Goal: Task Accomplishment & Management: Manage account settings

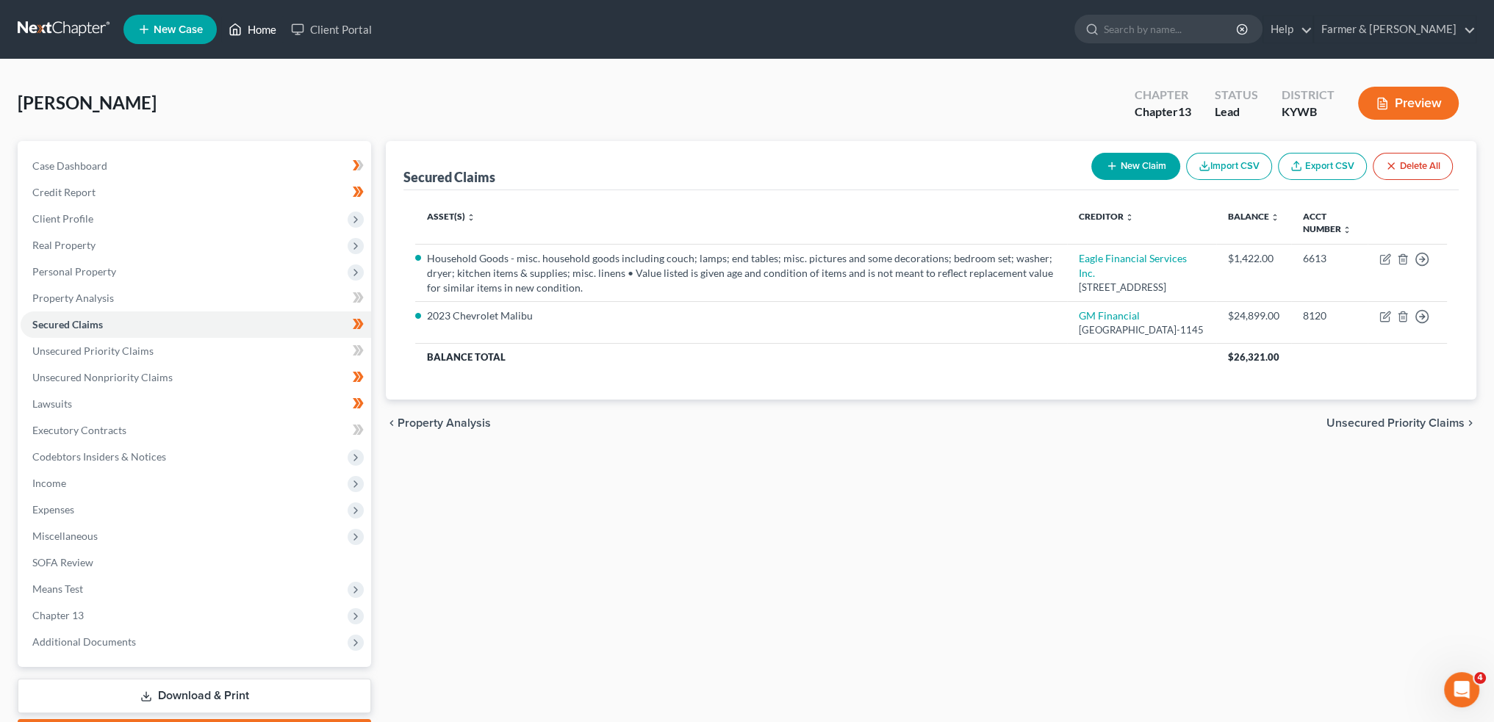
click at [251, 38] on link "Home" at bounding box center [252, 29] width 62 height 26
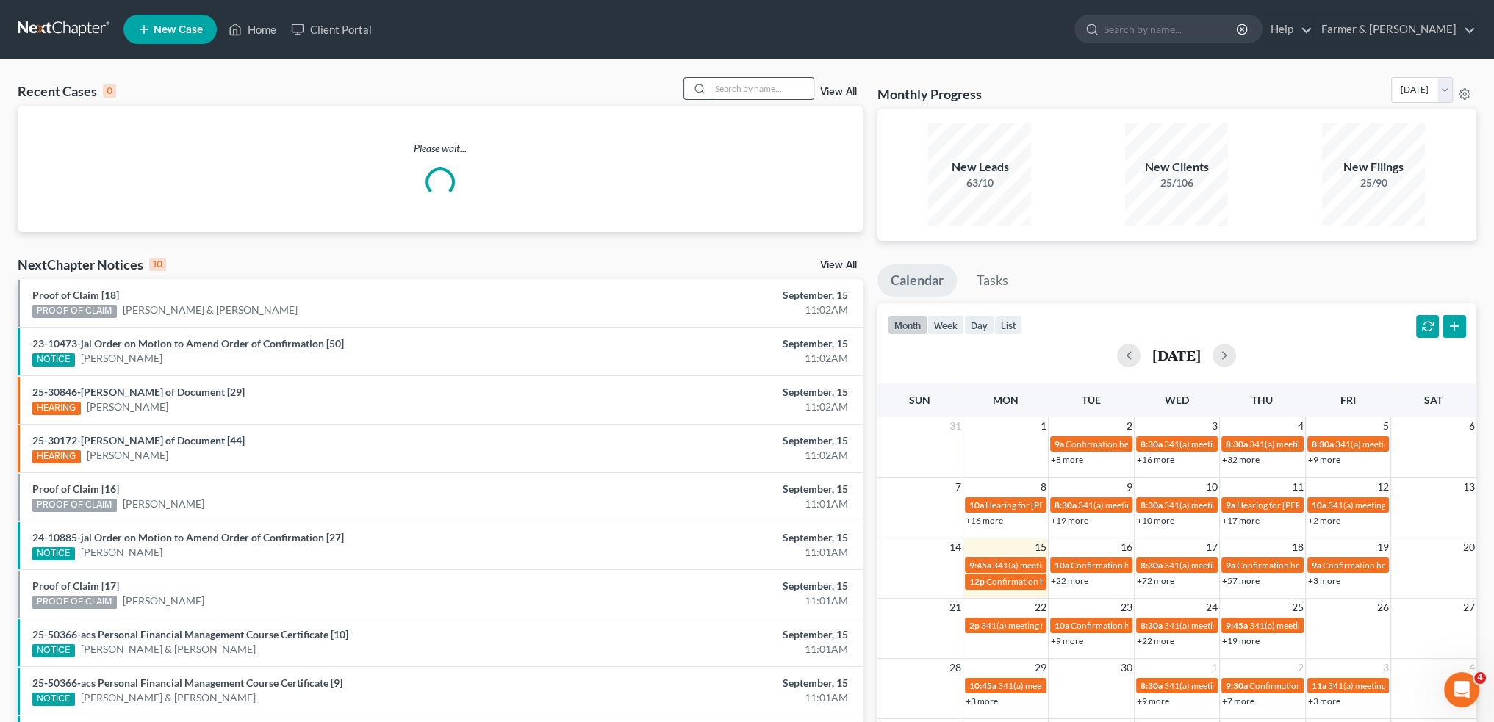
click at [721, 87] on input "search" at bounding box center [761, 88] width 103 height 21
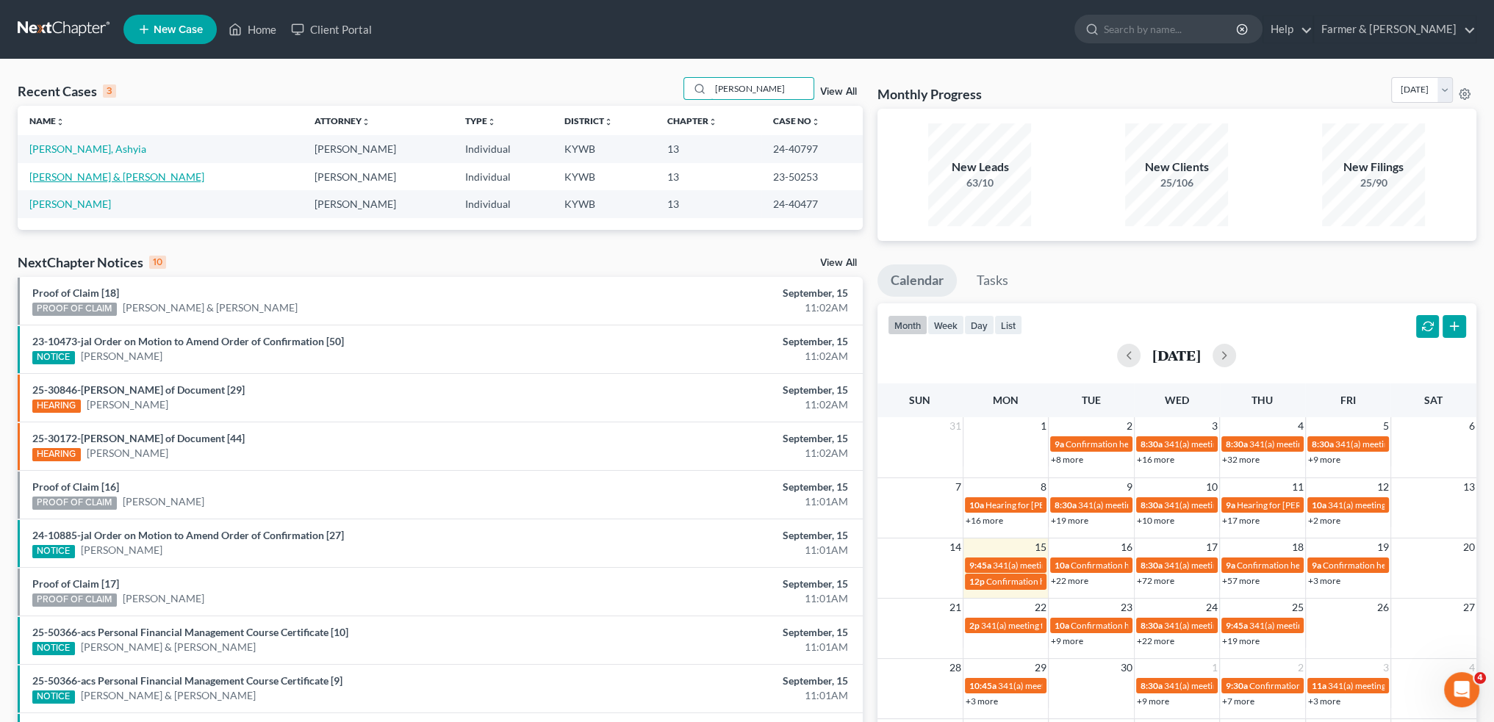
type input "mcfarland"
click at [85, 175] on link "McFarland, Jolene & William" at bounding box center [116, 176] width 175 height 12
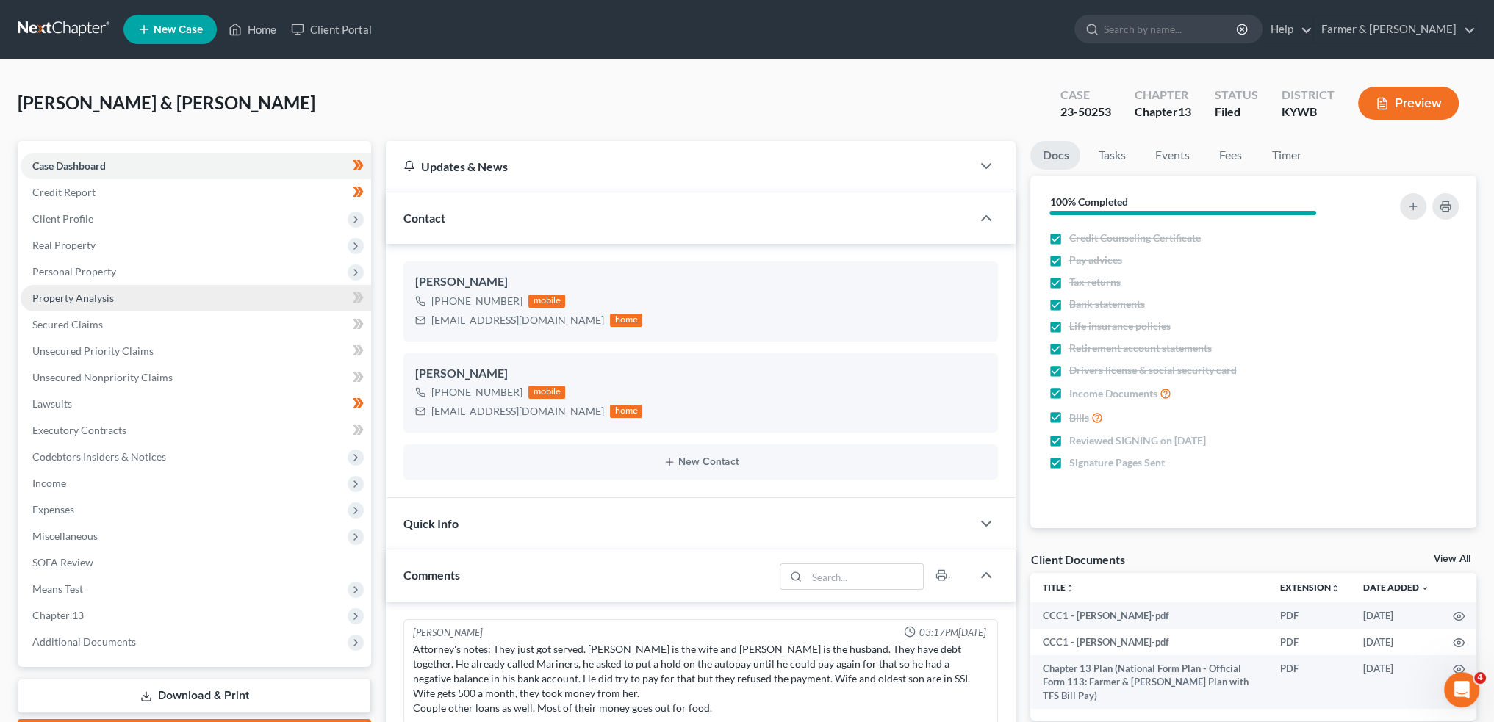
scroll to position [154, 0]
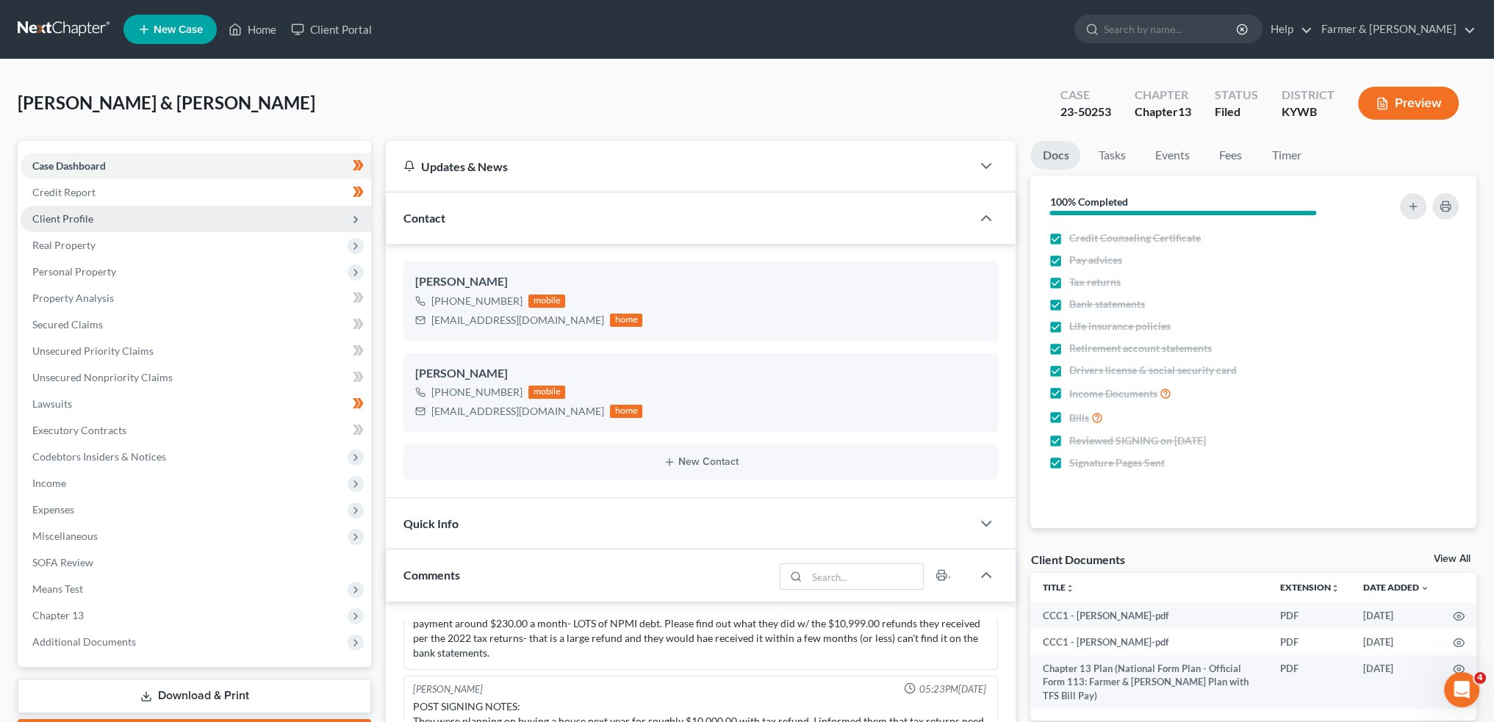
click at [83, 218] on span "Client Profile" at bounding box center [62, 218] width 61 height 12
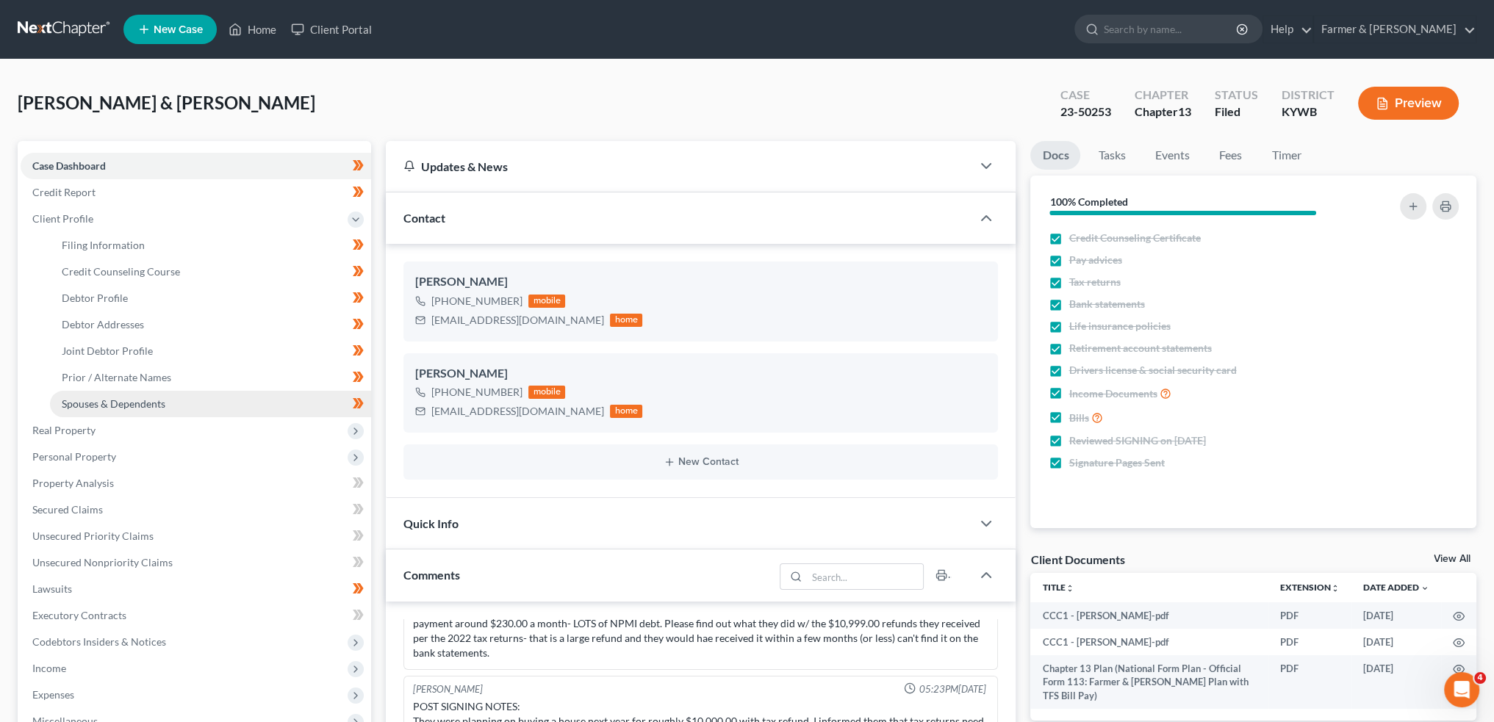
click at [112, 401] on span "Spouses & Dependents" at bounding box center [114, 403] width 104 height 12
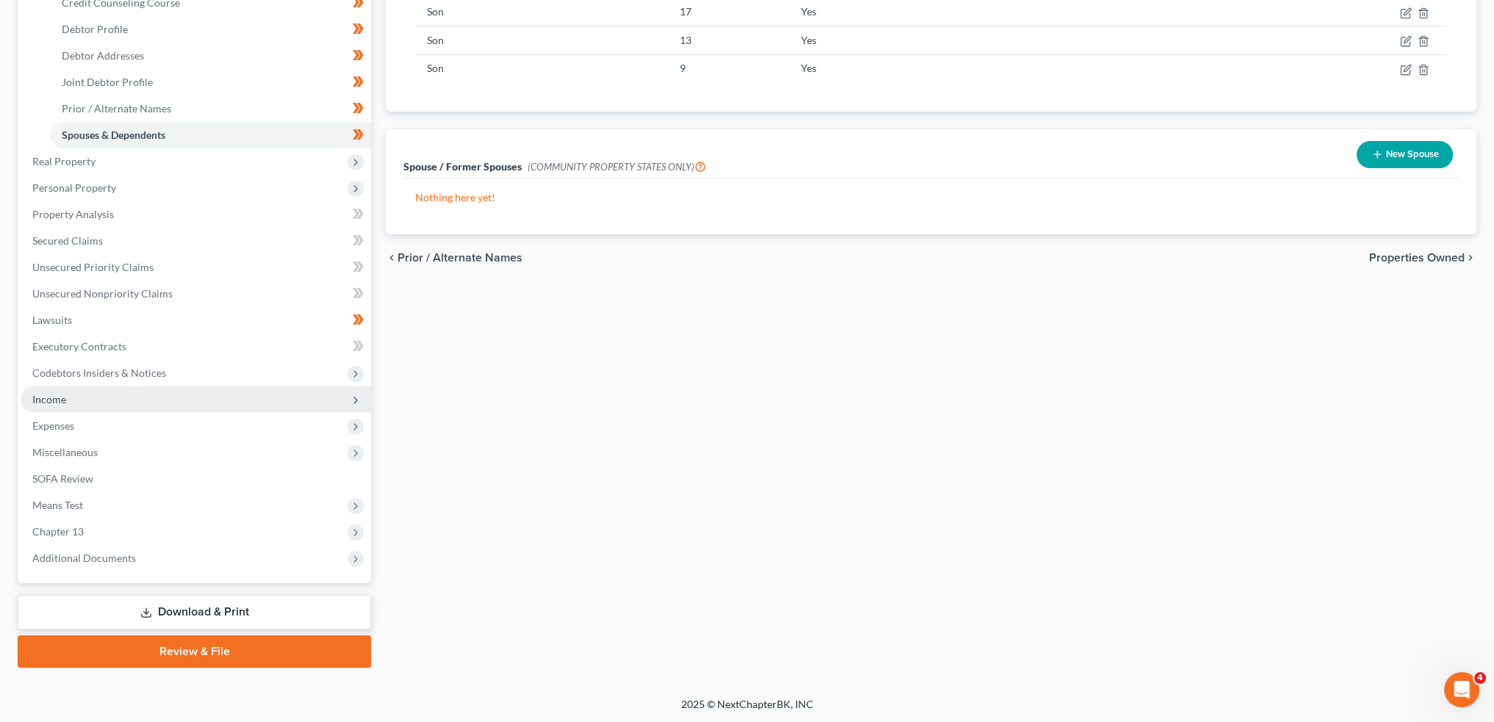
click at [100, 390] on span "Income" at bounding box center [196, 399] width 350 height 26
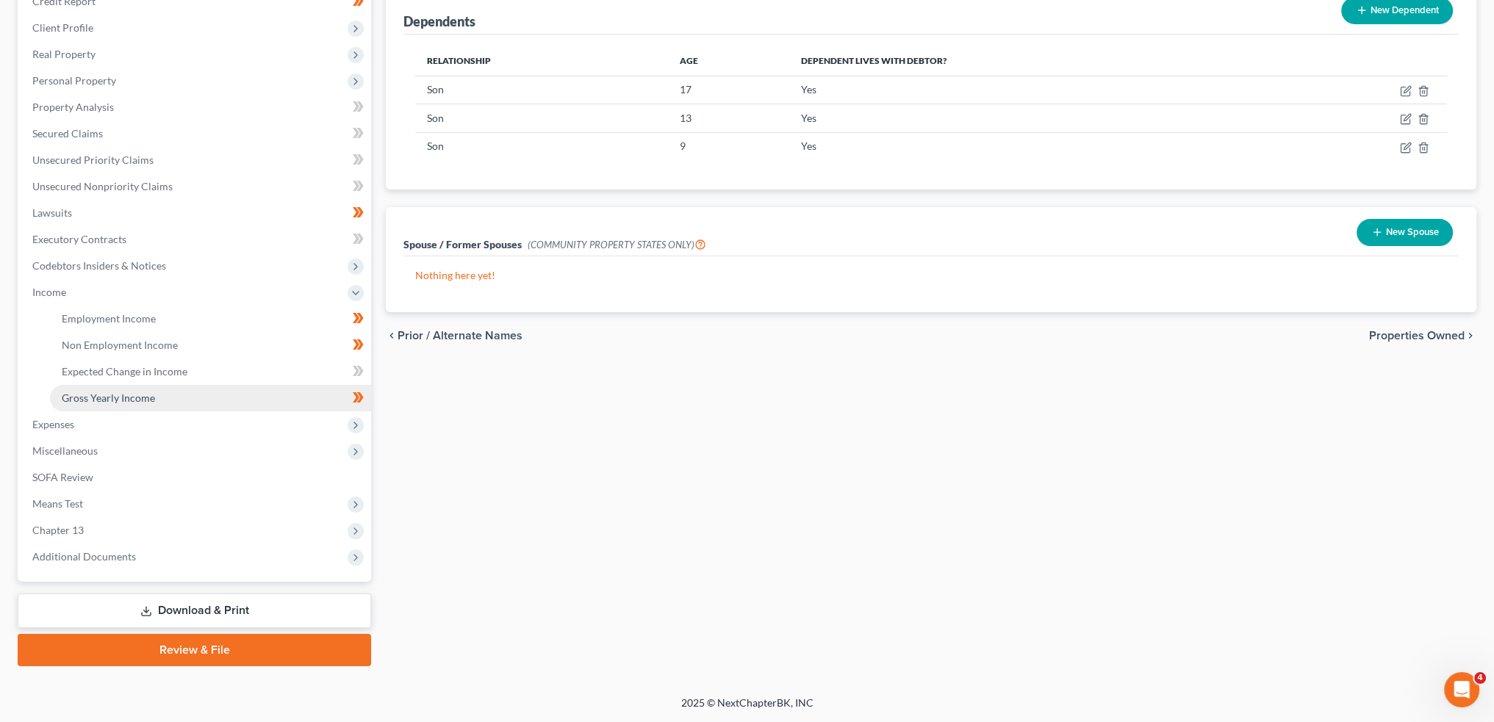
scroll to position [190, 0]
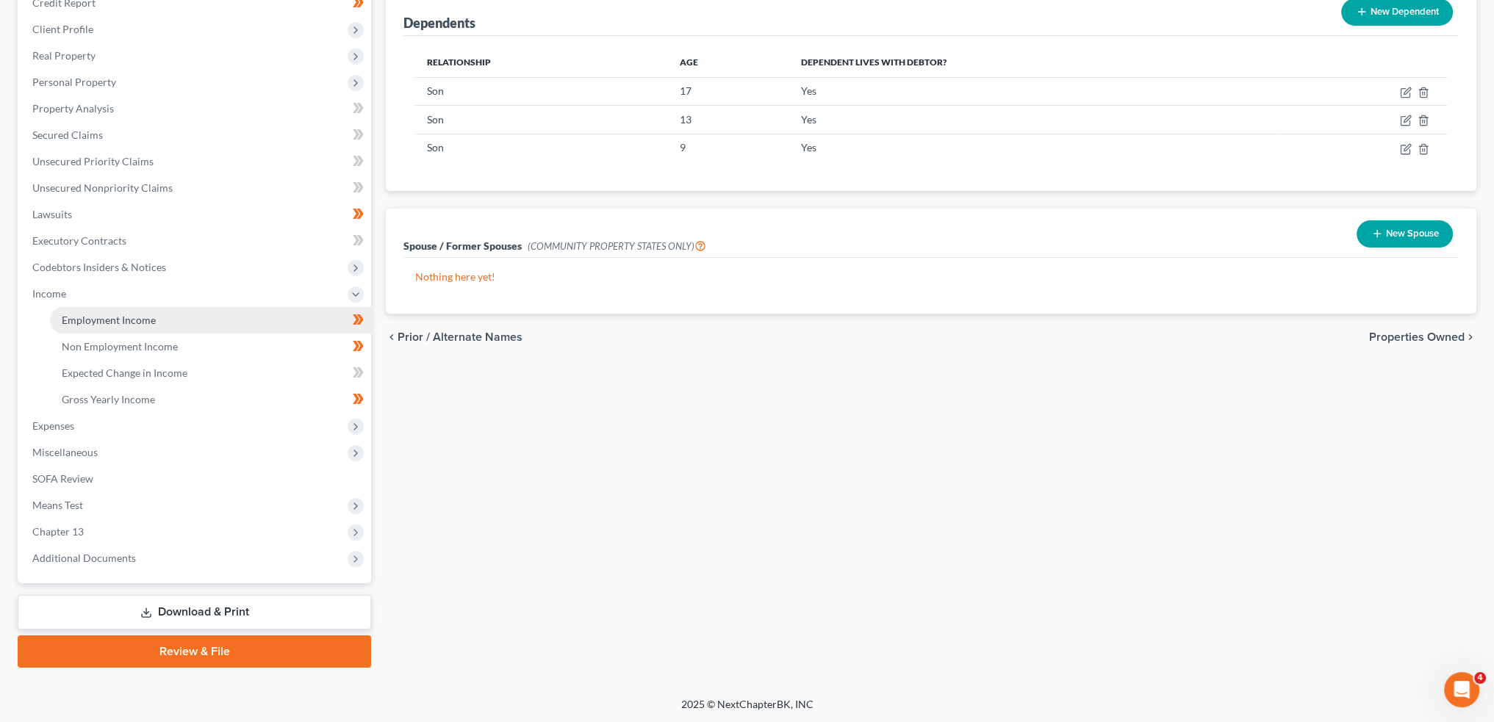
click at [116, 323] on span "Employment Income" at bounding box center [109, 320] width 94 height 12
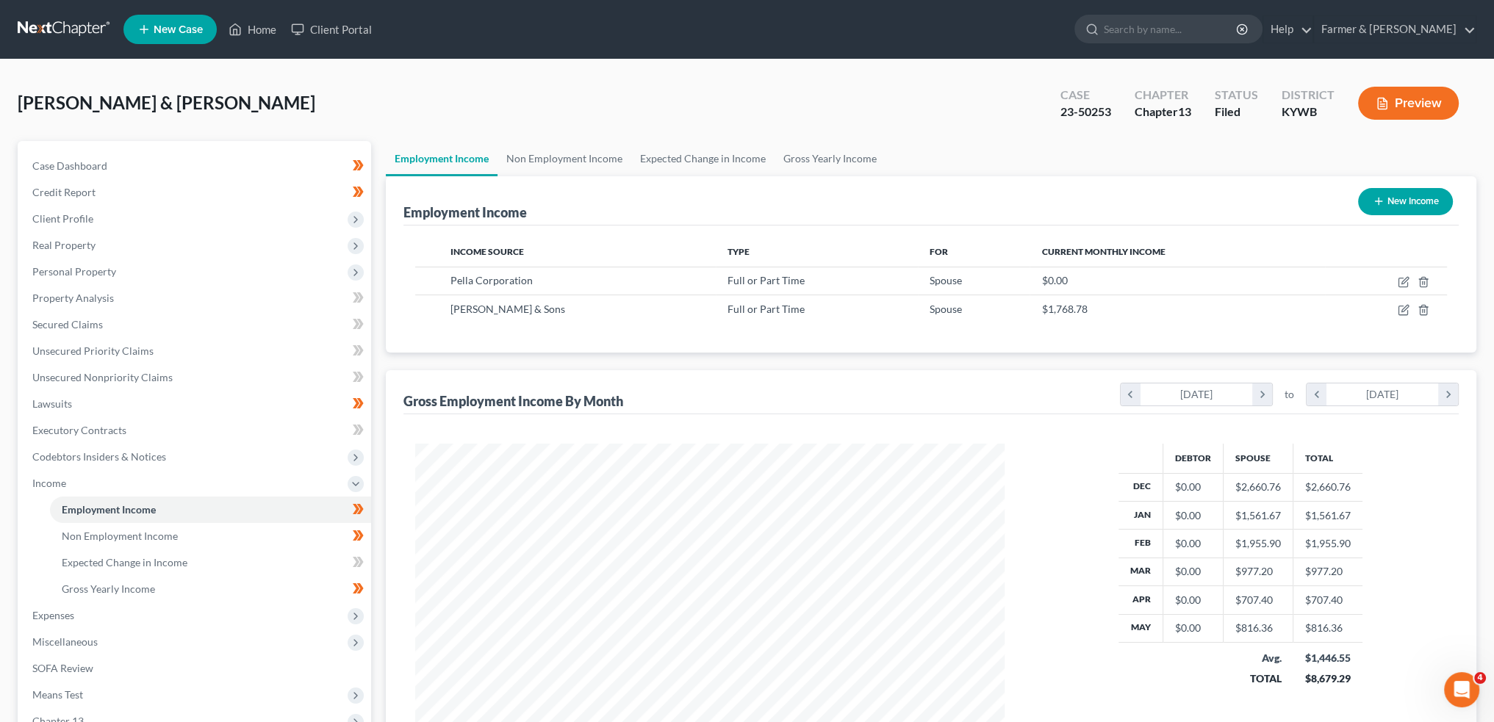
scroll to position [295, 618]
click at [545, 167] on link "Non Employment Income" at bounding box center [564, 158] width 134 height 35
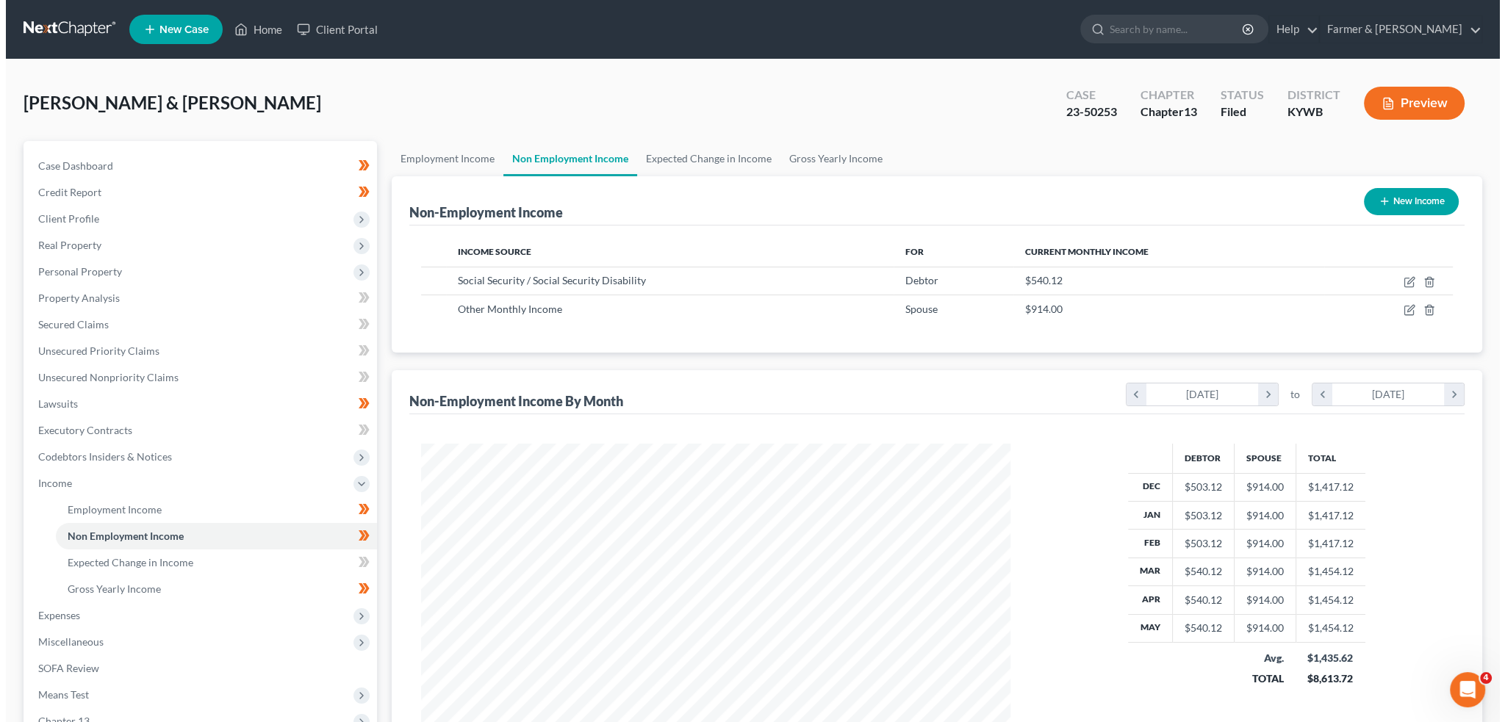
scroll to position [295, 618]
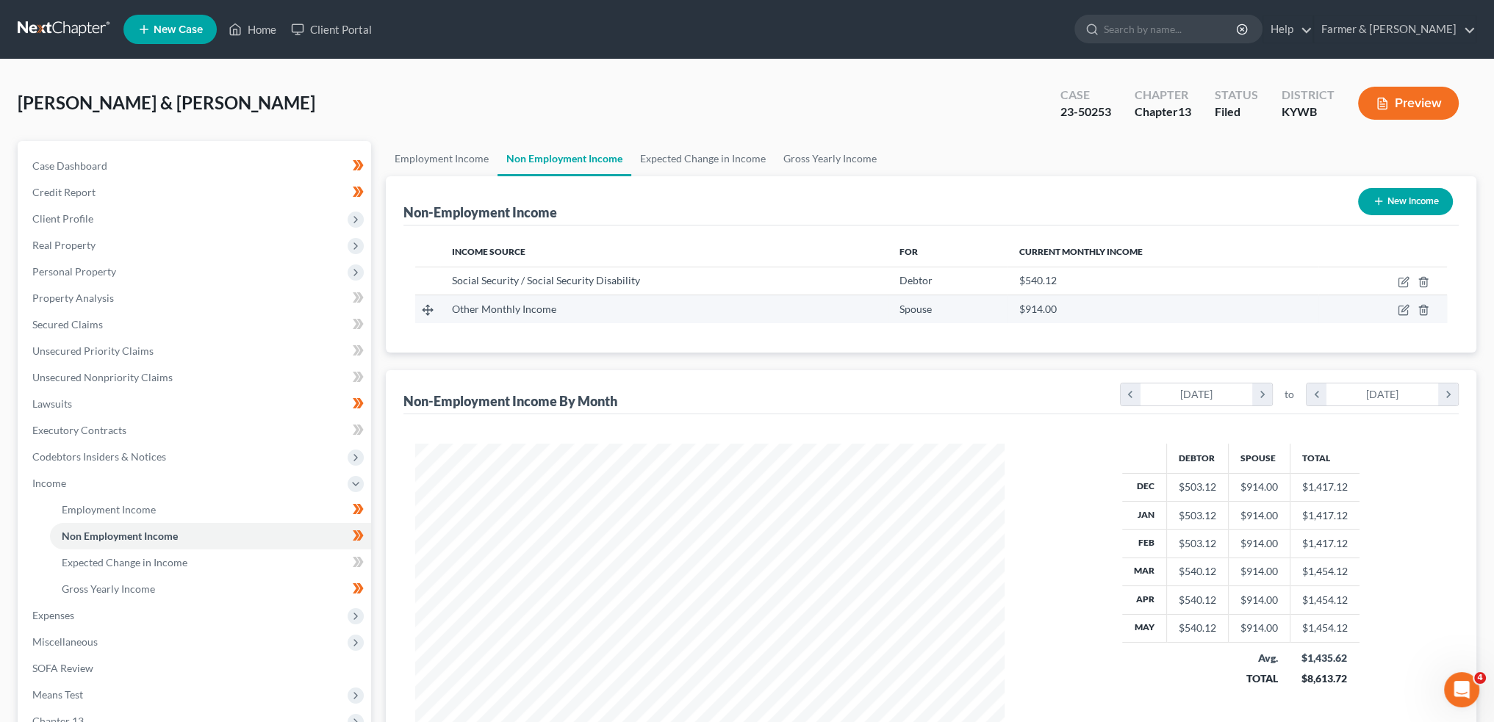
click at [1396, 306] on td at bounding box center [1382, 309] width 129 height 28
click at [1402, 308] on icon "button" at bounding box center [1403, 310] width 12 height 12
select select "13"
select select "0"
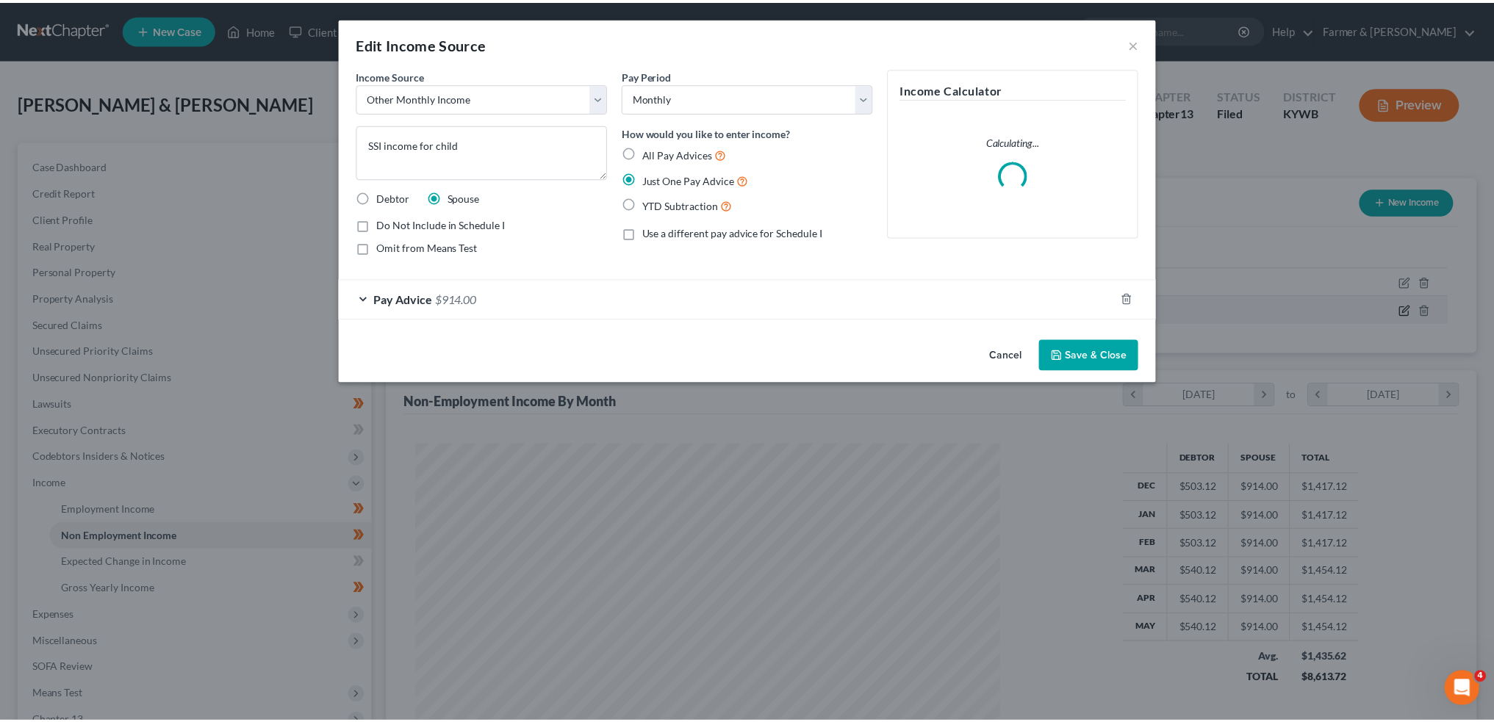
scroll to position [297, 623]
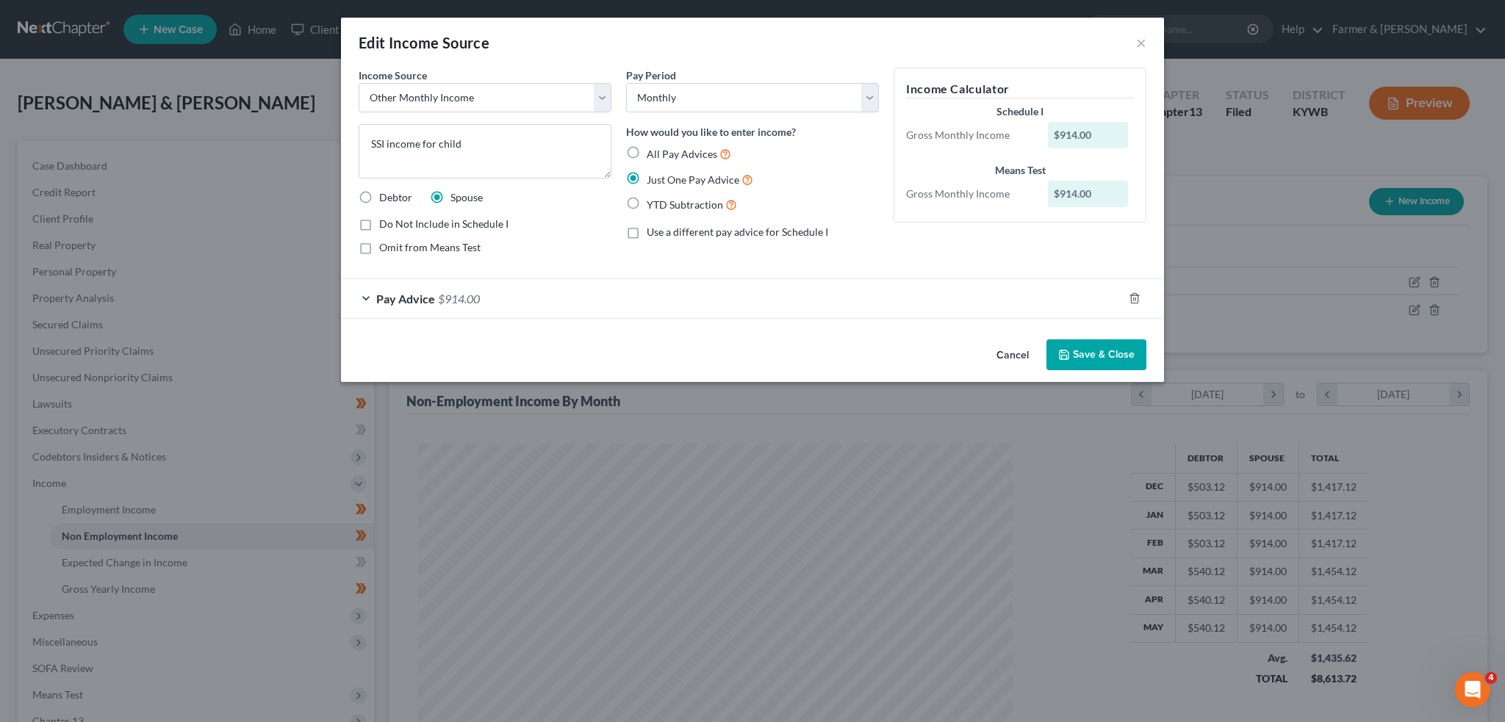
click at [617, 296] on div "Pay Advice $914.00" at bounding box center [732, 298] width 782 height 39
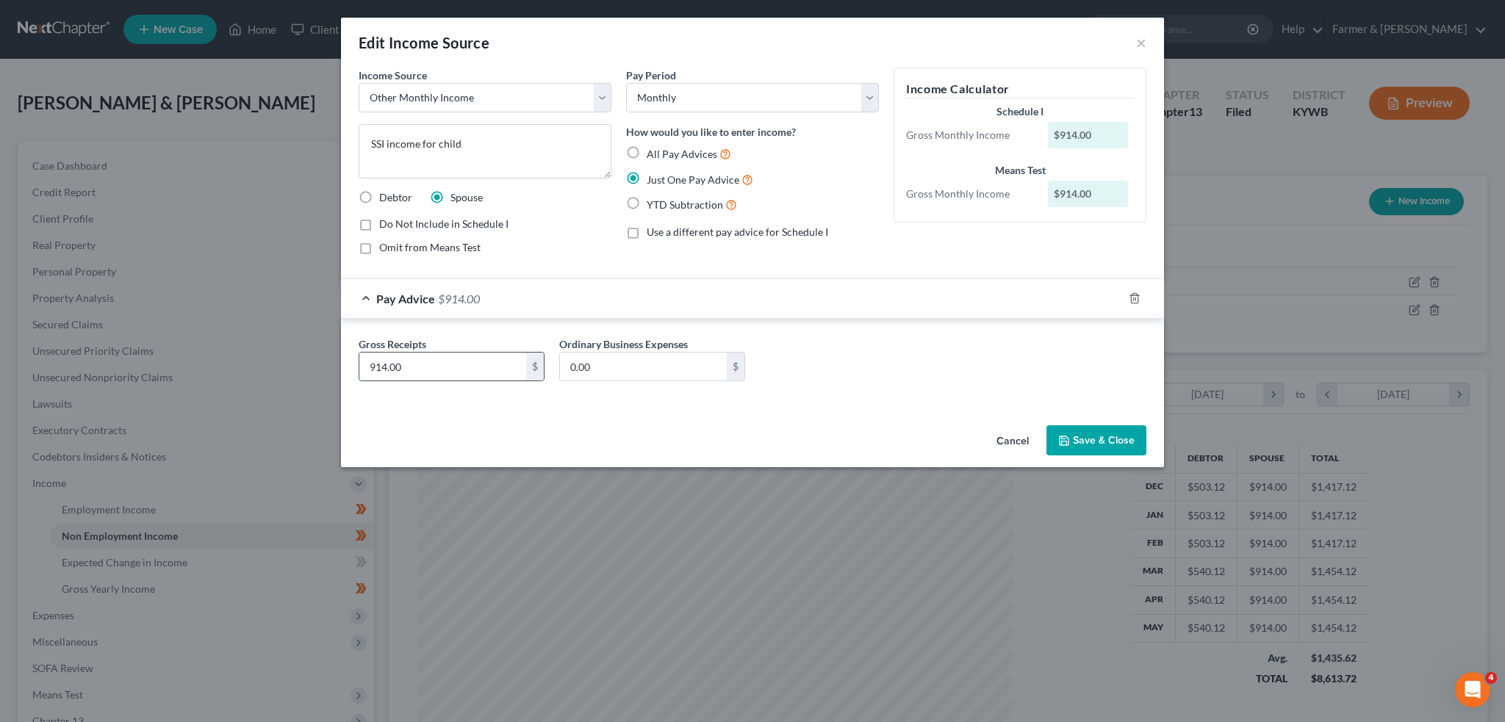
click at [418, 376] on input "914.00" at bounding box center [442, 367] width 167 height 28
type input "942.00"
click at [1081, 425] on button "Save & Close" at bounding box center [1096, 440] width 100 height 31
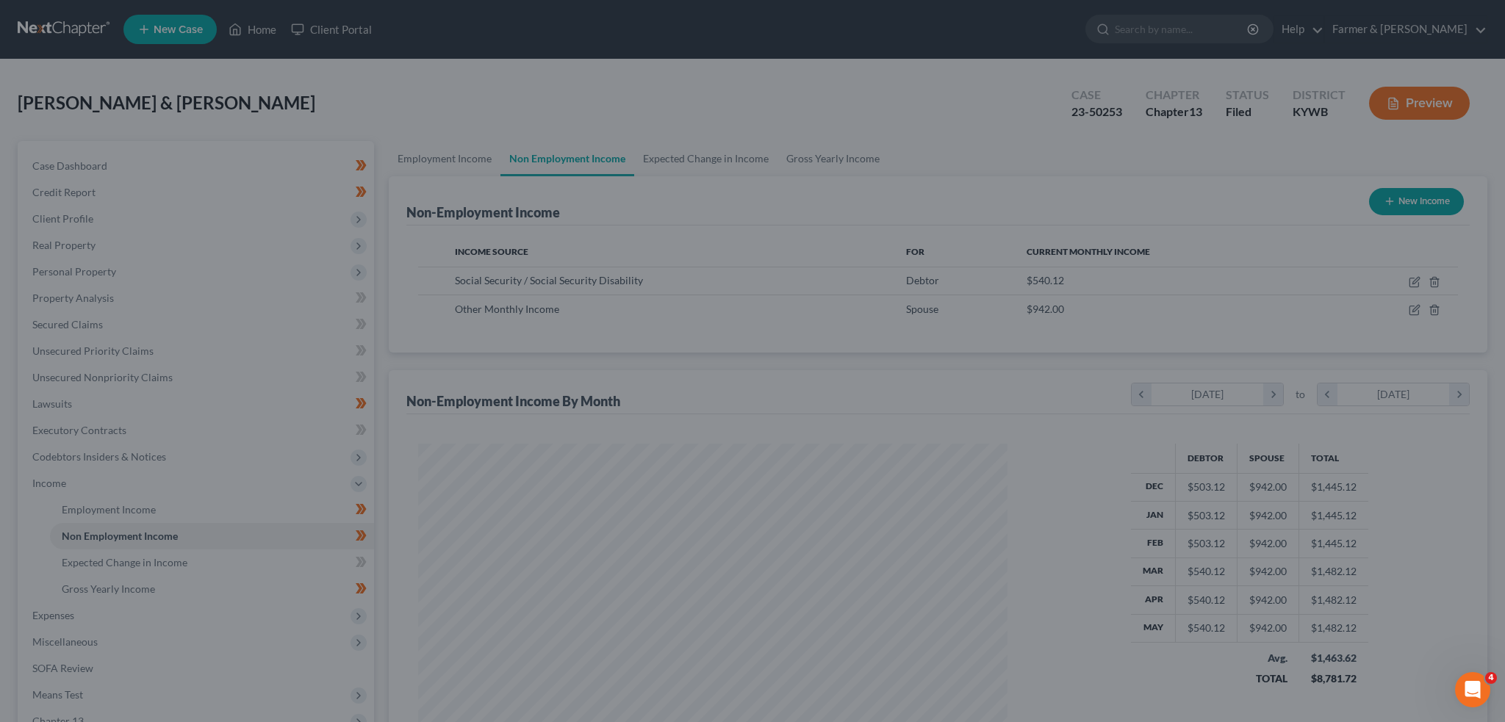
scroll to position [734413, 734088]
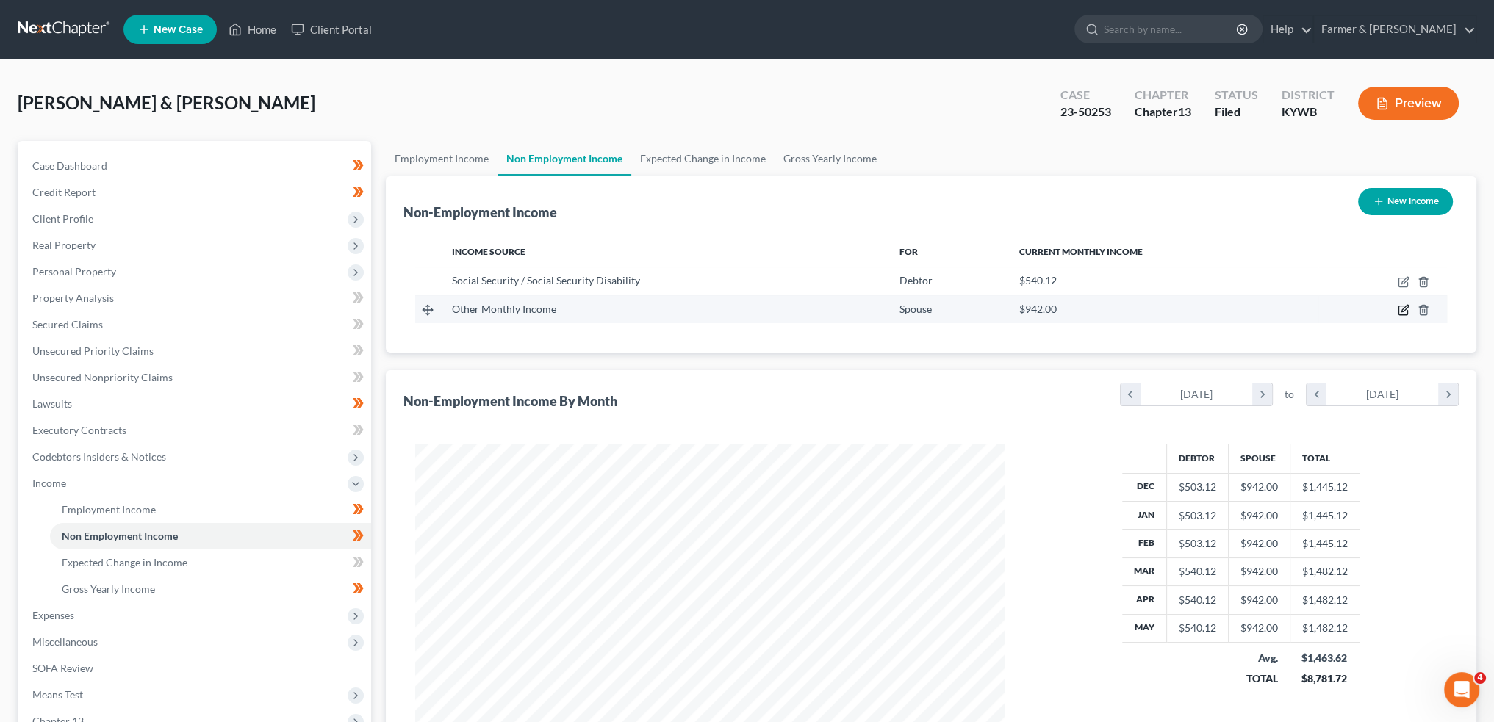
click at [1405, 306] on icon "button" at bounding box center [1404, 309] width 7 height 7
select select "13"
select select "0"
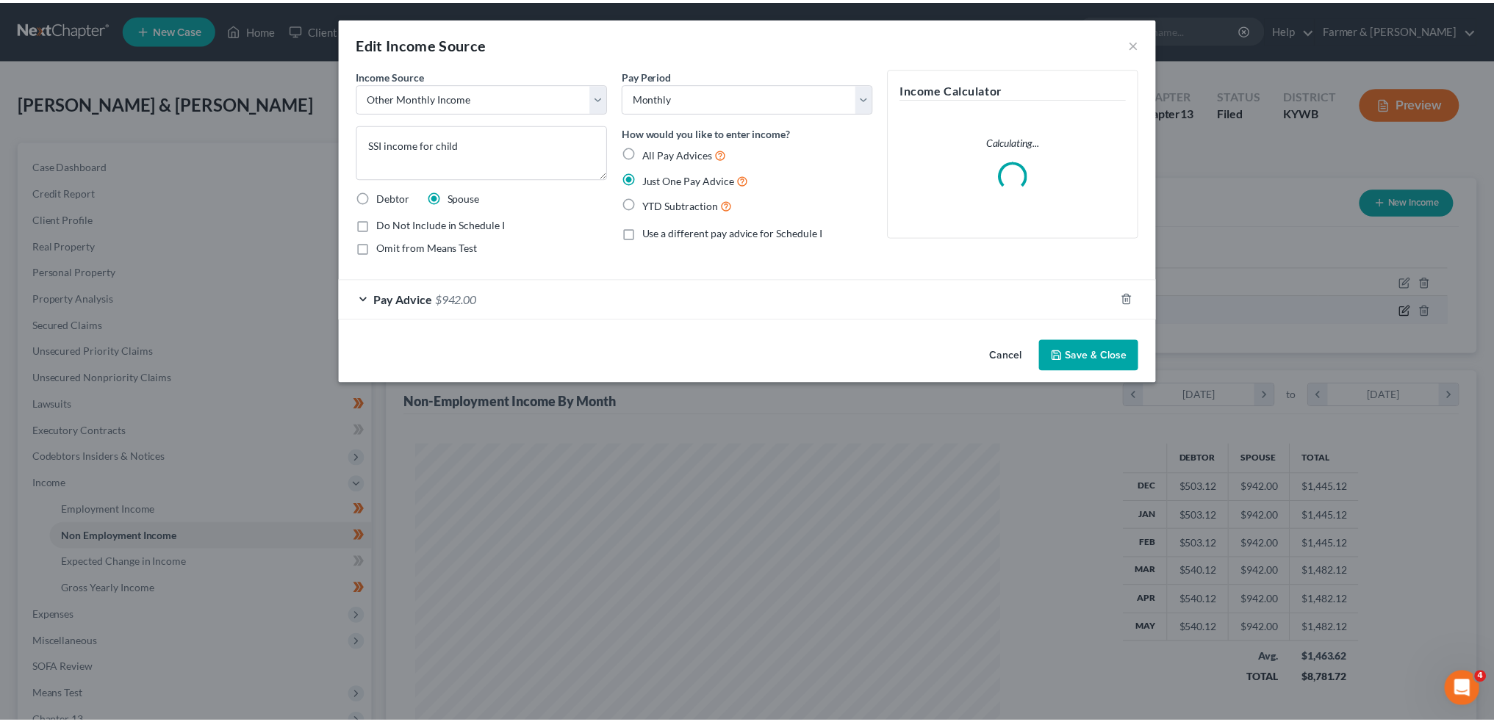
scroll to position [297, 623]
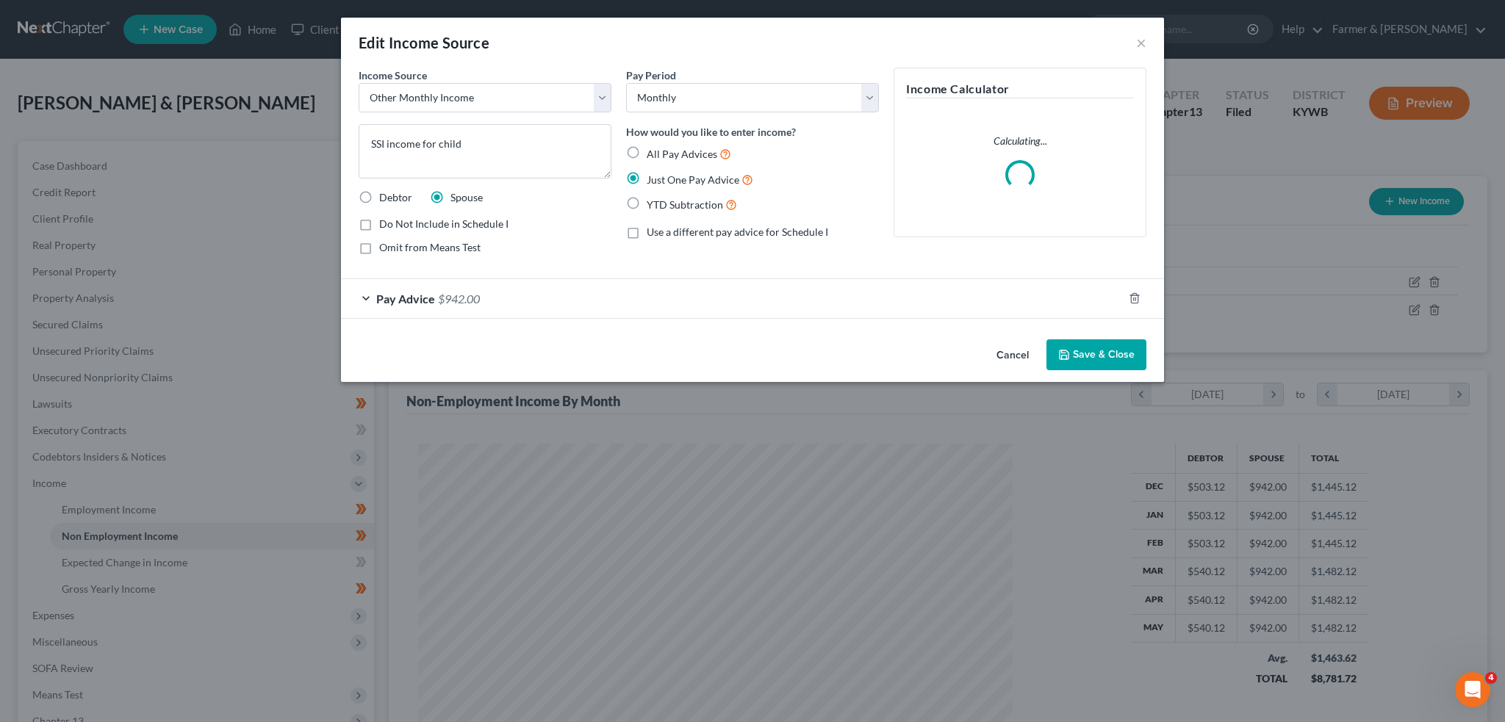
click at [1124, 361] on button "Save & Close" at bounding box center [1096, 354] width 100 height 31
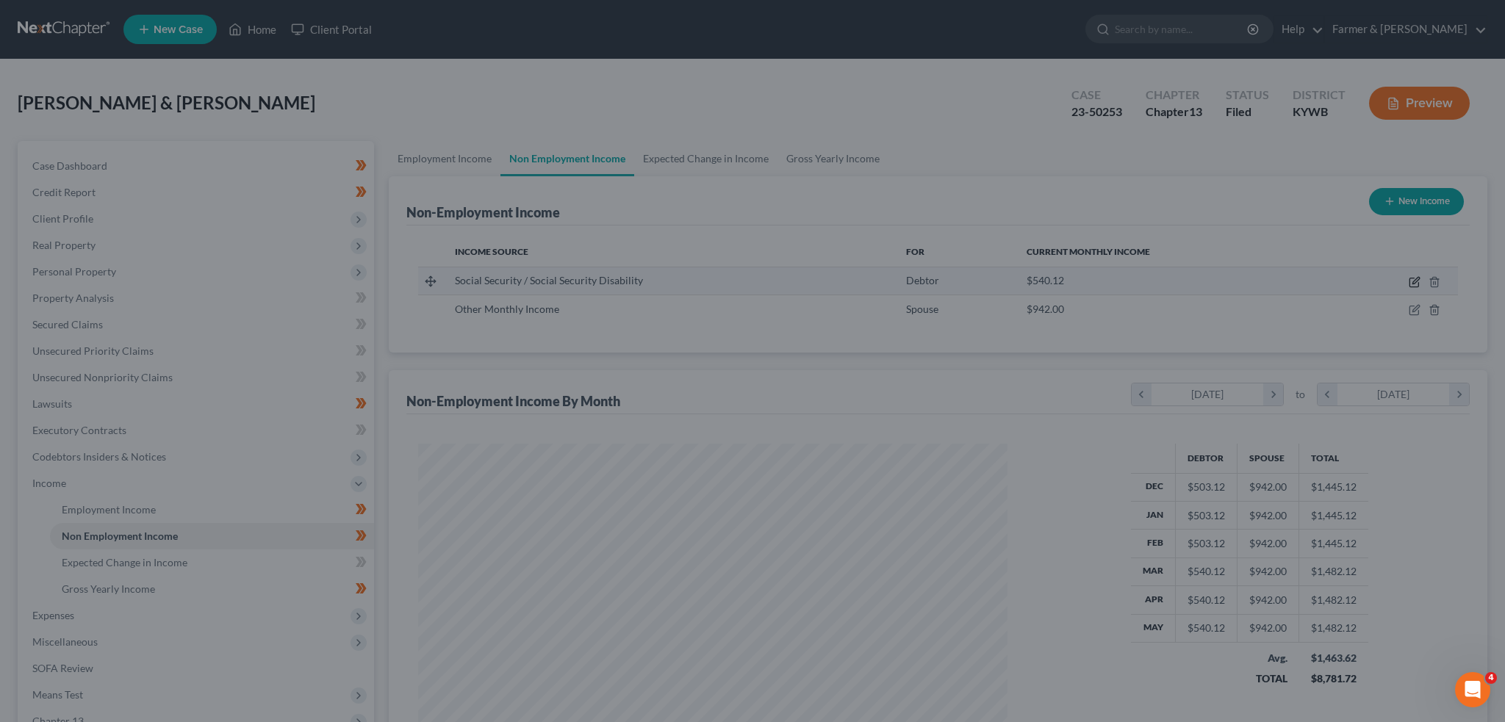
scroll to position [734413, 734088]
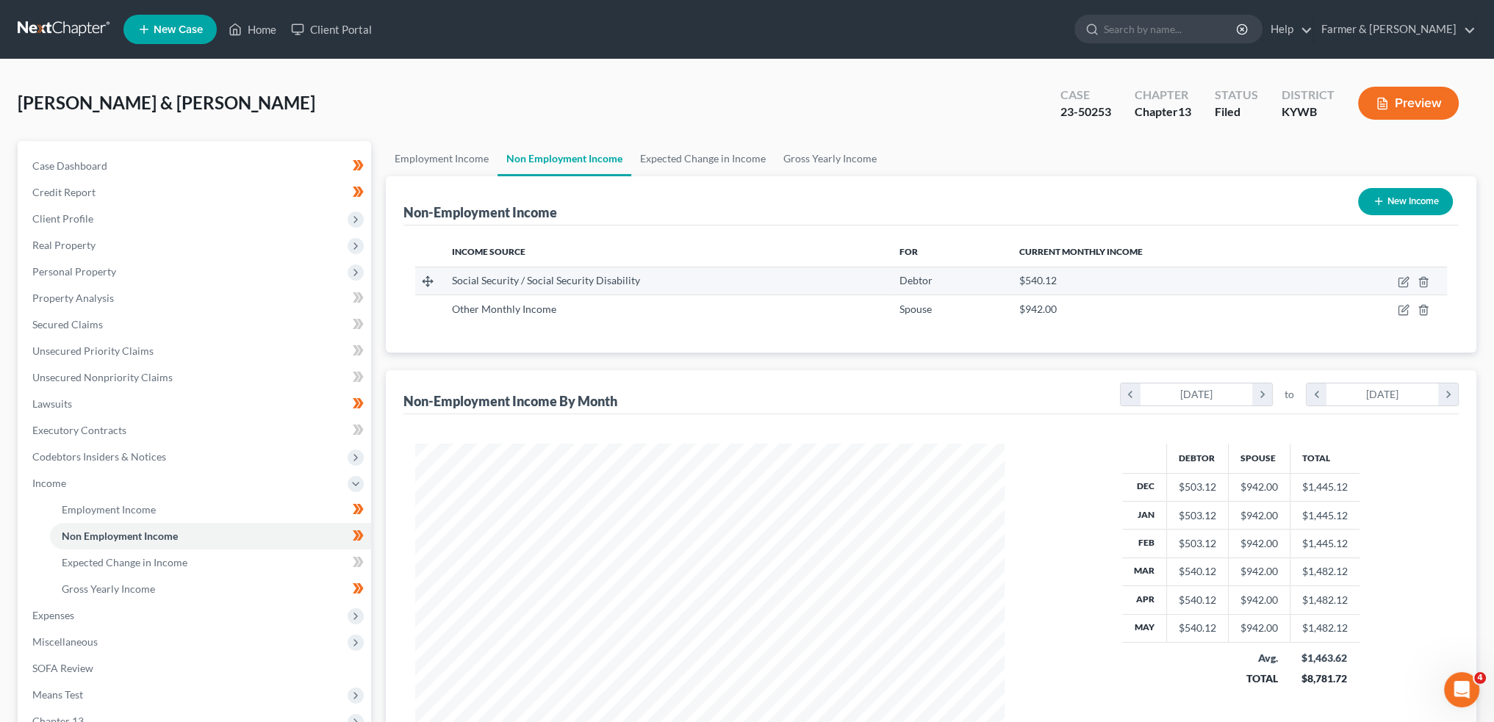
click at [1411, 280] on td at bounding box center [1382, 281] width 129 height 28
click at [1404, 280] on icon "button" at bounding box center [1403, 282] width 12 height 12
select select "4"
select select "0"
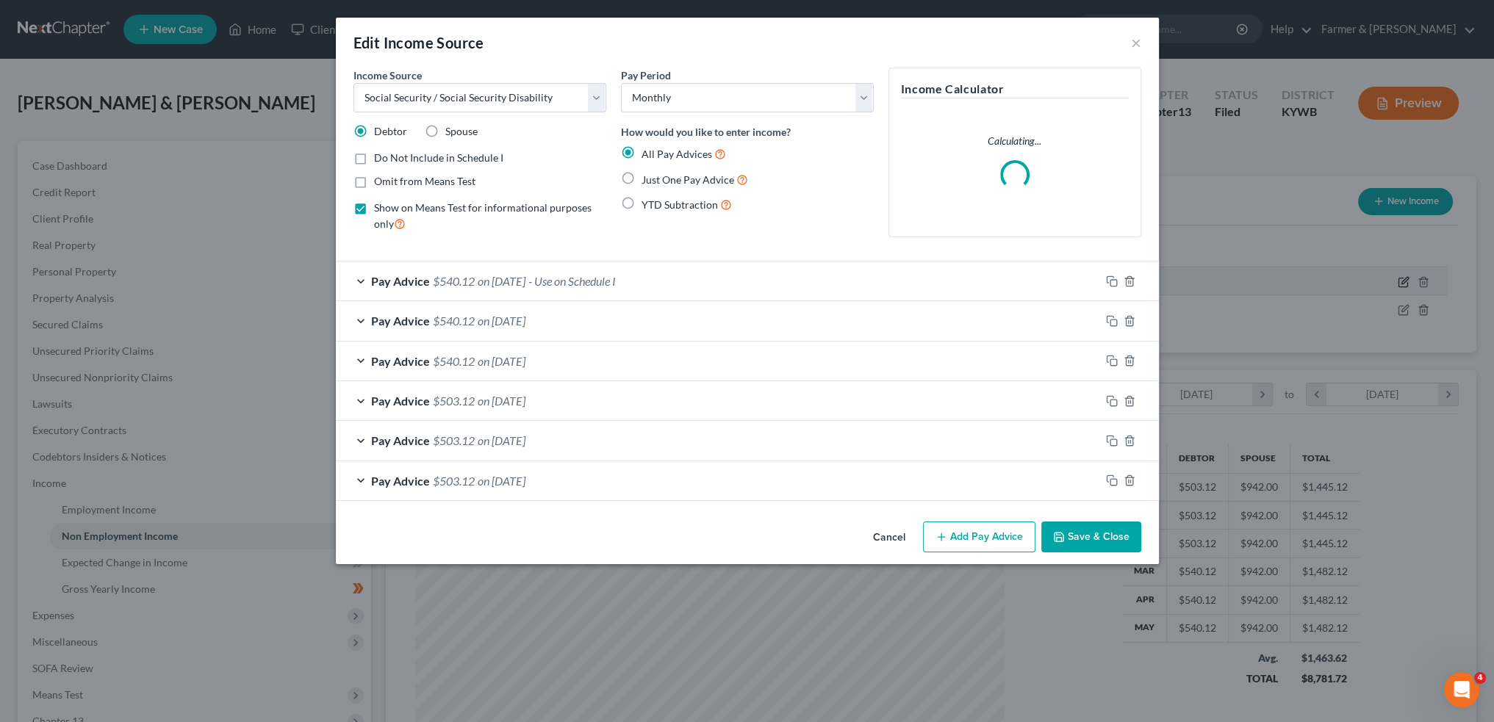
scroll to position [297, 623]
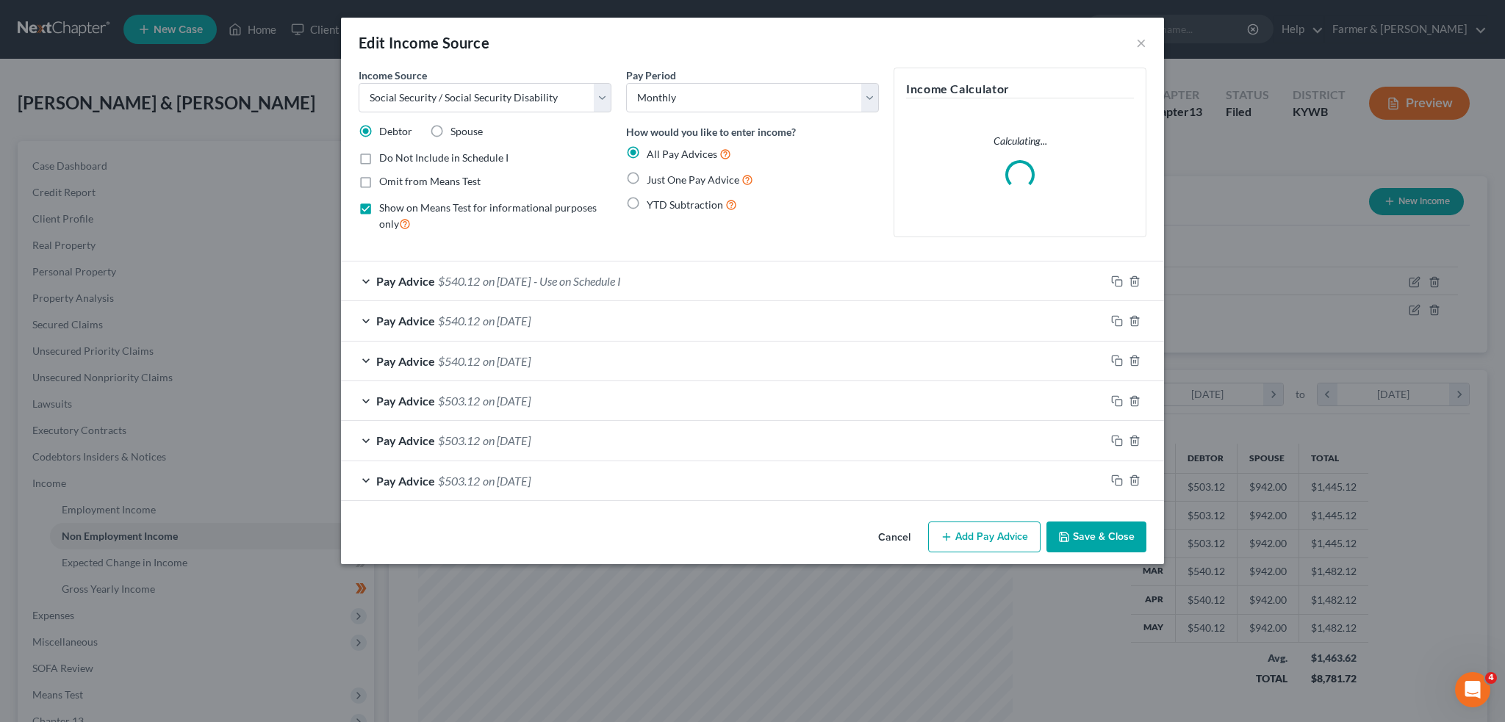
click at [780, 281] on div "Pay Advice $540.12 on 05/01/2023 - Use on Schedule I" at bounding box center [723, 281] width 764 height 39
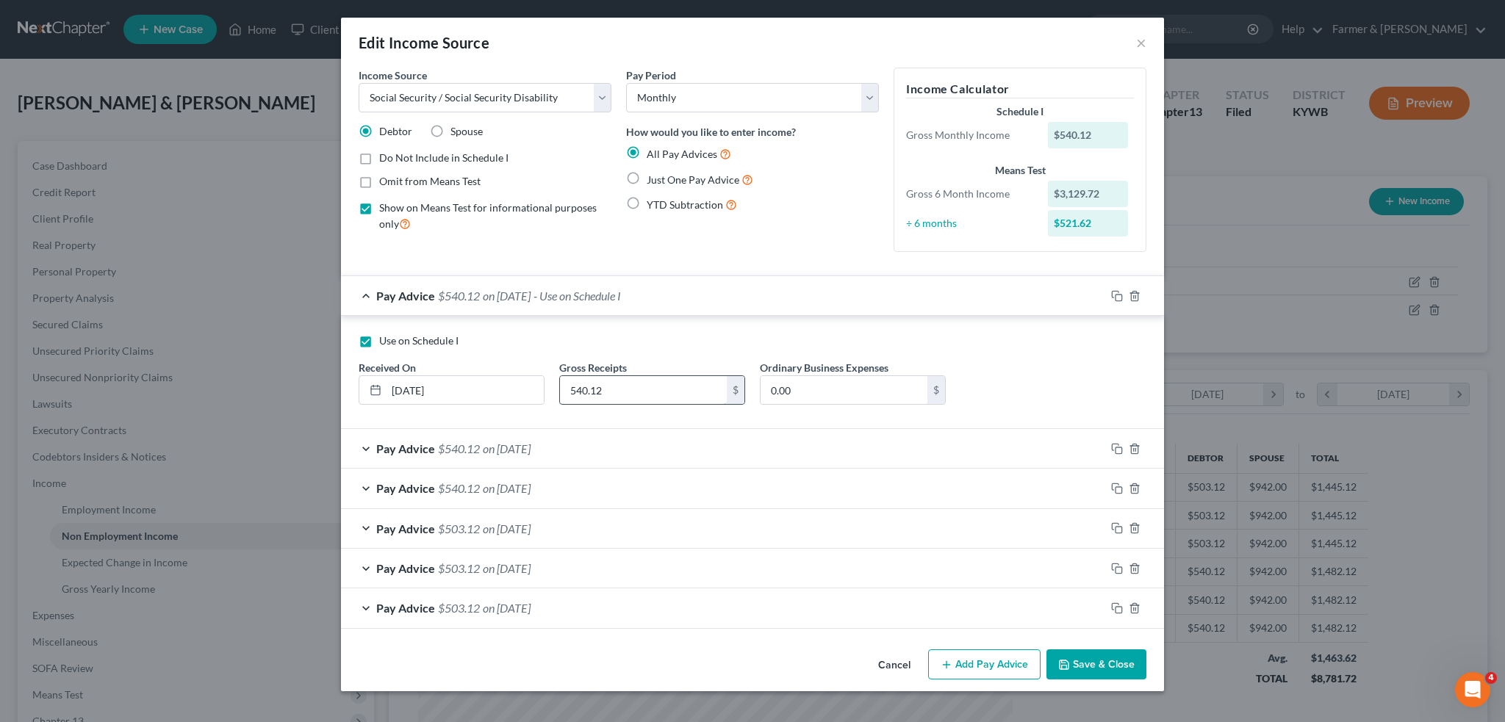
click at [644, 395] on input "540.12" at bounding box center [643, 390] width 167 height 28
type input "557.00"
click at [1096, 652] on button "Save & Close" at bounding box center [1096, 664] width 100 height 31
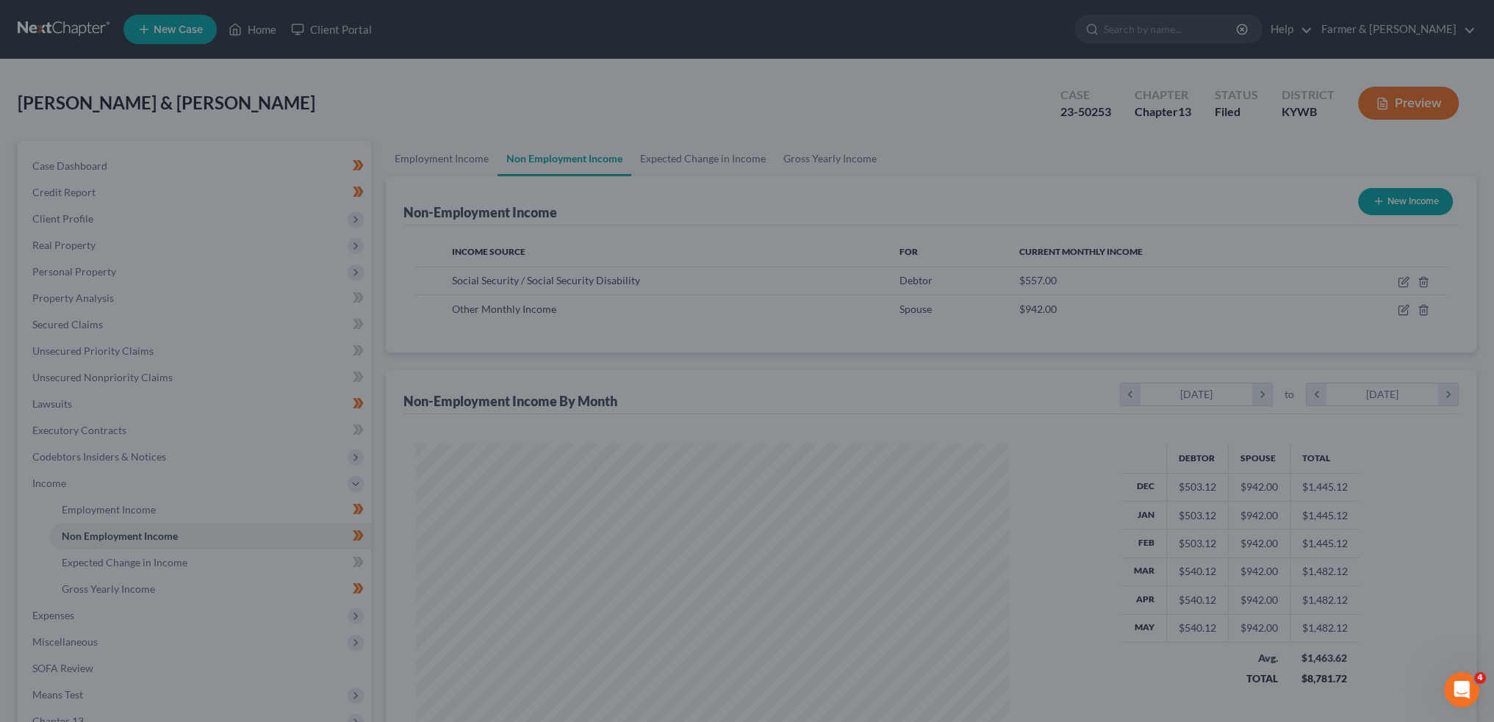
scroll to position [734413, 734088]
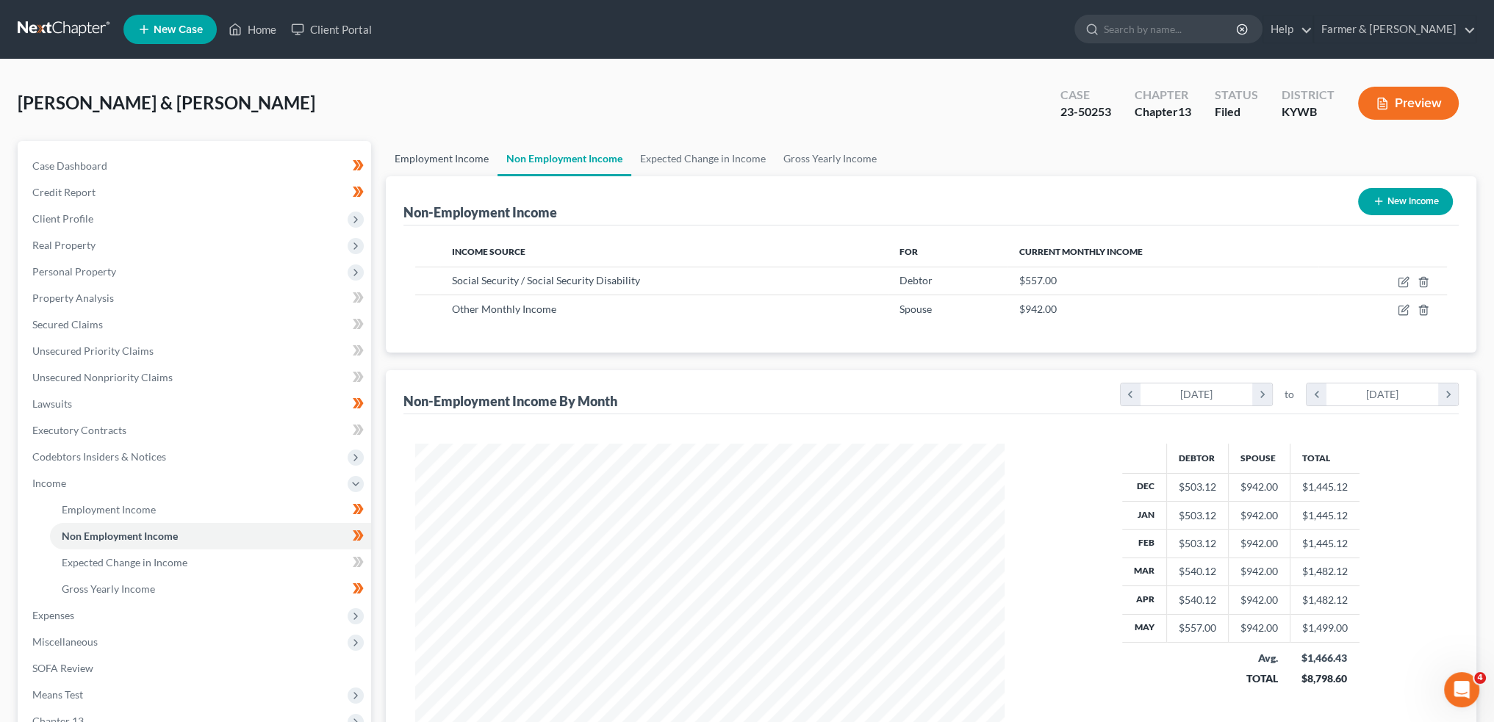
click at [473, 162] on link "Employment Income" at bounding box center [442, 158] width 112 height 35
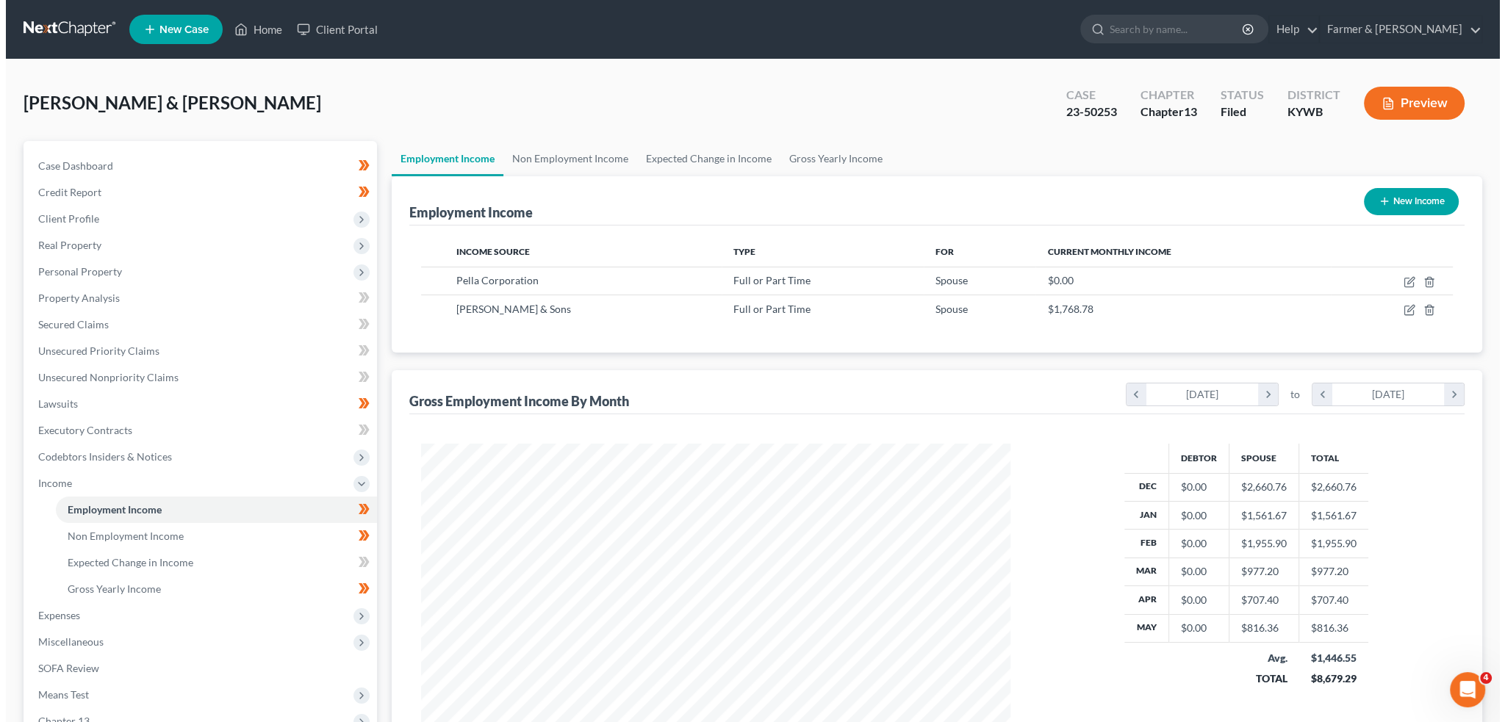
scroll to position [295, 618]
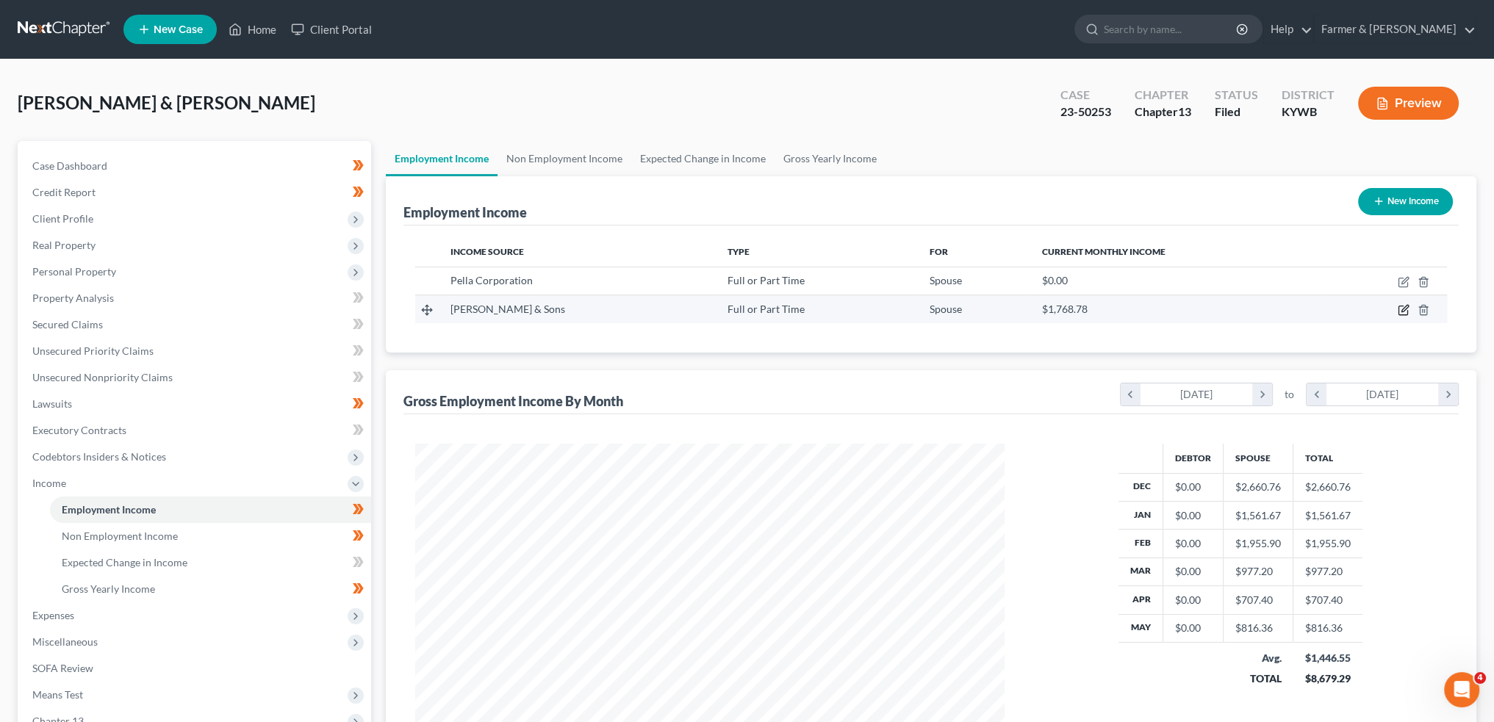
click at [1404, 314] on icon "button" at bounding box center [1403, 310] width 12 height 12
select select "0"
select select "18"
select select "2"
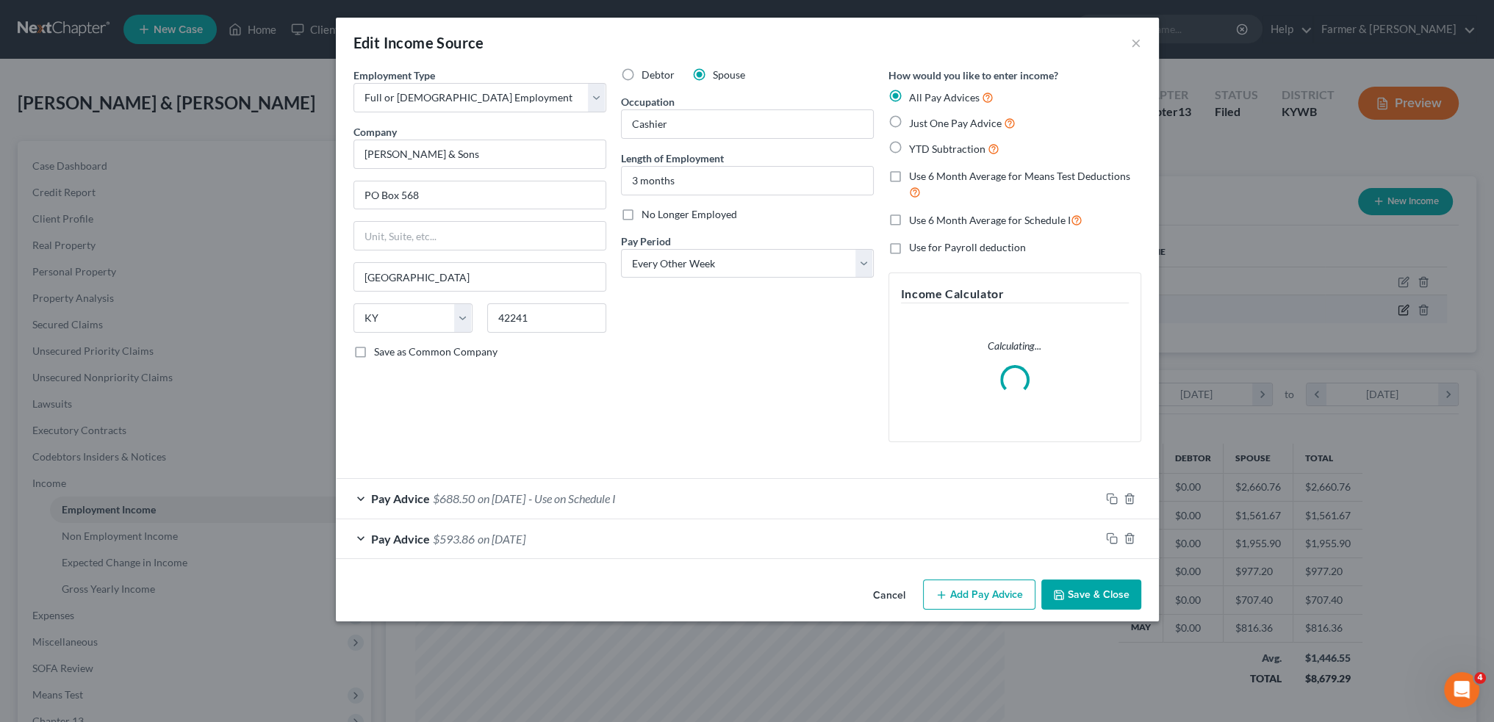
scroll to position [297, 623]
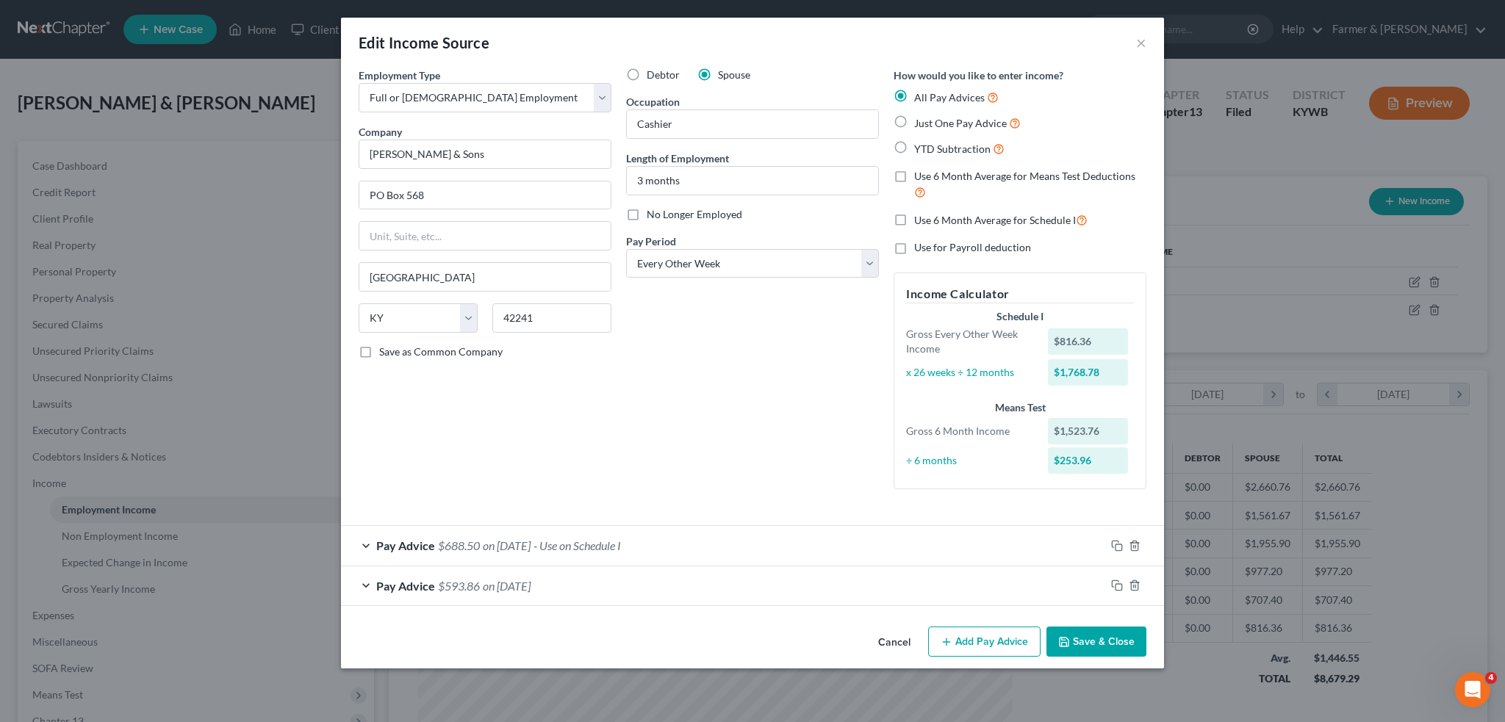
click at [1074, 636] on button "Save & Close" at bounding box center [1096, 642] width 100 height 31
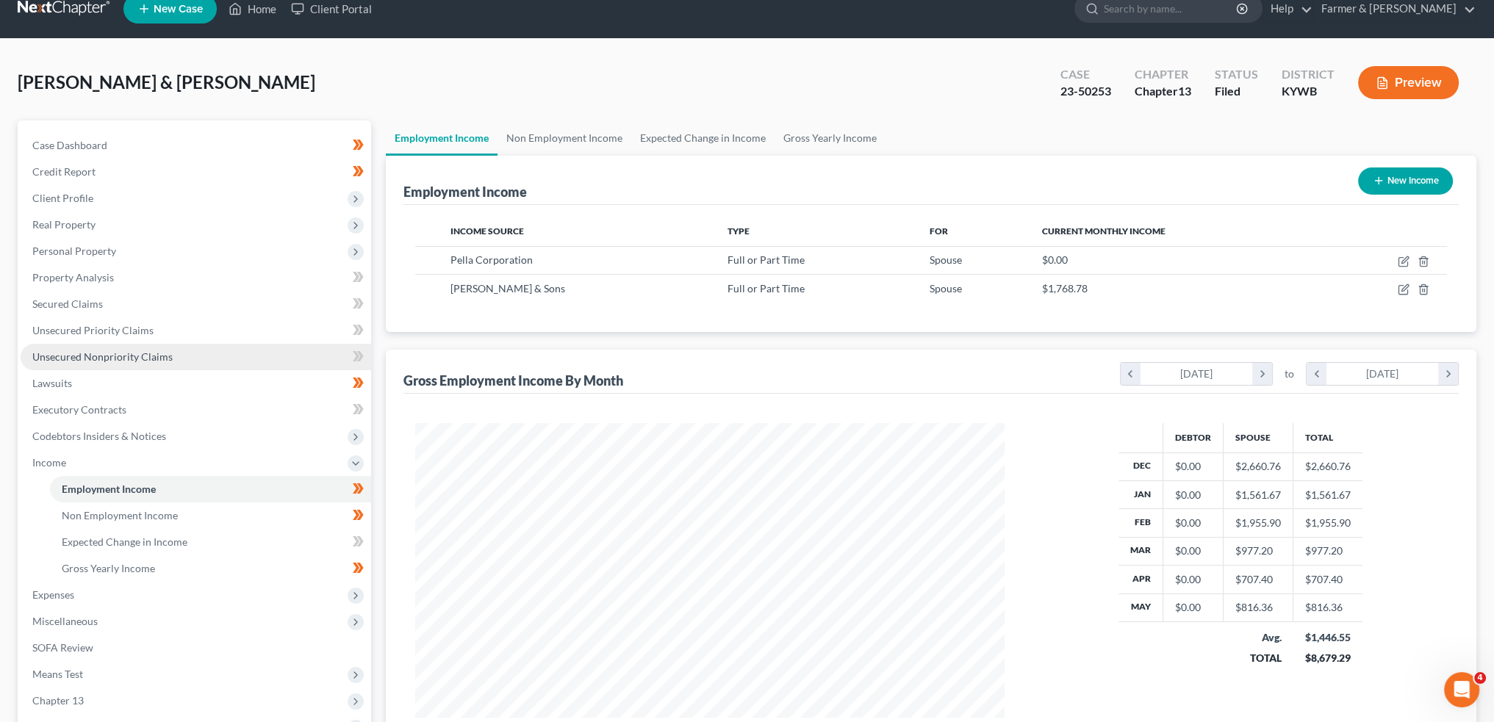
scroll to position [190, 0]
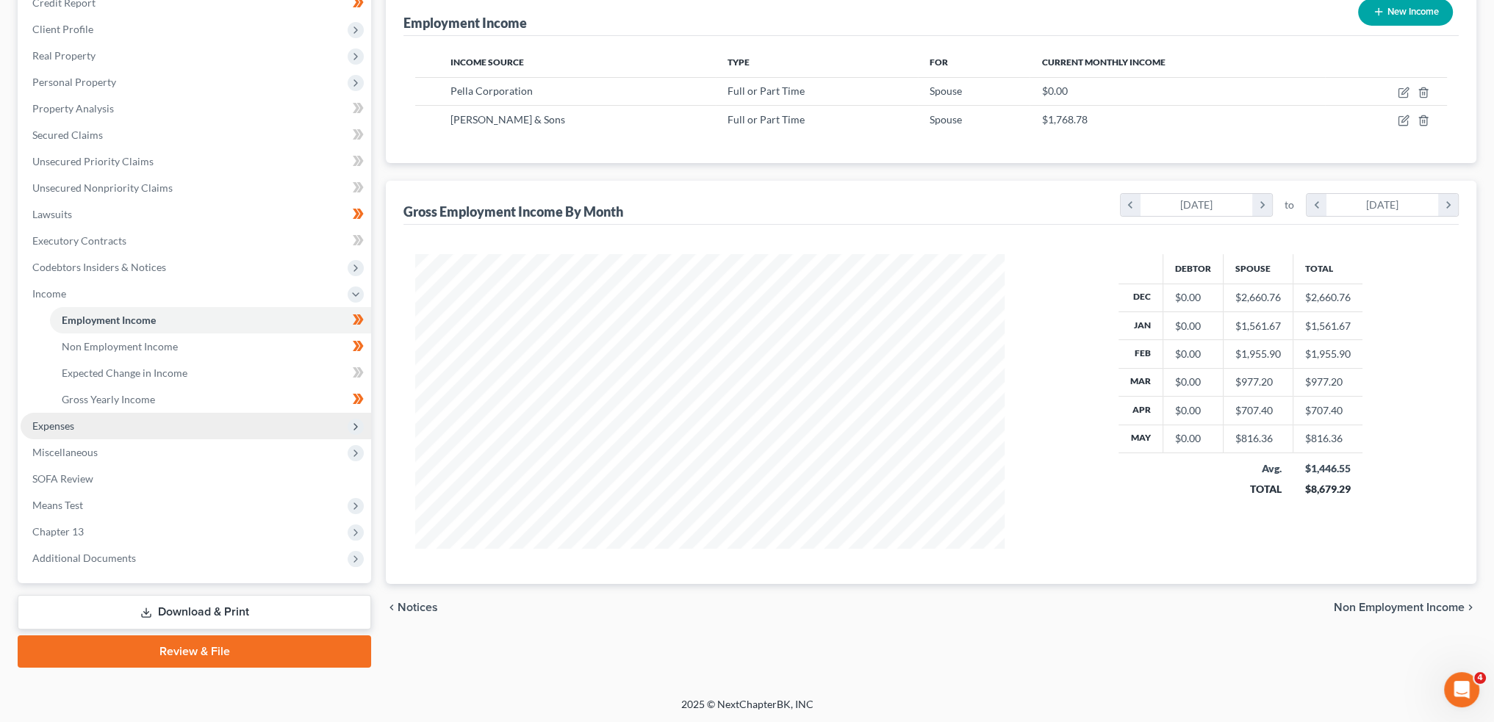
click at [56, 425] on span "Expenses" at bounding box center [53, 426] width 42 height 12
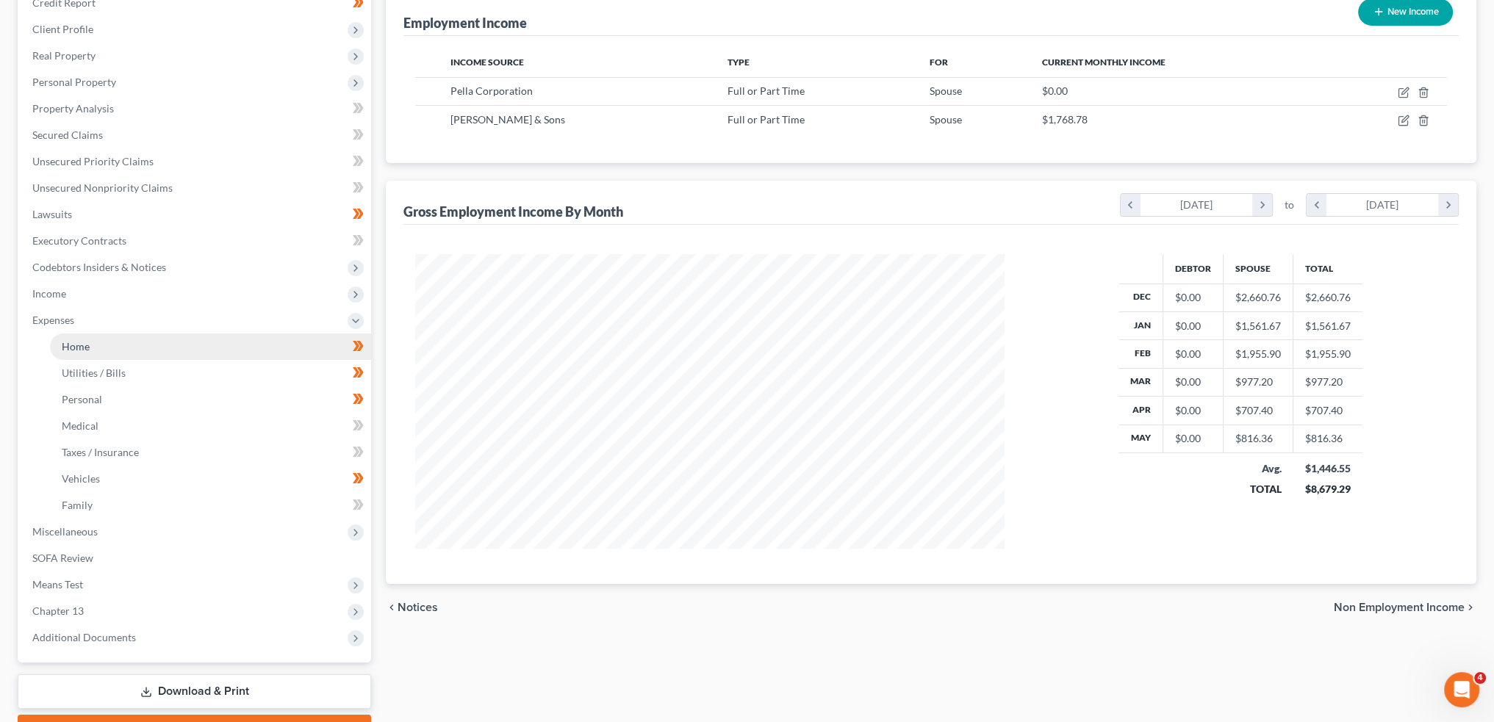
click at [96, 342] on link "Home" at bounding box center [210, 347] width 321 height 26
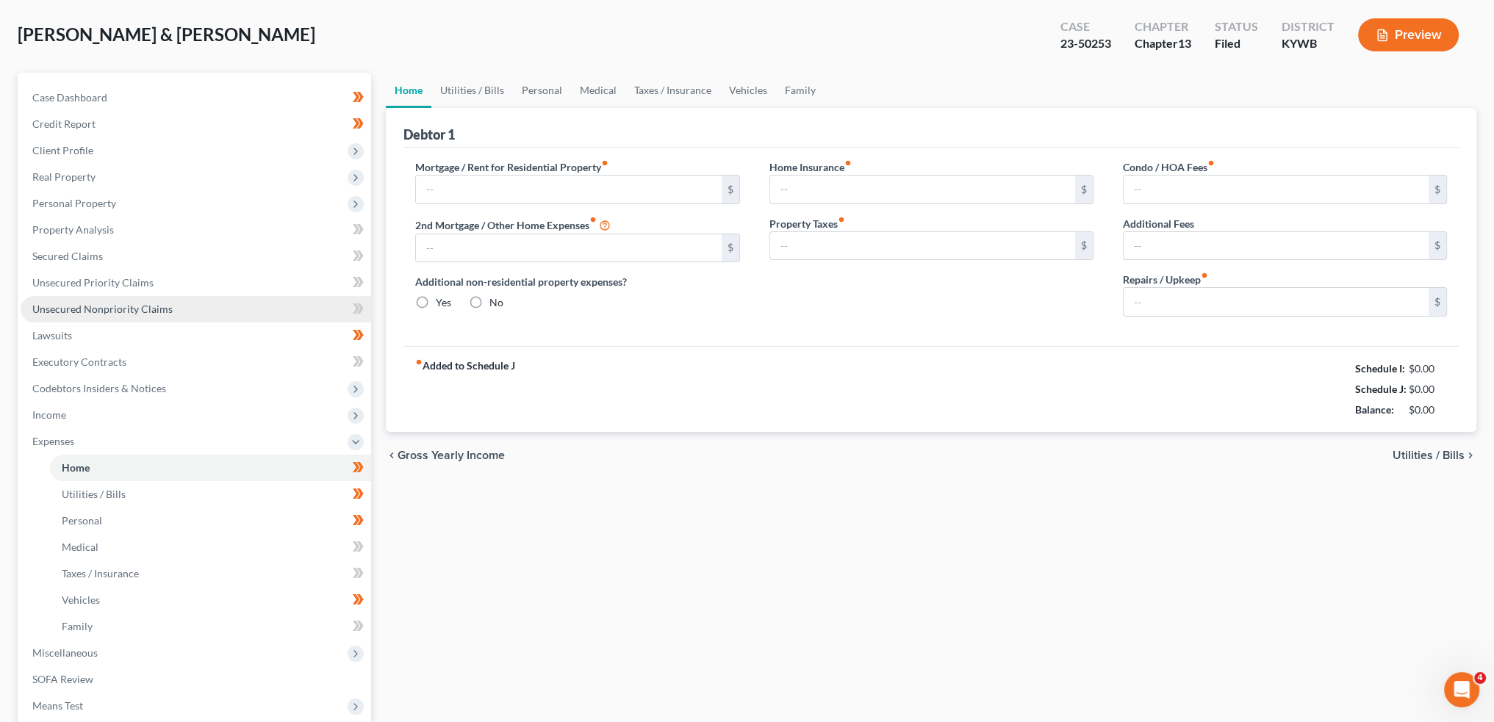
type input "500.00"
type input "0.00"
radio input "true"
type input "0.00"
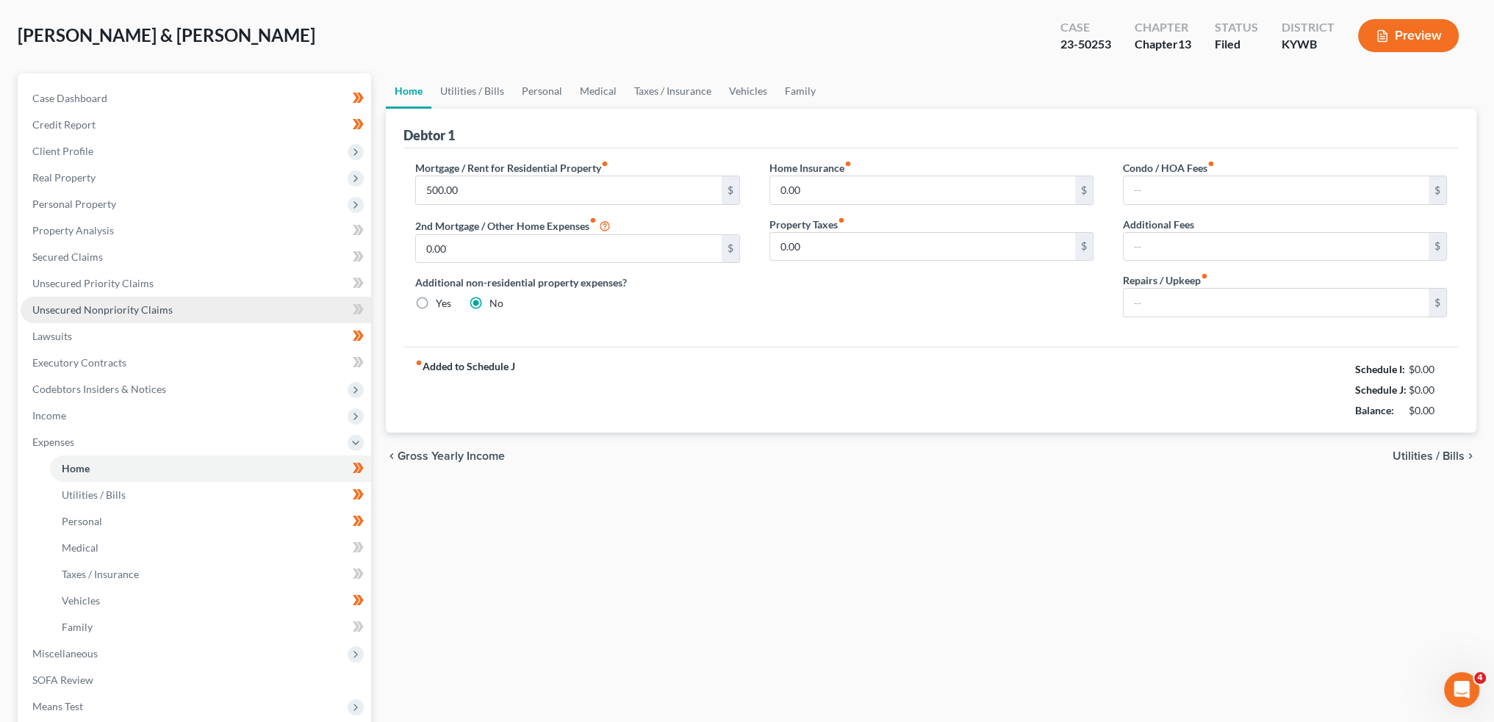
type input "0.00"
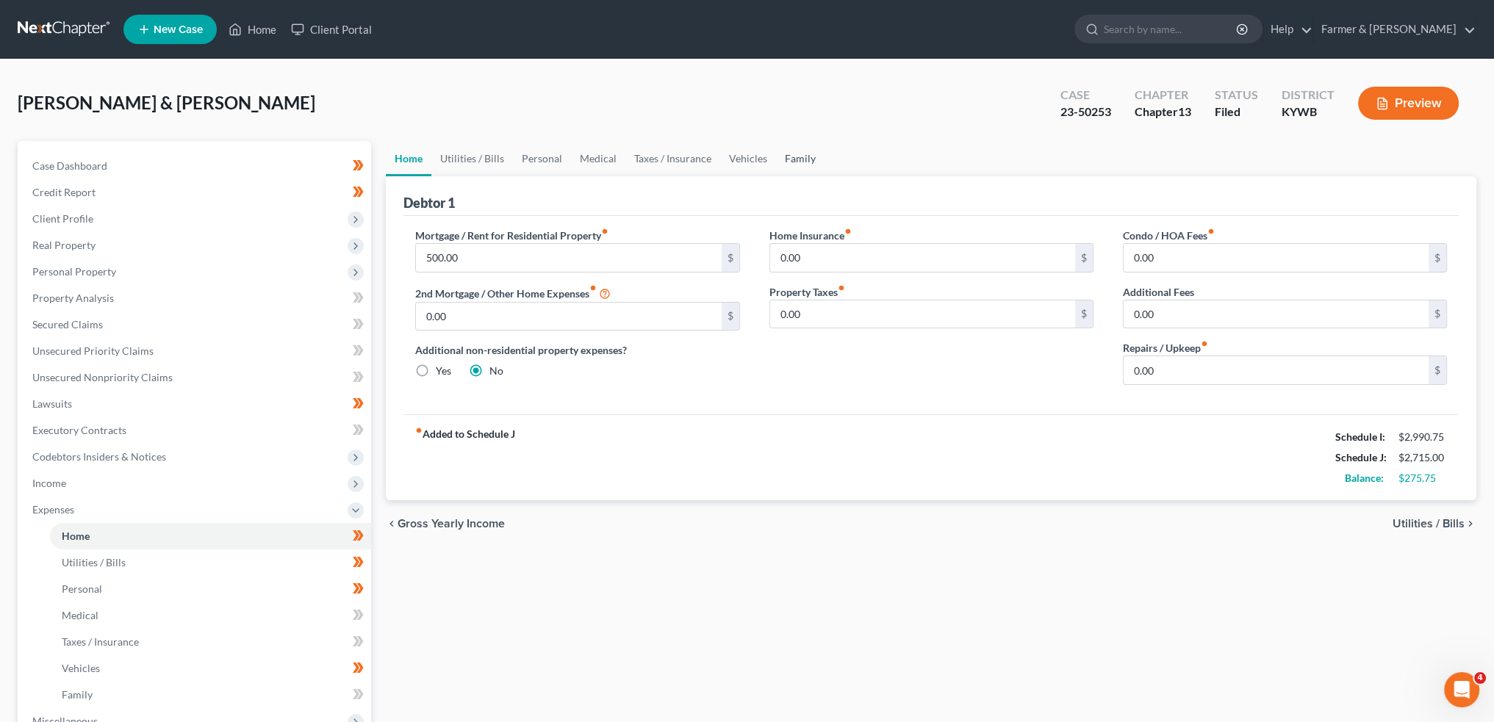
click at [780, 151] on link "Family" at bounding box center [800, 158] width 48 height 35
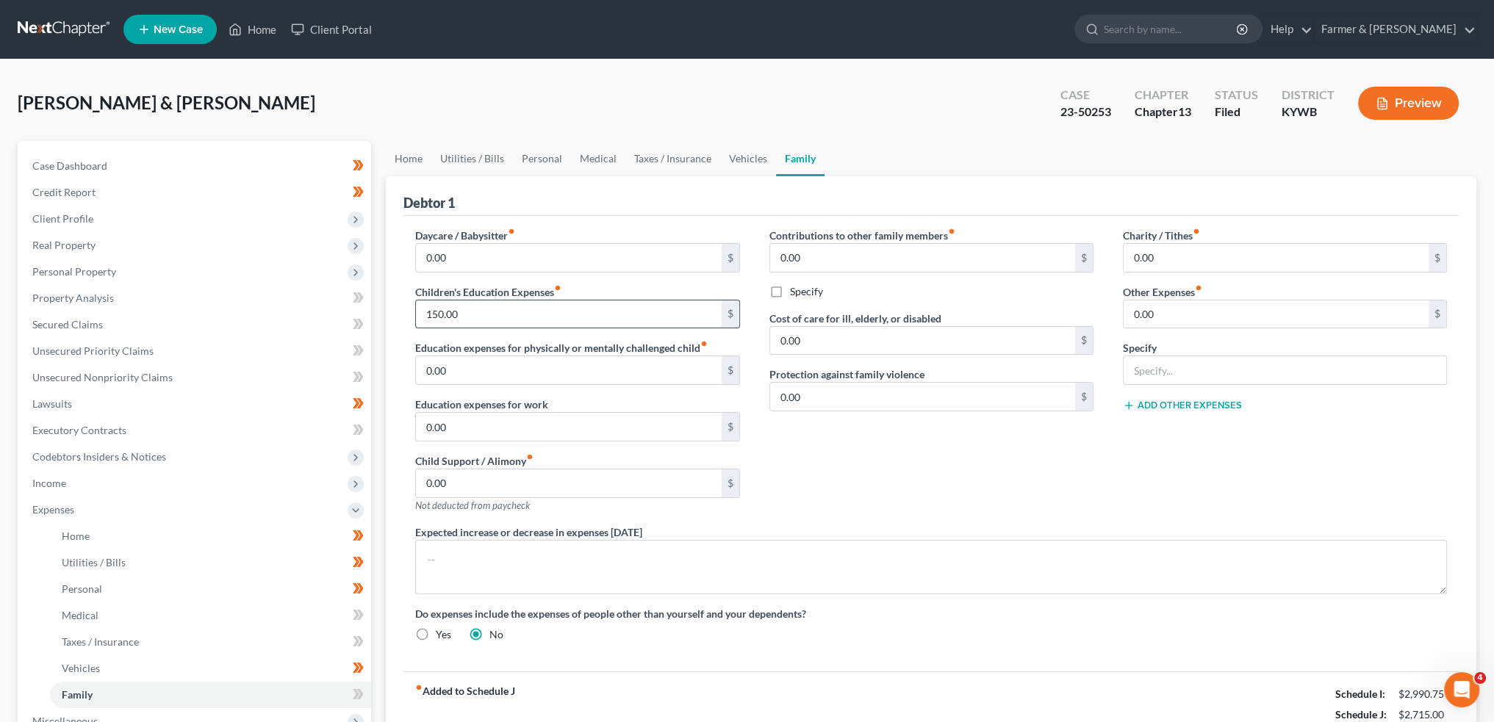
click at [501, 311] on input "150.00" at bounding box center [568, 314] width 305 height 28
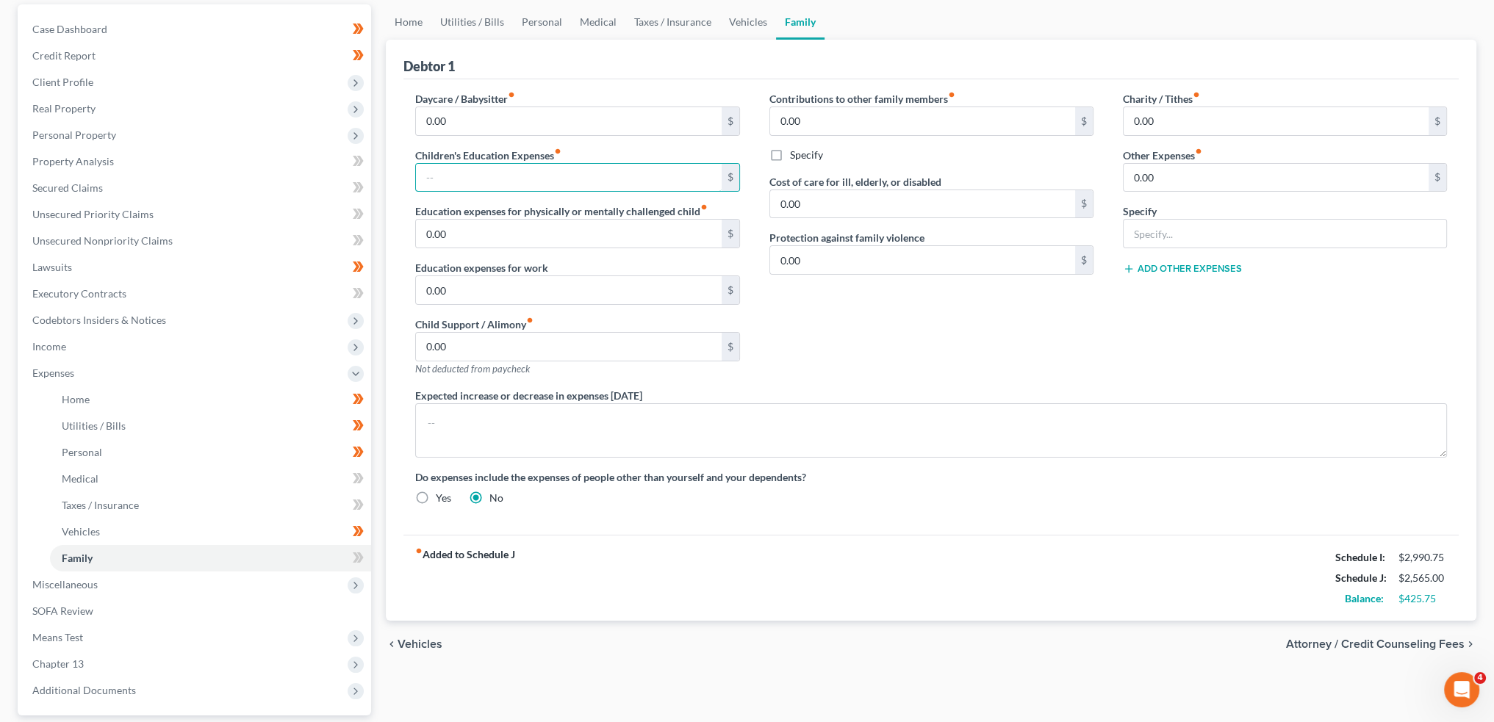
scroll to position [24, 0]
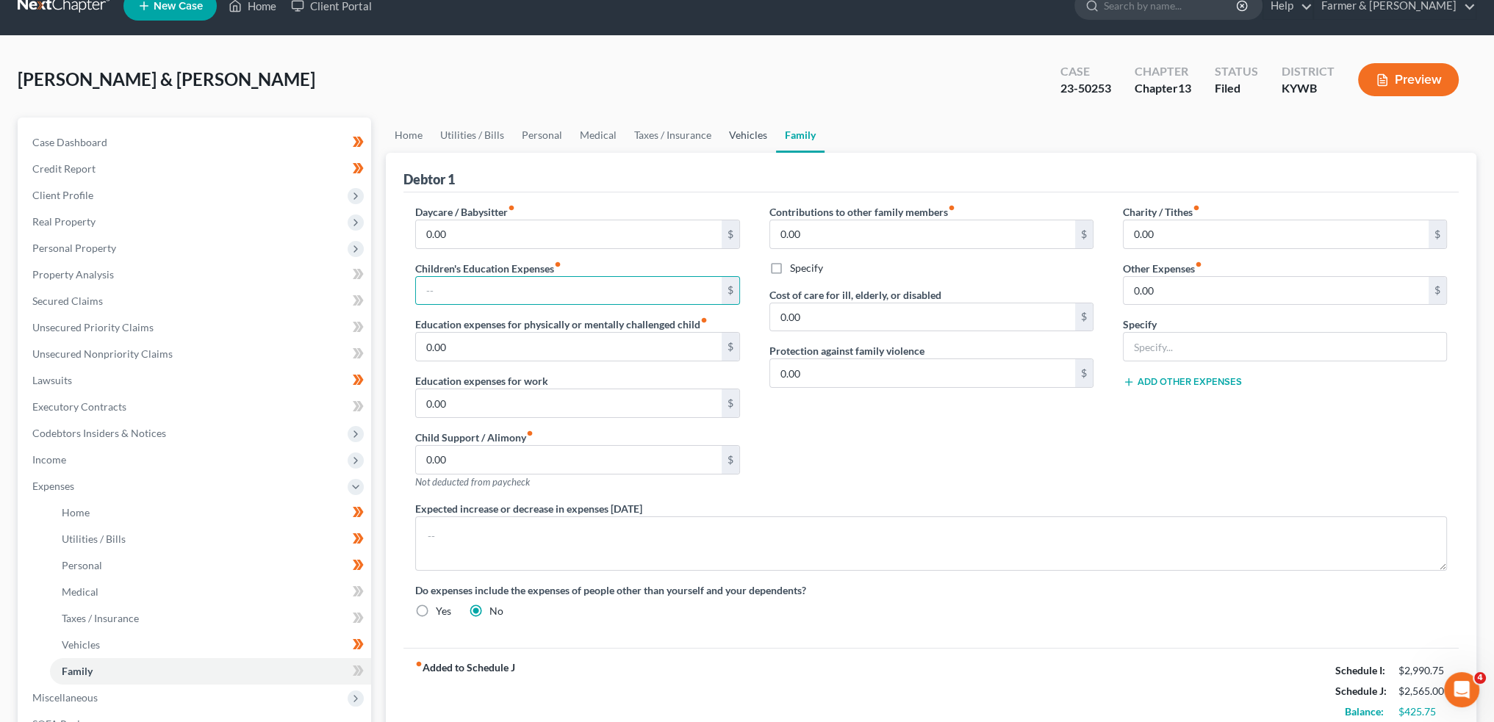
click at [743, 134] on link "Vehicles" at bounding box center [748, 135] width 56 height 35
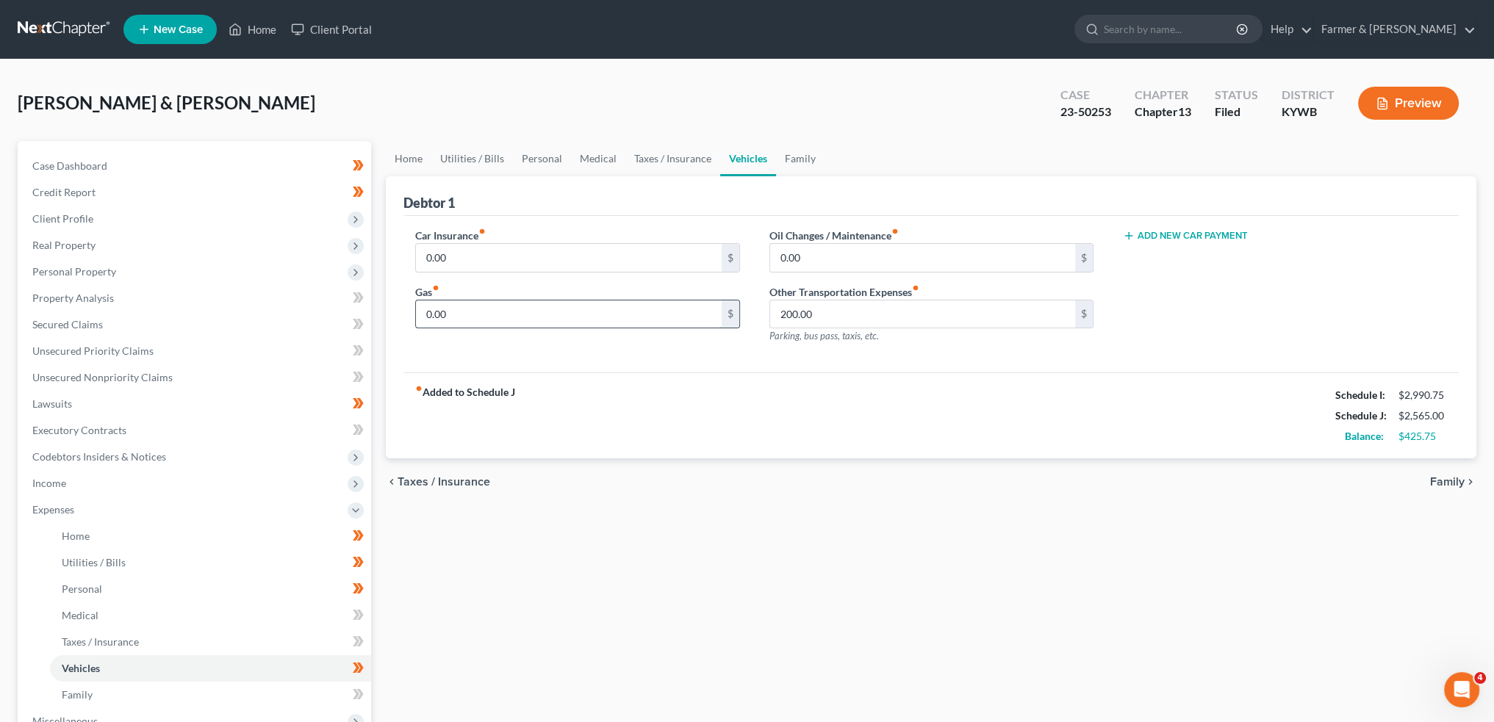
click at [479, 320] on input "0.00" at bounding box center [568, 314] width 305 height 28
type input "150.00"
type input "0.00"
click at [656, 151] on link "Taxes / Insurance" at bounding box center [672, 158] width 95 height 35
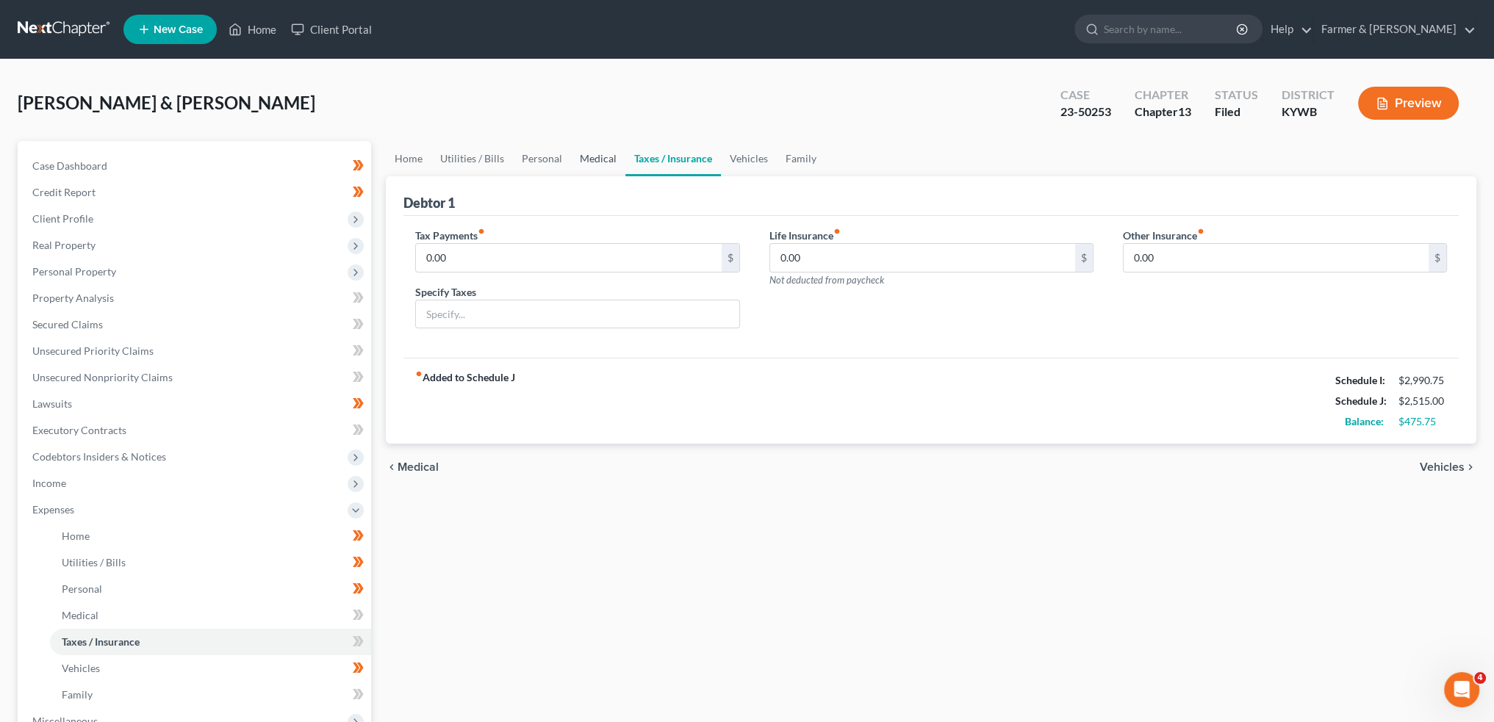
click at [595, 156] on link "Medical" at bounding box center [598, 158] width 54 height 35
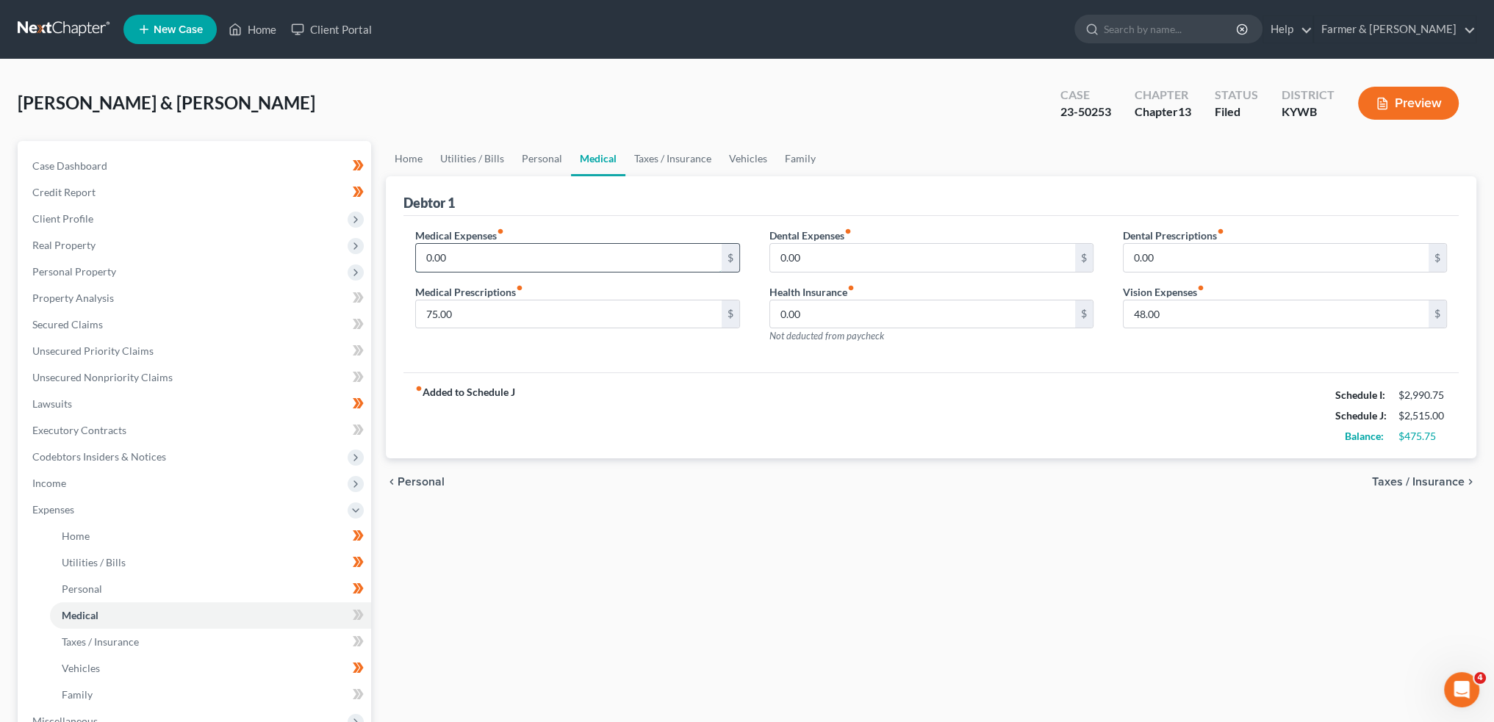
click at [454, 248] on input "0.00" at bounding box center [568, 258] width 305 height 28
type input "25.00"
click at [749, 158] on link "Vehicles" at bounding box center [748, 158] width 56 height 35
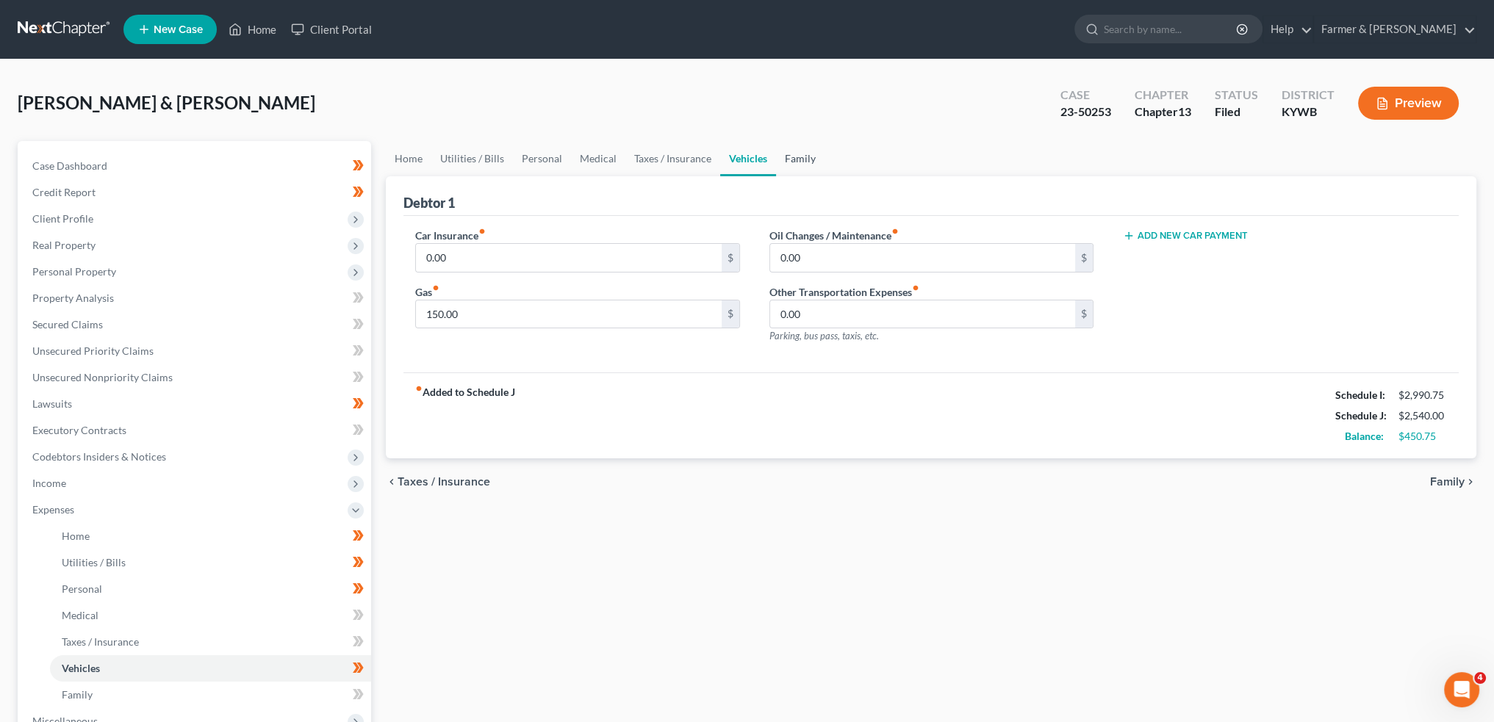
click at [793, 156] on link "Family" at bounding box center [800, 158] width 48 height 35
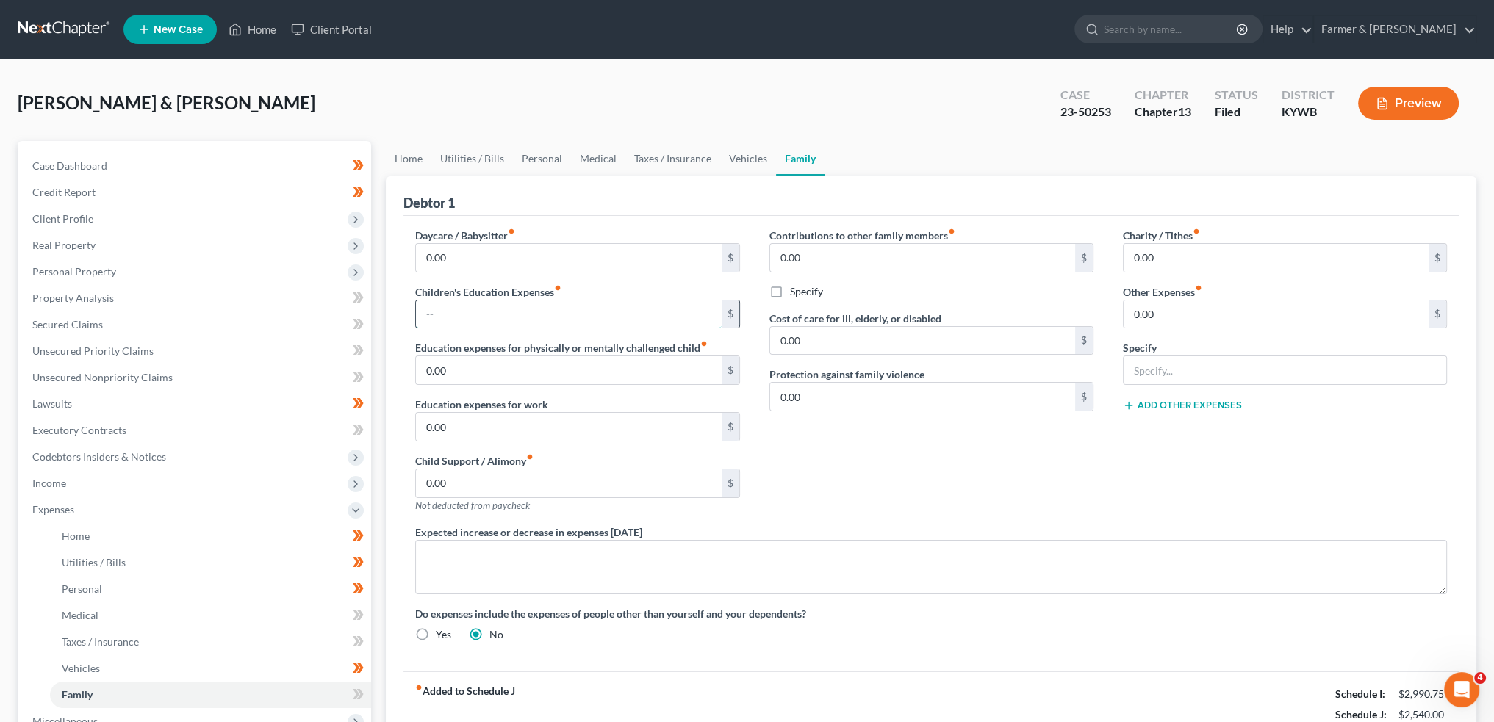
click at [488, 307] on input "text" at bounding box center [568, 314] width 305 height 28
type input "25.00"
click at [527, 166] on link "Personal" at bounding box center [542, 158] width 58 height 35
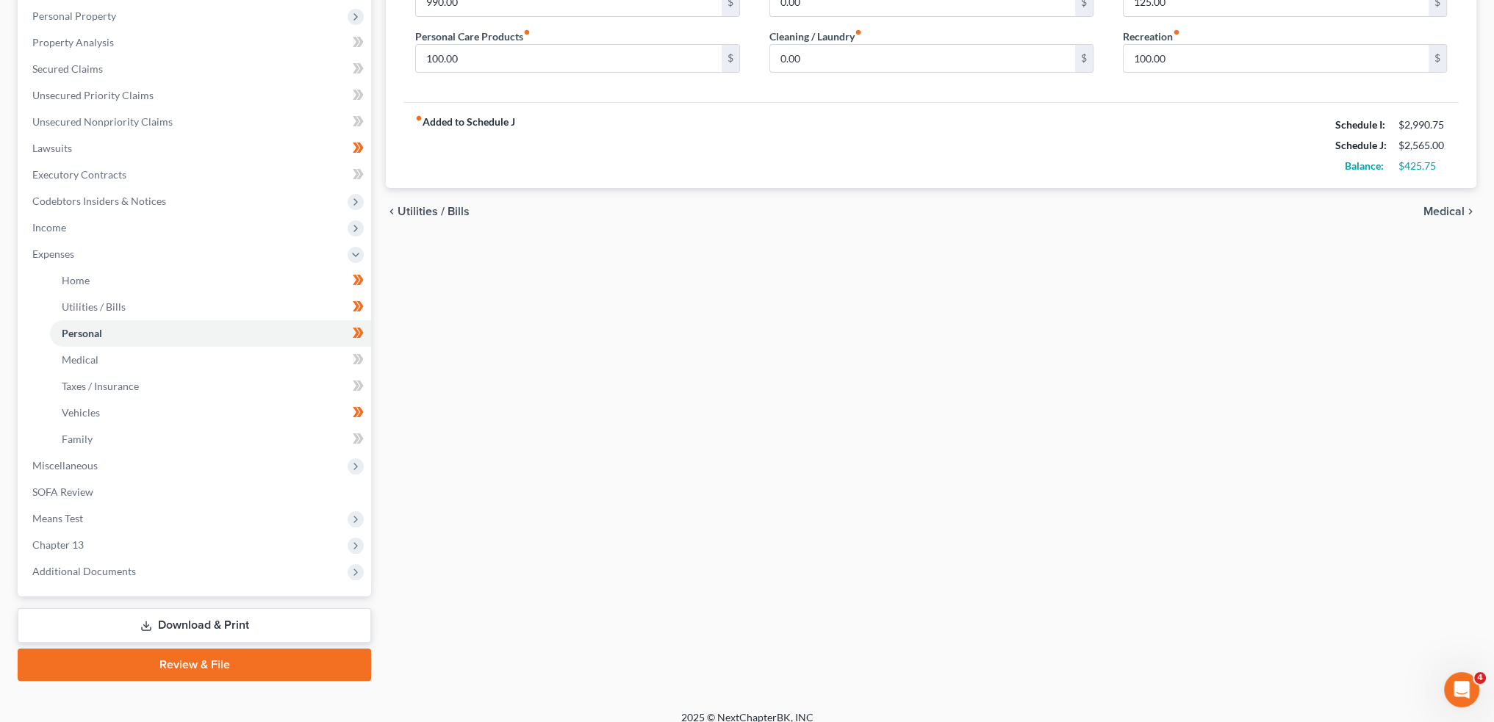
scroll to position [269, 0]
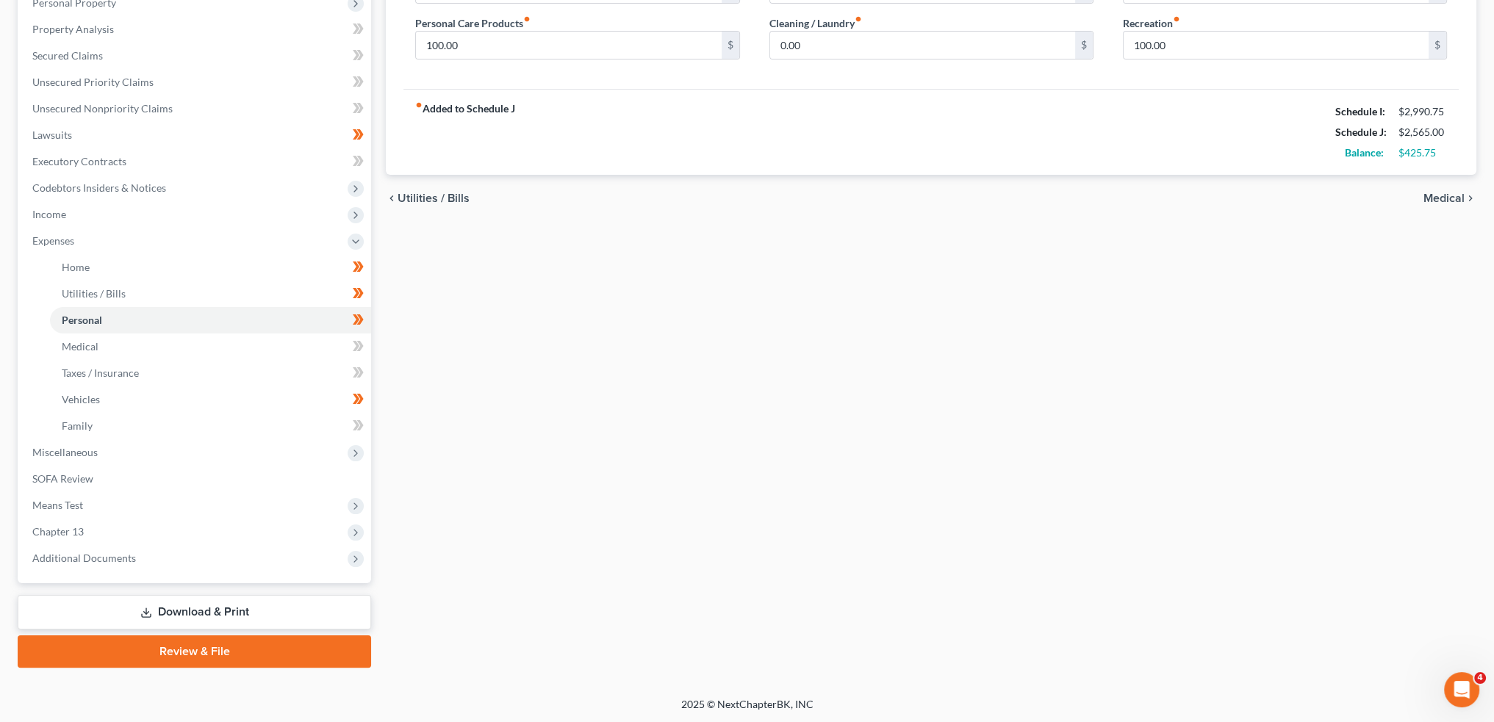
click at [135, 615] on link "Download & Print" at bounding box center [194, 612] width 353 height 35
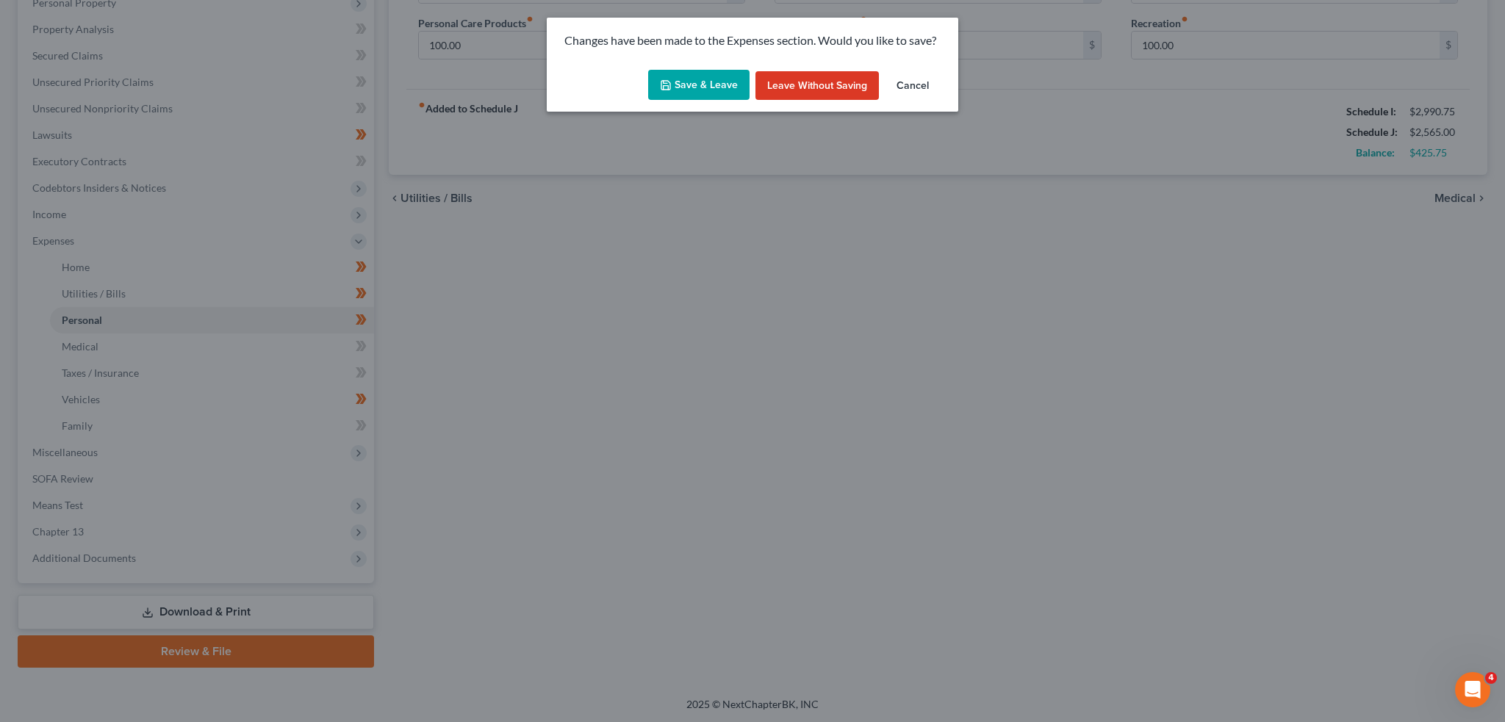
click at [686, 95] on button "Save & Leave" at bounding box center [698, 85] width 101 height 31
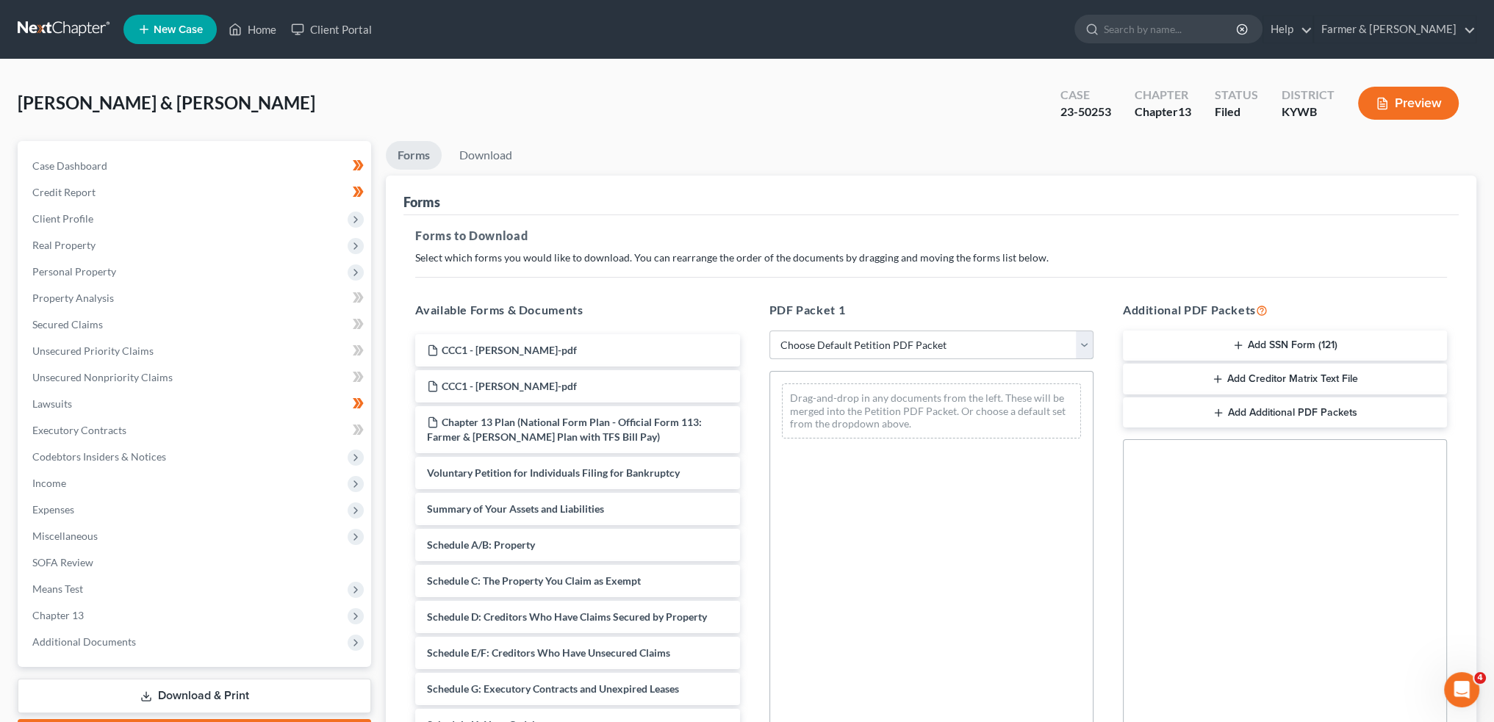
click at [846, 343] on select "Choose Default Petition PDF Packet Complete Bankruptcy Petition (all forms and …" at bounding box center [931, 345] width 324 height 29
select select "2"
click at [769, 331] on select "Choose Default Petition PDF Packet Complete Bankruptcy Petition (all forms and …" at bounding box center [931, 345] width 324 height 29
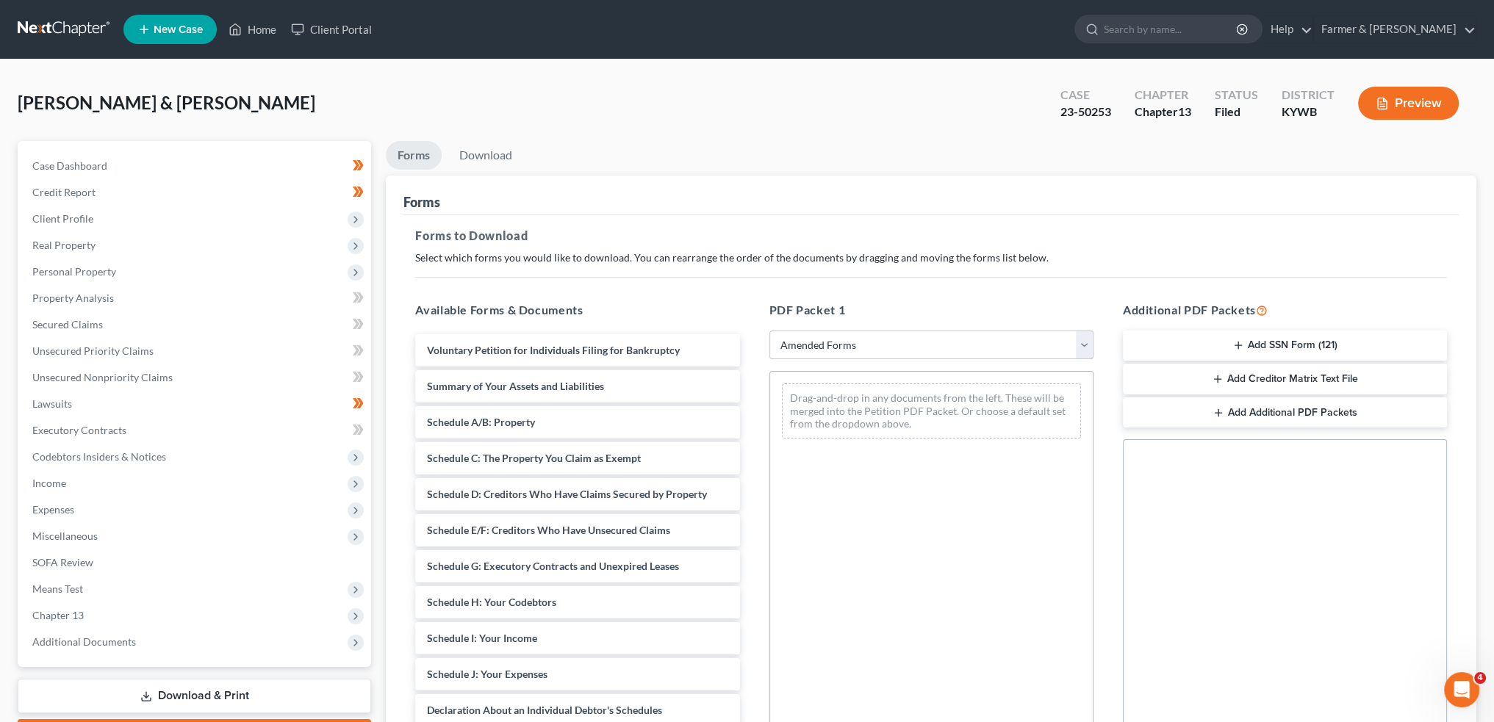
scroll to position [122, 0]
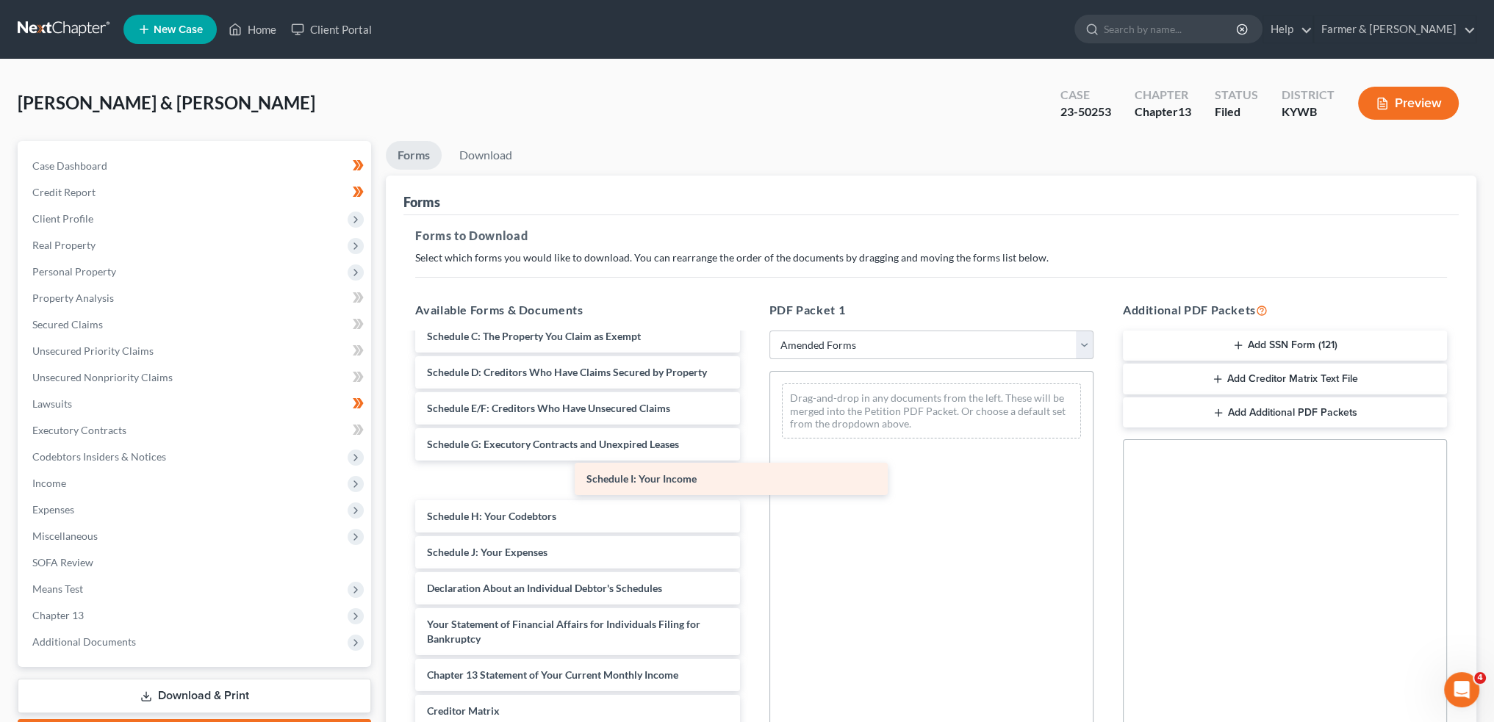
drag, startPoint x: 518, startPoint y: 515, endPoint x: 908, endPoint y: 408, distance: 404.6
click at [751, 408] on div "Schedule I: Your Income Voluntary Petition for Individuals Filing for Bankruptc…" at bounding box center [577, 531] width 348 height 638
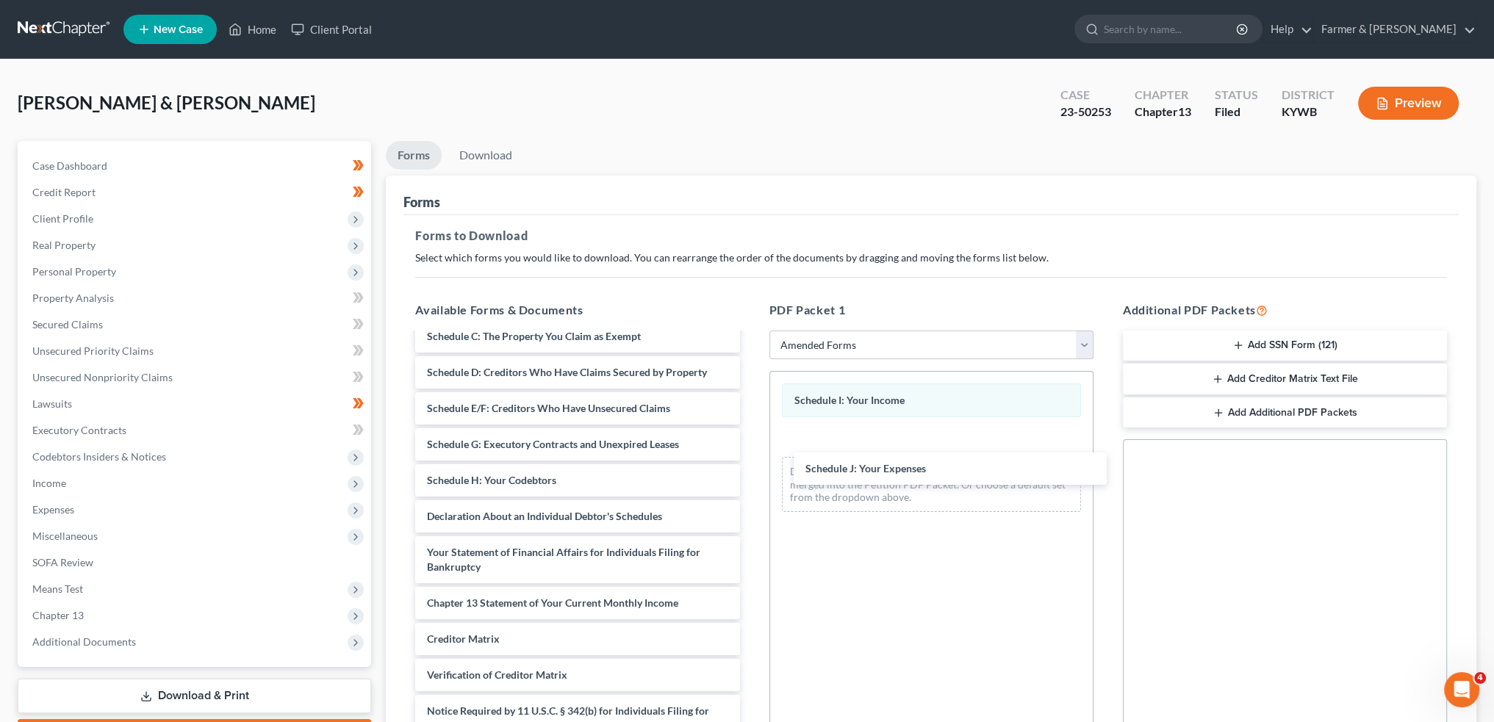
drag, startPoint x: 511, startPoint y: 519, endPoint x: 1023, endPoint y: 179, distance: 615.4
click at [751, 472] on div "Schedule J: Your Expenses Voluntary Petition for Individuals Filing for Bankrup…" at bounding box center [577, 495] width 348 height 566
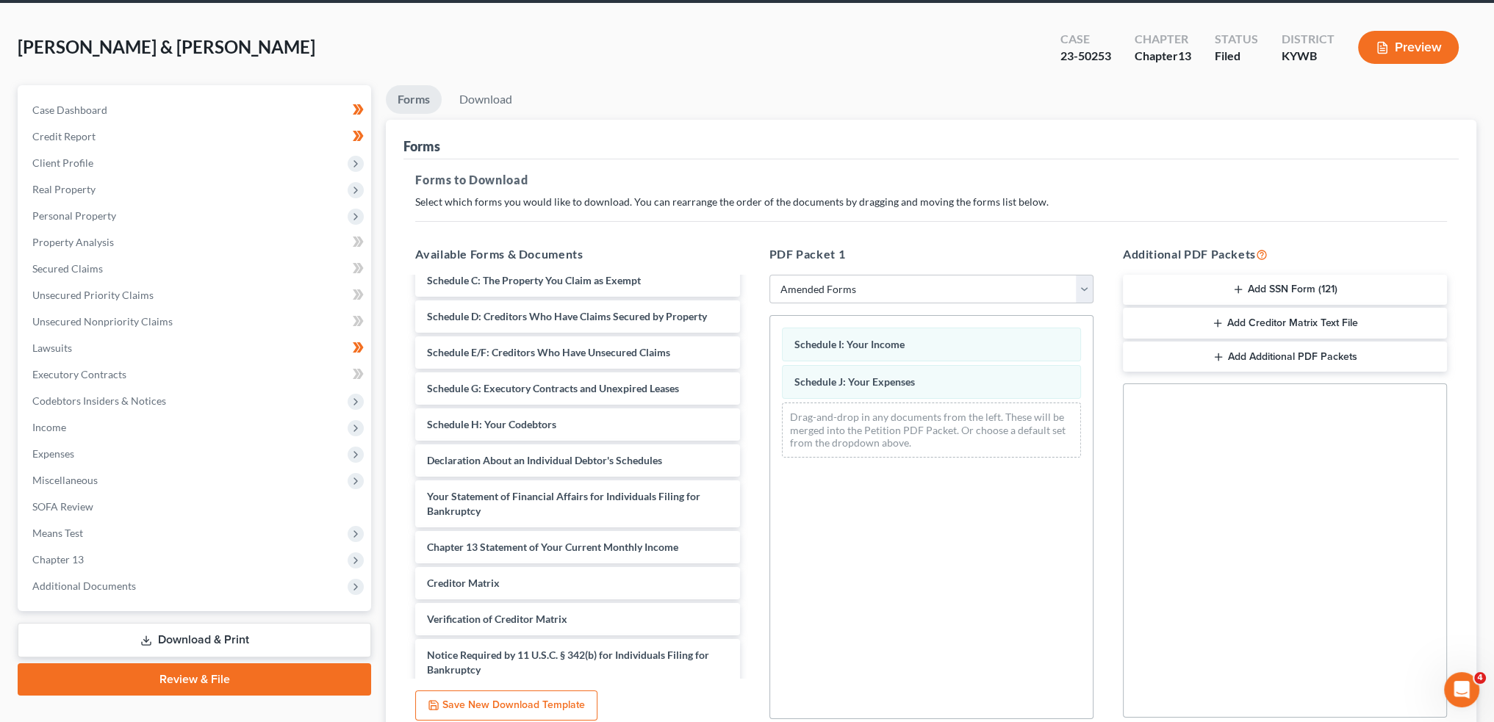
scroll to position [184, 0]
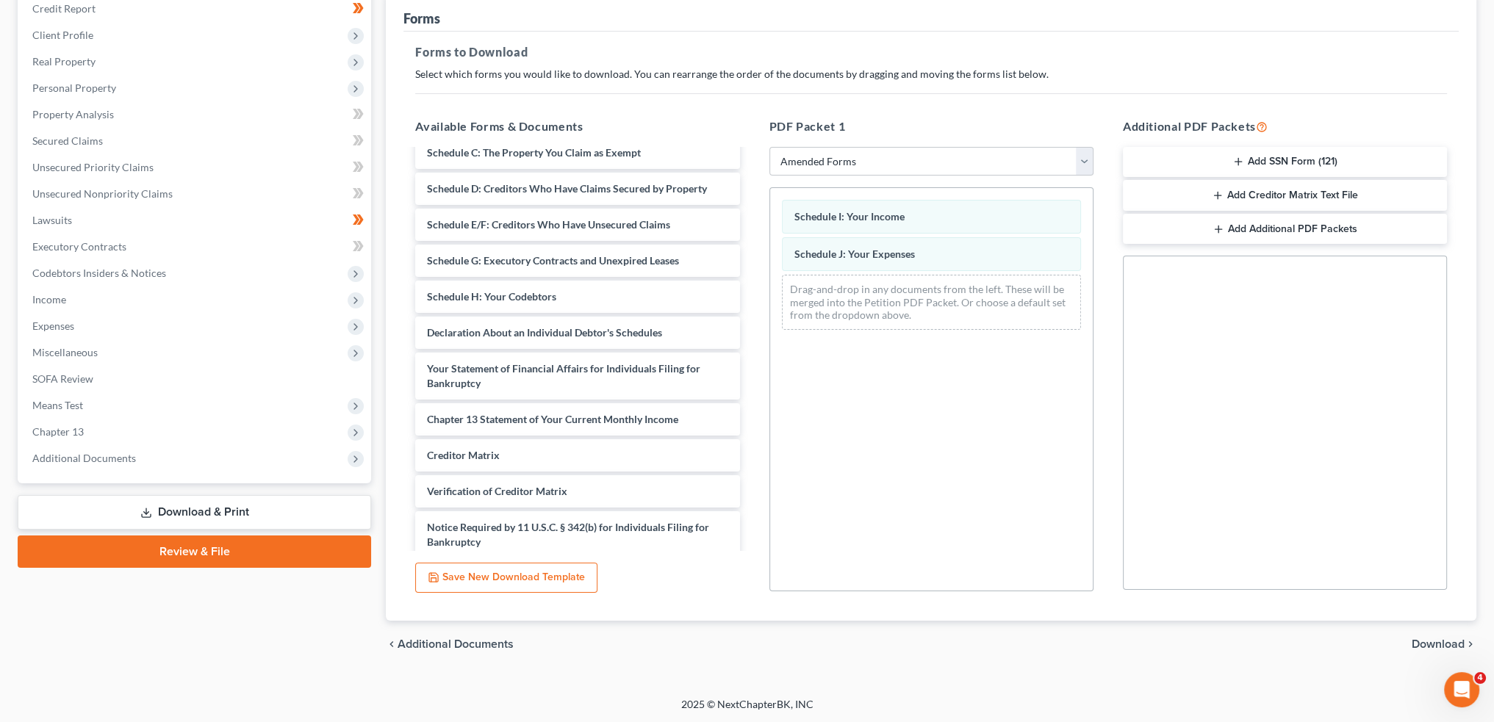
click at [1437, 640] on span "Download" at bounding box center [1437, 644] width 53 height 12
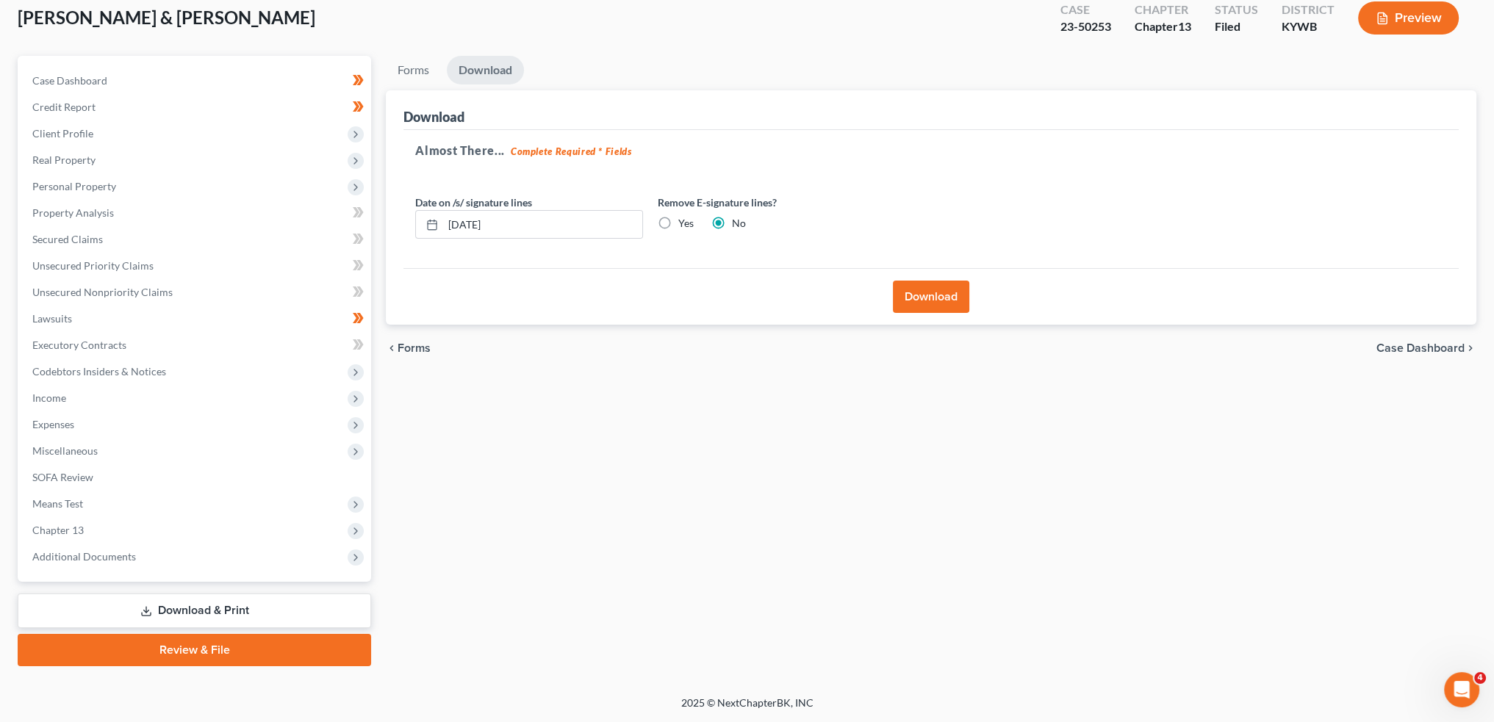
scroll to position [84, 0]
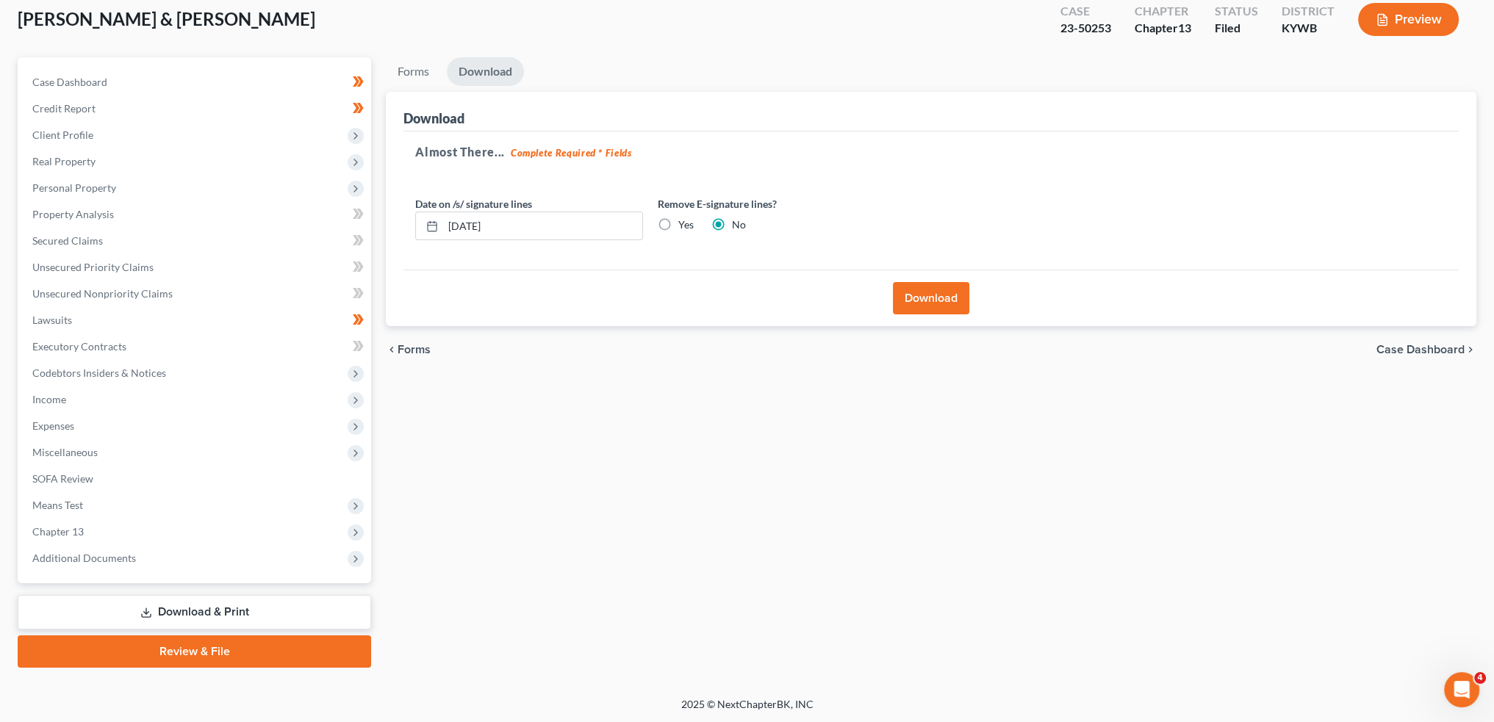
click at [937, 284] on button "Download" at bounding box center [931, 298] width 76 height 32
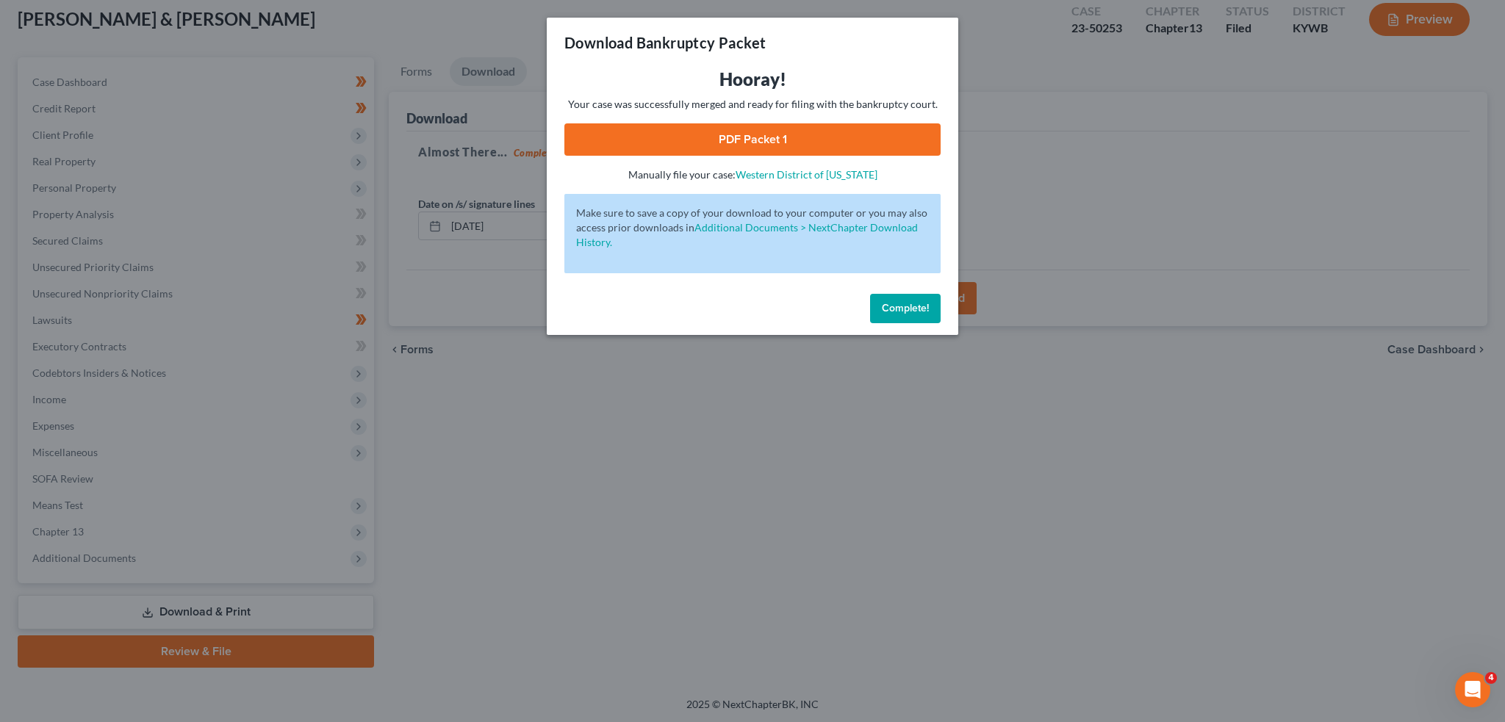
click at [802, 137] on link "PDF Packet 1" at bounding box center [752, 139] width 376 height 32
click at [926, 311] on span "Complete!" at bounding box center [905, 308] width 47 height 12
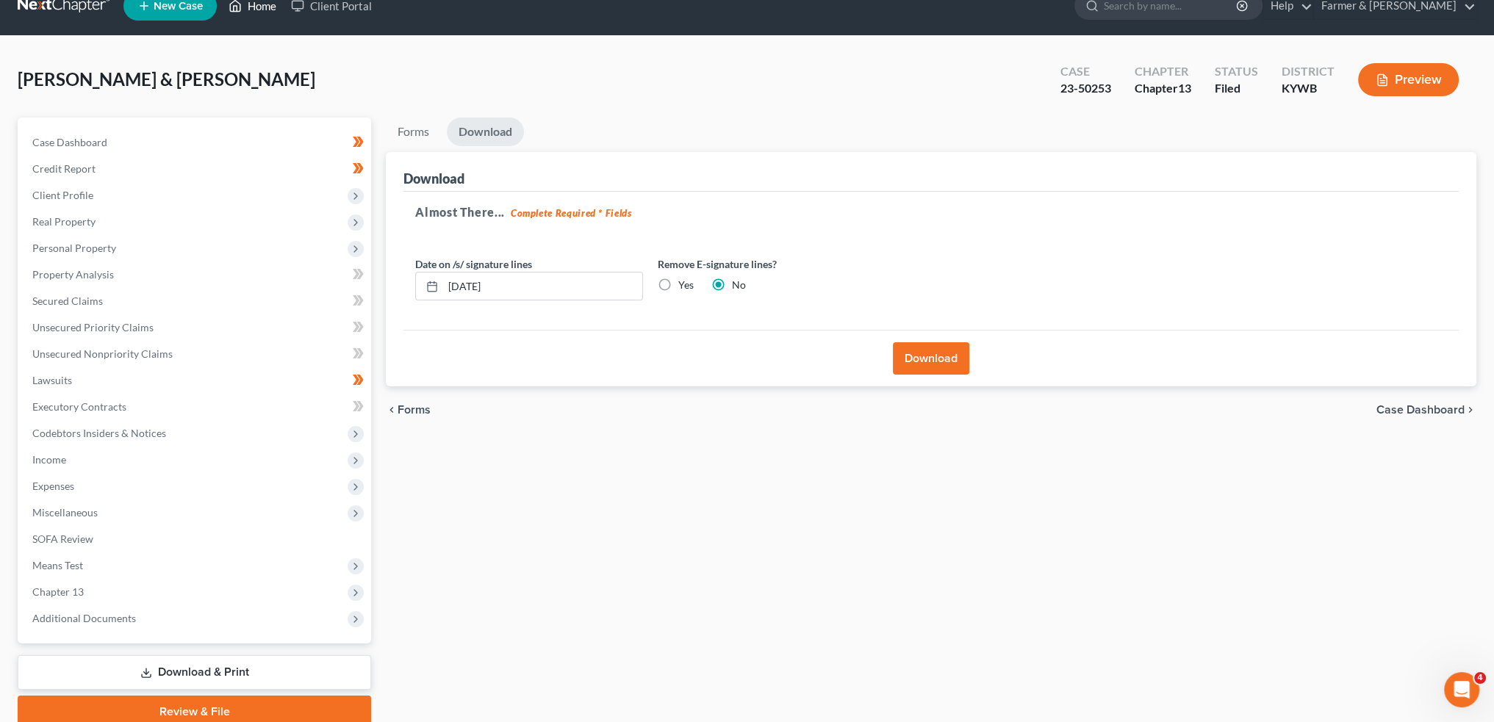
scroll to position [0, 0]
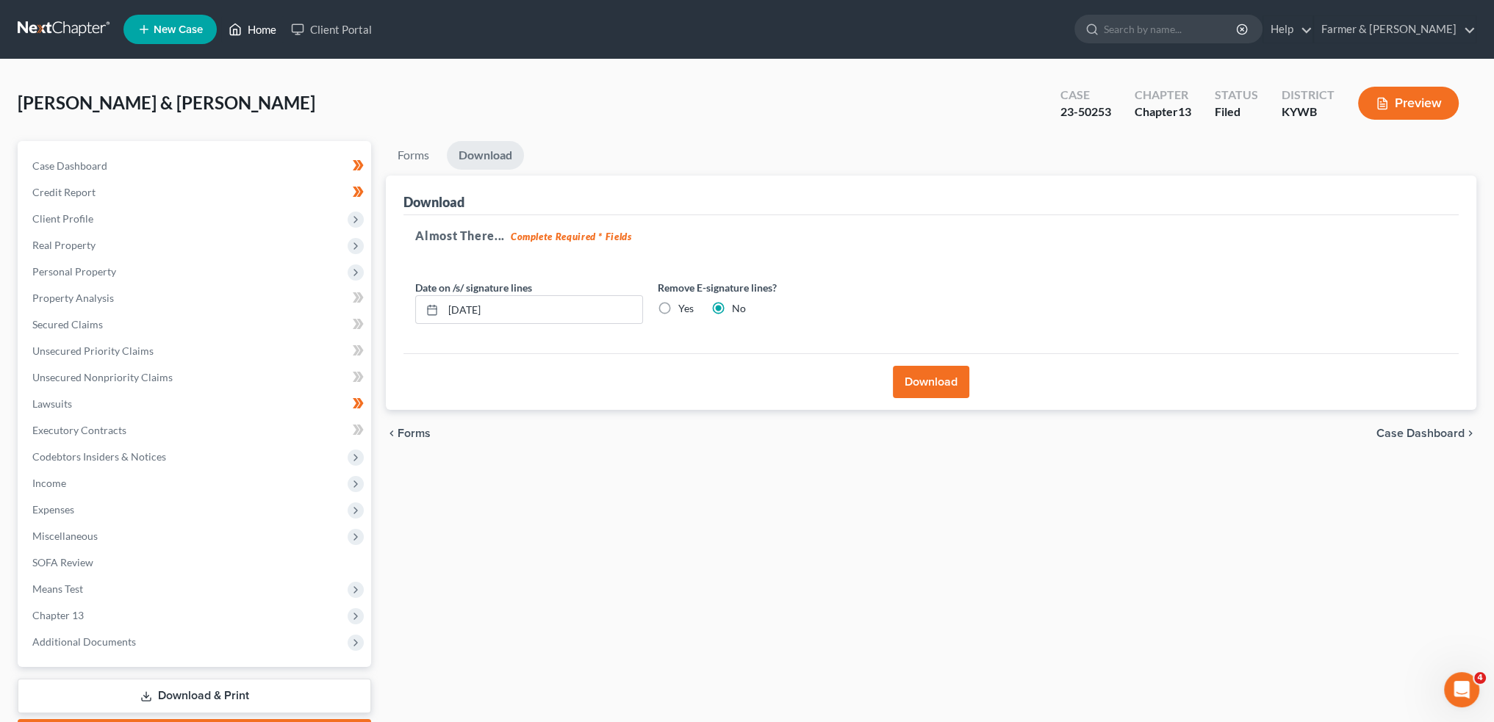
click at [256, 29] on link "Home" at bounding box center [252, 29] width 62 height 26
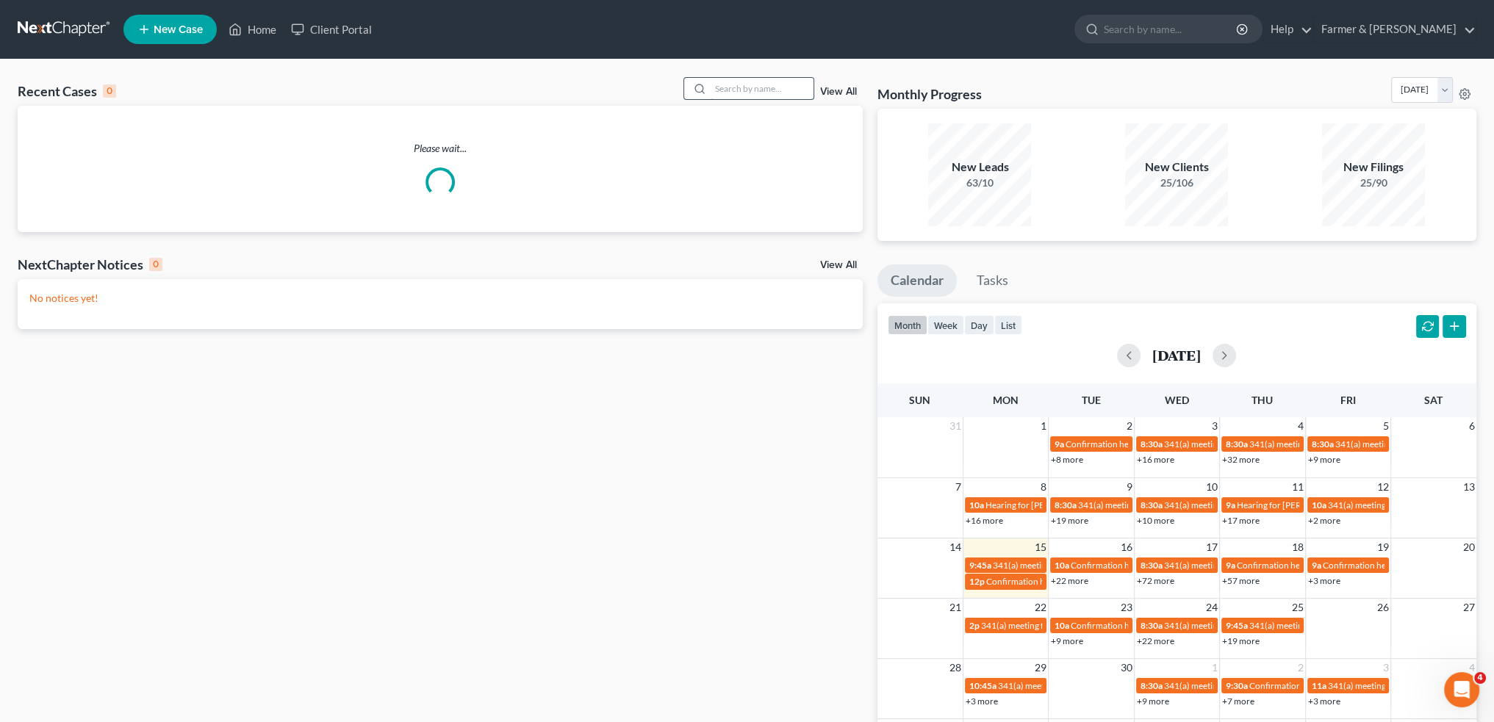
click at [782, 93] on input "search" at bounding box center [761, 88] width 103 height 21
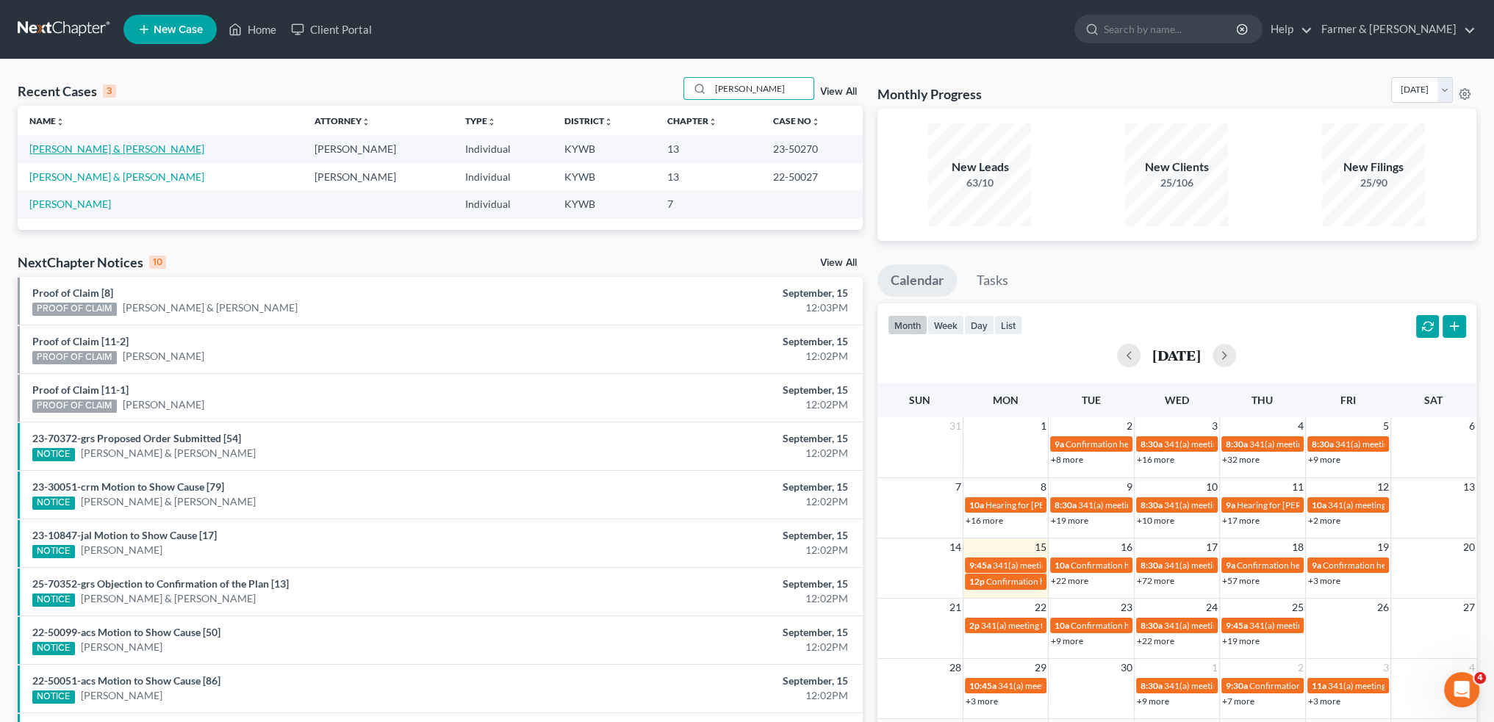
type input "elizabeth horn"
click at [97, 146] on link "Horn, Elizabeth & Michael" at bounding box center [116, 149] width 175 height 12
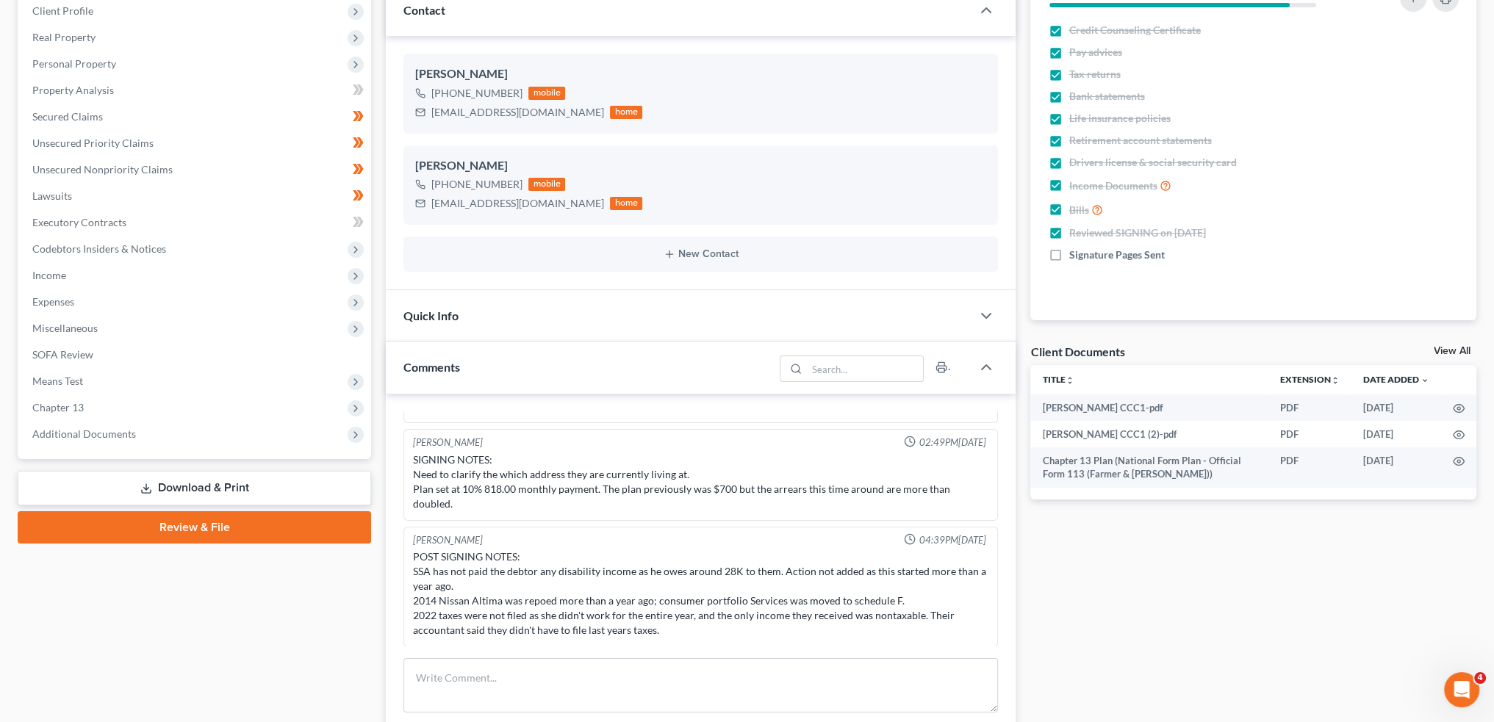
scroll to position [245, 0]
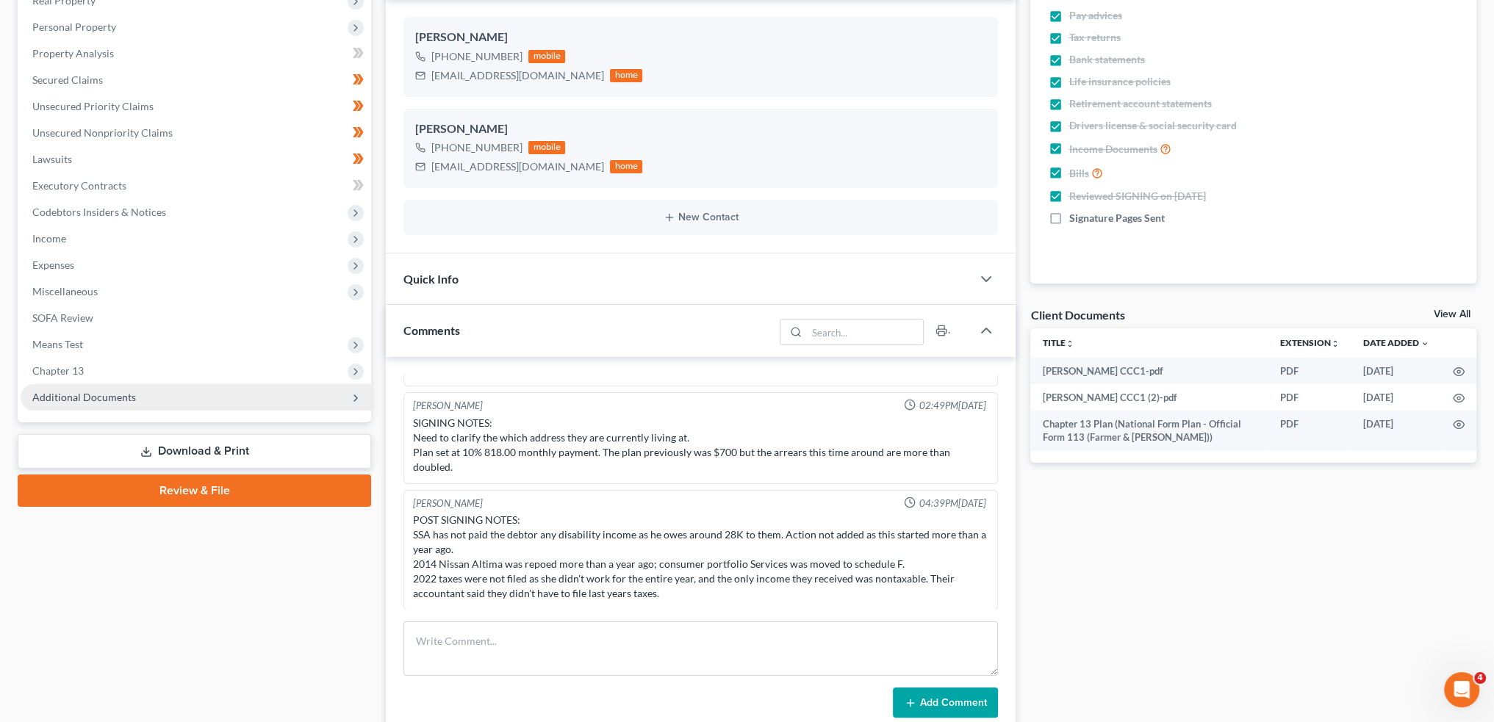
click at [71, 392] on span "Additional Documents" at bounding box center [84, 397] width 104 height 12
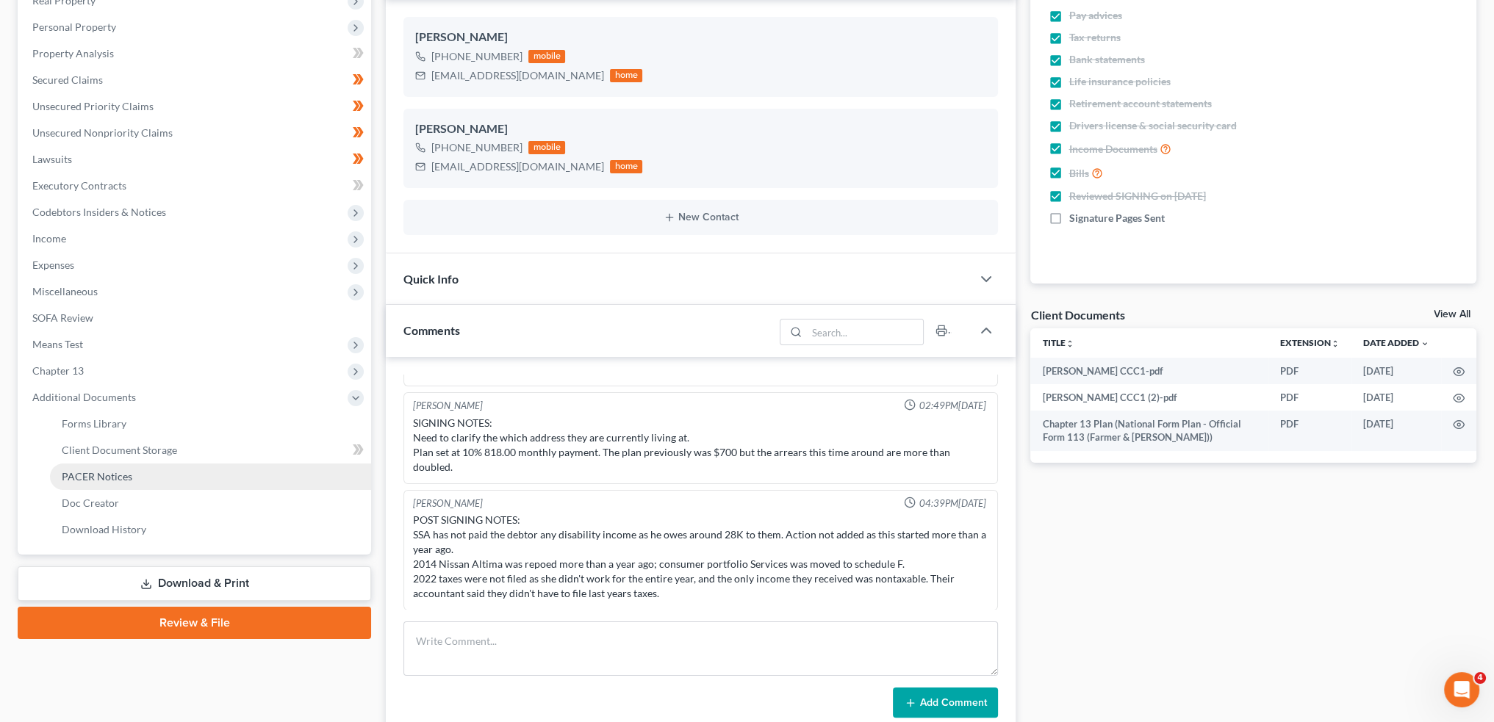
click at [71, 474] on span "PACER Notices" at bounding box center [97, 476] width 71 height 12
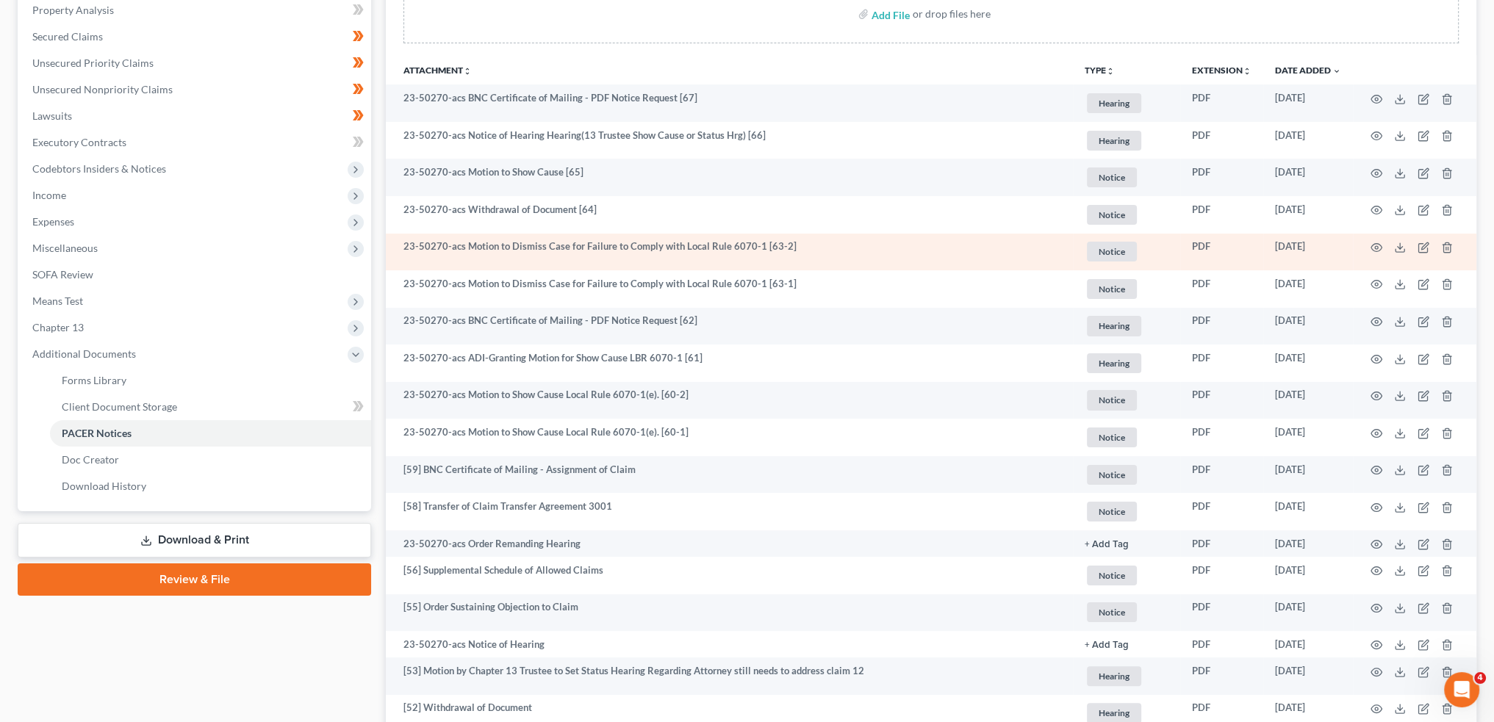
scroll to position [245, 0]
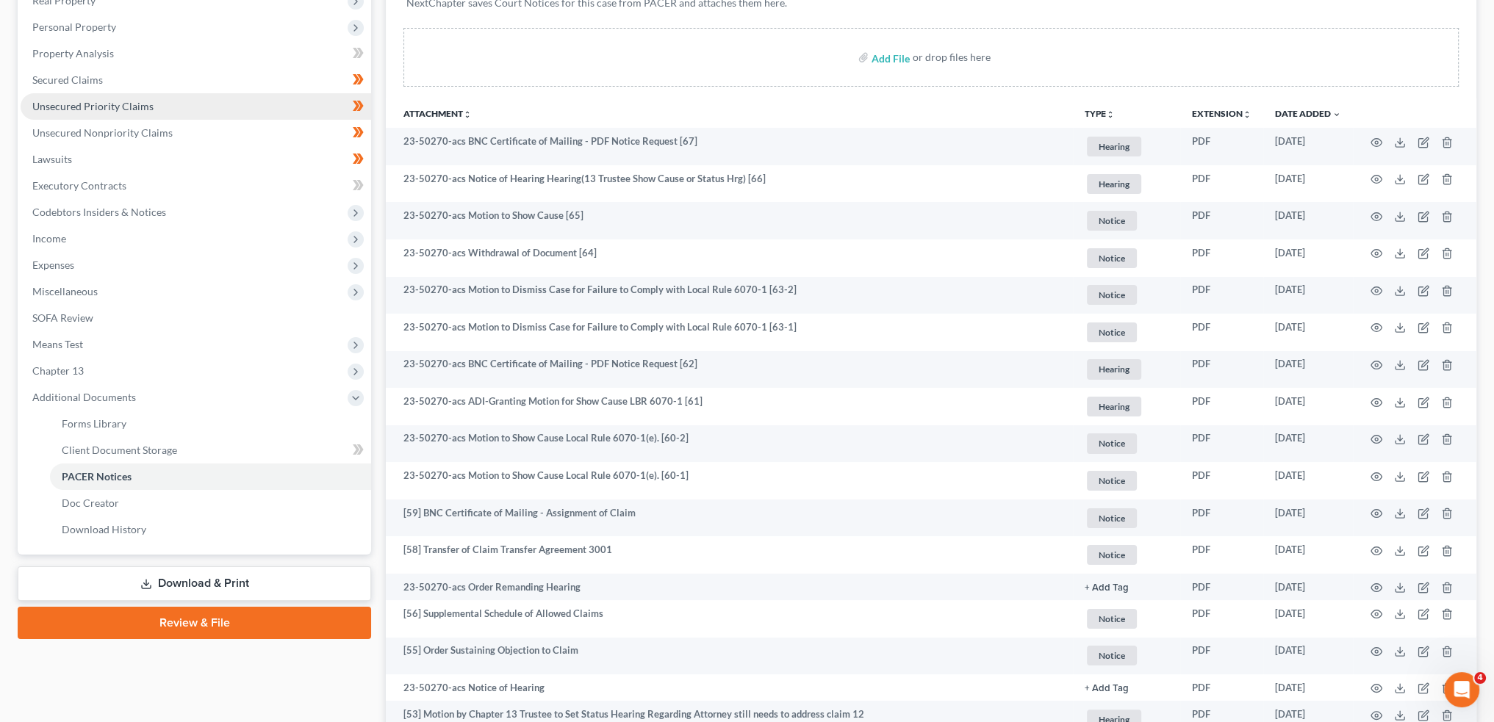
click at [107, 106] on span "Unsecured Priority Claims" at bounding box center [92, 106] width 121 height 12
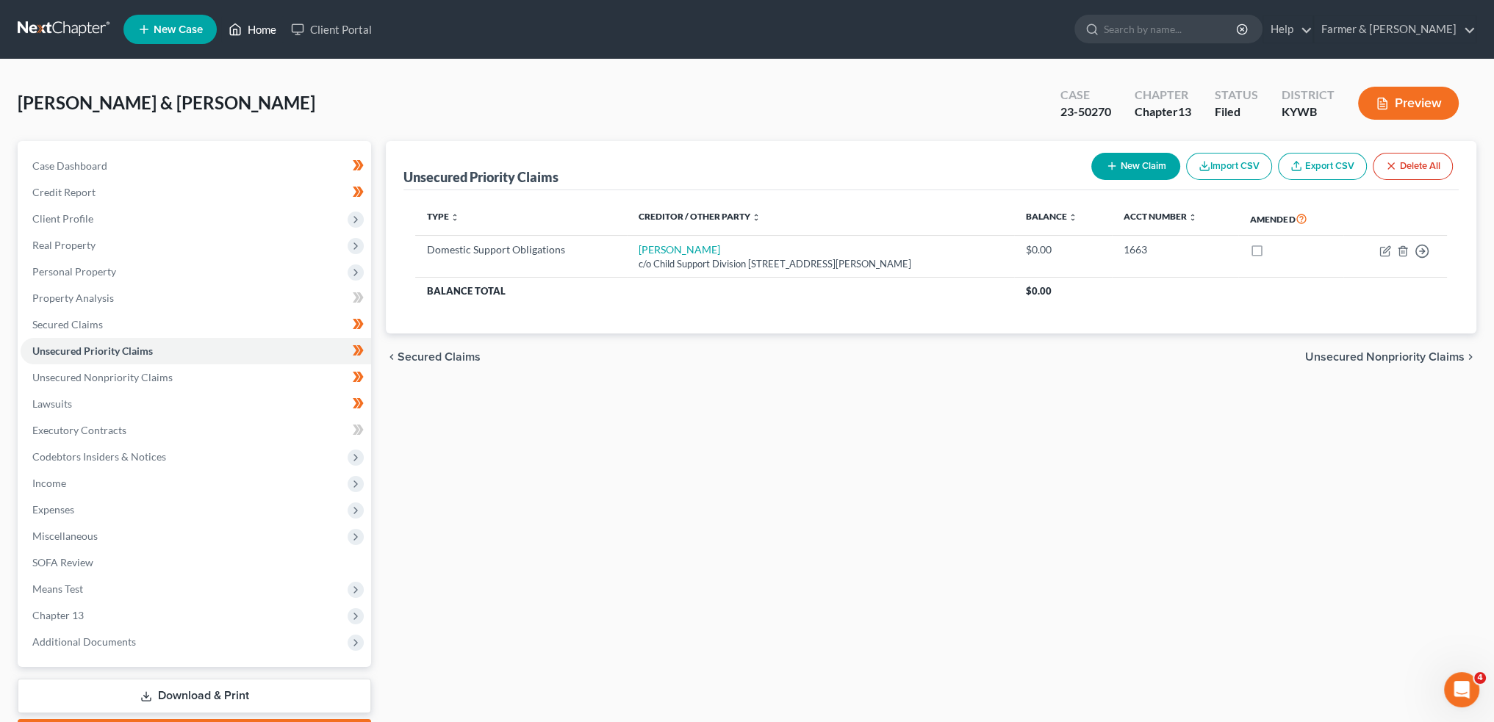
click at [253, 22] on link "Home" at bounding box center [252, 29] width 62 height 26
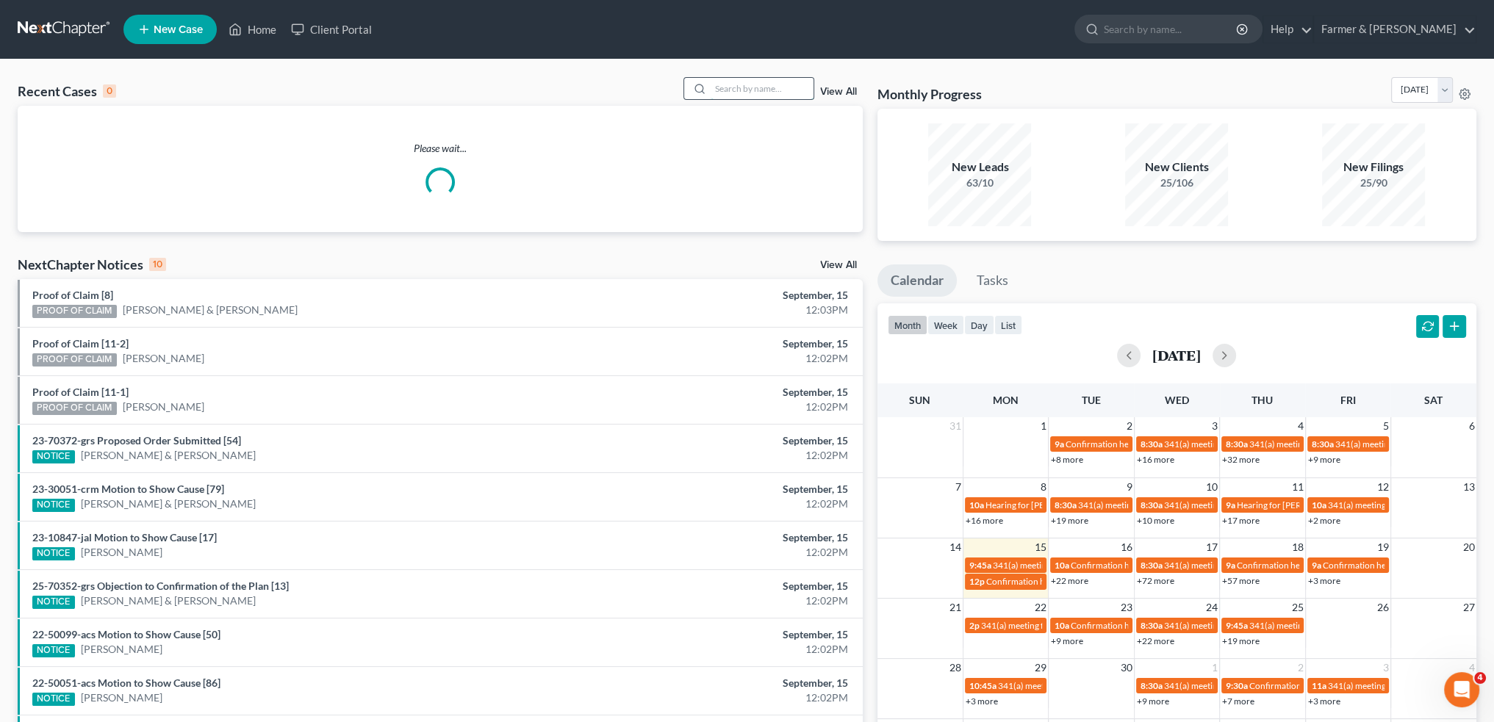
click at [735, 82] on input "search" at bounding box center [761, 88] width 103 height 21
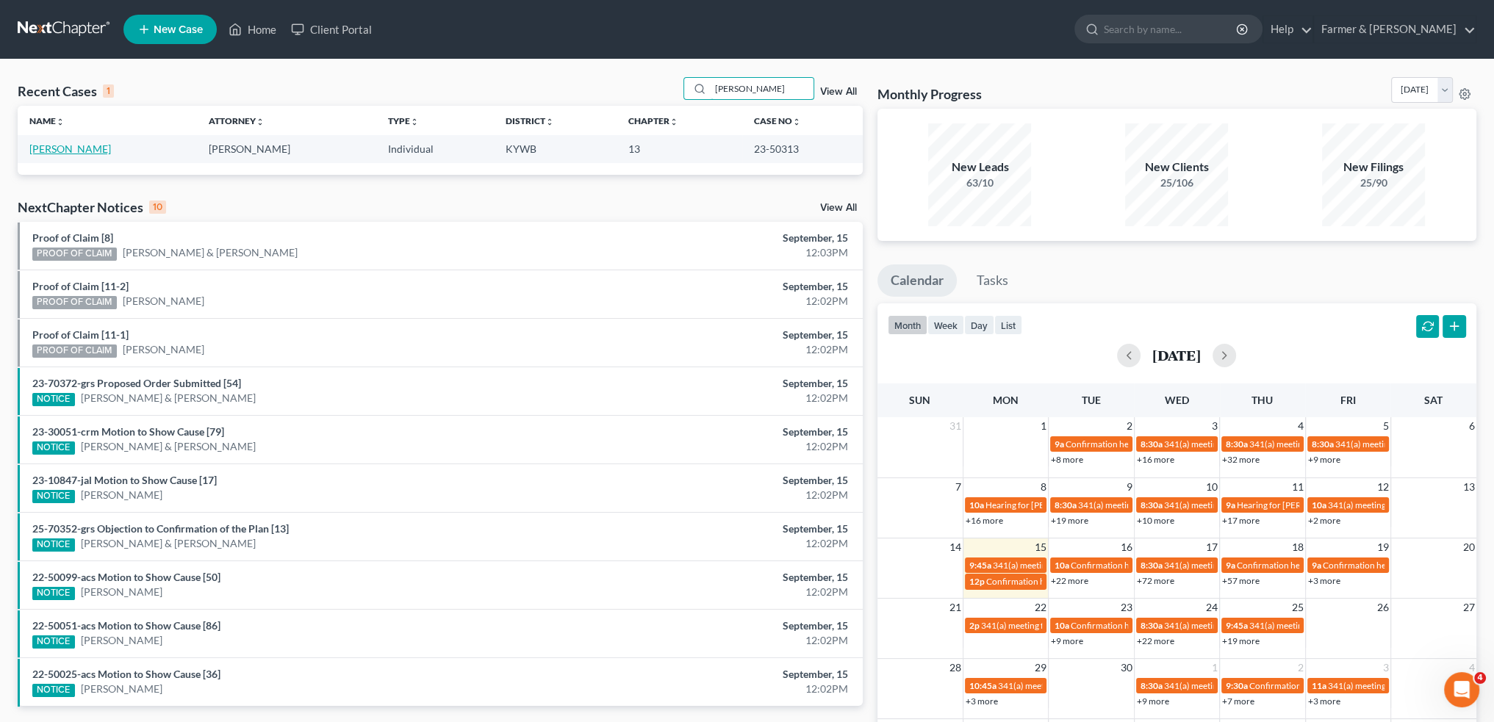
type input "peggy kelly"
click at [45, 149] on link "Kelly, Peggy" at bounding box center [70, 149] width 82 height 12
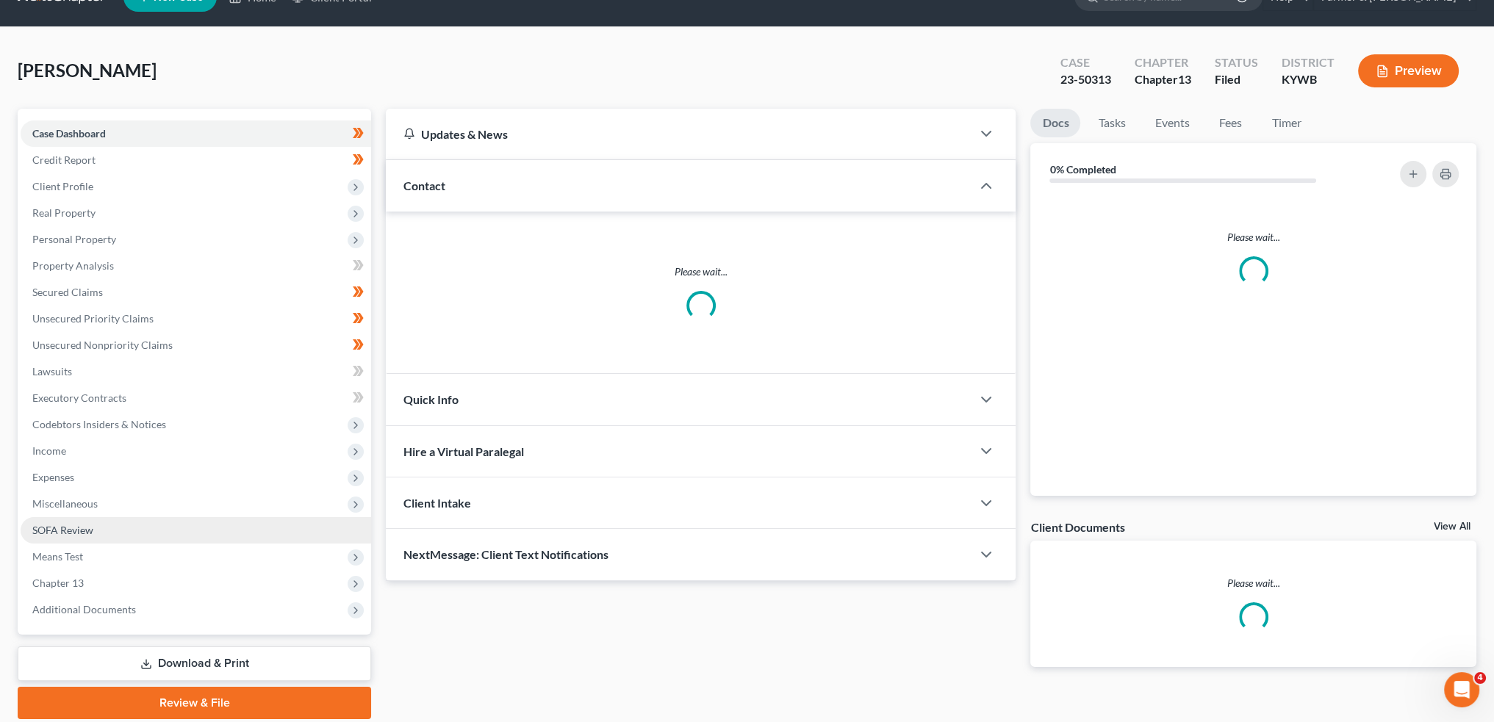
scroll to position [84, 0]
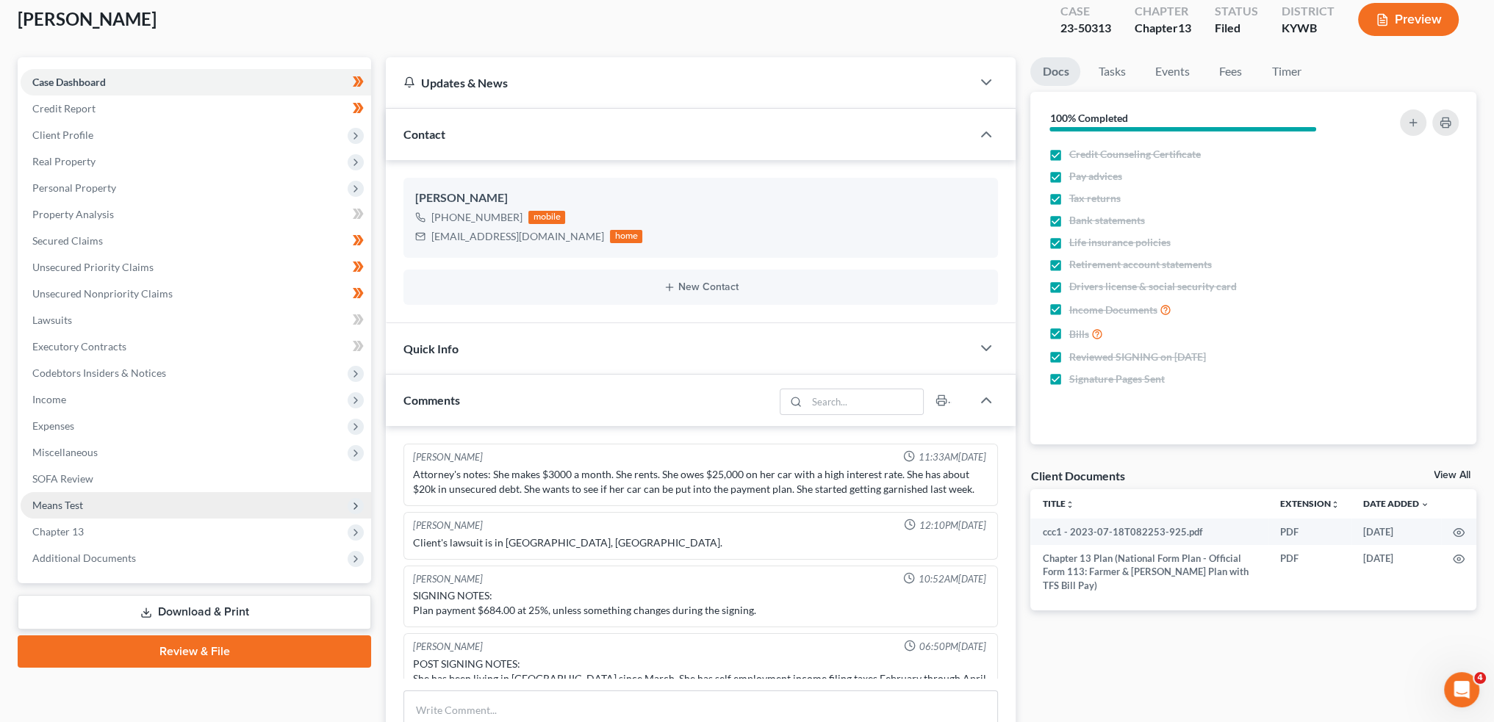
drag, startPoint x: 97, startPoint y: 552, endPoint x: 143, endPoint y: 516, distance: 58.1
click at [97, 552] on span "Additional Documents" at bounding box center [84, 558] width 104 height 12
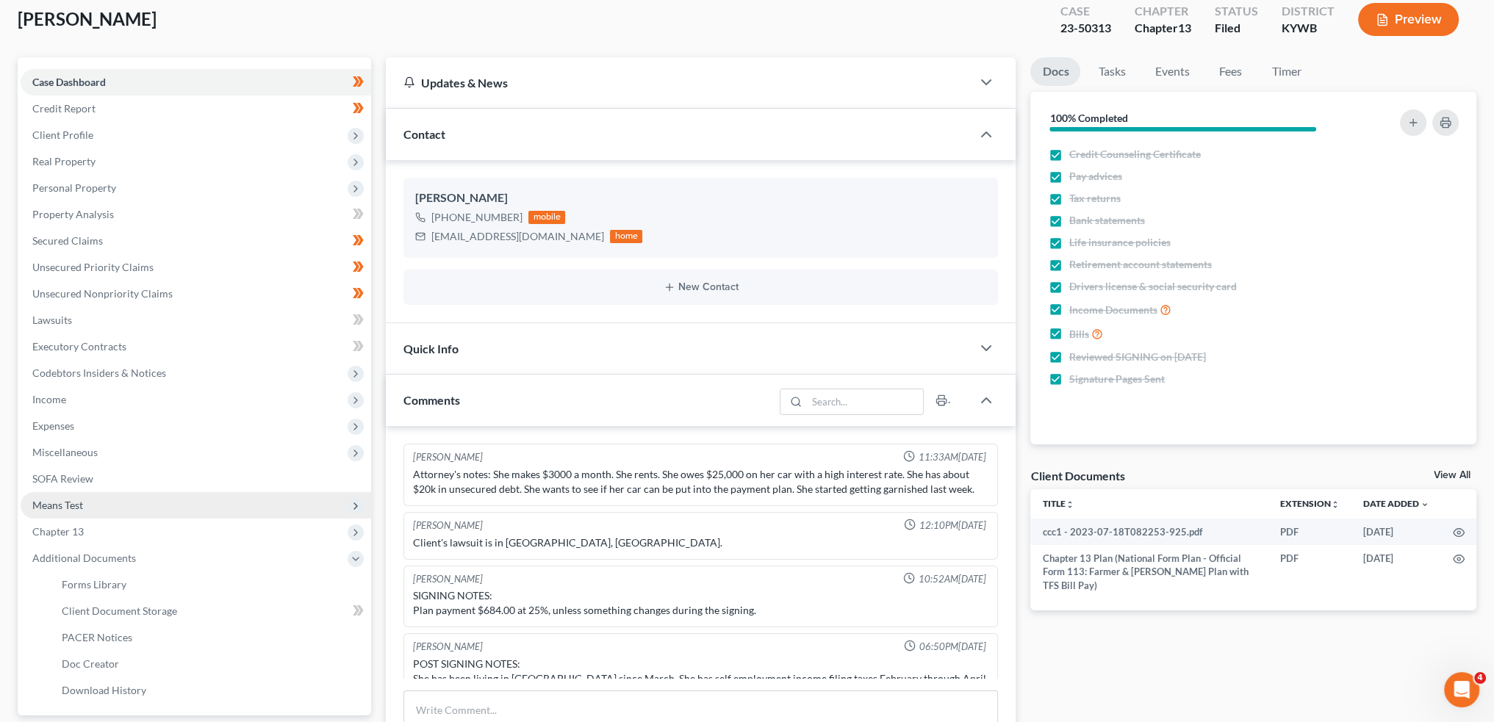
scroll to position [73, 0]
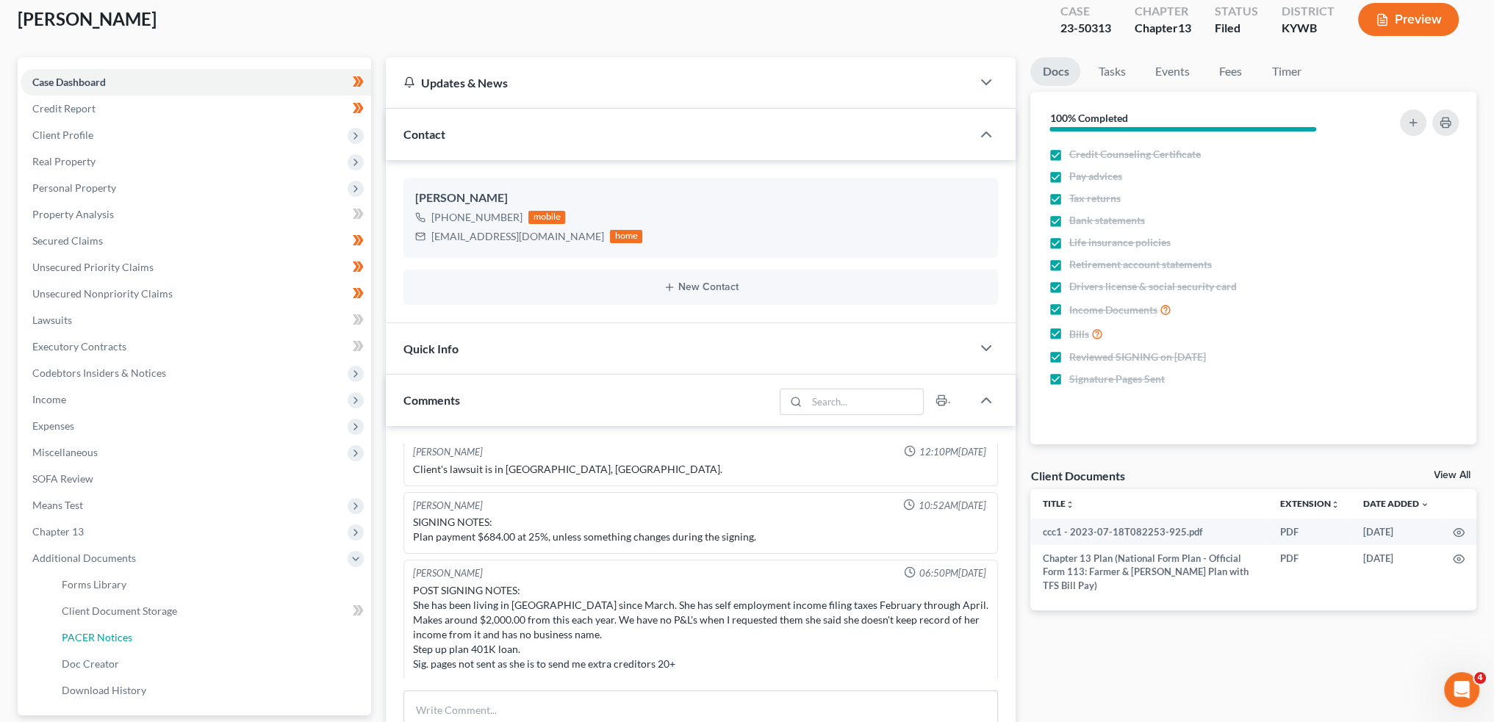
click at [115, 636] on span "PACER Notices" at bounding box center [97, 637] width 71 height 12
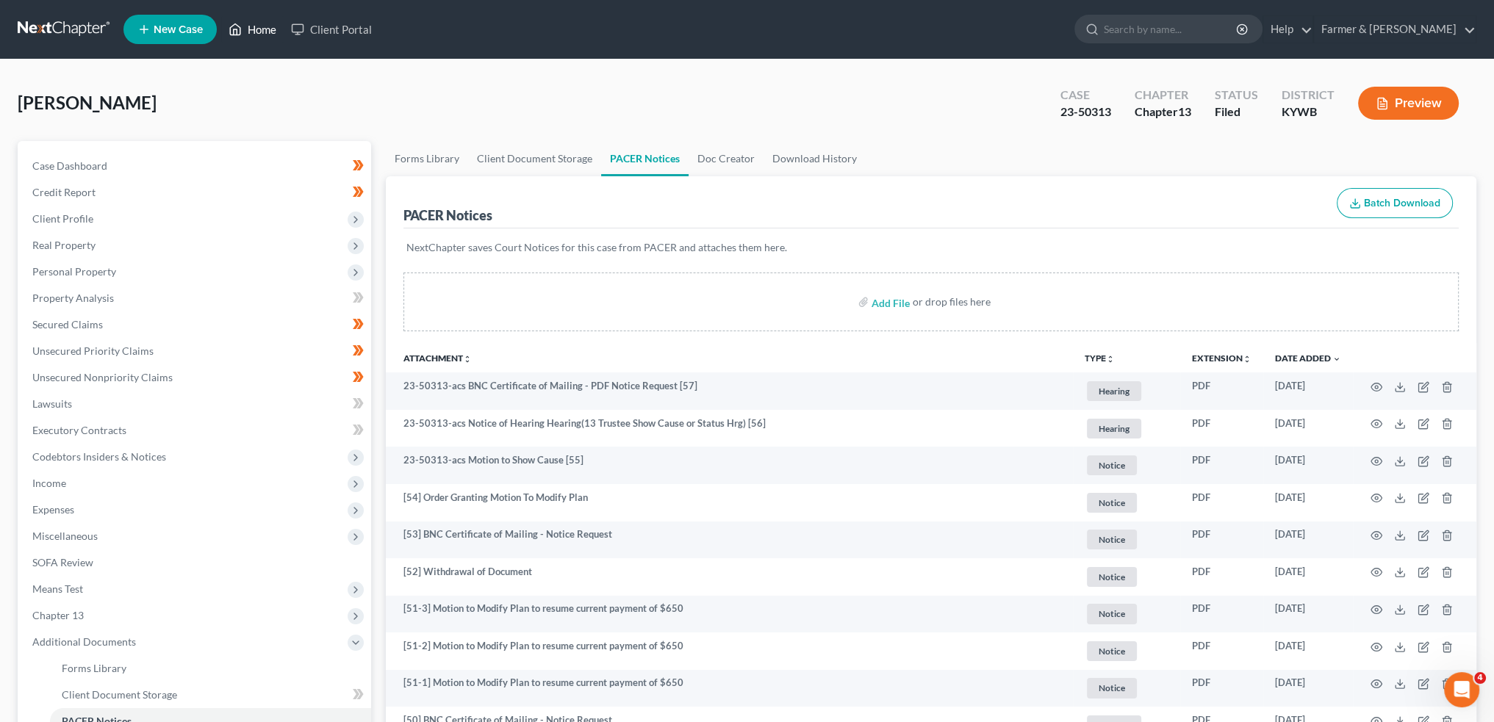
click at [245, 30] on link "Home" at bounding box center [252, 29] width 62 height 26
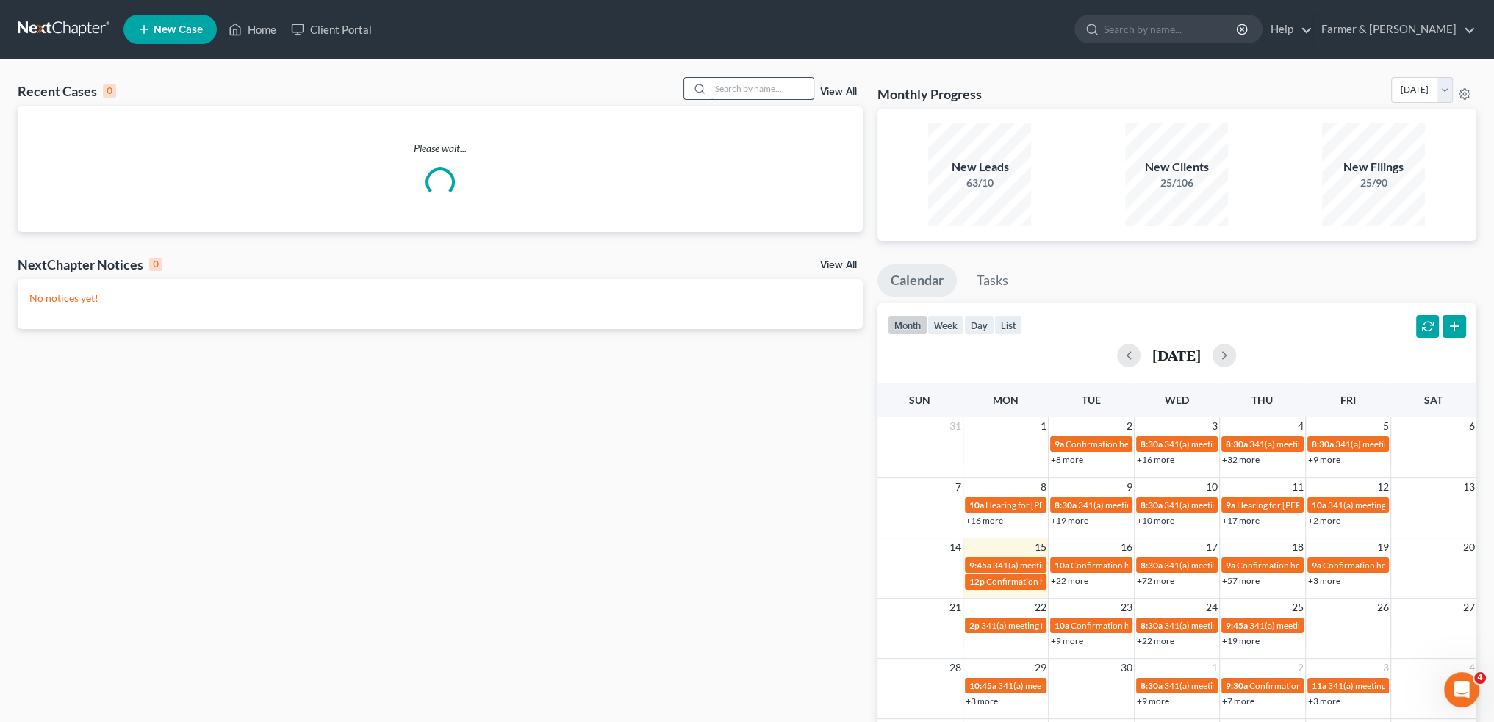
click at [756, 87] on input "search" at bounding box center [761, 88] width 103 height 21
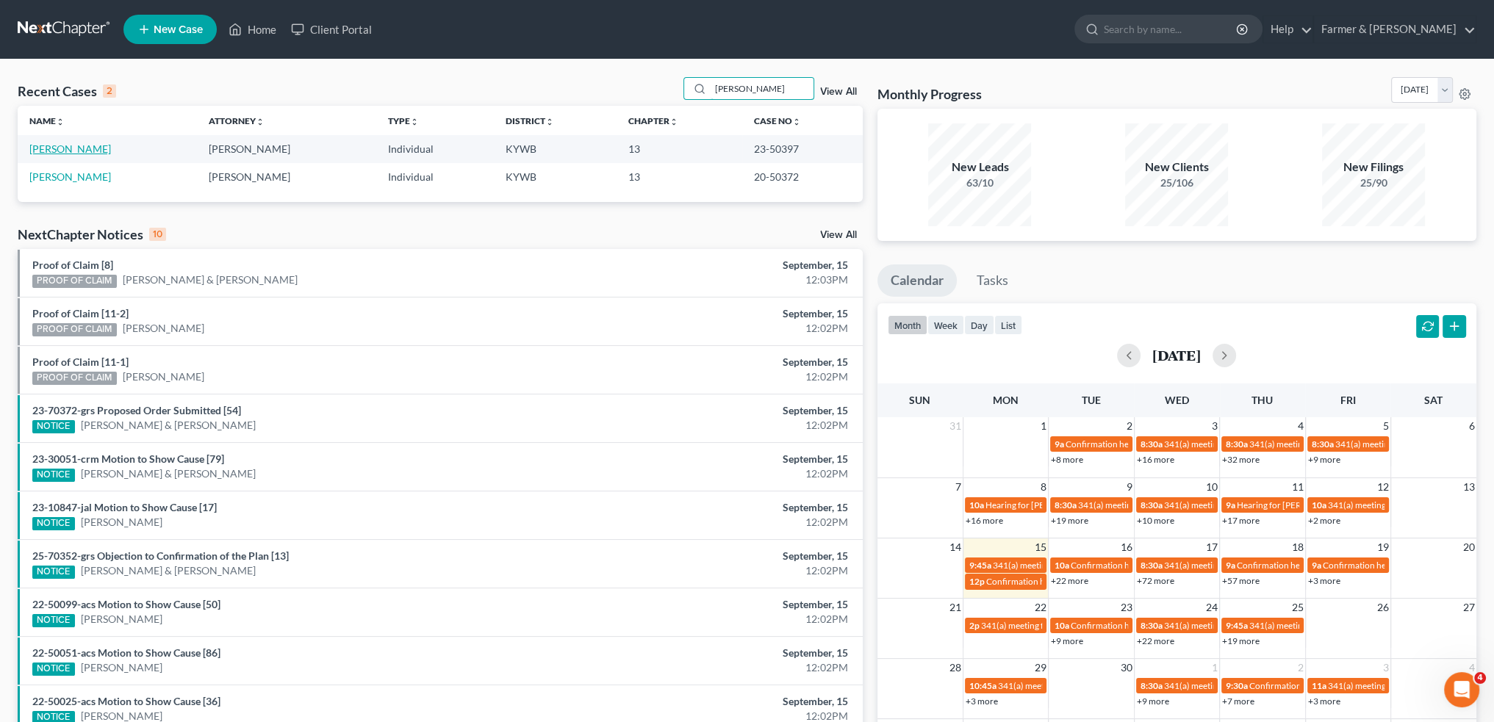
type input "DAVID FEEZOR"
click at [65, 146] on link "Feezor, David" at bounding box center [70, 149] width 82 height 12
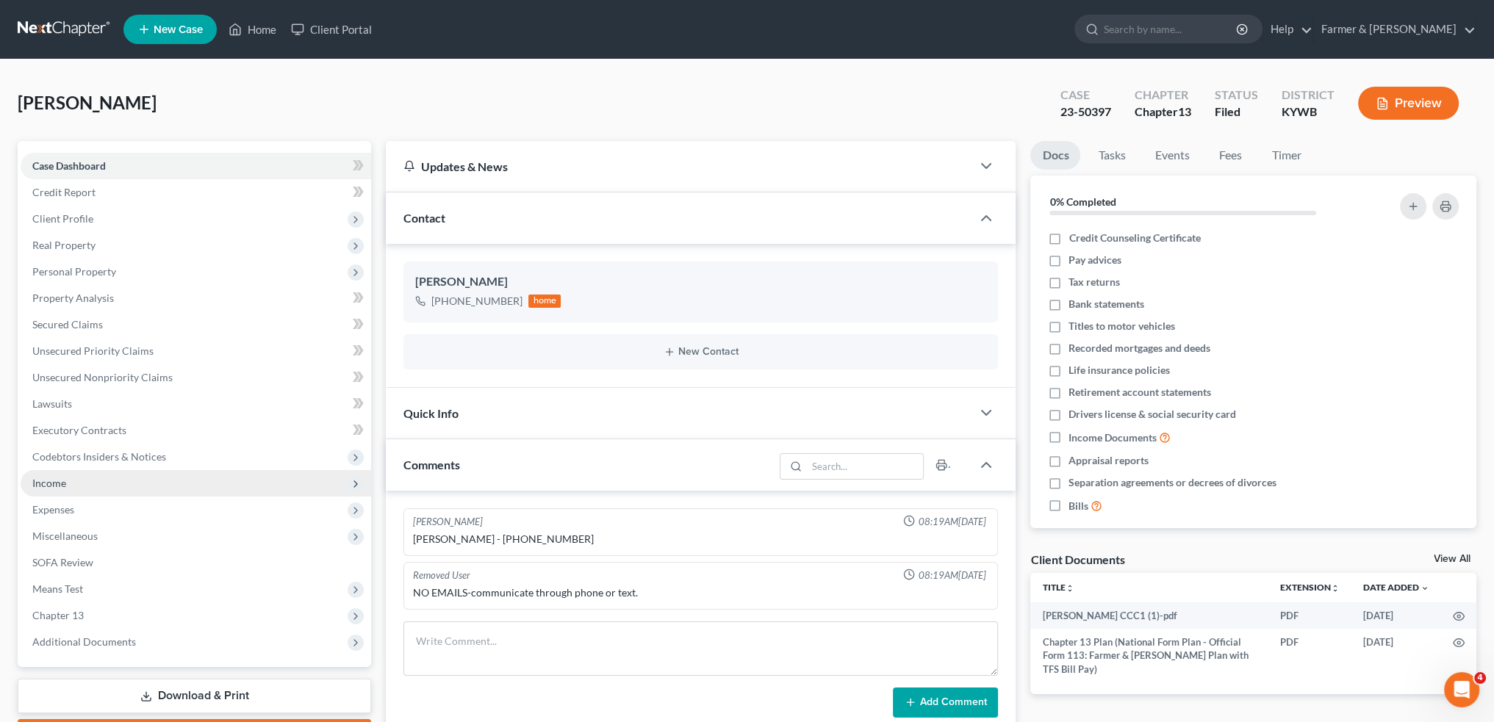
drag, startPoint x: 97, startPoint y: 643, endPoint x: 126, endPoint y: 472, distance: 173.7
click at [97, 643] on span "Additional Documents" at bounding box center [84, 642] width 104 height 12
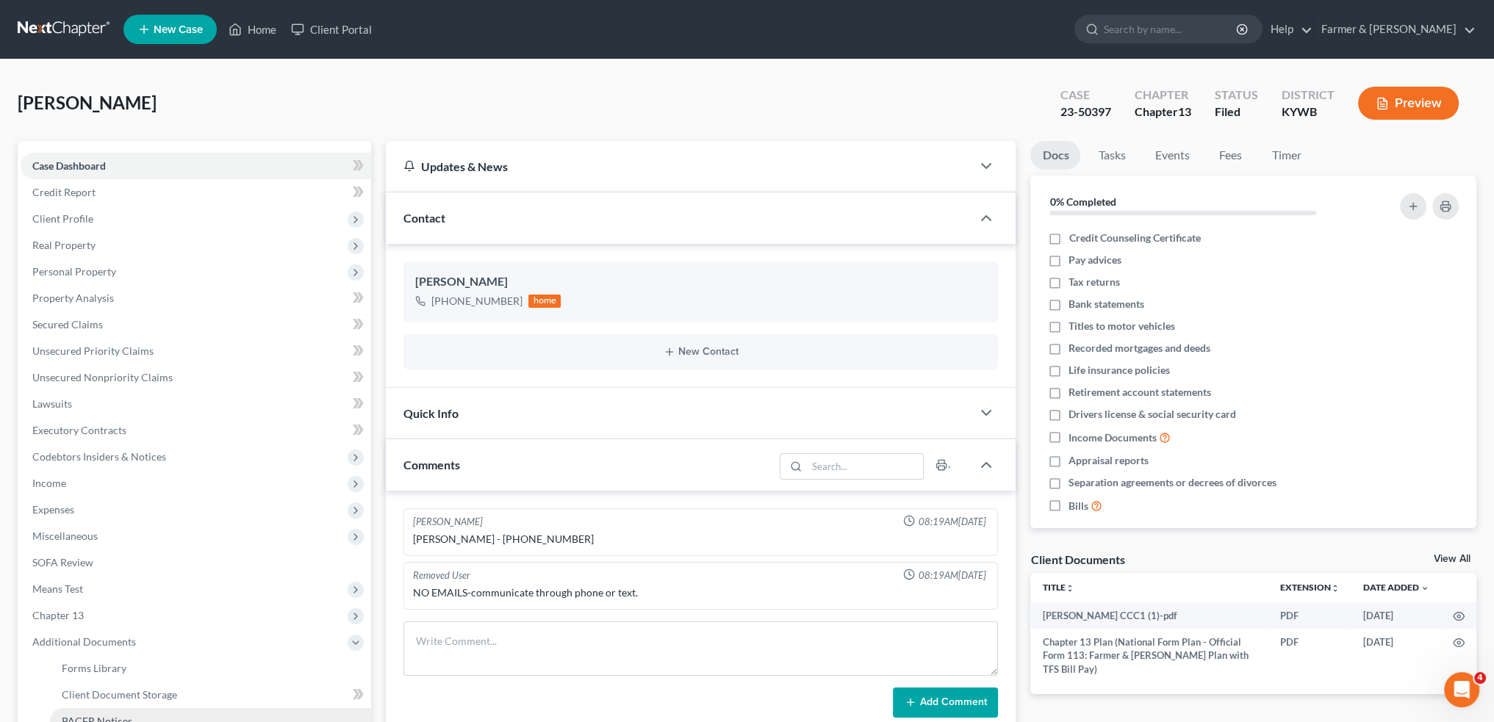
scroll to position [222, 0]
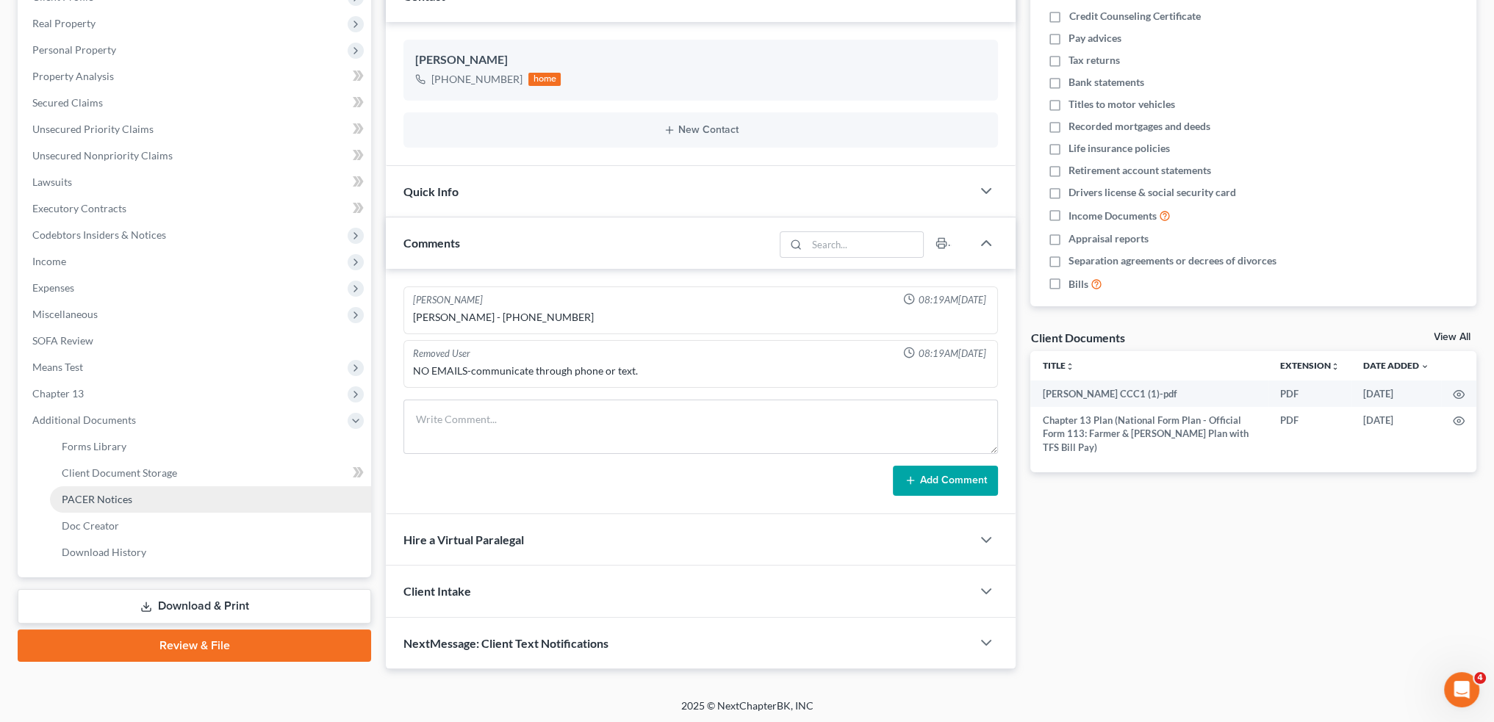
click at [116, 502] on span "PACER Notices" at bounding box center [97, 499] width 71 height 12
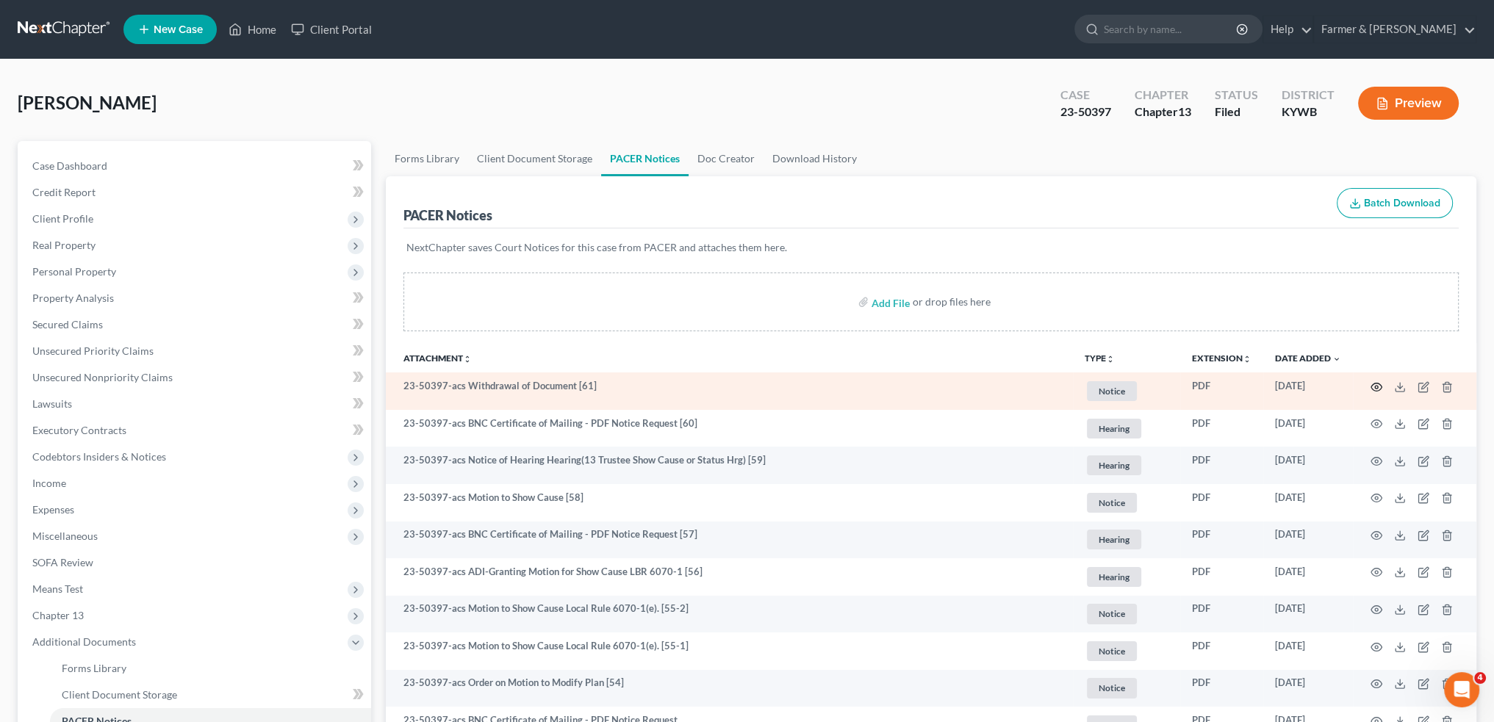
click at [1376, 381] on icon "button" at bounding box center [1376, 387] width 12 height 12
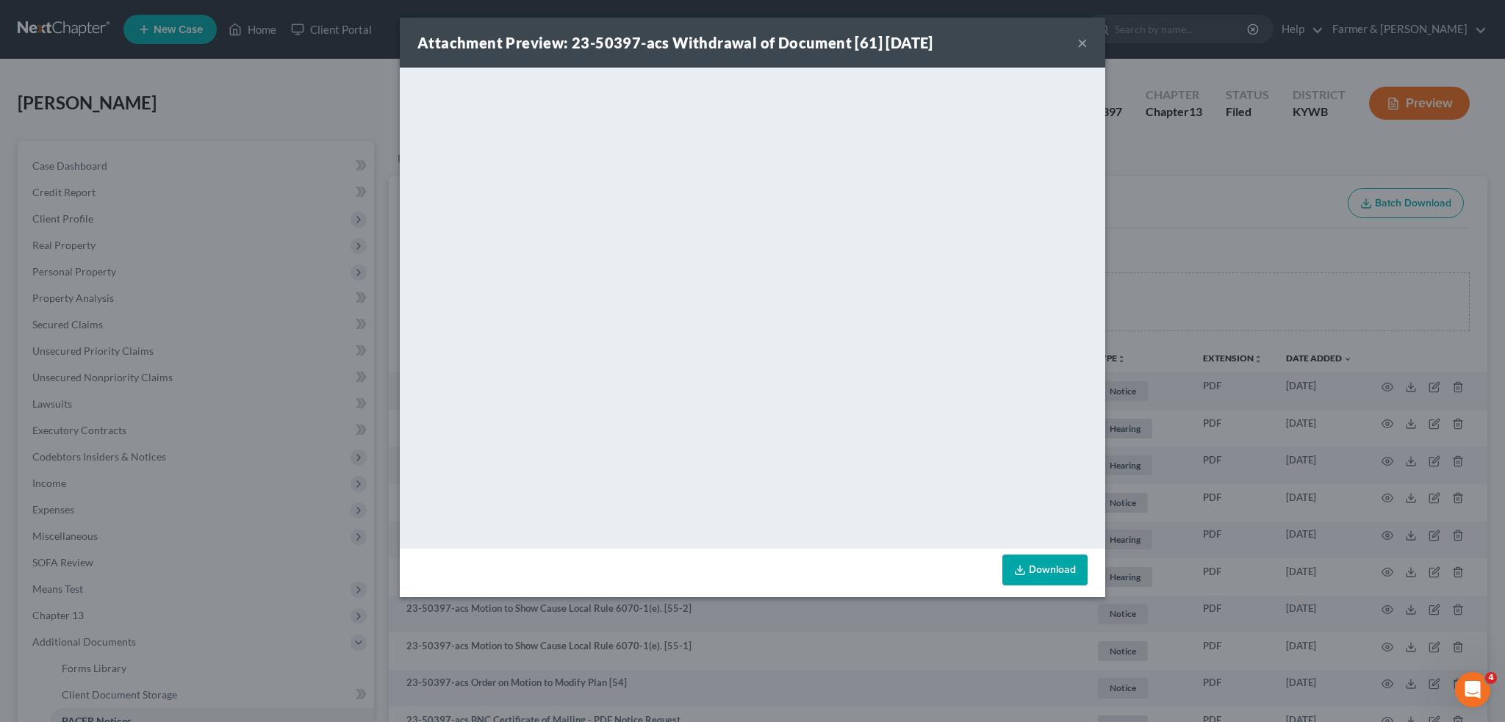
click at [1082, 38] on button "×" at bounding box center [1082, 43] width 10 height 18
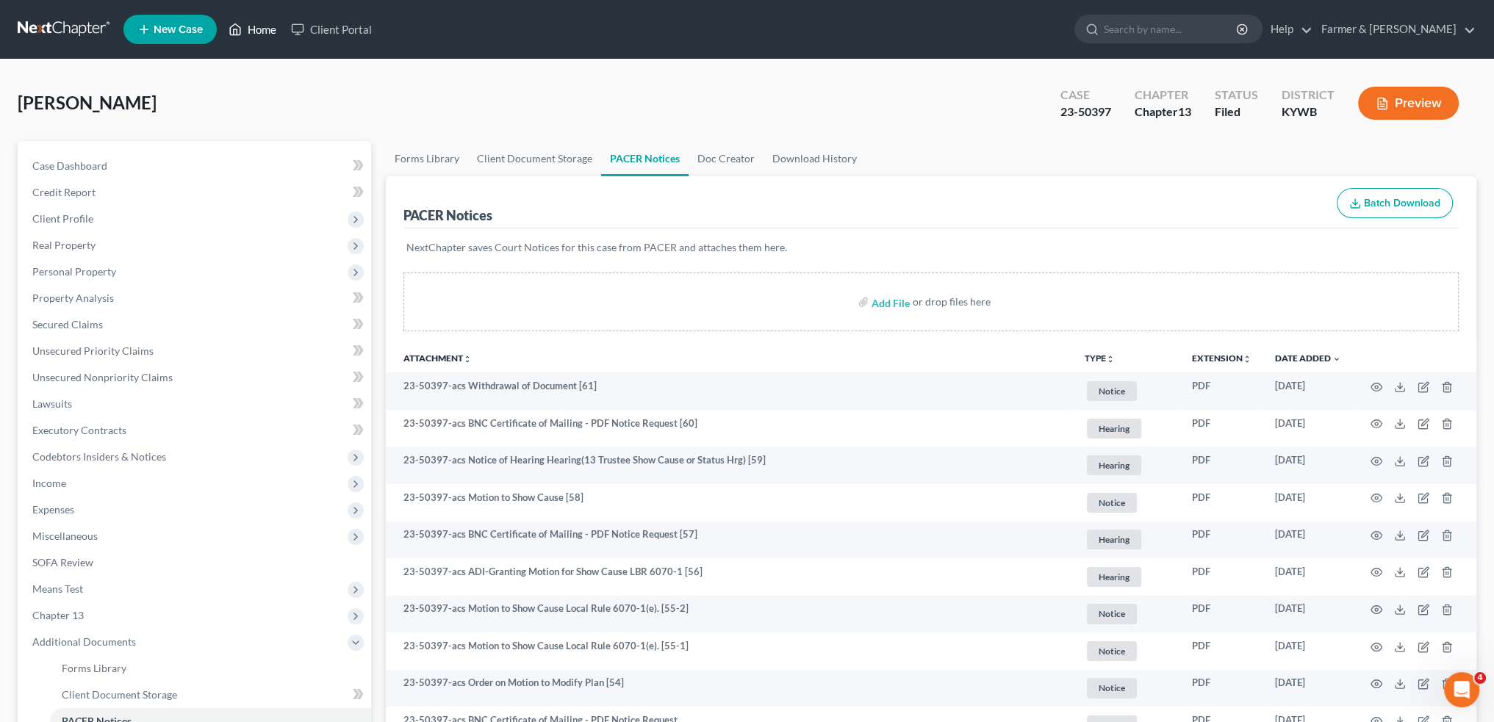
click at [251, 24] on link "Home" at bounding box center [252, 29] width 62 height 26
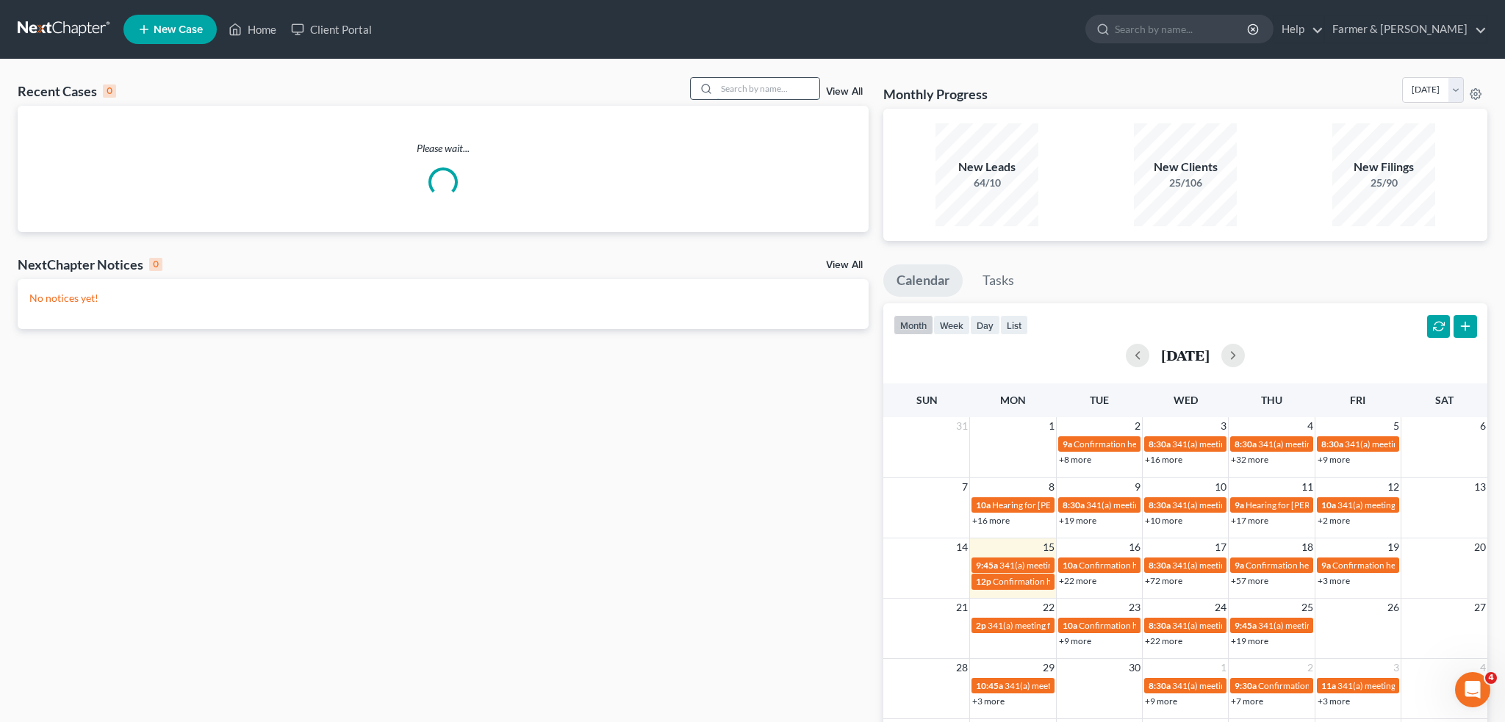
click at [752, 87] on input "search" at bounding box center [767, 88] width 103 height 21
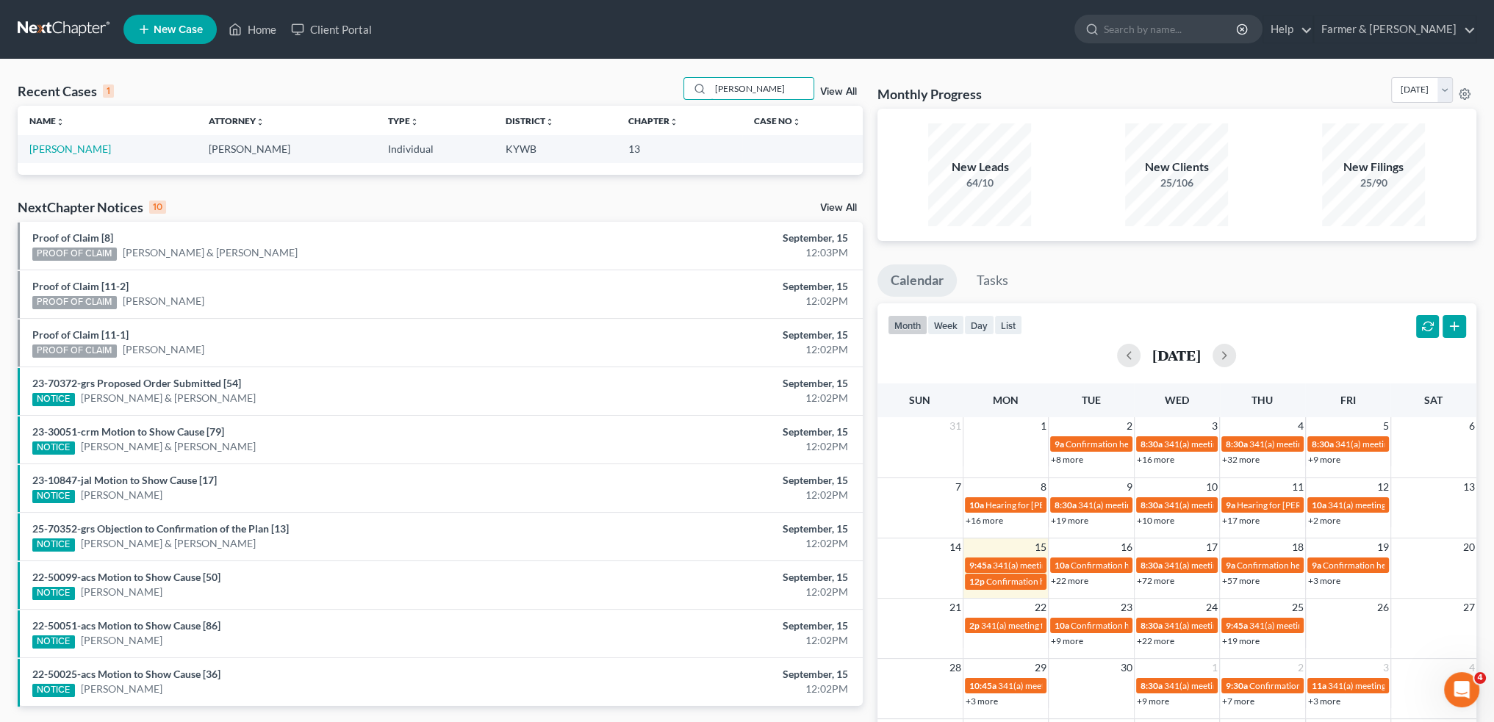
type input "james bland"
click at [62, 149] on link "Bland, James" at bounding box center [70, 149] width 82 height 12
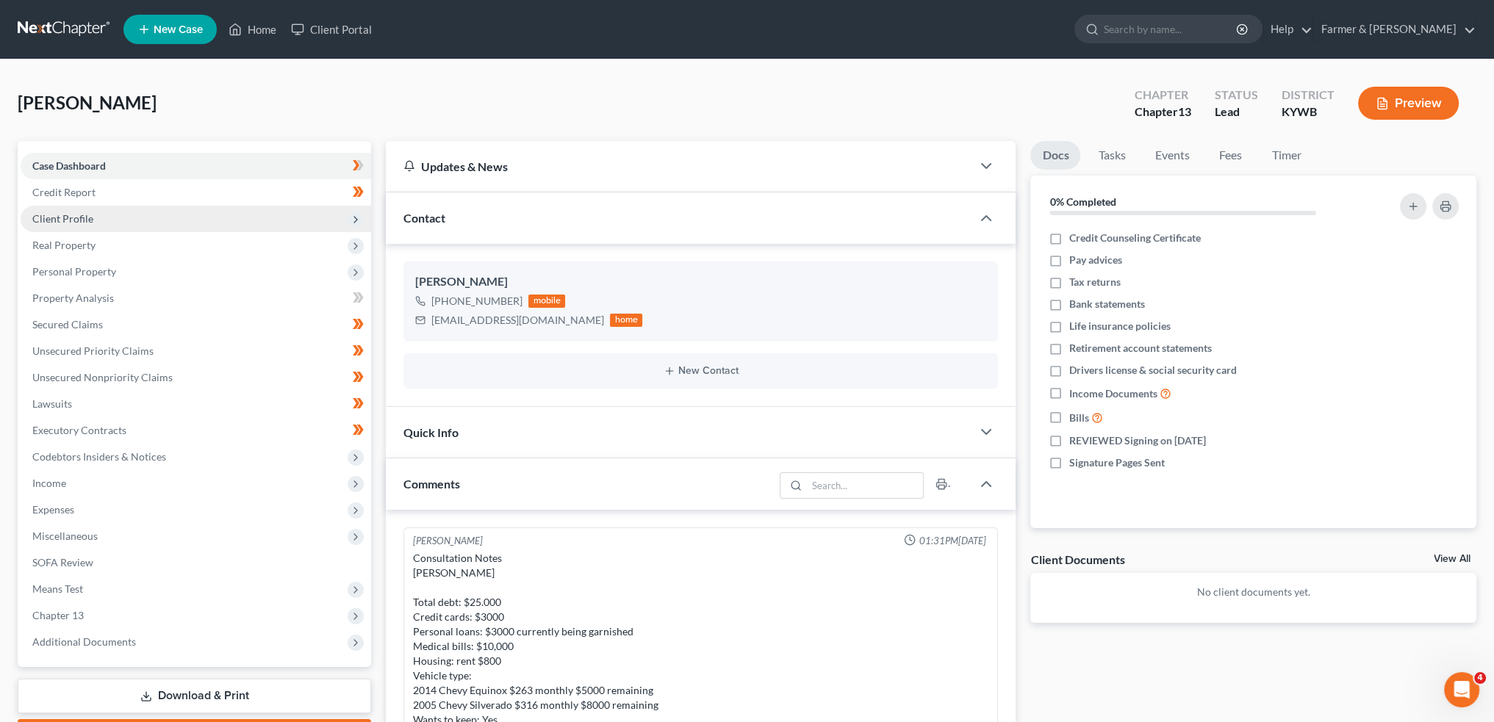
click at [73, 211] on span "Client Profile" at bounding box center [196, 219] width 350 height 26
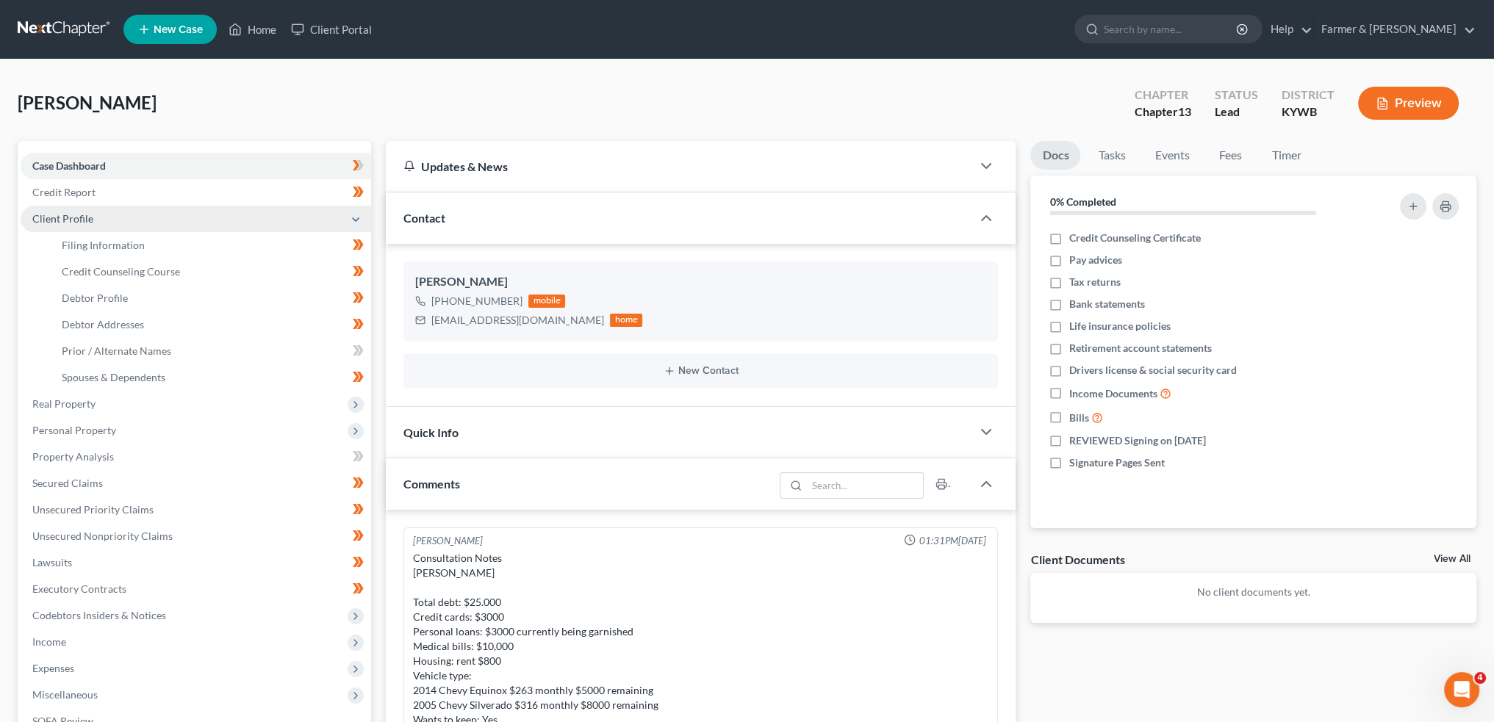
scroll to position [652, 0]
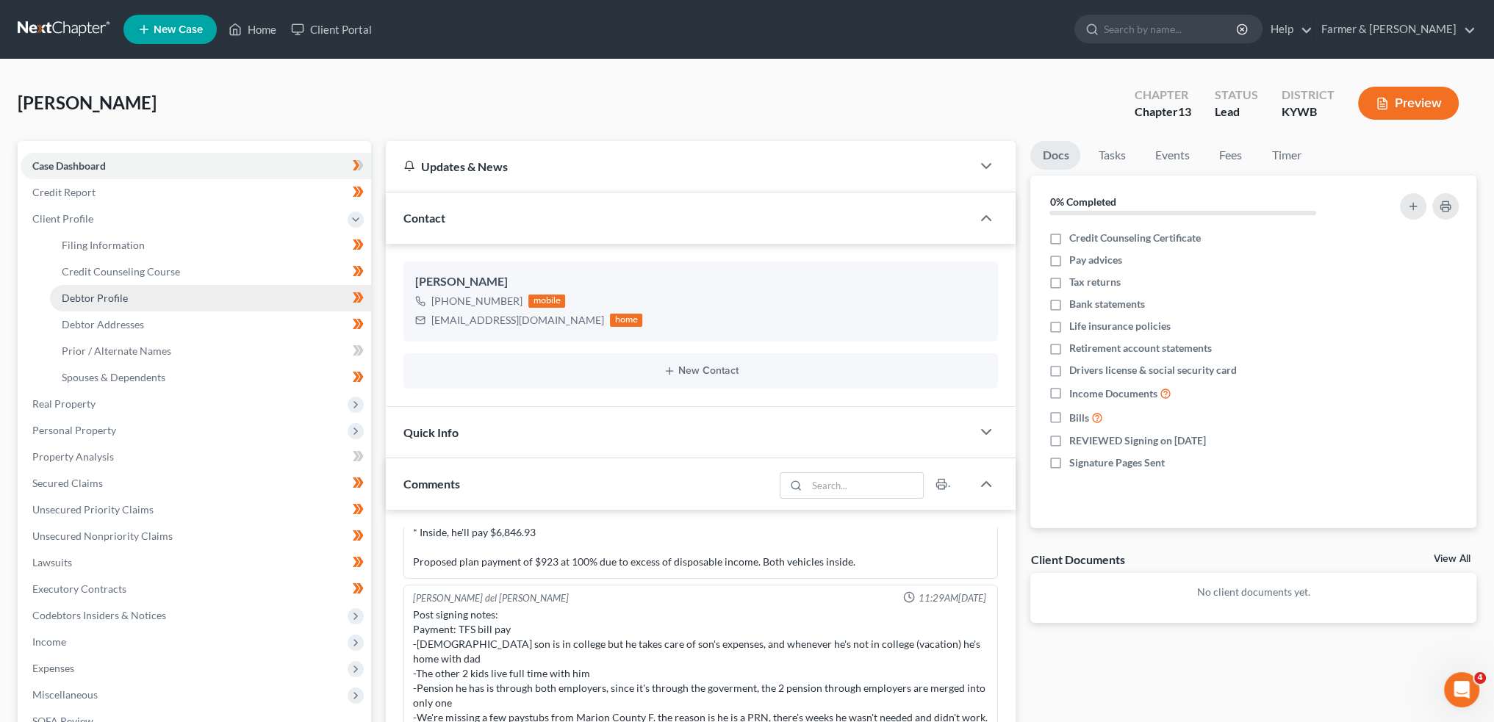
click at [88, 299] on span "Debtor Profile" at bounding box center [95, 298] width 66 height 12
select select "3"
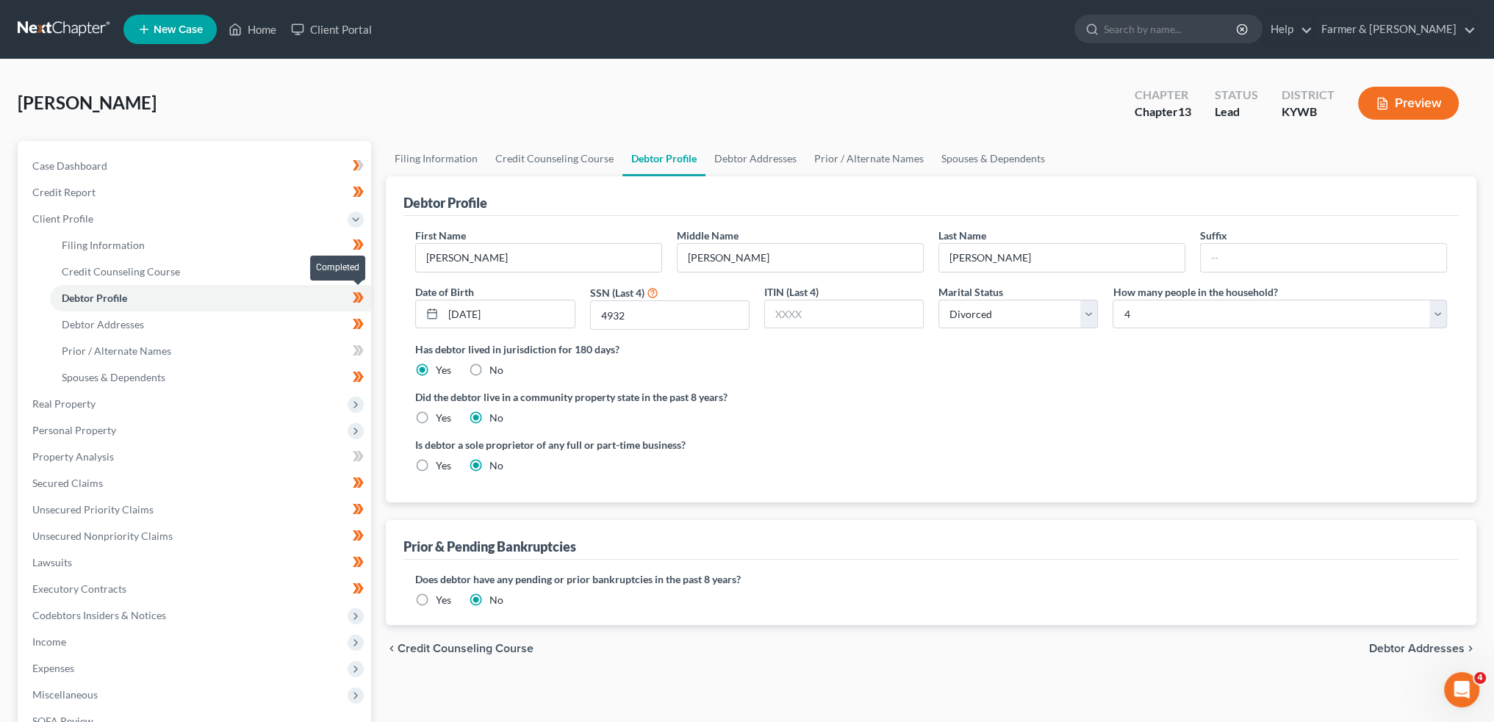
radio input "true"
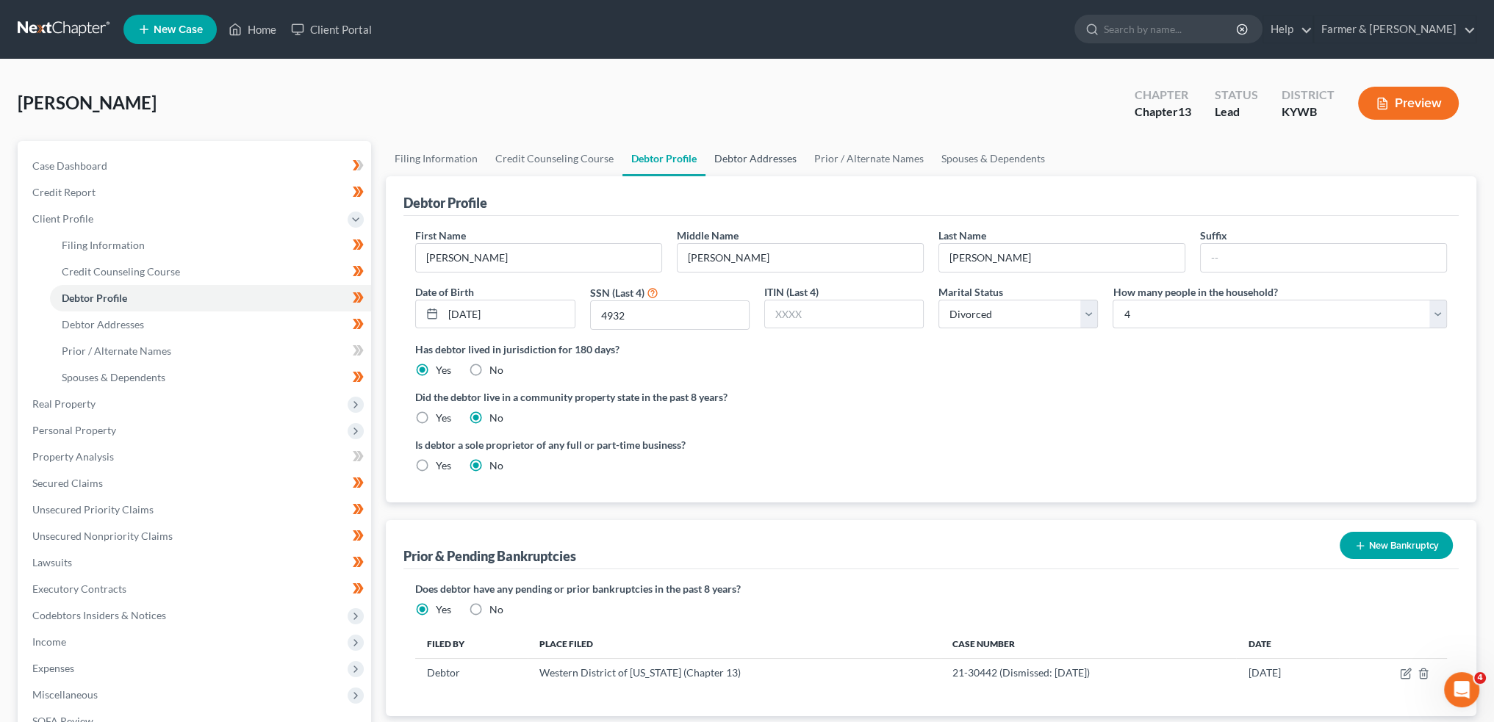
click at [736, 157] on link "Debtor Addresses" at bounding box center [755, 158] width 100 height 35
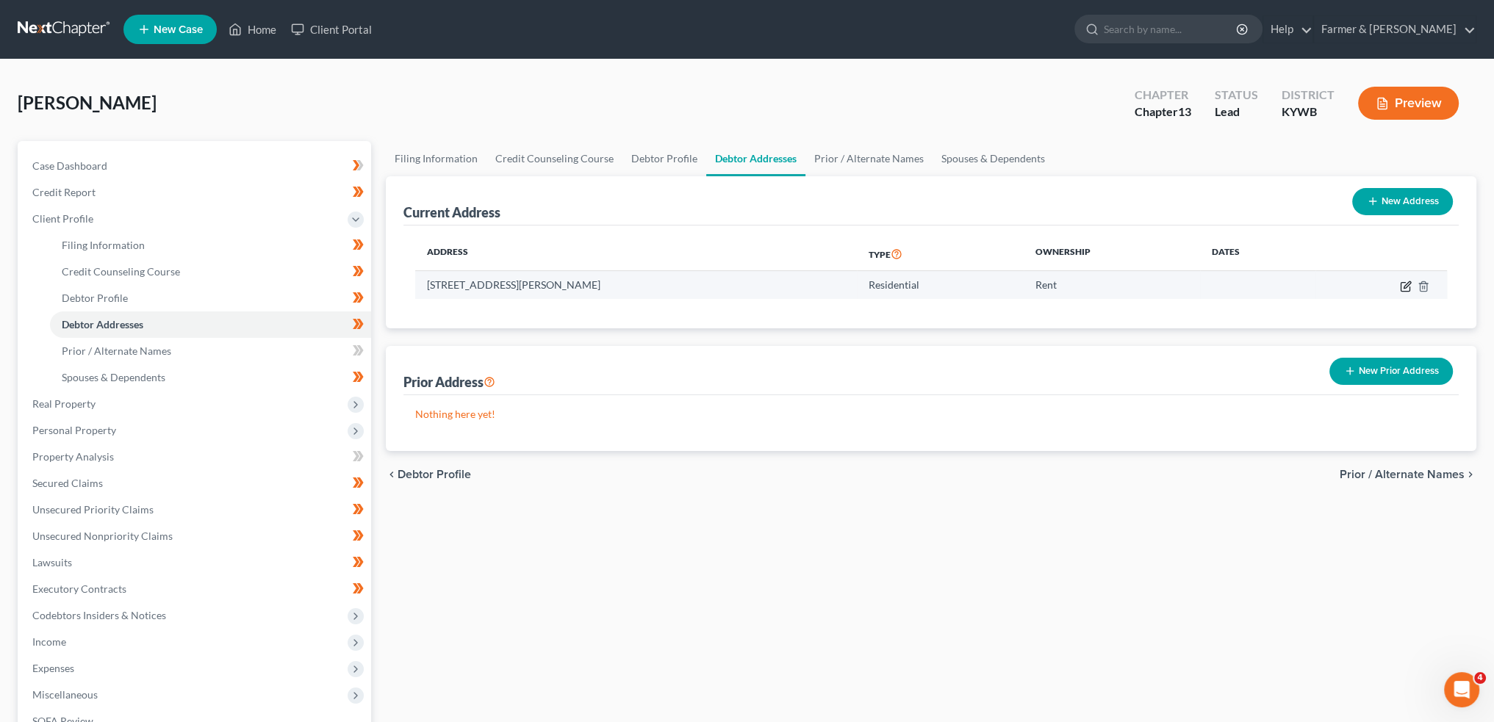
click at [1407, 284] on icon "button" at bounding box center [1406, 284] width 7 height 7
select select "18"
select select "74"
select select "0"
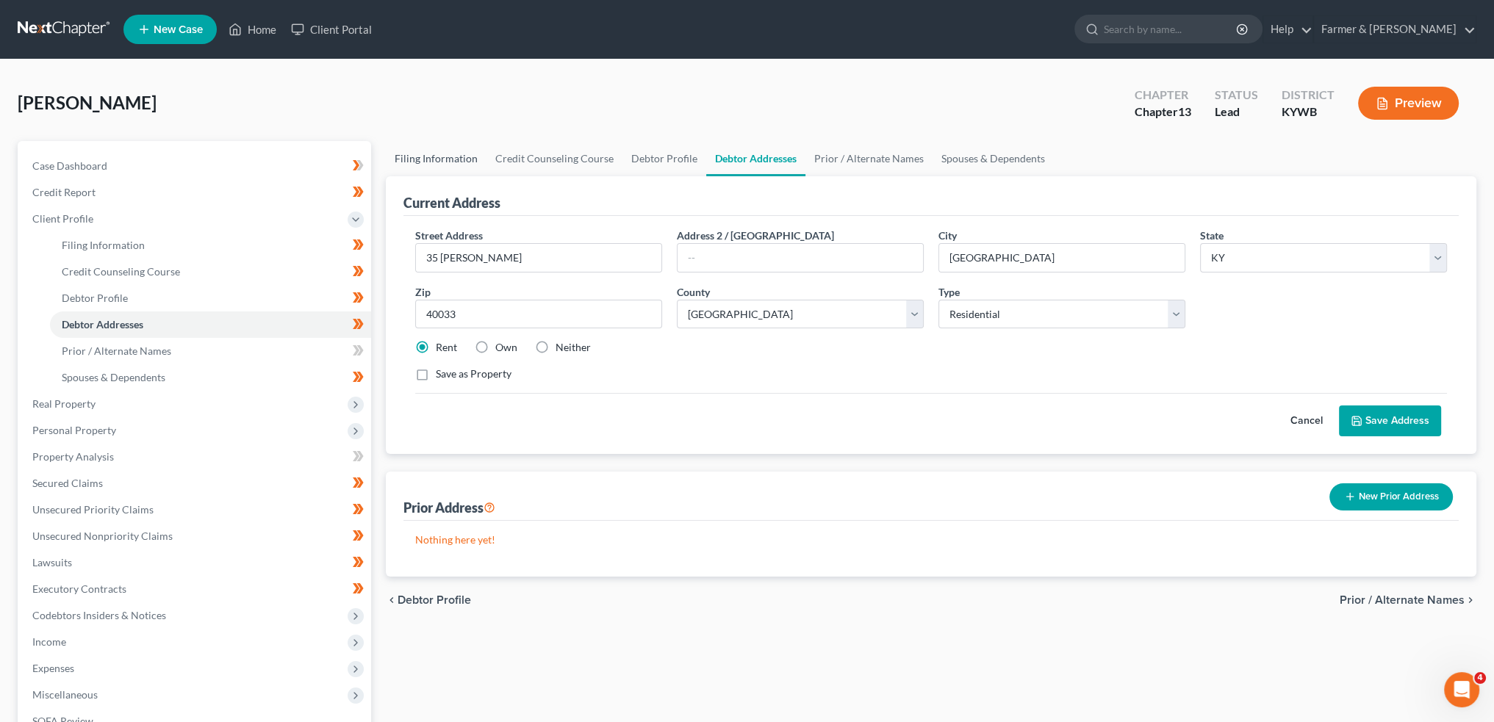
click at [436, 155] on link "Filing Information" at bounding box center [436, 158] width 101 height 35
select select "1"
select select "0"
select select "3"
select select "33"
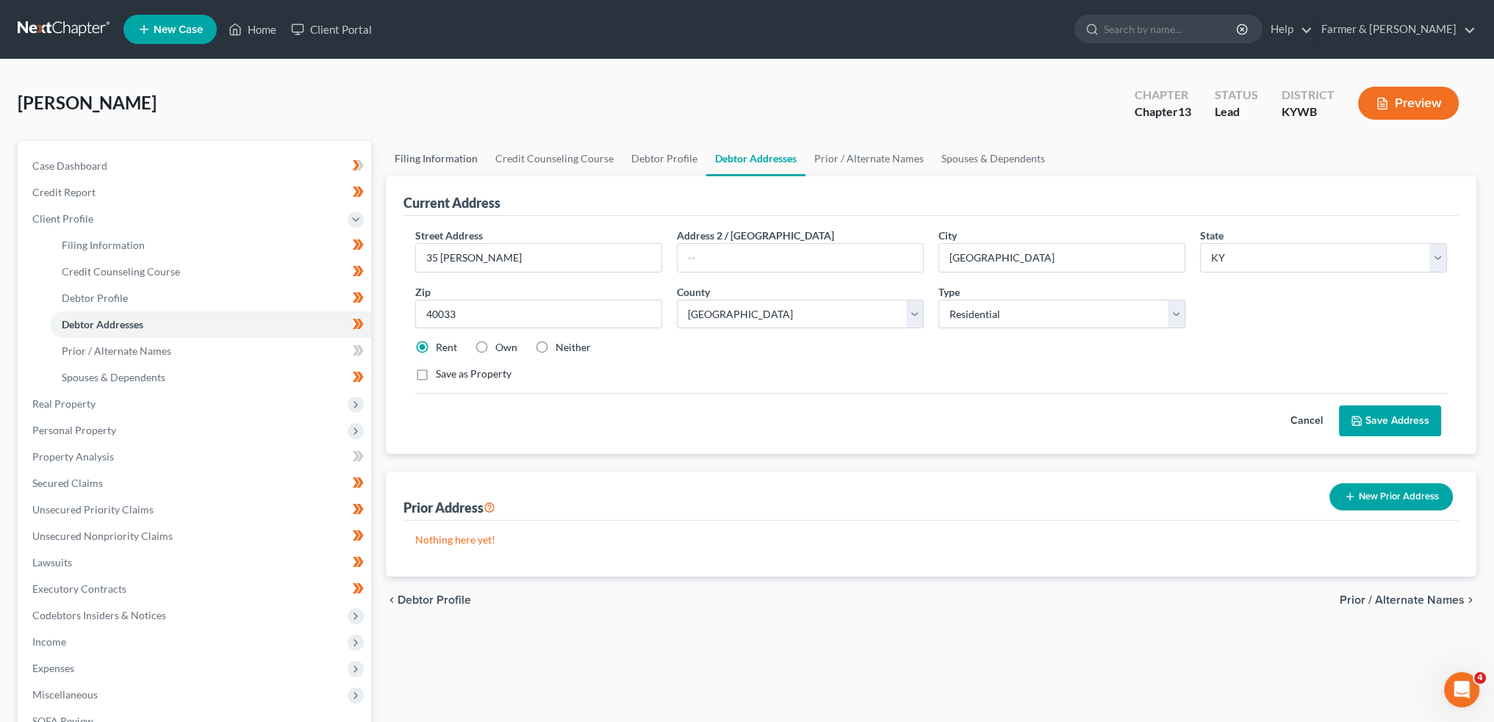
select select "2"
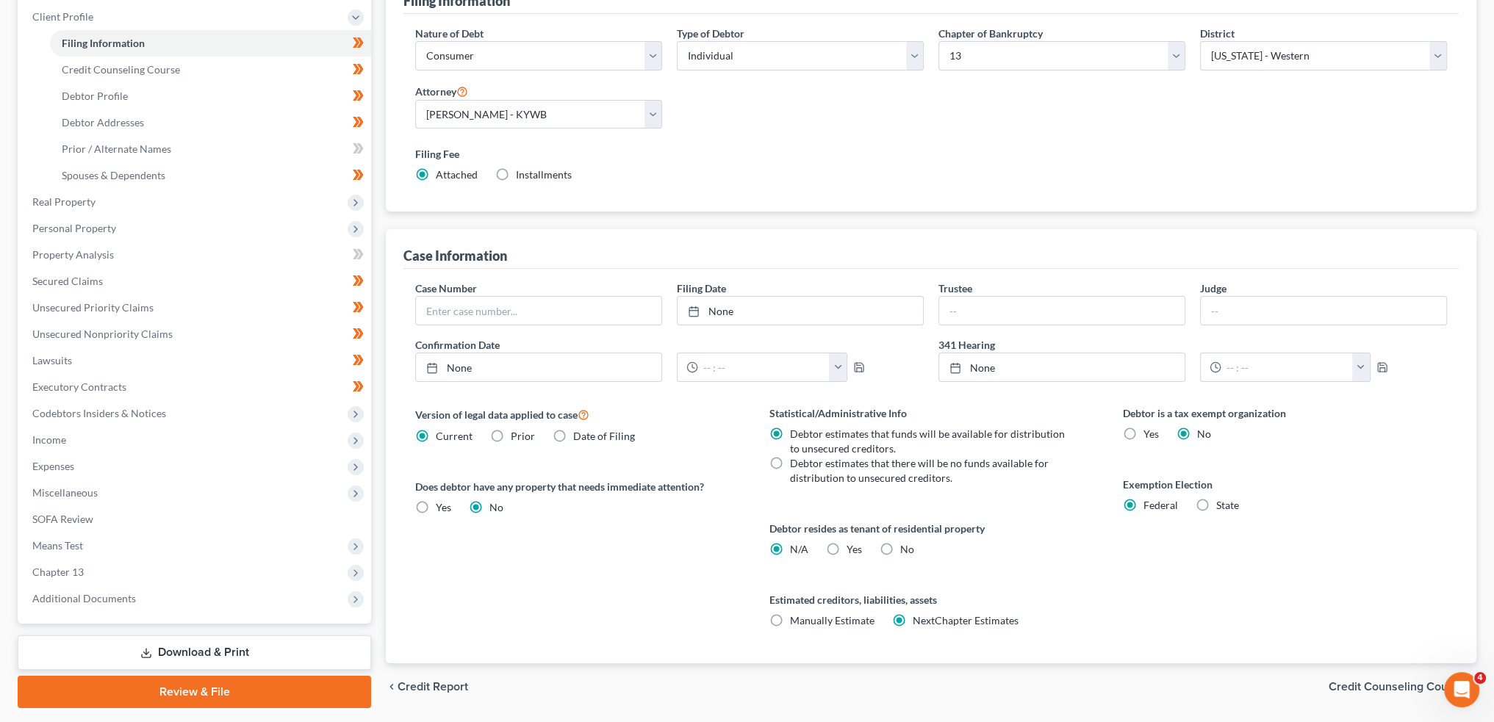
scroll to position [244, 0]
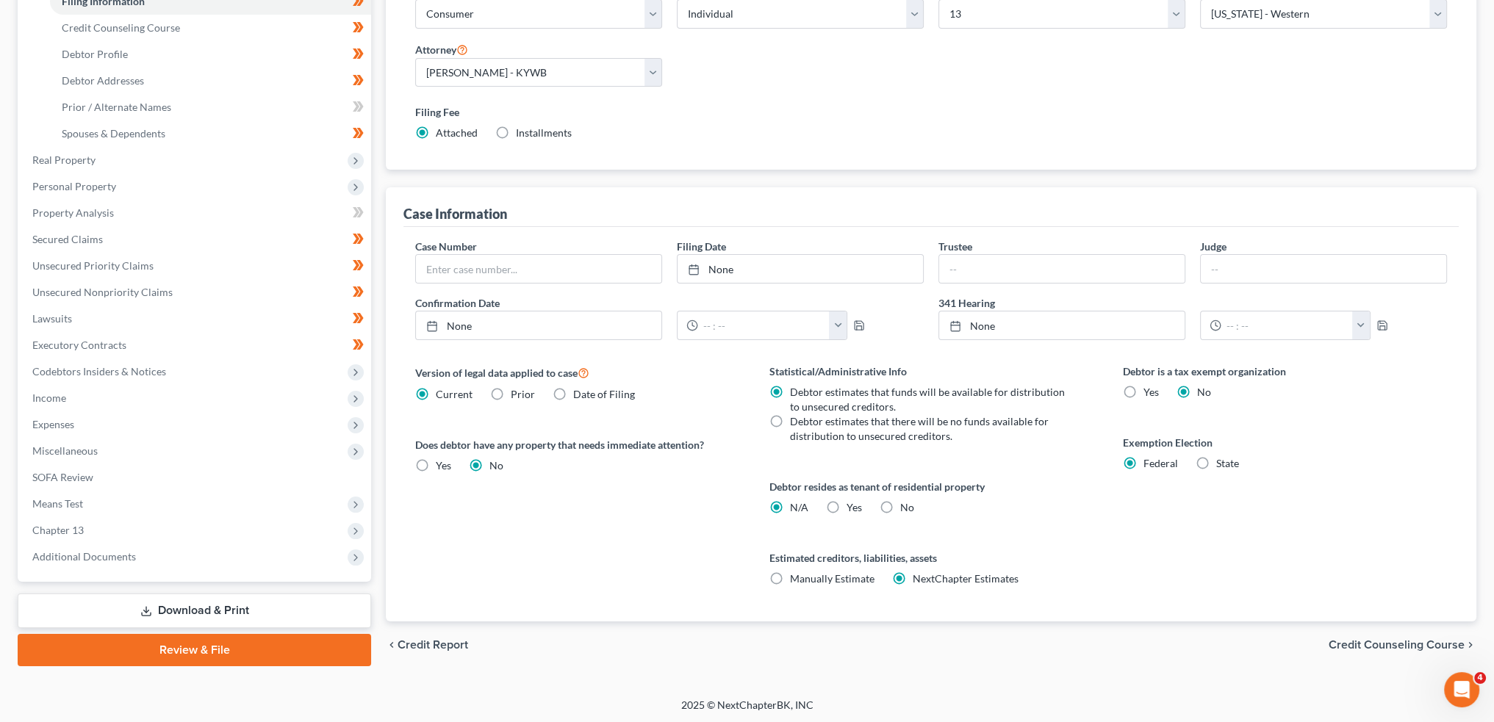
click at [846, 505] on label "Yes Yes" at bounding box center [853, 507] width 15 height 15
click at [852, 505] on input "Yes Yes" at bounding box center [857, 505] width 10 height 10
radio input "true"
radio input "false"
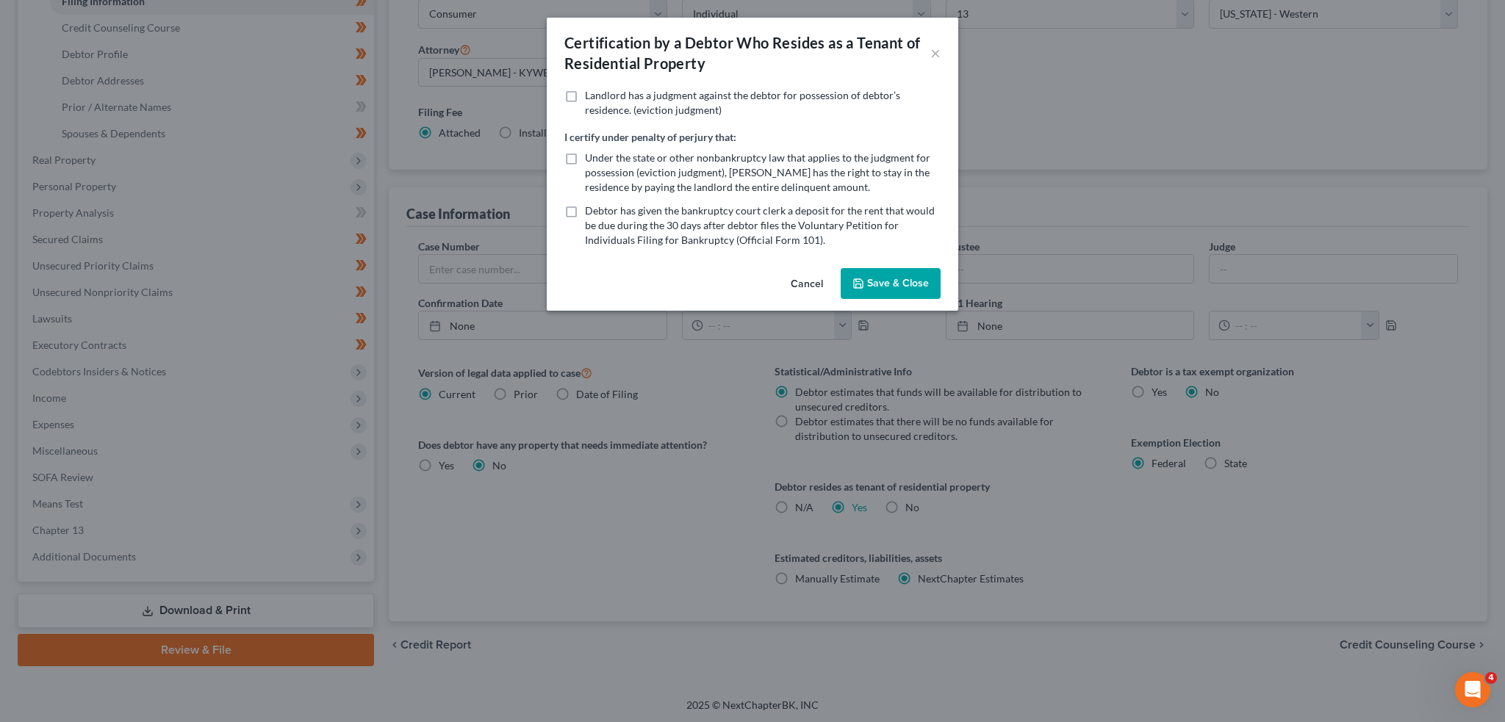
click at [911, 281] on button "Save & Close" at bounding box center [891, 283] width 100 height 31
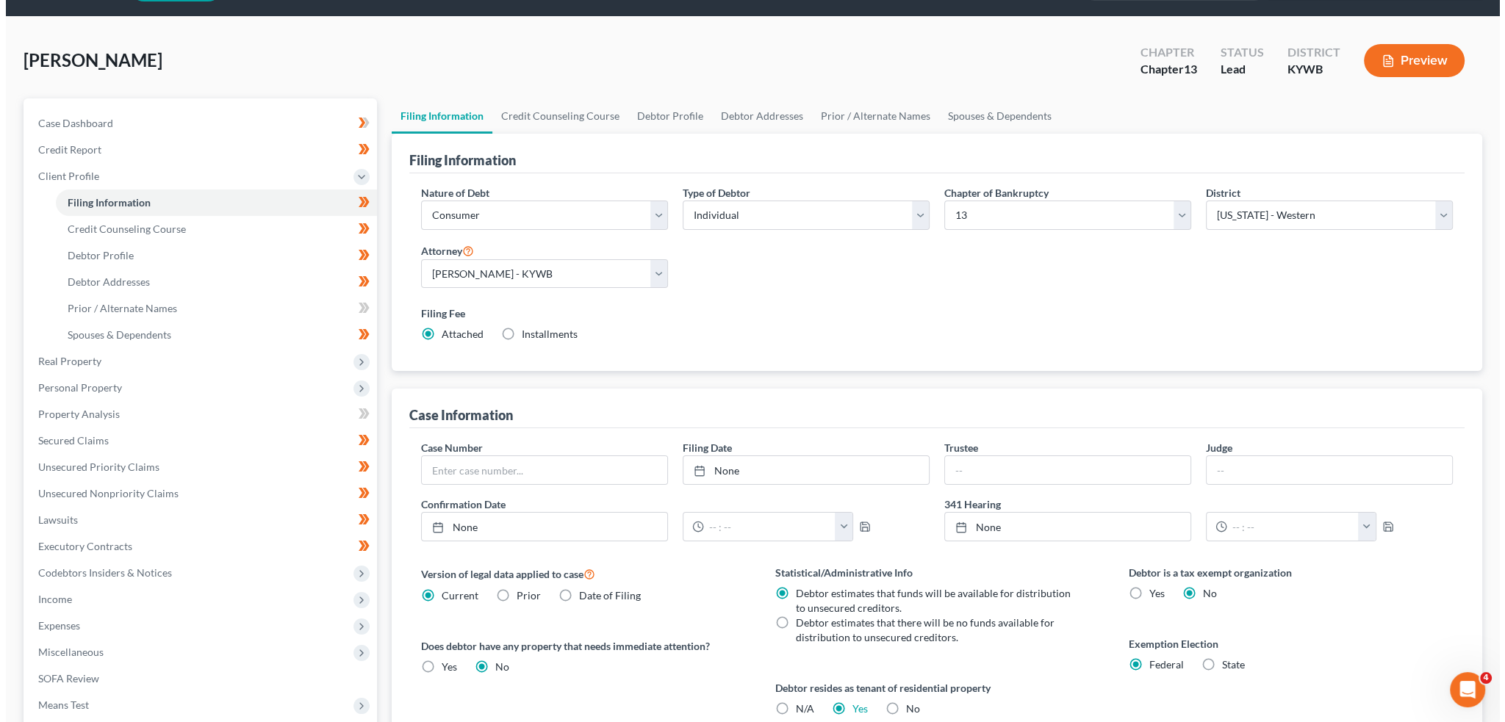
scroll to position [0, 0]
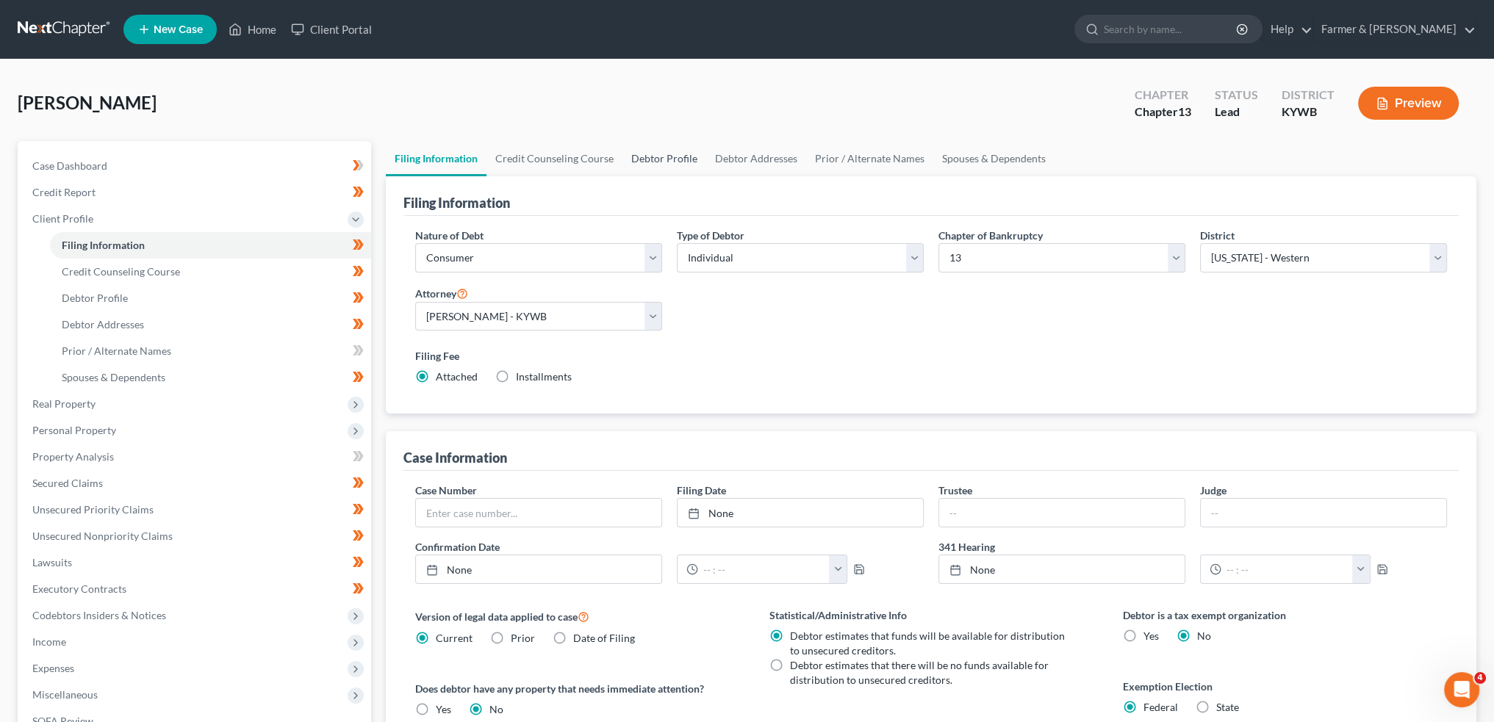
click at [679, 150] on link "Debtor Profile" at bounding box center [664, 158] width 84 height 35
select select "3"
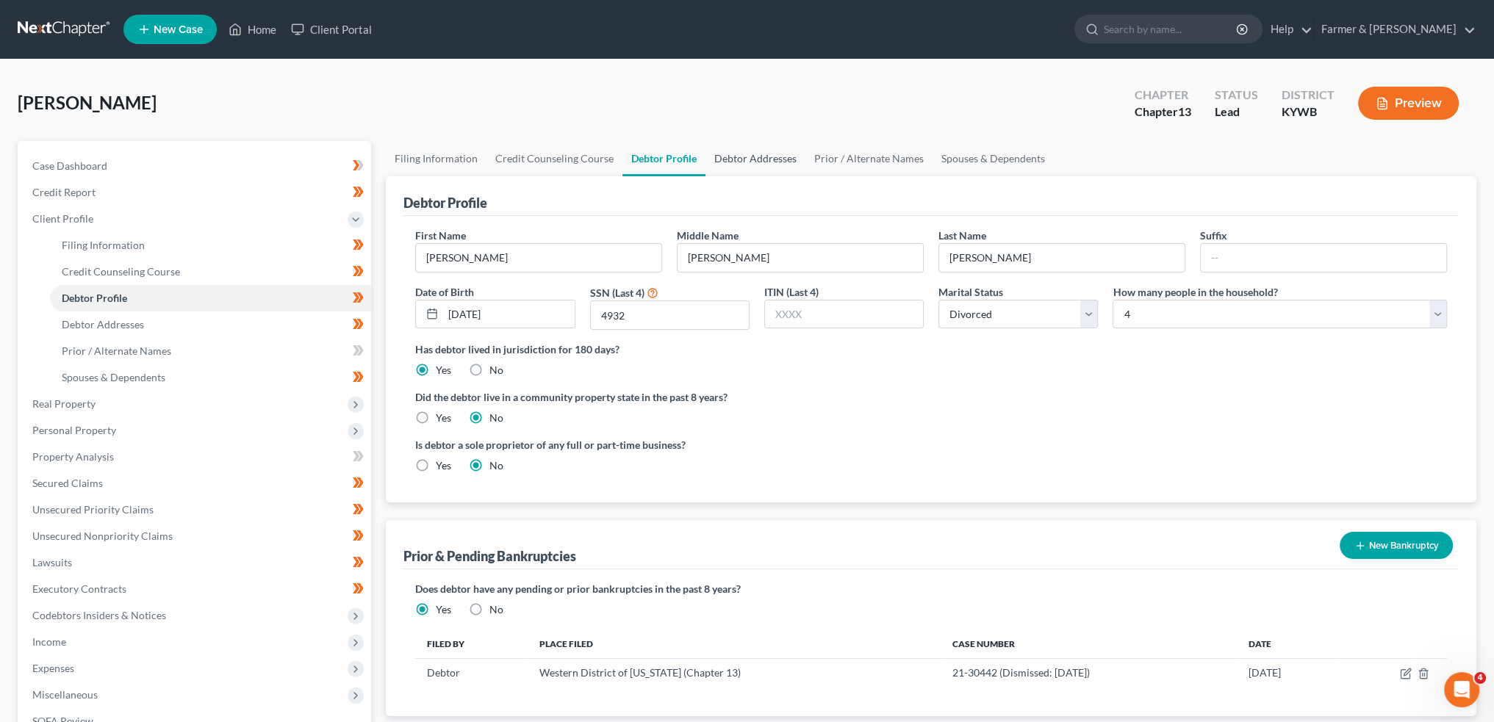
click at [746, 155] on link "Debtor Addresses" at bounding box center [755, 158] width 100 height 35
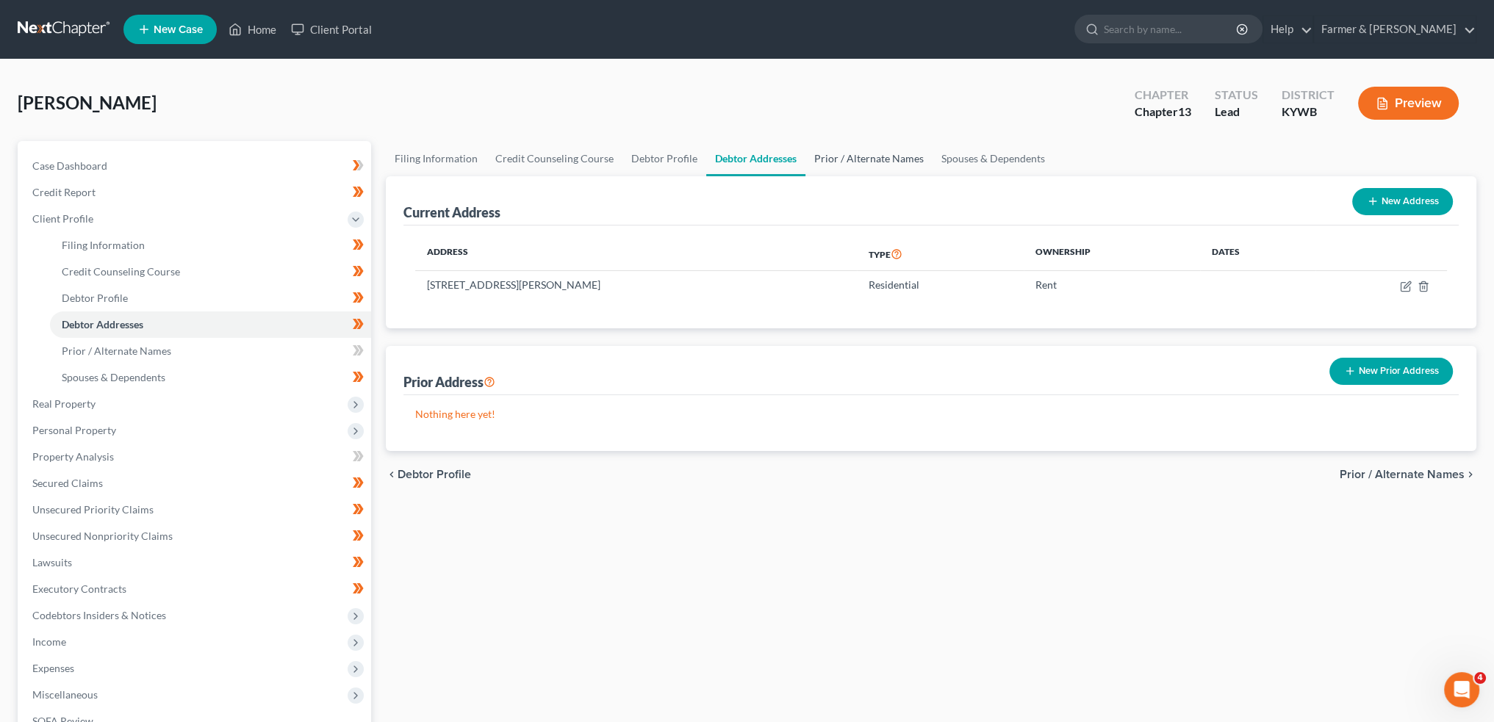
click at [872, 150] on link "Prior / Alternate Names" at bounding box center [868, 158] width 127 height 35
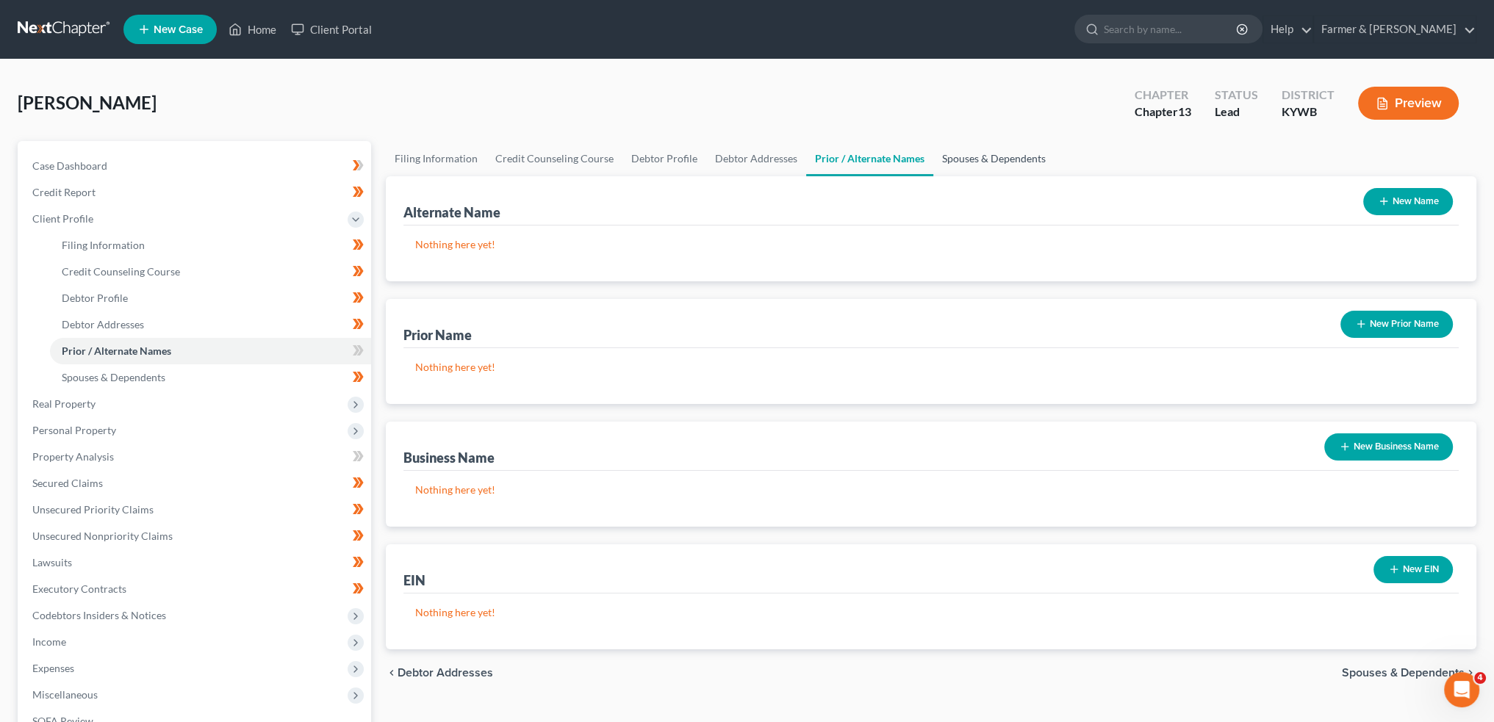
click at [959, 146] on link "Spouses & Dependents" at bounding box center [993, 158] width 121 height 35
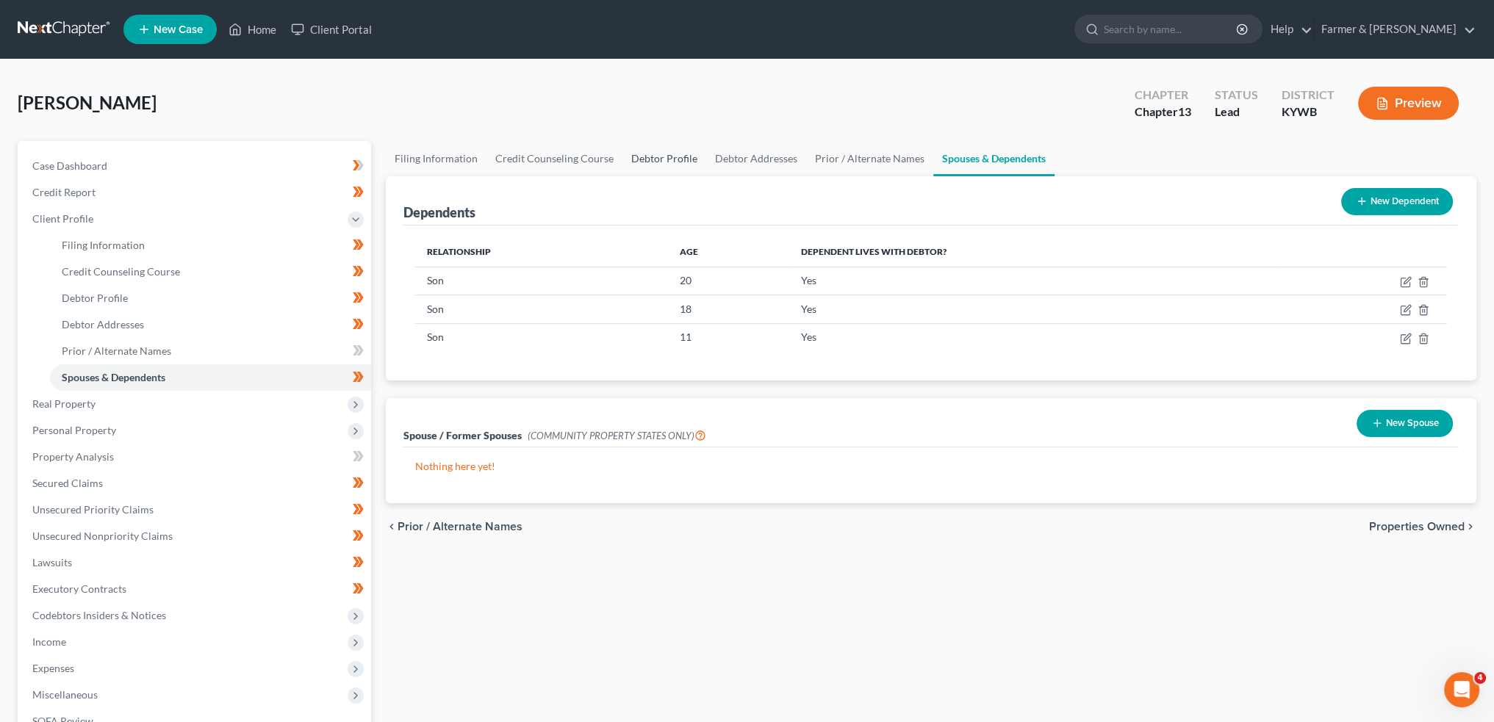
click at [688, 159] on link "Debtor Profile" at bounding box center [664, 158] width 84 height 35
select select "3"
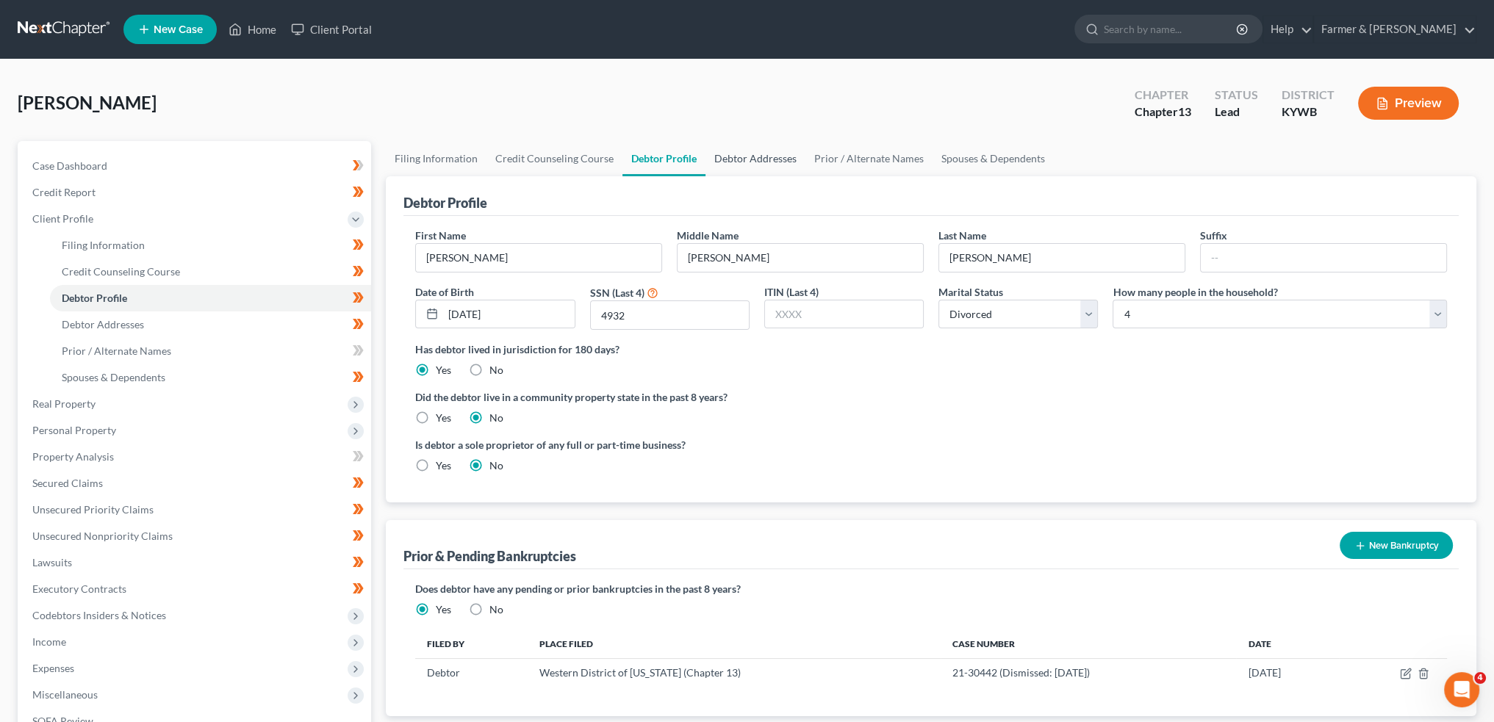
click at [763, 152] on link "Debtor Addresses" at bounding box center [755, 158] width 100 height 35
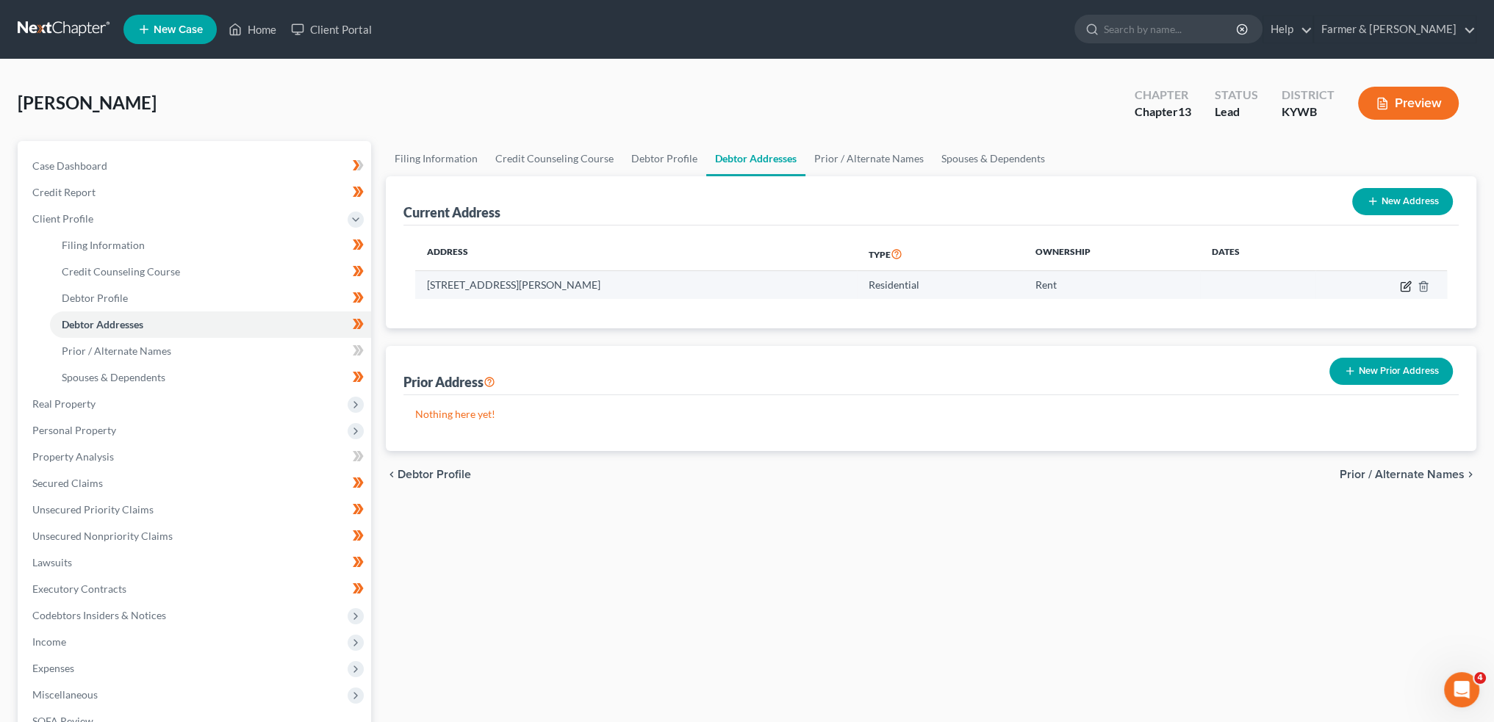
click at [1405, 284] on icon "button" at bounding box center [1406, 287] width 12 height 12
select select "18"
select select "74"
select select "0"
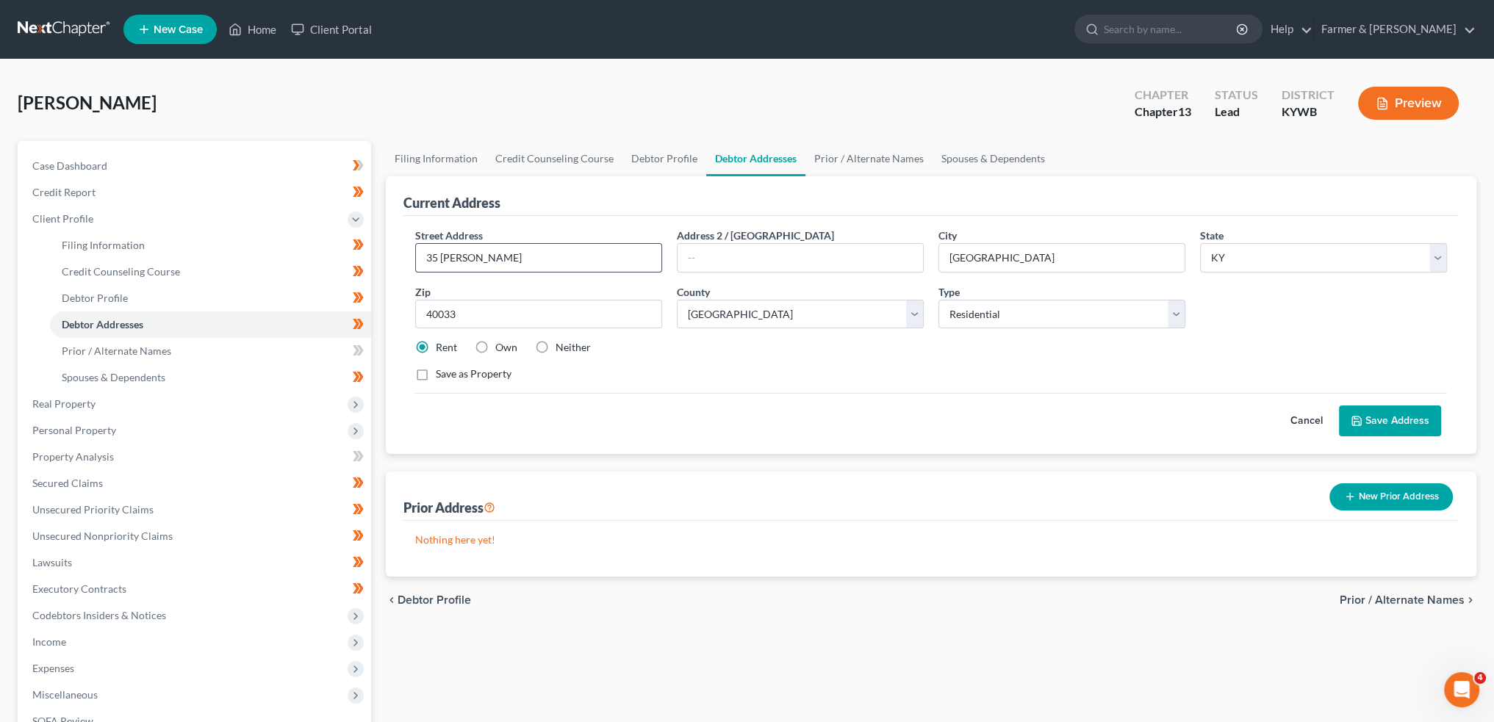
click at [508, 255] on input "35 Theresa Ln" at bounding box center [538, 258] width 245 height 28
type input "35 Theresa Lane"
drag, startPoint x: 1394, startPoint y: 419, endPoint x: 1384, endPoint y: 414, distance: 10.5
click at [1396, 416] on button "Save Address" at bounding box center [1390, 421] width 102 height 31
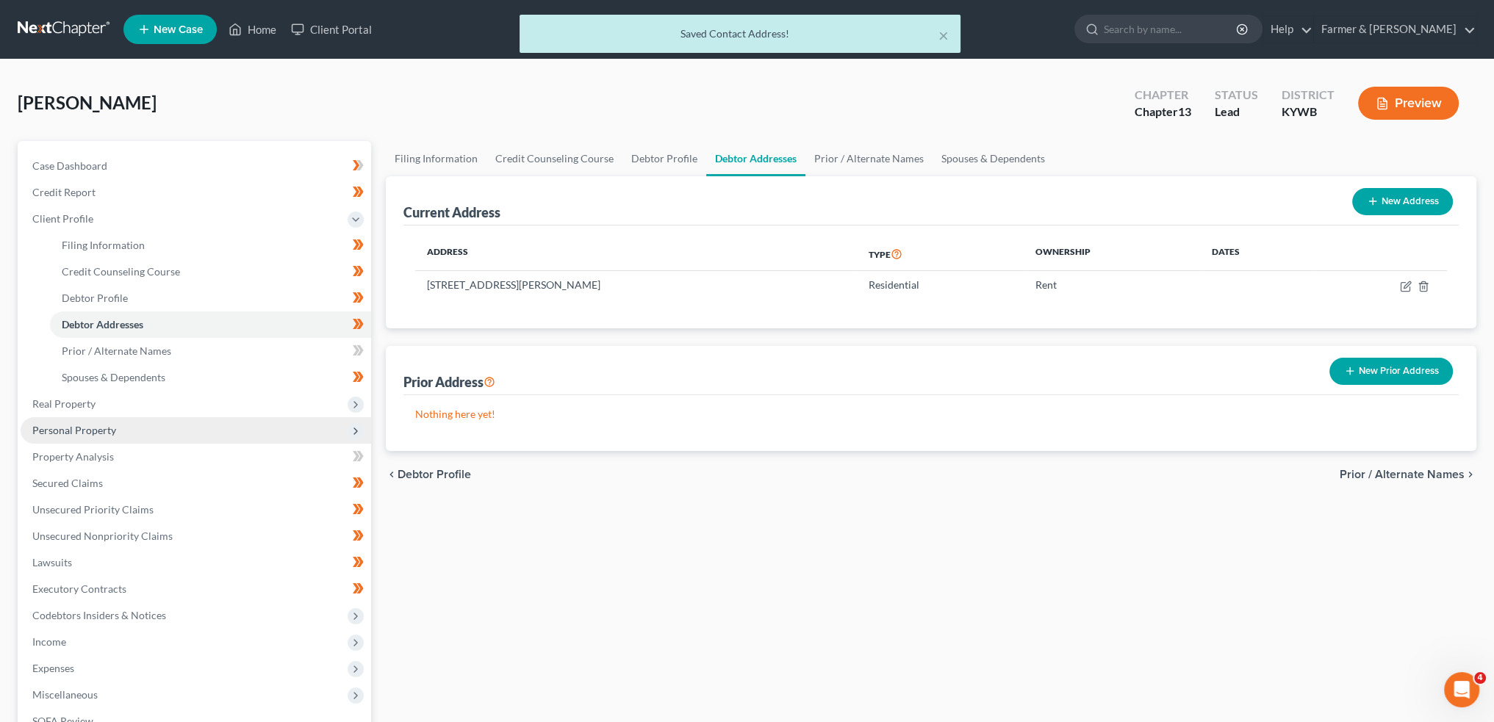
click at [109, 425] on span "Personal Property" at bounding box center [74, 430] width 84 height 12
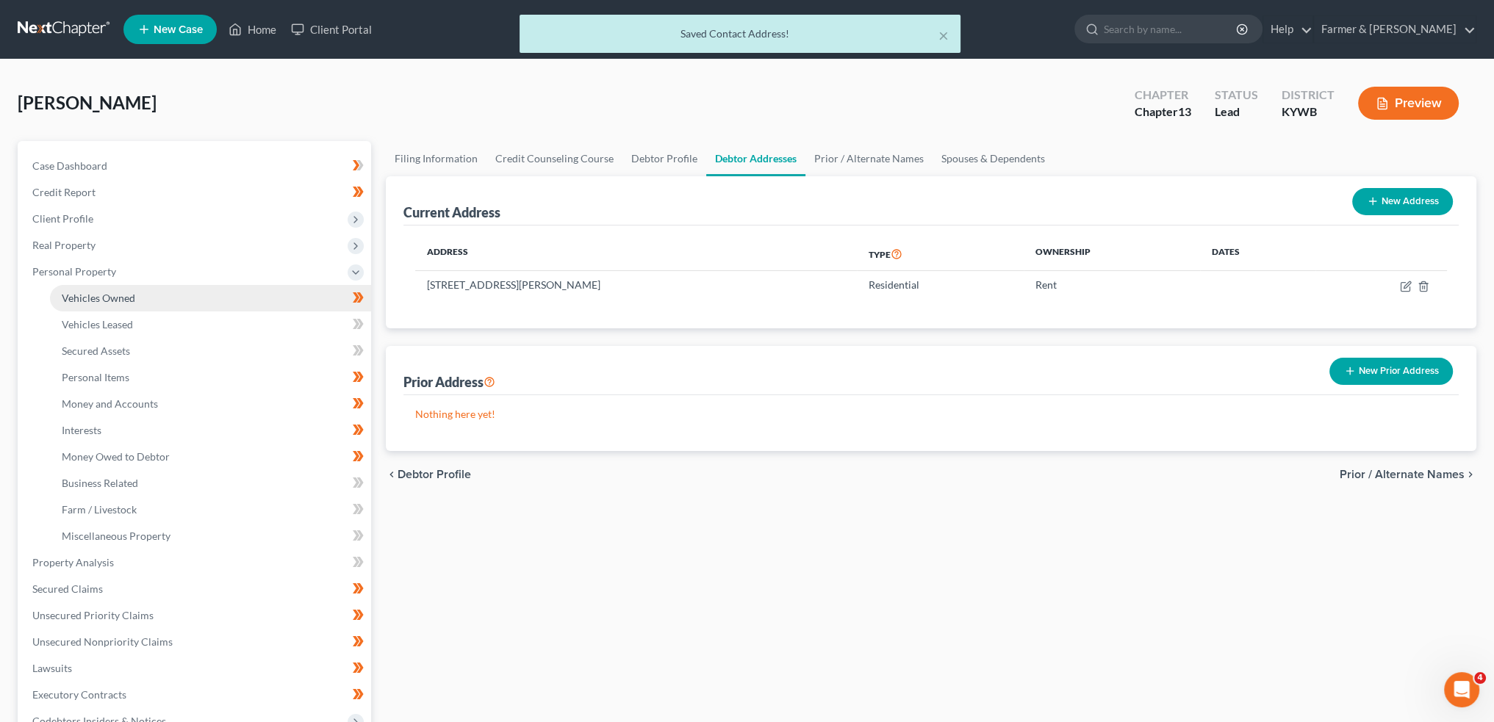
click at [124, 290] on link "Vehicles Owned" at bounding box center [210, 298] width 321 height 26
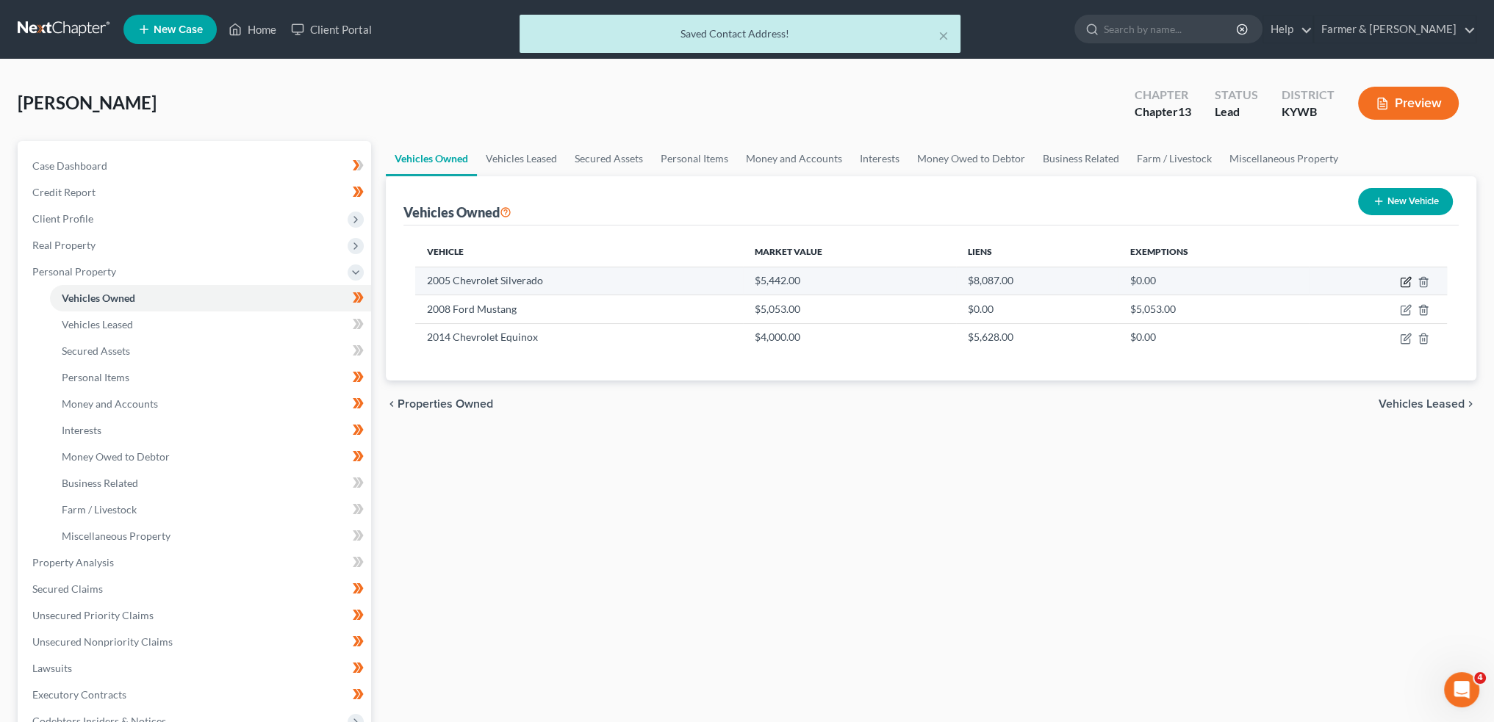
click at [1405, 280] on icon "button" at bounding box center [1406, 282] width 12 height 12
select select "0"
select select "21"
select select "2"
select select "0"
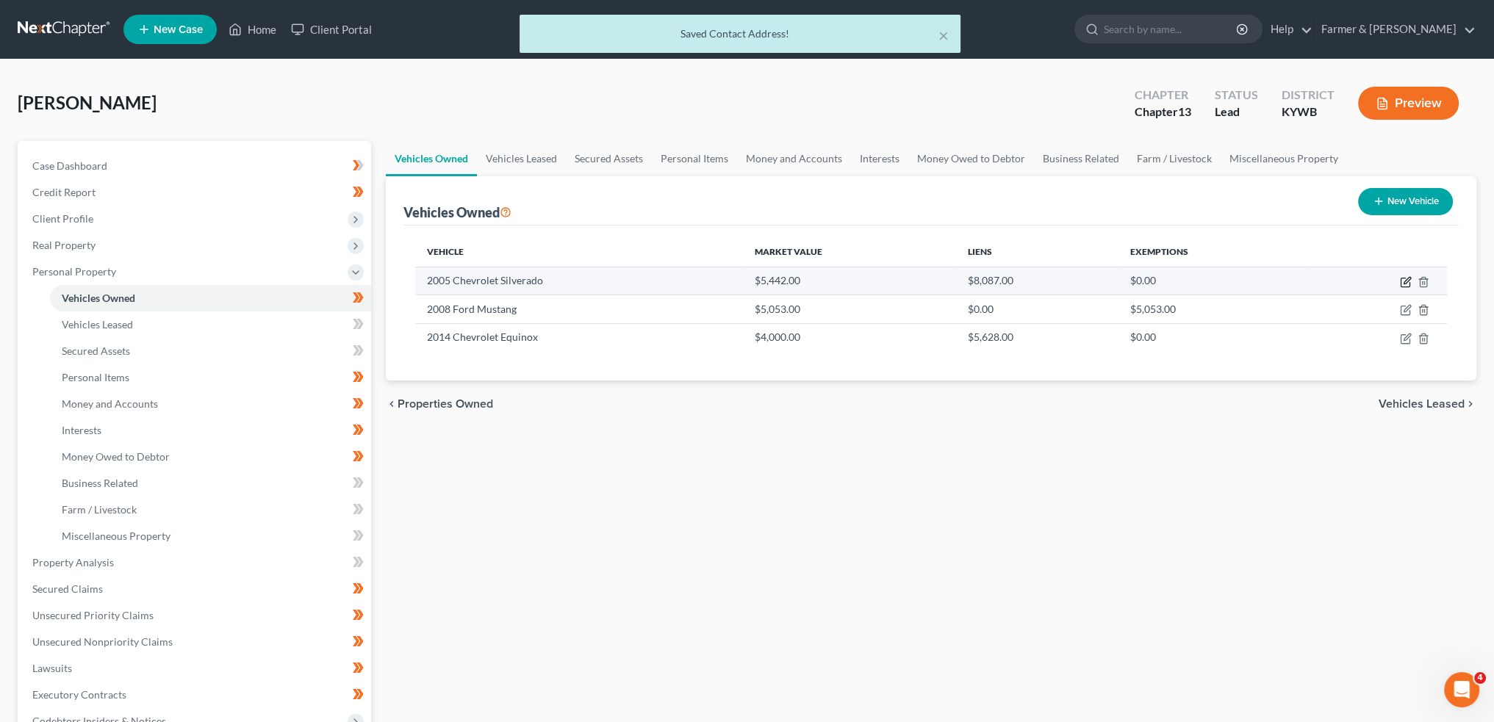
select select "4"
select select "0"
select select "4"
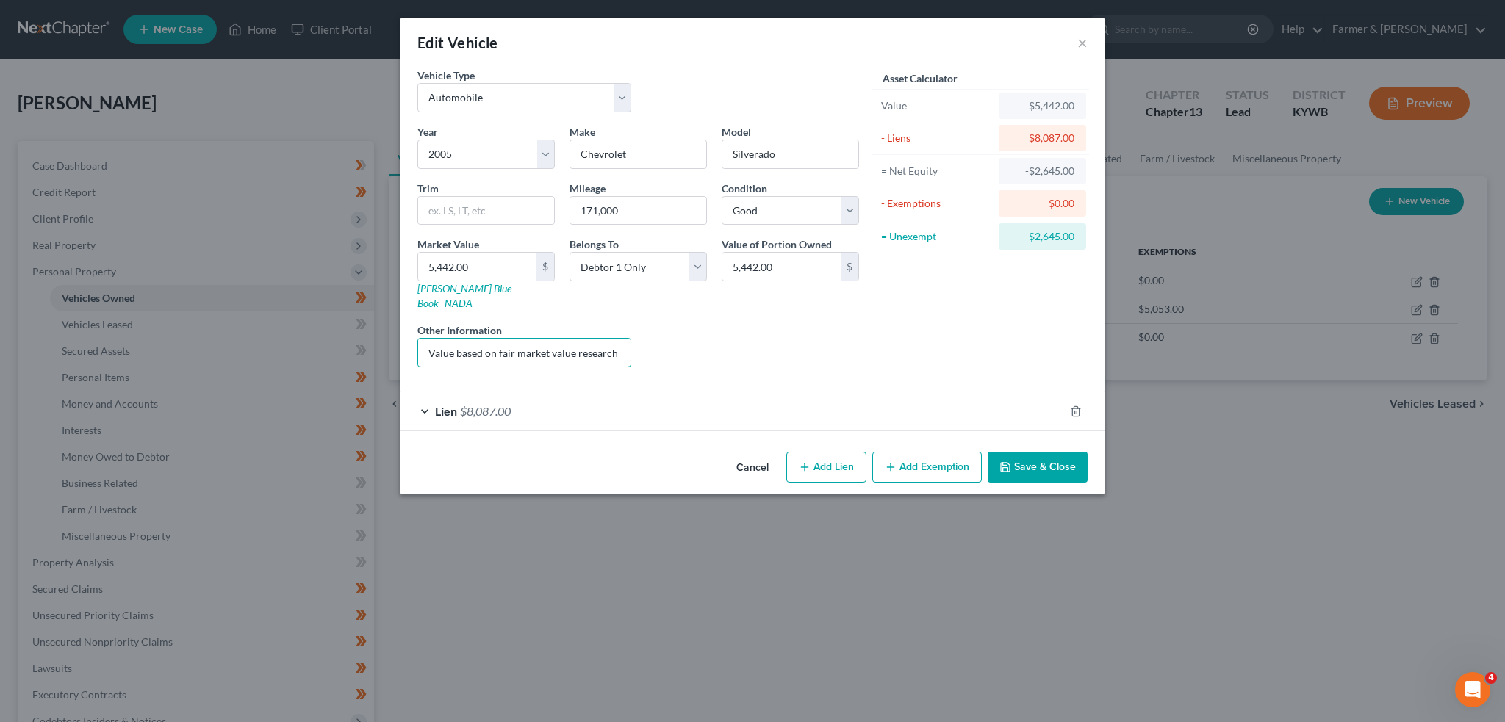
scroll to position [0, 201]
drag, startPoint x: 582, startPoint y: 340, endPoint x: 807, endPoint y: 330, distance: 225.1
click at [807, 330] on div "Year Select 2026 2025 2024 2023 2022 2021 2020 2019 2018 2017 2016 2015 2014 20…" at bounding box center [638, 251] width 456 height 255
click at [821, 392] on div "Lien $8,087.00" at bounding box center [732, 411] width 664 height 39
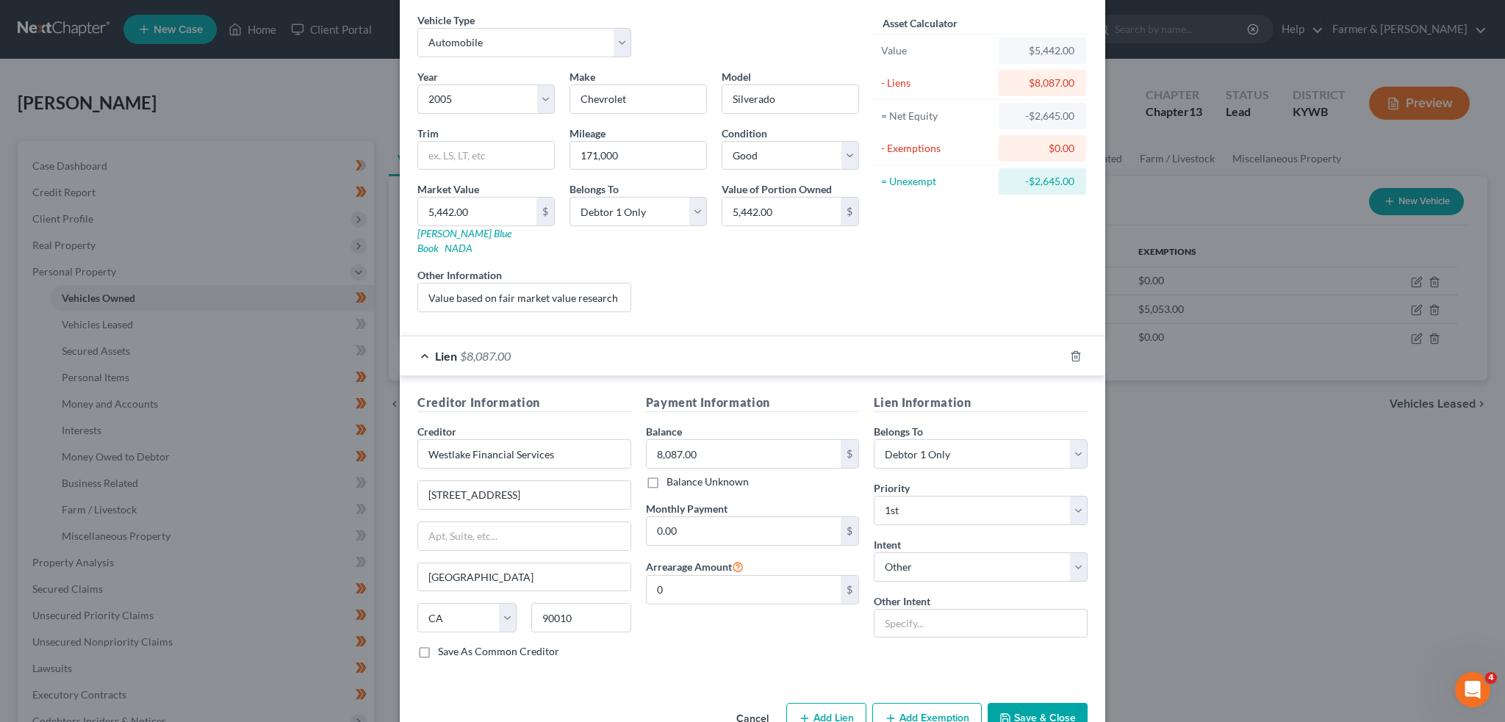
scroll to position [78, 0]
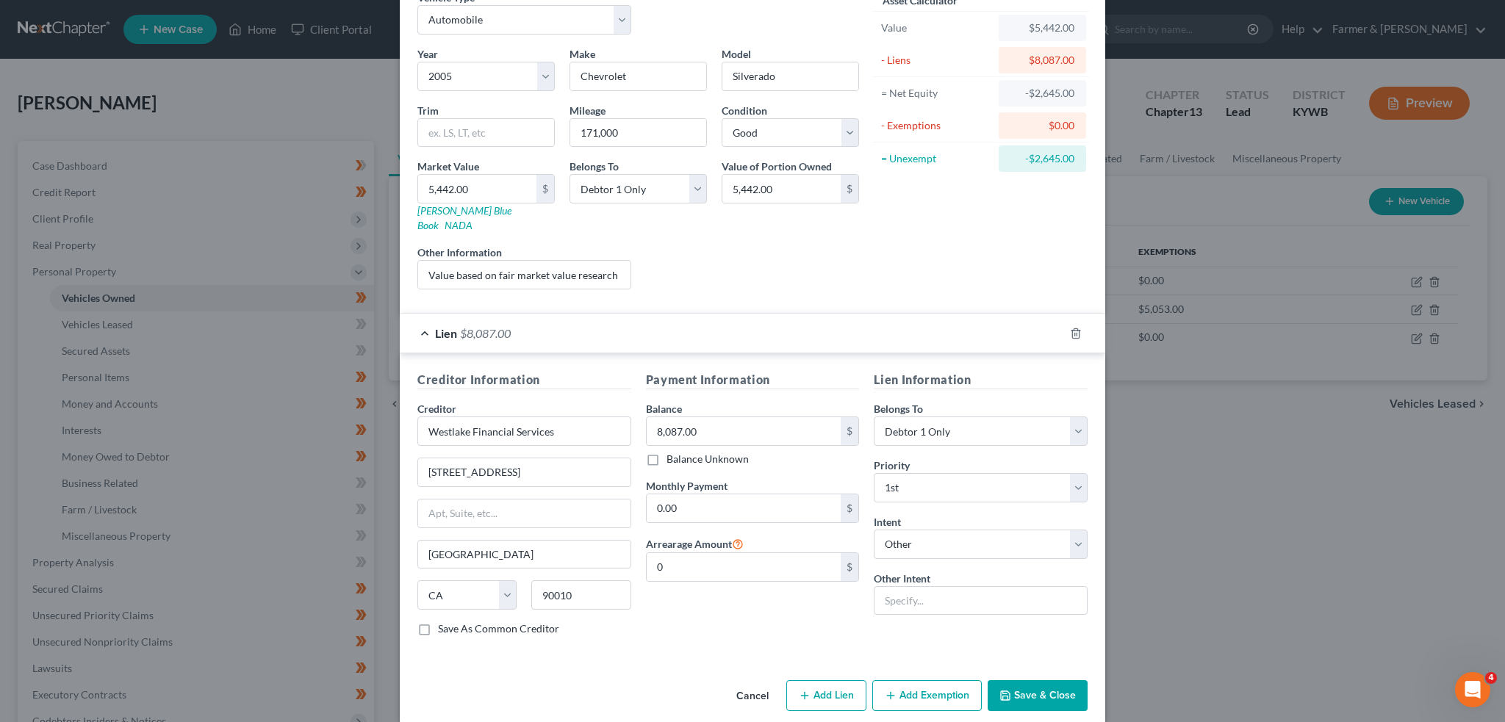
click at [1018, 680] on button "Save & Close" at bounding box center [1037, 695] width 100 height 31
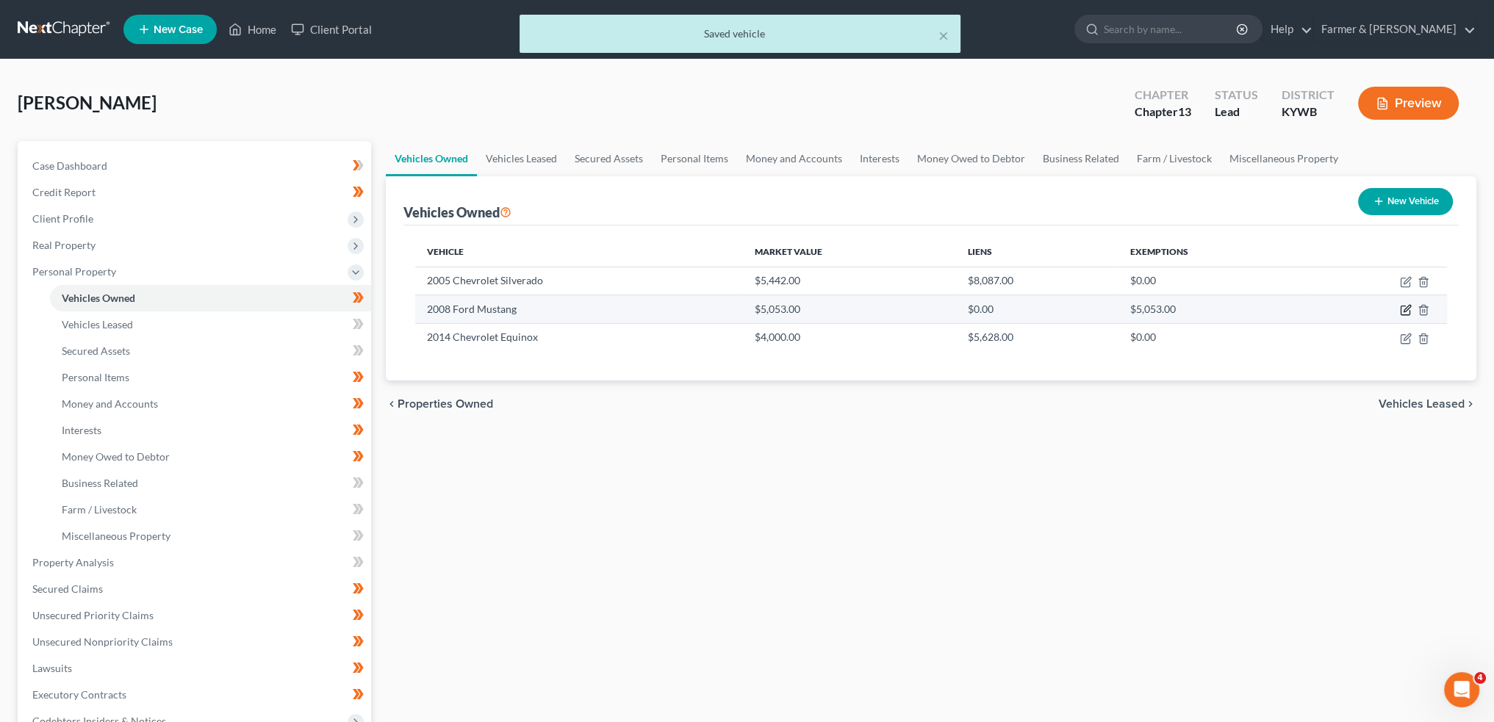
click at [1410, 306] on icon "button" at bounding box center [1406, 309] width 7 height 7
select select "0"
select select "18"
select select "2"
select select "0"
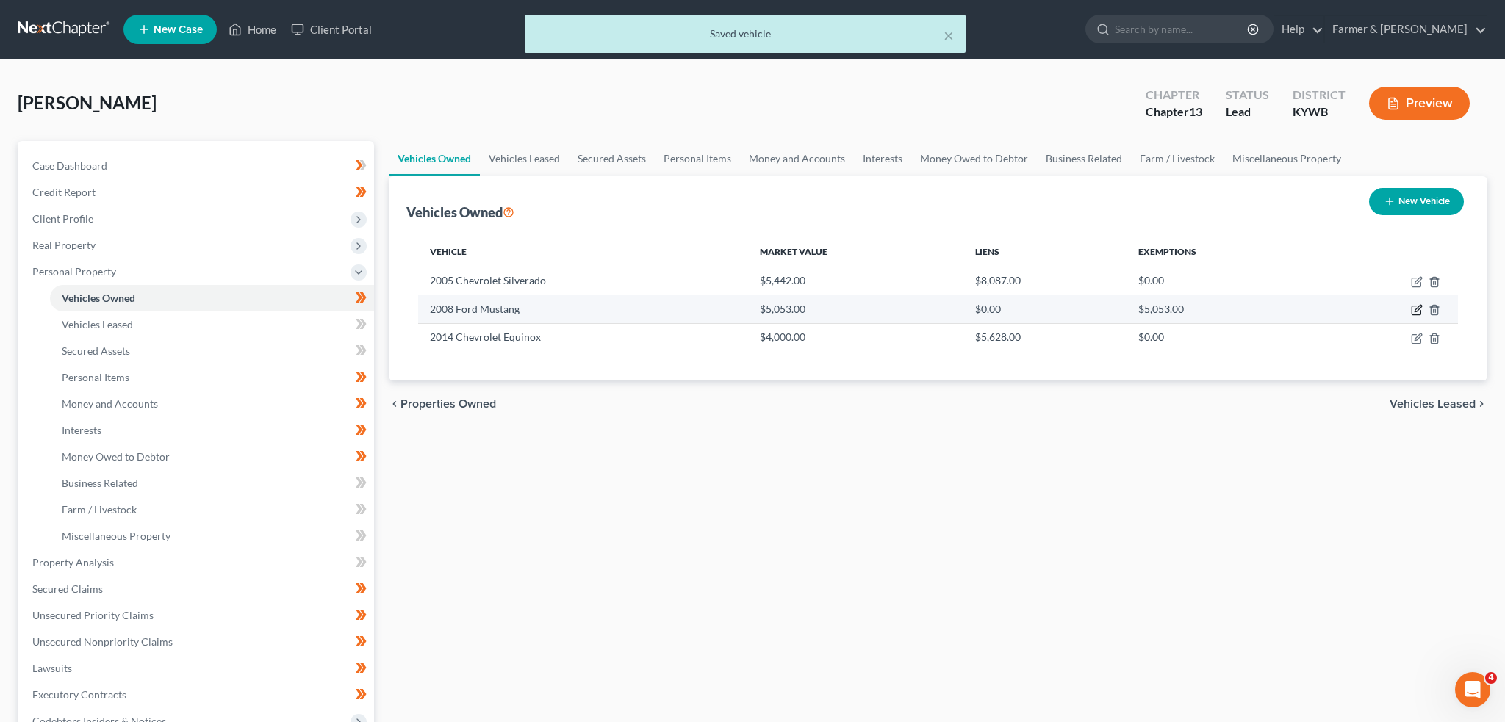
click at [1404, 308] on div "Edit Vehicle × Vehicle Type Select Automobile Truck Trailer Watercraft Aircraft…" at bounding box center [752, 361] width 1505 height 722
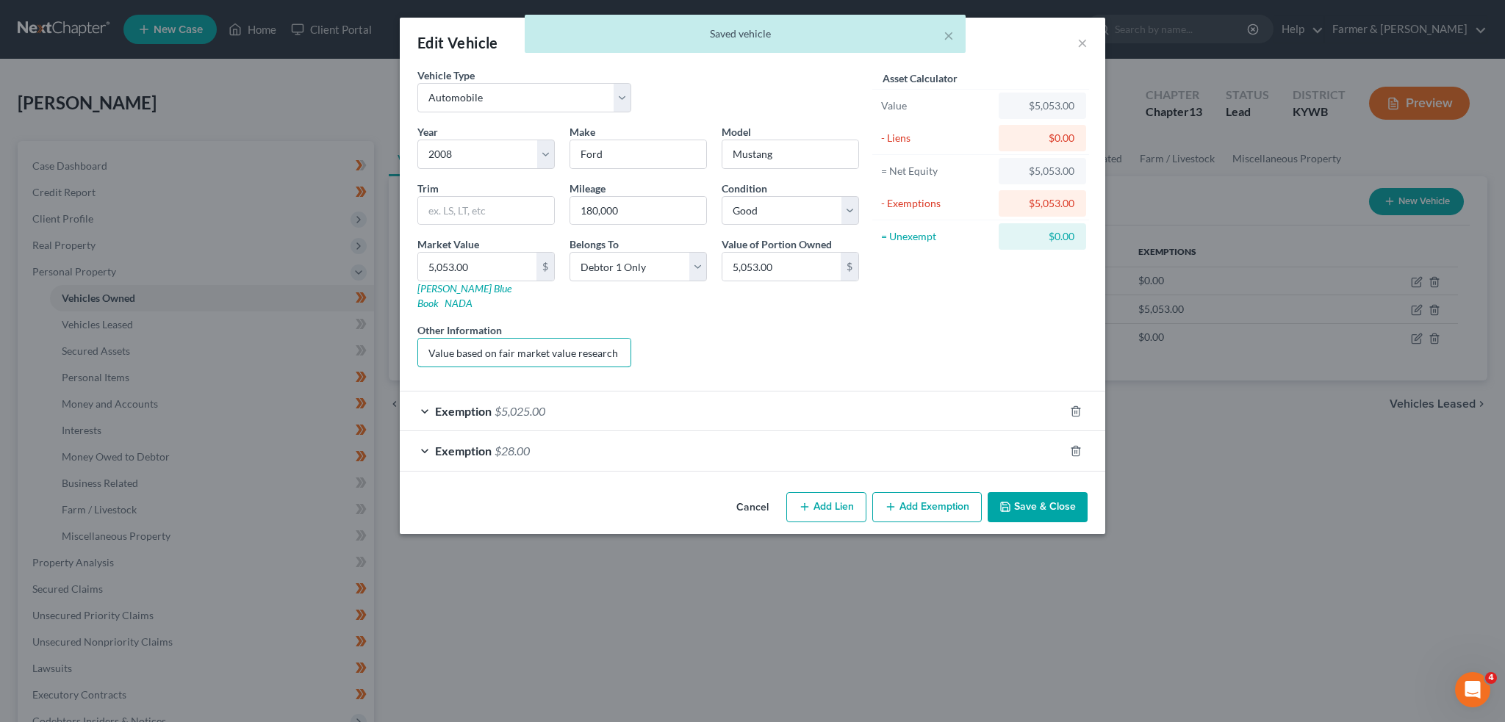
scroll to position [0, 93]
drag, startPoint x: 494, startPoint y: 334, endPoint x: 780, endPoint y: 326, distance: 286.6
click at [780, 326] on div "Year Select 2026 2025 2024 2023 2022 2021 2020 2019 2018 2017 2016 2015 2014 20…" at bounding box center [638, 251] width 456 height 255
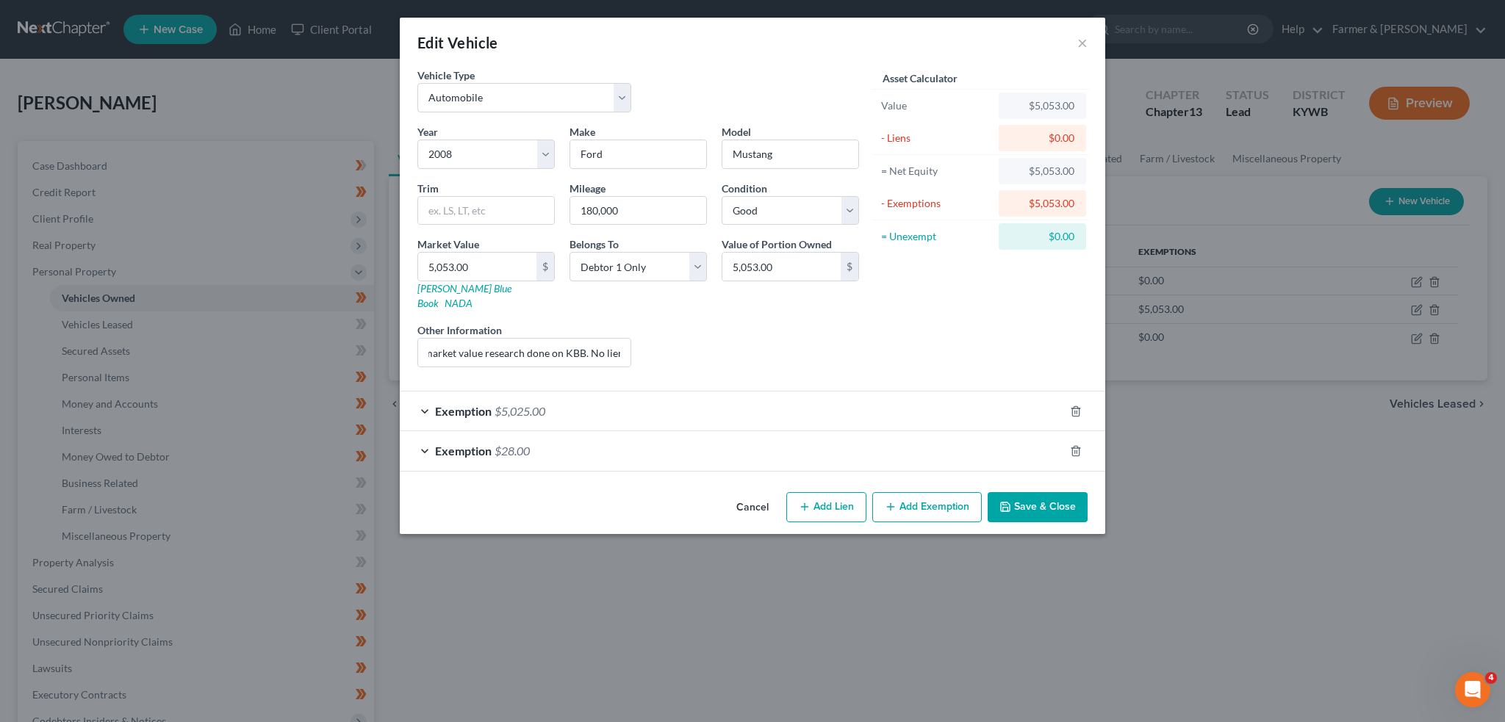
scroll to position [0, 0]
click at [1043, 492] on button "Save & Close" at bounding box center [1037, 507] width 100 height 31
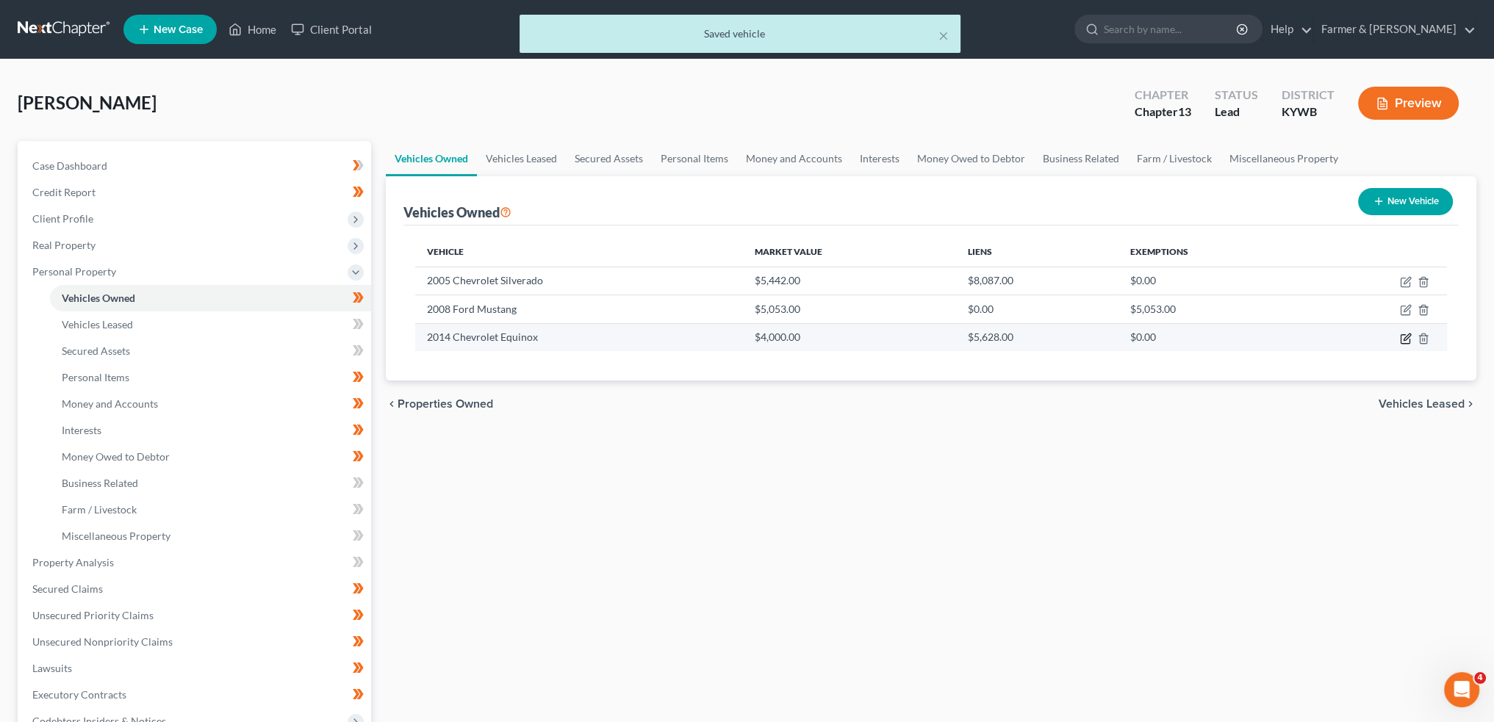
click at [1403, 340] on icon "button" at bounding box center [1406, 339] width 12 height 12
select select "0"
select select "12"
select select "3"
select select "0"
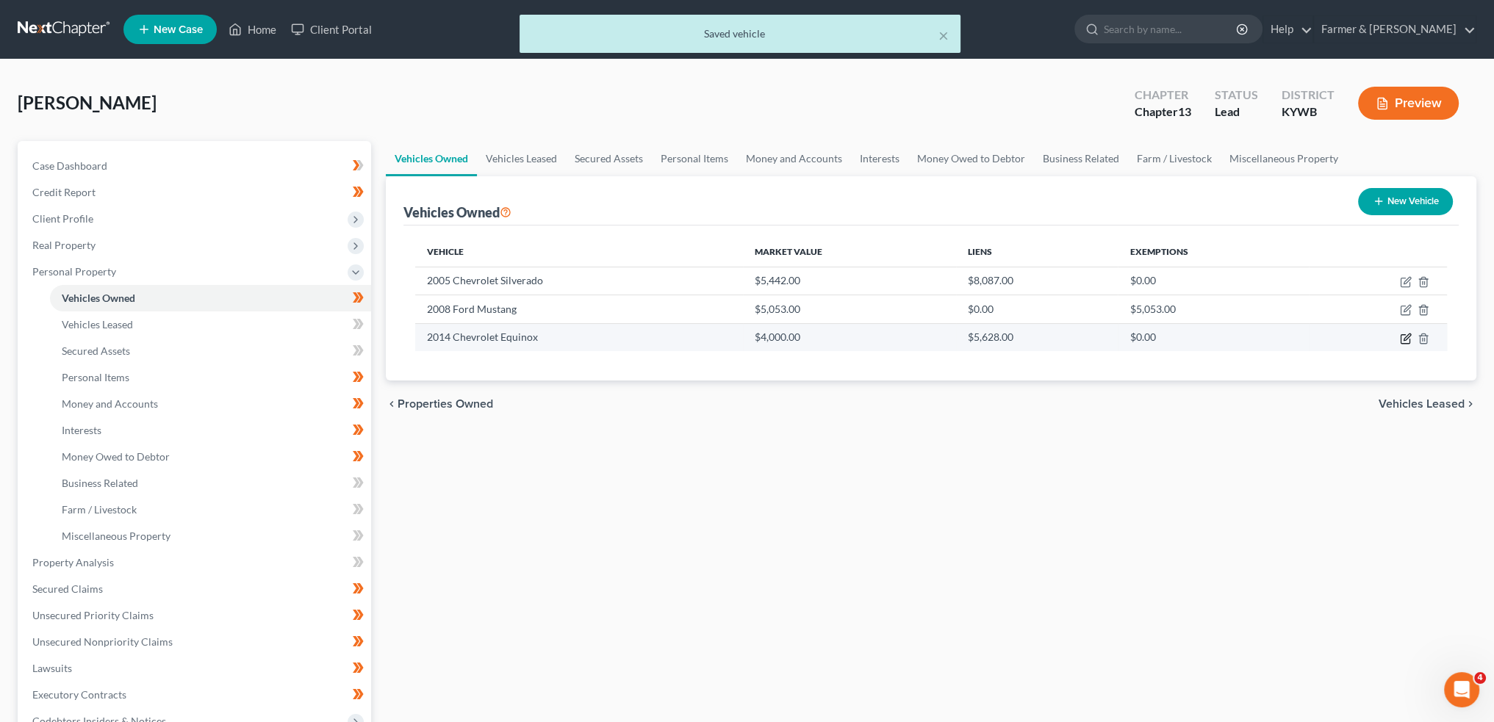
select select "4"
select select "0"
select select "4"
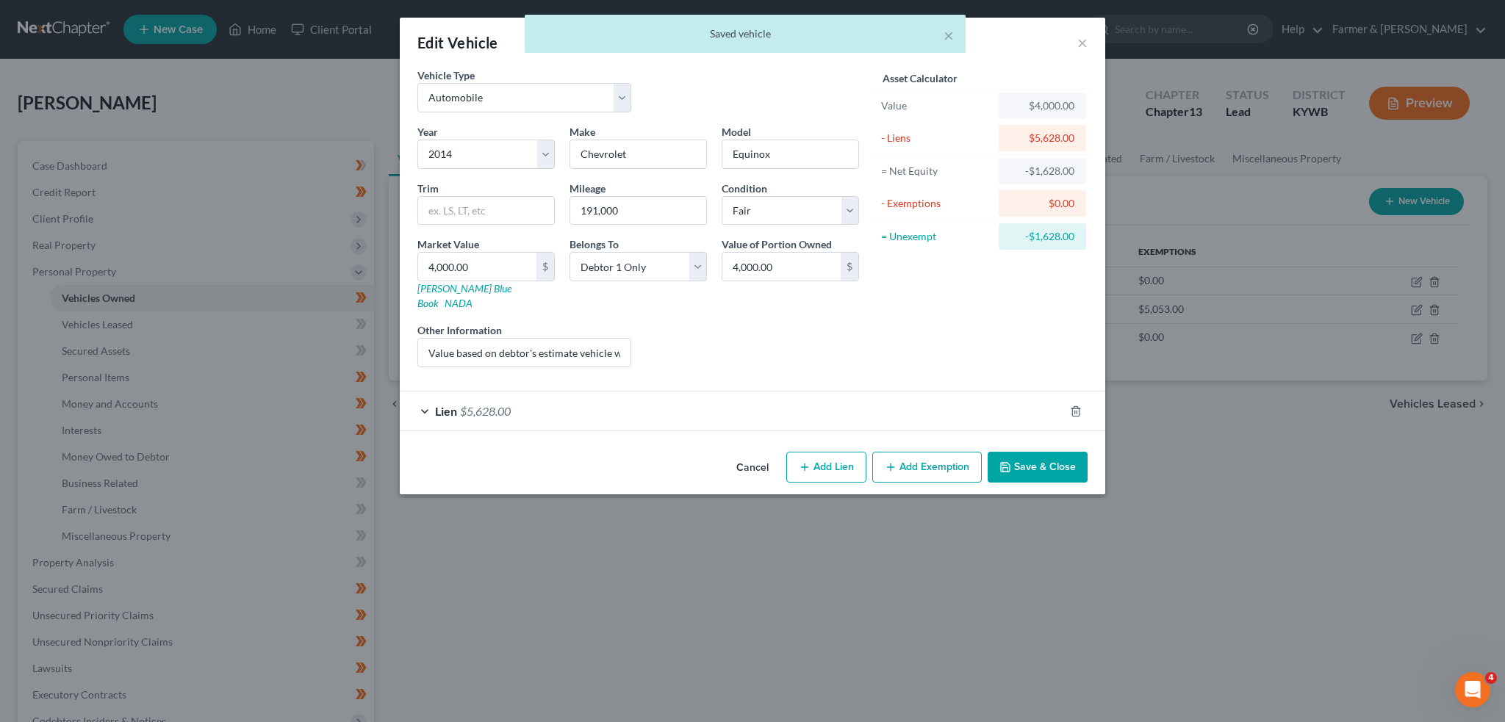
click at [567, 392] on div "Lien $5,628.00" at bounding box center [732, 411] width 664 height 39
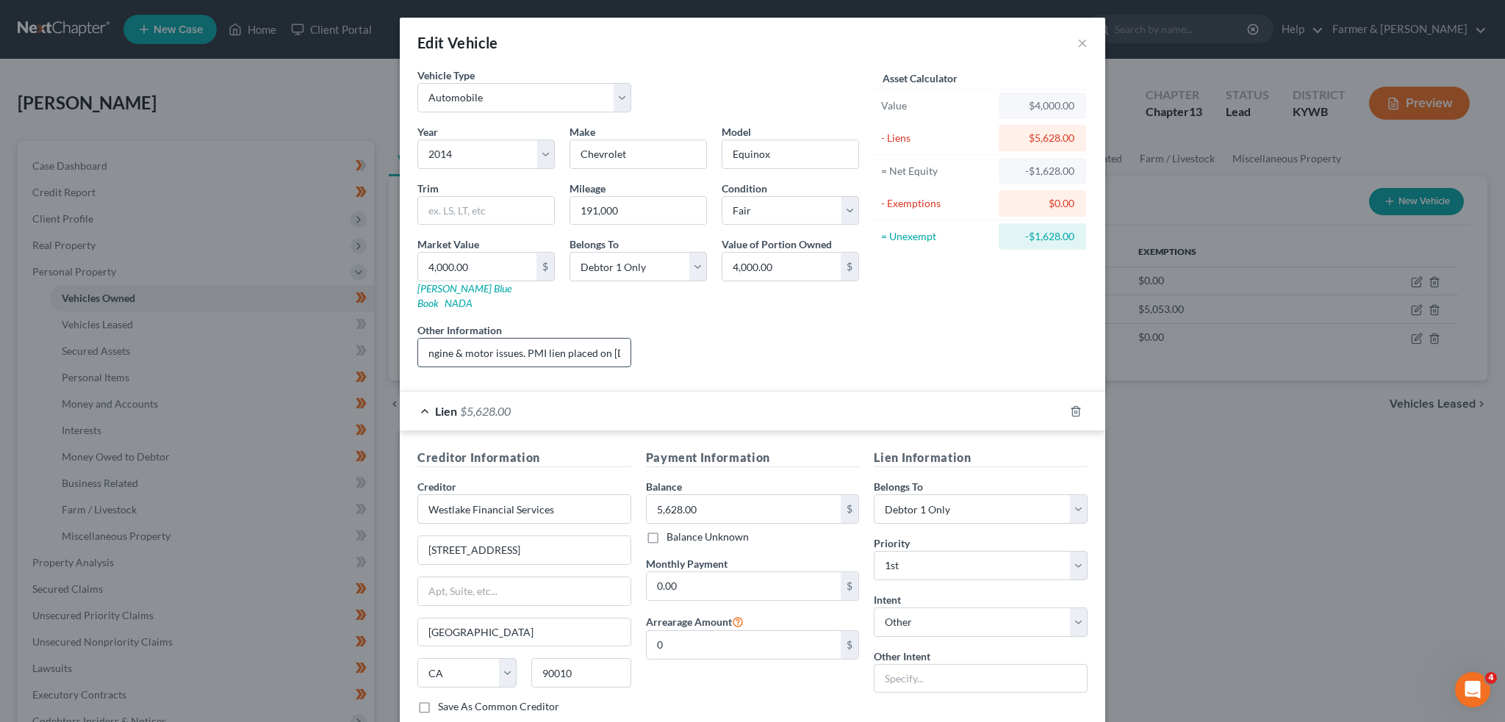
drag, startPoint x: 538, startPoint y: 334, endPoint x: 605, endPoint y: 333, distance: 67.6
click at [605, 339] on input "Value based on debtor's estimate vehicle with engine & motor issues. PMI lien p…" at bounding box center [524, 353] width 212 height 28
click at [575, 340] on input "Value based on debtor's estimate vehicle with engine & motor issues. PMI lien p…" at bounding box center [524, 353] width 212 height 28
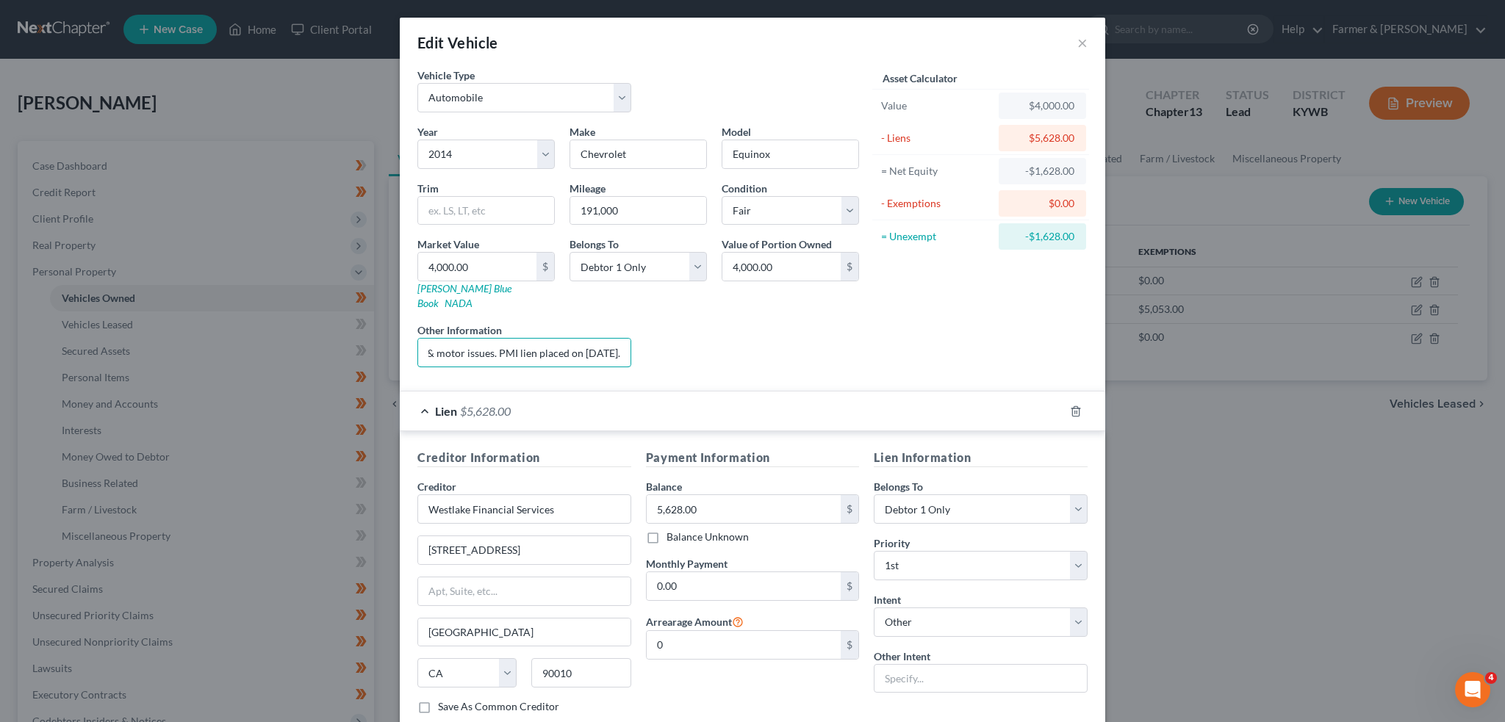
drag, startPoint x: 575, startPoint y: 340, endPoint x: 637, endPoint y: 329, distance: 63.4
click at [637, 329] on div "Year Select 2026 2025 2024 2023 2022 2021 2020 2019 2018 2017 2016 2015 2014 20…" at bounding box center [638, 251] width 456 height 255
drag, startPoint x: 494, startPoint y: 336, endPoint x: 761, endPoint y: 320, distance: 267.2
click at [761, 320] on div "Year Select 2026 2025 2024 2023 2022 2021 2020 2019 2018 2017 2016 2015 2014 20…" at bounding box center [638, 251] width 456 height 255
click at [482, 339] on input "Value based on debtor's estimate vehicle with engine & motor issues. PMI lien p…" at bounding box center [524, 353] width 212 height 28
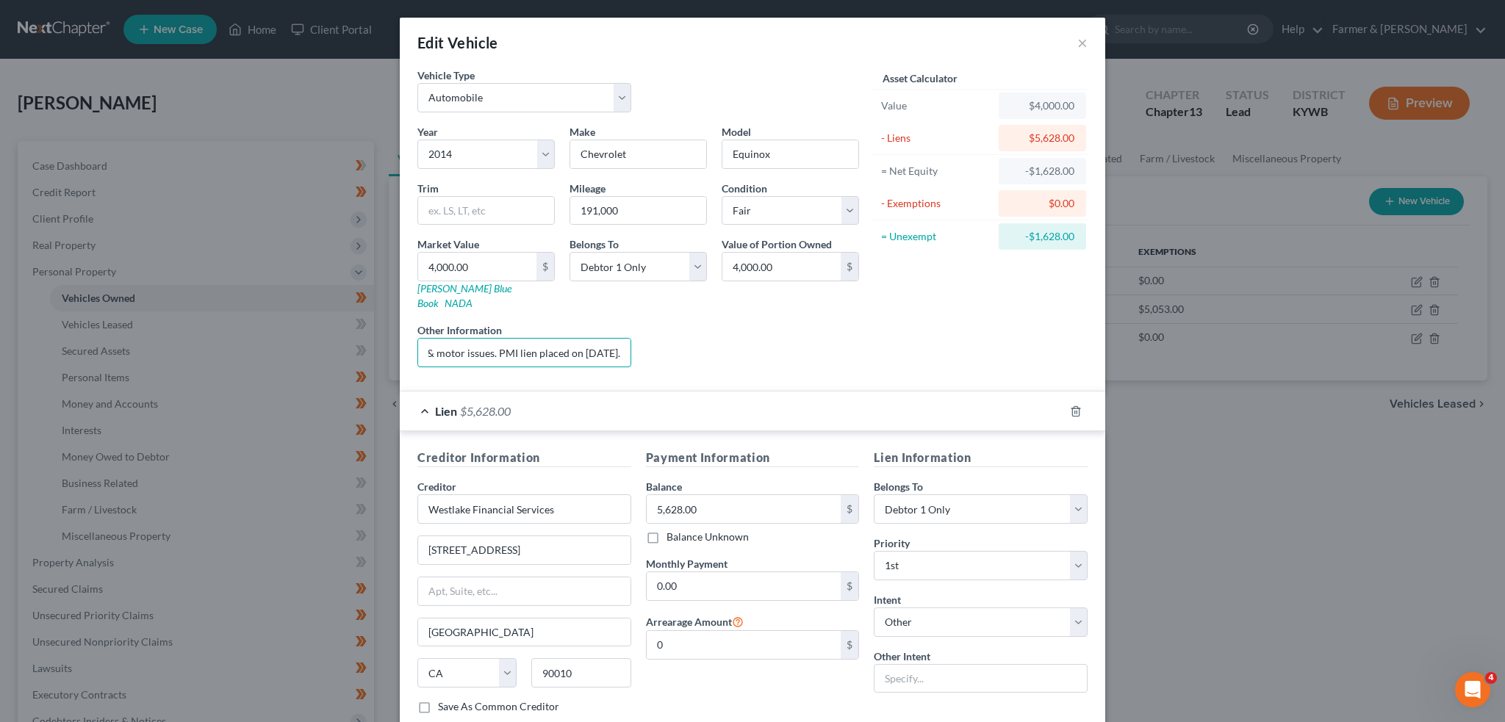
scroll to position [0, 0]
drag, startPoint x: 472, startPoint y: 333, endPoint x: 0, endPoint y: 339, distance: 471.7
click at [0, 339] on div "Edit Vehicle × Vehicle Type Select Automobile Truck Trailer Watercraft Aircraft…" at bounding box center [752, 361] width 1505 height 722
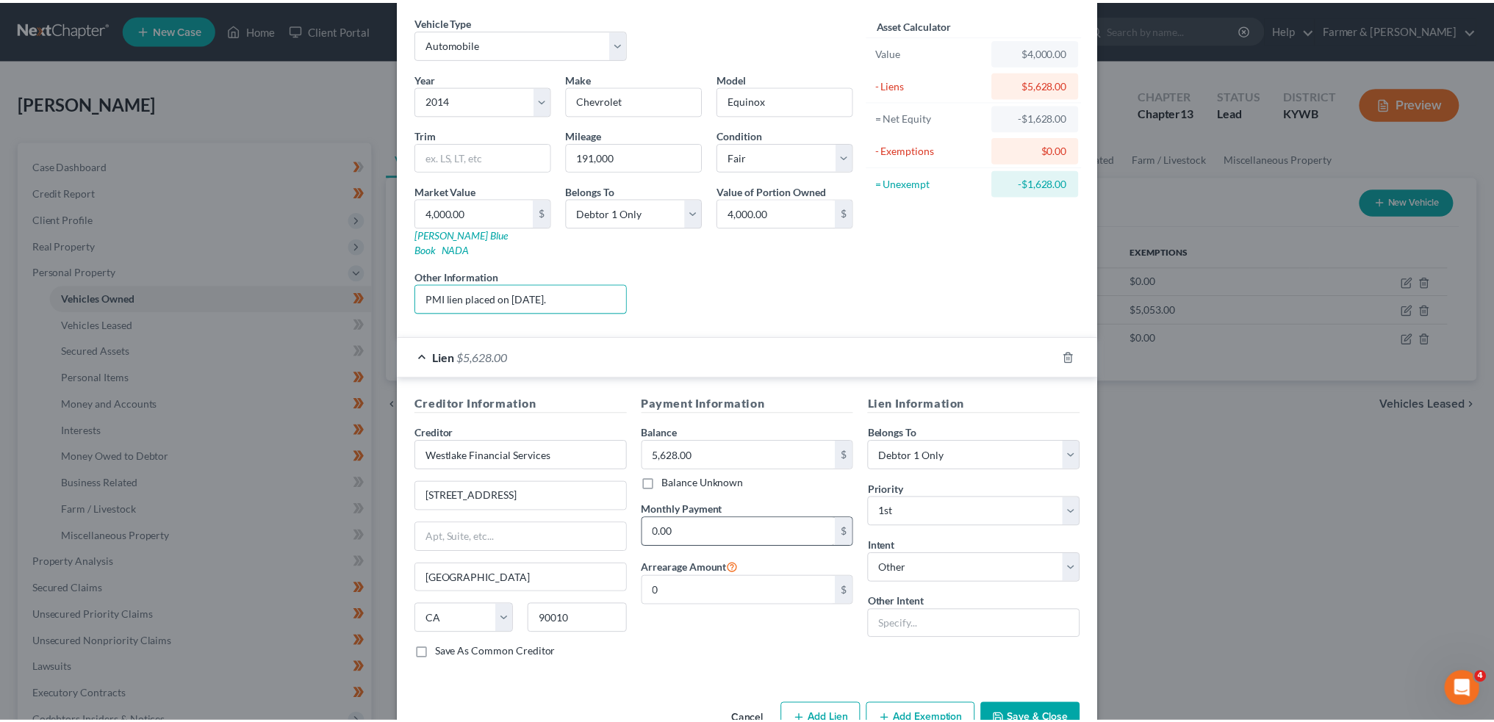
scroll to position [78, 0]
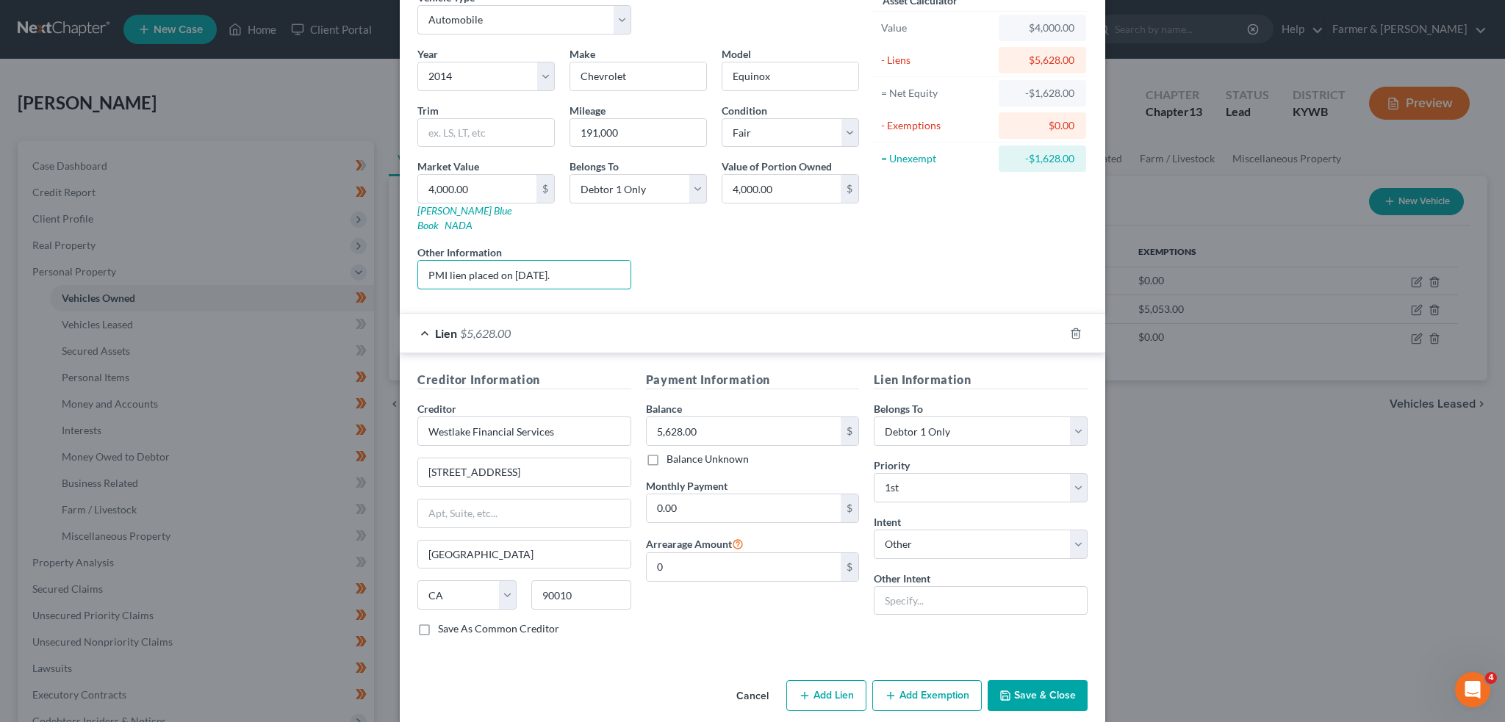
type input "PMI lien placed on 12/19/2024."
click at [1034, 680] on button "Save & Close" at bounding box center [1037, 695] width 100 height 31
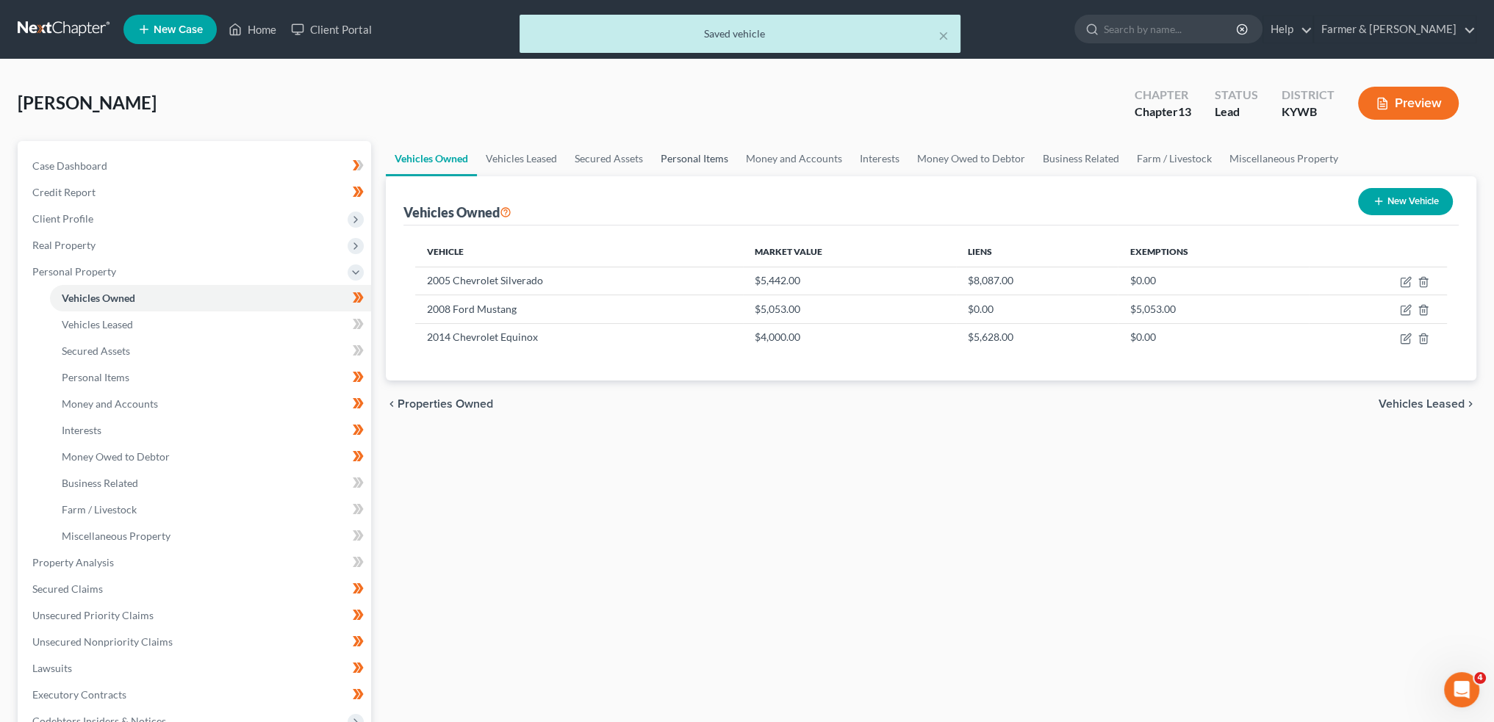
click at [702, 156] on link "Personal Items" at bounding box center [694, 158] width 85 height 35
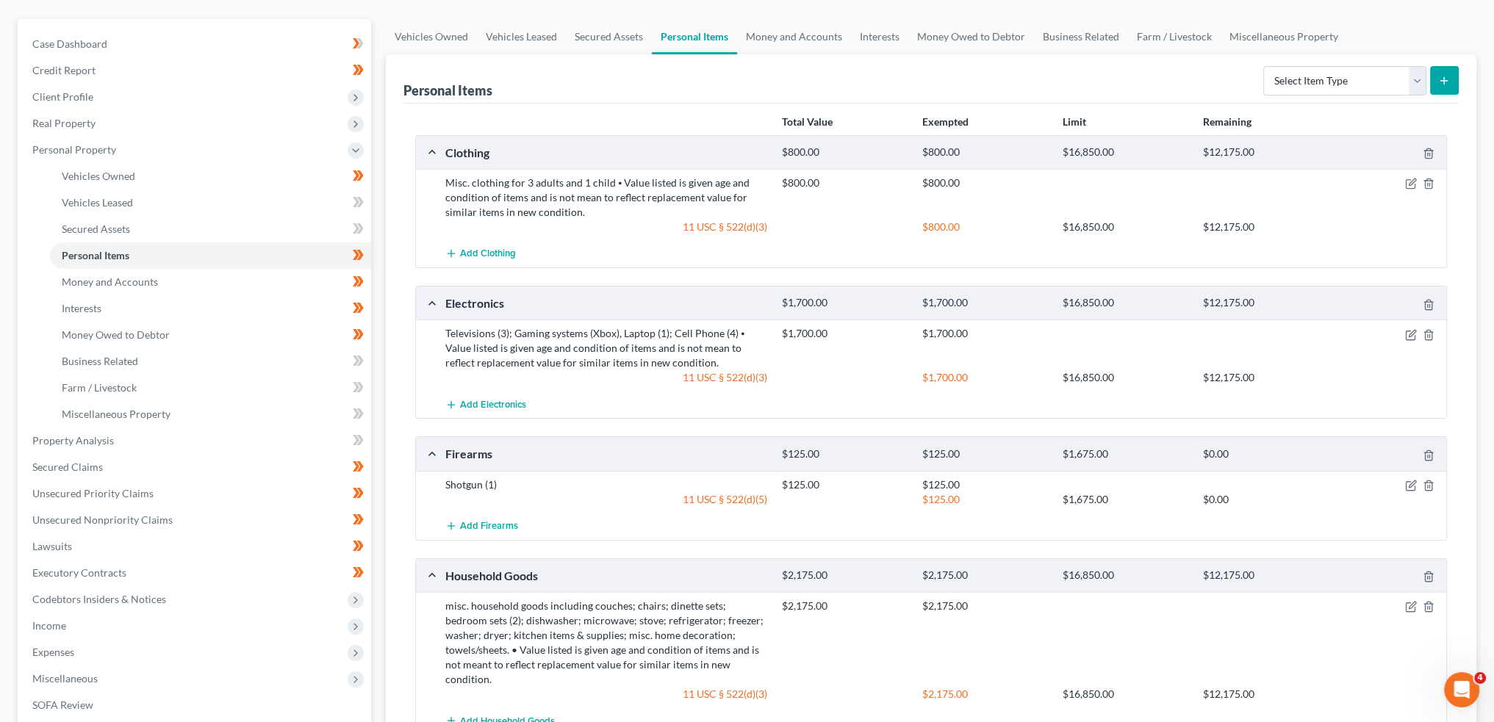
scroll to position [245, 0]
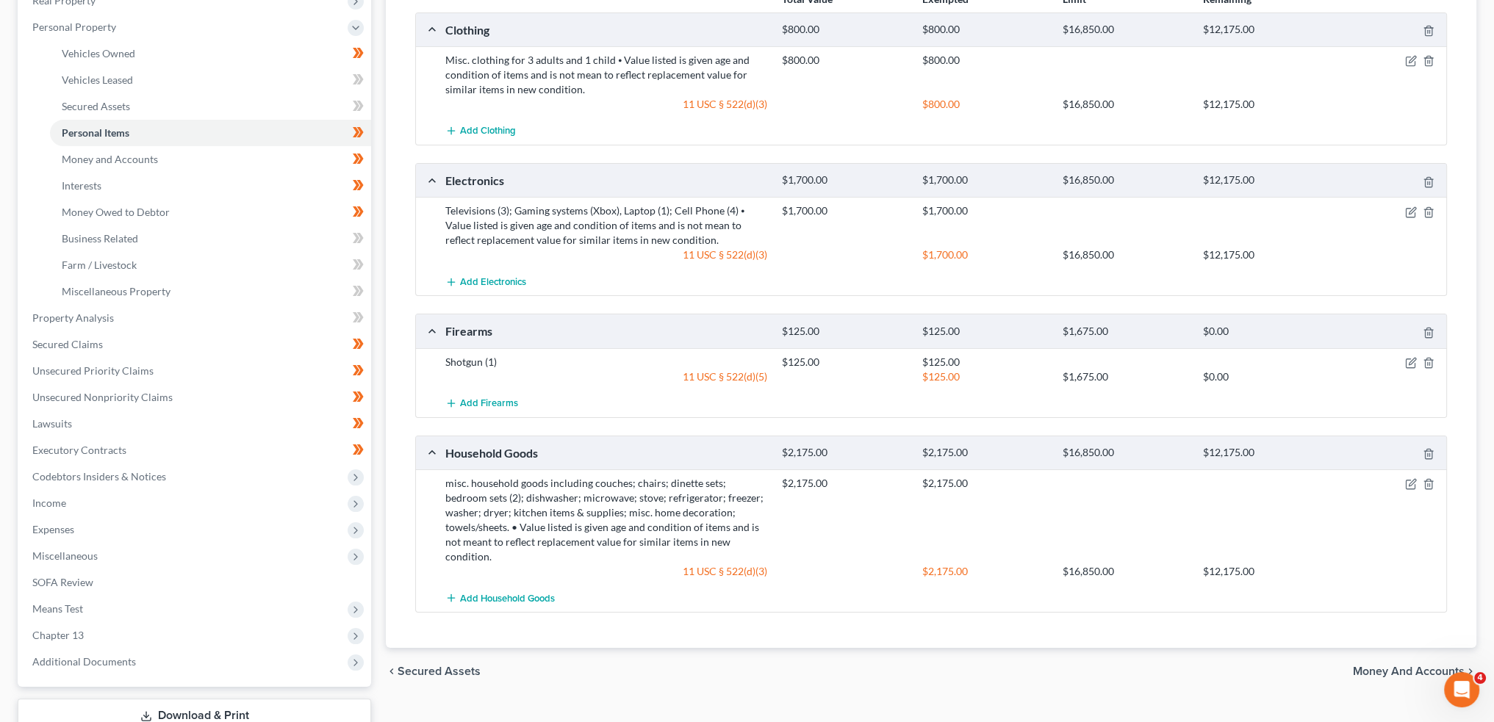
click at [1418, 358] on div at bounding box center [1391, 362] width 112 height 15
click at [1412, 361] on icon "button" at bounding box center [1411, 363] width 12 height 12
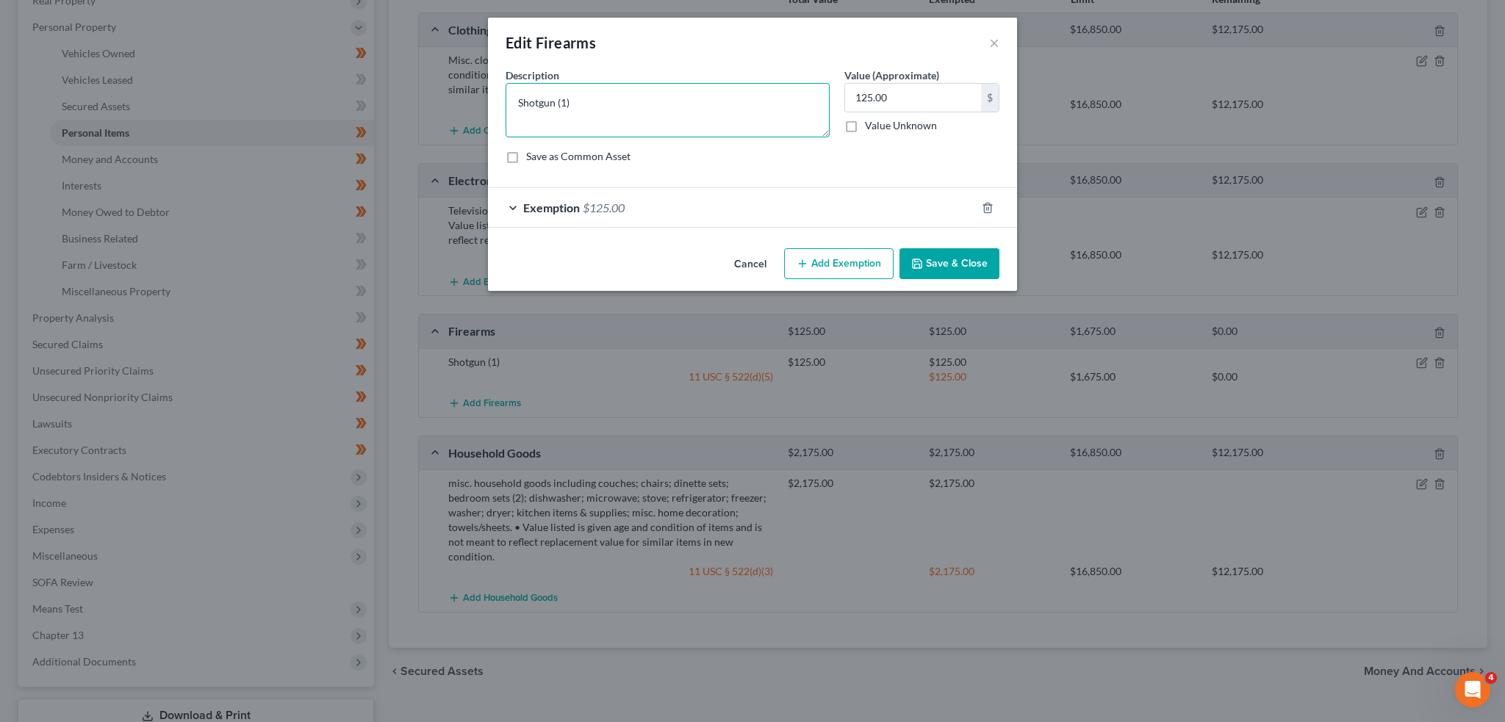
click at [611, 103] on textarea "Shotgun (1)" at bounding box center [667, 110] width 324 height 54
type textarea "Shotgun (1); ammo"
click at [947, 257] on button "Save & Close" at bounding box center [949, 263] width 100 height 31
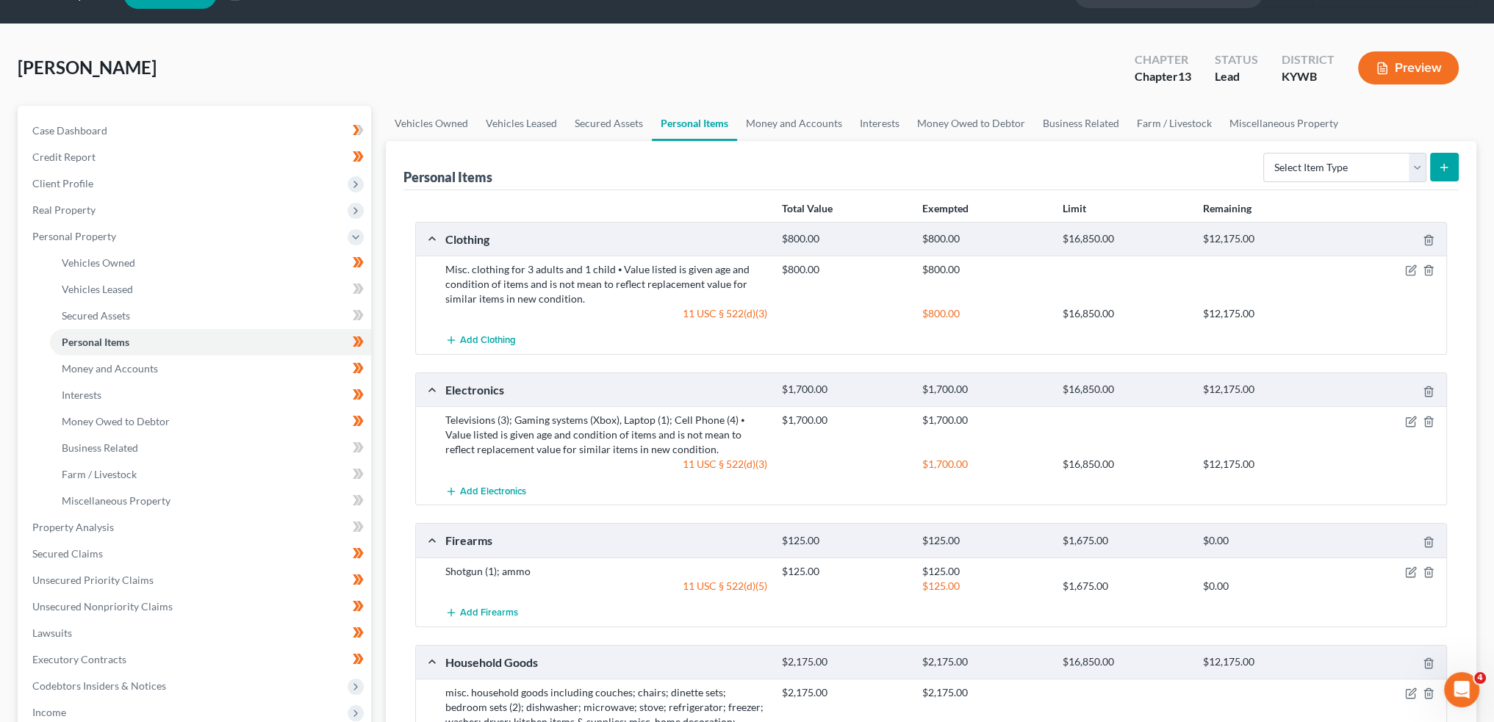
scroll to position [0, 0]
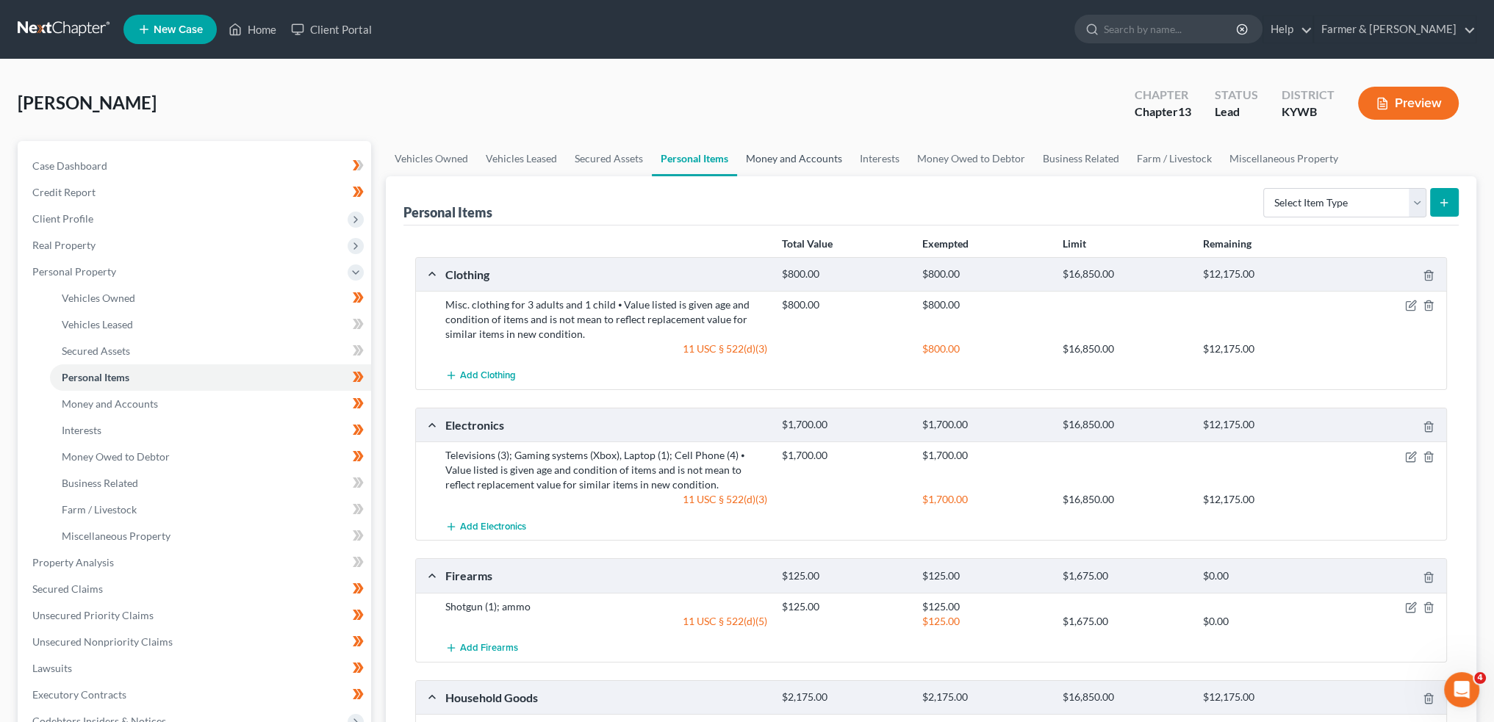
click at [771, 156] on link "Money and Accounts" at bounding box center [794, 158] width 114 height 35
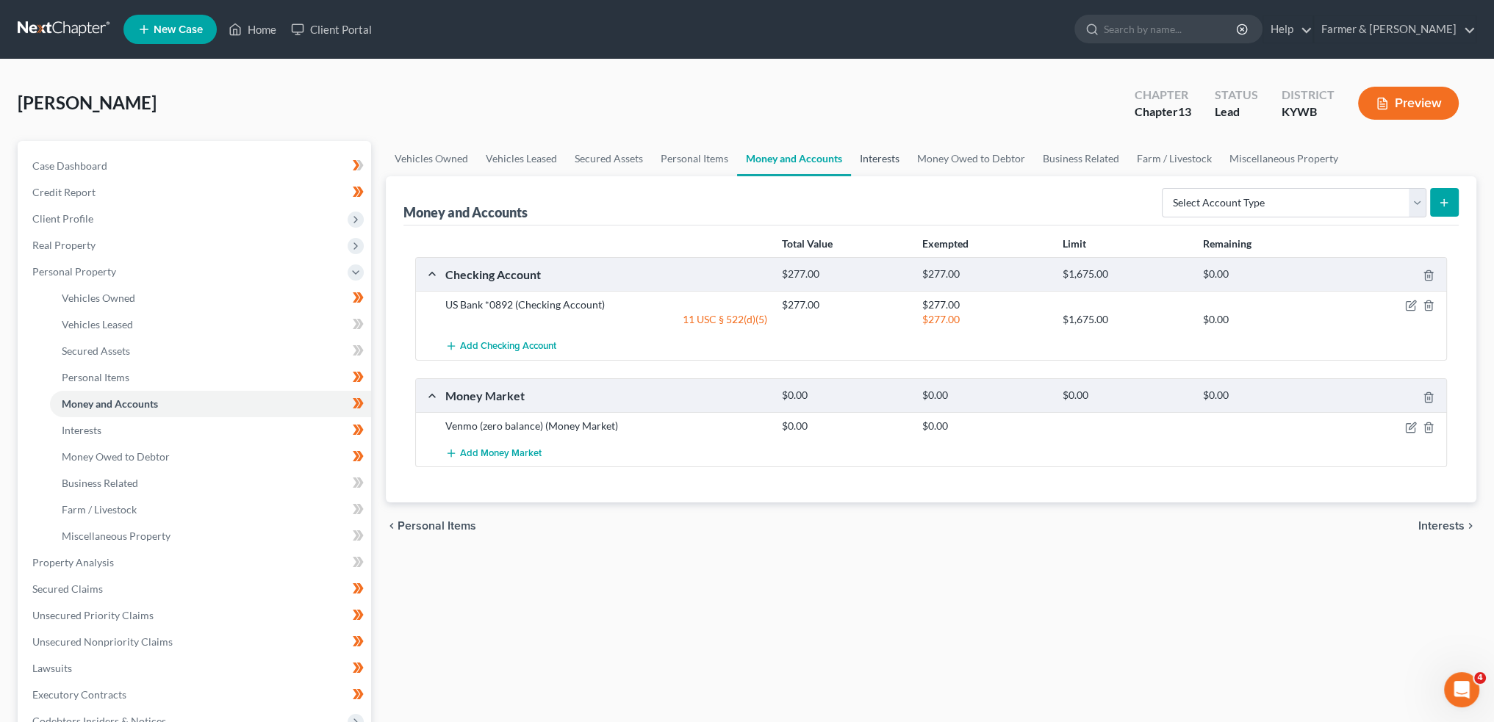
click at [882, 154] on link "Interests" at bounding box center [879, 158] width 57 height 35
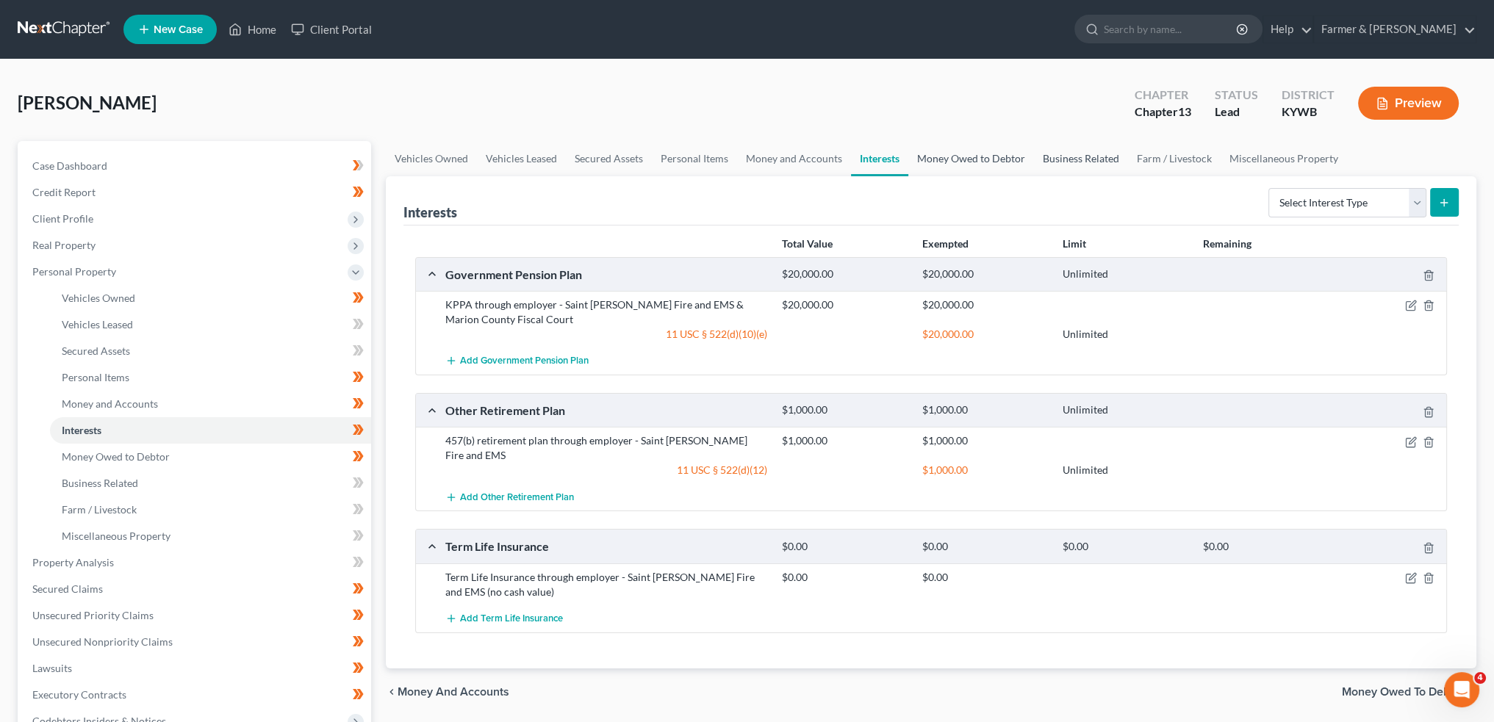
click at [966, 160] on link "Money Owed to Debtor" at bounding box center [971, 158] width 126 height 35
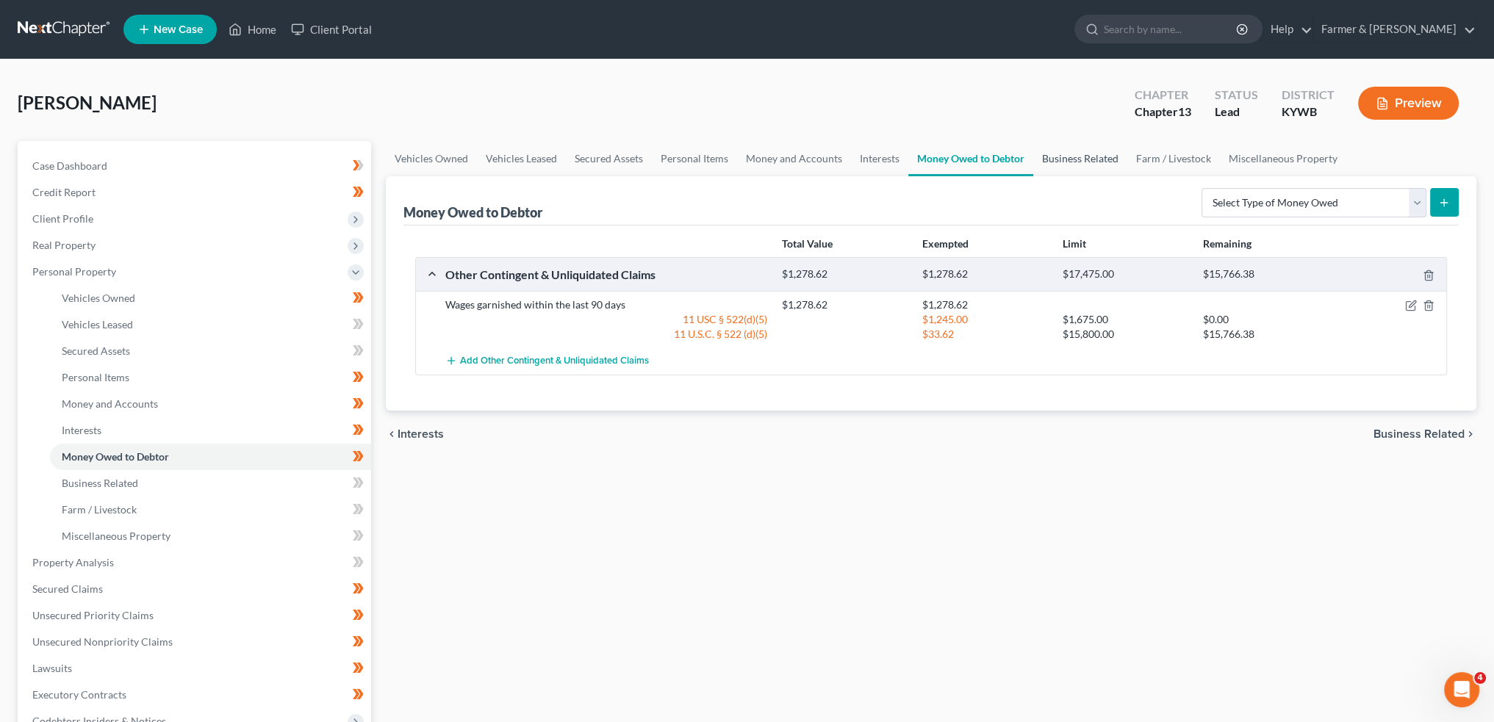
click at [1086, 149] on link "Business Related" at bounding box center [1080, 158] width 94 height 35
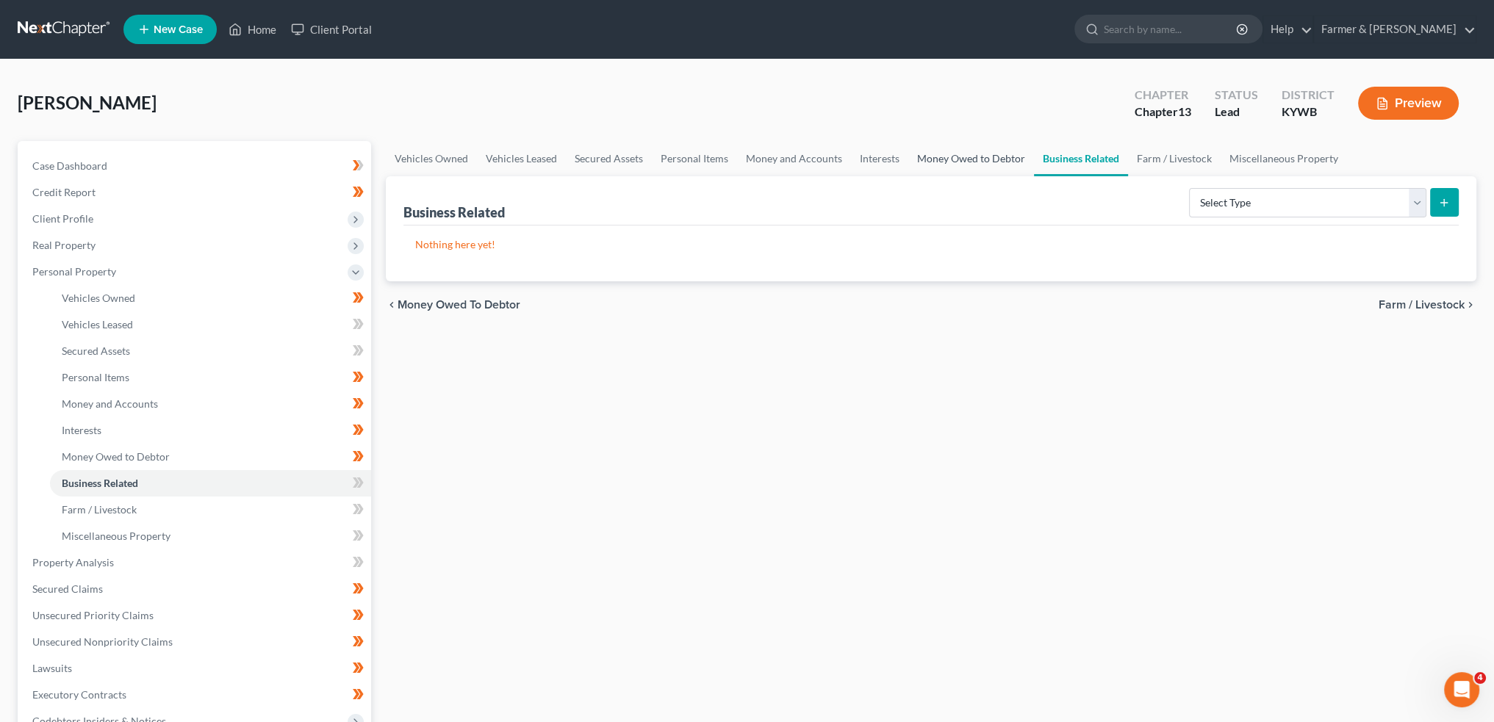
click at [1001, 156] on link "Money Owed to Debtor" at bounding box center [971, 158] width 126 height 35
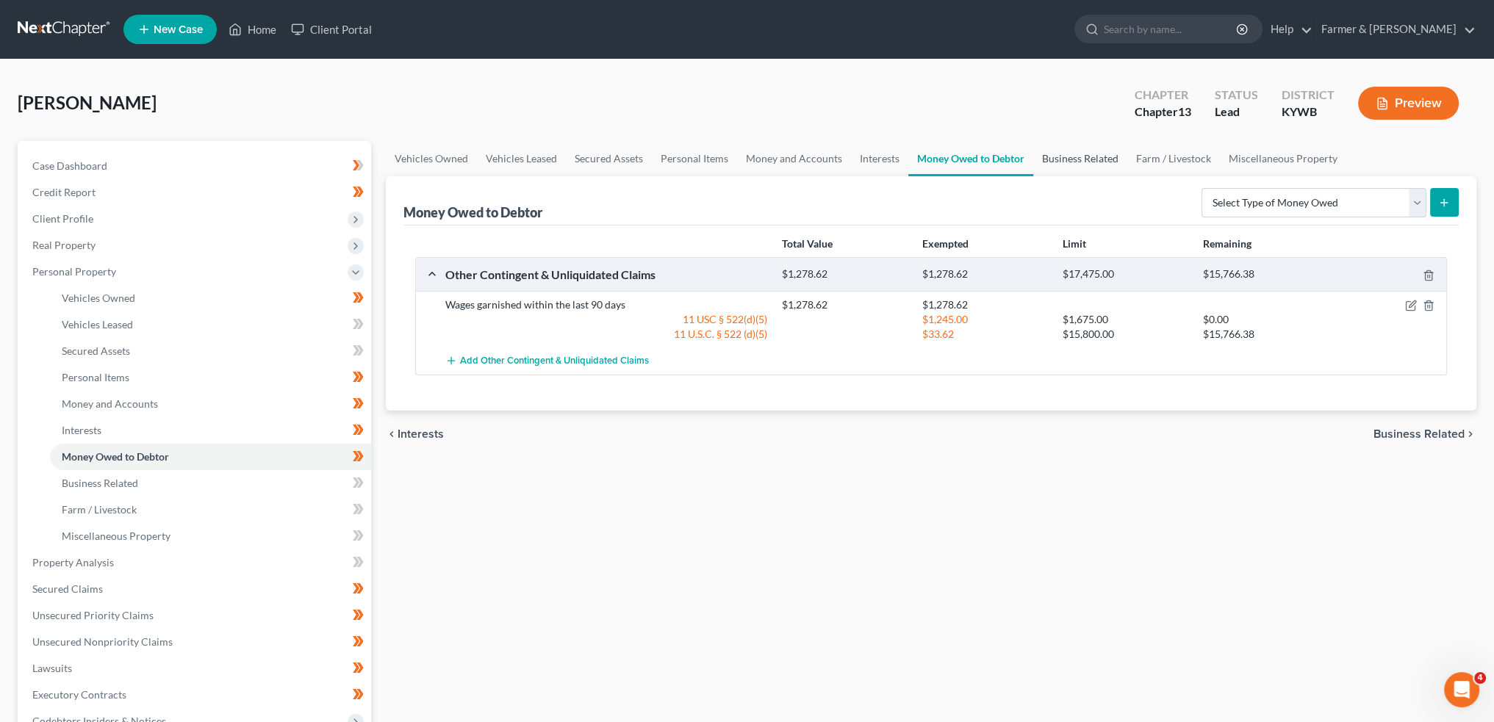
click at [1079, 150] on link "Business Related" at bounding box center [1080, 158] width 94 height 35
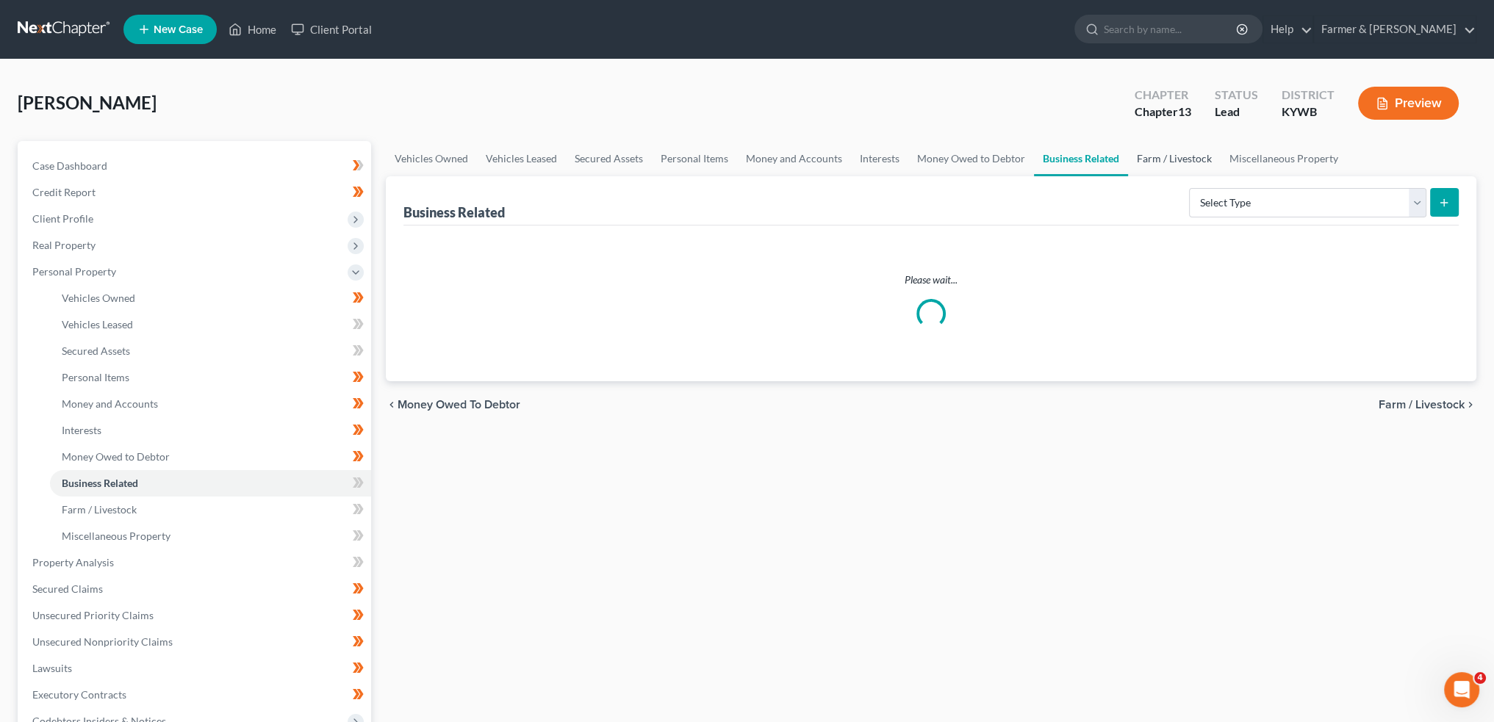
click at [1178, 154] on link "Farm / Livestock" at bounding box center [1174, 158] width 93 height 35
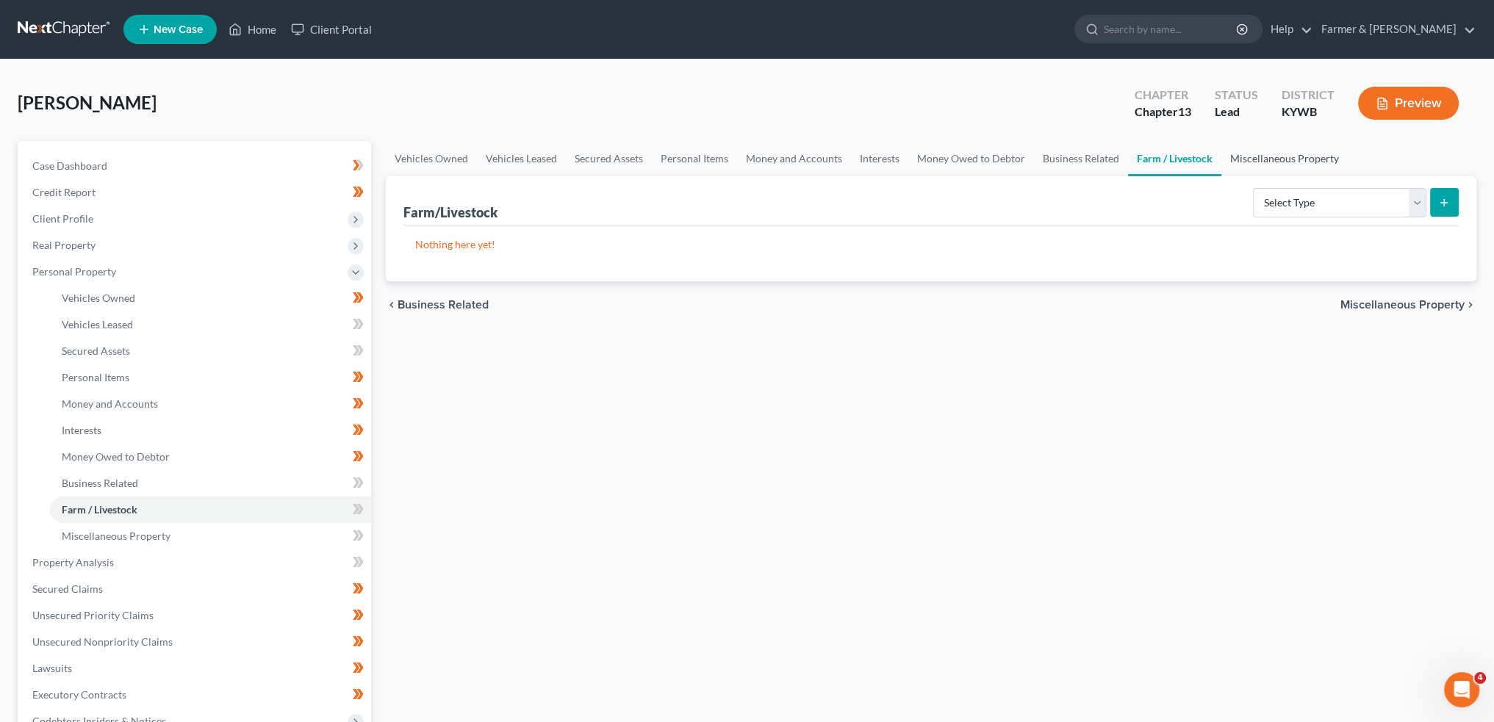
click at [1261, 152] on link "Miscellaneous Property" at bounding box center [1284, 158] width 126 height 35
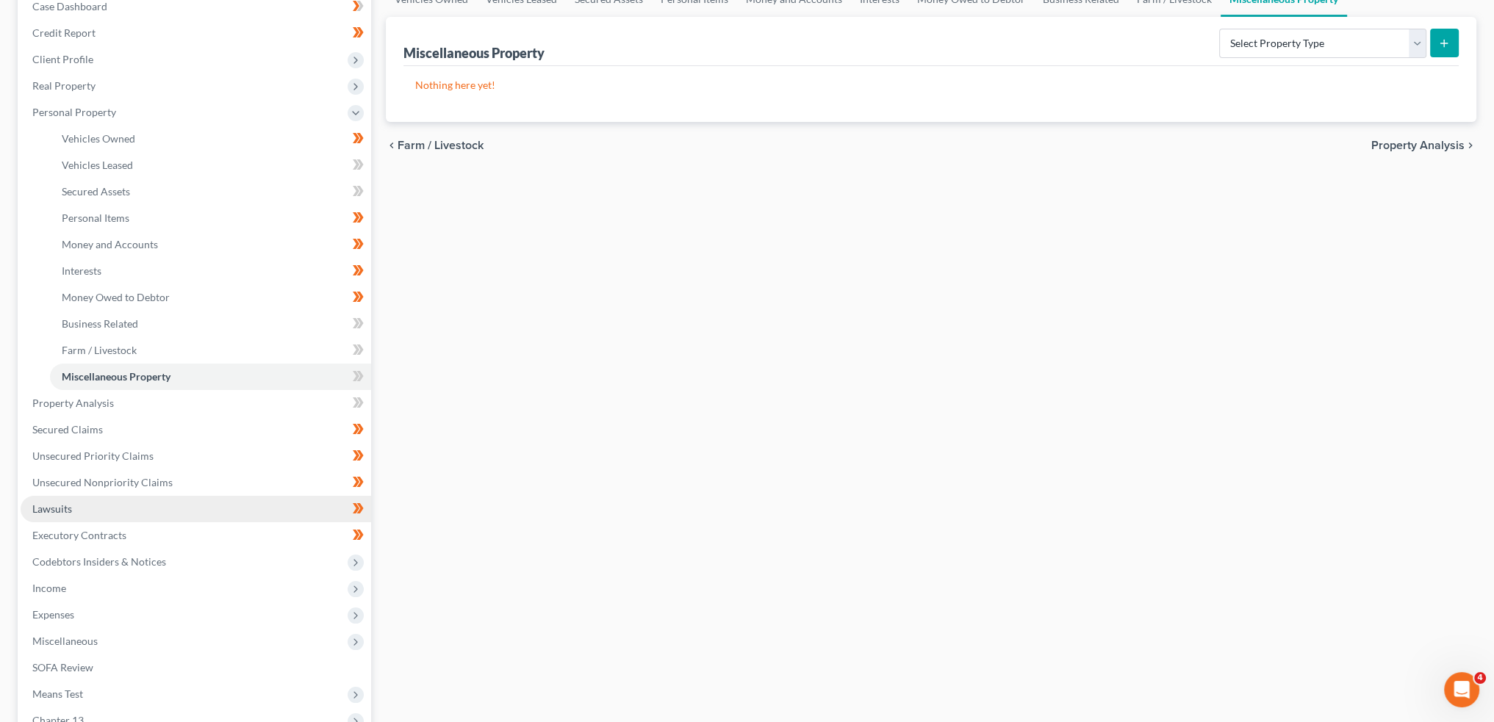
scroll to position [245, 0]
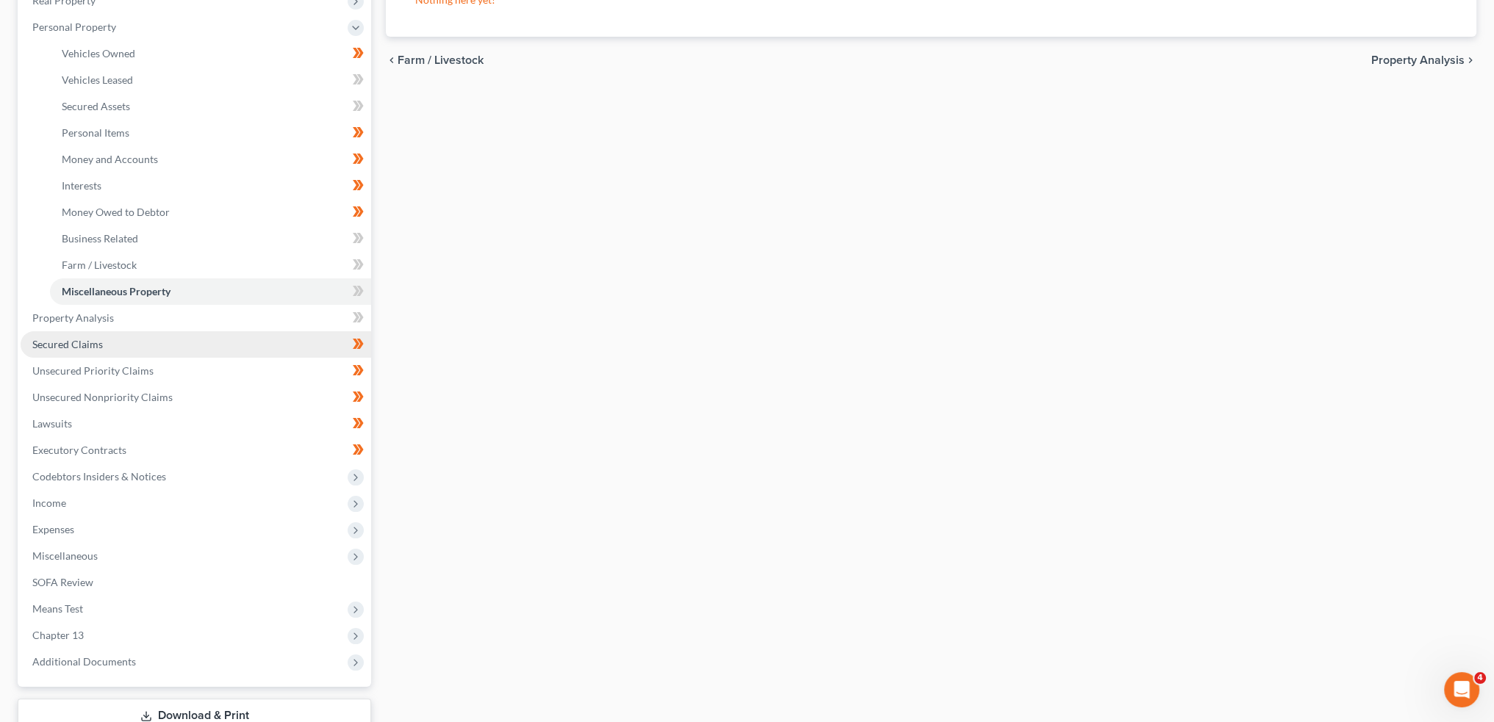
click at [126, 344] on link "Secured Claims" at bounding box center [196, 344] width 350 height 26
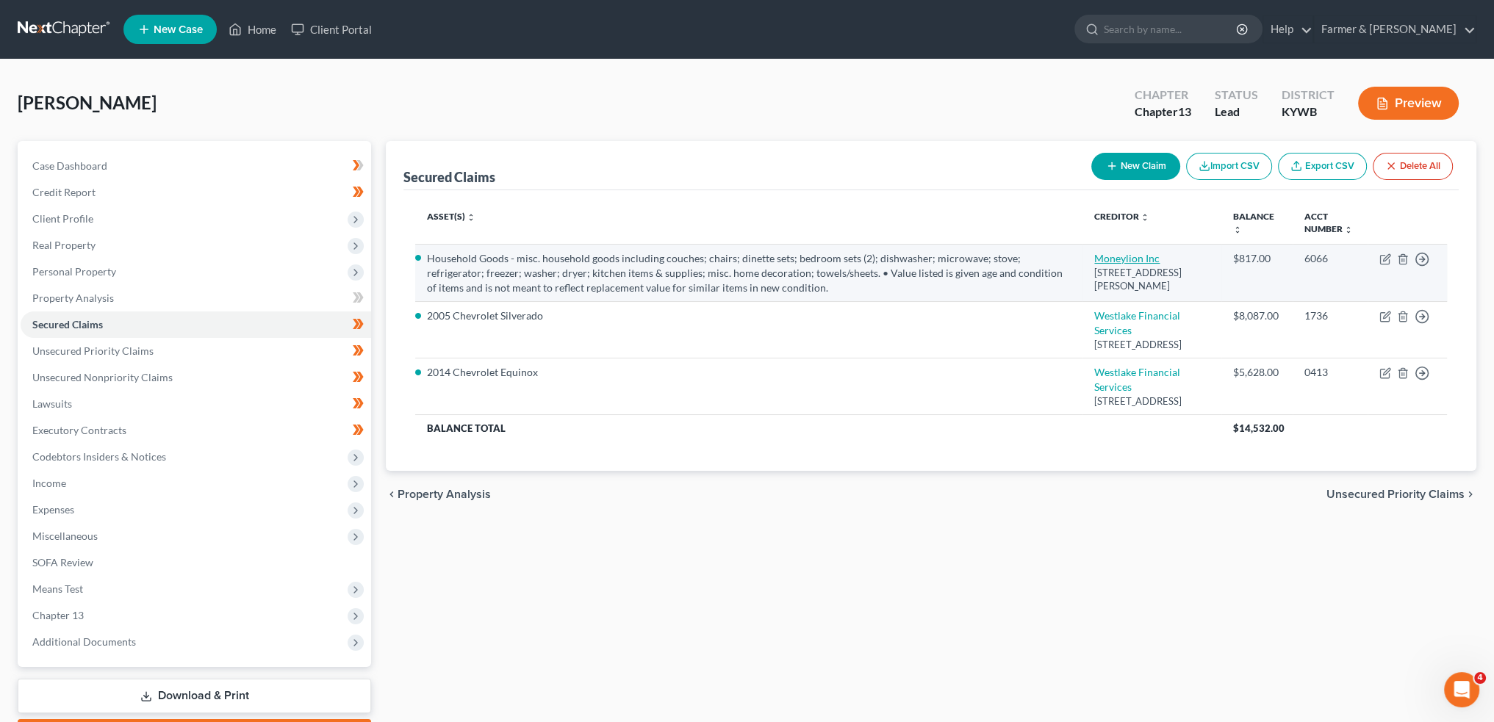
click at [1111, 256] on link "Moneylion Inc" at bounding box center [1126, 258] width 65 height 12
select select "46"
select select "5"
select select "4"
select select "0"
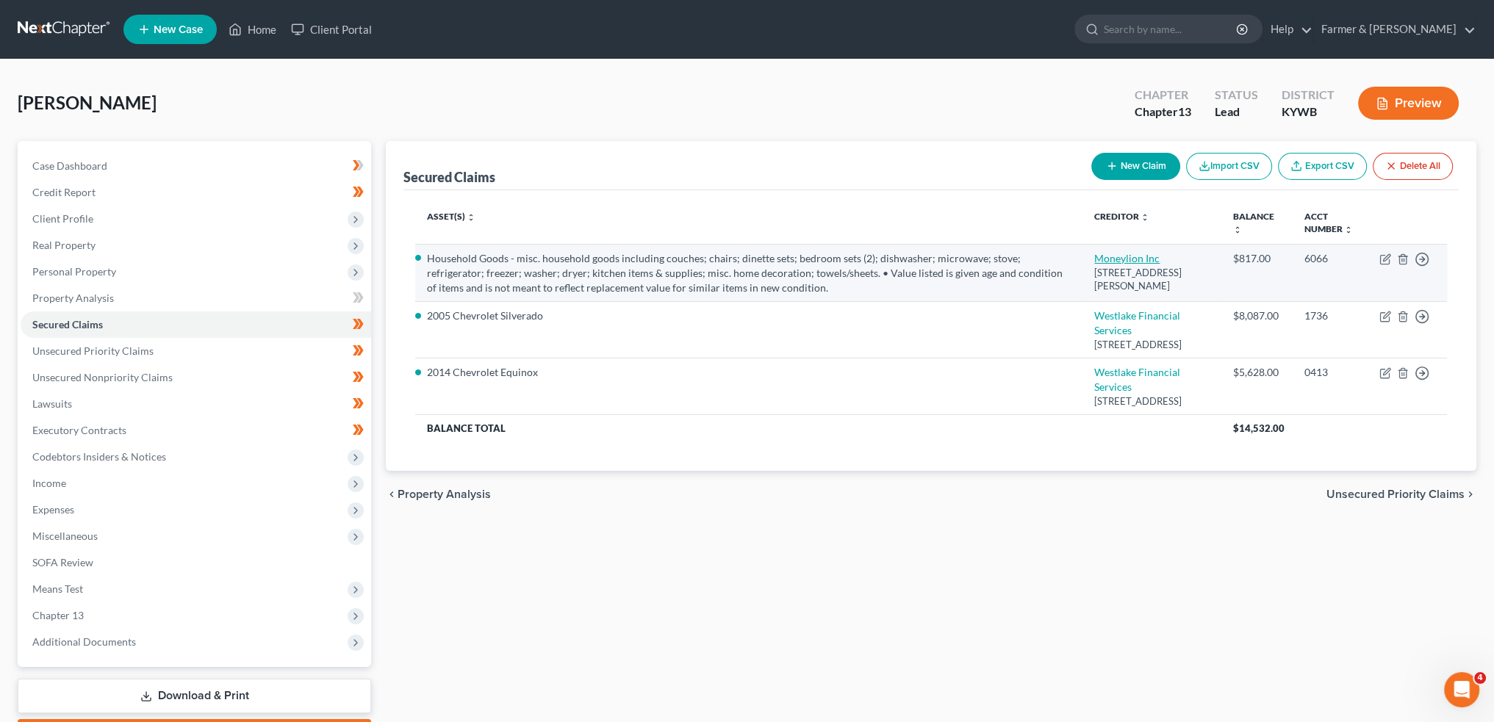
select select "0"
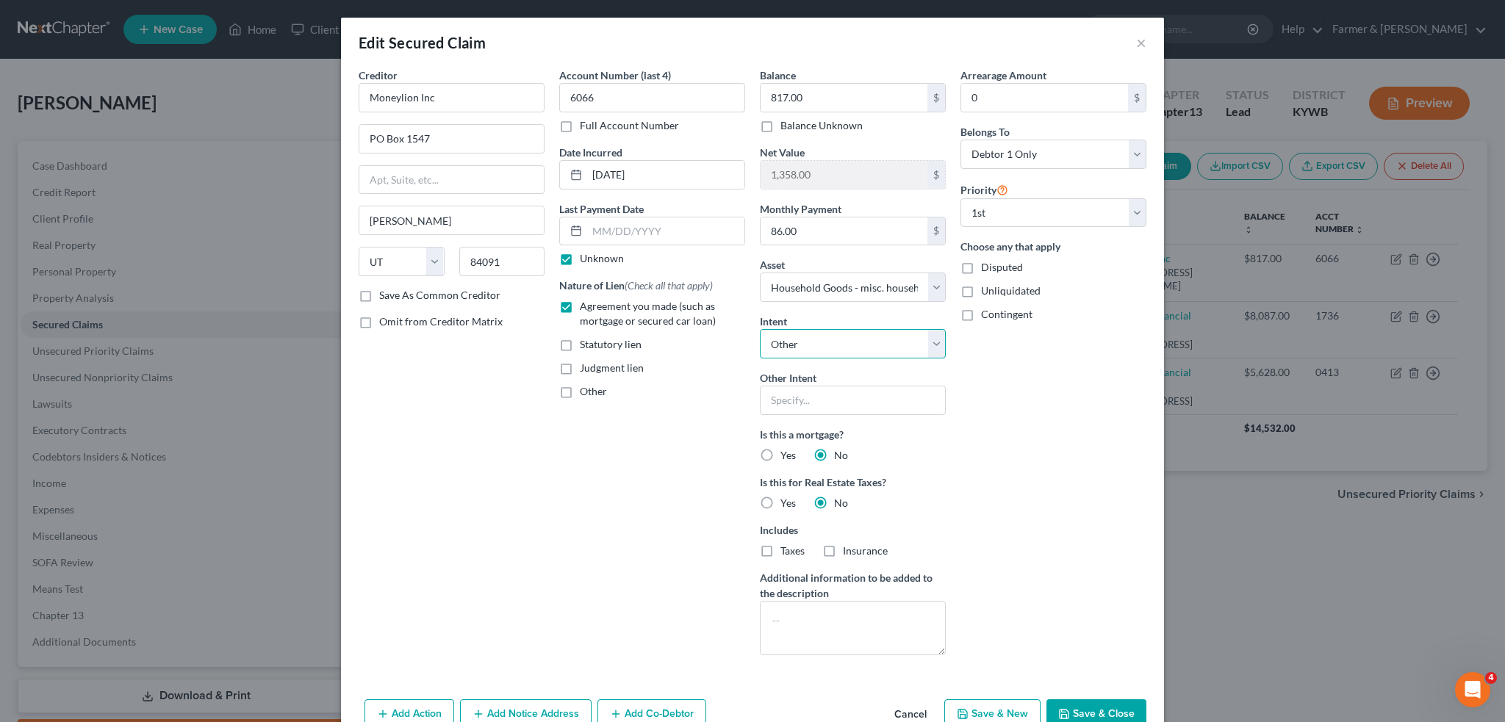
click at [832, 339] on select "Select Surrender Redeem Reaffirm Avoid Other" at bounding box center [853, 343] width 186 height 29
click at [846, 348] on select "Select Surrender Redeem Reaffirm Avoid Other" at bounding box center [853, 343] width 186 height 29
click at [808, 302] on div "Balance 817.00 $ Balance Unknown Balance Undetermined 817.00 $ Balance Unknown …" at bounding box center [852, 368] width 201 height 600
click at [803, 273] on select "Select Other Multiple Assets 2005 Chevrolet Silverado - $5442.0 Clothing - Misc…" at bounding box center [853, 287] width 186 height 29
click at [808, 289] on select "Select Other Multiple Assets 2005 Chevrolet Silverado - $5442.0 Clothing - Misc…" at bounding box center [853, 287] width 186 height 29
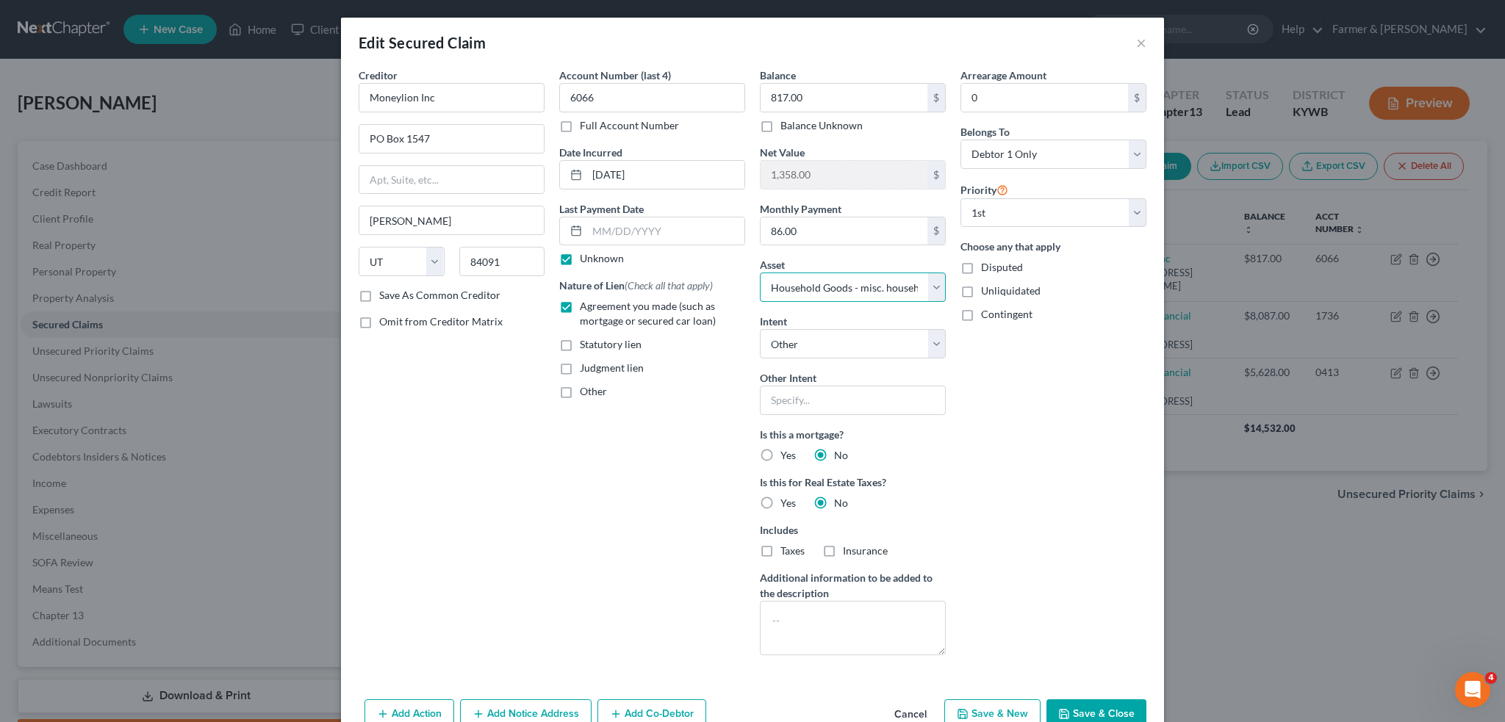
click at [808, 289] on select "Select Other Multiple Assets 2005 Chevrolet Silverado - $5442.0 Clothing - Misc…" at bounding box center [853, 287] width 186 height 29
select select "0"
click at [760, 273] on select "Select Other Multiple Assets 2005 Chevrolet Silverado - $5442.0 Clothing - Misc…" at bounding box center [853, 287] width 186 height 29
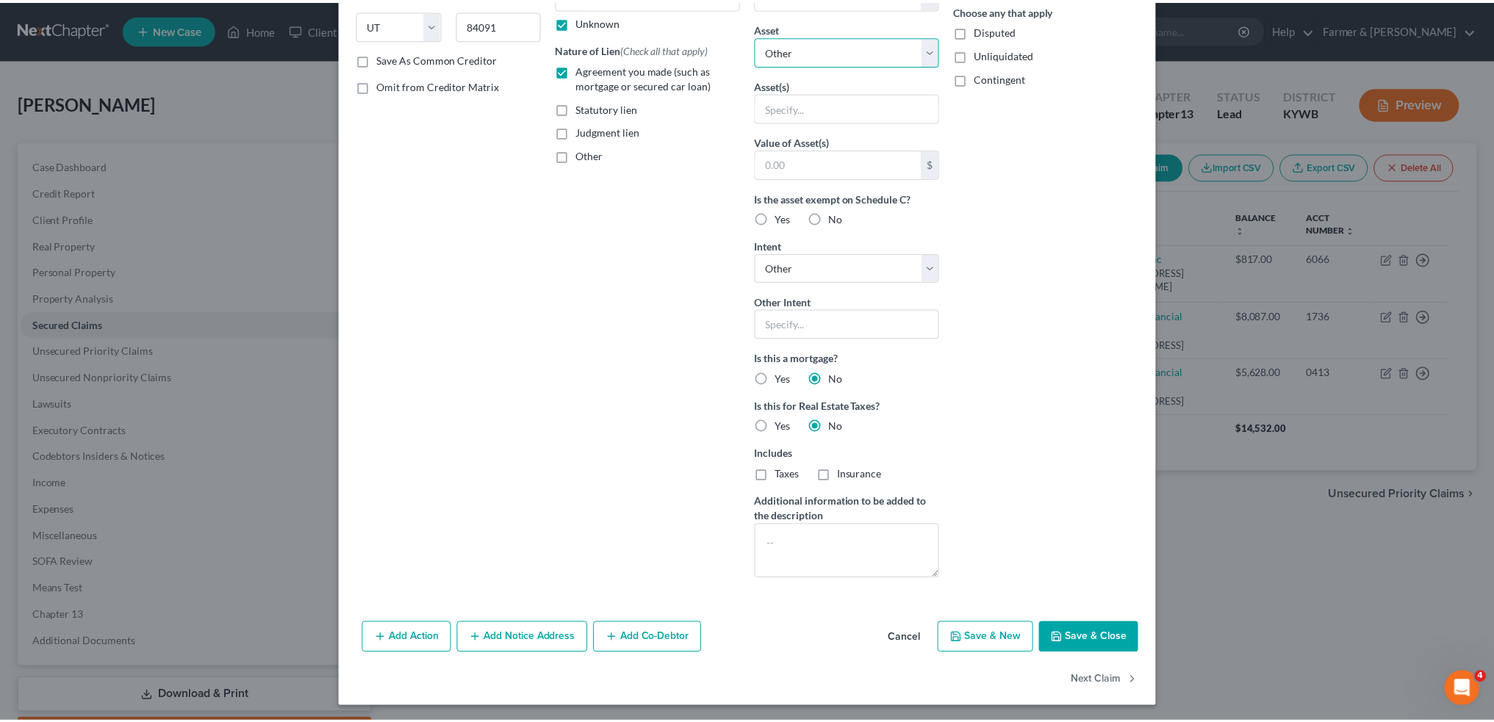
scroll to position [237, 0]
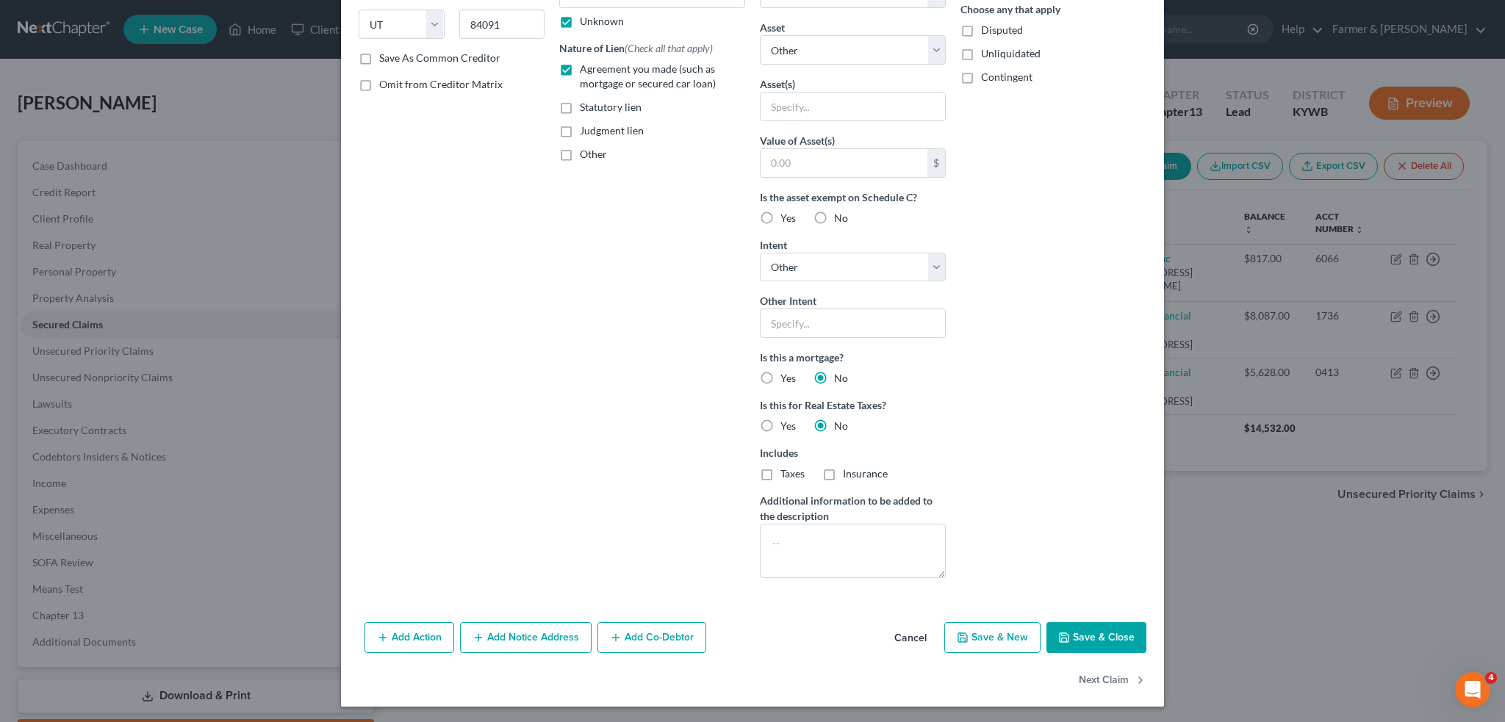
click at [1069, 634] on button "Save & Close" at bounding box center [1096, 637] width 100 height 31
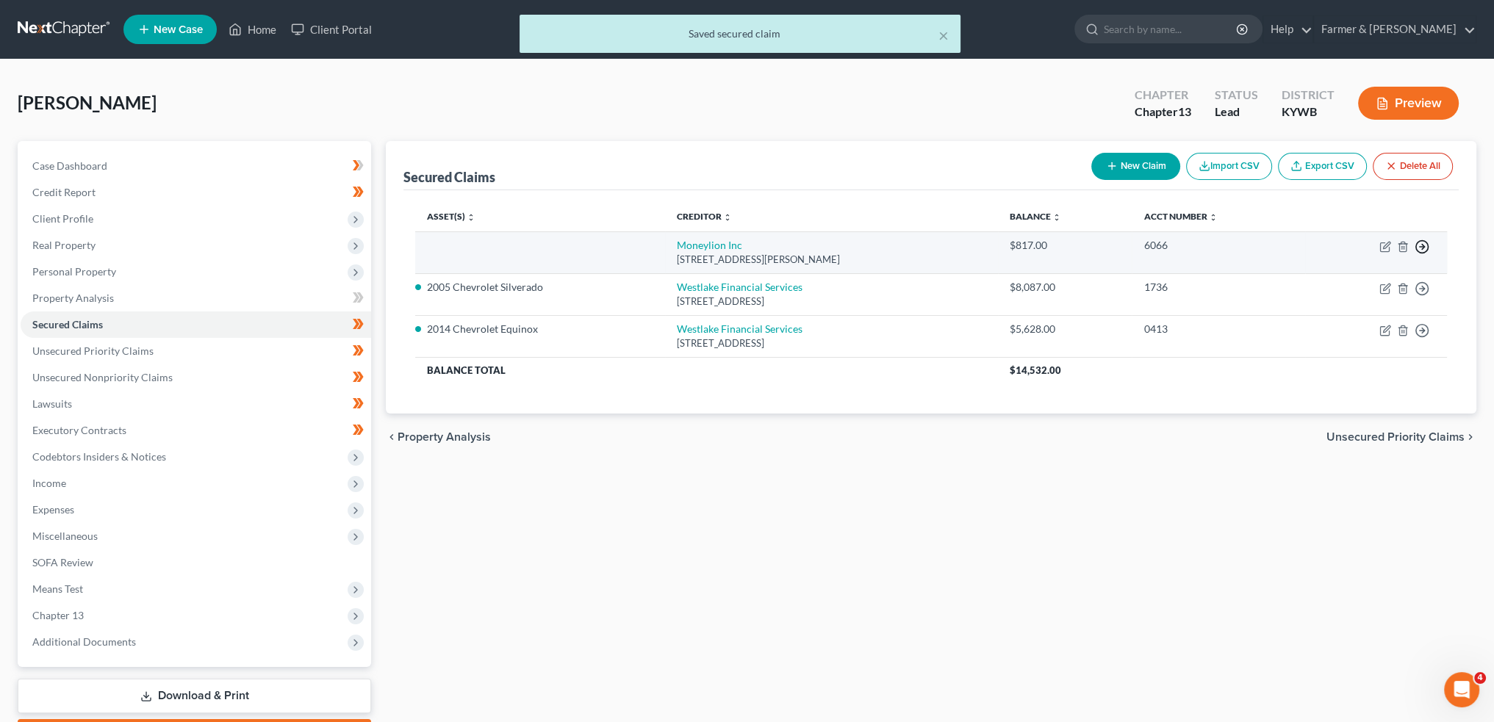
click at [1419, 243] on icon "button" at bounding box center [1421, 247] width 15 height 15
click at [1337, 278] on link "Move to F" at bounding box center [1354, 282] width 123 height 25
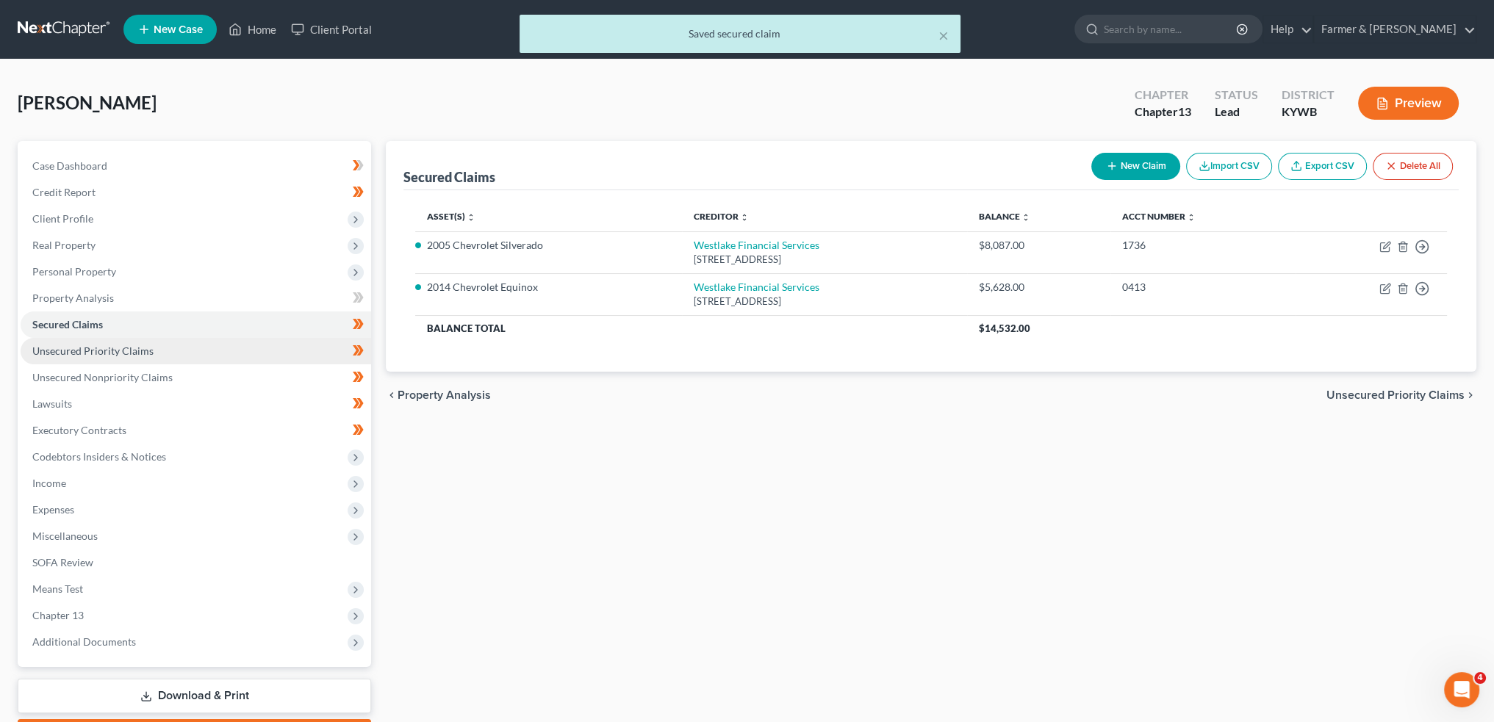
click at [154, 349] on link "Unsecured Priority Claims" at bounding box center [196, 351] width 350 height 26
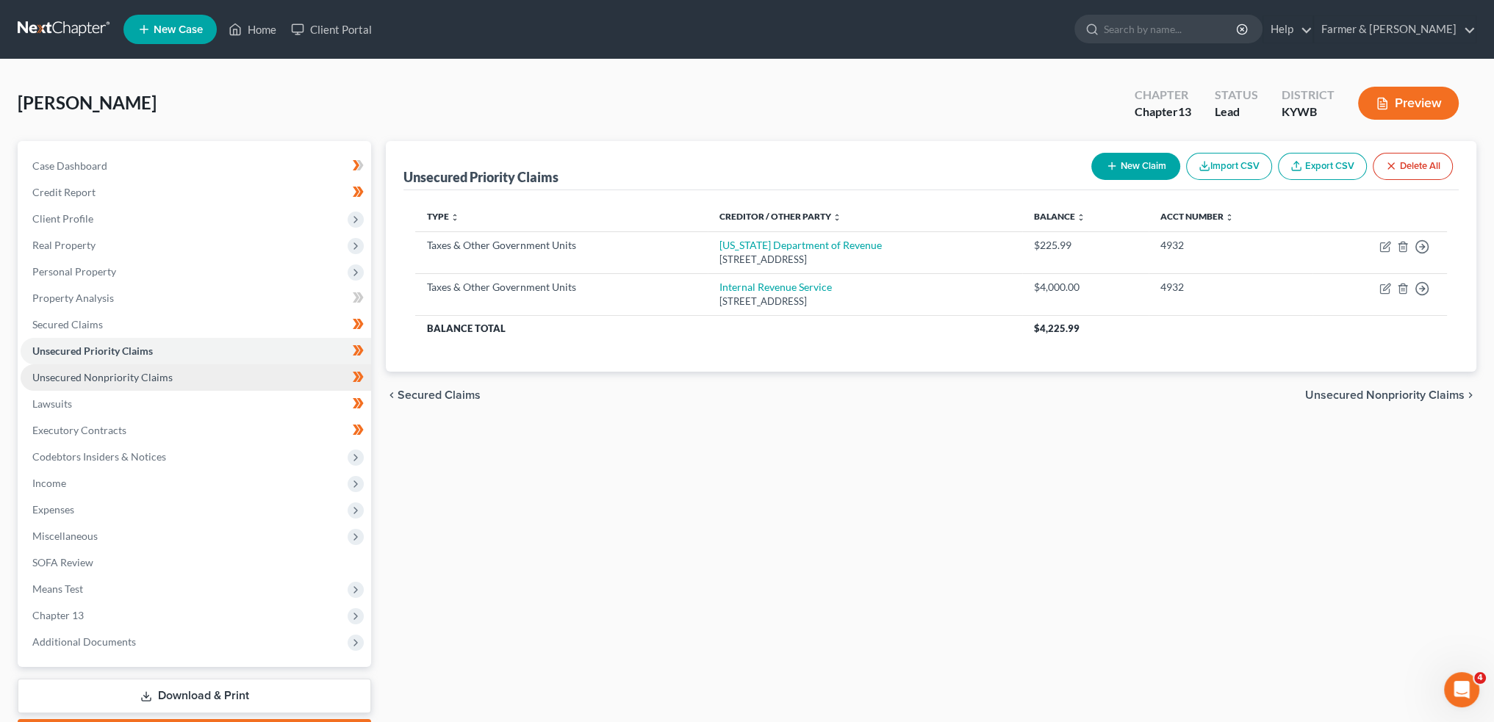
click at [143, 373] on span "Unsecured Nonpriority Claims" at bounding box center [102, 377] width 140 height 12
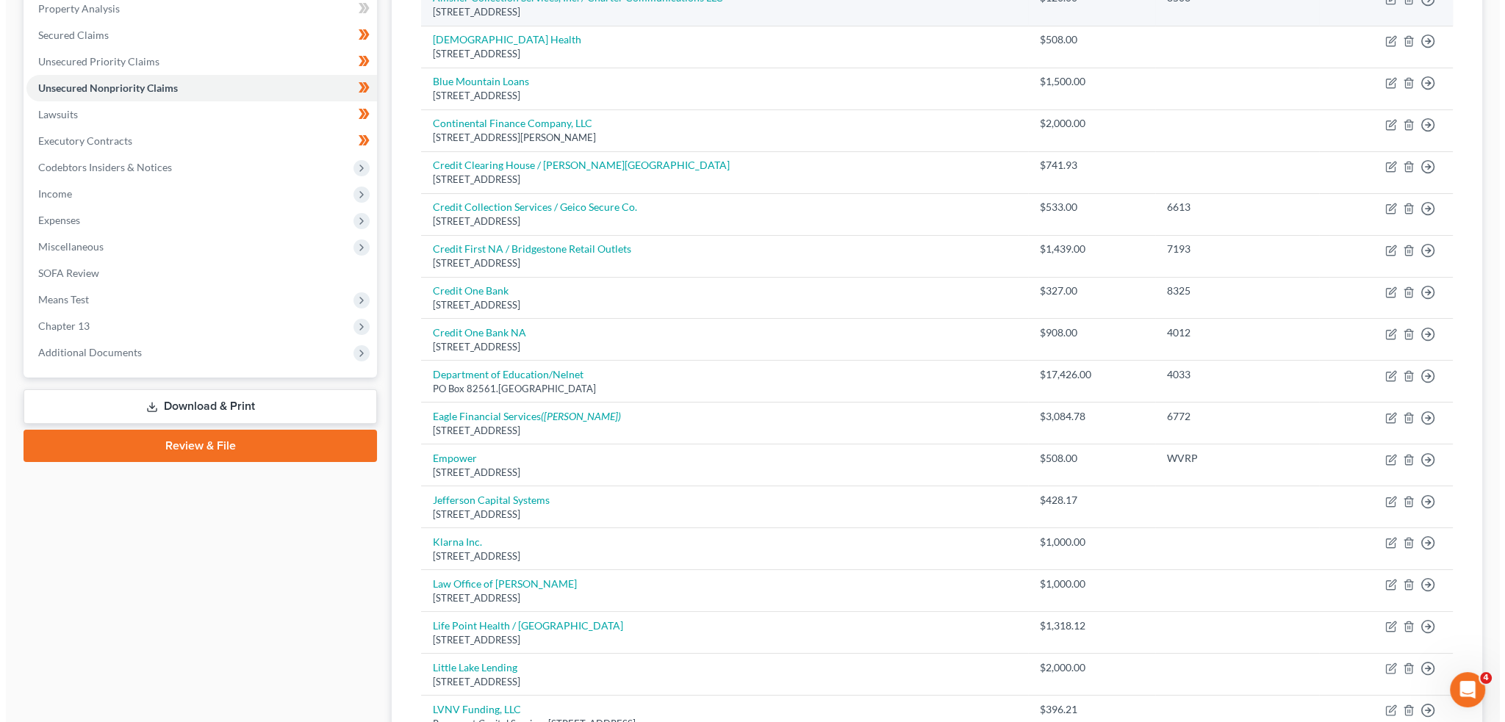
scroll to position [367, 0]
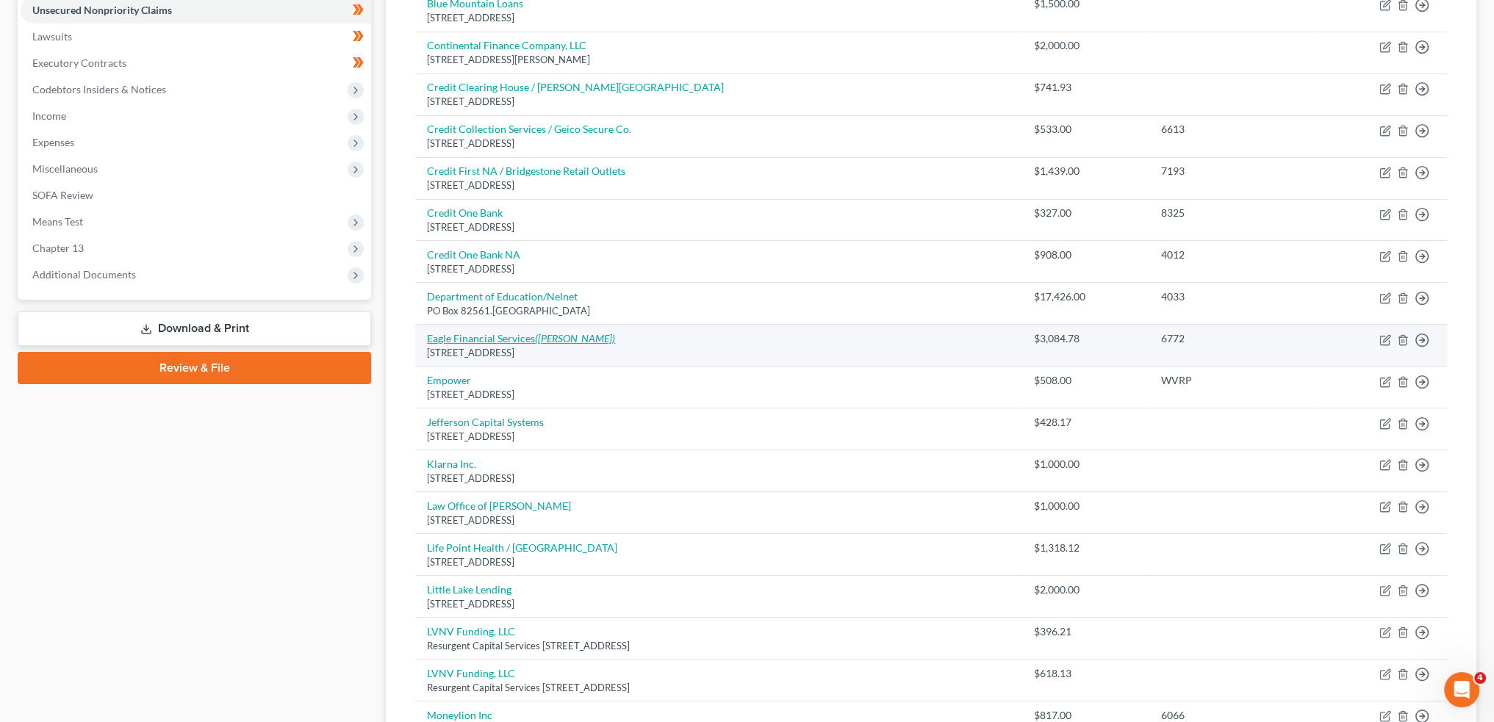
click at [522, 337] on link "Eagle Financial Services (Kincheloe, Laura)" at bounding box center [521, 338] width 188 height 12
select select "18"
select select "14"
select select "0"
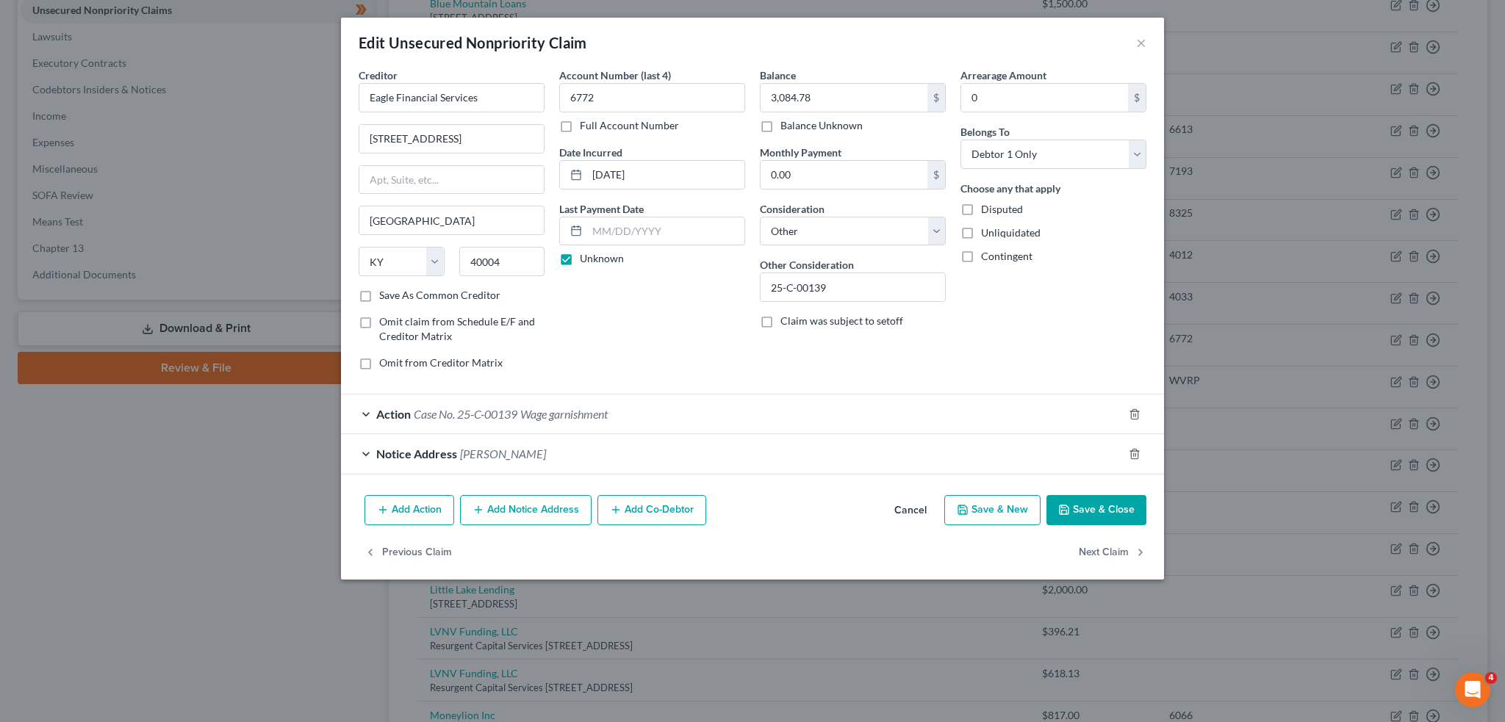
click at [616, 409] on div "Action Case No. 25-C-00139 Wage garnishment" at bounding box center [732, 414] width 782 height 39
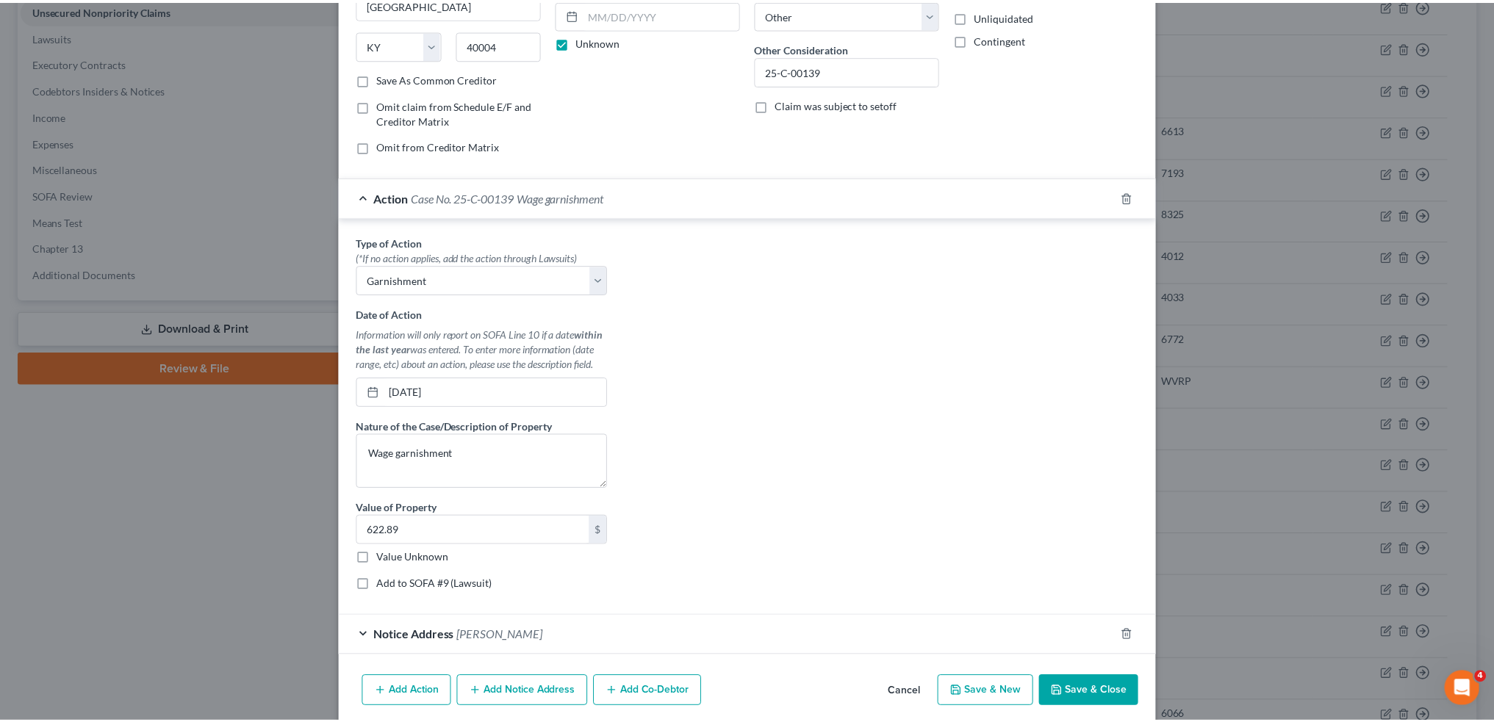
scroll to position [245, 0]
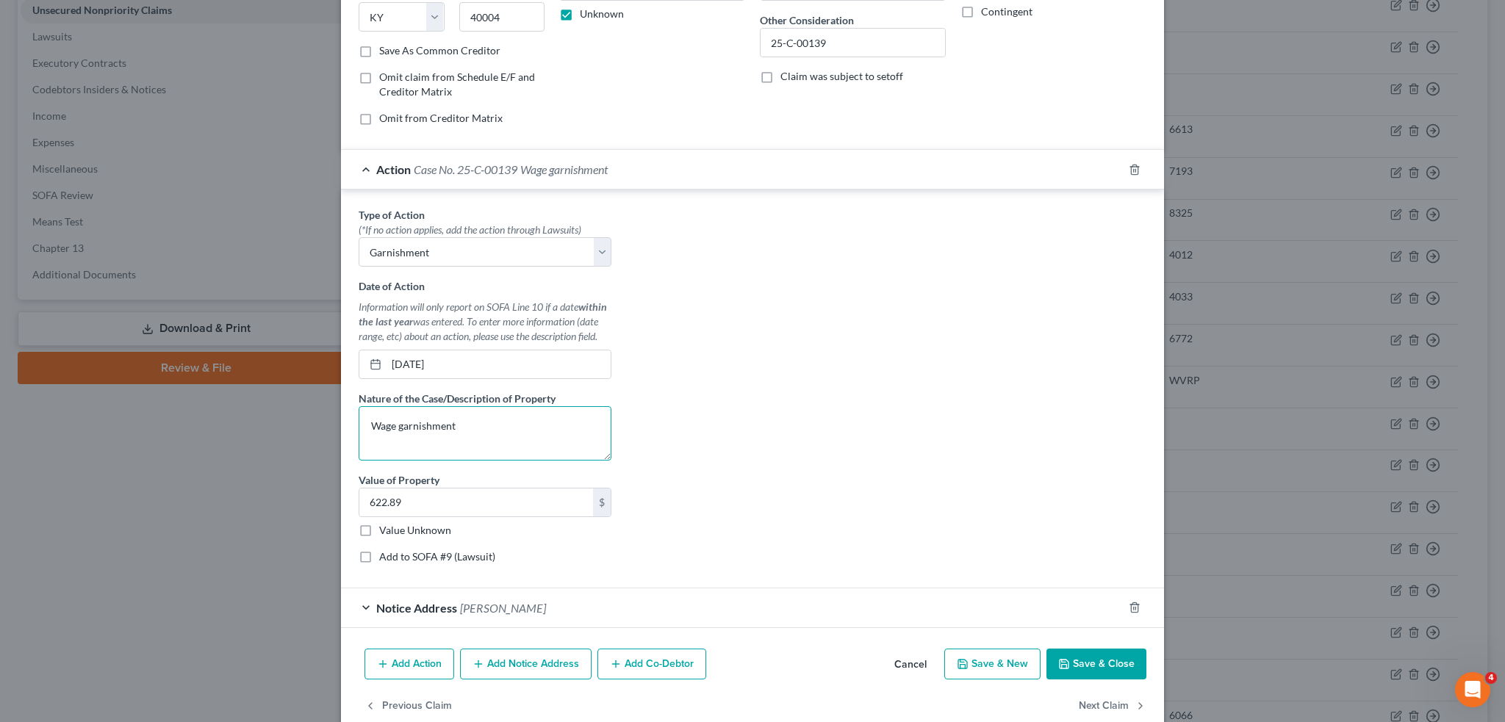
drag, startPoint x: 529, startPoint y: 436, endPoint x: 255, endPoint y: 414, distance: 274.9
click at [255, 414] on div "Edit Unsecured Nonpriority Claim × Creditor * Eagle Financial Services 206 Culp…" at bounding box center [752, 361] width 1505 height 722
type textarea "wages garnished through filing"
type input "1,278.62"
click at [1075, 650] on button "Save & Close" at bounding box center [1096, 664] width 100 height 31
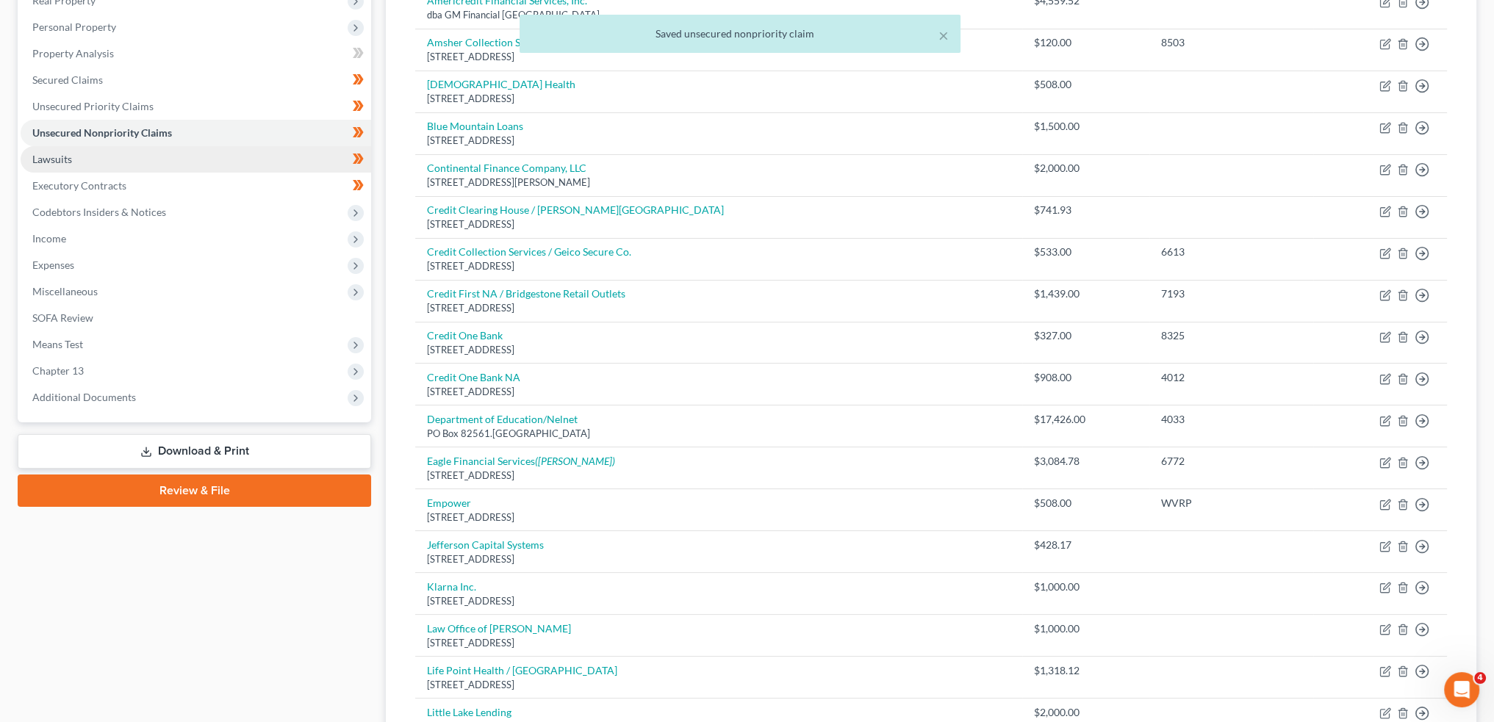
click at [108, 158] on link "Lawsuits" at bounding box center [196, 159] width 350 height 26
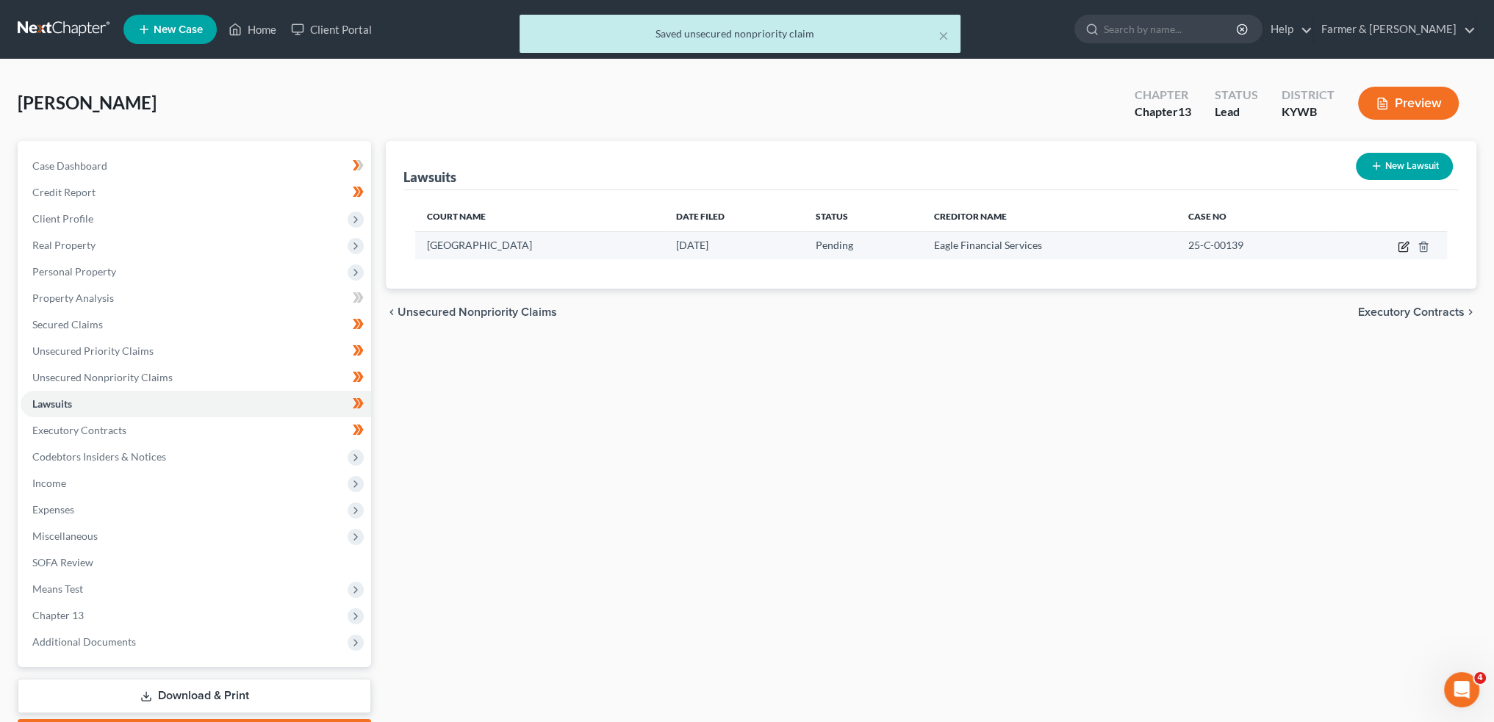
click at [1403, 249] on icon "button" at bounding box center [1403, 247] width 12 height 12
select select "17"
select select "0"
select select "1"
select select "18"
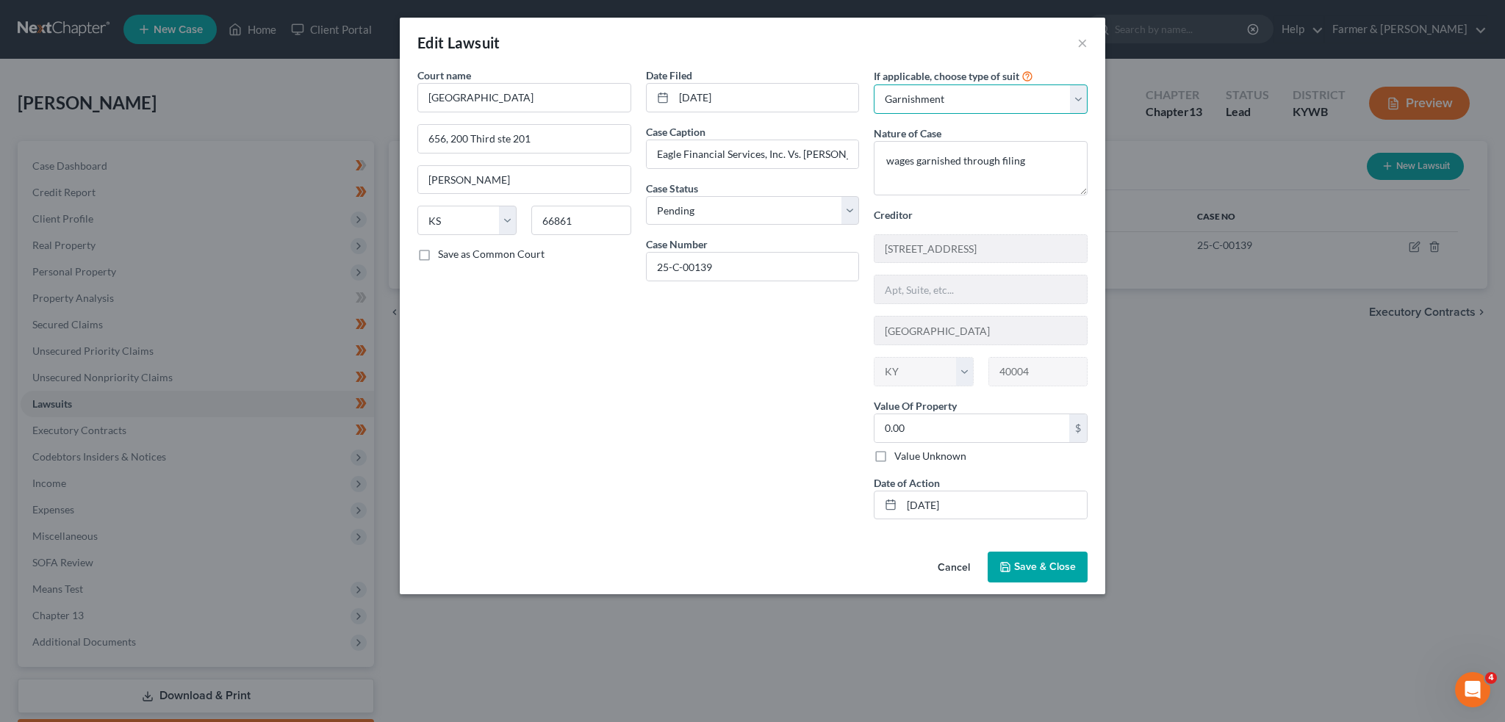
click at [987, 89] on select "Select Repossession Garnishment Foreclosure Attached, Seized, Or Levied Other" at bounding box center [981, 98] width 214 height 29
select select "4"
click at [874, 84] on select "Select Repossession Garnishment Foreclosure Attached, Seized, Or Levied Other" at bounding box center [981, 98] width 214 height 29
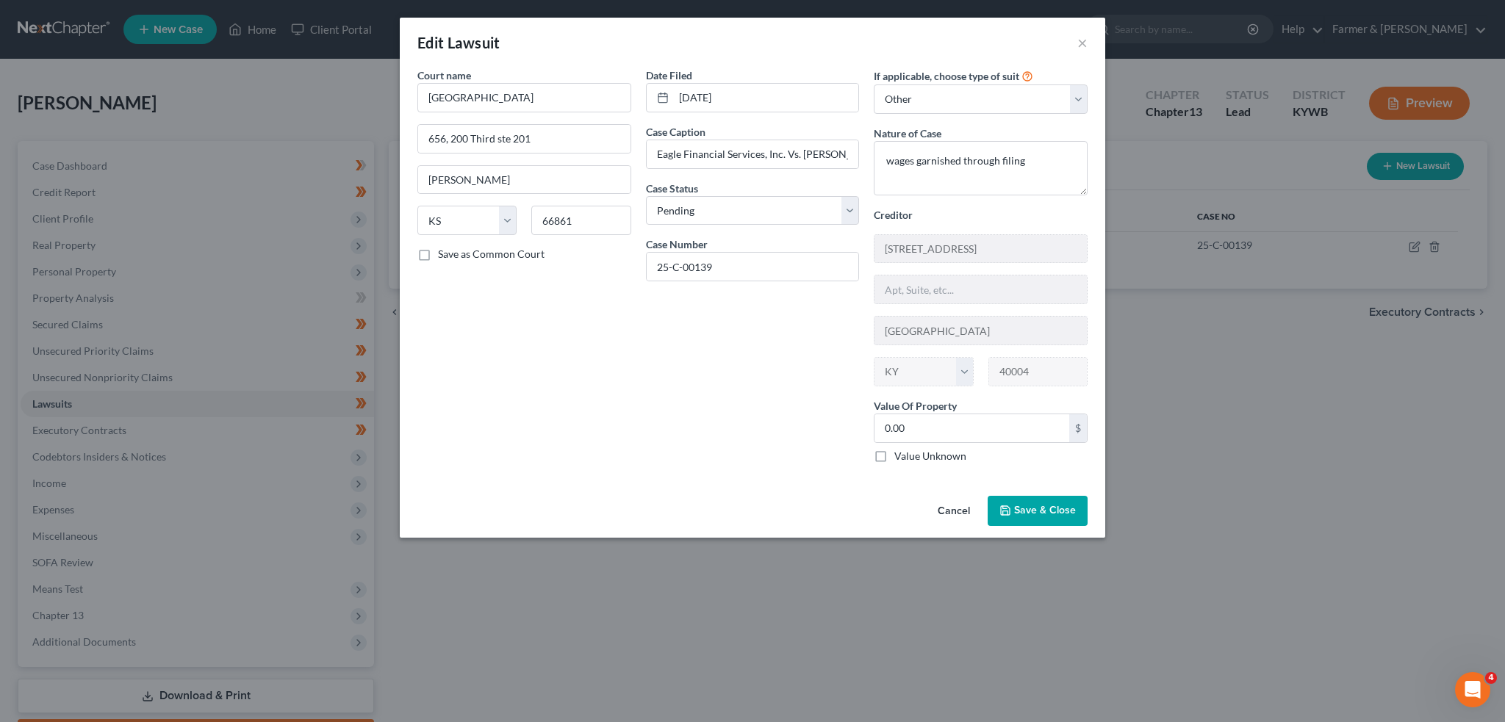
click at [1048, 505] on span "Save & Close" at bounding box center [1045, 511] width 62 height 12
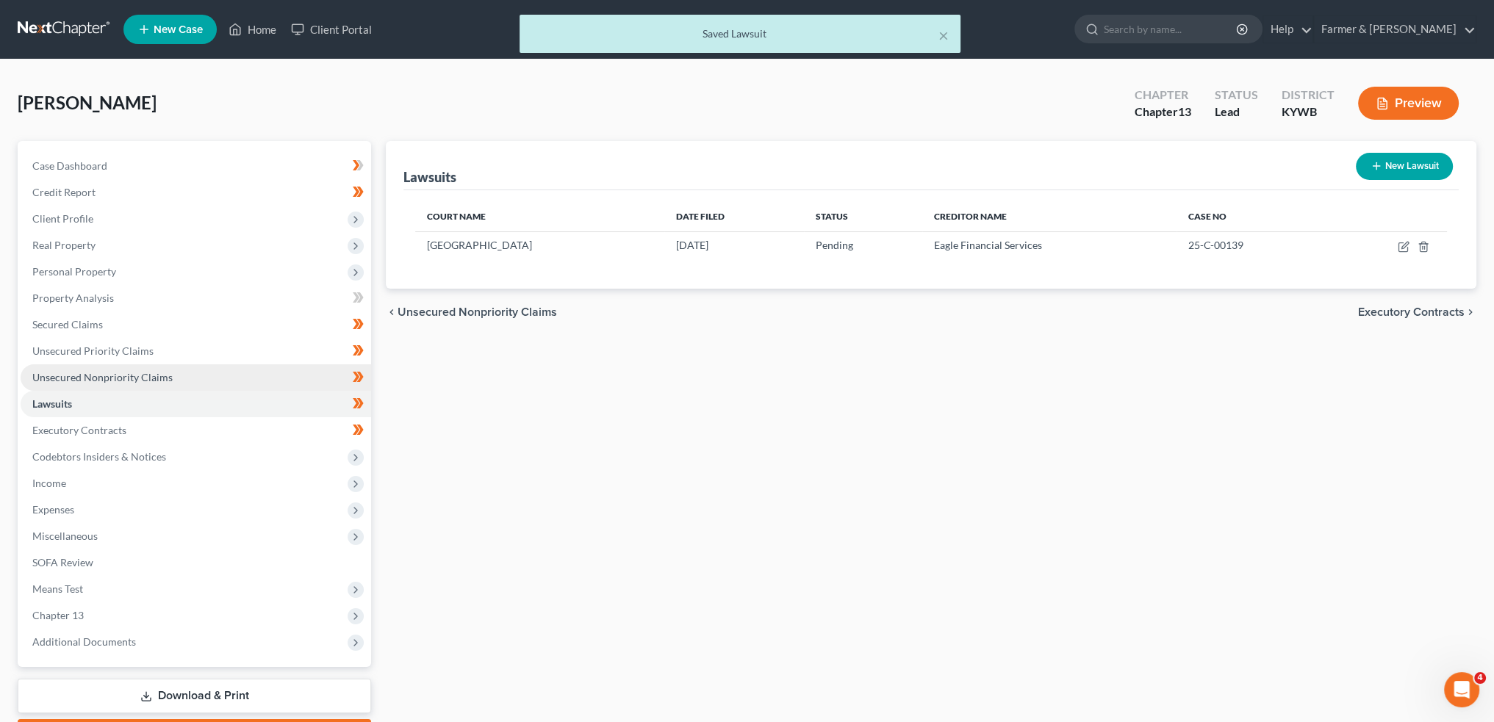
click at [159, 370] on link "Unsecured Nonpriority Claims" at bounding box center [196, 377] width 350 height 26
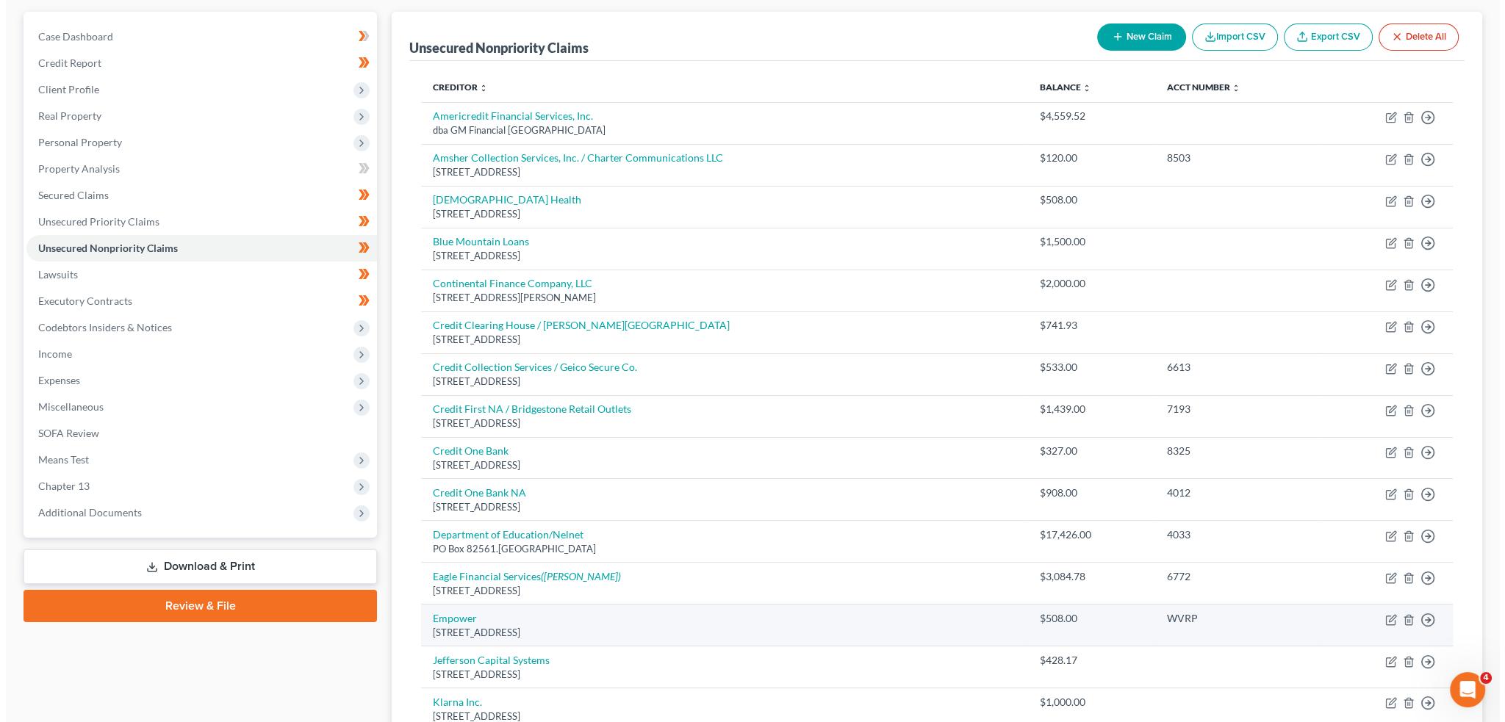
scroll to position [245, 0]
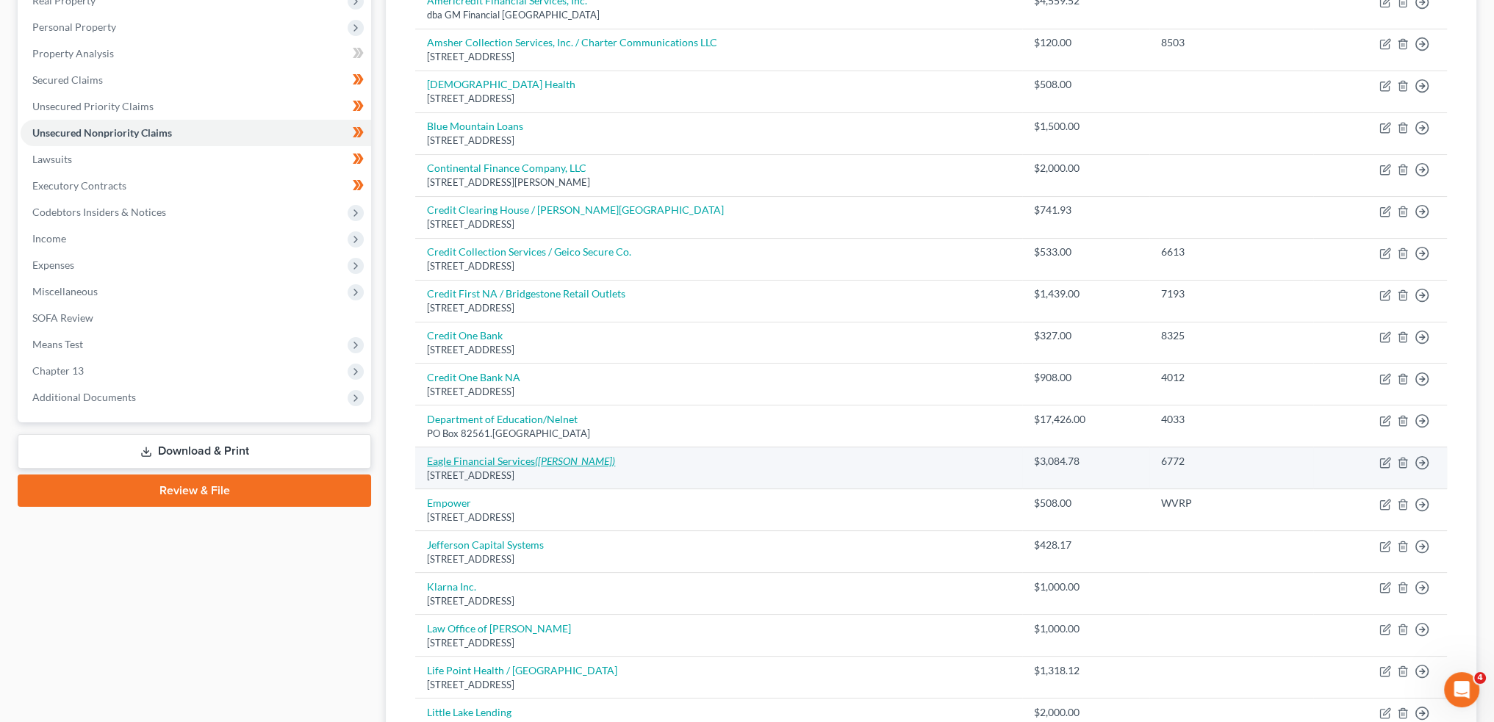
click at [515, 461] on link "Eagle Financial Services (Kincheloe, Laura)" at bounding box center [521, 461] width 188 height 12
select select "18"
select select "14"
select select "0"
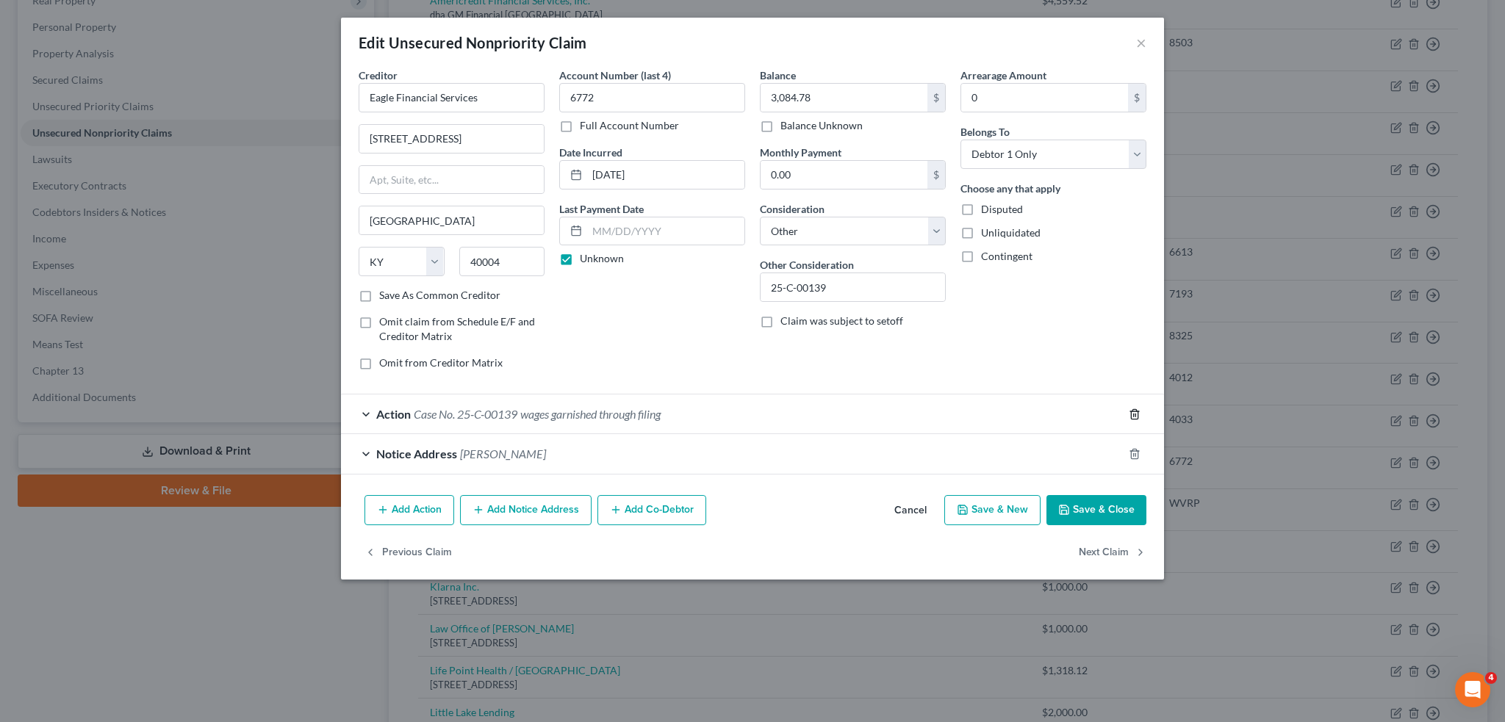
click at [1136, 408] on icon "button" at bounding box center [1135, 414] width 12 height 12
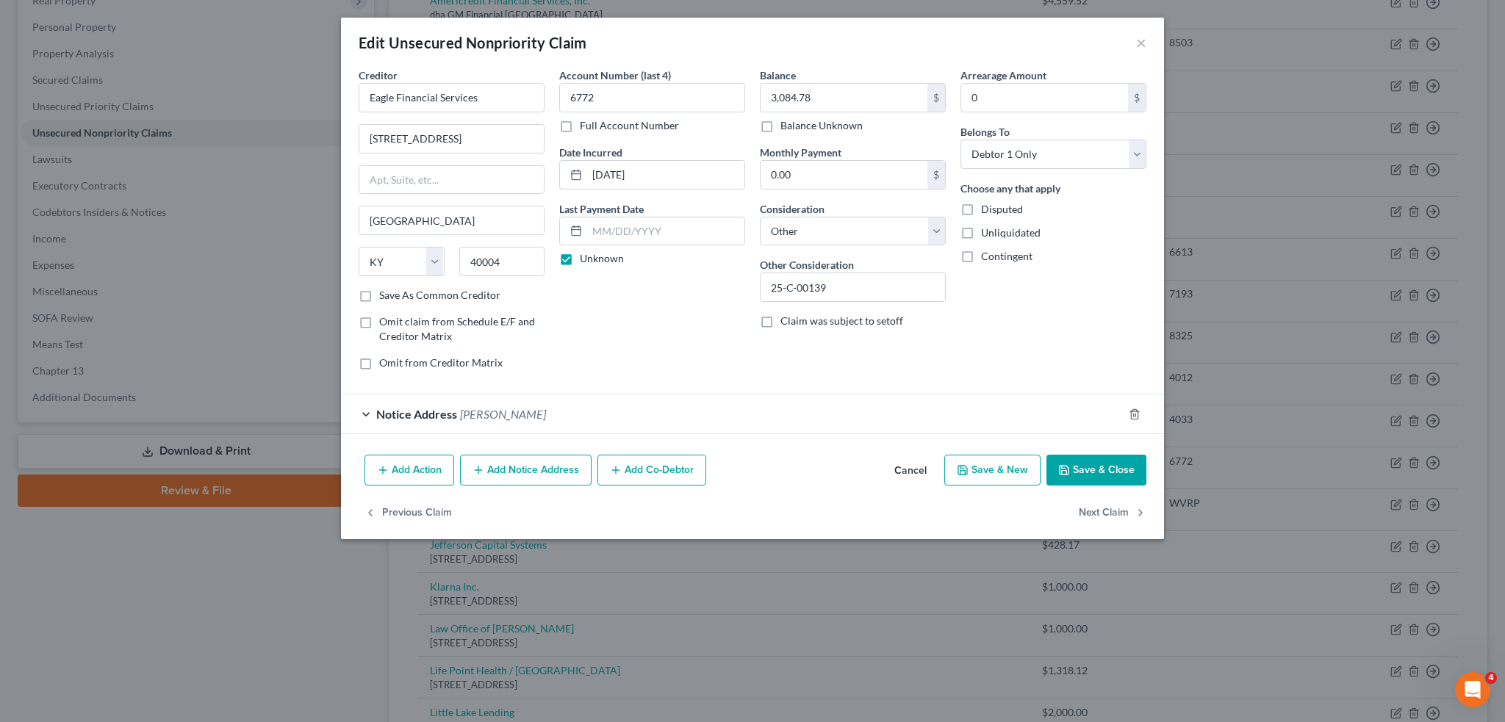
click at [400, 472] on button "Add Action" at bounding box center [409, 470] width 90 height 31
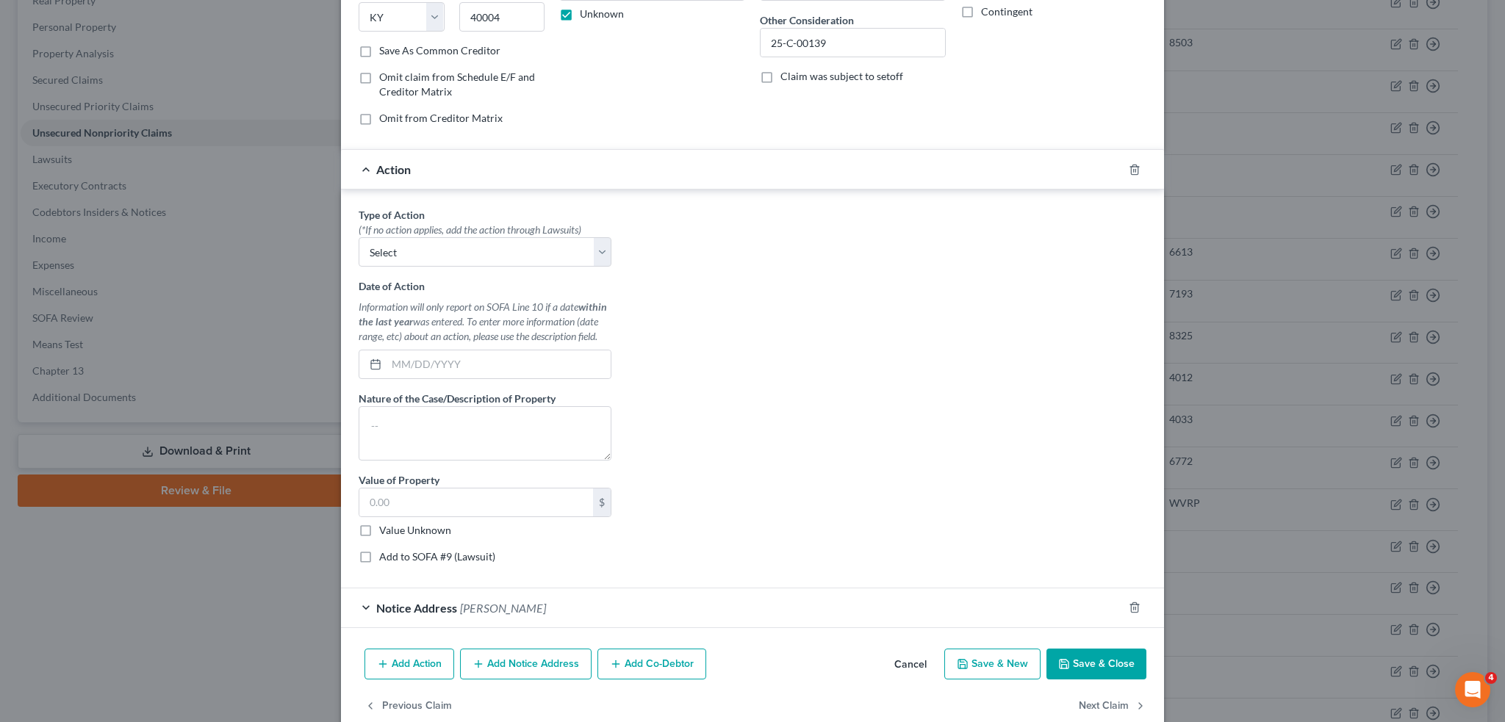
click at [408, 233] on div "(*If no action applies, add the action through Lawsuits)" at bounding box center [485, 230] width 253 height 15
click at [408, 242] on select "Select Repossession Garnishment Foreclosure Personal Injury Attached, Seized, O…" at bounding box center [485, 251] width 253 height 29
click at [412, 248] on select "Select Repossession Garnishment Foreclosure Personal Injury Attached, Seized, O…" at bounding box center [485, 251] width 253 height 29
click at [421, 250] on select "Select Repossession Garnishment Foreclosure Personal Injury Attached, Seized, O…" at bounding box center [485, 251] width 253 height 29
select select "1"
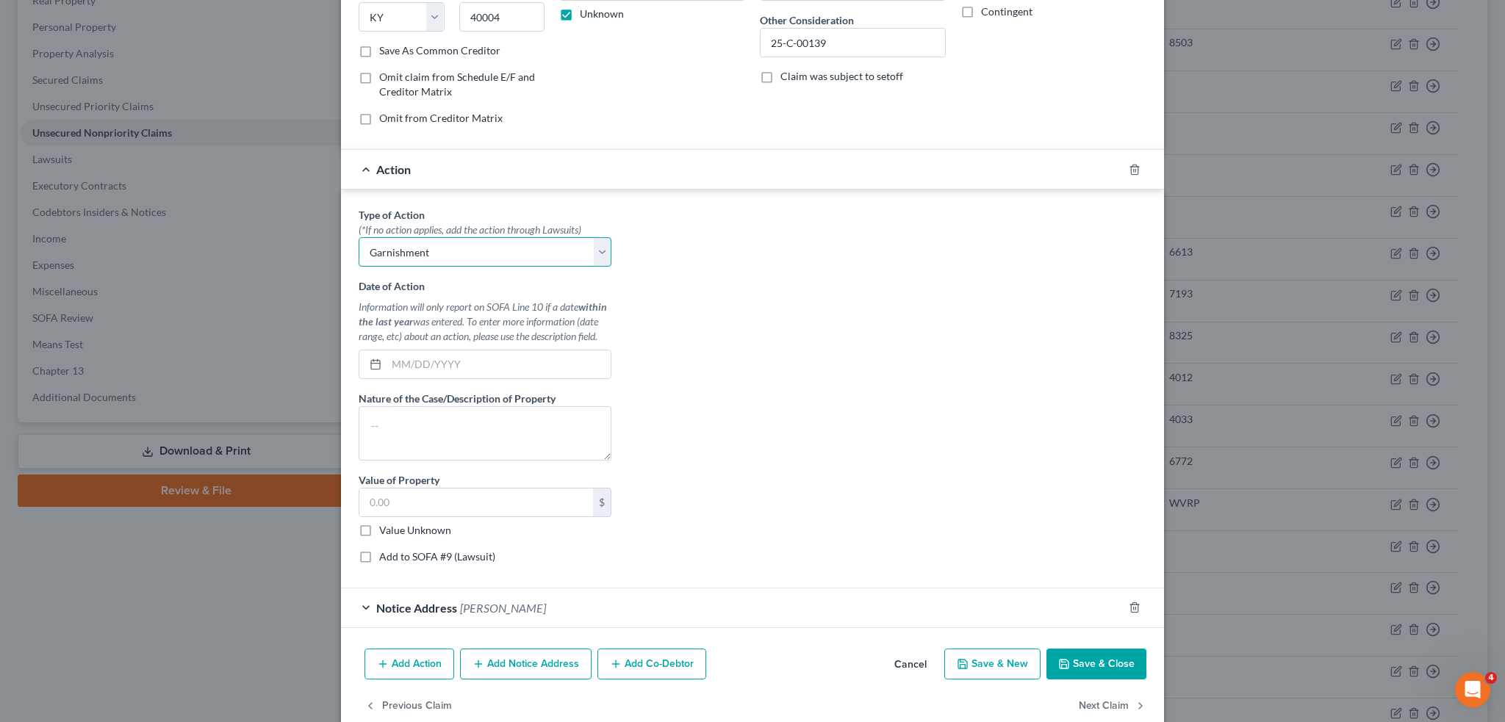
click at [359, 237] on select "Select Repossession Garnishment Foreclosure Personal Injury Attached, Seized, O…" at bounding box center [485, 251] width 253 height 29
click at [397, 359] on input "text" at bounding box center [498, 364] width 224 height 28
type input "[DATE]"
type textarea "wages garnished through filing date"
type input "1,278.62"
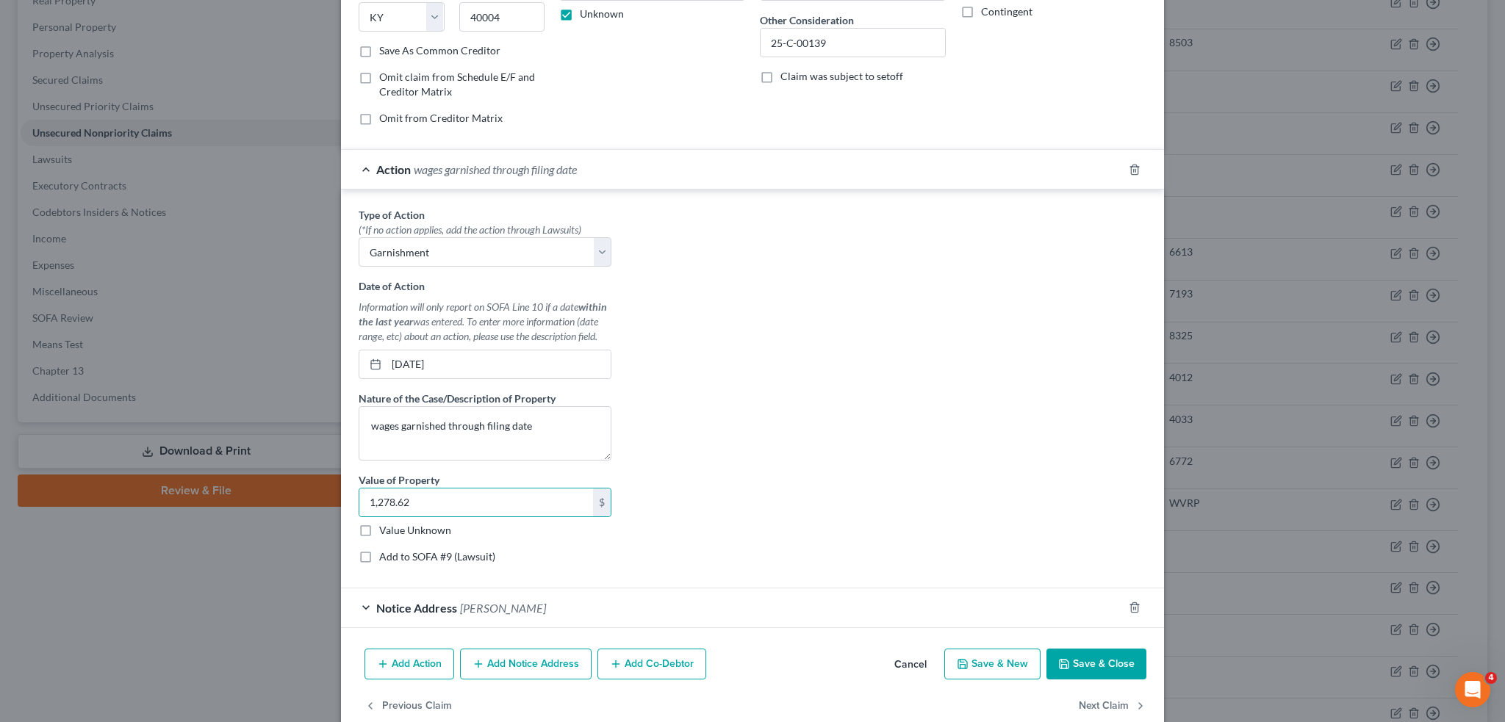
click at [1074, 661] on button "Save & Close" at bounding box center [1096, 664] width 100 height 31
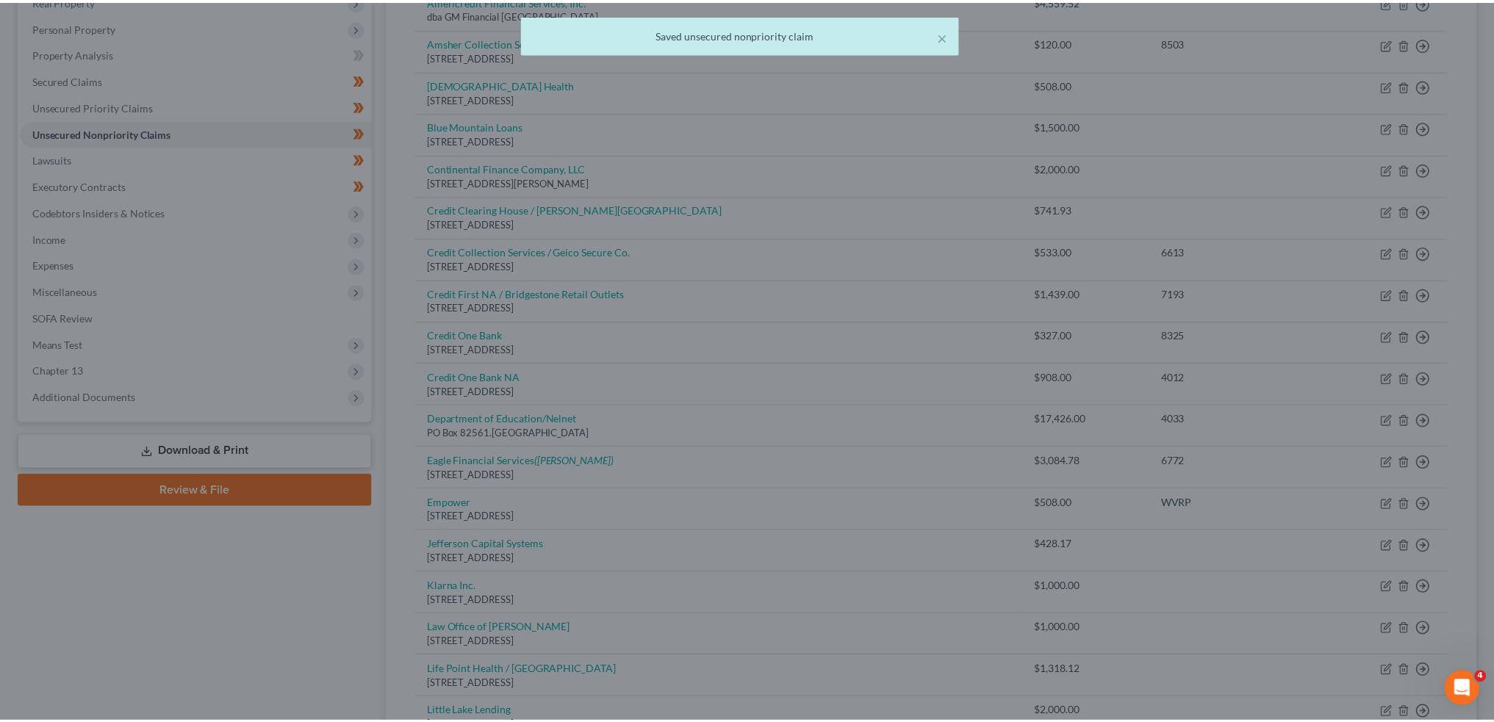
scroll to position [0, 0]
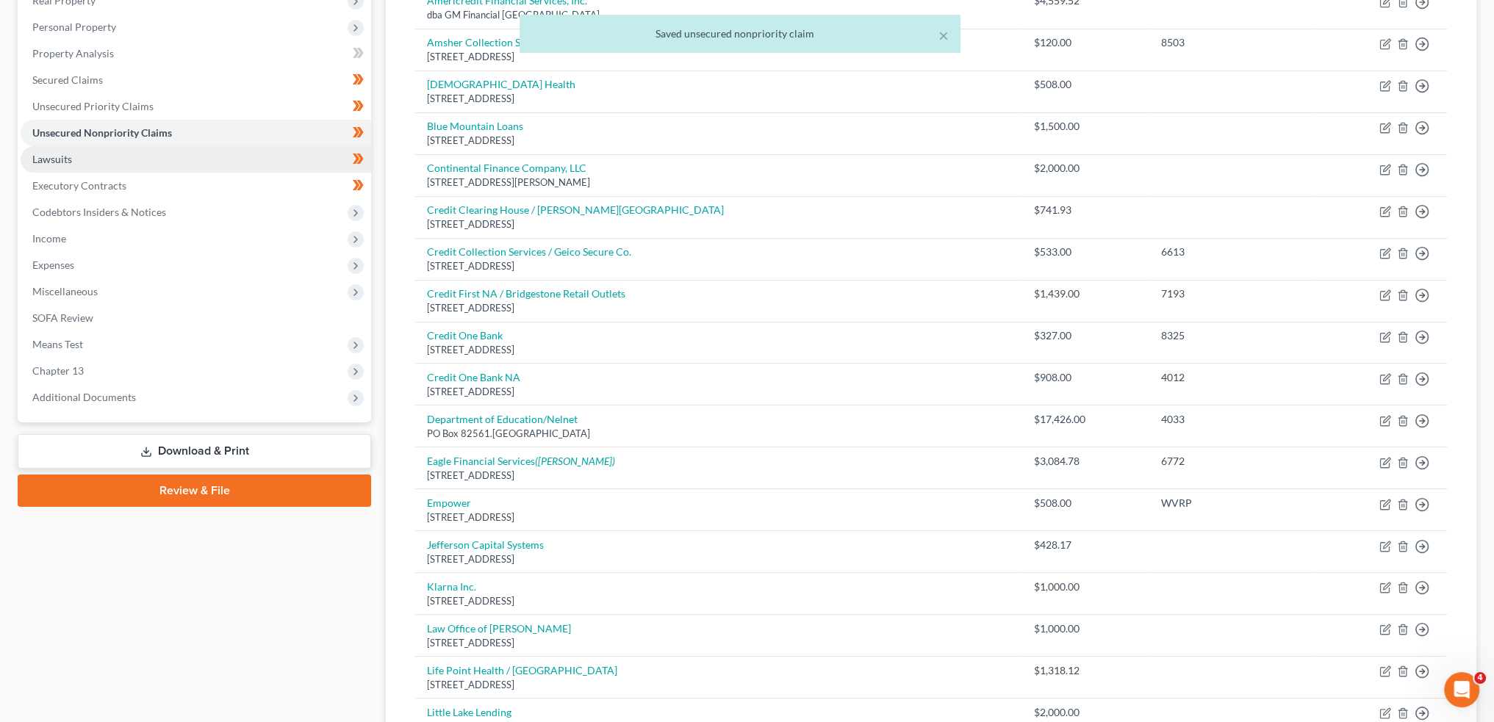
click at [132, 164] on link "Lawsuits" at bounding box center [196, 159] width 350 height 26
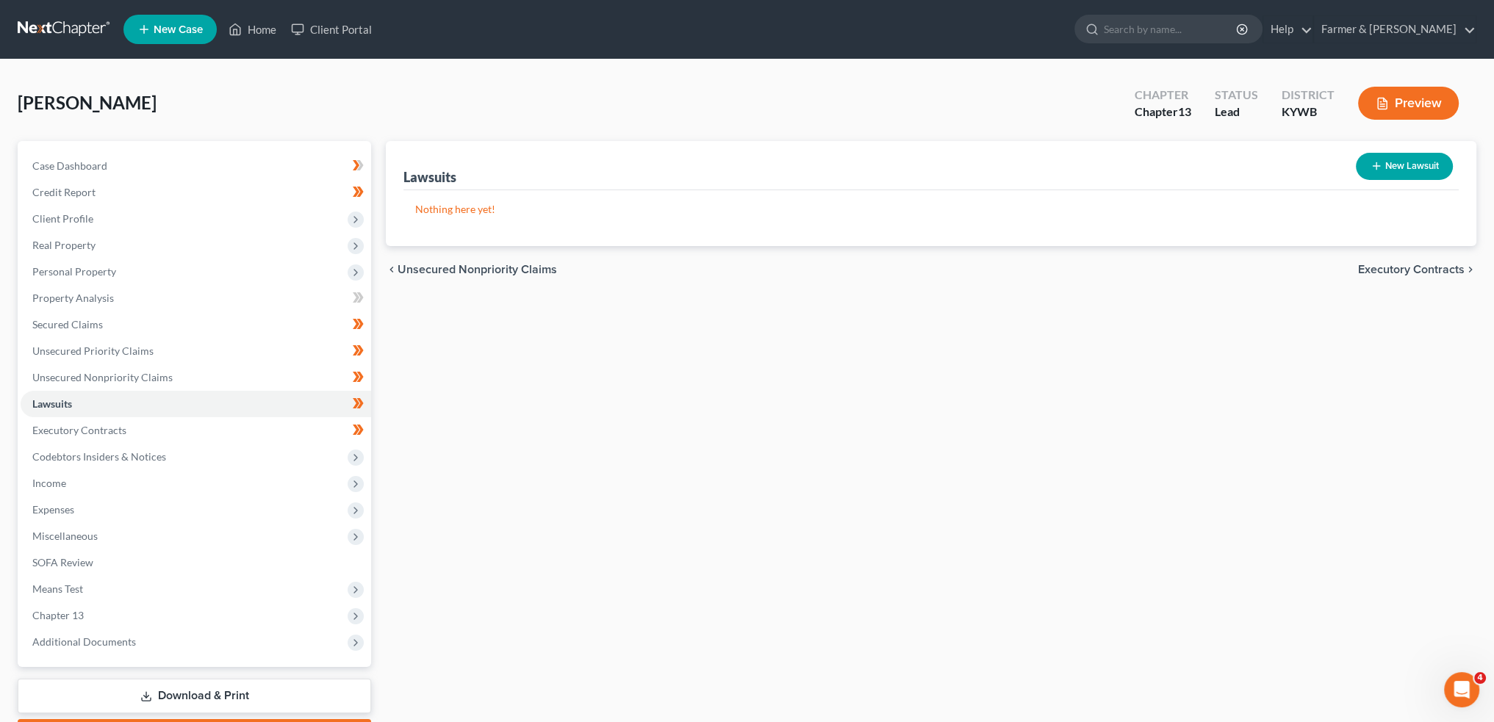
click at [1412, 161] on button "New Lawsuit" at bounding box center [1404, 166] width 97 height 27
select select "0"
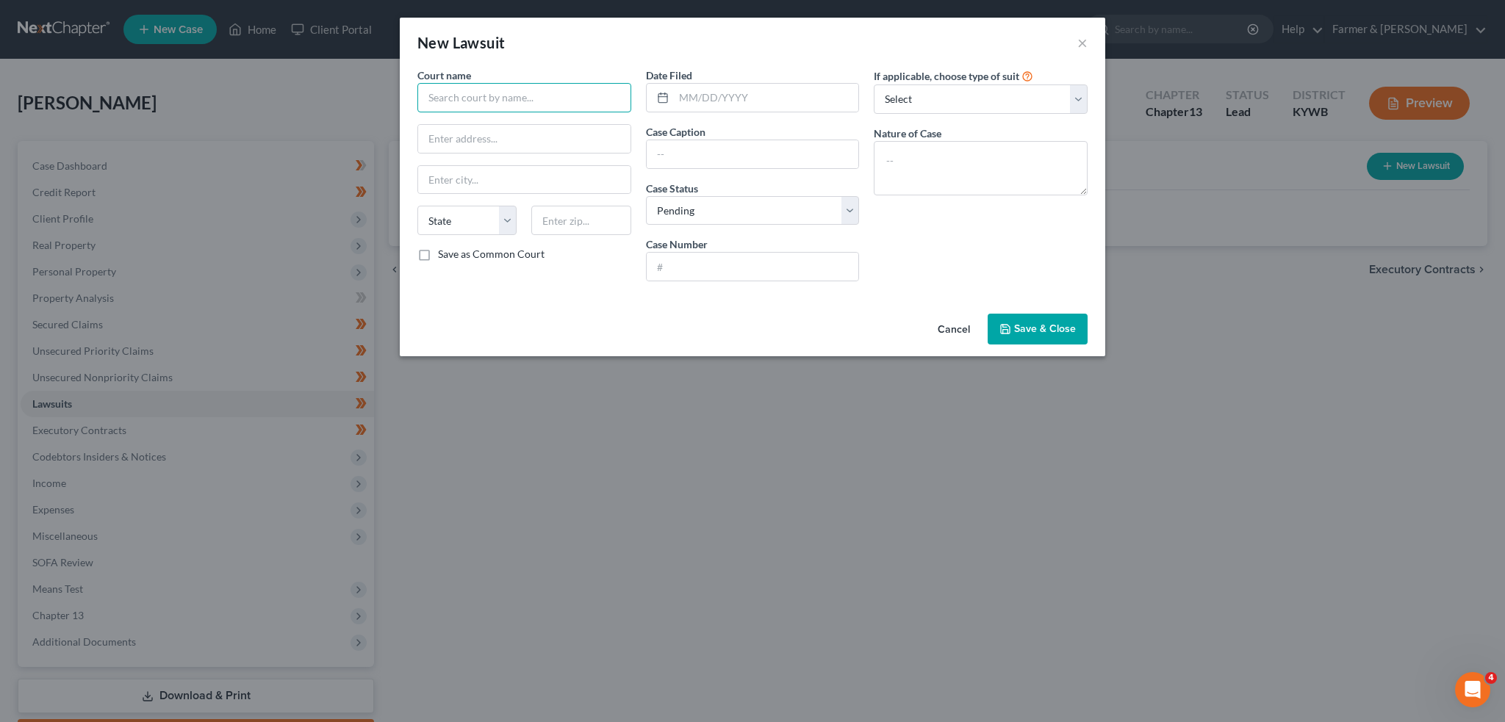
click at [464, 89] on input "text" at bounding box center [524, 97] width 214 height 29
type input "m"
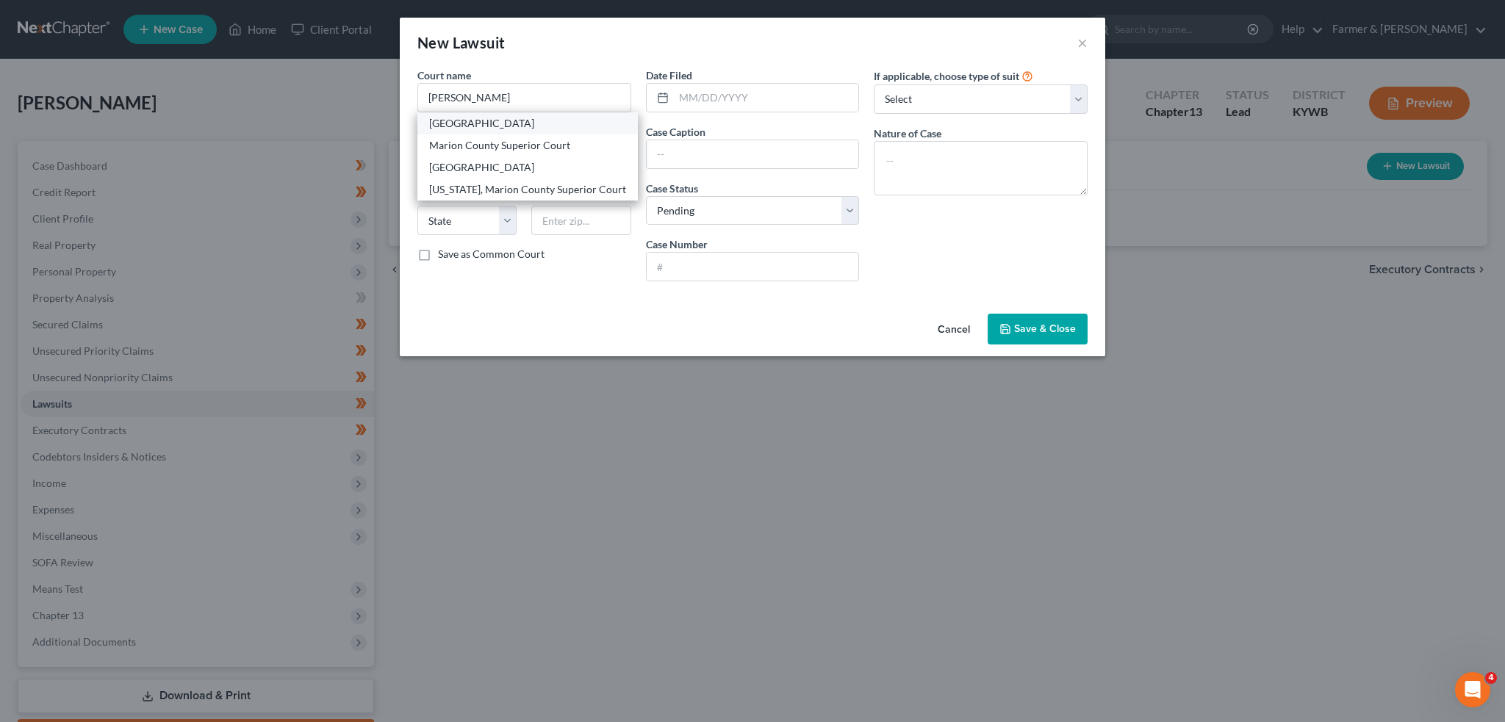
click at [473, 130] on div "Marion County District Court" at bounding box center [527, 123] width 220 height 22
type input "Marion County District Court"
type input "656, 200 Third ste 201"
type input "Marion"
select select "17"
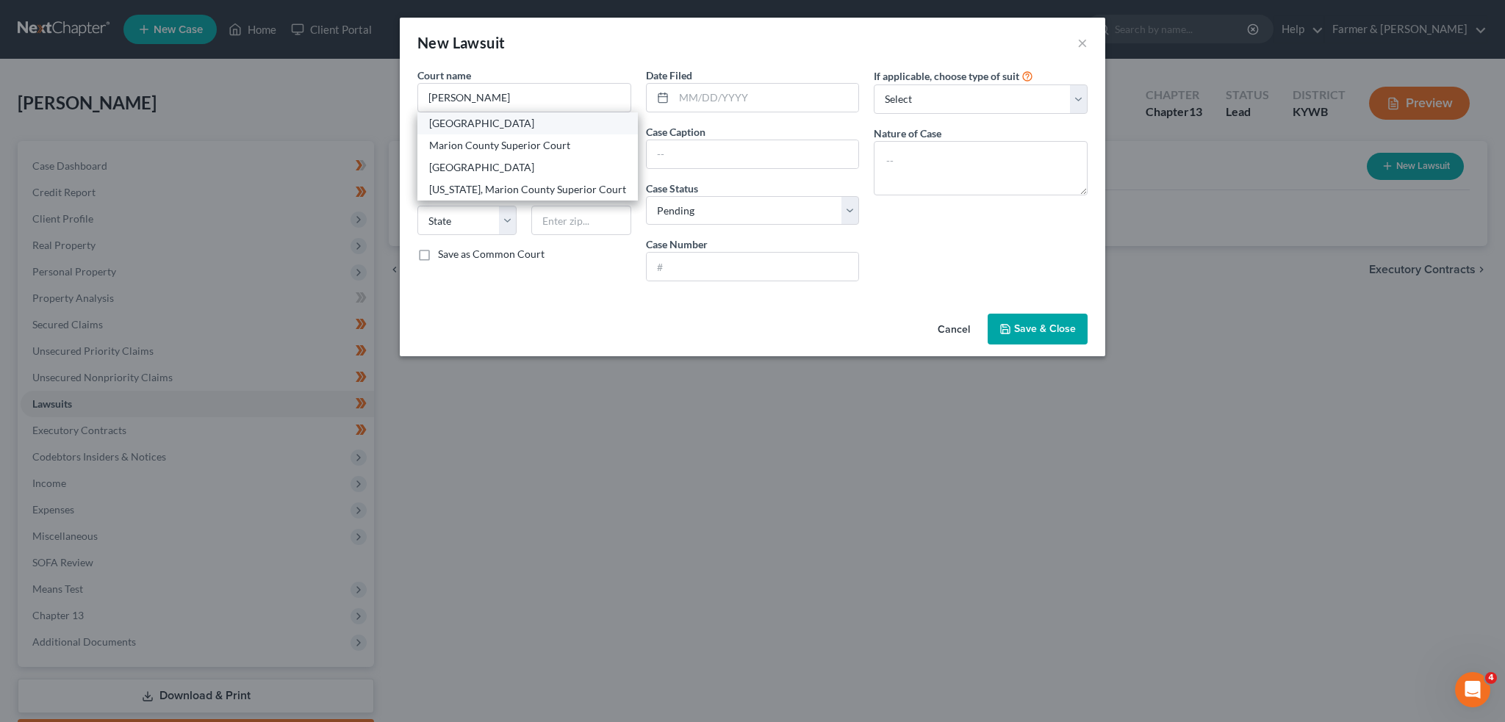
type input "66861"
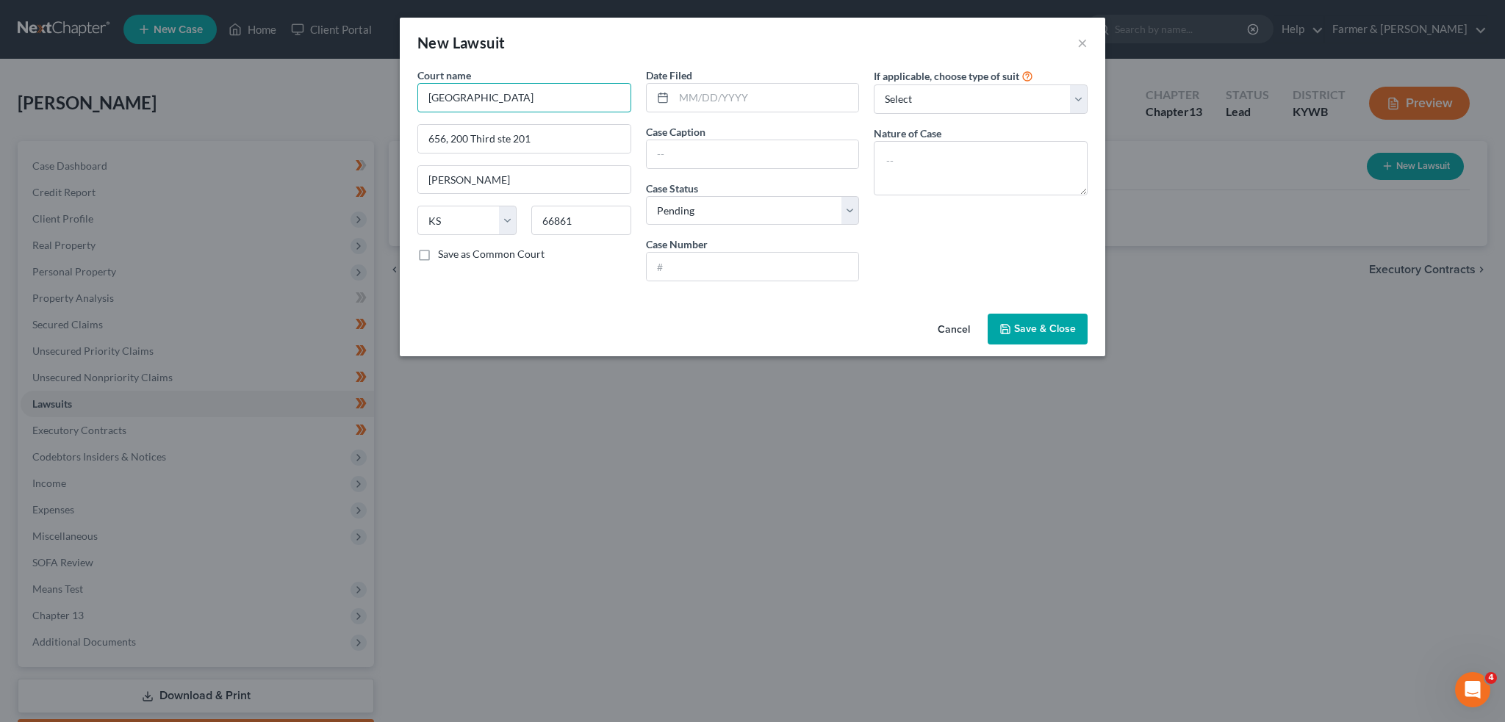
drag, startPoint x: 579, startPoint y: 95, endPoint x: 309, endPoint y: 64, distance: 271.4
click at [309, 64] on div "New Lawsuit × Court name * Marion County District Court 656, 200 Third ste 201 …" at bounding box center [752, 361] width 1505 height 722
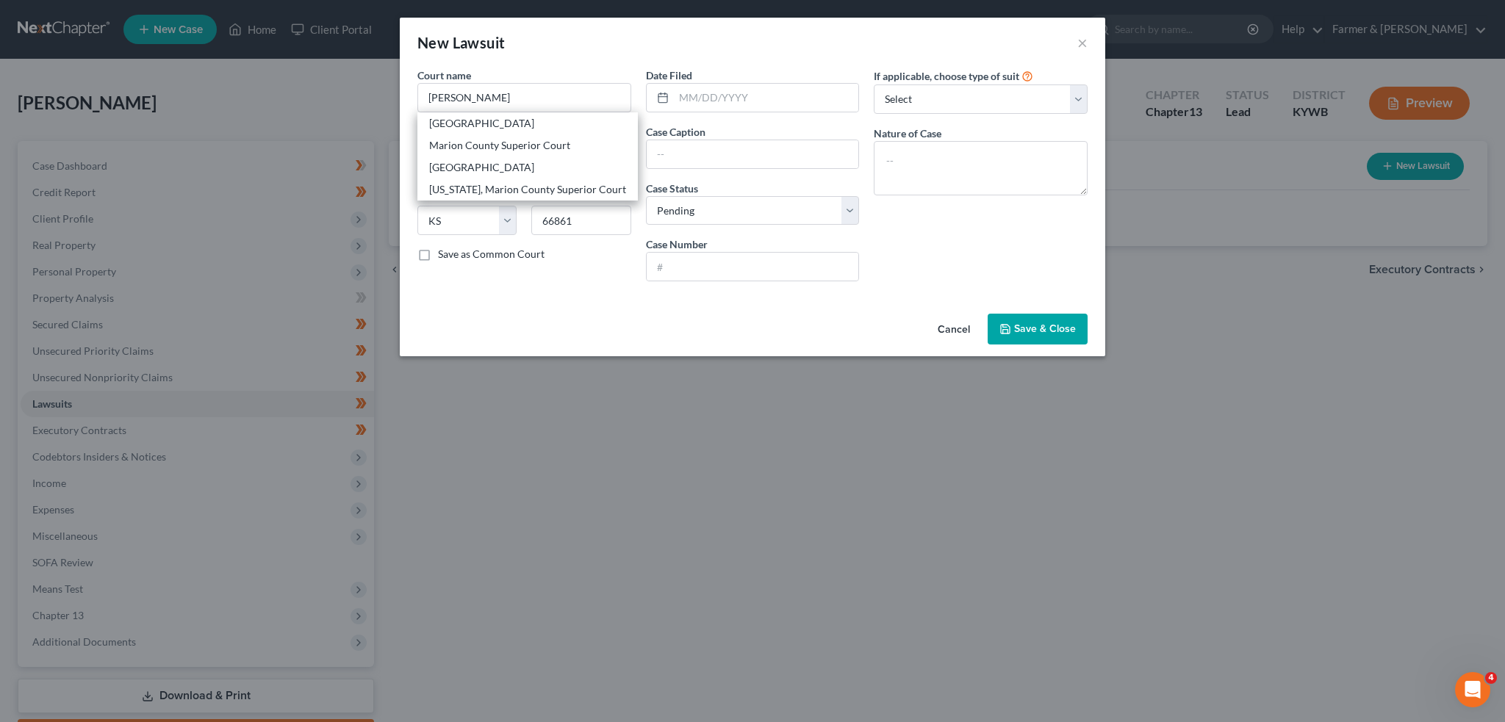
click at [457, 169] on div "Marion County Circuit Court" at bounding box center [527, 167] width 197 height 15
type input "Marion County Circuit Court"
type input "121 N. Spalding Ave."
type input "Lebanon"
select select "18"
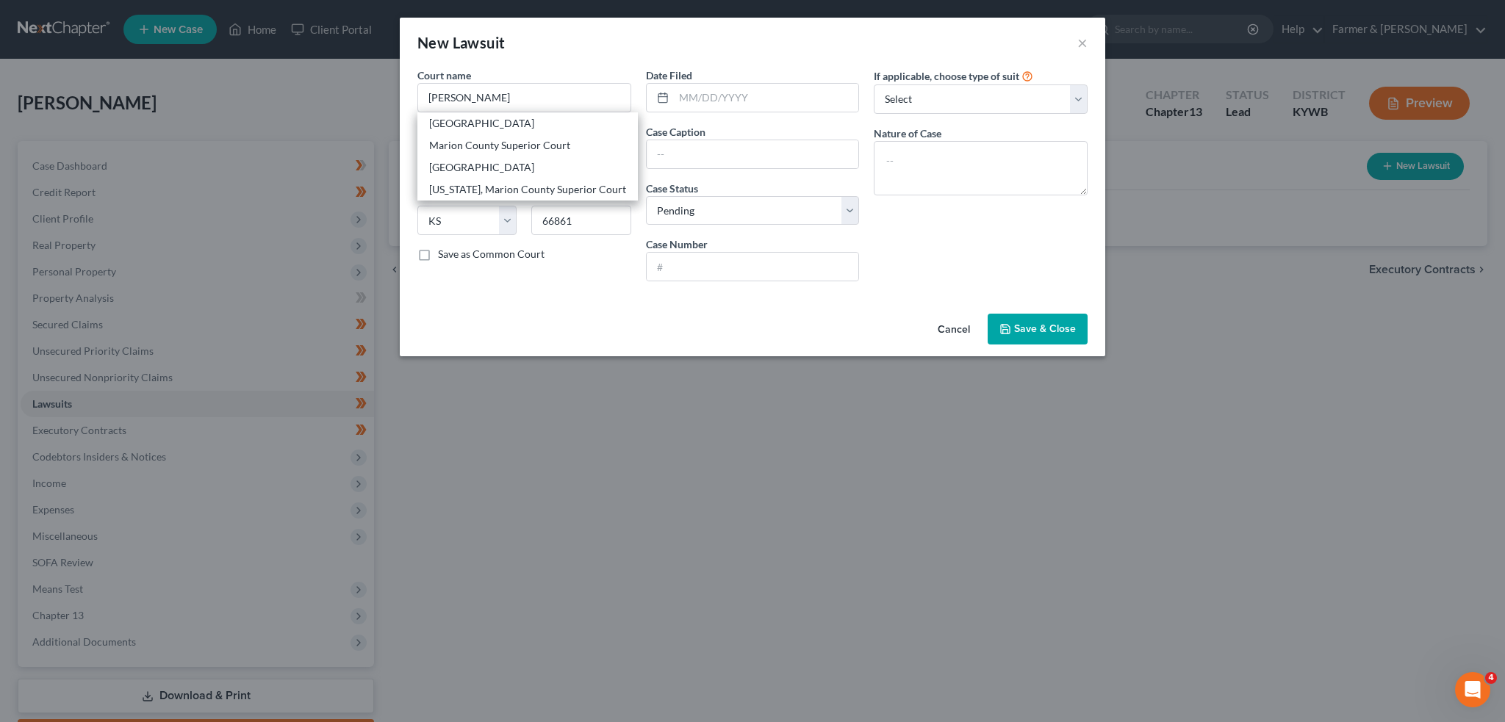
type input "40033"
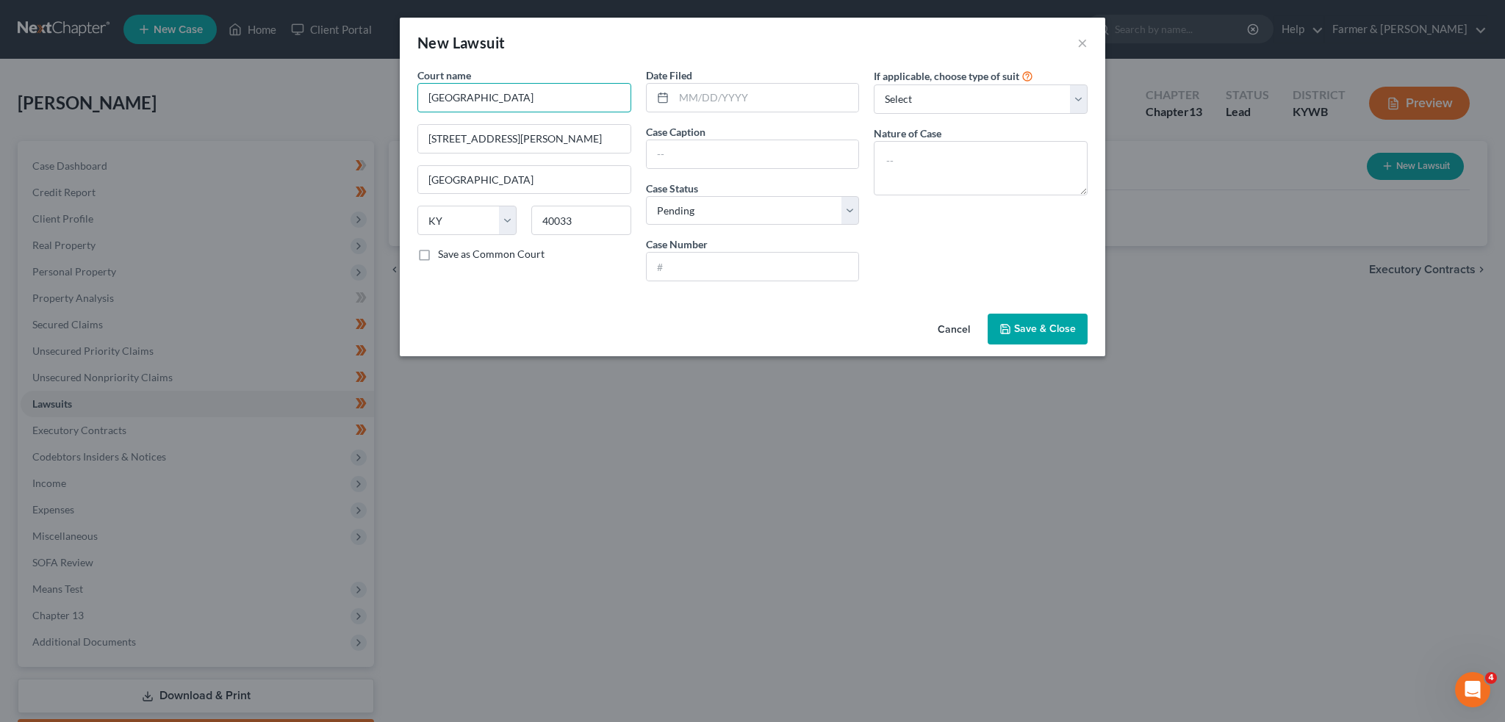
drag, startPoint x: 500, startPoint y: 98, endPoint x: 636, endPoint y: 101, distance: 135.9
click at [636, 101] on div "Court name * Marion County Circuit Court 121 N. Spalding Ave. Lebanon State AL …" at bounding box center [524, 181] width 228 height 226
type input "Marion County District Court"
click at [685, 109] on input "text" at bounding box center [766, 98] width 185 height 28
type input "04/23/2025"
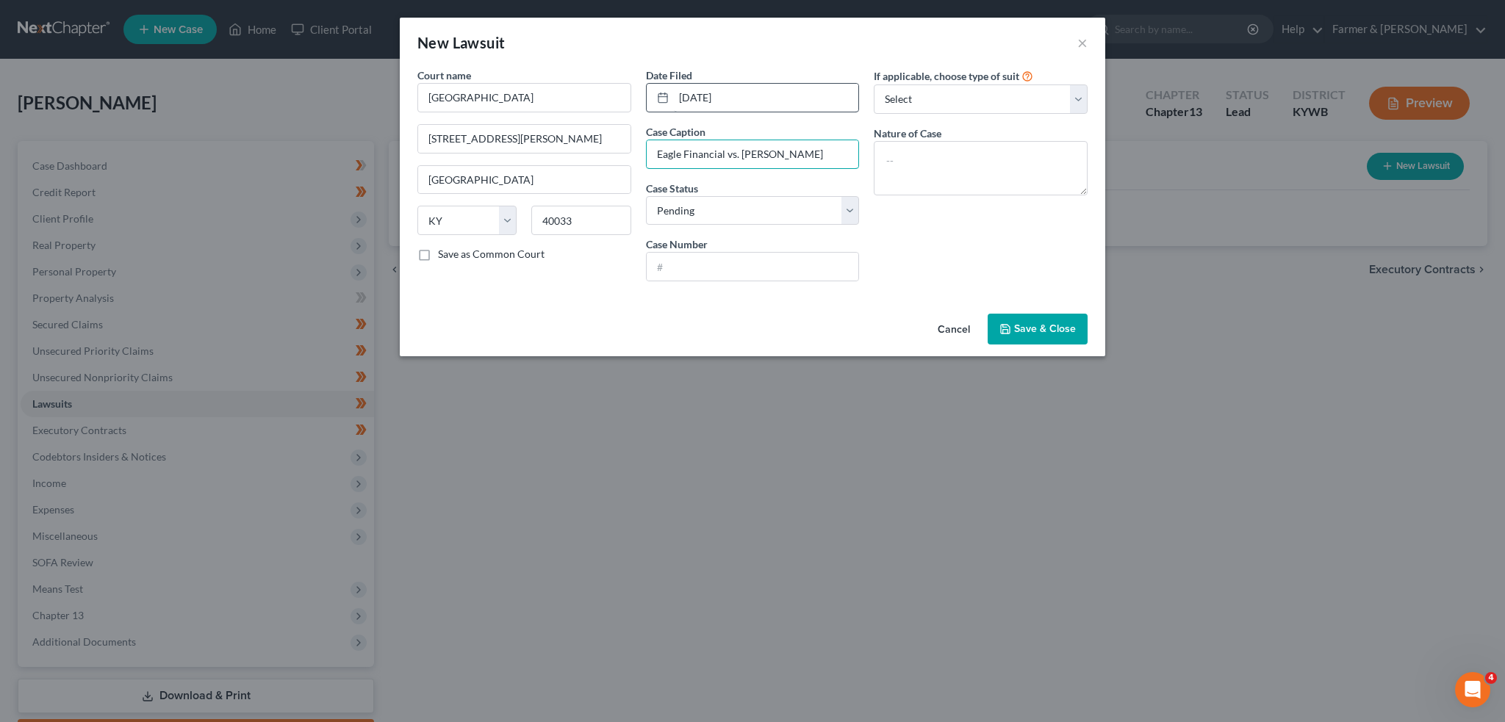
type input "Eagle Financial vs. James Bland"
type input "25-C-00139"
click at [935, 96] on select "Select Repossession Garnishment Foreclosure Attached, Seized, Or Levied Other" at bounding box center [981, 98] width 214 height 29
select select "4"
click at [874, 84] on select "Select Repossession Garnishment Foreclosure Attached, Seized, Or Levied Other" at bounding box center [981, 98] width 214 height 29
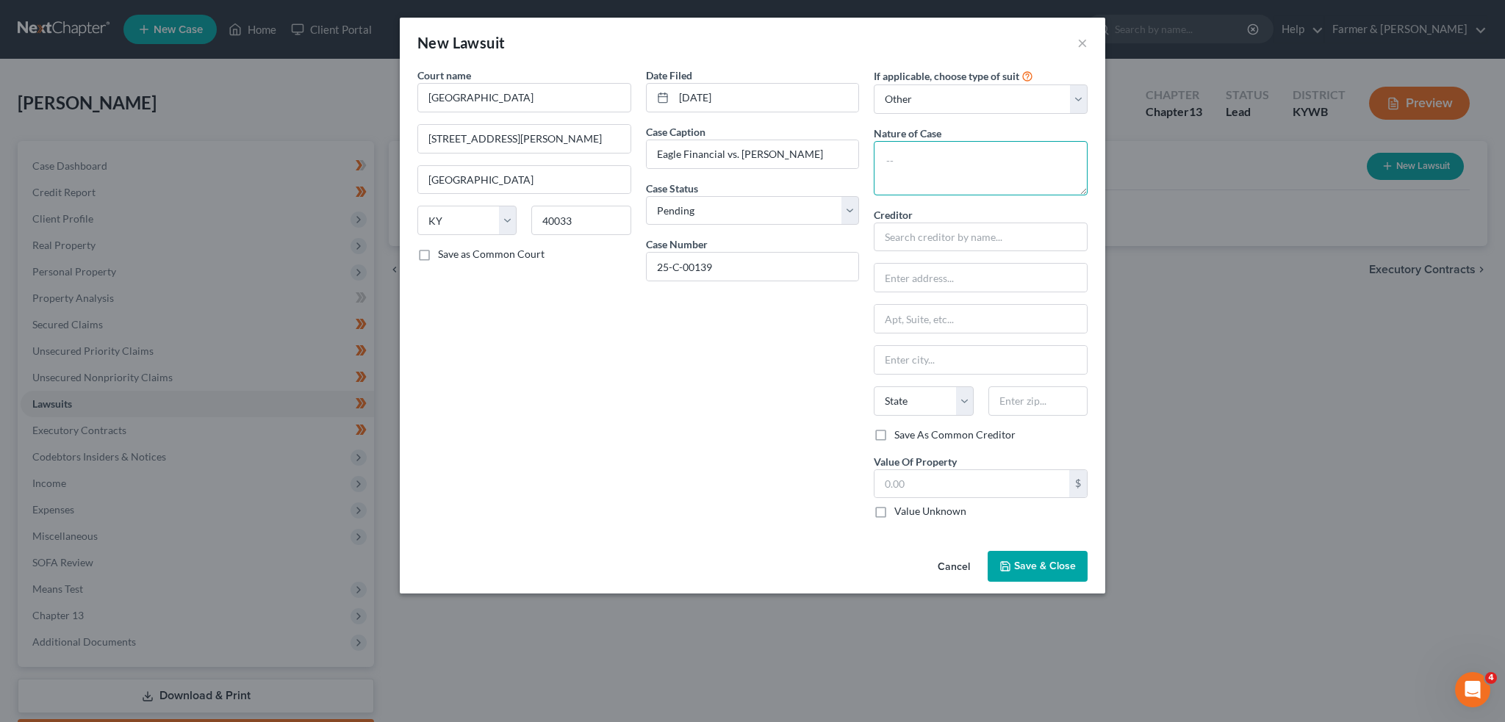
click at [923, 180] on textarea at bounding box center [981, 168] width 214 height 54
type textarea "Civil- collection of debt"
type input "Eagle Finance"
type input "c/o Laura Kincheloe"
type input "121 Prosperous Place #8"
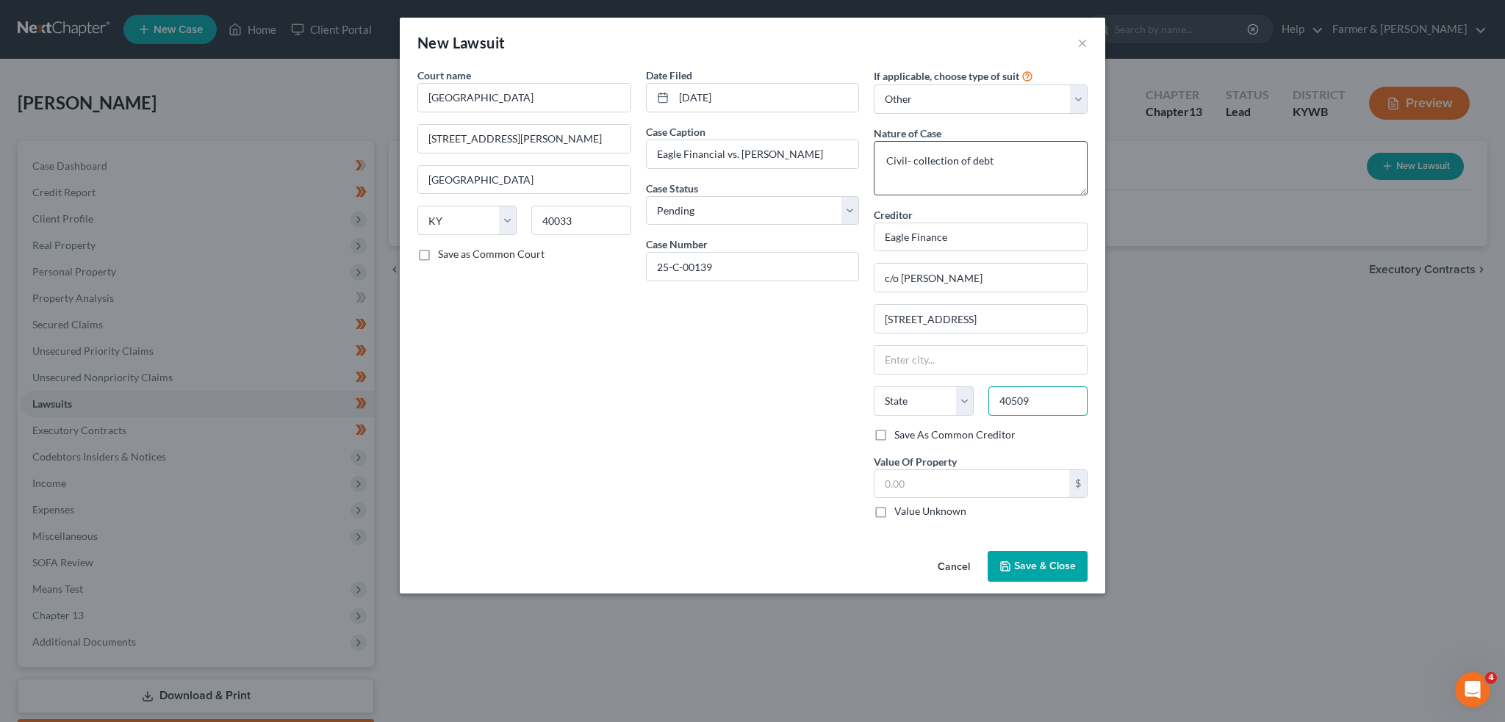
type input "40509"
type input "Lexington"
select select "18"
drag, startPoint x: 1008, startPoint y: 586, endPoint x: 1017, endPoint y: 569, distance: 19.1
click at [1014, 575] on div "Cancel Save & Close" at bounding box center [752, 569] width 705 height 48
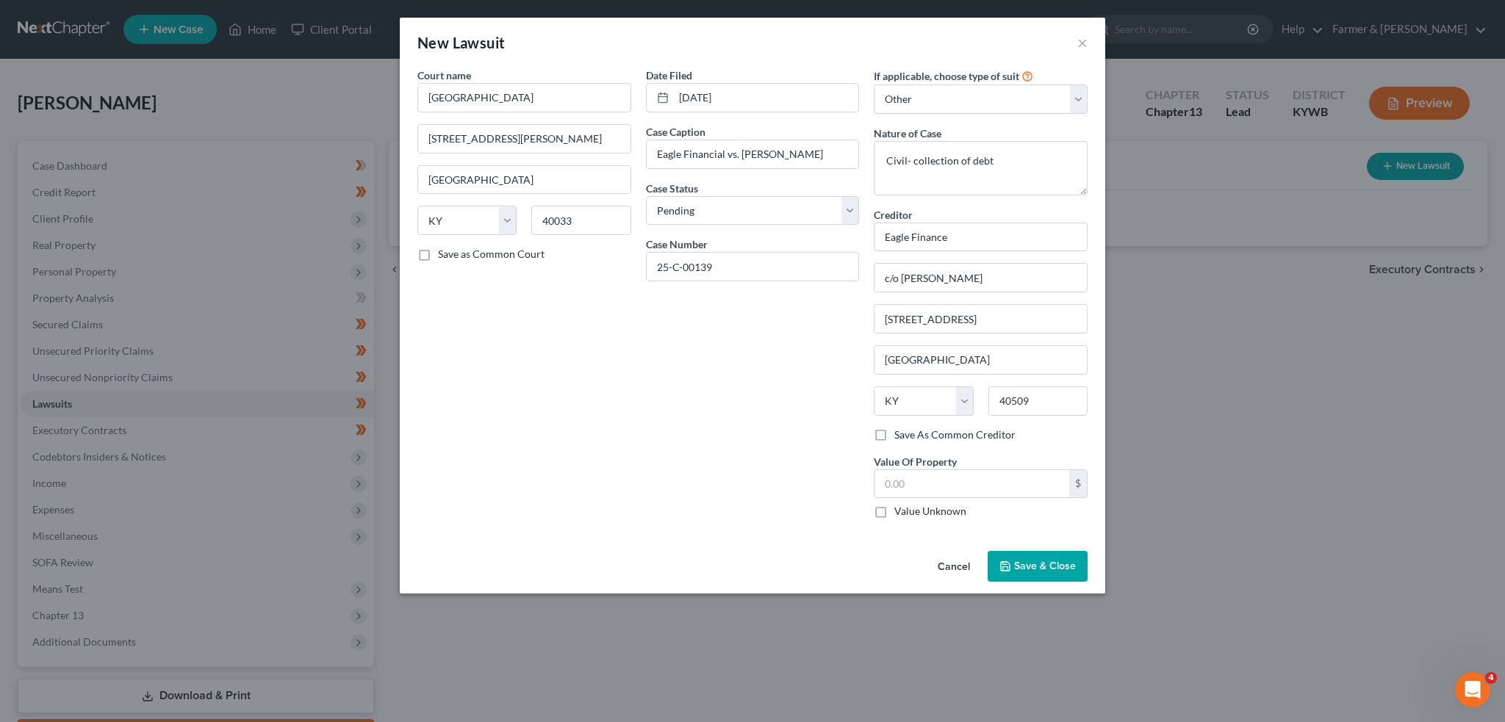
click at [1017, 569] on span "Save & Close" at bounding box center [1045, 566] width 62 height 12
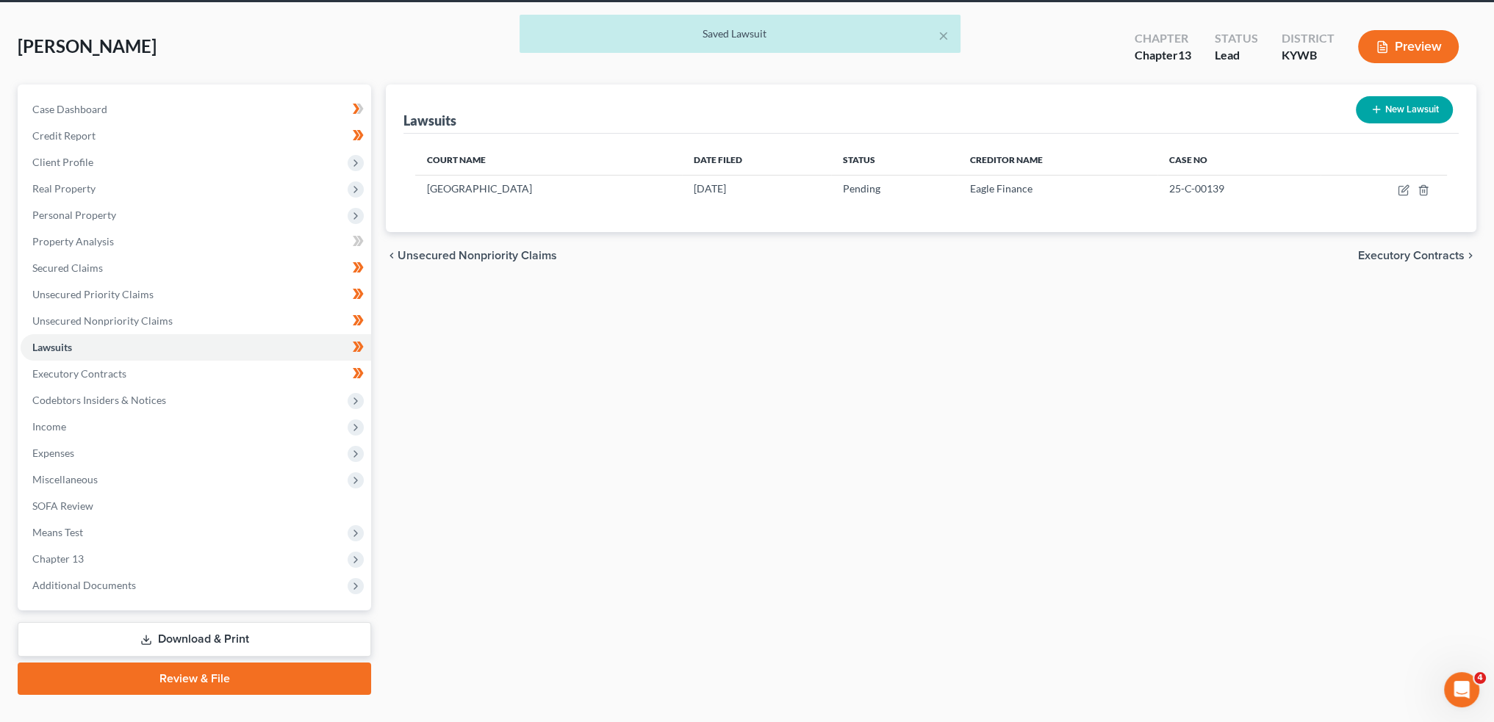
scroll to position [84, 0]
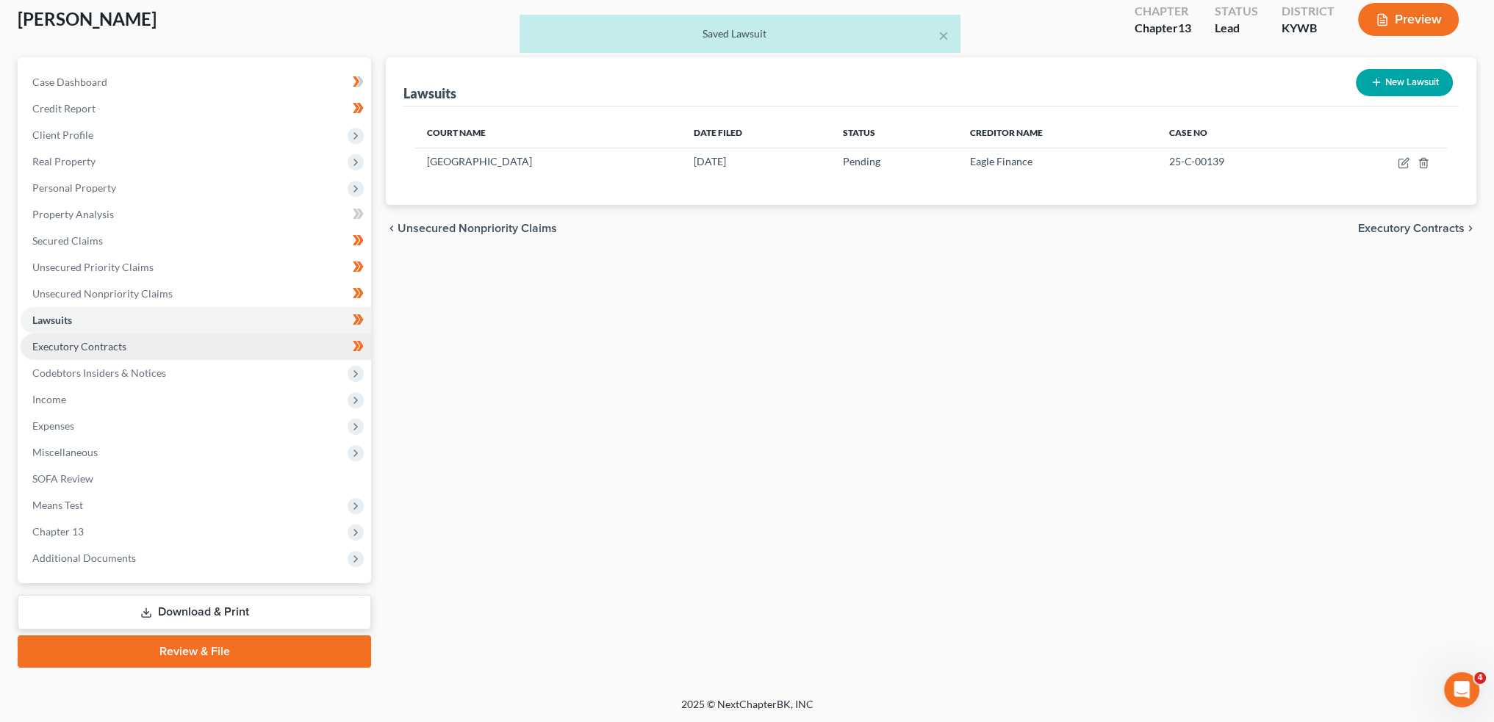
click at [120, 350] on span "Executory Contracts" at bounding box center [79, 346] width 94 height 12
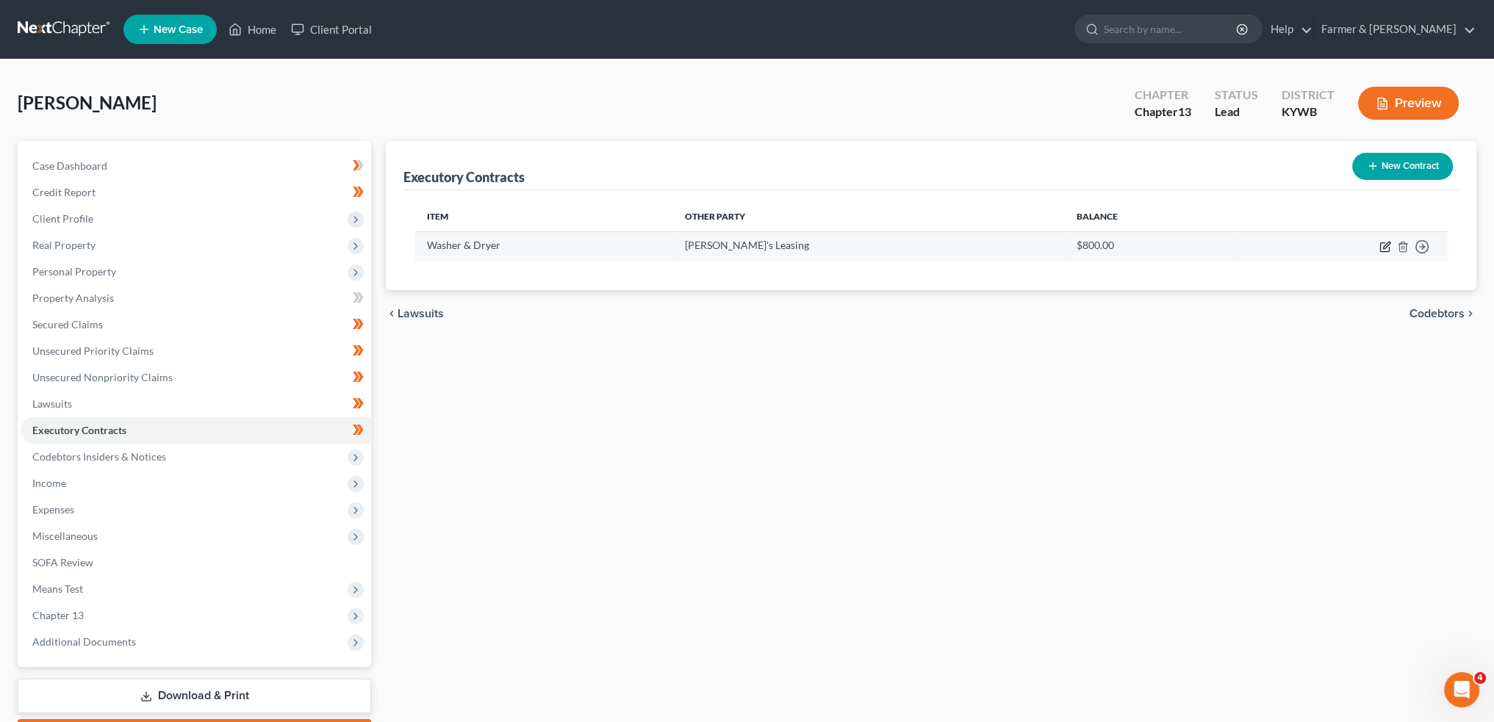
click at [1384, 246] on icon "button" at bounding box center [1385, 247] width 12 height 12
select select "3"
select select "18"
select select "0"
select select "2"
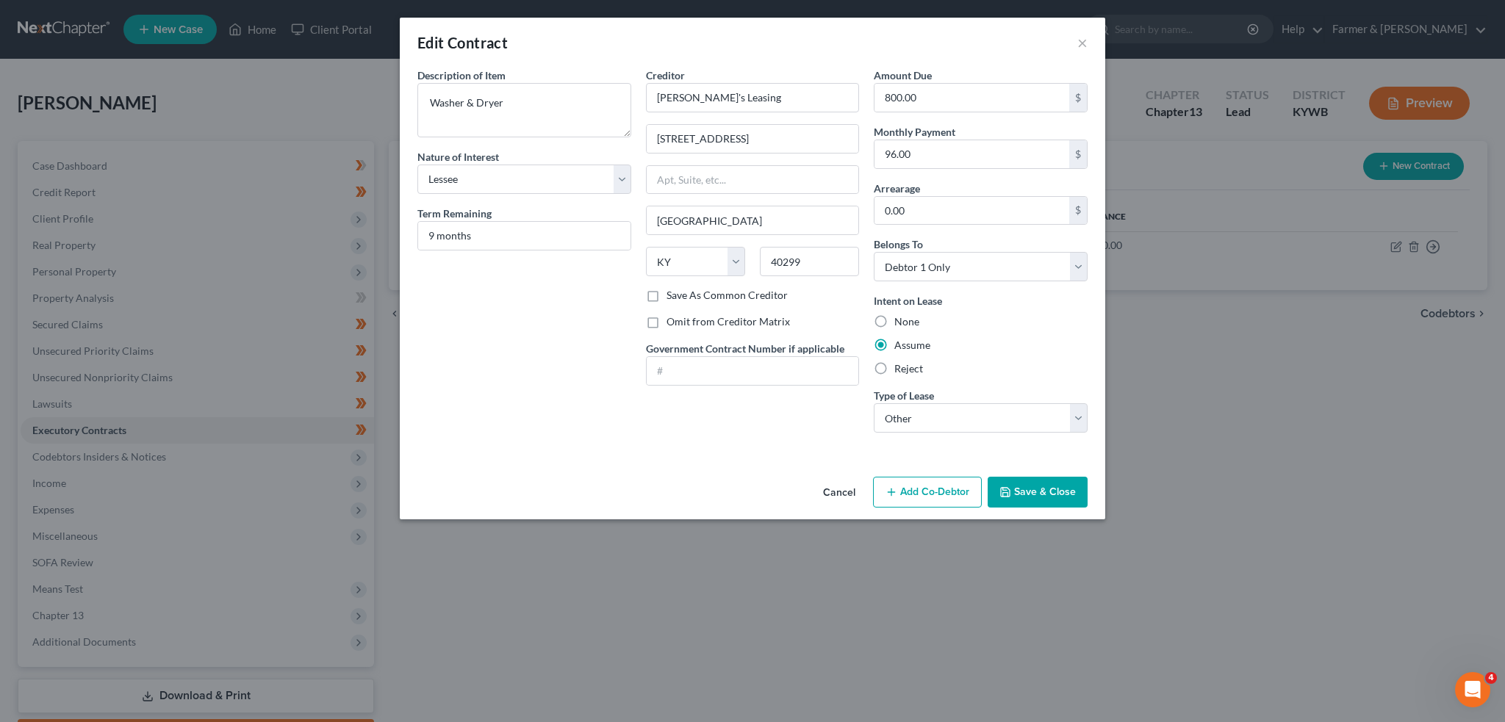
click at [1055, 493] on button "Save & Close" at bounding box center [1037, 492] width 100 height 31
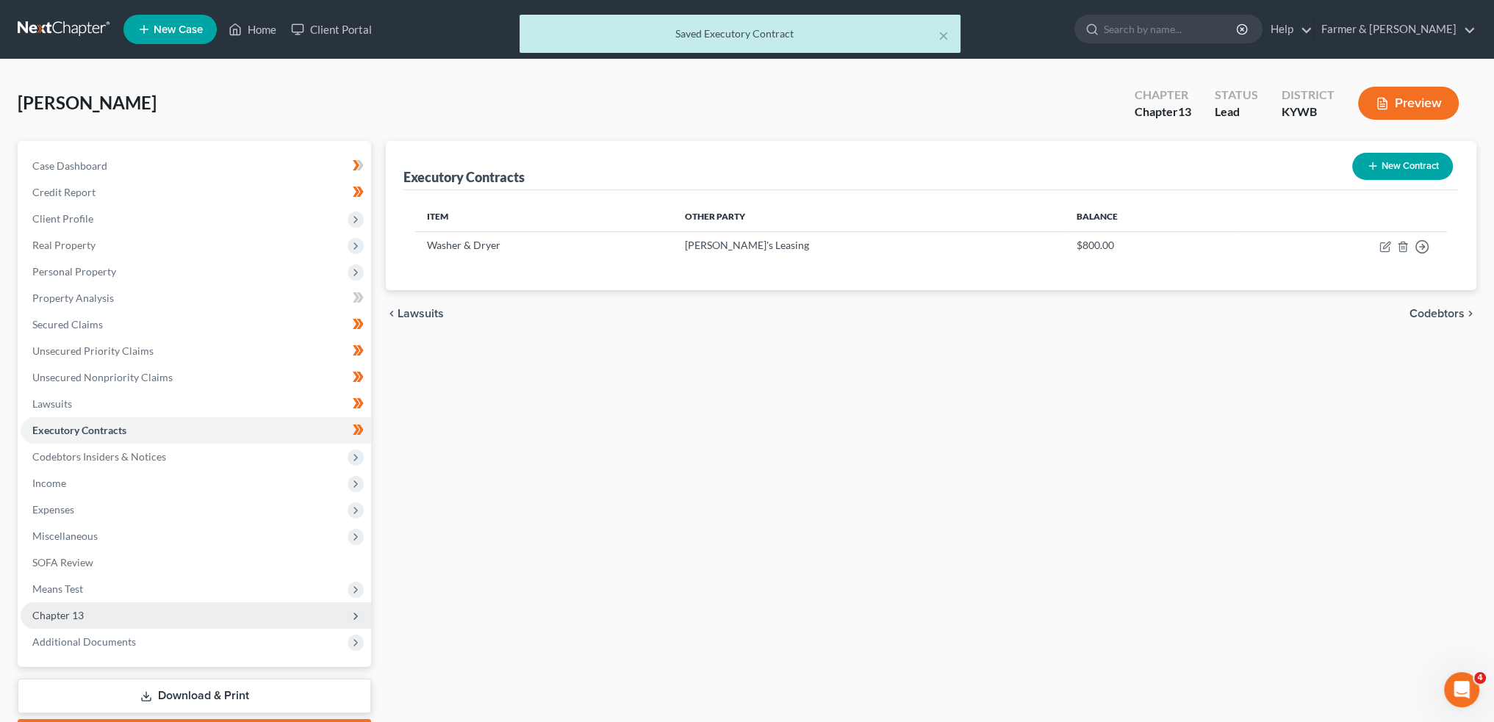
click at [75, 613] on span "Chapter 13" at bounding box center [57, 615] width 51 height 12
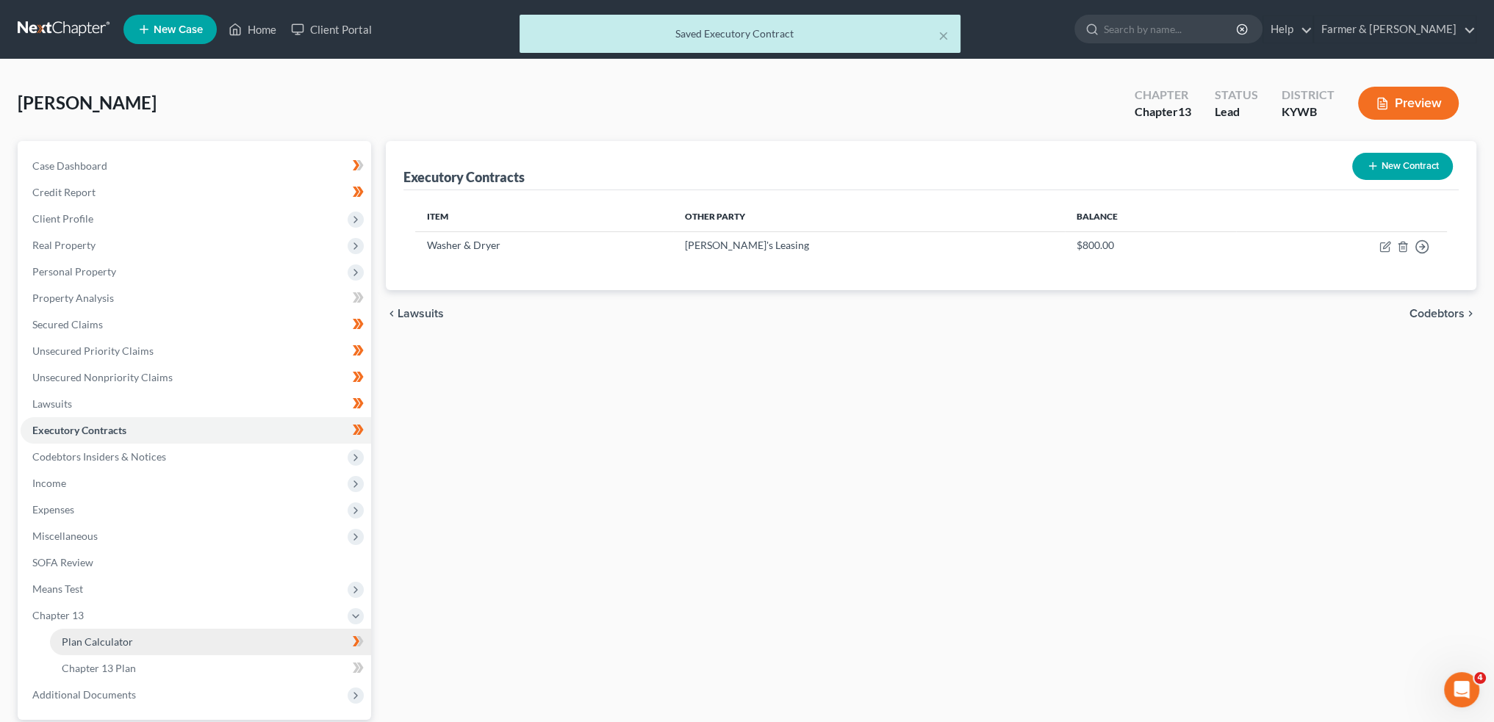
click at [83, 636] on span "Plan Calculator" at bounding box center [97, 642] width 71 height 12
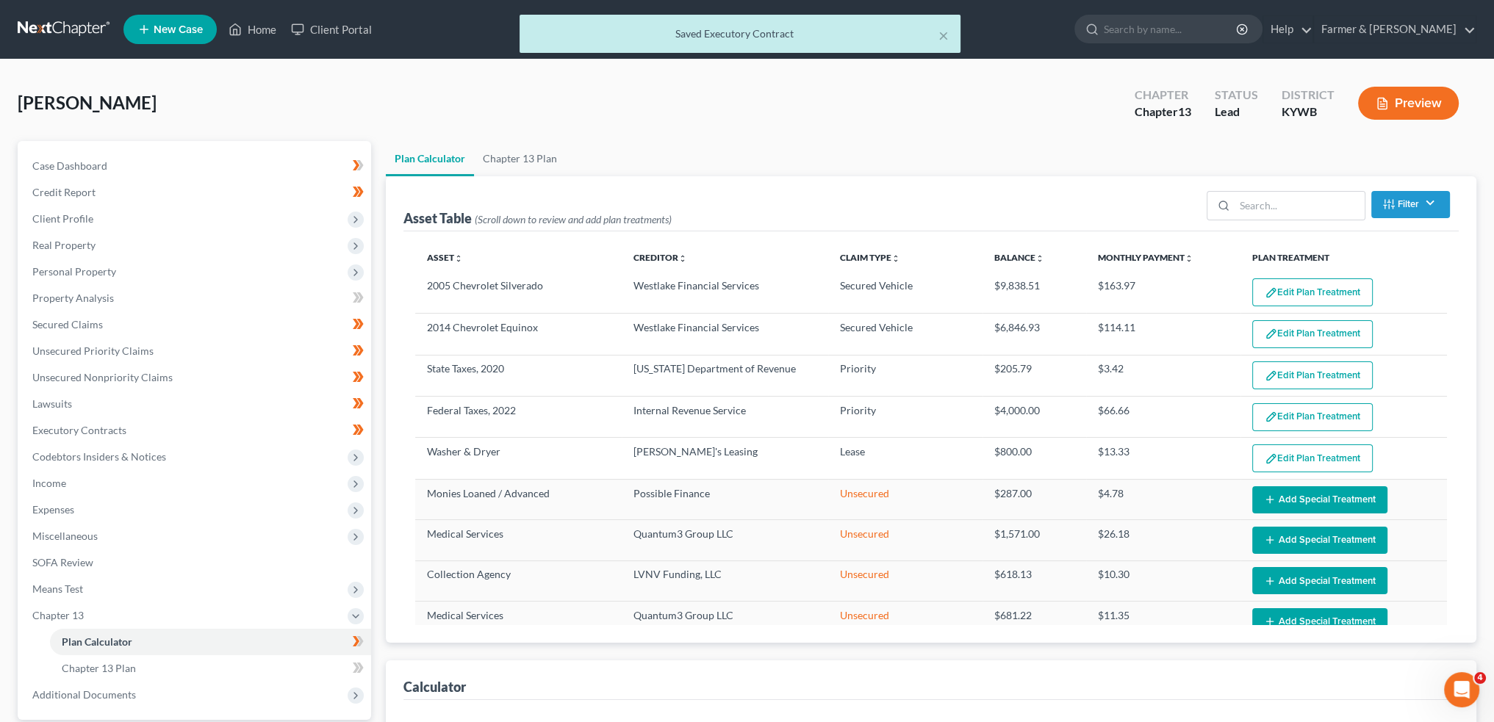
select select "59"
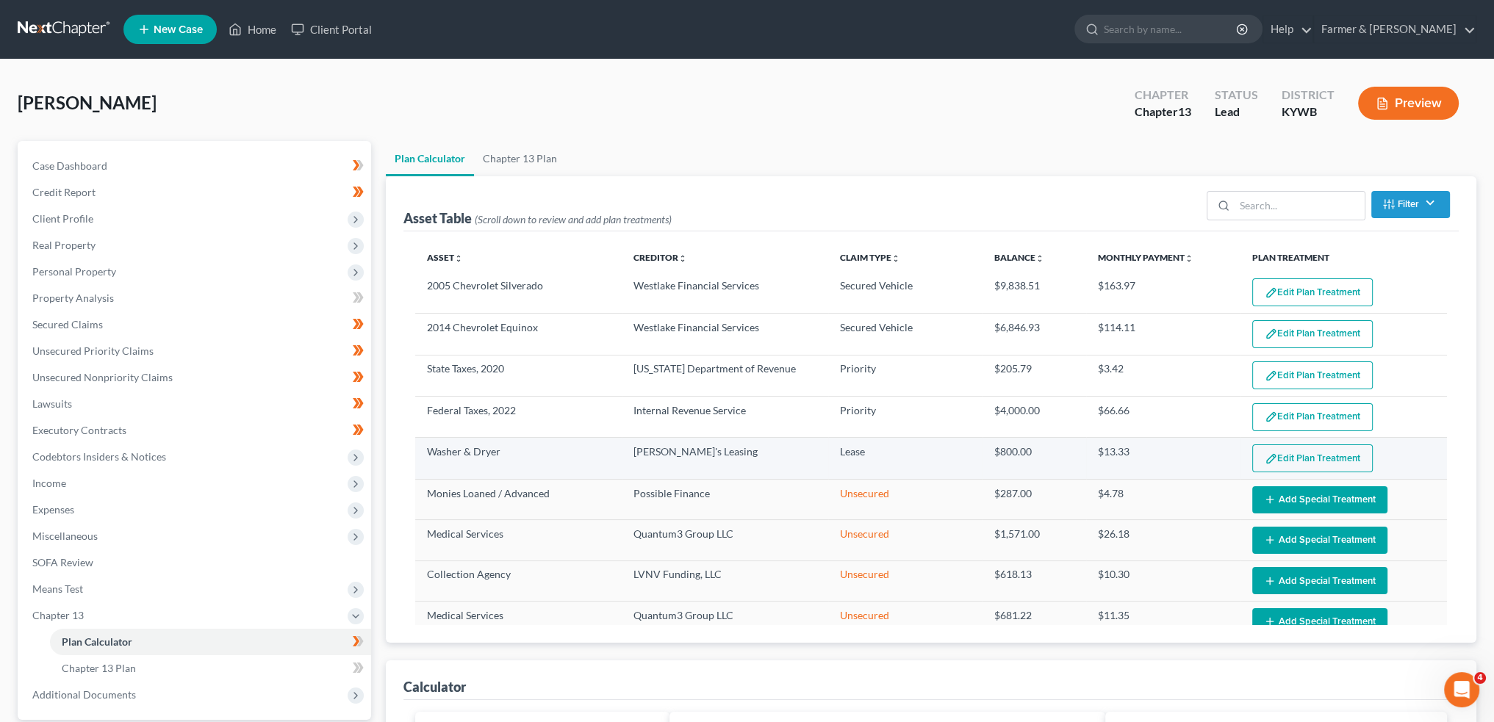
click at [1275, 461] on button "Edit Plan Treatment" at bounding box center [1312, 458] width 120 height 28
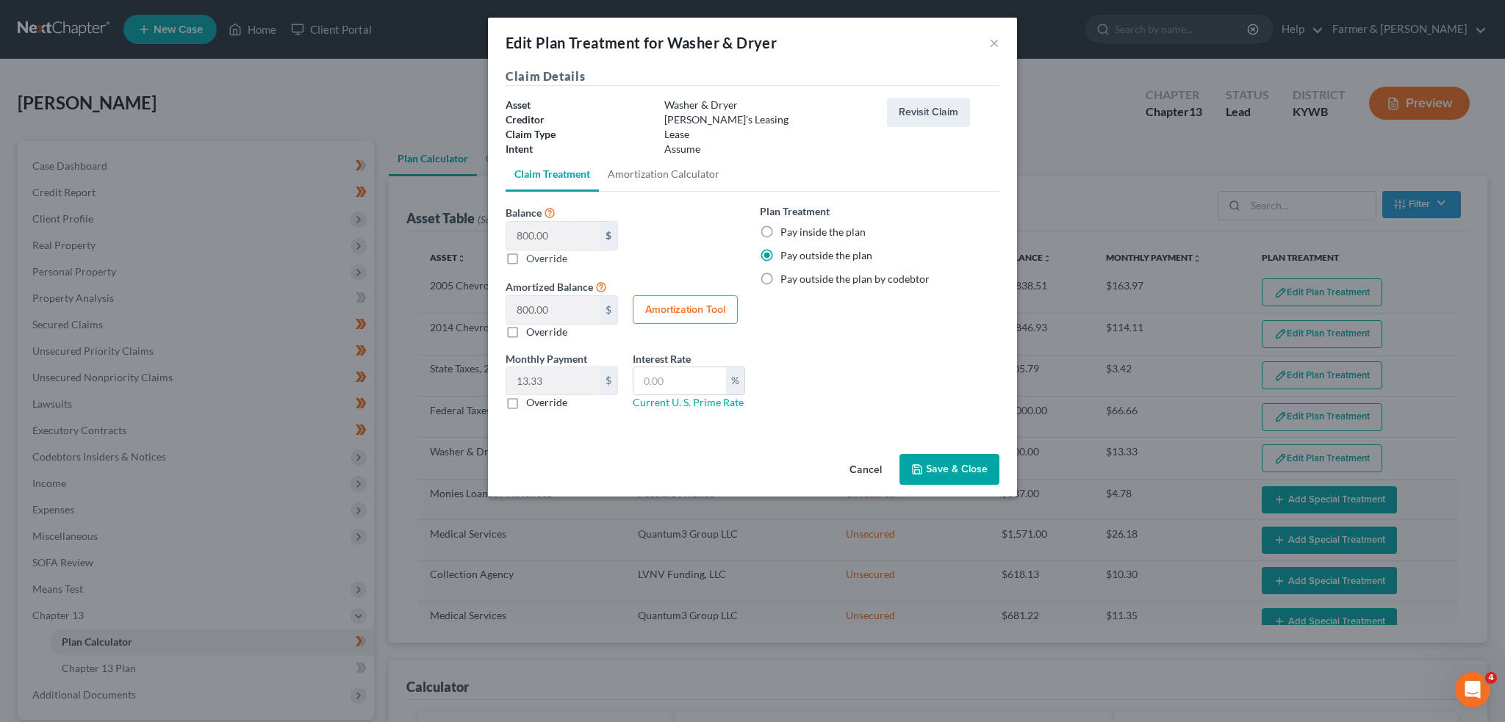
click at [526, 403] on label "Override" at bounding box center [546, 402] width 41 height 15
click at [532, 403] on input "Override" at bounding box center [537, 400] width 10 height 10
checkbox input "true"
click at [564, 378] on input "0.00" at bounding box center [552, 381] width 93 height 28
type input "96.00"
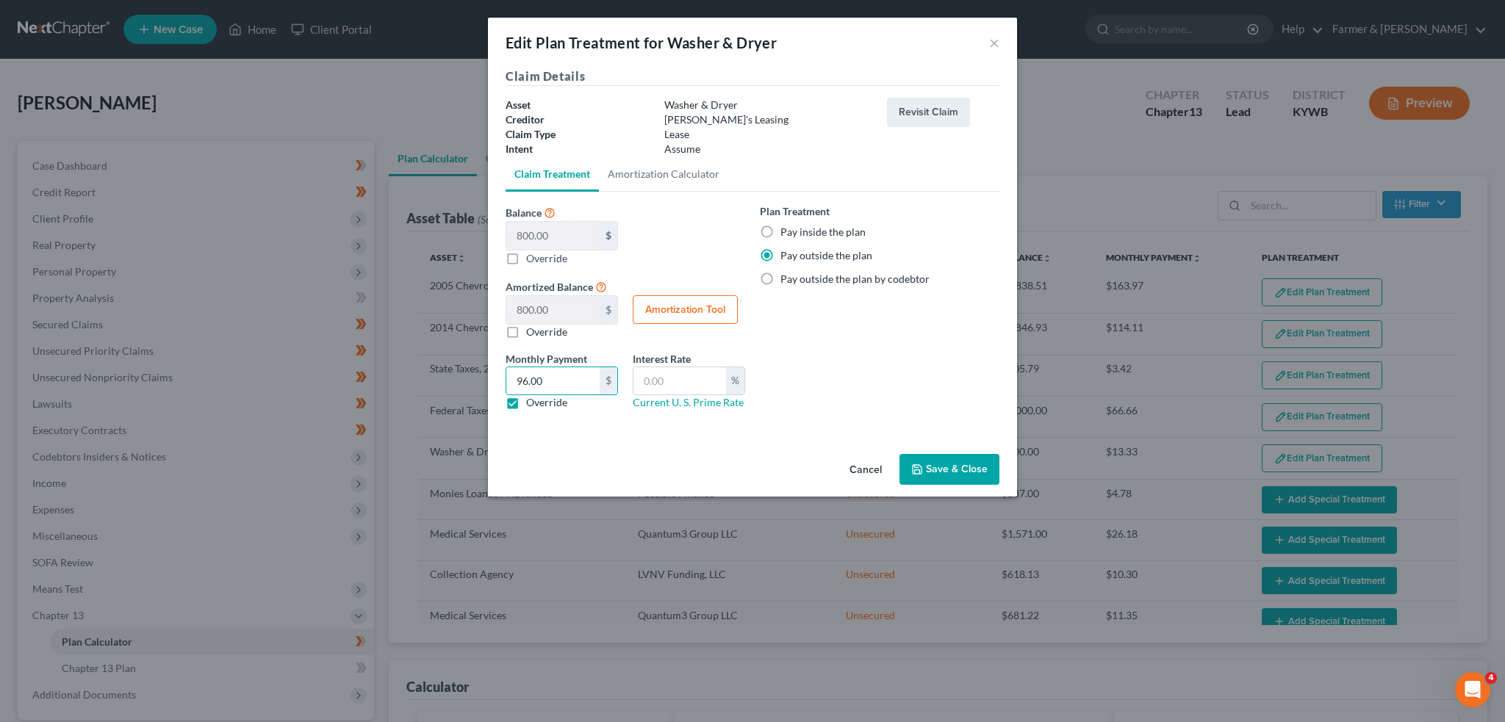
click at [939, 464] on button "Save & Close" at bounding box center [949, 469] width 100 height 31
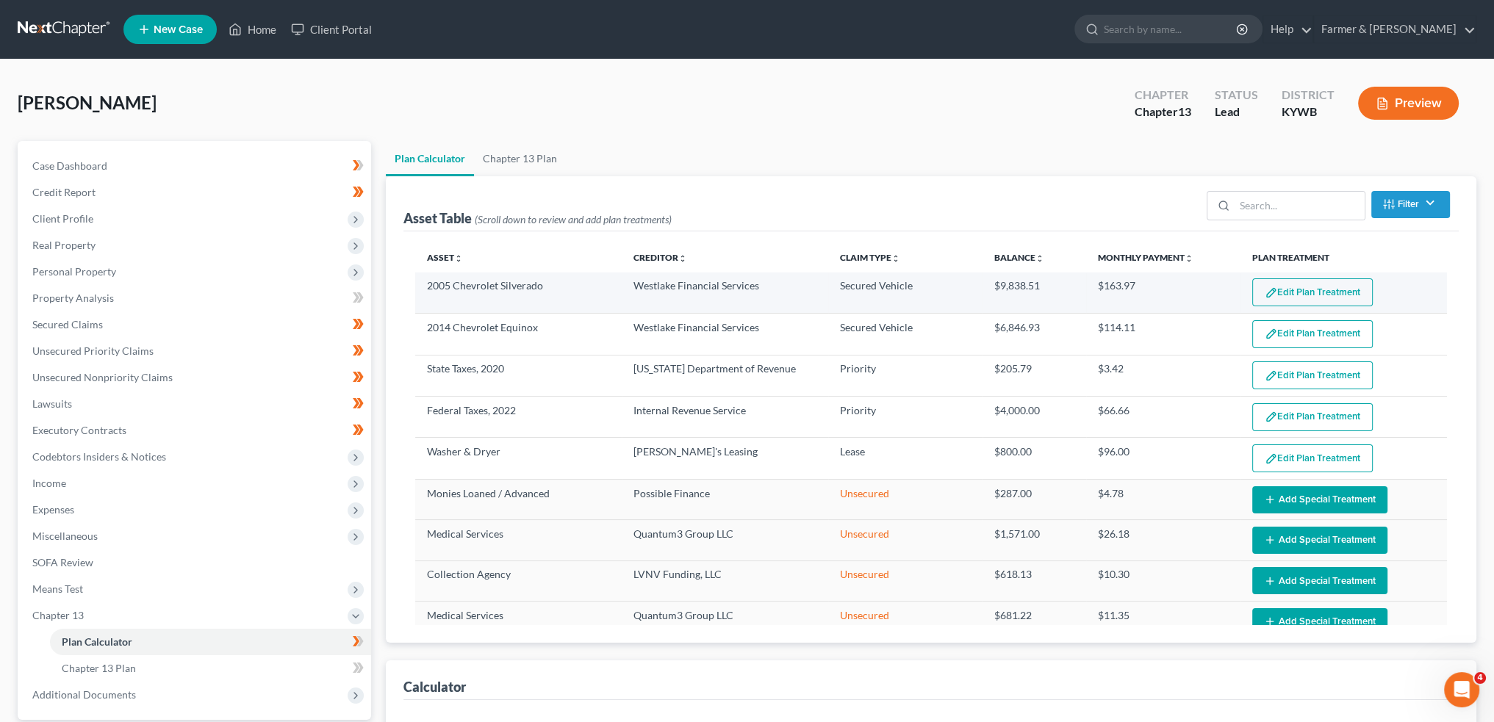
select select "59"
click at [1289, 299] on button "Edit Plan Treatment" at bounding box center [1312, 292] width 120 height 28
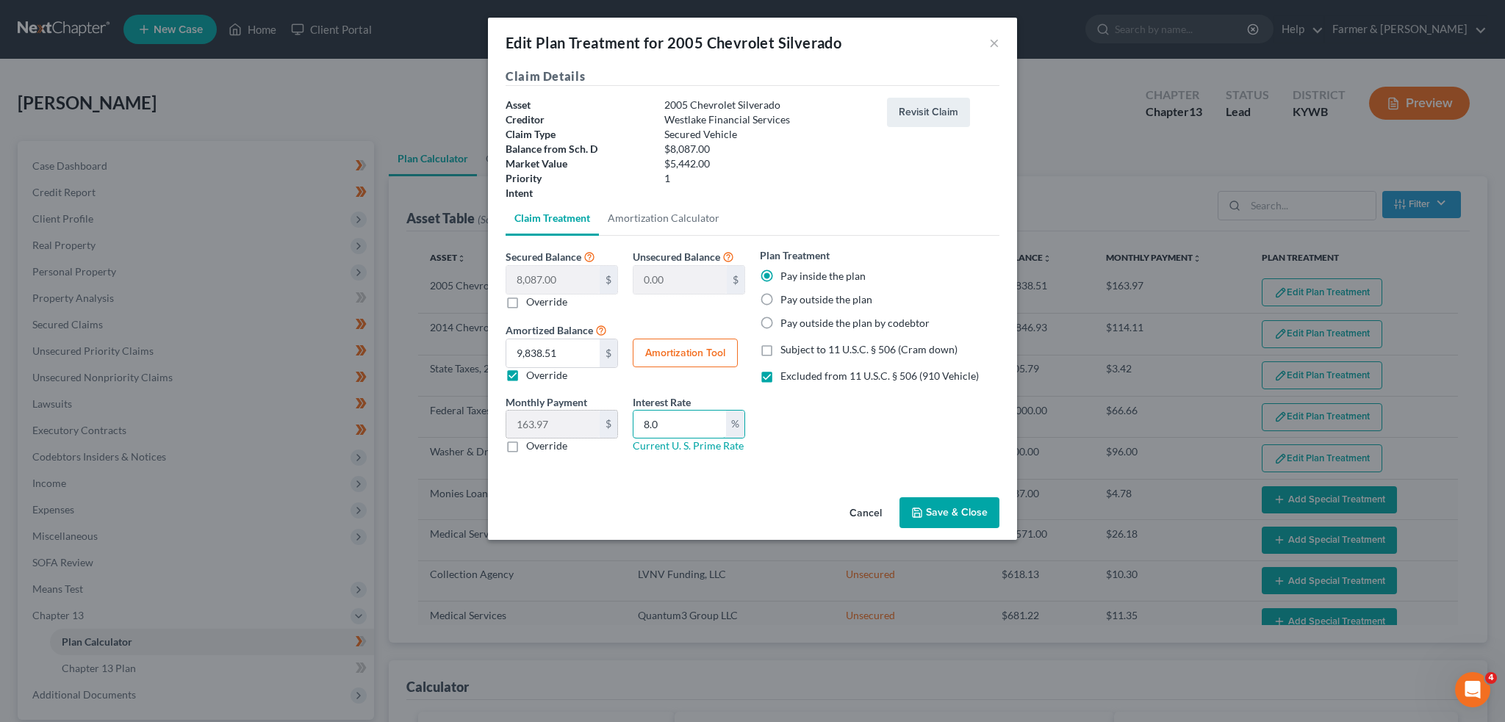
click at [576, 425] on div "Monthly Payment 163.97 $ 0.00 $ Override Interest Rate 8.0 % Current U. S. Prim…" at bounding box center [625, 430] width 254 height 71
click at [930, 512] on button "Save & Close" at bounding box center [949, 512] width 100 height 31
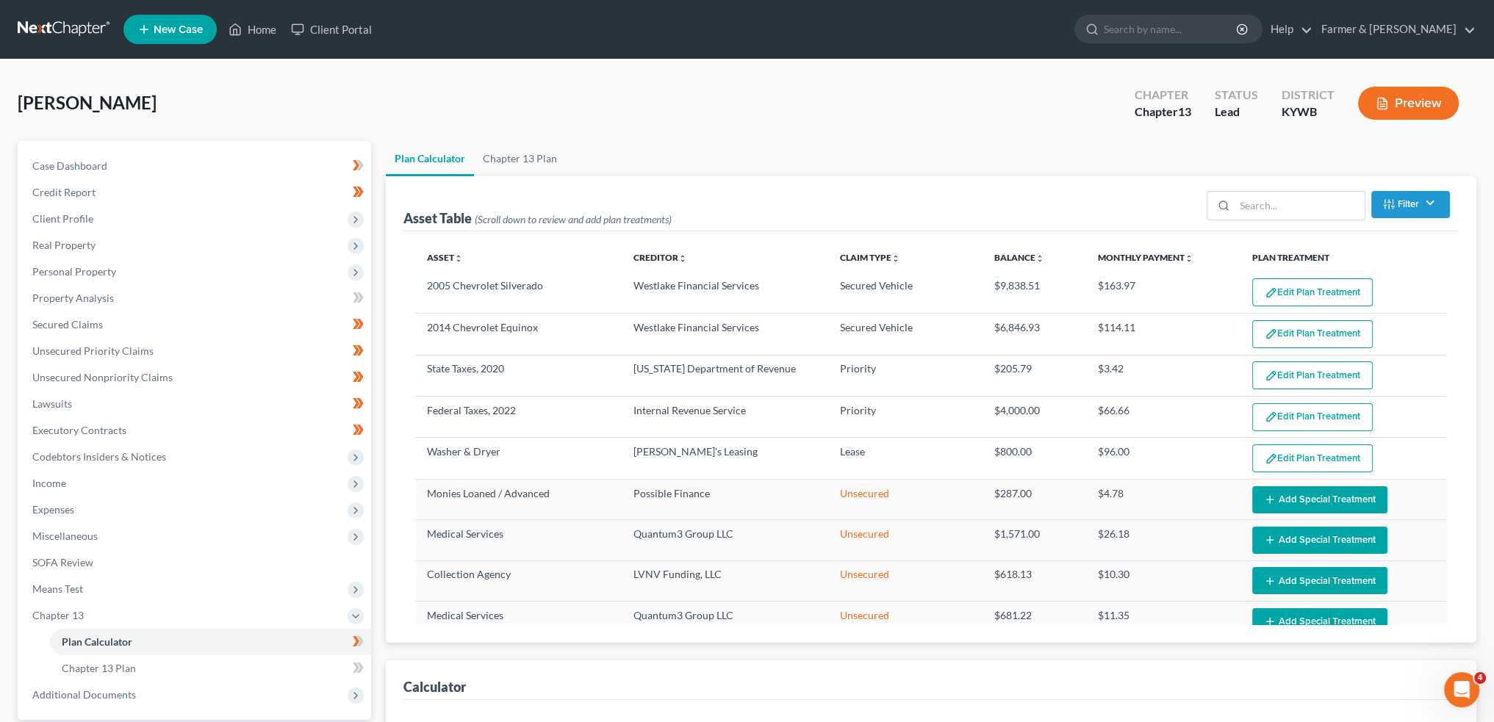
select select "59"
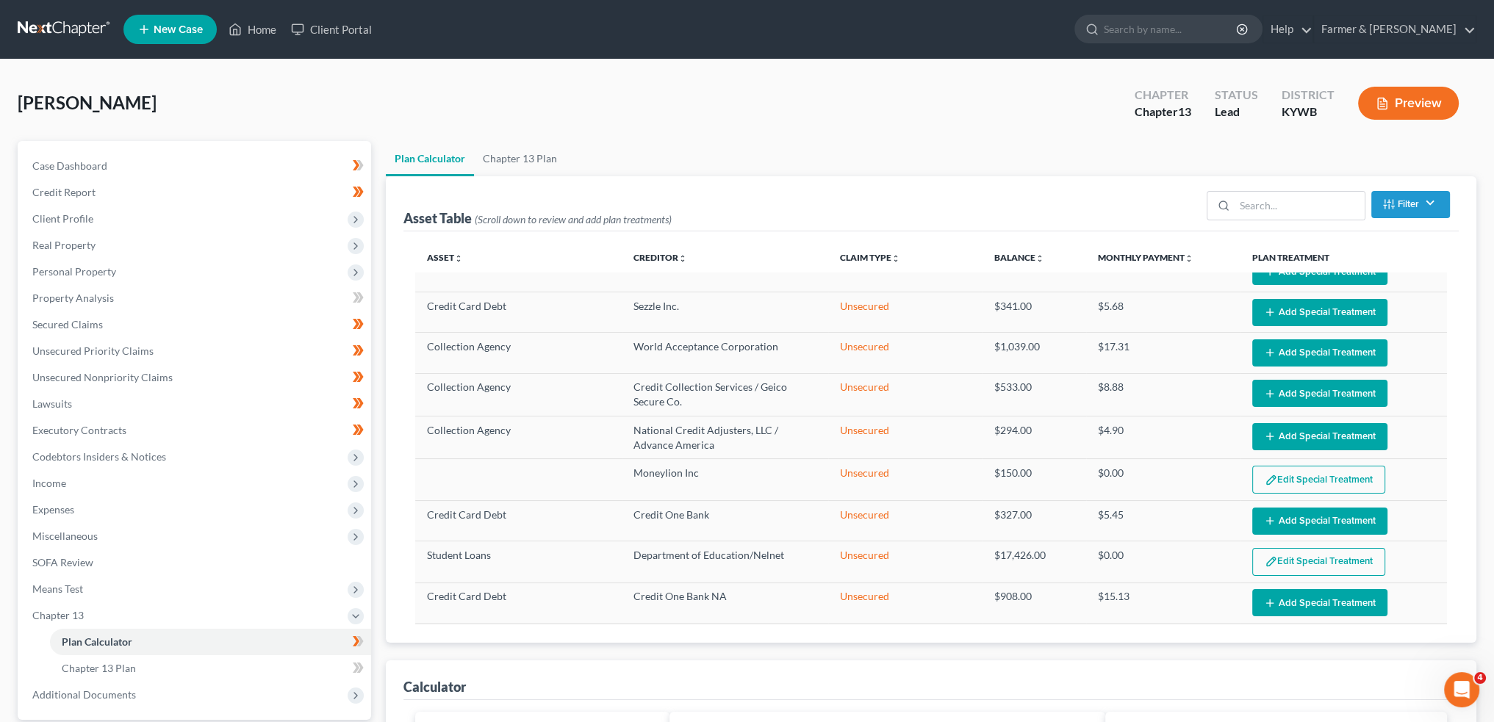
scroll to position [489, 0]
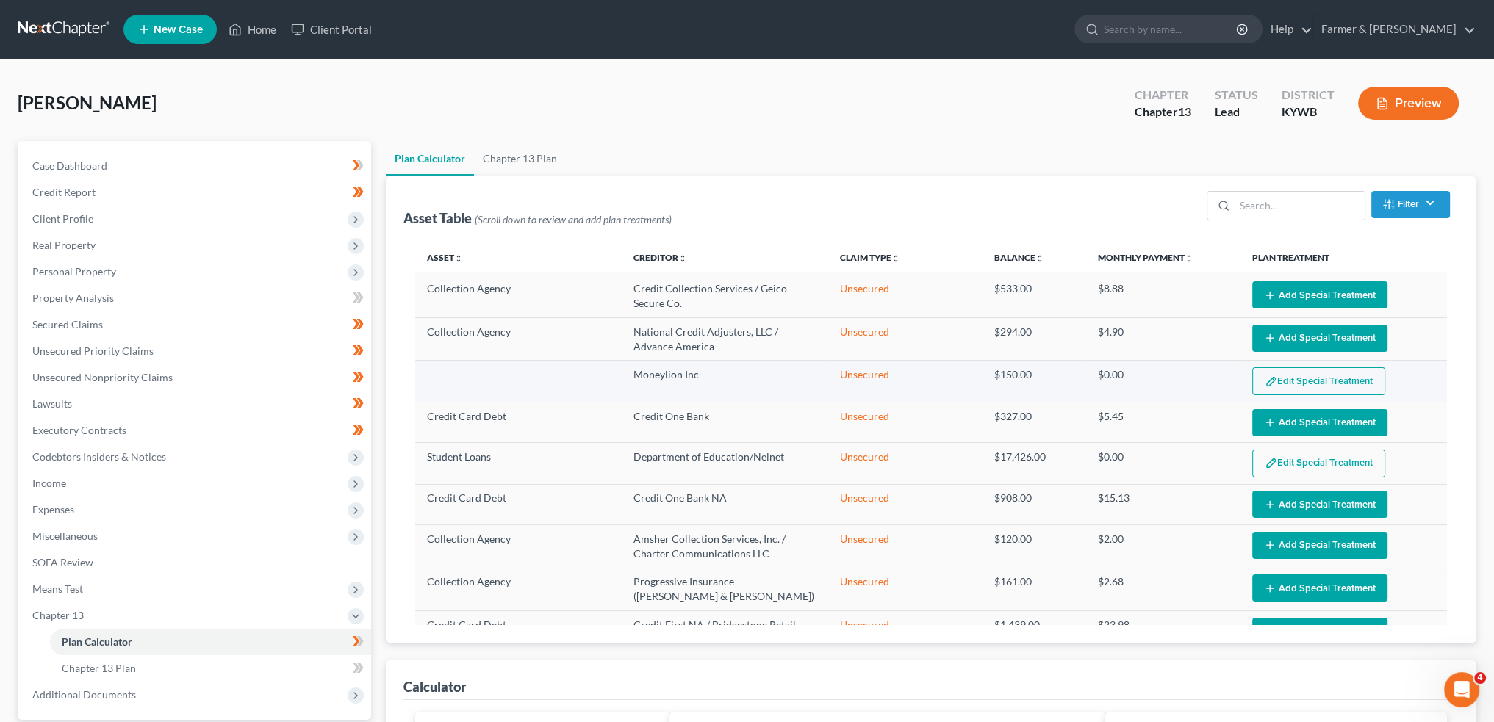
click at [1284, 373] on button "Edit Special Treatment" at bounding box center [1318, 381] width 133 height 28
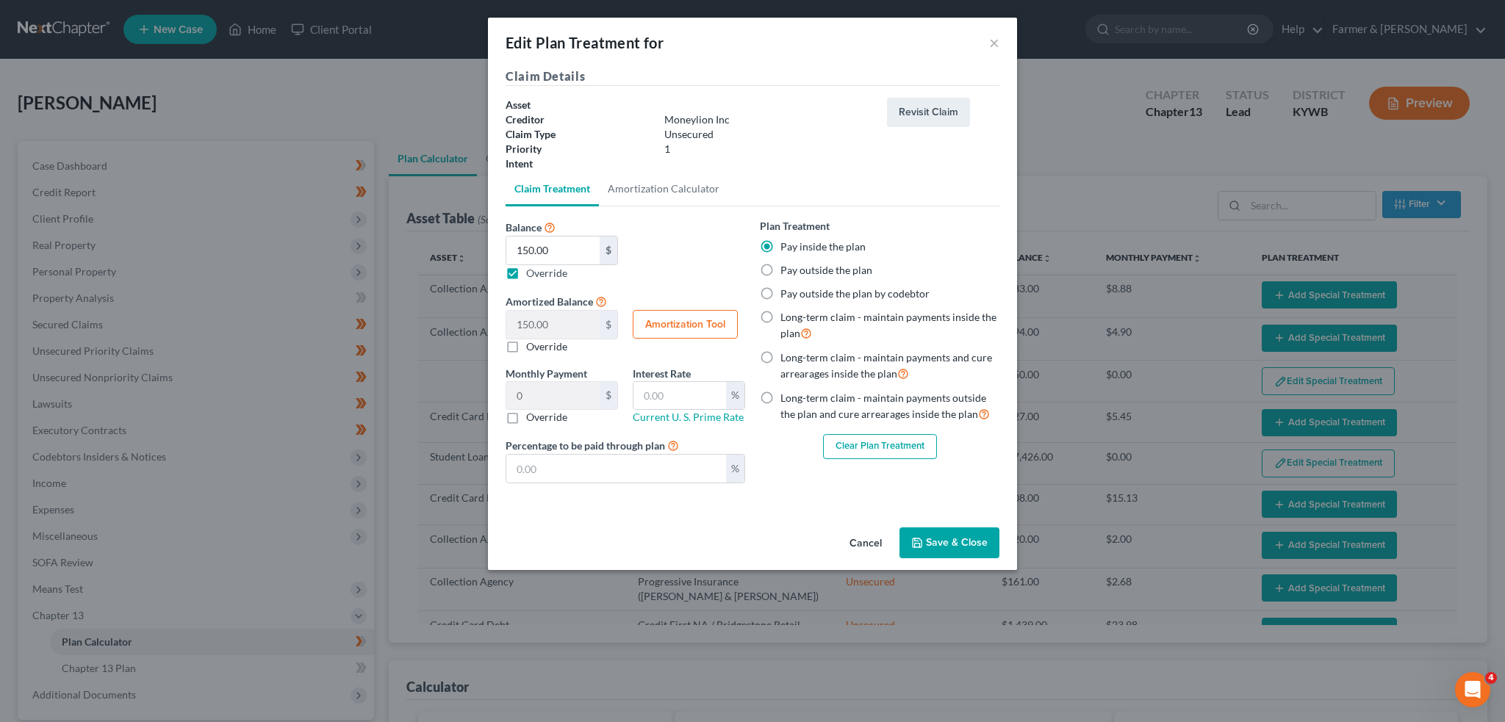
click at [885, 444] on button "Clear Plan Treatment" at bounding box center [880, 446] width 114 height 25
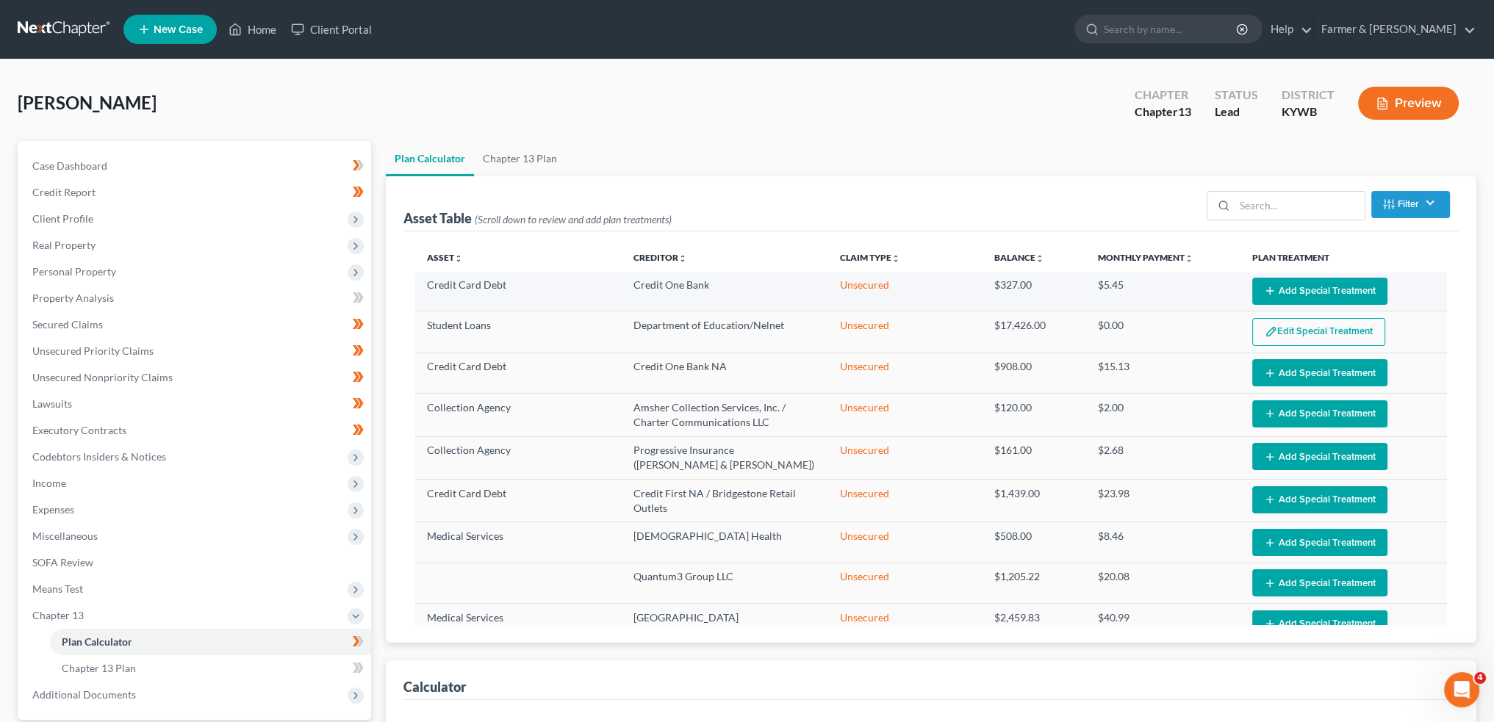
select select "59"
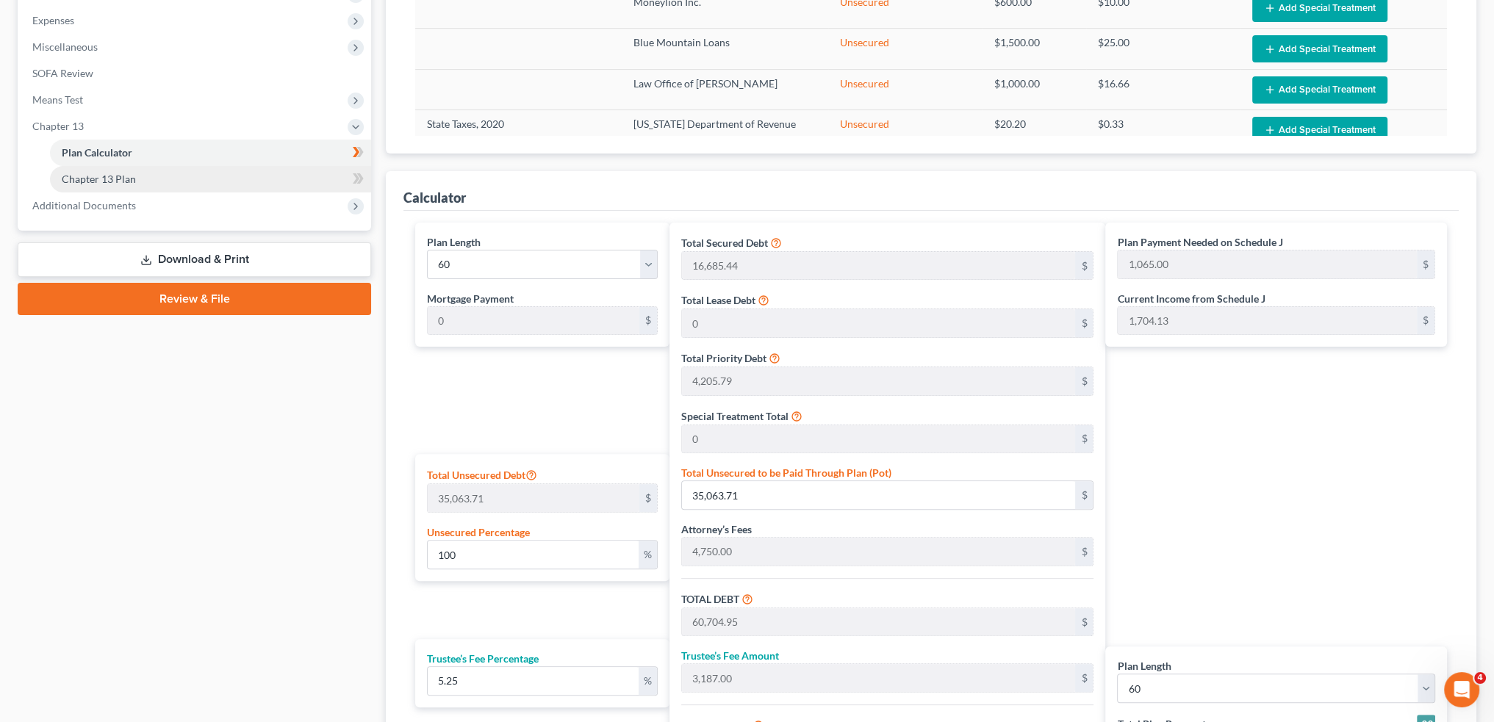
click at [165, 179] on link "Chapter 13 Plan" at bounding box center [210, 179] width 321 height 26
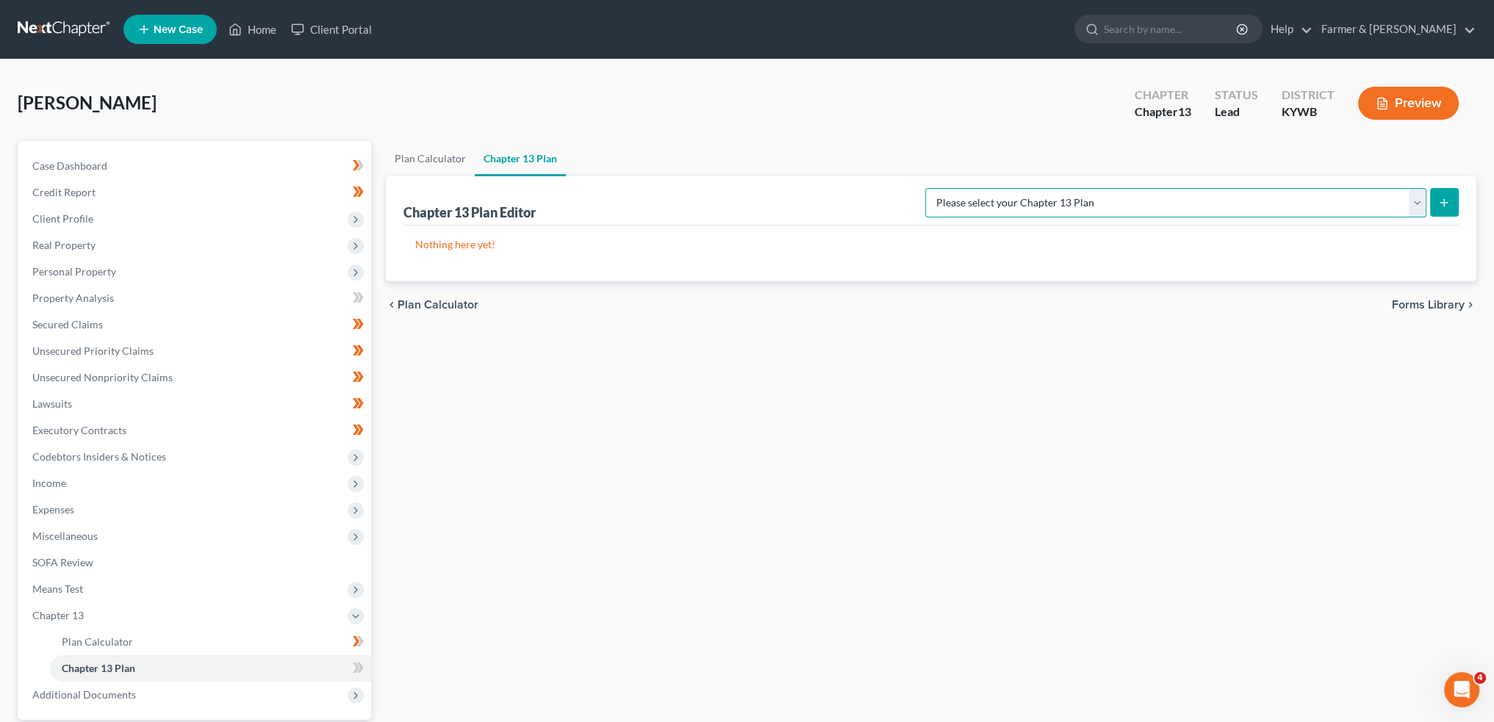
click at [1086, 205] on select "Please select your Chapter 13 Plan National Form Plan - Official Form 113 Natio…" at bounding box center [1175, 202] width 501 height 29
select select "2"
click at [984, 188] on select "Please select your Chapter 13 Plan National Form Plan - Official Form 113 Natio…" at bounding box center [1175, 202] width 501 height 29
click at [1450, 199] on button "submit" at bounding box center [1444, 202] width 29 height 29
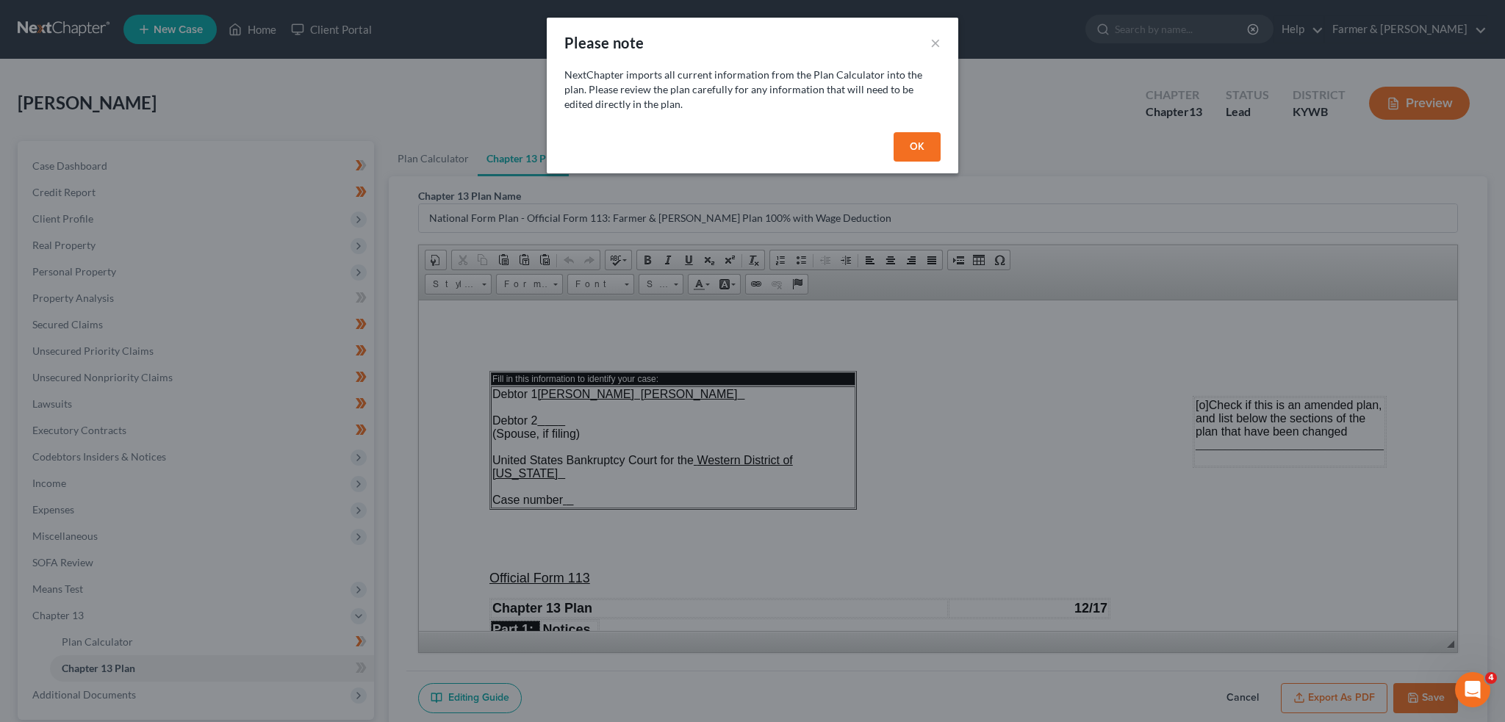
click at [906, 148] on button "OK" at bounding box center [916, 146] width 47 height 29
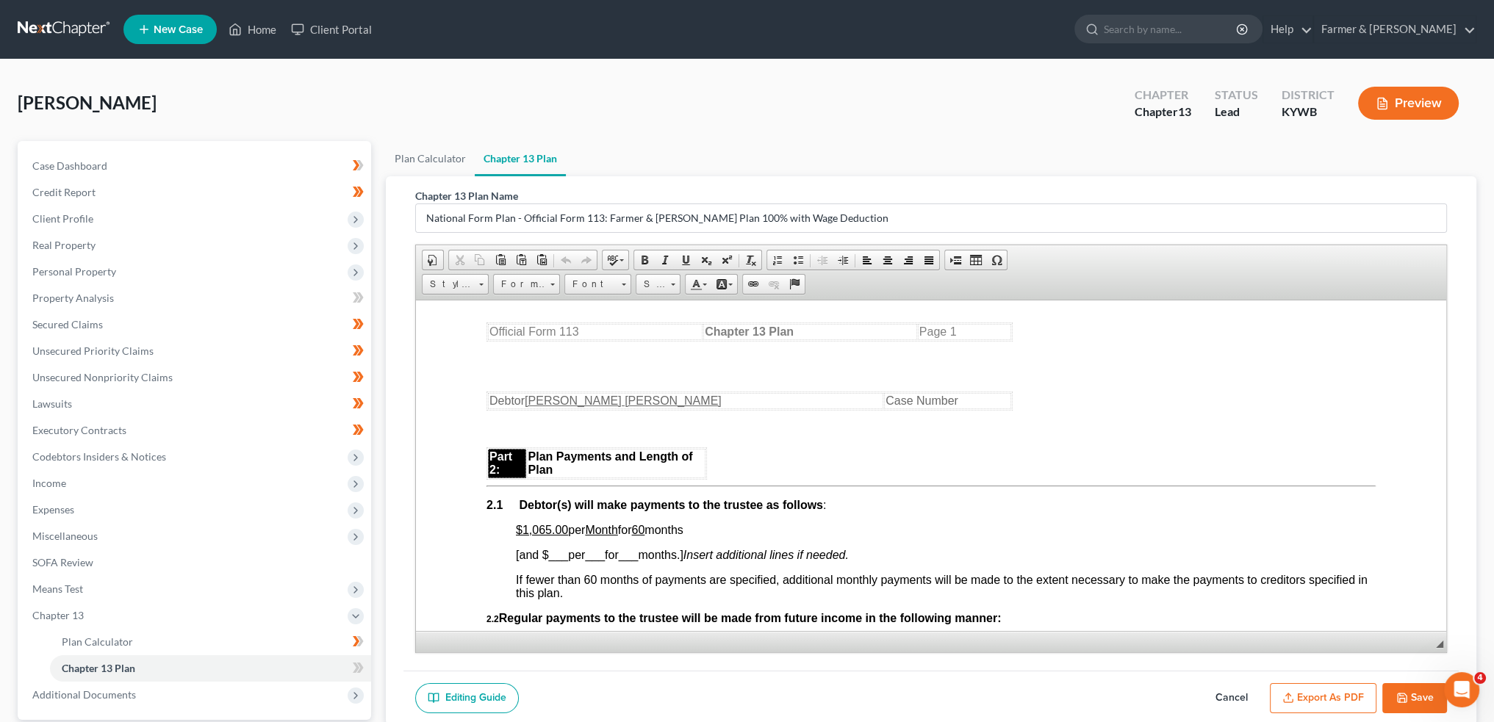
scroll to position [857, 0]
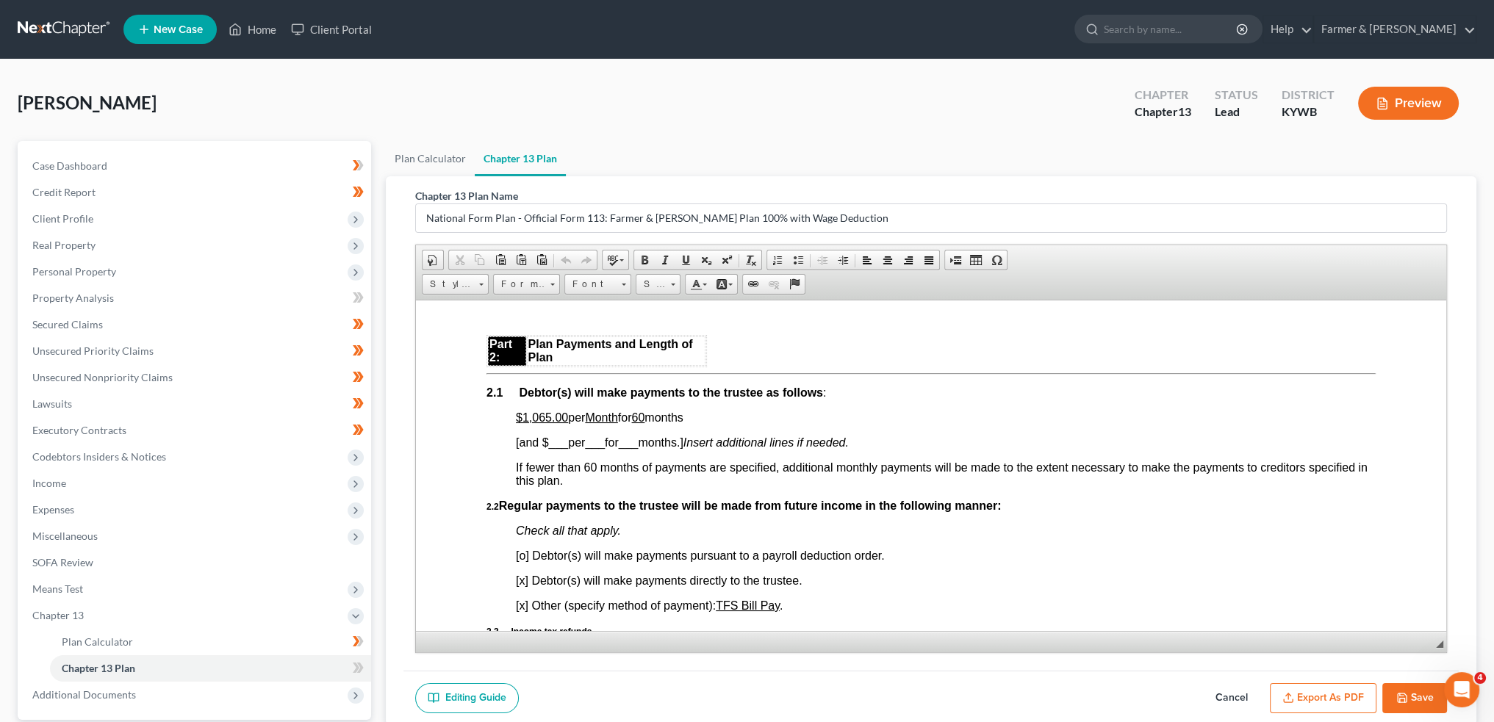
drag, startPoint x: 561, startPoint y: 416, endPoint x: 698, endPoint y: 418, distance: 136.7
click at [683, 418] on span "$1,065.00 per Month for 60 months" at bounding box center [600, 417] width 168 height 12
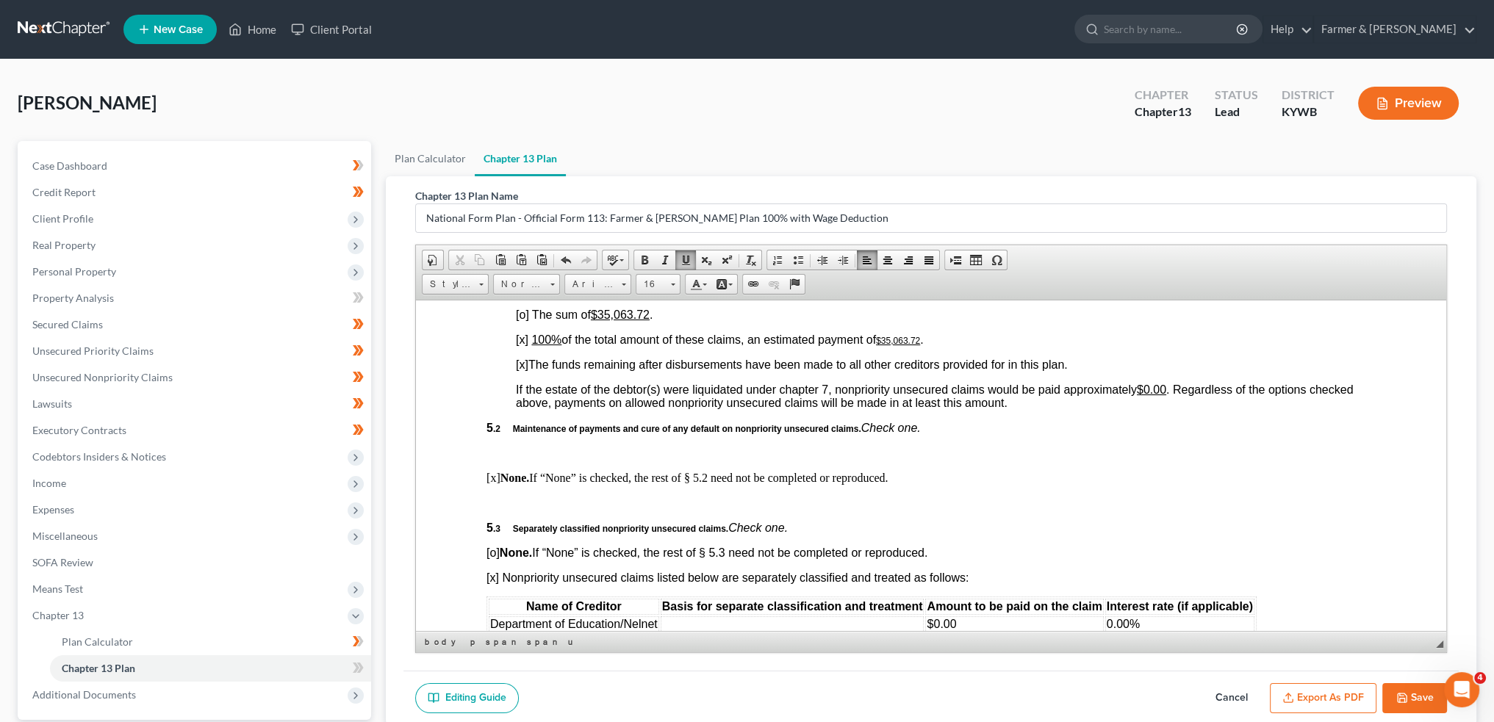
scroll to position [3428, 0]
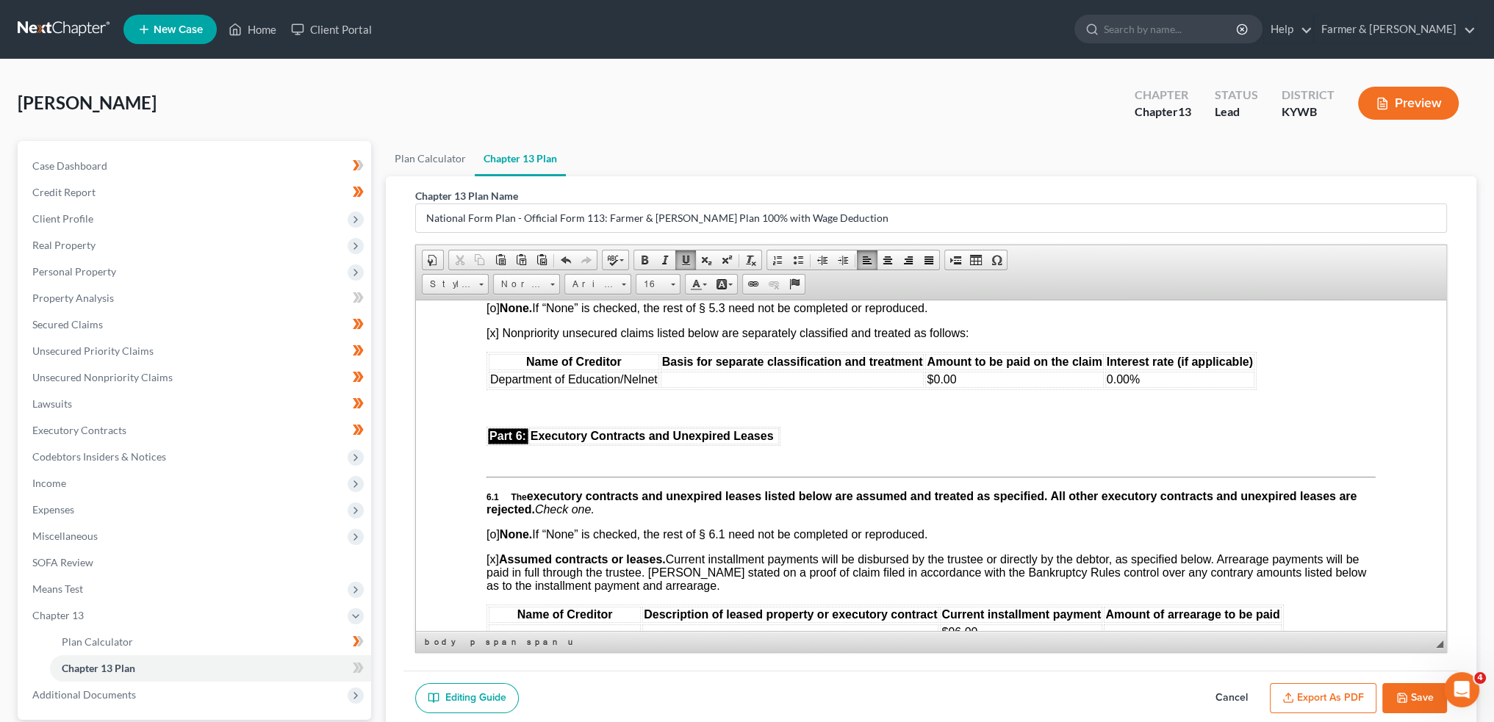
click at [716, 387] on td at bounding box center [793, 379] width 264 height 16
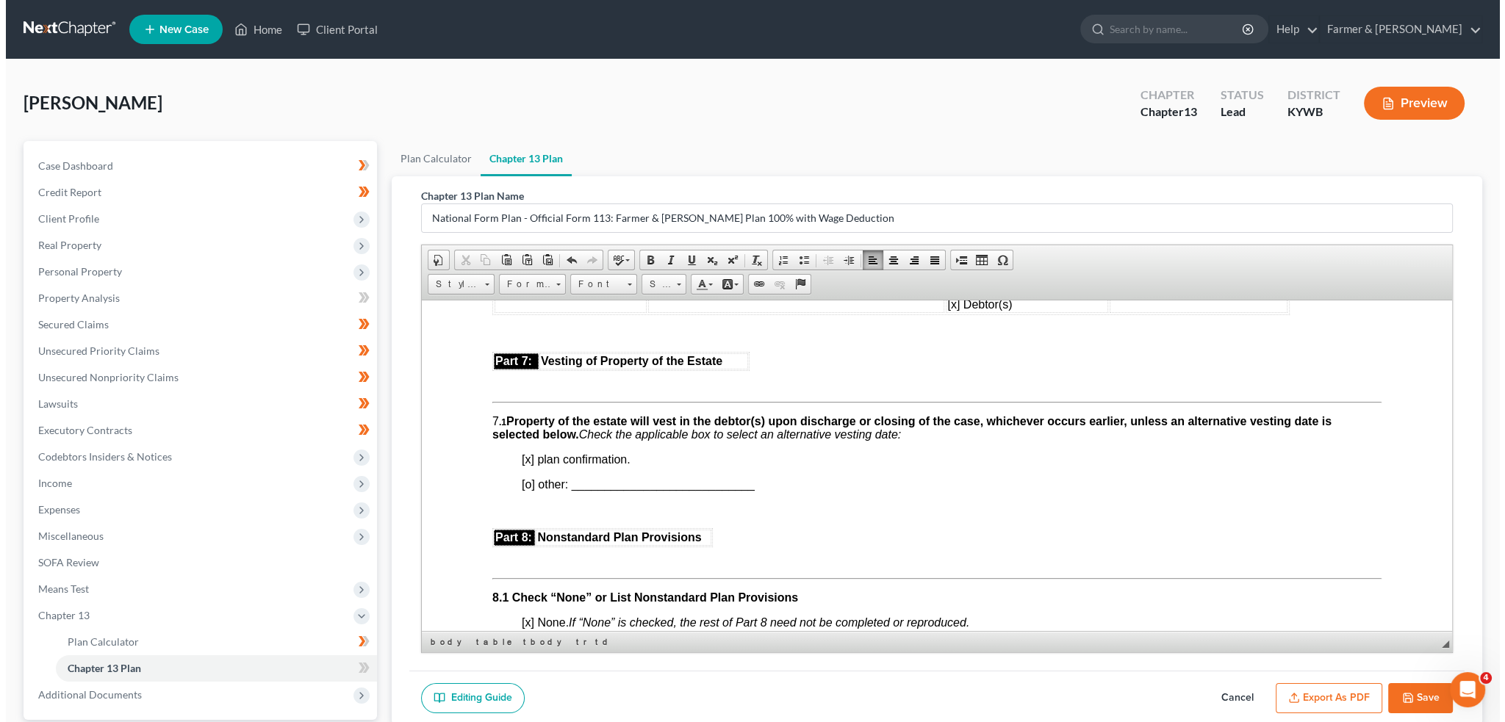
scroll to position [122, 0]
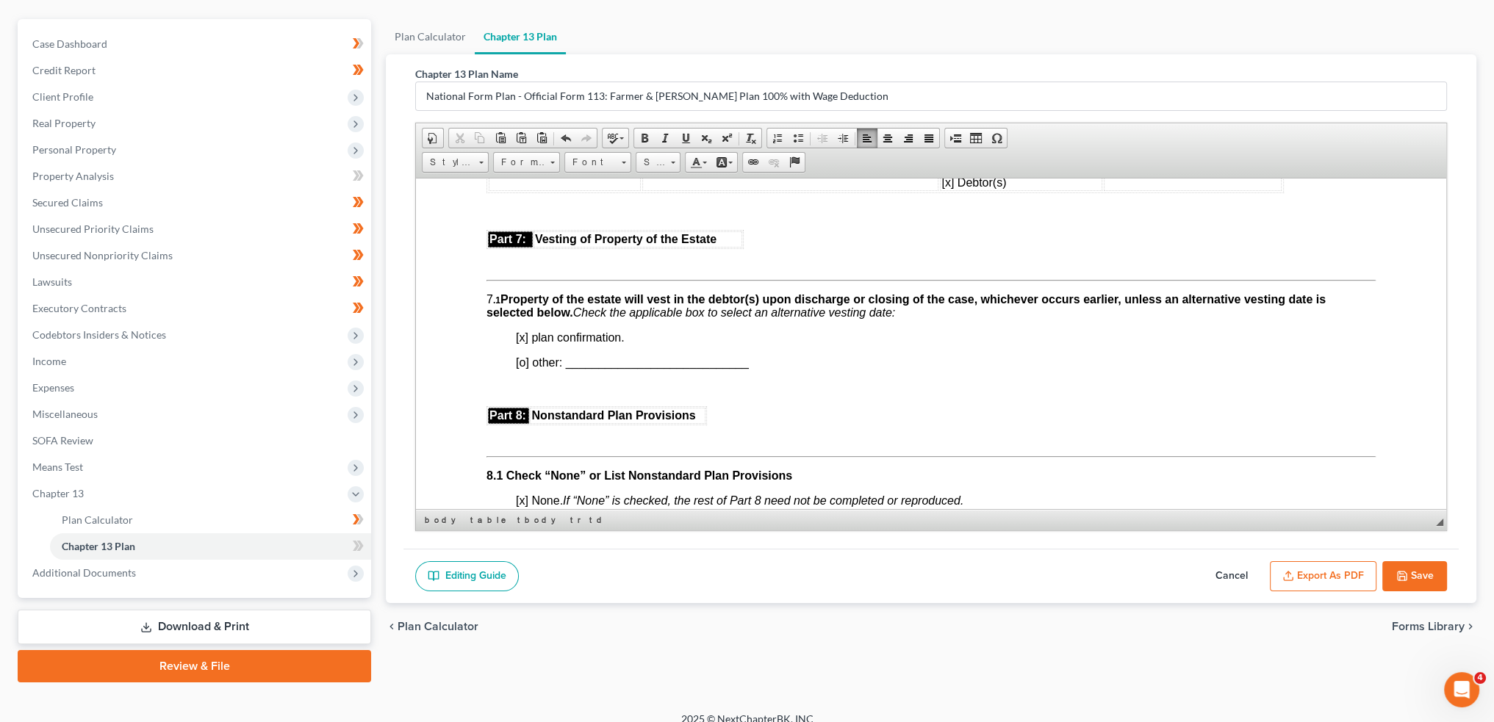
click at [1317, 567] on button "Export as PDF" at bounding box center [1323, 576] width 107 height 31
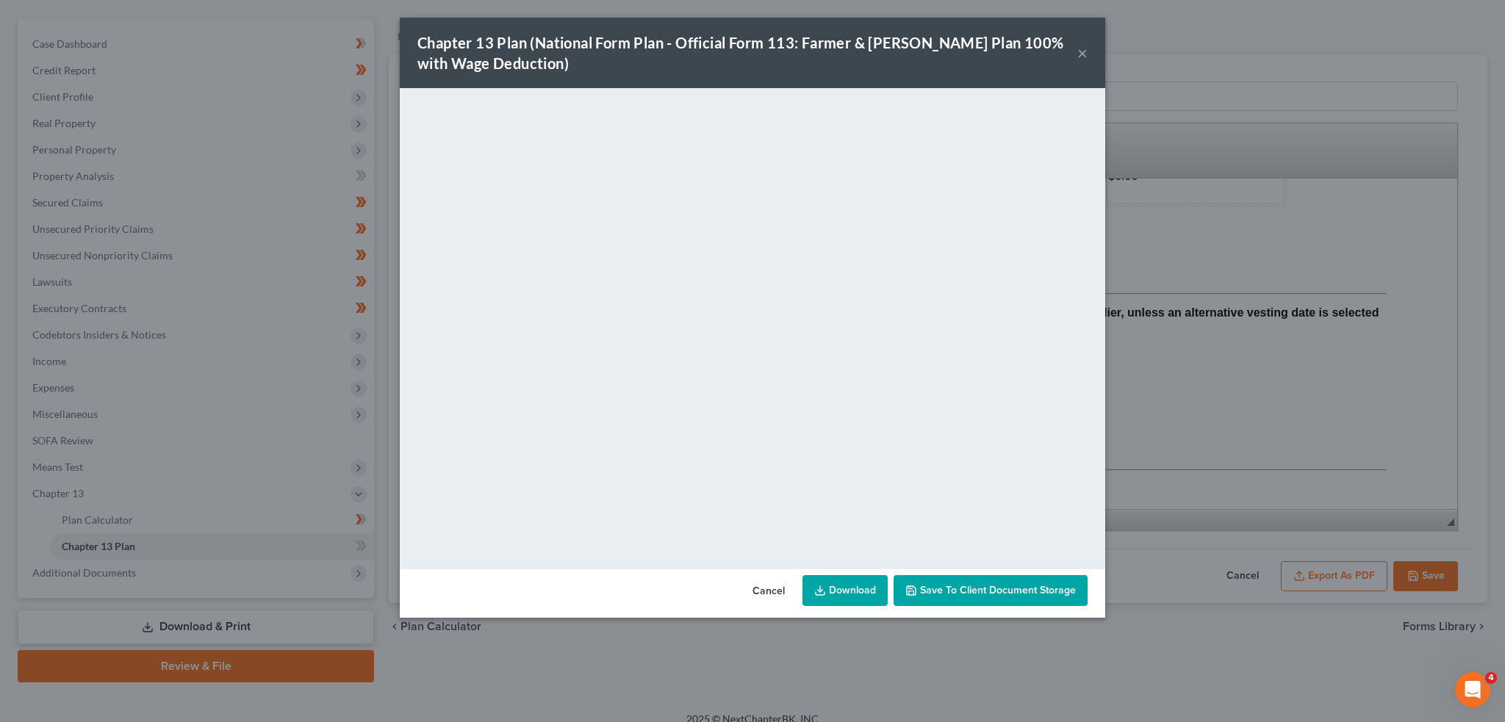
click at [946, 597] on button "Save to Client Document Storage" at bounding box center [990, 590] width 194 height 31
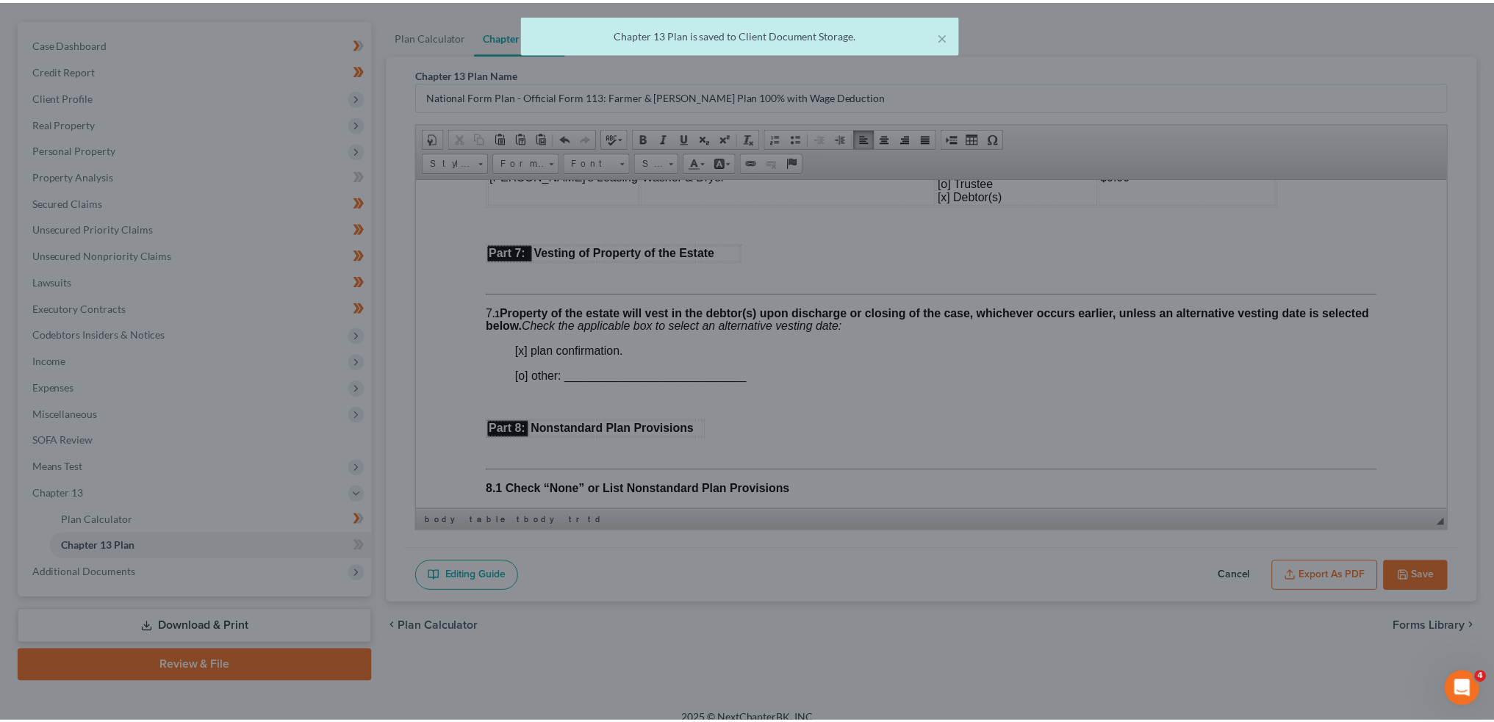
scroll to position [3795, 0]
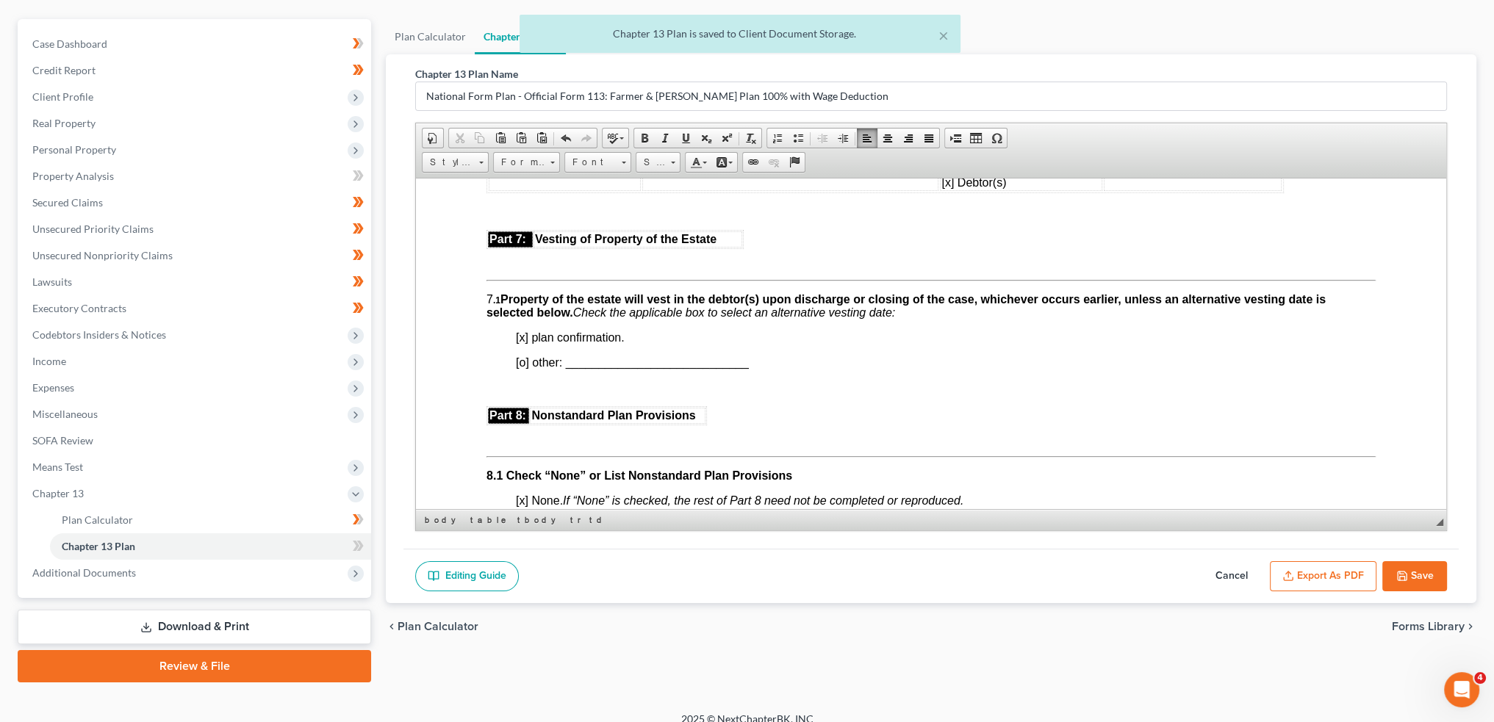
click at [1414, 575] on button "Save" at bounding box center [1414, 576] width 65 height 31
select select "2"
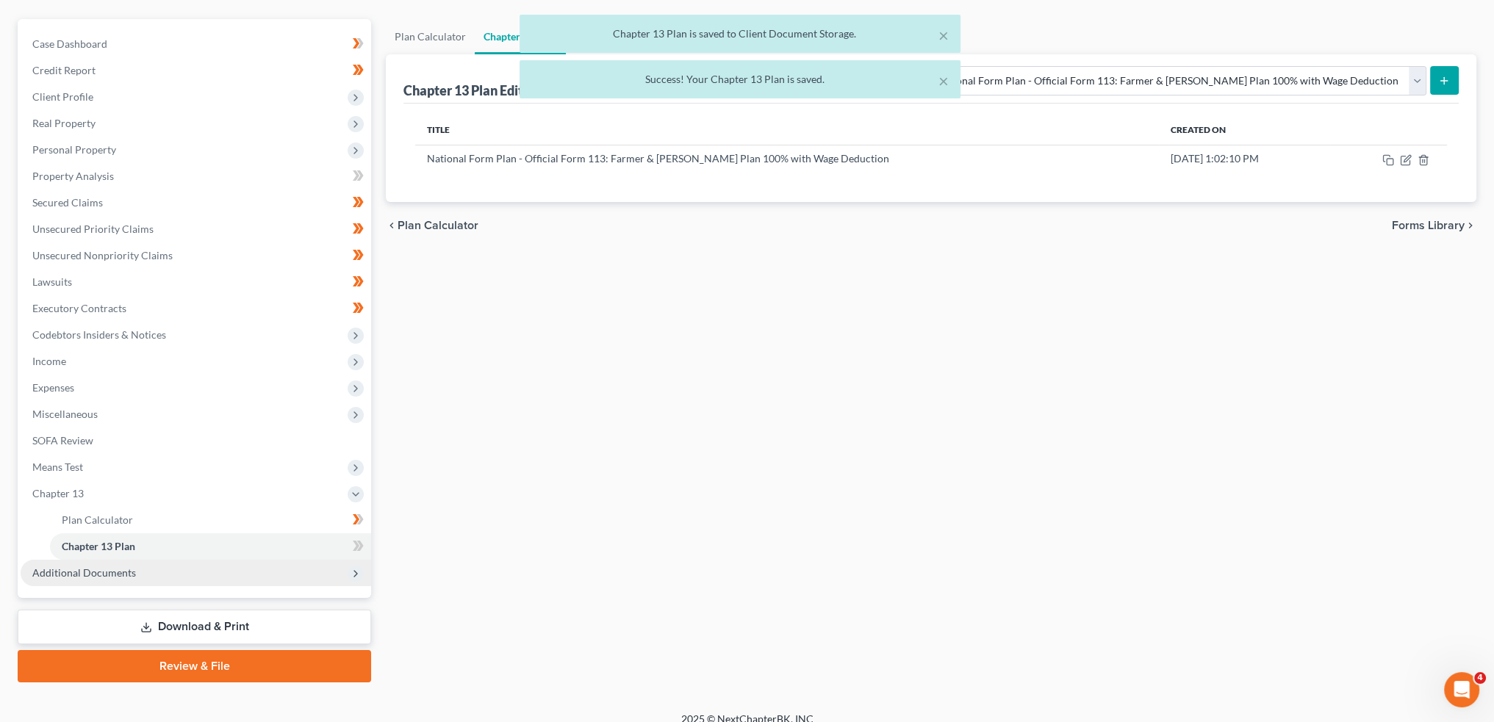
click at [154, 569] on span "Additional Documents" at bounding box center [196, 573] width 350 height 26
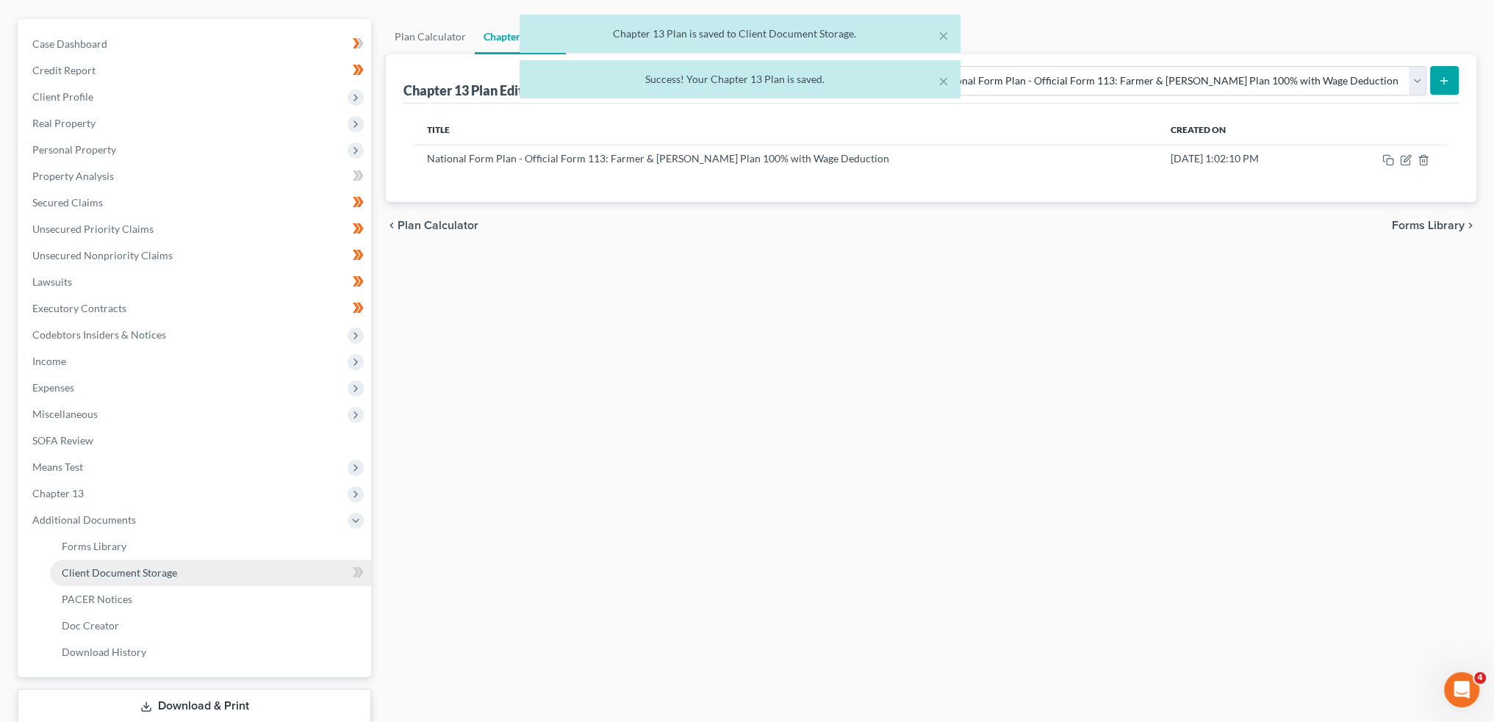
click at [158, 566] on span "Client Document Storage" at bounding box center [119, 572] width 115 height 12
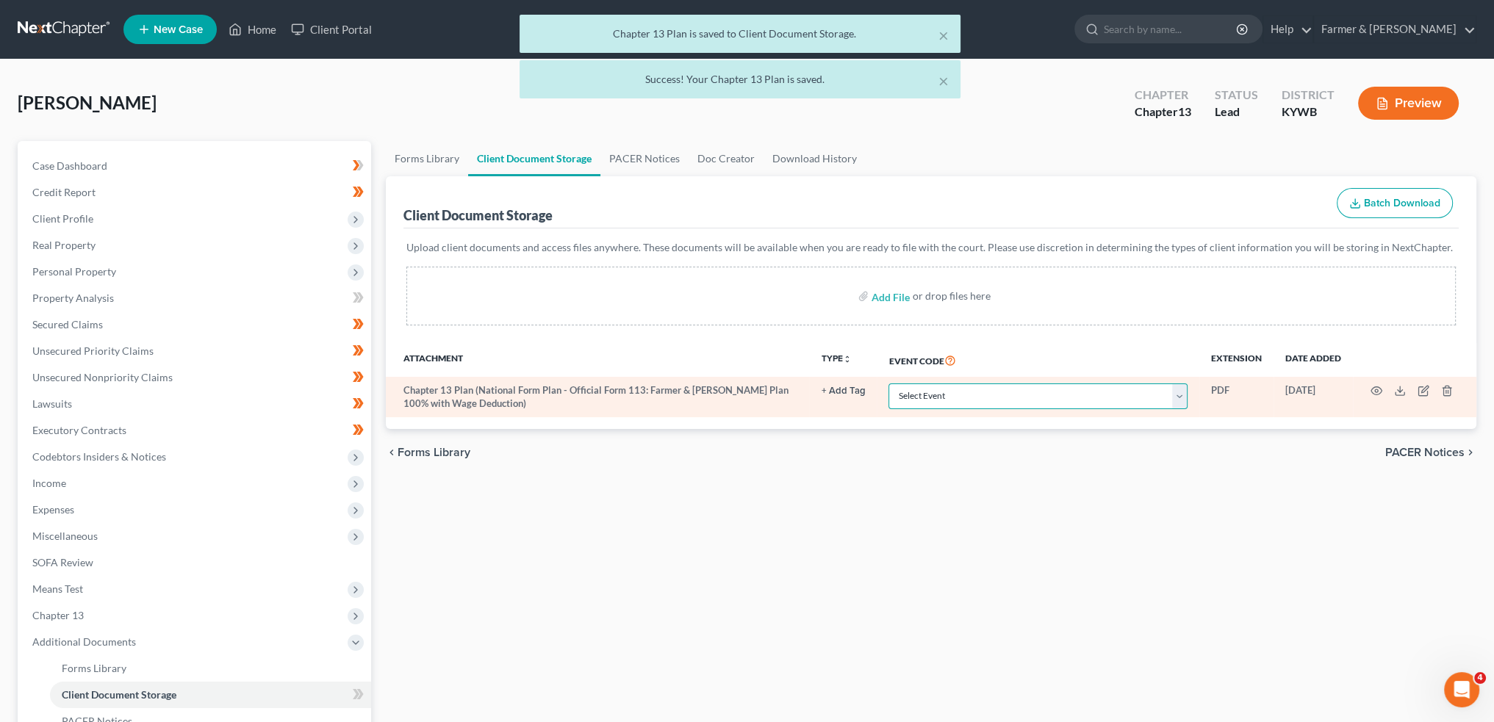
click at [954, 397] on select "Select Event Amended Answer Amended Complaint Amended List of Creditors (Fee) A…" at bounding box center [1037, 397] width 299 height 26
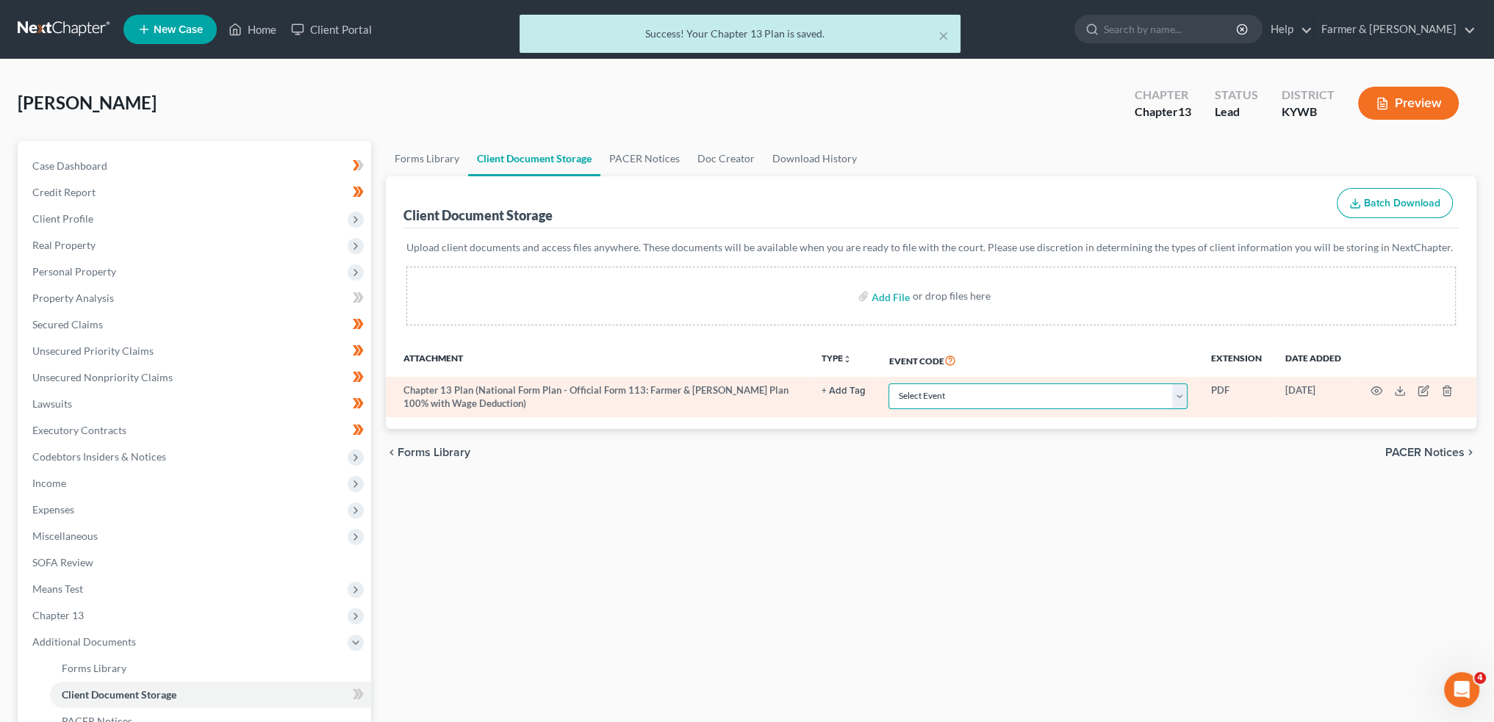
select select "16"
click at [888, 384] on select "Select Event Amended Answer Amended Complaint Amended List of Creditors (Fee) A…" at bounding box center [1037, 397] width 299 height 26
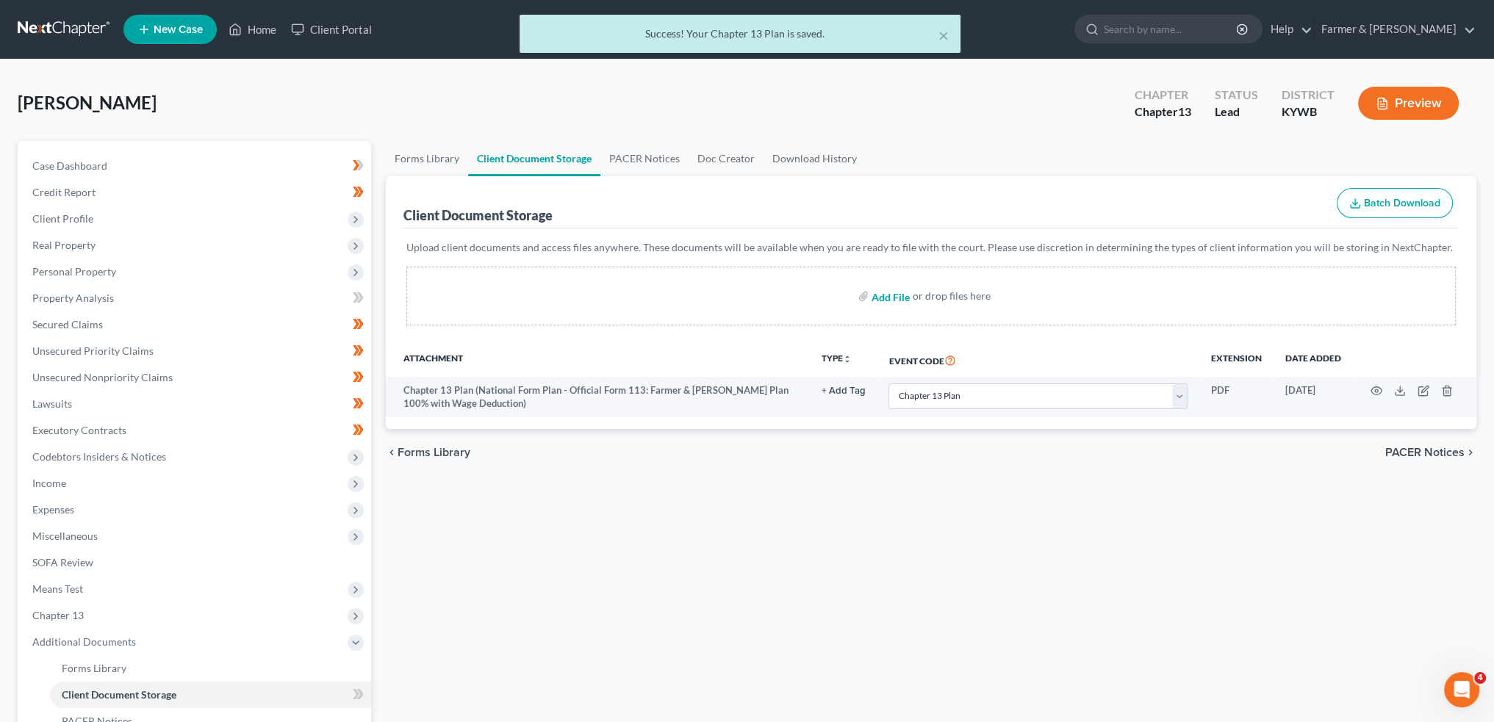
click at [896, 293] on input "file" at bounding box center [888, 296] width 35 height 26
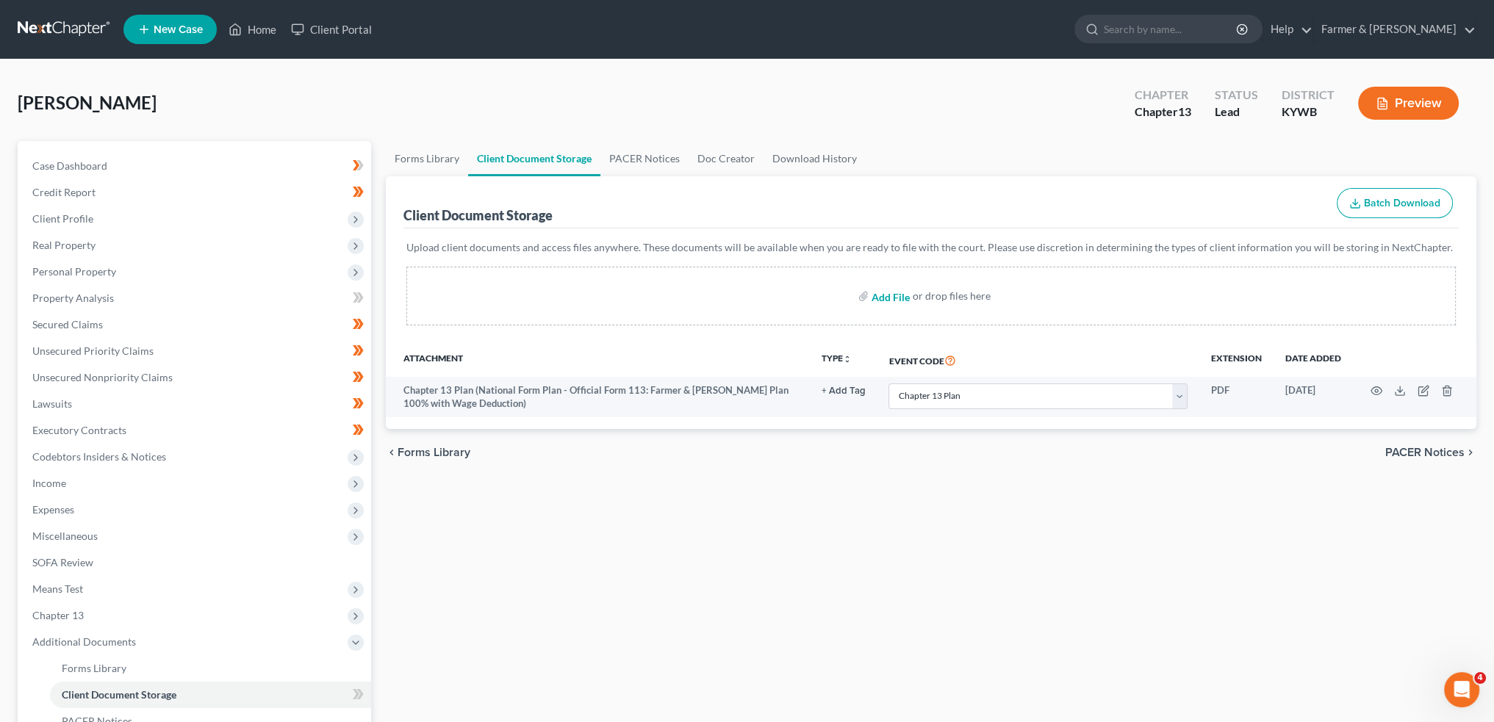
type input "C:\fakepath\Bland_James_M_CCC.pdf"
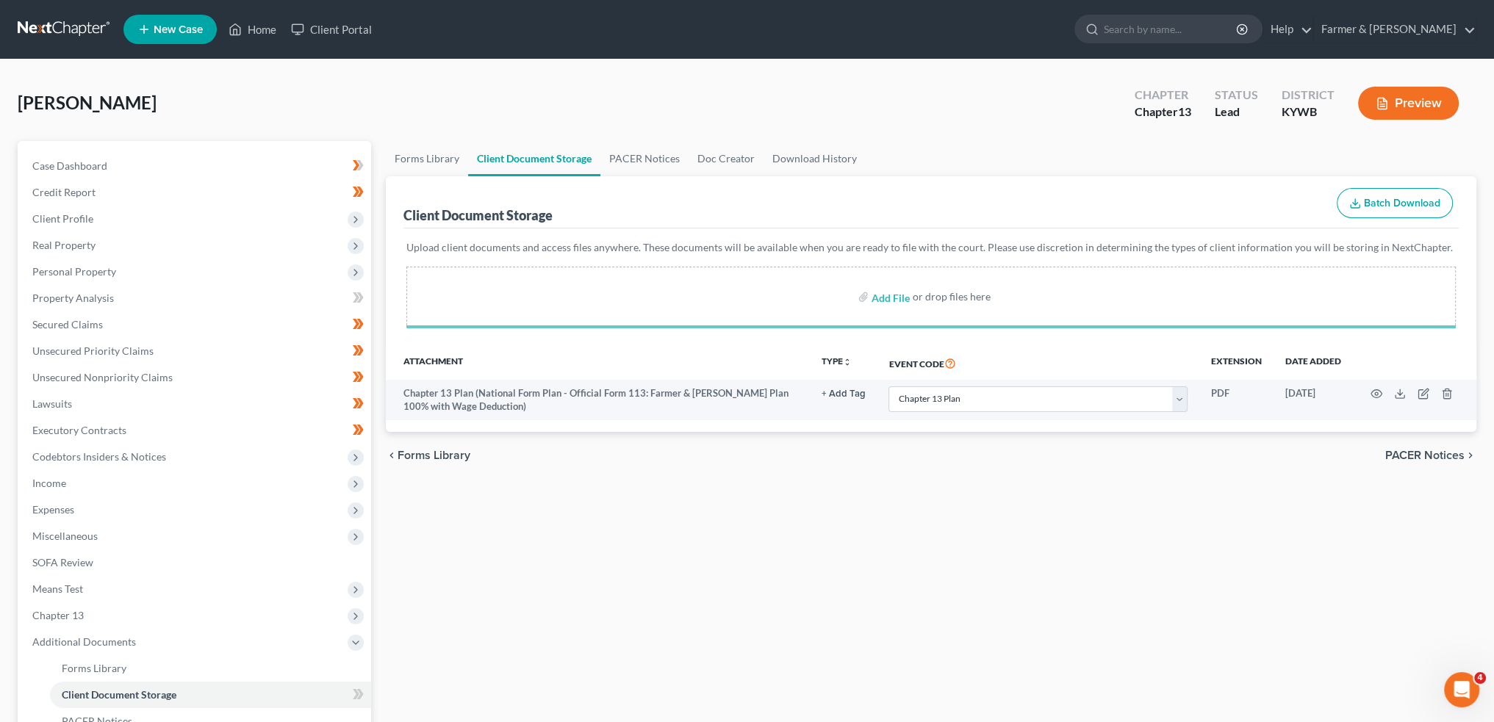
select select "16"
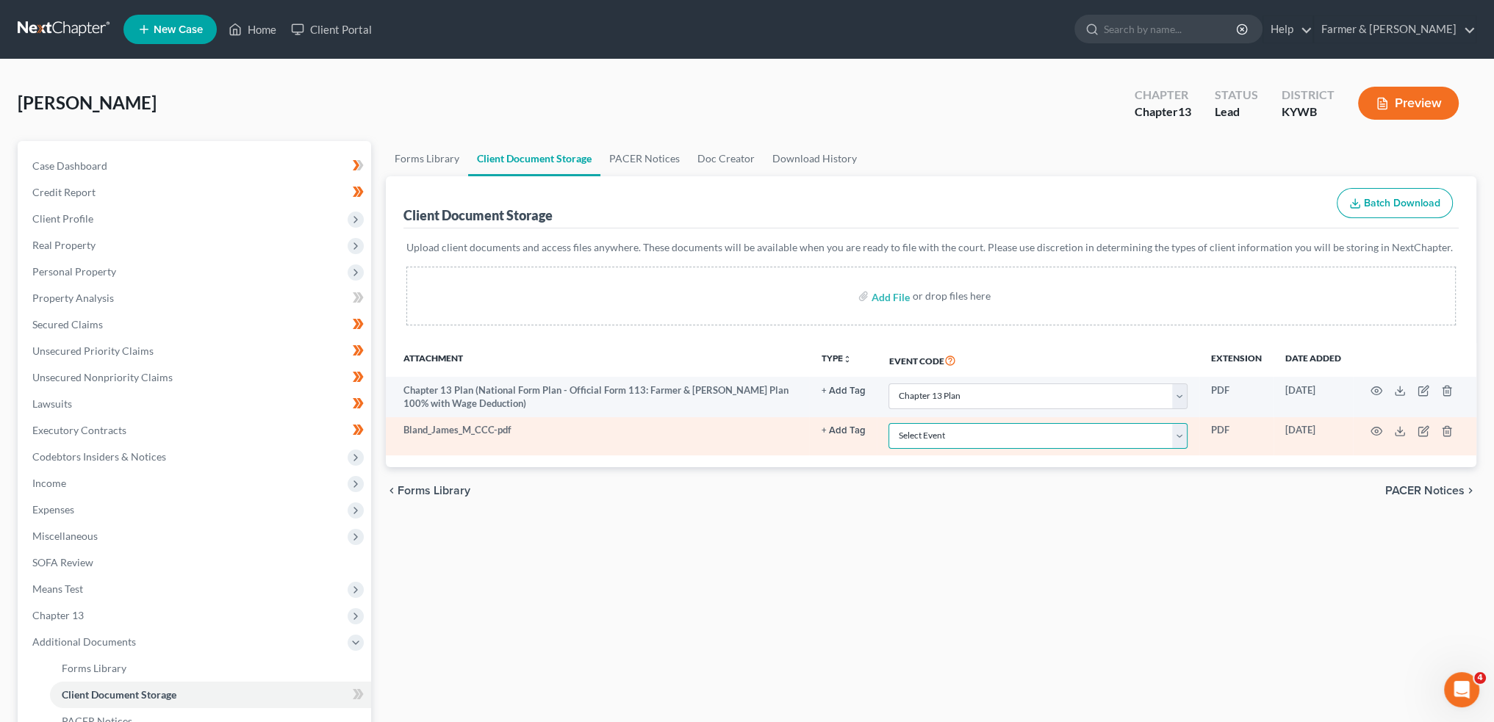
drag, startPoint x: 929, startPoint y: 435, endPoint x: 932, endPoint y: 428, distance: 7.9
click at [929, 435] on select "Select Event Amended Answer Amended Complaint Amended List of Creditors (Fee) A…" at bounding box center [1037, 436] width 299 height 26
select select "7"
click at [888, 423] on select "Select Event Amended Answer Amended Complaint Amended List of Creditors (Fee) A…" at bounding box center [1037, 436] width 299 height 26
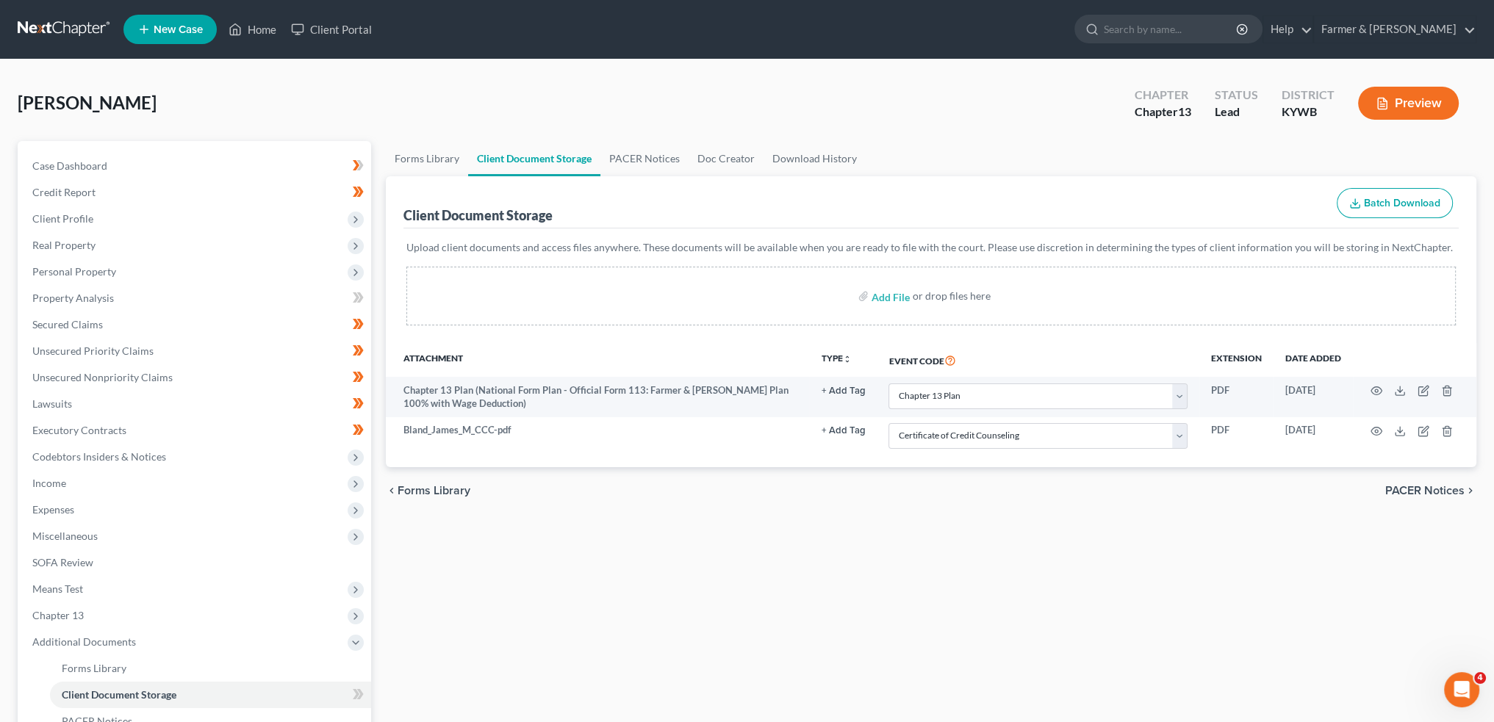
click at [720, 566] on div "Forms Library Client Document Storage PACER Notices Doc Creator Download Histor…" at bounding box center [930, 512] width 1105 height 743
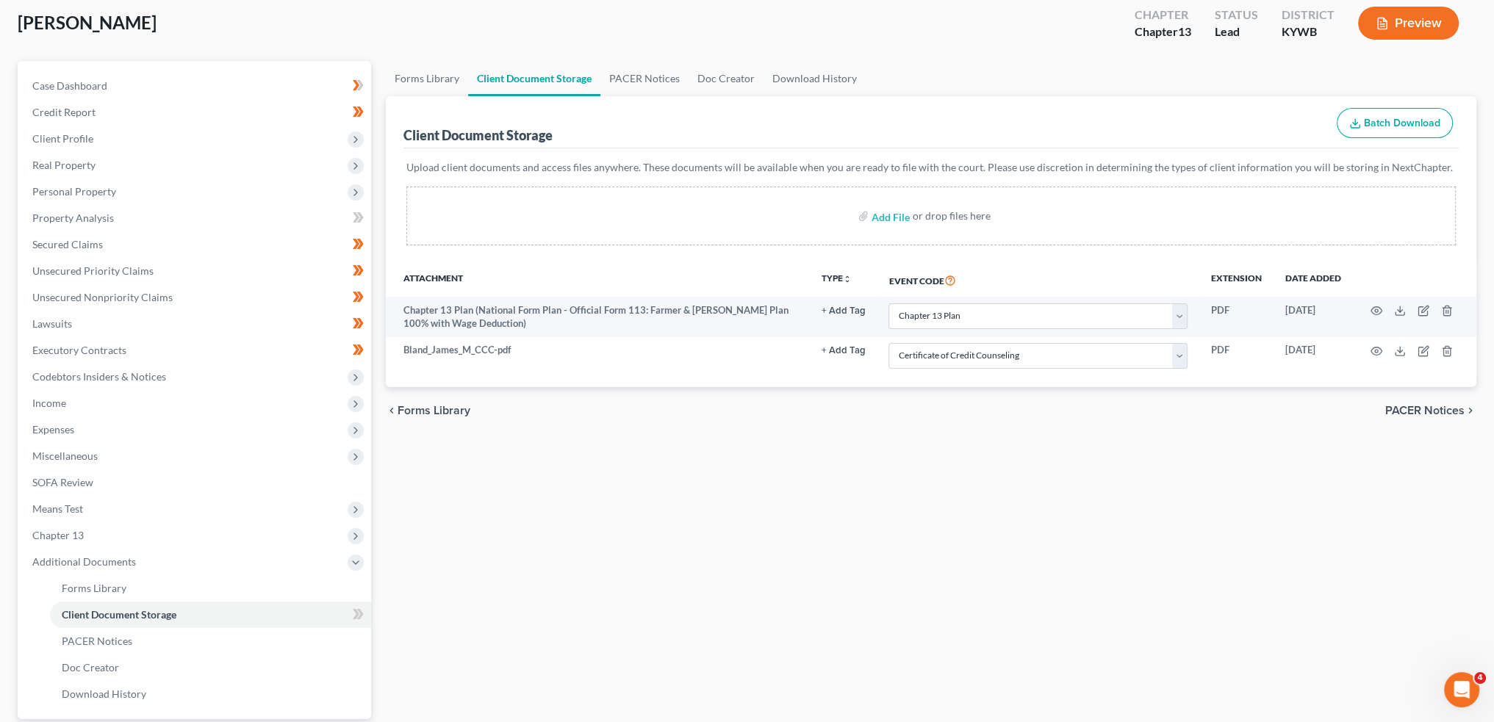
scroll to position [122, 0]
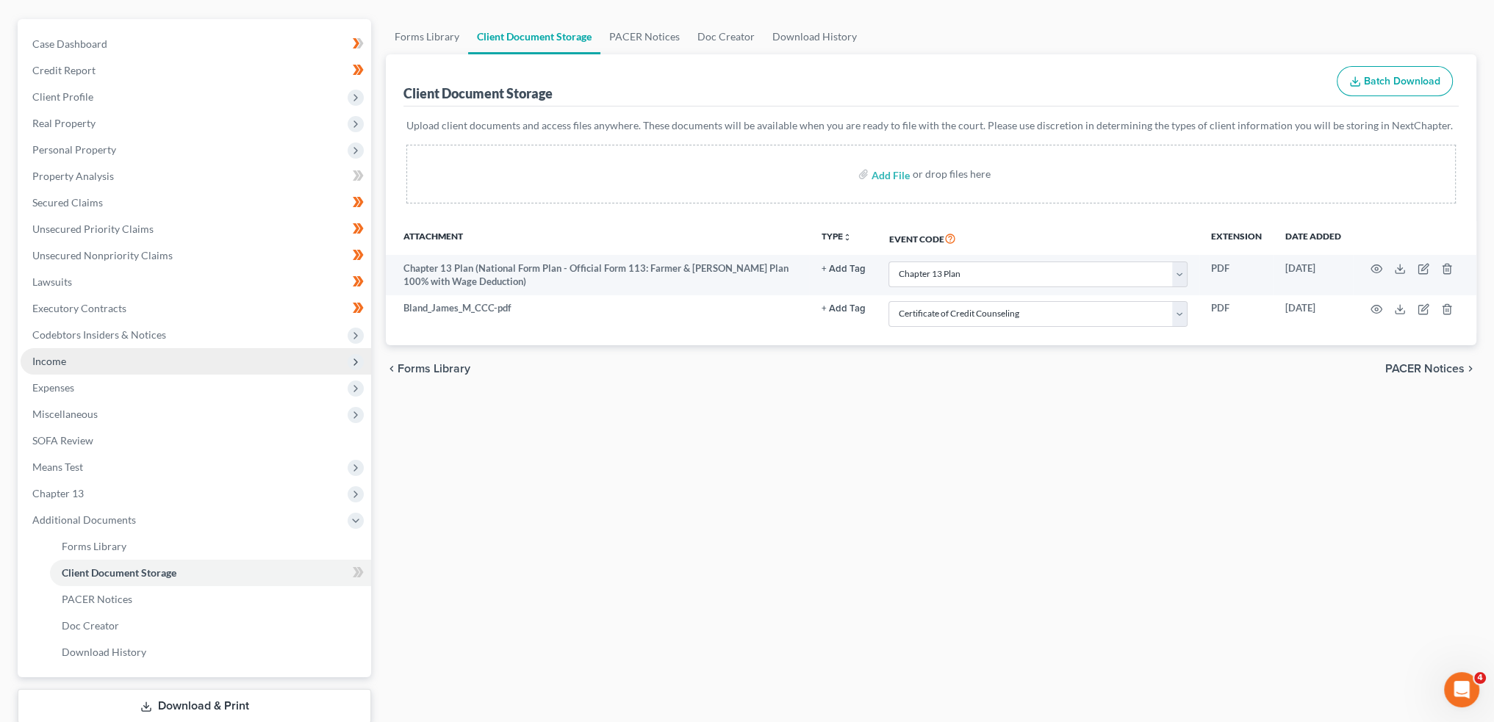
click at [170, 363] on span "Income" at bounding box center [196, 361] width 350 height 26
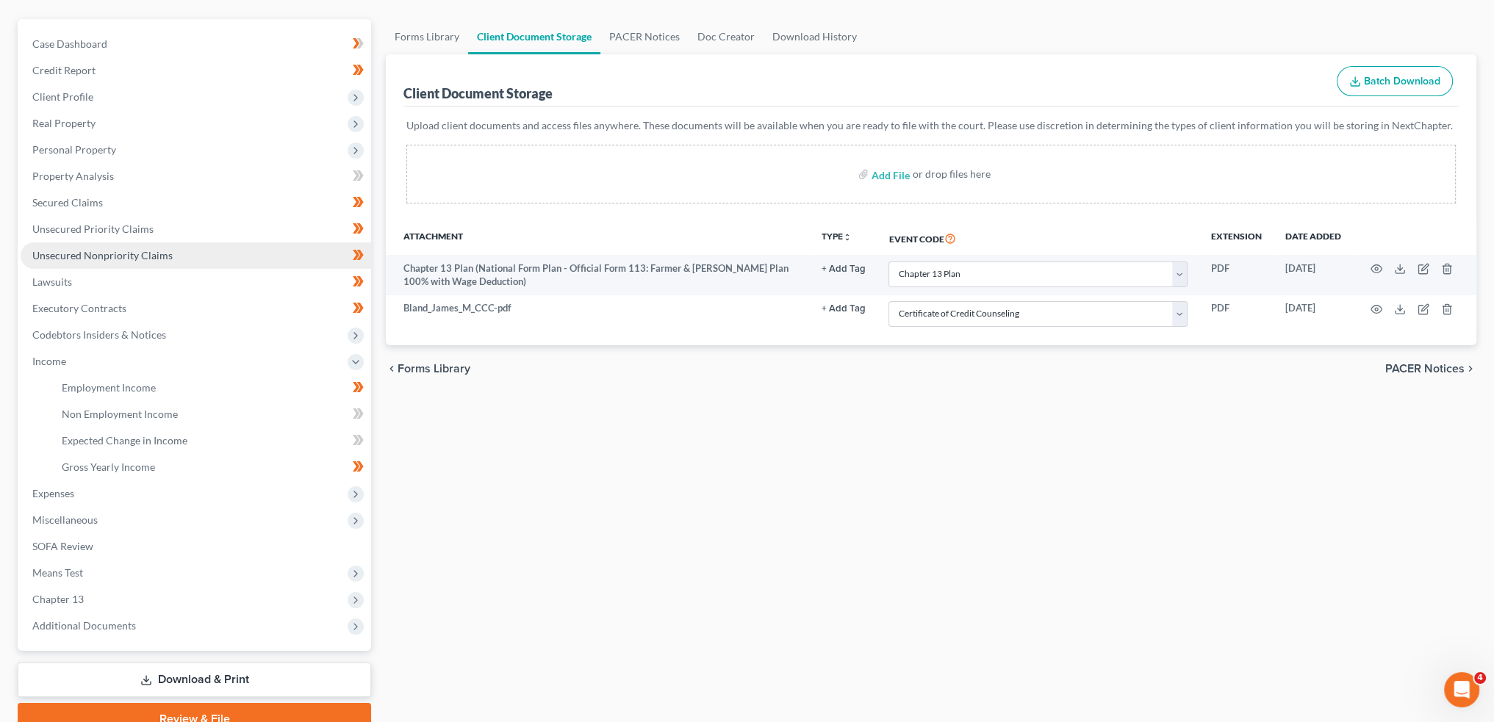
click at [185, 252] on link "Unsecured Nonpriority Claims" at bounding box center [196, 255] width 350 height 26
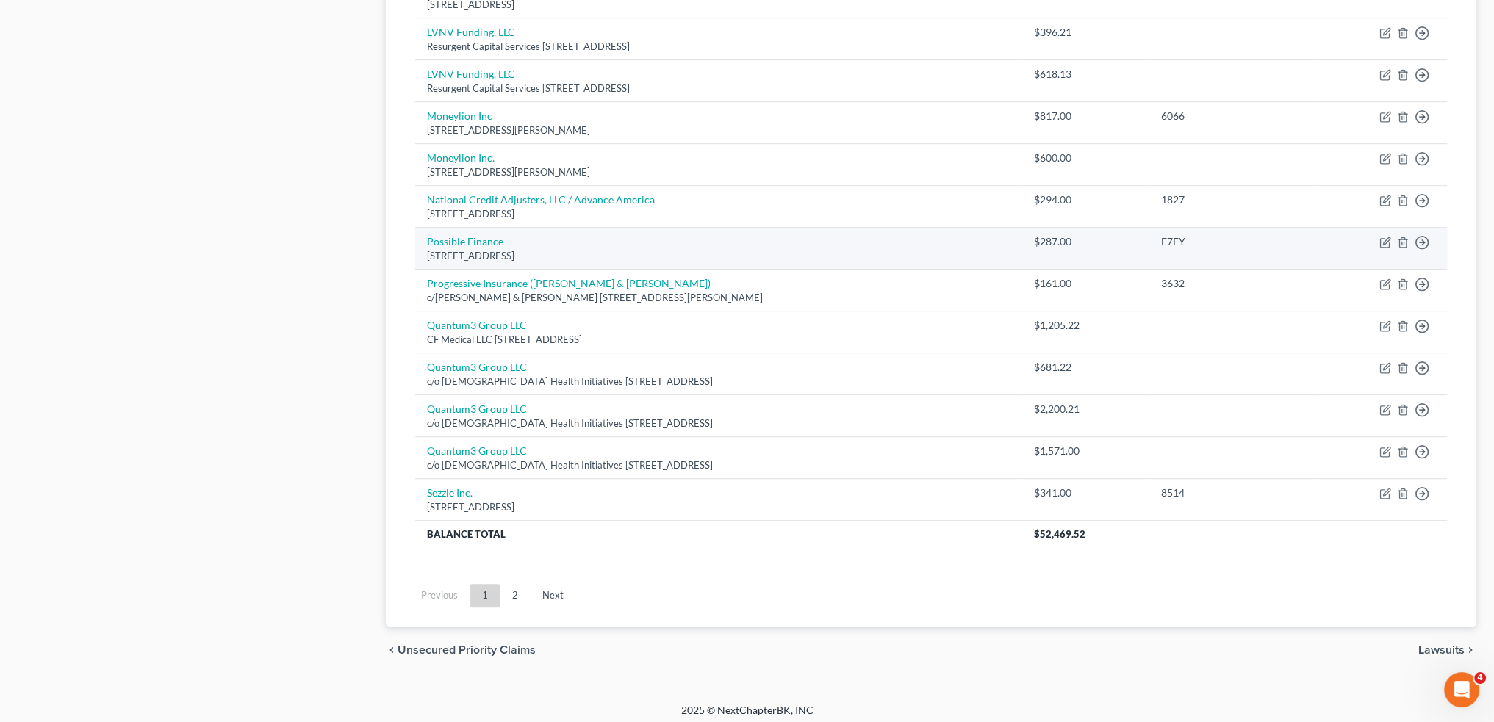
scroll to position [969, 0]
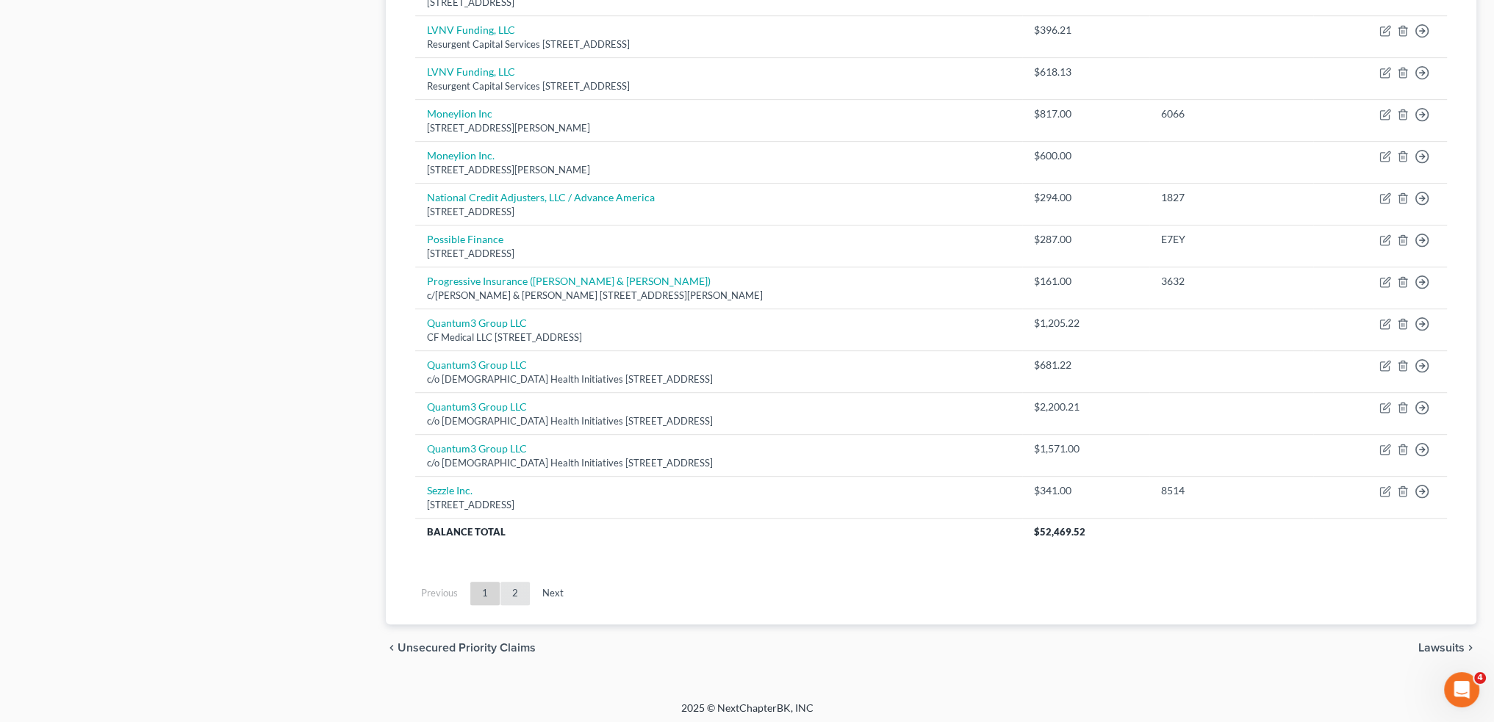
click at [511, 592] on link "2" at bounding box center [514, 594] width 29 height 24
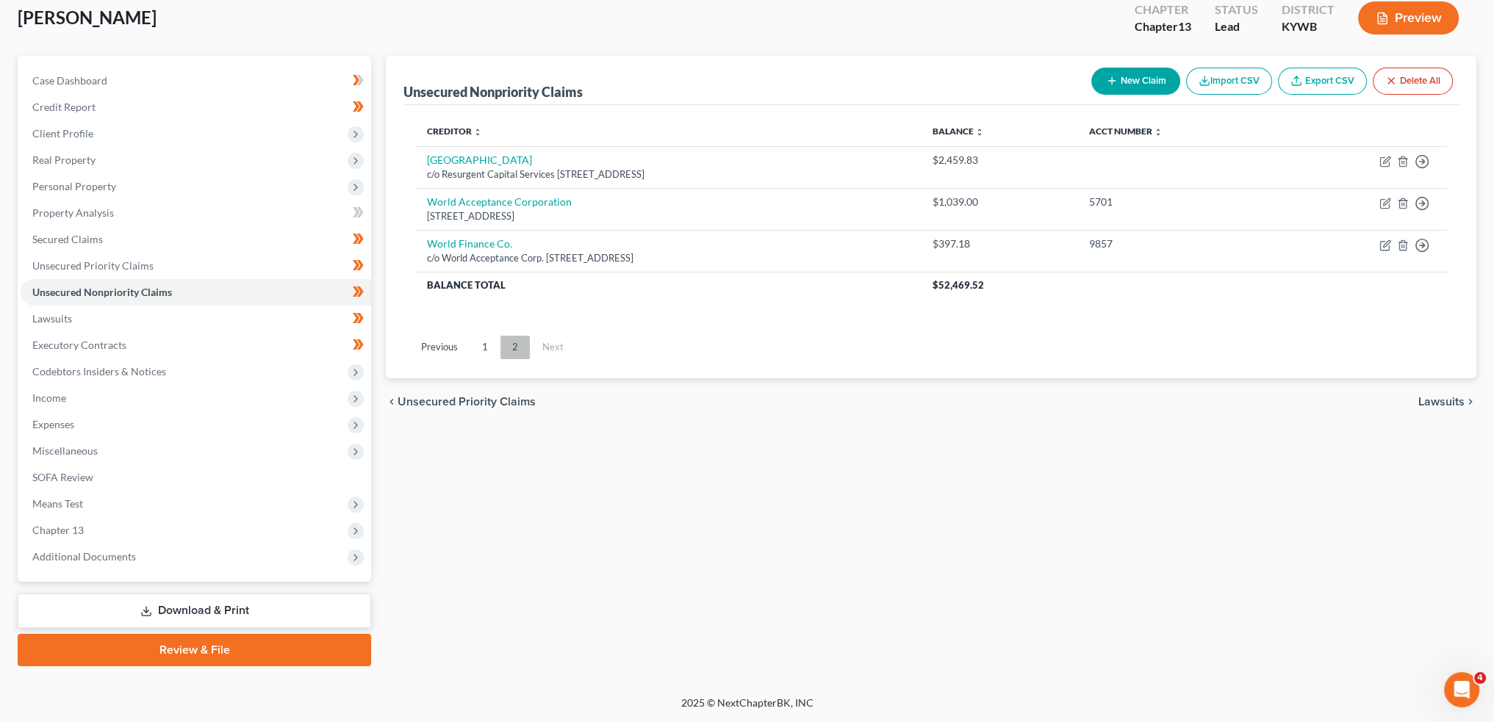
scroll to position [84, 0]
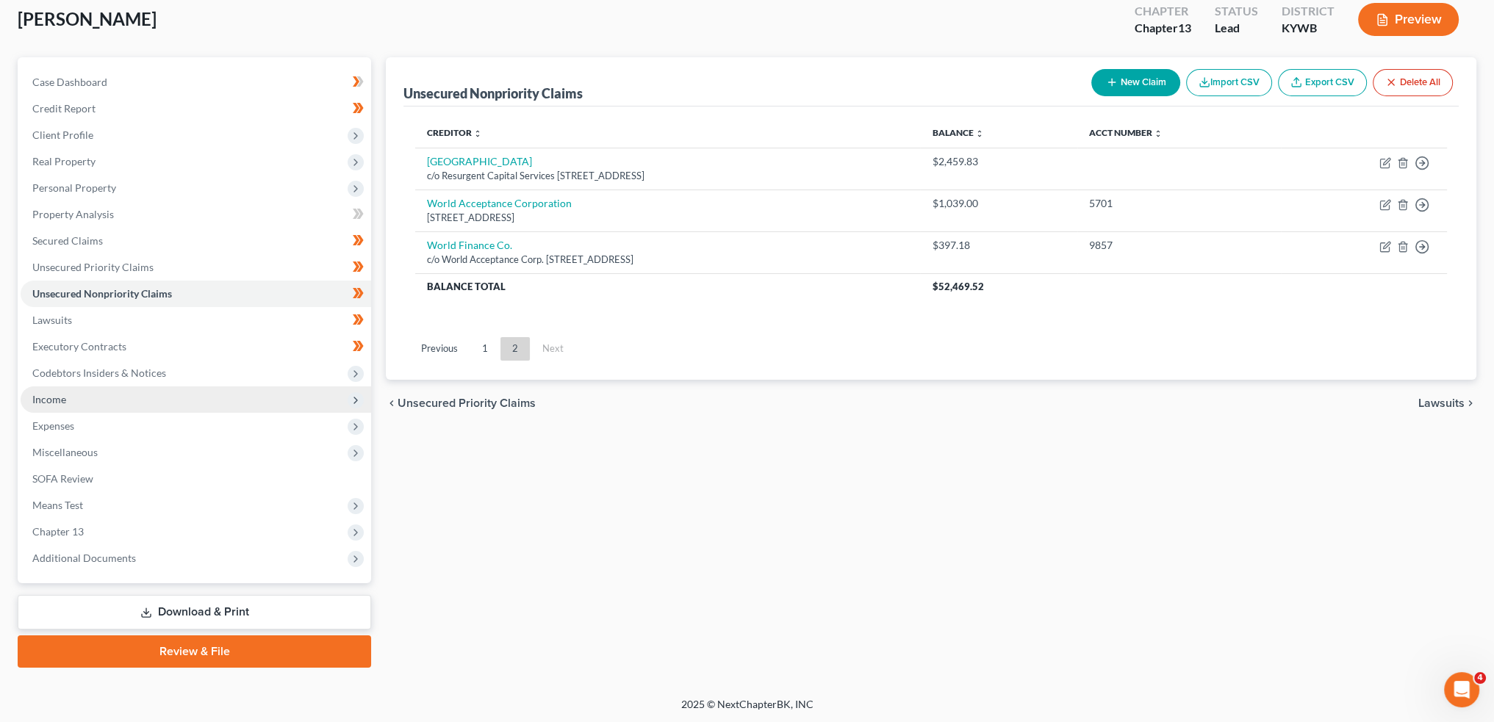
click at [139, 402] on span "Income" at bounding box center [196, 399] width 350 height 26
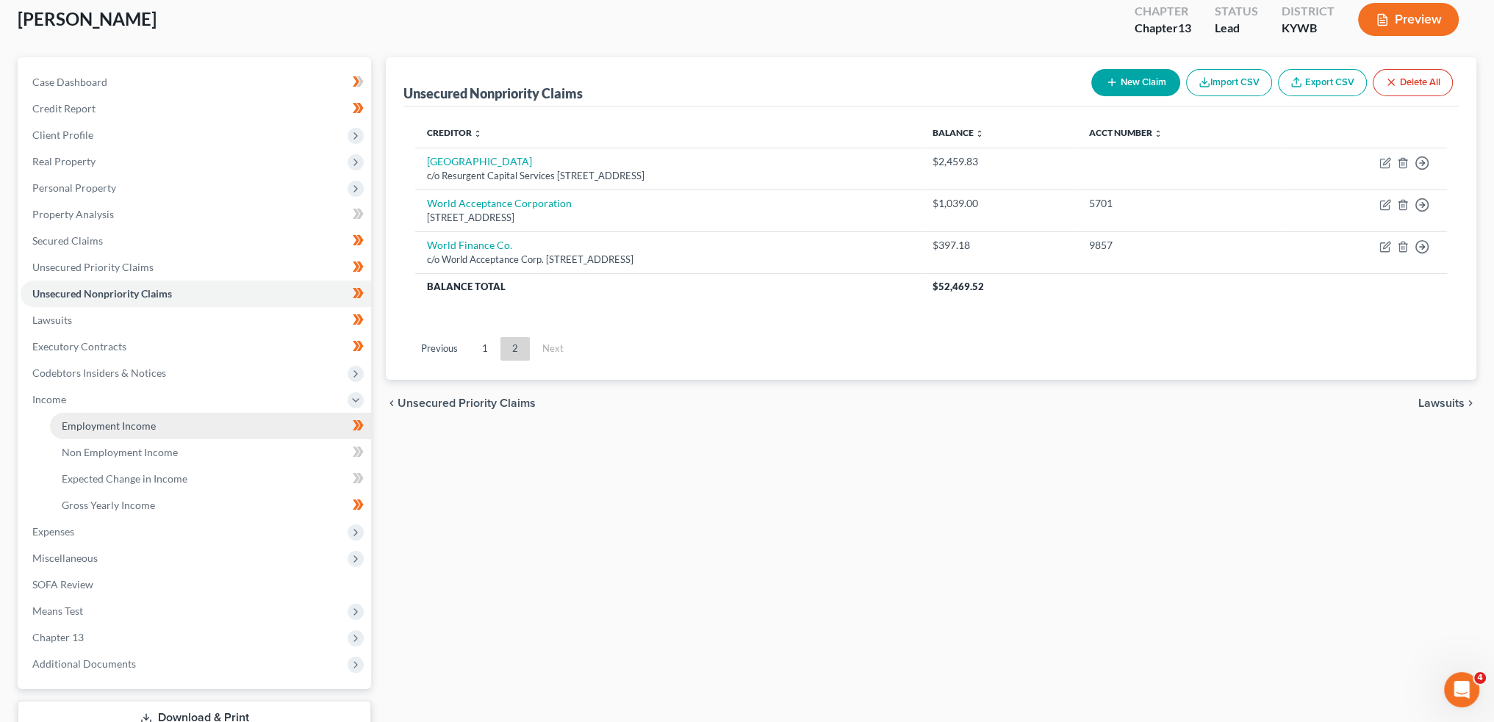
click at [143, 427] on span "Employment Income" at bounding box center [109, 426] width 94 height 12
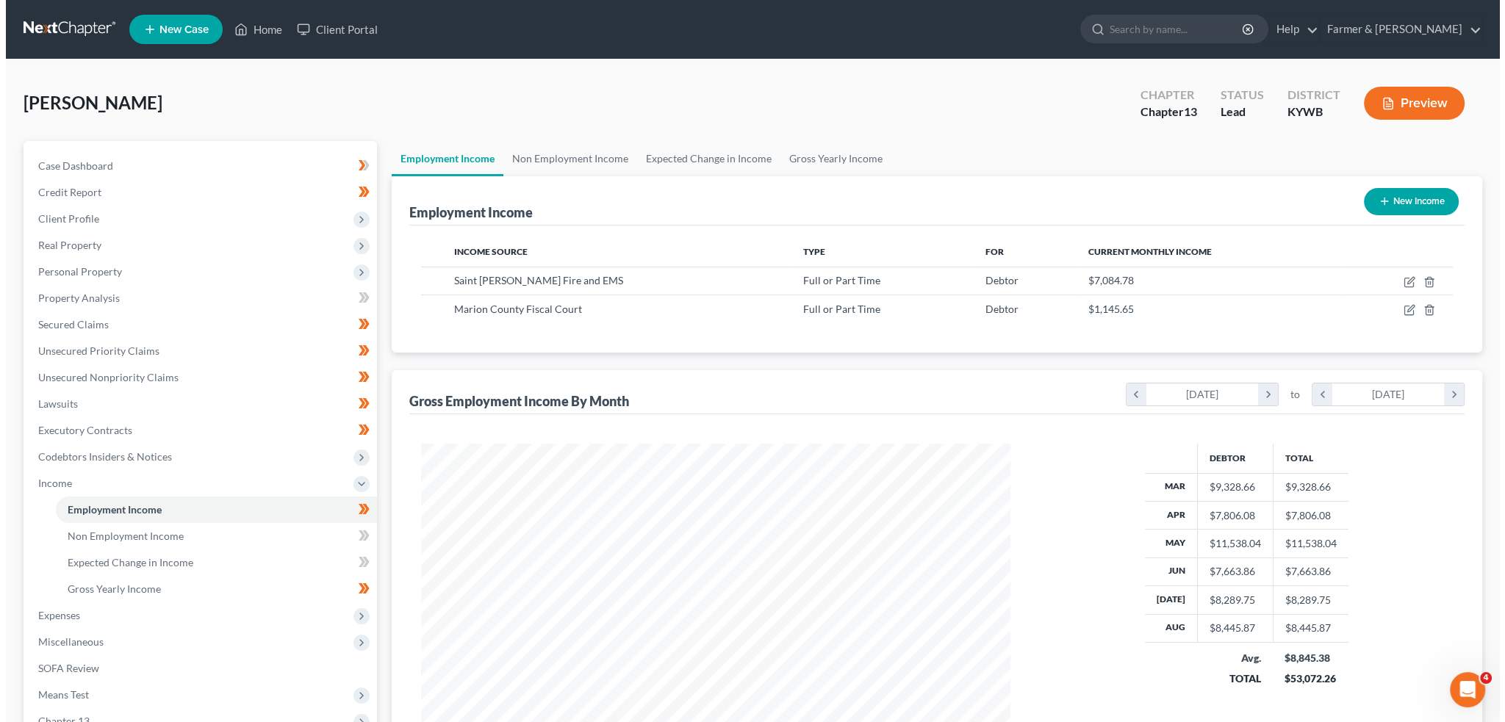
scroll to position [295, 618]
click at [1402, 281] on icon "button" at bounding box center [1404, 280] width 7 height 7
select select "0"
select select "18"
select select "2"
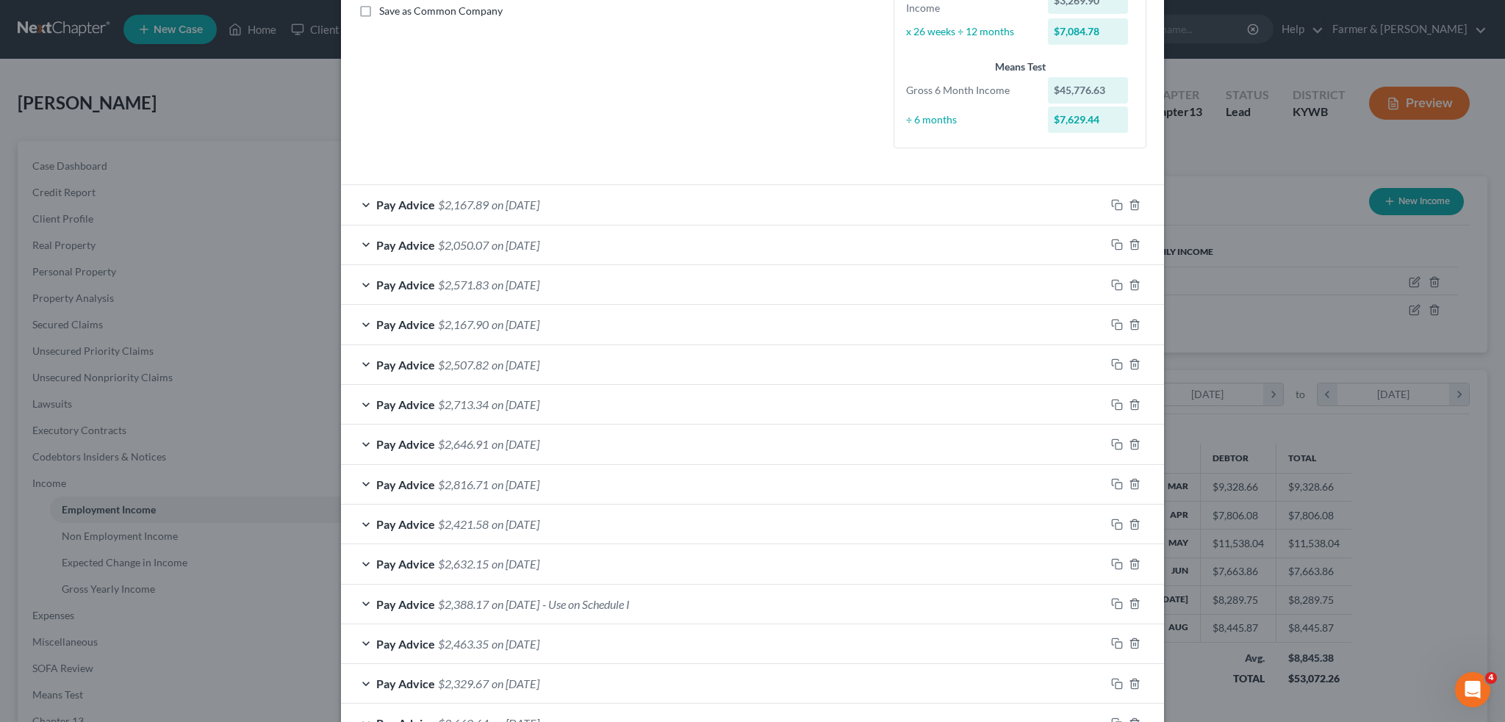
scroll to position [441, 0]
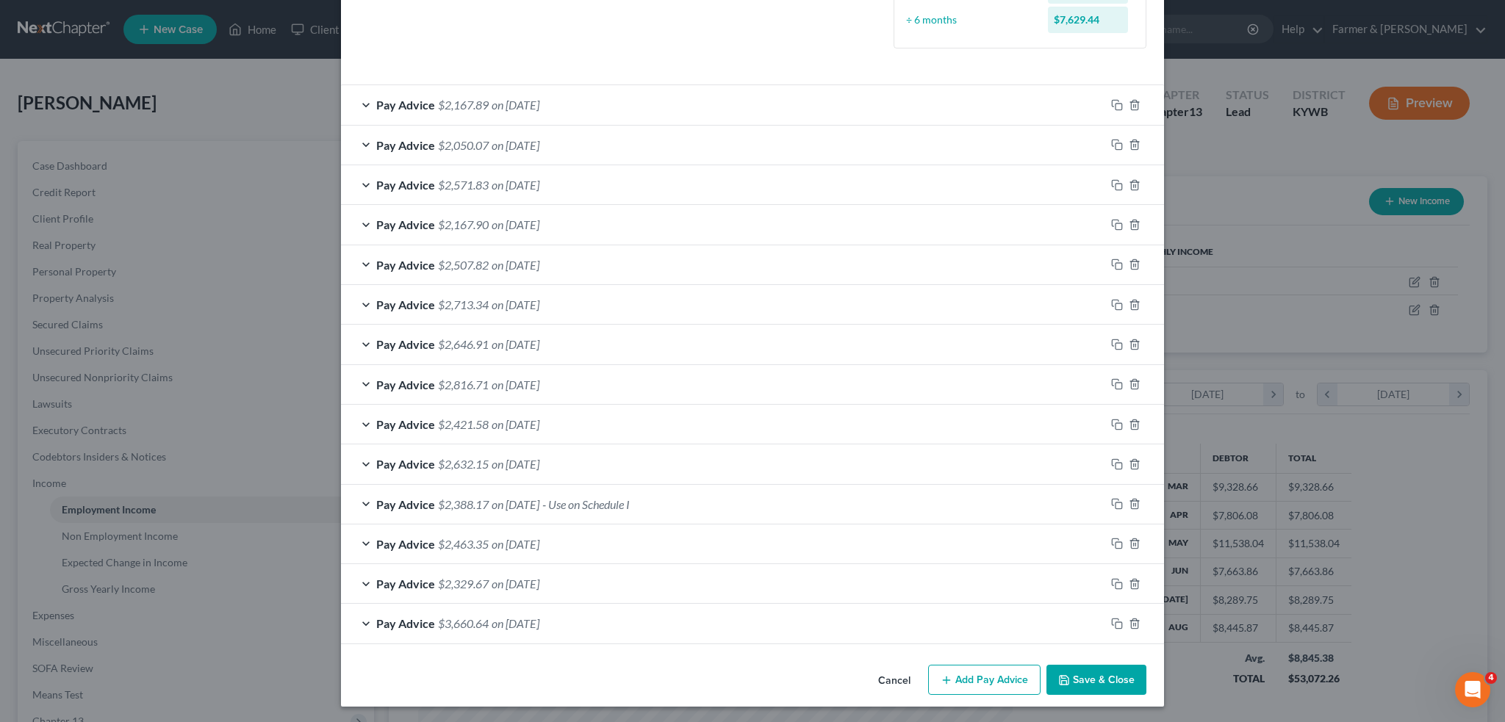
click at [675, 509] on div "Pay Advice $2,388.17 on 04/18/2025 - Use on Schedule I" at bounding box center [723, 504] width 764 height 39
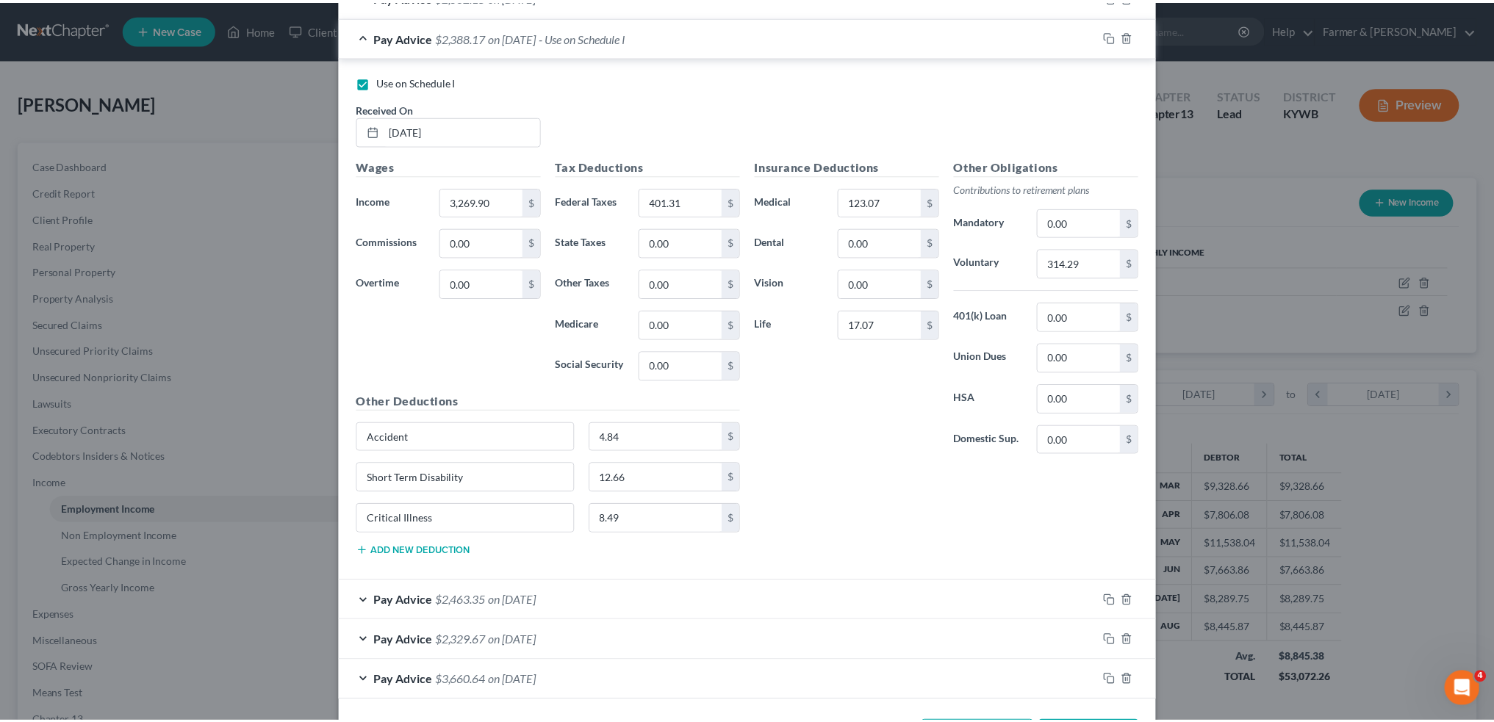
scroll to position [962, 0]
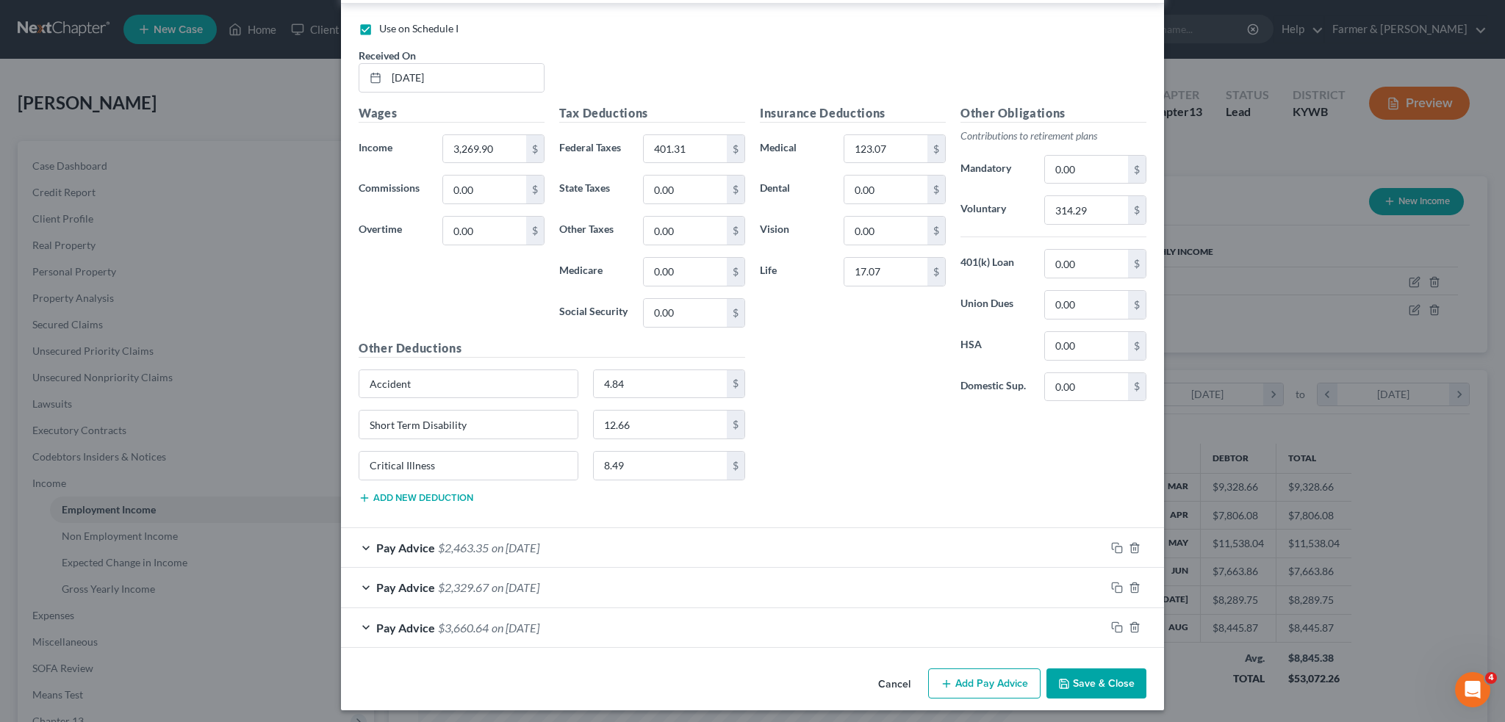
click at [1090, 669] on button "Save & Close" at bounding box center [1096, 684] width 100 height 31
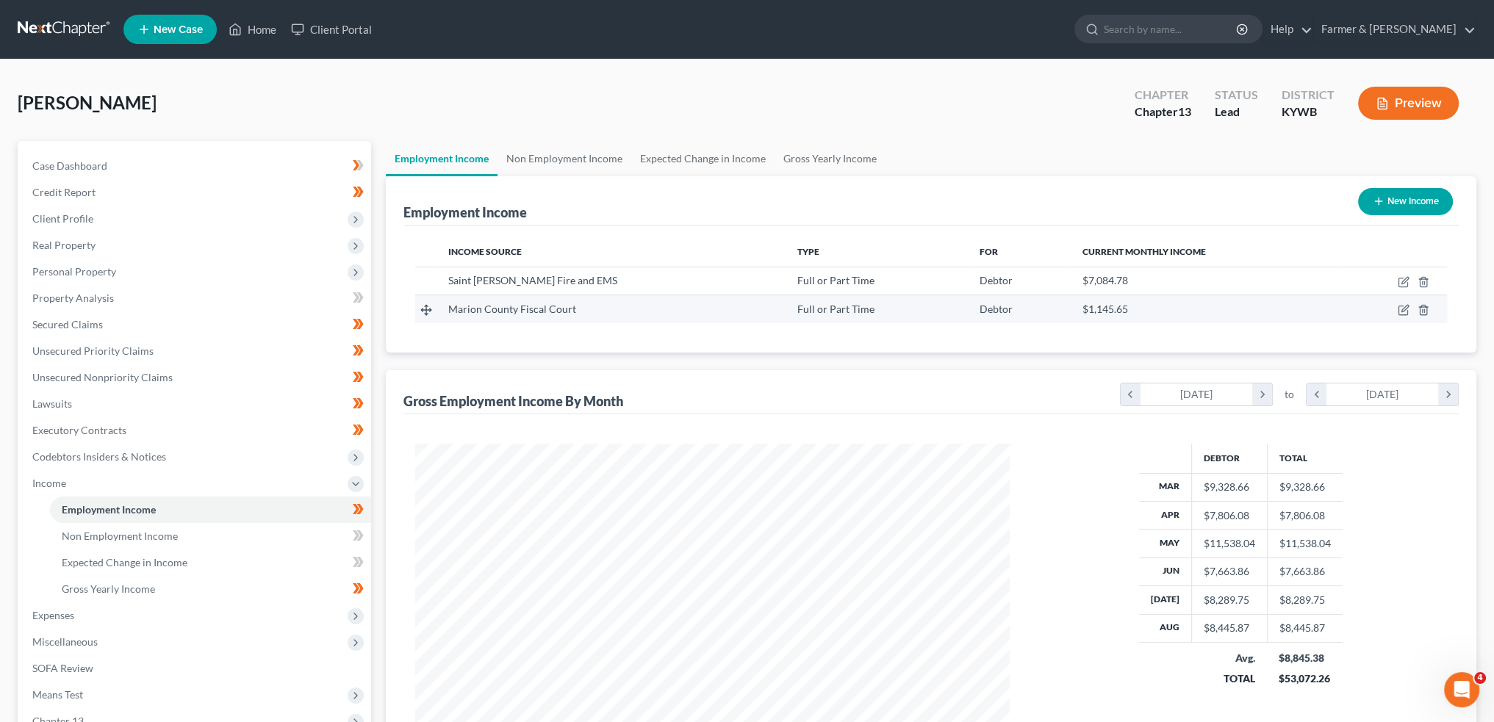
scroll to position [734413, 734088]
click at [577, 156] on link "Non Employment Income" at bounding box center [564, 158] width 134 height 35
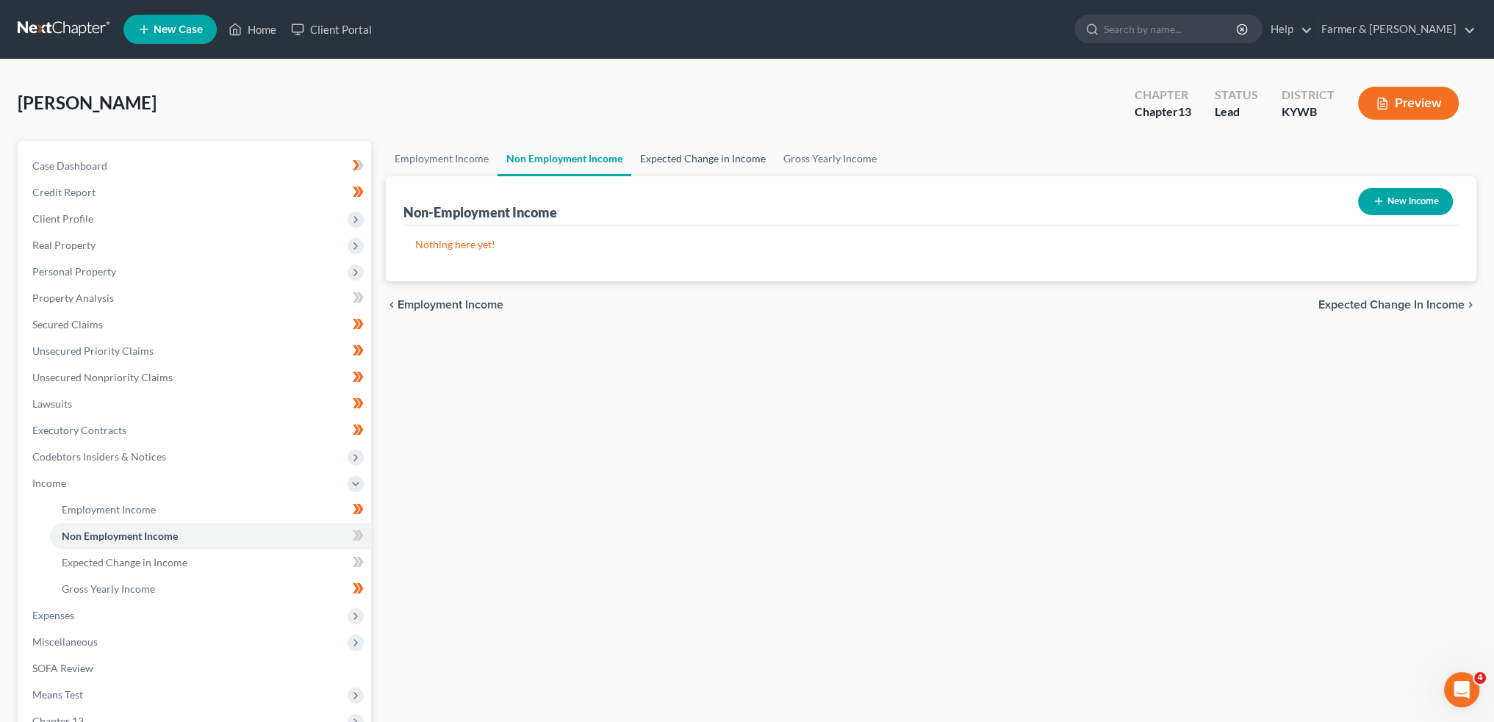
click at [660, 161] on link "Expected Change in Income" at bounding box center [702, 158] width 143 height 35
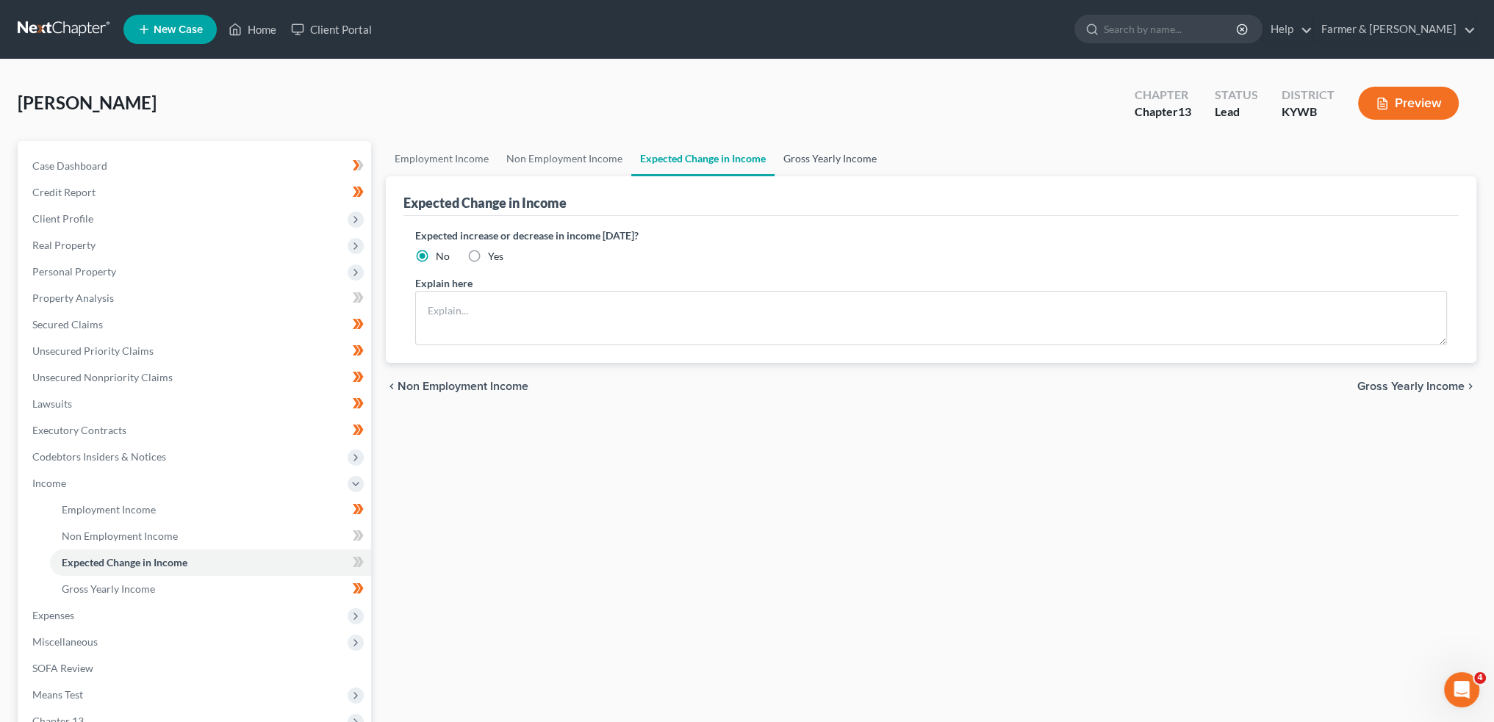
click at [809, 147] on link "Gross Yearly Income" at bounding box center [829, 158] width 111 height 35
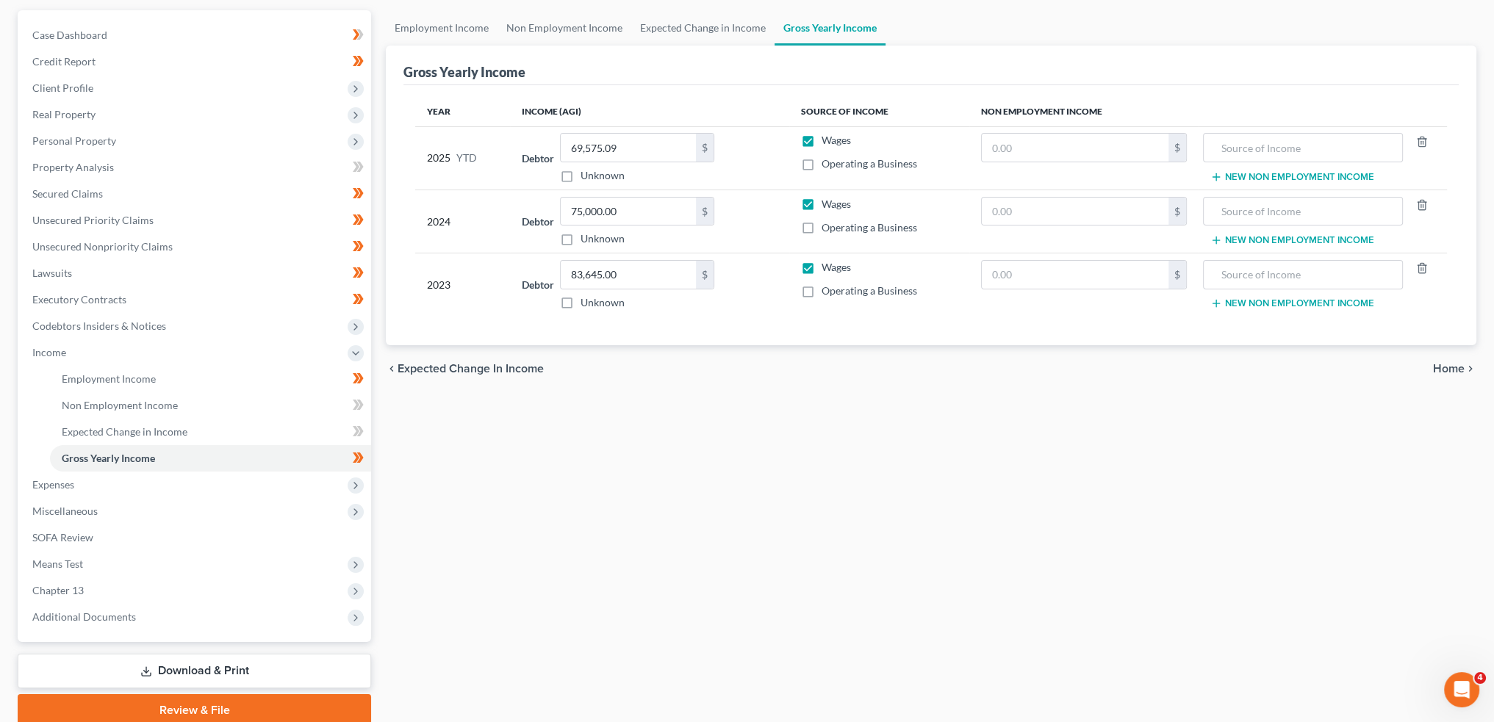
scroll to position [190, 0]
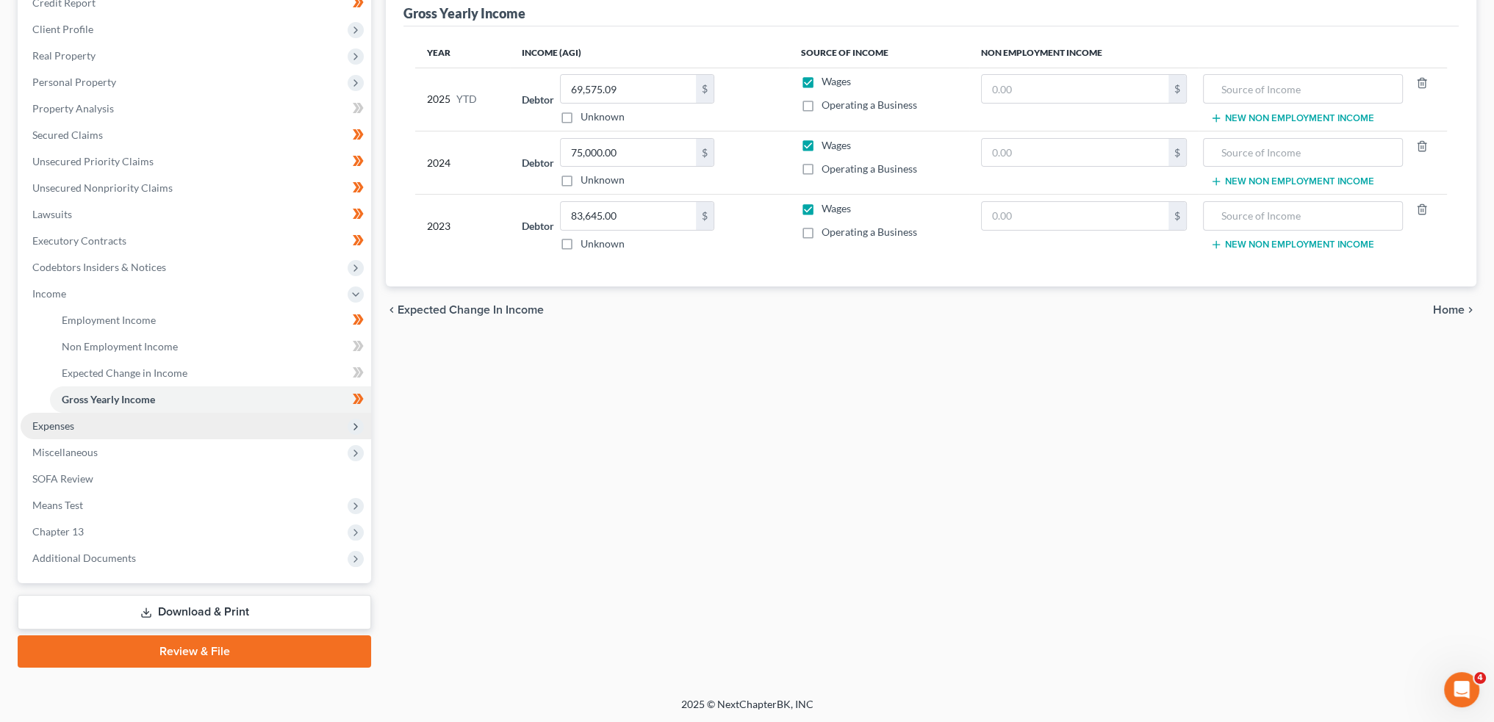
click at [134, 427] on span "Expenses" at bounding box center [196, 426] width 350 height 26
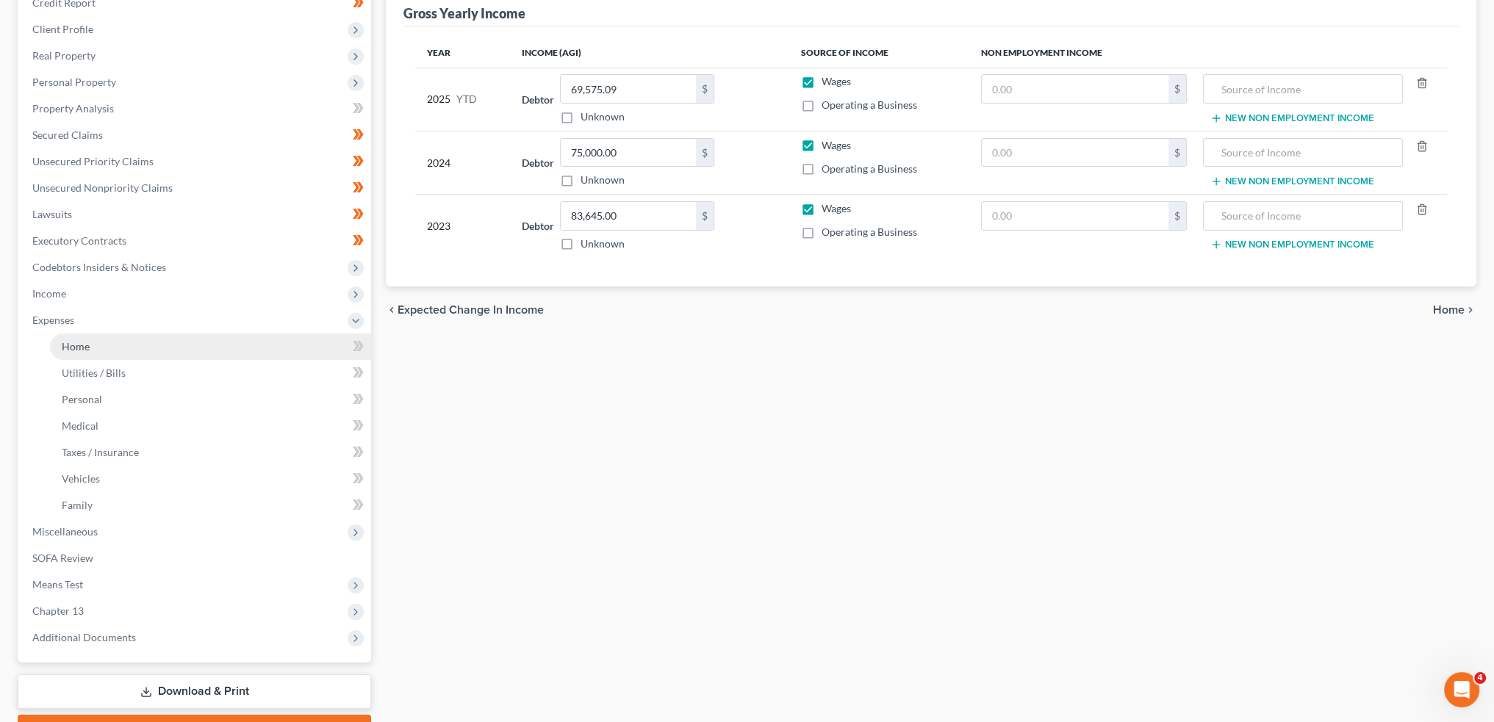
click at [145, 353] on link "Home" at bounding box center [210, 347] width 321 height 26
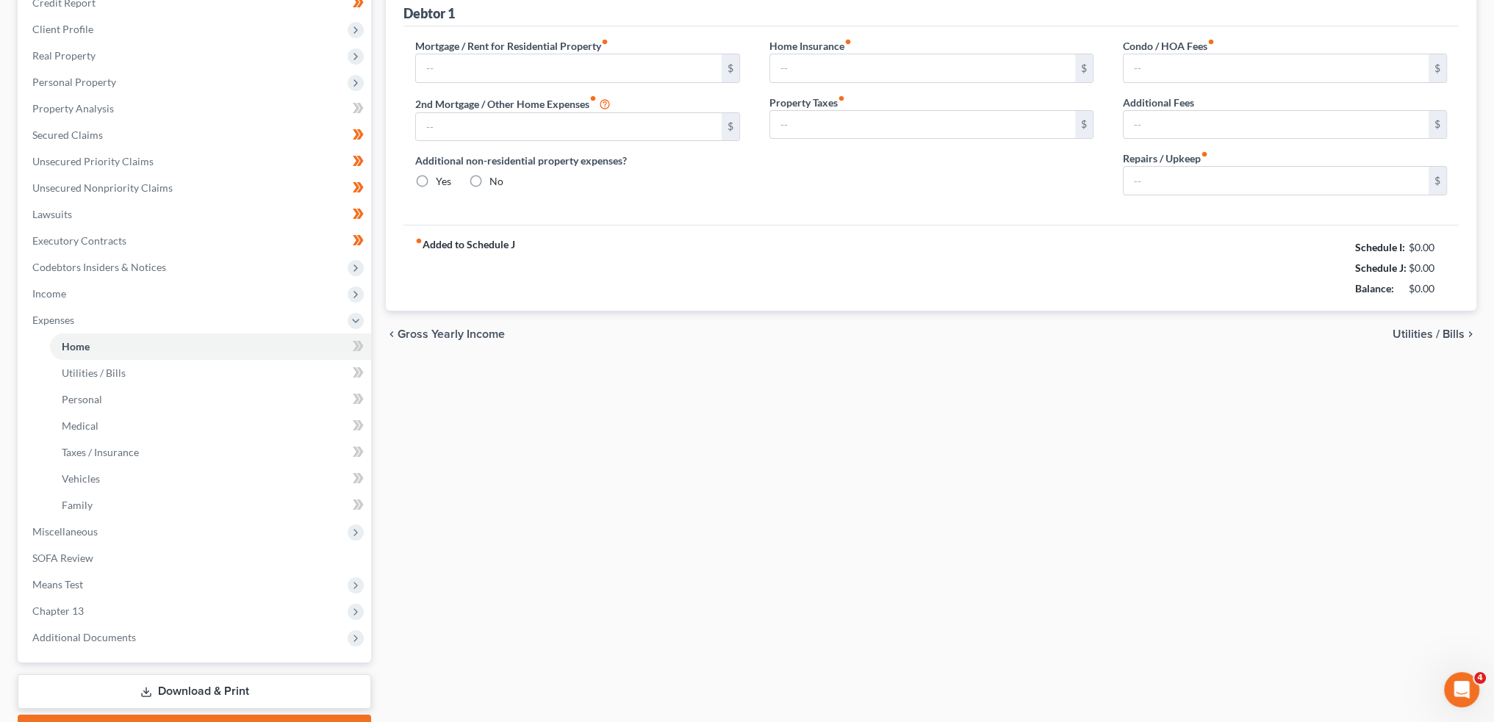
type input "900.00"
type input "0.00"
radio input "true"
type input "0.00"
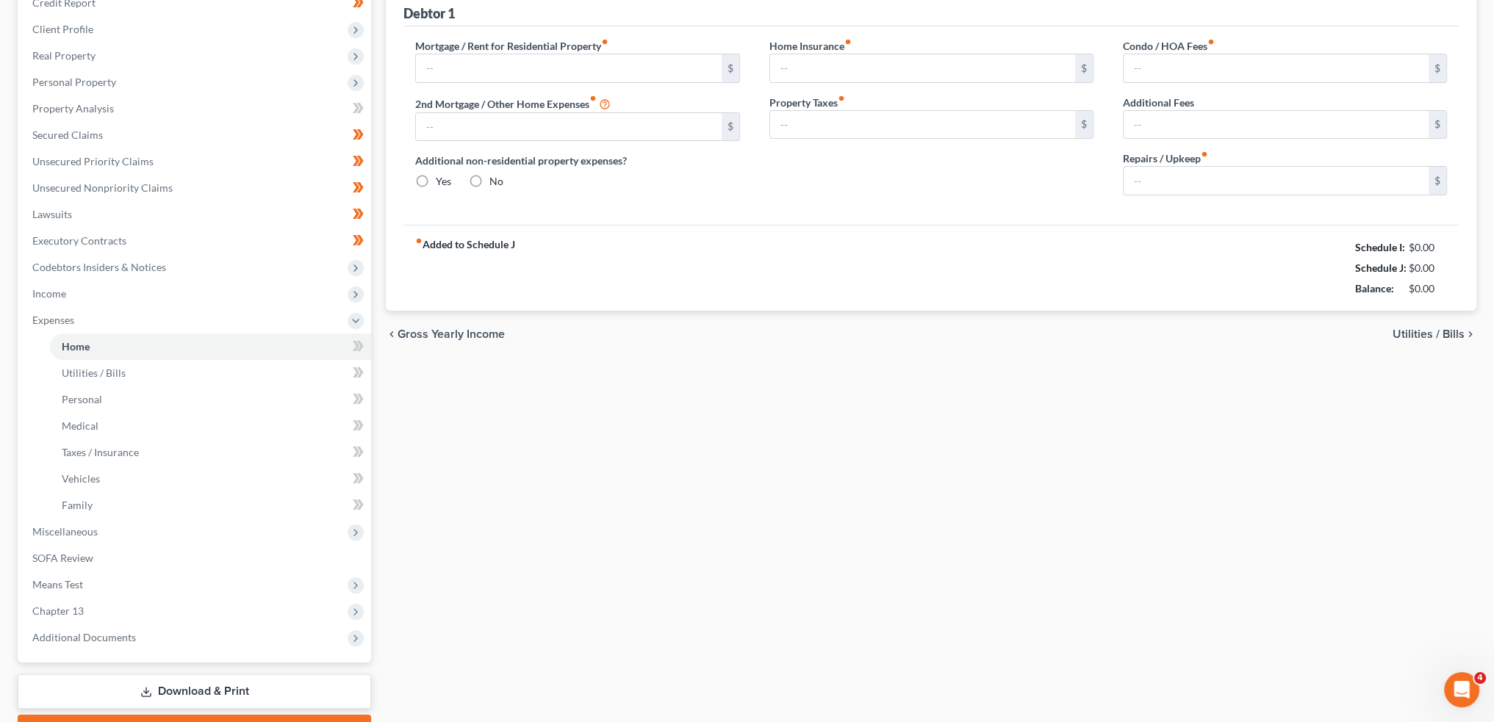
type input "0.00"
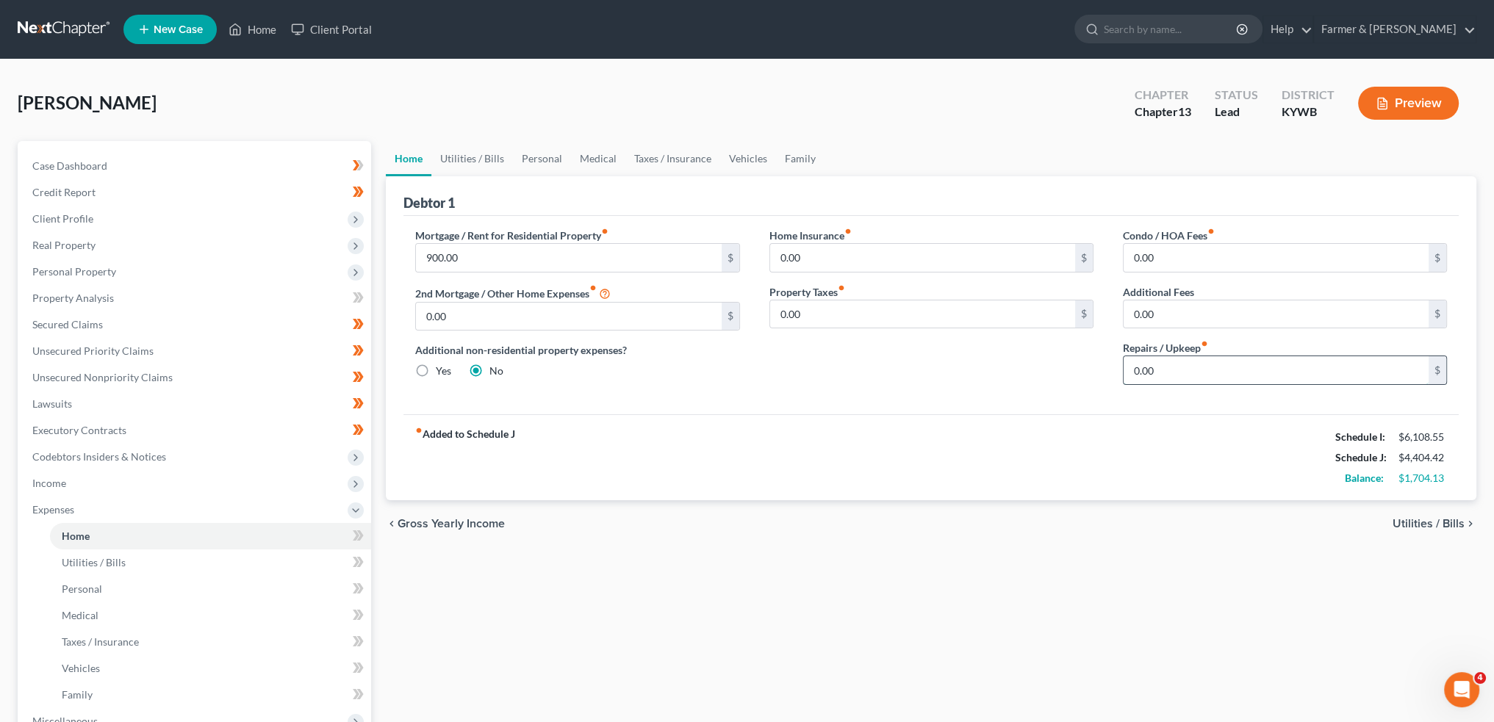
click at [1176, 367] on input "0.00" at bounding box center [1275, 370] width 305 height 28
type input "75.00"
click at [469, 156] on link "Utilities / Bills" at bounding box center [472, 158] width 82 height 35
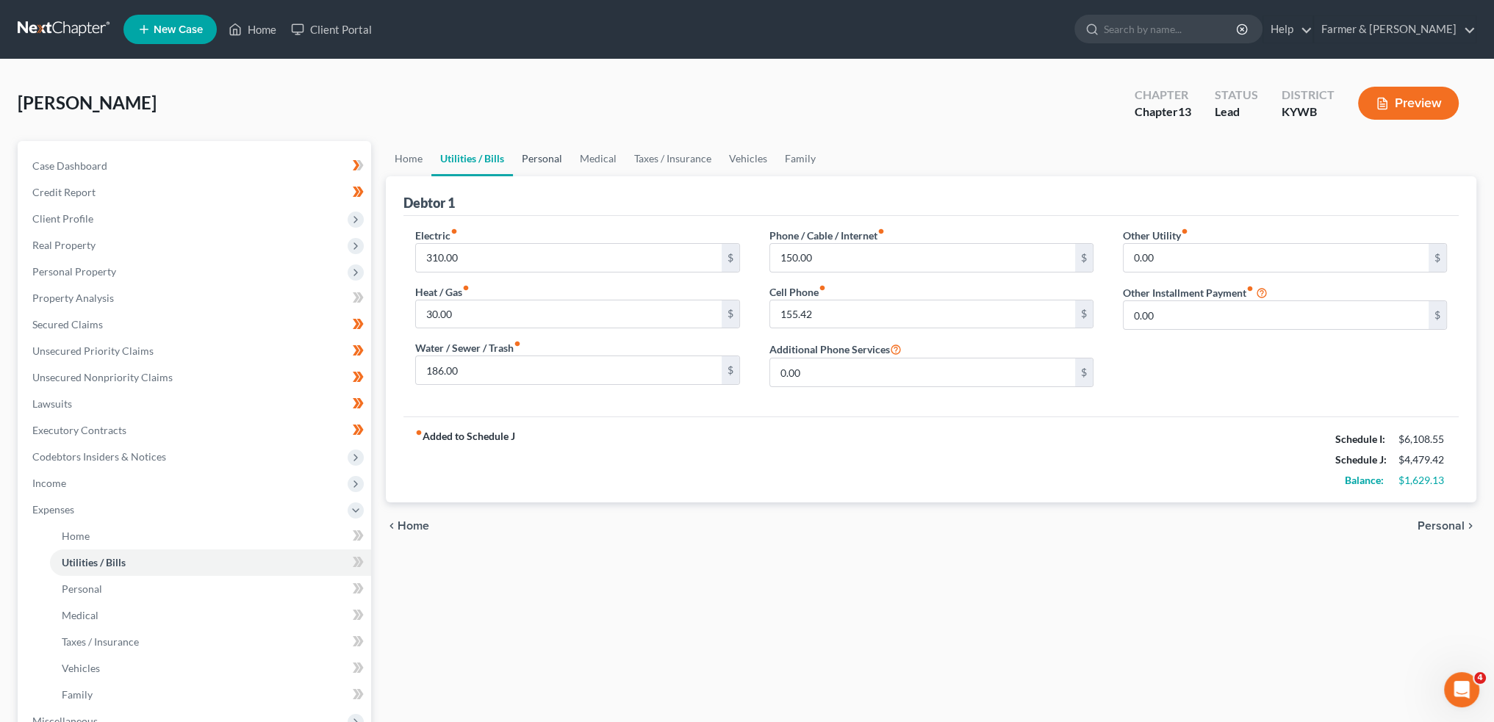
click at [533, 163] on link "Personal" at bounding box center [542, 158] width 58 height 35
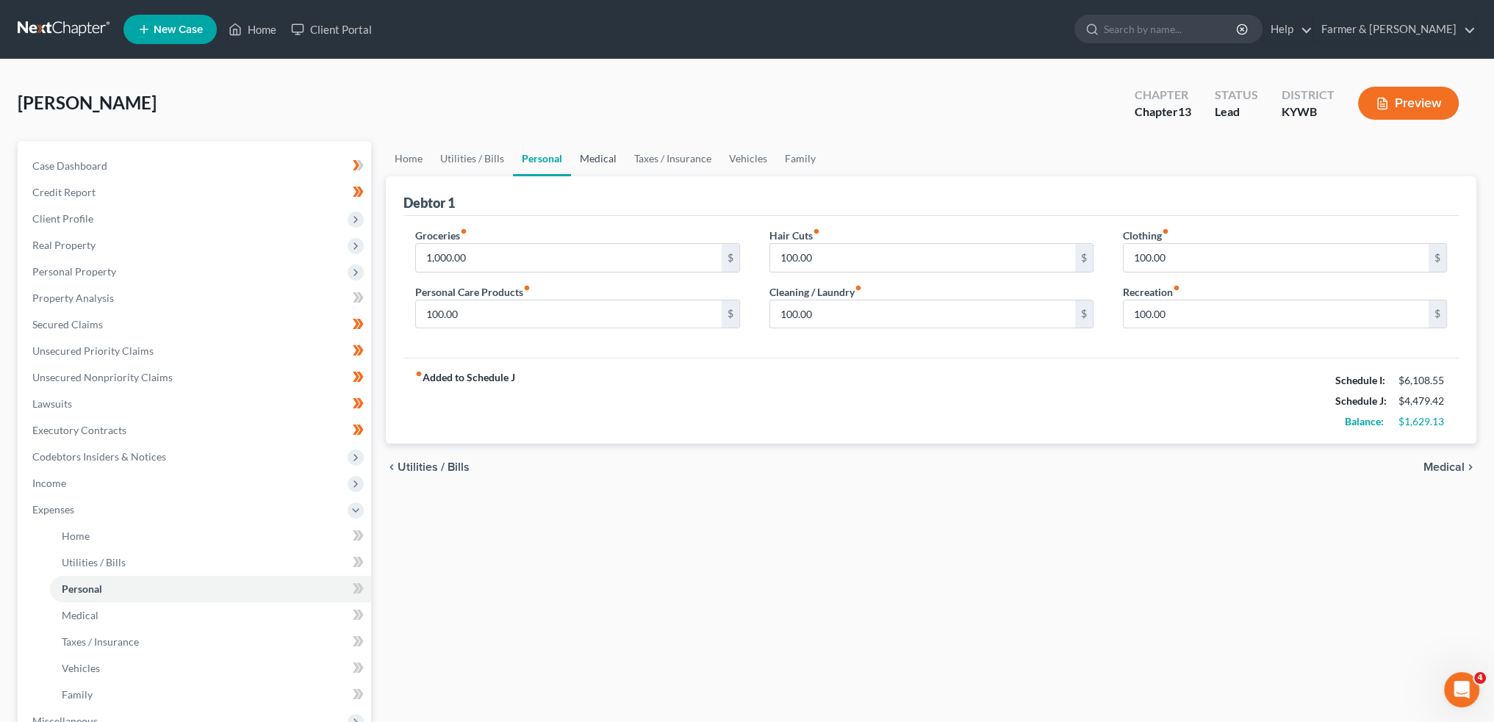
click at [603, 167] on link "Medical" at bounding box center [598, 158] width 54 height 35
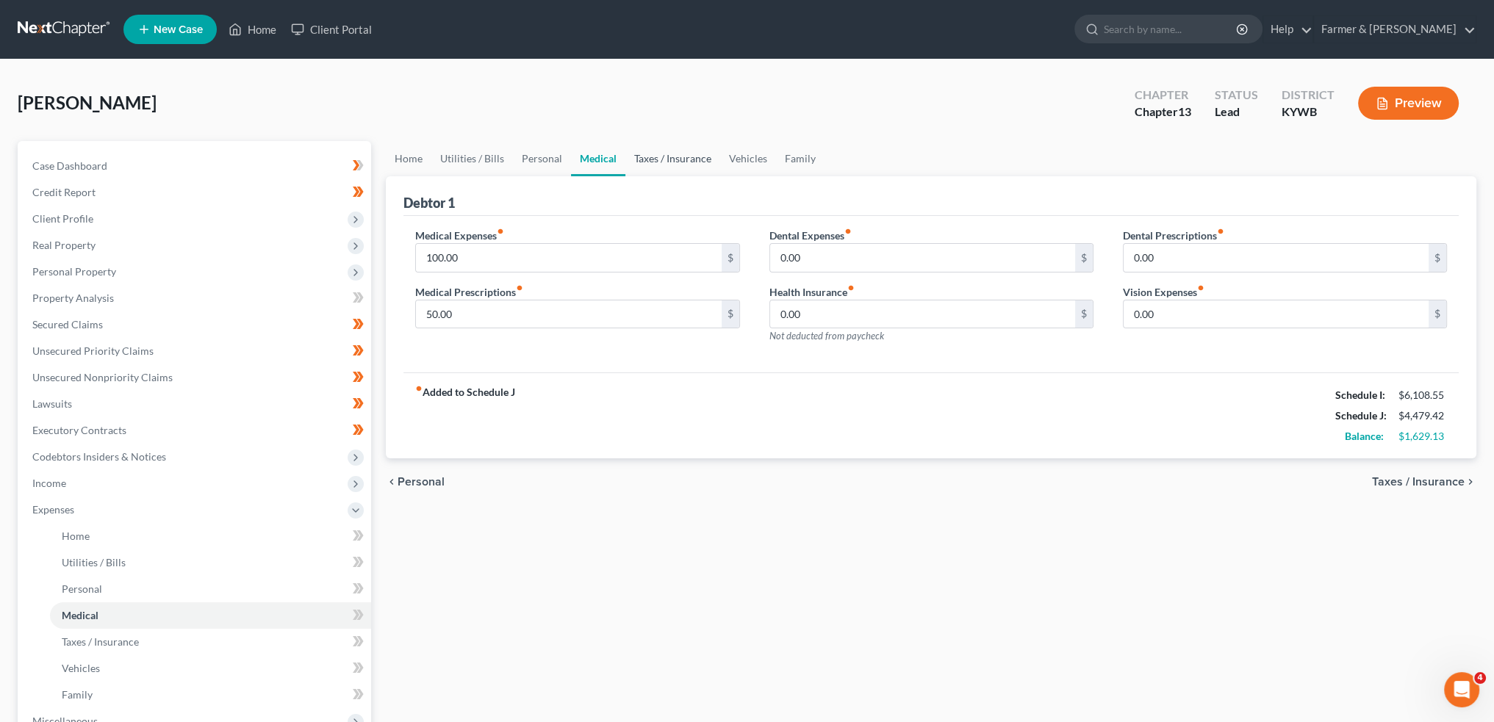
click at [649, 154] on link "Taxes / Insurance" at bounding box center [672, 158] width 95 height 35
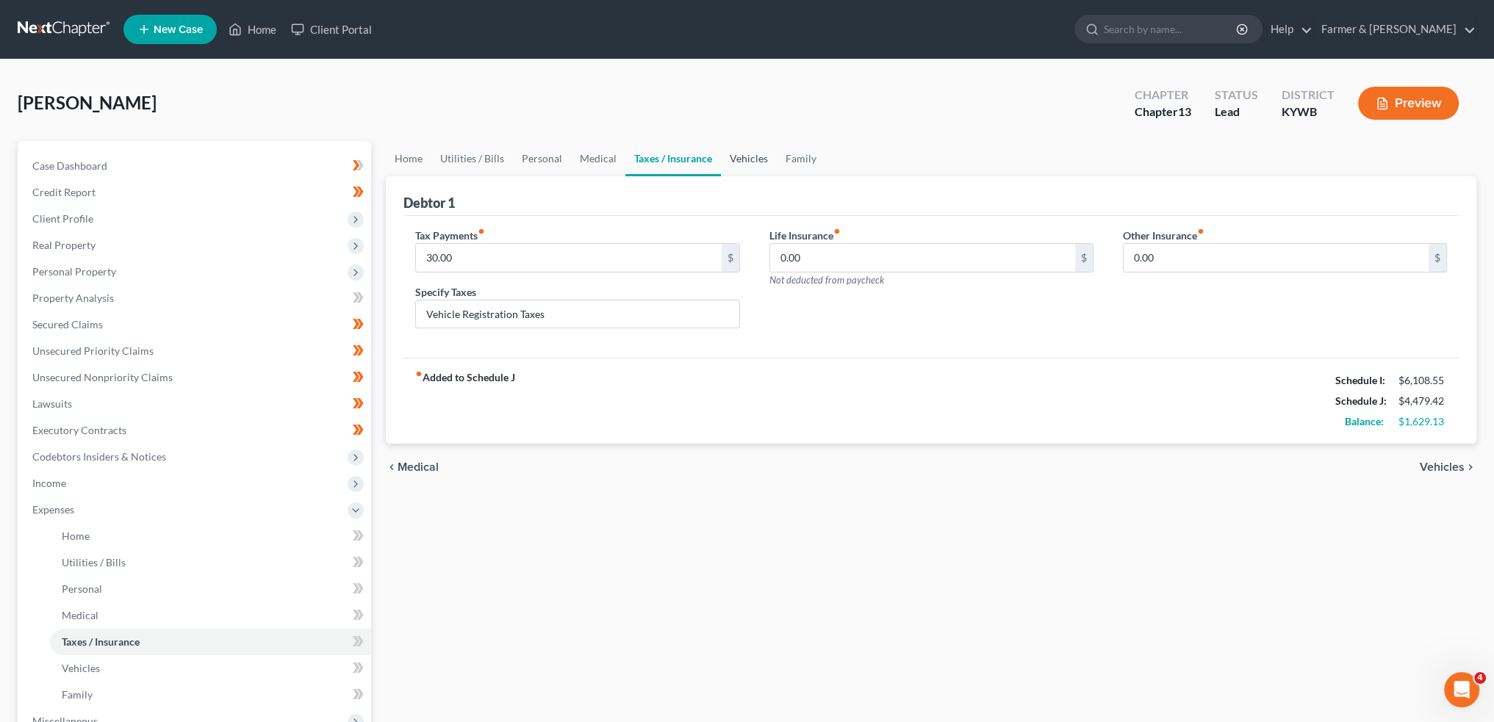
click at [744, 150] on link "Vehicles" at bounding box center [749, 158] width 56 height 35
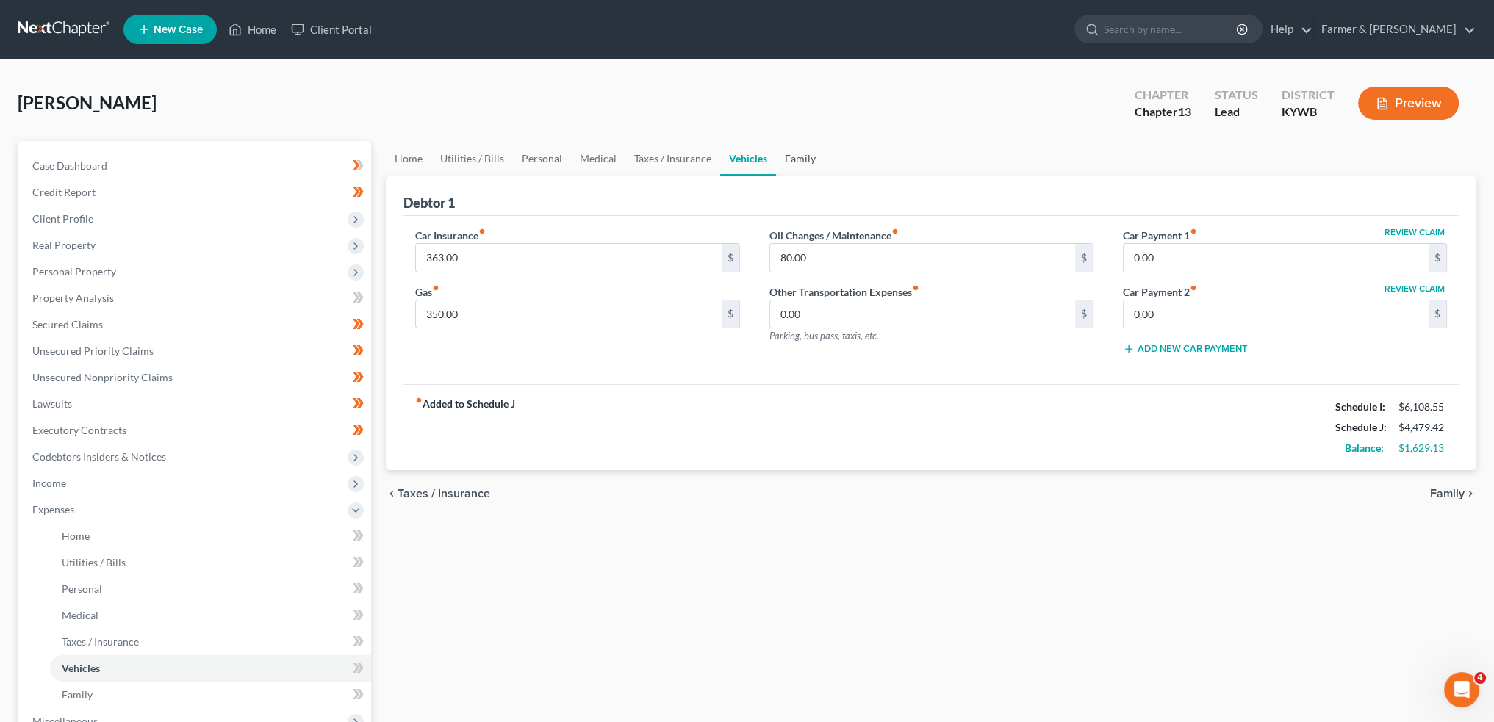
click at [792, 151] on link "Family" at bounding box center [800, 158] width 48 height 35
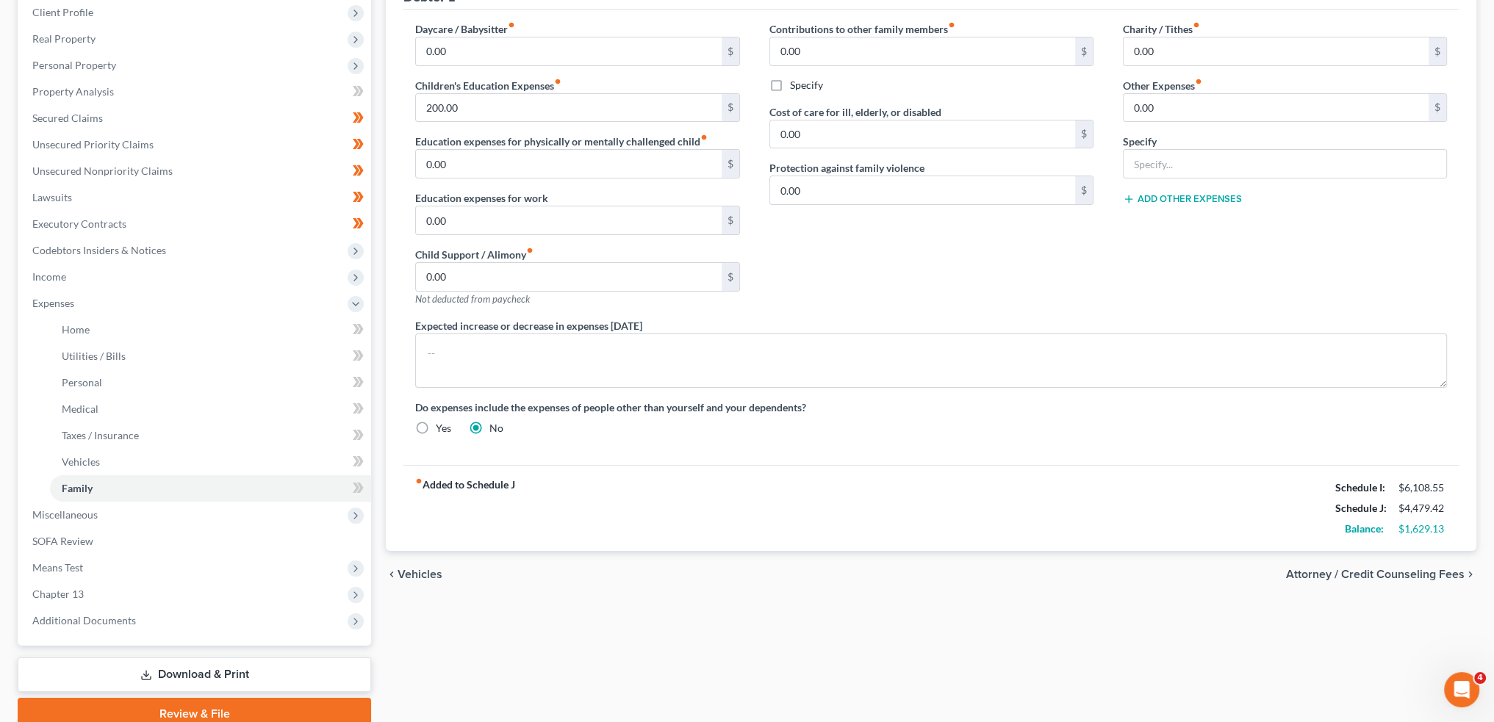
scroll to position [269, 0]
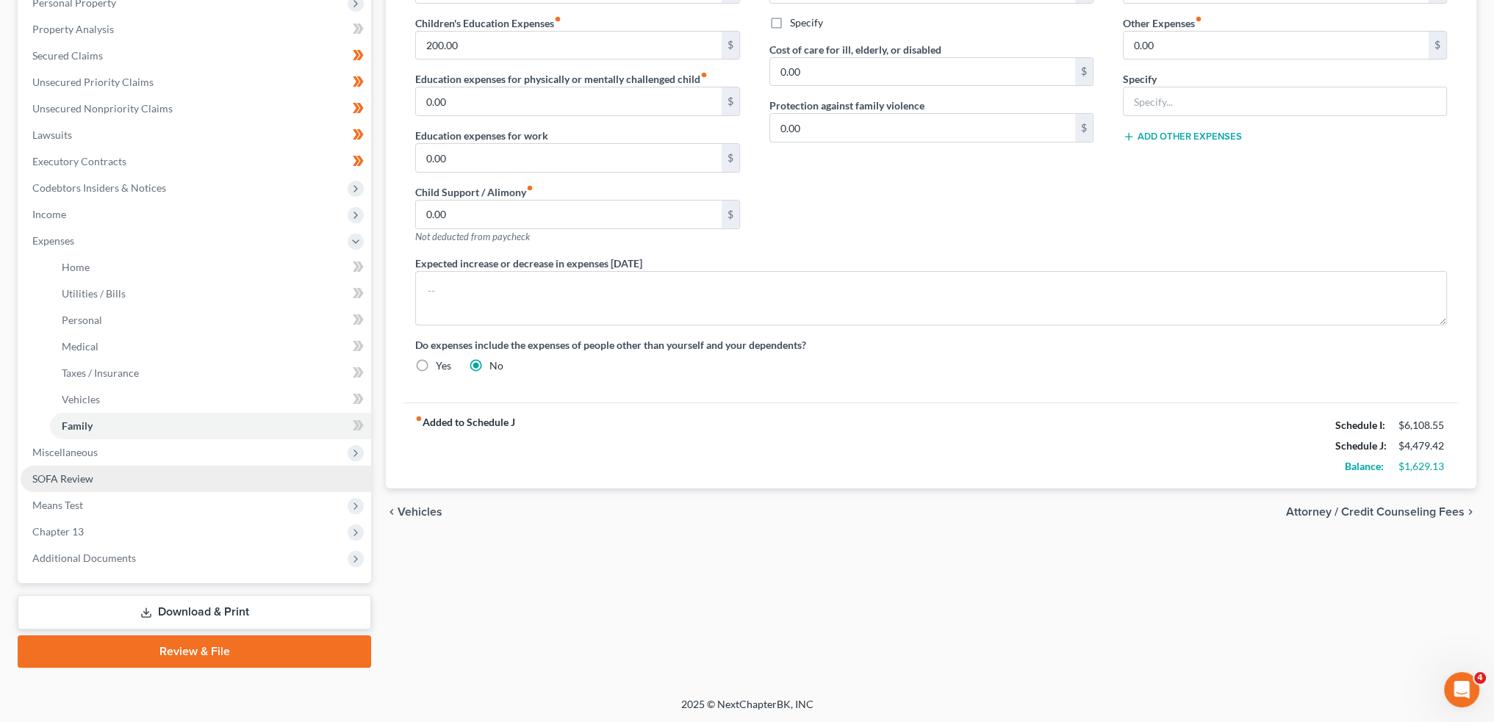
click at [168, 485] on link "SOFA Review" at bounding box center [196, 479] width 350 height 26
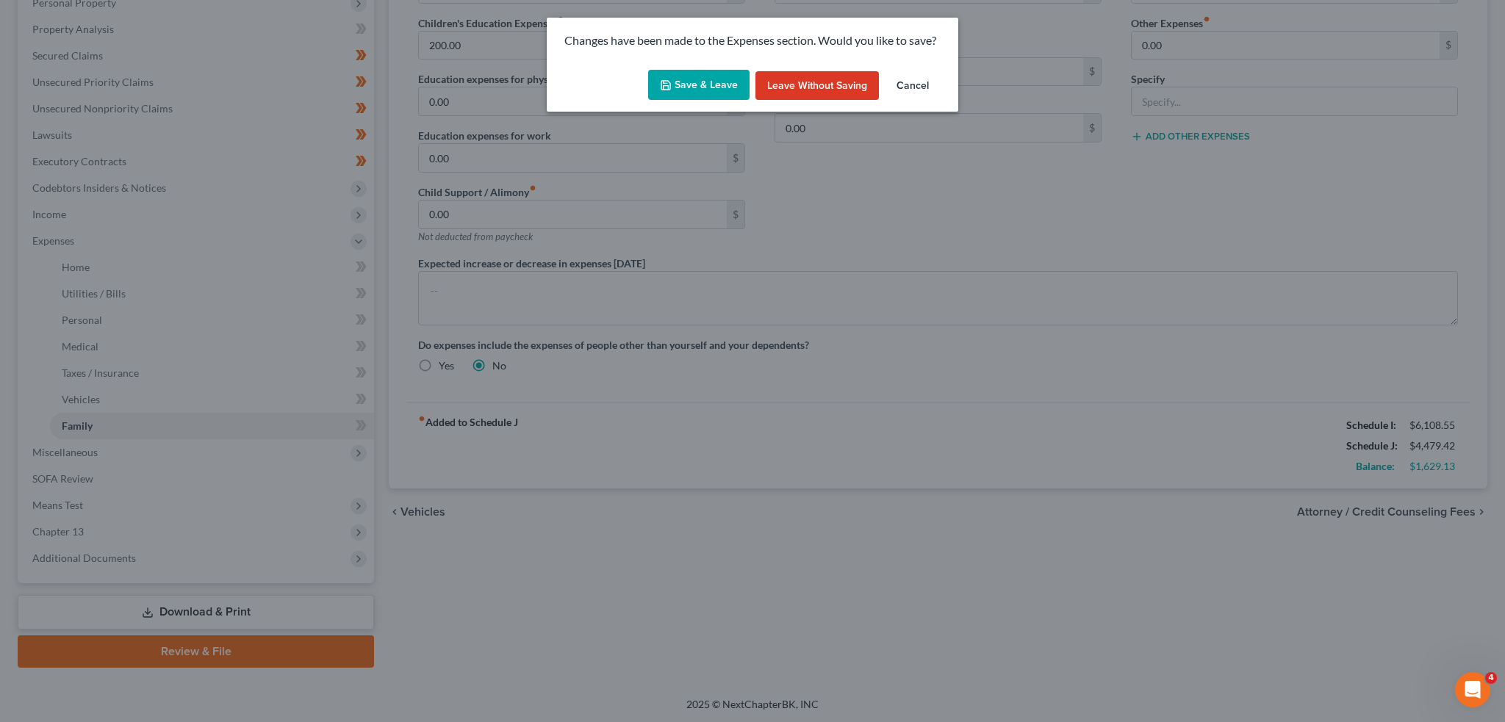
click at [669, 82] on icon "button" at bounding box center [666, 85] width 12 height 12
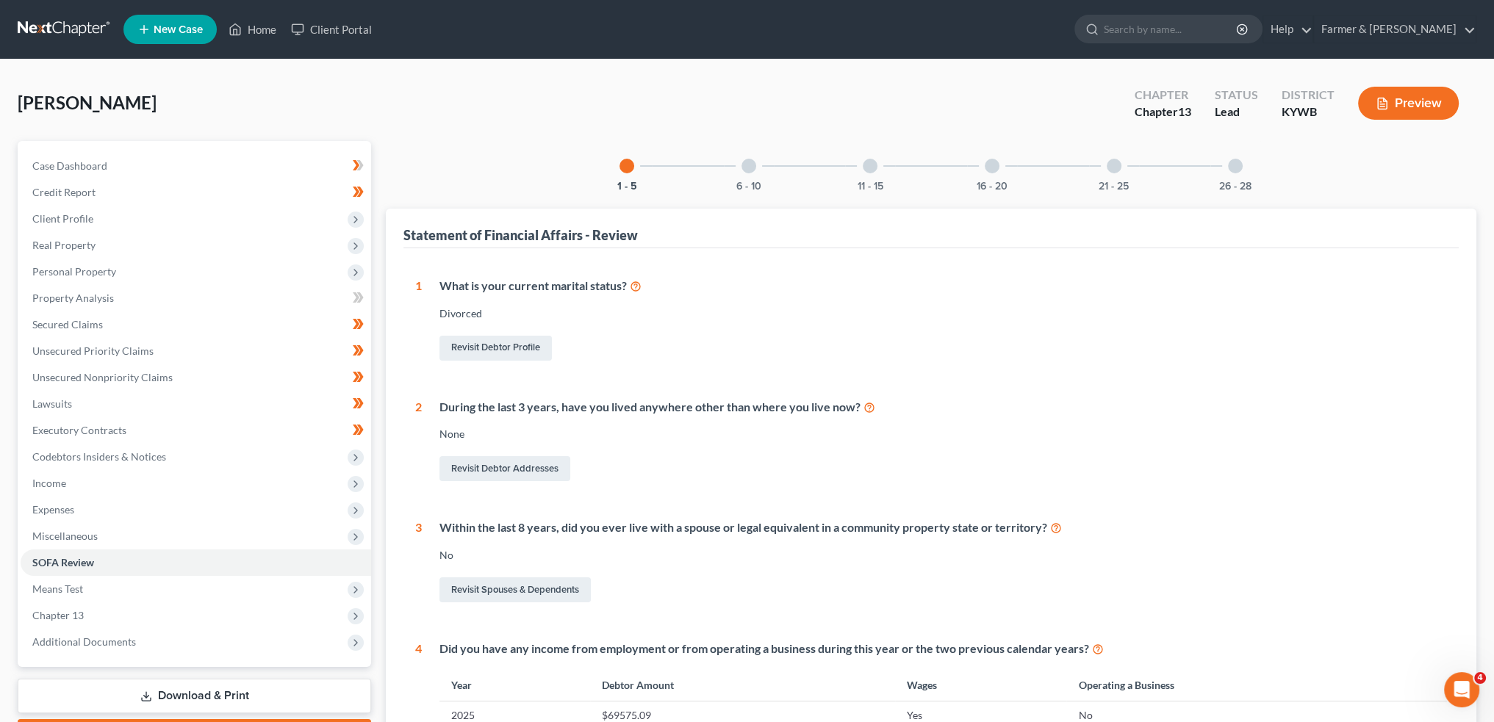
click at [741, 151] on div "6 - 10" at bounding box center [749, 166] width 50 height 50
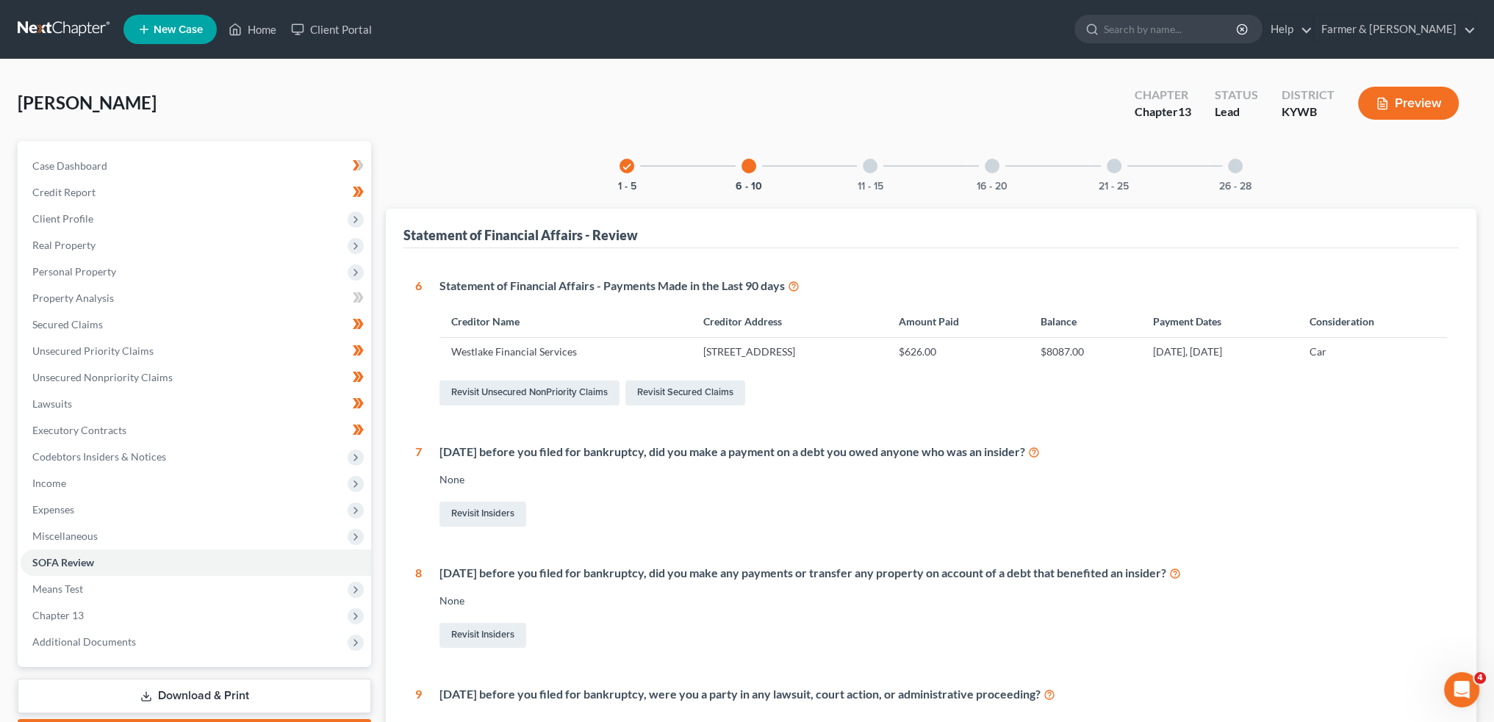
click at [865, 163] on div at bounding box center [870, 166] width 15 height 15
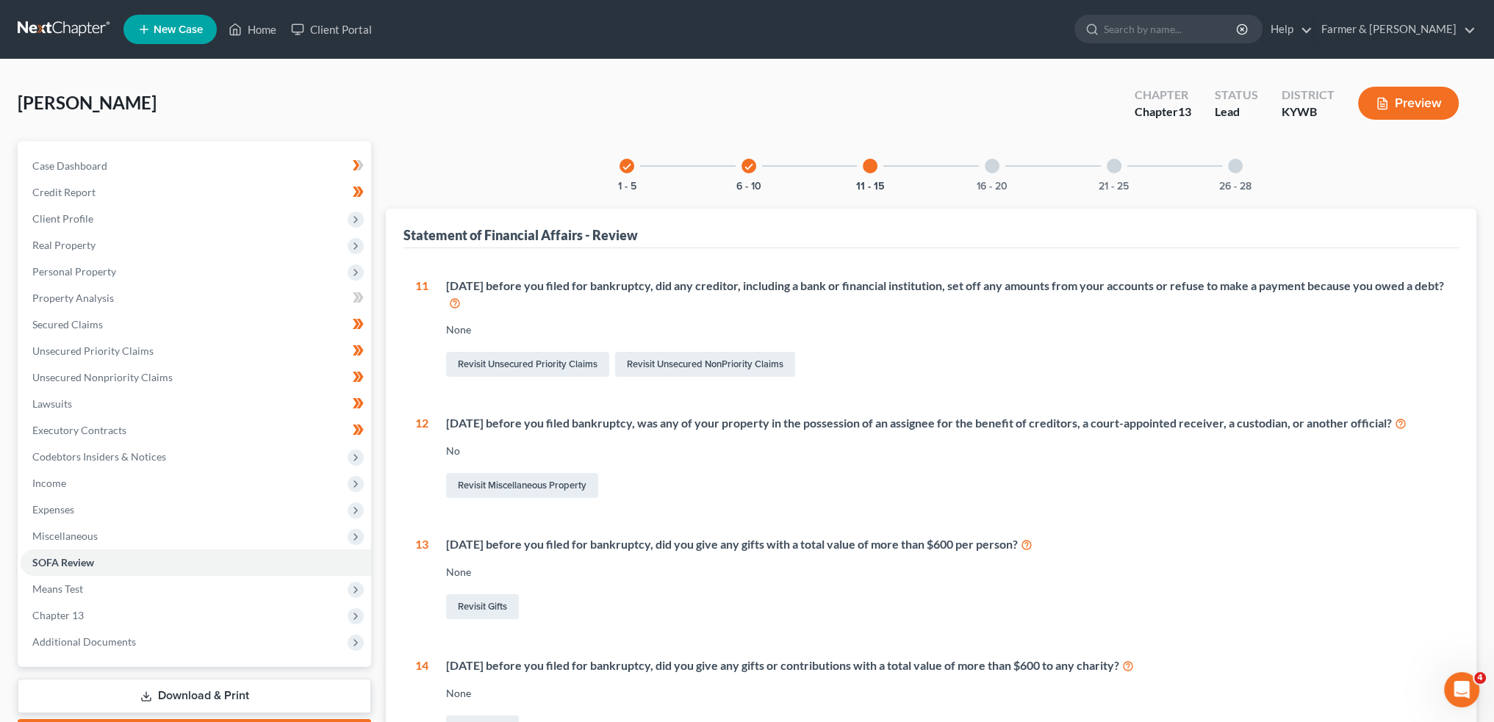
click at [991, 170] on div at bounding box center [992, 166] width 15 height 15
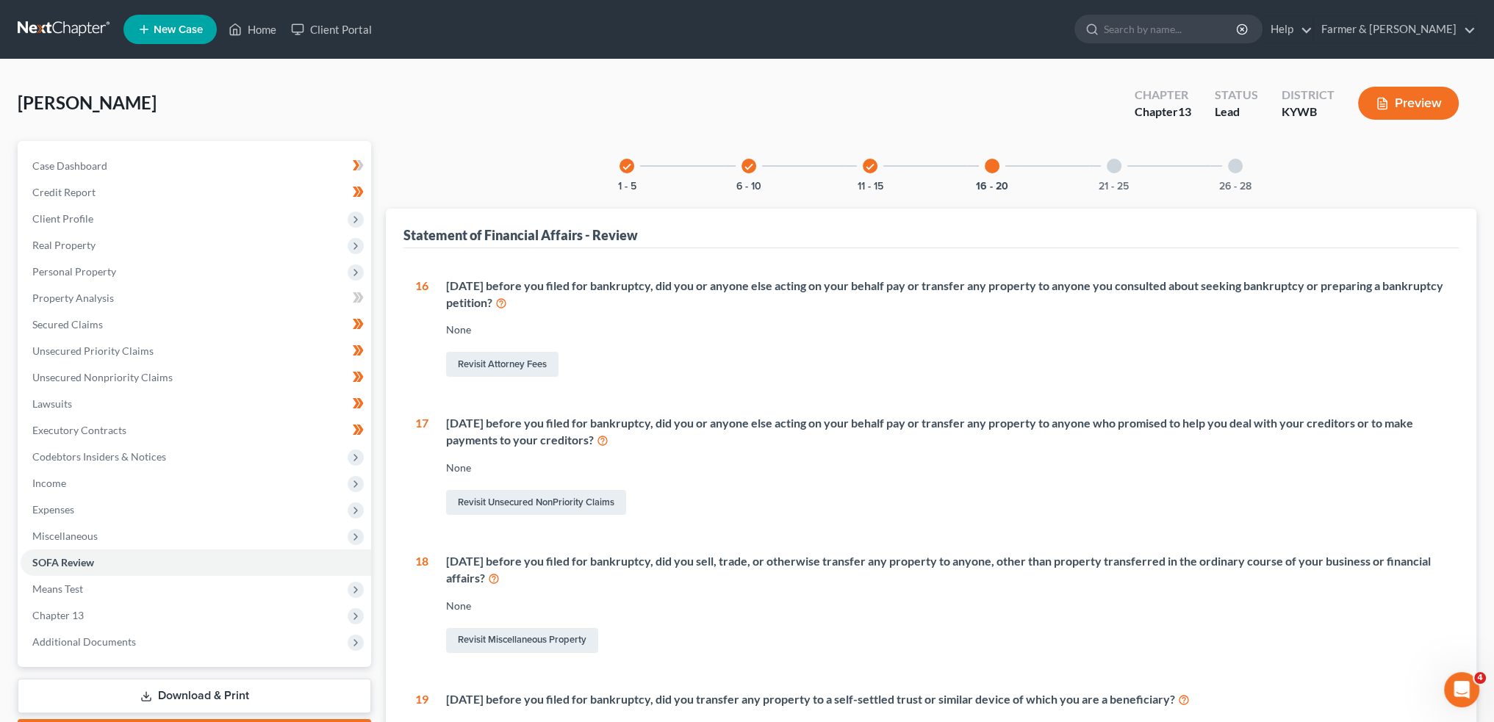
click at [1120, 170] on div "21 - 25" at bounding box center [1114, 166] width 50 height 50
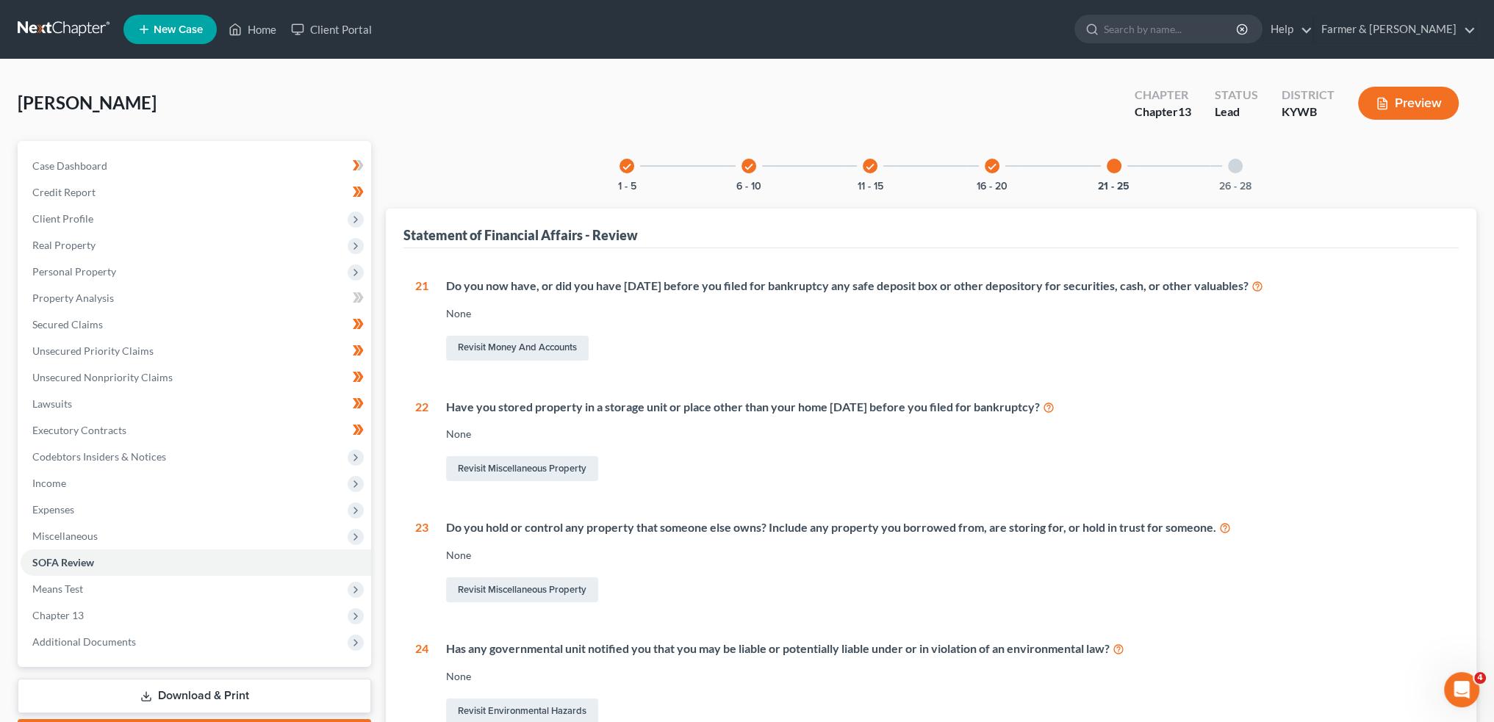
click at [1230, 173] on div "26 - 28" at bounding box center [1235, 166] width 50 height 50
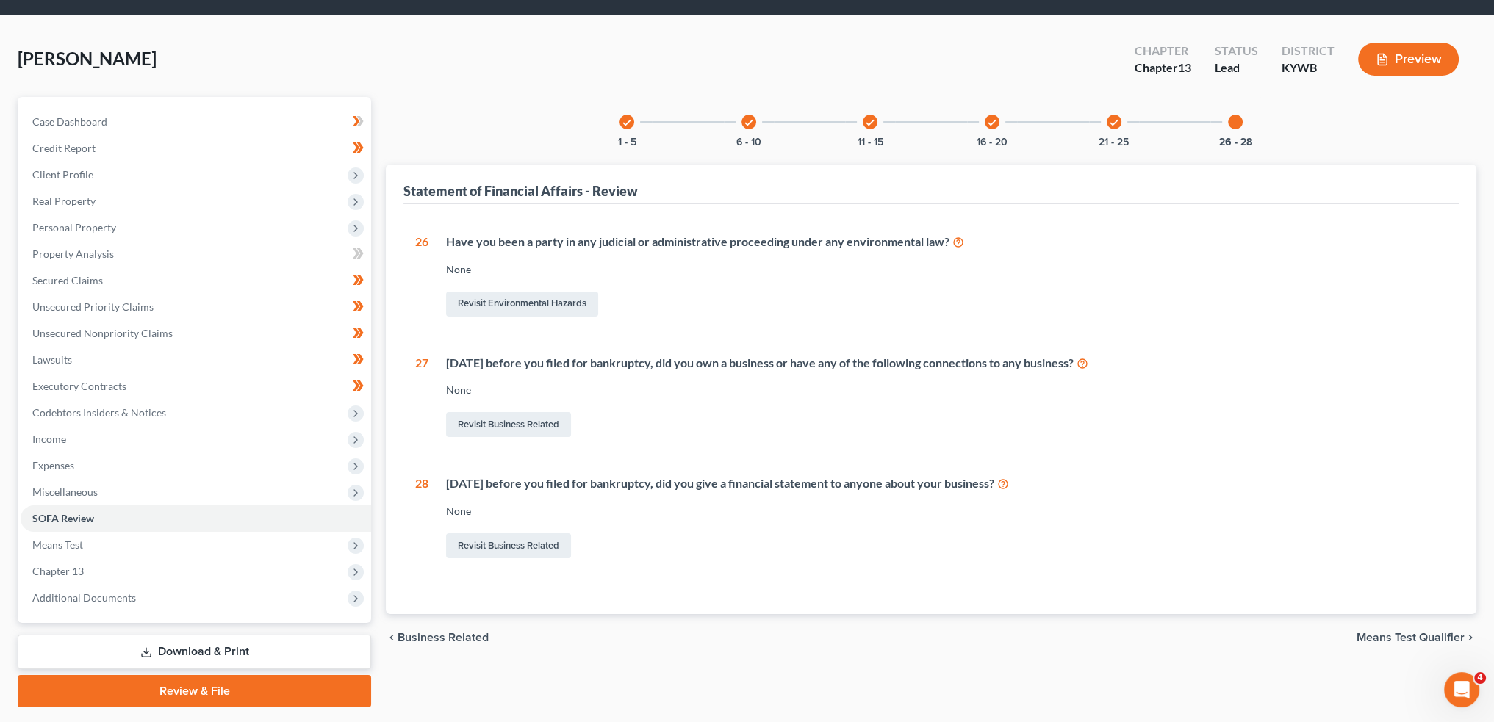
scroll to position [84, 0]
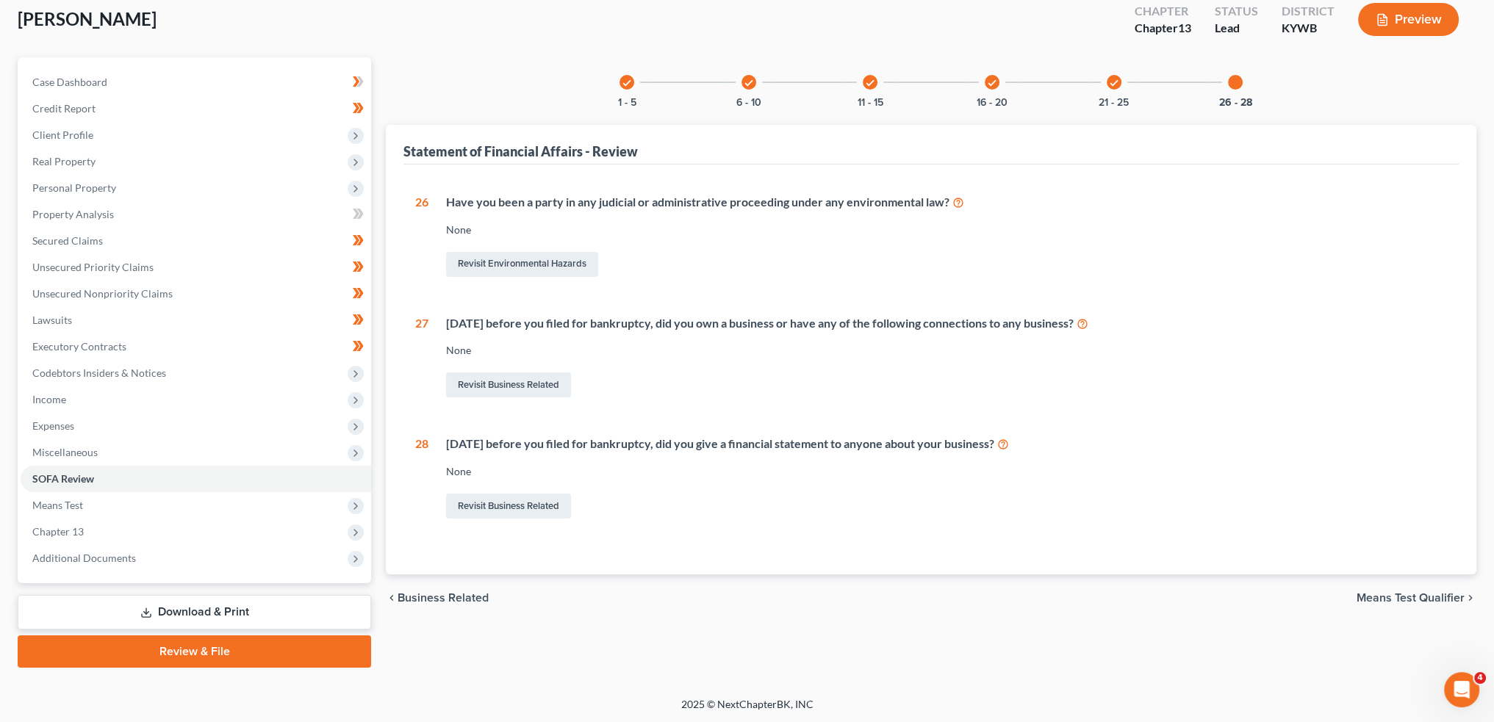
click at [288, 653] on link "Review & File" at bounding box center [194, 652] width 353 height 32
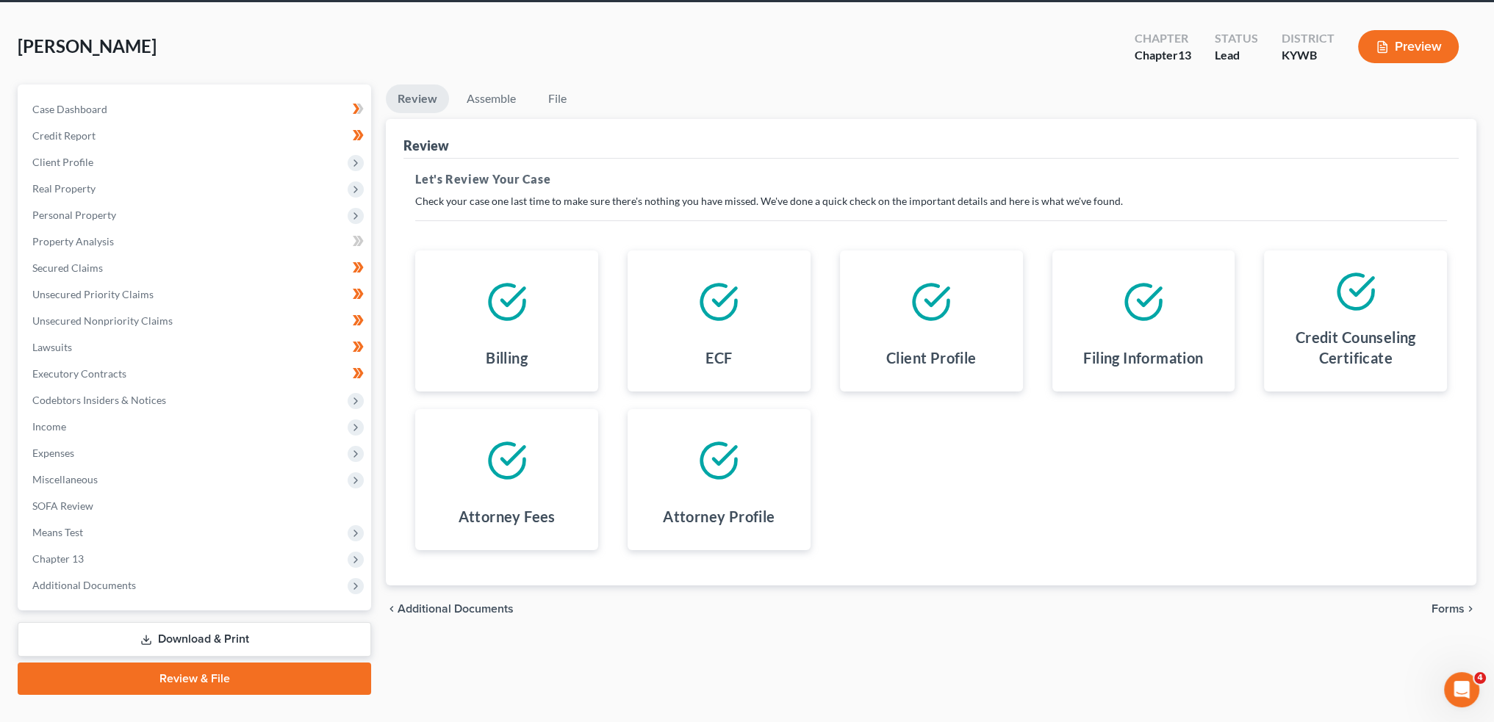
scroll to position [84, 0]
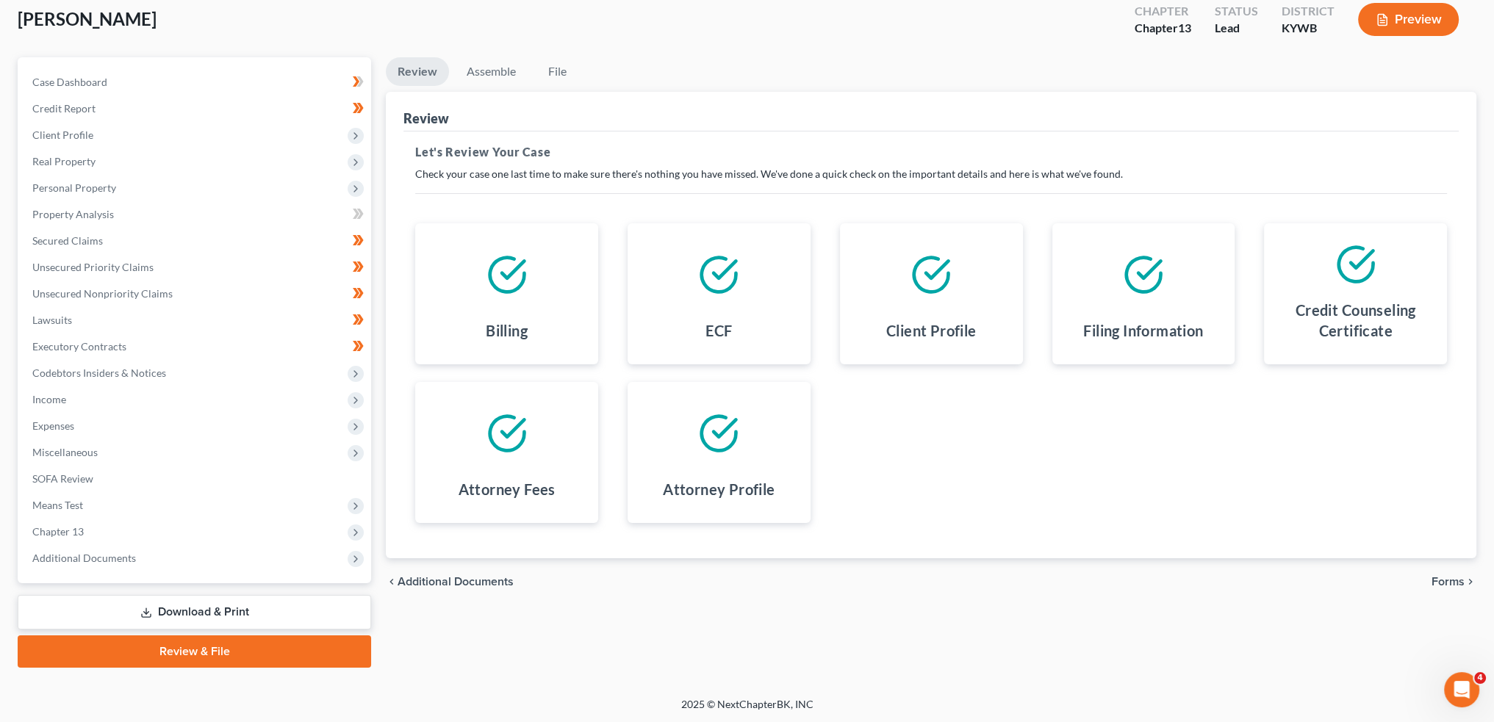
click at [1437, 578] on span "Forms" at bounding box center [1447, 582] width 33 height 12
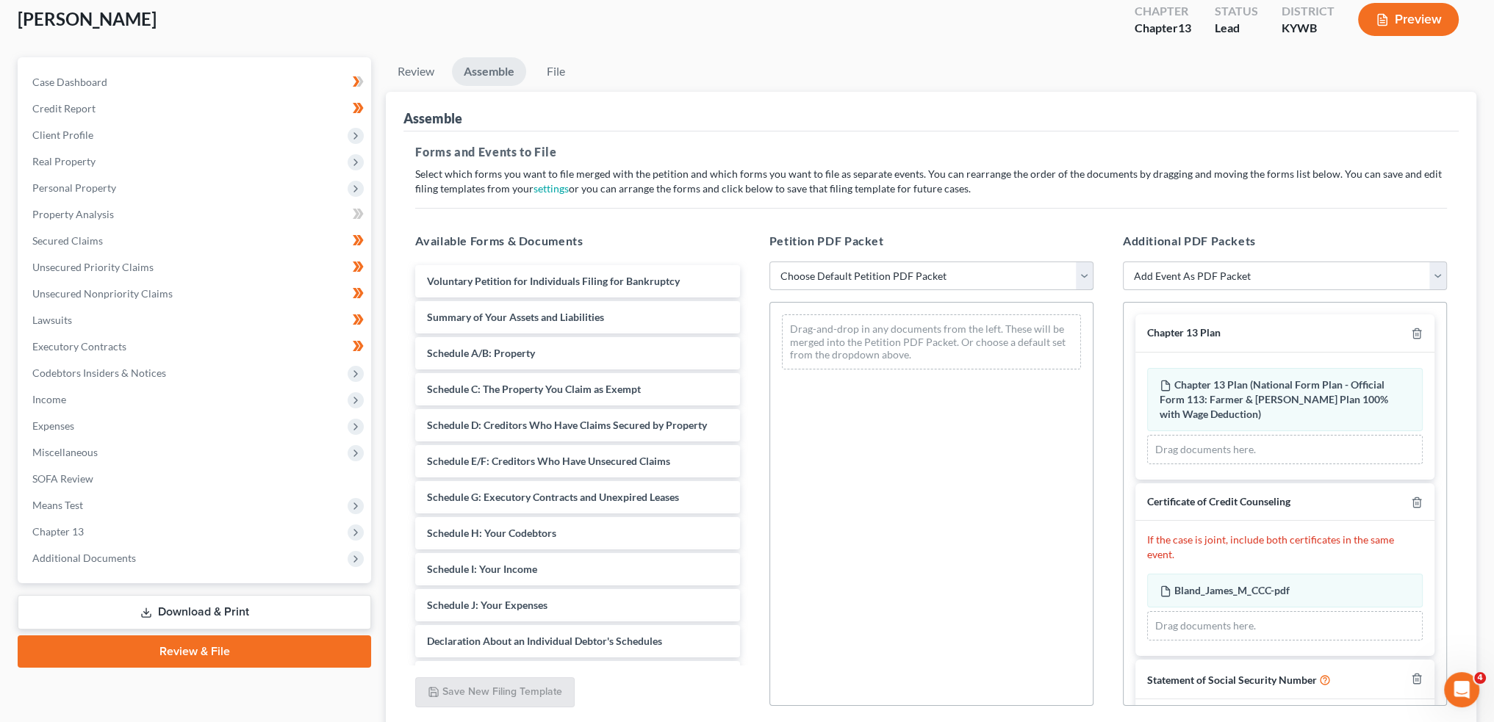
drag, startPoint x: 886, startPoint y: 276, endPoint x: 886, endPoint y: 287, distance: 11.0
click at [886, 276] on select "Choose Default Petition PDF Packet Emergency Filing (Voluntary Petition and Cre…" at bounding box center [931, 276] width 324 height 29
select select "1"
click at [769, 262] on select "Choose Default Petition PDF Packet Emergency Filing (Voluntary Petition and Cre…" at bounding box center [931, 276] width 324 height 29
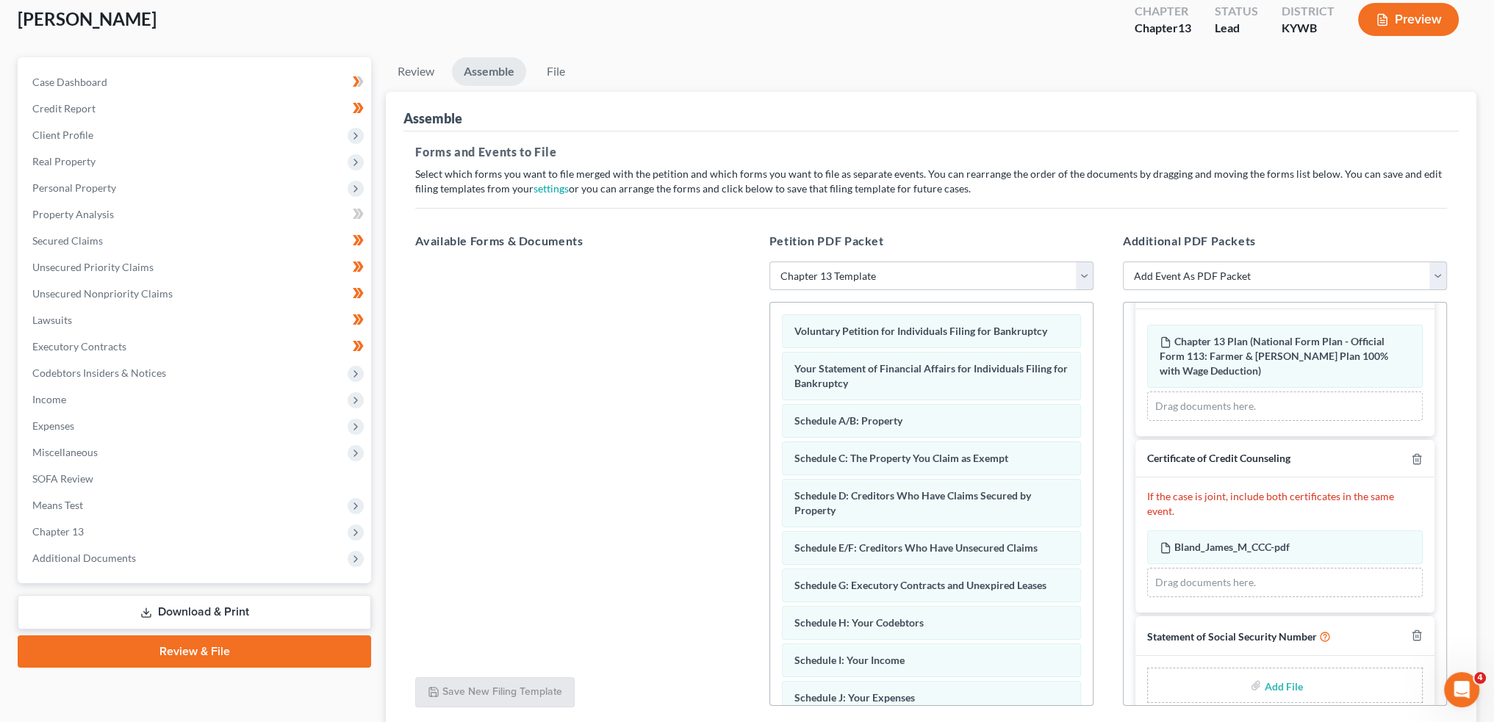
scroll to position [62, 0]
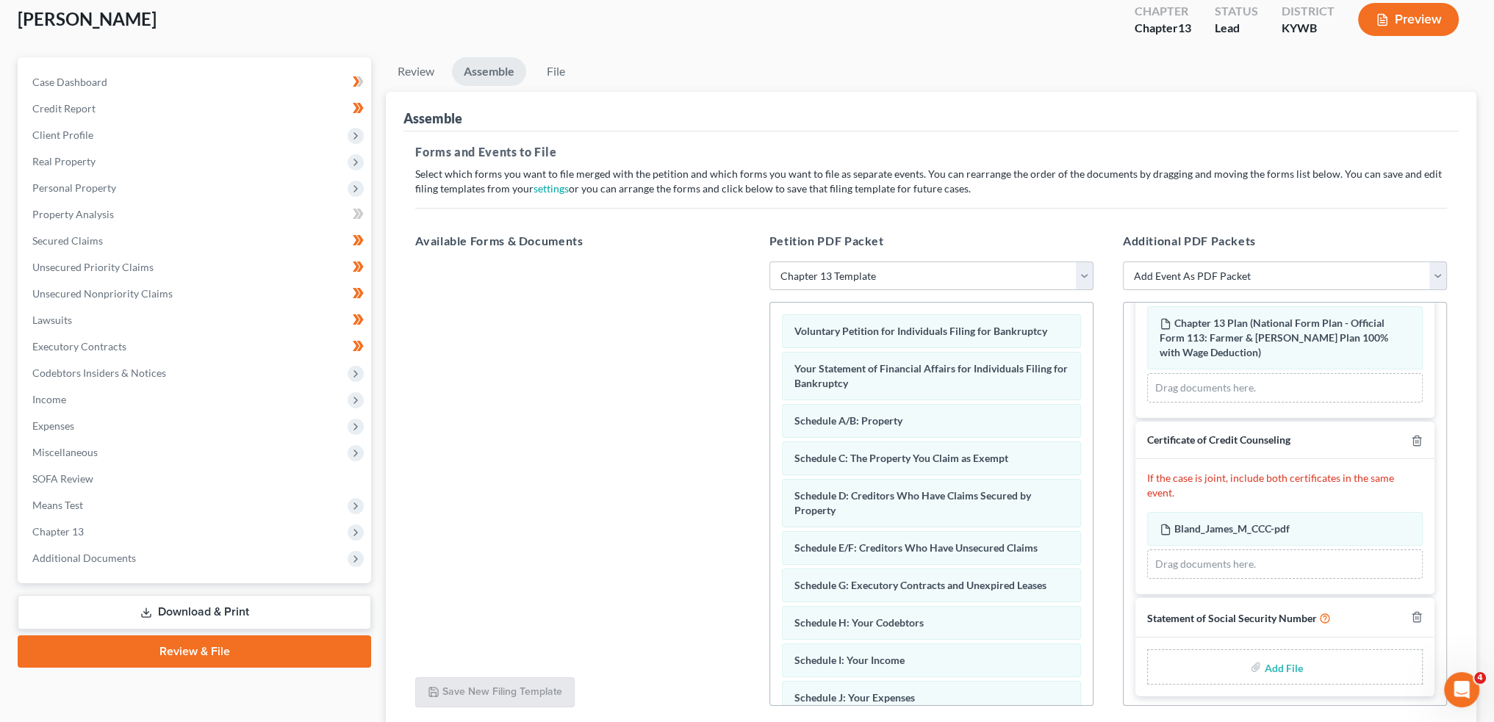
click at [1264, 669] on input "file" at bounding box center [1281, 667] width 35 height 26
type input "C:\fakepath\SSN to Sign.pdf"
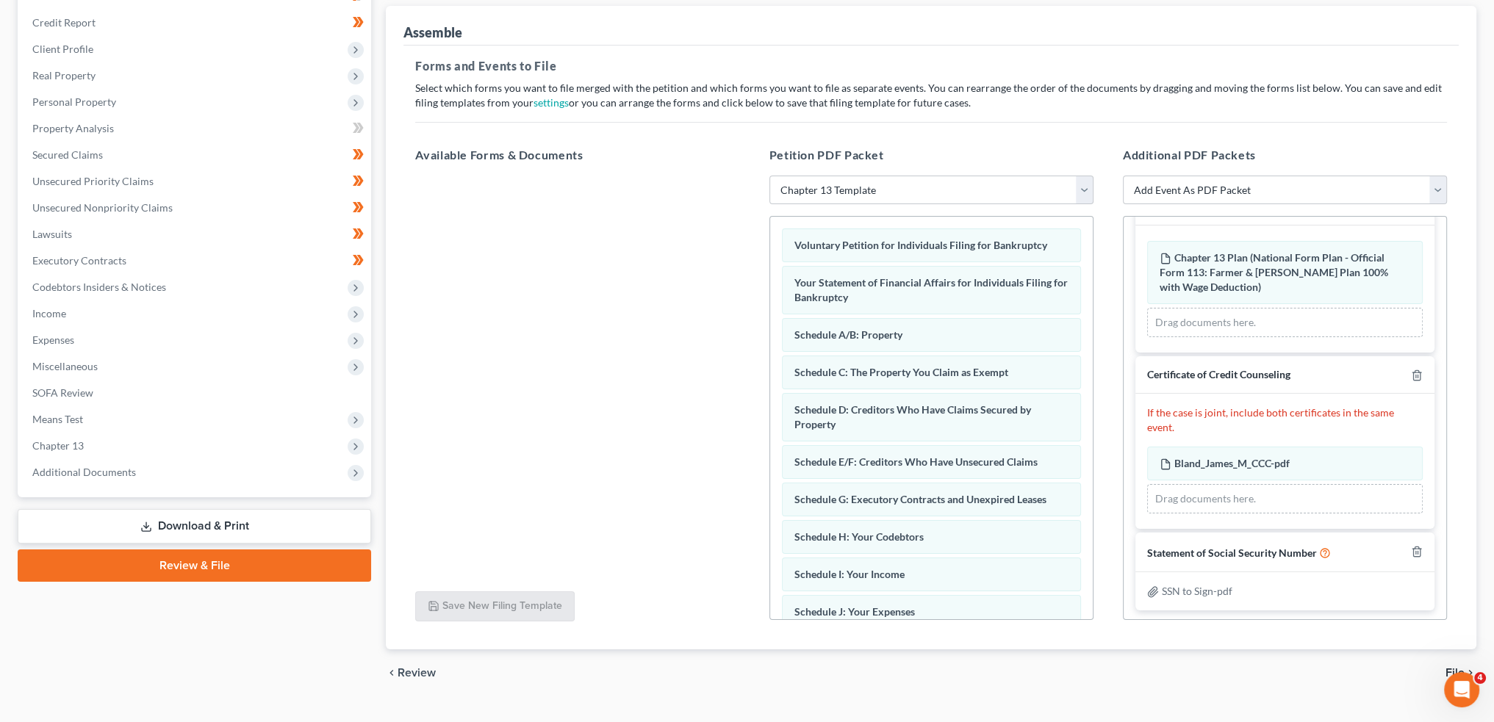
scroll to position [198, 0]
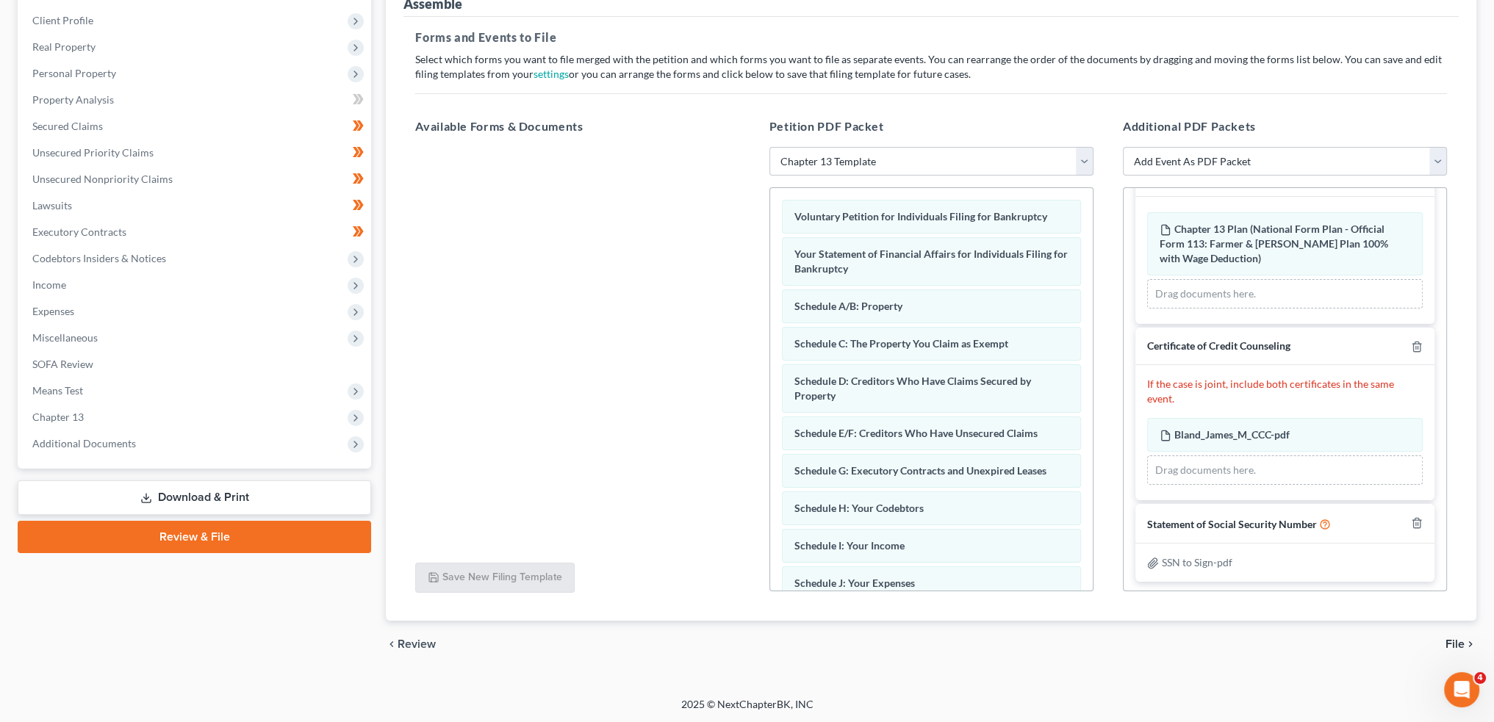
click at [1455, 641] on span "File" at bounding box center [1454, 644] width 19 height 12
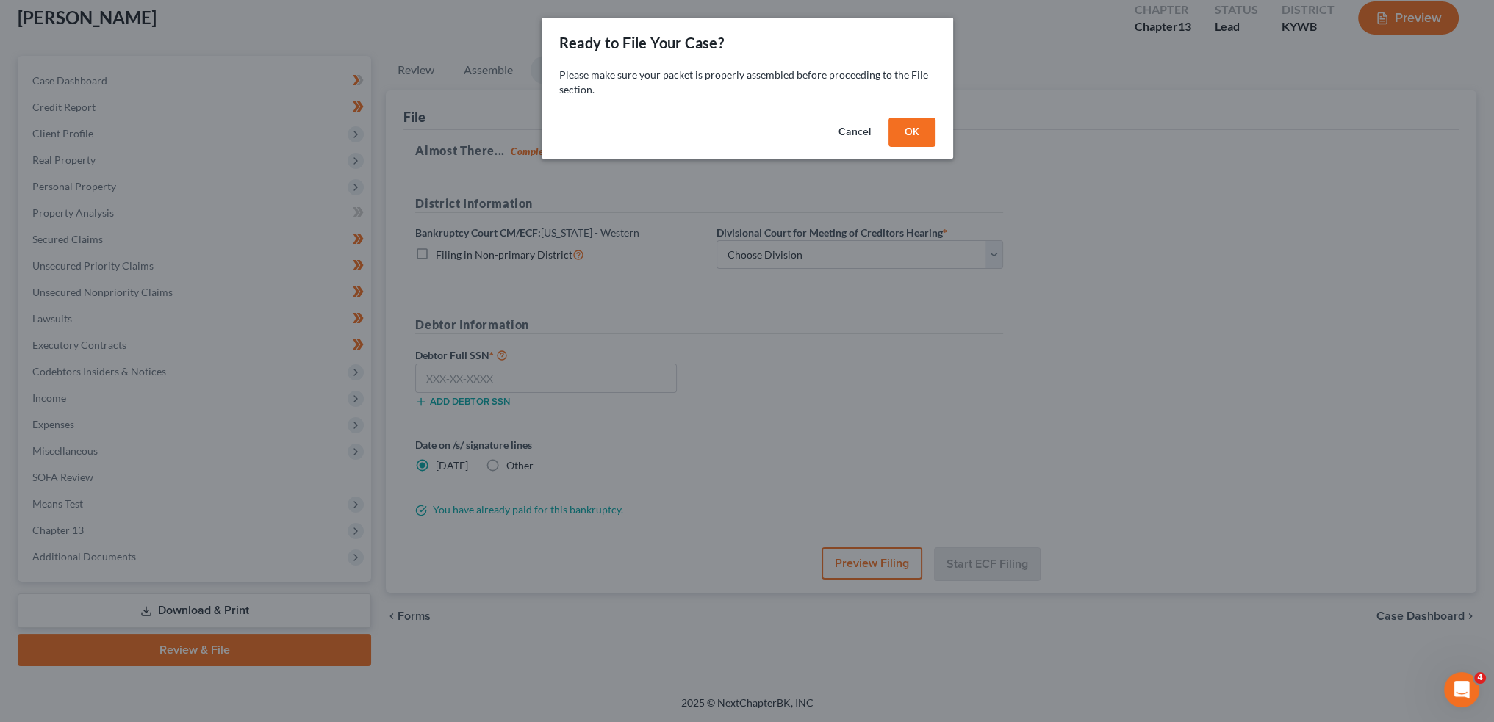
scroll to position [84, 0]
click at [937, 132] on button "OK" at bounding box center [916, 132] width 47 height 29
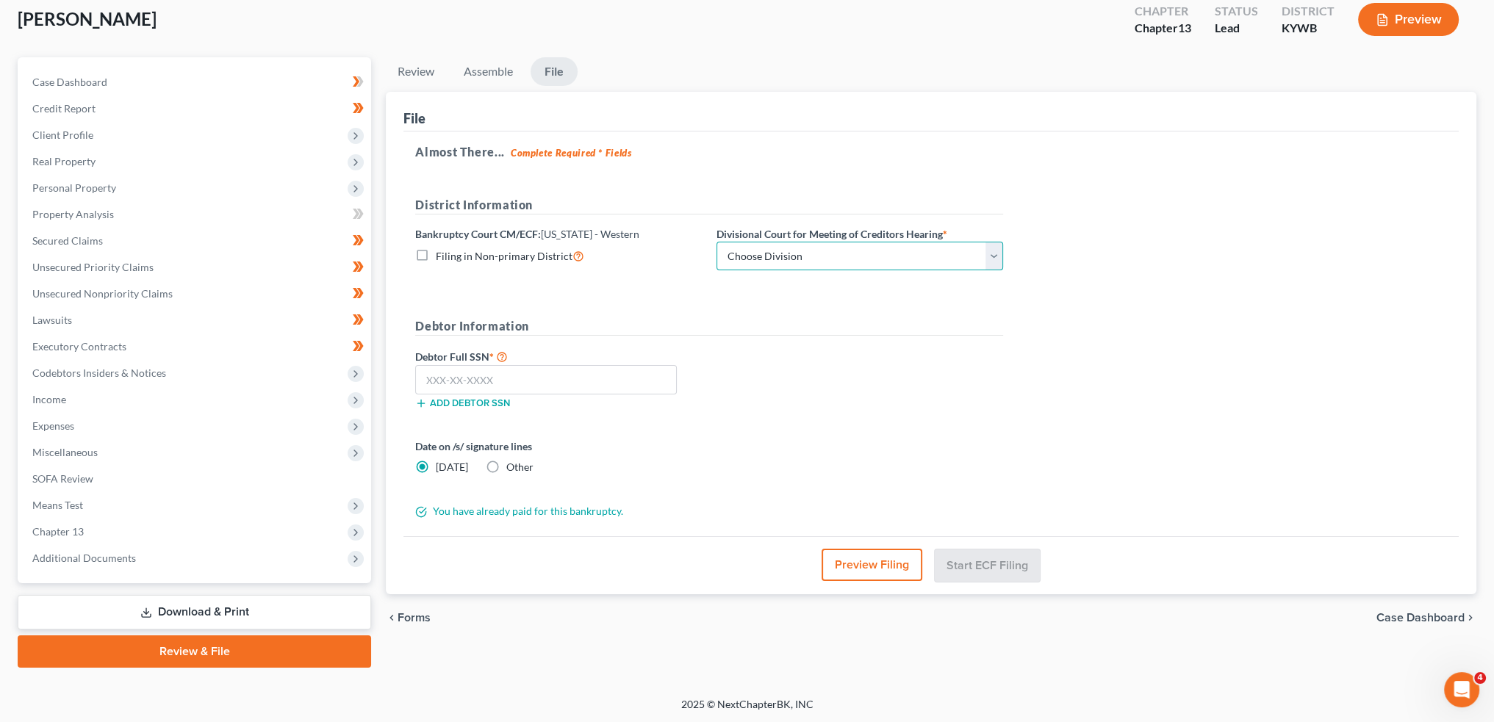
drag, startPoint x: 819, startPoint y: 253, endPoint x: 821, endPoint y: 267, distance: 13.4
click at [819, 253] on select "Choose Division Bowling Green Louisville Owensboro Paducah" at bounding box center [859, 256] width 287 height 29
select select "1"
click at [716, 242] on select "Choose Division Bowling Green Louisville Owensboro Paducah" at bounding box center [859, 256] width 287 height 29
click at [548, 376] on input "text" at bounding box center [546, 379] width 262 height 29
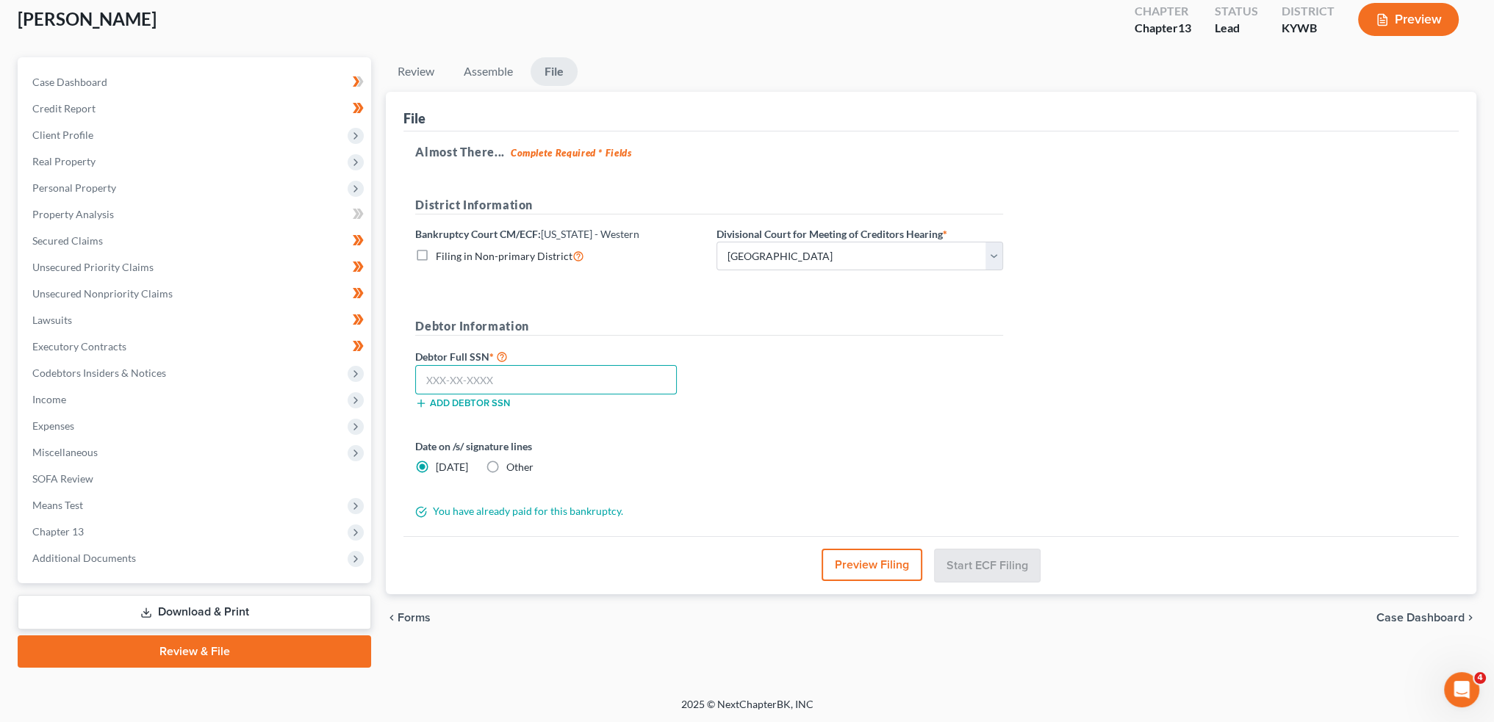
paste input "403-13-4932"
type input "403-13-4932"
drag, startPoint x: 597, startPoint y: 437, endPoint x: 1054, endPoint y: 587, distance: 480.9
click at [613, 444] on form "District Information Bankruptcy Court CM/ECF: Kentucky - Western Filing in Non-…" at bounding box center [709, 357] width 588 height 323
click at [1018, 566] on button "Start ECF Filing" at bounding box center [987, 565] width 105 height 32
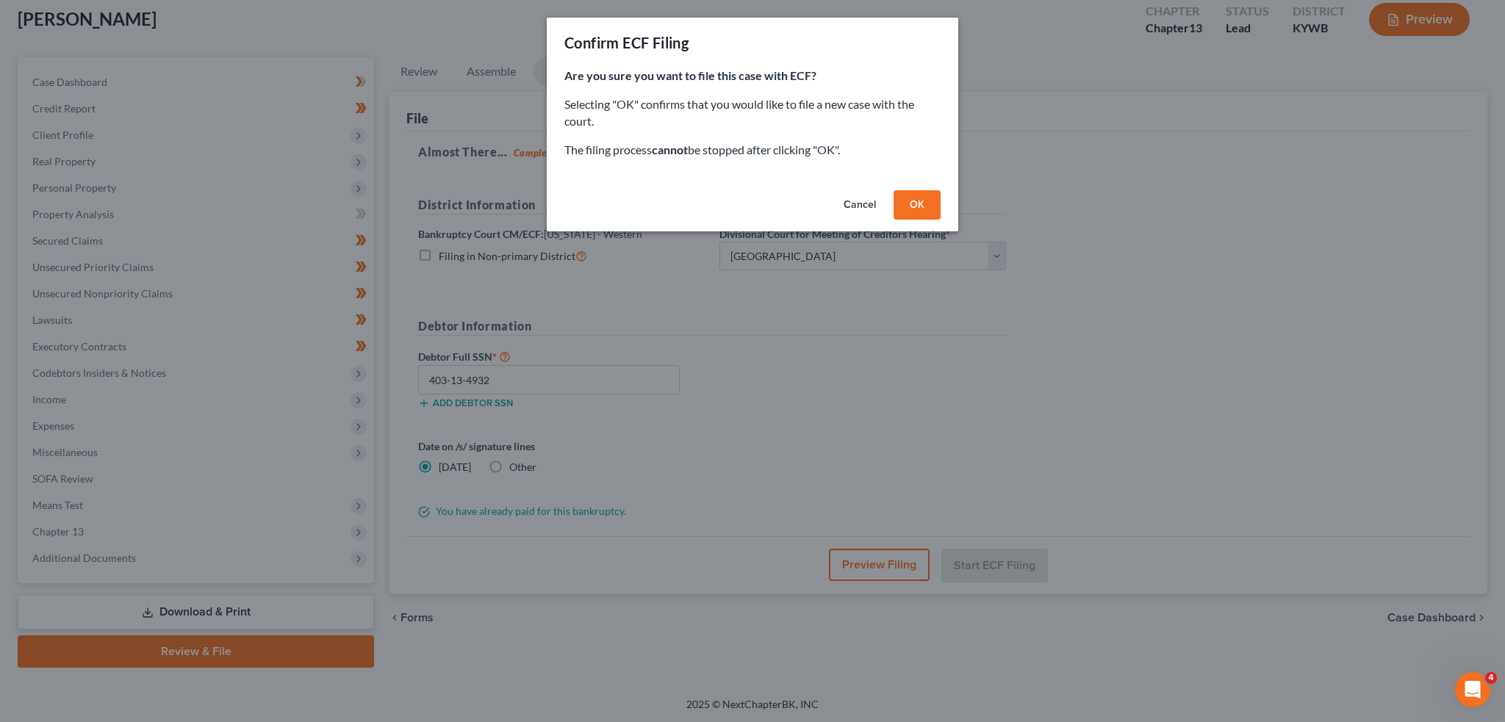
click at [919, 201] on button "OK" at bounding box center [916, 204] width 47 height 29
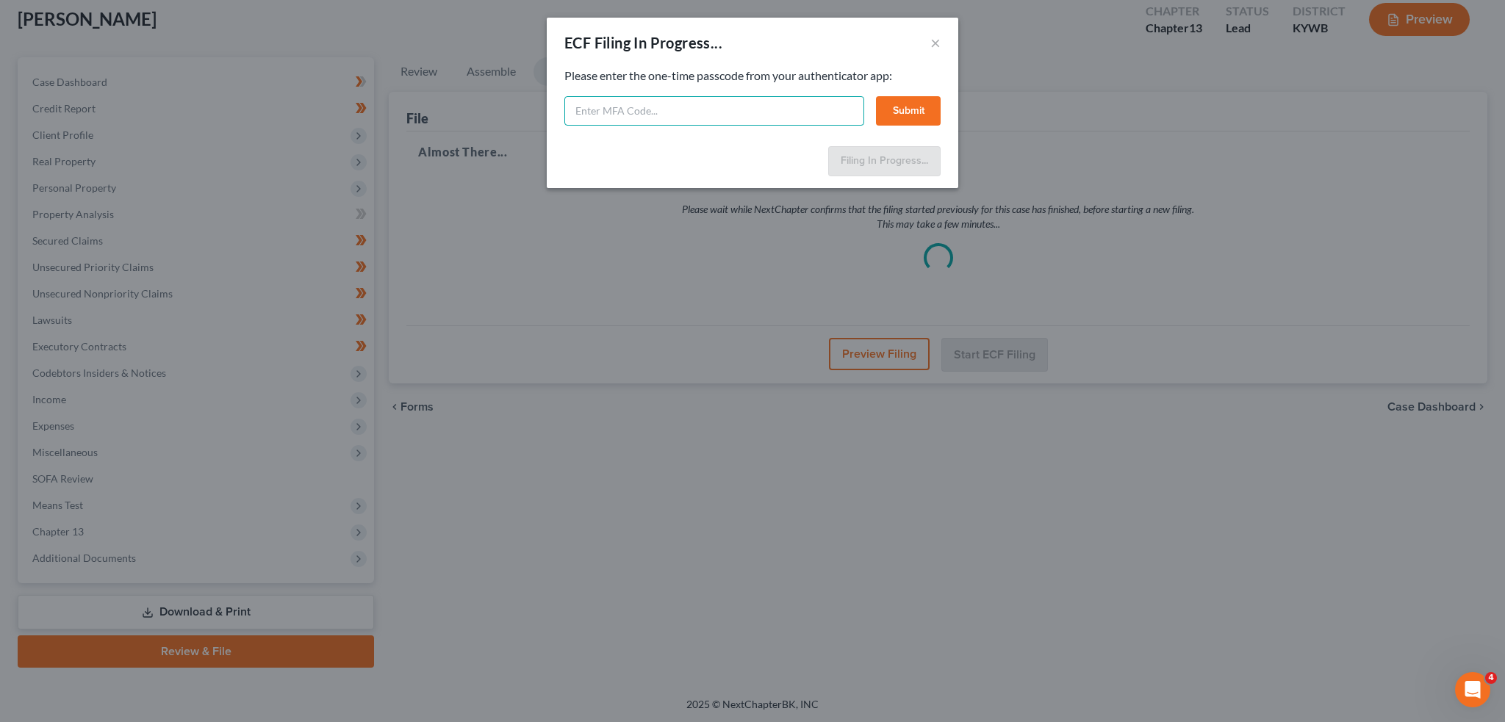
click at [769, 115] on input "text" at bounding box center [714, 110] width 300 height 29
type input "175208"
click at [925, 107] on button "Submit" at bounding box center [908, 110] width 65 height 29
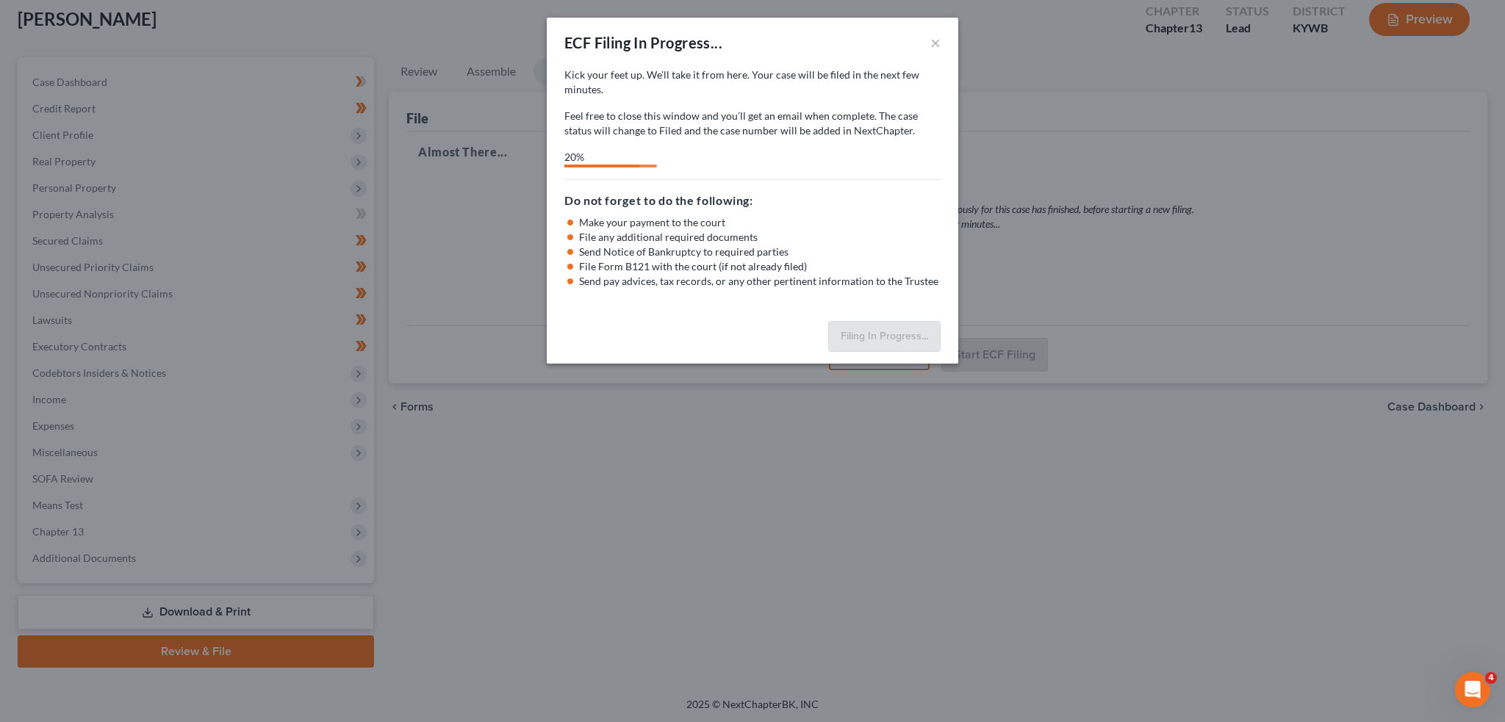
select select "1"
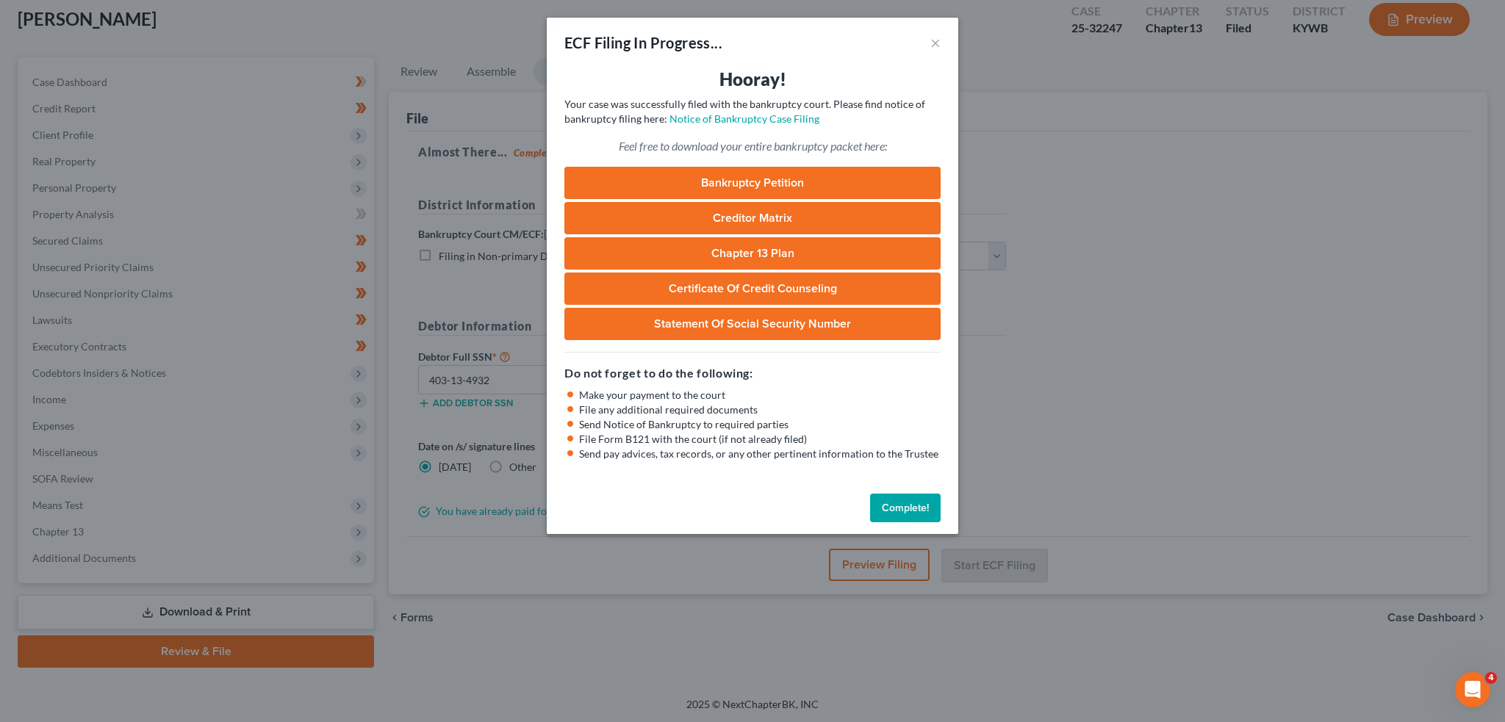
drag, startPoint x: 884, startPoint y: 505, endPoint x: 1074, endPoint y: 243, distance: 323.5
click at [885, 505] on button "Complete!" at bounding box center [905, 508] width 71 height 29
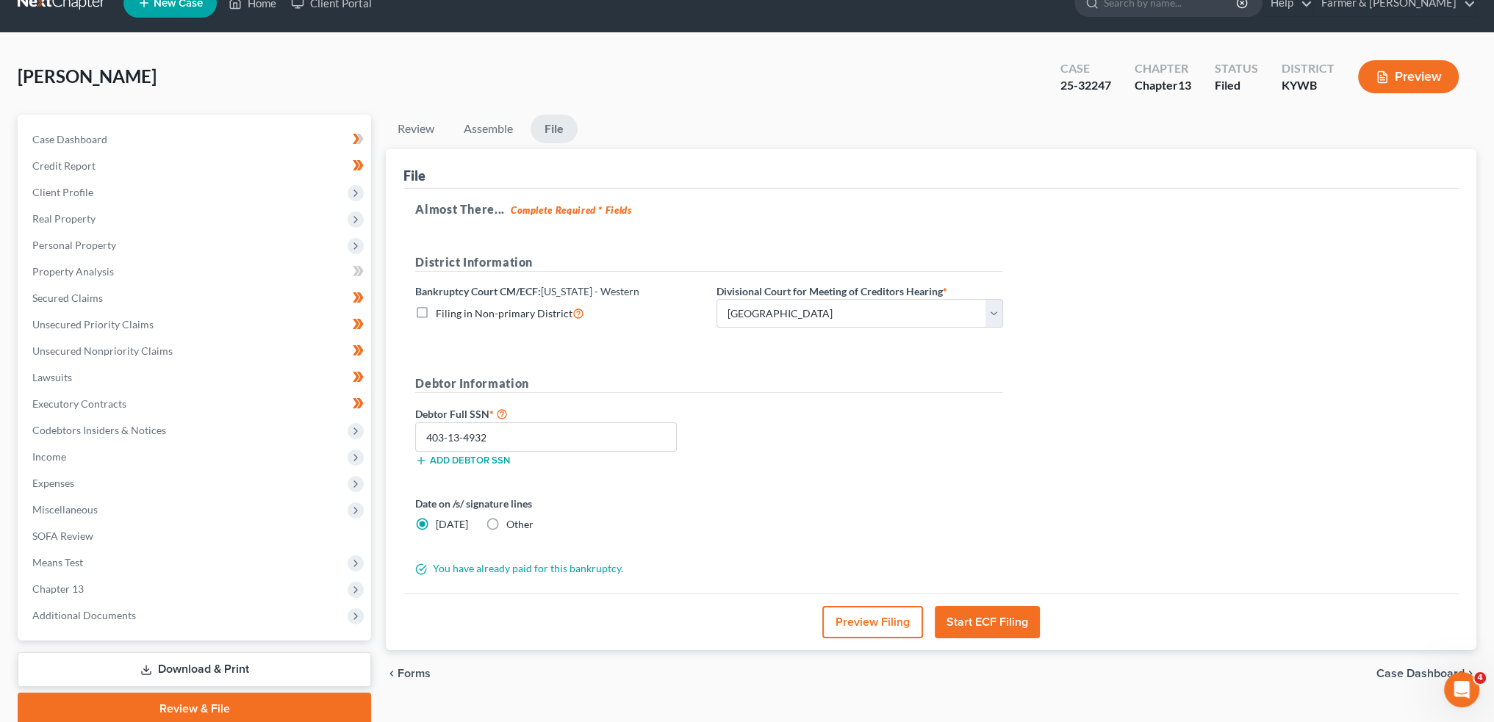
scroll to position [0, 0]
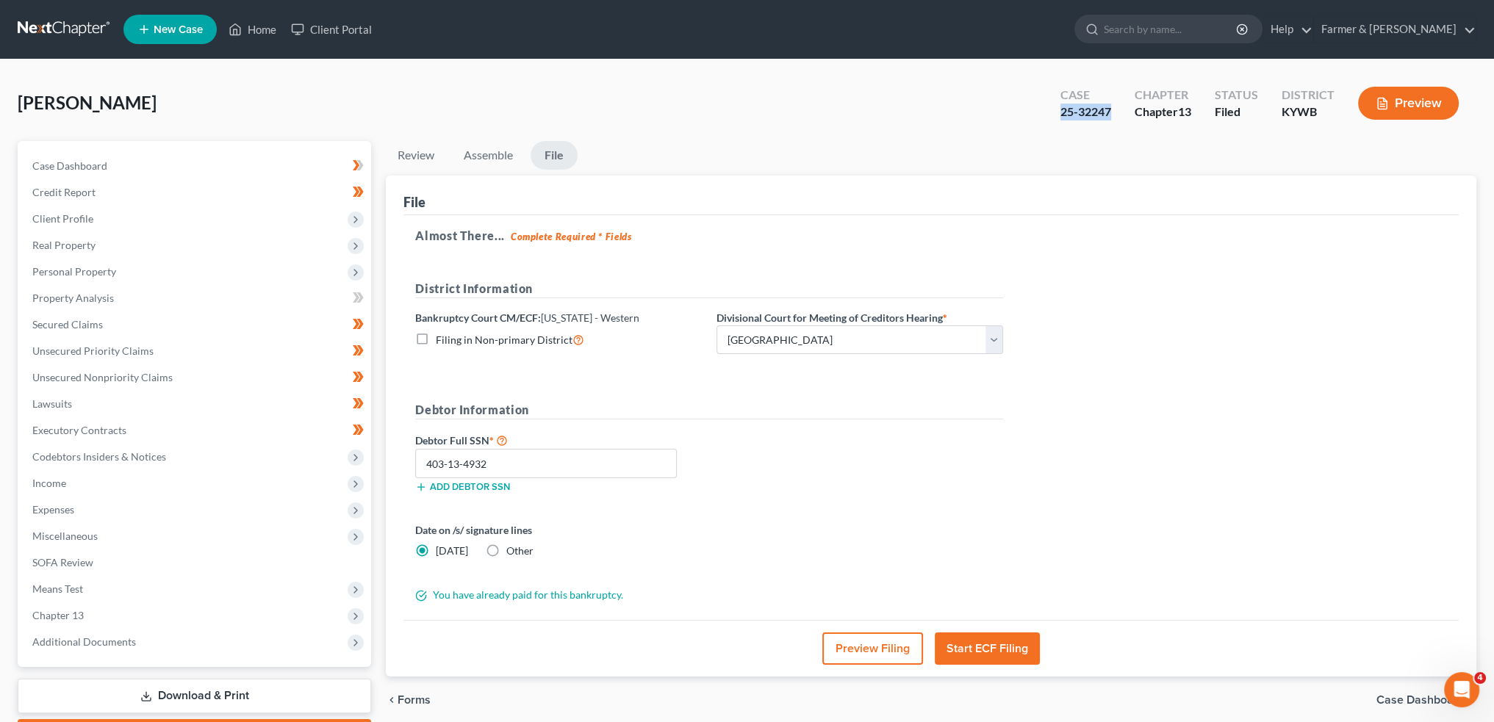
drag, startPoint x: 1111, startPoint y: 108, endPoint x: 1056, endPoint y: 114, distance: 55.4
click at [1056, 114] on div "Case 25-32247" at bounding box center [1085, 104] width 74 height 43
copy div "25-32247"
click at [261, 29] on link "Home" at bounding box center [252, 29] width 62 height 26
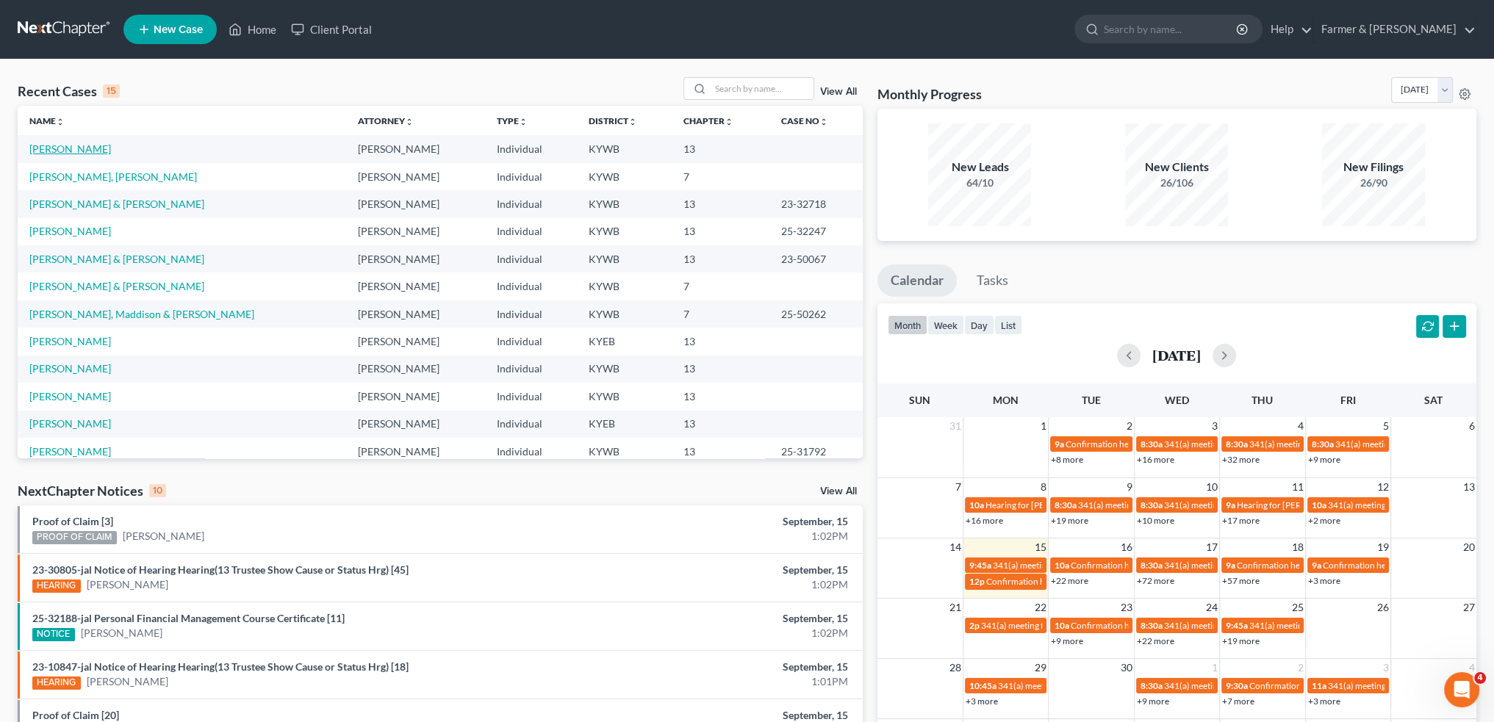
click at [70, 148] on link "Foster, Christopher" at bounding box center [70, 149] width 82 height 12
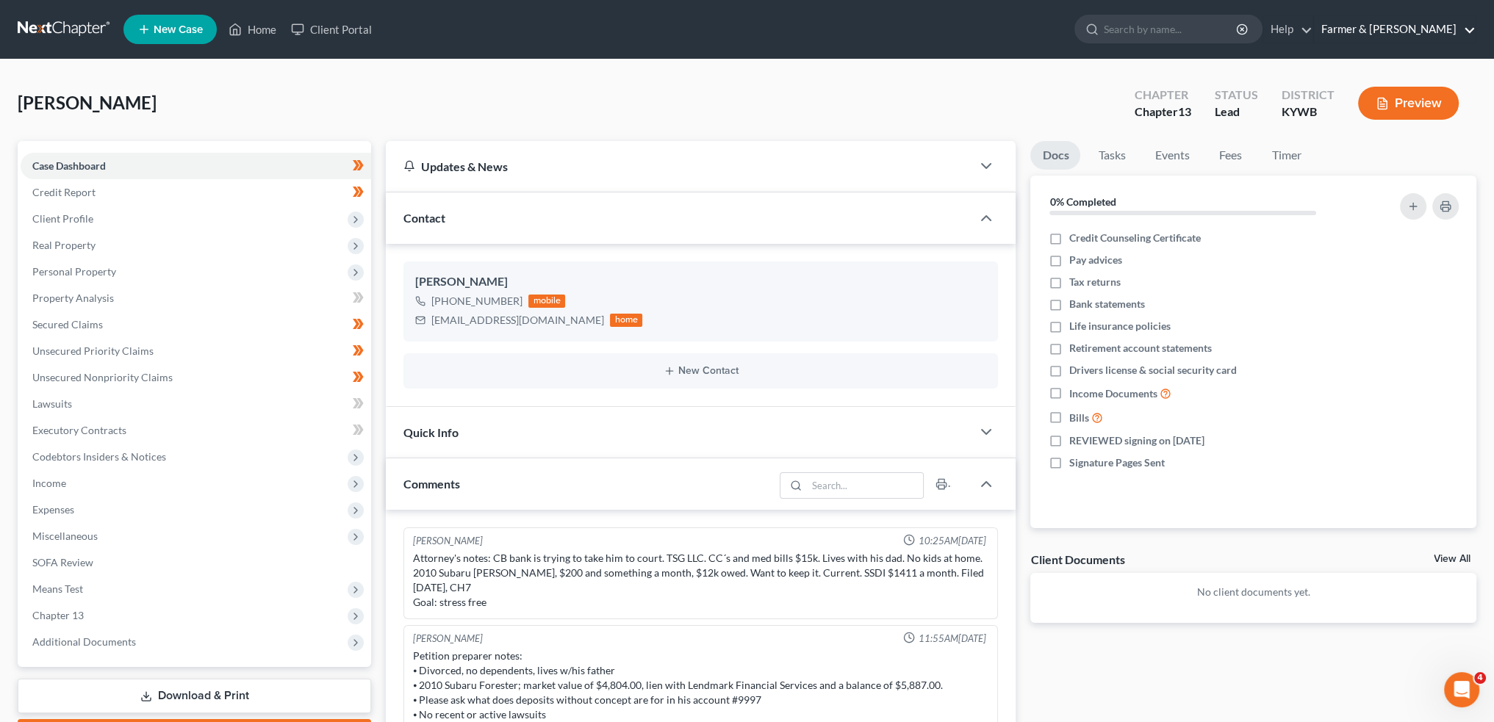
scroll to position [12, 0]
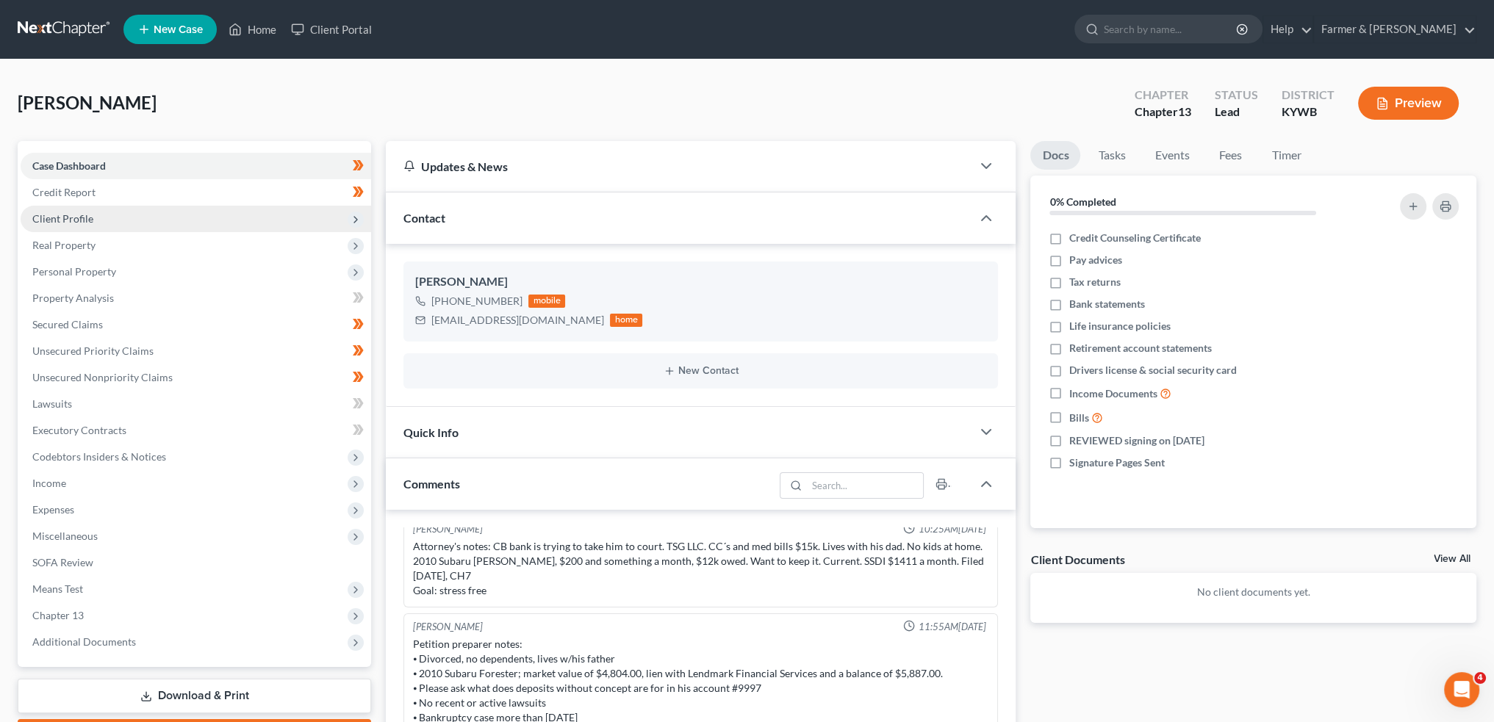
click at [78, 227] on span "Client Profile" at bounding box center [196, 219] width 350 height 26
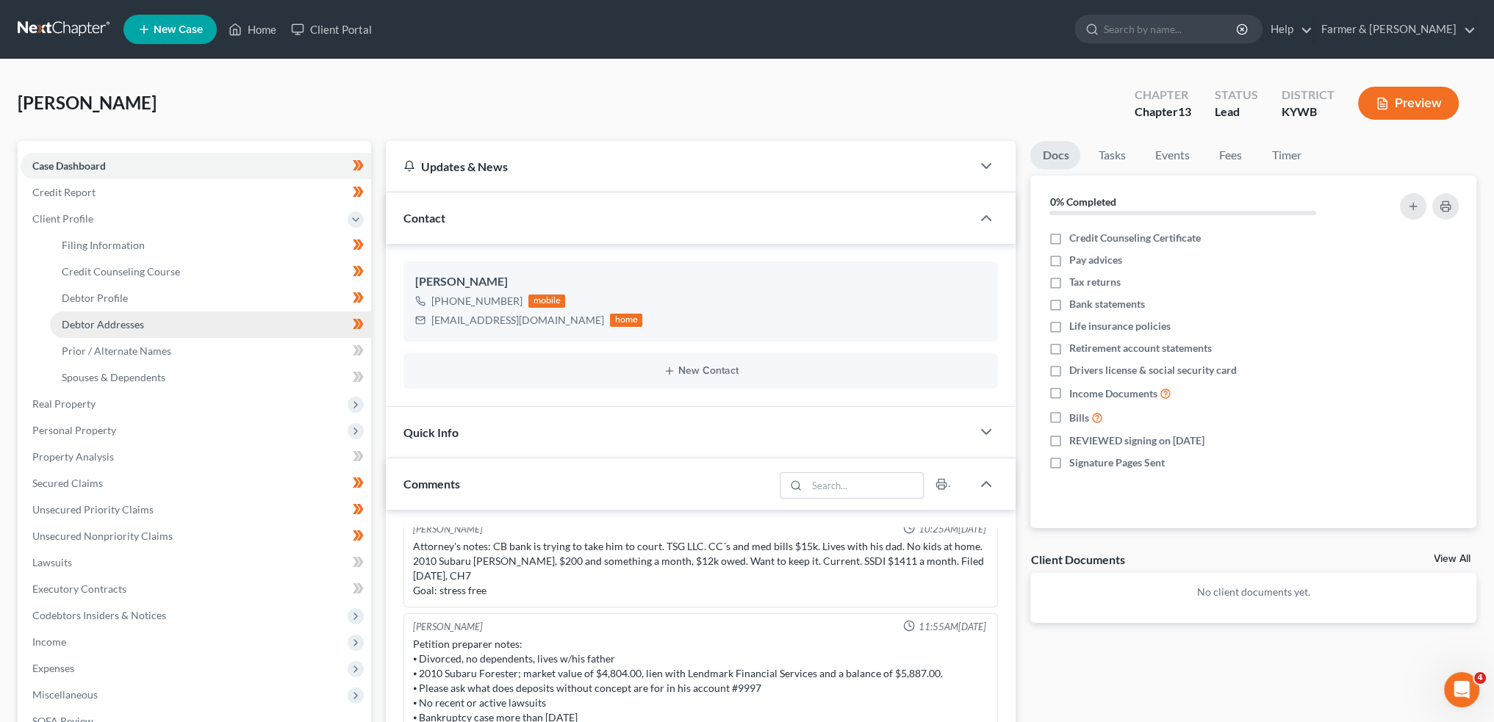
click at [98, 323] on span "Debtor Addresses" at bounding box center [103, 324] width 82 height 12
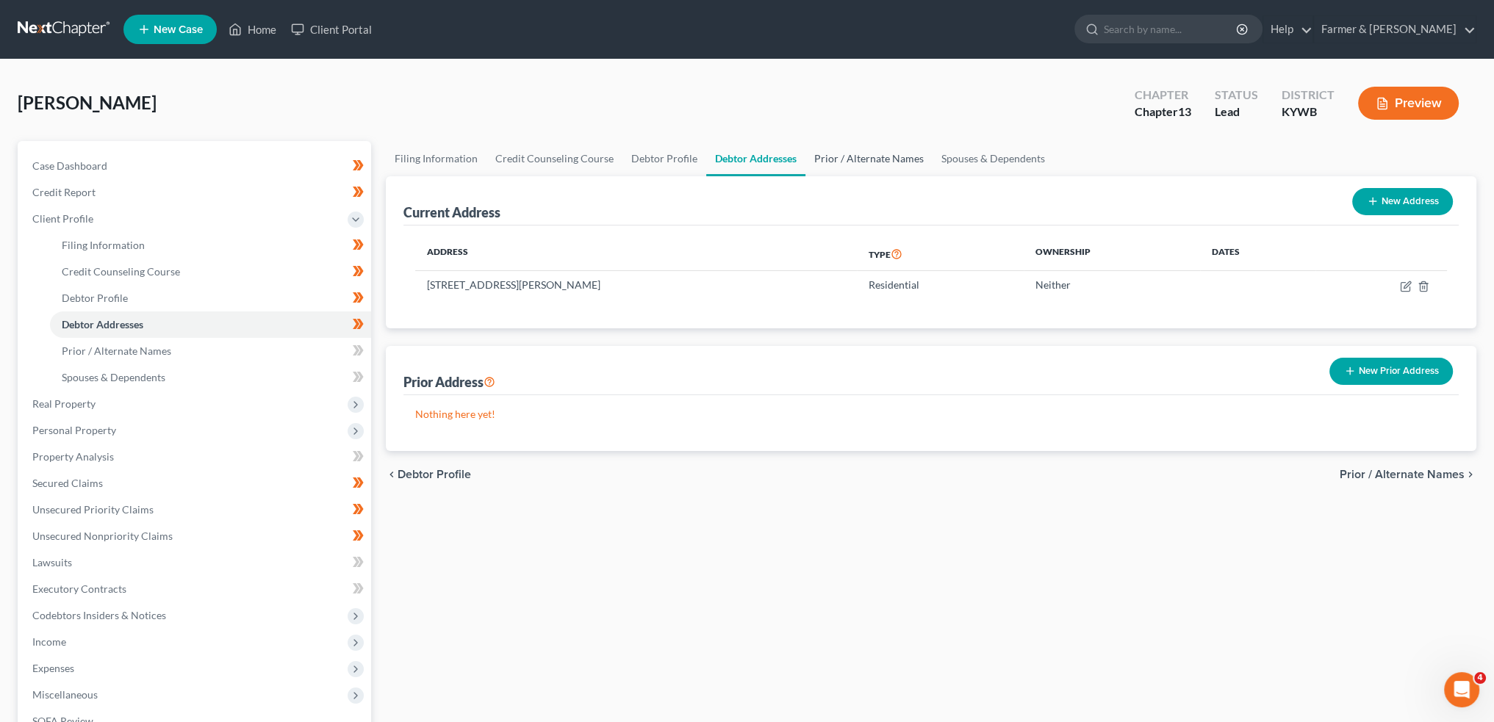
click at [834, 155] on link "Prior / Alternate Names" at bounding box center [868, 158] width 127 height 35
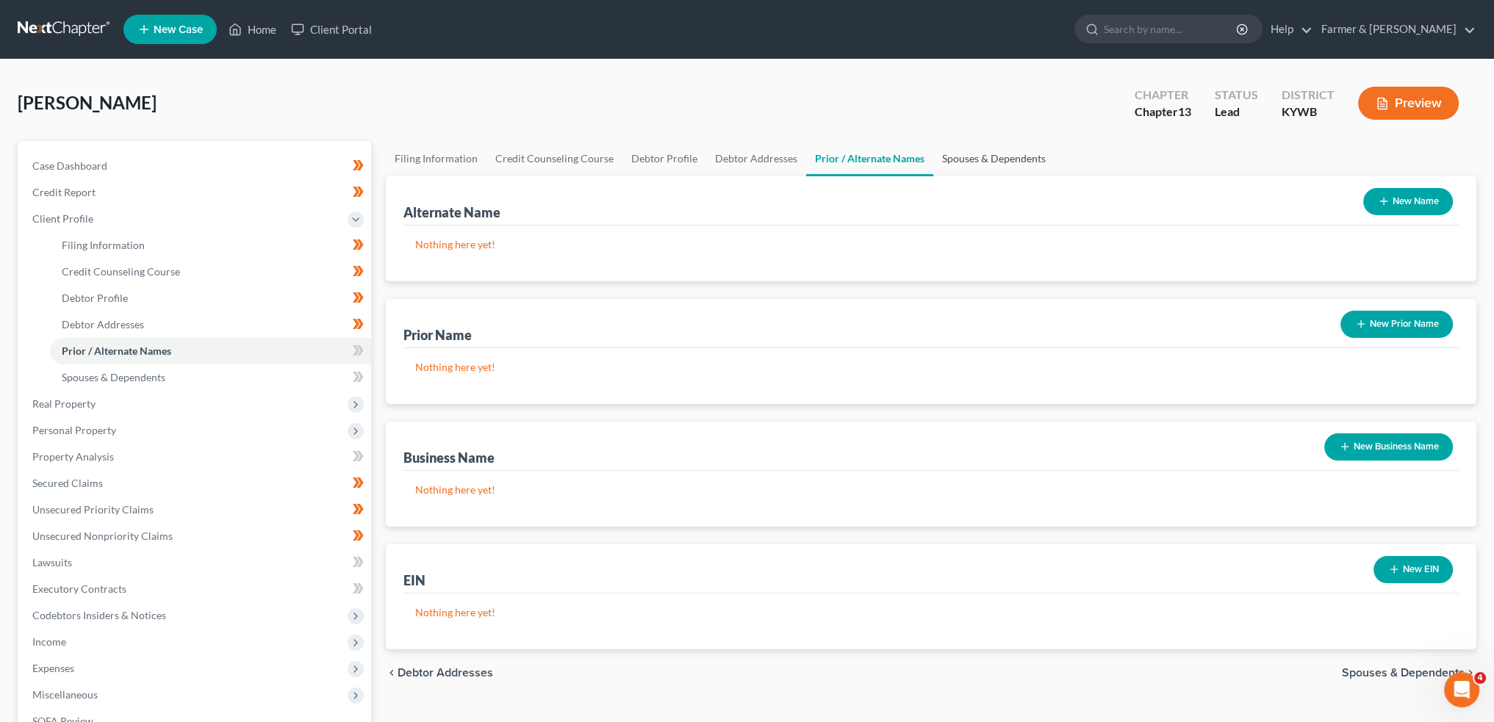
click at [990, 152] on link "Spouses & Dependents" at bounding box center [993, 158] width 121 height 35
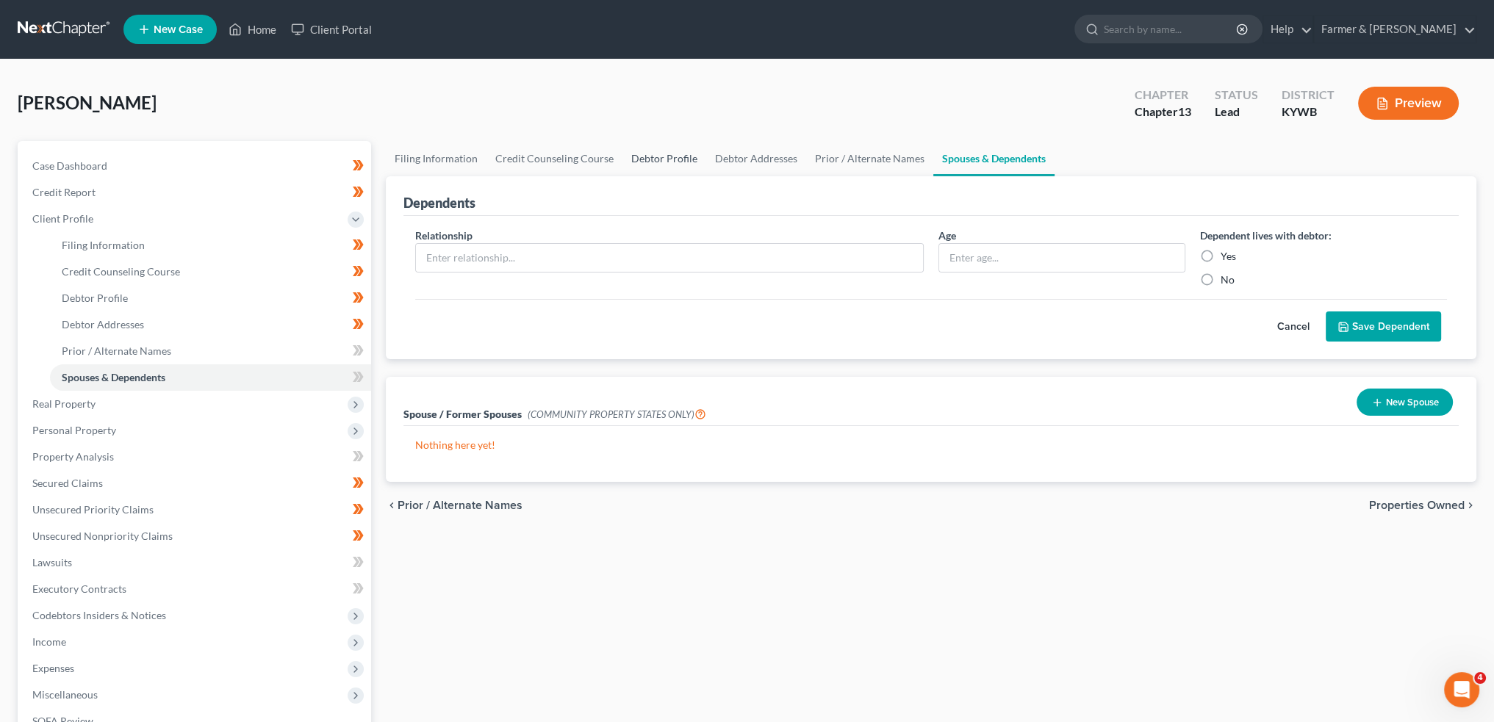
click at [666, 158] on link "Debtor Profile" at bounding box center [664, 158] width 84 height 35
select select "3"
select select "1"
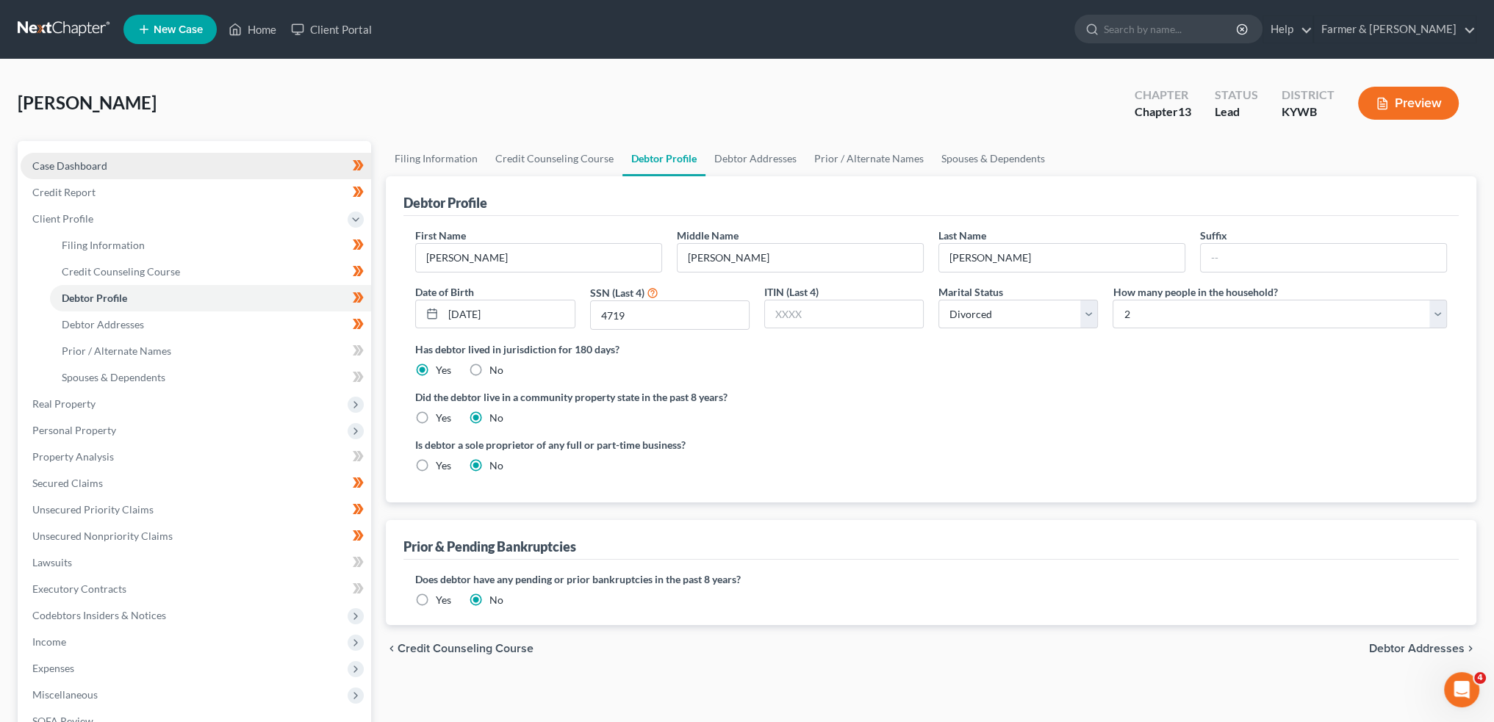
click at [152, 176] on link "Case Dashboard" at bounding box center [196, 166] width 350 height 26
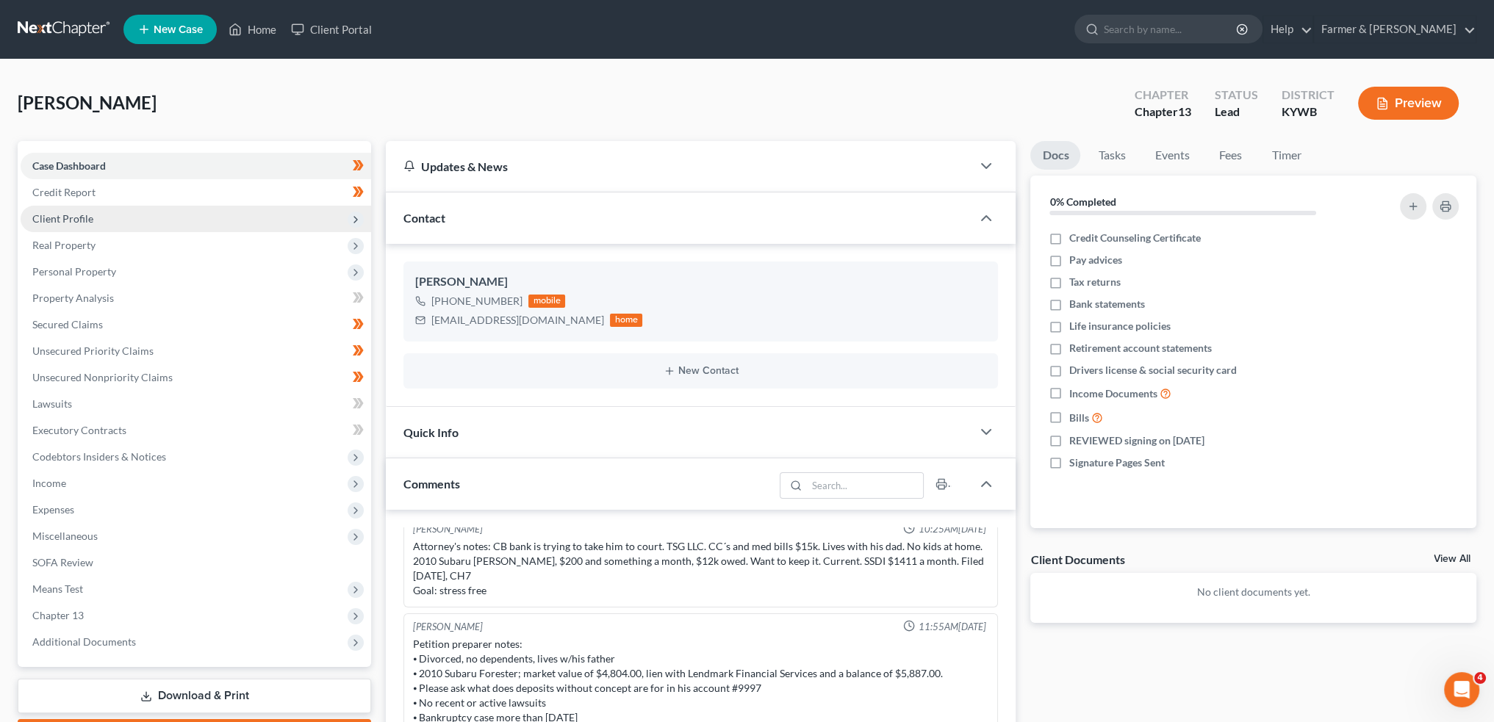
click at [98, 222] on span "Client Profile" at bounding box center [196, 219] width 350 height 26
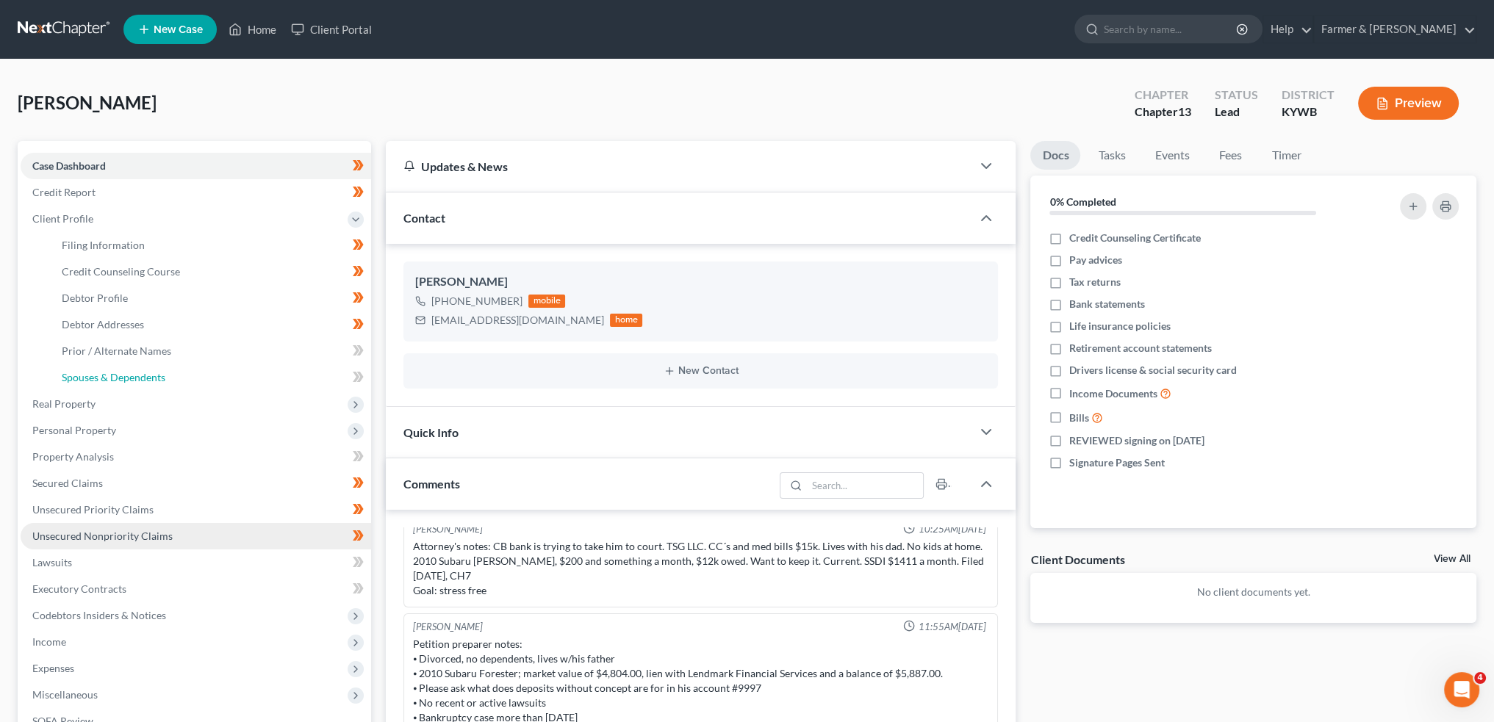
click at [109, 373] on span "Spouses & Dependents" at bounding box center [114, 377] width 104 height 12
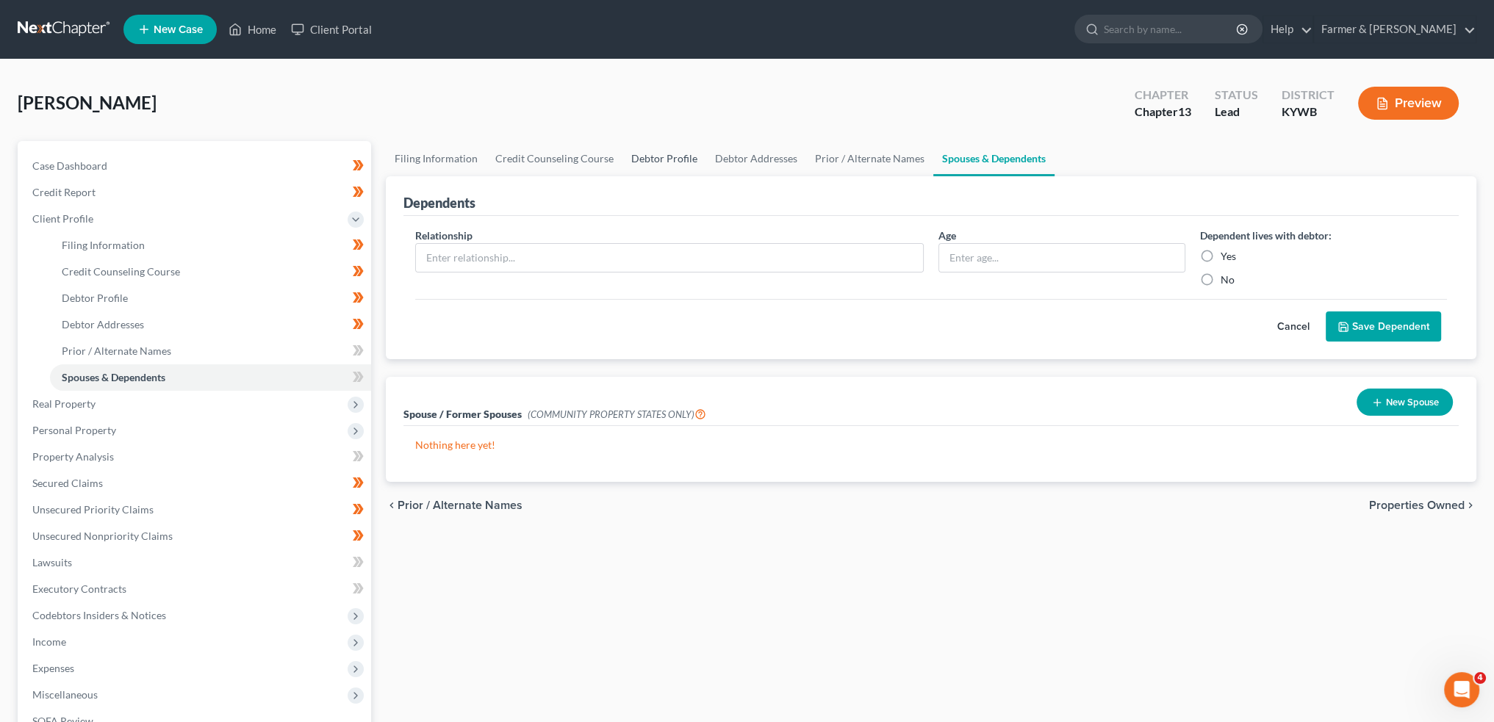
click at [633, 158] on link "Debtor Profile" at bounding box center [664, 158] width 84 height 35
select select "3"
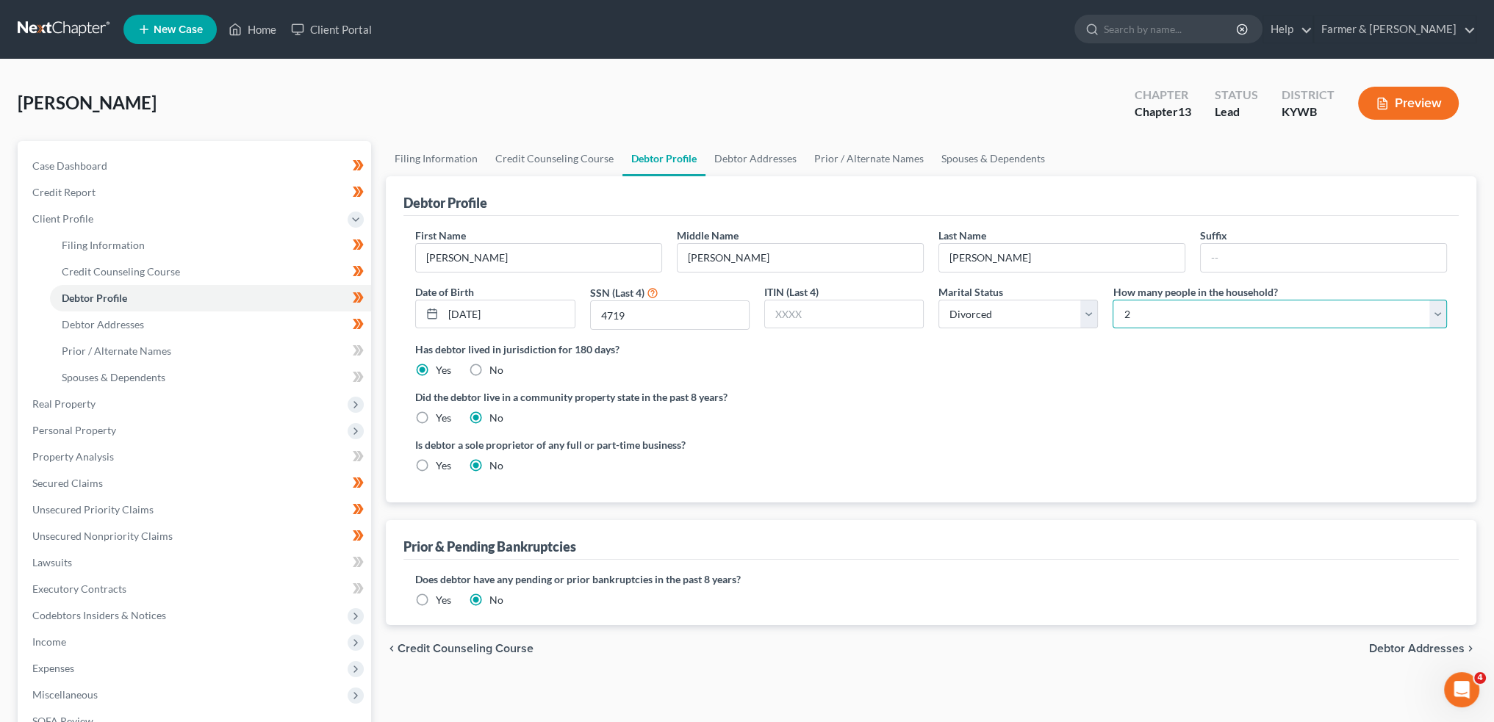
click at [1144, 320] on select "Select 1 2 3 4 5 6 7 8 9 10 11 12 13 14 15 16 17 18 19 20" at bounding box center [1279, 314] width 334 height 29
select select "0"
click at [1112, 300] on select "Select 1 2 3 4 5 6 7 8 9 10 11 12 13 14 15 16 17 18 19 20" at bounding box center [1279, 314] width 334 height 29
click at [999, 426] on ng-include "First Name Christopher Middle Name Carl Last Name Foster Suffix Date of Birth 0…" at bounding box center [931, 356] width 1032 height 257
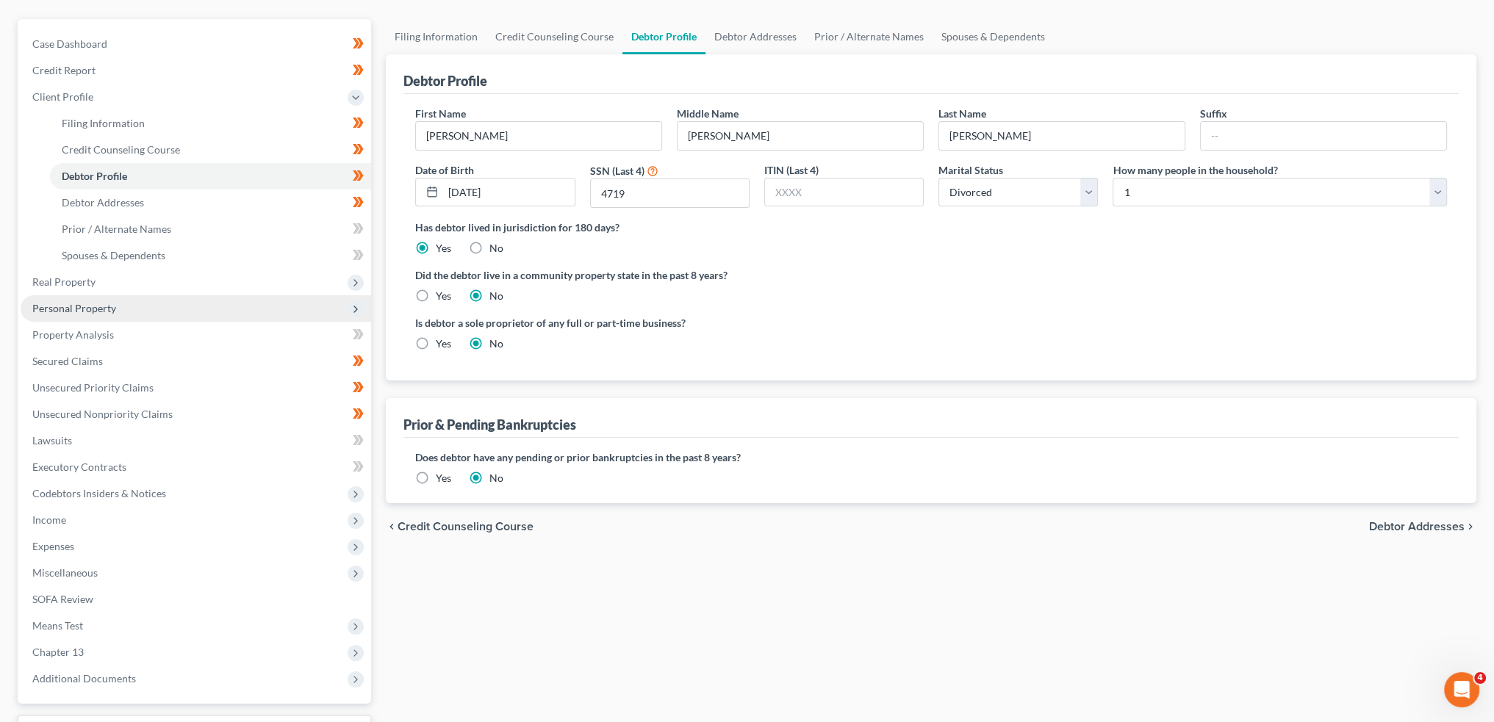
click at [55, 309] on span "Personal Property" at bounding box center [74, 308] width 84 height 12
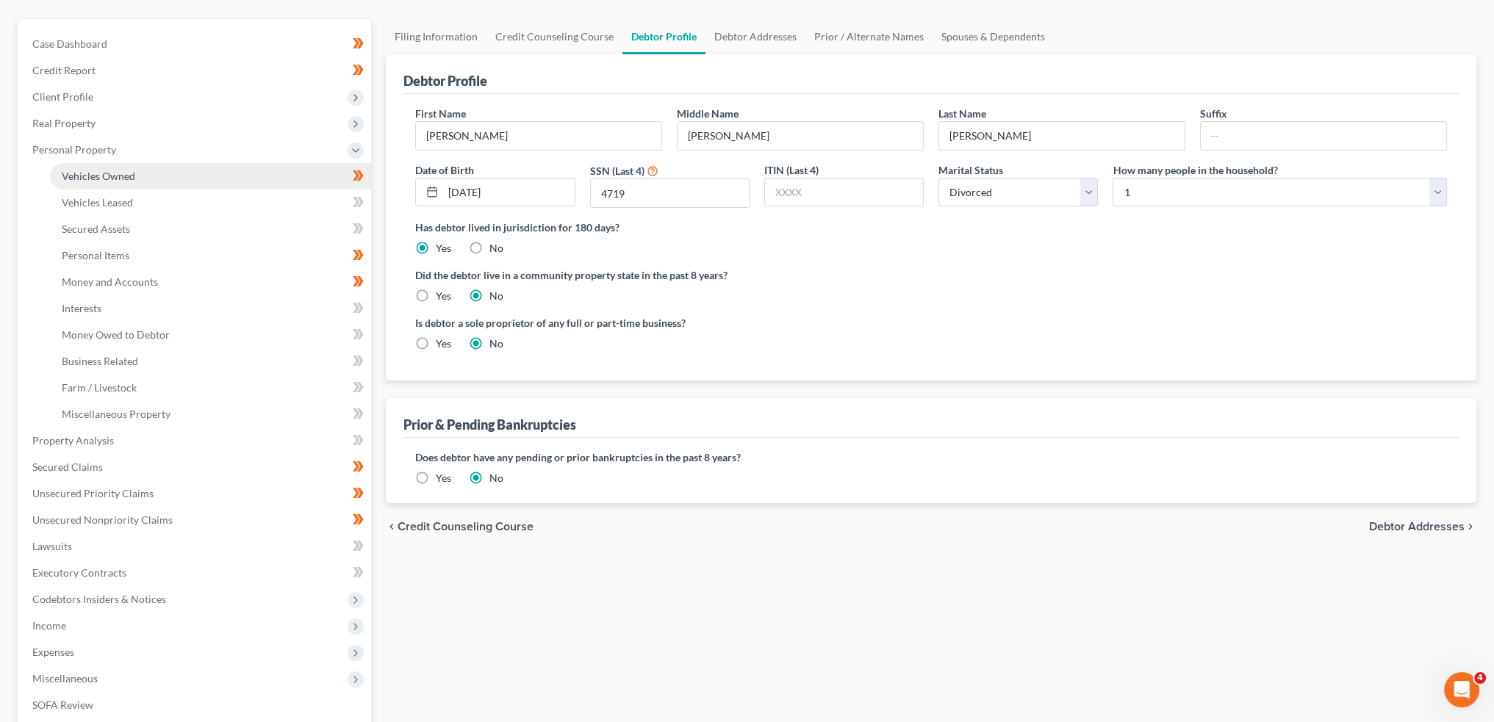
click at [111, 168] on link "Vehicles Owned" at bounding box center [210, 176] width 321 height 26
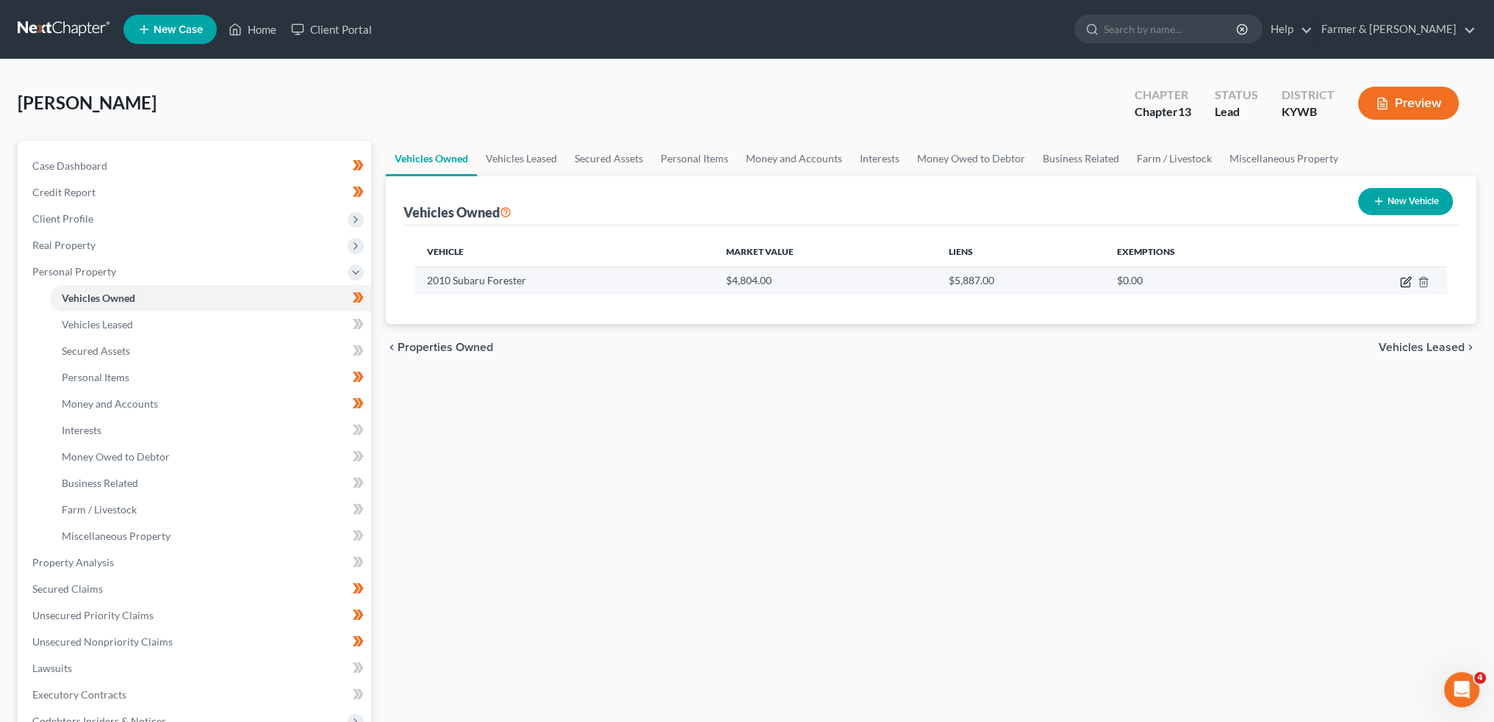
click at [1404, 281] on icon "button" at bounding box center [1406, 280] width 7 height 7
select select "0"
select select "16"
select select "3"
select select "0"
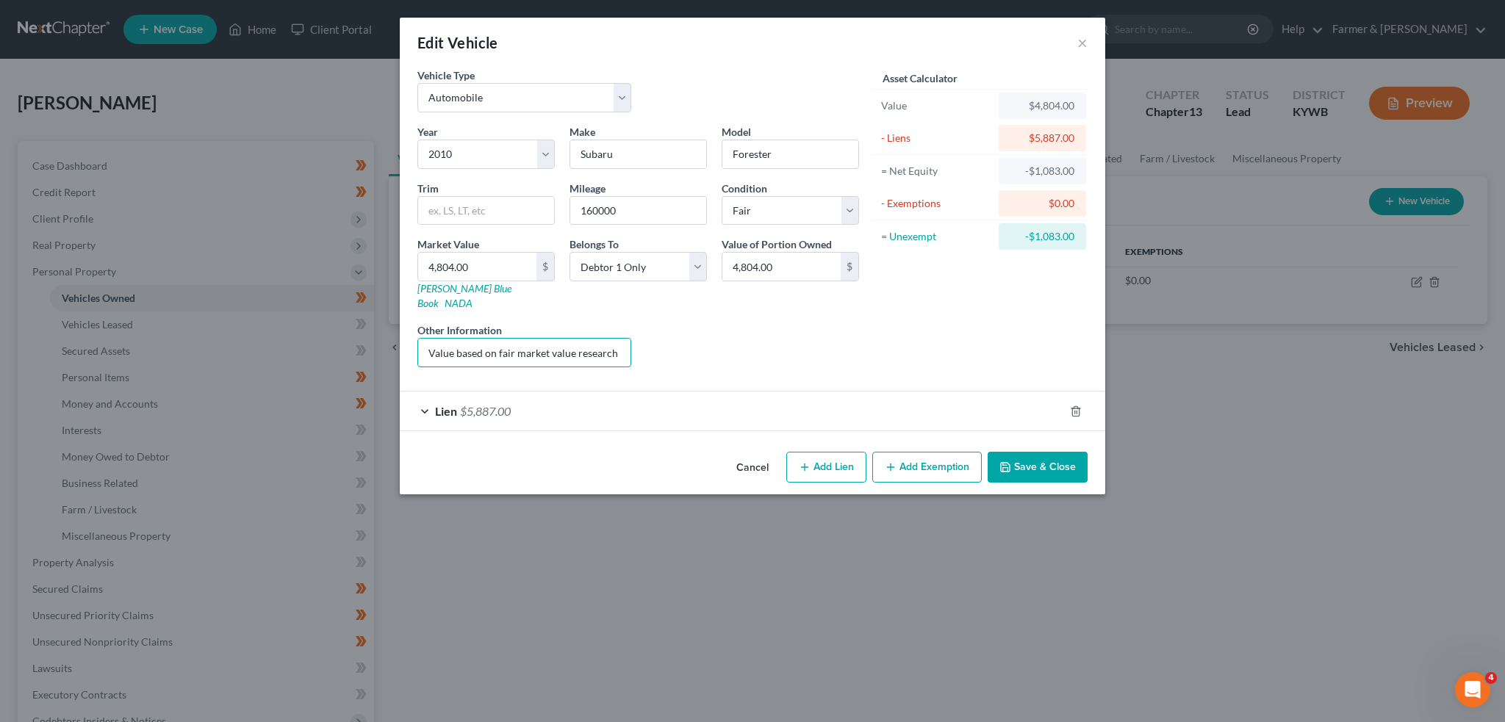
scroll to position [0, 198]
drag, startPoint x: 561, startPoint y: 338, endPoint x: 832, endPoint y: 325, distance: 271.4
click at [832, 325] on div "Year Select 2026 2025 2024 2023 2022 2021 2020 2019 2018 2017 2016 2015 2014 20…" at bounding box center [638, 251] width 456 height 255
click at [827, 392] on div "Lien $5,887.00" at bounding box center [732, 411] width 664 height 39
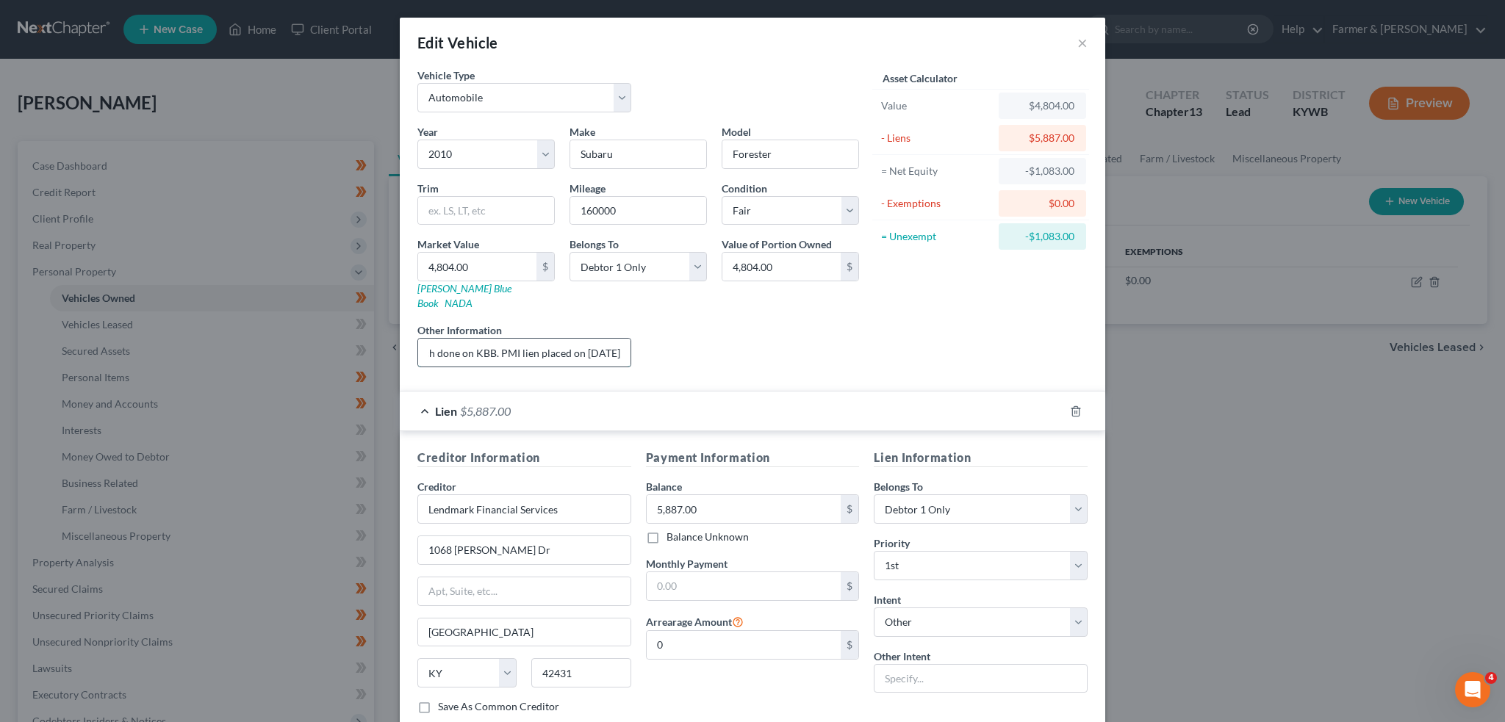
drag, startPoint x: 576, startPoint y: 330, endPoint x: 491, endPoint y: 330, distance: 85.2
click at [645, 337] on div "Year Select 2026 2025 2024 2023 2022 2021 2020 2019 2018 2017 2016 2015 2014 20…" at bounding box center [638, 251] width 456 height 255
click at [491, 339] on input "Value based on fair market value research done on KBB. PMI lien placed on 03/03…" at bounding box center [524, 353] width 212 height 28
drag, startPoint x: 476, startPoint y: 336, endPoint x: 168, endPoint y: 323, distance: 308.1
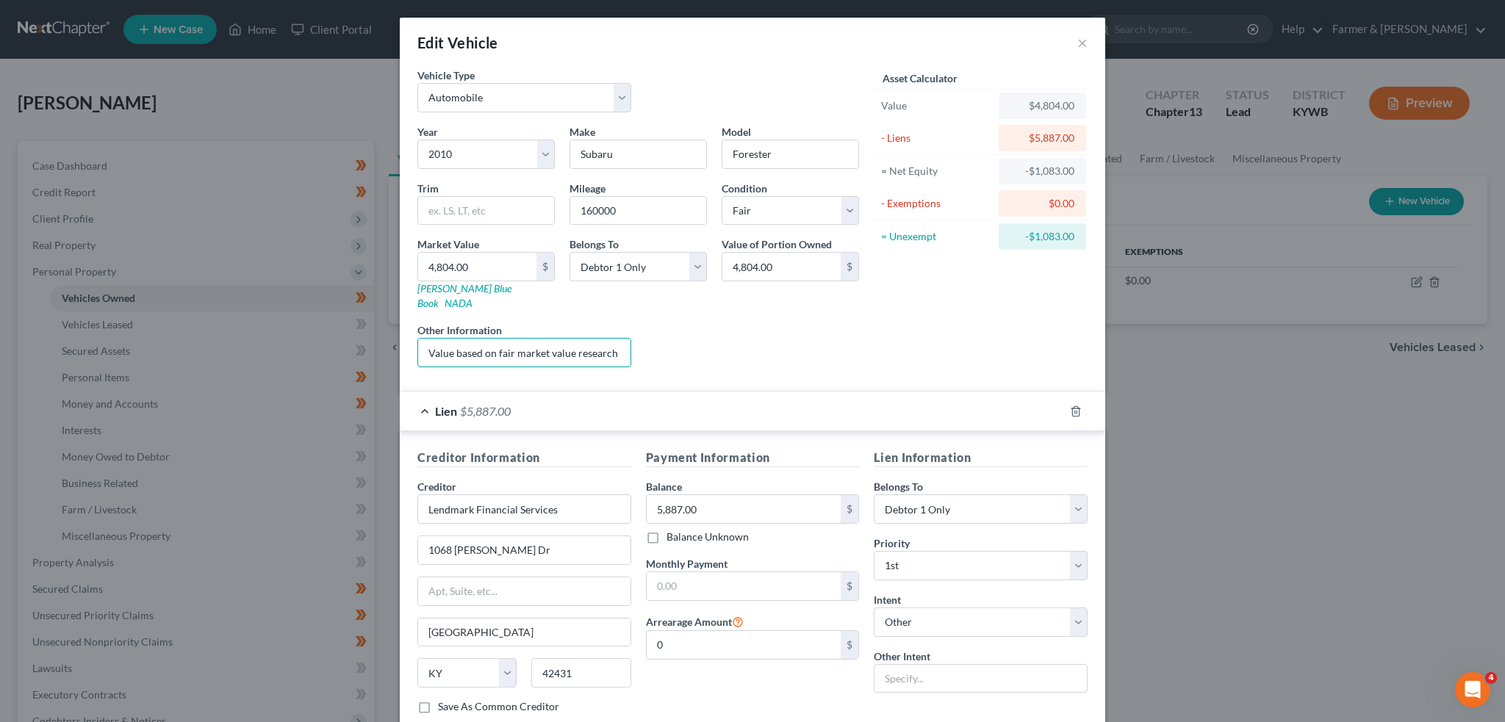
click at [168, 326] on div "Edit Vehicle × Vehicle Type Select Automobile Truck Trailer Watercraft Aircraft…" at bounding box center [752, 361] width 1505 height 722
type input "NPMI lien placed on 03/03/2025"
click at [785, 295] on div "Year Select 2026 2025 2024 2023 2022 2021 2020 2019 2018 2017 2016 2015 2014 20…" at bounding box center [638, 251] width 456 height 255
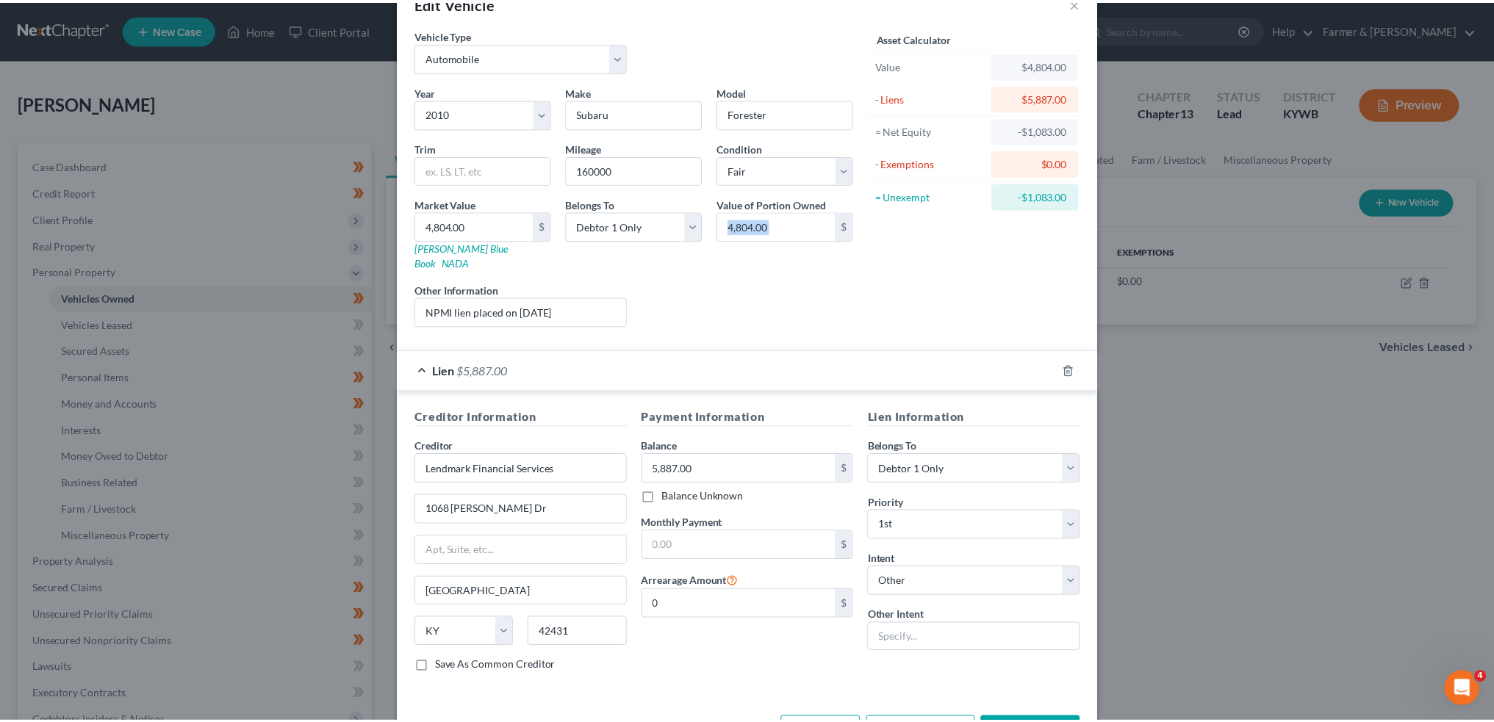
scroll to position [78, 0]
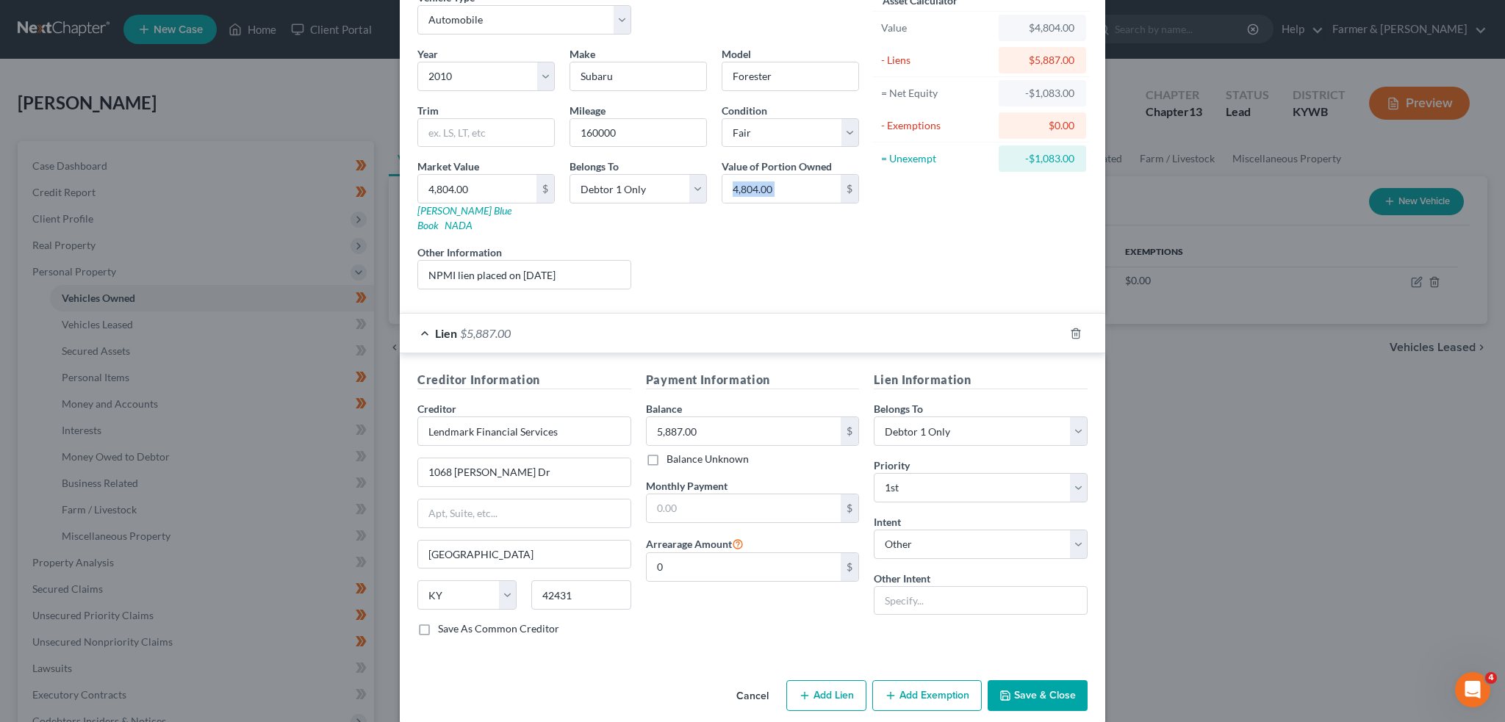
click at [1040, 680] on button "Save & Close" at bounding box center [1037, 695] width 100 height 31
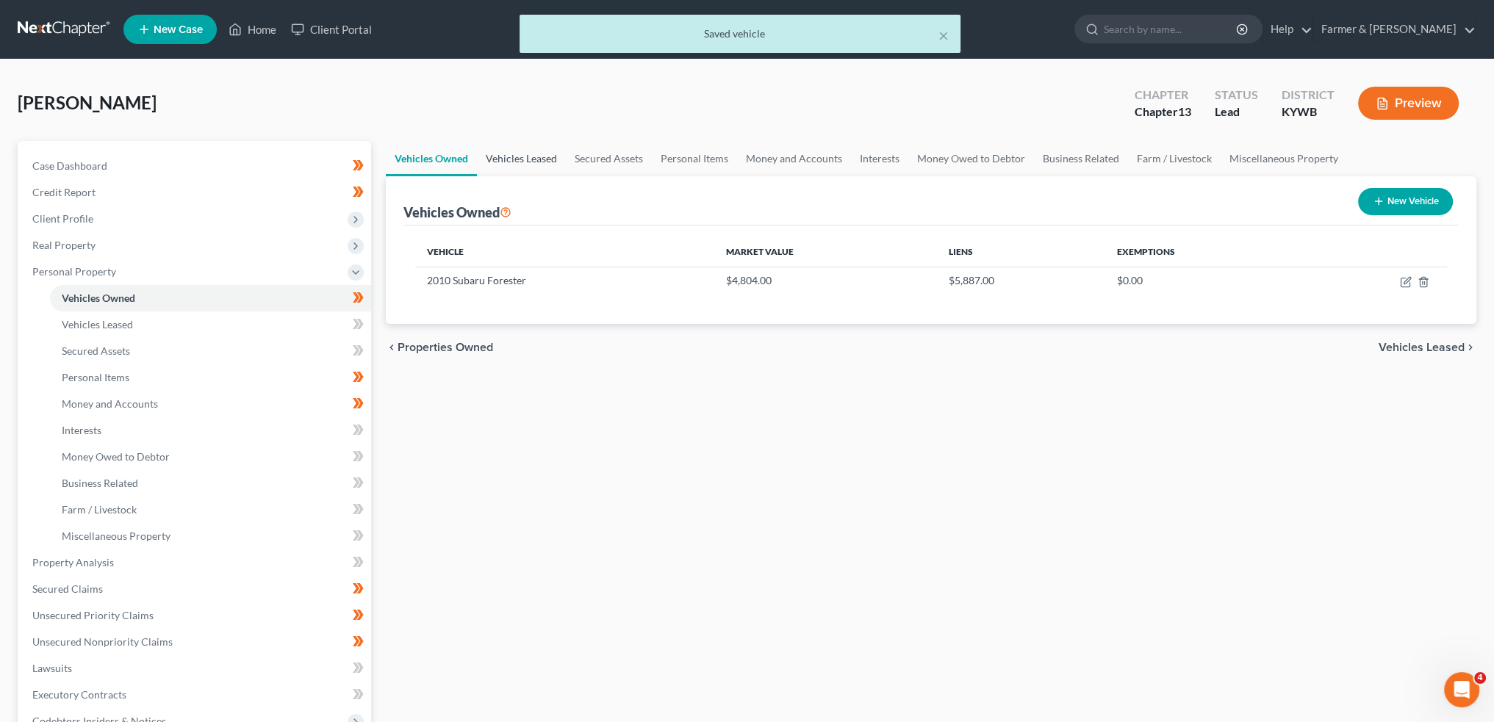
click at [530, 163] on link "Vehicles Leased" at bounding box center [521, 158] width 89 height 35
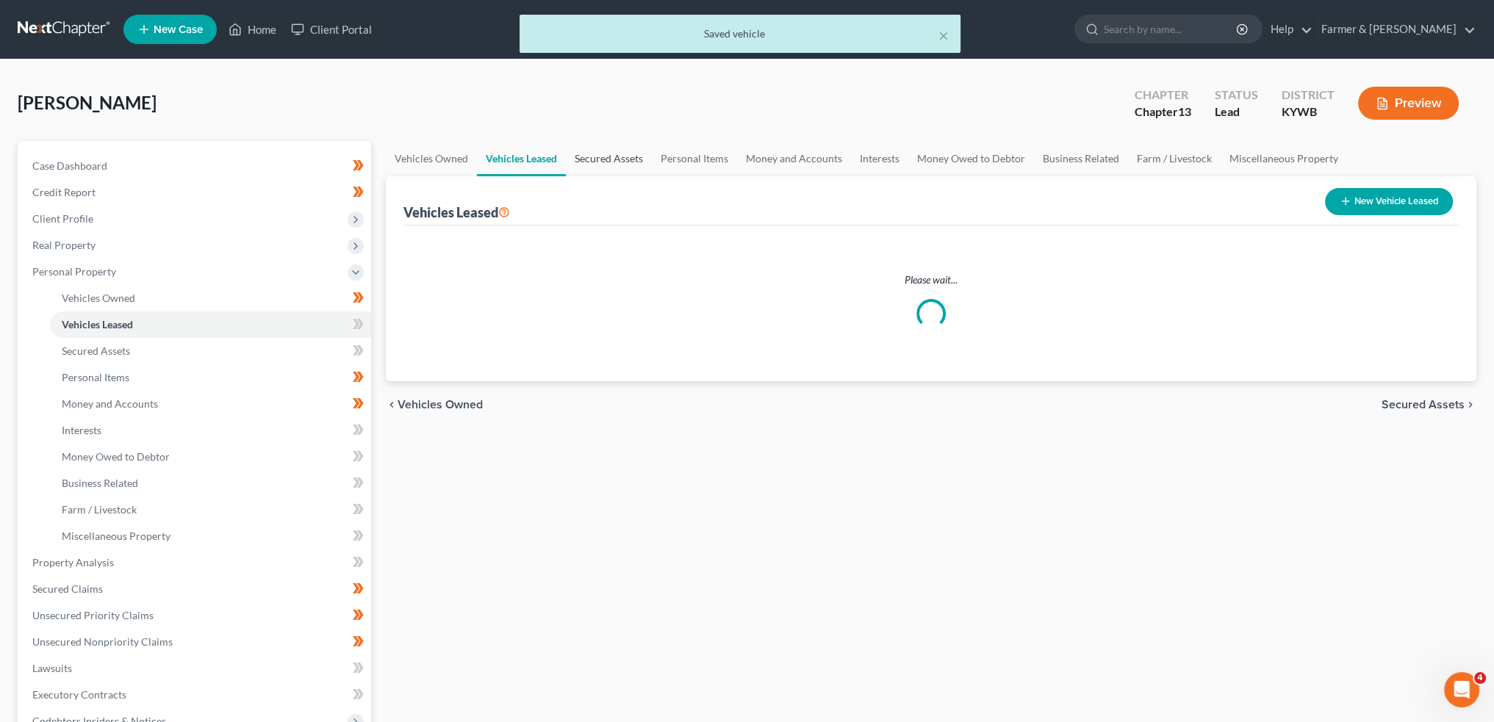
click at [607, 153] on link "Secured Assets" at bounding box center [609, 158] width 86 height 35
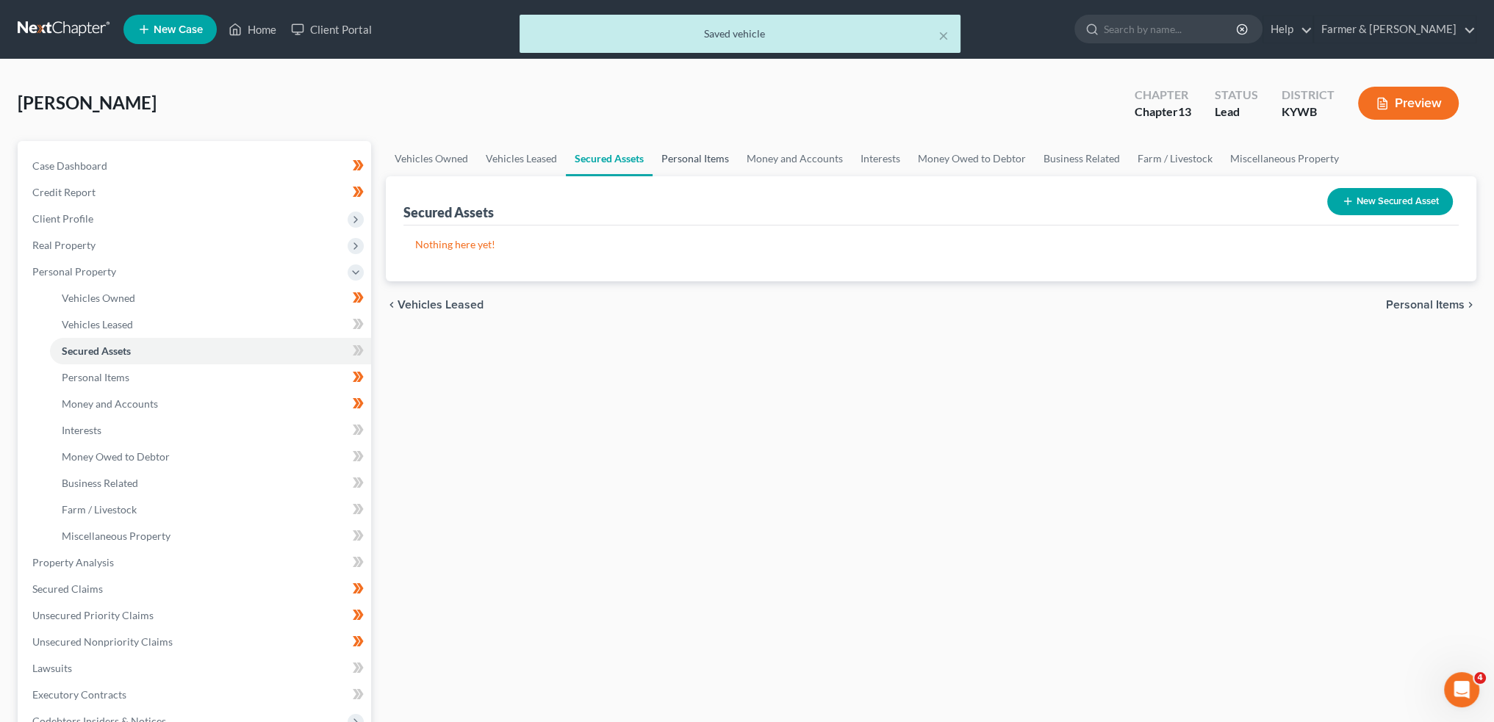
click at [692, 153] on link "Personal Items" at bounding box center [694, 158] width 85 height 35
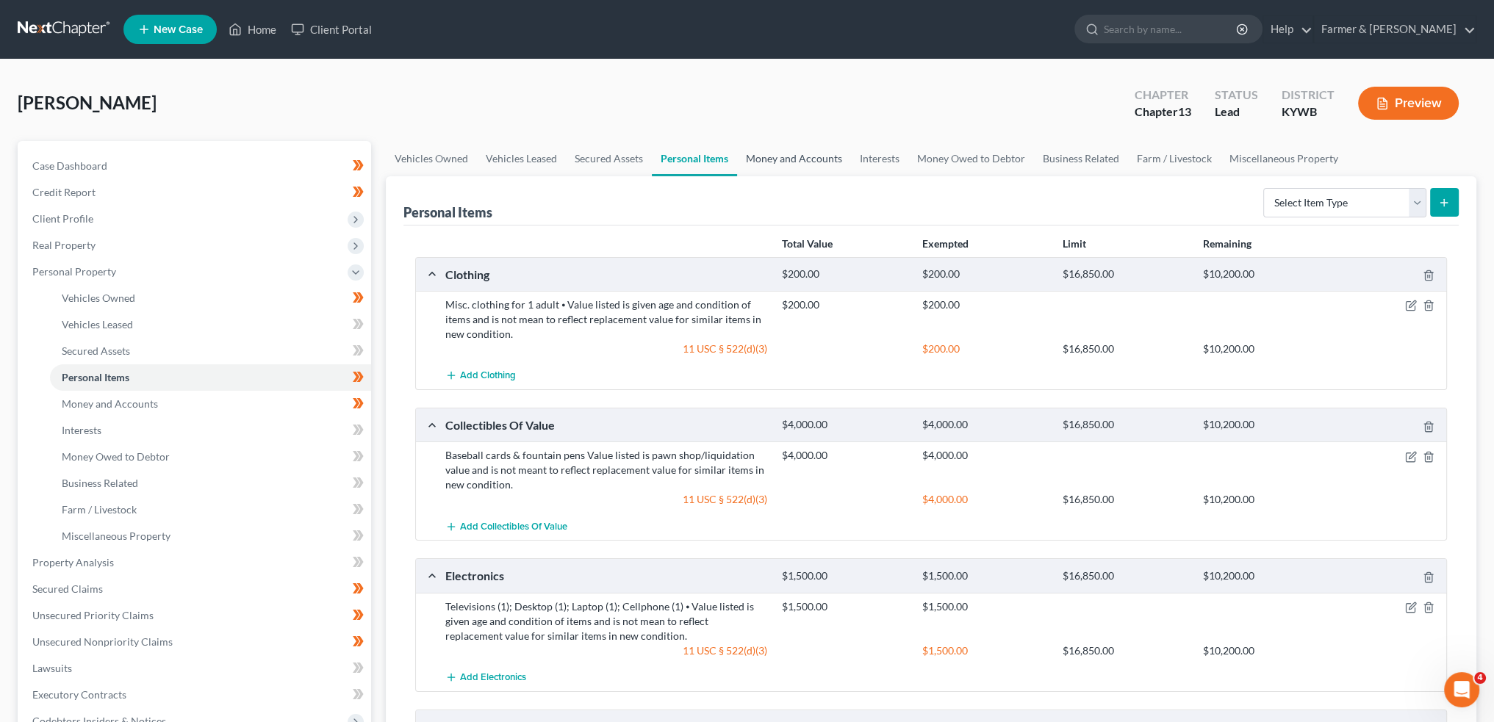
click at [799, 154] on link "Money and Accounts" at bounding box center [794, 158] width 114 height 35
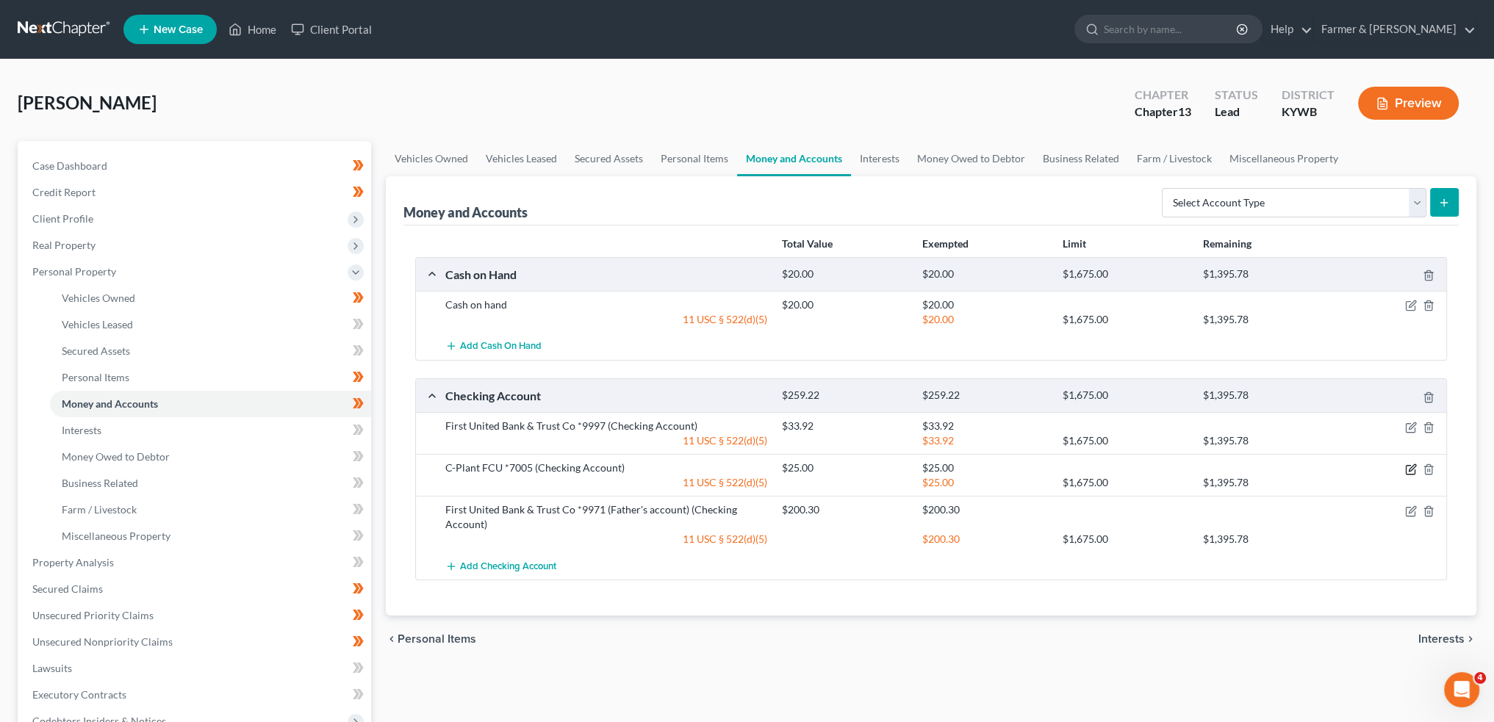
click at [1405, 469] on icon "button" at bounding box center [1409, 469] width 9 height 9
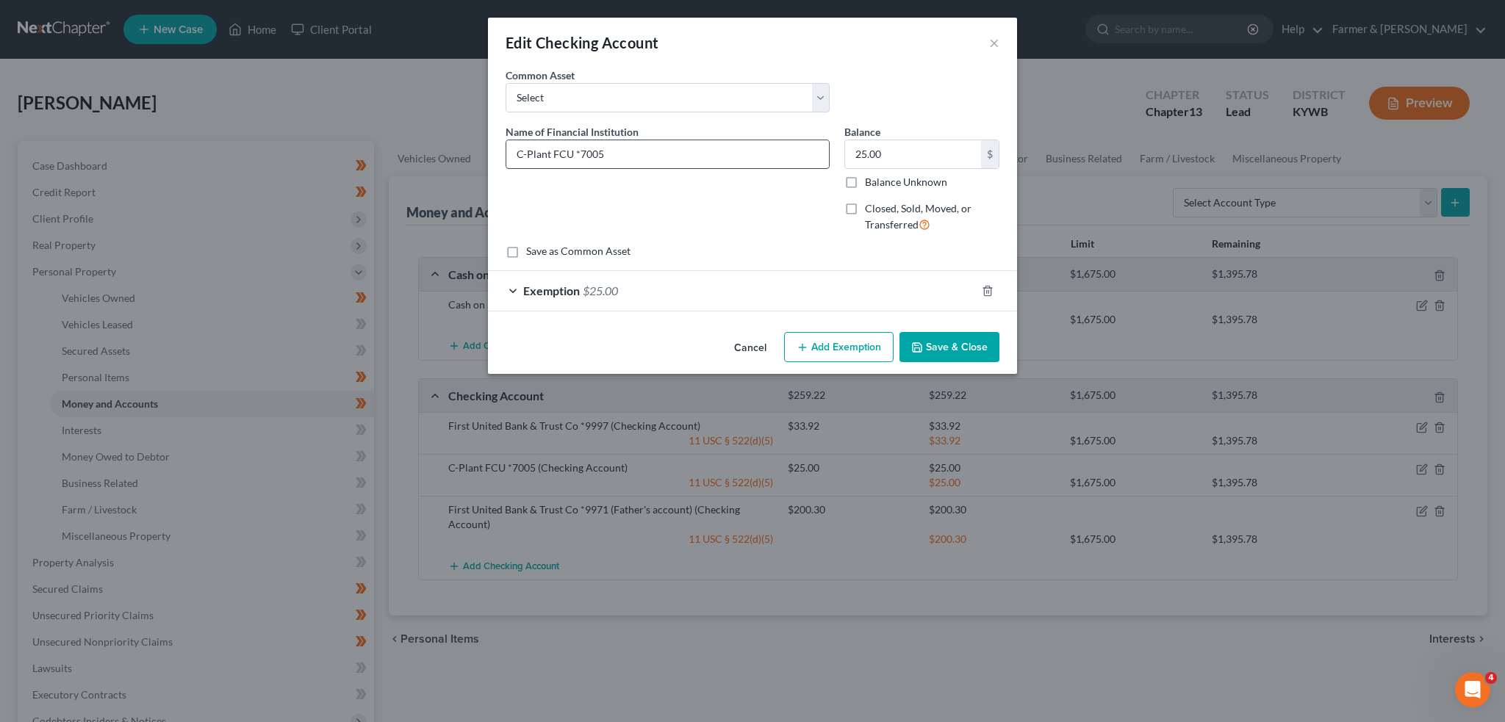
click at [716, 158] on input "C-Plant FCU *7005" at bounding box center [667, 154] width 323 height 28
drag, startPoint x: 635, startPoint y: 148, endPoint x: 394, endPoint y: 134, distance: 241.4
click at [394, 134] on div "Edit Checking Account × An exemption set must first be selected from the Filing…" at bounding box center [752, 361] width 1505 height 722
type input "C-Plant FCU *7005-01"
click at [930, 153] on input "25.00" at bounding box center [913, 154] width 136 height 28
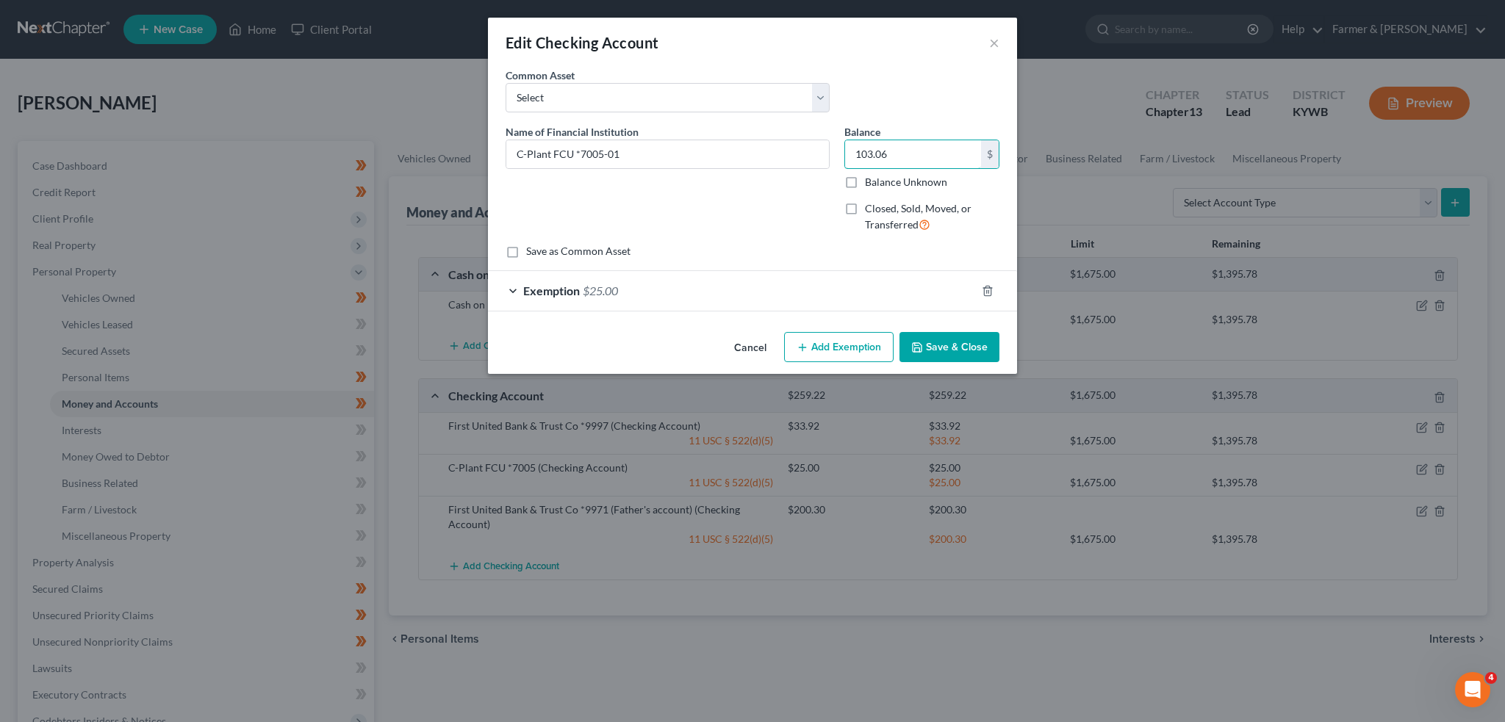
type input "103.06"
drag, startPoint x: 807, startPoint y: 278, endPoint x: 877, endPoint y: 469, distance: 202.7
click at [806, 278] on div "Exemption $25.00" at bounding box center [732, 290] width 488 height 39
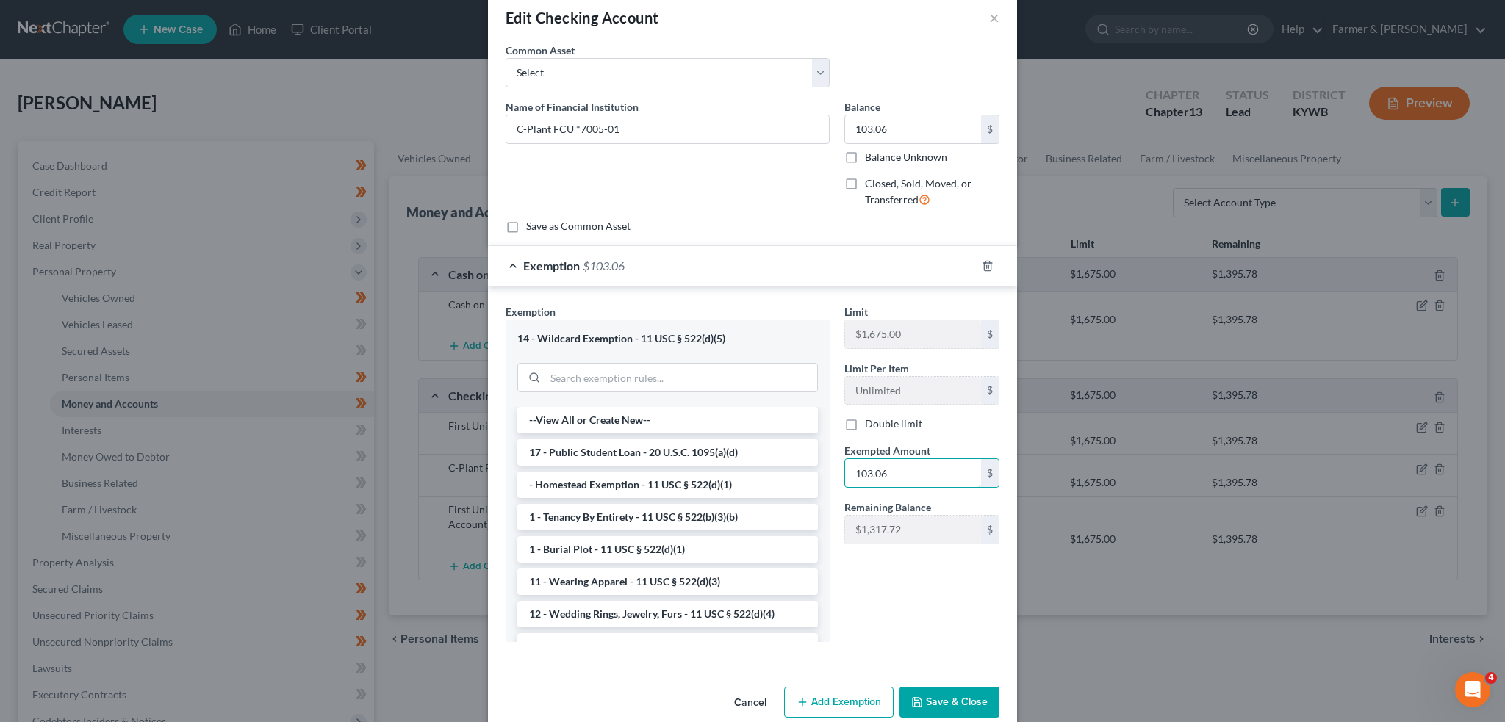
scroll to position [48, 0]
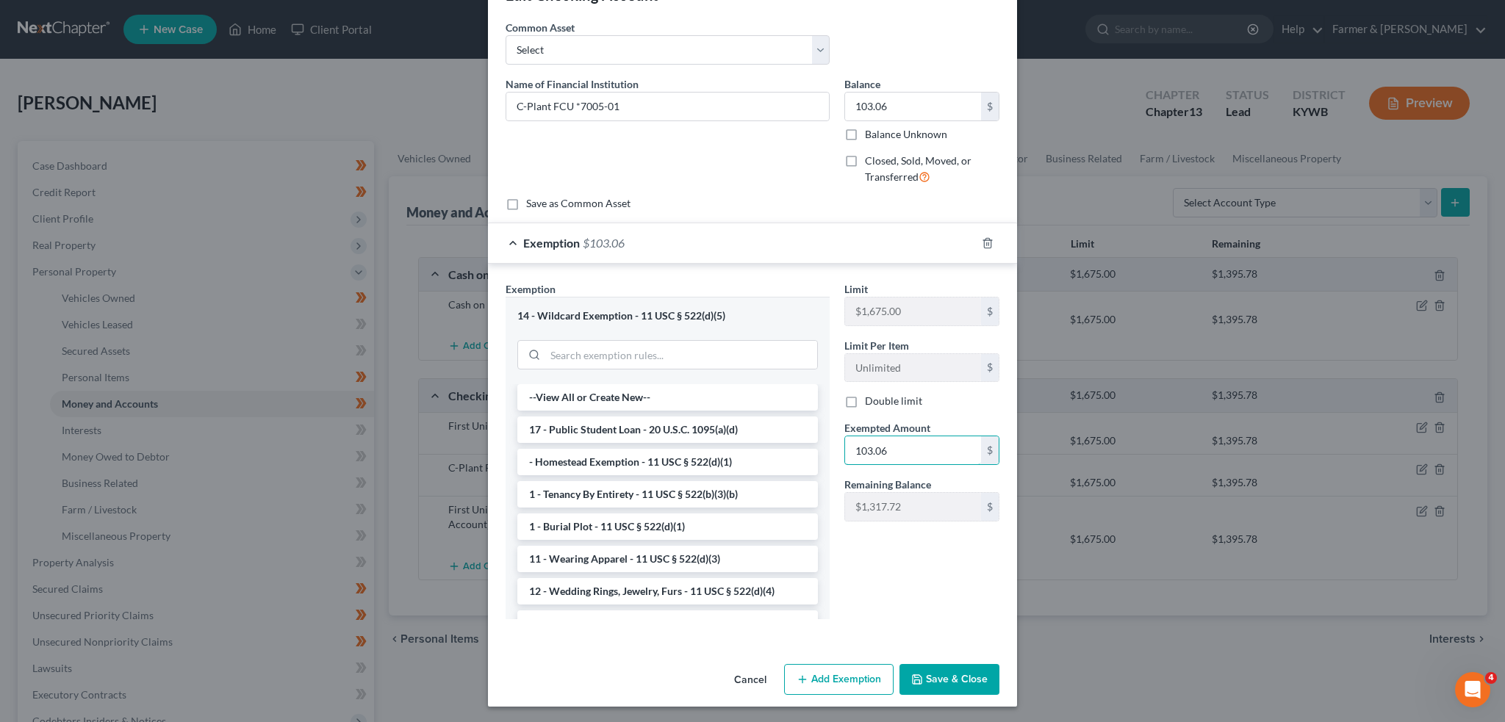
type input "103.06"
click at [935, 675] on button "Save & Close" at bounding box center [949, 679] width 100 height 31
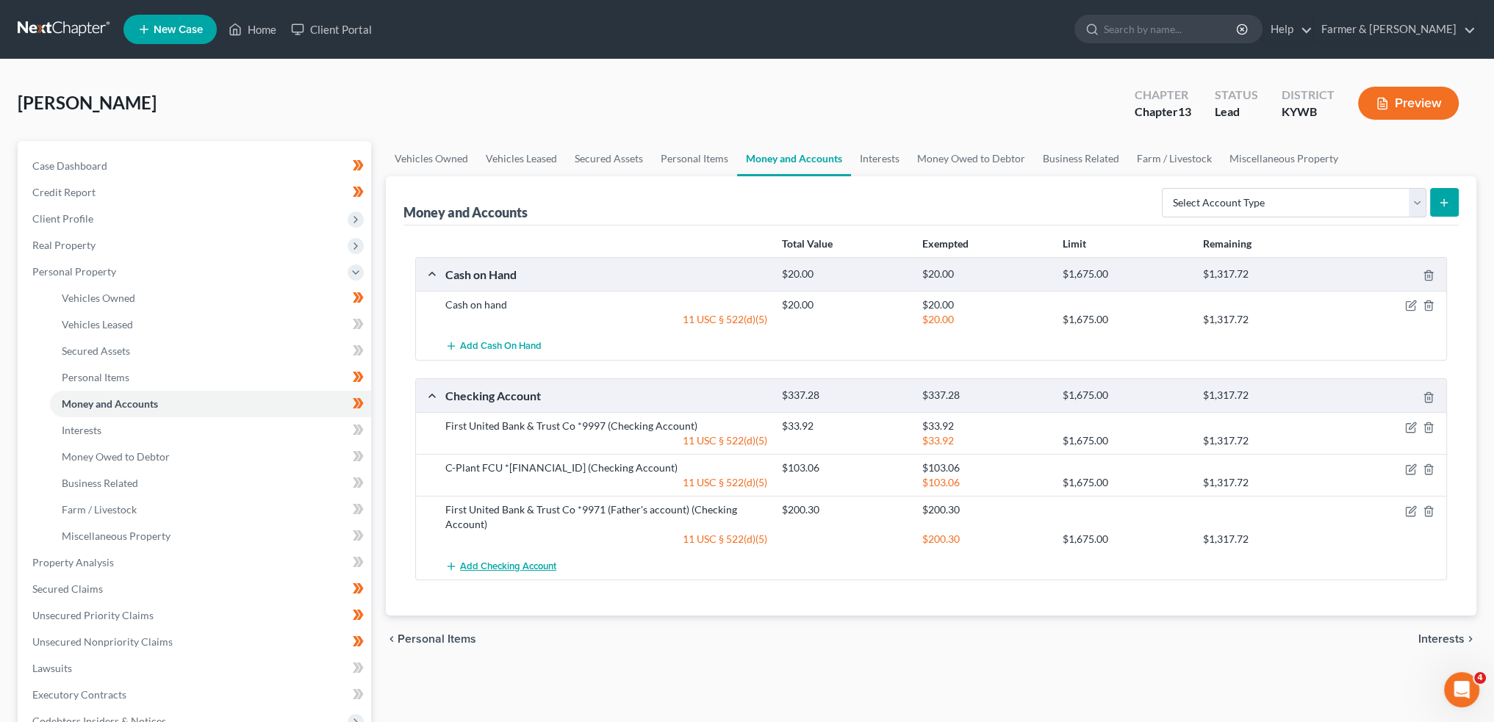
click at [489, 566] on span "Add Checking Account" at bounding box center [508, 567] width 96 height 12
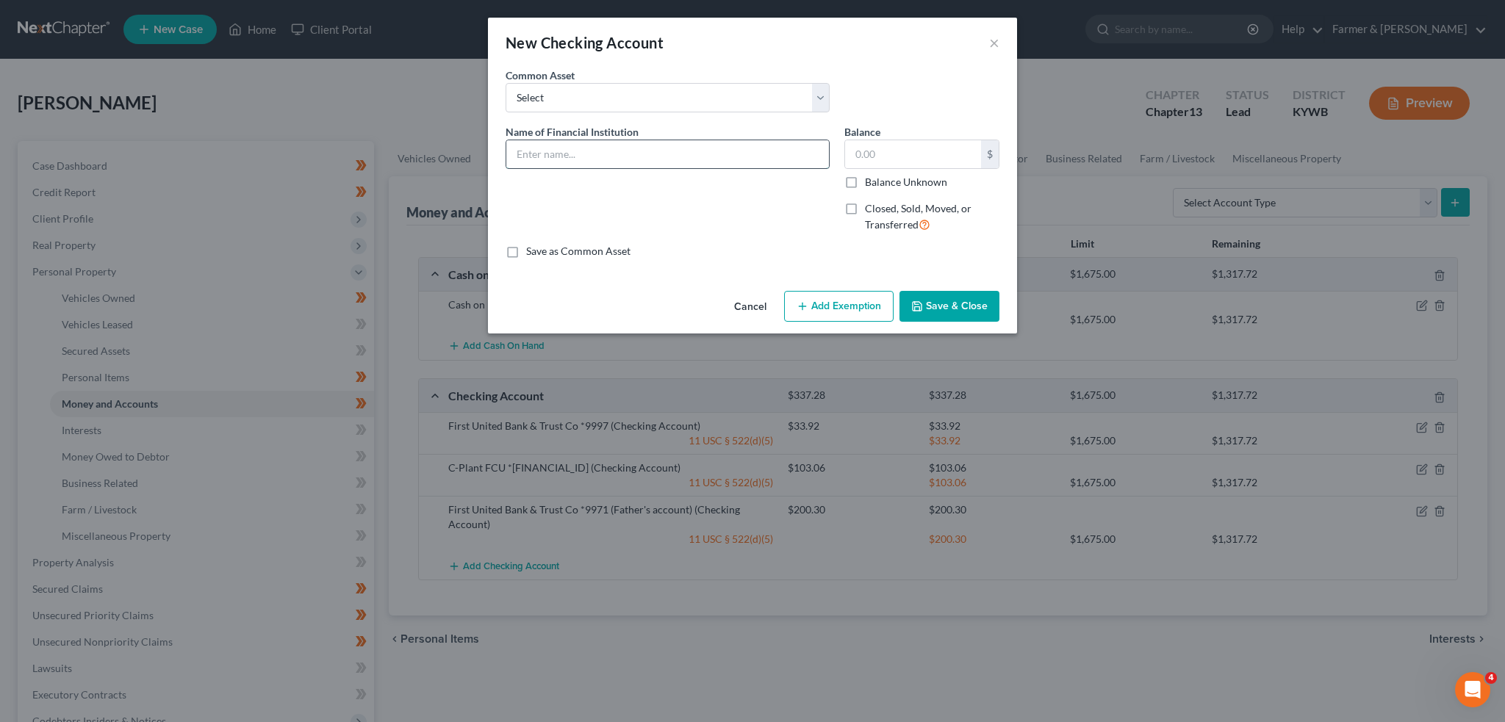
click at [591, 161] on input "text" at bounding box center [667, 154] width 323 height 28
paste input "C-Plant FCU *7005-01"
type input "C-Plant FCU *7005-02"
click at [890, 152] on input "text" at bounding box center [913, 154] width 136 height 28
type input "205.68"
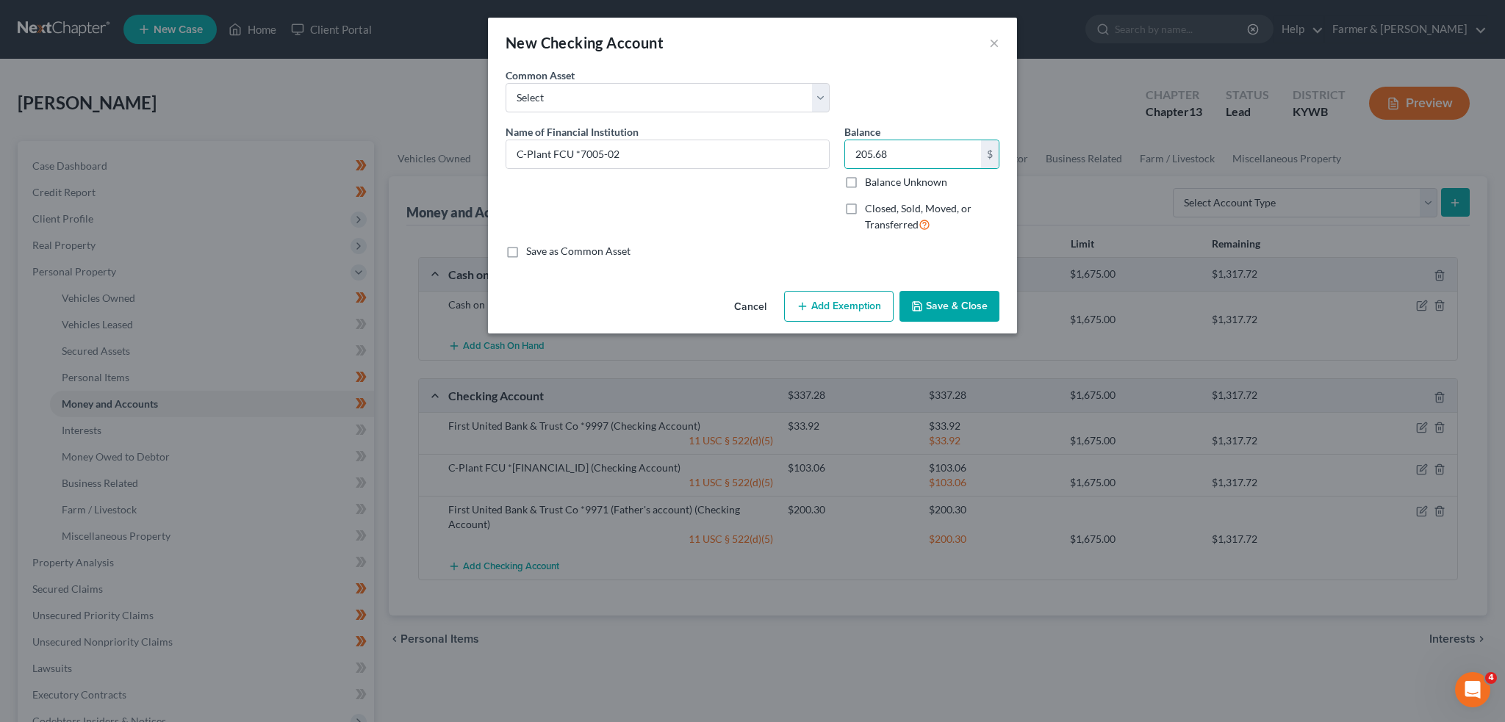
click at [851, 302] on button "Add Exemption" at bounding box center [838, 306] width 109 height 31
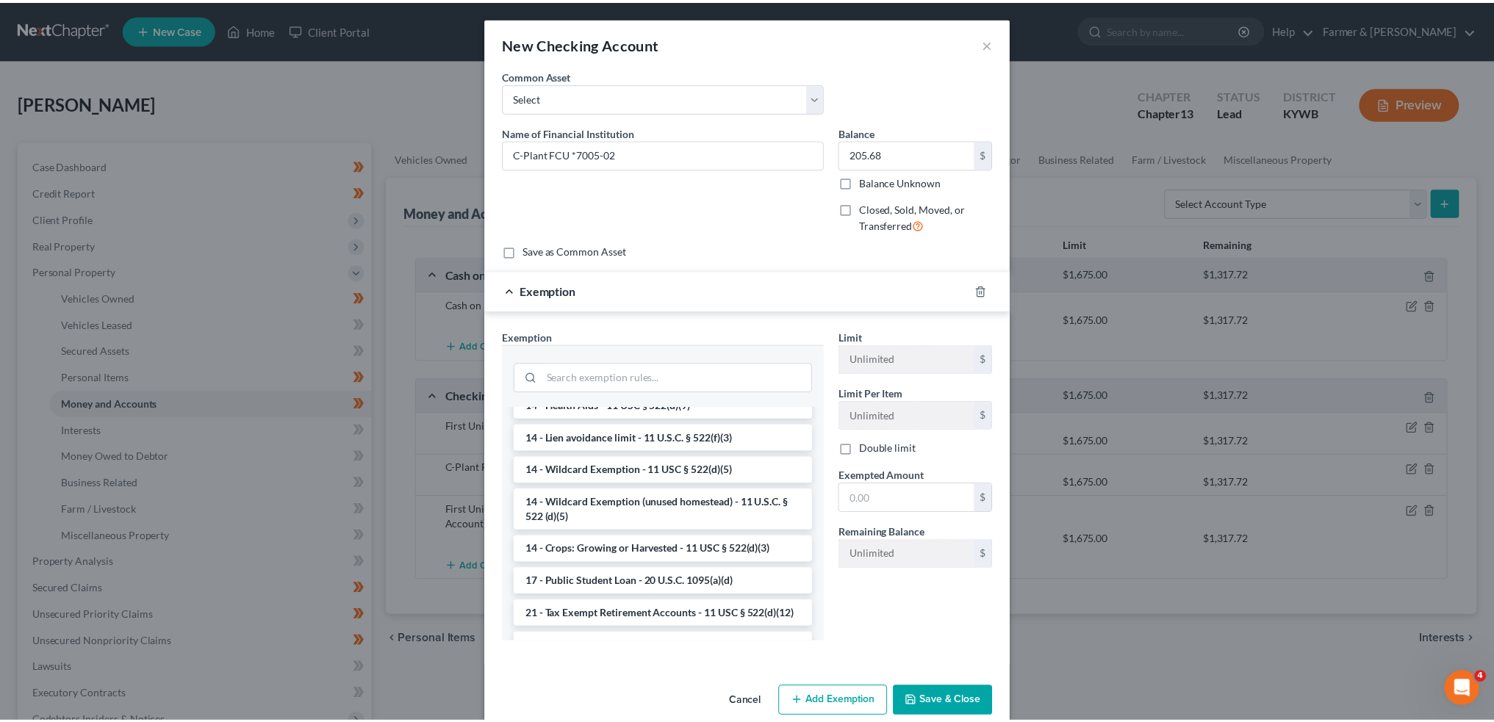
scroll to position [234, 0]
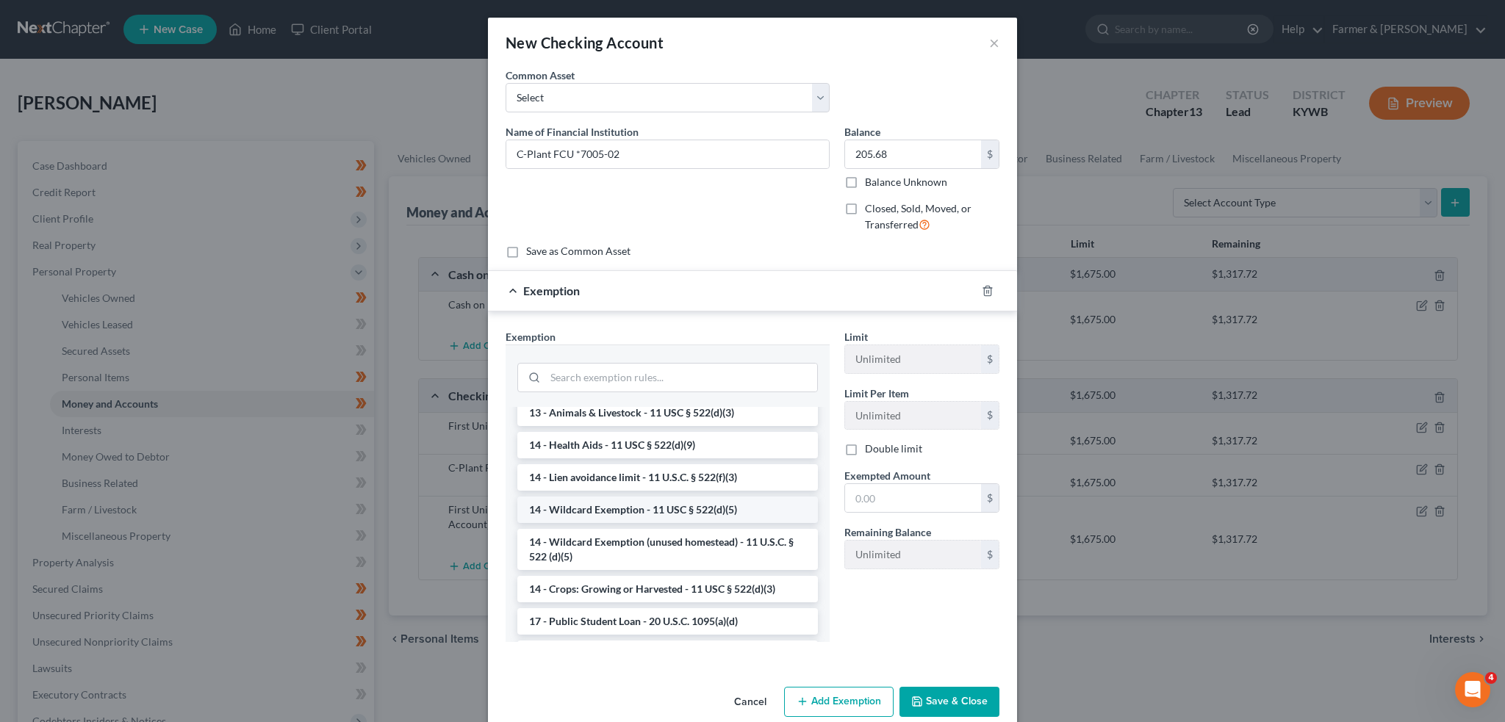
click at [649, 512] on li "14 - Wildcard Exemption - 11 USC § 522(d)(5)" at bounding box center [667, 510] width 300 height 26
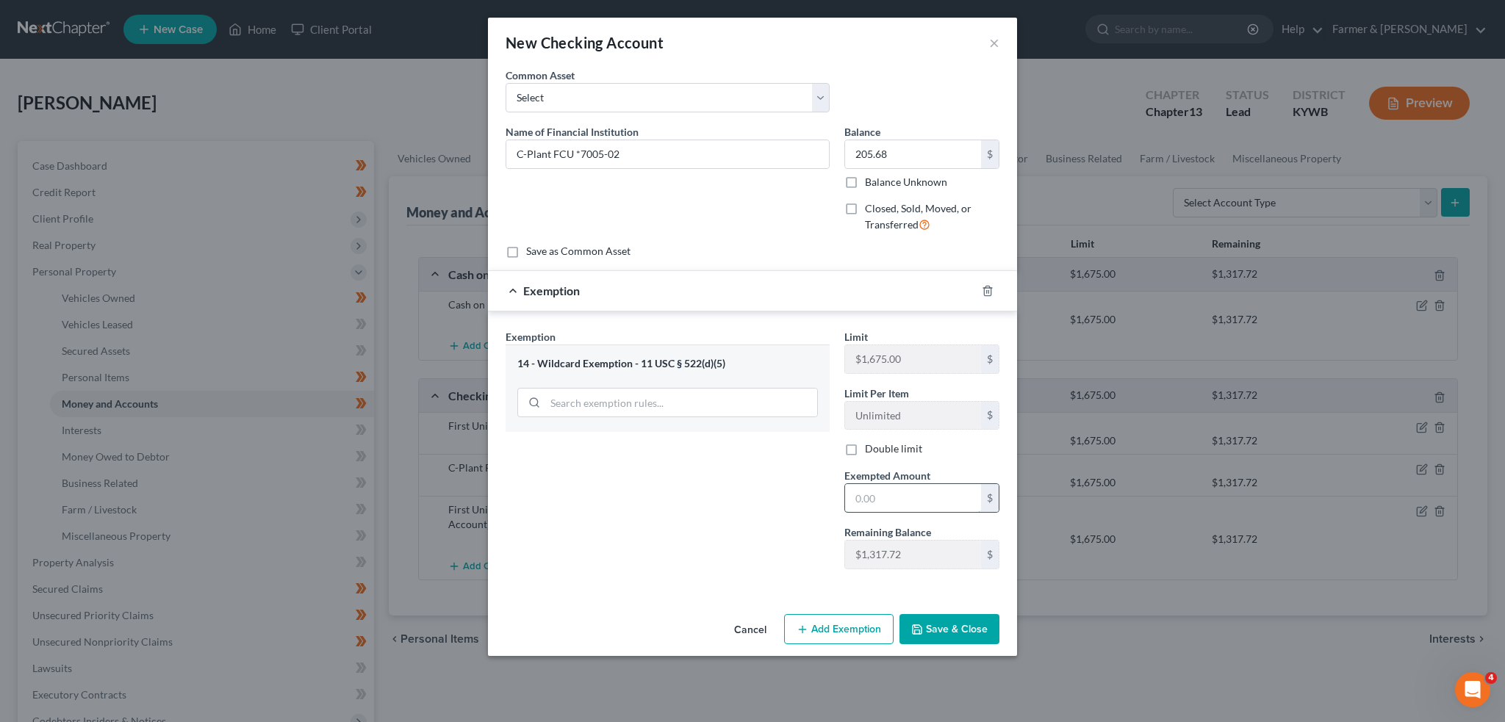
click at [879, 493] on input "text" at bounding box center [913, 498] width 136 height 28
type input "205.68"
click at [934, 616] on button "Save & Close" at bounding box center [949, 629] width 100 height 31
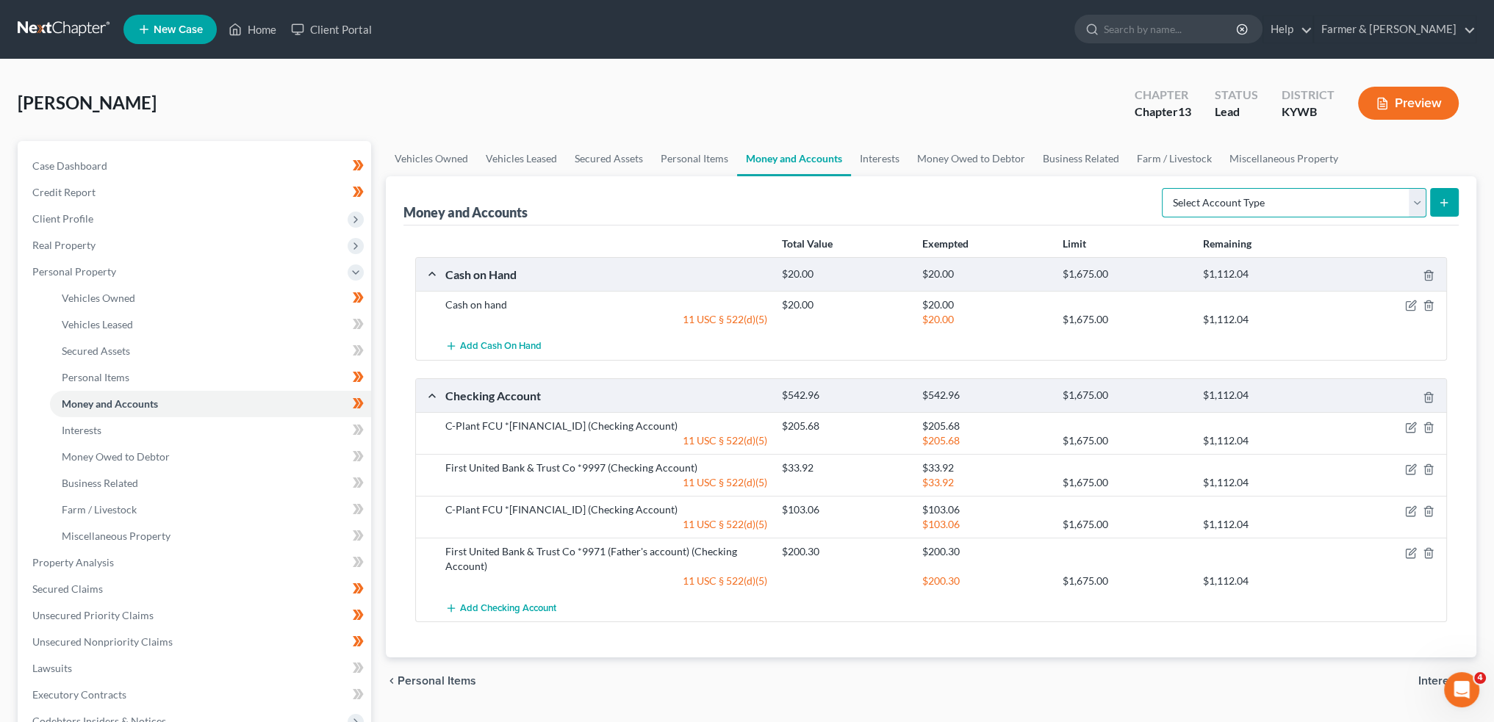
drag, startPoint x: 1286, startPoint y: 206, endPoint x: 1286, endPoint y: 214, distance: 8.1
click at [1286, 206] on select "Select Account Type Brokerage Cash on Hand Certificates of Deposit Checking Acc…" at bounding box center [1294, 202] width 264 height 29
select select "savings"
click at [1165, 188] on select "Select Account Type Brokerage Cash on Hand Certificates of Deposit Checking Acc…" at bounding box center [1294, 202] width 264 height 29
click at [1444, 203] on icon "submit" at bounding box center [1444, 203] width 12 height 12
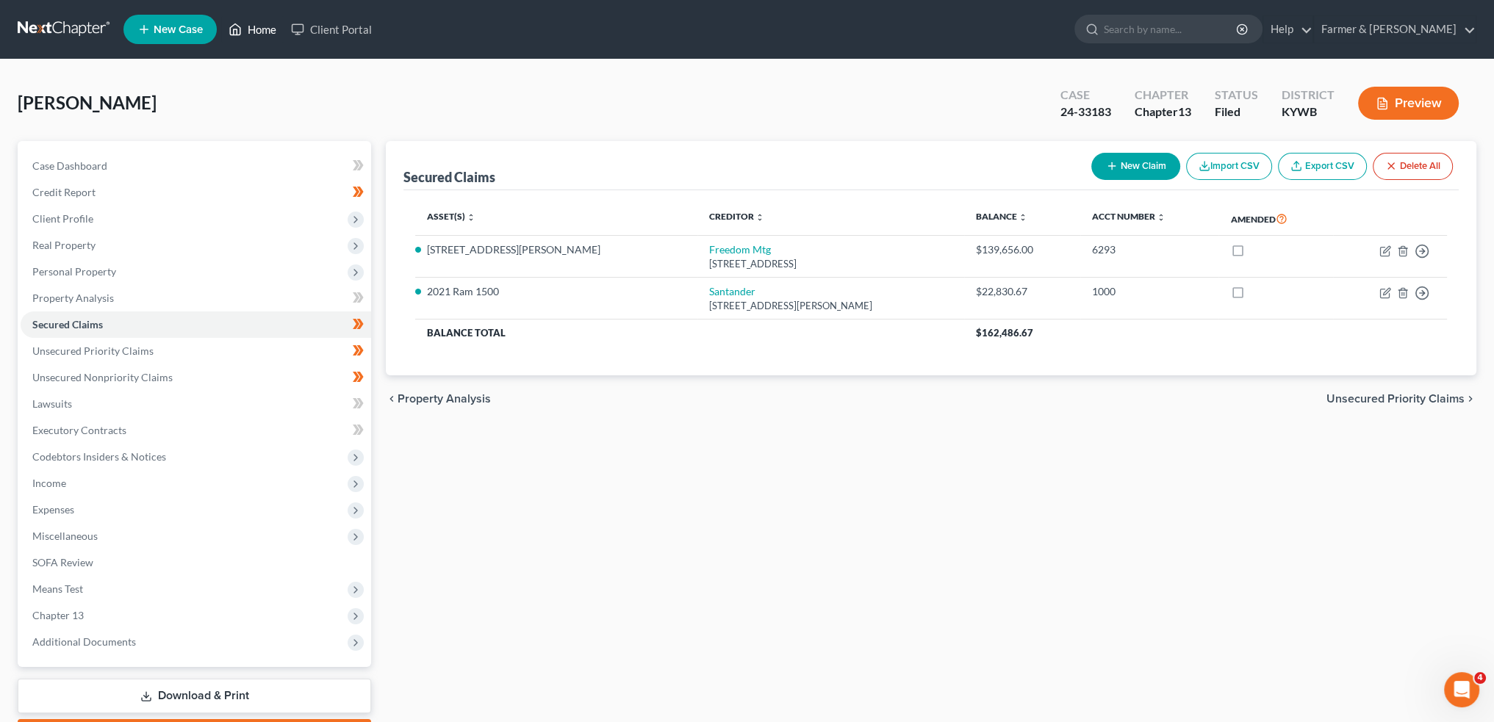
click at [250, 28] on link "Home" at bounding box center [252, 29] width 62 height 26
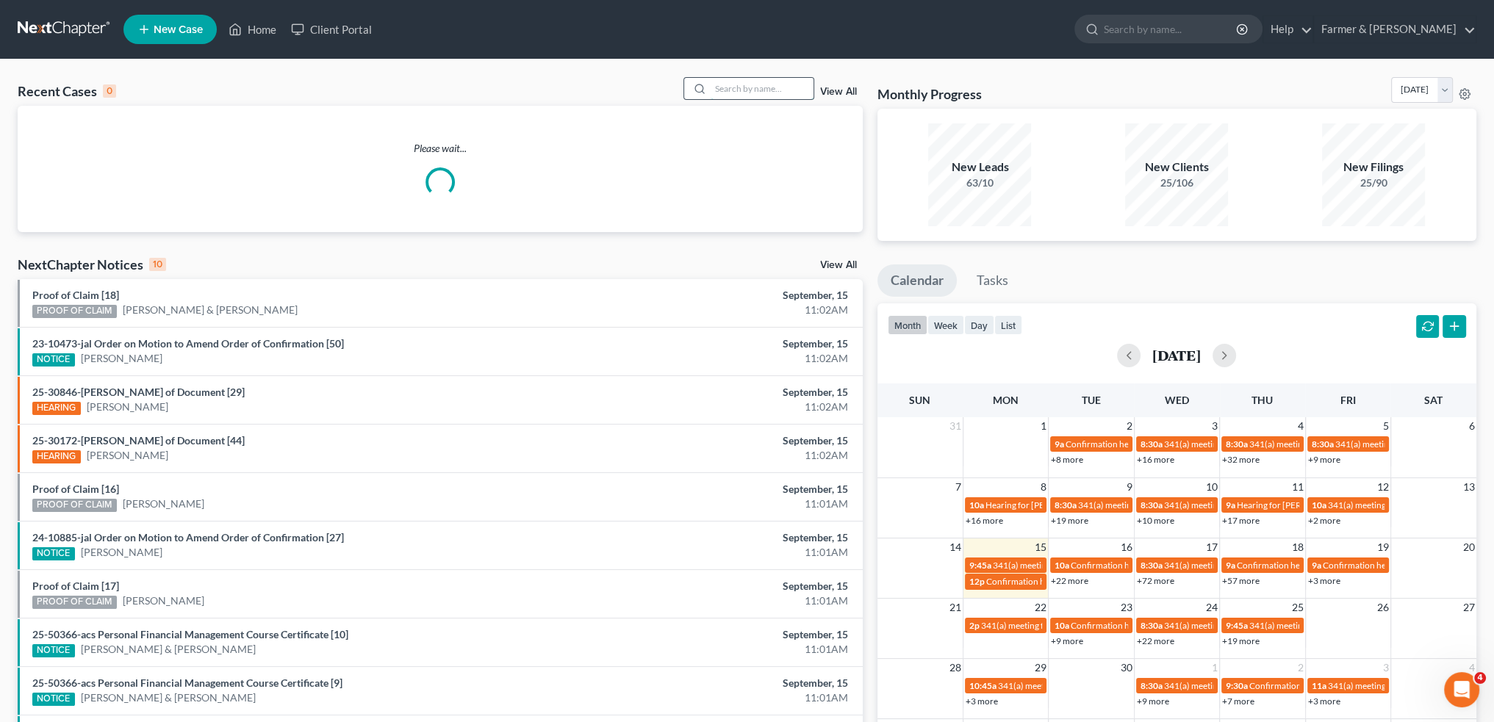
click at [755, 84] on input "search" at bounding box center [761, 88] width 103 height 21
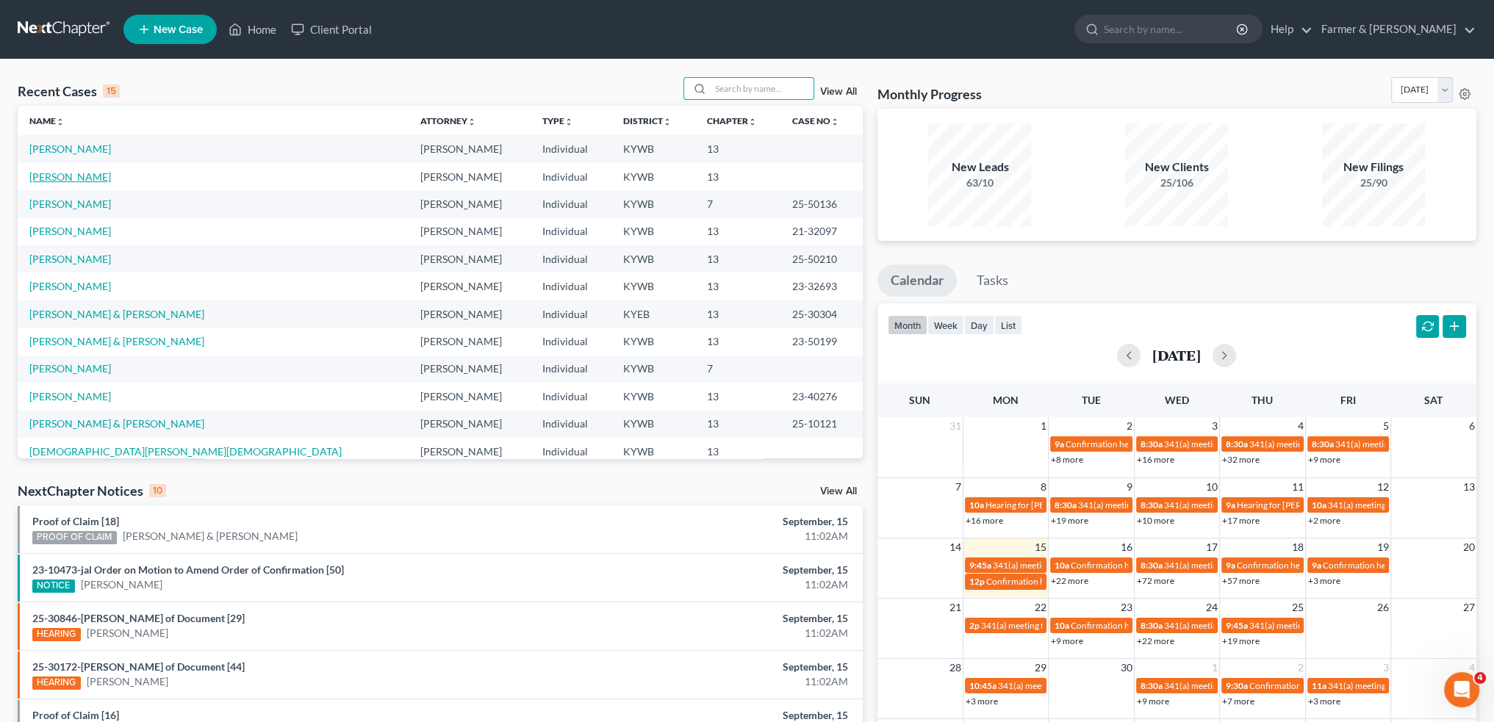
click at [60, 178] on link "[PERSON_NAME]" at bounding box center [70, 176] width 82 height 12
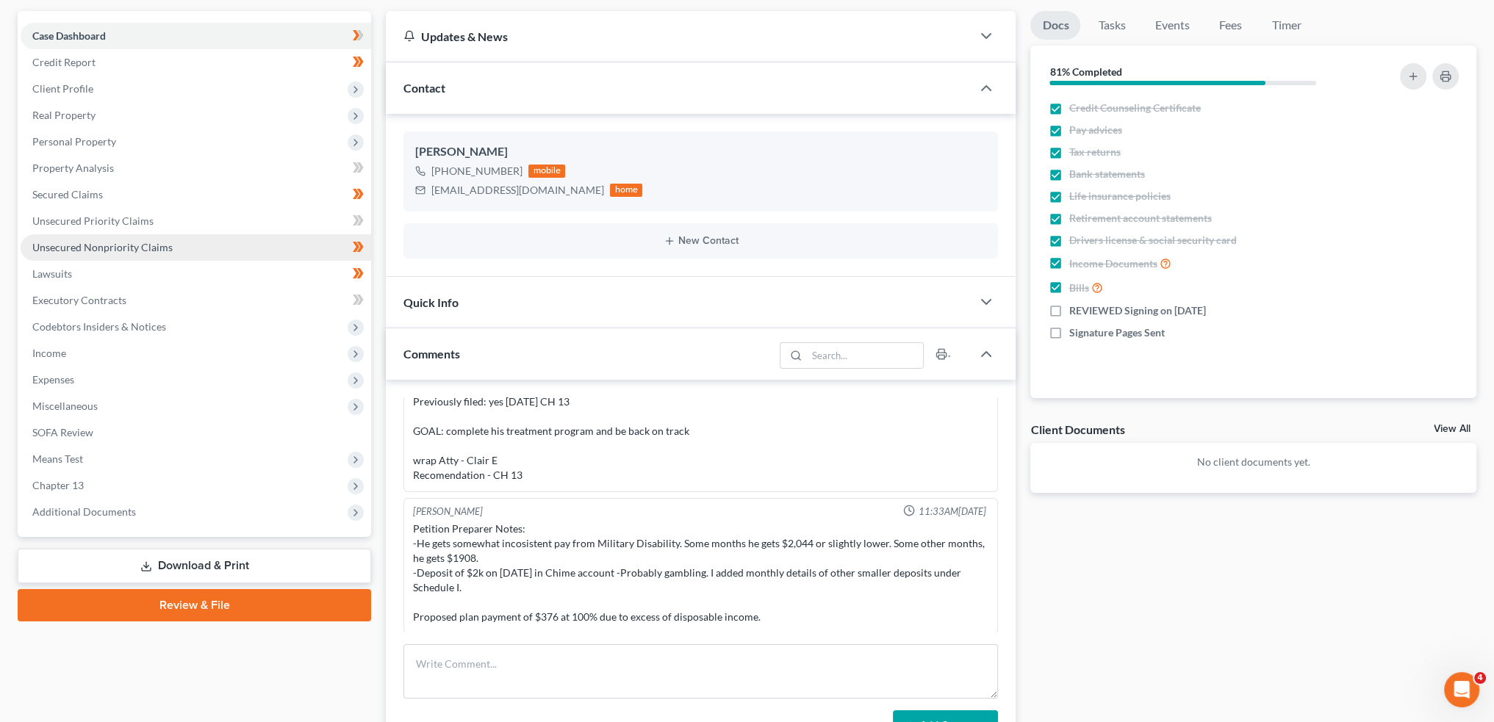
scroll to position [122, 0]
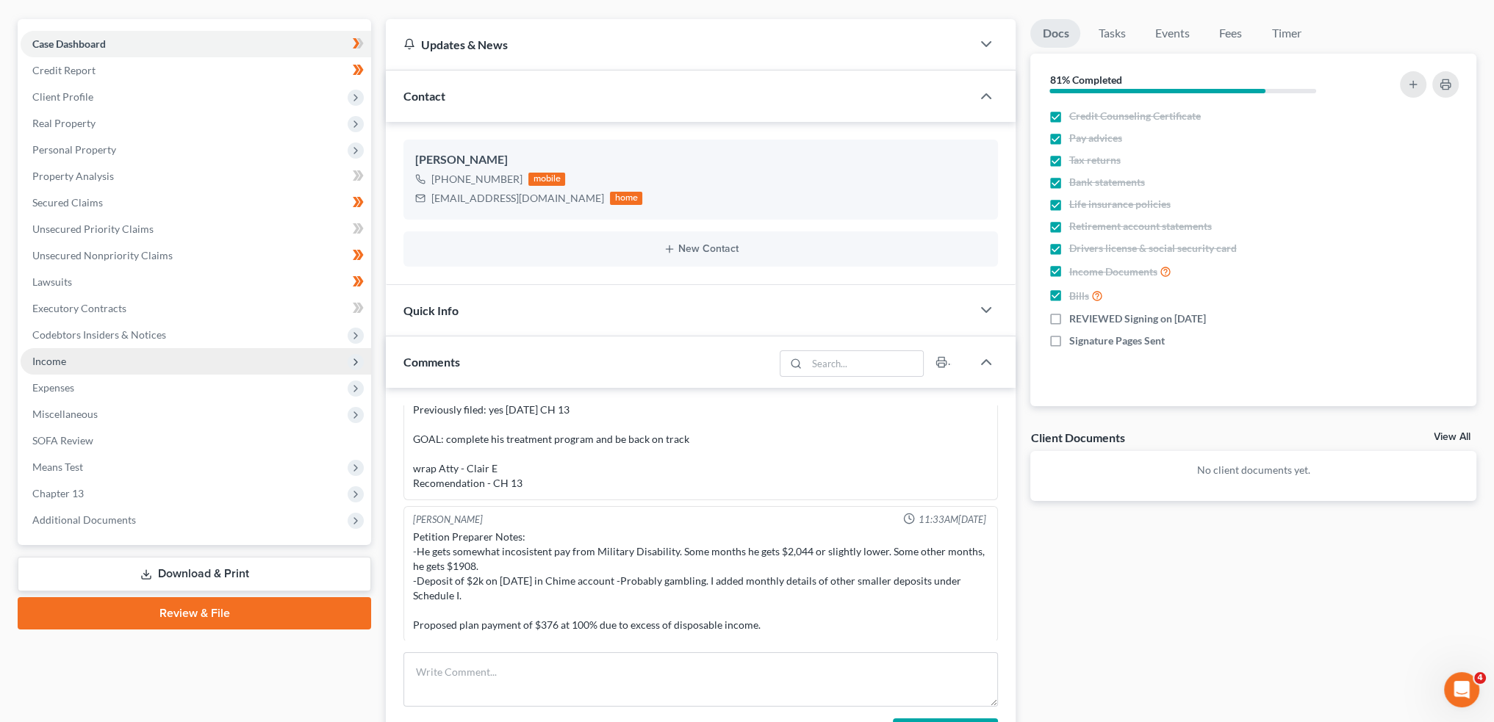
click at [112, 358] on span "Income" at bounding box center [196, 361] width 350 height 26
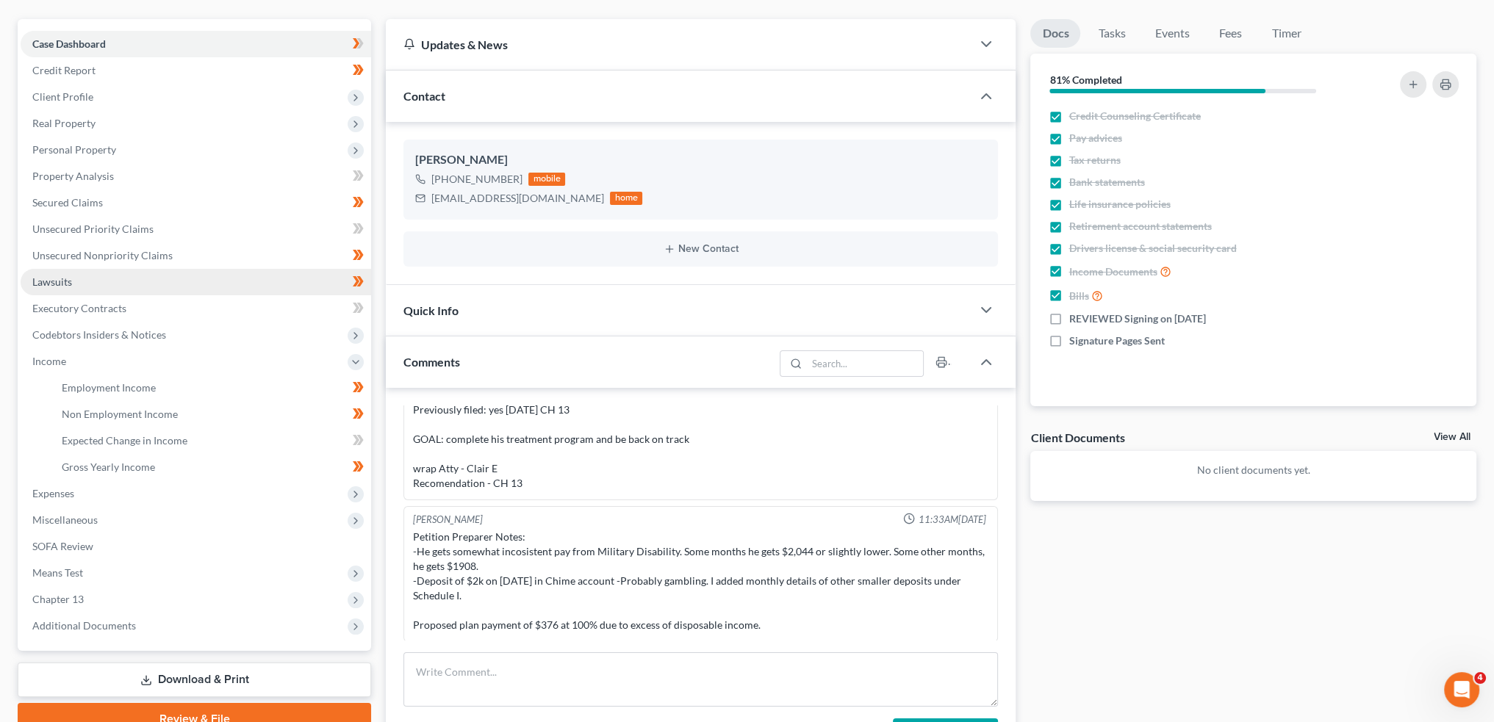
click at [115, 289] on link "Lawsuits" at bounding box center [196, 282] width 350 height 26
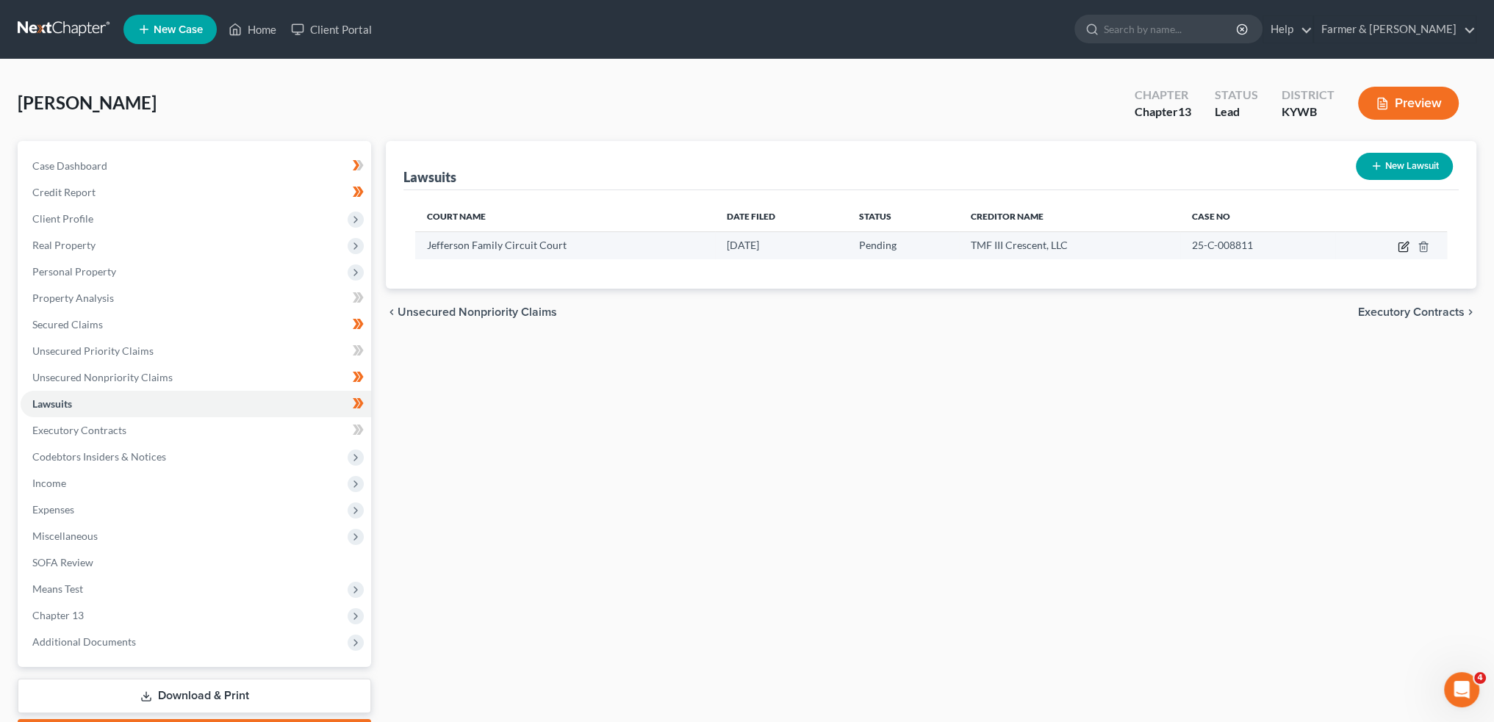
click at [1403, 243] on icon "button" at bounding box center [1404, 245] width 7 height 7
select select "18"
select select "0"
select select "4"
select select "18"
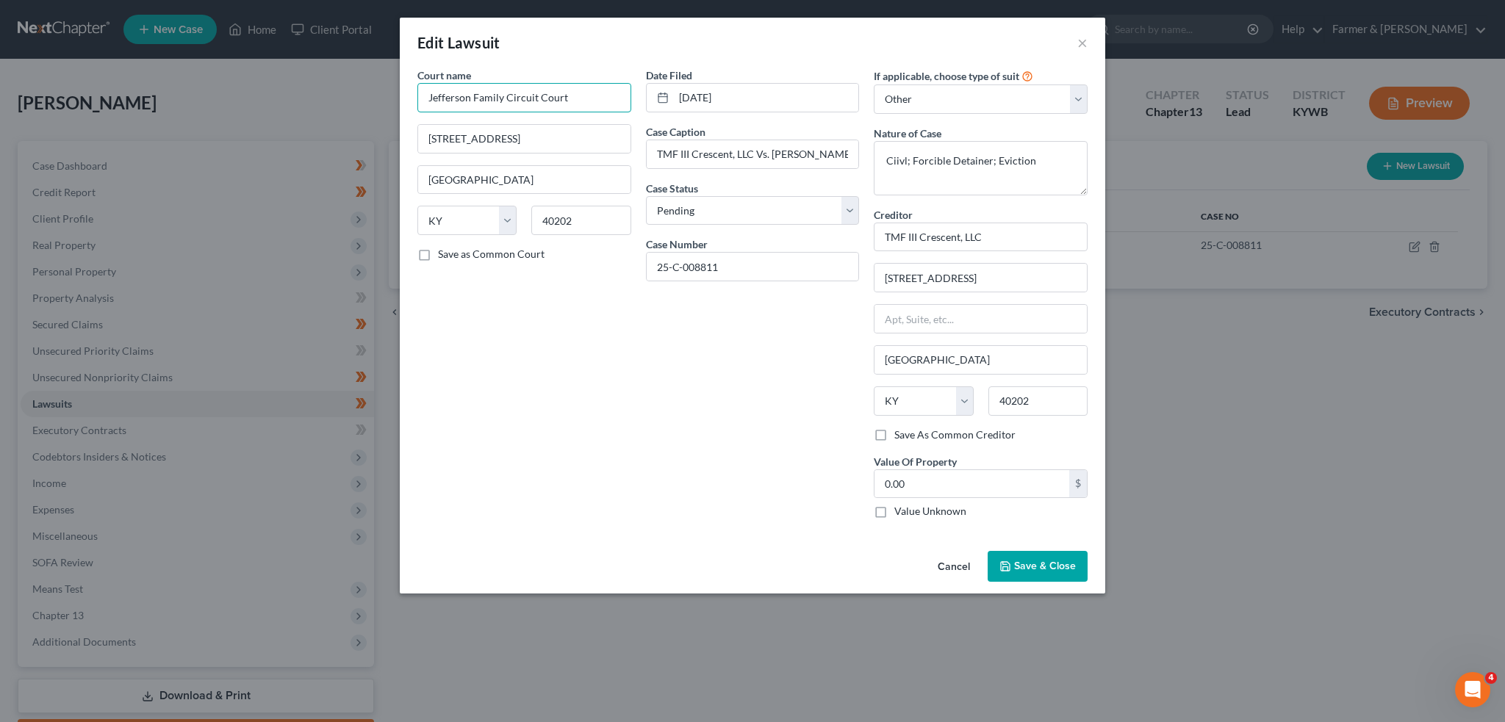
drag, startPoint x: 553, startPoint y: 96, endPoint x: 260, endPoint y: 79, distance: 292.9
click at [260, 79] on div "Edit Lawsuit × Court name * Jefferson Family Circuit Court 700 W Jefferson St #…" at bounding box center [752, 361] width 1505 height 722
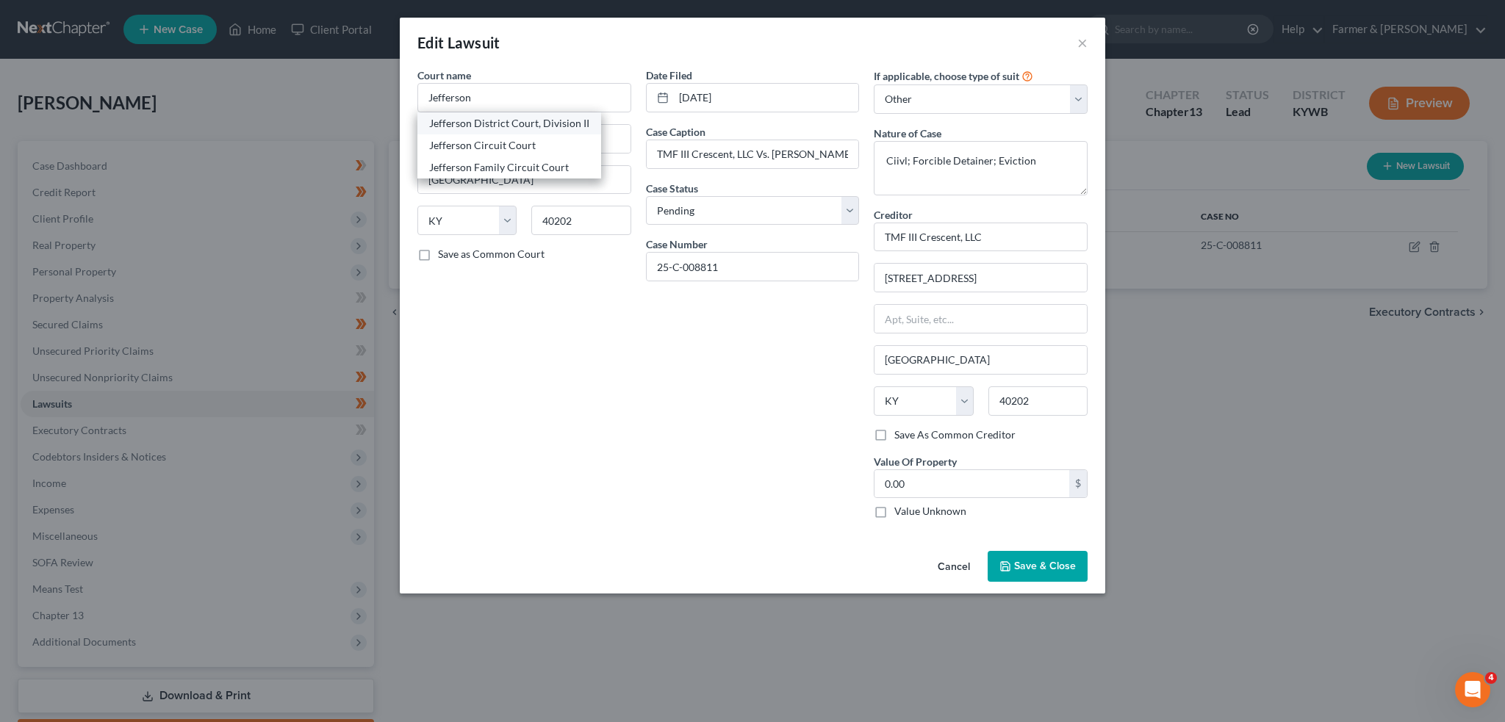
click at [467, 121] on div "Jefferson District Court, Division II" at bounding box center [509, 123] width 160 height 15
type input "Jefferson District Court, Division II"
type input "600 West Jefferson Street"
type input "40601"
click at [1021, 558] on button "Save & Close" at bounding box center [1037, 566] width 100 height 31
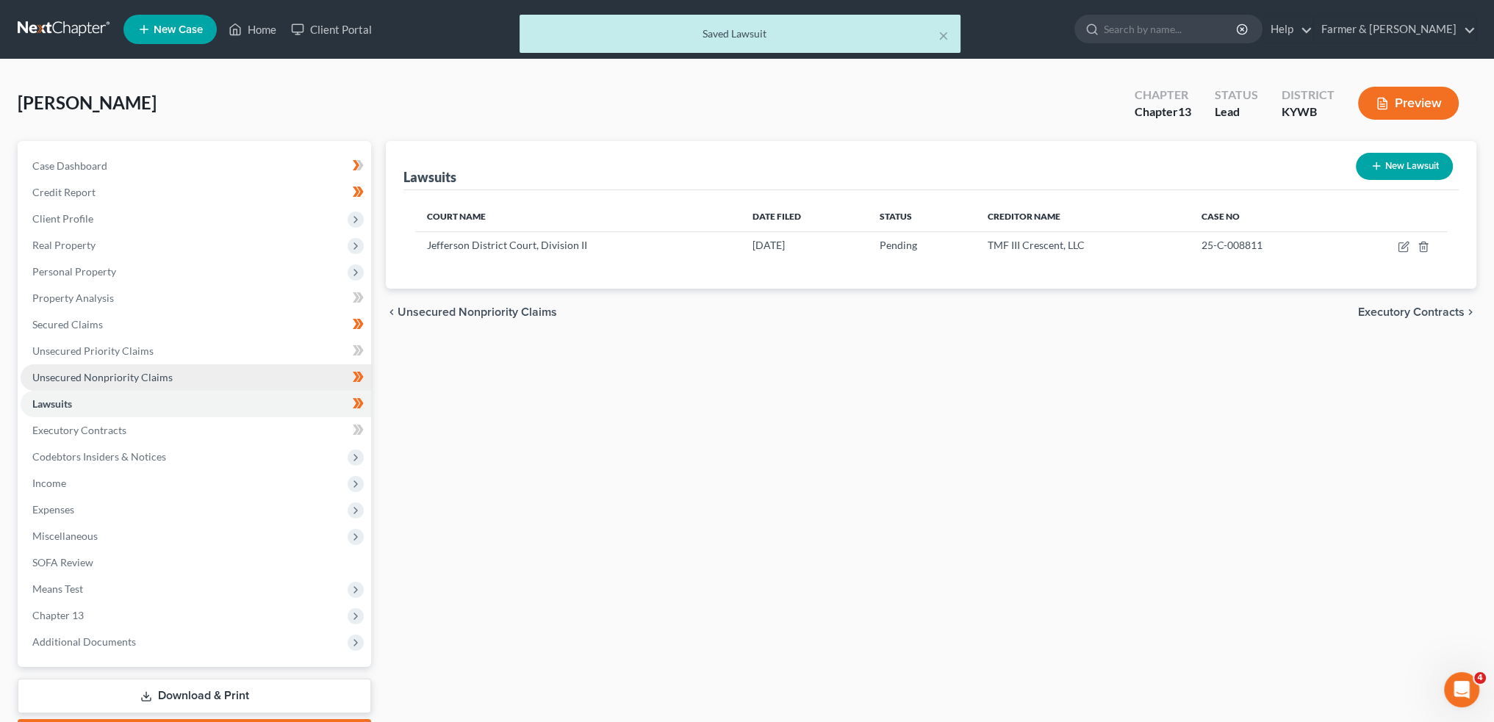
click at [167, 373] on span "Unsecured Nonpriority Claims" at bounding box center [102, 377] width 140 height 12
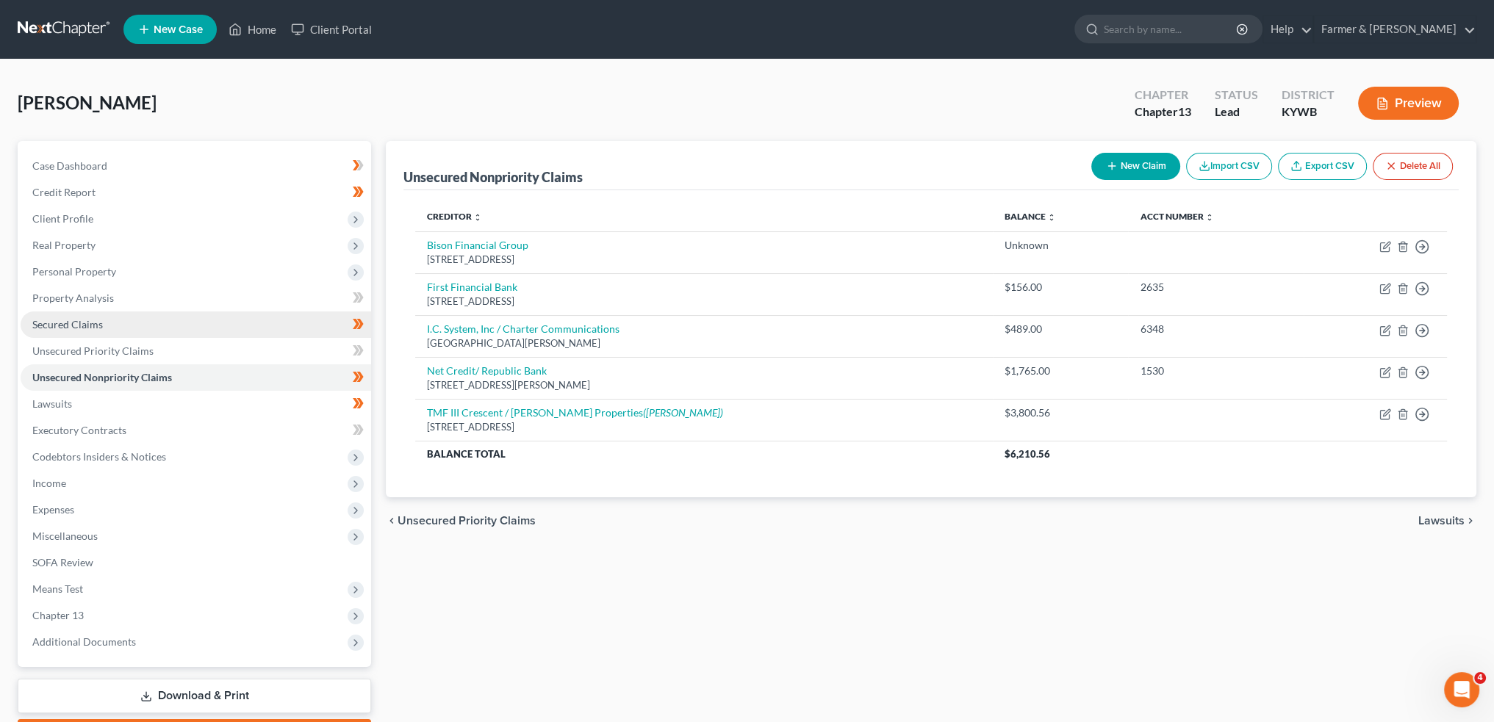
click at [130, 319] on link "Secured Claims" at bounding box center [196, 325] width 350 height 26
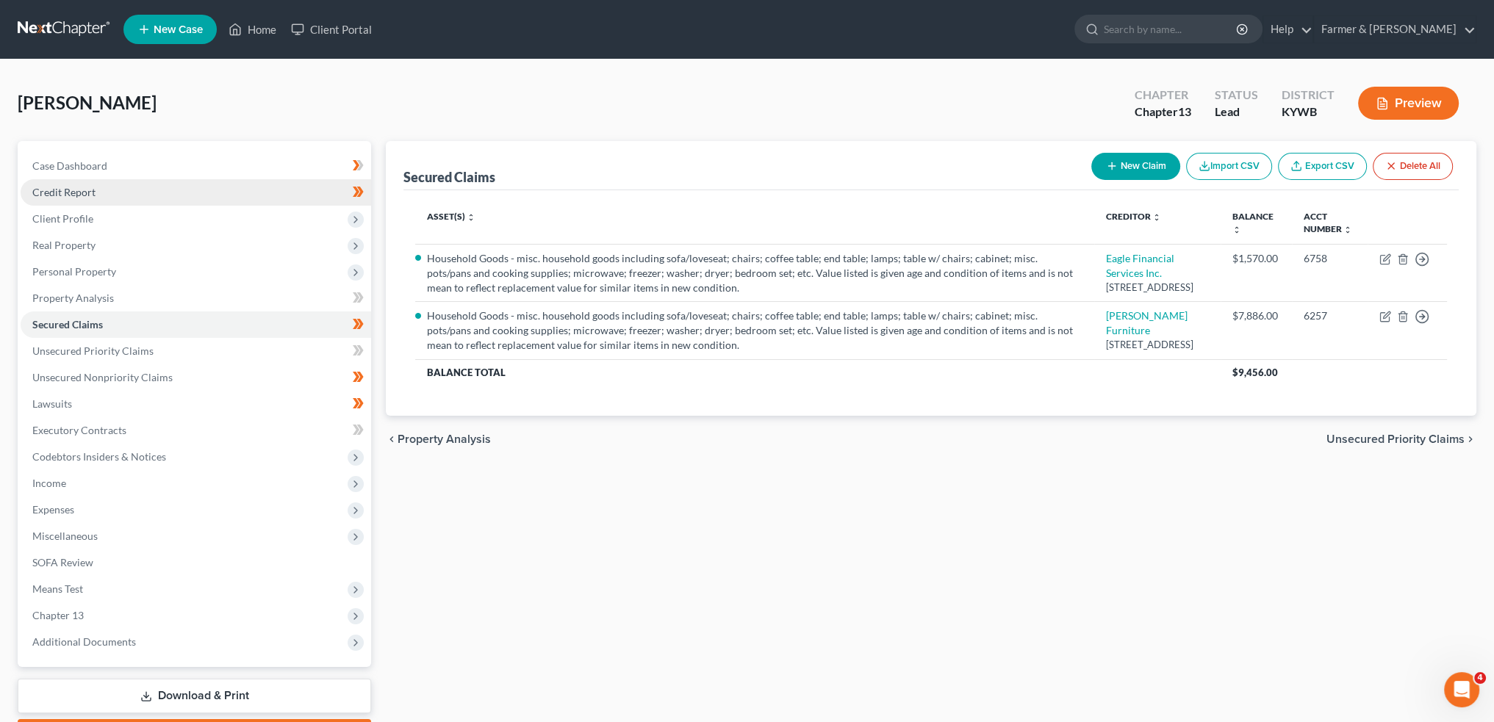
click at [88, 199] on link "Credit Report" at bounding box center [196, 192] width 350 height 26
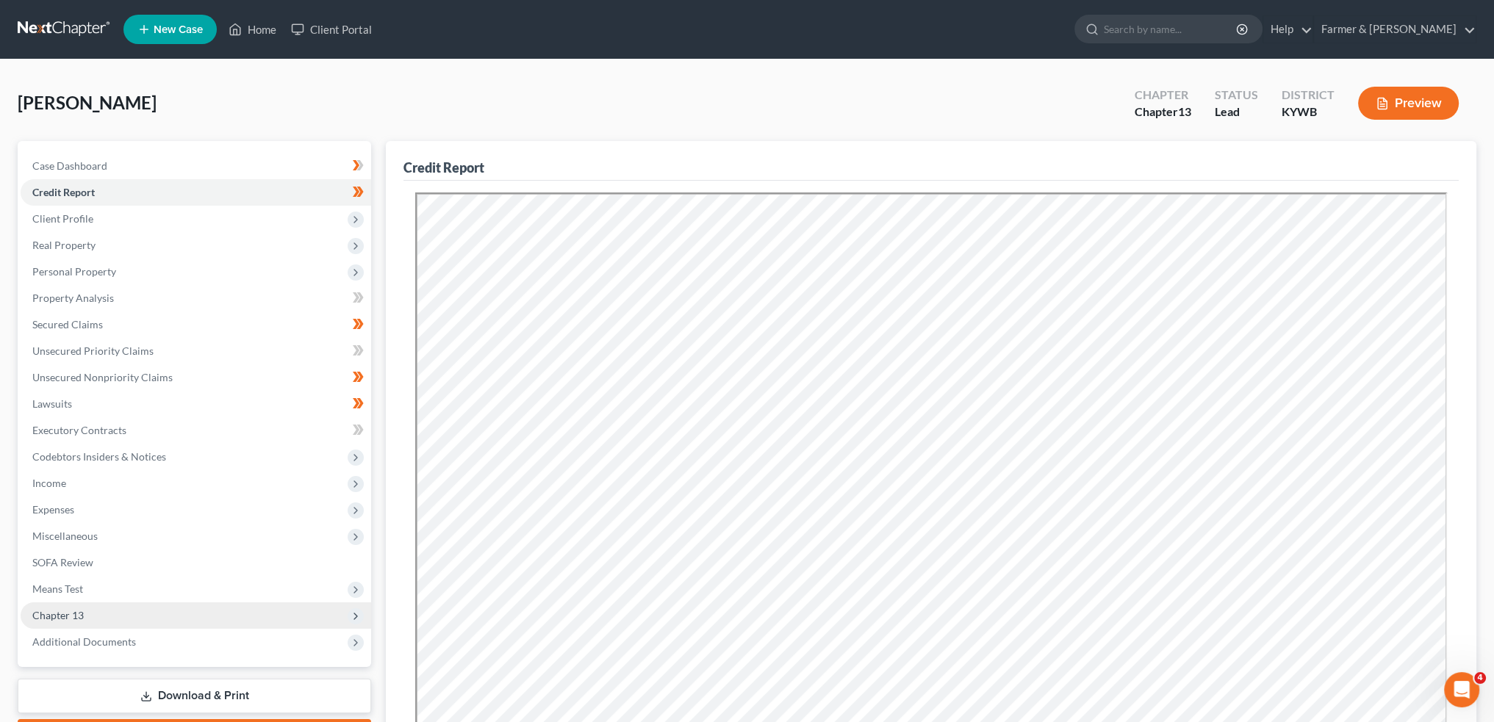
click at [143, 622] on span "Chapter 13" at bounding box center [196, 615] width 350 height 26
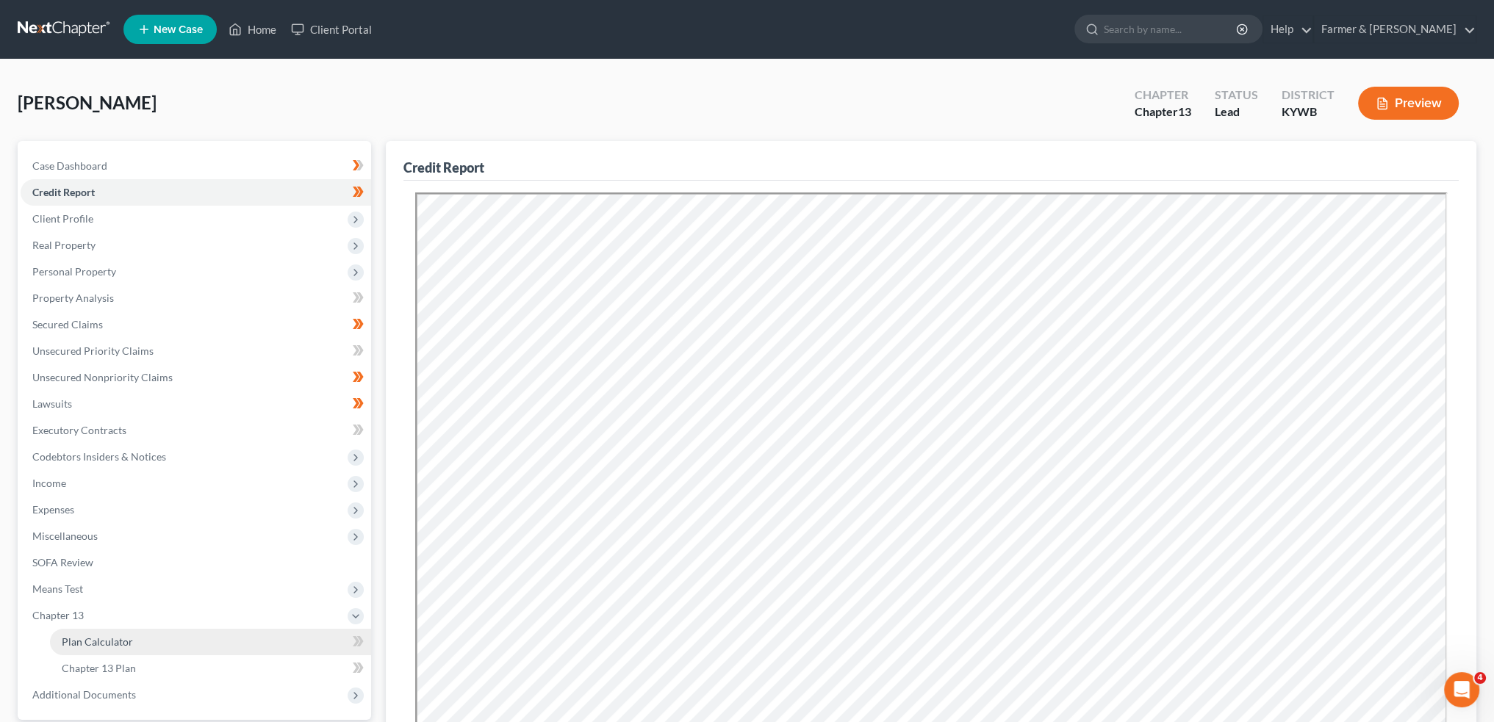
click at [145, 641] on link "Plan Calculator" at bounding box center [210, 642] width 321 height 26
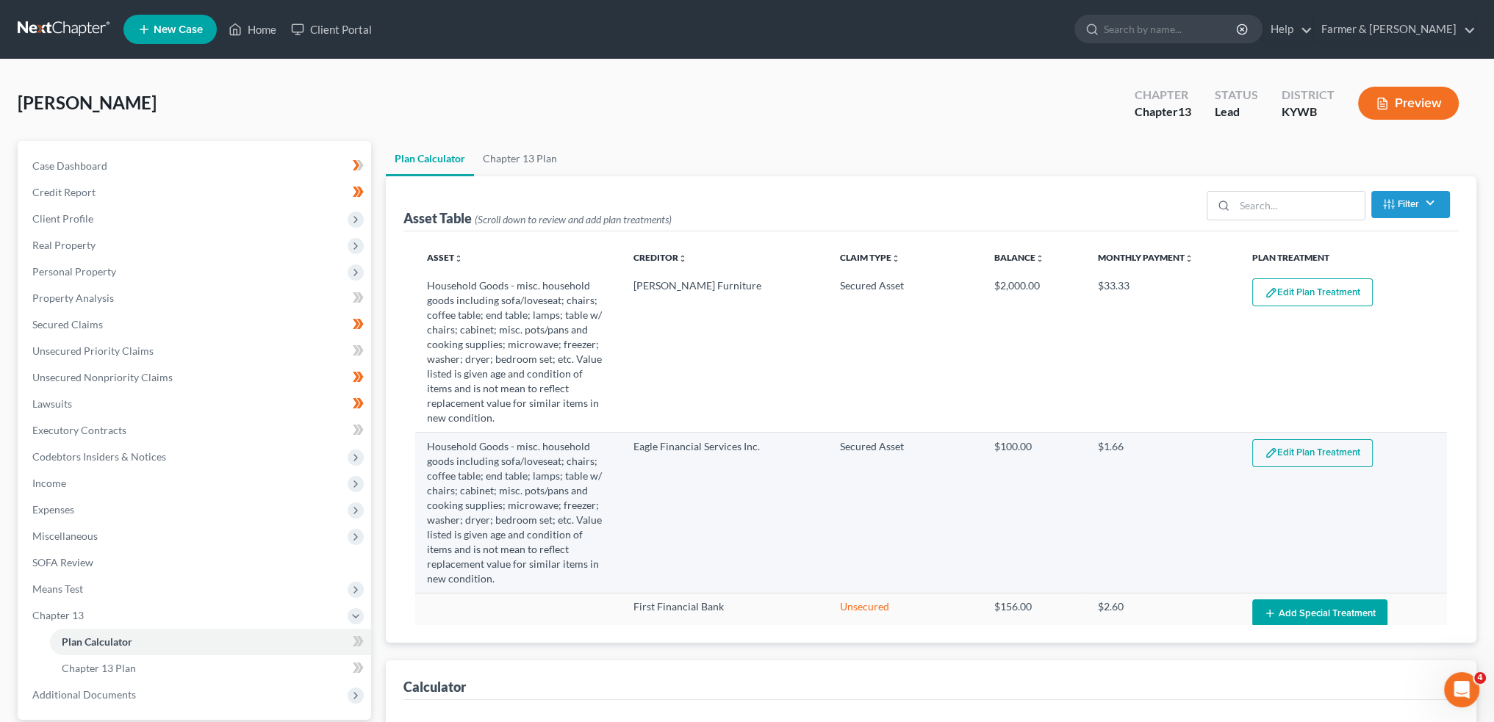
select select "59"
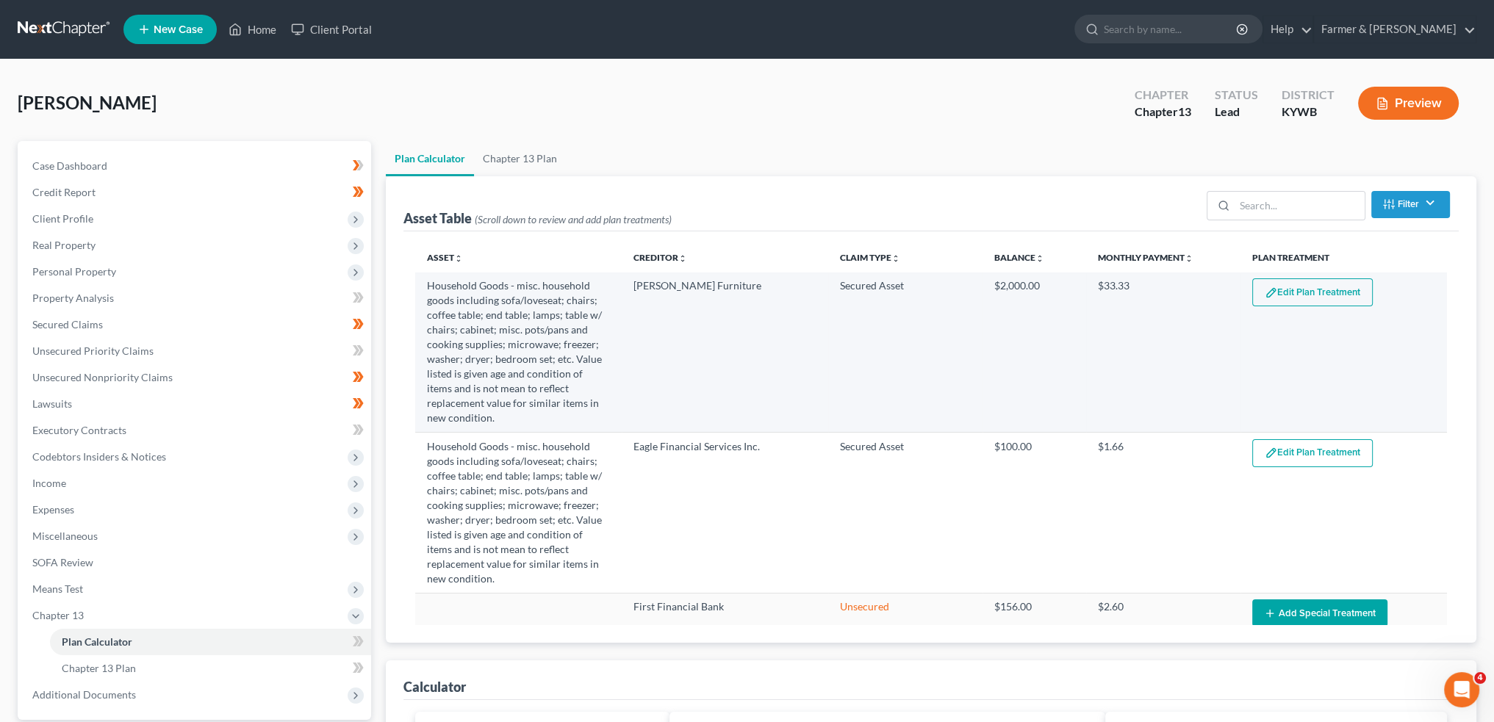
click at [1322, 296] on button "Edit Plan Treatment" at bounding box center [1312, 292] width 120 height 28
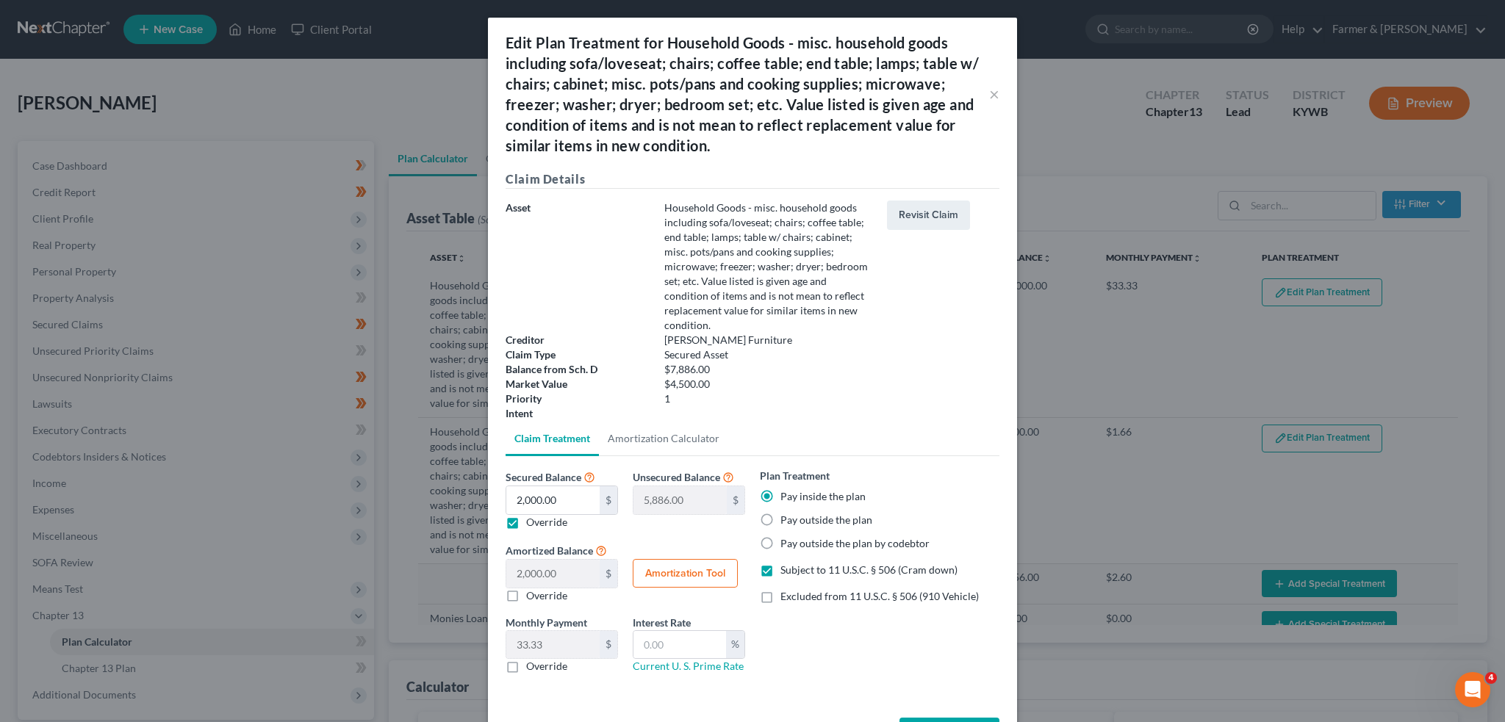
click at [526, 519] on label "Override" at bounding box center [546, 522] width 41 height 15
click at [532, 519] on input "Override" at bounding box center [537, 520] width 10 height 10
checkbox input "false"
type input "0.00"
type input "7,886.00"
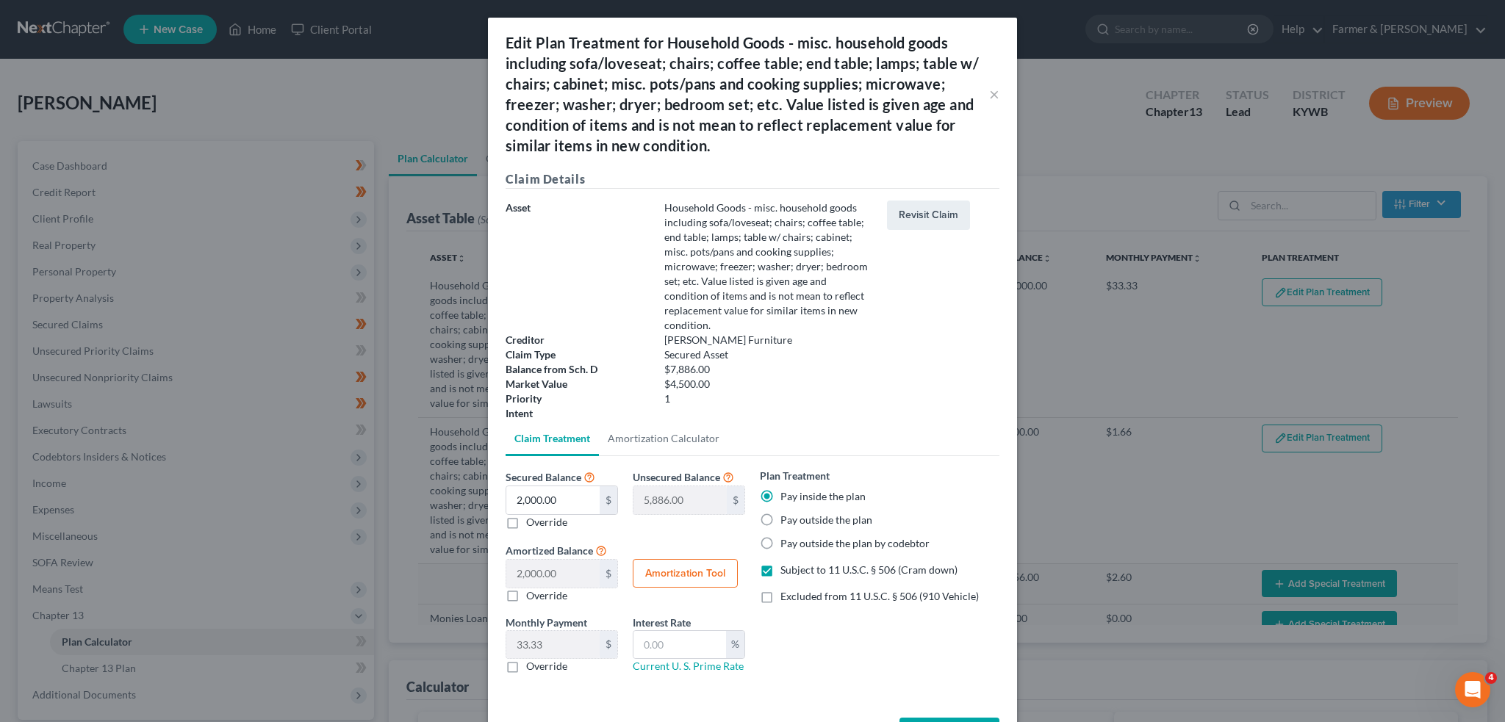
type input "131.43"
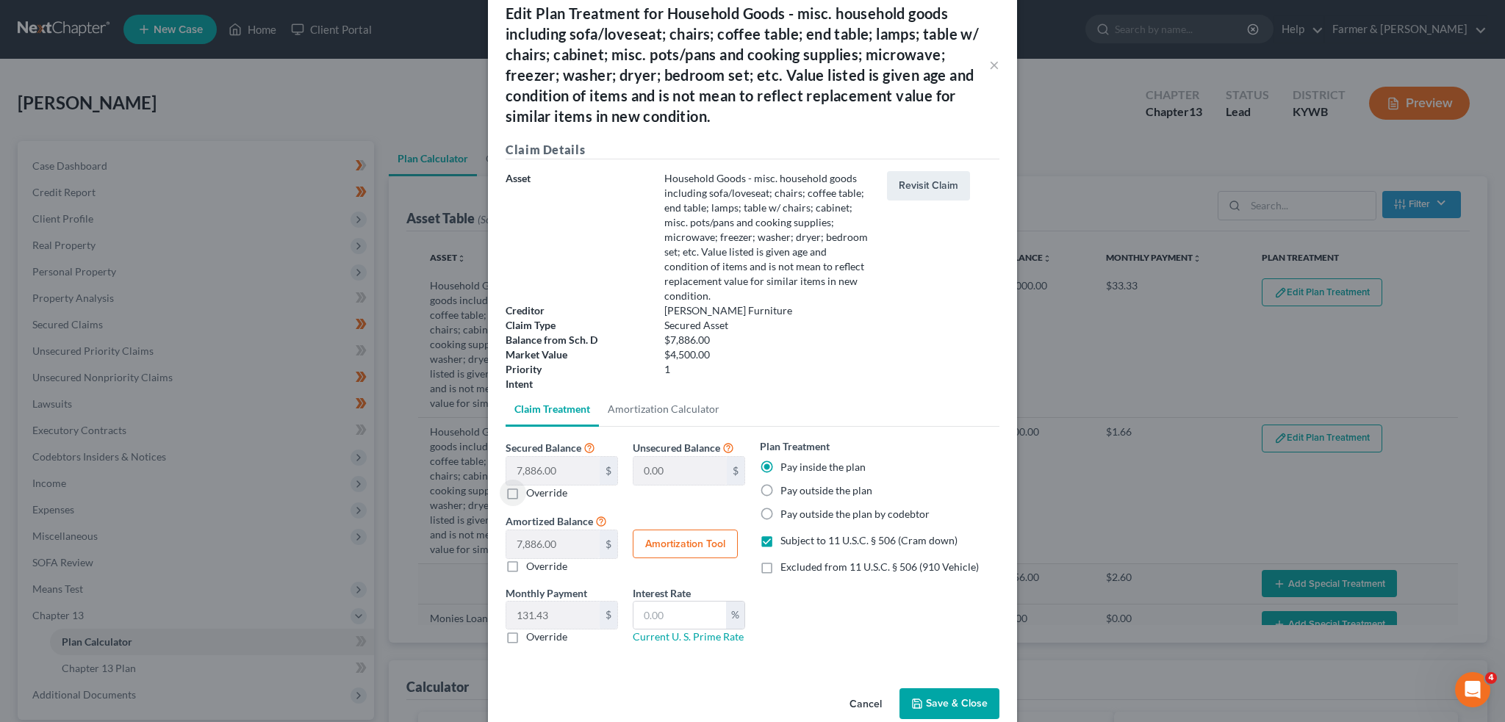
scroll to position [55, 0]
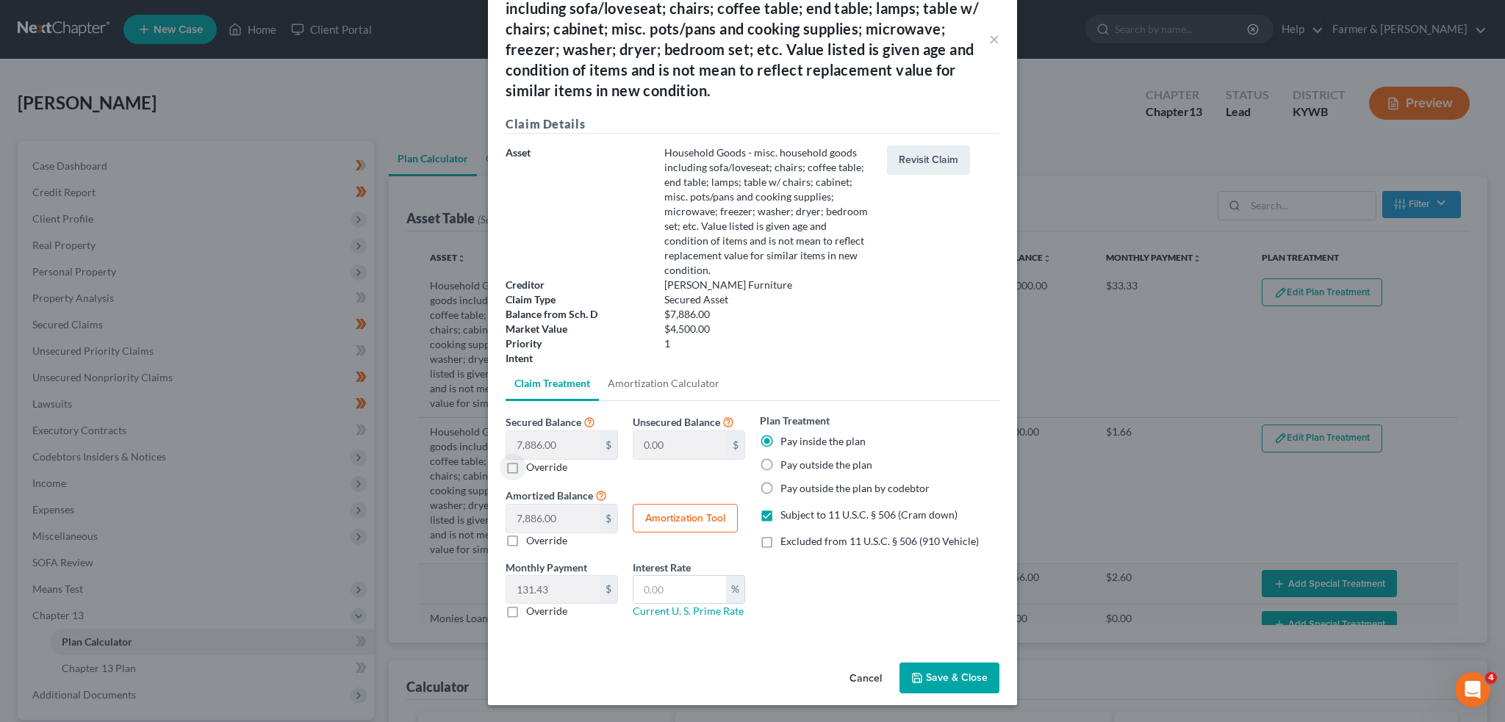
click at [780, 516] on label "Subject to 11 U.S.C. § 506 (Cram down)" at bounding box center [868, 515] width 177 height 15
click at [786, 516] on input "Subject to 11 U.S.C. § 506 (Cram down)" at bounding box center [791, 513] width 10 height 10
checkbox input "false"
click at [780, 536] on label "Excluded from 11 U.S.C. § 506 (910 Vehicle)" at bounding box center [879, 541] width 198 height 15
click at [786, 536] on input "Excluded from 11 U.S.C. § 506 (910 Vehicle)" at bounding box center [791, 539] width 10 height 10
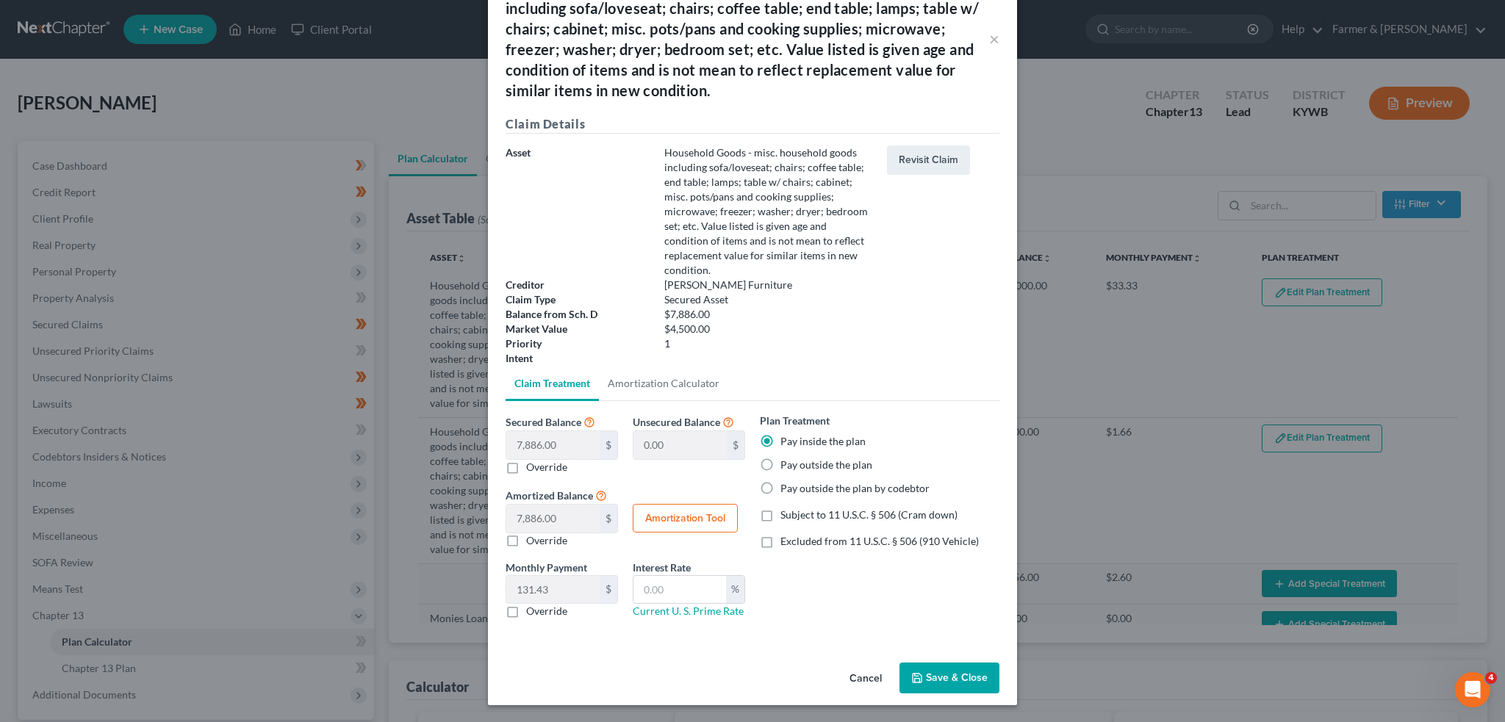
checkbox input "true"
click at [664, 589] on input "text" at bounding box center [679, 590] width 93 height 28
type input "7.5"
click at [671, 499] on div "Amortized Balance 7,886.00 $ 0.00 $ Override Amortization Tool" at bounding box center [625, 517] width 254 height 62
click at [673, 512] on button "Amortization Tool" at bounding box center [685, 518] width 105 height 29
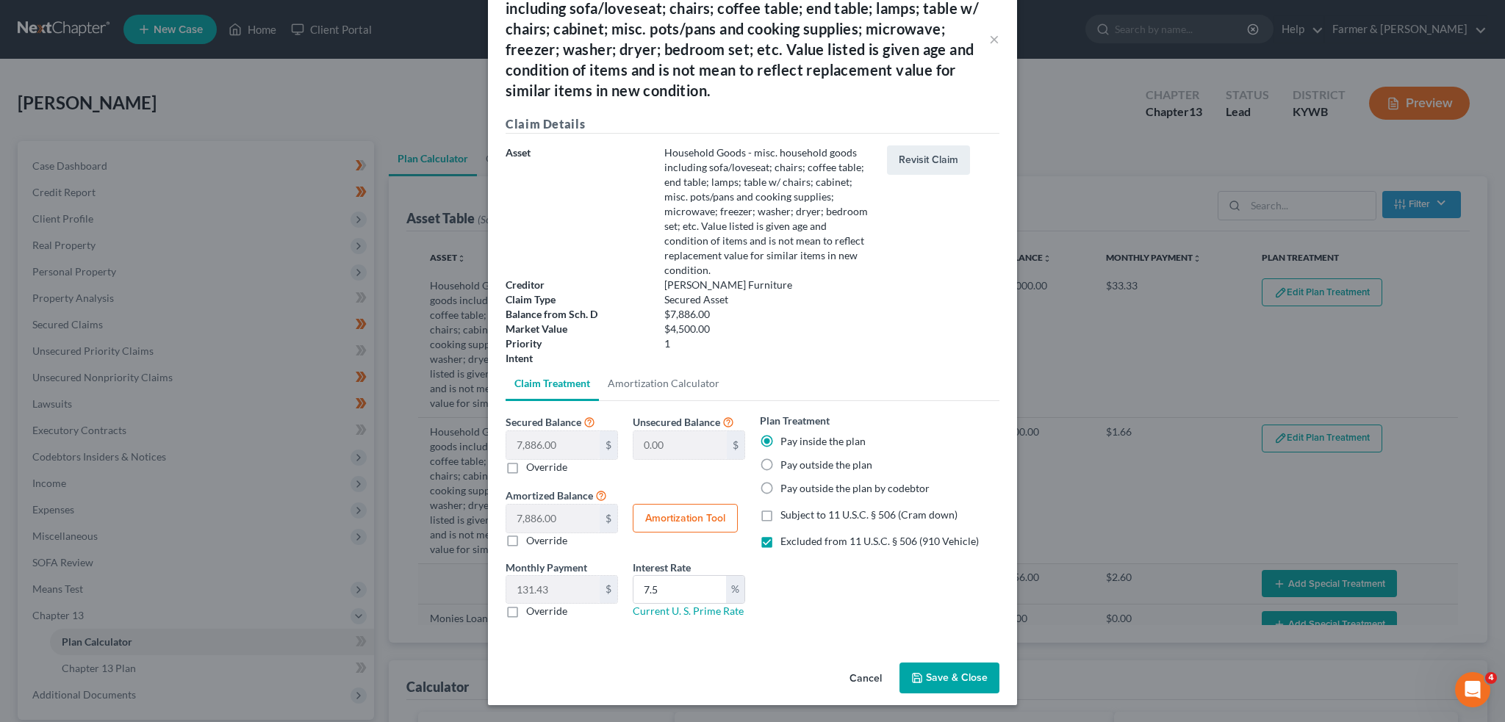
type input "7,886.00"
type input "7.5"
type input "60"
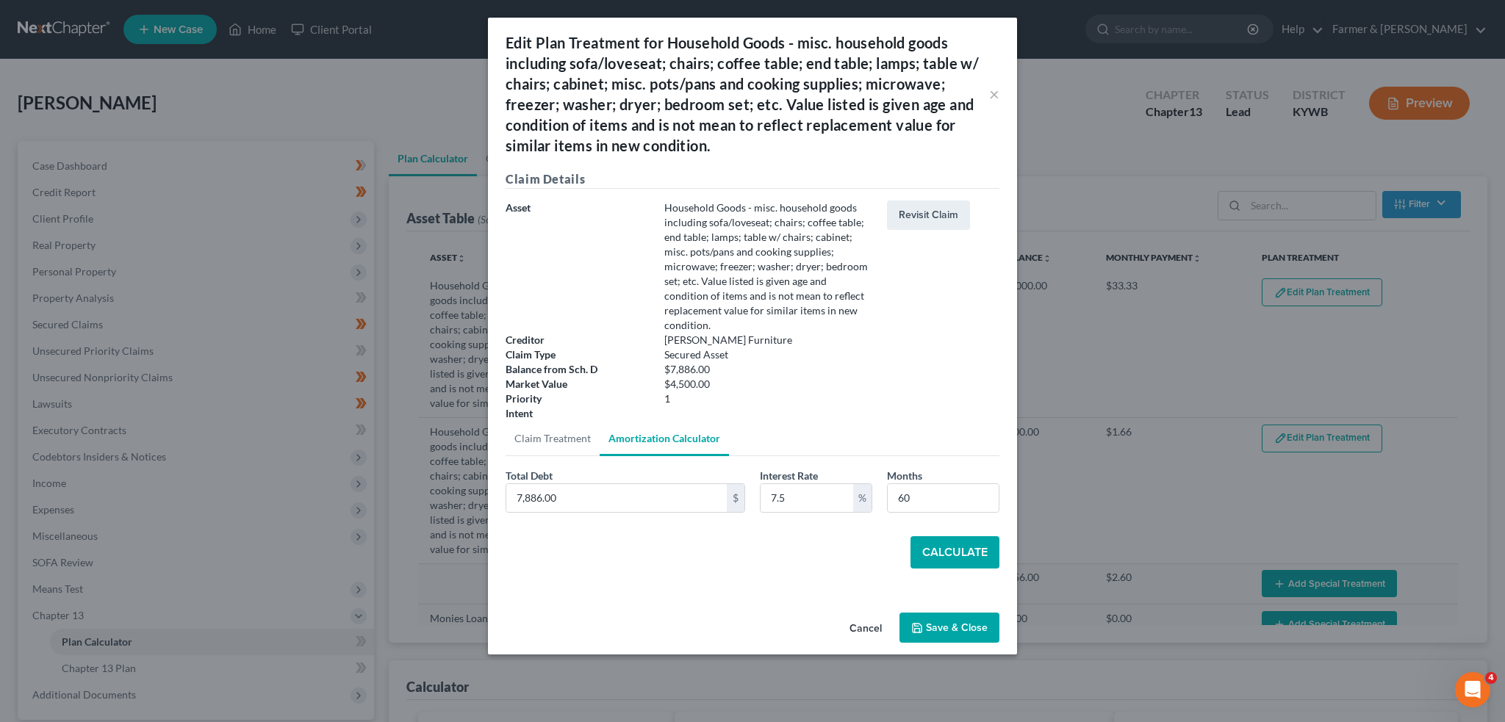
click at [956, 549] on button "Calculate" at bounding box center [954, 552] width 89 height 32
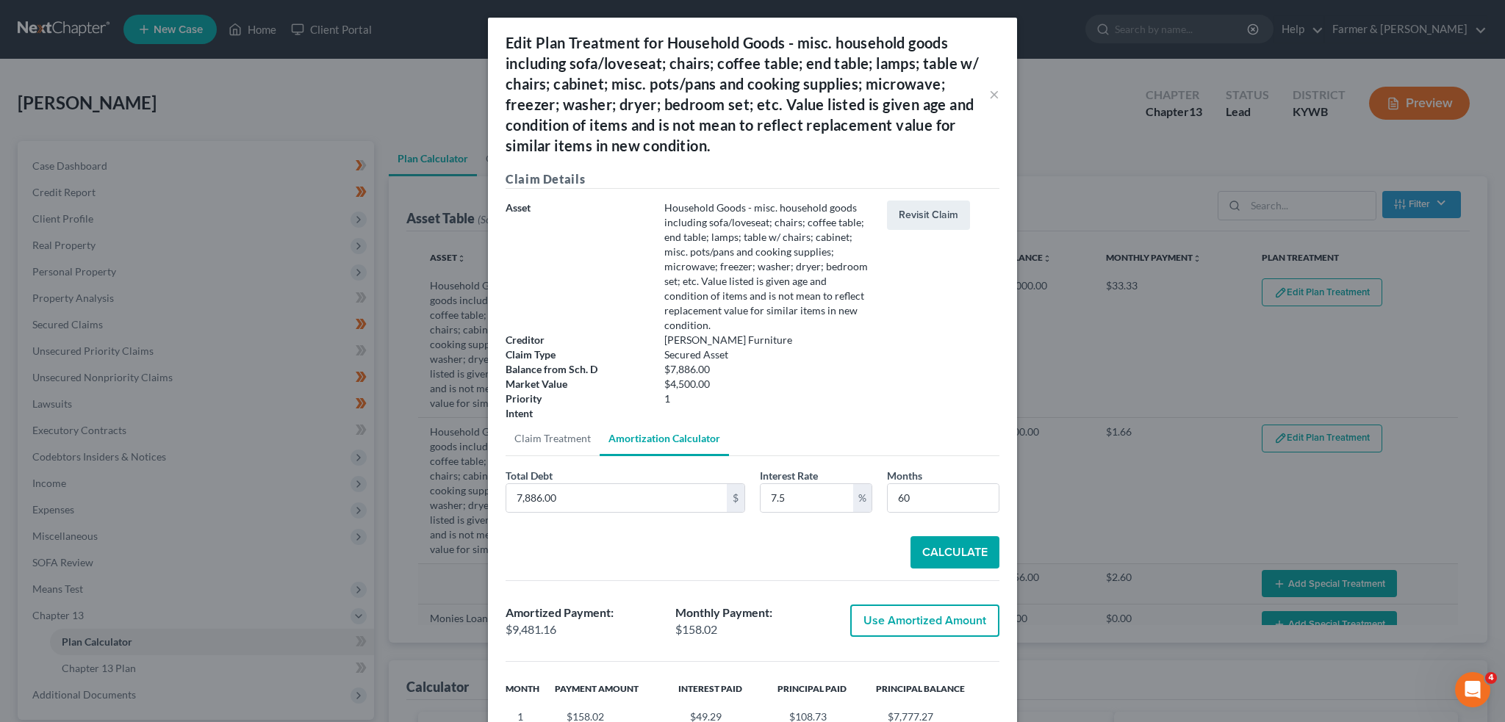
click at [949, 613] on button "Use Amortized Amount" at bounding box center [924, 621] width 149 height 32
type input "9,481.15"
checkbox input "true"
type input "158.01"
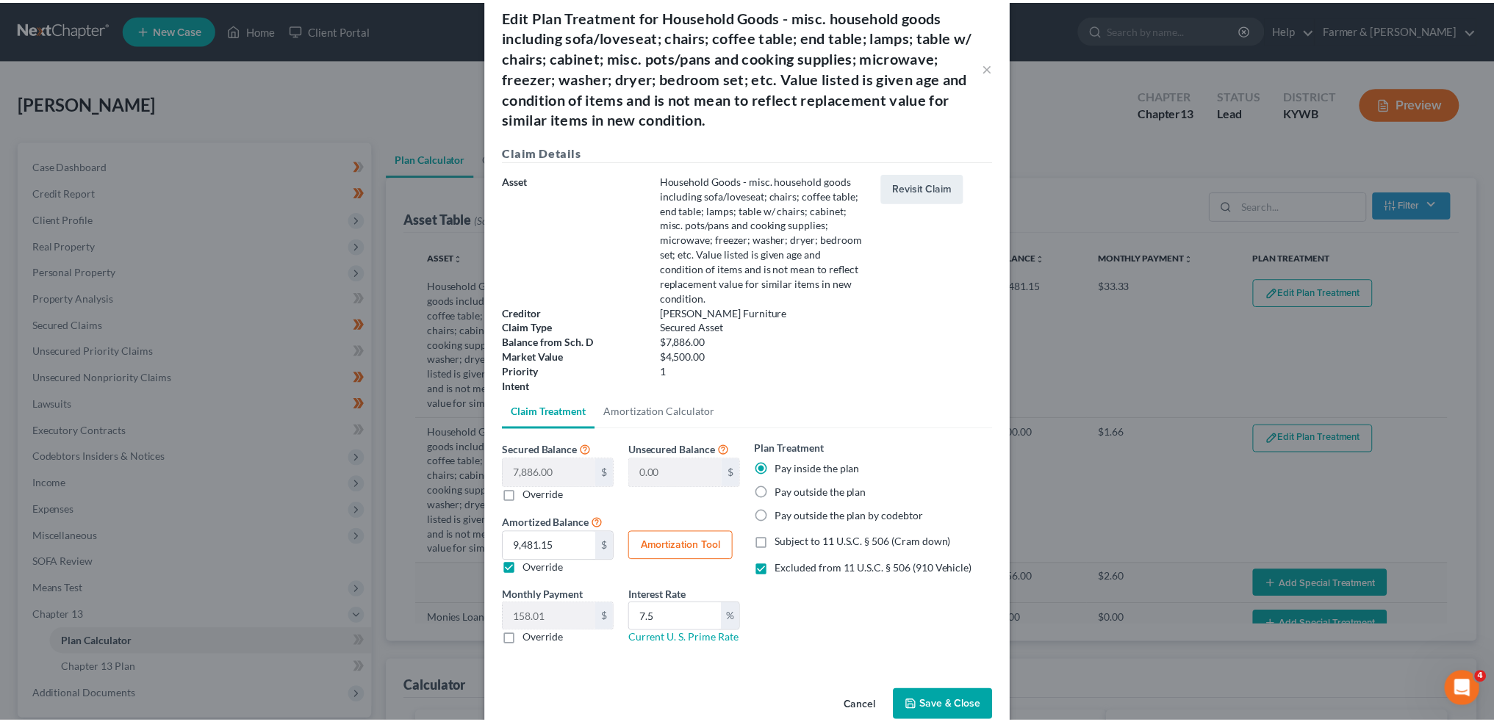
scroll to position [55, 0]
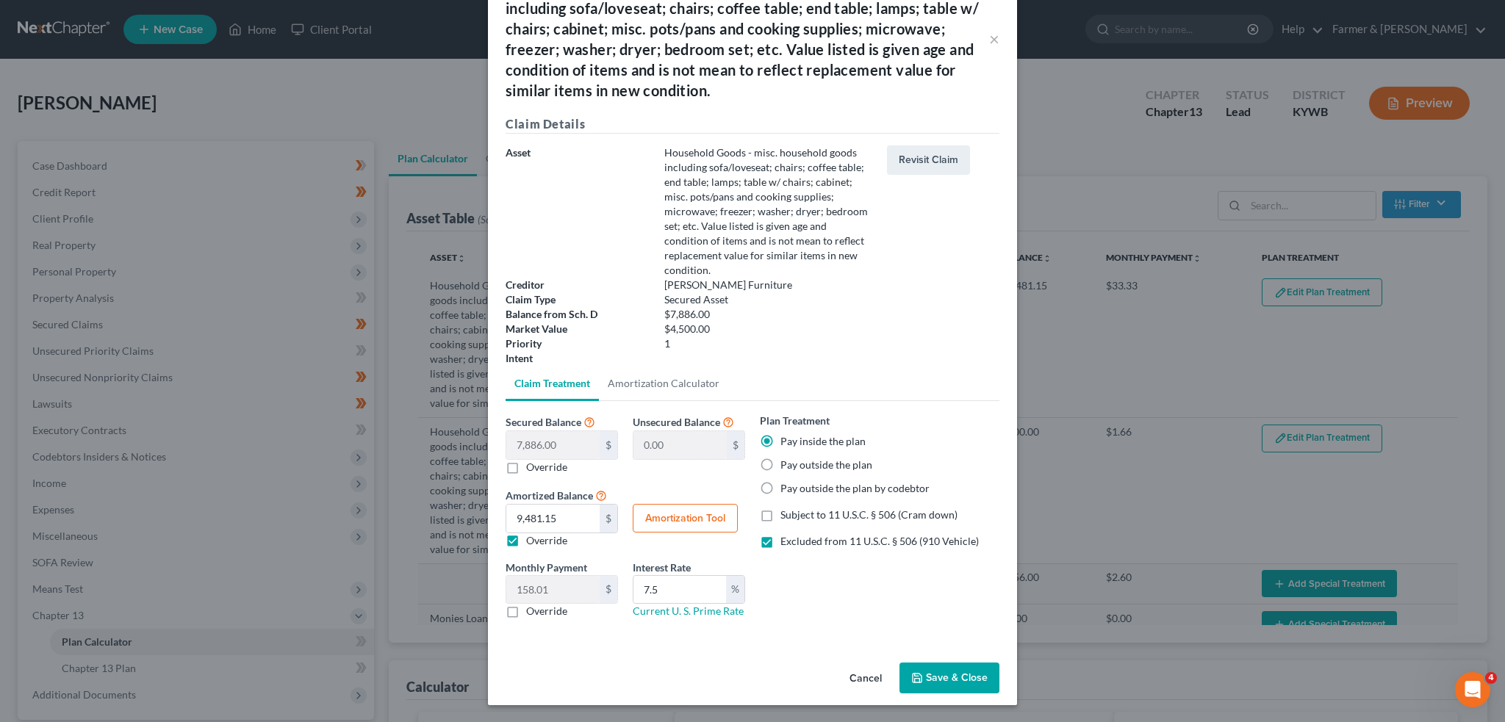
click at [964, 678] on div "Cancel Save & Close" at bounding box center [752, 681] width 529 height 48
click at [965, 680] on button "Save & Close" at bounding box center [949, 678] width 100 height 31
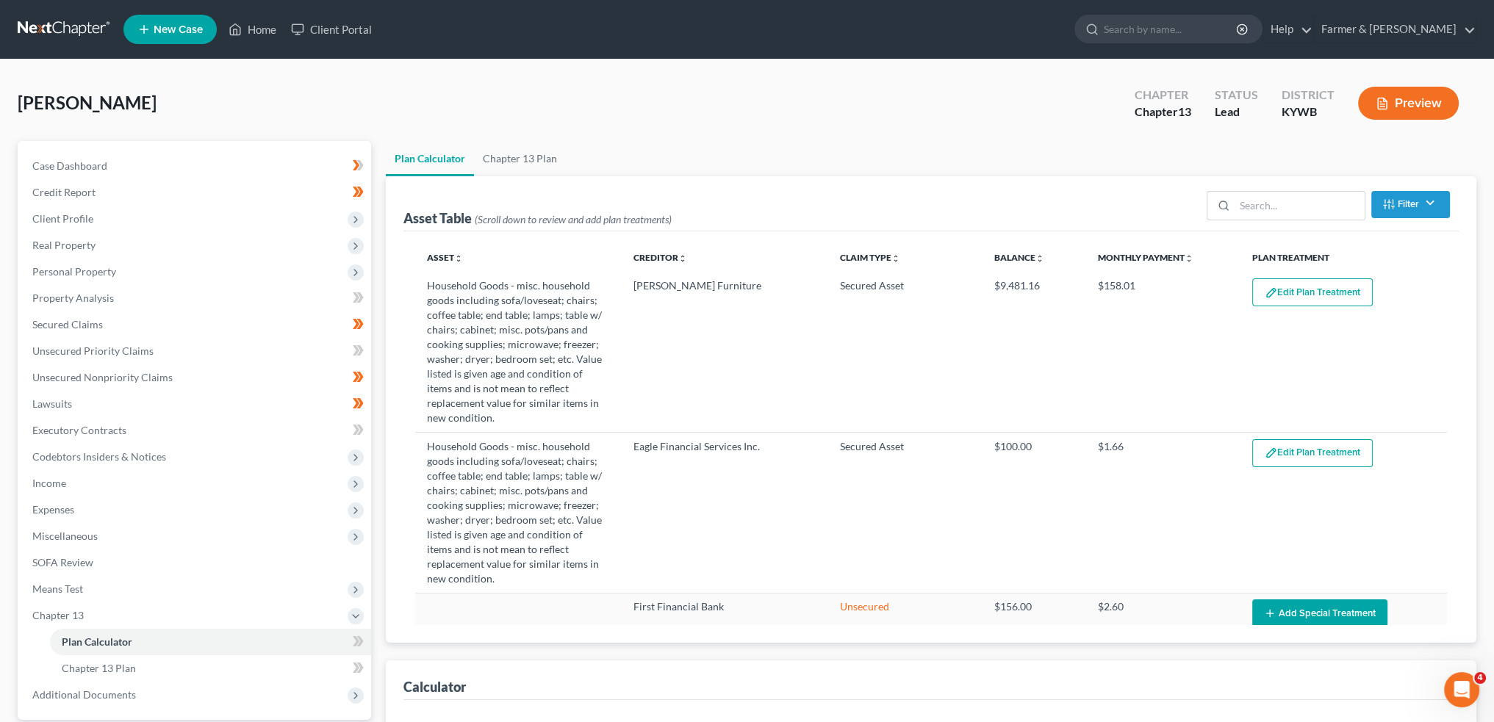
select select "59"
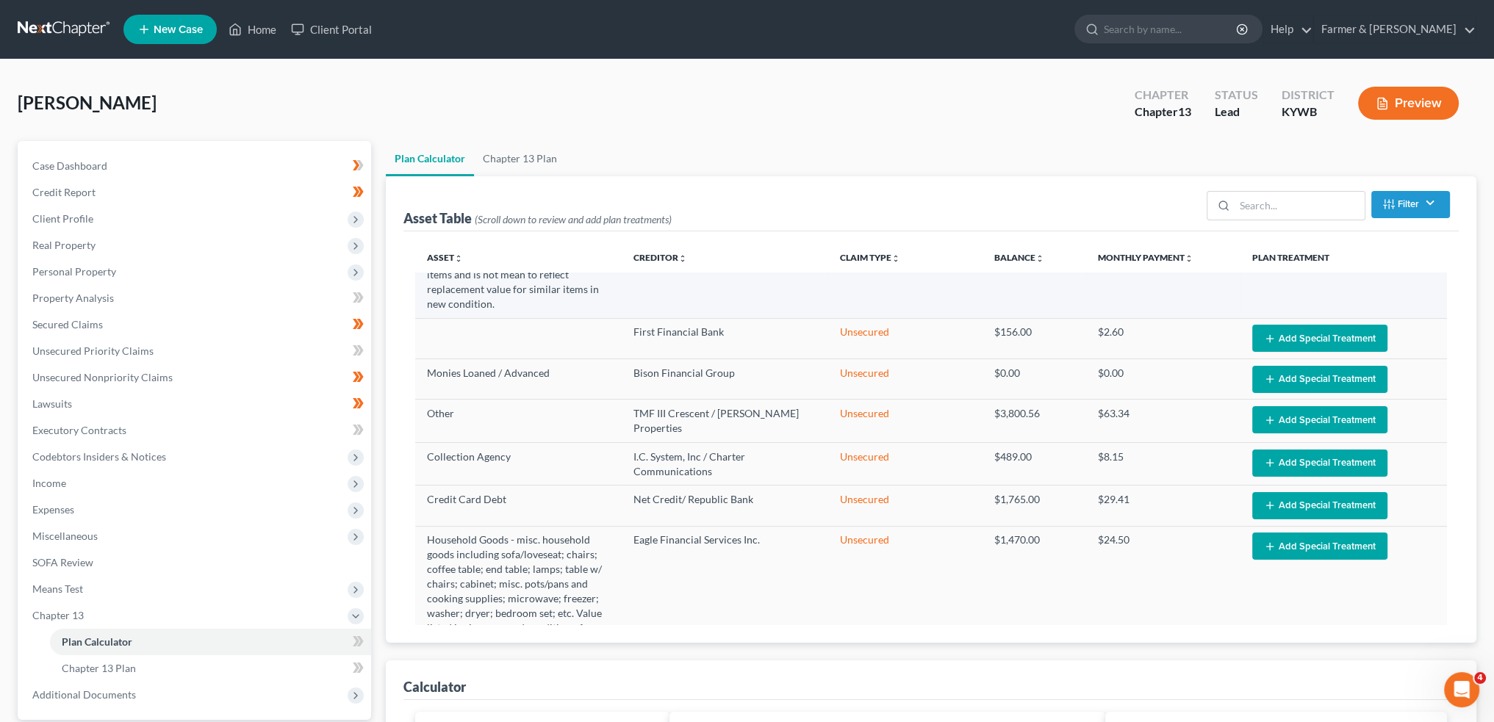
scroll to position [300, 0]
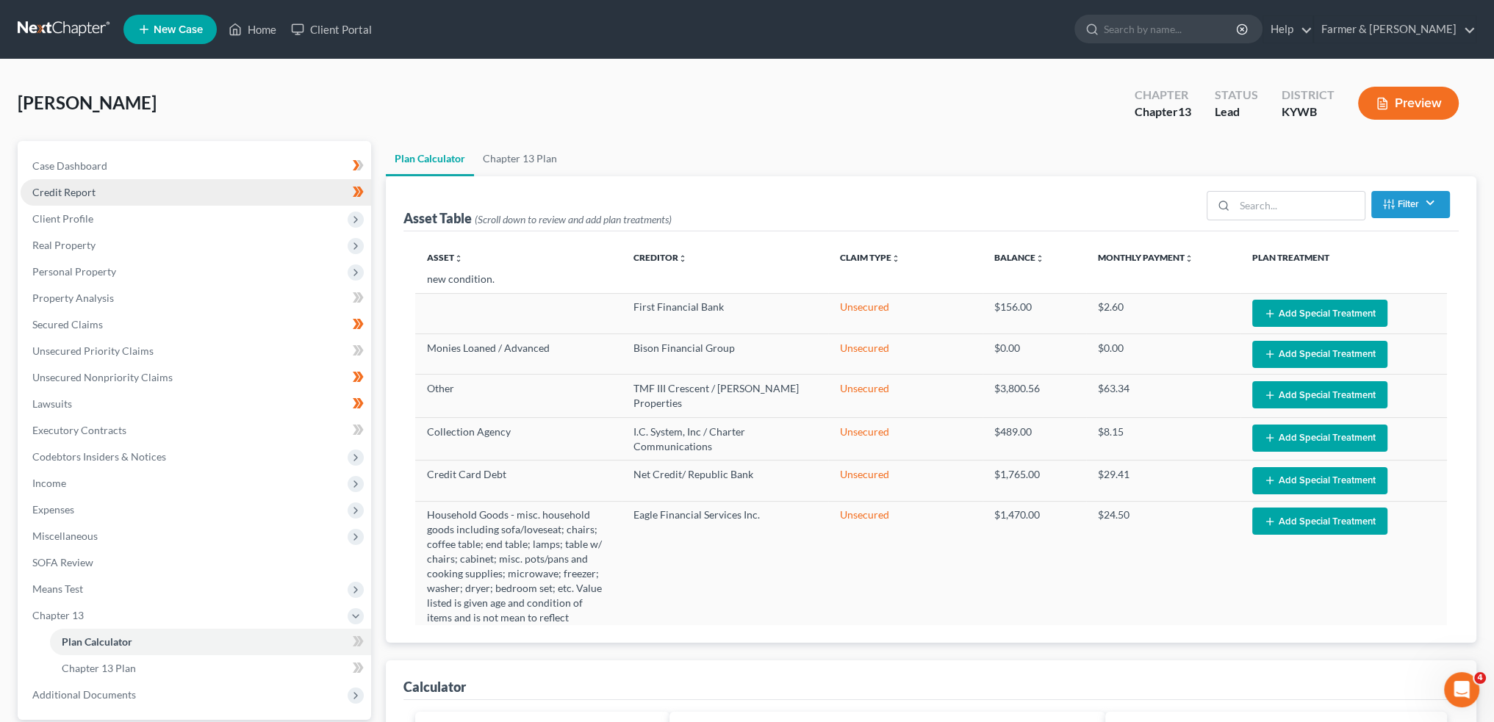
click at [152, 185] on link "Credit Report" at bounding box center [196, 192] width 350 height 26
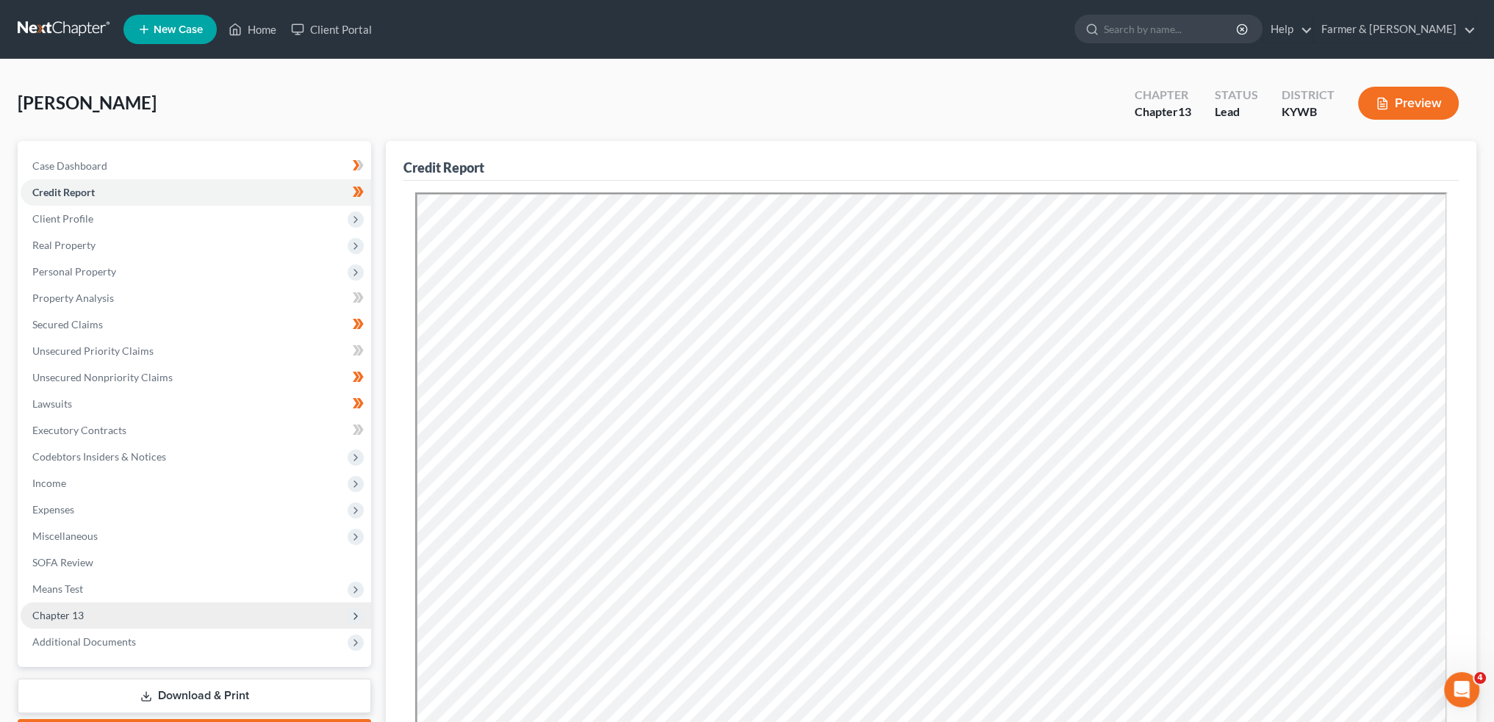
click at [175, 619] on span "Chapter 13" at bounding box center [196, 615] width 350 height 26
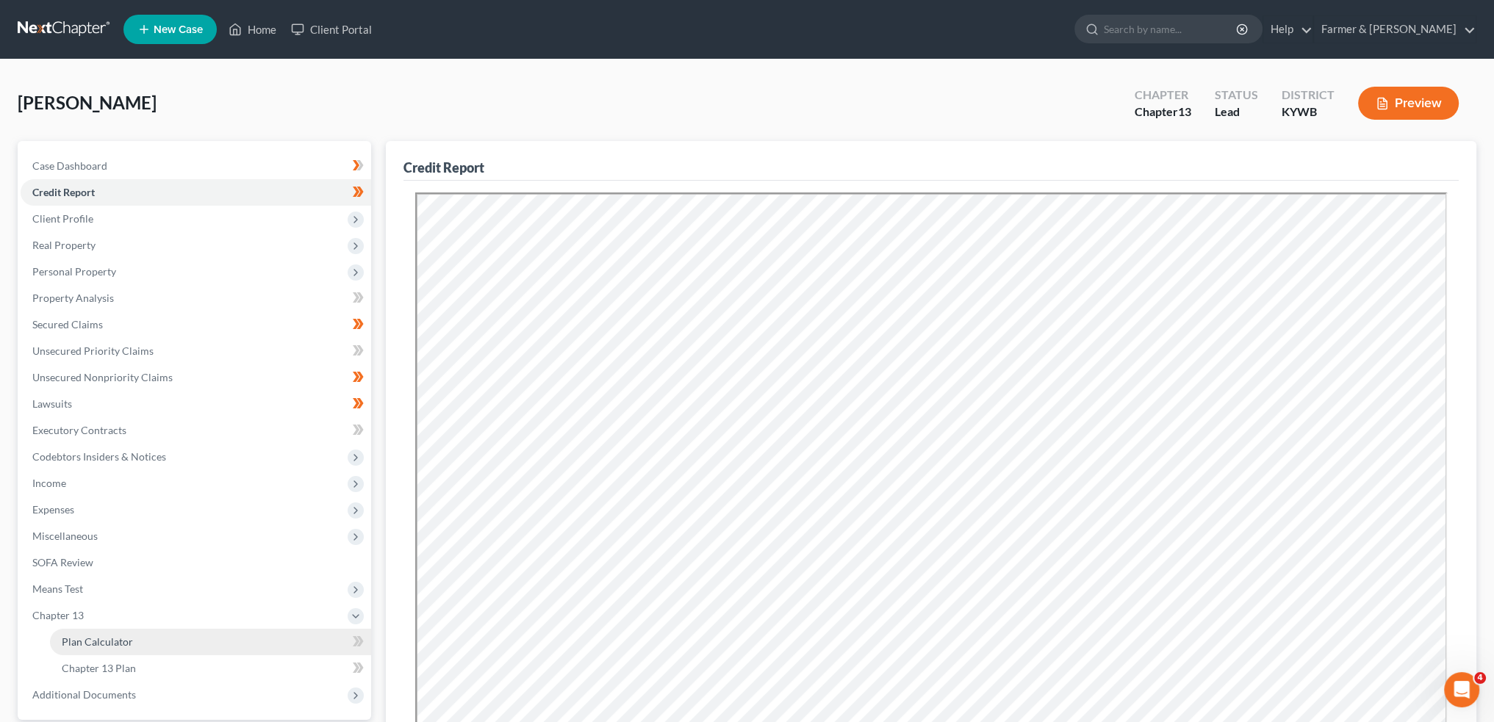
click at [168, 641] on link "Plan Calculator" at bounding box center [210, 642] width 321 height 26
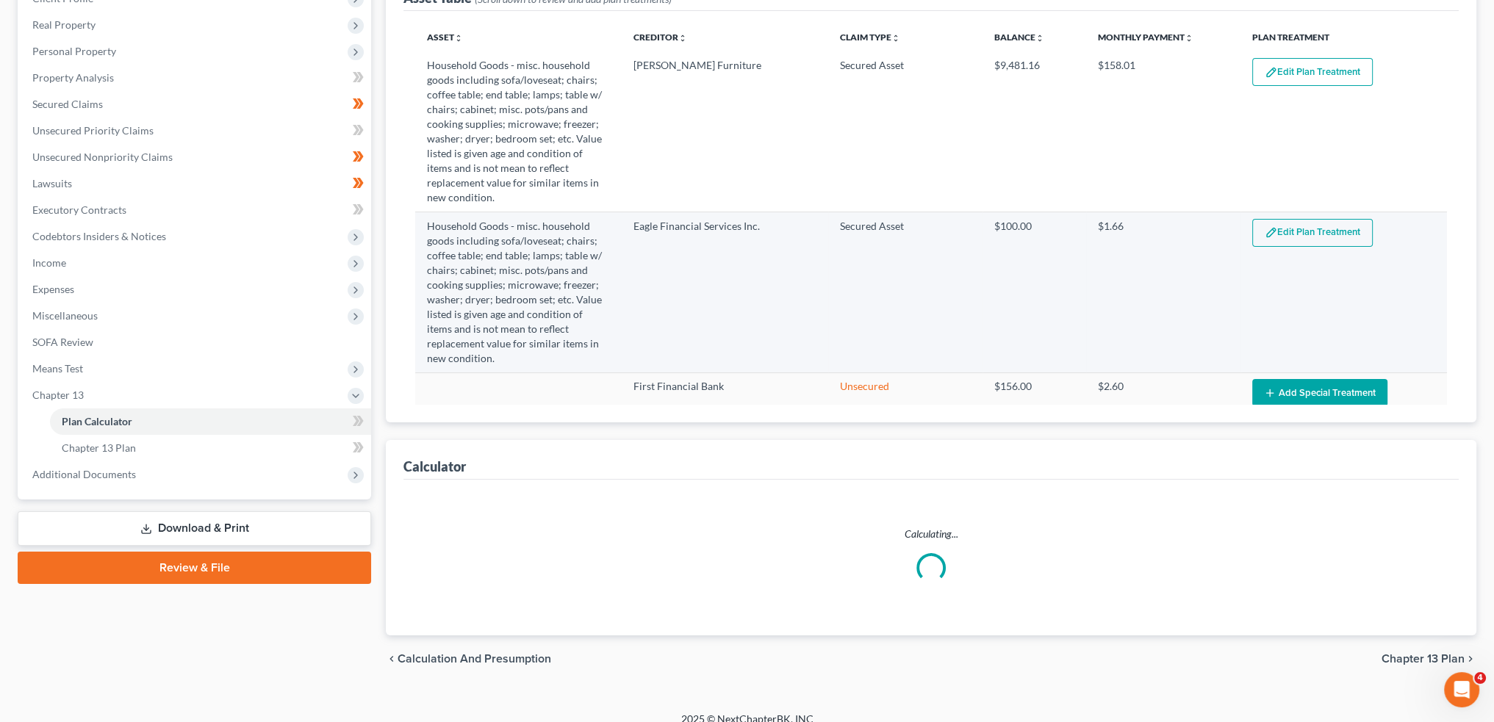
select select "59"
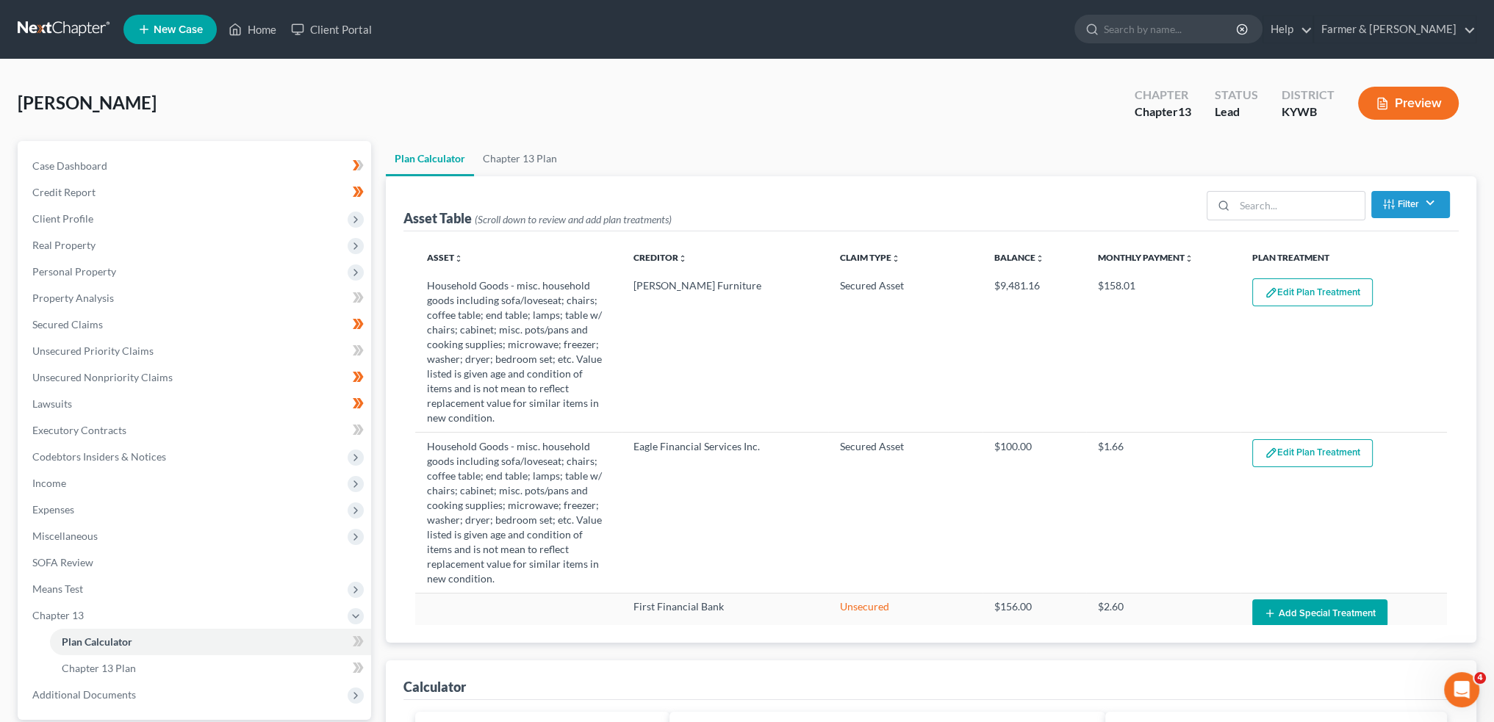
click at [1302, 151] on ul "Plan Calculator Chapter 13 Plan" at bounding box center [931, 158] width 1090 height 35
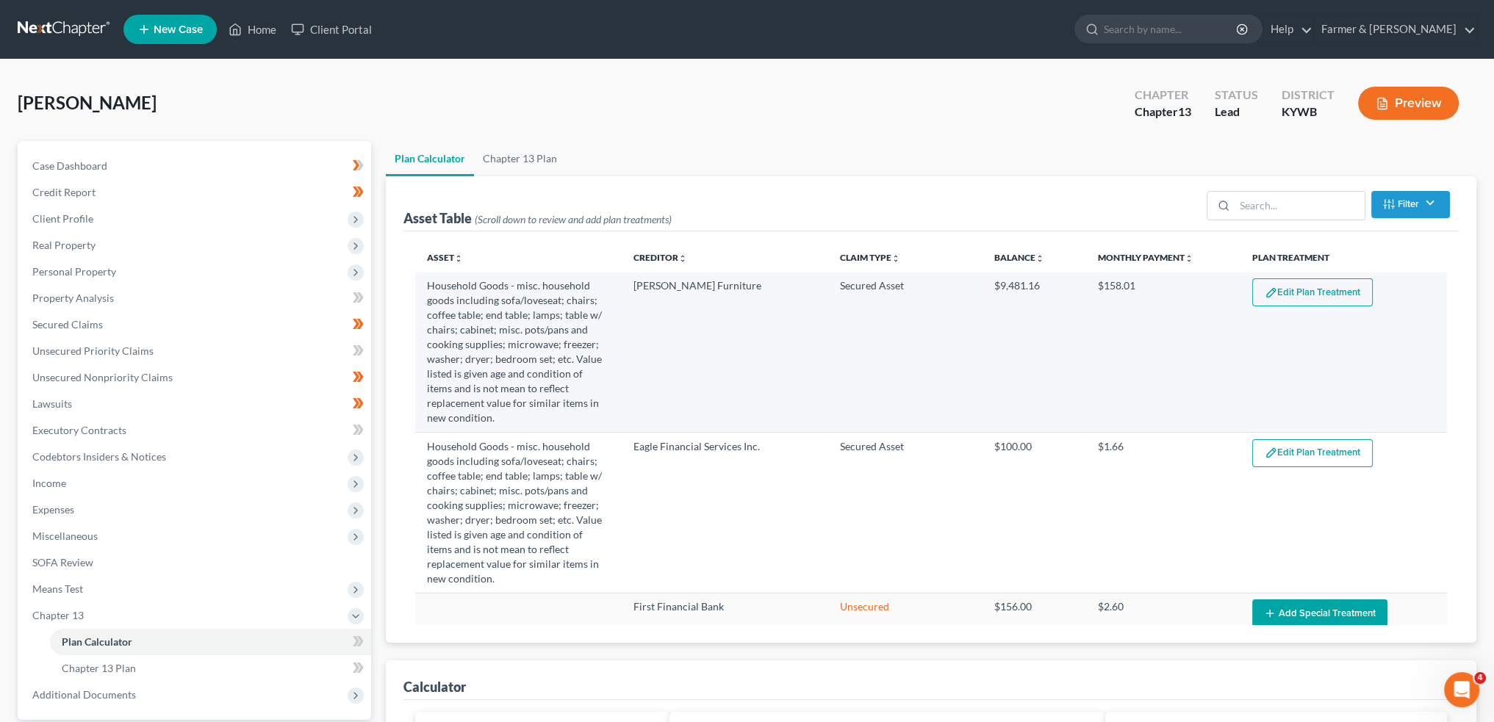
click at [1278, 293] on button "Edit Plan Treatment" at bounding box center [1312, 292] width 120 height 28
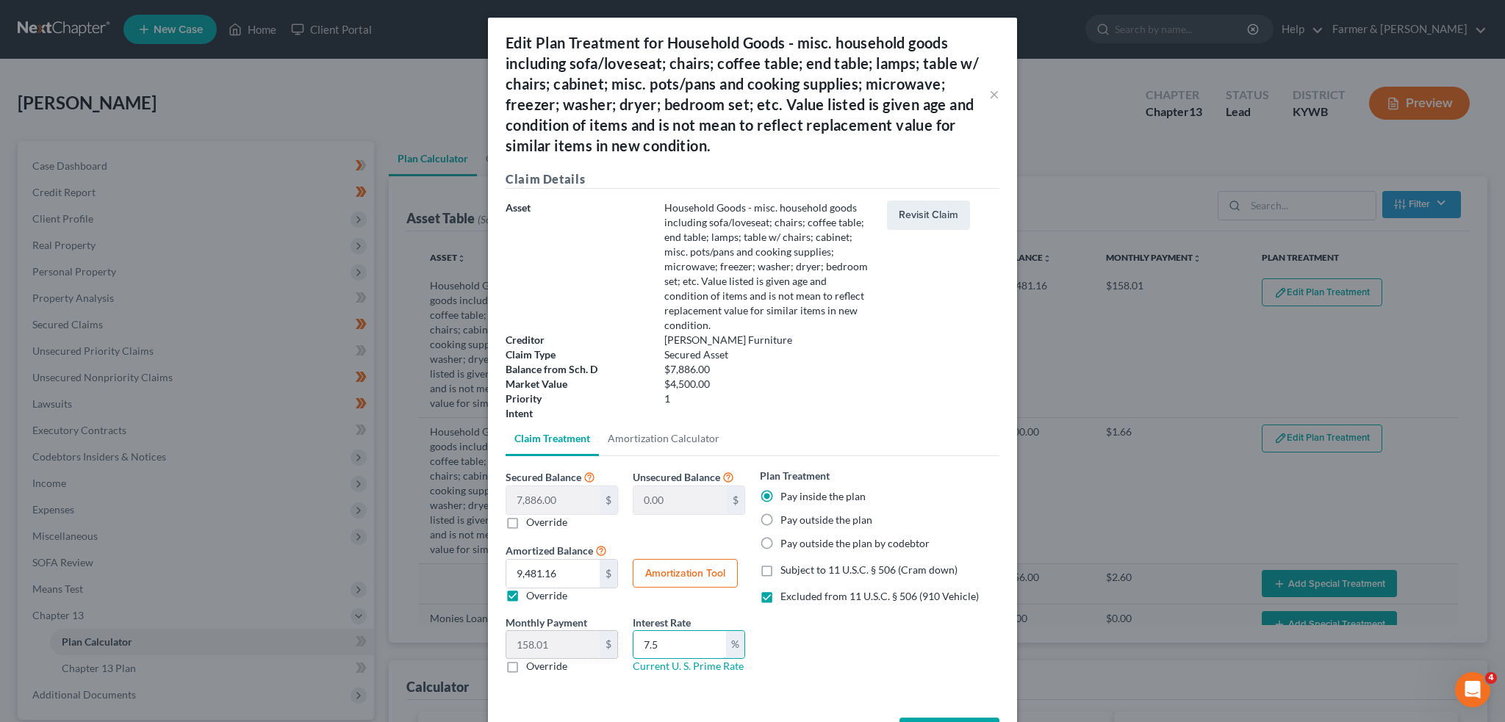
drag, startPoint x: 652, startPoint y: 643, endPoint x: 596, endPoint y: 640, distance: 55.9
click at [596, 640] on div "Monthly Payment 158.01 $ 0.00 $ Override Interest Rate 7.5 % Current U. S. Prim…" at bounding box center [625, 650] width 254 height 71
drag, startPoint x: 503, startPoint y: 595, endPoint x: 649, endPoint y: 592, distance: 146.2
click at [526, 594] on label "Override" at bounding box center [546, 596] width 41 height 15
click at [532, 594] on input "Override" at bounding box center [537, 594] width 10 height 10
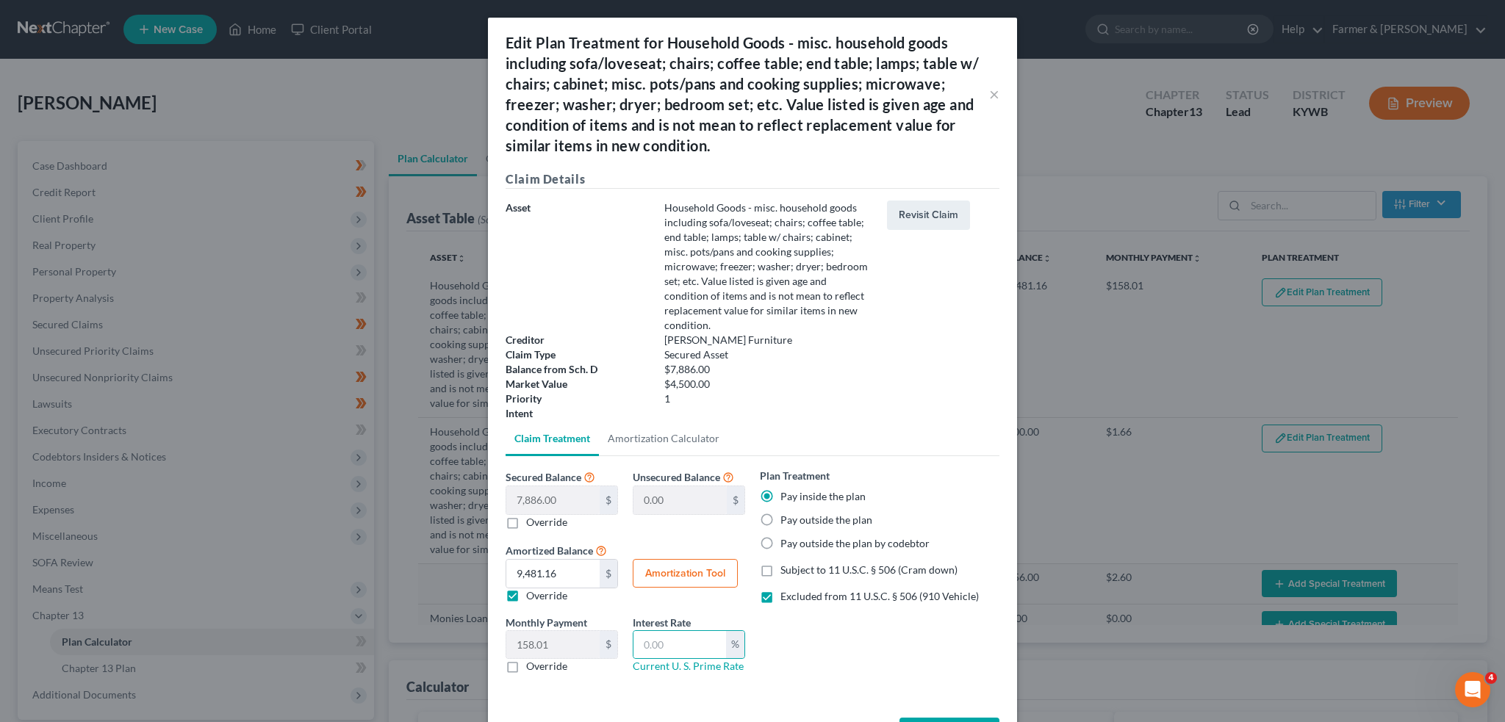
checkbox input "false"
type input "131.43"
click at [669, 571] on button "Amortization Tool" at bounding box center [685, 573] width 105 height 29
type input "7,886.00"
type input "60"
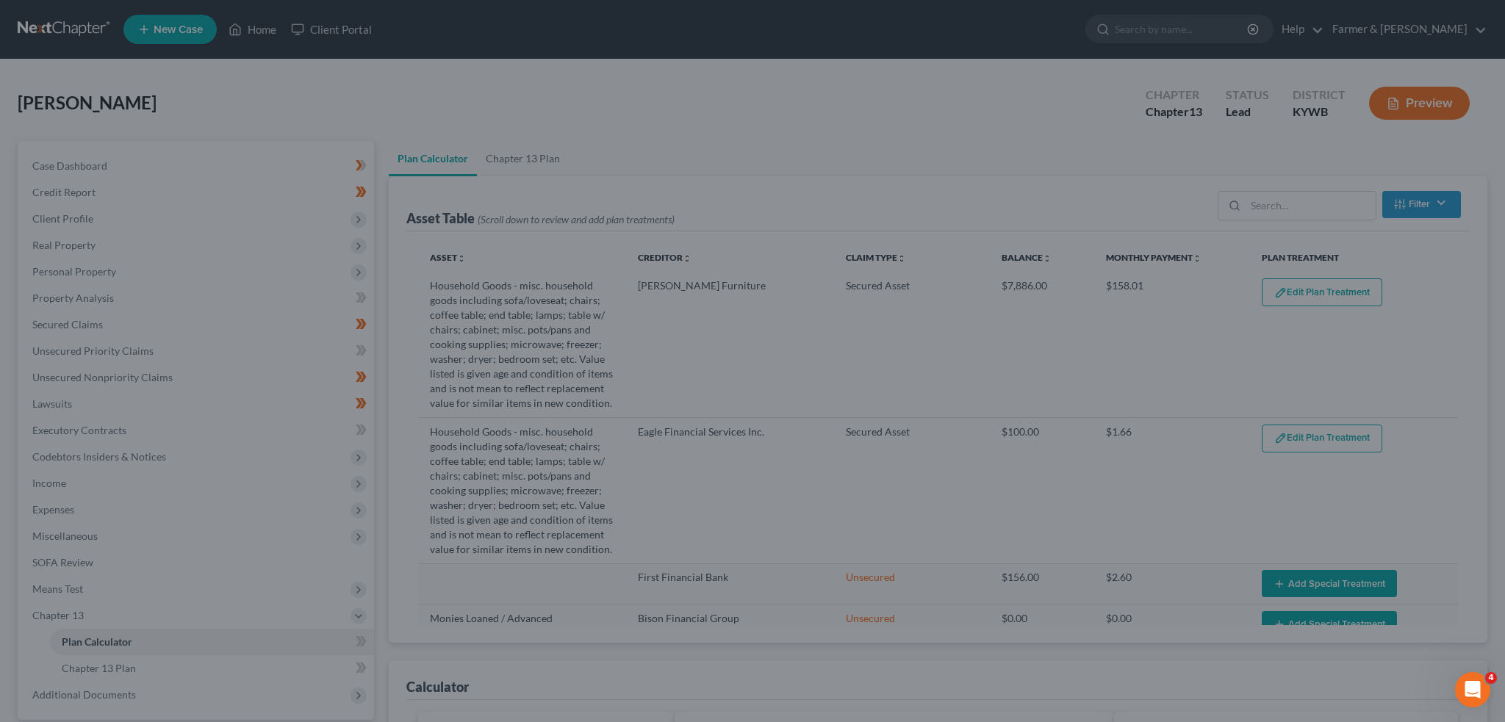
click at [952, 675] on div "Edit Plan Treatment for Household Goods - misc. household goods including sofa/…" at bounding box center [752, 361] width 1505 height 722
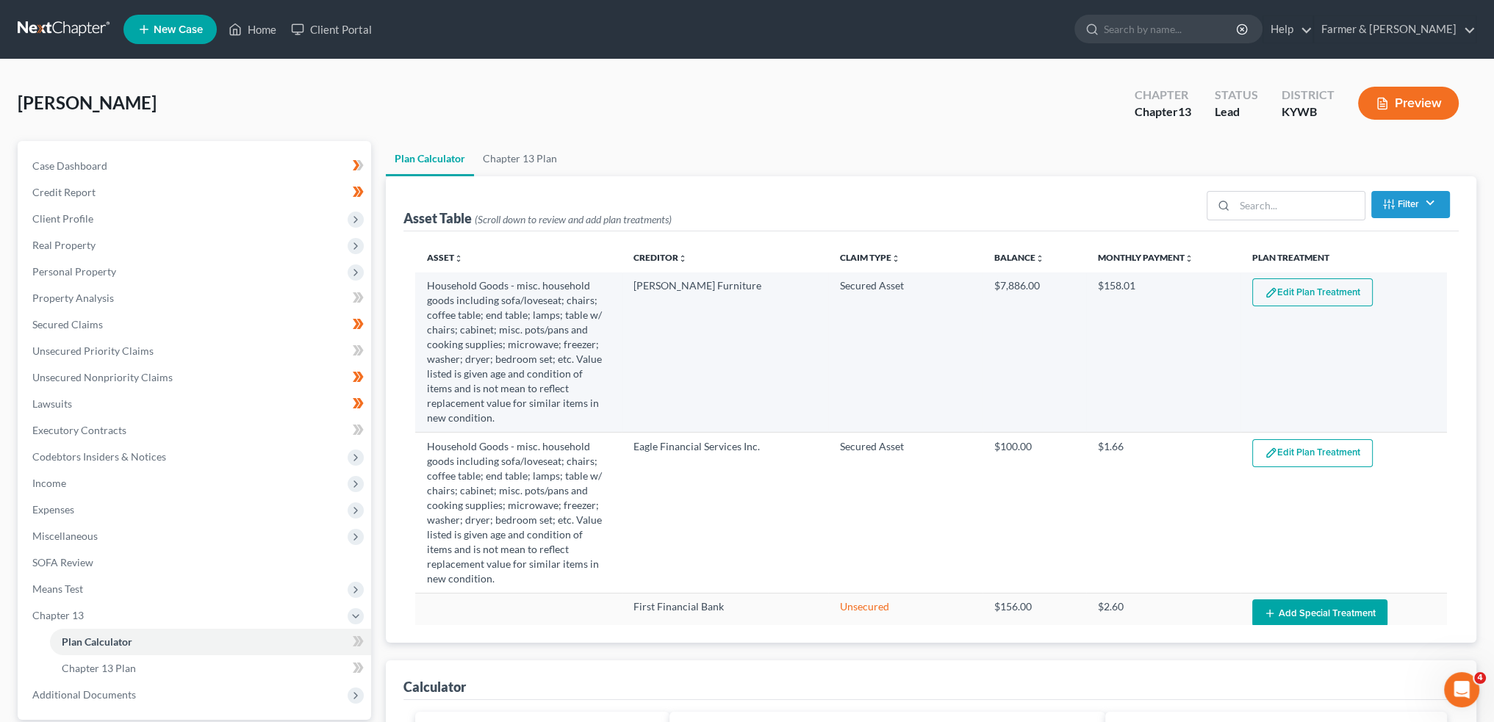
click at [1320, 308] on td "Edit Plan Treatment Add Plan Treatment" at bounding box center [1343, 353] width 206 height 160
click at [1317, 290] on button "Edit Plan Treatment" at bounding box center [1312, 292] width 120 height 28
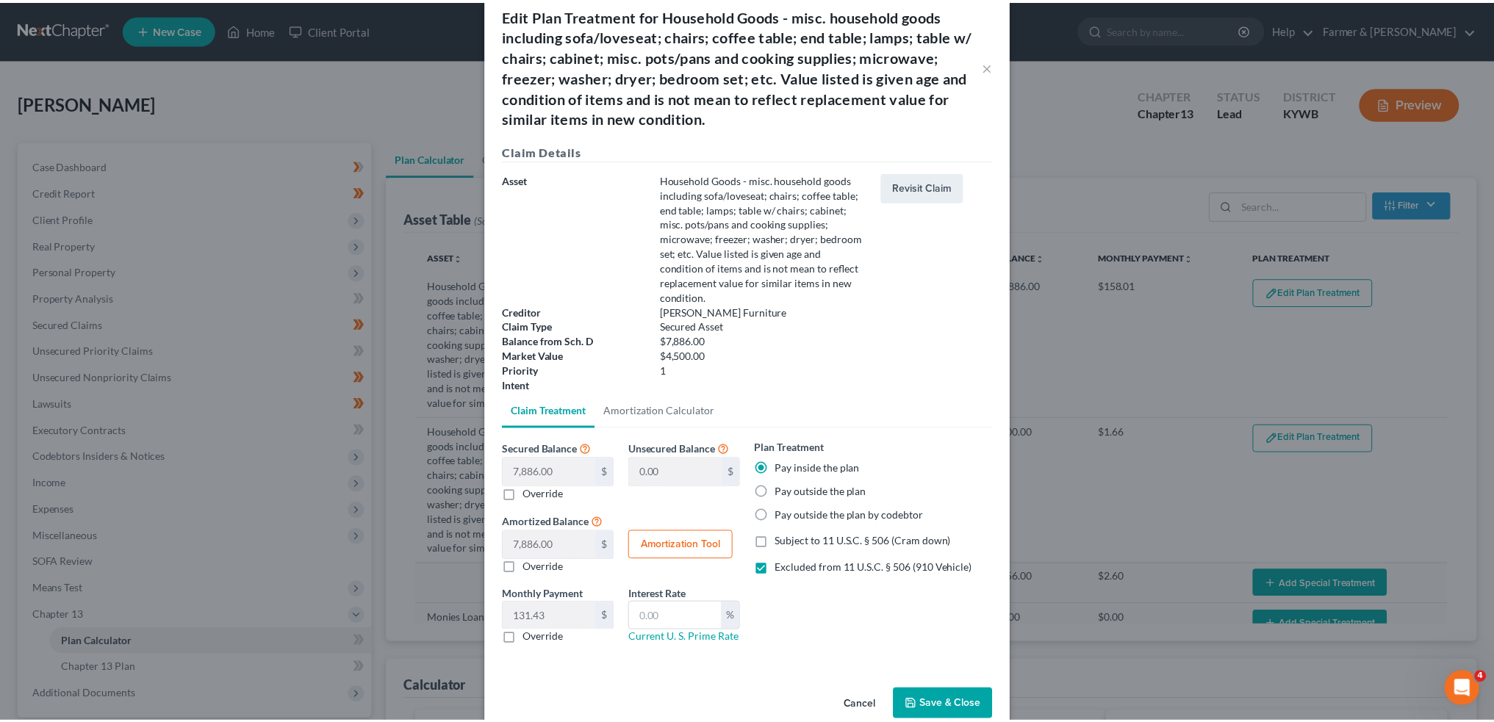
scroll to position [55, 0]
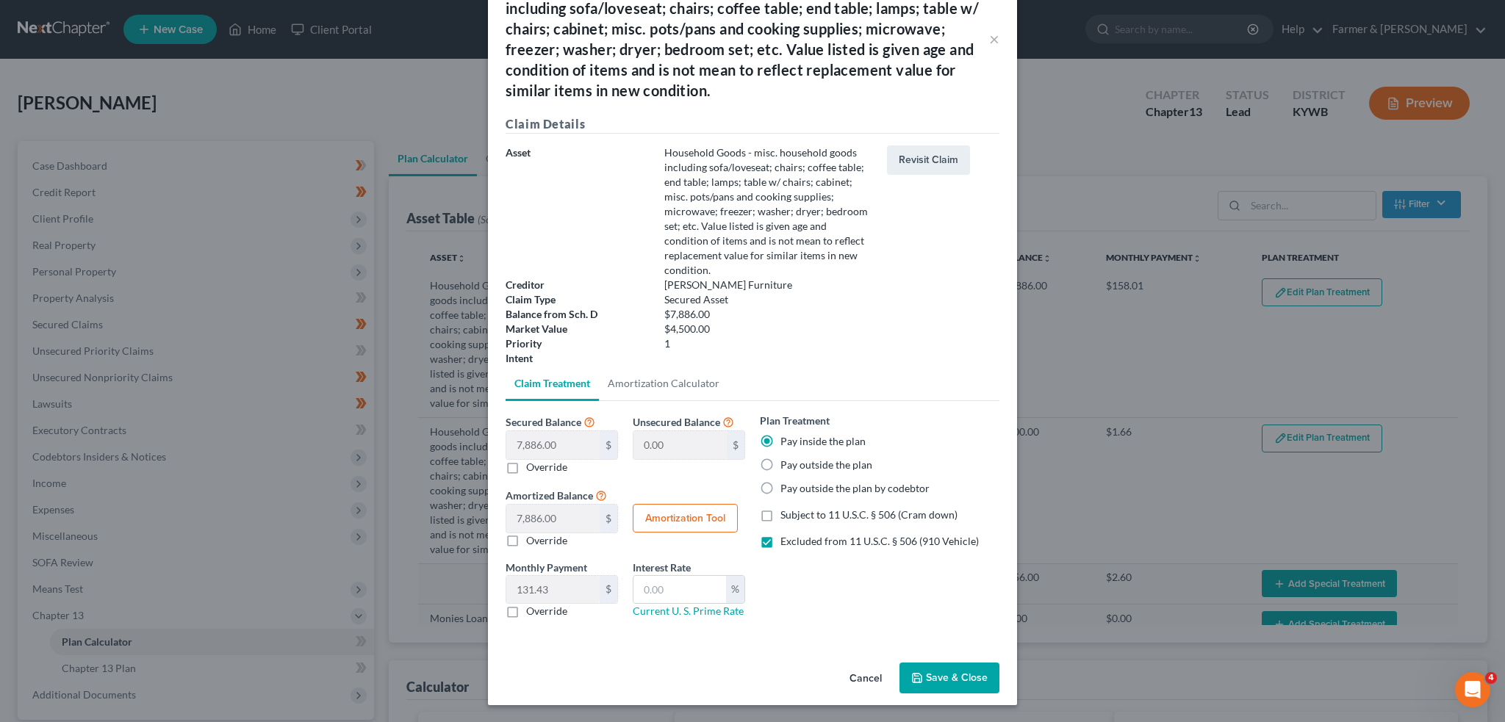
click at [926, 687] on button "Save & Close" at bounding box center [949, 678] width 100 height 31
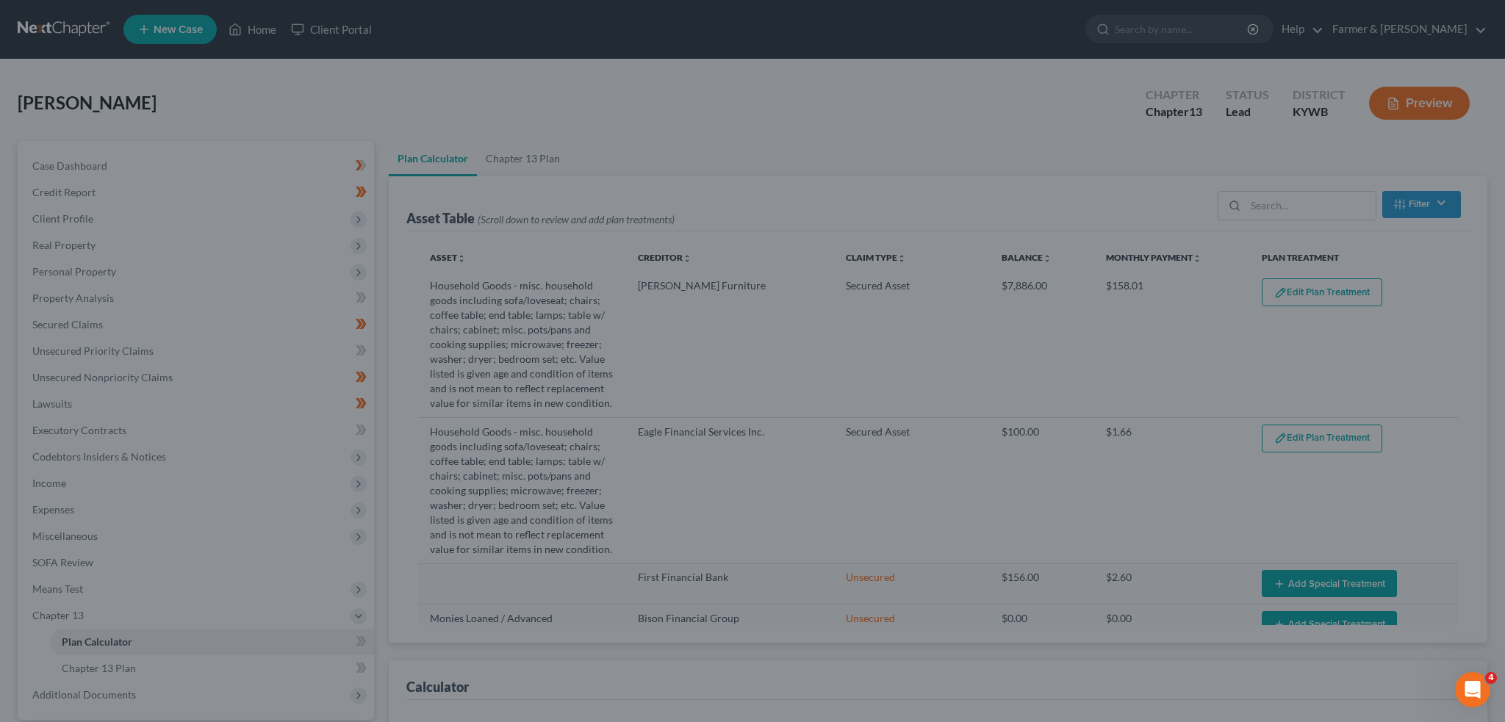
select select "59"
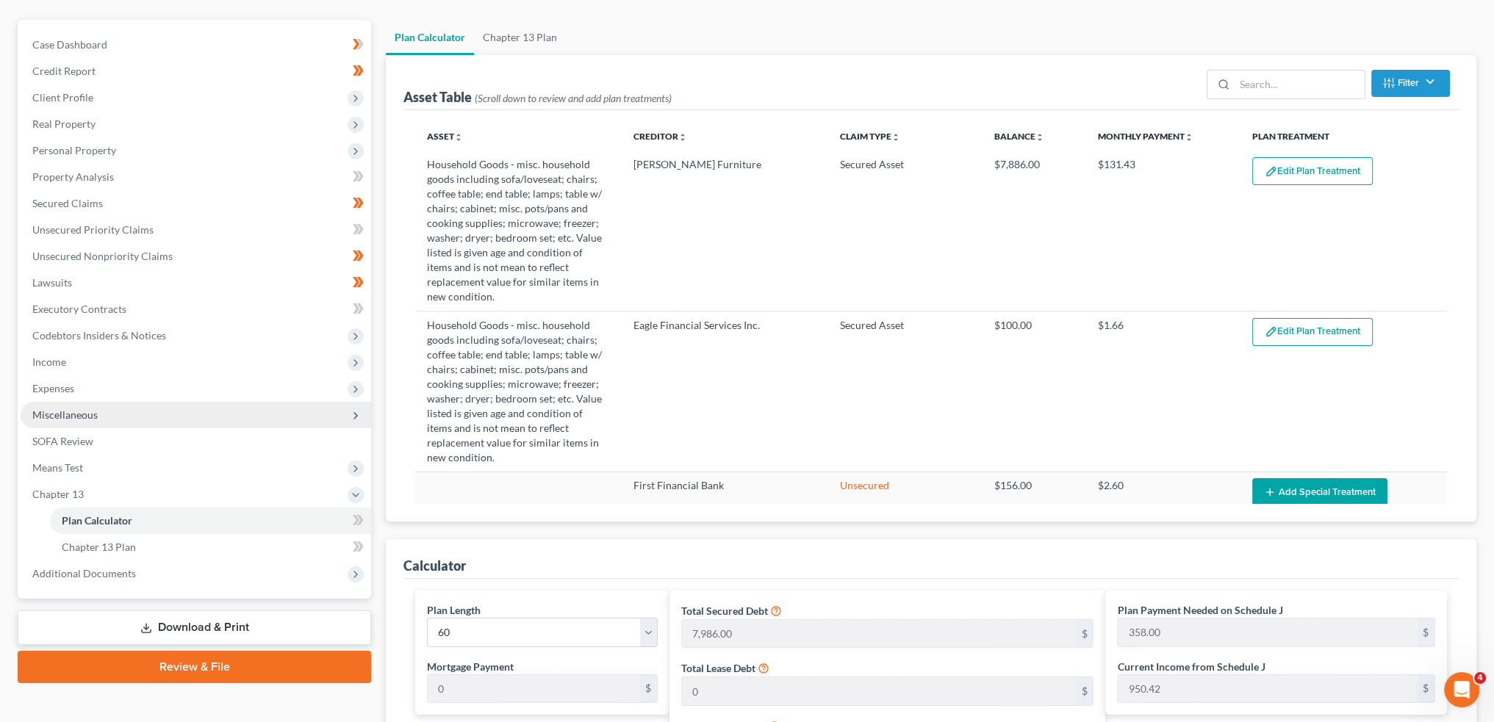
scroll to position [0, 0]
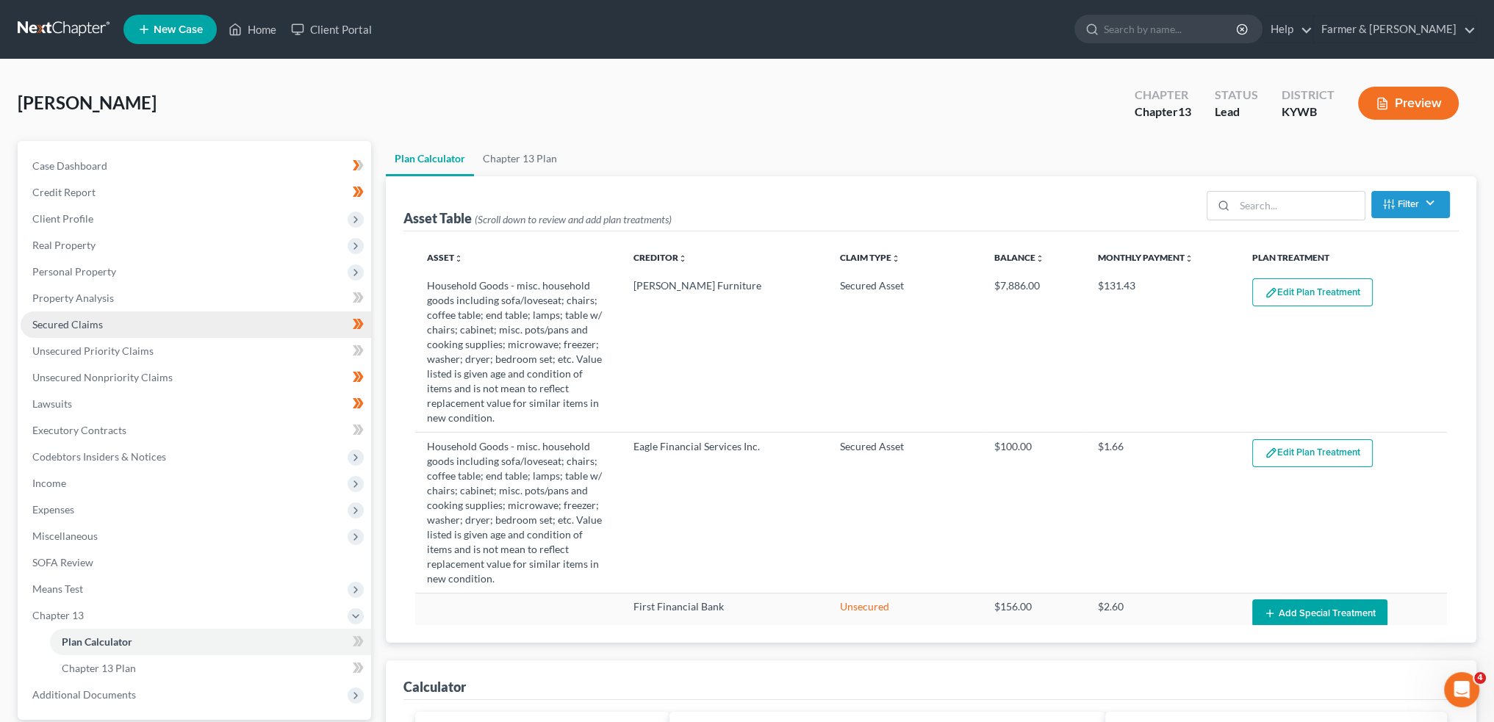
click at [86, 330] on span "Secured Claims" at bounding box center [67, 324] width 71 height 12
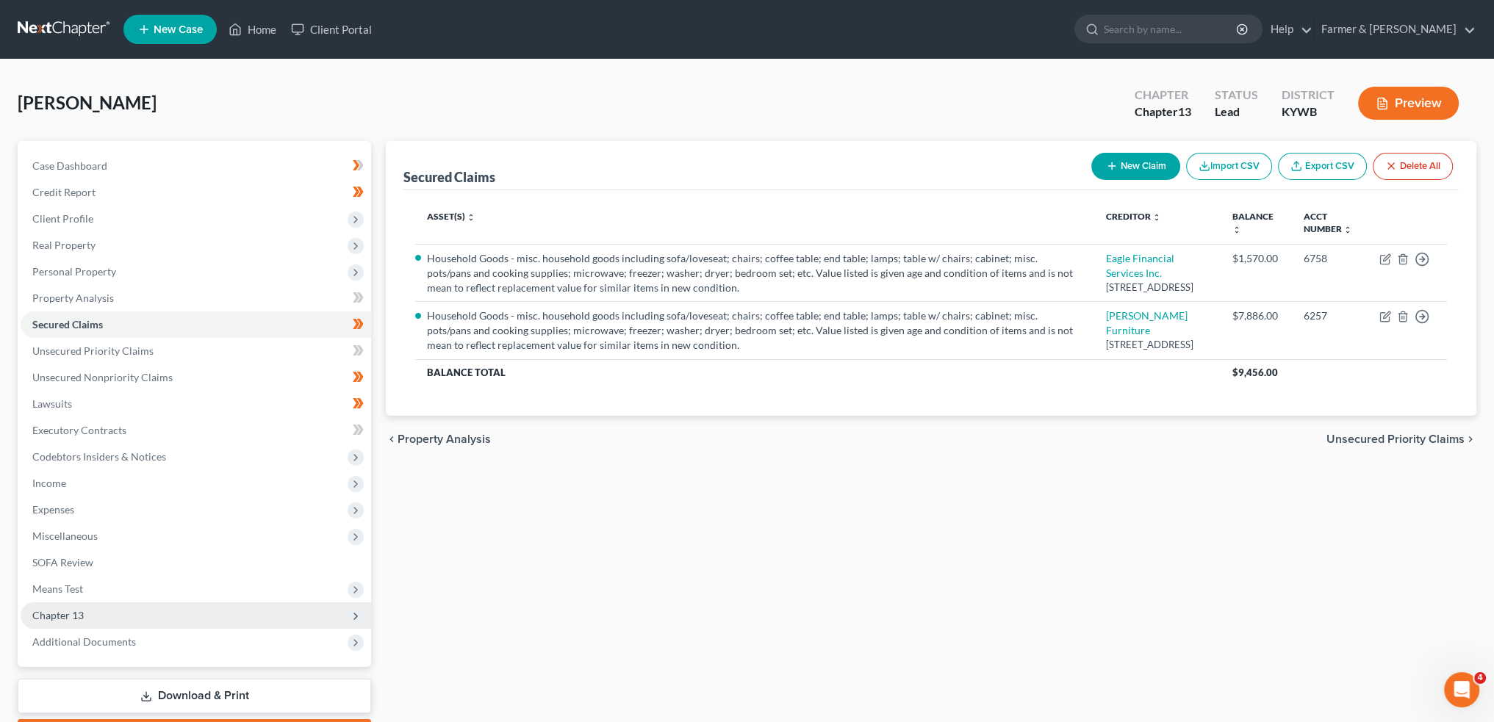
click at [80, 611] on span "Chapter 13" at bounding box center [57, 615] width 51 height 12
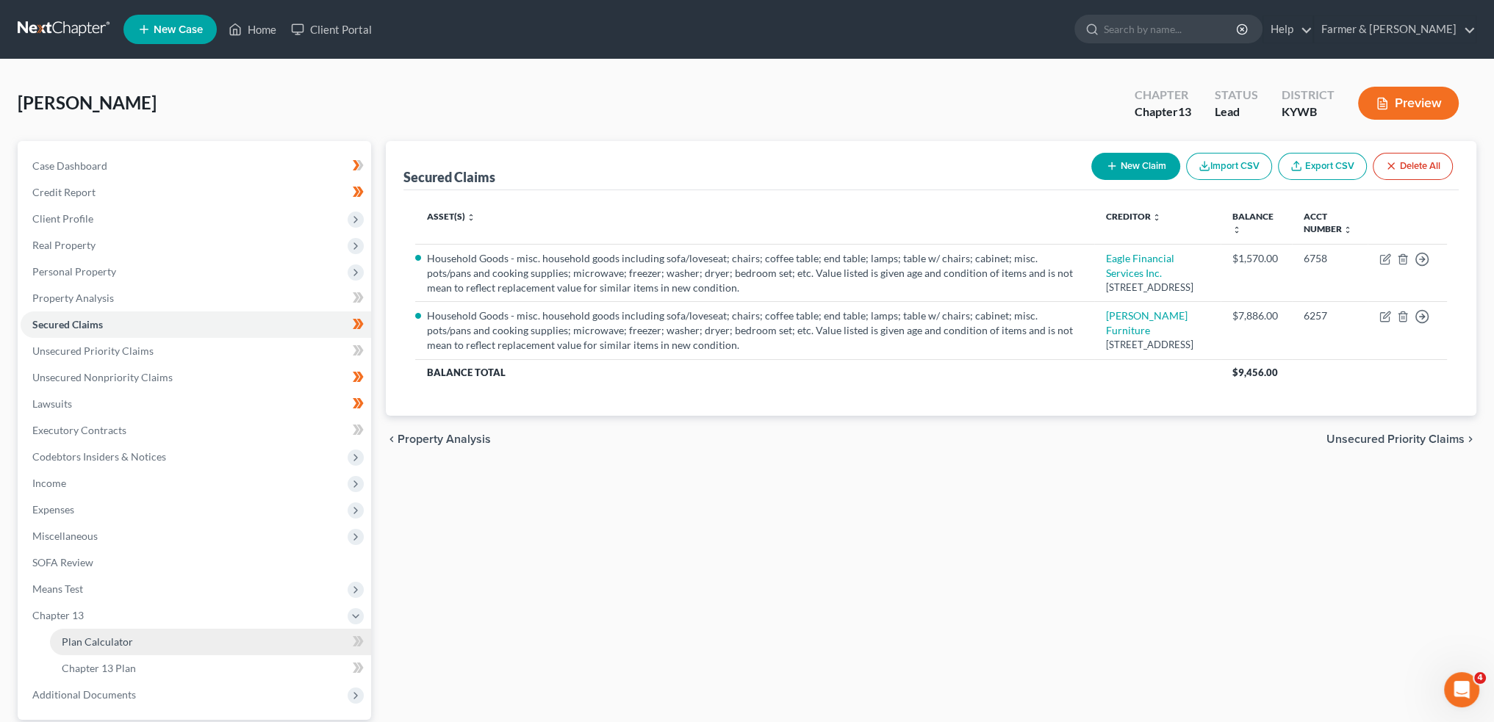
click at [88, 641] on span "Plan Calculator" at bounding box center [97, 642] width 71 height 12
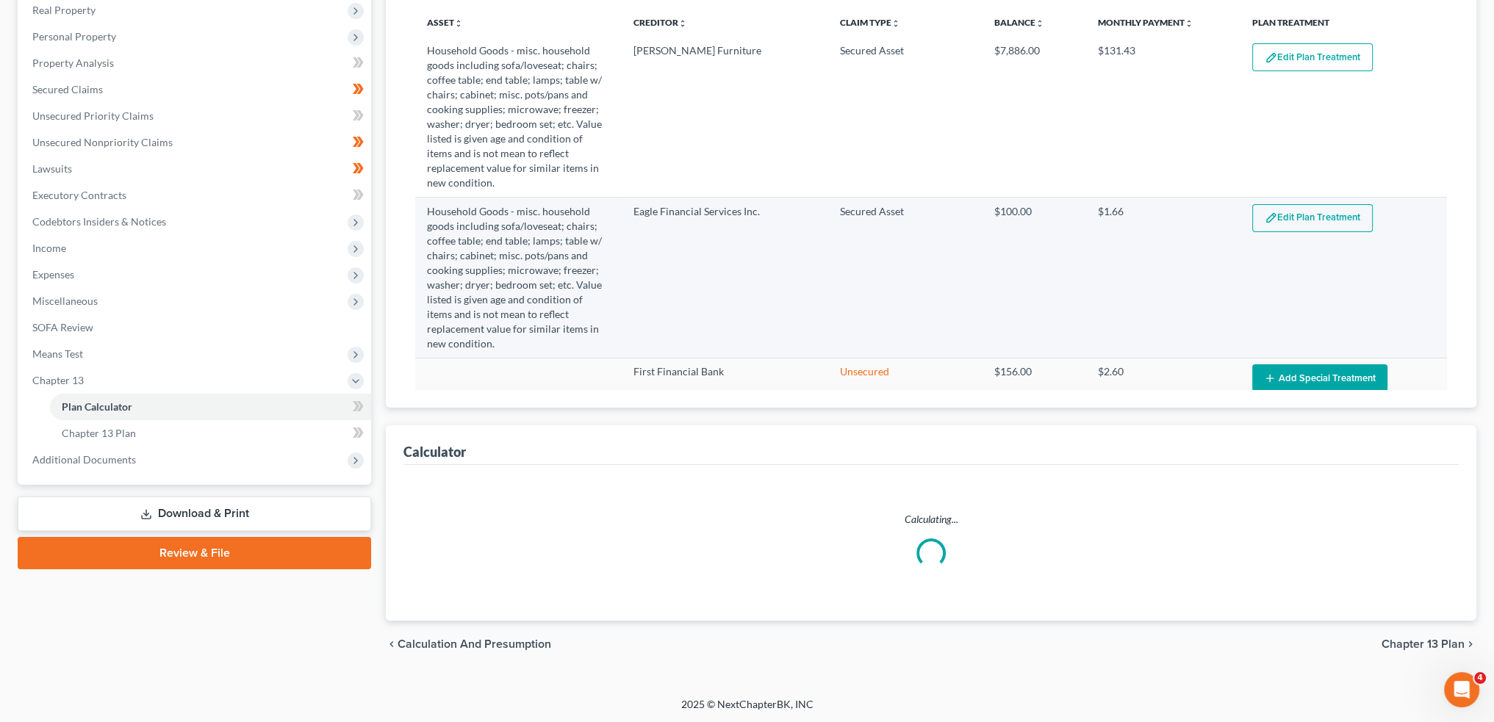
select select "59"
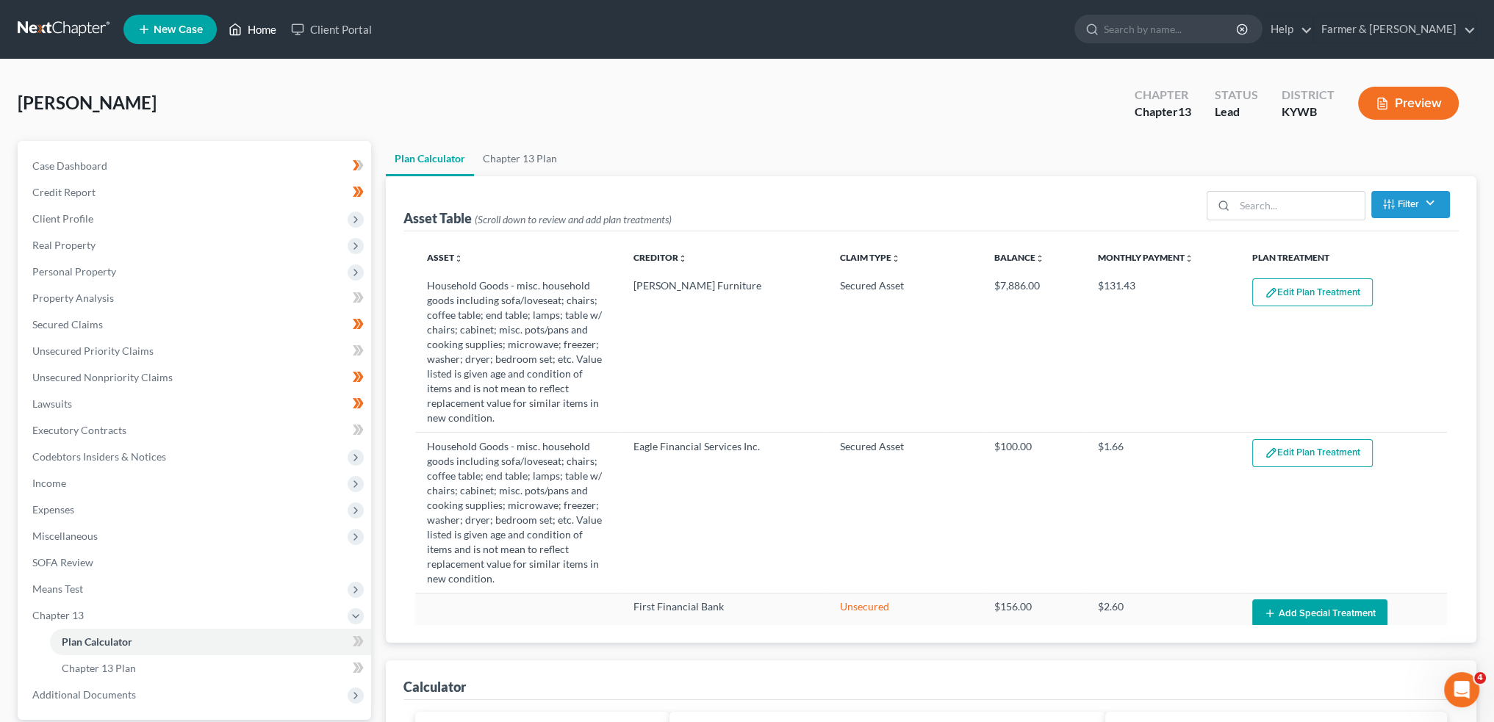
click at [262, 29] on link "Home" at bounding box center [252, 29] width 62 height 26
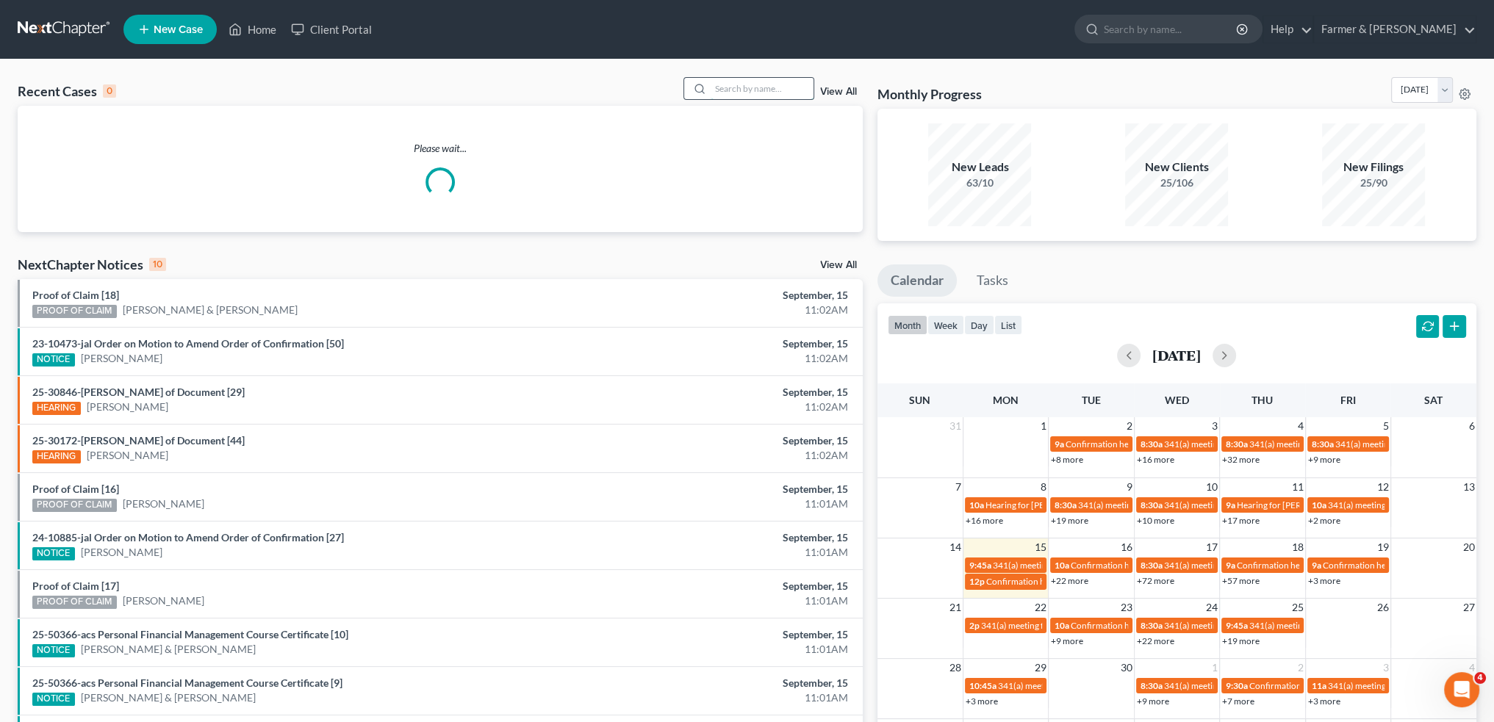
click at [711, 84] on input "search" at bounding box center [761, 88] width 103 height 21
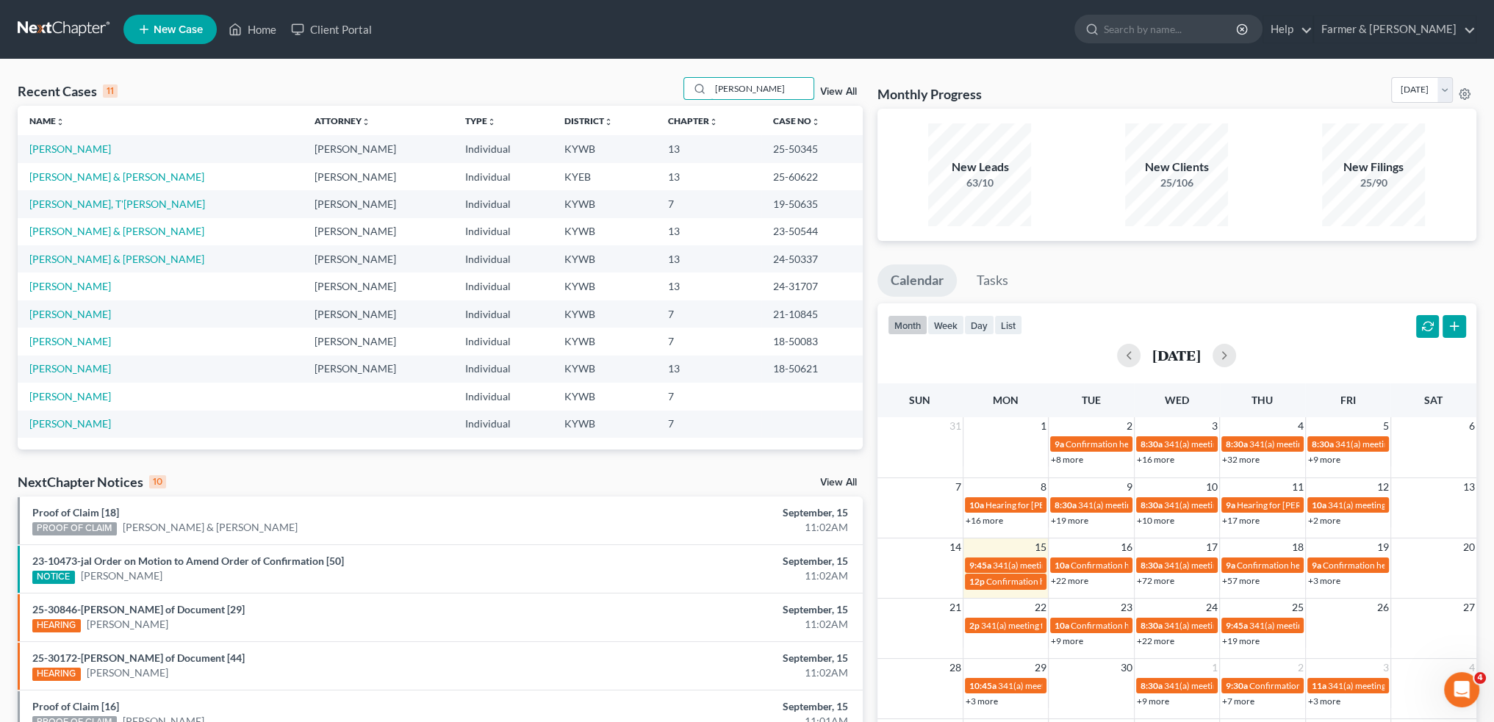
type input "dixon"
drag, startPoint x: 746, startPoint y: 90, endPoint x: 627, endPoint y: 85, distance: 119.8
click at [627, 85] on div "Recent Cases 11 dixon View All" at bounding box center [440, 91] width 845 height 29
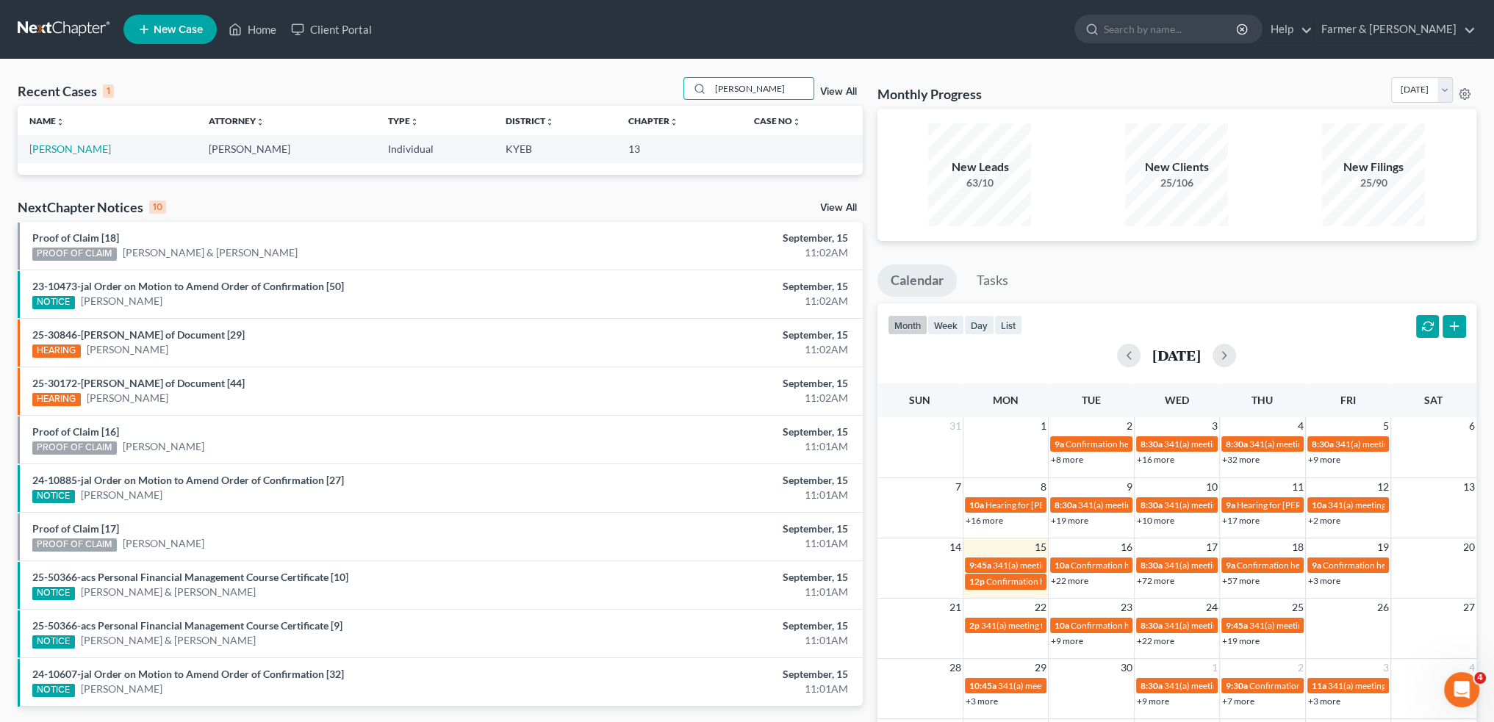
type input "robin mcclellan"
click at [67, 149] on link "[PERSON_NAME]" at bounding box center [70, 149] width 82 height 12
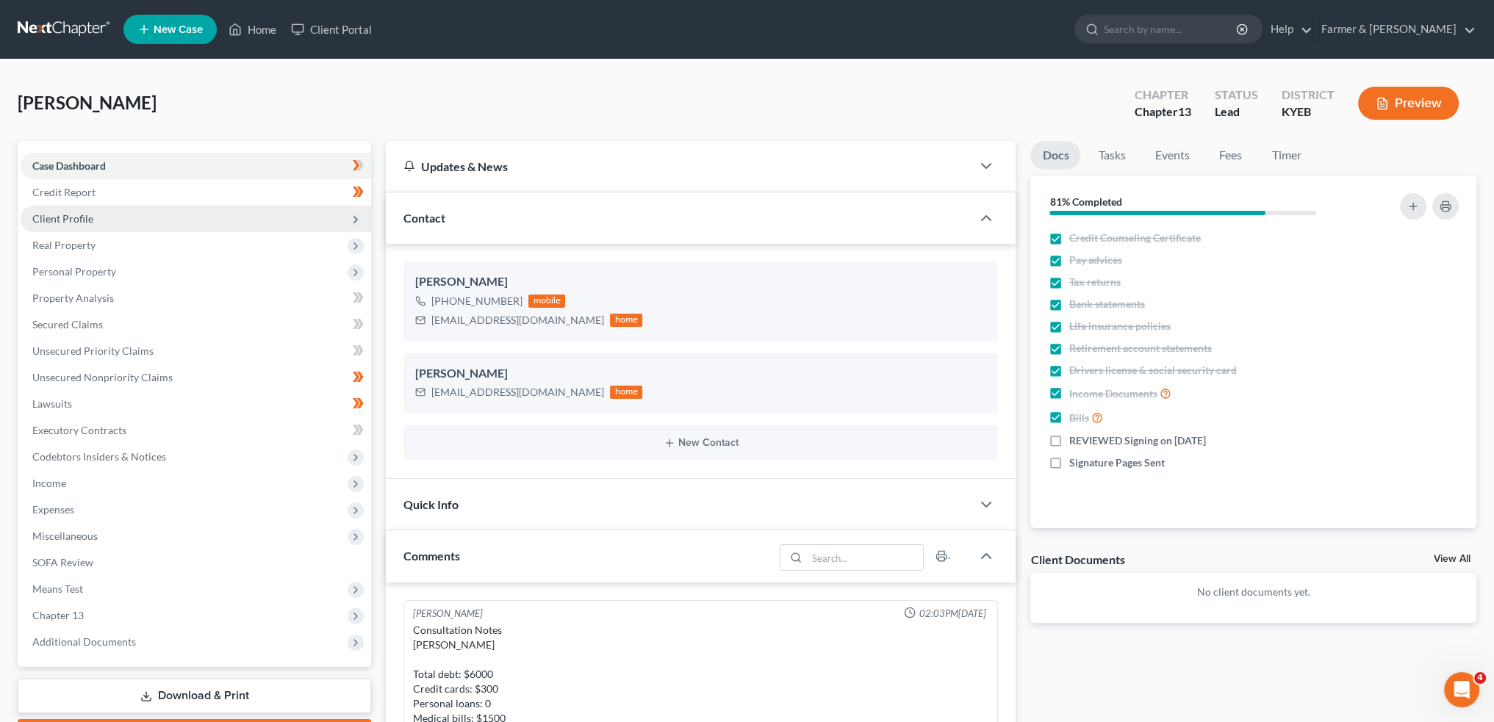
click at [80, 220] on span "Client Profile" at bounding box center [62, 218] width 61 height 12
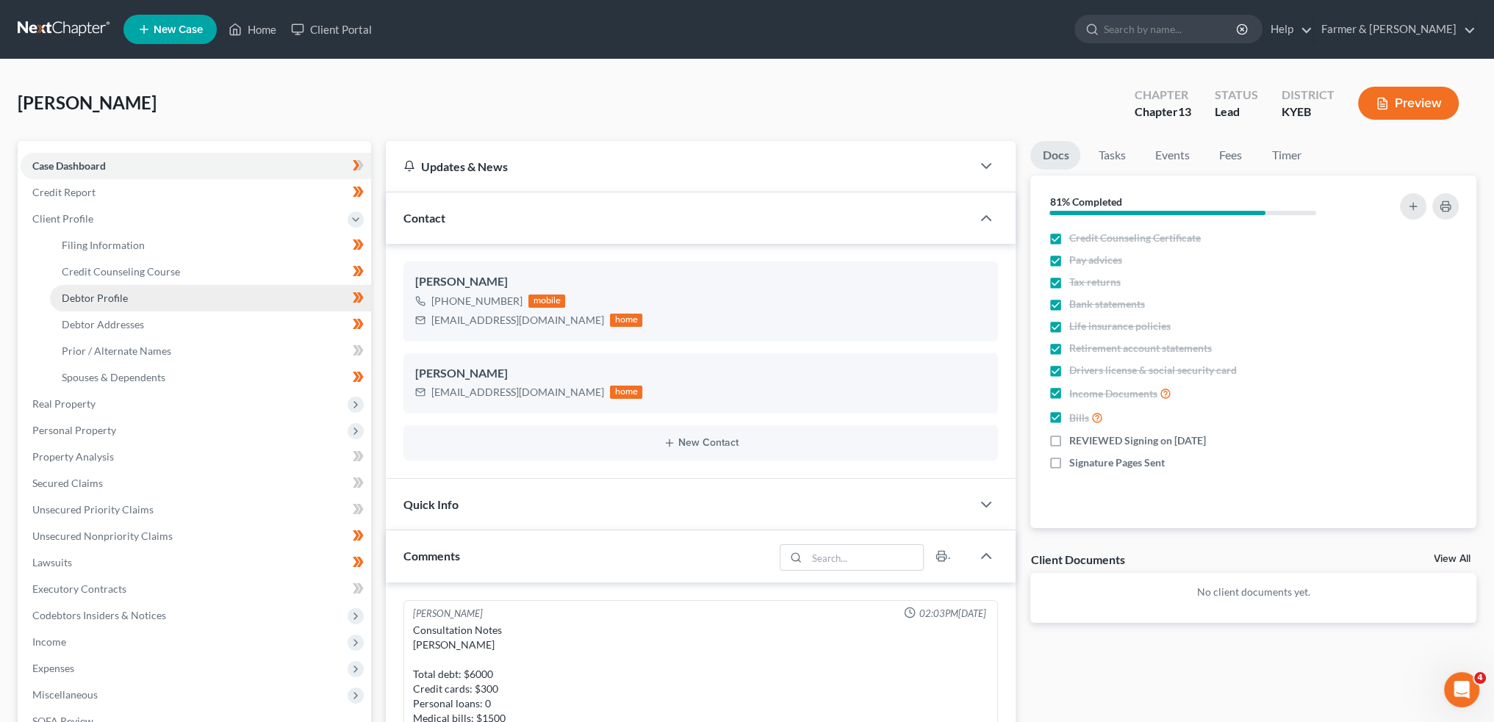
click at [102, 302] on span "Debtor Profile" at bounding box center [95, 298] width 66 height 12
select select "2"
select select "1"
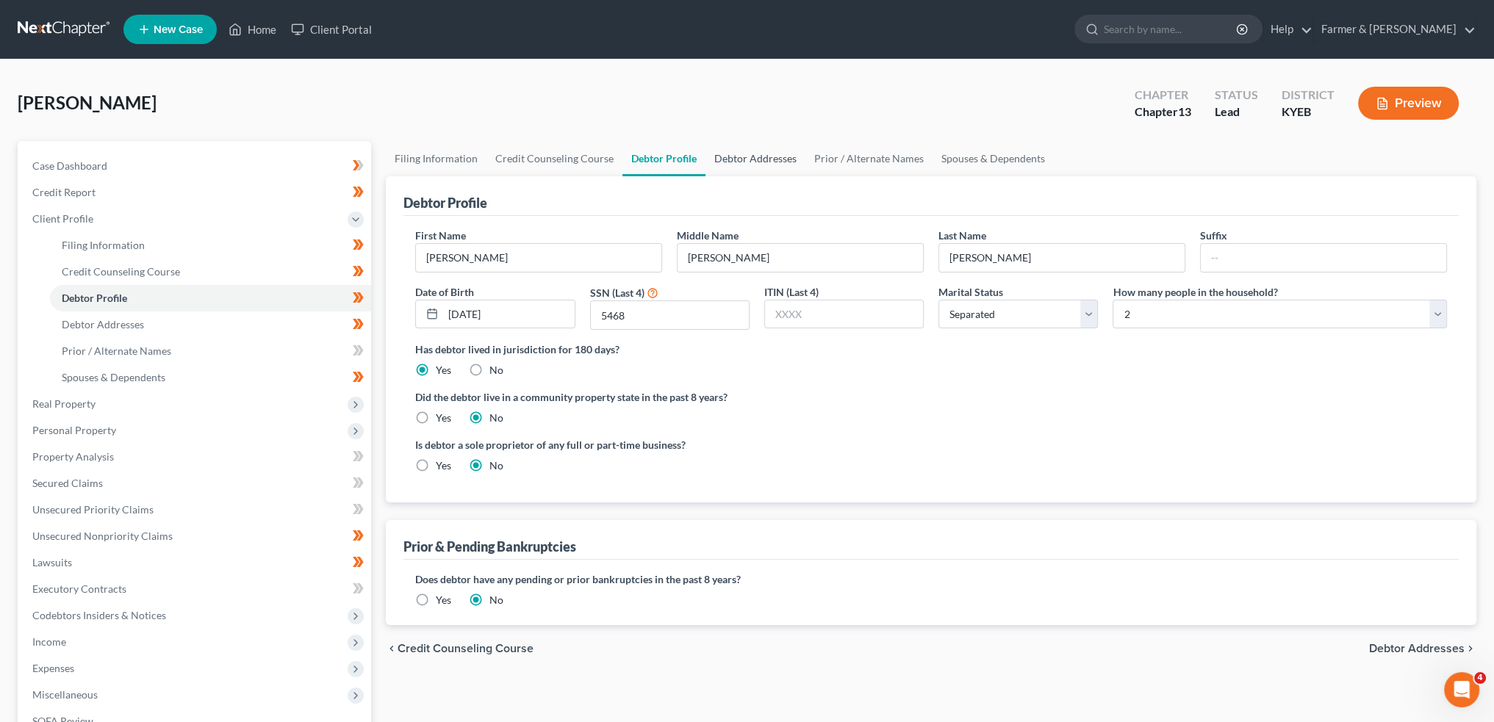
click at [759, 158] on link "Debtor Addresses" at bounding box center [755, 158] width 100 height 35
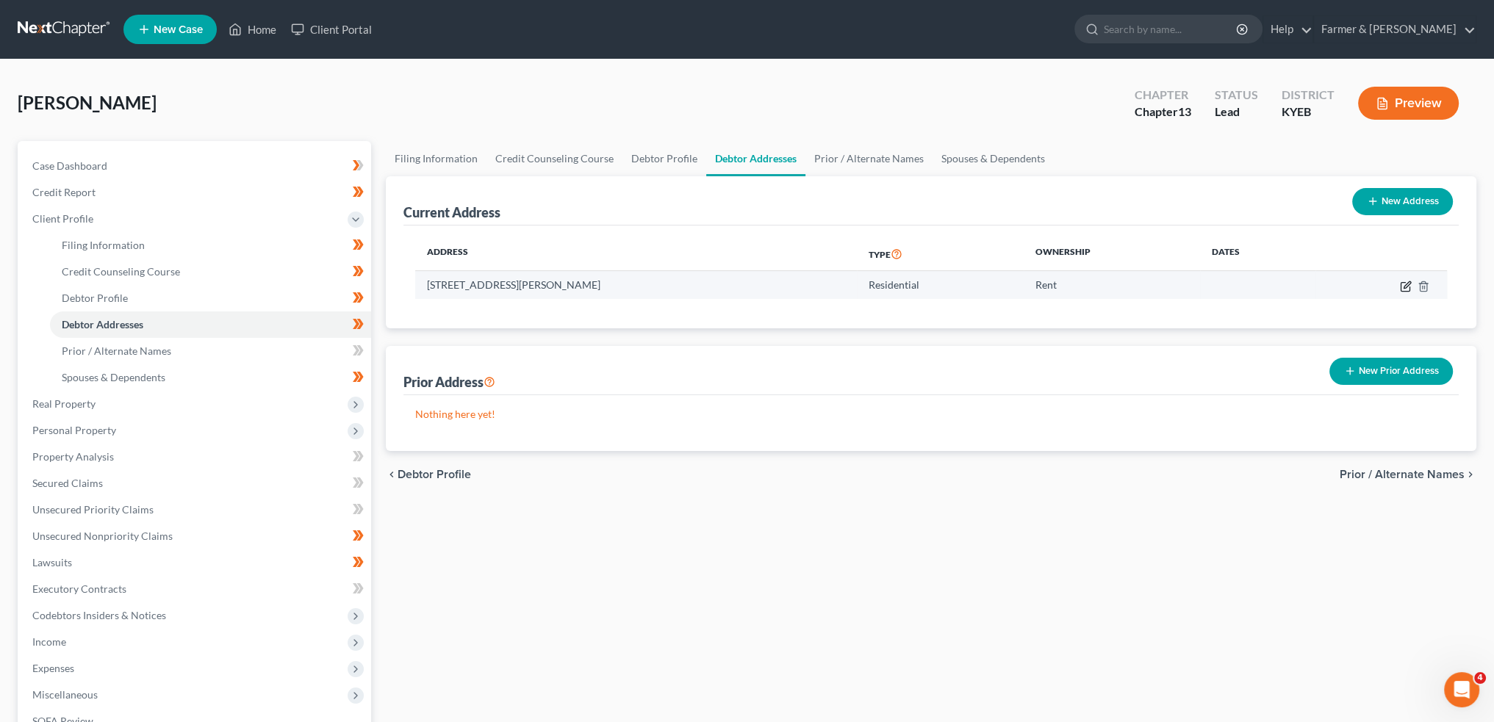
click at [1403, 284] on icon "button" at bounding box center [1406, 287] width 12 height 12
select select "18"
select select "0"
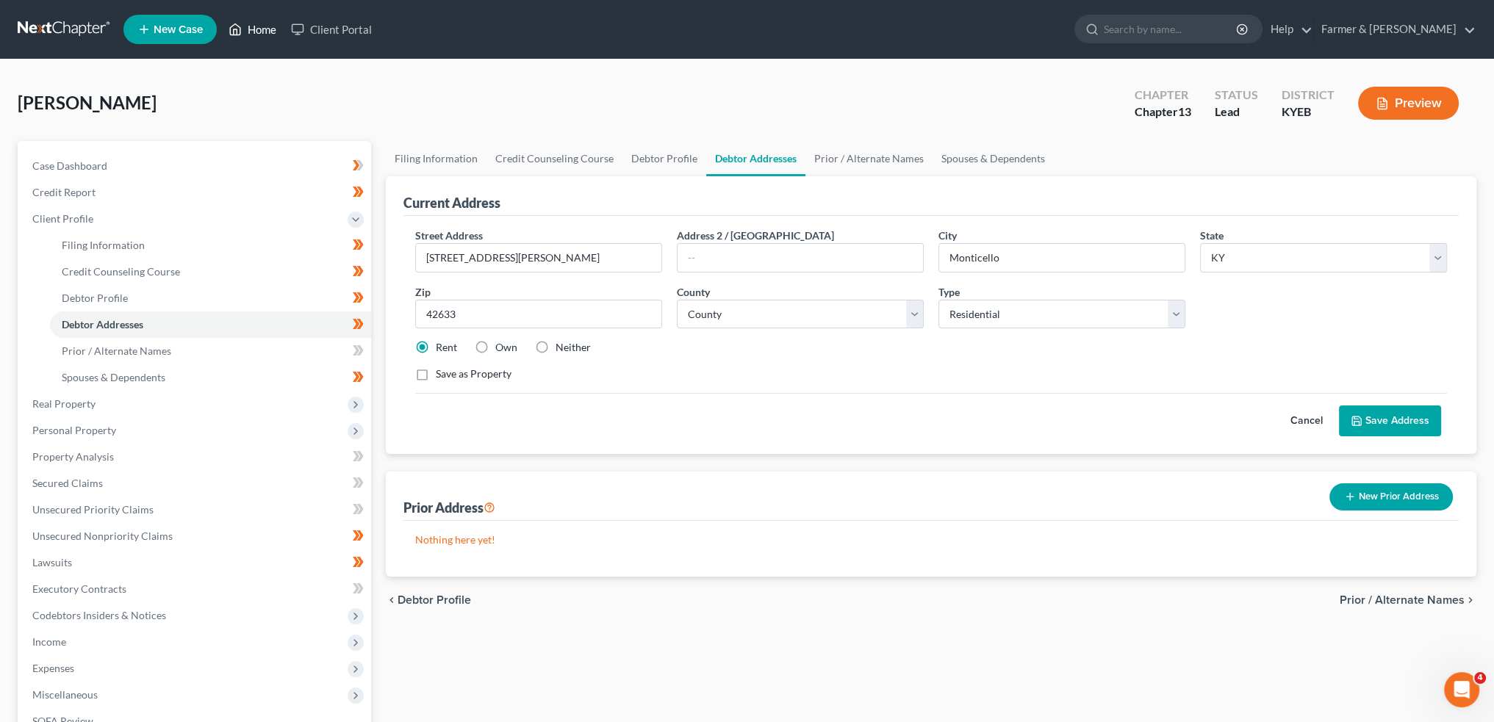
click at [247, 35] on link "Home" at bounding box center [252, 29] width 62 height 26
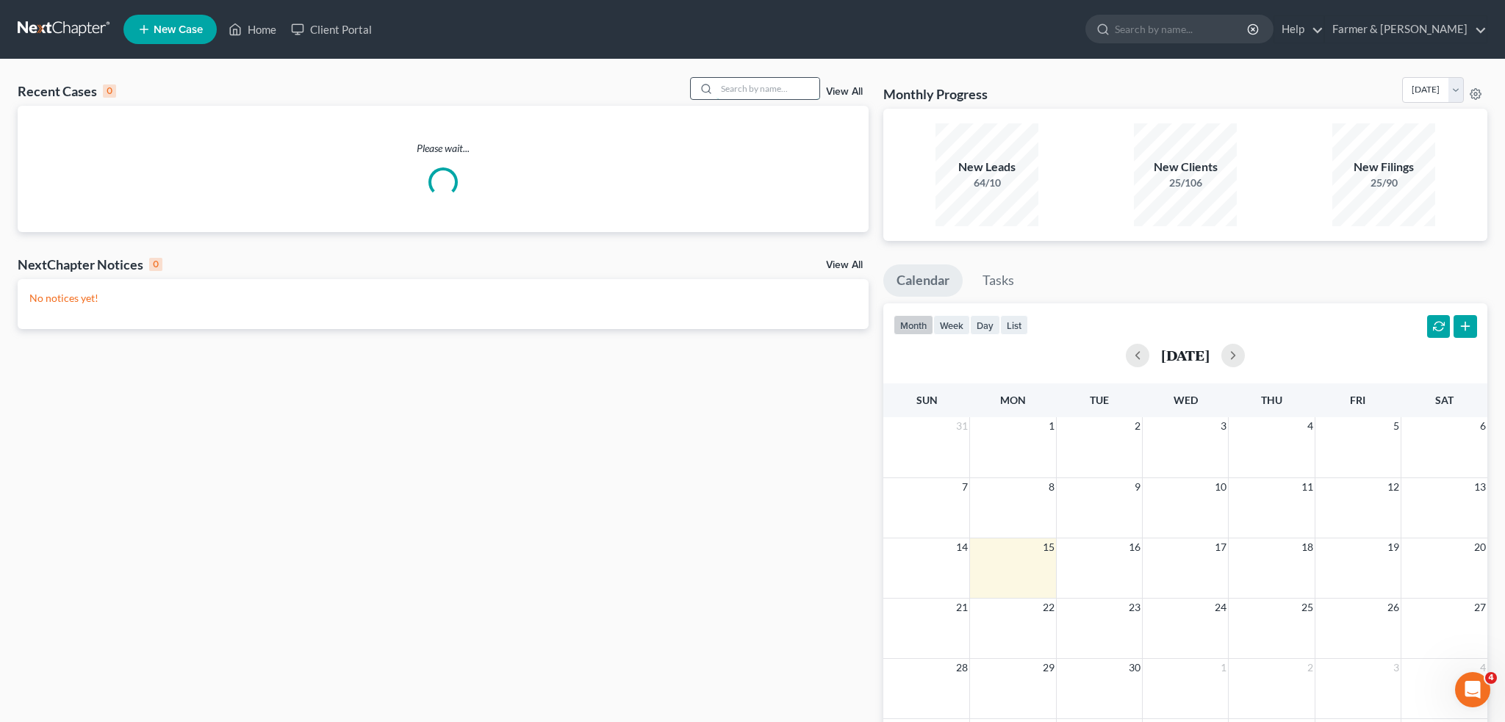
click at [733, 91] on input "search" at bounding box center [767, 88] width 103 height 21
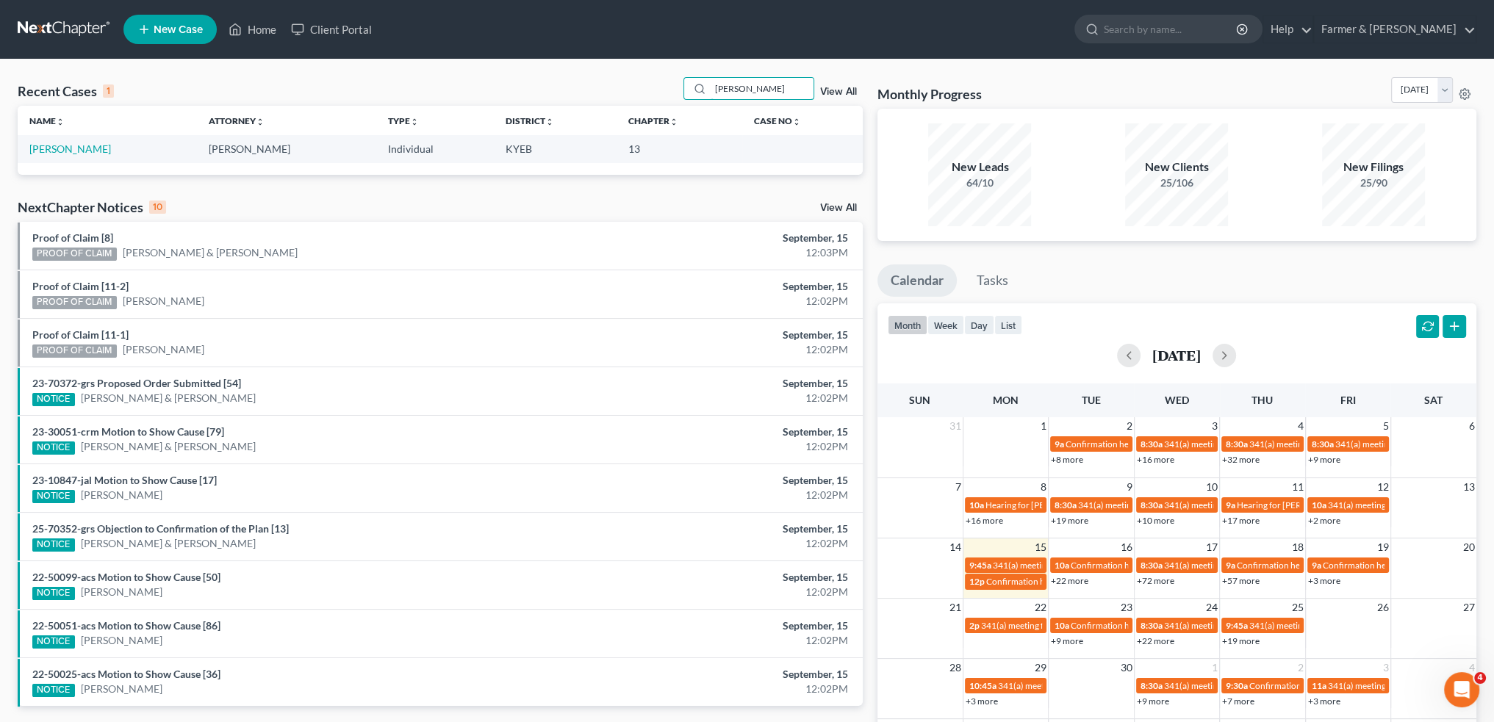
drag, startPoint x: 774, startPoint y: 88, endPoint x: 335, endPoint y: 137, distance: 442.1
click at [335, 135] on div "Recent Cases 1 barry roberts View All Name unfold_more expand_more expand_less …" at bounding box center [440, 126] width 845 height 98
type input "cres"
click at [104, 148] on link "[PERSON_NAME]" at bounding box center [70, 149] width 82 height 12
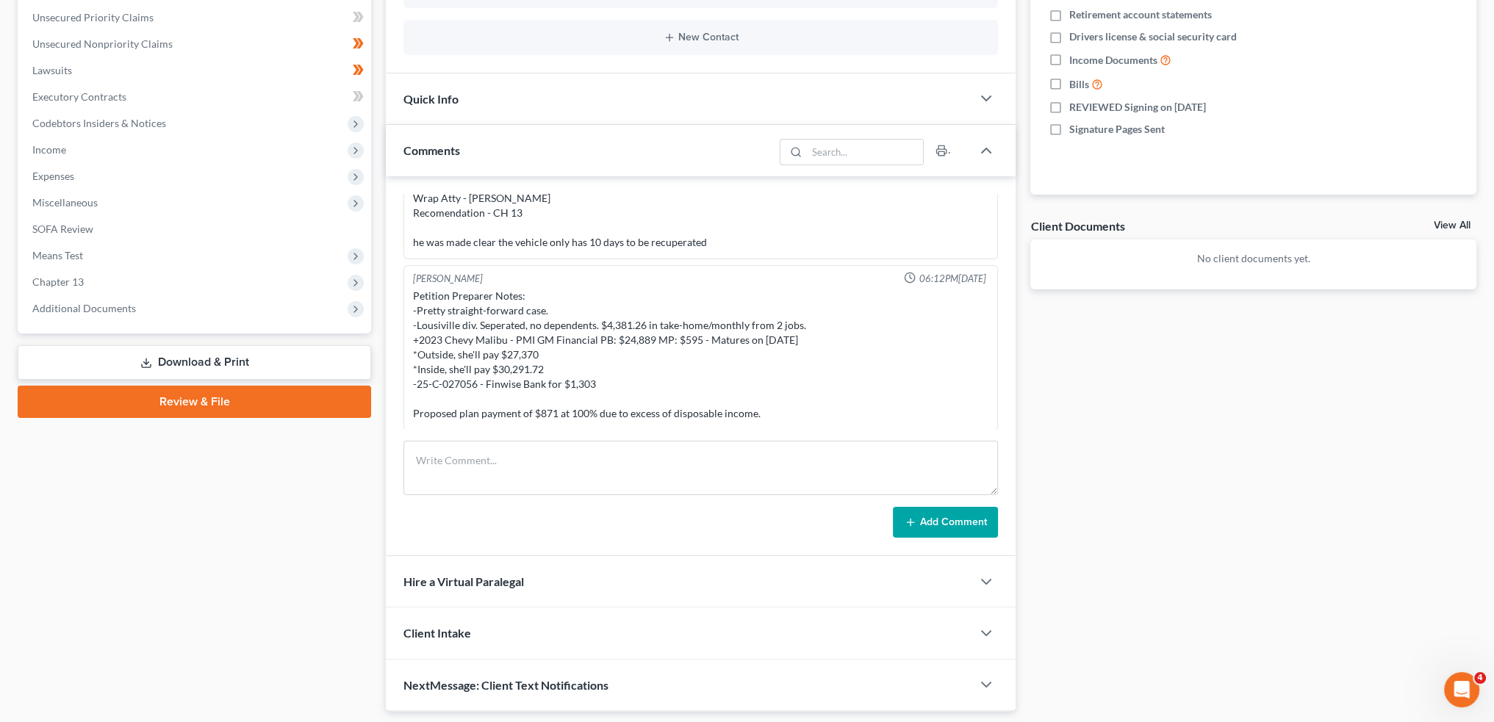
scroll to position [376, 0]
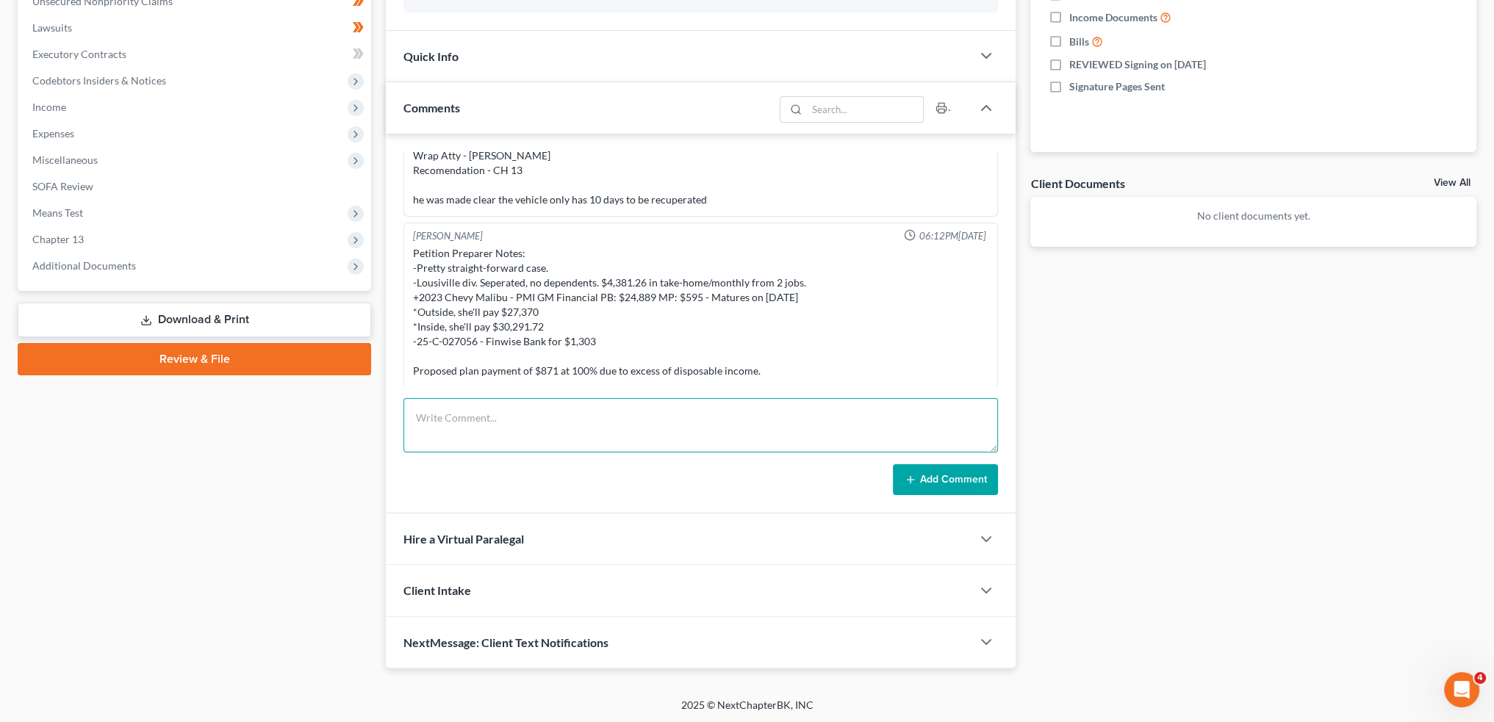
click at [453, 414] on textarea at bounding box center [700, 425] width 594 height 54
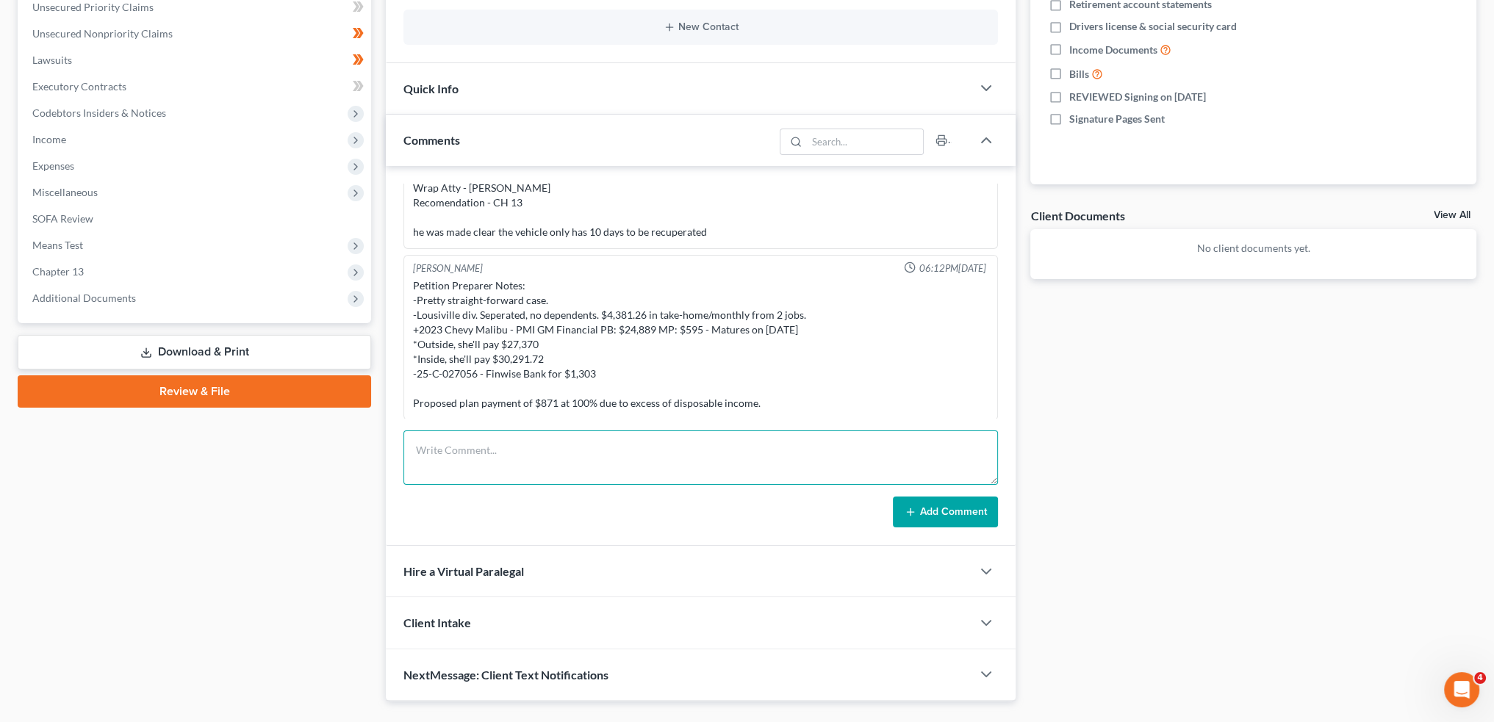
scroll to position [0, 0]
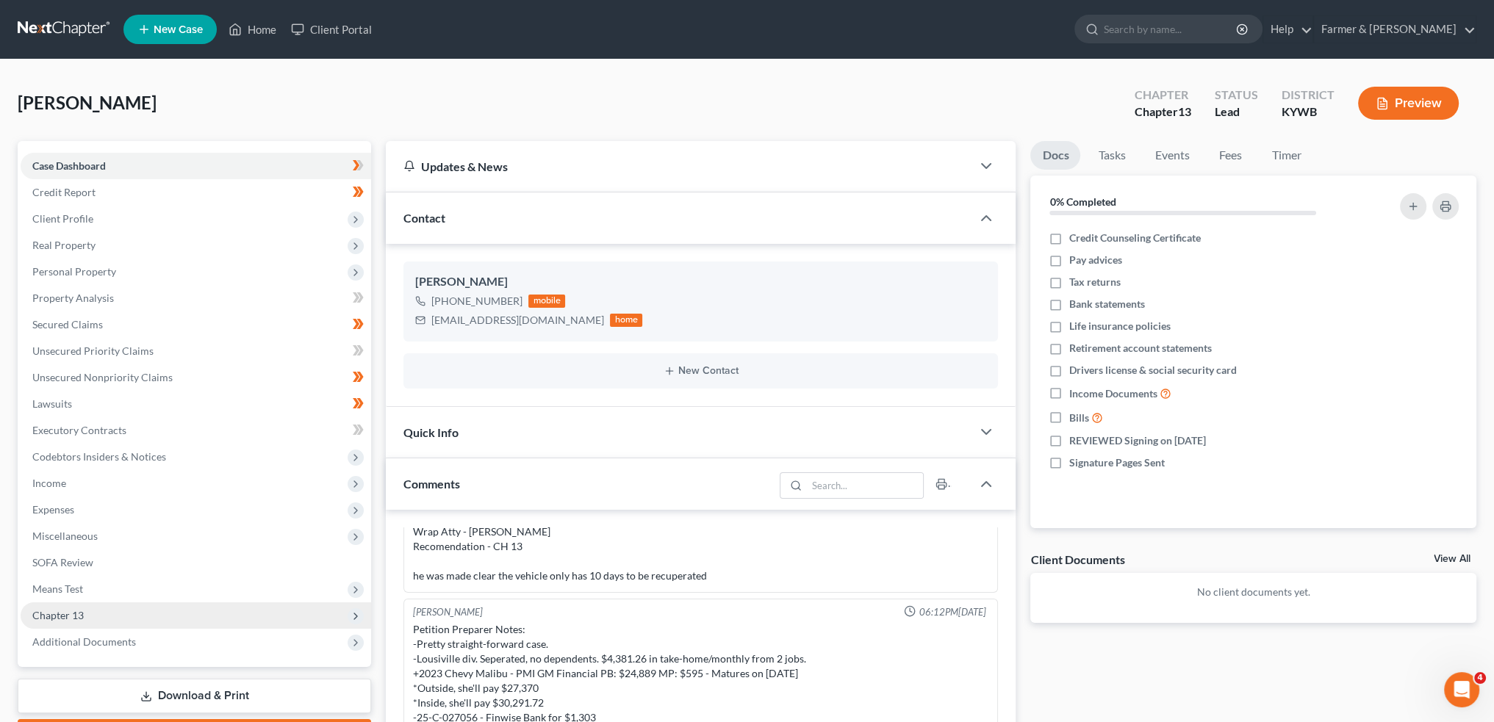
click at [144, 616] on span "Chapter 13" at bounding box center [196, 615] width 350 height 26
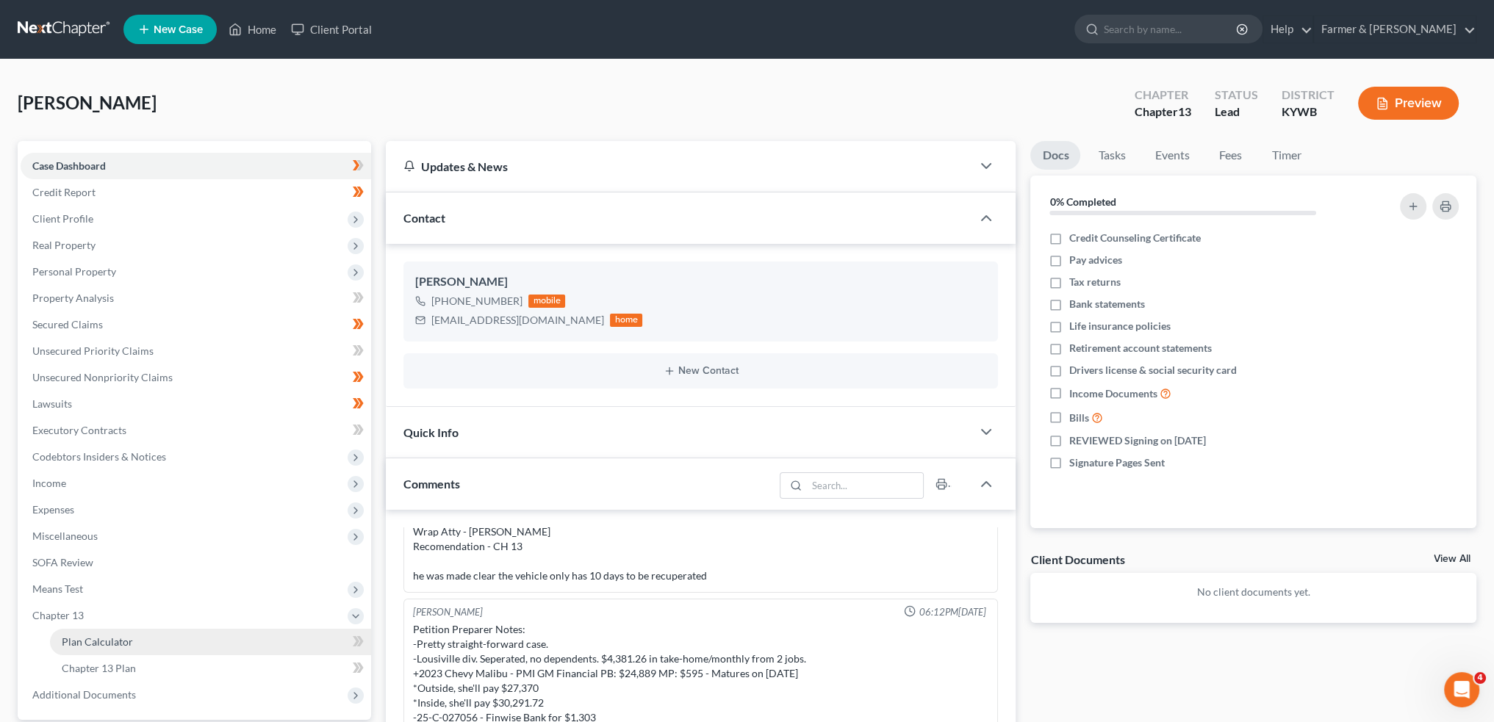
click at [145, 635] on link "Plan Calculator" at bounding box center [210, 642] width 321 height 26
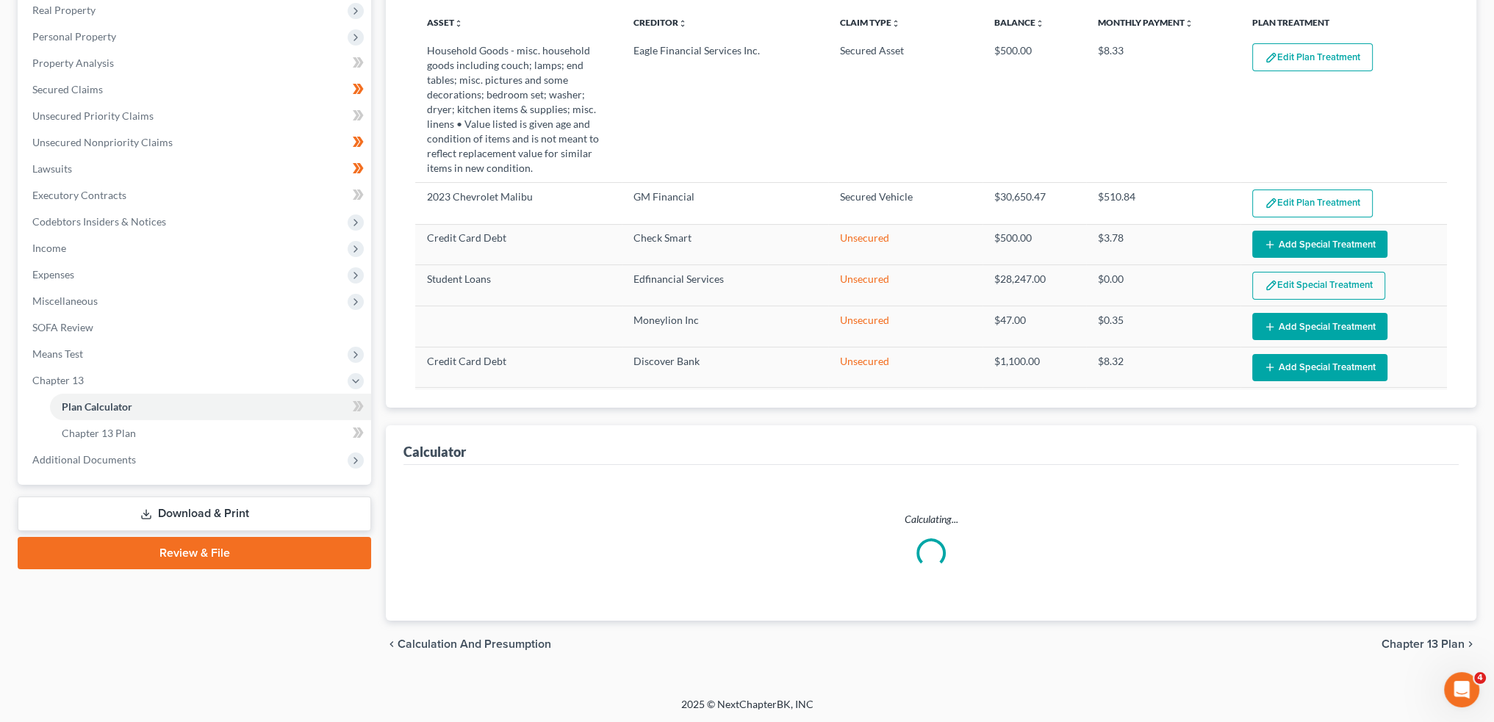
select select "59"
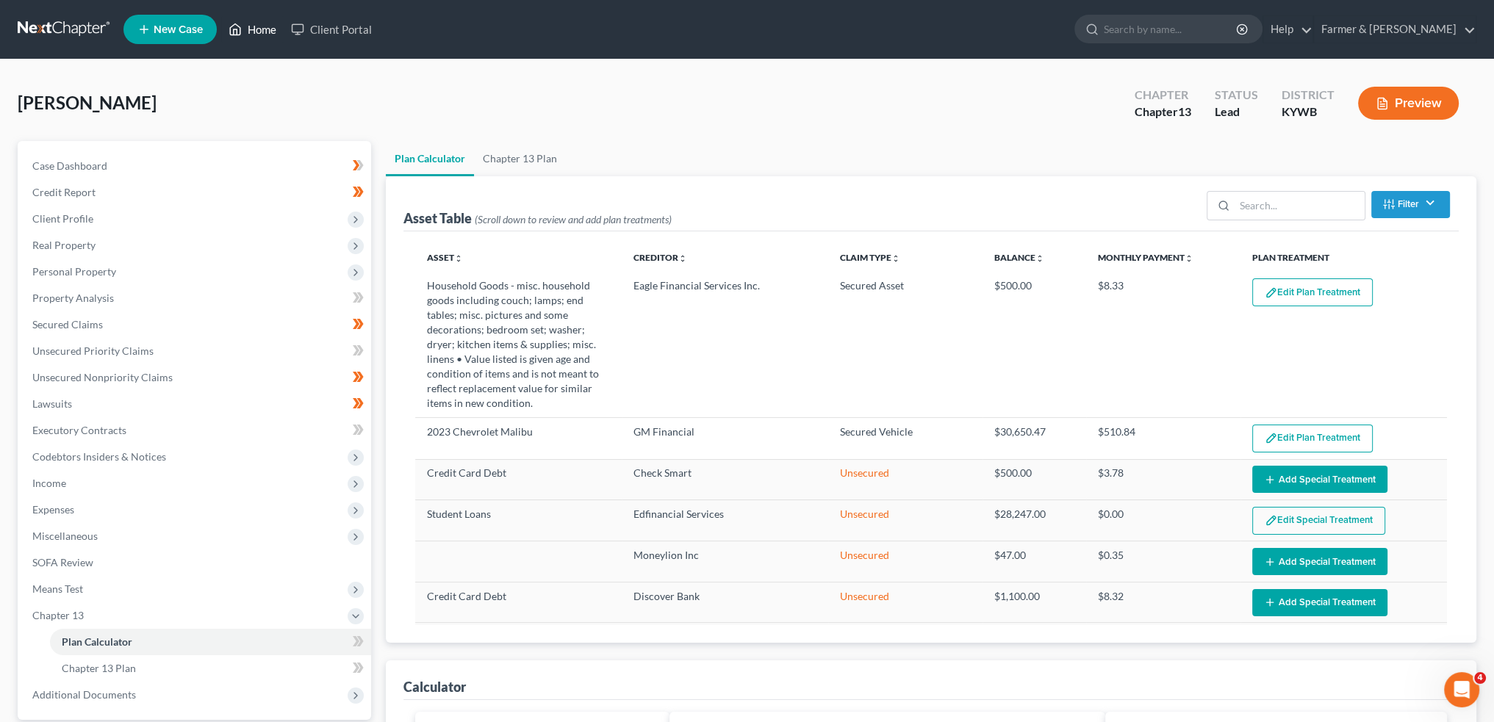
click at [270, 18] on link "Home" at bounding box center [252, 29] width 62 height 26
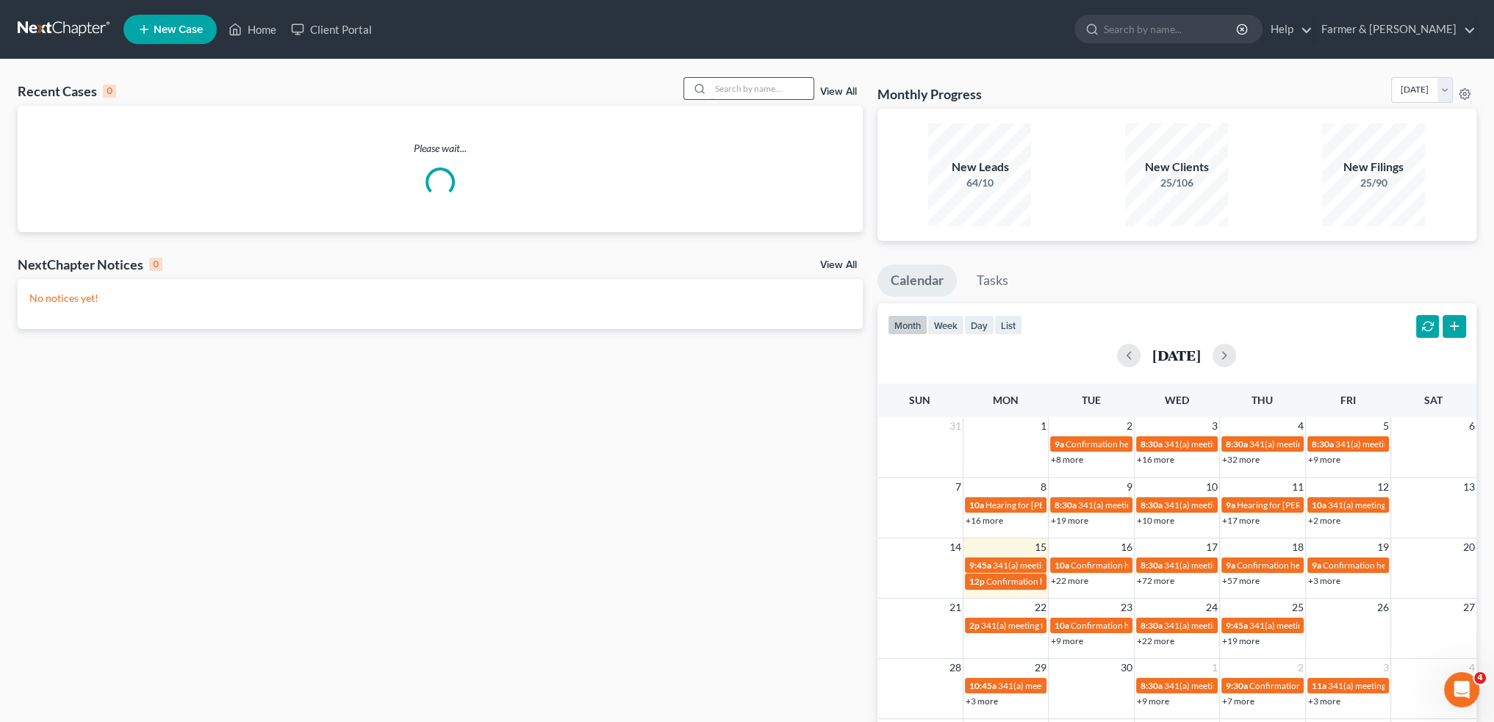
click at [722, 98] on input "search" at bounding box center [761, 88] width 103 height 21
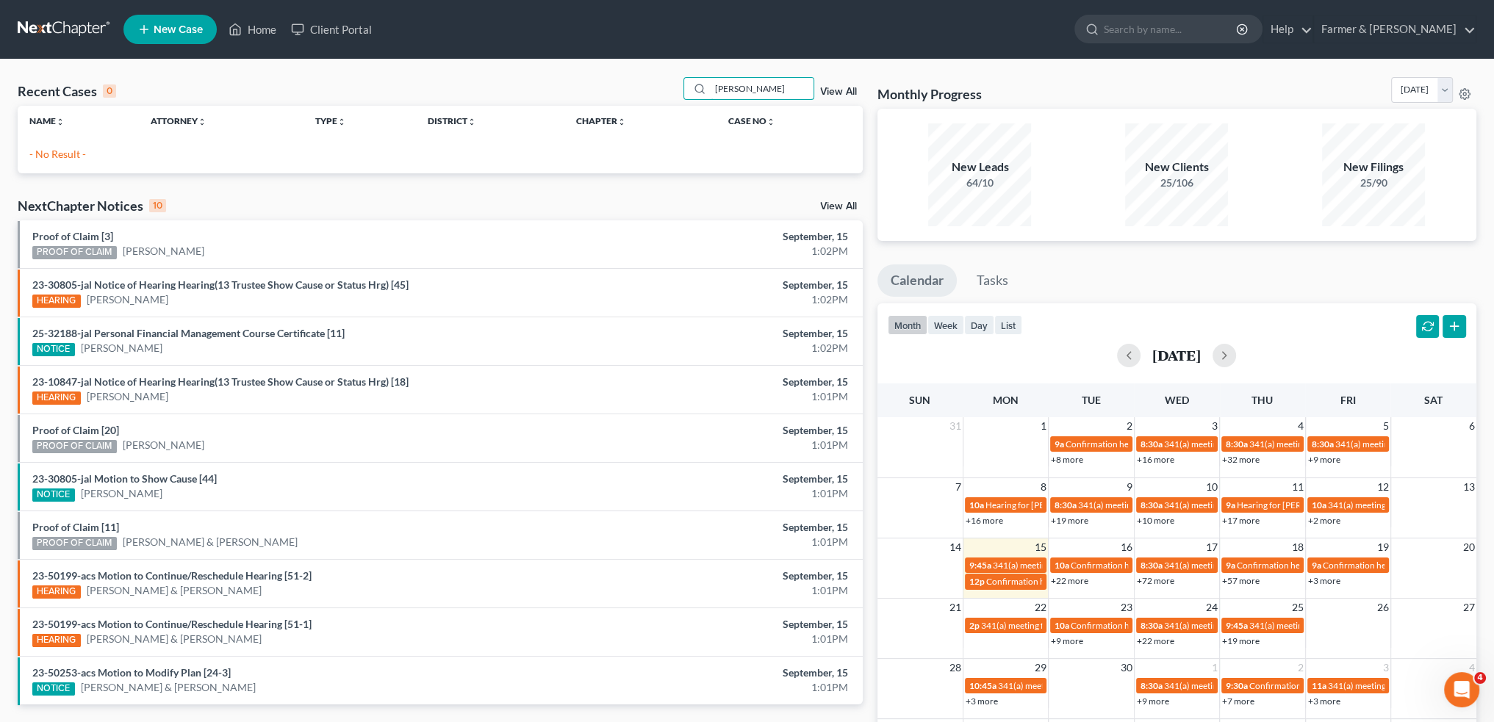
drag, startPoint x: 791, startPoint y: 85, endPoint x: 511, endPoint y: 76, distance: 279.3
click at [511, 77] on div "Recent Cases 0 chris foster View All" at bounding box center [440, 91] width 845 height 29
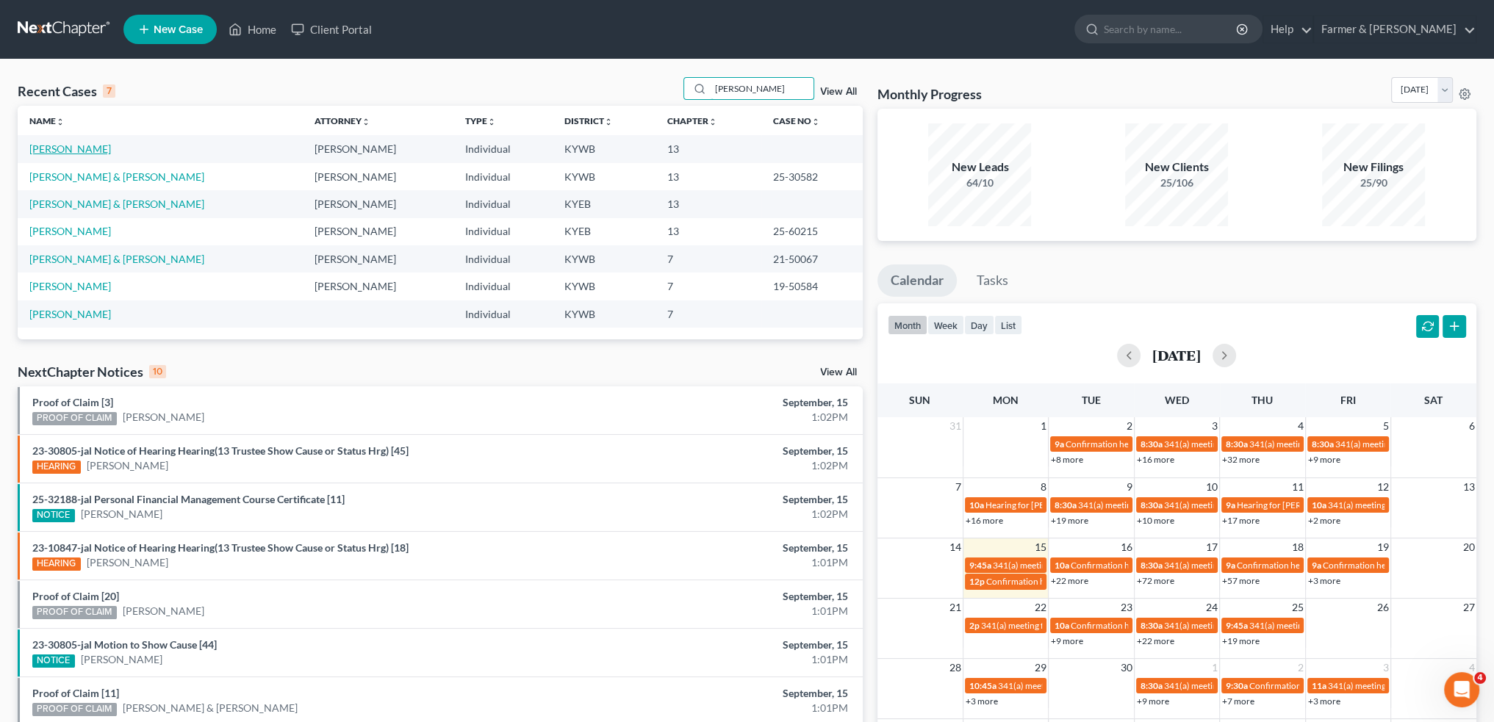
type input "foster"
click at [56, 148] on link "Foster, Christopher" at bounding box center [70, 149] width 82 height 12
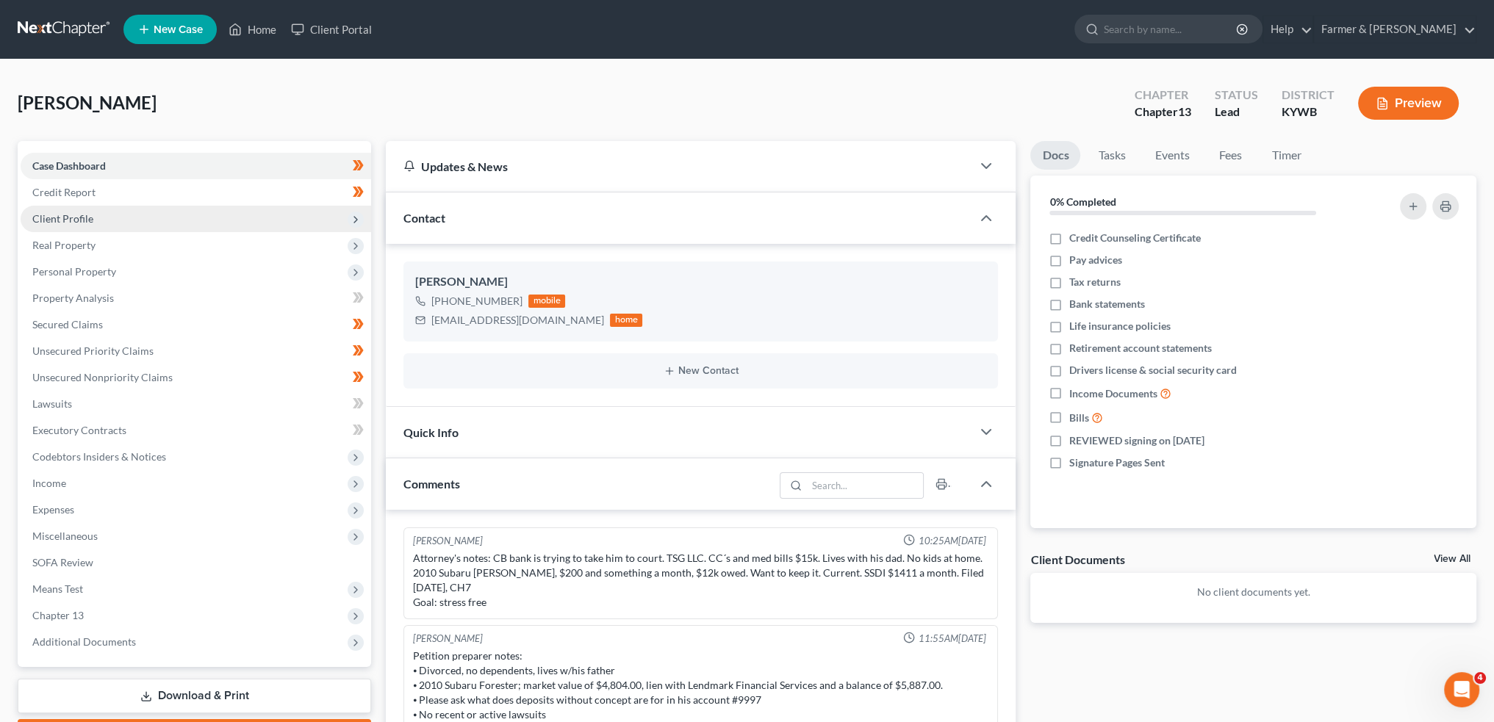
click at [101, 213] on span "Client Profile" at bounding box center [196, 219] width 350 height 26
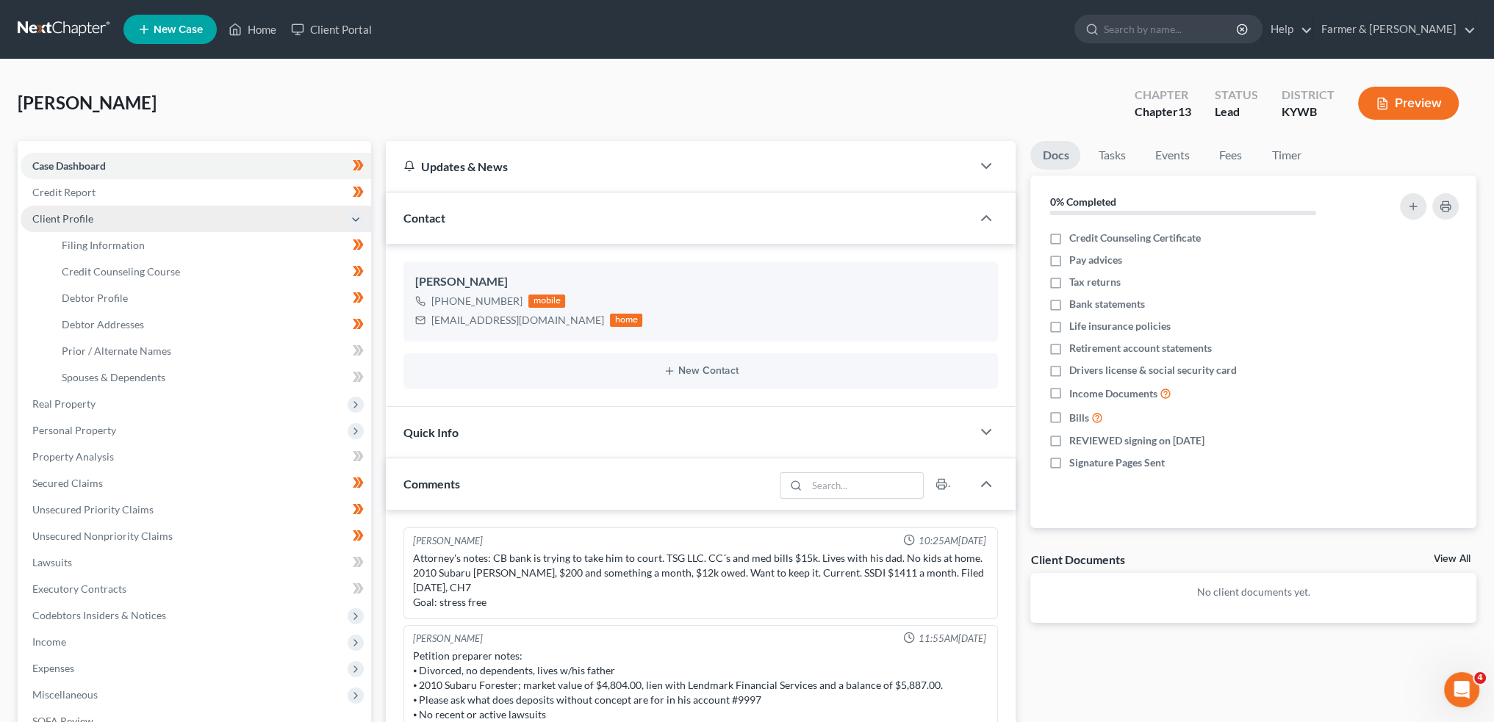
scroll to position [12, 0]
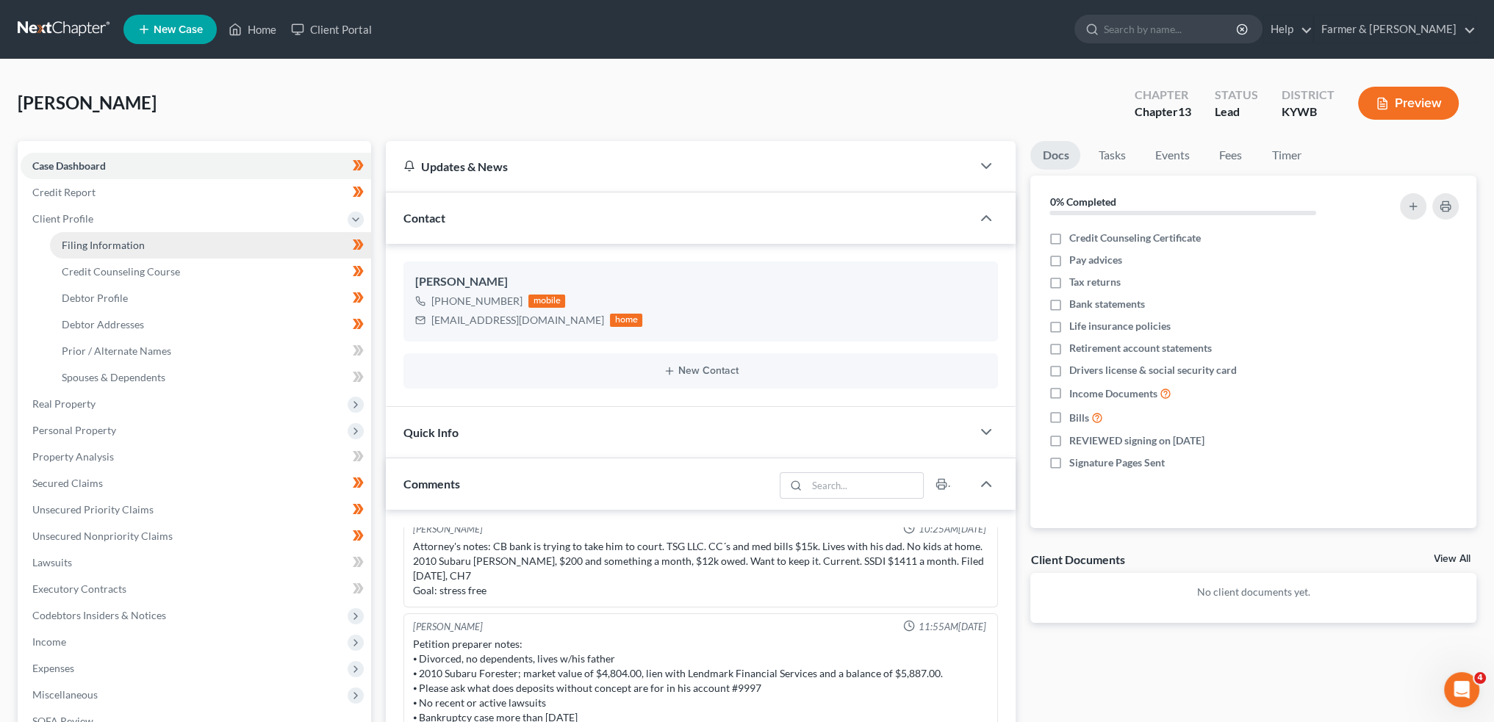
click at [108, 247] on span "Filing Information" at bounding box center [103, 245] width 83 height 12
select select "1"
select select "0"
select select "3"
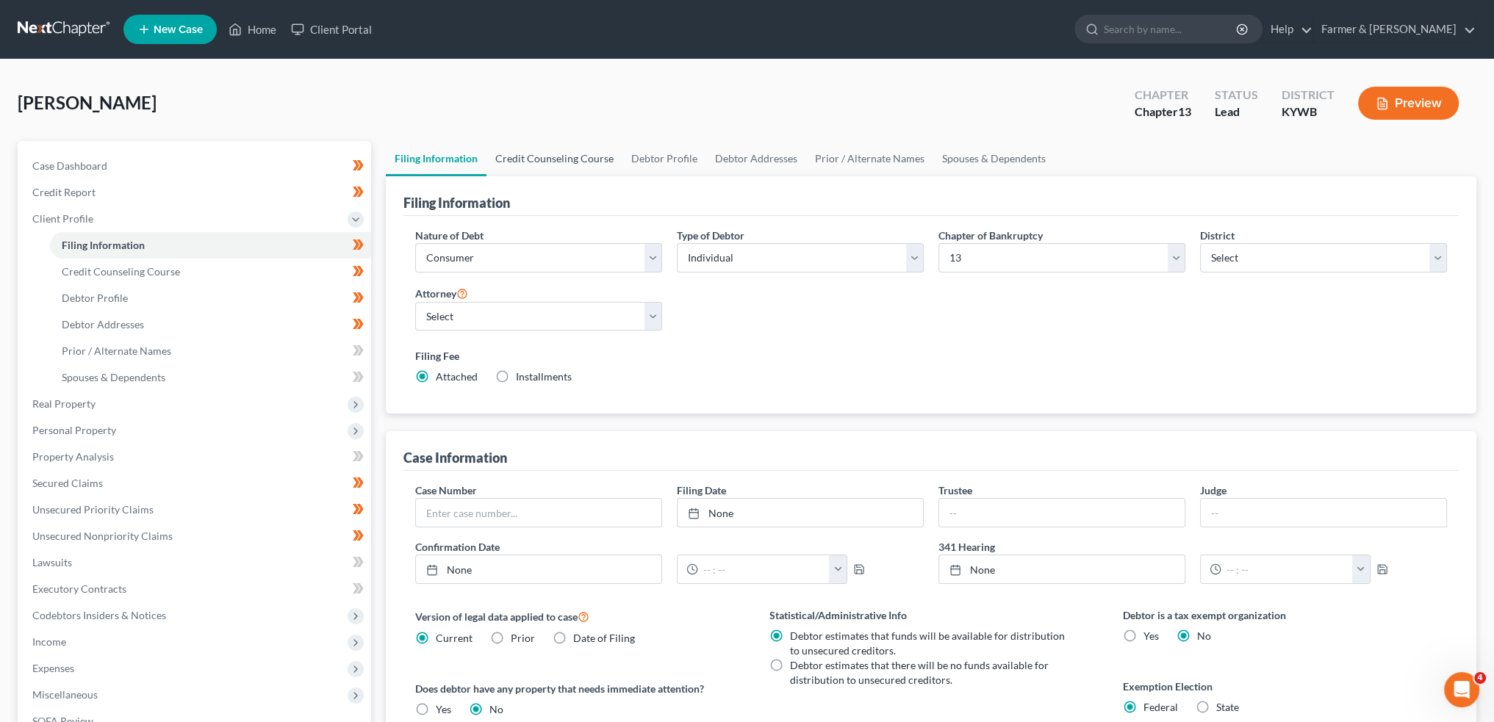
click at [576, 158] on link "Credit Counseling Course" at bounding box center [554, 158] width 136 height 35
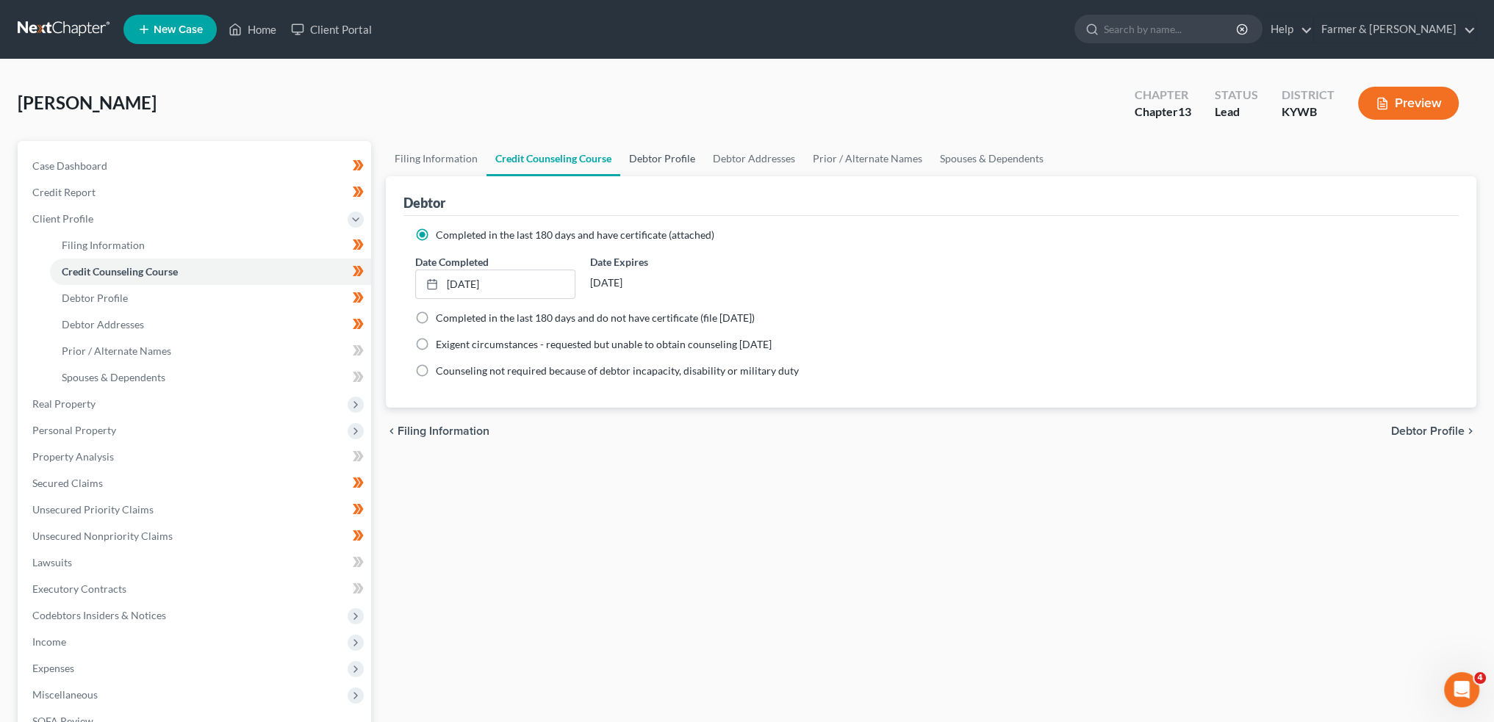
click at [688, 158] on link "Debtor Profile" at bounding box center [662, 158] width 84 height 35
select select "3"
select select "1"
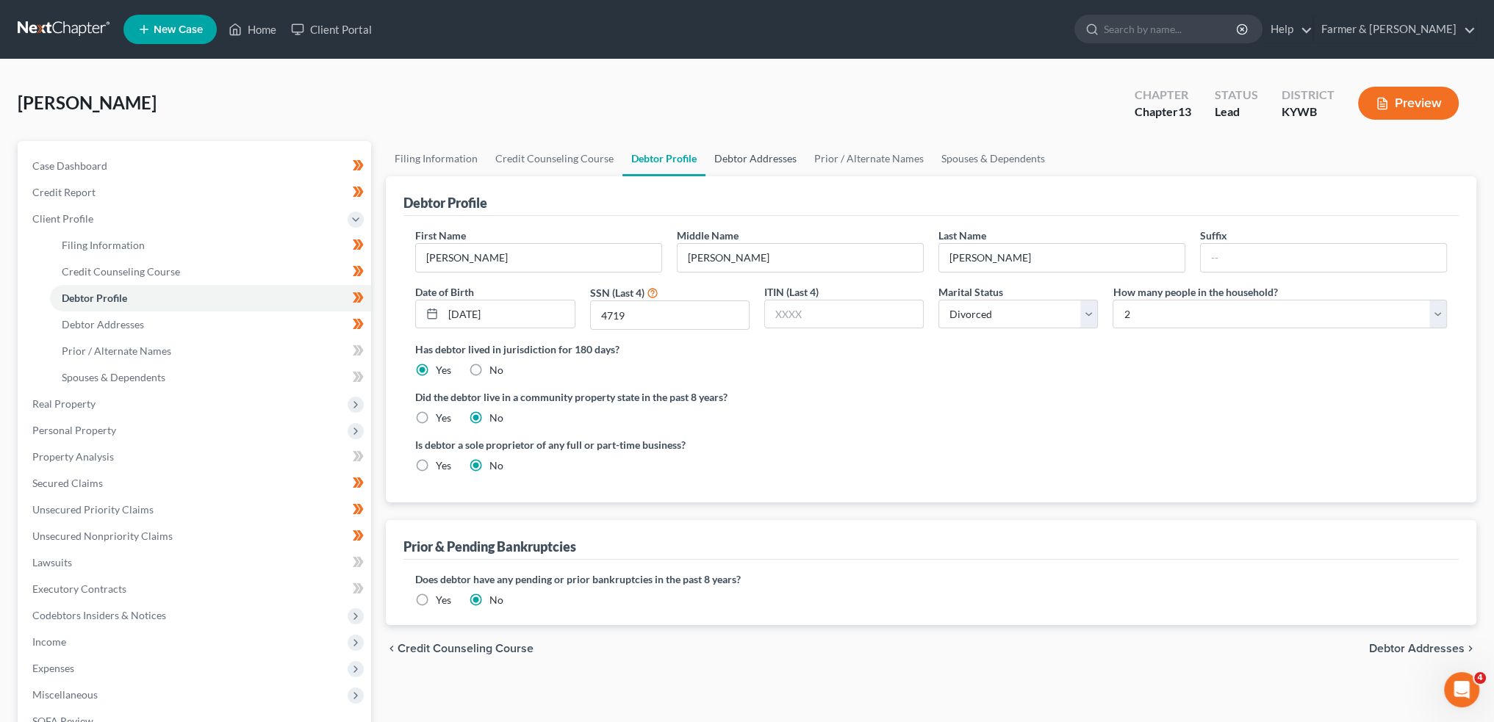
click at [721, 165] on link "Debtor Addresses" at bounding box center [755, 158] width 100 height 35
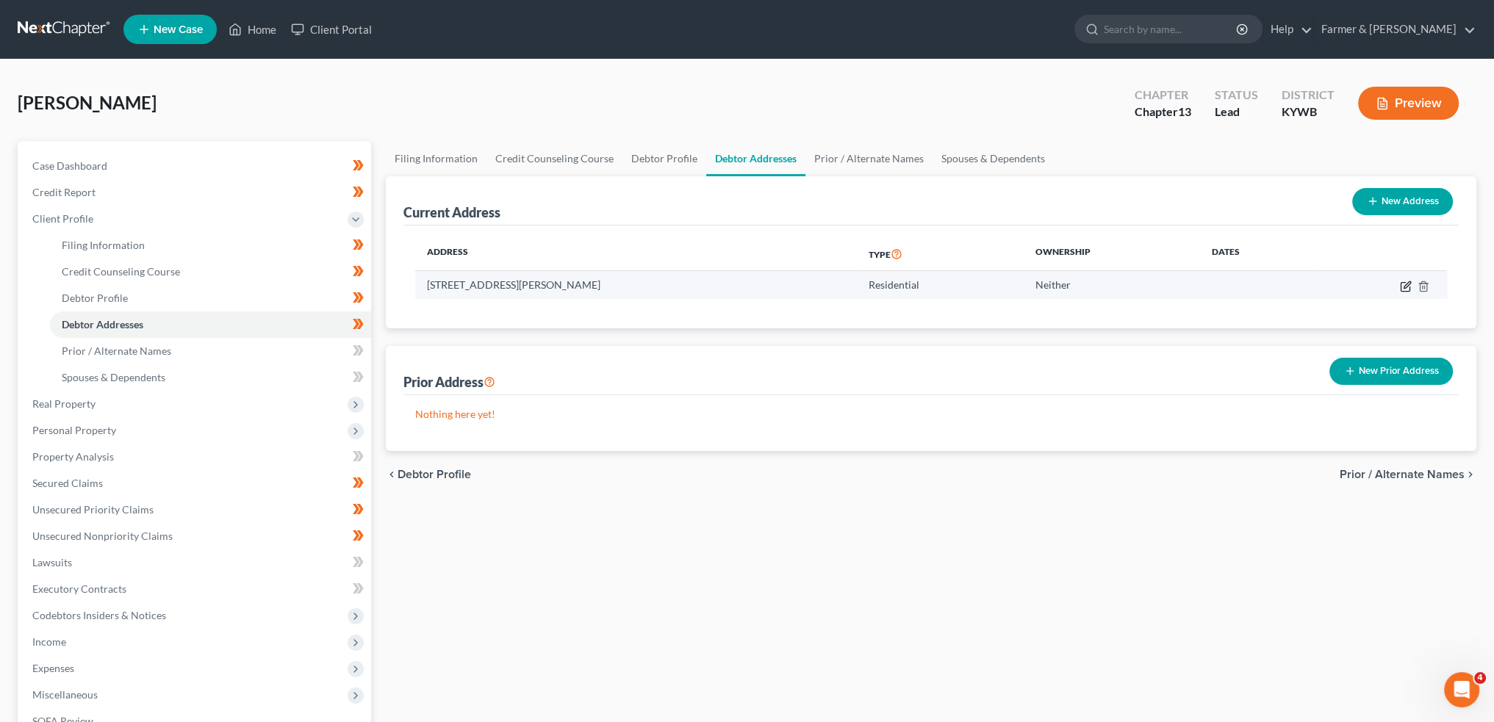
click at [1403, 285] on icon "button" at bounding box center [1406, 287] width 12 height 12
select select "18"
select select "53"
select select "0"
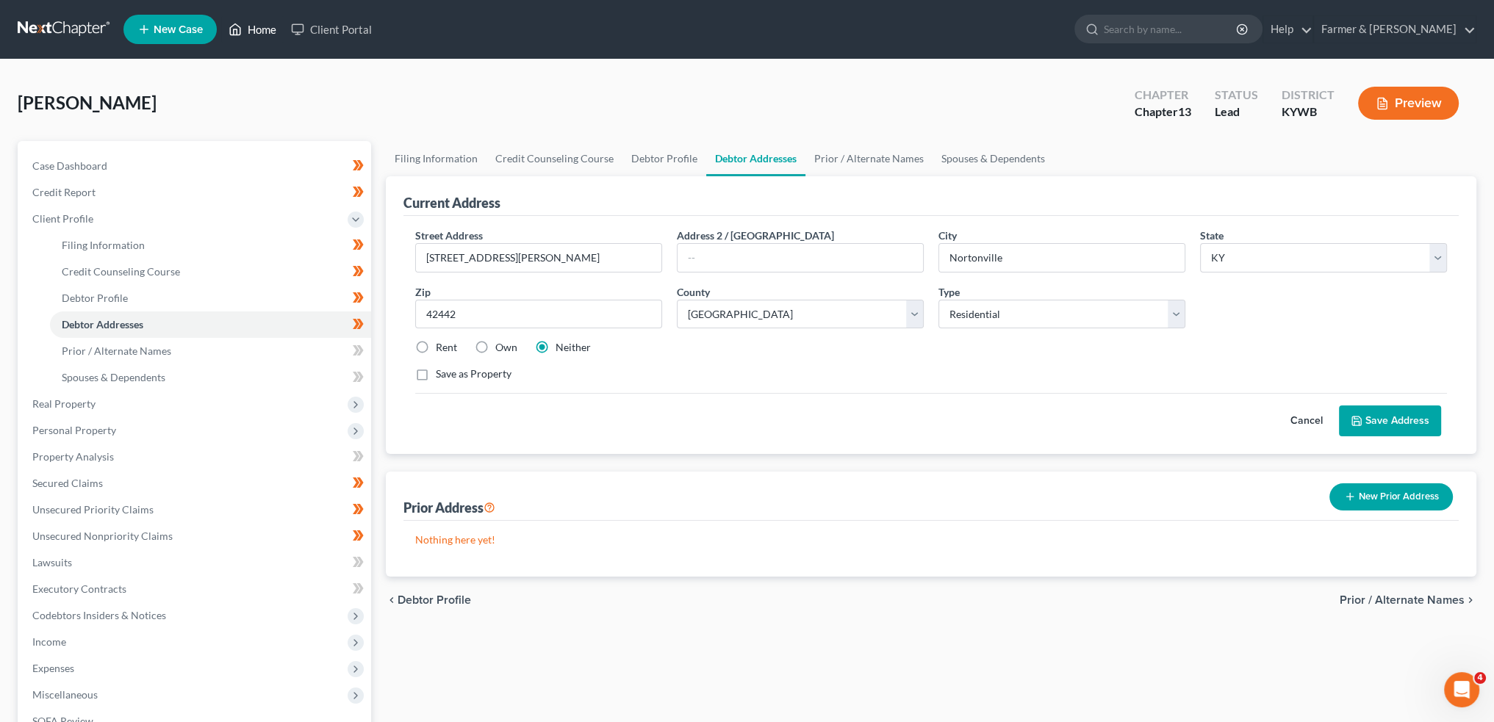
click at [259, 26] on link "Home" at bounding box center [252, 29] width 62 height 26
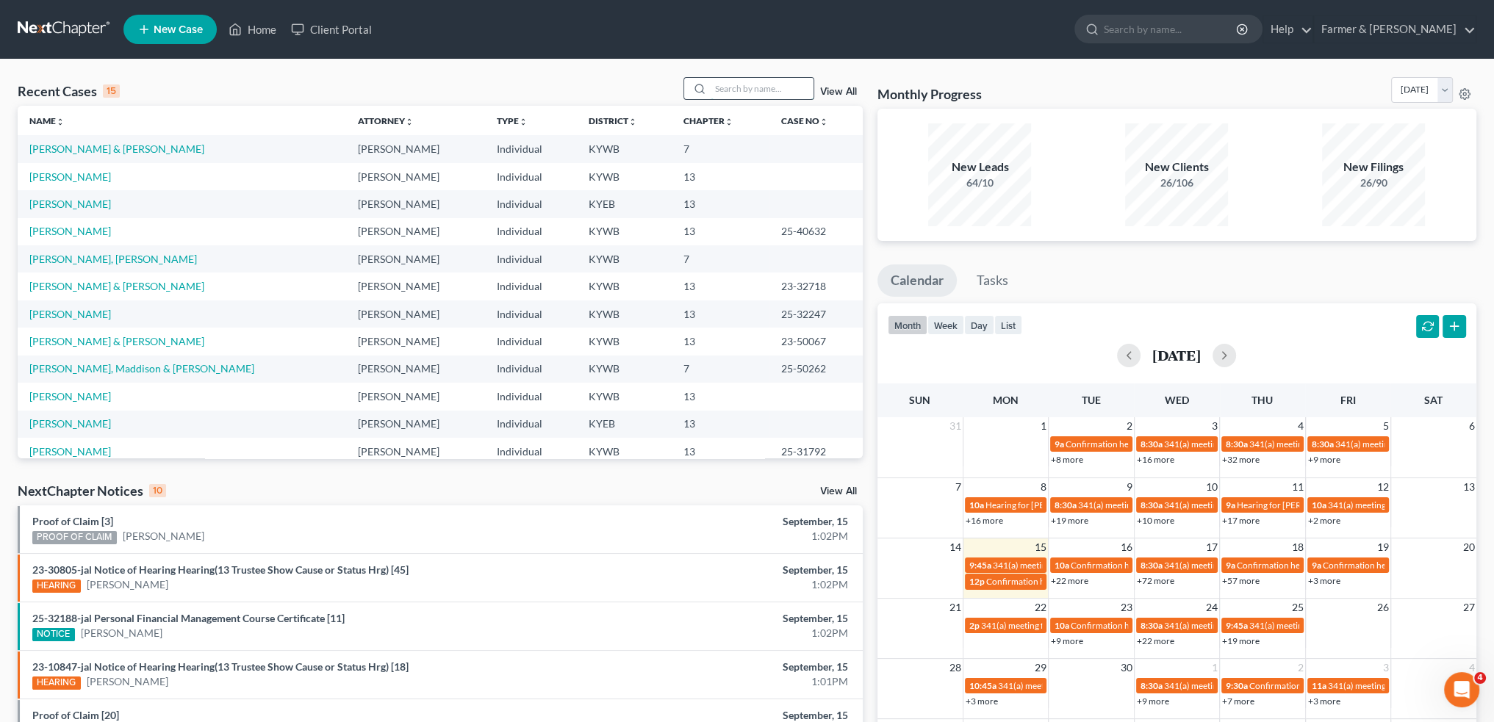
click at [723, 88] on input "search" at bounding box center [761, 88] width 103 height 21
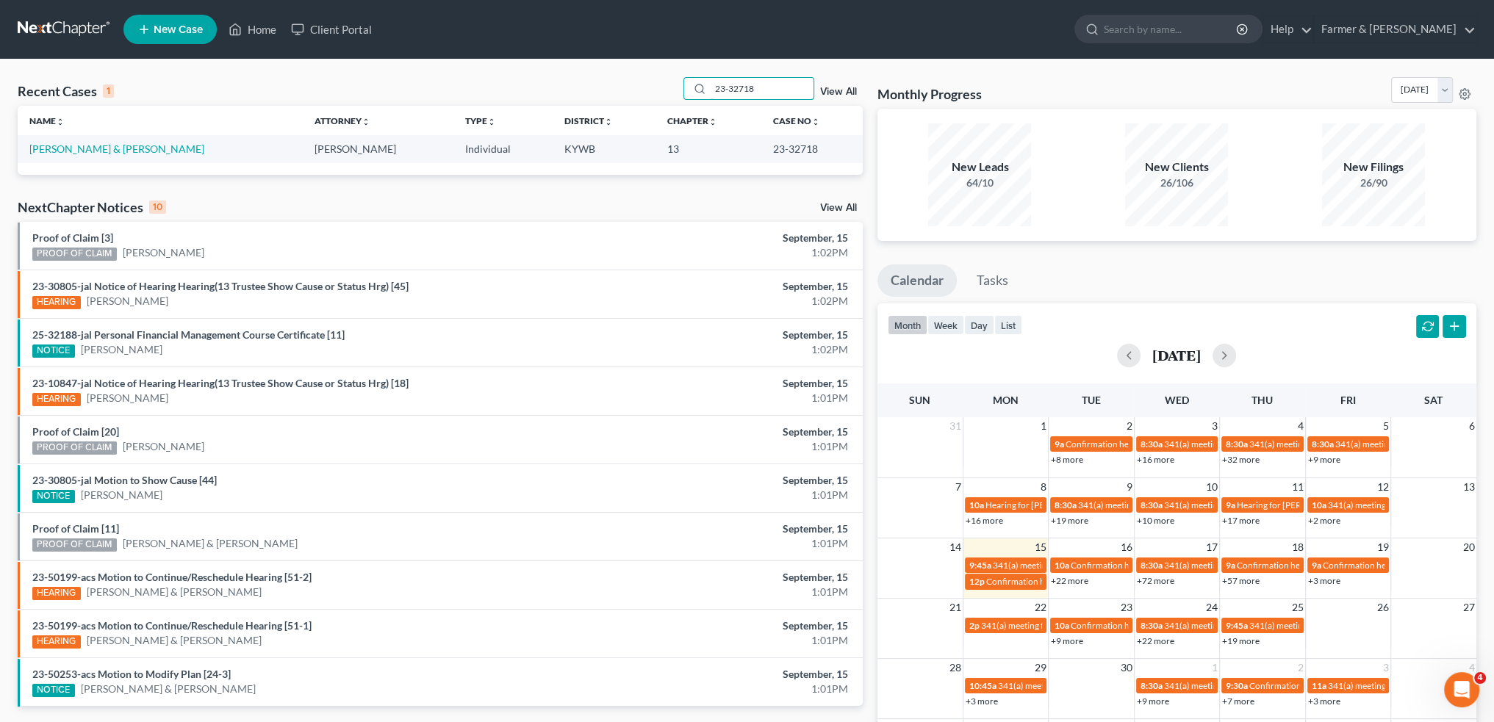
type input "23-32718"
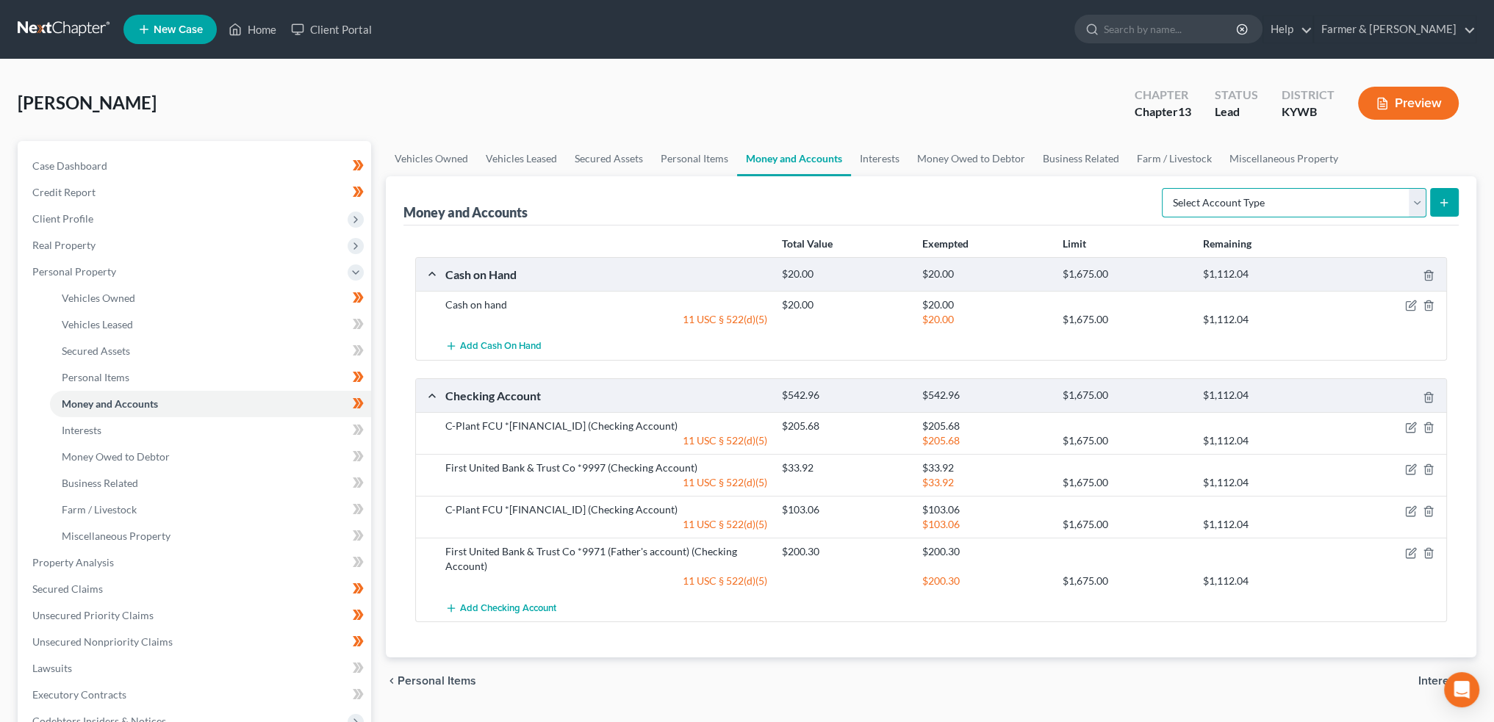
click at [1251, 199] on select "Select Account Type Brokerage Cash on Hand Certificates of Deposit Checking Acc…" at bounding box center [1294, 202] width 264 height 29
select select "savings"
click at [1165, 188] on select "Select Account Type Brokerage Cash on Hand Certificates of Deposit Checking Acc…" at bounding box center [1294, 202] width 264 height 29
click at [1435, 194] on button "submit" at bounding box center [1444, 202] width 29 height 29
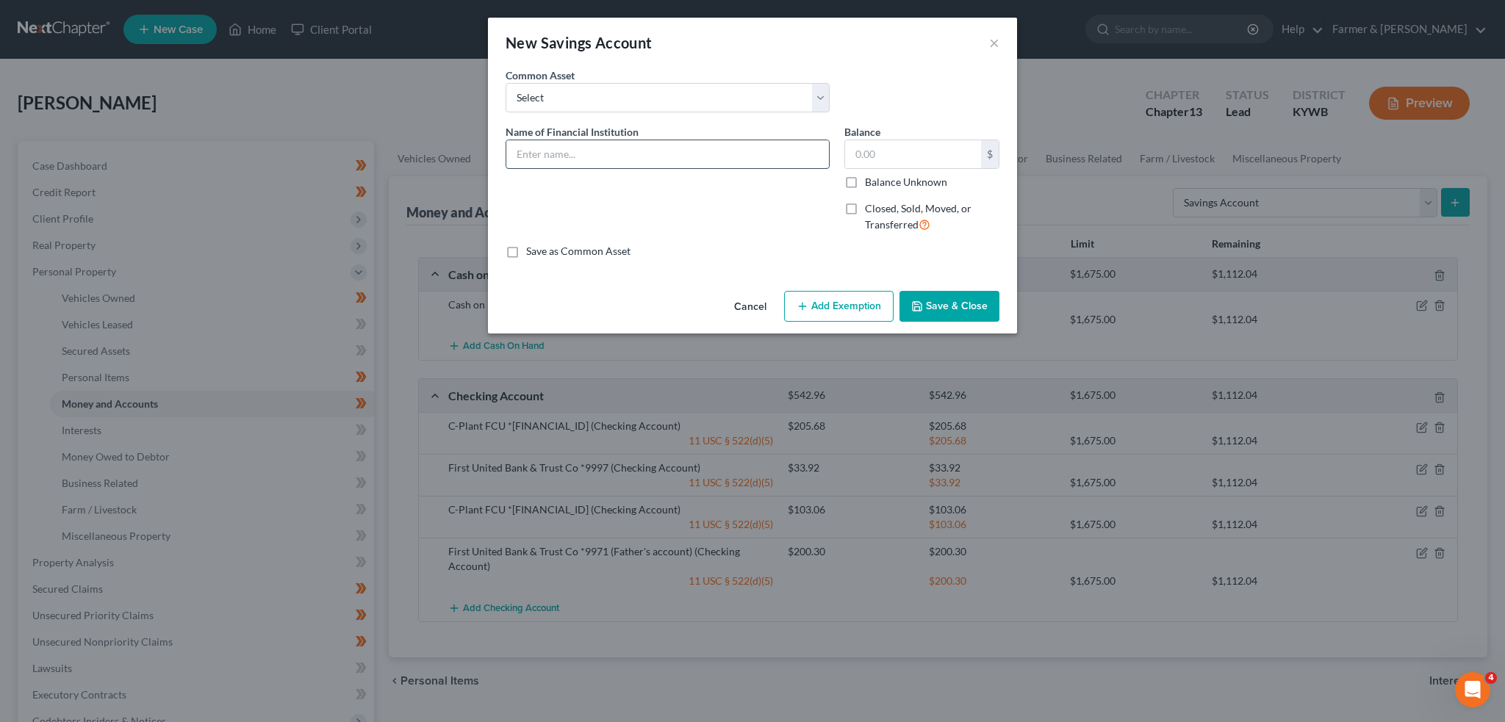
click at [704, 145] on input "text" at bounding box center [667, 154] width 323 height 28
paste input "C-Plant FCU *7005-01"
drag, startPoint x: 581, startPoint y: 153, endPoint x: 857, endPoint y: 151, distance: 276.3
click at [854, 153] on div "Name of Financial Institution * C-Plant FCU *7005-01 Balance $ Balance Unknown …" at bounding box center [752, 184] width 508 height 120
type input "C-Plant FCU *534-01"
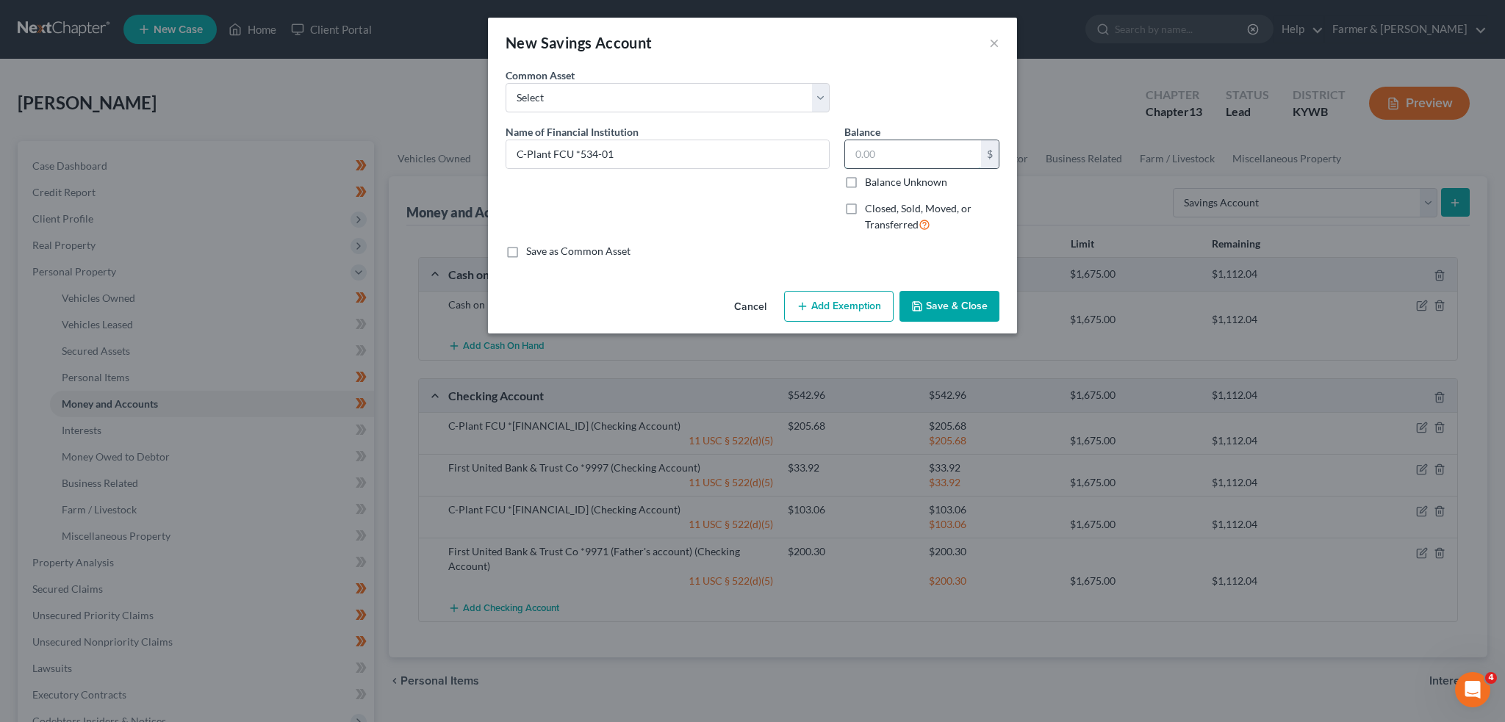
click at [900, 154] on input "text" at bounding box center [913, 154] width 136 height 28
type input "5.00"
click at [841, 303] on button "Add Exemption" at bounding box center [838, 306] width 109 height 31
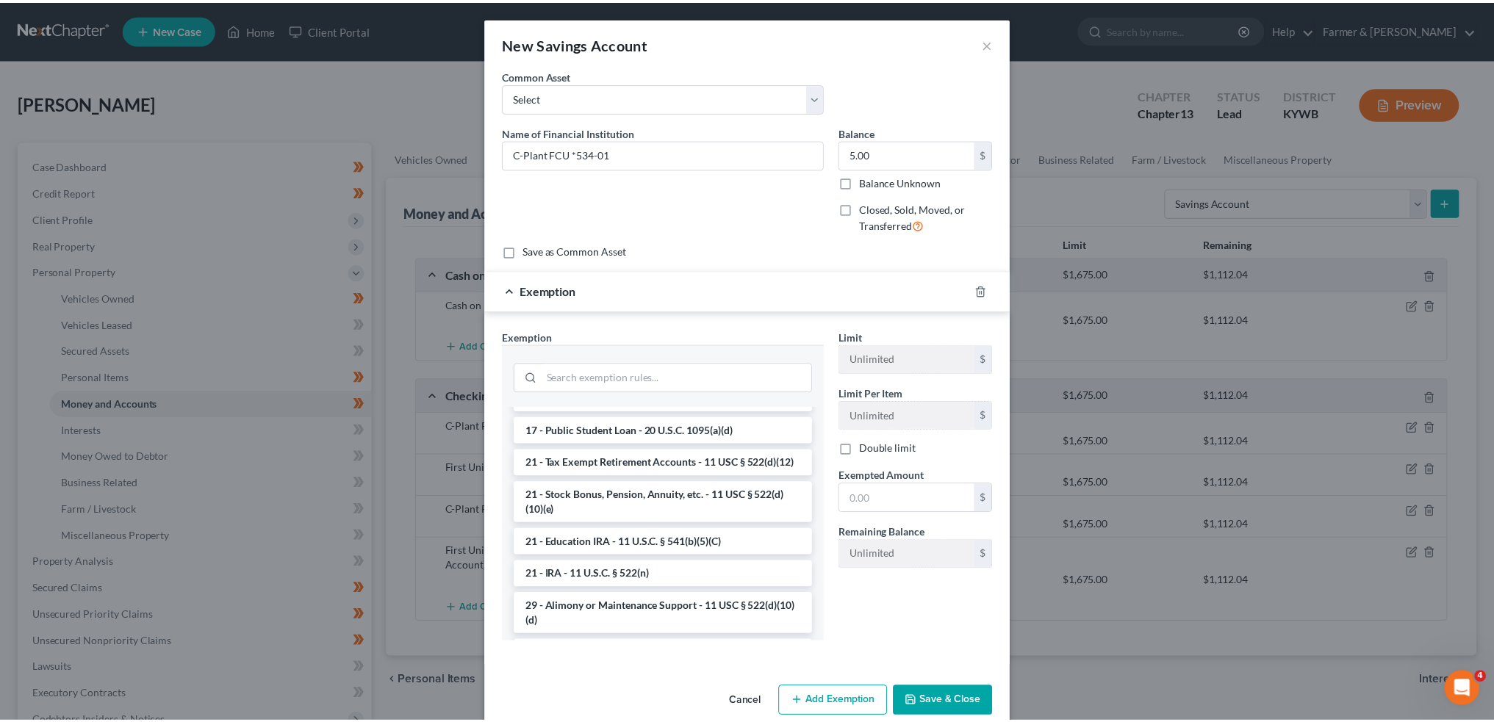
scroll to position [367, 0]
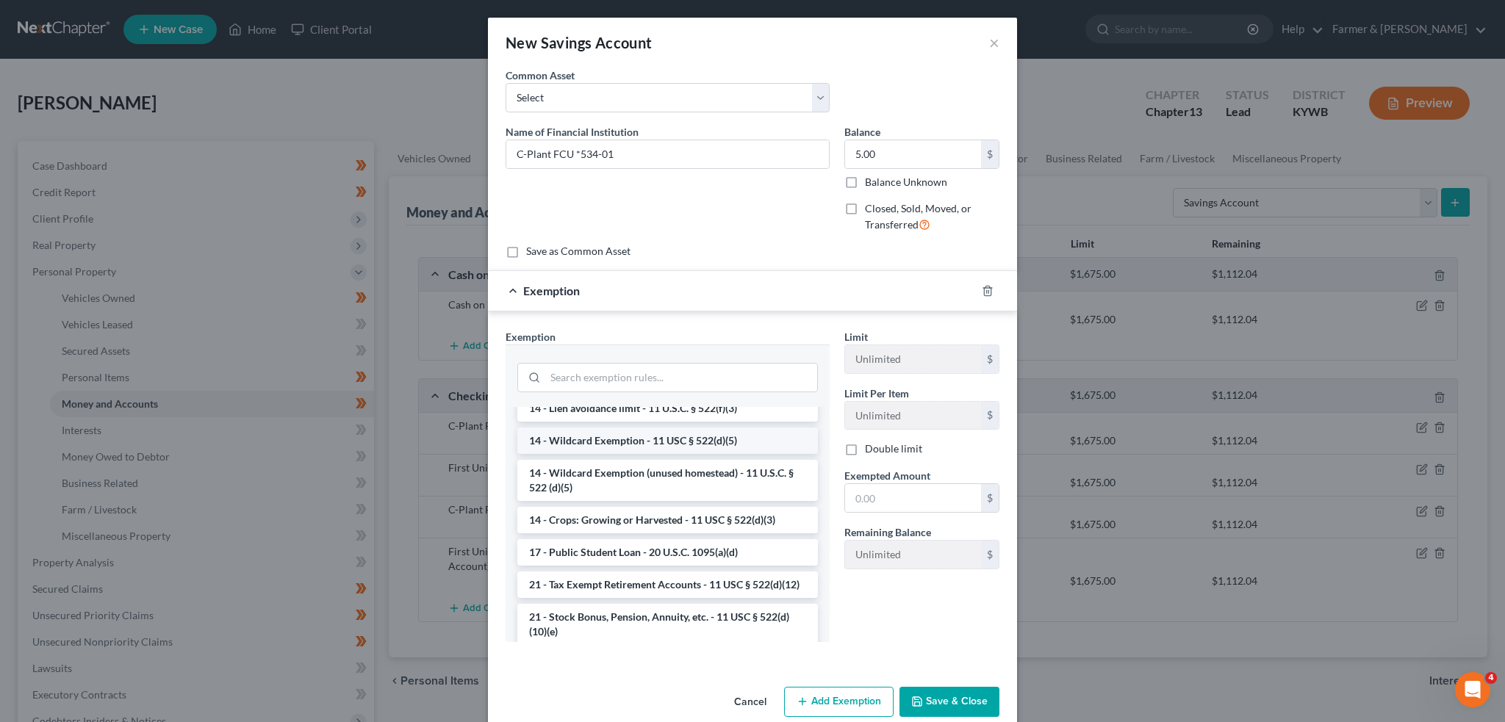
click at [611, 454] on li "14 - Wildcard Exemption - 11 USC § 522(d)(5)" at bounding box center [667, 441] width 300 height 26
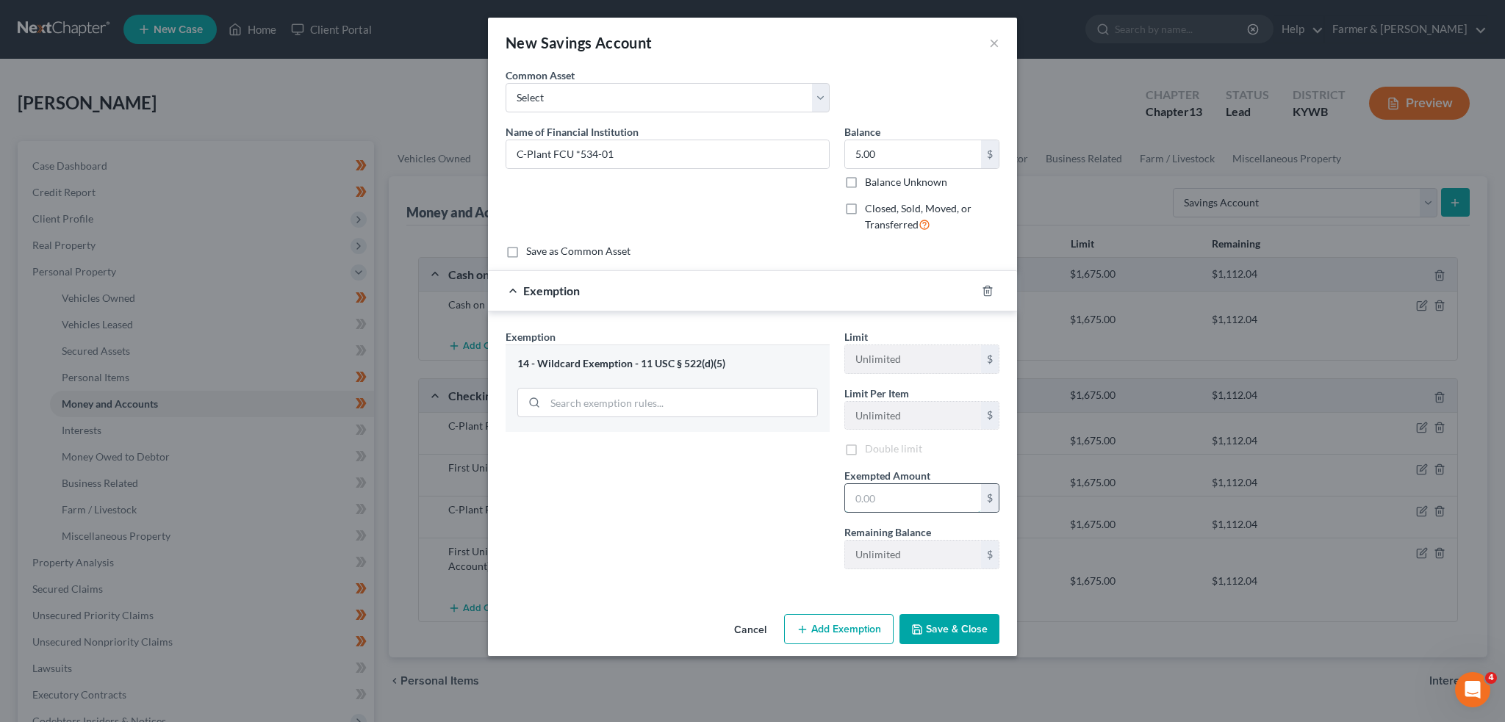
click at [879, 488] on input "text" at bounding box center [913, 498] width 136 height 28
type input "5.00"
click at [943, 614] on button "Save & Close" at bounding box center [949, 629] width 100 height 31
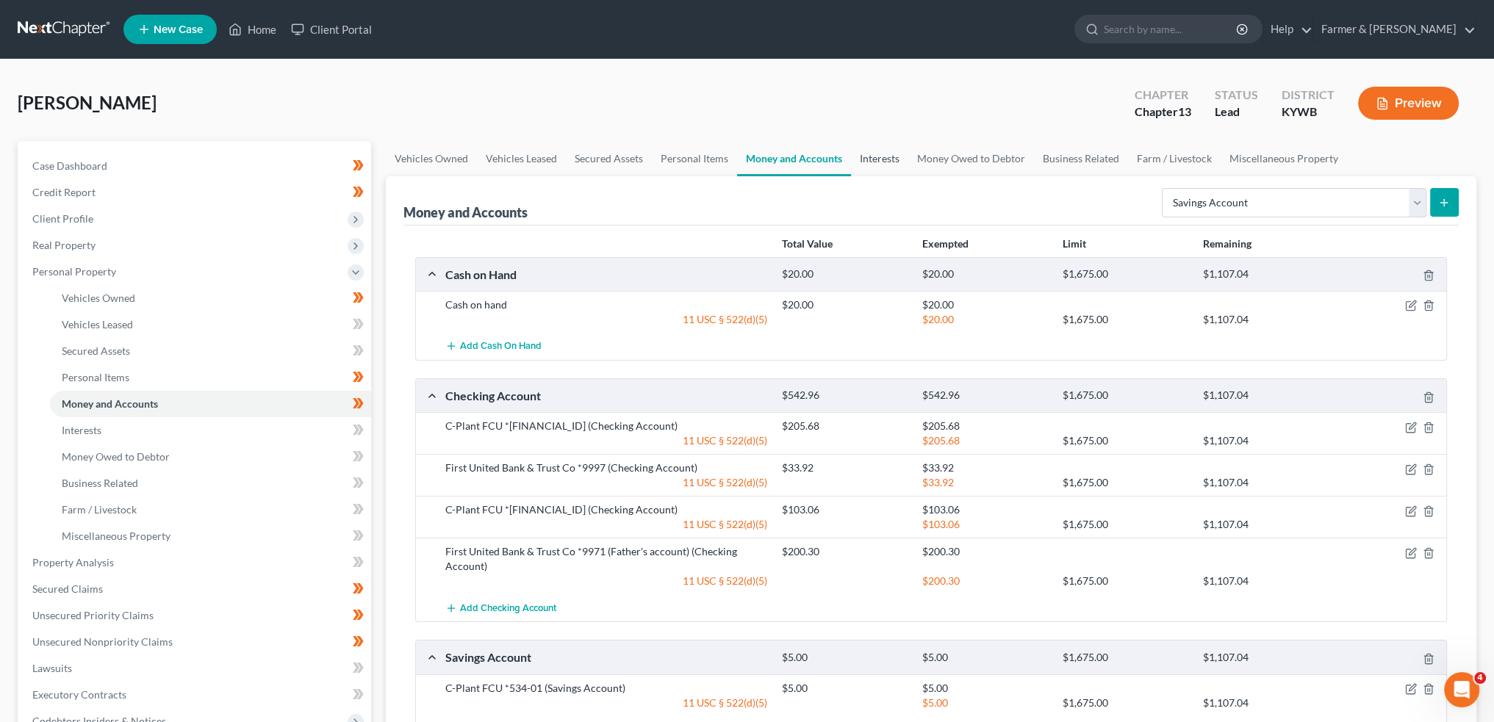
click at [879, 155] on link "Interests" at bounding box center [879, 158] width 57 height 35
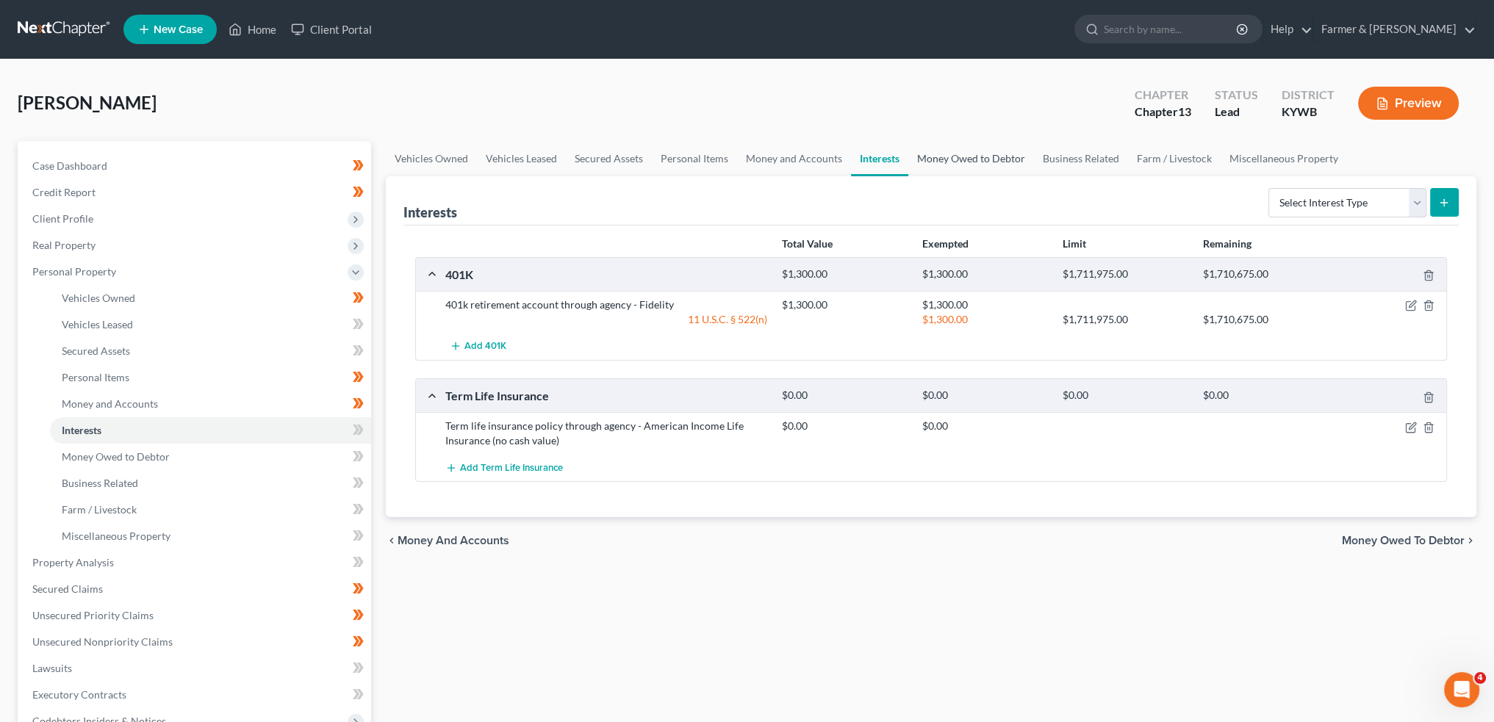
click at [952, 152] on link "Money Owed to Debtor" at bounding box center [971, 158] width 126 height 35
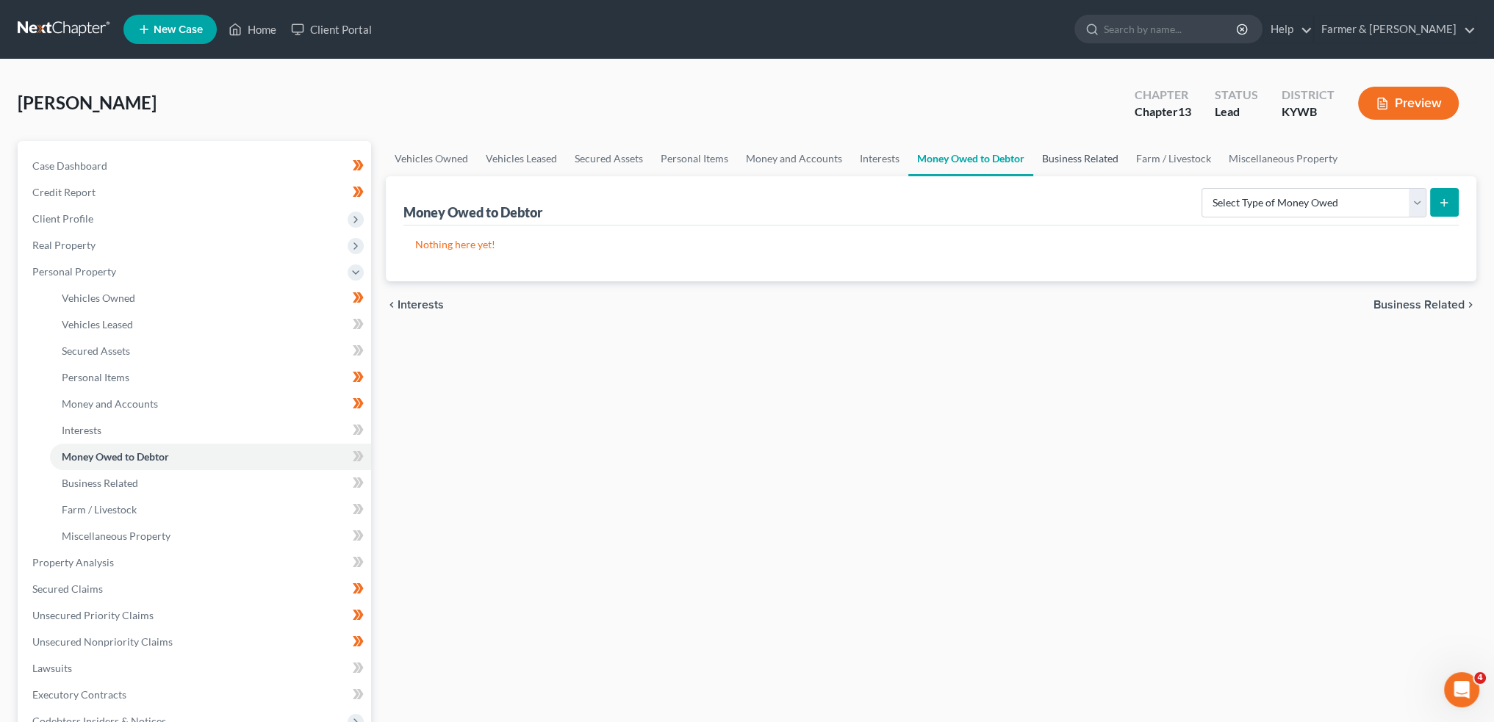
click at [1070, 154] on link "Business Related" at bounding box center [1080, 158] width 94 height 35
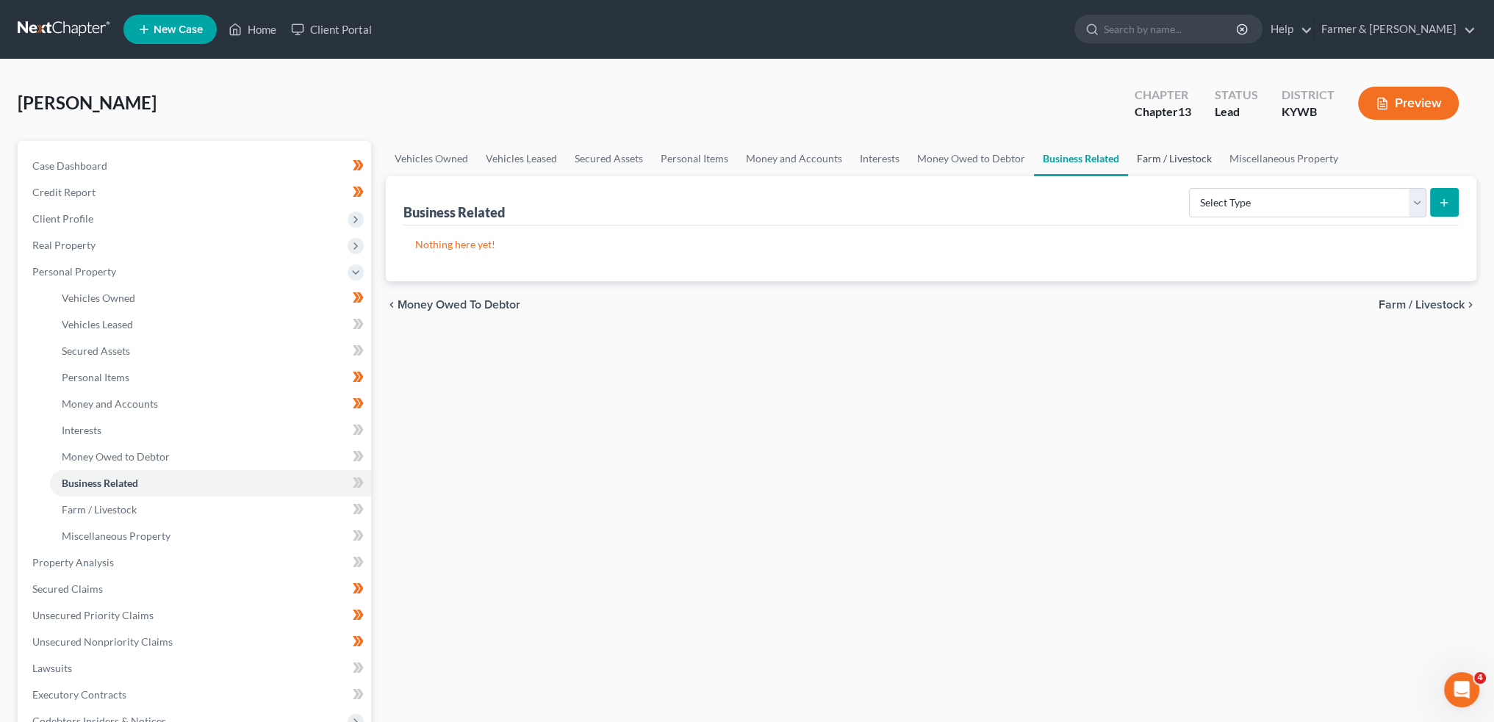
click at [1176, 146] on link "Farm / Livestock" at bounding box center [1174, 158] width 93 height 35
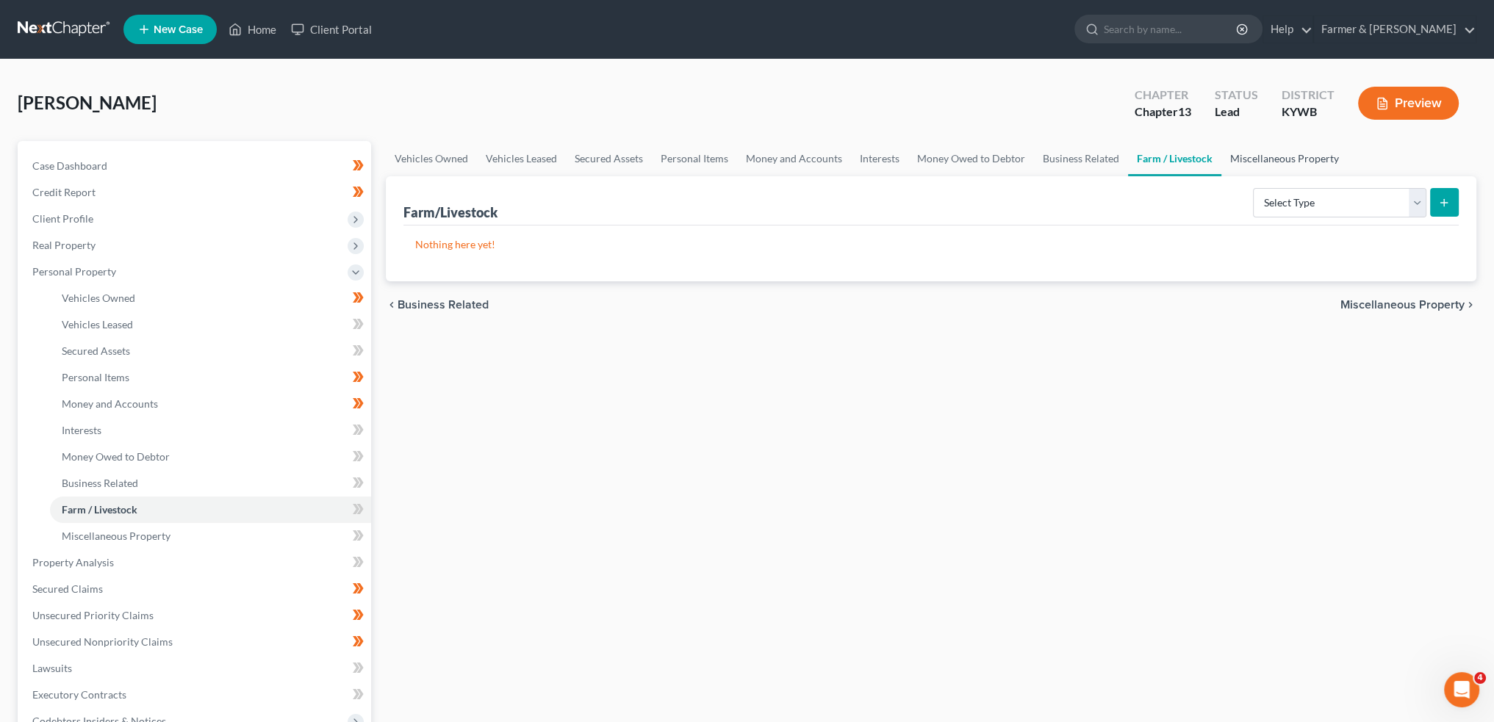
click at [1267, 157] on link "Miscellaneous Property" at bounding box center [1284, 158] width 126 height 35
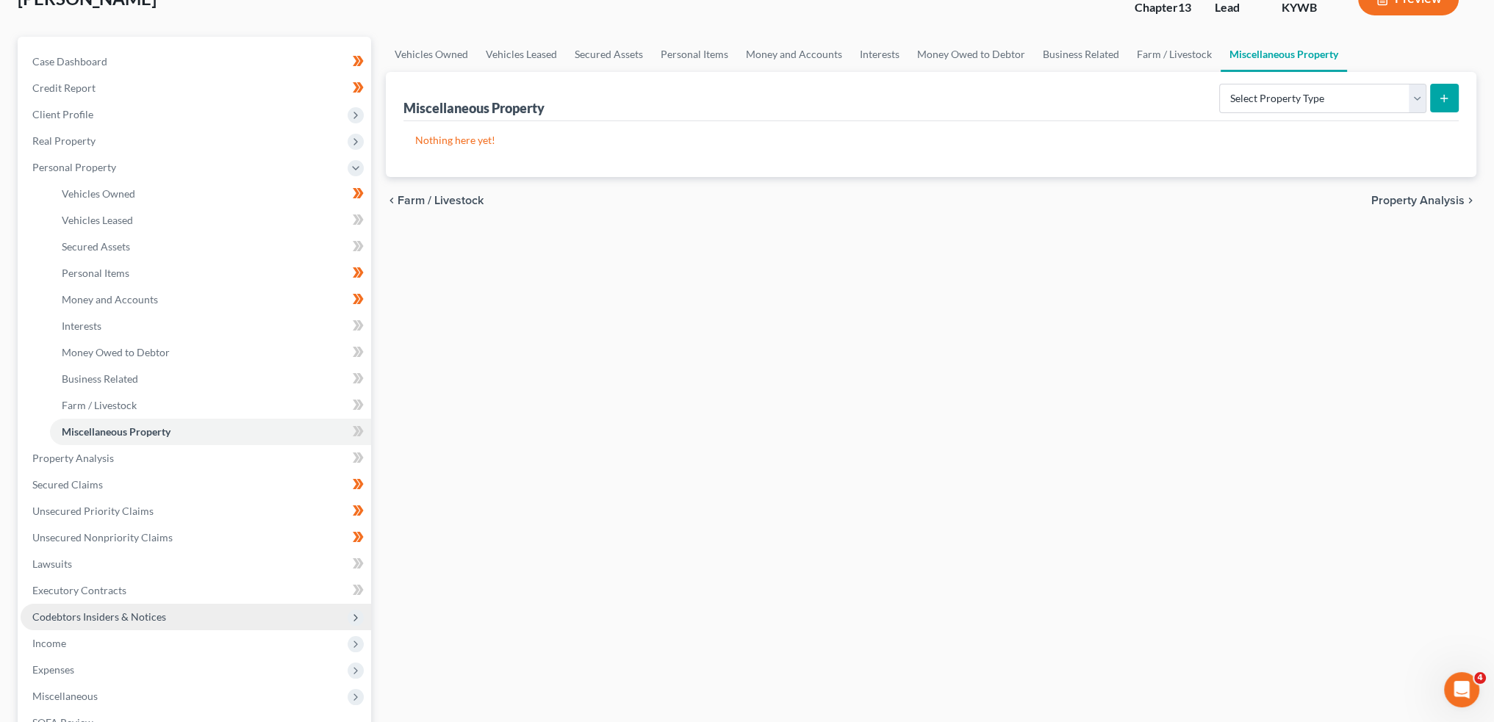
scroll to position [245, 0]
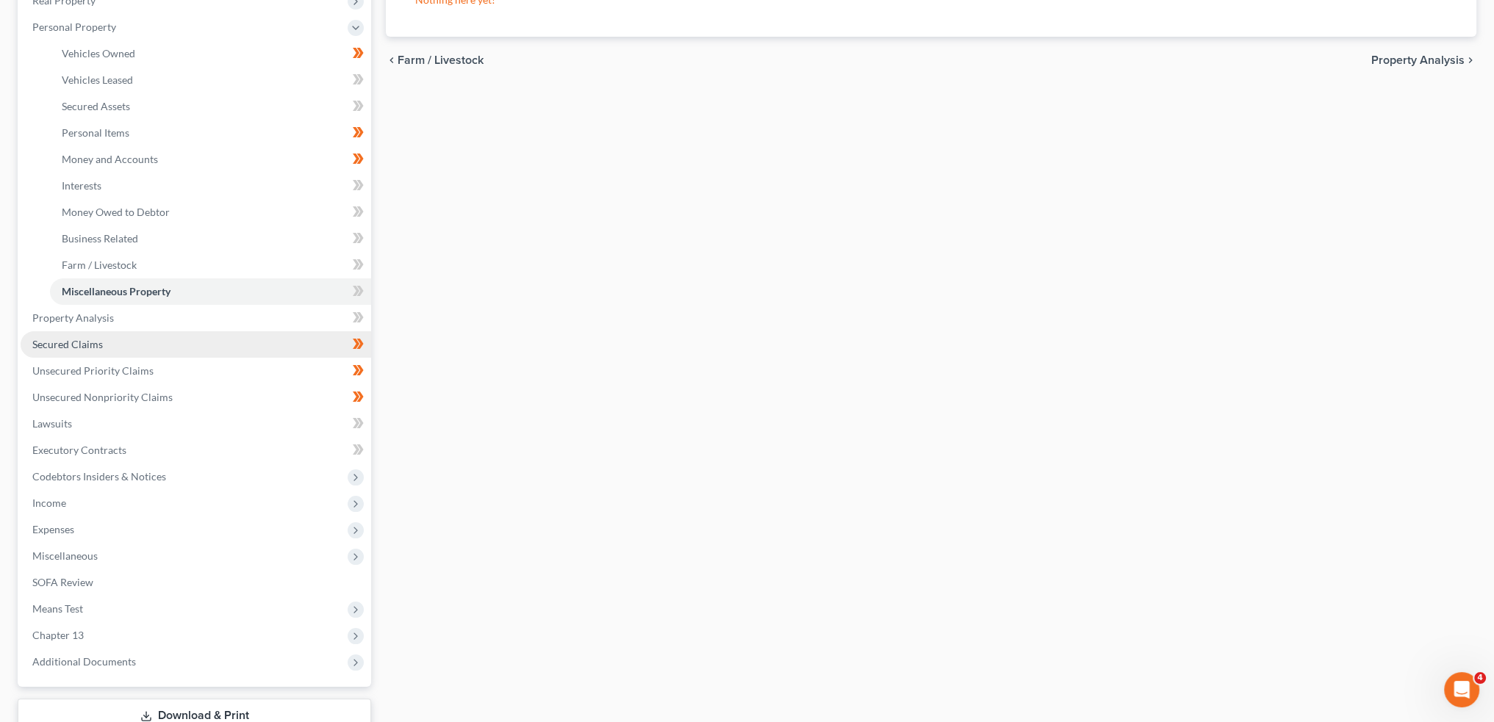
click at [61, 343] on span "Secured Claims" at bounding box center [67, 344] width 71 height 12
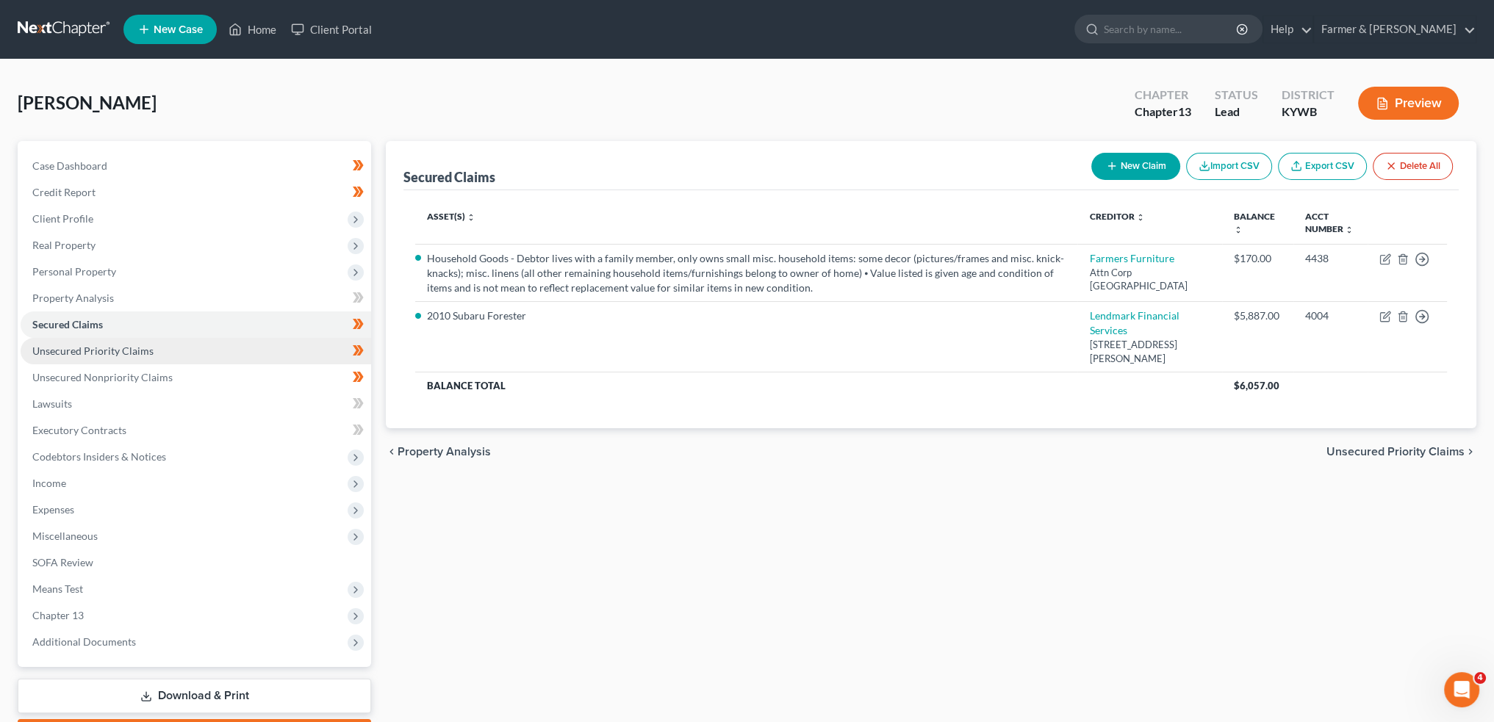
click at [84, 358] on link "Unsecured Priority Claims" at bounding box center [196, 351] width 350 height 26
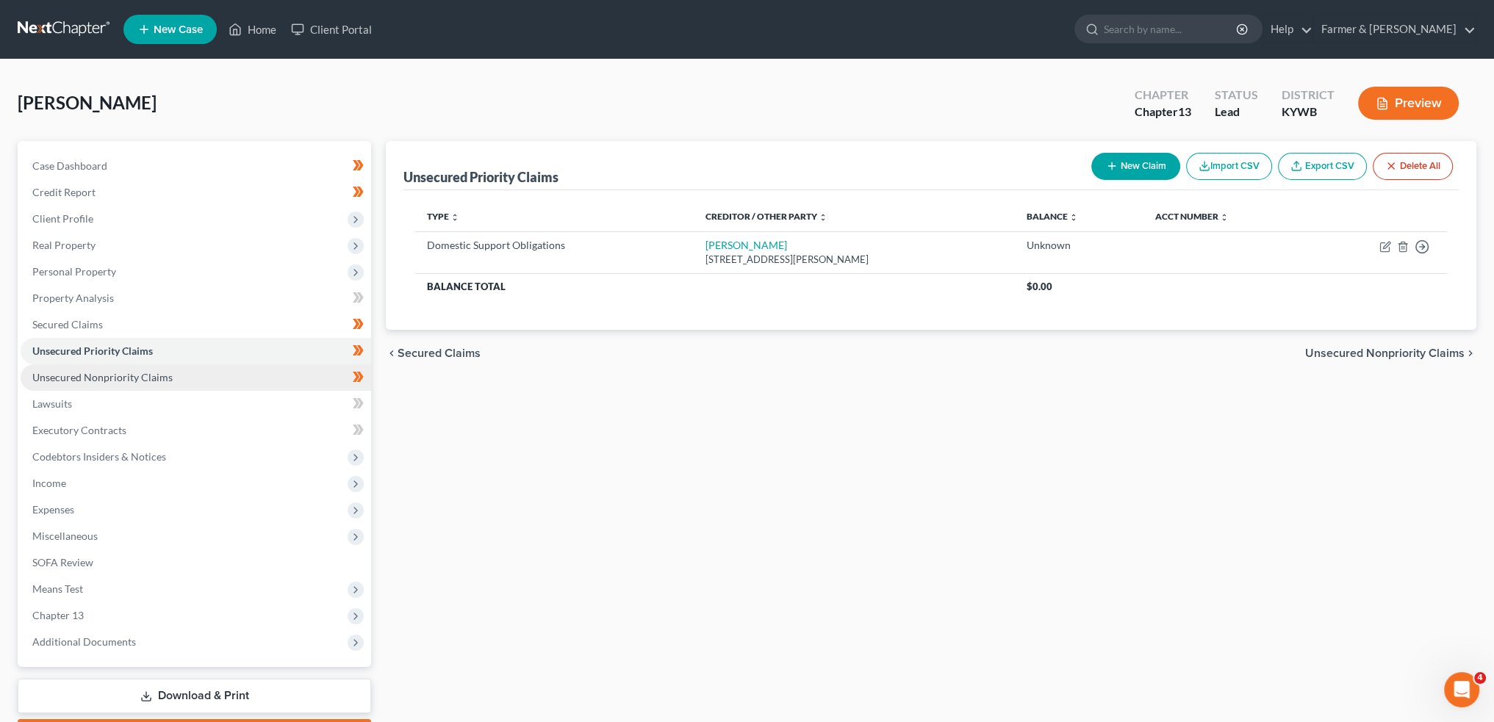
click at [82, 378] on span "Unsecured Nonpriority Claims" at bounding box center [102, 377] width 140 height 12
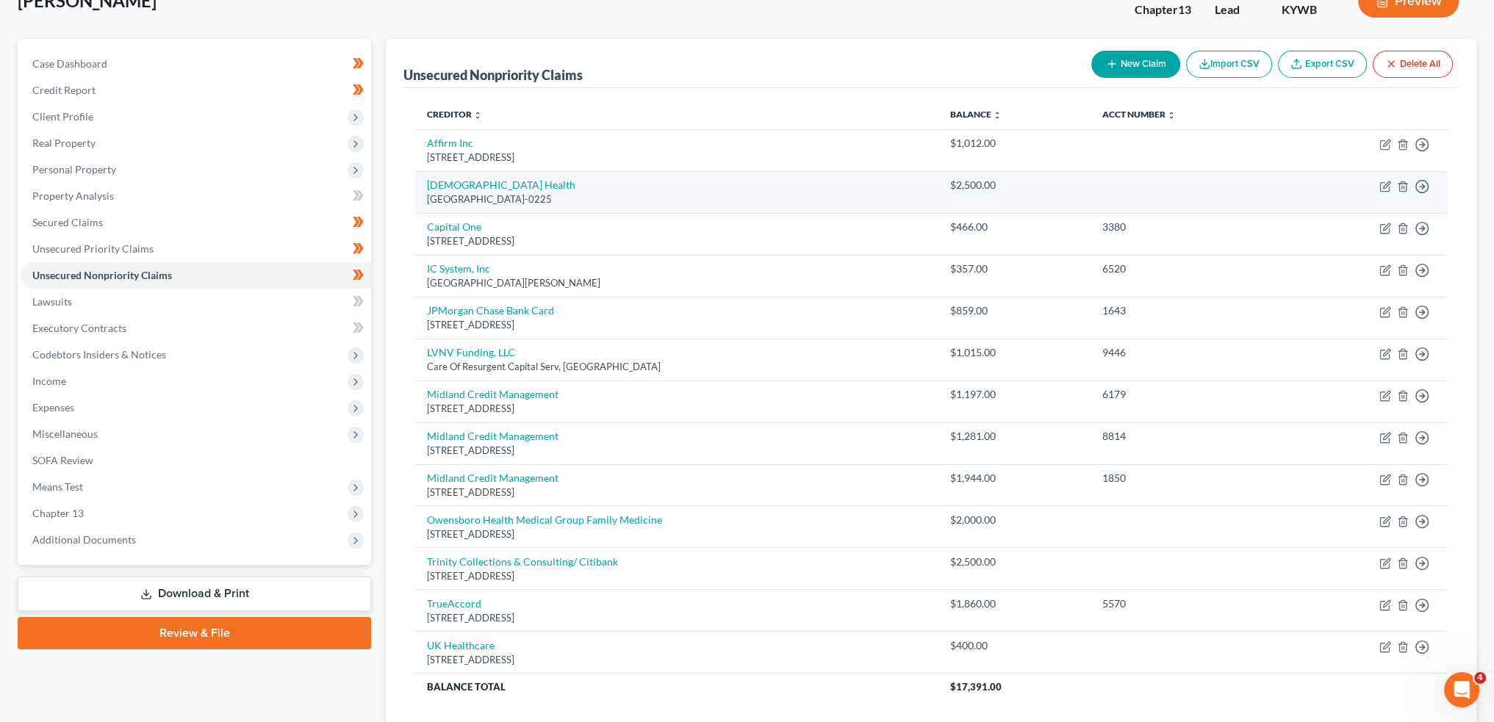
scroll to position [209, 0]
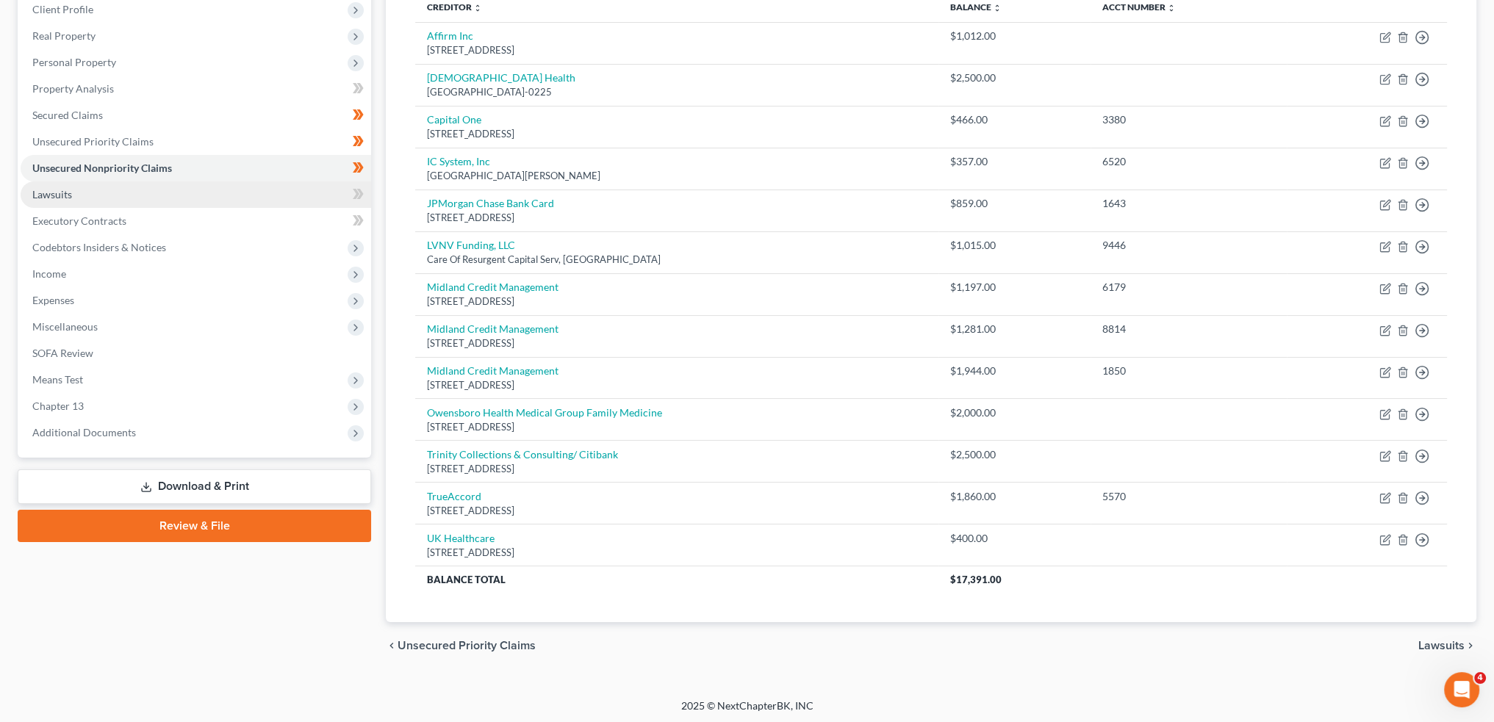
click at [121, 200] on link "Lawsuits" at bounding box center [196, 194] width 350 height 26
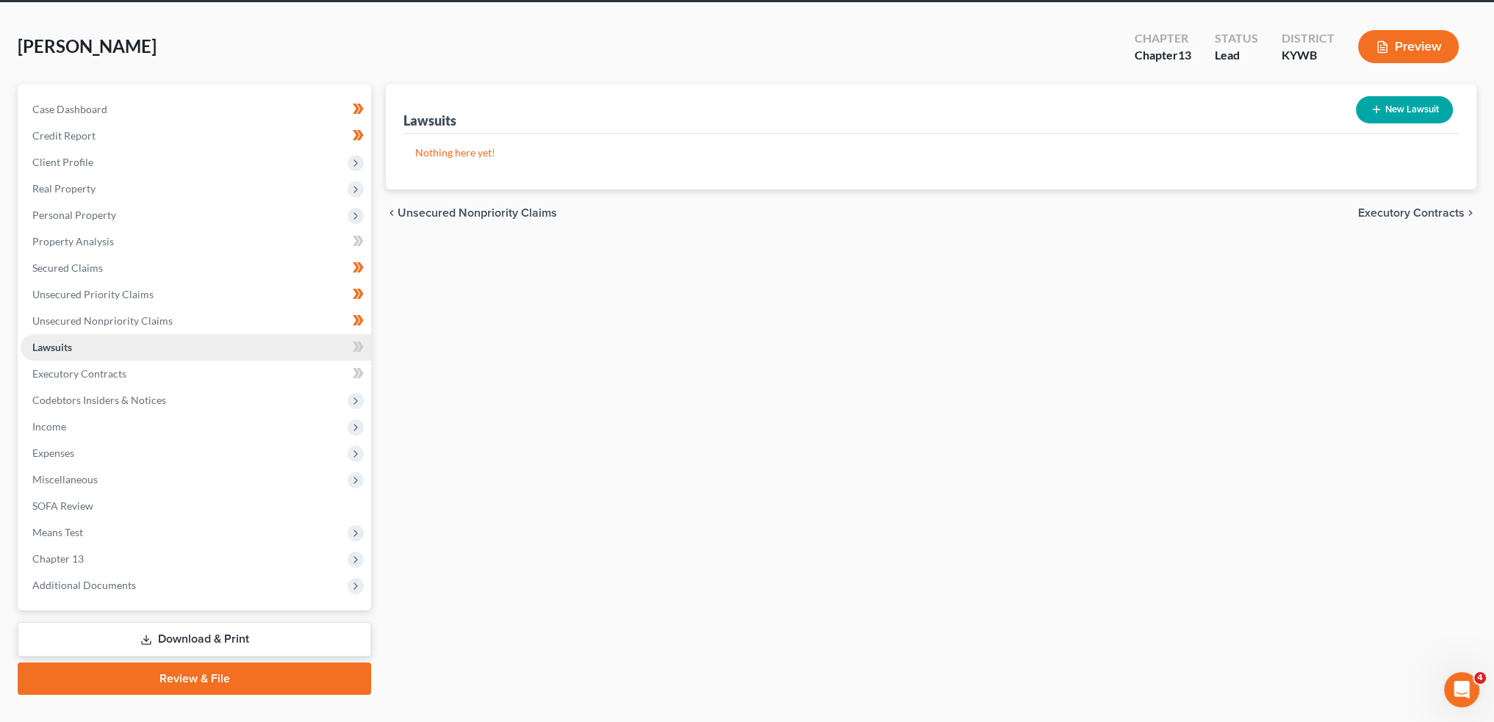
scroll to position [84, 0]
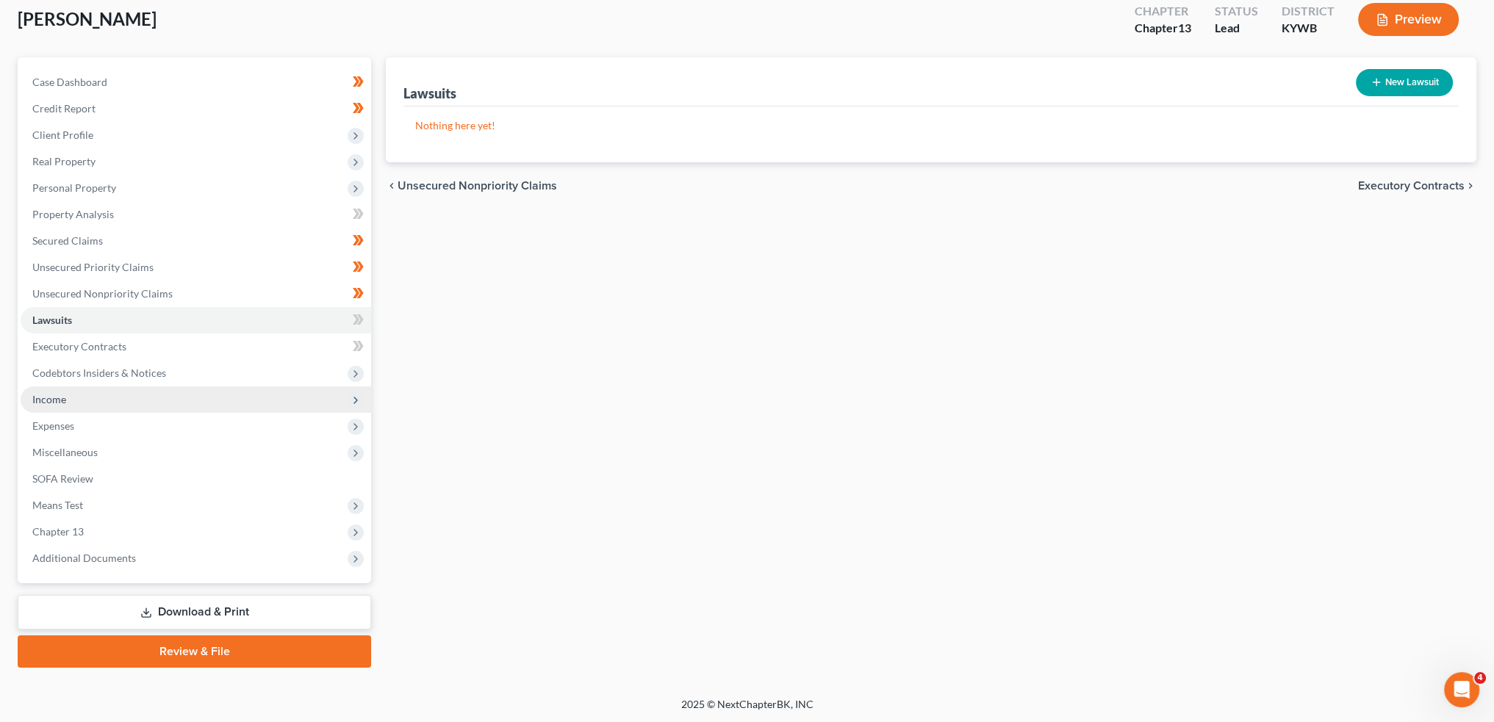
click at [97, 403] on span "Income" at bounding box center [196, 399] width 350 height 26
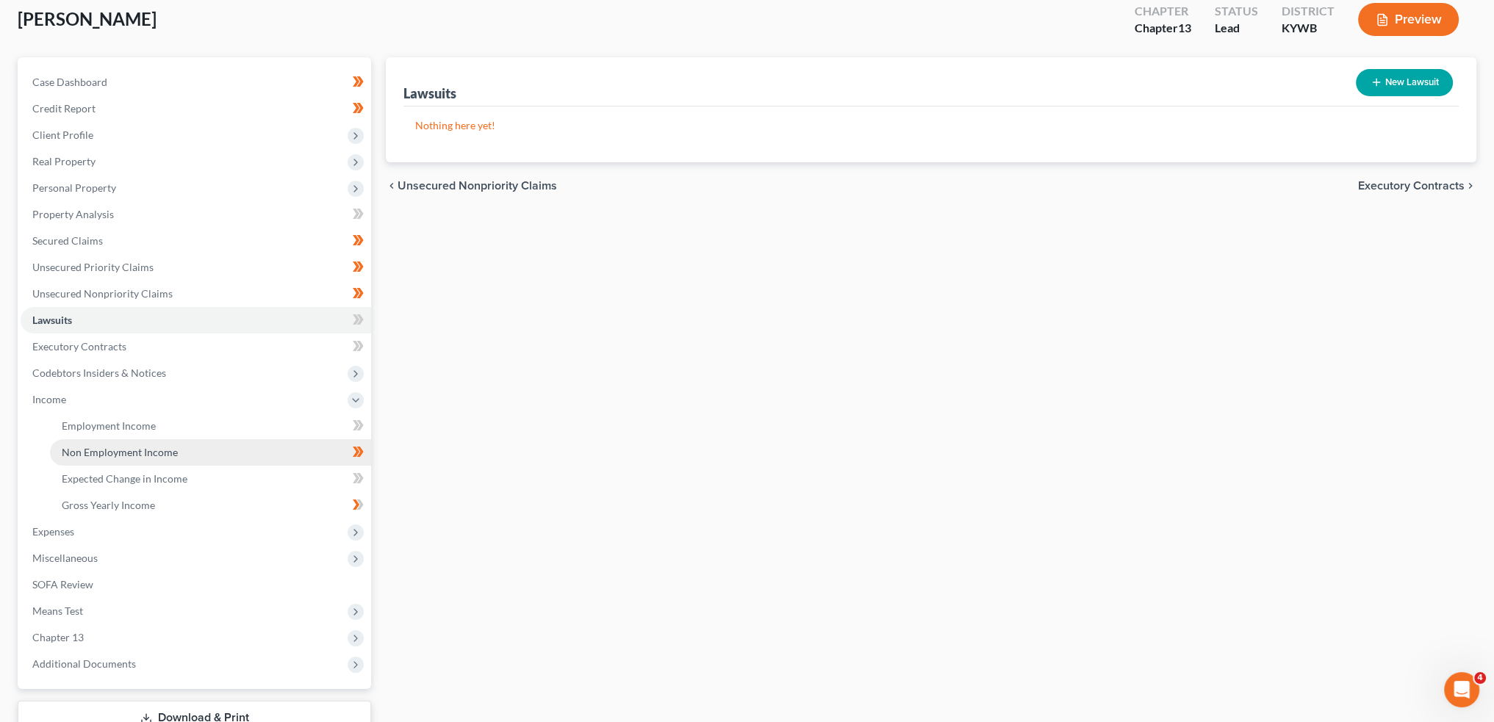
click at [97, 451] on span "Non Employment Income" at bounding box center [120, 452] width 116 height 12
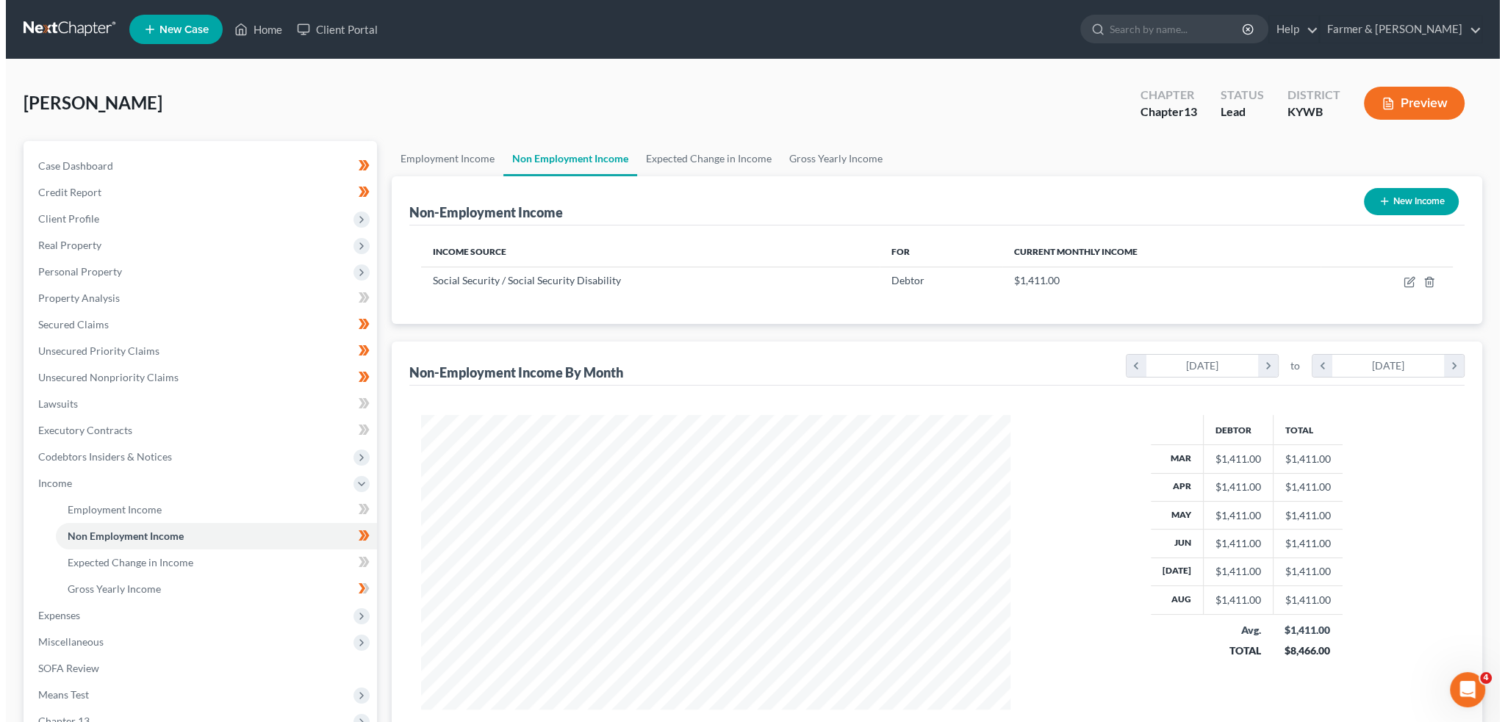
scroll to position [295, 618]
click at [1402, 281] on icon "button" at bounding box center [1404, 280] width 7 height 7
select select "4"
select select "0"
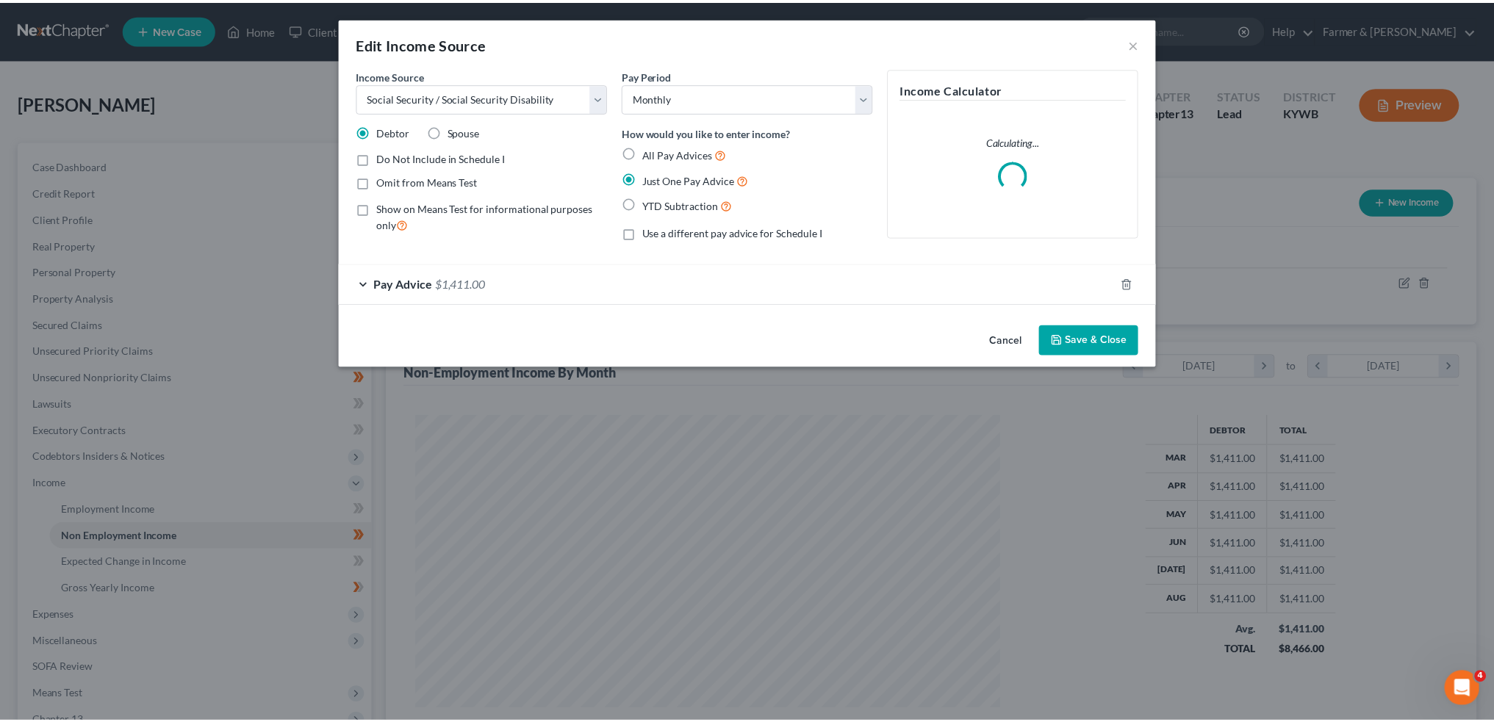
scroll to position [297, 623]
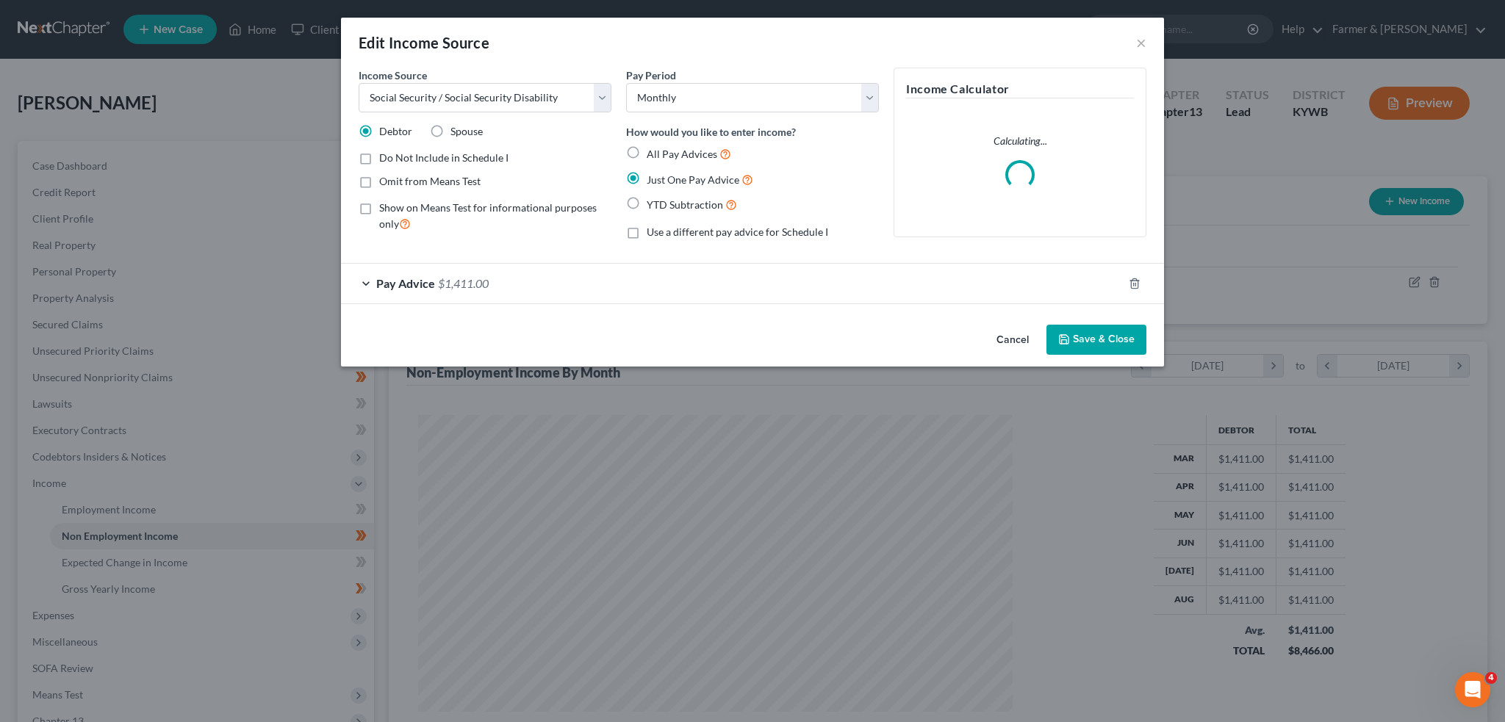
click at [379, 208] on label "Show on Means Test for informational purposes only" at bounding box center [495, 217] width 232 height 32
click at [385, 208] on input "Show on Means Test for informational purposes only" at bounding box center [390, 206] width 10 height 10
checkbox input "true"
click at [1083, 336] on button "Save & Close" at bounding box center [1096, 340] width 100 height 31
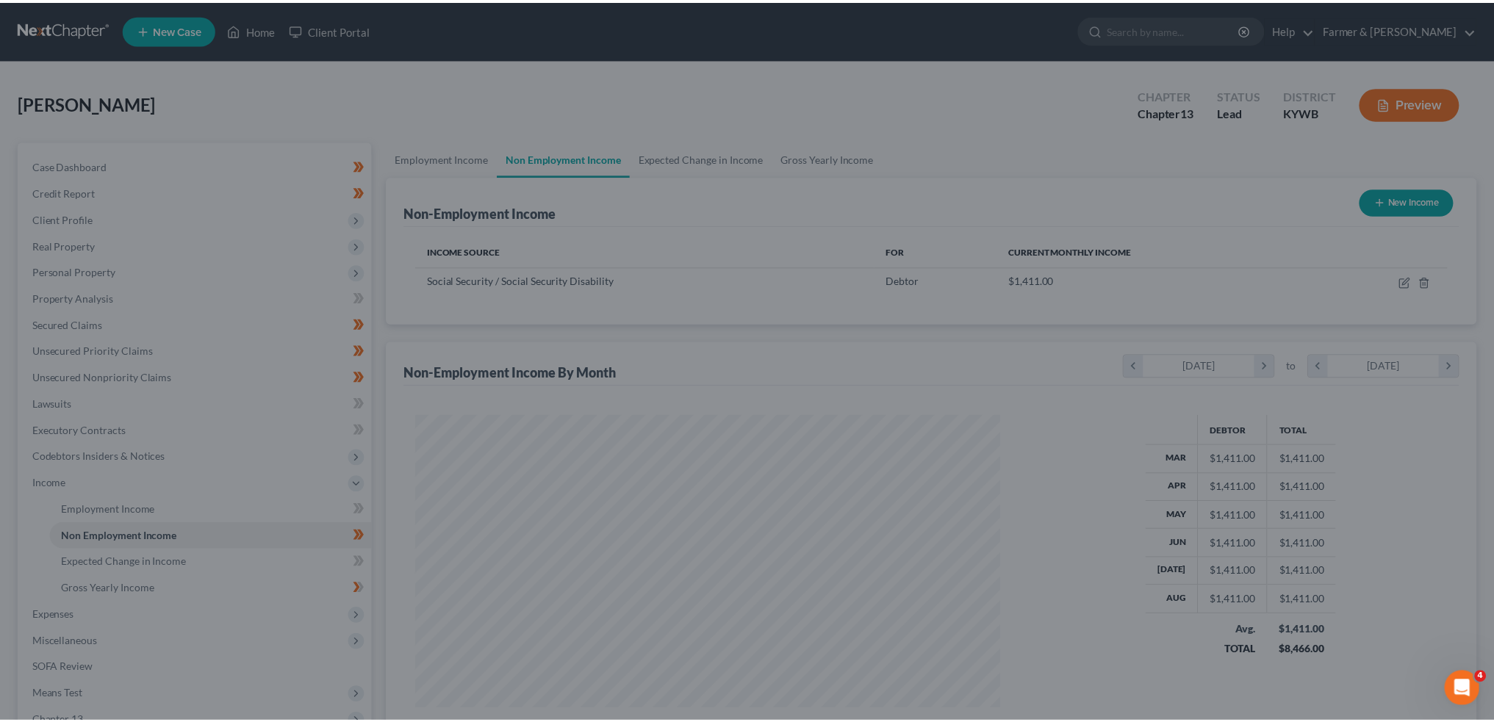
scroll to position [734413, 734088]
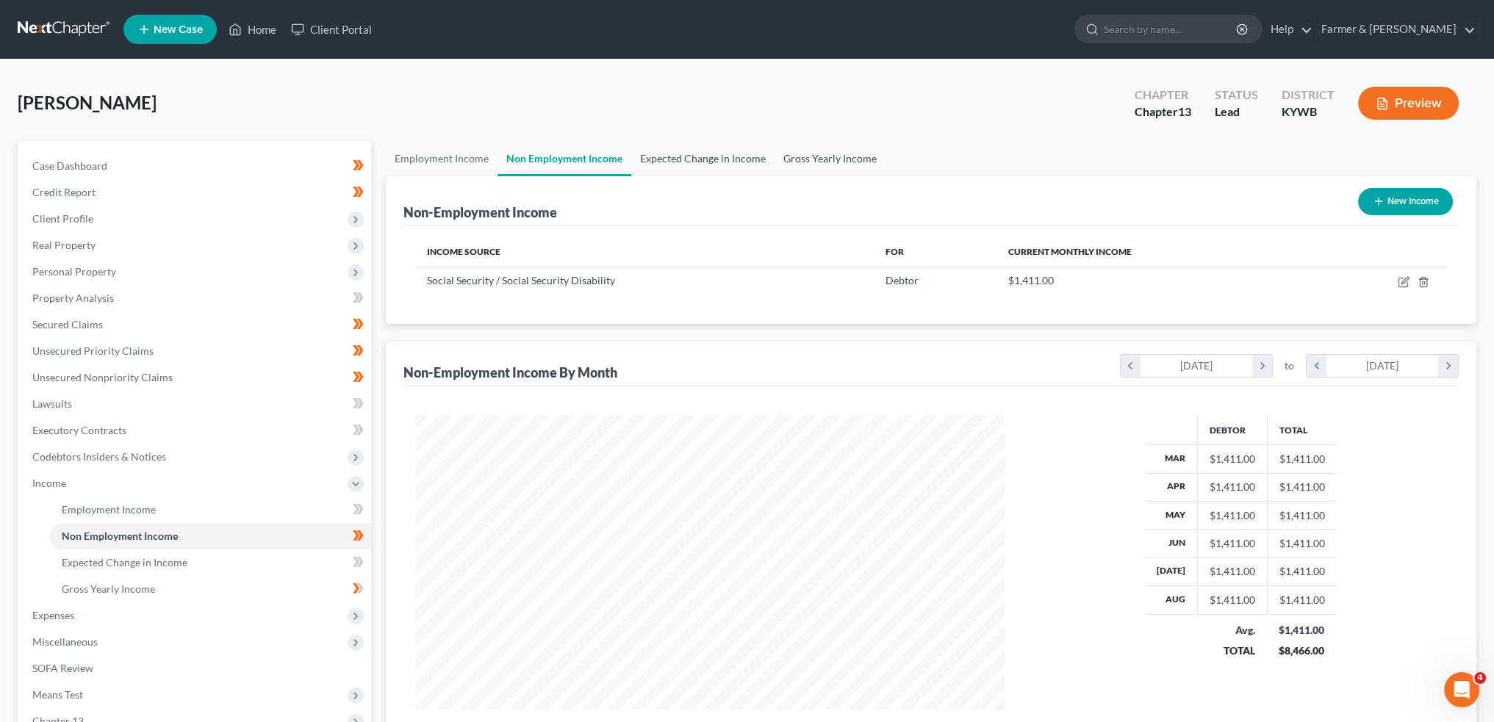
click at [663, 159] on link "Expected Change in Income" at bounding box center [702, 158] width 143 height 35
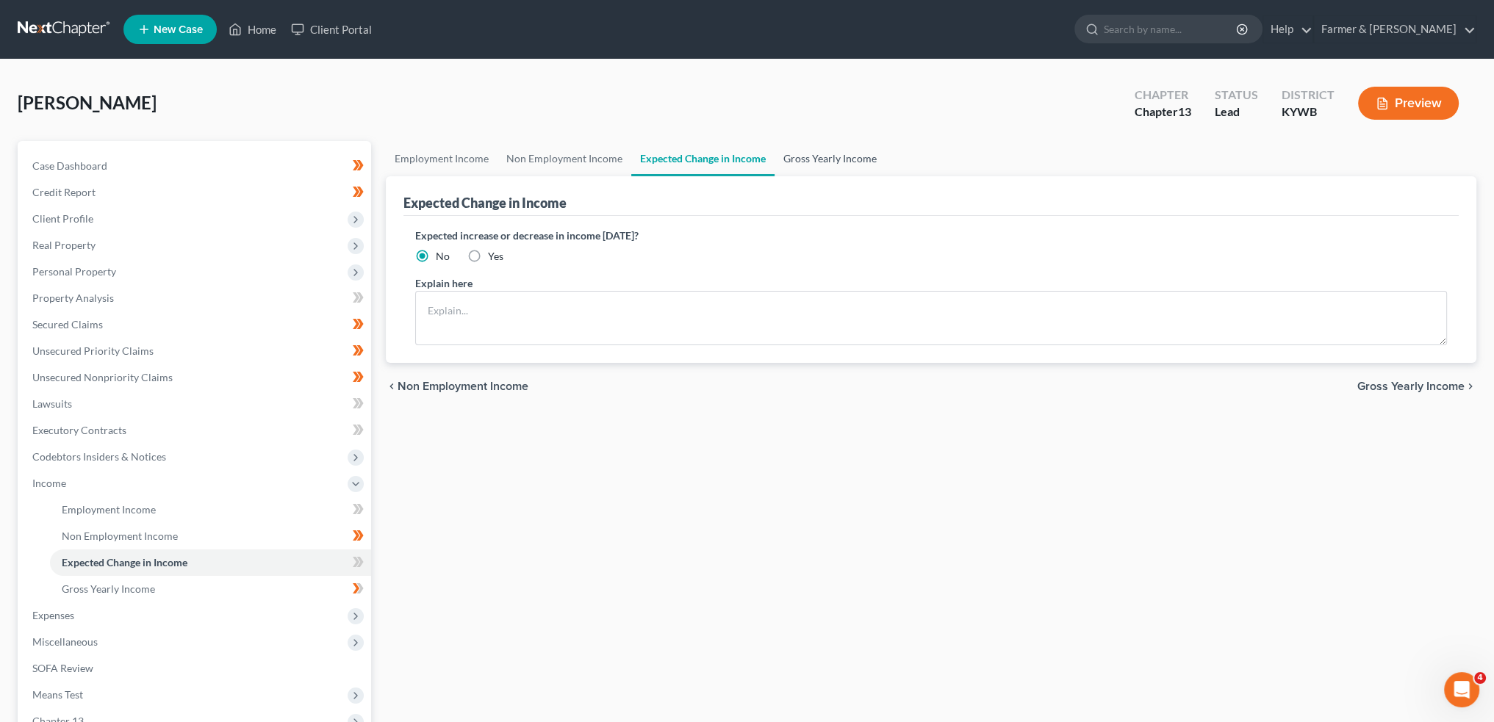
click at [827, 158] on link "Gross Yearly Income" at bounding box center [829, 158] width 111 height 35
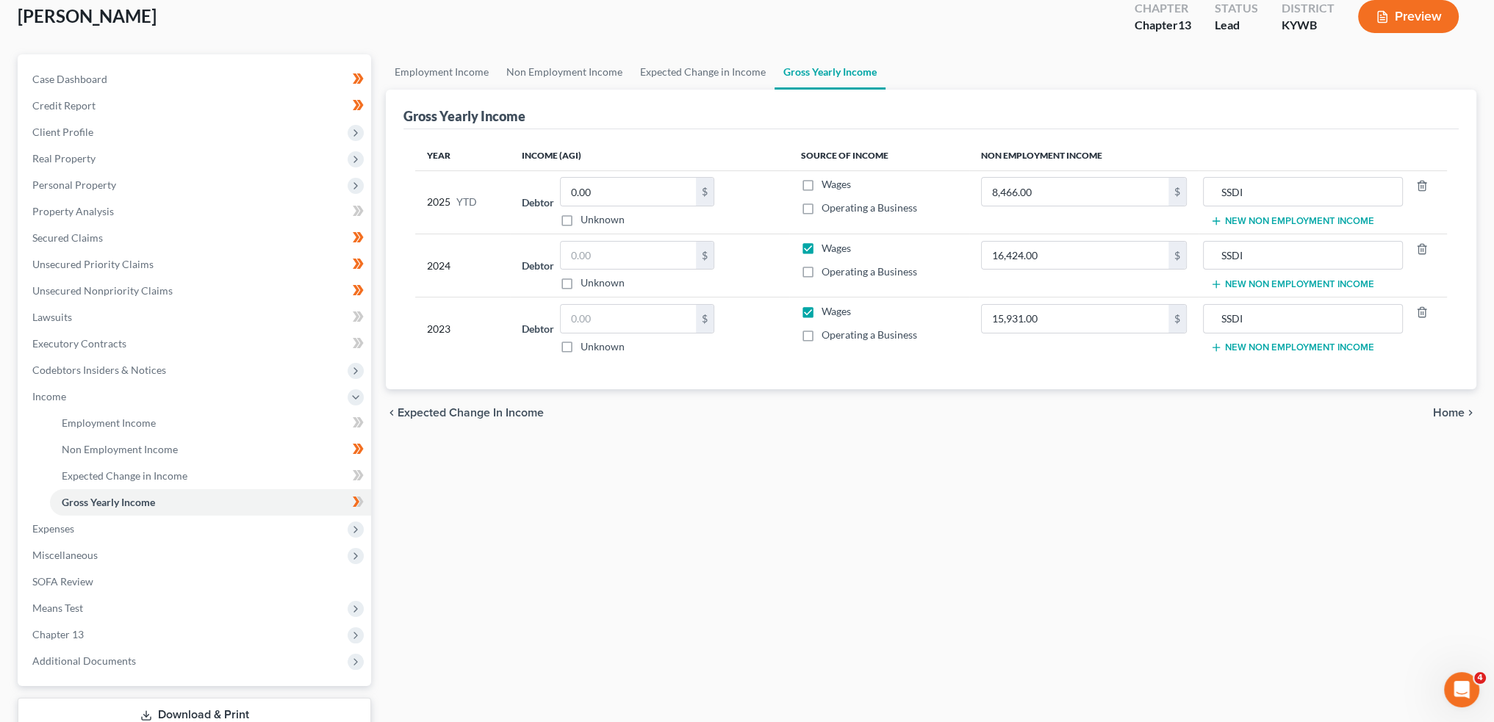
scroll to position [190, 0]
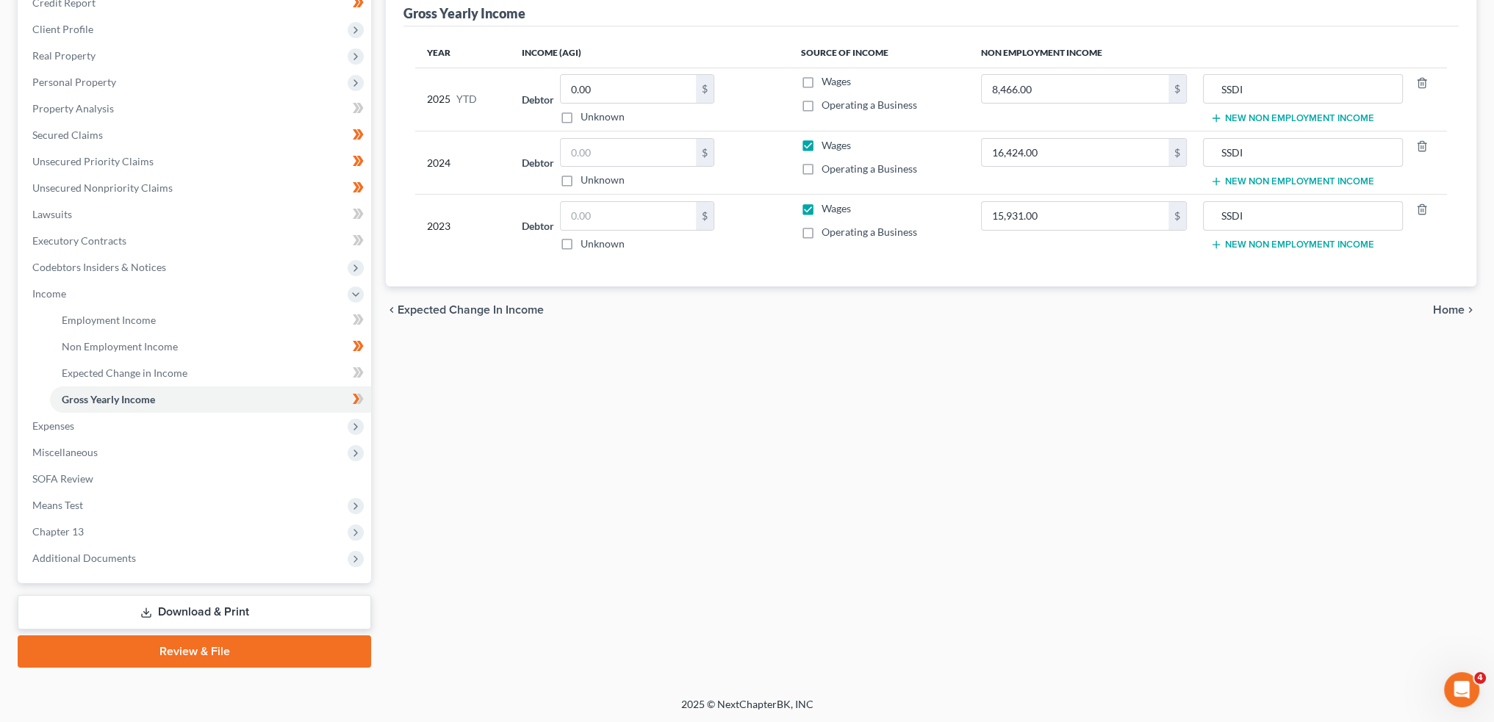
click at [821, 142] on label "Wages" at bounding box center [835, 145] width 29 height 15
click at [827, 142] on input "Wages" at bounding box center [832, 143] width 10 height 10
checkbox input "false"
click at [821, 208] on label "Wages" at bounding box center [835, 208] width 29 height 15
click at [827, 208] on input "Wages" at bounding box center [832, 206] width 10 height 10
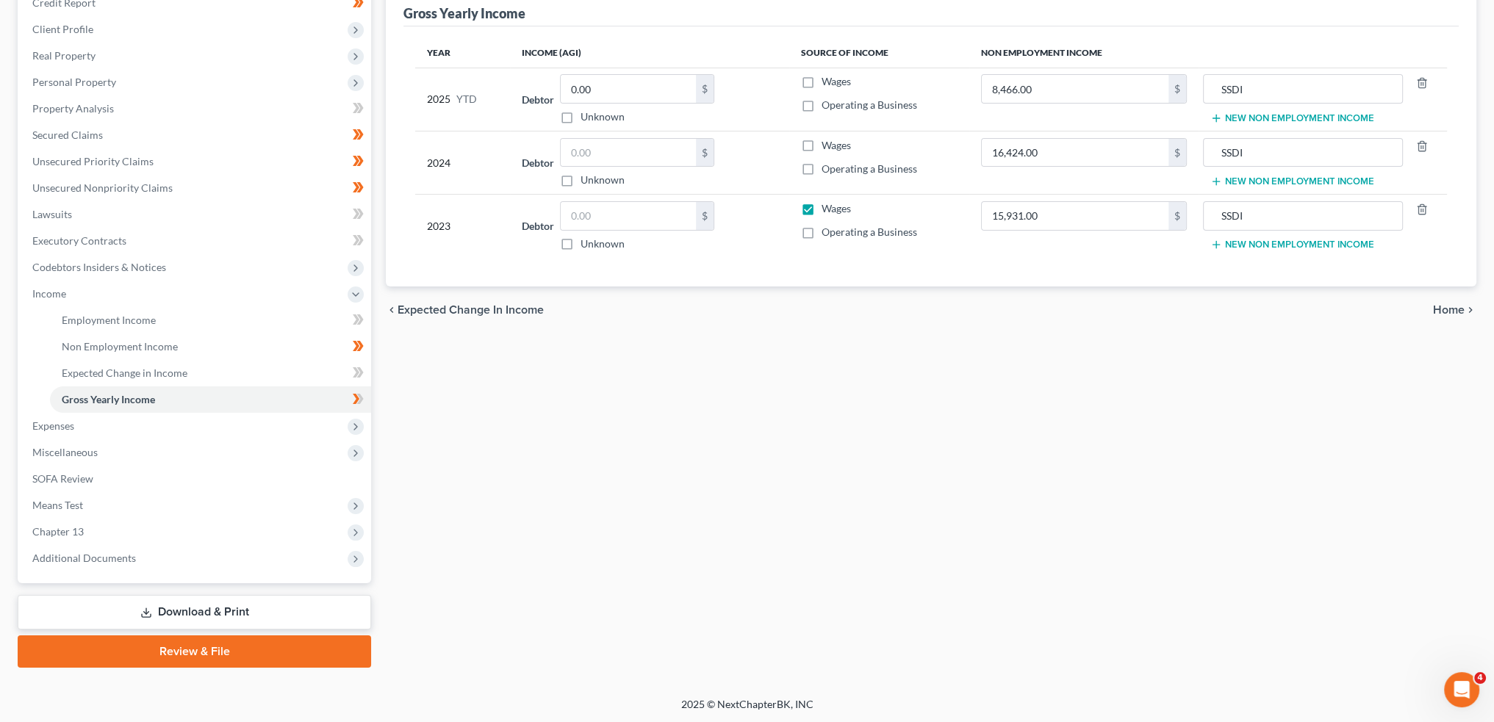
checkbox input "false"
click at [115, 425] on span "Expenses" at bounding box center [196, 426] width 350 height 26
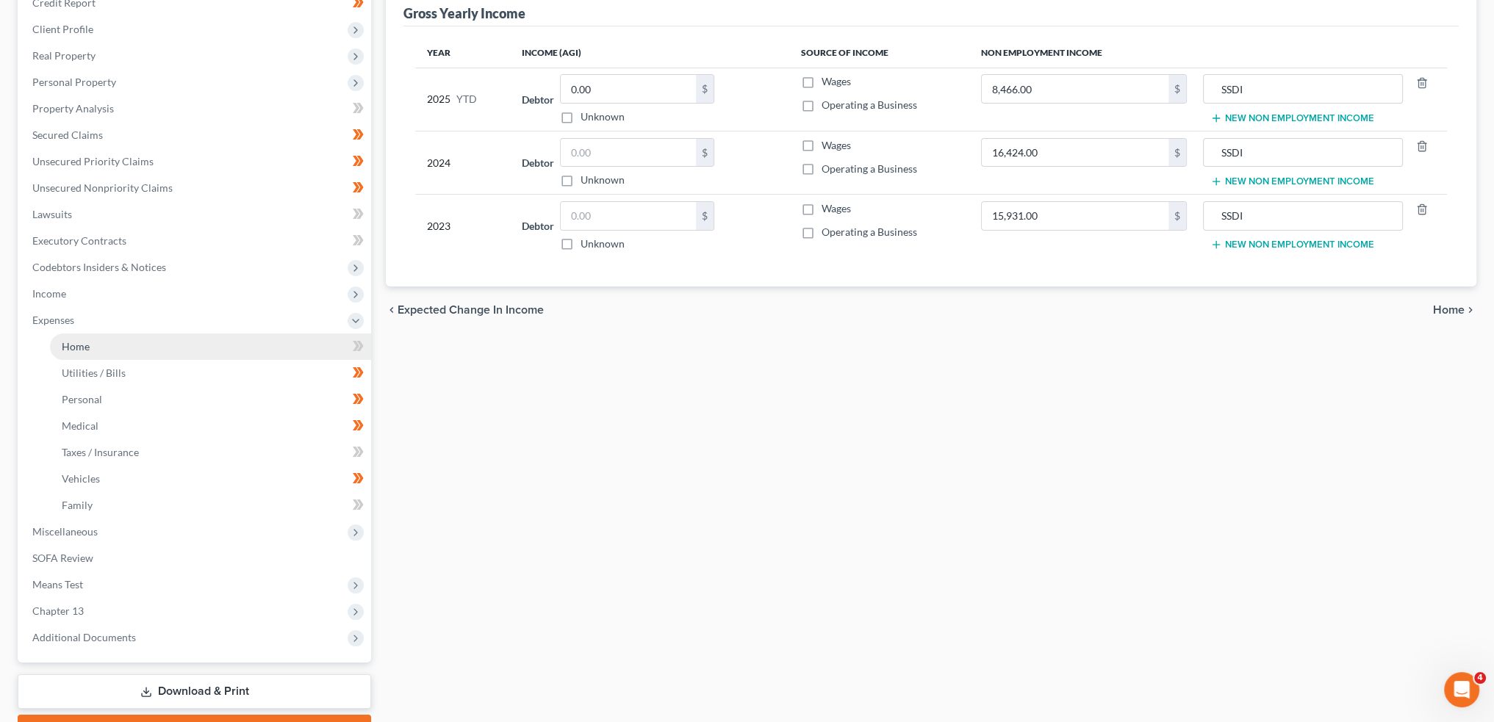
click at [120, 341] on link "Home" at bounding box center [210, 347] width 321 height 26
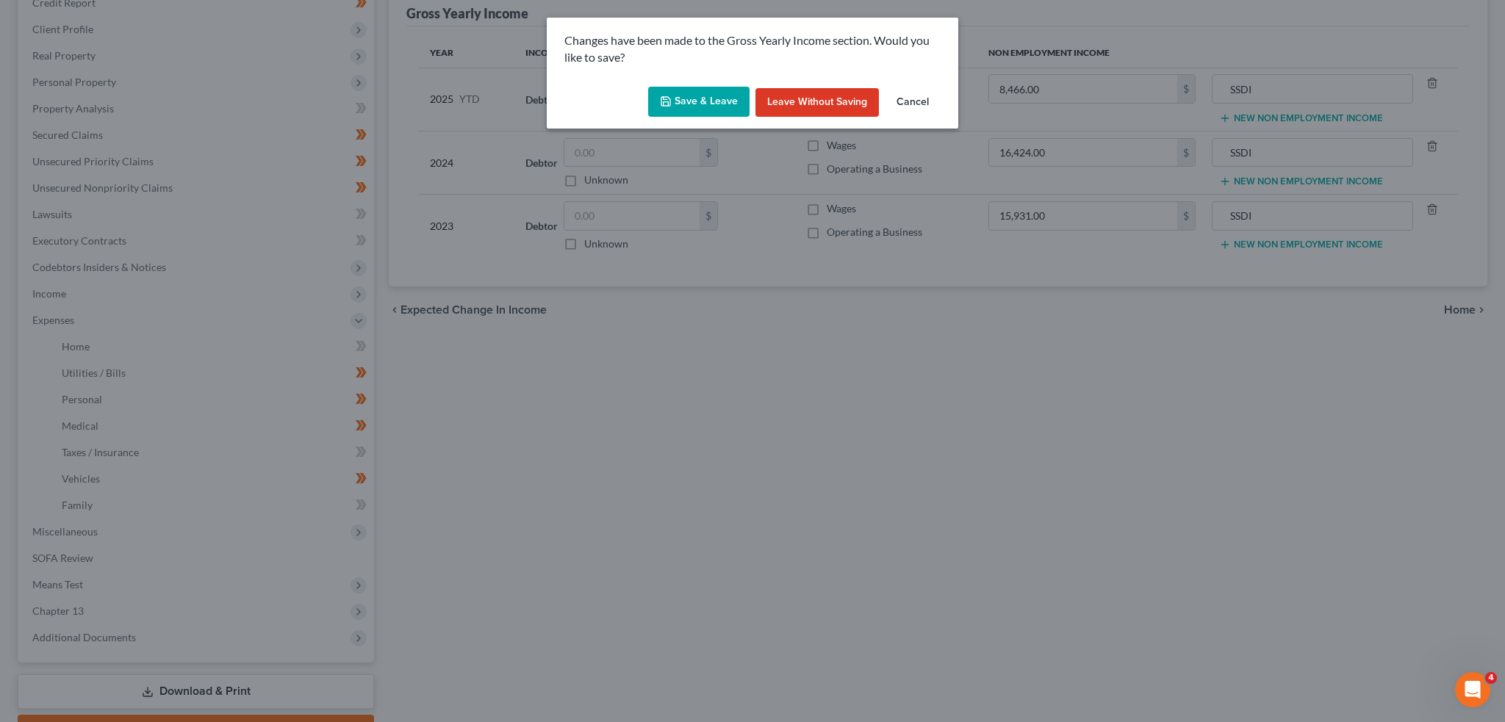
drag, startPoint x: 726, startPoint y: 93, endPoint x: 893, endPoint y: 196, distance: 197.0
click at [726, 93] on button "Save & Leave" at bounding box center [698, 102] width 101 height 31
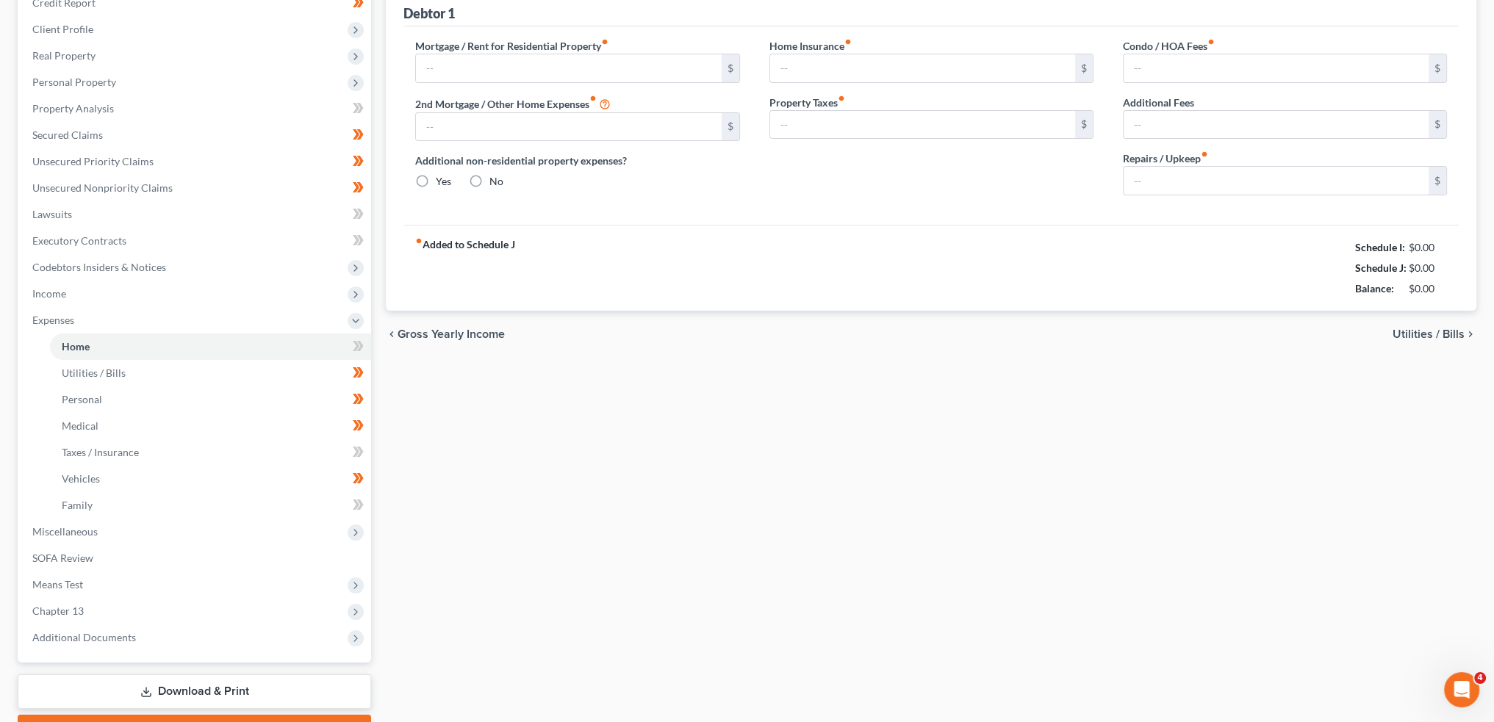
type input "0.00"
radio input "true"
type input "0.00"
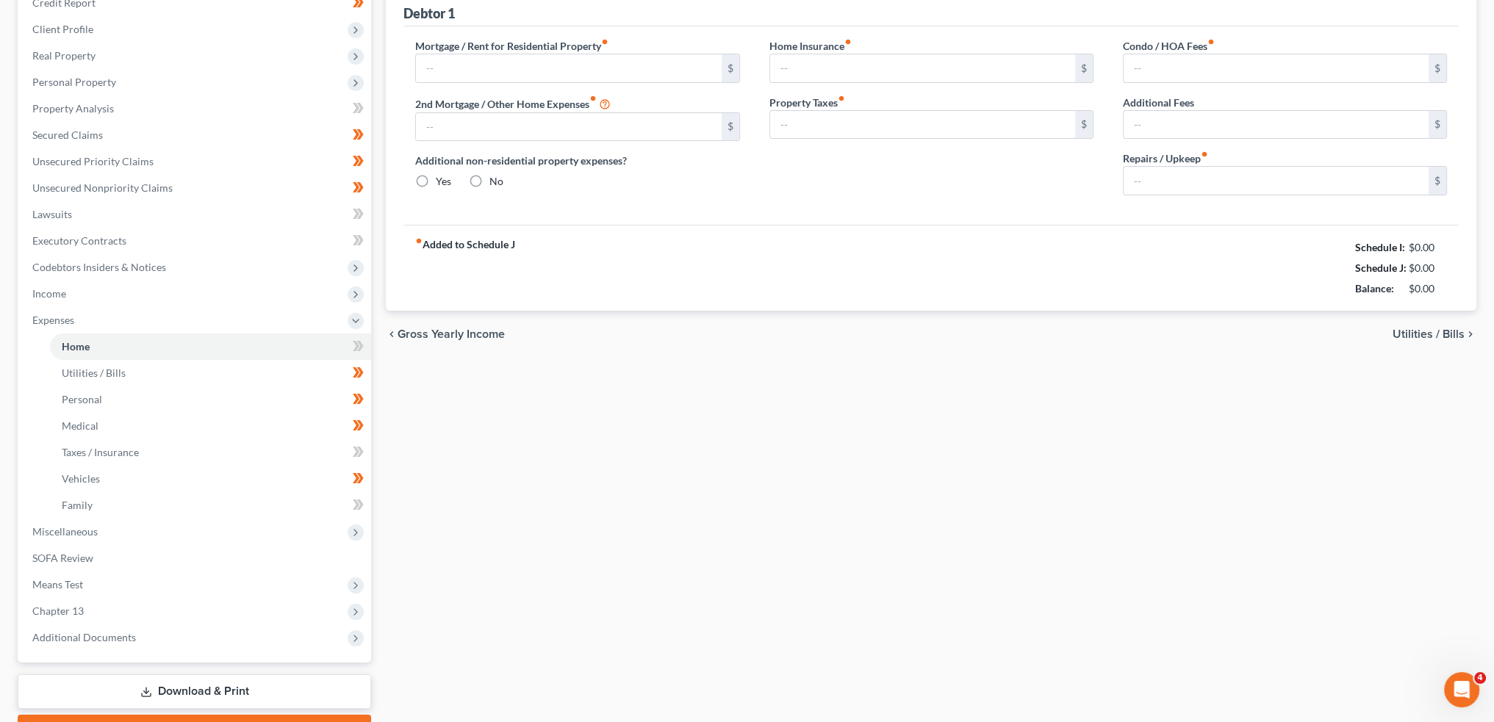
type input "0.00"
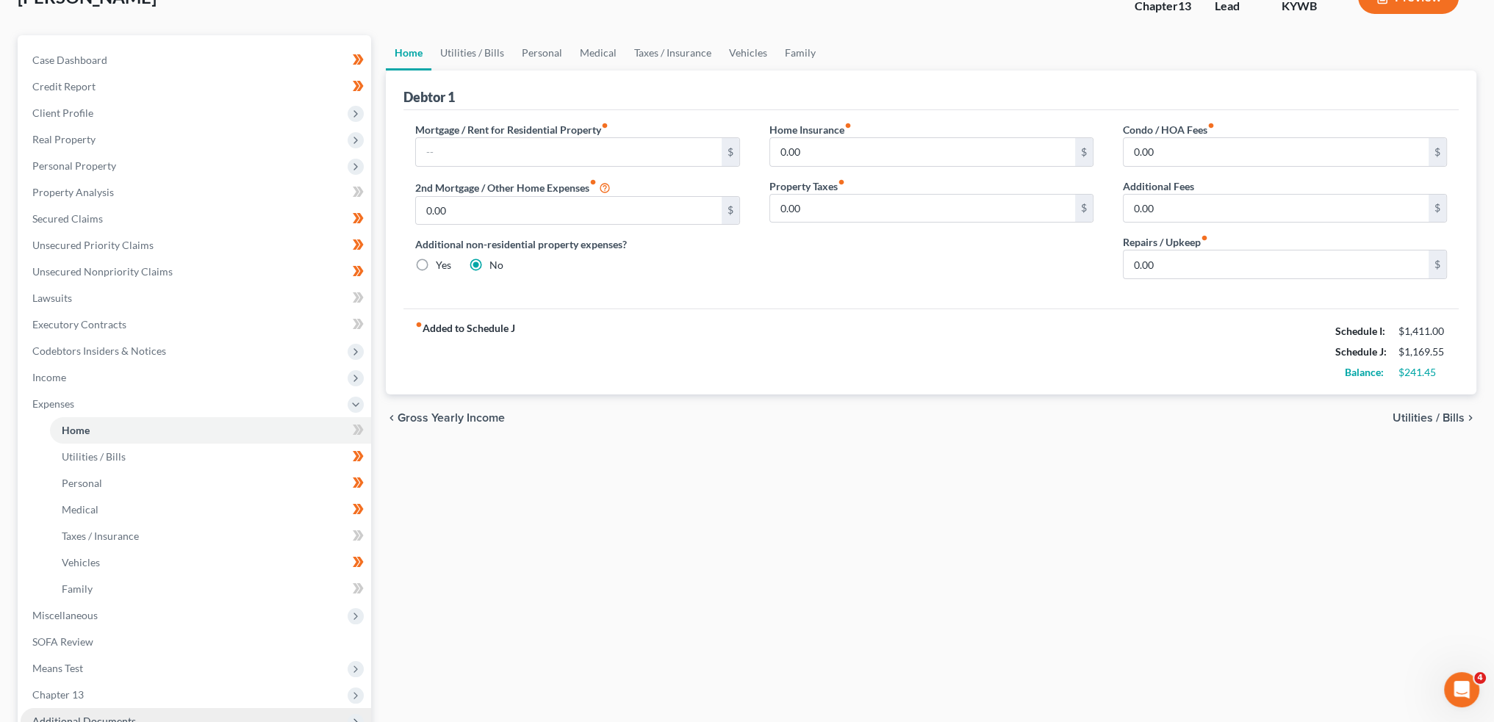
scroll to position [269, 0]
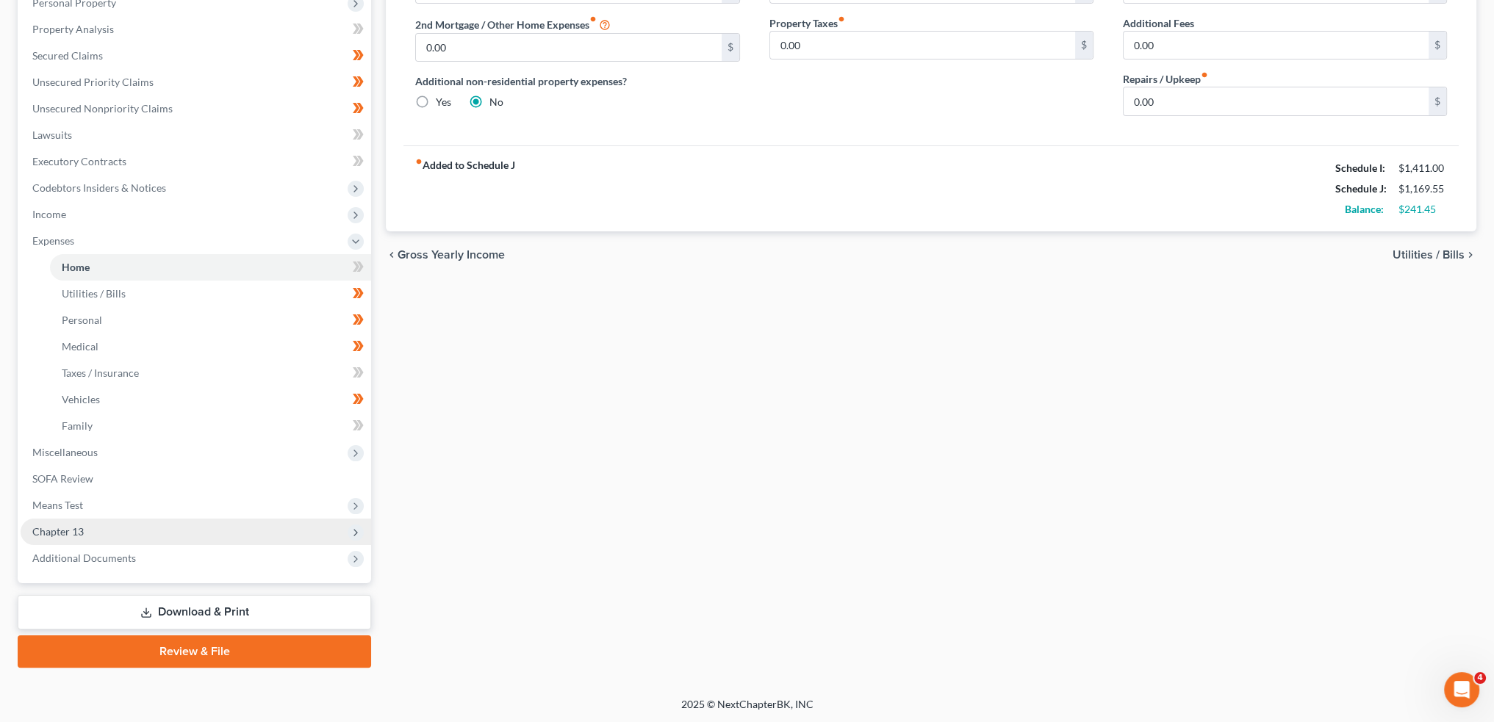
click at [165, 529] on span "Chapter 13" at bounding box center [196, 532] width 350 height 26
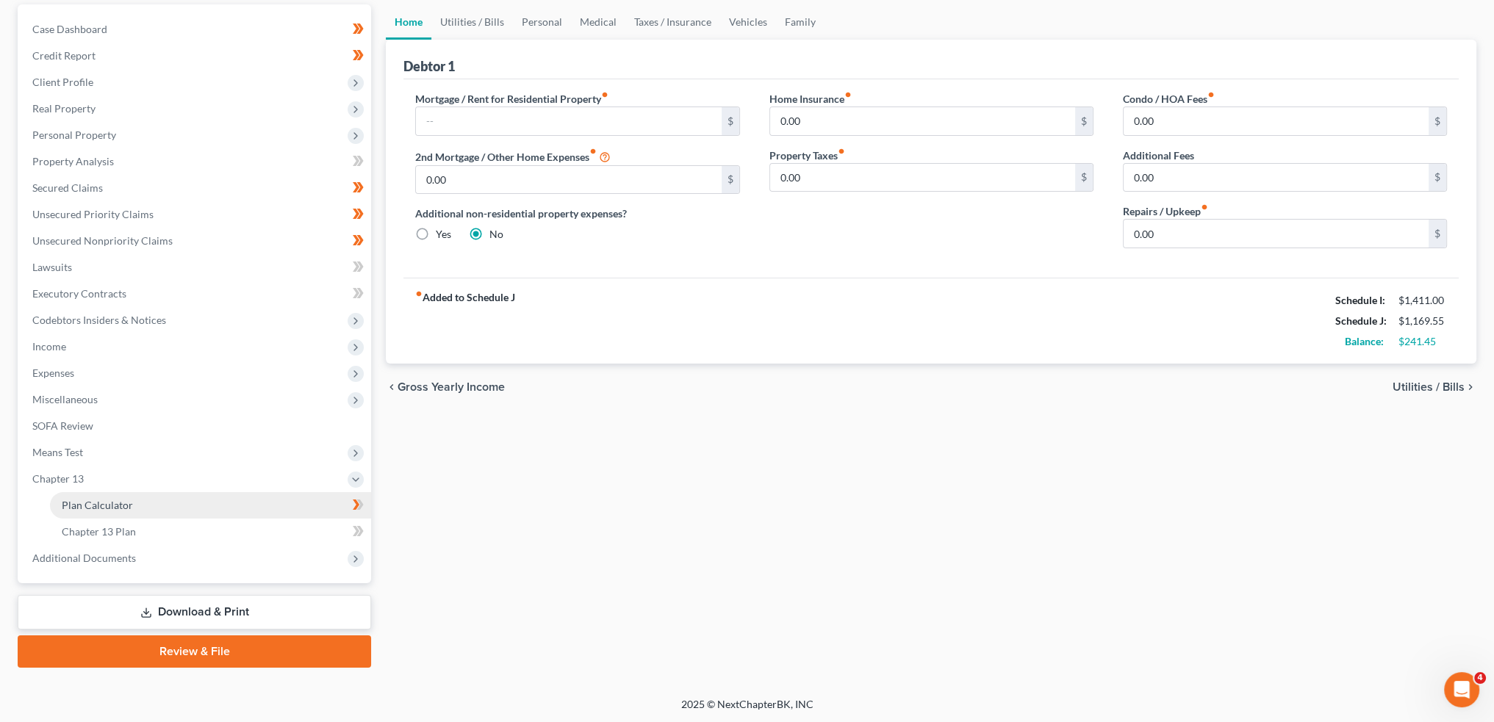
click at [160, 508] on link "Plan Calculator" at bounding box center [210, 505] width 321 height 26
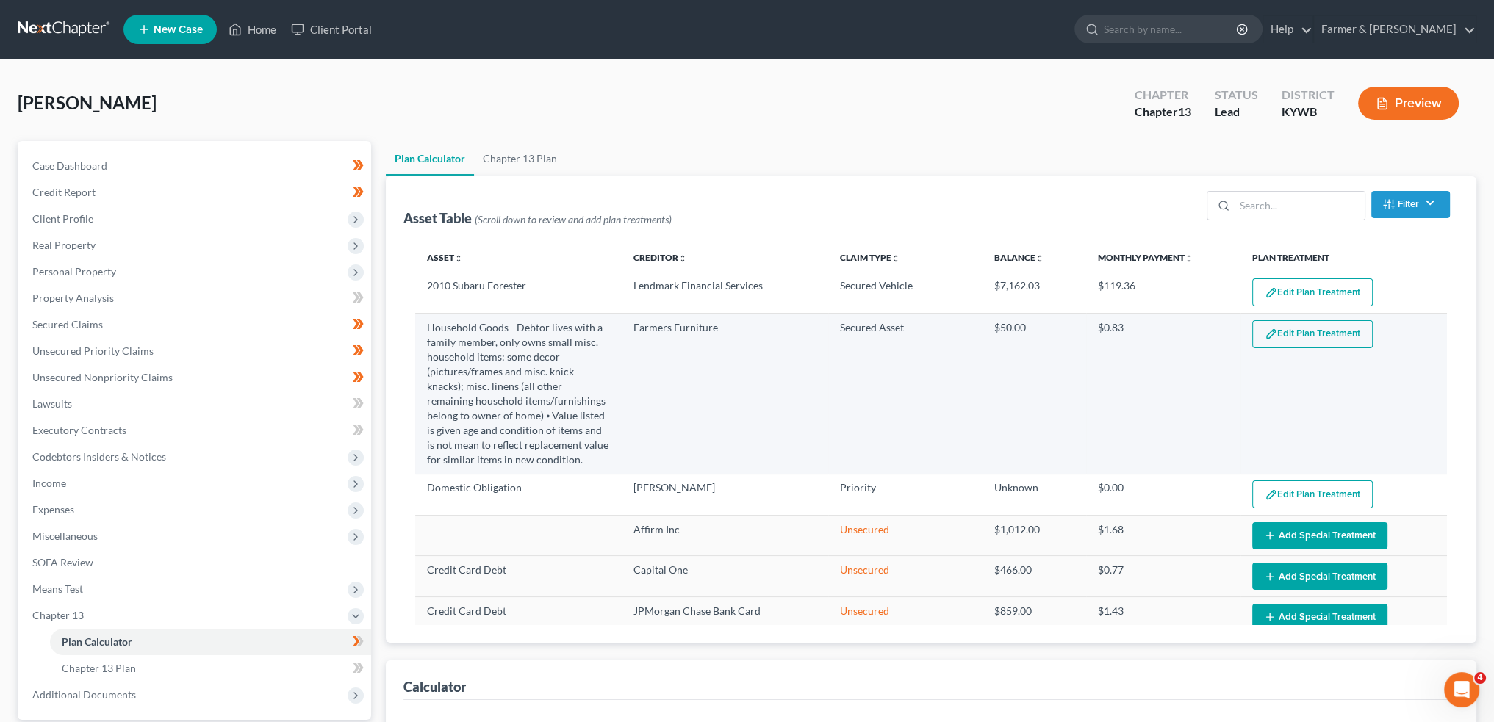
select select "59"
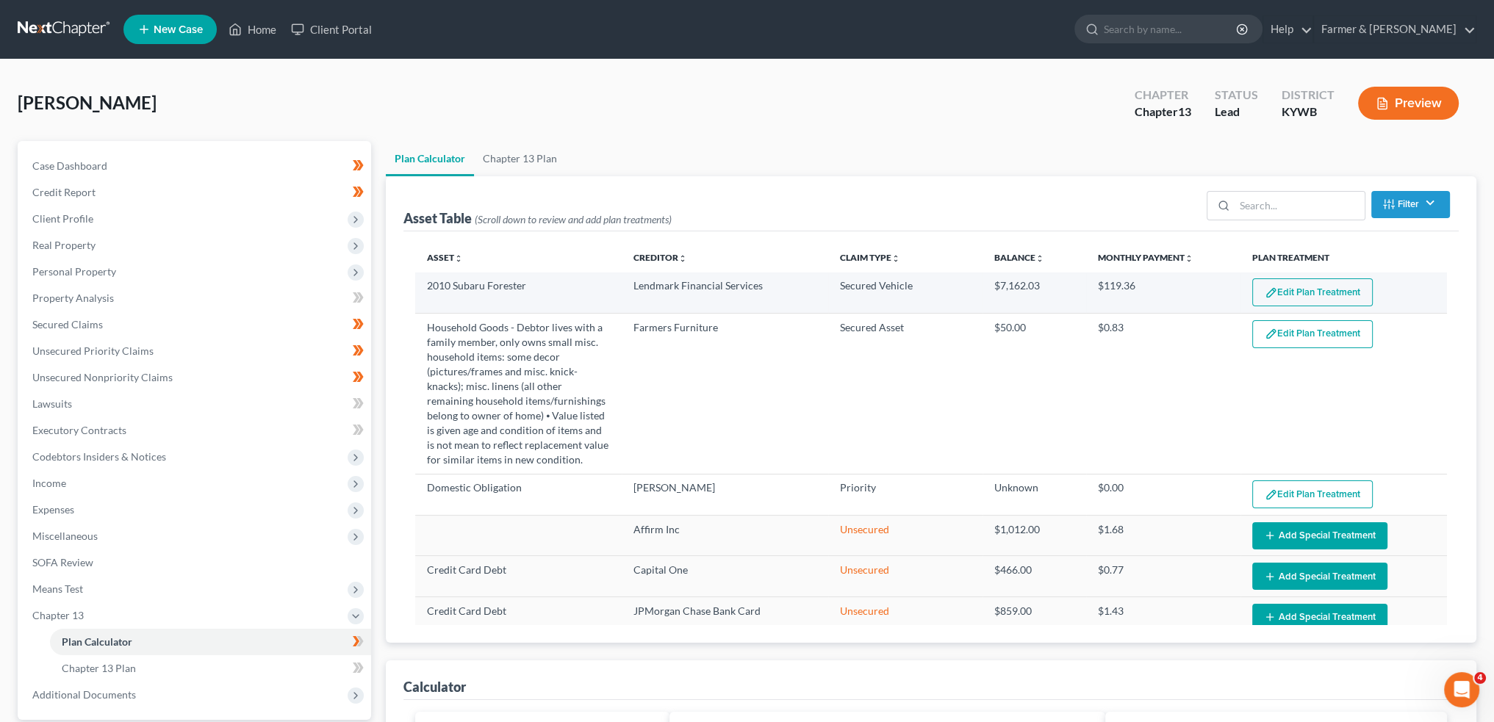
click at [1322, 287] on button "Edit Plan Treatment" at bounding box center [1312, 292] width 120 height 28
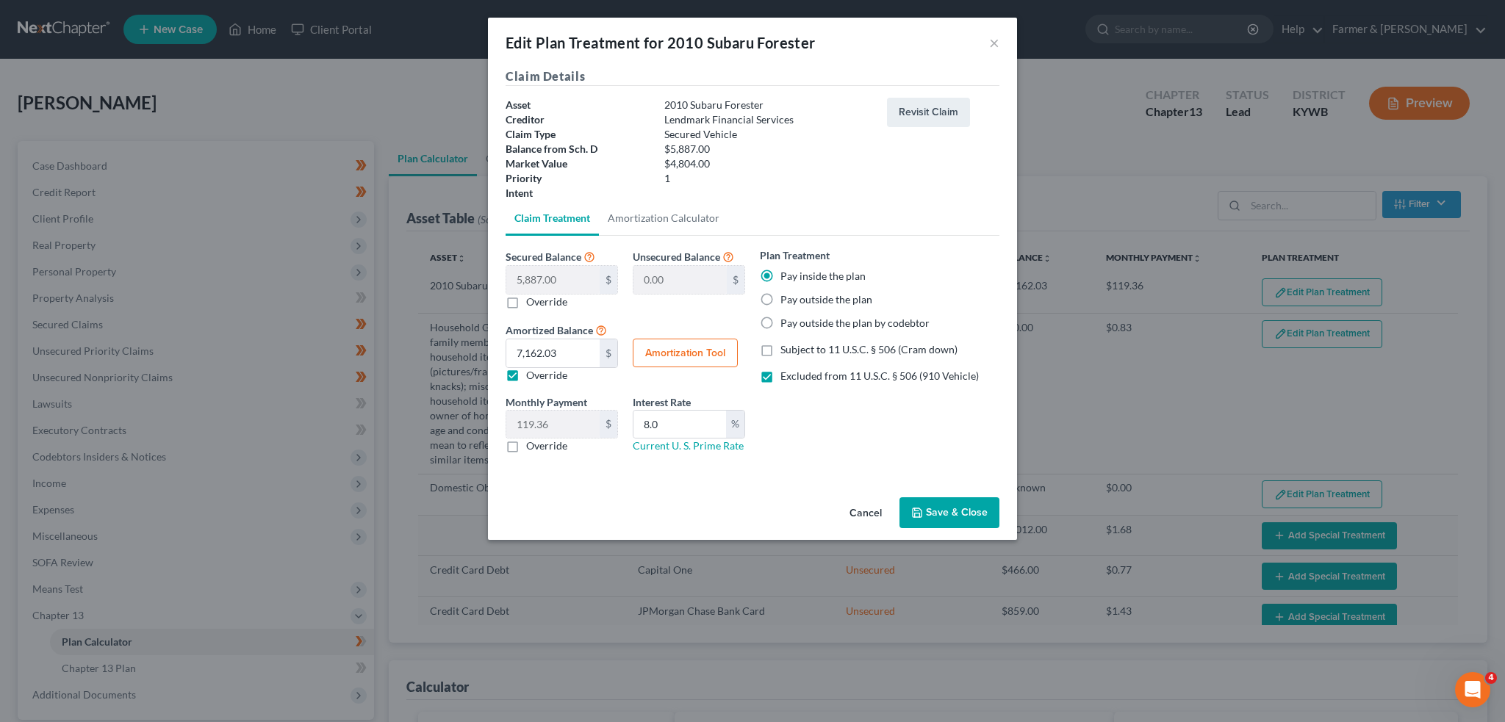
click at [985, 518] on button "Save & Close" at bounding box center [949, 512] width 100 height 31
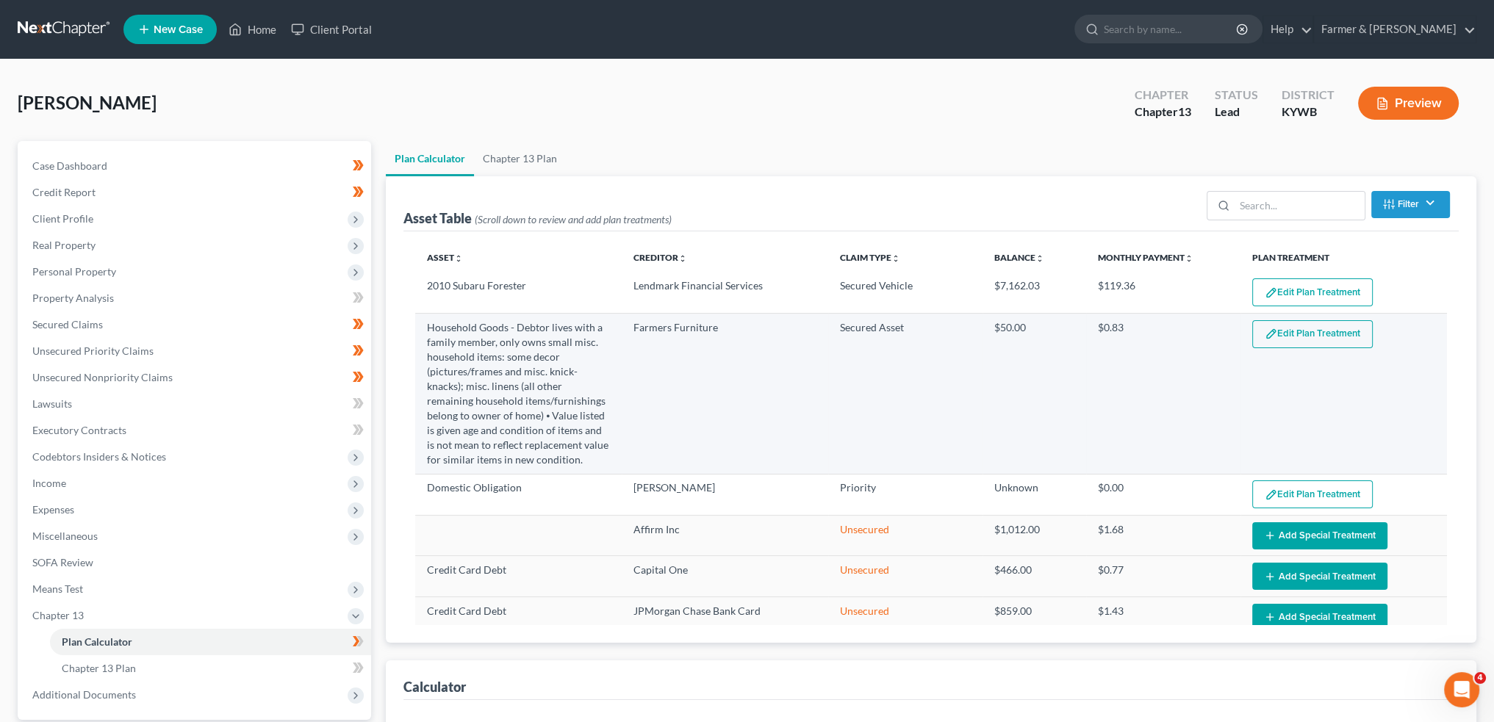
select select "59"
click at [1275, 323] on button "Edit Plan Treatment" at bounding box center [1312, 334] width 120 height 28
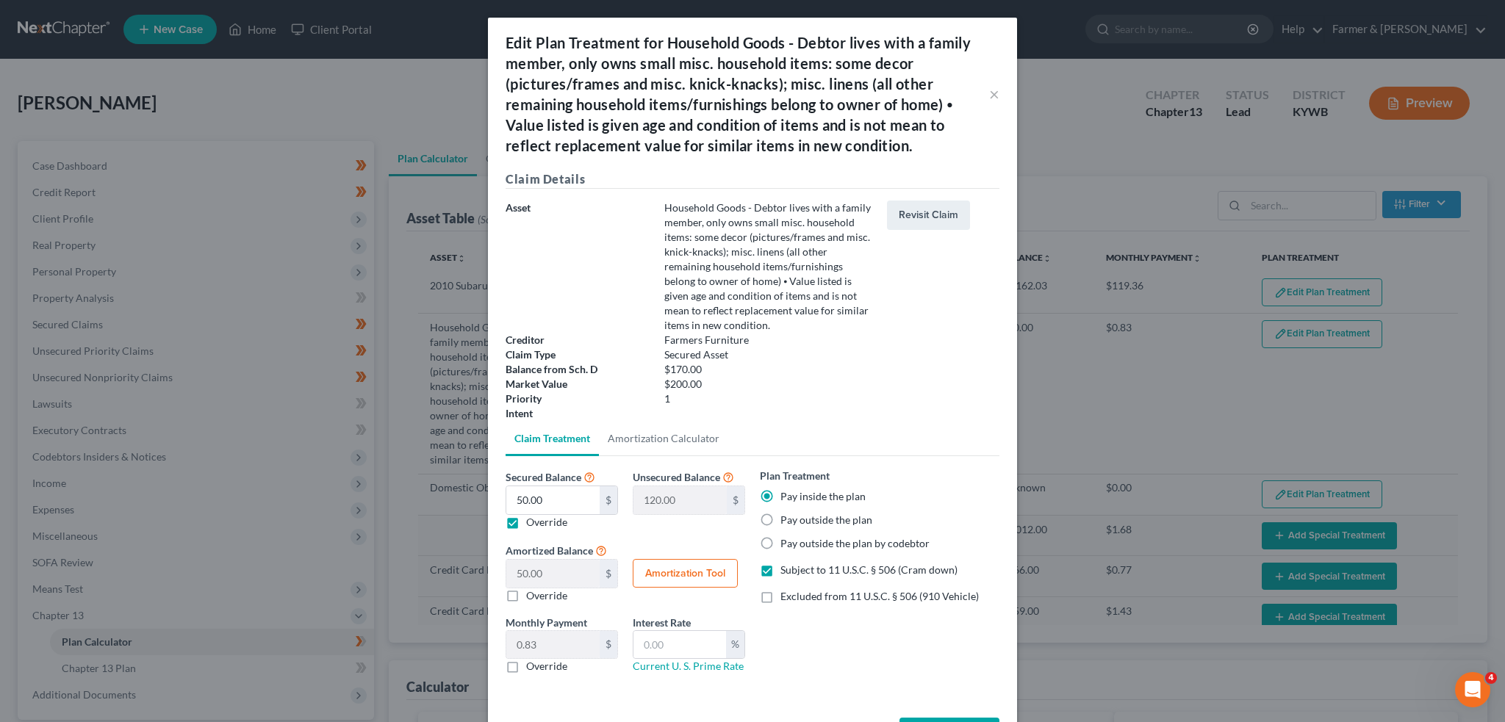
click at [526, 522] on label "Override" at bounding box center [546, 522] width 41 height 15
click at [532, 522] on input "Override" at bounding box center [537, 520] width 10 height 10
checkbox input "false"
type input "0.00"
type input "170.00"
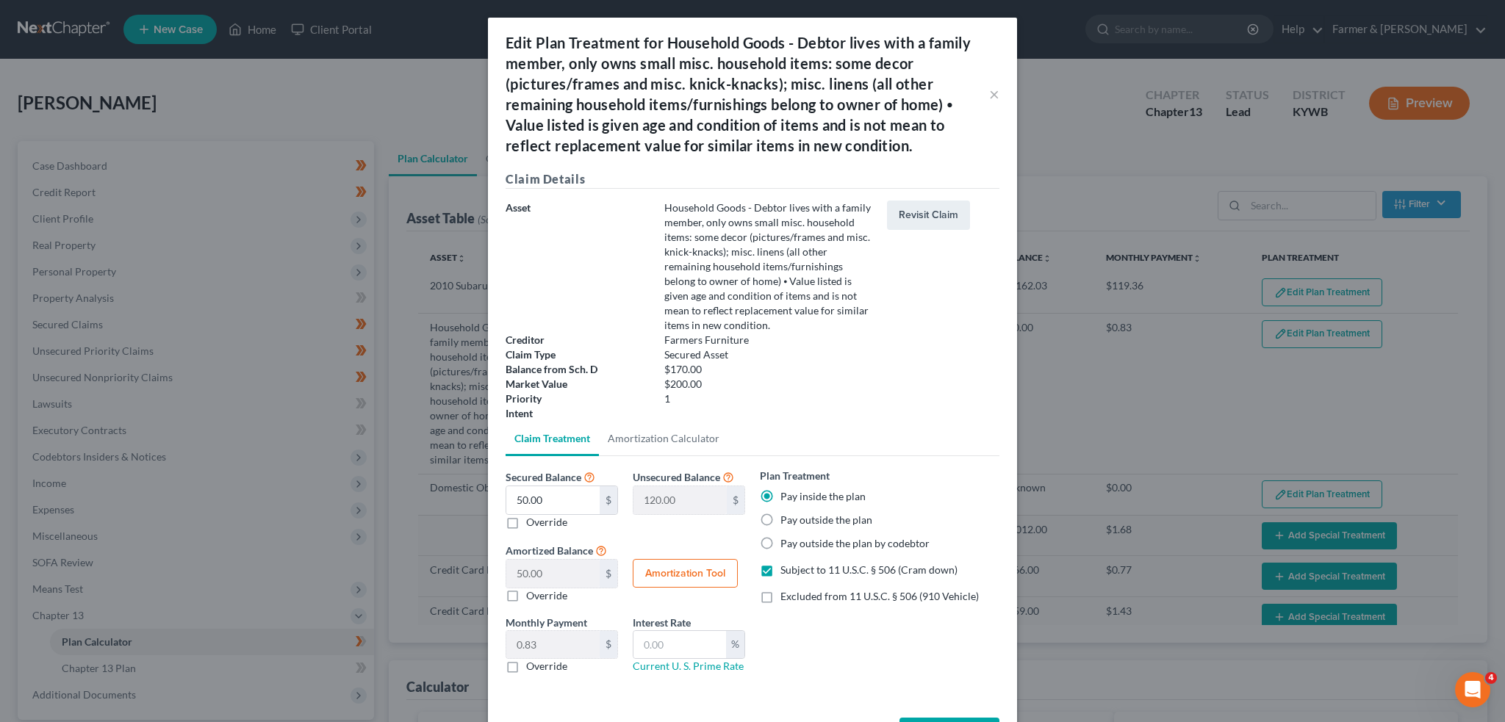
type input "2.83"
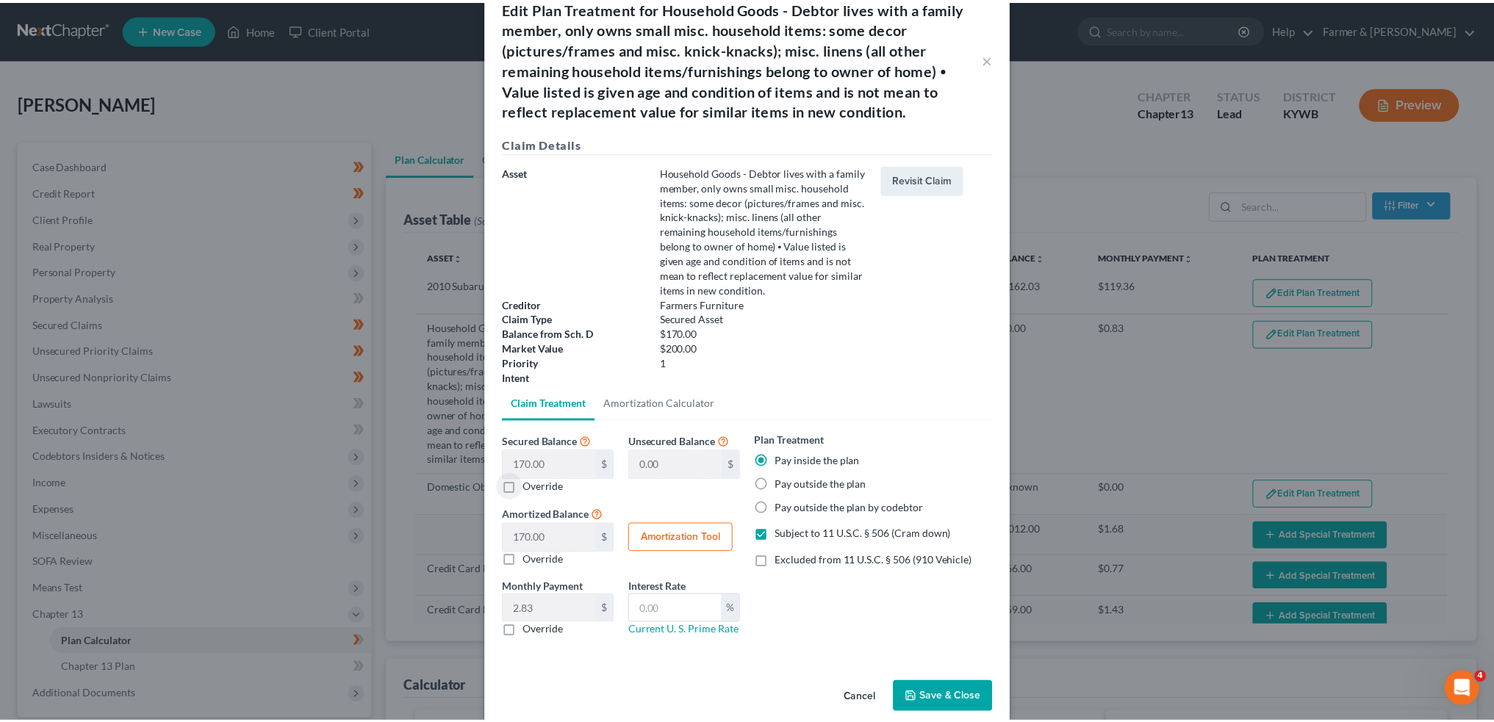
scroll to position [55, 0]
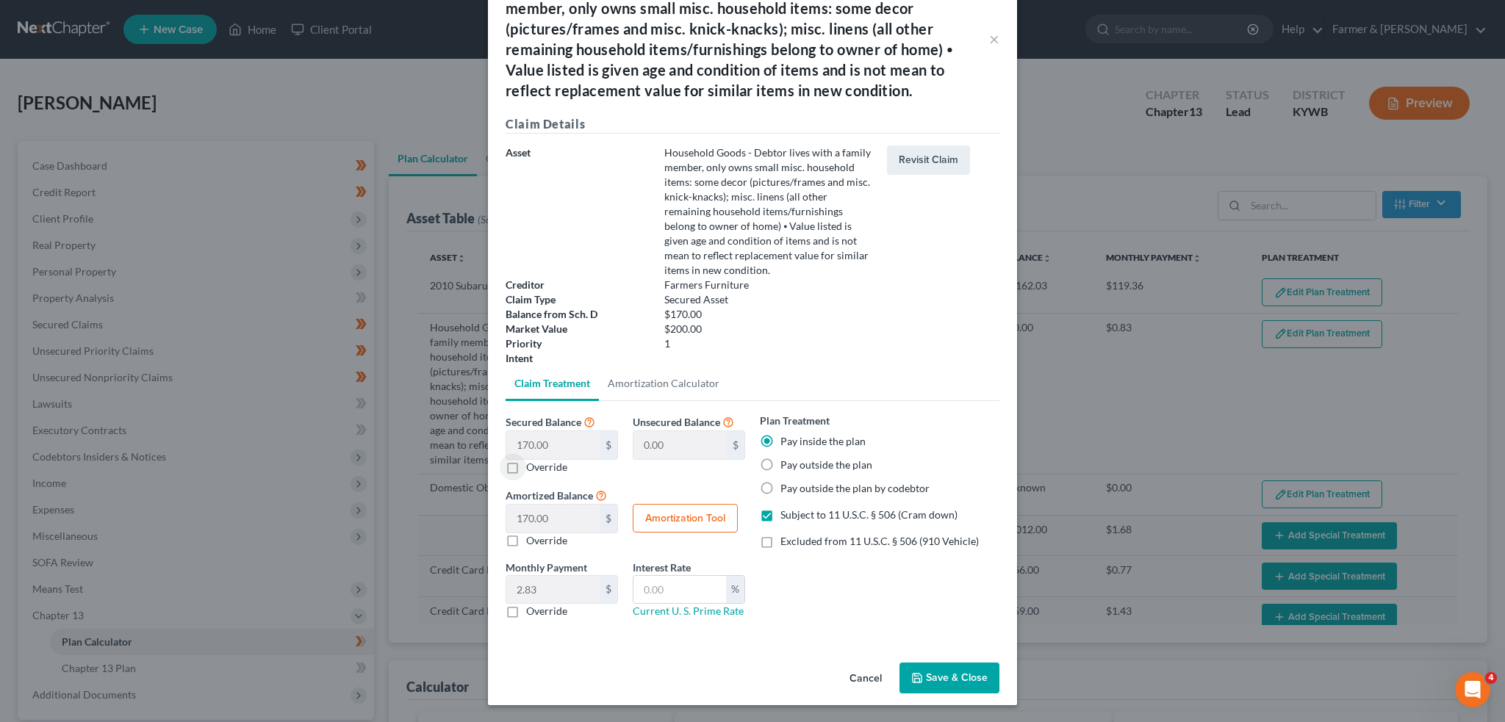
click at [940, 681] on button "Save & Close" at bounding box center [949, 678] width 100 height 31
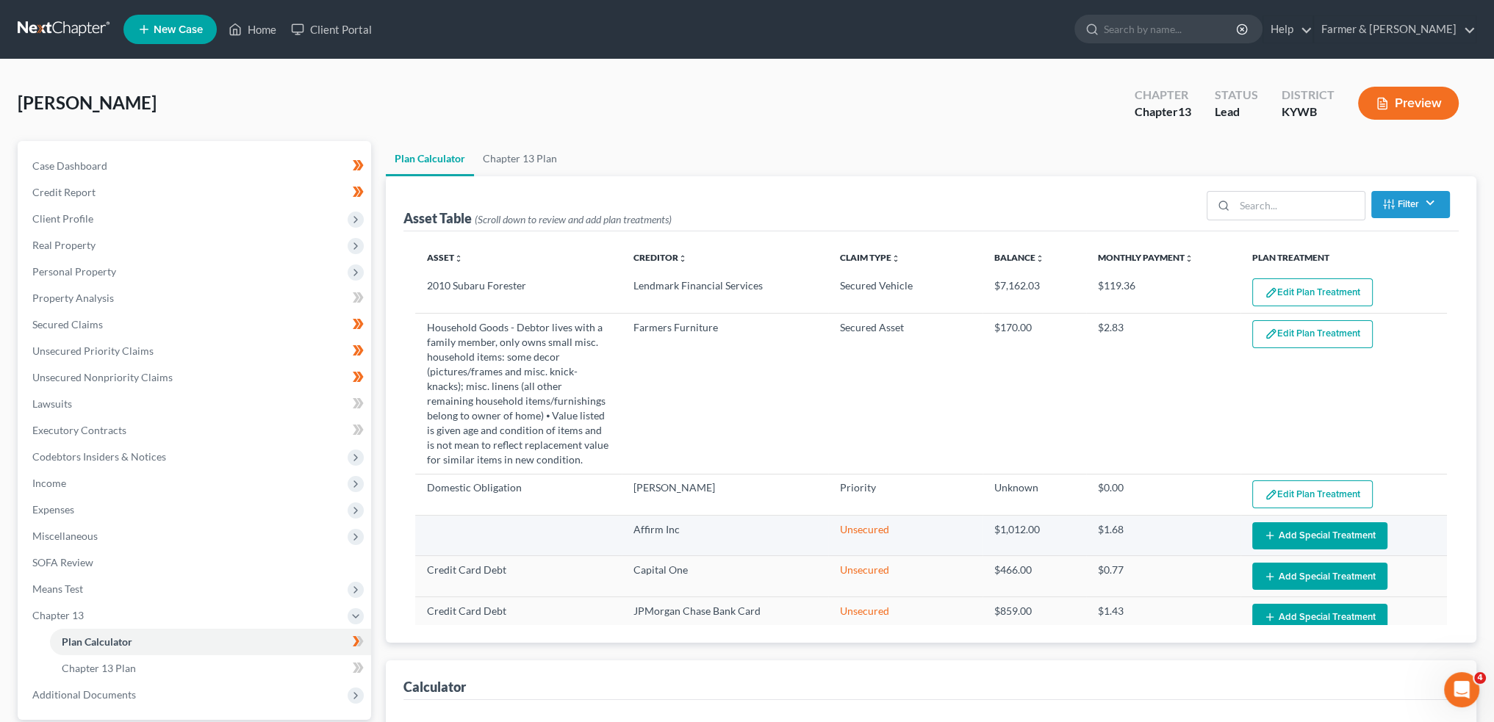
select select "59"
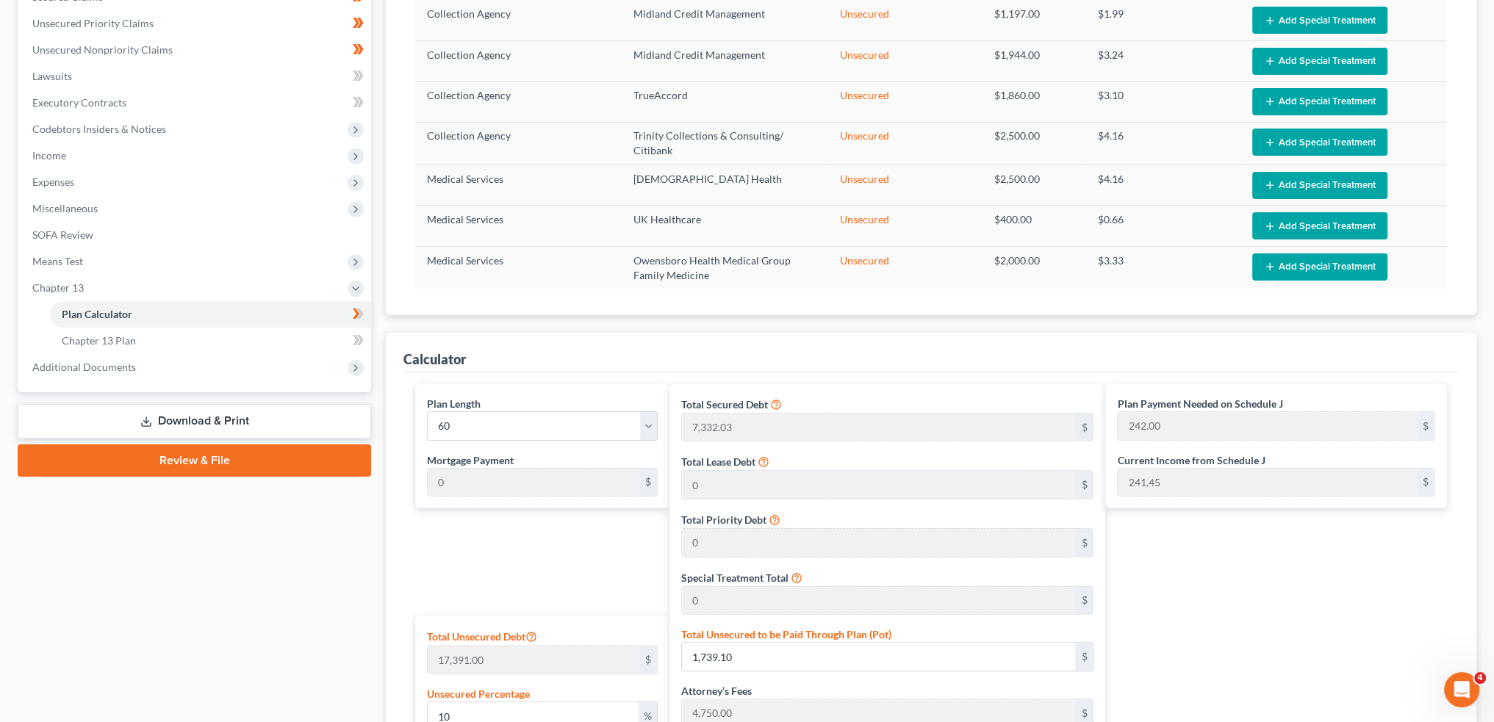
scroll to position [705, 0]
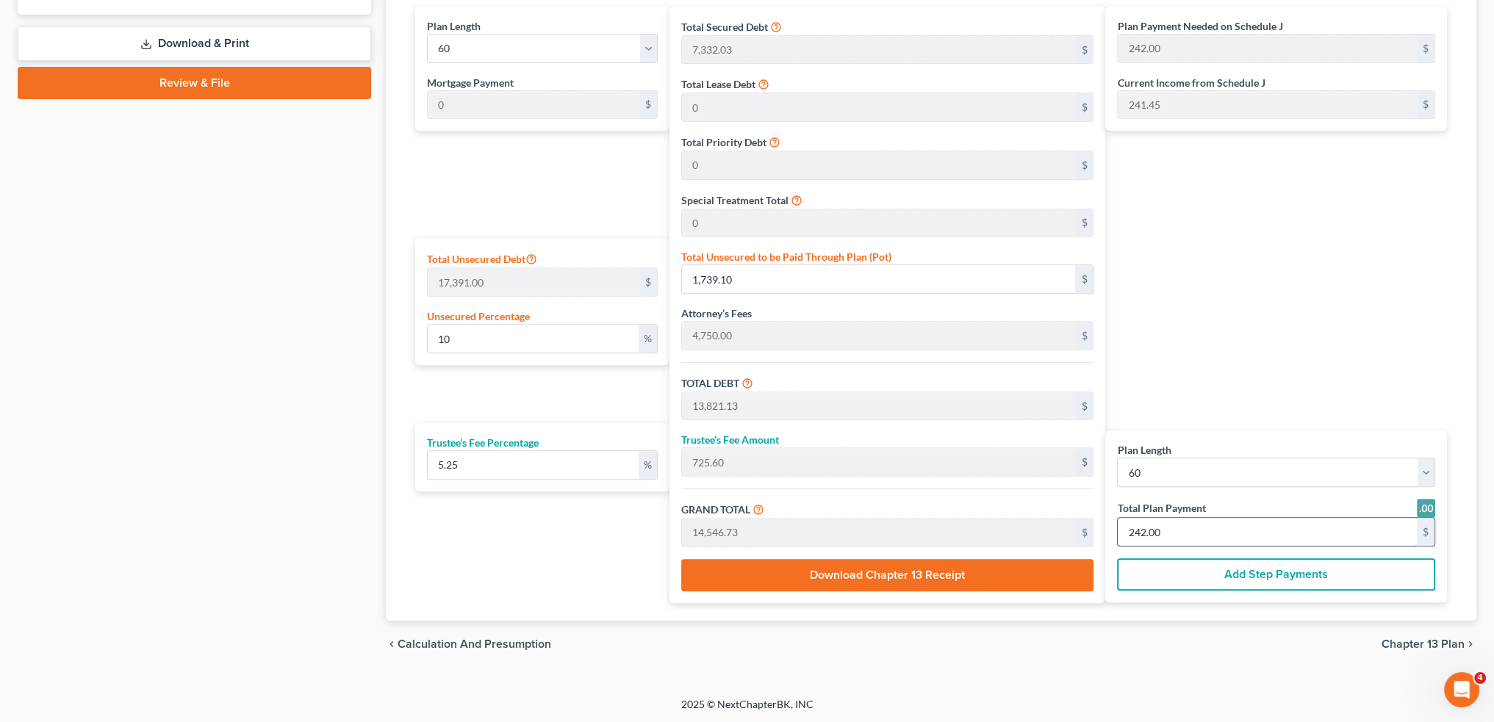
click at [1191, 528] on input "242.00" at bounding box center [1266, 532] width 299 height 28
type input "0"
type input "114.01"
type input "5.98"
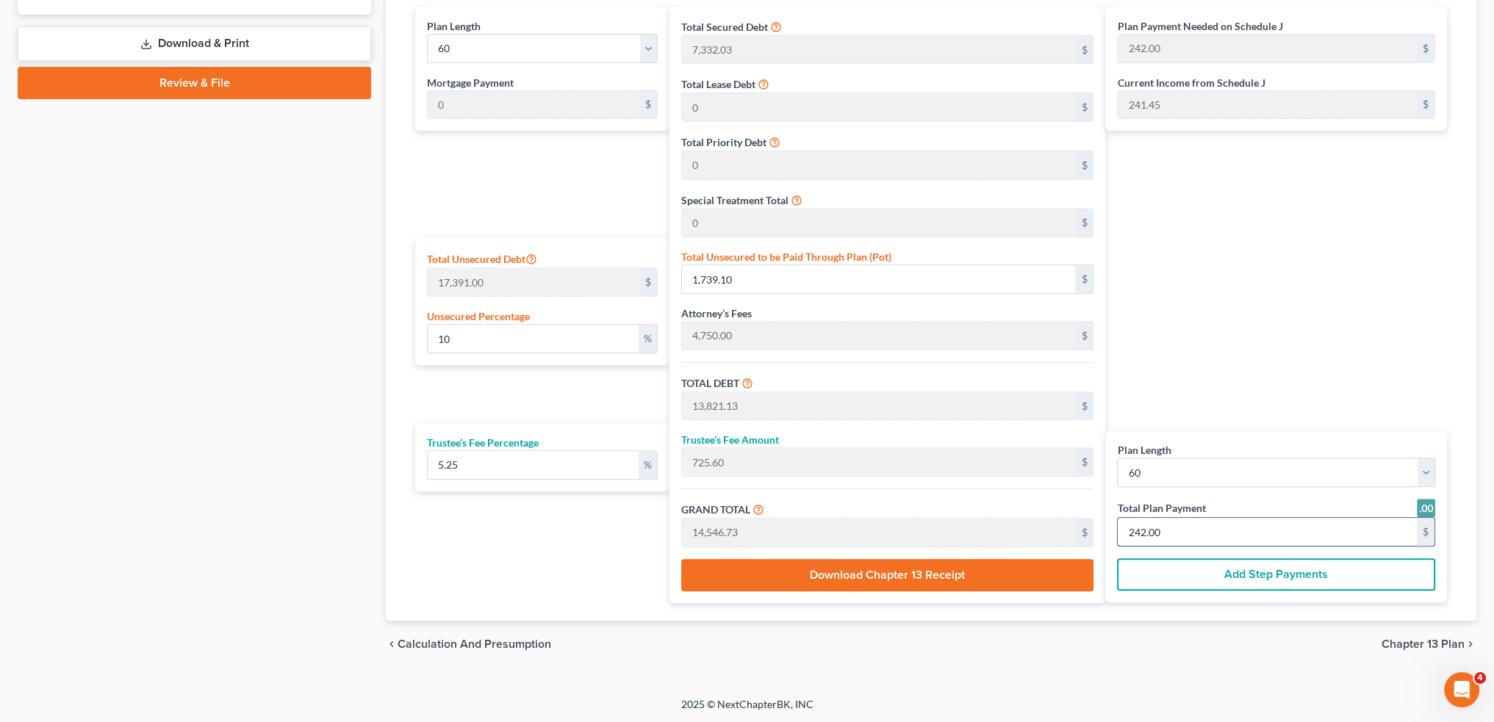
type input "120.00"
type input "2"
type input "1,368.17"
type input "71.82"
type input "1,440.00"
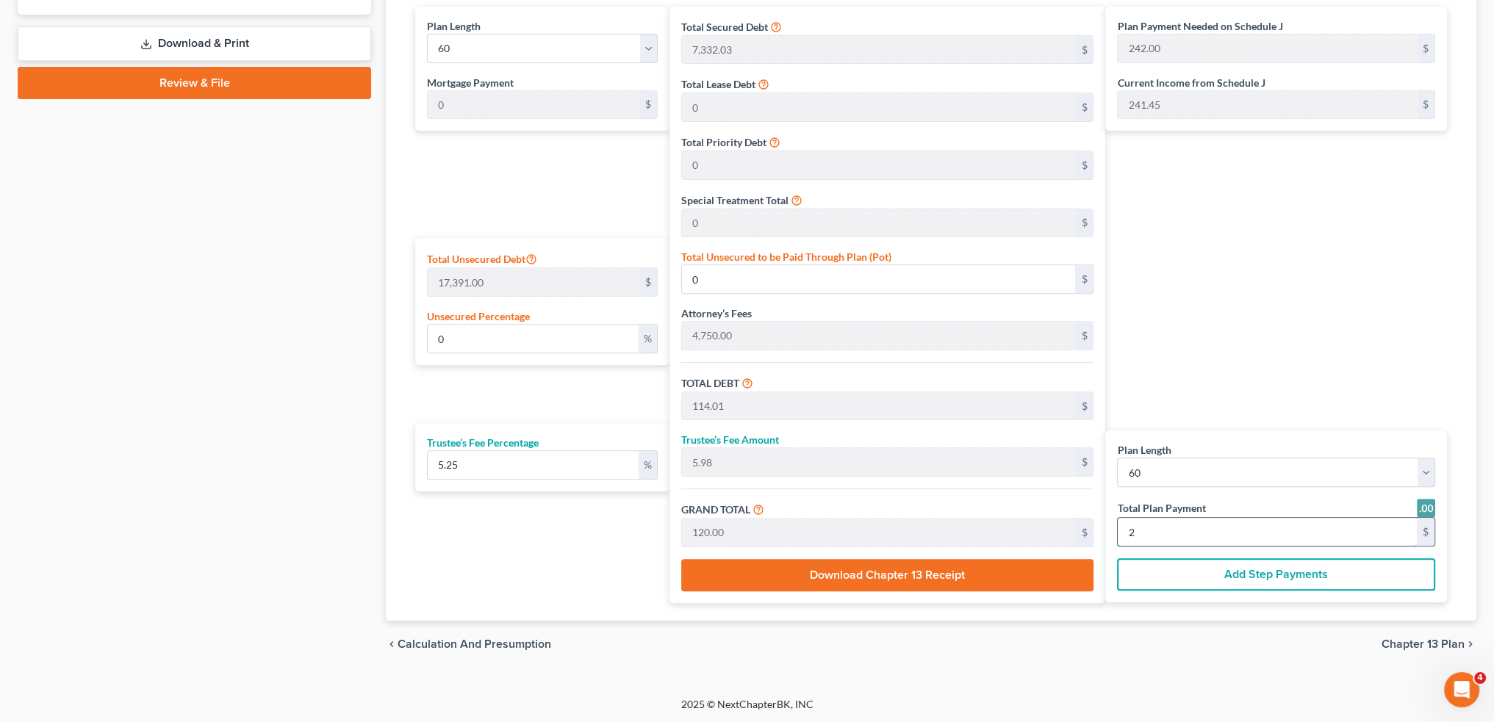
type input "24"
type input "9.53"
type input "1,656.68"
type input "13,738.71"
type input "721.28"
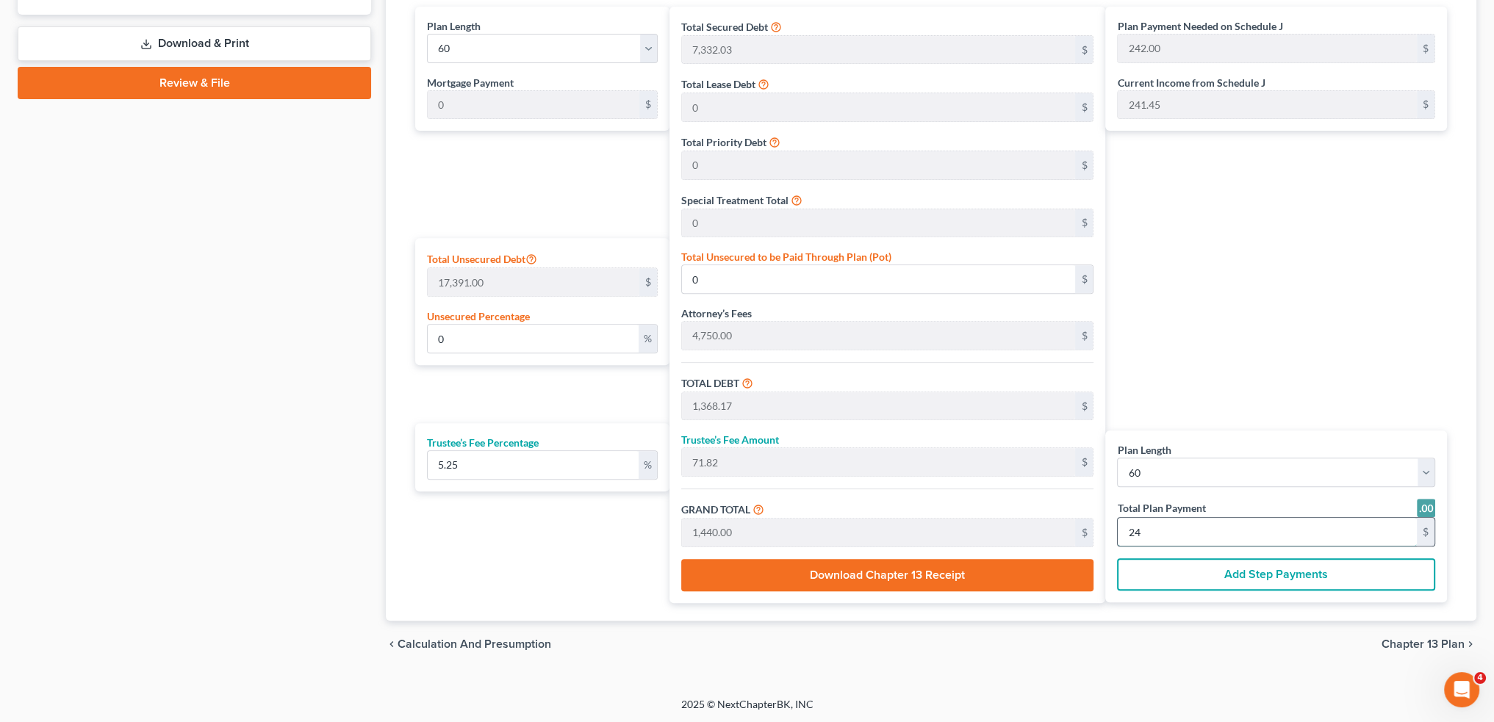
type input "14,460.00"
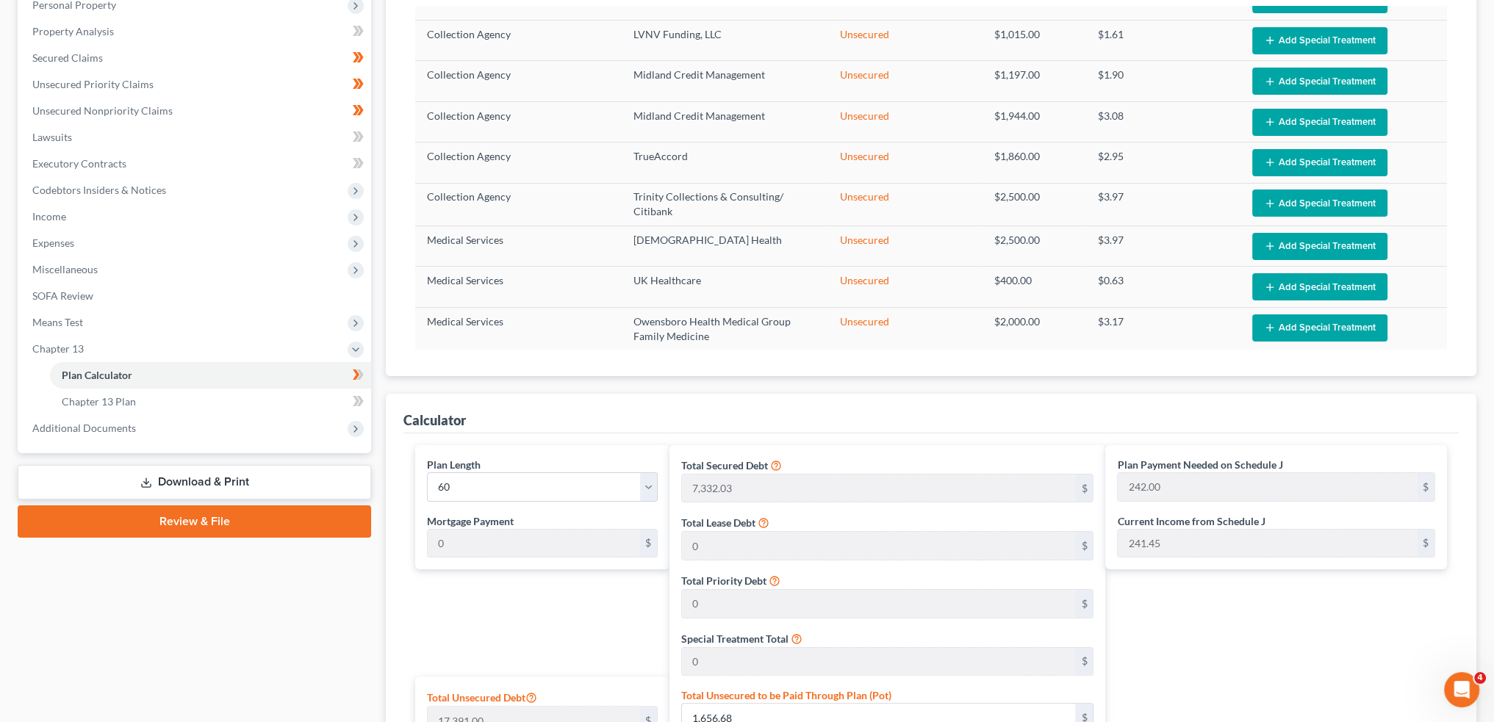
scroll to position [93, 0]
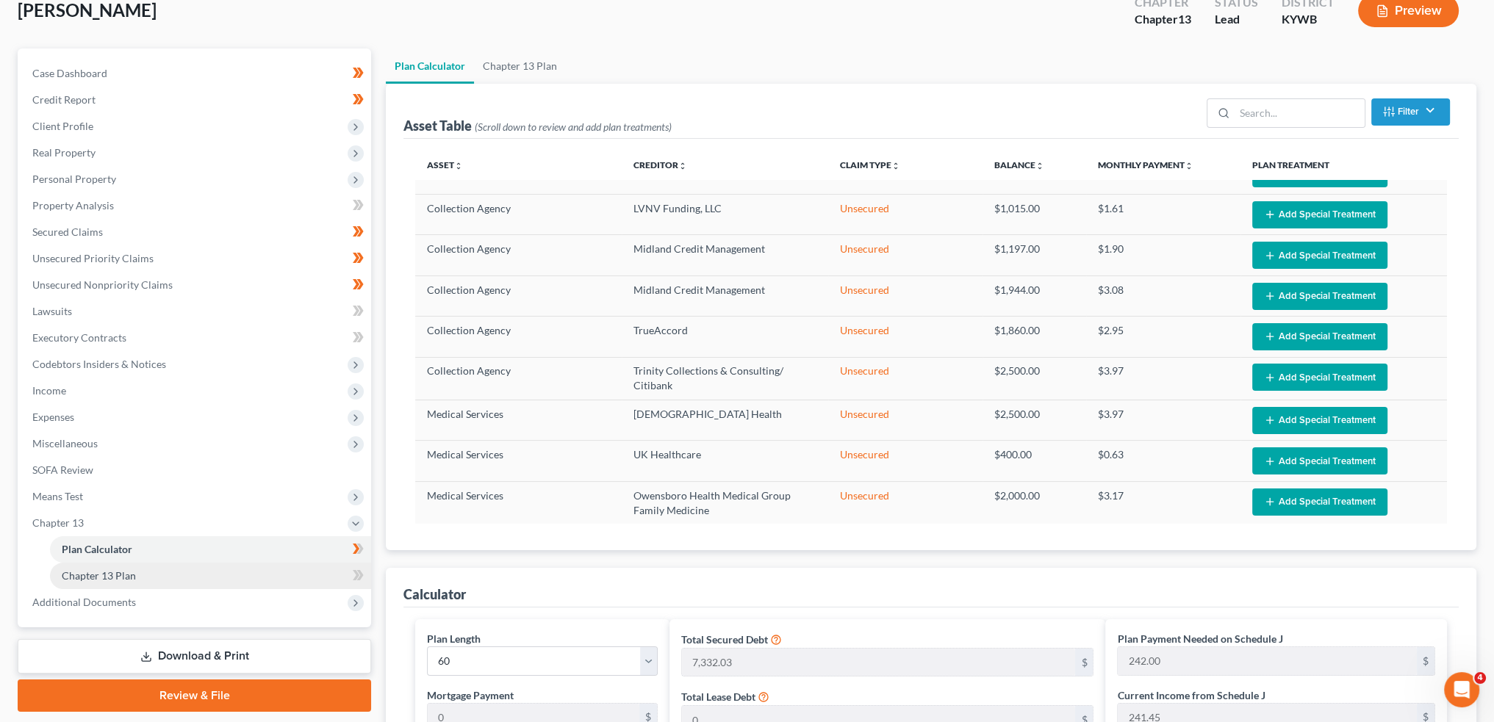
type input "241.00"
click at [173, 576] on link "Chapter 13 Plan" at bounding box center [210, 576] width 321 height 26
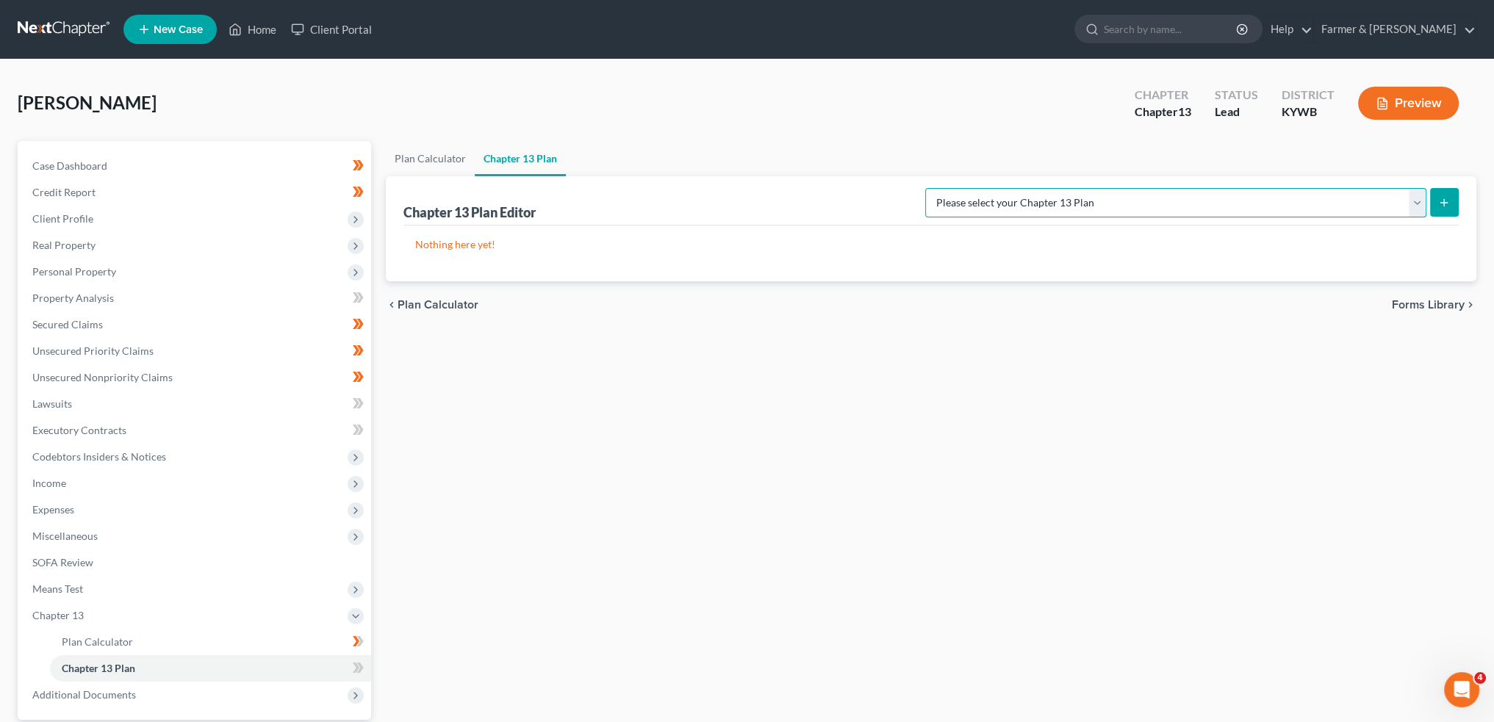
click at [1195, 206] on select "Please select your Chapter 13 Plan National Form Plan - Official Form 113 Natio…" at bounding box center [1175, 202] width 501 height 29
select select "3"
click at [984, 188] on select "Please select your Chapter 13 Plan National Form Plan - Official Form 113 Natio…" at bounding box center [1175, 202] width 501 height 29
click at [1453, 194] on button "submit" at bounding box center [1444, 202] width 29 height 29
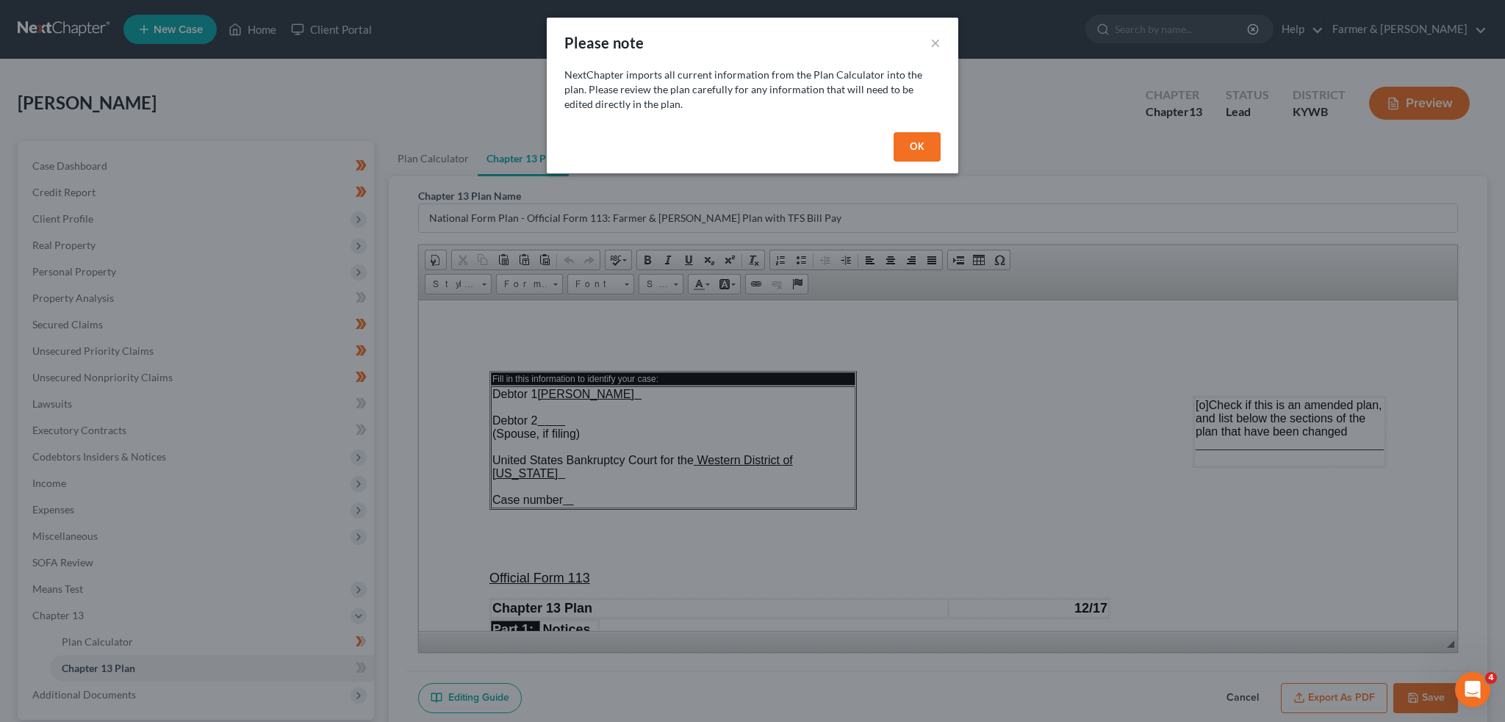
click at [918, 147] on button "OK" at bounding box center [916, 146] width 47 height 29
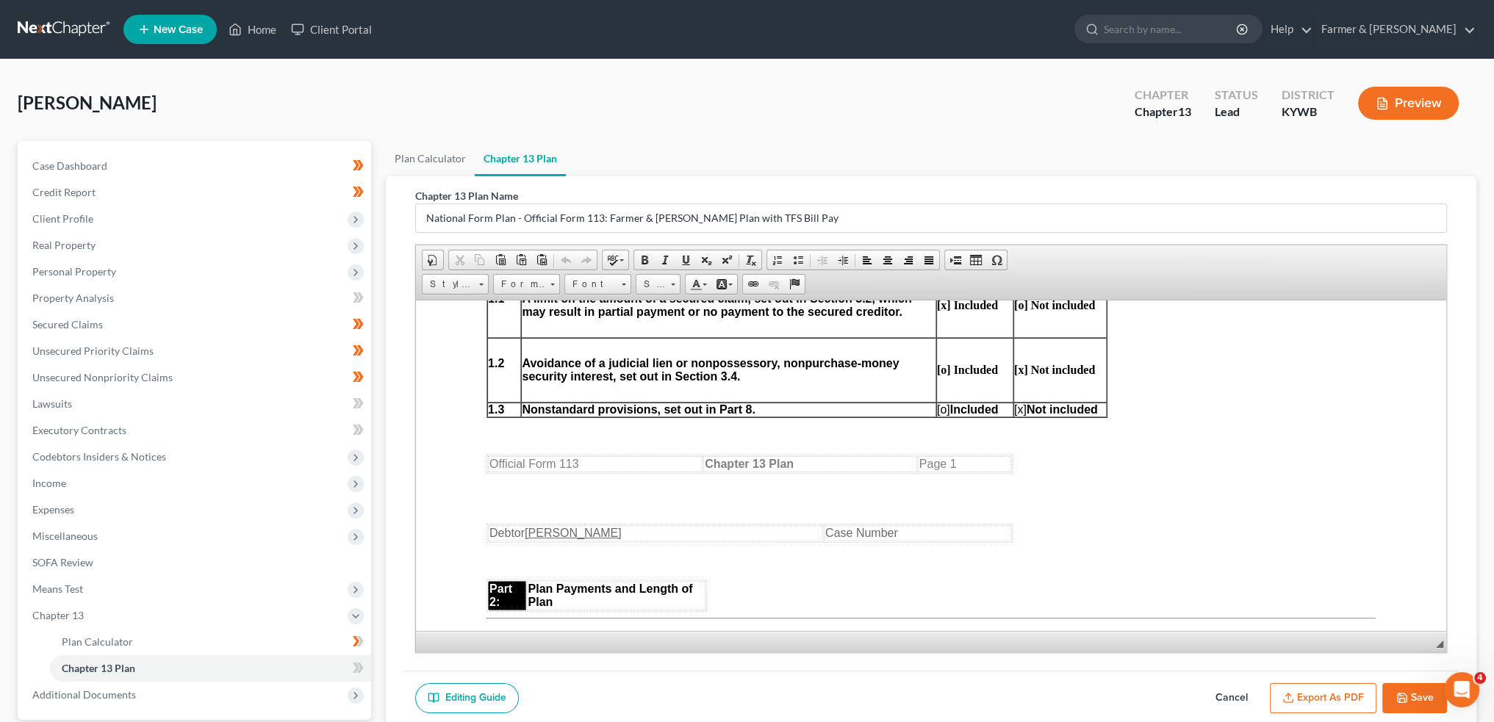
scroll to position [735, 0]
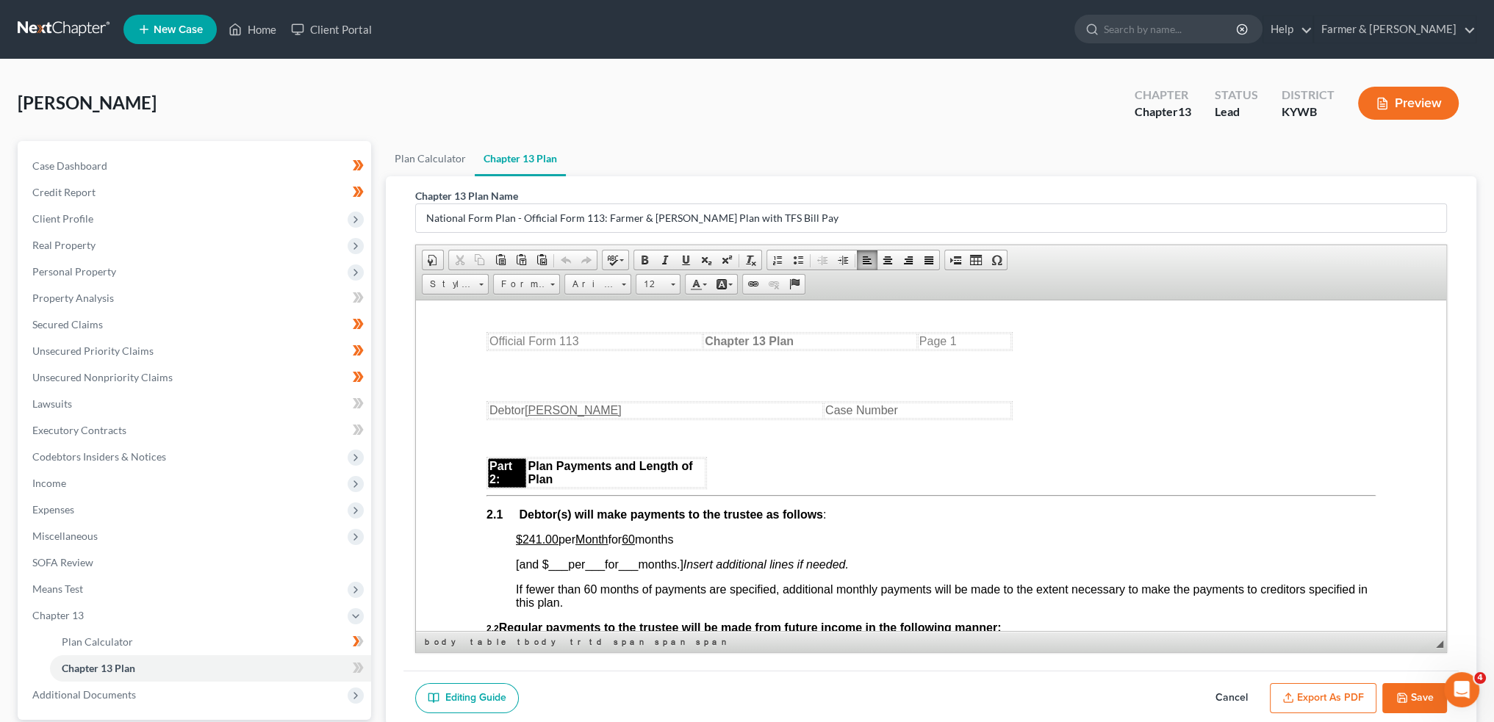
drag, startPoint x: 550, startPoint y: 543, endPoint x: 687, endPoint y: 538, distance: 137.5
click at [673, 539] on span "$241.00 per Month for 60 months" at bounding box center [594, 539] width 157 height 12
click at [586, 545] on u "$241.00 each" at bounding box center [551, 539] width 71 height 12
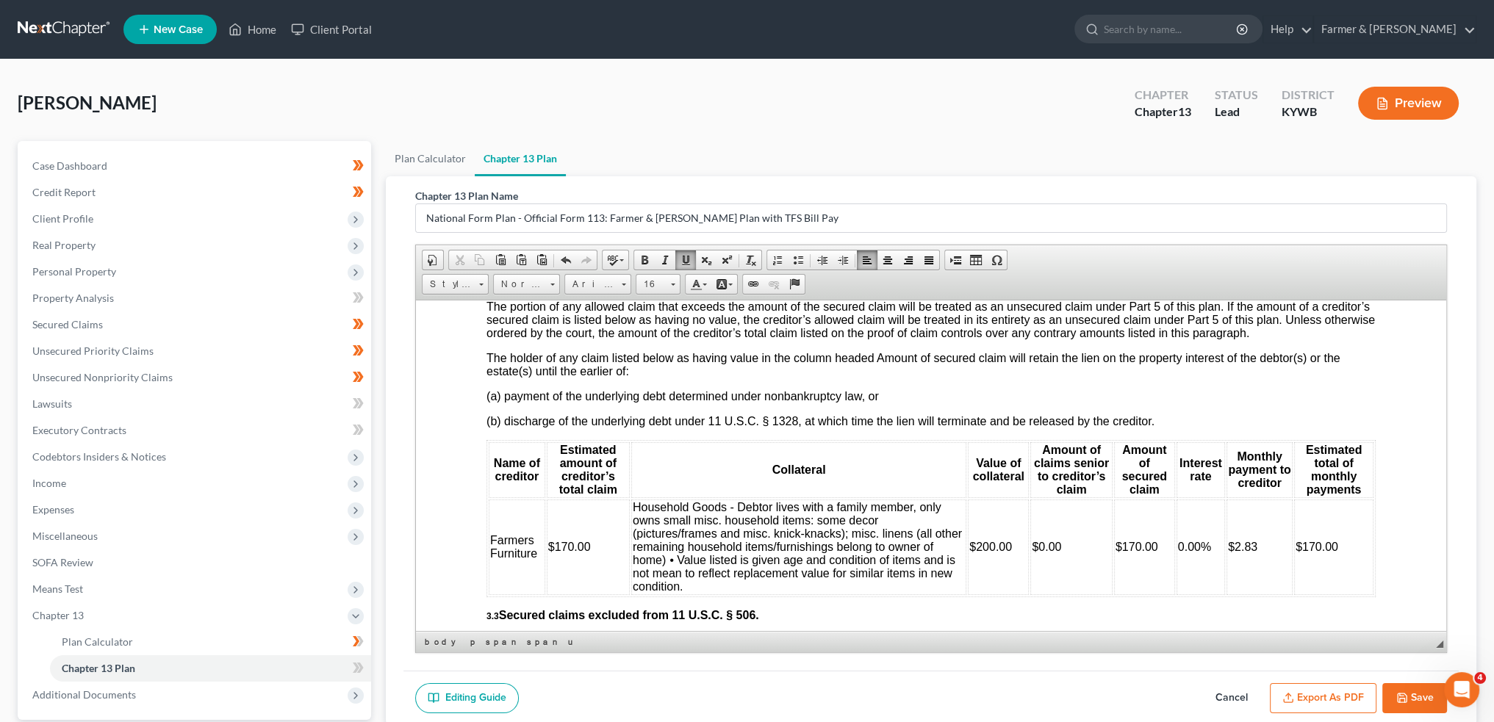
scroll to position [1959, 0]
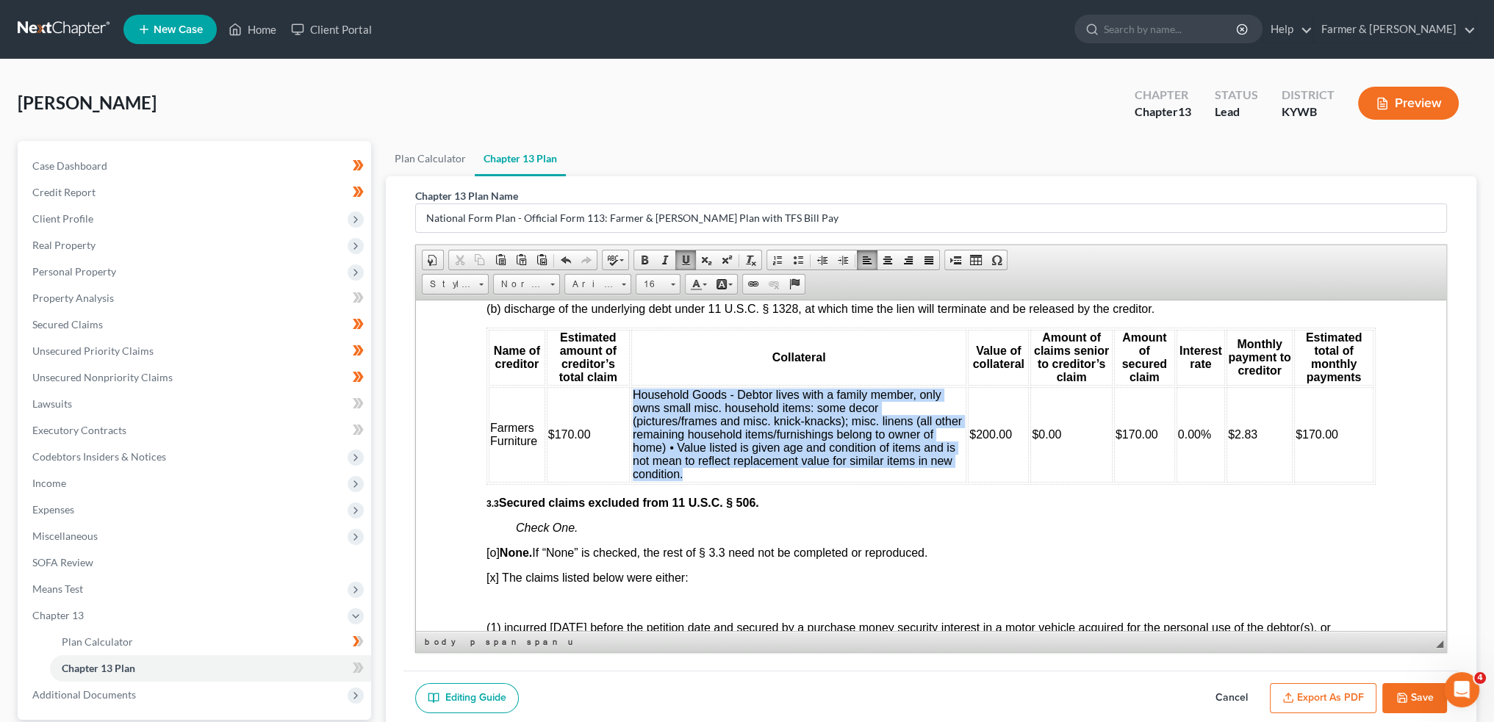
drag, startPoint x: 704, startPoint y: 489, endPoint x: 633, endPoint y: 412, distance: 104.0
click at [633, 412] on td "Household Goods - Debtor lives with a family member, only owns small misc. hous…" at bounding box center [798, 434] width 335 height 96
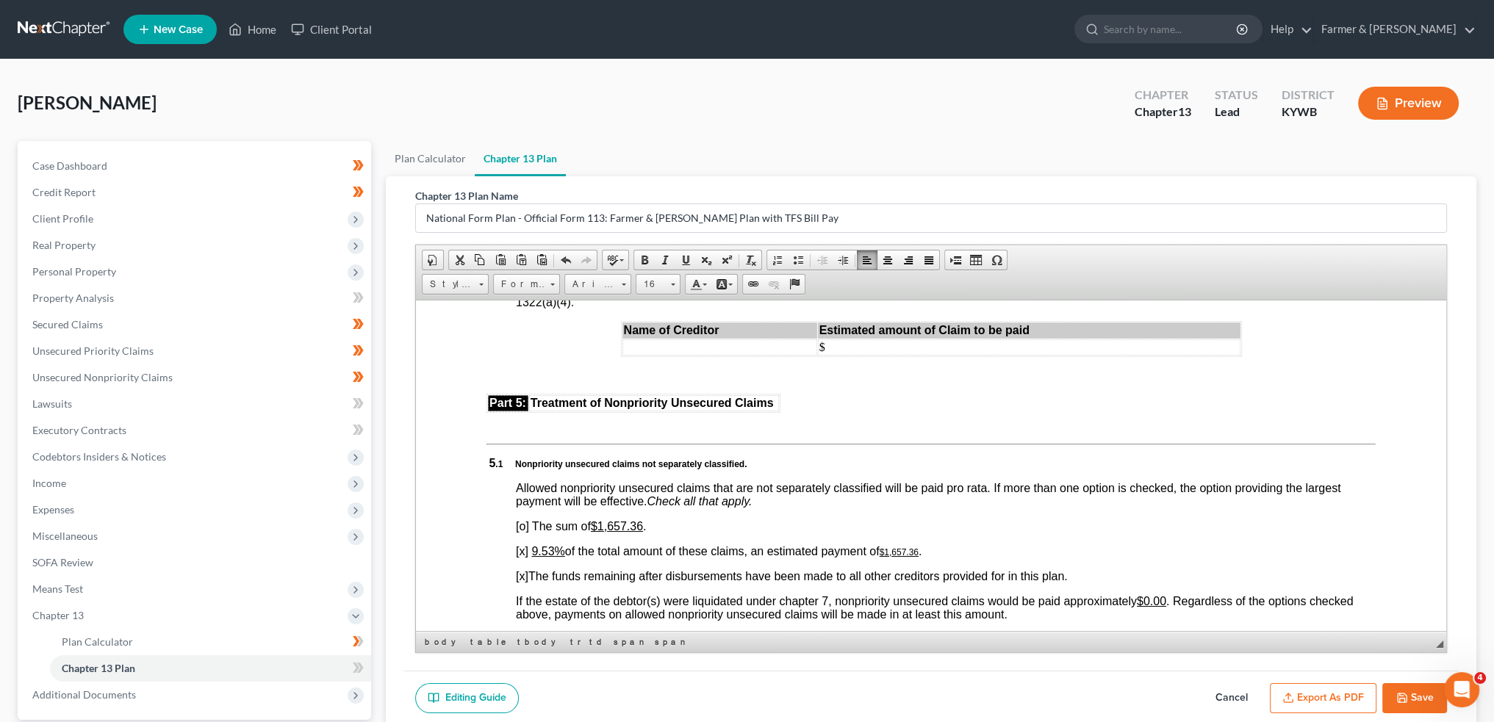
scroll to position [3306, 0]
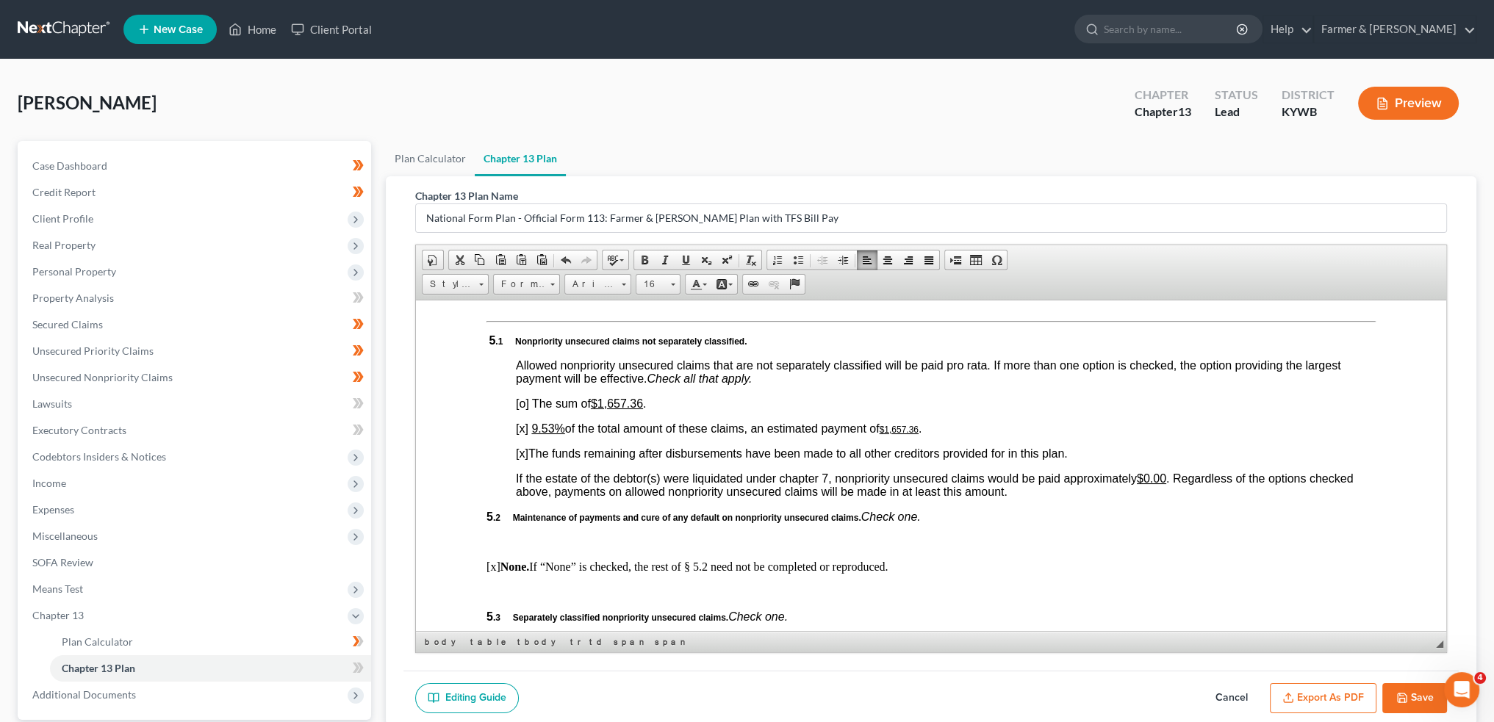
click at [537, 434] on u "9.53%" at bounding box center [547, 428] width 33 height 12
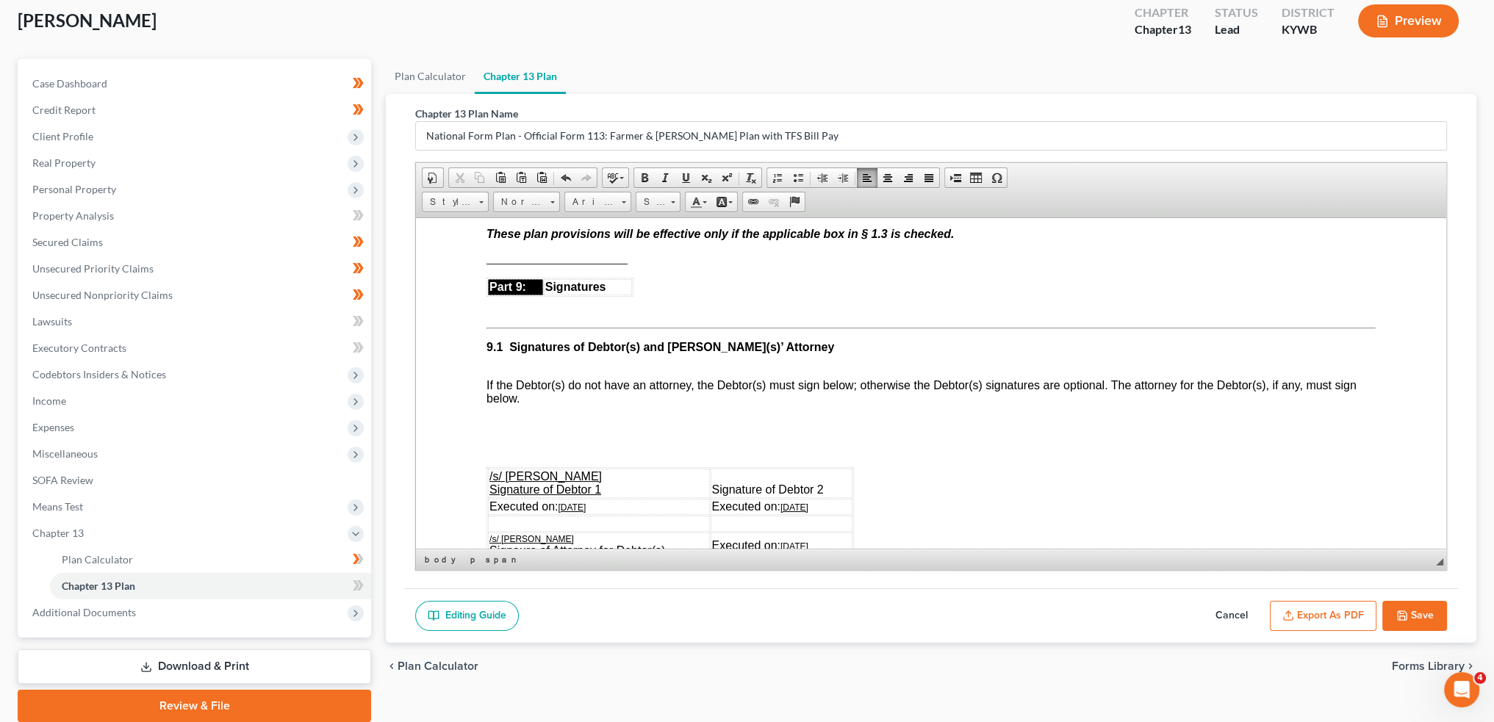
scroll to position [137, 0]
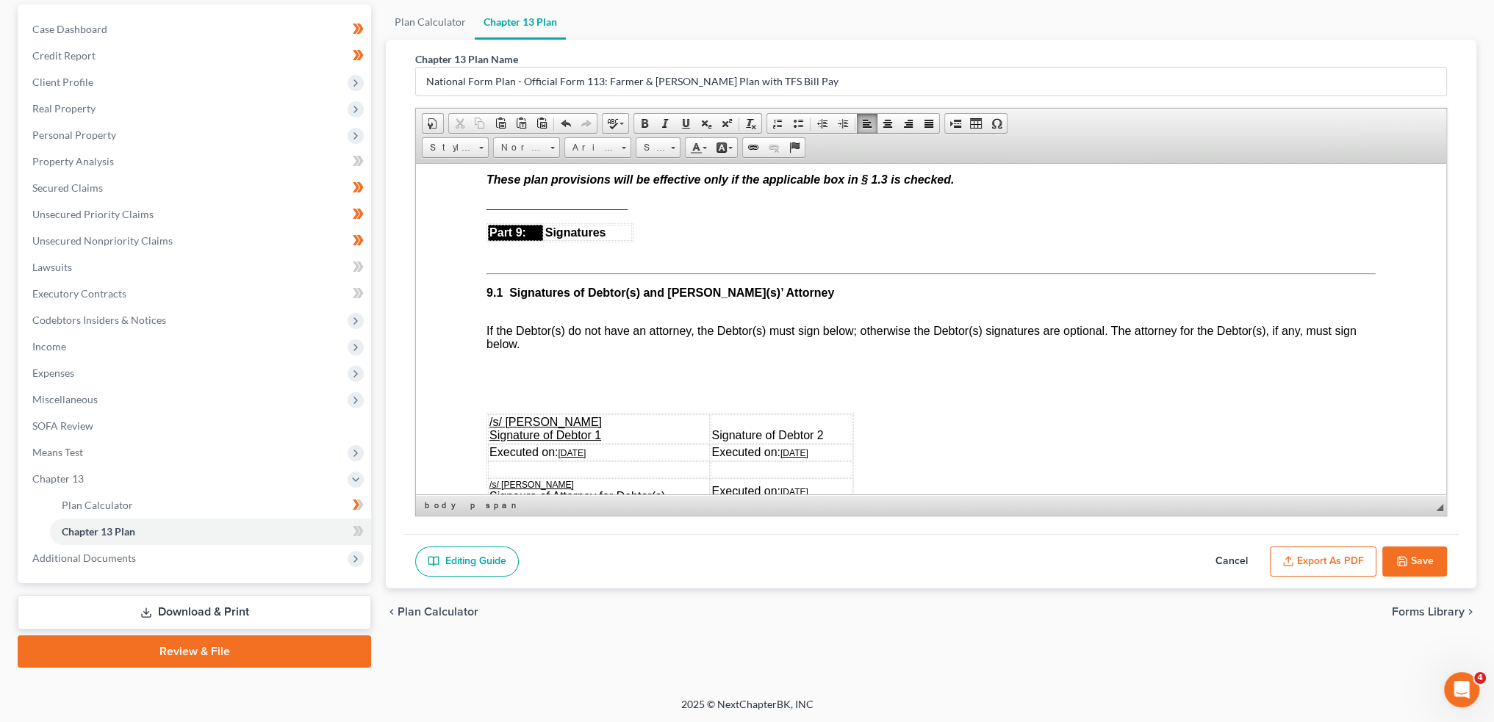
click at [1311, 563] on button "Export as PDF" at bounding box center [1323, 562] width 107 height 31
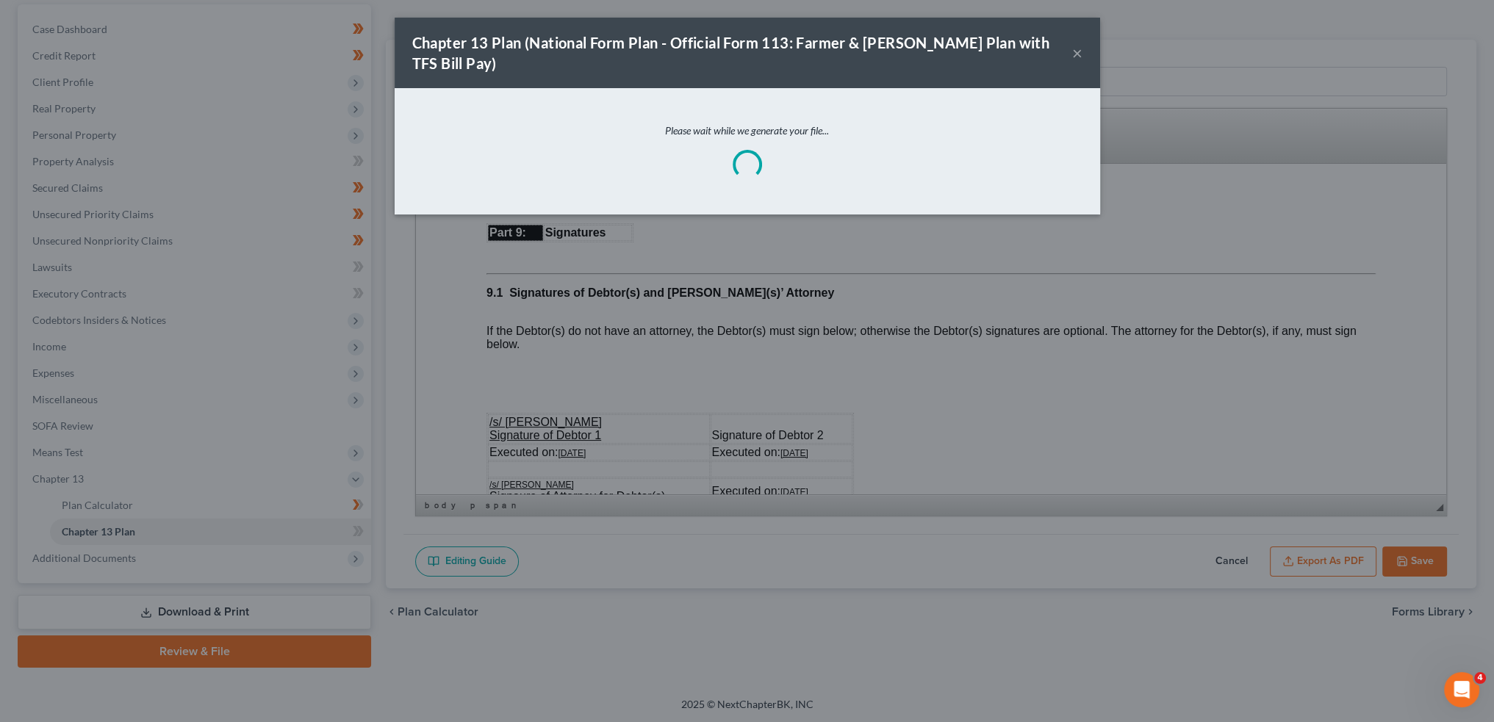
scroll to position [4272, 0]
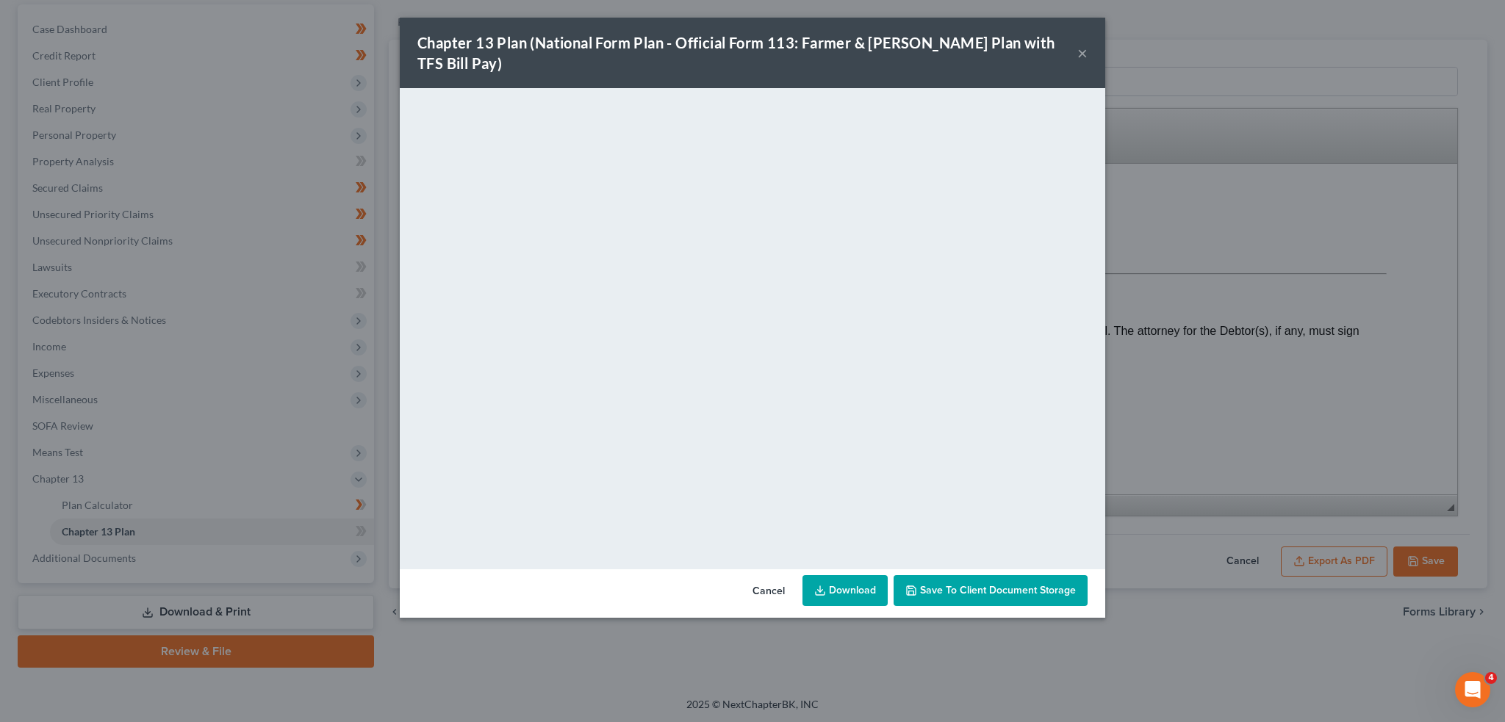
click at [1023, 584] on span "Save to Client Document Storage" at bounding box center [998, 590] width 156 height 12
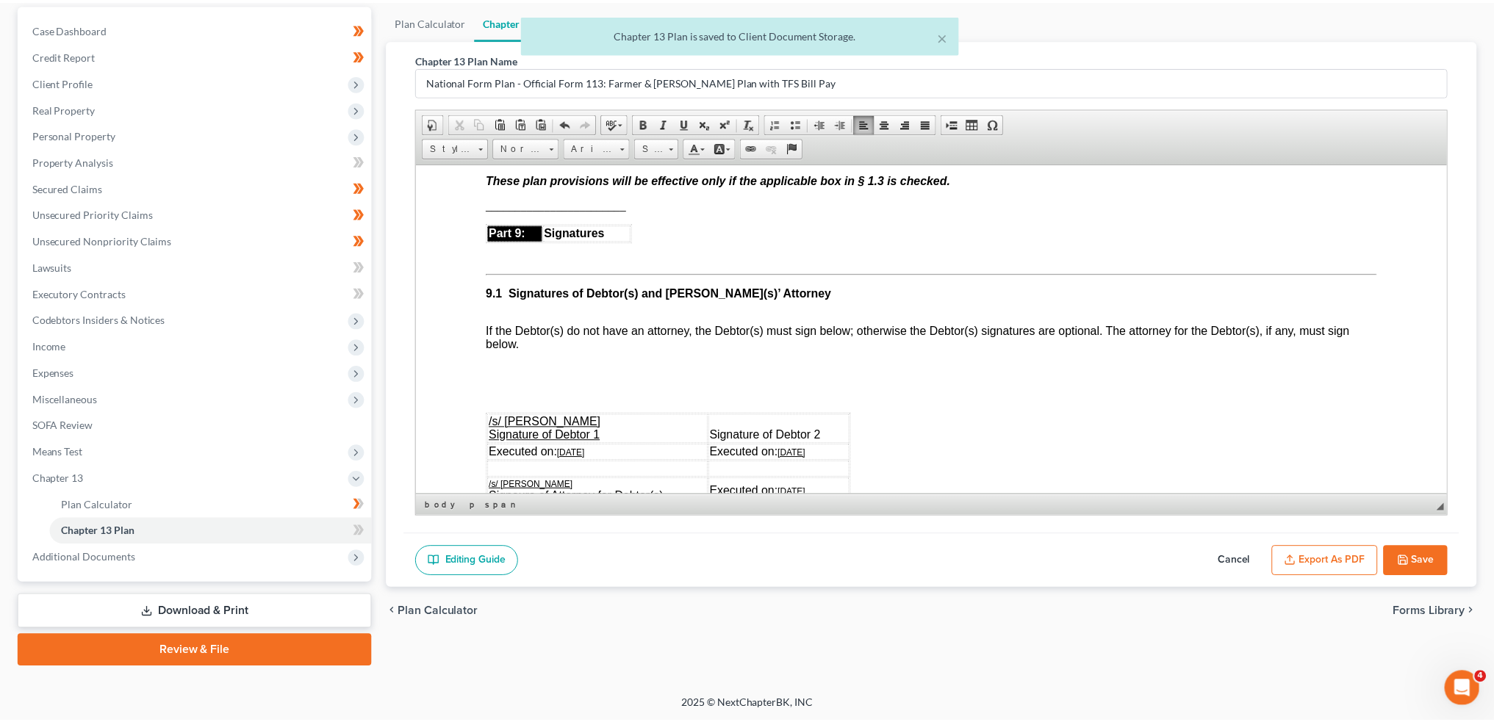
scroll to position [4286, 0]
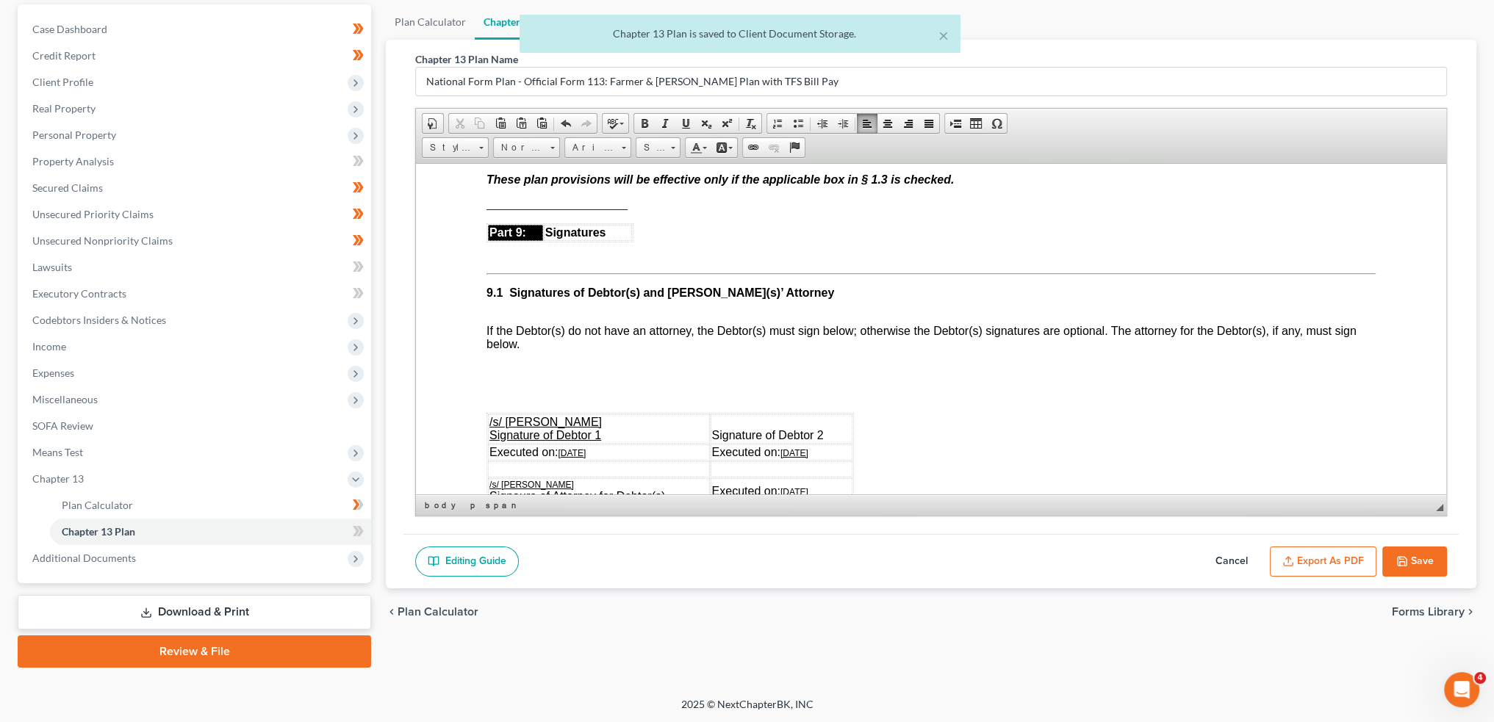
click at [1408, 555] on button "Save" at bounding box center [1414, 562] width 65 height 31
select select "3"
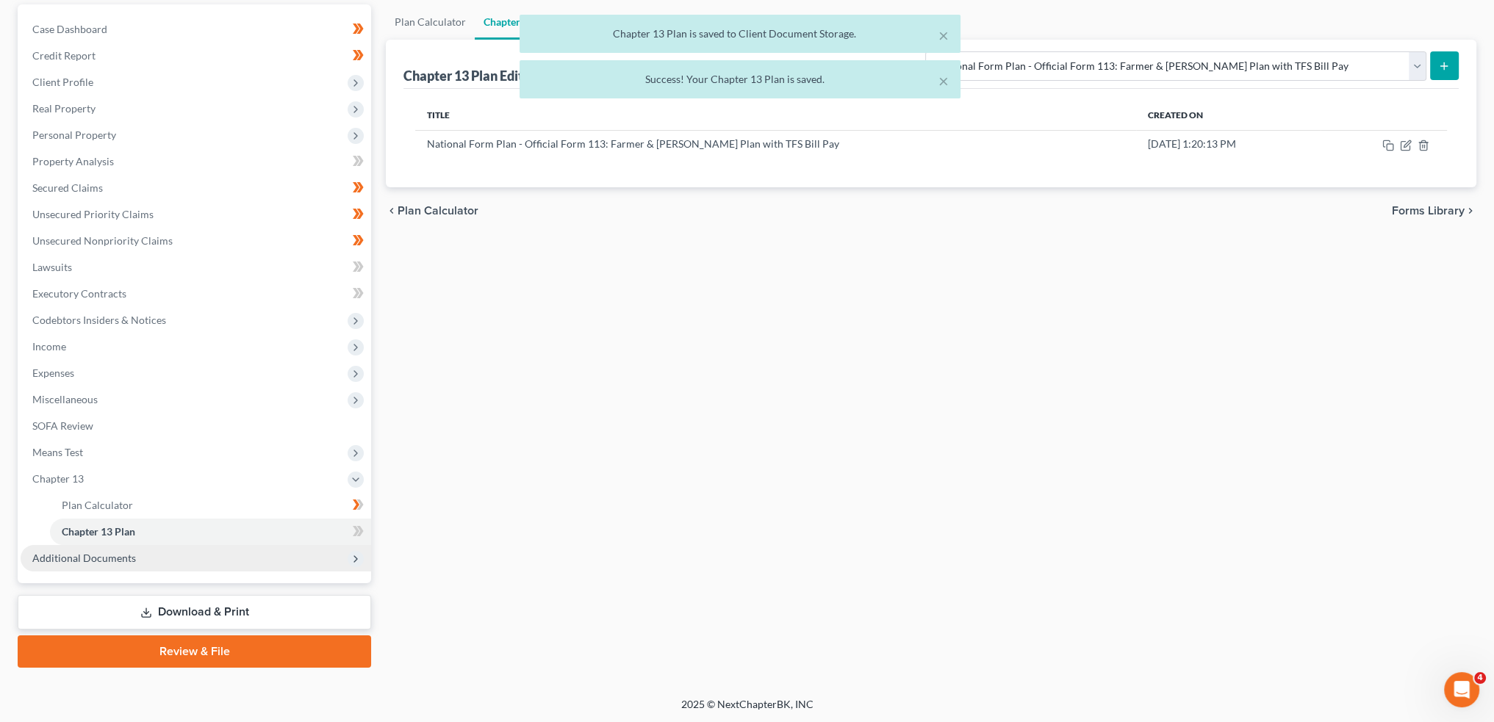
click at [159, 555] on span "Additional Documents" at bounding box center [196, 558] width 350 height 26
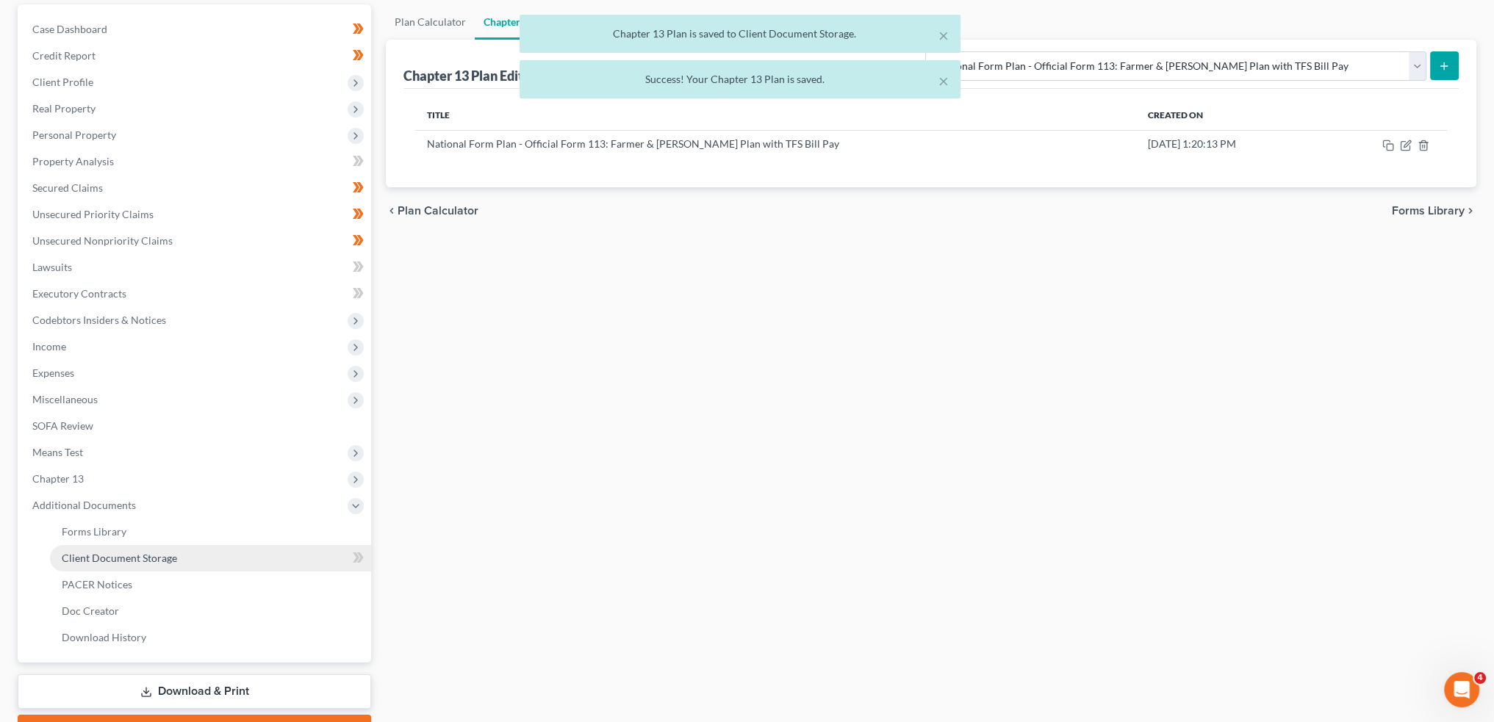
click at [170, 550] on link "Client Document Storage" at bounding box center [210, 558] width 321 height 26
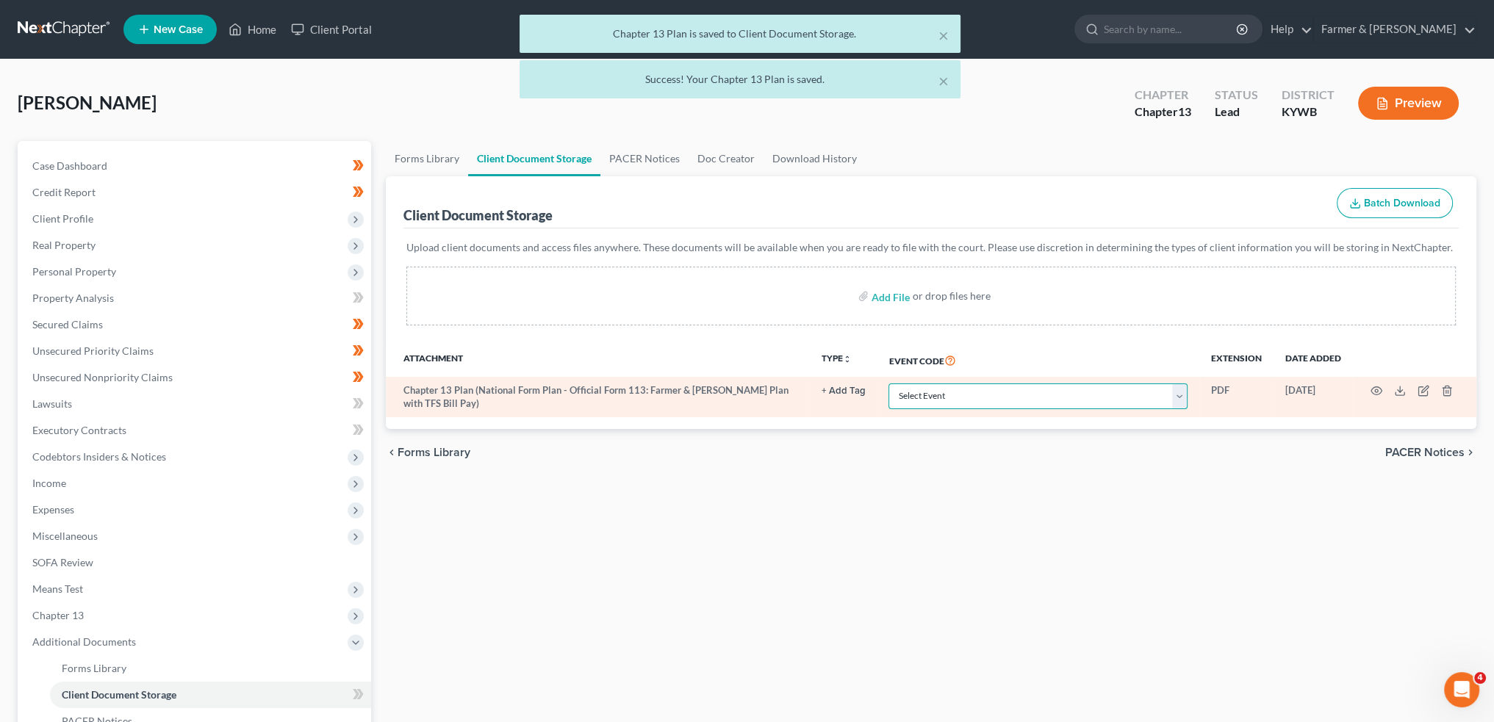
click at [938, 396] on select "Select Event Amended Answer Amended Complaint Amended List of Creditors (Fee) A…" at bounding box center [1037, 397] width 299 height 26
select select "16"
click at [888, 384] on select "Select Event Amended Answer Amended Complaint Amended List of Creditors (Fee) A…" at bounding box center [1037, 397] width 299 height 26
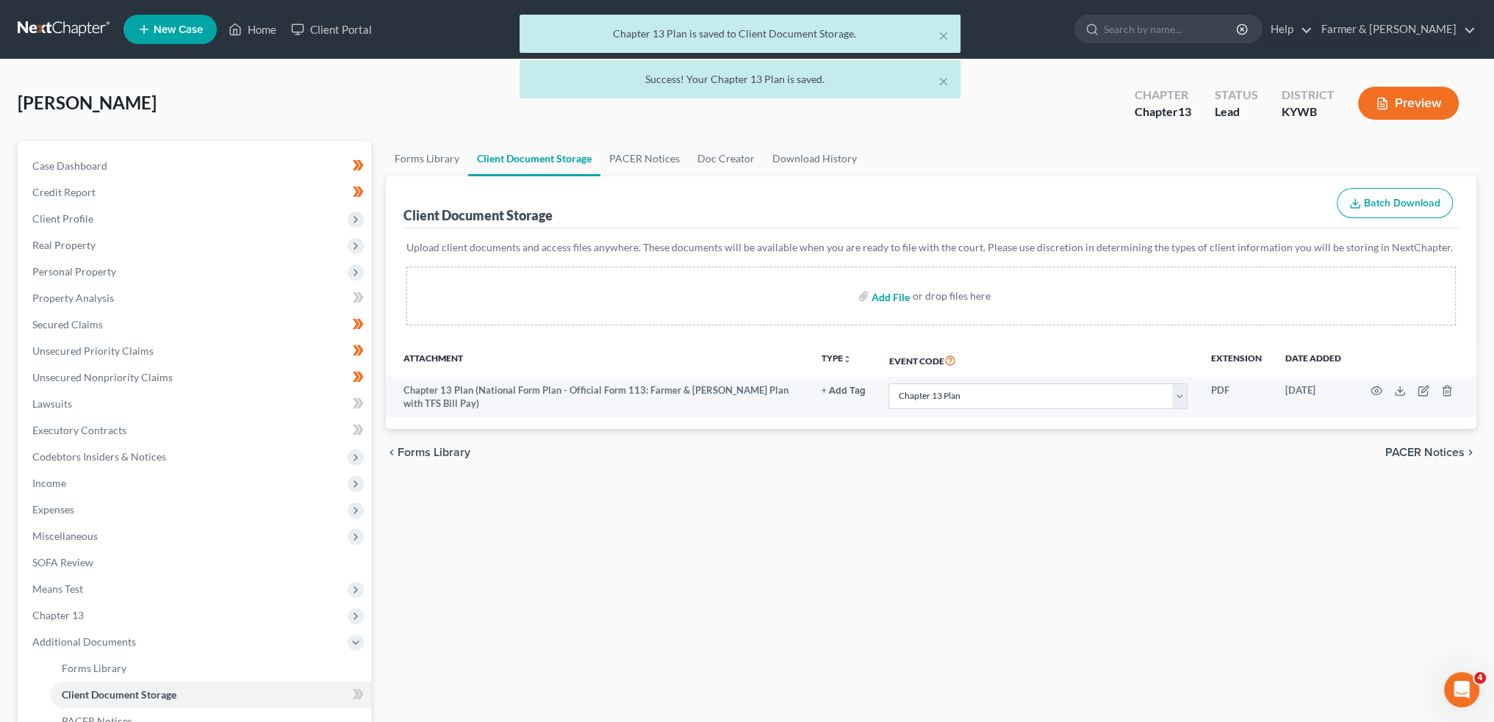
click at [885, 296] on input "file" at bounding box center [888, 296] width 35 height 26
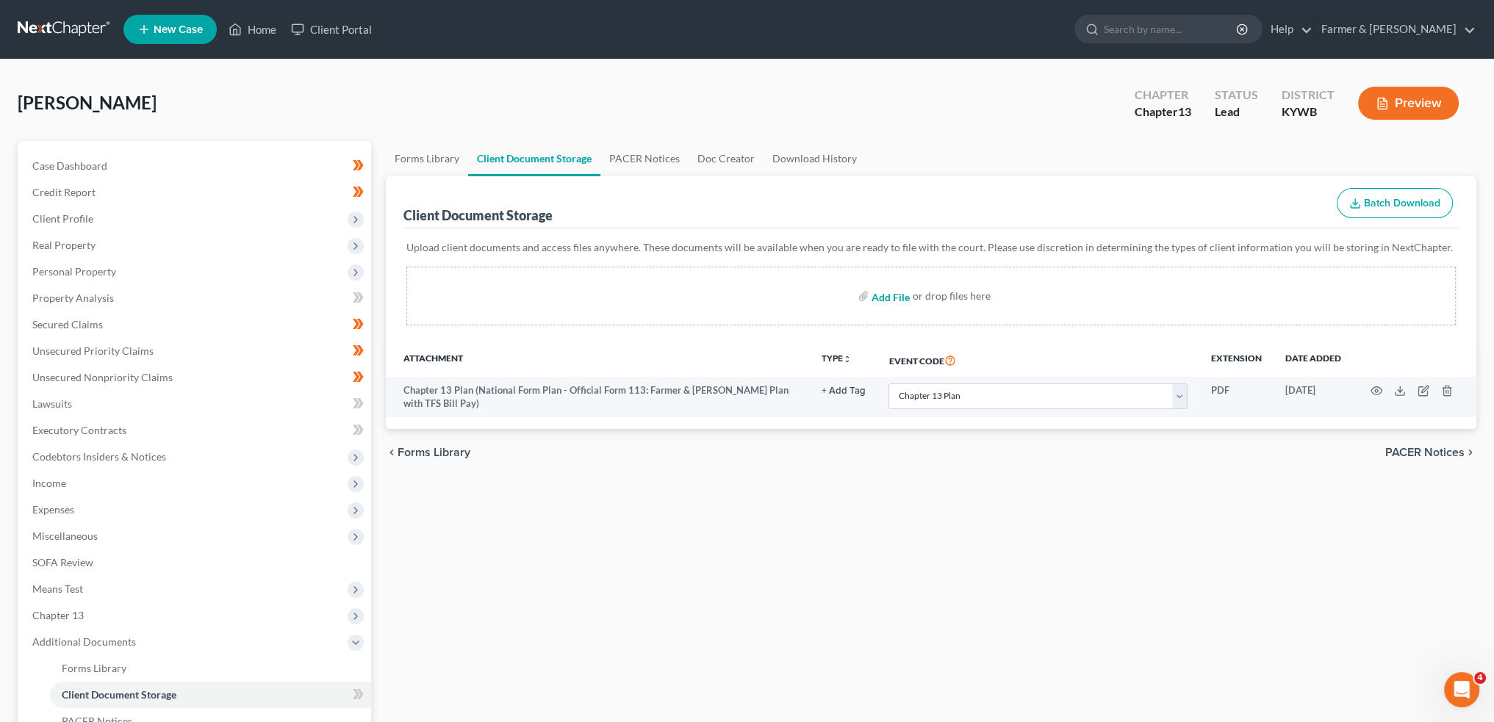
type input "C:\fakepath\CCC (26).pdf"
select select "16"
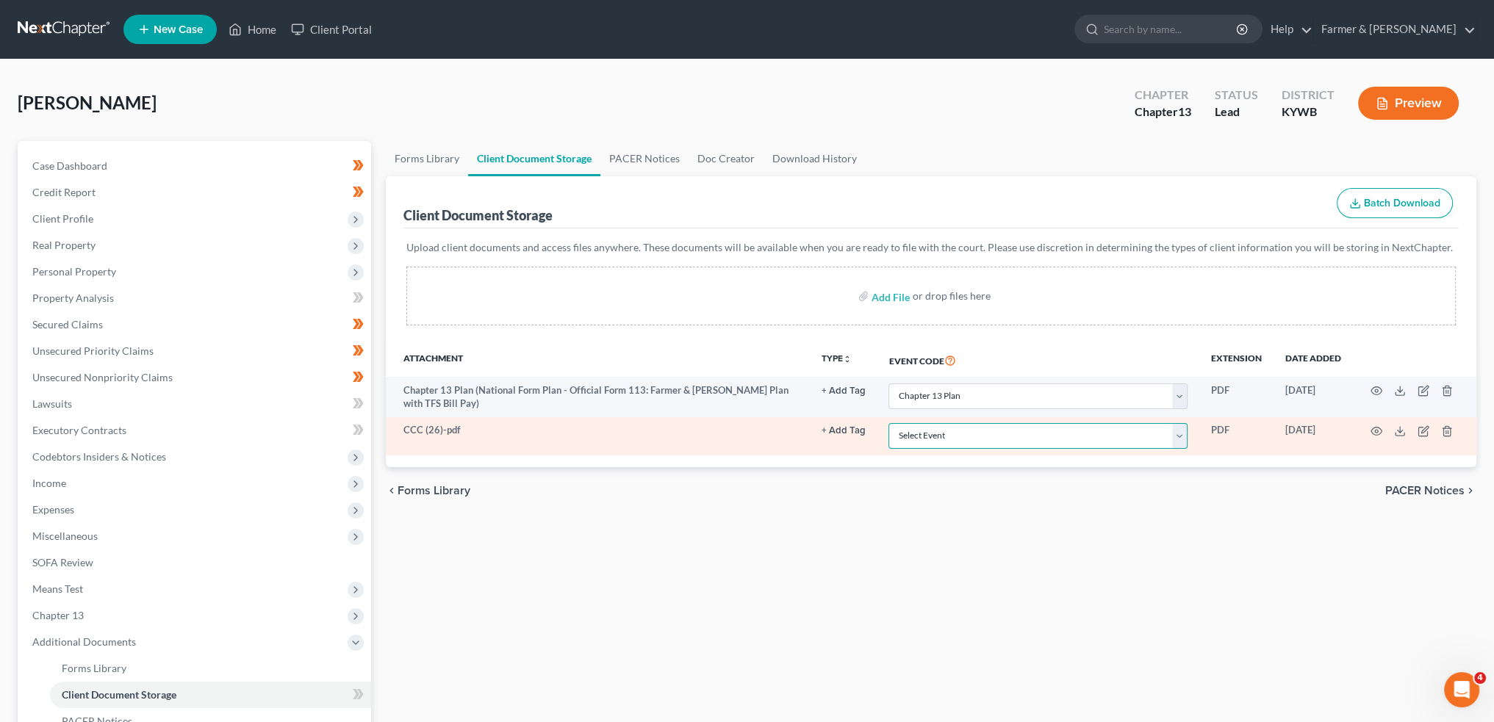
click at [968, 439] on select "Select Event Amended Answer Amended Complaint Amended List of Creditors (Fee) A…" at bounding box center [1037, 436] width 299 height 26
select select "7"
click at [888, 423] on select "Select Event Amended Answer Amended Complaint Amended List of Creditors (Fee) A…" at bounding box center [1037, 436] width 299 height 26
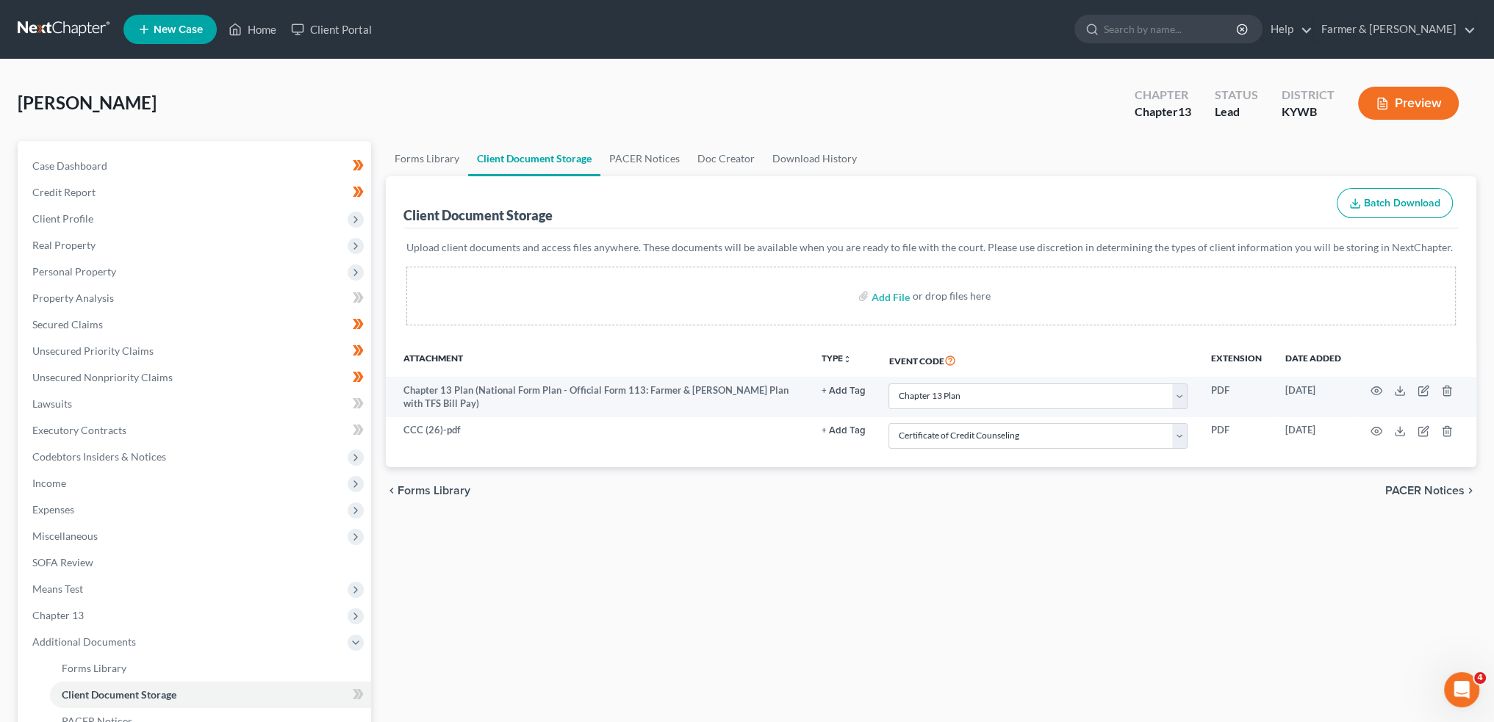
click at [717, 578] on div "Forms Library Client Document Storage PACER Notices Doc Creator Download Histor…" at bounding box center [930, 512] width 1105 height 743
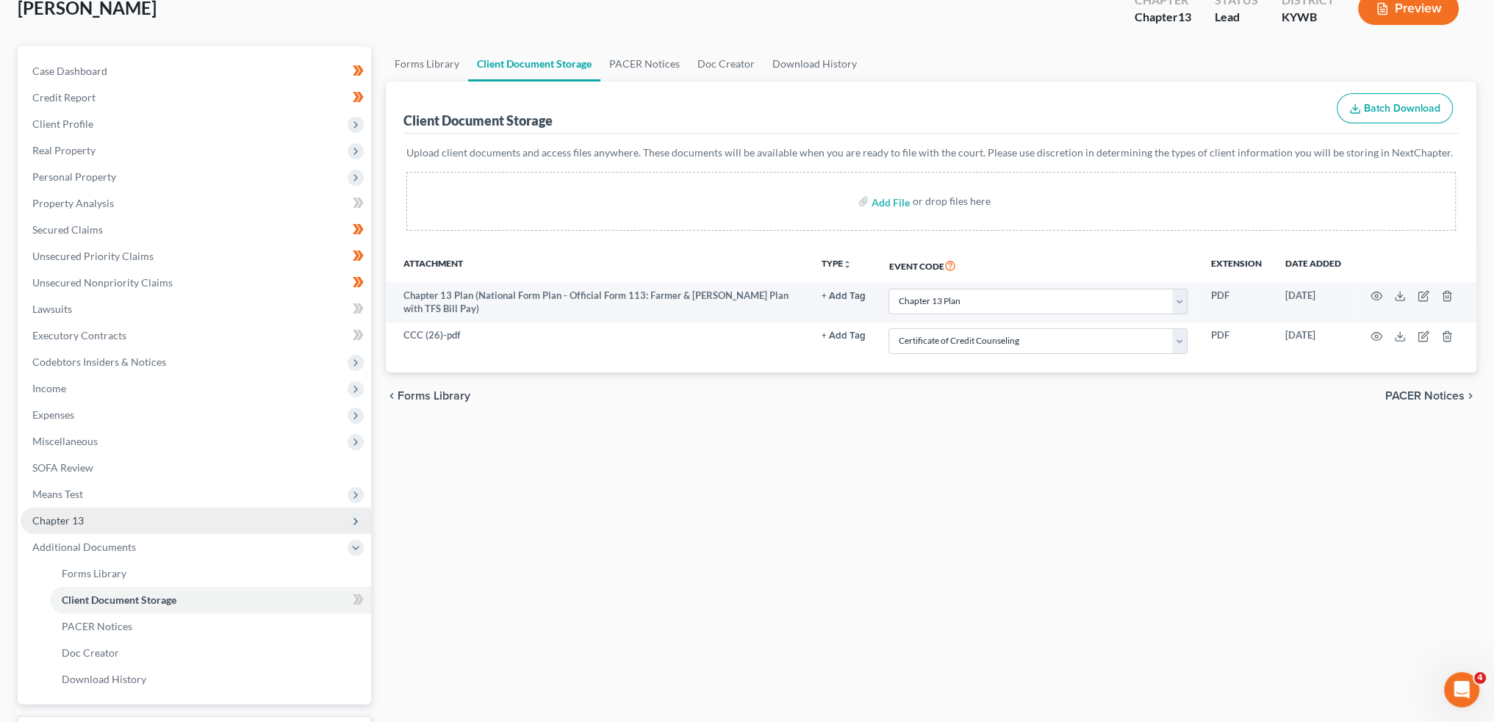
scroll to position [122, 0]
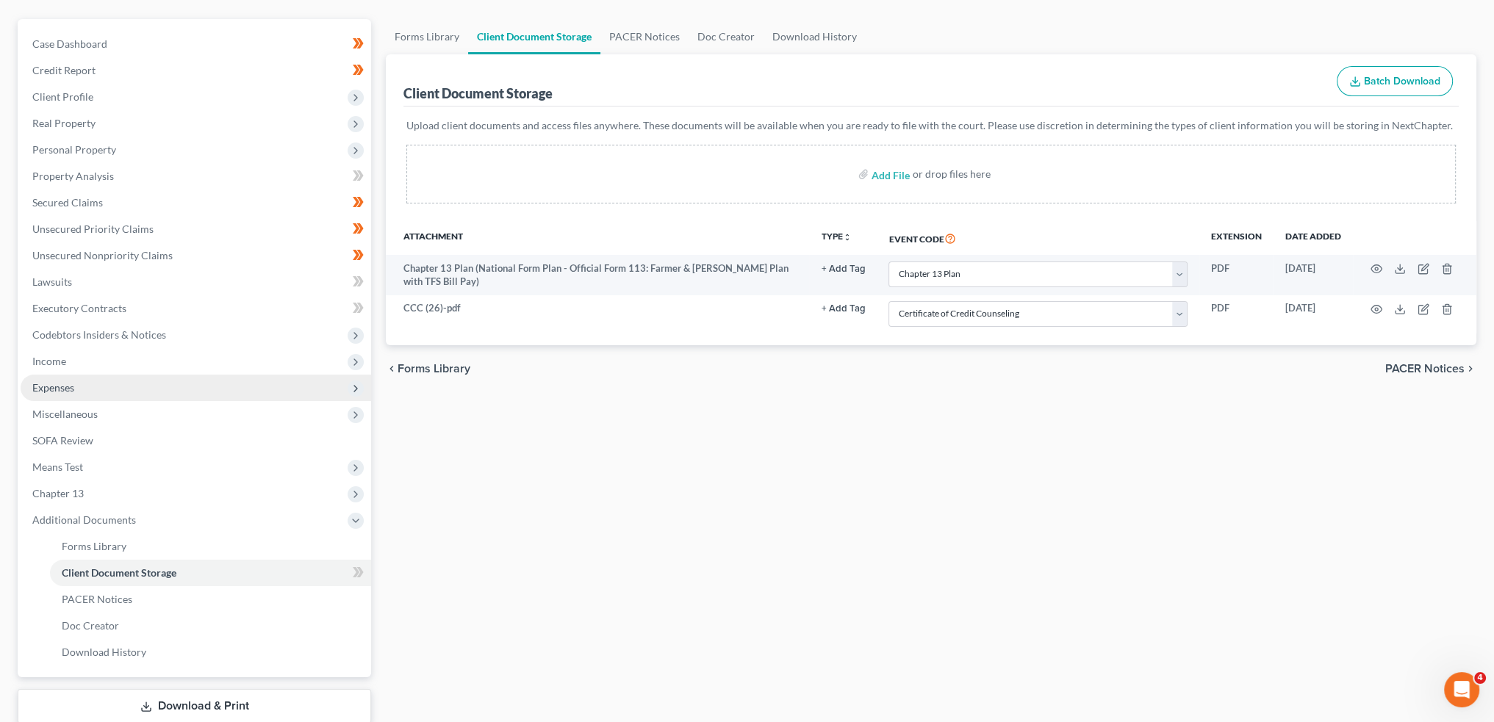
click at [48, 390] on span "Expenses" at bounding box center [53, 387] width 42 height 12
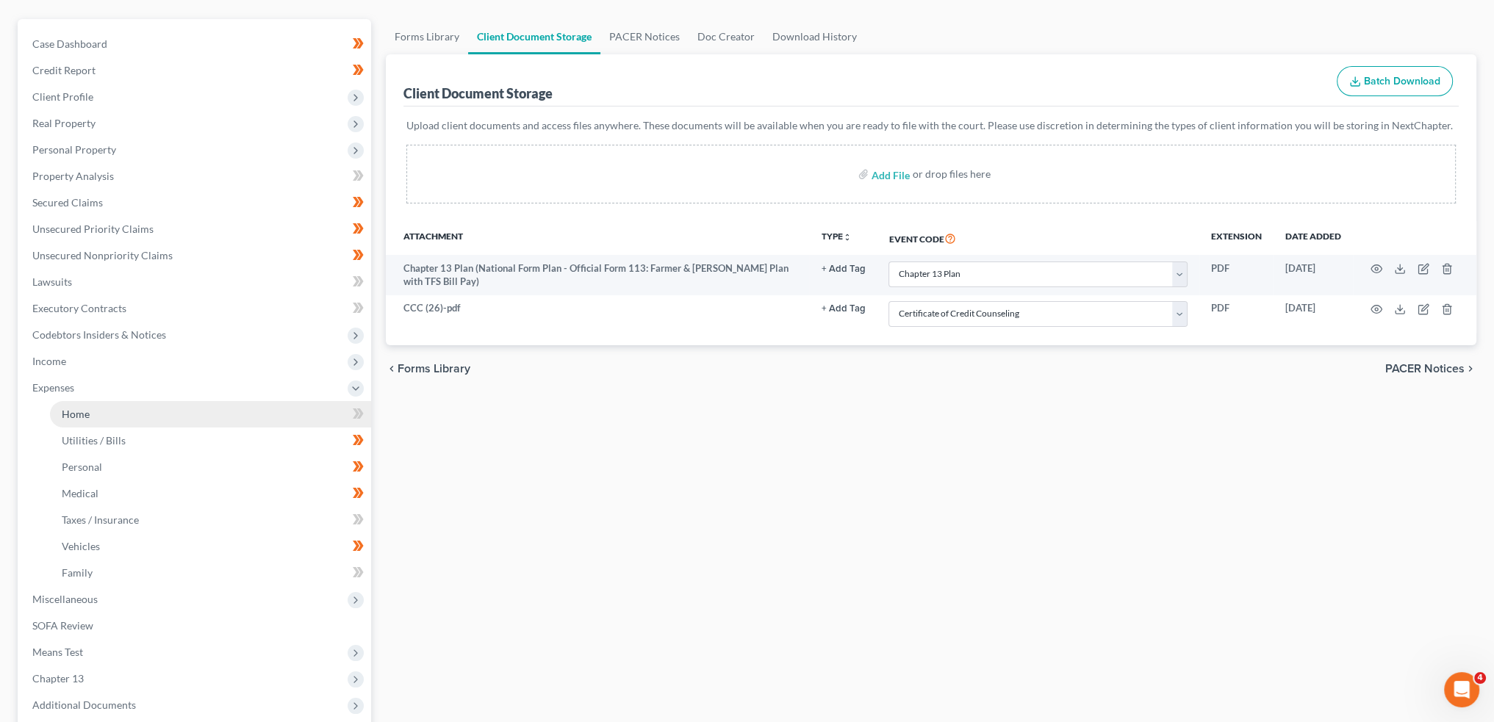
click at [62, 418] on span "Home" at bounding box center [76, 414] width 28 height 12
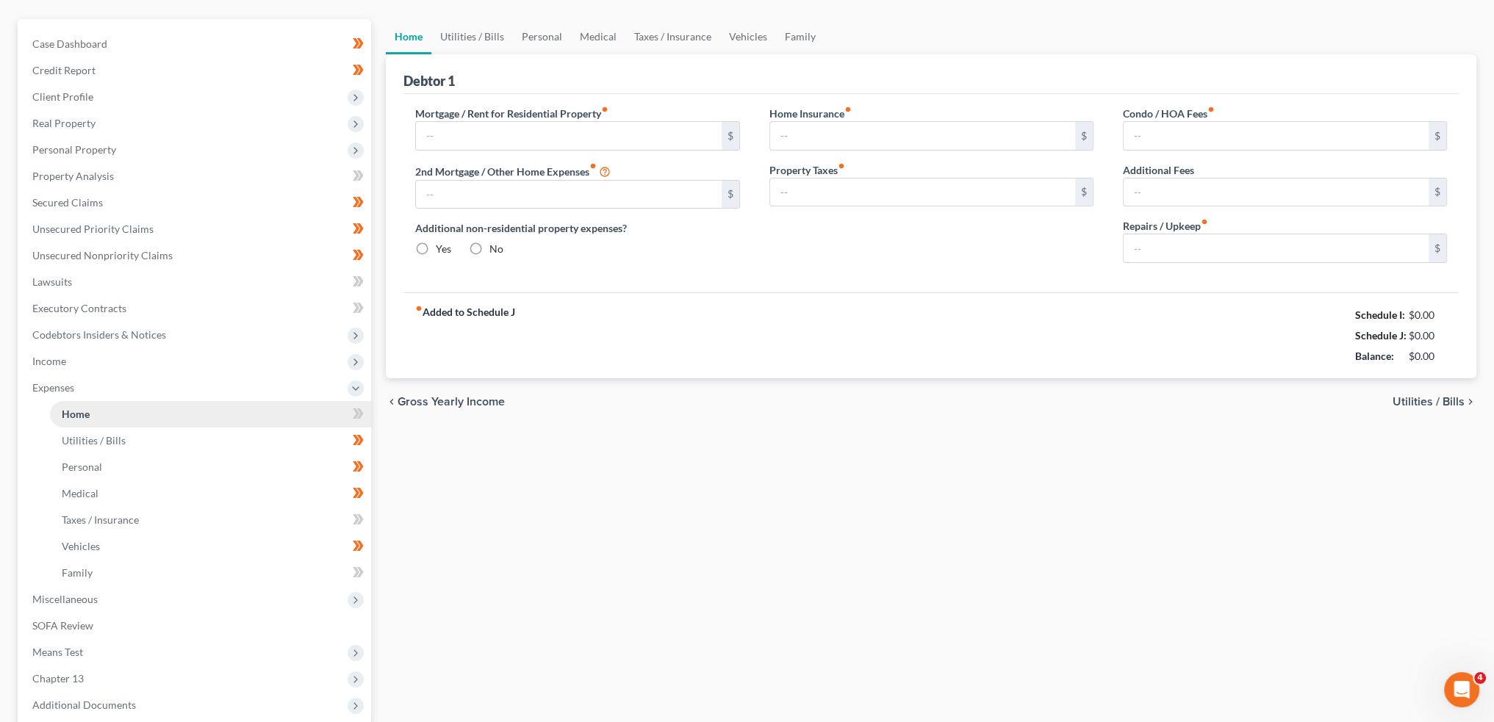
scroll to position [12, 0]
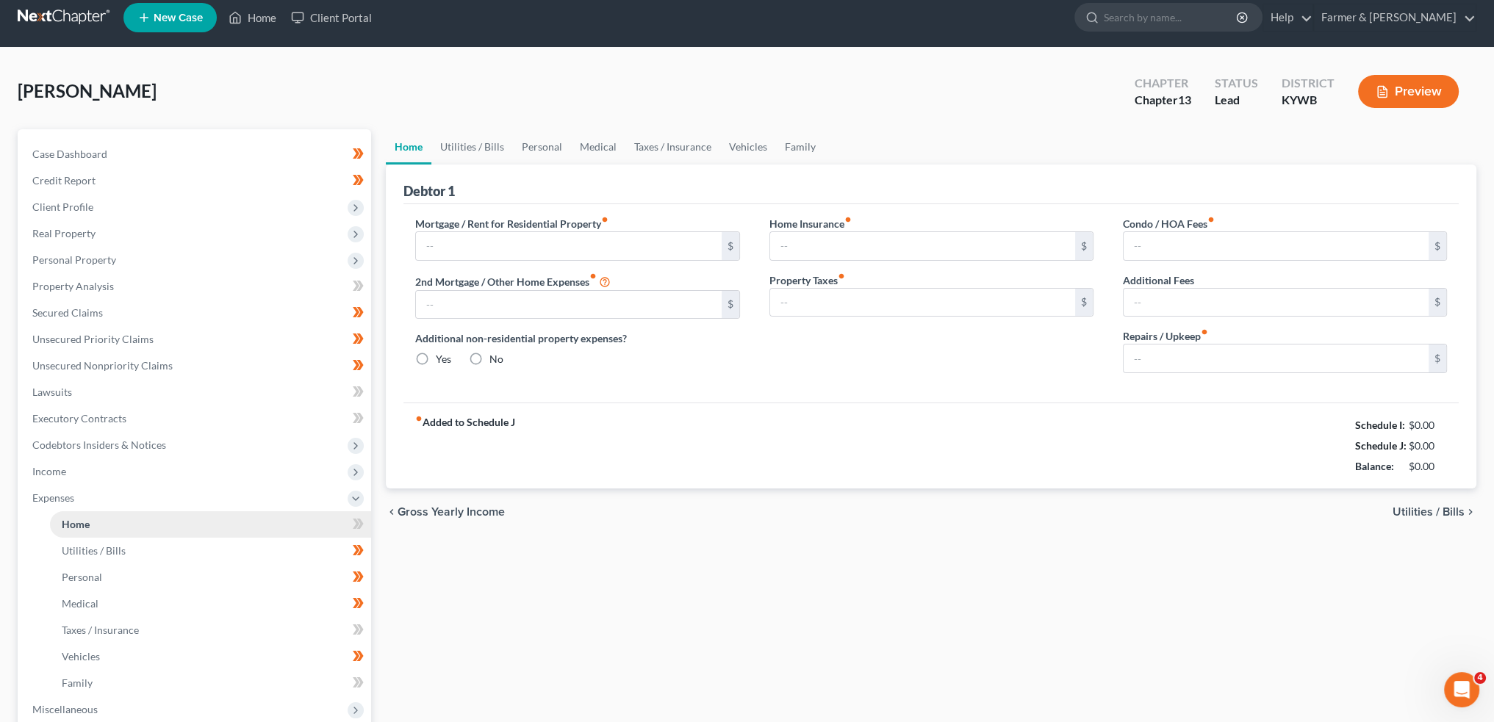
type input "0.00"
radio input "true"
type input "0.00"
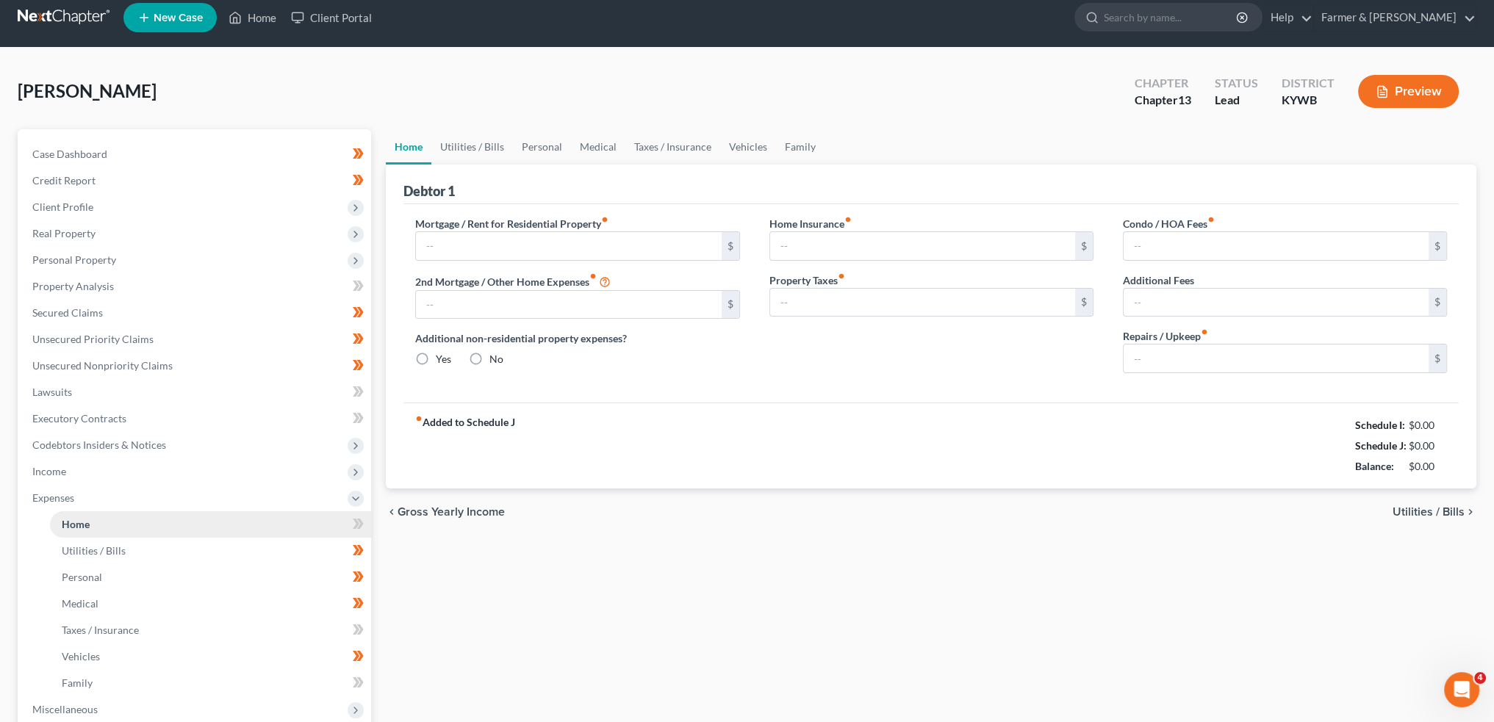
type input "0.00"
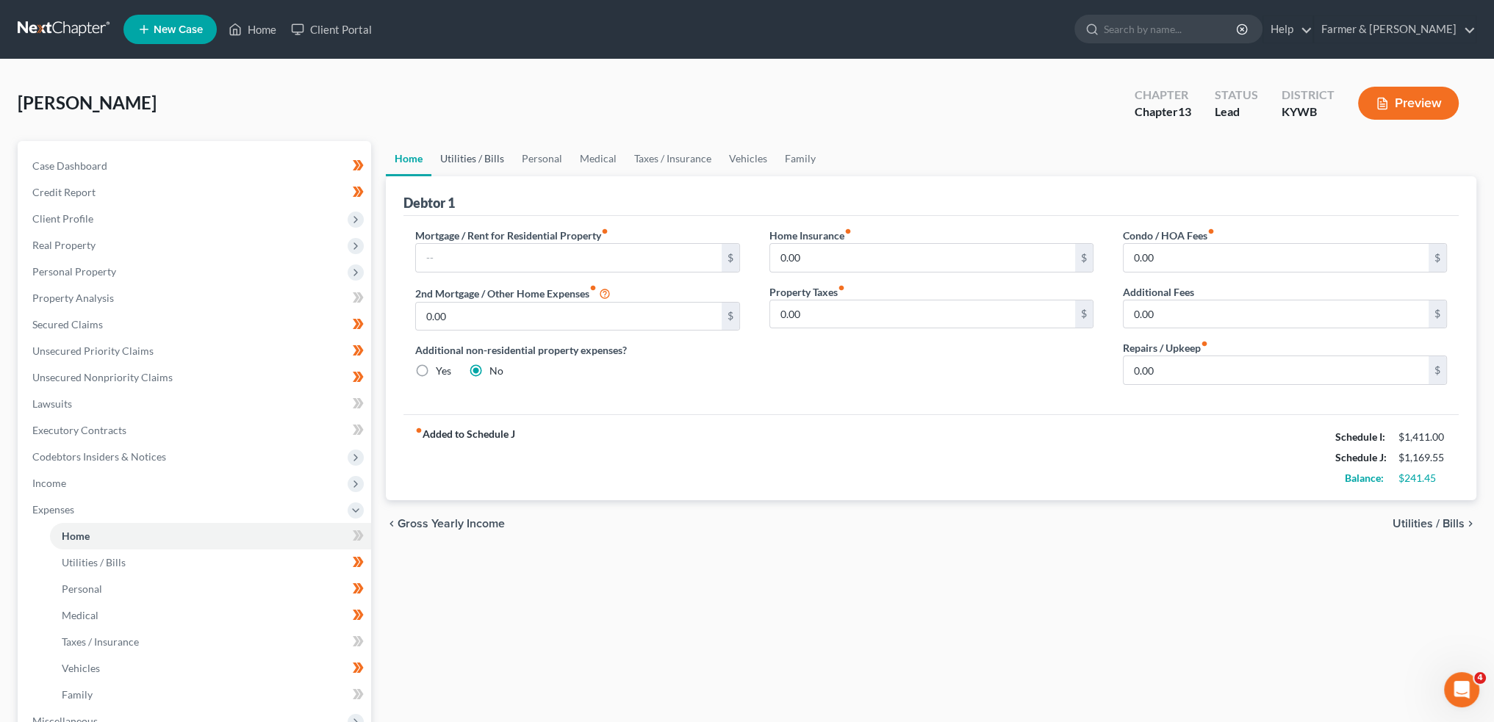
click at [457, 172] on link "Utilities / Bills" at bounding box center [472, 158] width 82 height 35
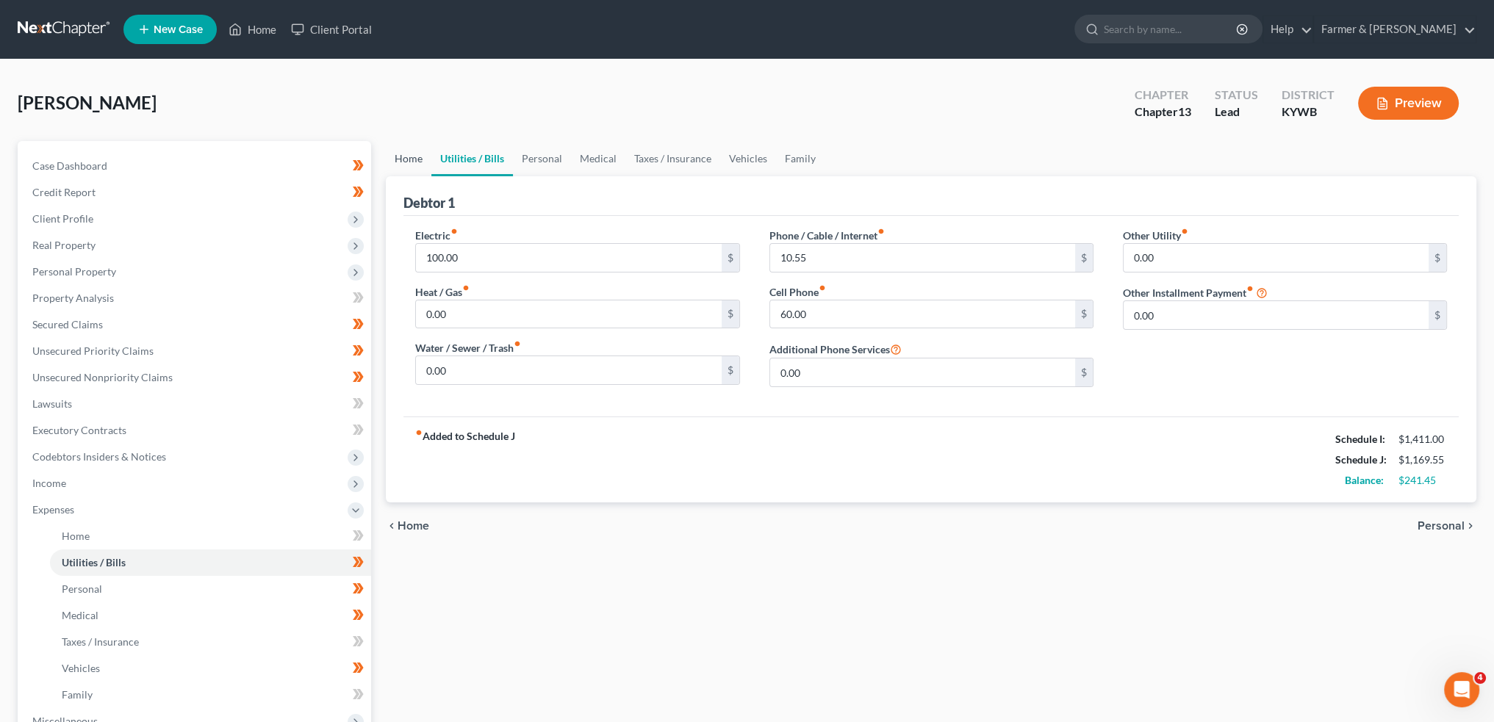
click at [404, 158] on link "Home" at bounding box center [409, 158] width 46 height 35
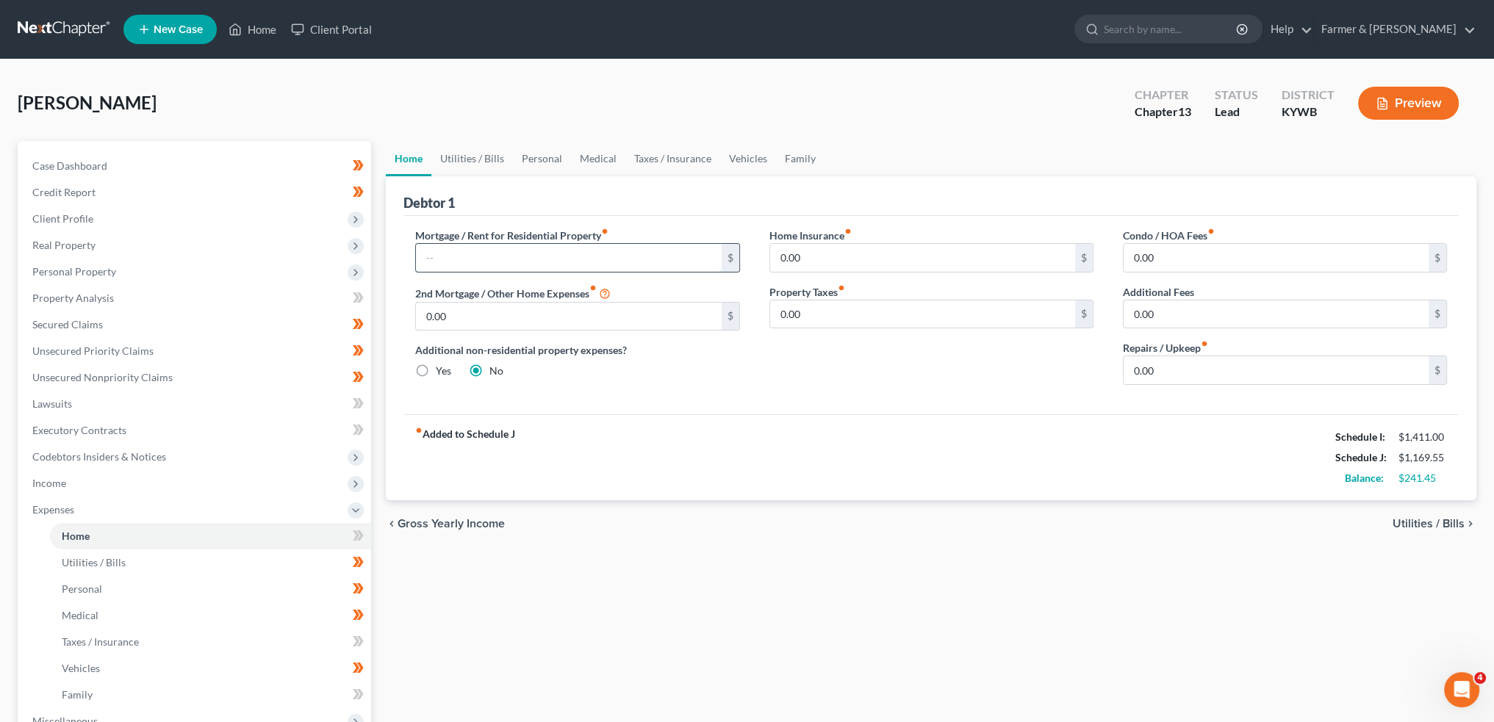
click at [467, 267] on input "text" at bounding box center [568, 258] width 305 height 28
type input "100.00"
click at [473, 161] on link "Utilities / Bills" at bounding box center [472, 158] width 82 height 35
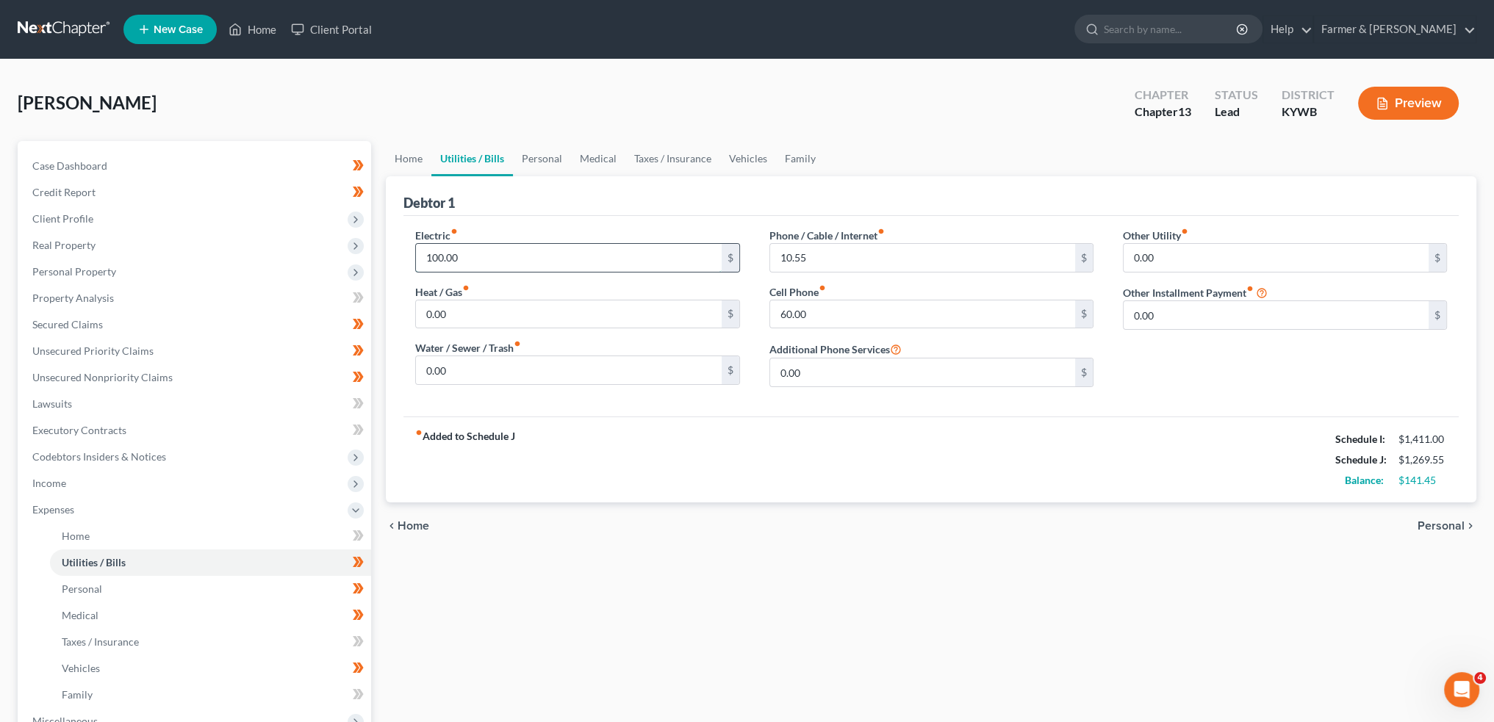
click at [478, 251] on input "100.00" at bounding box center [568, 258] width 305 height 28
type input "0.00"
click at [846, 260] on input "10.55" at bounding box center [922, 258] width 305 height 28
type input "0.00"
type input "70.00"
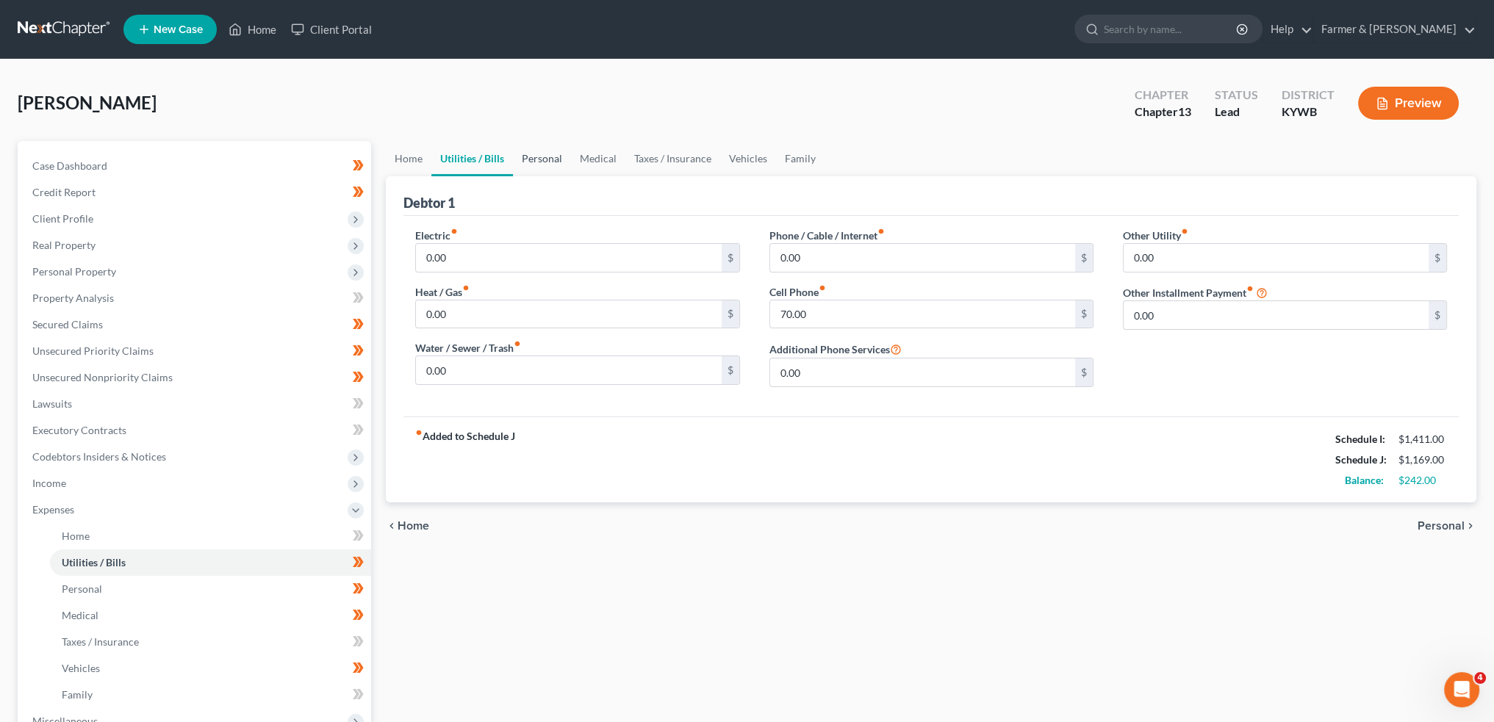
click at [550, 161] on link "Personal" at bounding box center [542, 158] width 58 height 35
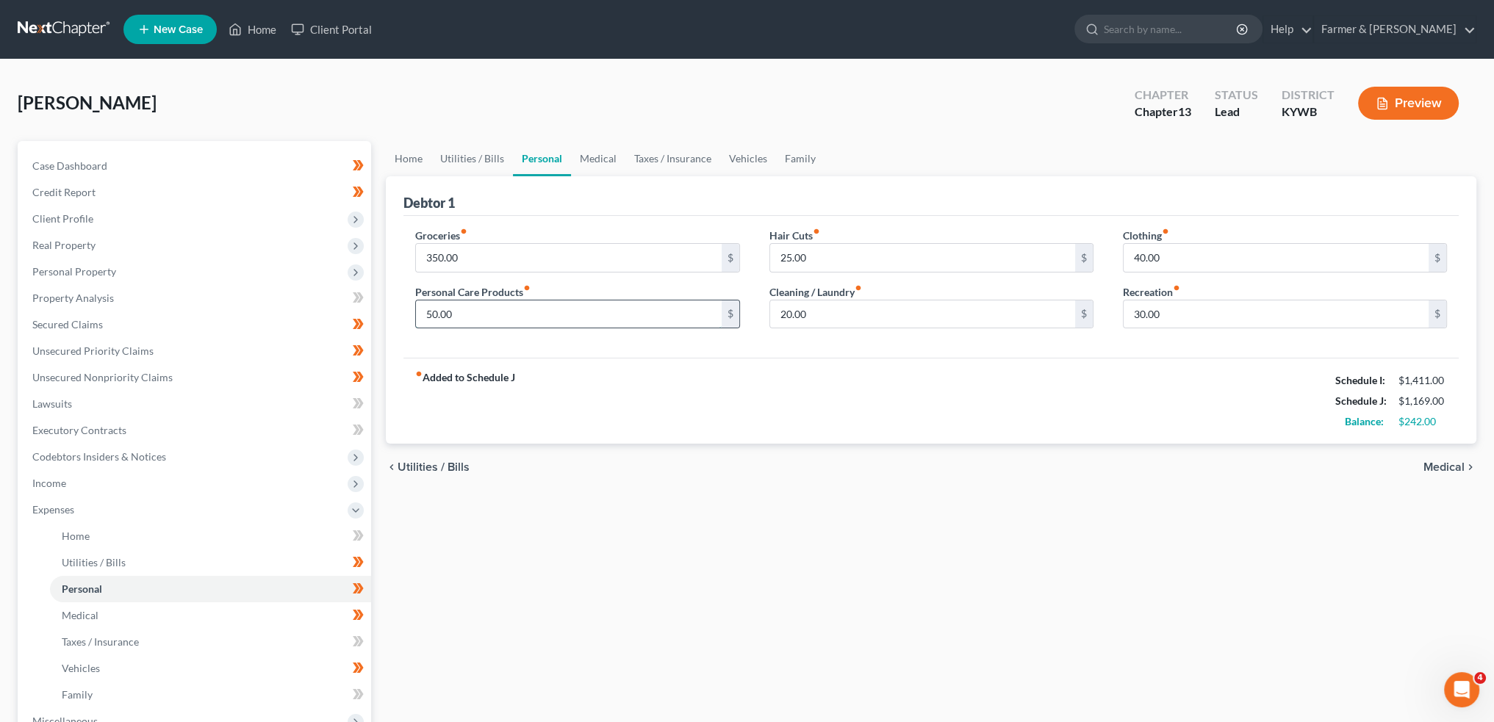
click at [492, 318] on input "50.00" at bounding box center [568, 314] width 305 height 28
type input "75.00"
type input "0.00"
type input "4"
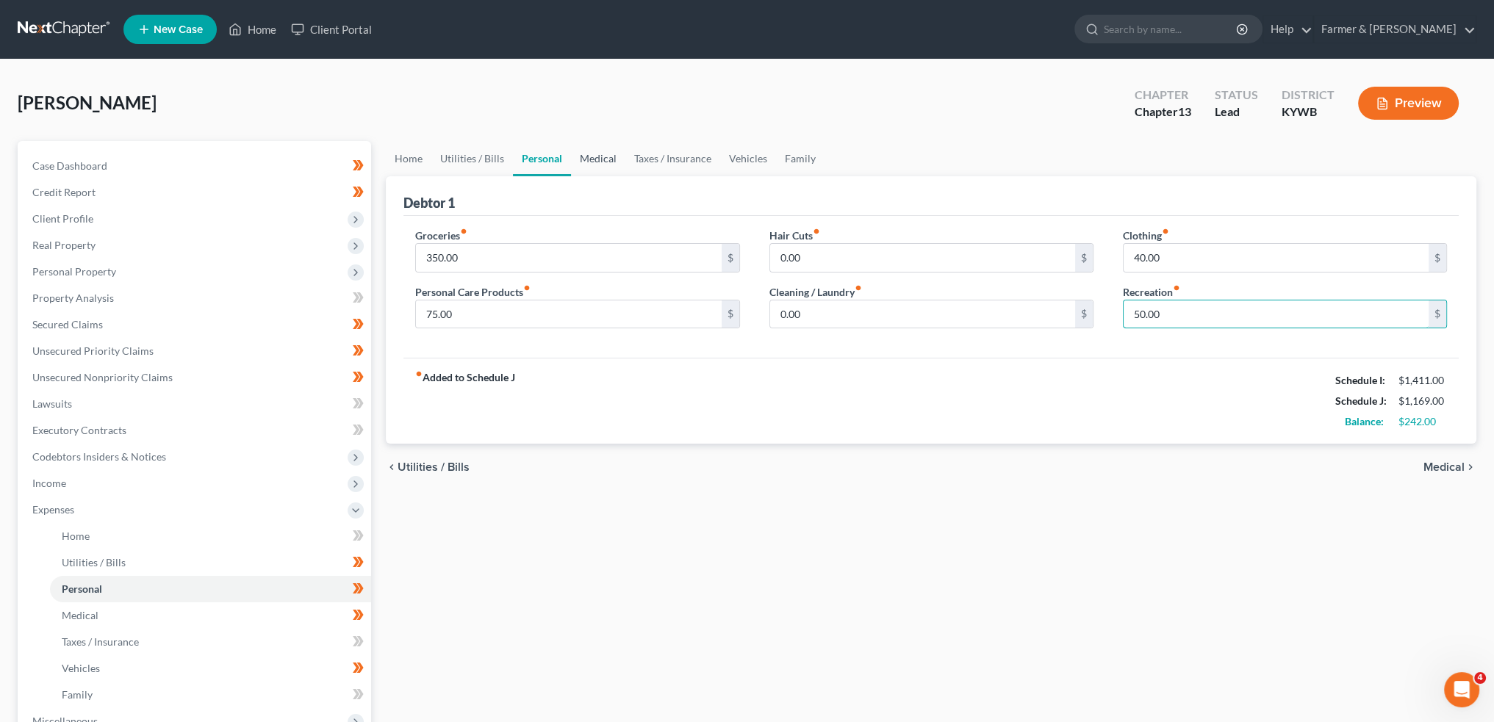
type input "50.00"
click at [577, 154] on link "Medical" at bounding box center [598, 158] width 54 height 35
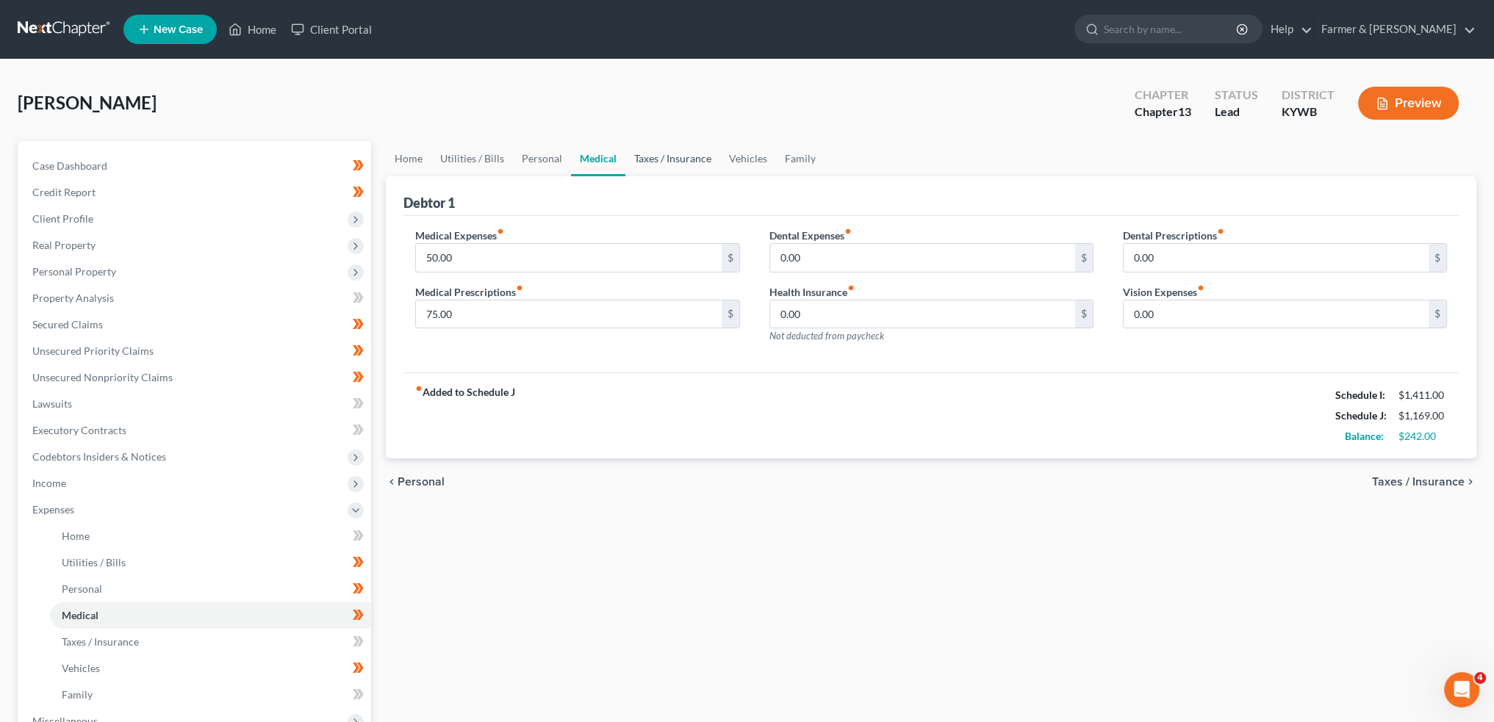
click at [630, 154] on link "Taxes / Insurance" at bounding box center [672, 158] width 95 height 35
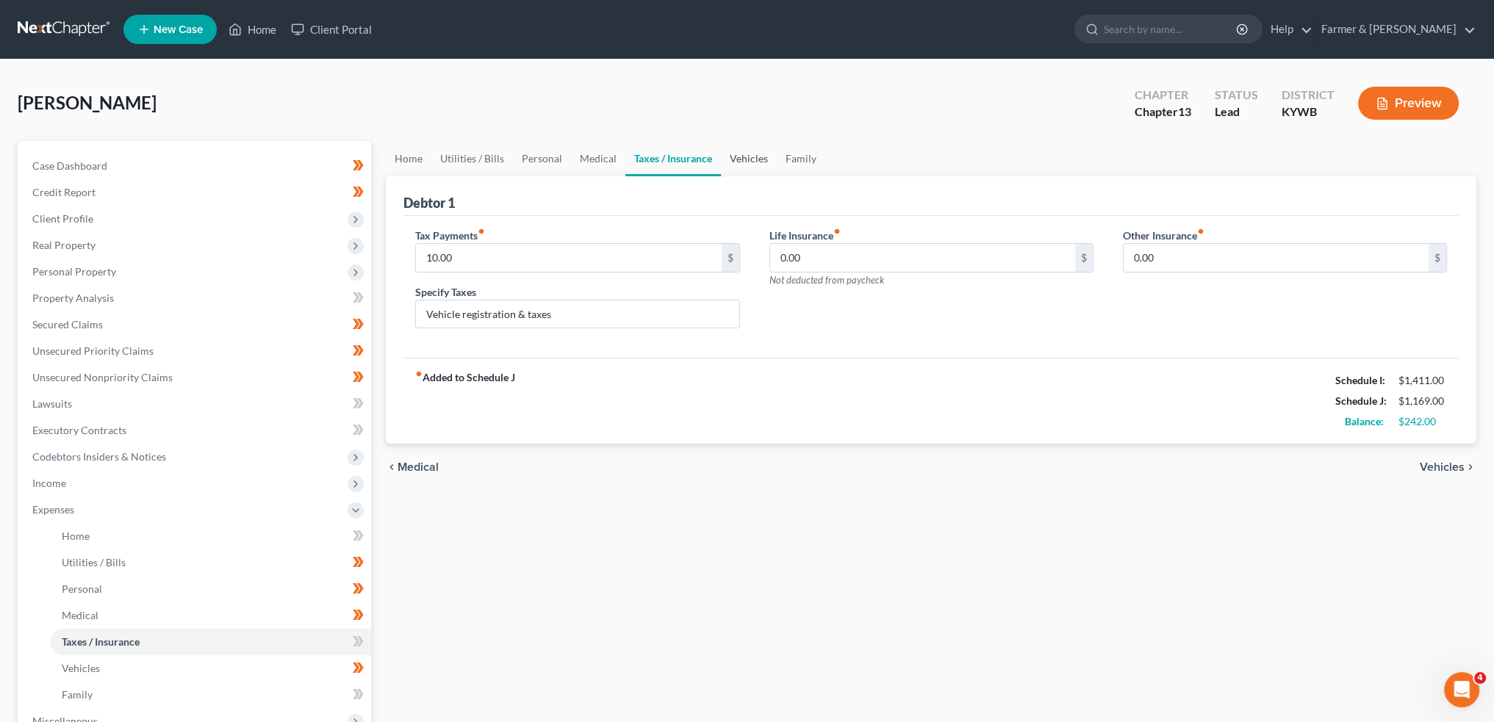
click at [742, 152] on link "Vehicles" at bounding box center [749, 158] width 56 height 35
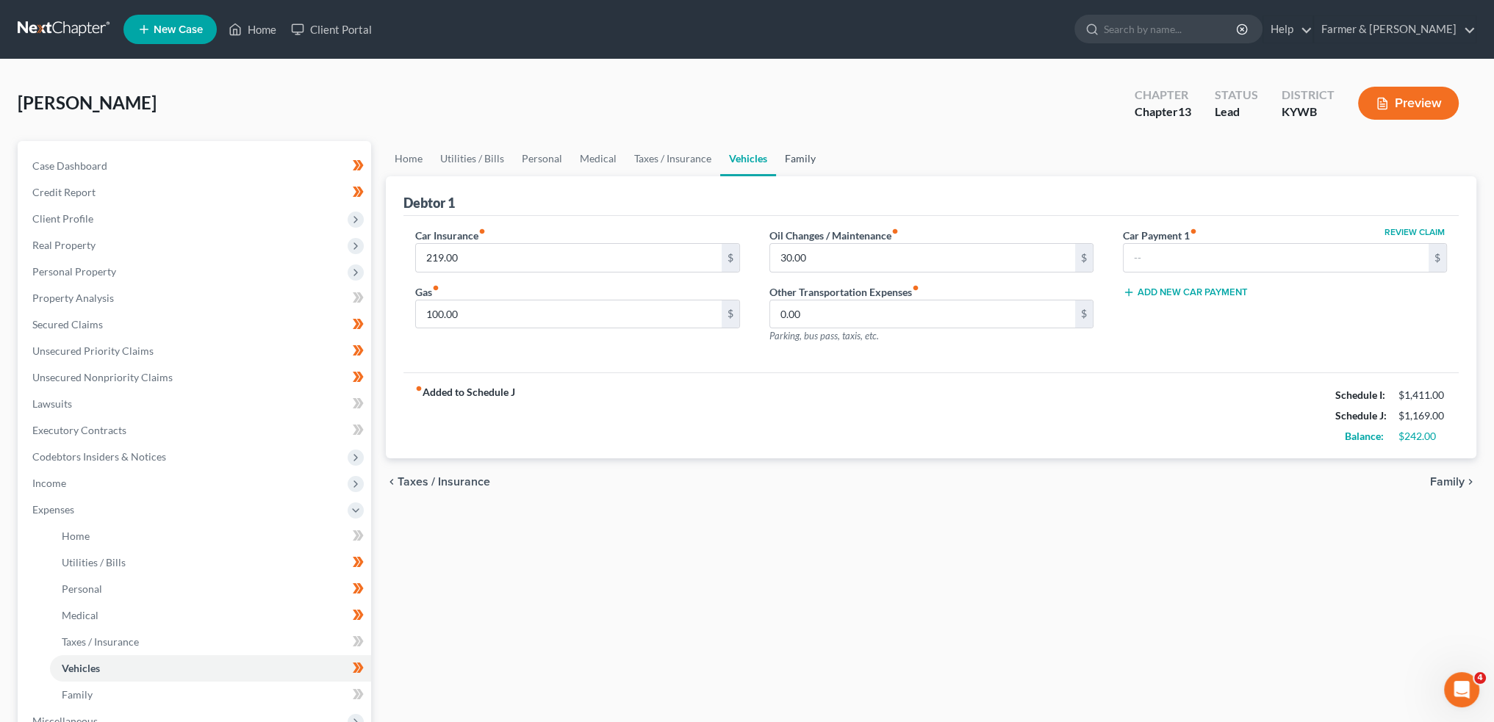
click at [805, 155] on link "Family" at bounding box center [800, 158] width 48 height 35
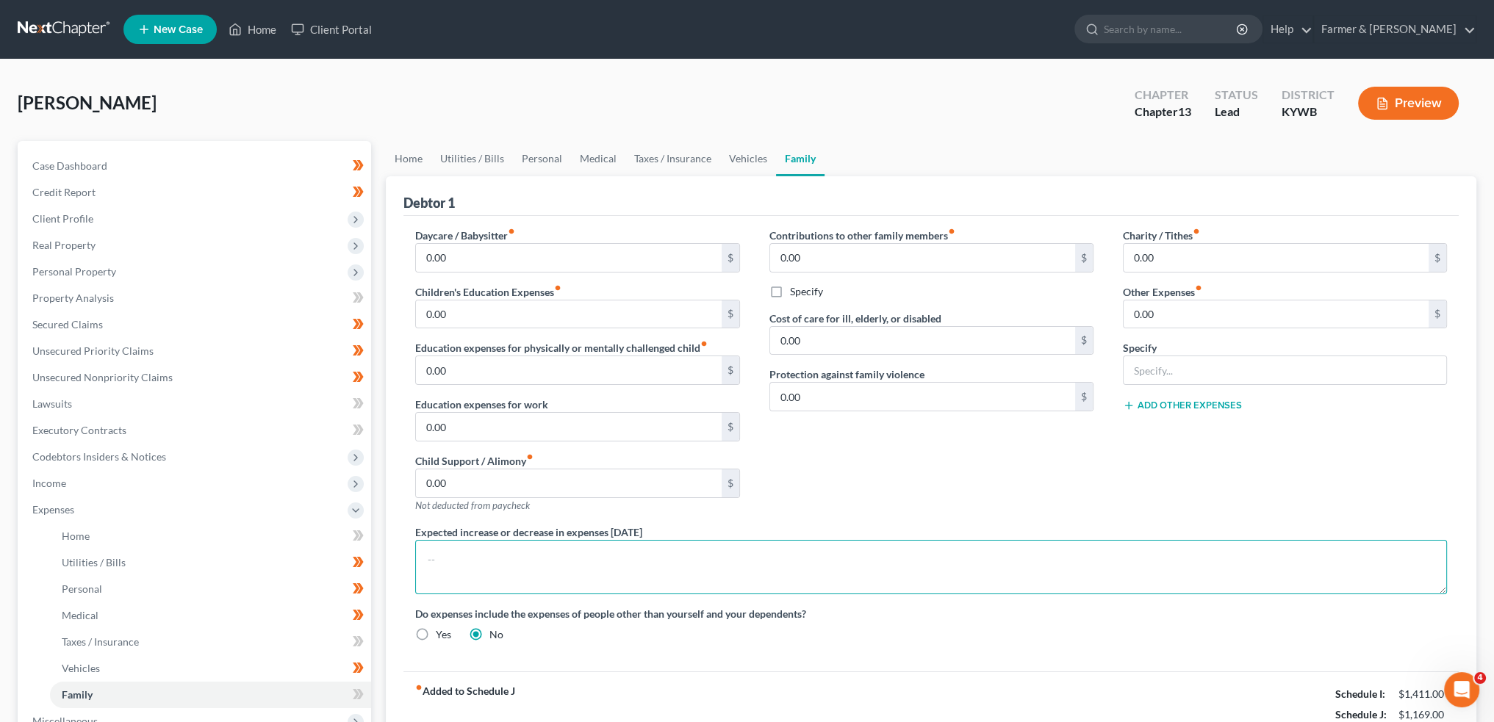
click at [629, 584] on textarea at bounding box center [931, 567] width 1032 height 54
type textarea "Debtor lives with his father full-time and pays rent each month."
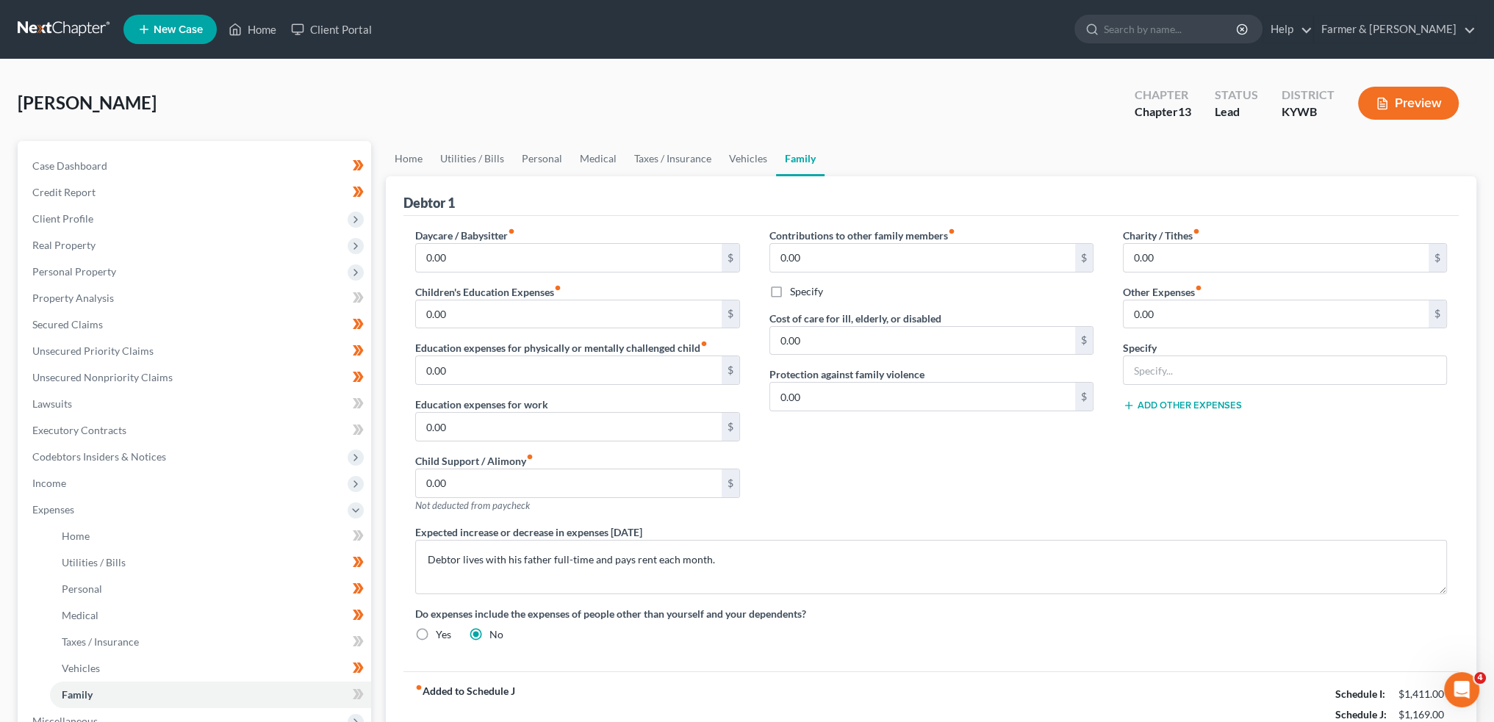
click at [811, 504] on div "Contributions to other family members fiber_manual_record 0.00 $ Specify Cost o…" at bounding box center [931, 376] width 353 height 297
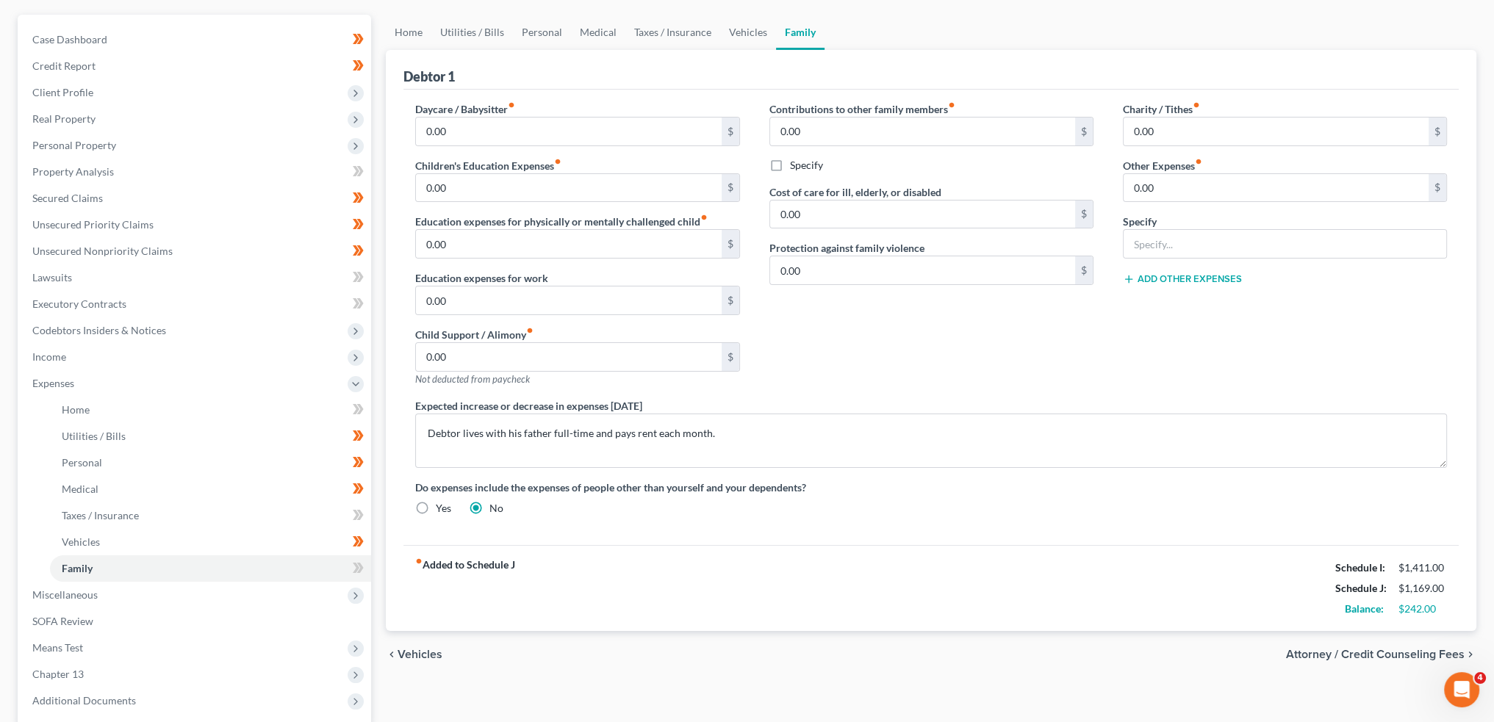
scroll to position [269, 0]
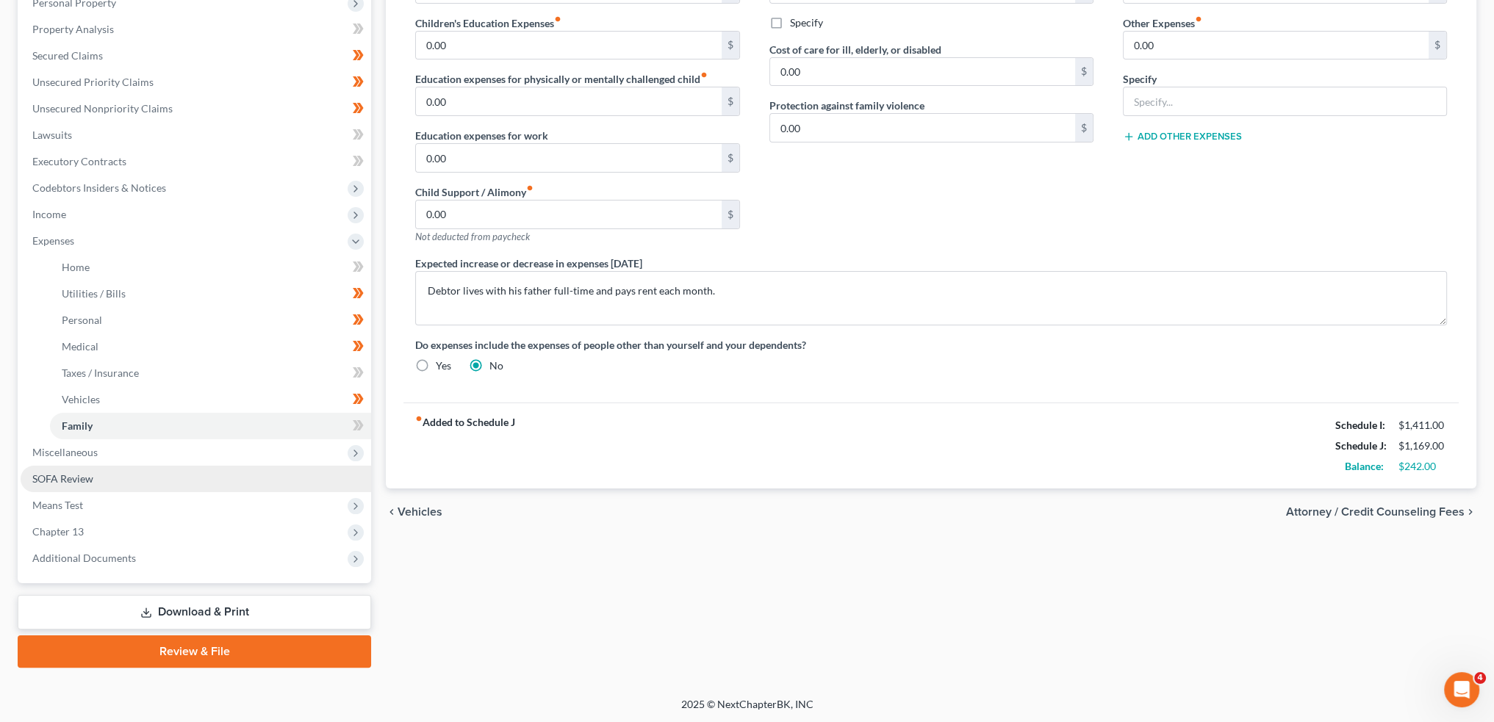
click at [71, 475] on span "SOFA Review" at bounding box center [62, 478] width 61 height 12
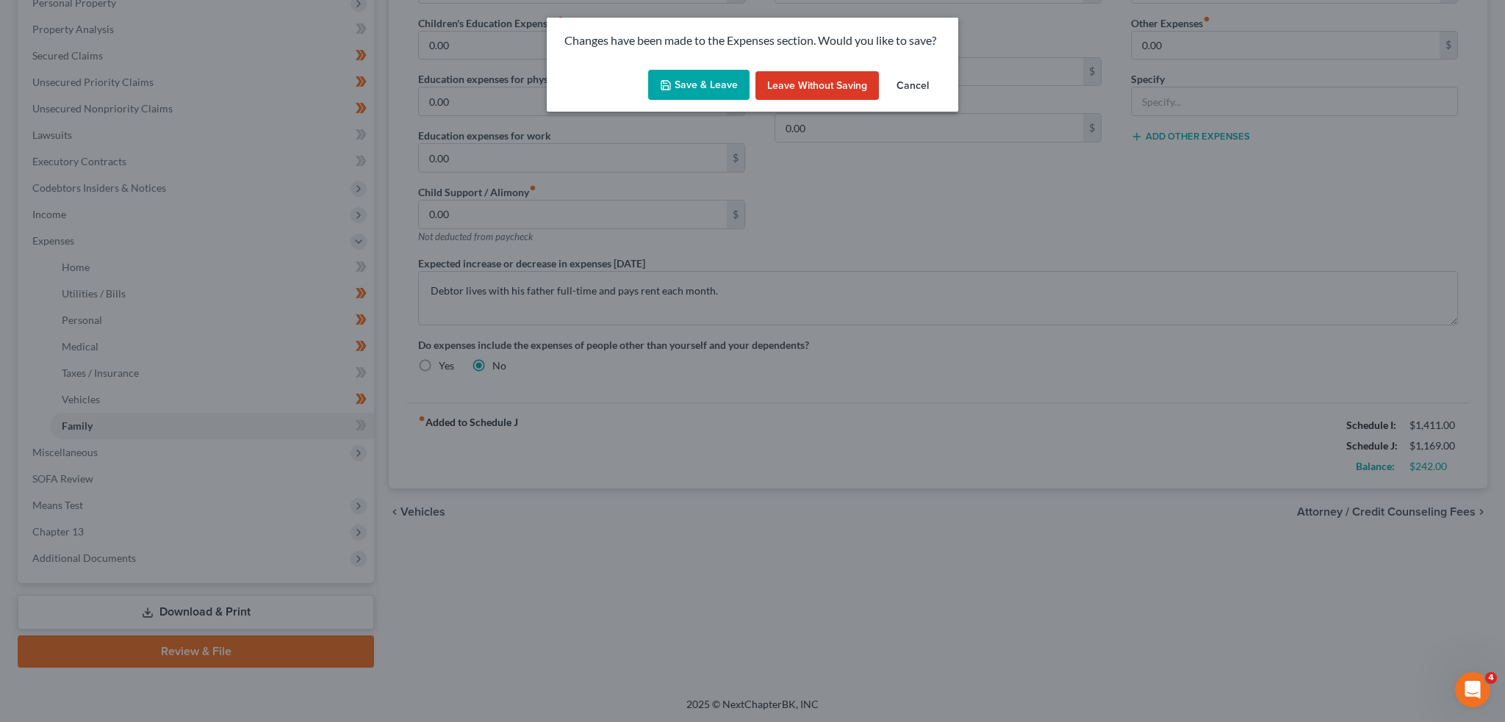
click at [708, 76] on button "Save & Leave" at bounding box center [698, 85] width 101 height 31
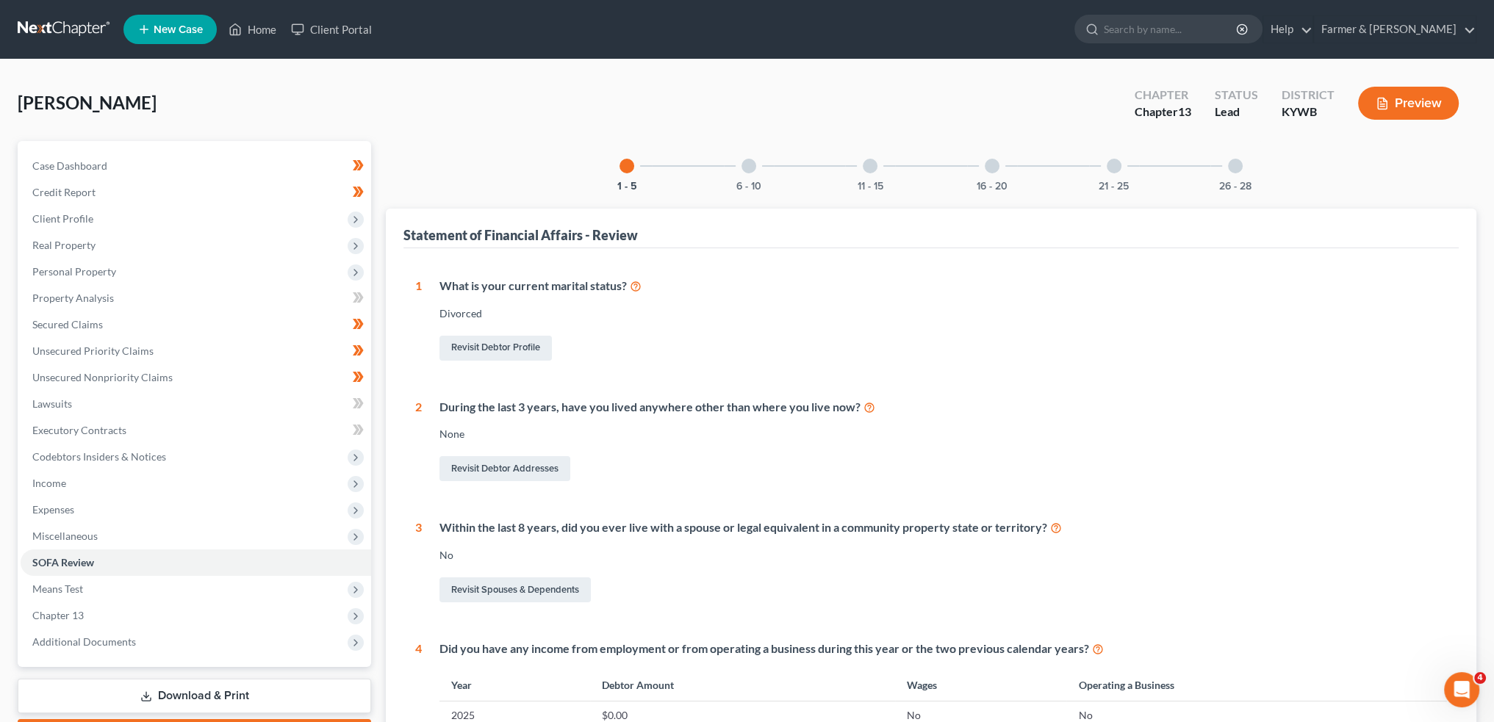
click at [744, 163] on div at bounding box center [748, 166] width 15 height 15
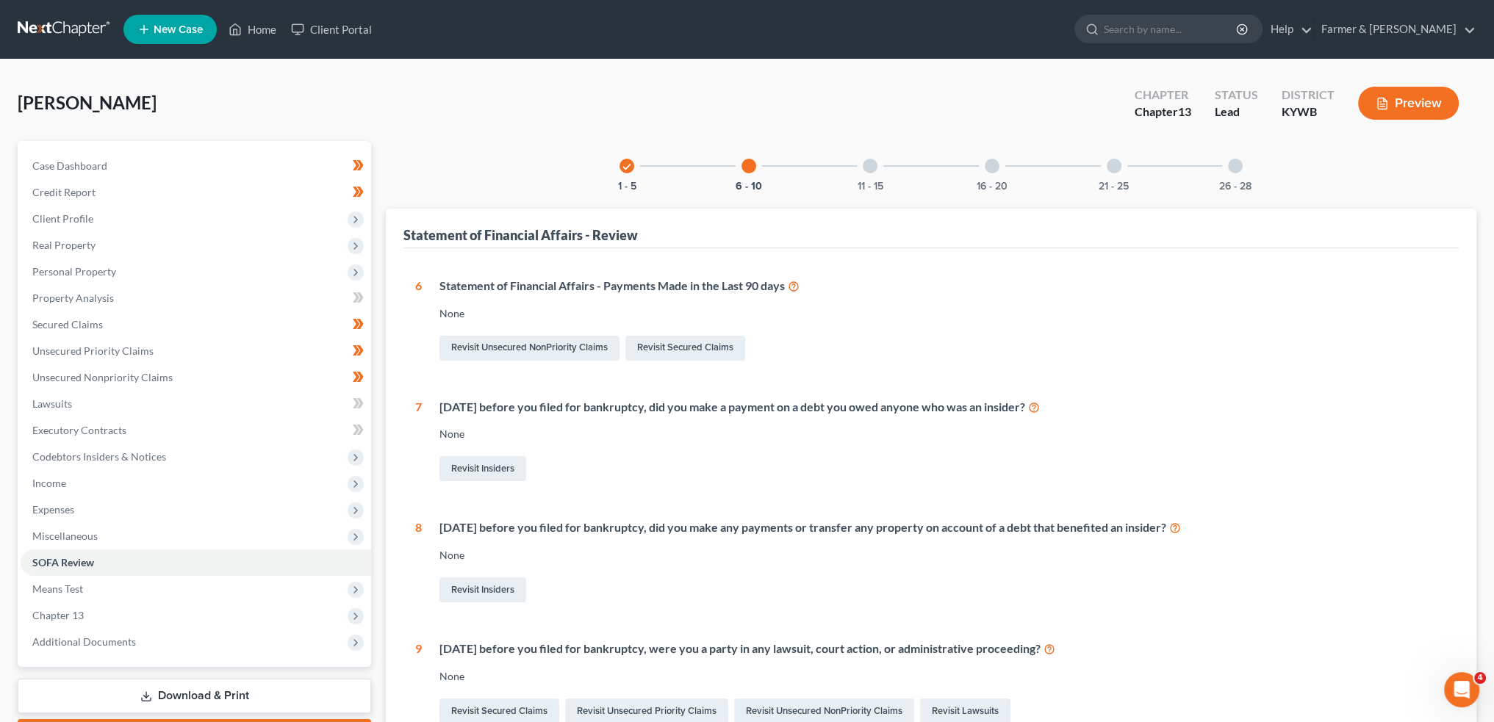
click at [879, 172] on div "11 - 15" at bounding box center [870, 166] width 50 height 50
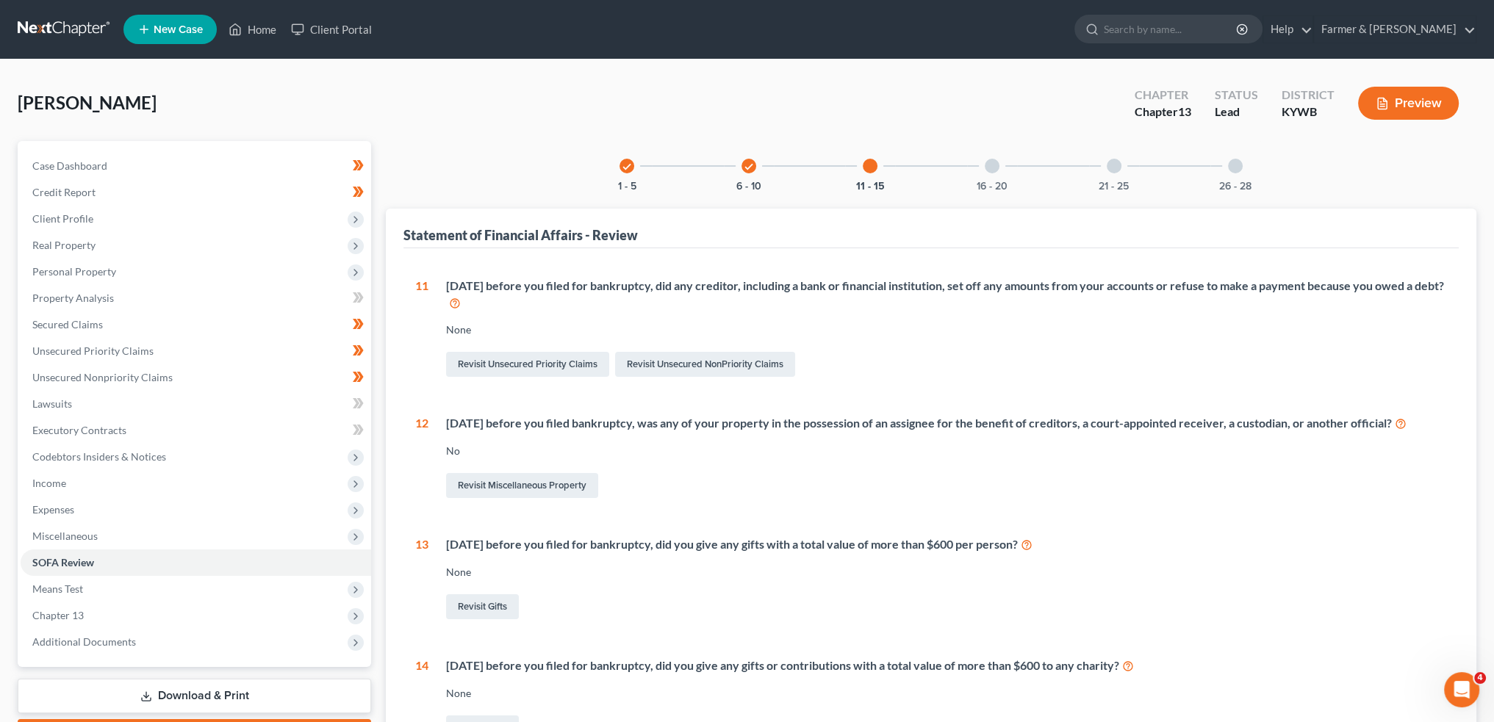
click at [994, 170] on div at bounding box center [992, 166] width 15 height 15
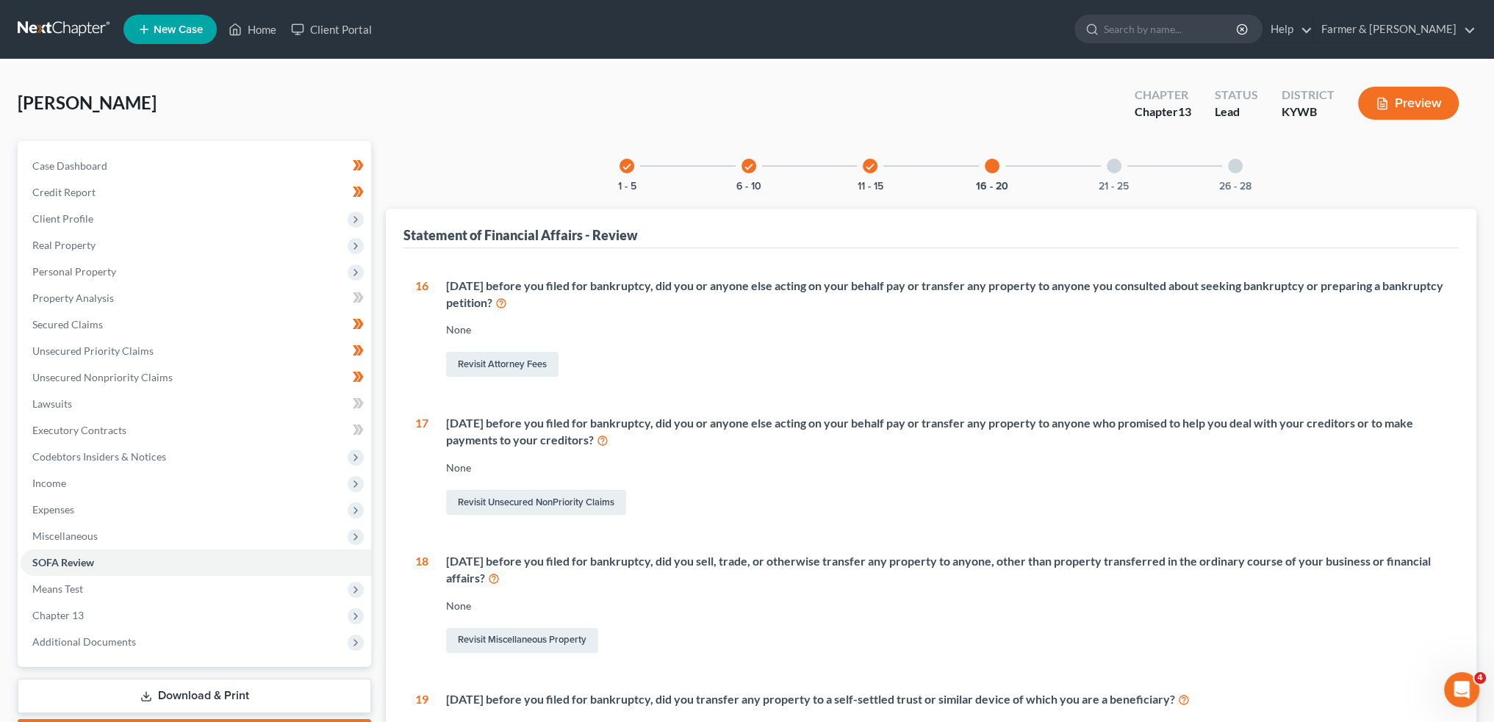
drag, startPoint x: 1100, startPoint y: 169, endPoint x: 1142, endPoint y: 246, distance: 87.8
click at [1102, 169] on div "21 - 25" at bounding box center [1114, 166] width 50 height 50
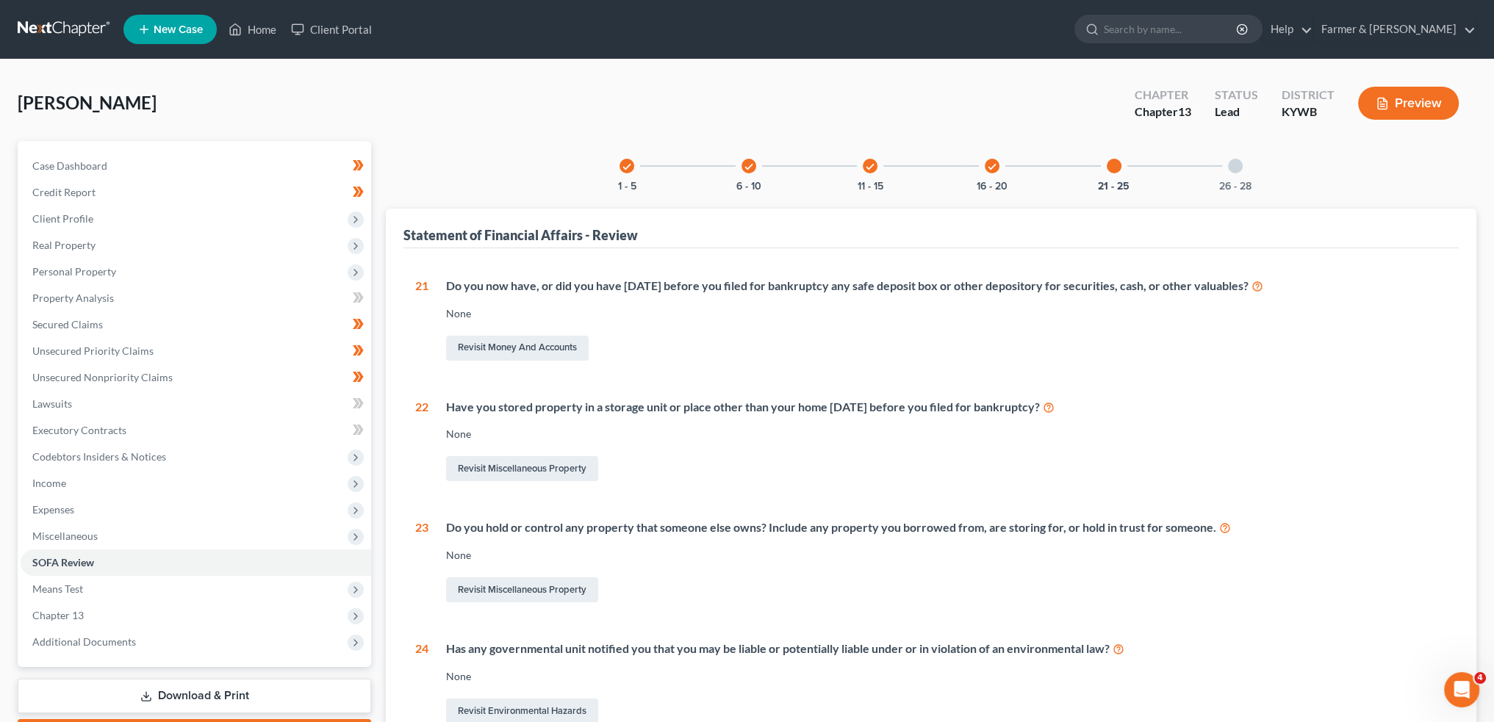
click at [1230, 176] on div "26 - 28" at bounding box center [1235, 166] width 50 height 50
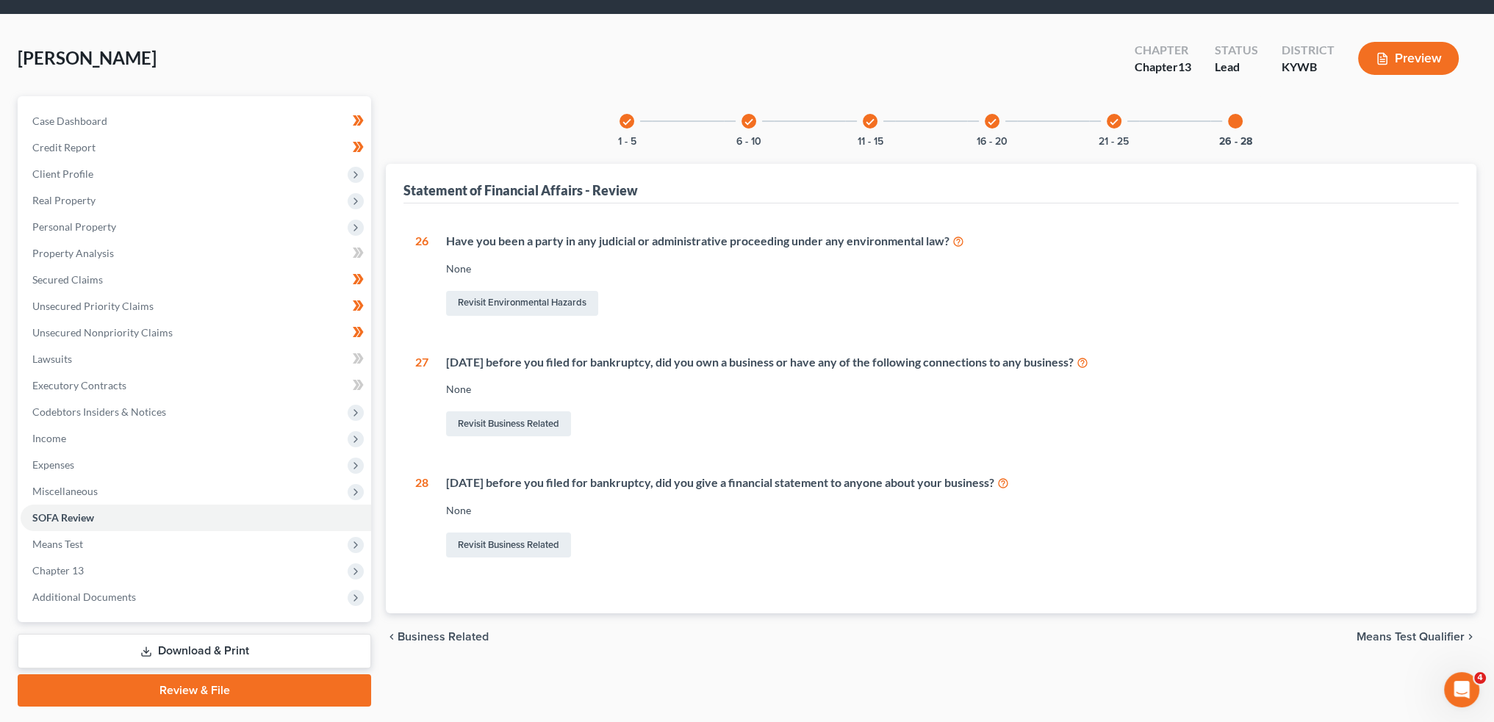
scroll to position [84, 0]
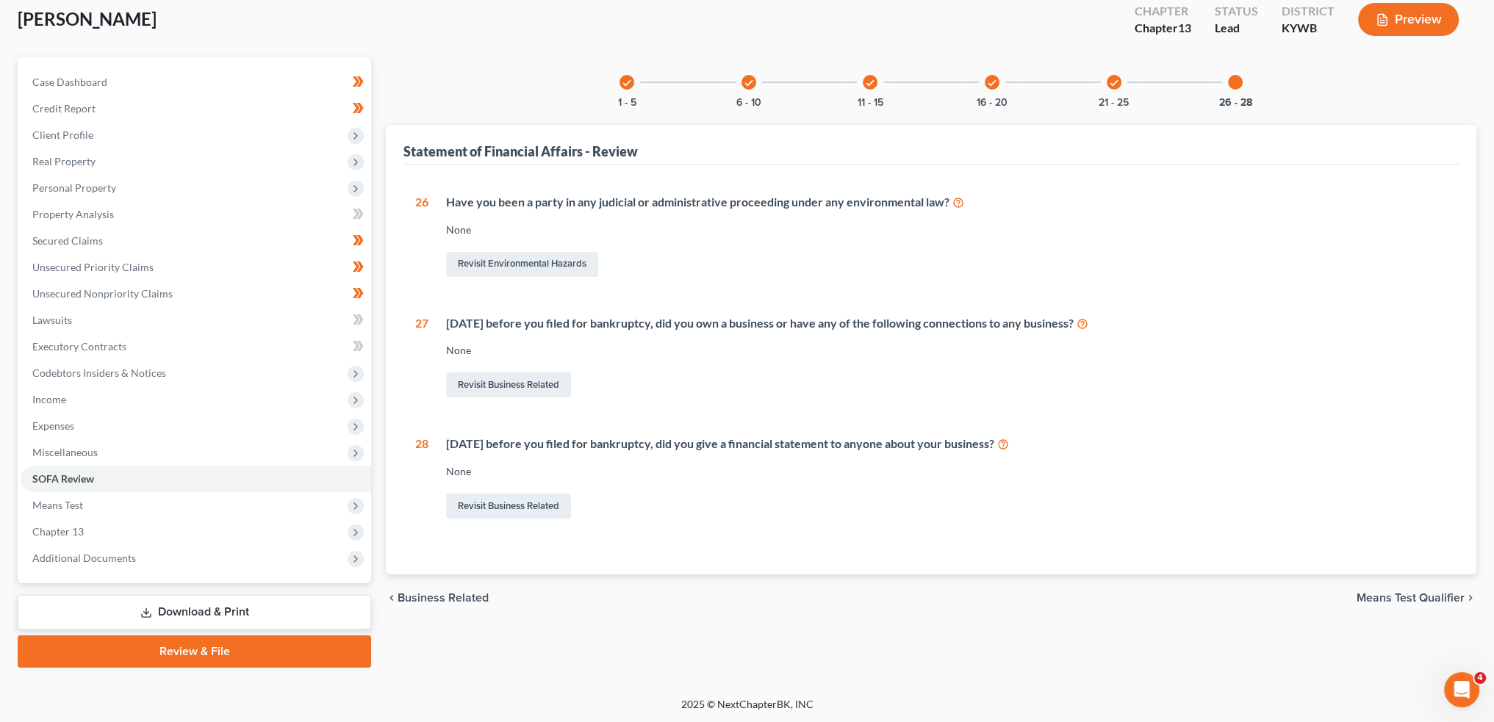
click at [101, 647] on link "Review & File" at bounding box center [194, 652] width 353 height 32
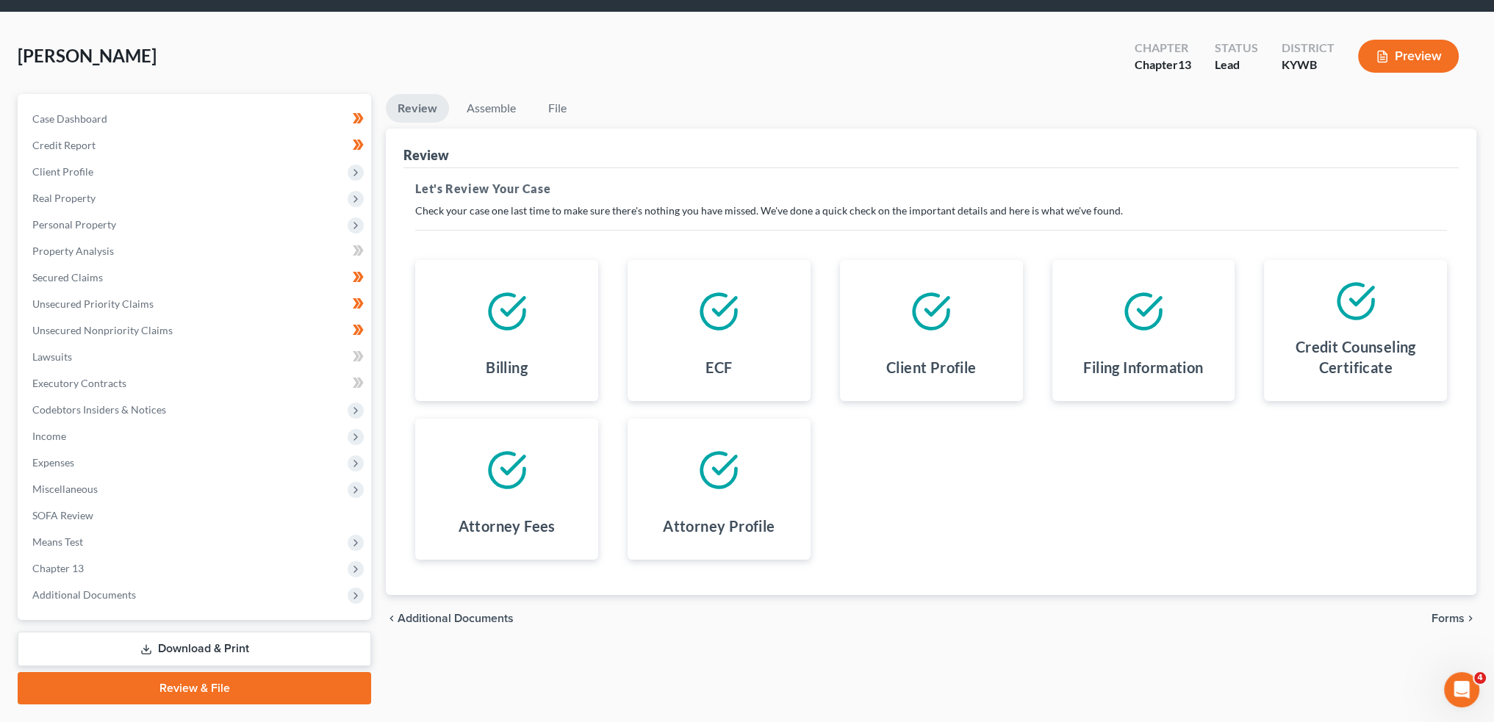
scroll to position [84, 0]
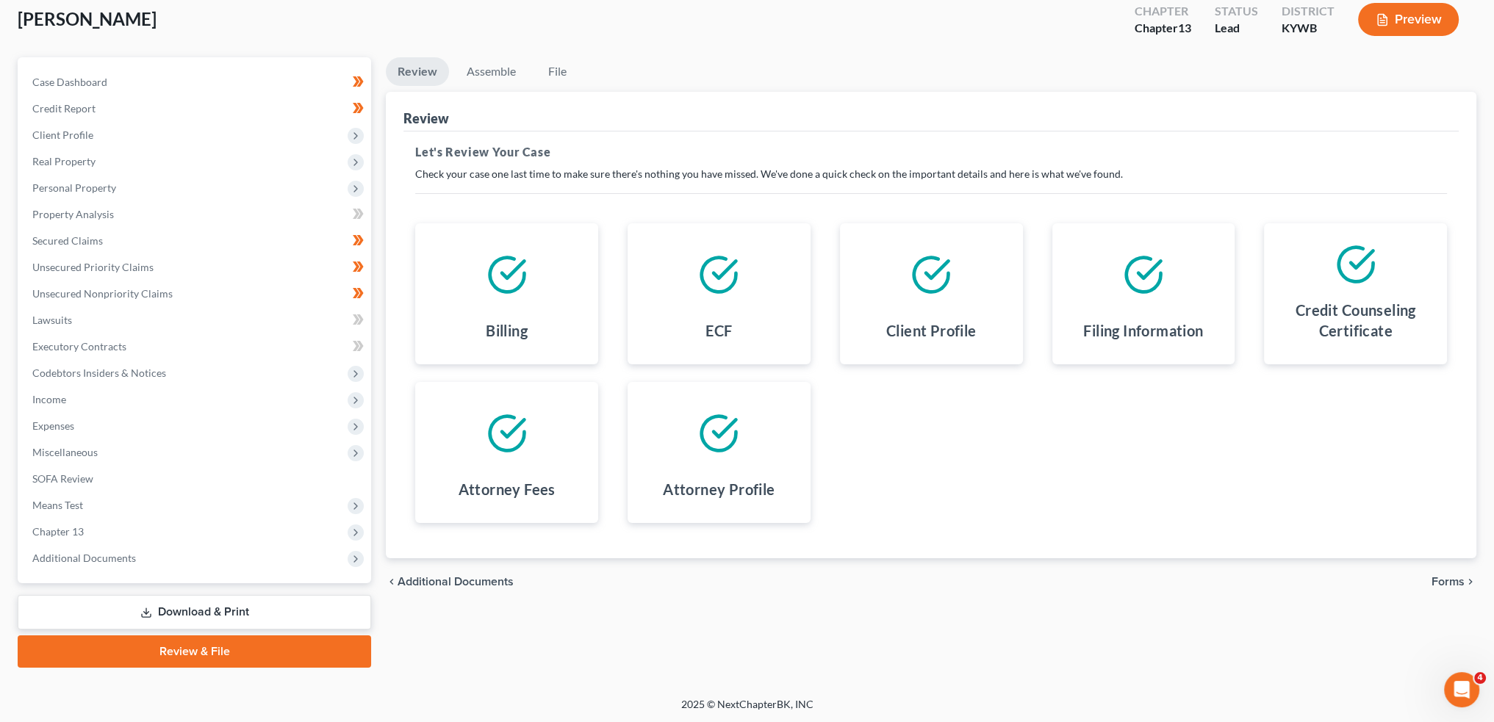
drag, startPoint x: 1453, startPoint y: 583, endPoint x: 1502, endPoint y: 578, distance: 48.8
click at [1455, 583] on span "Forms" at bounding box center [1447, 582] width 33 height 12
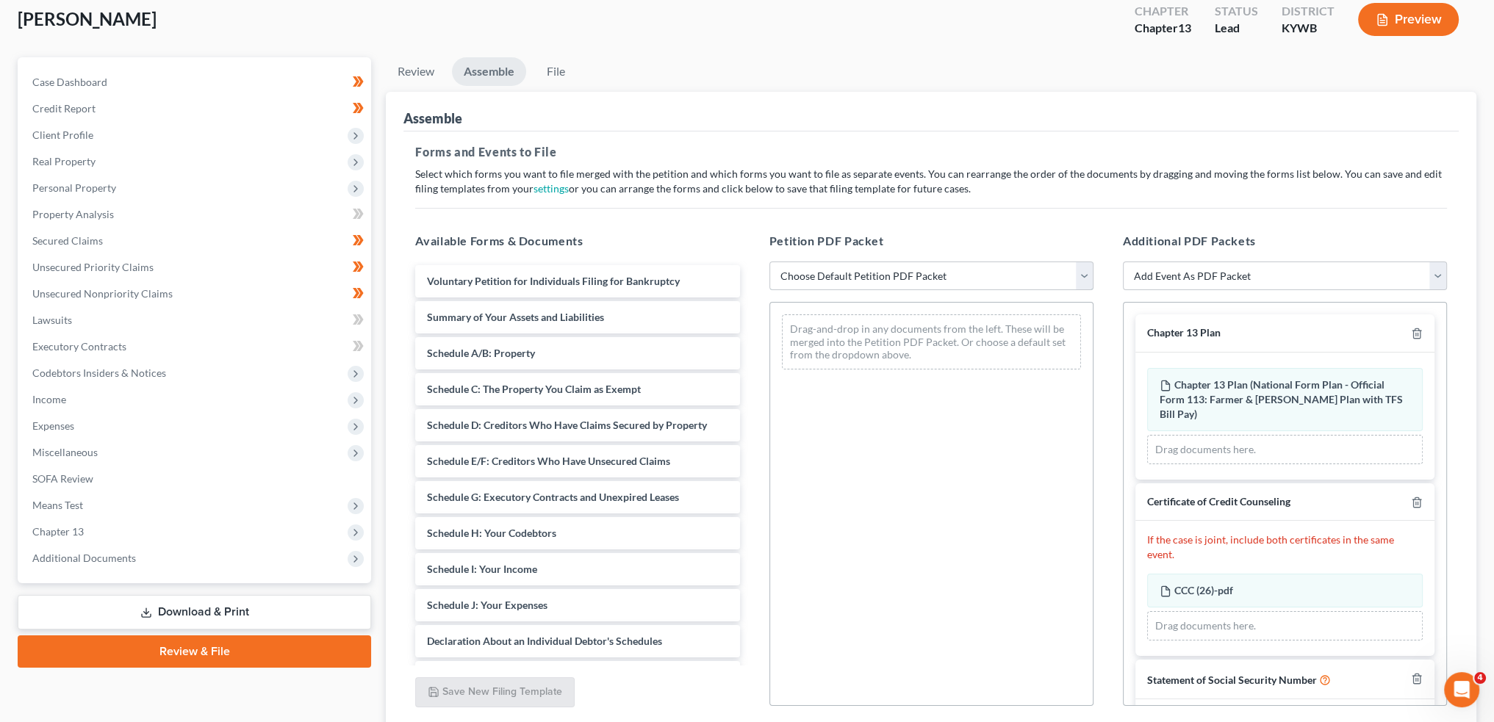
click at [906, 278] on select "Choose Default Petition PDF Packet Emergency Filing (Voluntary Petition and Cre…" at bounding box center [931, 276] width 324 height 29
select select "1"
click at [769, 262] on select "Choose Default Petition PDF Packet Emergency Filing (Voluntary Petition and Cre…" at bounding box center [931, 276] width 324 height 29
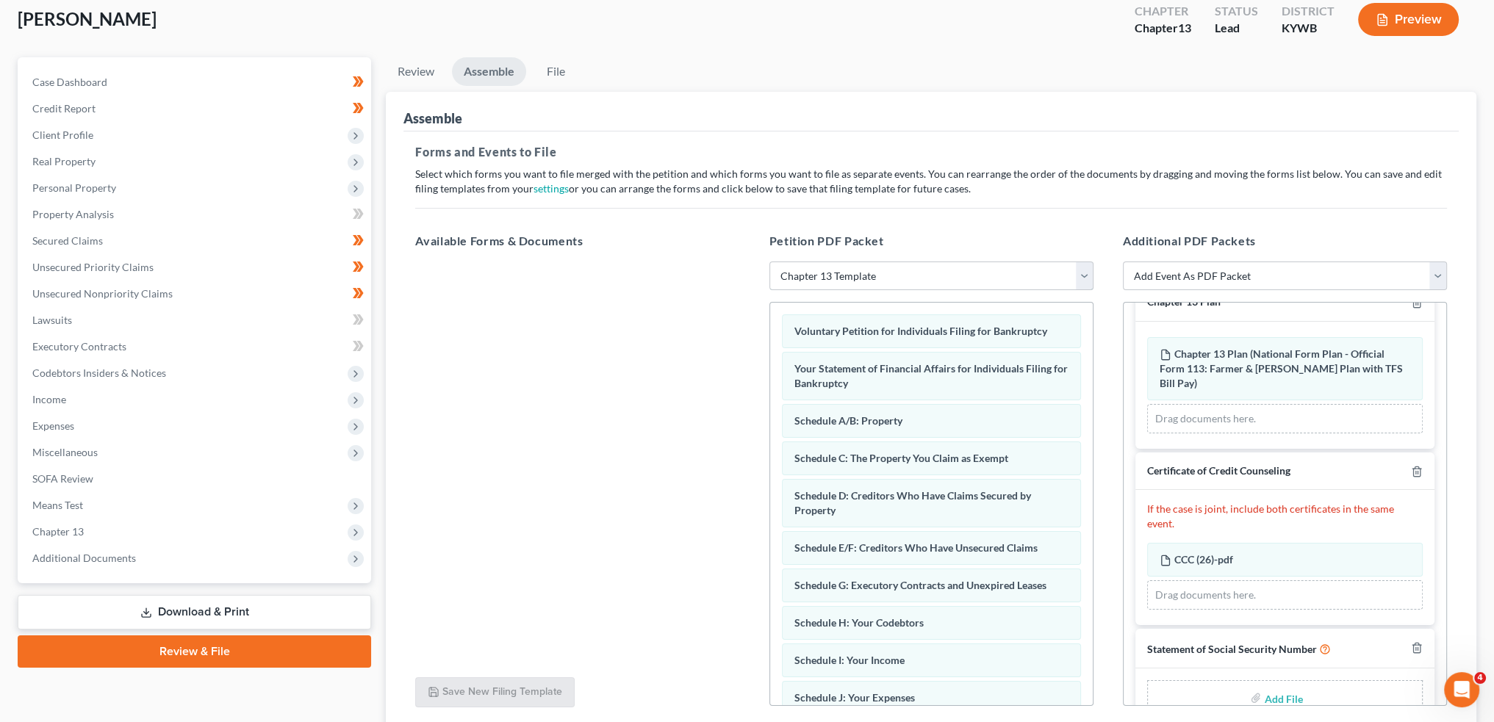
scroll to position [47, 0]
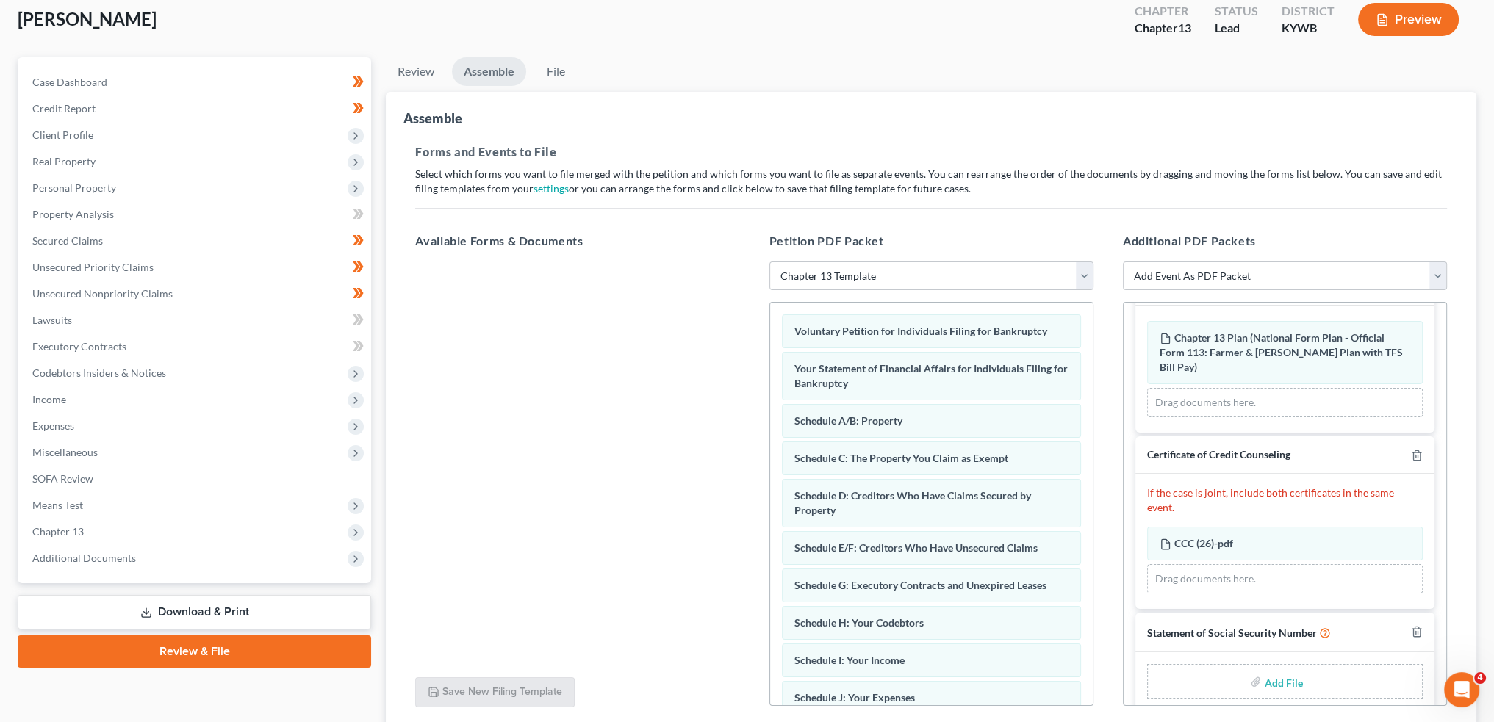
click at [1269, 672] on input "file" at bounding box center [1281, 682] width 35 height 26
type input "C:\fakepath\SSN to sign.pdf"
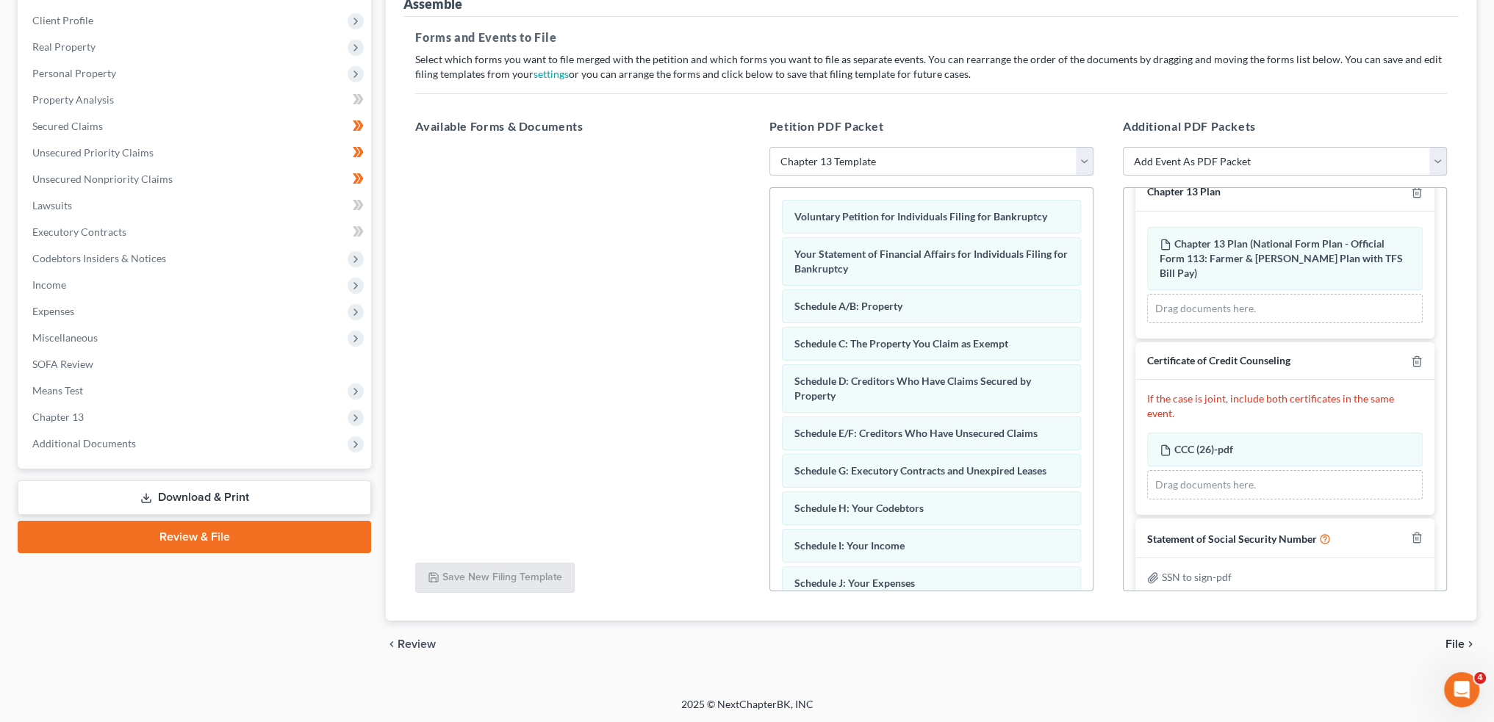
click at [1459, 641] on span "File" at bounding box center [1454, 644] width 19 height 12
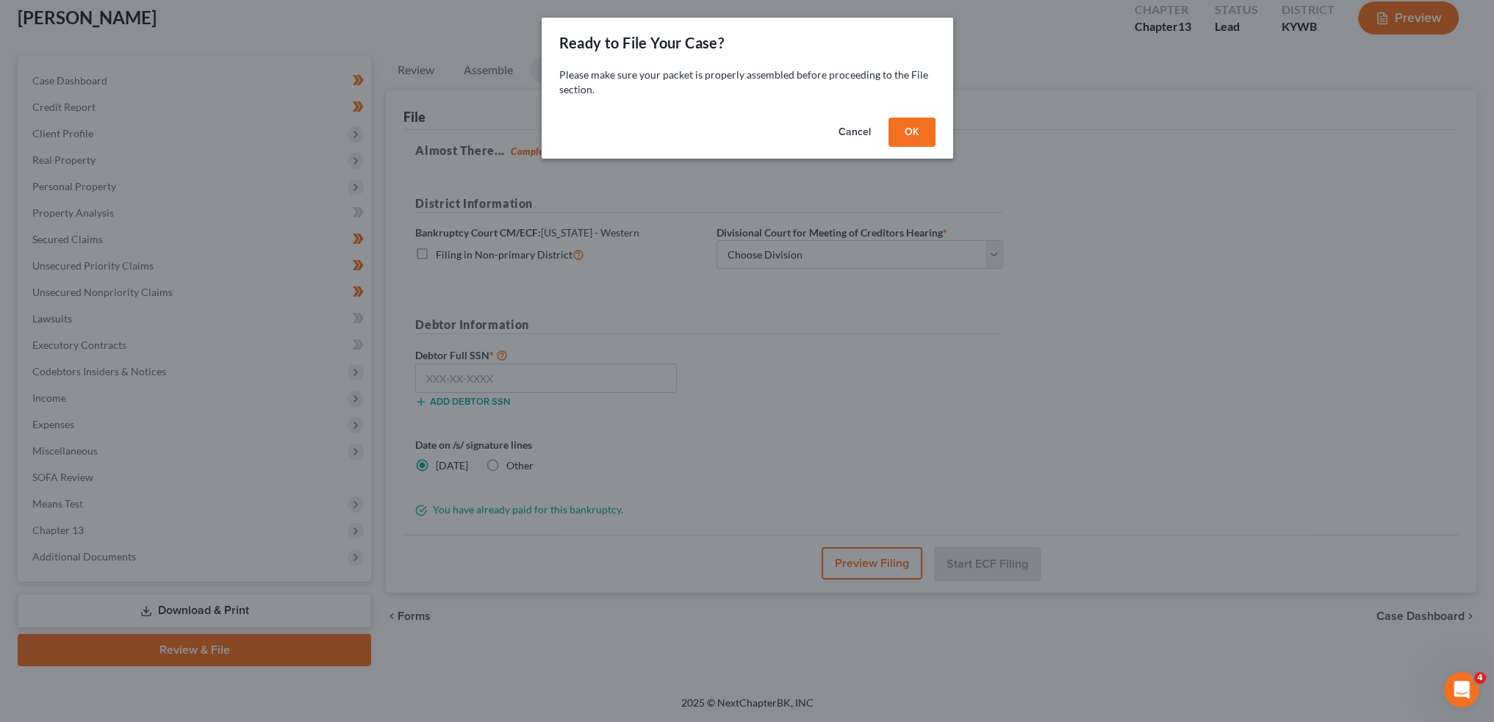
scroll to position [84, 0]
click at [924, 137] on button "OK" at bounding box center [916, 132] width 47 height 29
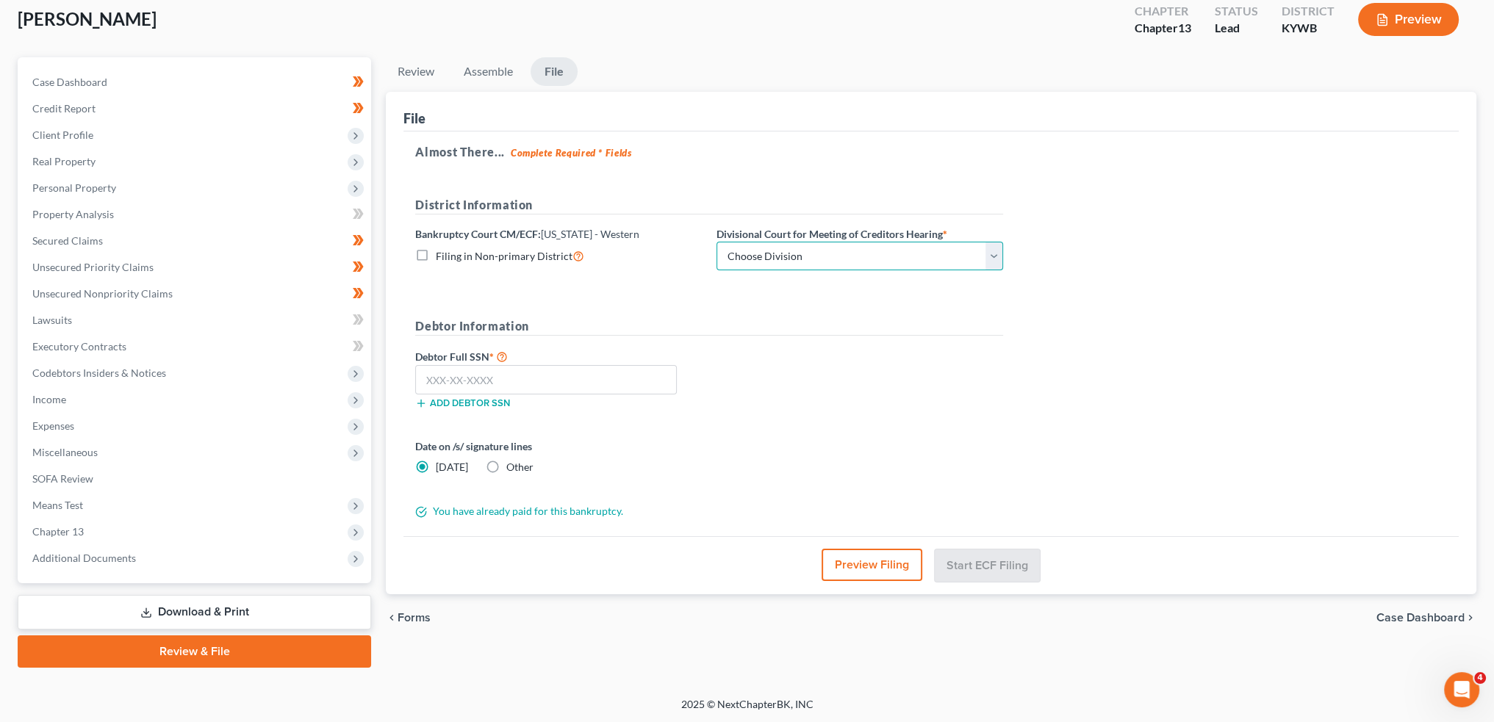
click at [763, 259] on select "Choose Division Bowling Green Louisville Owensboro Paducah" at bounding box center [859, 256] width 287 height 29
select select "2"
click at [716, 242] on select "Choose Division Bowling Green Louisville Owensboro Paducah" at bounding box center [859, 256] width 287 height 29
click at [635, 381] on input "text" at bounding box center [546, 379] width 262 height 29
paste input "401-08-4719"
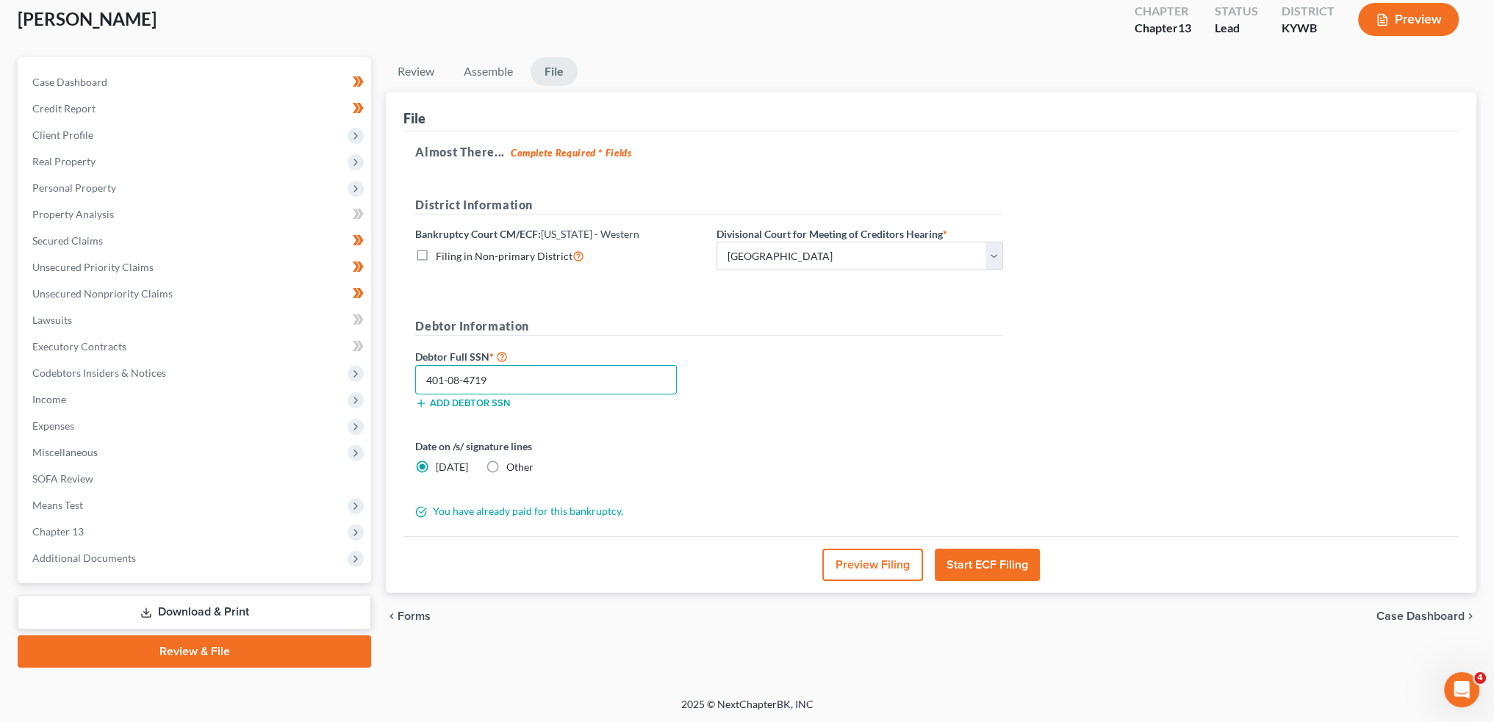
type input "401-08-4719"
click at [982, 566] on button "Start ECF Filing" at bounding box center [987, 565] width 105 height 32
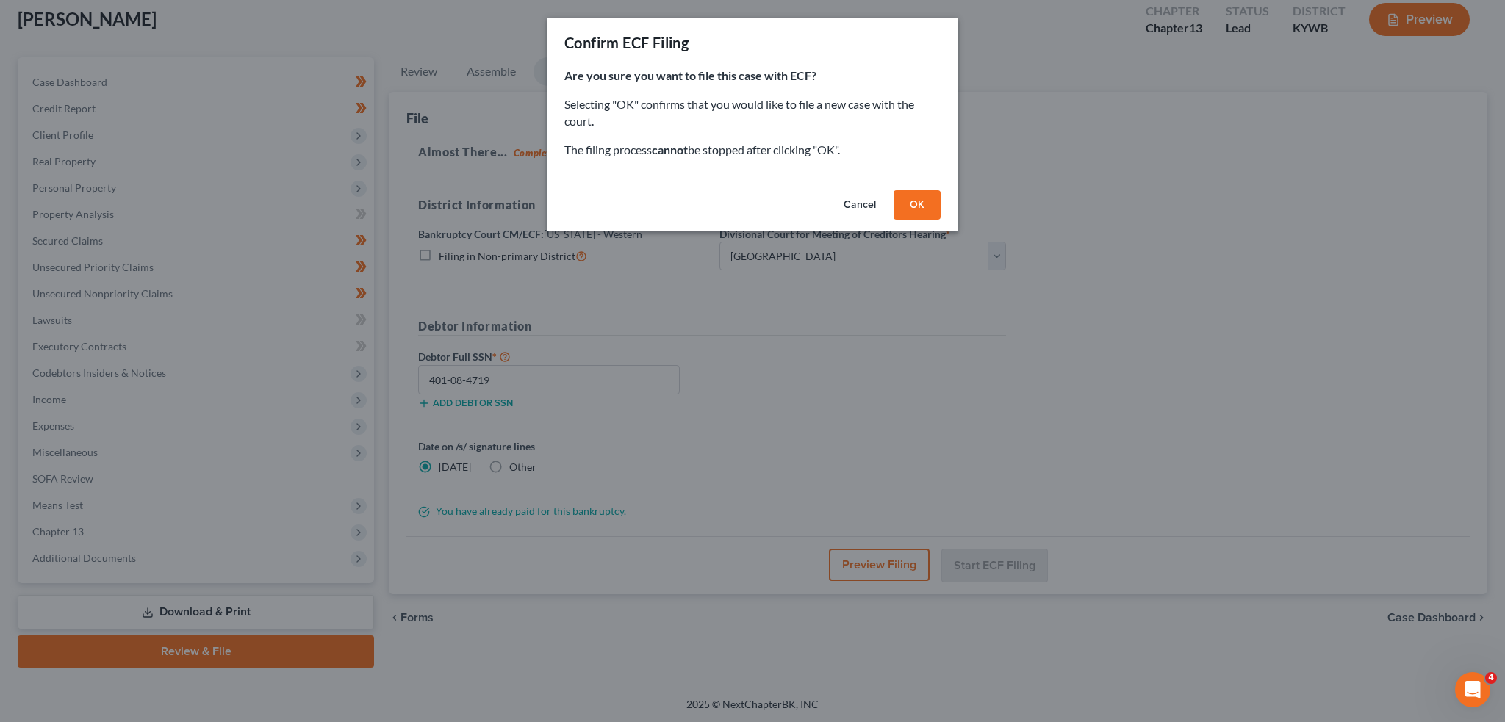
click at [923, 195] on button "OK" at bounding box center [916, 204] width 47 height 29
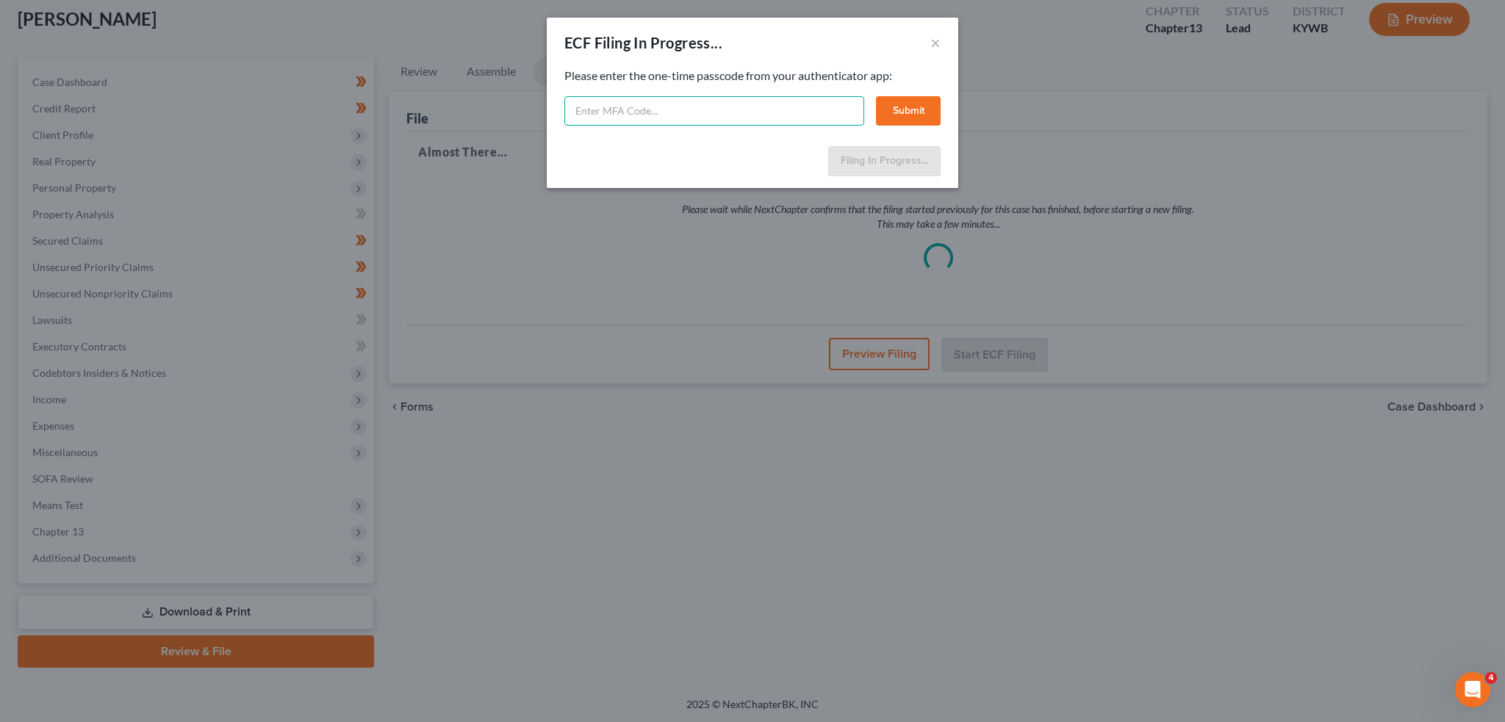
click at [641, 110] on input "text" at bounding box center [714, 110] width 300 height 29
type input "065914"
click at [909, 114] on button "Submit" at bounding box center [908, 110] width 65 height 29
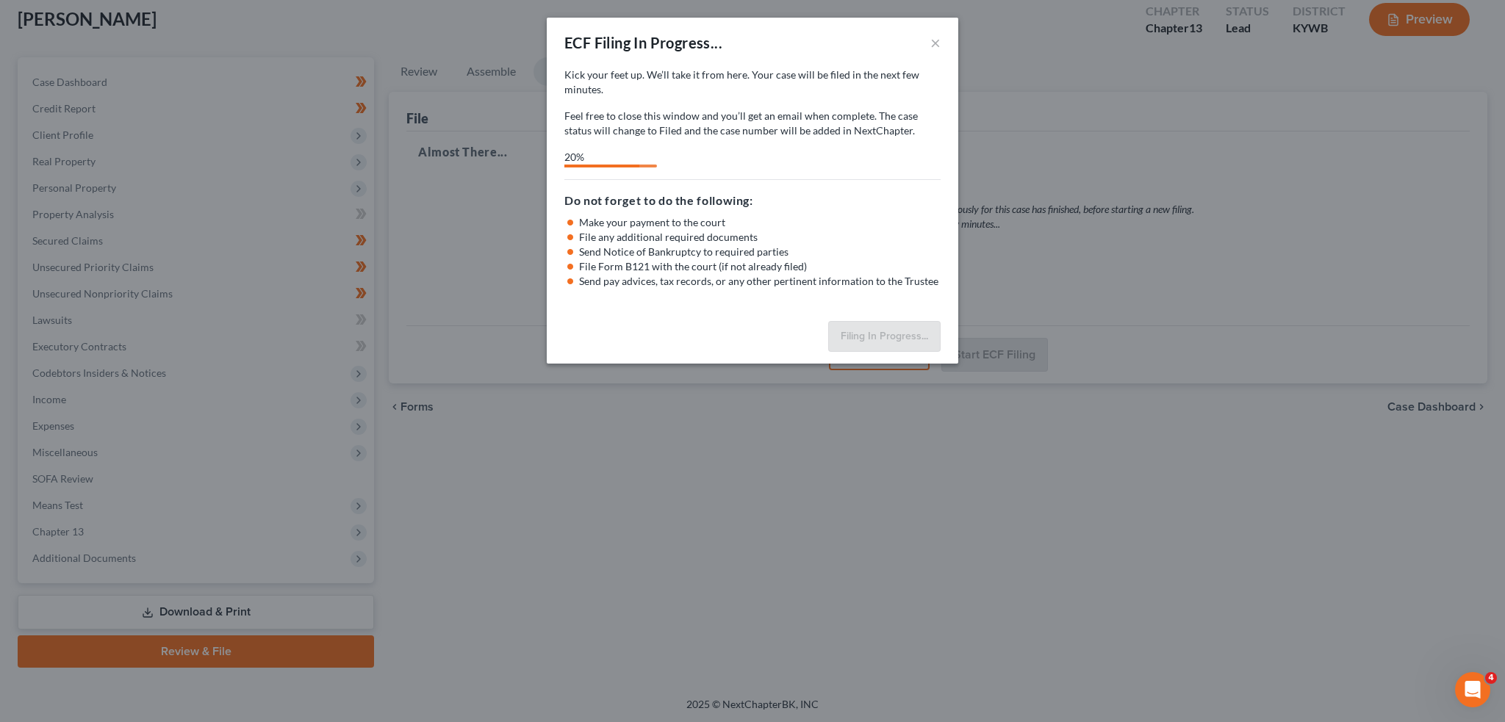
select select "2"
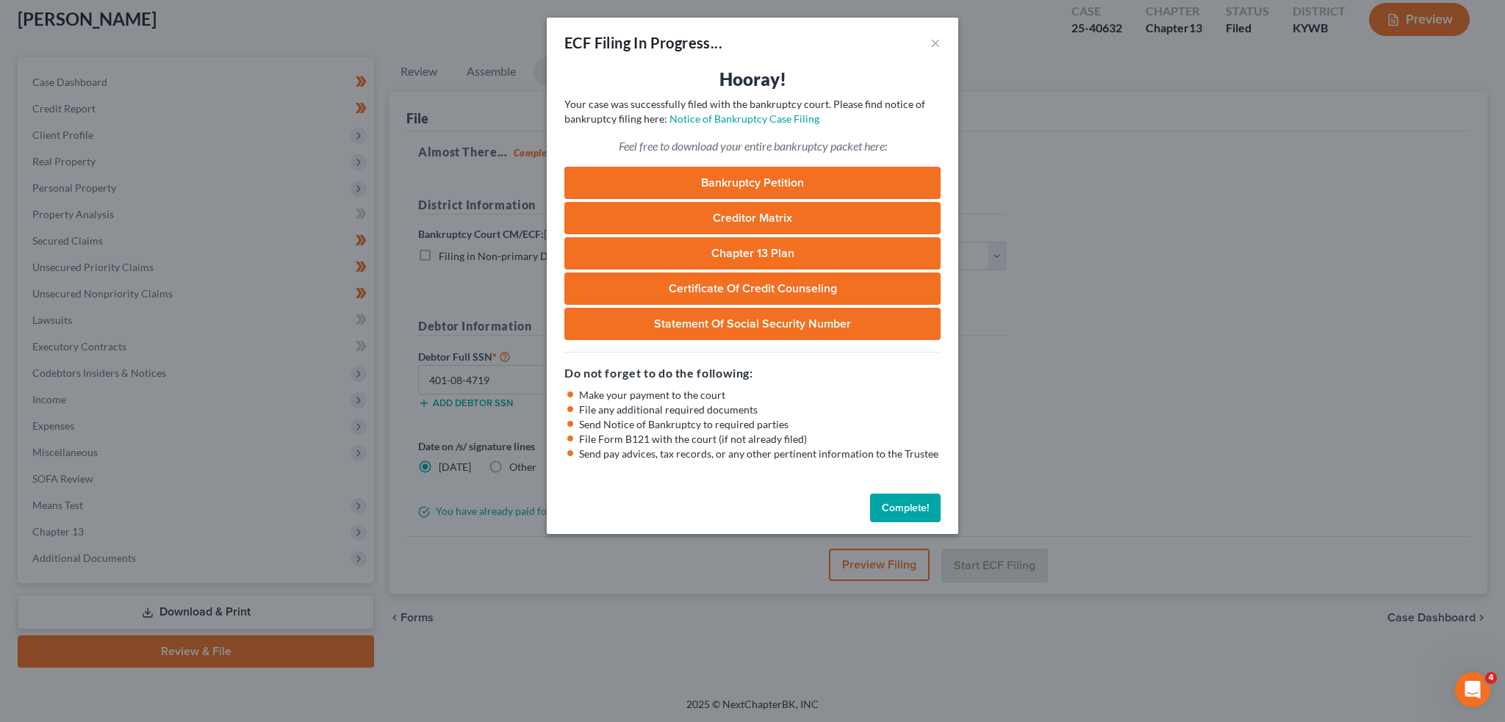
click at [929, 515] on button "Complete!" at bounding box center [905, 508] width 71 height 29
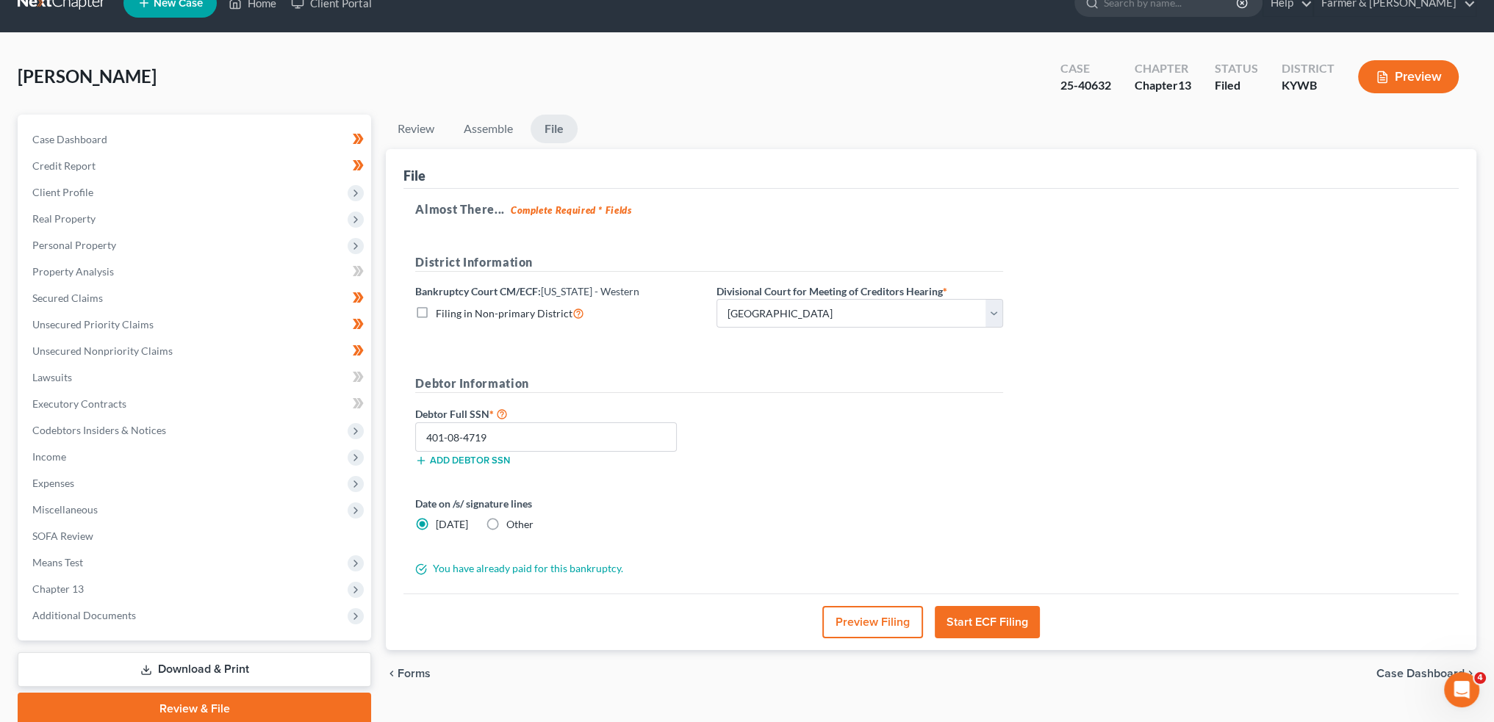
scroll to position [0, 0]
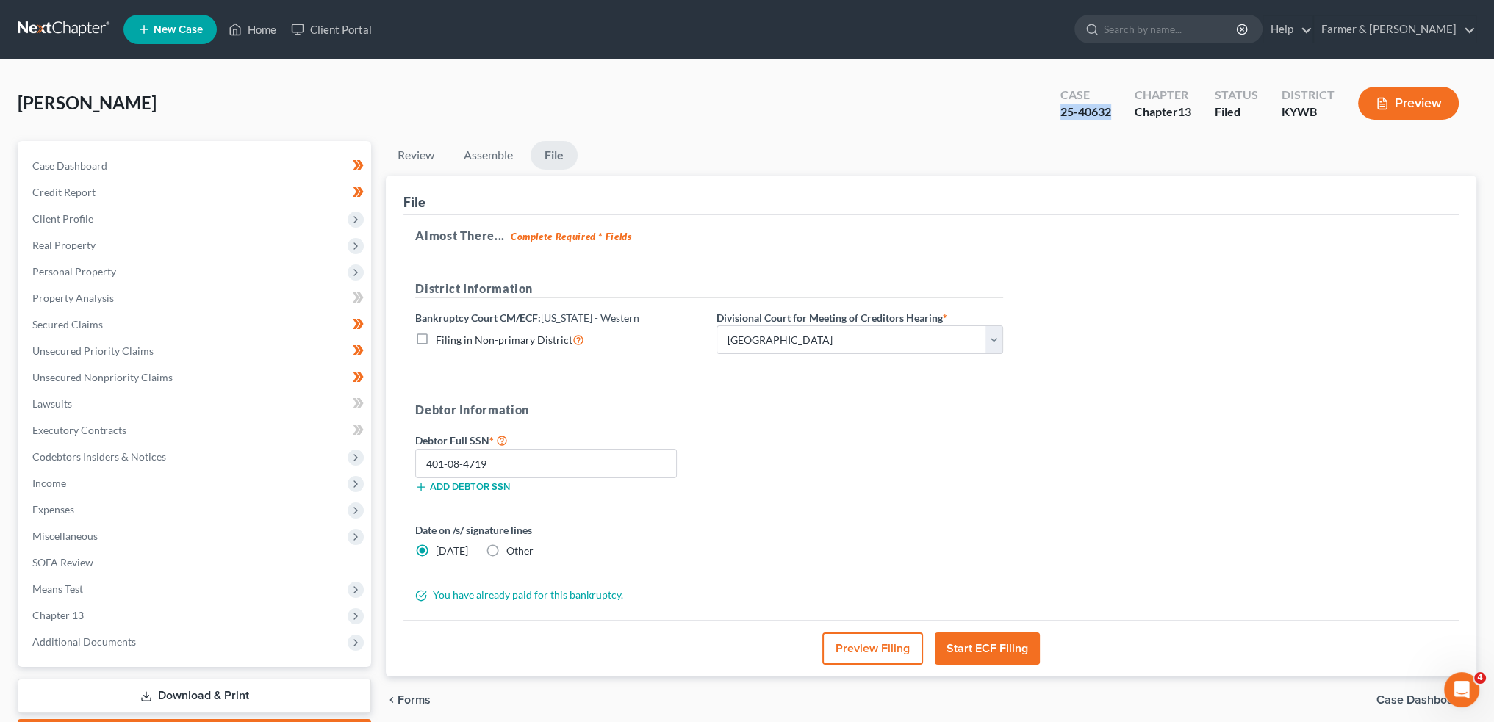
drag, startPoint x: 1115, startPoint y: 115, endPoint x: 1052, endPoint y: 115, distance: 62.5
click at [1052, 115] on div "Case 25-40632" at bounding box center [1085, 104] width 74 height 43
copy div "25-40632"
click at [244, 32] on link "Home" at bounding box center [252, 29] width 62 height 26
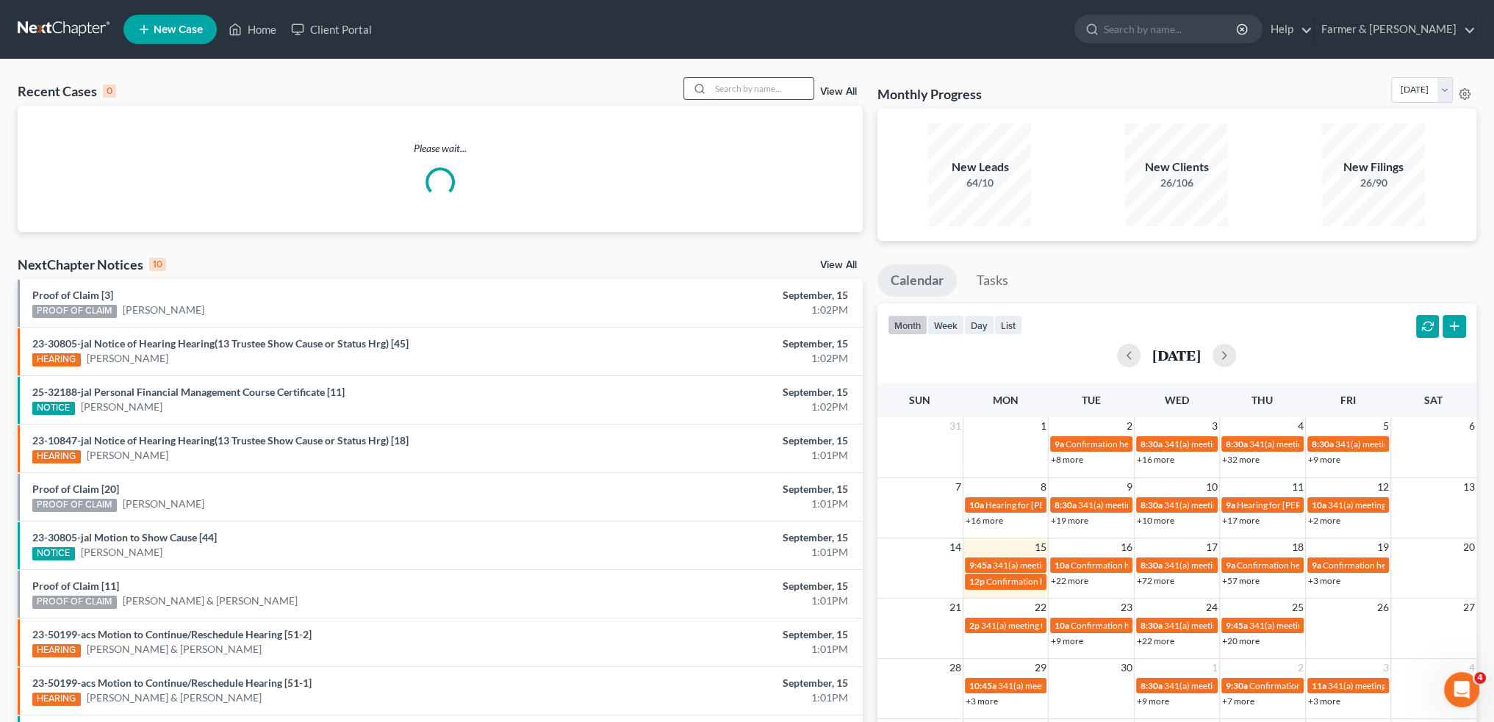
click at [739, 84] on input "search" at bounding box center [761, 88] width 103 height 21
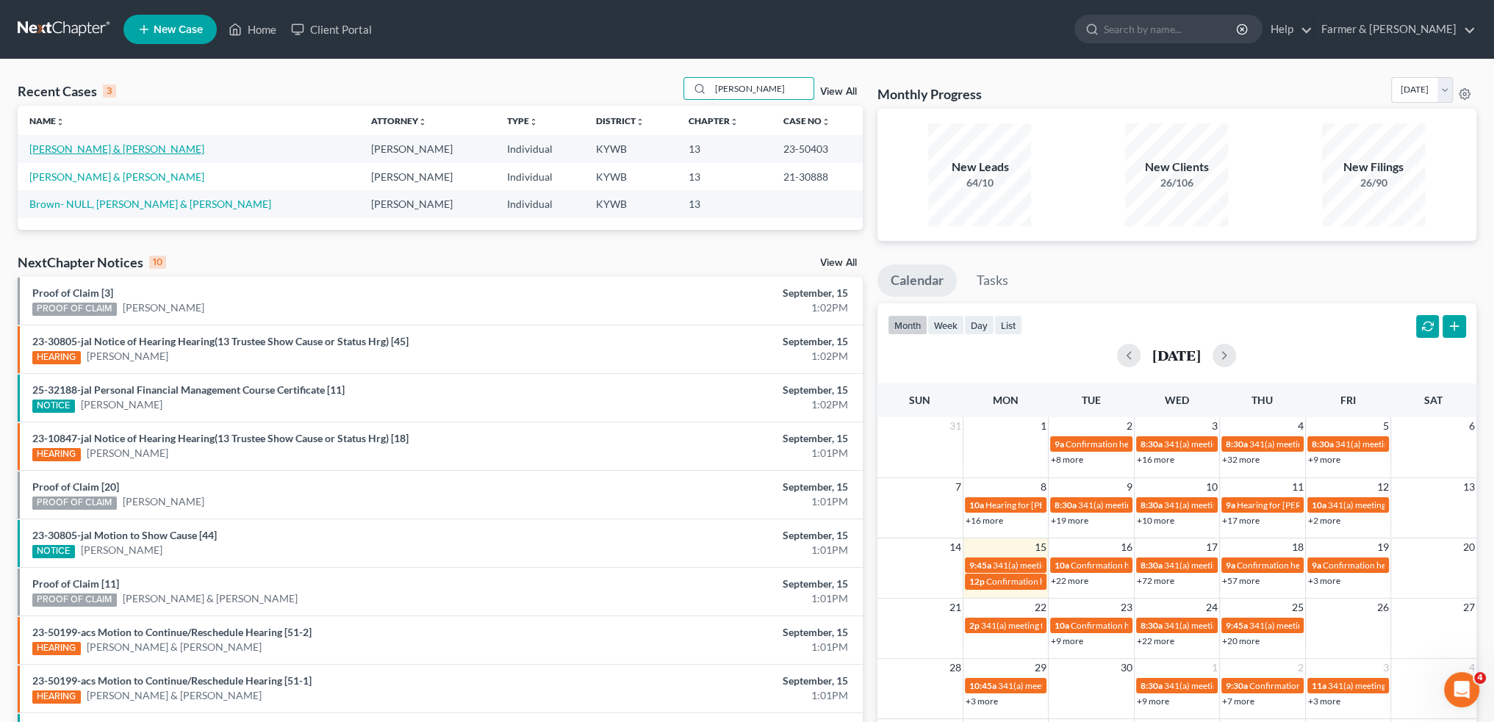
type input "edward brown"
click at [54, 149] on link "Brown, Edward & Crystal" at bounding box center [116, 149] width 175 height 12
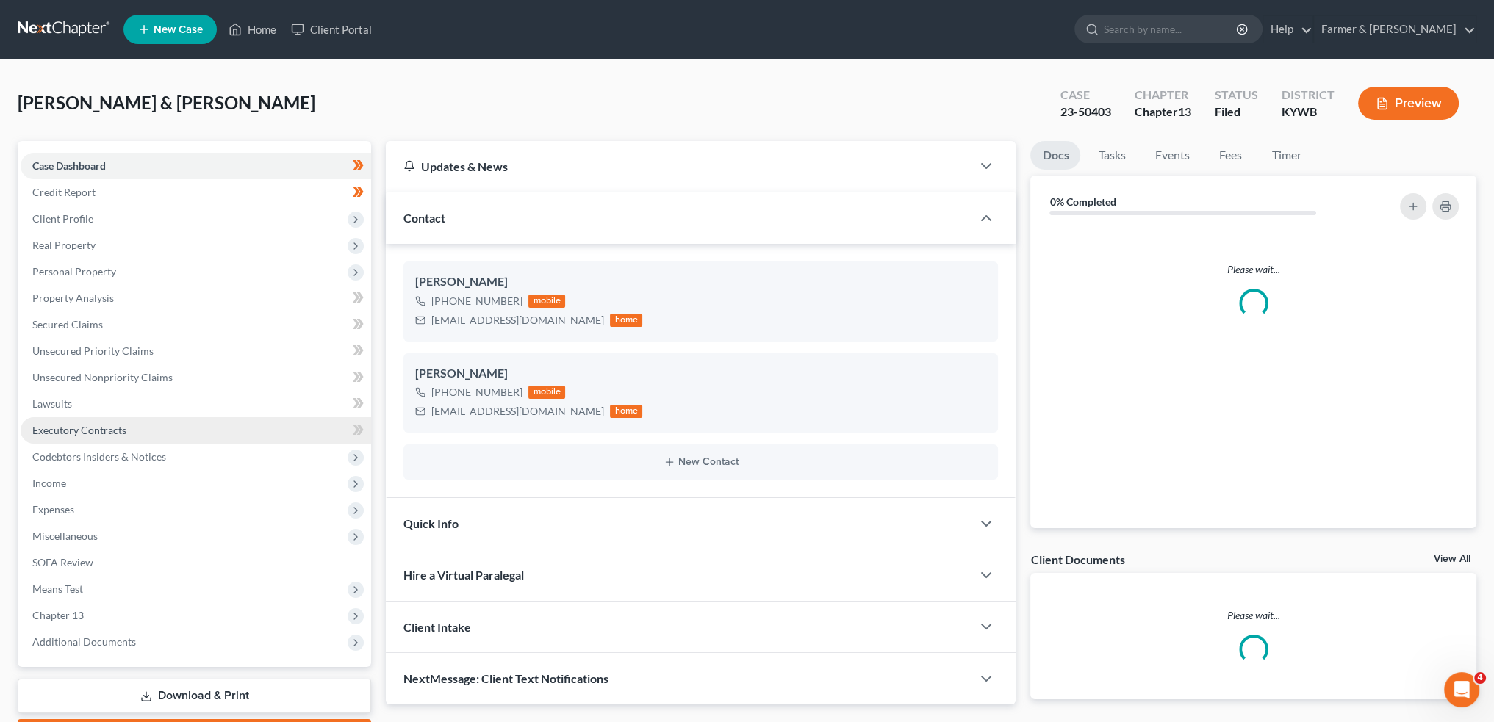
scroll to position [84, 0]
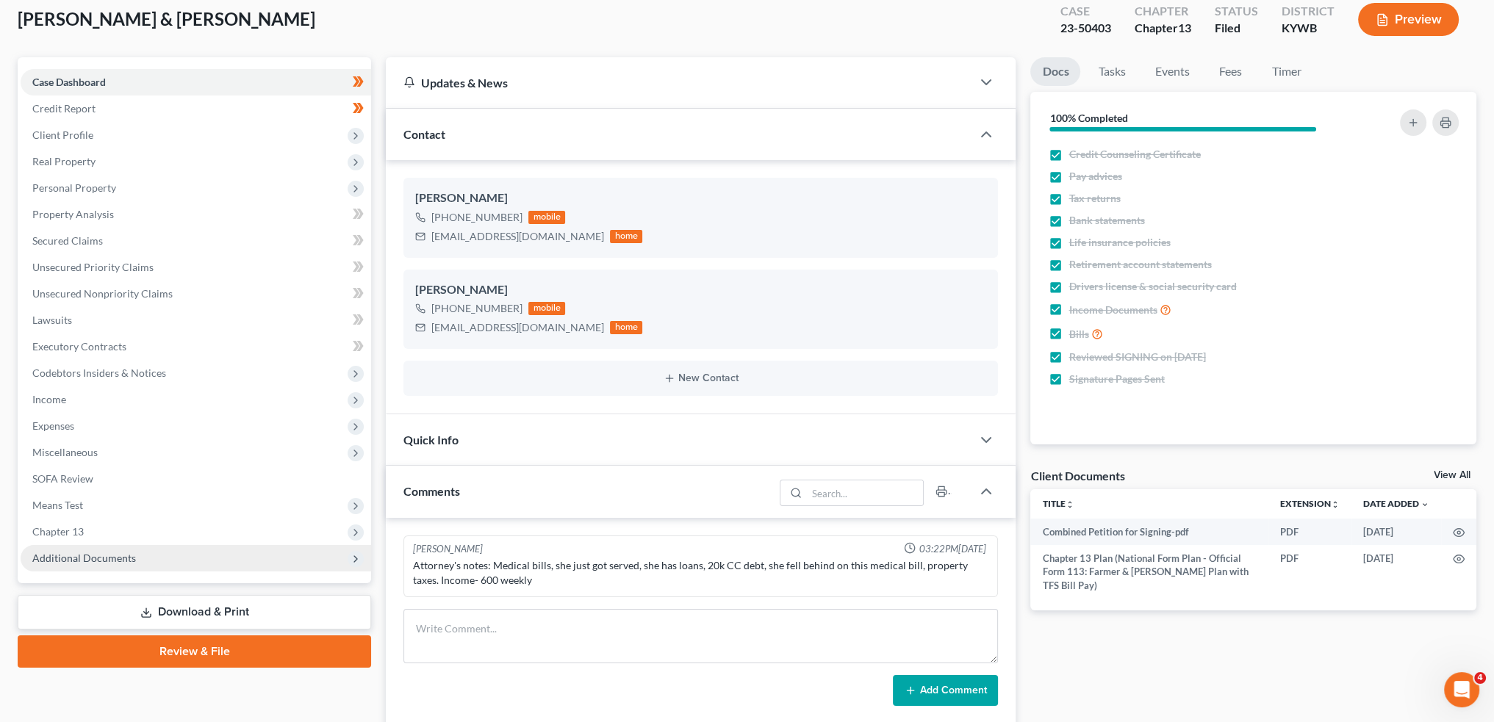
click at [118, 554] on span "Additional Documents" at bounding box center [84, 558] width 104 height 12
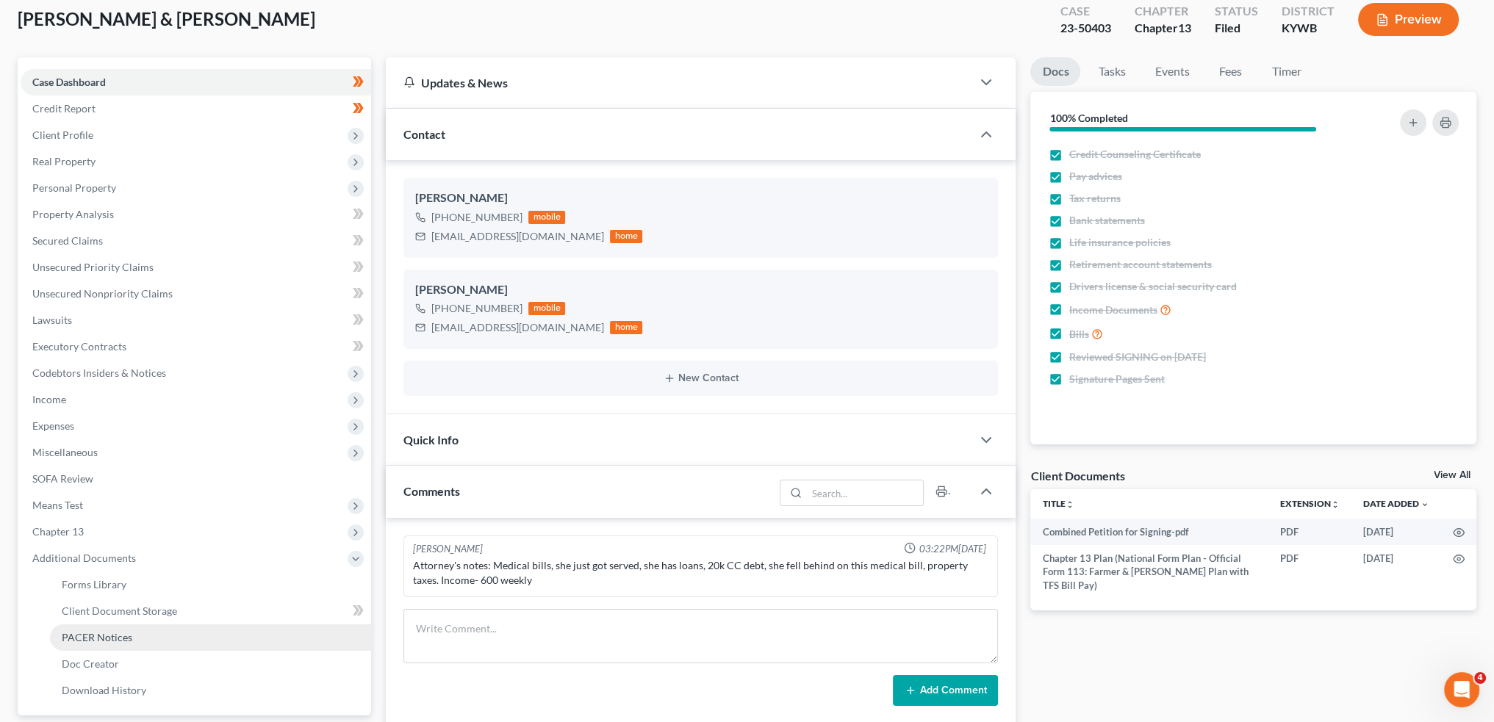
click at [124, 641] on span "PACER Notices" at bounding box center [97, 637] width 71 height 12
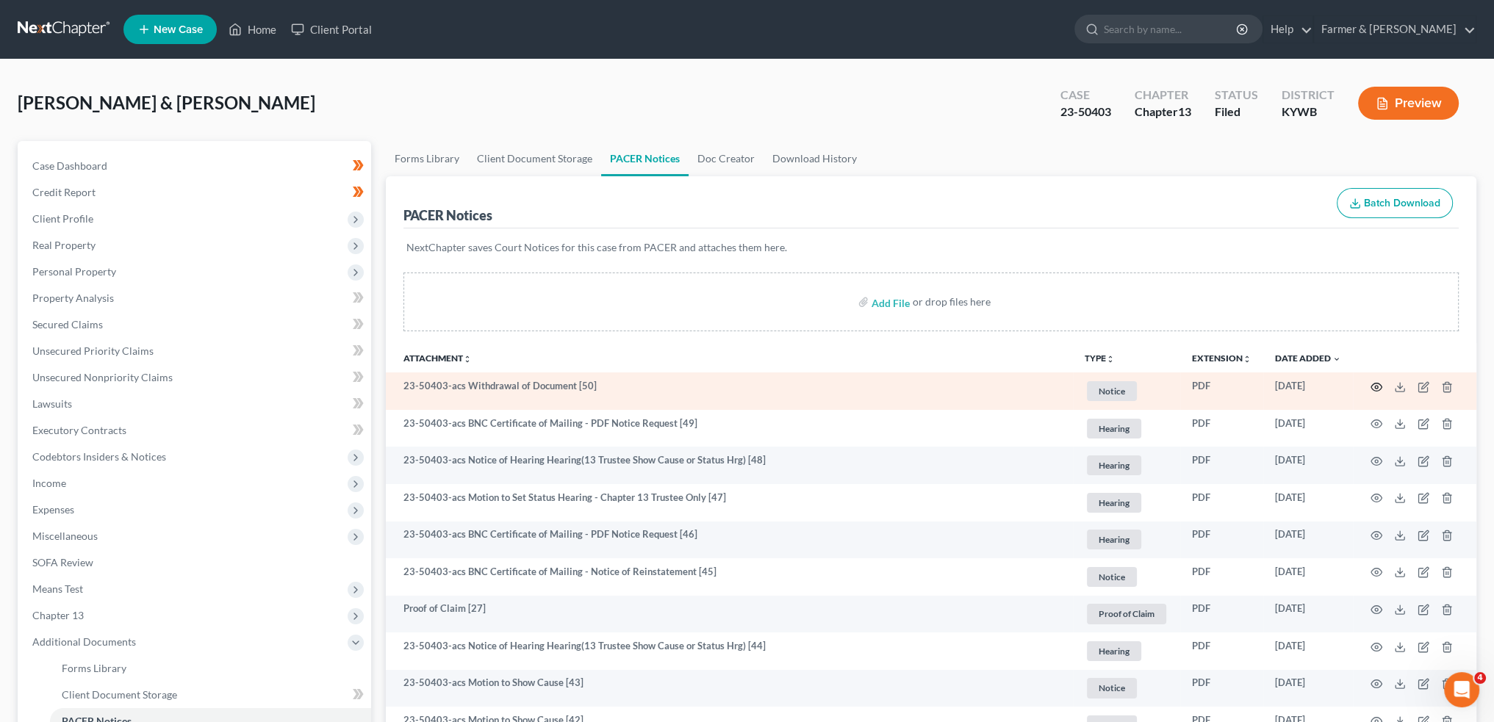
click at [1372, 384] on icon "button" at bounding box center [1376, 387] width 12 height 12
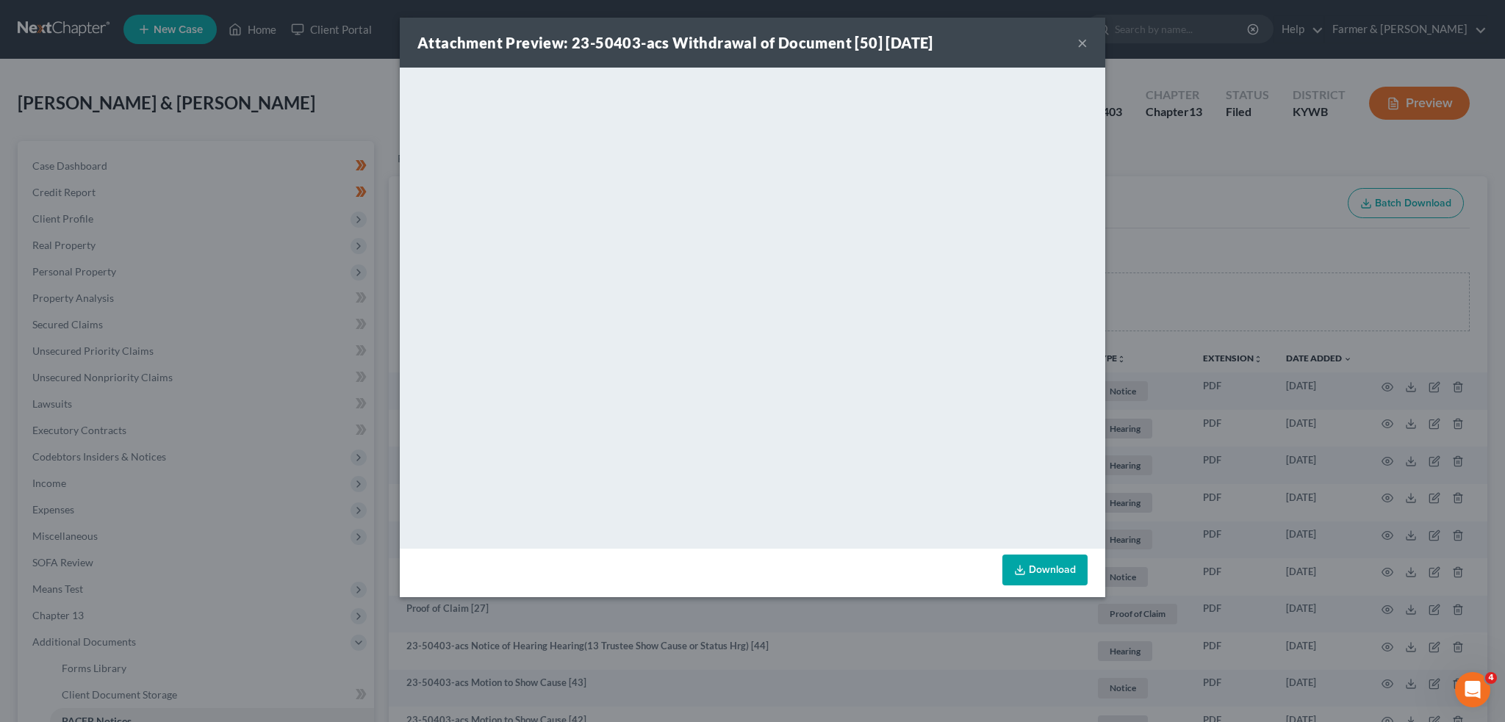
click at [1087, 41] on div "Attachment Preview: 23-50403-acs Withdrawal of Document [50] 09/04/2025 ×" at bounding box center [752, 43] width 705 height 50
drag, startPoint x: 1084, startPoint y: 41, endPoint x: 1168, endPoint y: 458, distance: 425.6
click at [1084, 40] on button "×" at bounding box center [1082, 43] width 10 height 18
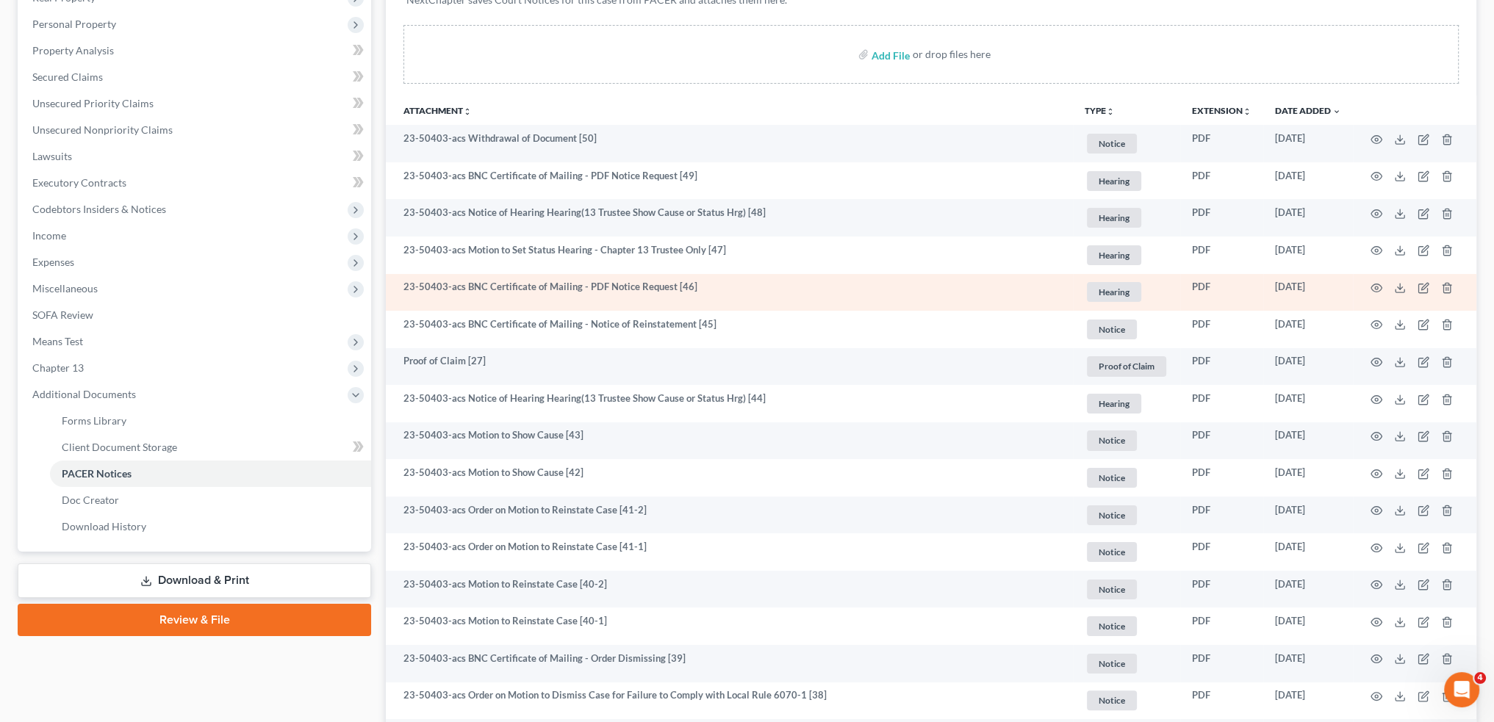
scroll to position [367, 0]
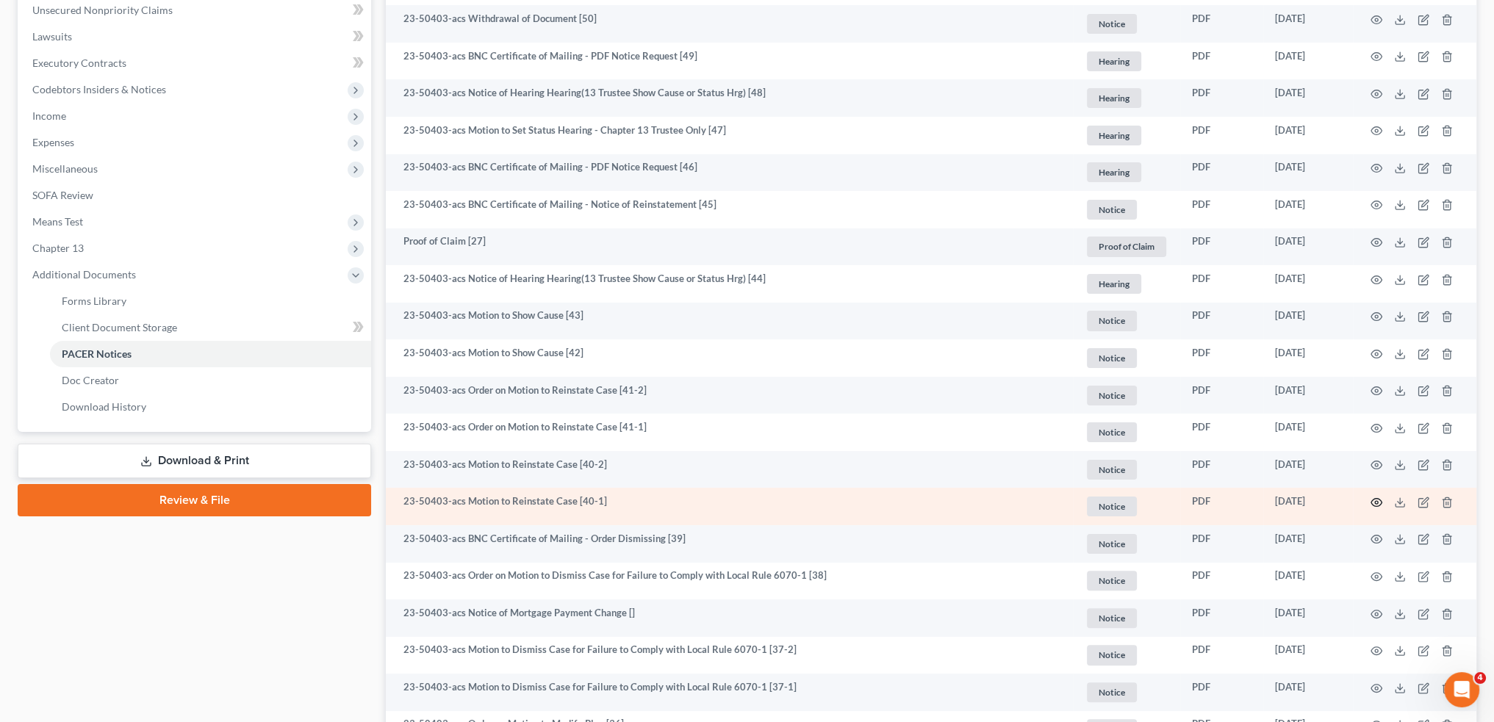
click at [1376, 502] on icon "button" at bounding box center [1376, 503] width 12 height 12
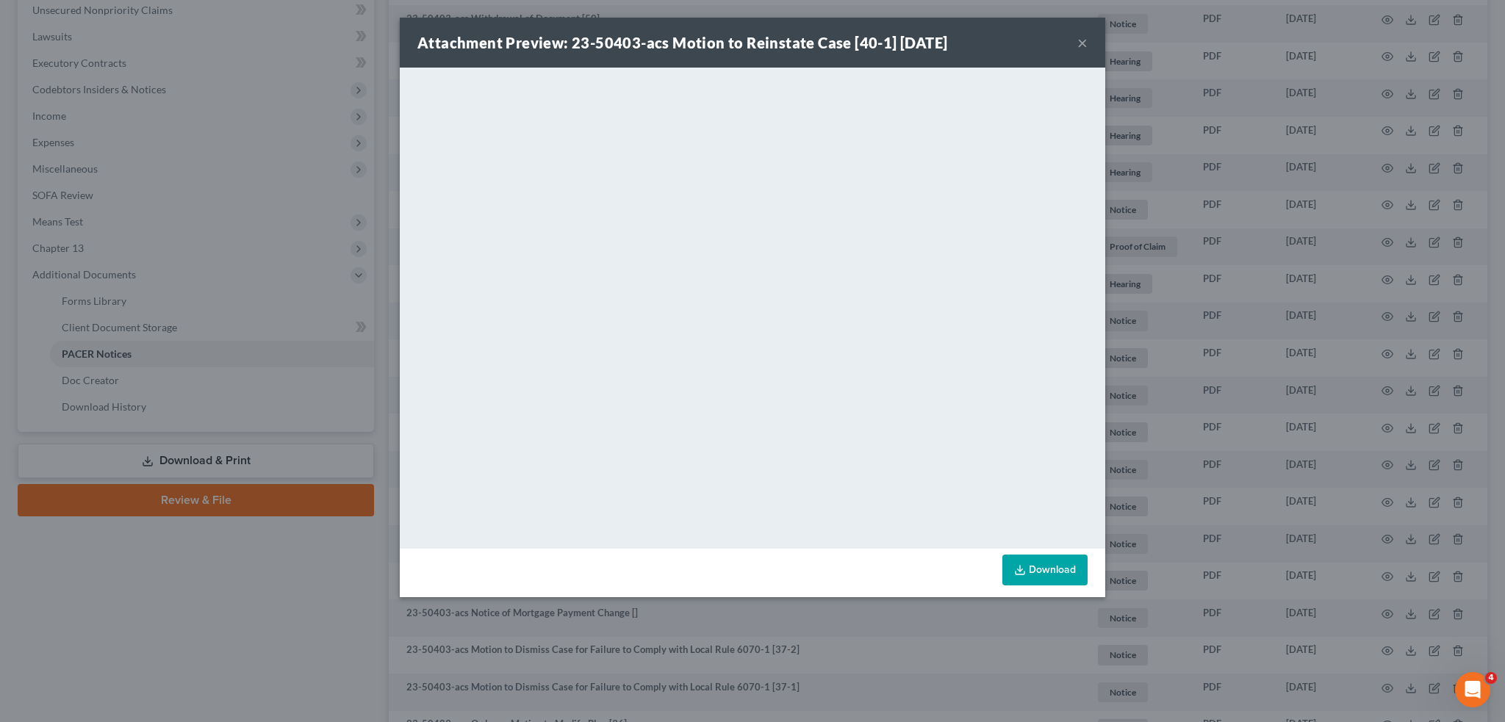
click at [1084, 43] on button "×" at bounding box center [1082, 43] width 10 height 18
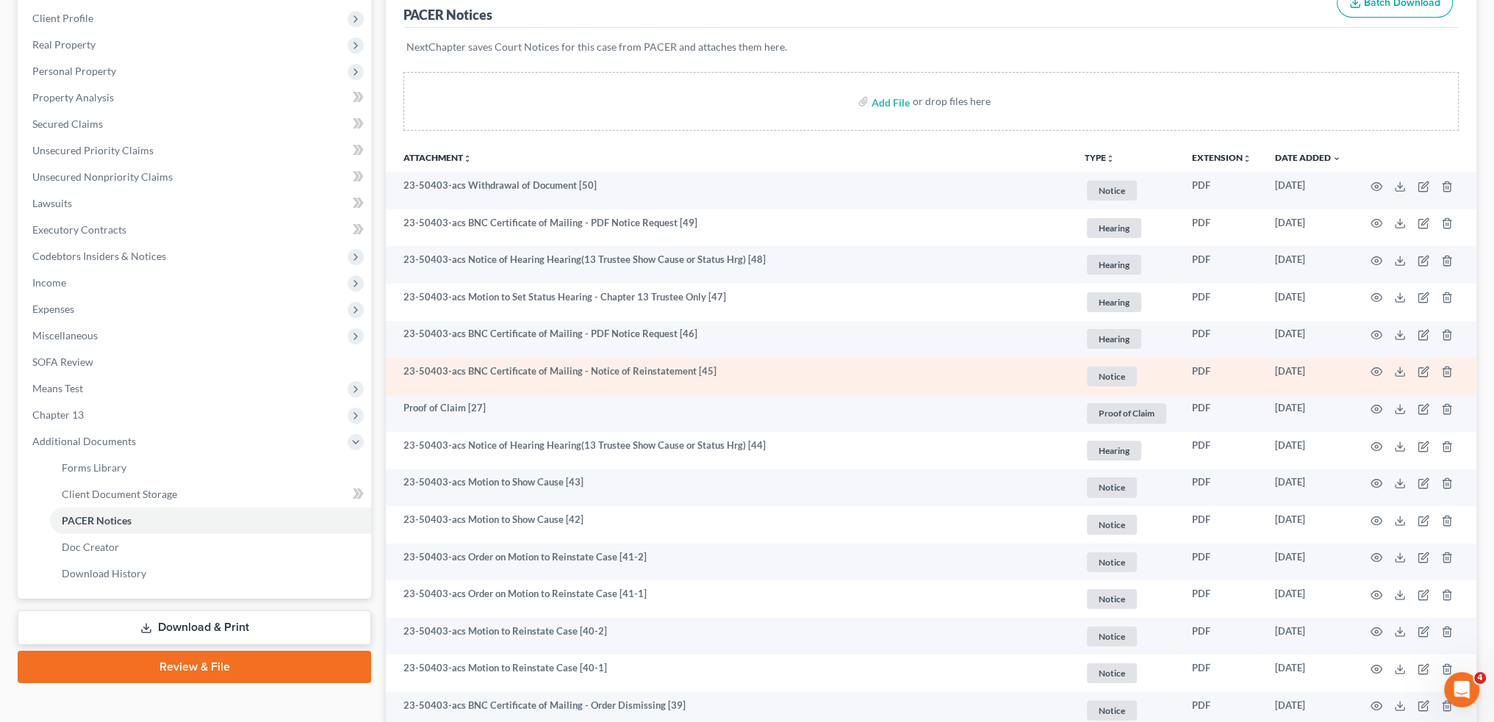
scroll to position [122, 0]
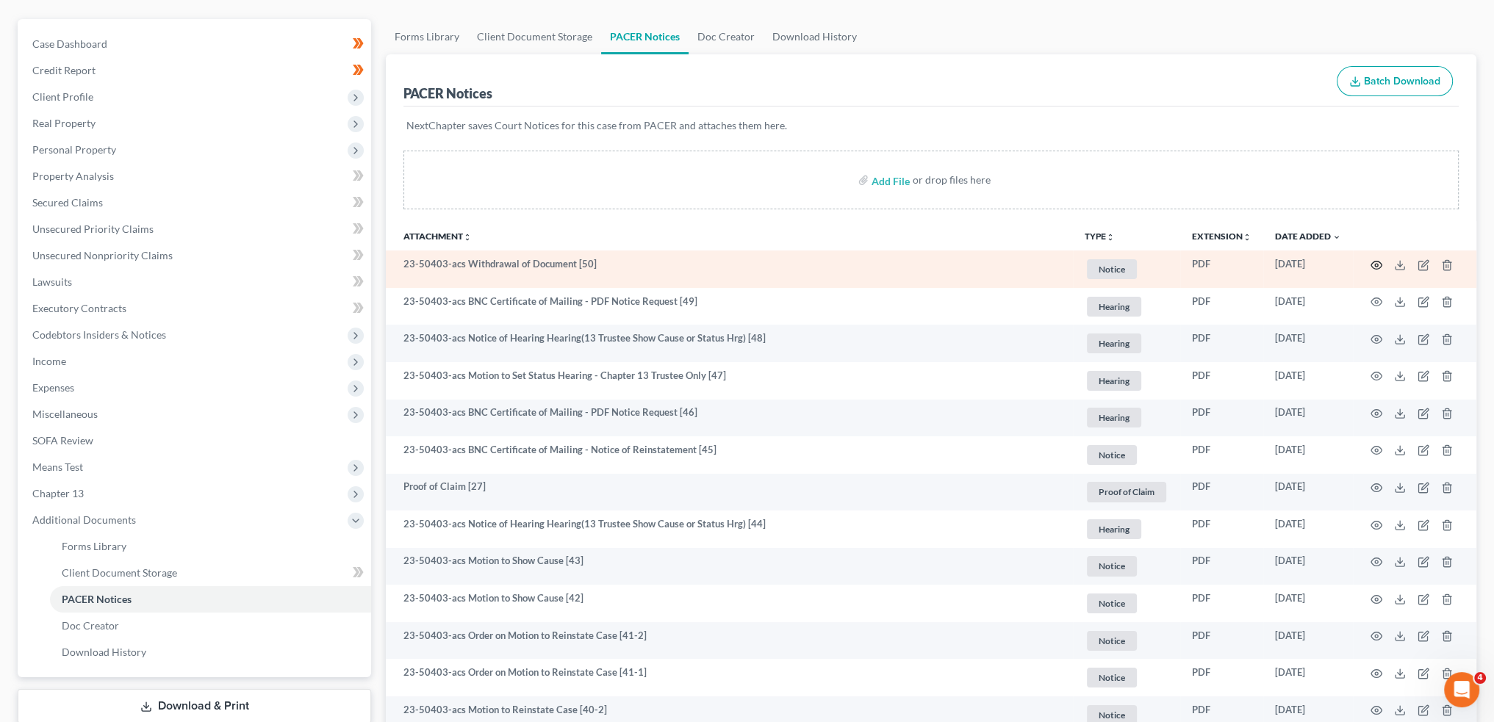
click at [1375, 262] on icon "button" at bounding box center [1376, 265] width 12 height 12
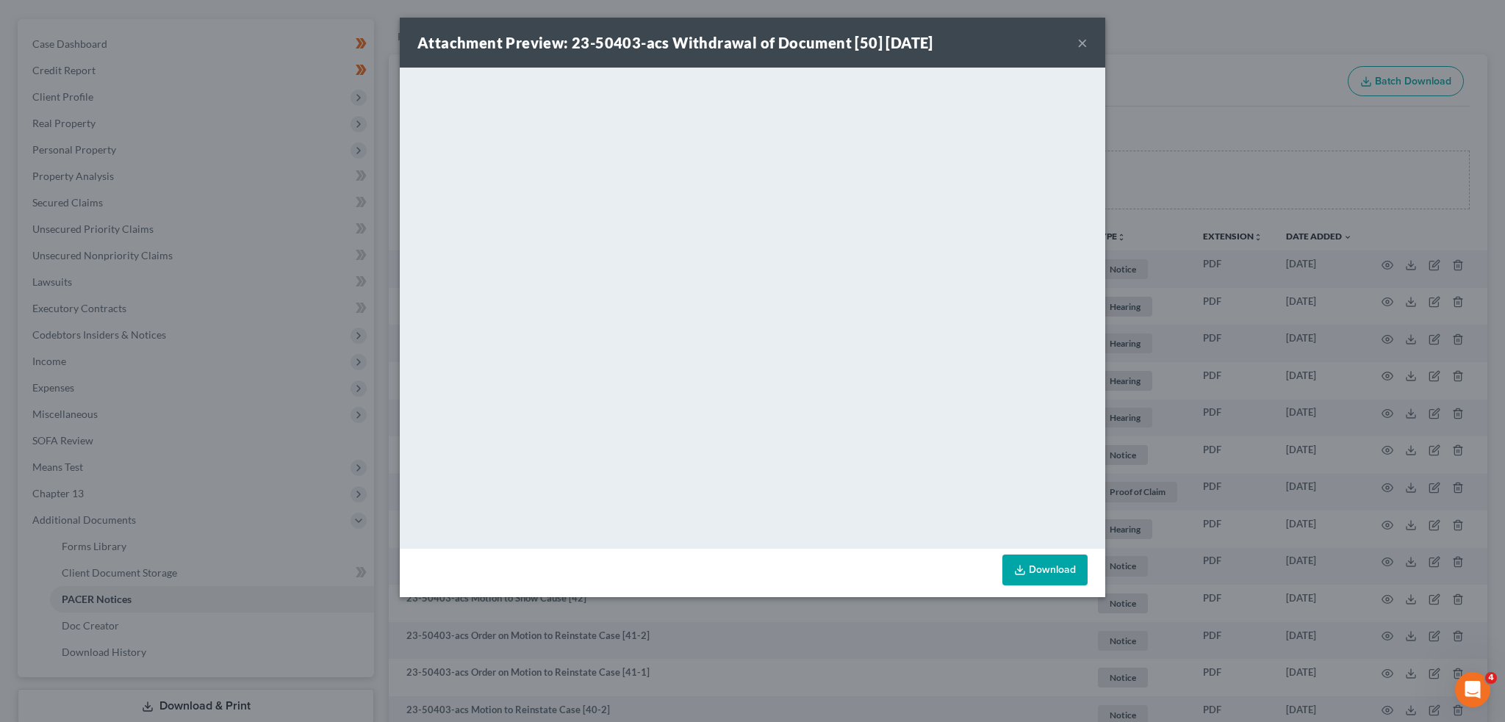
click at [1082, 38] on button "×" at bounding box center [1082, 43] width 10 height 18
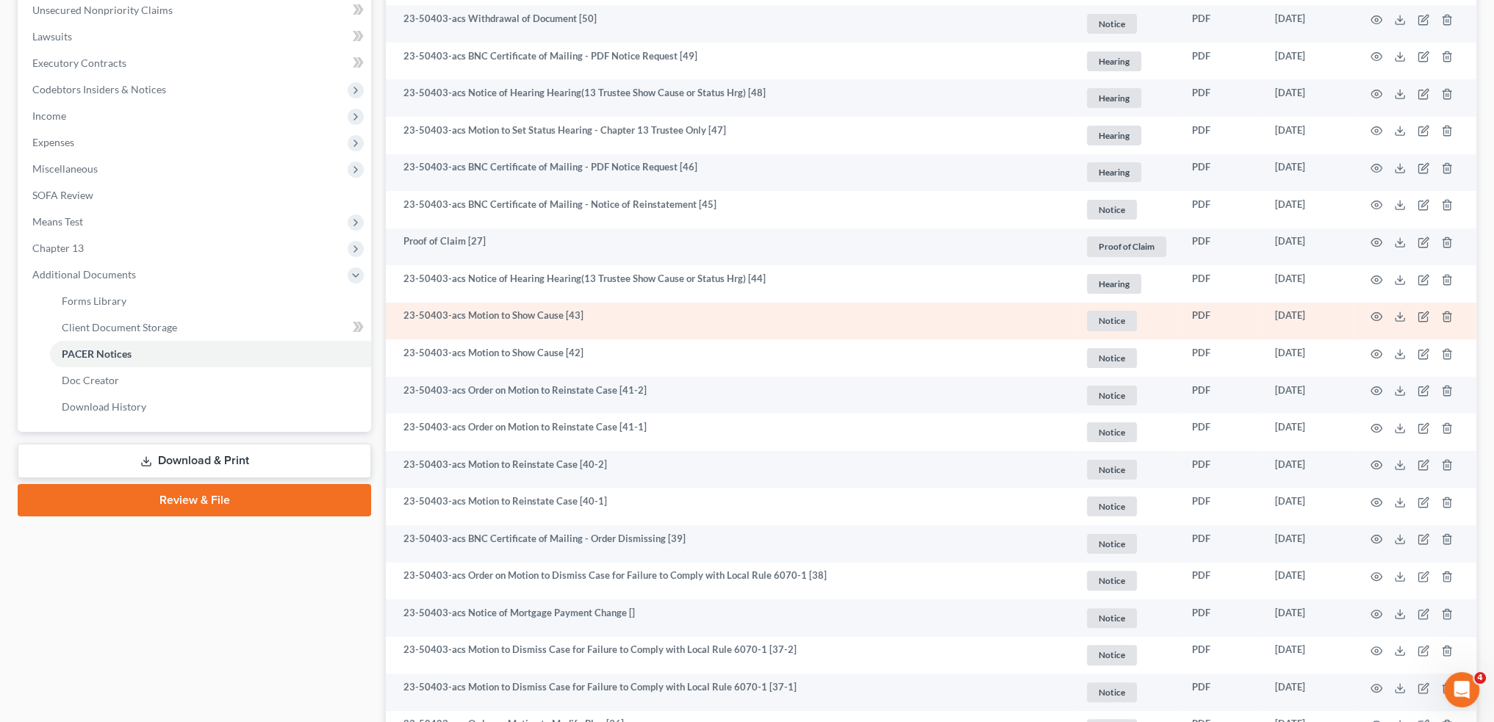
scroll to position [0, 0]
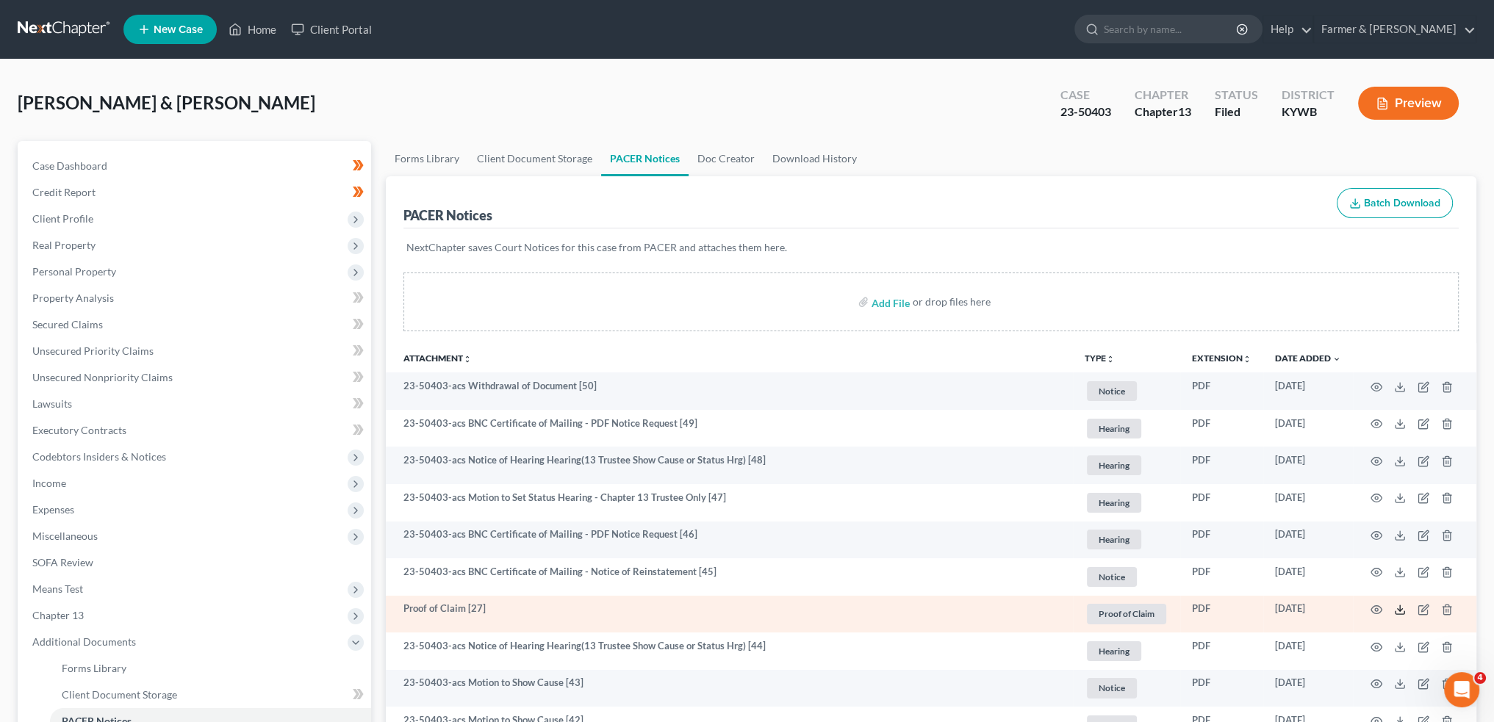
click at [1398, 608] on icon at bounding box center [1400, 610] width 12 height 12
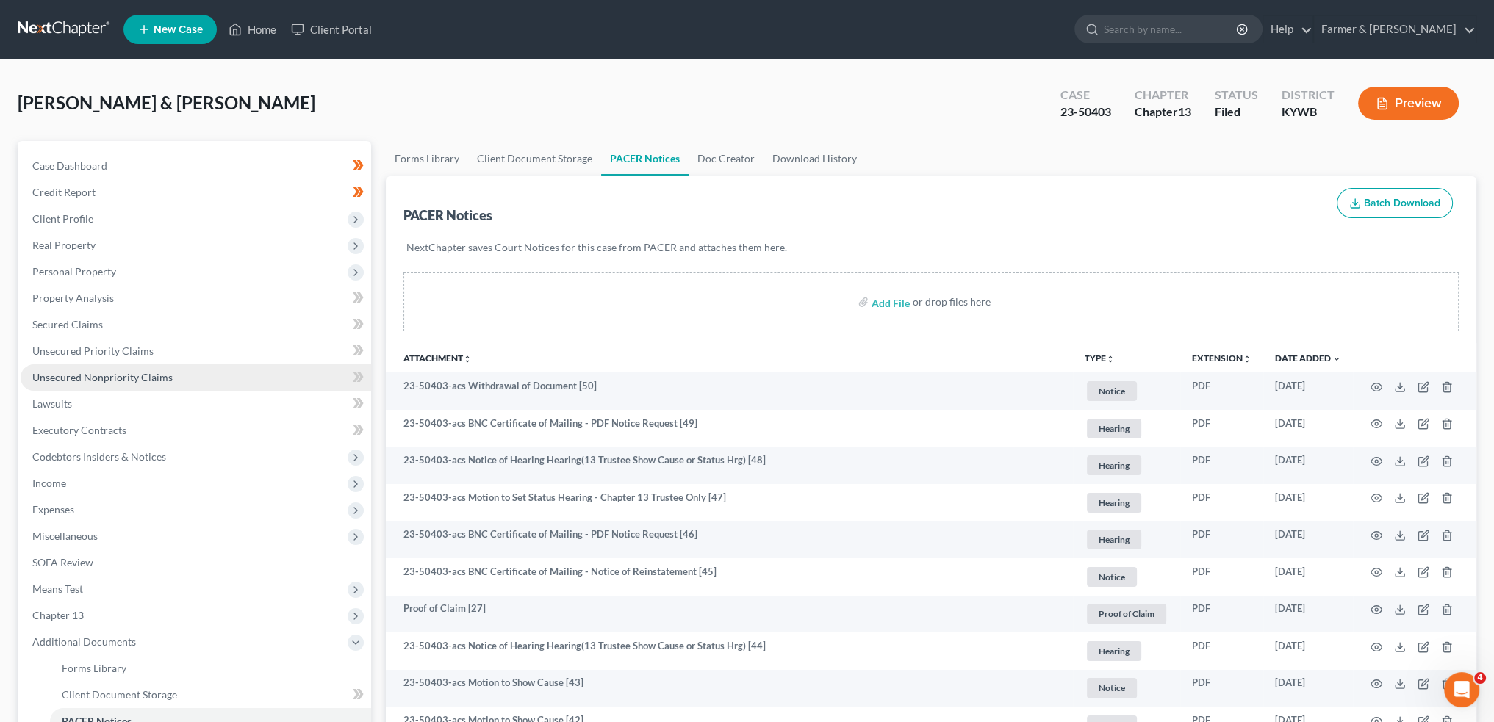
click at [200, 380] on link "Unsecured Nonpriority Claims" at bounding box center [196, 377] width 350 height 26
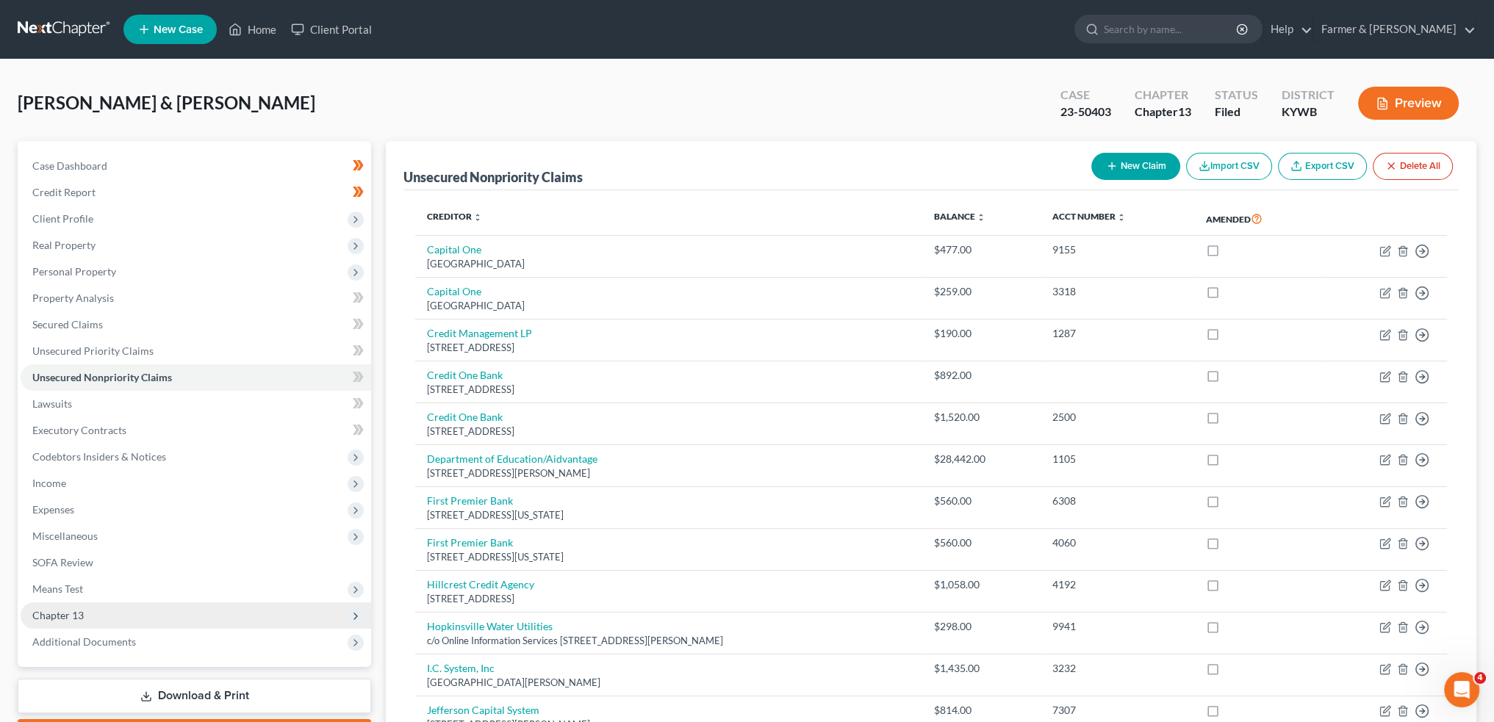
click at [99, 638] on span "Additional Documents" at bounding box center [84, 642] width 104 height 12
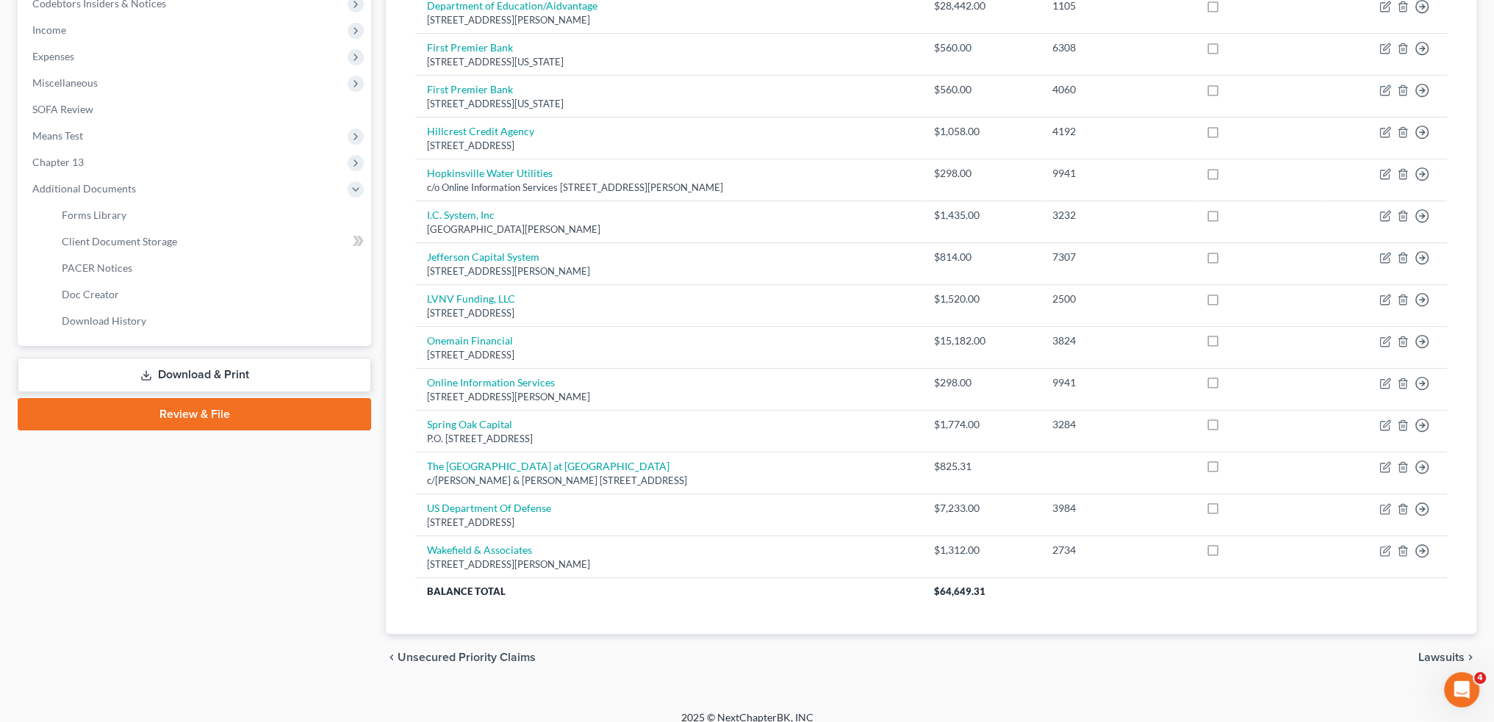
scroll to position [464, 0]
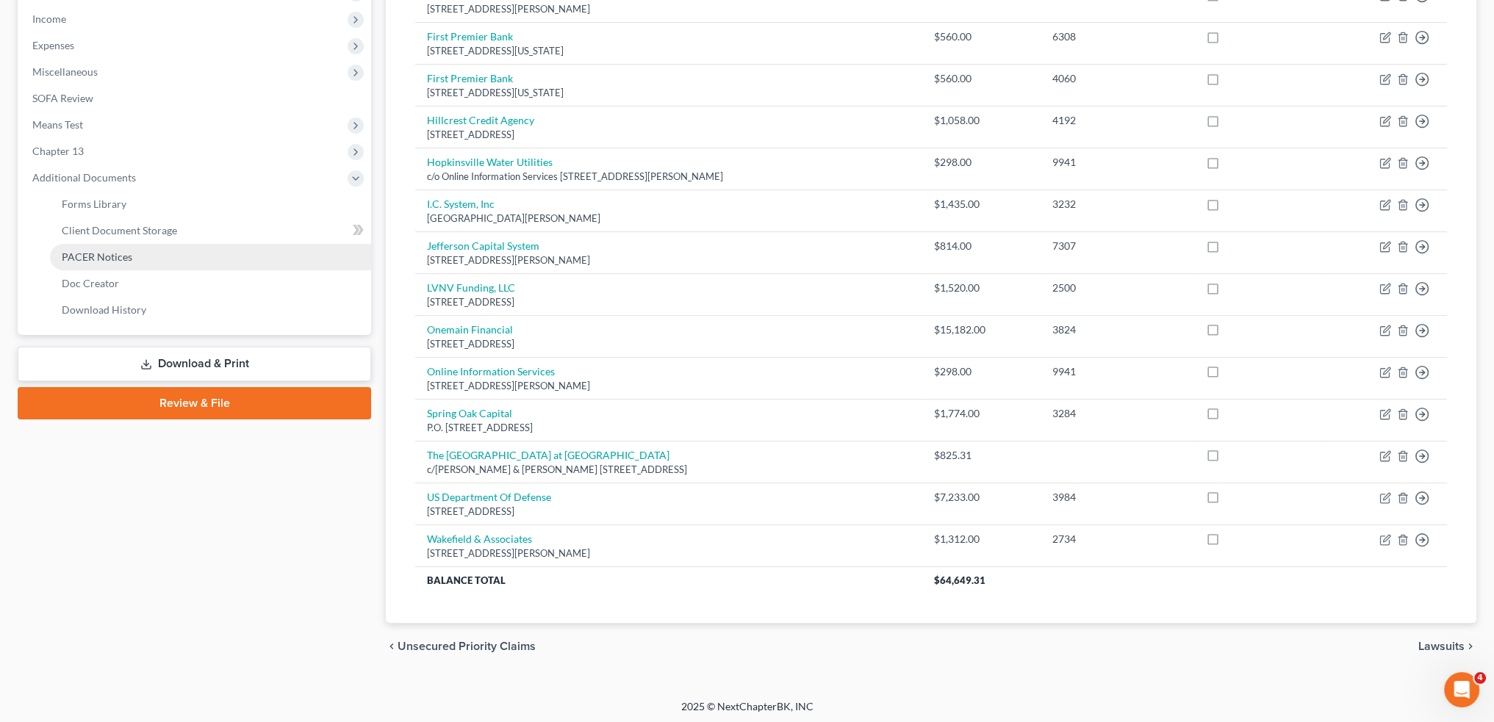
click at [139, 256] on link "PACER Notices" at bounding box center [210, 257] width 321 height 26
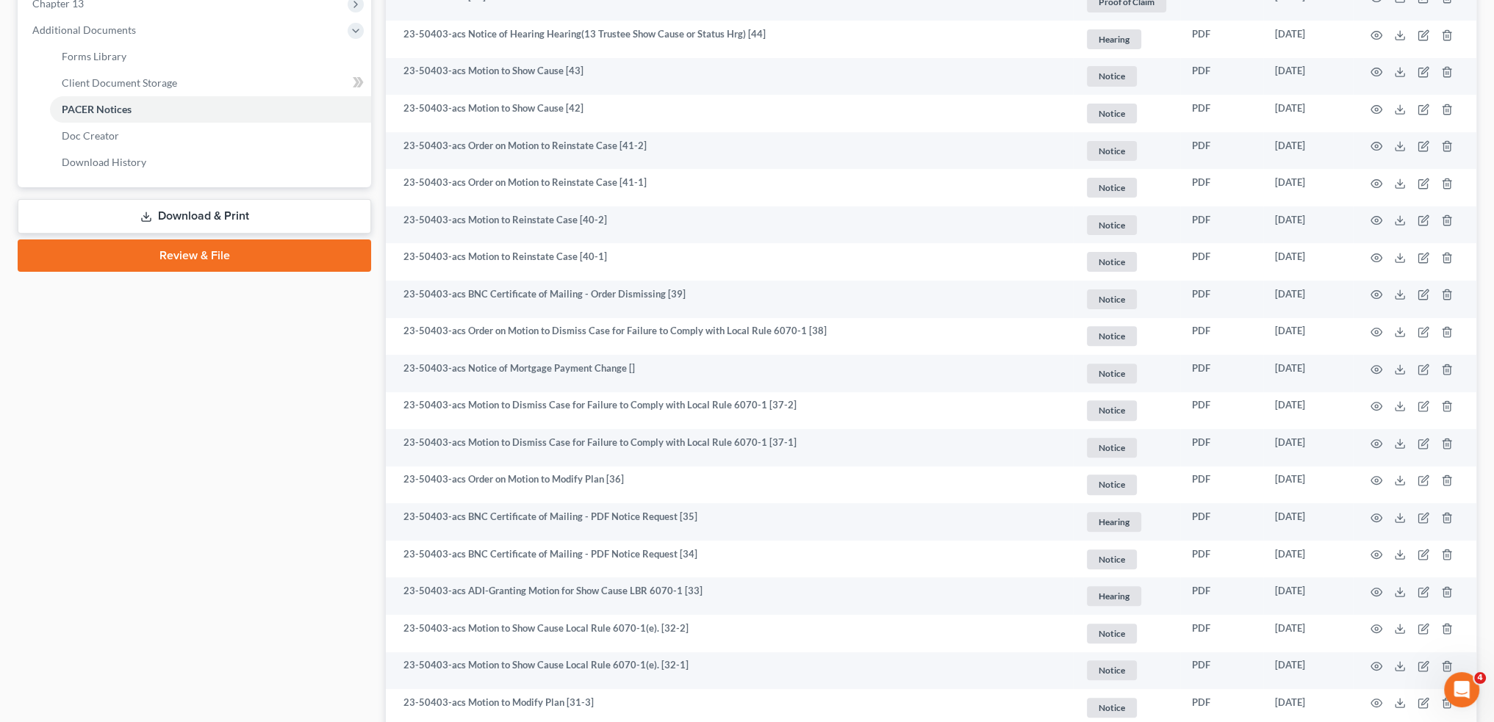
scroll to position [735, 0]
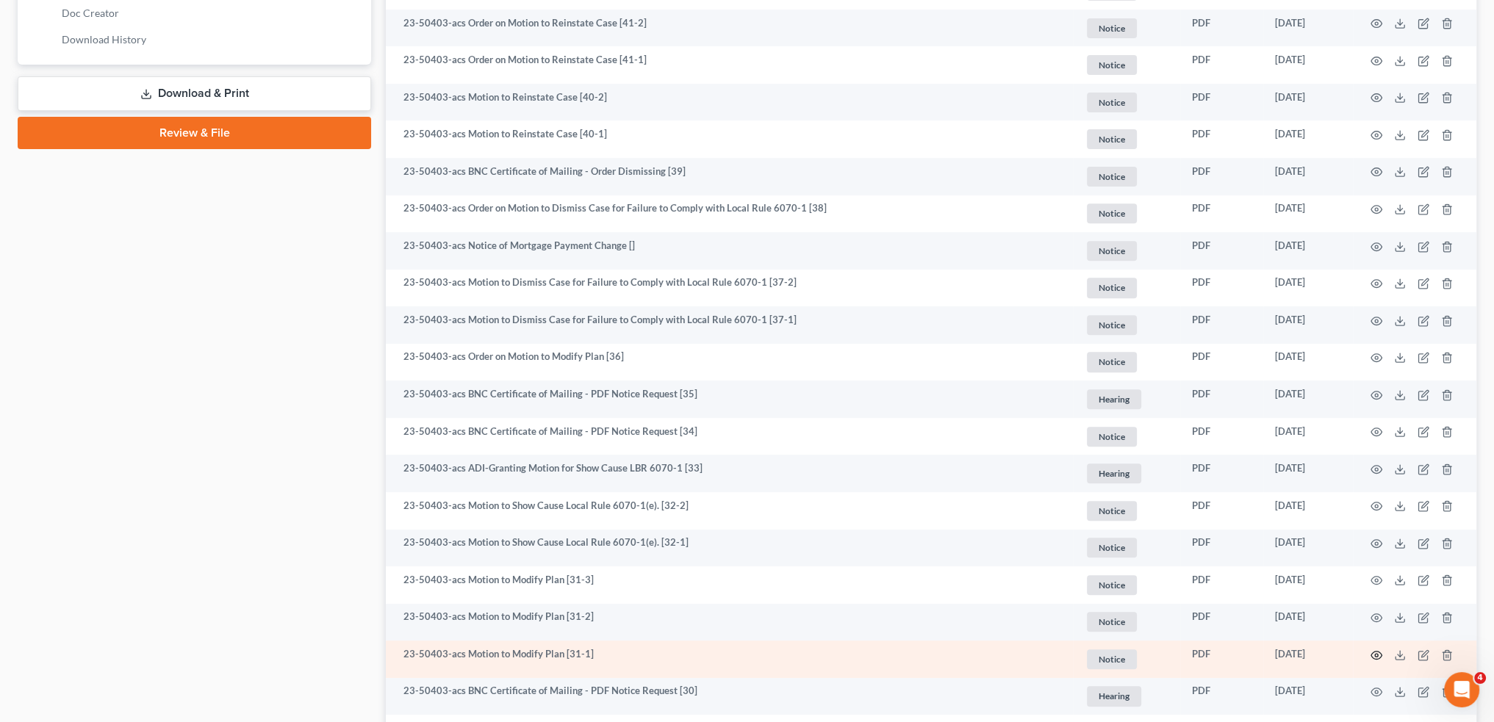
click at [1371, 649] on icon "button" at bounding box center [1376, 655] width 12 height 12
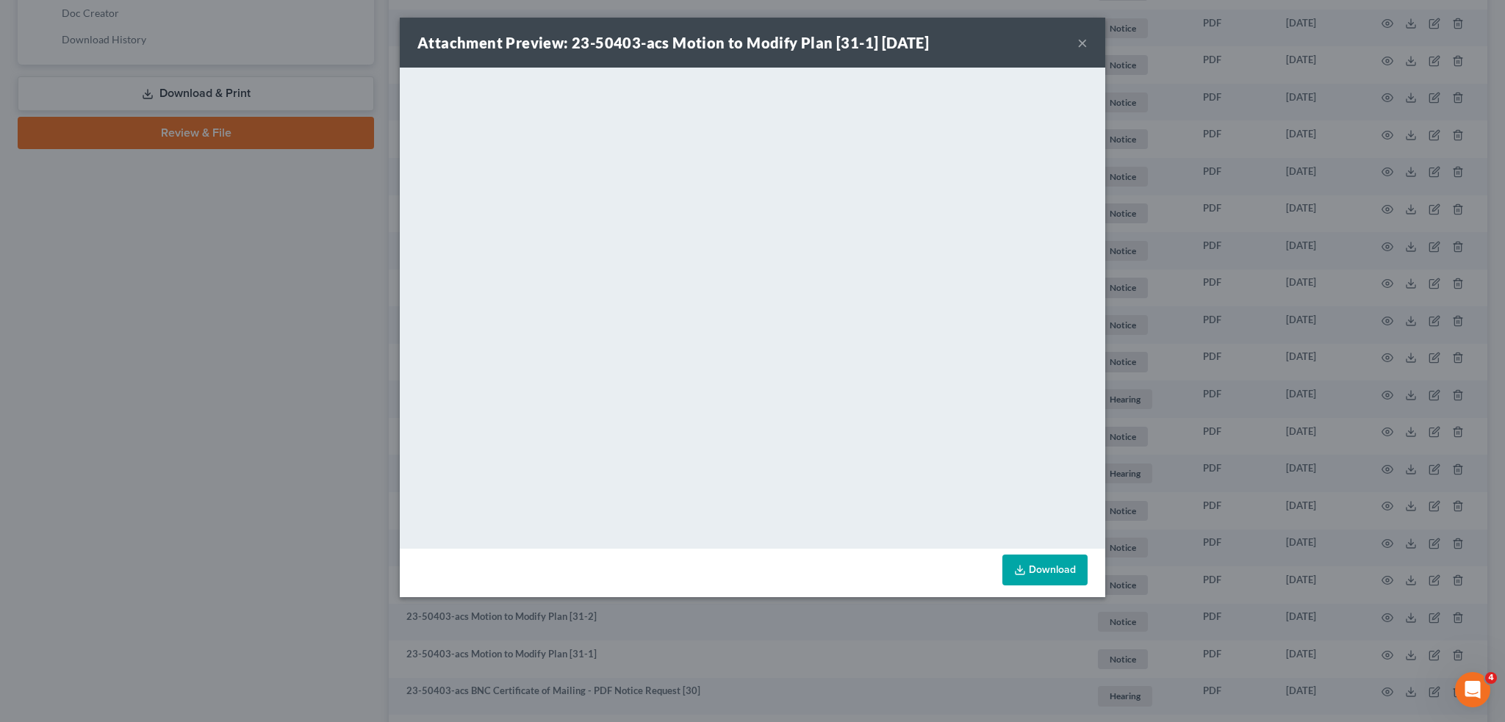
drag, startPoint x: 1081, startPoint y: 35, endPoint x: 1502, endPoint y: 260, distance: 477.0
click at [1081, 35] on button "×" at bounding box center [1082, 43] width 10 height 18
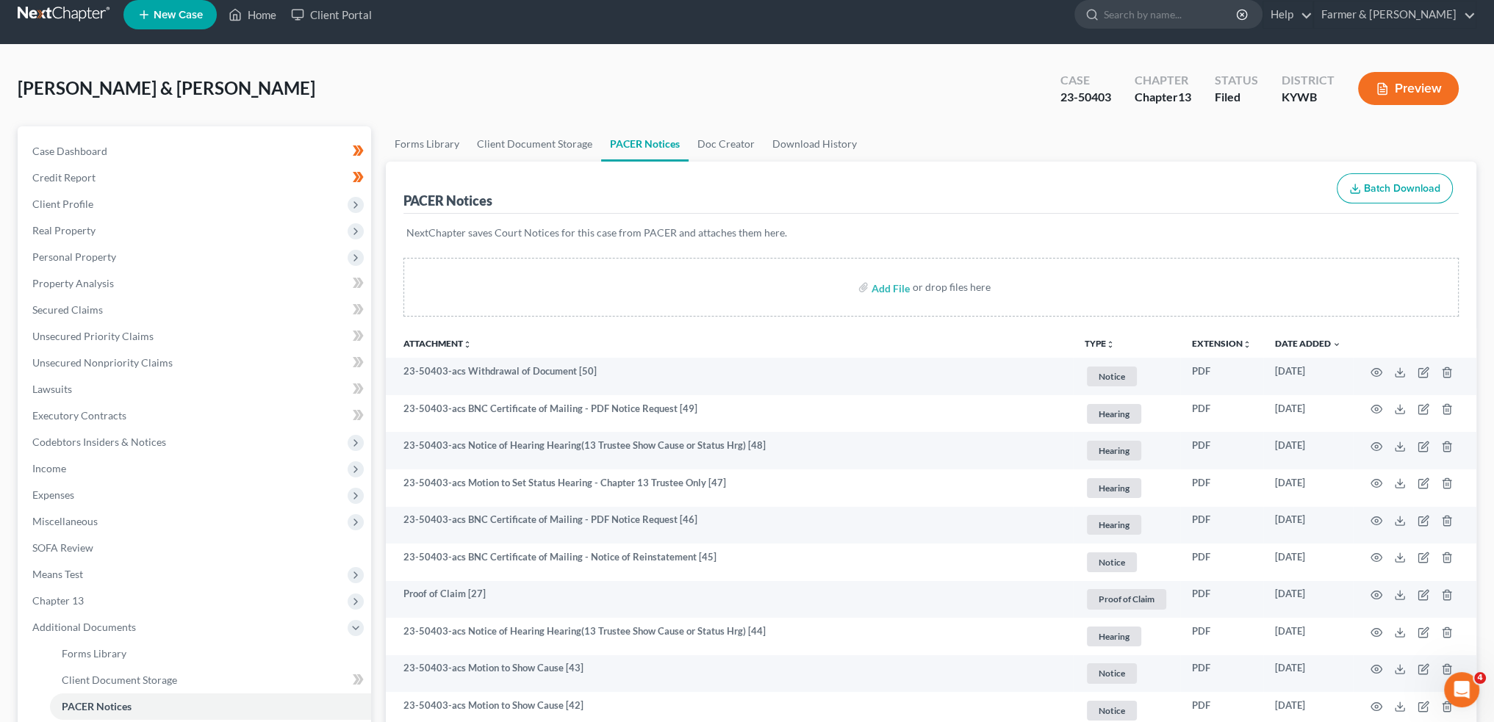
scroll to position [0, 0]
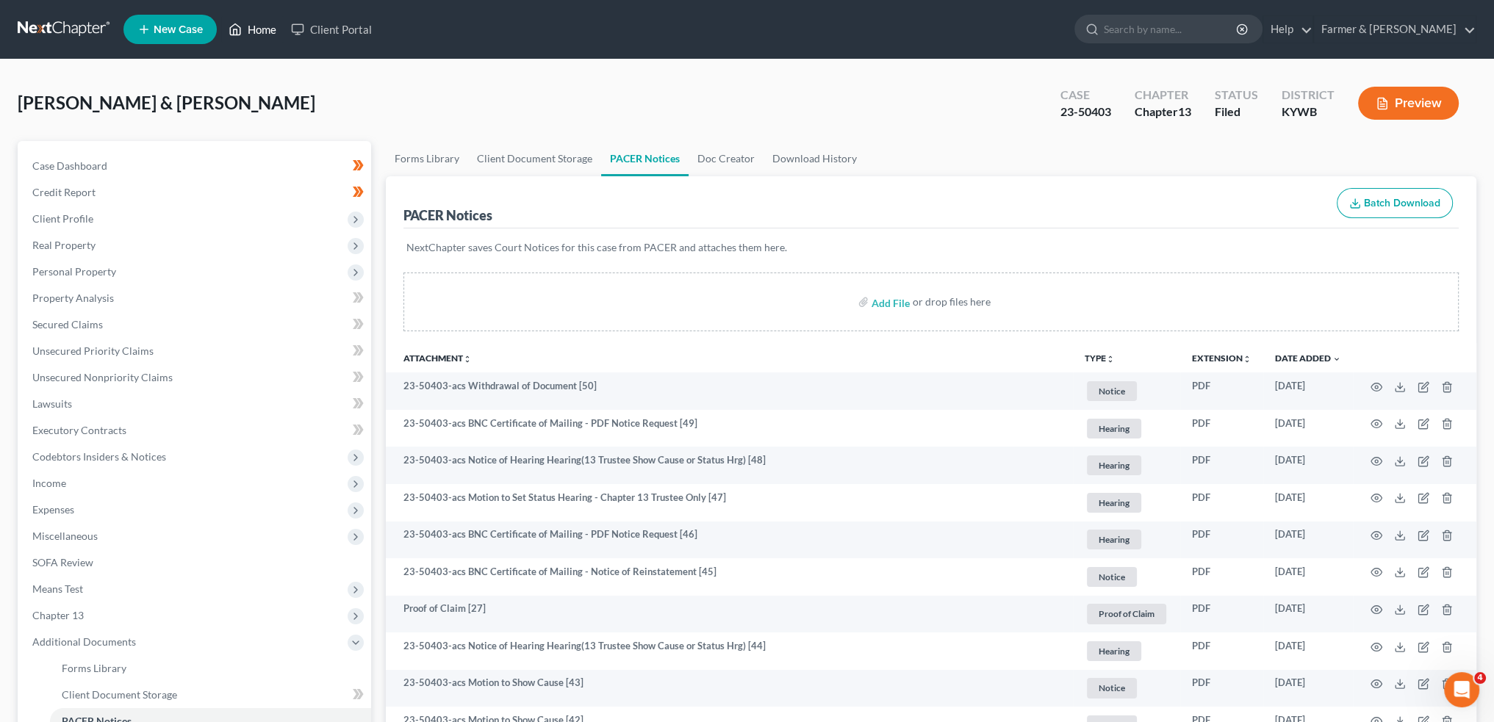
click at [261, 26] on link "Home" at bounding box center [252, 29] width 62 height 26
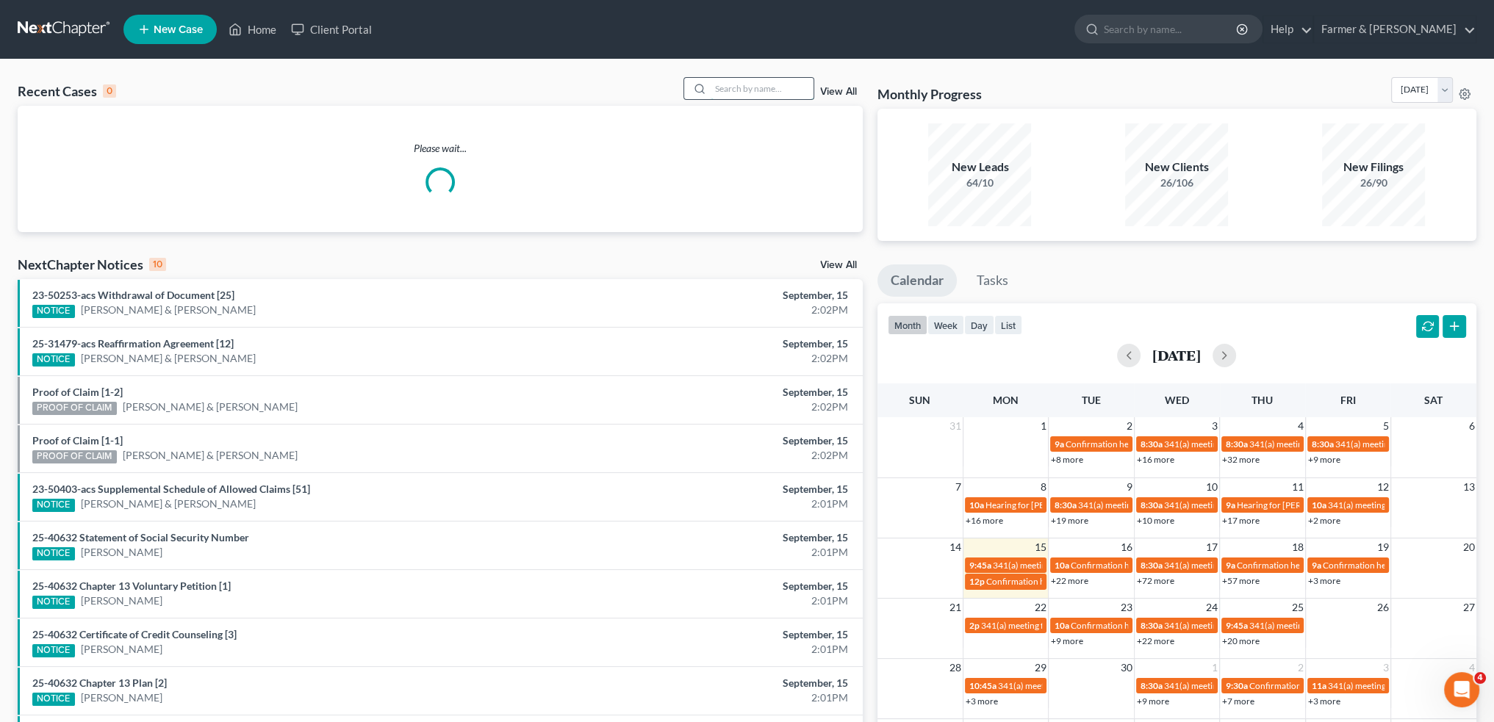
click at [734, 94] on input "search" at bounding box center [761, 88] width 103 height 21
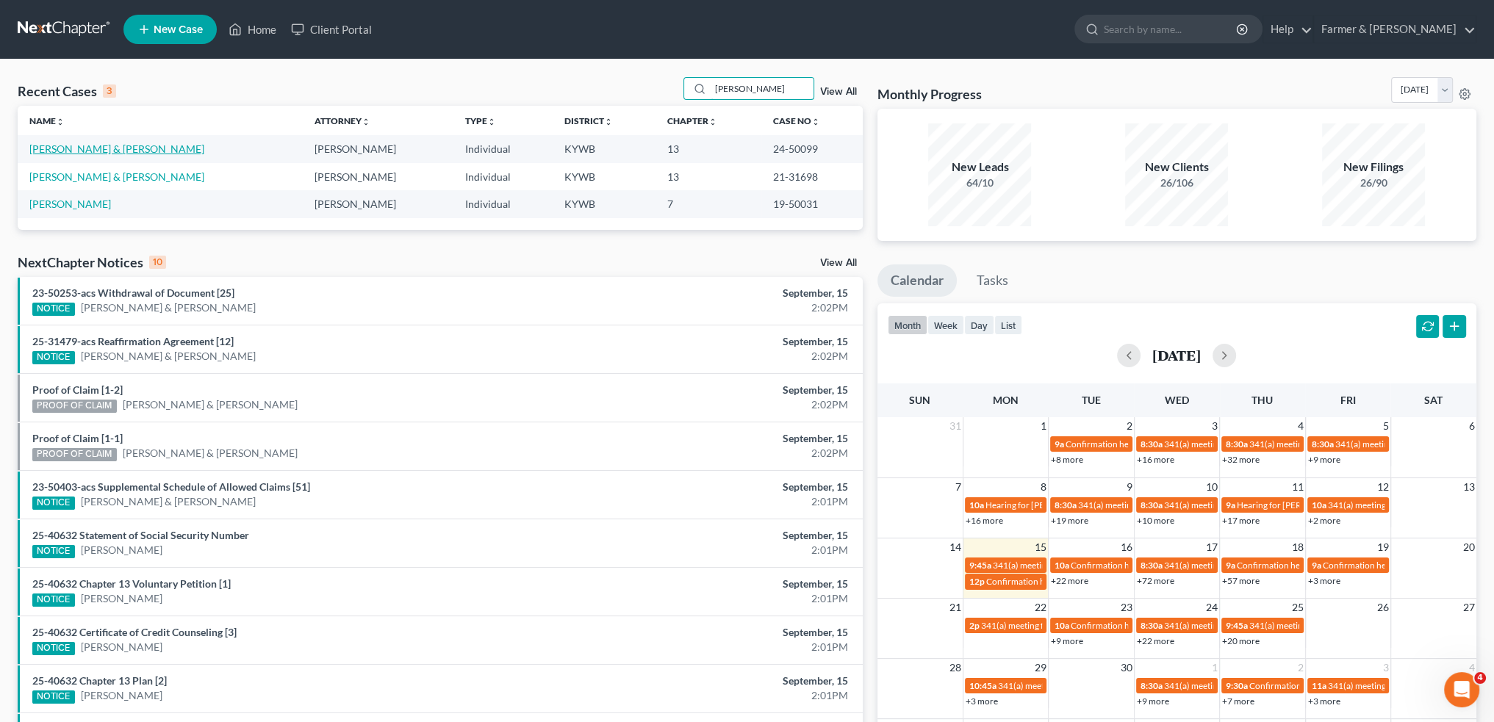
type input "MCGILL"
click at [105, 150] on link "McGill, Whitney & James" at bounding box center [116, 149] width 175 height 12
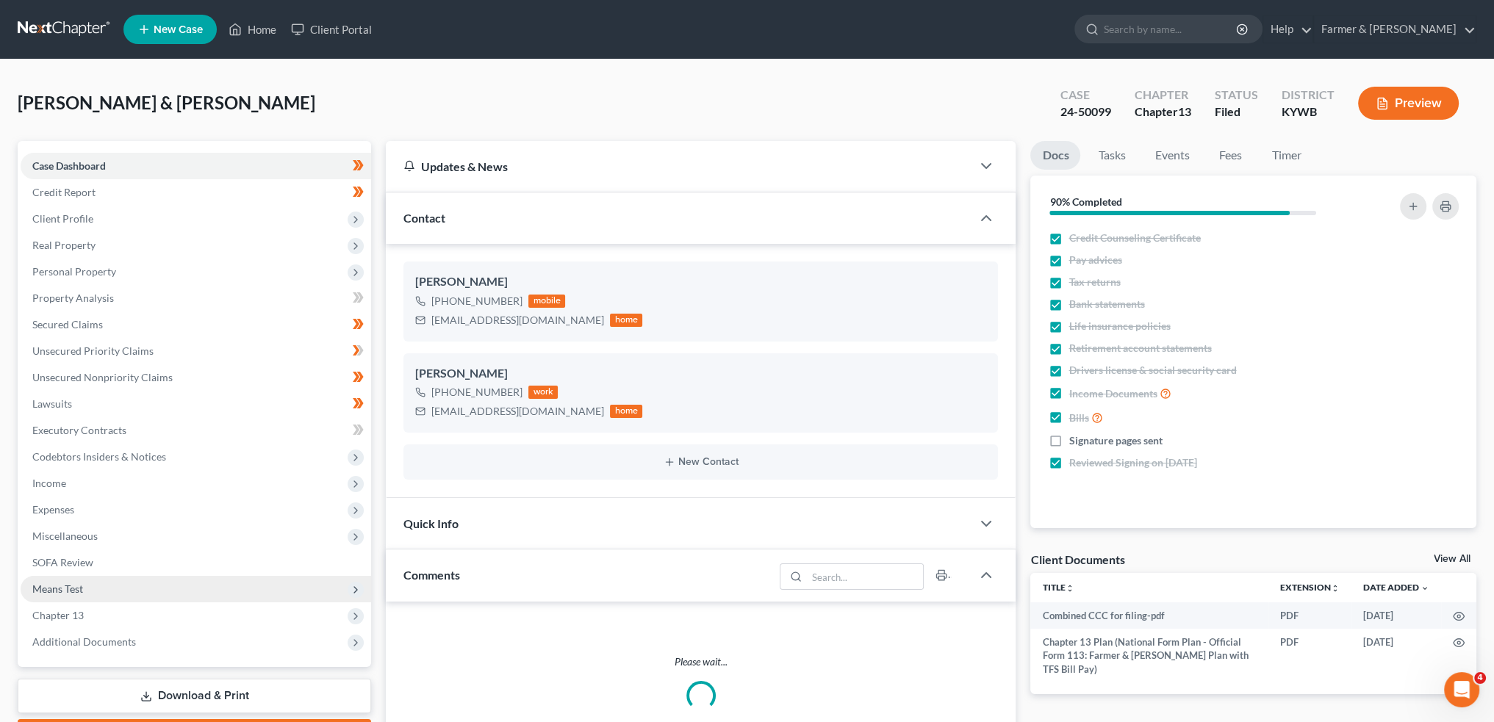
scroll to position [84, 0]
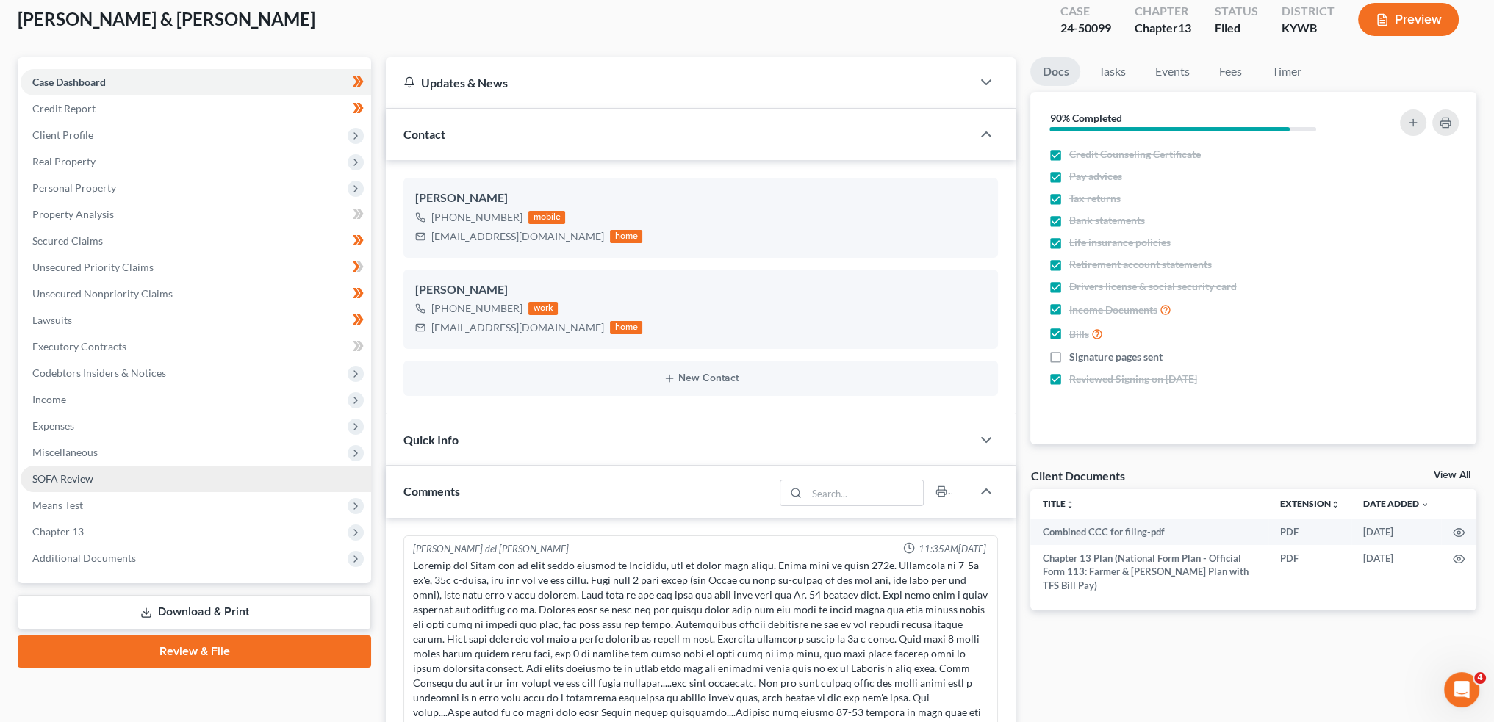
drag, startPoint x: 65, startPoint y: 558, endPoint x: 165, endPoint y: 487, distance: 123.3
click at [65, 559] on span "Additional Documents" at bounding box center [84, 558] width 104 height 12
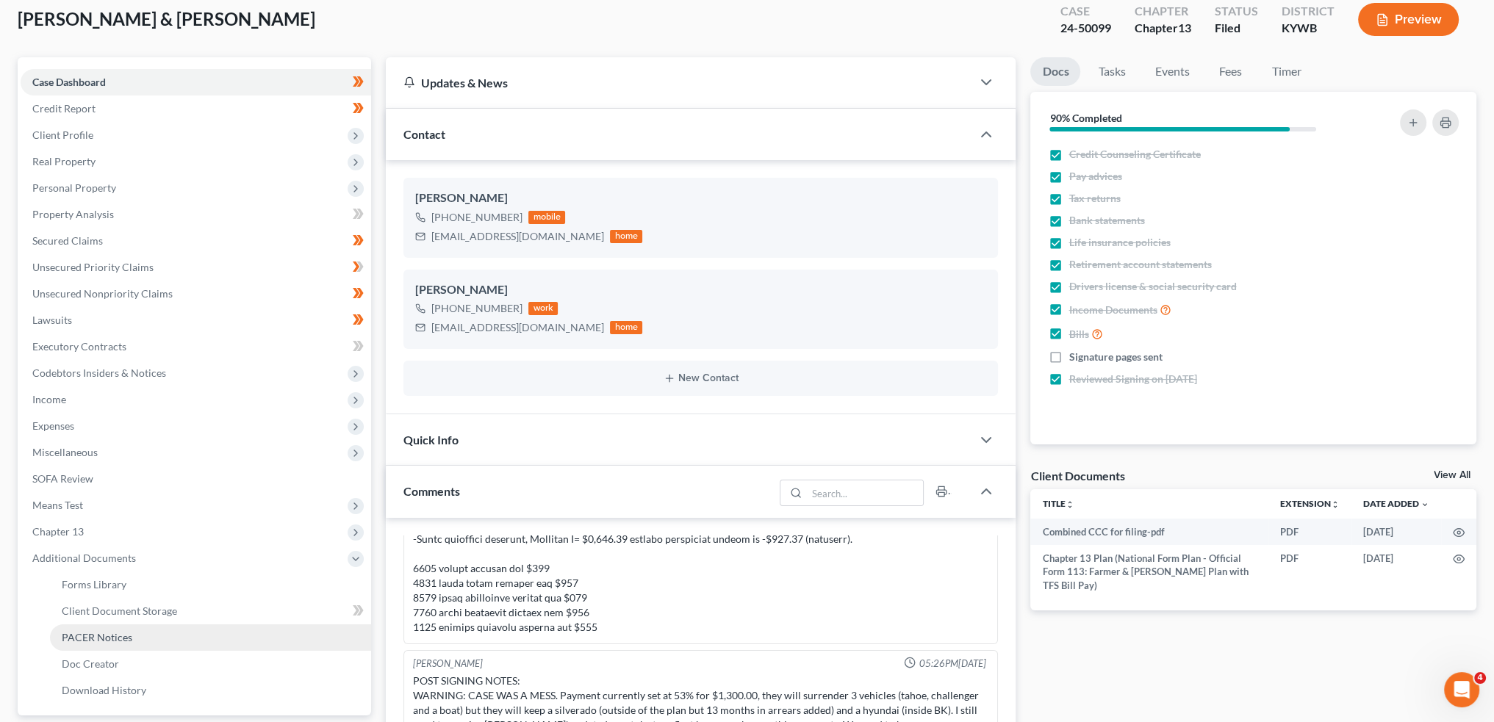
click at [100, 639] on span "PACER Notices" at bounding box center [97, 637] width 71 height 12
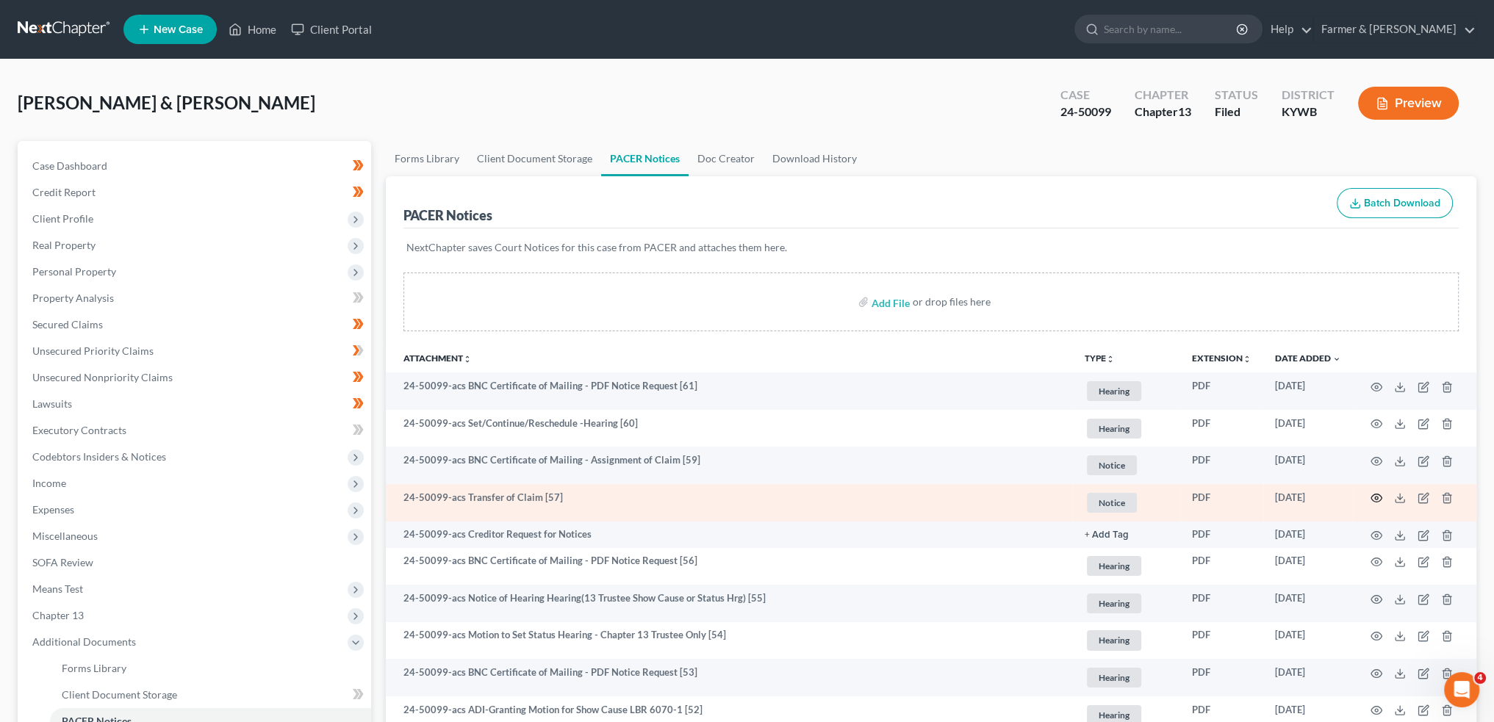
click at [1375, 497] on circle "button" at bounding box center [1376, 498] width 3 height 3
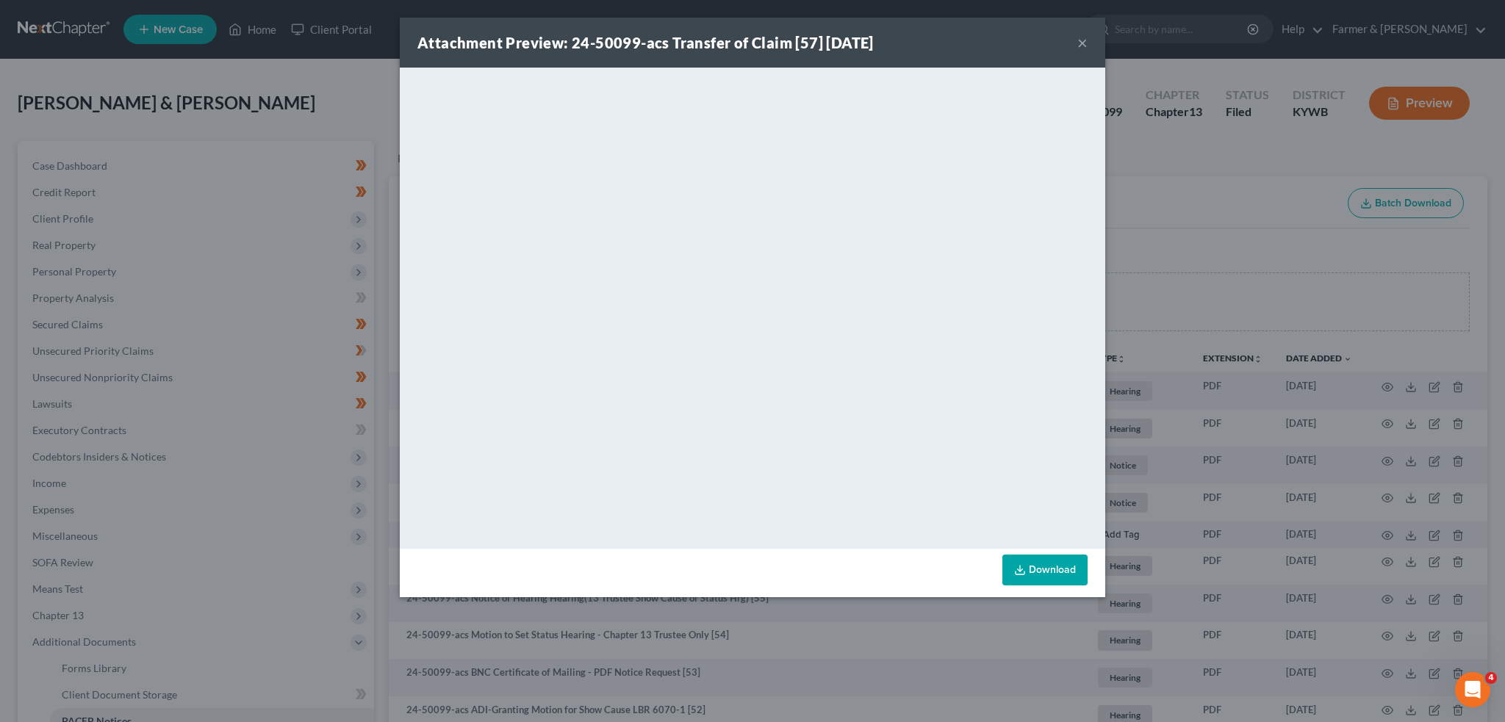
click at [1029, 564] on link "Download" at bounding box center [1044, 570] width 85 height 31
click at [1075, 40] on div "Attachment Preview: 24-50099-acs Transfer of Claim [57] 08/06/2025 ×" at bounding box center [752, 43] width 705 height 50
click at [1084, 55] on div "Attachment Preview: 24-50099-acs Transfer of Claim [57] 08/06/2025 ×" at bounding box center [752, 43] width 705 height 50
click at [1081, 40] on button "×" at bounding box center [1082, 43] width 10 height 18
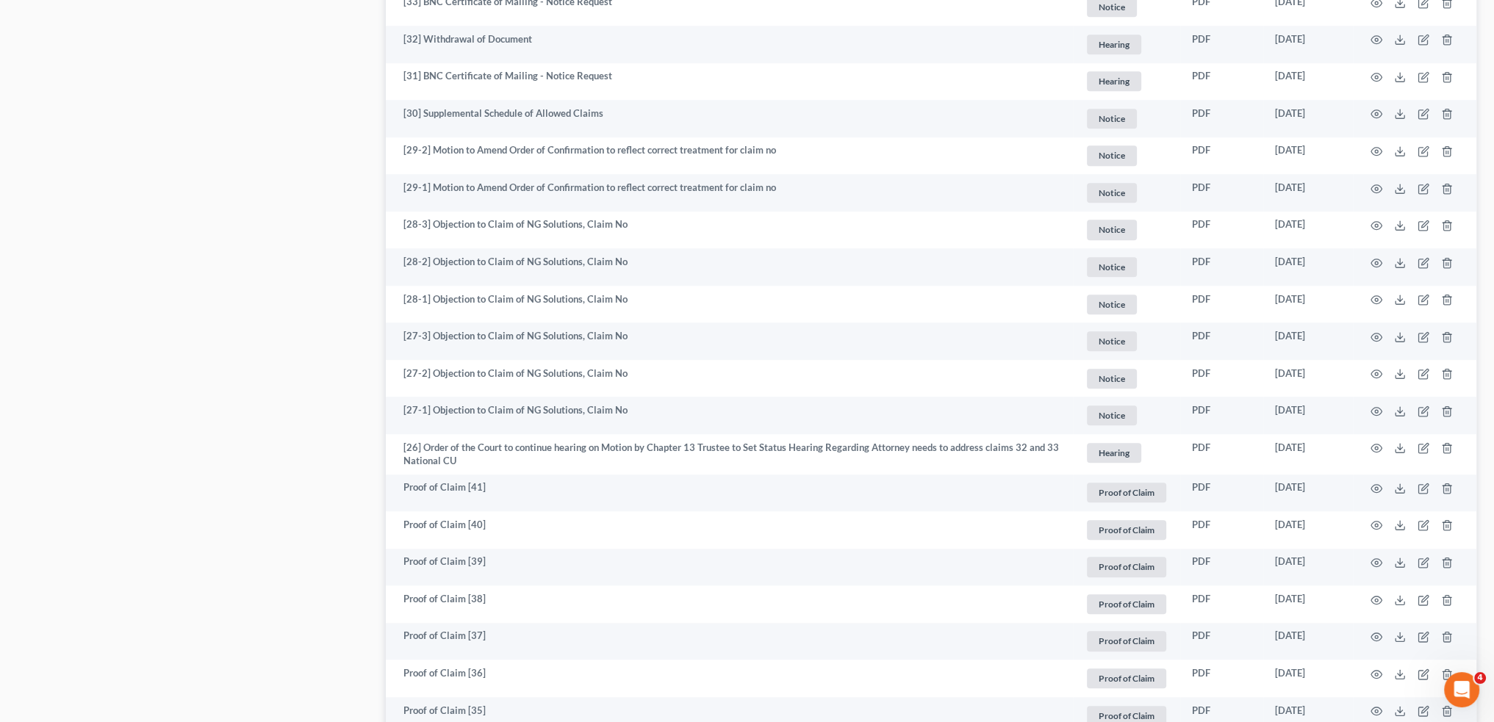
scroll to position [2204, 0]
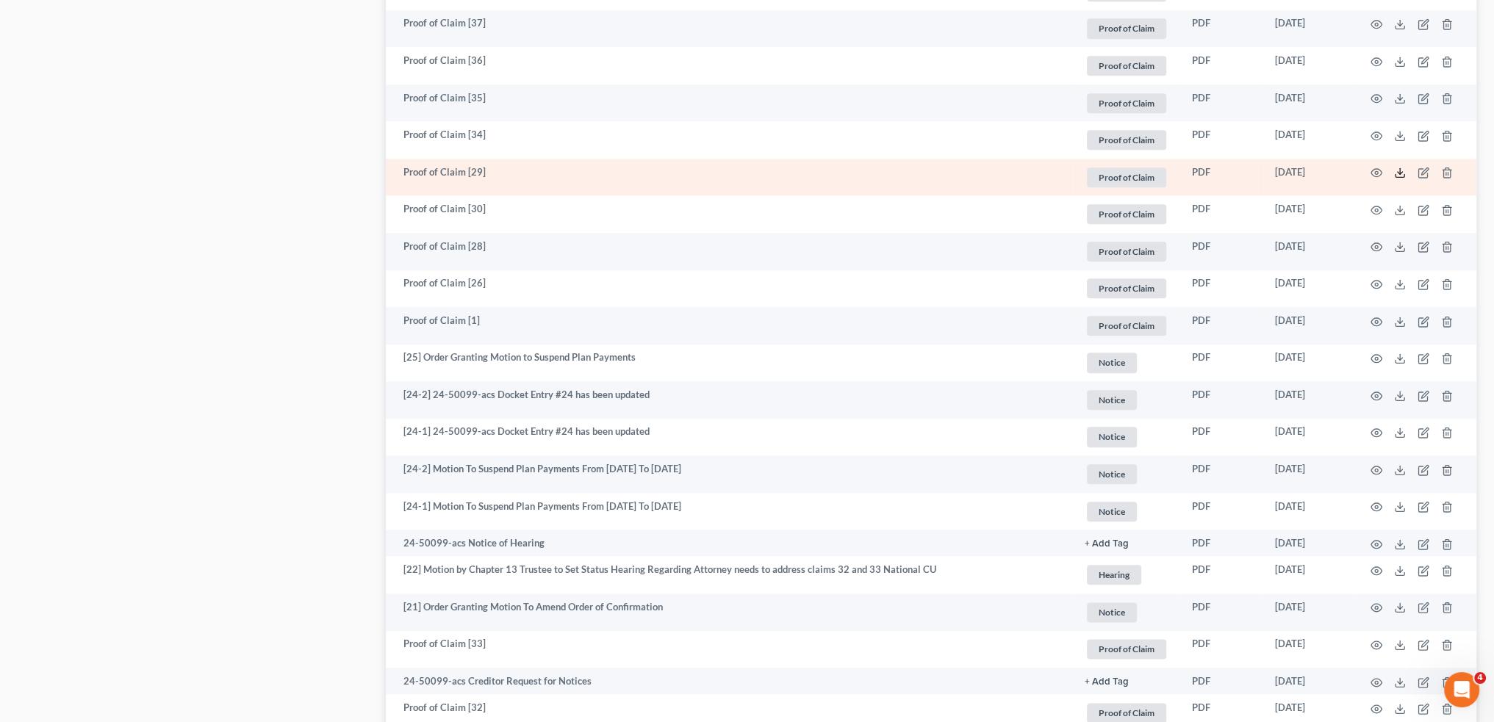
click at [1402, 176] on icon at bounding box center [1400, 173] width 12 height 12
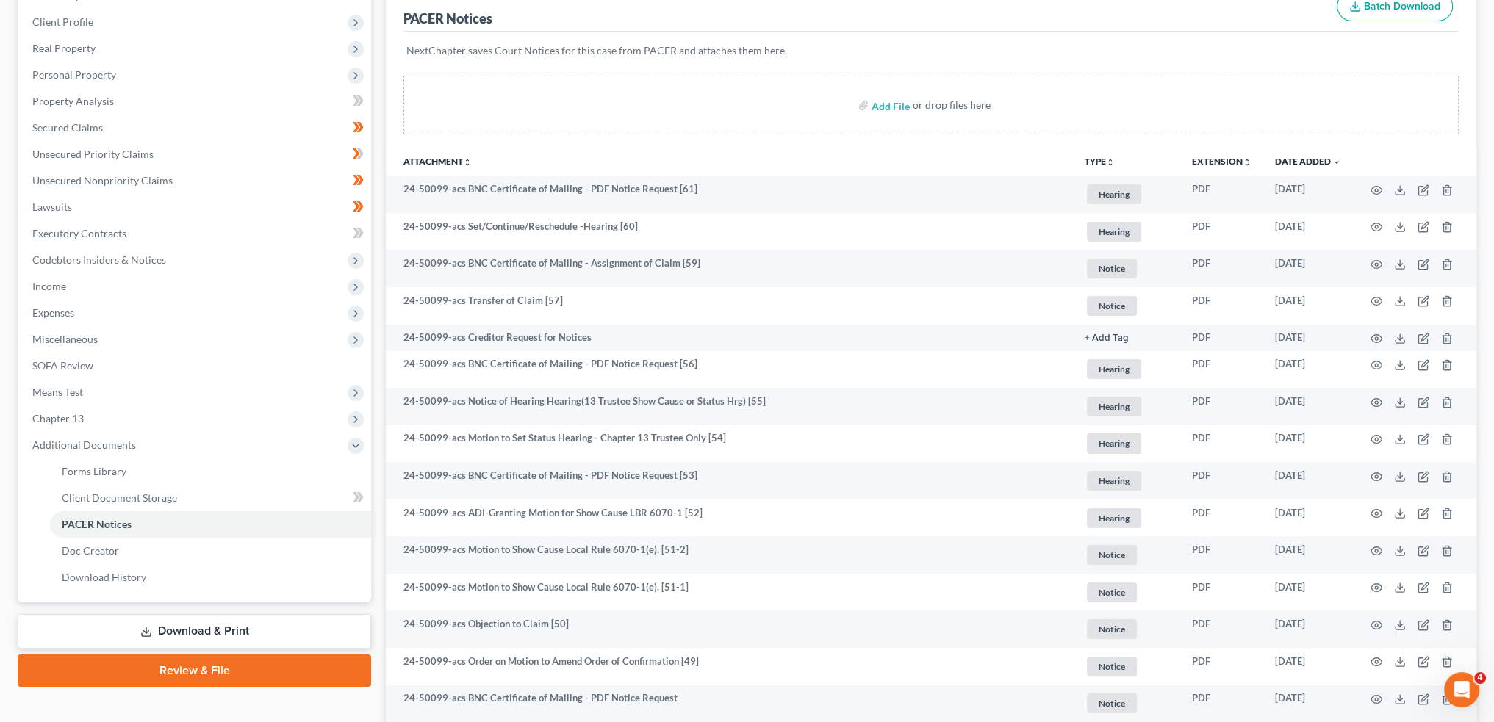
scroll to position [0, 0]
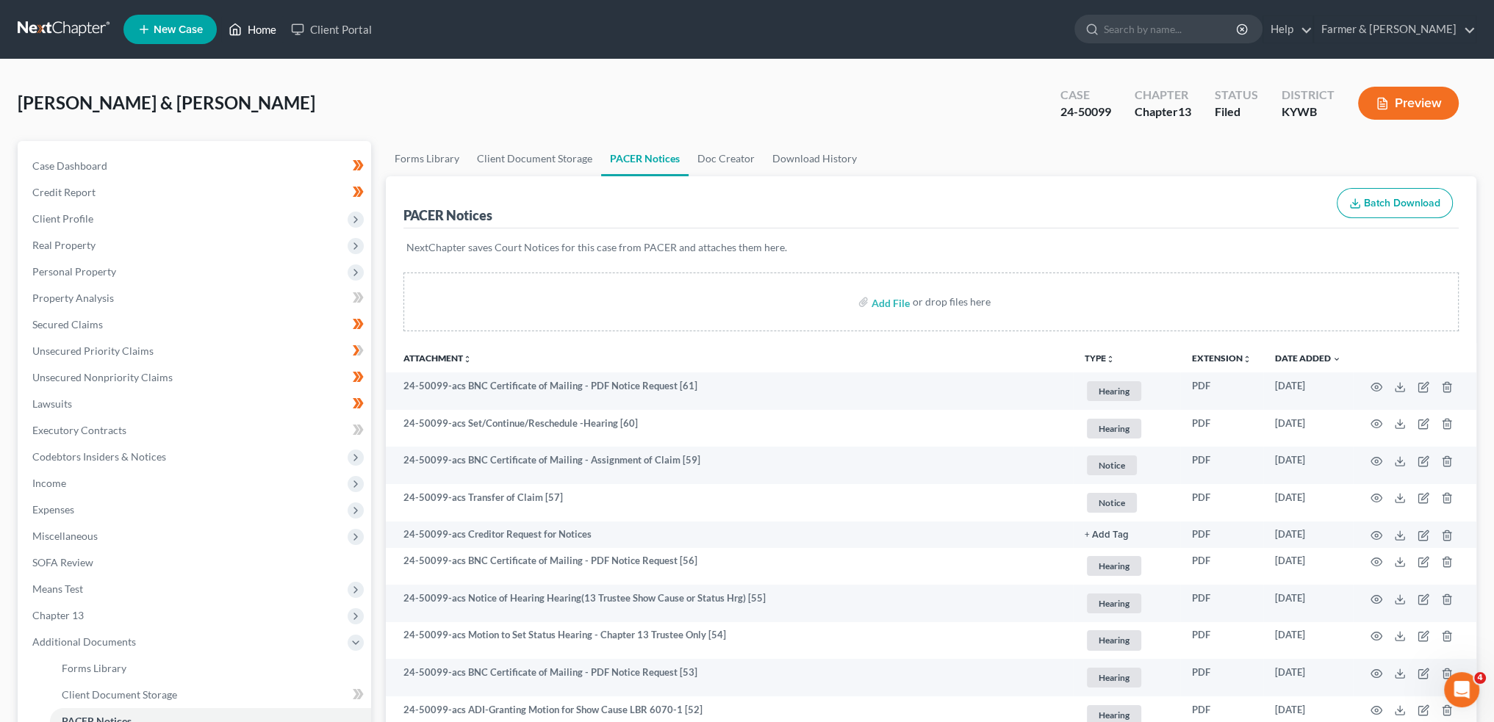
click at [250, 26] on link "Home" at bounding box center [252, 29] width 62 height 26
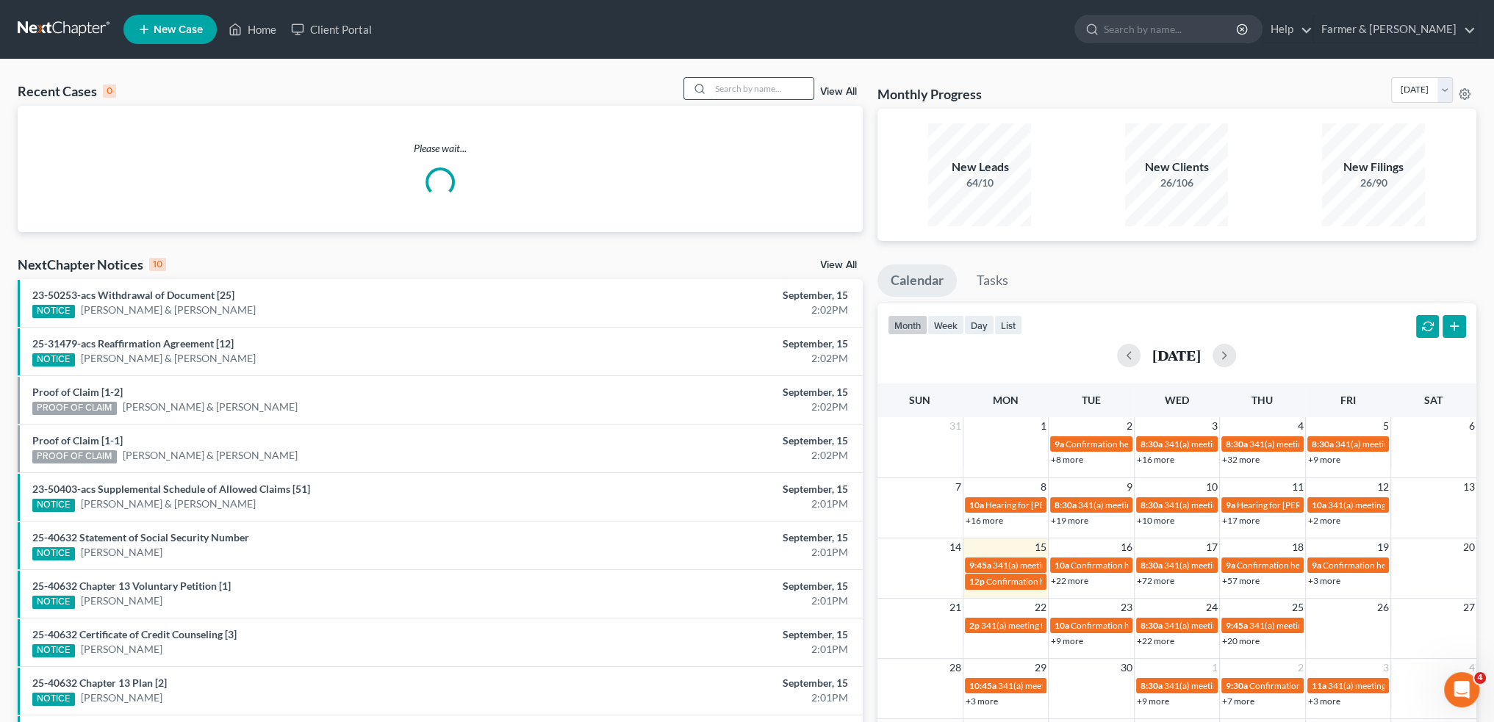
click at [788, 84] on input "search" at bounding box center [761, 88] width 103 height 21
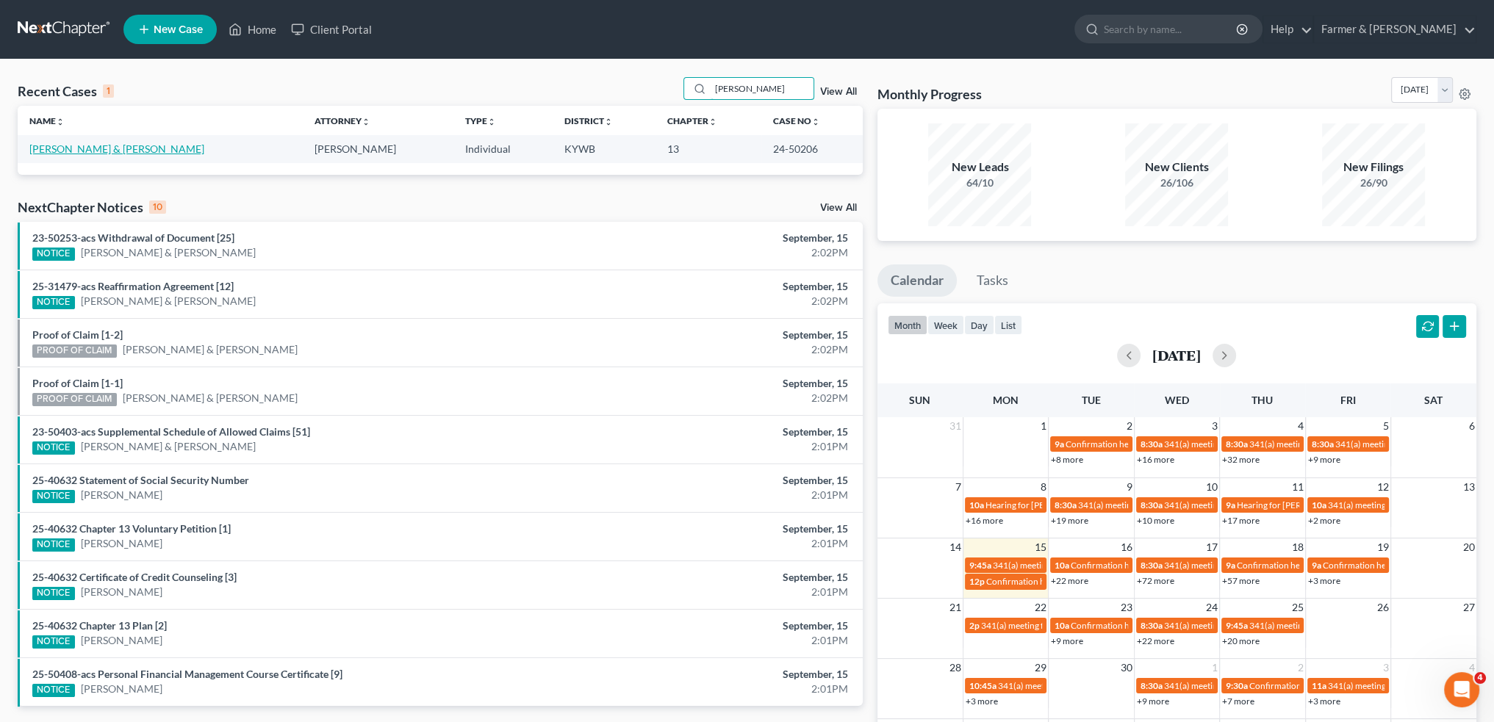
type input "jackie mcguire"
click at [85, 145] on link "McGuire, Jackie & Adam" at bounding box center [116, 149] width 175 height 12
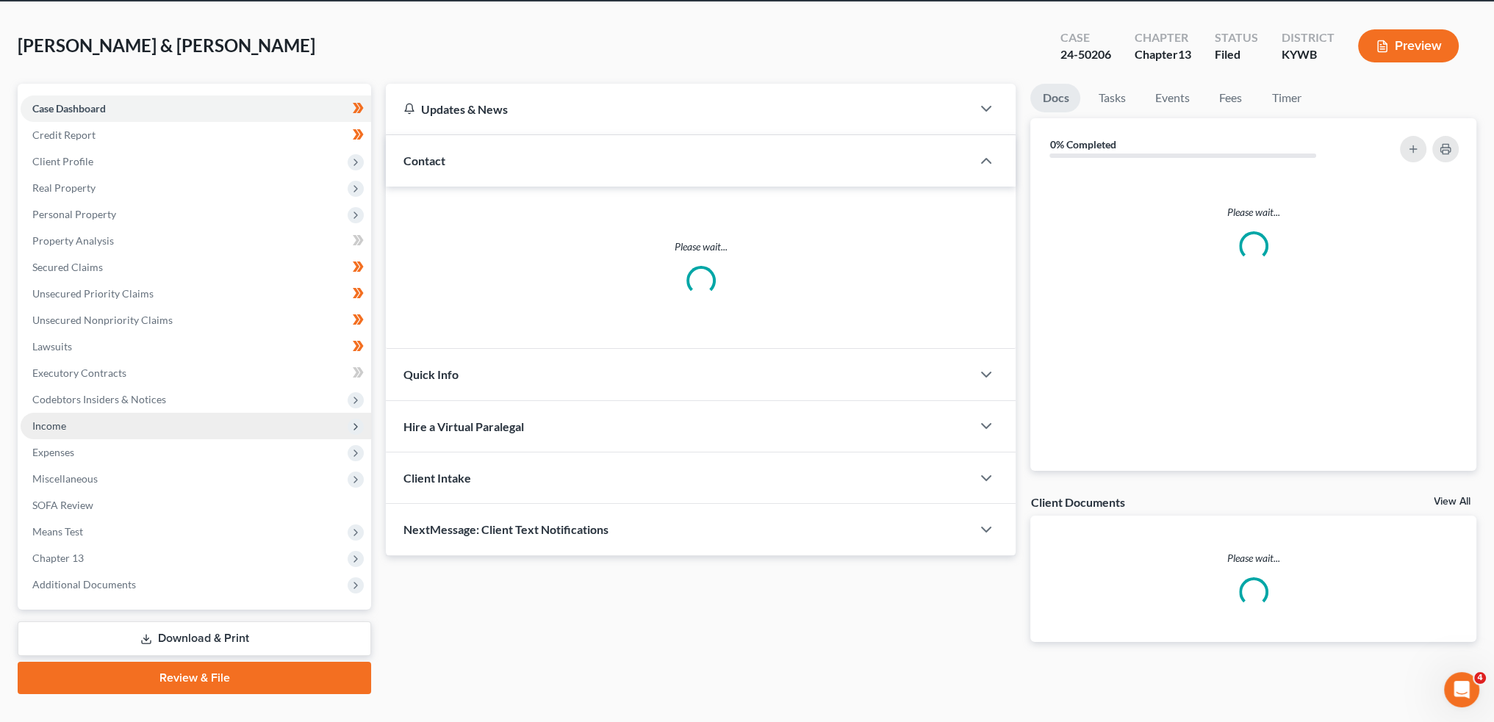
scroll to position [84, 0]
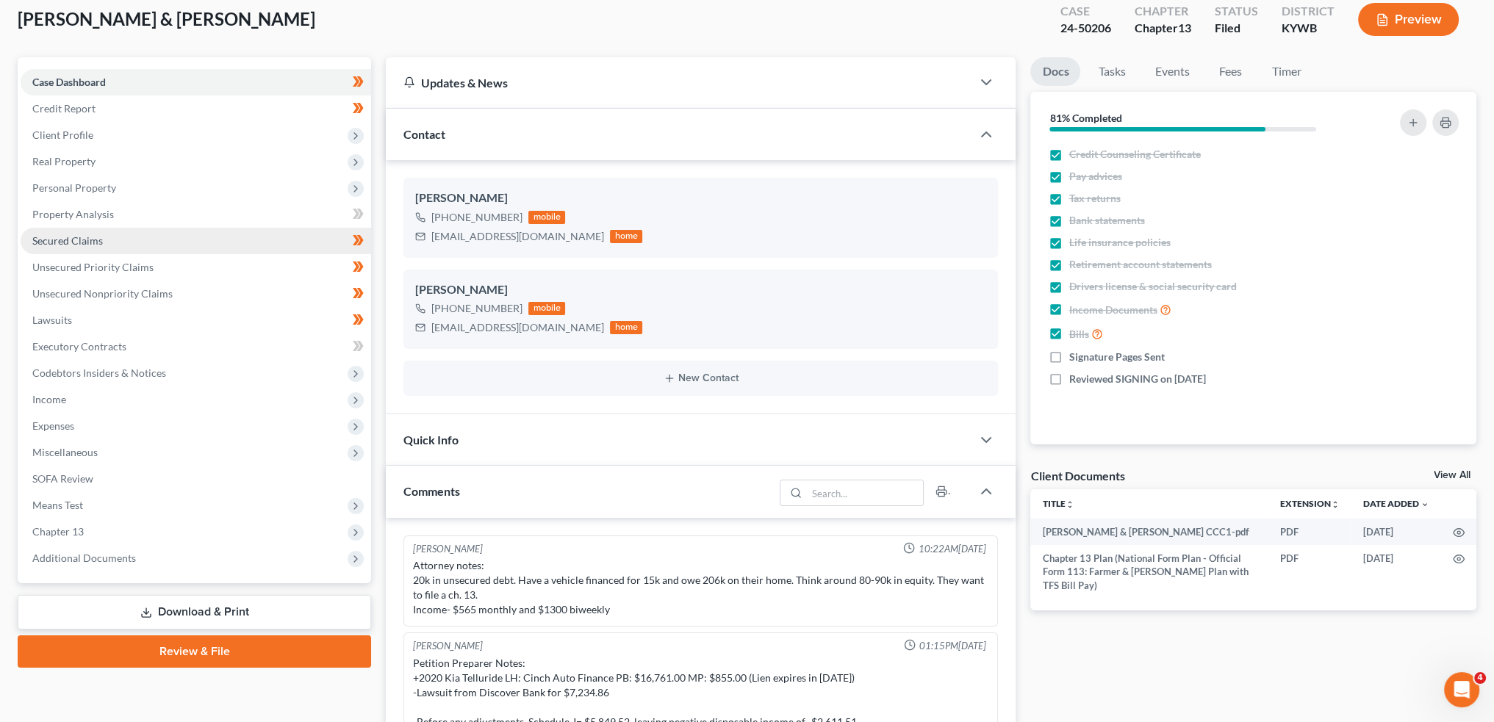
drag, startPoint x: 101, startPoint y: 560, endPoint x: 169, endPoint y: 228, distance: 339.0
click at [100, 560] on span "Additional Documents" at bounding box center [84, 558] width 104 height 12
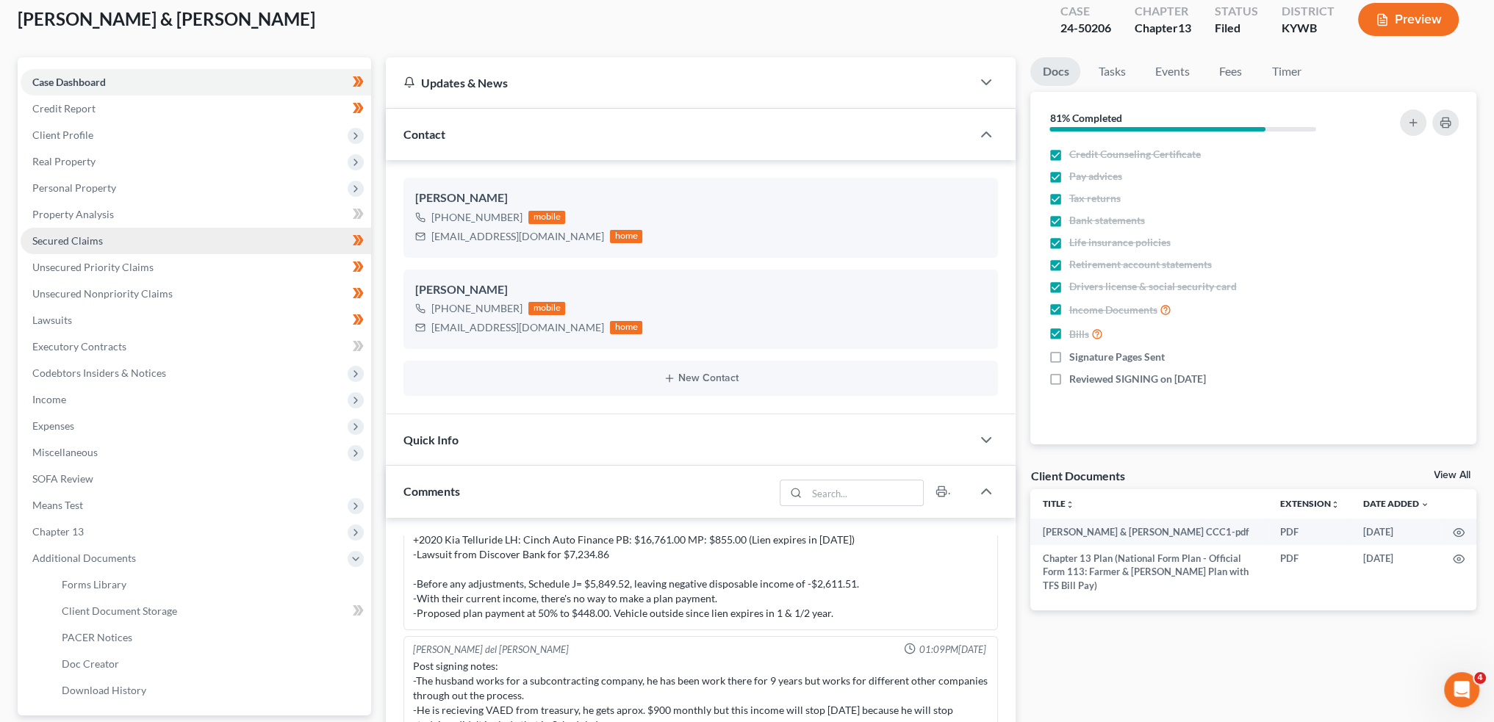
scroll to position [467, 0]
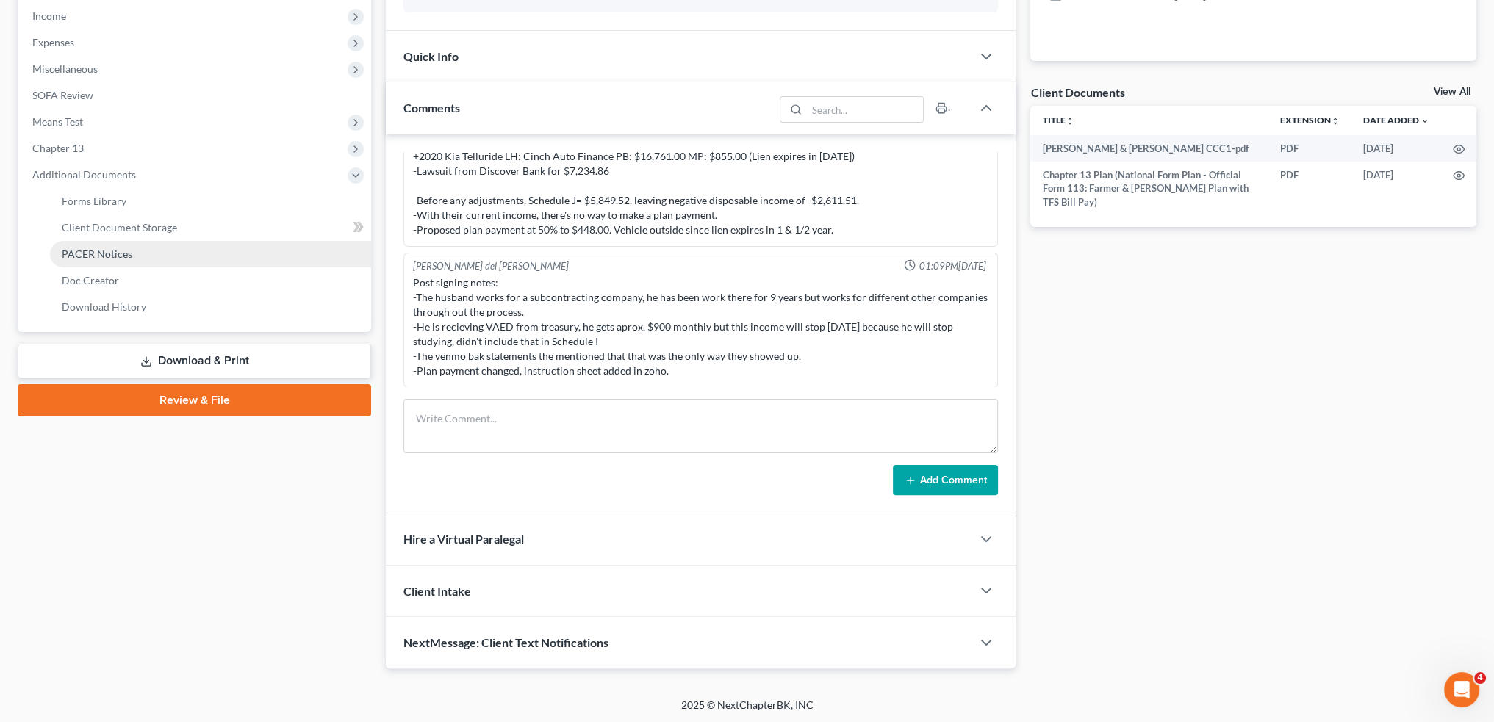
click at [132, 245] on link "PACER Notices" at bounding box center [210, 254] width 321 height 26
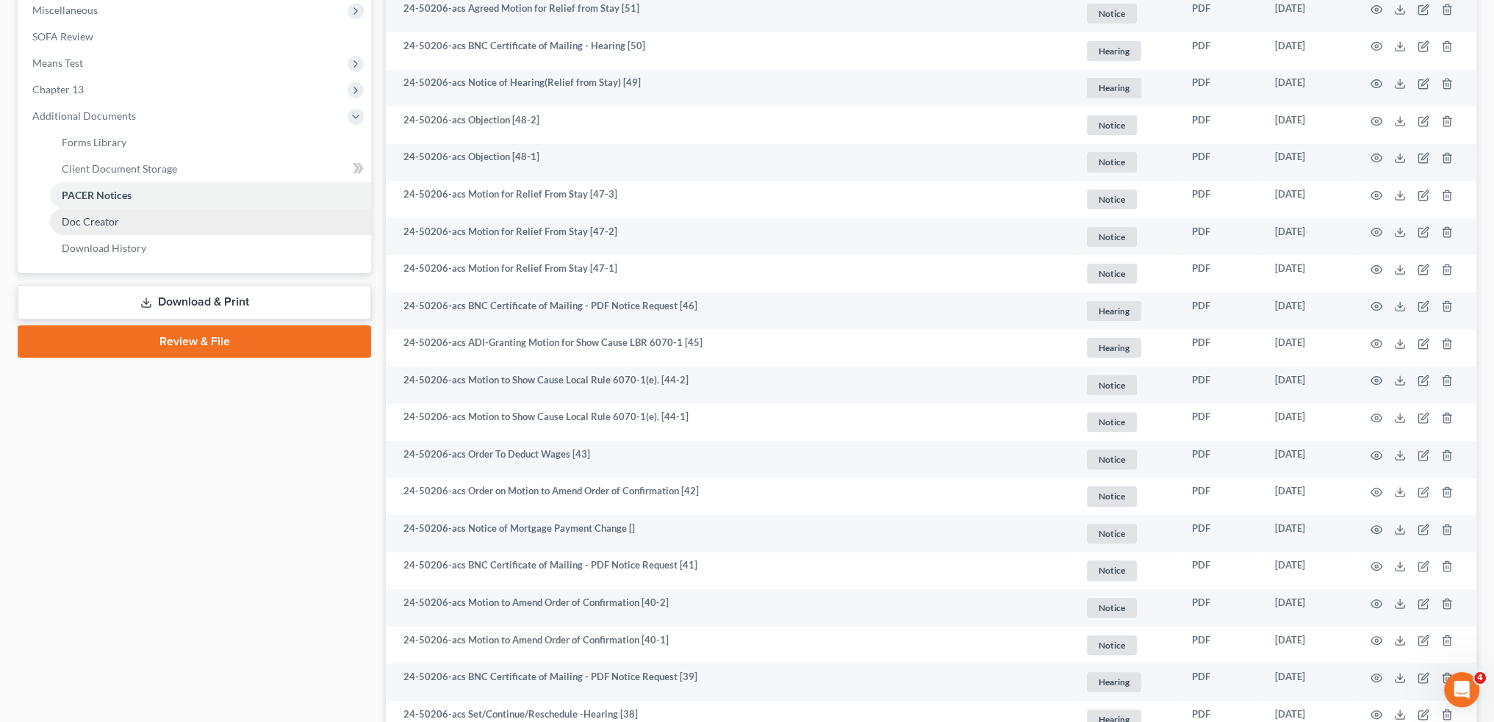
scroll to position [497, 0]
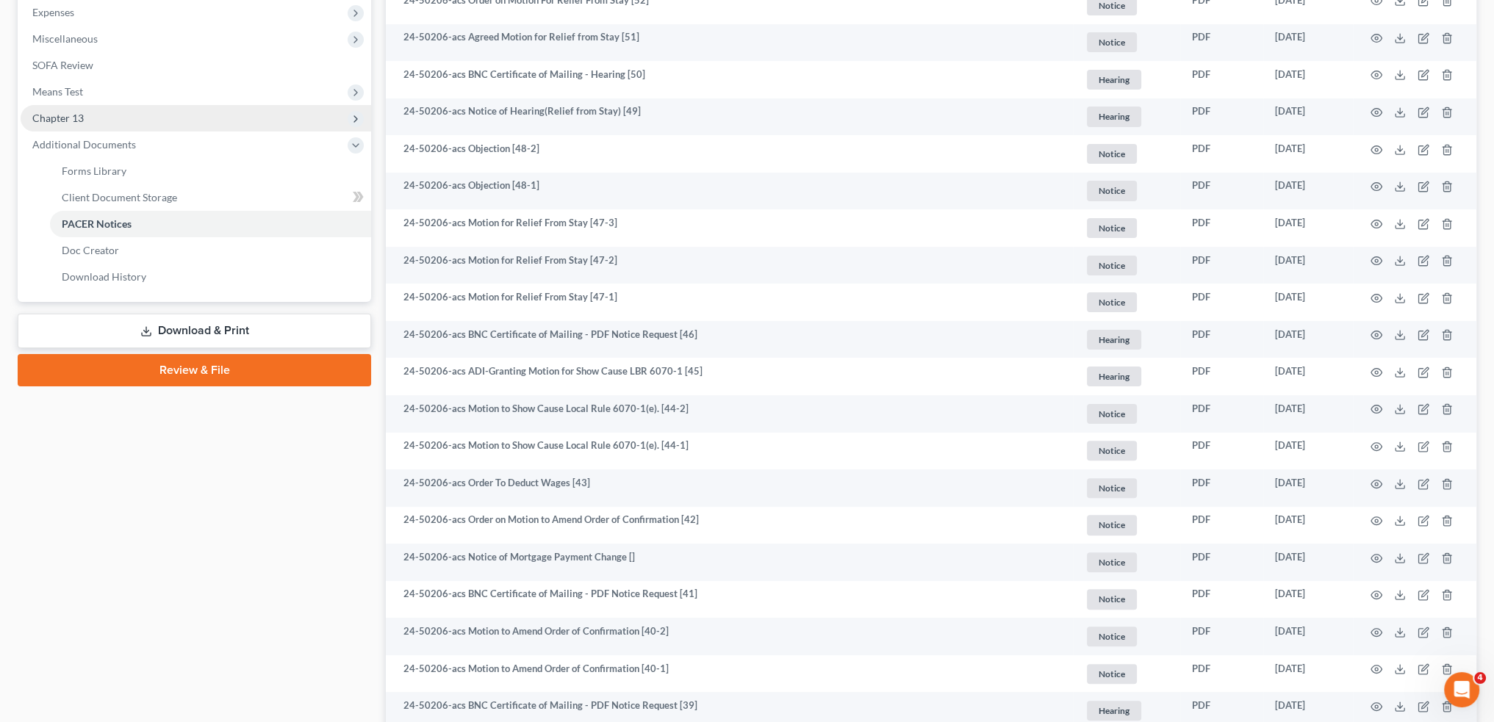
click at [121, 119] on span "Chapter 13" at bounding box center [196, 118] width 350 height 26
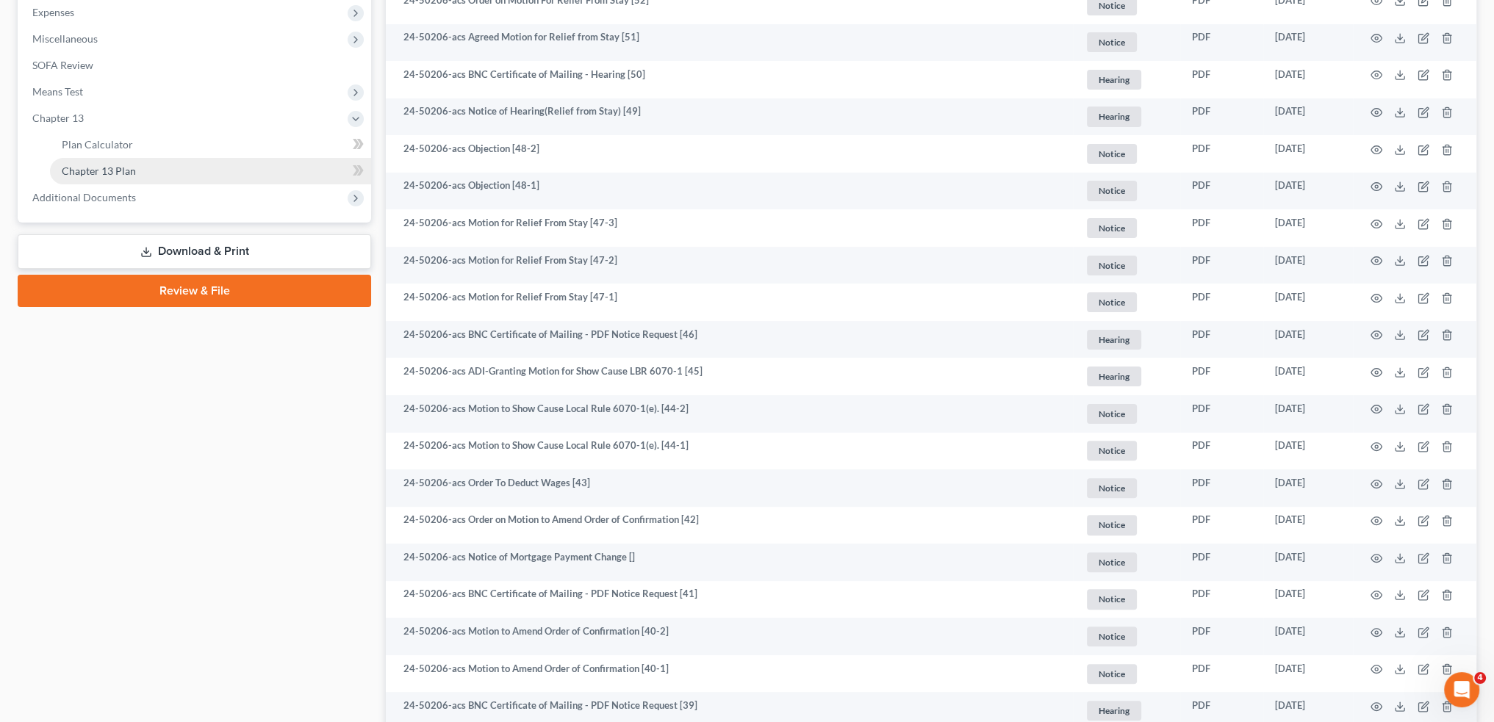
click at [118, 167] on span "Chapter 13 Plan" at bounding box center [99, 171] width 74 height 12
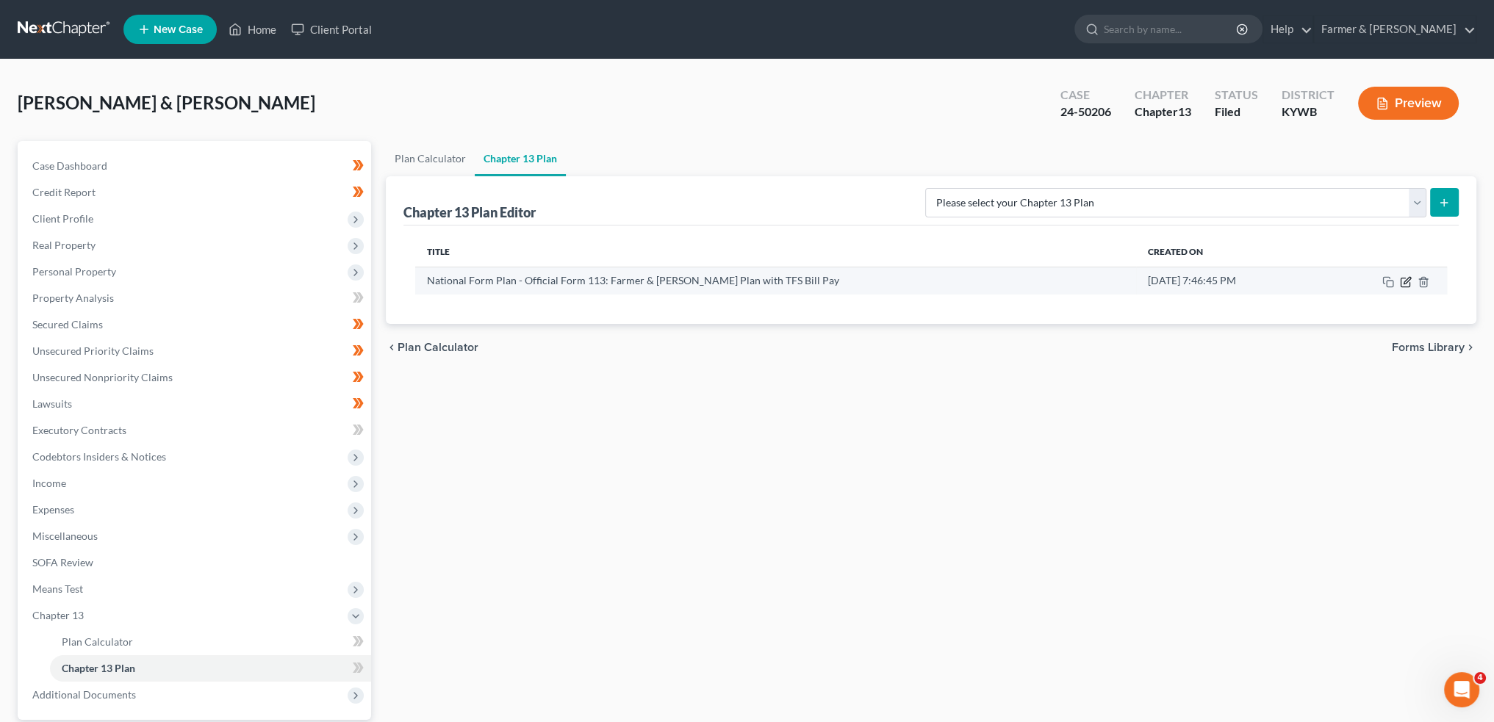
click at [1408, 280] on icon "button" at bounding box center [1406, 280] width 7 height 7
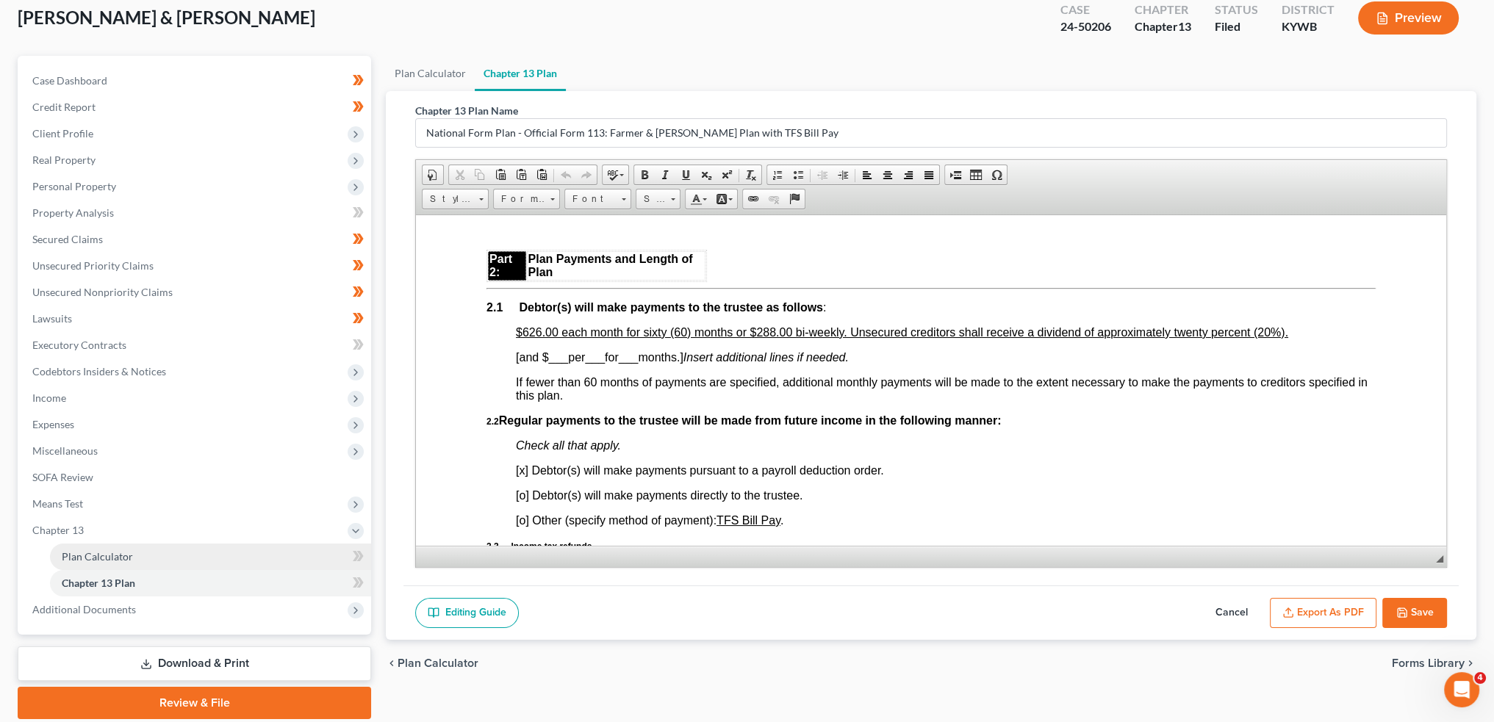
scroll to position [137, 0]
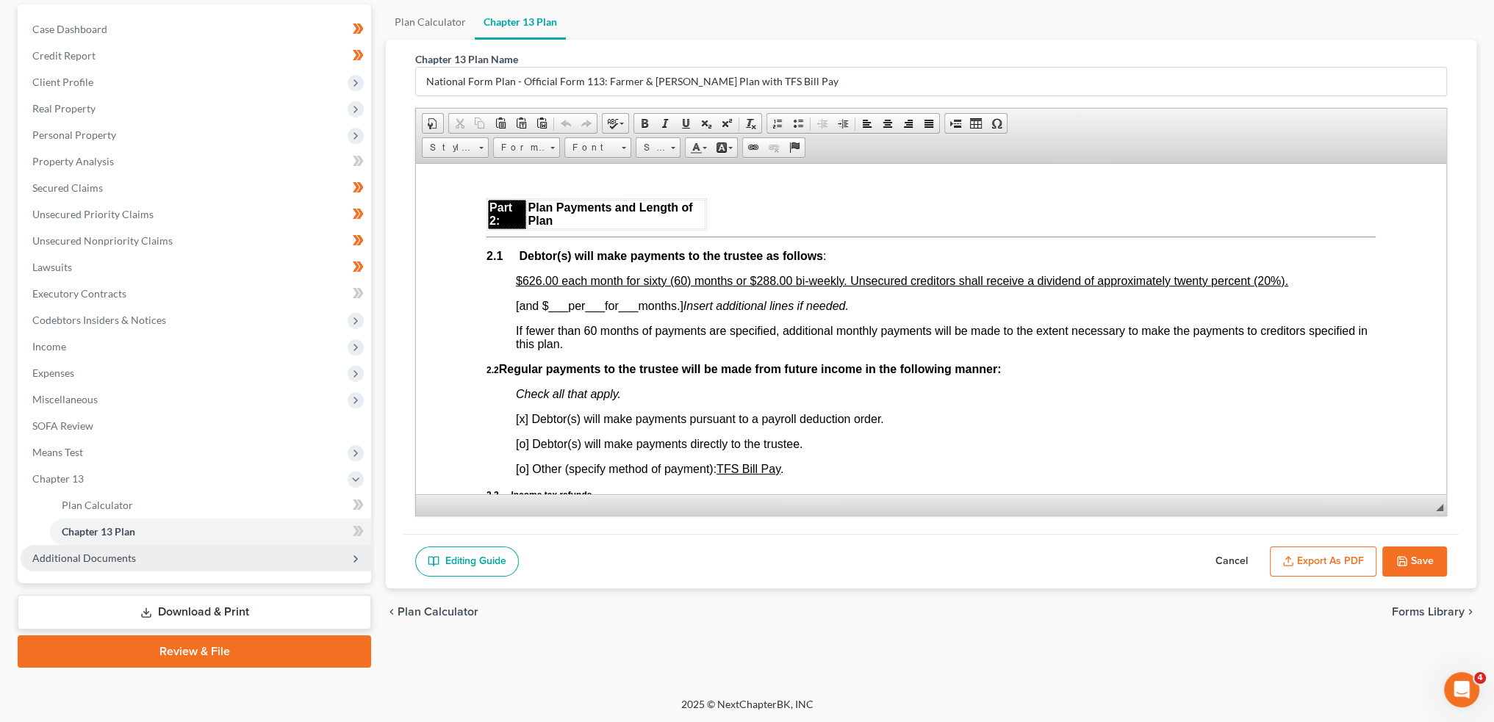
click at [62, 552] on span "Additional Documents" at bounding box center [84, 558] width 104 height 12
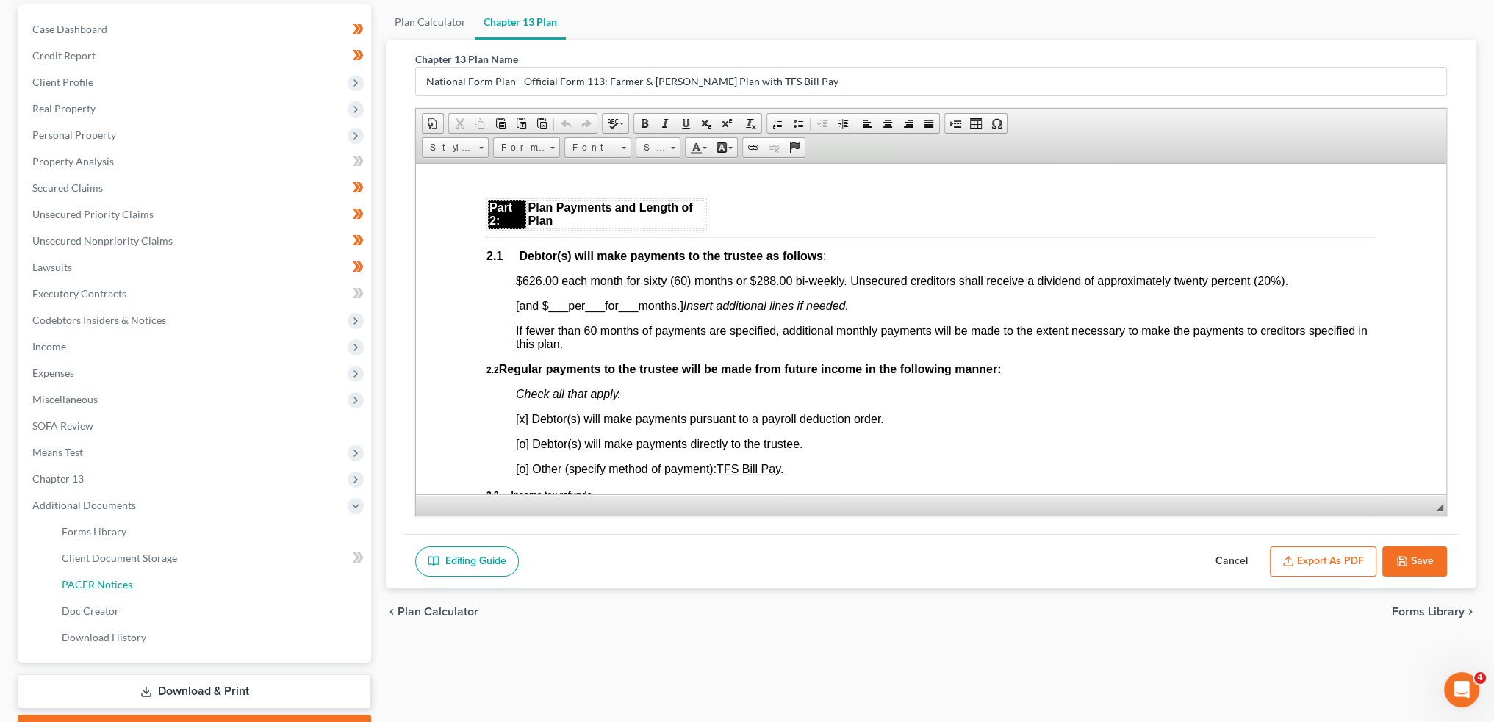
drag, startPoint x: 82, startPoint y: 586, endPoint x: 1439, endPoint y: 524, distance: 1358.4
click at [82, 585] on span "PACER Notices" at bounding box center [97, 584] width 71 height 12
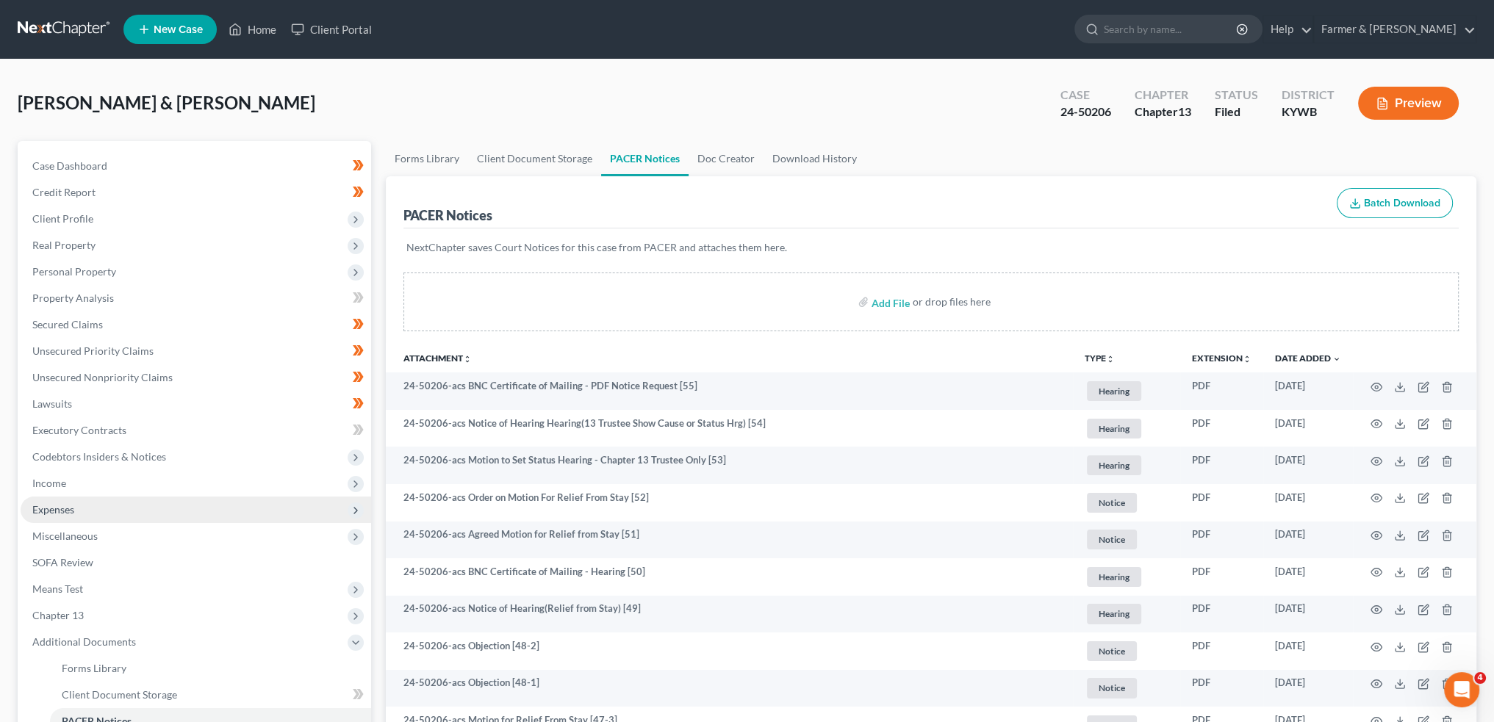
click at [99, 511] on span "Expenses" at bounding box center [196, 510] width 350 height 26
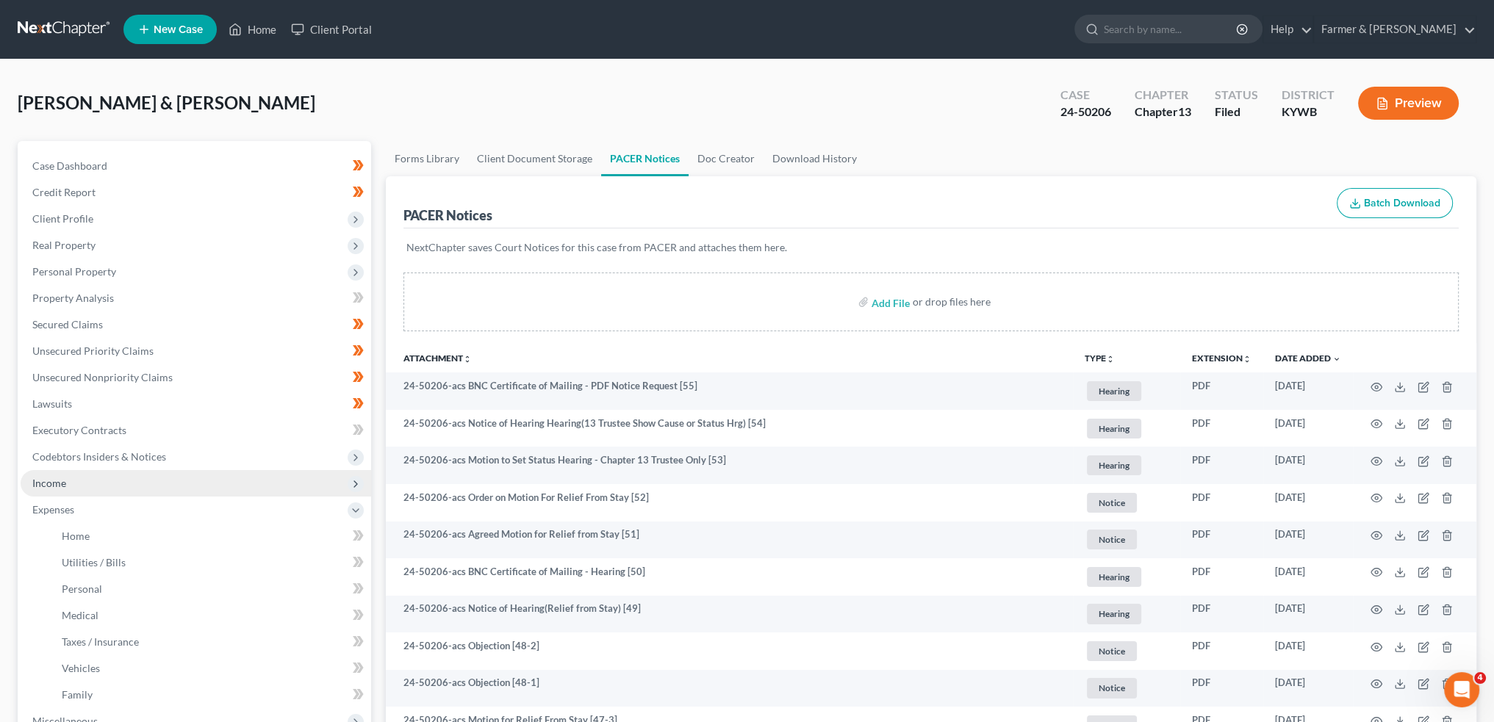
click at [91, 487] on span "Income" at bounding box center [196, 483] width 350 height 26
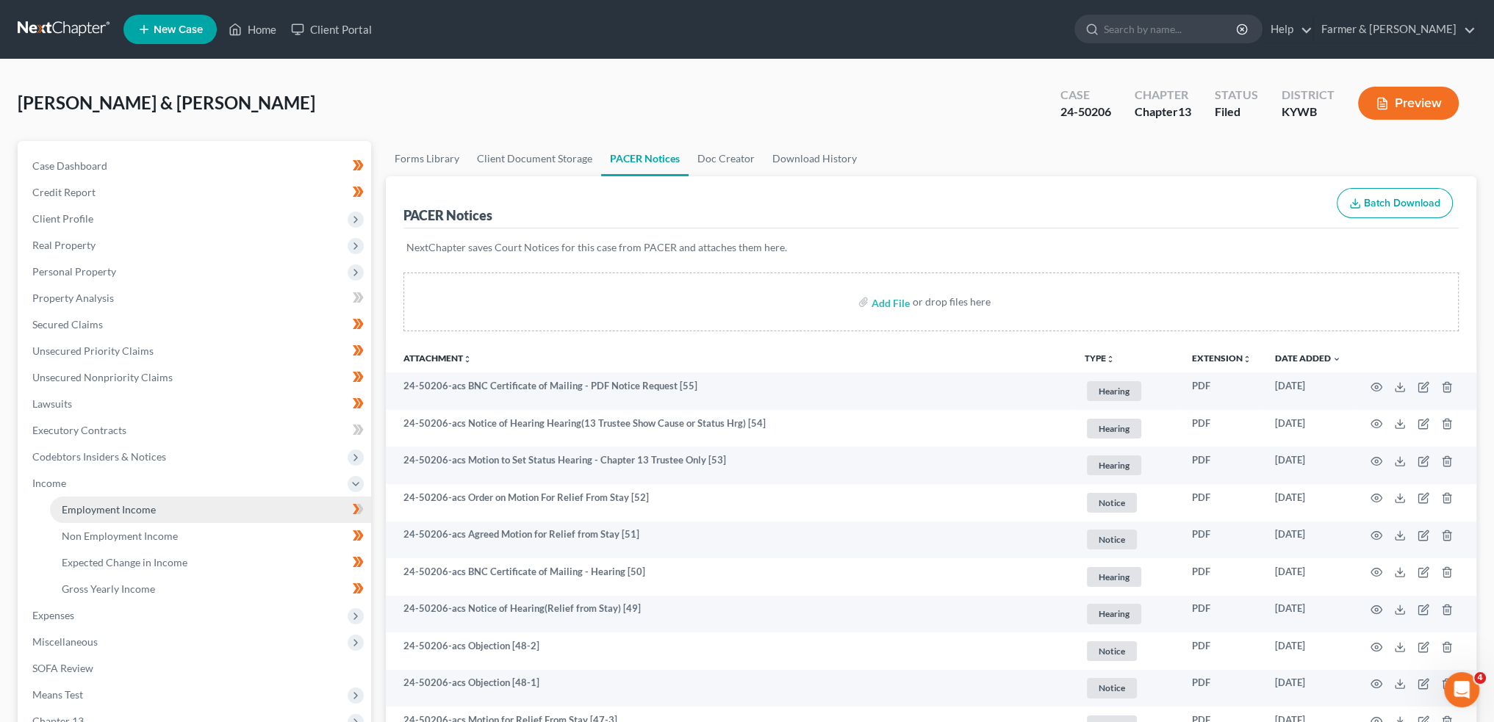
click at [87, 508] on span "Employment Income" at bounding box center [109, 509] width 94 height 12
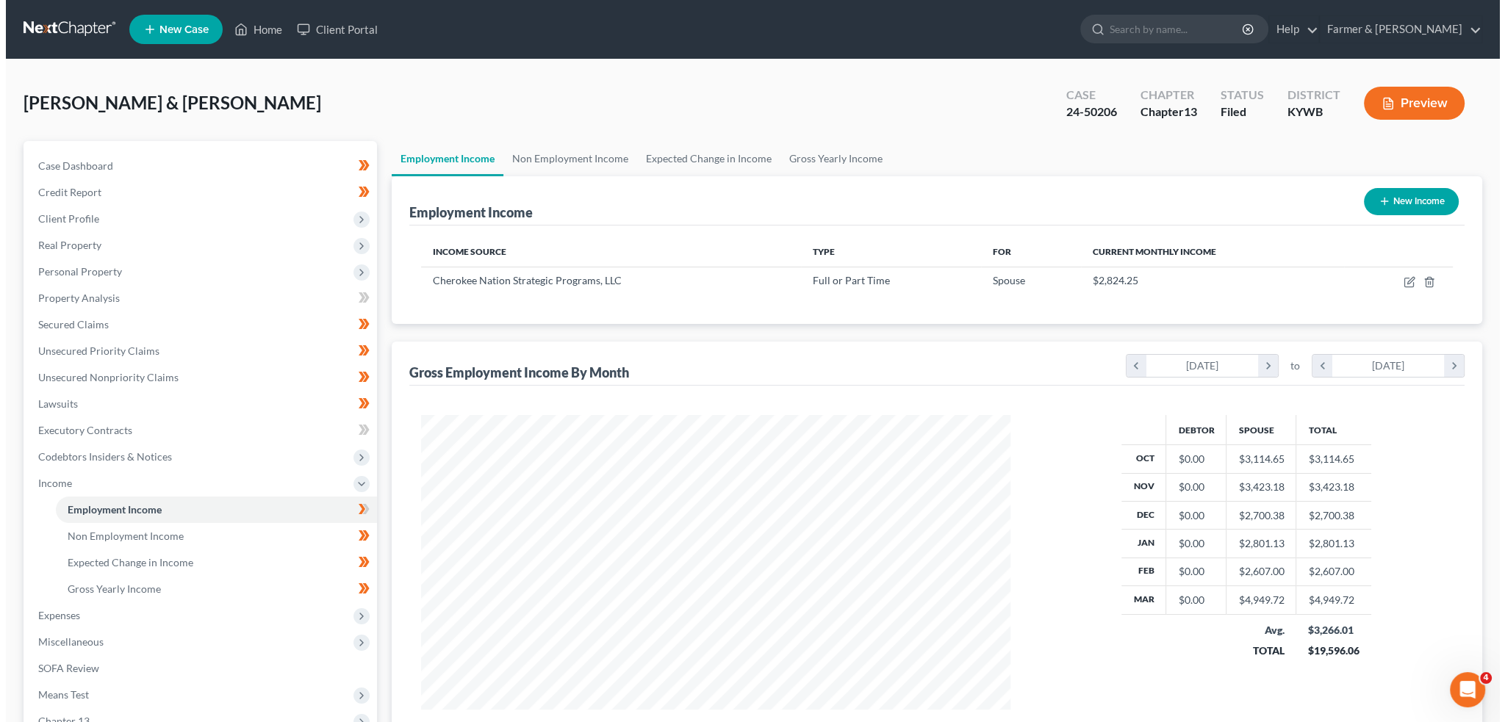
scroll to position [295, 618]
click at [1404, 281] on icon "button" at bounding box center [1404, 280] width 7 height 7
select select "0"
select select "37"
select select "2"
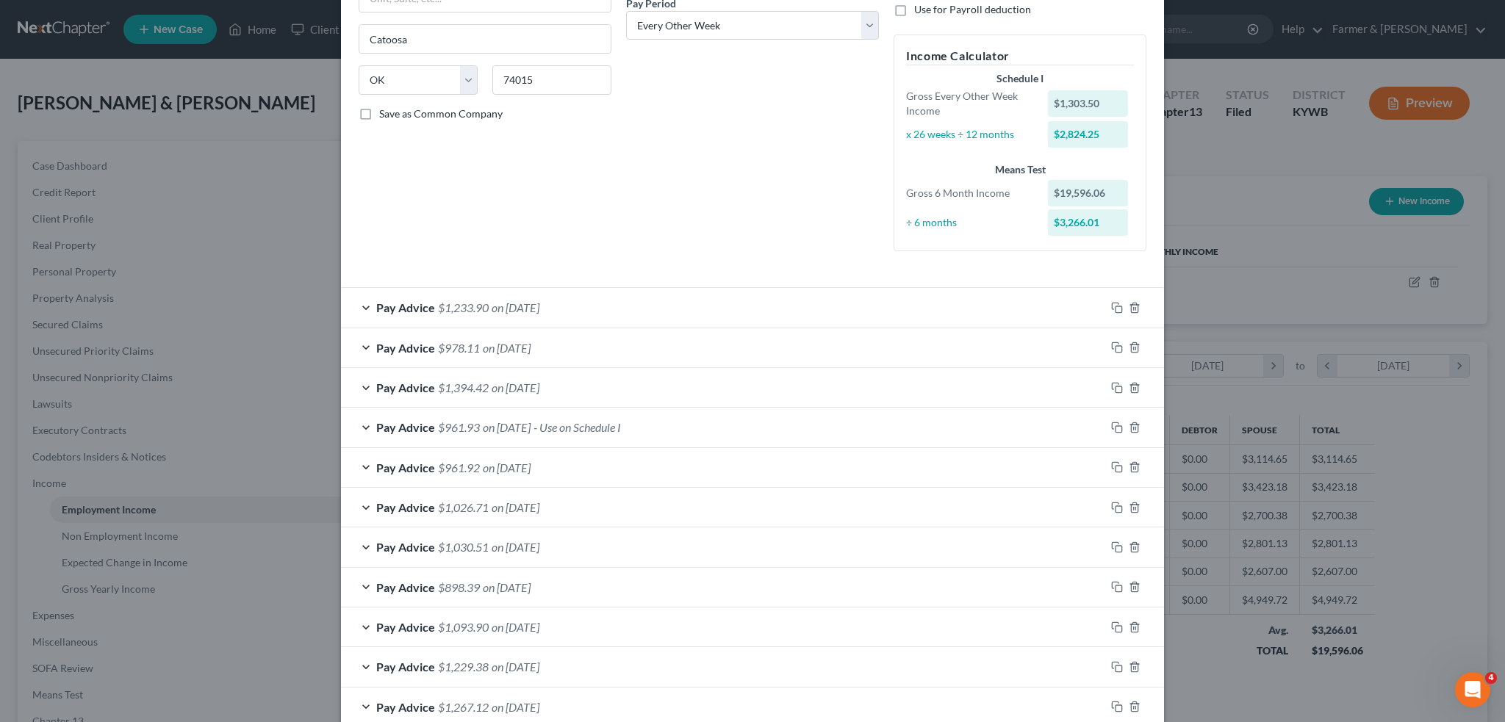
scroll to position [367, 0]
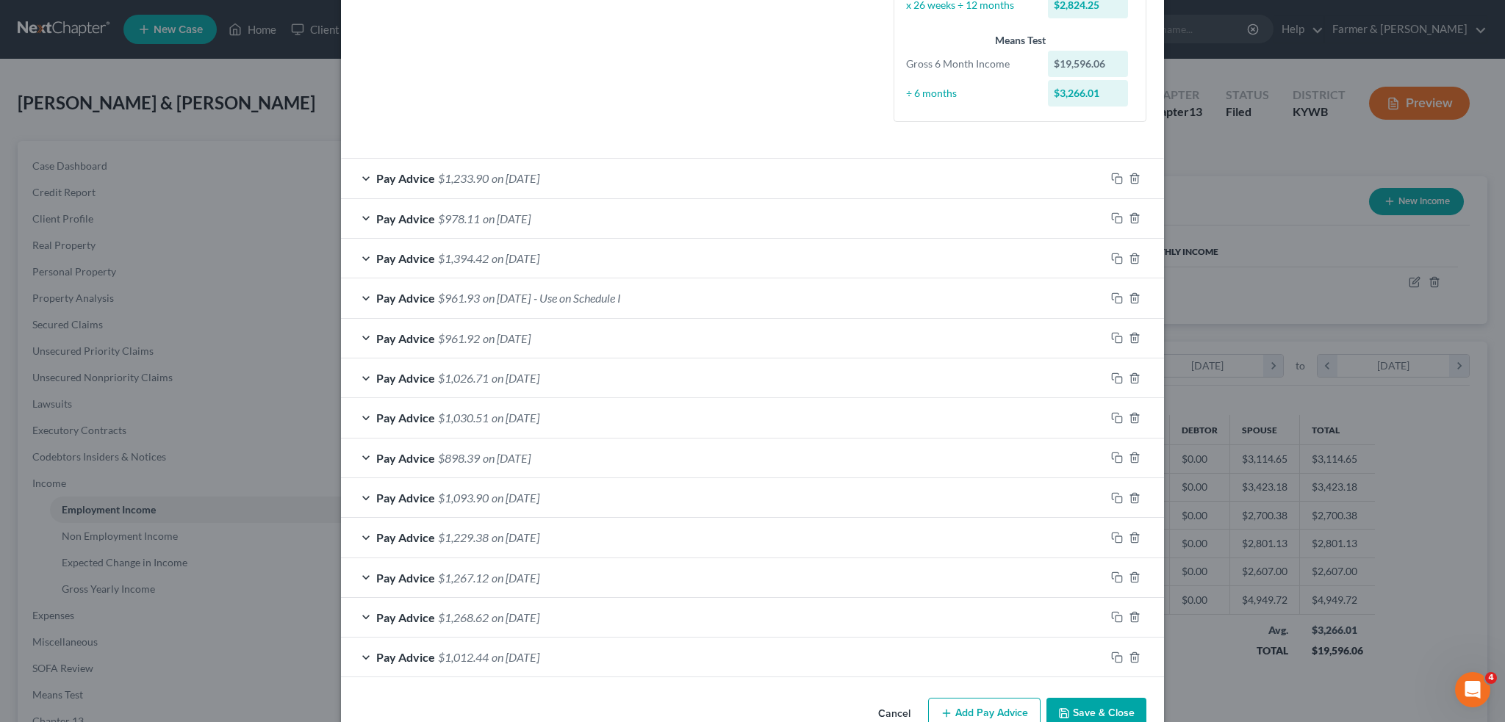
click at [662, 375] on div "Pay Advice $1,026.71 on 01/19/2024" at bounding box center [723, 378] width 764 height 39
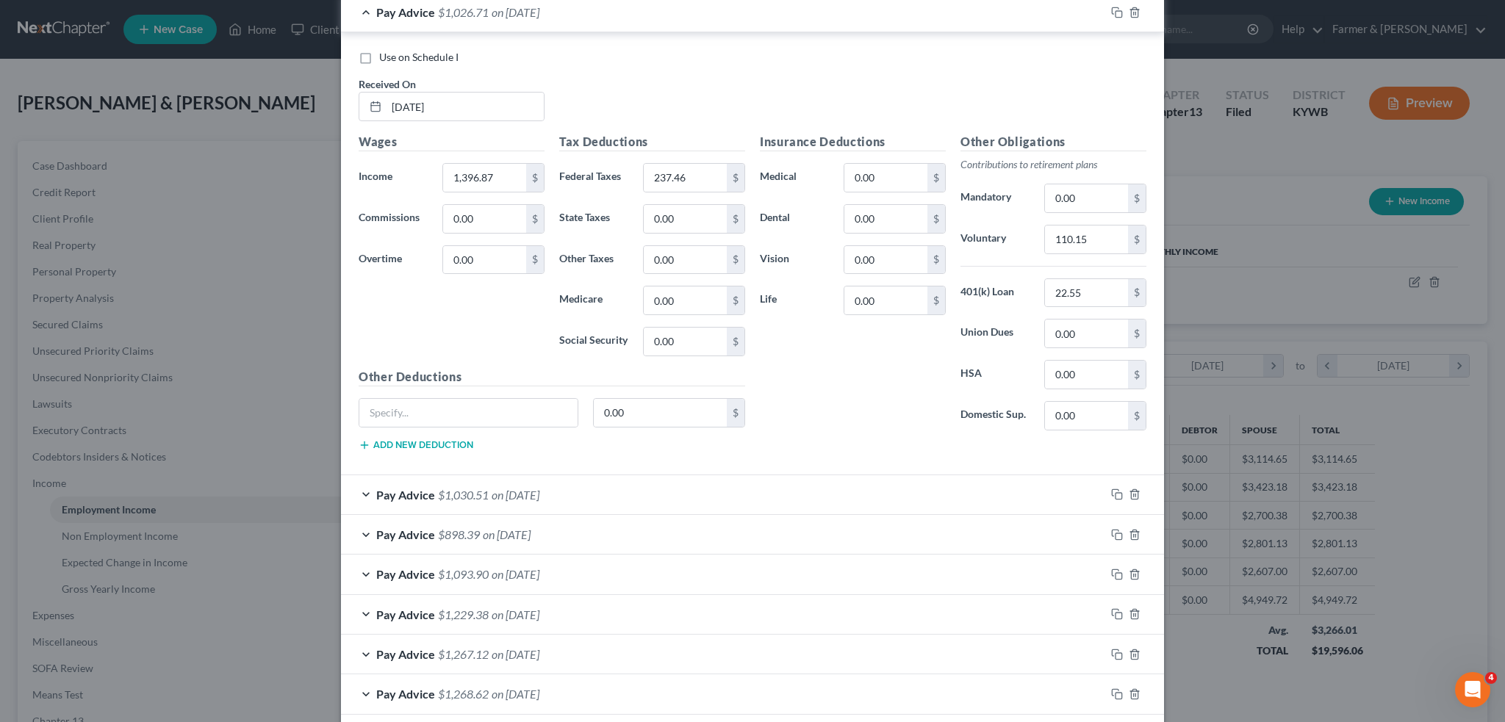
scroll to position [841, 0]
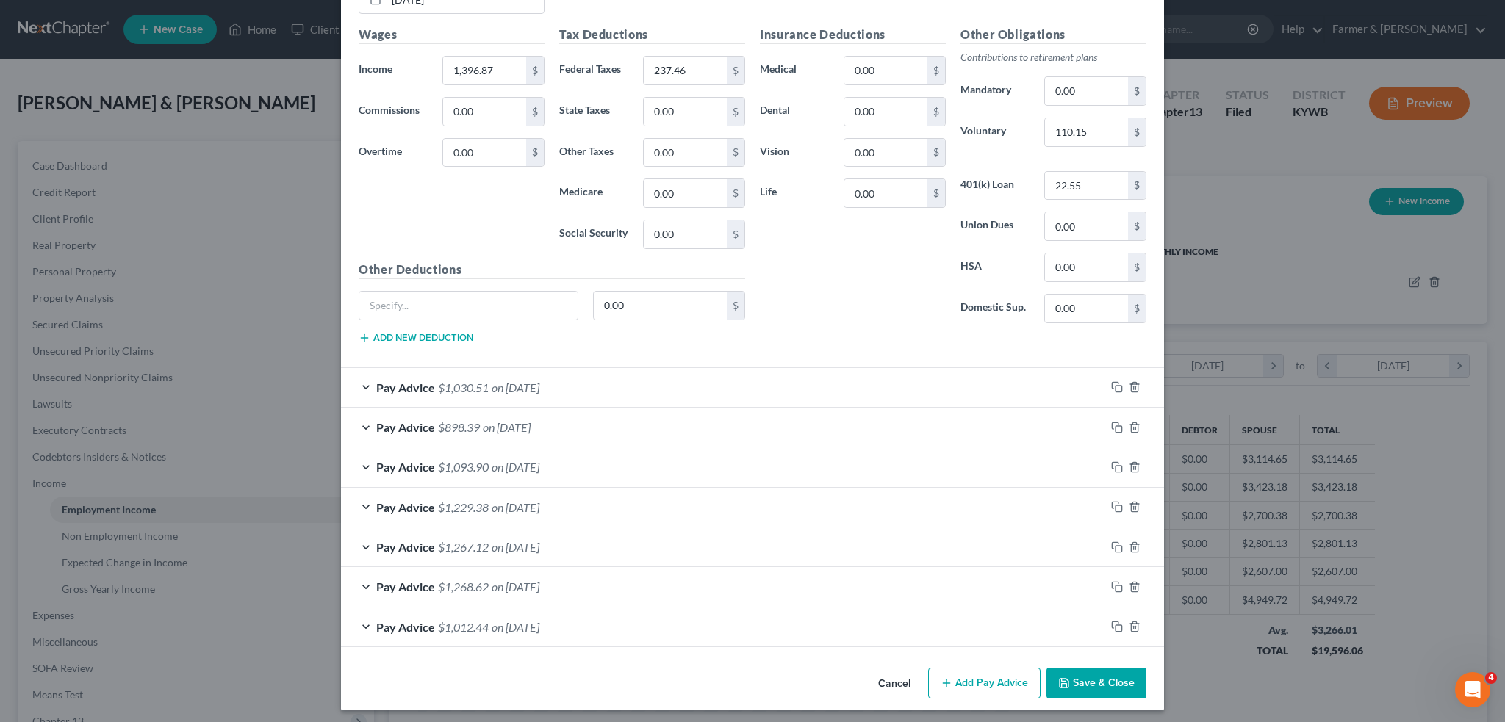
click at [625, 460] on div "Pay Advice $1,093.90 on 12/08/2023" at bounding box center [723, 466] width 764 height 39
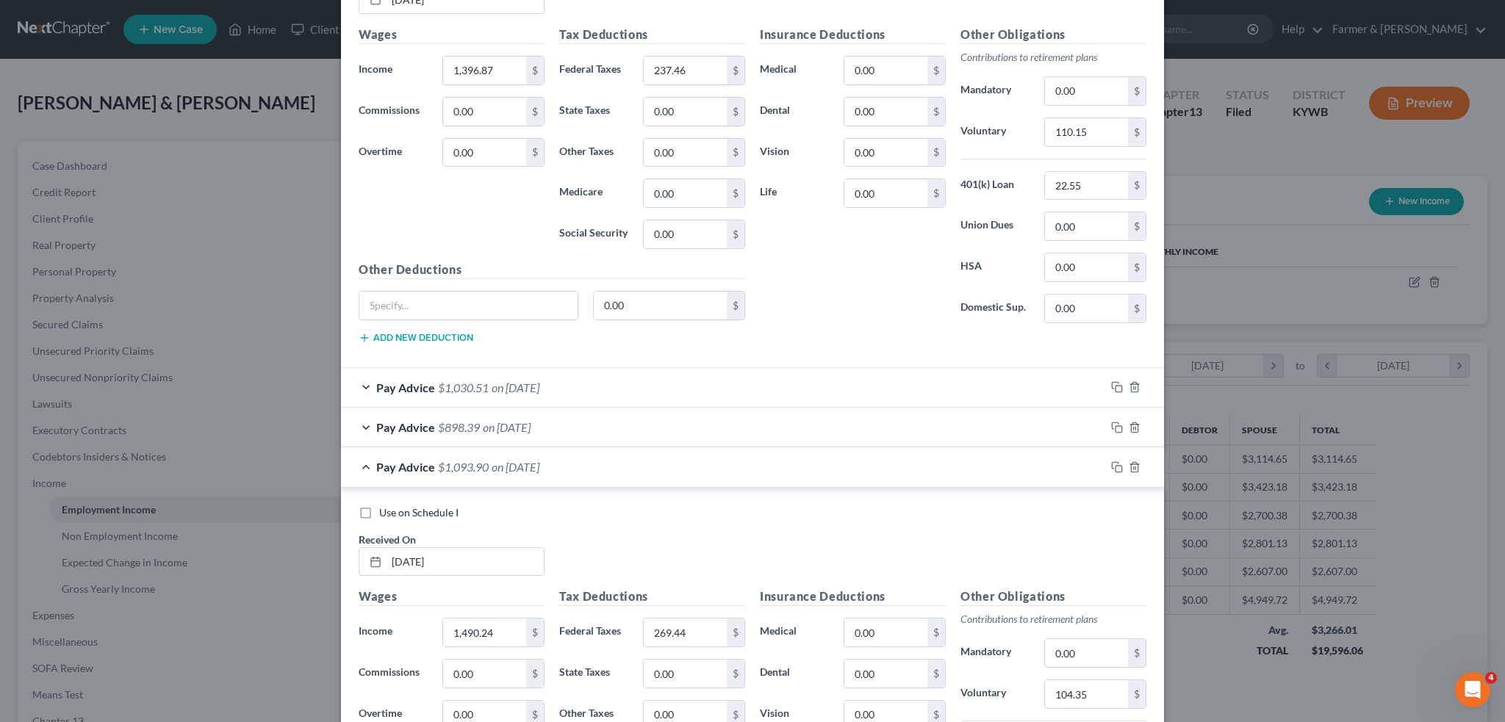
click at [379, 510] on label "Use on Schedule I" at bounding box center [418, 512] width 79 height 15
click at [385, 510] on input "Use on Schedule I" at bounding box center [390, 510] width 10 height 10
checkbox input "true"
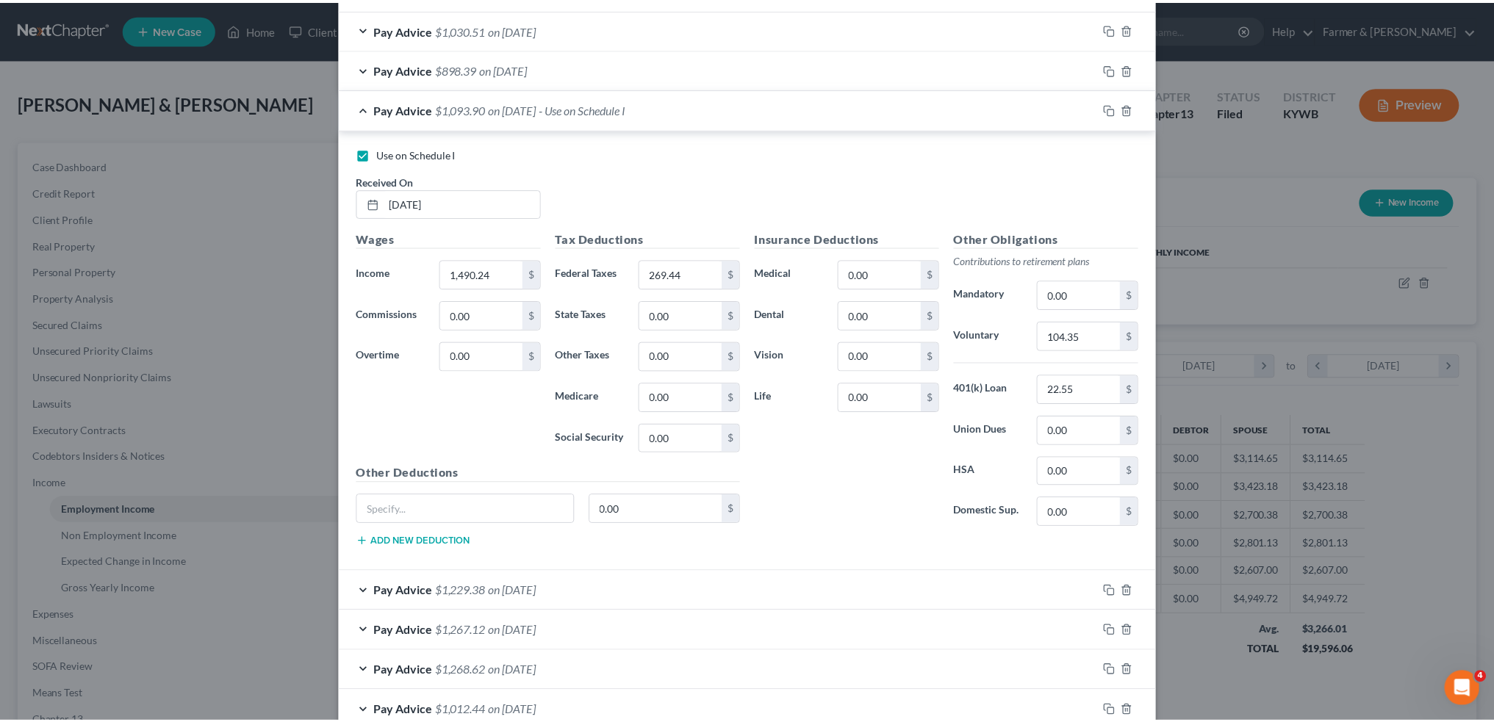
scroll to position [1281, 0]
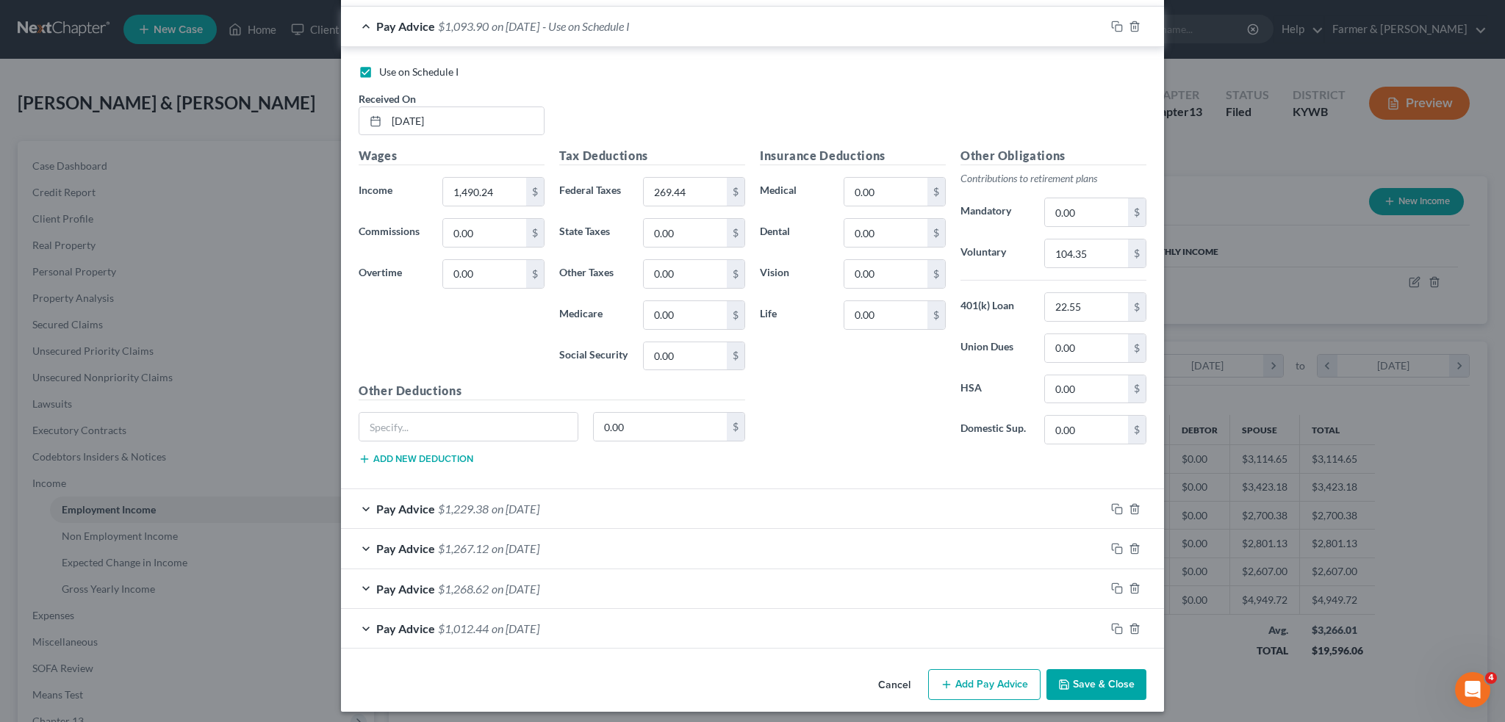
click at [1079, 681] on button "Save & Close" at bounding box center [1096, 684] width 100 height 31
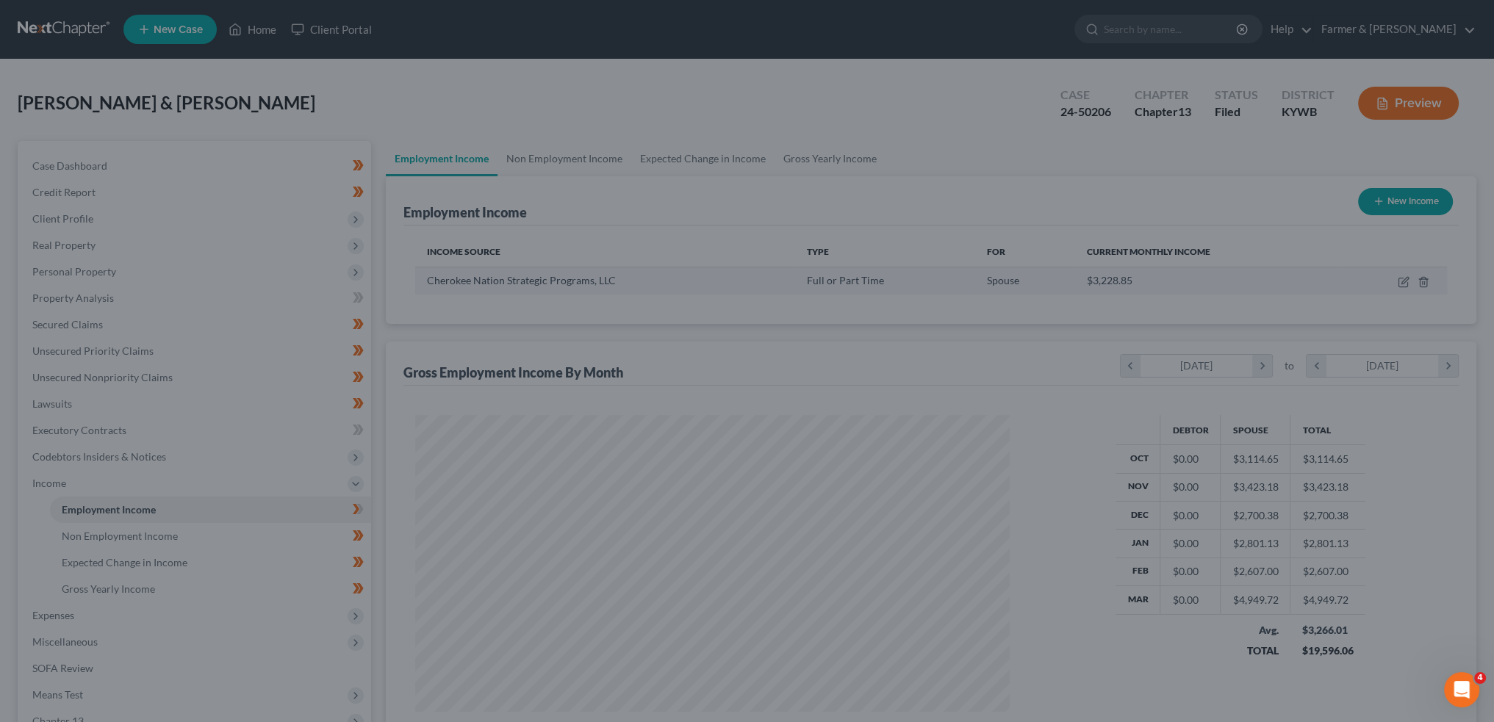
scroll to position [734413, 734088]
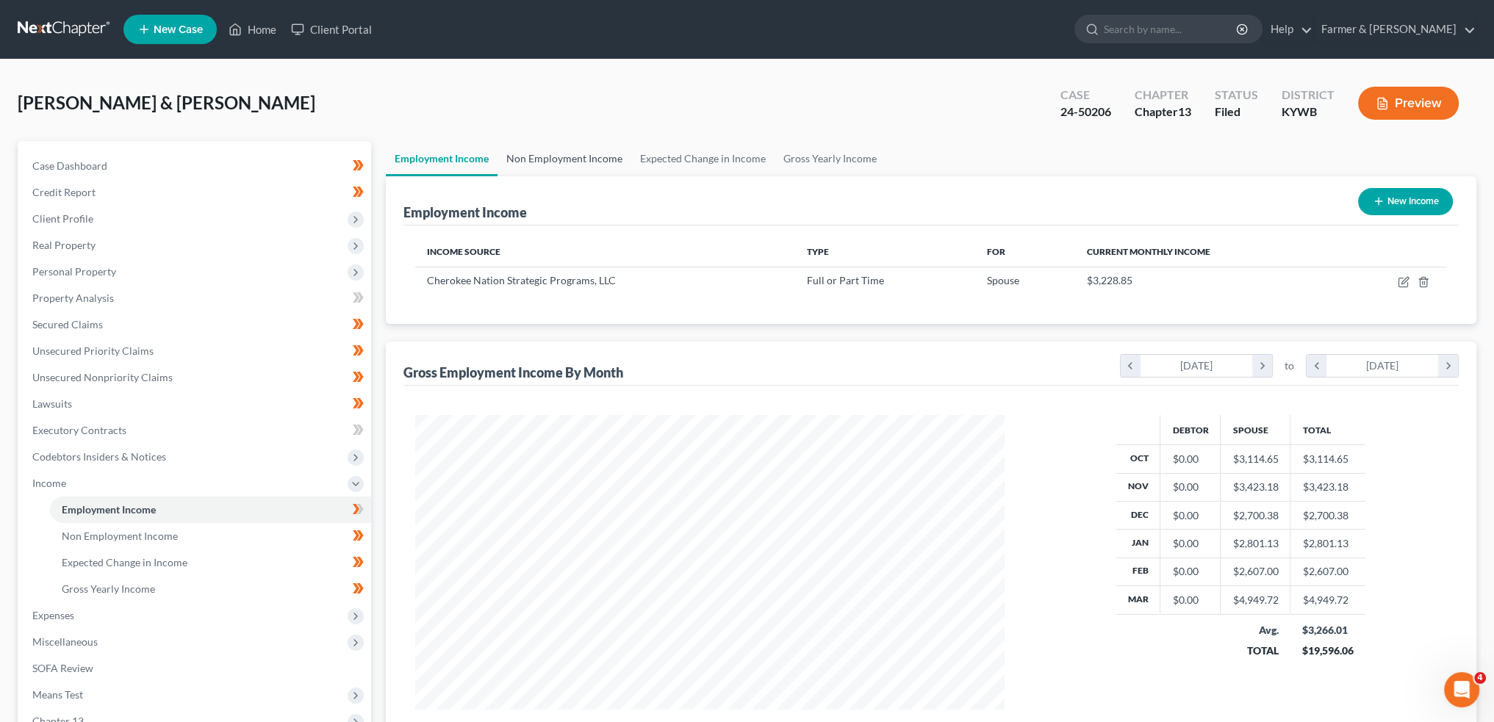
click at [554, 154] on link "Non Employment Income" at bounding box center [564, 158] width 134 height 35
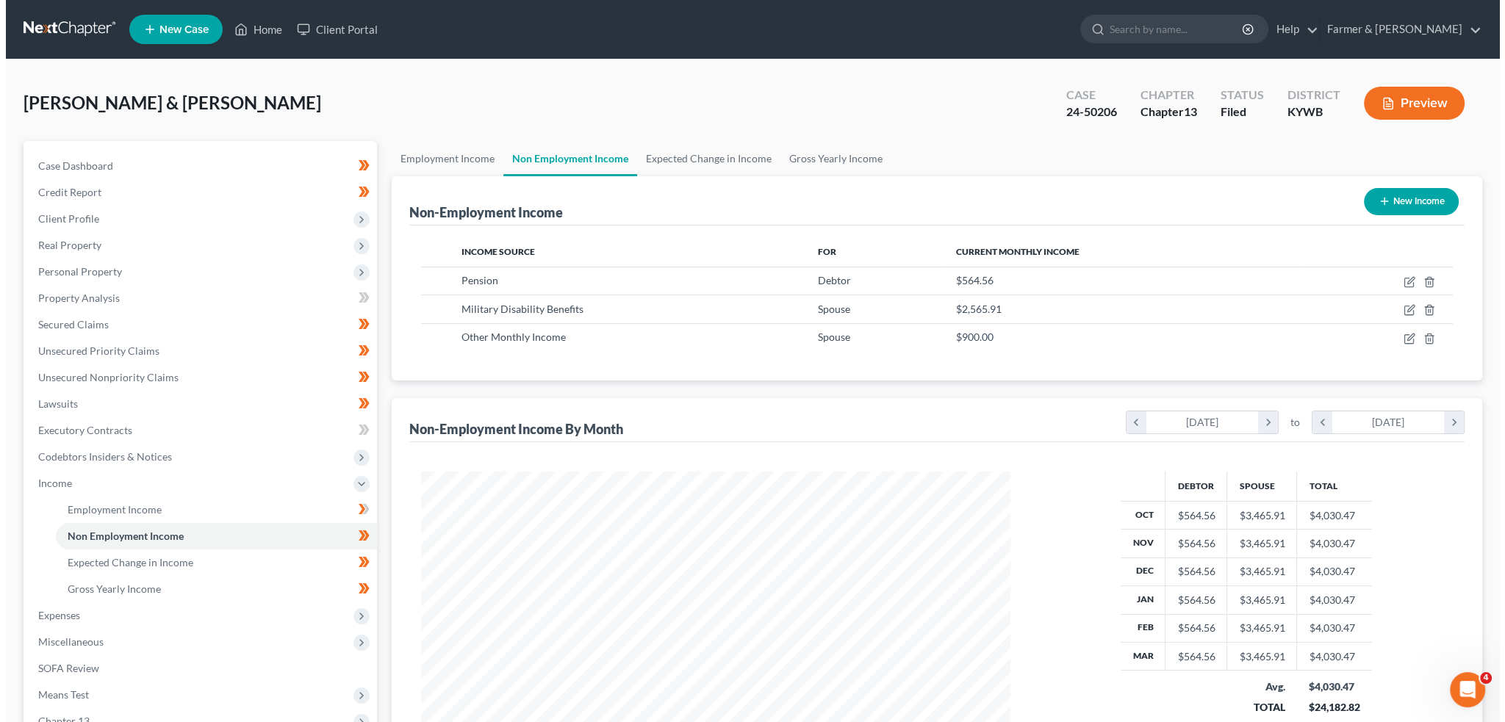
scroll to position [295, 618]
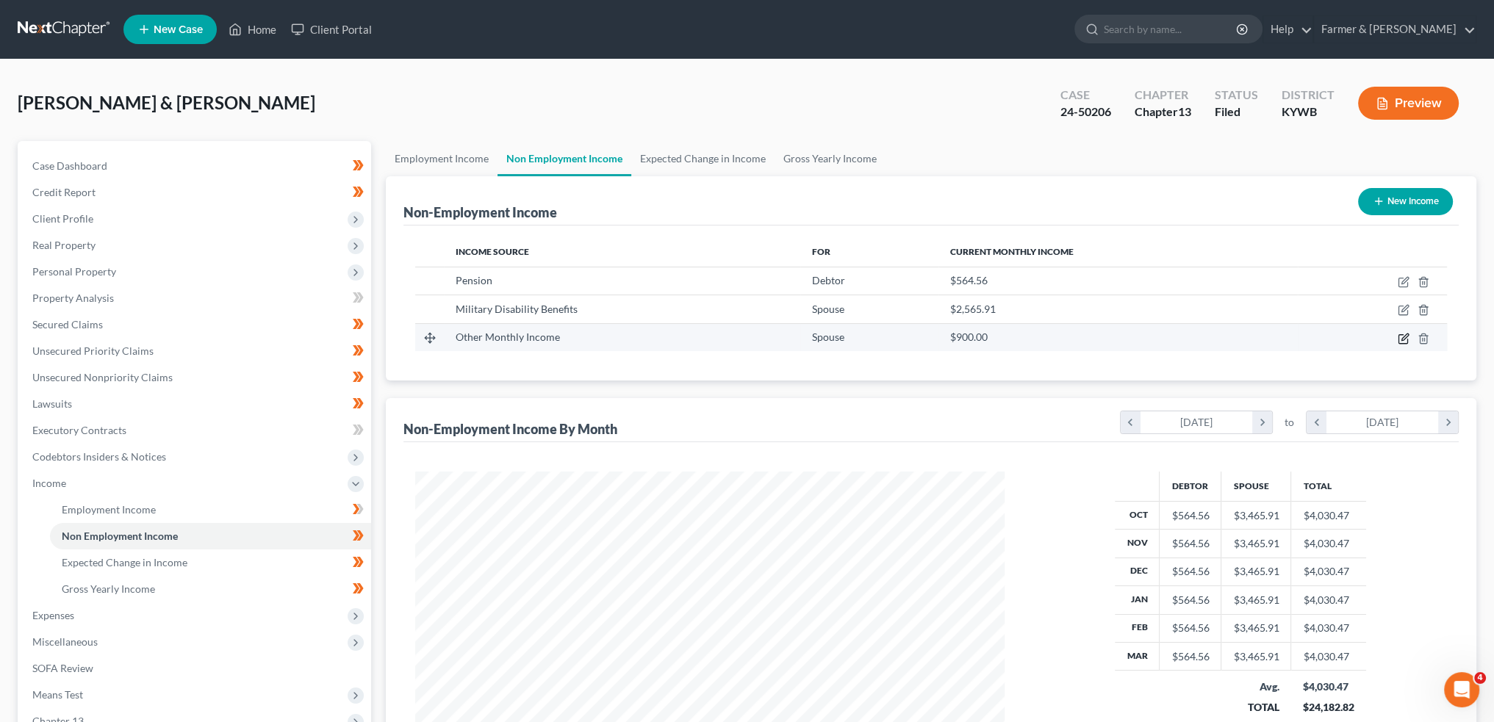
click at [1404, 336] on icon "button" at bounding box center [1403, 339] width 12 height 12
select select "13"
select select "0"
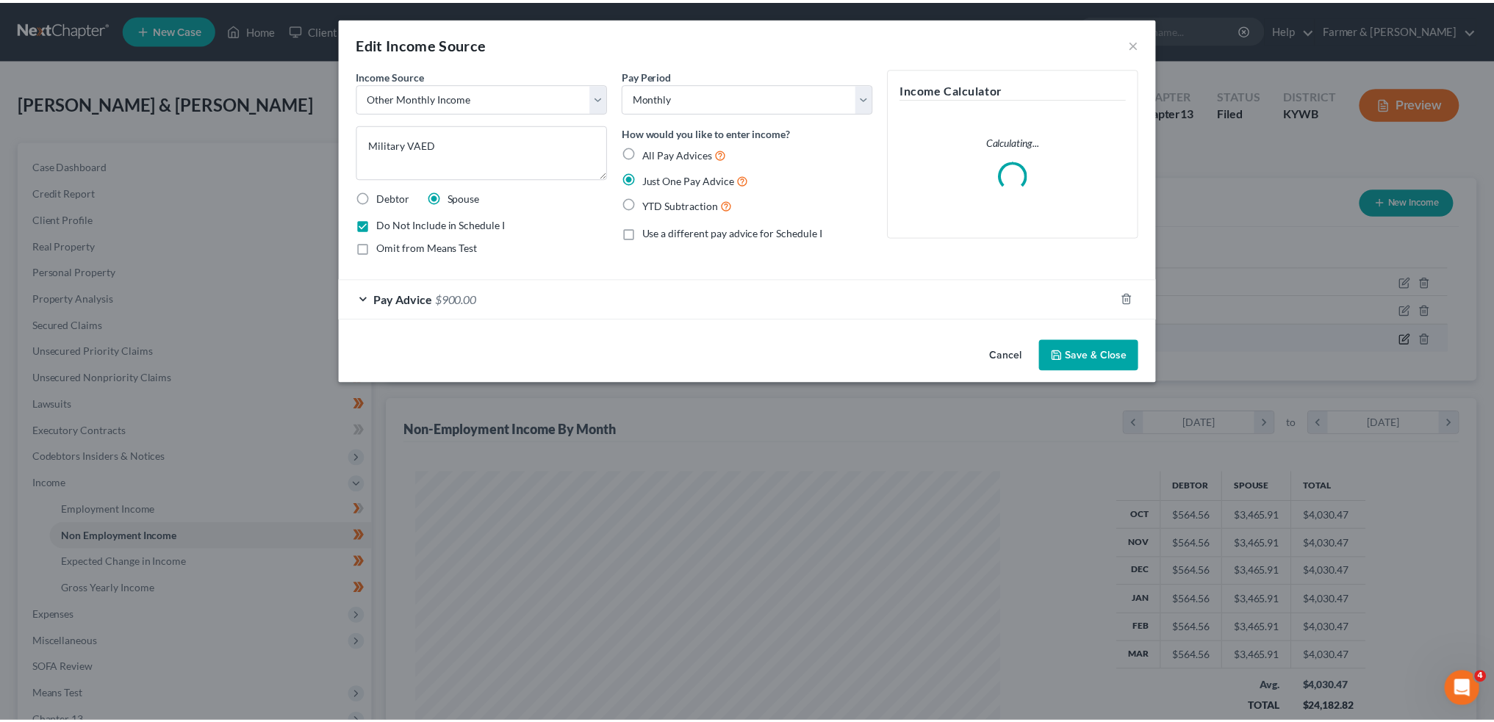
scroll to position [297, 623]
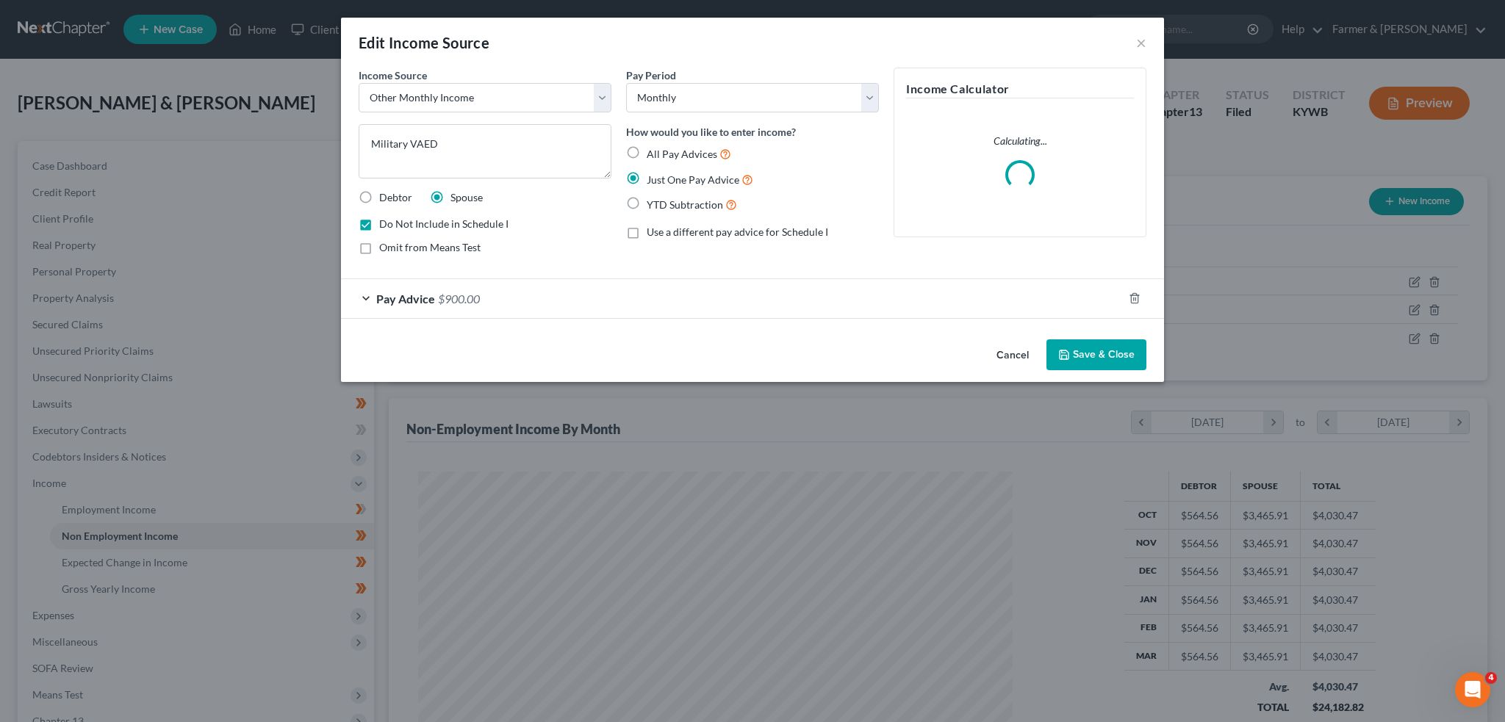
click at [1110, 361] on button "Save & Close" at bounding box center [1096, 354] width 100 height 31
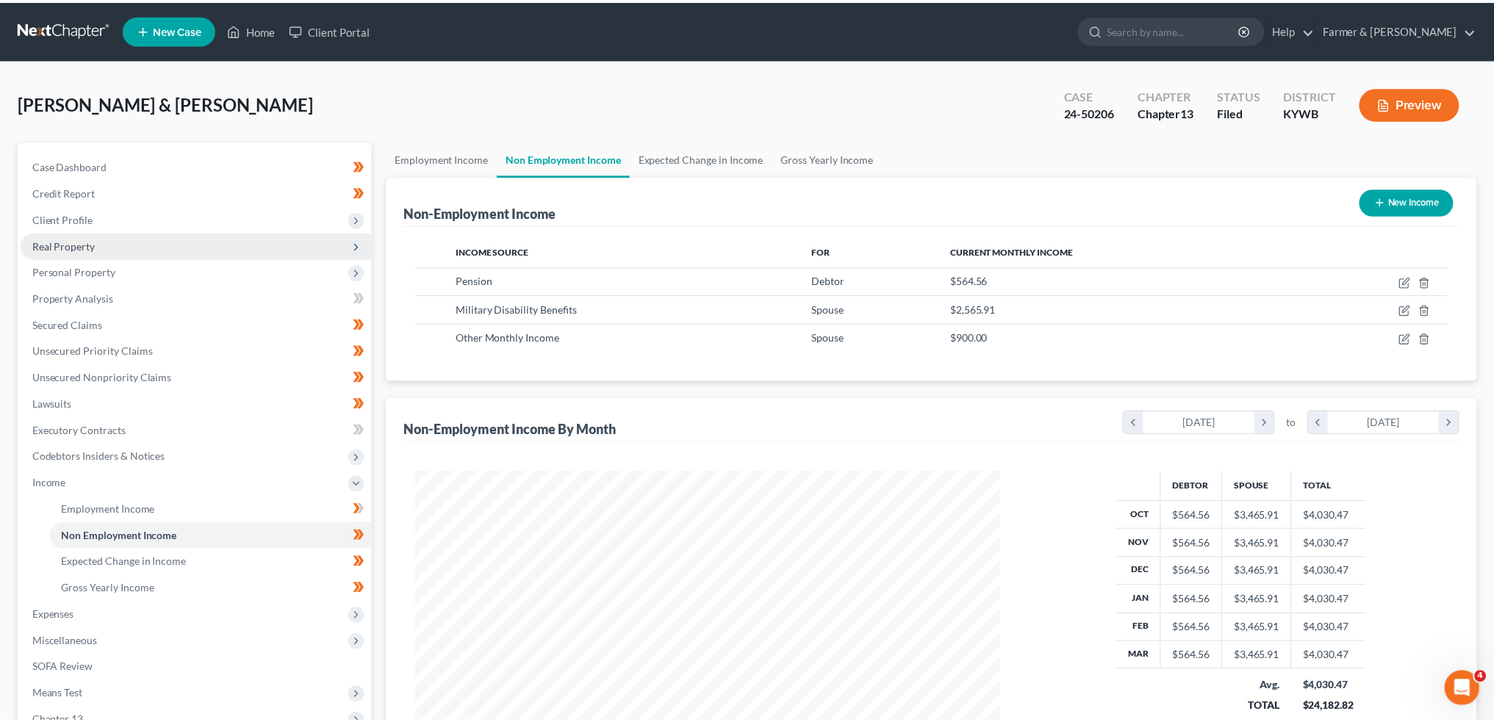
scroll to position [734413, 734088]
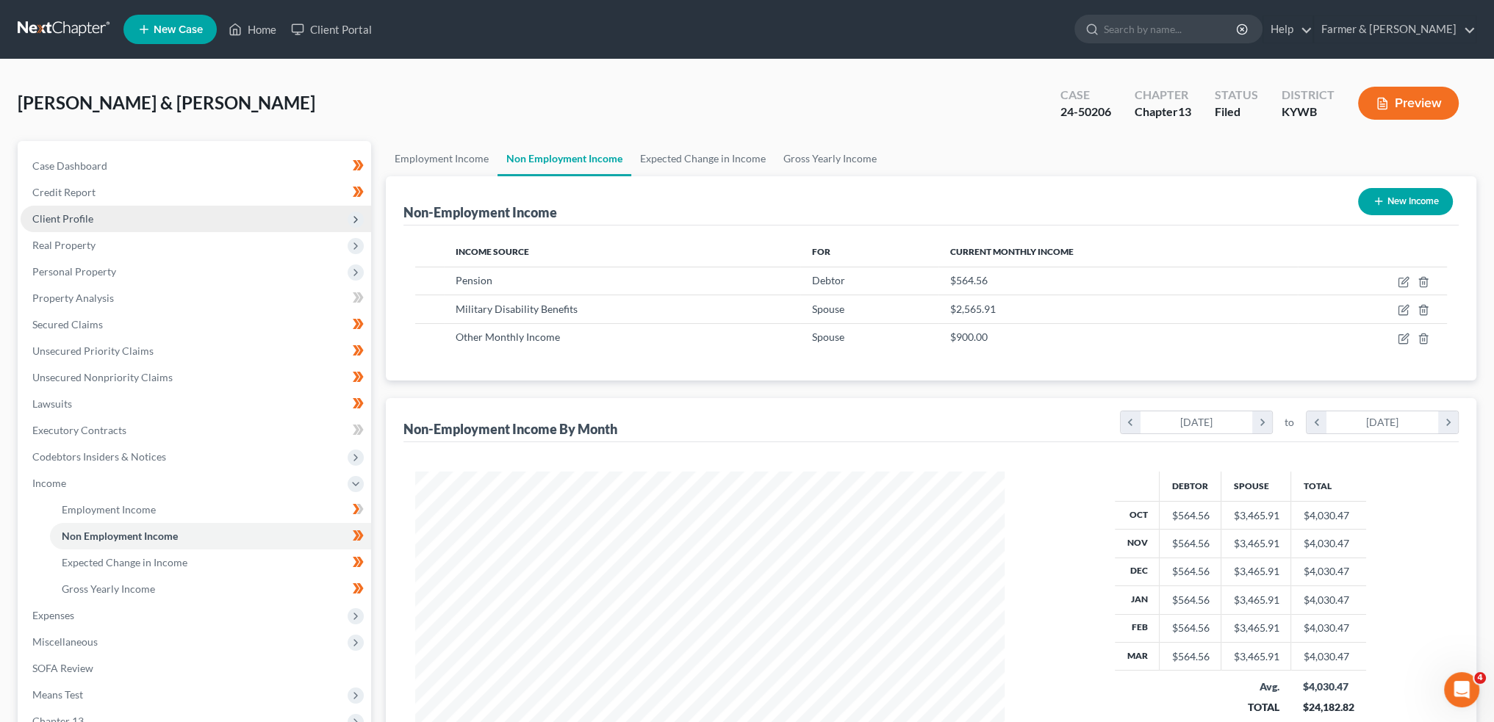
click at [68, 217] on span "Client Profile" at bounding box center [62, 218] width 61 height 12
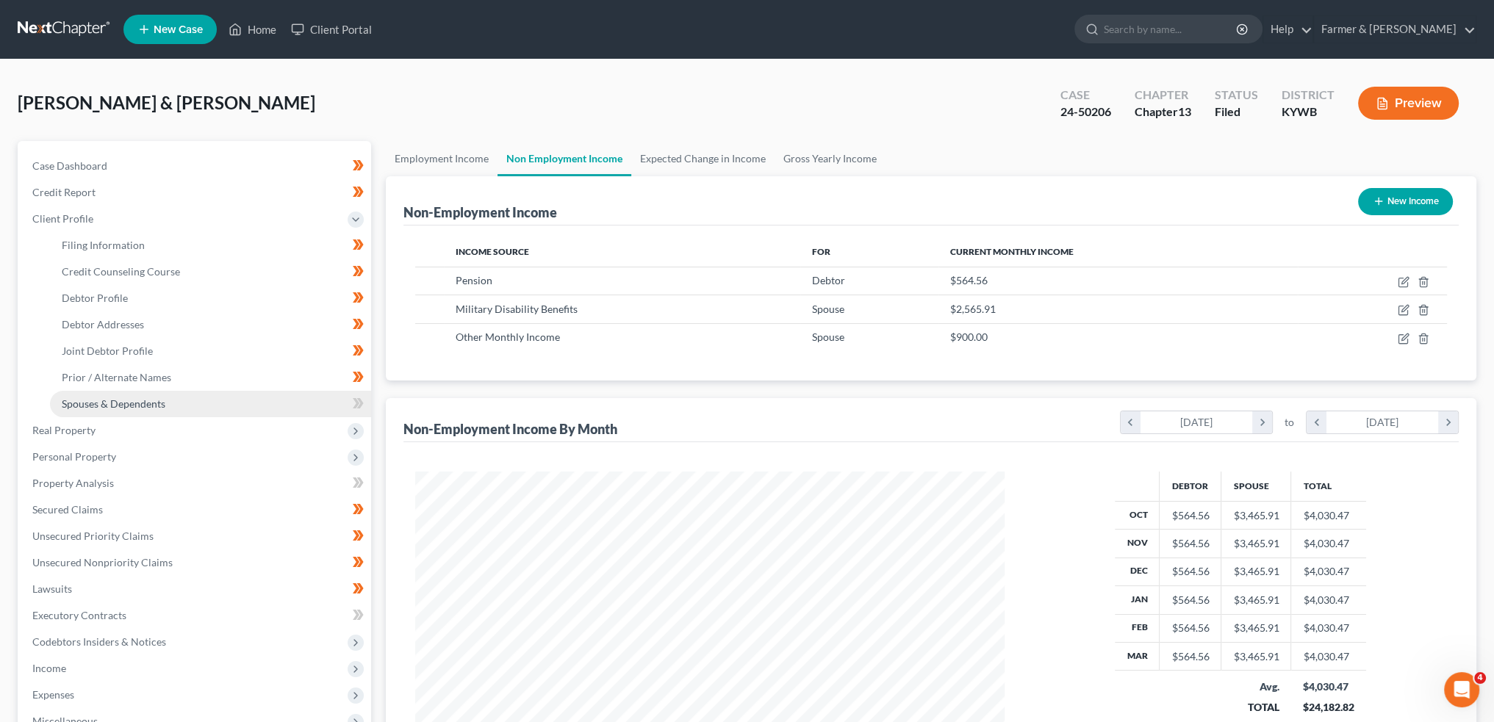
click at [98, 395] on link "Spouses & Dependents" at bounding box center [210, 404] width 321 height 26
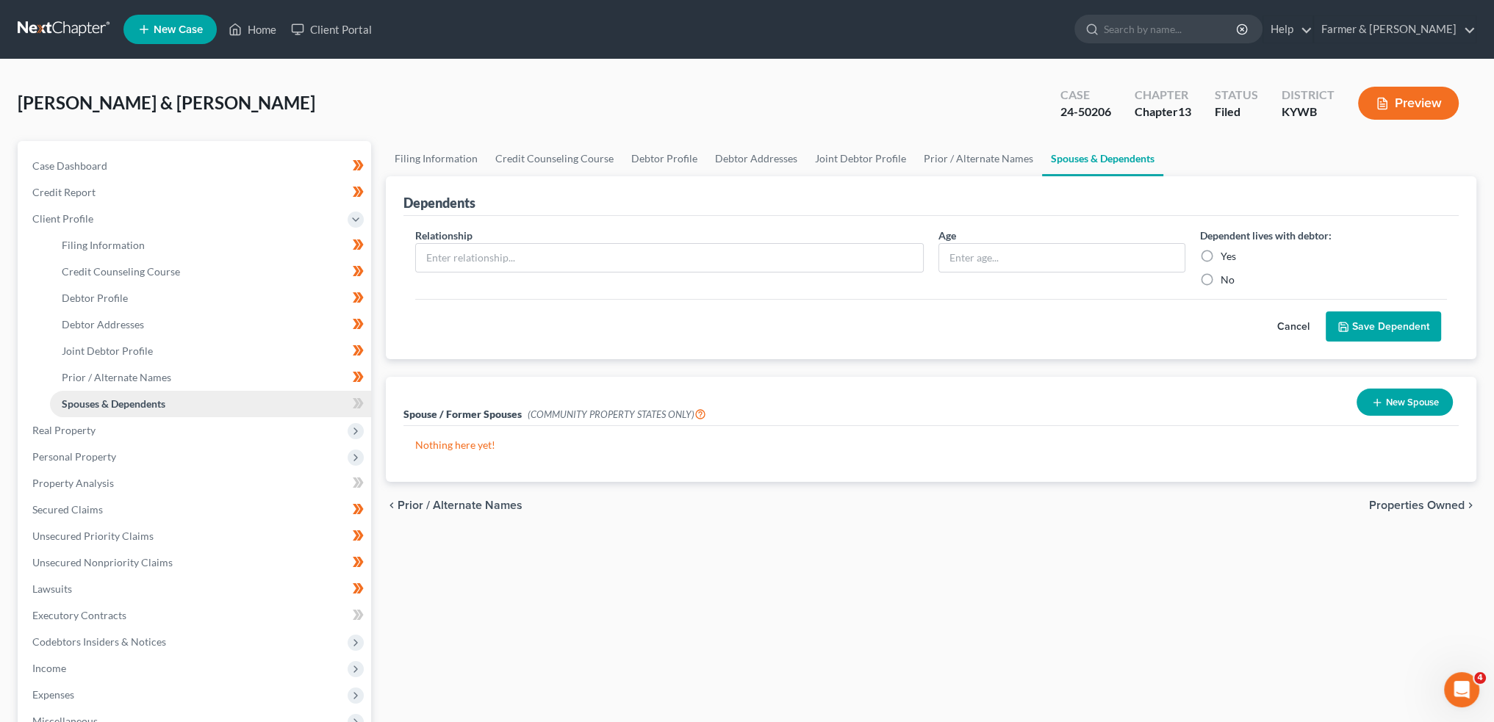
scroll to position [269, 0]
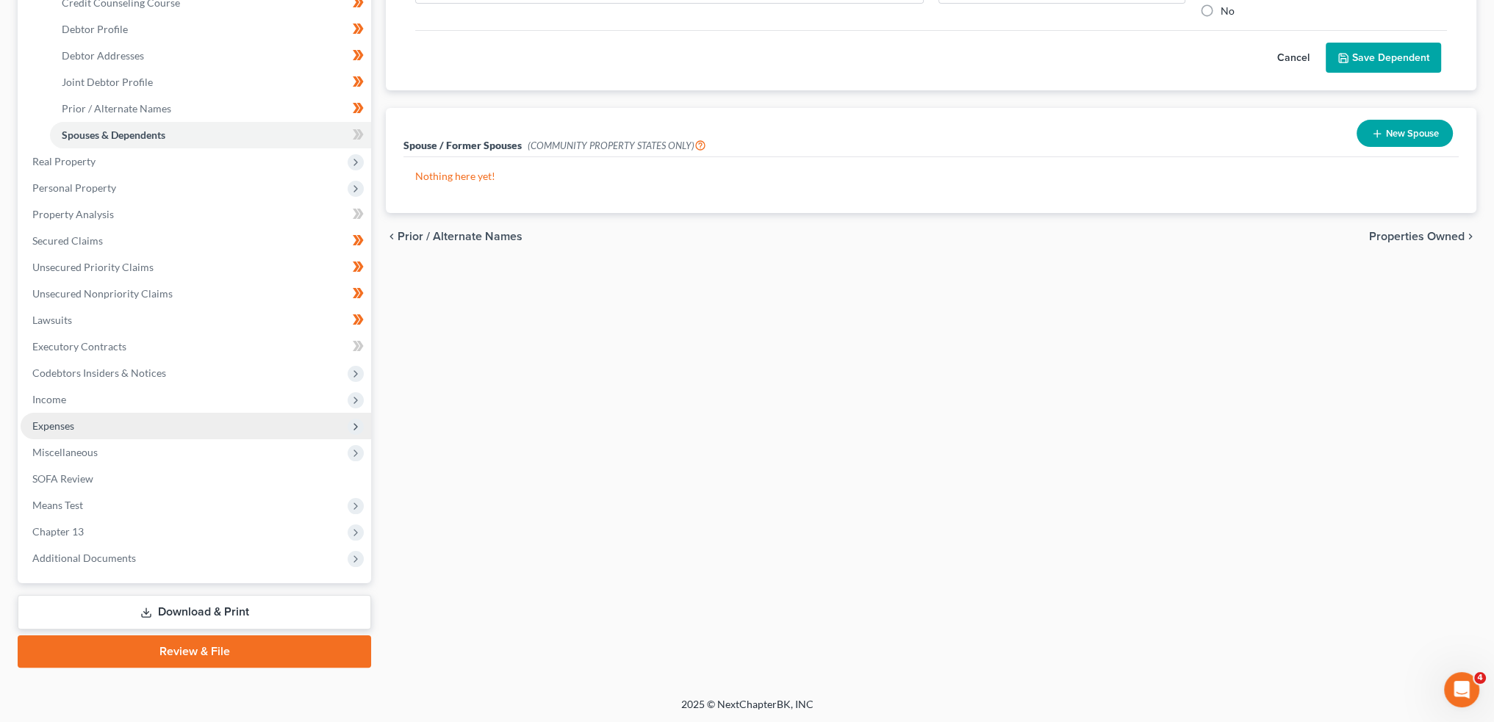
click at [86, 422] on span "Expenses" at bounding box center [196, 426] width 350 height 26
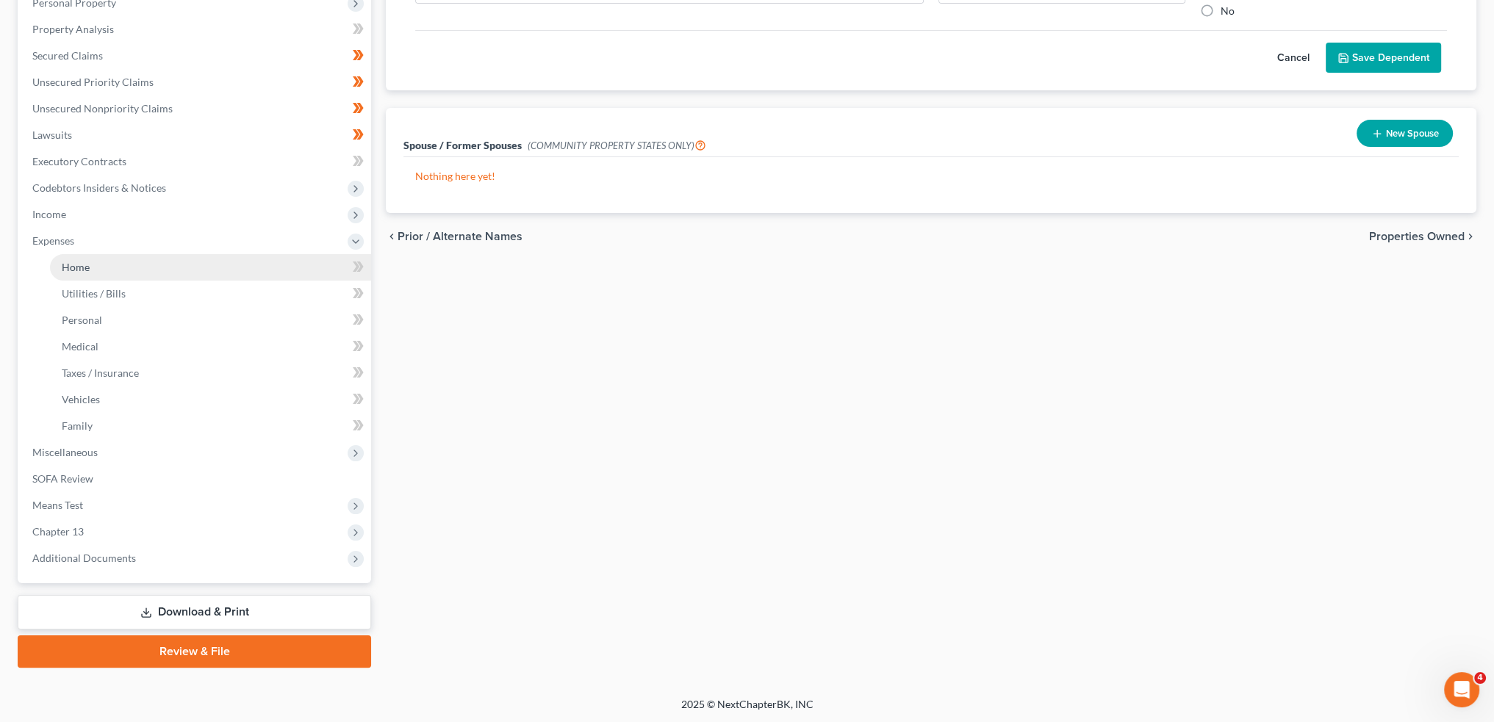
click at [96, 267] on link "Home" at bounding box center [210, 267] width 321 height 26
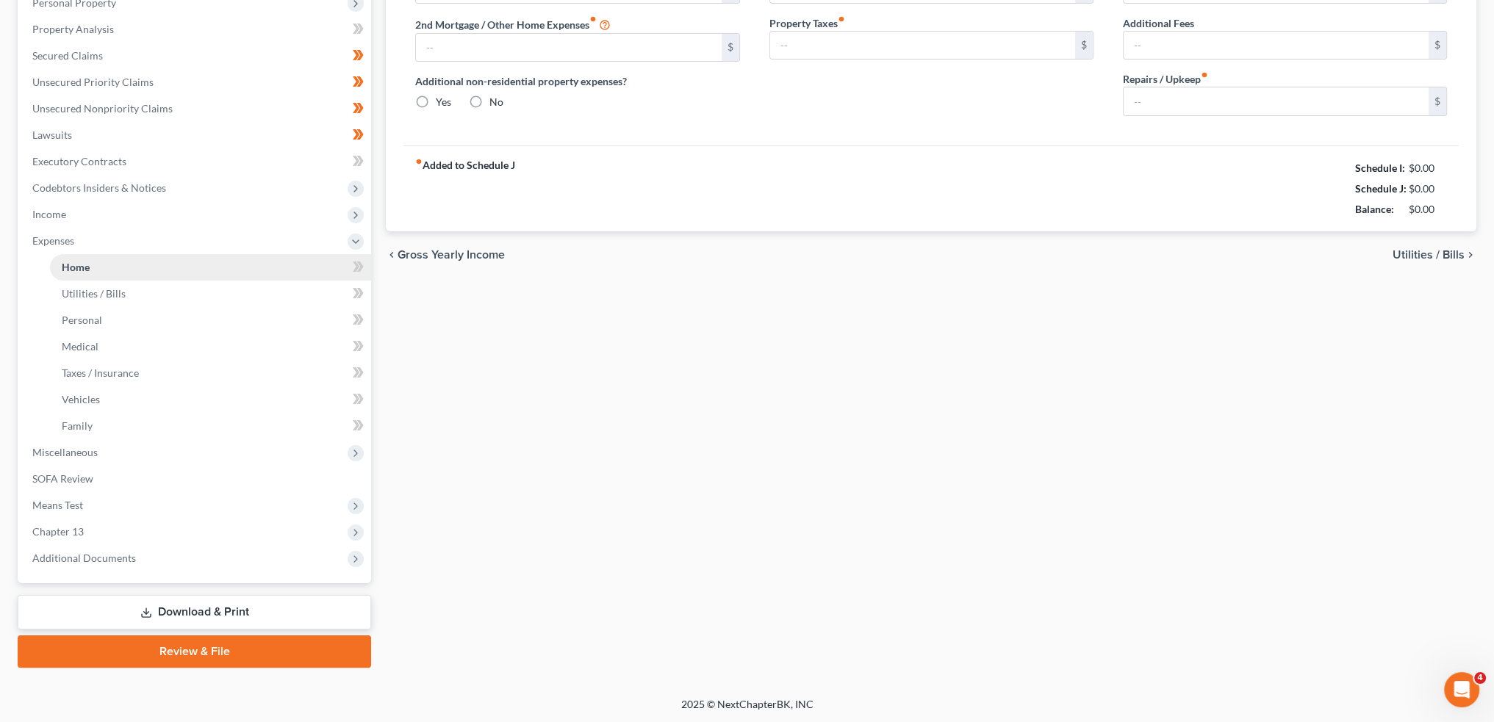
scroll to position [97, 0]
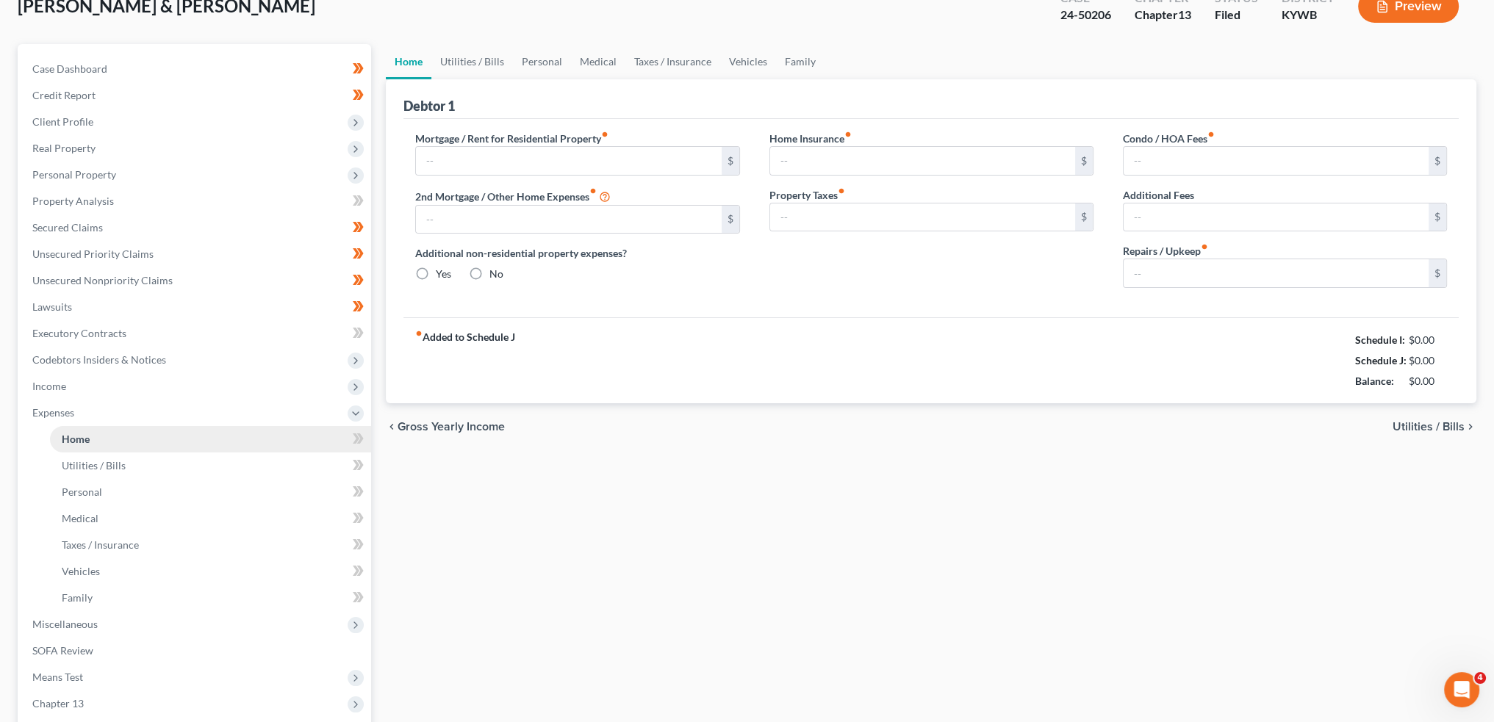
type input "1,770.52"
type input "0.00"
radio input "true"
type input "0.00"
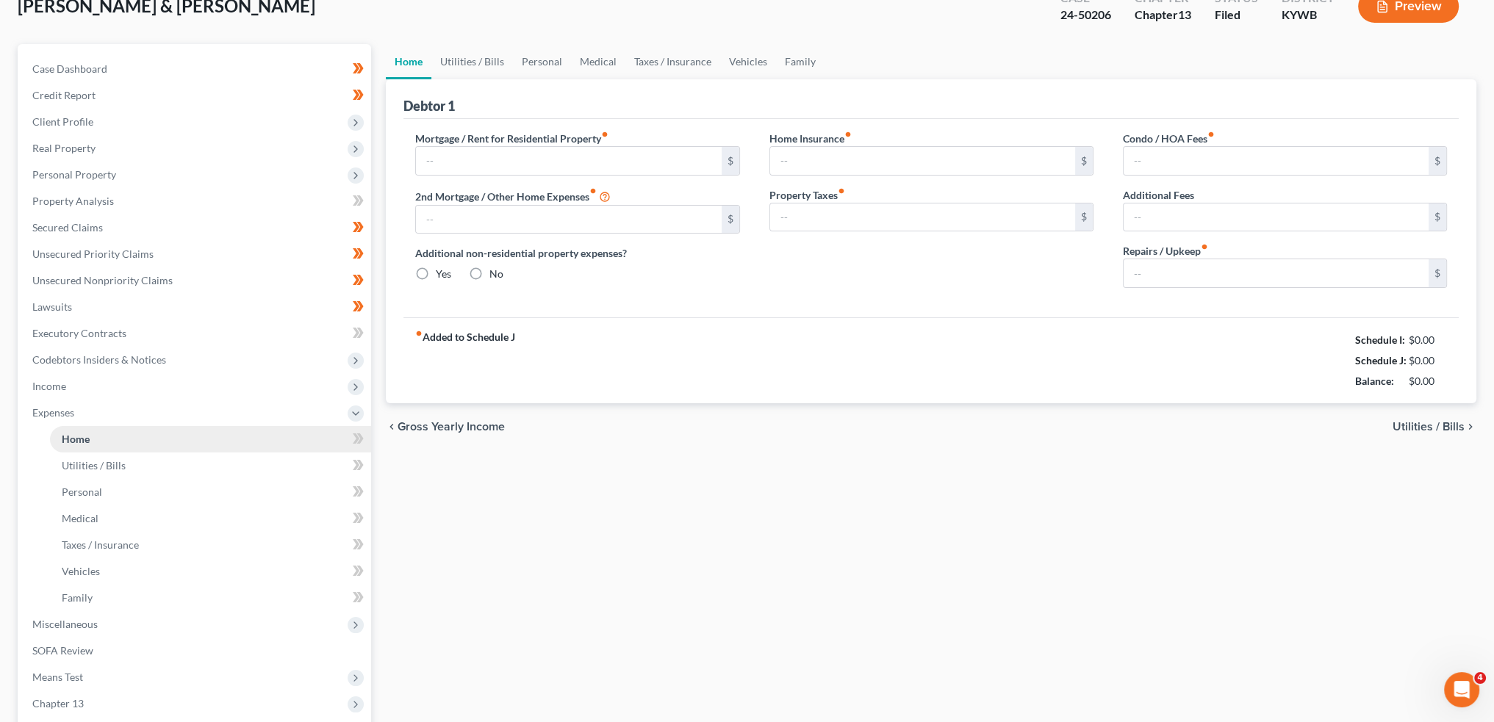
type input "0.00"
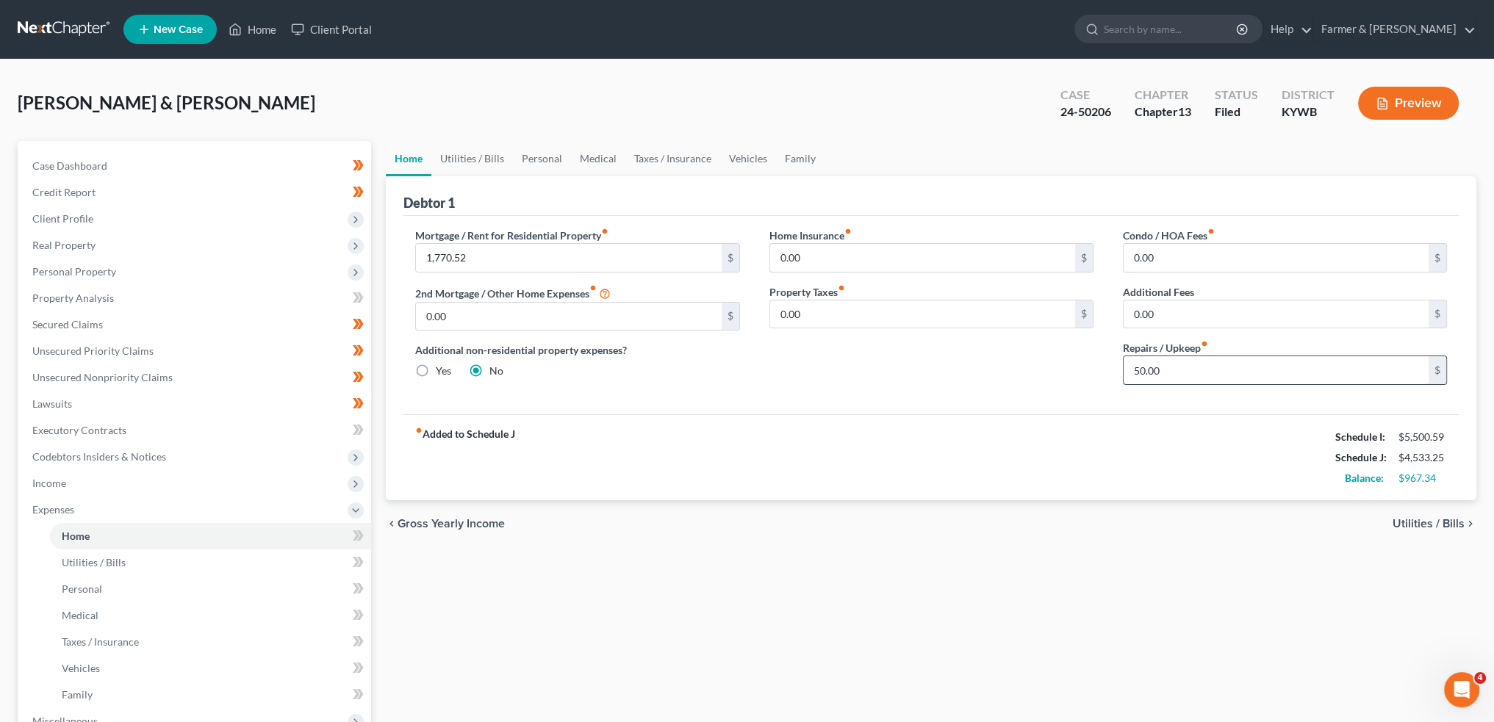
drag, startPoint x: 1190, startPoint y: 352, endPoint x: 1189, endPoint y: 362, distance: 10.3
click at [1190, 355] on div "Repairs / Upkeep fiber_manual_record 50.00 $" at bounding box center [1285, 362] width 324 height 45
click at [1189, 362] on input "50.00" at bounding box center [1275, 370] width 305 height 28
type input "100.00"
click at [492, 159] on link "Utilities / Bills" at bounding box center [472, 158] width 82 height 35
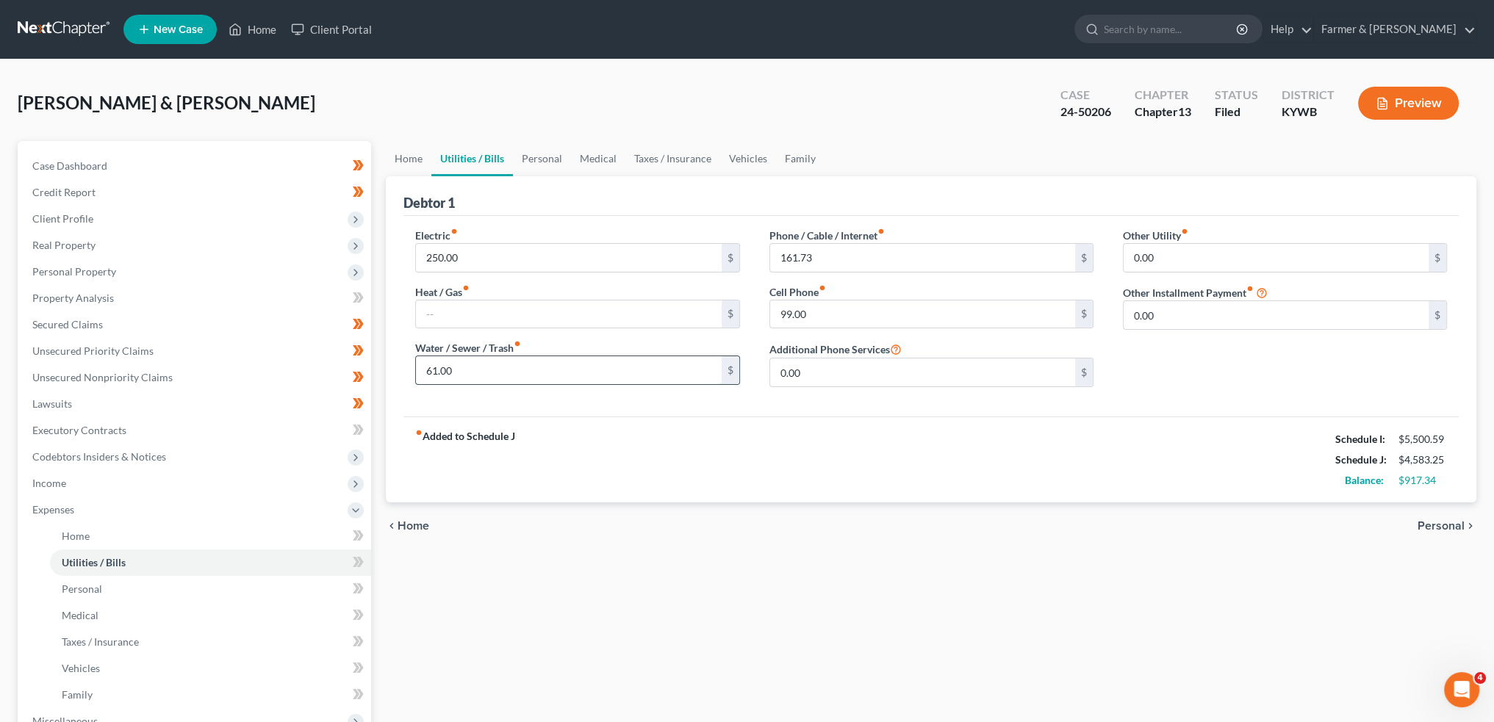
click at [478, 363] on input "61.00" at bounding box center [568, 370] width 305 height 28
type input "75.00"
click at [547, 165] on link "Personal" at bounding box center [542, 158] width 58 height 35
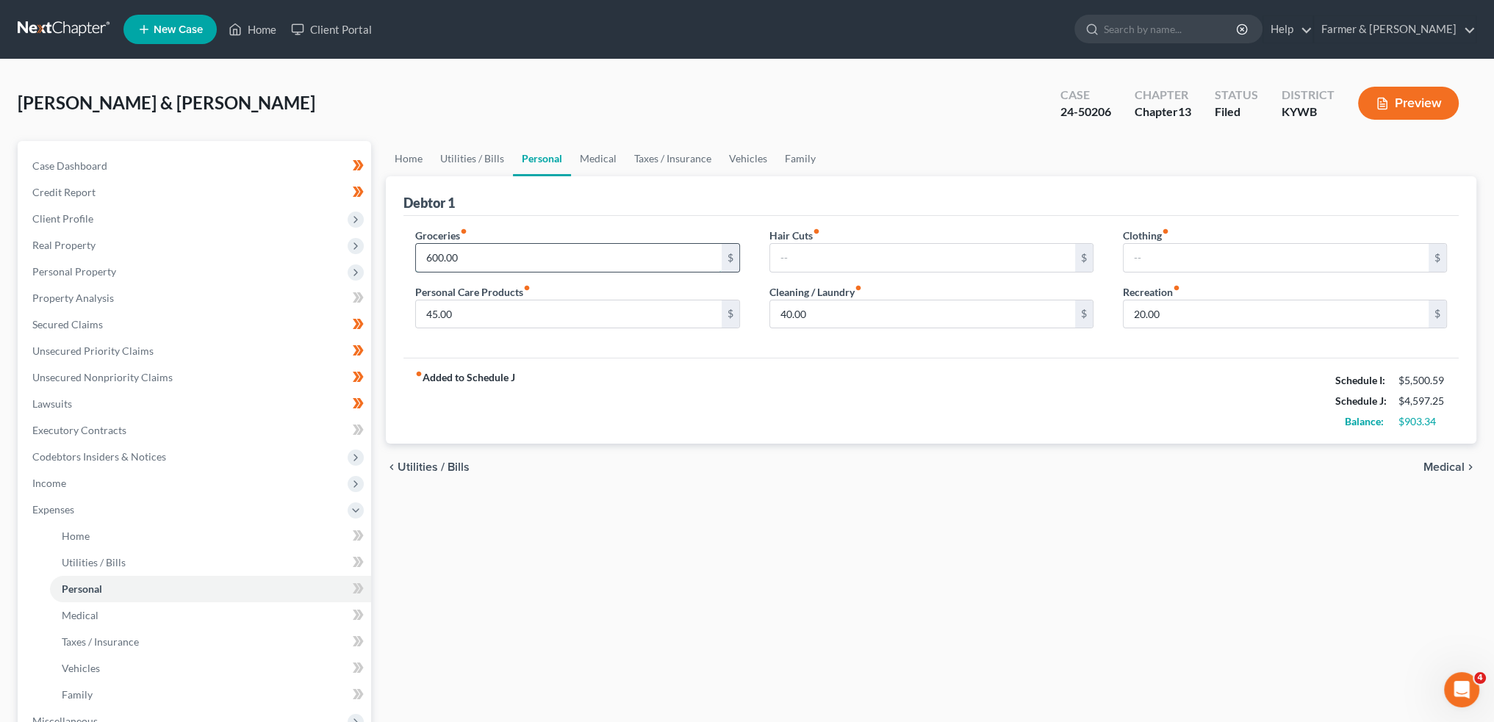
click at [511, 259] on input "600.00" at bounding box center [568, 258] width 305 height 28
type input "6"
type input "600.00"
type input "75.00"
type input "0.00"
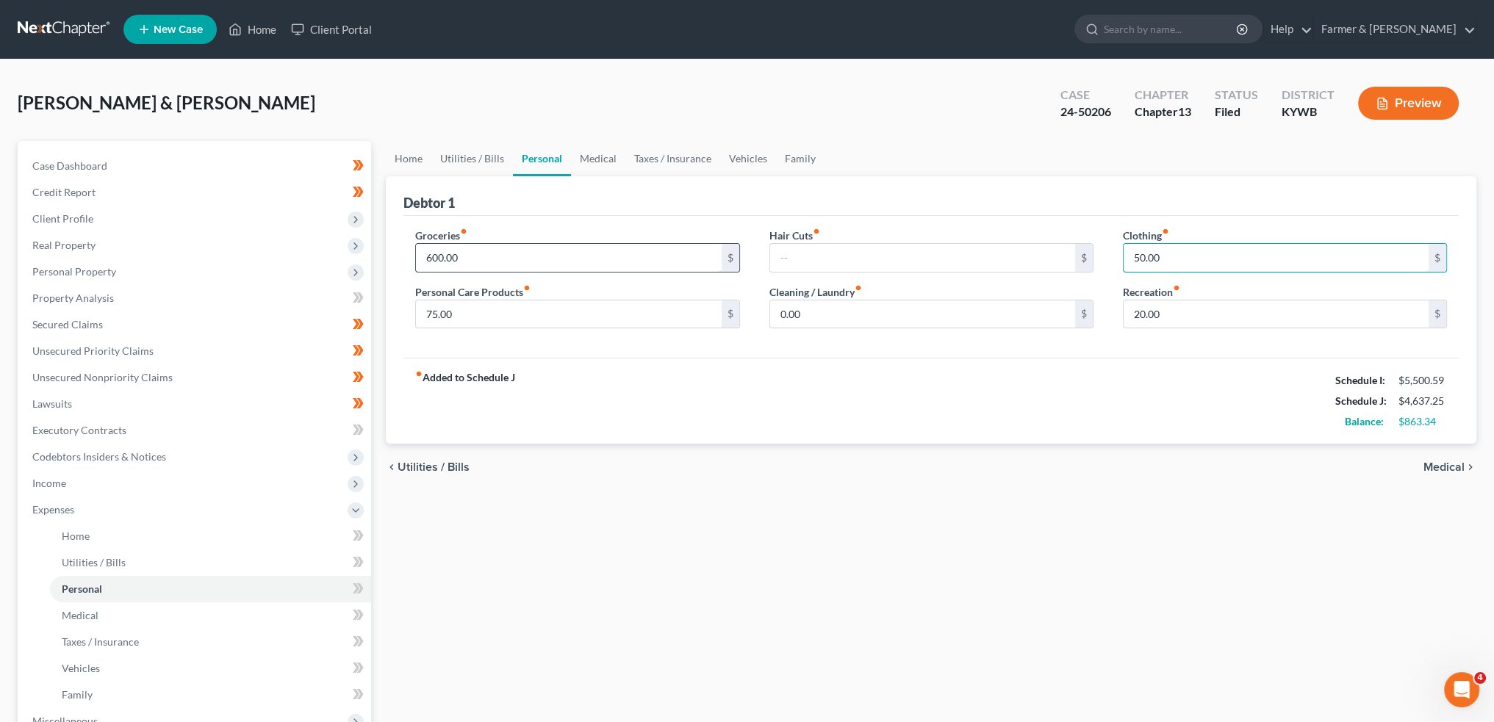
type input "50.00"
click at [586, 154] on link "Medical" at bounding box center [598, 158] width 54 height 35
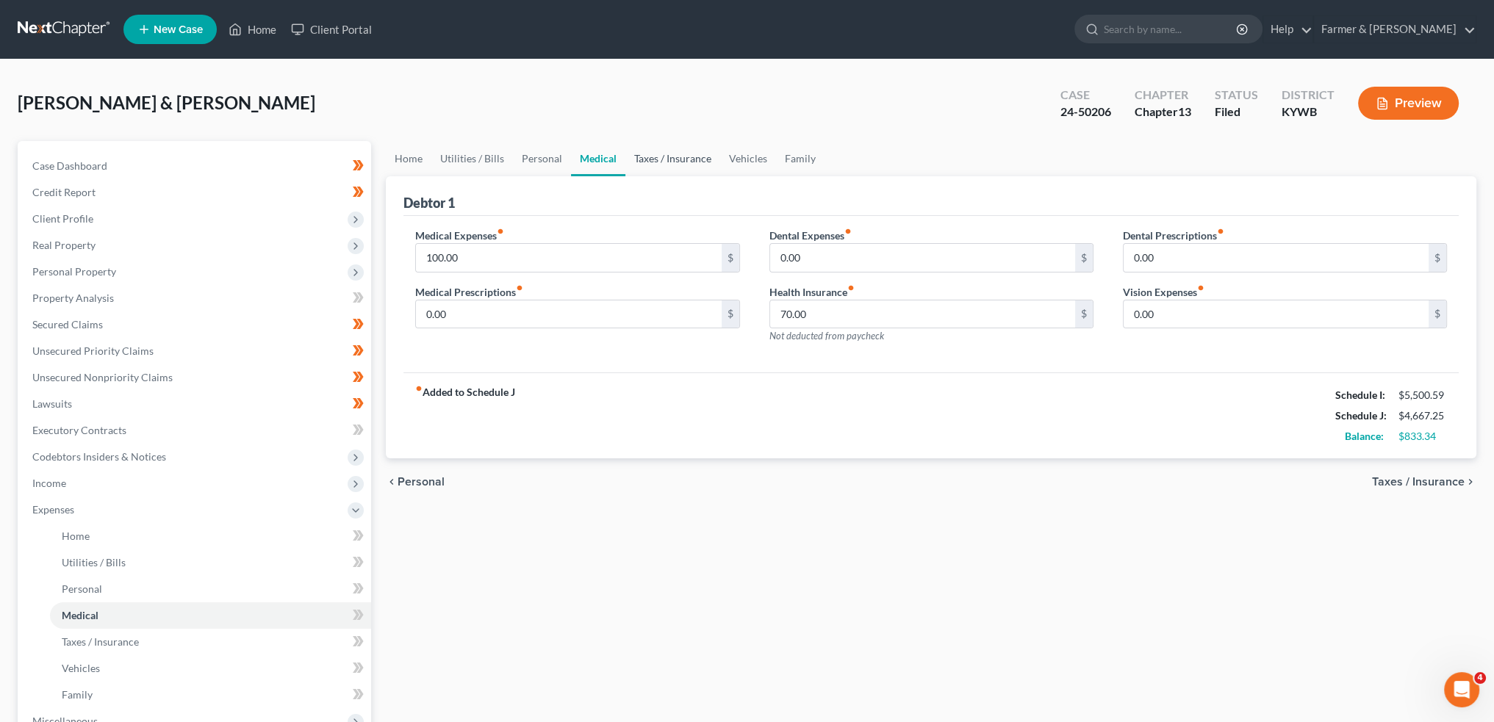
click at [664, 159] on link "Taxes / Insurance" at bounding box center [672, 158] width 95 height 35
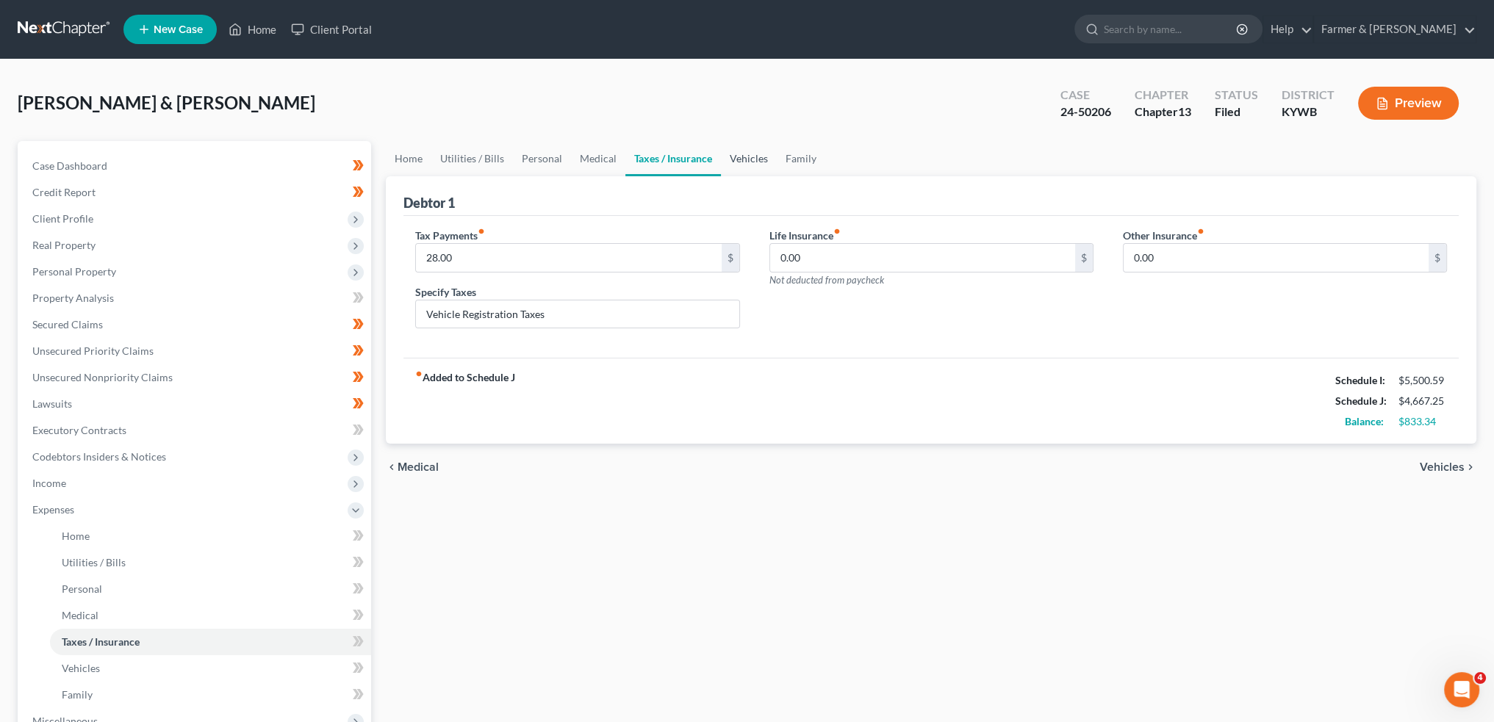
click at [742, 158] on link "Vehicles" at bounding box center [749, 158] width 56 height 35
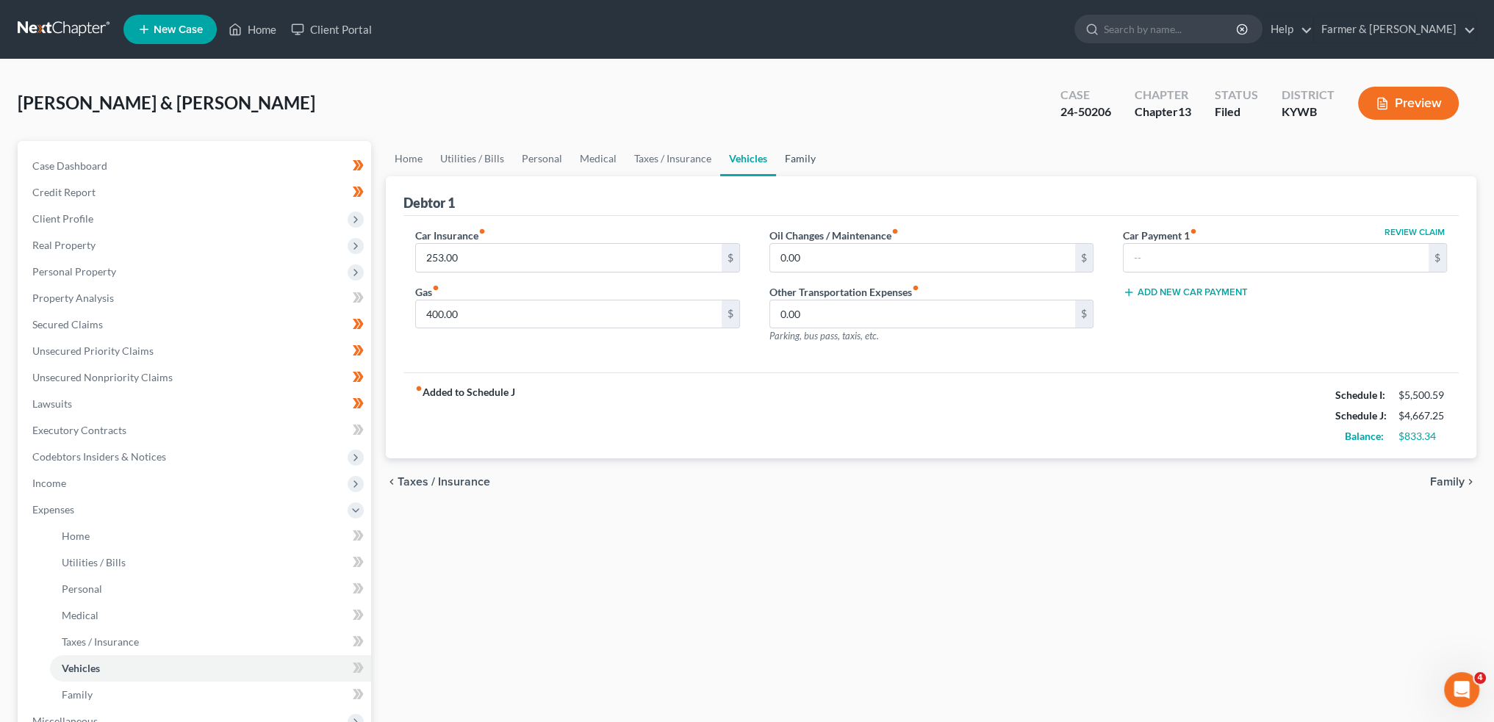
click at [803, 161] on link "Family" at bounding box center [800, 158] width 48 height 35
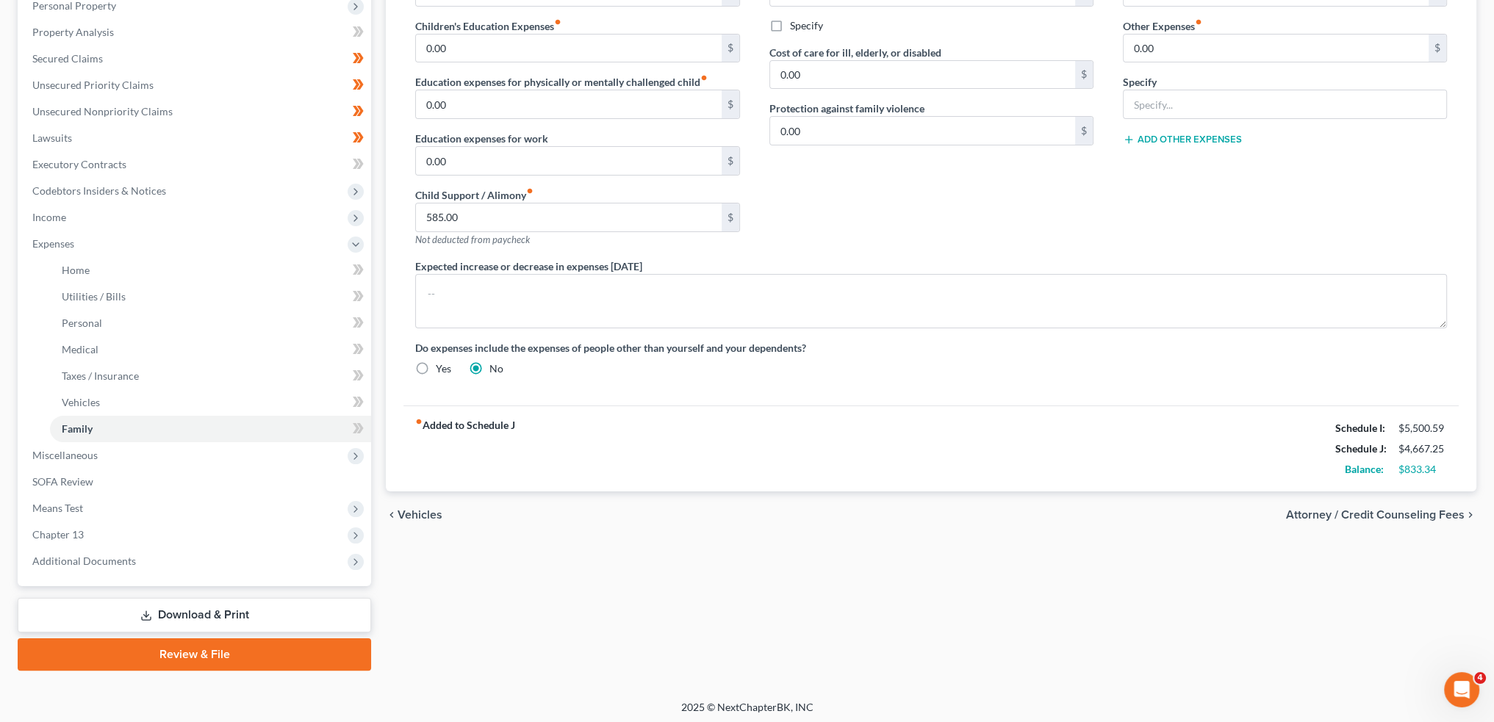
scroll to position [269, 0]
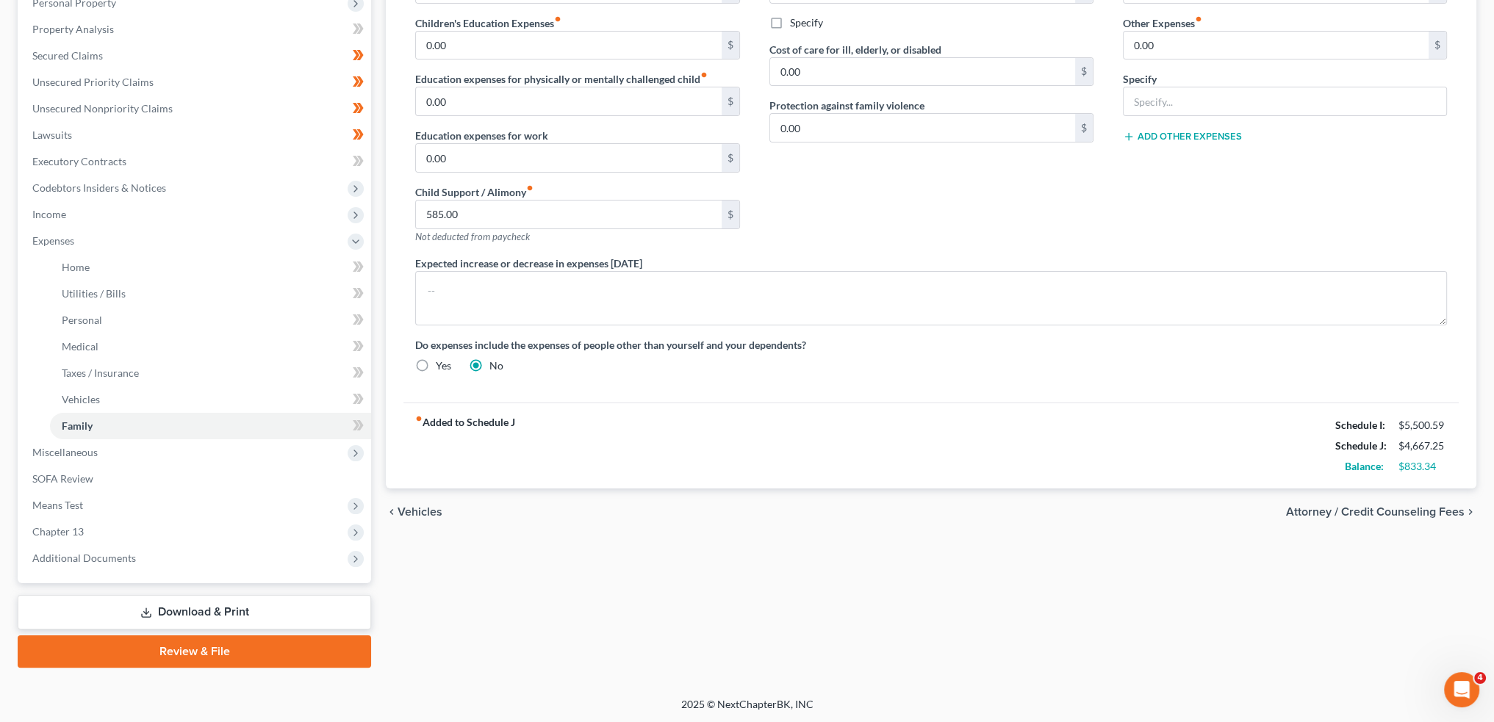
click at [195, 609] on link "Download & Print" at bounding box center [194, 612] width 353 height 35
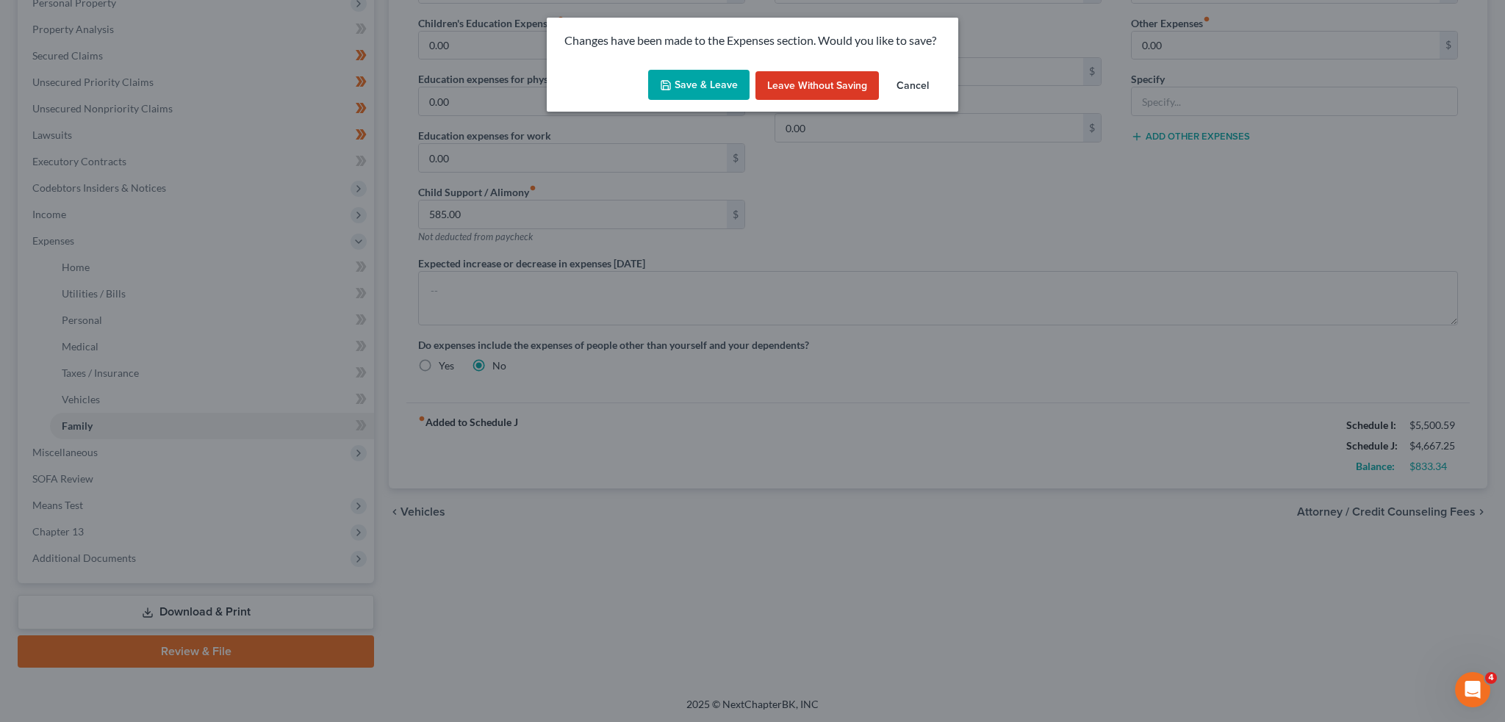
click at [708, 79] on button "Save & Leave" at bounding box center [698, 85] width 101 height 31
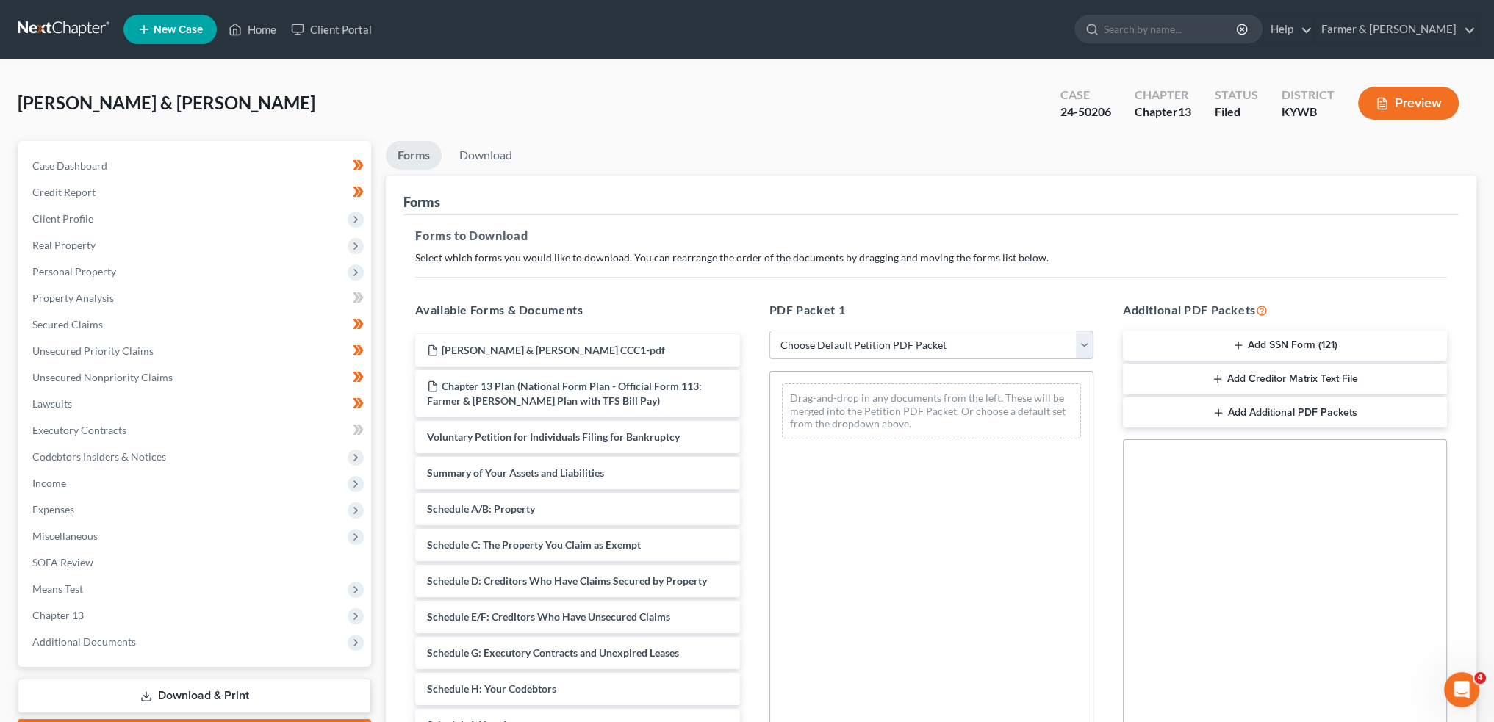
click at [862, 348] on select "Choose Default Petition PDF Packet Complete Bankruptcy Petition (all forms and …" at bounding box center [931, 345] width 324 height 29
select select "2"
click at [769, 331] on select "Choose Default Petition PDF Packet Complete Bankruptcy Petition (all forms and …" at bounding box center [931, 345] width 324 height 29
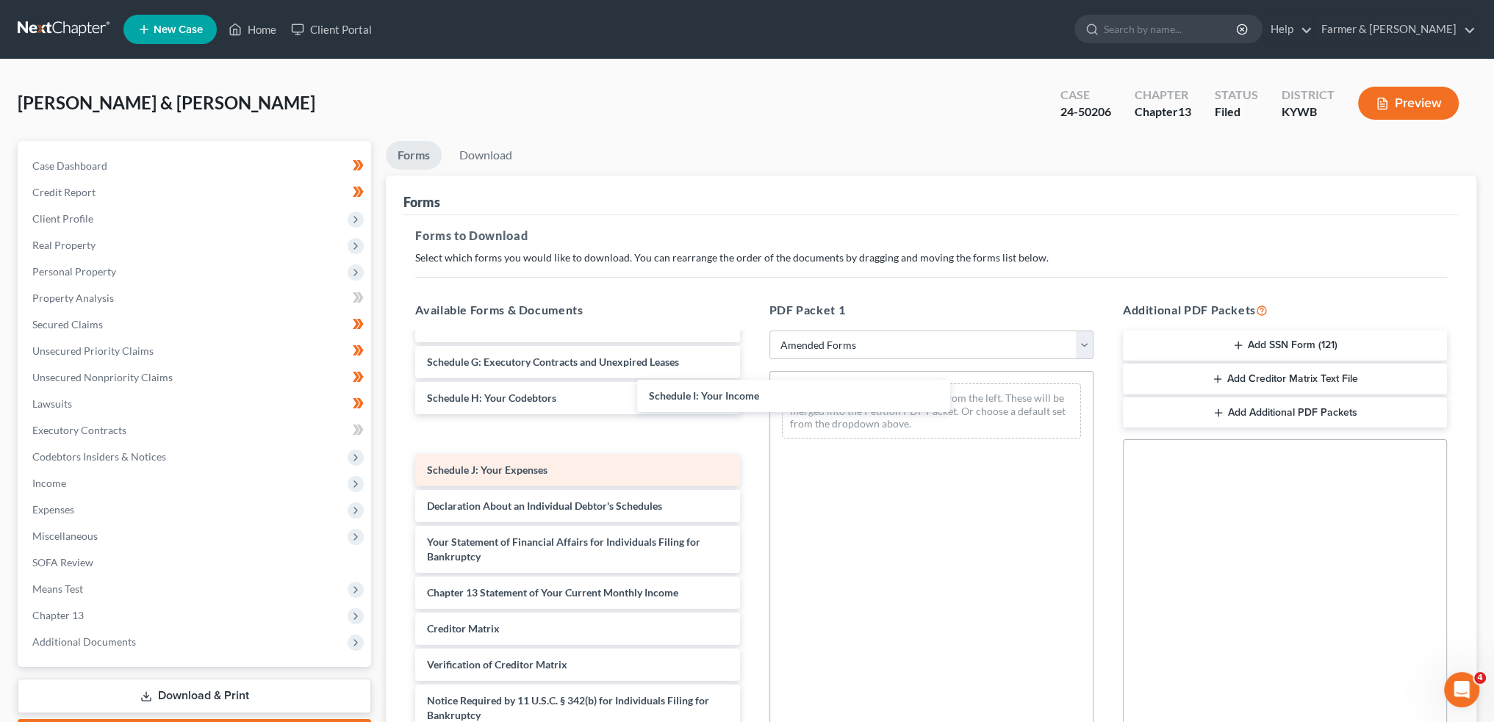
drag, startPoint x: 480, startPoint y: 390, endPoint x: 472, endPoint y: 432, distance: 42.8
click at [751, 390] on div "Schedule I: Your Income Voluntary Petition for Individuals Filing for Bankruptc…" at bounding box center [577, 449] width 348 height 638
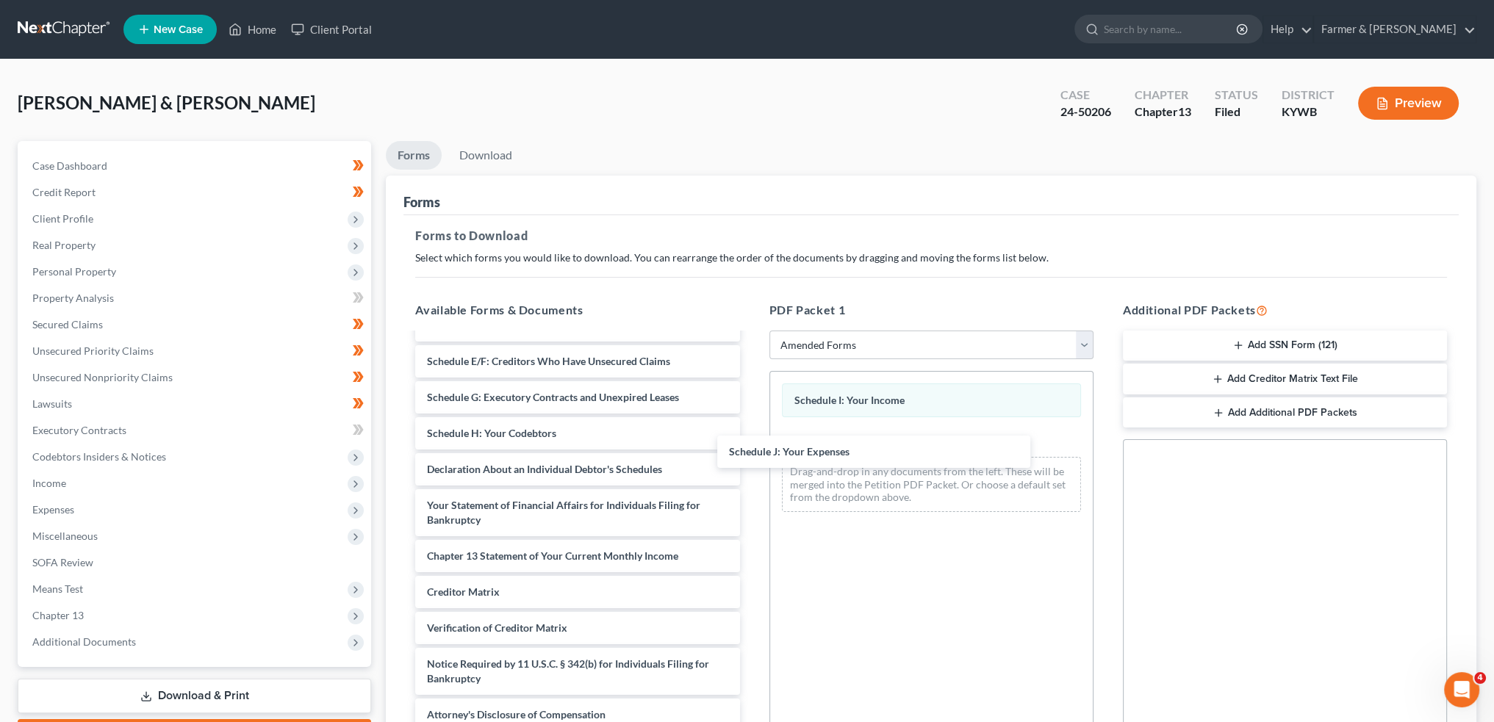
scroll to position [168, 0]
drag, startPoint x: 468, startPoint y: 431, endPoint x: 1012, endPoint y: 193, distance: 593.5
click at [751, 443] on div "Schedule J: Your Expenses Voluntary Petition for Individuals Filing for Bankrup…" at bounding box center [577, 449] width 348 height 566
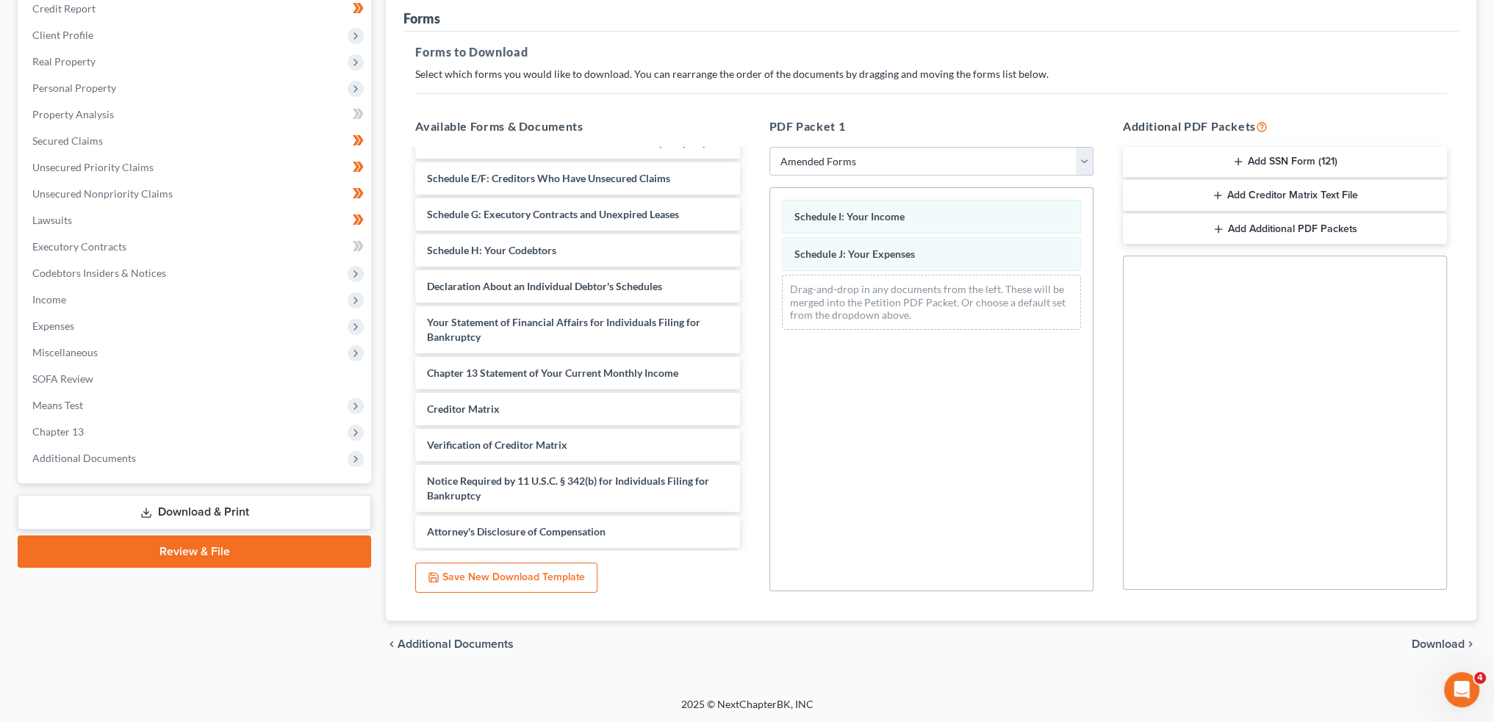
click at [1431, 640] on span "Download" at bounding box center [1437, 644] width 53 height 12
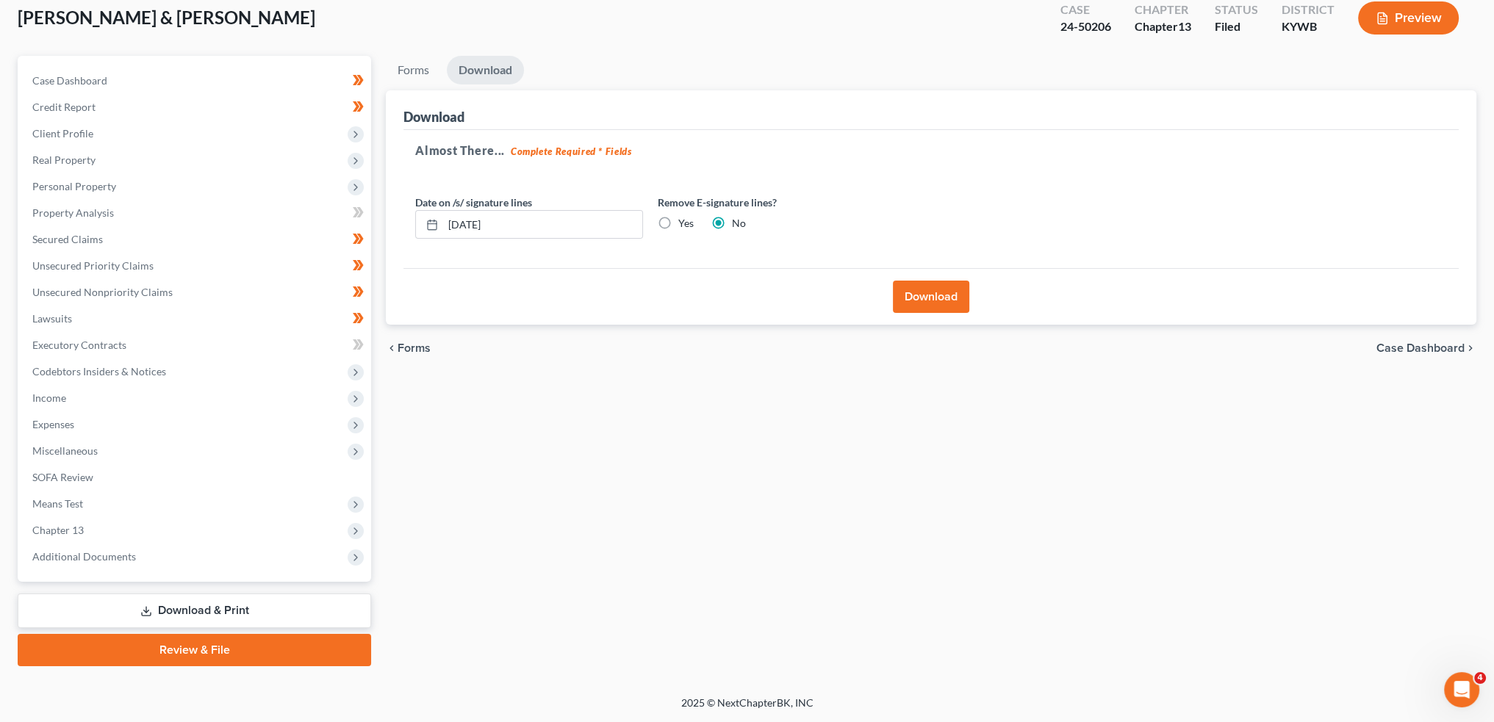
scroll to position [84, 0]
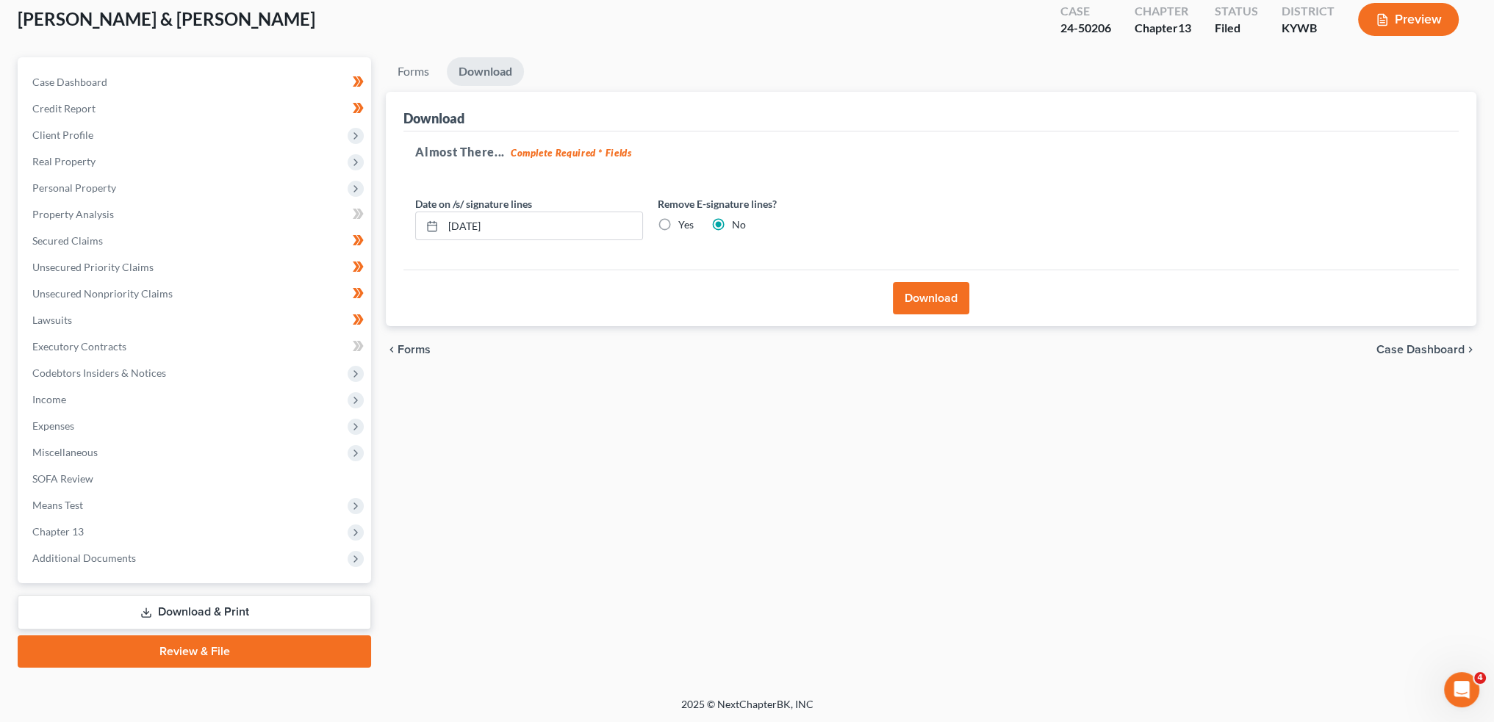
click at [929, 295] on button "Download" at bounding box center [931, 298] width 76 height 32
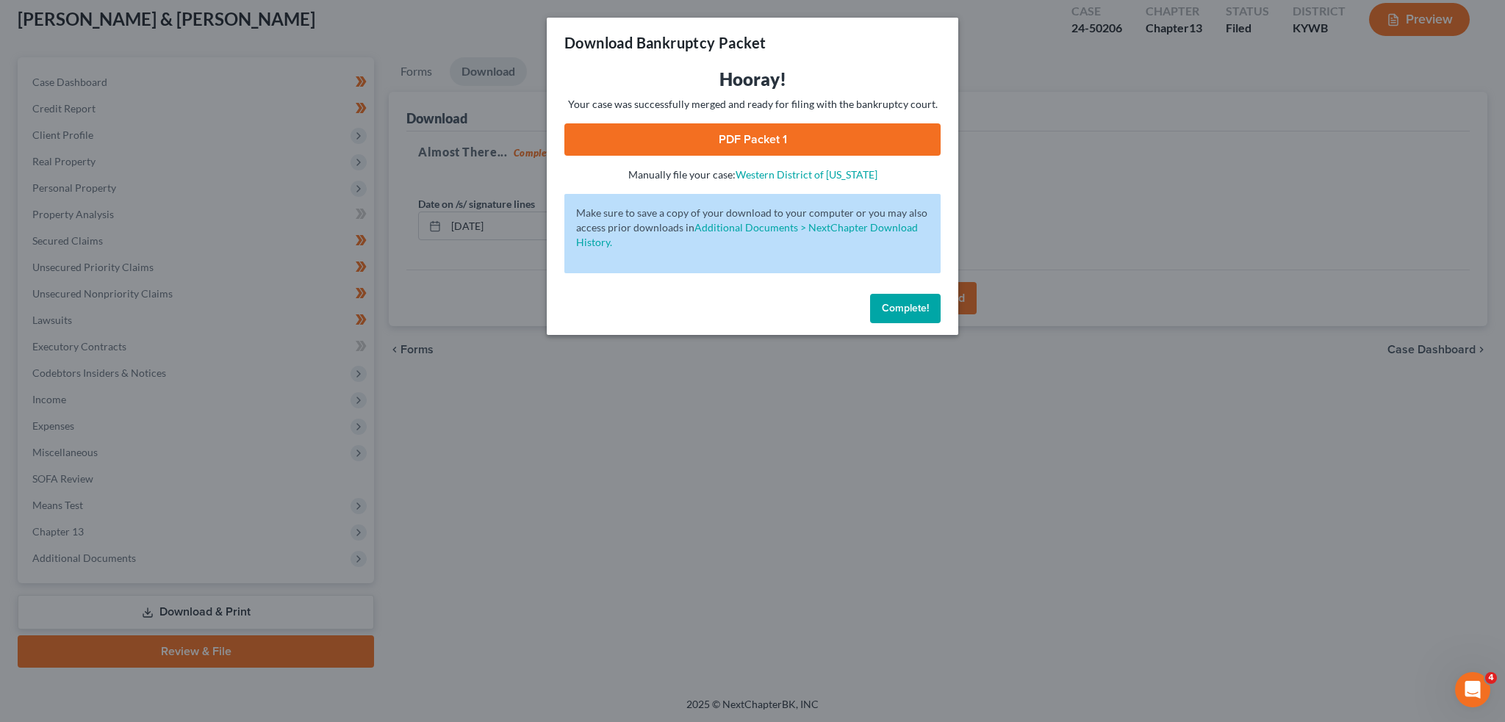
click at [781, 134] on link "PDF Packet 1" at bounding box center [752, 139] width 376 height 32
click at [908, 300] on button "Complete!" at bounding box center [905, 308] width 71 height 29
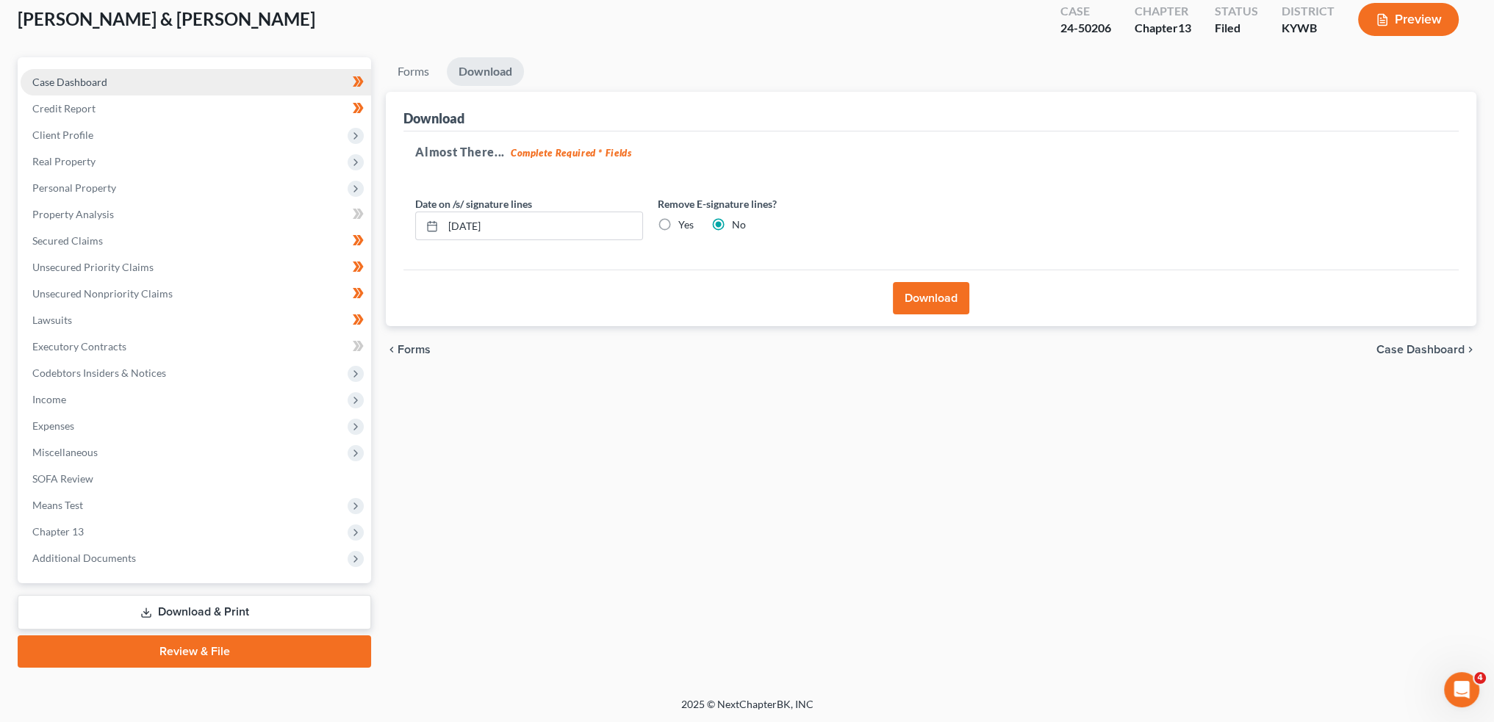
scroll to position [0, 0]
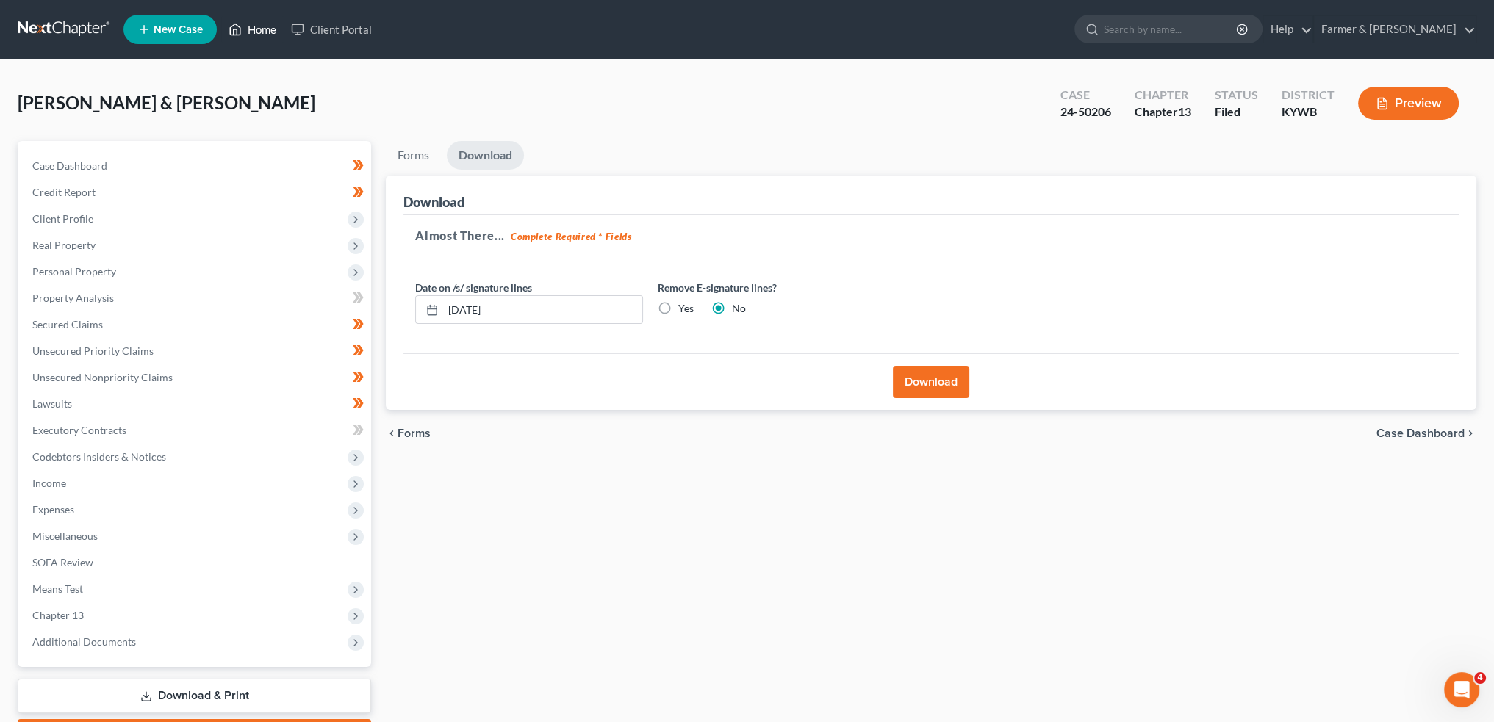
click at [250, 24] on link "Home" at bounding box center [252, 29] width 62 height 26
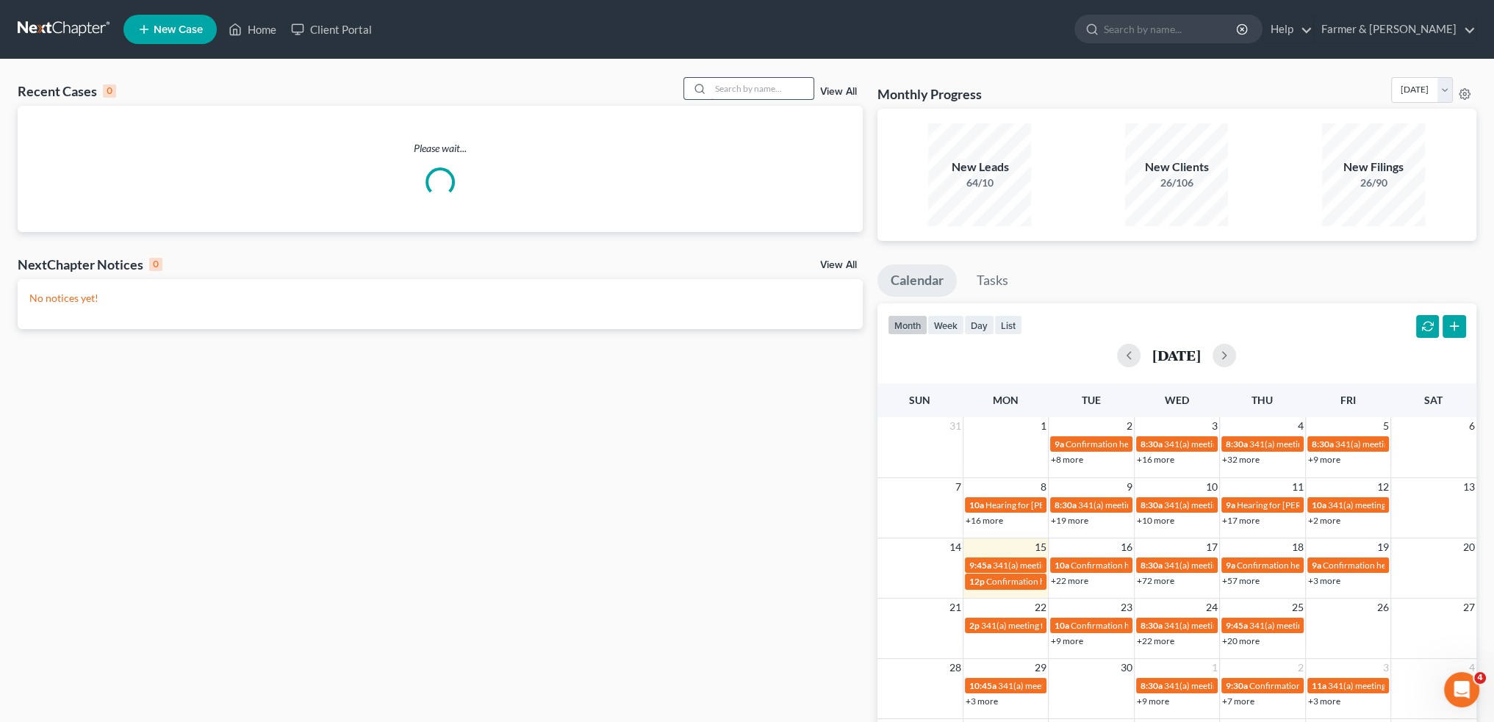
click at [739, 88] on input "search" at bounding box center [761, 88] width 103 height 21
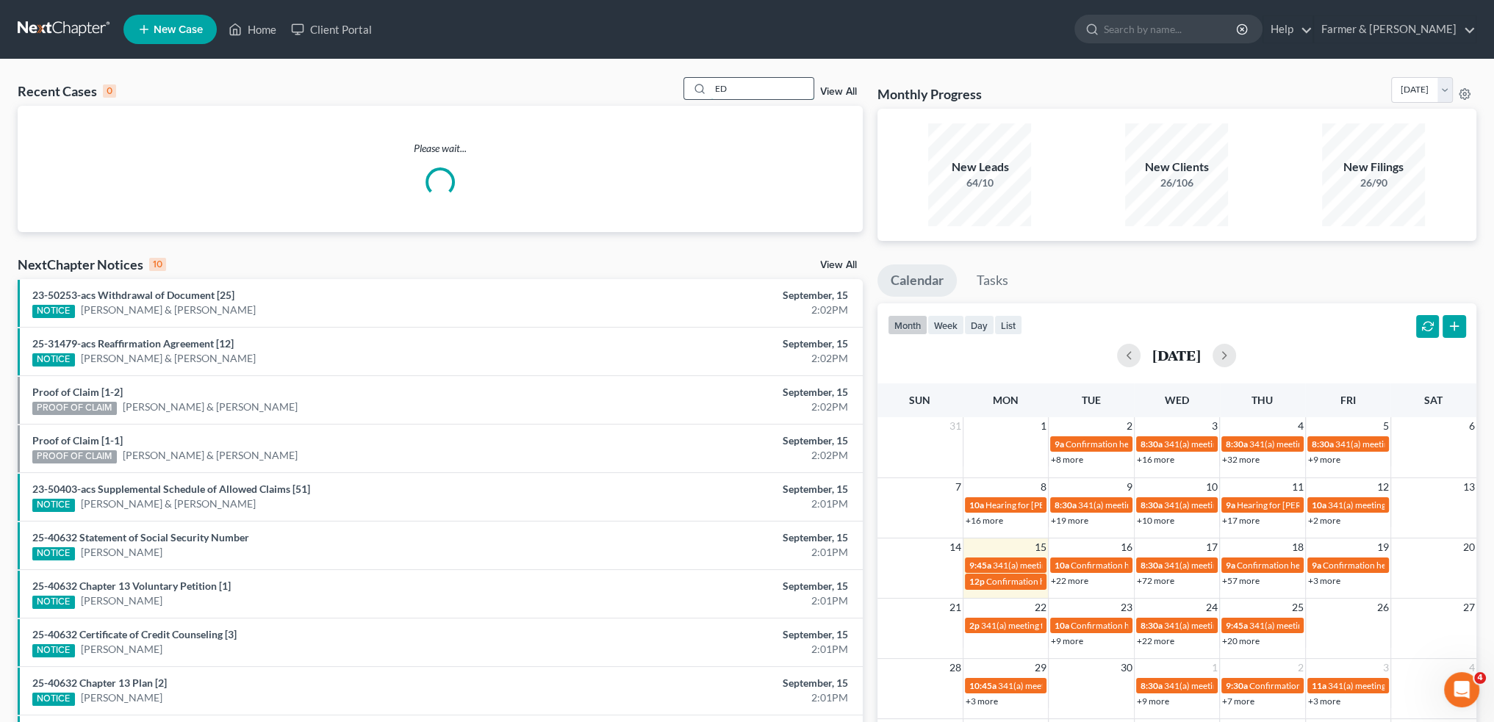
type input "E"
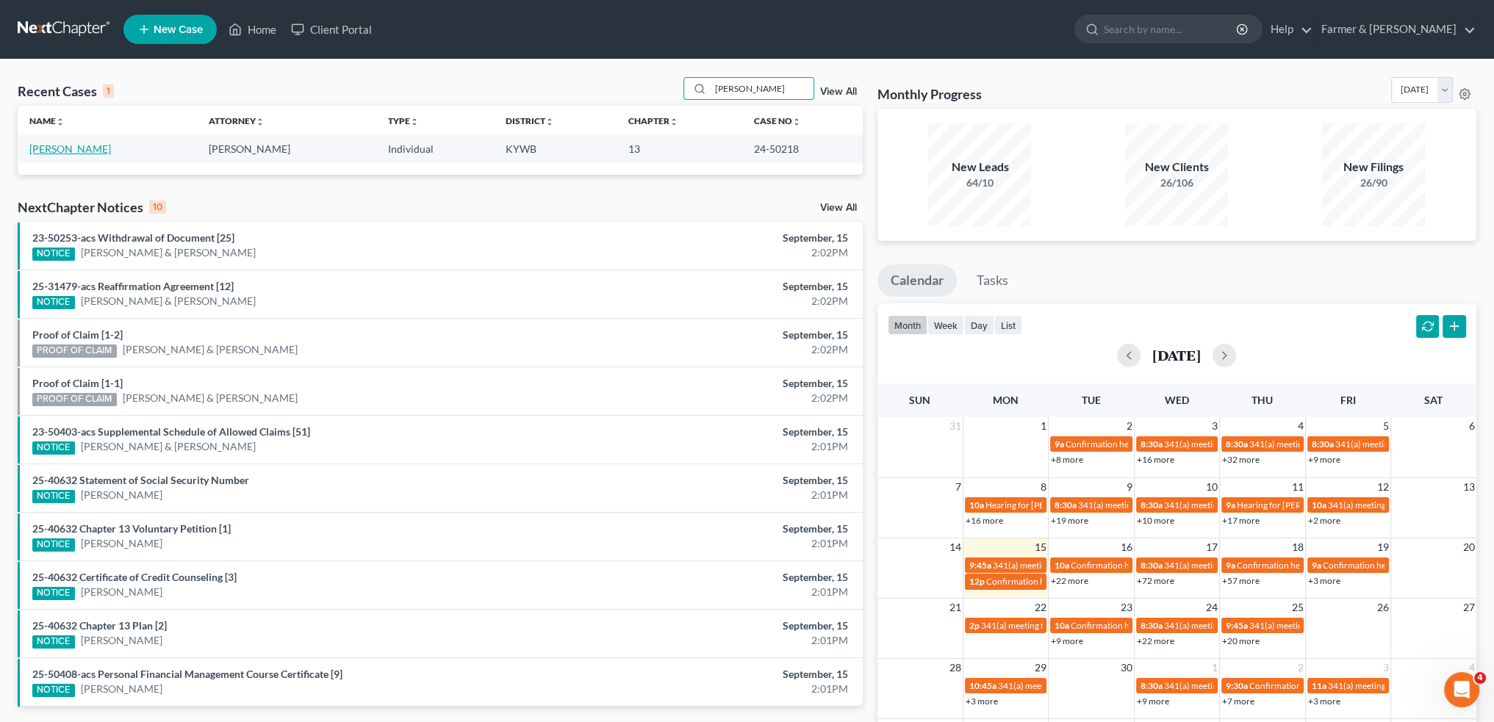
type input "DEBORAH BROWN"
click at [89, 151] on link "Brown, Deborah" at bounding box center [70, 149] width 82 height 12
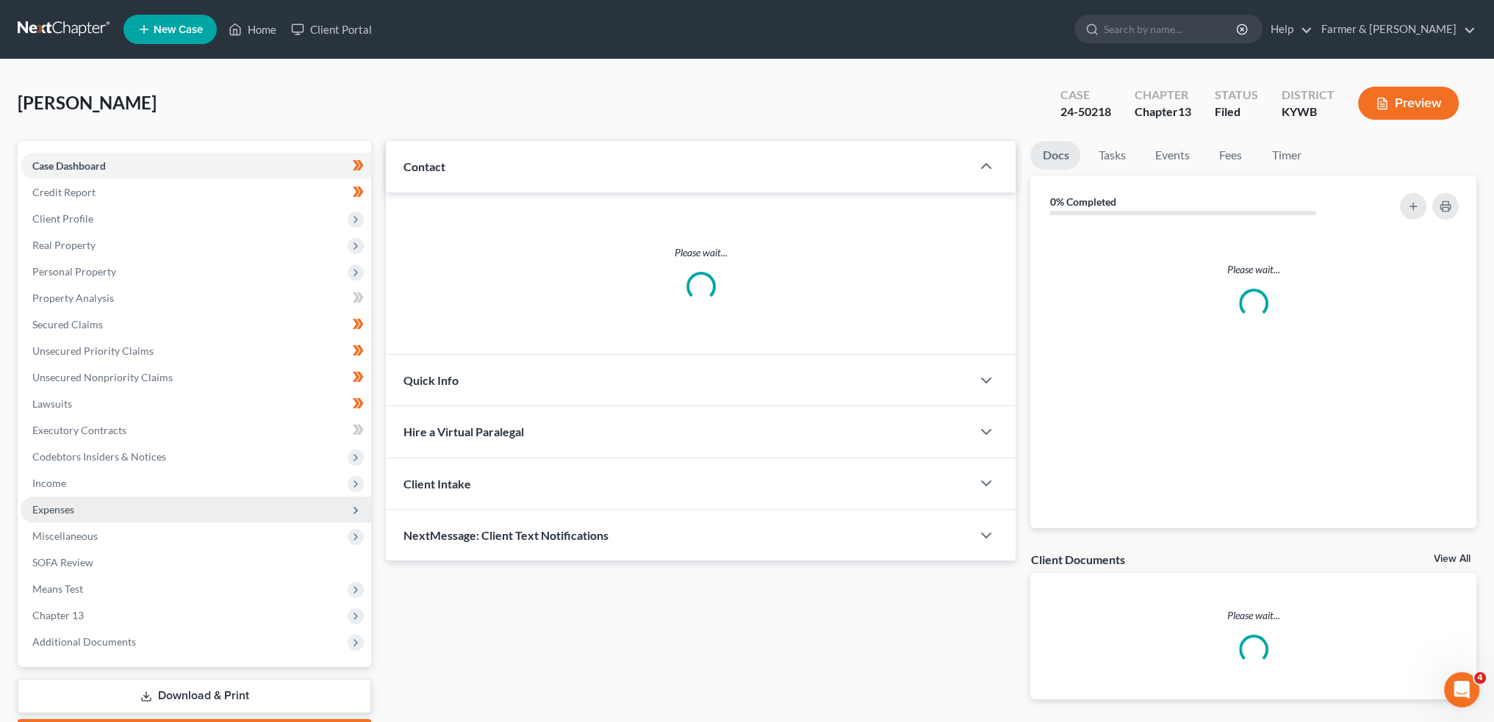
scroll to position [84, 0]
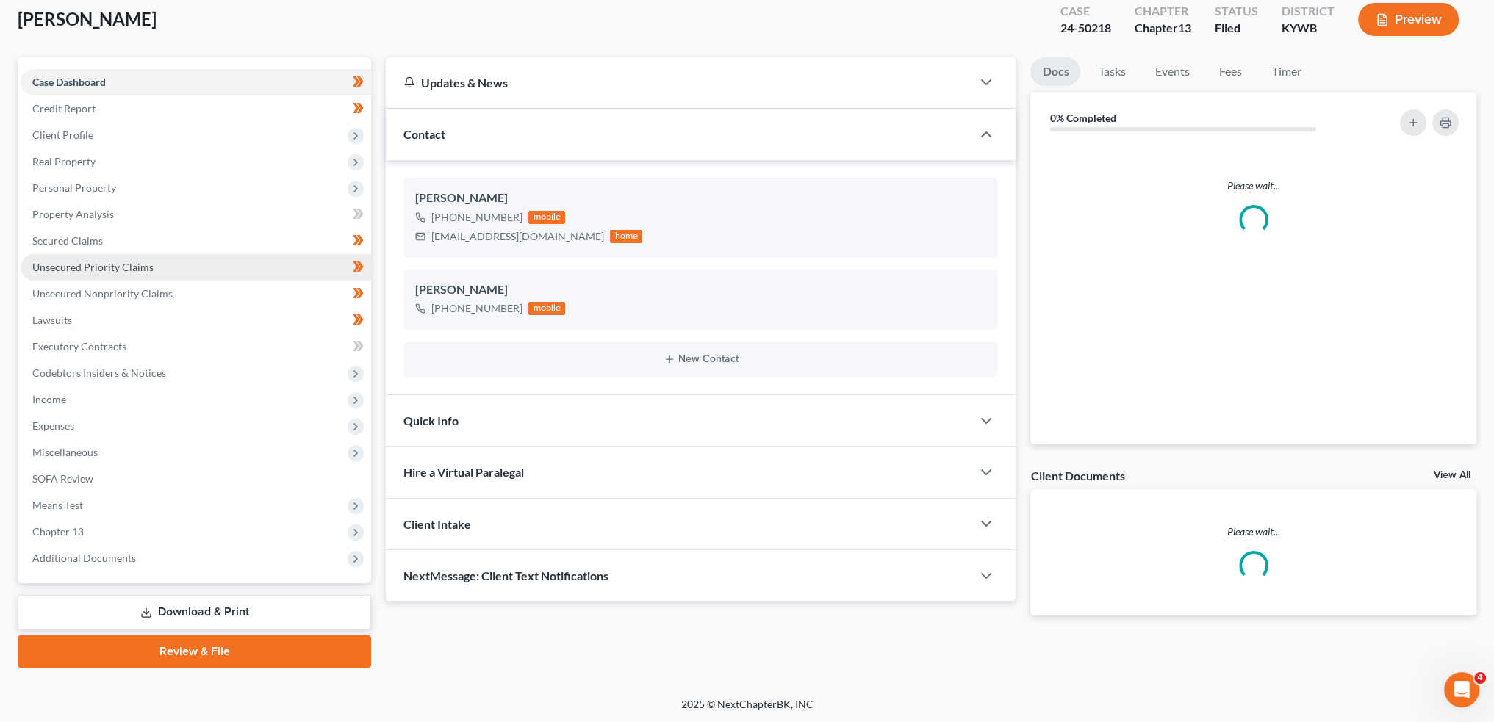
click at [82, 550] on span "Additional Documents" at bounding box center [196, 558] width 350 height 26
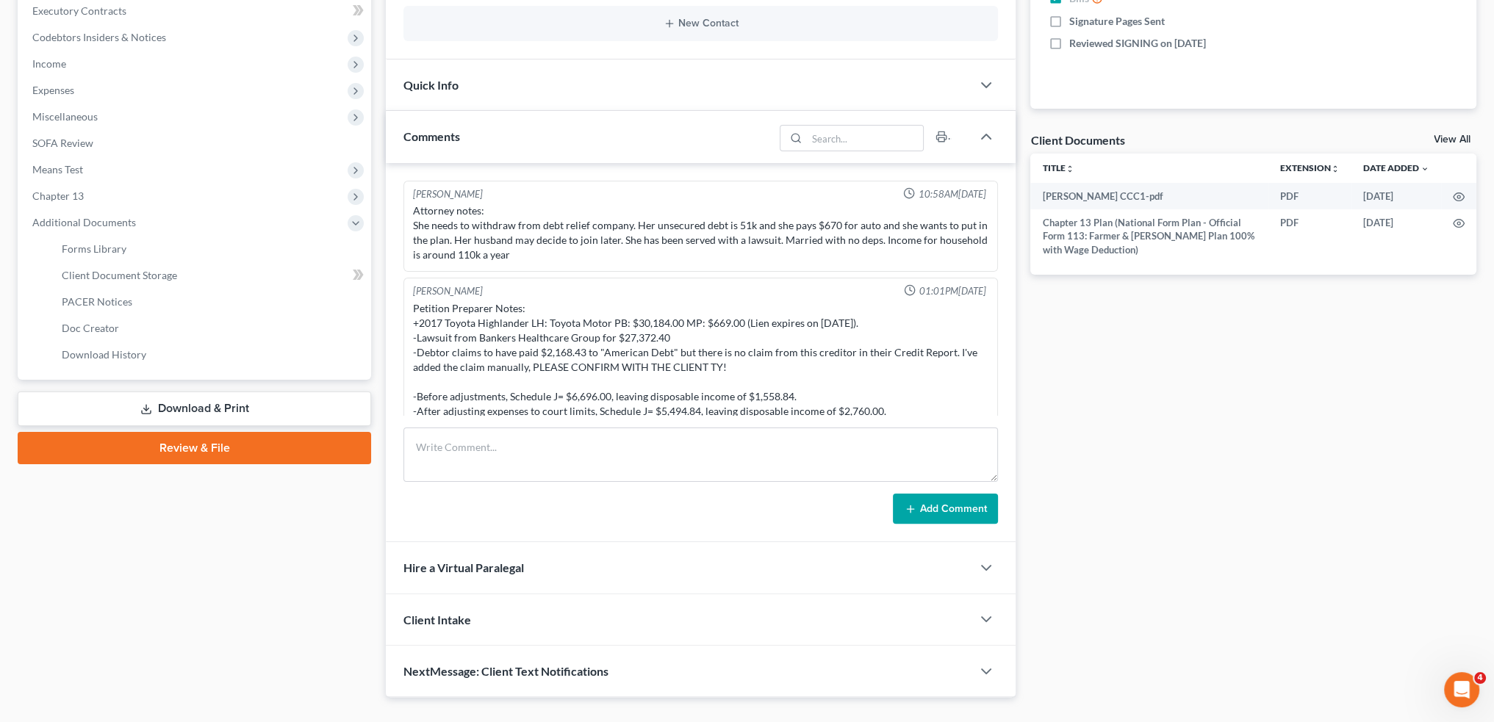
scroll to position [182, 0]
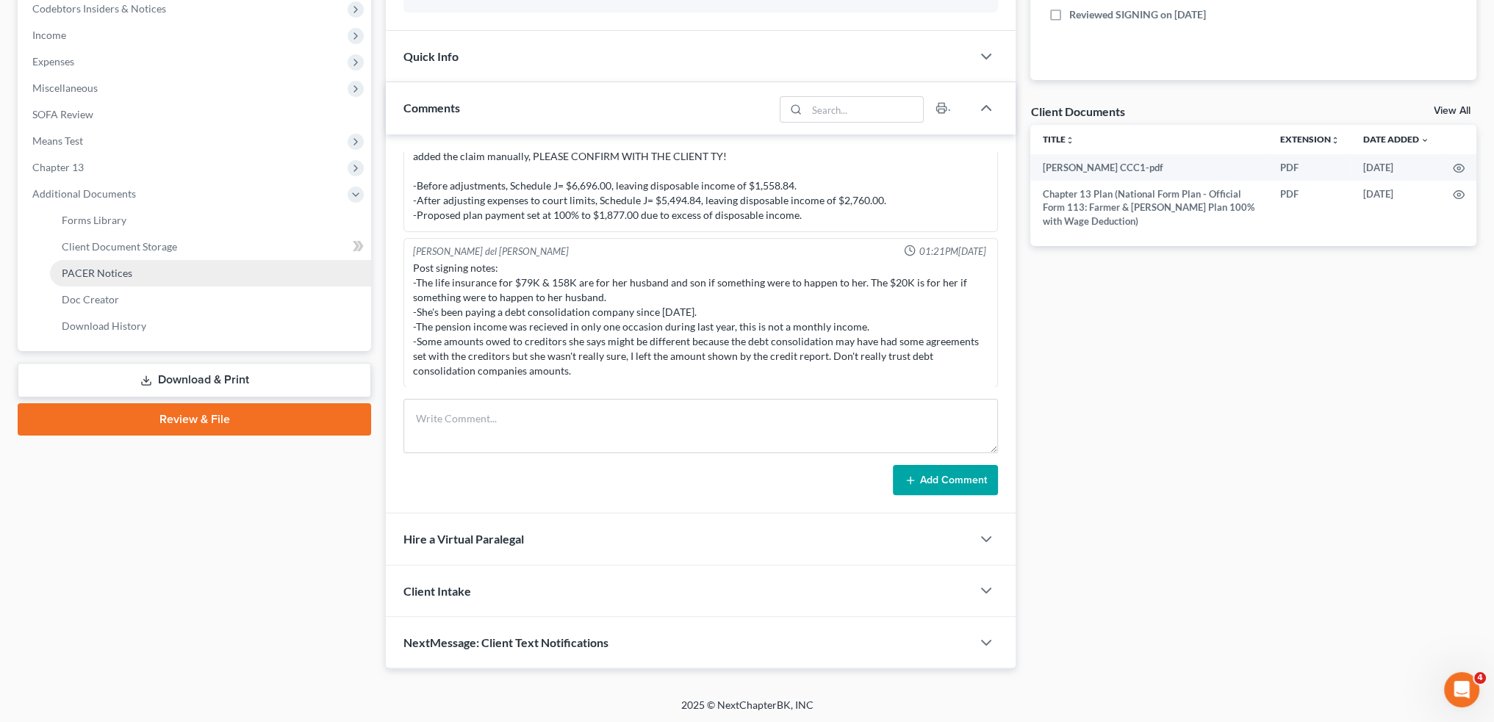
click at [98, 270] on span "PACER Notices" at bounding box center [97, 273] width 71 height 12
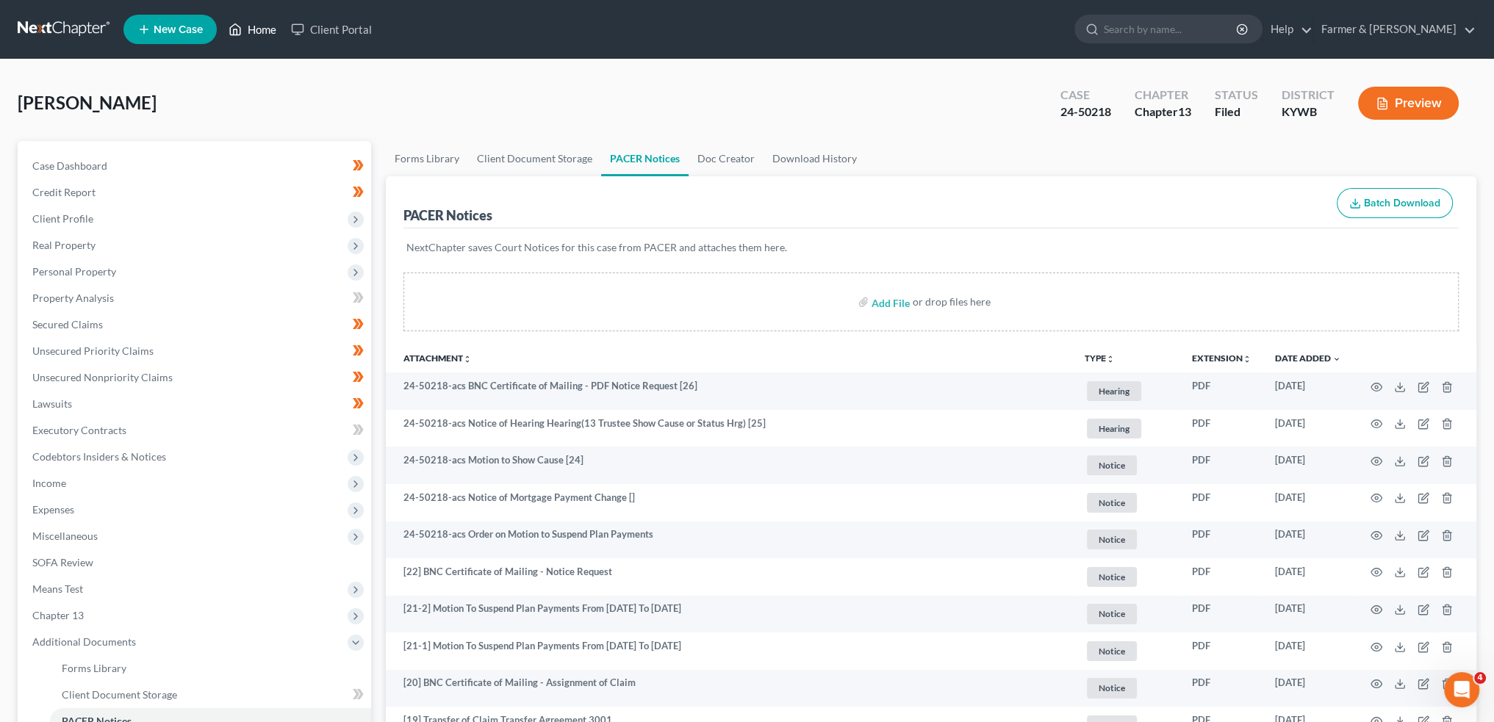
click at [250, 29] on link "Home" at bounding box center [252, 29] width 62 height 26
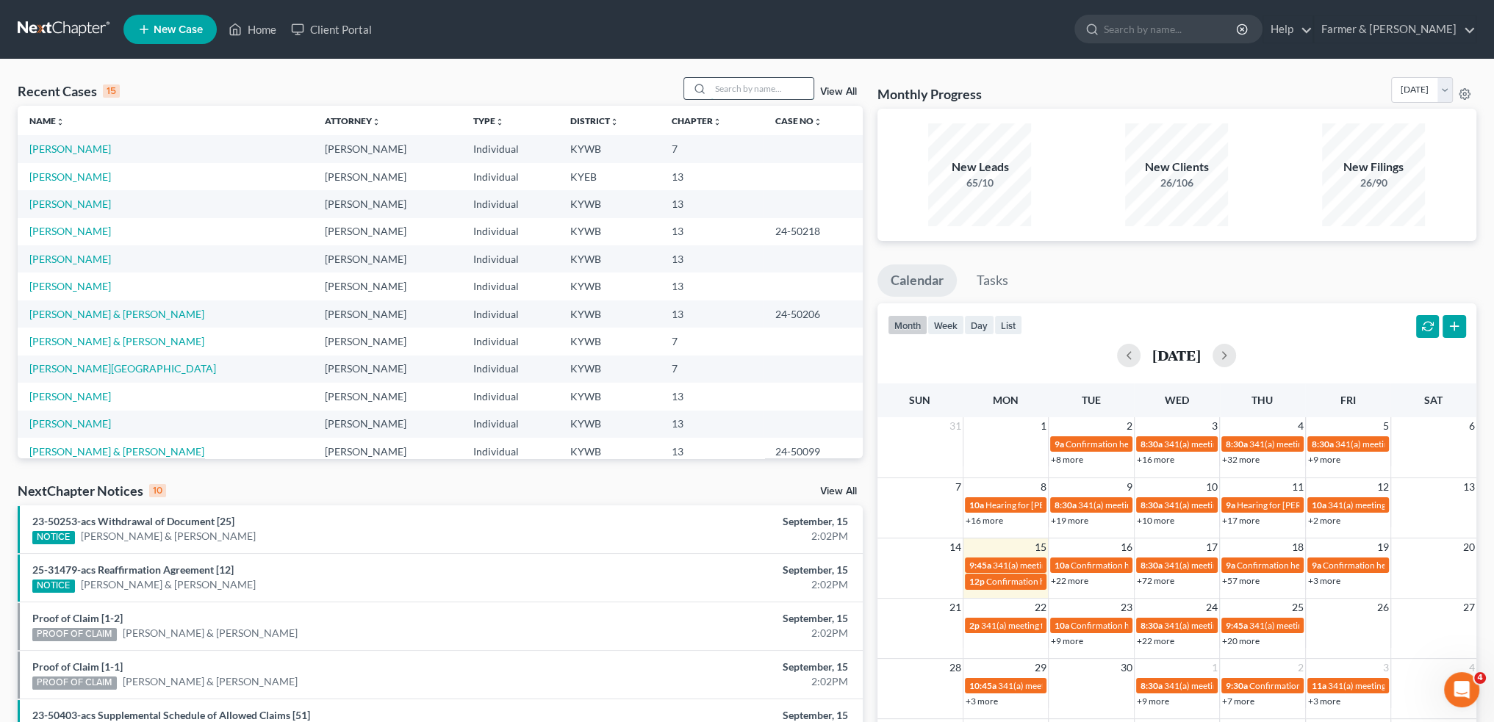
click at [777, 86] on input "search" at bounding box center [761, 88] width 103 height 21
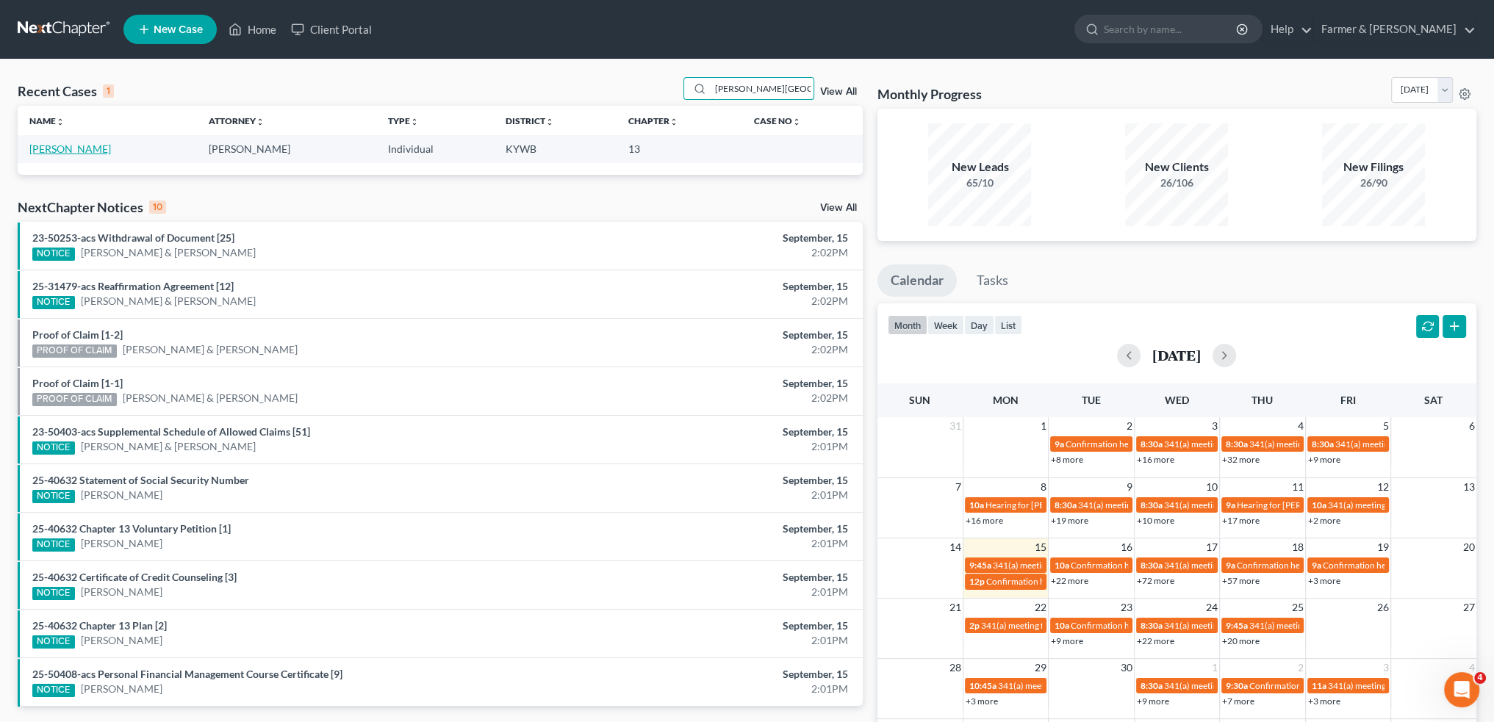
type input "APRIL GRIGSBY"
click at [38, 148] on link "Grigsby, April" at bounding box center [70, 149] width 82 height 12
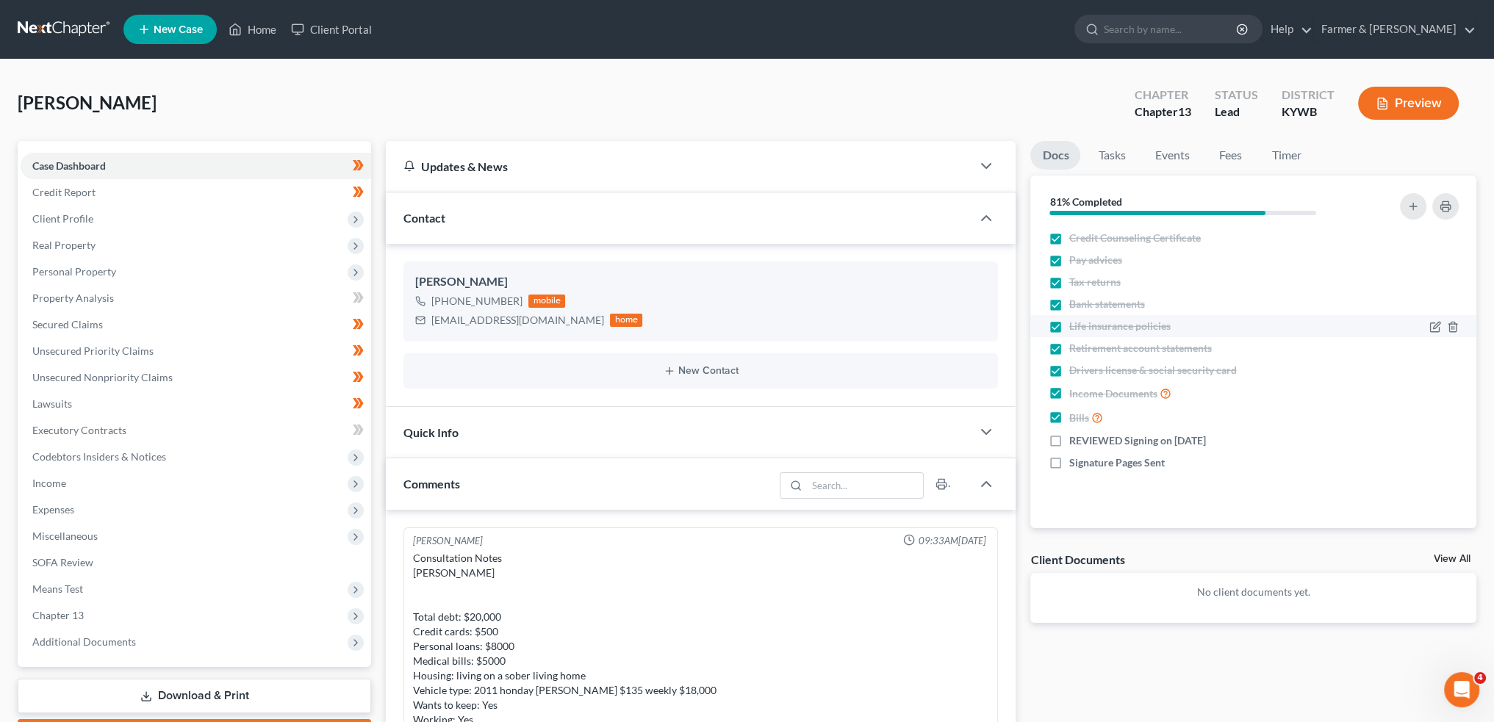
scroll to position [505, 0]
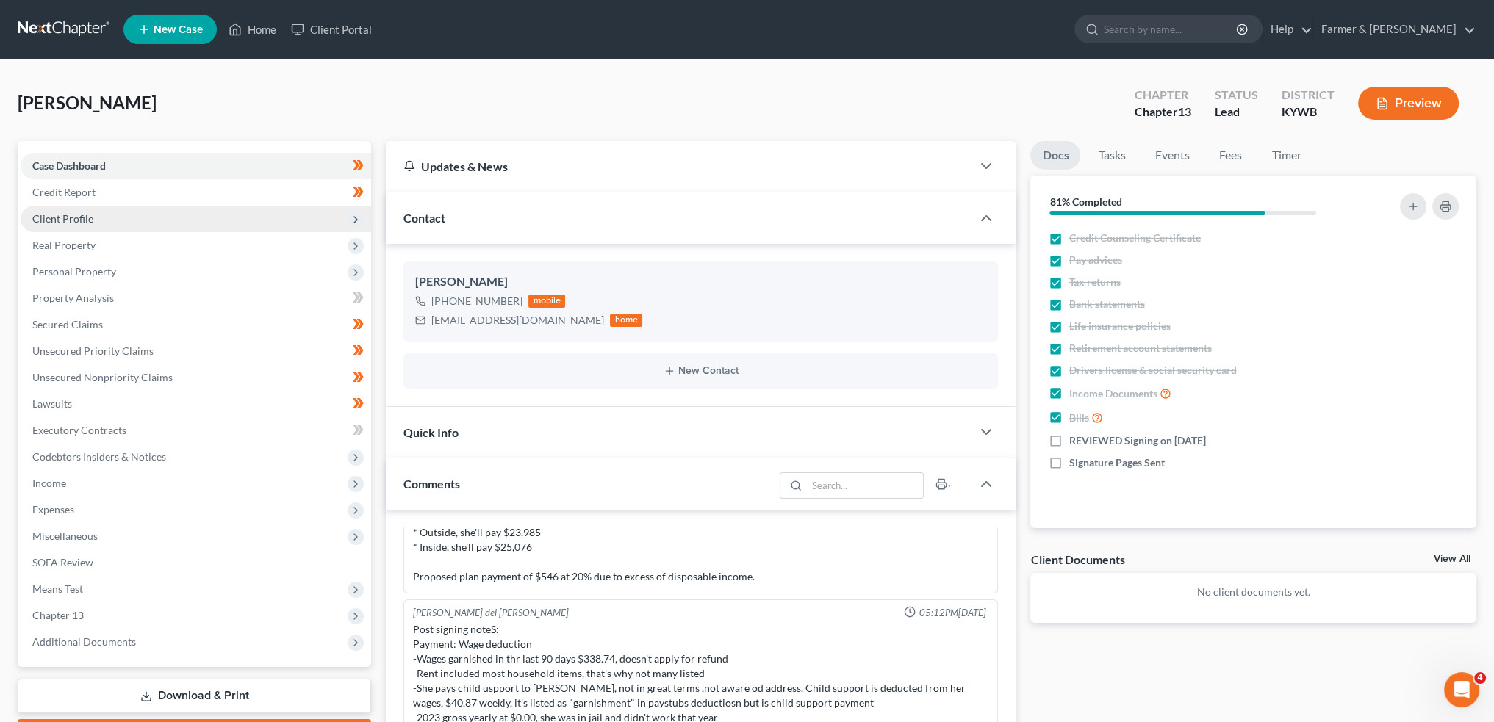
click at [113, 213] on span "Client Profile" at bounding box center [196, 219] width 350 height 26
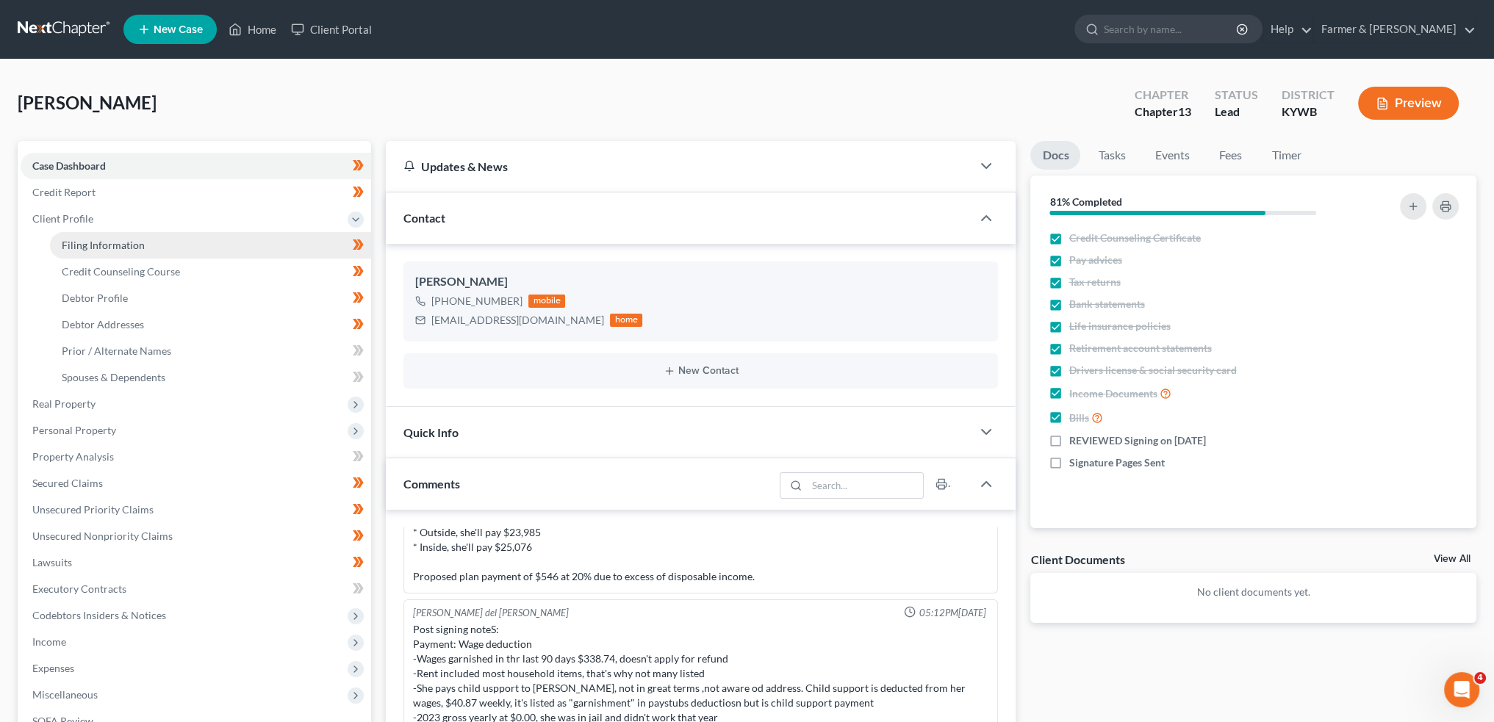
click at [118, 245] on span "Filing Information" at bounding box center [103, 245] width 83 height 12
select select "1"
select select "0"
select select "3"
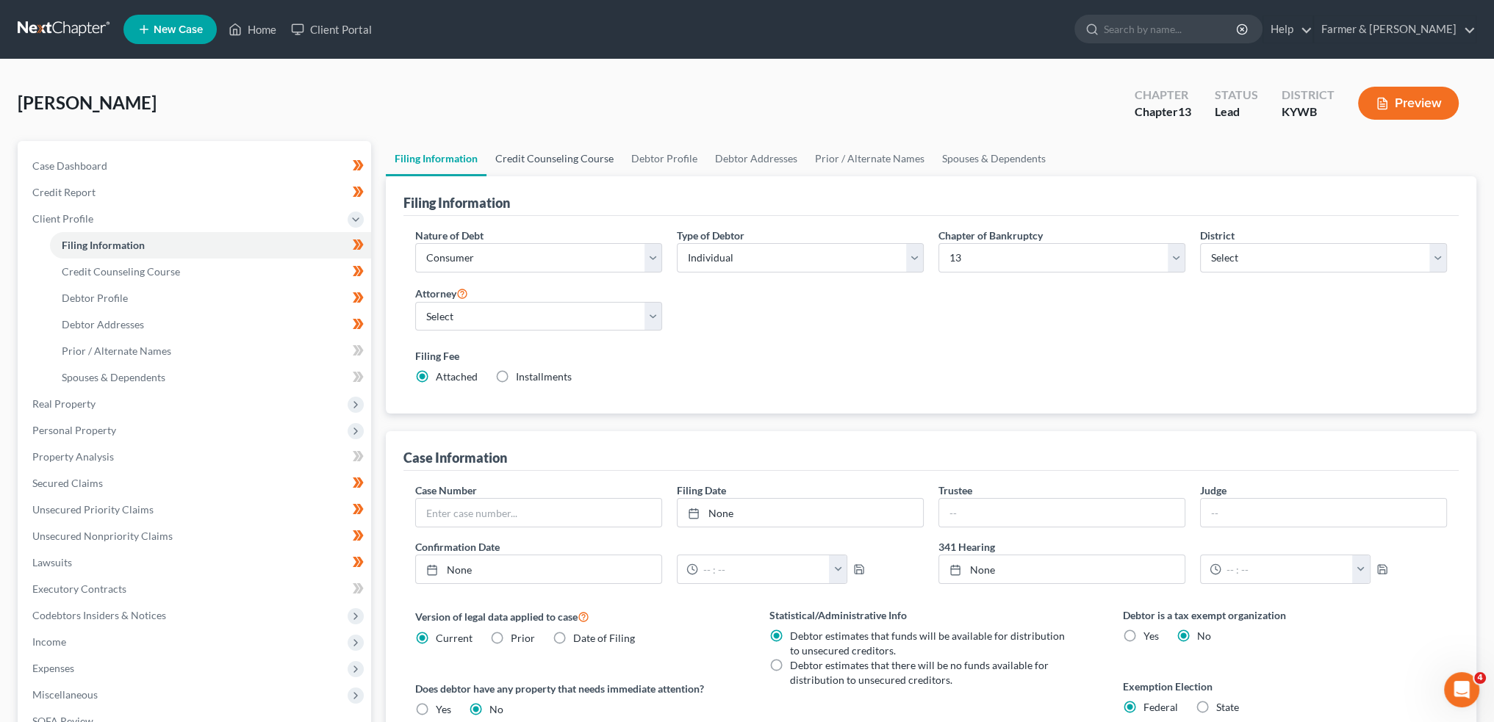
click at [569, 160] on link "Credit Counseling Course" at bounding box center [554, 158] width 136 height 35
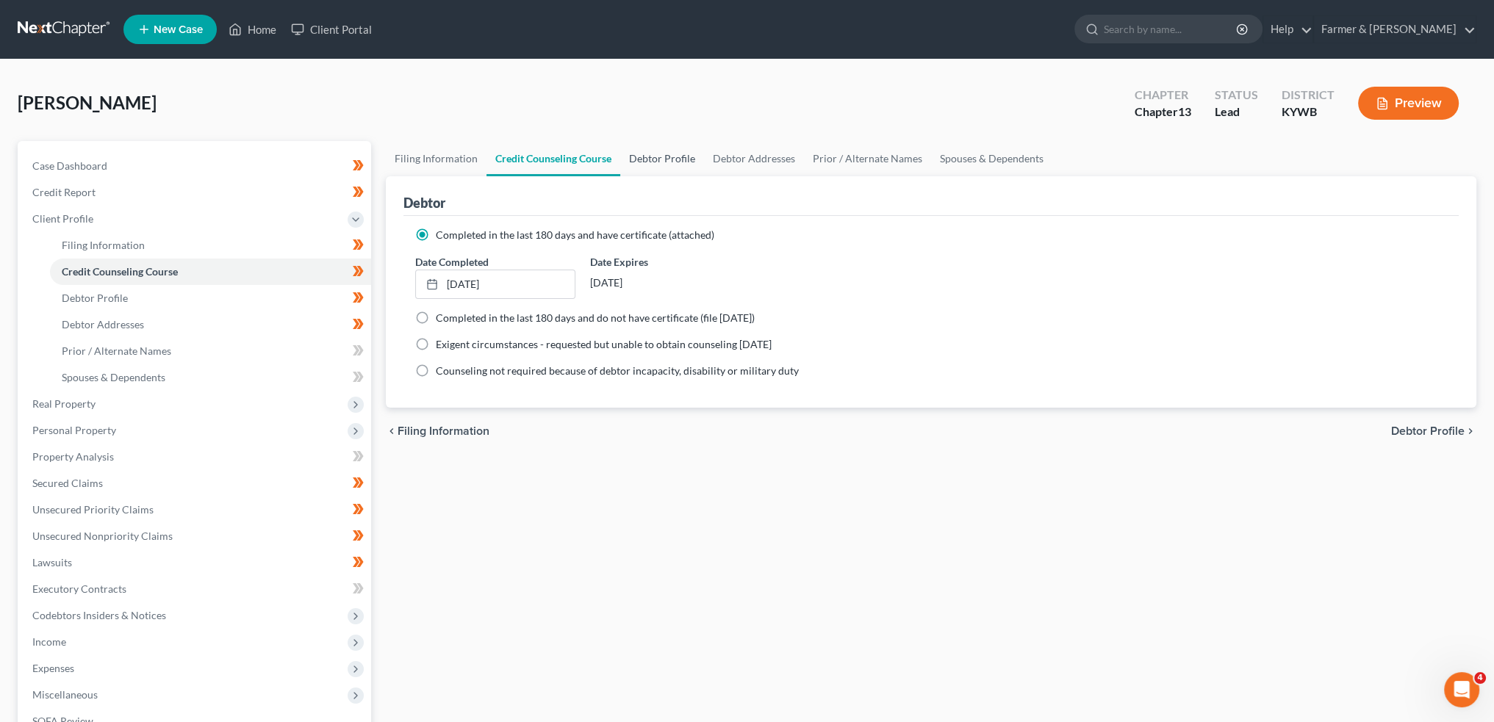
drag, startPoint x: 667, startPoint y: 161, endPoint x: 673, endPoint y: 168, distance: 9.4
click at [667, 159] on link "Debtor Profile" at bounding box center [662, 158] width 84 height 35
select select "0"
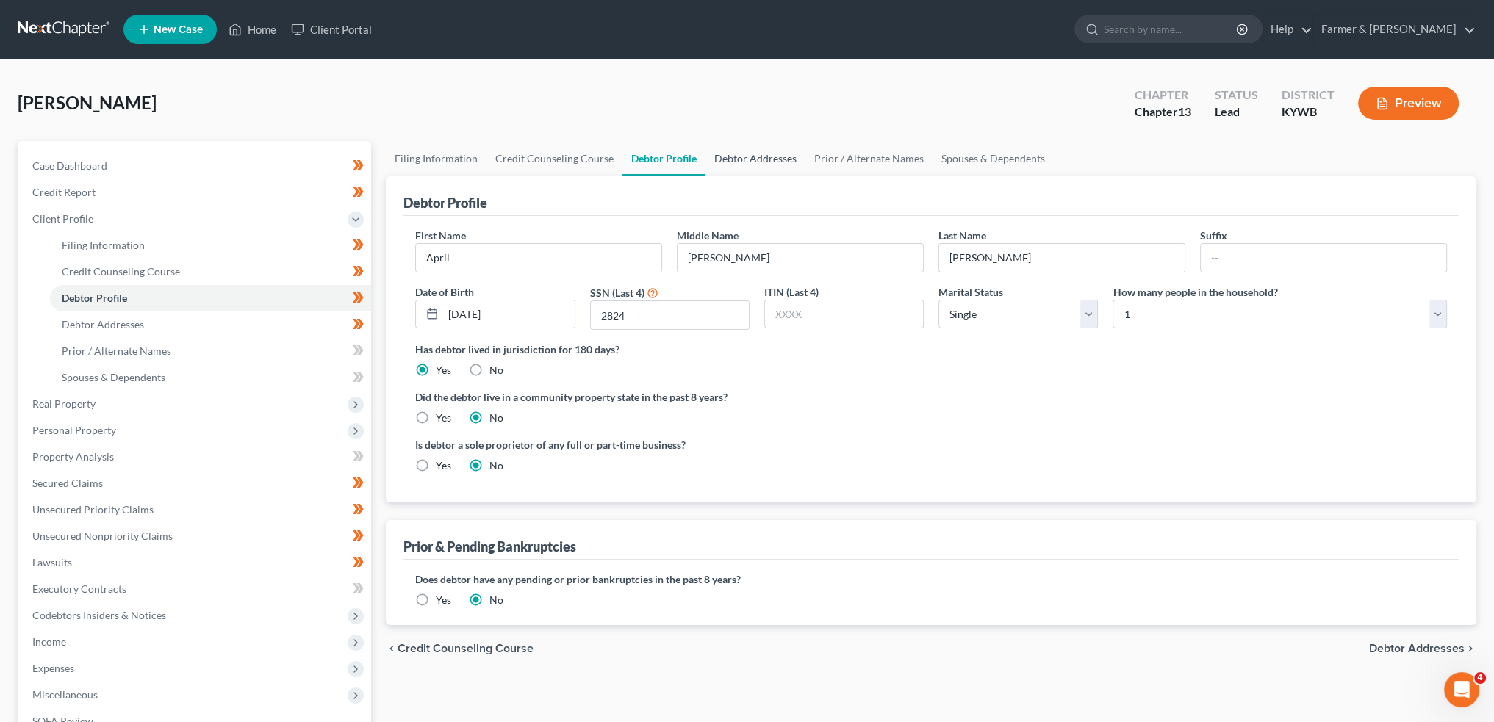
click at [755, 164] on link "Debtor Addresses" at bounding box center [755, 158] width 100 height 35
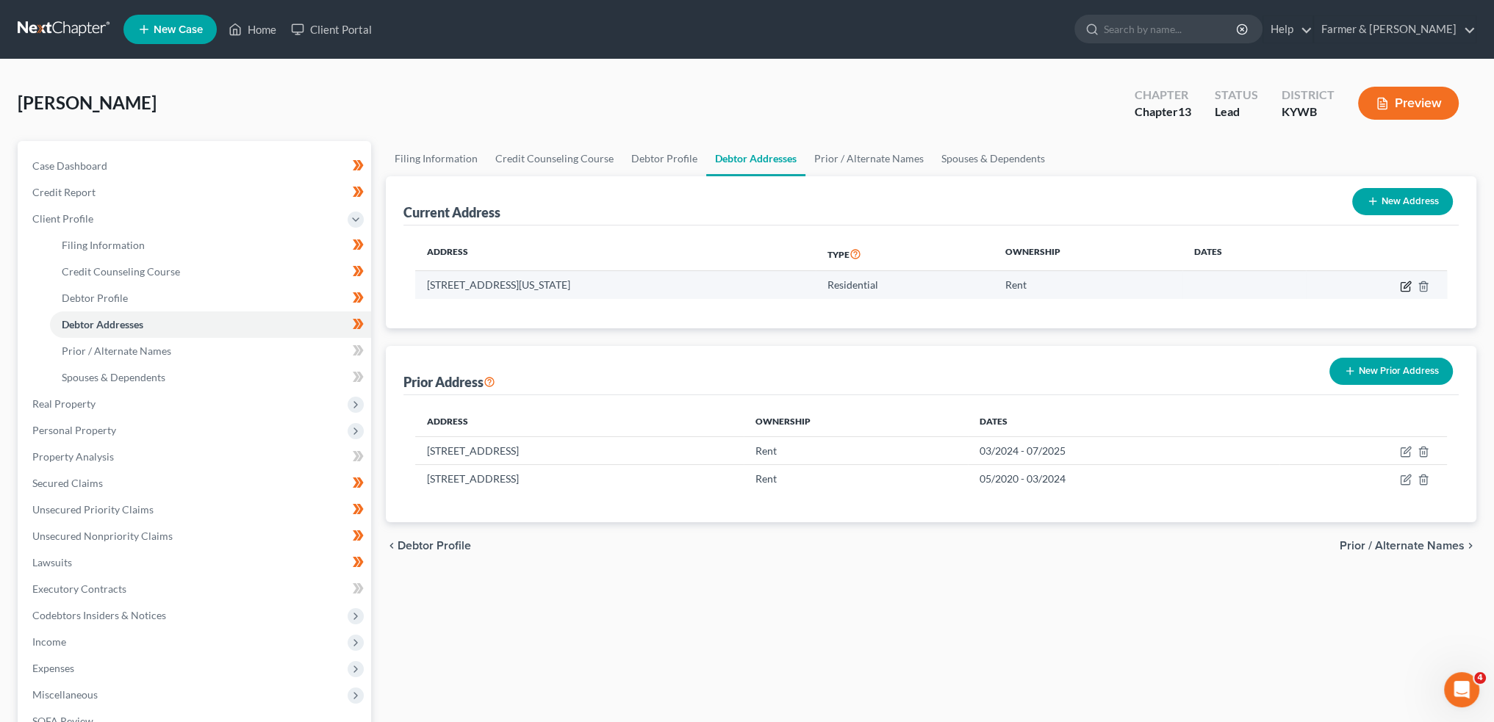
click at [1402, 286] on icon "button" at bounding box center [1406, 287] width 12 height 12
select select "18"
select select "50"
select select "0"
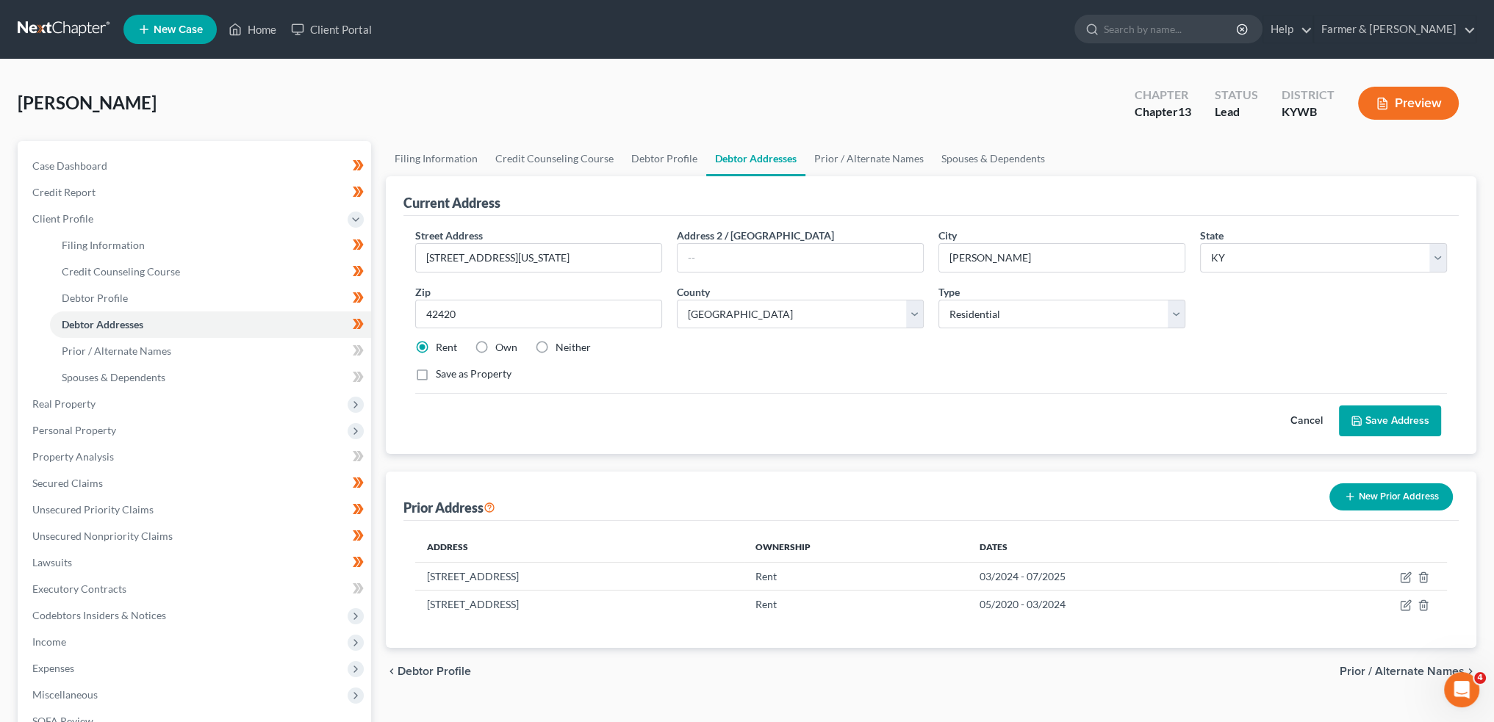
click at [1377, 416] on button "Save Address" at bounding box center [1390, 421] width 102 height 31
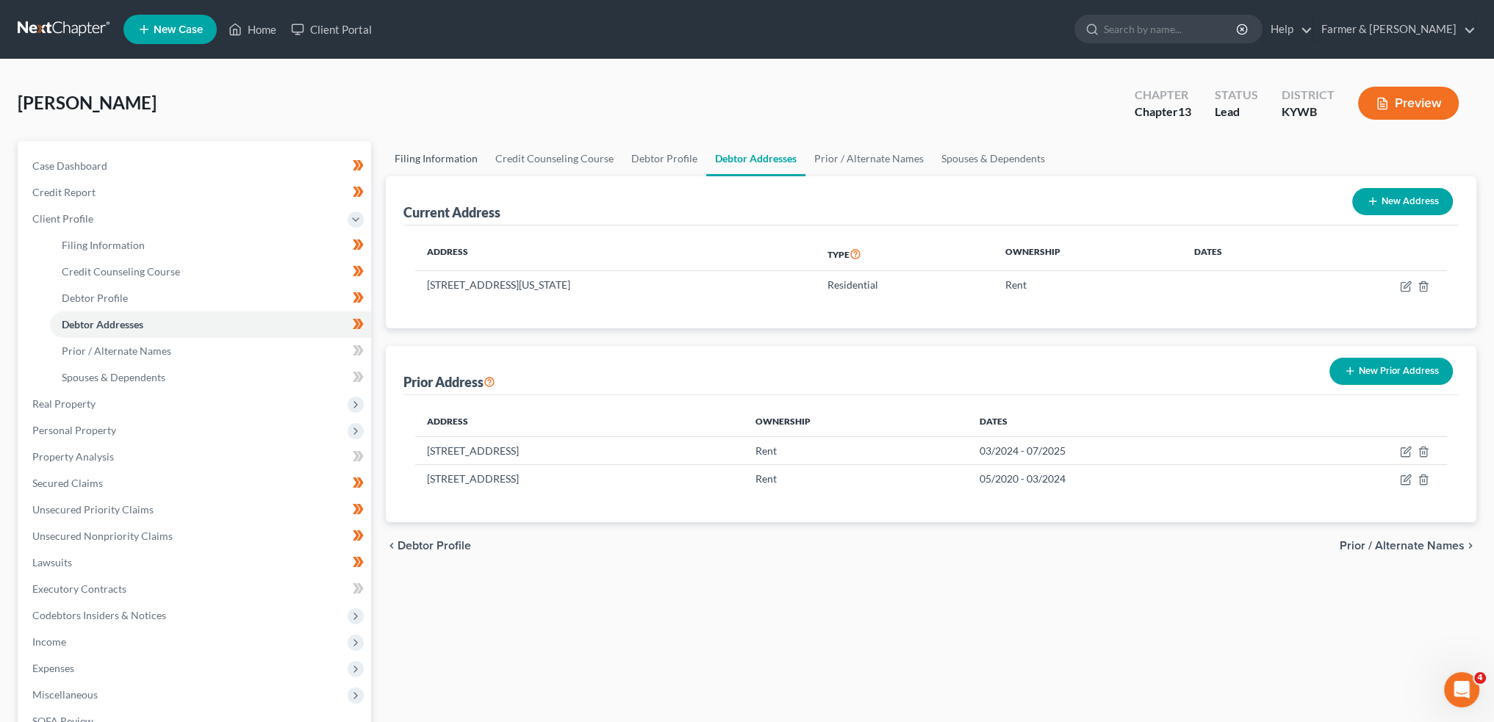
click at [428, 159] on link "Filing Information" at bounding box center [436, 158] width 101 height 35
select select "1"
select select "0"
select select "3"
select select "33"
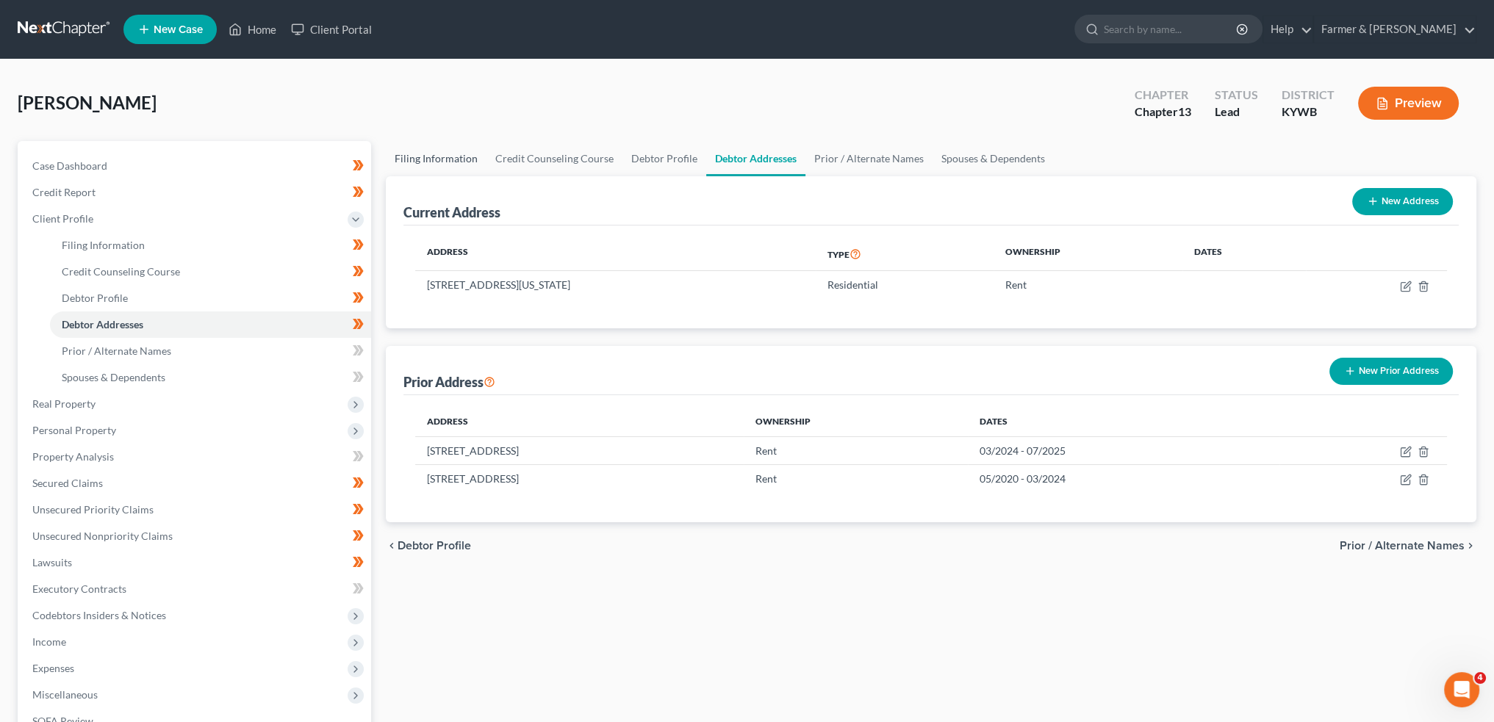
select select "2"
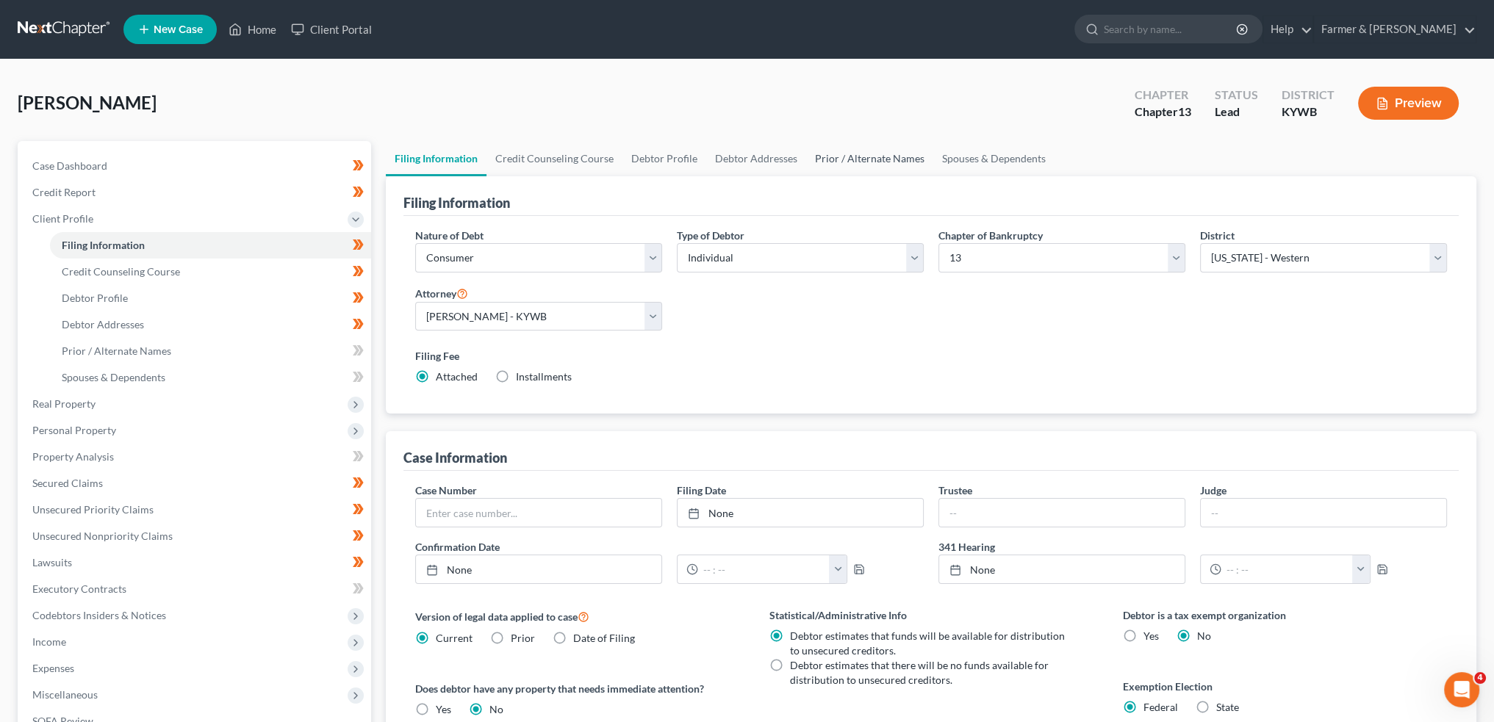
click at [867, 143] on link "Prior / Alternate Names" at bounding box center [869, 158] width 127 height 35
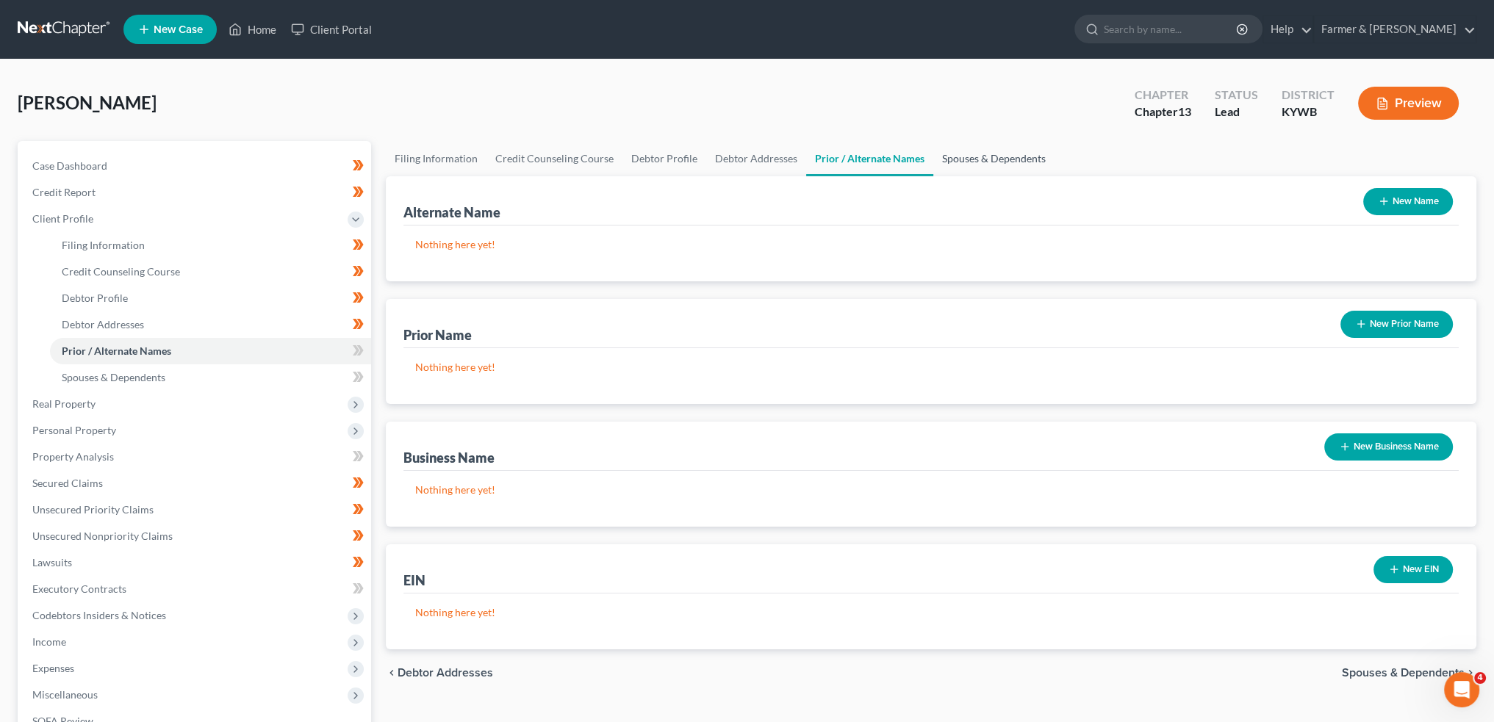
click at [990, 164] on link "Spouses & Dependents" at bounding box center [993, 158] width 121 height 35
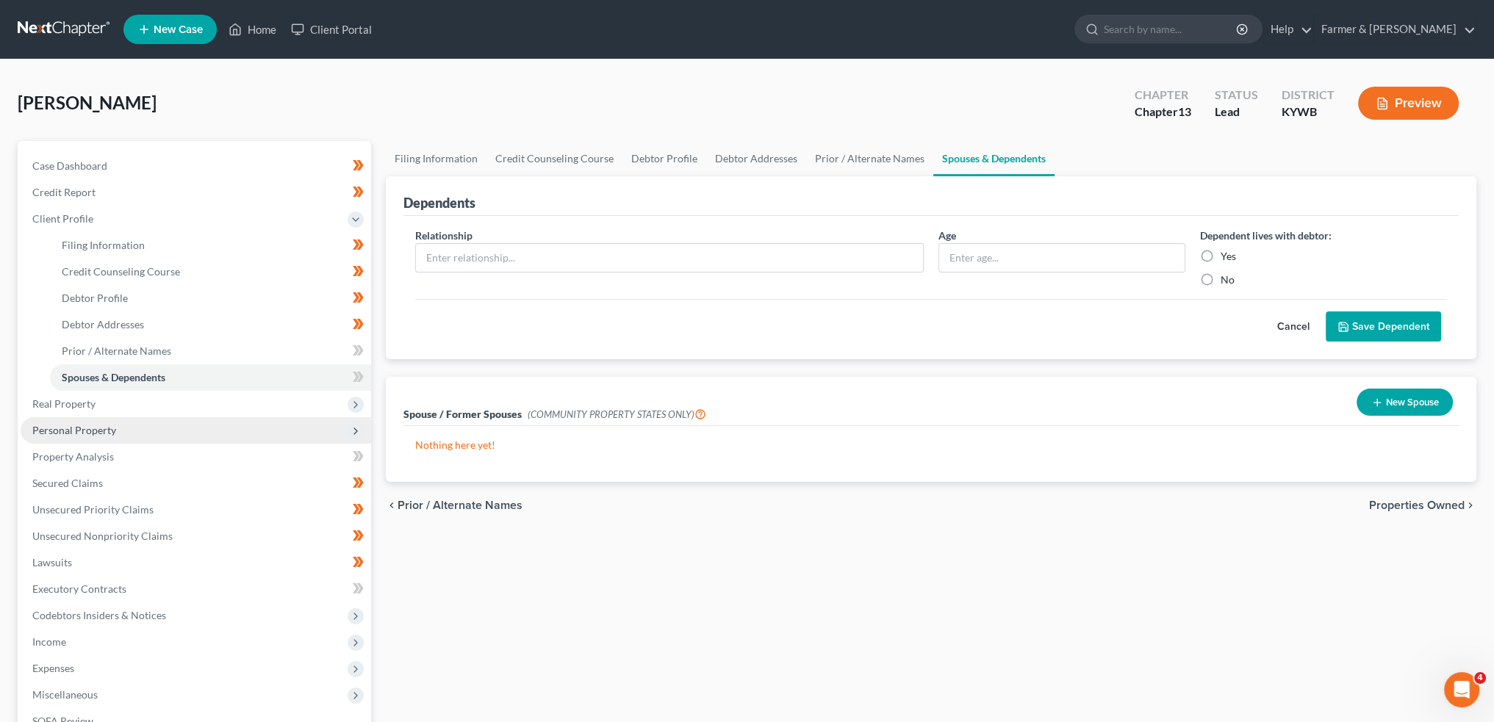
click at [51, 427] on span "Personal Property" at bounding box center [74, 430] width 84 height 12
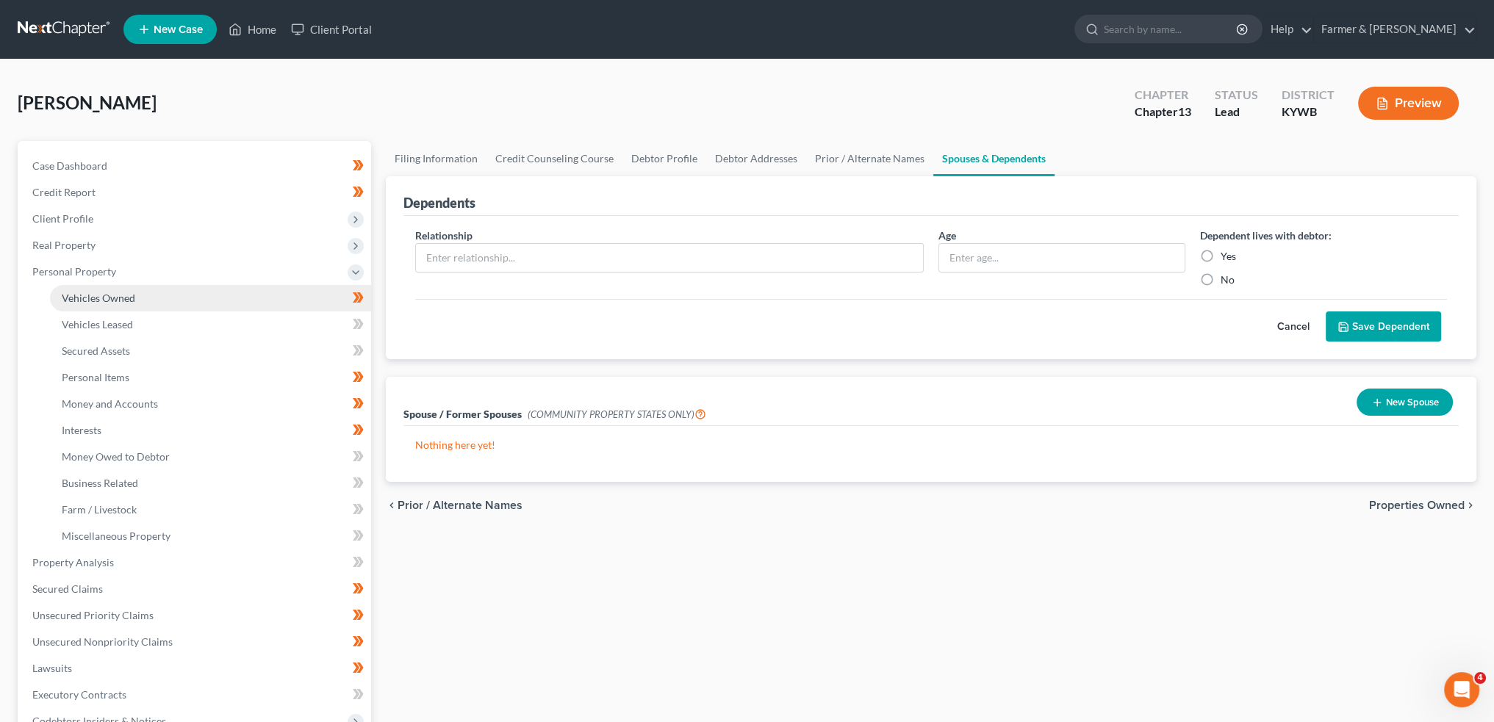
click at [118, 288] on link "Vehicles Owned" at bounding box center [210, 298] width 321 height 26
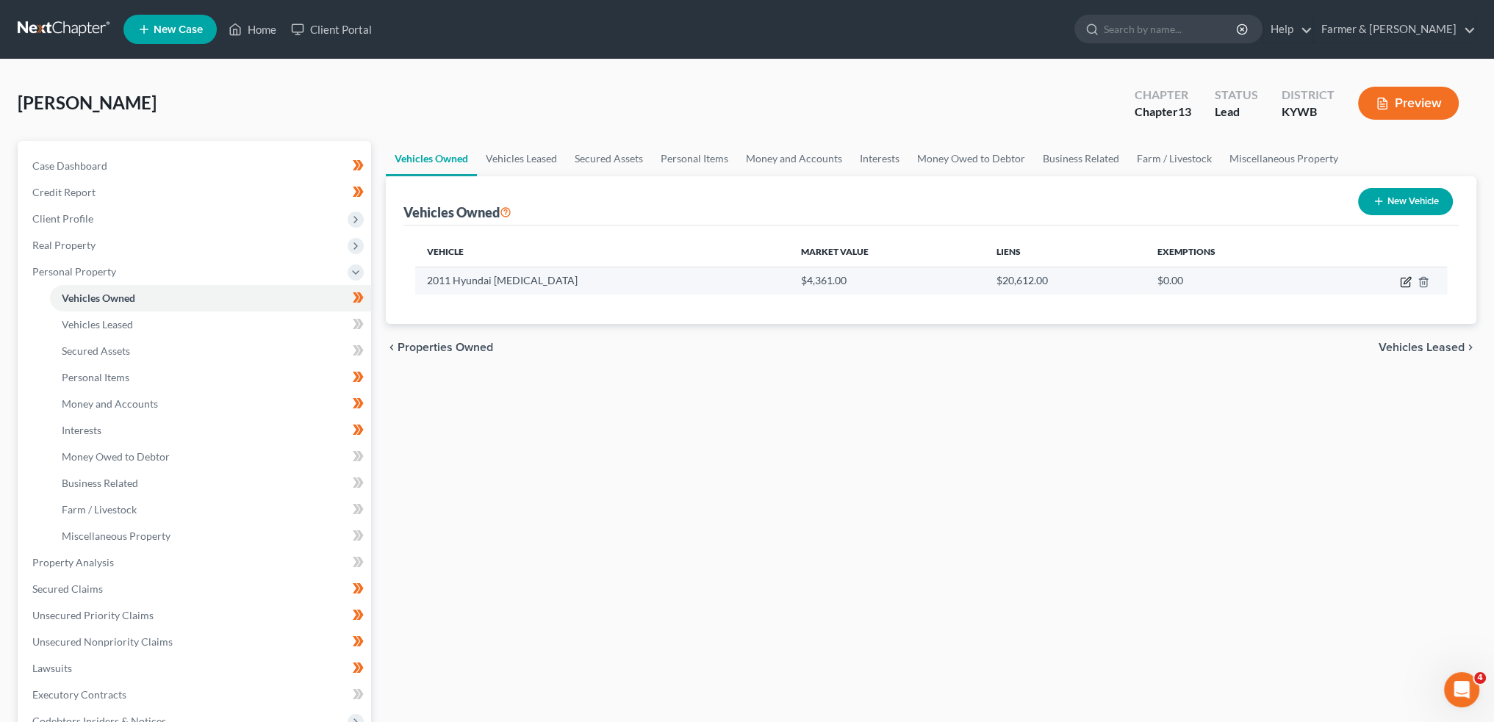
click at [1405, 286] on icon "button" at bounding box center [1404, 282] width 9 height 9
select select "0"
select select "15"
select select "2"
select select "0"
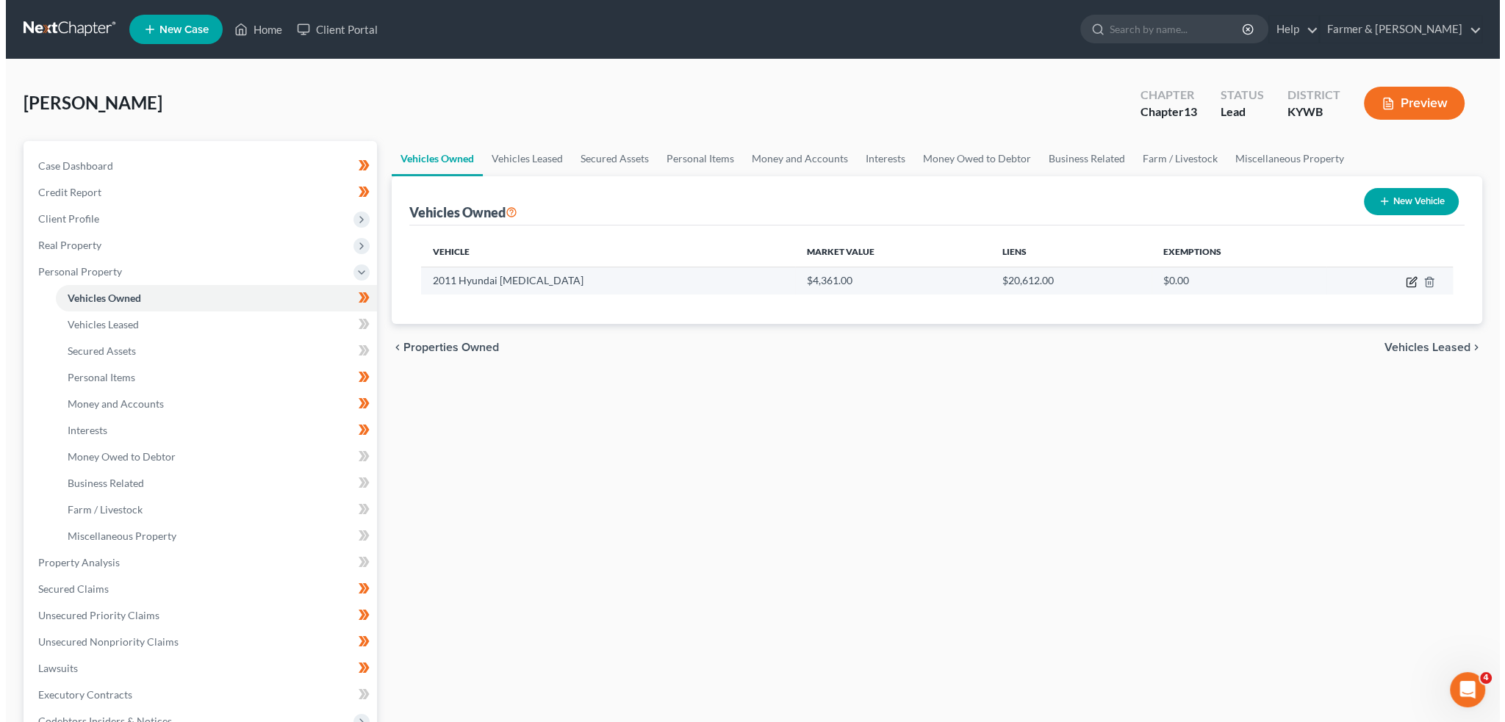
select select "2"
select select "0"
select select "4"
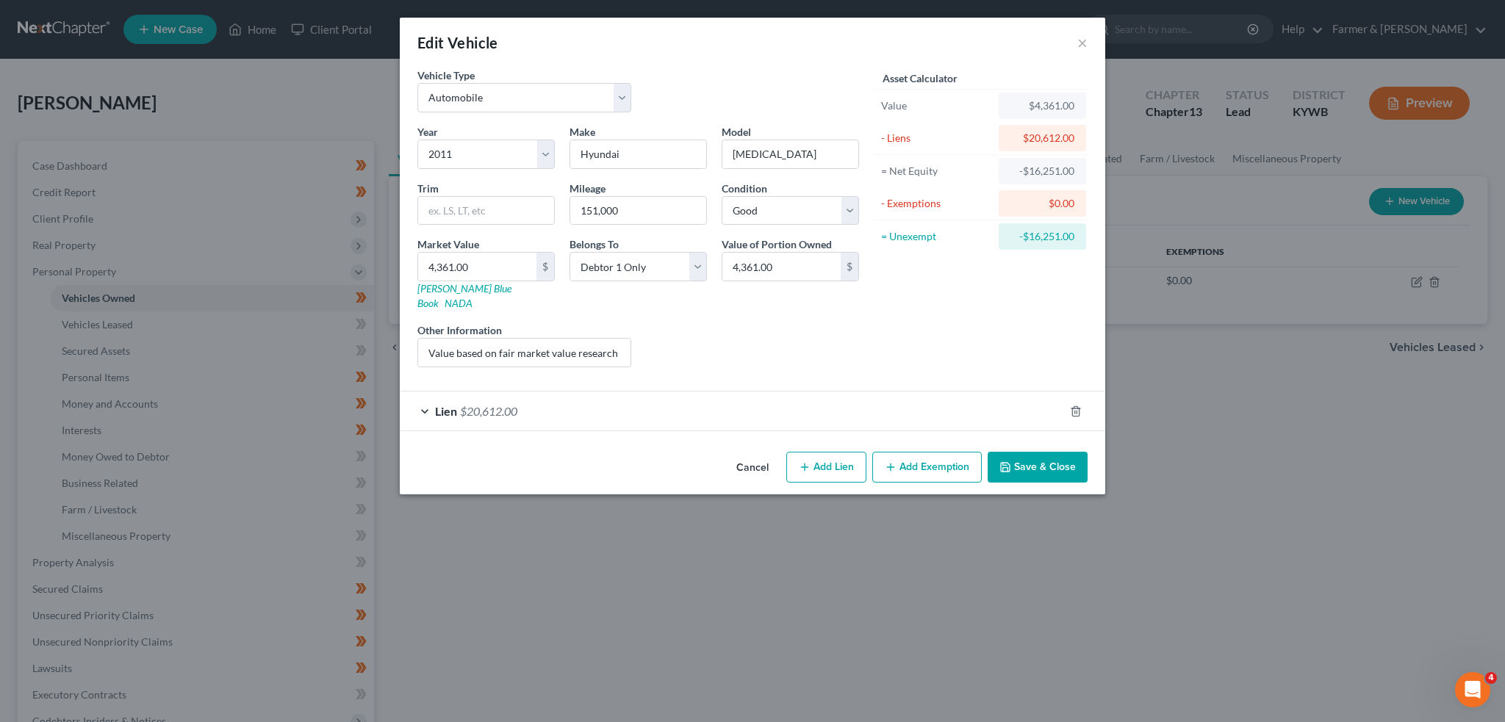
click at [756, 392] on div "Lien $20,612.00" at bounding box center [732, 411] width 664 height 39
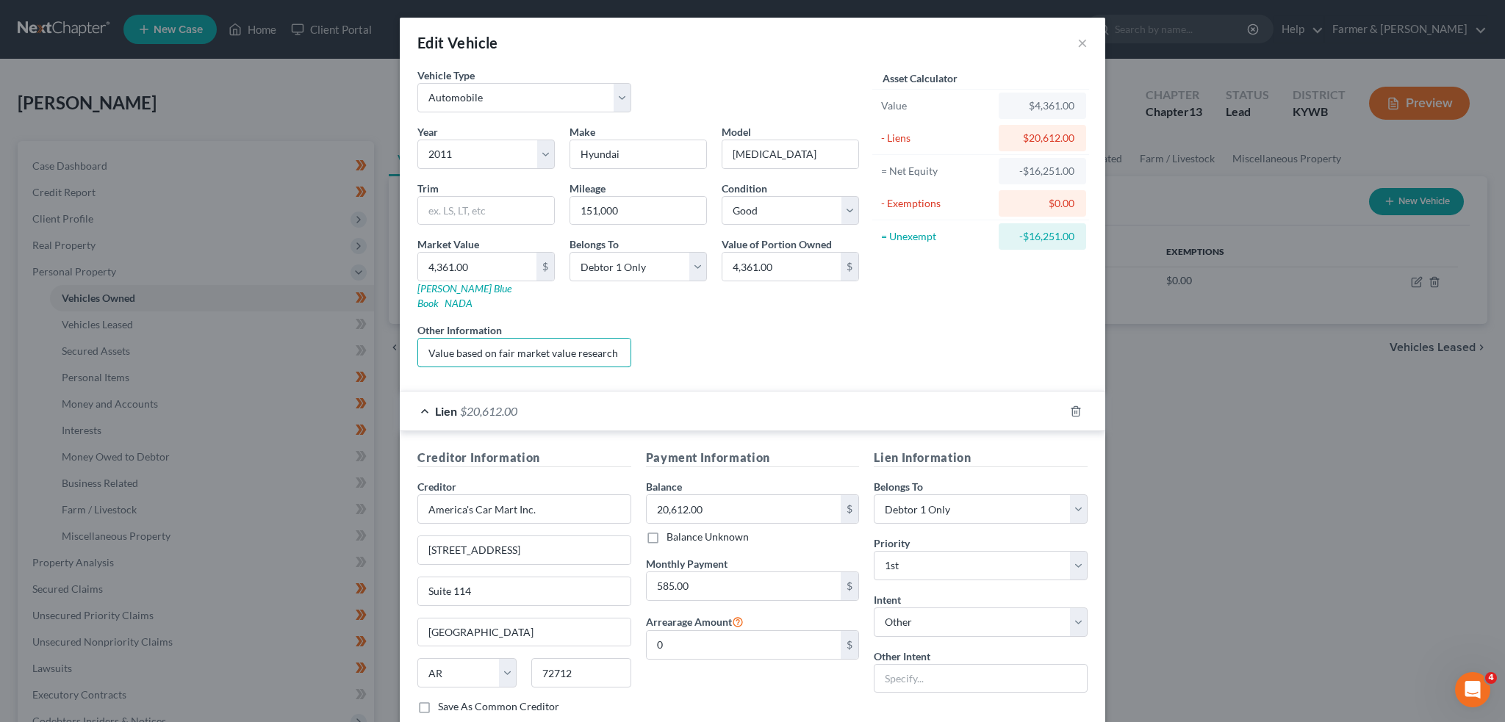
scroll to position [0, 188]
drag, startPoint x: 541, startPoint y: 336, endPoint x: 807, endPoint y: 338, distance: 266.0
click at [807, 338] on div "Year Select 2026 2025 2024 2023 2022 2021 2020 2019 2018 2017 2016 2015 2014 20…" at bounding box center [638, 251] width 456 height 255
click at [694, 572] on input "585.00" at bounding box center [744, 586] width 195 height 28
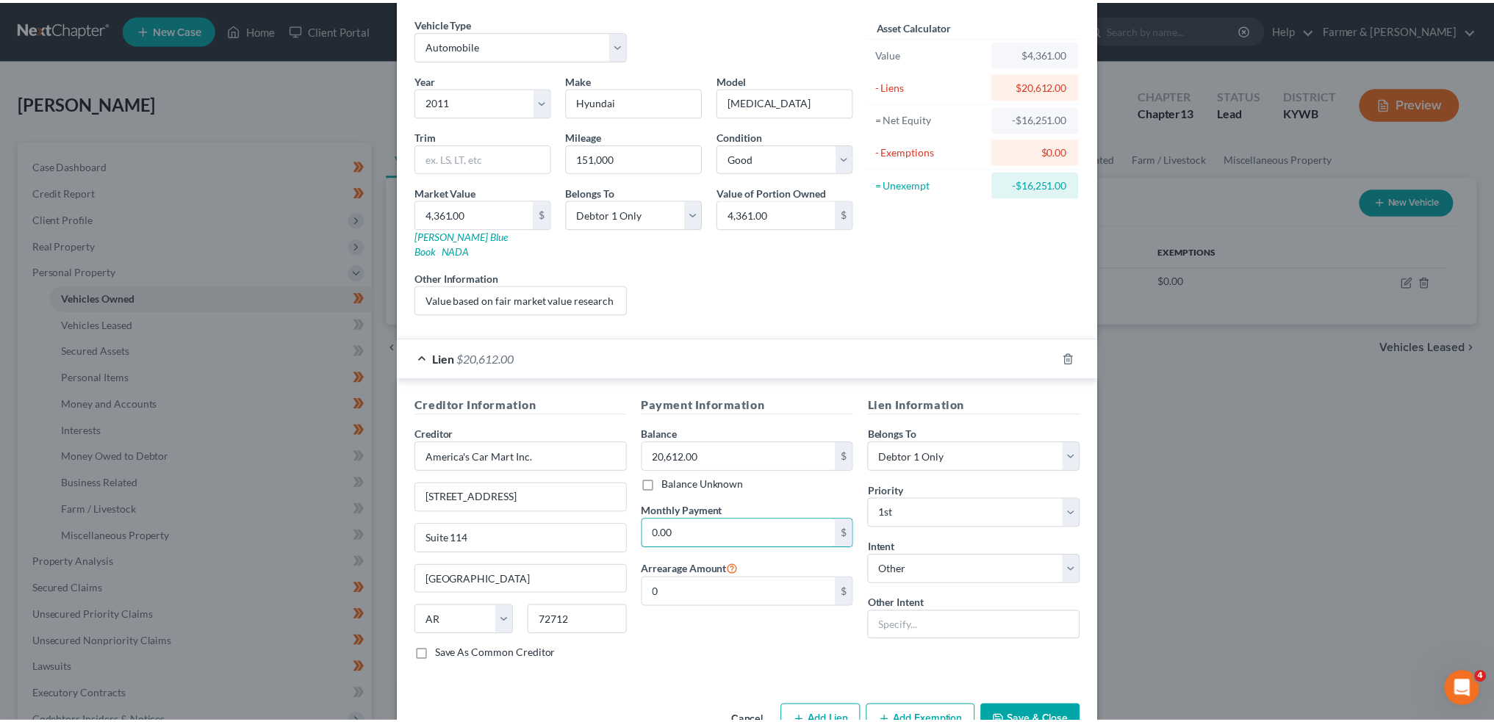
scroll to position [78, 0]
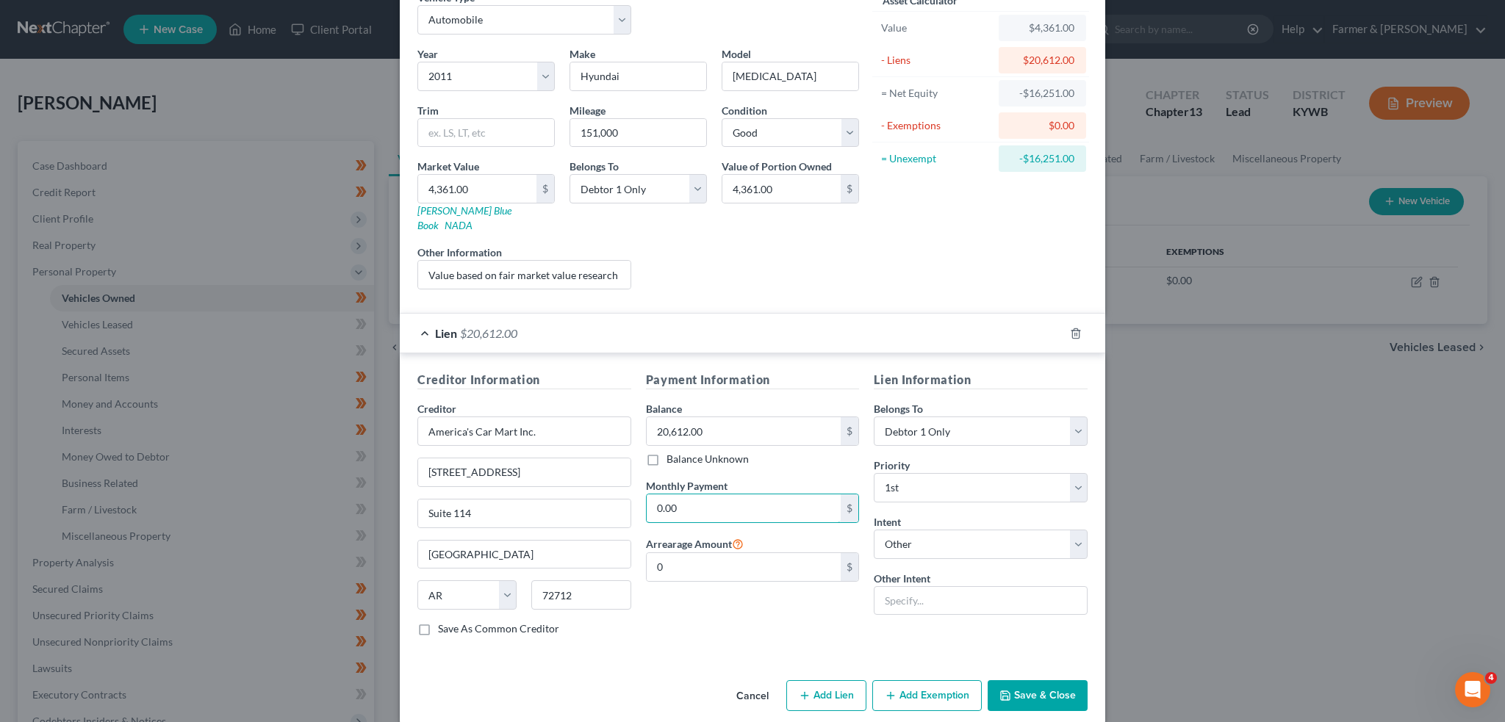
type input "0.00"
click at [1016, 680] on button "Save & Close" at bounding box center [1037, 695] width 100 height 31
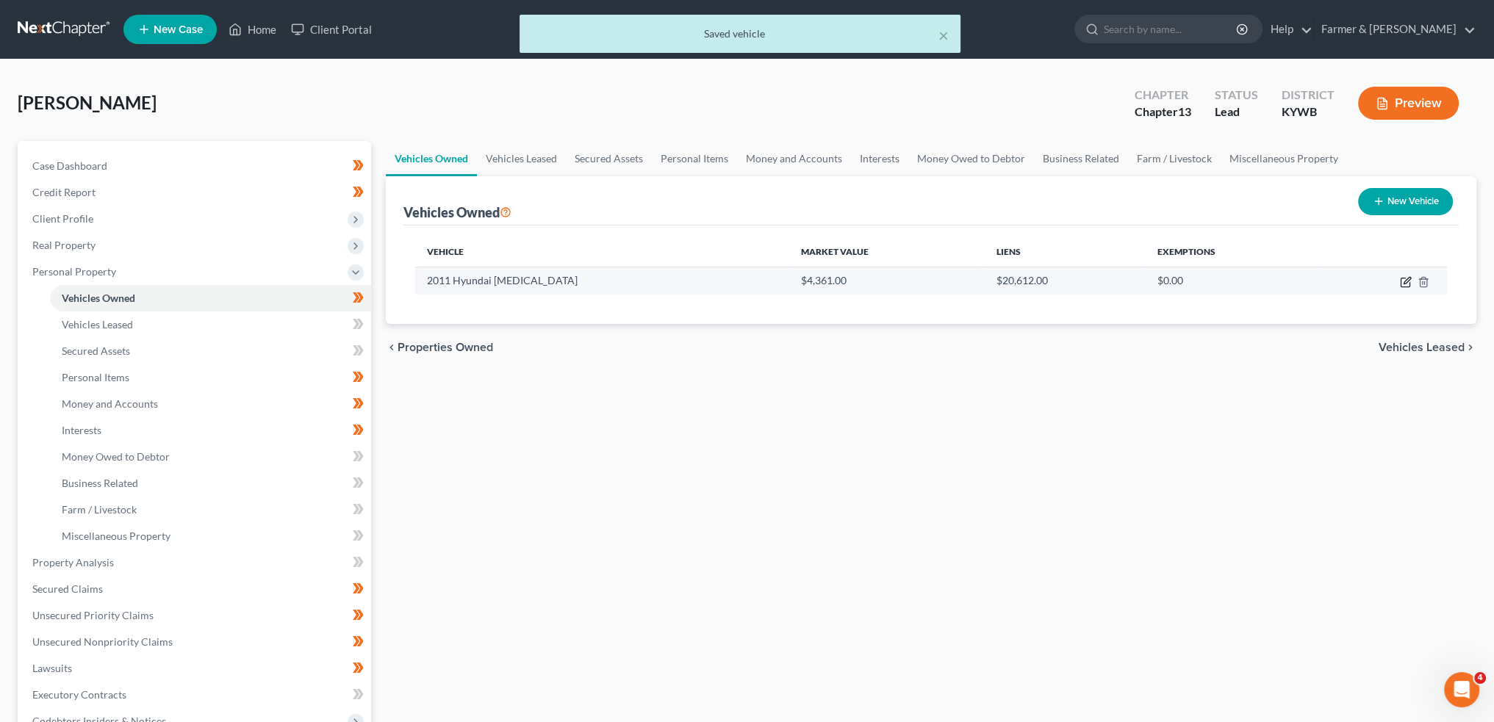
click at [1405, 281] on icon "button" at bounding box center [1406, 282] width 12 height 12
select select "0"
select select "15"
select select "2"
select select "0"
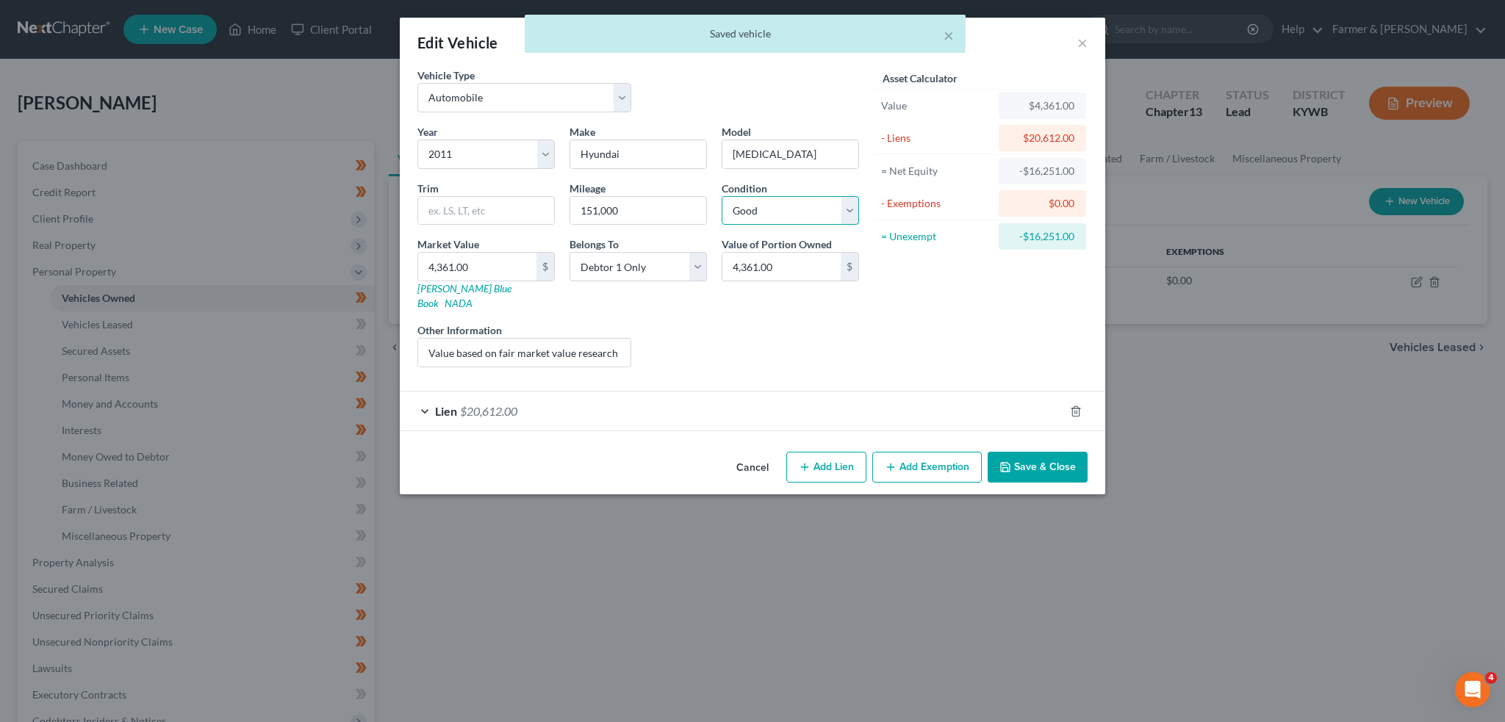
drag, startPoint x: 795, startPoint y: 212, endPoint x: 791, endPoint y: 222, distance: 10.5
click at [795, 212] on select "Select Excellent Very Good Good Fair Poor" at bounding box center [789, 210] width 137 height 29
select select "4"
click at [721, 196] on select "Select Excellent Very Good Good Fair Poor" at bounding box center [789, 210] width 137 height 29
click at [1043, 452] on button "Save & Close" at bounding box center [1037, 467] width 100 height 31
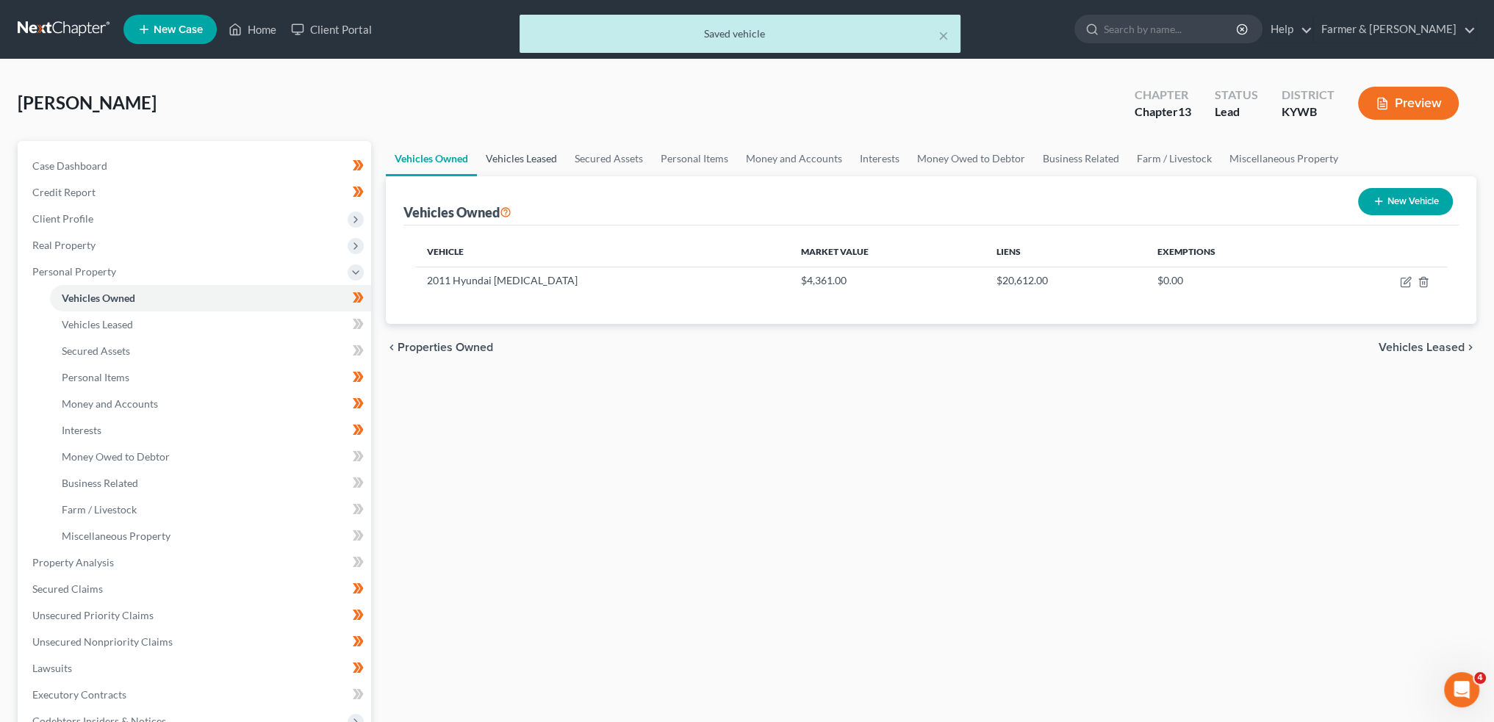
click at [528, 159] on link "Vehicles Leased" at bounding box center [521, 158] width 89 height 35
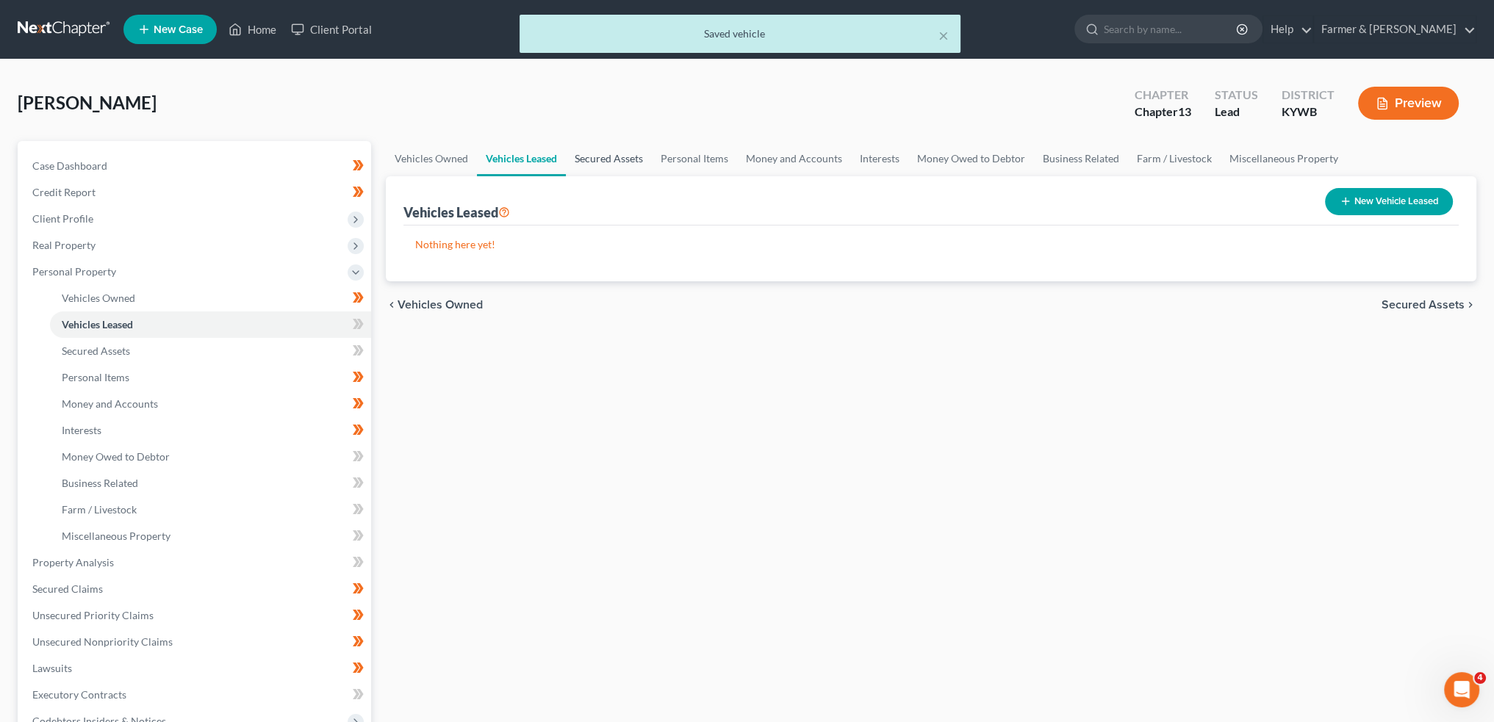
click at [605, 152] on link "Secured Assets" at bounding box center [609, 158] width 86 height 35
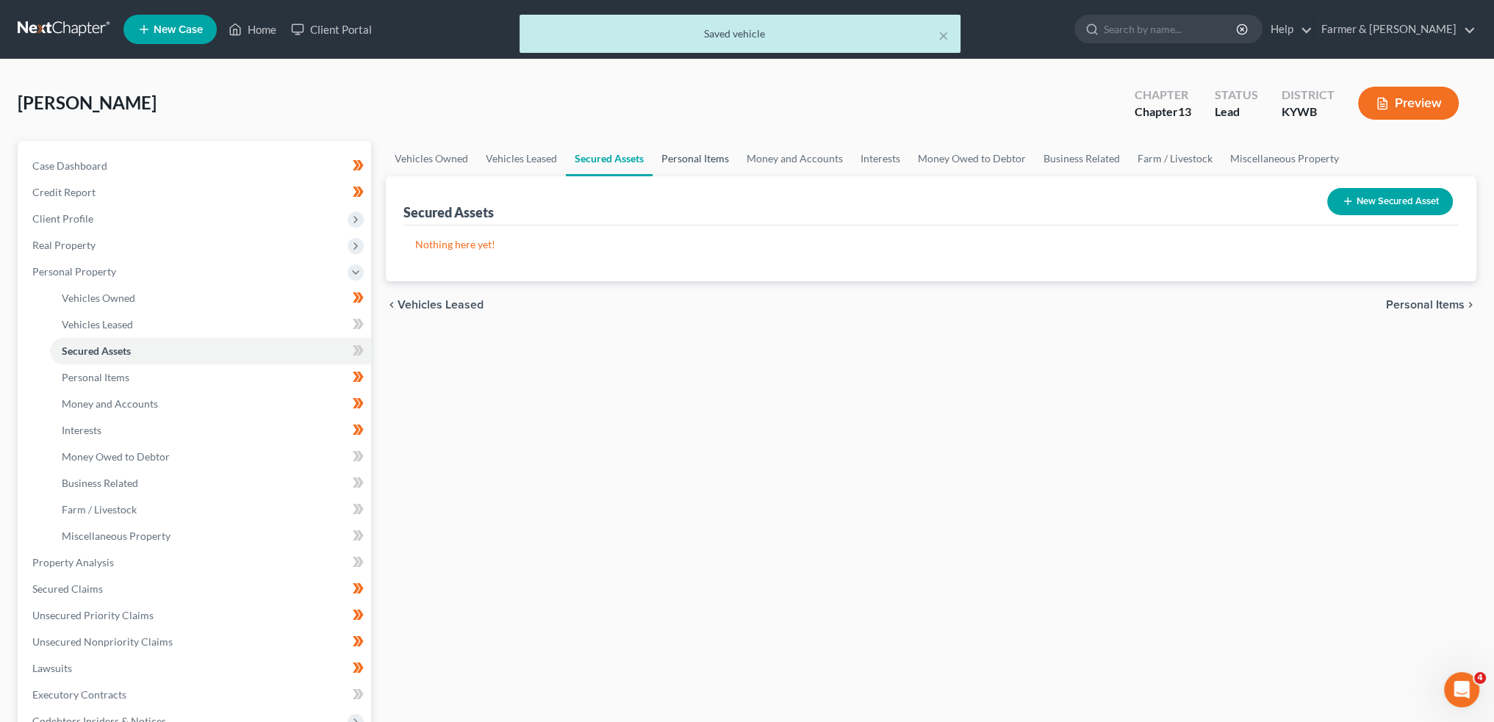
click at [691, 156] on link "Personal Items" at bounding box center [694, 158] width 85 height 35
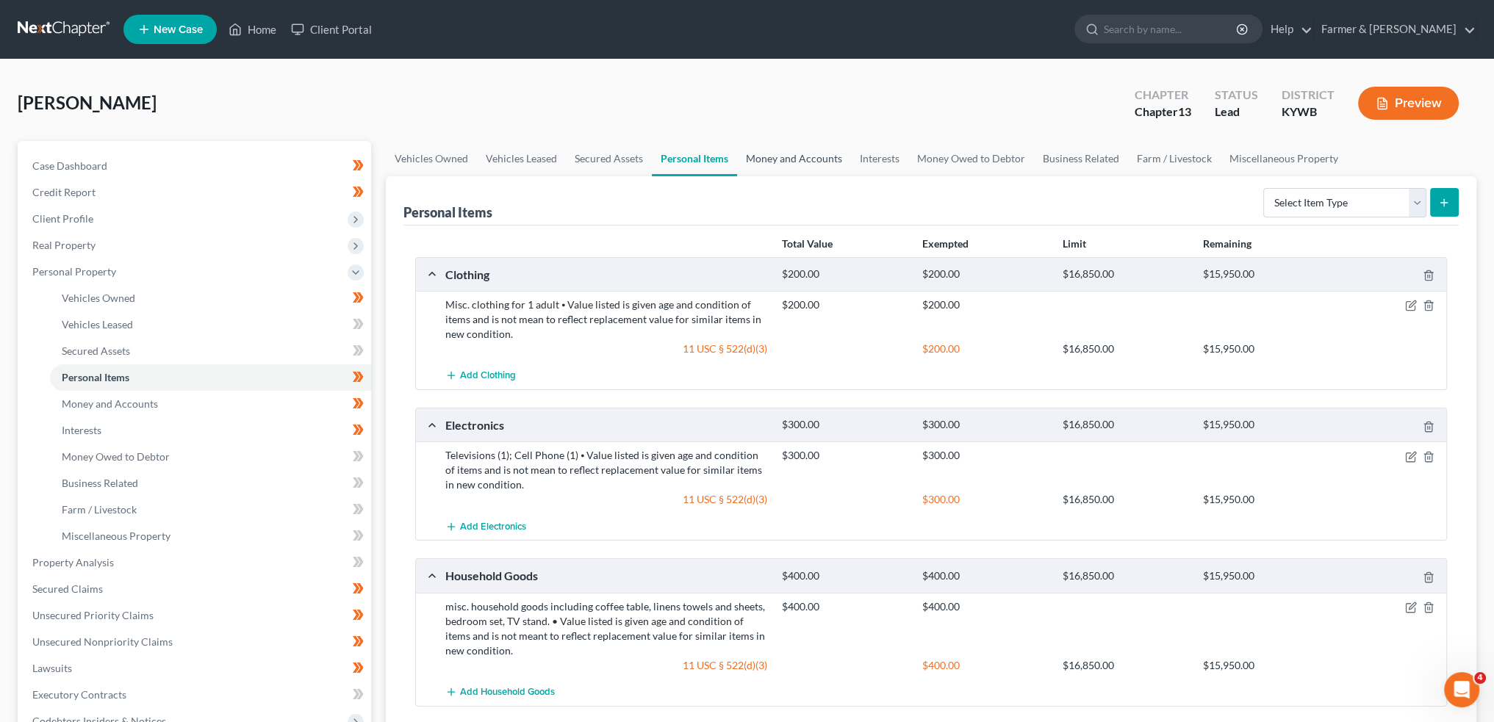
click at [790, 162] on link "Money and Accounts" at bounding box center [794, 158] width 114 height 35
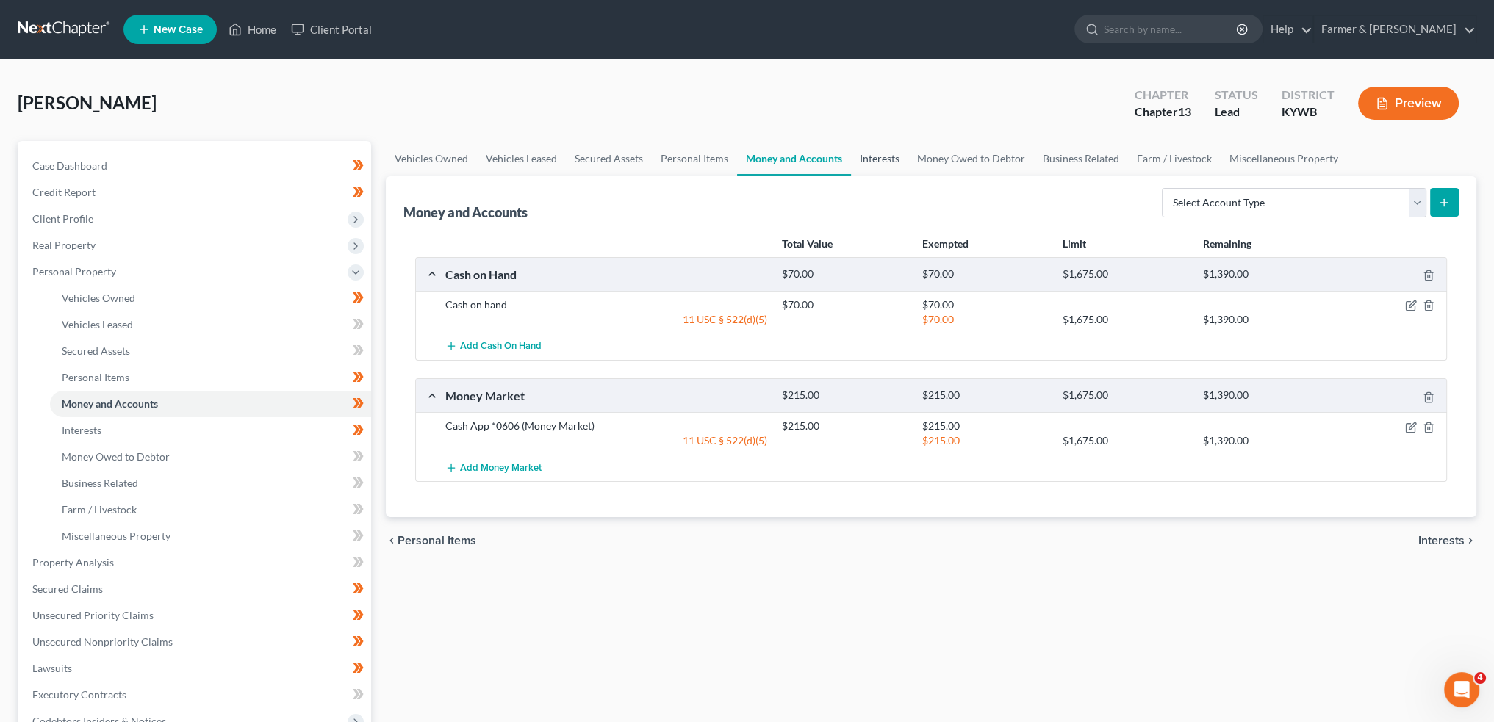
click at [881, 162] on link "Interests" at bounding box center [879, 158] width 57 height 35
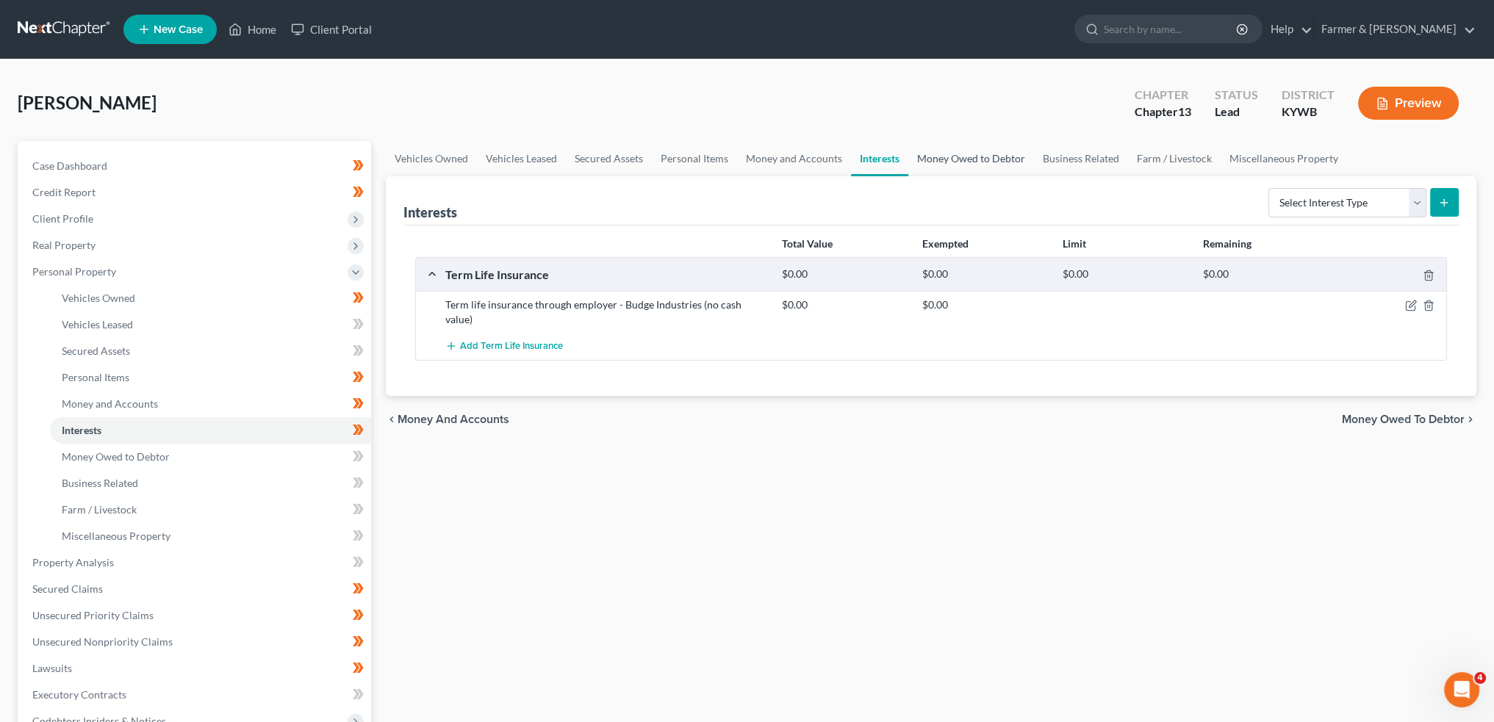
click at [952, 161] on link "Money Owed to Debtor" at bounding box center [971, 158] width 126 height 35
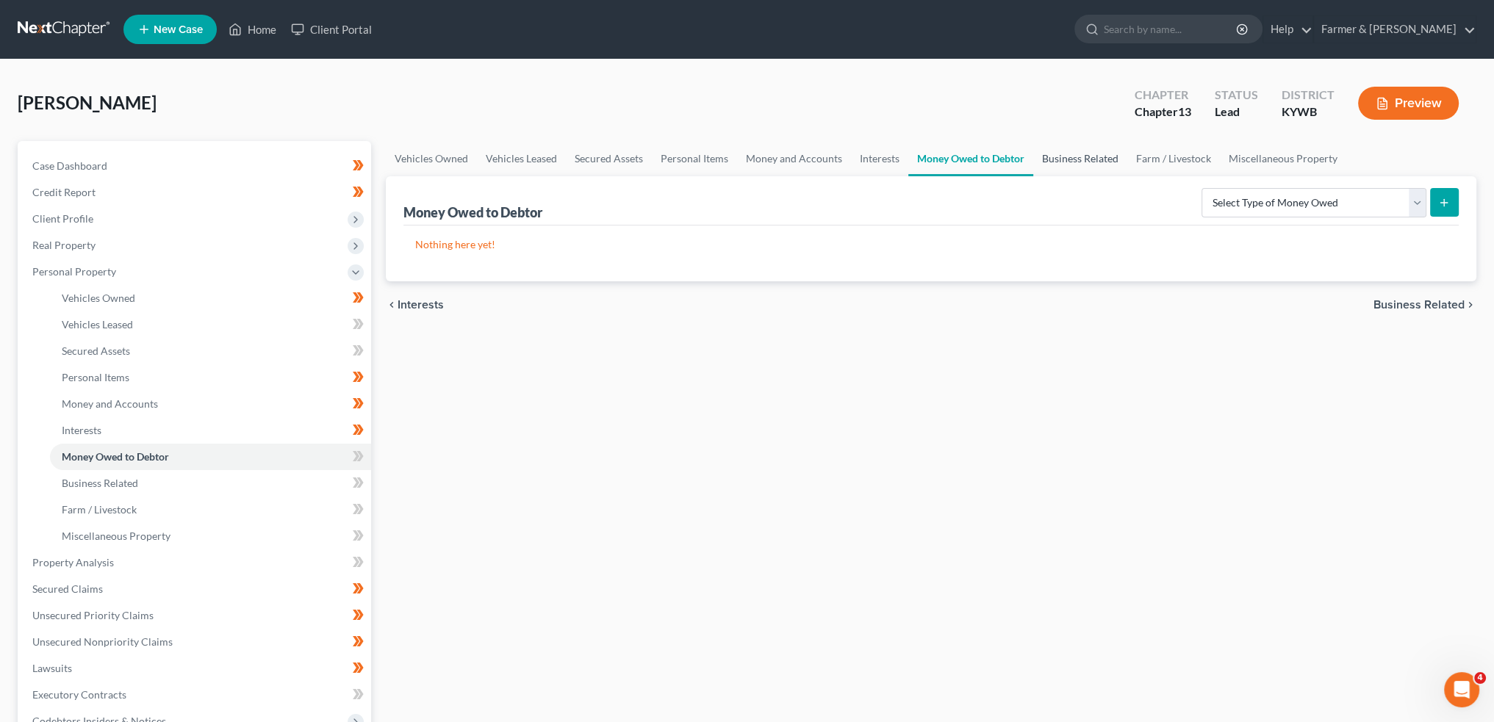
click at [1095, 154] on link "Business Related" at bounding box center [1080, 158] width 94 height 35
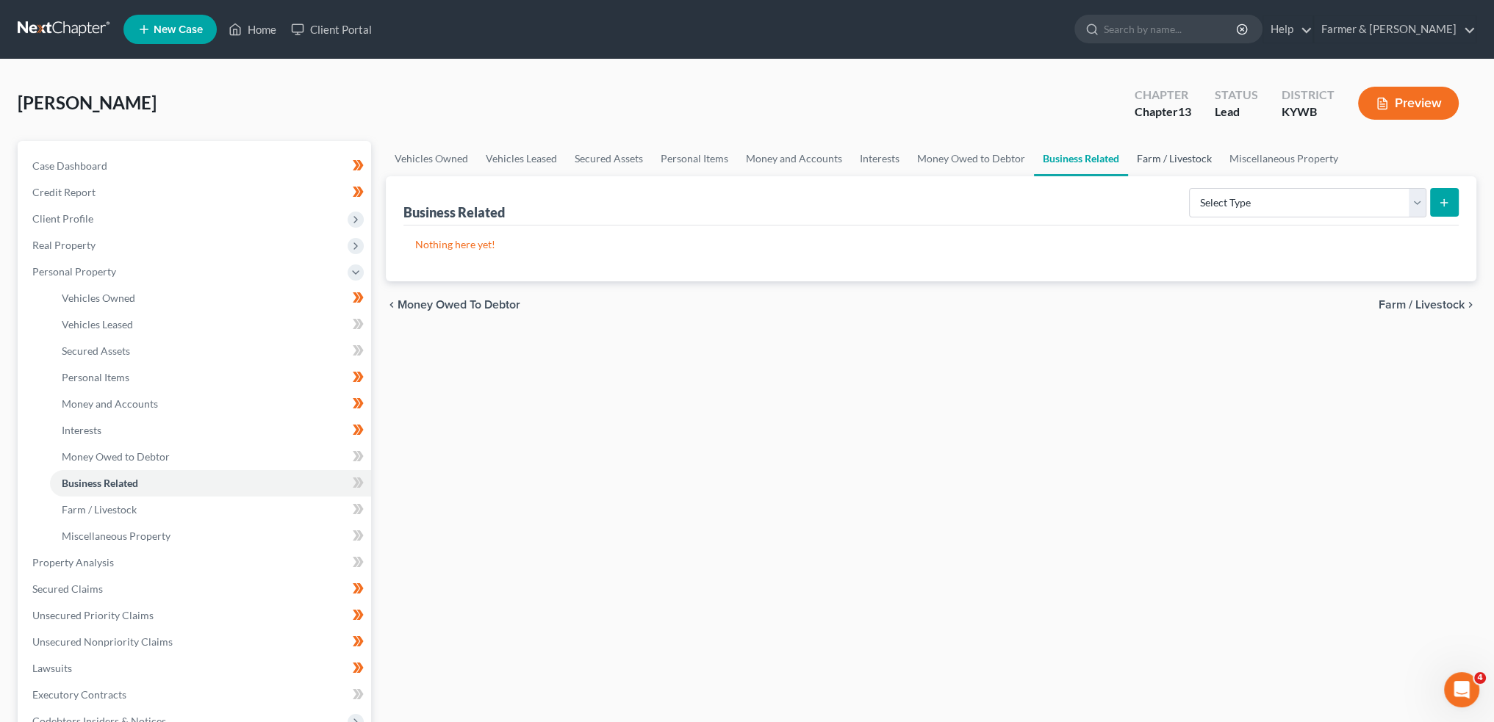
click at [1184, 157] on link "Farm / Livestock" at bounding box center [1174, 158] width 93 height 35
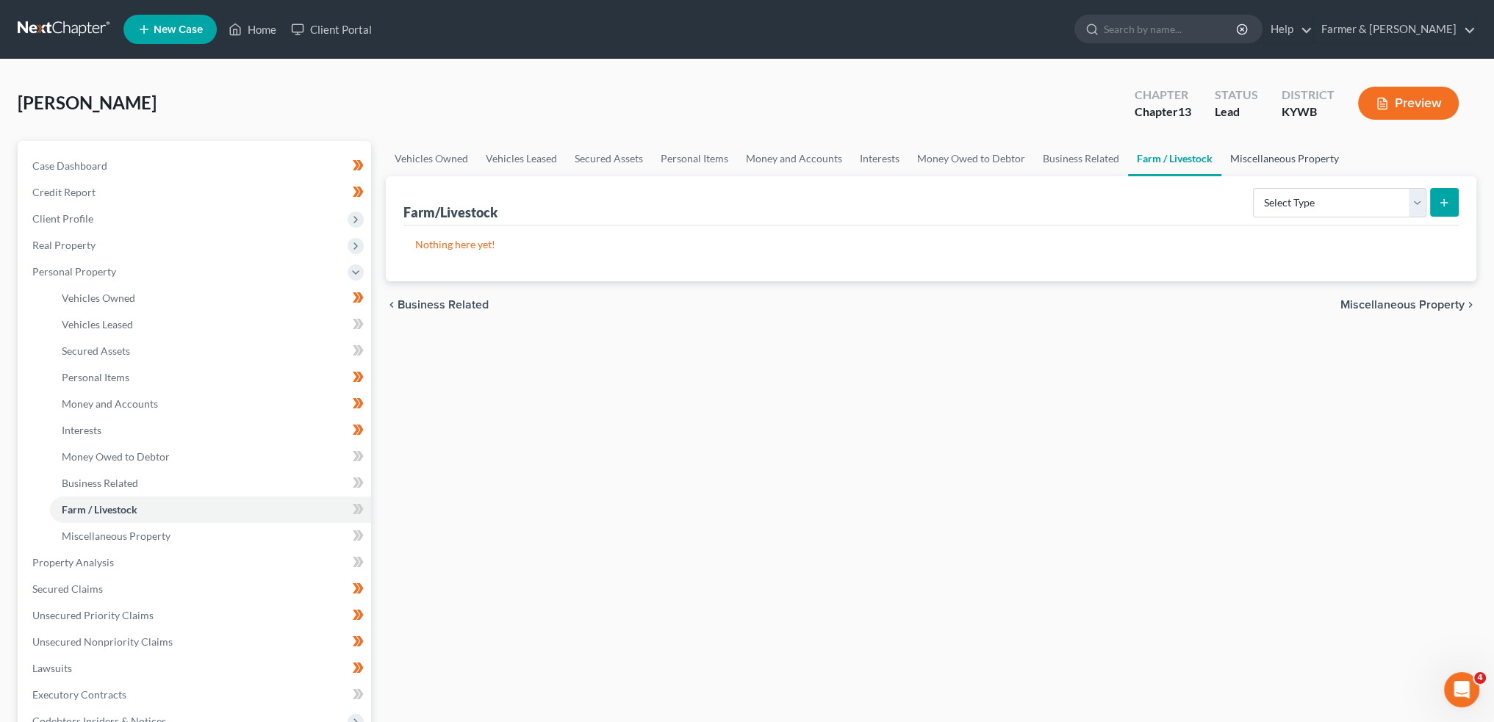
click at [1251, 155] on link "Miscellaneous Property" at bounding box center [1284, 158] width 126 height 35
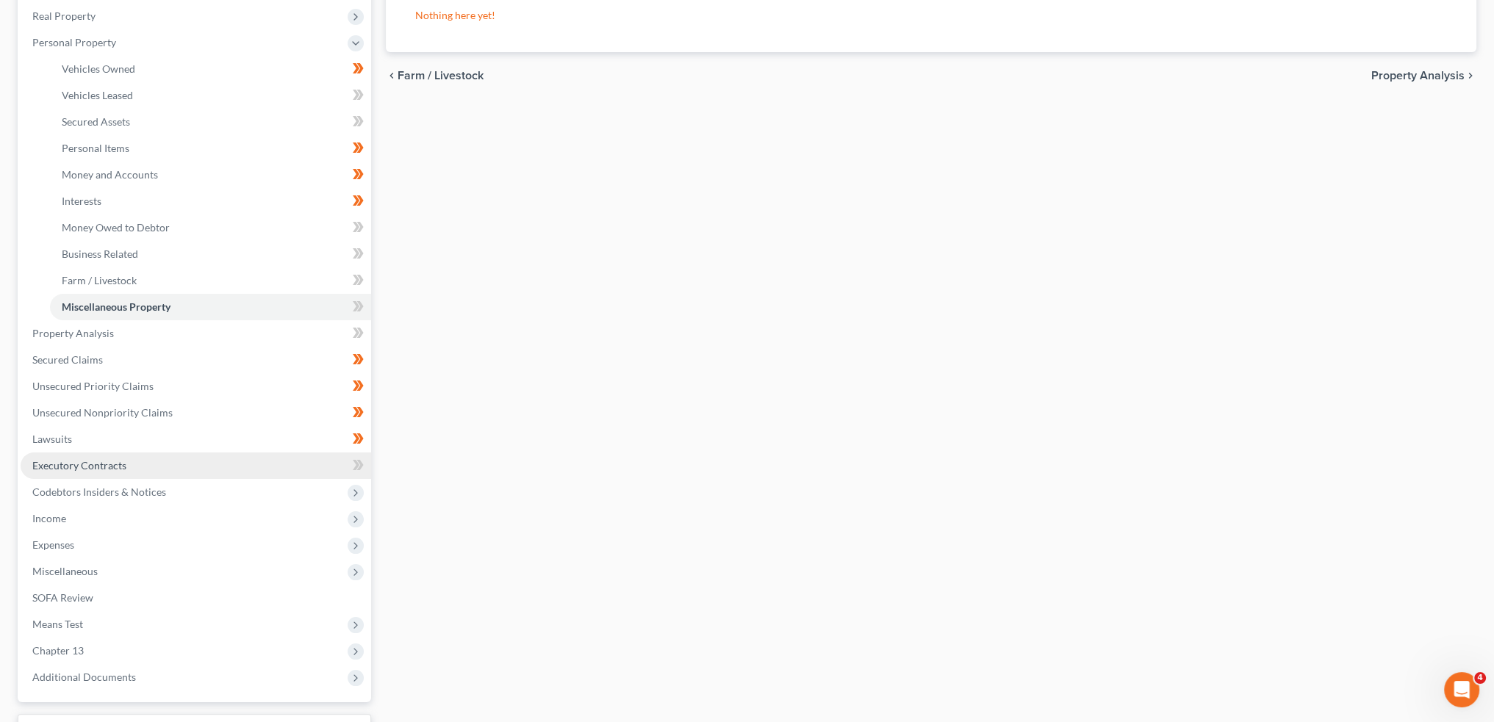
scroll to position [245, 0]
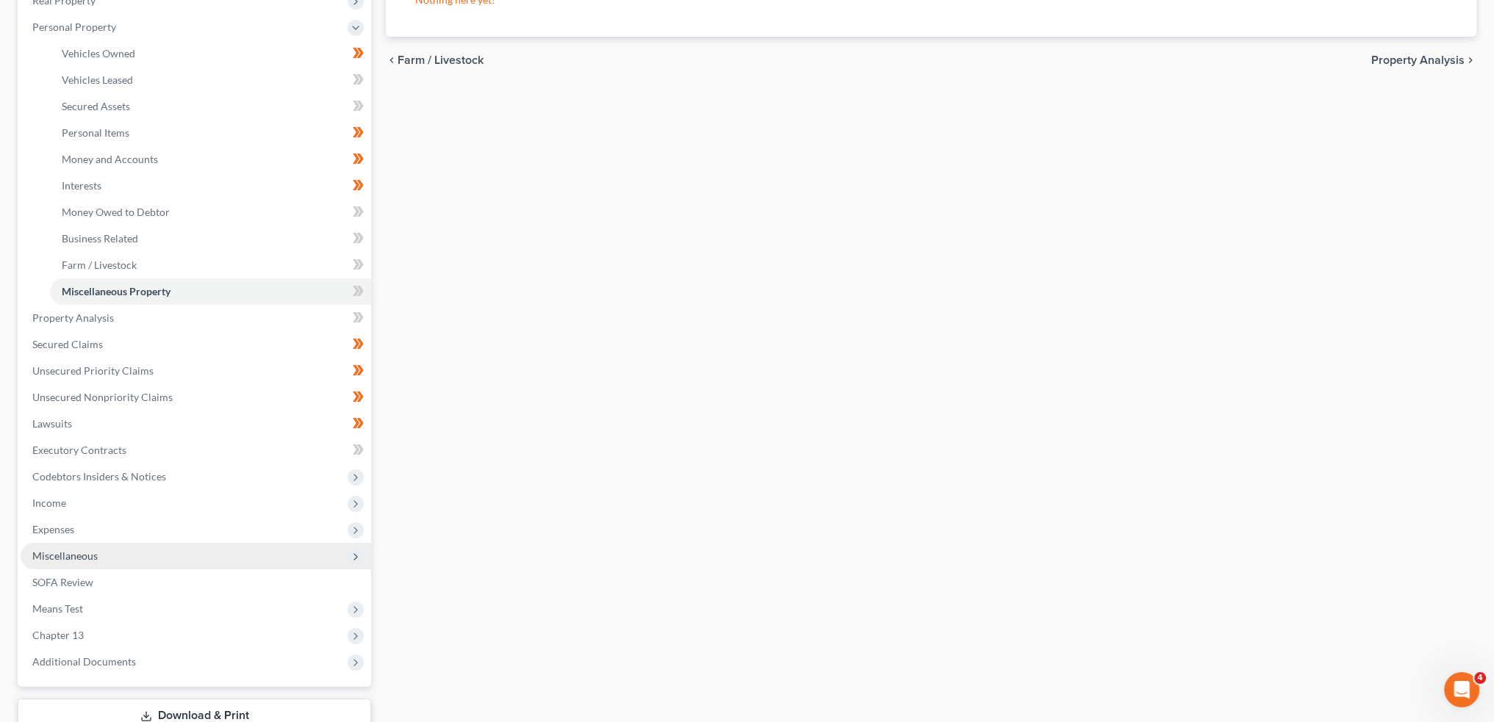
click at [120, 558] on span "Miscellaneous" at bounding box center [196, 556] width 350 height 26
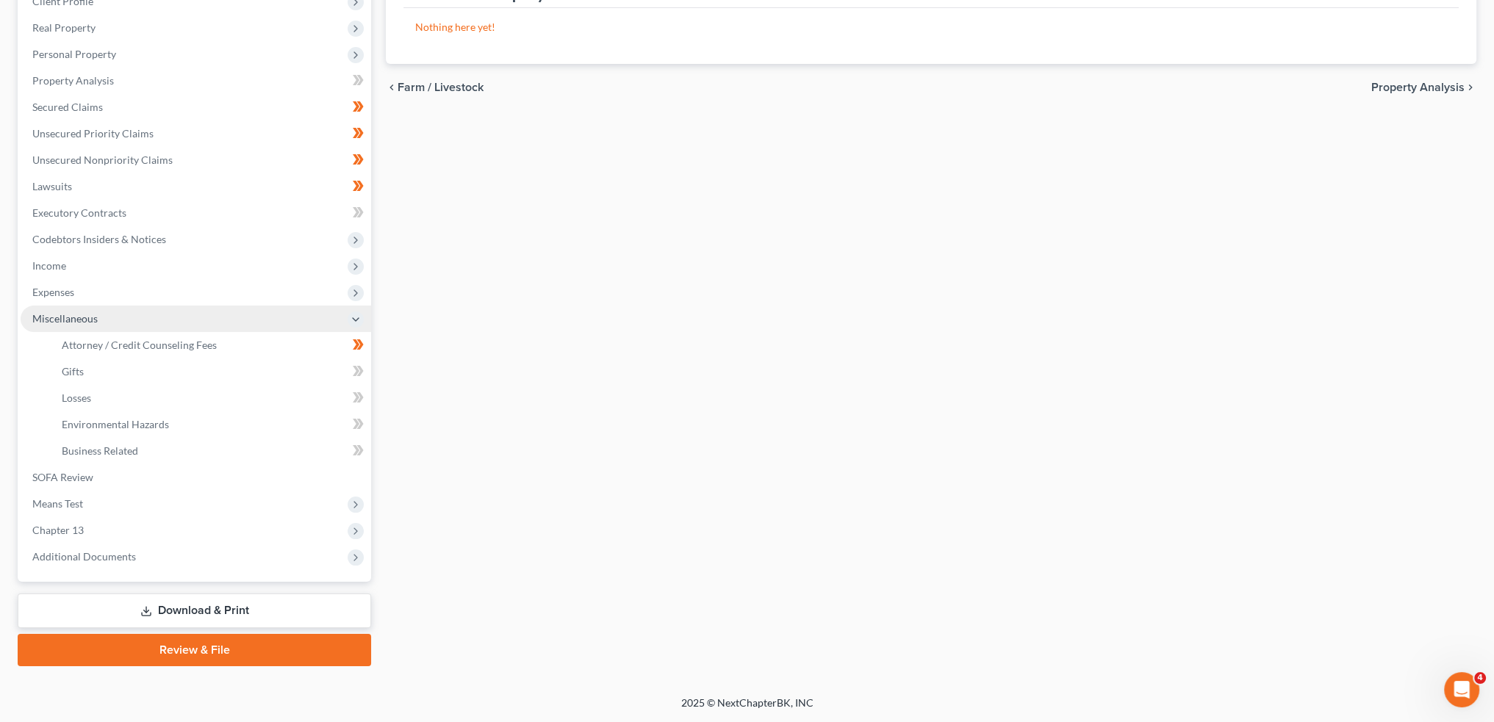
scroll to position [216, 0]
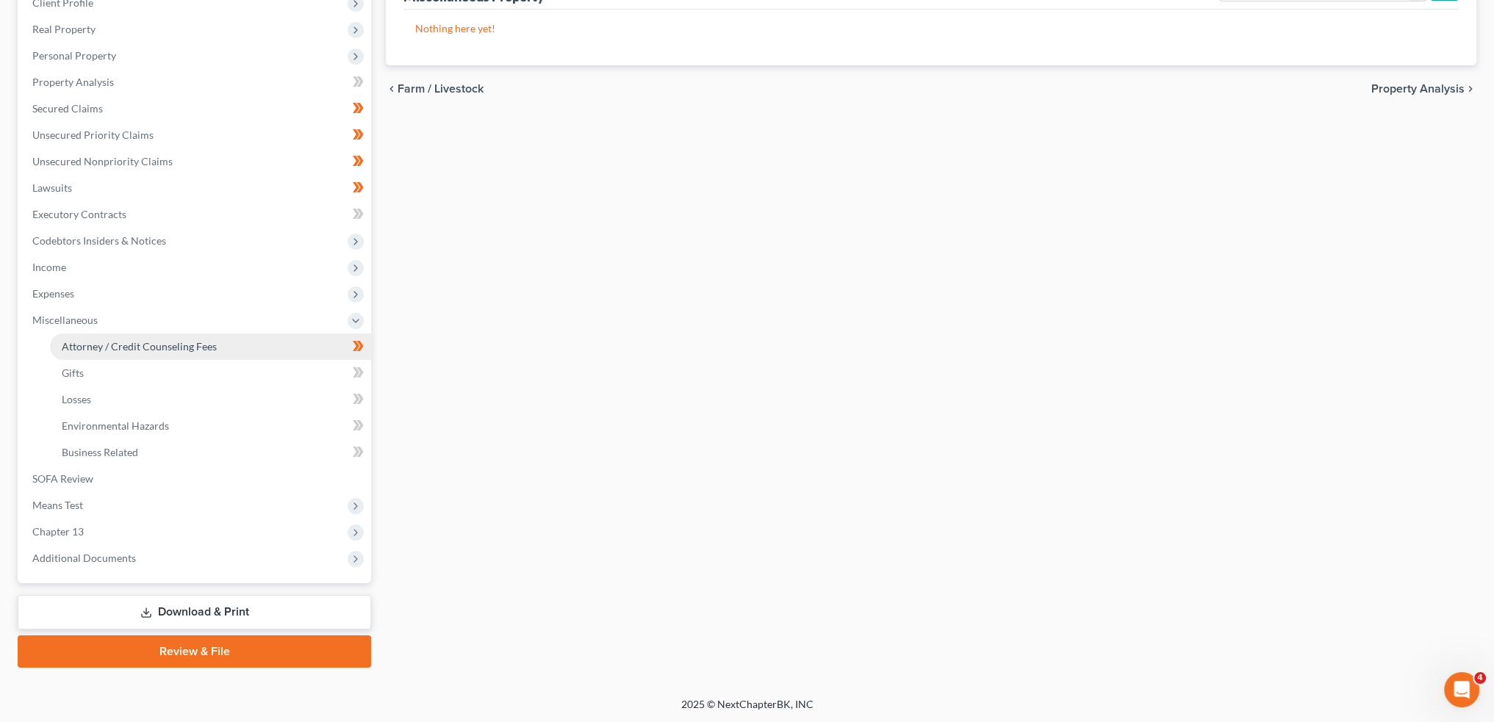
click at [146, 343] on span "Attorney / Credit Counseling Fees" at bounding box center [139, 346] width 155 height 12
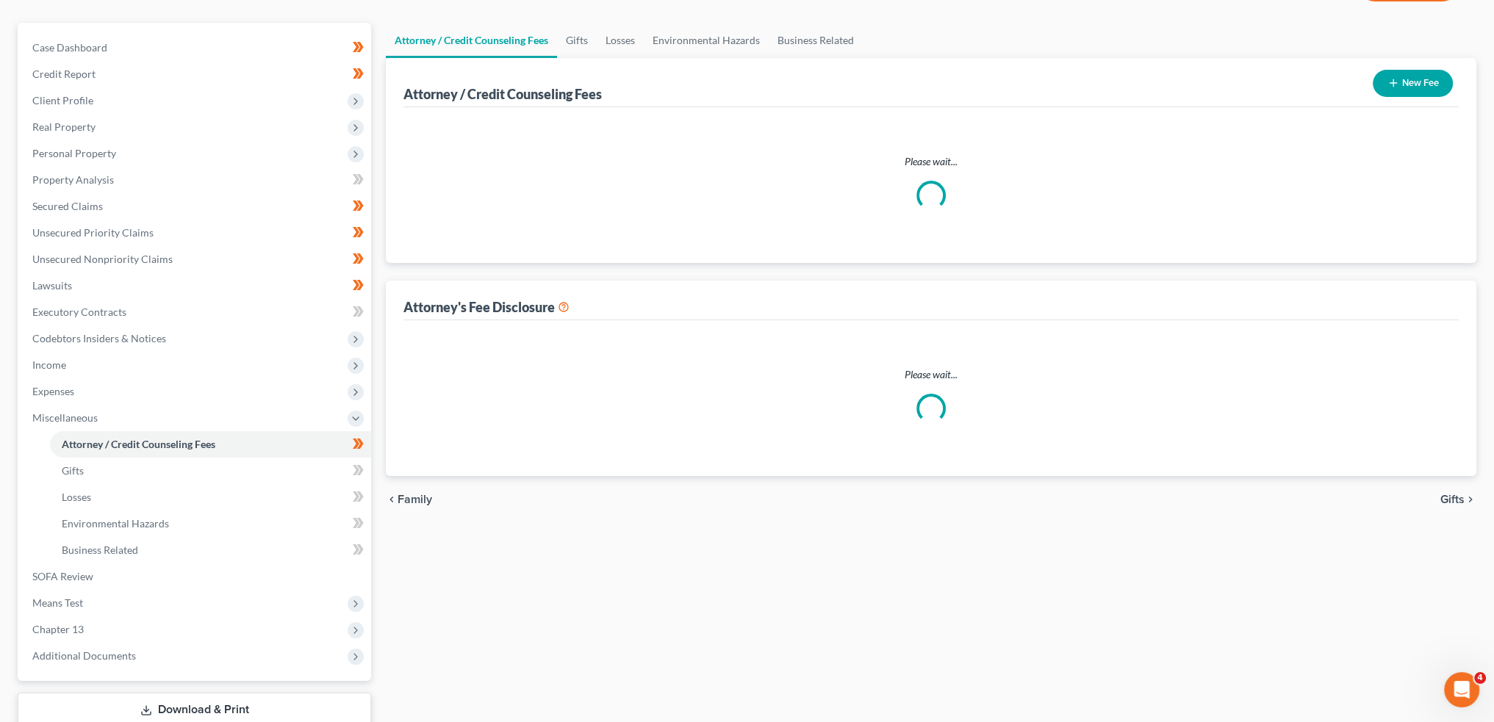
scroll to position [4, 0]
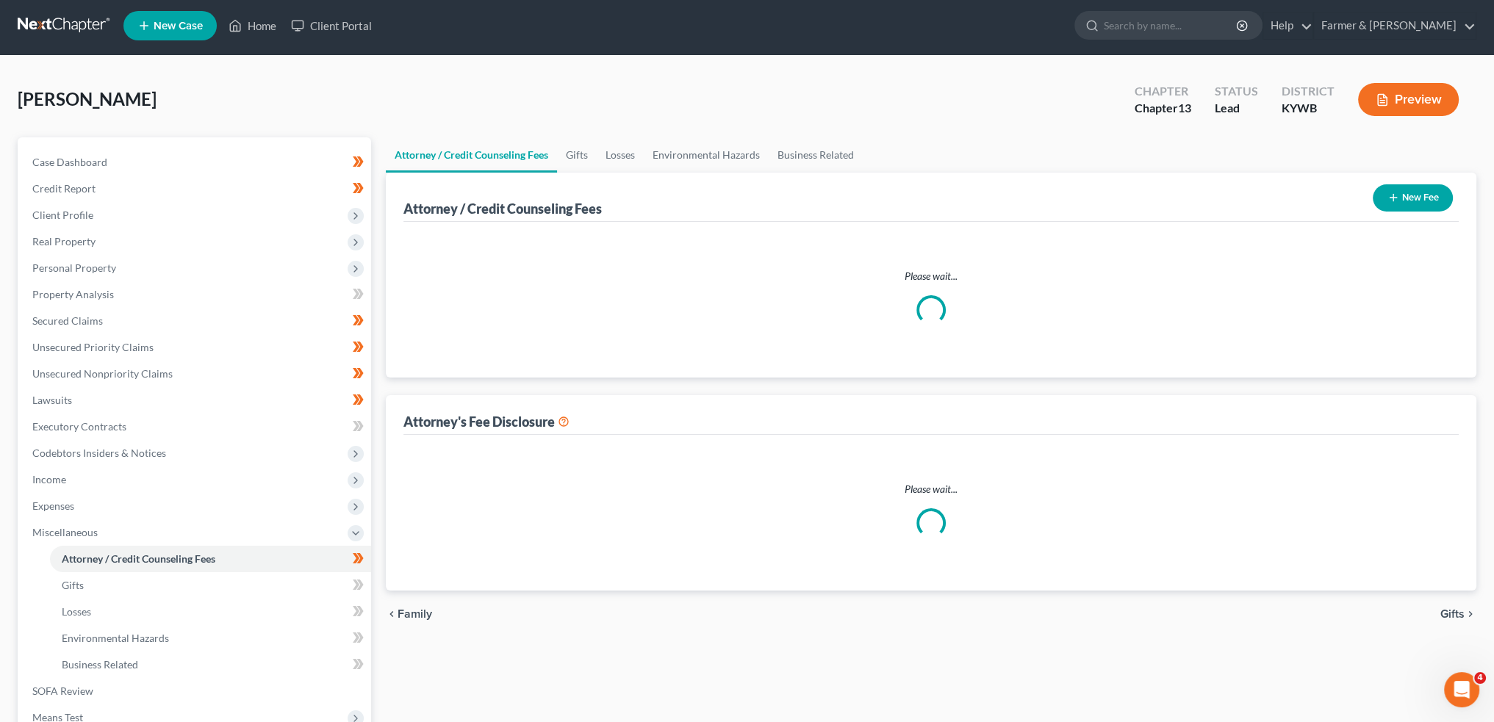
select select "0"
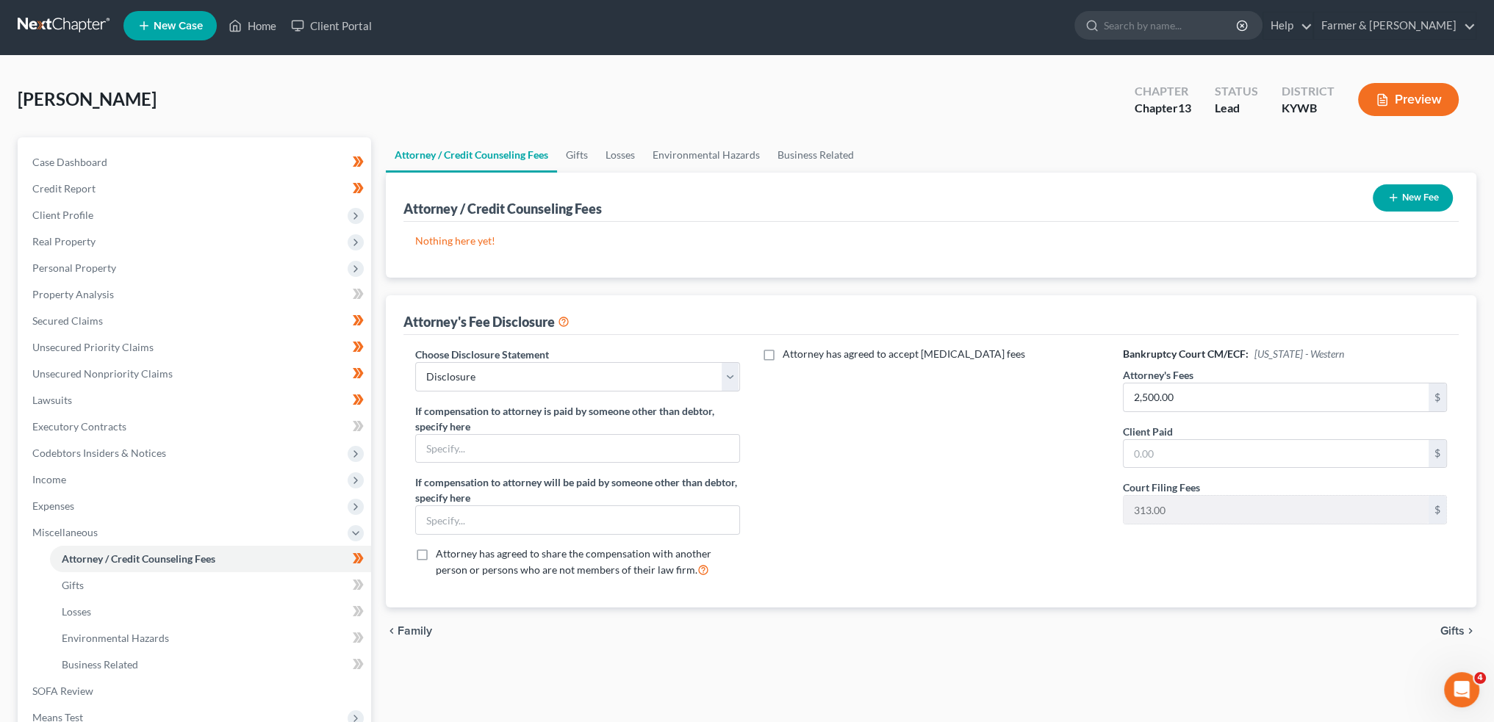
scroll to position [0, 0]
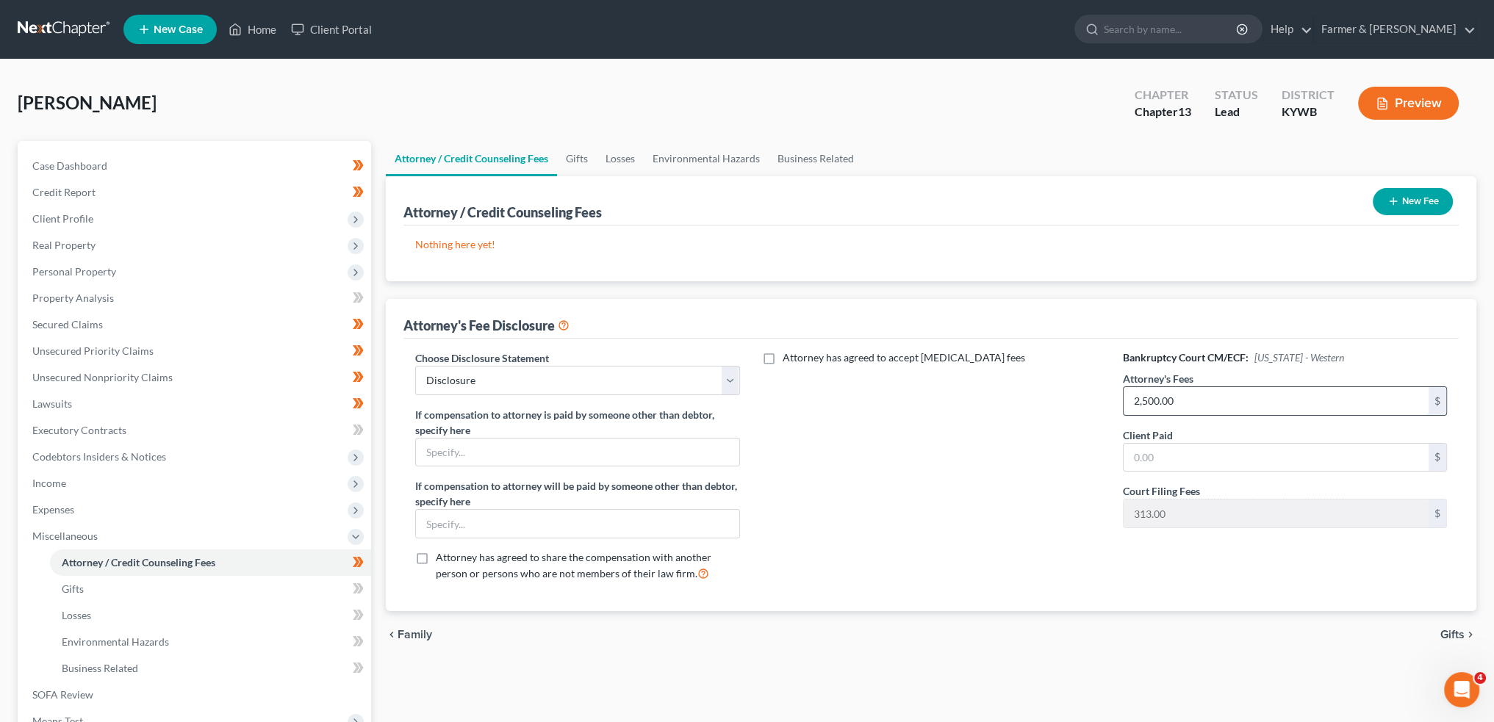
click at [1234, 394] on input "2,500.00" at bounding box center [1275, 401] width 305 height 28
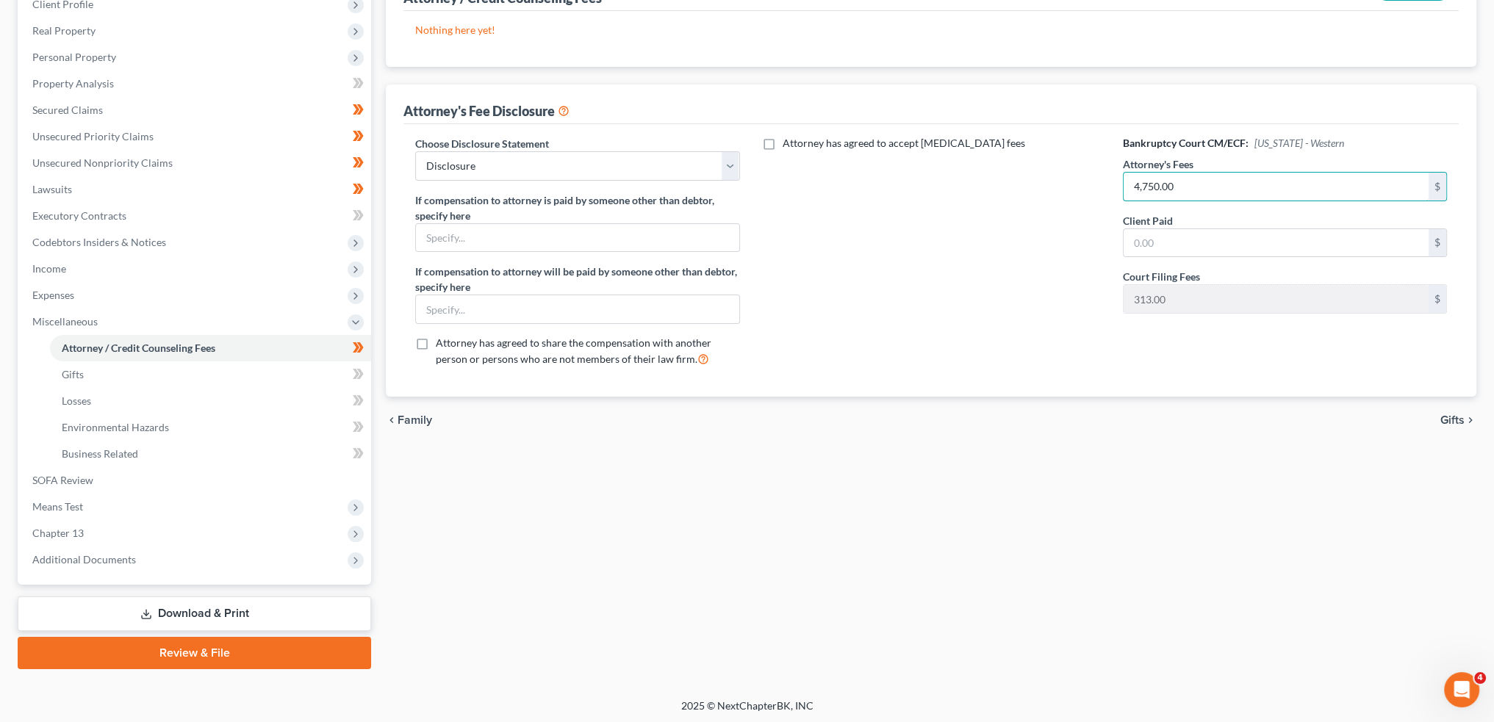
scroll to position [216, 0]
type input "4,750.00"
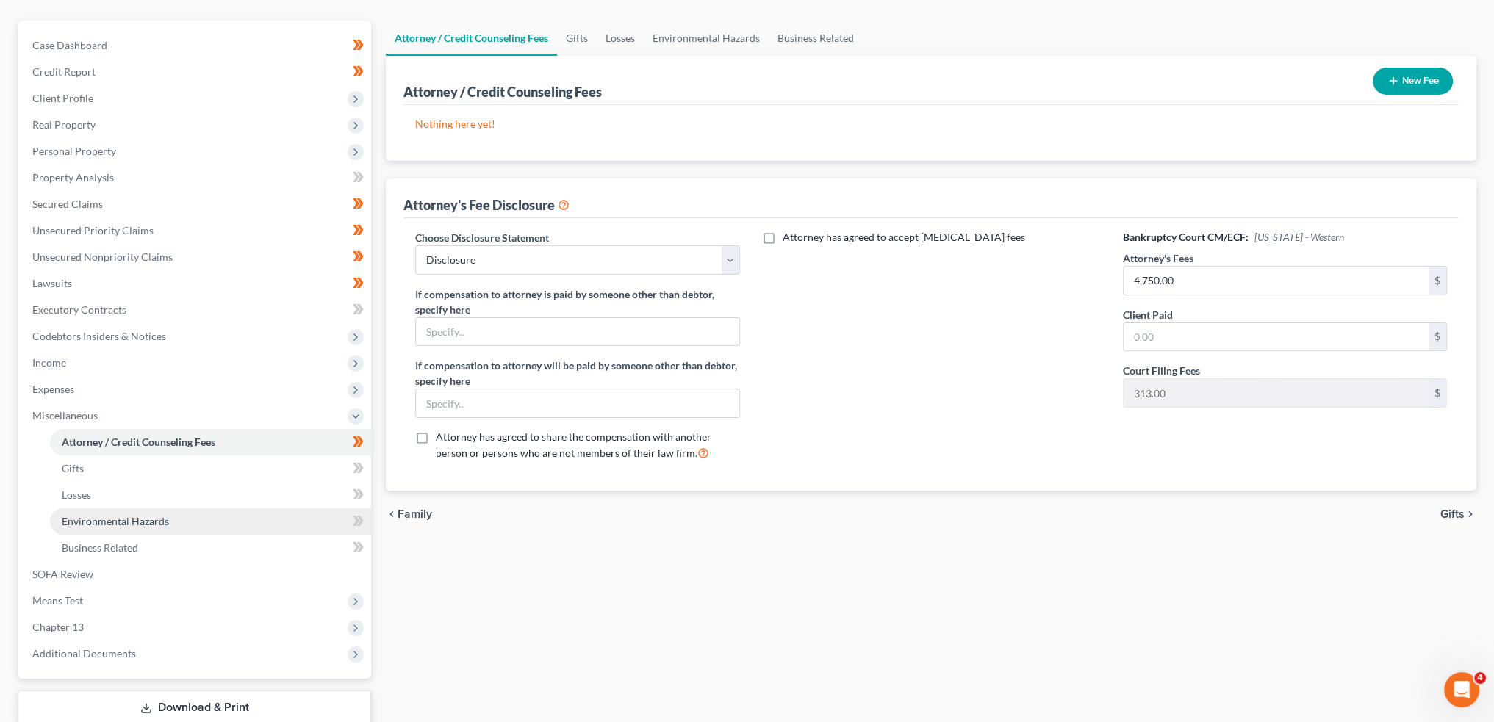
scroll to position [94, 0]
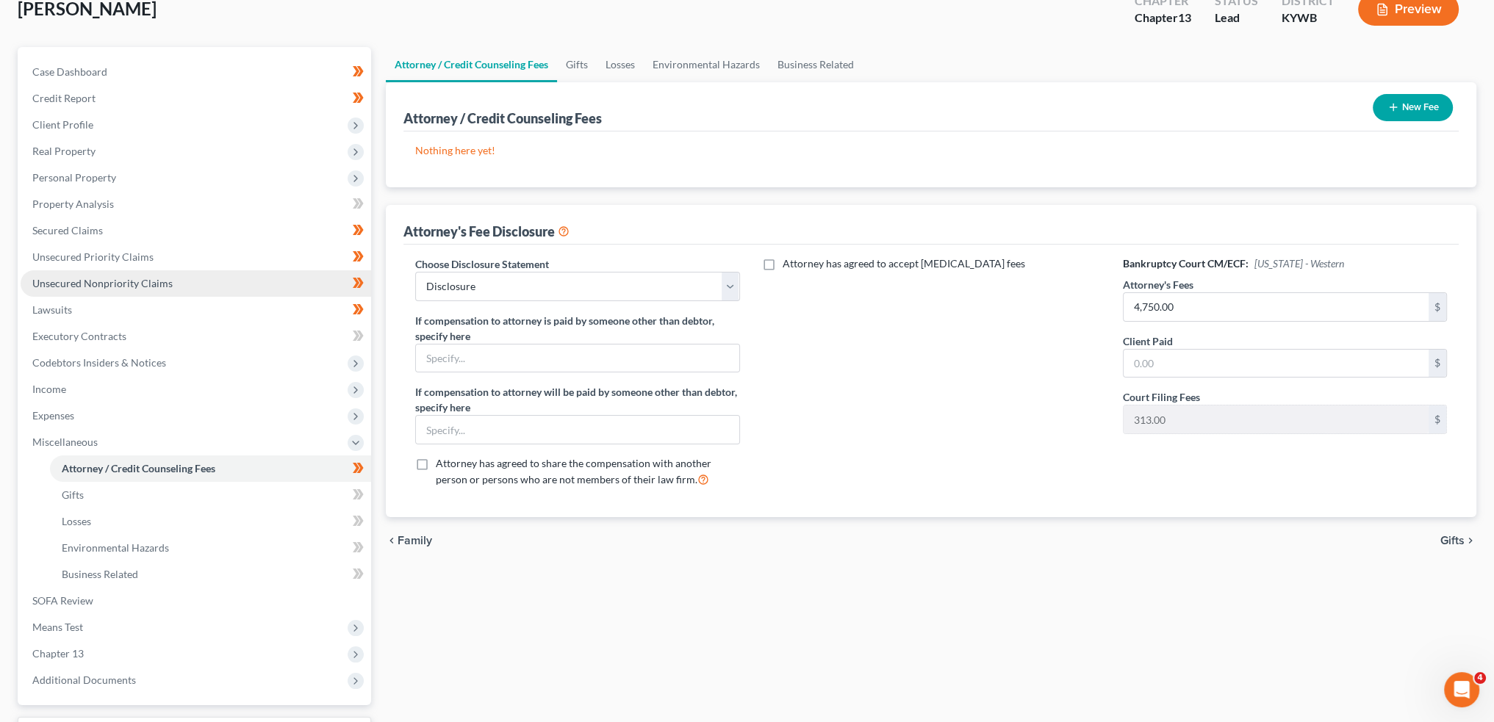
click at [129, 286] on span "Unsecured Nonpriority Claims" at bounding box center [102, 283] width 140 height 12
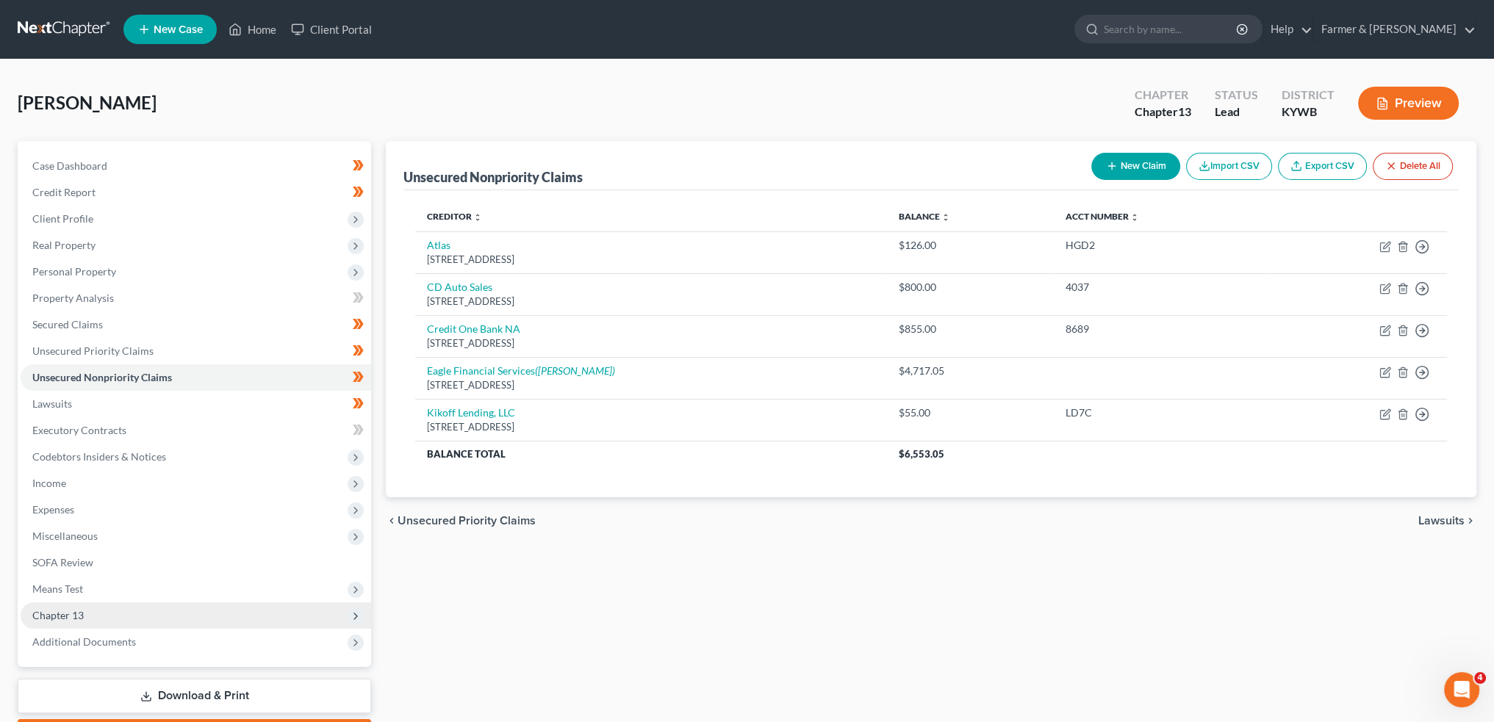
click at [87, 607] on span "Chapter 13" at bounding box center [196, 615] width 350 height 26
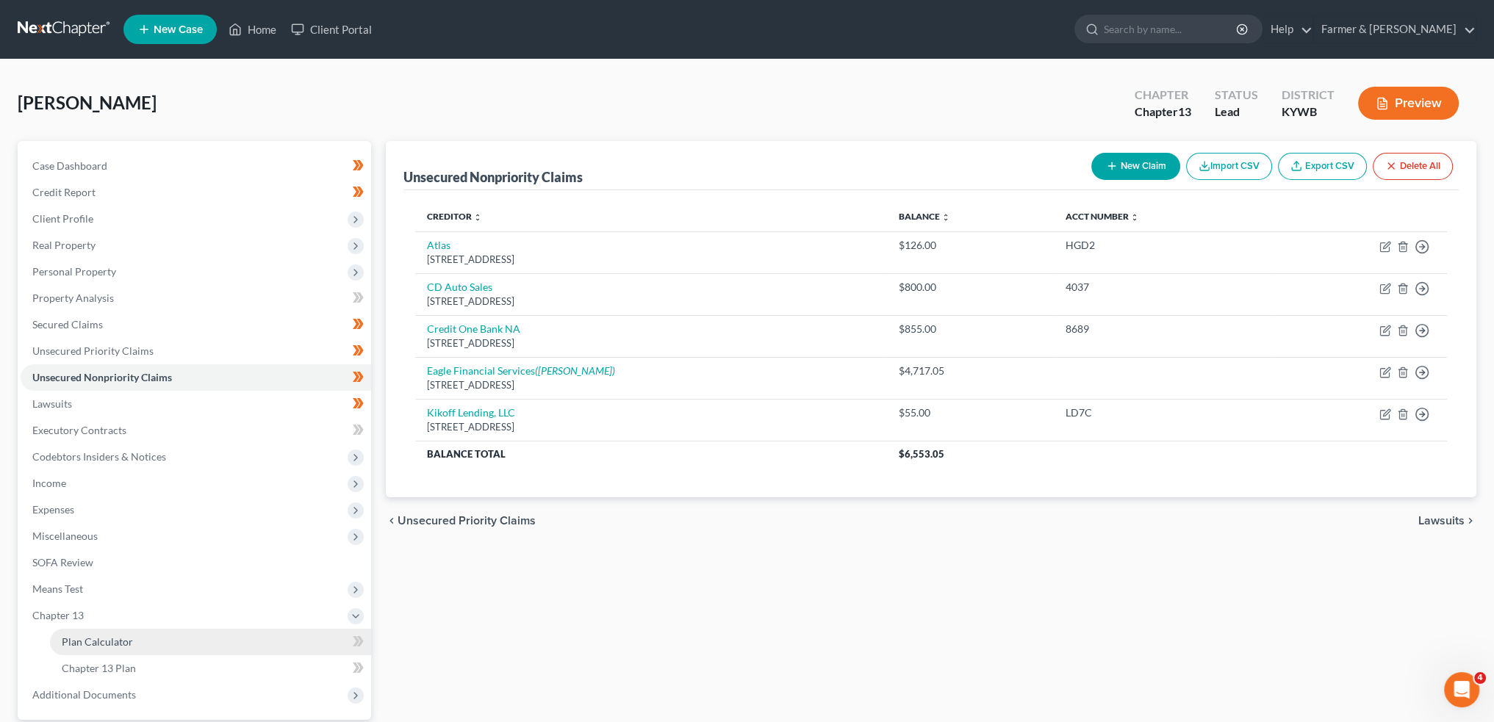
click at [108, 640] on span "Plan Calculator" at bounding box center [97, 642] width 71 height 12
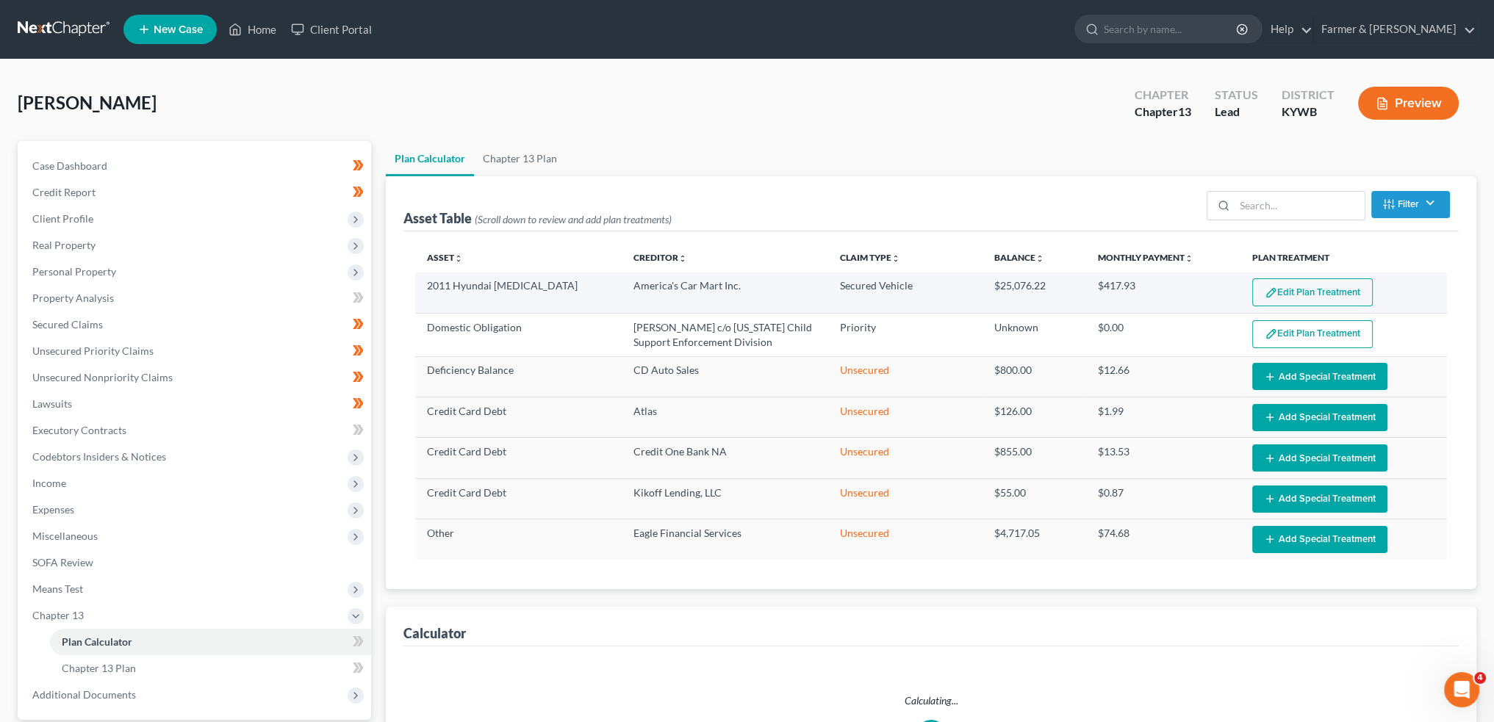
click at [1290, 292] on button "Edit Plan Treatment" at bounding box center [1312, 292] width 120 height 28
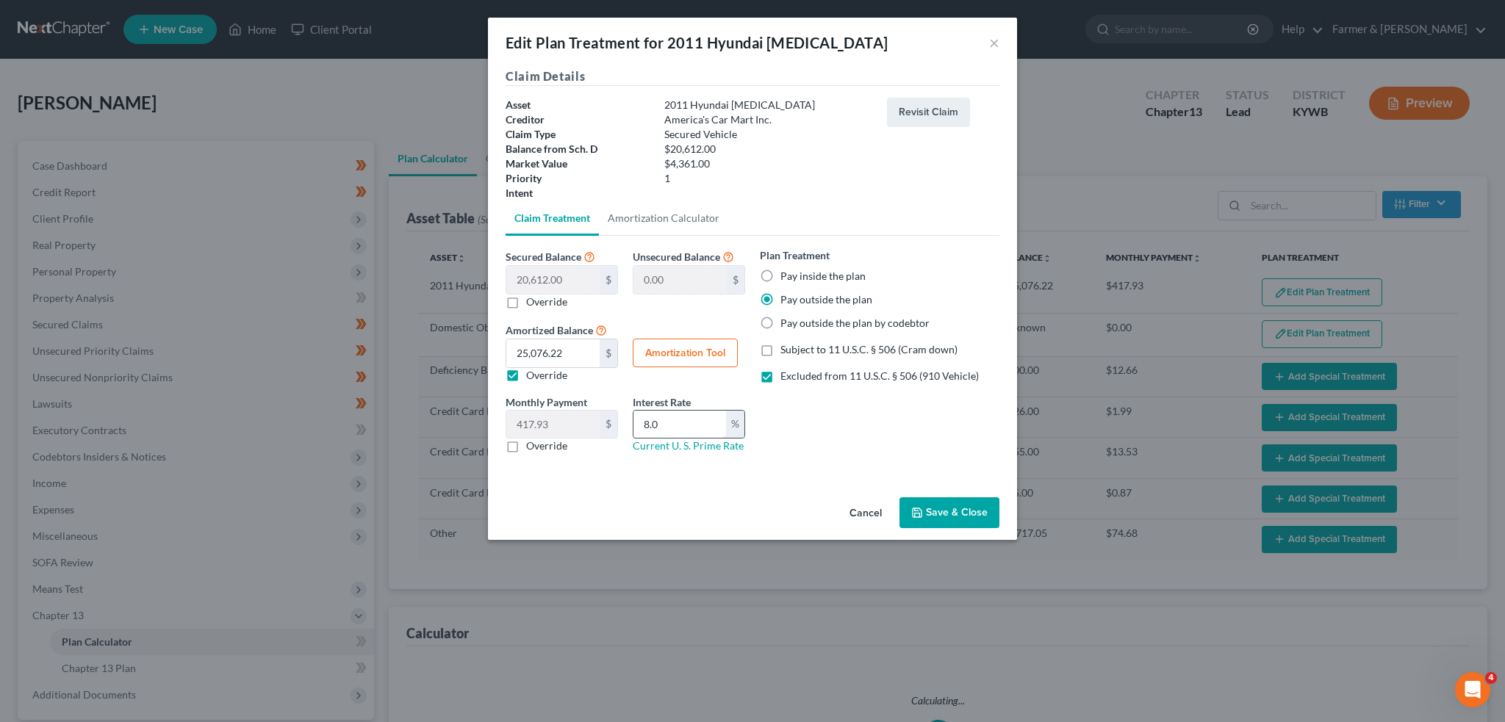
select select "59"
click at [780, 270] on label "Pay inside the plan" at bounding box center [822, 276] width 85 height 15
click at [786, 270] on input "Pay inside the plan" at bounding box center [791, 274] width 10 height 10
radio input "true"
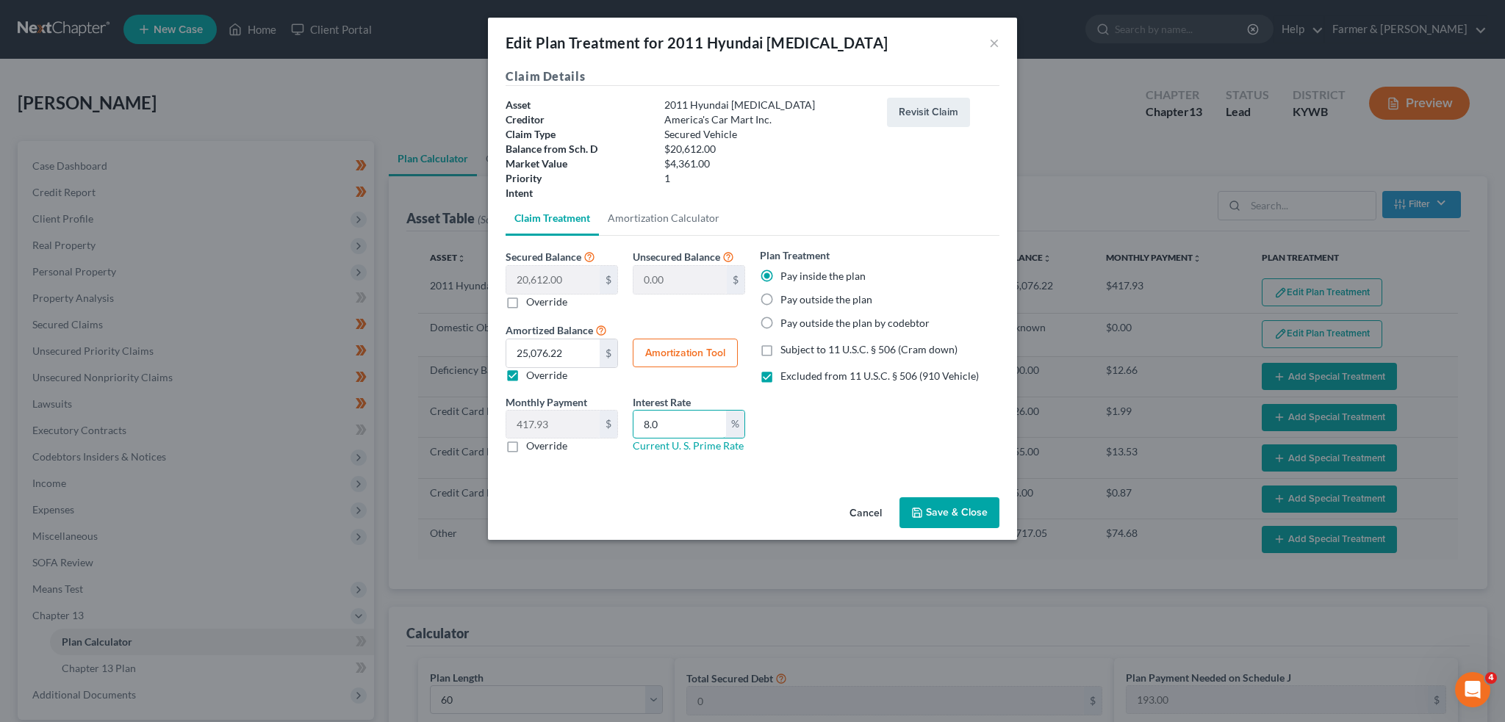
drag, startPoint x: 680, startPoint y: 428, endPoint x: 630, endPoint y: 421, distance: 51.1
click at [625, 425] on div "Interest Rate 8.0 % Current U. S. Prime Rate" at bounding box center [688, 425] width 127 height 60
type input "7.5"
click at [702, 346] on button "Amortization Tool" at bounding box center [685, 353] width 105 height 29
type input "20,612.00"
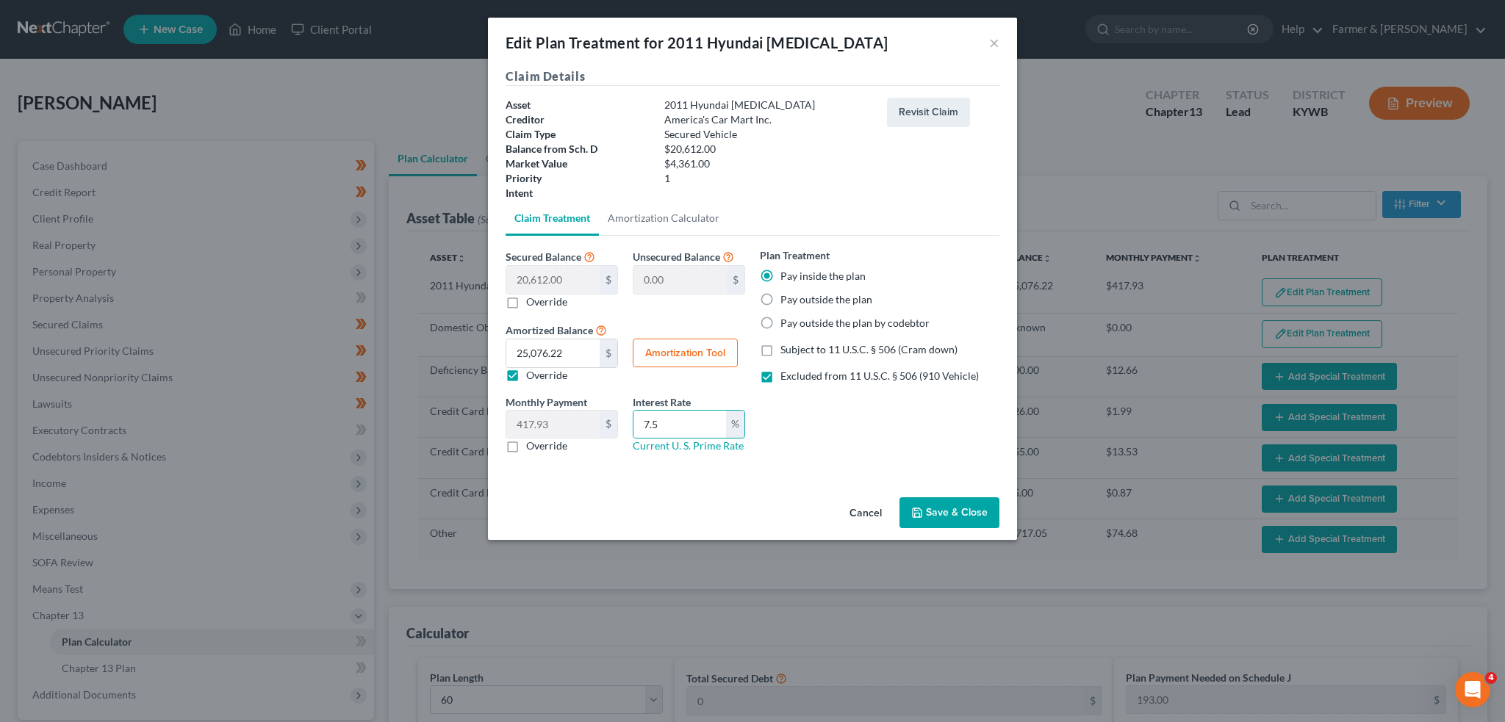
type input "7.5"
type input "60"
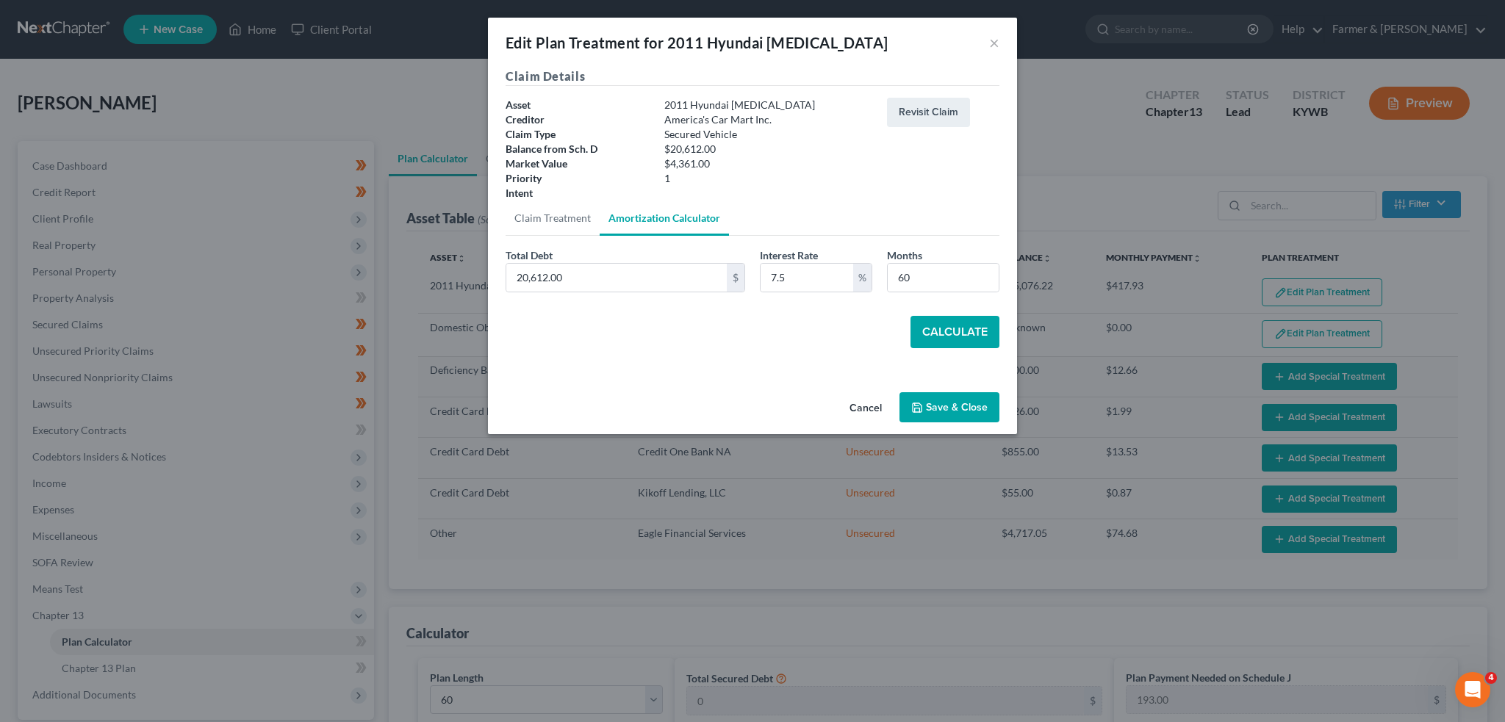
click at [930, 328] on button "Calculate" at bounding box center [954, 332] width 89 height 32
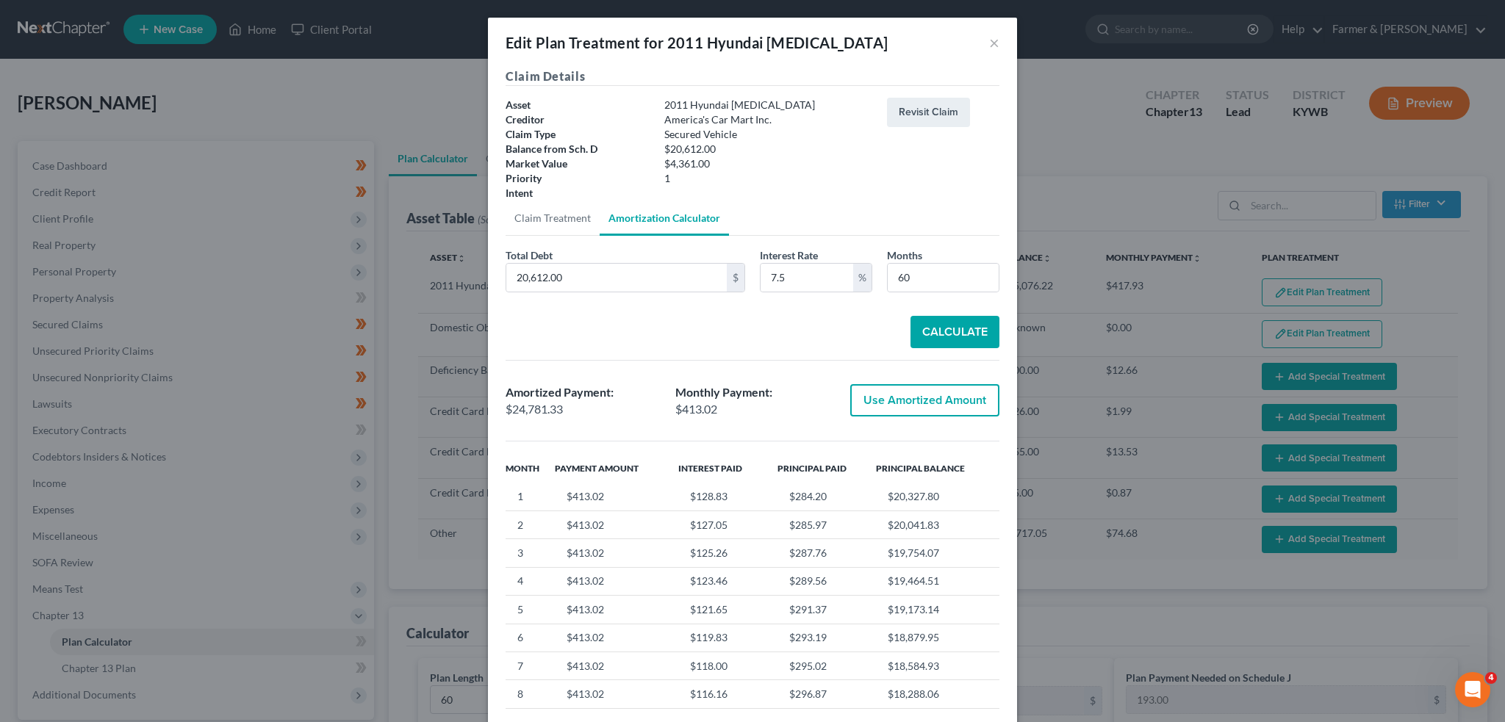
click at [899, 411] on button "Use Amortized Amount" at bounding box center [924, 400] width 149 height 32
type input "24,781.33"
type input "413.02"
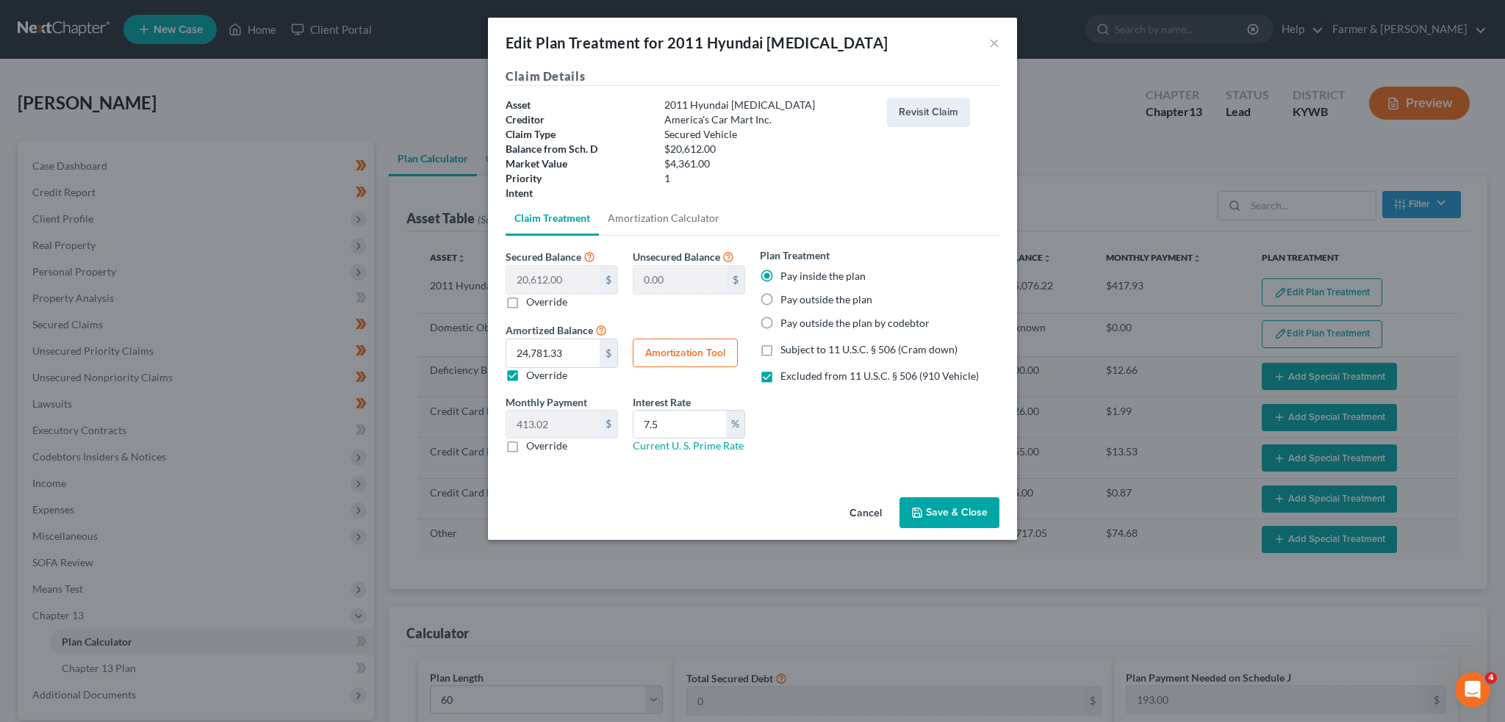
click at [946, 522] on button "Save & Close" at bounding box center [949, 512] width 100 height 31
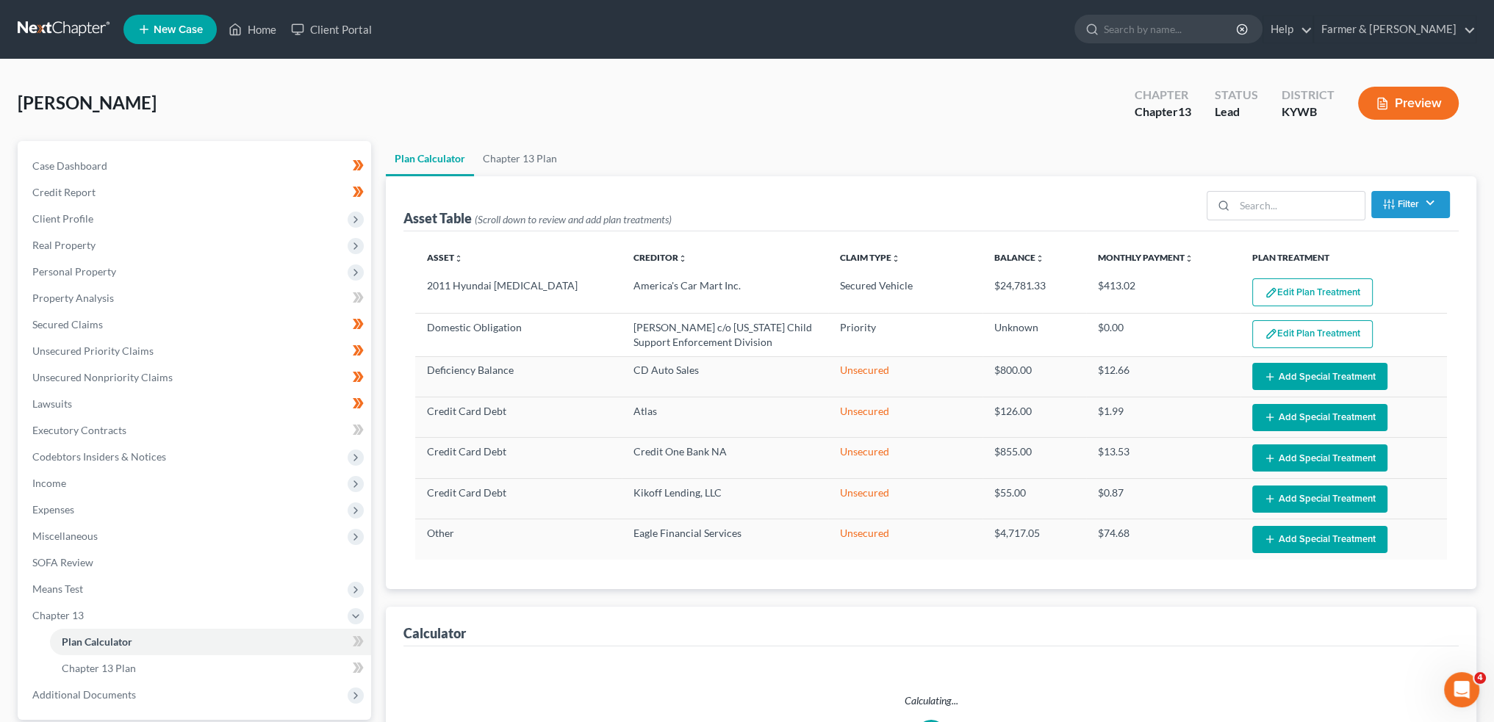
select select "59"
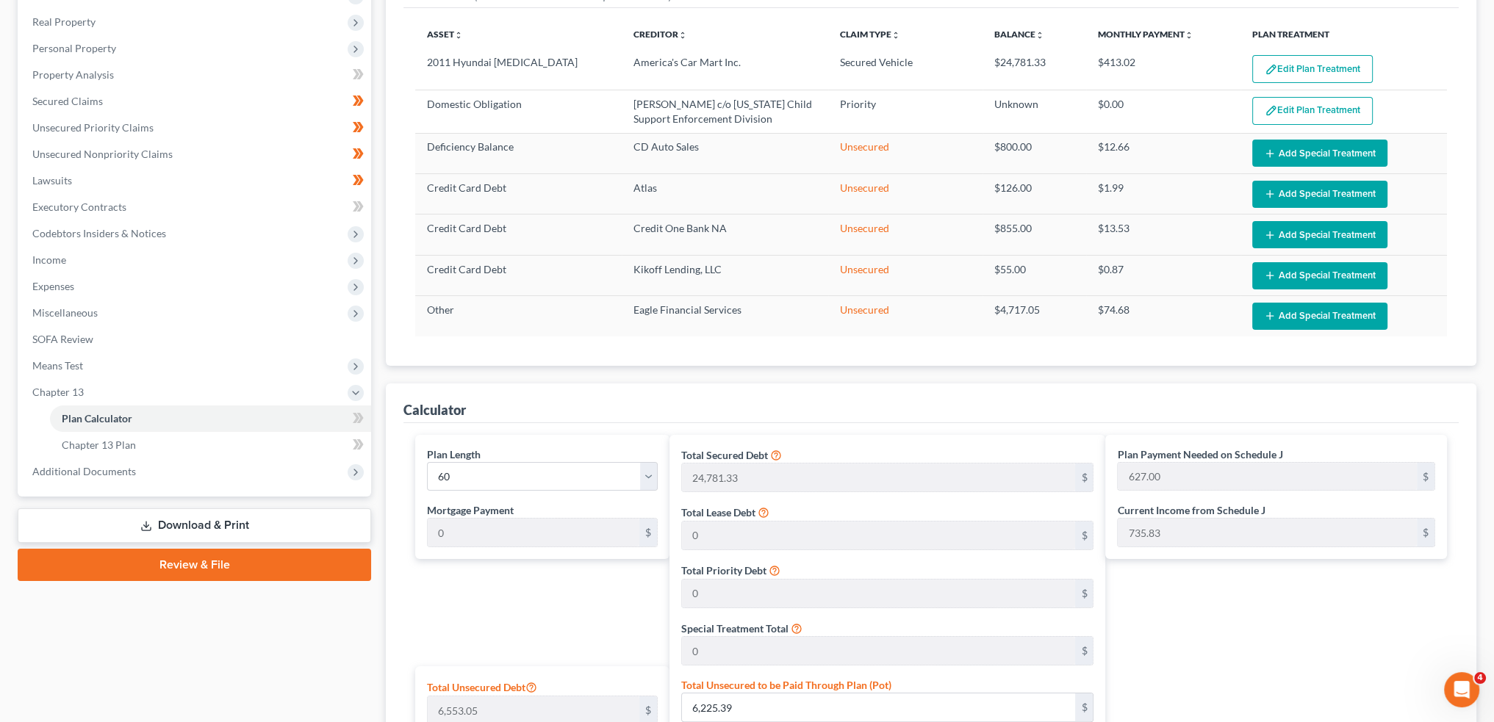
scroll to position [650, 0]
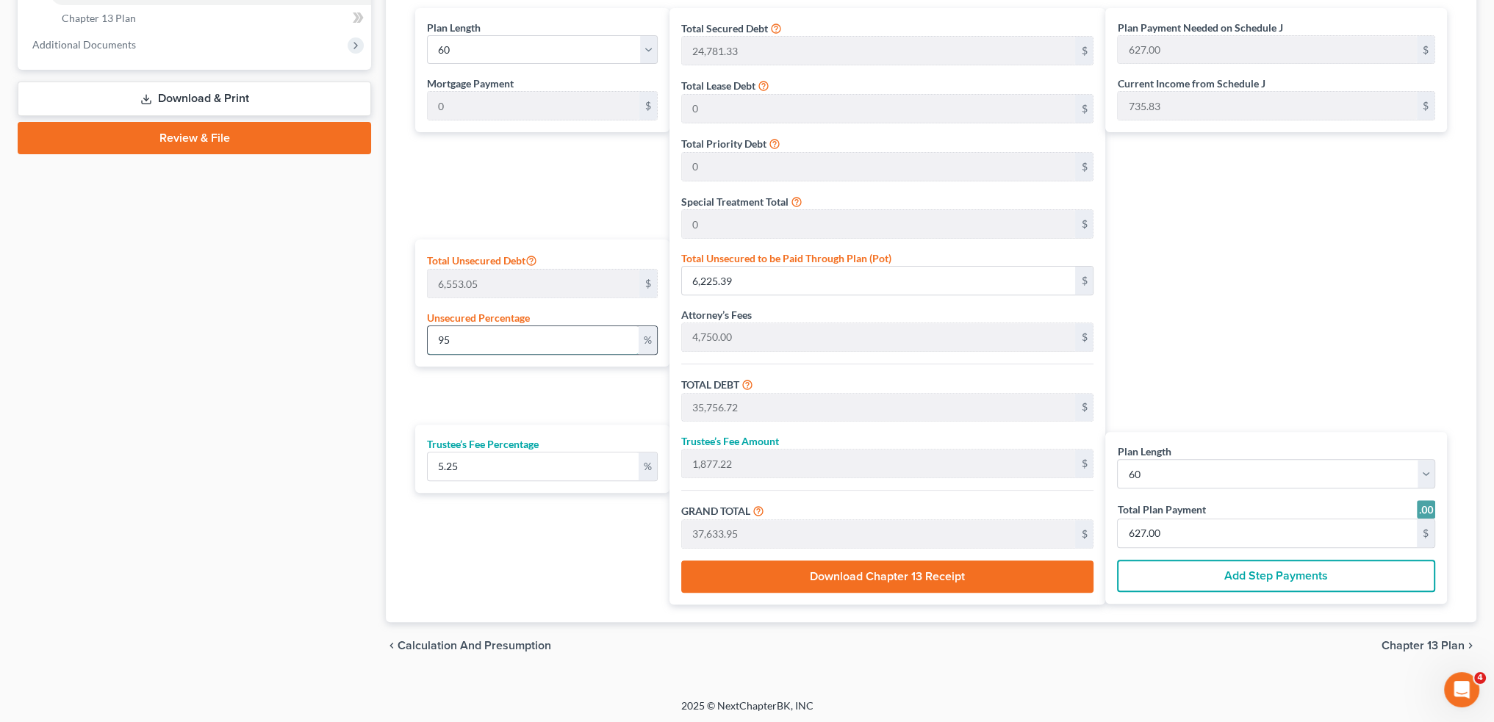
click at [454, 340] on input "95" at bounding box center [533, 340] width 211 height 28
drag, startPoint x: 454, startPoint y: 340, endPoint x: 428, endPoint y: 340, distance: 26.4
click at [428, 340] on input "95" at bounding box center [533, 340] width 211 height 28
type input "5"
type input "327.65"
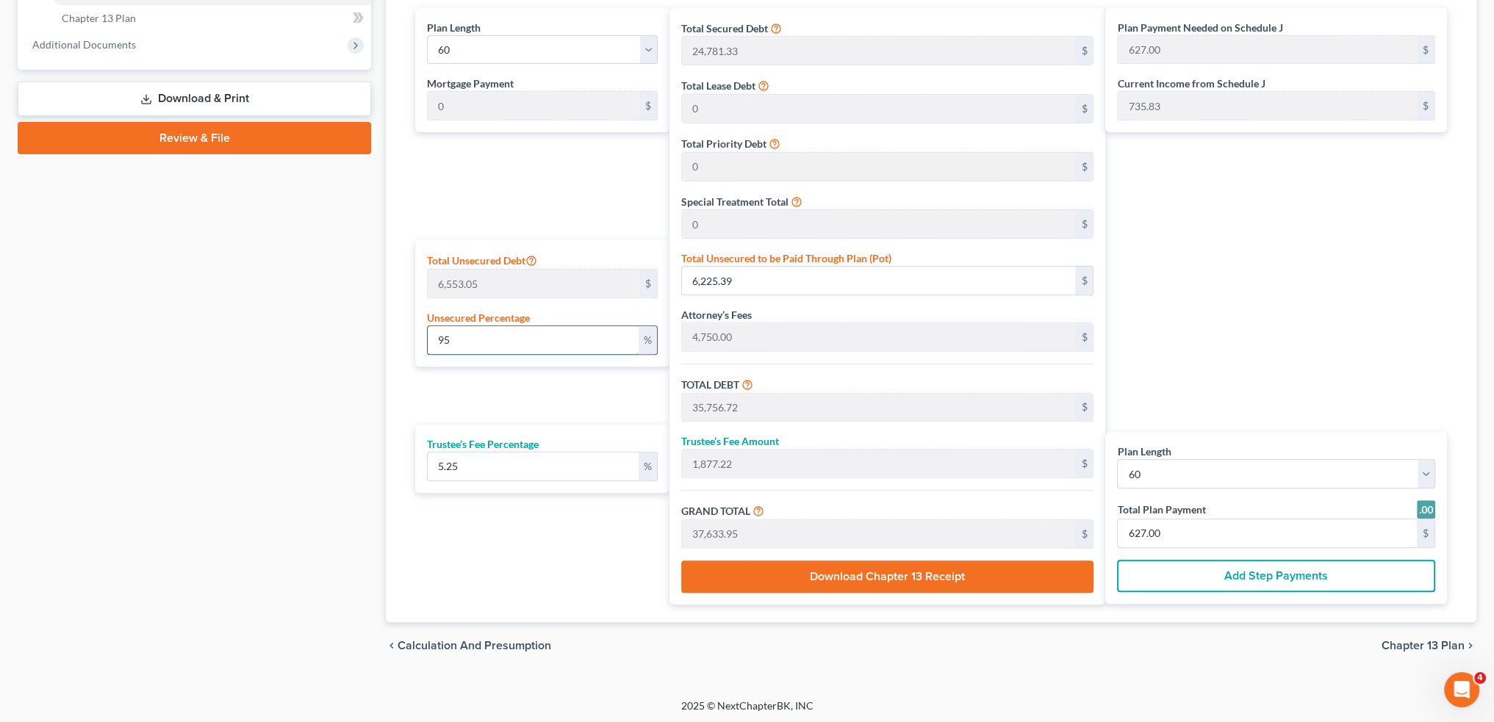
type input "29,858.98"
type input "1,567.59"
type input "31,426.57"
type input "524.00"
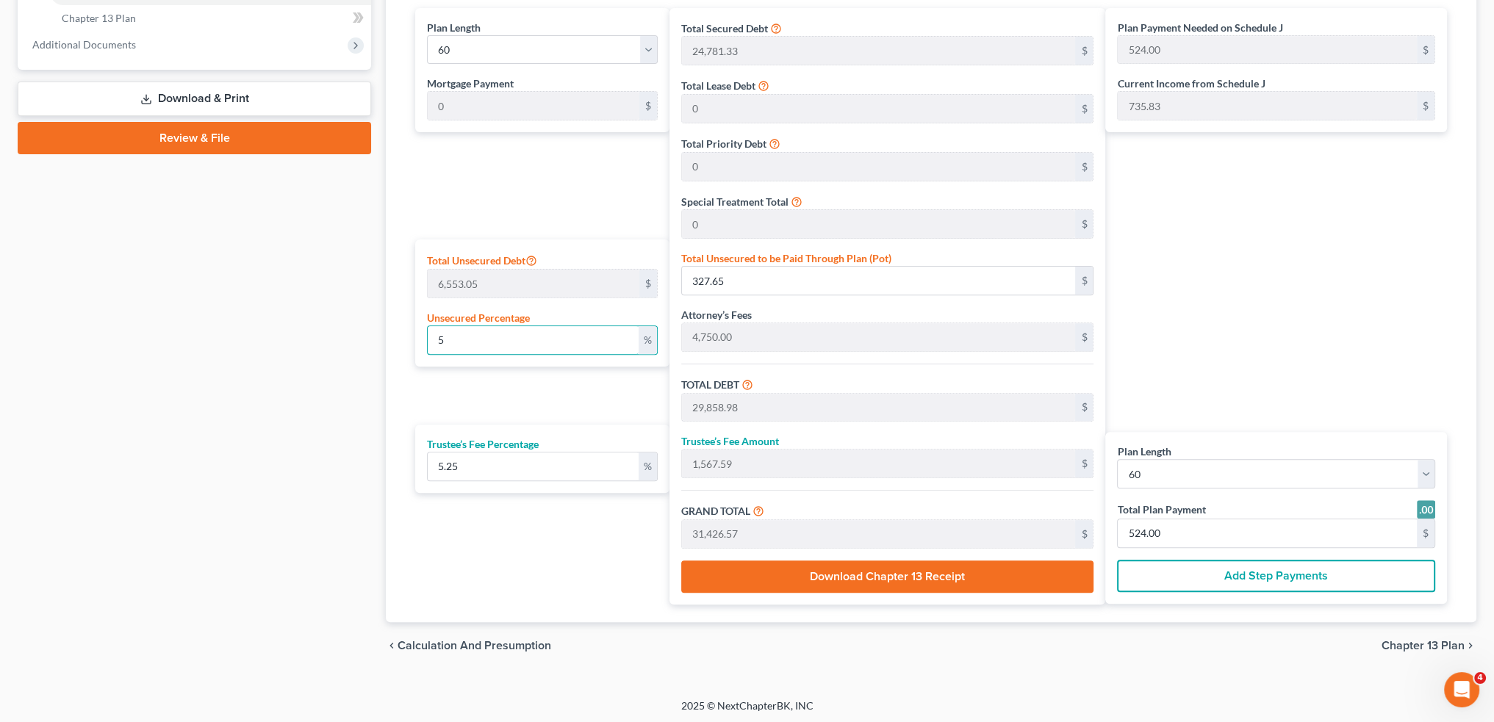
type input "5"
drag, startPoint x: 479, startPoint y: 457, endPoint x: 394, endPoint y: 455, distance: 85.3
click at [394, 455] on div "Calculator Plan Length 1 2 3 4 5 6 7 8 9 10 11 12 13 14 15 16 17 18 19 20 21 22…" at bounding box center [931, 290] width 1090 height 666
type input "4"
type input "1,194.35"
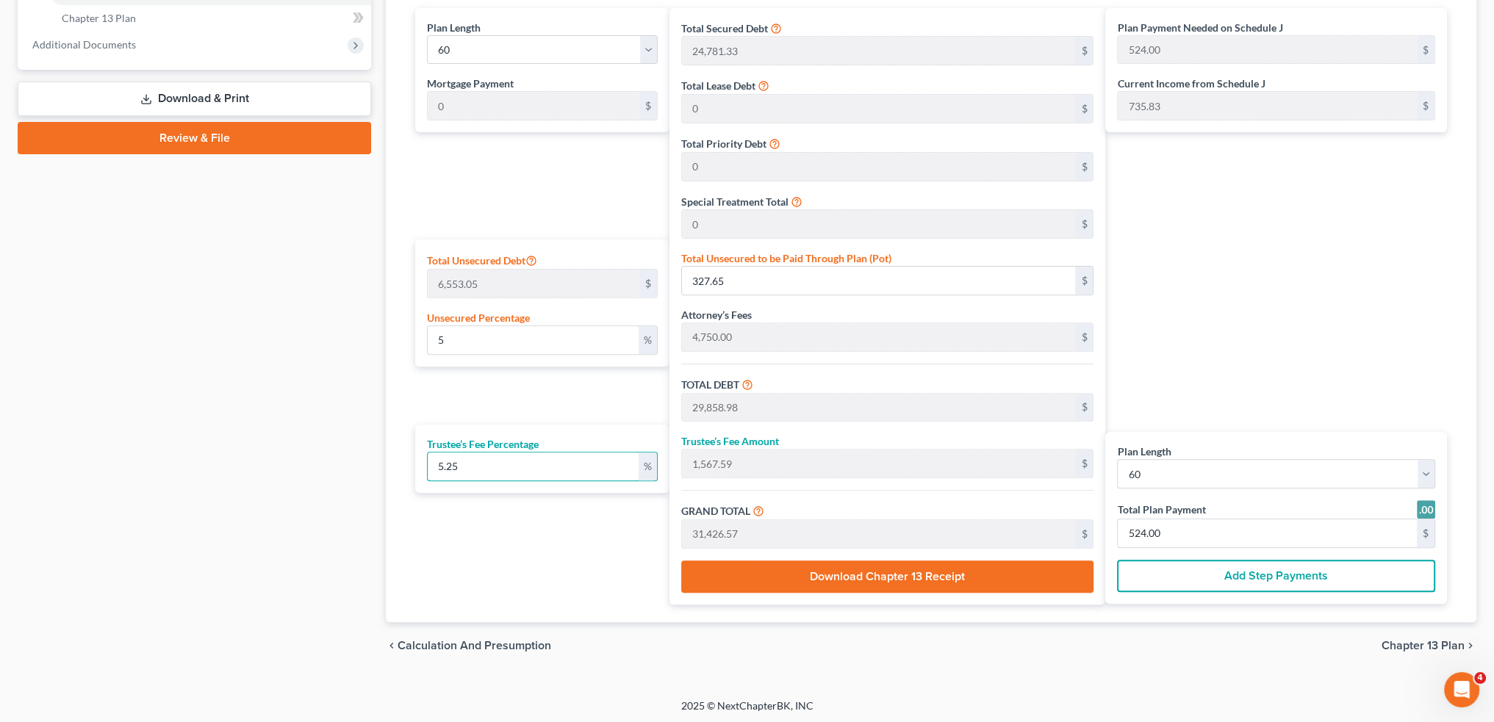
type input "31,053.34"
type input "518.00"
type input "4.7"
type input "1,403.37"
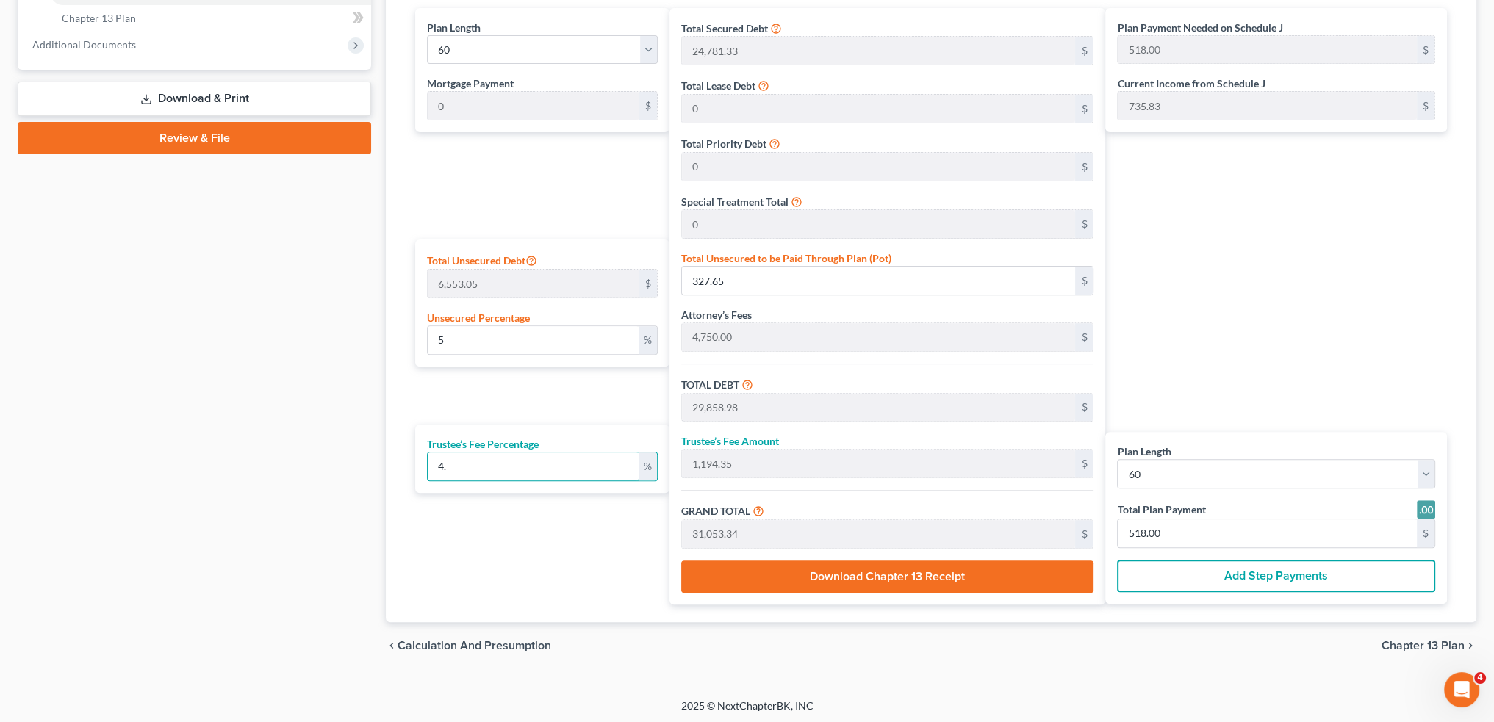
type input "31,262.35"
type input "521.00"
type input "4.75"
type input "1,418.30"
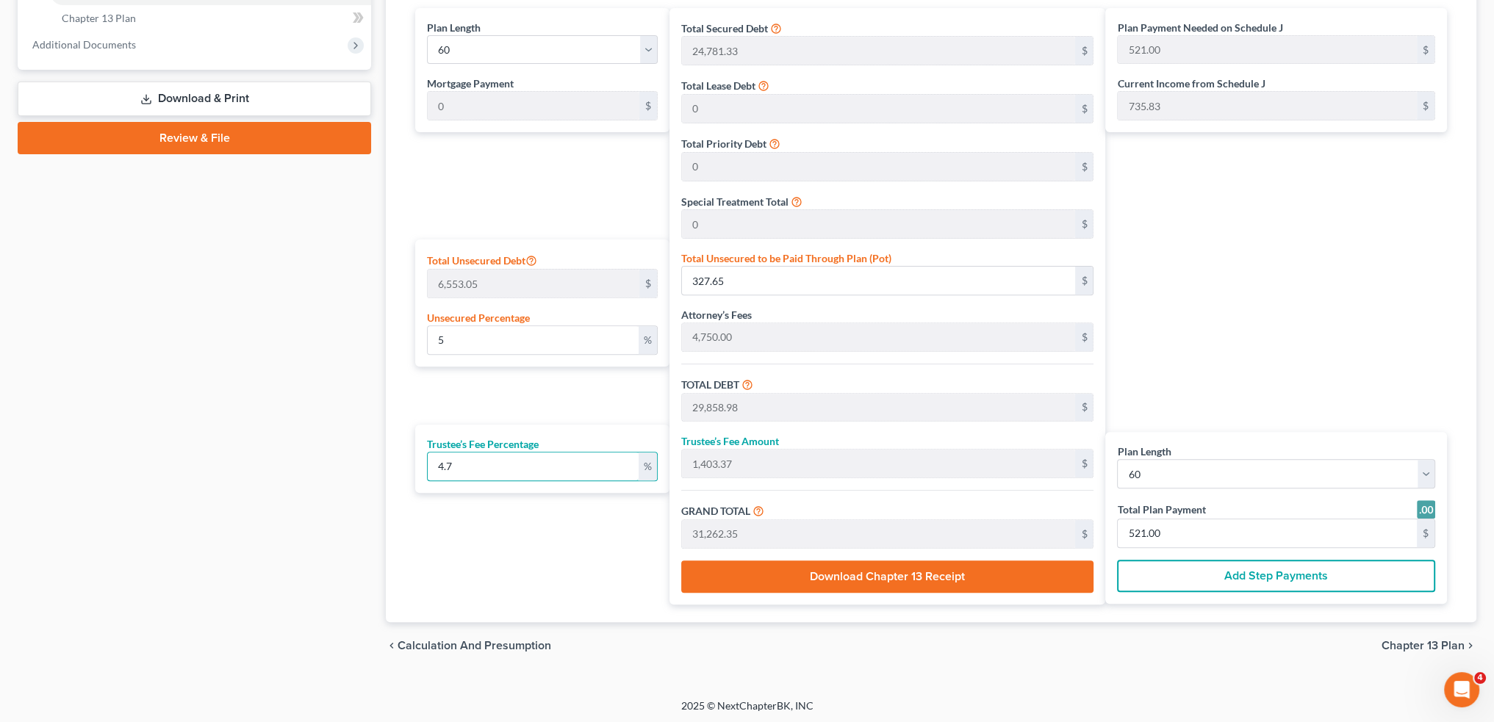
type input "31,277.28"
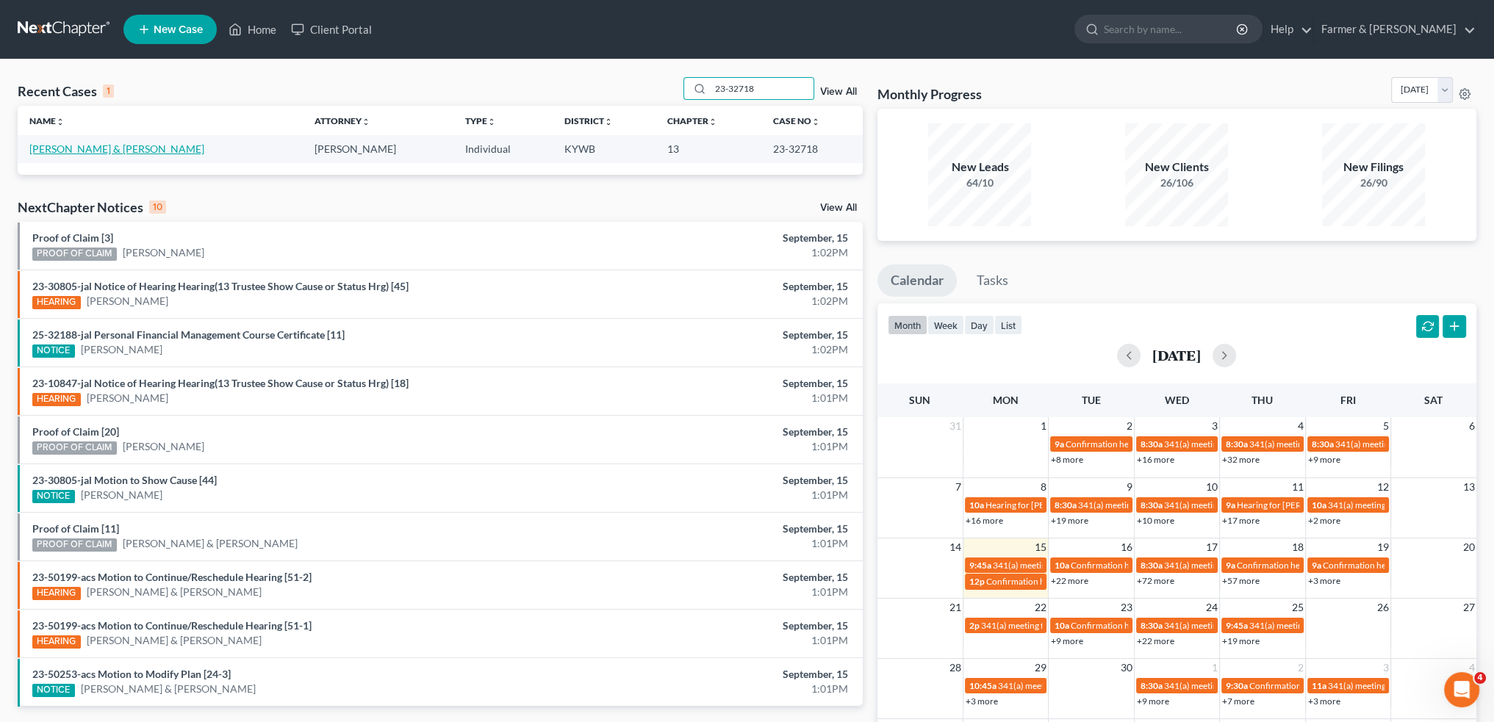
click at [90, 150] on link "[PERSON_NAME] & [PERSON_NAME]" at bounding box center [116, 149] width 175 height 12
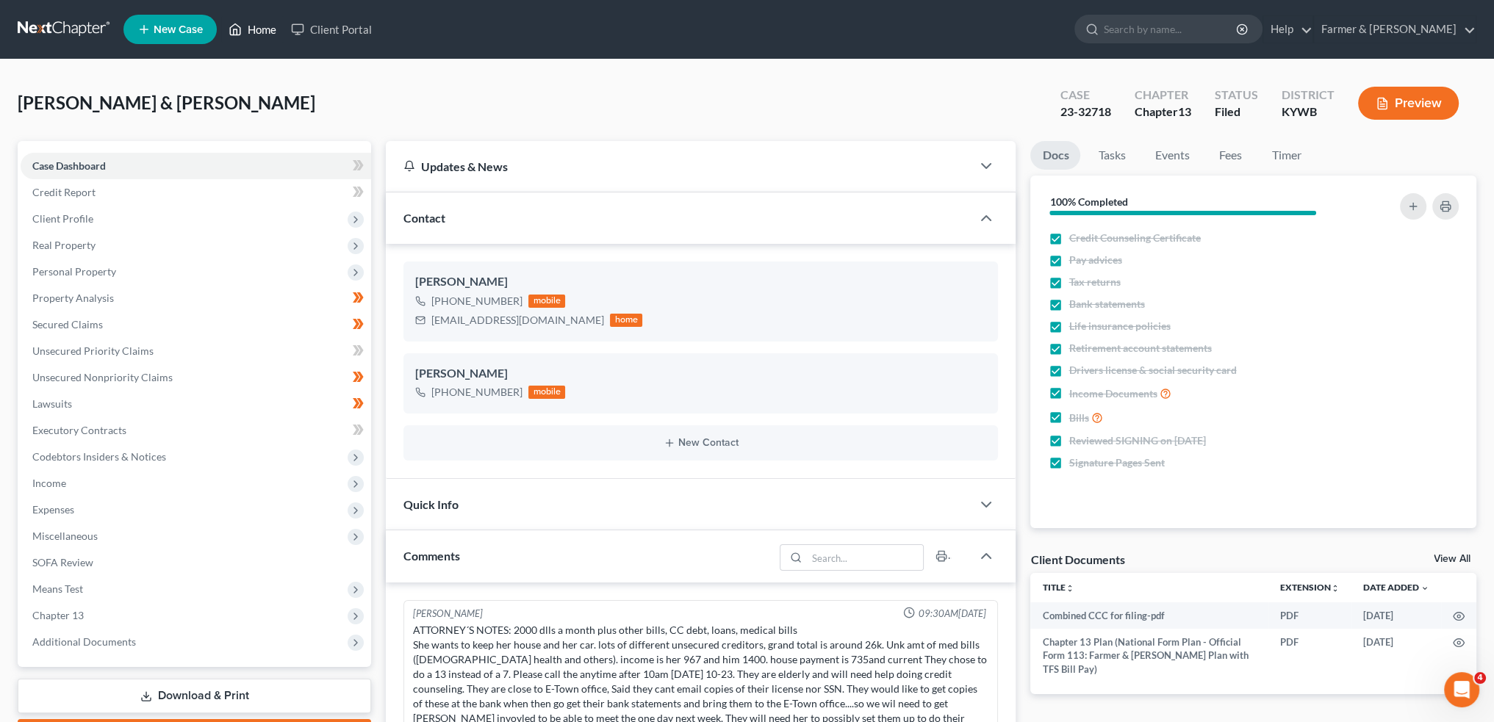
scroll to position [65, 0]
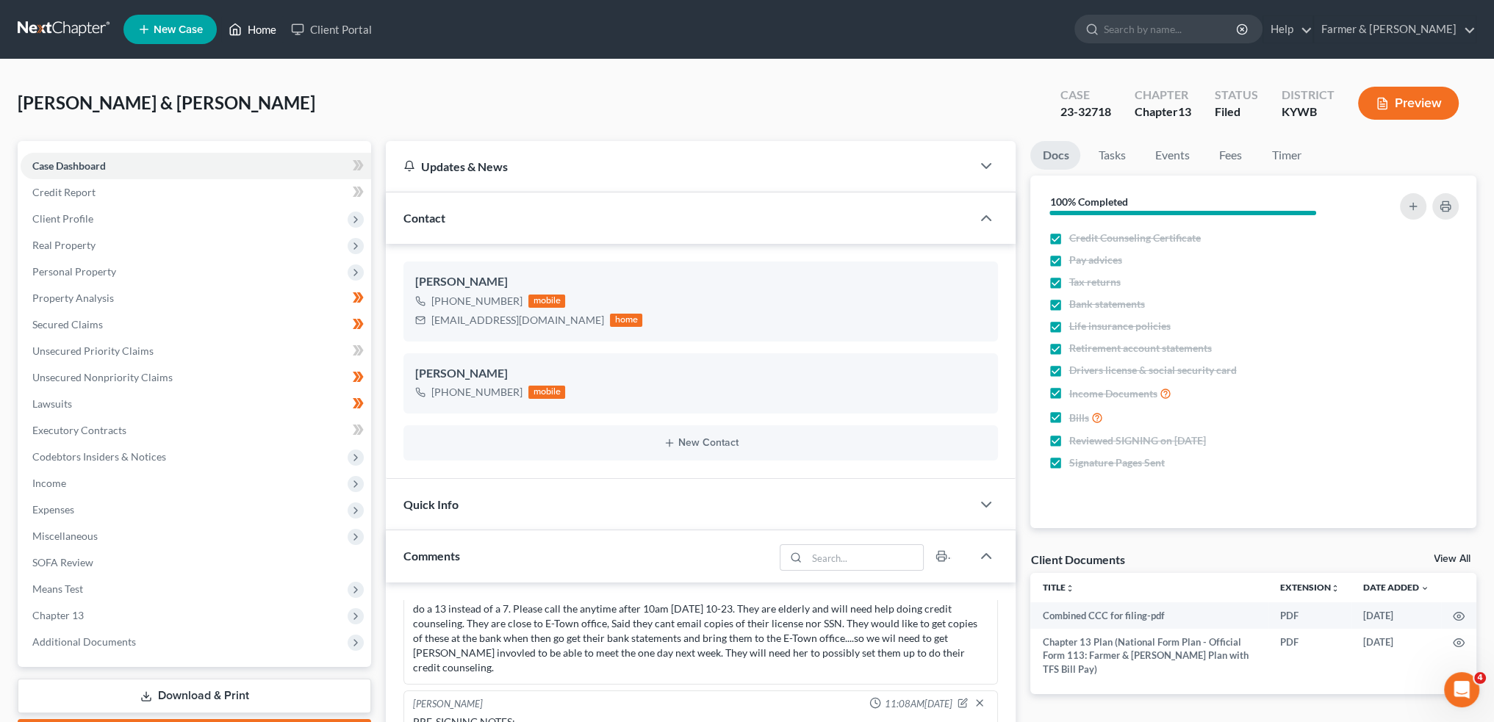
click at [247, 29] on link "Home" at bounding box center [252, 29] width 62 height 26
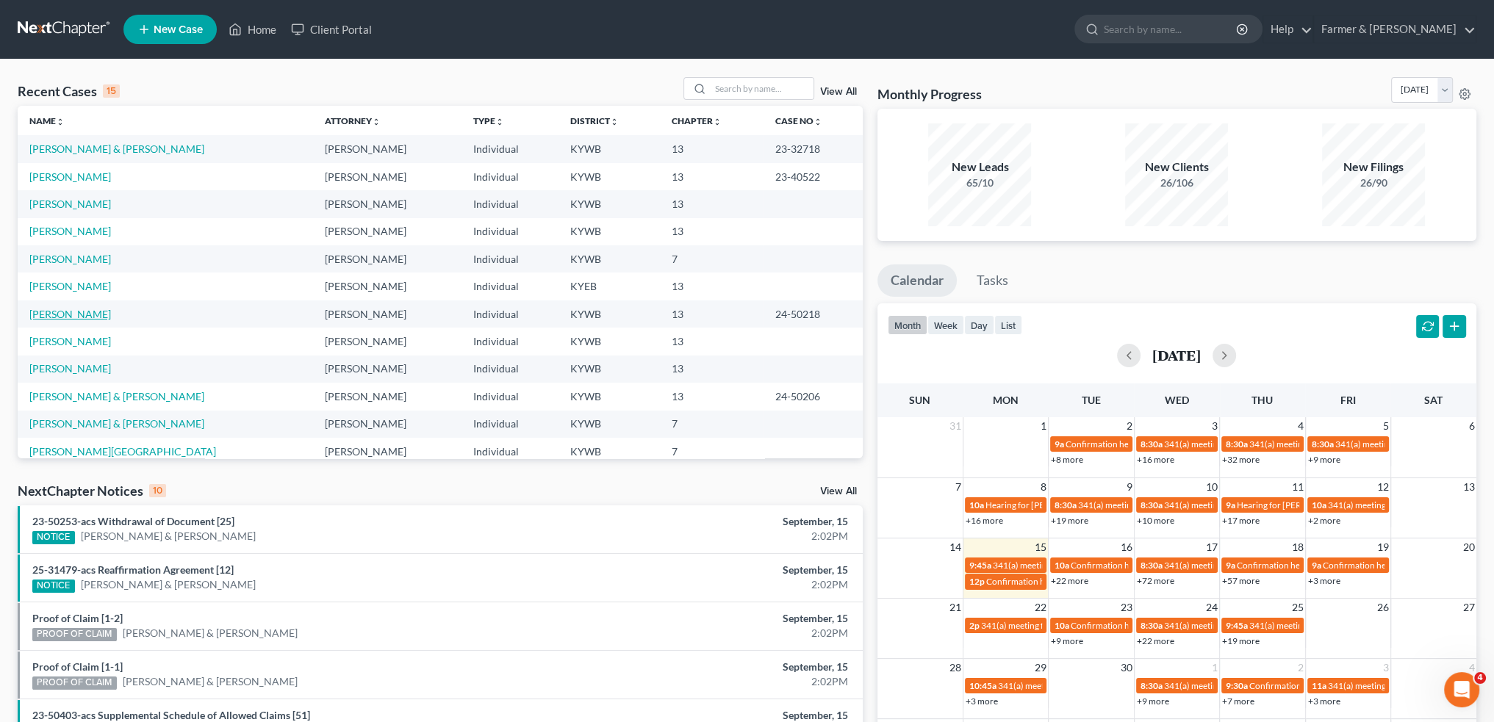
click at [66, 308] on link "[PERSON_NAME]" at bounding box center [70, 314] width 82 height 12
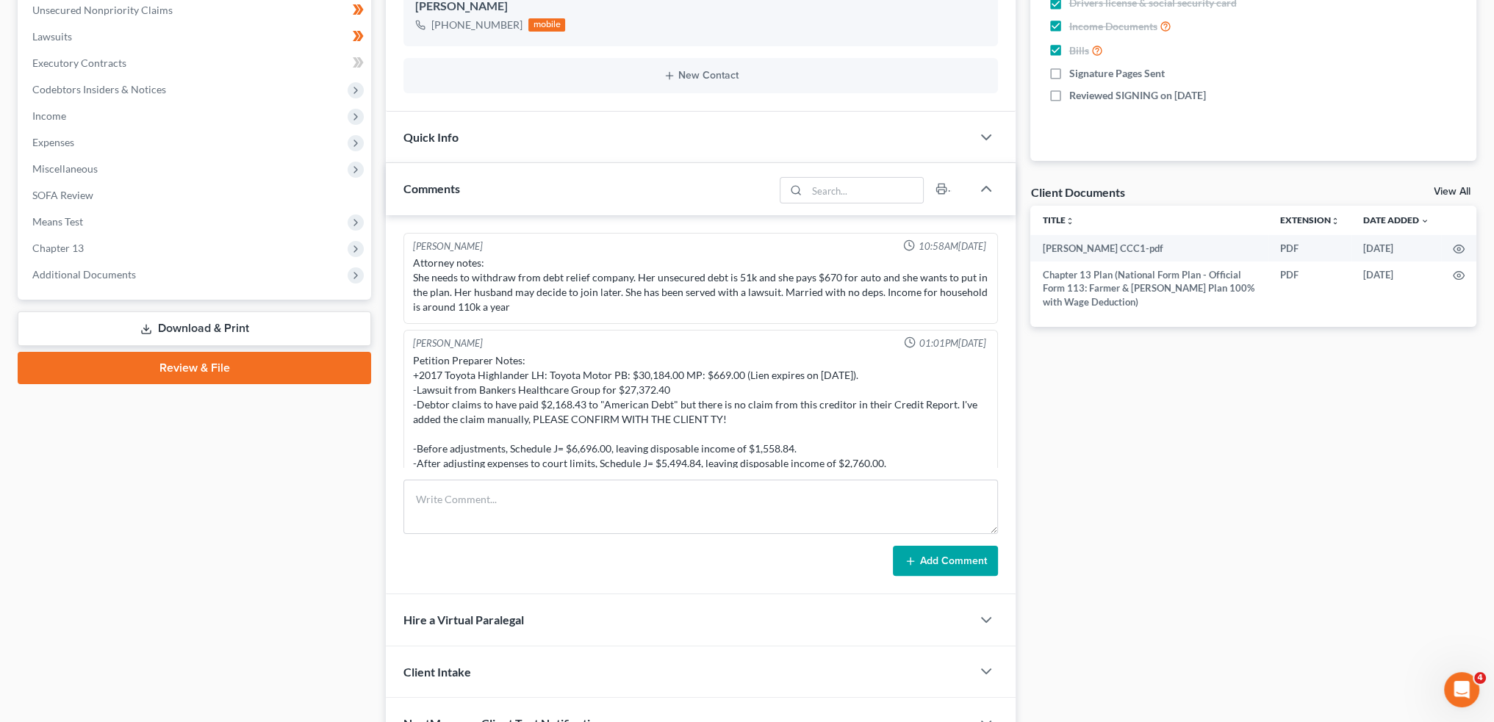
scroll to position [182, 0]
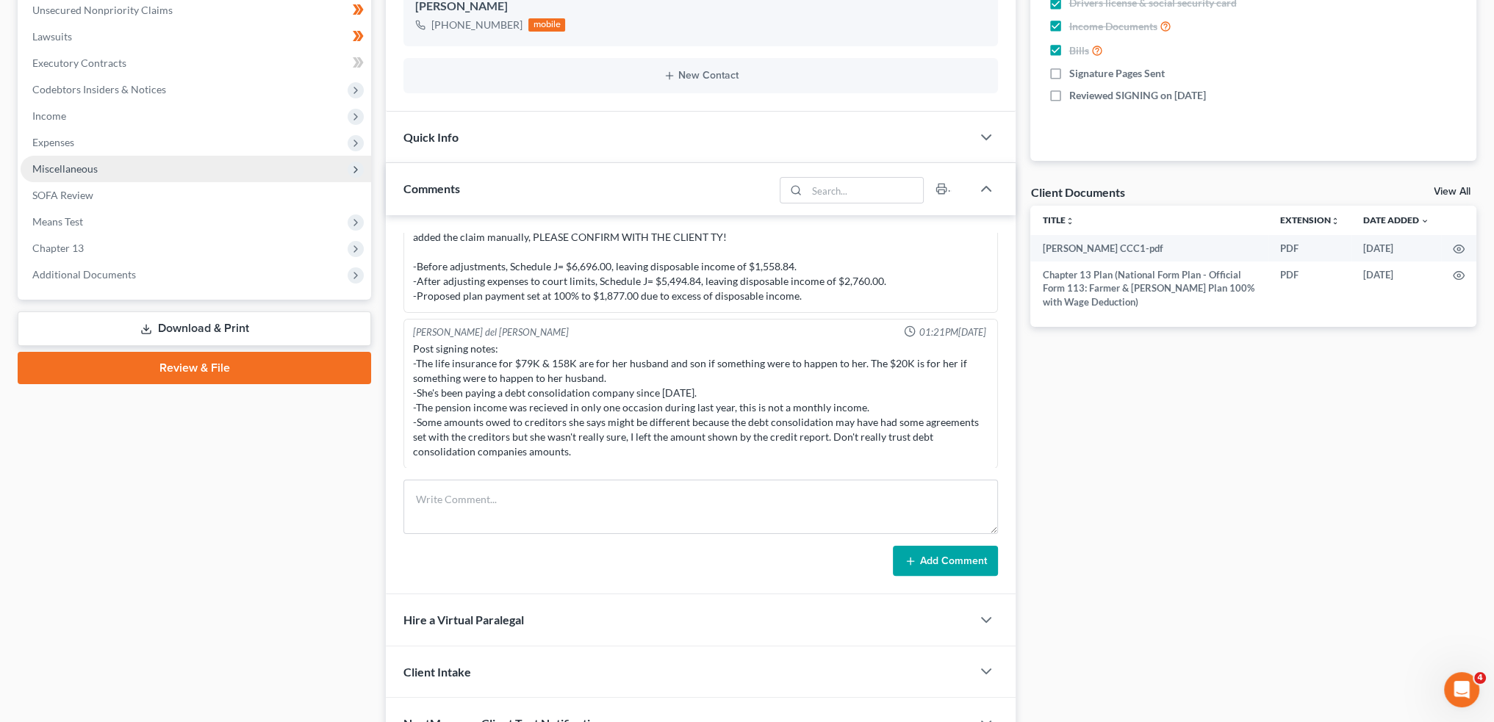
click at [91, 156] on span "Miscellaneous" at bounding box center [196, 169] width 350 height 26
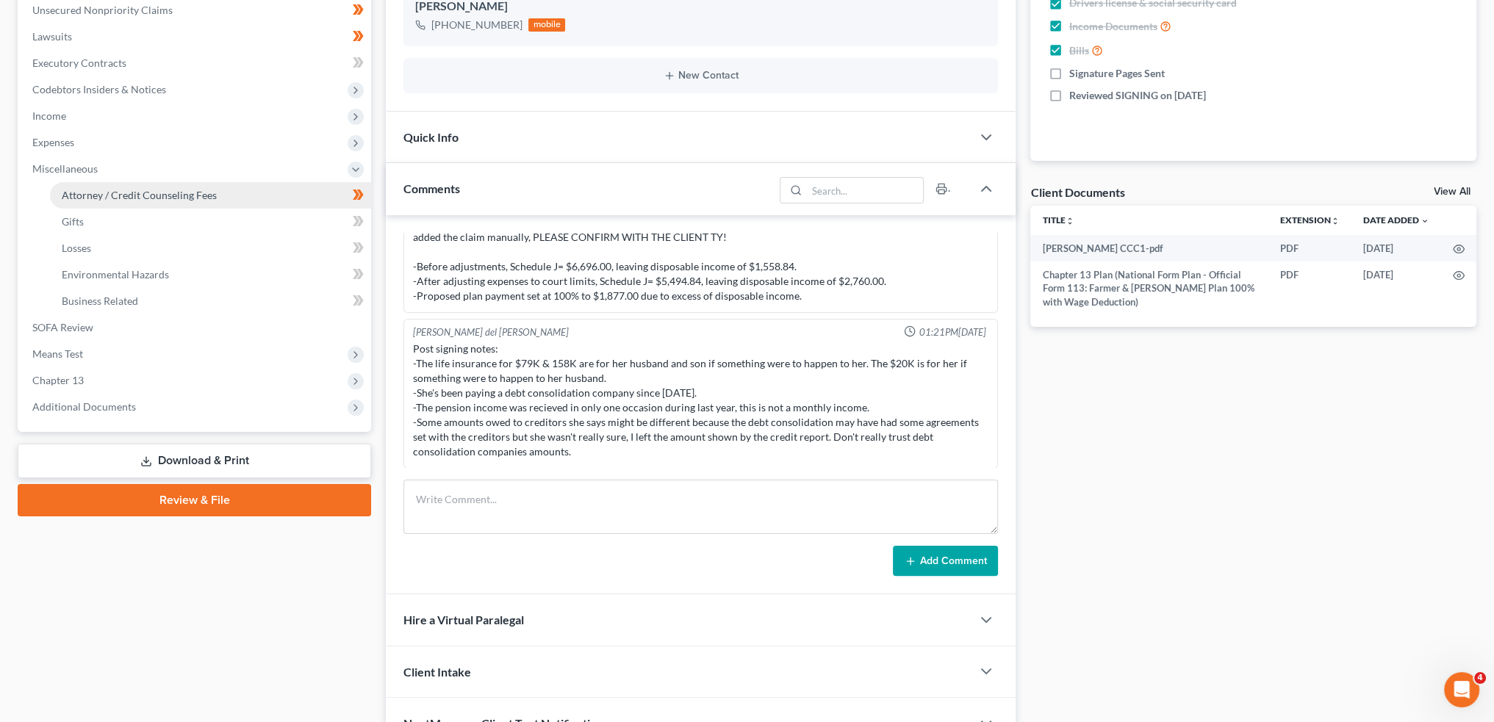
click at [95, 190] on span "Attorney / Credit Counseling Fees" at bounding box center [139, 195] width 155 height 12
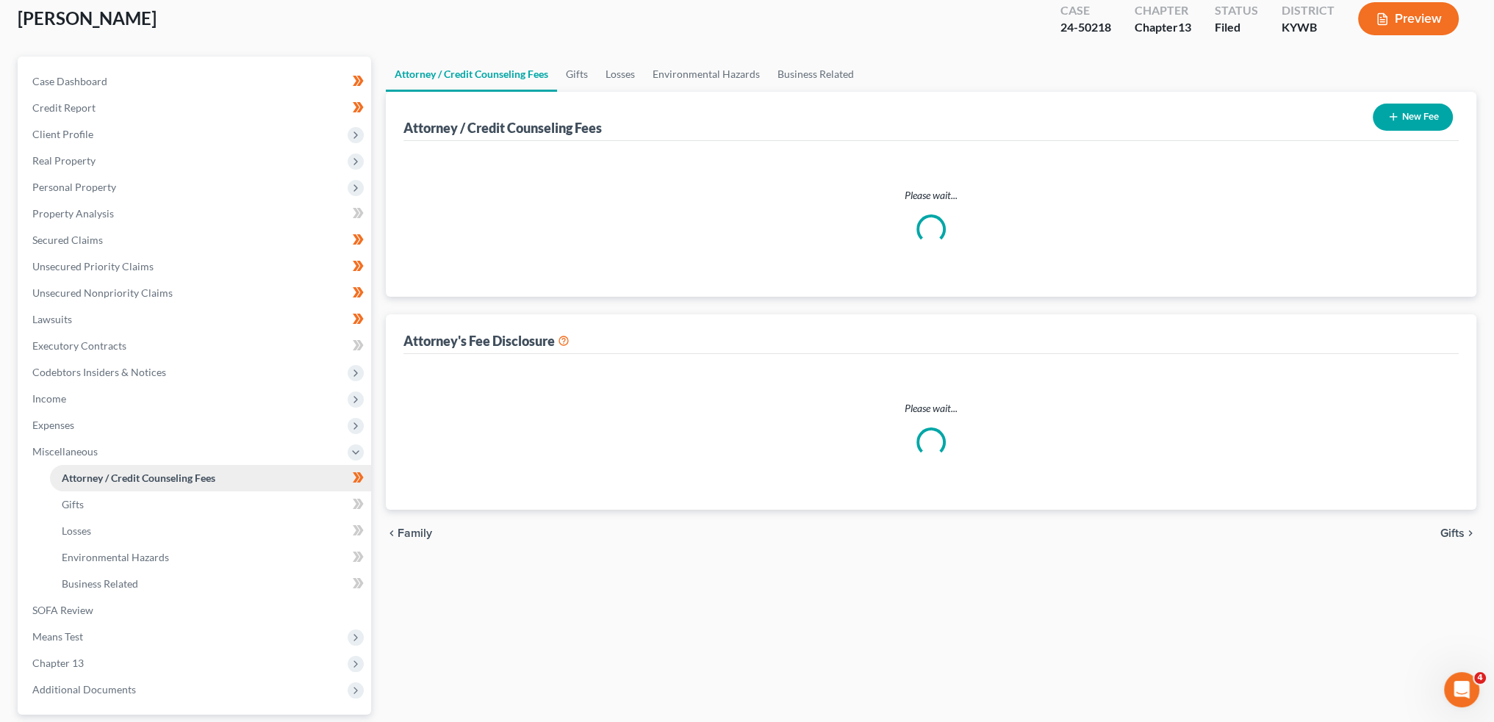
scroll to position [10, 0]
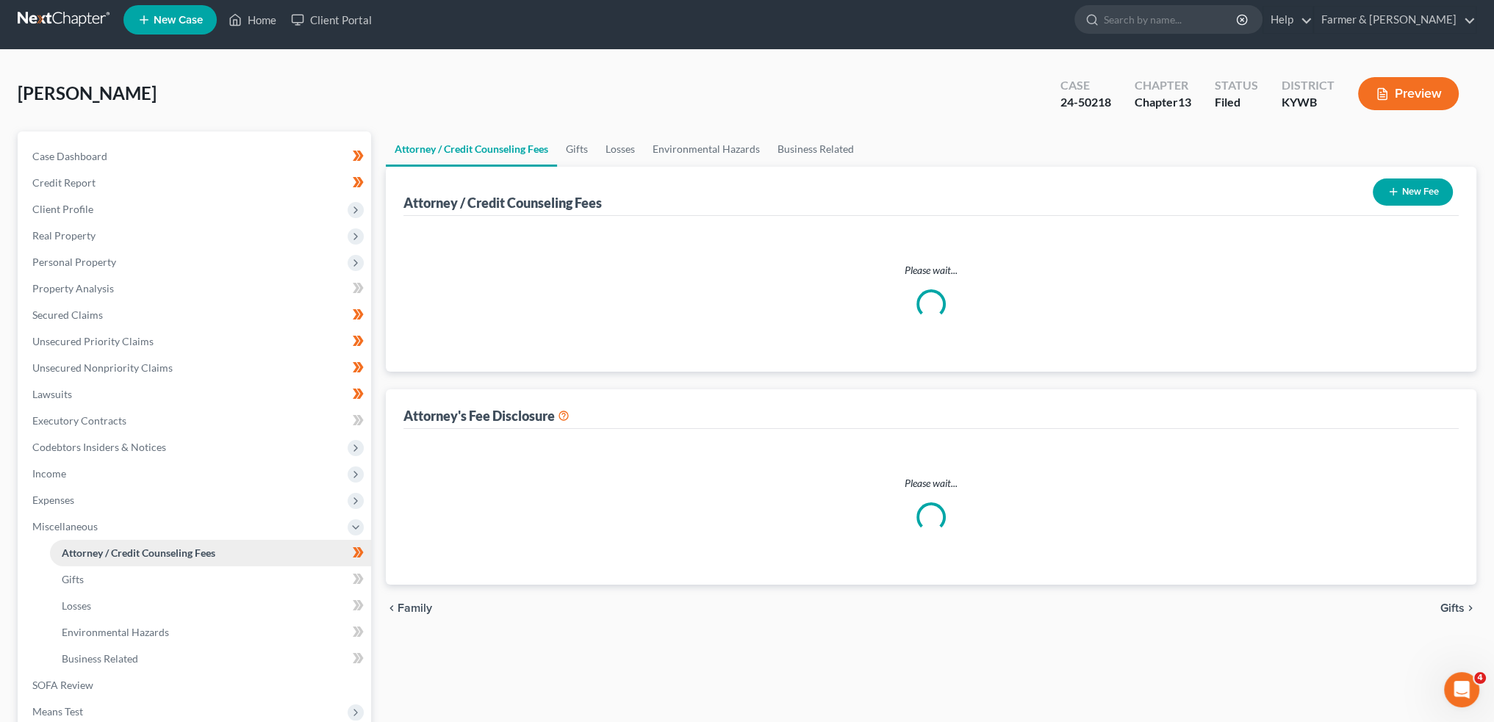
select select "0"
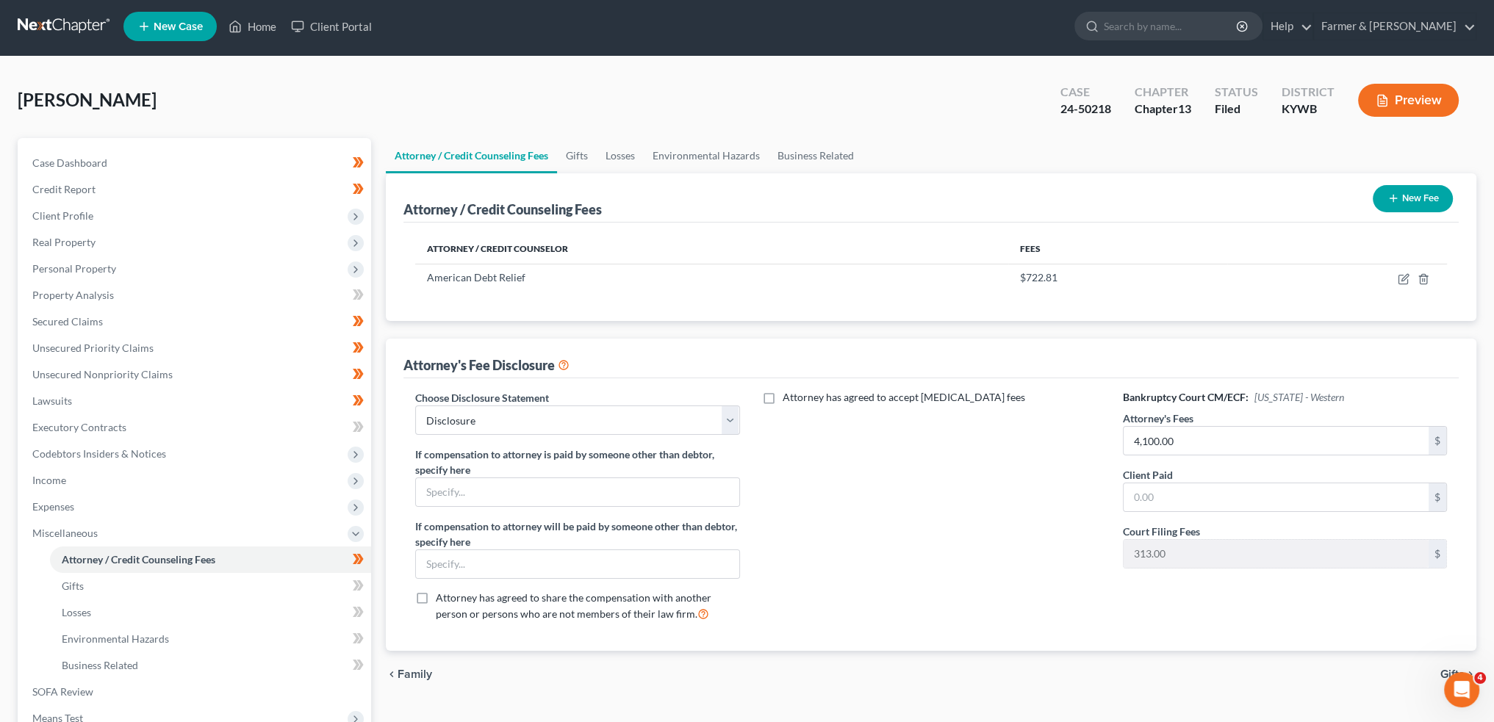
scroll to position [0, 0]
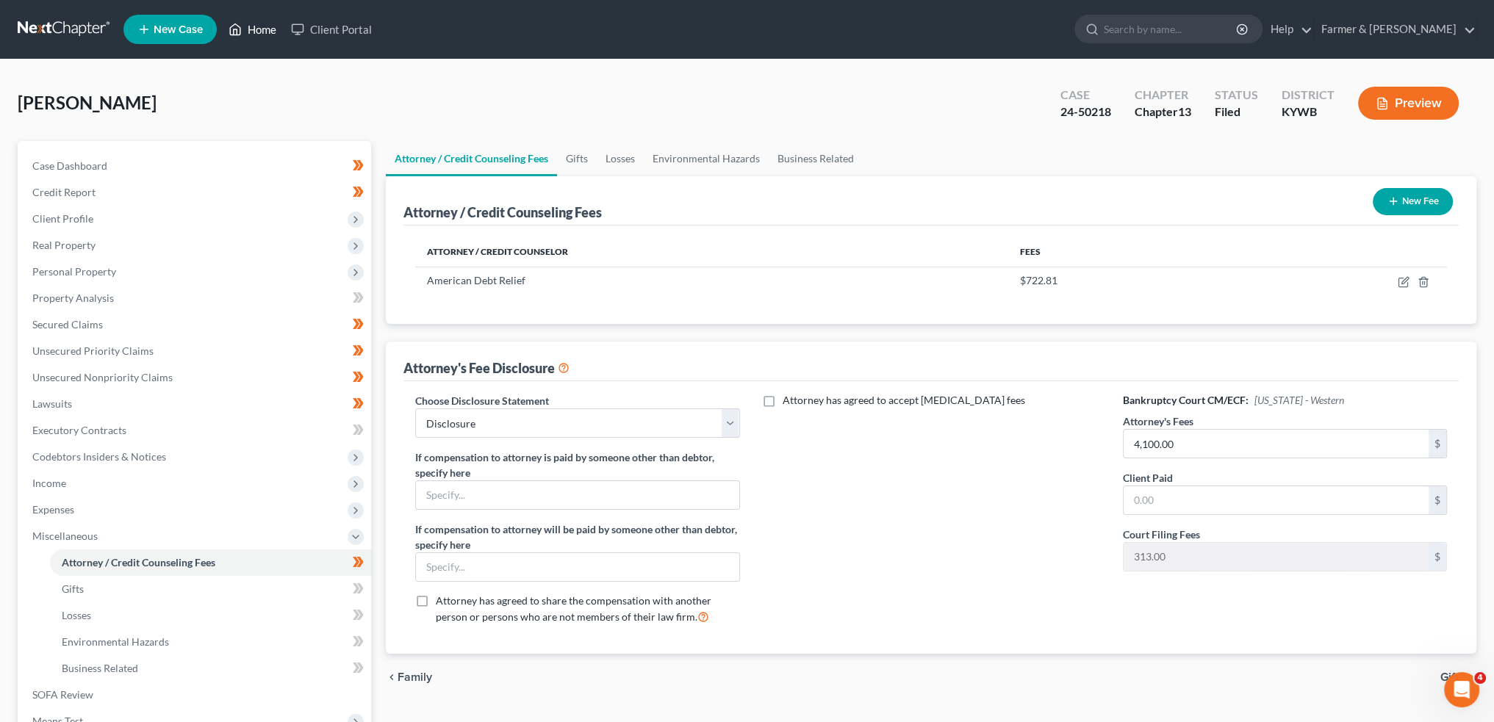
click at [244, 30] on link "Home" at bounding box center [252, 29] width 62 height 26
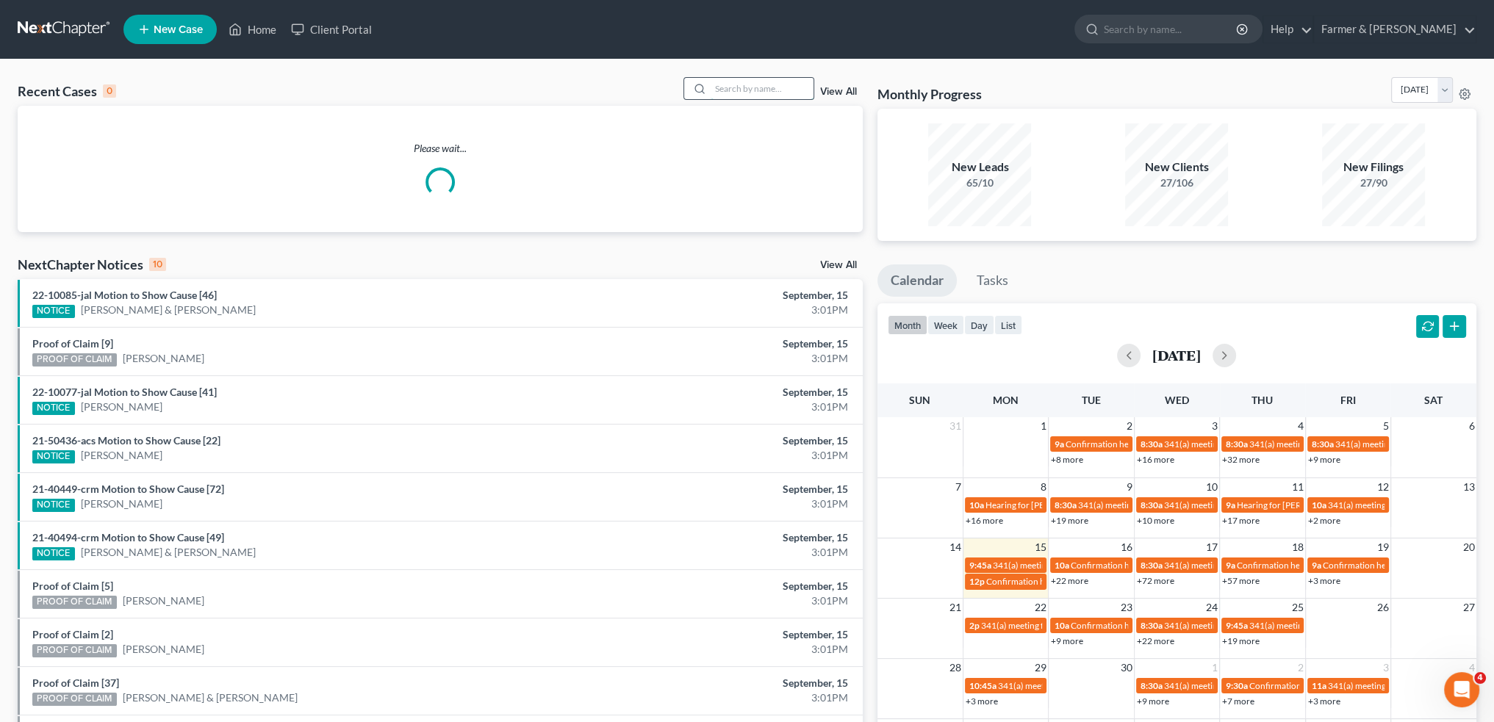
click at [795, 93] on input "search" at bounding box center [761, 88] width 103 height 21
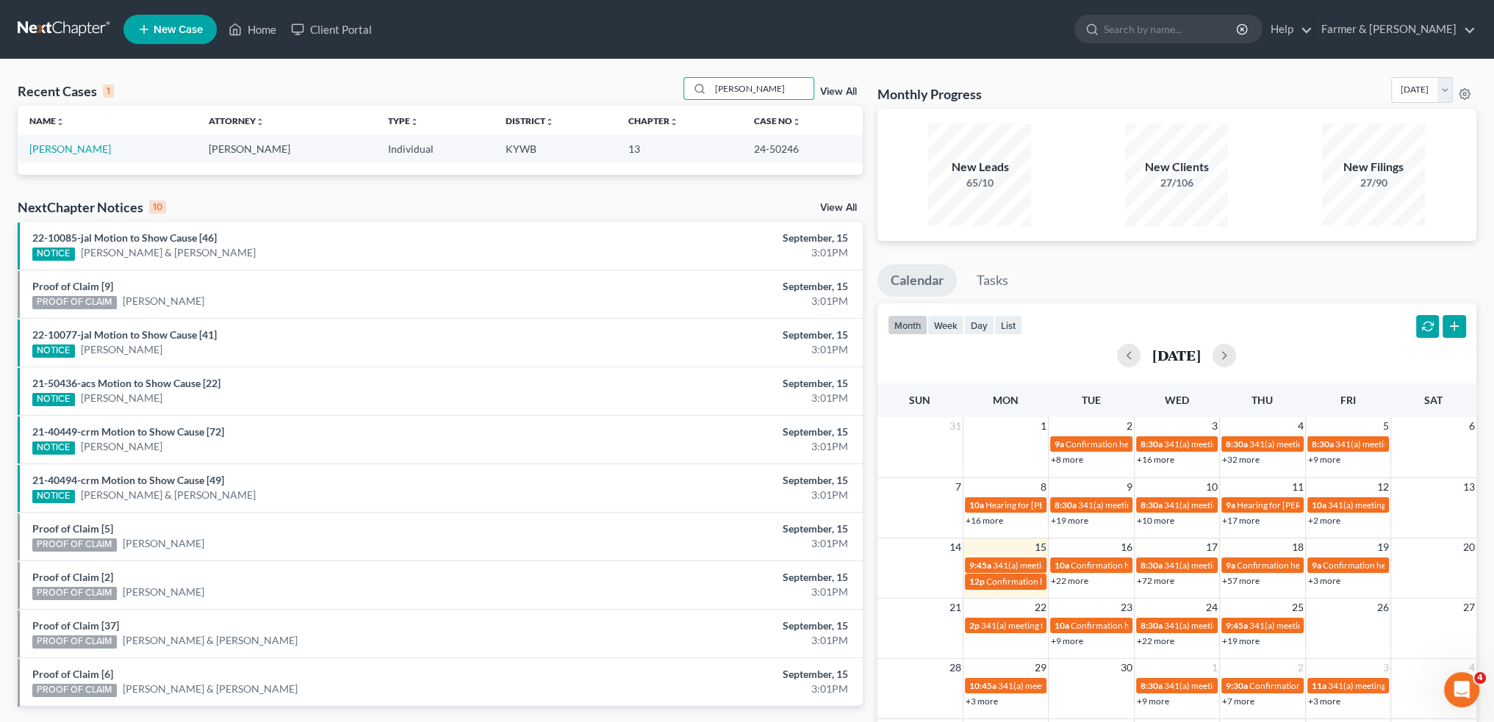
type input "[PERSON_NAME]"
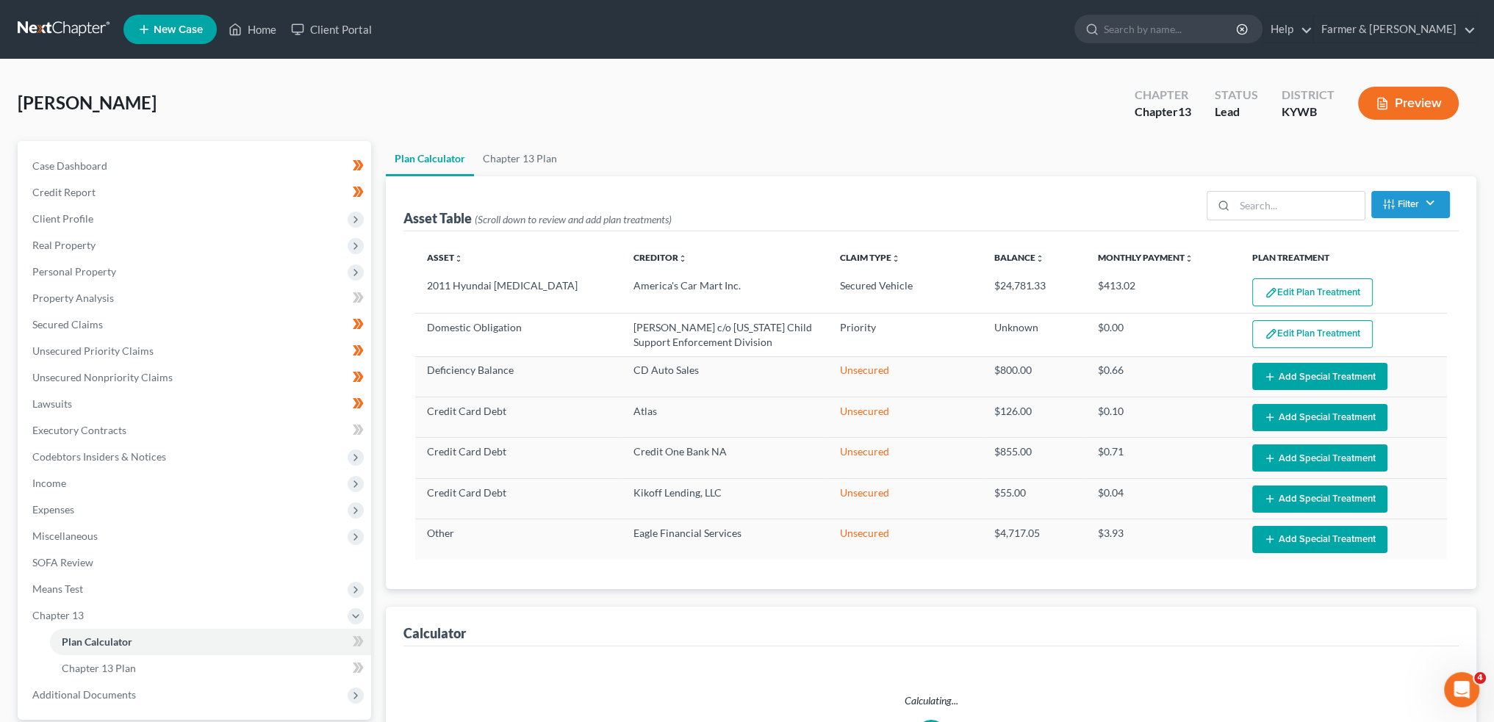
select select "59"
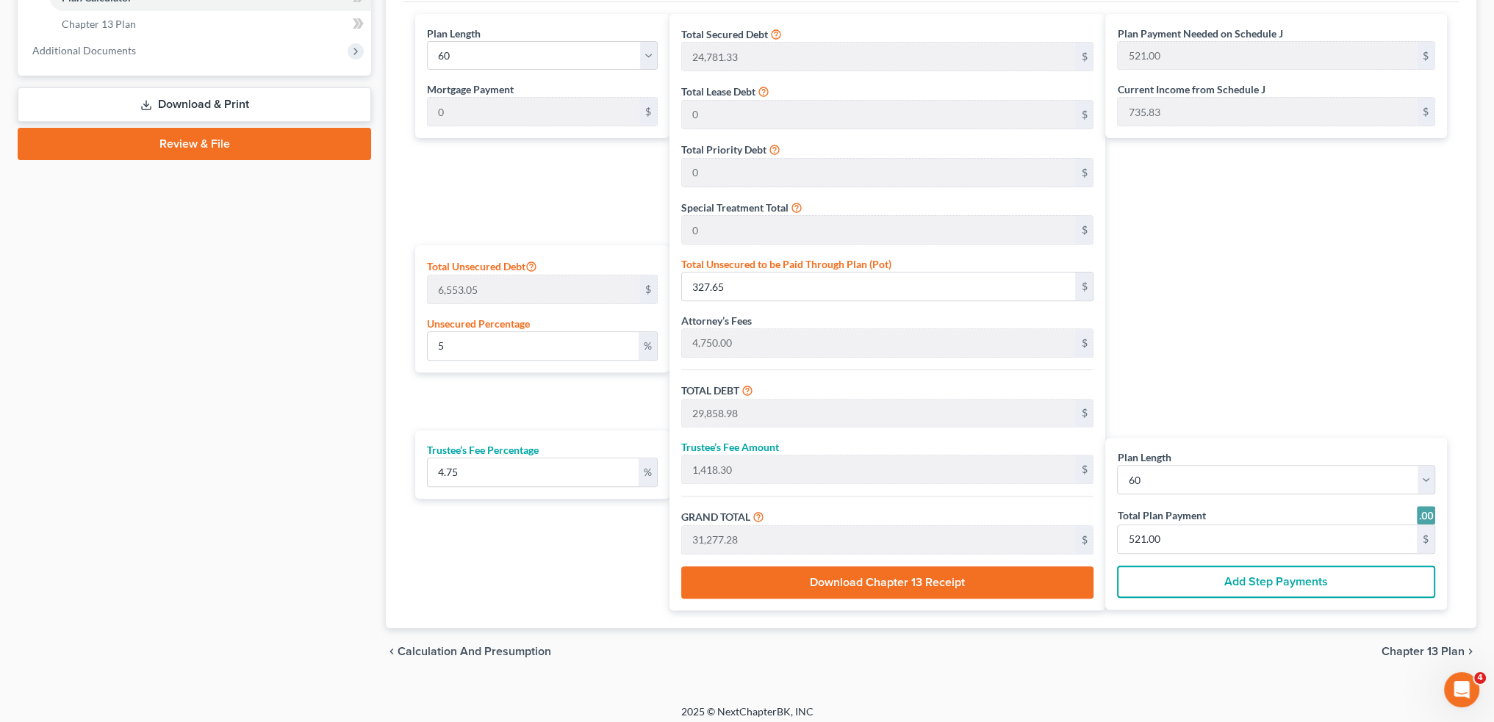
scroll to position [650, 0]
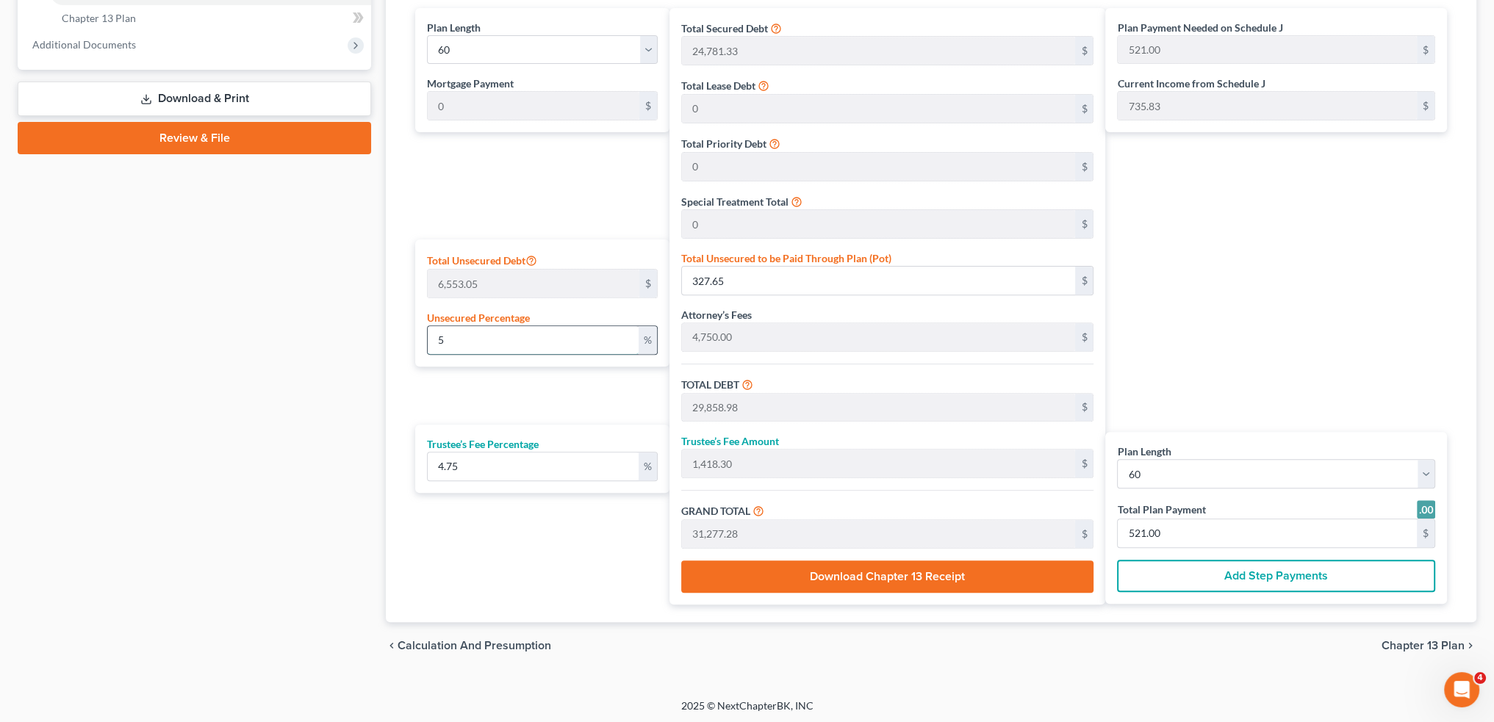
drag, startPoint x: 450, startPoint y: 331, endPoint x: 435, endPoint y: 334, distance: 15.7
click at [435, 334] on input "5" at bounding box center [533, 340] width 211 height 28
type input "1"
type input "65.53"
type input "29,596.86"
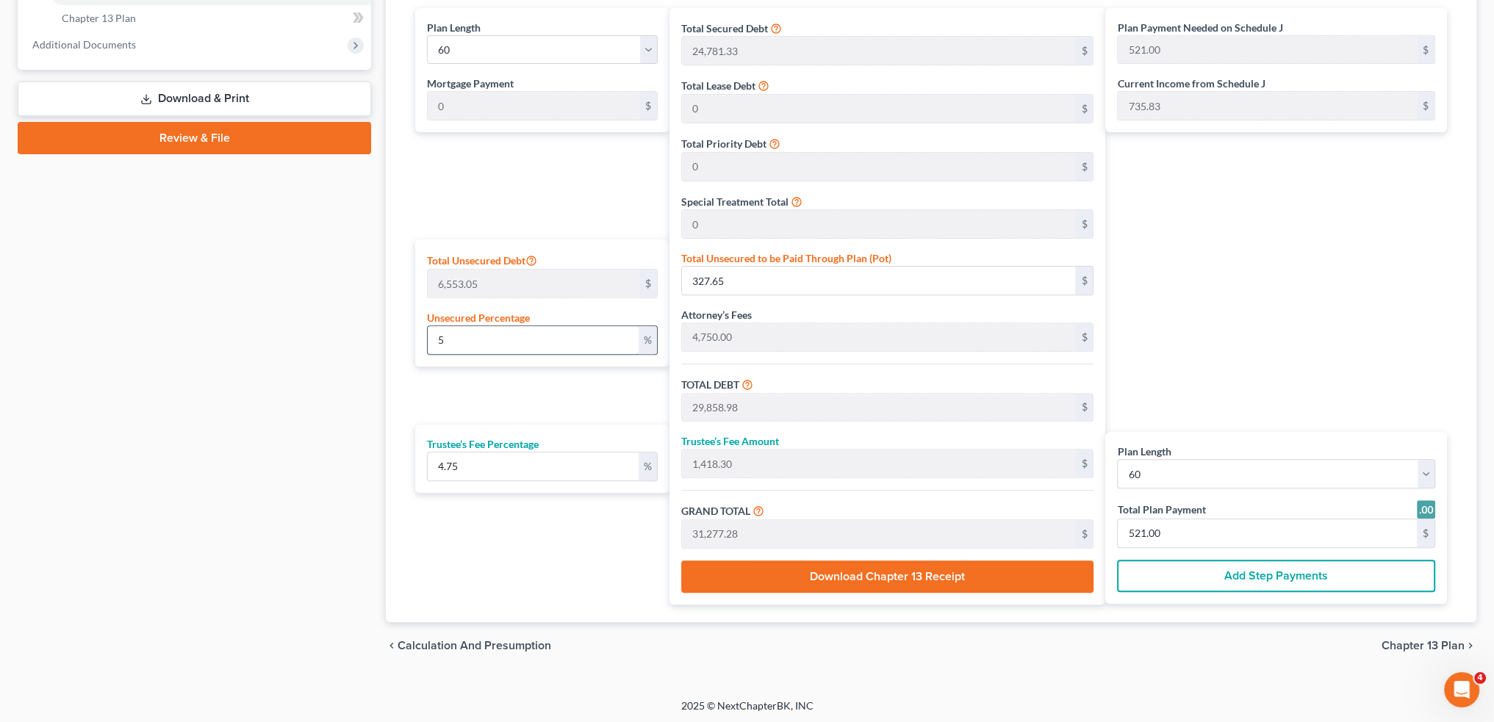
type input "1,405.85"
type input "31,002.71"
type input "517.00"
drag, startPoint x: 440, startPoint y: 338, endPoint x: 426, endPoint y: 334, distance: 14.4
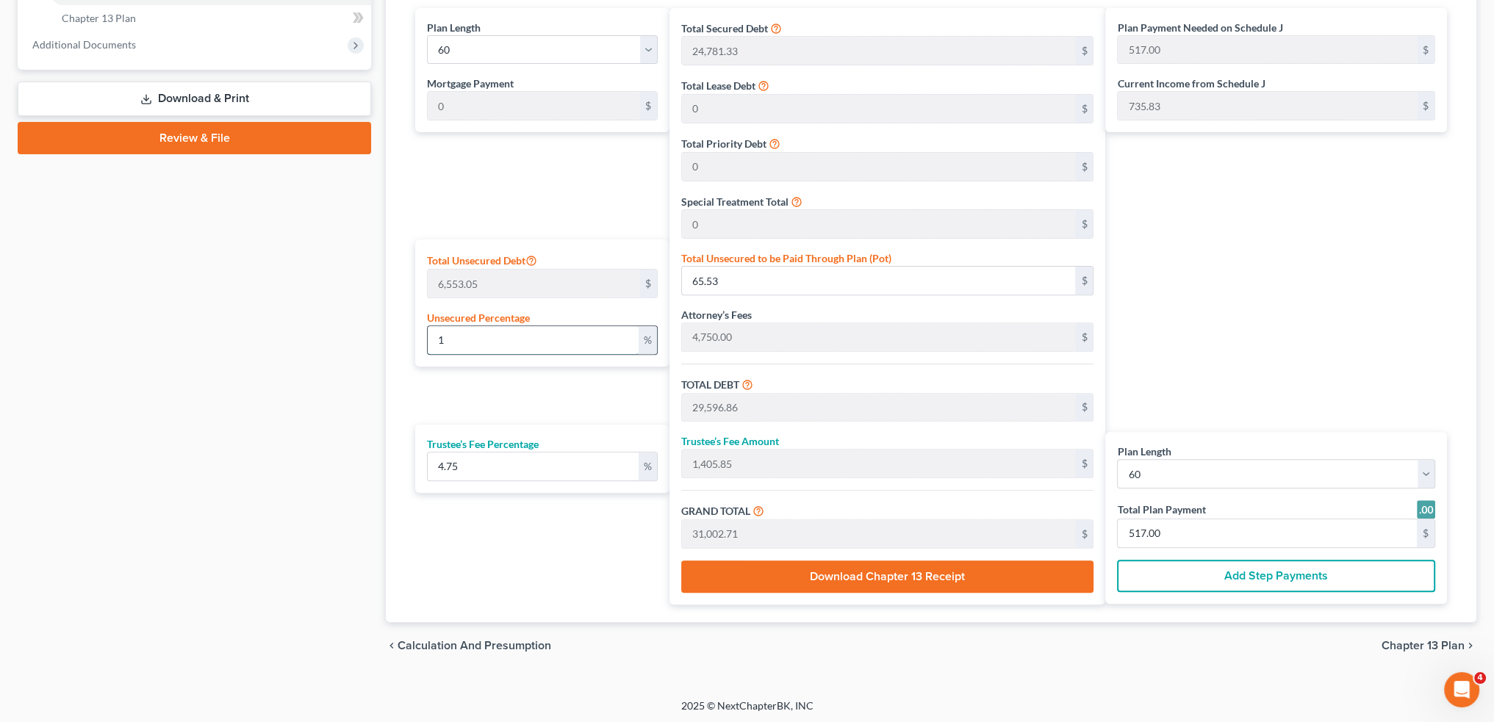
click at [427, 334] on div "1 %" at bounding box center [542, 339] width 231 height 29
drag, startPoint x: 450, startPoint y: 334, endPoint x: 433, endPoint y: 334, distance: 17.6
click at [433, 334] on input "1" at bounding box center [533, 340] width 211 height 28
type input "5"
type input "327.65"
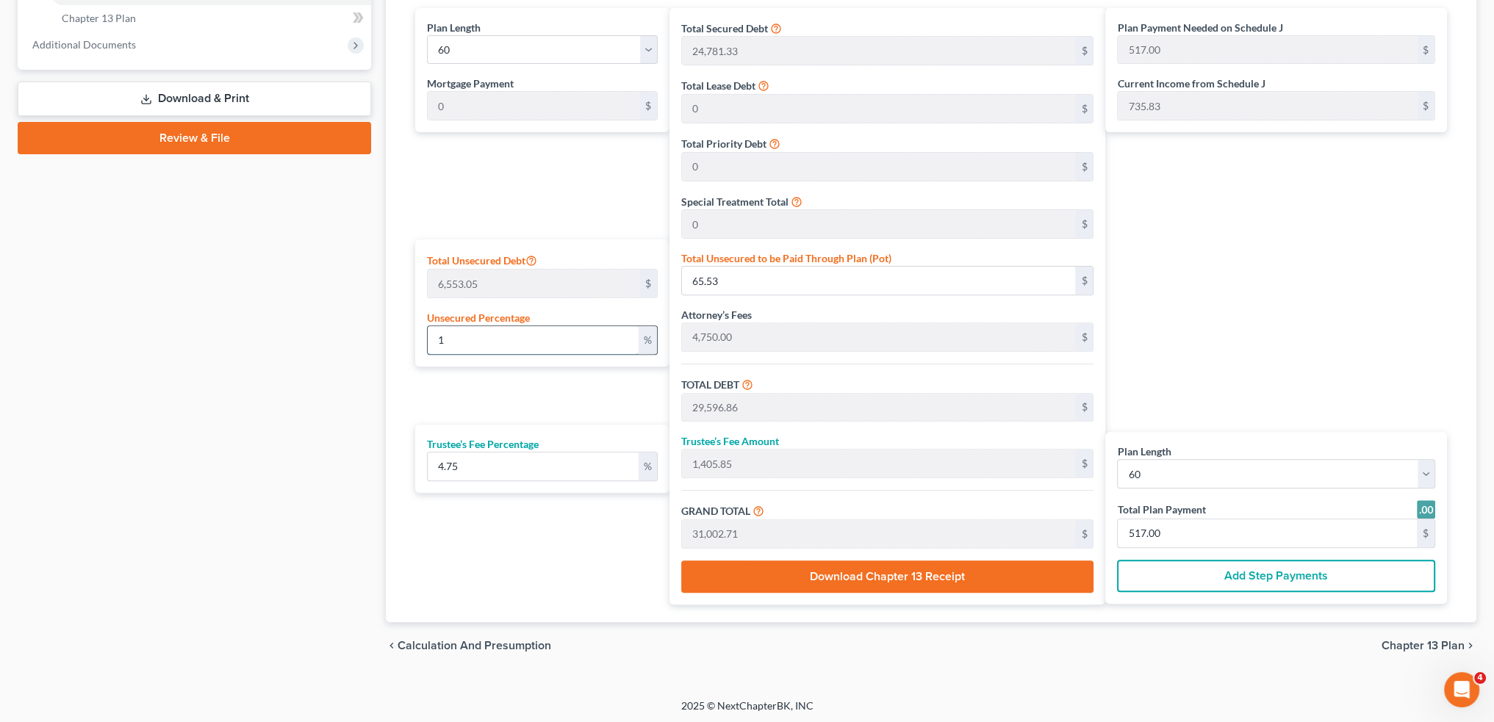
type input "29,858.98"
type input "1,418.30"
type input "31,277.28"
type input "521.00"
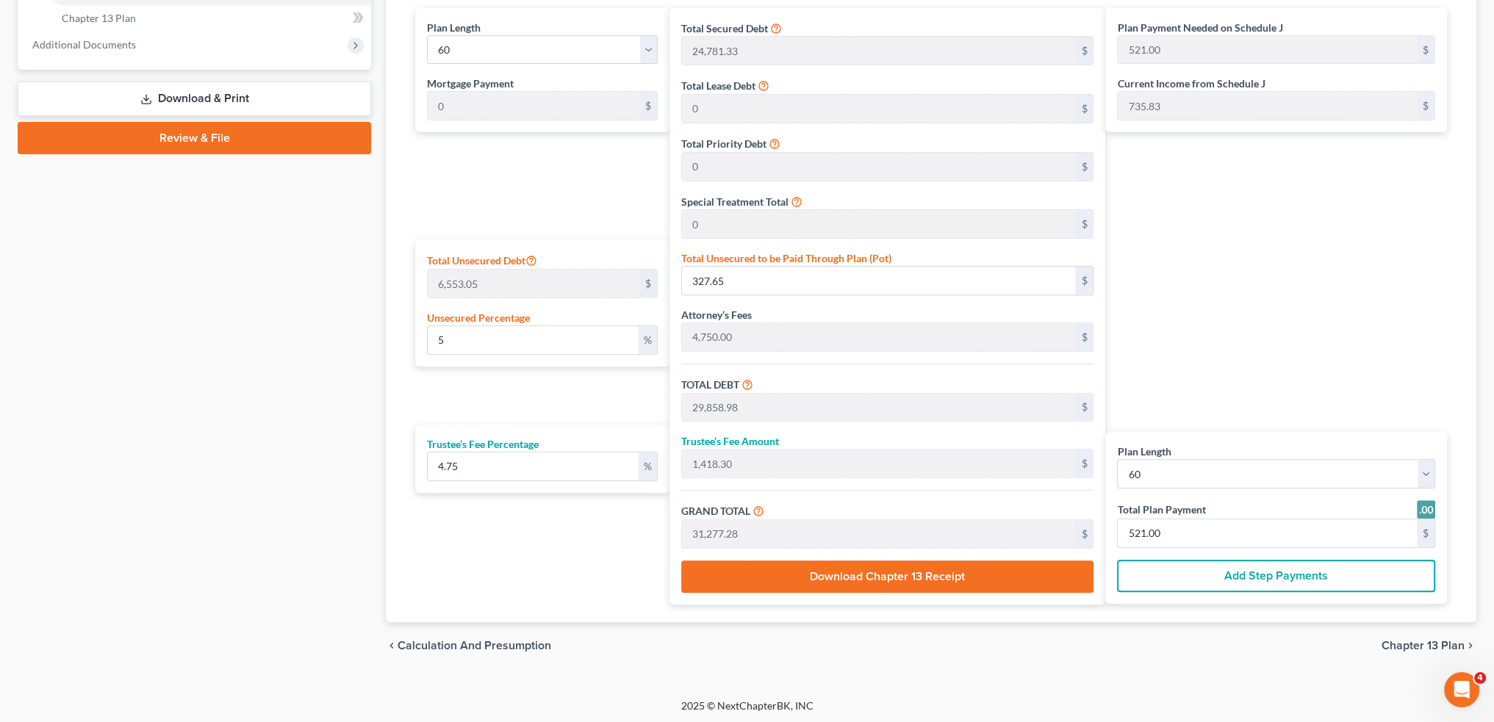
click at [1193, 260] on div "Plan Payment Needed on Schedule J 521.00 $ Current Income from Schedule J 735.8…" at bounding box center [1279, 306] width 349 height 597
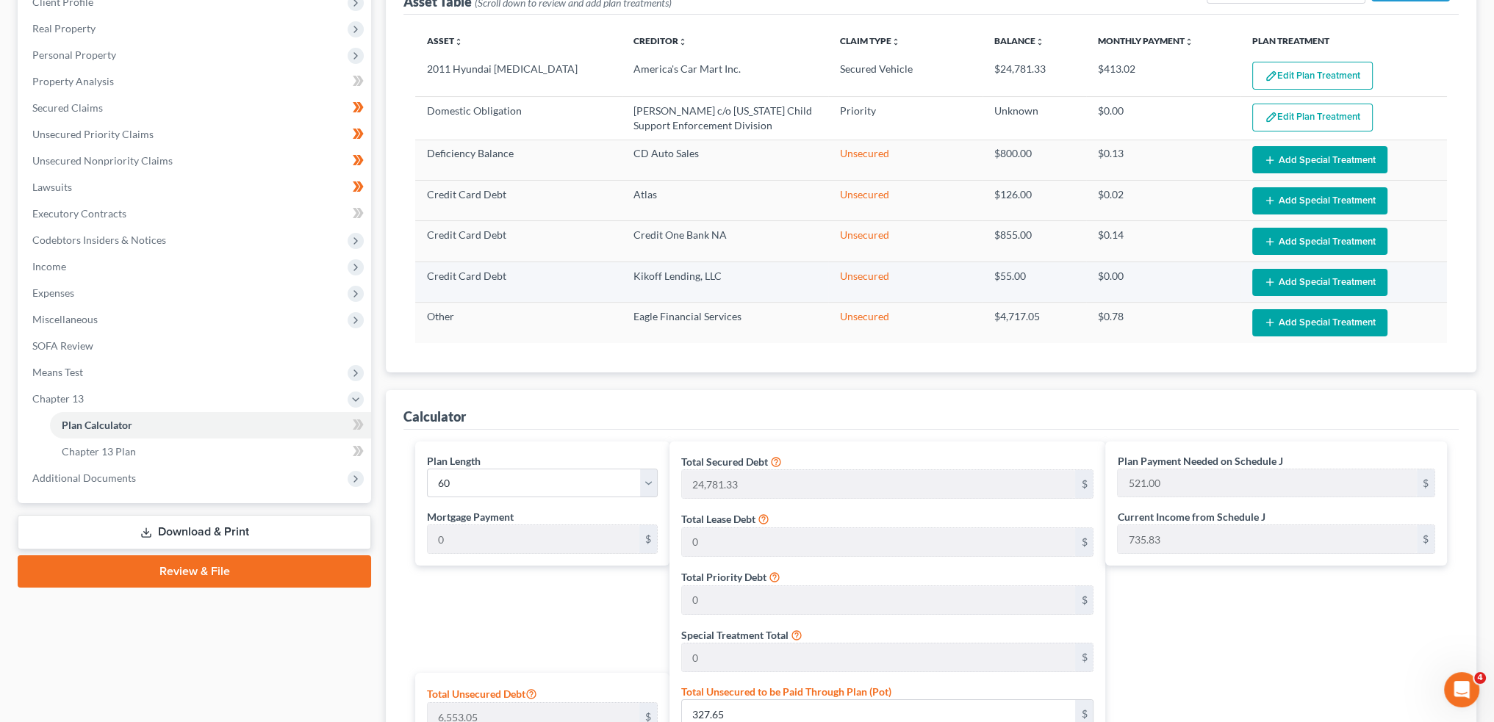
scroll to position [161, 0]
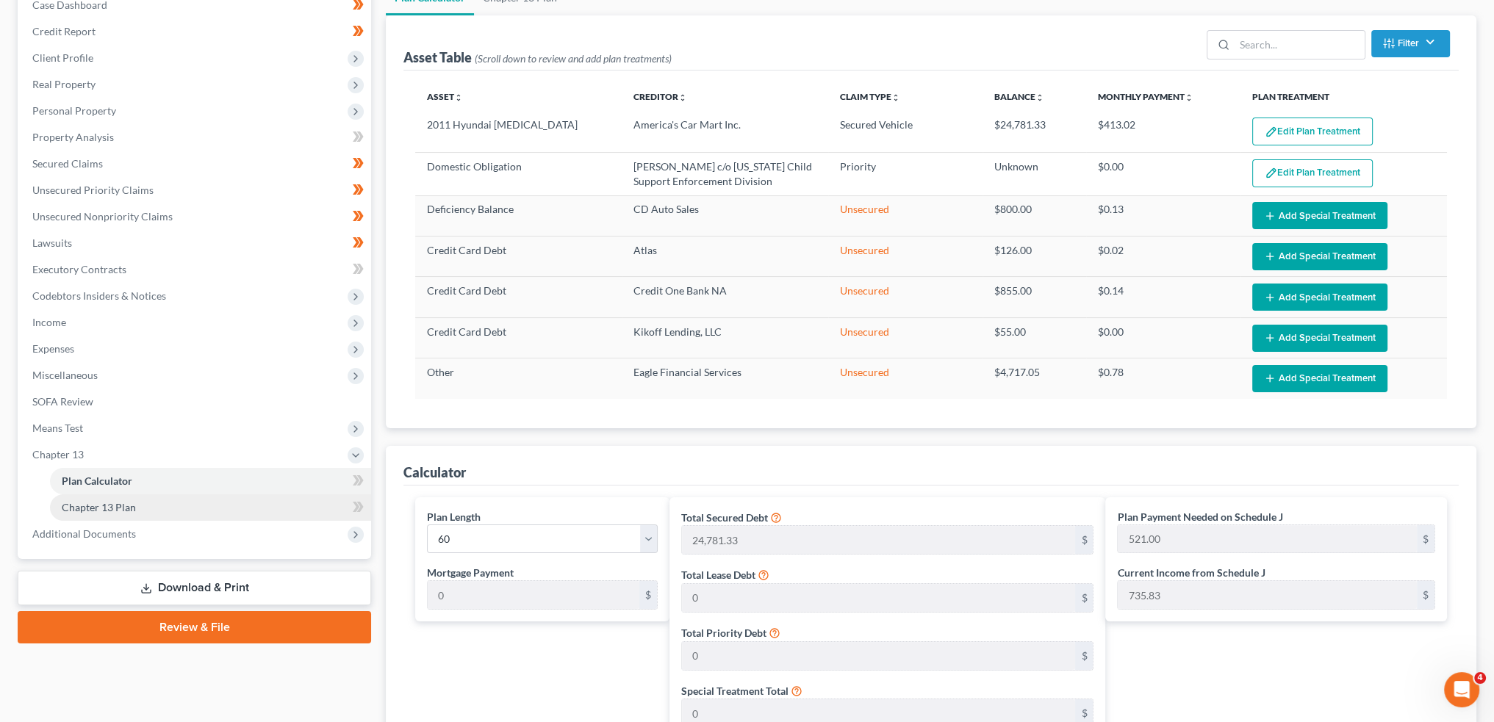
click at [144, 506] on link "Chapter 13 Plan" at bounding box center [210, 507] width 321 height 26
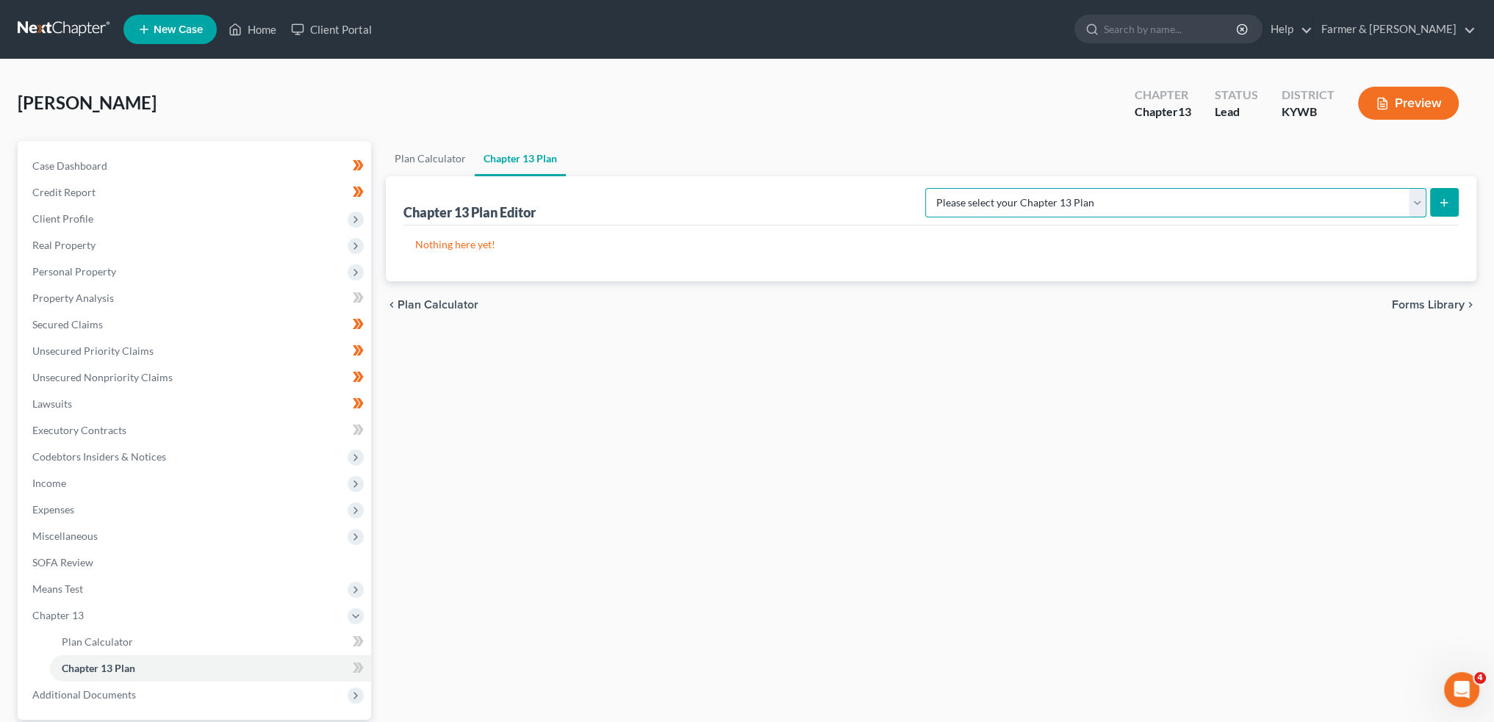
click at [1280, 193] on select "Please select your Chapter 13 Plan National Form Plan - Official Form 113 Natio…" at bounding box center [1175, 202] width 501 height 29
select select "3"
click at [984, 188] on select "Please select your Chapter 13 Plan National Form Plan - Official Form 113 Natio…" at bounding box center [1175, 202] width 501 height 29
click at [1439, 198] on icon "submit" at bounding box center [1444, 203] width 12 height 12
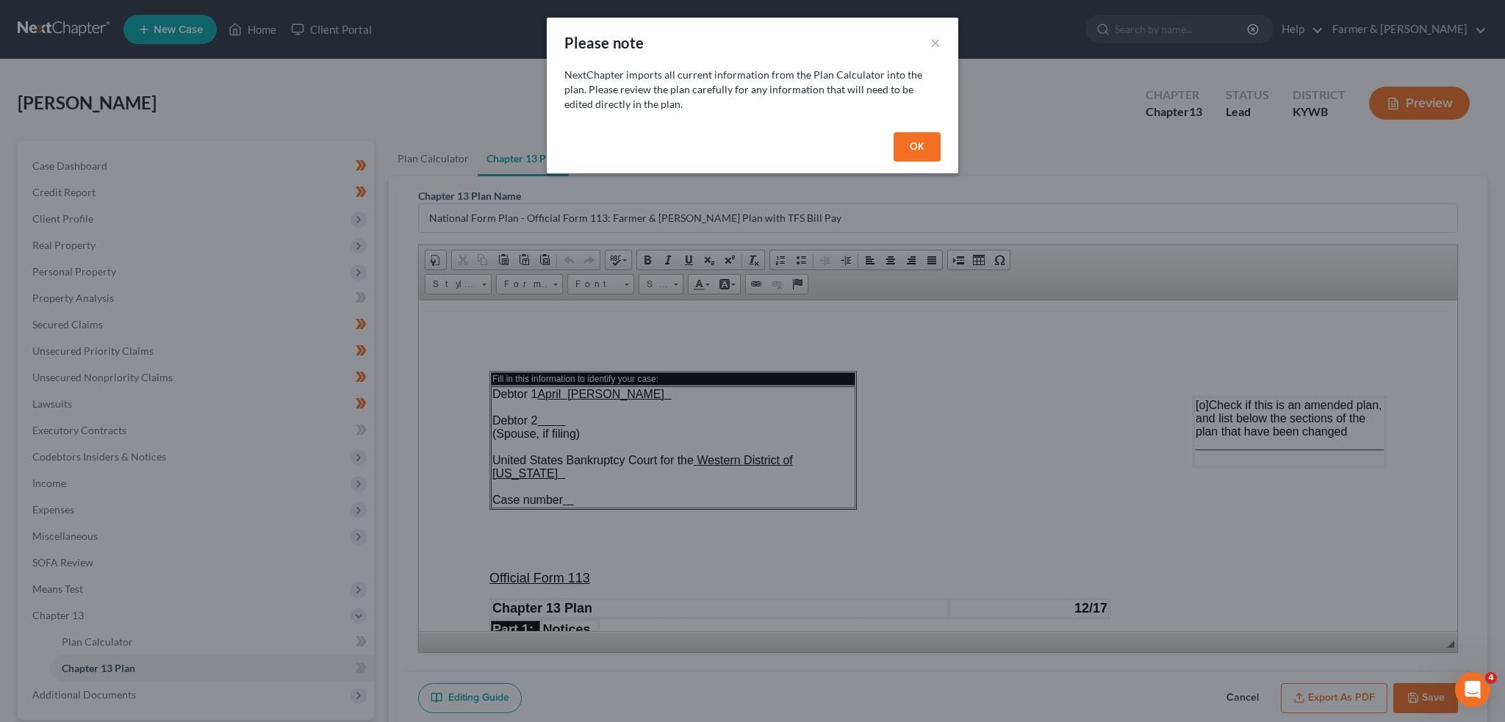
click at [923, 139] on button "OK" at bounding box center [916, 146] width 47 height 29
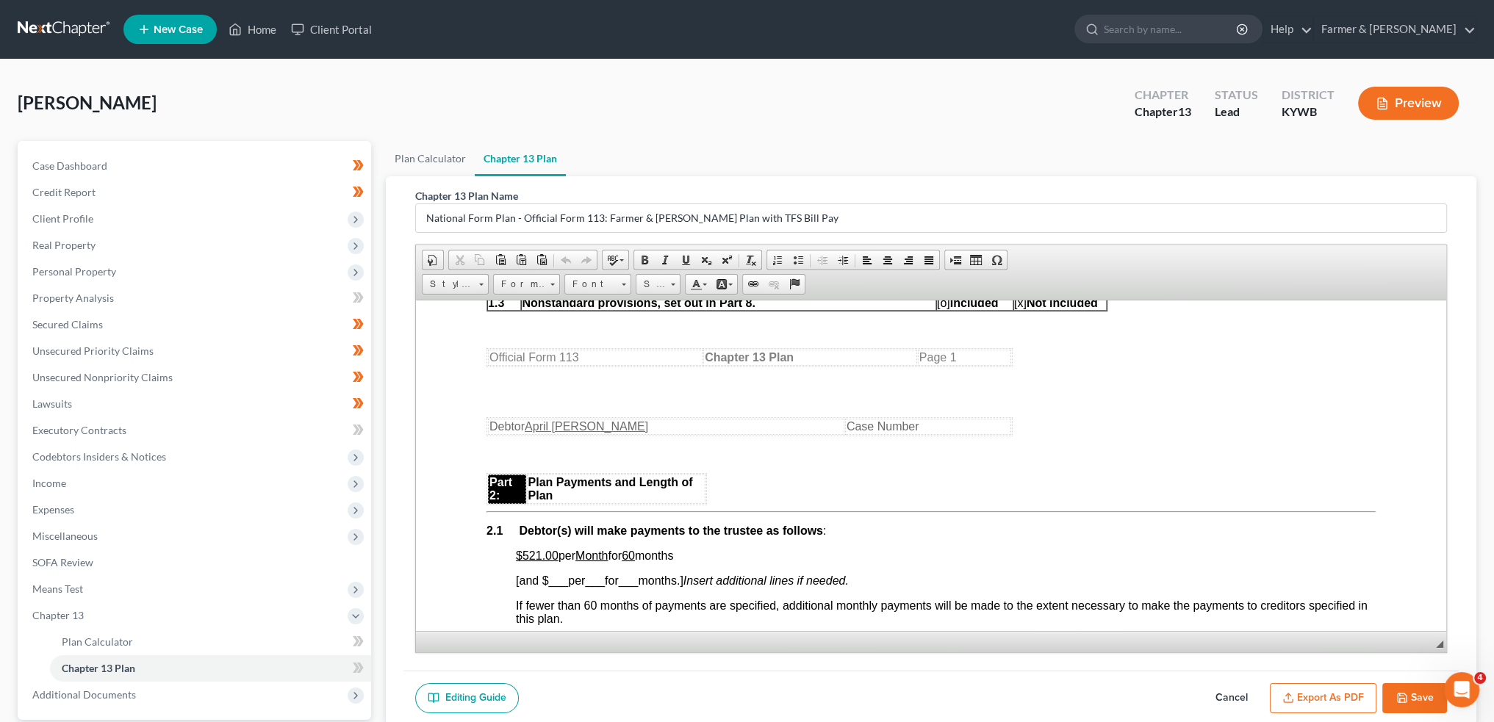
scroll to position [857, 0]
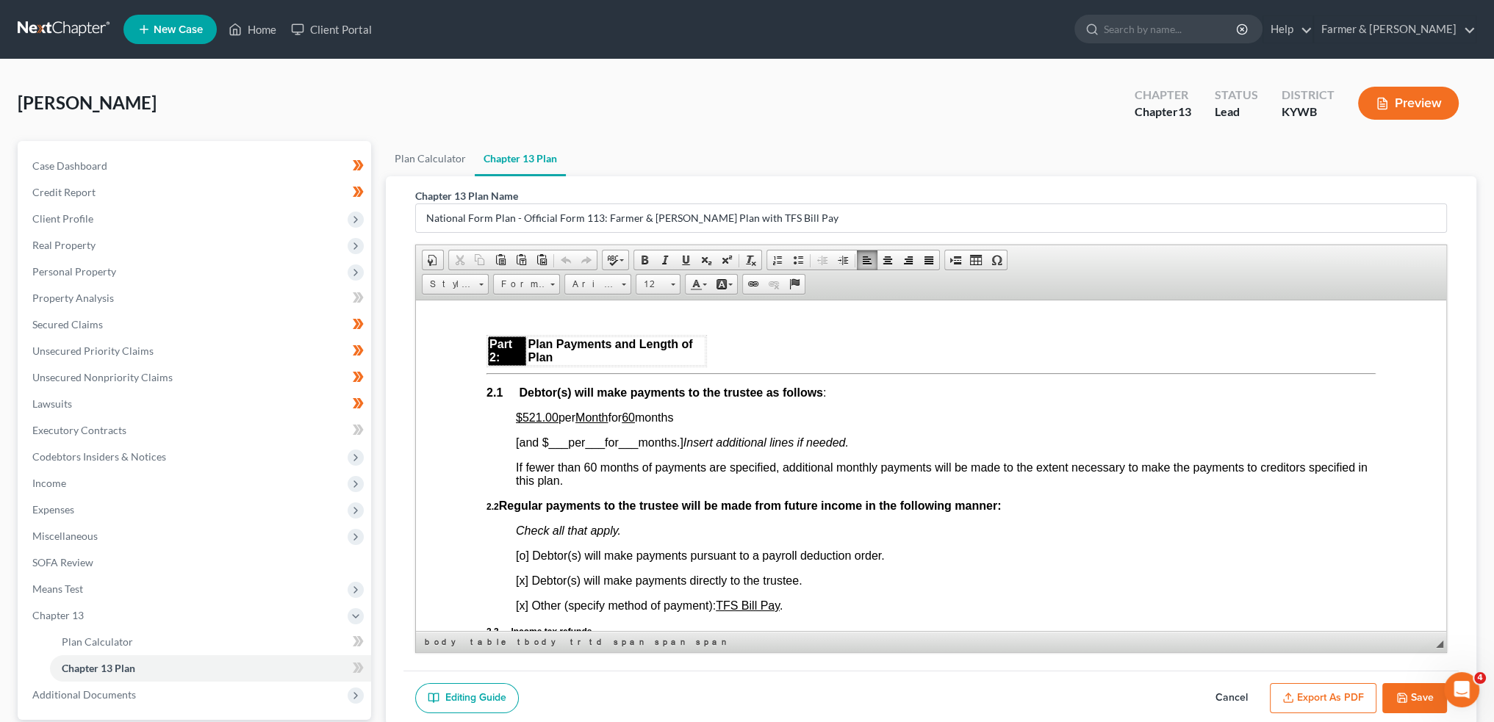
drag, startPoint x: 550, startPoint y: 423, endPoint x: 693, endPoint y: 416, distance: 142.7
click at [693, 416] on p "$521.00 per Month for 60 months" at bounding box center [946, 417] width 860 height 13
drag, startPoint x: 940, startPoint y: 425, endPoint x: 1043, endPoint y: 468, distance: 111.6
click at [940, 424] on p "$521.00 each month for 60 months via TFS Bill Pay. Unsecured creditors shall re" at bounding box center [946, 417] width 860 height 13
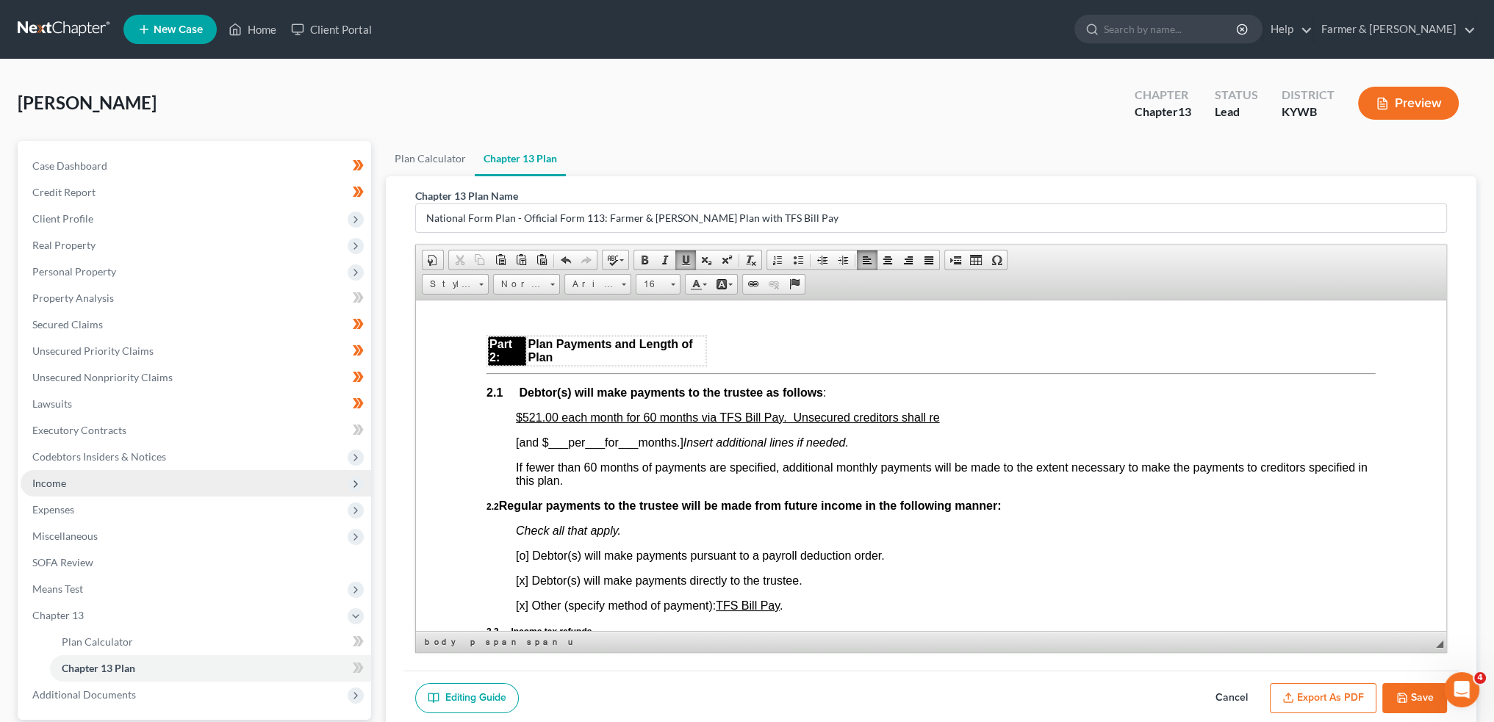
click at [73, 487] on span "Income" at bounding box center [196, 483] width 350 height 26
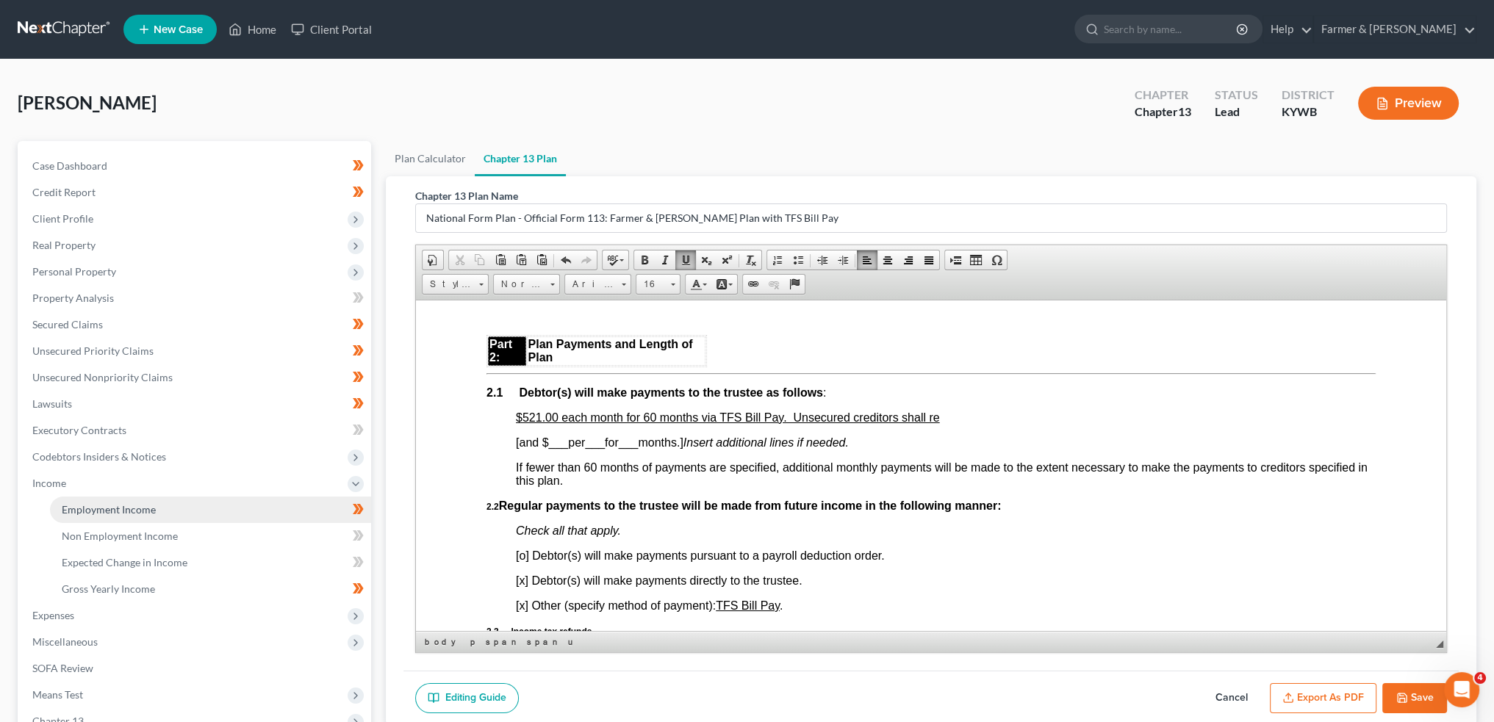
click at [76, 512] on span "Employment Income" at bounding box center [109, 509] width 94 height 12
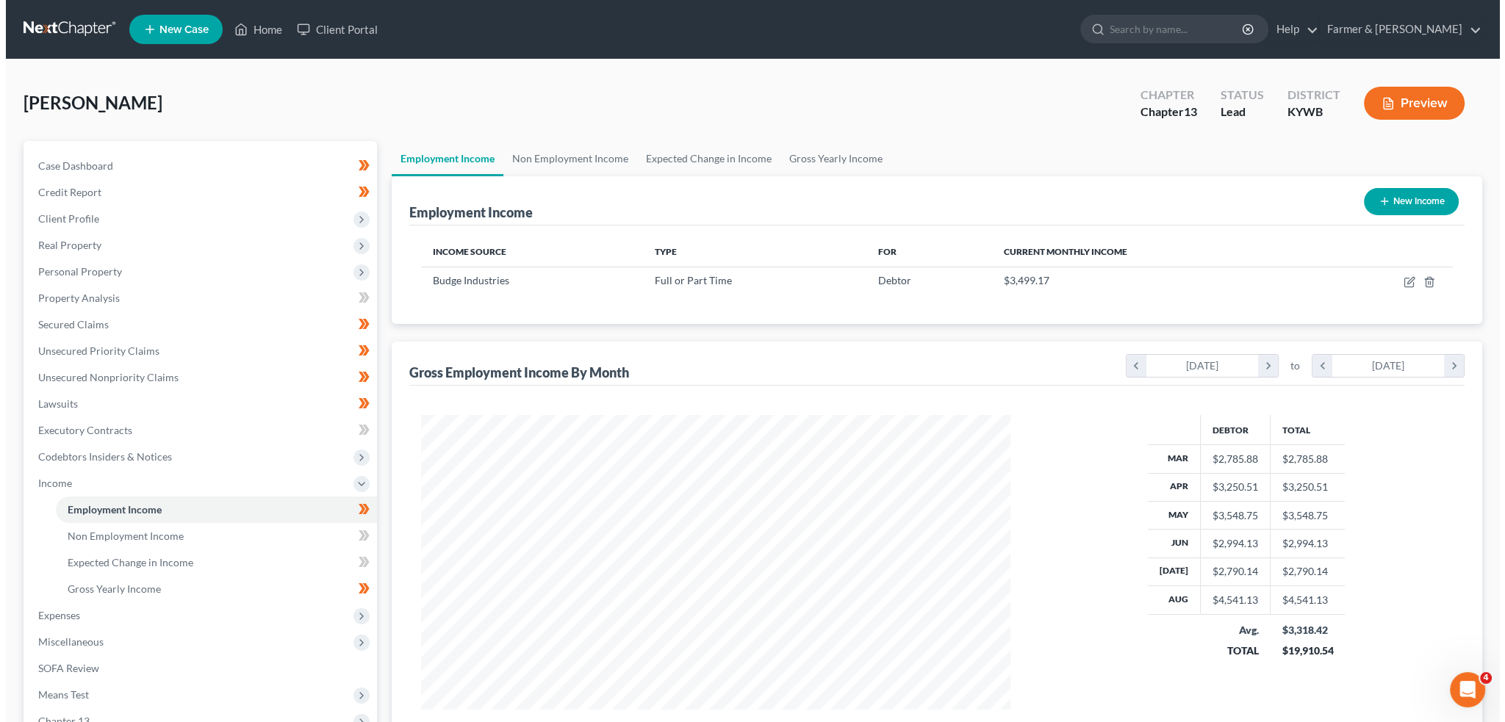
scroll to position [295, 618]
click at [1402, 278] on icon "button" at bounding box center [1403, 282] width 12 height 12
select select "0"
select select "18"
select select "3"
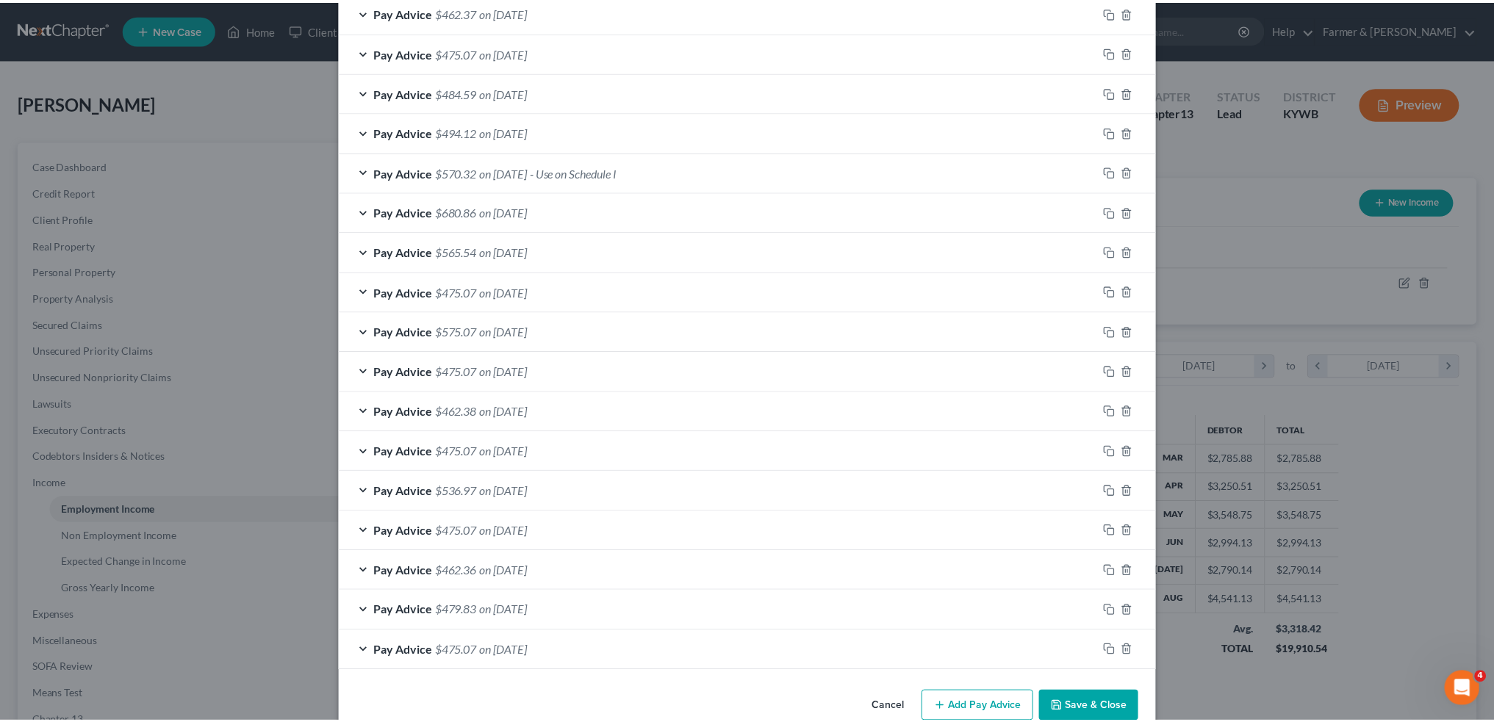
scroll to position [1073, 0]
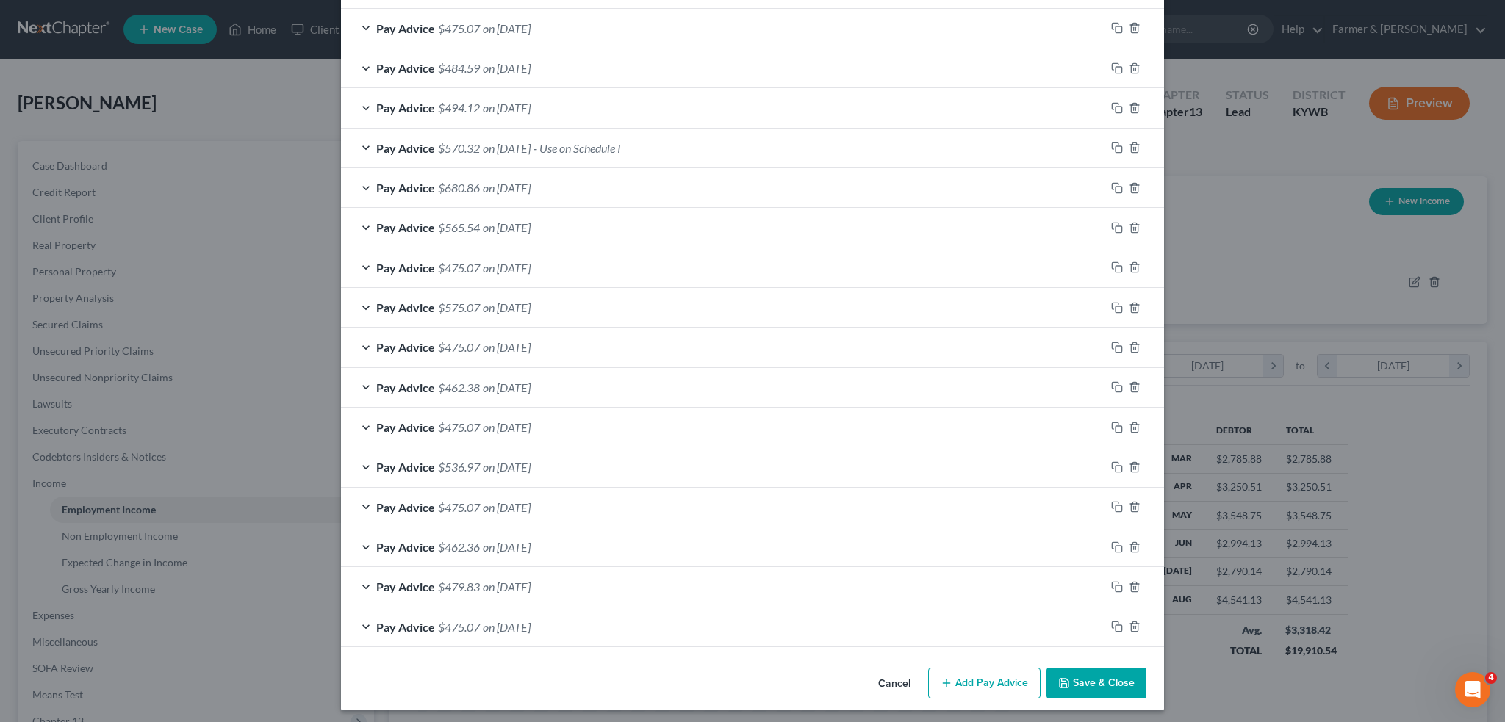
click at [1071, 690] on button "Save & Close" at bounding box center [1096, 683] width 100 height 31
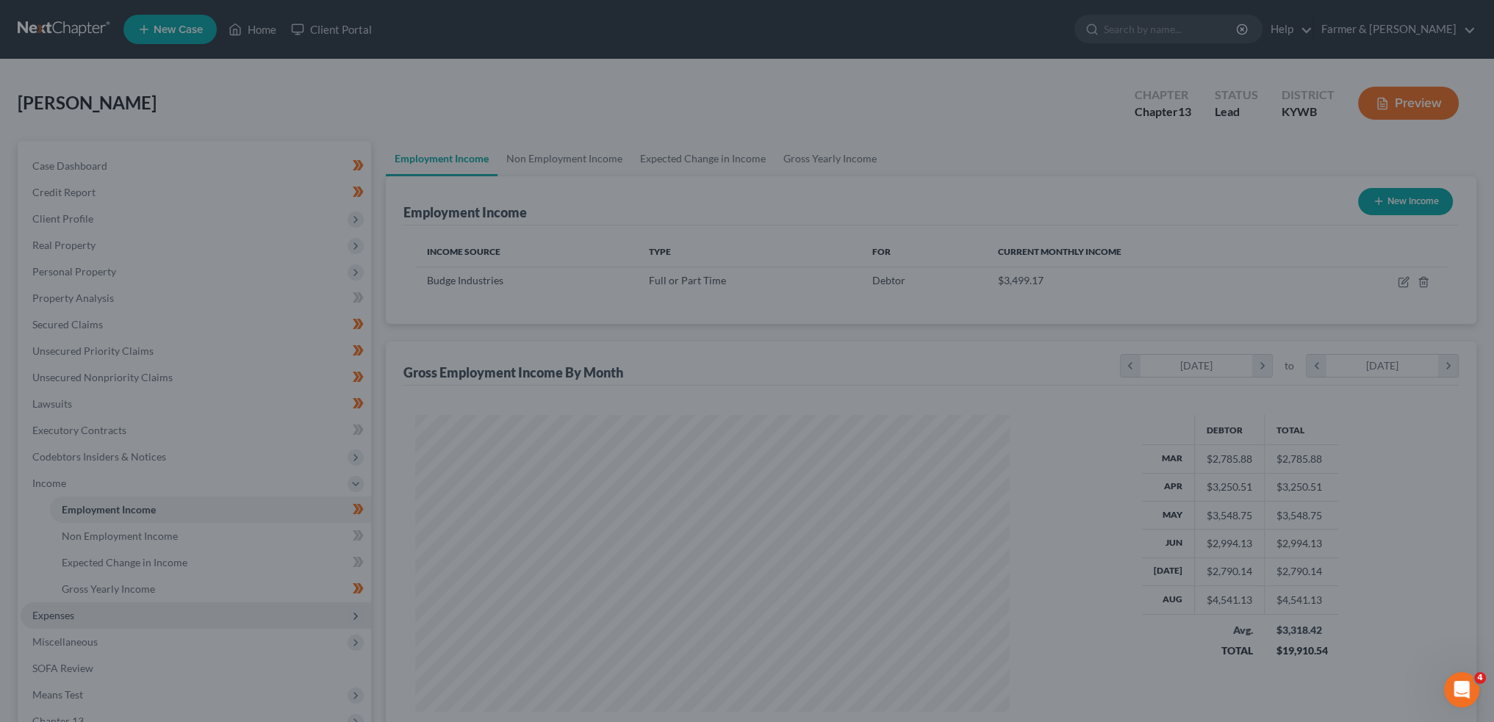
scroll to position [734413, 734088]
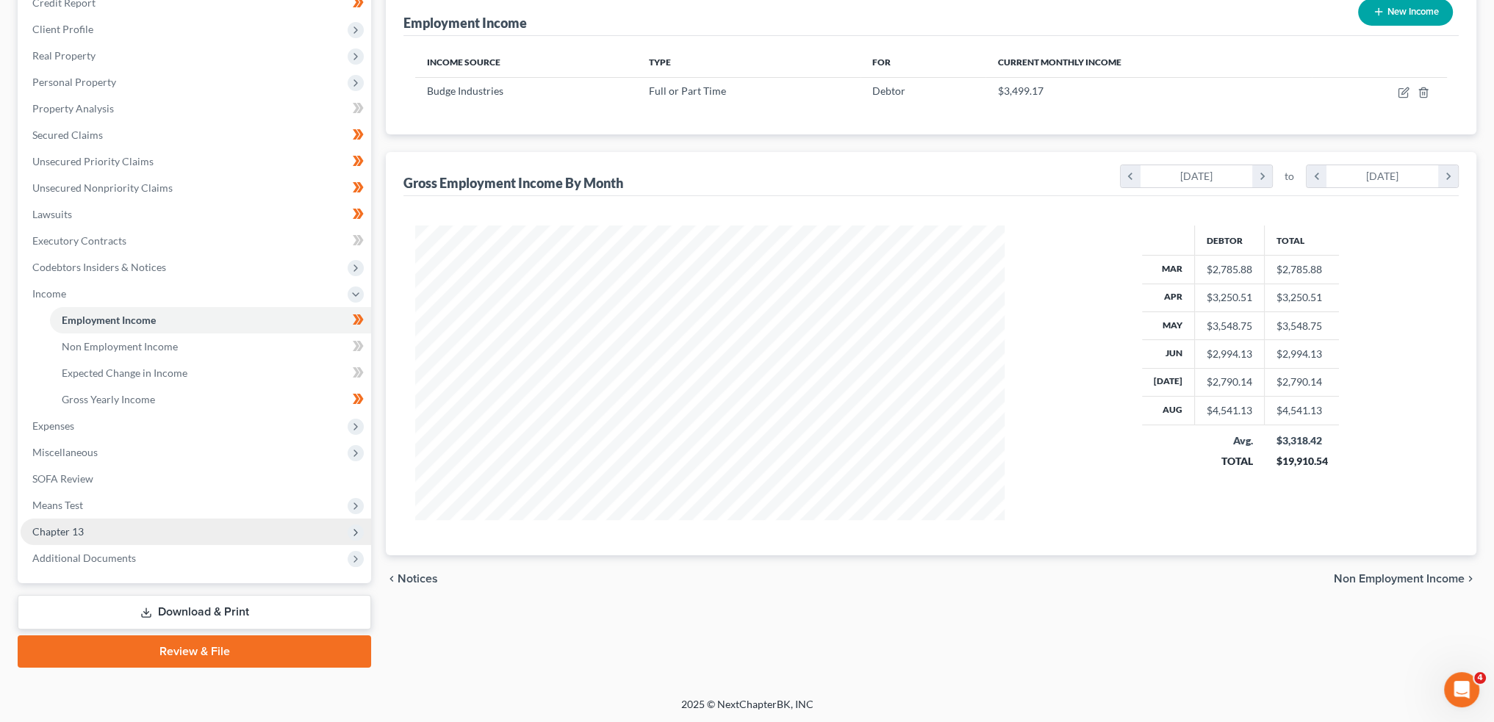
click at [88, 528] on span "Chapter 13" at bounding box center [196, 532] width 350 height 26
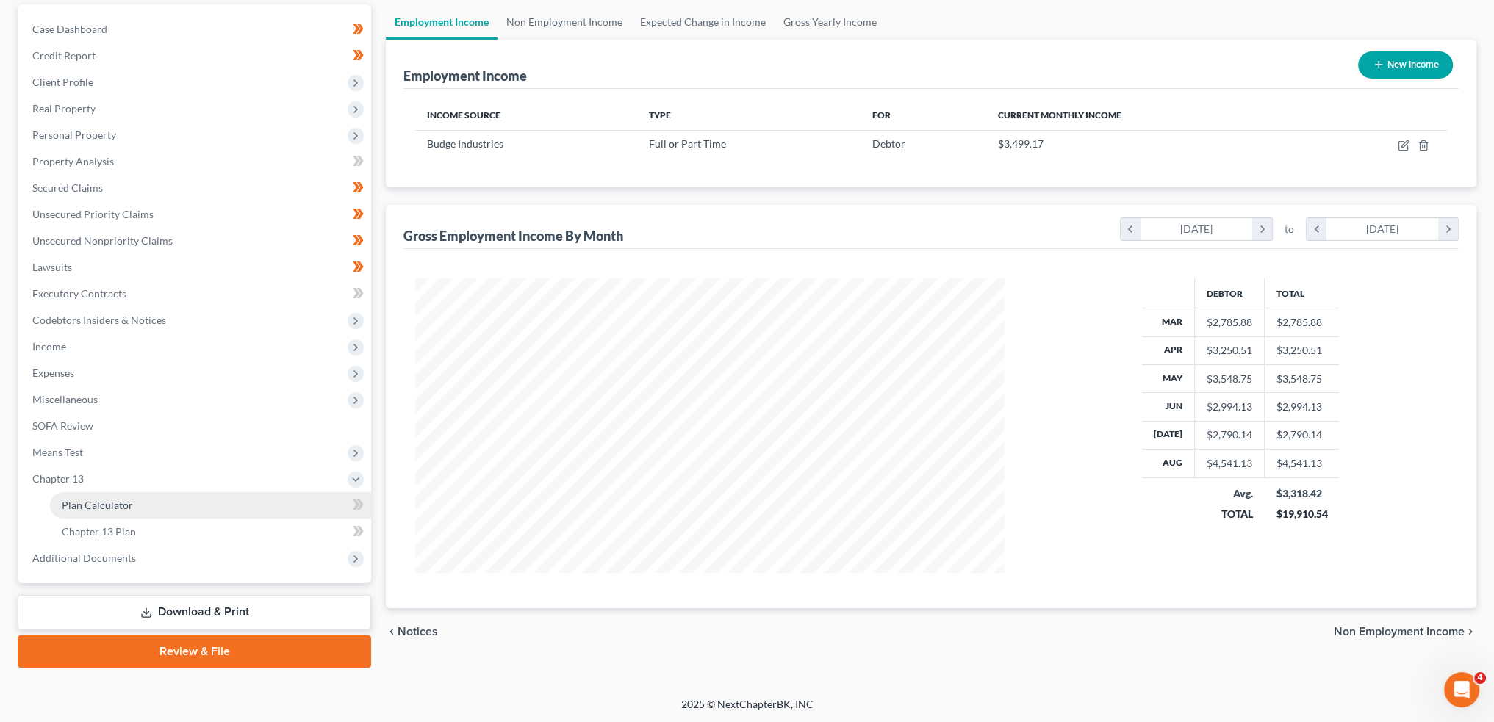
click at [98, 505] on span "Plan Calculator" at bounding box center [97, 505] width 71 height 12
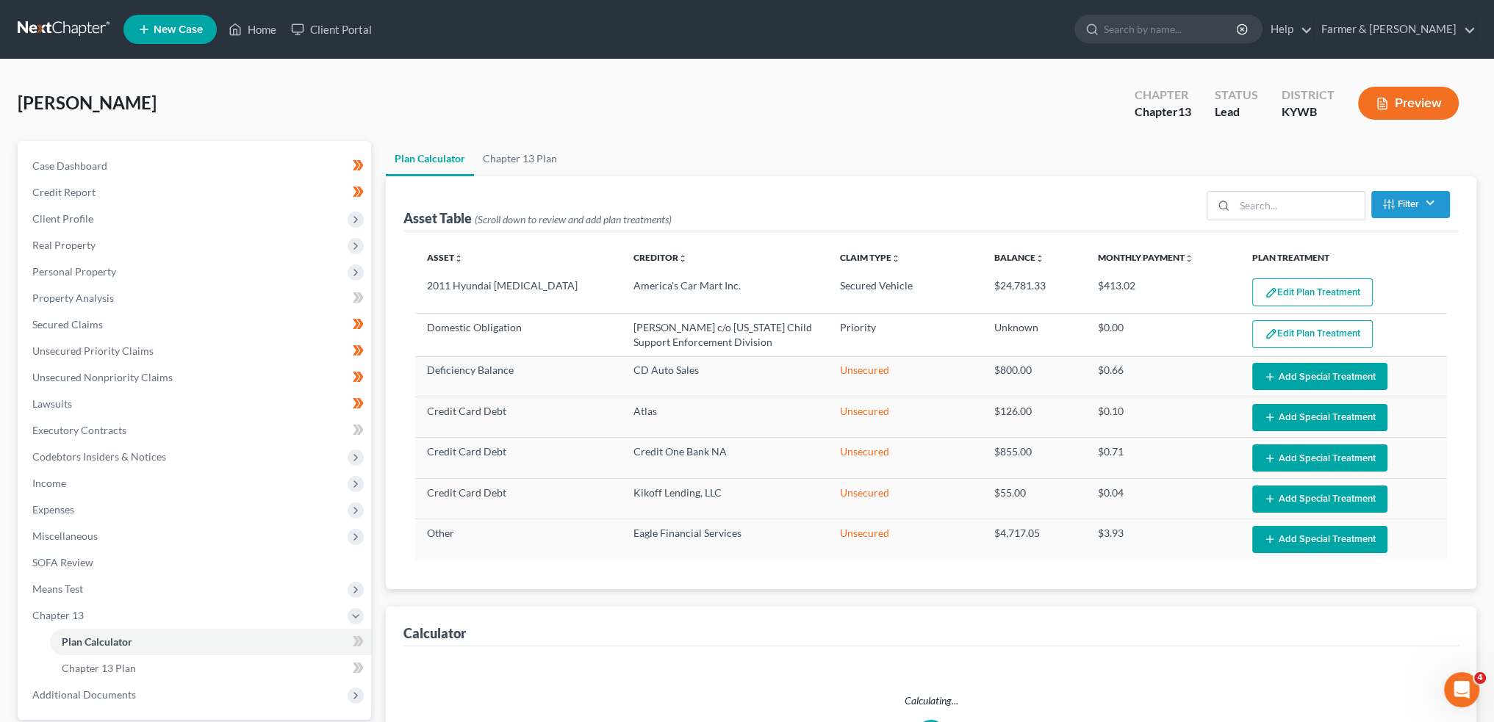
select select "59"
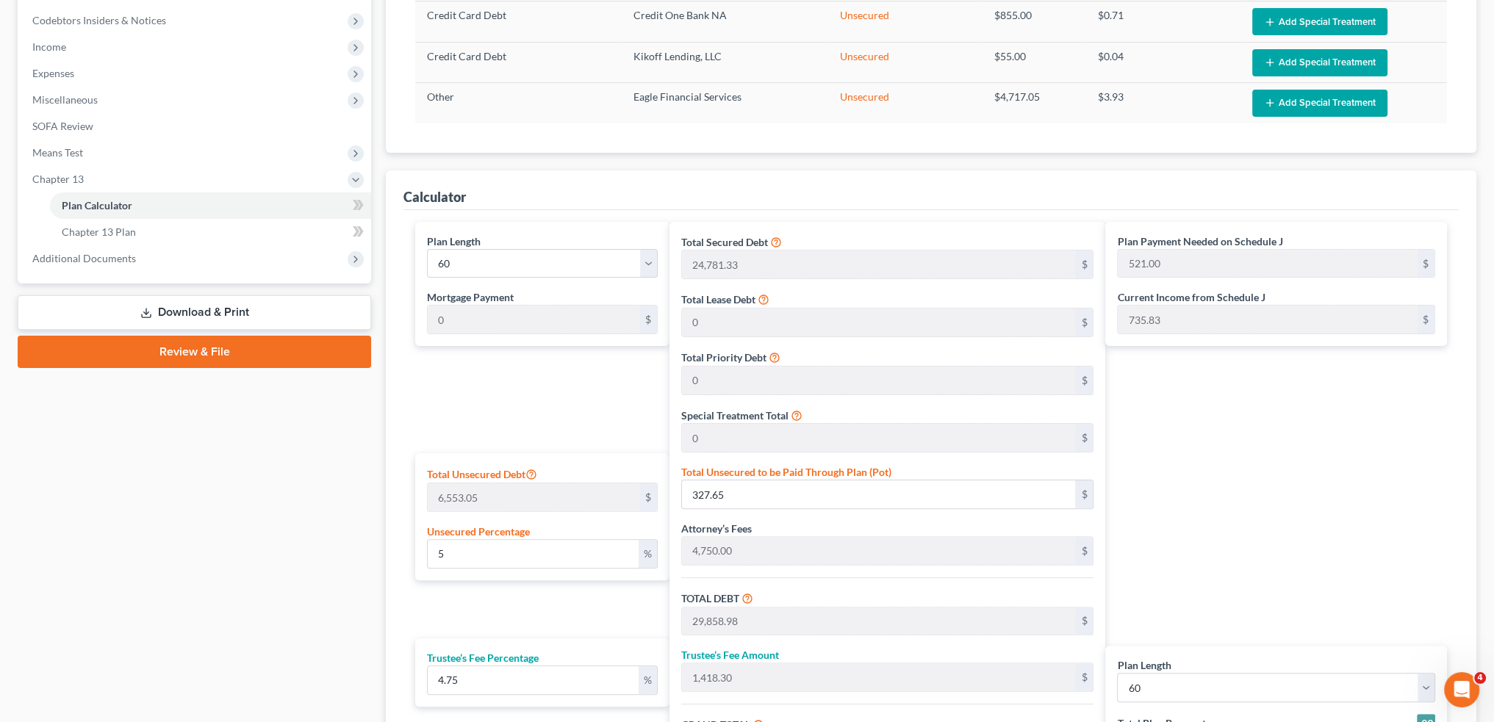
scroll to position [612, 0]
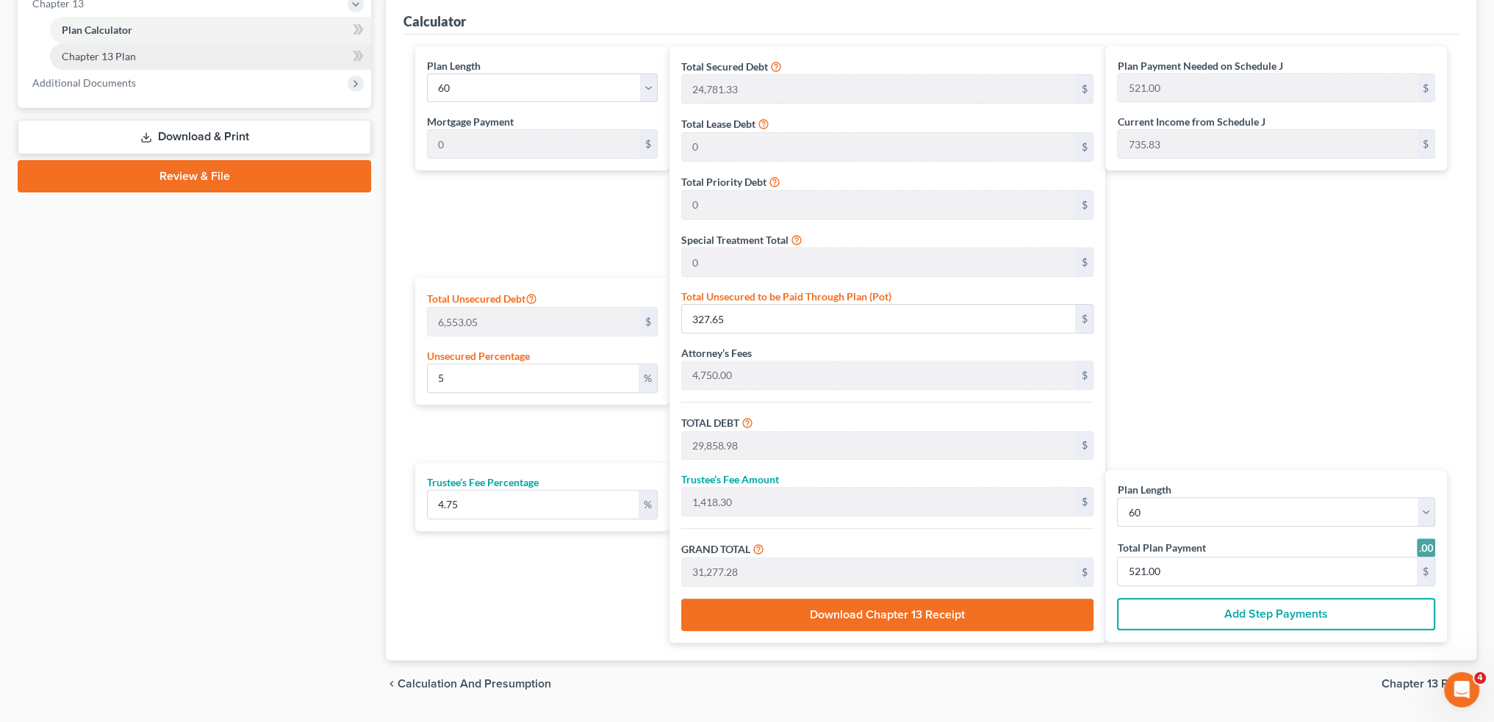
click at [170, 63] on link "Chapter 13 Plan" at bounding box center [210, 56] width 321 height 26
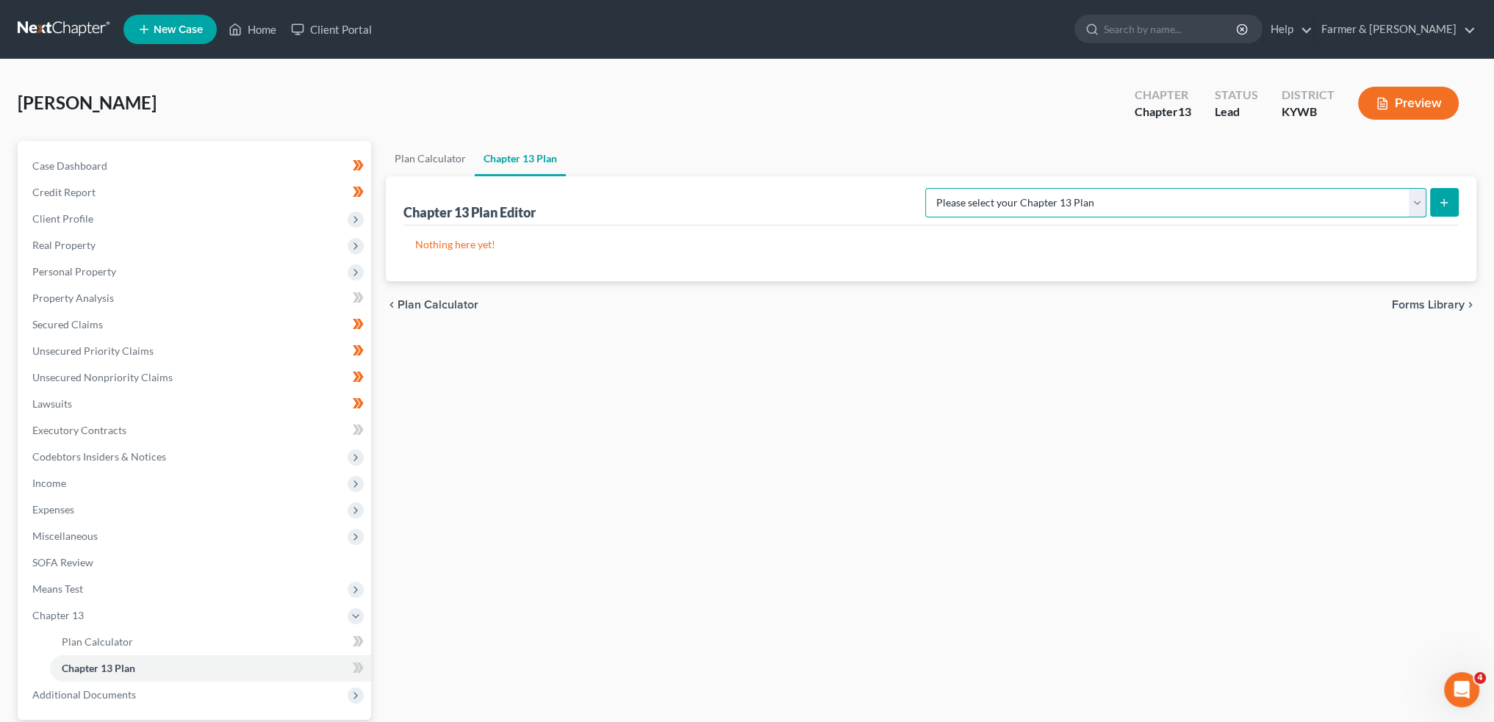
click at [1136, 188] on select "Please select your Chapter 13 Plan National Form Plan - Official Form 113 Natio…" at bounding box center [1175, 202] width 501 height 29
select select "3"
click at [984, 188] on select "Please select your Chapter 13 Plan National Form Plan - Official Form 113 Natio…" at bounding box center [1175, 202] width 501 height 29
click at [1444, 204] on line "submit" at bounding box center [1444, 202] width 0 height 7
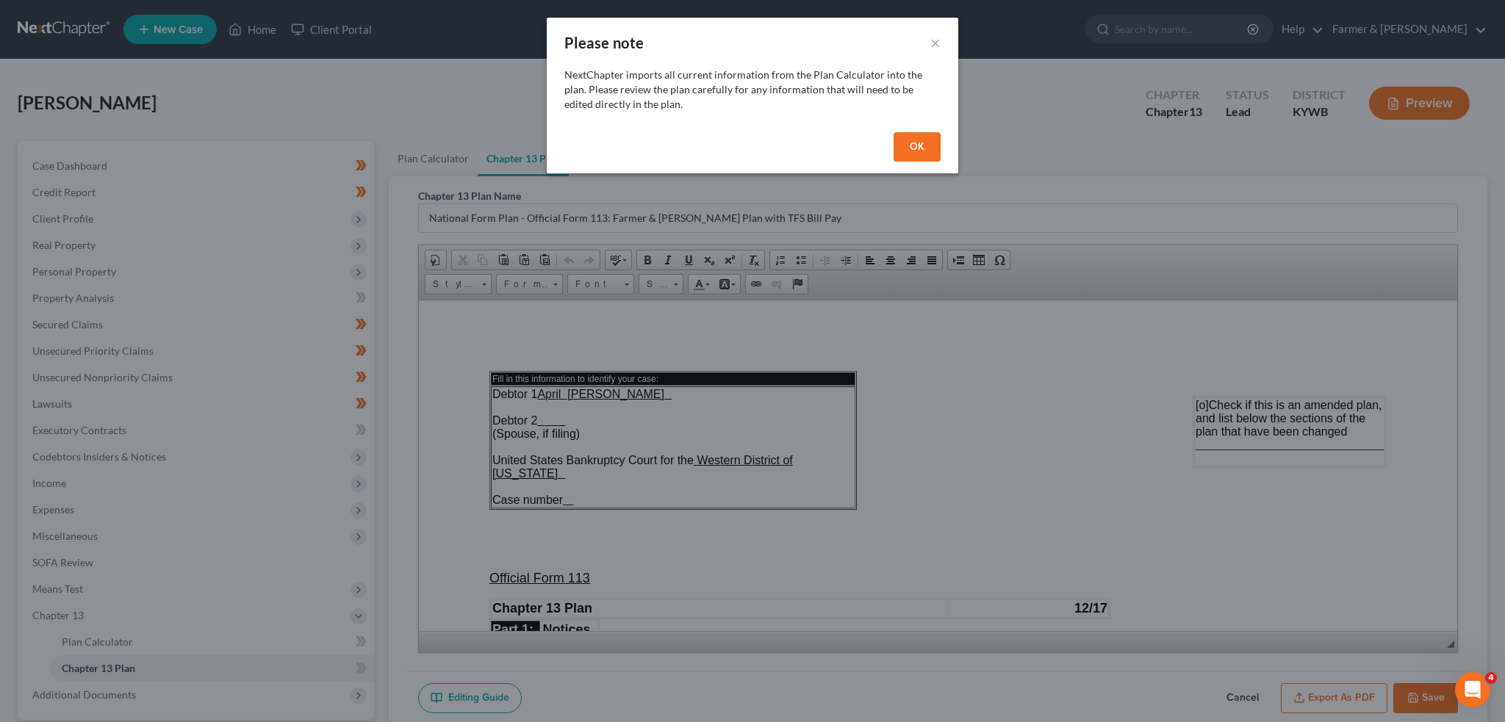
drag, startPoint x: 908, startPoint y: 150, endPoint x: 915, endPoint y: 154, distance: 7.9
click at [909, 150] on button "OK" at bounding box center [916, 146] width 47 height 29
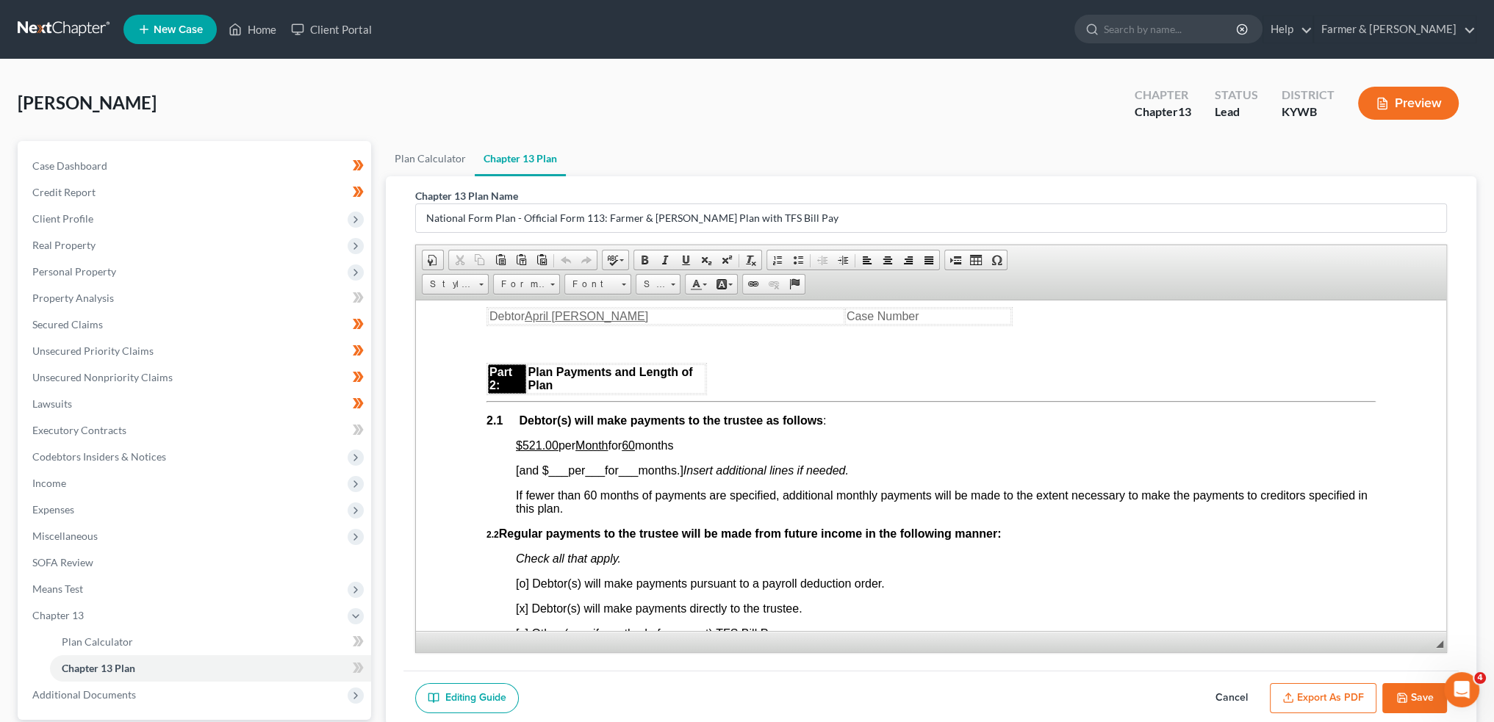
scroll to position [857, 0]
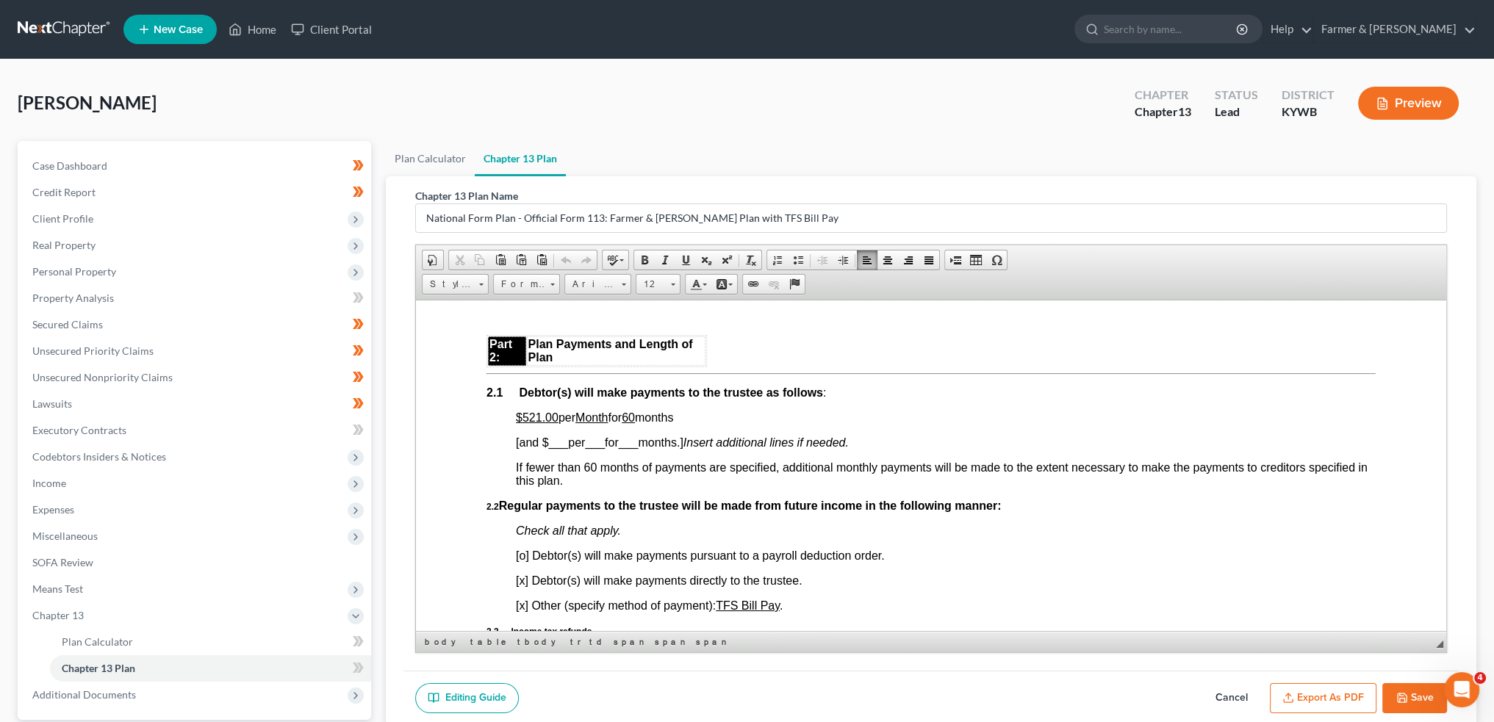
drag, startPoint x: 553, startPoint y: 424, endPoint x: 691, endPoint y: 423, distance: 137.4
click at [691, 423] on p "$521.00 per Month for 60 months" at bounding box center [946, 417] width 860 height 13
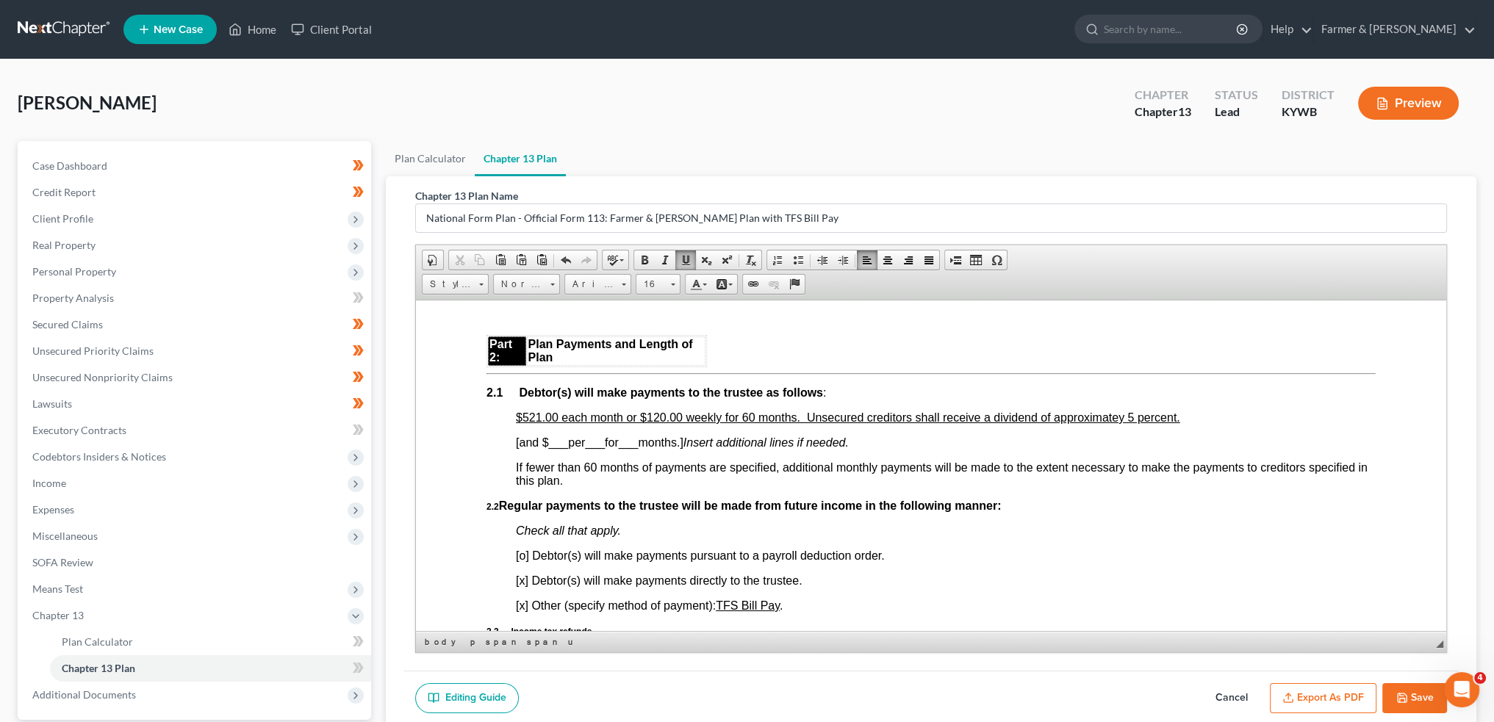
click at [1116, 423] on u "$521.00 each month or $120.00 weekly for 60 months. Unsecured creditors shall r…" at bounding box center [848, 417] width 664 height 12
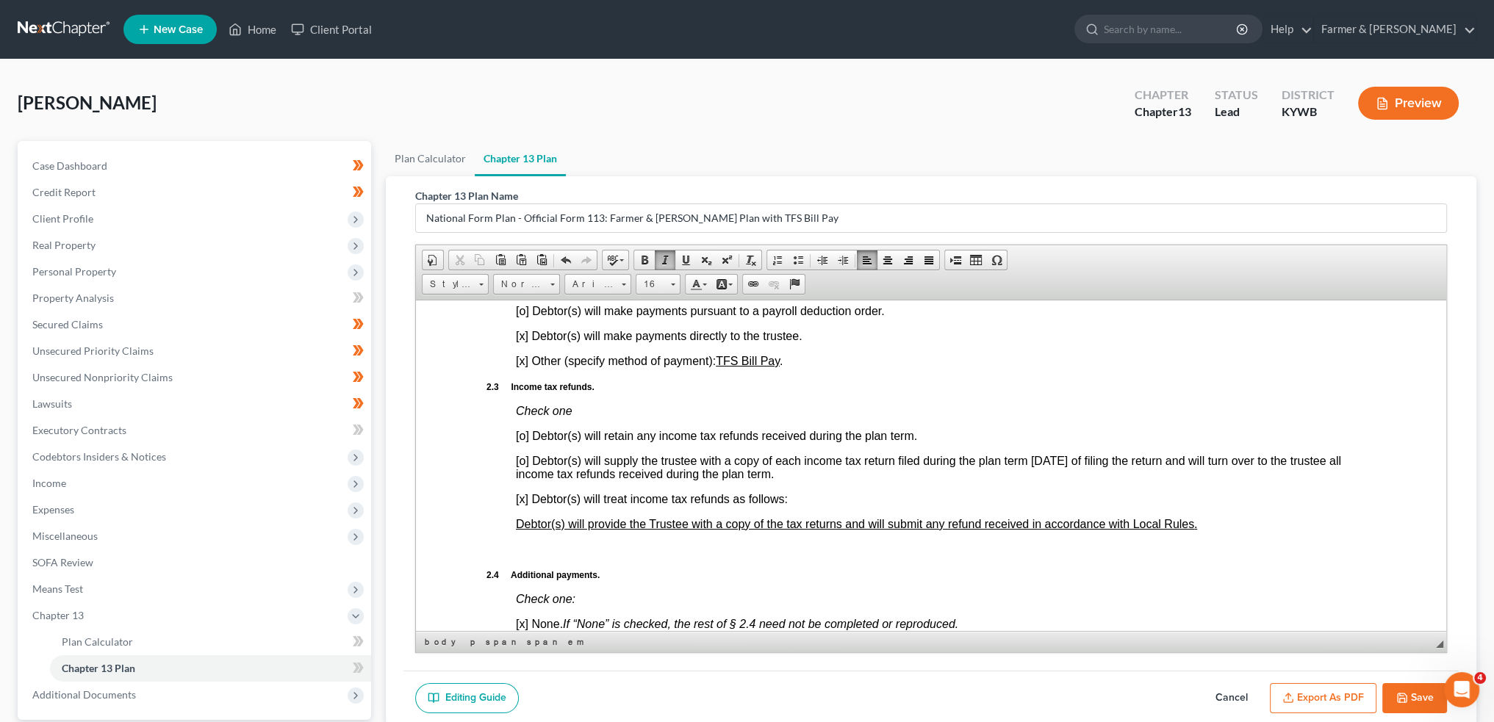
scroll to position [1102, 0]
click at [525, 316] on span "[o] Debtor(s) will make payments pursuant to a payroll deduction order." at bounding box center [700, 309] width 369 height 12
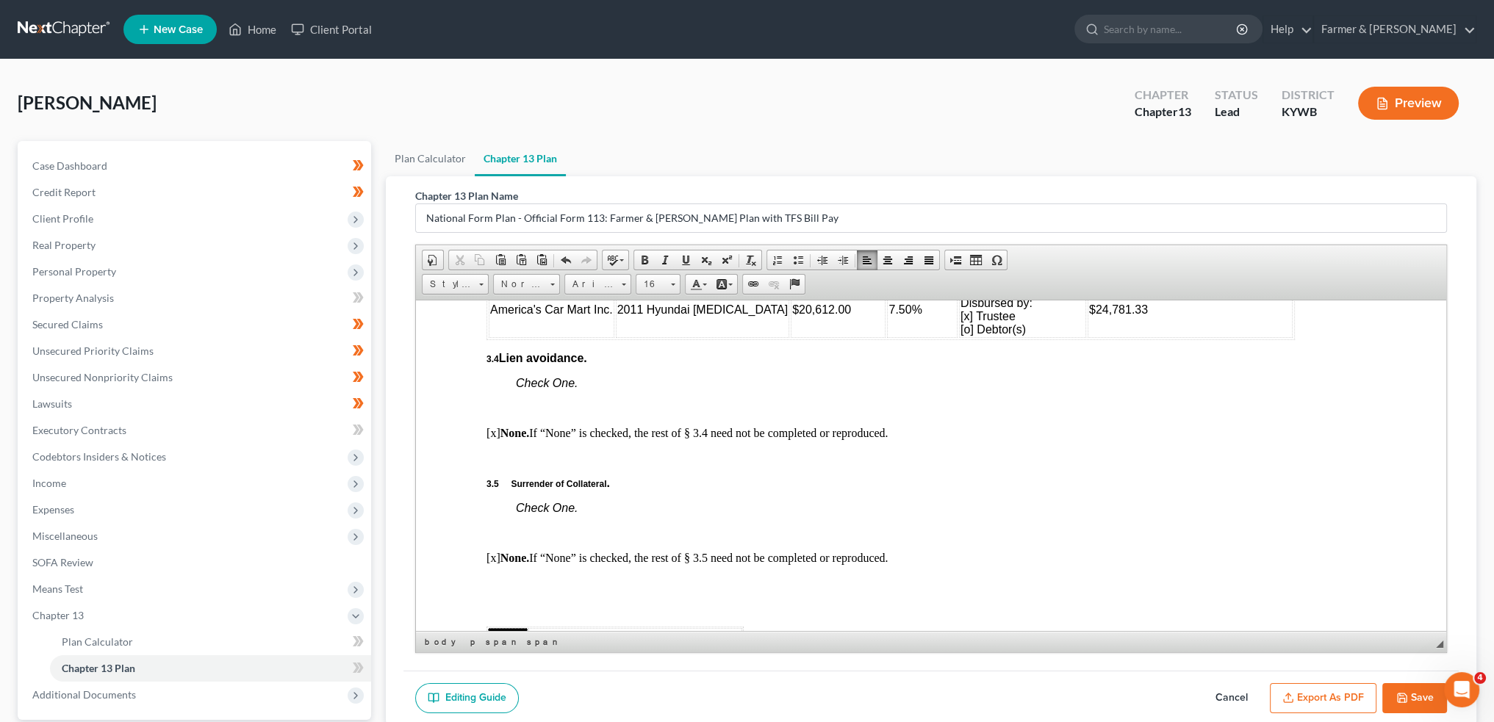
scroll to position [2081, 0]
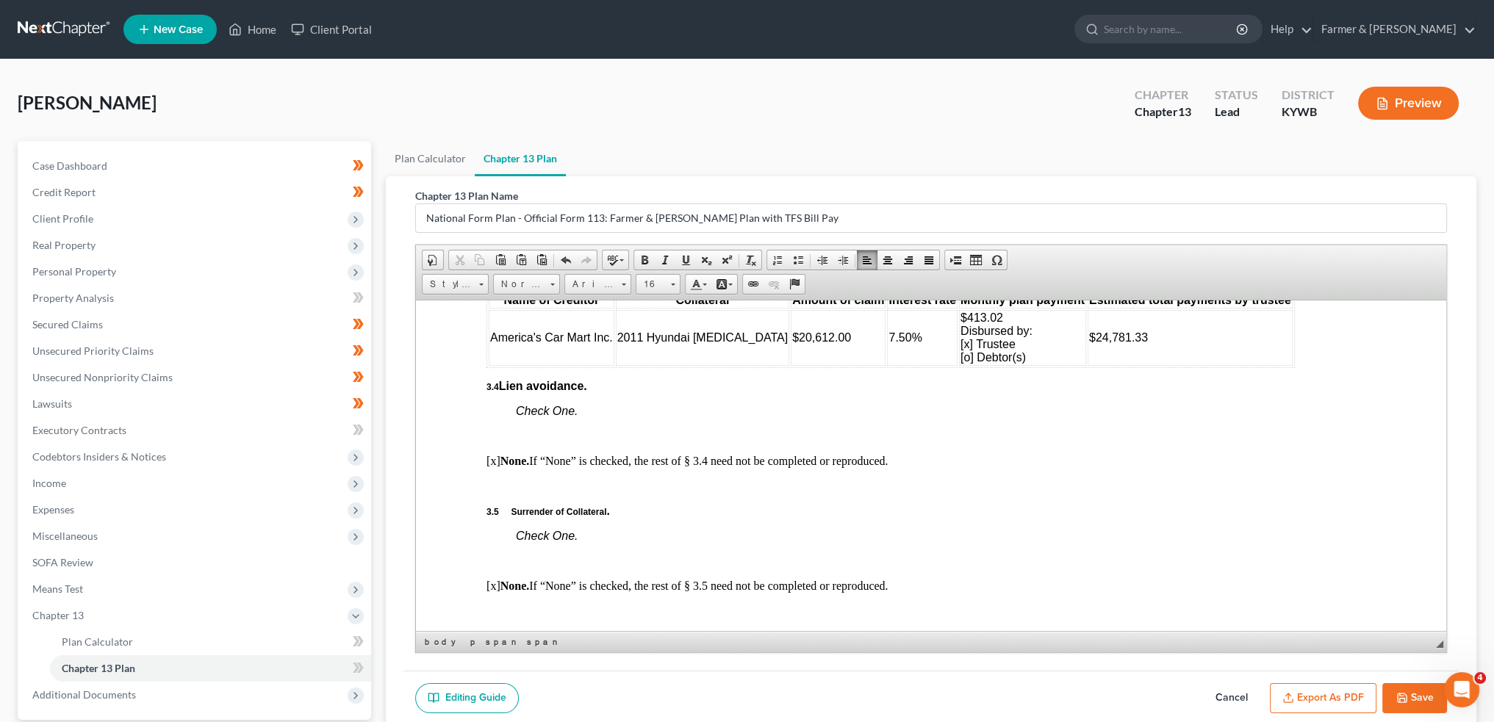
click at [888, 343] on span "7.50%" at bounding box center [904, 337] width 33 height 12
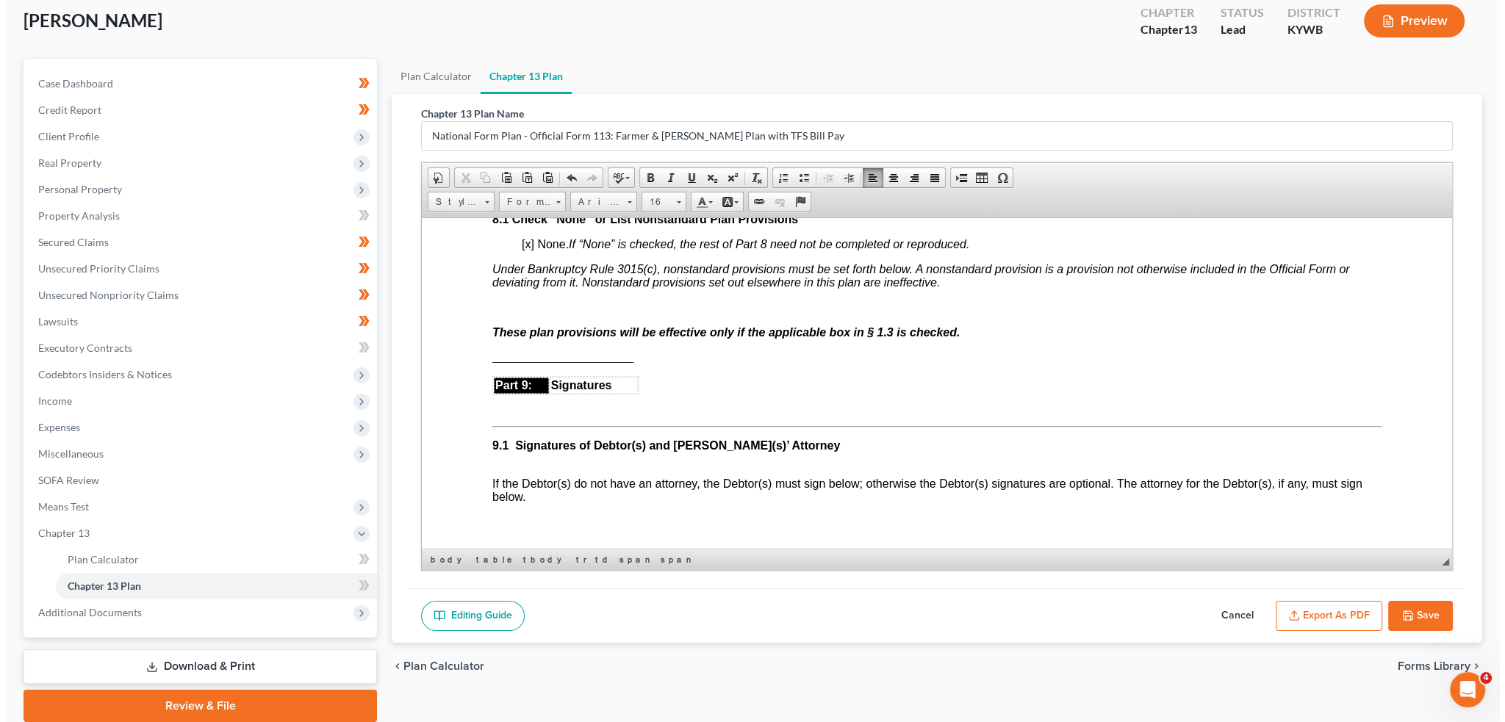
scroll to position [137, 0]
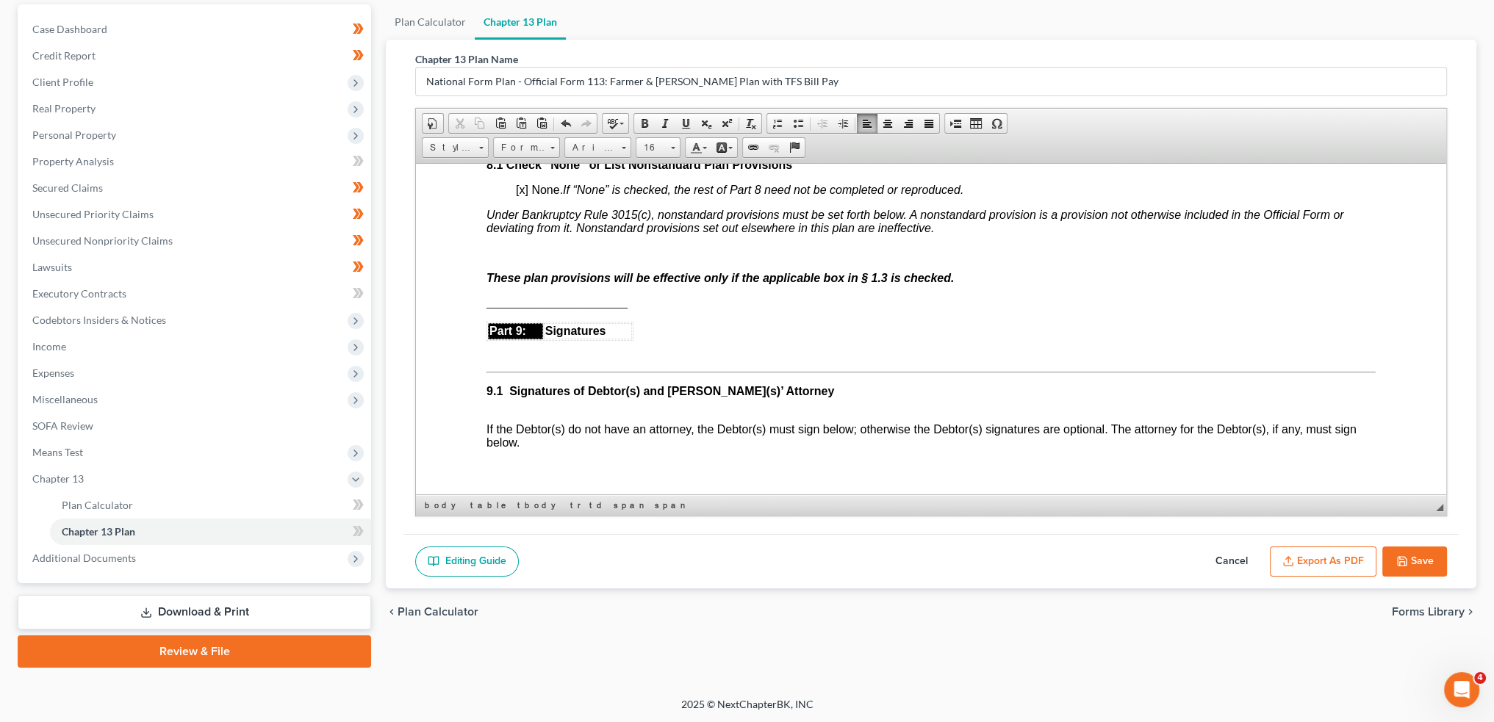
click at [1333, 550] on button "Export as PDF" at bounding box center [1323, 562] width 107 height 31
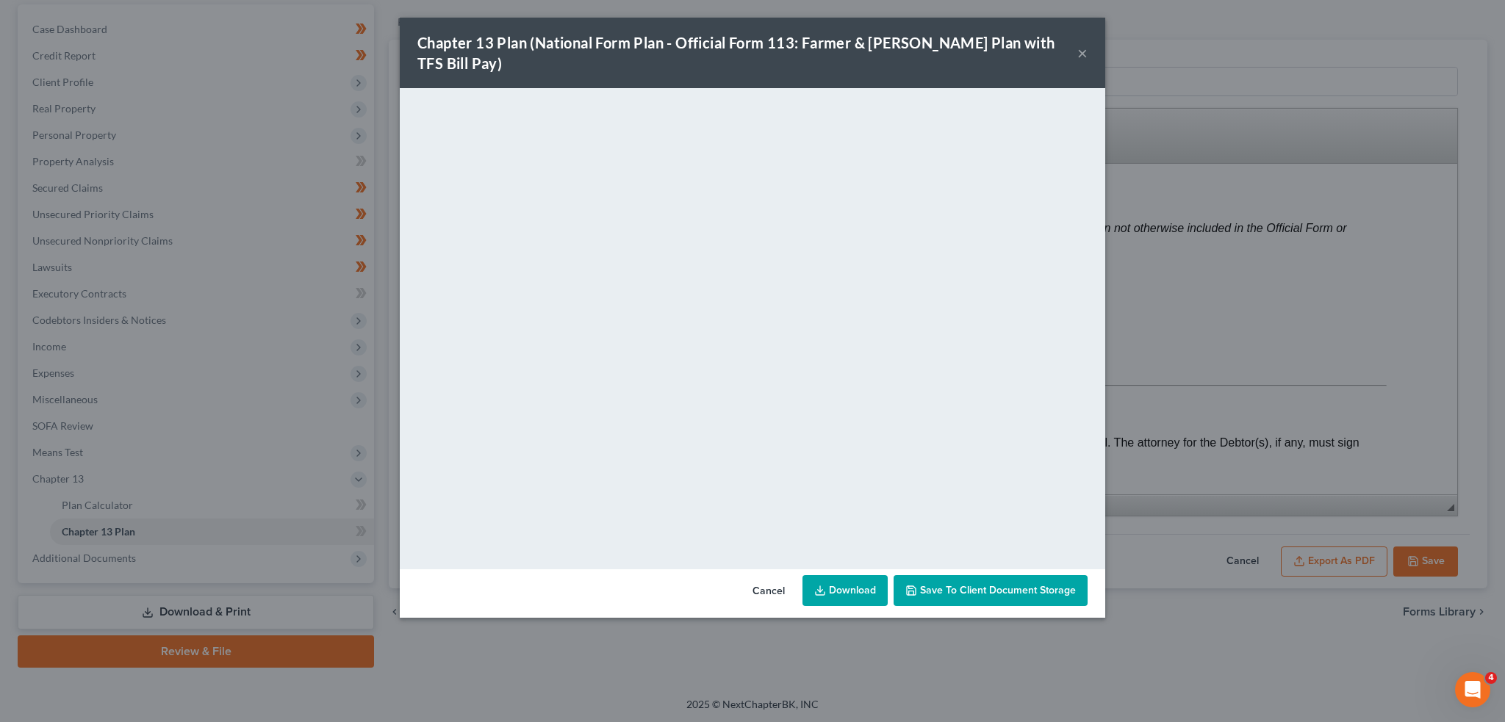
click at [1056, 581] on button "Save to Client Document Storage" at bounding box center [990, 590] width 194 height 31
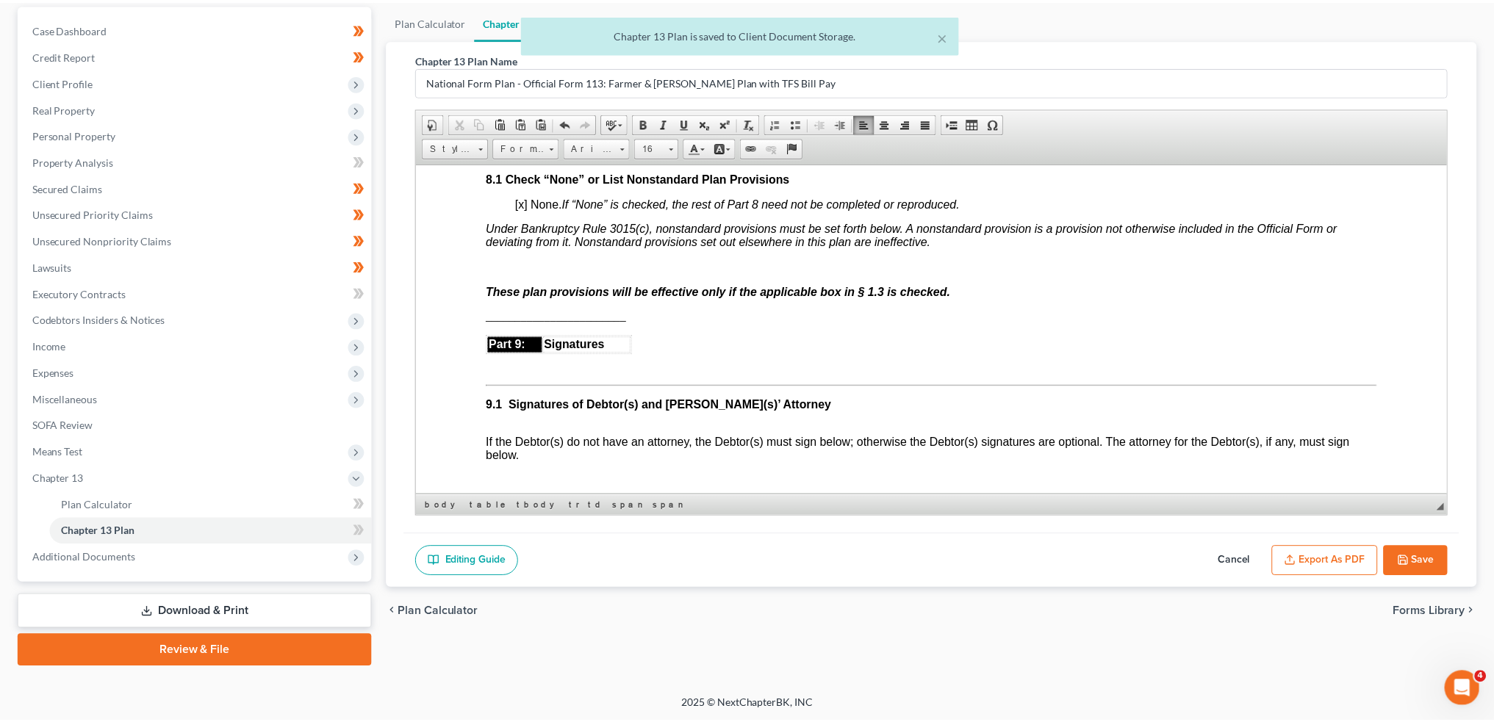
scroll to position [3918, 0]
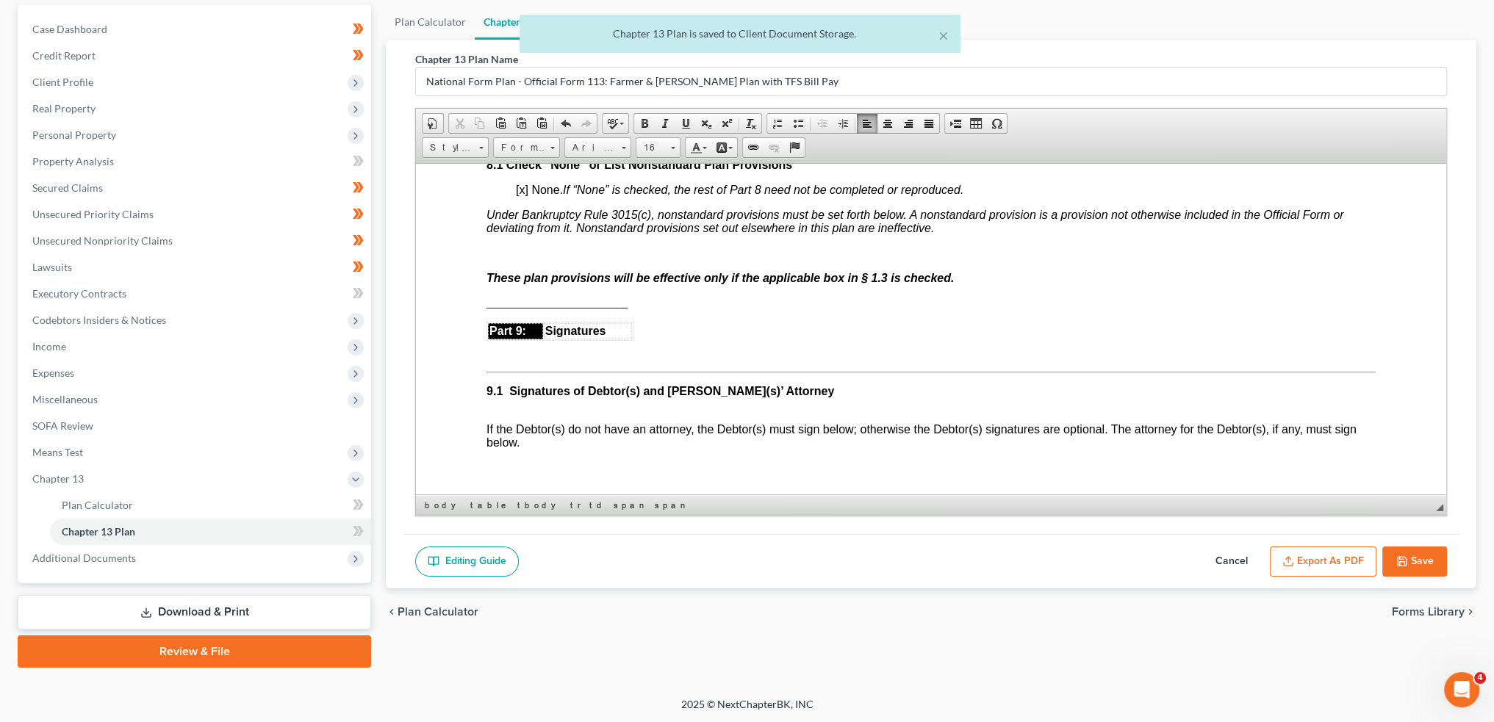
click at [1425, 552] on button "Save" at bounding box center [1414, 562] width 65 height 31
select select "3"
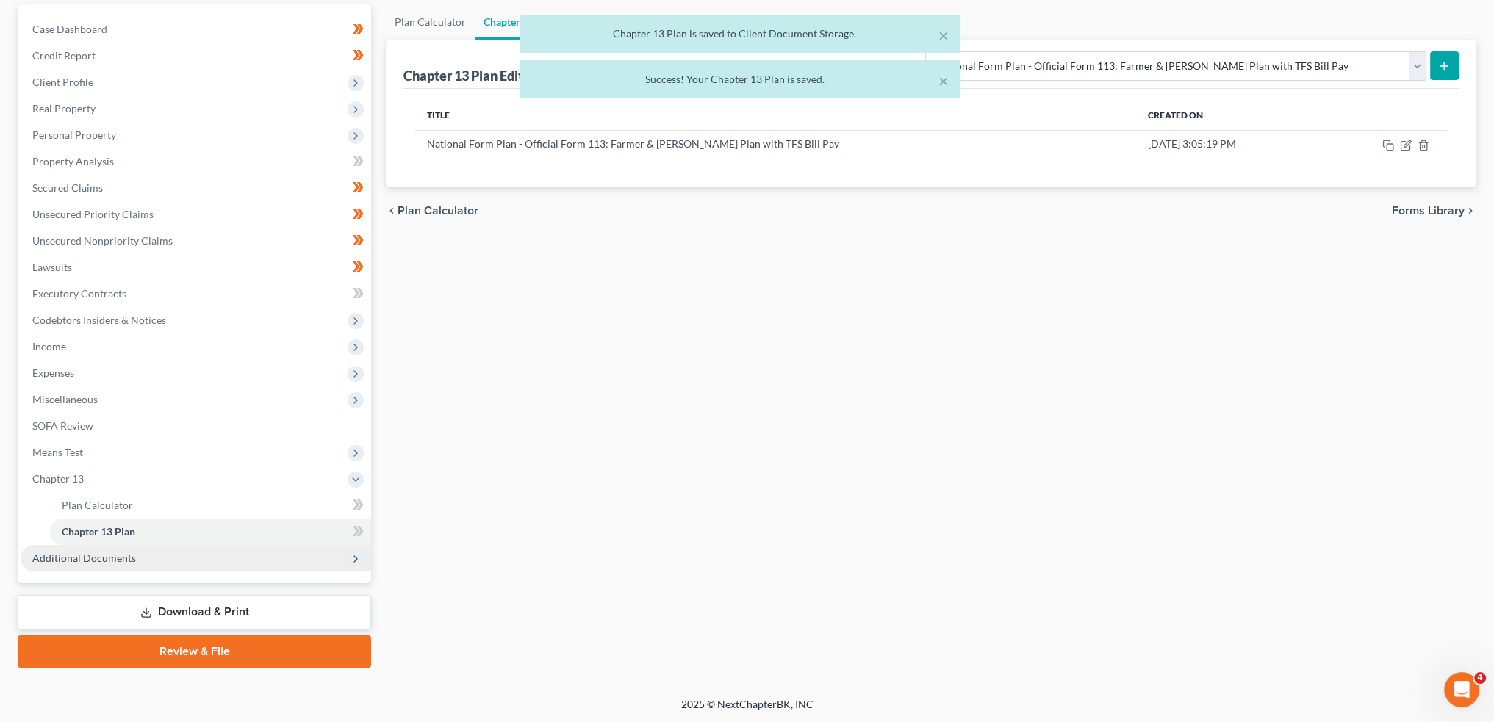
click at [69, 564] on span "Additional Documents" at bounding box center [196, 558] width 350 height 26
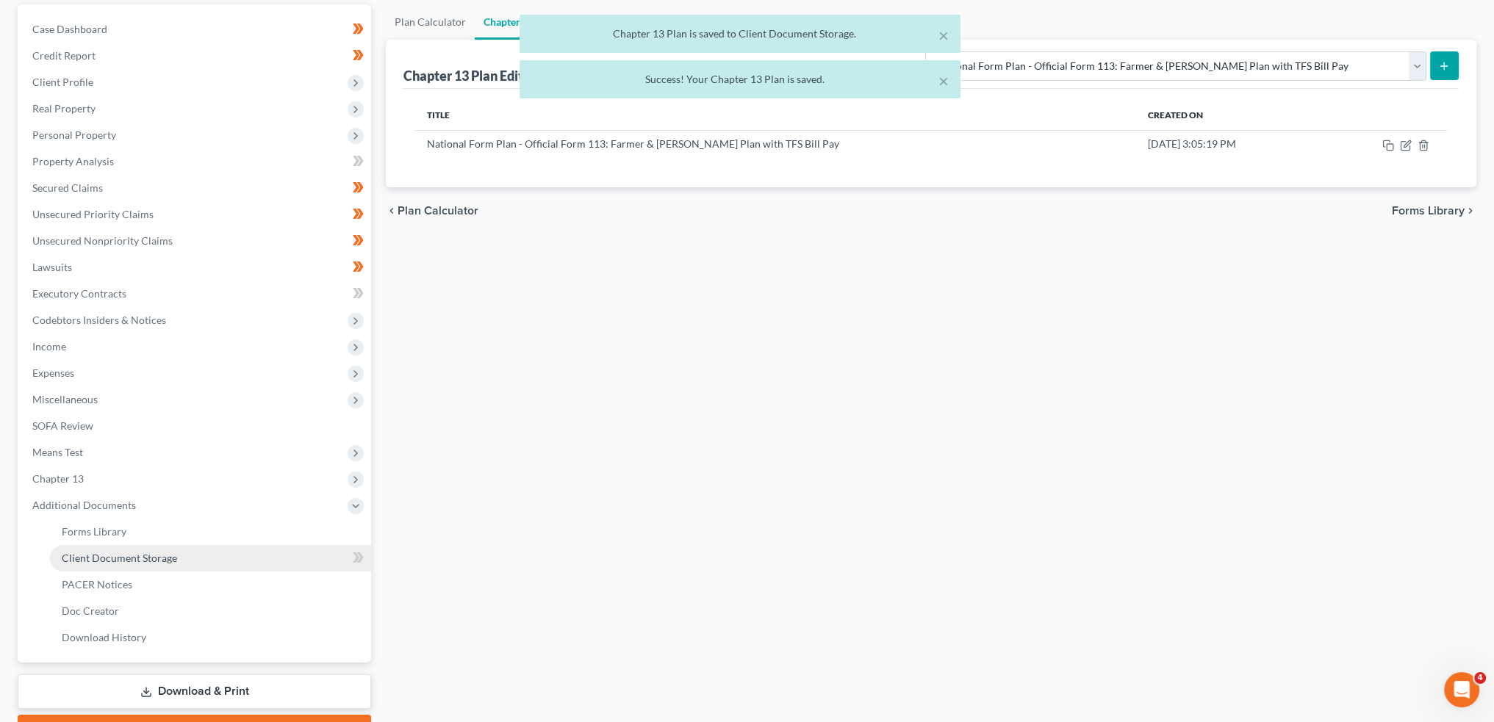
click at [93, 566] on link "Client Document Storage" at bounding box center [210, 558] width 321 height 26
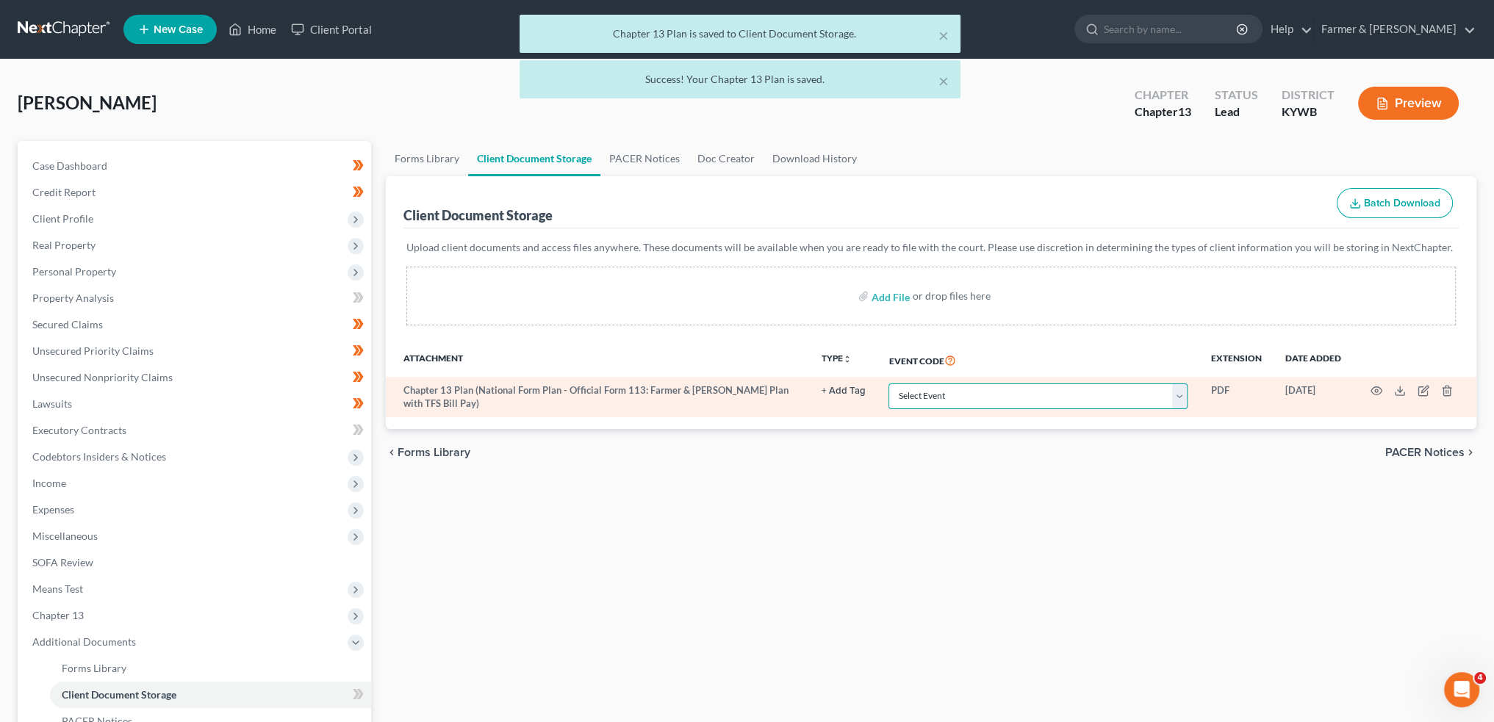
click at [1014, 392] on select "Select Event Amended Answer Amended Complaint Amended List of Creditors (Fee) A…" at bounding box center [1037, 397] width 299 height 26
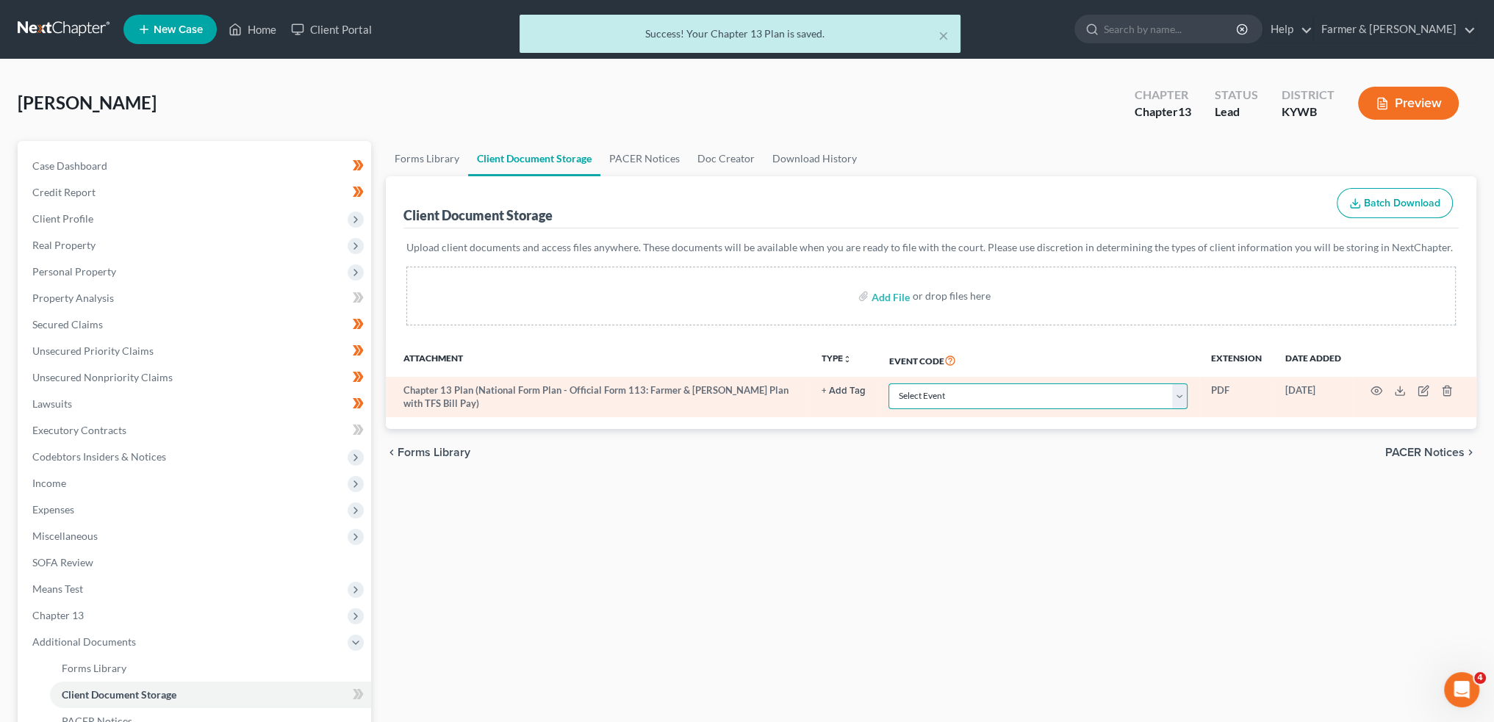
select select "16"
click at [888, 384] on select "Select Event Amended Answer Amended Complaint Amended List of Creditors (Fee) A…" at bounding box center [1037, 397] width 299 height 26
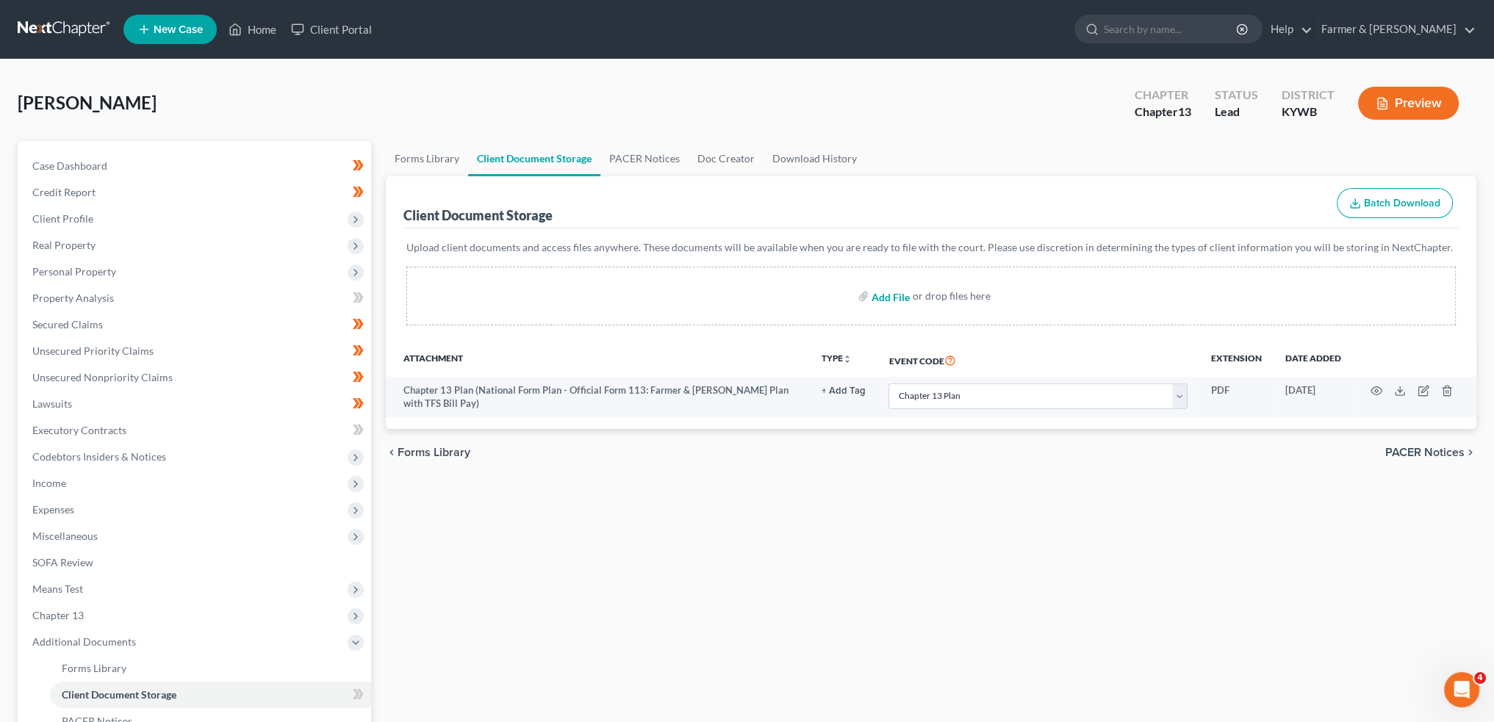
click at [893, 296] on input "file" at bounding box center [888, 296] width 35 height 26
type input "C:\fakepath\Grigsby_April CCC.pdf"
select select "16"
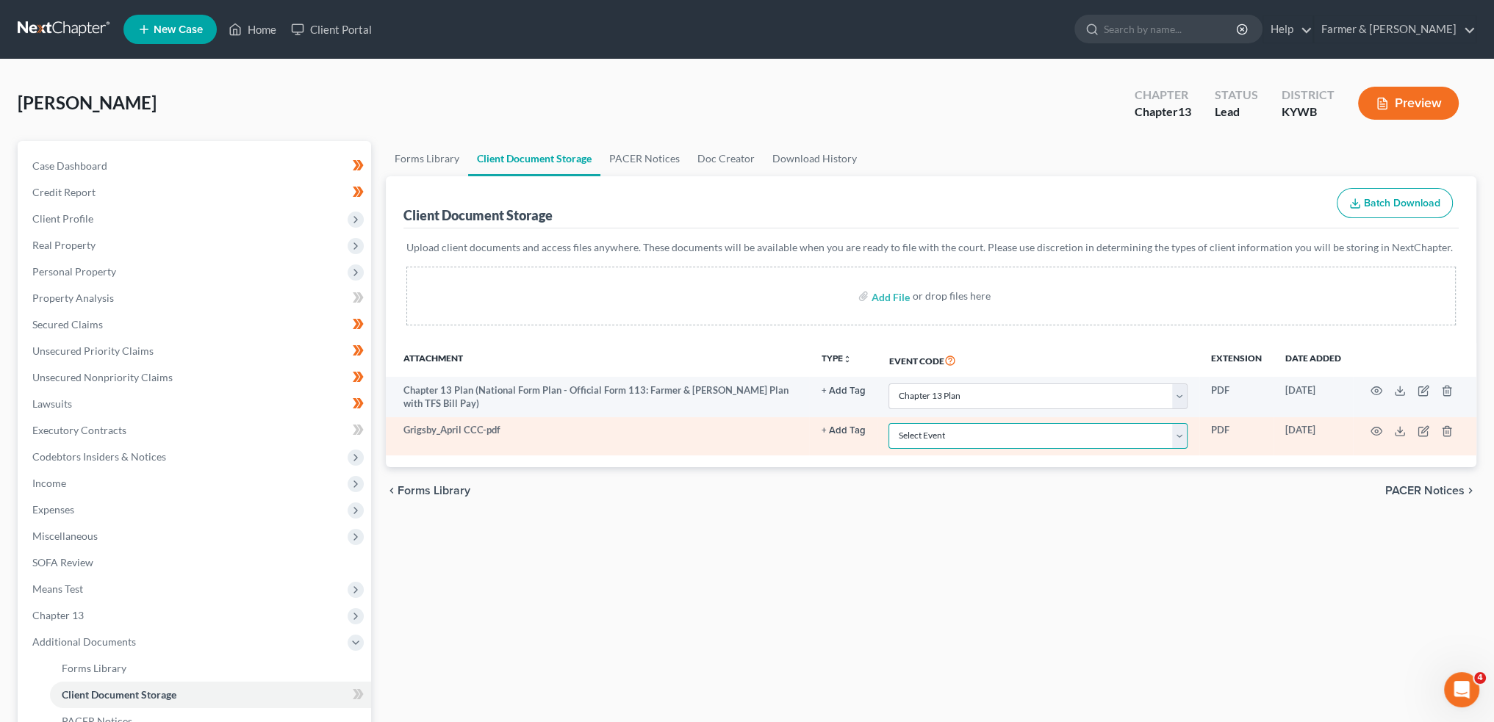
click at [964, 433] on select "Select Event Amended Answer Amended Complaint Amended List of Creditors (Fee) A…" at bounding box center [1037, 436] width 299 height 26
select select "7"
click at [888, 423] on select "Select Event Amended Answer Amended Complaint Amended List of Creditors (Fee) A…" at bounding box center [1037, 436] width 299 height 26
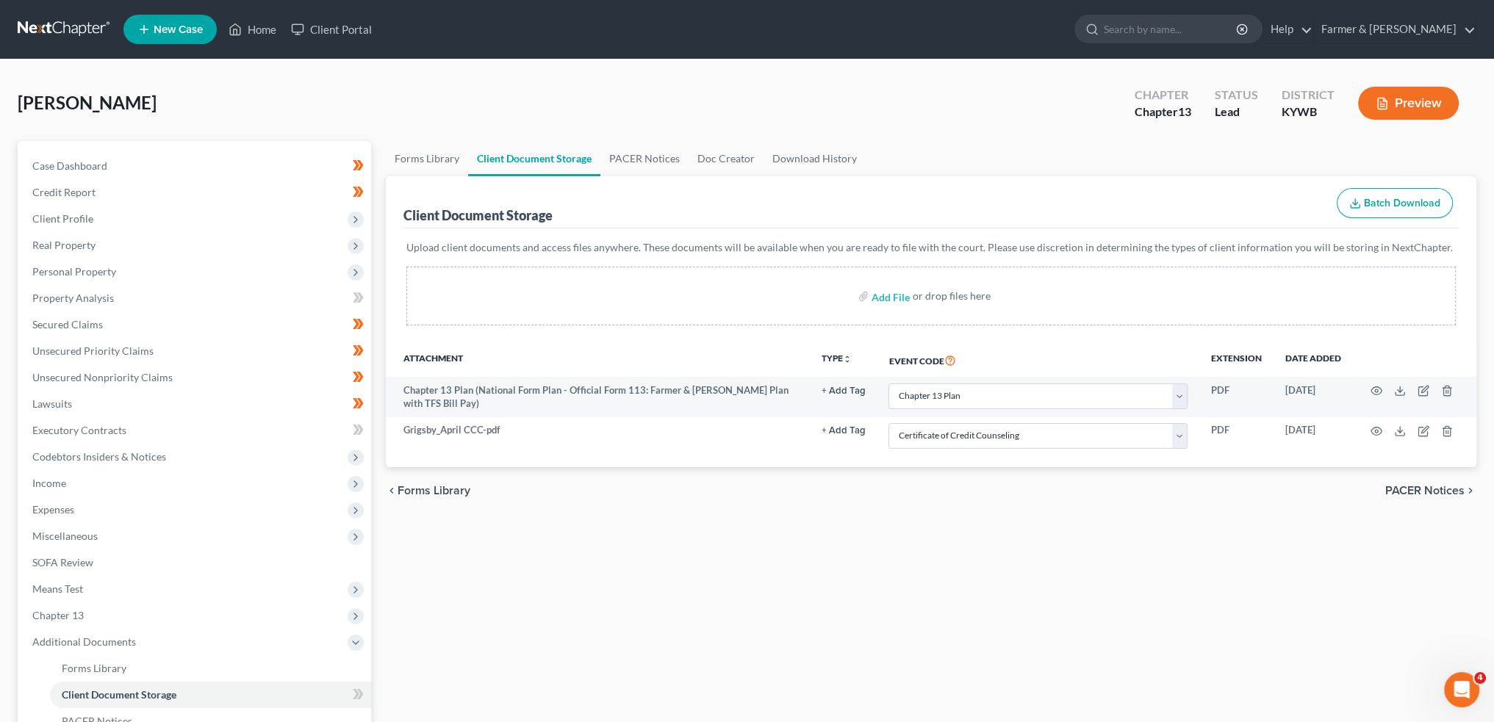
click at [829, 525] on div "Forms Library Client Document Storage PACER Notices Doc Creator Download Histor…" at bounding box center [930, 512] width 1105 height 743
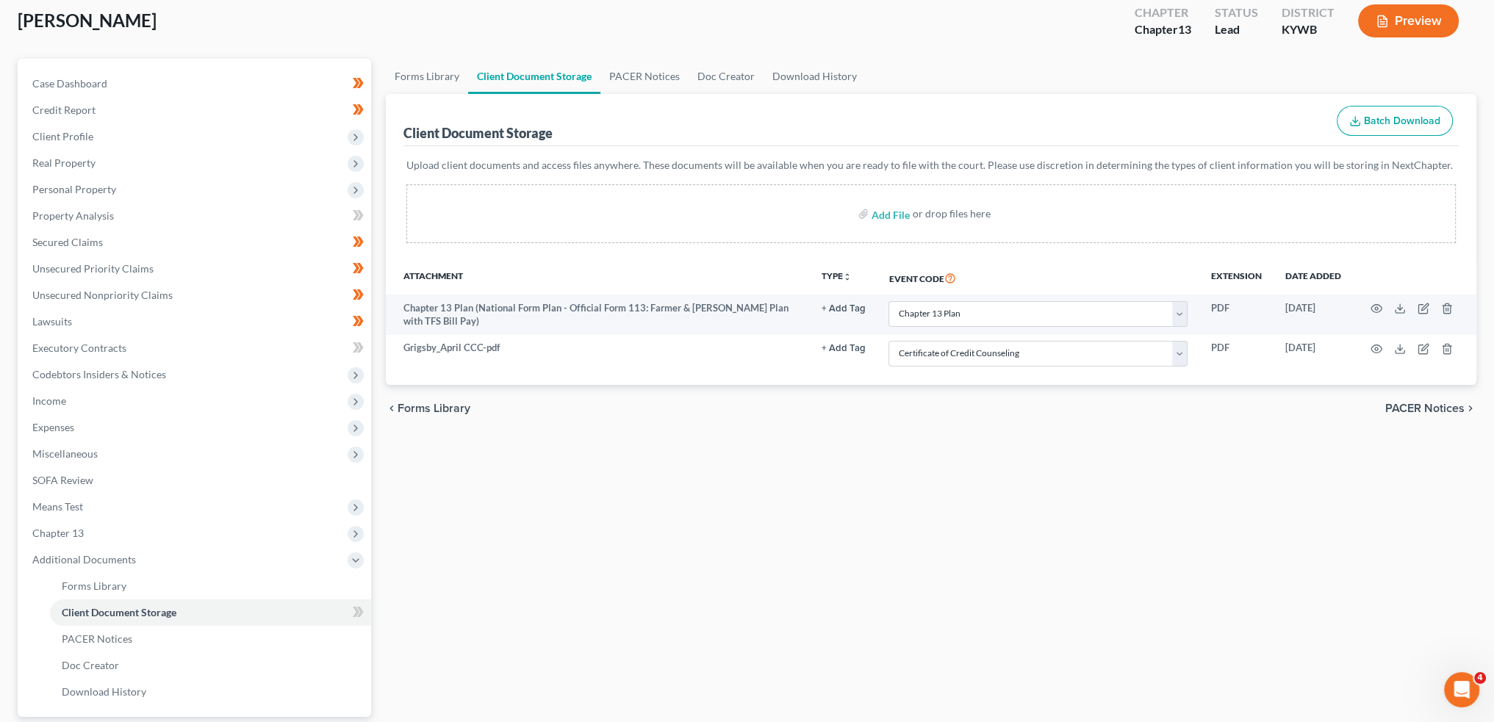
scroll to position [122, 0]
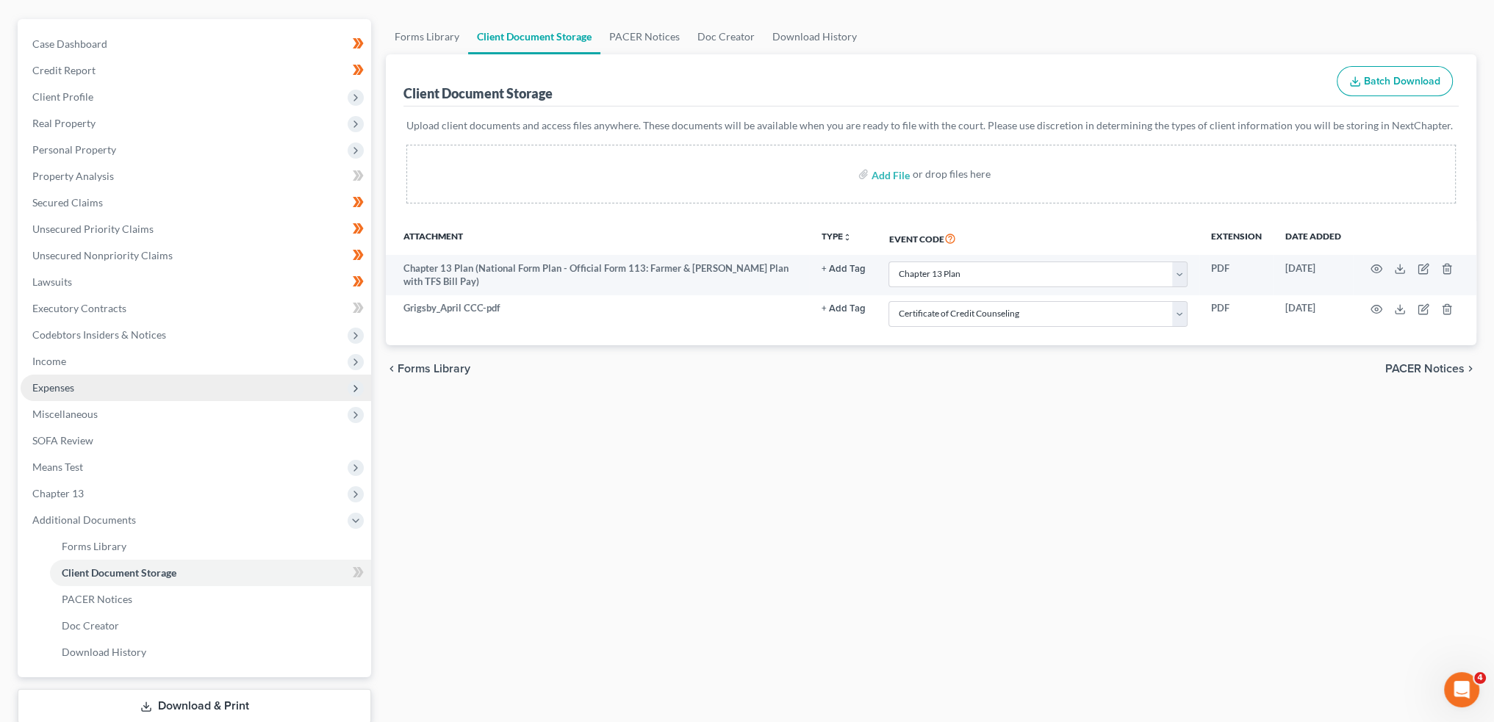
click at [134, 395] on span "Expenses" at bounding box center [196, 388] width 350 height 26
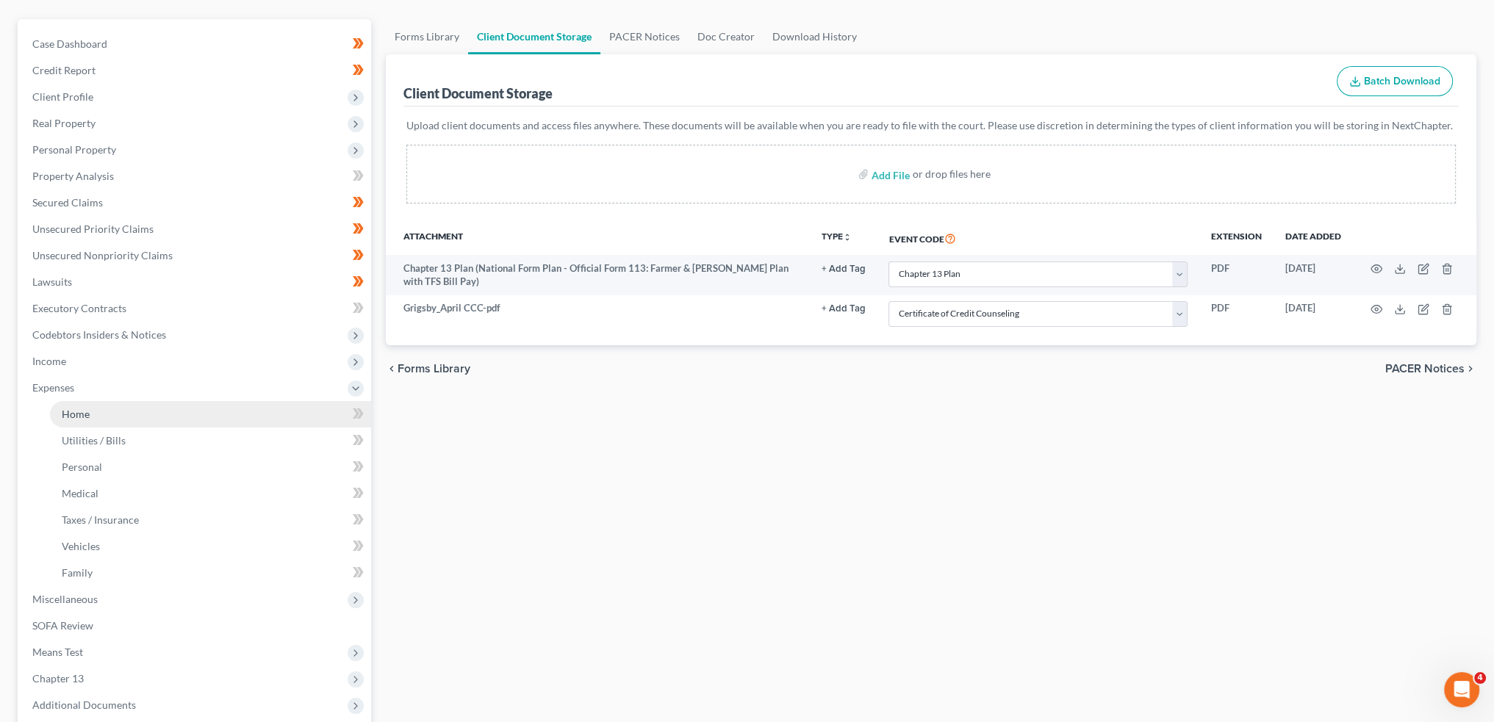
click at [129, 413] on link "Home" at bounding box center [210, 414] width 321 height 26
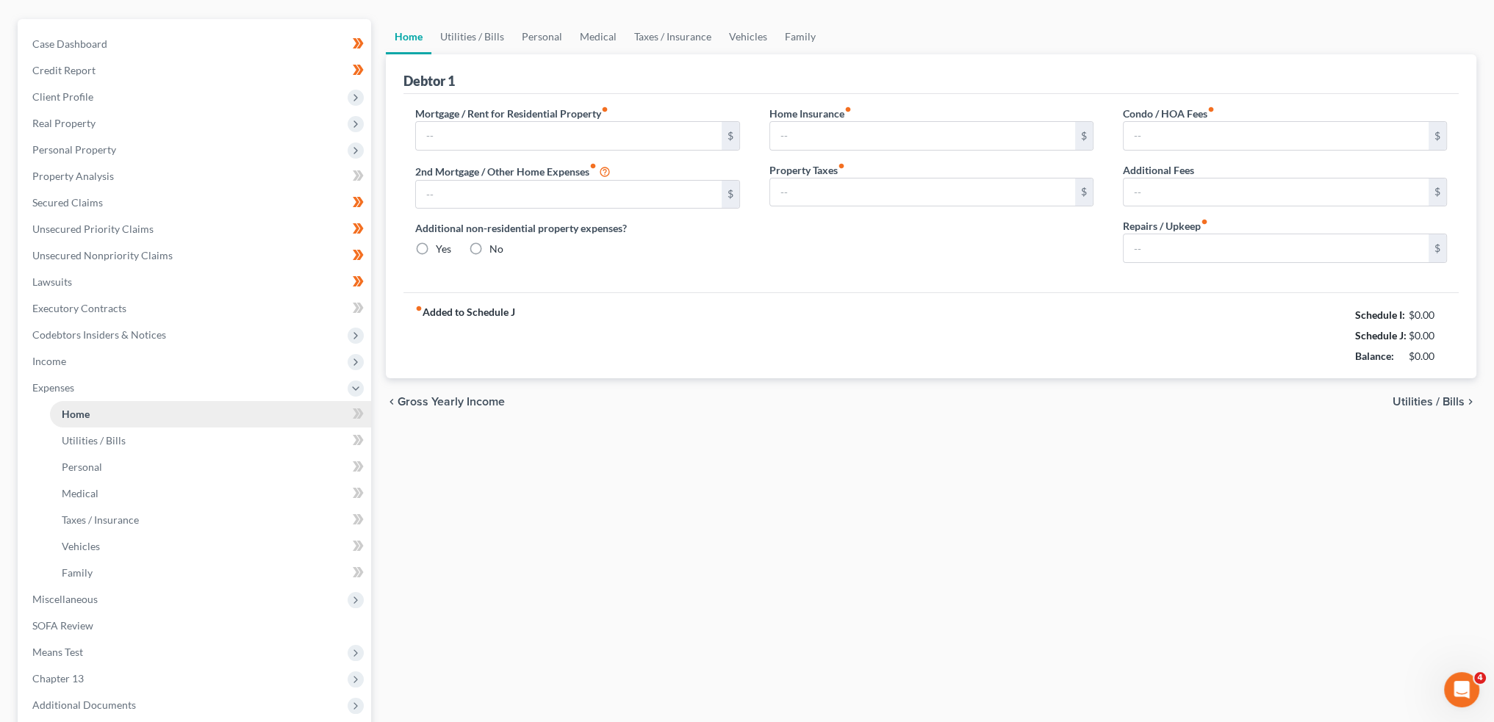
scroll to position [18, 0]
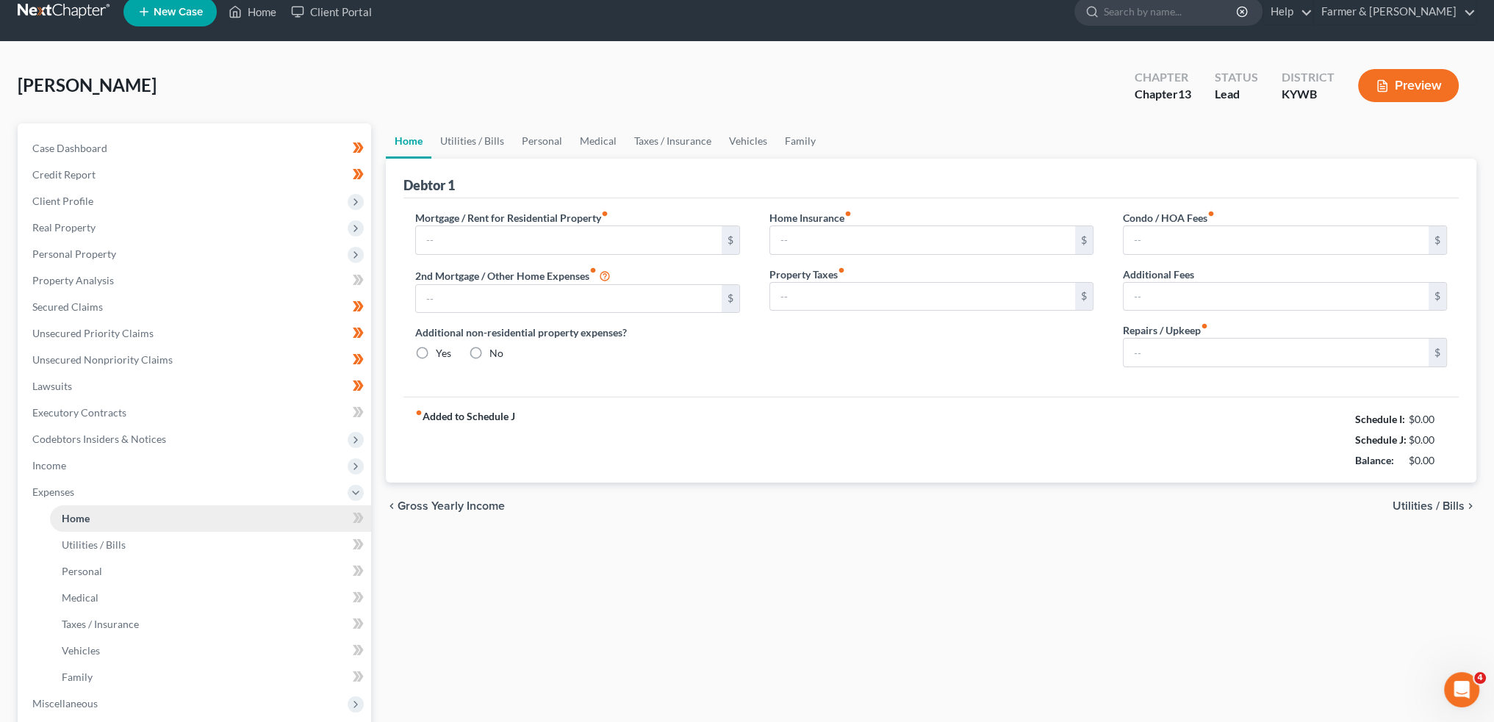
type input "650.00"
type input "0.00"
radio input "true"
type input "0.00"
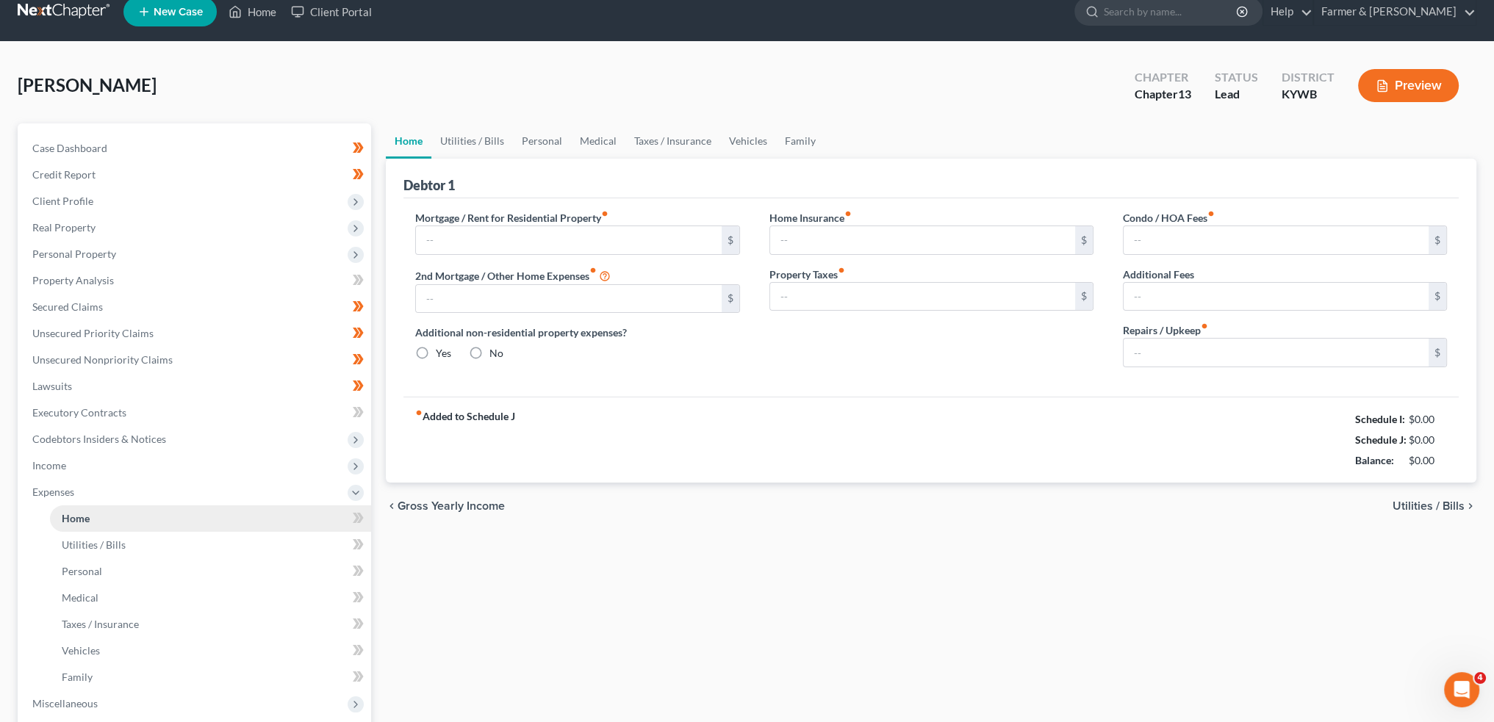
type input "0.00"
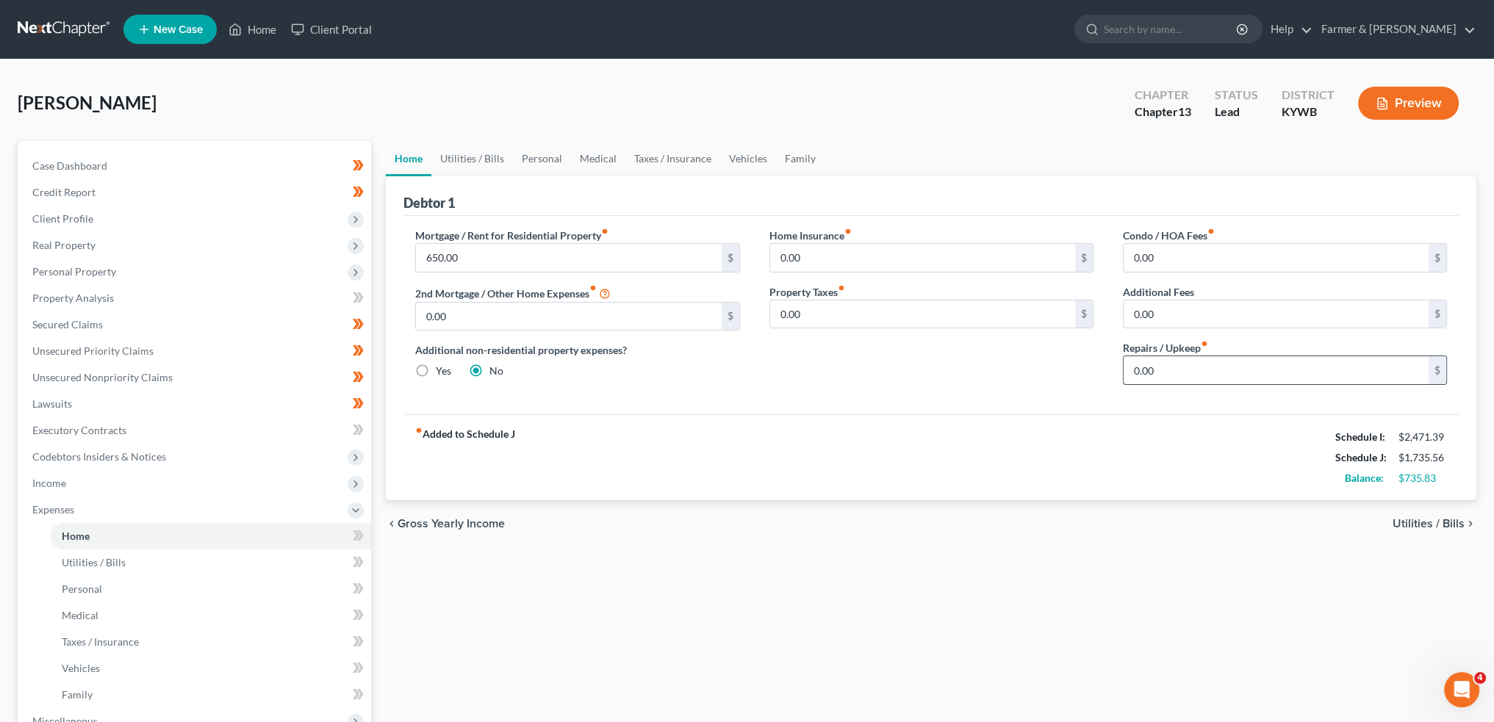
click at [1201, 377] on input "0.00" at bounding box center [1275, 370] width 305 height 28
click at [467, 143] on link "Utilities / Bills" at bounding box center [472, 158] width 82 height 35
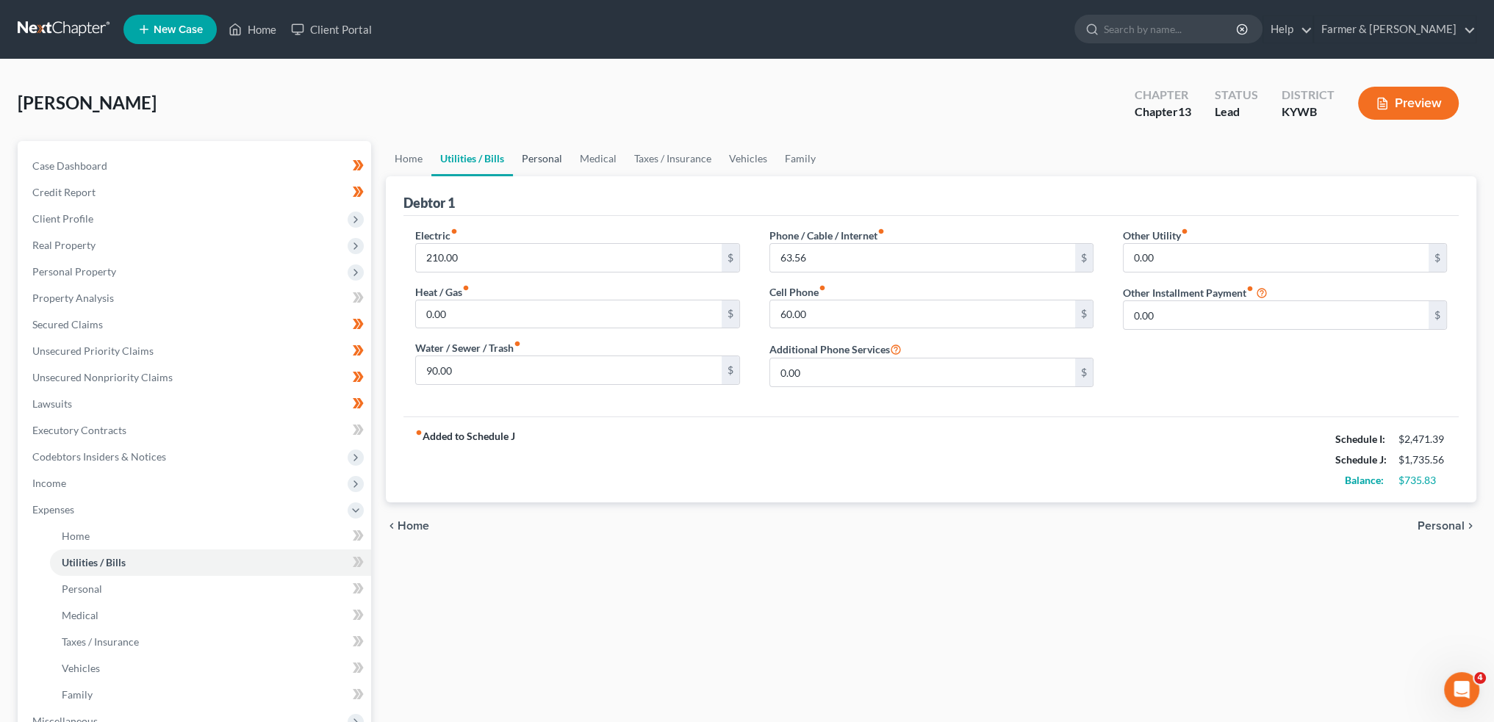
click at [553, 162] on link "Personal" at bounding box center [542, 158] width 58 height 35
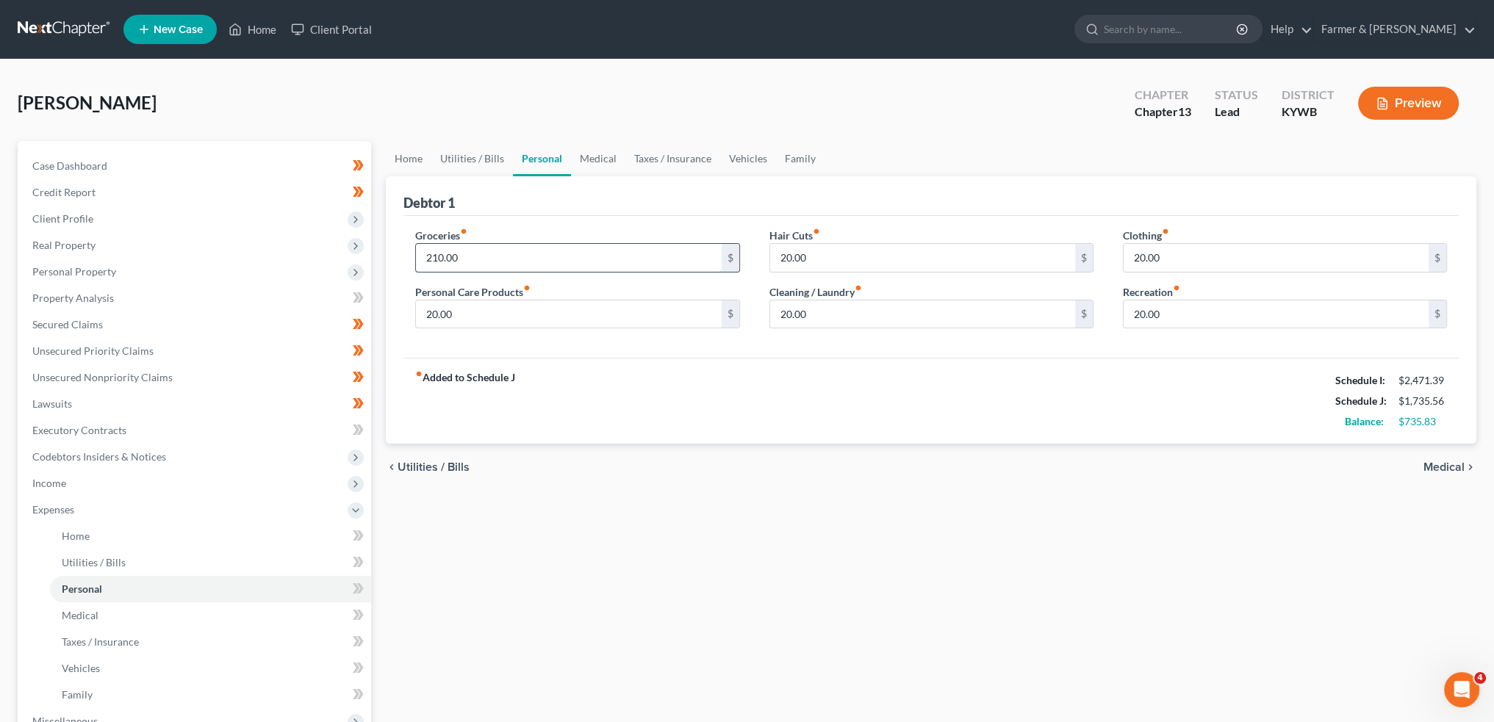
click at [511, 258] on input "210.00" at bounding box center [568, 258] width 305 height 28
type input "300.00"
type input "75.00"
type input "0.00"
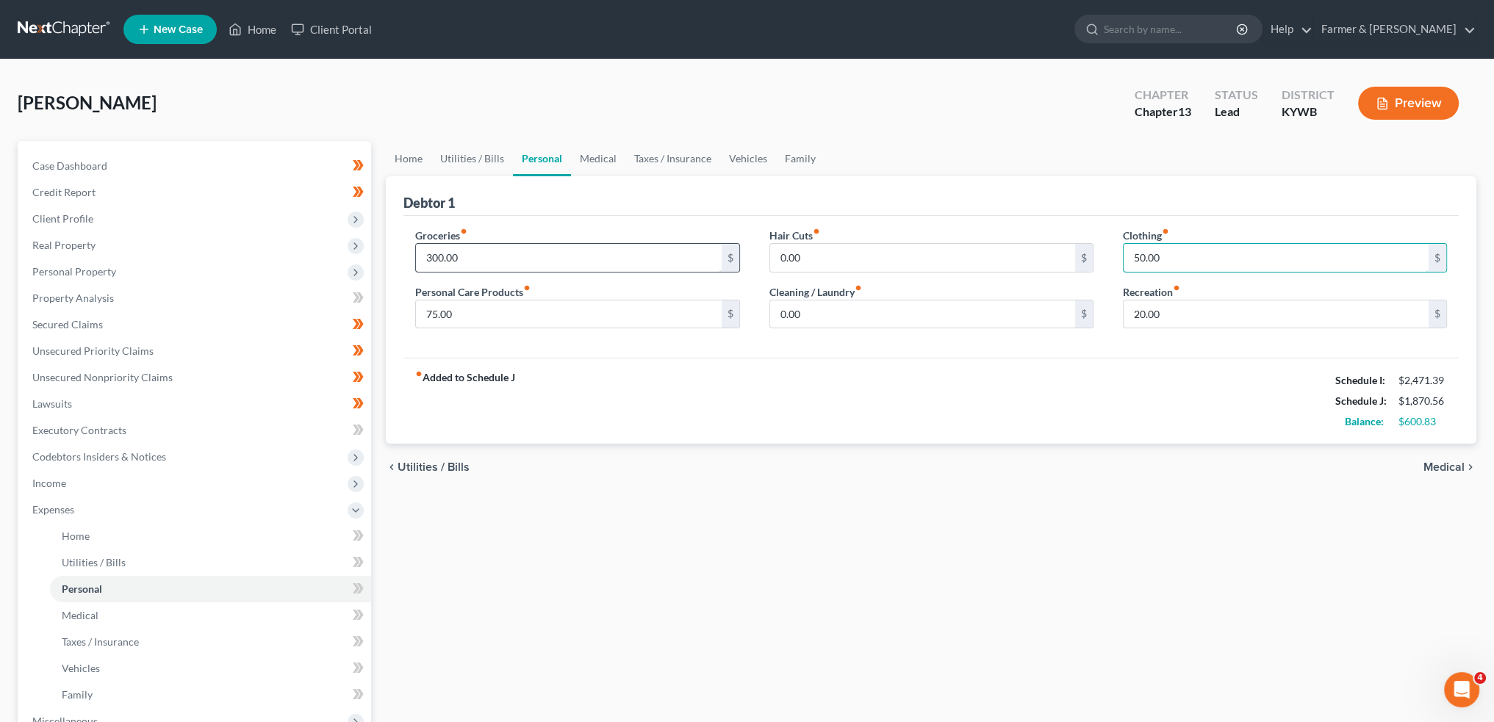
type input "50.00"
click at [610, 152] on link "Medical" at bounding box center [598, 158] width 54 height 35
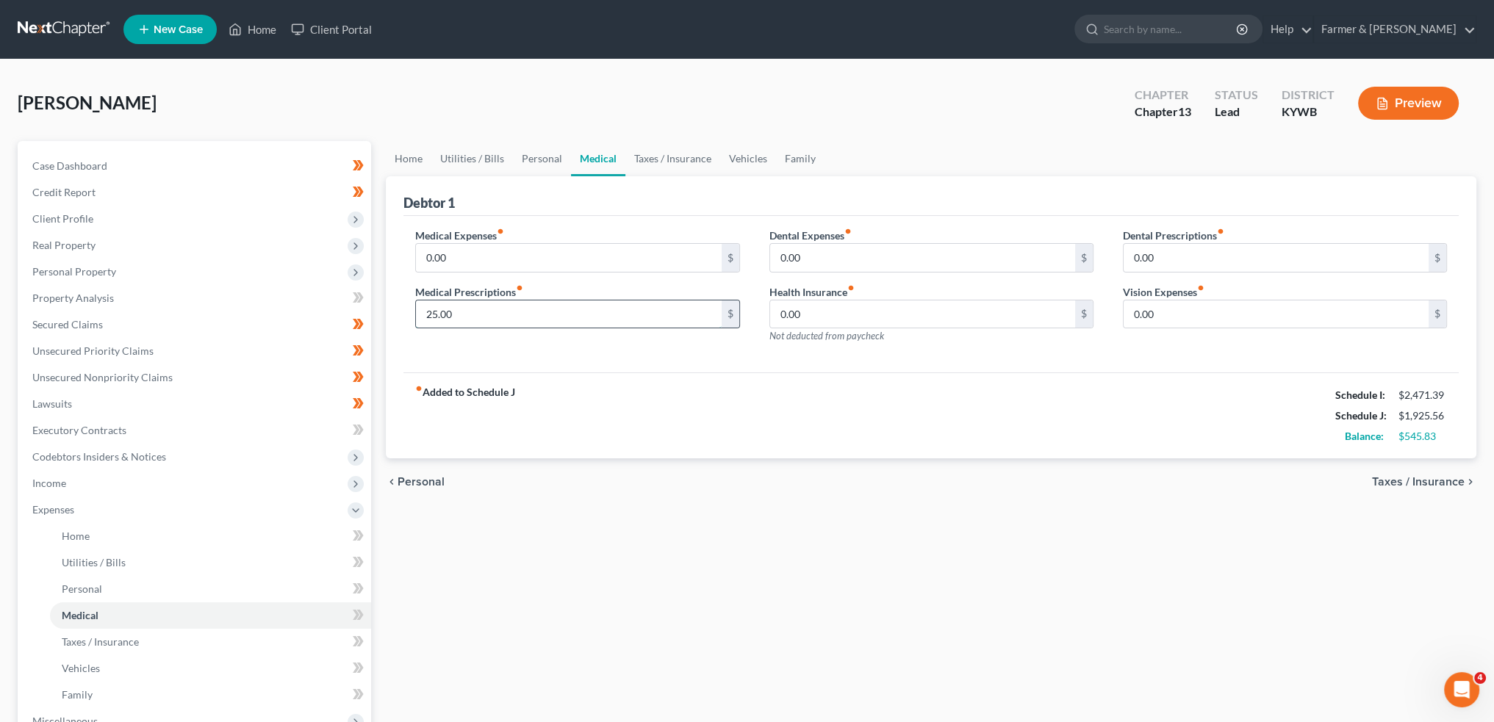
type input "25.00"
click at [478, 258] on input "0.00" at bounding box center [568, 258] width 305 height 28
type input "15.00"
click at [655, 157] on link "Taxes / Insurance" at bounding box center [672, 158] width 95 height 35
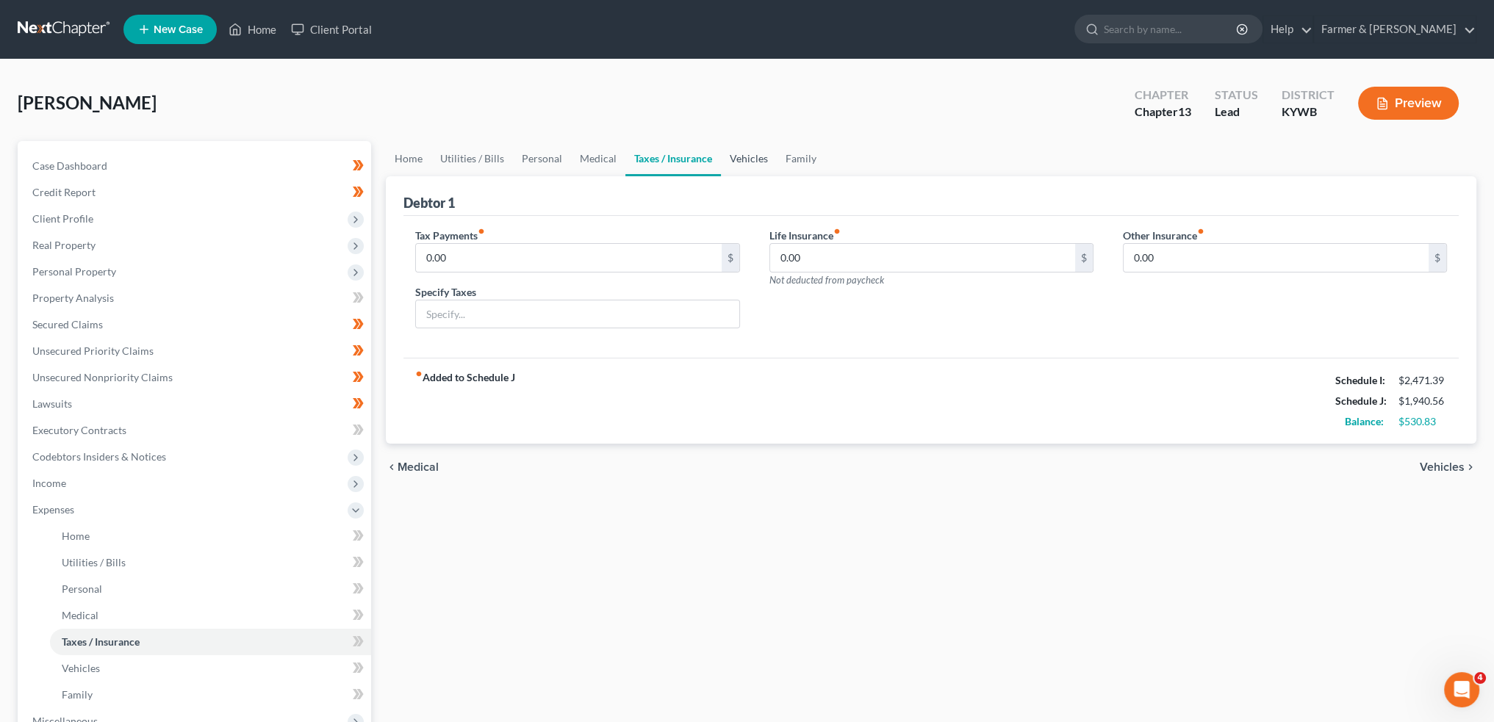
click at [755, 158] on link "Vehicles" at bounding box center [749, 158] width 56 height 35
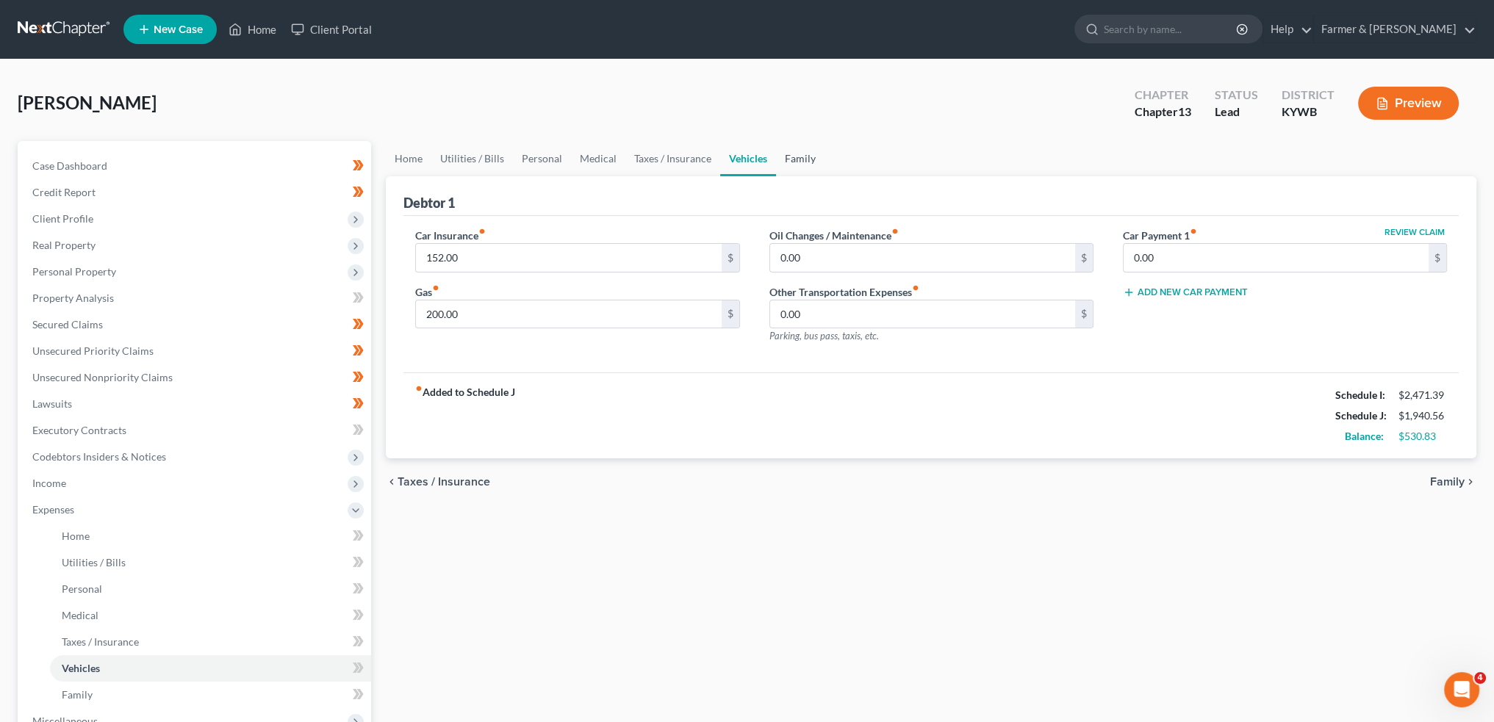
click at [796, 157] on link "Family" at bounding box center [800, 158] width 48 height 35
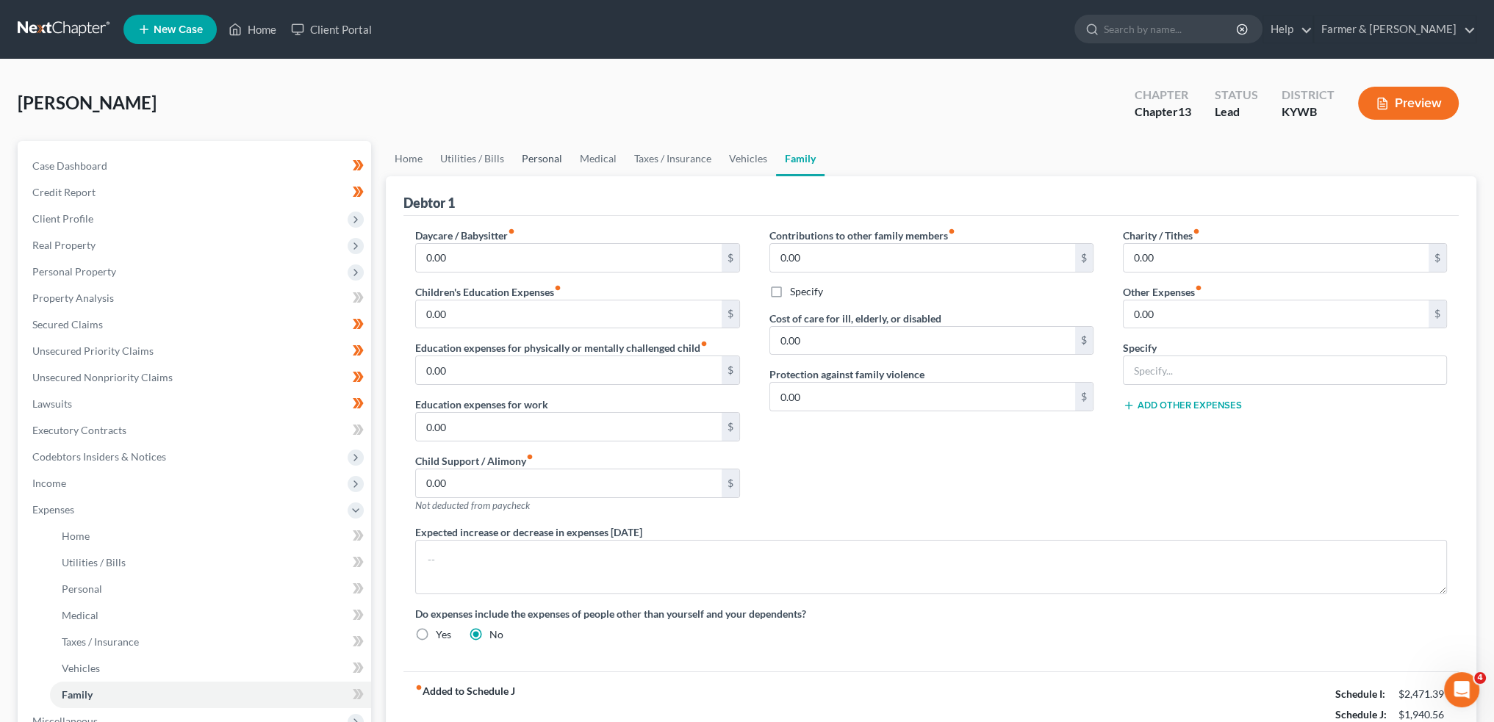
click at [533, 151] on link "Personal" at bounding box center [542, 158] width 58 height 35
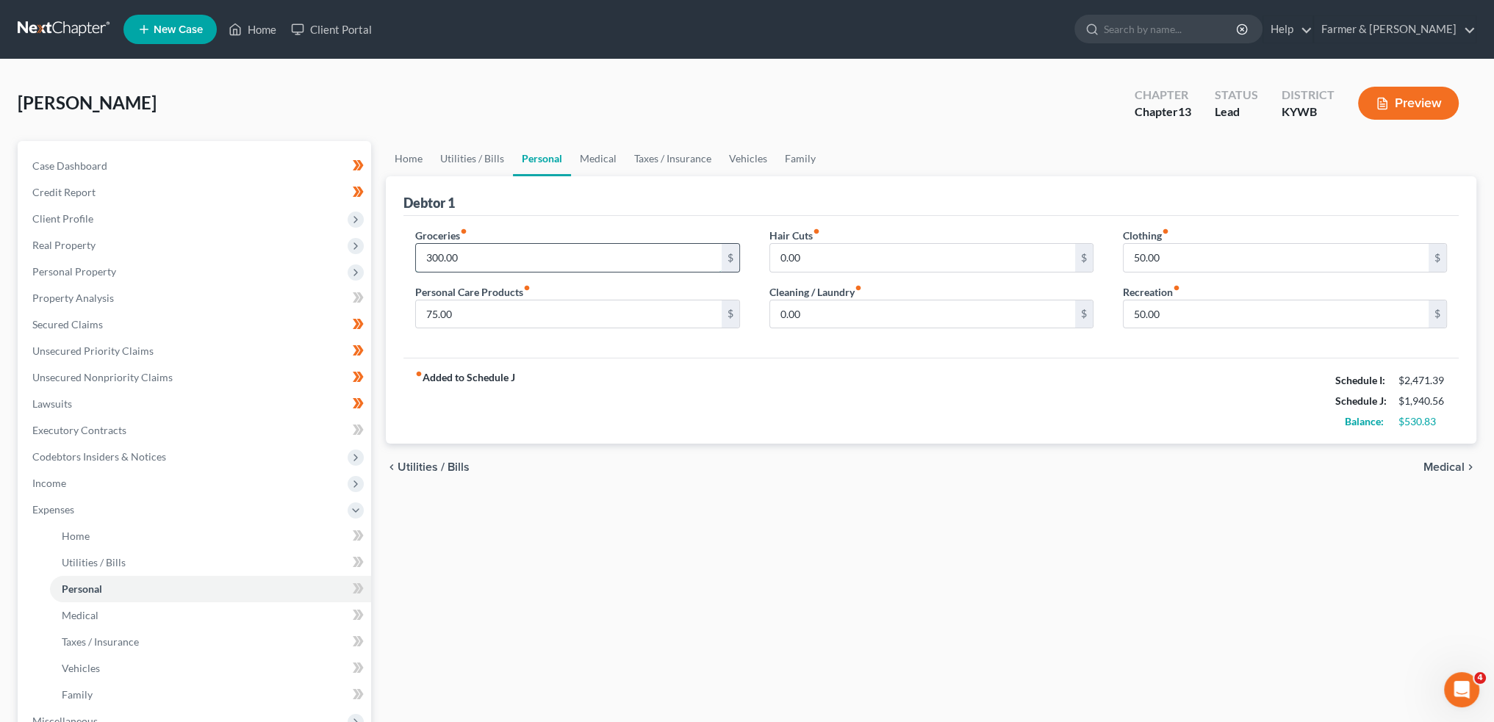
click at [493, 255] on input "300.00" at bounding box center [568, 258] width 305 height 28
type input "310.00"
click at [608, 157] on link "Medical" at bounding box center [598, 158] width 54 height 35
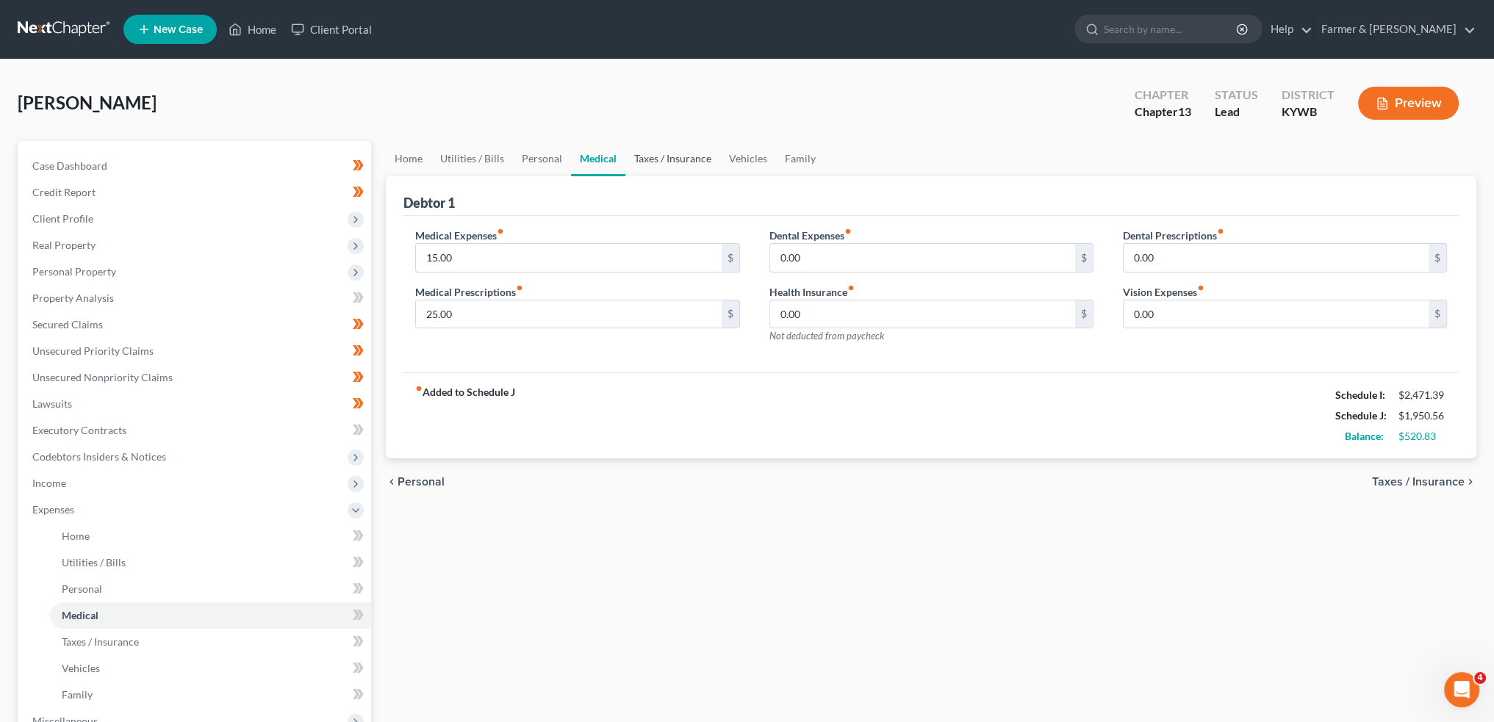
click at [640, 159] on link "Taxes / Insurance" at bounding box center [672, 158] width 95 height 35
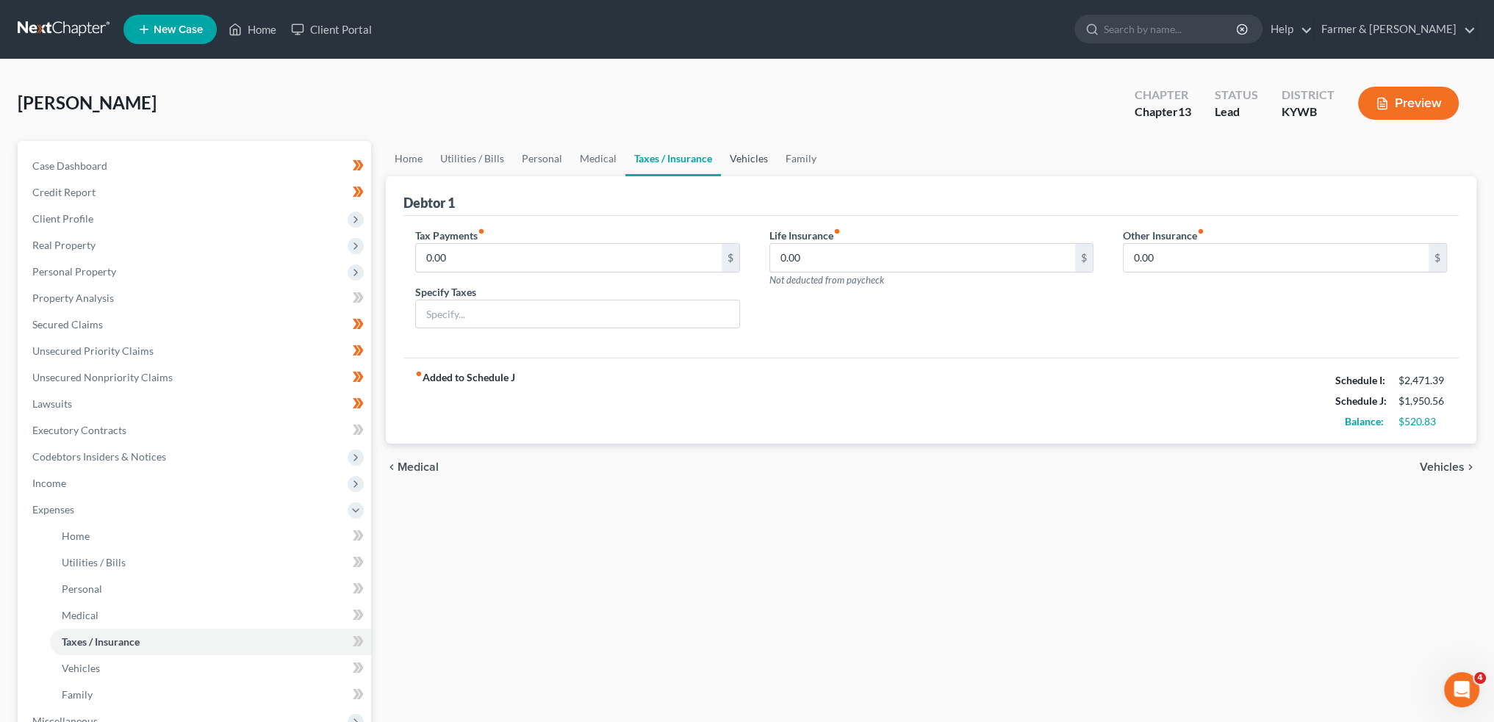
click at [760, 155] on link "Vehicles" at bounding box center [749, 158] width 56 height 35
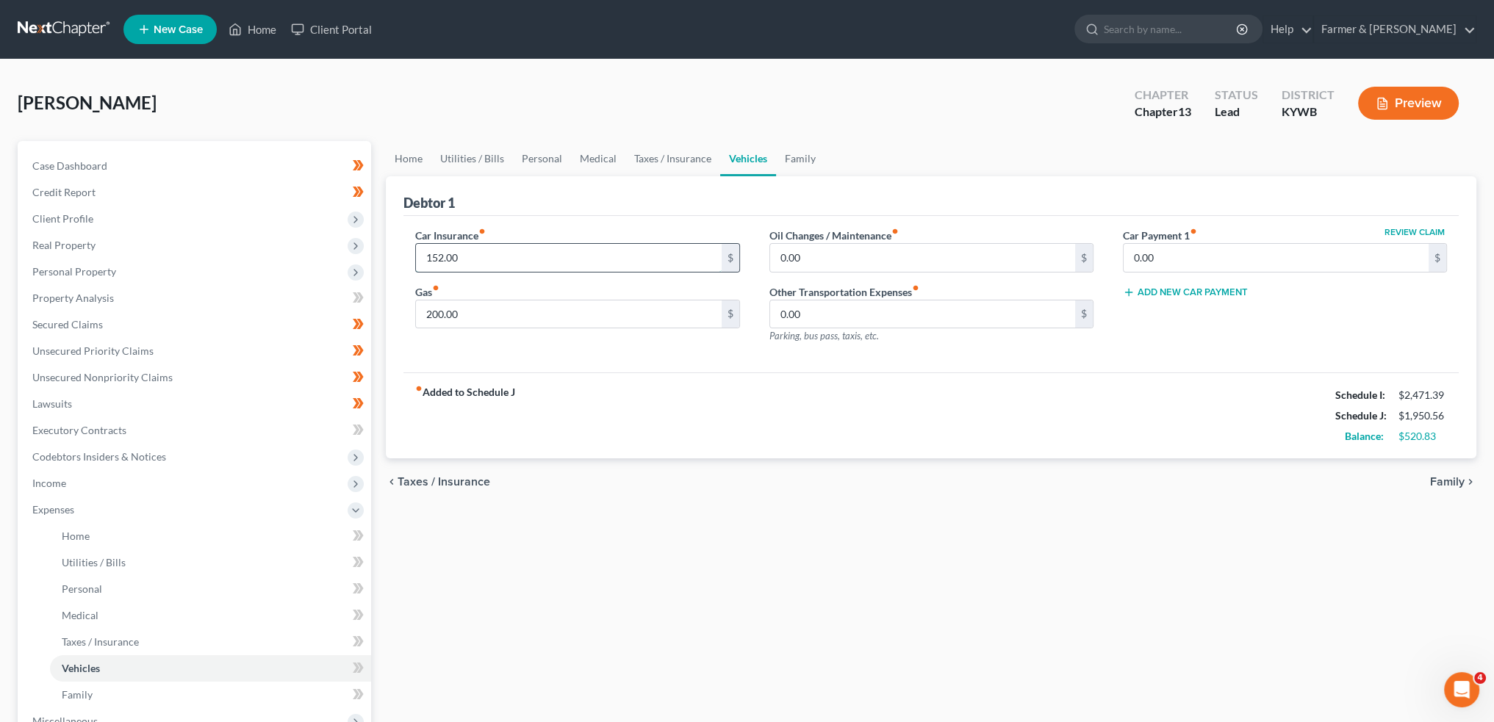
click at [535, 258] on input "152.00" at bounding box center [568, 258] width 305 height 28
type input "151.00"
click at [667, 522] on div "Home Utilities / Bills Personal Medical Taxes / Insurance Vehicles Family Debto…" at bounding box center [930, 539] width 1105 height 796
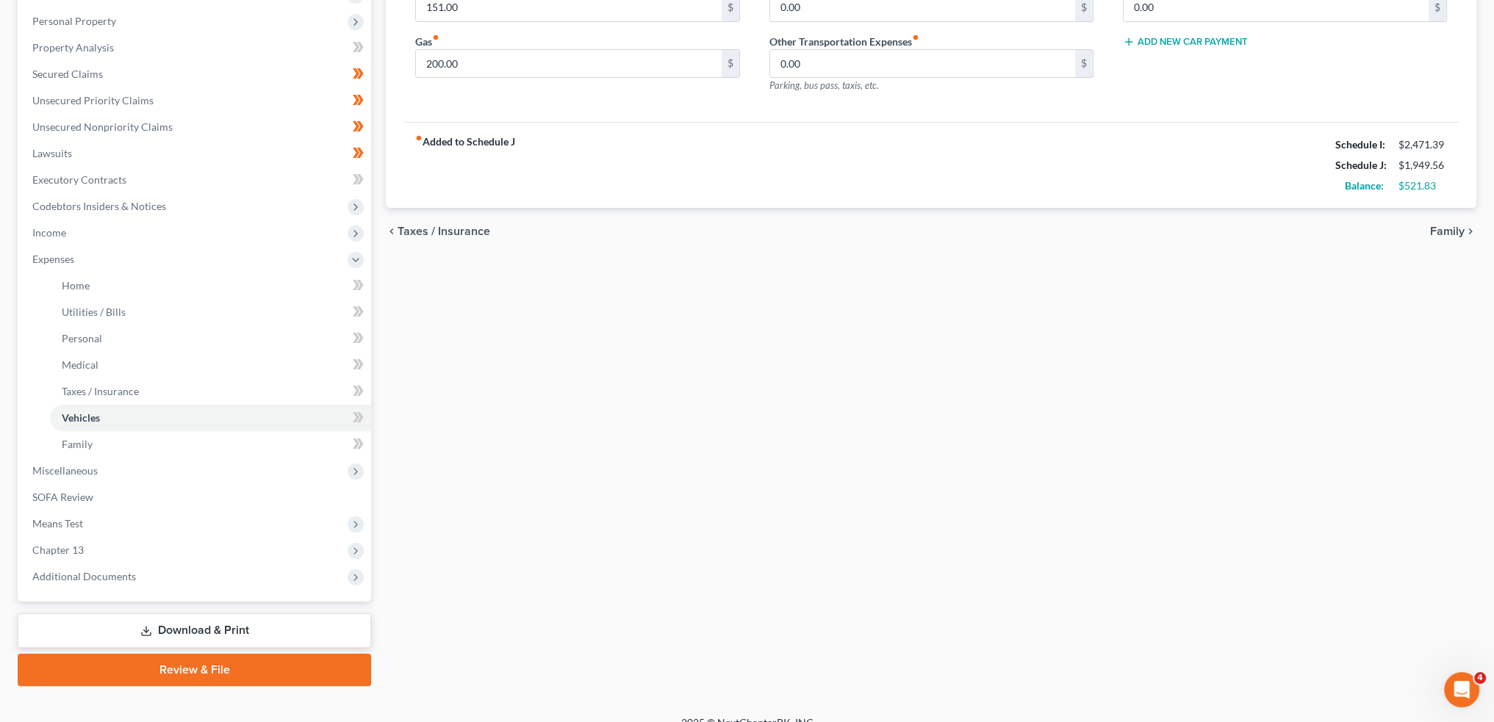
scroll to position [269, 0]
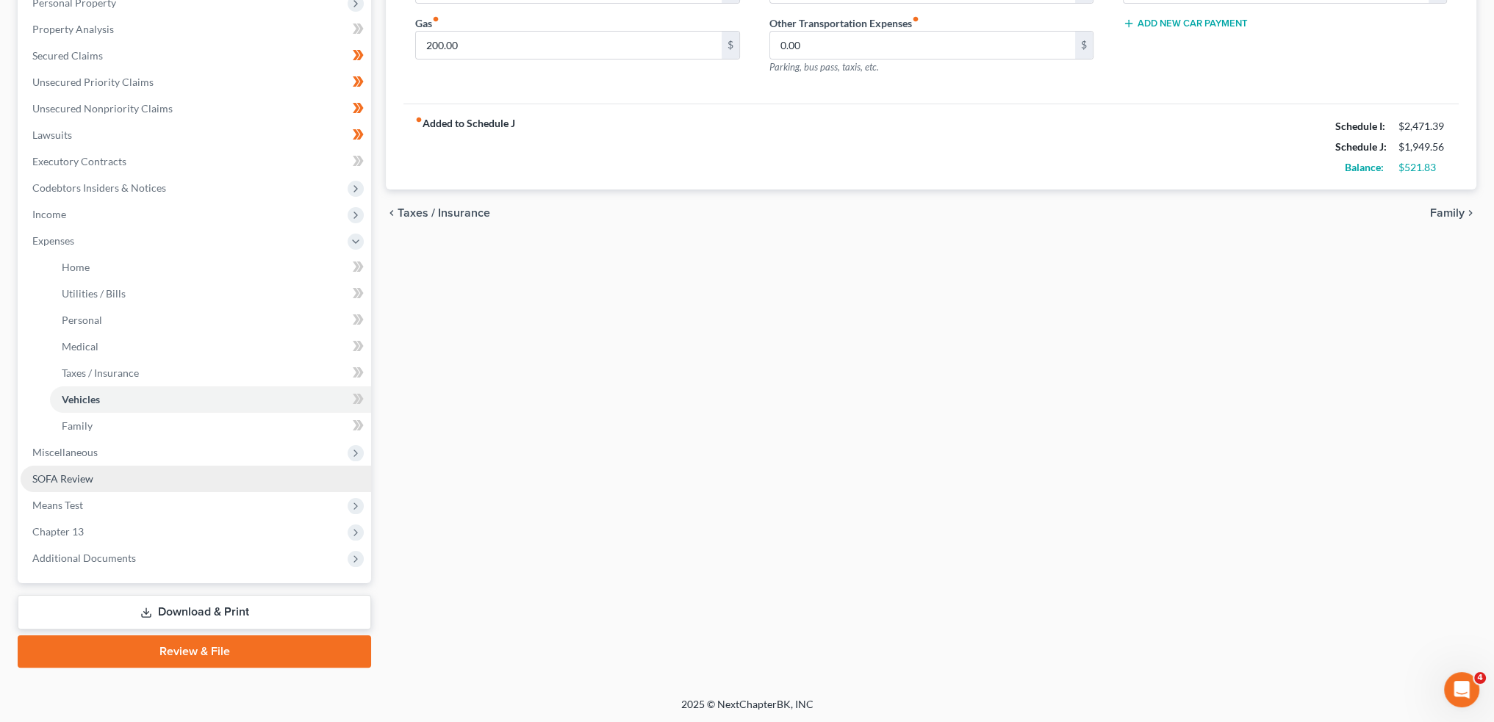
click at [120, 479] on link "SOFA Review" at bounding box center [196, 479] width 350 height 26
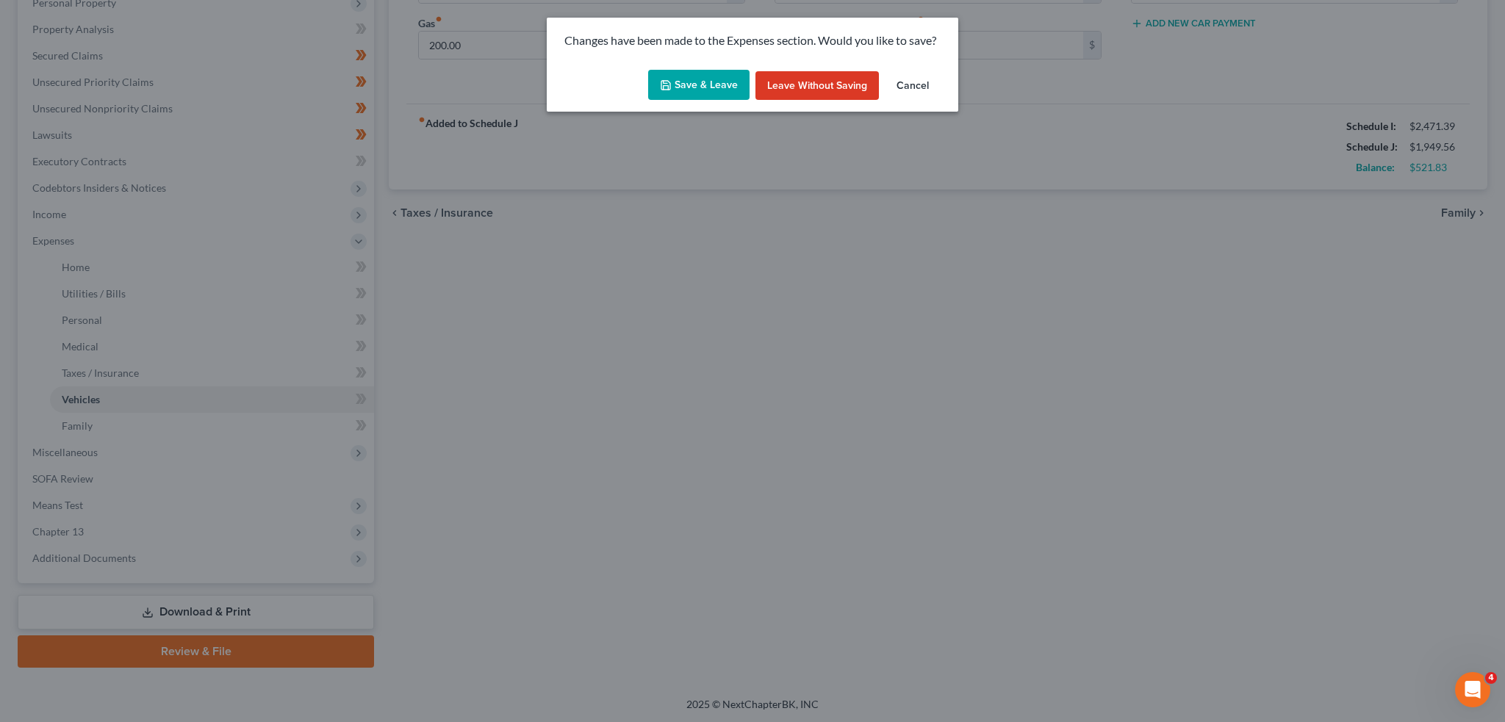
click at [706, 84] on button "Save & Leave" at bounding box center [698, 85] width 101 height 31
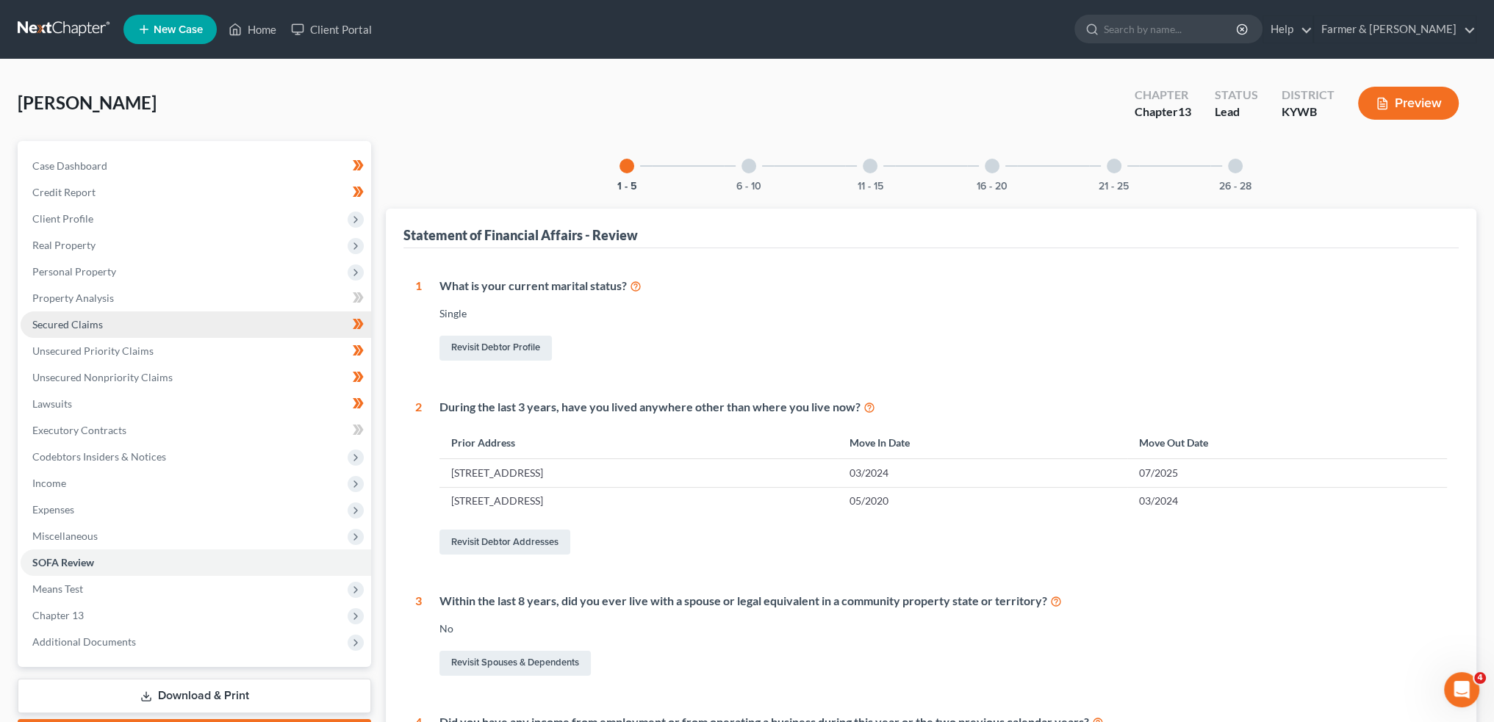
drag, startPoint x: 62, startPoint y: 328, endPoint x: 141, endPoint y: 331, distance: 79.4
click at [62, 328] on span "Secured Claims" at bounding box center [67, 324] width 71 height 12
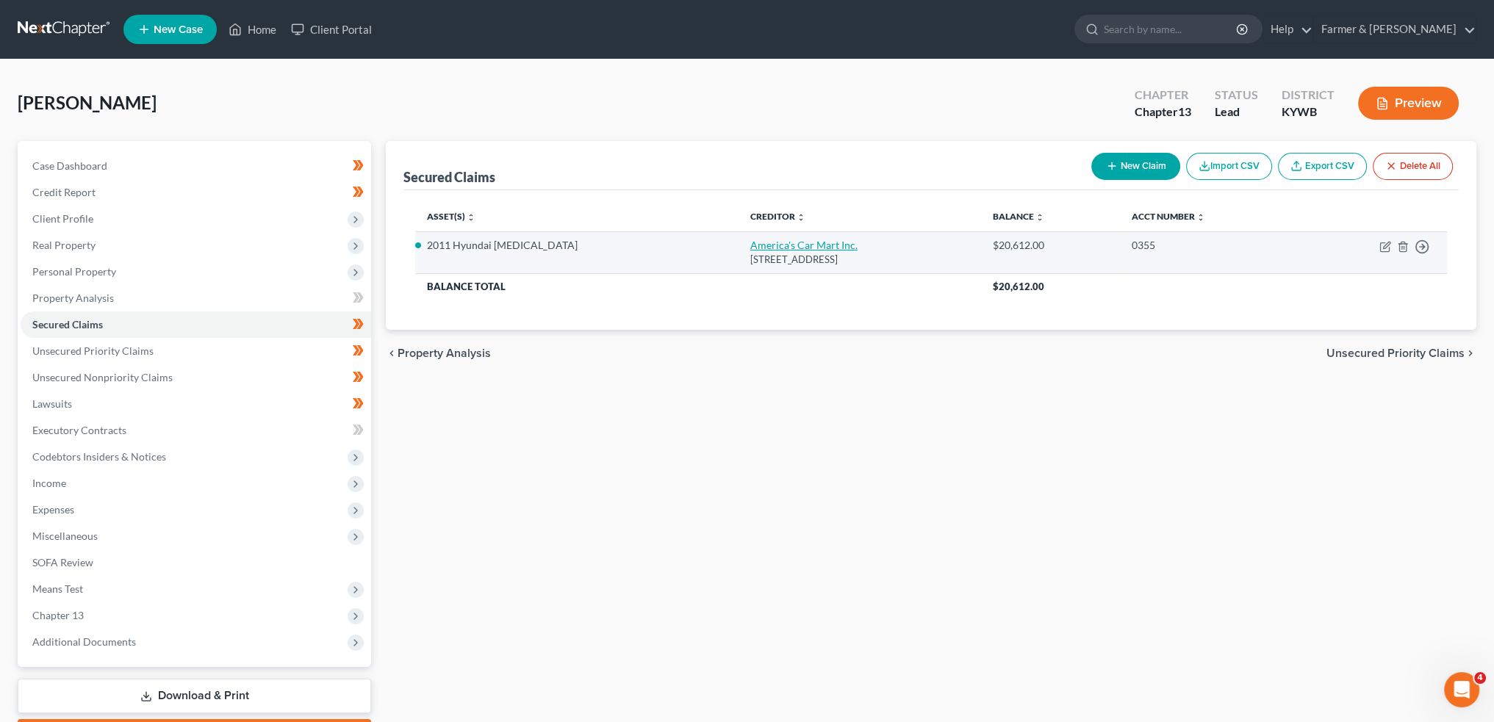
click at [750, 245] on link "America's Car Mart Inc." at bounding box center [803, 245] width 107 height 12
select select "2"
select select "0"
select select "4"
select select "0"
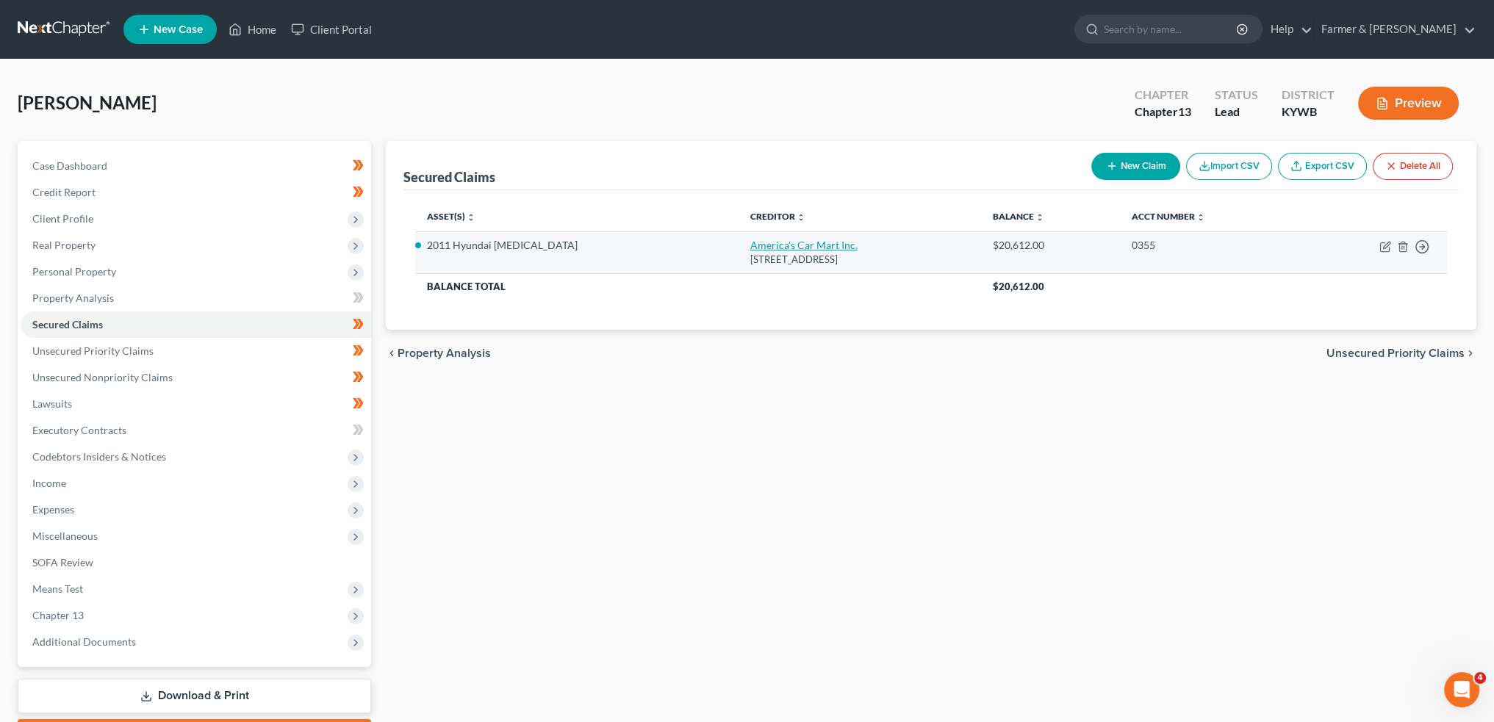
select select "0"
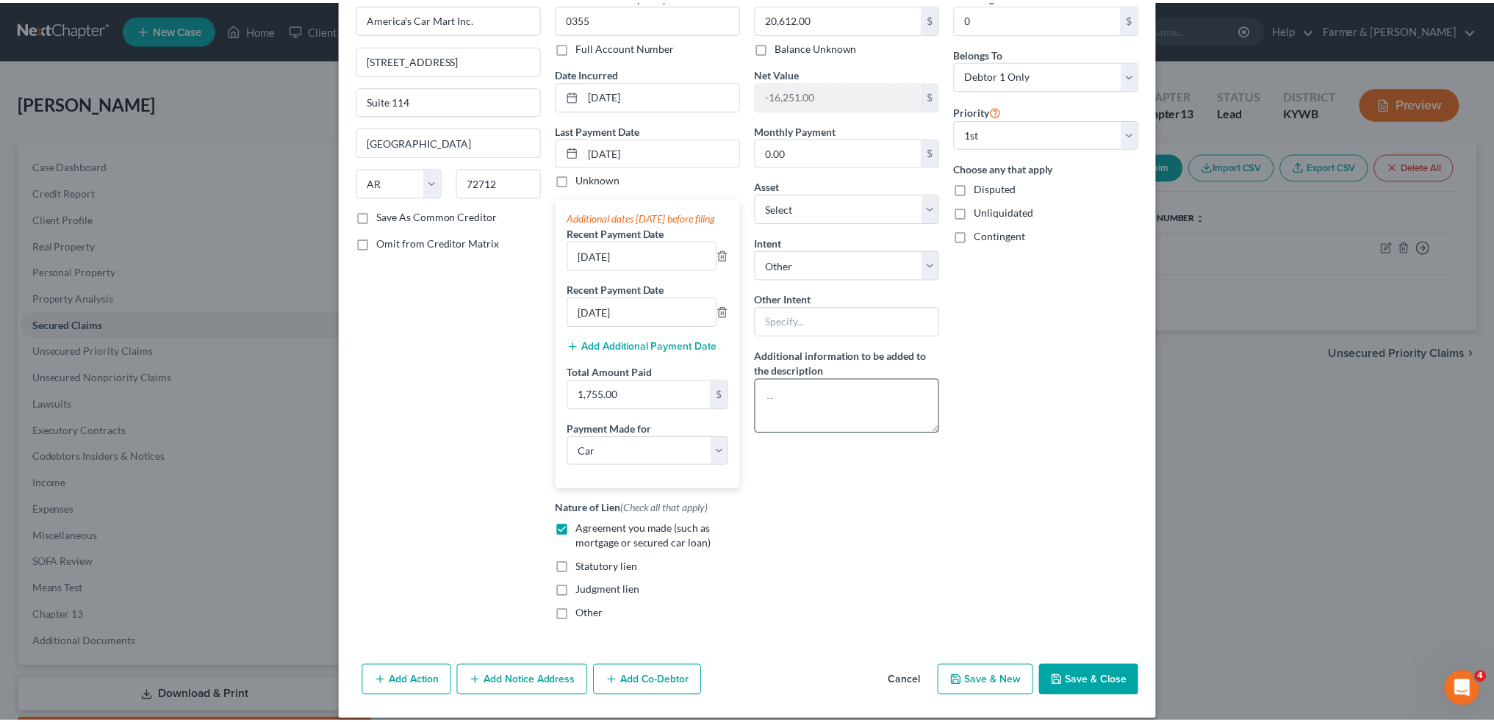
scroll to position [107, 0]
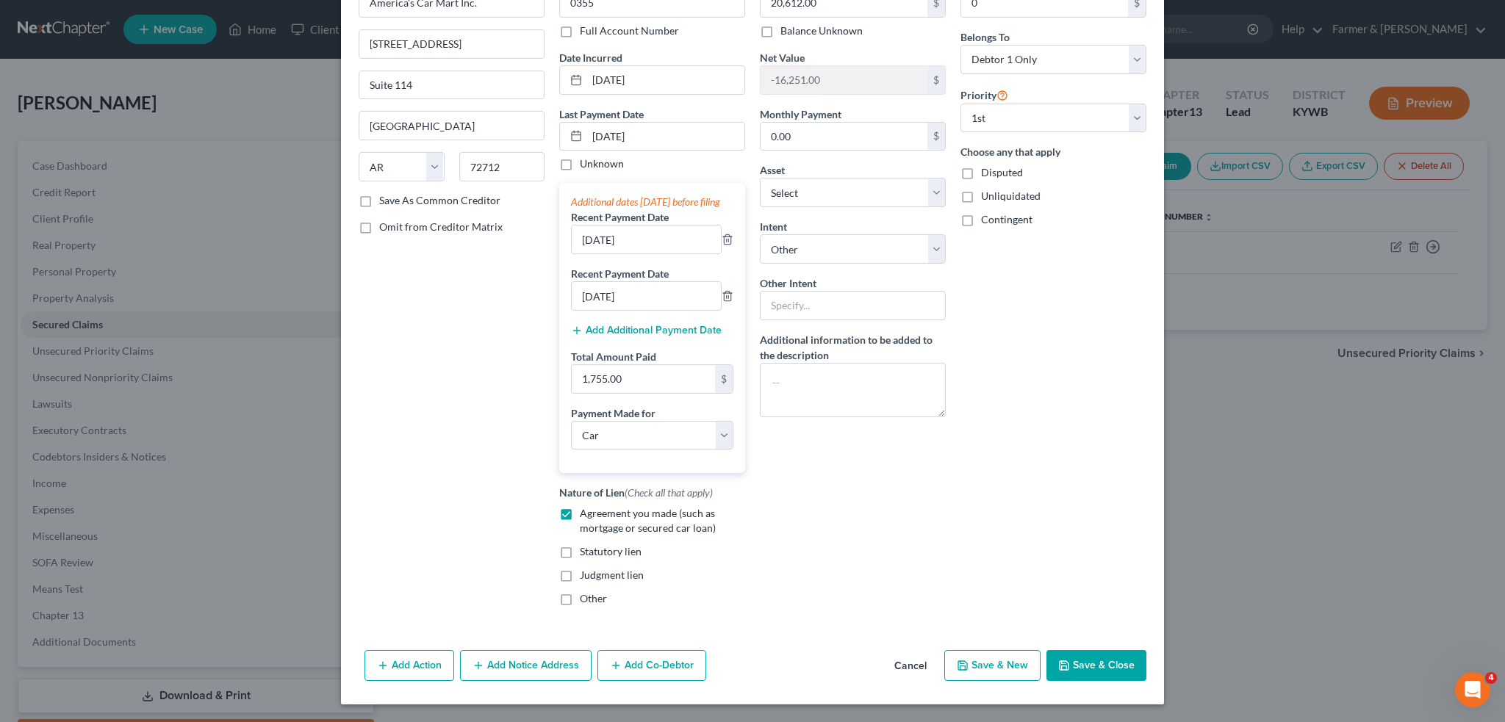
click at [1081, 661] on button "Save & Close" at bounding box center [1096, 665] width 100 height 31
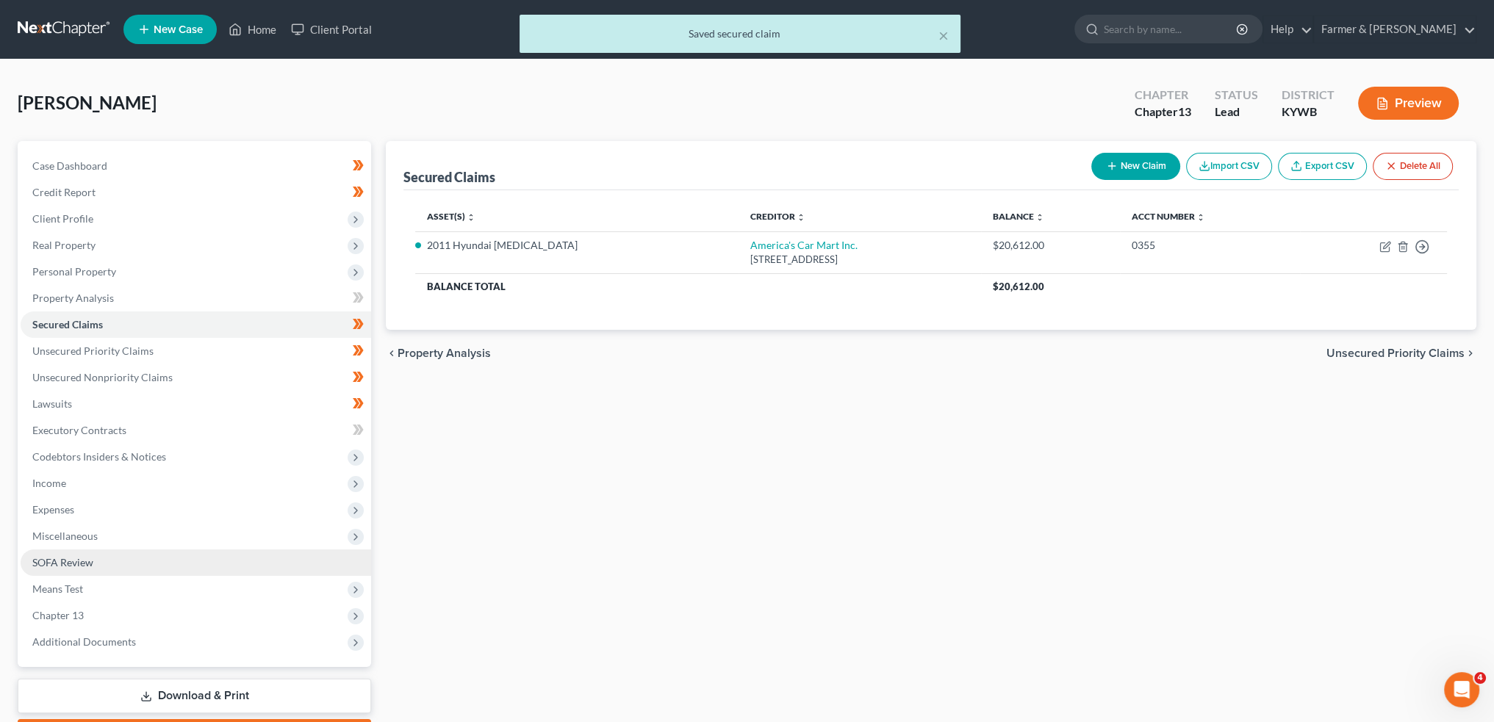
click at [101, 558] on link "SOFA Review" at bounding box center [196, 563] width 350 height 26
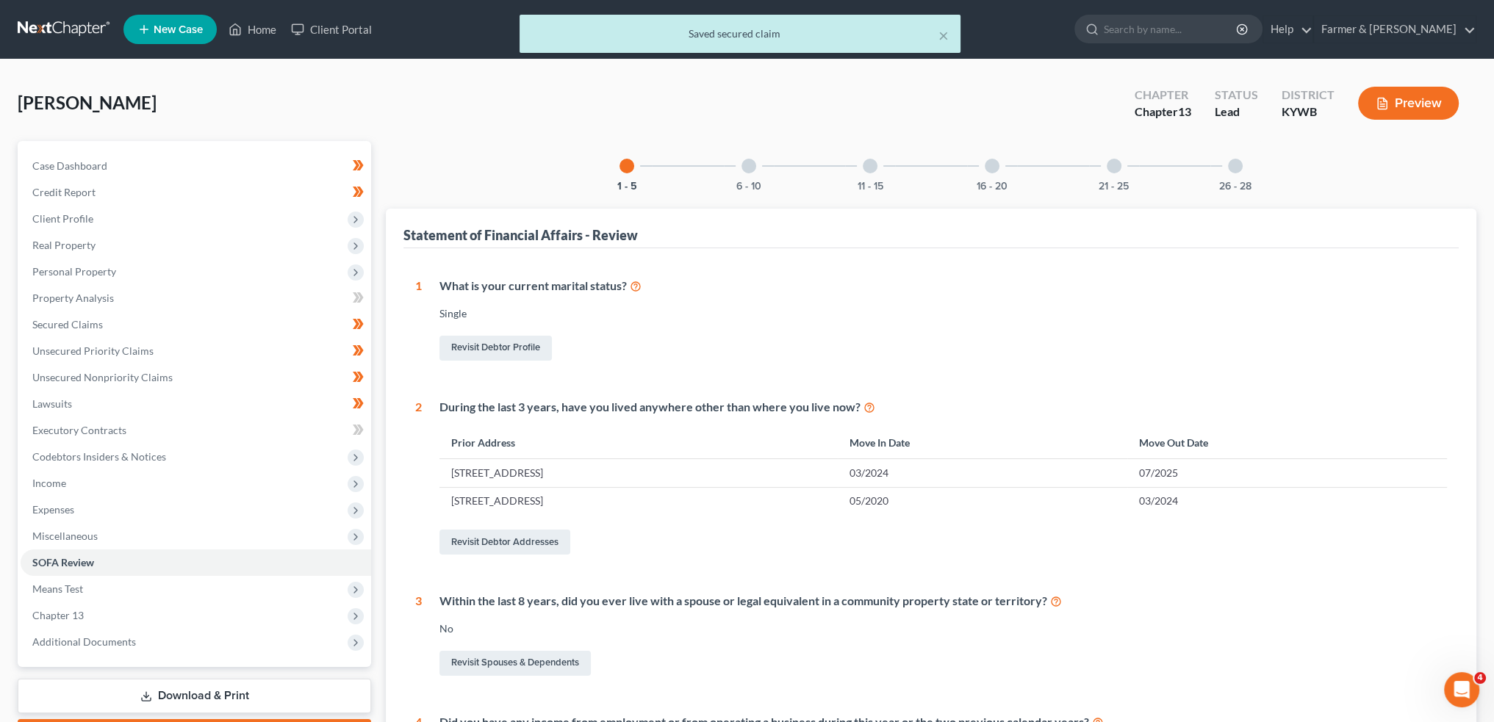
drag, startPoint x: 739, startPoint y: 176, endPoint x: 769, endPoint y: 210, distance: 45.8
click at [740, 175] on div "6 - 10" at bounding box center [749, 166] width 50 height 50
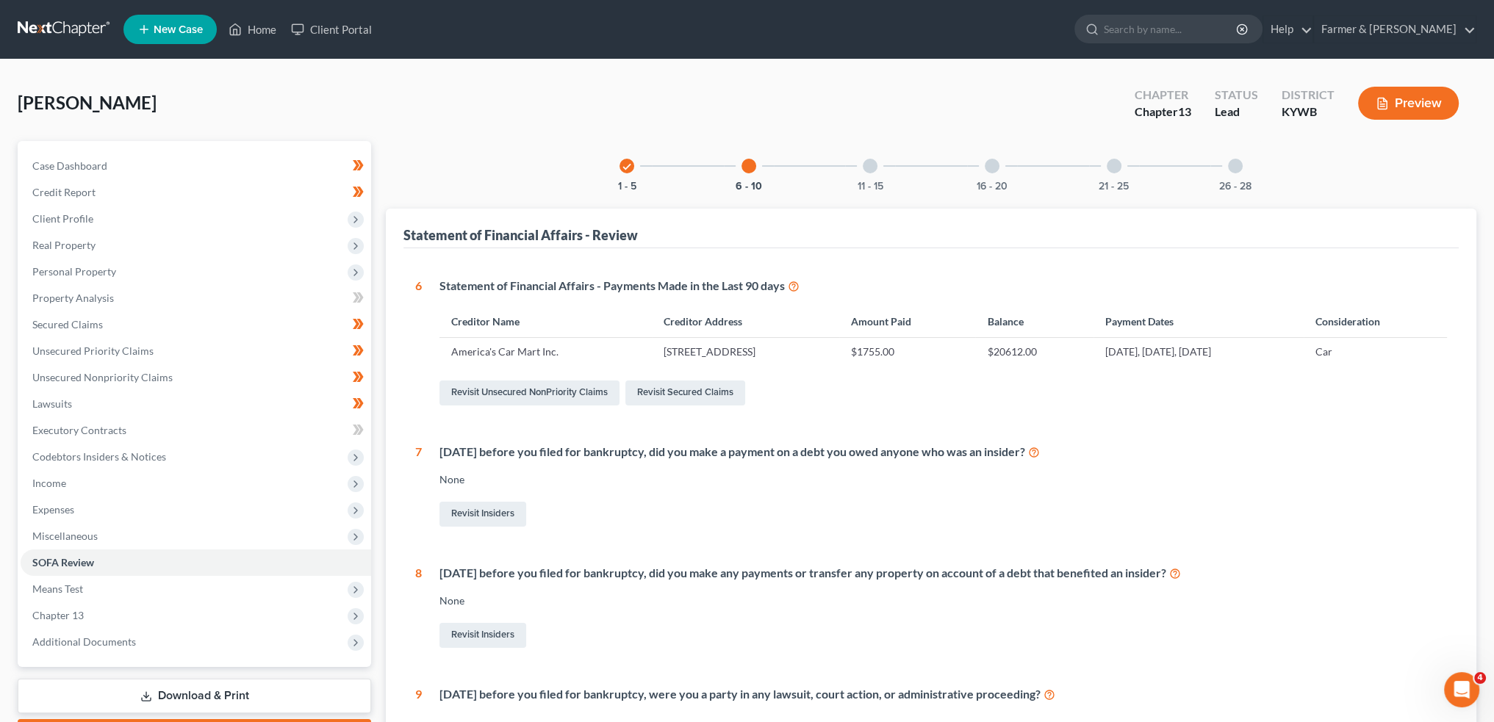
drag, startPoint x: 874, startPoint y: 169, endPoint x: 918, endPoint y: 192, distance: 49.6
click at [874, 169] on div at bounding box center [870, 166] width 15 height 15
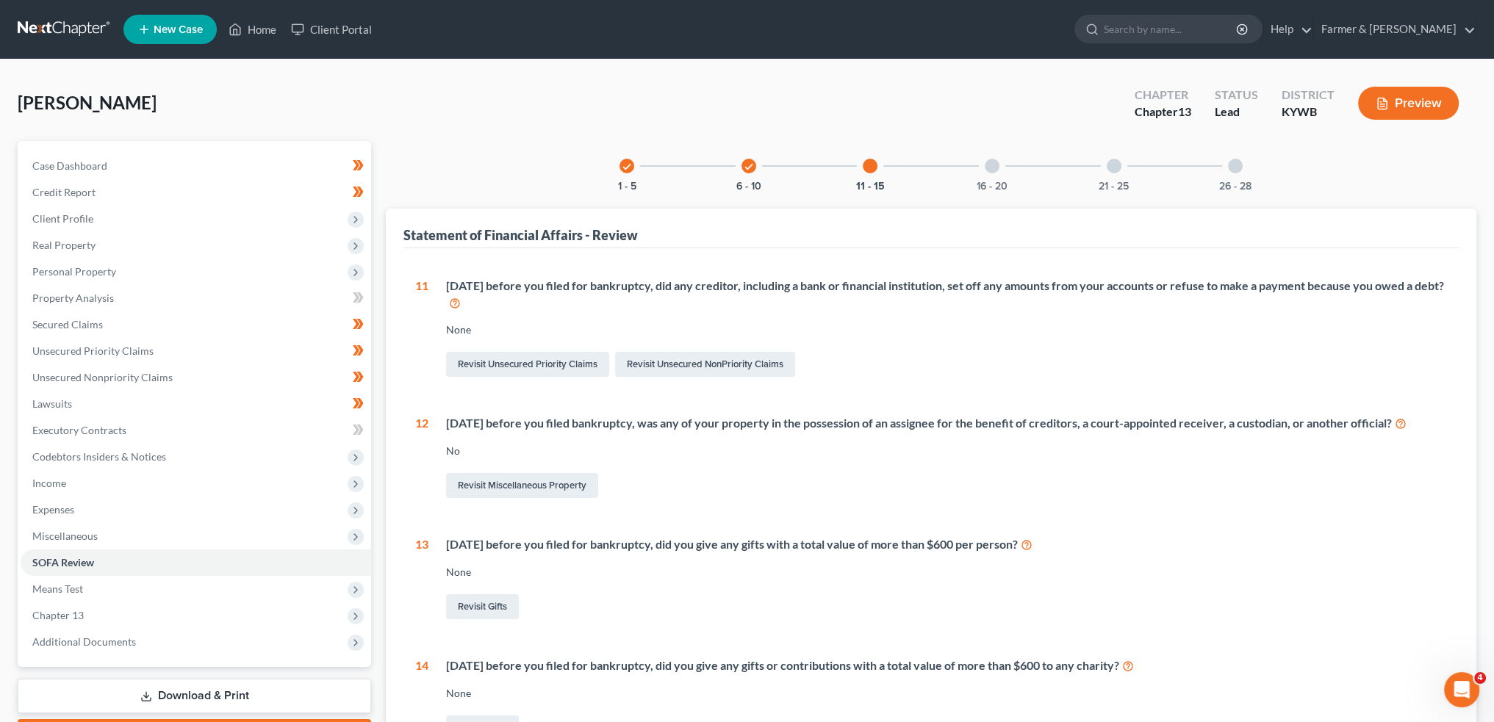
click at [976, 173] on div "16 - 20" at bounding box center [992, 166] width 50 height 50
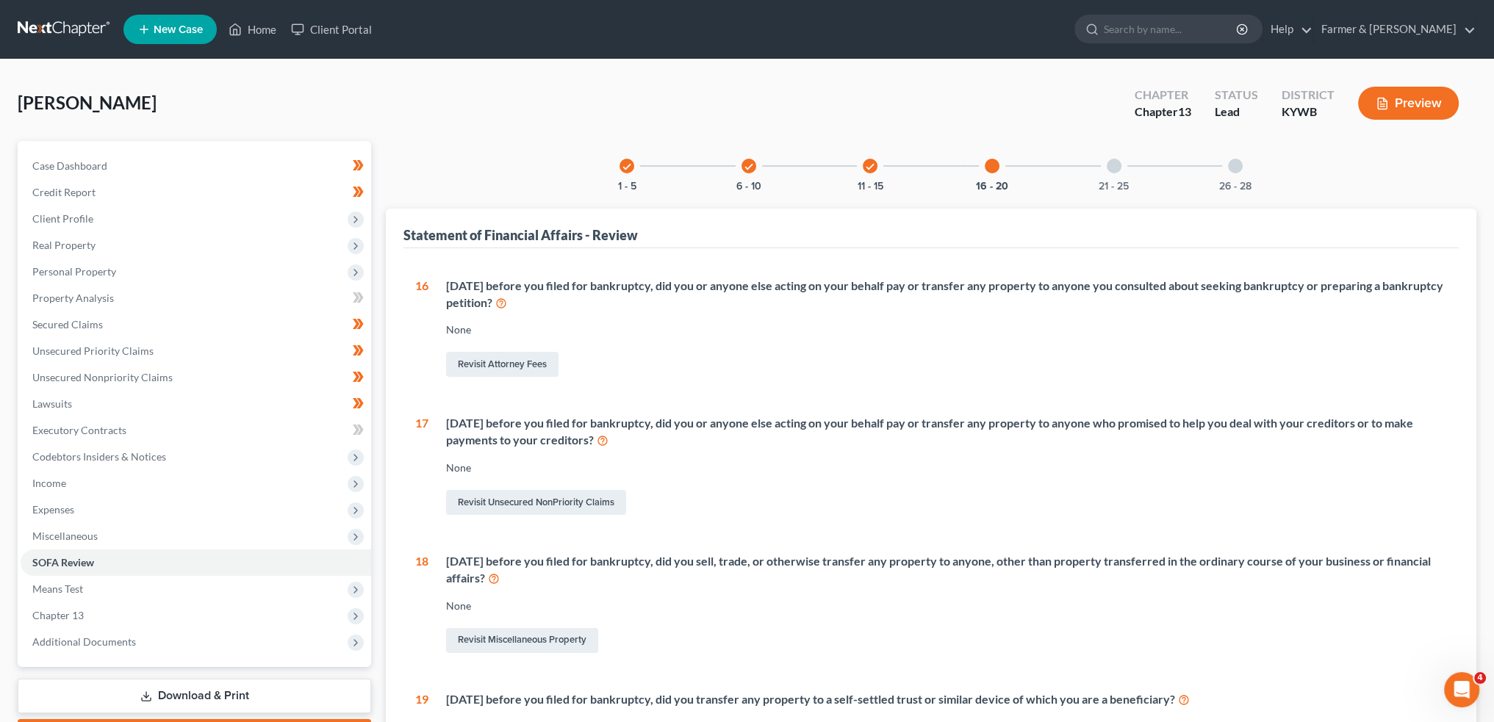
drag, startPoint x: 1112, startPoint y: 152, endPoint x: 1109, endPoint y: 204, distance: 51.5
click at [1112, 152] on div "21 - 25" at bounding box center [1114, 166] width 50 height 50
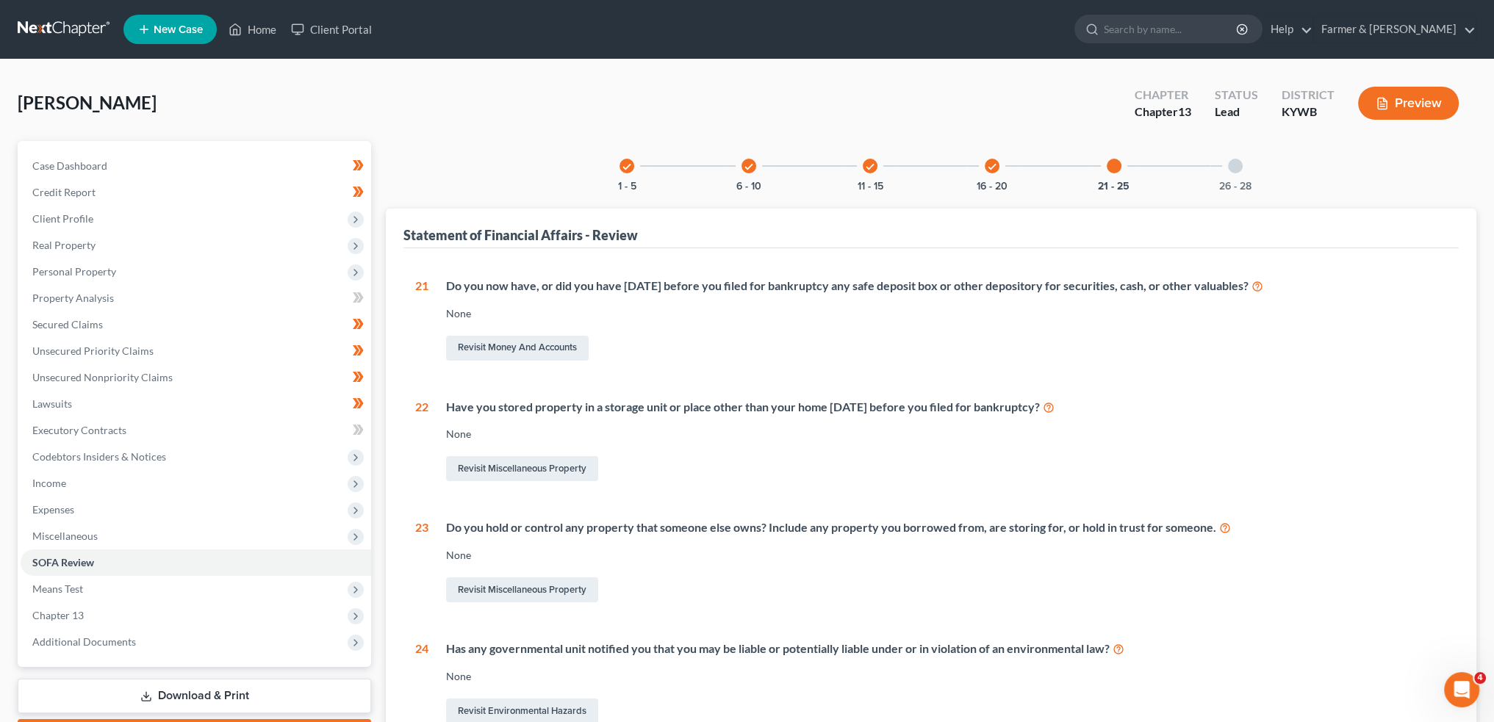
click at [1228, 165] on div at bounding box center [1235, 166] width 15 height 15
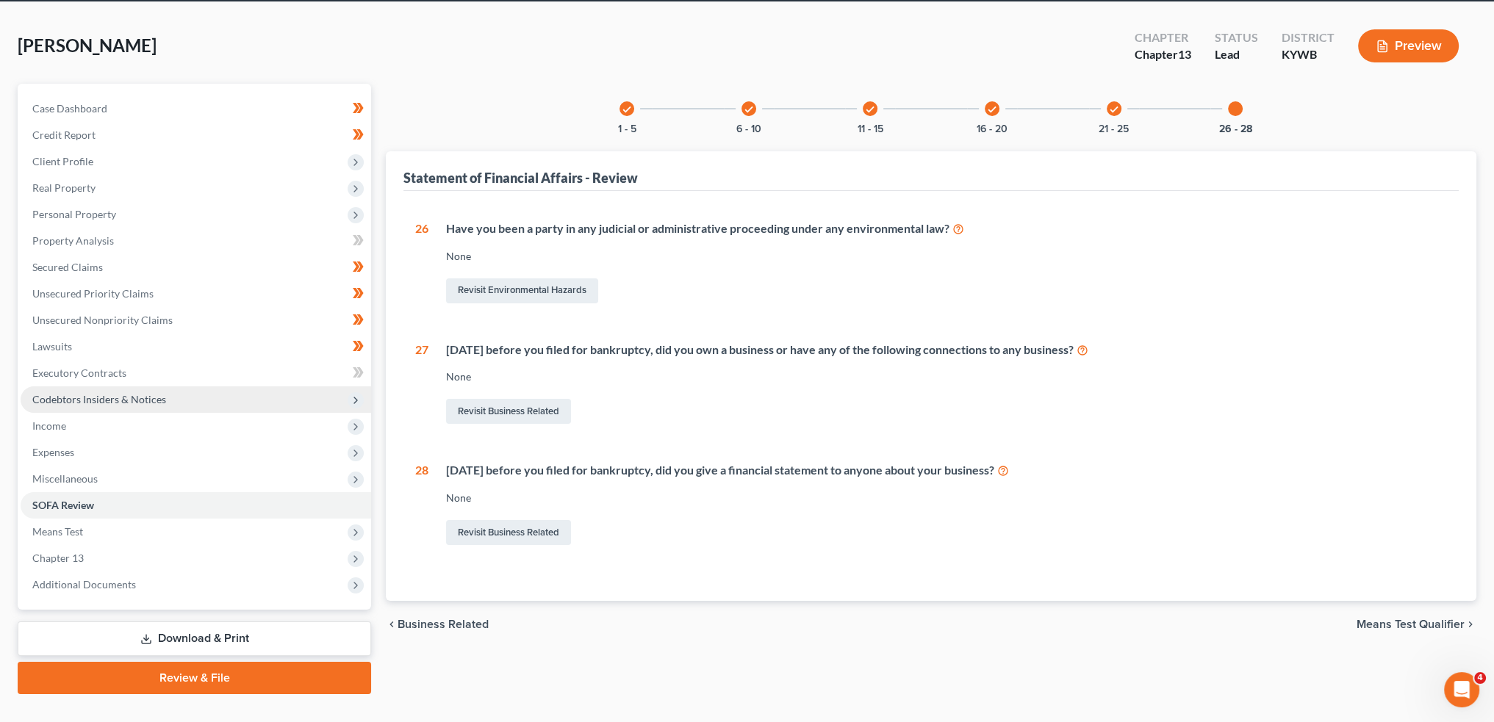
scroll to position [84, 0]
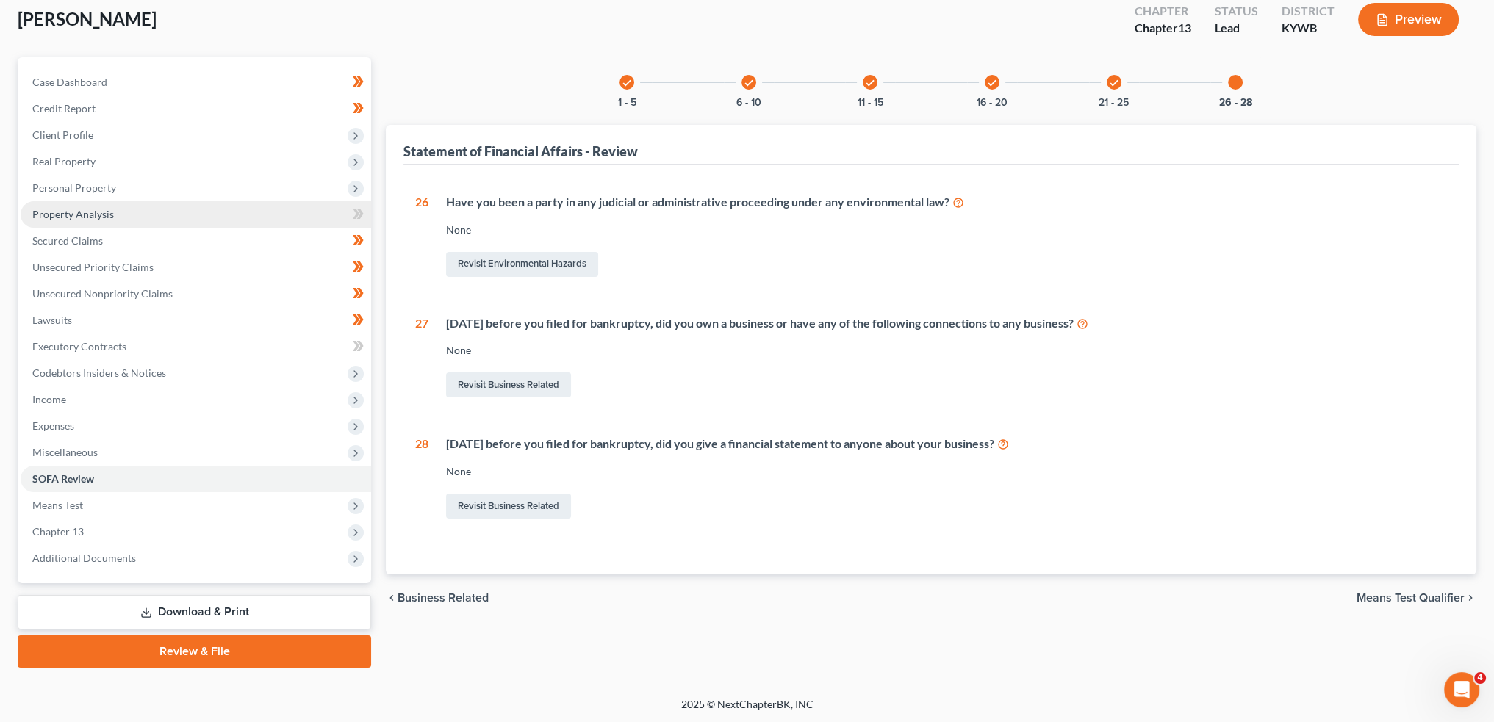
click at [82, 214] on span "Property Analysis" at bounding box center [73, 214] width 82 height 12
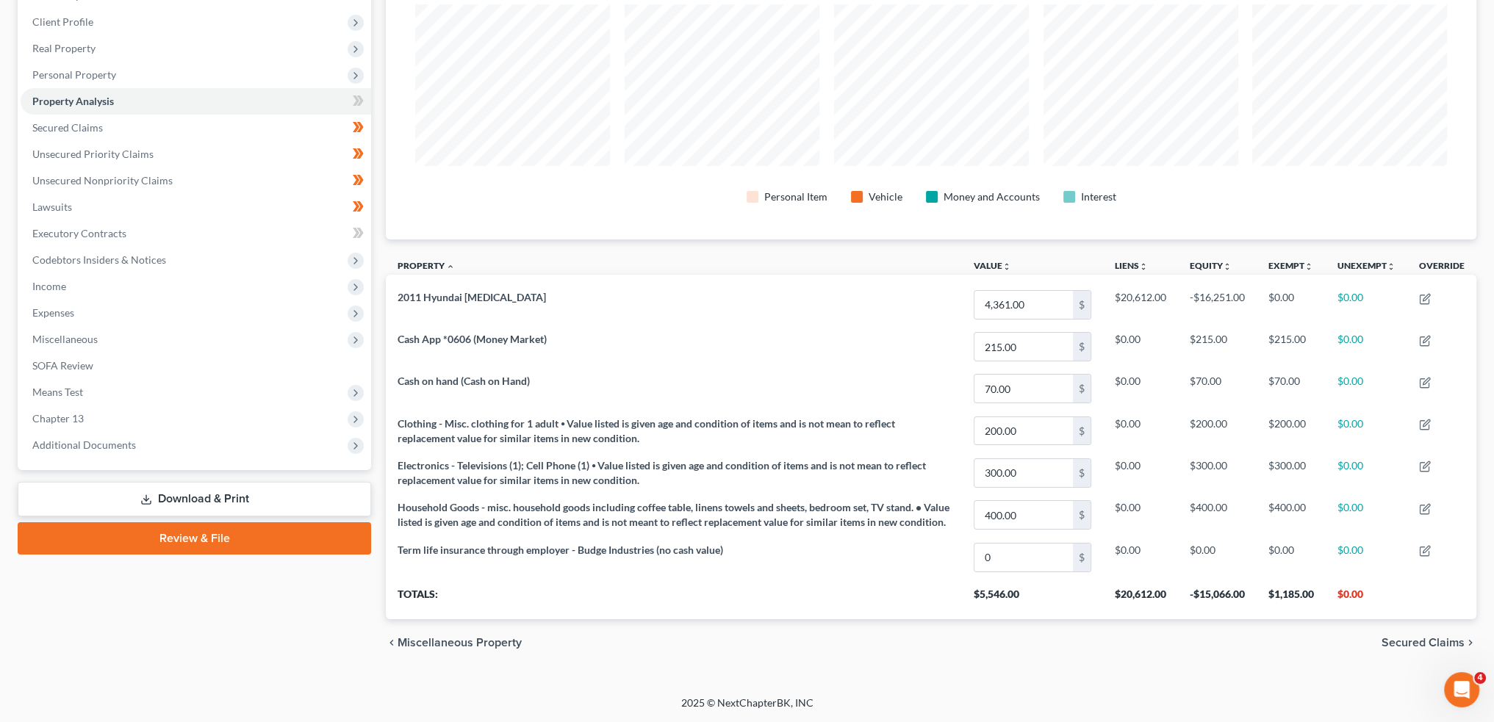
click at [132, 528] on link "Review & File" at bounding box center [194, 538] width 353 height 32
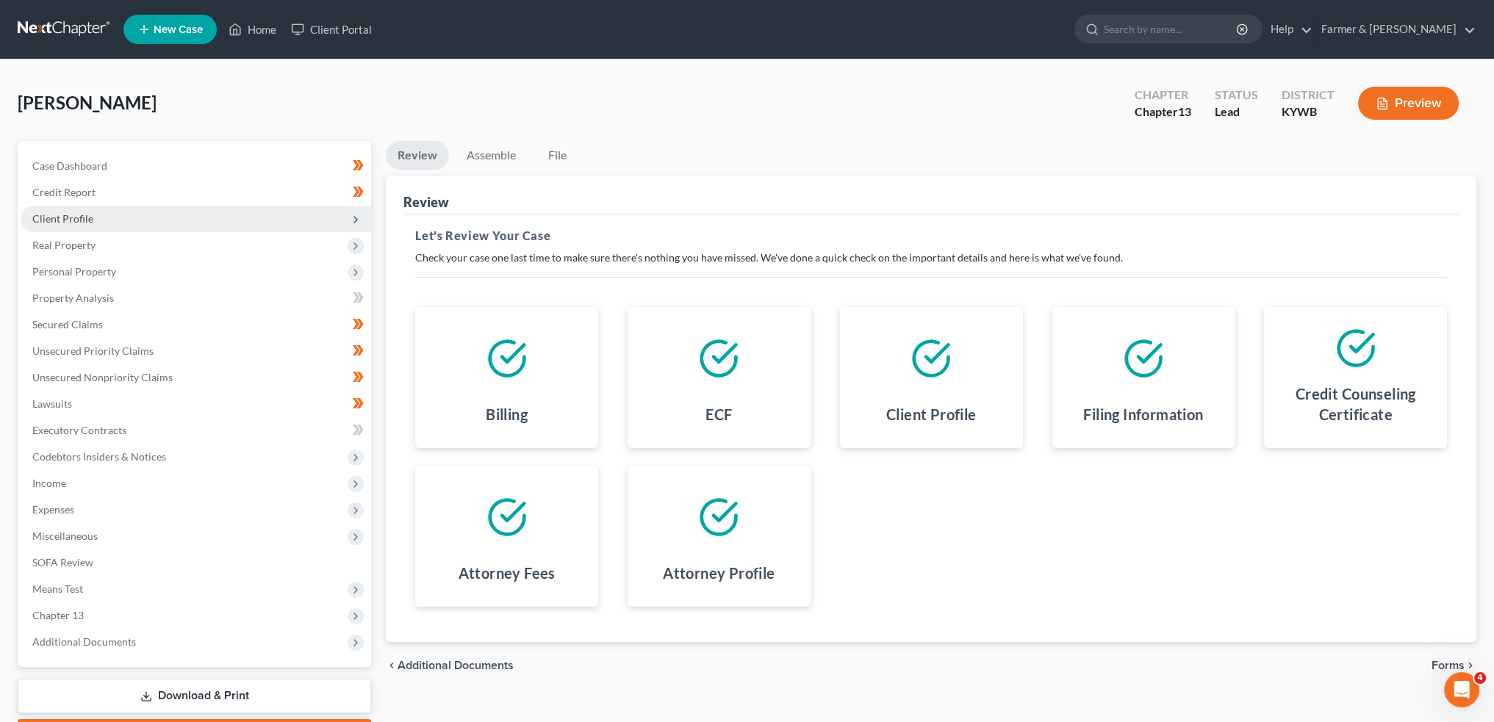
click at [105, 211] on span "Client Profile" at bounding box center [196, 219] width 350 height 26
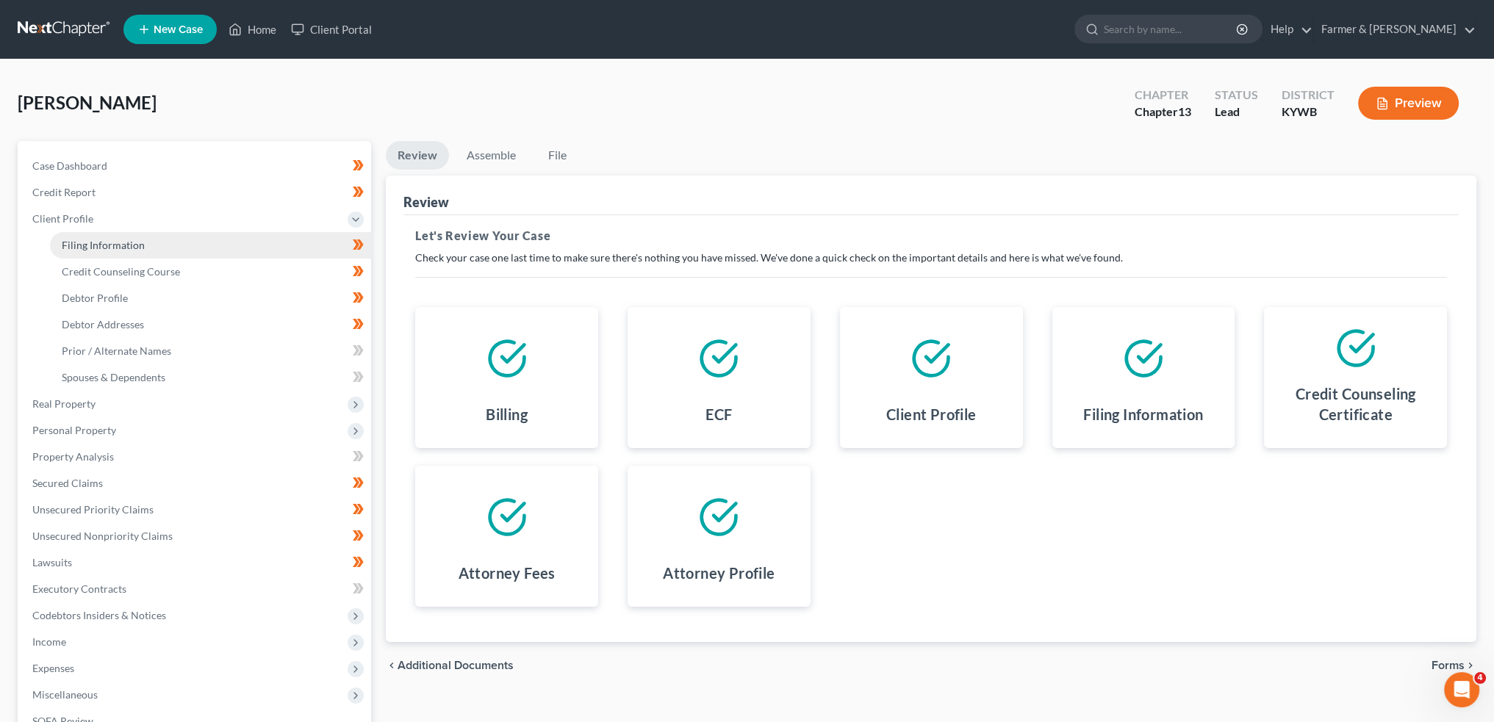
click at [101, 241] on span "Filing Information" at bounding box center [103, 245] width 83 height 12
select select "1"
select select "0"
select select "3"
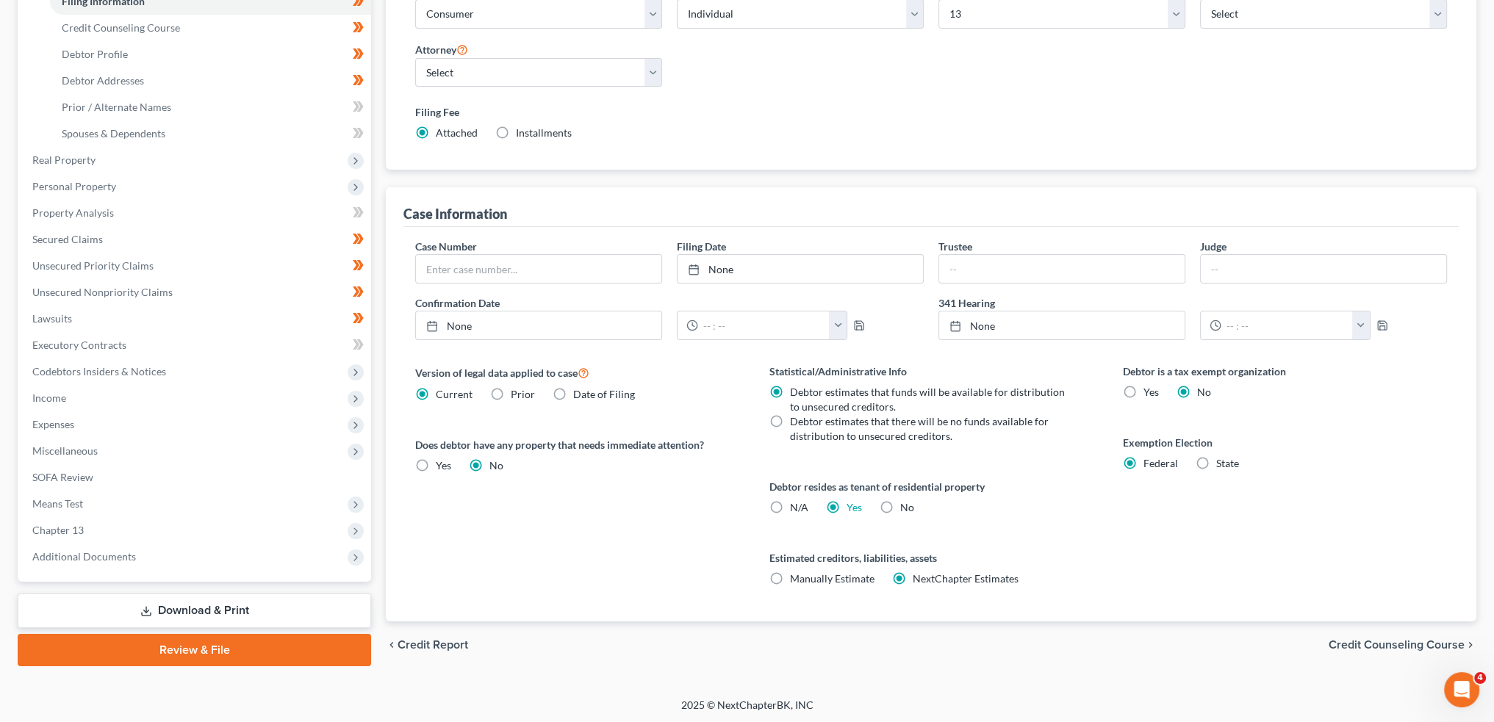
drag, startPoint x: 147, startPoint y: 646, endPoint x: 157, endPoint y: 635, distance: 15.1
click at [147, 645] on link "Review & File" at bounding box center [194, 650] width 353 height 32
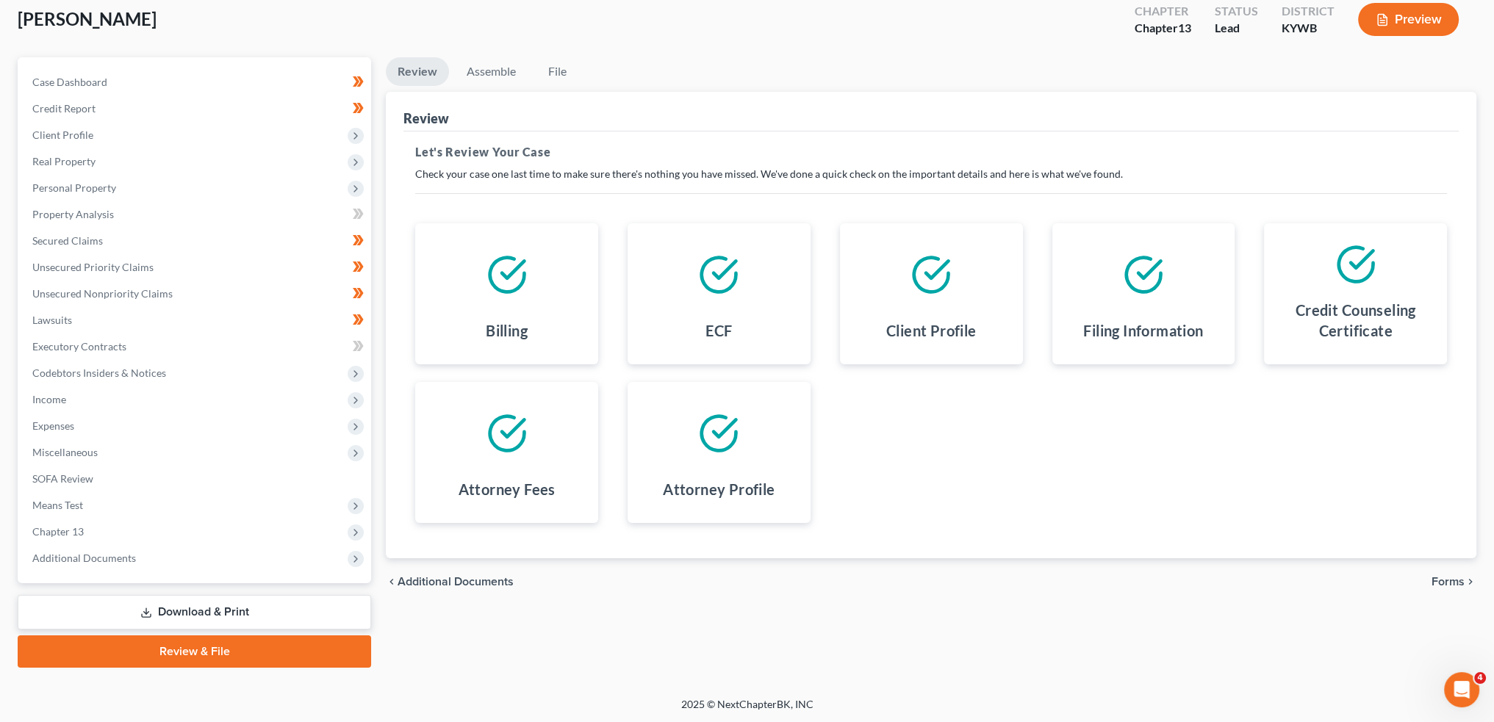
click at [1455, 578] on span "Forms" at bounding box center [1447, 582] width 33 height 12
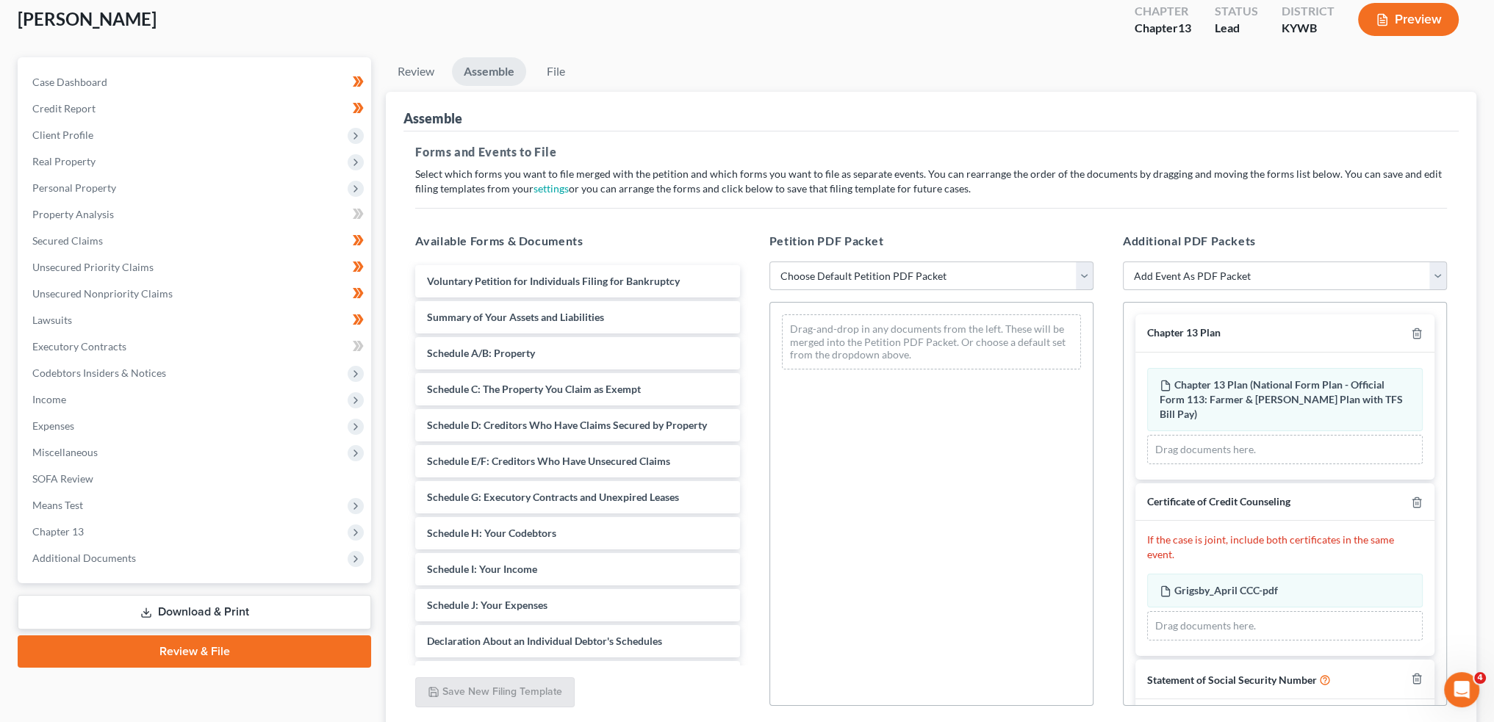
click at [858, 273] on select "Choose Default Petition PDF Packet Emergency Filing (Voluntary Petition and Cre…" at bounding box center [931, 276] width 324 height 29
select select "1"
click at [769, 262] on select "Choose Default Petition PDF Packet Emergency Filing (Voluntary Petition and Cre…" at bounding box center [931, 276] width 324 height 29
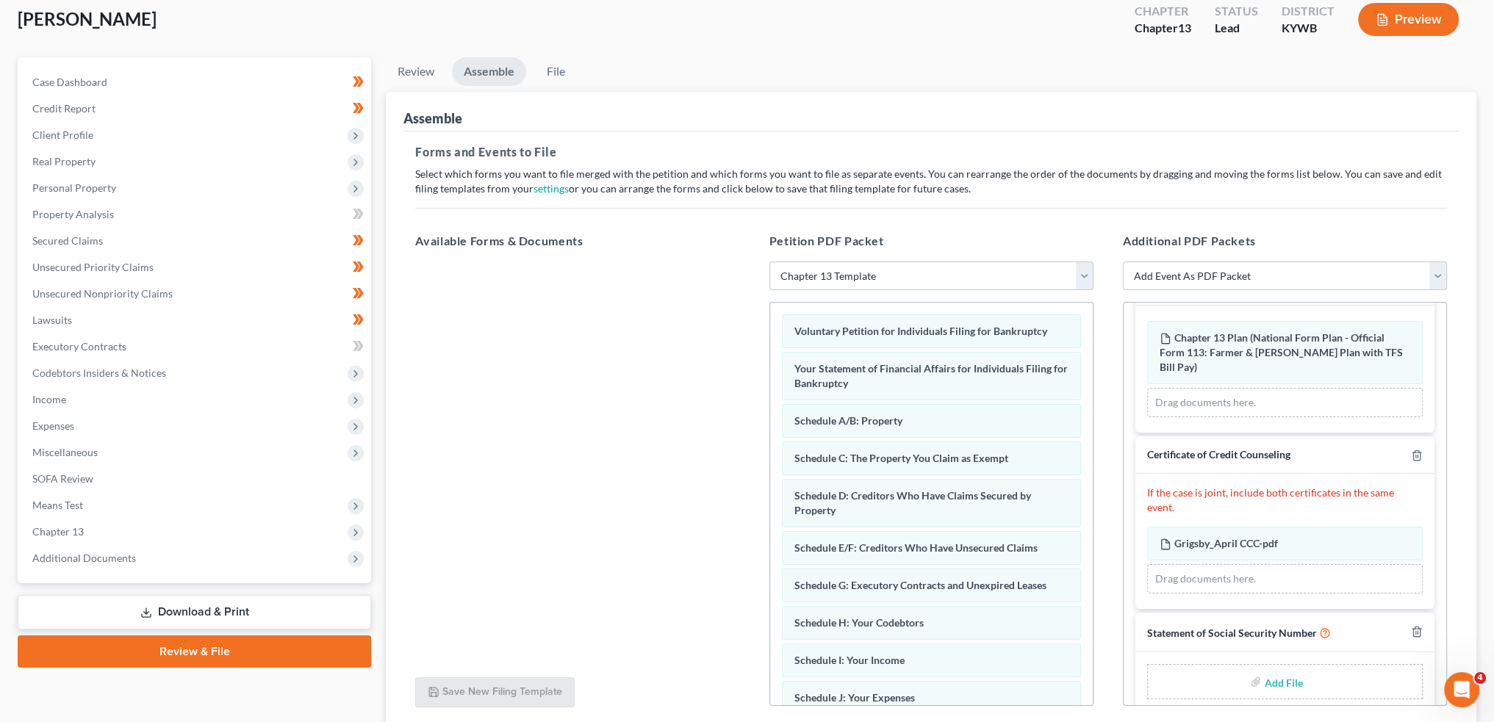
click at [1264, 669] on input "file" at bounding box center [1281, 682] width 35 height 26
type input "C:\fakepath\SSN to Sign.pdf"
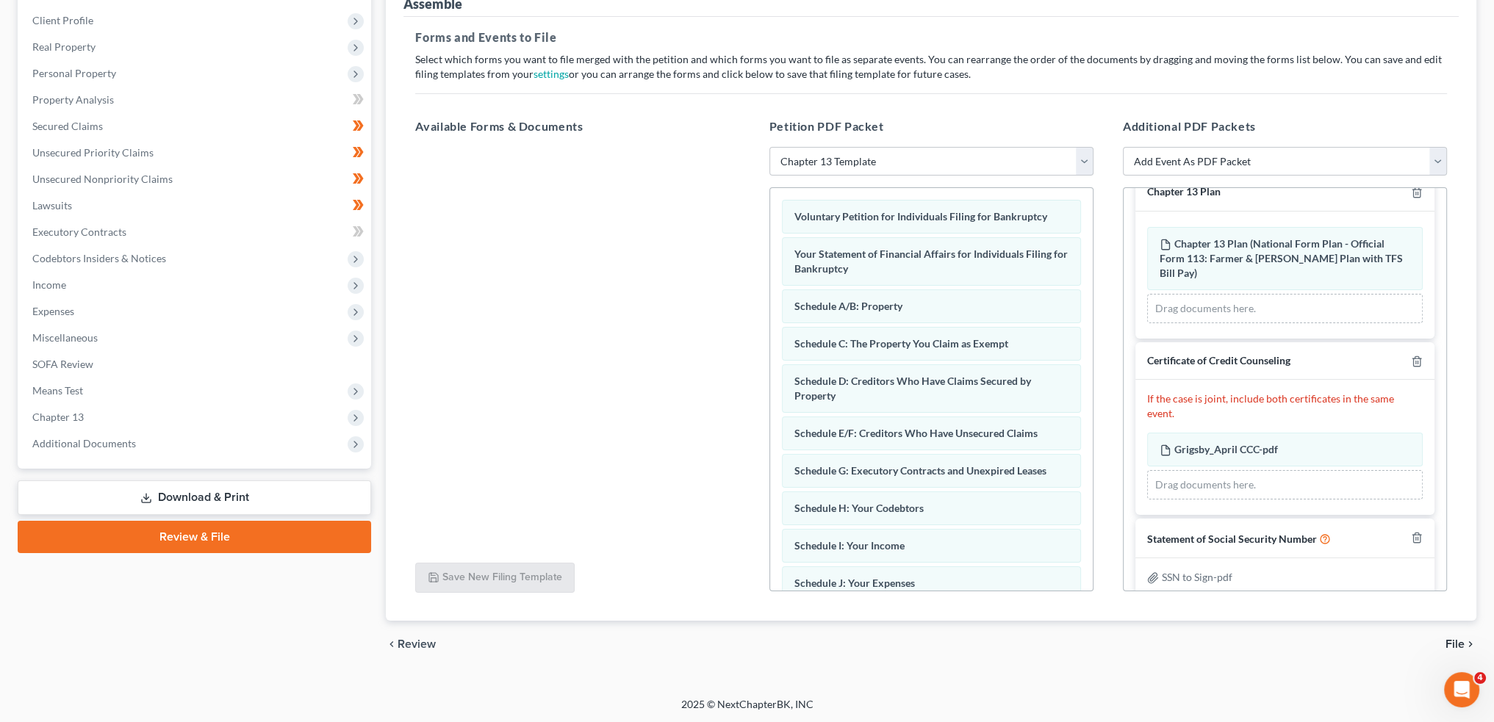
click at [1450, 652] on div "chevron_left Review File chevron_right" at bounding box center [931, 644] width 1090 height 47
click at [1456, 641] on span "File" at bounding box center [1454, 644] width 19 height 12
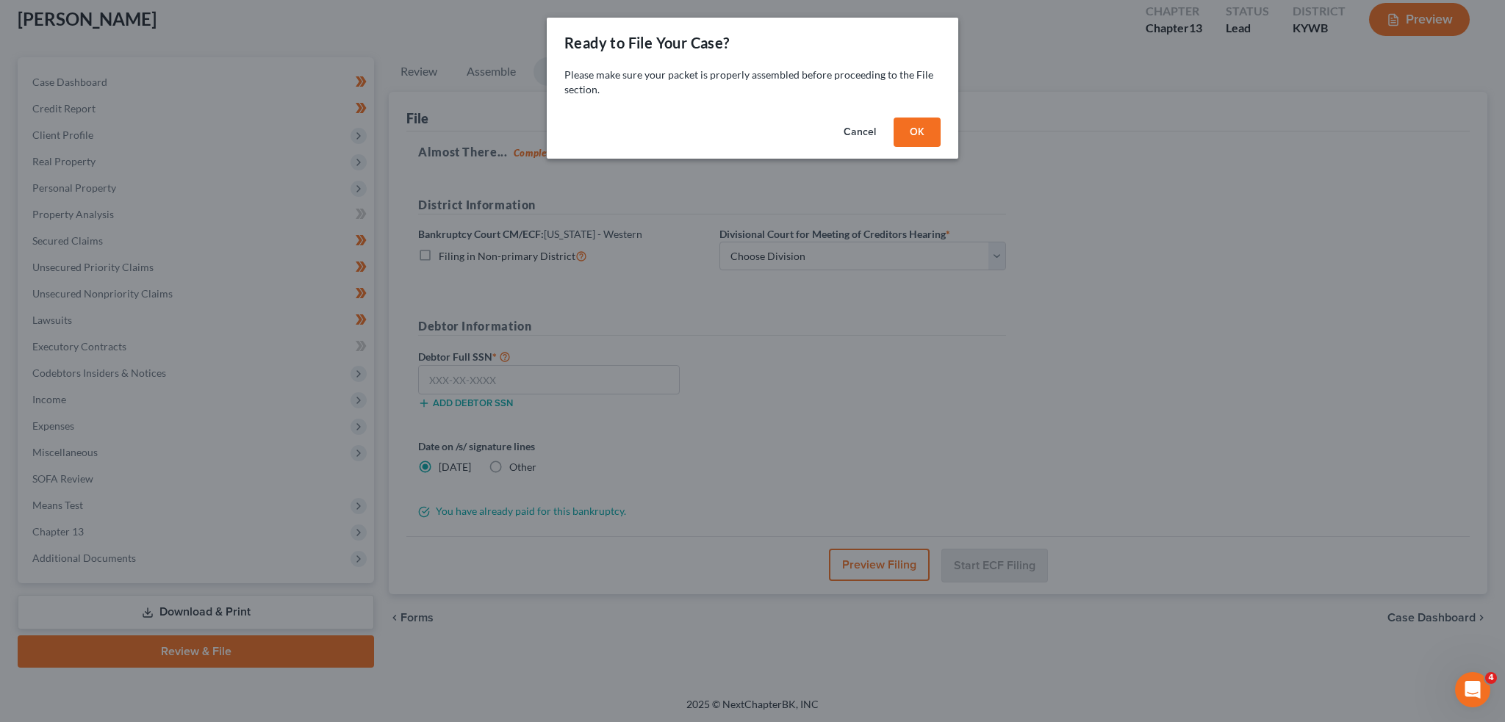
click at [910, 126] on button "OK" at bounding box center [916, 132] width 47 height 29
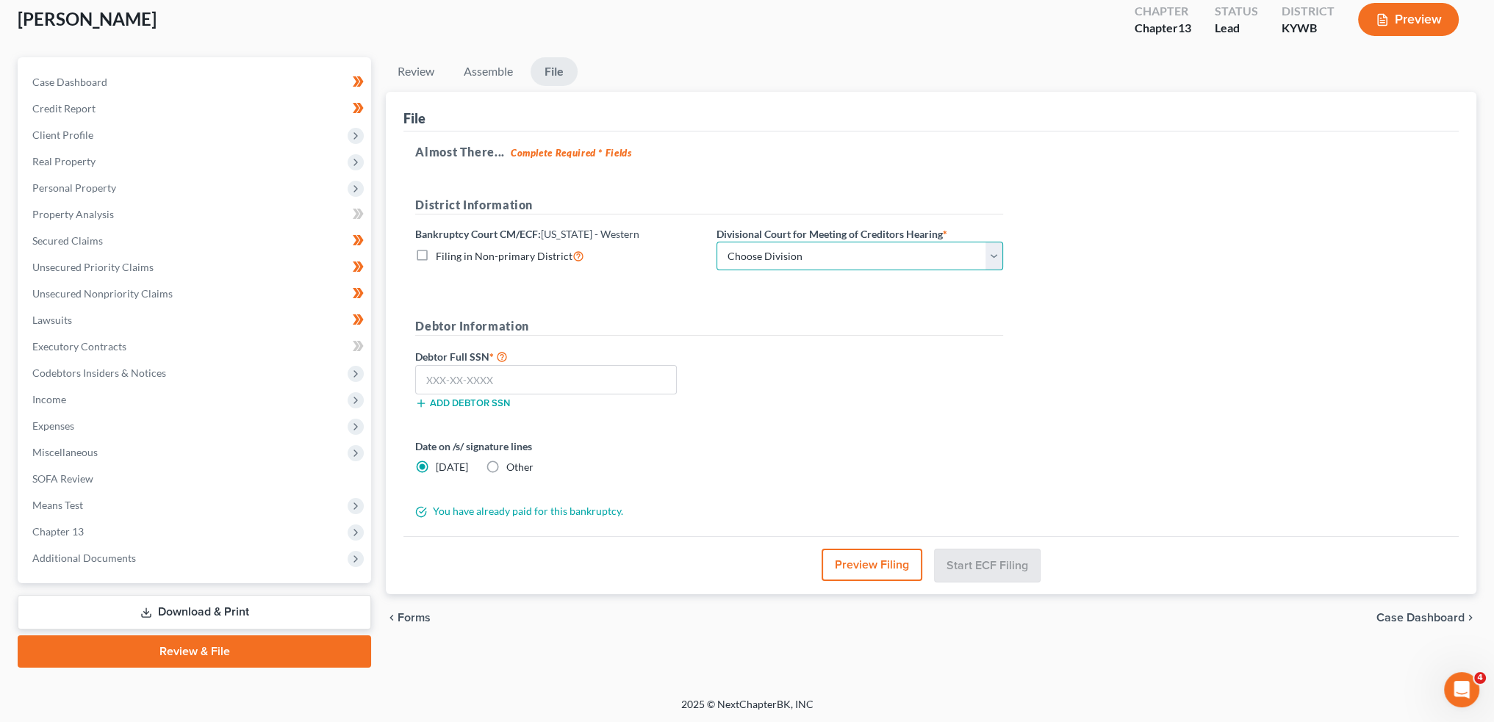
click at [797, 256] on select "Choose Division Bowling Green [GEOGRAPHIC_DATA] [GEOGRAPHIC_DATA] [GEOGRAPHIC_D…" at bounding box center [859, 256] width 287 height 29
select select "2"
click at [716, 242] on select "Choose Division Bowling Green [GEOGRAPHIC_DATA] [GEOGRAPHIC_DATA] [GEOGRAPHIC_D…" at bounding box center [859, 256] width 287 height 29
click at [503, 376] on input "text" at bounding box center [546, 379] width 262 height 29
paste input "403-11-2824"
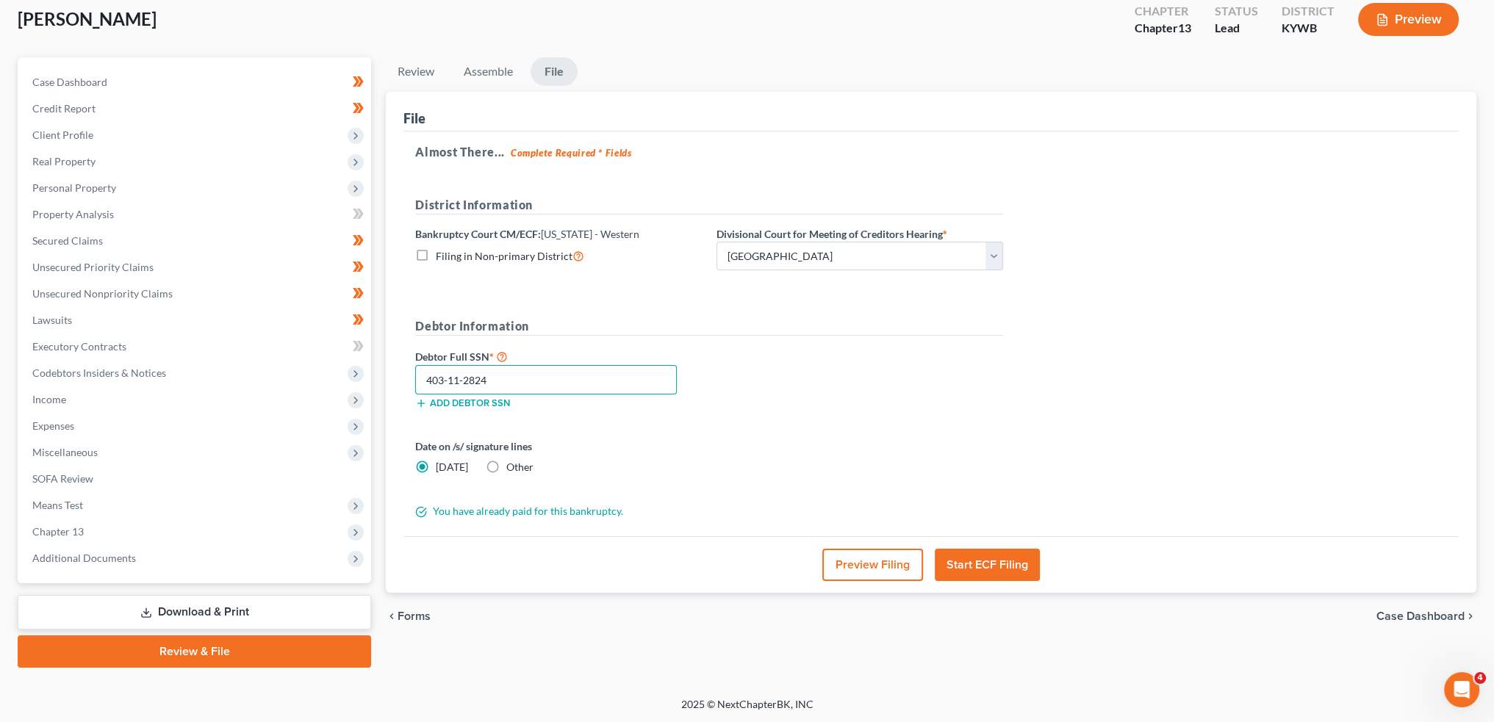
type input "403-11-2824"
click at [1003, 572] on button "Start ECF Filing" at bounding box center [987, 565] width 105 height 32
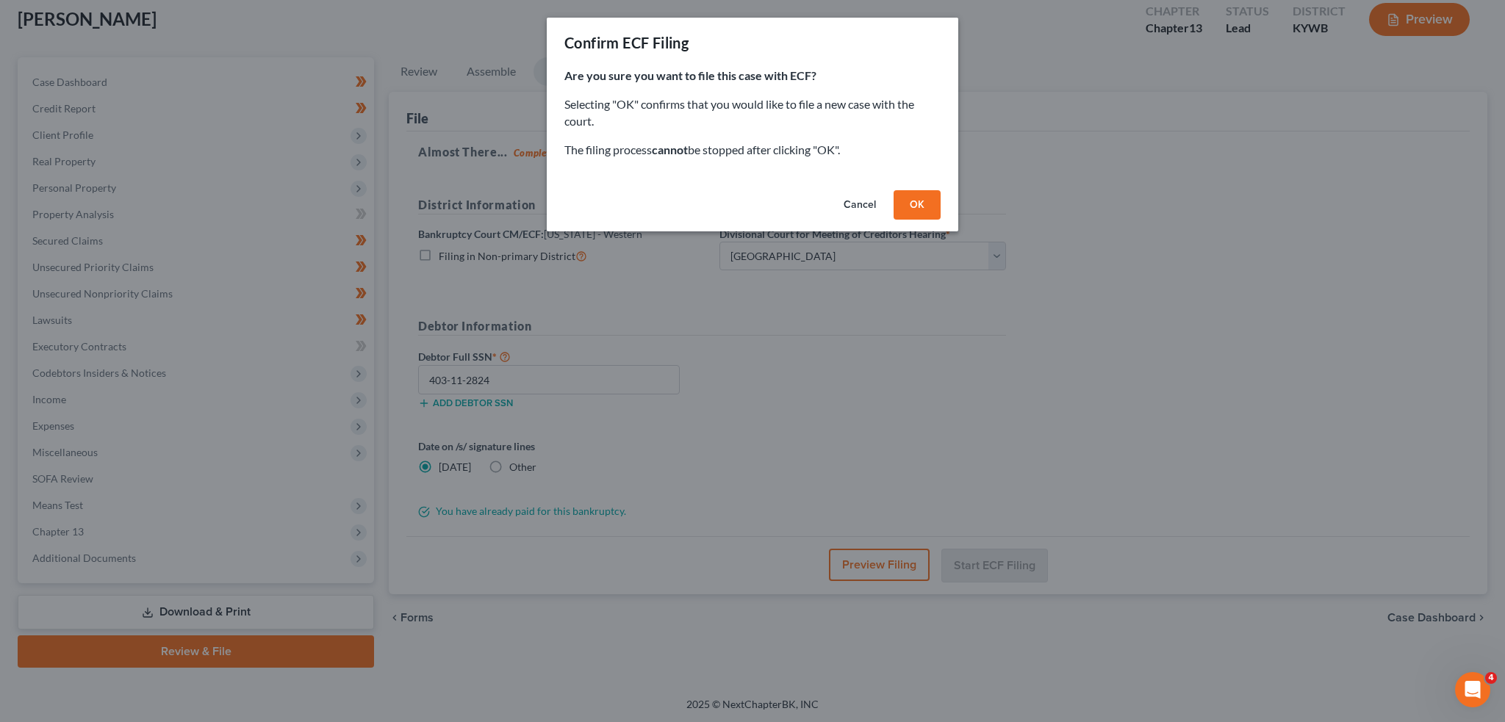
click at [912, 195] on button "OK" at bounding box center [916, 204] width 47 height 29
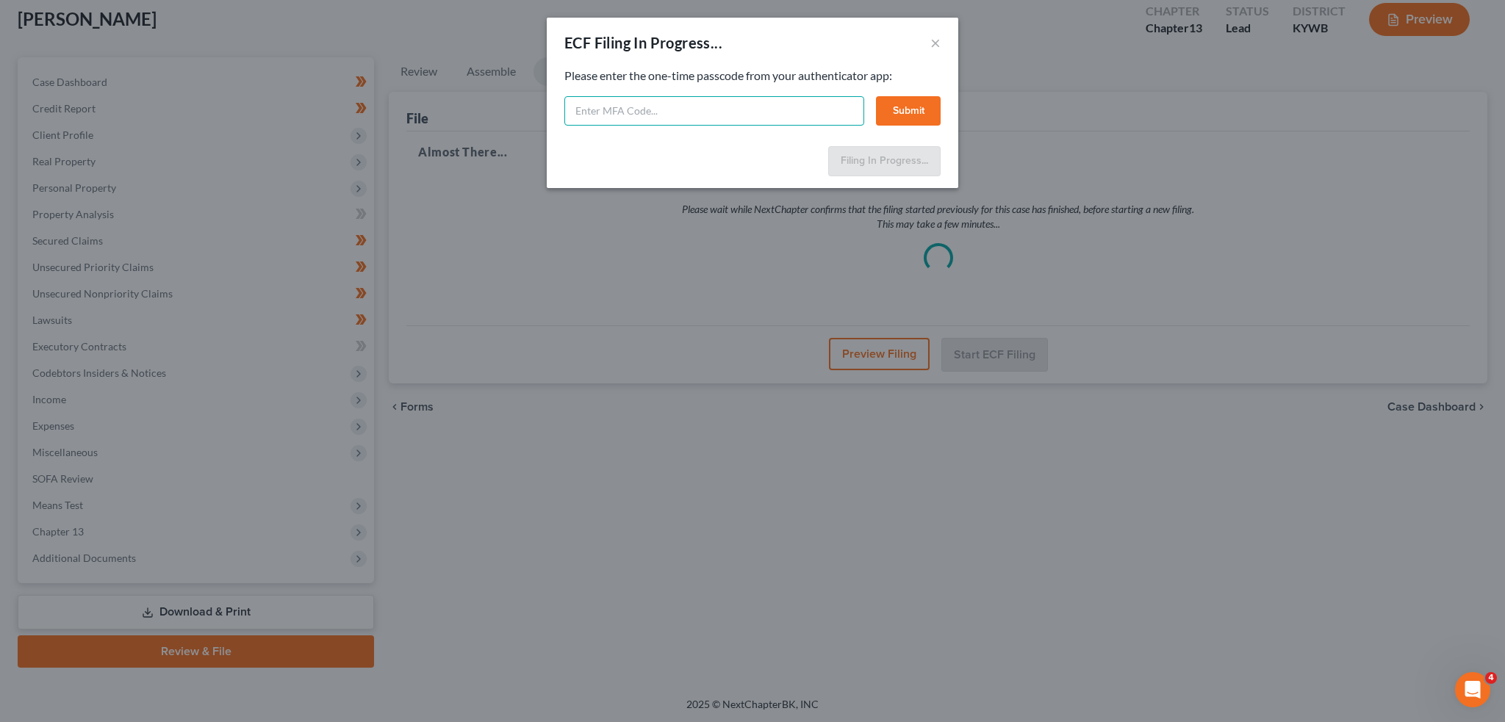
click at [677, 109] on input "text" at bounding box center [714, 110] width 300 height 29
type input "709446"
click at [893, 111] on button "Submit" at bounding box center [908, 110] width 65 height 29
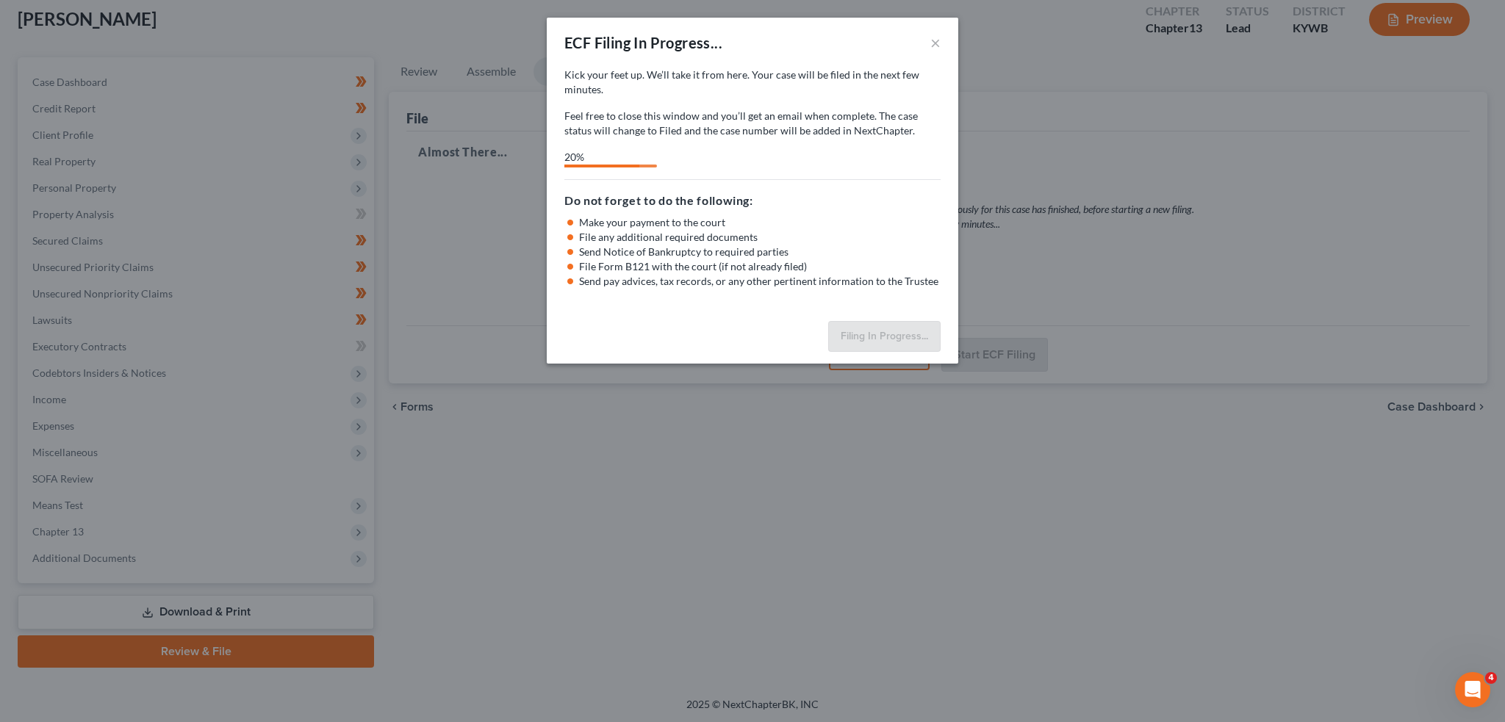
select select "2"
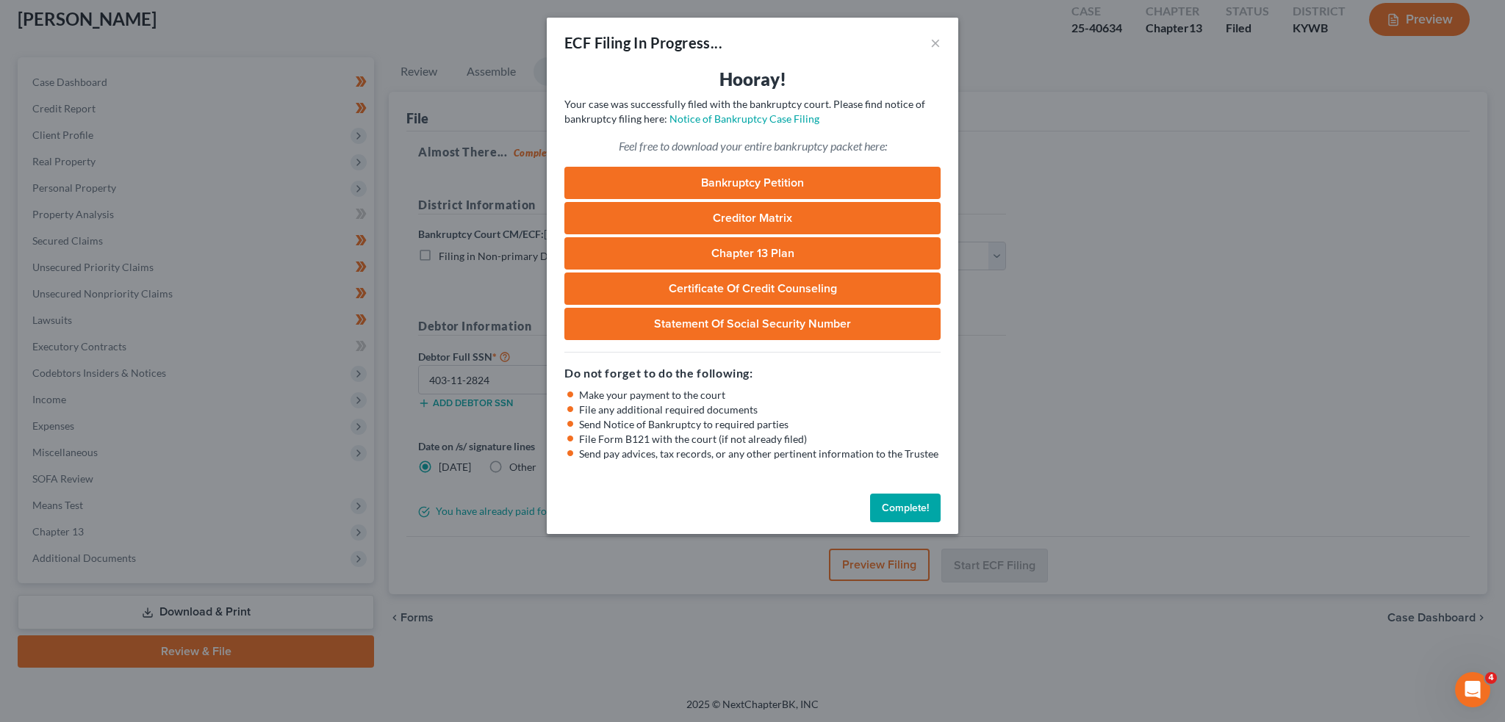
click at [906, 511] on button "Complete!" at bounding box center [905, 508] width 71 height 29
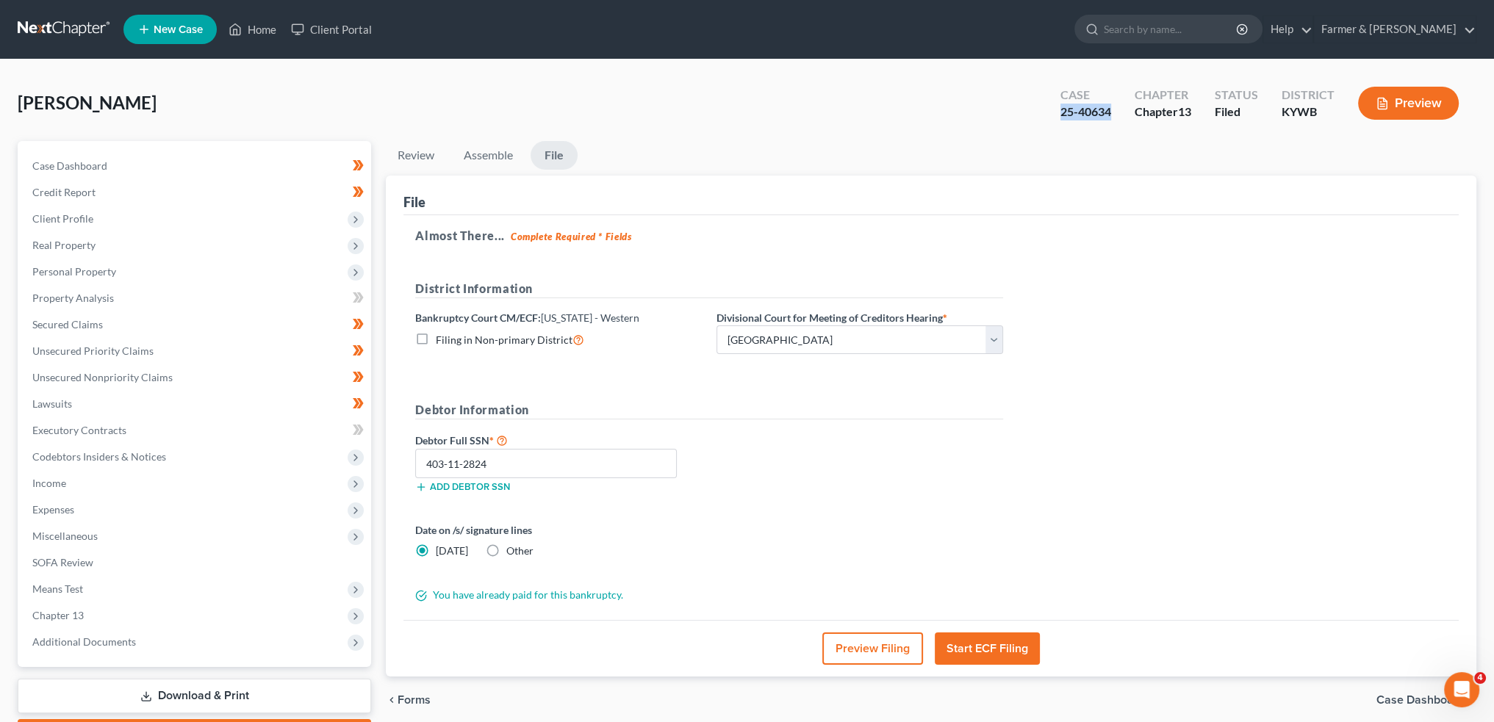
drag, startPoint x: 1117, startPoint y: 116, endPoint x: 1058, endPoint y: 114, distance: 58.8
click at [1058, 114] on div "Case 25-40634" at bounding box center [1085, 104] width 74 height 43
copy div "25-40634"
click at [245, 29] on link "Home" at bounding box center [252, 29] width 62 height 26
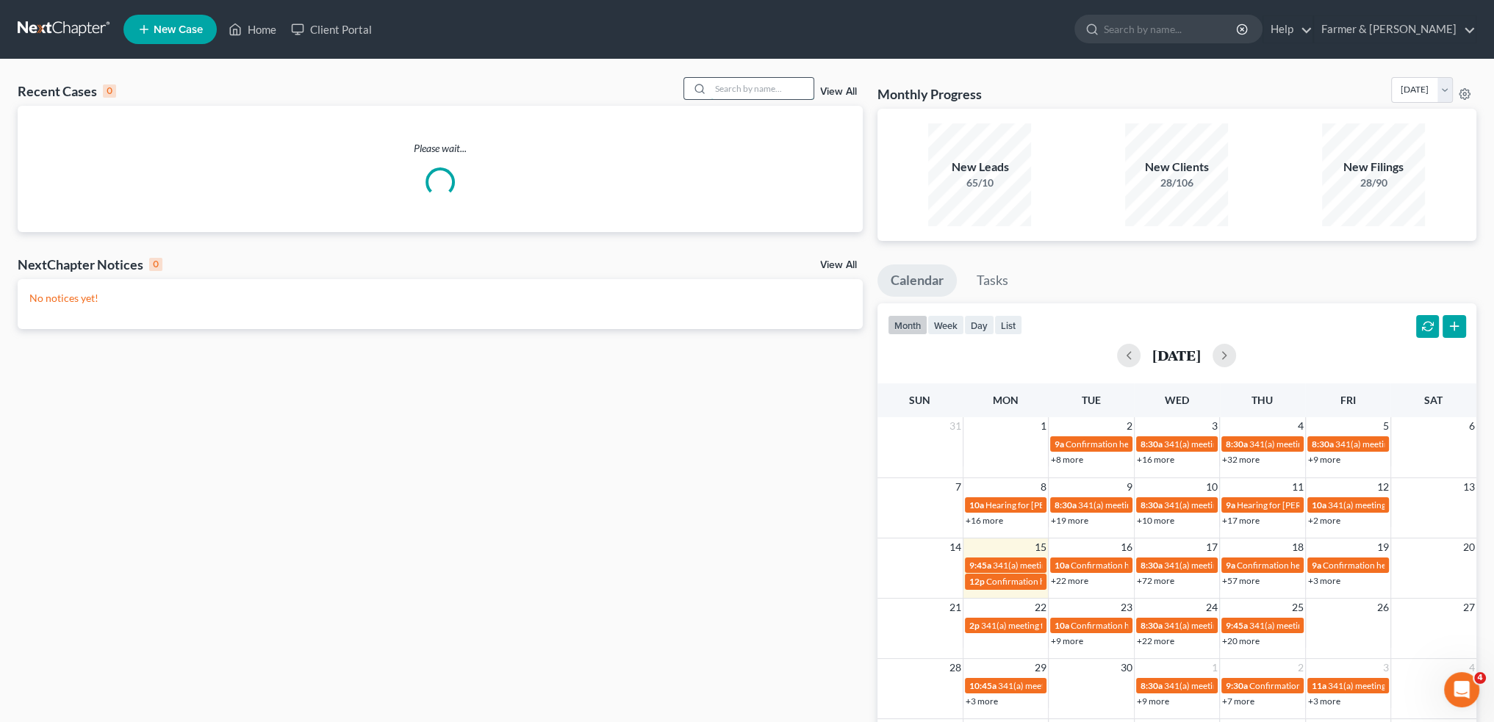
click at [752, 93] on input "search" at bounding box center [761, 88] width 103 height 21
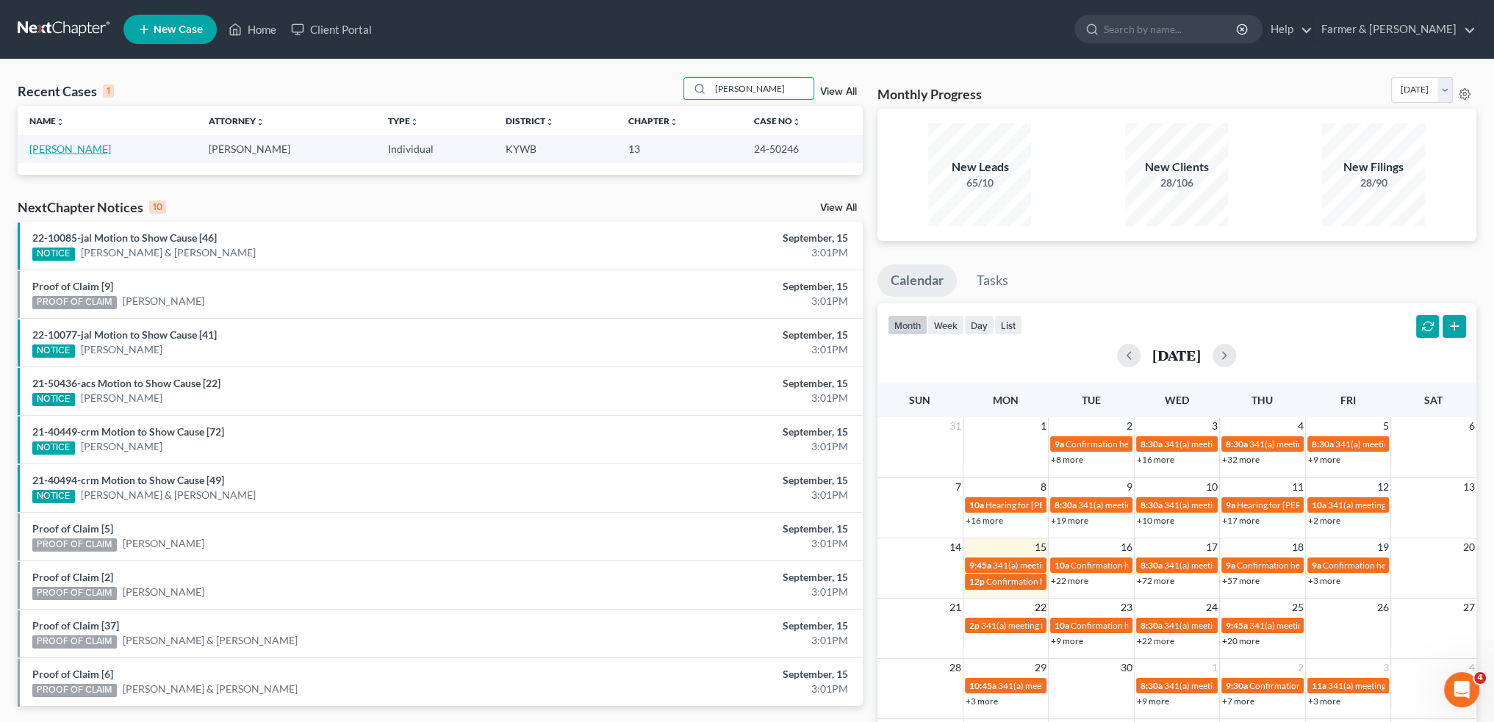
type input "[PERSON_NAME]"
click at [87, 152] on link "[PERSON_NAME]" at bounding box center [70, 149] width 82 height 12
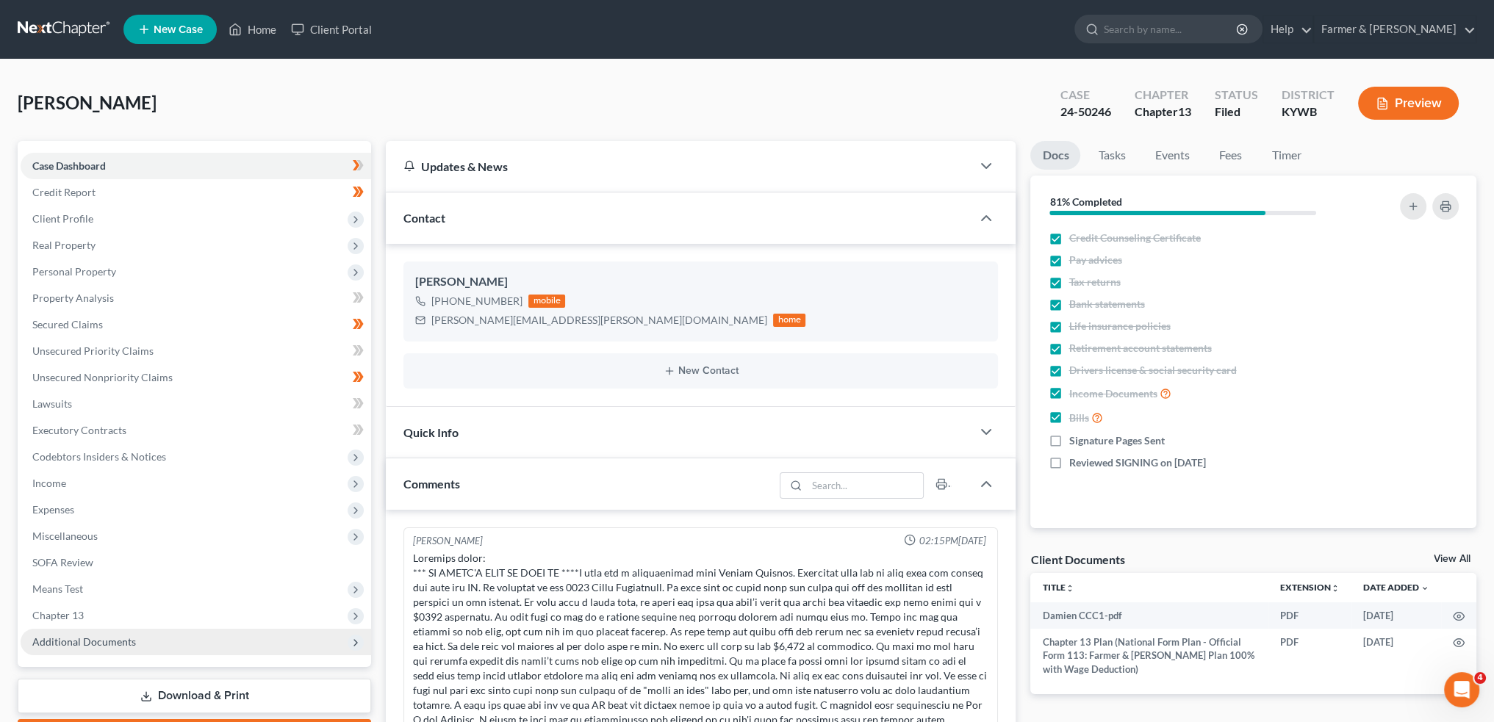
scroll to position [115, 0]
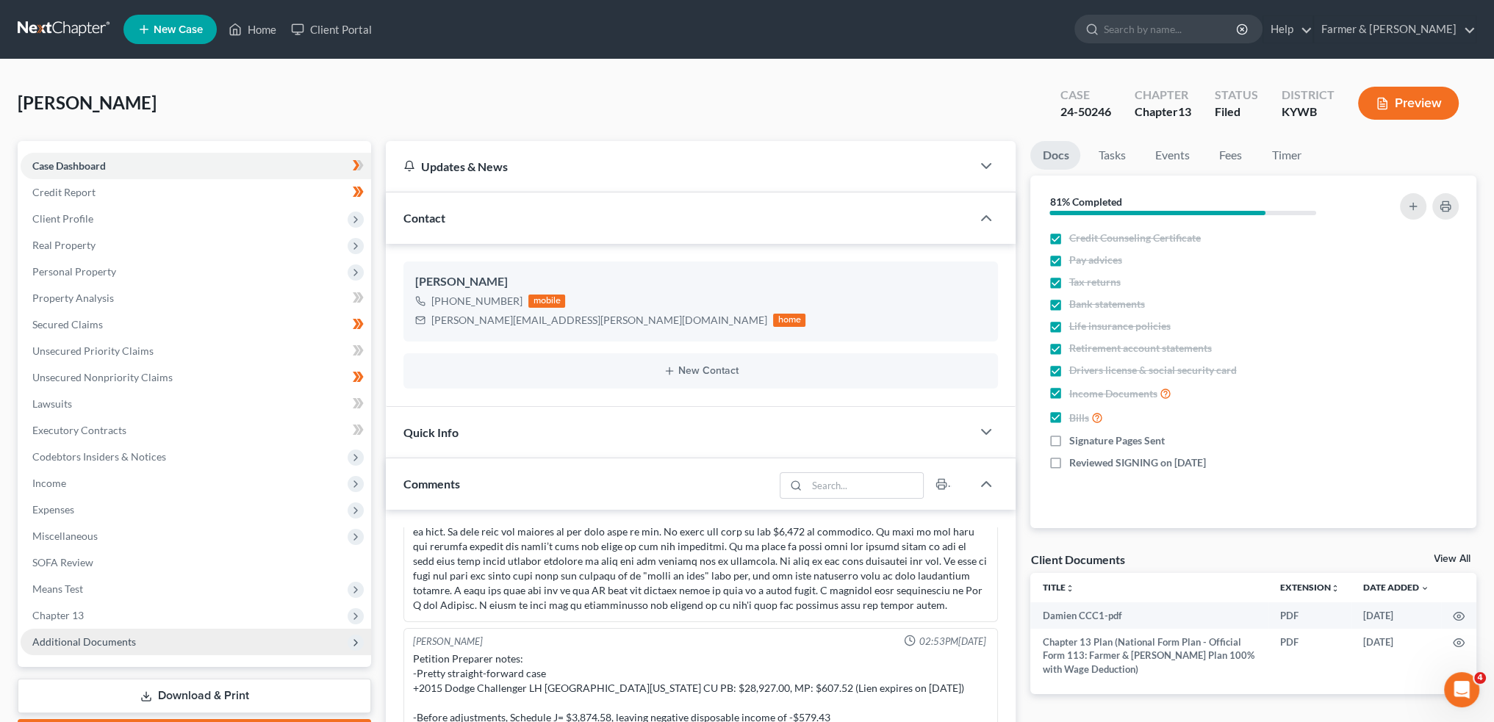
click at [112, 637] on span "Additional Documents" at bounding box center [84, 642] width 104 height 12
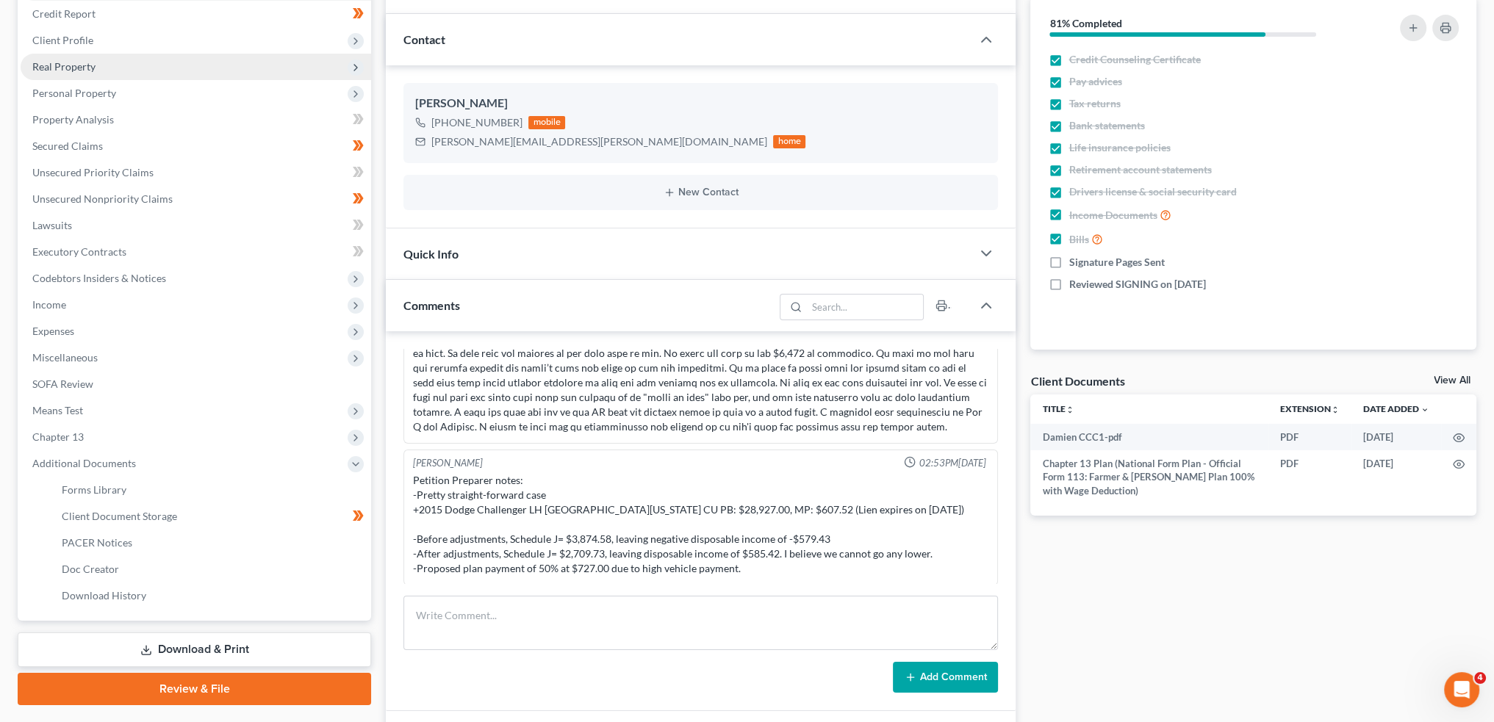
scroll to position [245, 0]
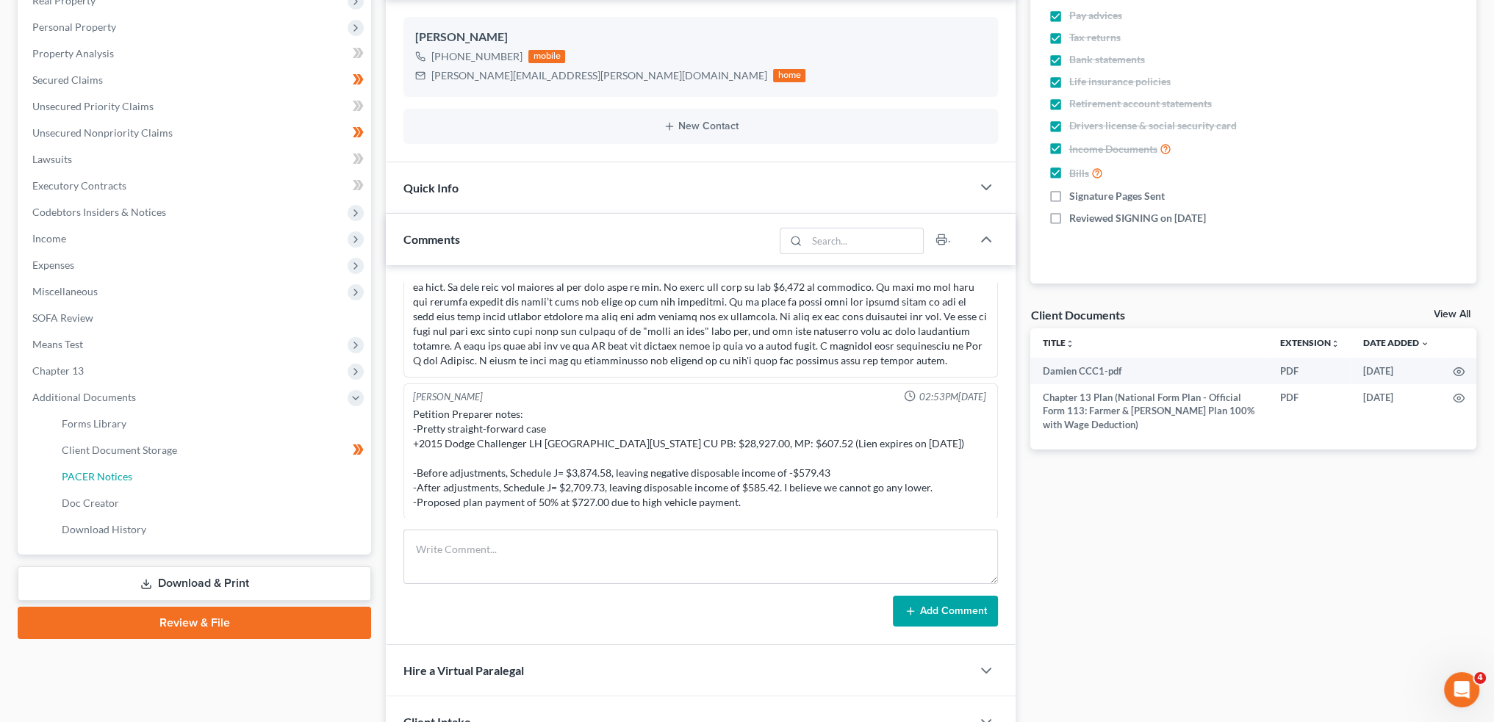
click at [160, 476] on link "PACER Notices" at bounding box center [210, 477] width 321 height 26
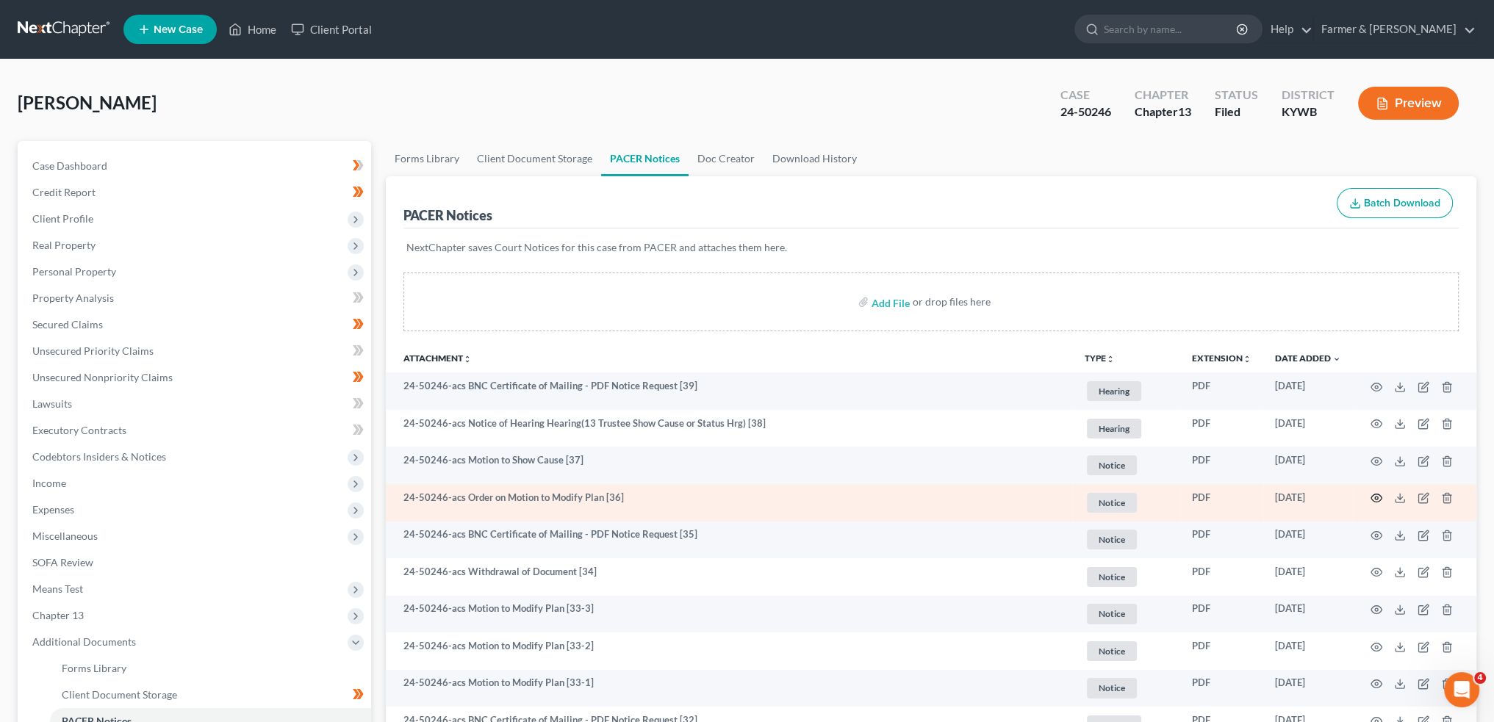
click at [1378, 494] on icon "button" at bounding box center [1376, 498] width 11 height 8
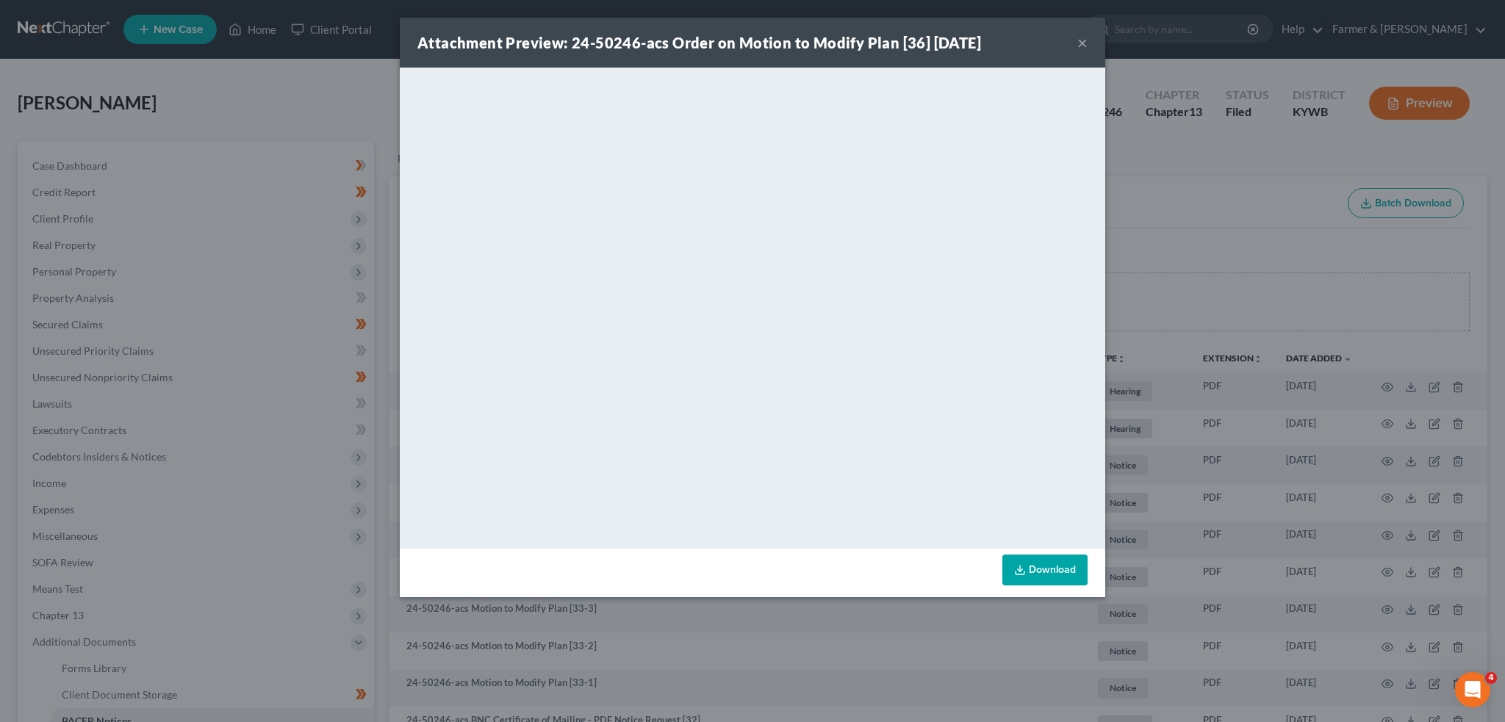
drag, startPoint x: 1084, startPoint y: 43, endPoint x: 0, endPoint y: 346, distance: 1125.9
click at [1084, 43] on button "×" at bounding box center [1082, 43] width 10 height 18
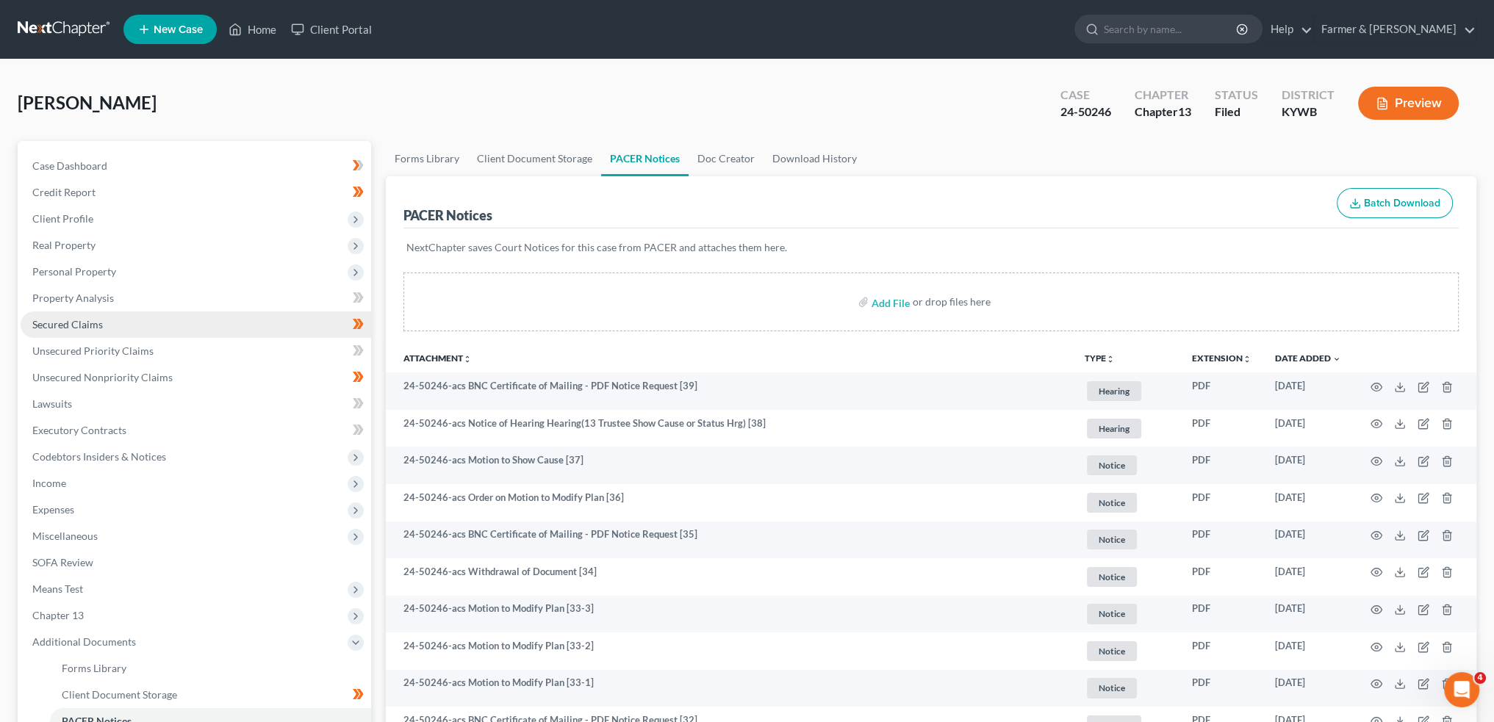
click at [51, 325] on span "Secured Claims" at bounding box center [67, 324] width 71 height 12
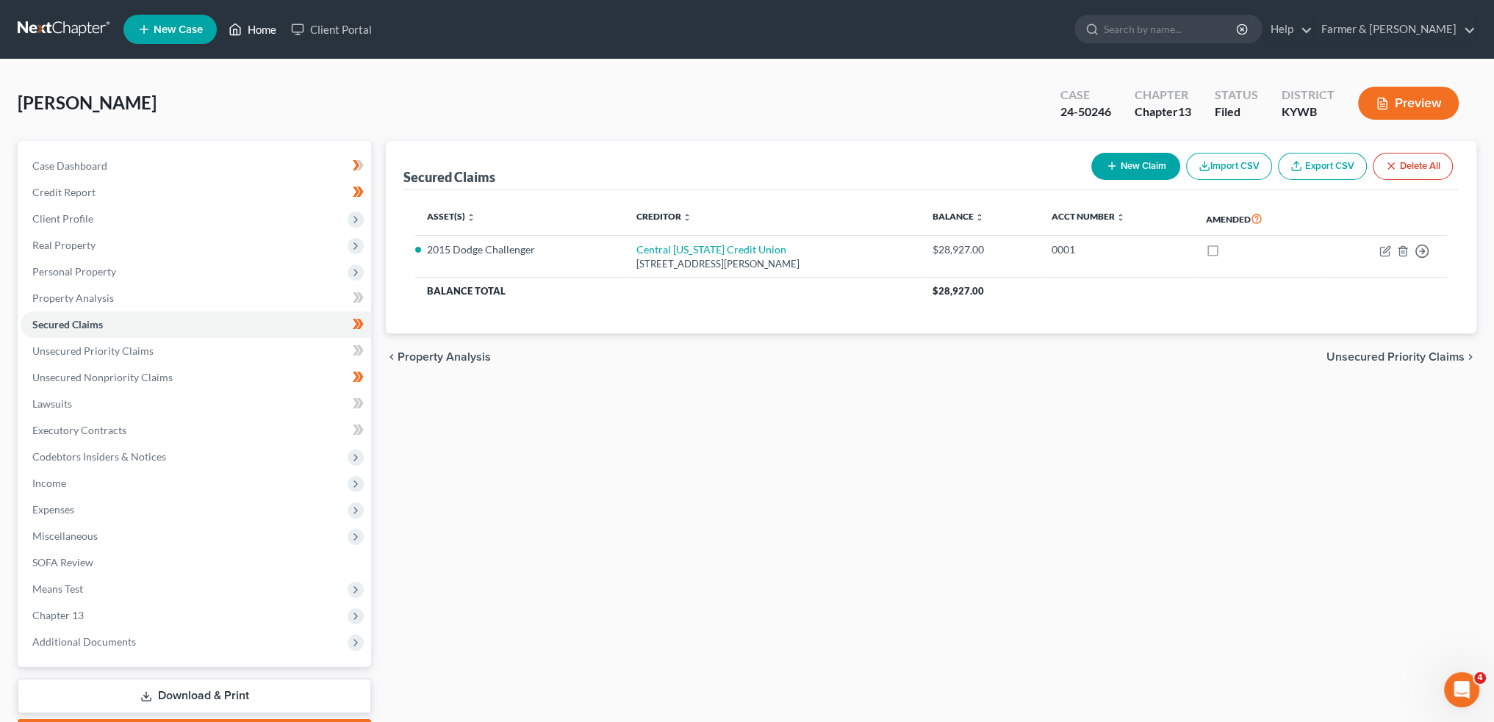
click at [259, 23] on link "Home" at bounding box center [252, 29] width 62 height 26
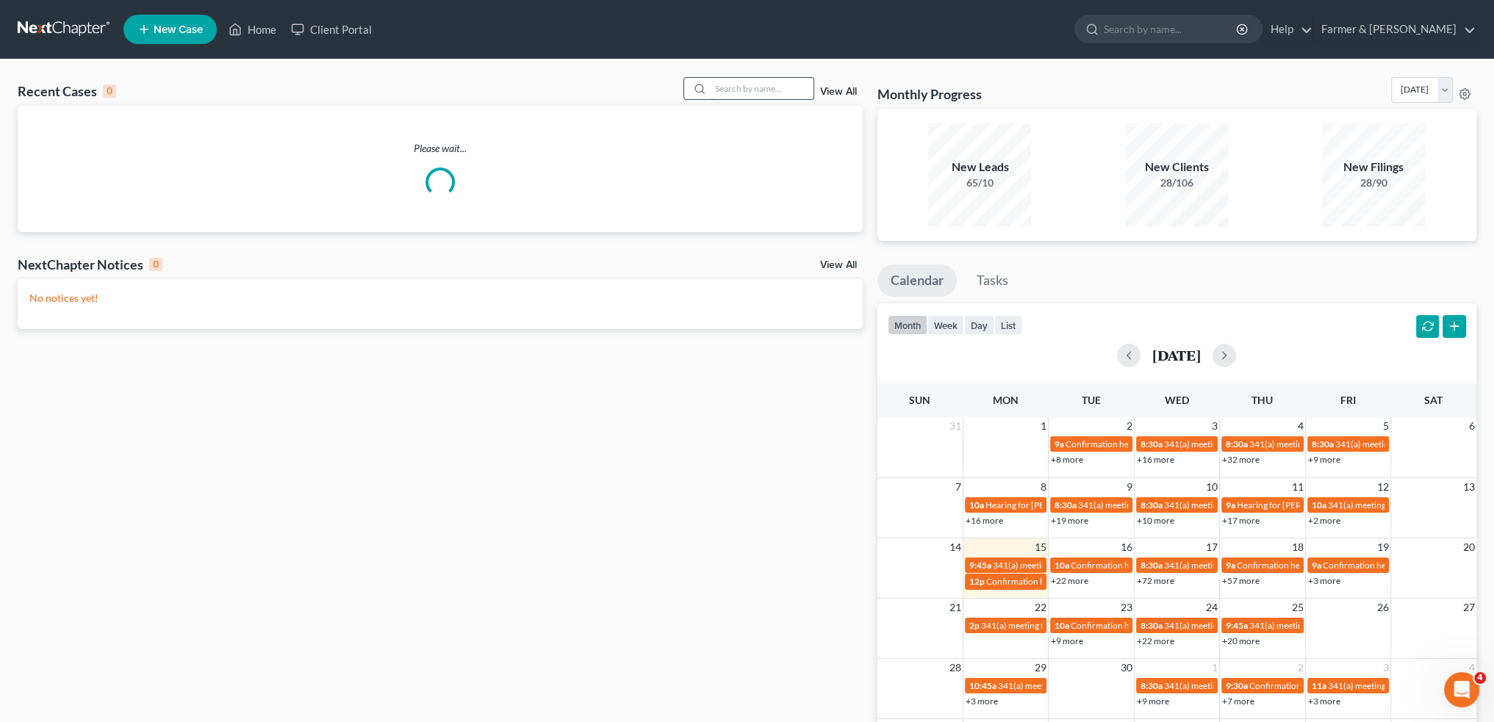
click at [771, 93] on input "search" at bounding box center [761, 88] width 103 height 21
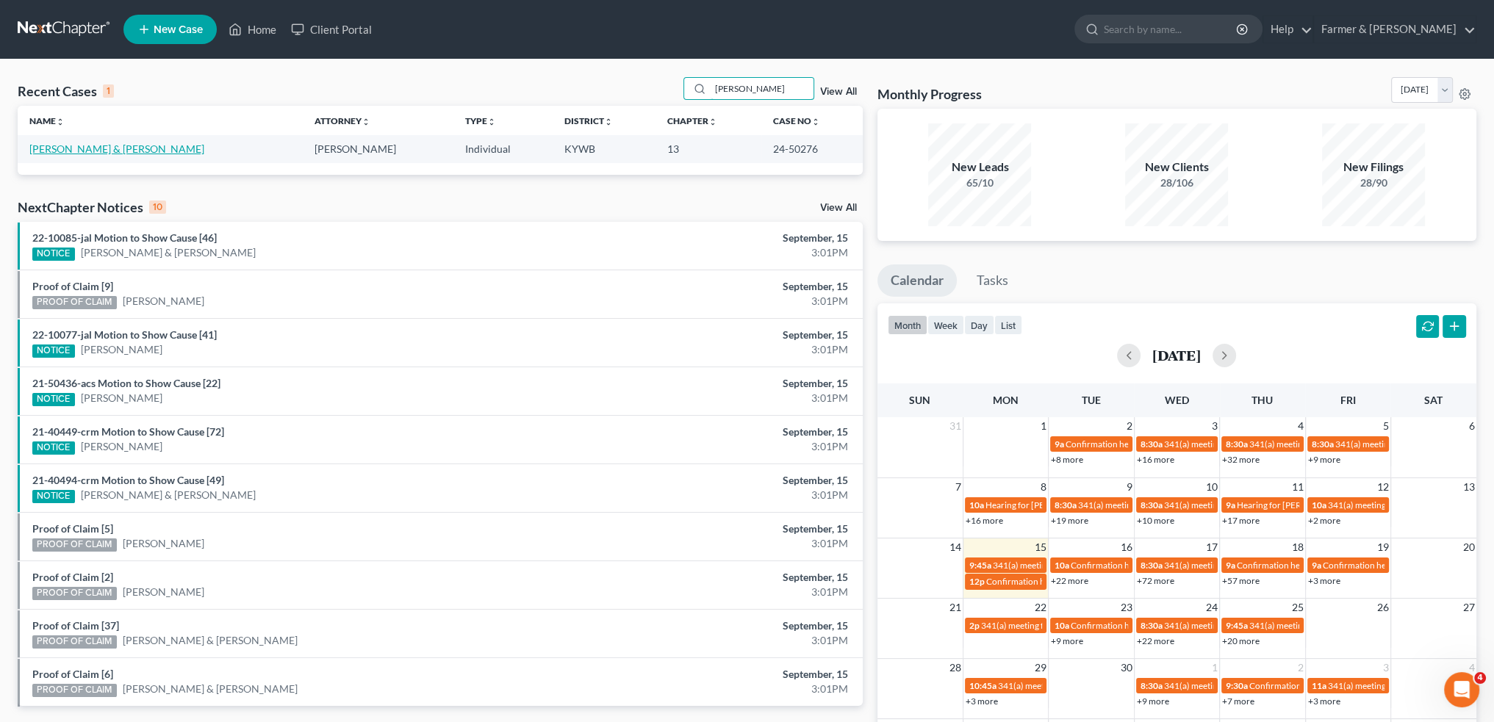
type input "[PERSON_NAME]"
click at [106, 154] on link "[PERSON_NAME] & [PERSON_NAME]" at bounding box center [116, 149] width 175 height 12
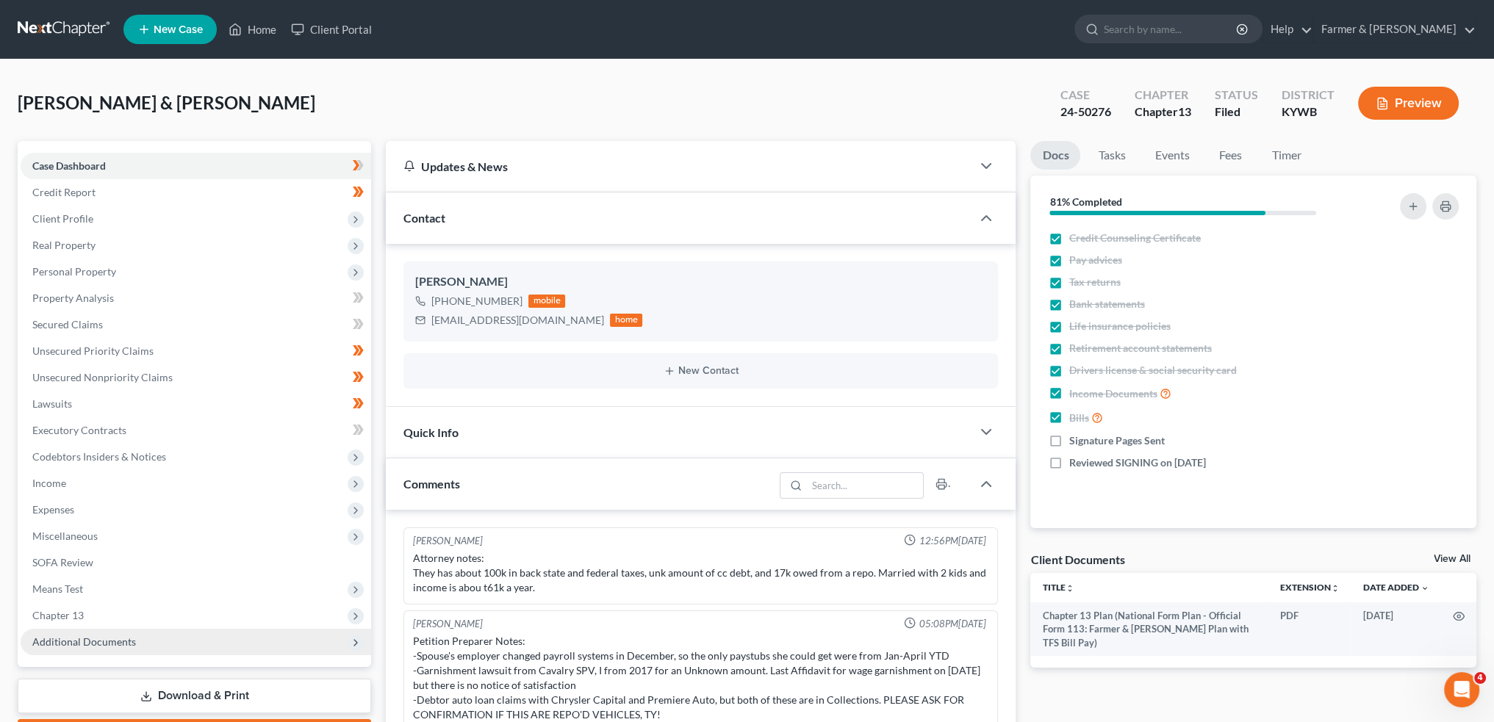
scroll to position [153, 0]
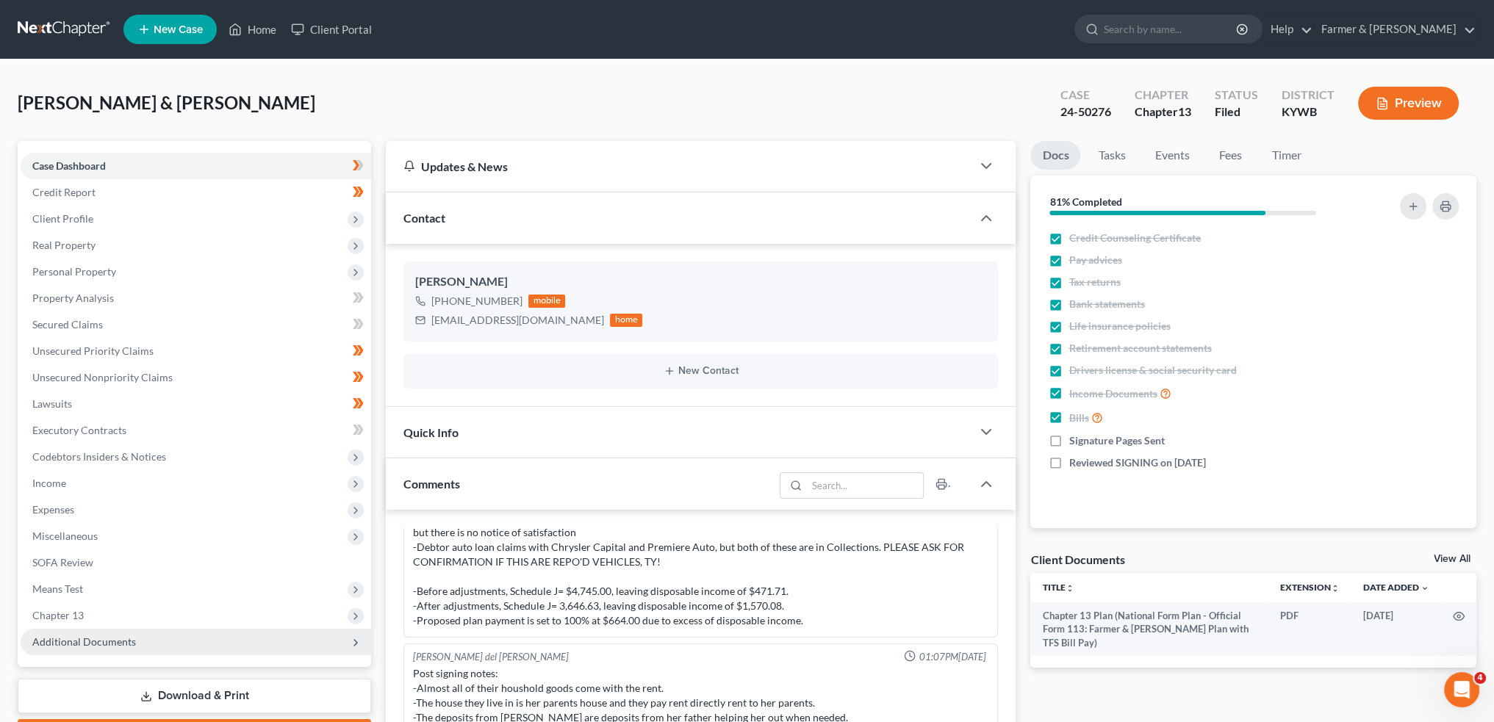
click at [105, 654] on span "Additional Documents" at bounding box center [196, 642] width 350 height 26
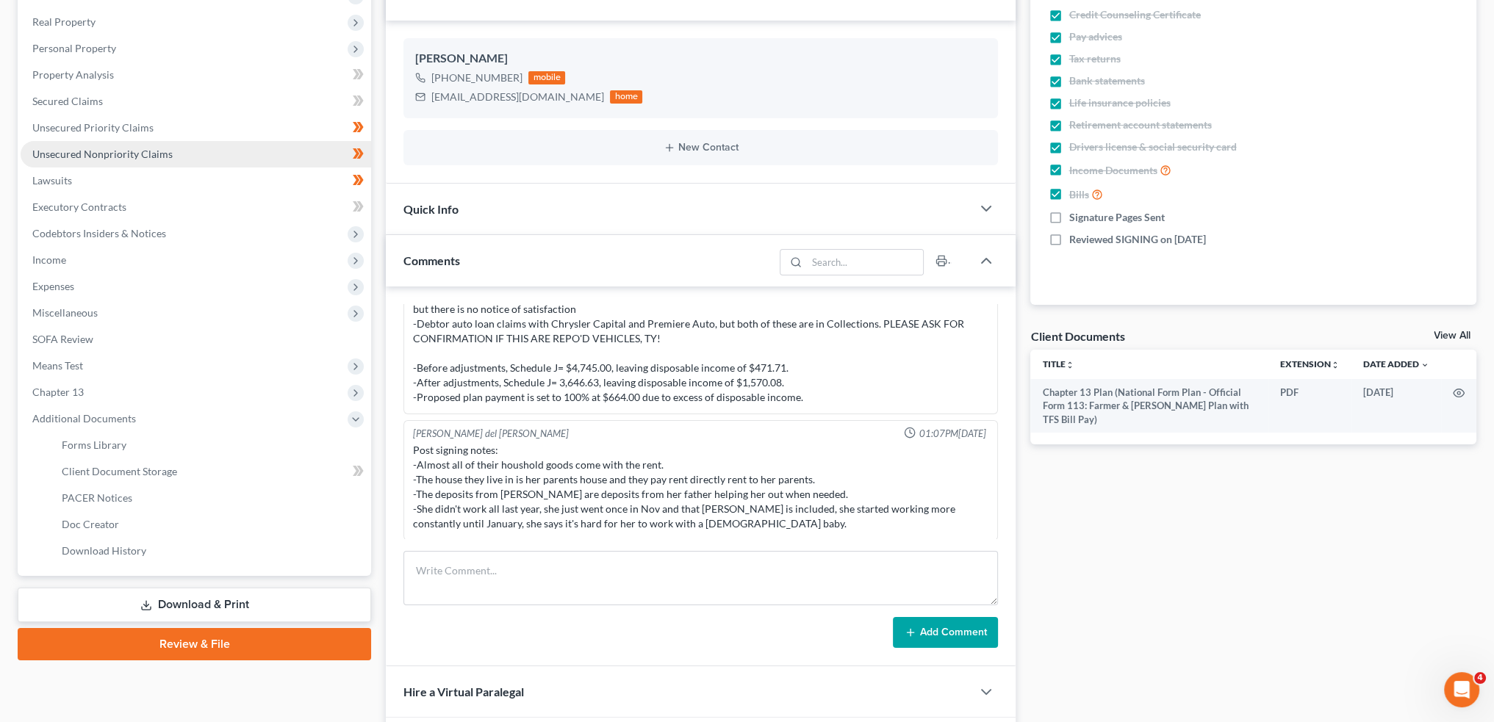
scroll to position [245, 0]
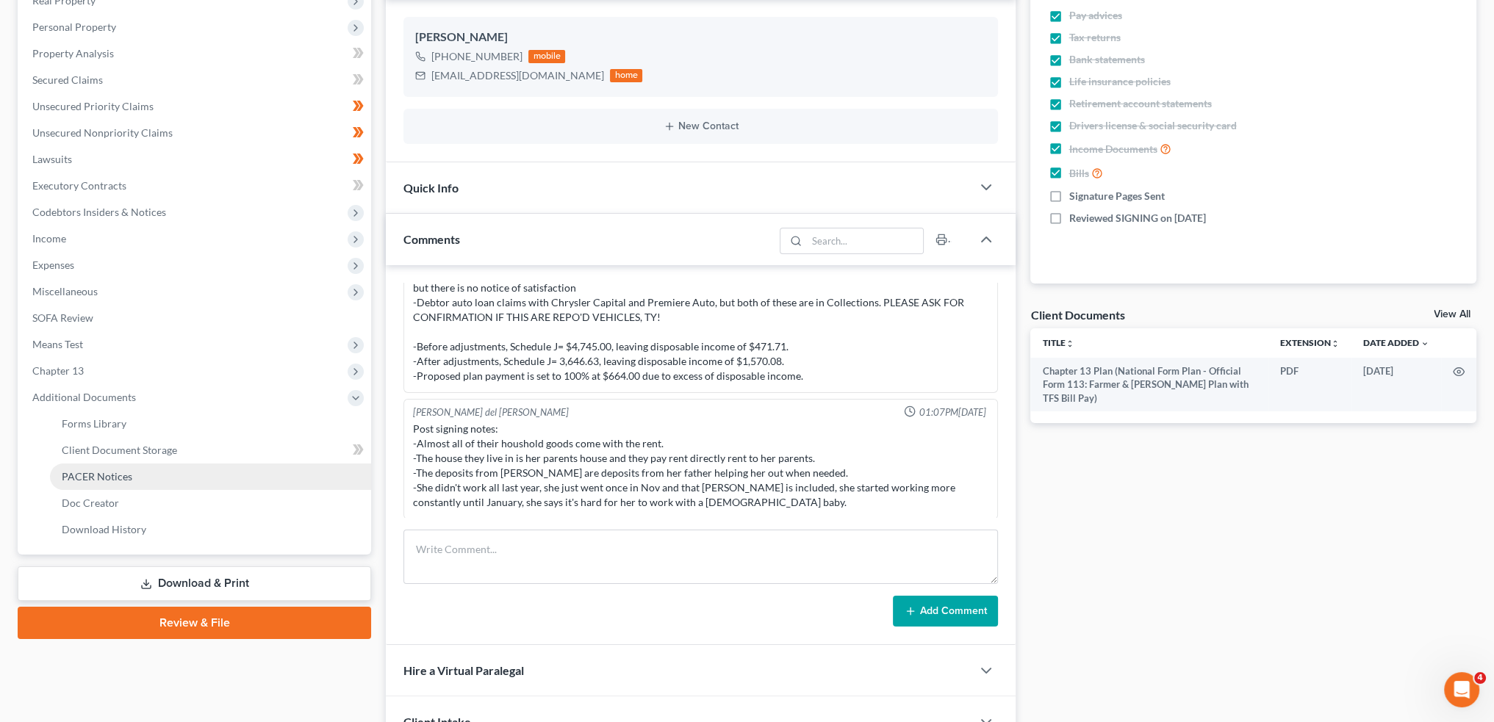
drag, startPoint x: 98, startPoint y: 476, endPoint x: 106, endPoint y: 472, distance: 8.9
click at [98, 475] on span "PACER Notices" at bounding box center [97, 476] width 71 height 12
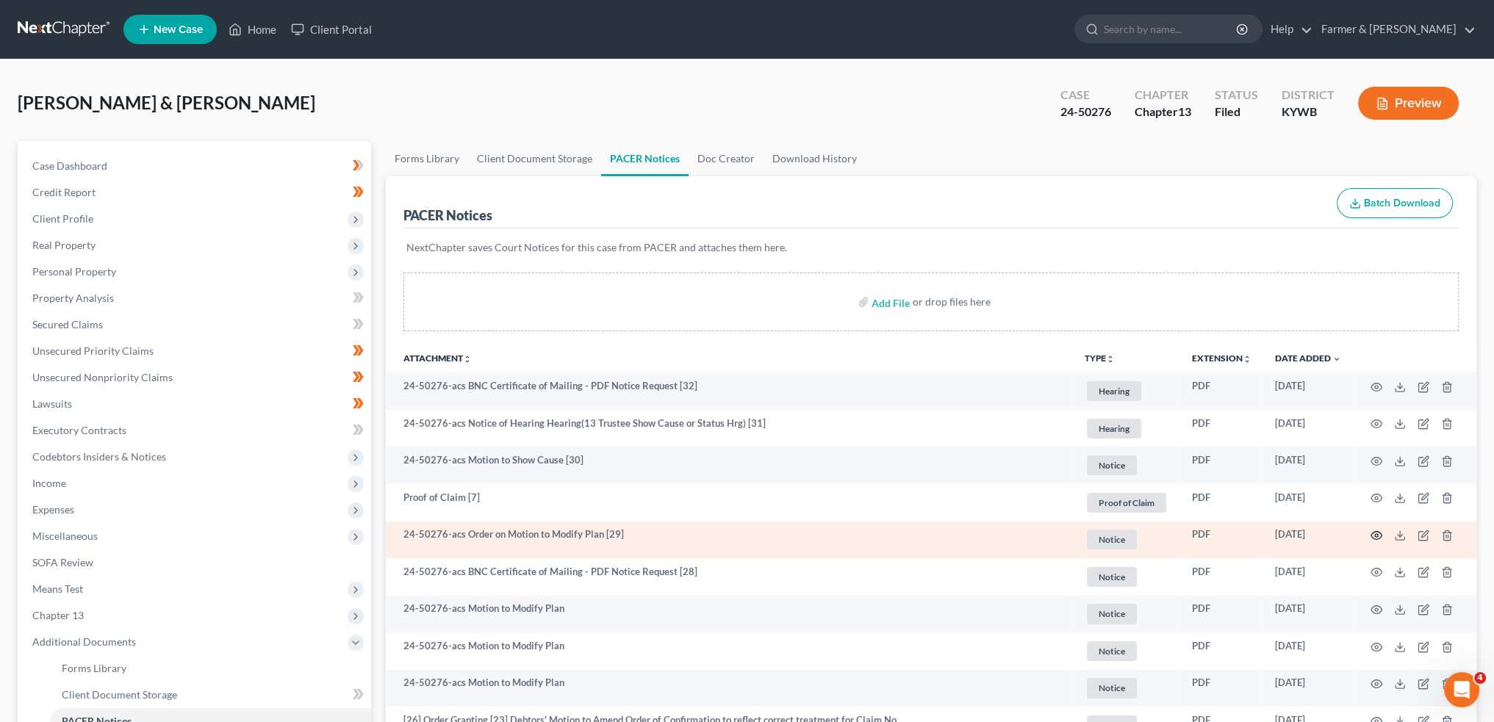
click at [1375, 538] on icon "button" at bounding box center [1376, 536] width 11 height 8
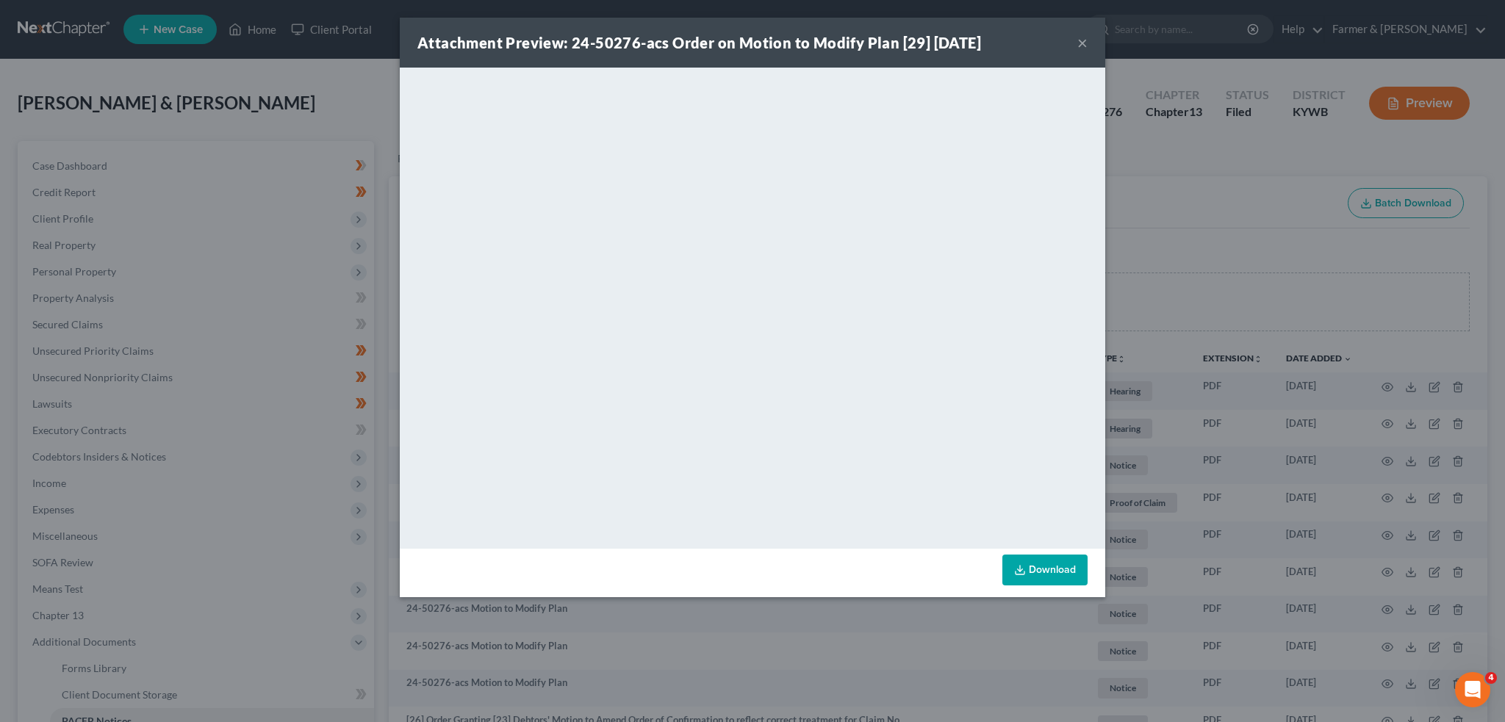
drag, startPoint x: 1076, startPoint y: 44, endPoint x: 1446, endPoint y: 143, distance: 382.6
click at [1078, 44] on button "×" at bounding box center [1082, 43] width 10 height 18
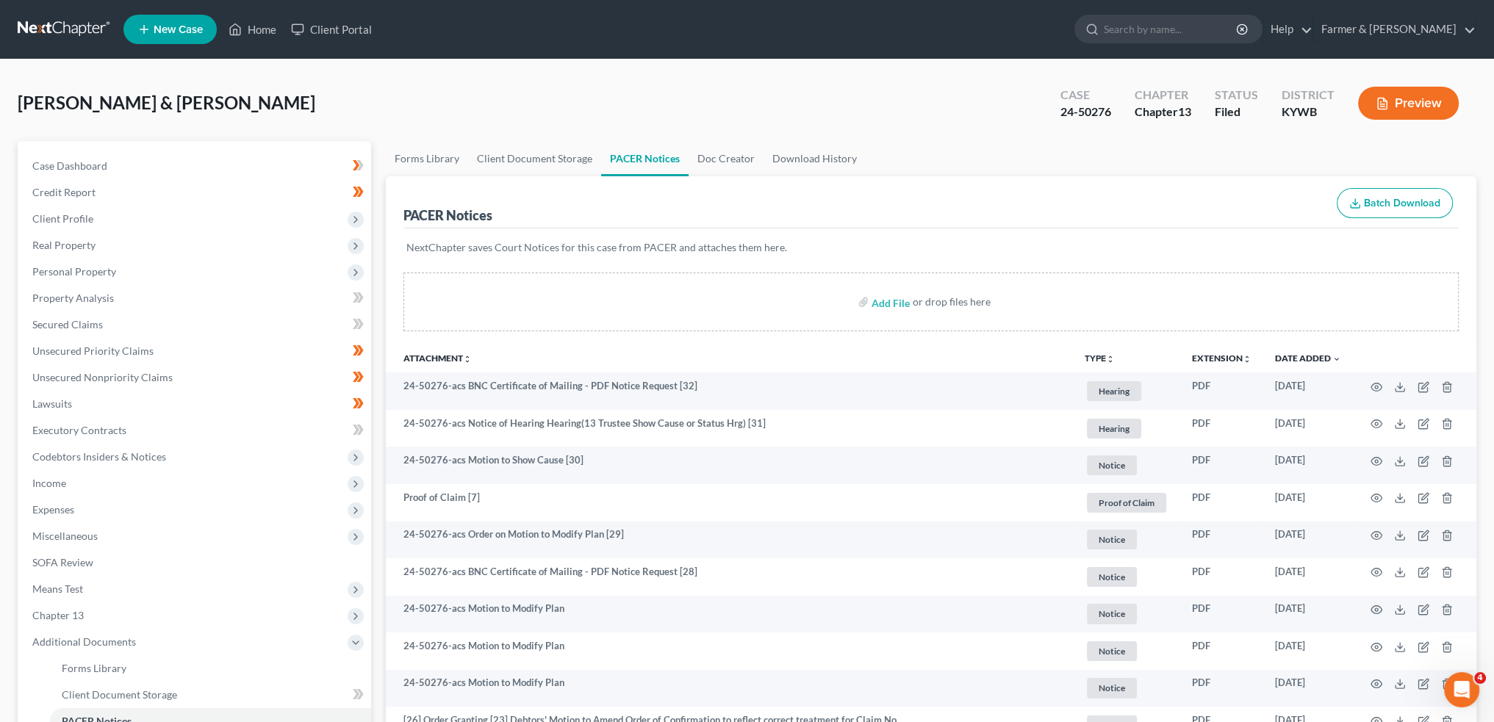
click at [64, 82] on div "[PERSON_NAME] & [PERSON_NAME] Upgraded Case 24-50276 Chapter Chapter 13 Status …" at bounding box center [747, 109] width 1458 height 64
click at [253, 29] on link "Home" at bounding box center [252, 29] width 62 height 26
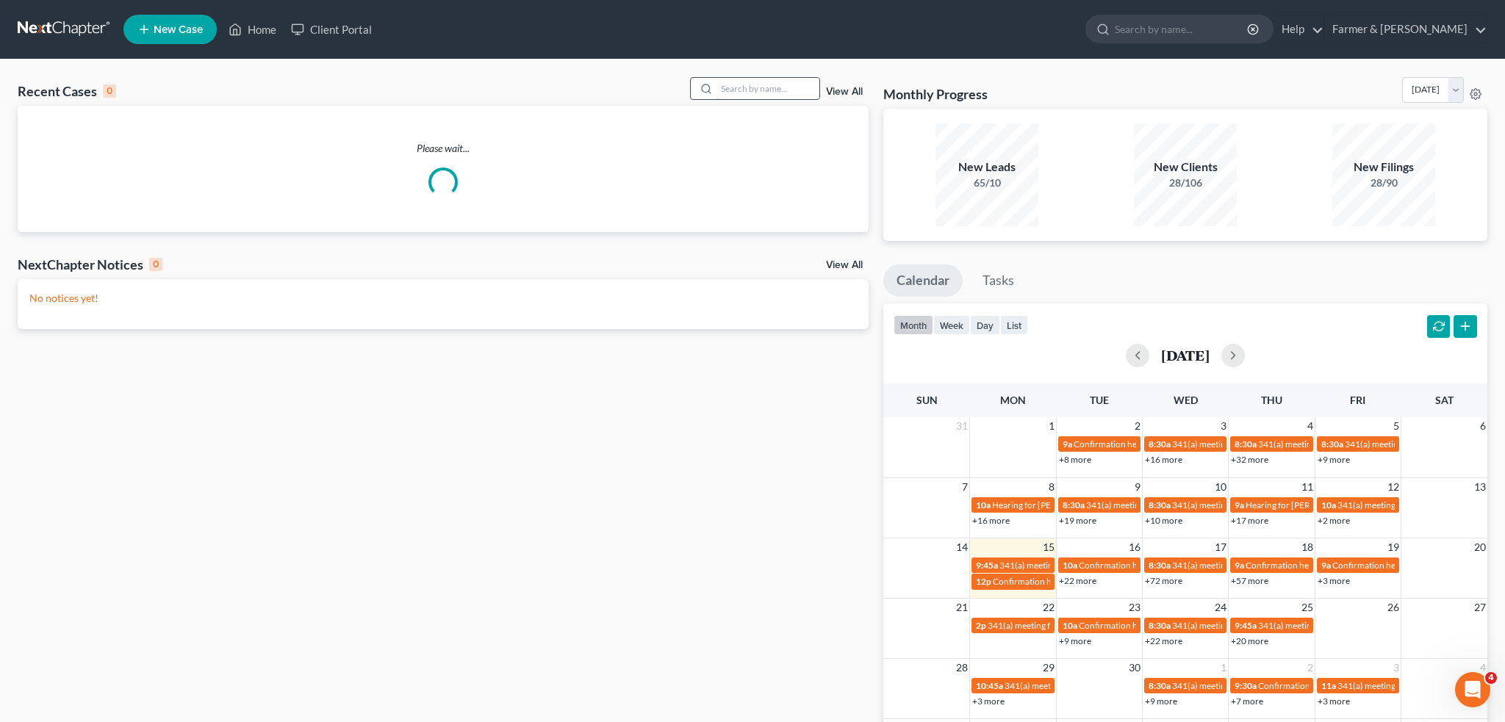
click at [778, 90] on input "search" at bounding box center [767, 88] width 103 height 21
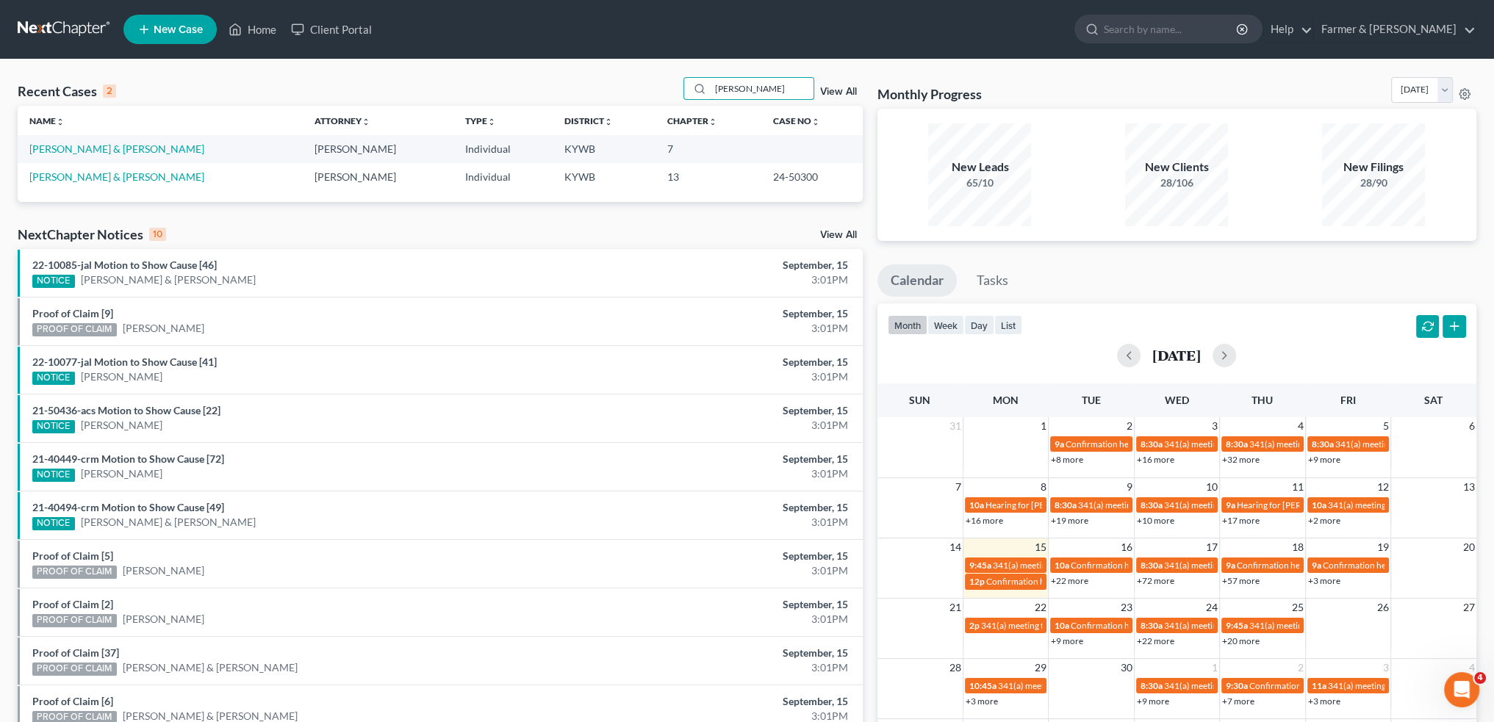
type input "[PERSON_NAME]"
click at [108, 184] on td "[PERSON_NAME] & [PERSON_NAME]" at bounding box center [160, 176] width 284 height 27
click at [106, 178] on link "[PERSON_NAME] & [PERSON_NAME]" at bounding box center [116, 176] width 175 height 12
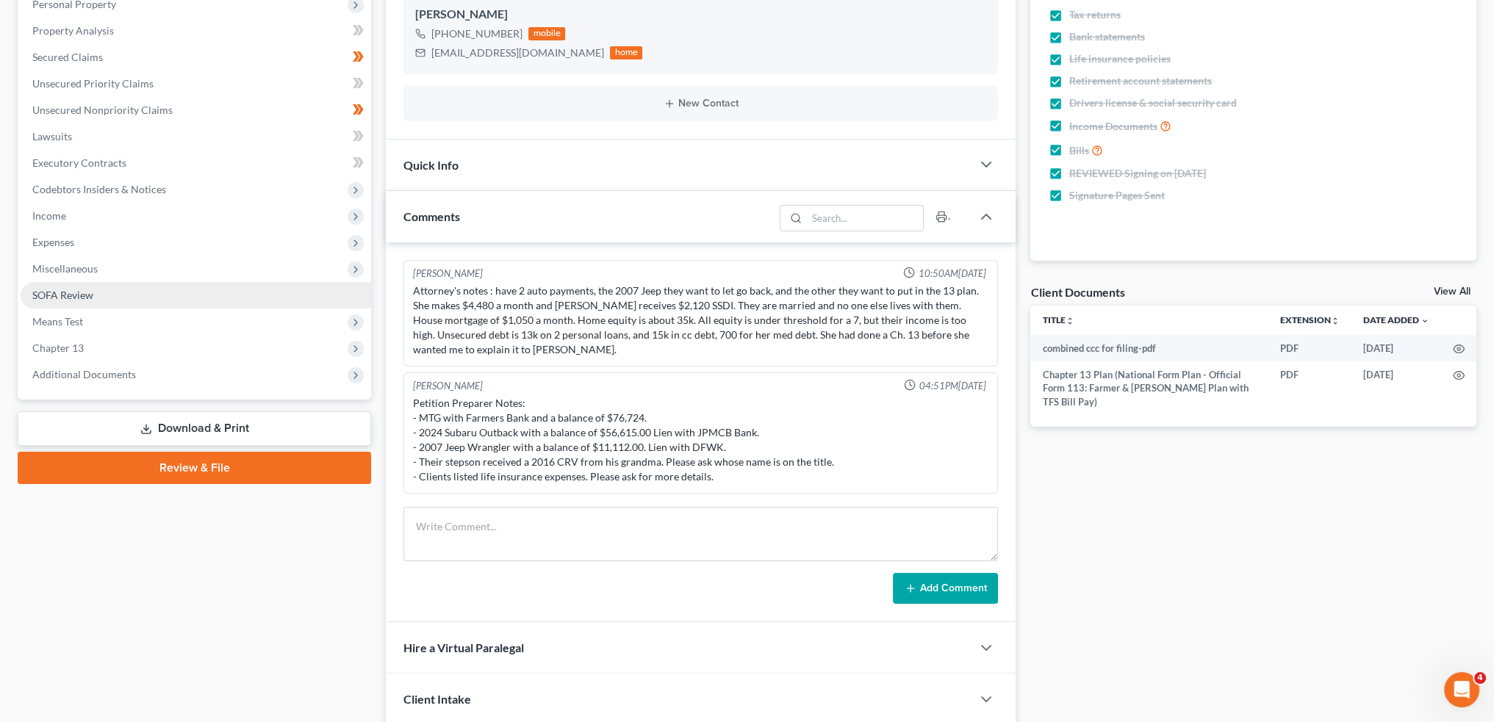
scroll to position [206, 0]
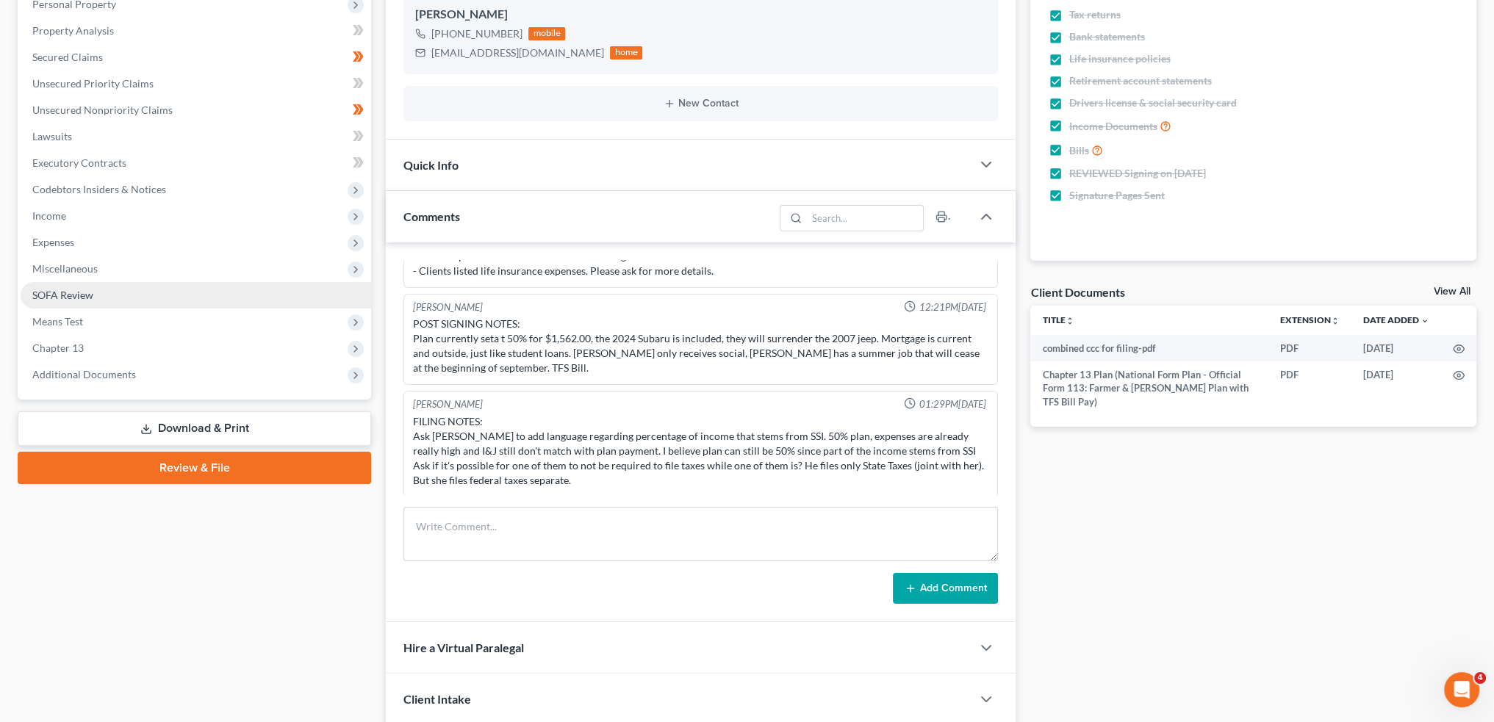
click at [115, 372] on span "Additional Documents" at bounding box center [84, 374] width 104 height 12
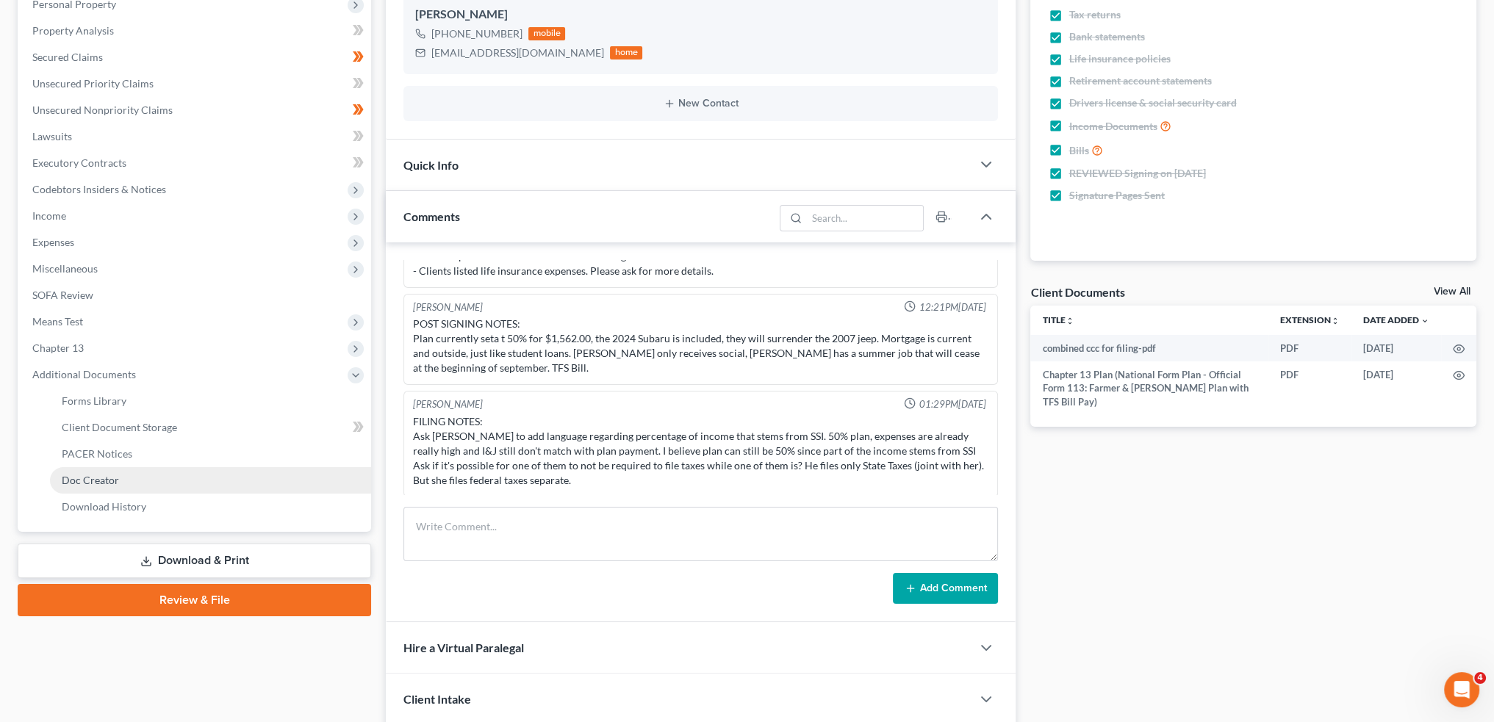
click at [80, 469] on link "Doc Creator" at bounding box center [210, 480] width 321 height 26
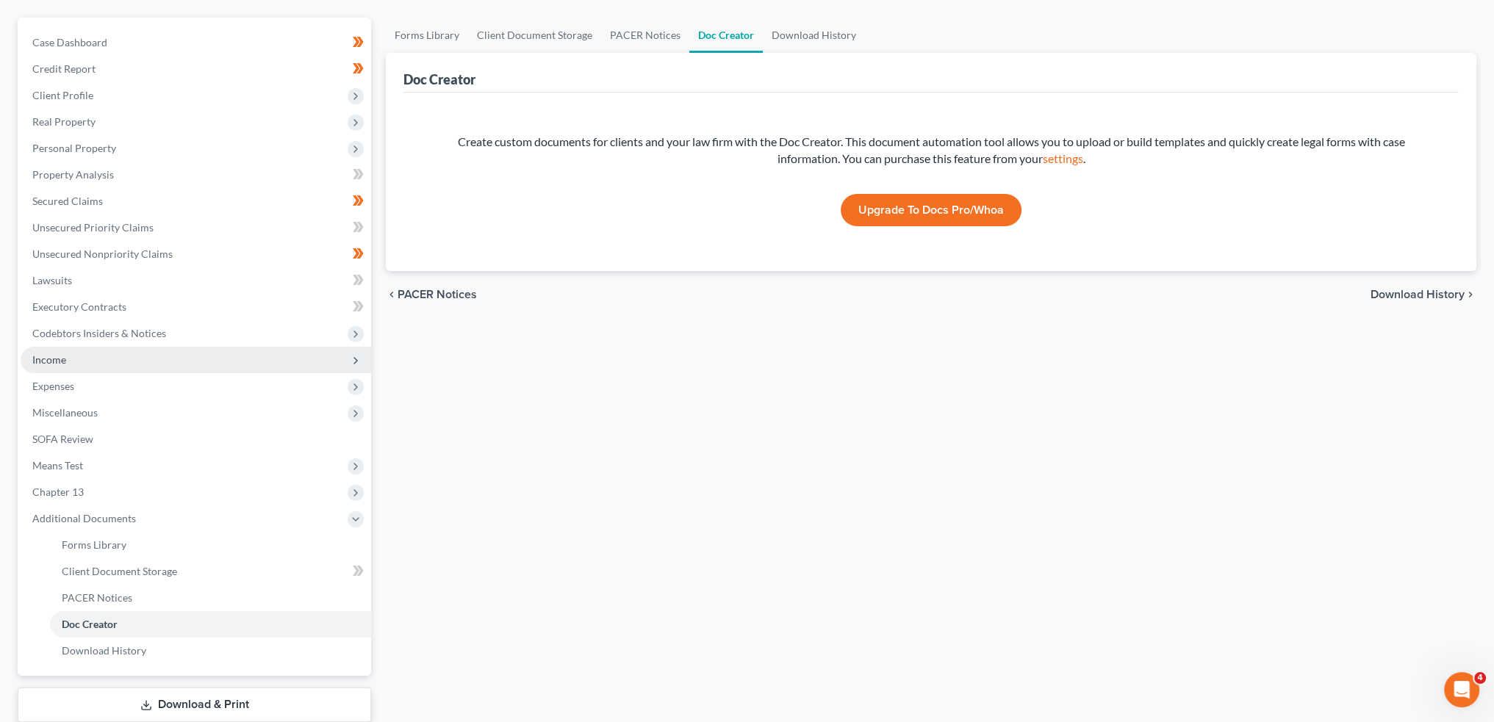
scroll to position [216, 0]
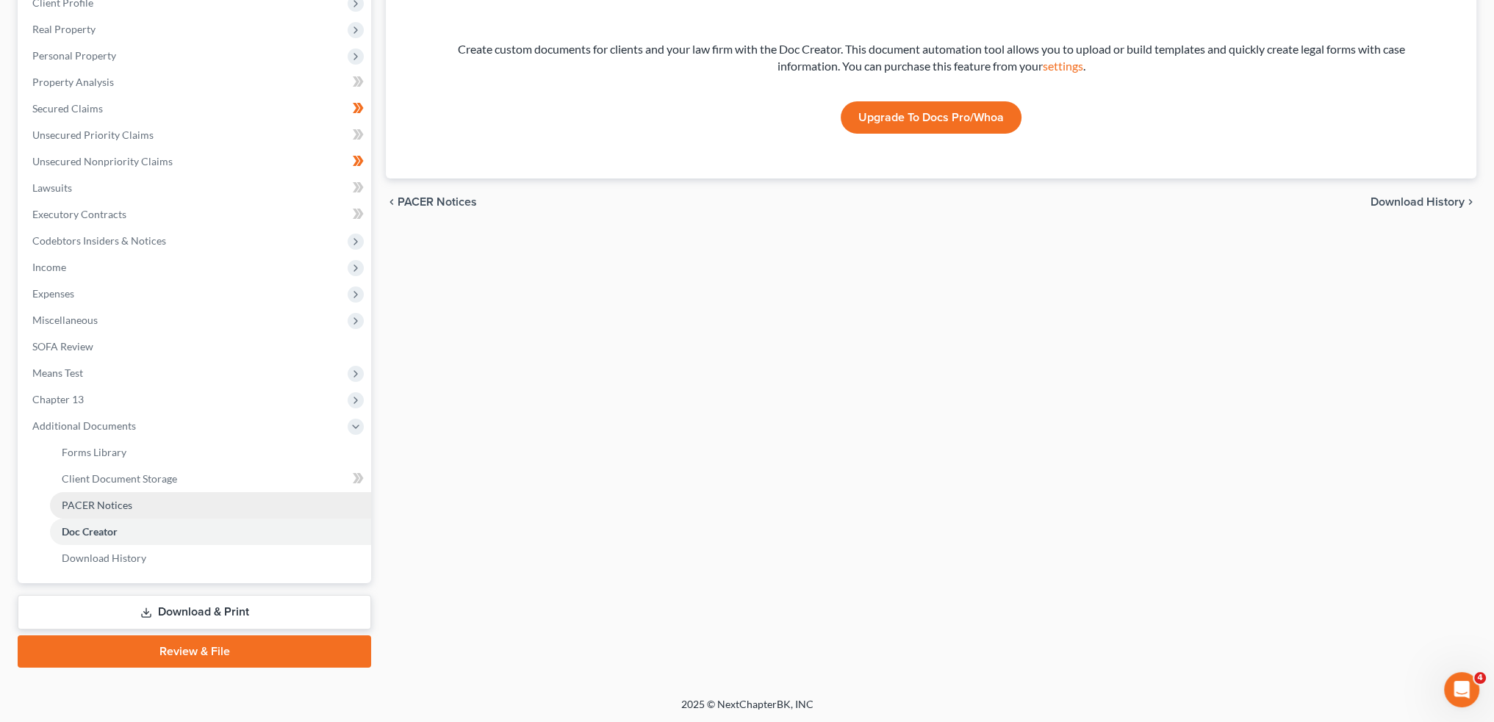
click at [76, 500] on span "PACER Notices" at bounding box center [97, 505] width 71 height 12
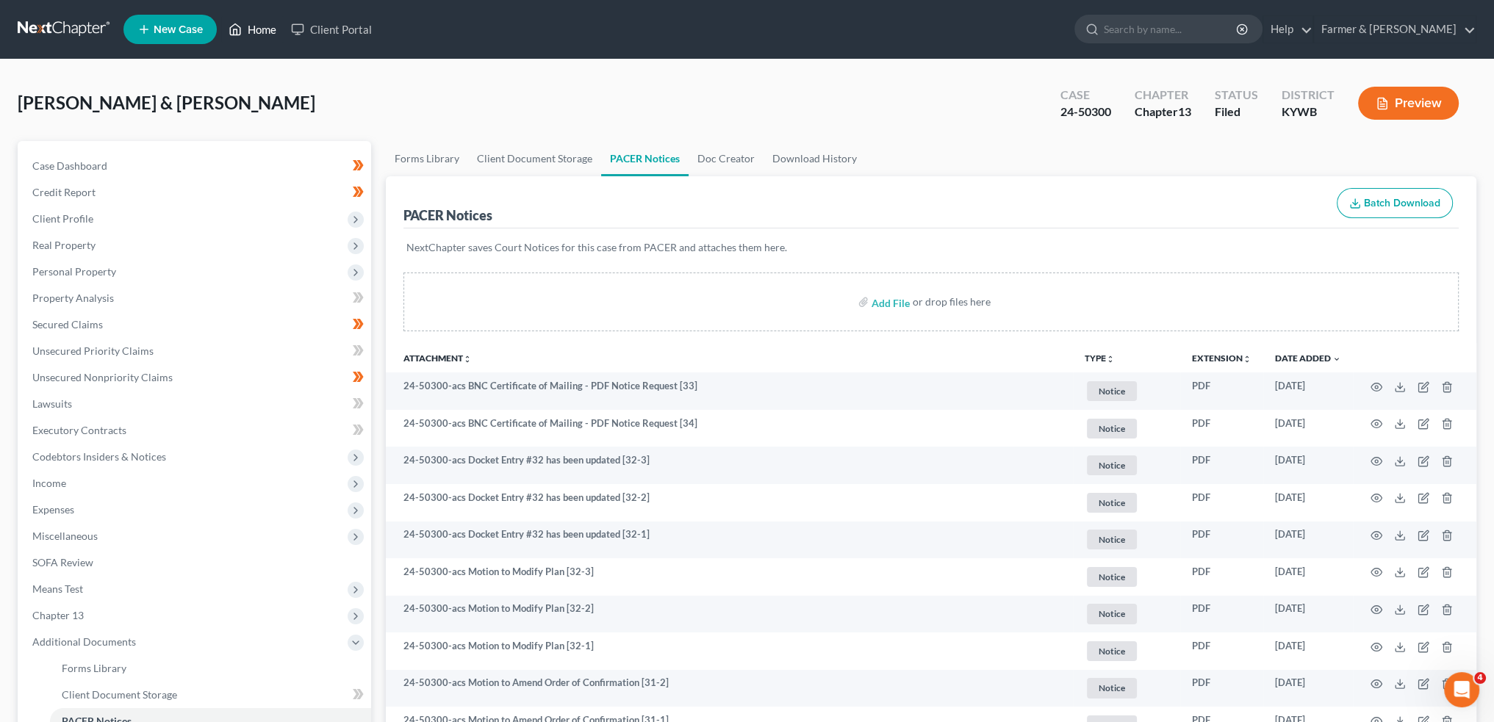
click at [263, 21] on link "Home" at bounding box center [252, 29] width 62 height 26
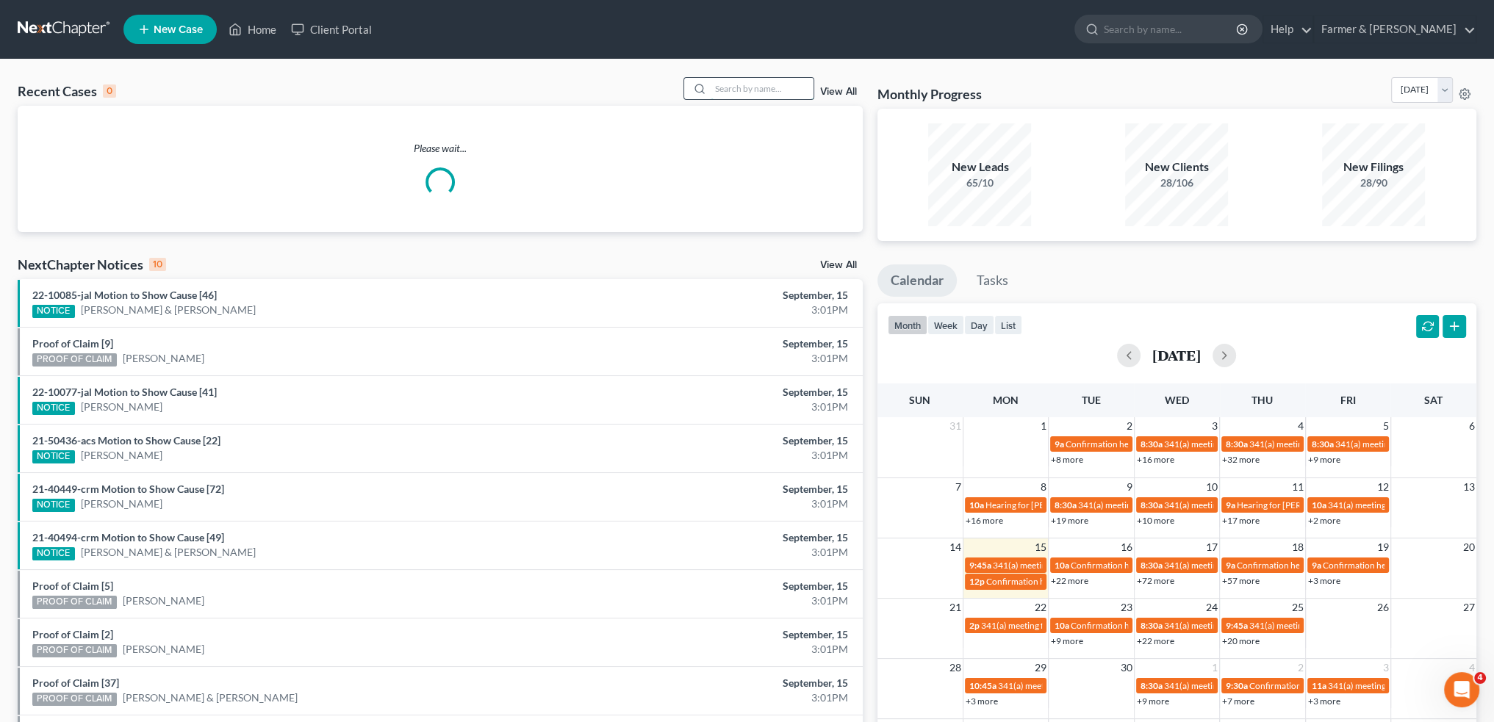
click at [752, 87] on input "search" at bounding box center [761, 88] width 103 height 21
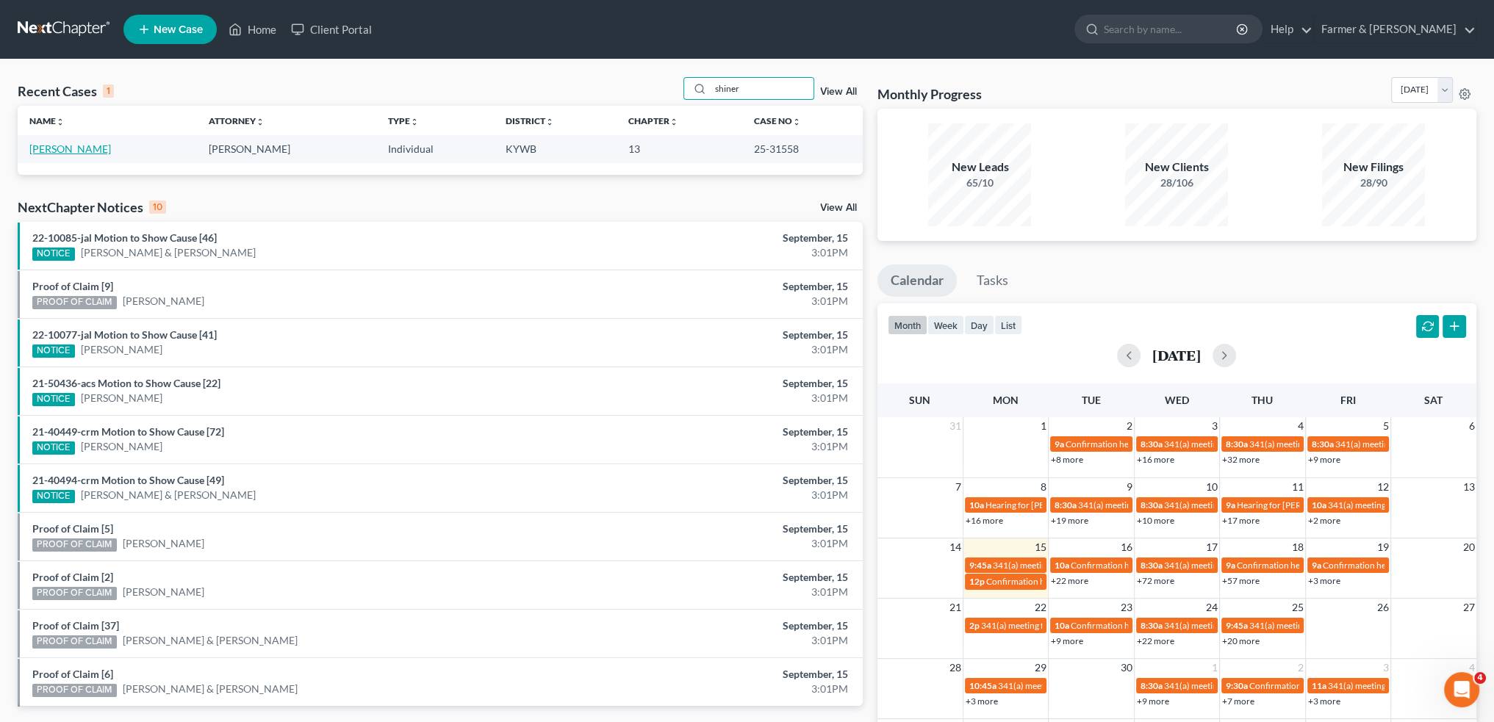
type input "shiner"
click at [78, 147] on link "[PERSON_NAME]" at bounding box center [70, 149] width 82 height 12
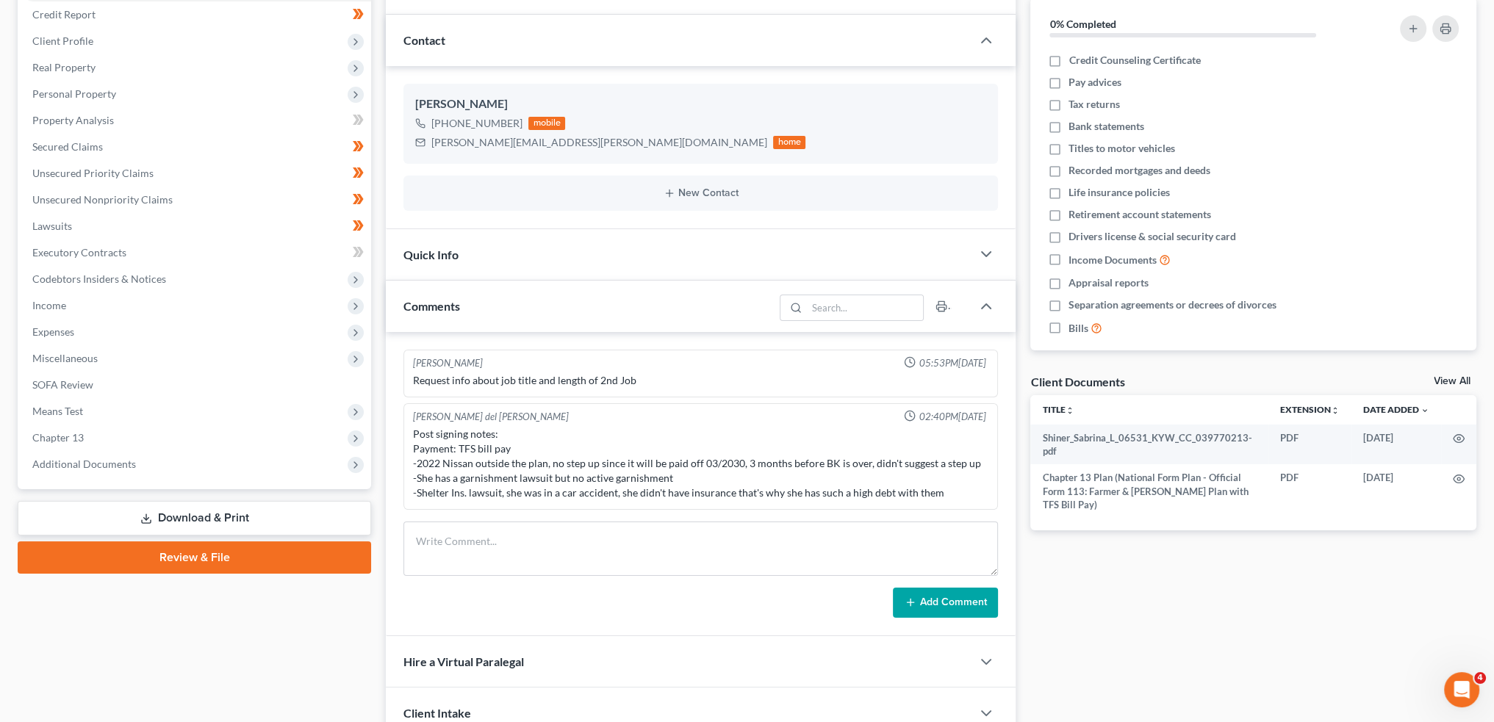
scroll to position [245, 0]
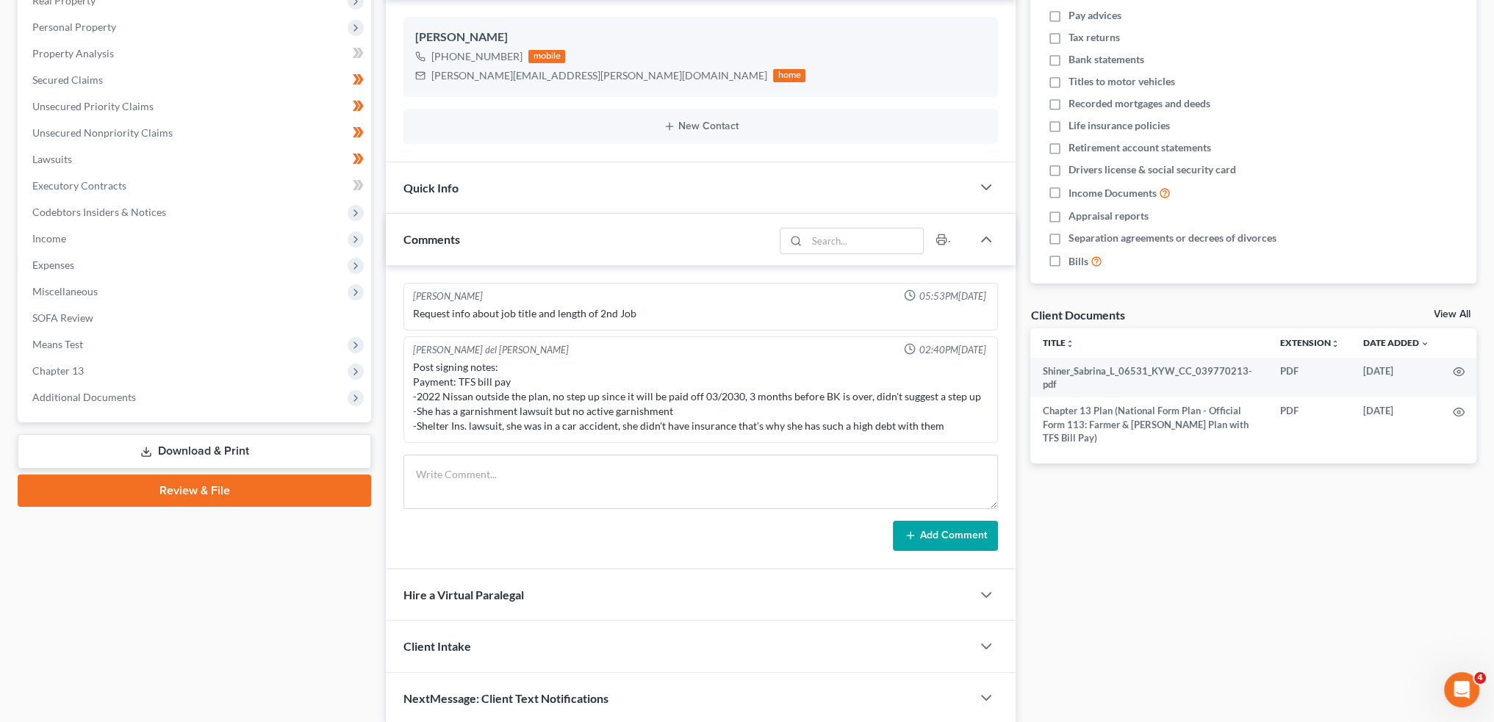
drag, startPoint x: 68, startPoint y: 396, endPoint x: 80, endPoint y: 453, distance: 58.7
click at [68, 396] on span "Additional Documents" at bounding box center [84, 397] width 104 height 12
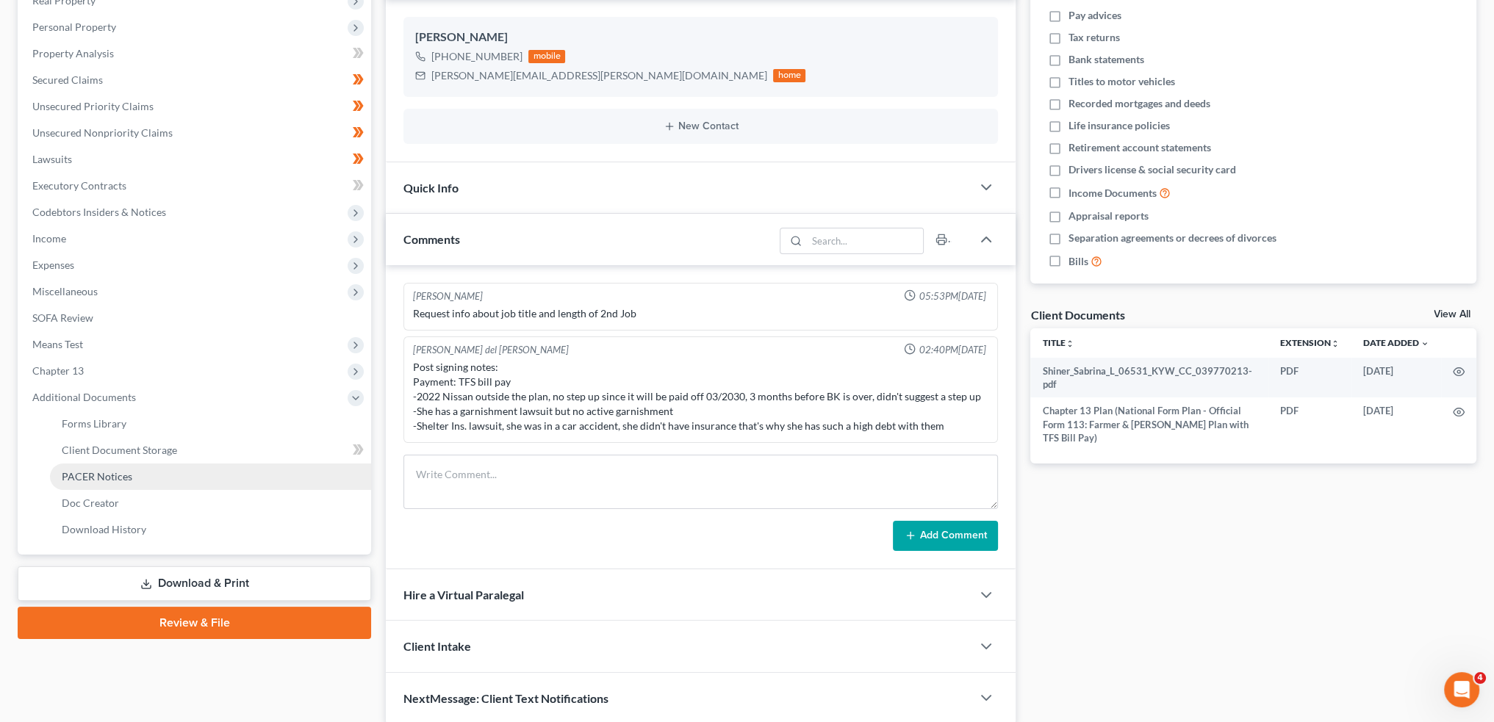
click at [85, 478] on span "PACER Notices" at bounding box center [97, 476] width 71 height 12
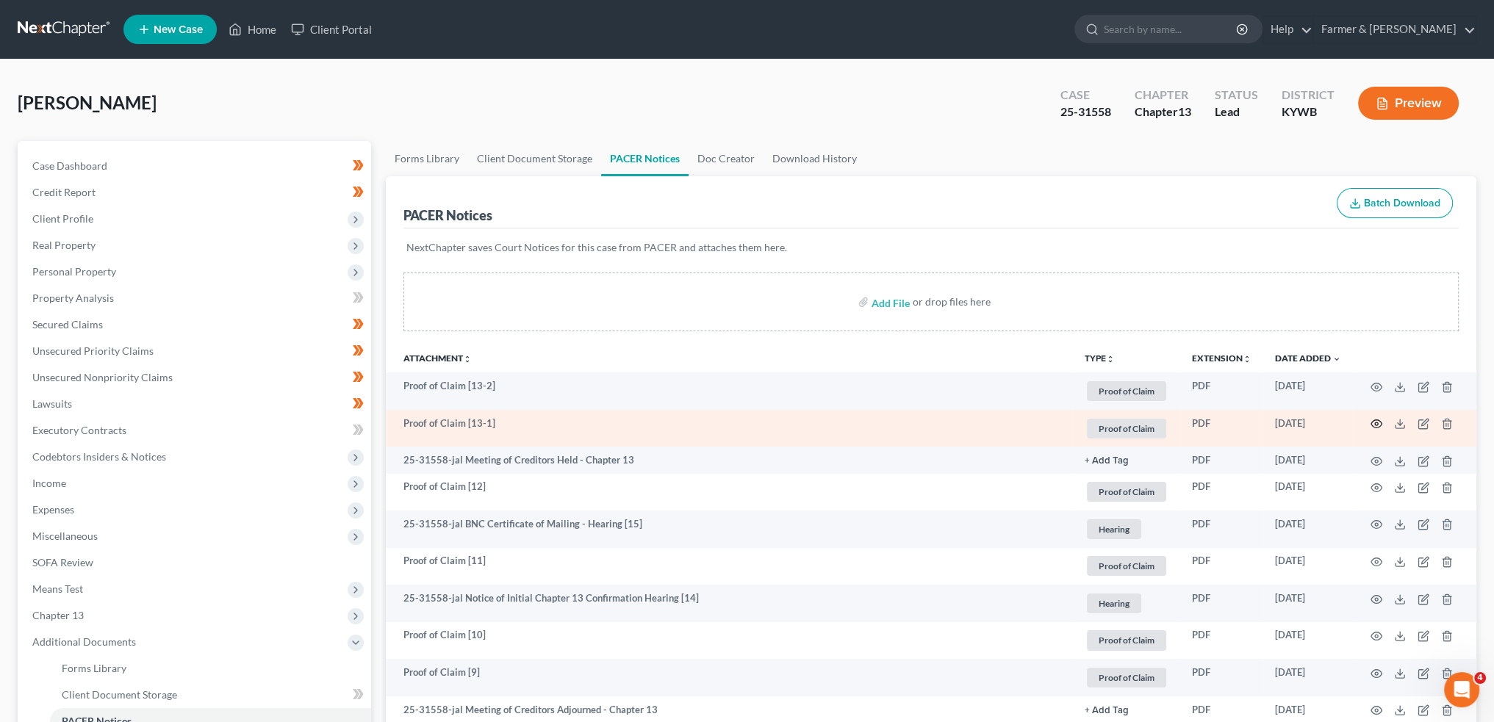
click at [1375, 422] on circle "button" at bounding box center [1376, 423] width 3 height 3
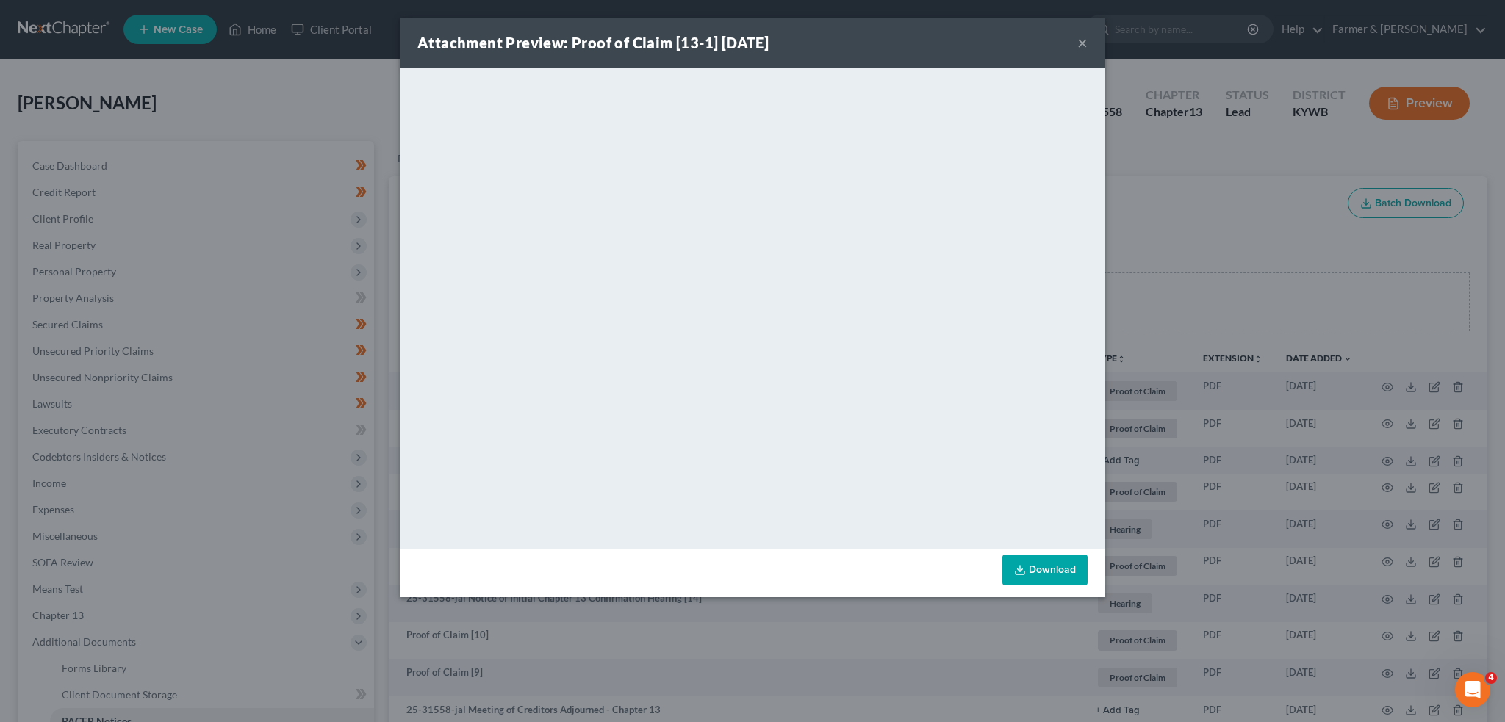
click at [1081, 38] on button "×" at bounding box center [1082, 43] width 10 height 18
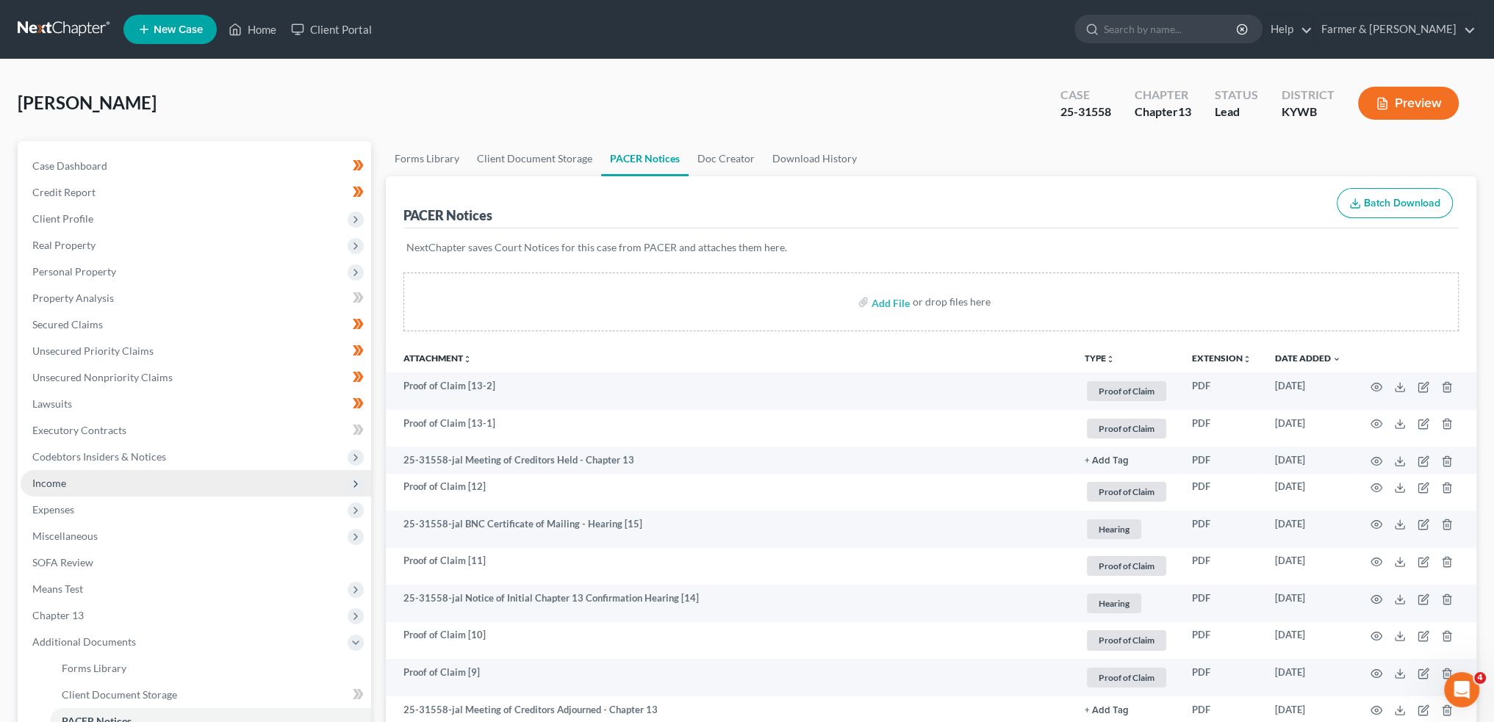
click at [103, 480] on span "Income" at bounding box center [196, 483] width 350 height 26
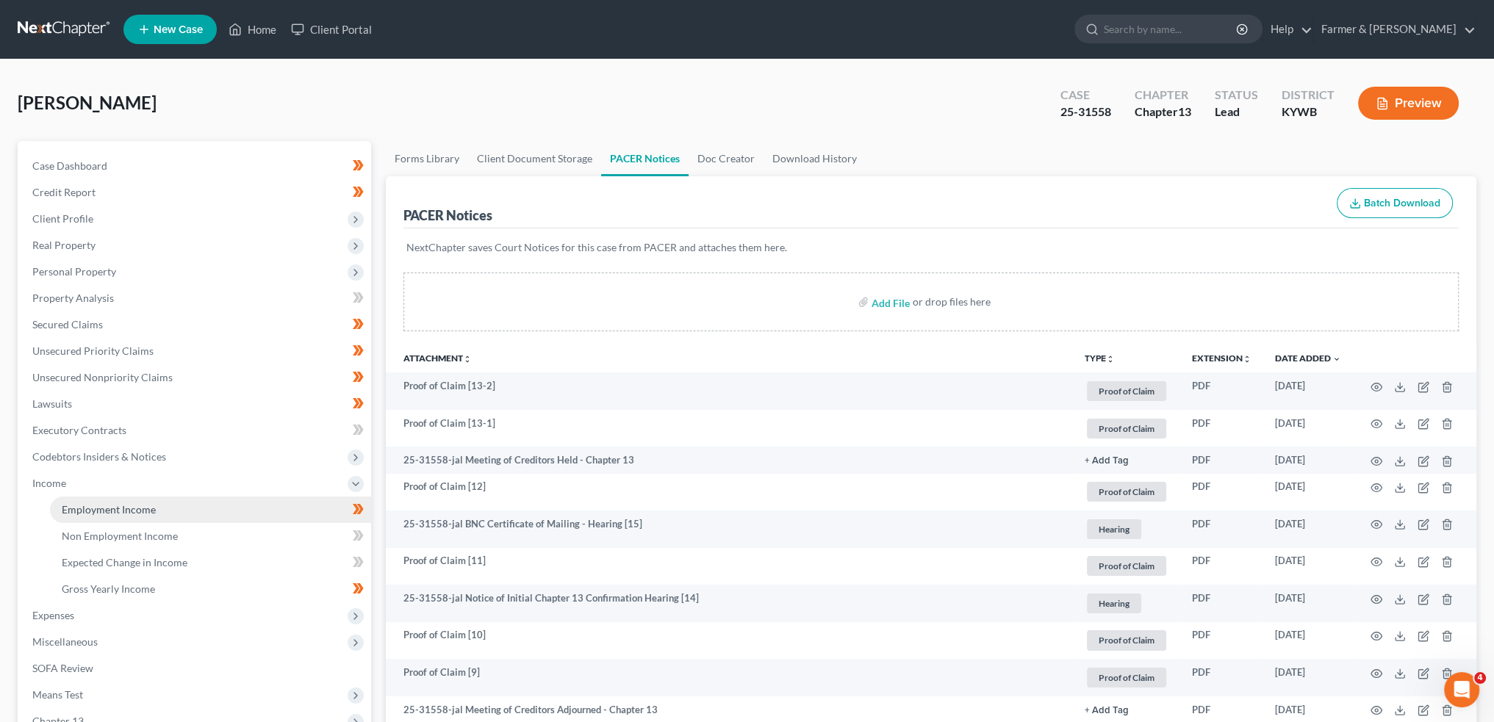
click at [120, 511] on span "Employment Income" at bounding box center [109, 509] width 94 height 12
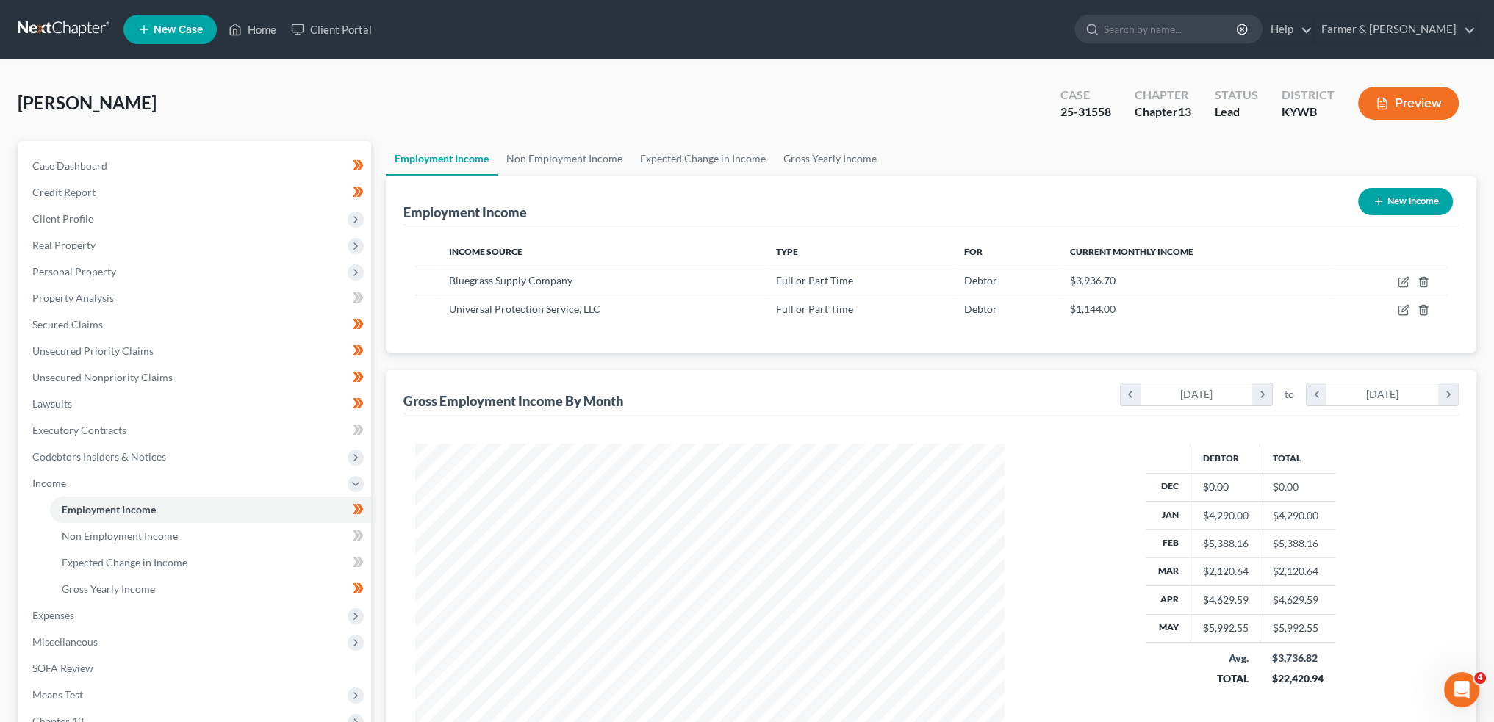
scroll to position [295, 618]
click at [256, 23] on link "Home" at bounding box center [252, 29] width 62 height 26
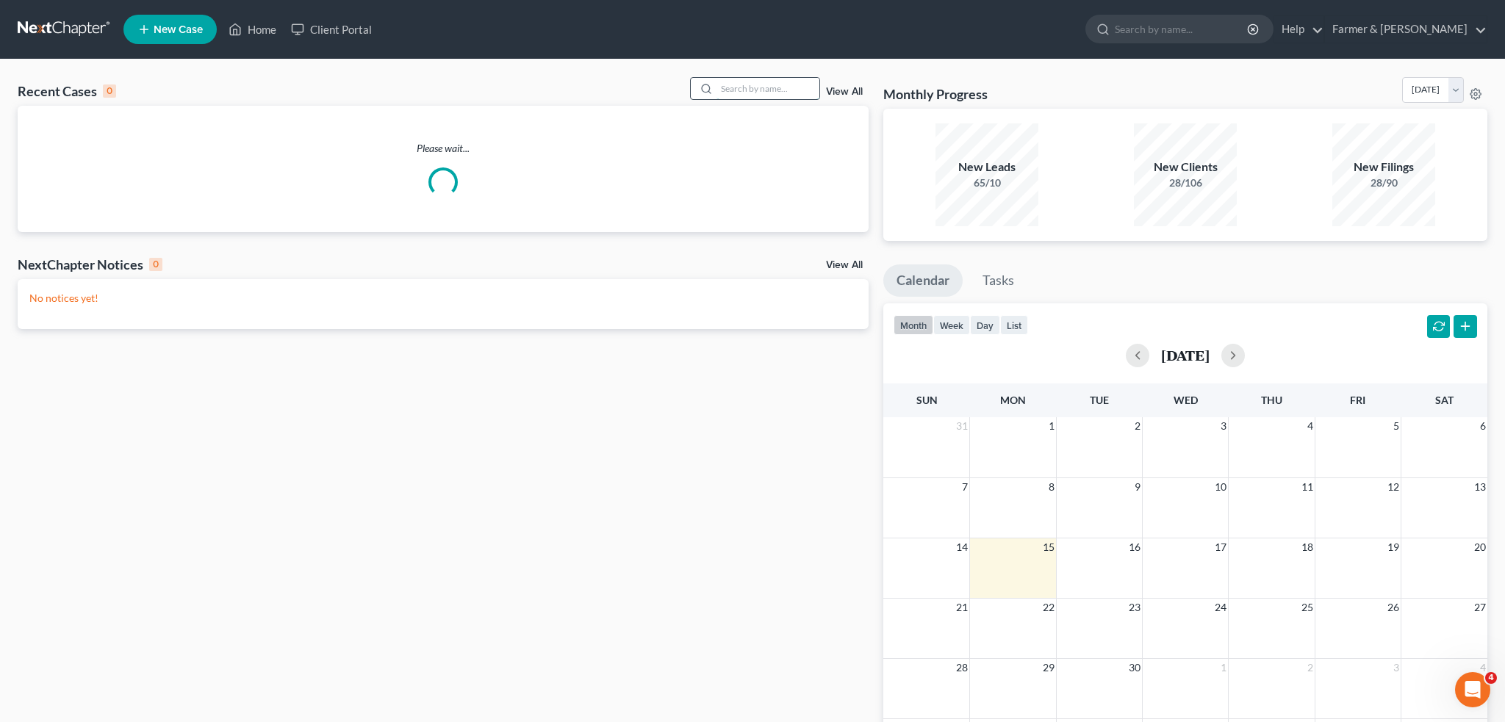
click at [780, 87] on input "search" at bounding box center [767, 88] width 103 height 21
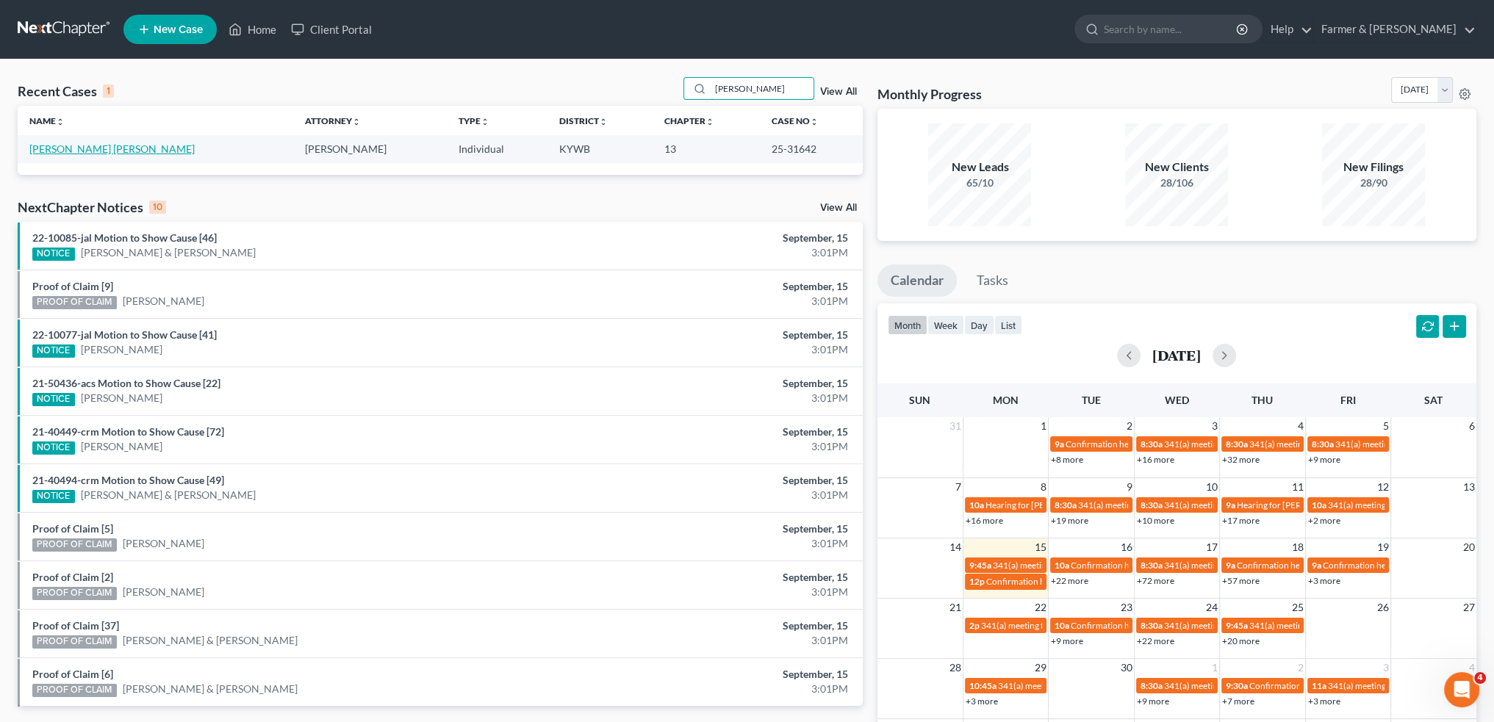
type input "[PERSON_NAME]"
click at [117, 146] on link "[PERSON_NAME] [PERSON_NAME]" at bounding box center [111, 149] width 165 height 12
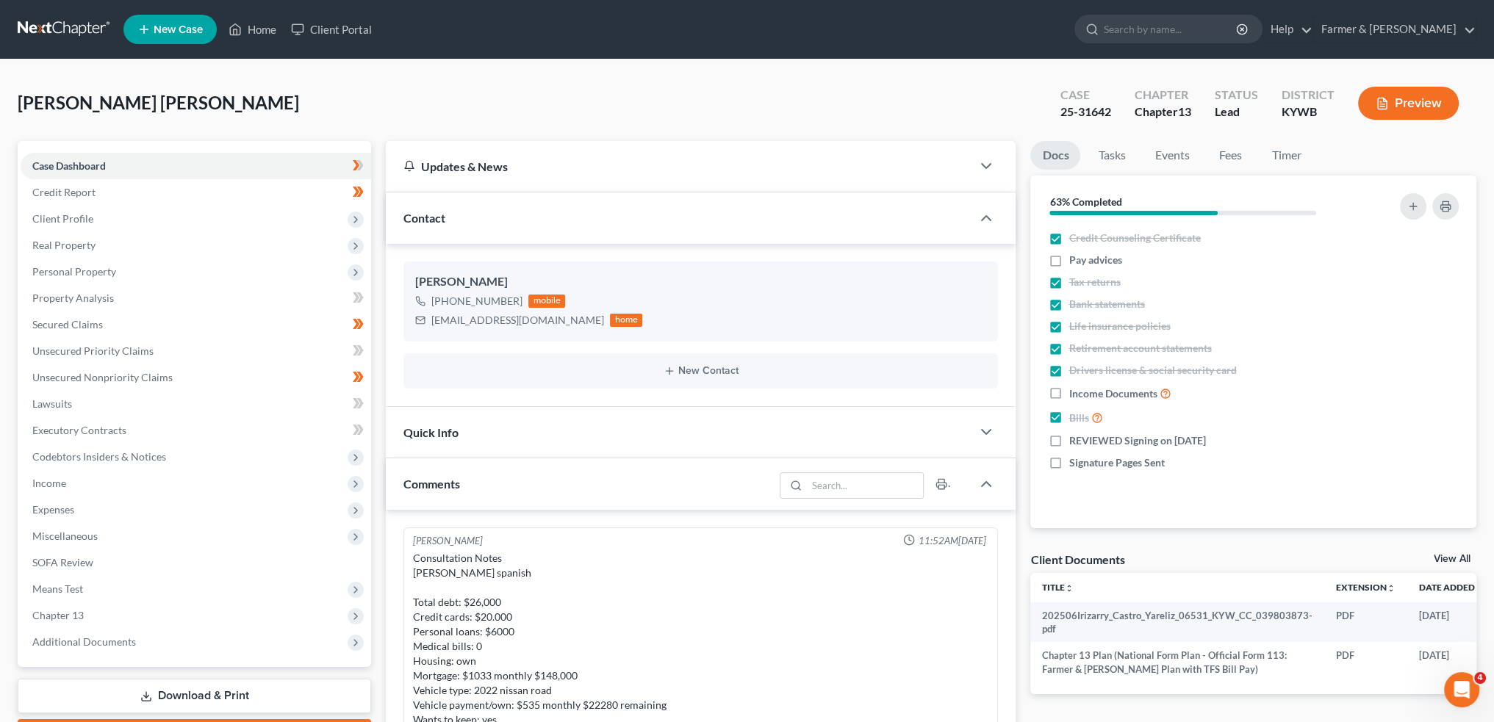
scroll to position [417, 0]
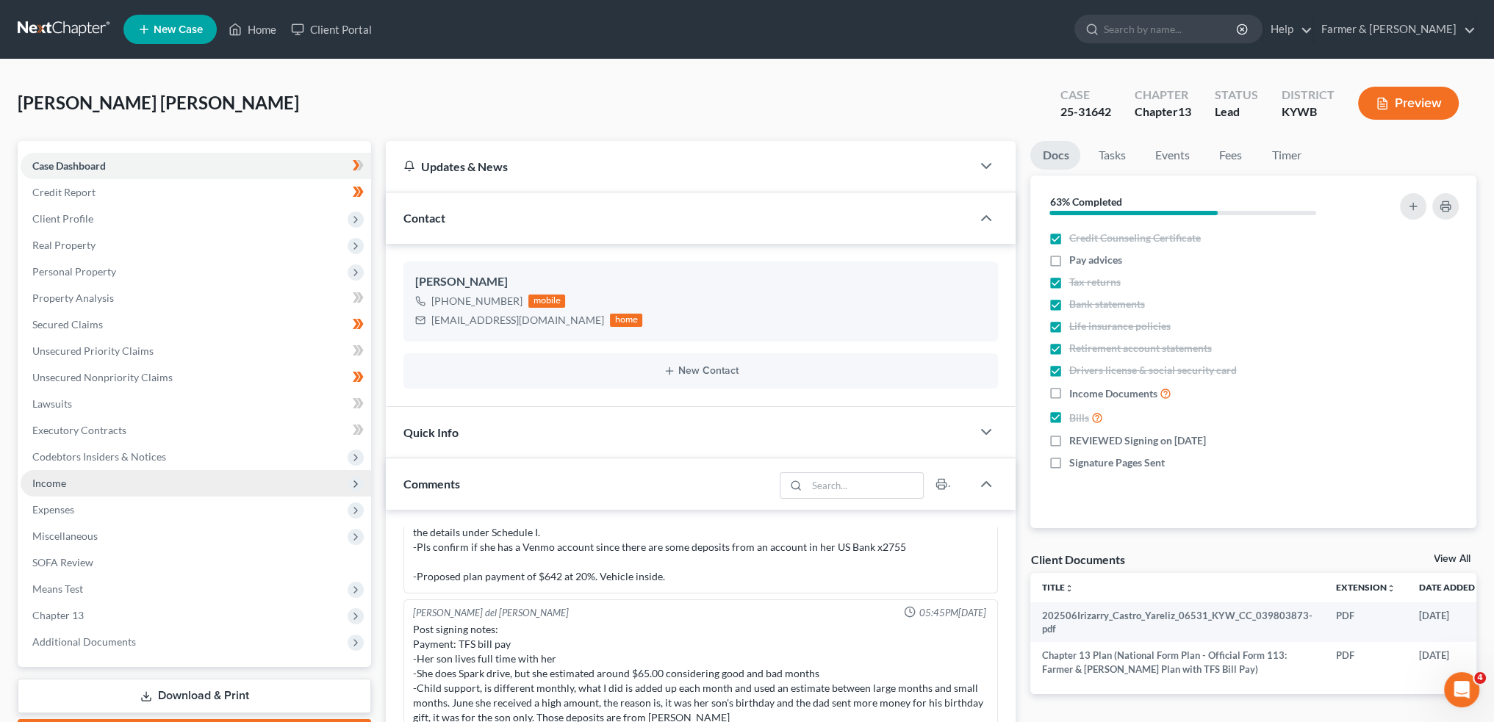
click at [134, 490] on span "Income" at bounding box center [196, 483] width 350 height 26
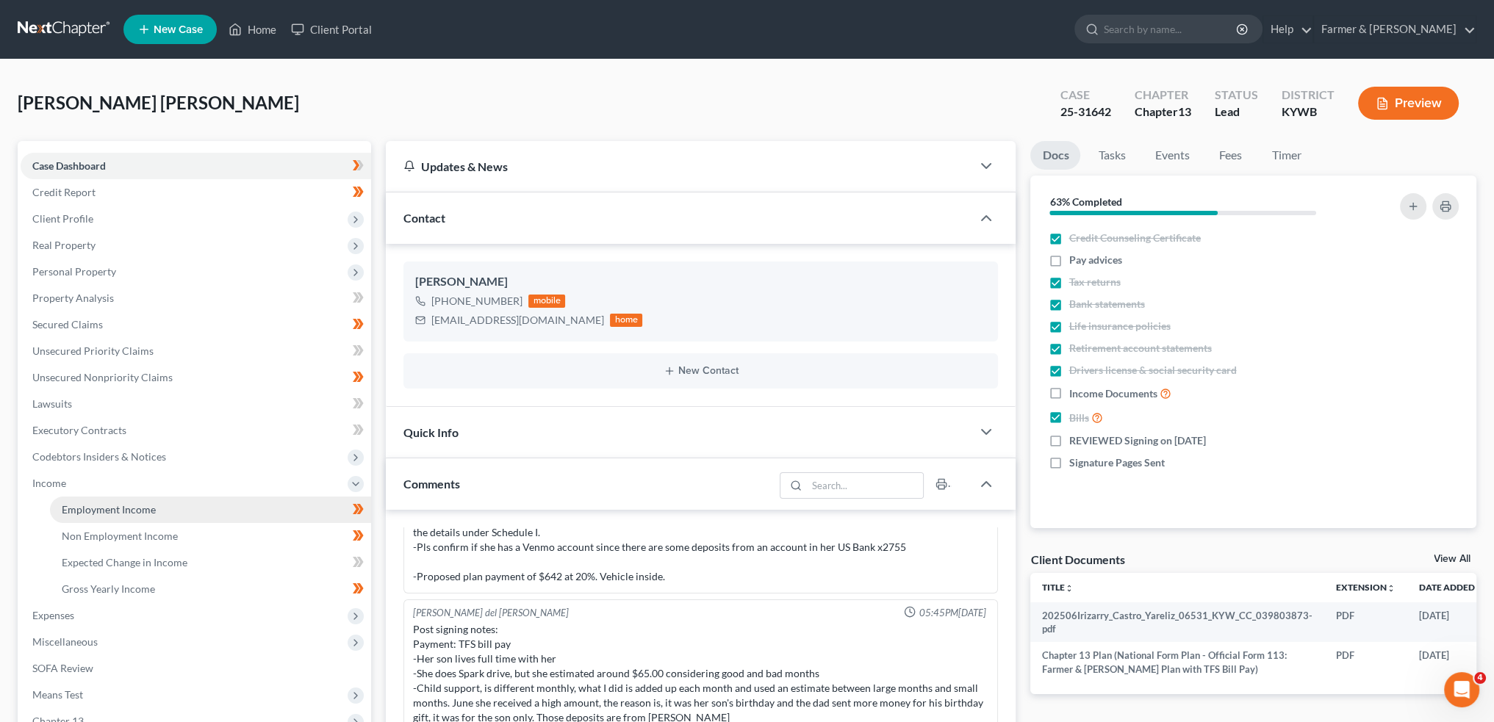
click at [138, 508] on span "Employment Income" at bounding box center [109, 509] width 94 height 12
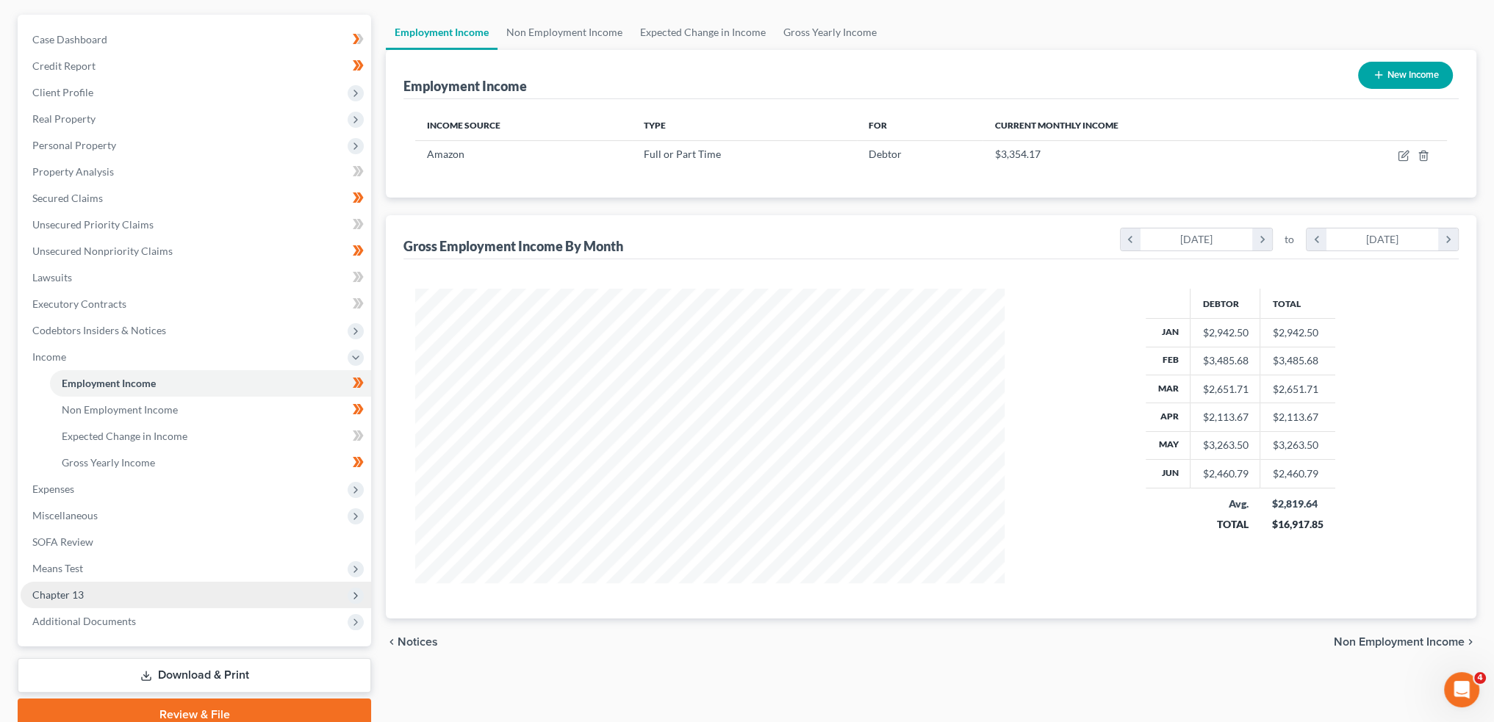
scroll to position [190, 0]
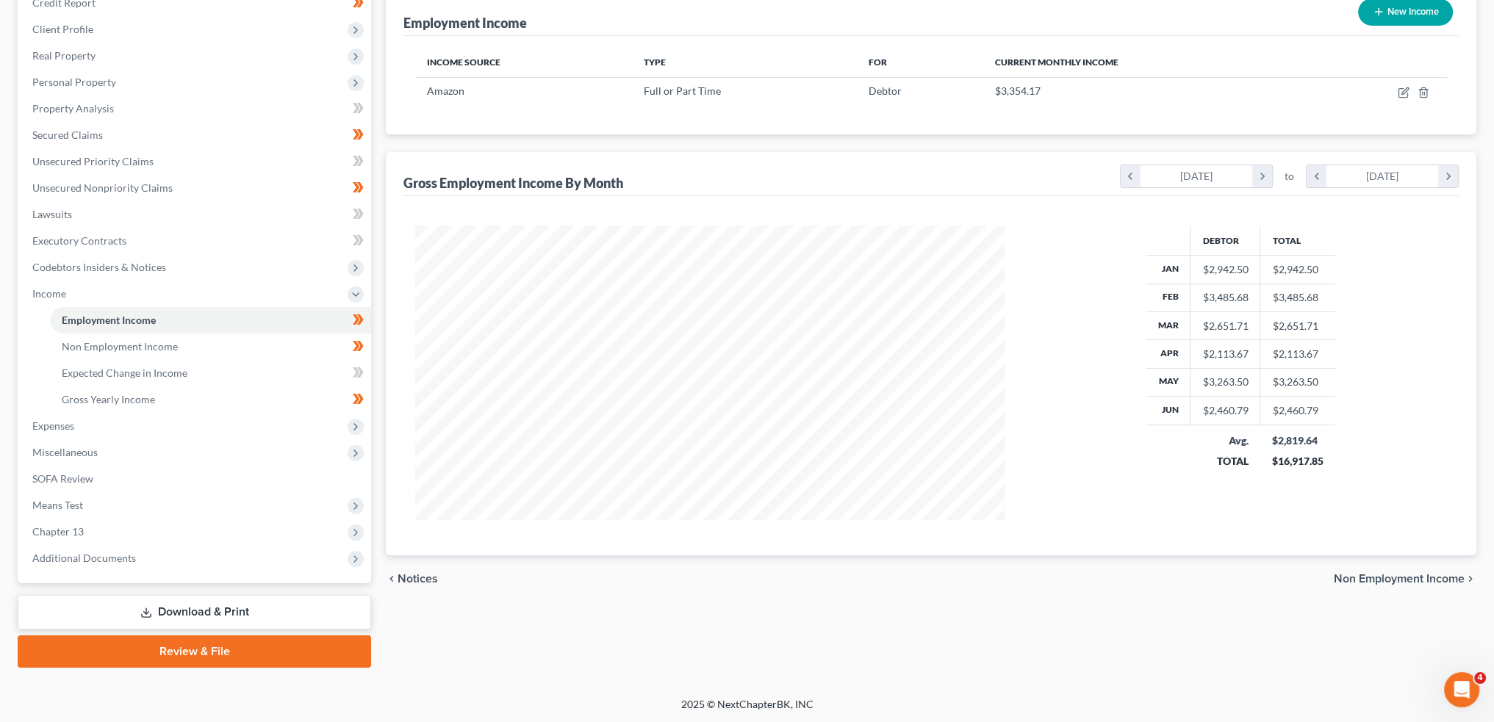
drag, startPoint x: 101, startPoint y: 553, endPoint x: 103, endPoint y: 573, distance: 20.7
click at [101, 553] on span "Additional Documents" at bounding box center [84, 558] width 104 height 12
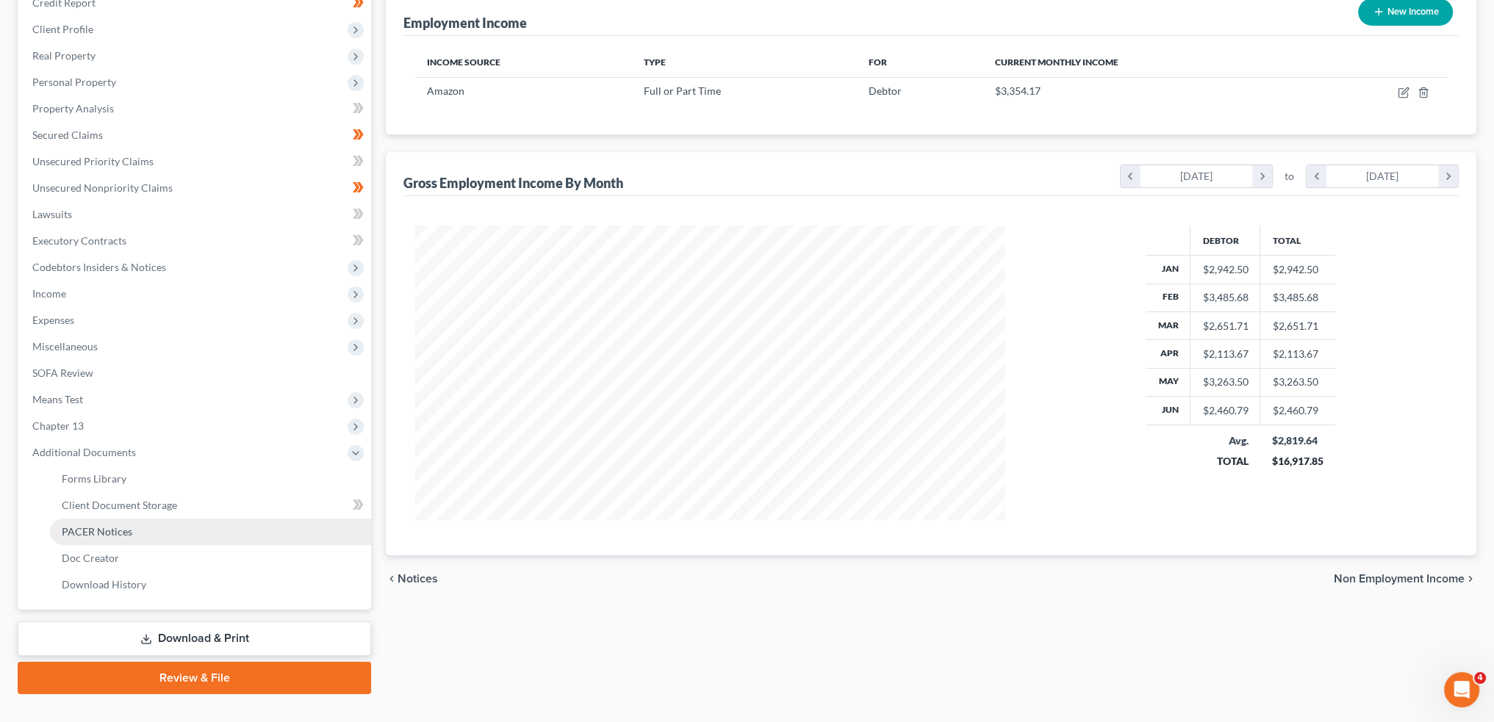
click at [116, 530] on span "PACER Notices" at bounding box center [97, 531] width 71 height 12
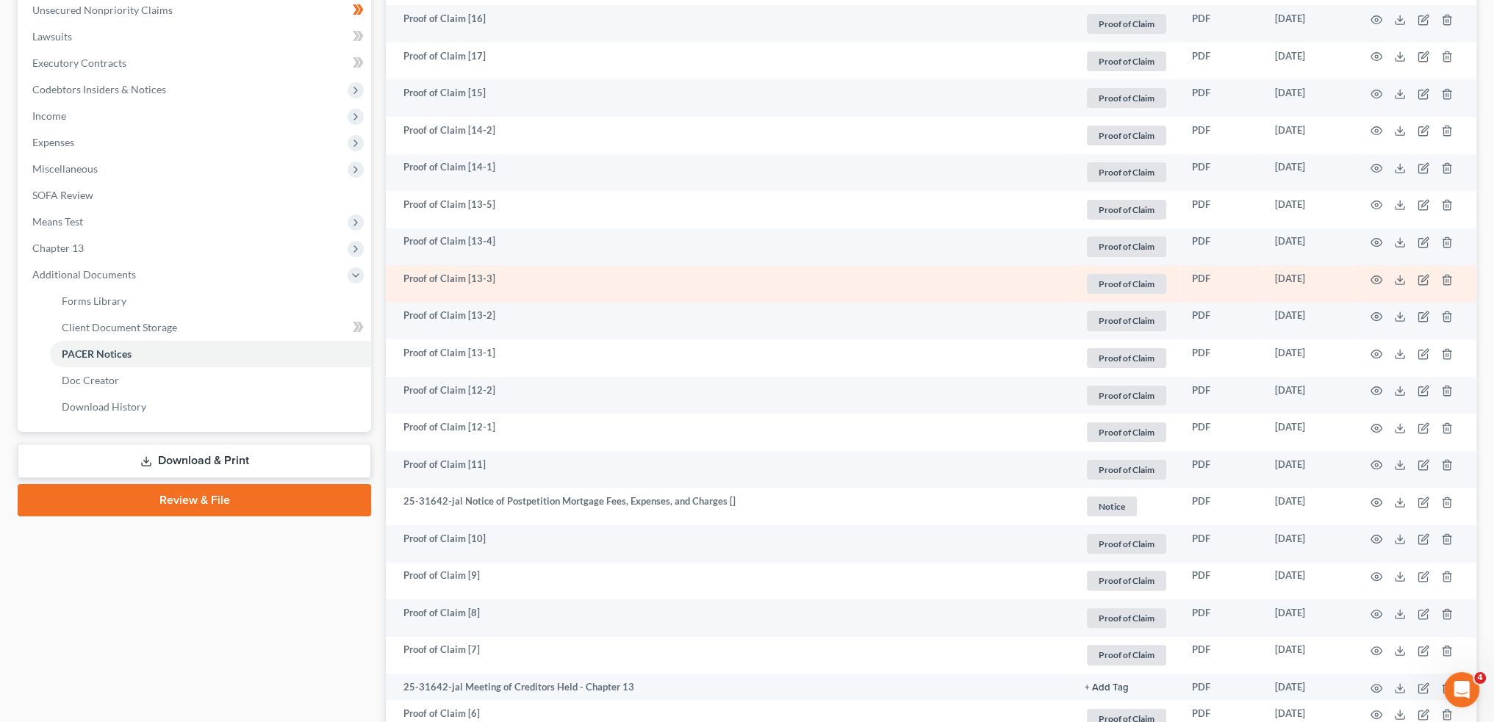
scroll to position [489, 0]
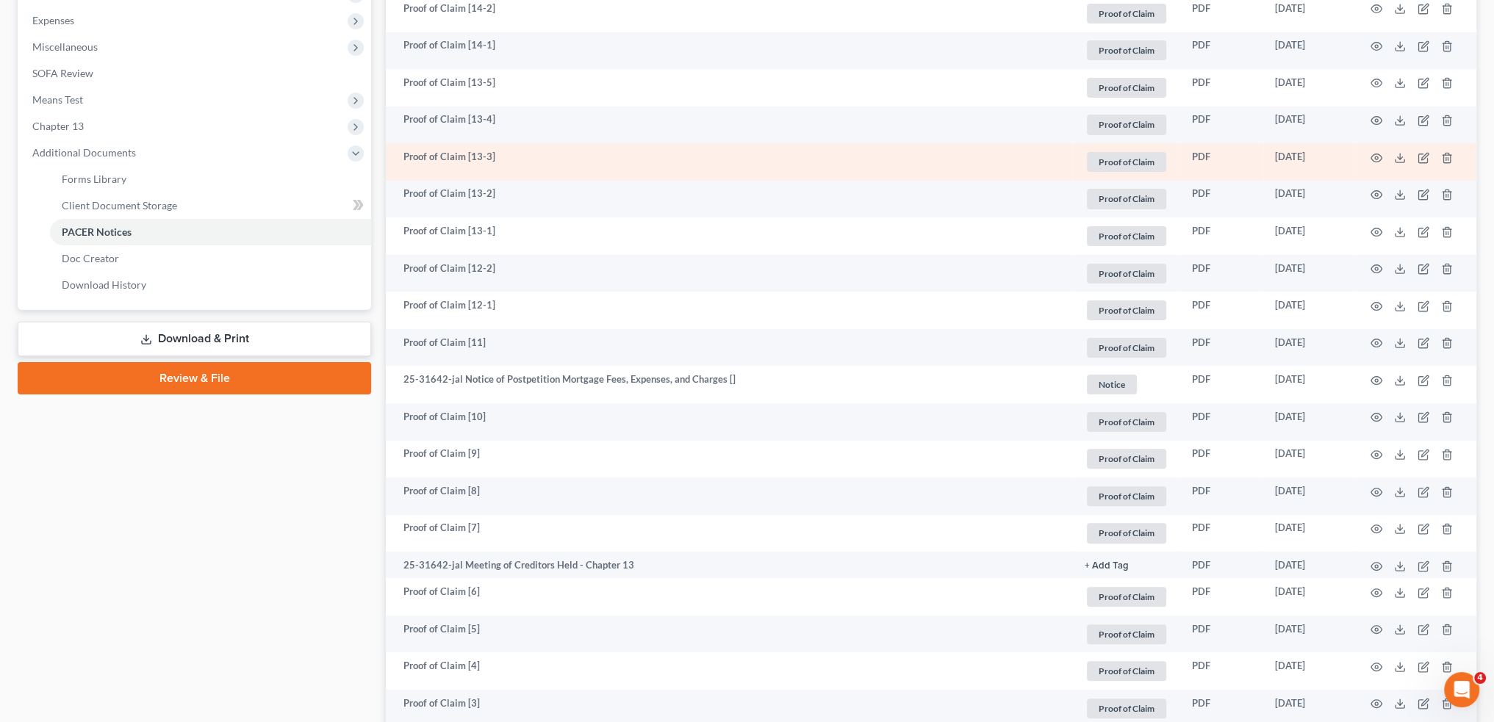
click at [1049, 151] on td "Proof of Claim [13-3]" at bounding box center [729, 161] width 687 height 37
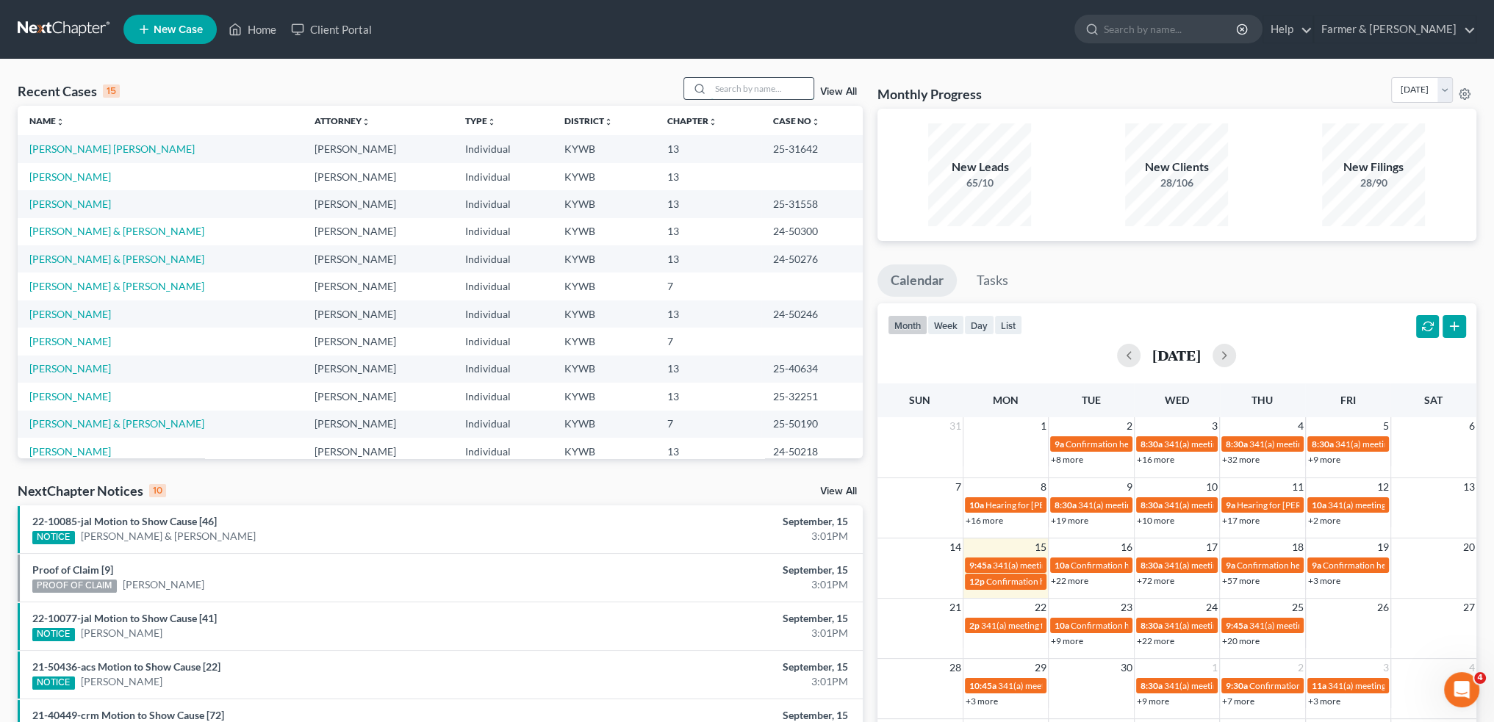
click at [781, 96] on input "search" at bounding box center [761, 88] width 103 height 21
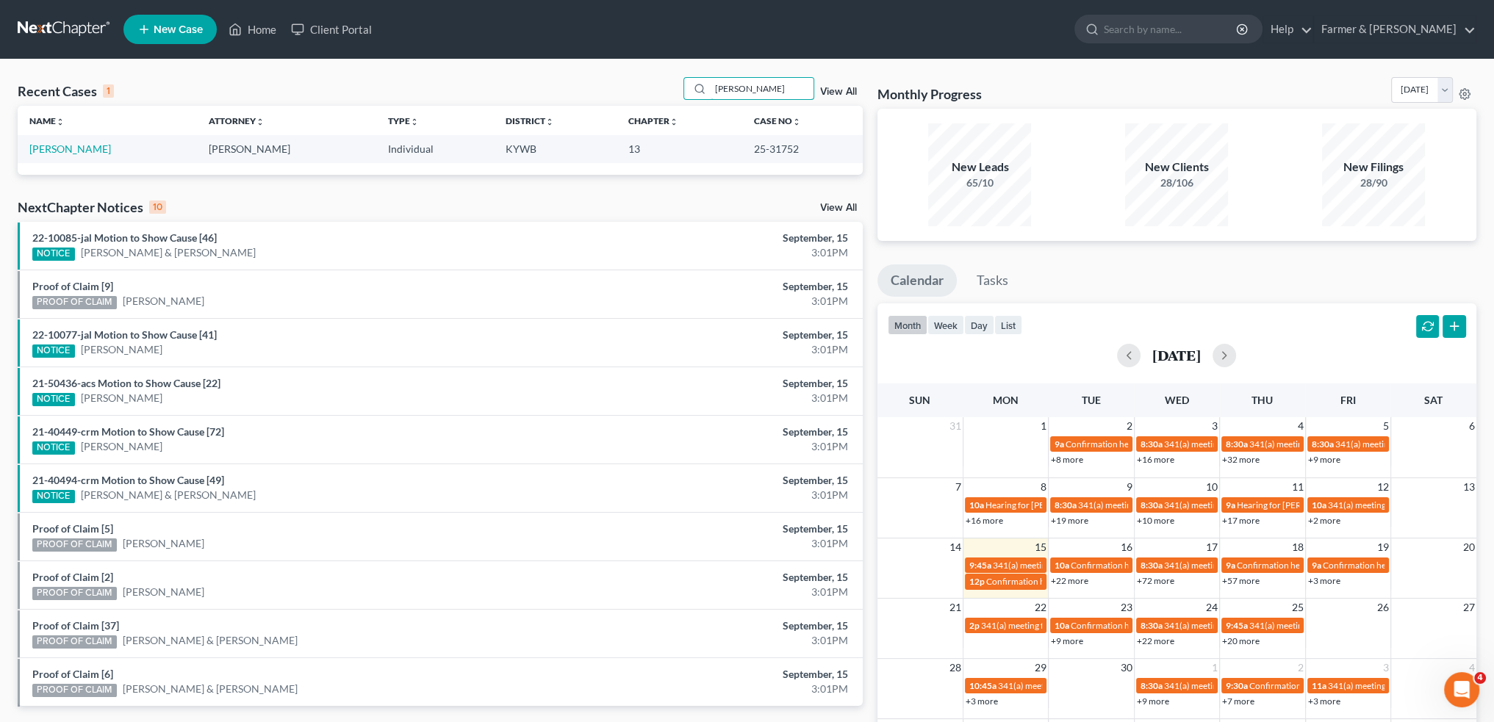
type input "[PERSON_NAME]"
click at [79, 153] on link "[PERSON_NAME]" at bounding box center [70, 149] width 82 height 12
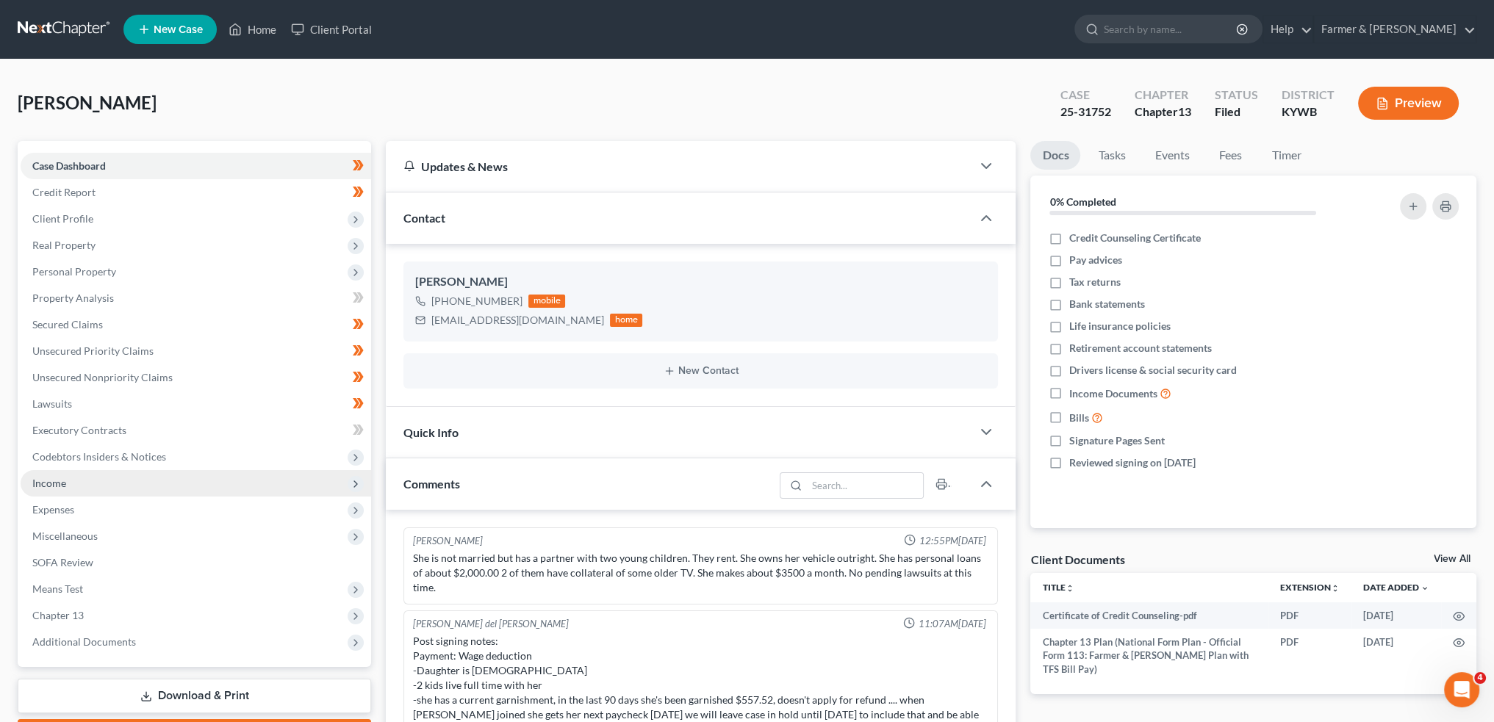
click at [89, 480] on span "Income" at bounding box center [196, 483] width 350 height 26
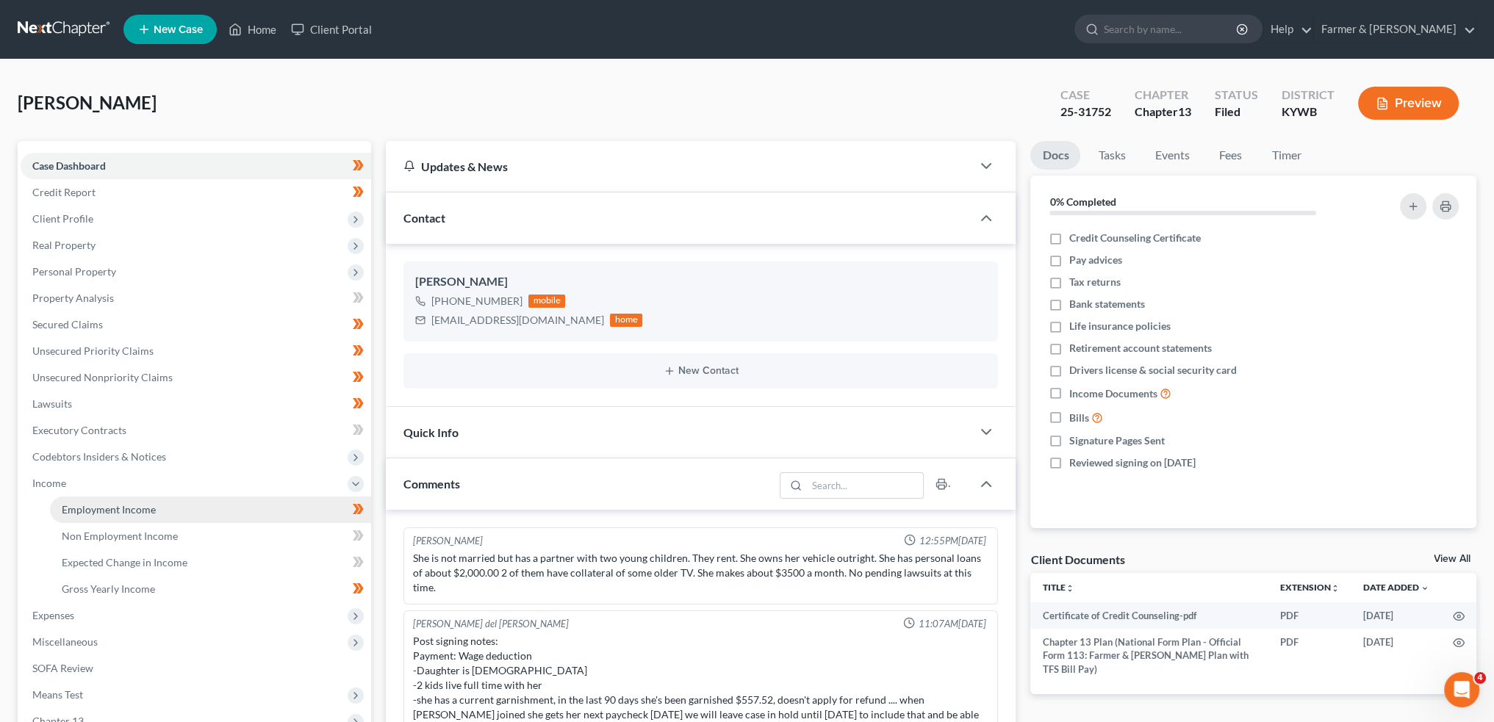
click at [89, 505] on span "Employment Income" at bounding box center [109, 509] width 94 height 12
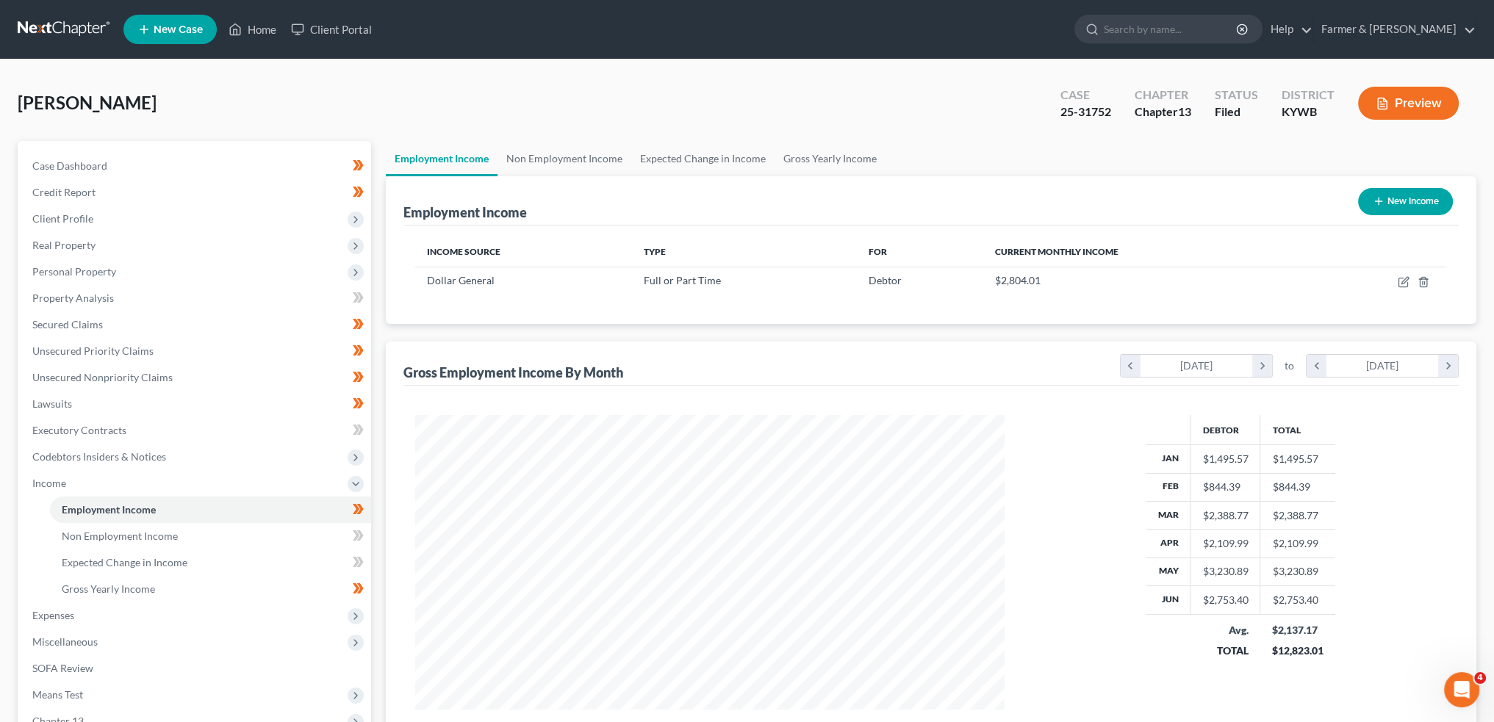
scroll to position [295, 618]
click at [589, 147] on link "Non Employment Income" at bounding box center [564, 158] width 134 height 35
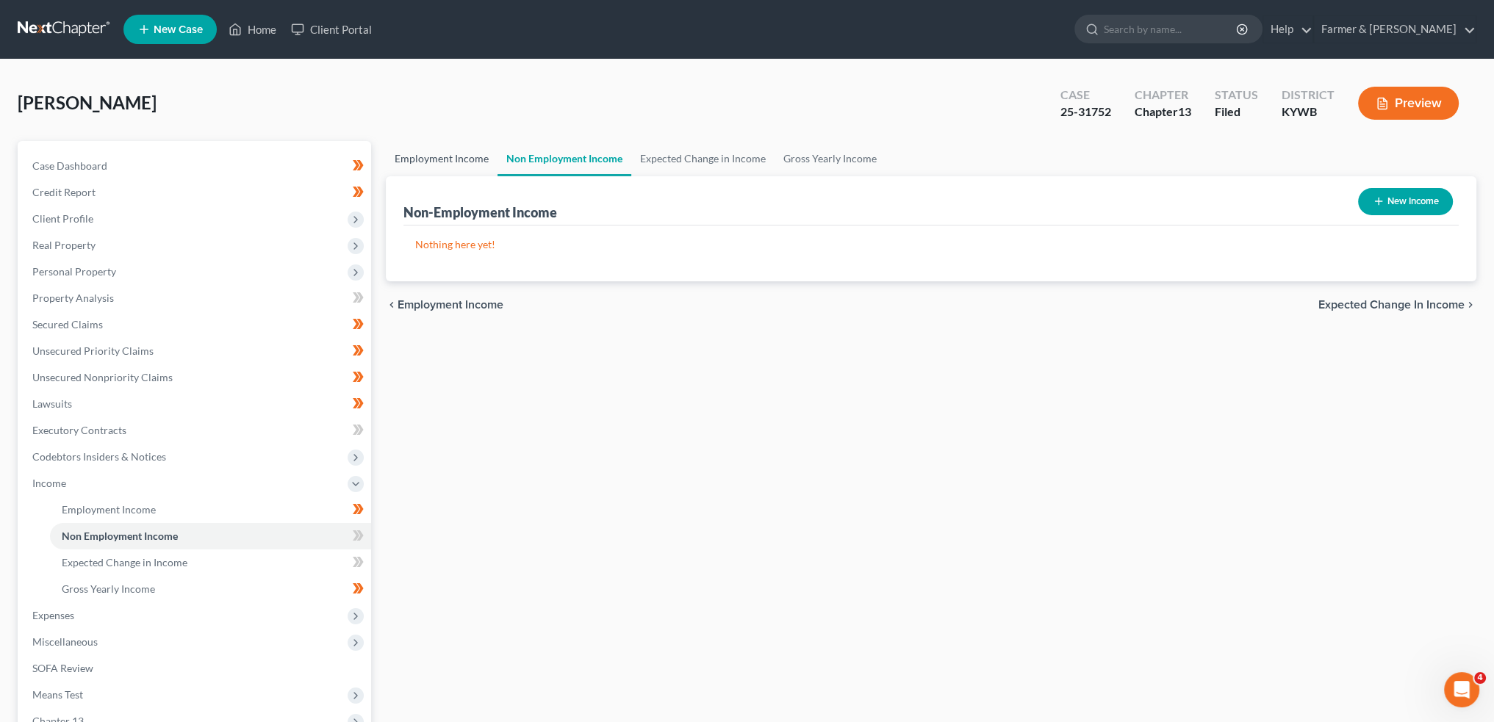
click at [420, 156] on link "Employment Income" at bounding box center [442, 158] width 112 height 35
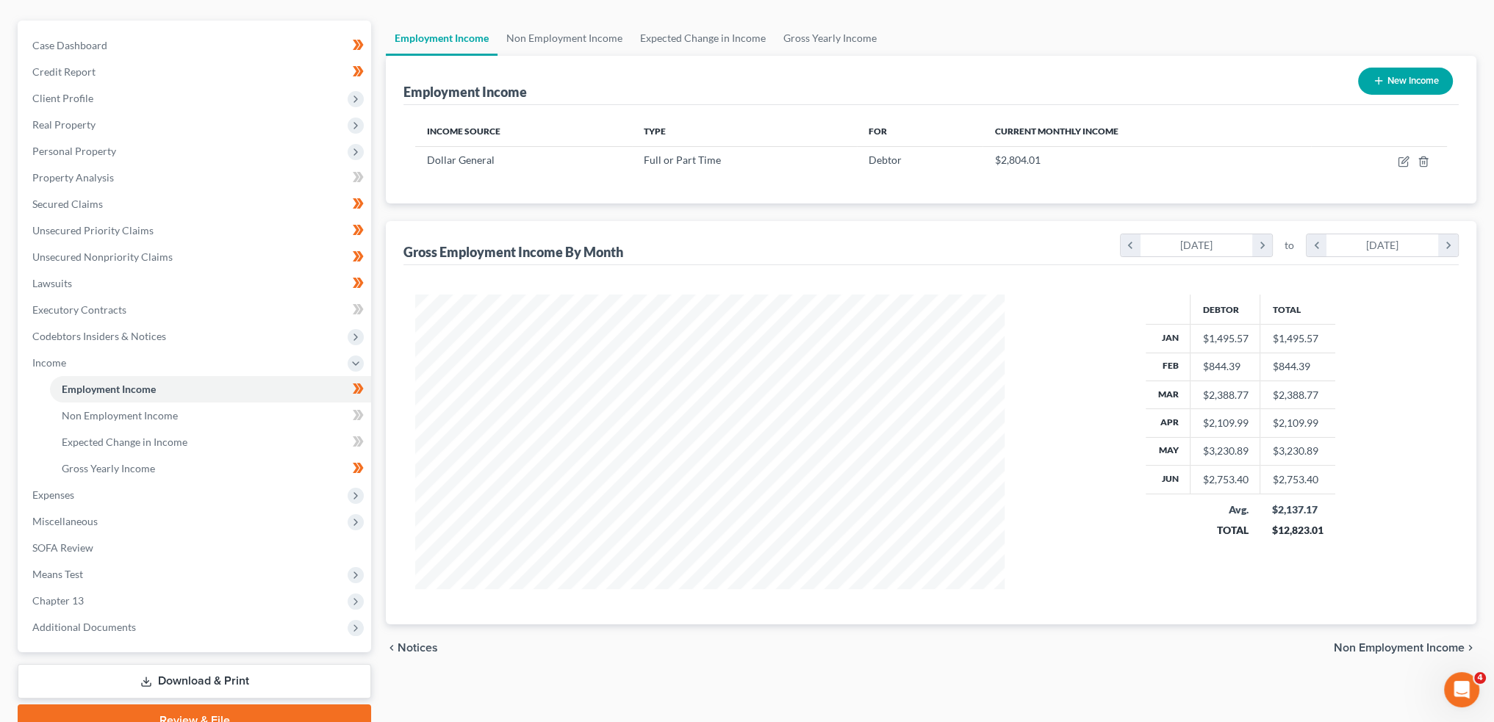
scroll to position [190, 0]
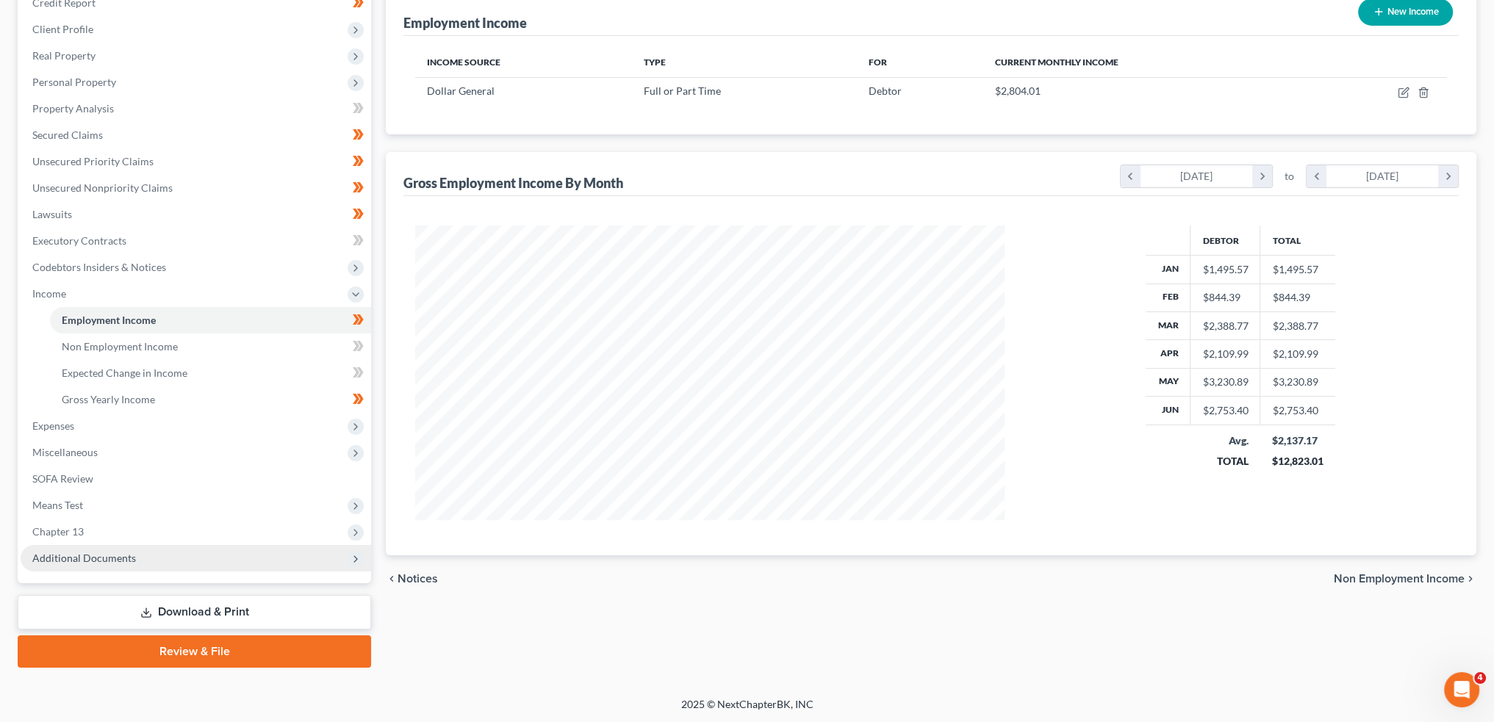
click at [78, 559] on span "Additional Documents" at bounding box center [84, 558] width 104 height 12
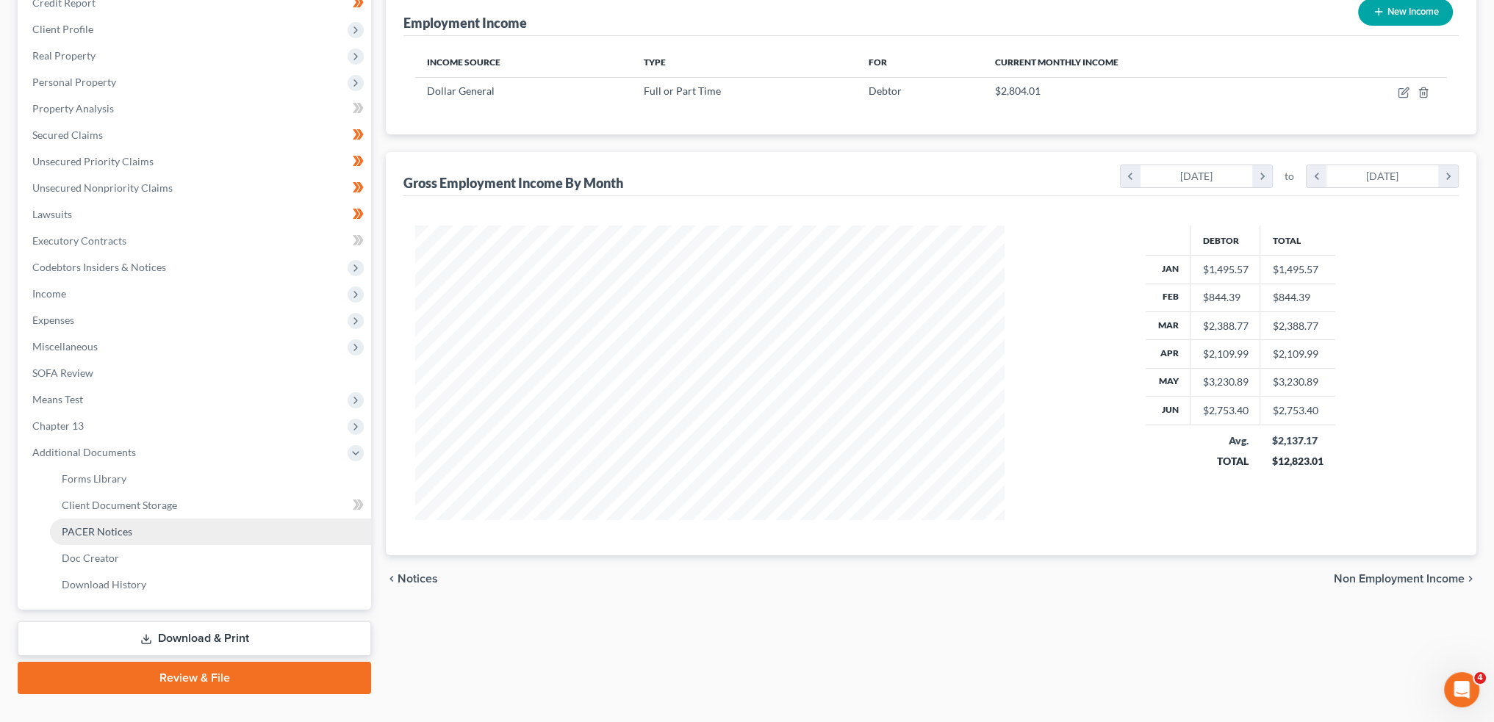
click at [97, 528] on span "PACER Notices" at bounding box center [97, 531] width 71 height 12
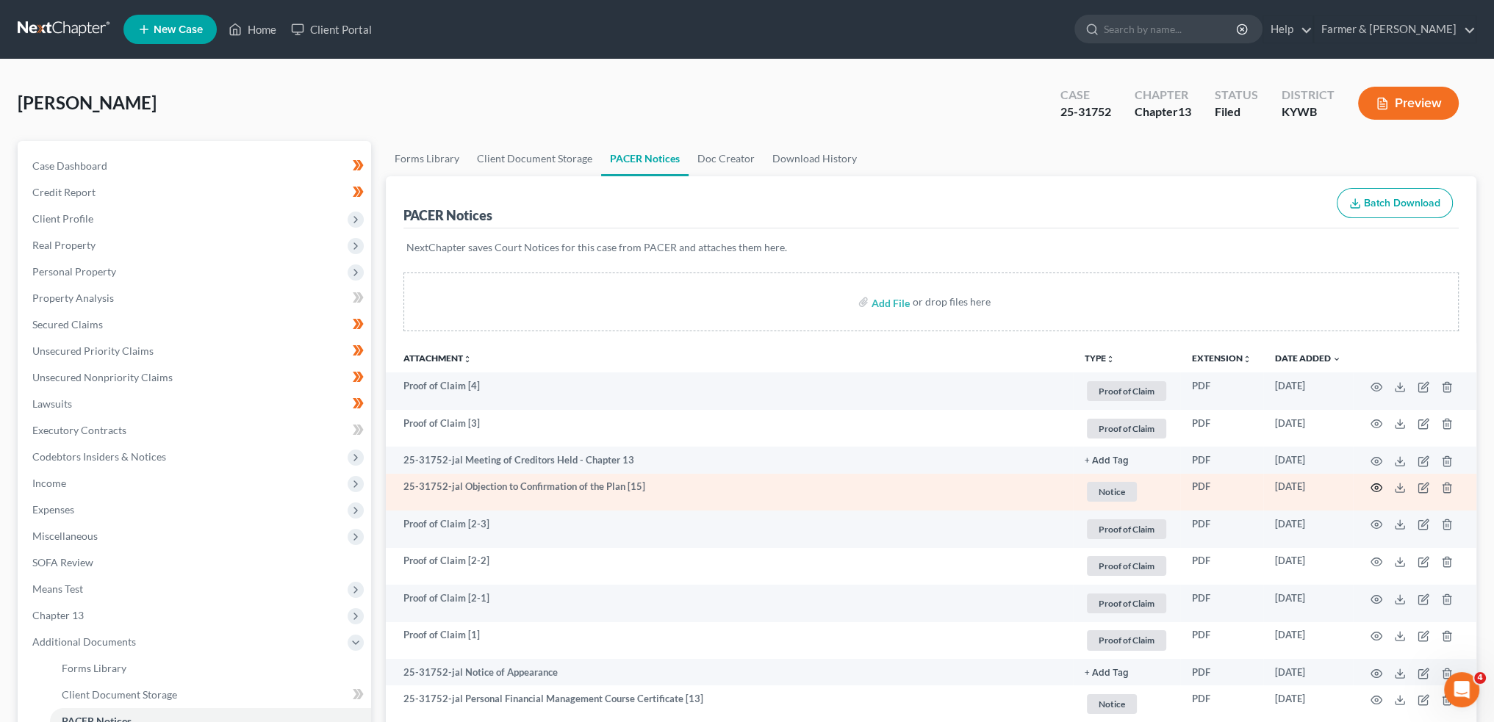
click at [1375, 487] on icon "button" at bounding box center [1376, 488] width 12 height 12
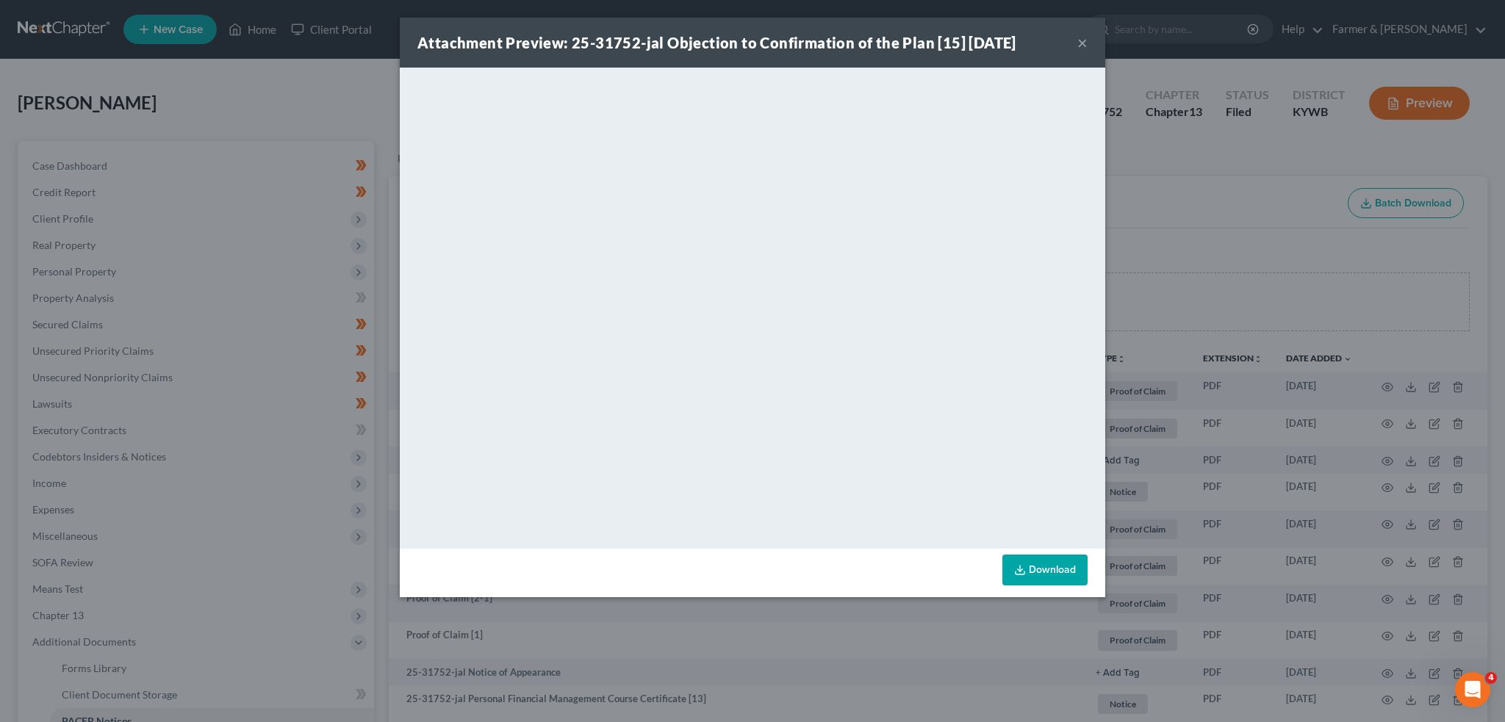
click at [1081, 40] on button "×" at bounding box center [1082, 43] width 10 height 18
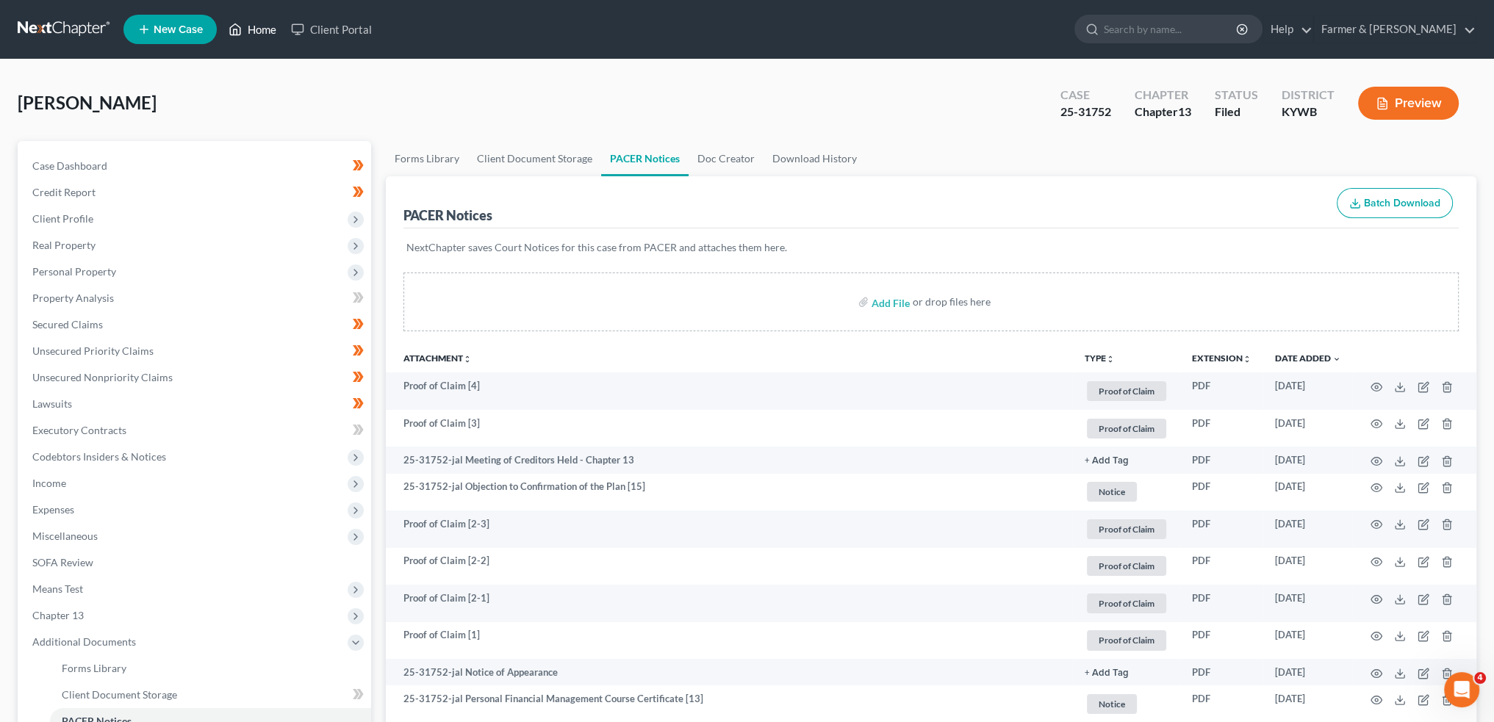
click at [247, 24] on link "Home" at bounding box center [252, 29] width 62 height 26
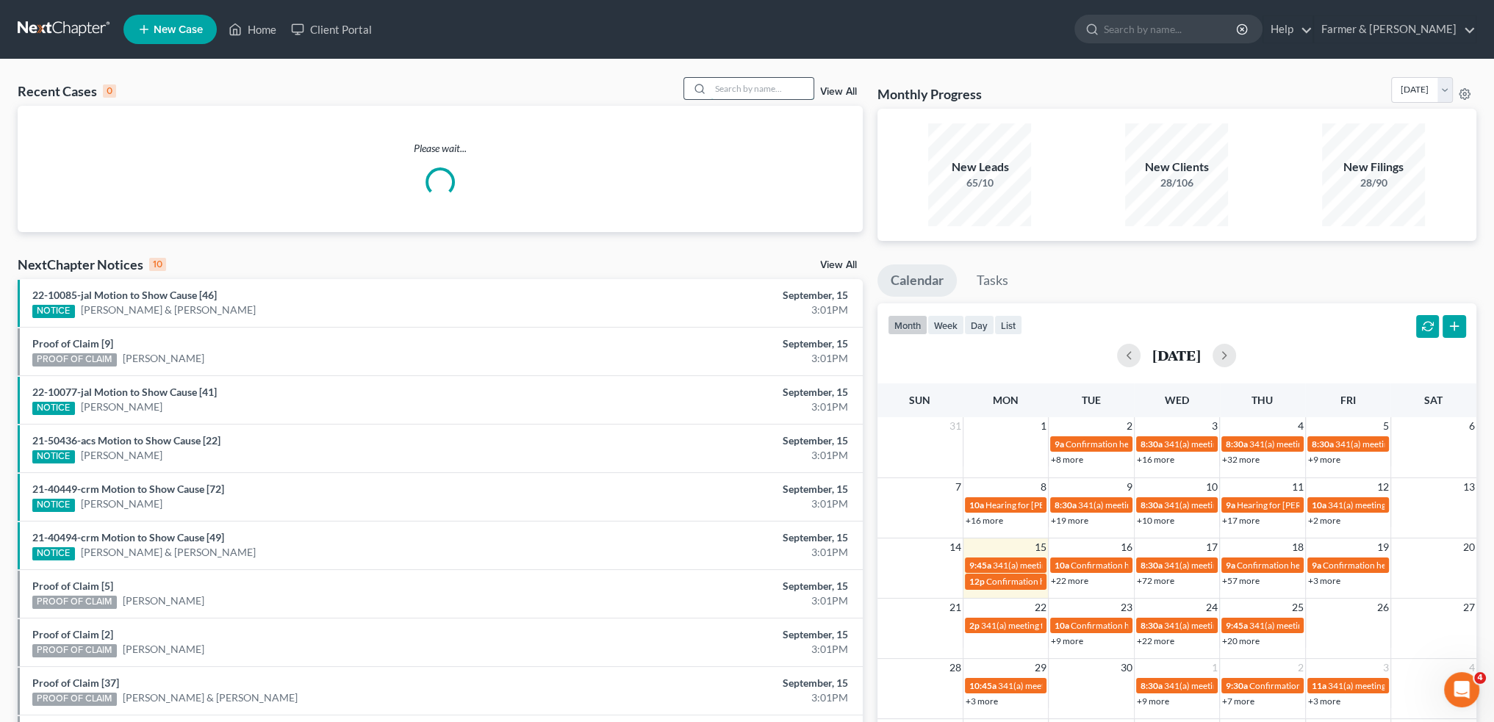
click at [732, 85] on input "search" at bounding box center [761, 88] width 103 height 21
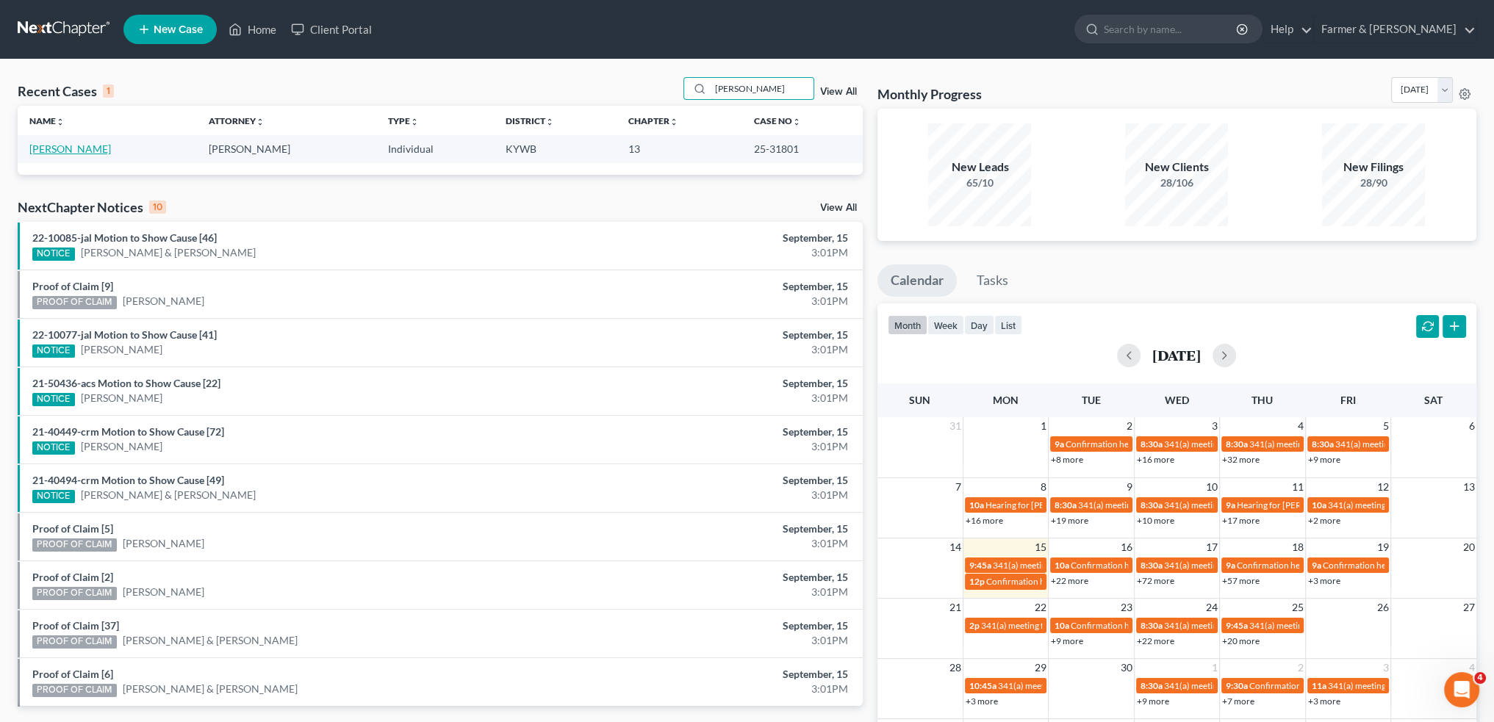
type input "[PERSON_NAME]"
click at [84, 150] on link "[PERSON_NAME]" at bounding box center [70, 149] width 82 height 12
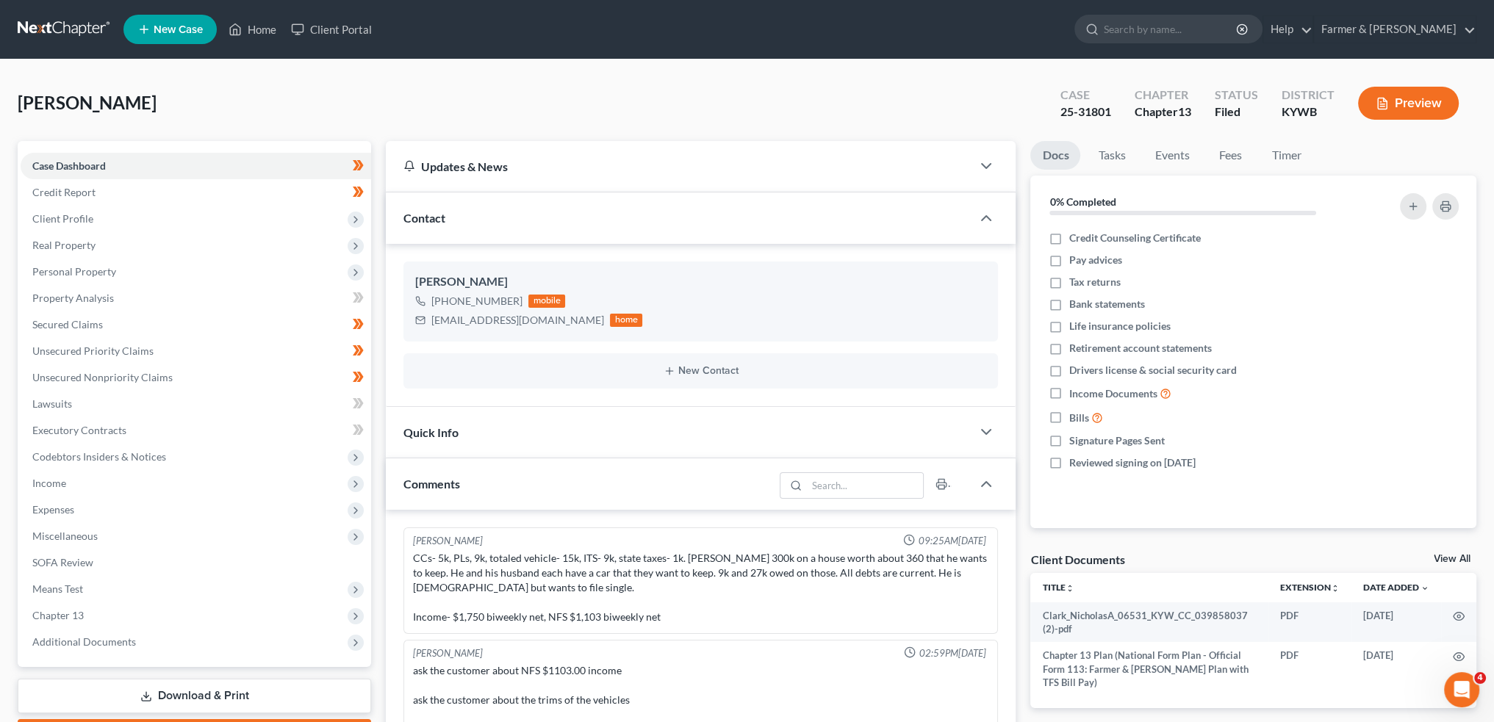
scroll to position [432, 0]
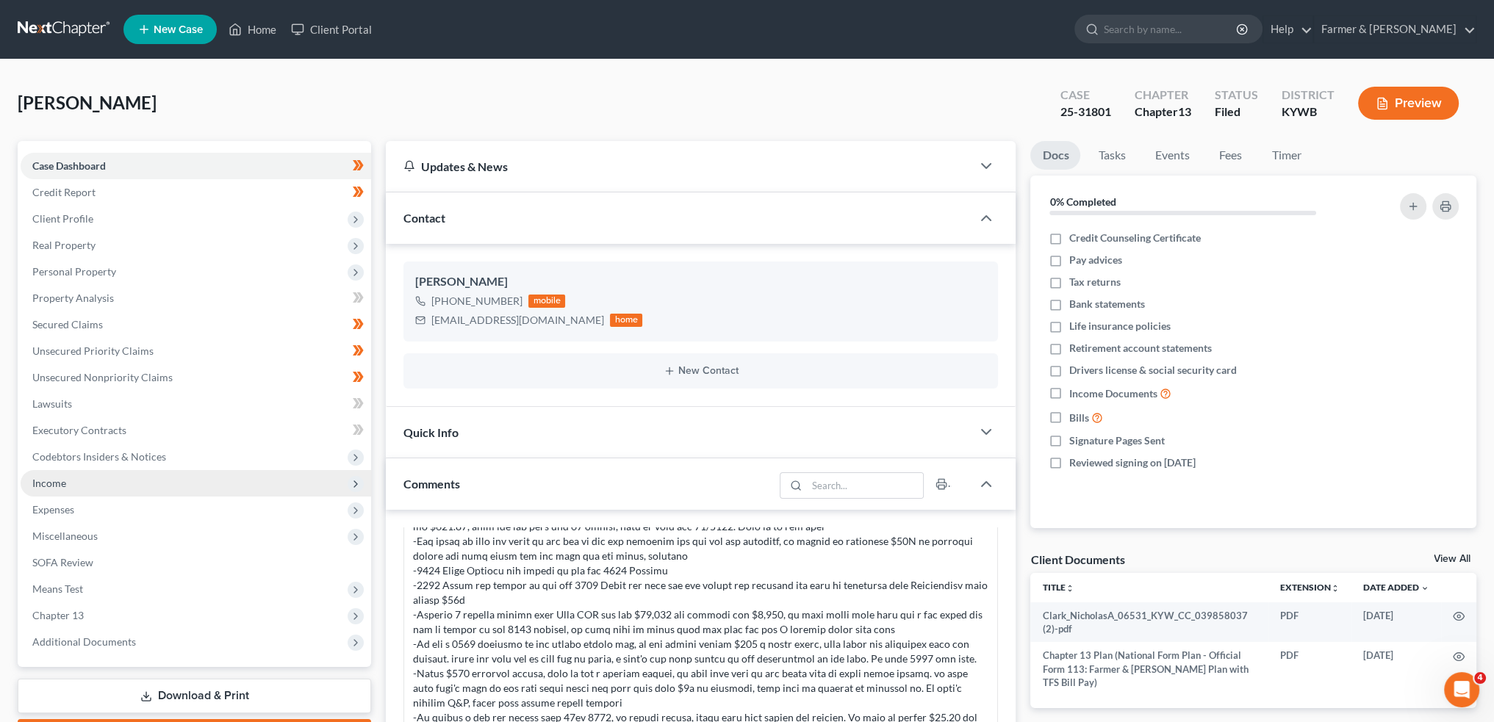
click at [105, 484] on span "Income" at bounding box center [196, 483] width 350 height 26
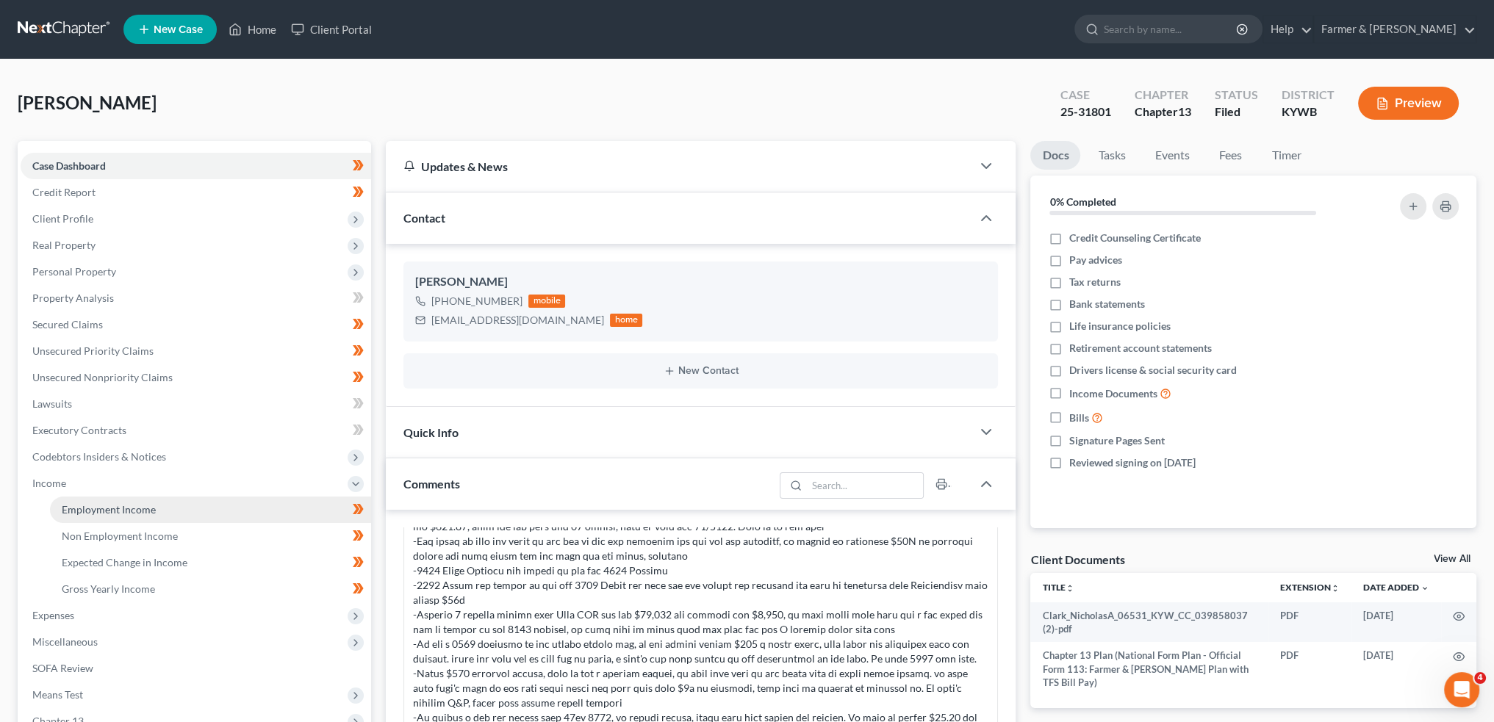
click at [106, 504] on span "Employment Income" at bounding box center [109, 509] width 94 height 12
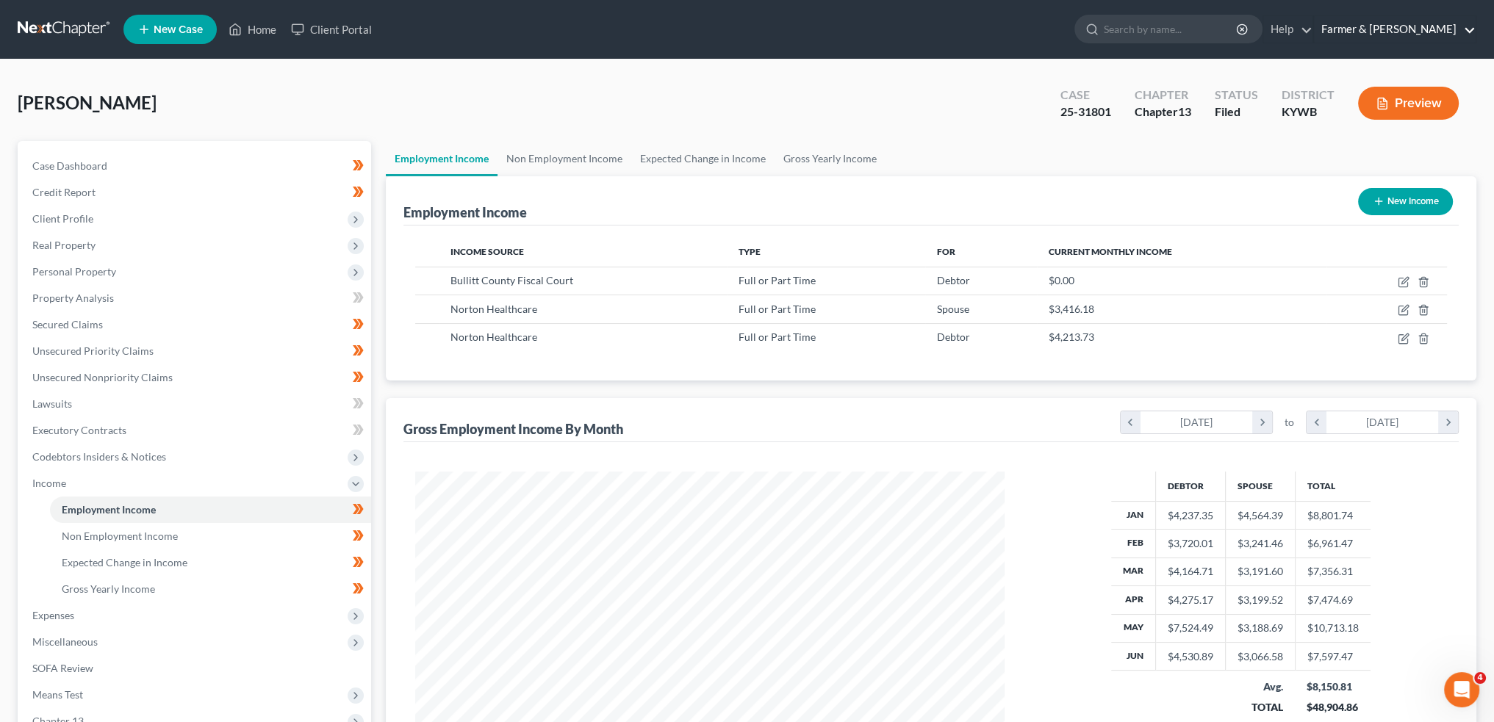
scroll to position [295, 618]
click at [545, 166] on link "Non Employment Income" at bounding box center [564, 158] width 134 height 35
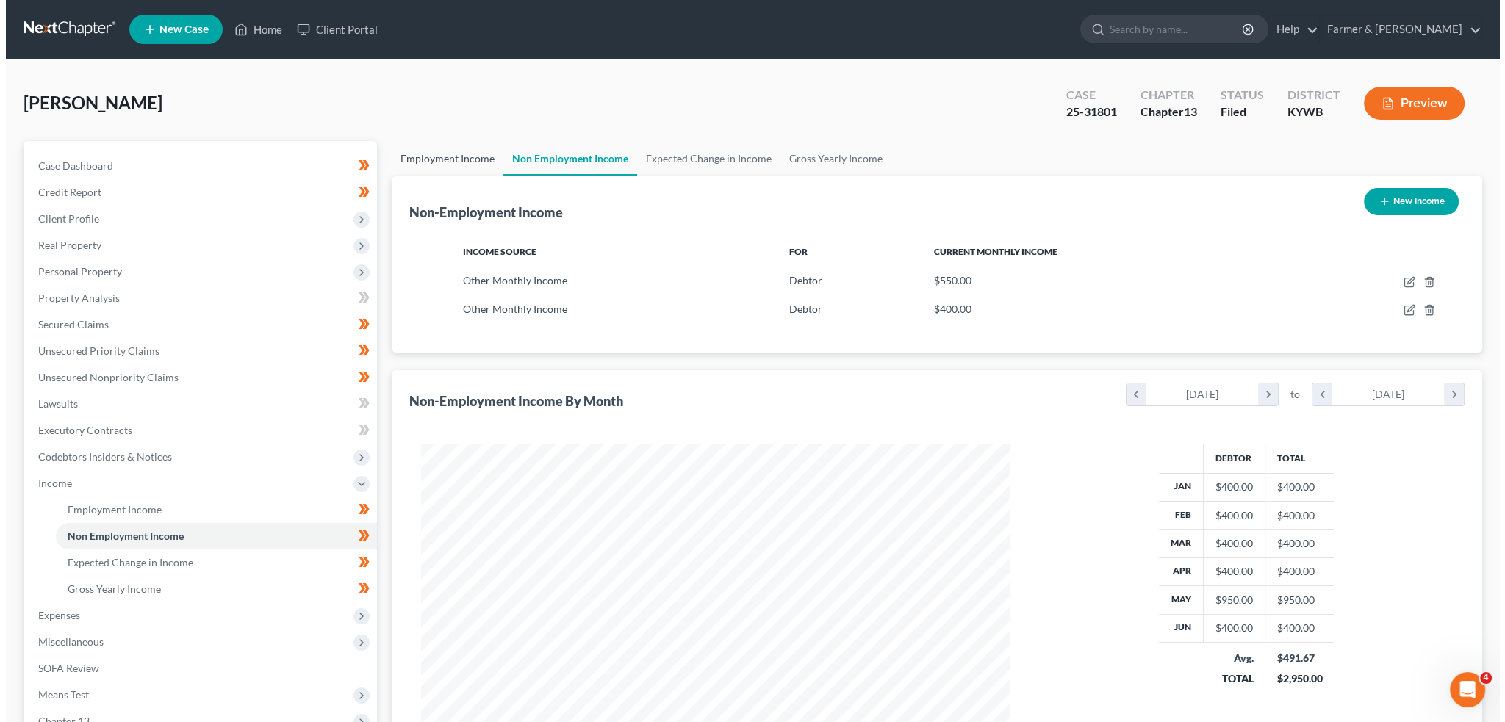
scroll to position [295, 618]
click at [1409, 280] on td at bounding box center [1369, 281] width 156 height 28
click at [1404, 281] on icon "button" at bounding box center [1404, 280] width 7 height 7
select select "13"
select select "0"
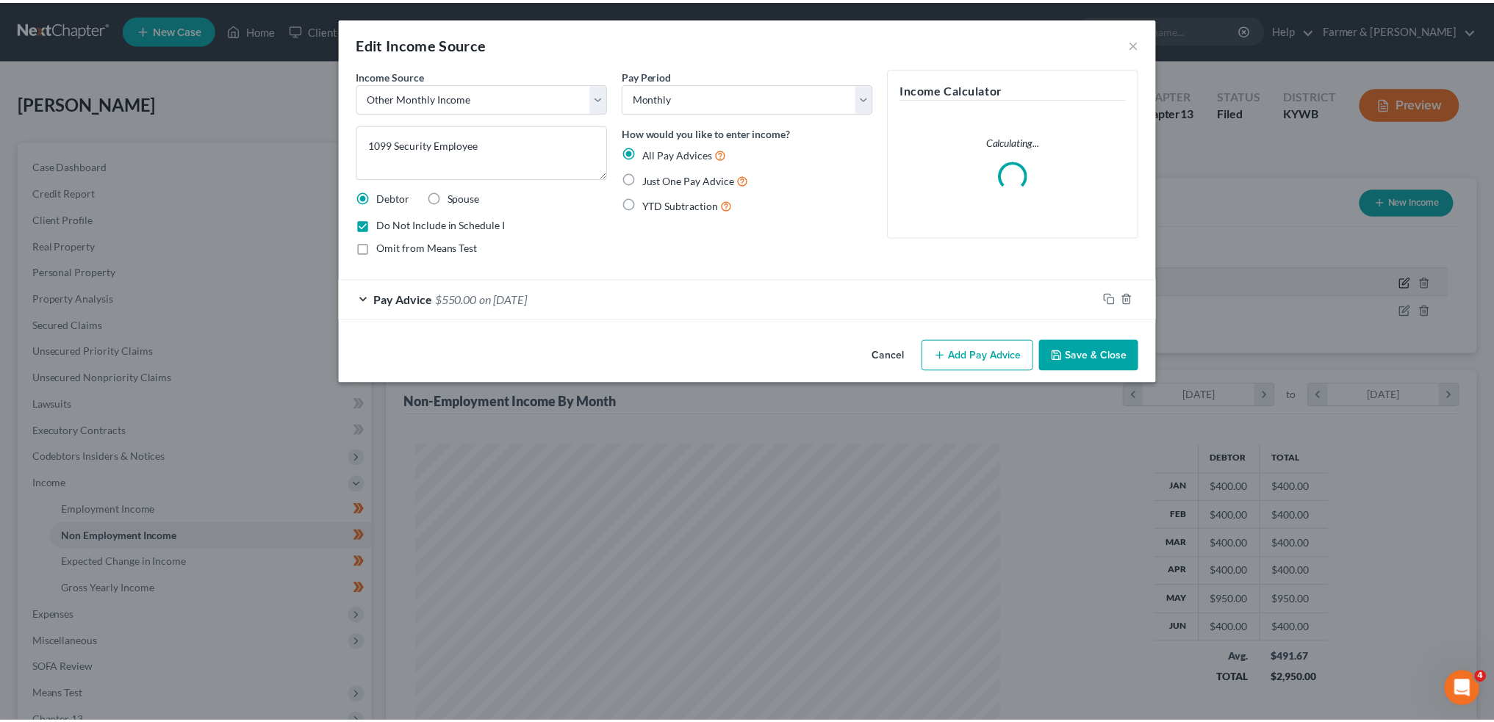
scroll to position [297, 623]
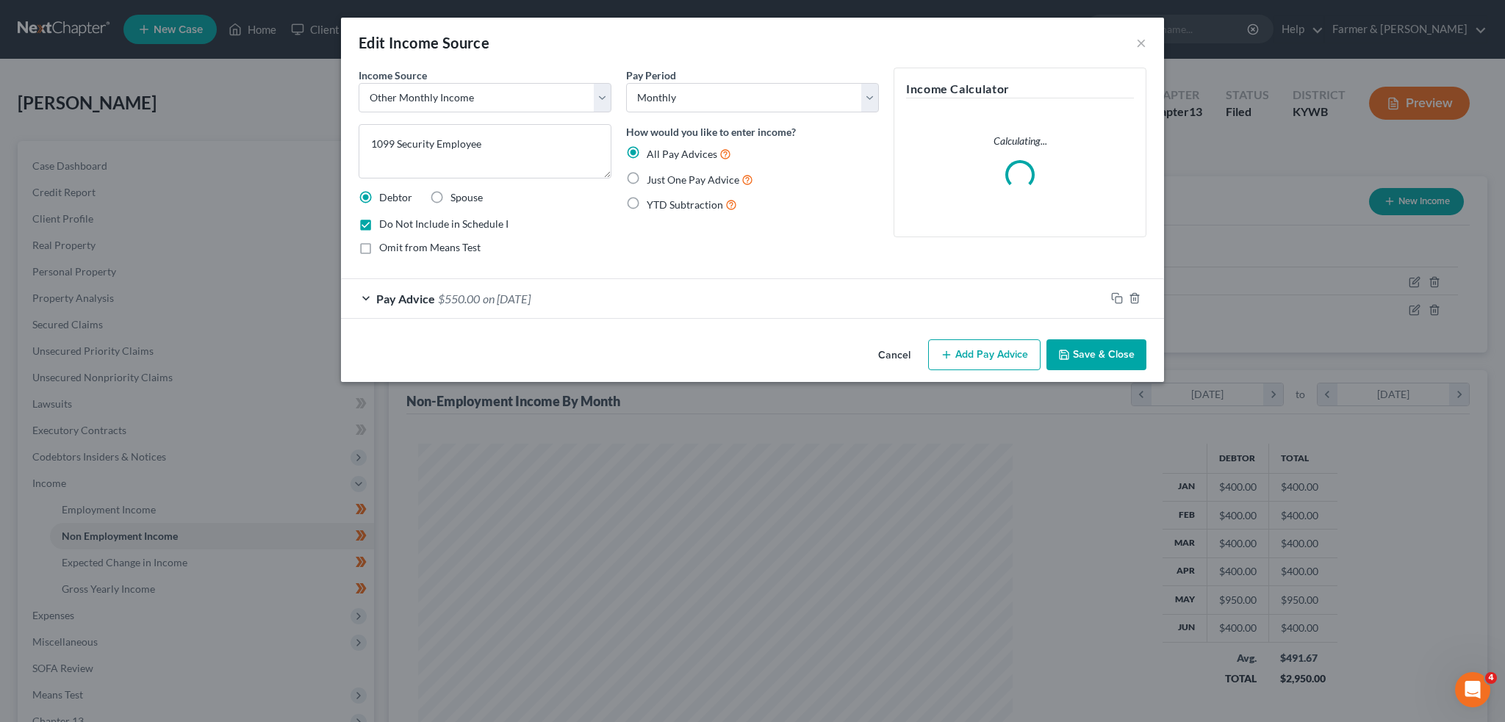
click at [1097, 348] on button "Save & Close" at bounding box center [1096, 354] width 100 height 31
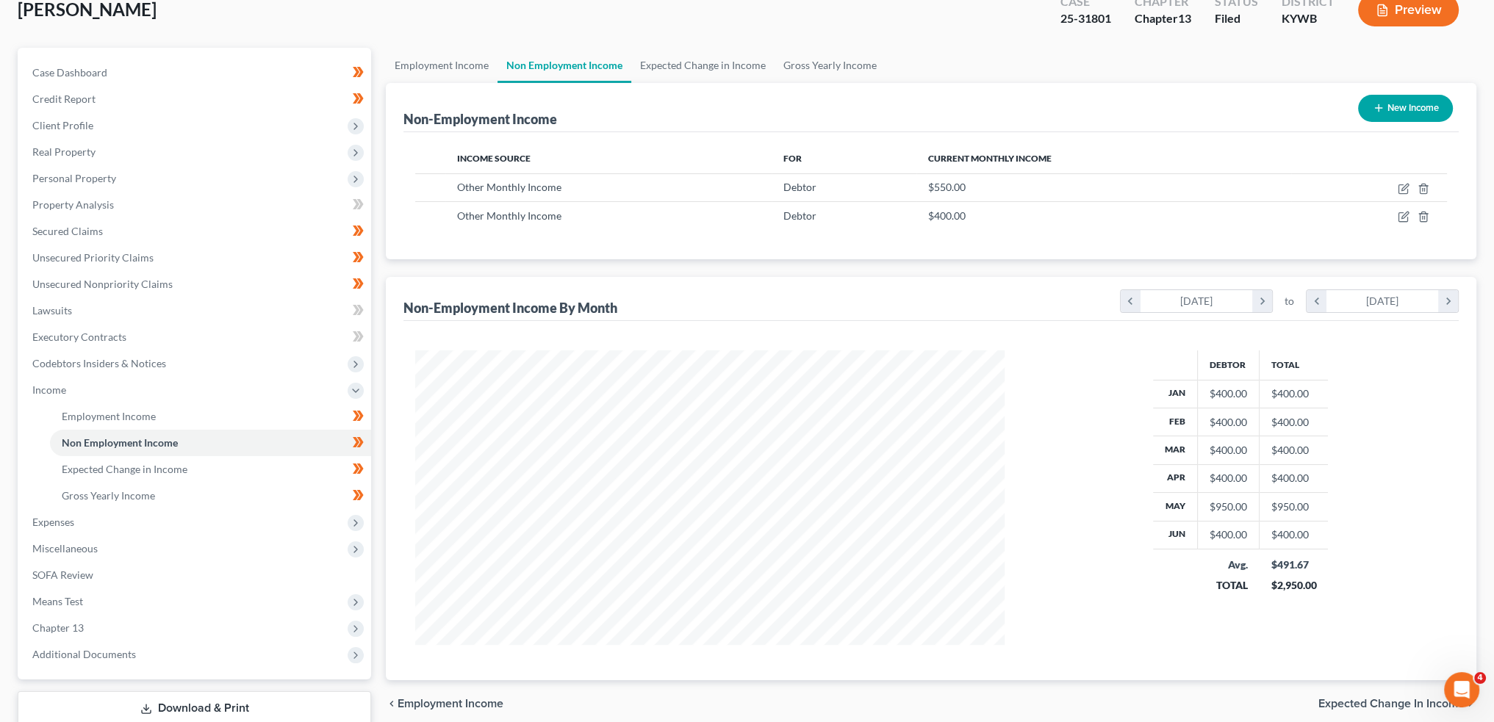
scroll to position [190, 0]
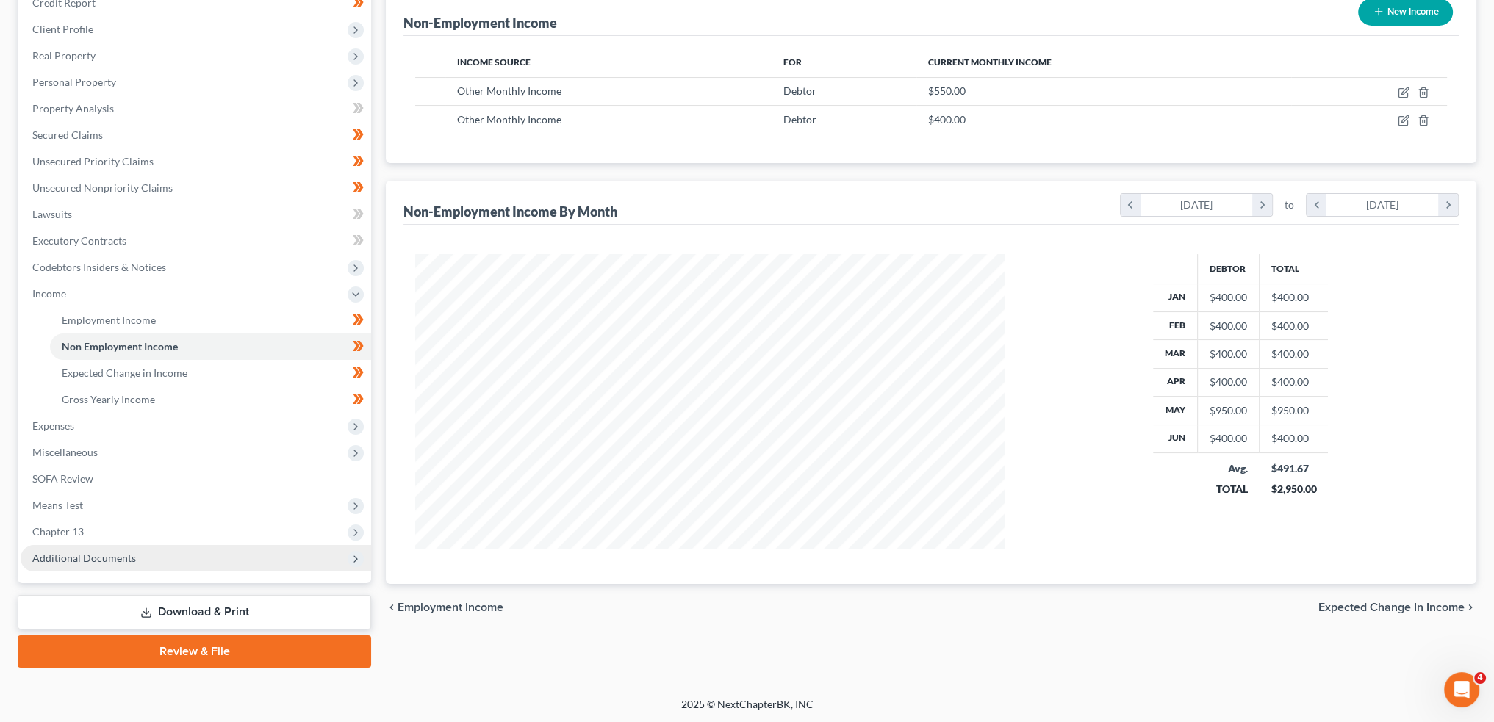
click at [134, 556] on span "Additional Documents" at bounding box center [196, 558] width 350 height 26
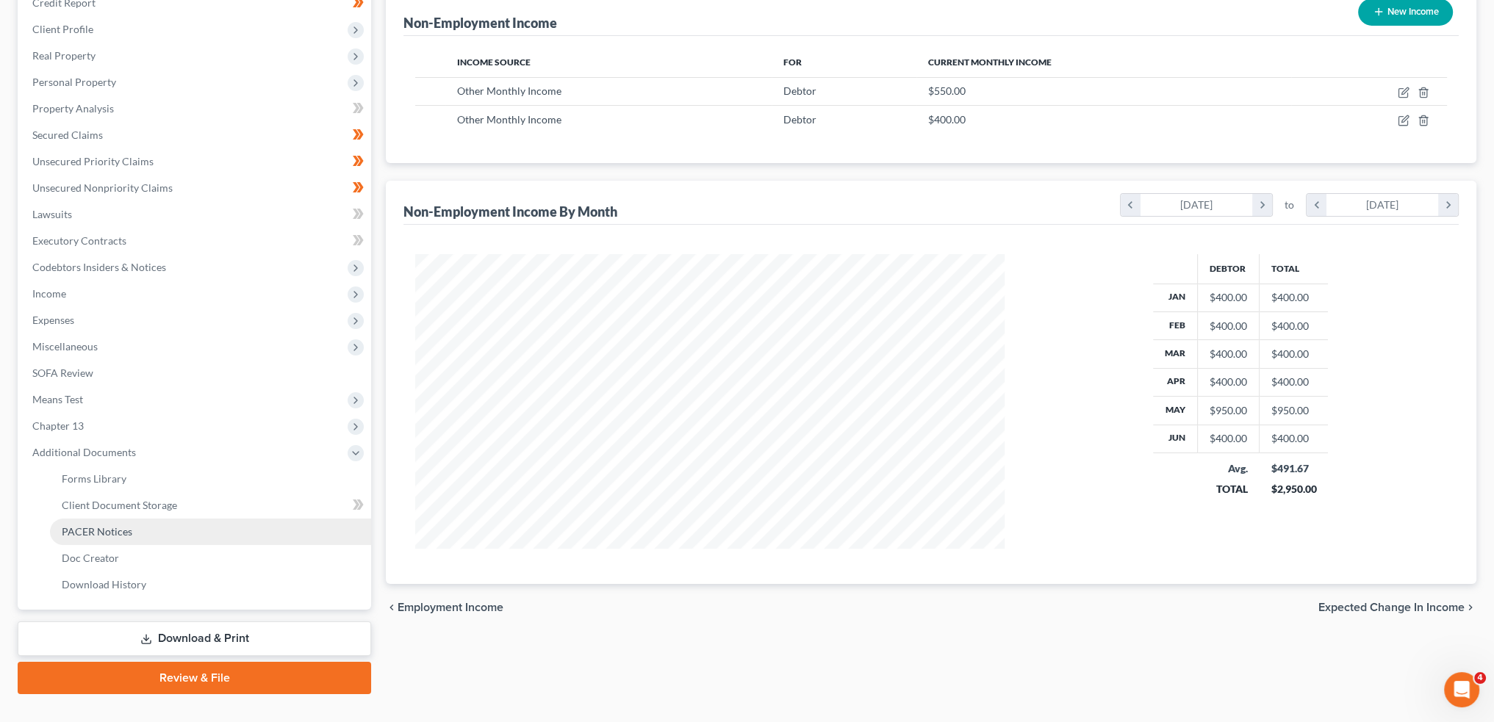
click at [130, 534] on link "PACER Notices" at bounding box center [210, 532] width 321 height 26
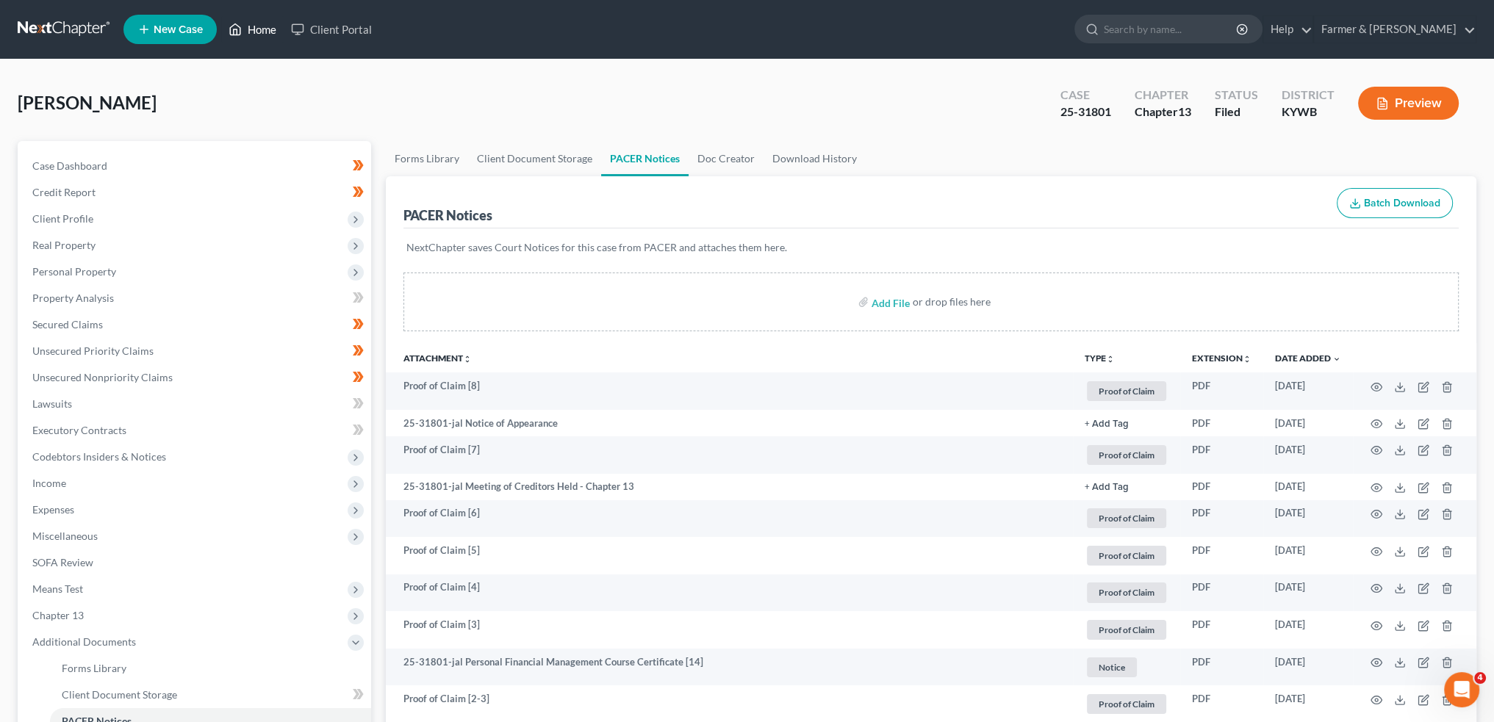
click at [267, 32] on link "Home" at bounding box center [252, 29] width 62 height 26
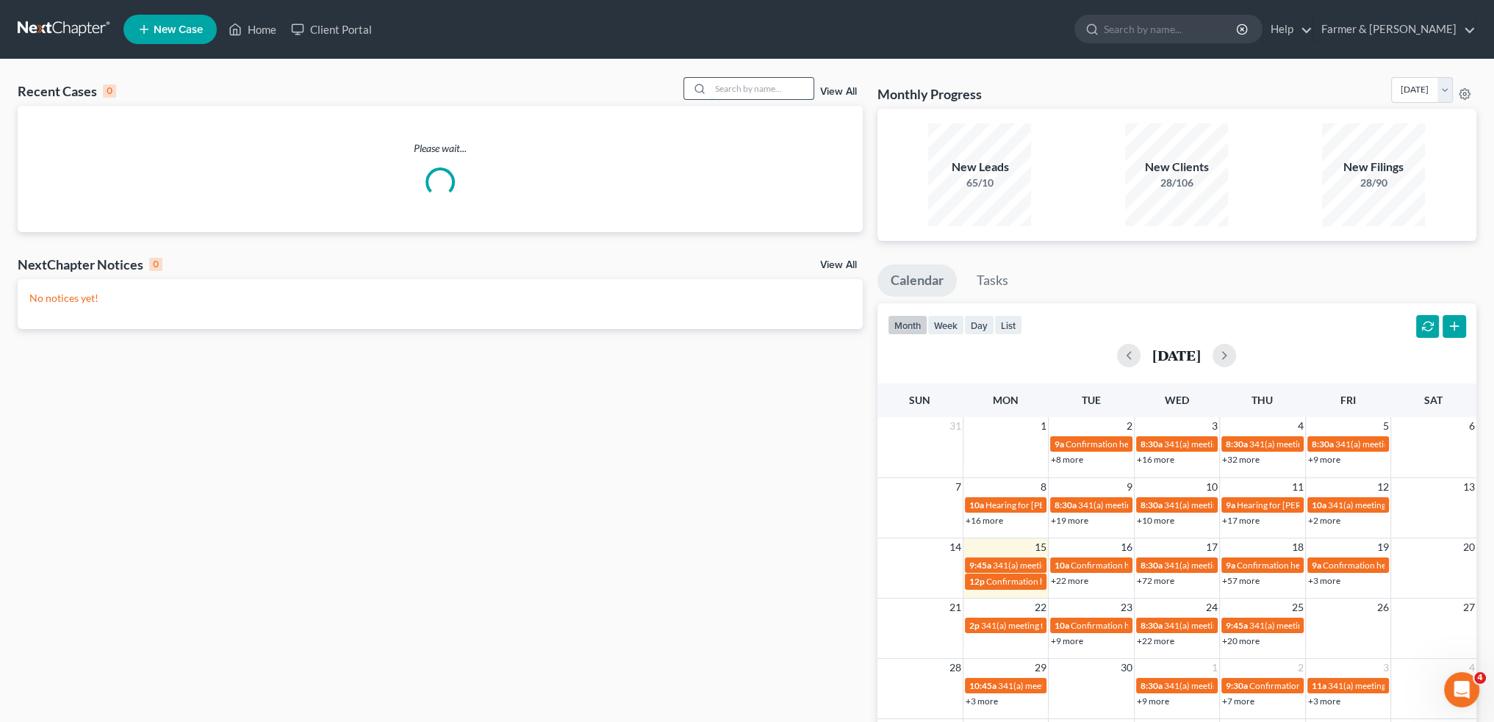
click at [735, 82] on input "search" at bounding box center [761, 88] width 103 height 21
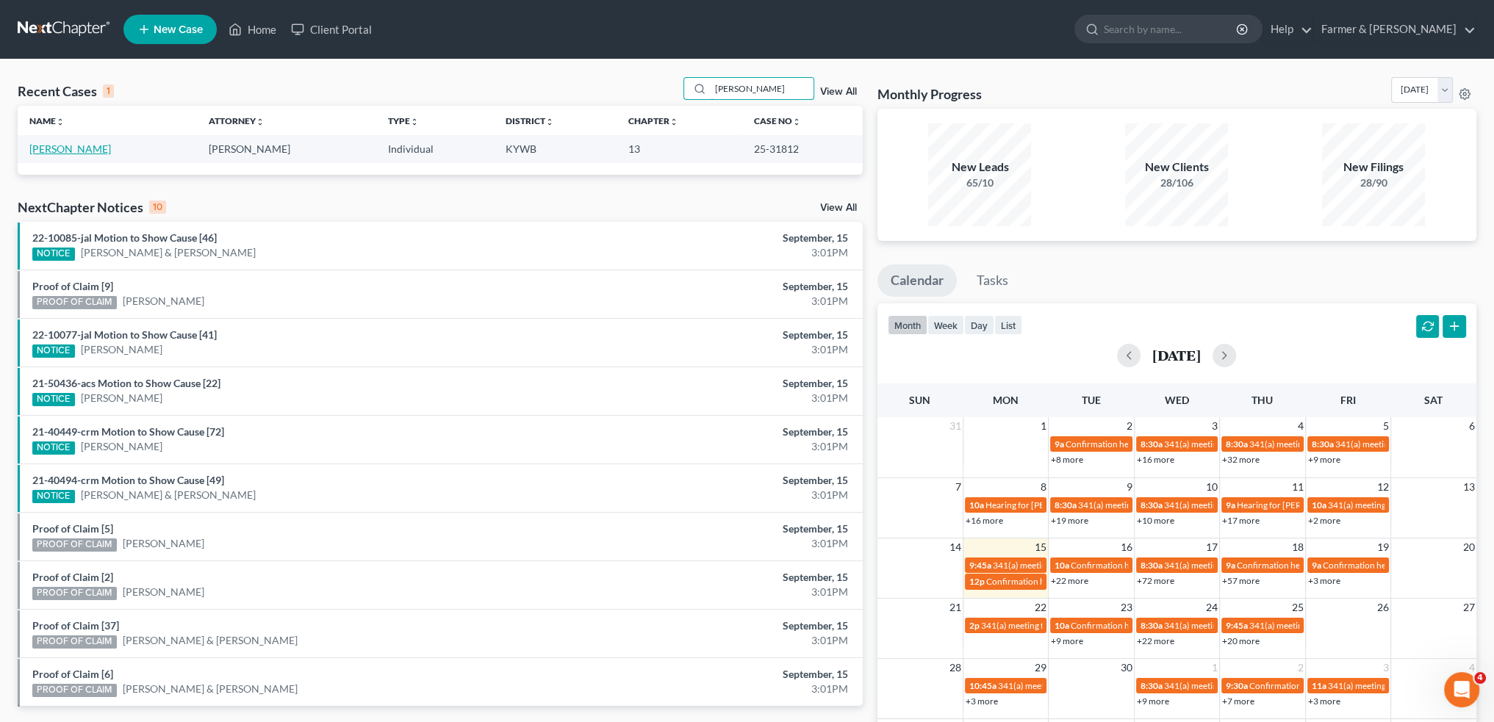
type input "[PERSON_NAME]"
click at [91, 148] on link "[PERSON_NAME]" at bounding box center [70, 149] width 82 height 12
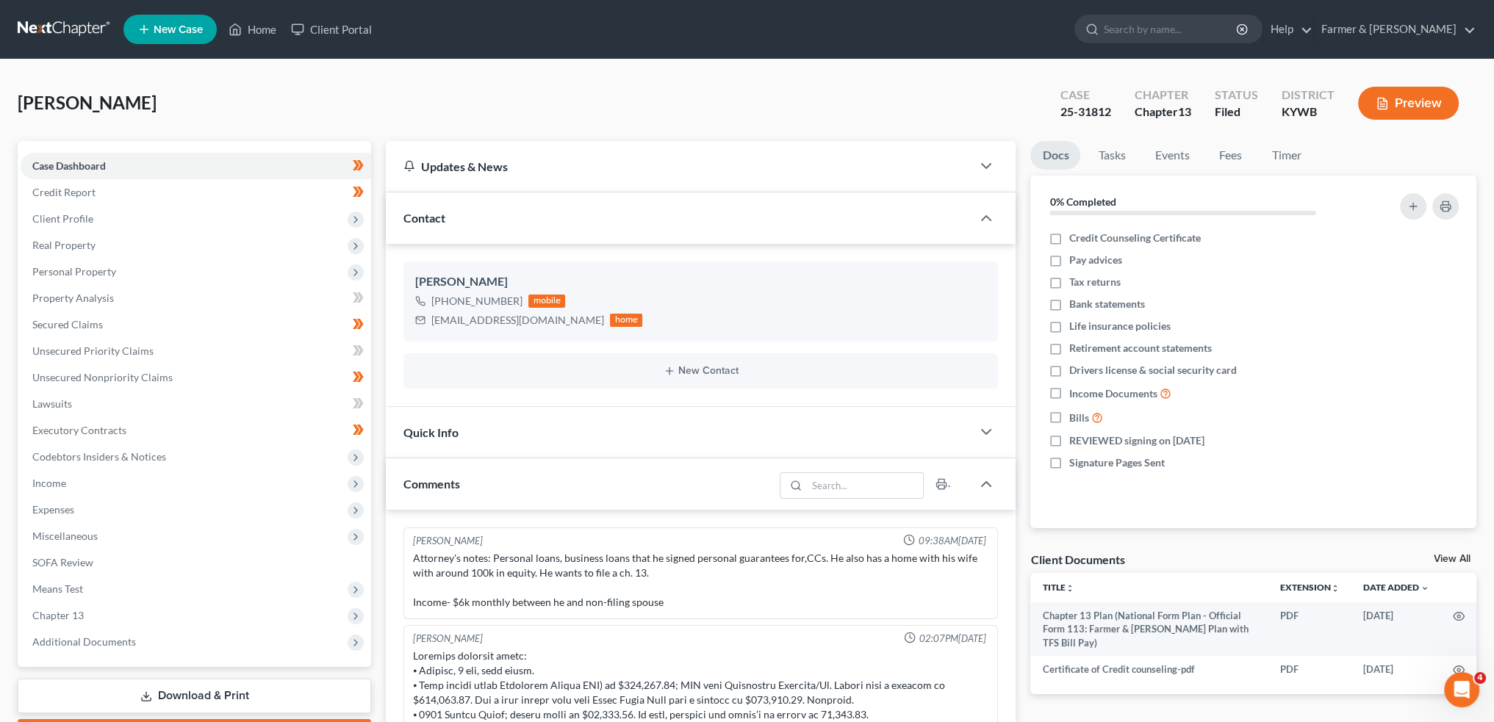
scroll to position [314, 0]
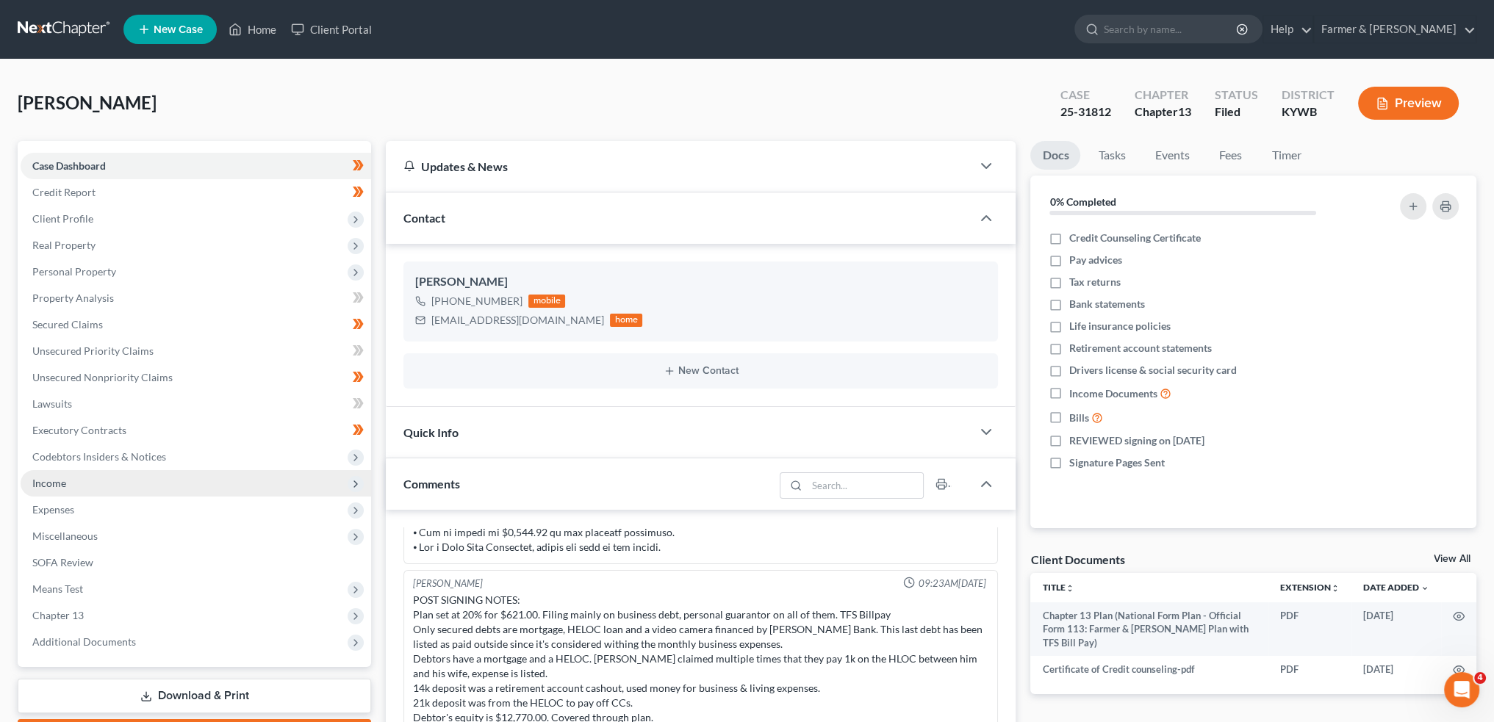
click at [90, 485] on span "Income" at bounding box center [196, 483] width 350 height 26
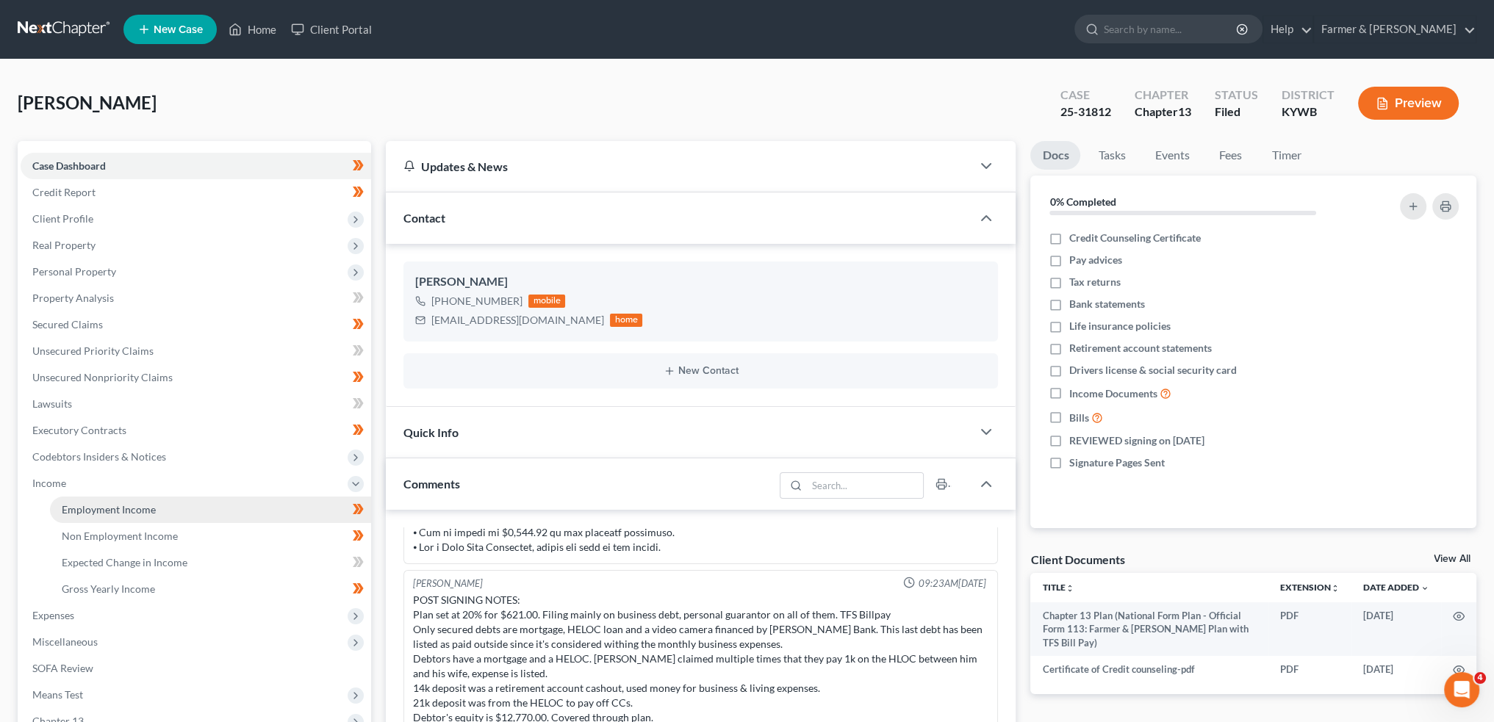
click at [88, 514] on span "Employment Income" at bounding box center [109, 509] width 94 height 12
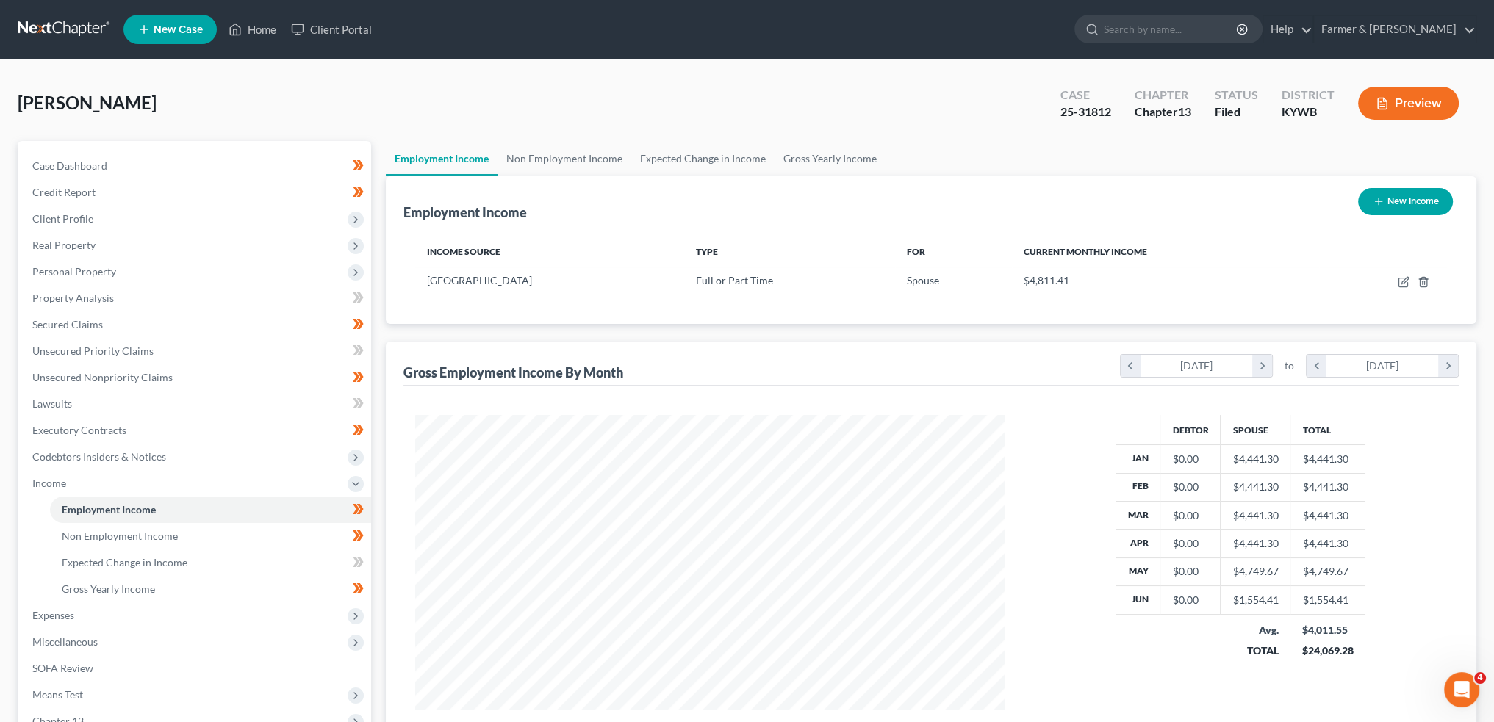
scroll to position [295, 618]
click at [269, 35] on link "Home" at bounding box center [252, 29] width 62 height 26
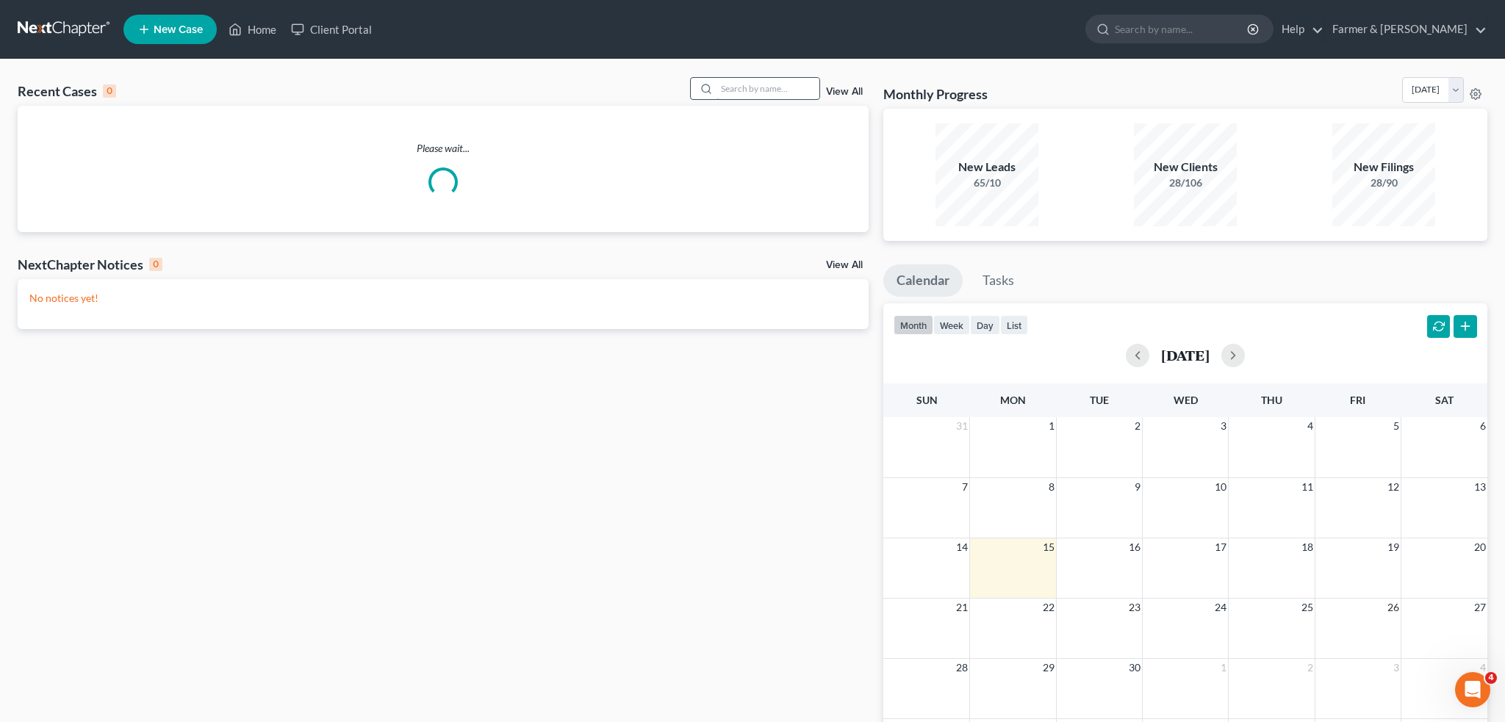
click at [752, 87] on input "search" at bounding box center [767, 88] width 103 height 21
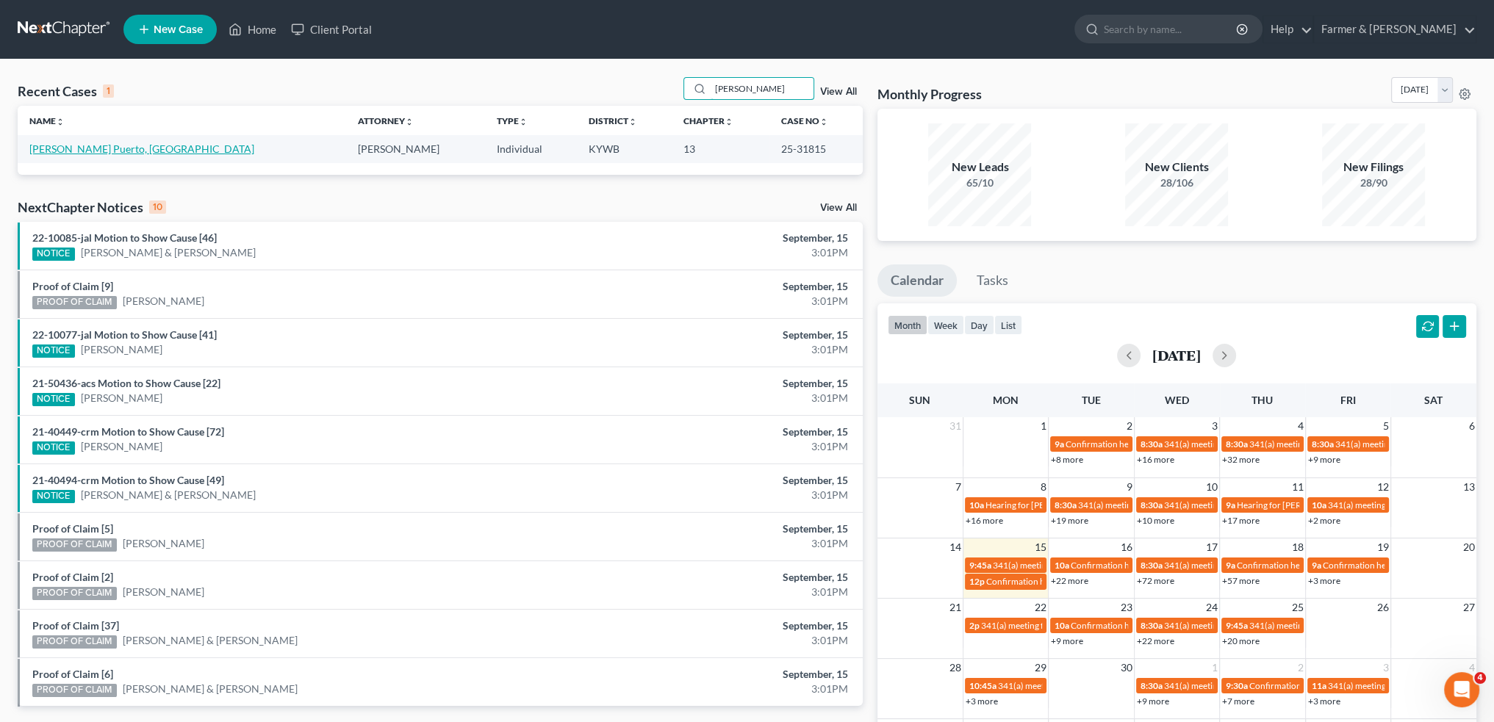
type input "[PERSON_NAME]"
click at [109, 143] on link "[PERSON_NAME] Puerto, [GEOGRAPHIC_DATA]" at bounding box center [141, 149] width 225 height 12
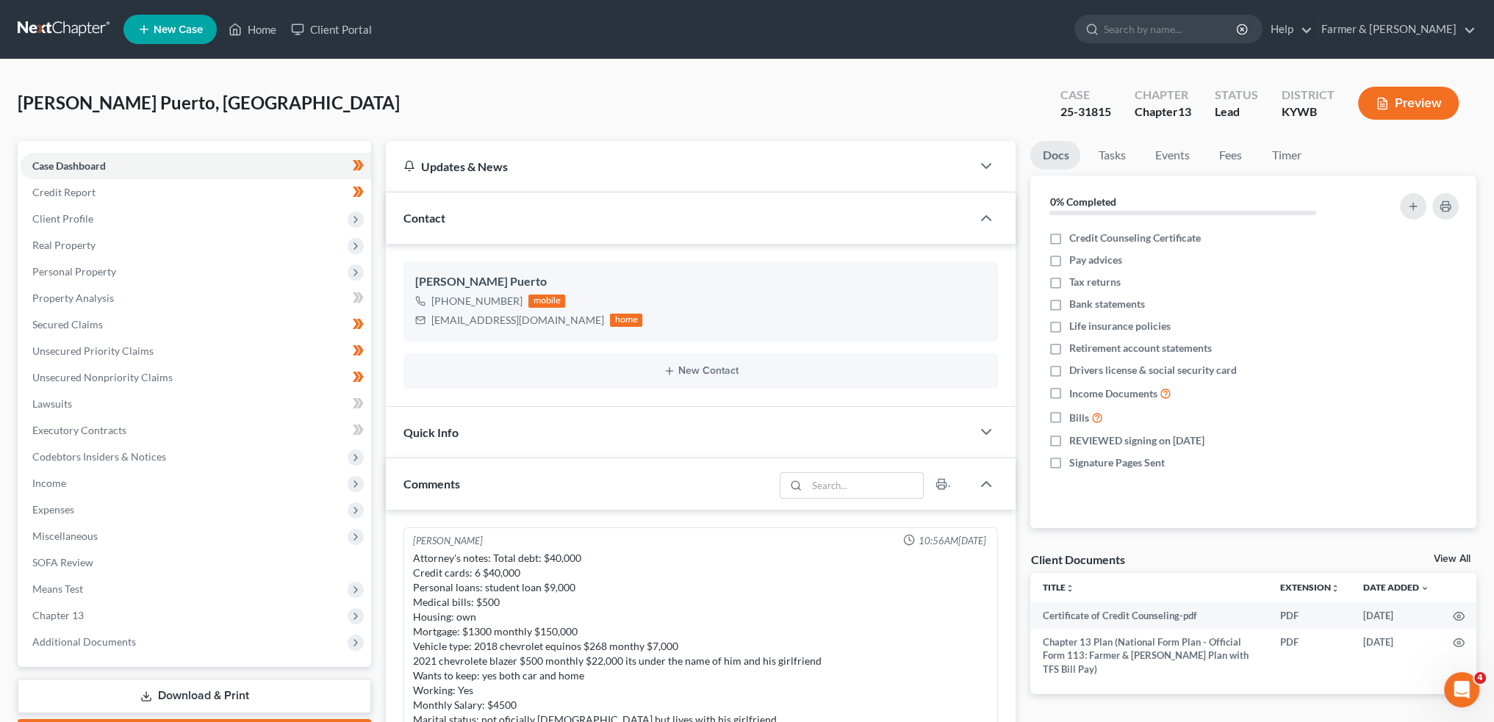
scroll to position [359, 0]
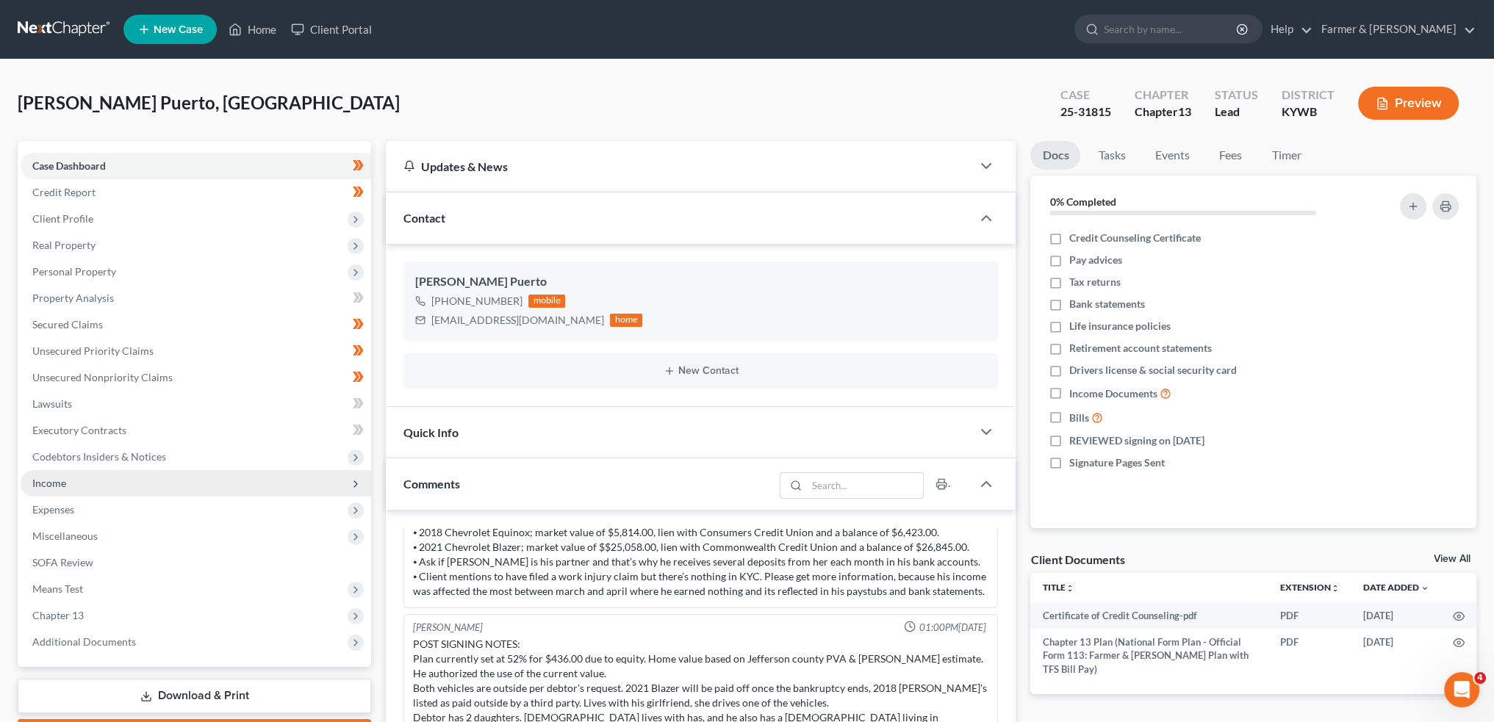
click at [109, 485] on span "Income" at bounding box center [196, 483] width 350 height 26
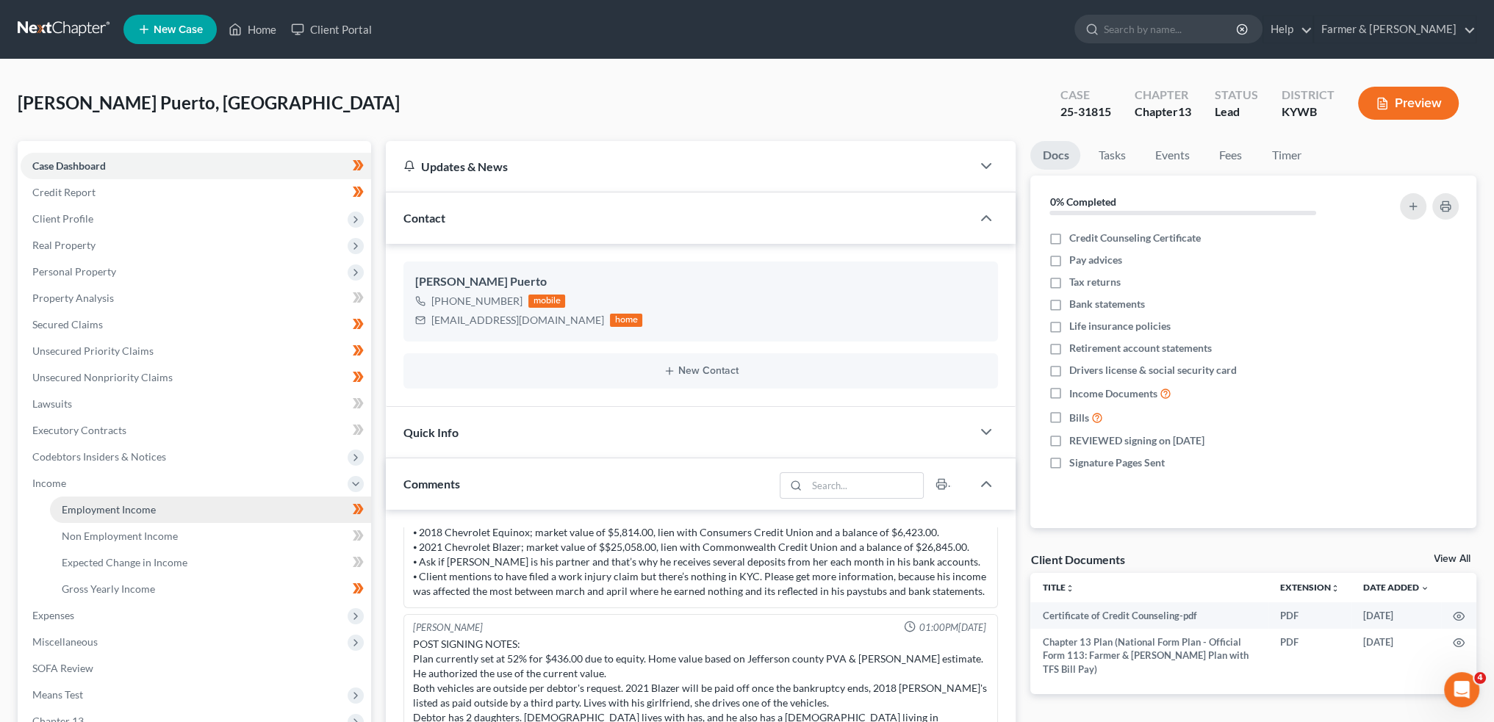
click at [112, 508] on span "Employment Income" at bounding box center [109, 509] width 94 height 12
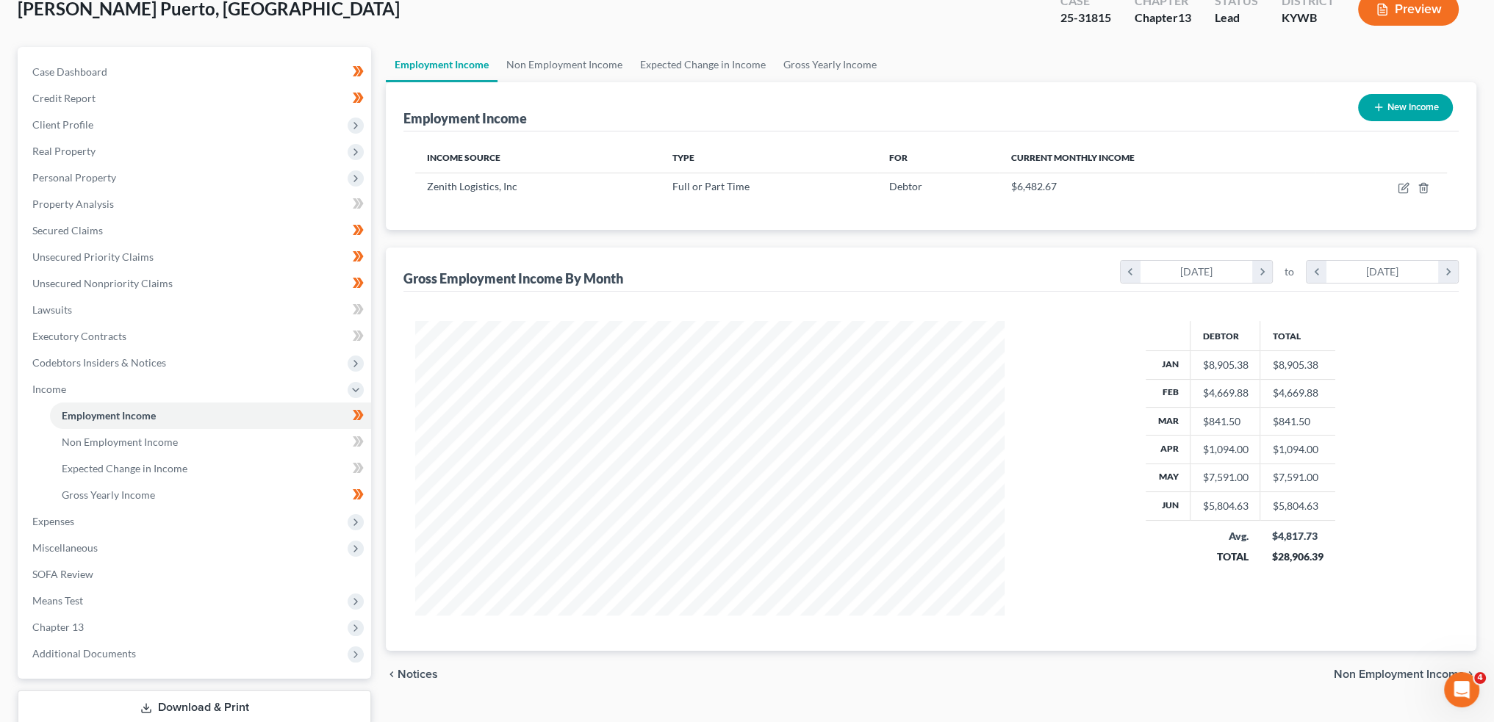
scroll to position [122, 0]
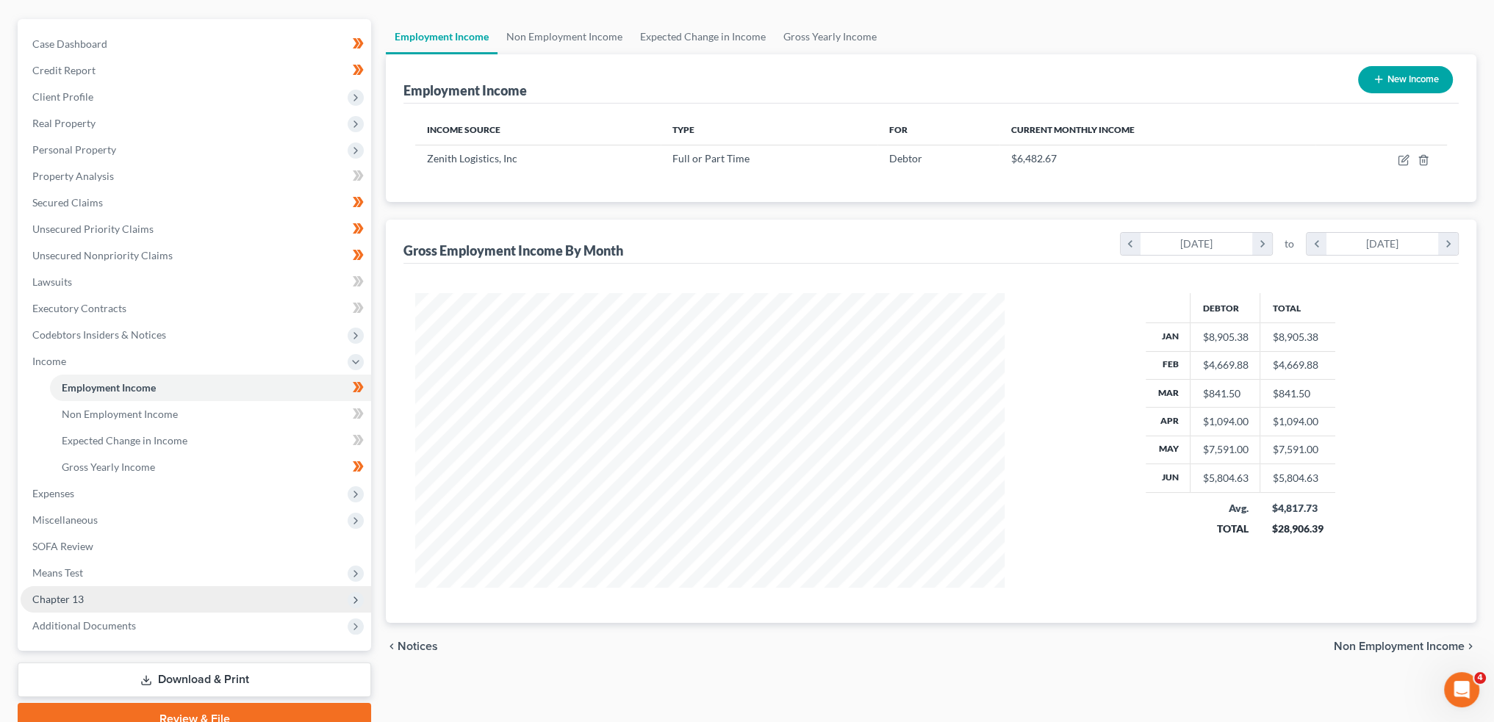
drag, startPoint x: 95, startPoint y: 620, endPoint x: 97, endPoint y: 602, distance: 17.8
click at [93, 616] on span "Additional Documents" at bounding box center [196, 626] width 350 height 26
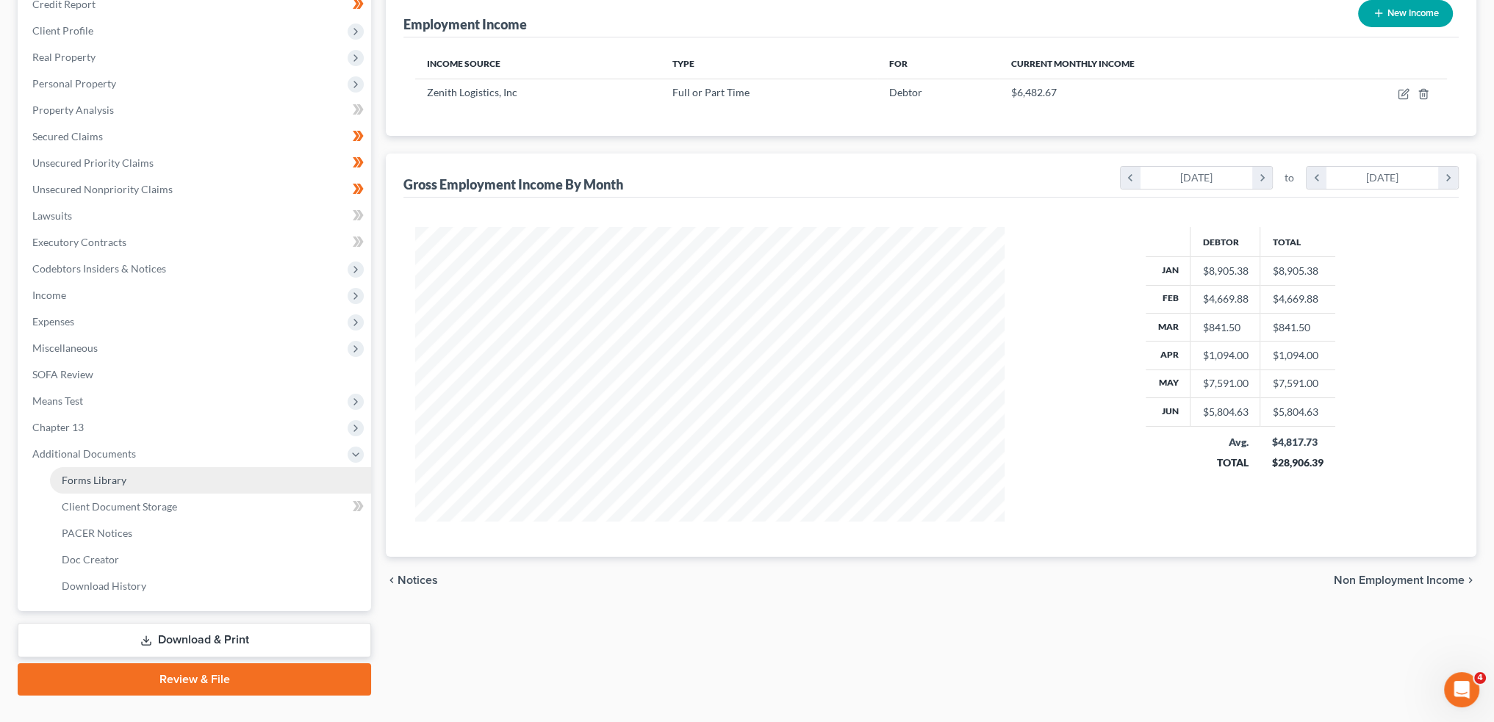
scroll to position [216, 0]
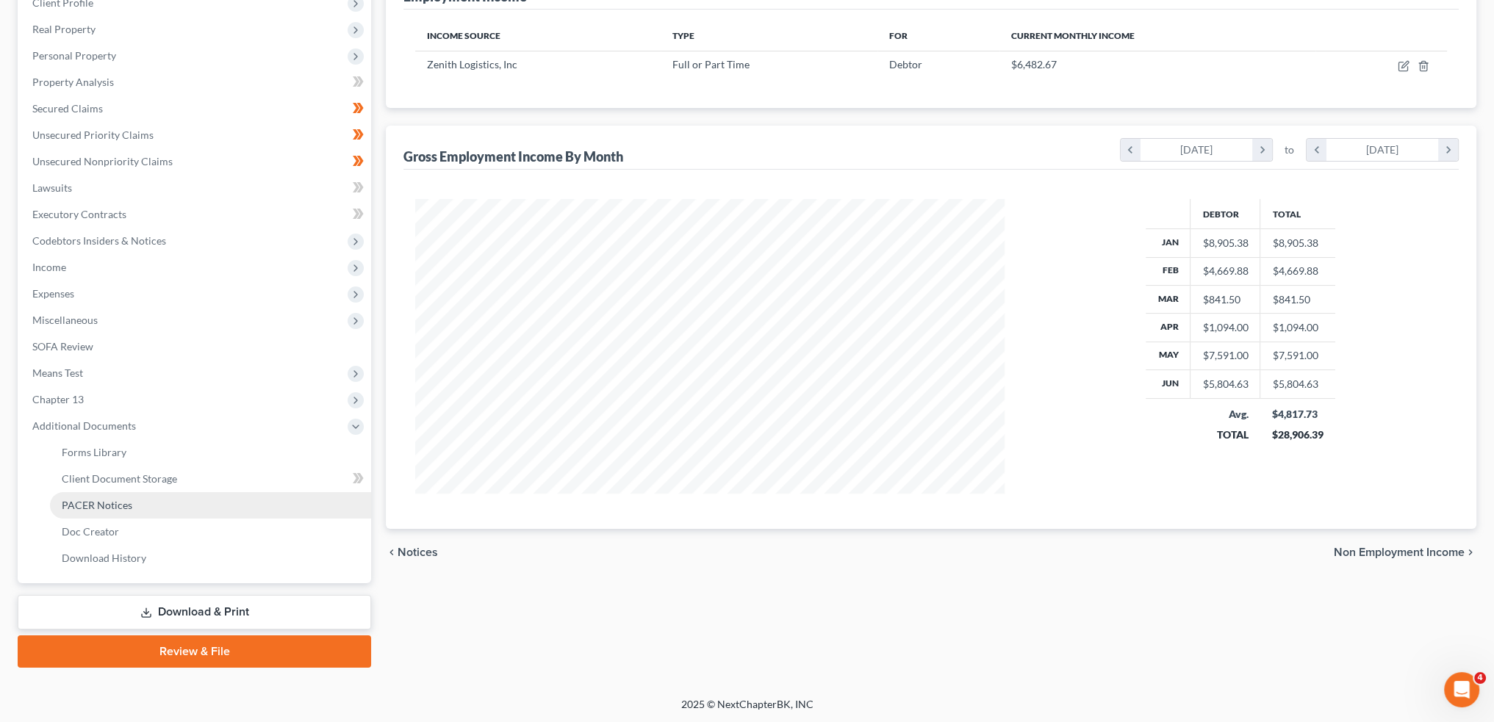
click at [123, 507] on span "PACER Notices" at bounding box center [97, 505] width 71 height 12
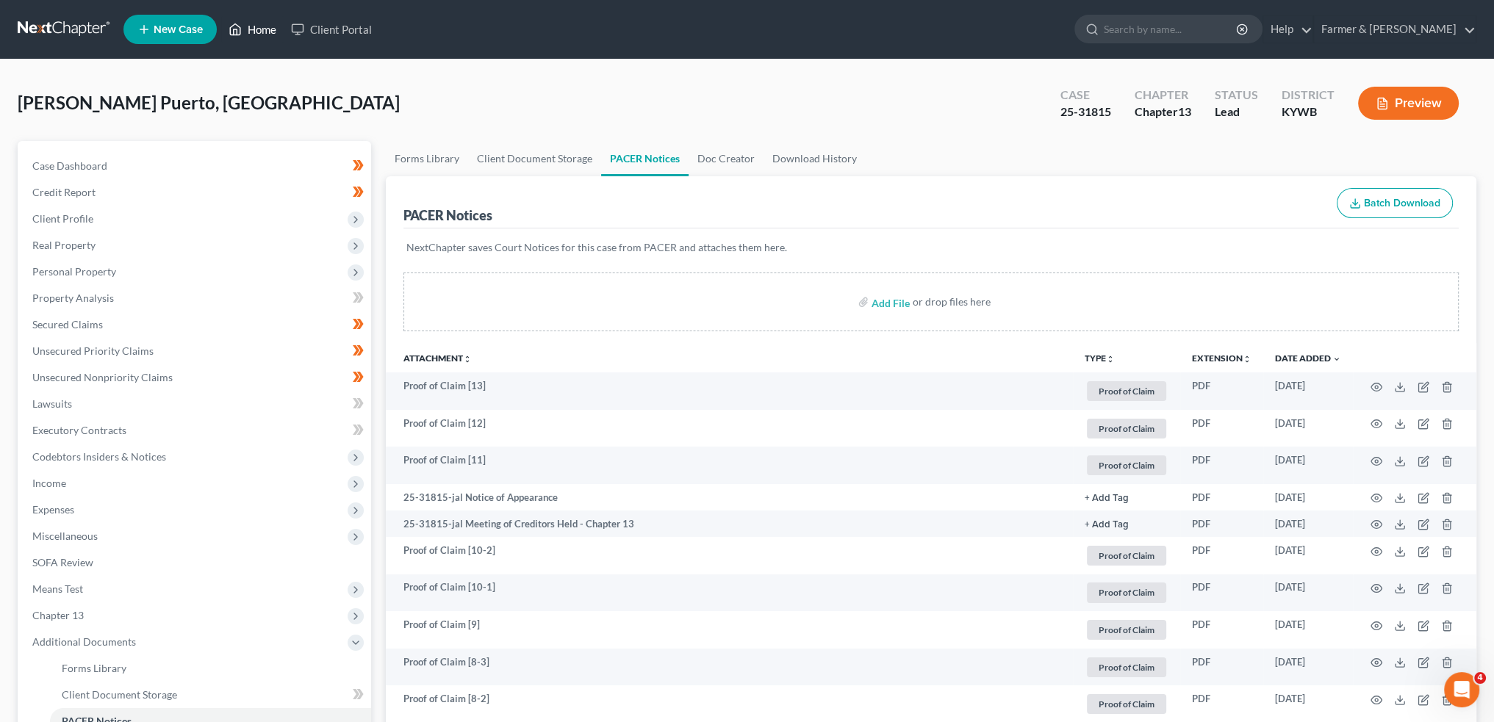
click at [254, 29] on link "Home" at bounding box center [252, 29] width 62 height 26
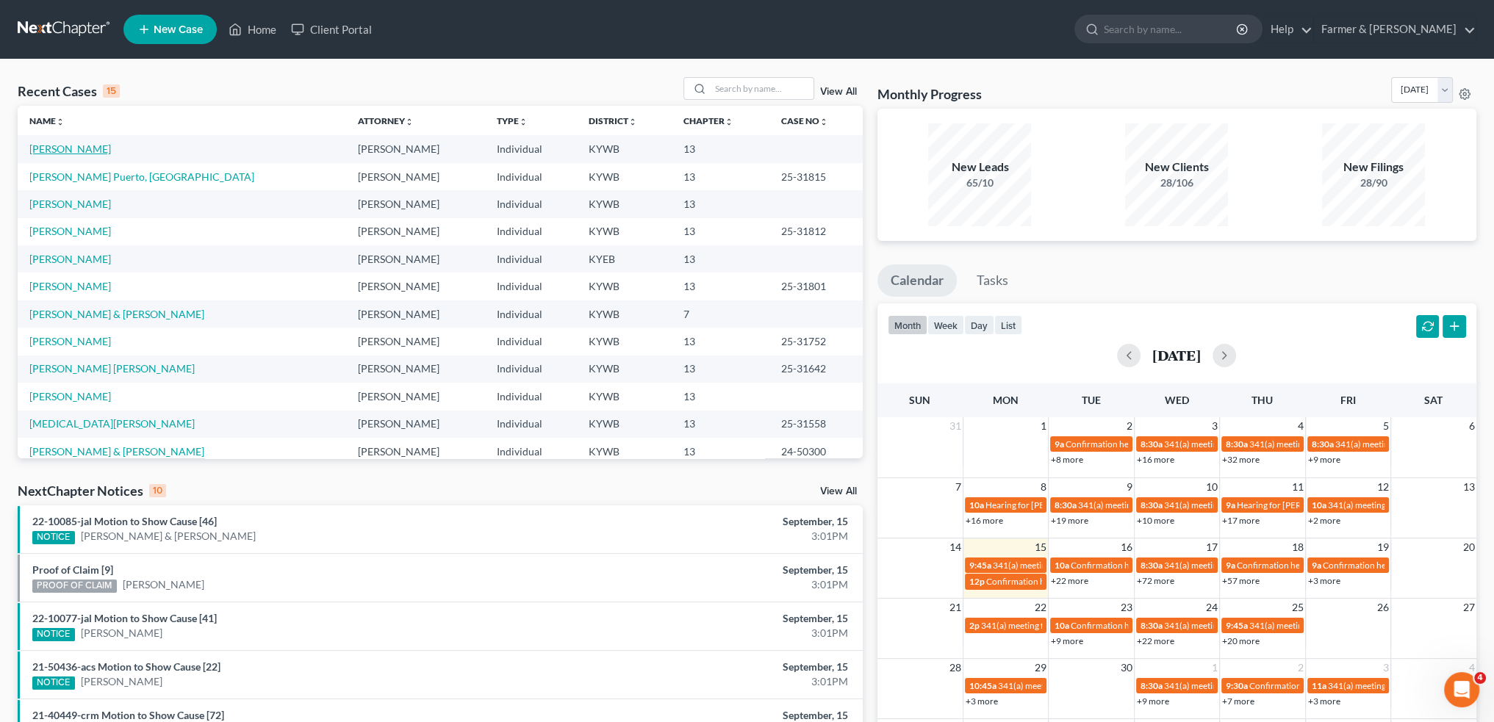
click at [67, 145] on link "[PERSON_NAME]" at bounding box center [70, 149] width 82 height 12
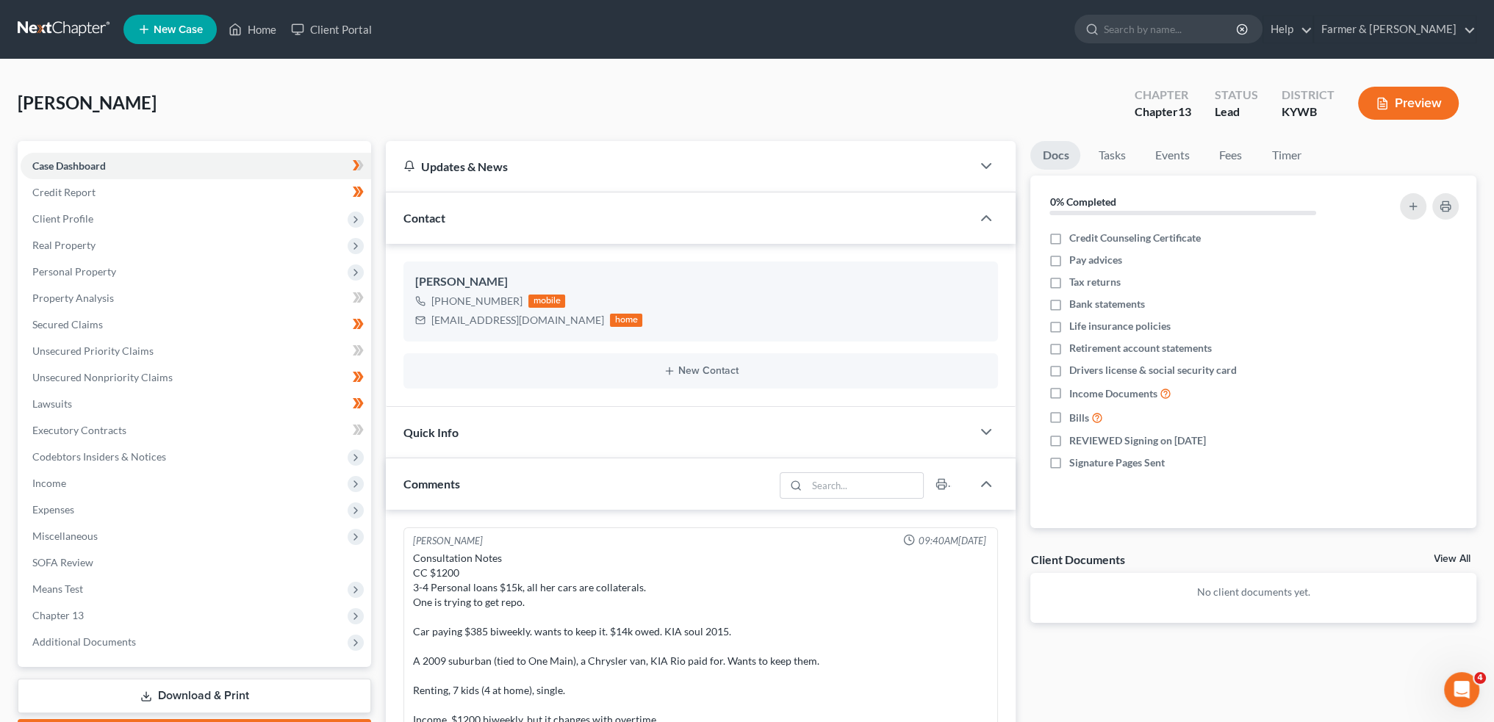
scroll to position [417, 0]
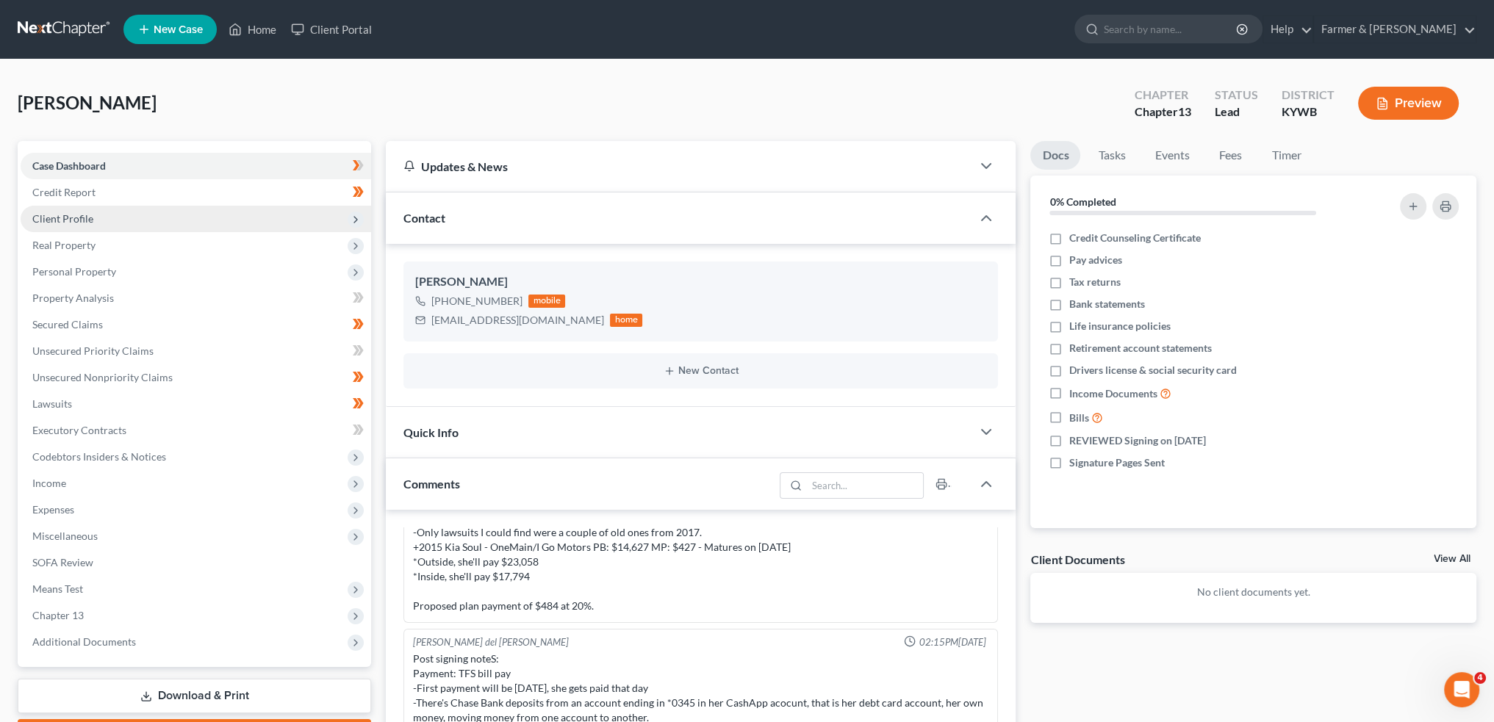
click at [125, 219] on span "Client Profile" at bounding box center [196, 219] width 350 height 26
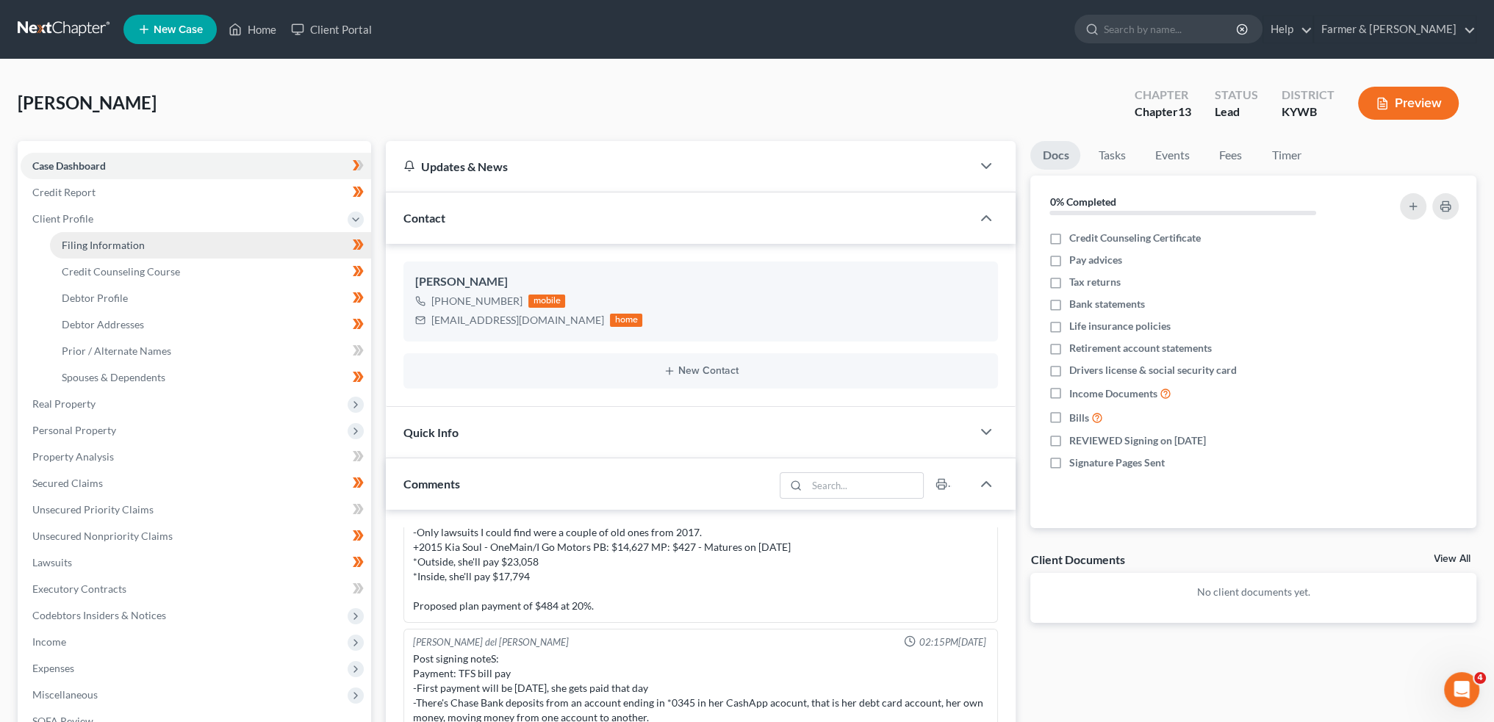
click at [126, 245] on span "Filing Information" at bounding box center [103, 245] width 83 height 12
select select "1"
select select "0"
select select "3"
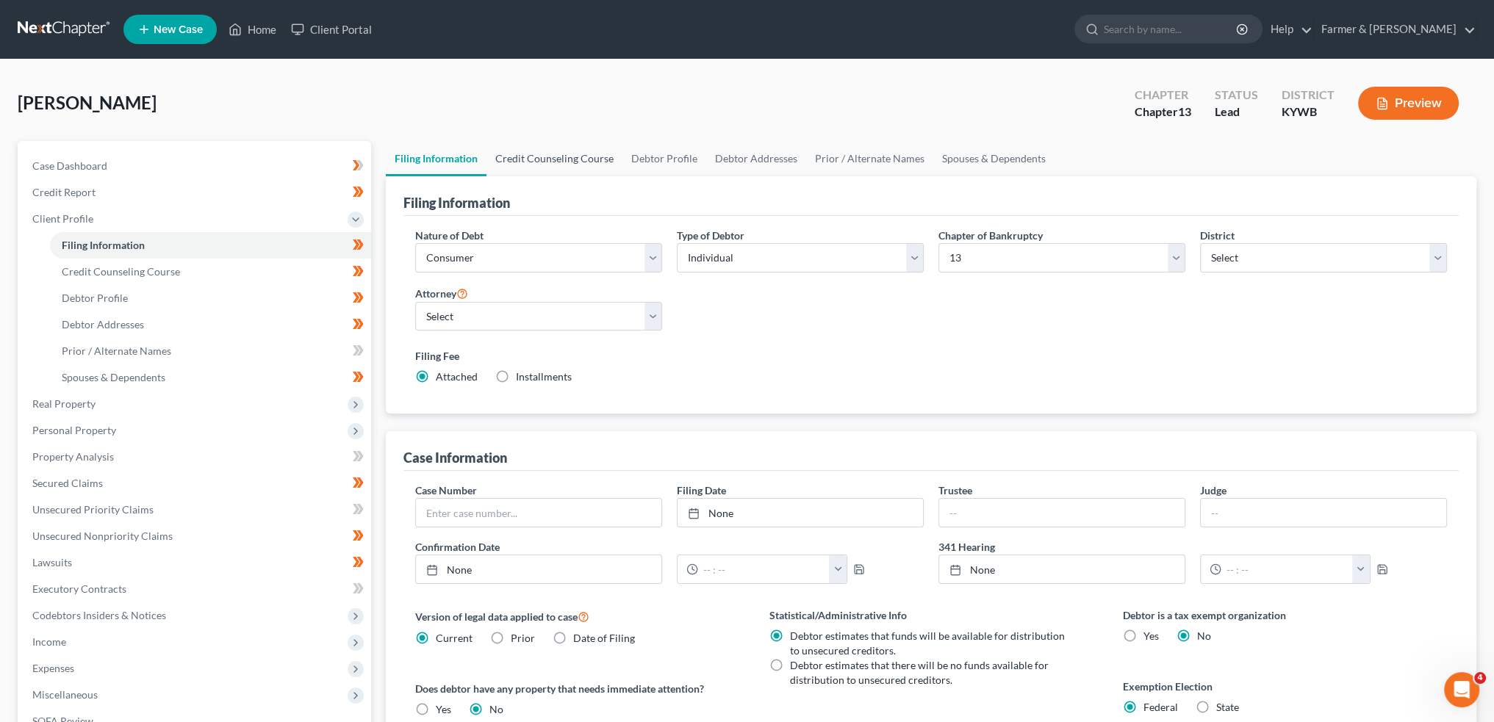
click at [540, 152] on link "Credit Counseling Course" at bounding box center [554, 158] width 136 height 35
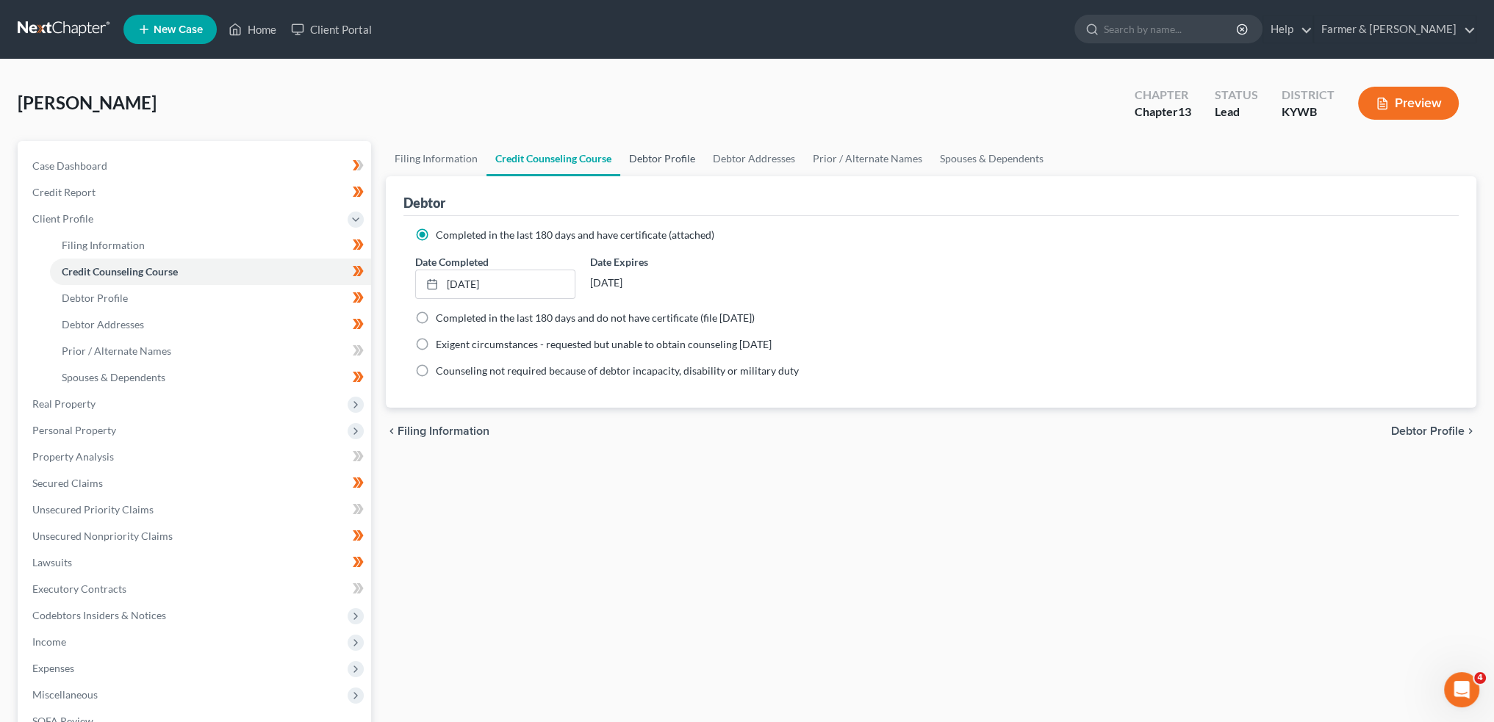
click at [658, 159] on link "Debtor Profile" at bounding box center [662, 158] width 84 height 35
select select "0"
select select "3"
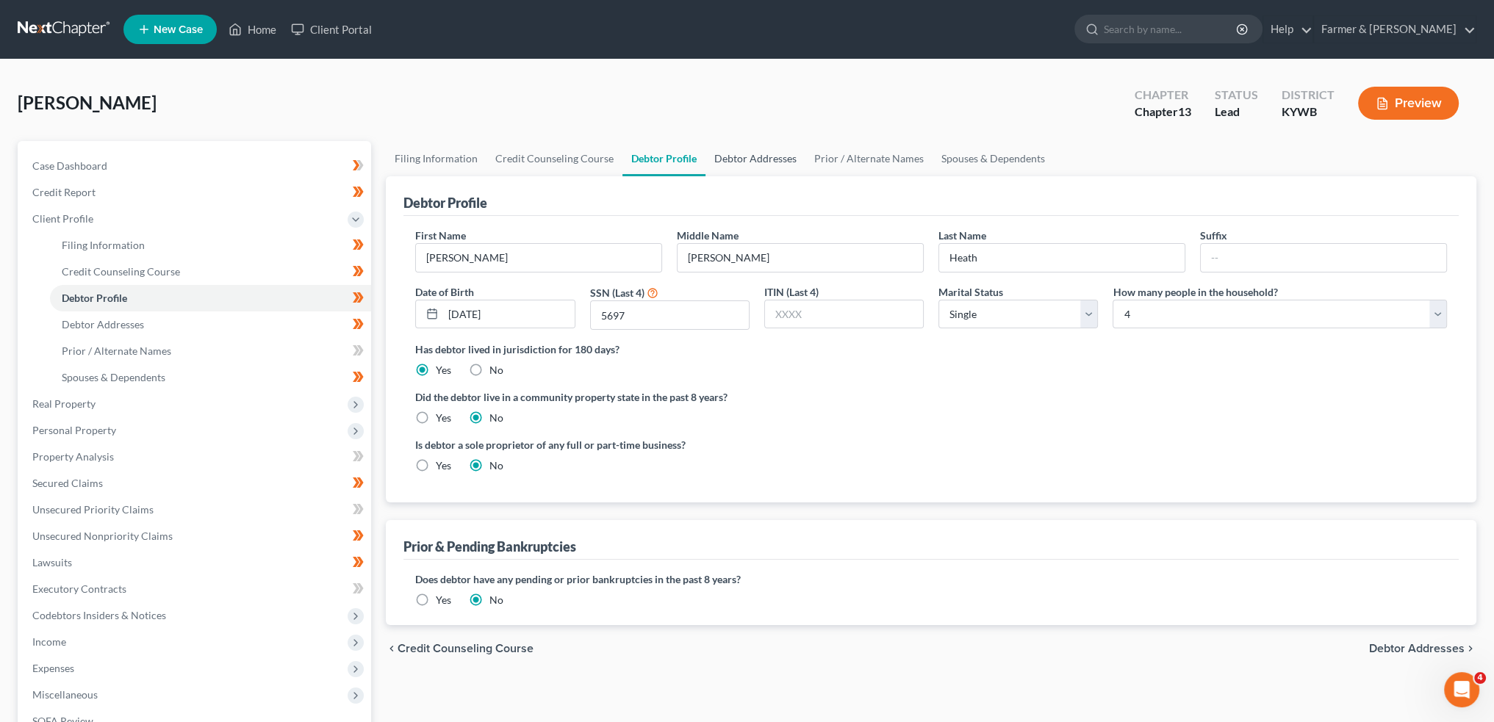
click at [741, 151] on link "Debtor Addresses" at bounding box center [755, 158] width 100 height 35
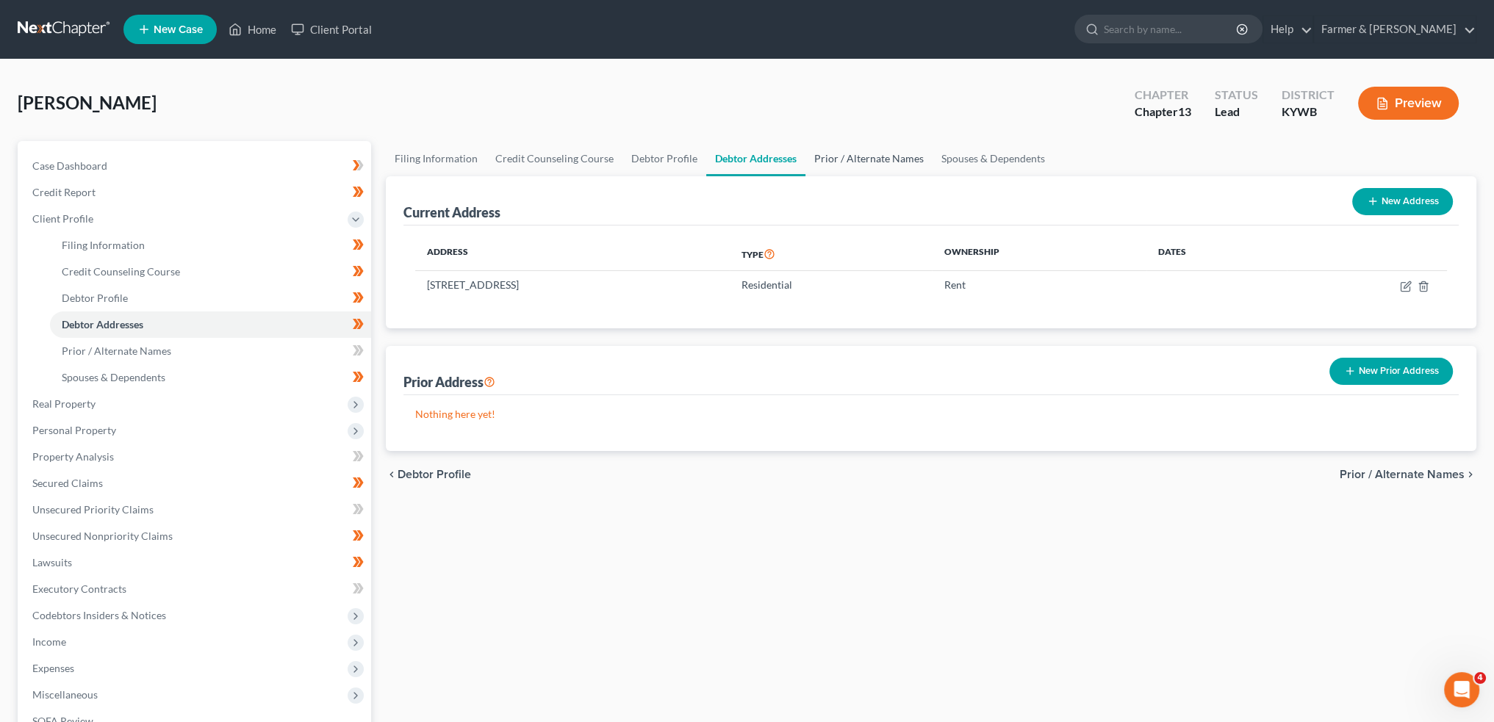
click at [872, 154] on link "Prior / Alternate Names" at bounding box center [868, 158] width 127 height 35
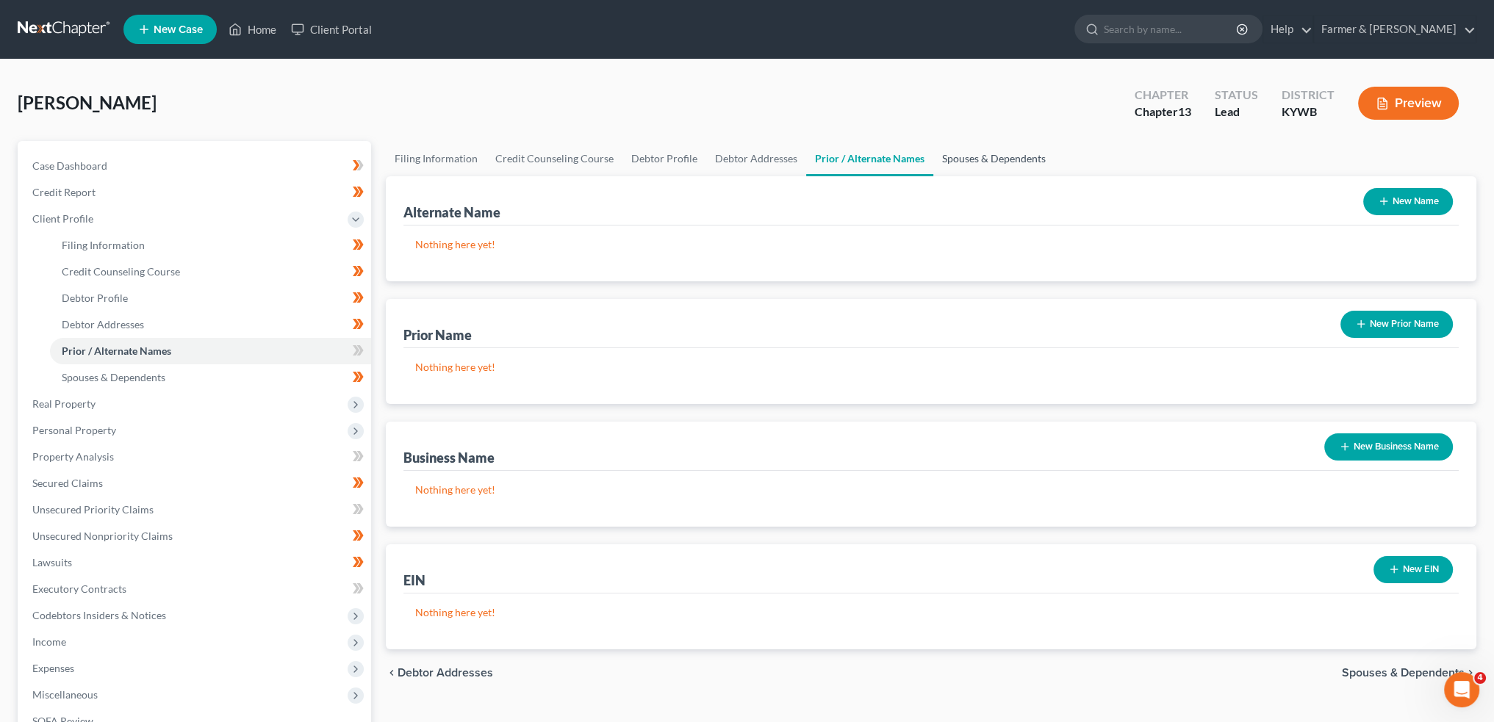
click at [982, 156] on link "Spouses & Dependents" at bounding box center [993, 158] width 121 height 35
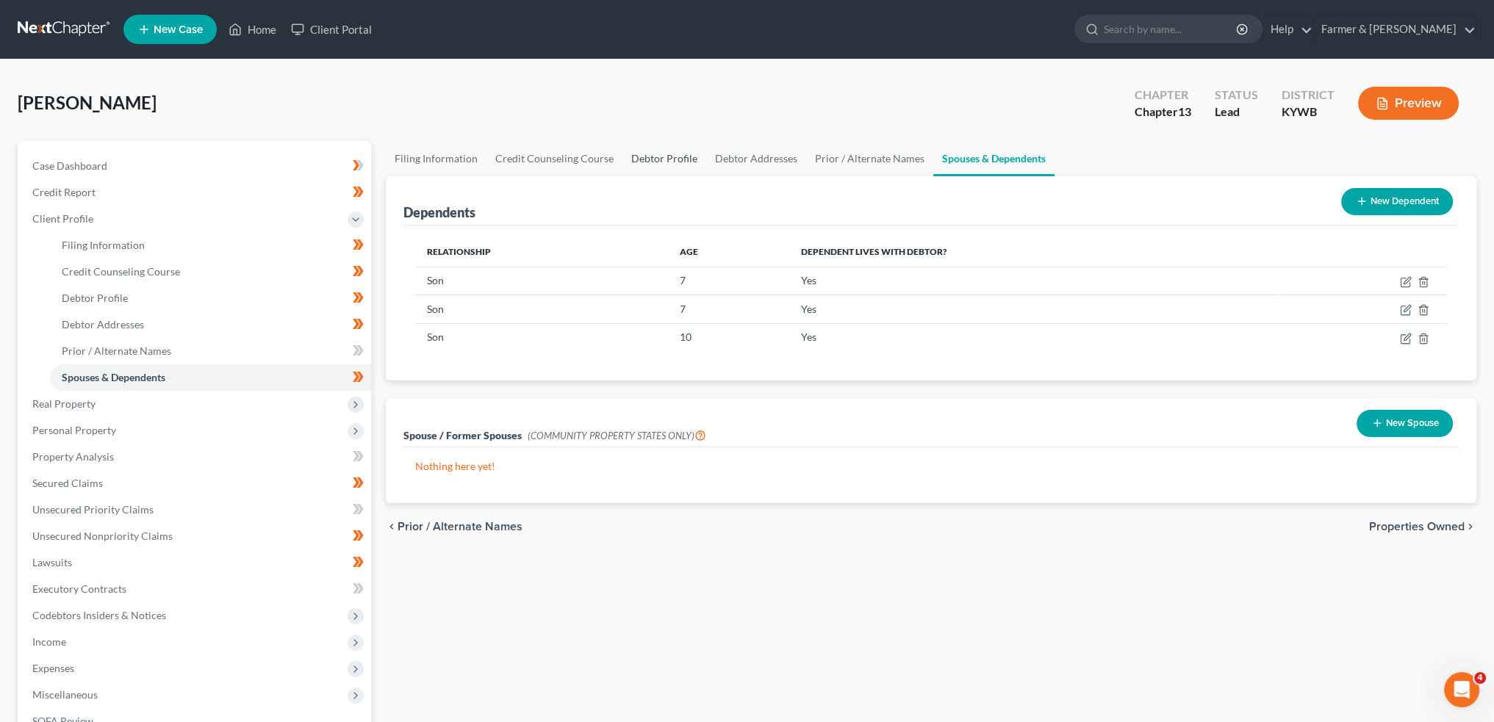
click at [685, 153] on link "Debtor Profile" at bounding box center [664, 158] width 84 height 35
select select "0"
select select "3"
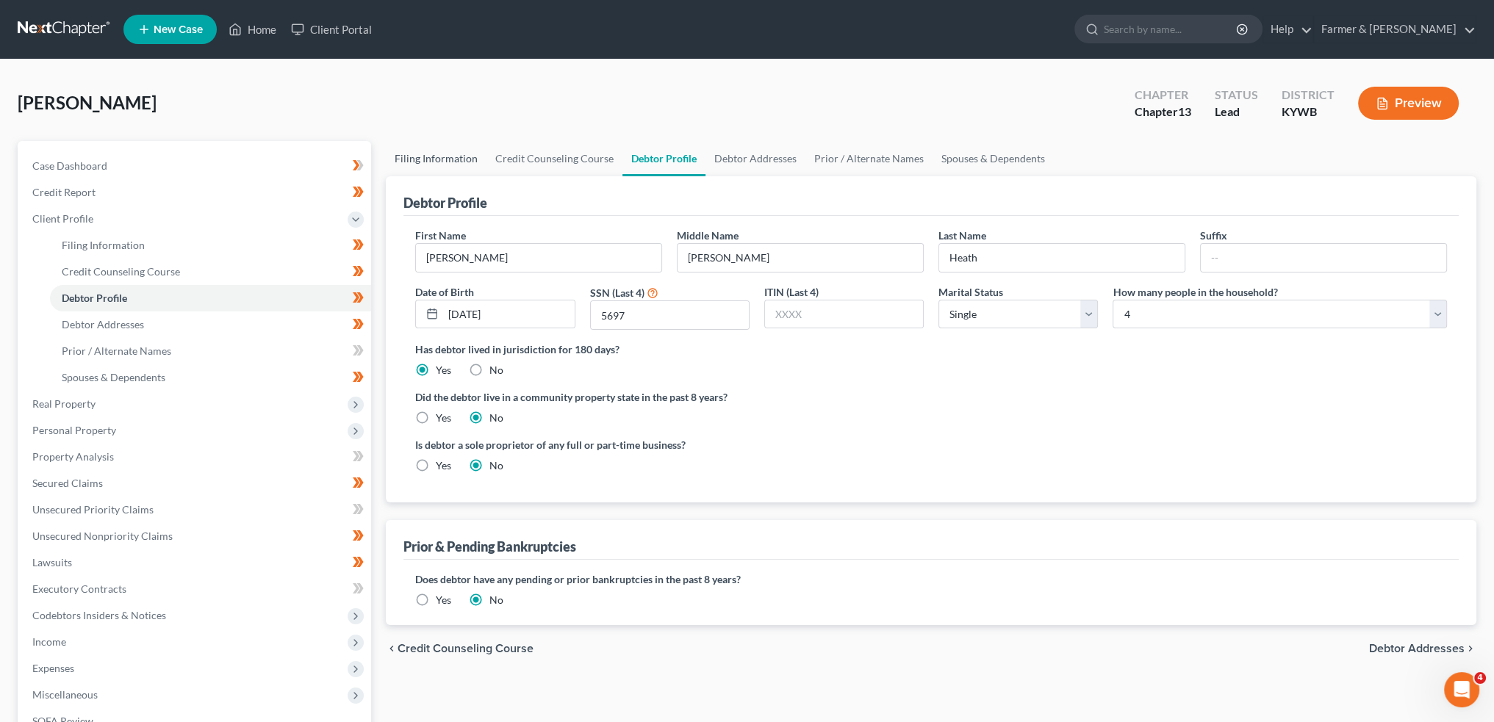
click at [438, 154] on link "Filing Information" at bounding box center [436, 158] width 101 height 35
select select "1"
select select "0"
select select "3"
select select "33"
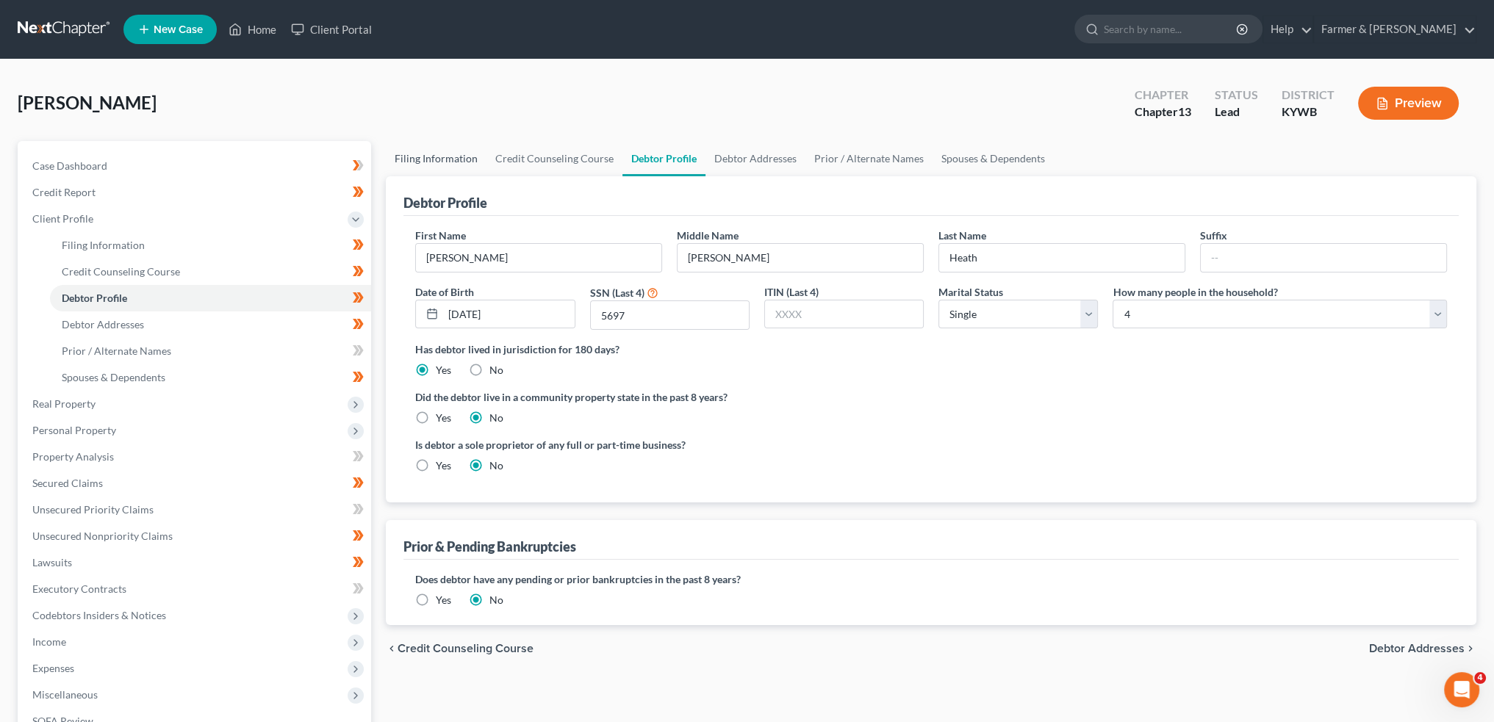
select select "2"
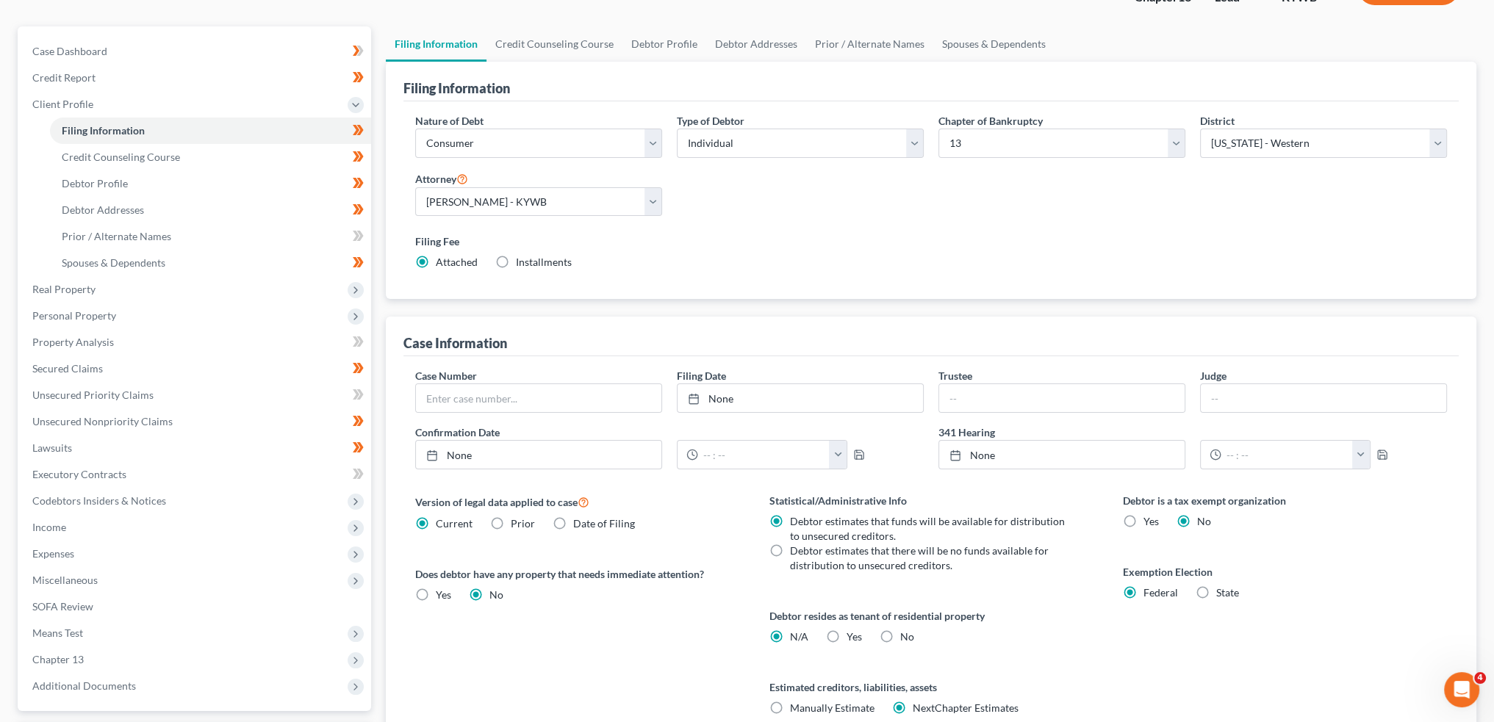
scroll to position [244, 0]
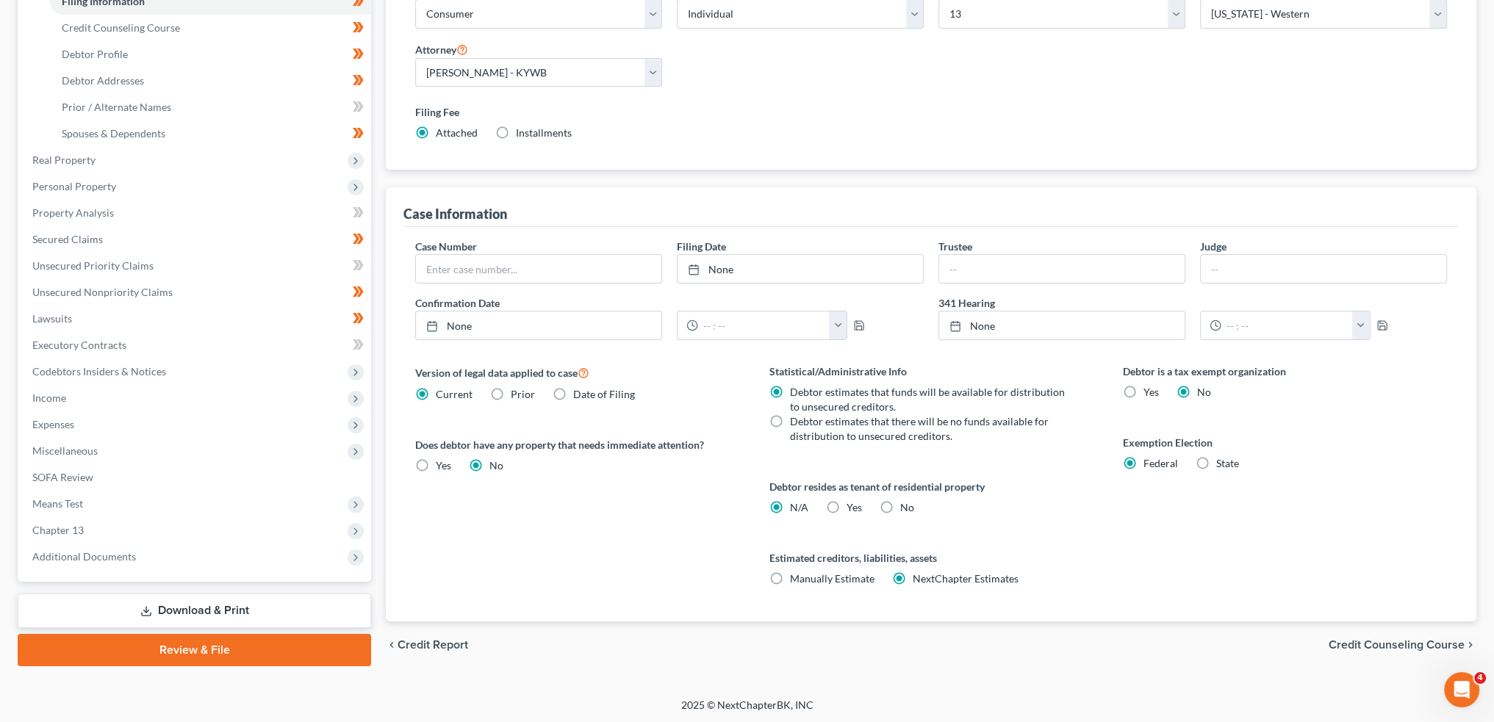
click at [846, 503] on label "Yes Yes" at bounding box center [853, 507] width 15 height 15
click at [852, 503] on input "Yes Yes" at bounding box center [857, 505] width 10 height 10
radio input "true"
radio input "false"
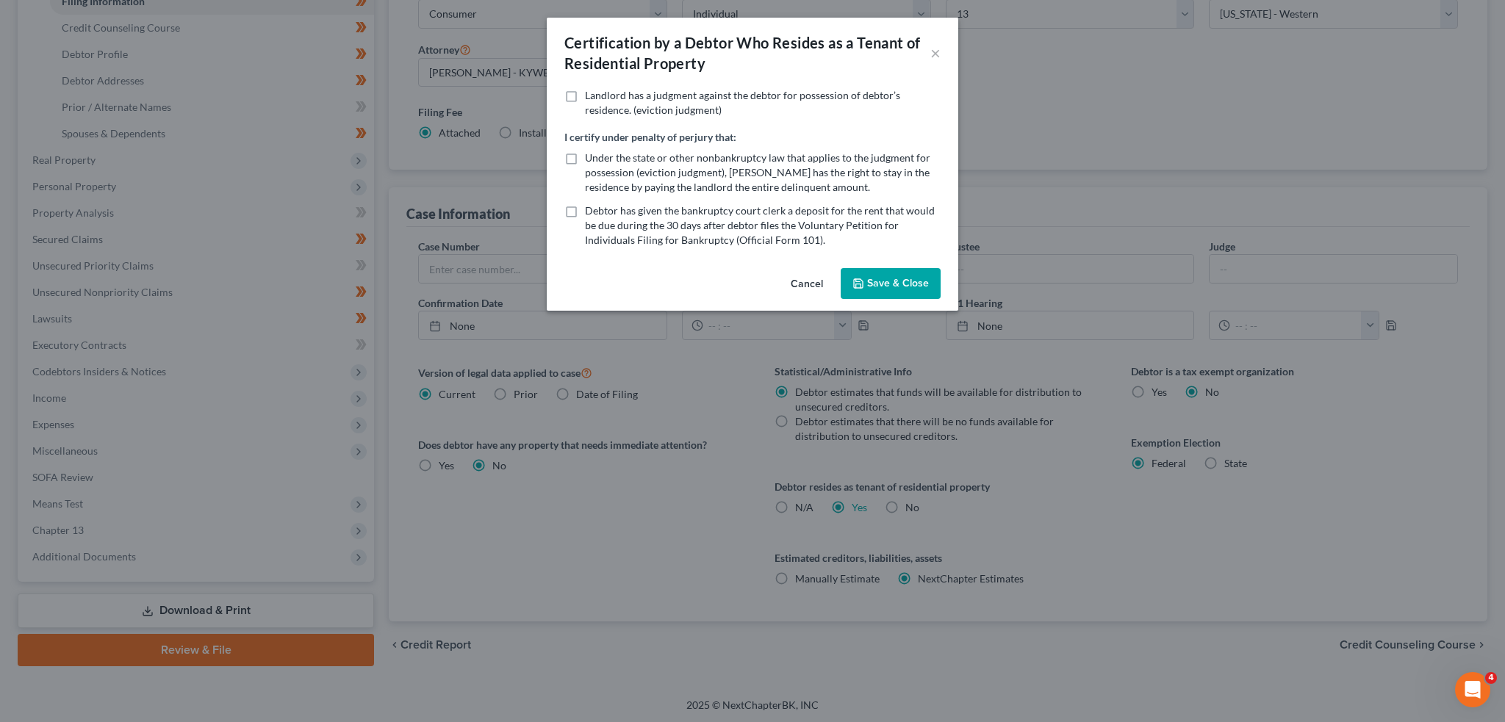
click at [871, 287] on button "Save & Close" at bounding box center [891, 283] width 100 height 31
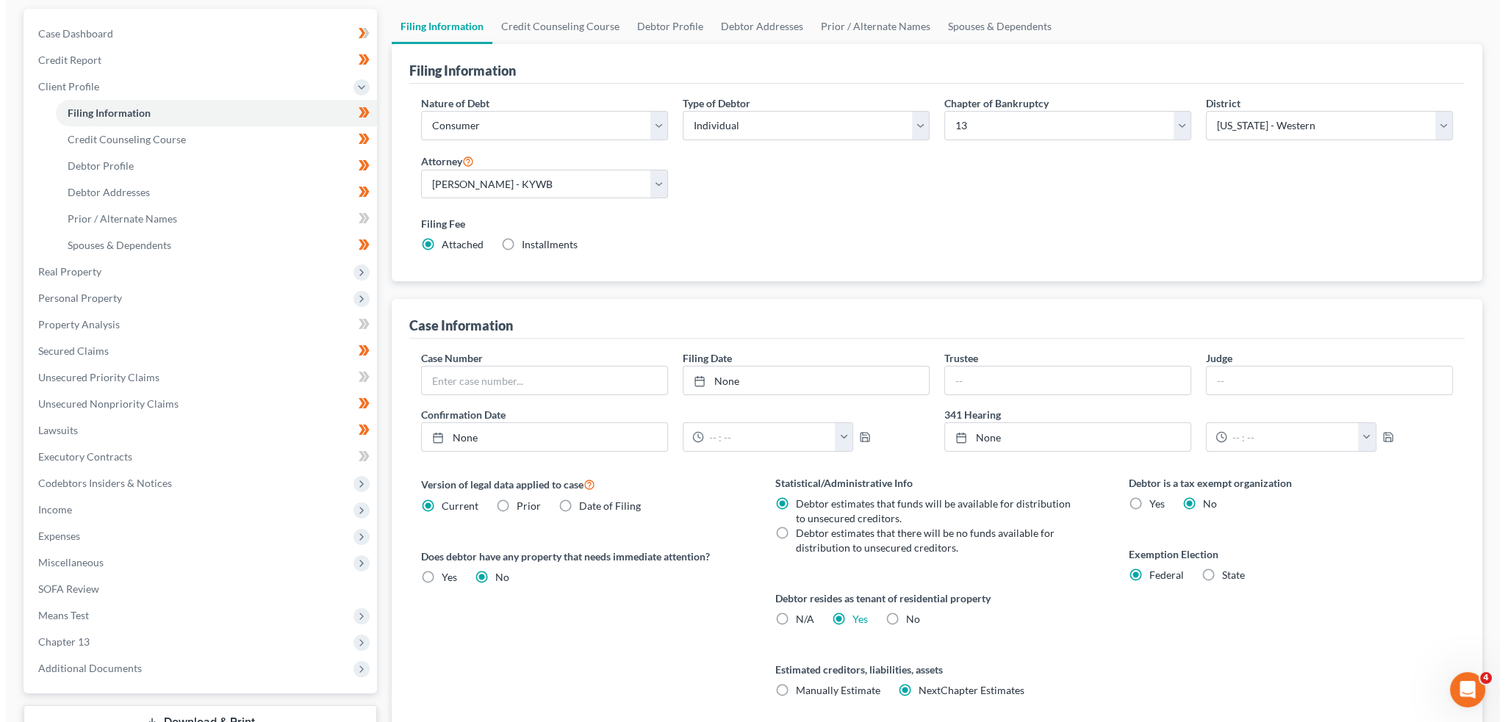
scroll to position [0, 0]
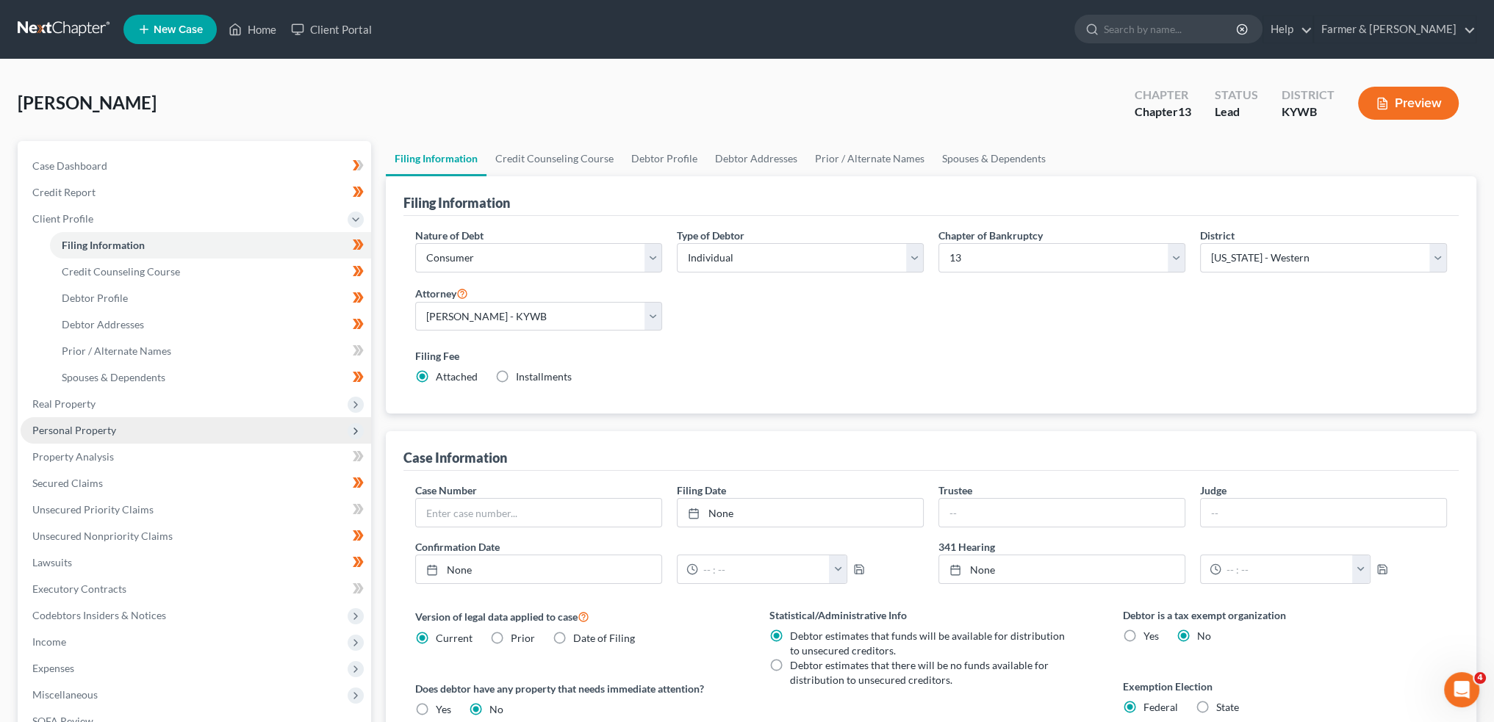
click at [97, 428] on span "Personal Property" at bounding box center [74, 430] width 84 height 12
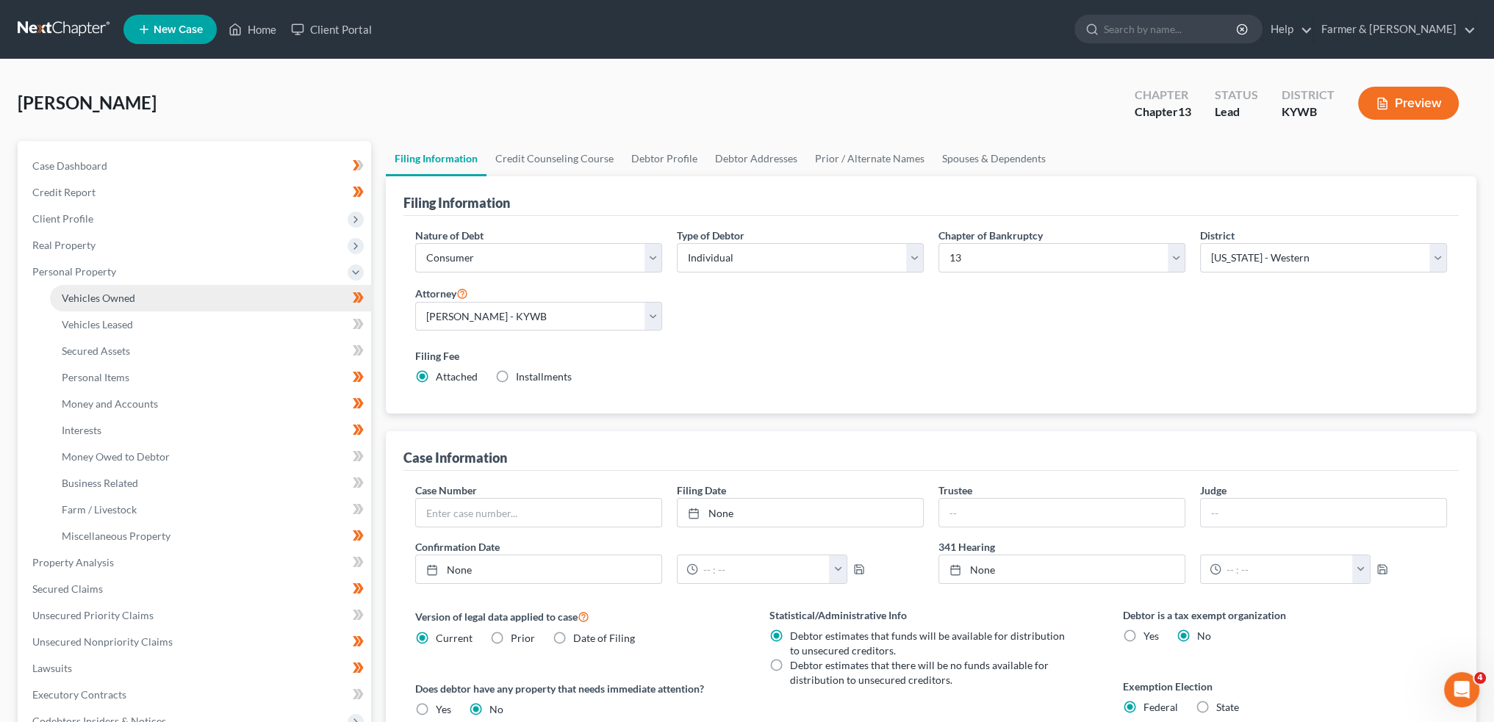
click at [112, 297] on span "Vehicles Owned" at bounding box center [98, 298] width 73 height 12
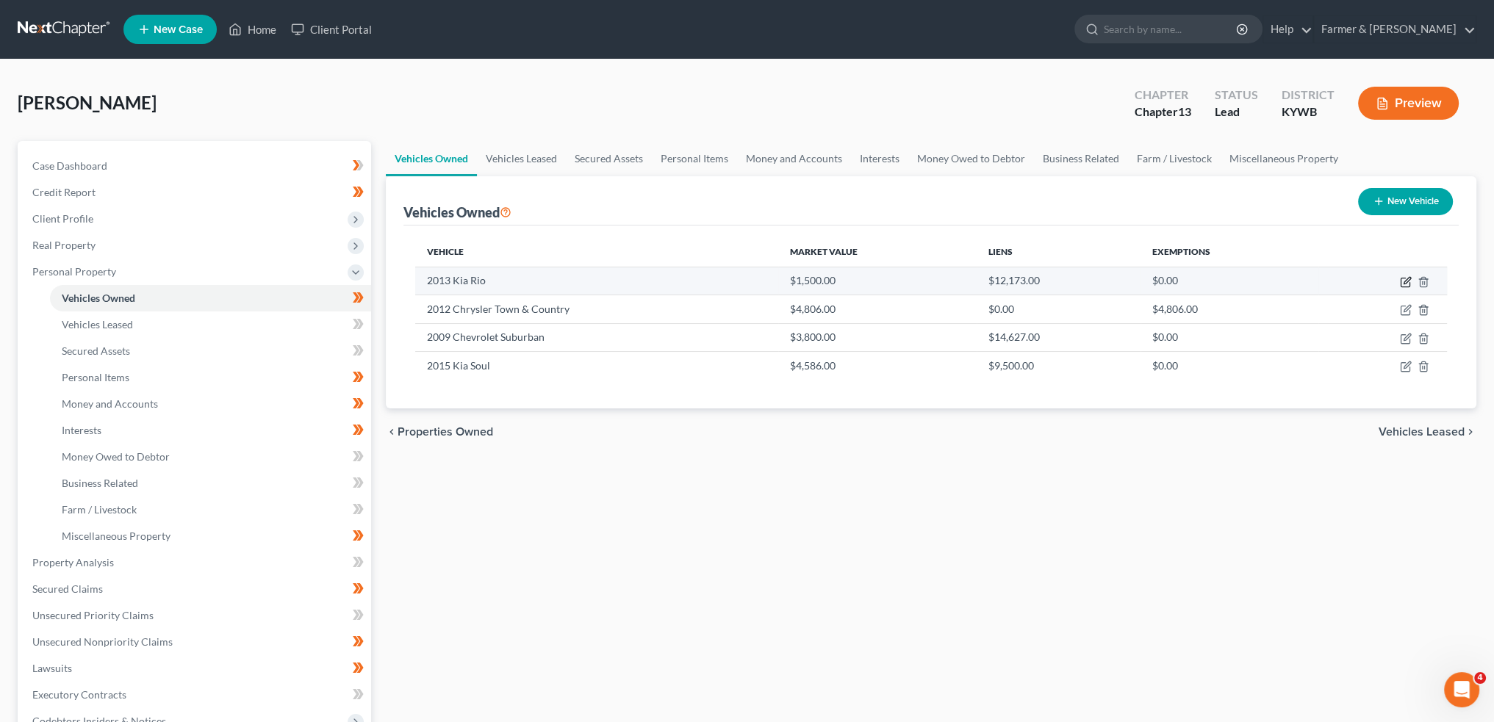
click at [1403, 280] on icon "button" at bounding box center [1406, 282] width 12 height 12
select select "0"
select select "13"
select select "4"
select select "0"
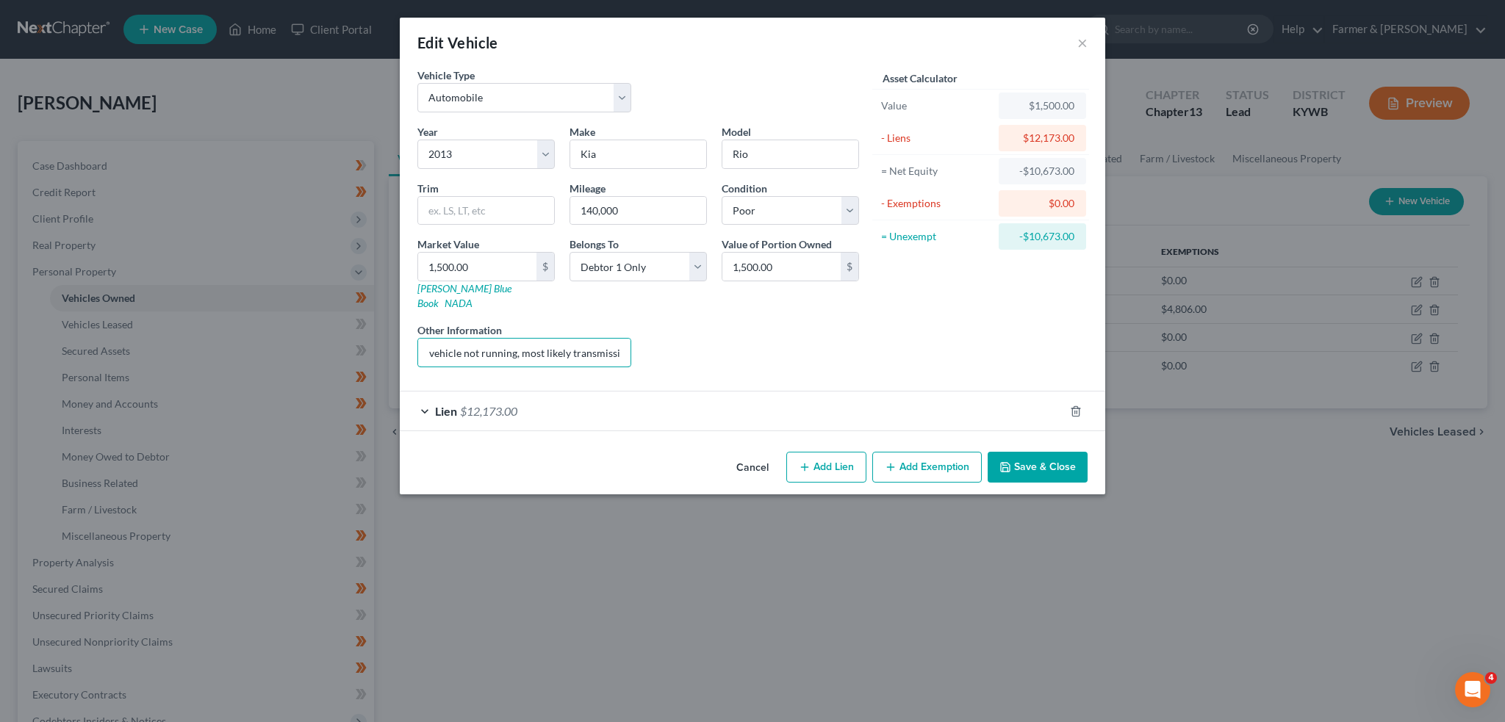
scroll to position [0, 334]
drag, startPoint x: 452, startPoint y: 340, endPoint x: 658, endPoint y: 337, distance: 206.5
click at [656, 337] on div "Year Select 2026 2025 2024 2023 2022 2021 2020 2019 2018 2017 2016 2015 2014 20…" at bounding box center [638, 251] width 456 height 255
click at [470, 339] on input "Value based on debtor's estimate vehicle not running, most likely transmission …" at bounding box center [524, 353] width 212 height 28
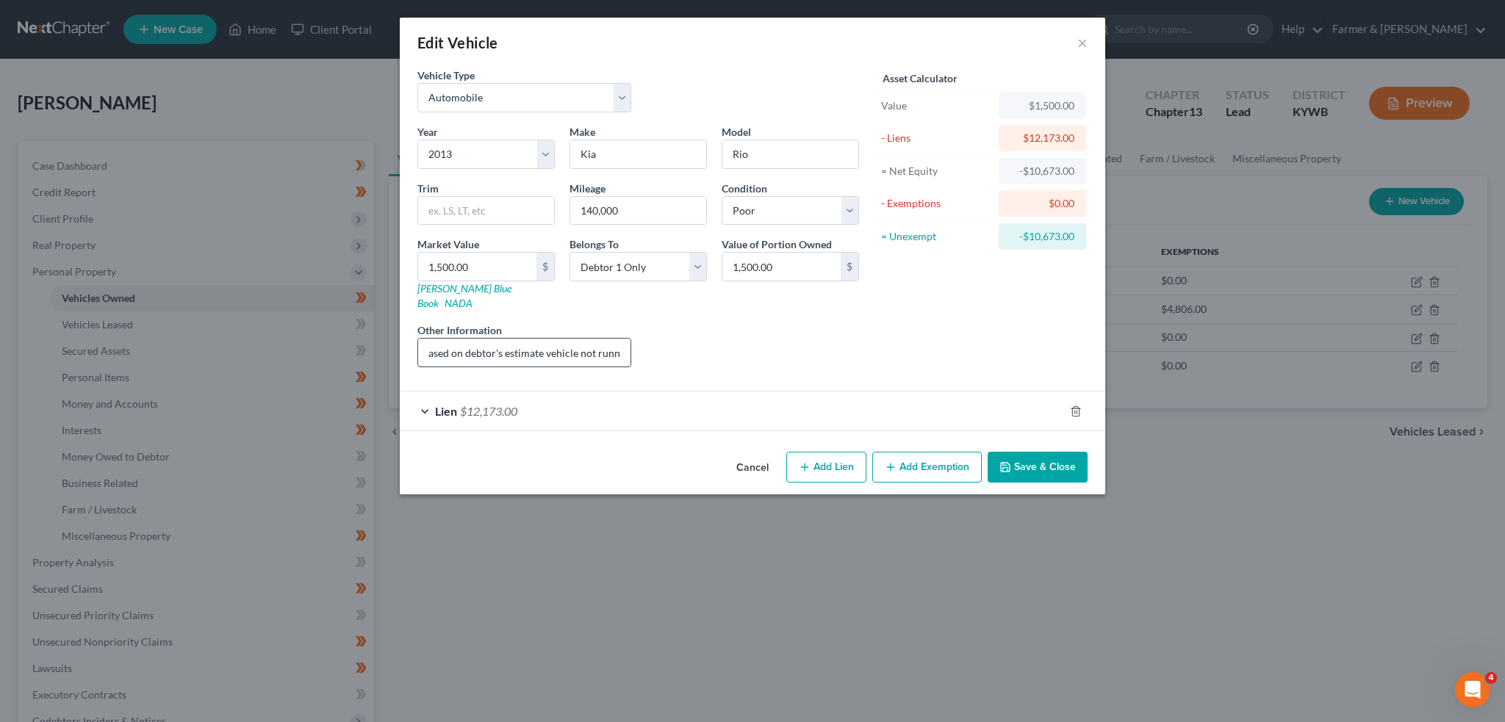
drag, startPoint x: 470, startPoint y: 334, endPoint x: 423, endPoint y: 337, distance: 47.1
click at [423, 339] on input "Value based on debtor's estimate vehicle not running, most likely transmission …" at bounding box center [524, 353] width 212 height 28
click at [499, 339] on input "Value based on debtor's estimate vehicle not running, most likely transmission …" at bounding box center [524, 353] width 212 height 28
drag, startPoint x: 557, startPoint y: 331, endPoint x: 612, endPoint y: 331, distance: 55.1
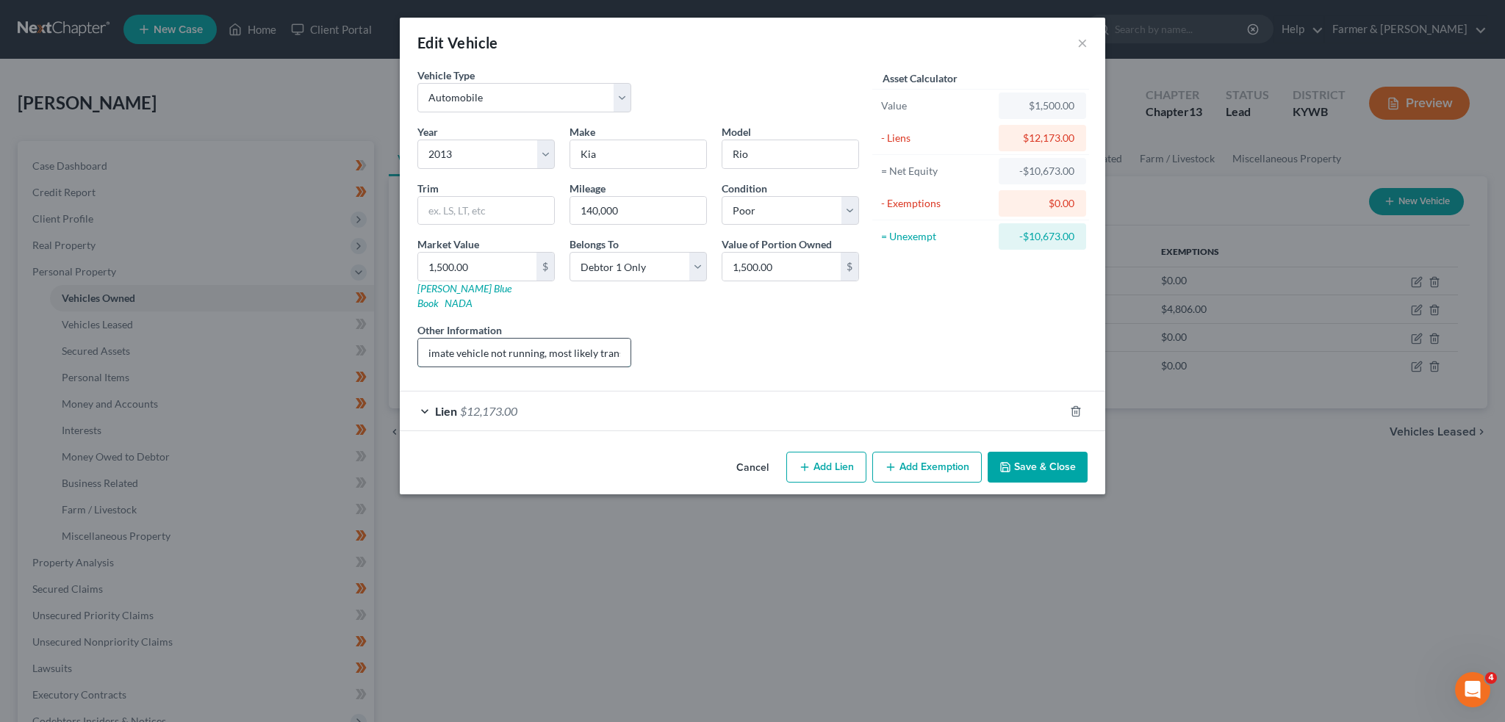
click at [612, 339] on input "Value based on debtor's estimate vehicle not running, most likely transmission …" at bounding box center [524, 353] width 212 height 28
drag, startPoint x: 577, startPoint y: 328, endPoint x: 561, endPoint y: 331, distance: 17.2
click at [576, 339] on input "Value based on debtor's estimate vehicle not running, most likely transmission …" at bounding box center [524, 353] width 212 height 28
click at [530, 339] on input "Value based on debtor's estimate vehicle not running, most likely transmission …" at bounding box center [524, 353] width 212 height 28
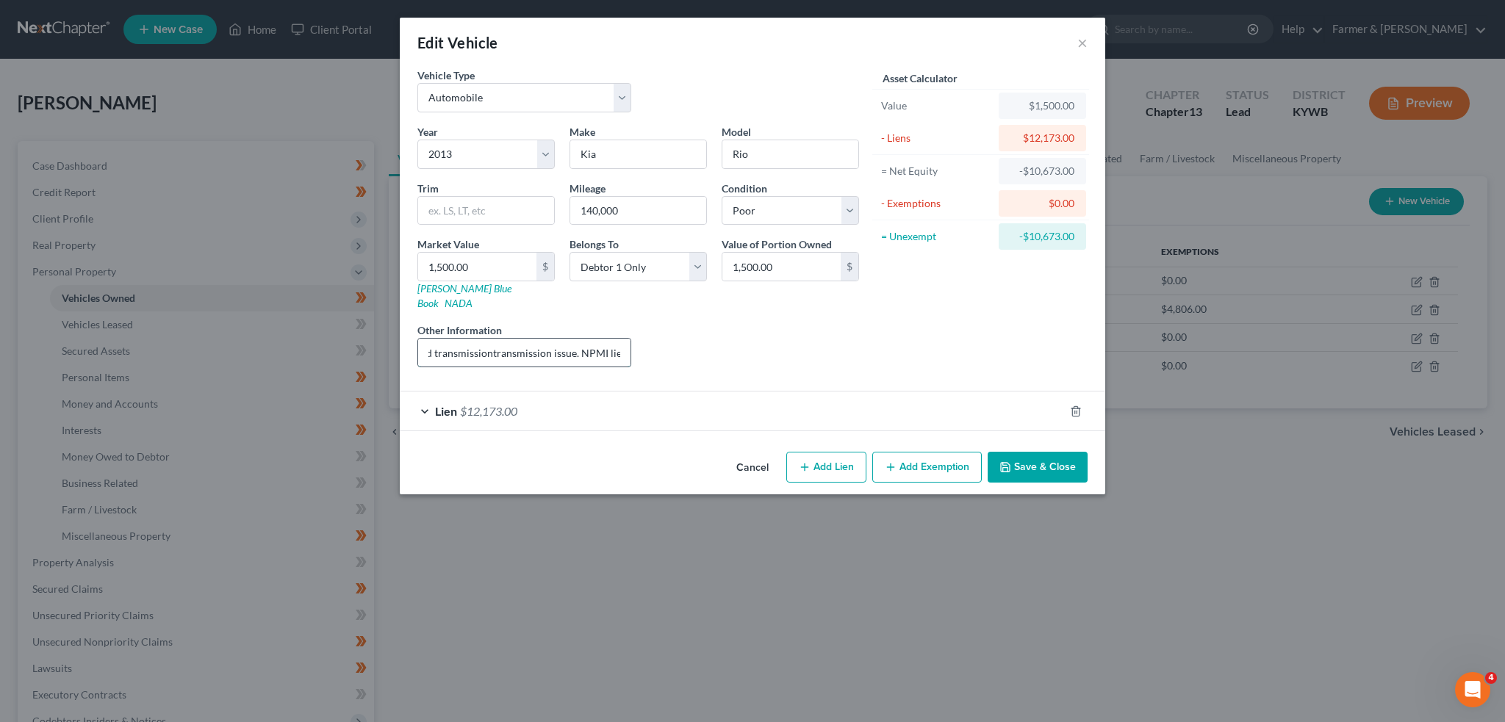
scroll to position [0, 264]
type input "Value based on debtor's estimate vehicle not running; bad transmission. NPMI li…"
click at [1046, 452] on button "Save & Close" at bounding box center [1037, 467] width 100 height 31
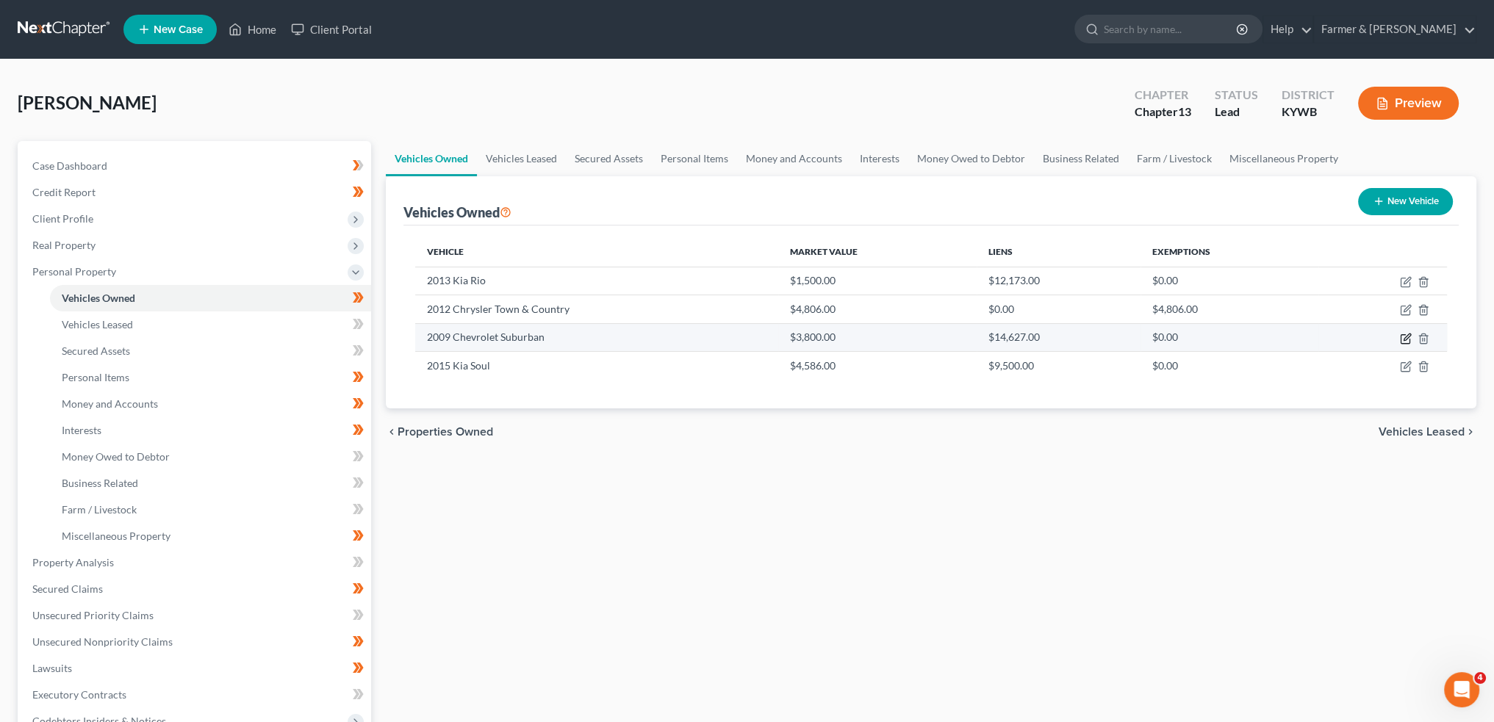
click at [1407, 335] on icon "button" at bounding box center [1406, 339] width 12 height 12
select select "0"
select select "17"
select select "2"
select select "0"
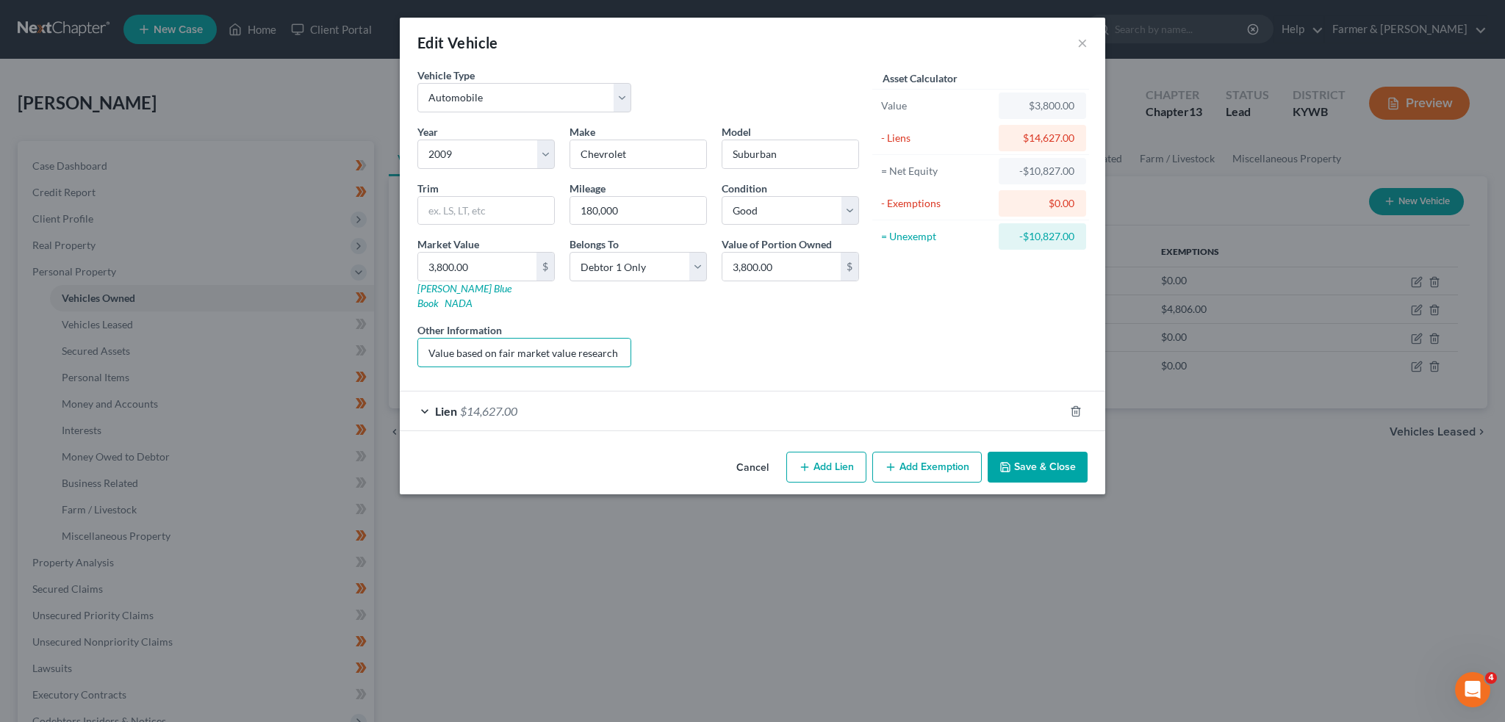
scroll to position [0, 197]
drag, startPoint x: 555, startPoint y: 336, endPoint x: 771, endPoint y: 344, distance: 216.2
click at [771, 344] on div "Year Select 2026 2025 2024 2023 2022 2021 2020 2019 2018 2017 2016 2015 2014 20…" at bounding box center [638, 251] width 456 height 255
click at [777, 394] on div "Lien $14,627.00" at bounding box center [732, 411] width 664 height 39
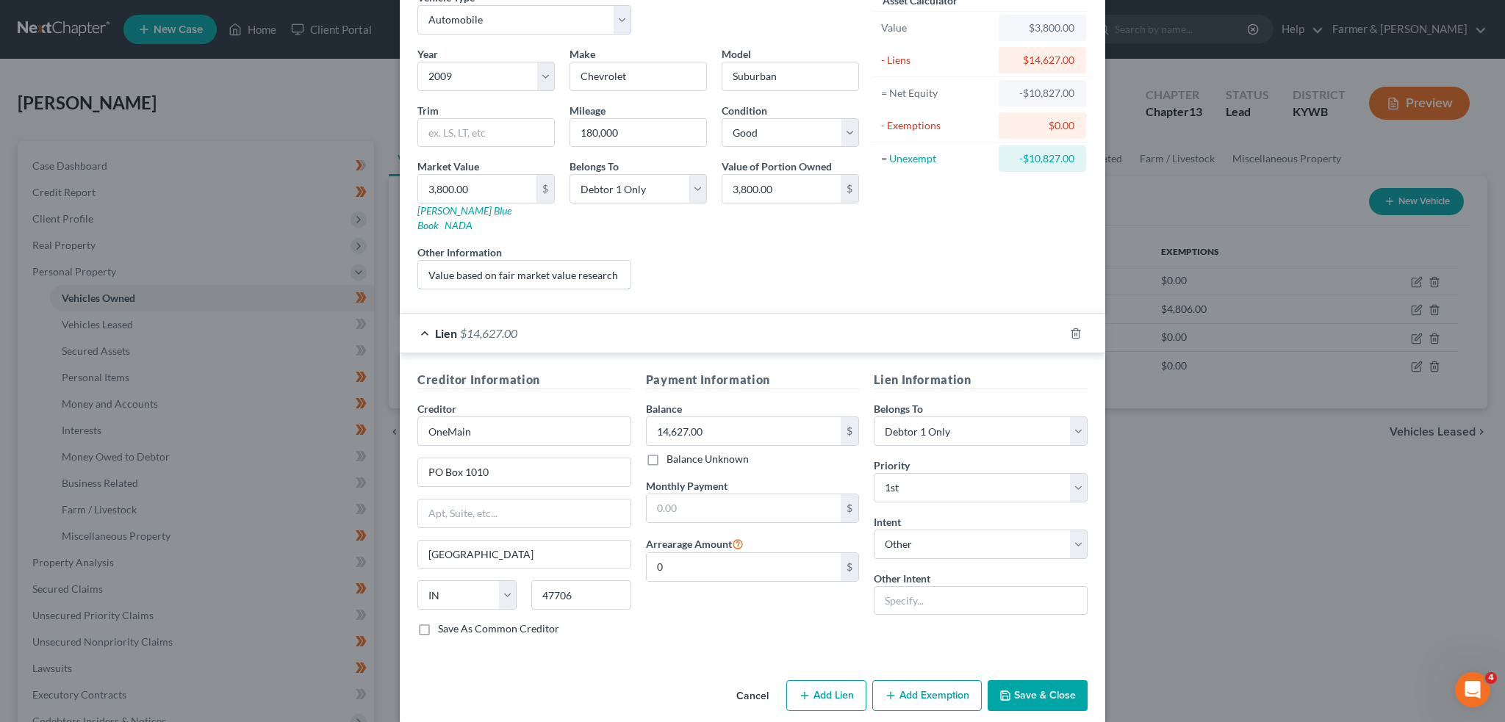
scroll to position [0, 197]
drag, startPoint x: 508, startPoint y: 251, endPoint x: 857, endPoint y: 243, distance: 348.3
click at [857, 243] on div "Year Select 2026 2025 2024 2023 2022 2021 2020 2019 2018 2017 2016 2015 2014 20…" at bounding box center [638, 173] width 456 height 255
click at [479, 261] on input "Value based on fair market value research done on KBB. NPMI lien placed on [DAT…" at bounding box center [524, 275] width 212 height 28
click at [476, 261] on input "Value based on fair market value research done on KBB. NPMI lien placed on [DAT…" at bounding box center [524, 275] width 212 height 28
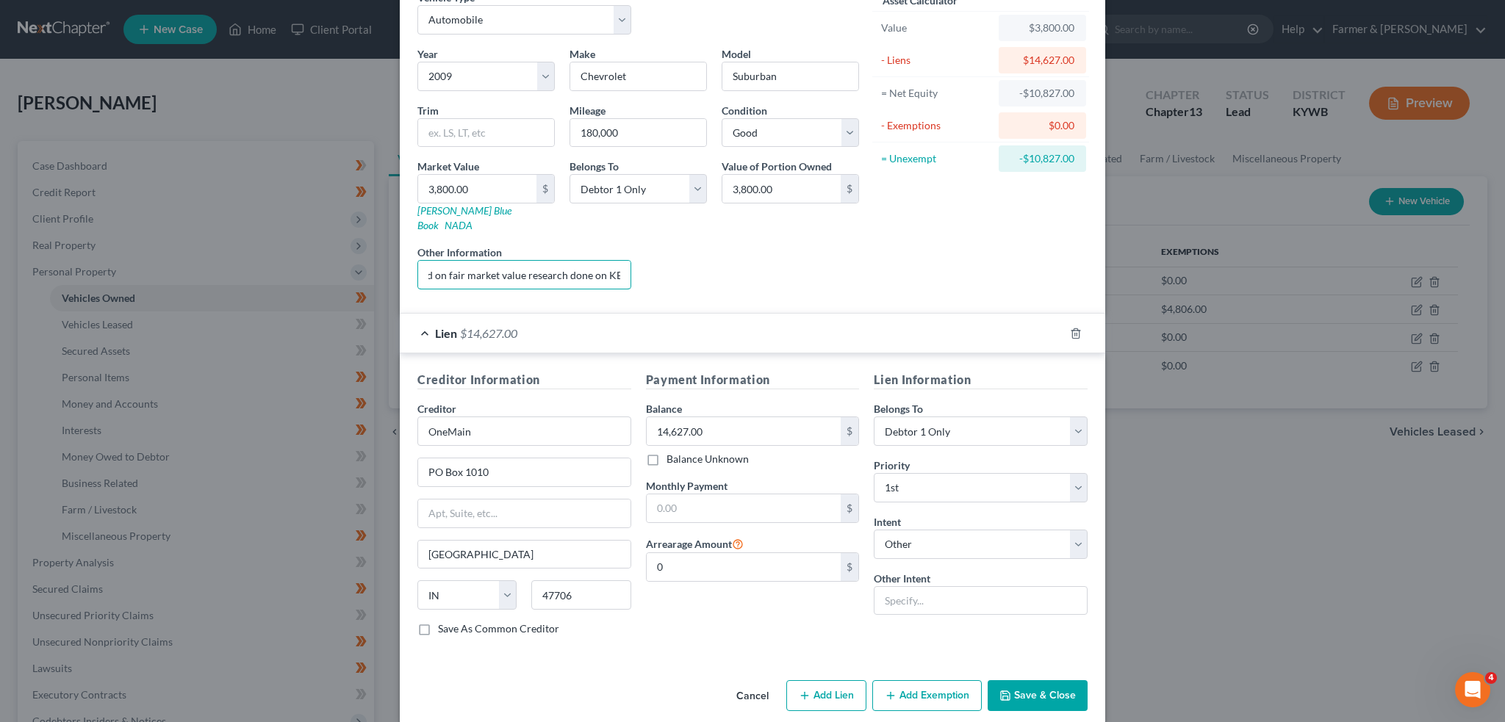
scroll to position [0, 0]
drag, startPoint x: 476, startPoint y: 257, endPoint x: 273, endPoint y: 264, distance: 202.9
click at [276, 264] on div "Edit Vehicle × Vehicle Type Select Automobile Truck Trailer Watercraft Aircraft…" at bounding box center [752, 361] width 1505 height 722
drag, startPoint x: 514, startPoint y: 256, endPoint x: 815, endPoint y: 262, distance: 300.5
click at [812, 264] on div "Year Select 2026 2025 2024 2023 2022 2021 2020 2019 2018 2017 2016 2015 2014 20…" at bounding box center [638, 173] width 456 height 255
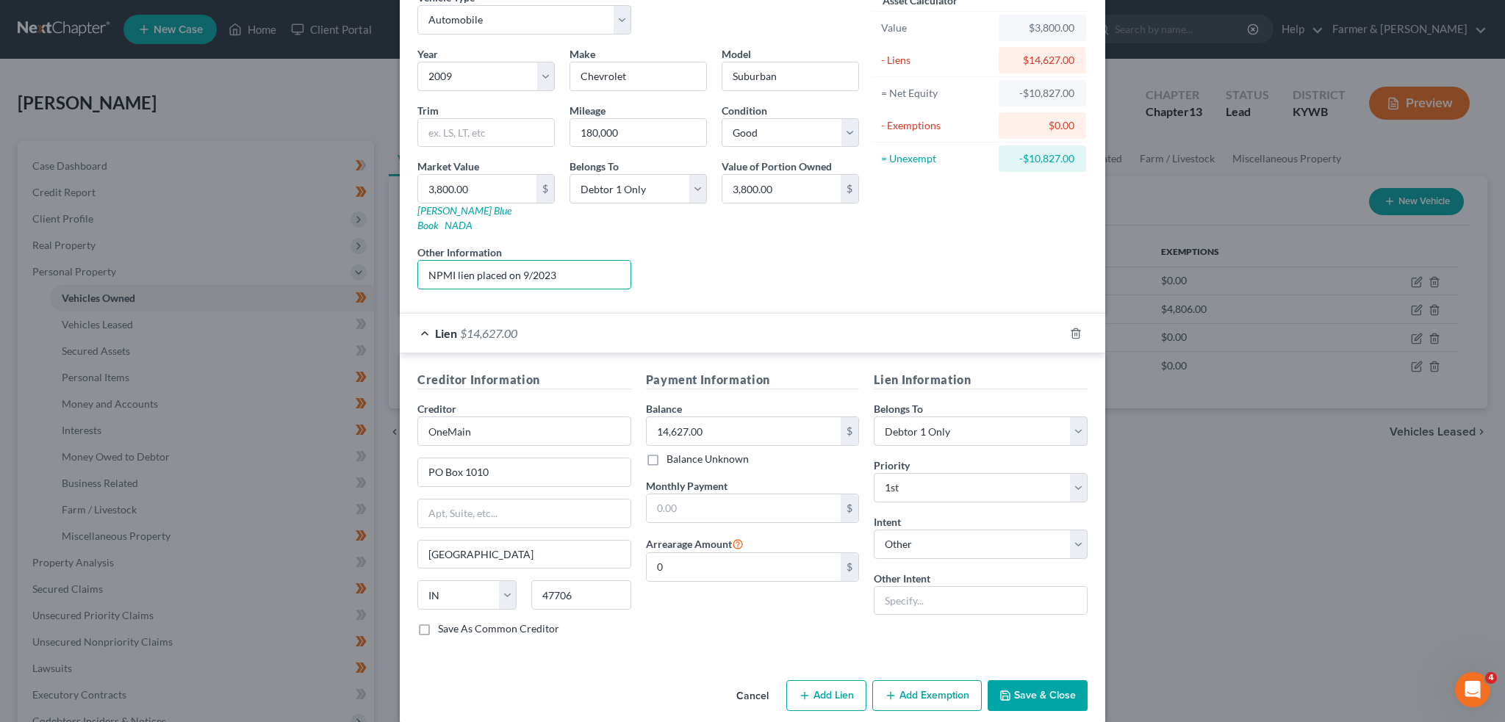
type input "NPMI lien placed on 9/2023"
click at [815, 262] on div "Liens Select" at bounding box center [752, 267] width 228 height 45
click at [1032, 680] on button "Save & Close" at bounding box center [1037, 695] width 100 height 31
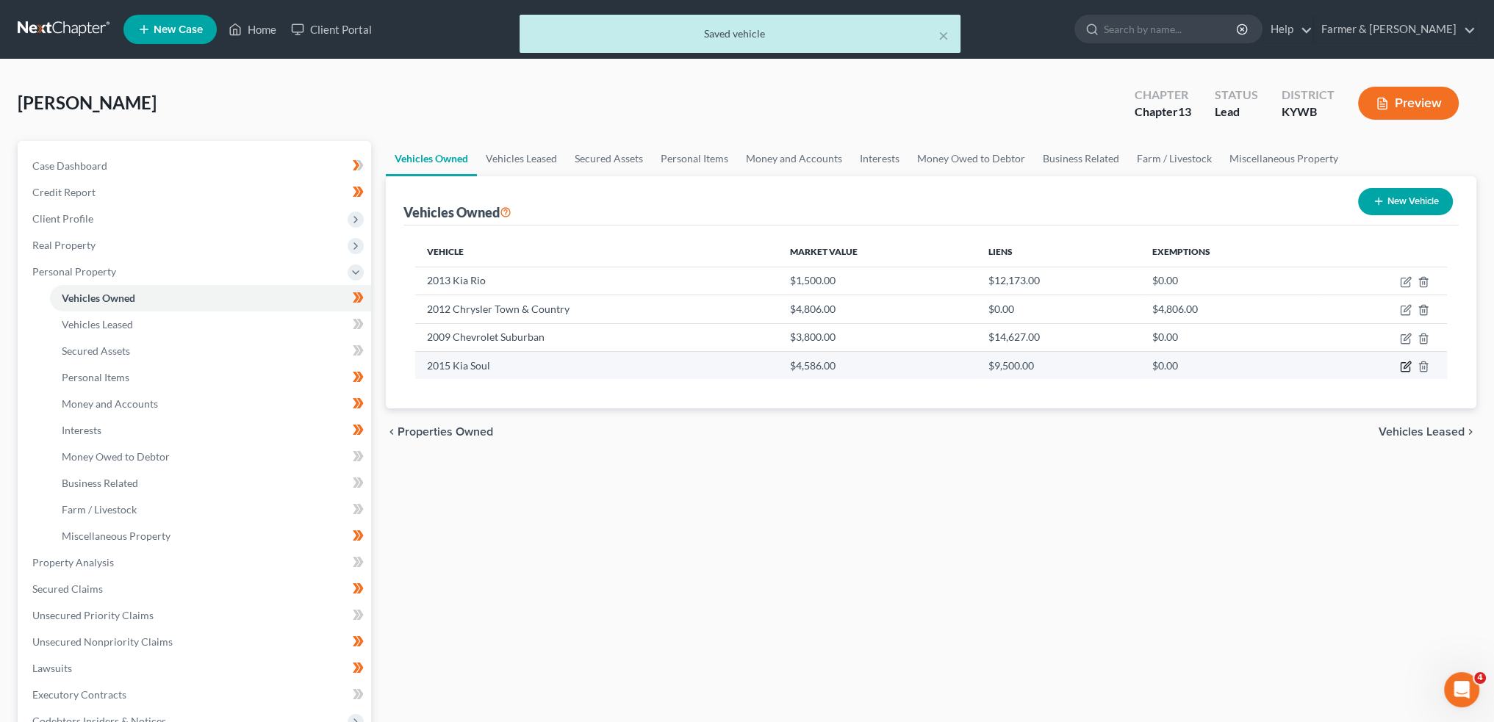
click at [1403, 365] on icon "button" at bounding box center [1406, 364] width 7 height 7
select select "0"
select select "11"
select select "2"
select select "0"
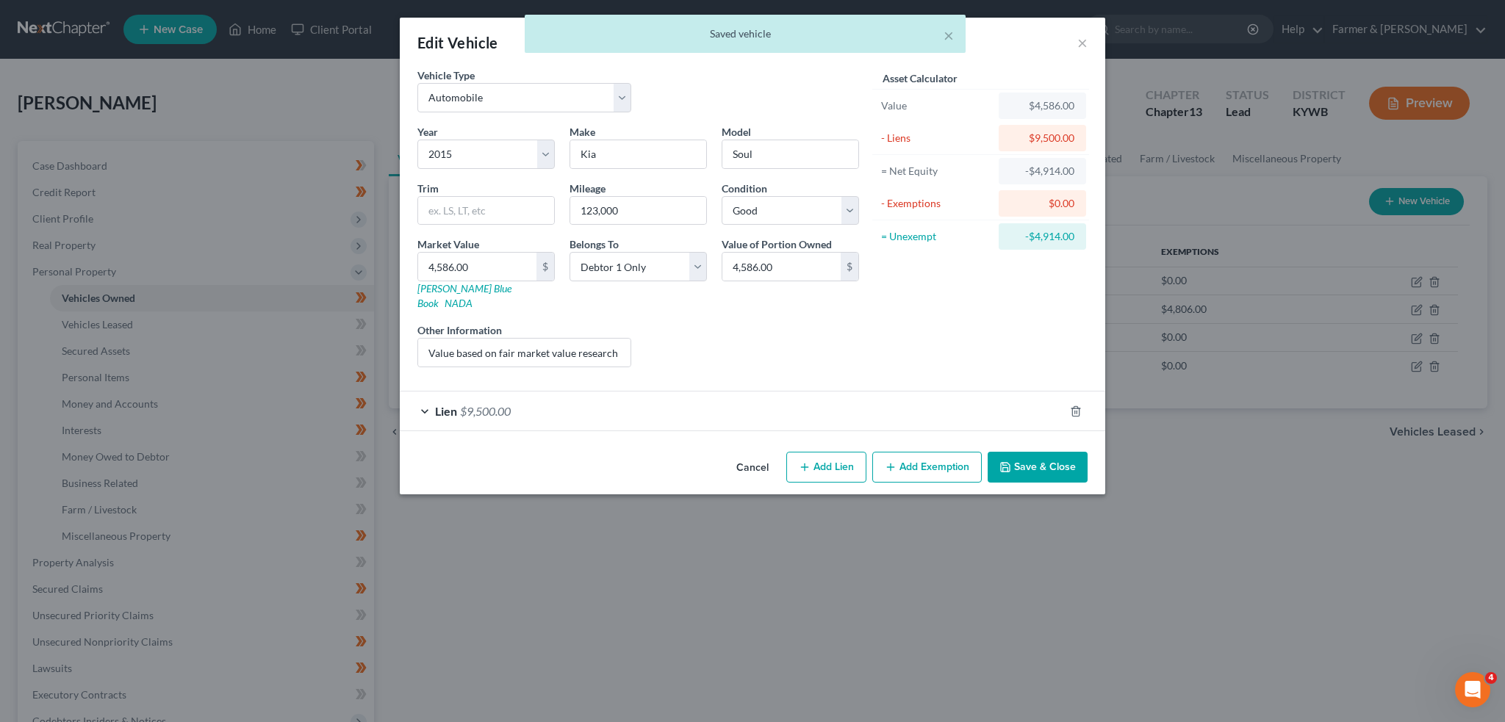
click at [561, 402] on div "Lien $9,500.00" at bounding box center [732, 411] width 664 height 39
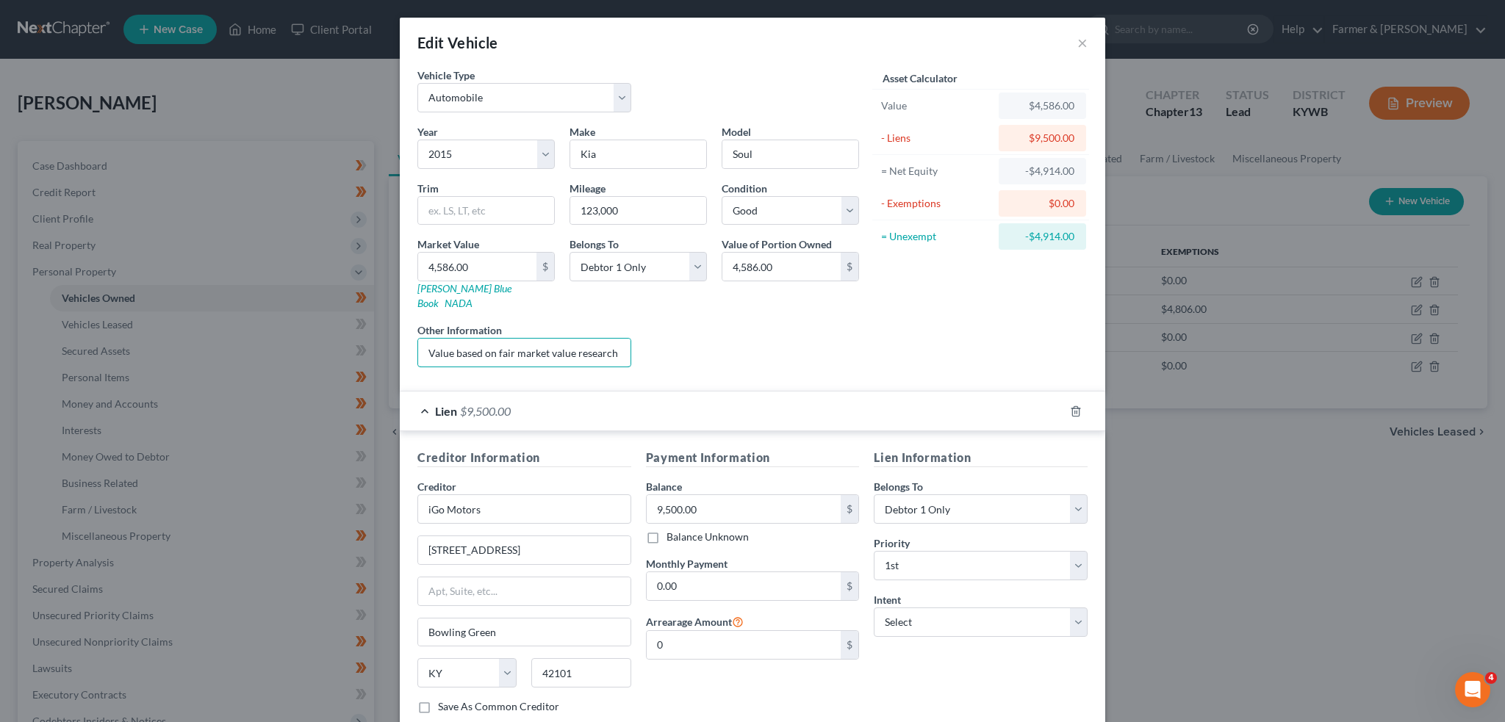
scroll to position [0, 201]
drag, startPoint x: 600, startPoint y: 337, endPoint x: 644, endPoint y: 337, distance: 44.8
click at [644, 337] on div "Year Select 2026 2025 2024 2023 2022 2021 2020 2019 2018 2017 2016 2015 2014 20…" at bounding box center [638, 251] width 456 height 255
click at [993, 611] on select "Select Surrender Redeem Reaffirm Avoid Other" at bounding box center [981, 622] width 214 height 29
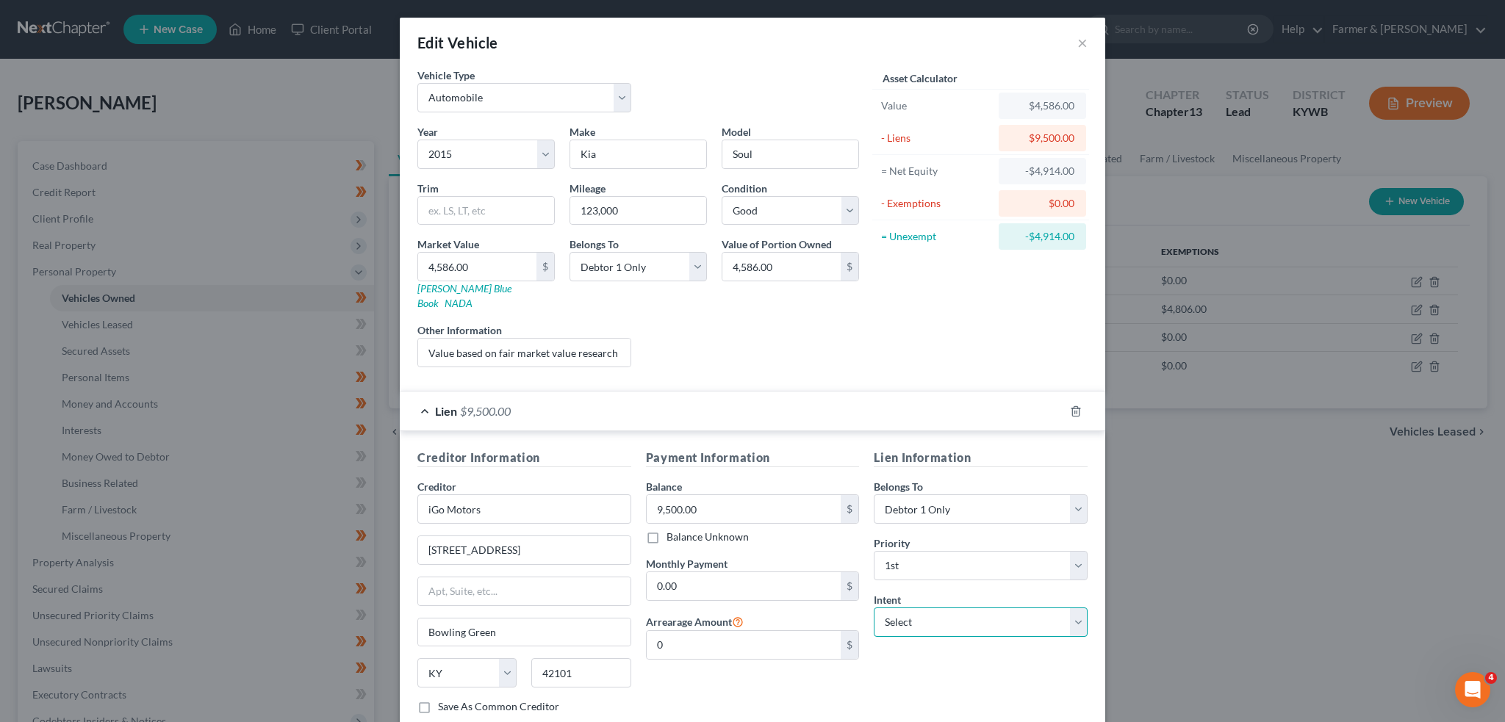
select select "4"
click at [874, 608] on select "Select Surrender Redeem Reaffirm Avoid Other" at bounding box center [981, 622] width 214 height 29
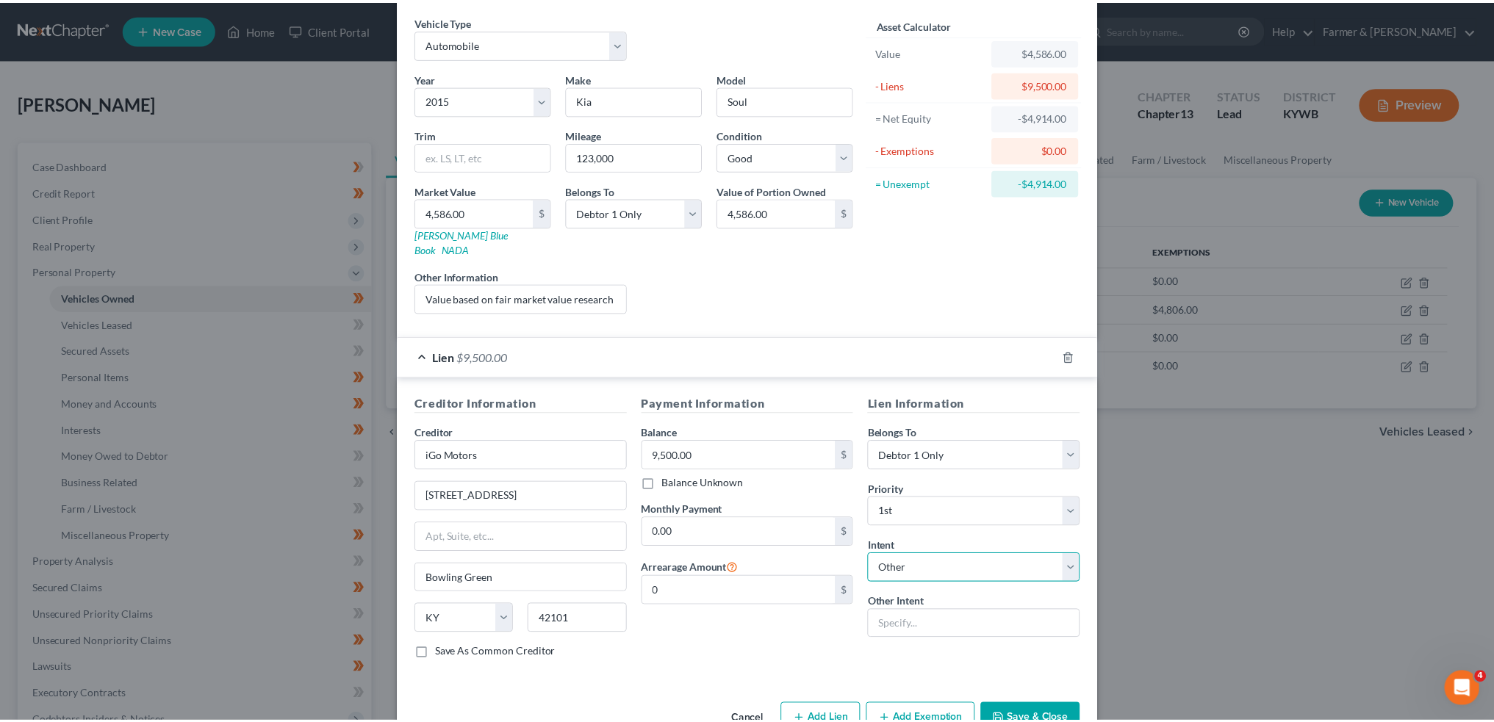
scroll to position [78, 0]
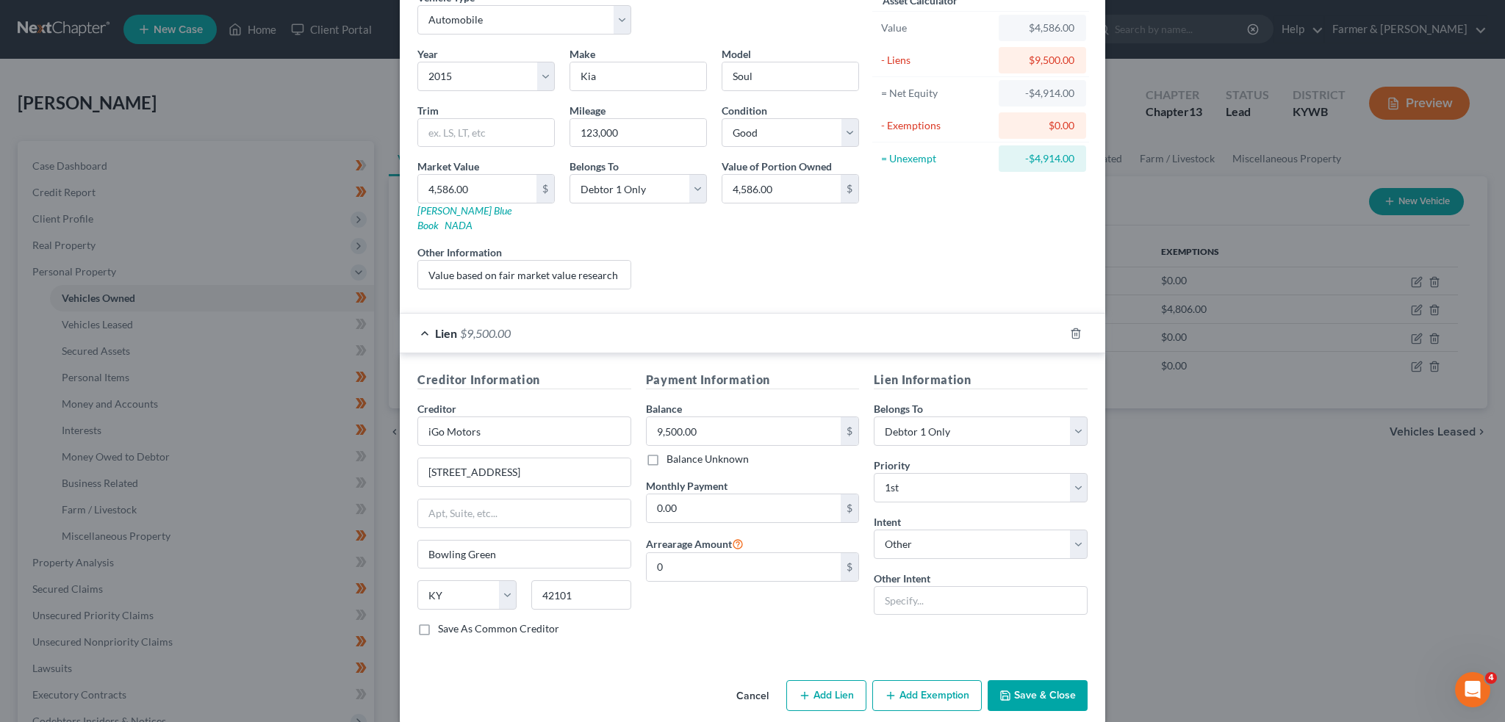
click at [1012, 680] on button "Save & Close" at bounding box center [1037, 695] width 100 height 31
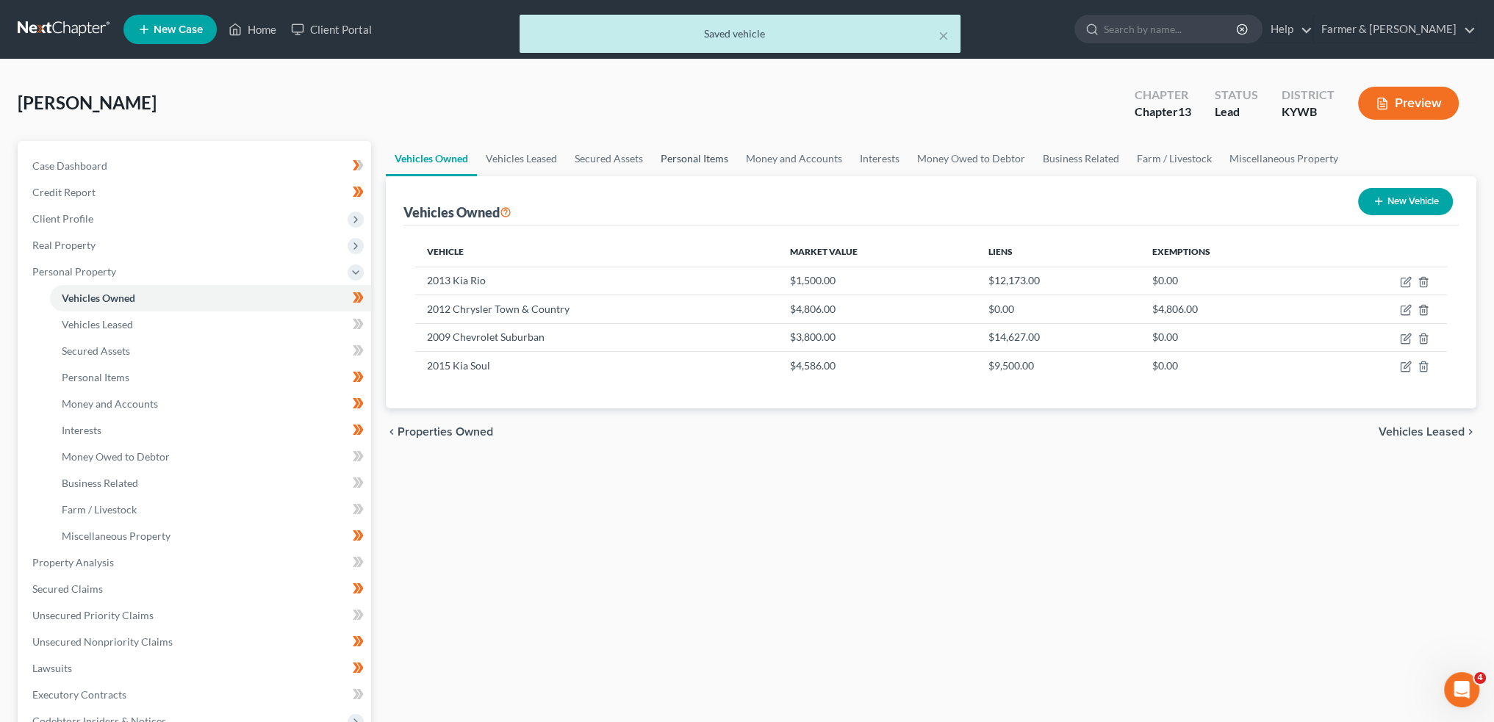
click at [685, 160] on link "Personal Items" at bounding box center [694, 158] width 85 height 35
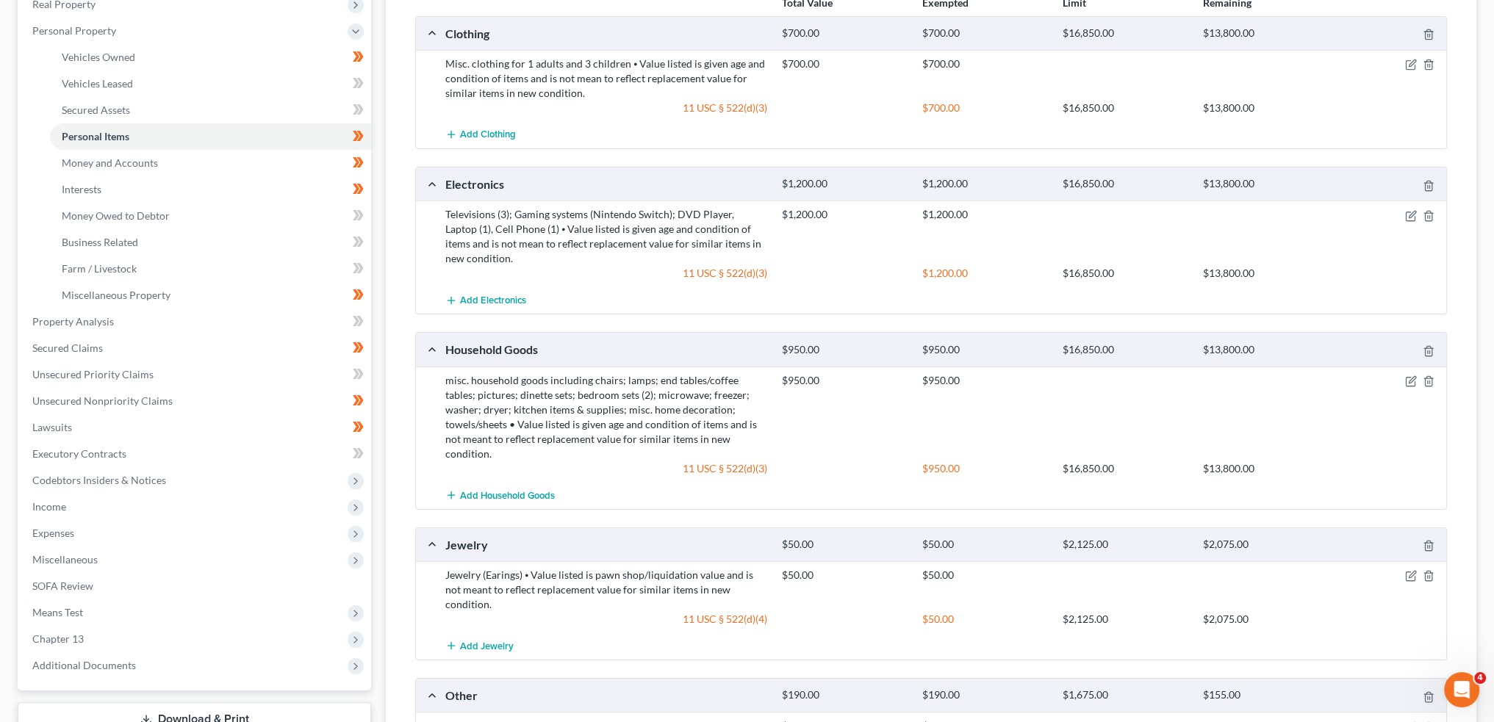
scroll to position [245, 0]
click at [1411, 378] on icon "button" at bounding box center [1411, 378] width 12 height 12
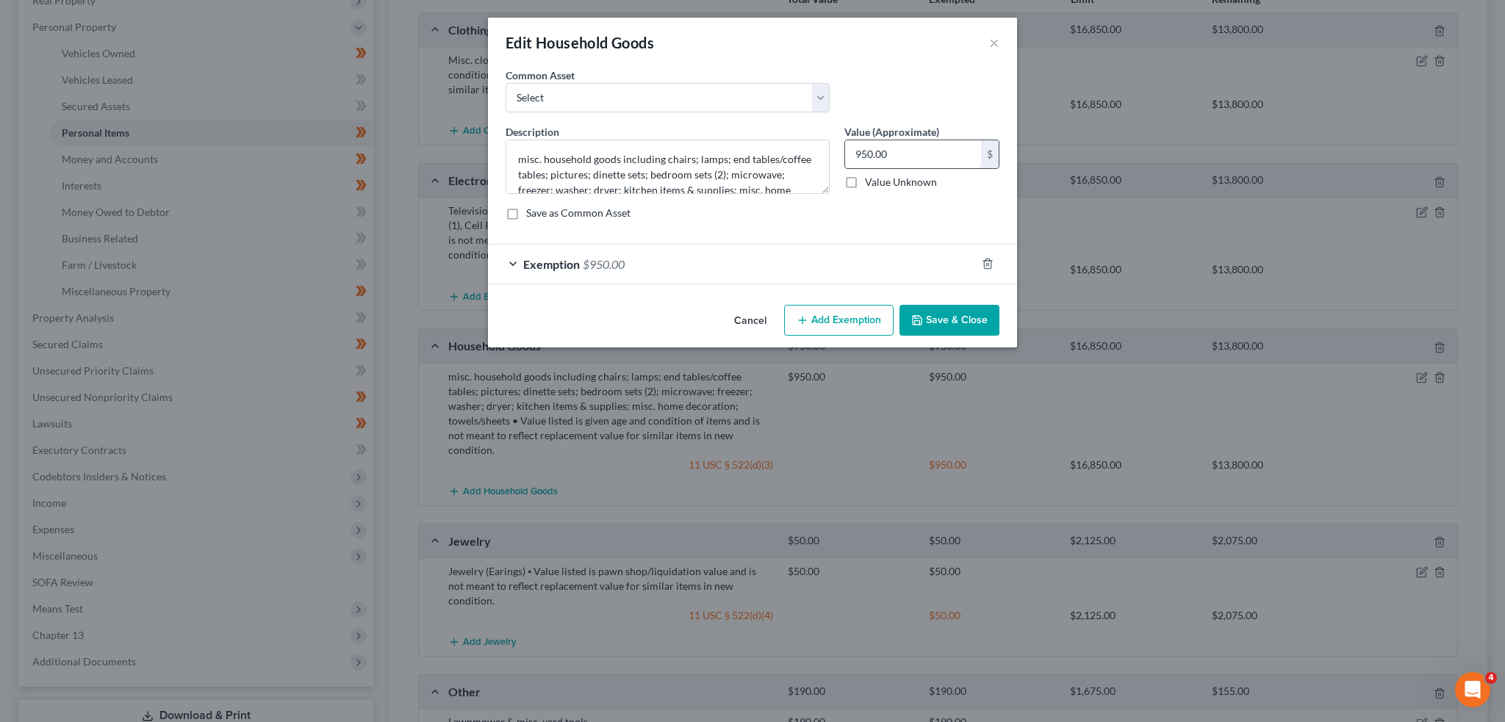
click at [899, 162] on input "950.00" at bounding box center [913, 154] width 136 height 28
type input "1,950.00"
click at [833, 261] on div "Exemption $950.00" at bounding box center [732, 264] width 488 height 39
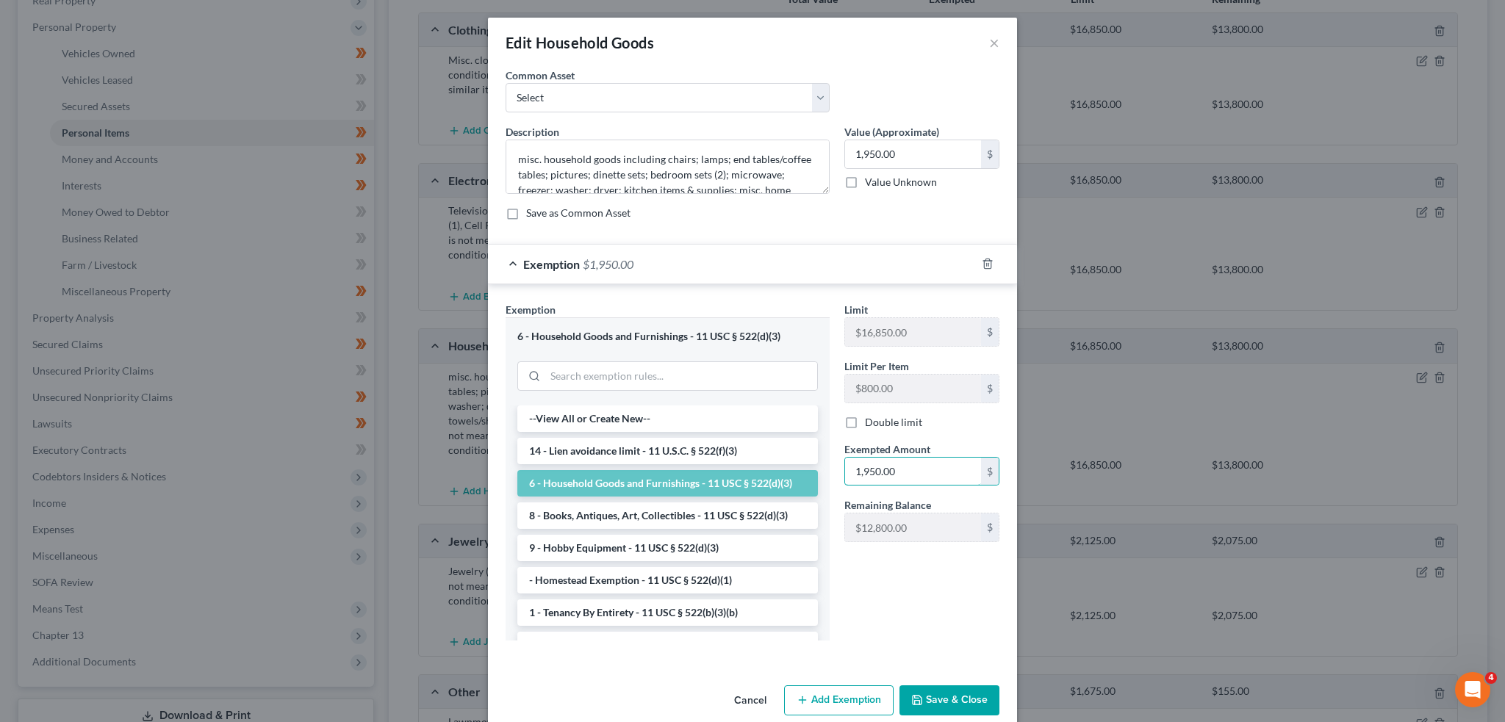
type input "1,950.00"
click at [951, 699] on button "Save & Close" at bounding box center [949, 700] width 100 height 31
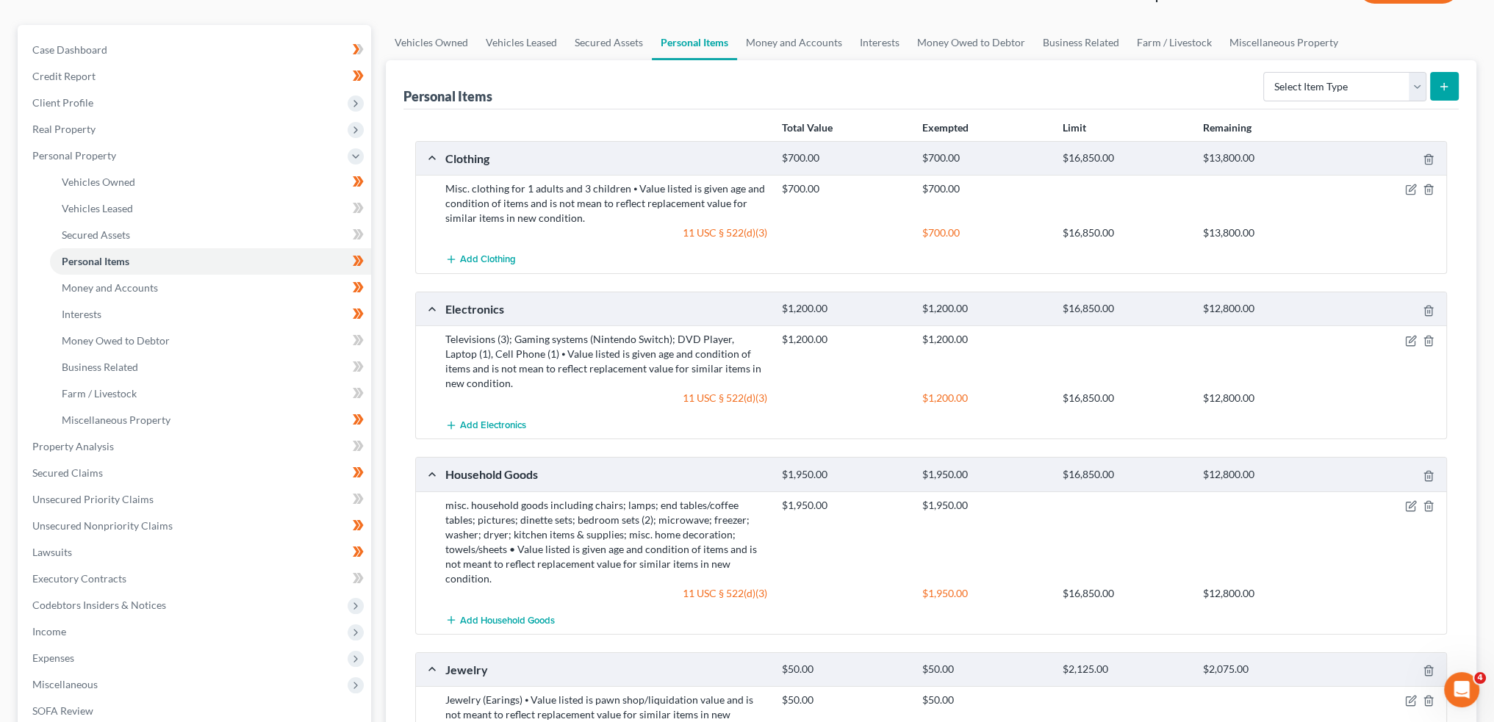
scroll to position [0, 0]
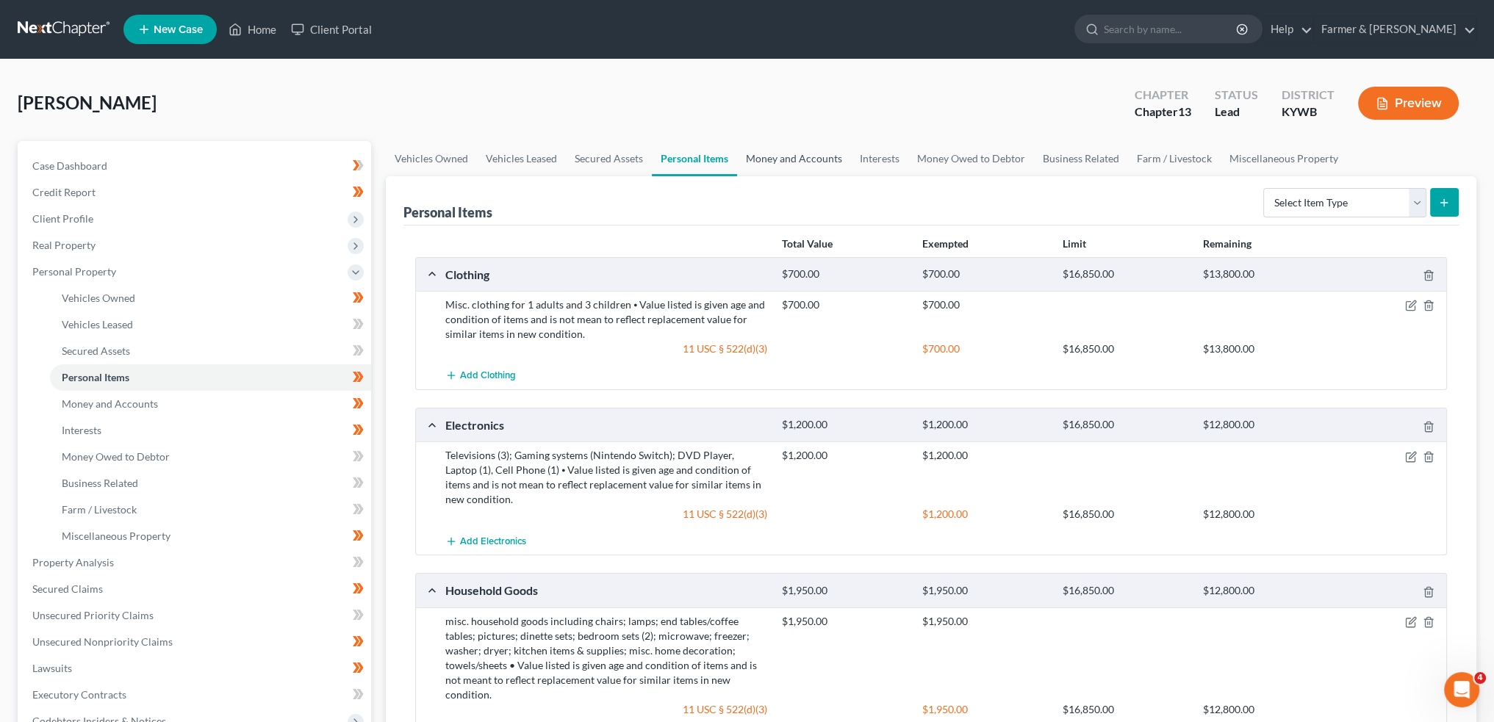
click at [791, 165] on link "Money and Accounts" at bounding box center [794, 158] width 114 height 35
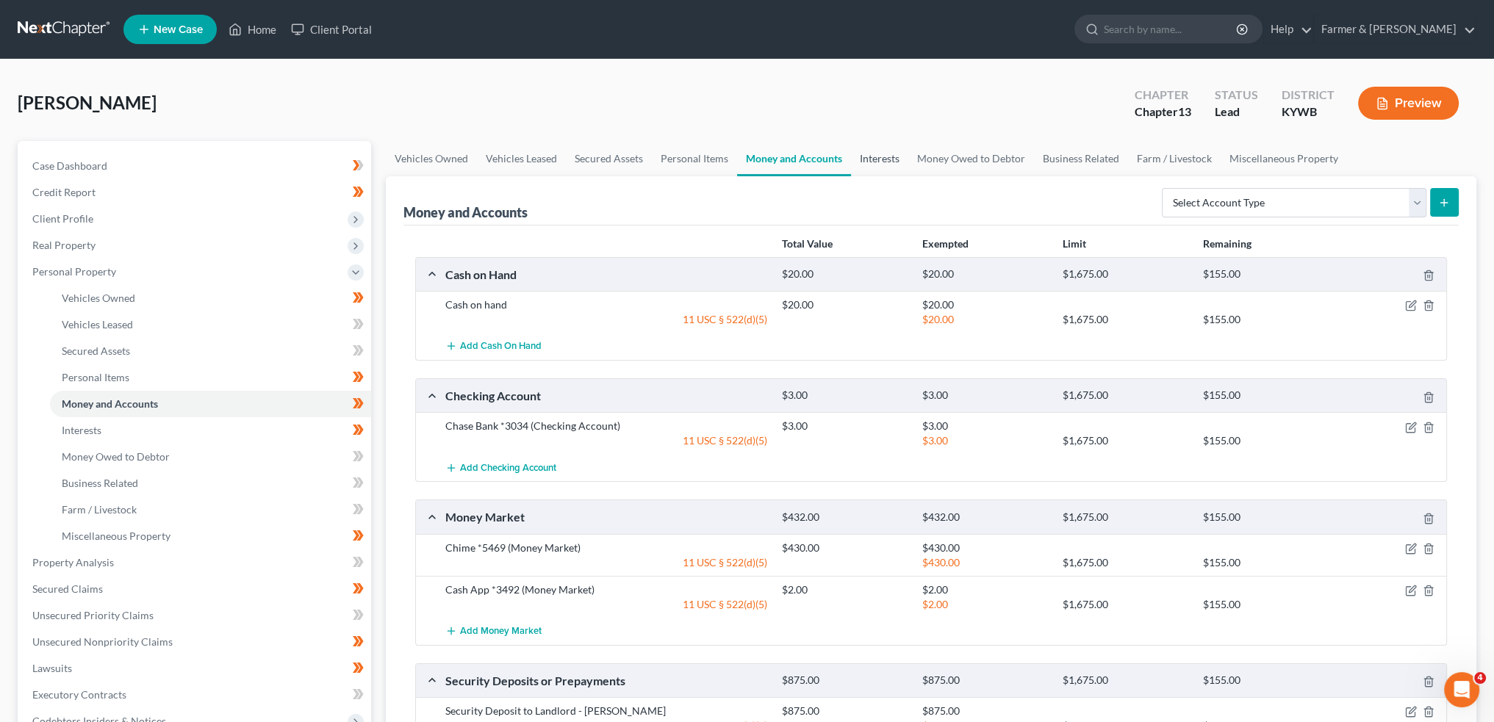
click at [888, 163] on link "Interests" at bounding box center [879, 158] width 57 height 35
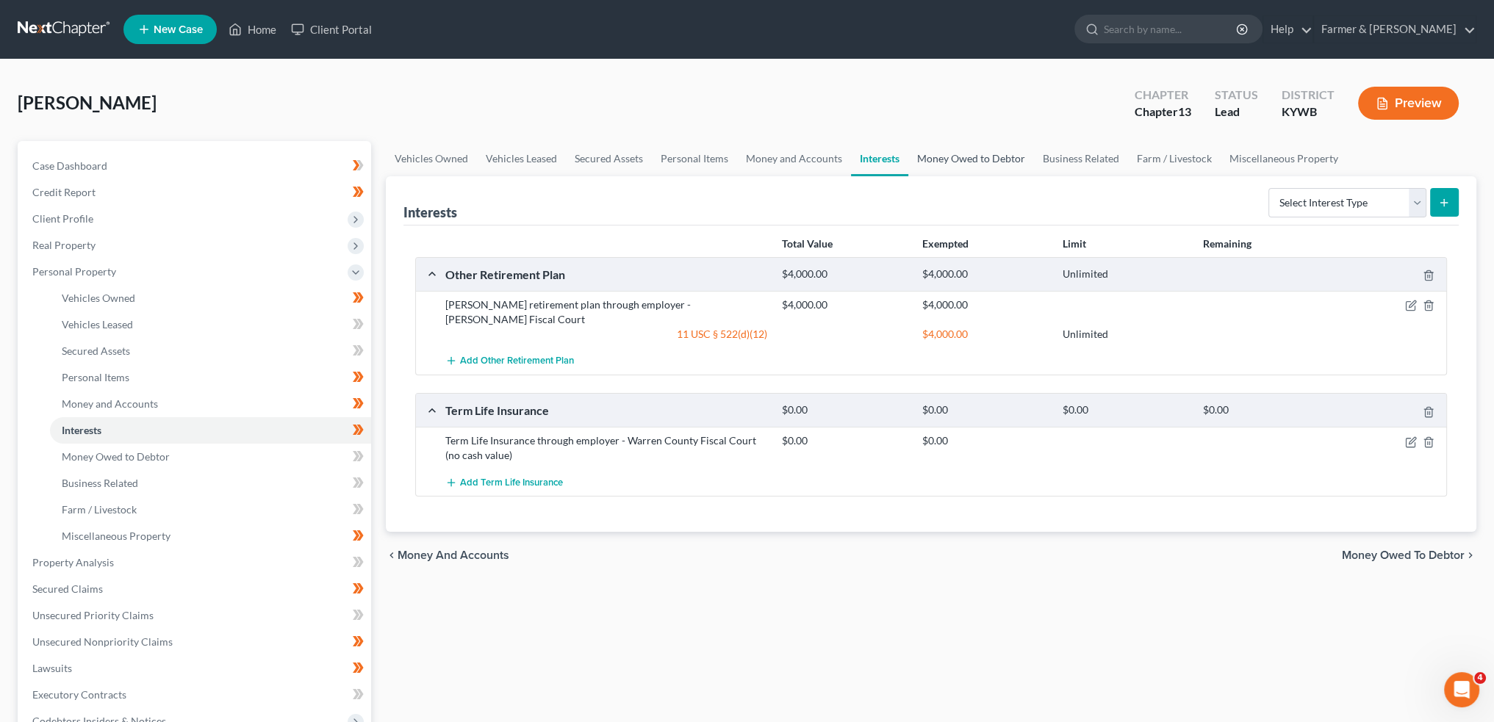
click at [969, 152] on link "Money Owed to Debtor" at bounding box center [971, 158] width 126 height 35
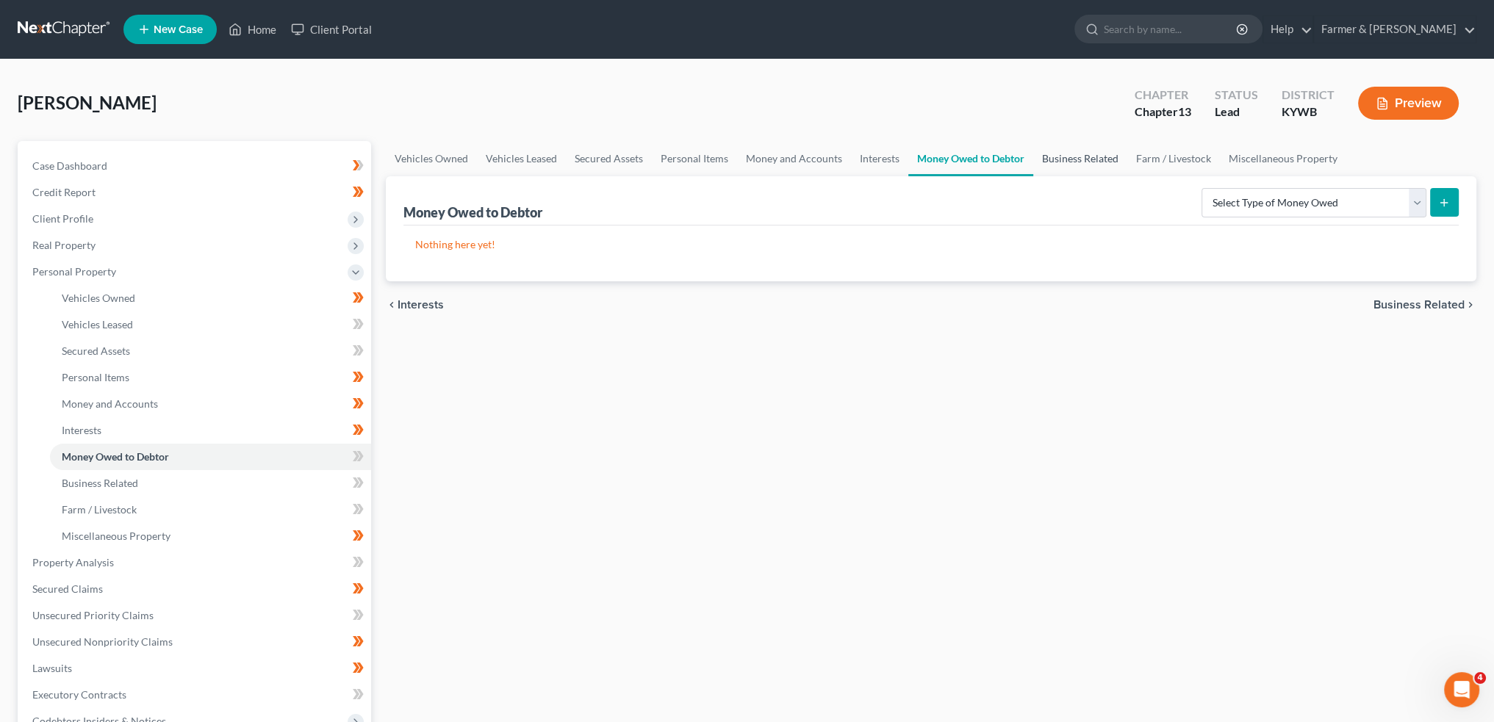
click at [1090, 152] on link "Business Related" at bounding box center [1080, 158] width 94 height 35
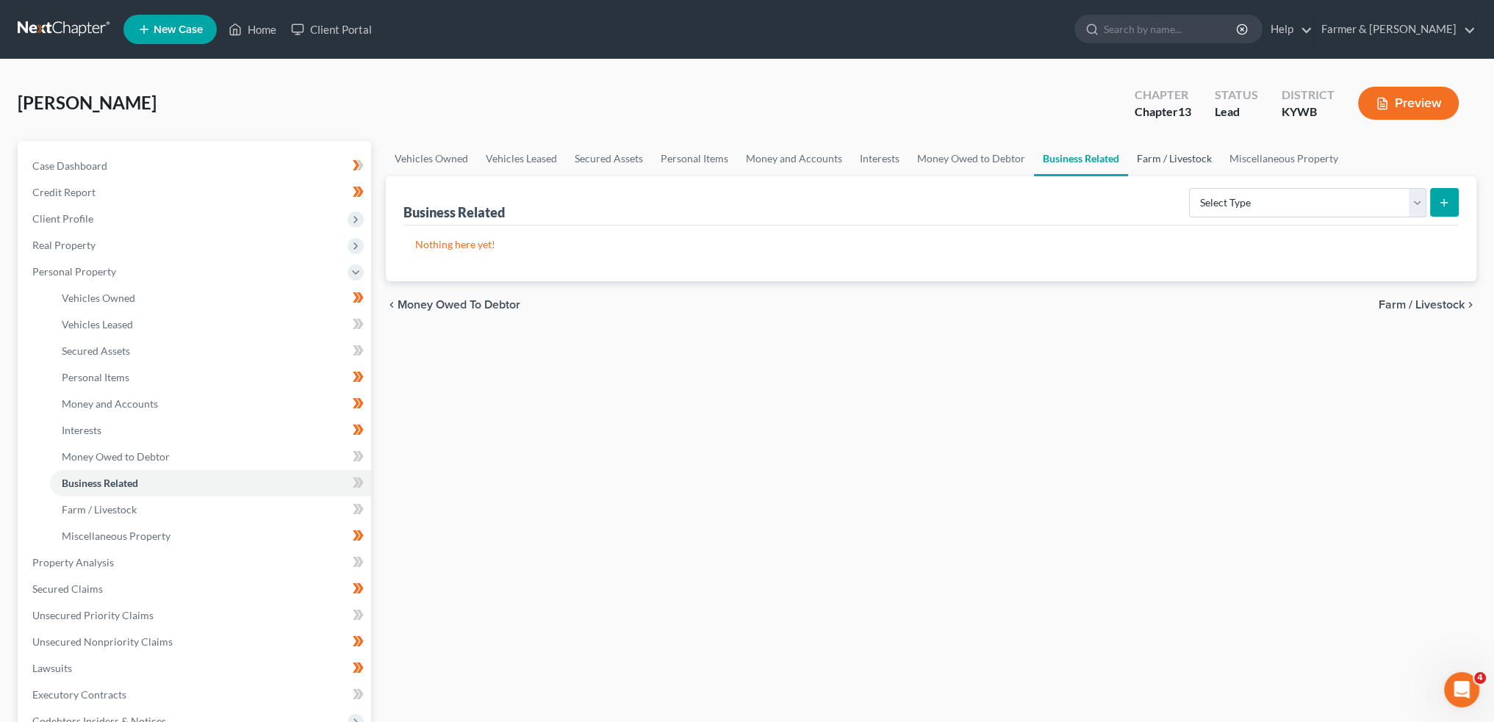
click at [1167, 161] on link "Farm / Livestock" at bounding box center [1174, 158] width 93 height 35
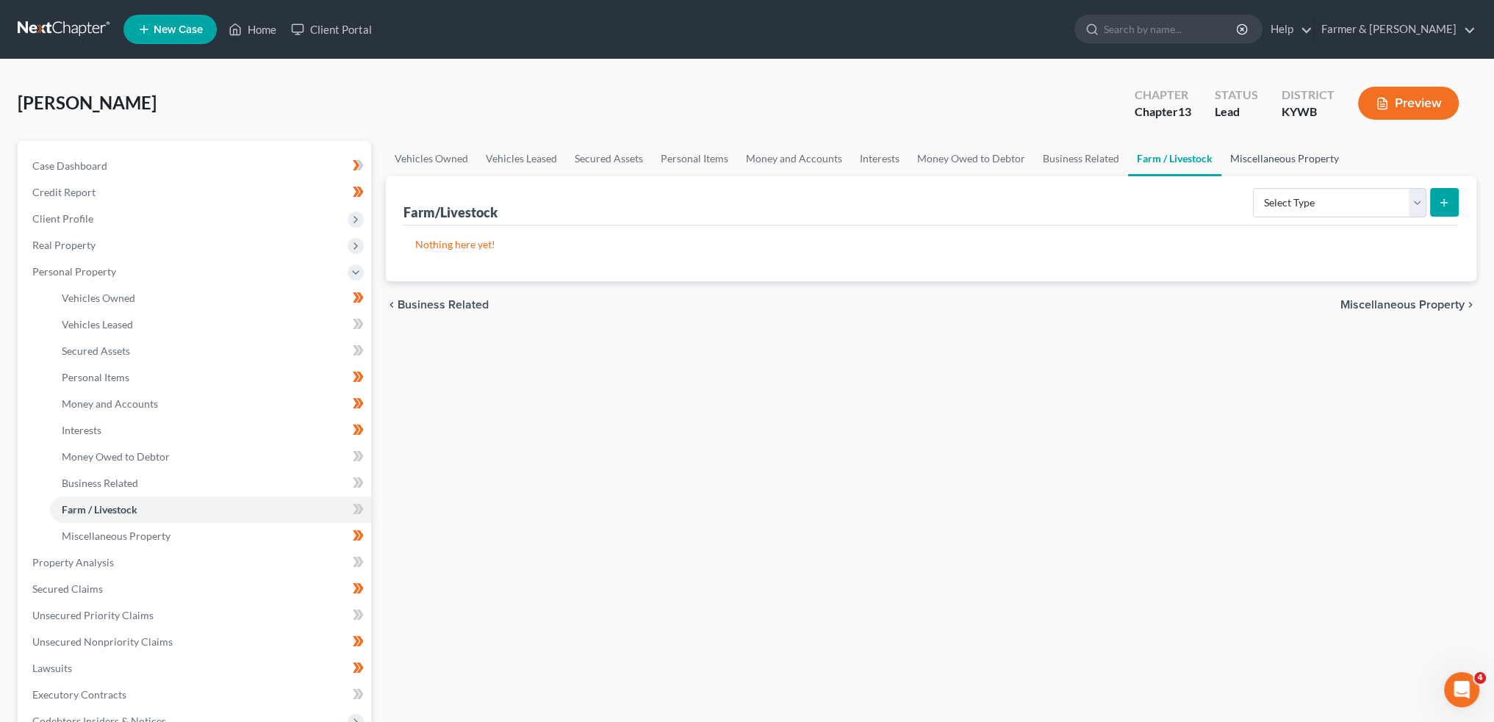
click at [1258, 158] on link "Miscellaneous Property" at bounding box center [1284, 158] width 126 height 35
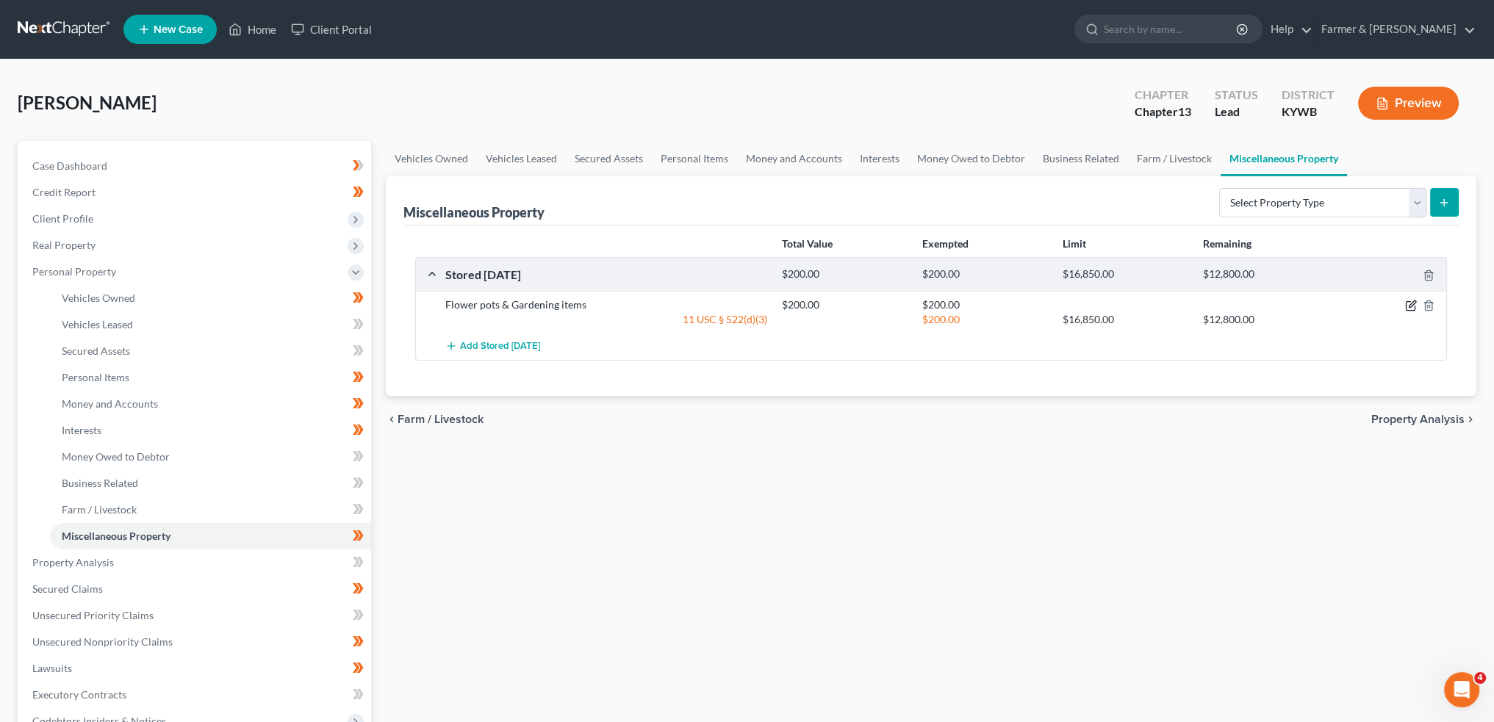
click at [1410, 302] on icon "button" at bounding box center [1411, 306] width 12 height 12
select select "18"
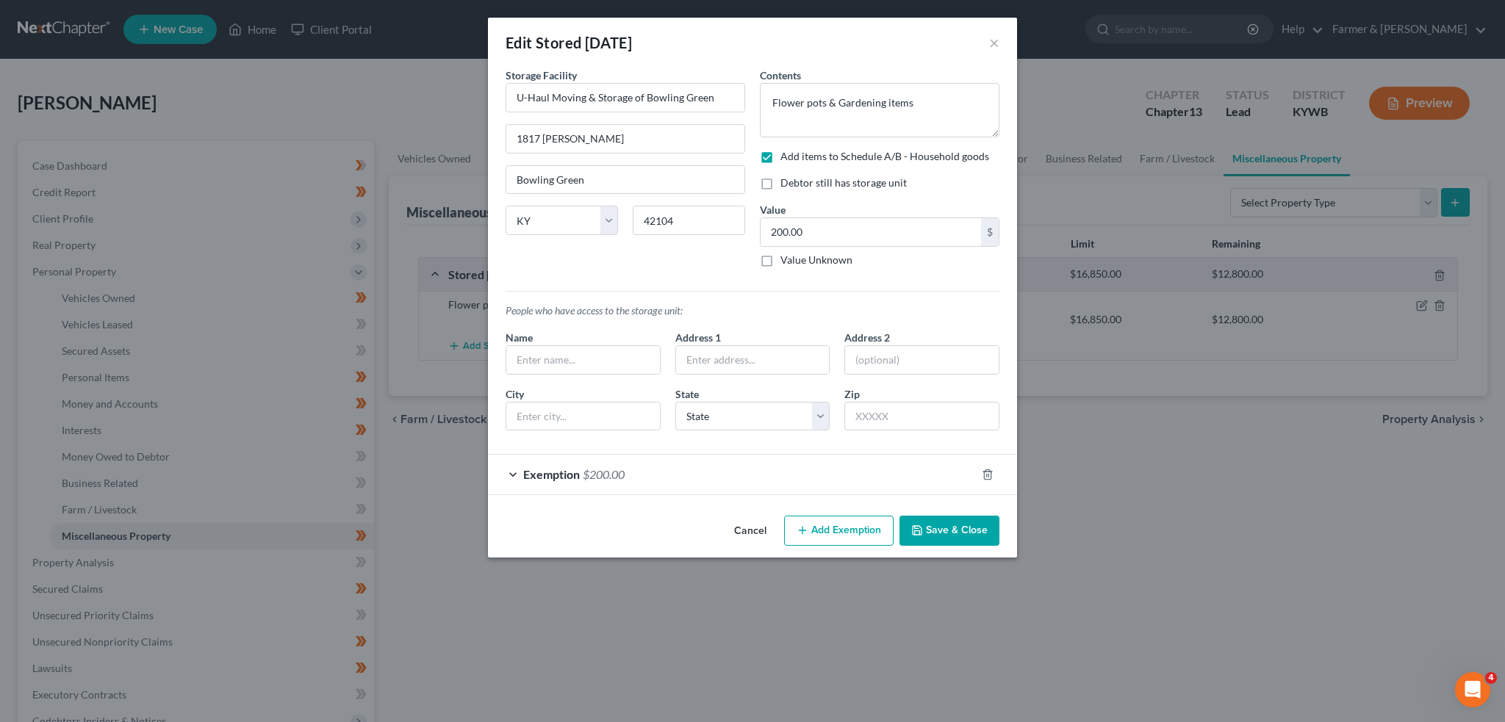
click at [780, 184] on label "Debtor still has storage unit" at bounding box center [843, 183] width 126 height 15
click at [786, 184] on input "Debtor still has storage unit" at bounding box center [791, 181] width 10 height 10
checkbox input "true"
click at [941, 531] on button "Save & Close" at bounding box center [949, 531] width 100 height 31
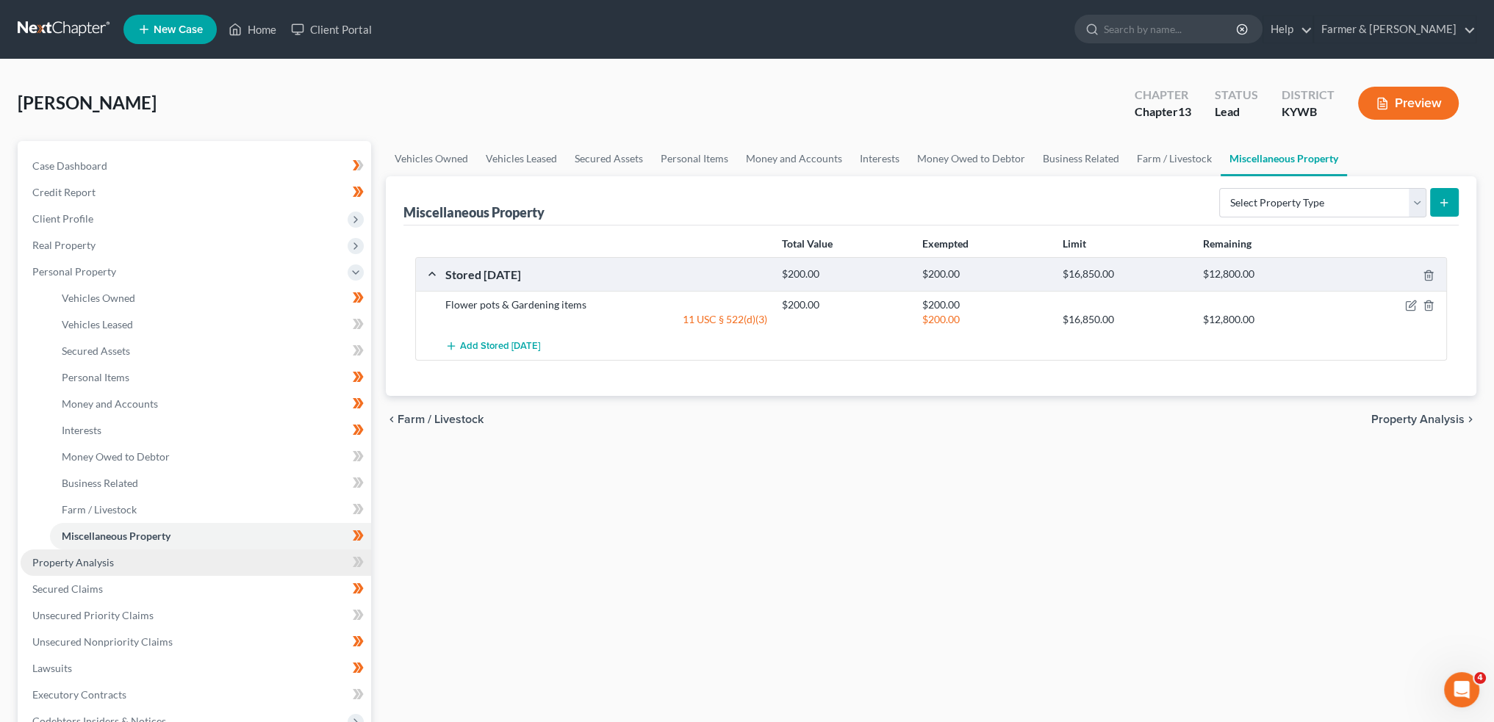
click at [220, 558] on link "Property Analysis" at bounding box center [196, 563] width 350 height 26
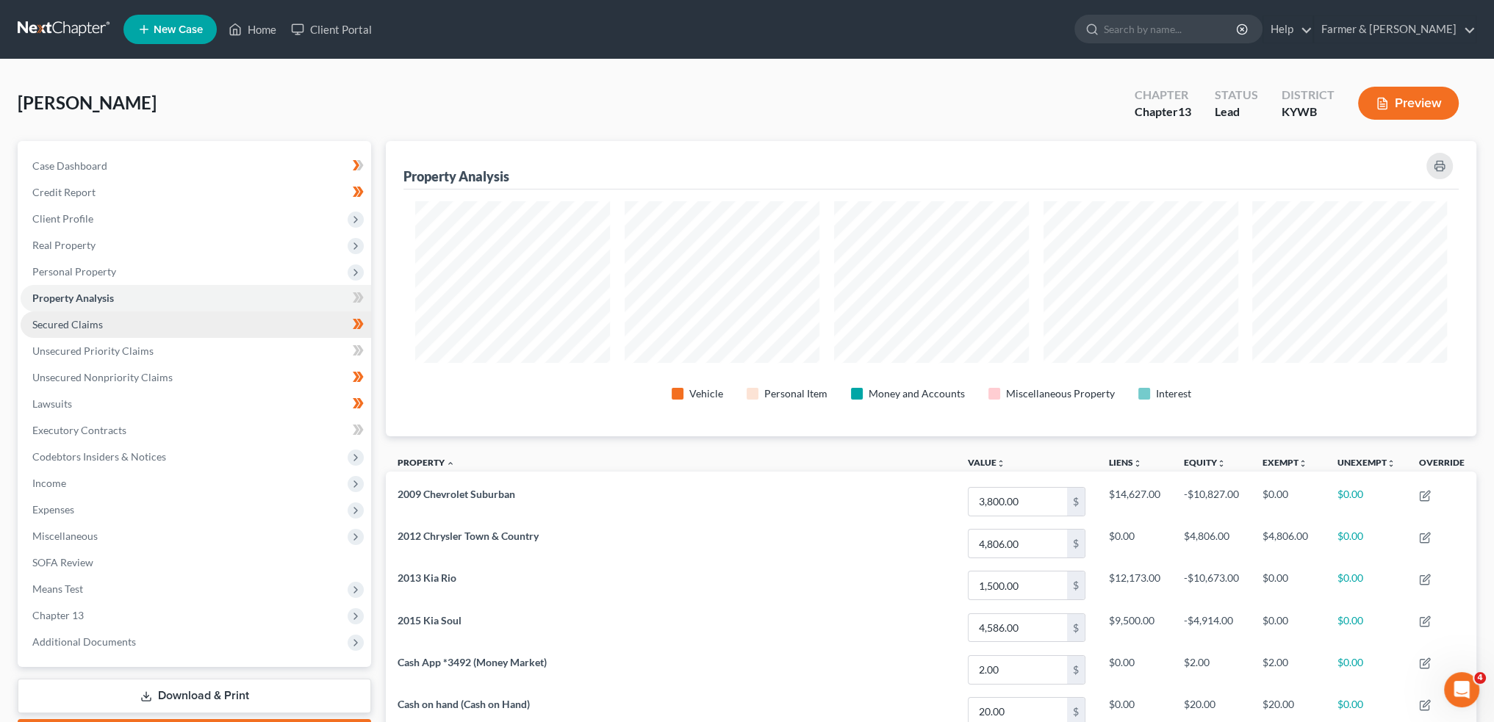
click at [62, 318] on span "Secured Claims" at bounding box center [67, 324] width 71 height 12
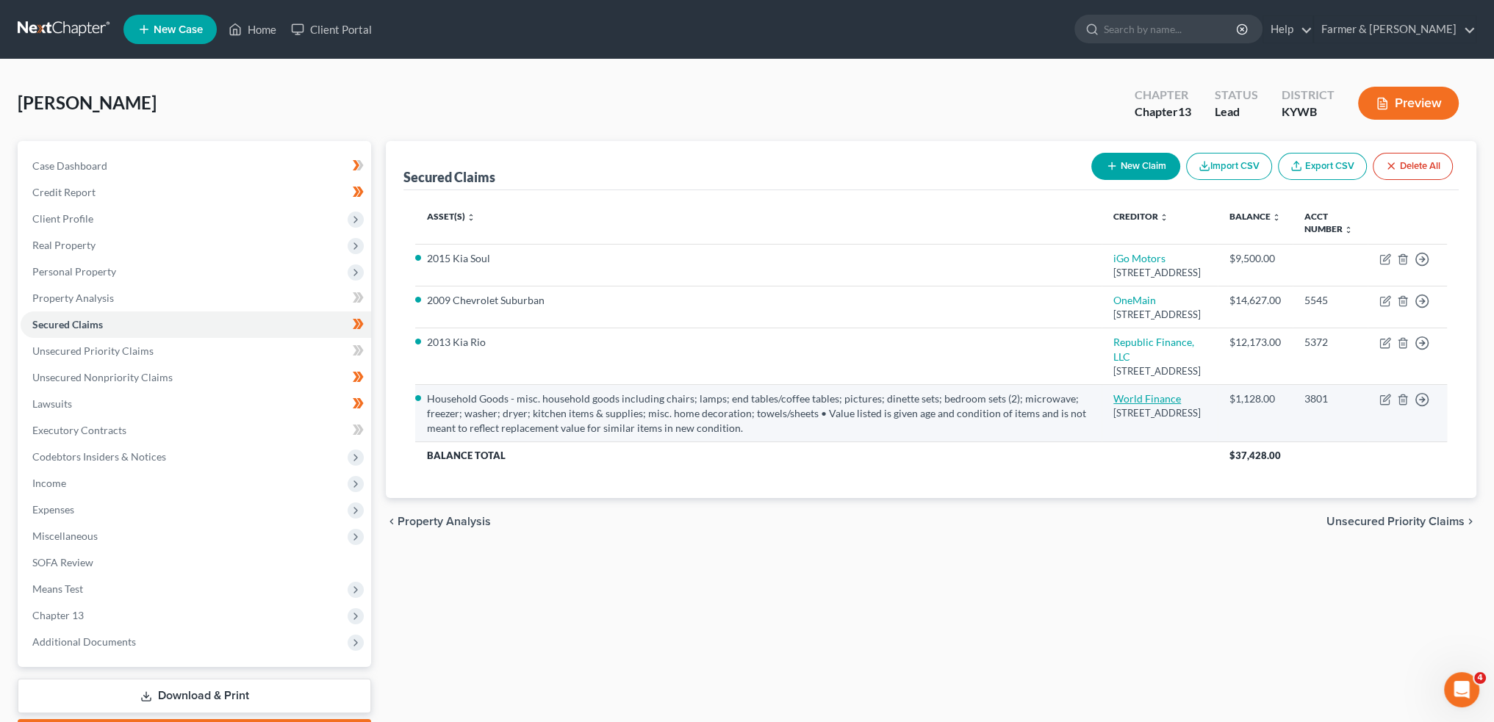
click at [1113, 405] on link "World Finance" at bounding box center [1147, 398] width 68 height 12
select select "42"
select select "4"
select select "0"
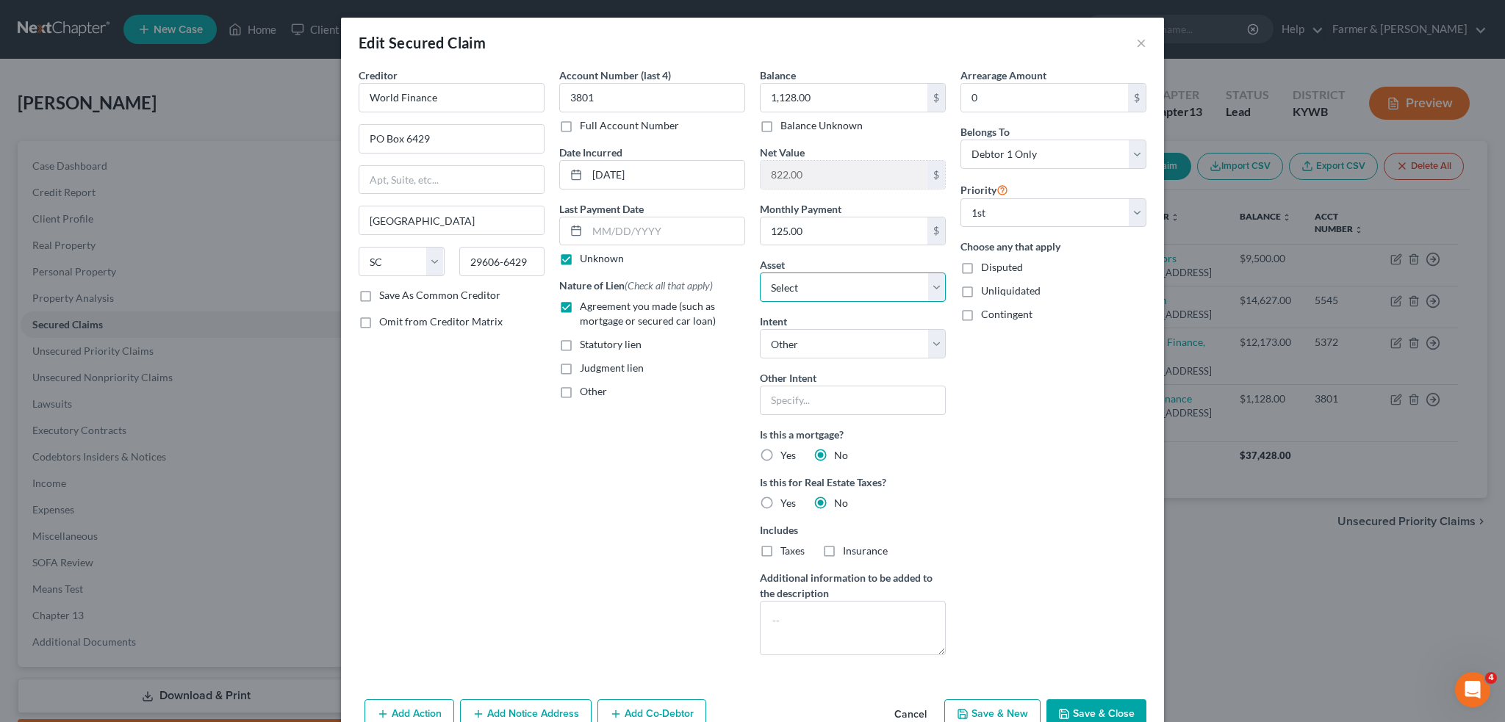
click at [849, 292] on select "Select Other Multiple Assets 2013 Kia Rio - $1500.0 Electronics - Televisions (…" at bounding box center [853, 287] width 186 height 29
click at [760, 273] on select "Select Other Multiple Assets 2013 Kia Rio - $1500.0 Electronics - Televisions (…" at bounding box center [853, 287] width 186 height 29
drag, startPoint x: 843, startPoint y: 287, endPoint x: 843, endPoint y: 297, distance: 10.3
click at [843, 287] on select "Select Other Multiple Assets 2013 Kia Rio - $1500.0 Electronics - Televisions (…" at bounding box center [853, 287] width 186 height 29
select select "0"
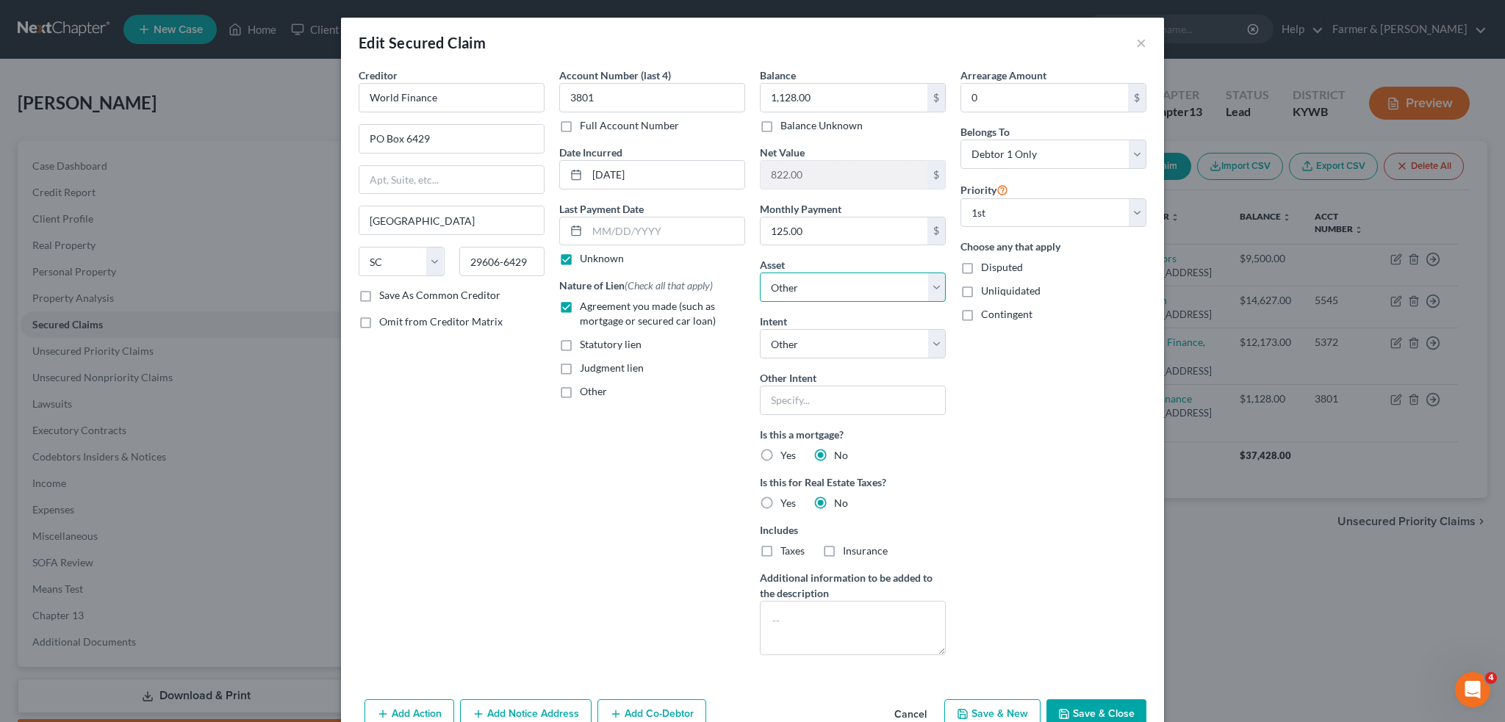
click at [760, 273] on select "Select Other Multiple Assets 2013 Kia Rio - $1500.0 Electronics - Televisions (…" at bounding box center [853, 287] width 186 height 29
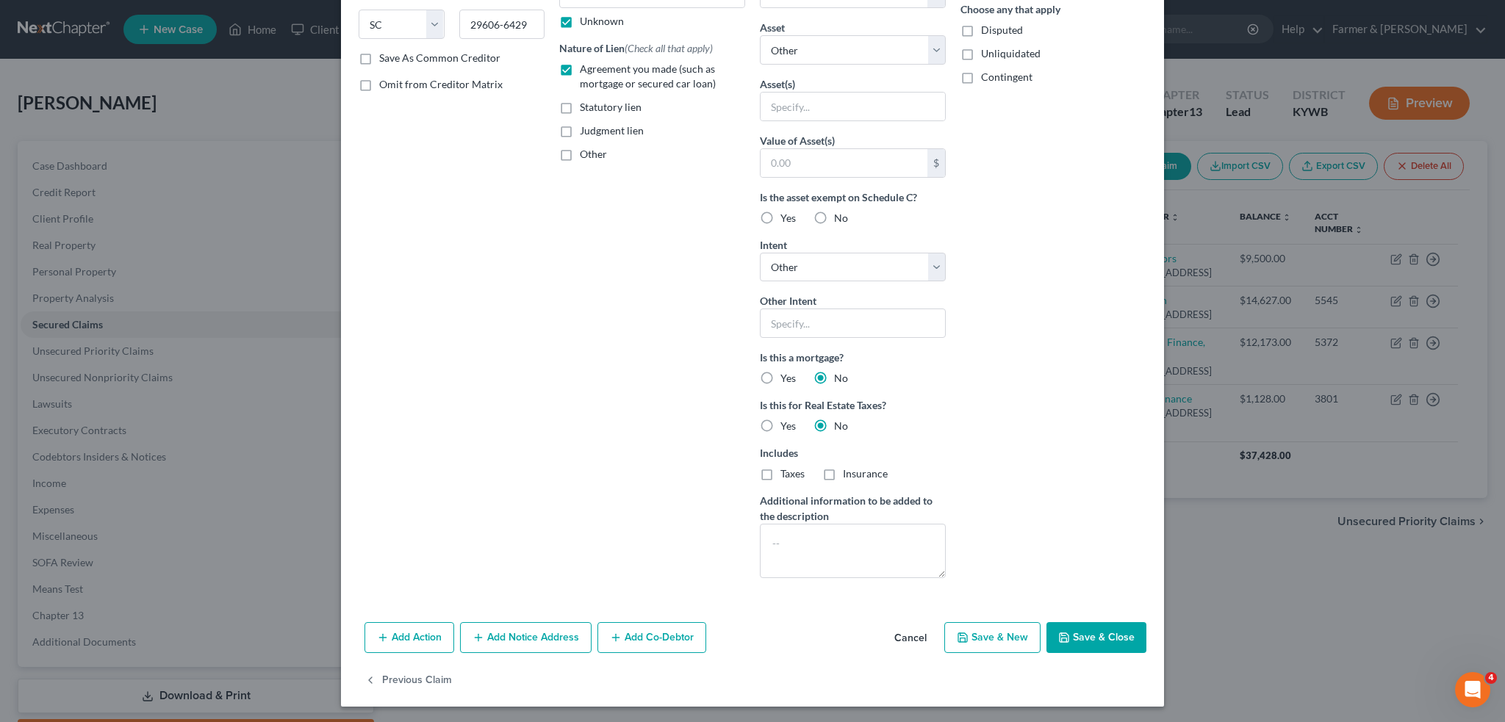
click at [1102, 628] on button "Save & Close" at bounding box center [1096, 637] width 100 height 31
select select
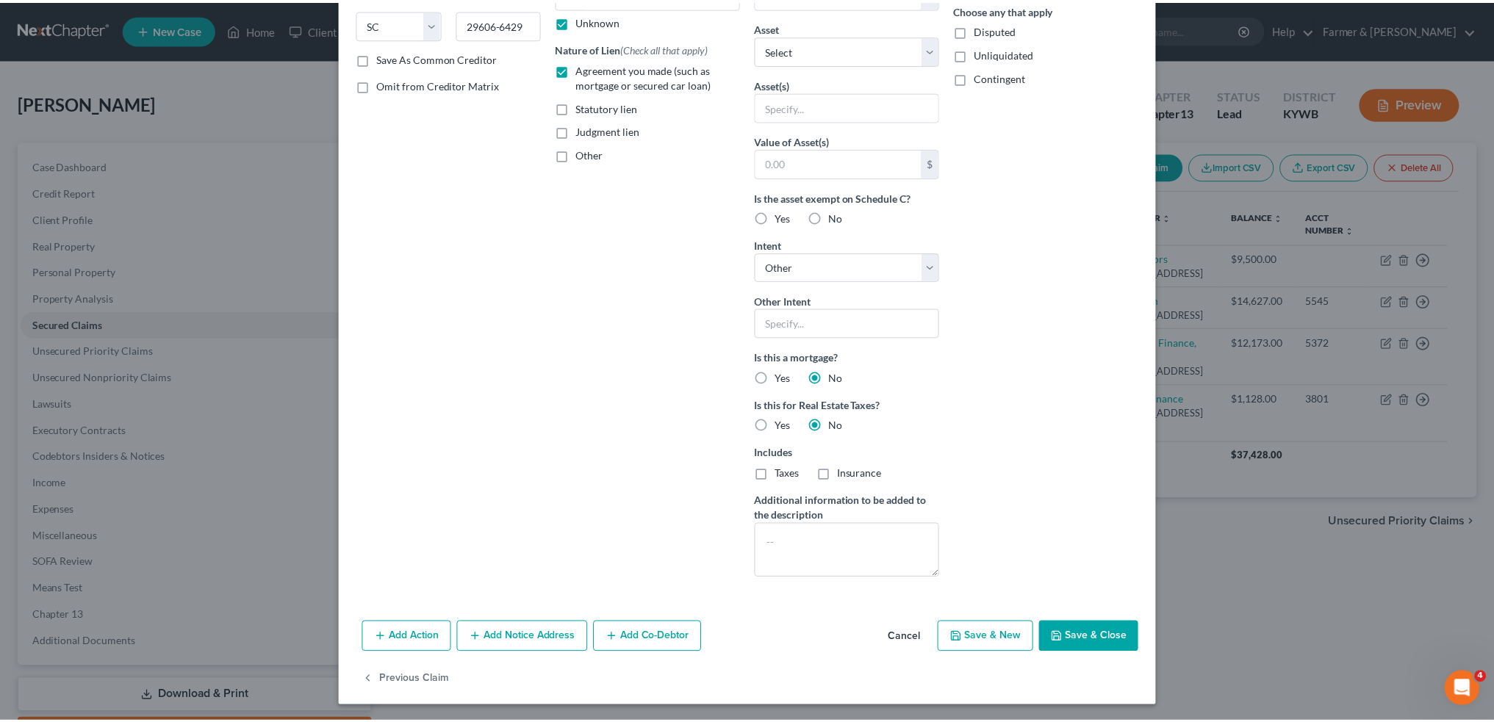
scroll to position [76, 0]
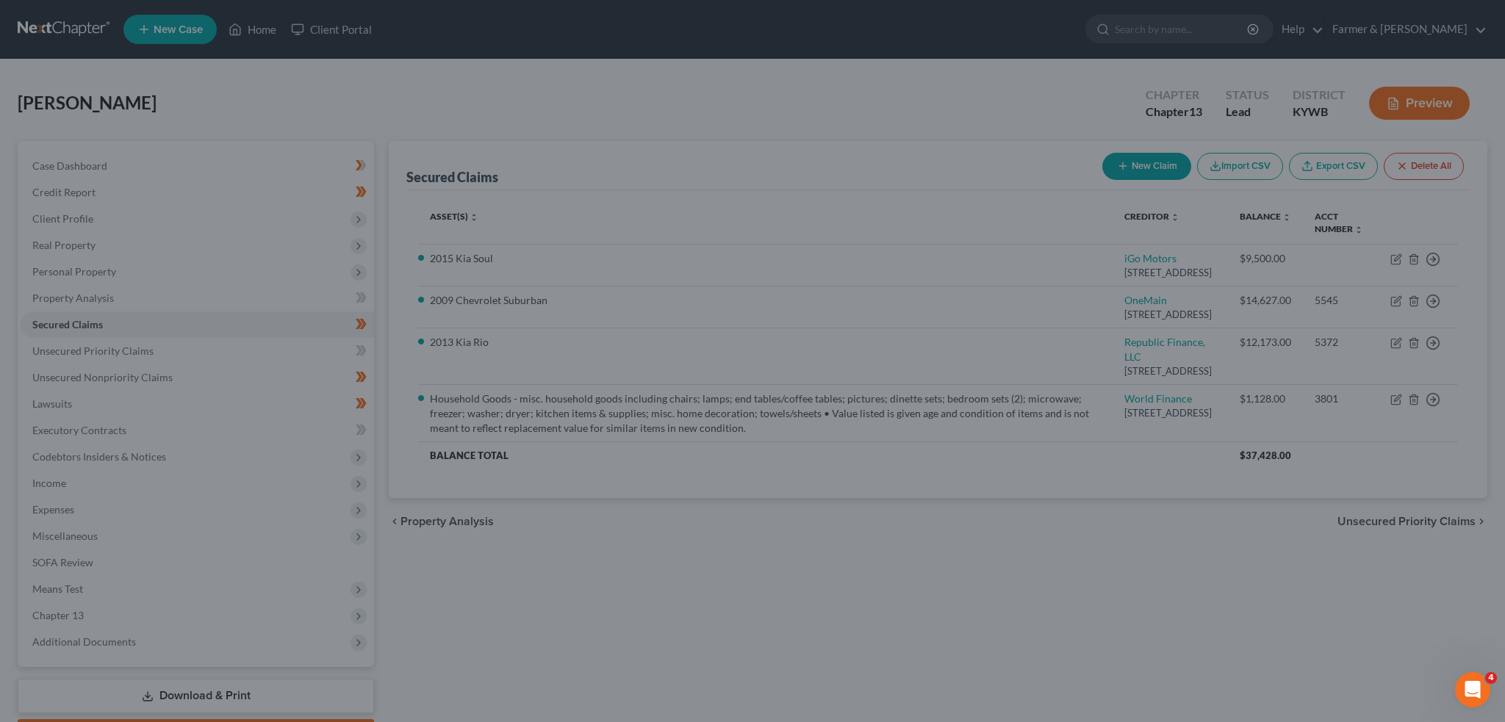
type input "0"
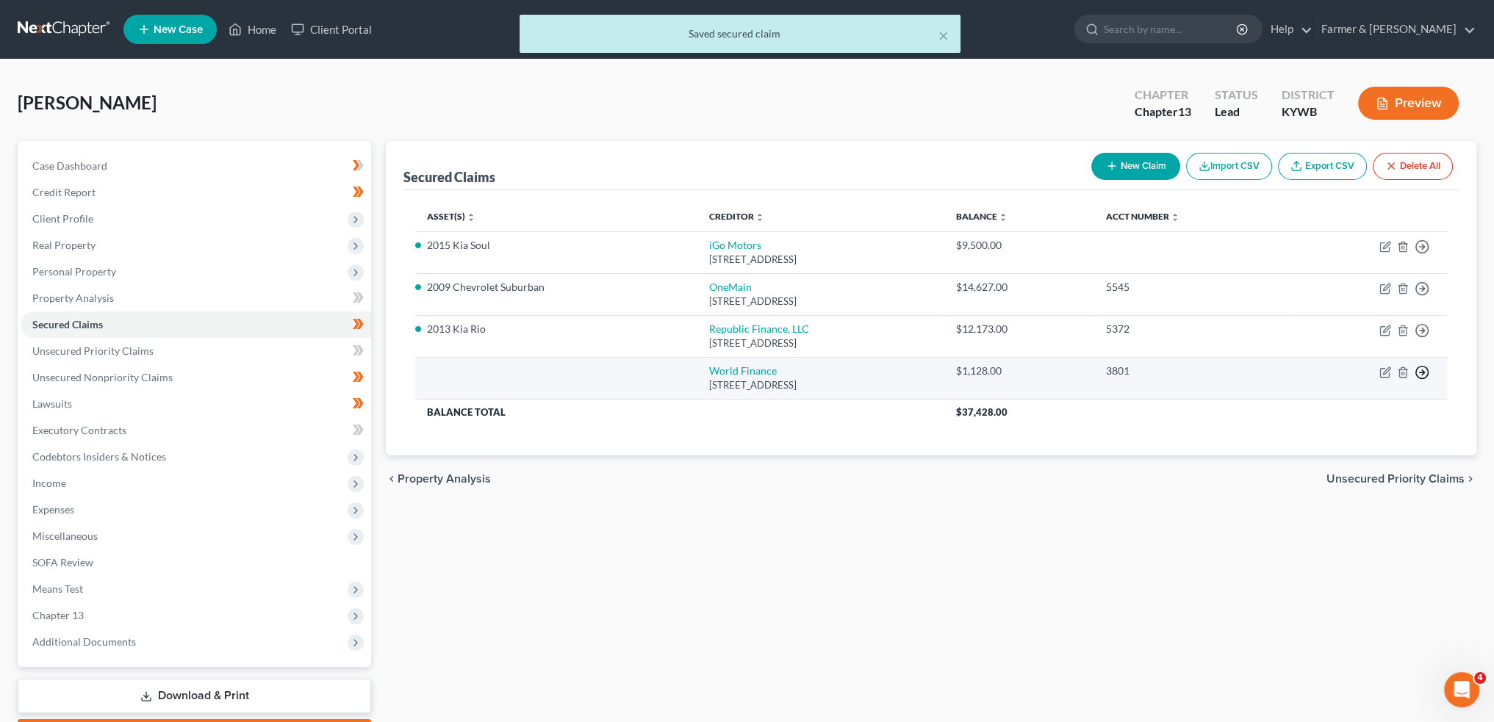
click at [1421, 367] on icon "button" at bounding box center [1421, 372] width 15 height 15
click at [1352, 403] on link "Move to F" at bounding box center [1354, 408] width 123 height 25
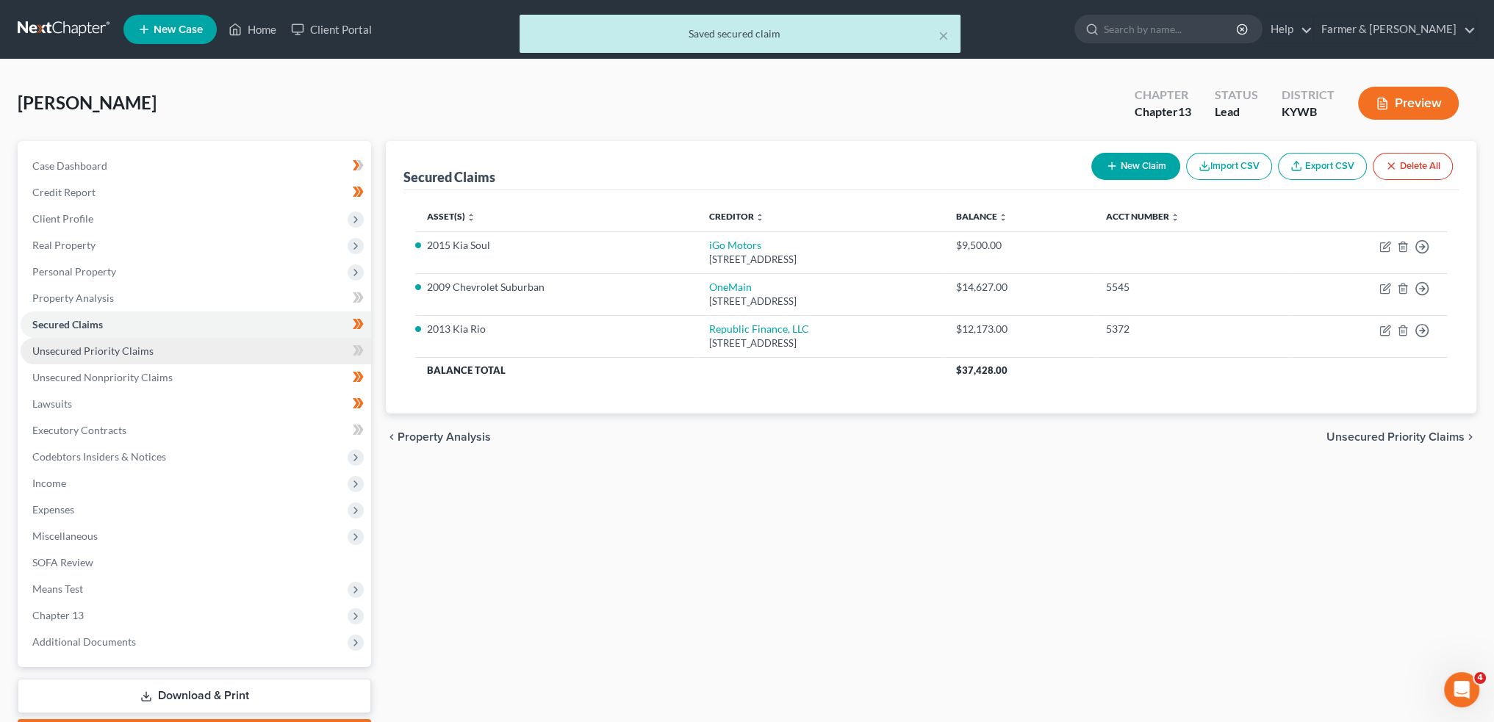
click at [103, 346] on span "Unsecured Priority Claims" at bounding box center [92, 351] width 121 height 12
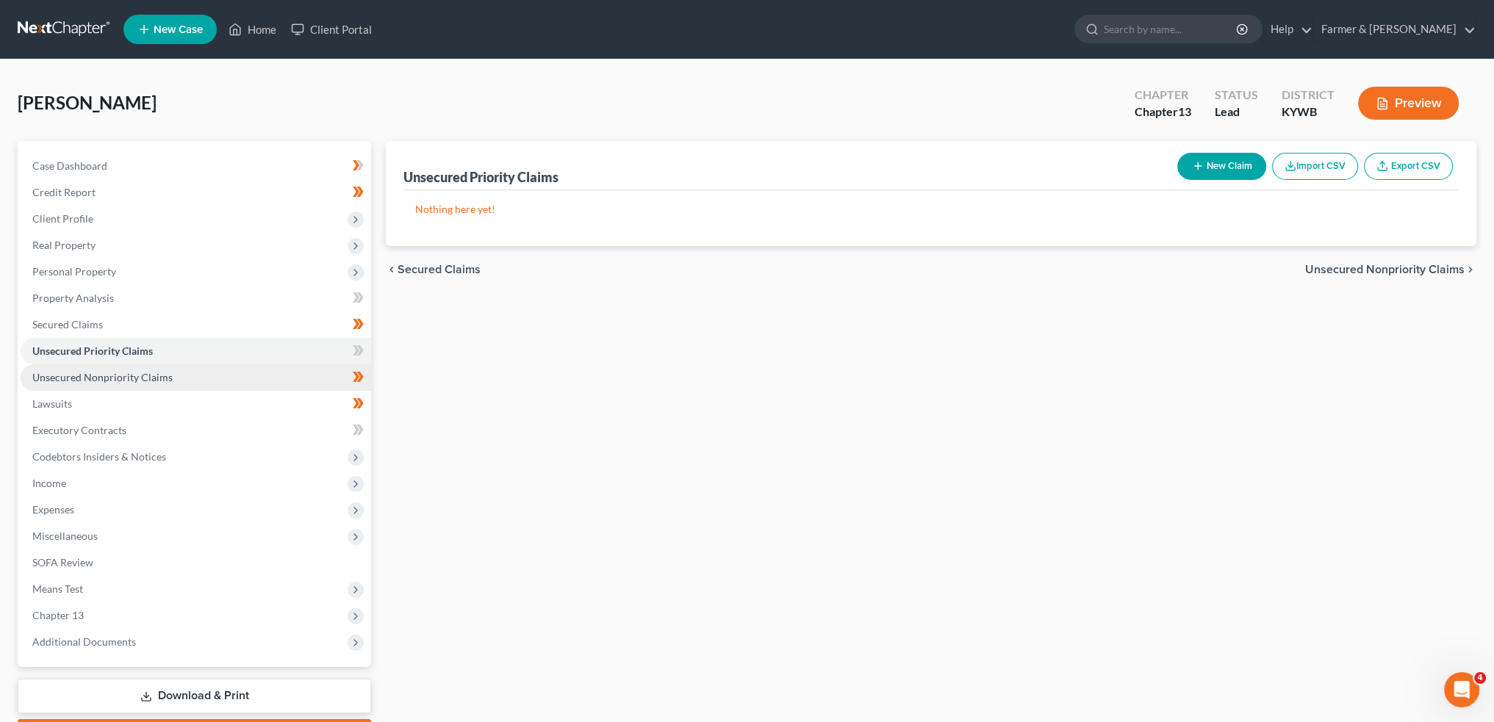
click at [103, 372] on span "Unsecured Nonpriority Claims" at bounding box center [102, 377] width 140 height 12
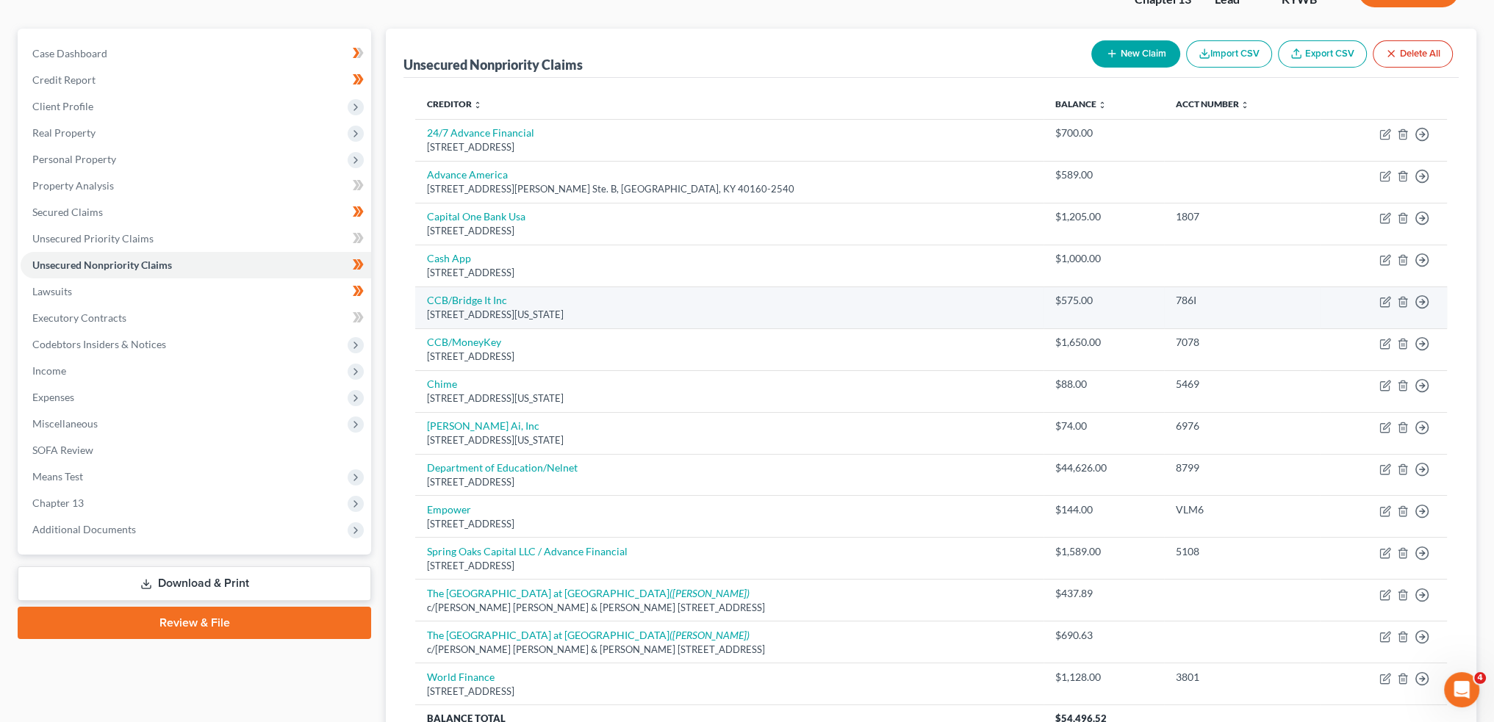
scroll to position [245, 0]
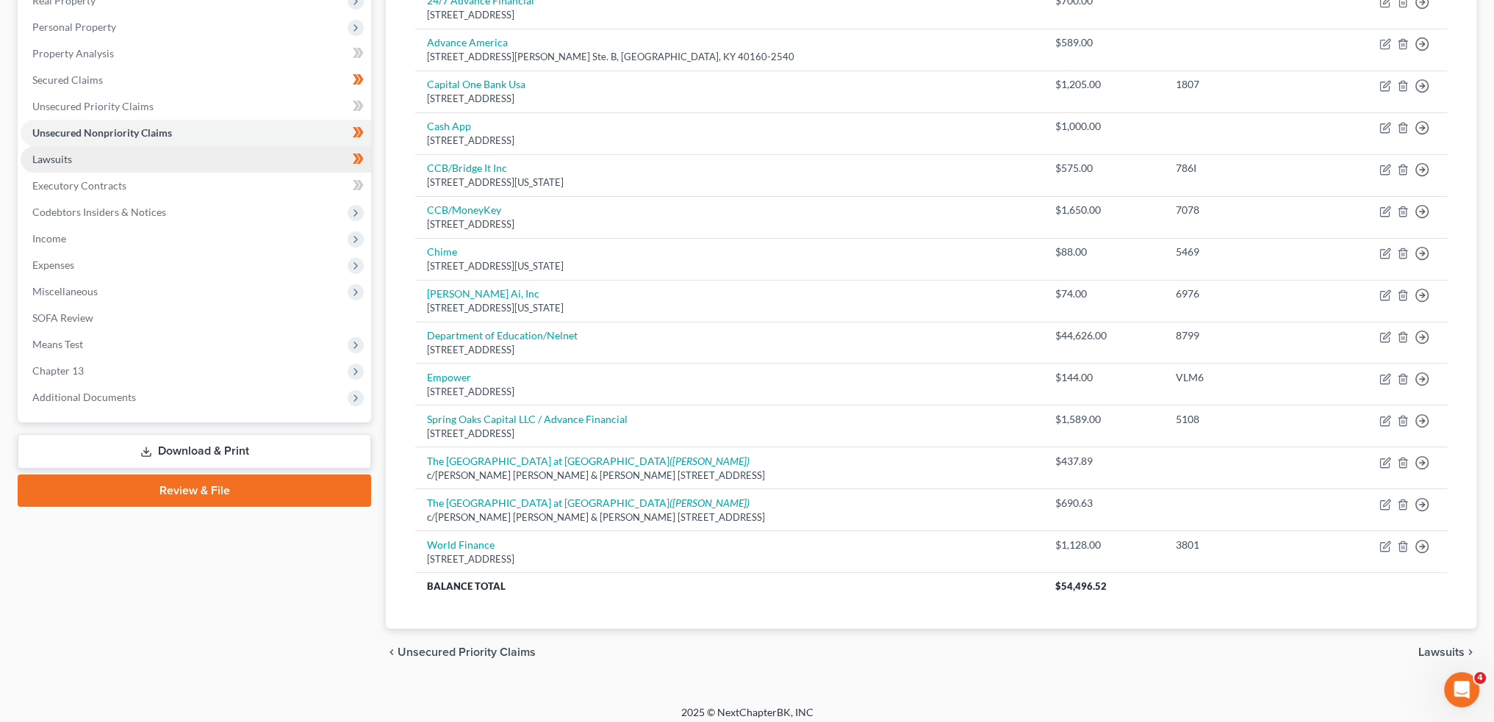
click at [96, 161] on link "Lawsuits" at bounding box center [196, 159] width 350 height 26
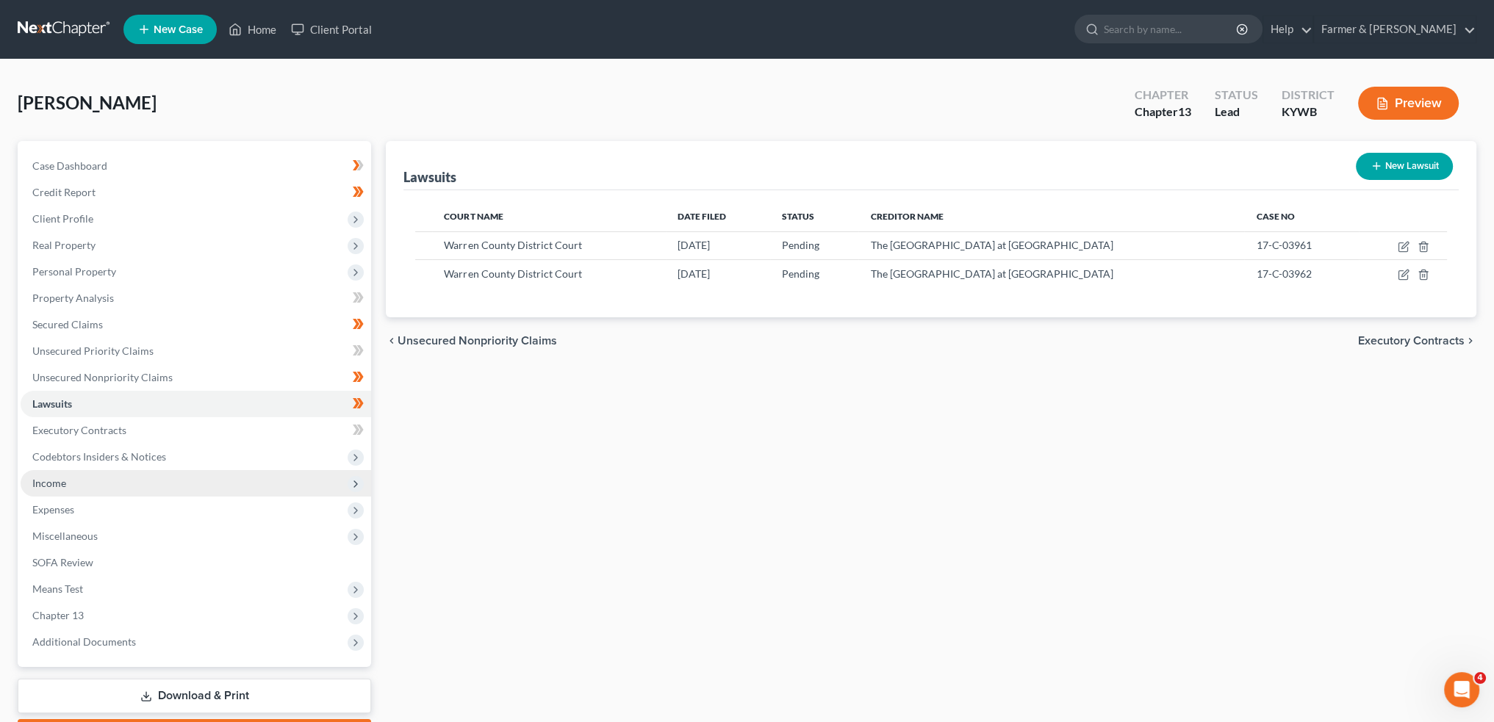
click at [91, 484] on span "Income" at bounding box center [196, 483] width 350 height 26
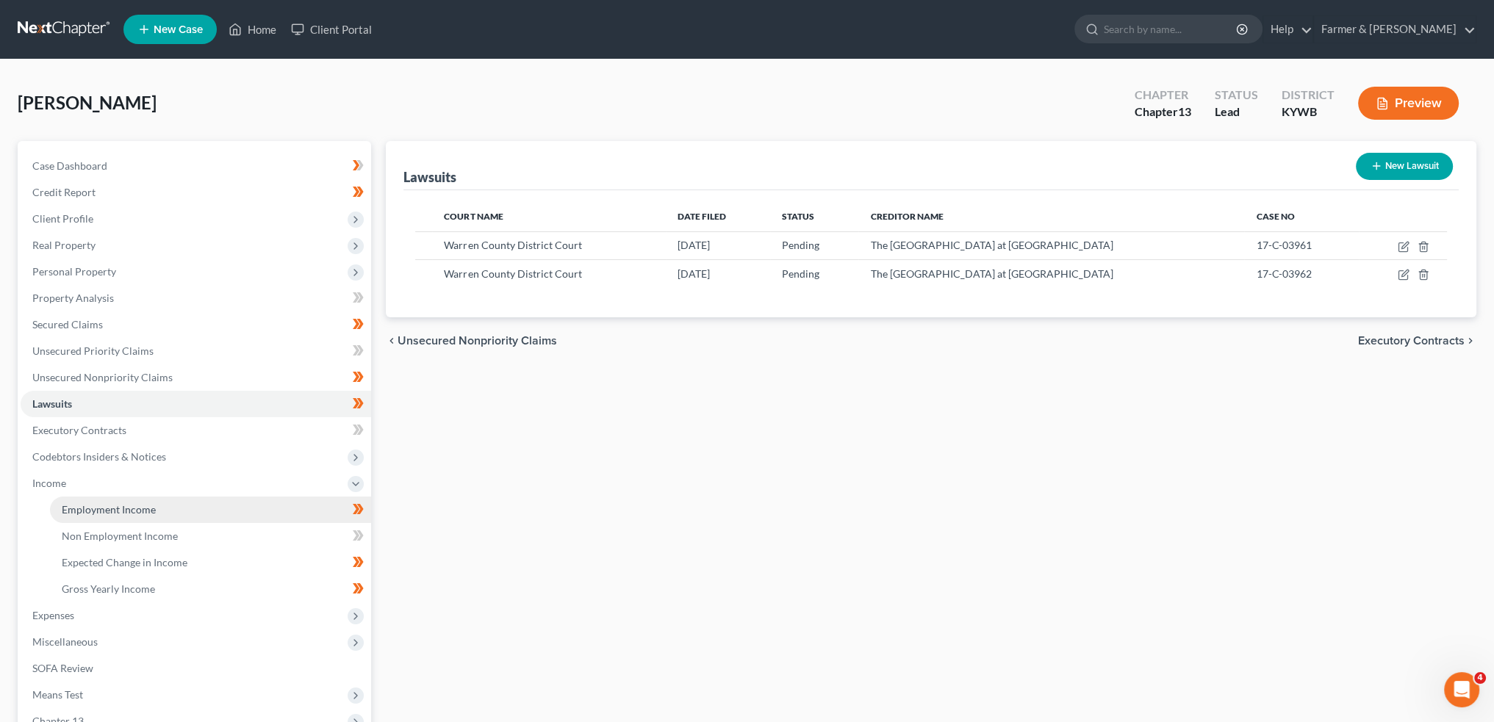
click at [94, 505] on span "Employment Income" at bounding box center [109, 509] width 94 height 12
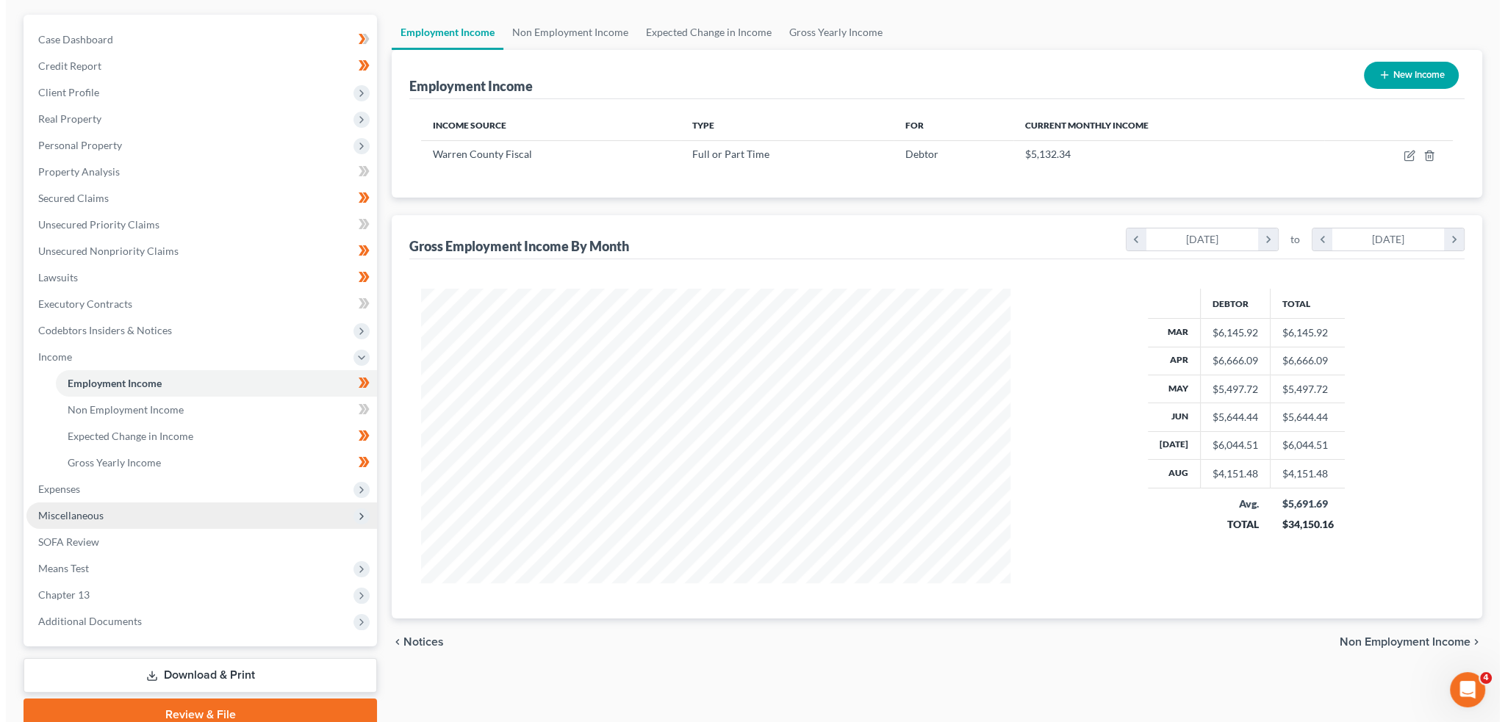
scroll to position [190, 0]
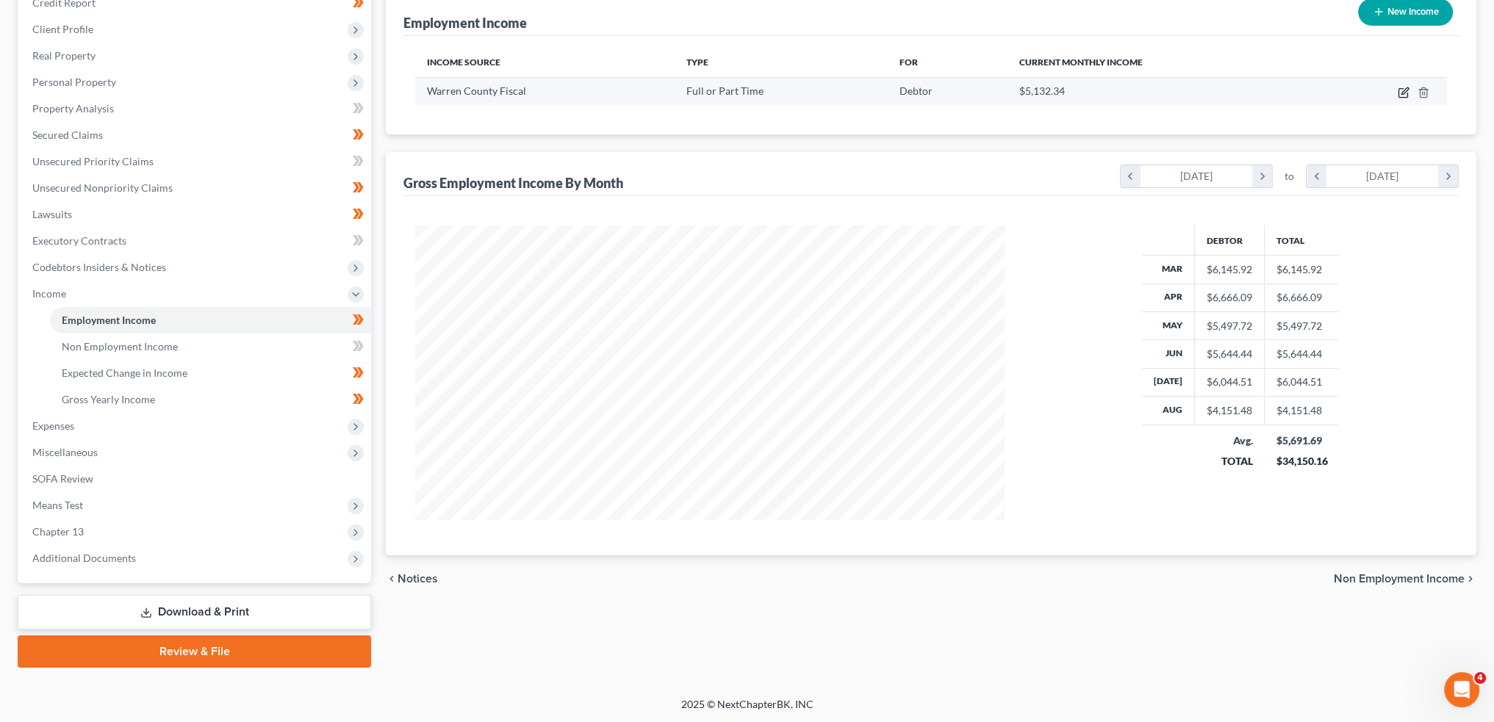
click at [1408, 91] on icon "button" at bounding box center [1403, 93] width 12 height 12
select select "0"
select select "18"
select select "1"
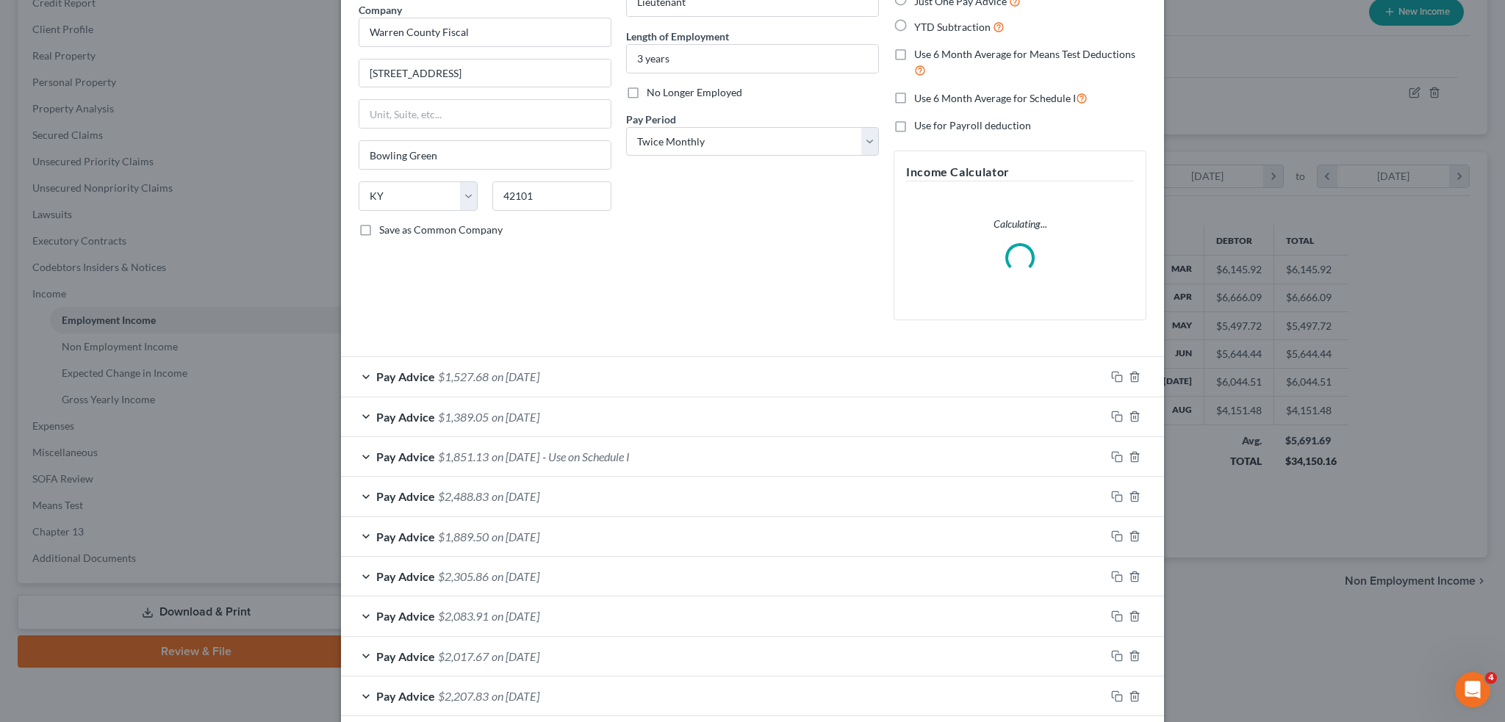
scroll to position [314, 0]
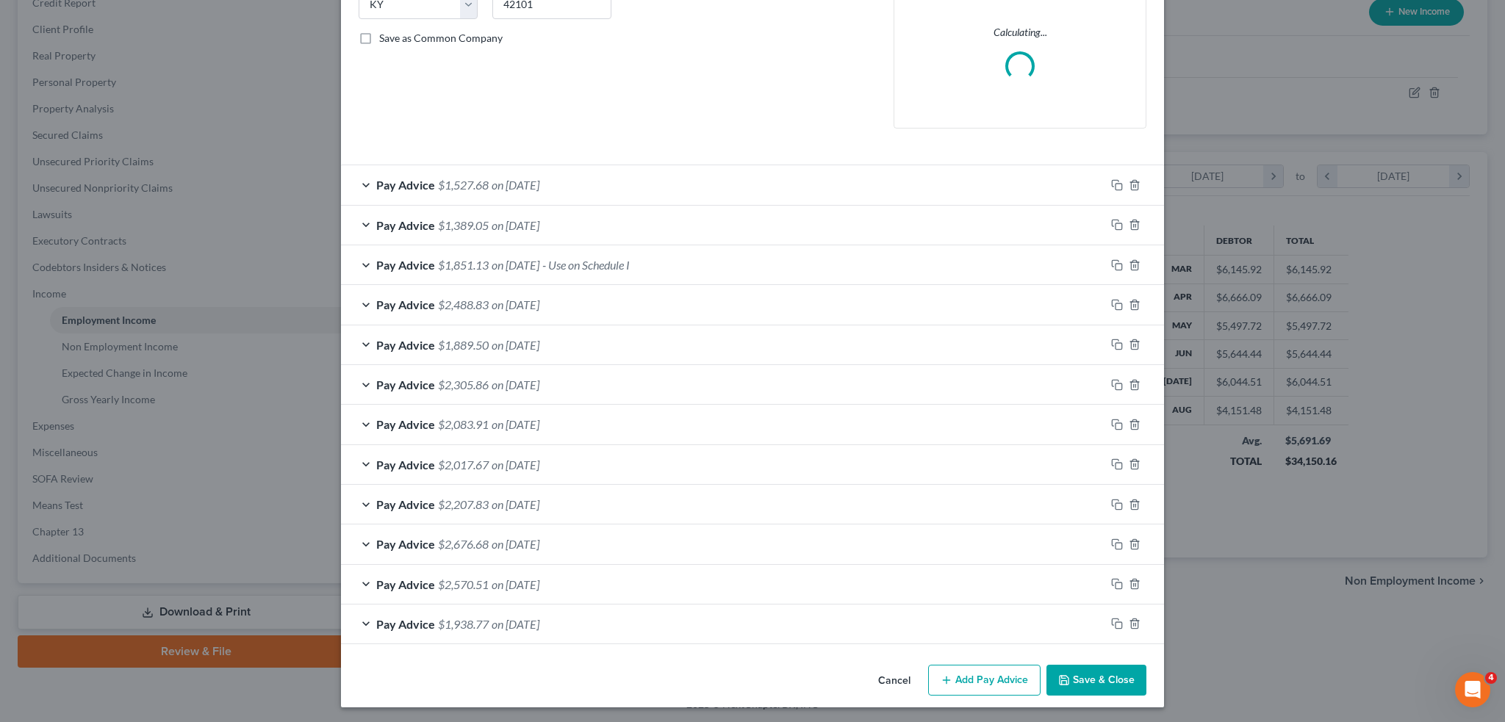
click at [694, 262] on div "Pay Advice $1,851.13 on 07/25/2025 - Use on Schedule I" at bounding box center [723, 264] width 764 height 39
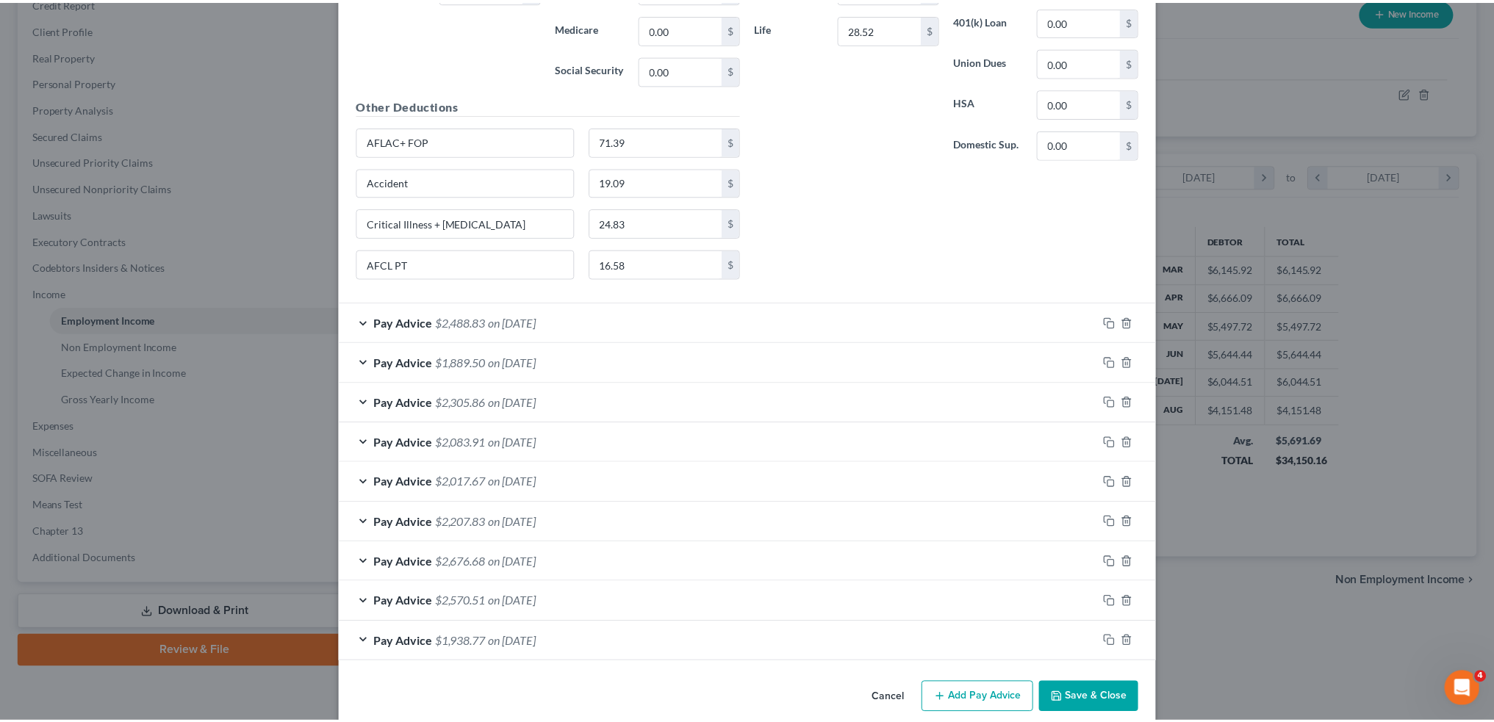
scroll to position [896, 0]
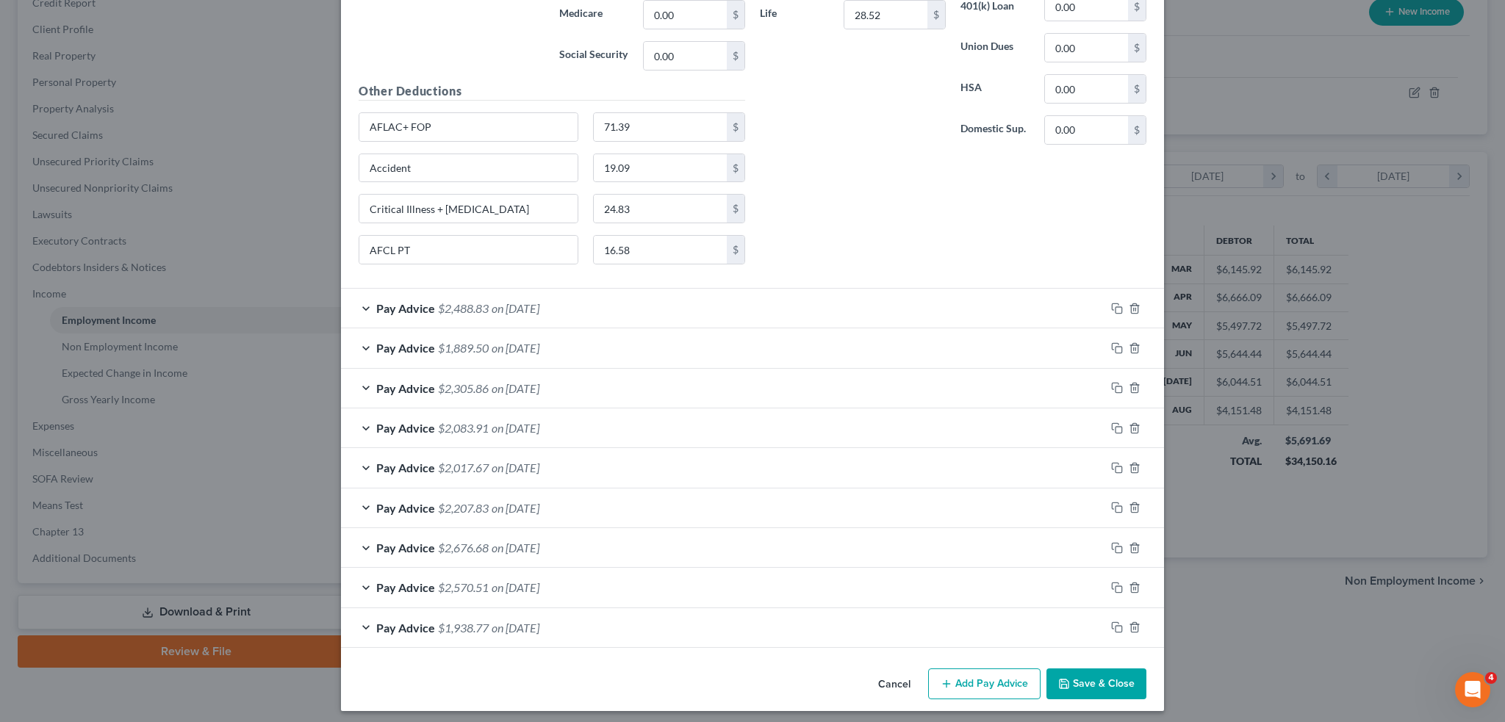
click at [1067, 673] on button "Save & Close" at bounding box center [1096, 684] width 100 height 31
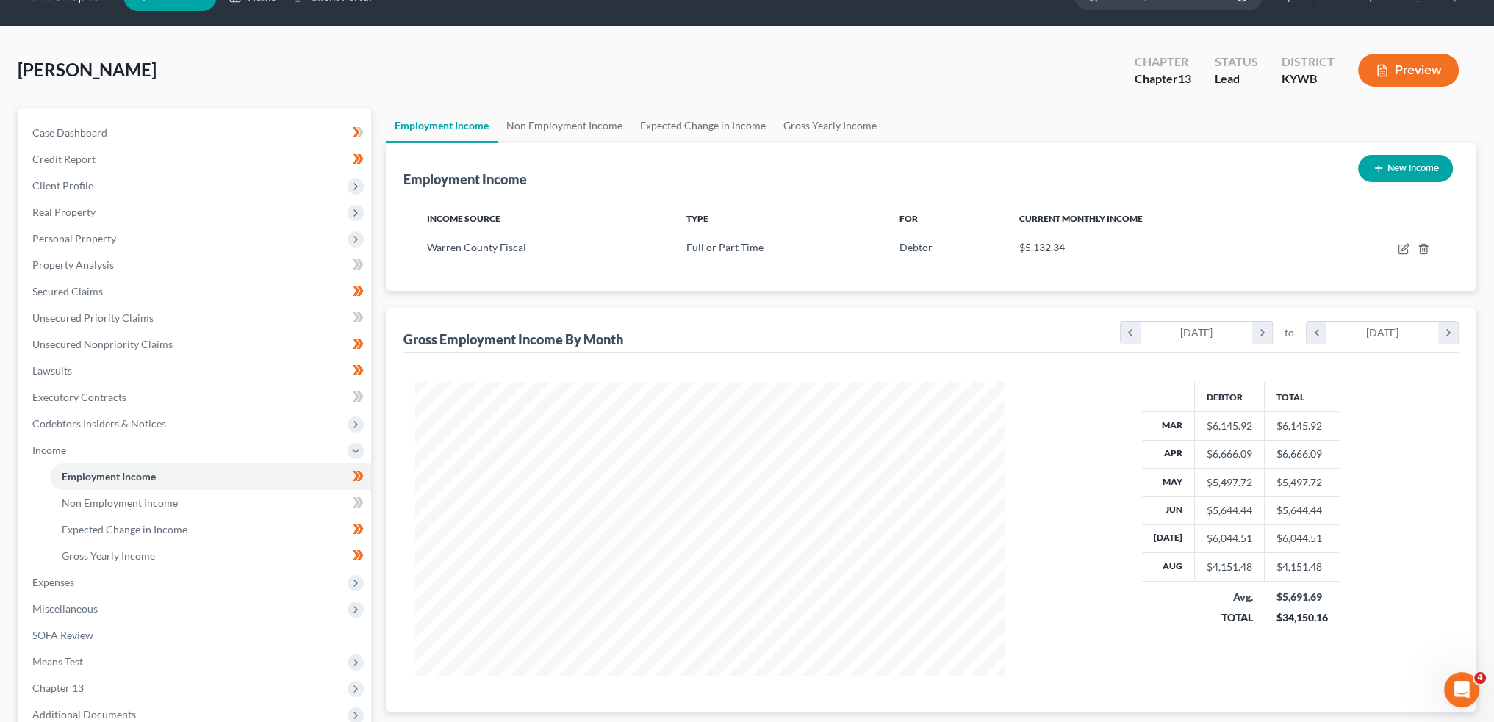
scroll to position [0, 0]
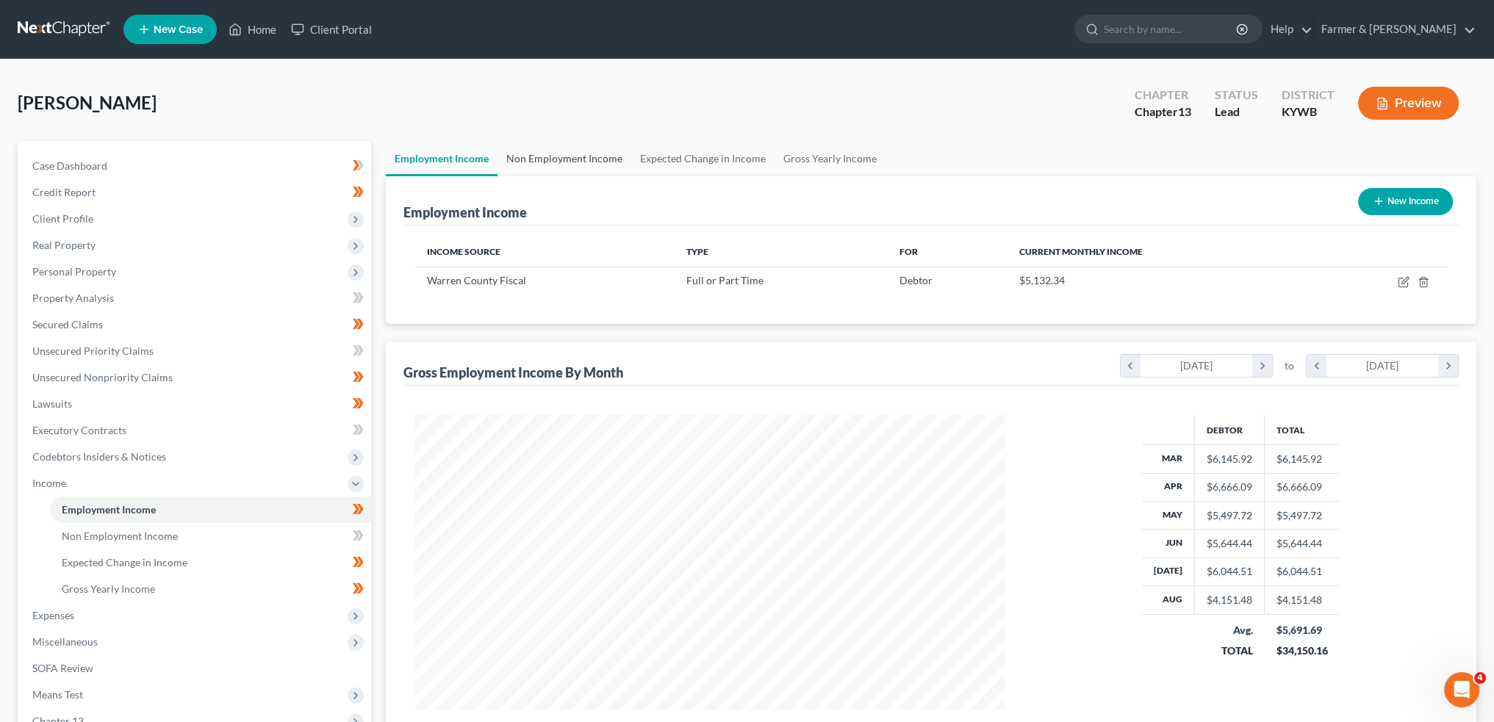
click at [570, 153] on link "Non Employment Income" at bounding box center [564, 158] width 134 height 35
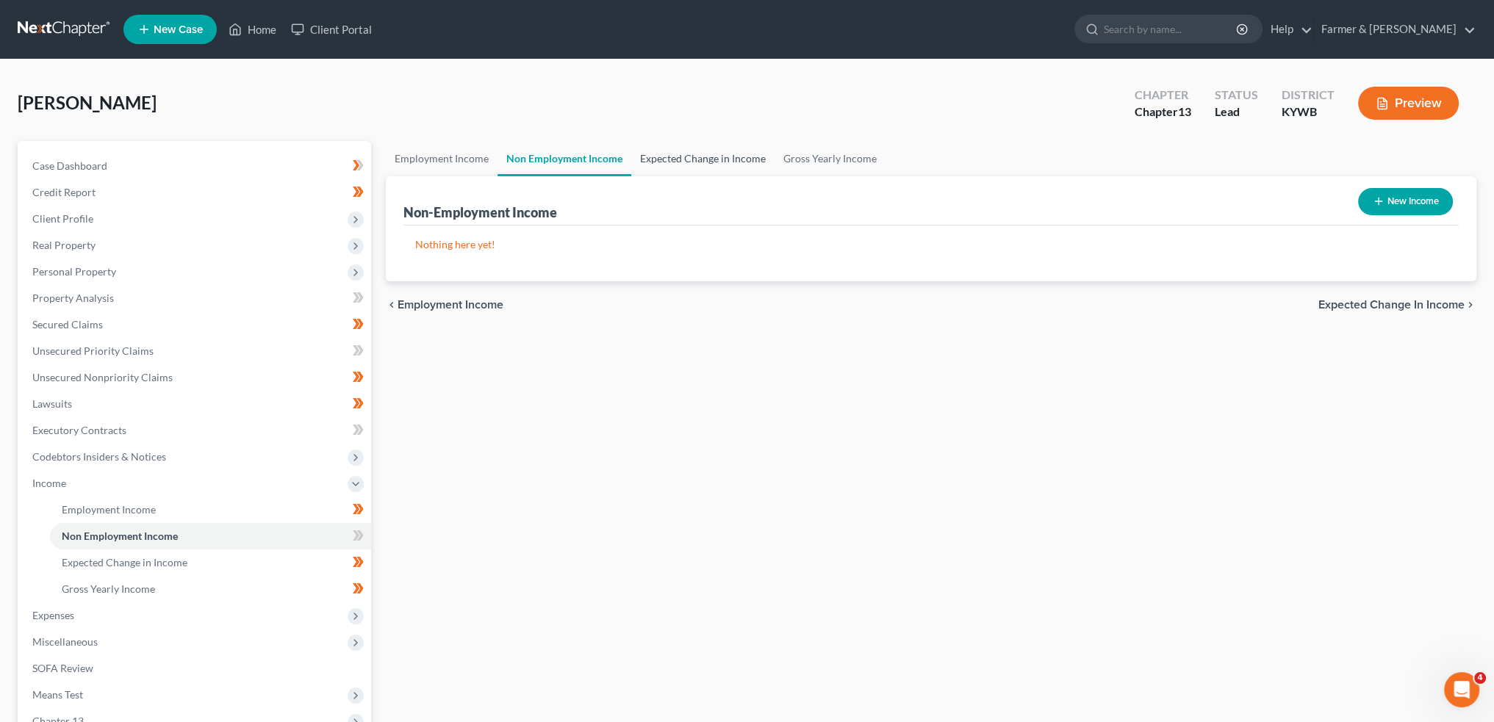
click at [663, 158] on link "Expected Change in Income" at bounding box center [702, 158] width 143 height 35
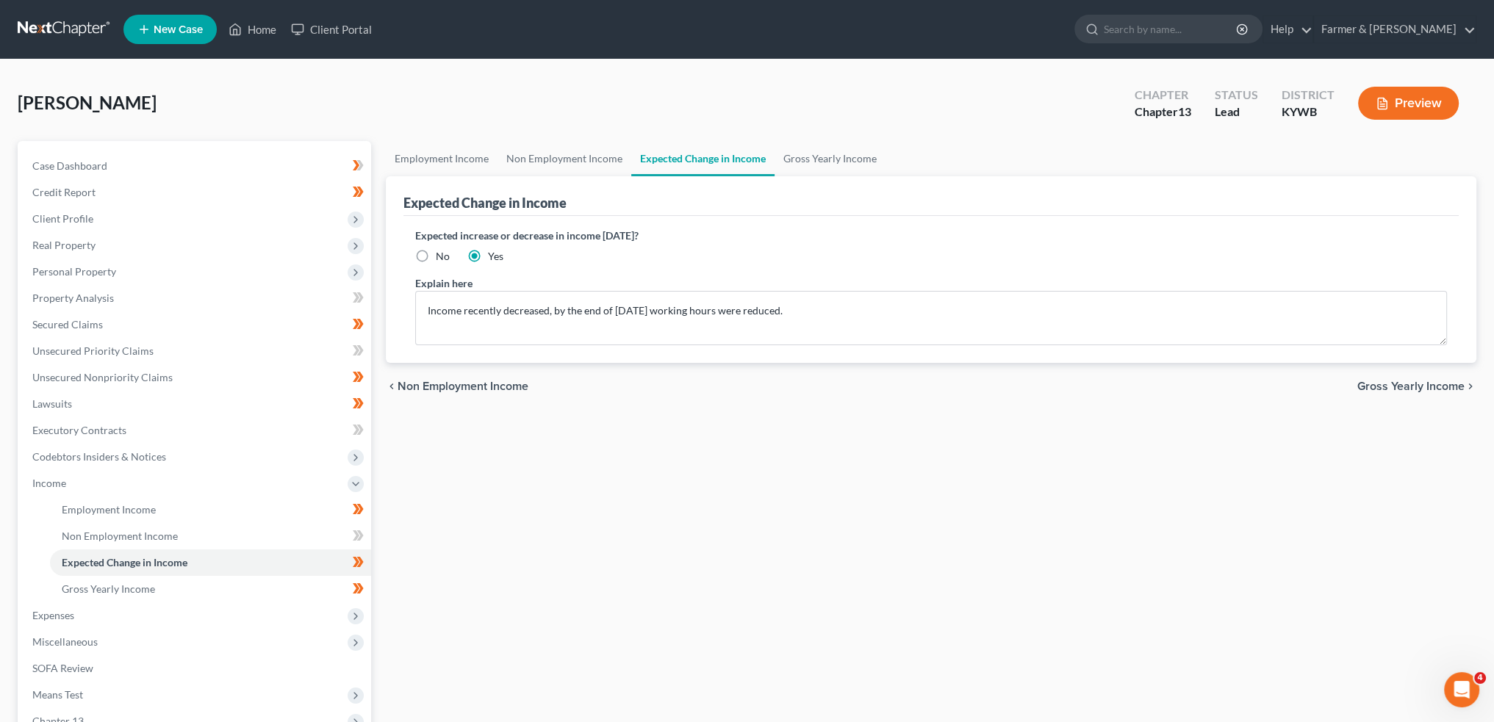
click at [436, 256] on label "No" at bounding box center [443, 256] width 14 height 15
click at [442, 256] on input "No" at bounding box center [447, 254] width 10 height 10
radio input "true"
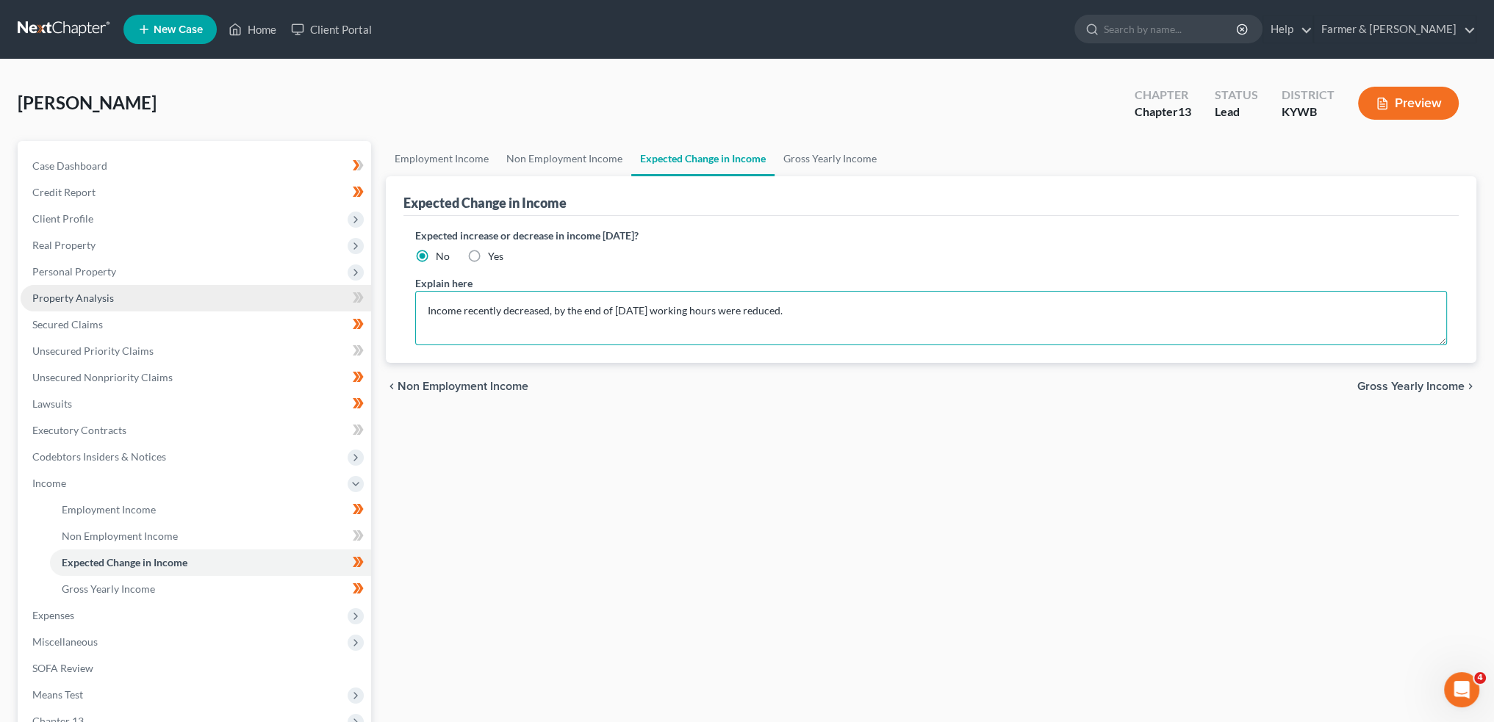
drag, startPoint x: 817, startPoint y: 314, endPoint x: 262, endPoint y: 304, distance: 555.5
click at [281, 308] on div "Petition Navigation Case Dashboard Payments Invoices Payments Payments Credit R…" at bounding box center [746, 499] width 1473 height 716
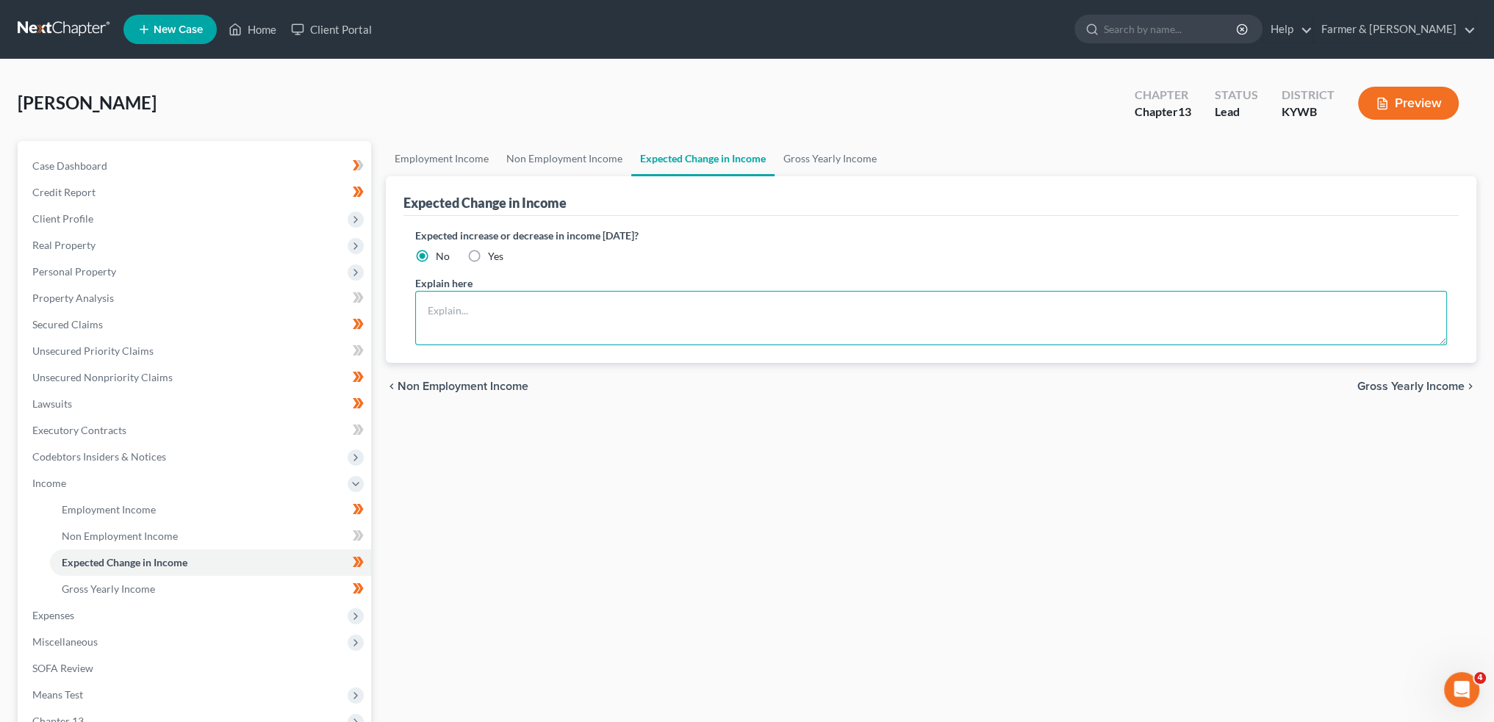
click at [528, 299] on textarea at bounding box center [931, 318] width 1032 height 54
click at [475, 295] on textarea "Debtor's hours decreased in July 2025. Overtime was no longer offered." at bounding box center [931, 318] width 1032 height 54
type textarea "Debtor's hours decreased in July 2025. Overtime was no longer offered."
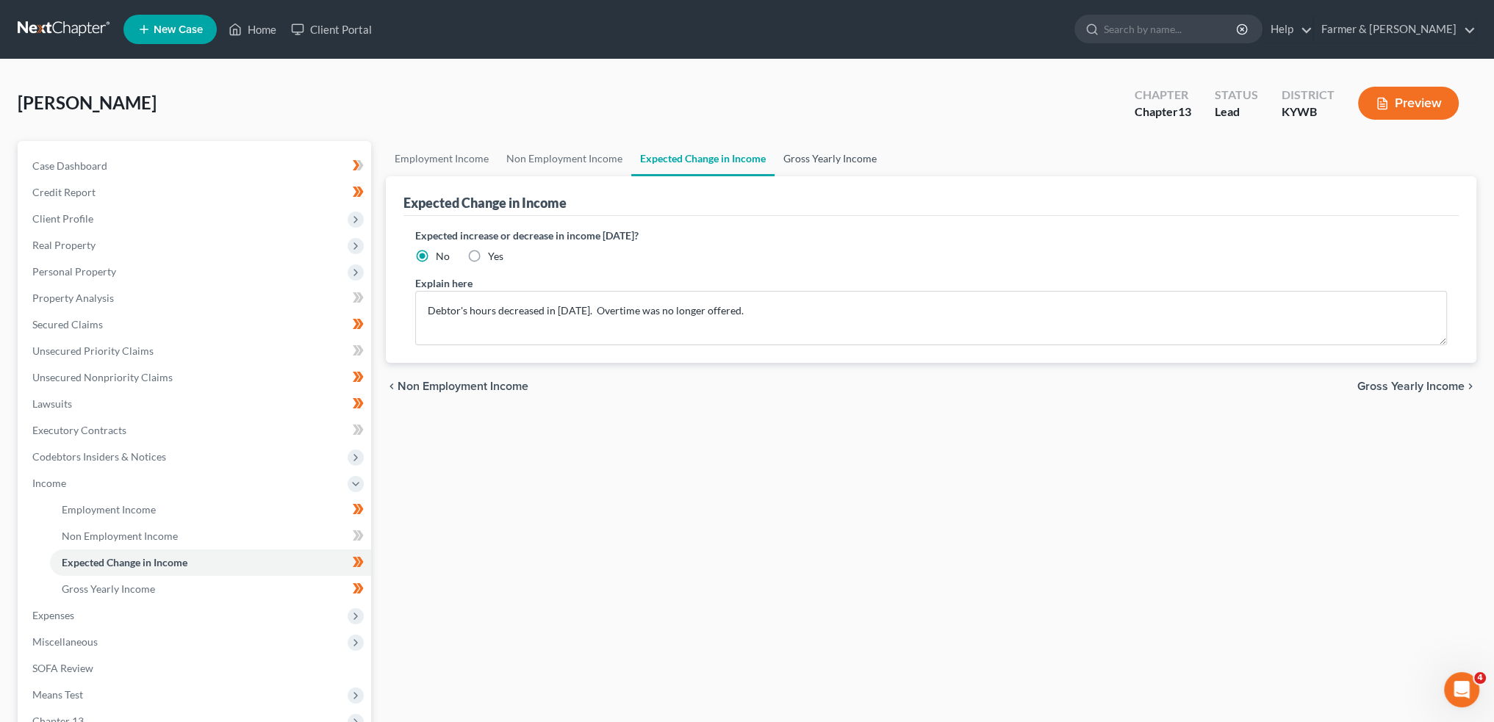
click at [828, 160] on link "Gross Yearly Income" at bounding box center [829, 158] width 111 height 35
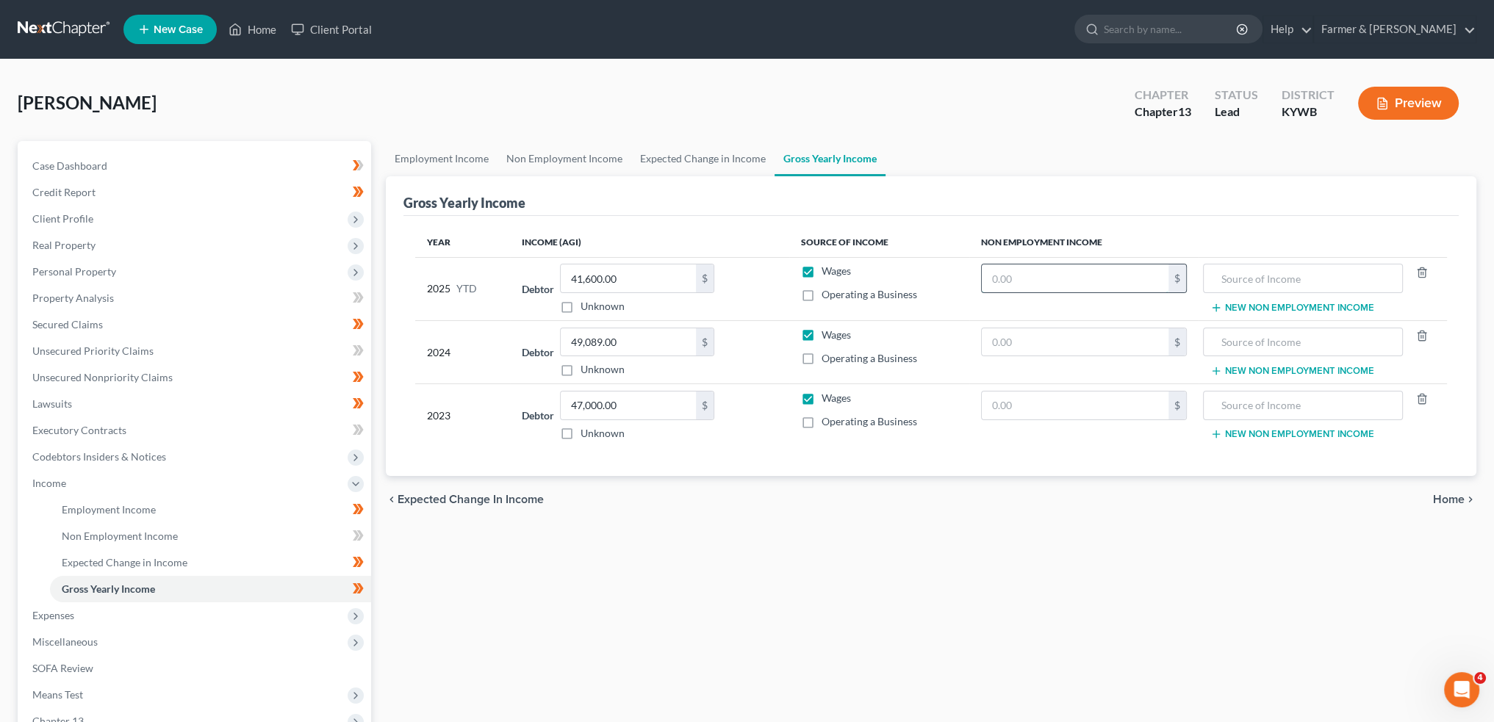
click at [1090, 281] on input "text" at bounding box center [1075, 278] width 187 height 28
type input "6,197.00"
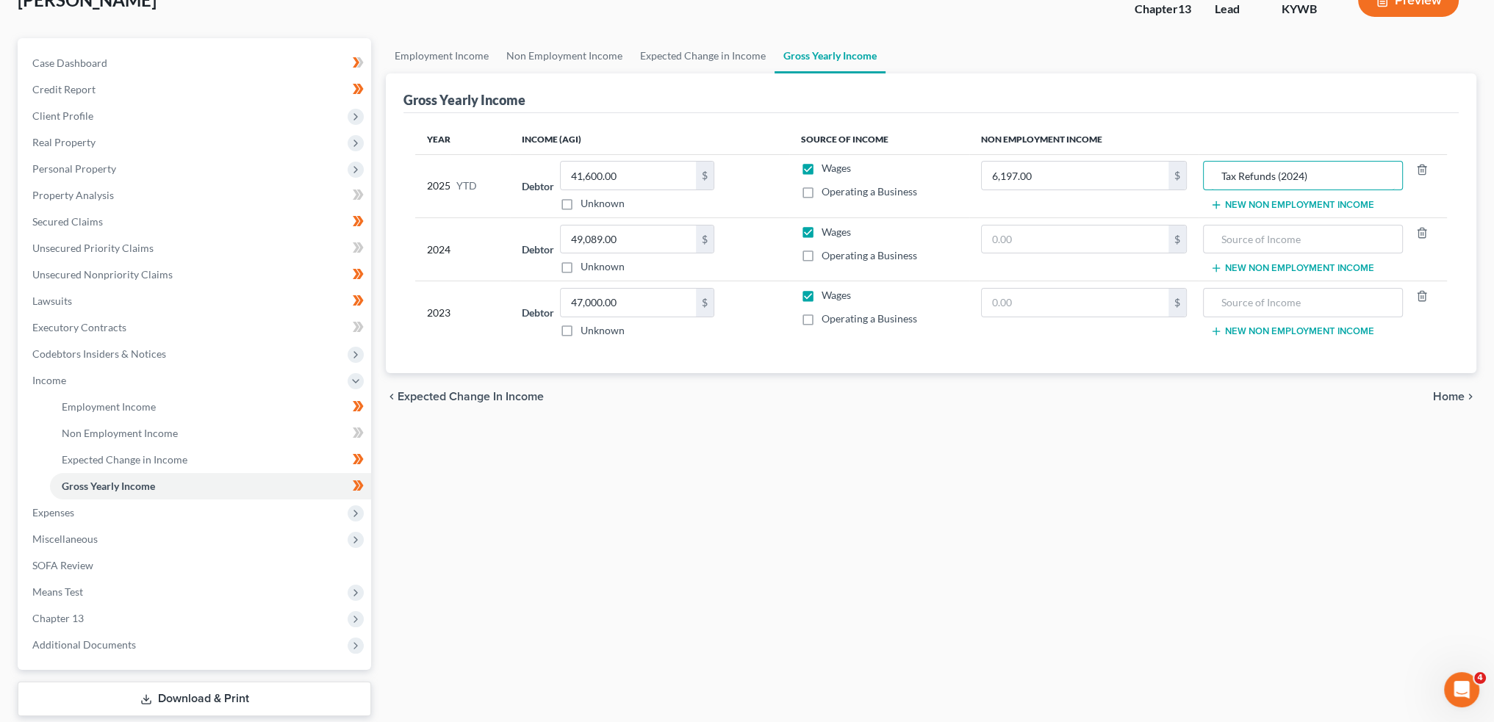
scroll to position [190, 0]
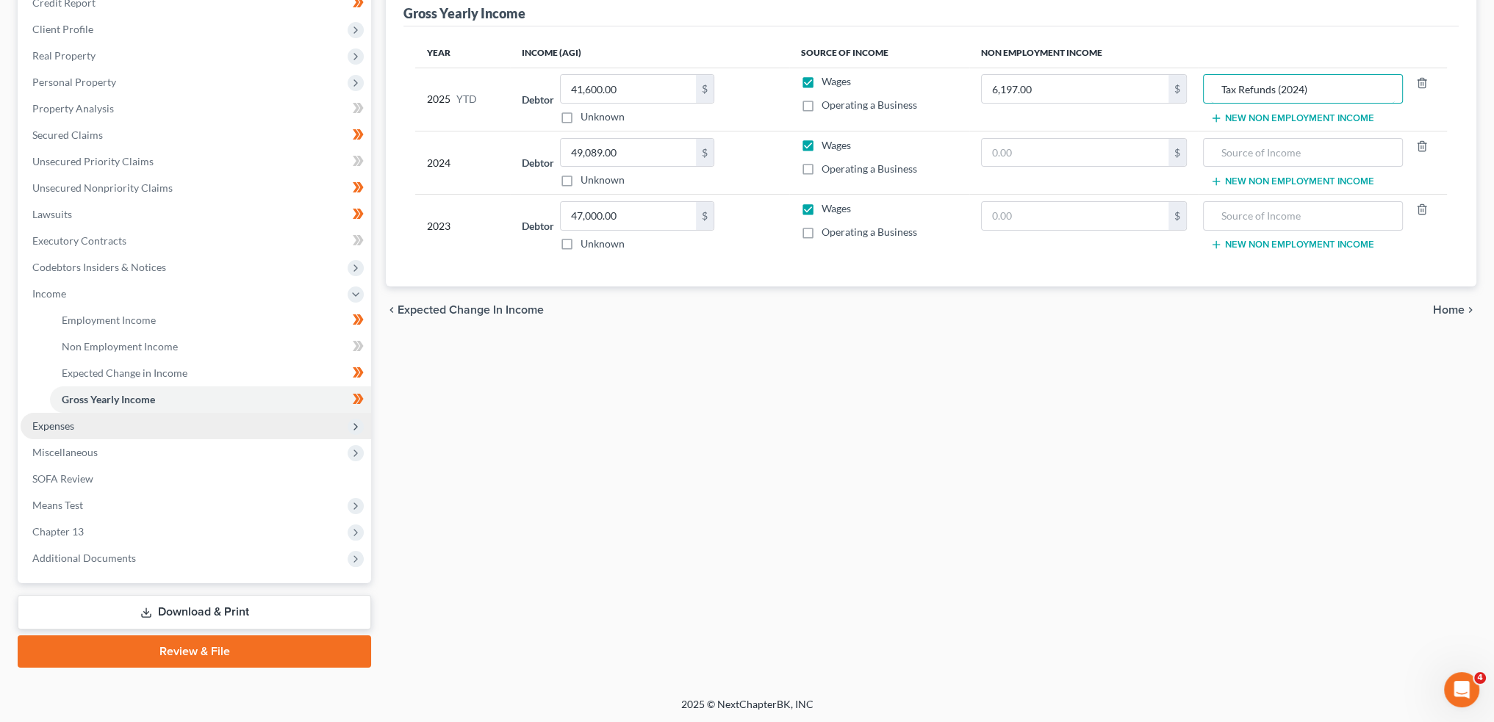
type input "Tax Refunds (2024)"
click at [100, 426] on span "Expenses" at bounding box center [196, 426] width 350 height 26
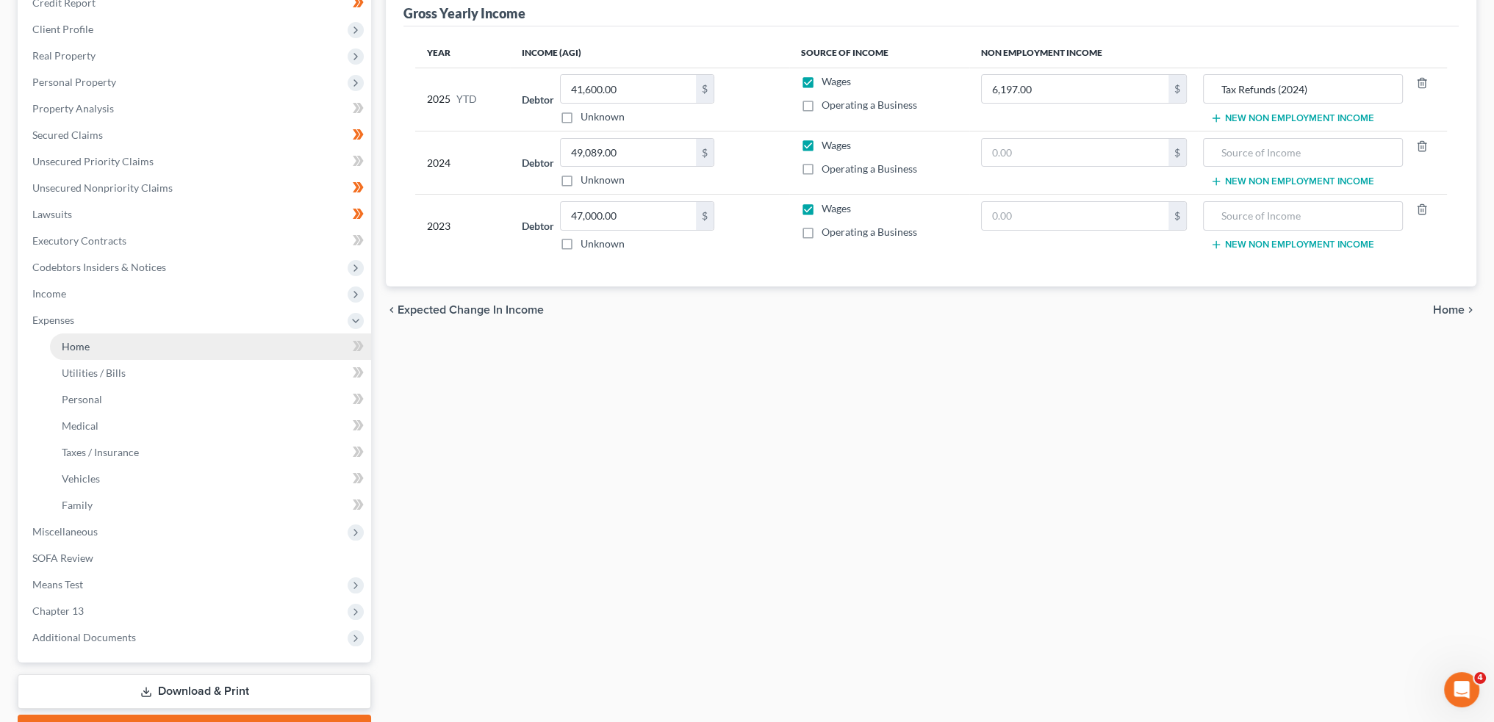
click at [98, 348] on link "Home" at bounding box center [210, 347] width 321 height 26
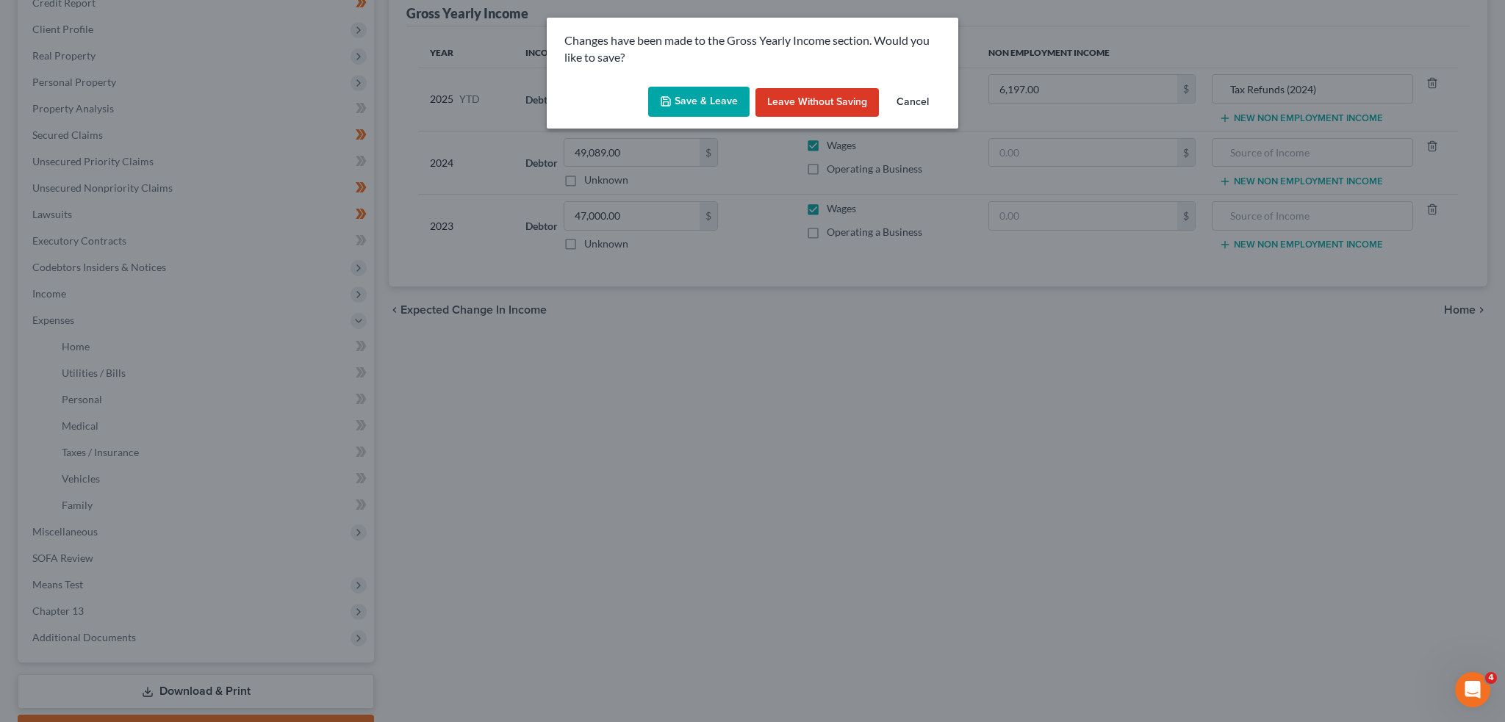
click at [702, 96] on button "Save & Leave" at bounding box center [698, 102] width 101 height 31
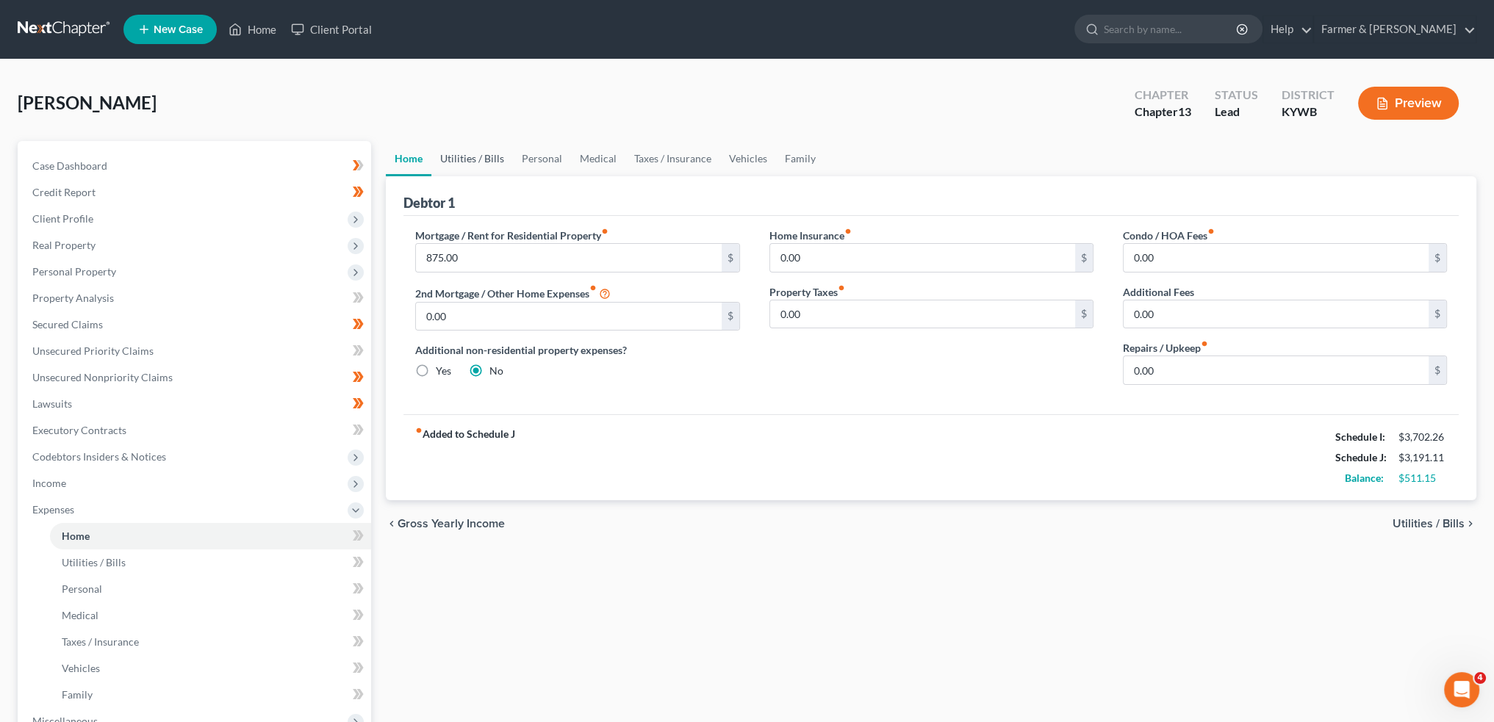
click at [469, 152] on link "Utilities / Bills" at bounding box center [472, 158] width 82 height 35
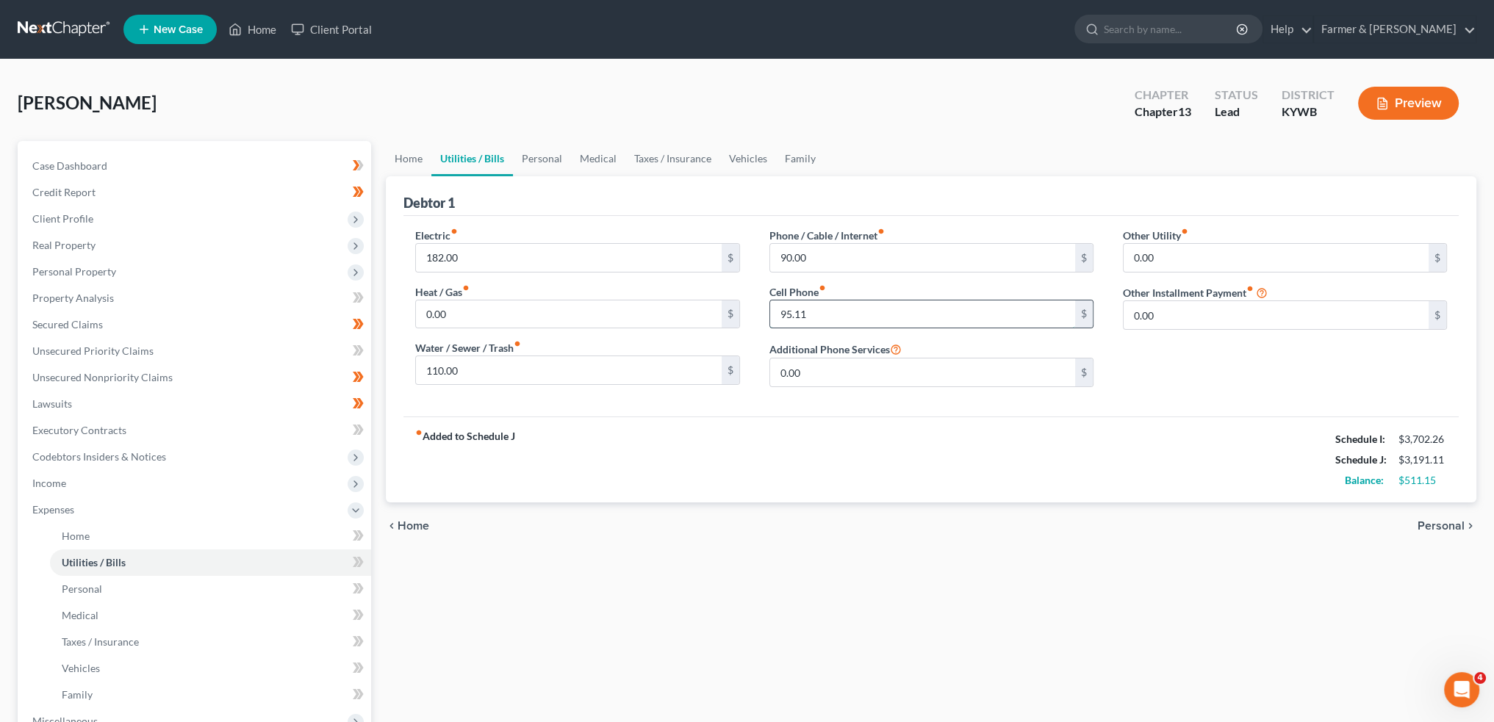
click at [835, 314] on input "95.11" at bounding box center [922, 314] width 305 height 28
type input "95.00"
click at [544, 154] on link "Personal" at bounding box center [542, 158] width 58 height 35
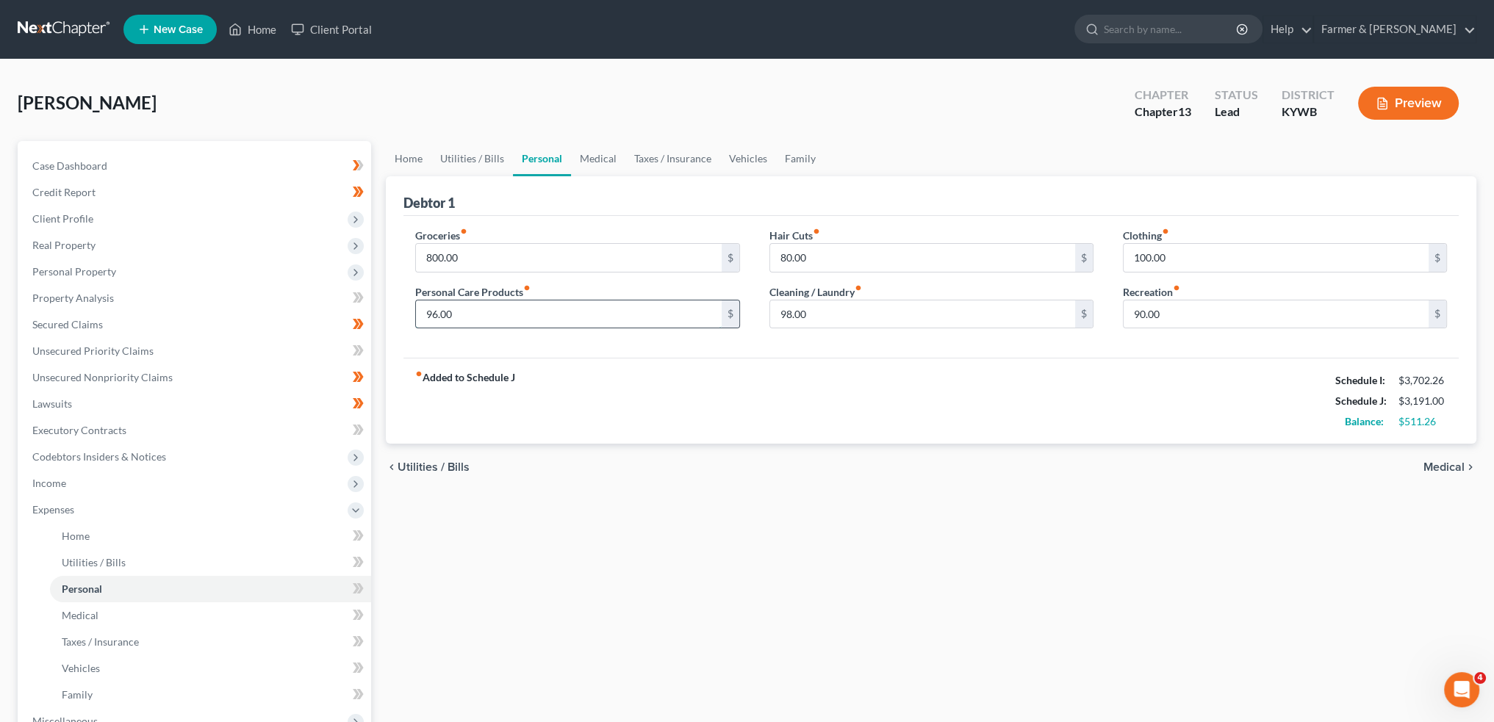
click at [605, 317] on input "96.00" at bounding box center [568, 314] width 305 height 28
type input "150.00"
type input "0.00"
type input "125.00"
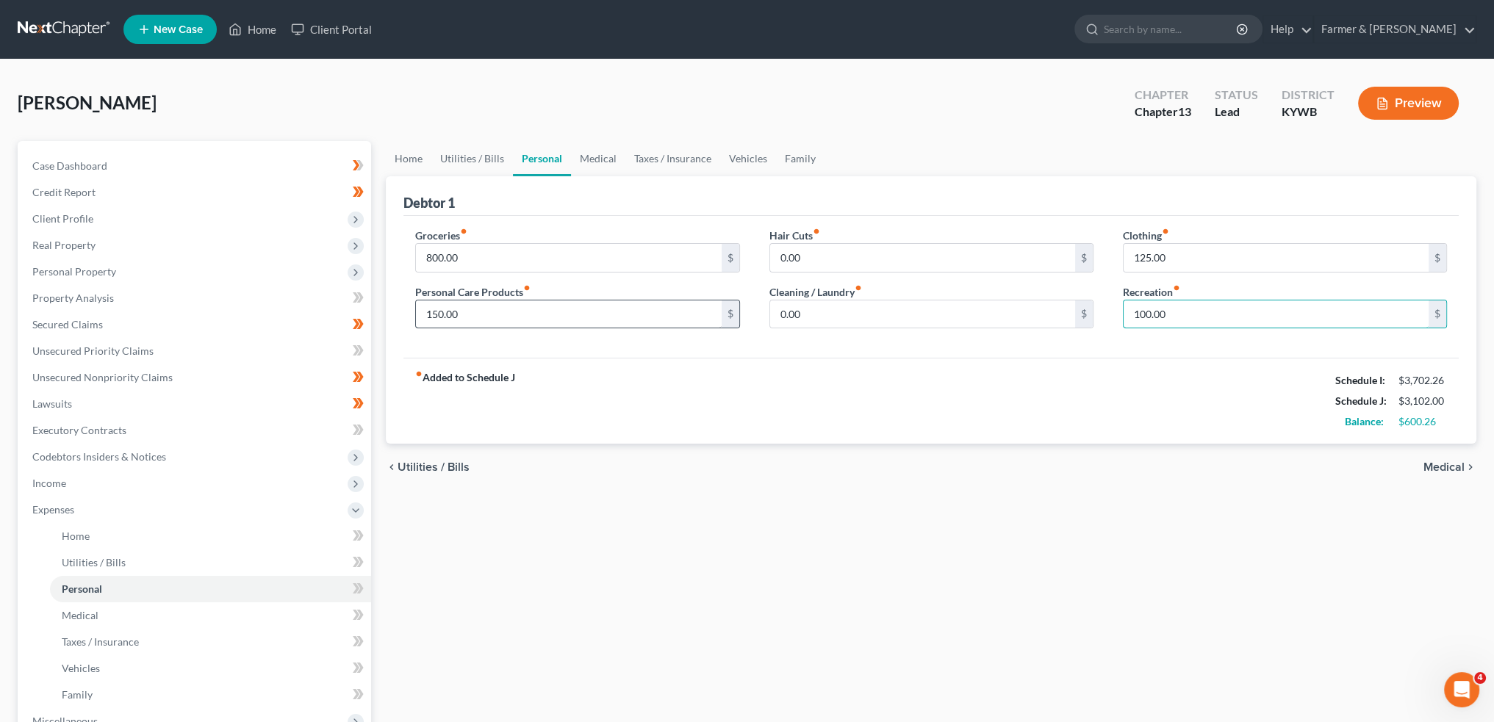
type input "100.00"
click at [582, 159] on link "Medical" at bounding box center [598, 158] width 54 height 35
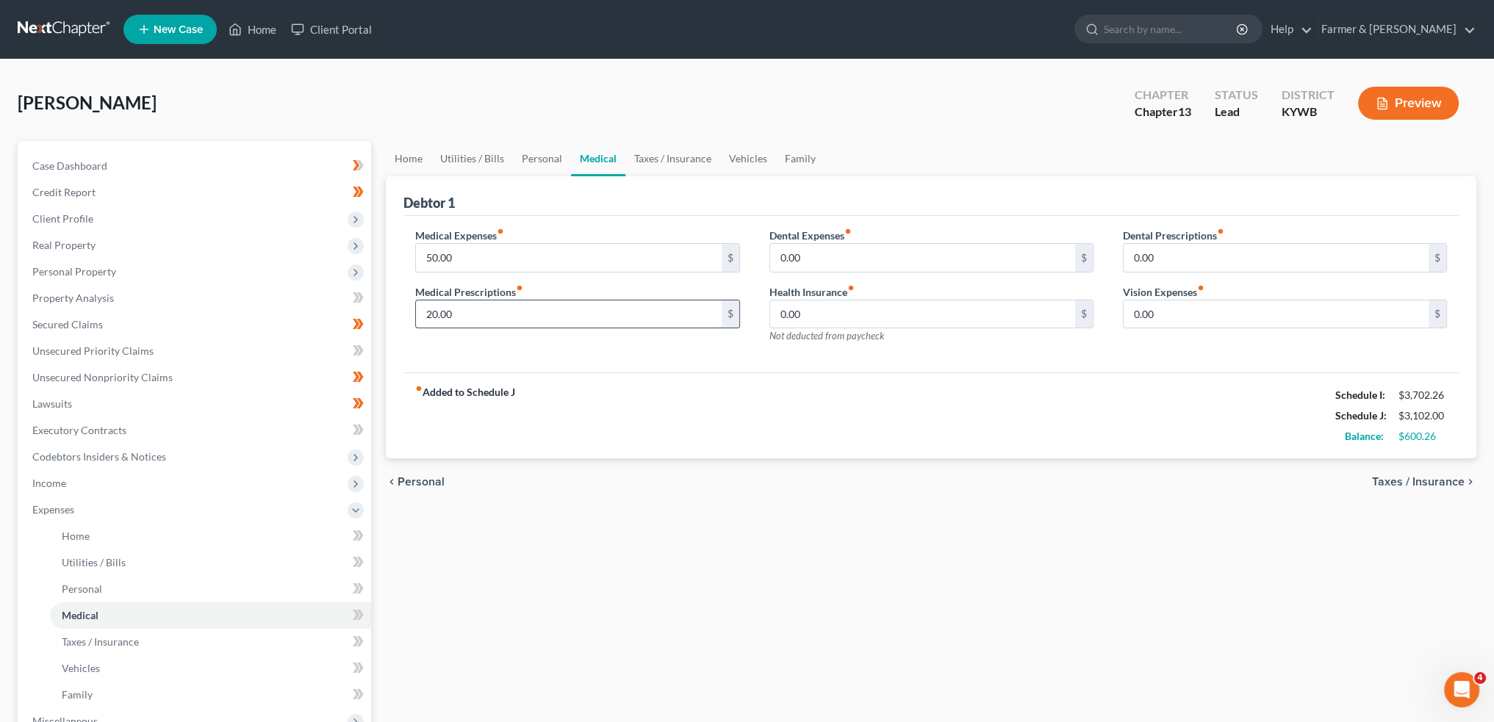
click at [482, 311] on input "20.00" at bounding box center [568, 314] width 305 height 28
type input "85.00"
click at [673, 153] on link "Taxes / Insurance" at bounding box center [672, 158] width 95 height 35
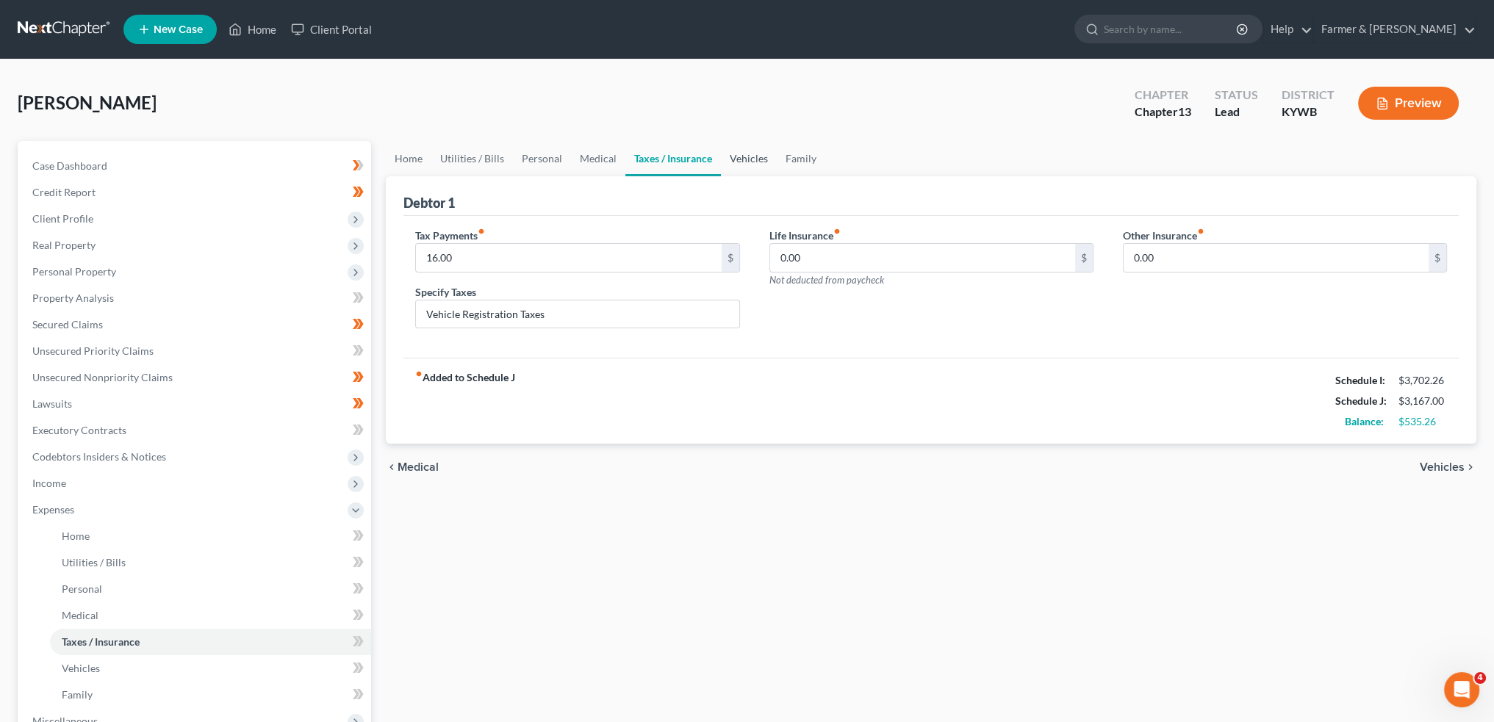
click at [744, 152] on link "Vehicles" at bounding box center [749, 158] width 56 height 35
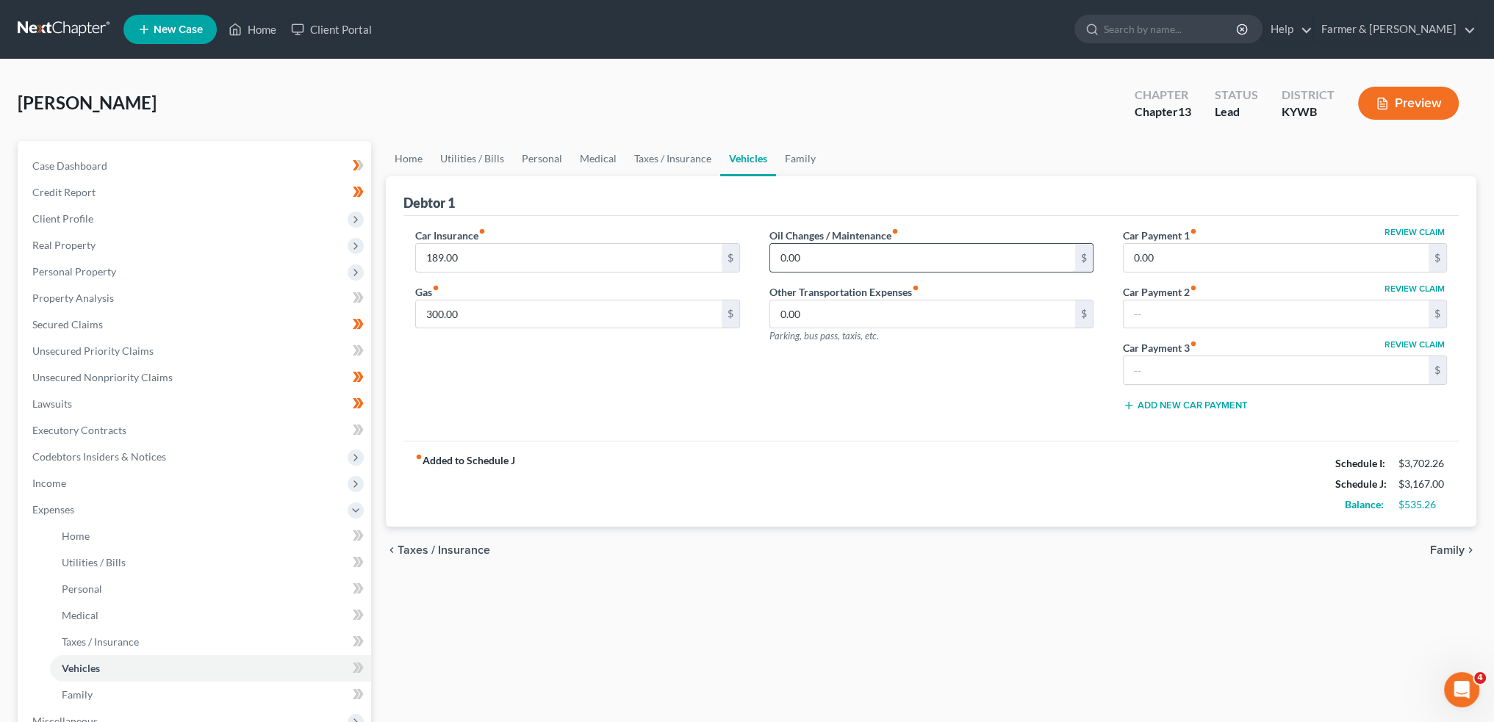
click at [845, 262] on input "0.00" at bounding box center [922, 258] width 305 height 28
type input "25.00"
click at [580, 255] on input "189.00" at bounding box center [568, 258] width 305 height 28
type input "188.00"
click at [806, 160] on link "Family" at bounding box center [800, 158] width 48 height 35
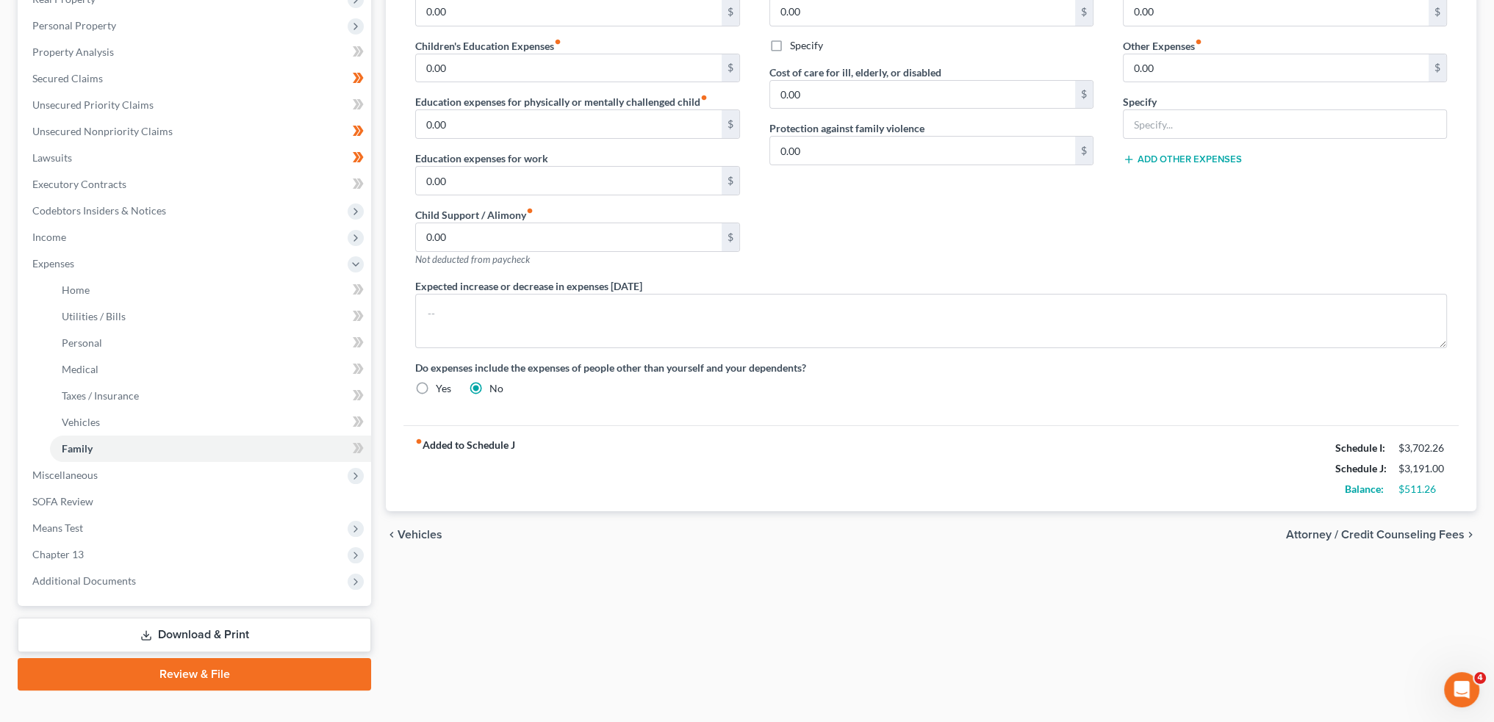
scroll to position [269, 0]
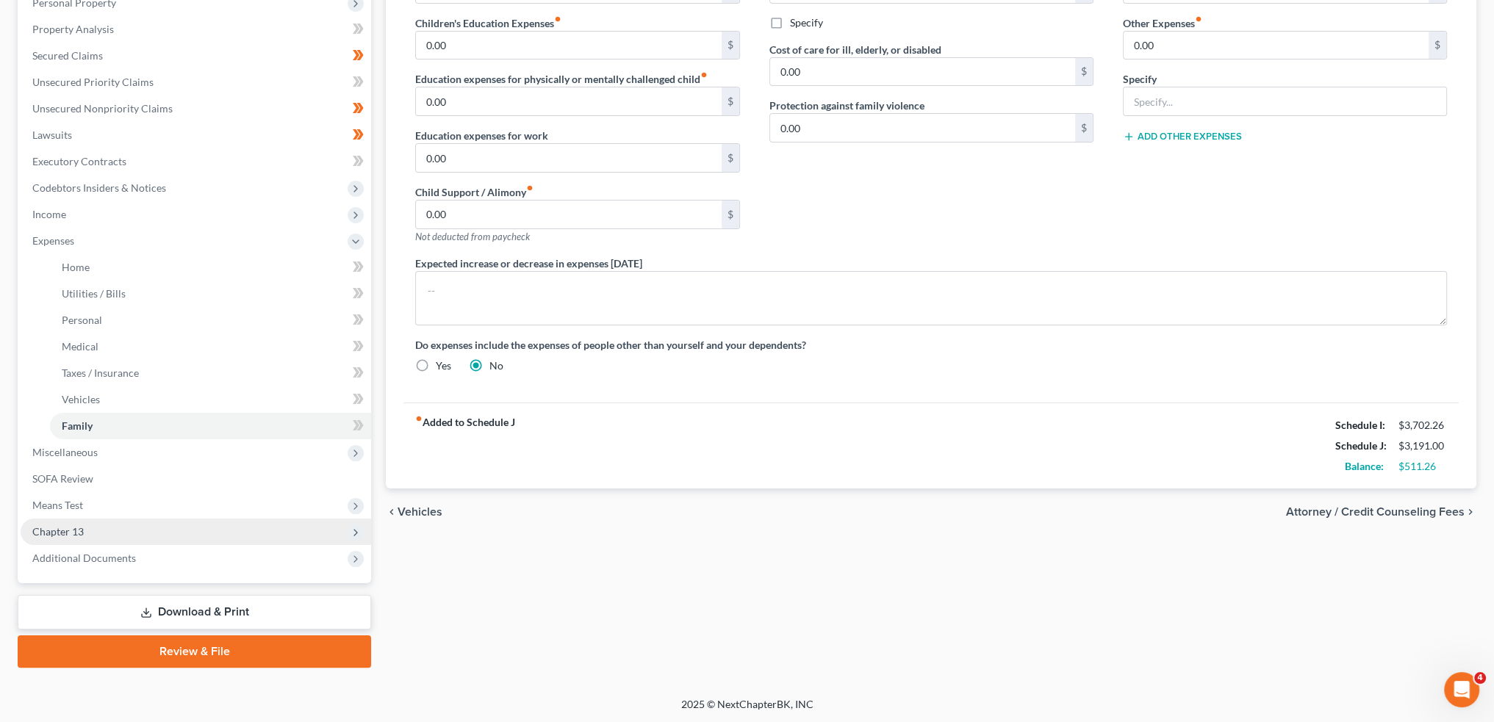
click at [118, 528] on span "Chapter 13" at bounding box center [196, 532] width 350 height 26
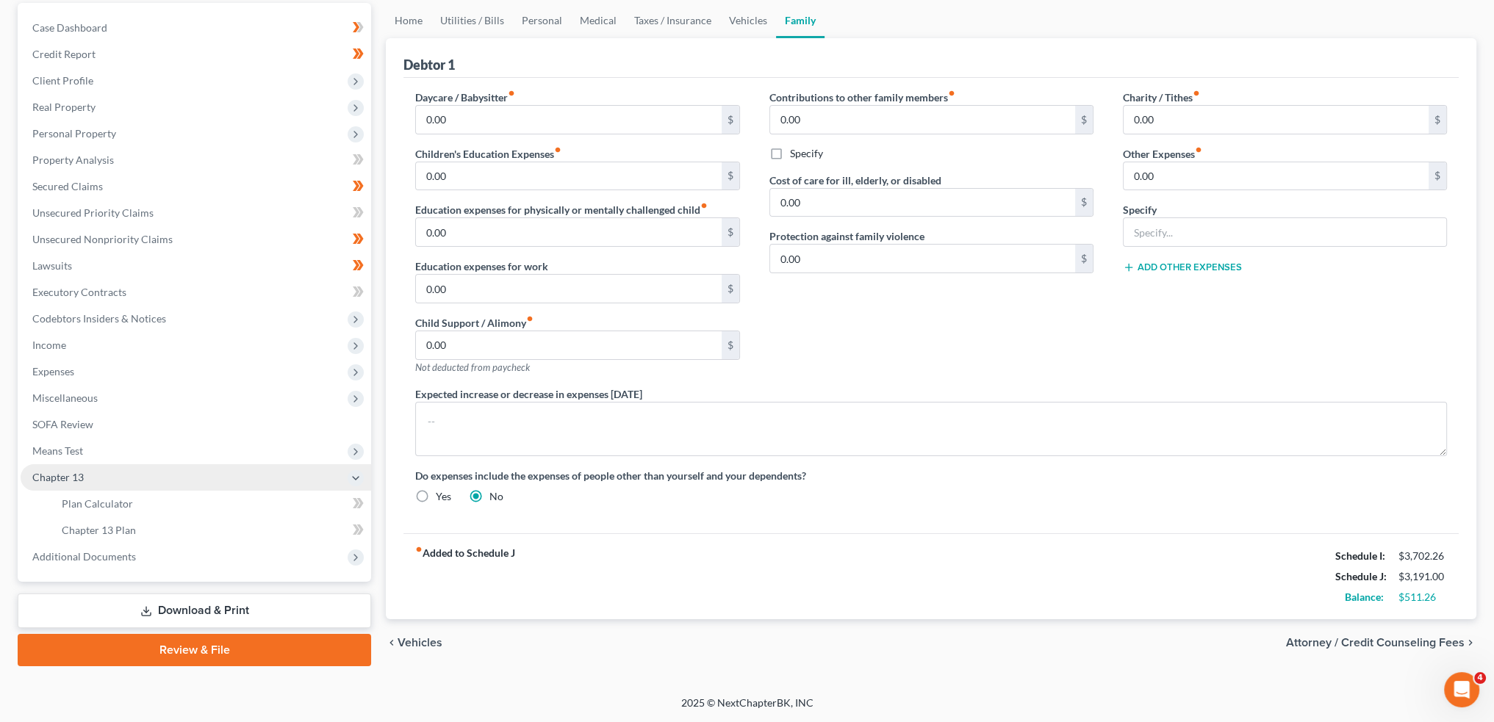
scroll to position [137, 0]
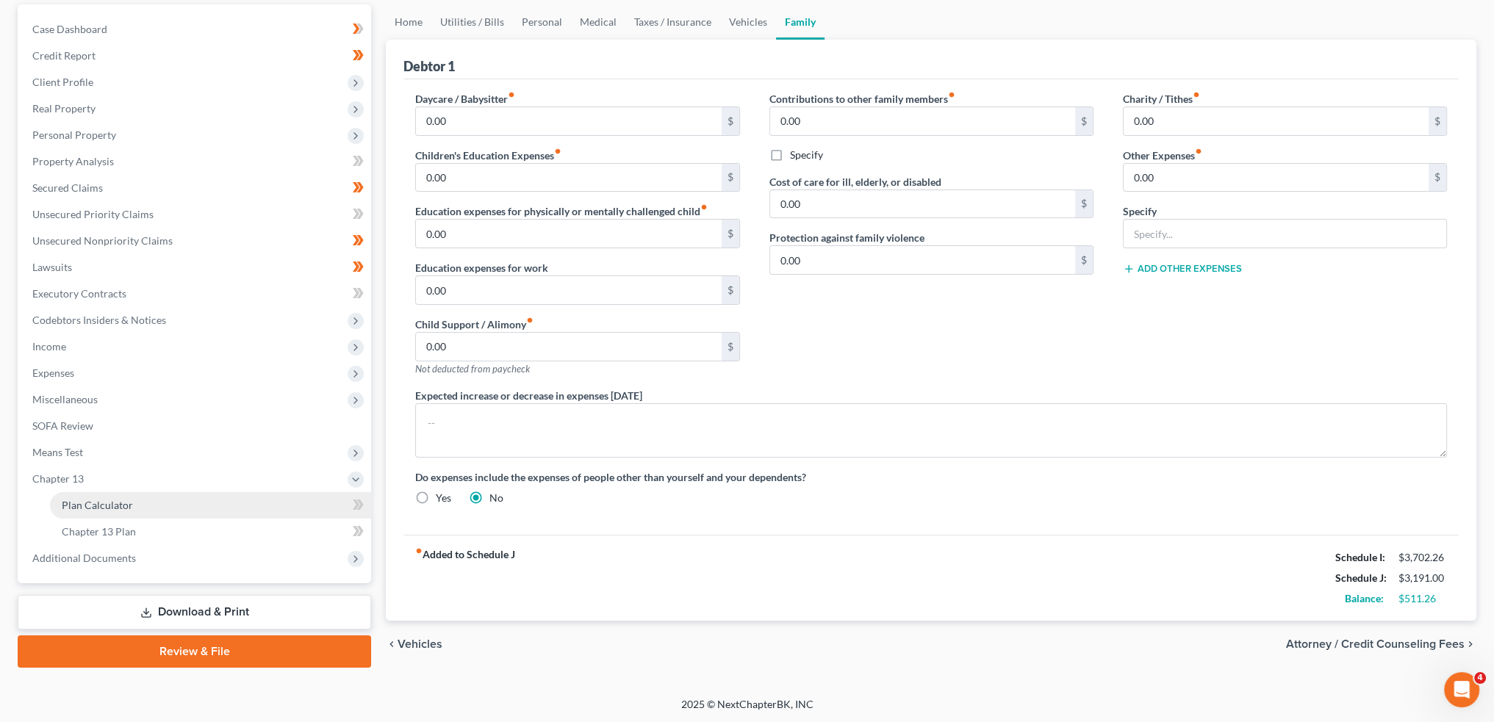
click at [120, 511] on link "Plan Calculator" at bounding box center [210, 505] width 321 height 26
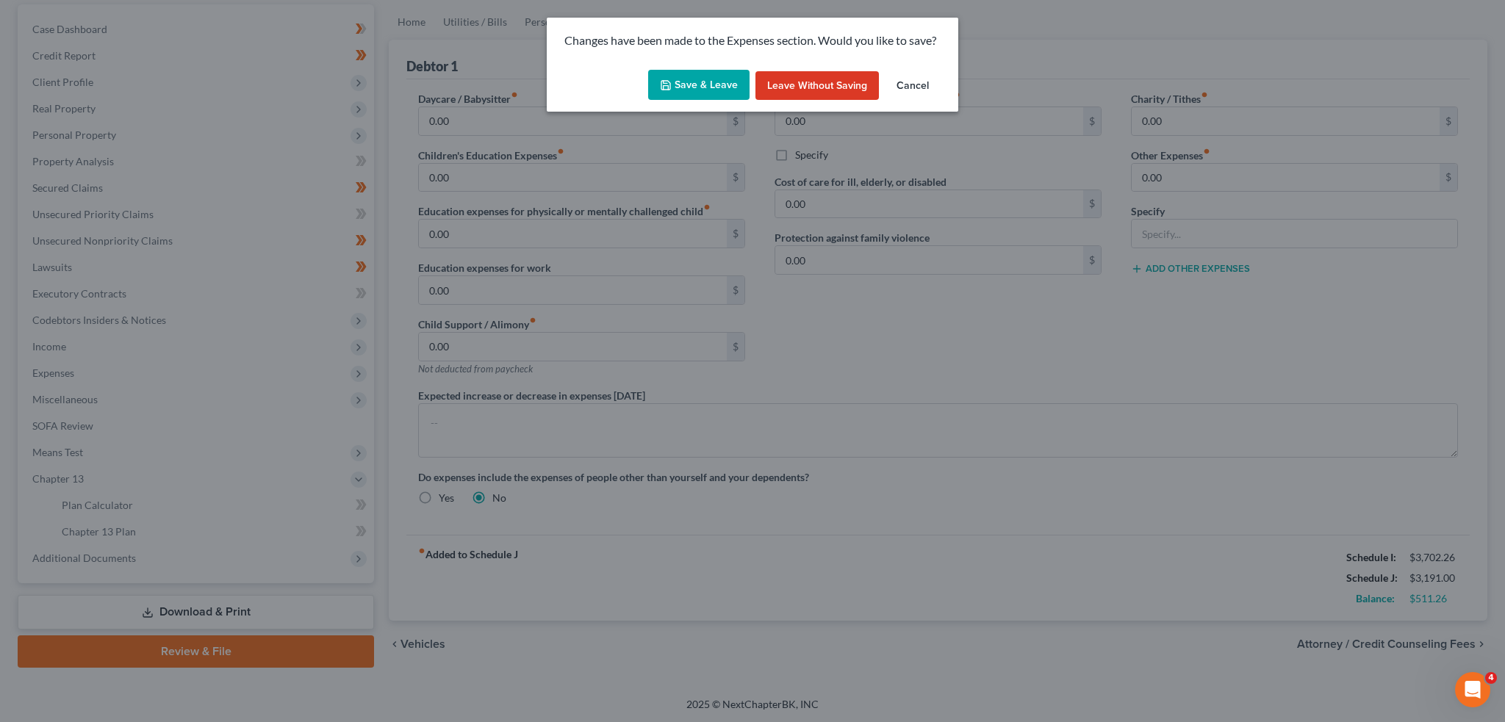
click at [707, 84] on button "Save & Leave" at bounding box center [698, 85] width 101 height 31
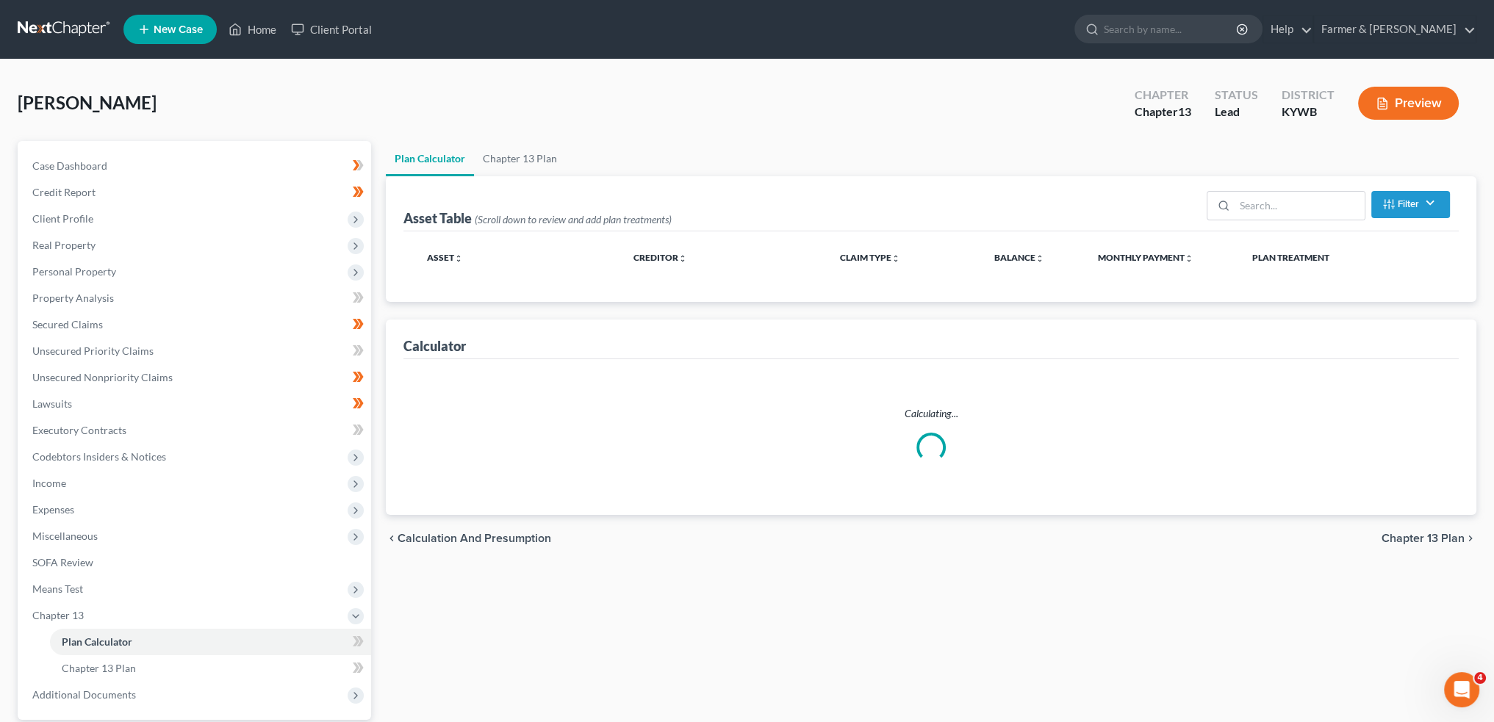
select select "59"
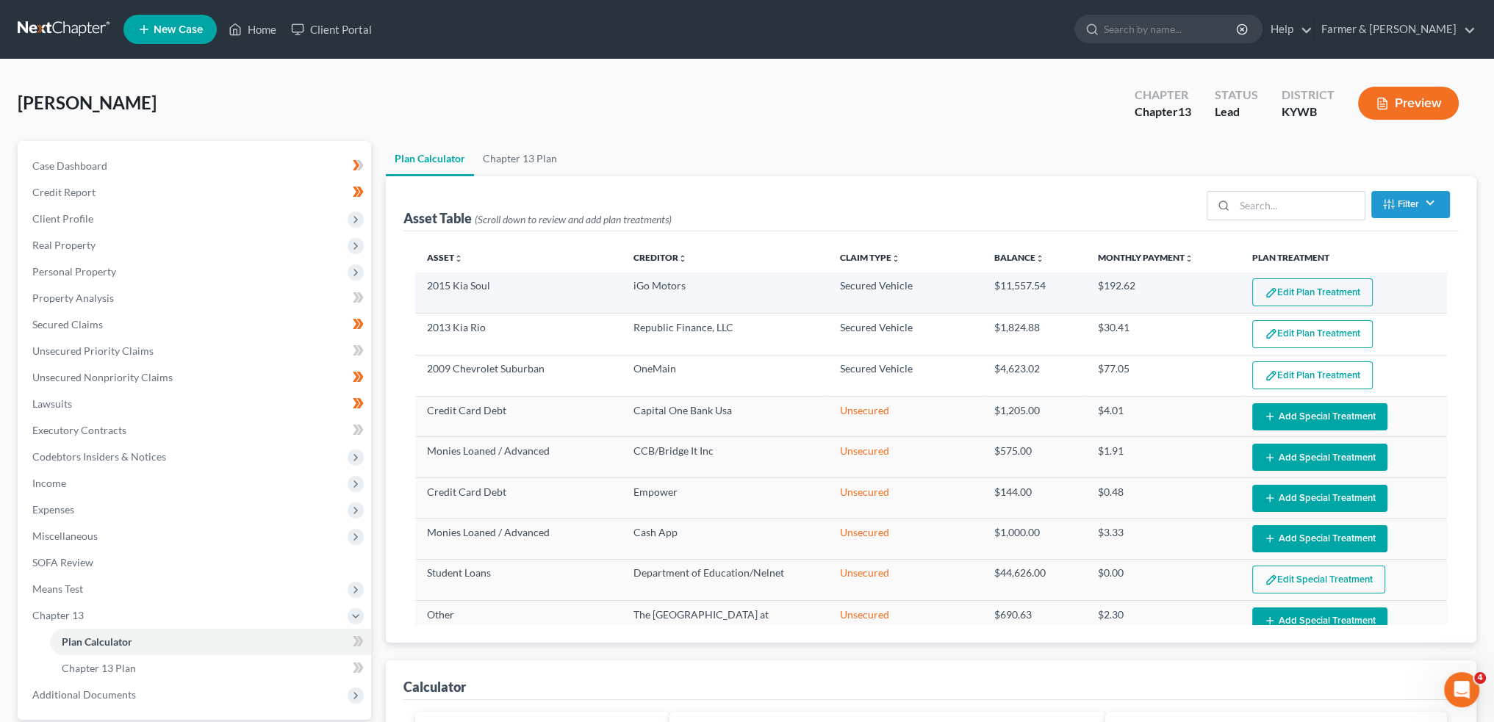
click at [1295, 289] on button "Edit Plan Treatment" at bounding box center [1312, 292] width 120 height 28
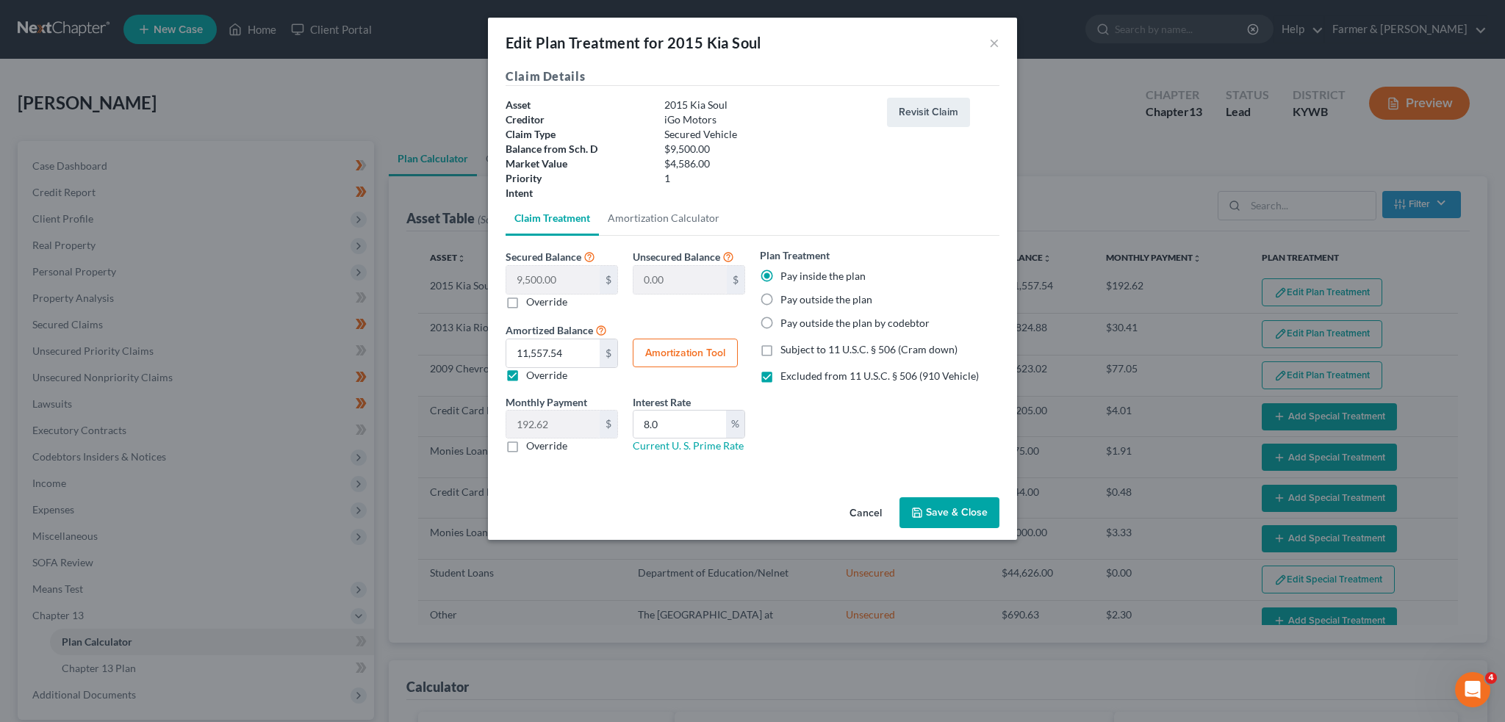
click at [966, 515] on button "Save & Close" at bounding box center [949, 512] width 100 height 31
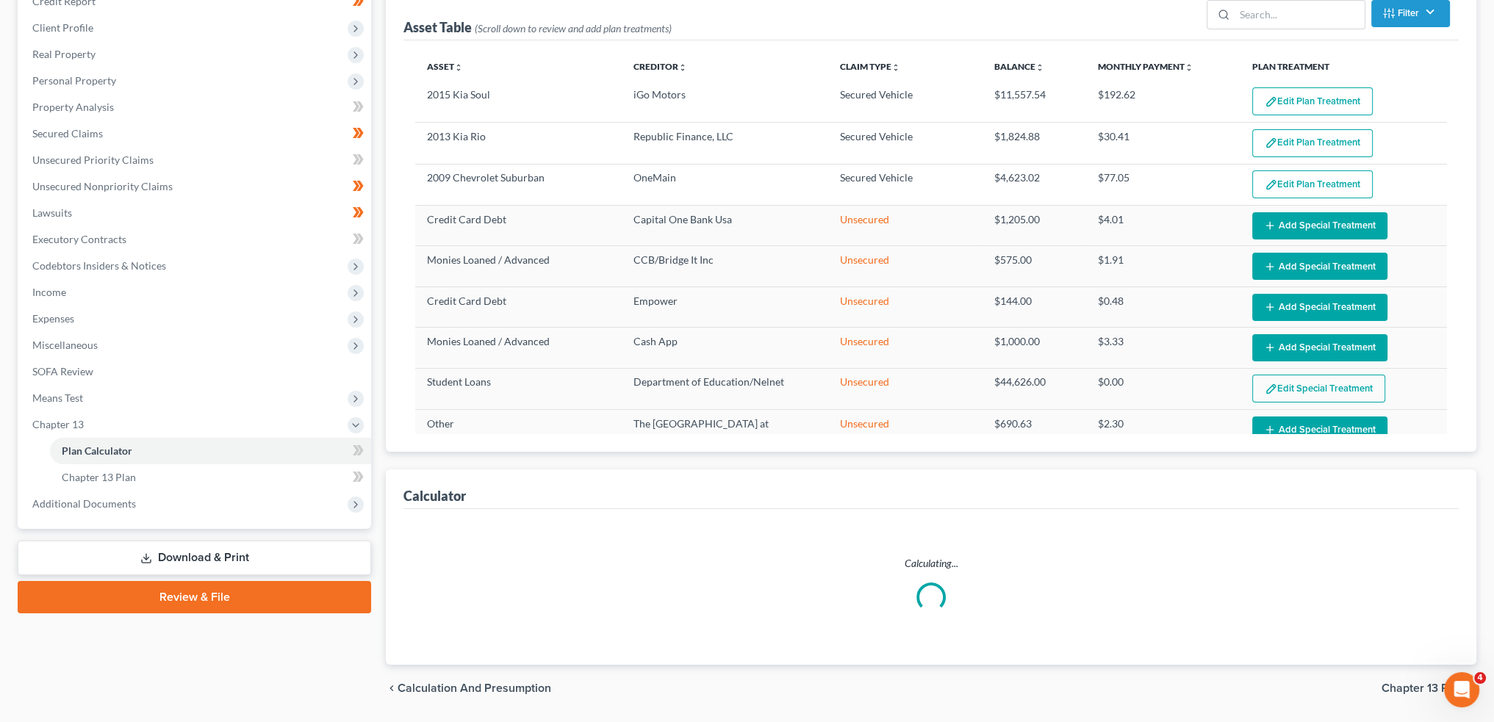
scroll to position [235, 0]
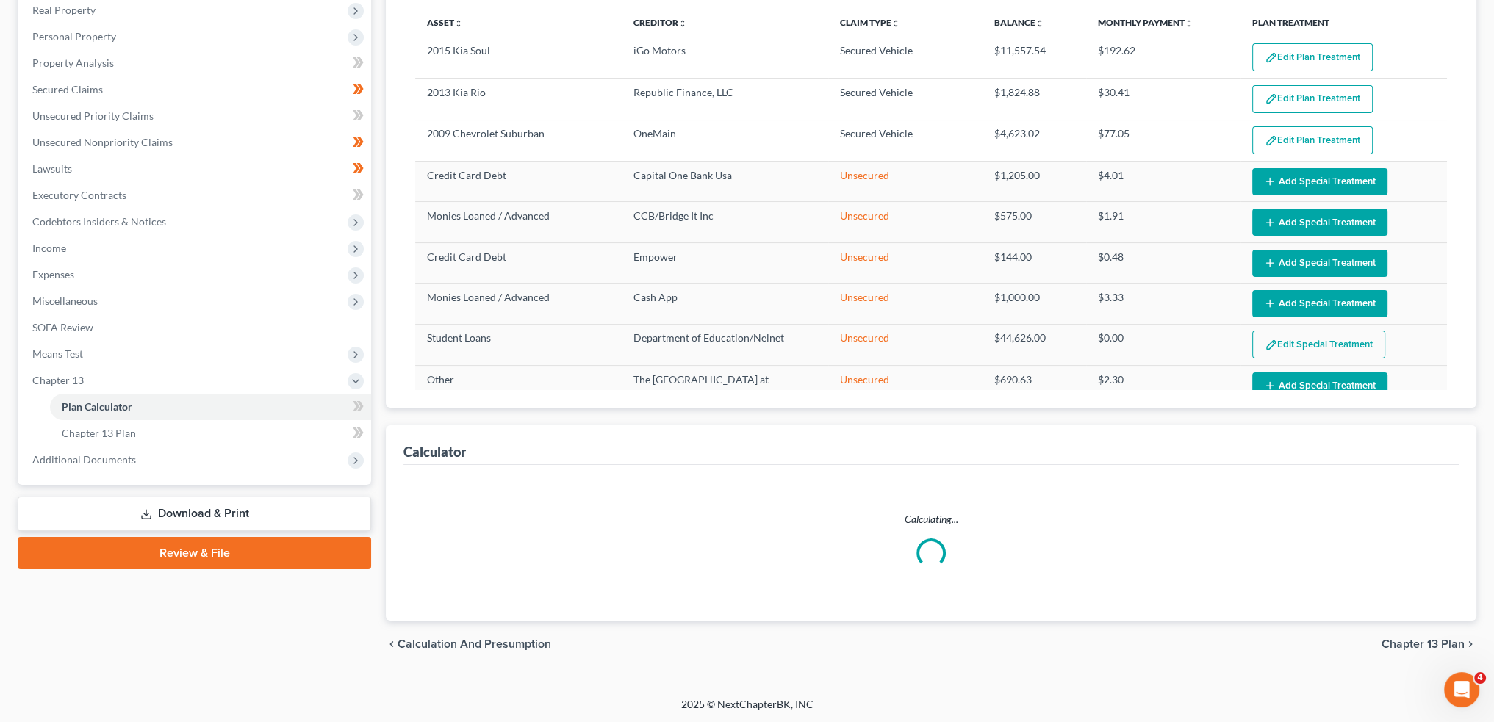
select select "59"
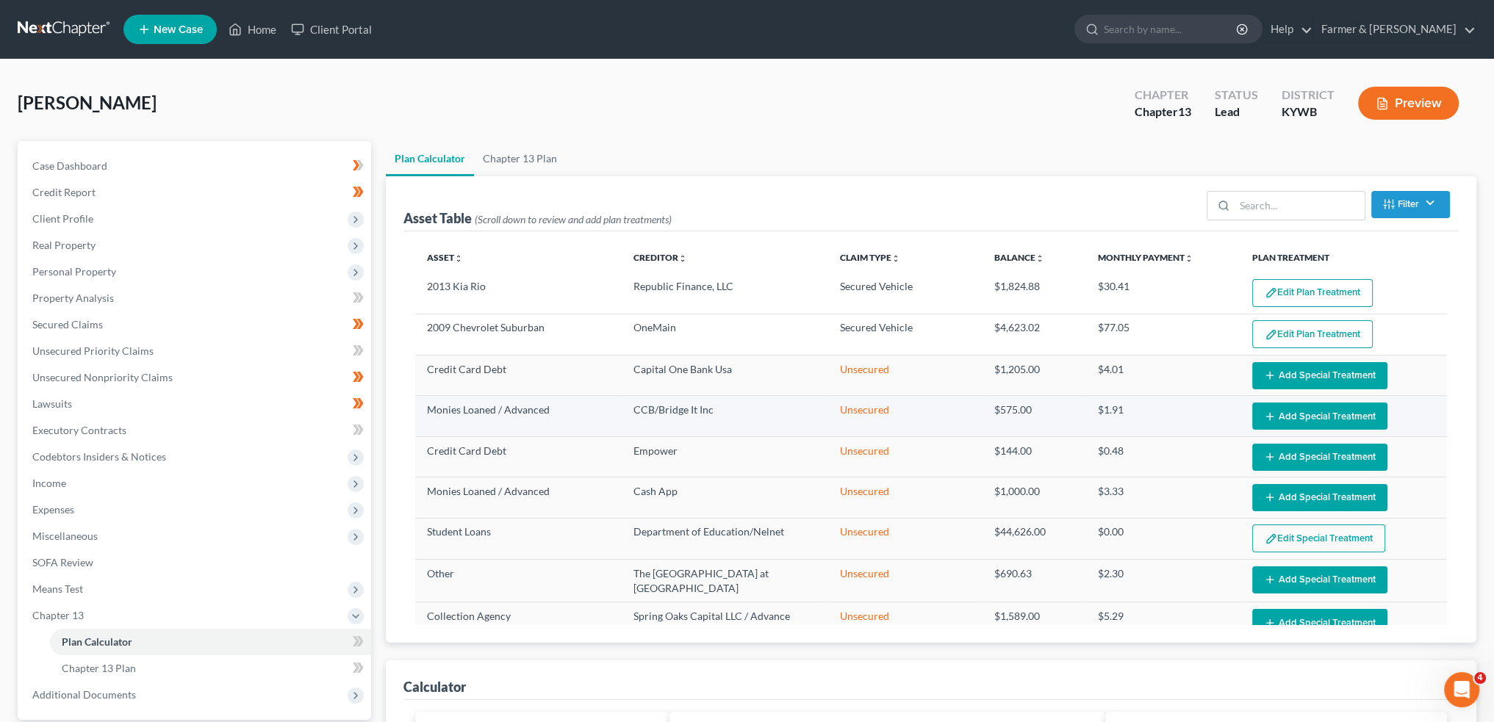
scroll to position [0, 0]
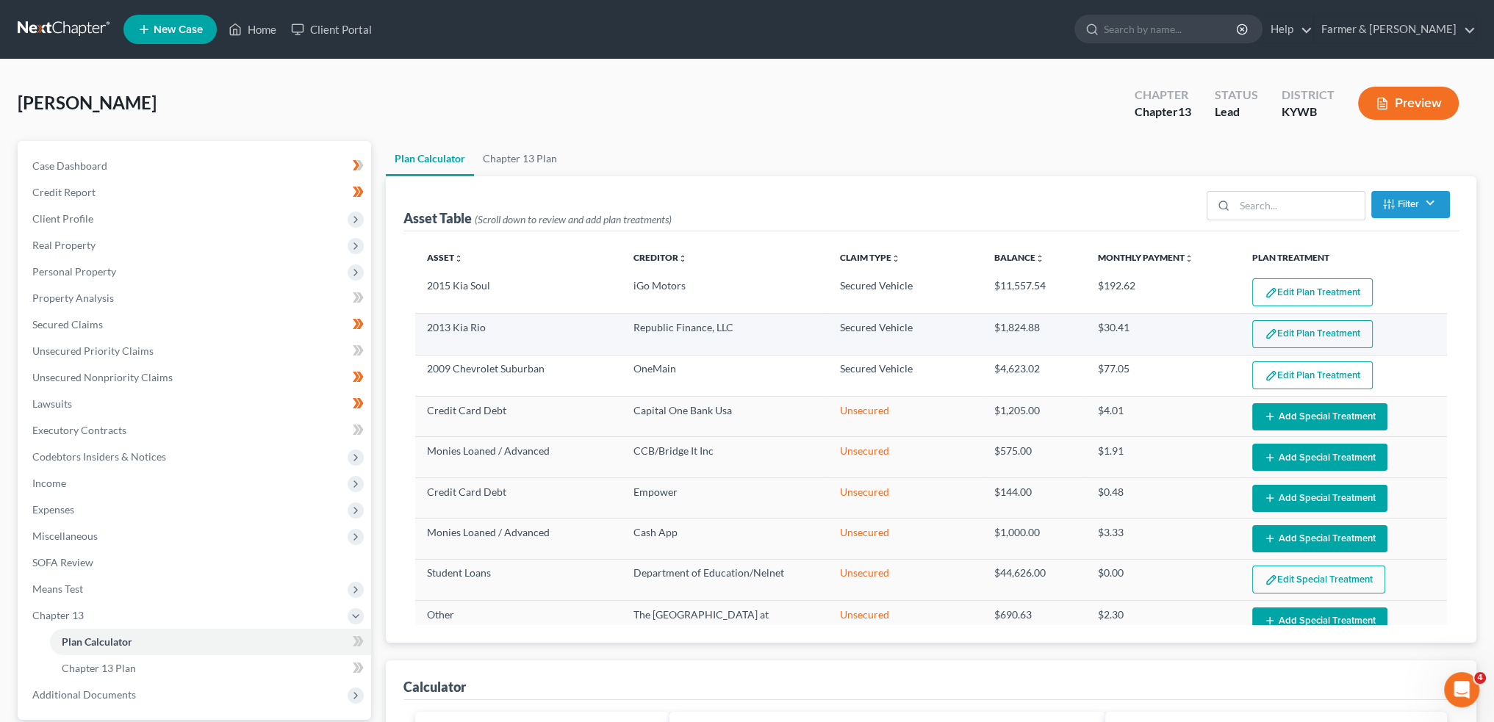
click at [1311, 317] on td "Edit Plan Treatment Add Plan Treatment" at bounding box center [1343, 334] width 206 height 41
click at [1308, 329] on button "Edit Plan Treatment" at bounding box center [1312, 334] width 120 height 28
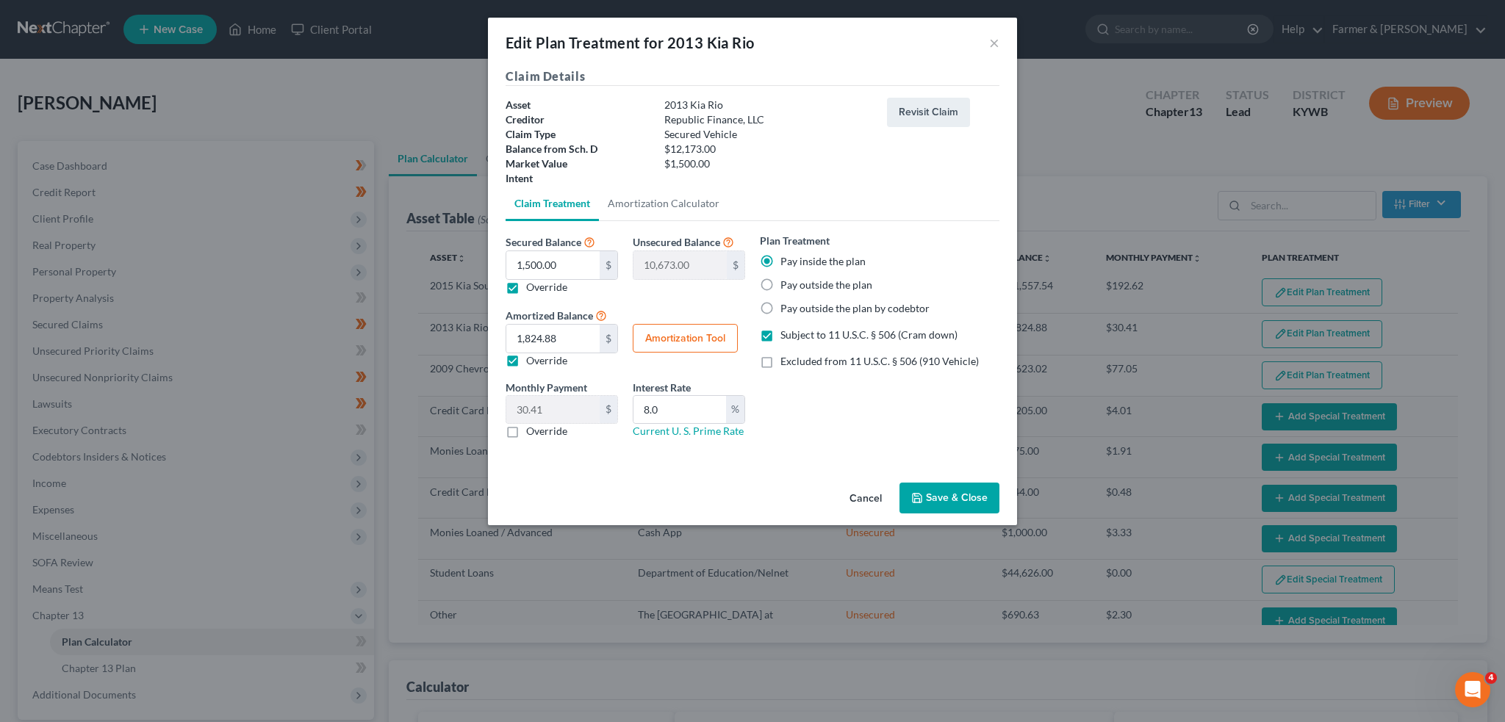
click at [958, 494] on button "Save & Close" at bounding box center [949, 498] width 100 height 31
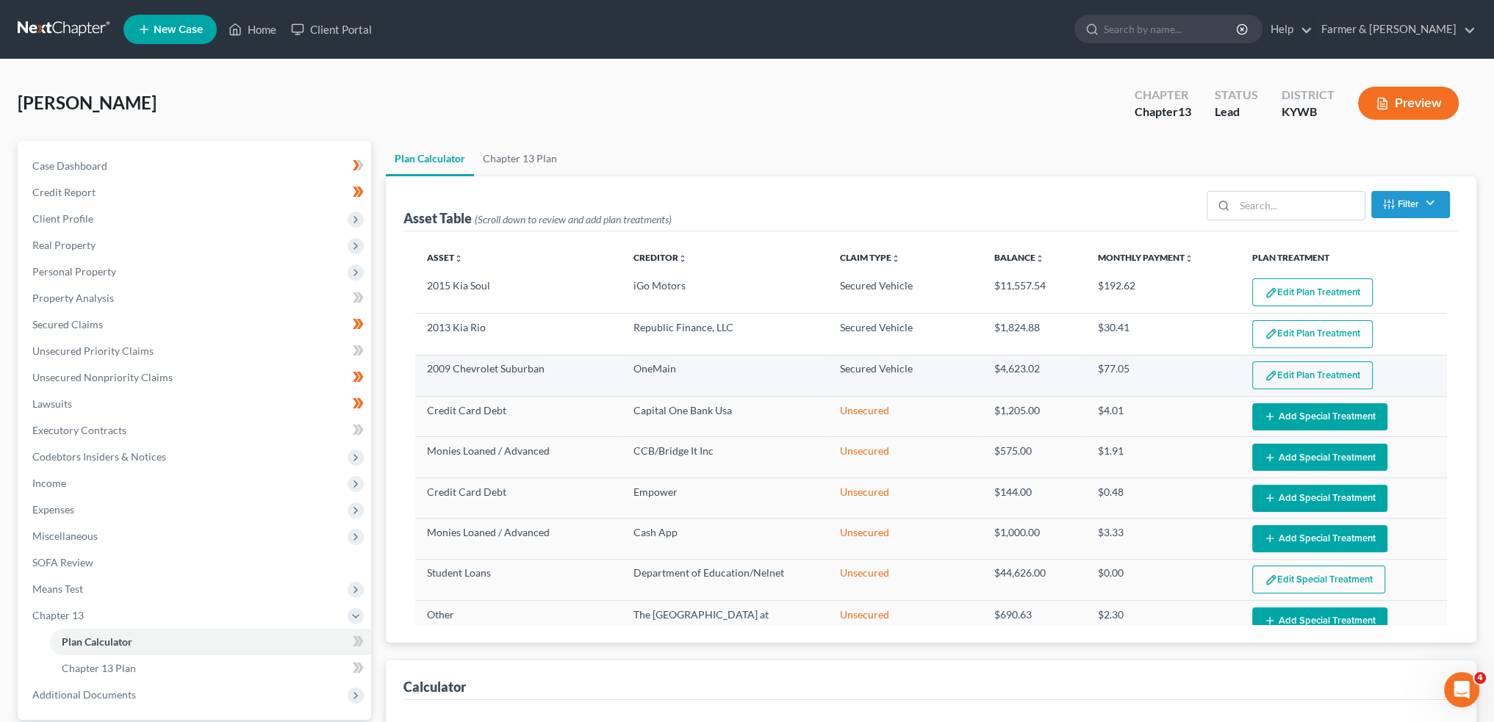
select select "59"
click at [1297, 371] on button "Edit Plan Treatment" at bounding box center [1312, 375] width 120 height 28
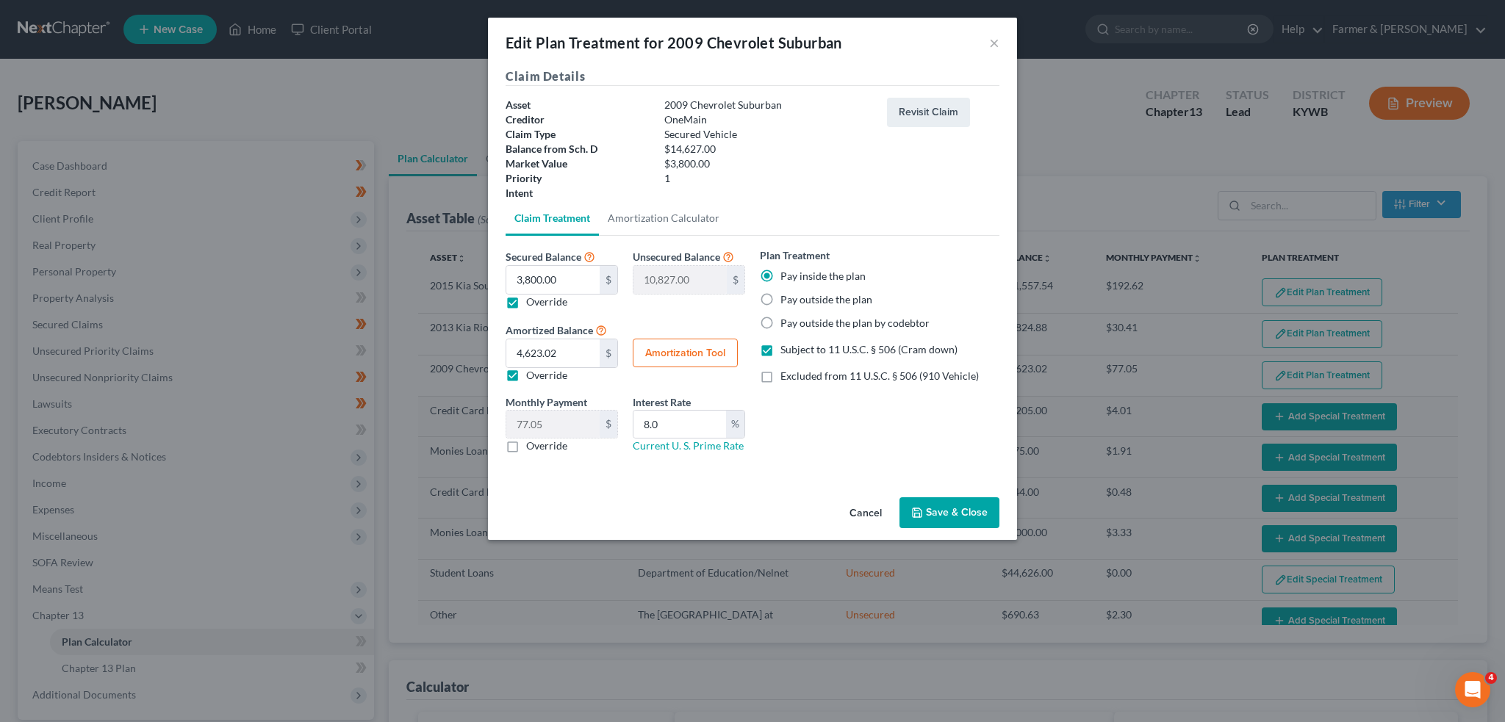
click at [526, 374] on label "Override" at bounding box center [546, 375] width 41 height 15
click at [532, 374] on input "Override" at bounding box center [537, 373] width 10 height 10
checkbox input "false"
type input "63.33"
drag, startPoint x: 671, startPoint y: 420, endPoint x: 625, endPoint y: 420, distance: 46.3
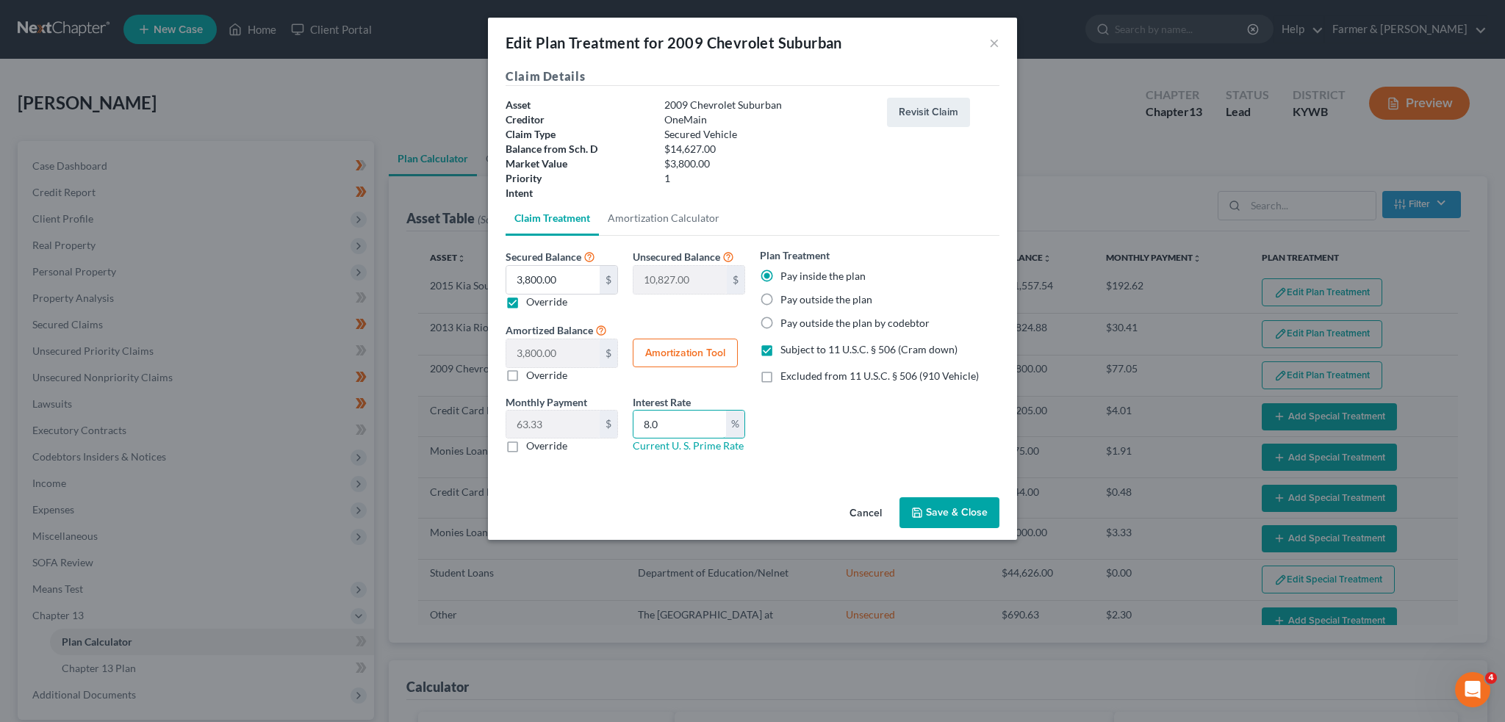
click at [625, 420] on div "Interest Rate 8.0 % Current U. S. Prime Rate" at bounding box center [688, 425] width 127 height 60
type input "0.00"
click at [852, 428] on div "Plan Treatment Pay inside the plan Pay outside the plan Pay outside the plan by…" at bounding box center [879, 356] width 254 height 217
click at [932, 509] on button "Save & Close" at bounding box center [949, 512] width 100 height 31
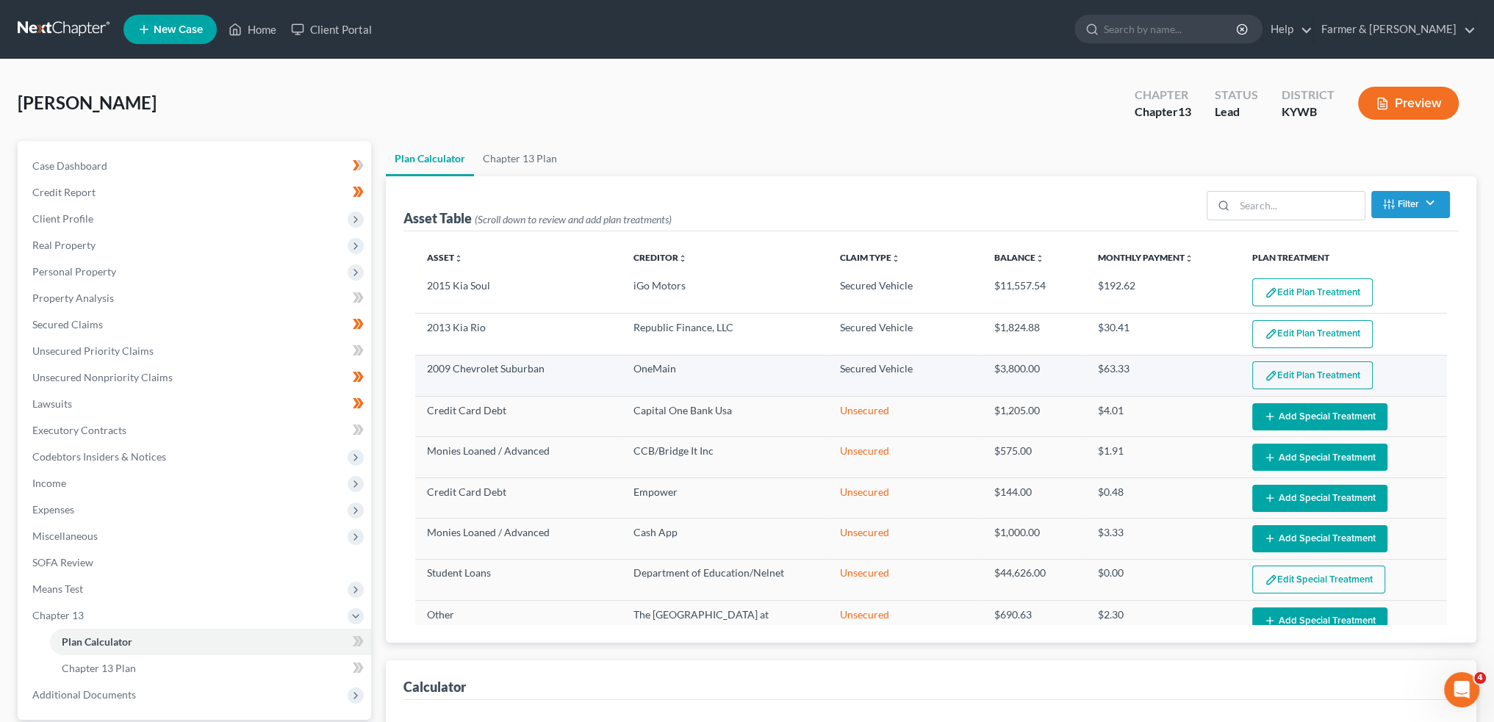
select select "59"
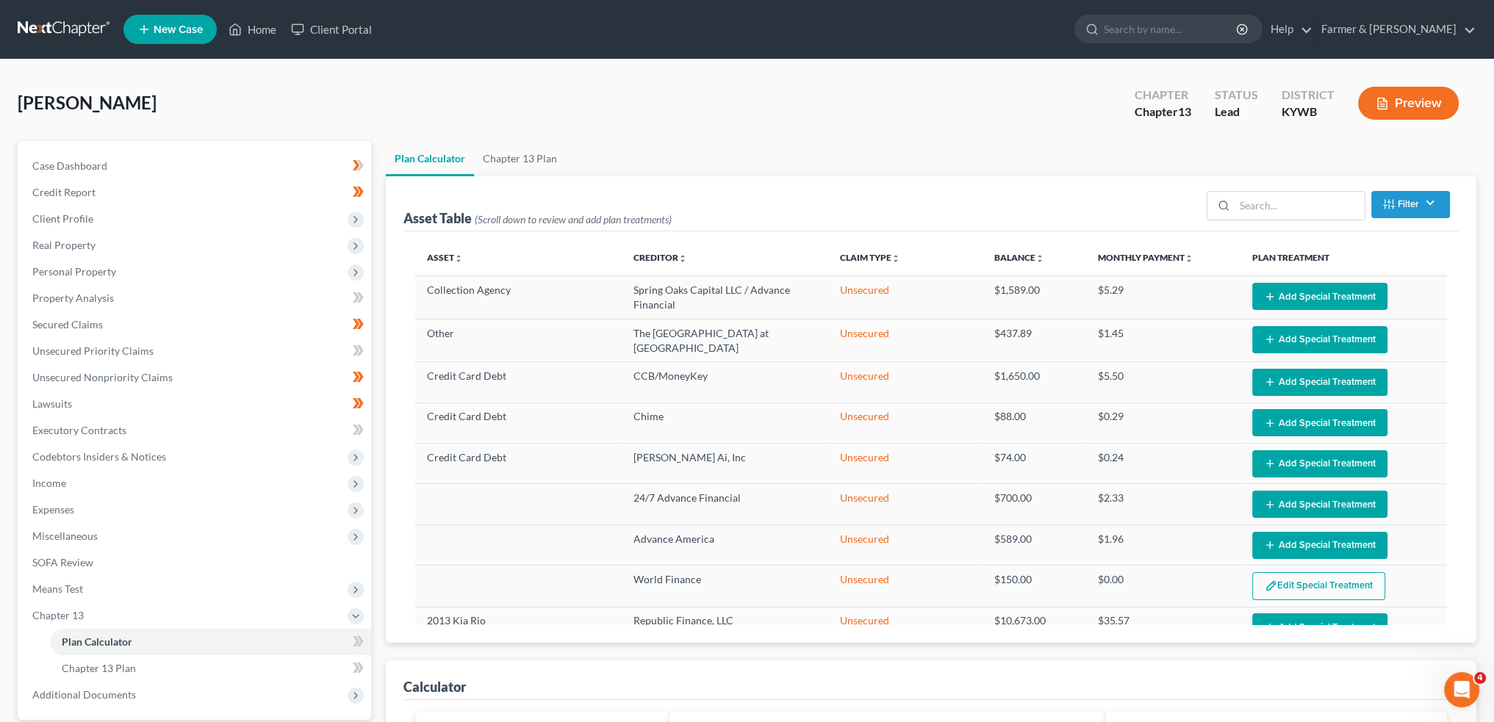
scroll to position [433, 0]
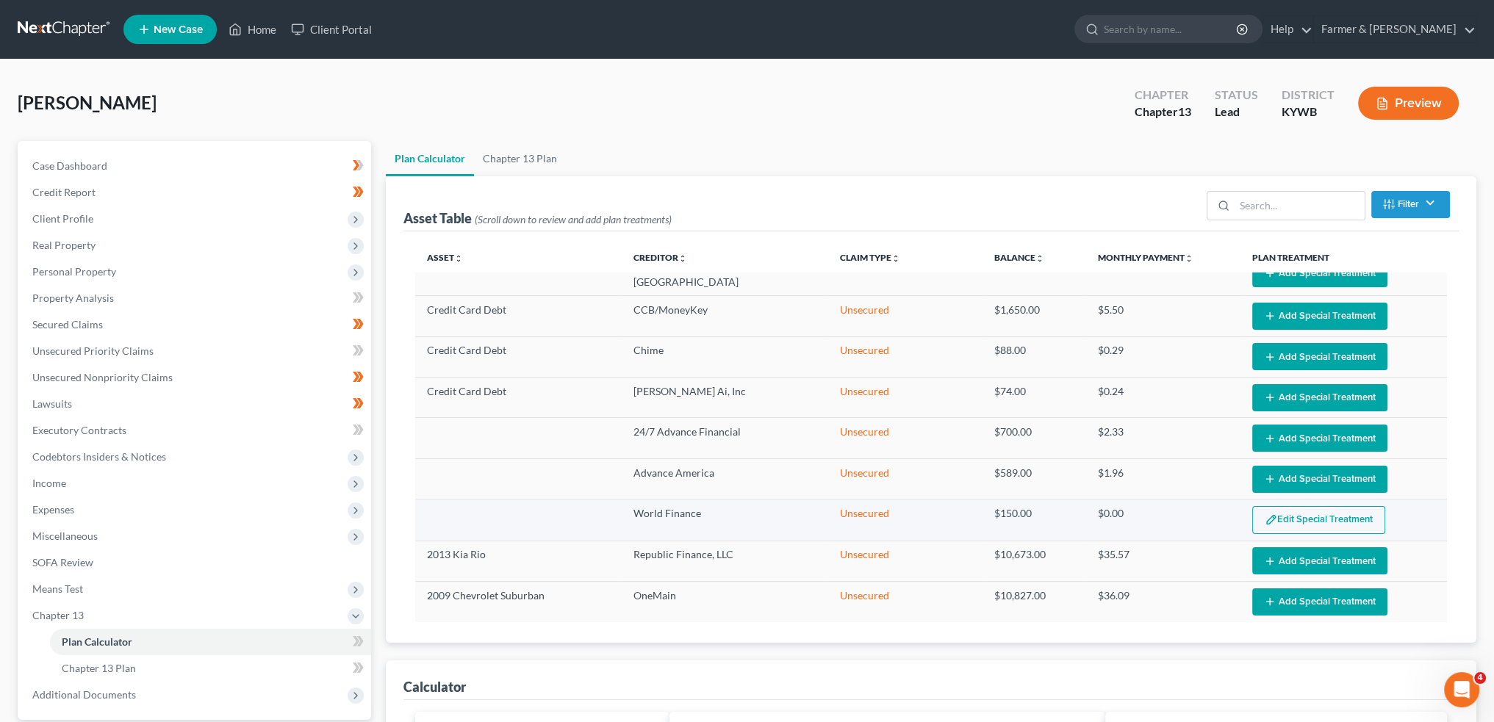
click at [1273, 506] on button "Edit Special Treatment" at bounding box center [1318, 520] width 133 height 28
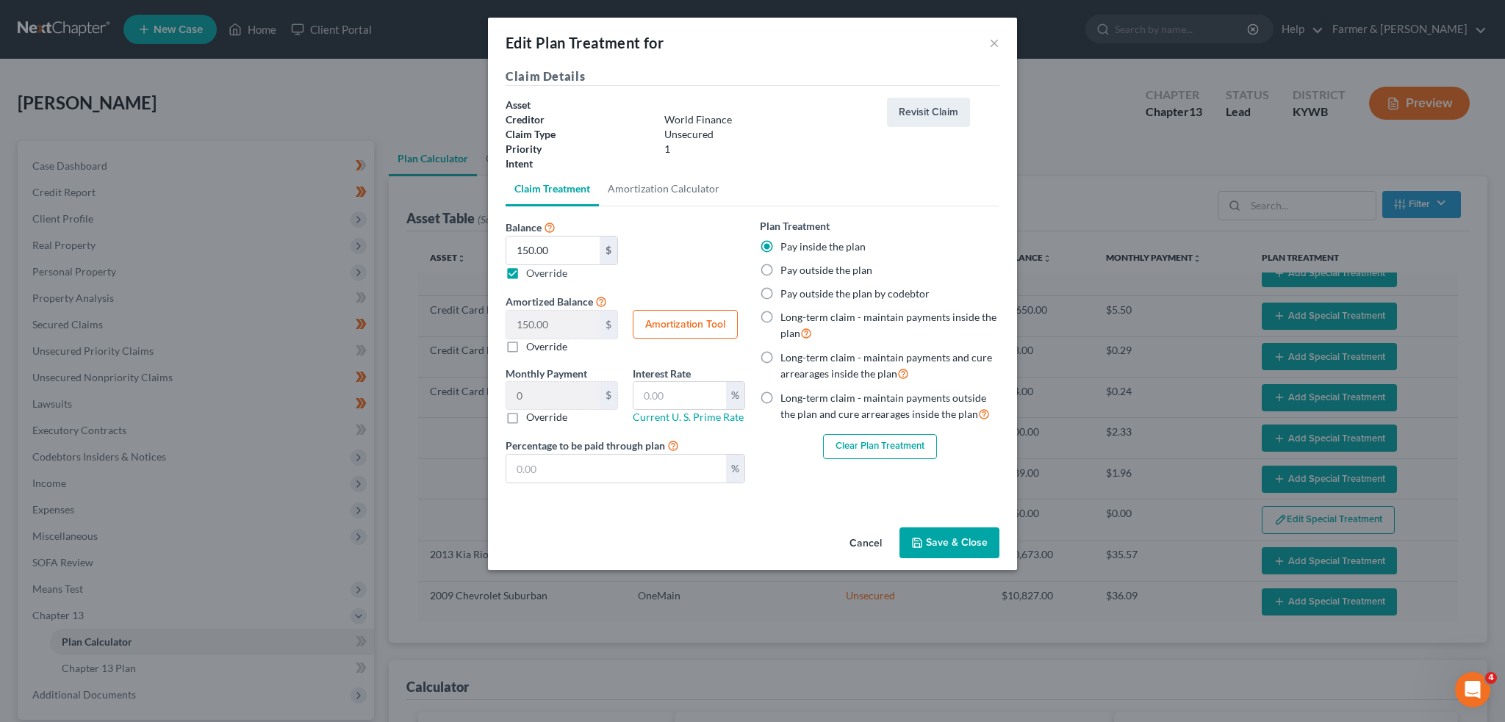
click at [864, 443] on button "Clear Plan Treatment" at bounding box center [880, 446] width 114 height 25
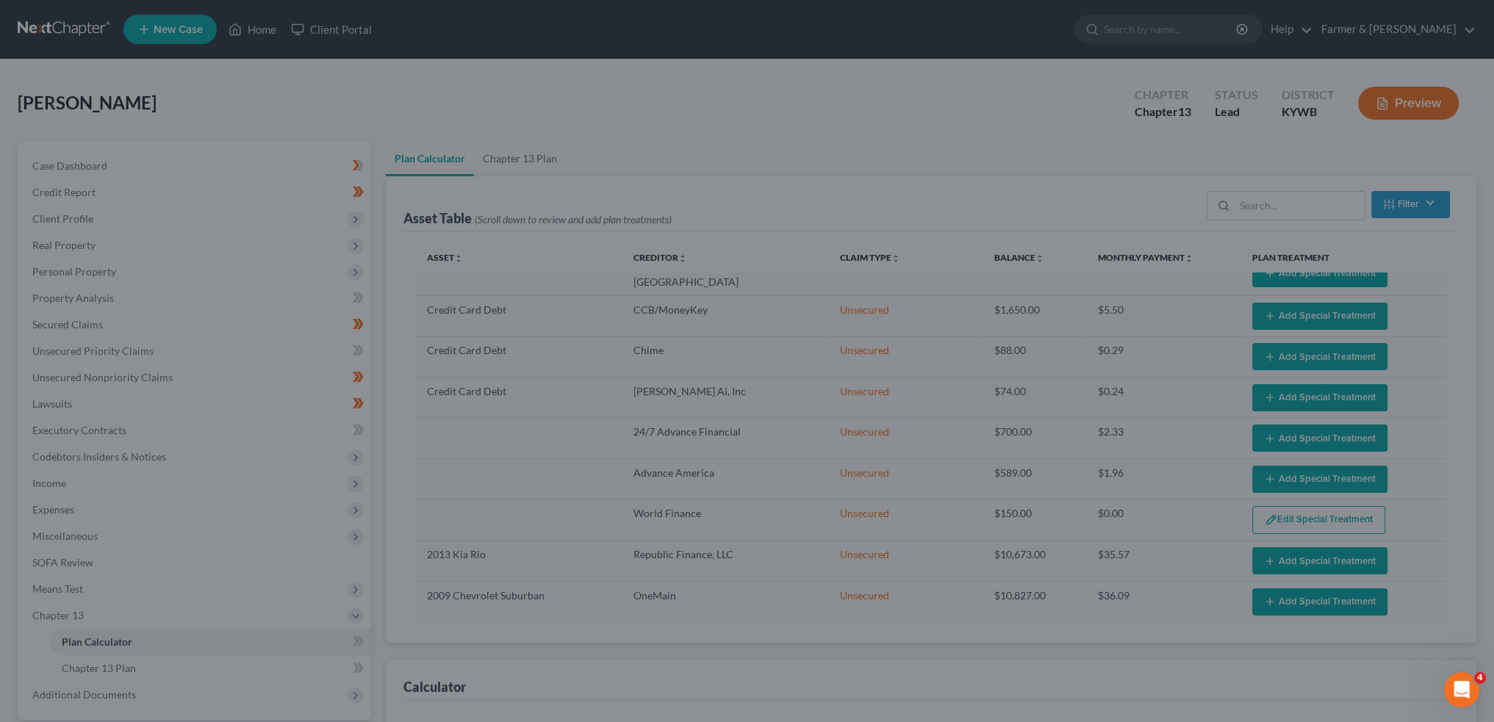
scroll to position [433, 0]
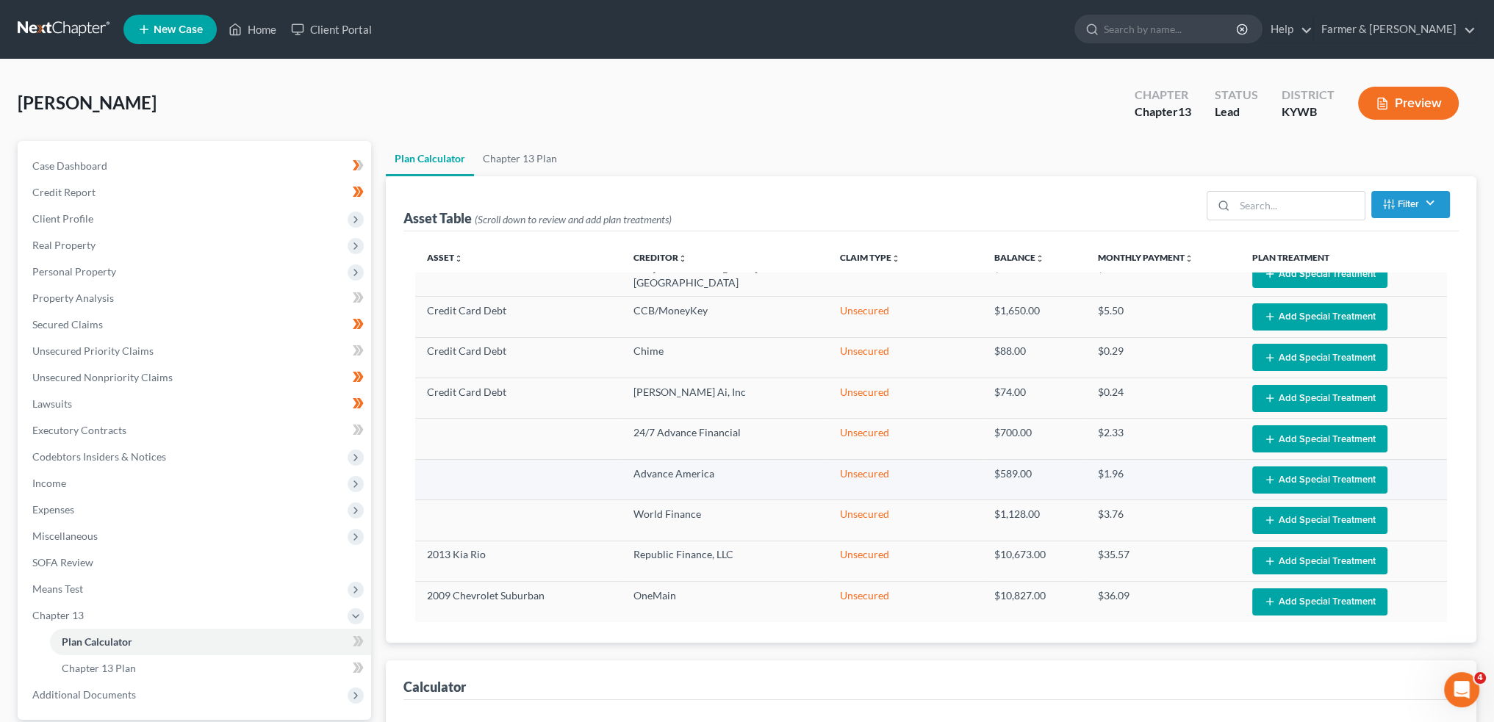
select select "59"
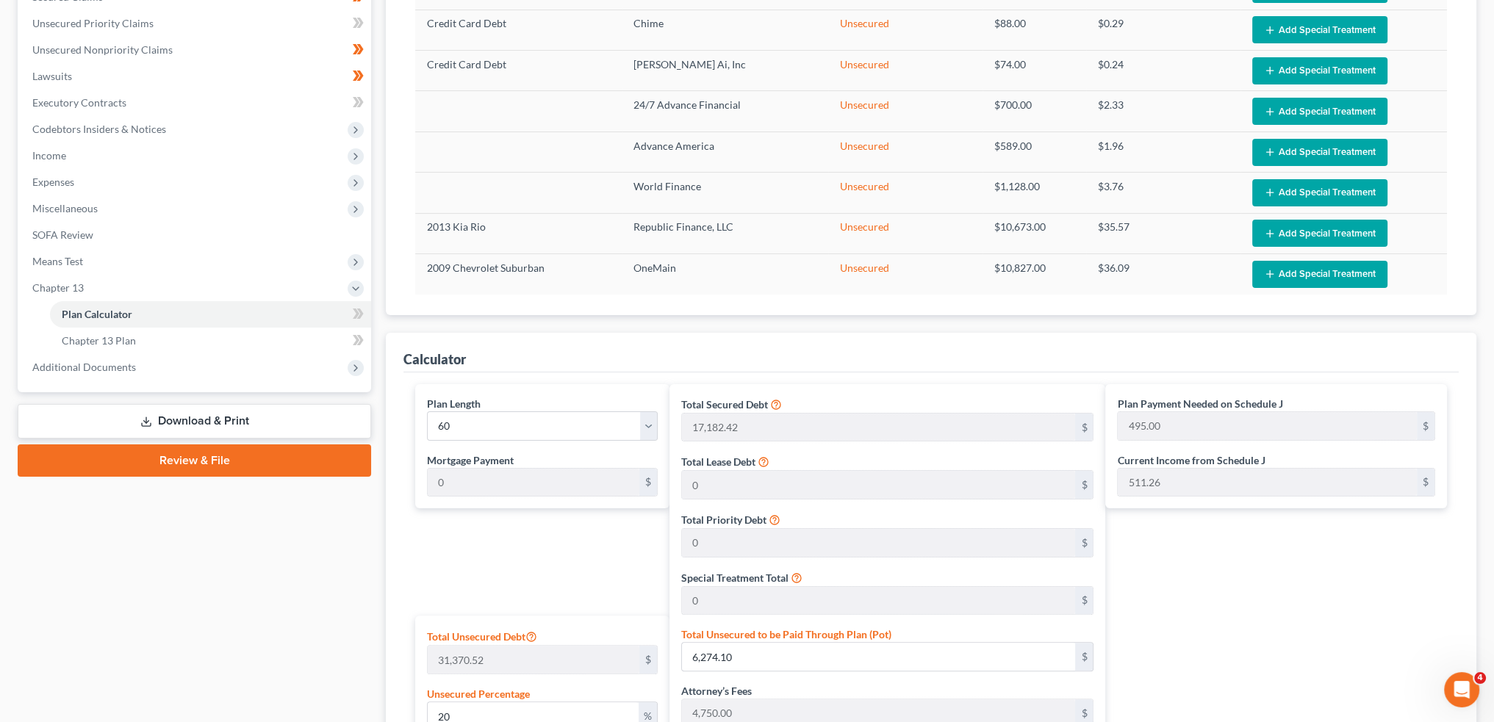
scroll to position [705, 0]
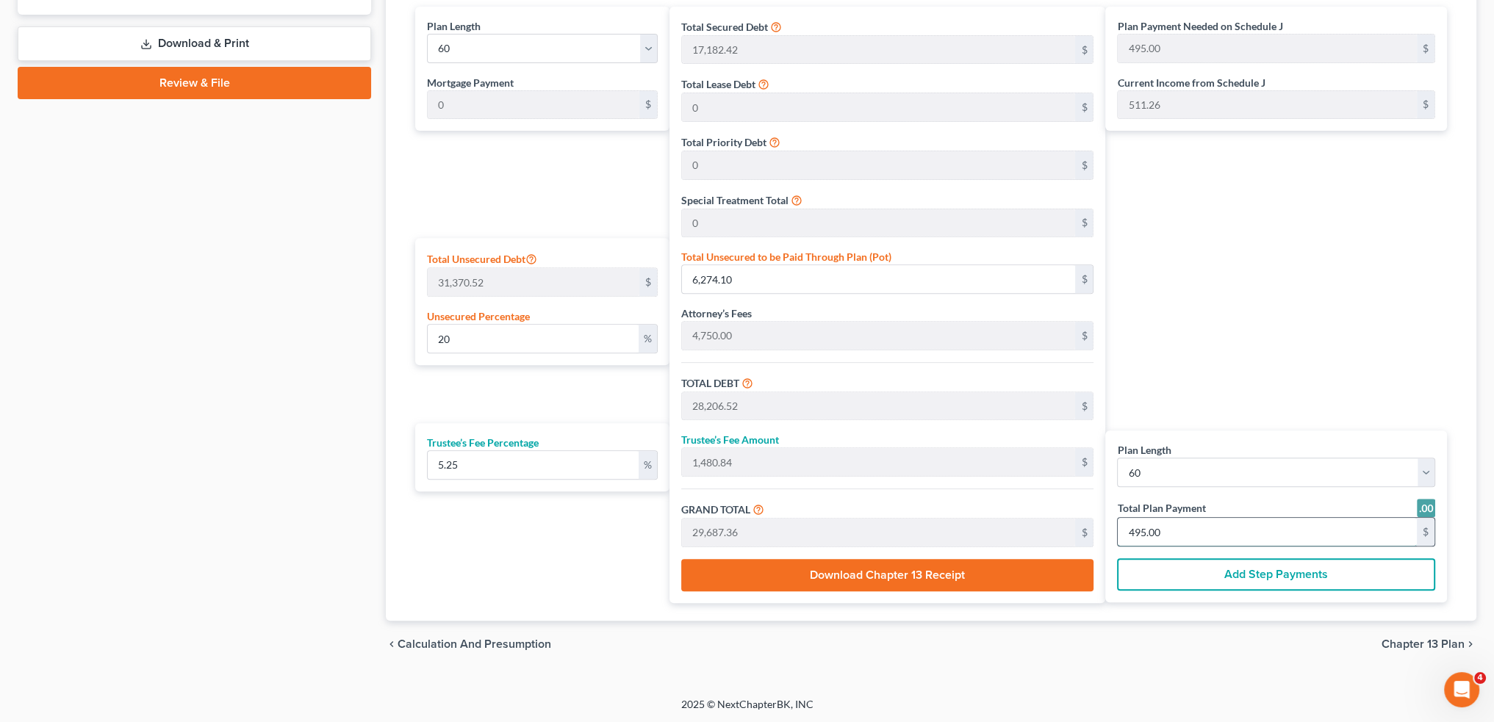
click at [1190, 525] on input "495.00" at bounding box center [1266, 532] width 299 height 28
type input "0"
type input "285.03"
type input "14.96"
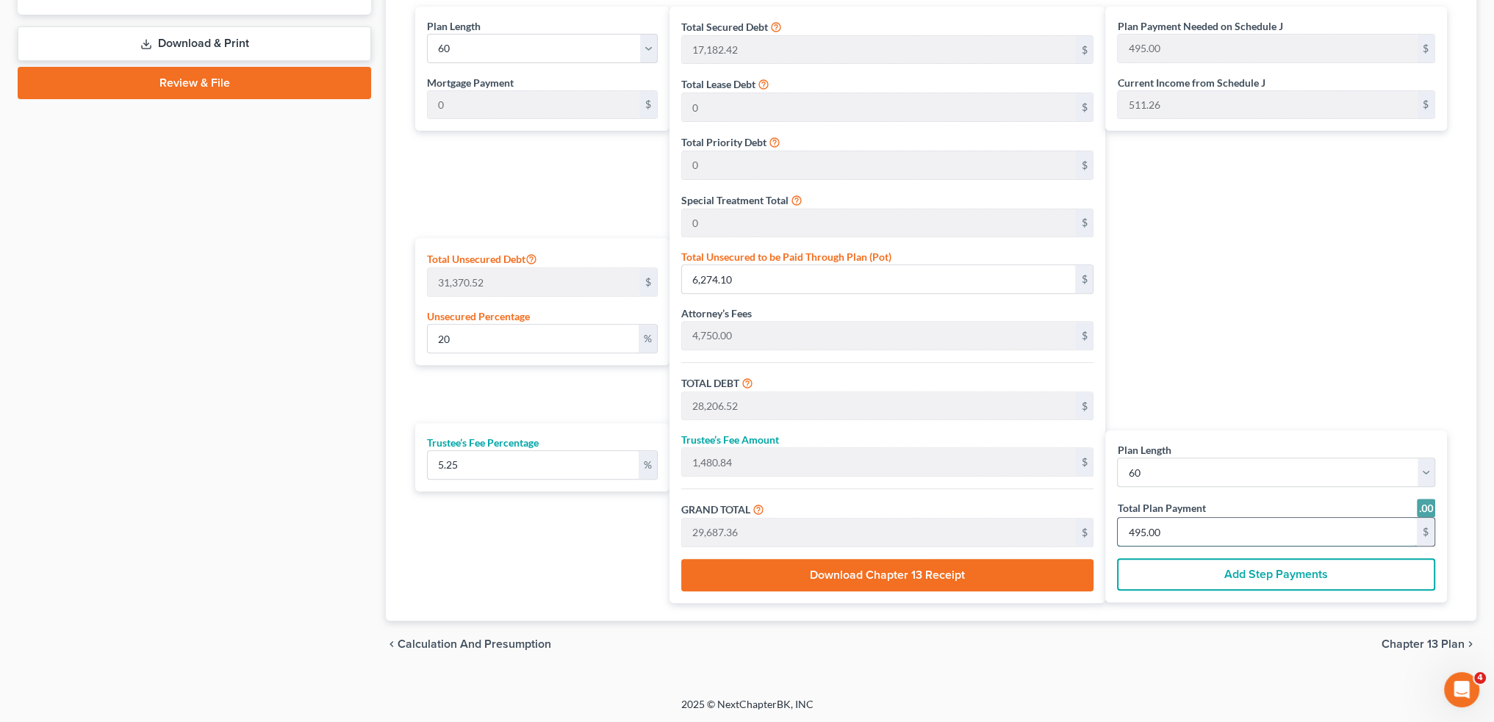
type input "300.00"
type input "5"
type input "2,907.36"
type input "152.63"
type input "3,060.00"
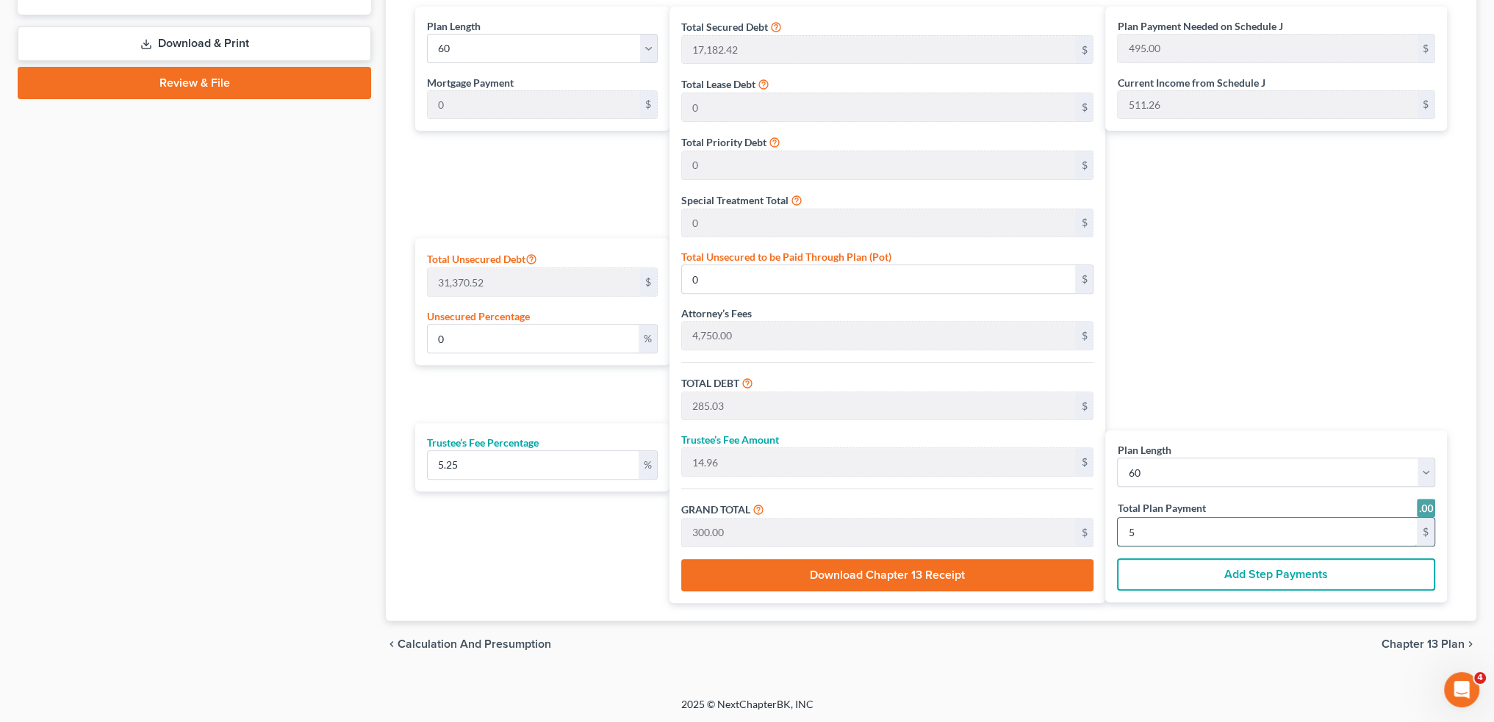
type input "51"
type input "22.95"
type input "7,198.22"
type input "29,130.64"
type input "1,529.35"
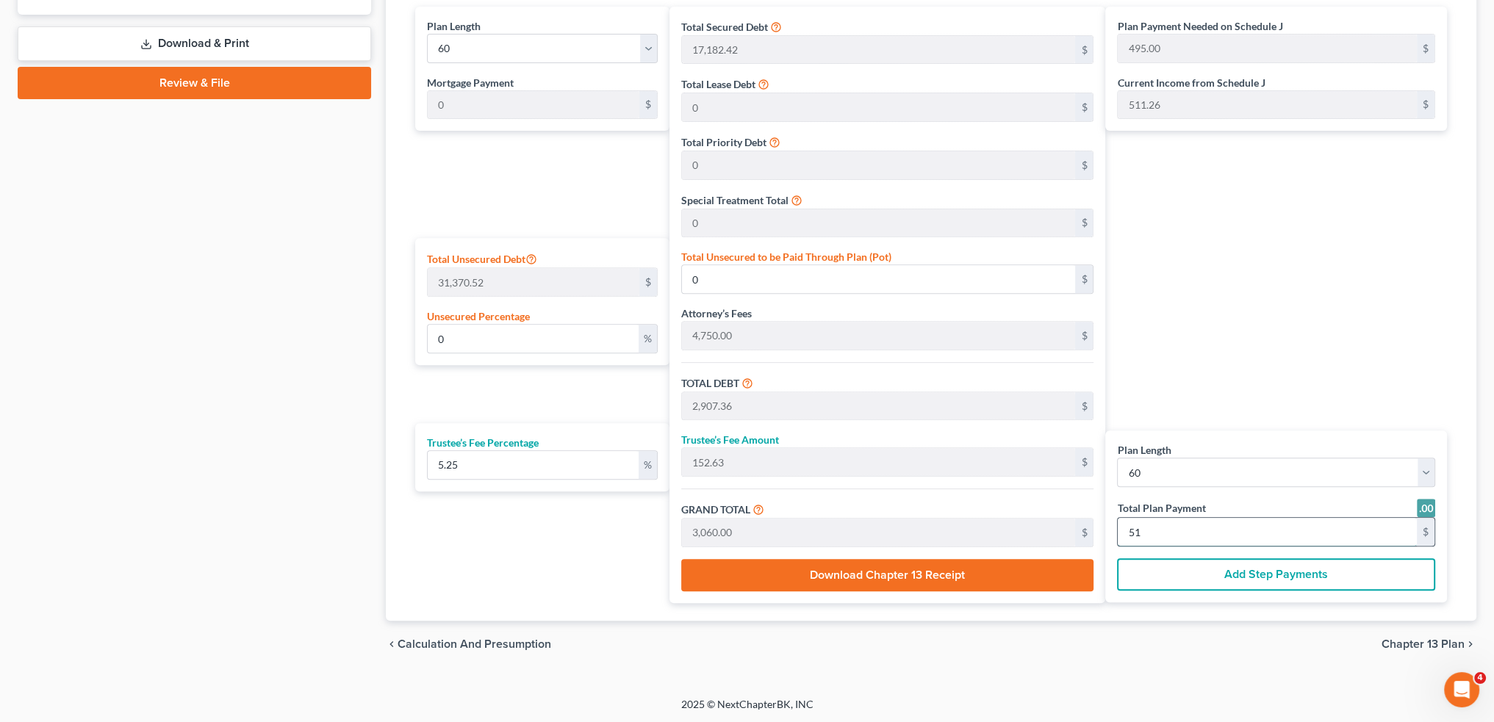
type input "30,660.00"
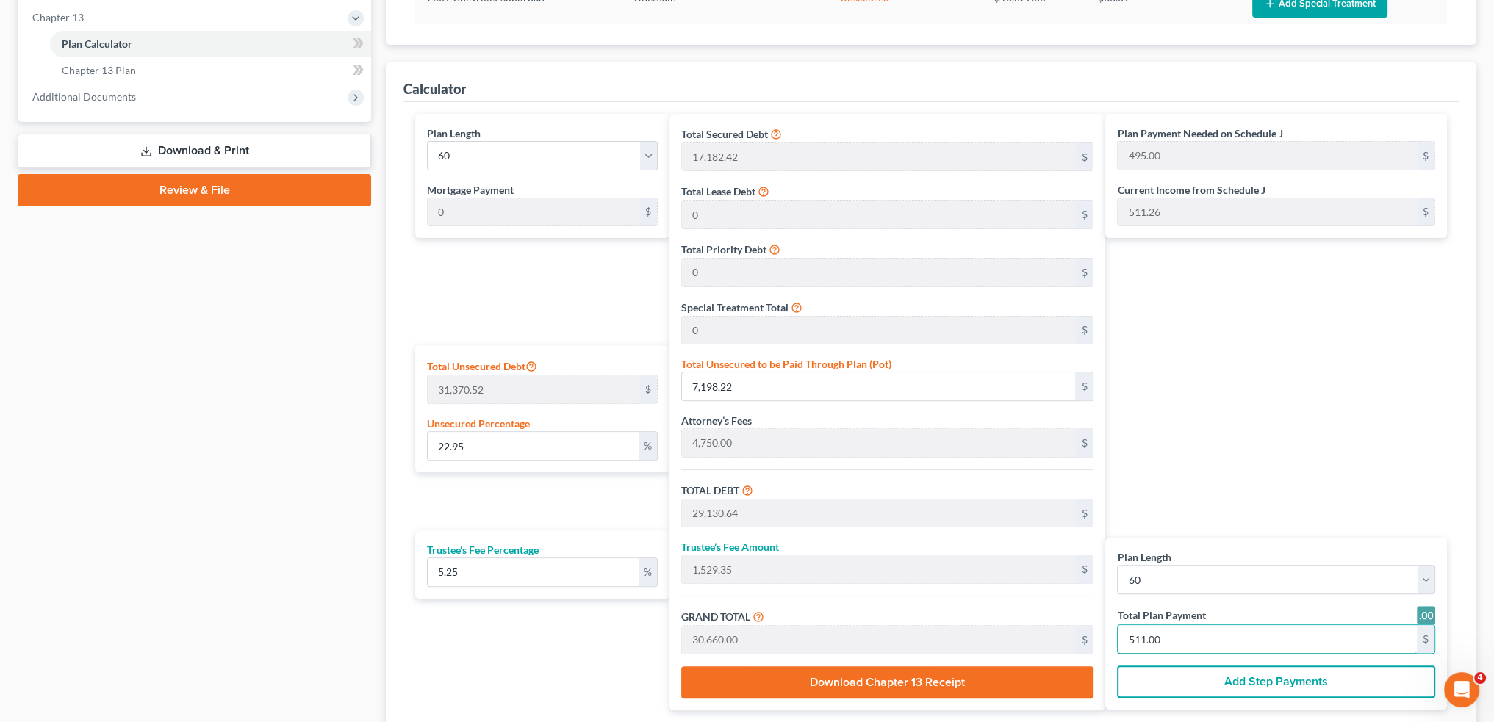
scroll to position [93, 0]
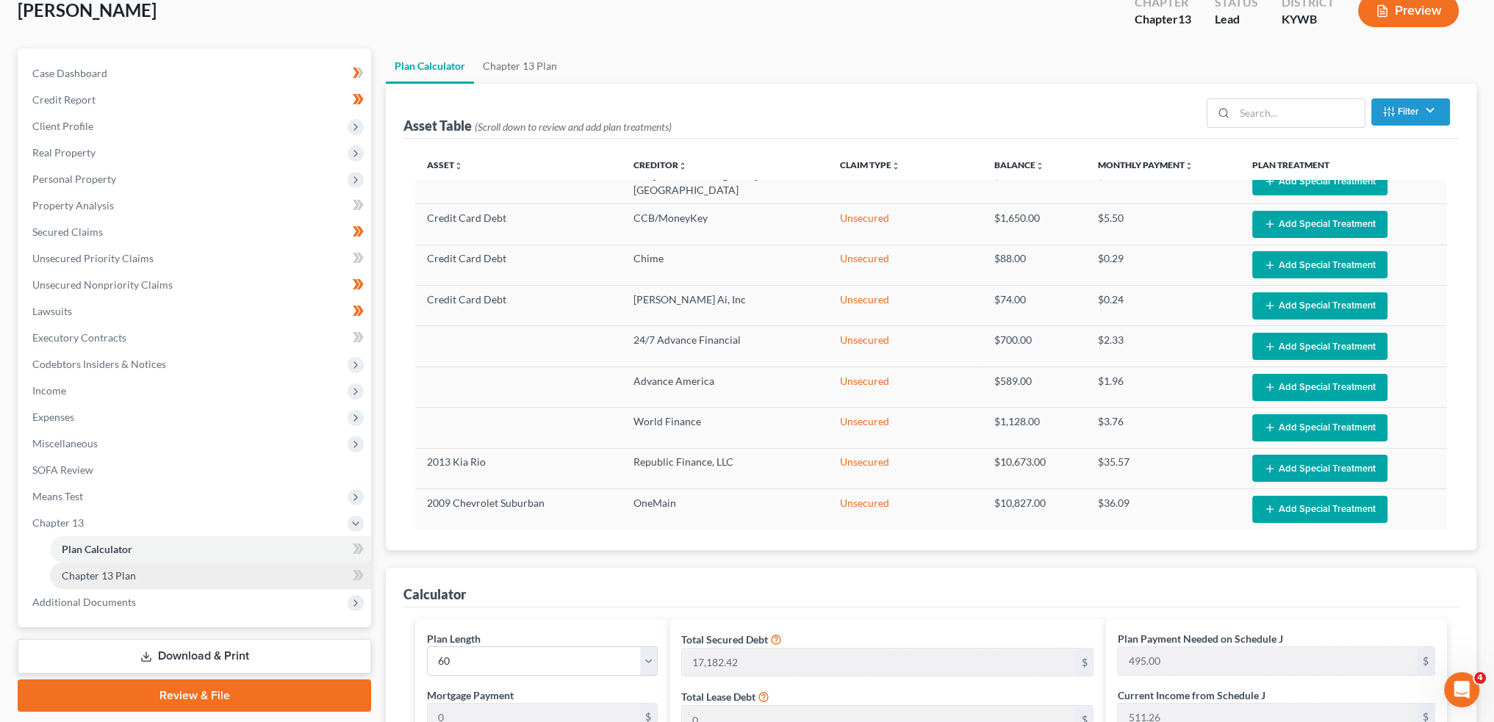
type input "511.00"
click at [152, 575] on link "Chapter 13 Plan" at bounding box center [210, 576] width 321 height 26
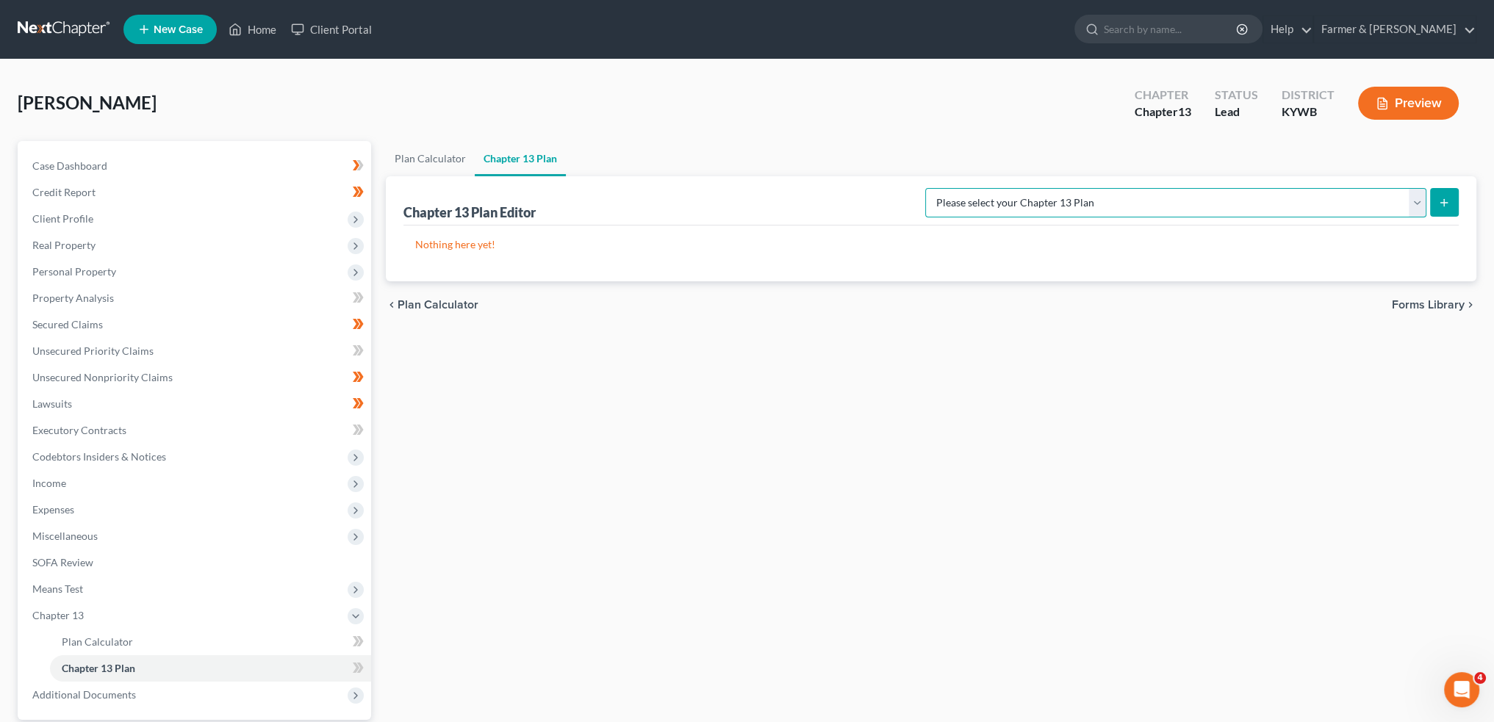
click at [1269, 205] on select "Please select your Chapter 13 Plan National Form Plan - Official Form 113 Natio…" at bounding box center [1175, 202] width 501 height 29
select select "3"
click at [984, 188] on select "Please select your Chapter 13 Plan National Form Plan - Official Form 113 Natio…" at bounding box center [1175, 202] width 501 height 29
click at [1439, 194] on button "submit" at bounding box center [1444, 202] width 29 height 29
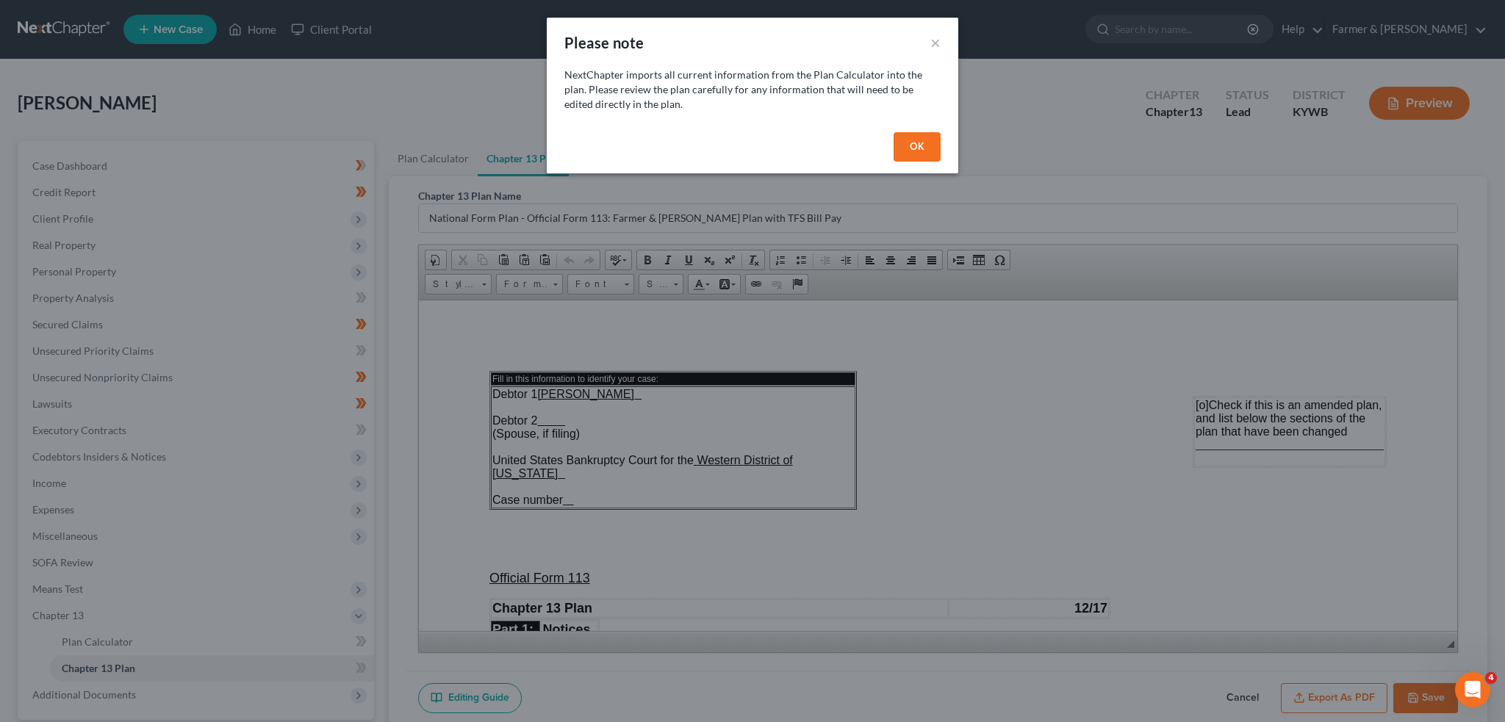
click at [921, 145] on button "OK" at bounding box center [916, 146] width 47 height 29
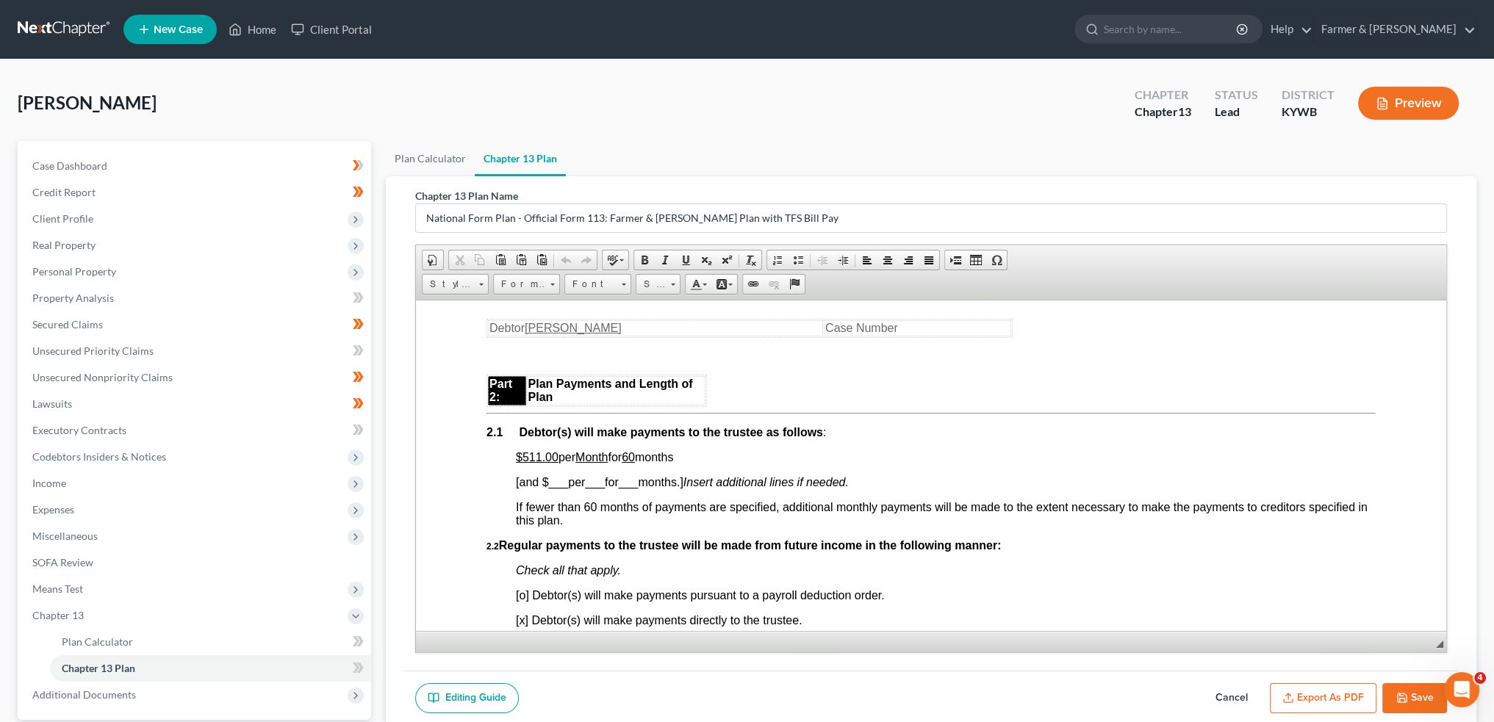
scroll to position [857, 0]
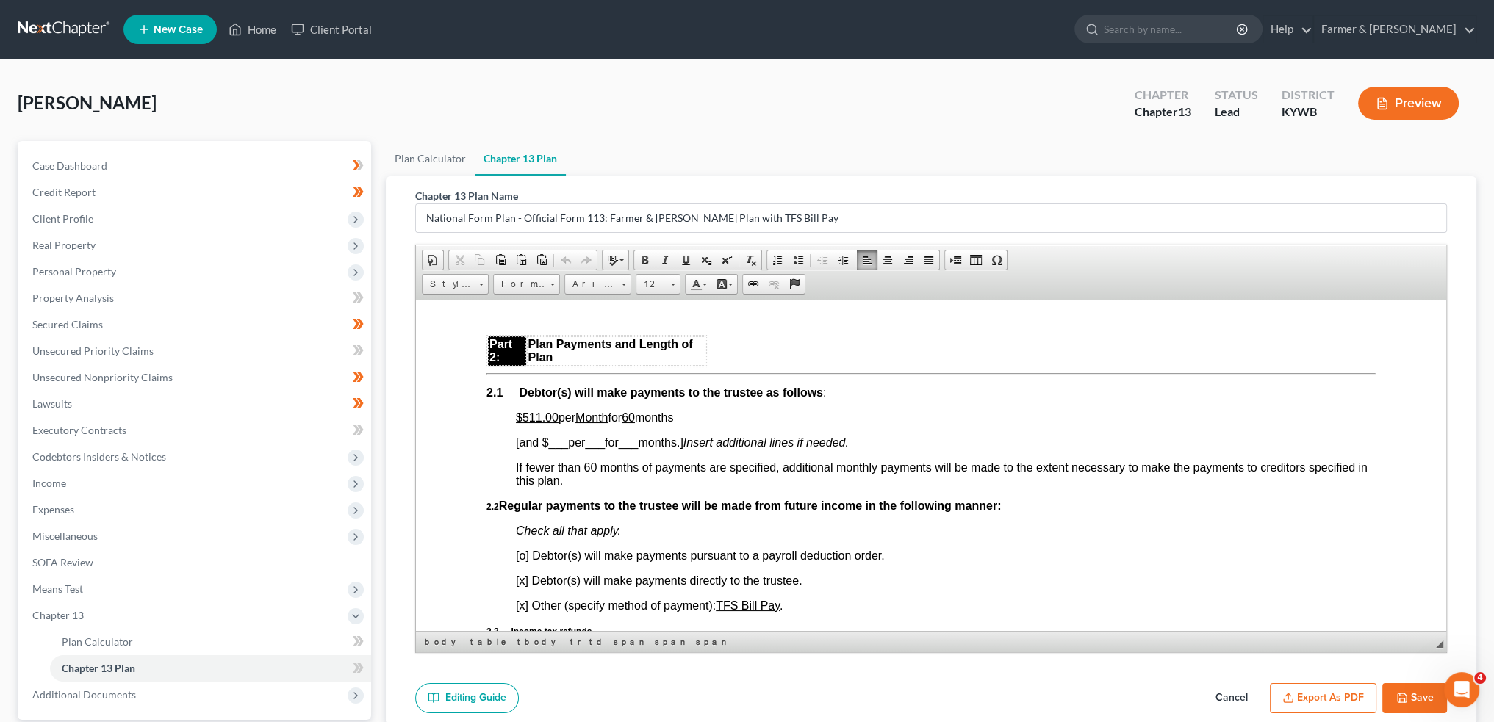
drag, startPoint x: 551, startPoint y: 422, endPoint x: 694, endPoint y: 416, distance: 142.7
click at [694, 417] on p "$511.00 per Month for 60 months" at bounding box center [946, 417] width 860 height 13
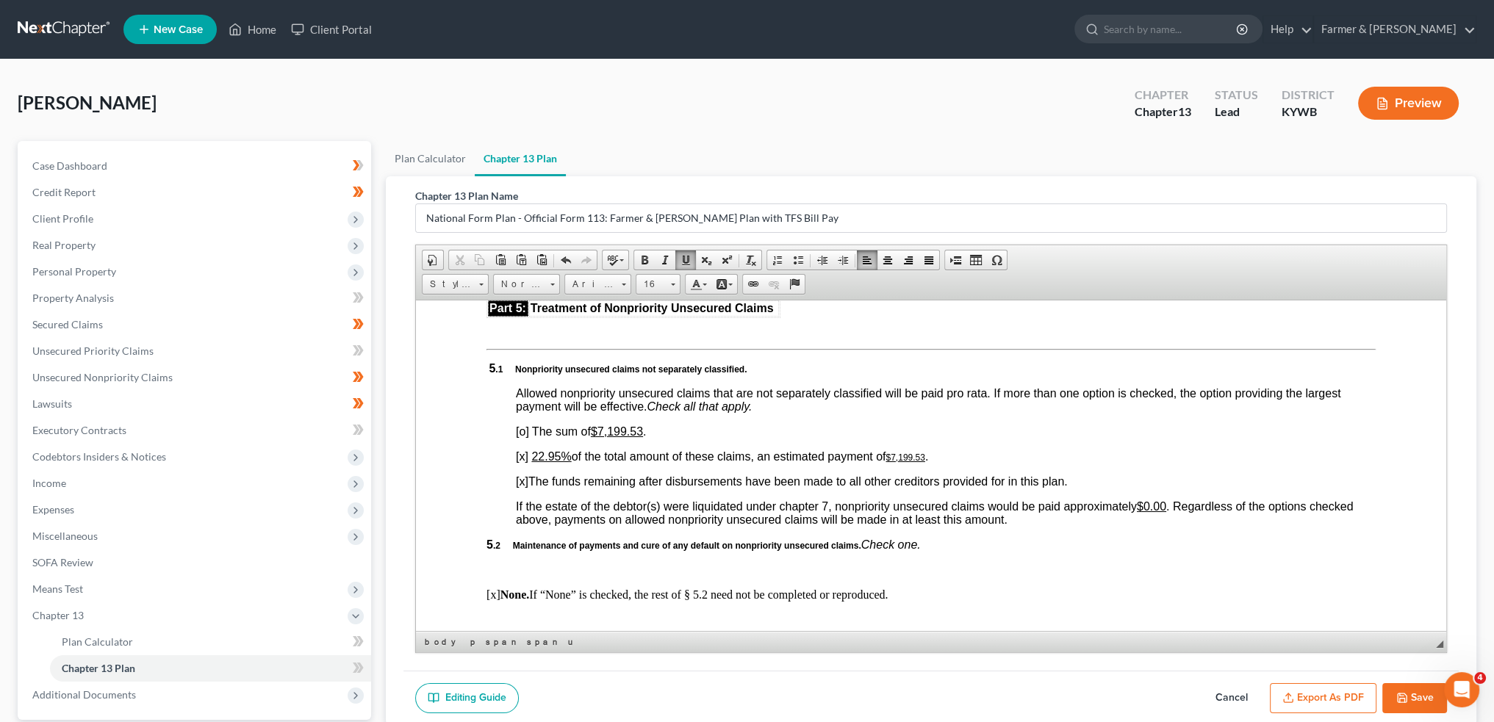
scroll to position [3306, 0]
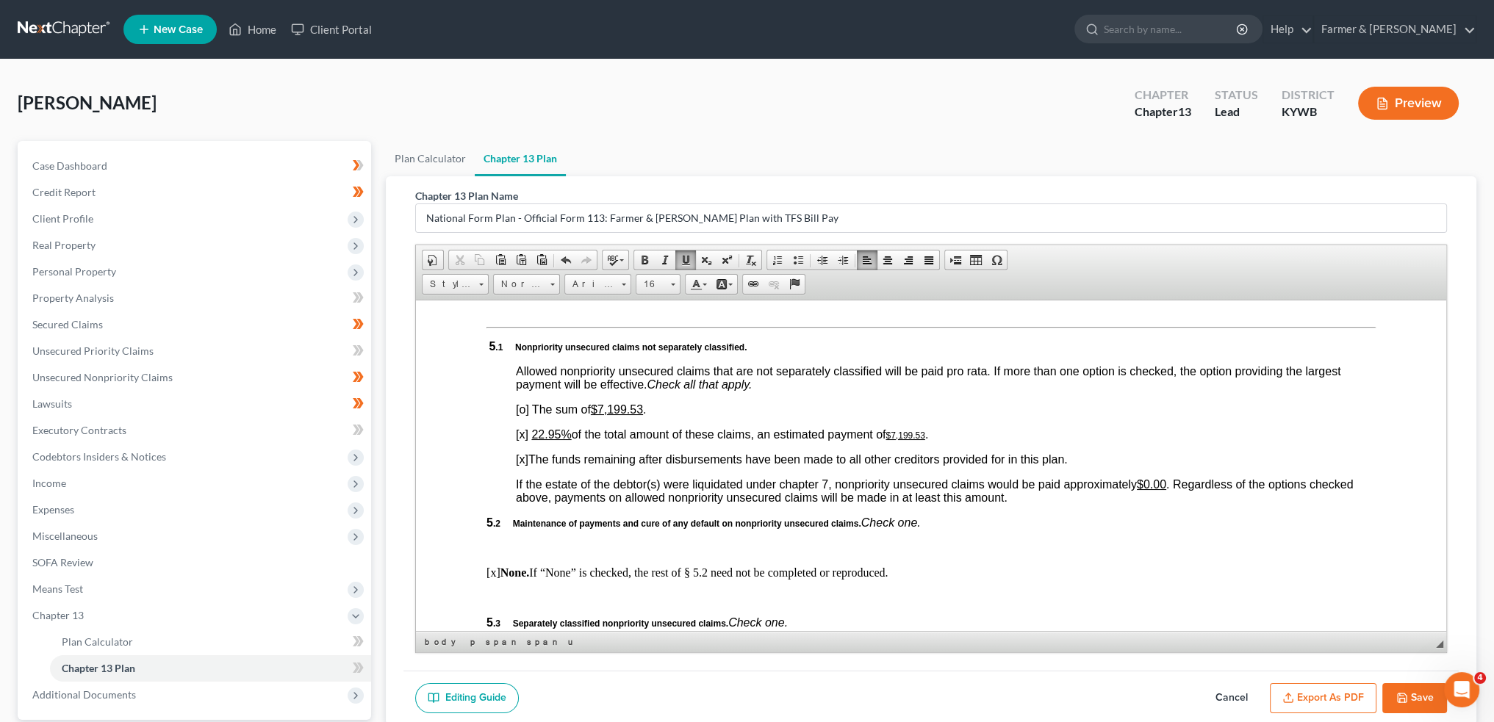
click at [538, 440] on u "22.95%" at bounding box center [551, 434] width 40 height 12
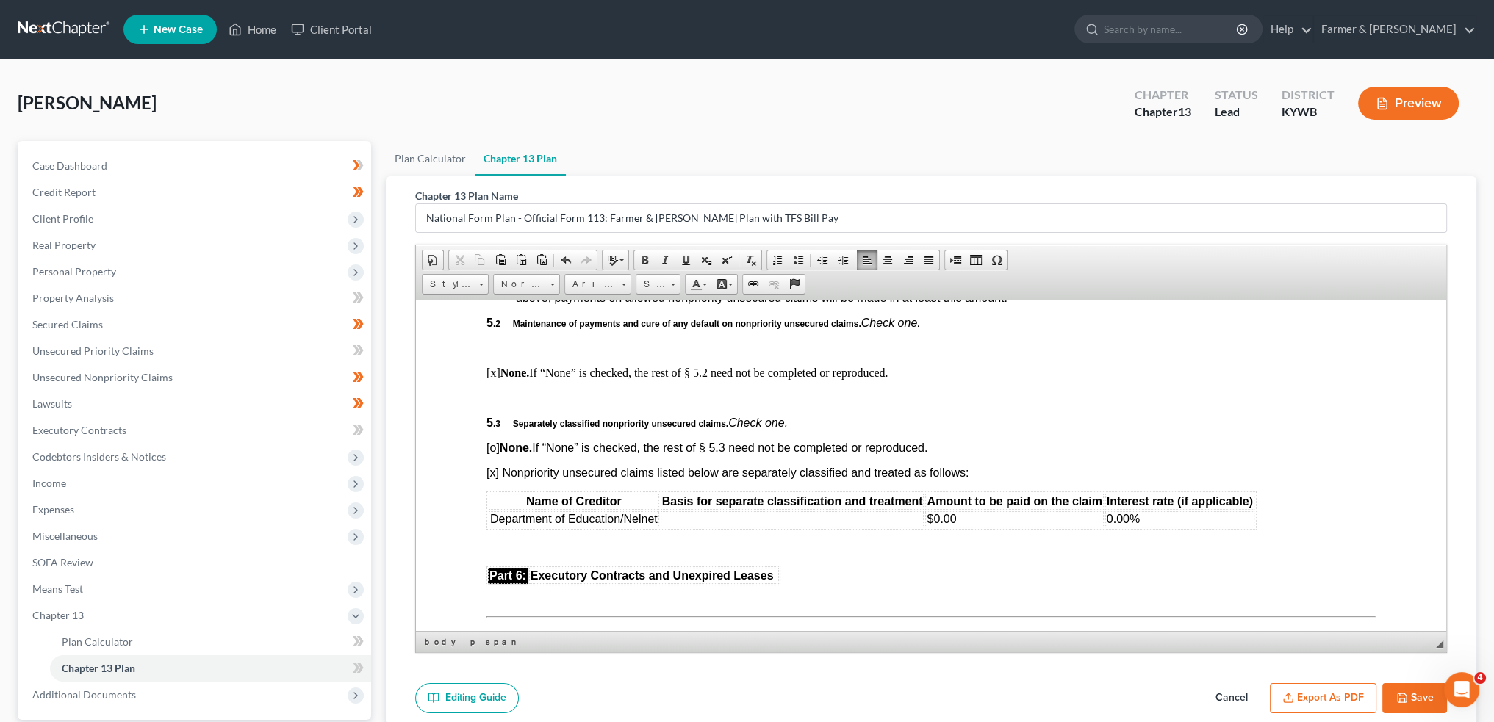
scroll to position [3674, 0]
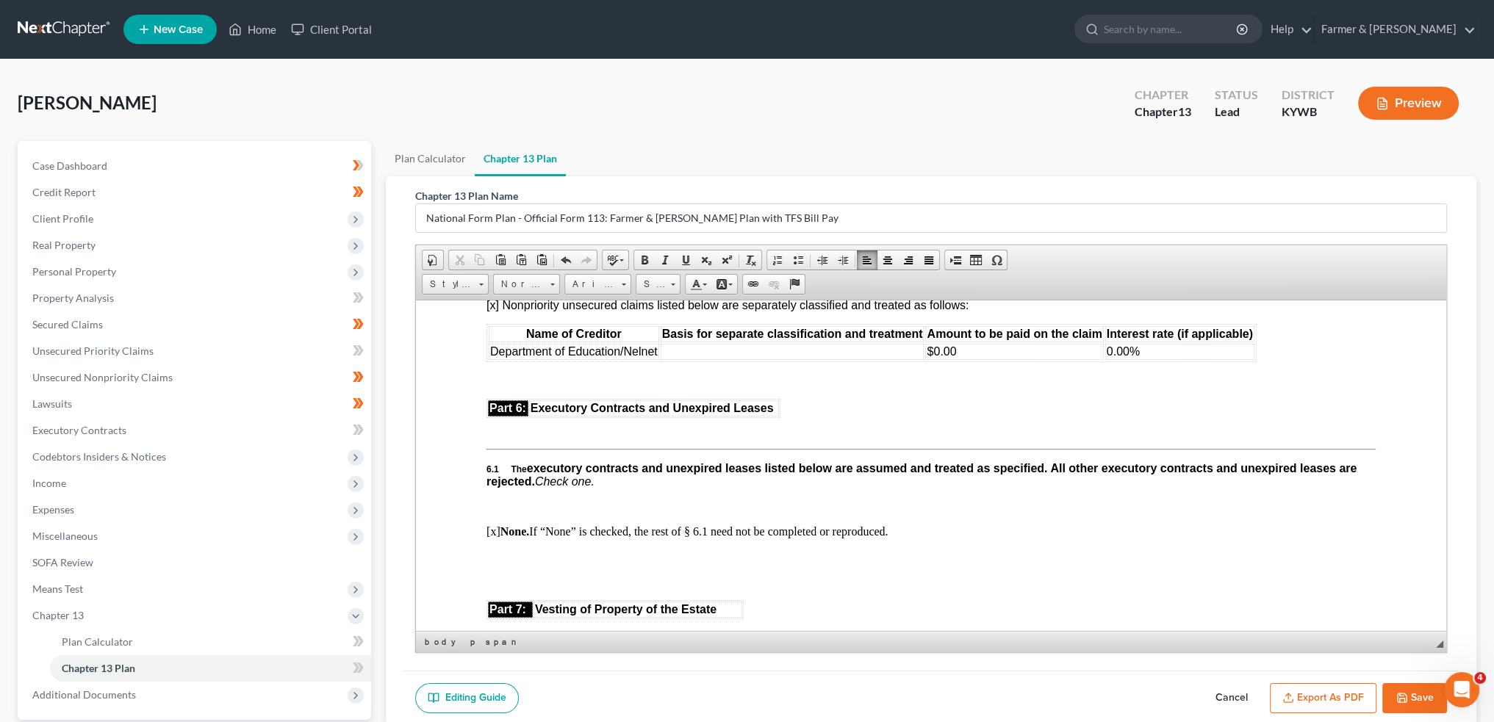
click at [699, 359] on td at bounding box center [793, 351] width 264 height 16
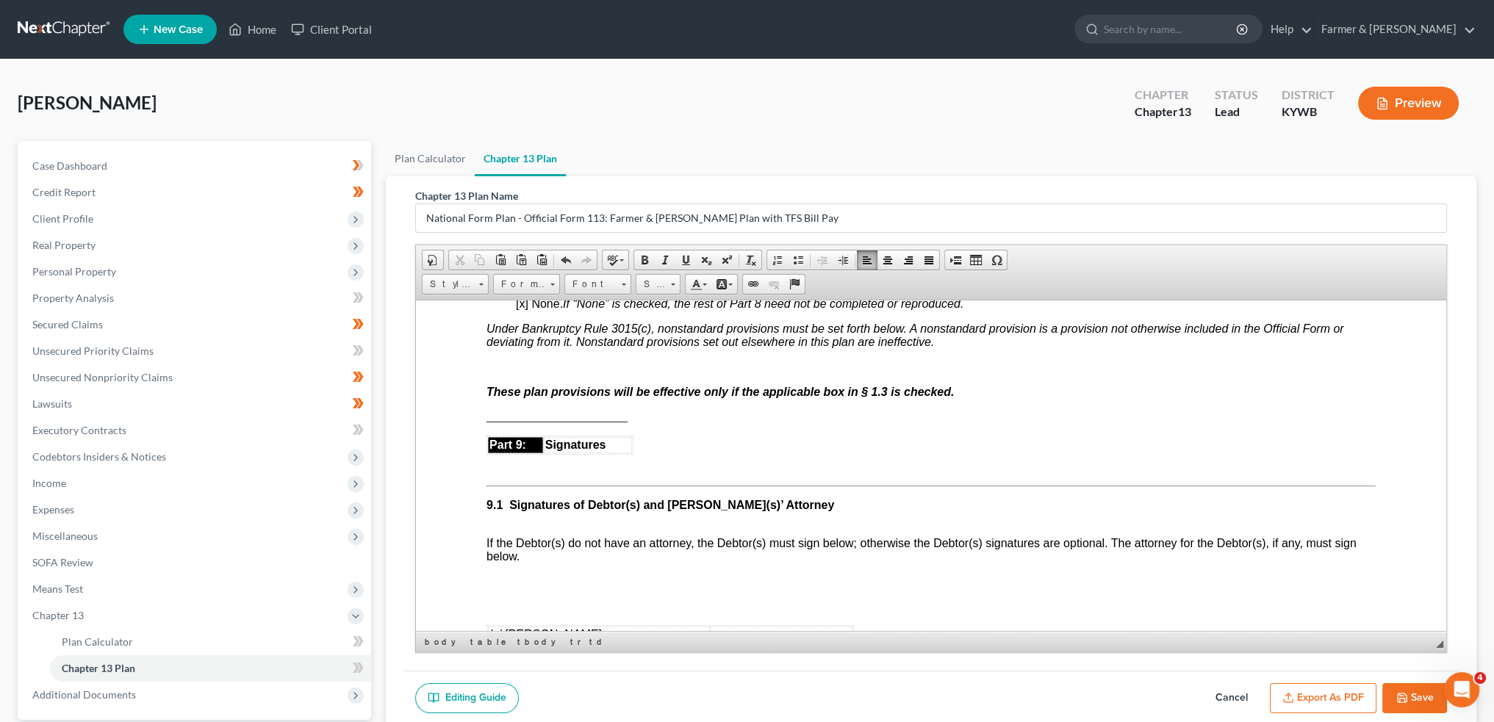
scroll to position [4286, 0]
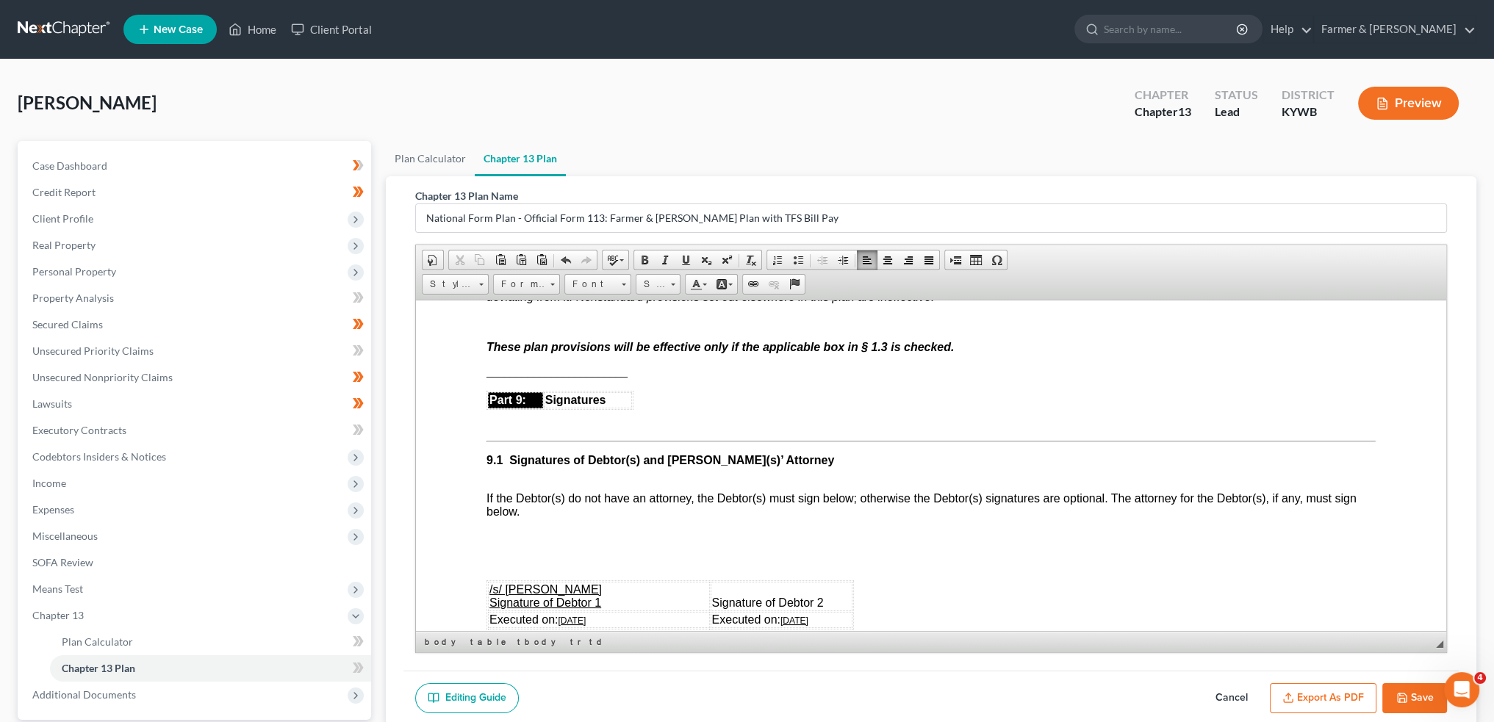
click at [1290, 703] on button "Export as PDF" at bounding box center [1323, 698] width 107 height 31
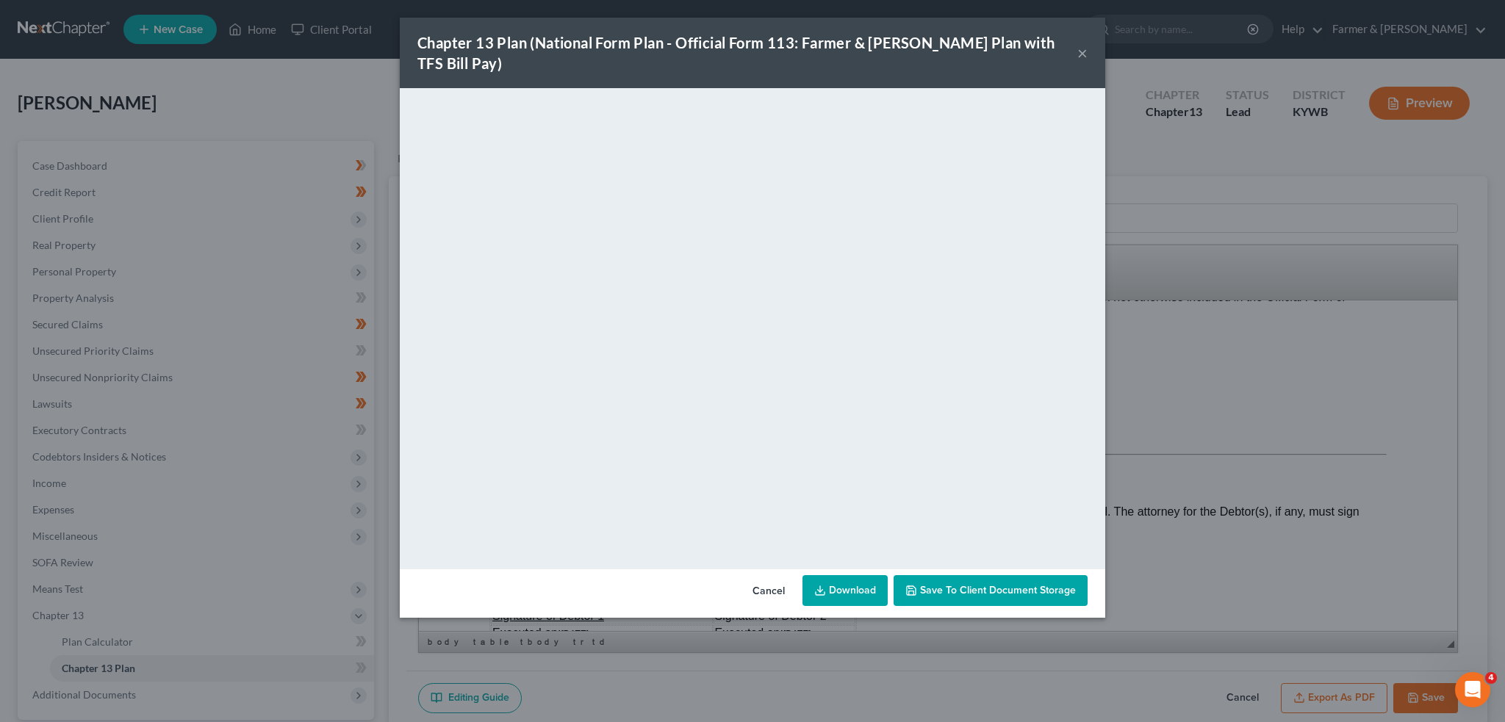
click at [936, 580] on button "Save to Client Document Storage" at bounding box center [990, 590] width 194 height 31
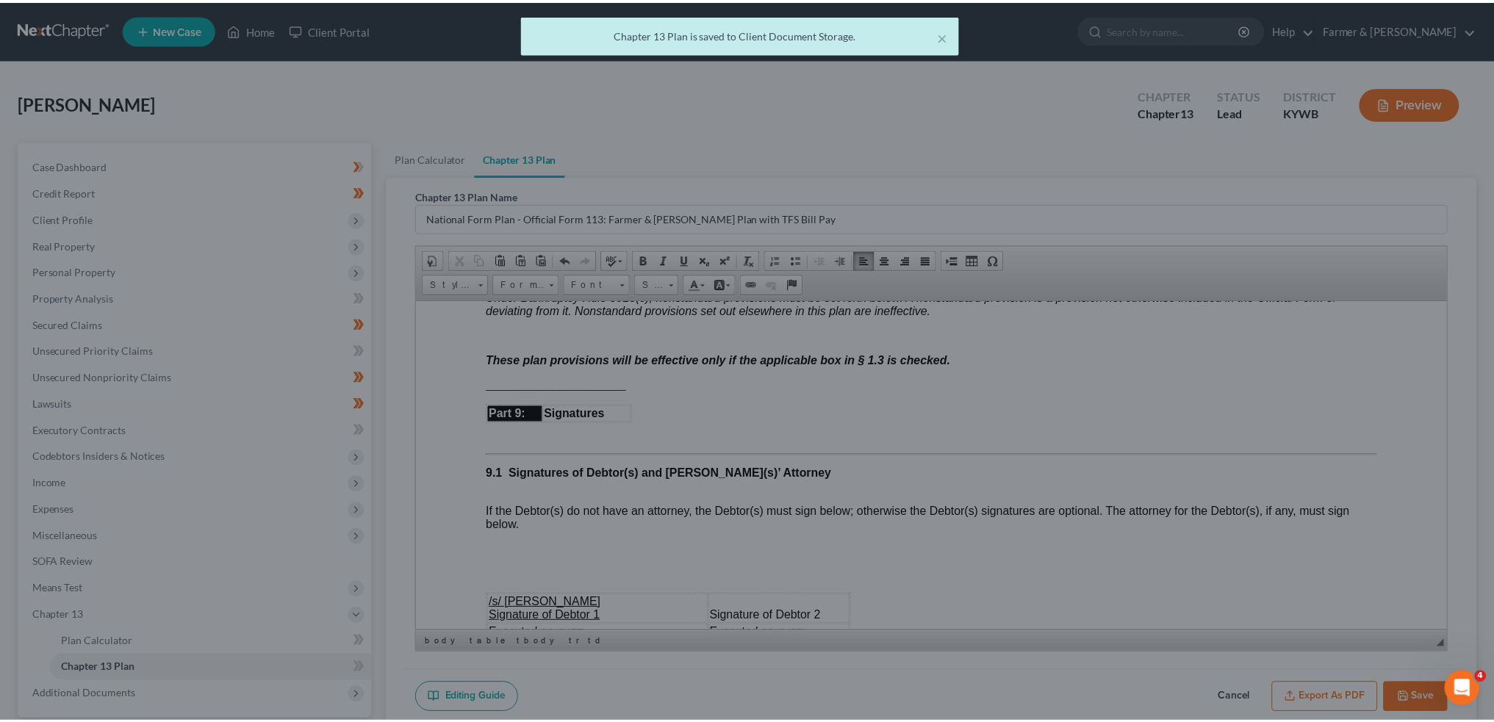
scroll to position [4286, 0]
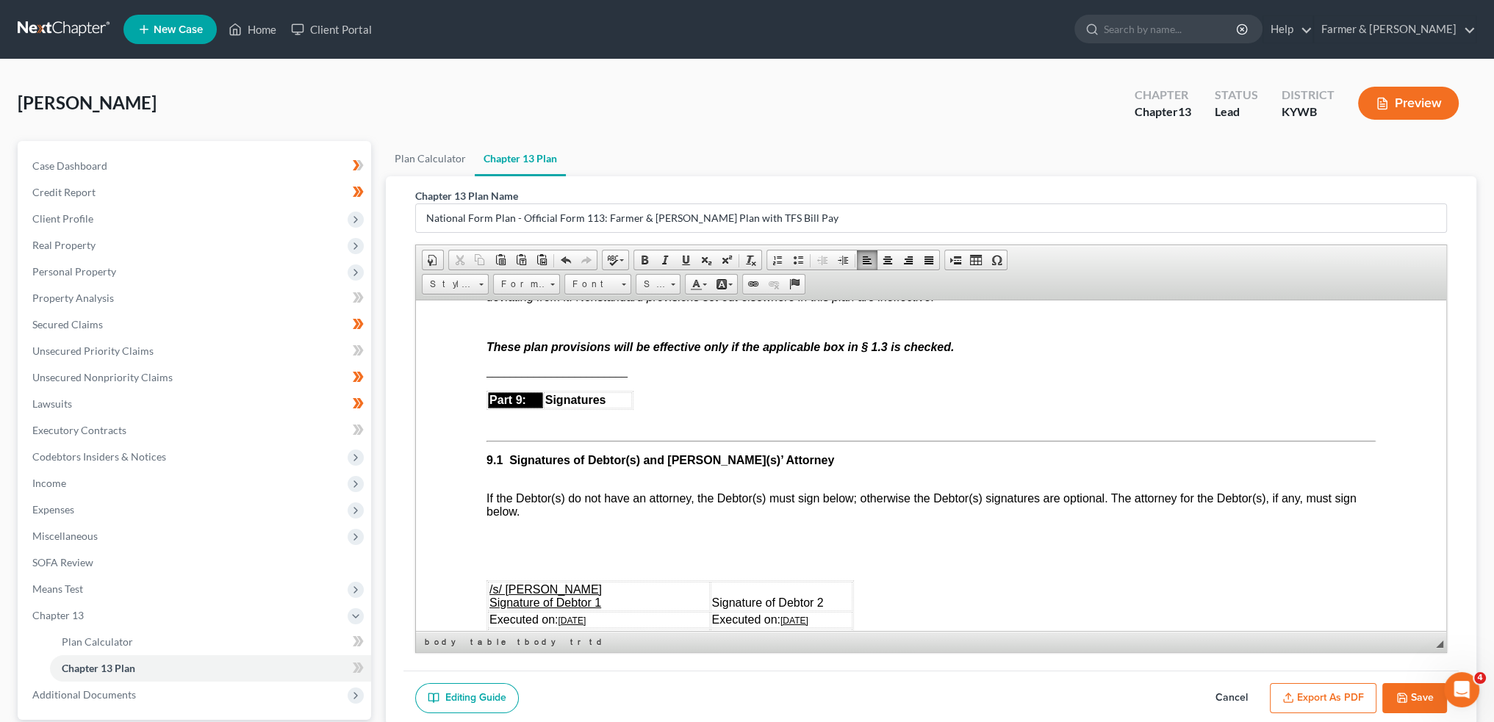
click at [1411, 688] on button "Save" at bounding box center [1414, 698] width 65 height 31
select select "3"
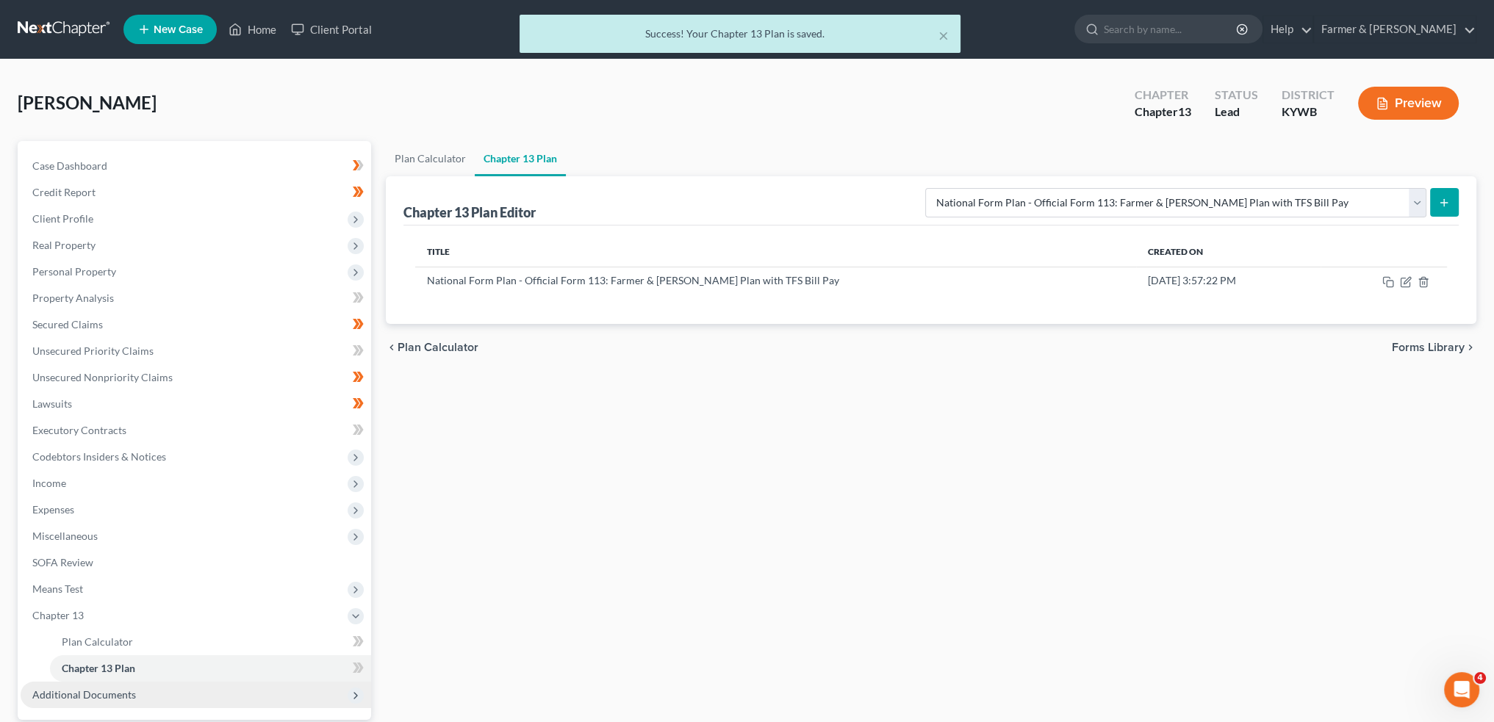
scroll to position [122, 0]
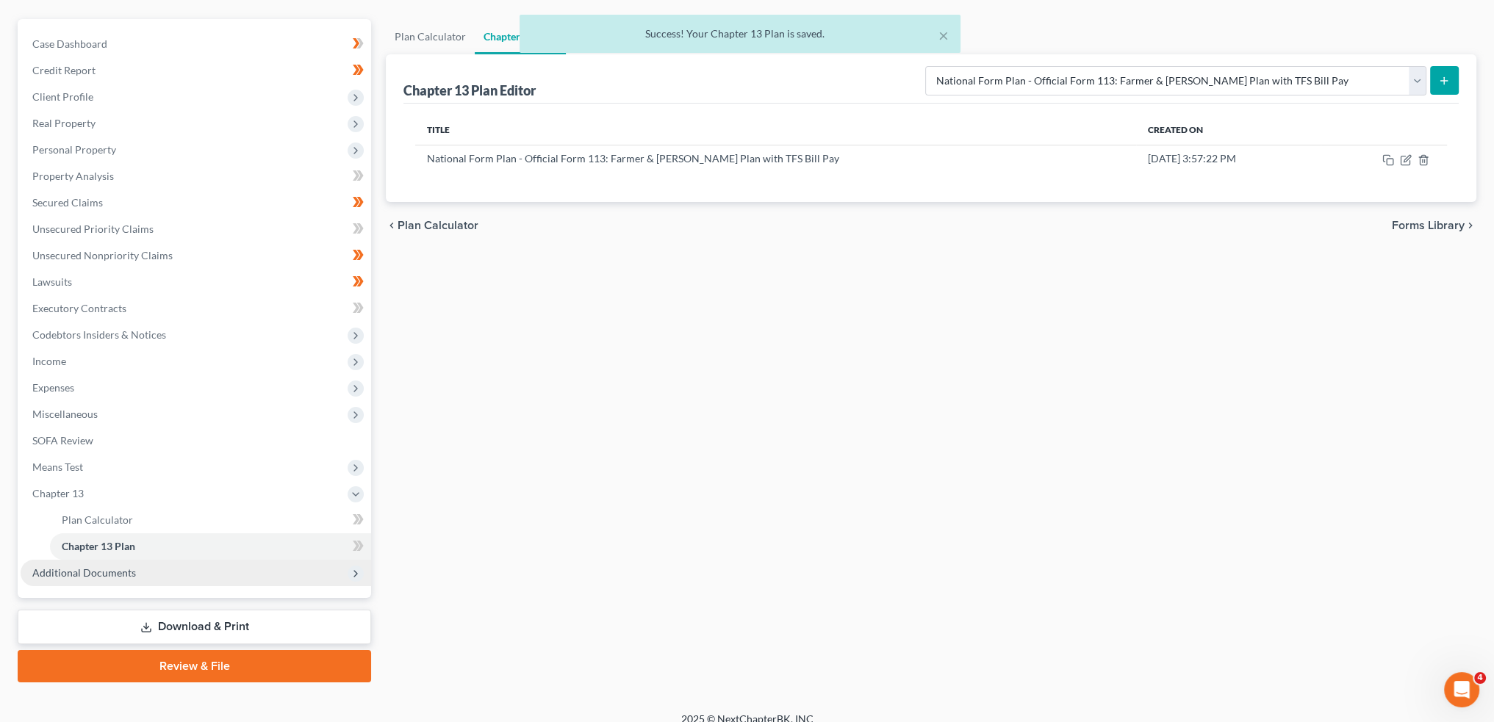
click at [89, 569] on span "Additional Documents" at bounding box center [84, 572] width 104 height 12
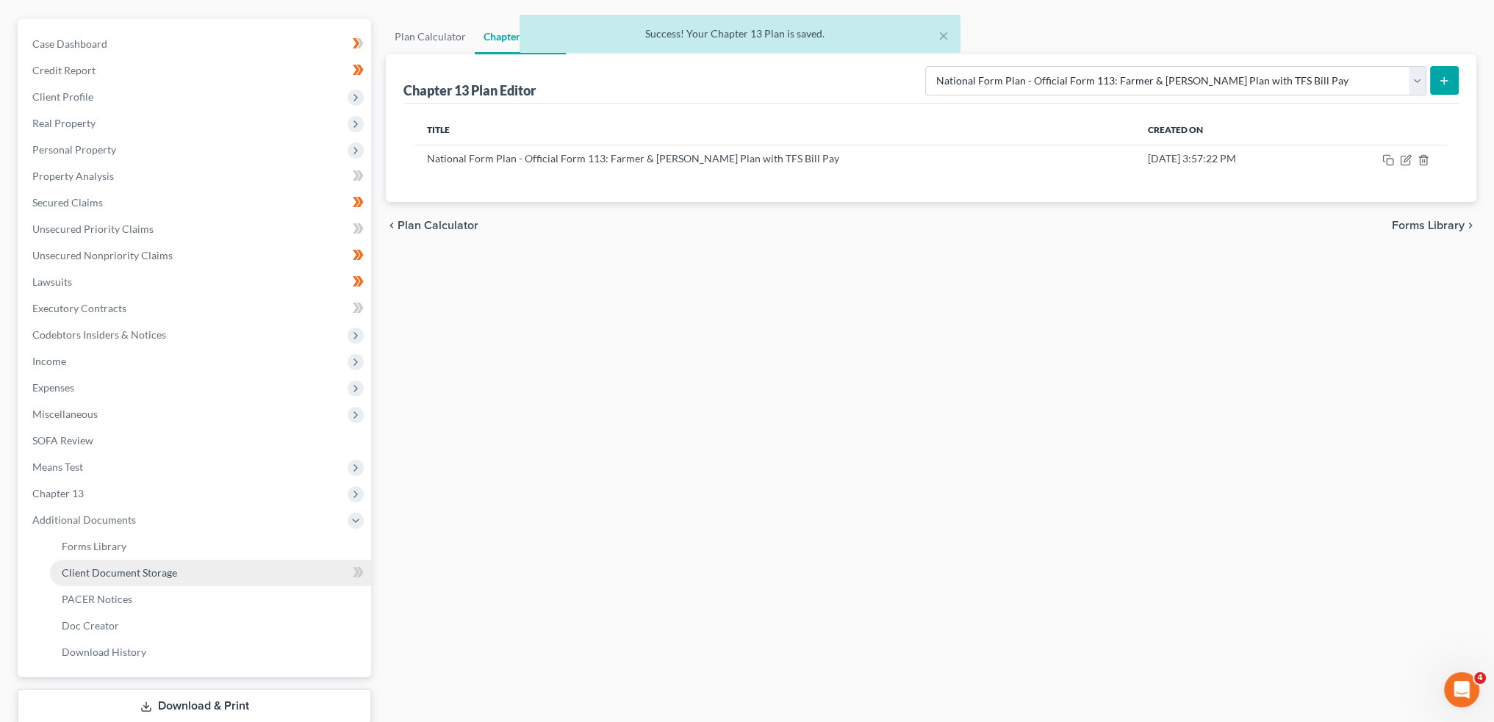
click at [104, 574] on span "Client Document Storage" at bounding box center [119, 572] width 115 height 12
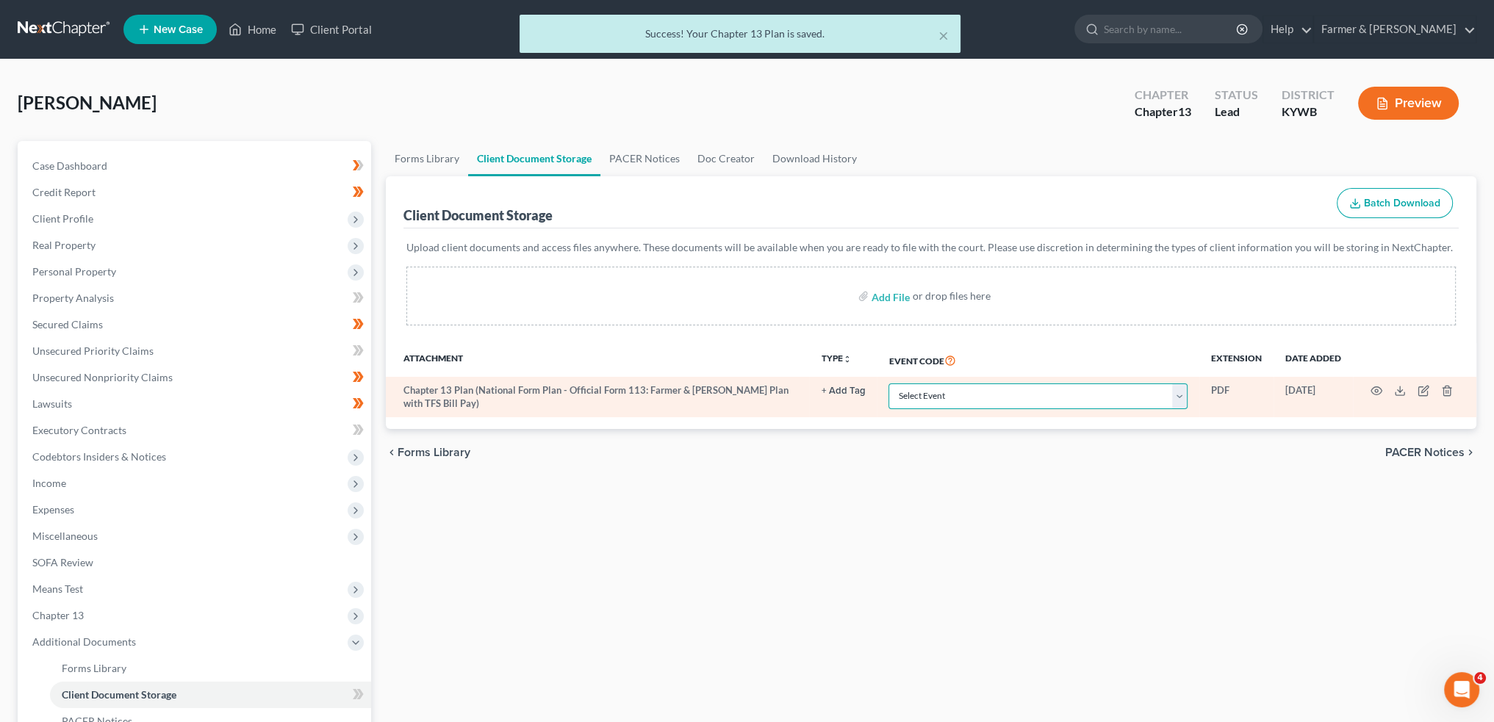
click at [957, 388] on select "Select Event Amended Answer Amended Complaint Amended List of Creditors (Fee) A…" at bounding box center [1037, 397] width 299 height 26
select select "16"
click at [888, 384] on select "Select Event Amended Answer Amended Complaint Amended List of Creditors (Fee) A…" at bounding box center [1037, 397] width 299 height 26
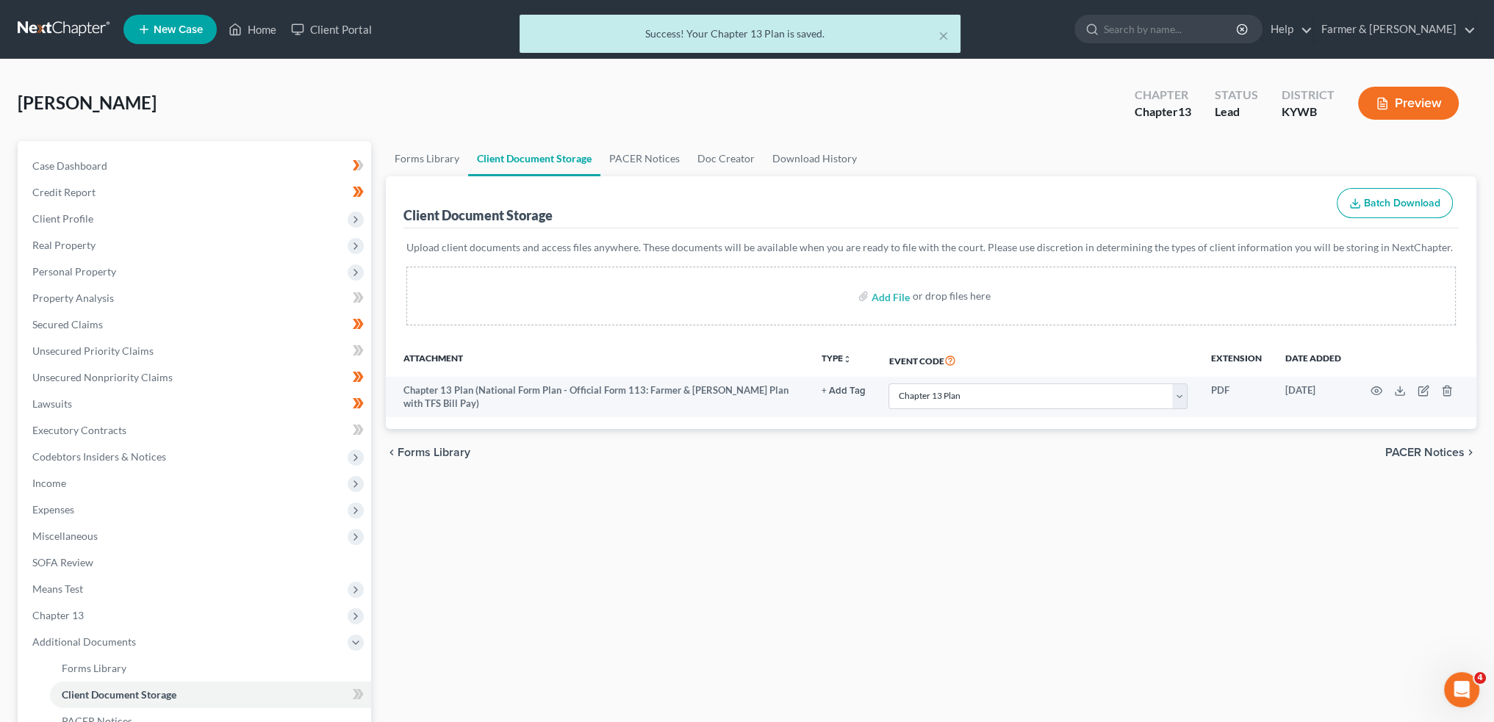
click at [871, 294] on label "Add File" at bounding box center [891, 298] width 41 height 26
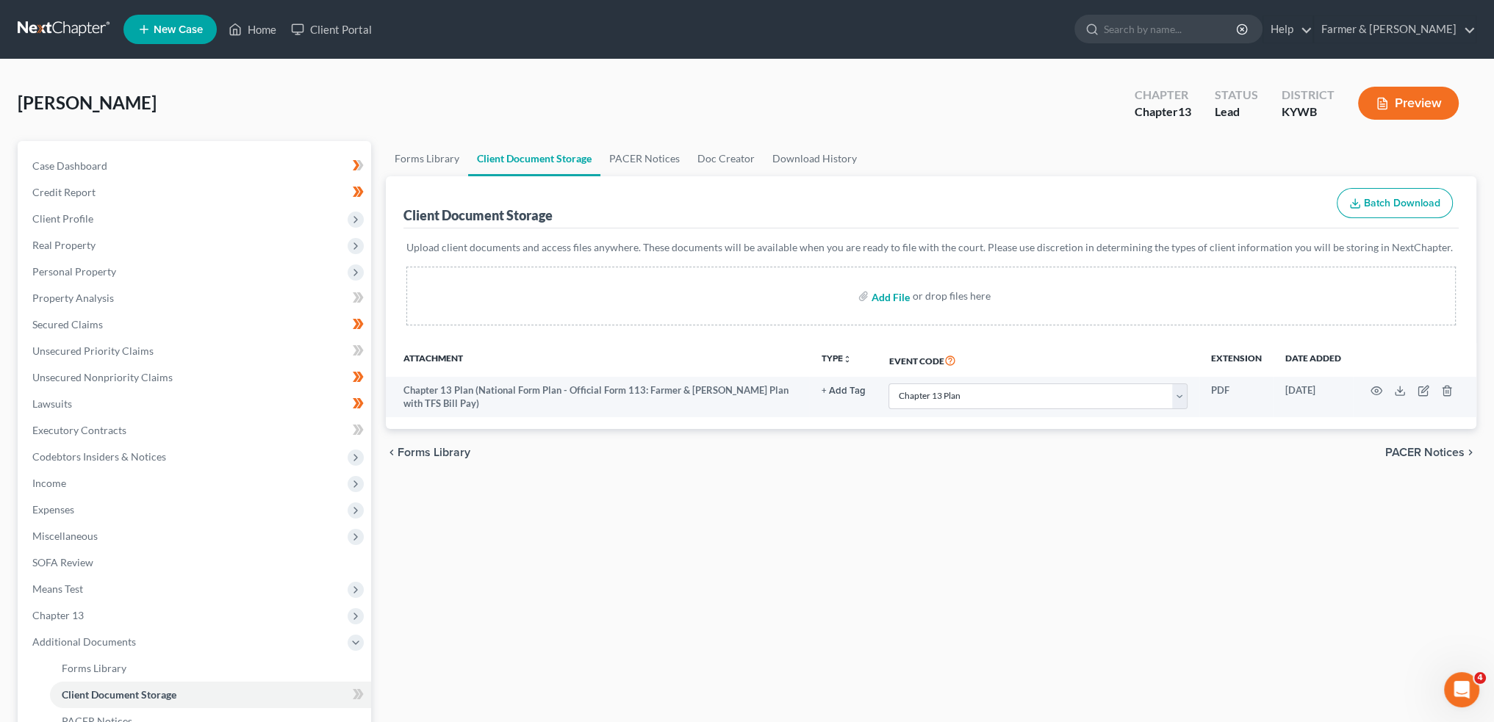
click at [882, 297] on input "file" at bounding box center [888, 296] width 35 height 26
type input "C:\fakepath\202509Heath_Jennifer_L_06531_KYW_CC_040047824.pdf"
select select "16"
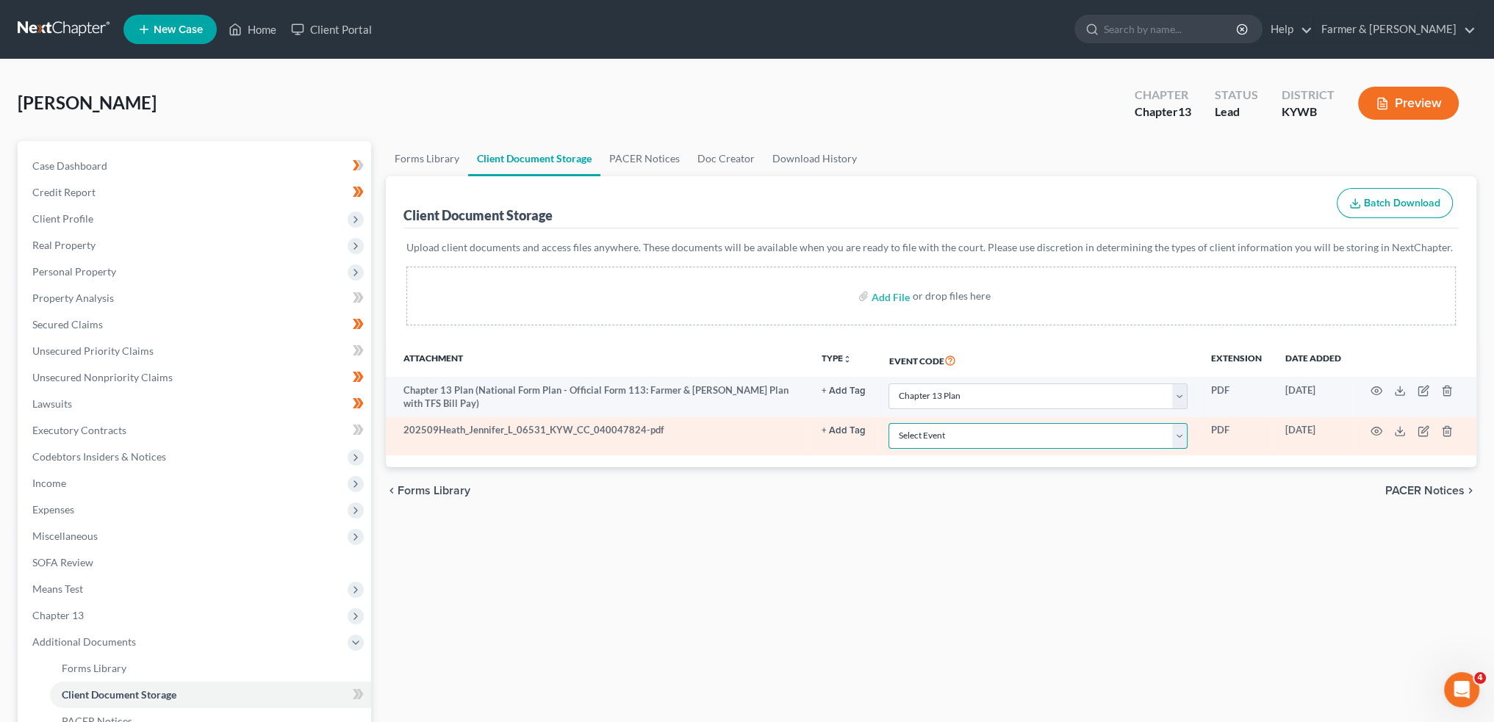
click at [946, 427] on select "Select Event Amended Answer Amended Complaint Amended List of Creditors (Fee) A…" at bounding box center [1037, 436] width 299 height 26
select select "7"
click at [888, 423] on select "Select Event Amended Answer Amended Complaint Amended List of Creditors (Fee) A…" at bounding box center [1037, 436] width 299 height 26
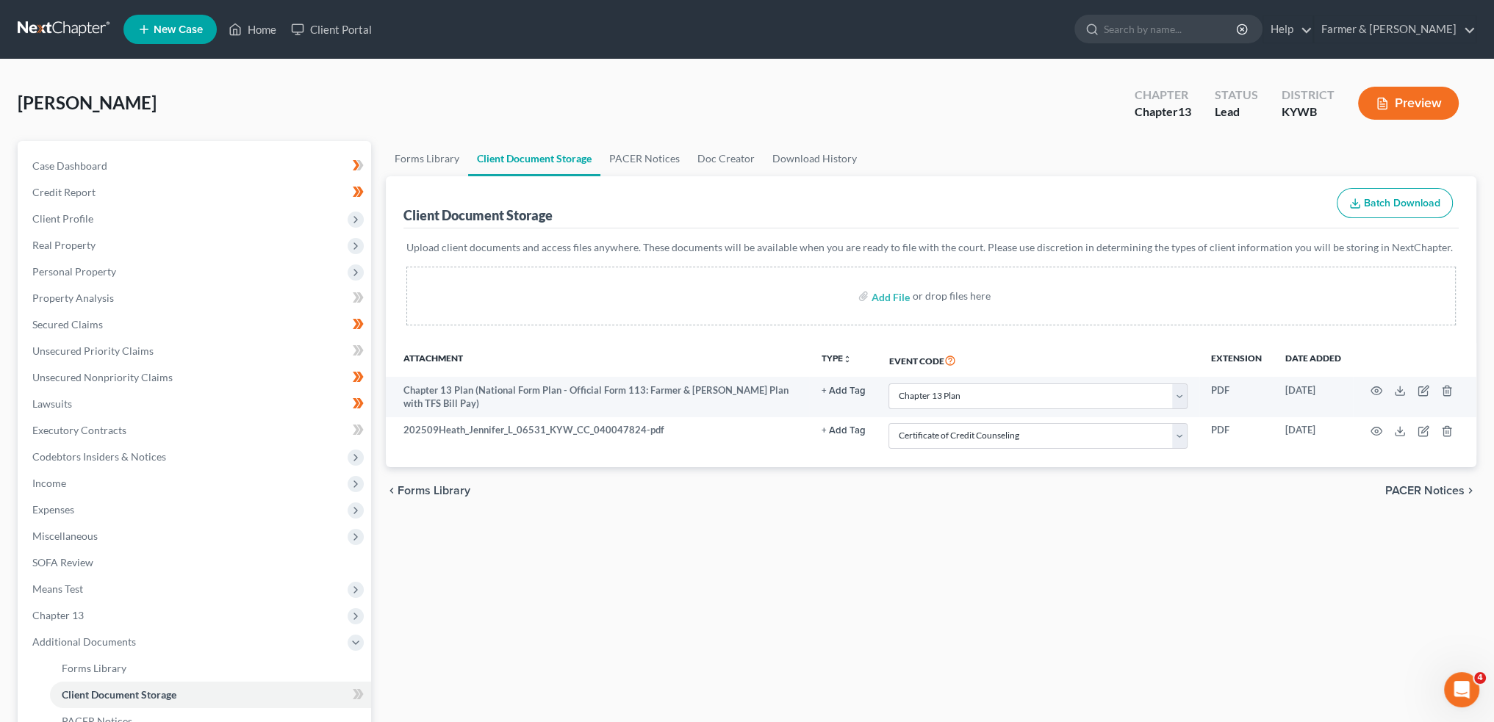
click at [755, 531] on div "Forms Library Client Document Storage PACER Notices Doc Creator Download Histor…" at bounding box center [930, 512] width 1105 height 743
click at [120, 215] on span "Client Profile" at bounding box center [196, 219] width 350 height 26
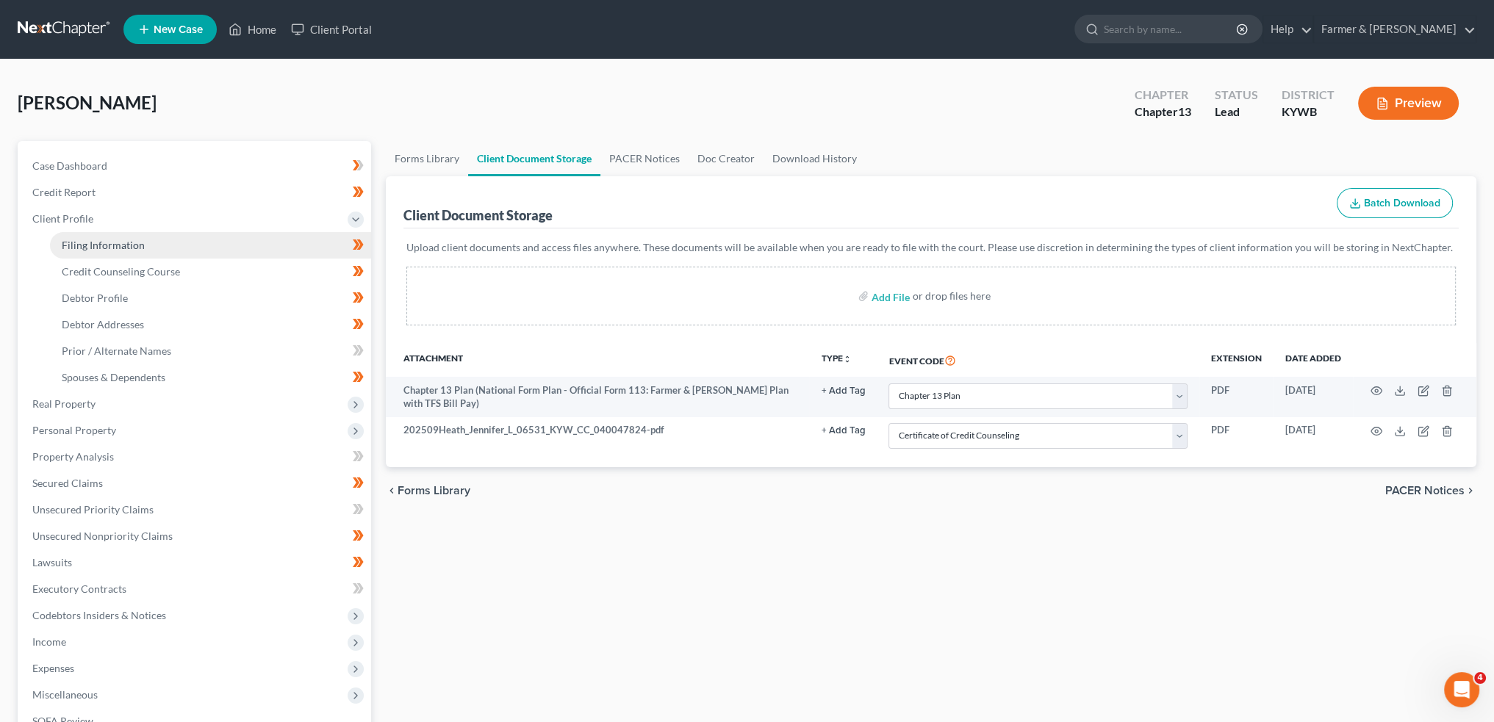
click at [120, 245] on span "Filing Information" at bounding box center [103, 245] width 83 height 12
select select "1"
select select "0"
select select "3"
select select "33"
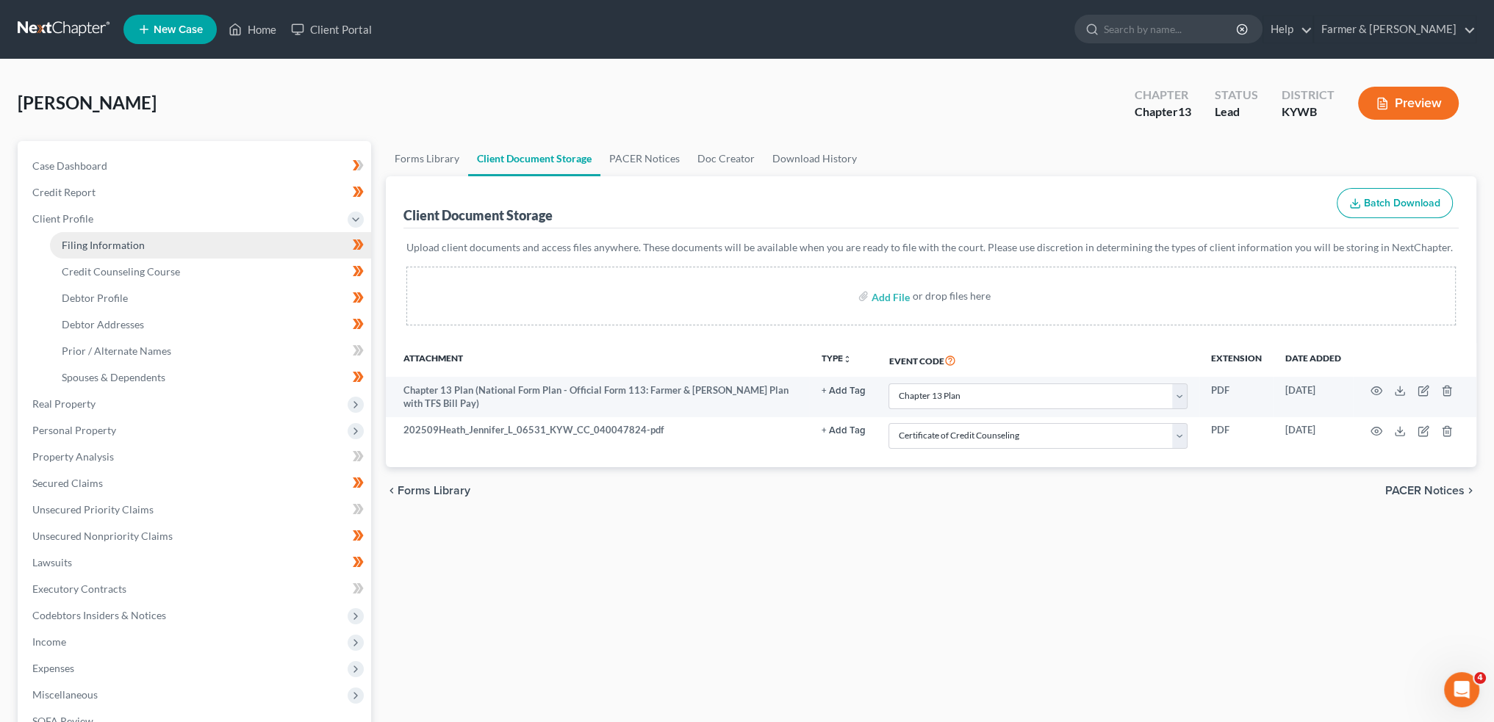
select select "2"
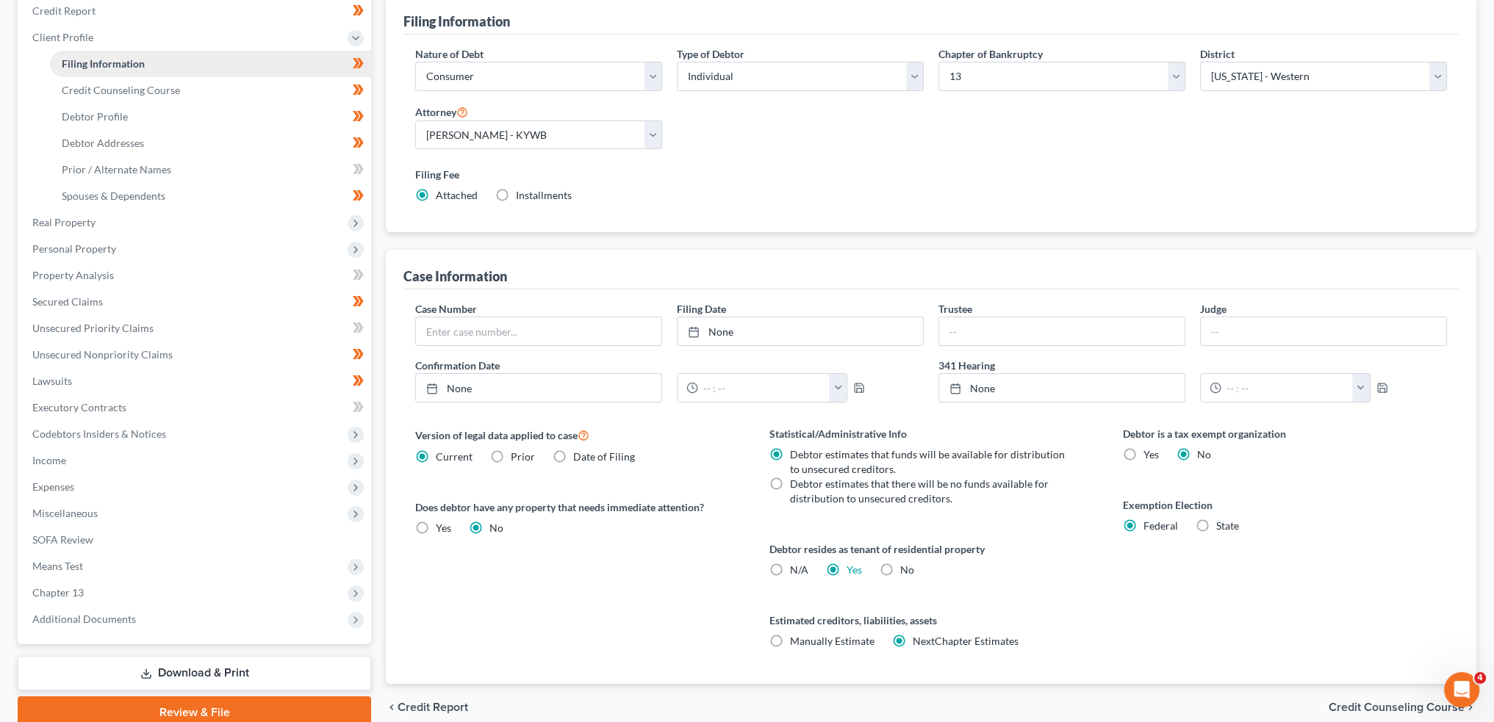
scroll to position [244, 0]
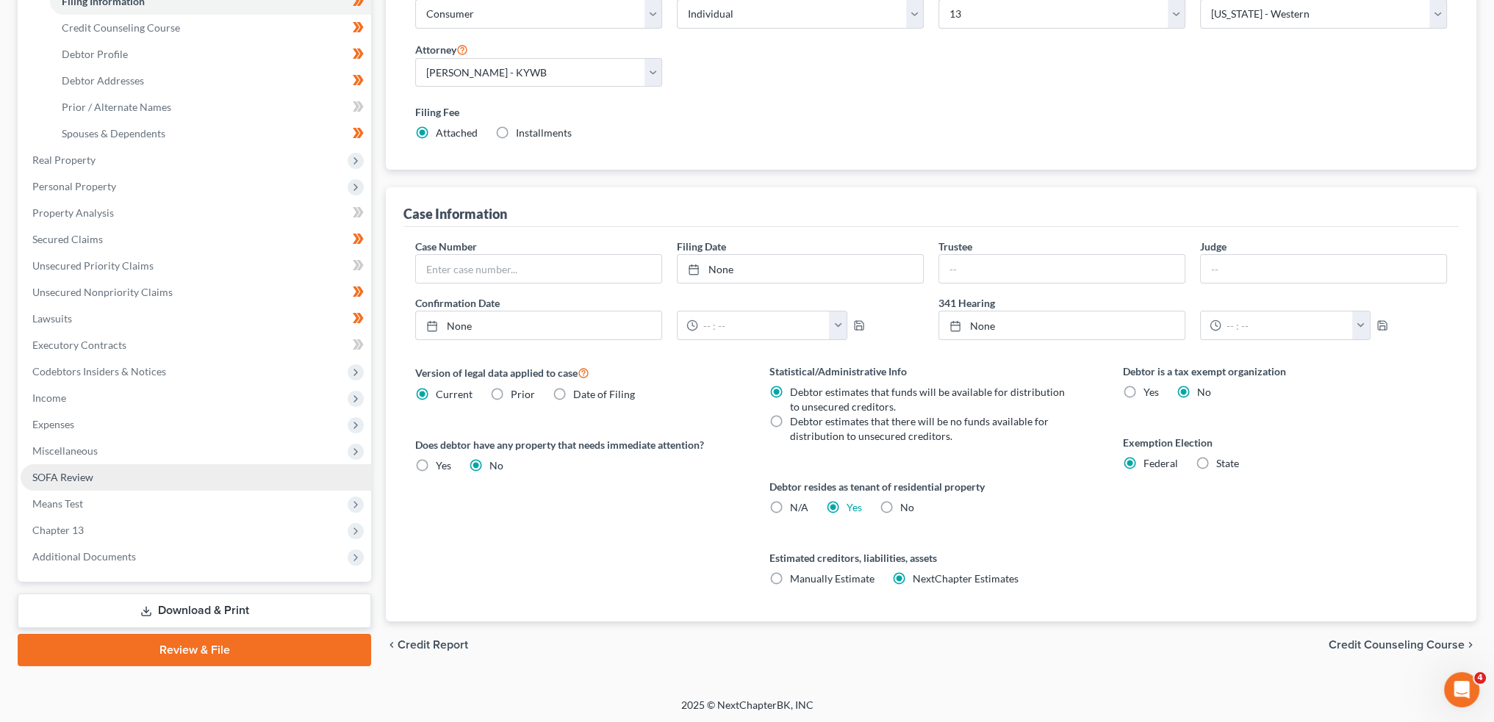
click at [79, 480] on span "SOFA Review" at bounding box center [62, 477] width 61 height 12
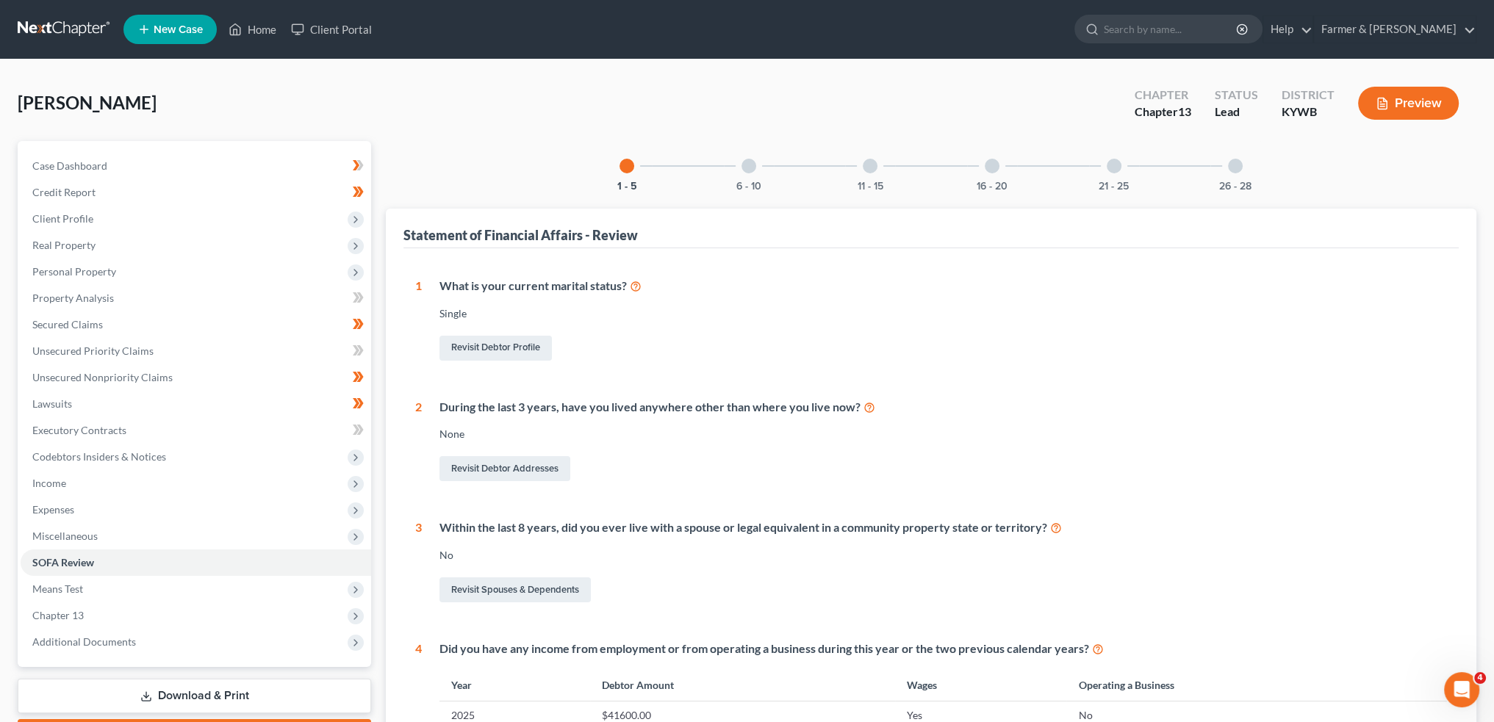
click at [752, 164] on div at bounding box center [748, 166] width 15 height 15
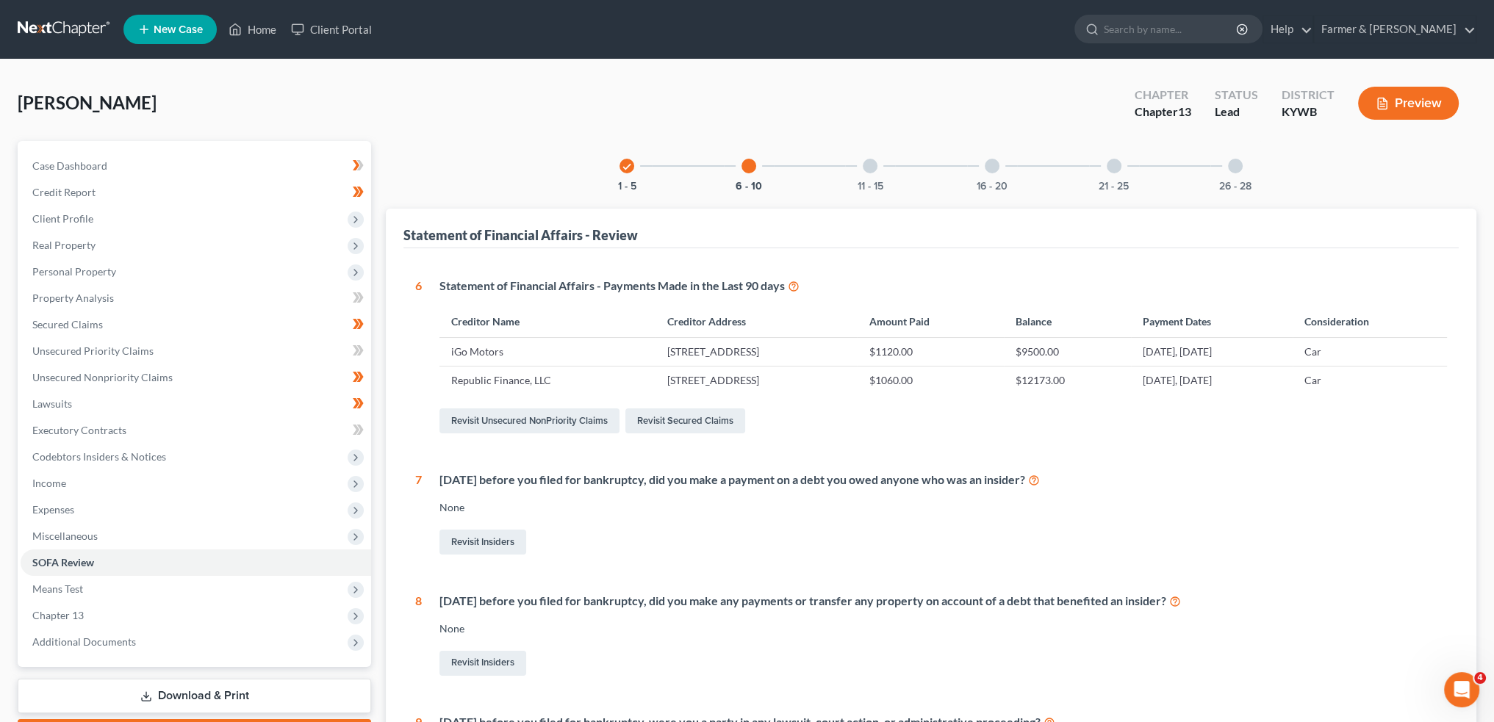
click at [877, 167] on div "11 - 15" at bounding box center [870, 166] width 50 height 50
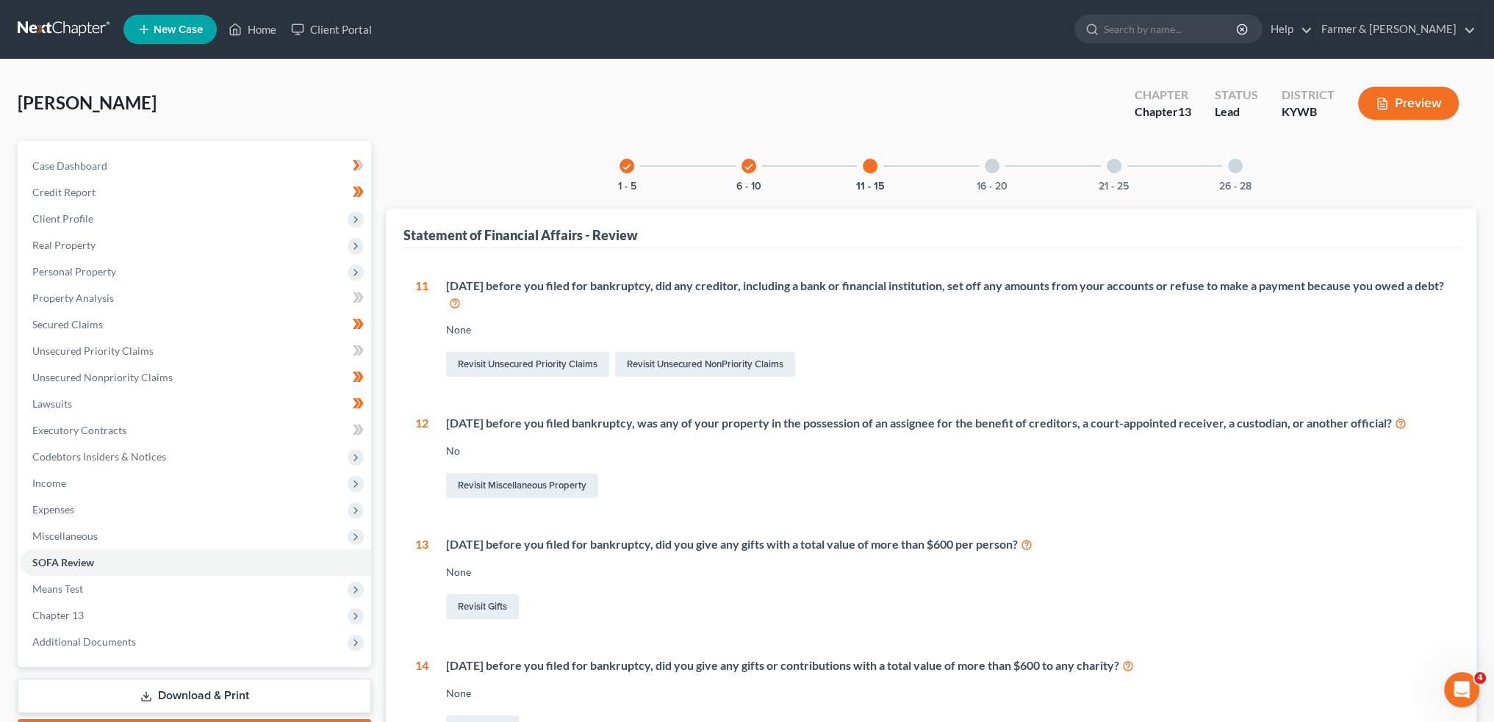
click at [990, 168] on div at bounding box center [992, 166] width 15 height 15
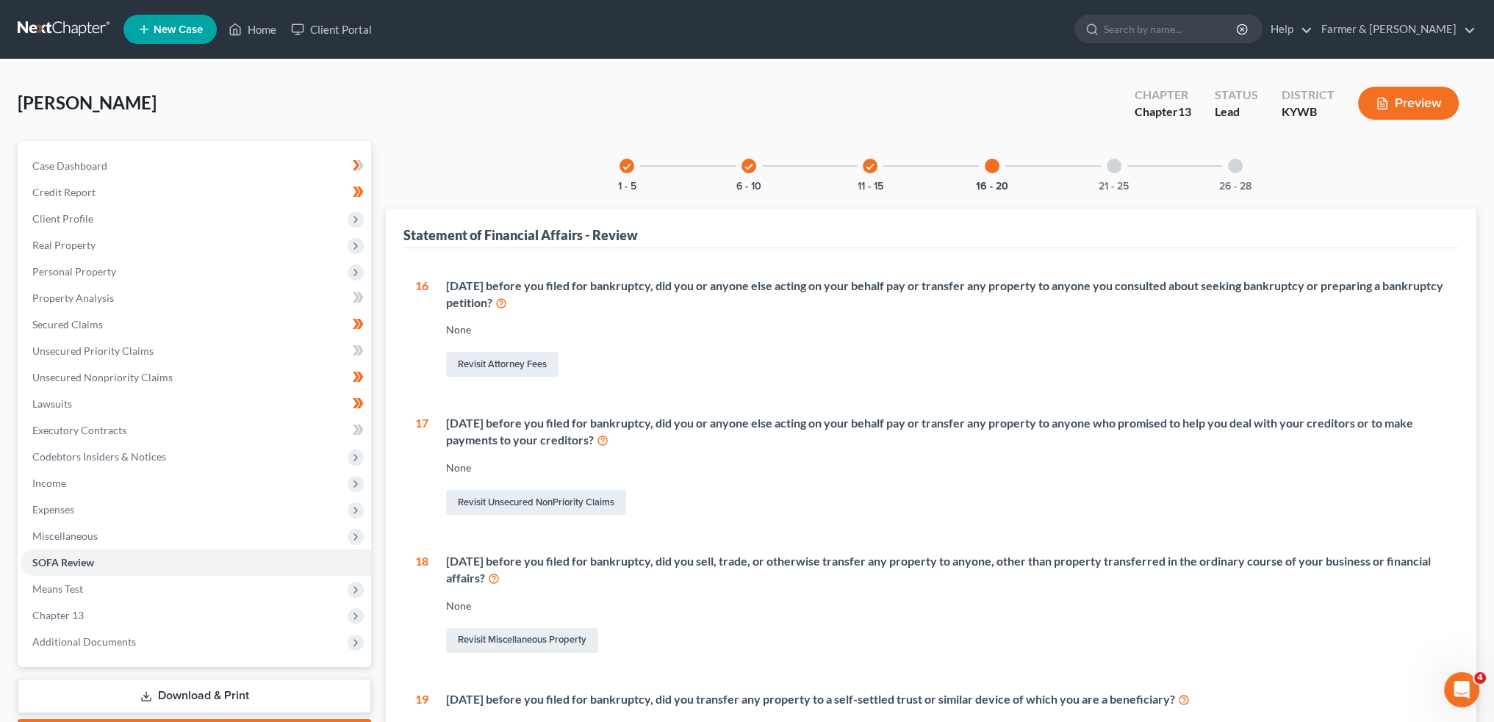
click at [1111, 169] on div at bounding box center [1113, 166] width 15 height 15
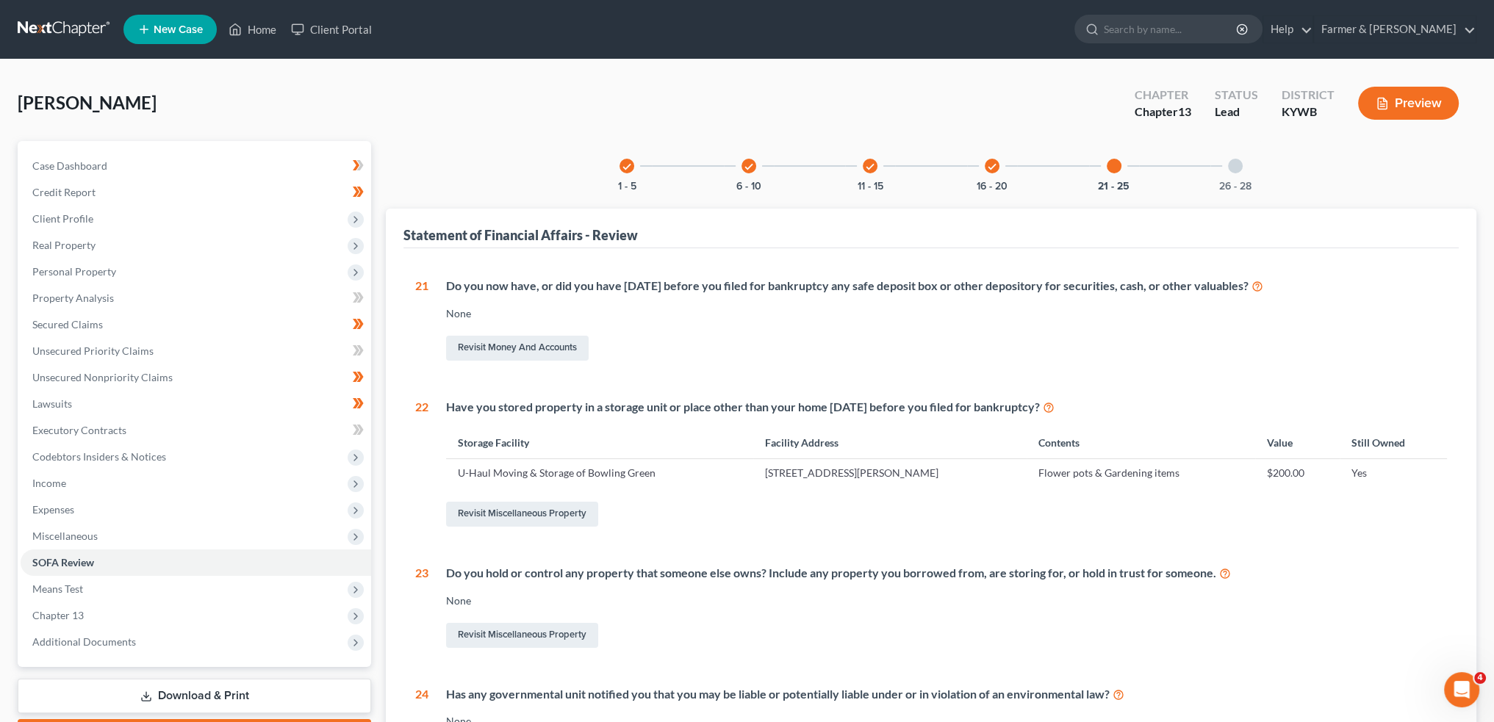
click at [1228, 170] on div "26 - 28" at bounding box center [1235, 166] width 50 height 50
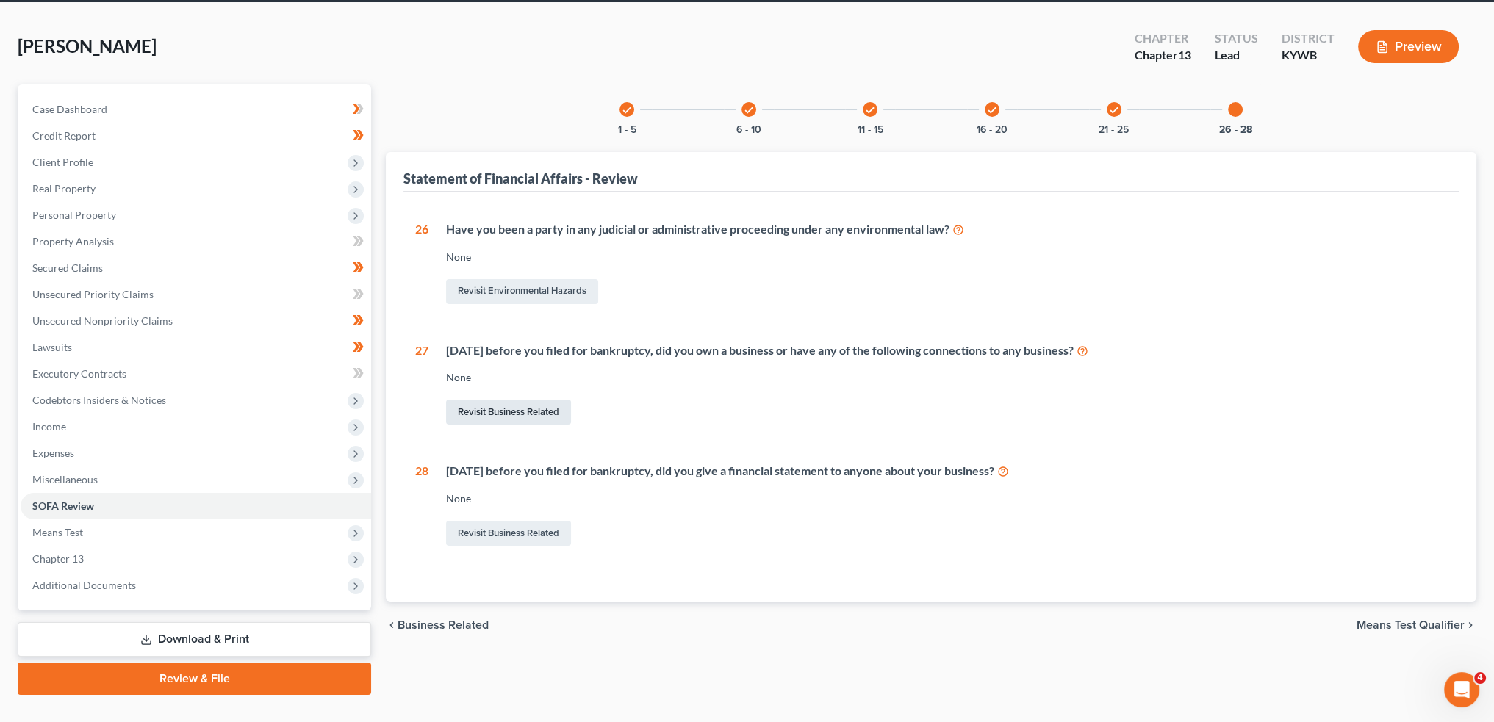
scroll to position [84, 0]
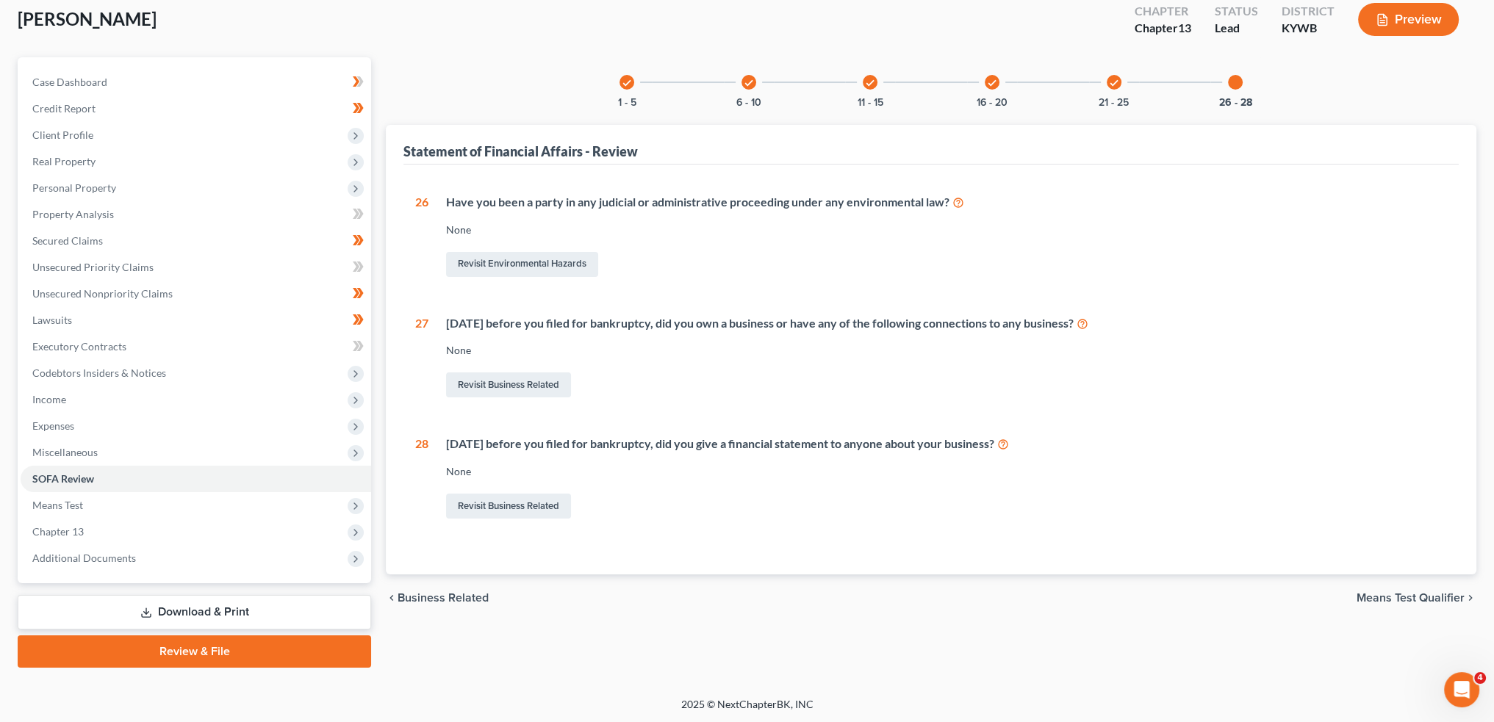
click at [166, 656] on link "Review & File" at bounding box center [194, 652] width 353 height 32
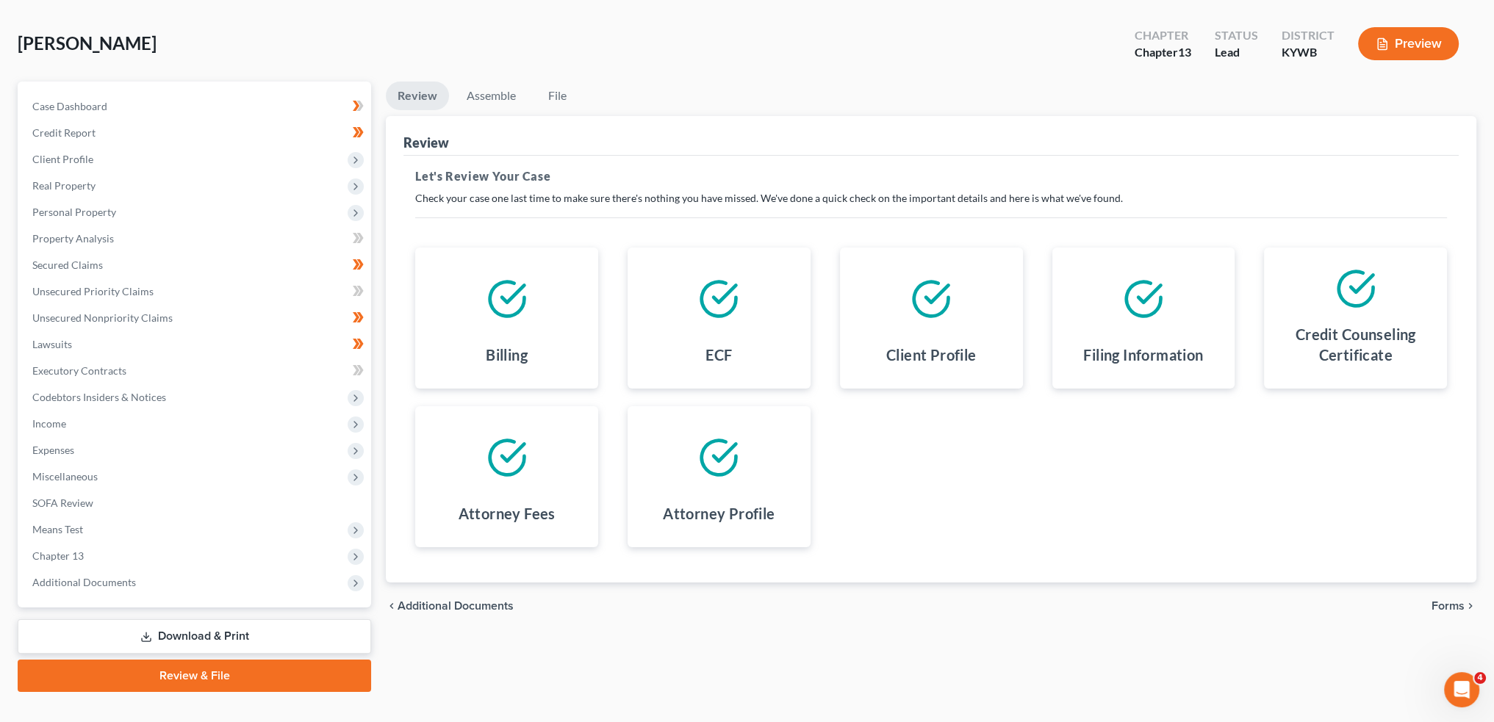
scroll to position [84, 0]
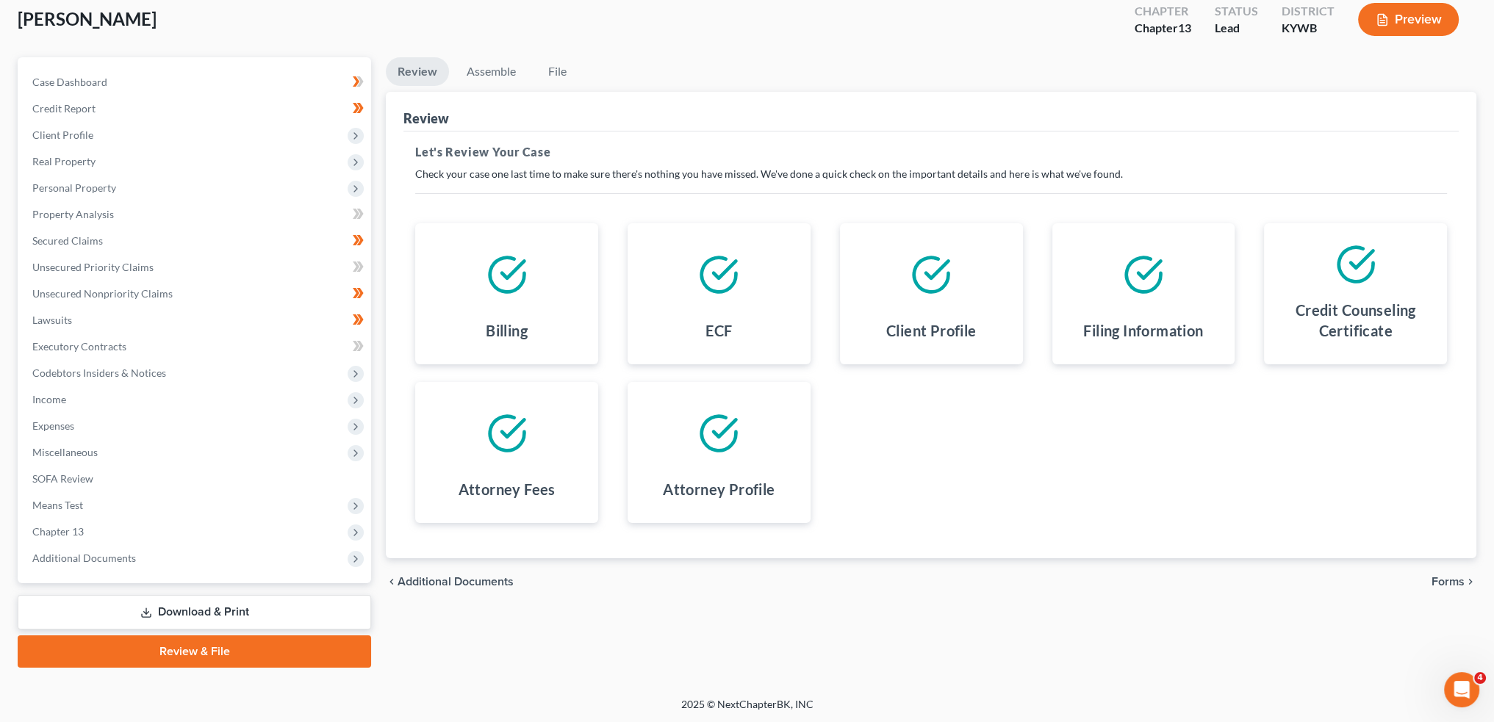
click at [1444, 579] on span "Forms" at bounding box center [1447, 582] width 33 height 12
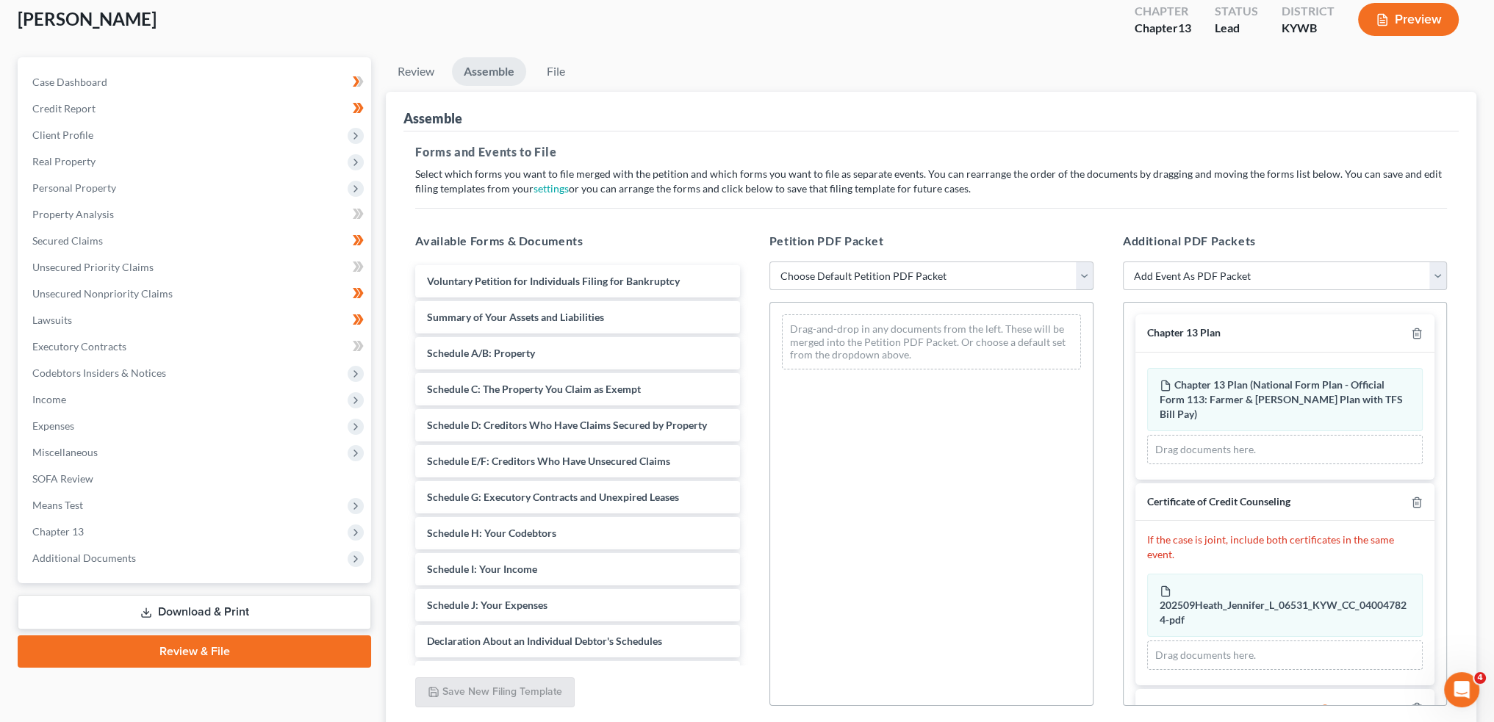
click at [952, 284] on select "Choose Default Petition PDF Packet Emergency Filing (Voluntary Petition and Cre…" at bounding box center [931, 276] width 324 height 29
select select "1"
click at [769, 262] on select "Choose Default Petition PDF Packet Emergency Filing (Voluntary Petition and Cre…" at bounding box center [931, 276] width 324 height 29
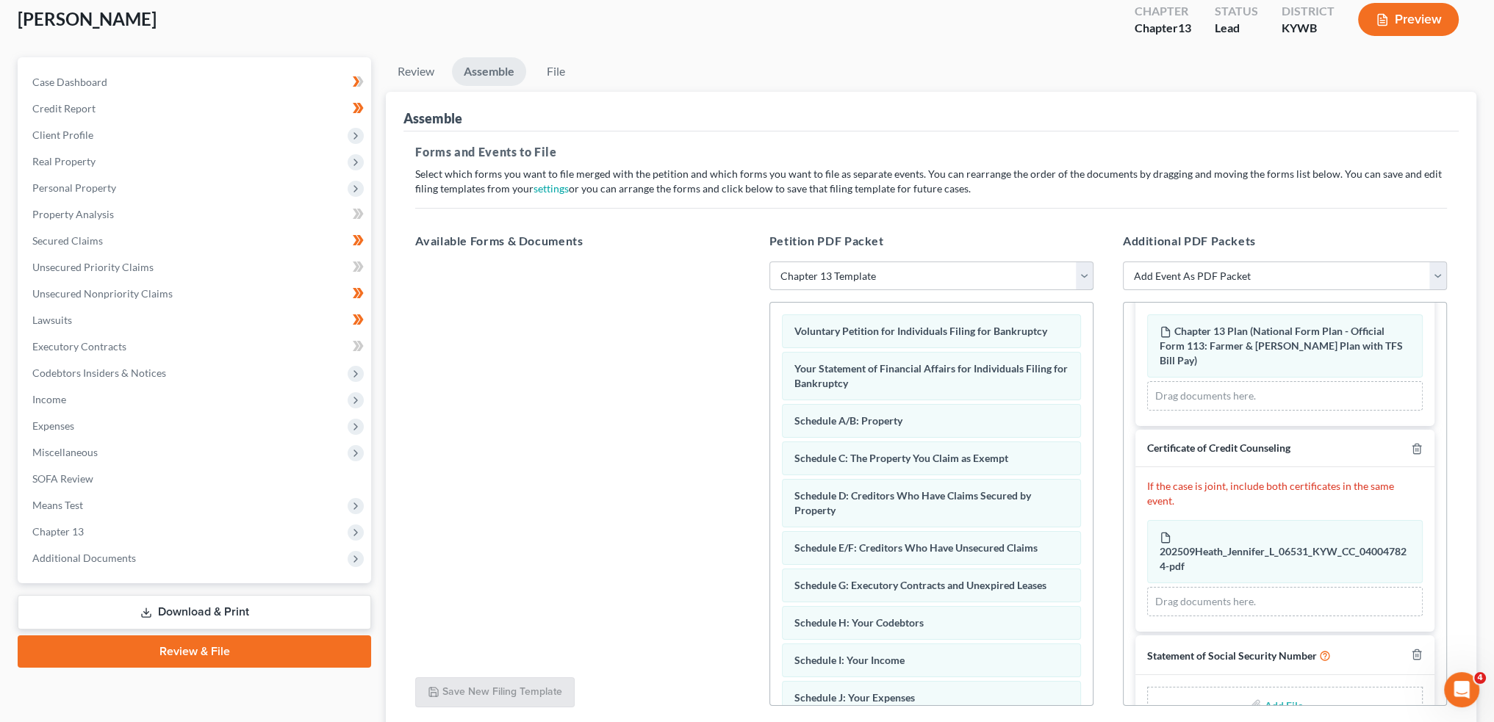
scroll to position [76, 0]
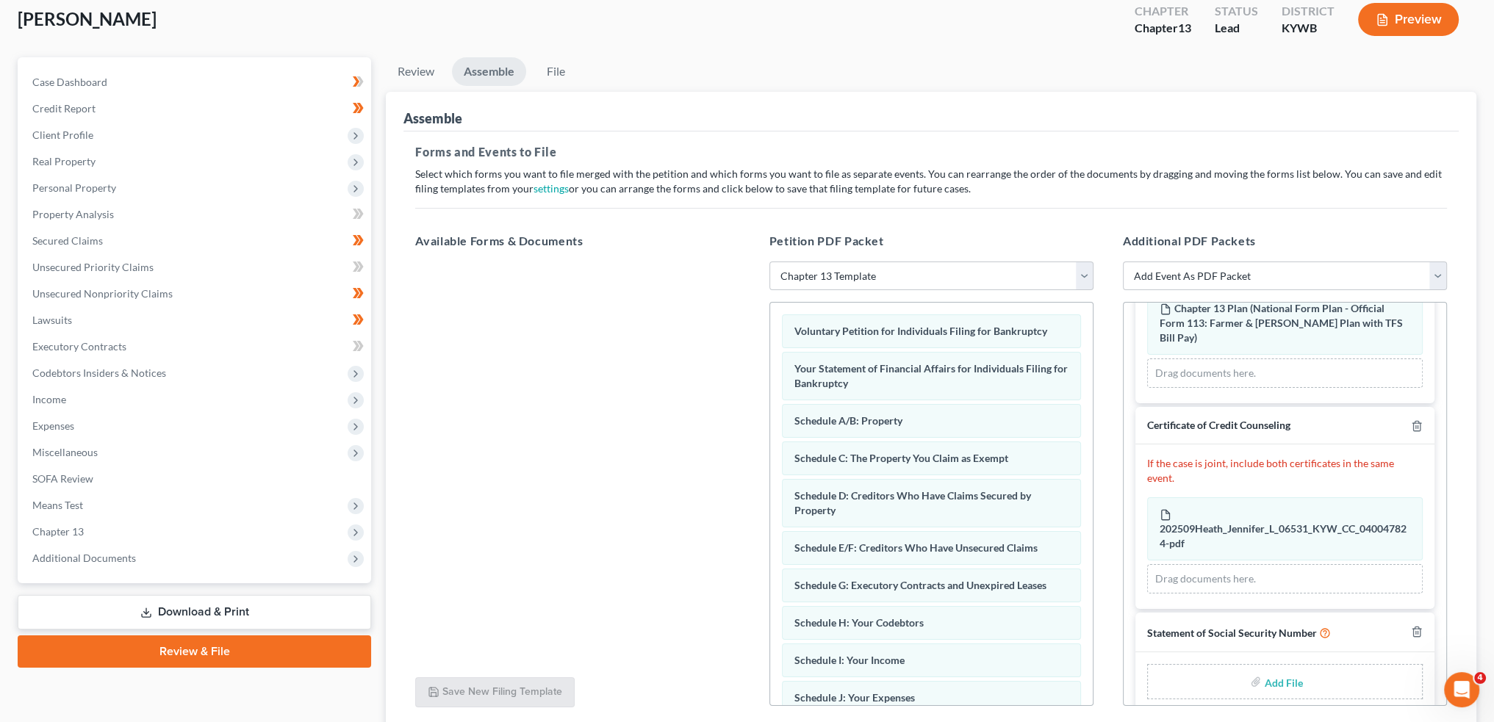
click at [1269, 669] on input "file" at bounding box center [1281, 682] width 35 height 26
type input "C:\fakepath\SSN to Sign.pdf"
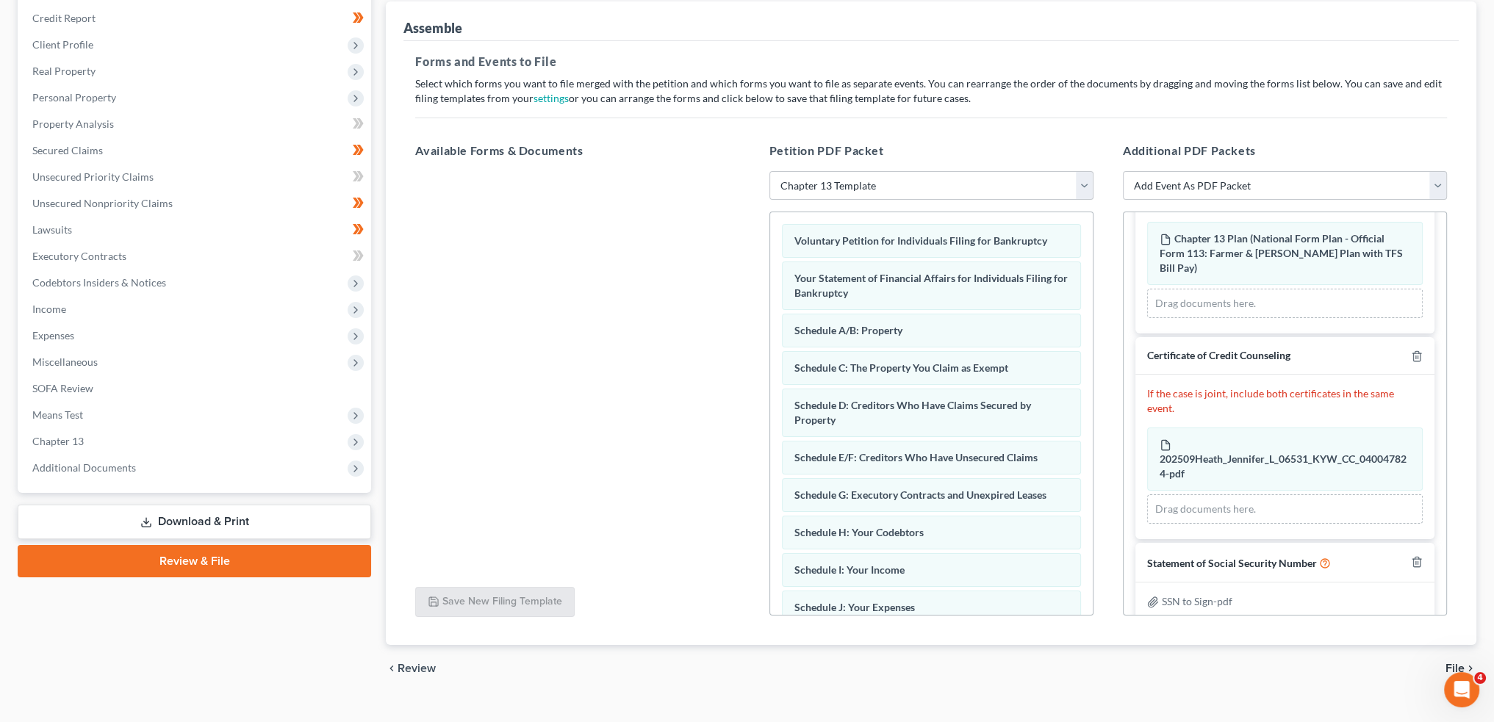
scroll to position [198, 0]
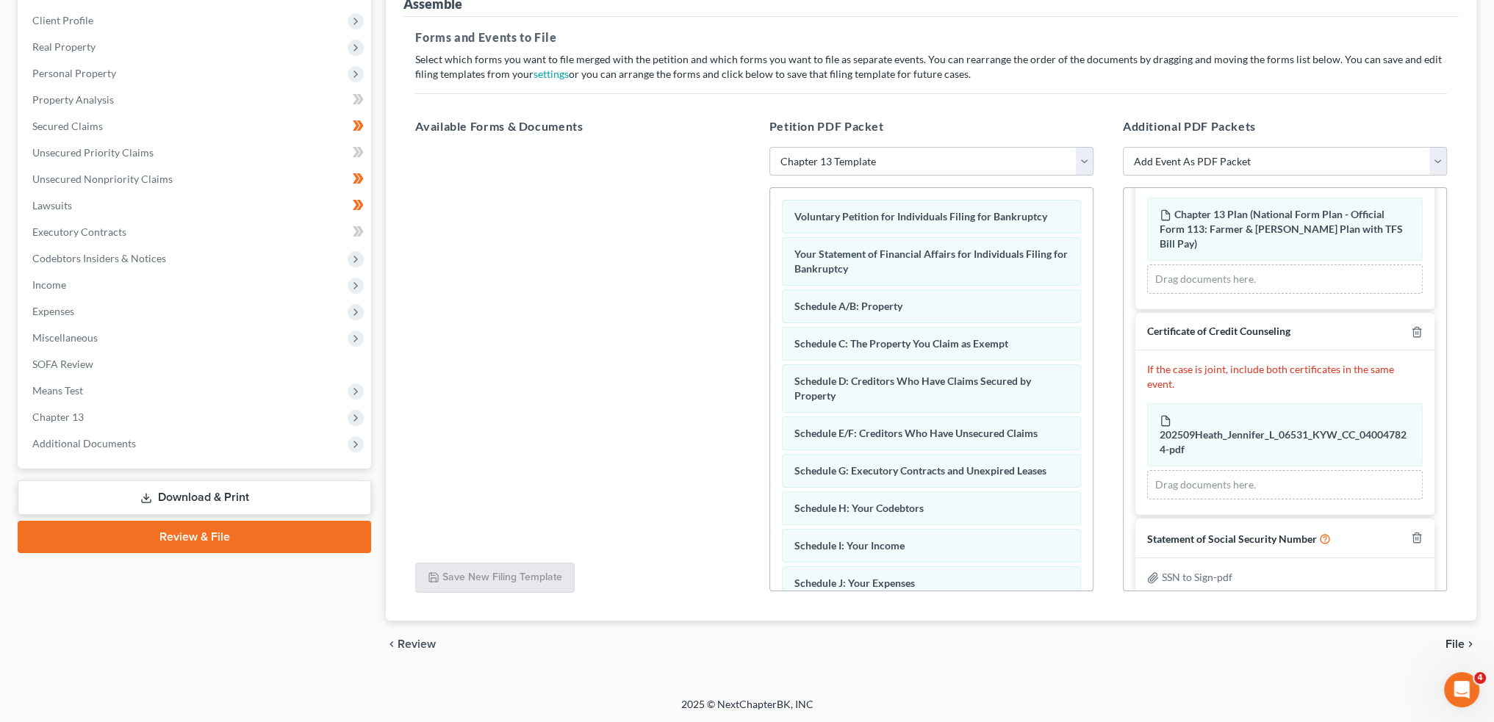
click at [1458, 644] on span "File" at bounding box center [1454, 644] width 19 height 12
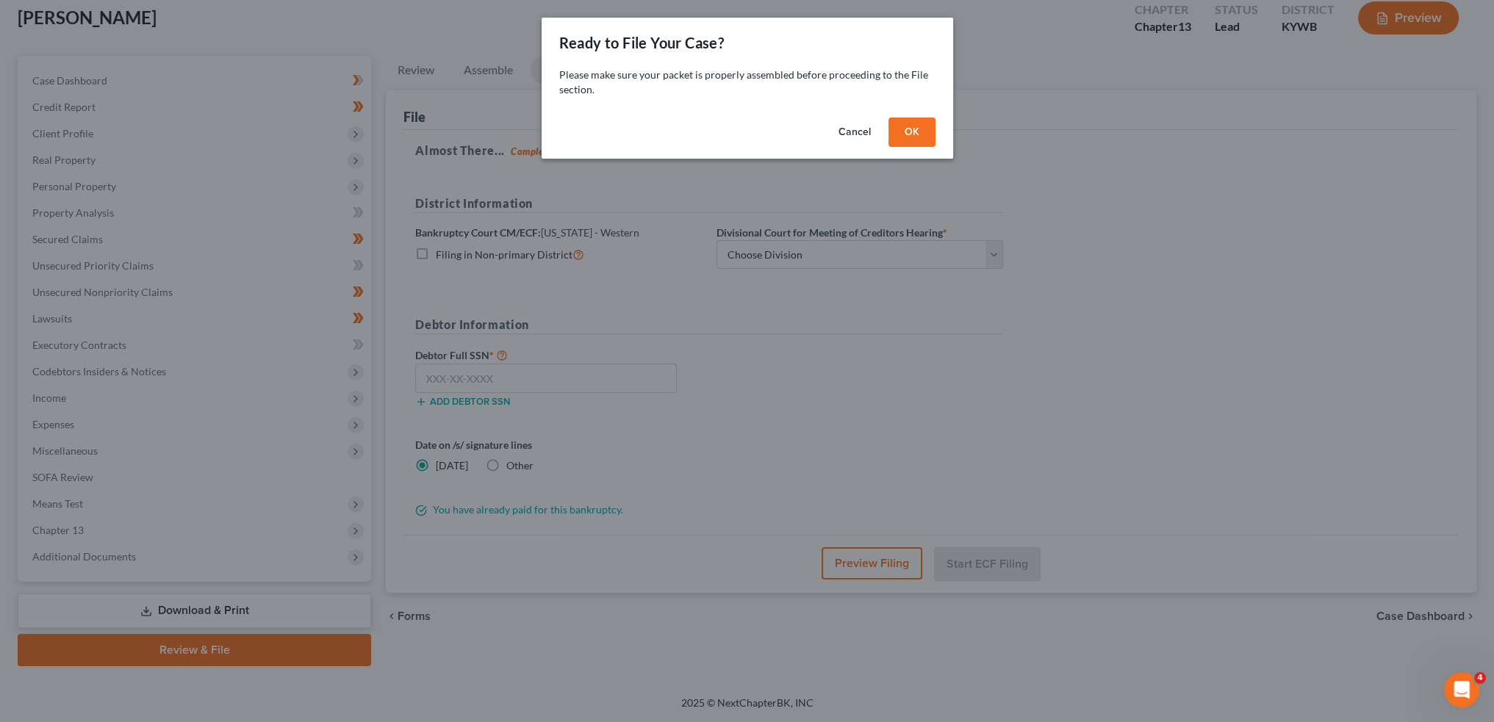
scroll to position [84, 0]
click at [936, 125] on button "OK" at bounding box center [916, 132] width 47 height 29
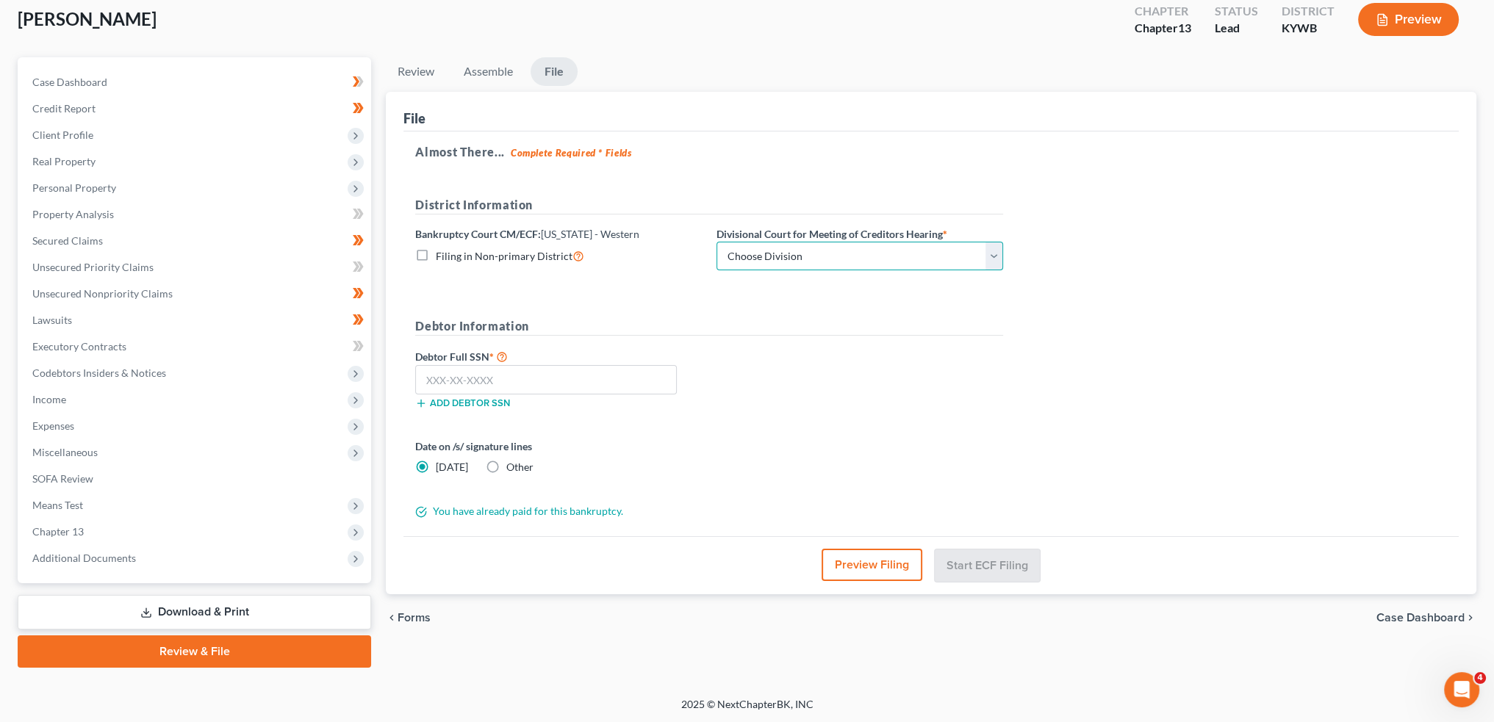
click at [742, 249] on select "Choose Division Bowling Green Louisville Owensboro Paducah" at bounding box center [859, 256] width 287 height 29
select select "0"
click at [716, 242] on select "Choose Division Bowling Green Louisville Owensboro Paducah" at bounding box center [859, 256] width 287 height 29
click at [580, 375] on input "text" at bounding box center [546, 379] width 262 height 29
paste input "339-68-5697"
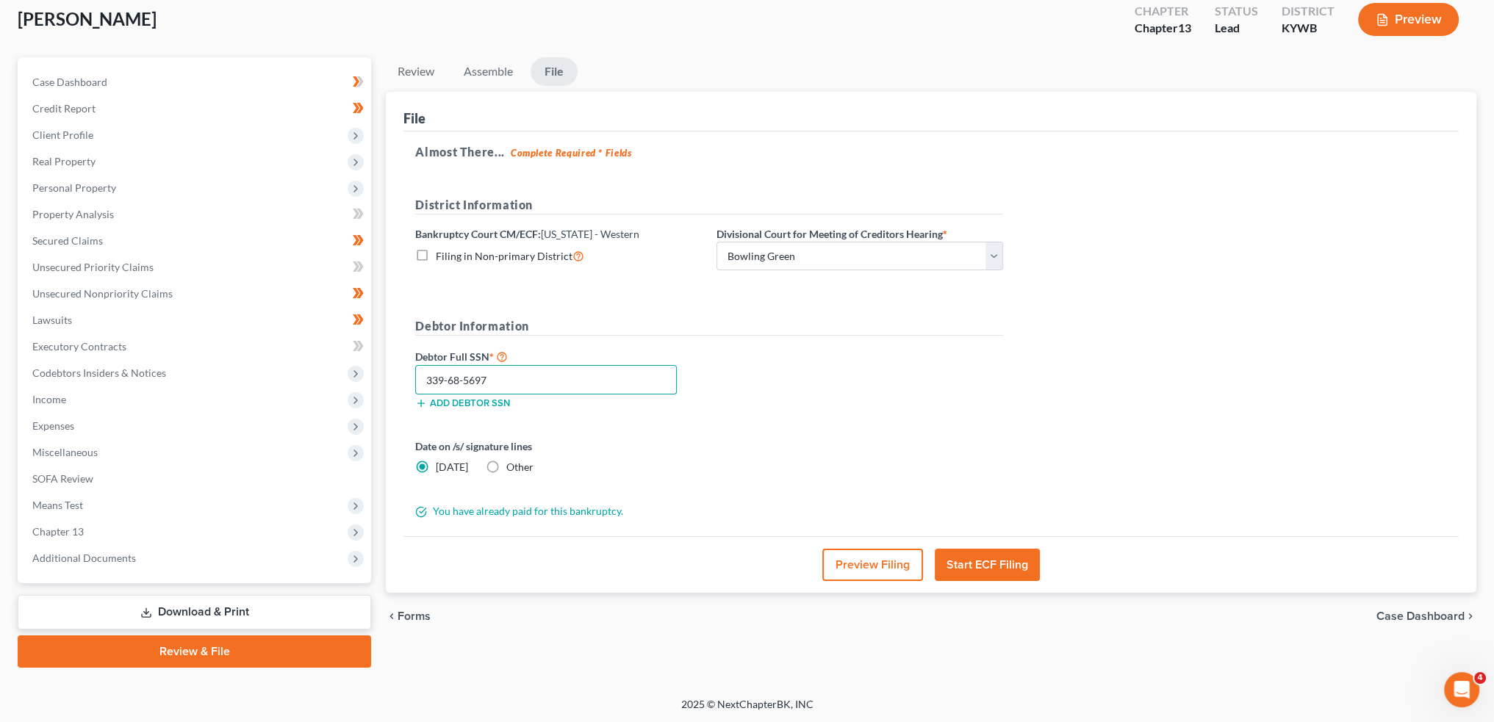
type input "339-68-5697"
click at [1007, 570] on button "Start ECF Filing" at bounding box center [987, 565] width 105 height 32
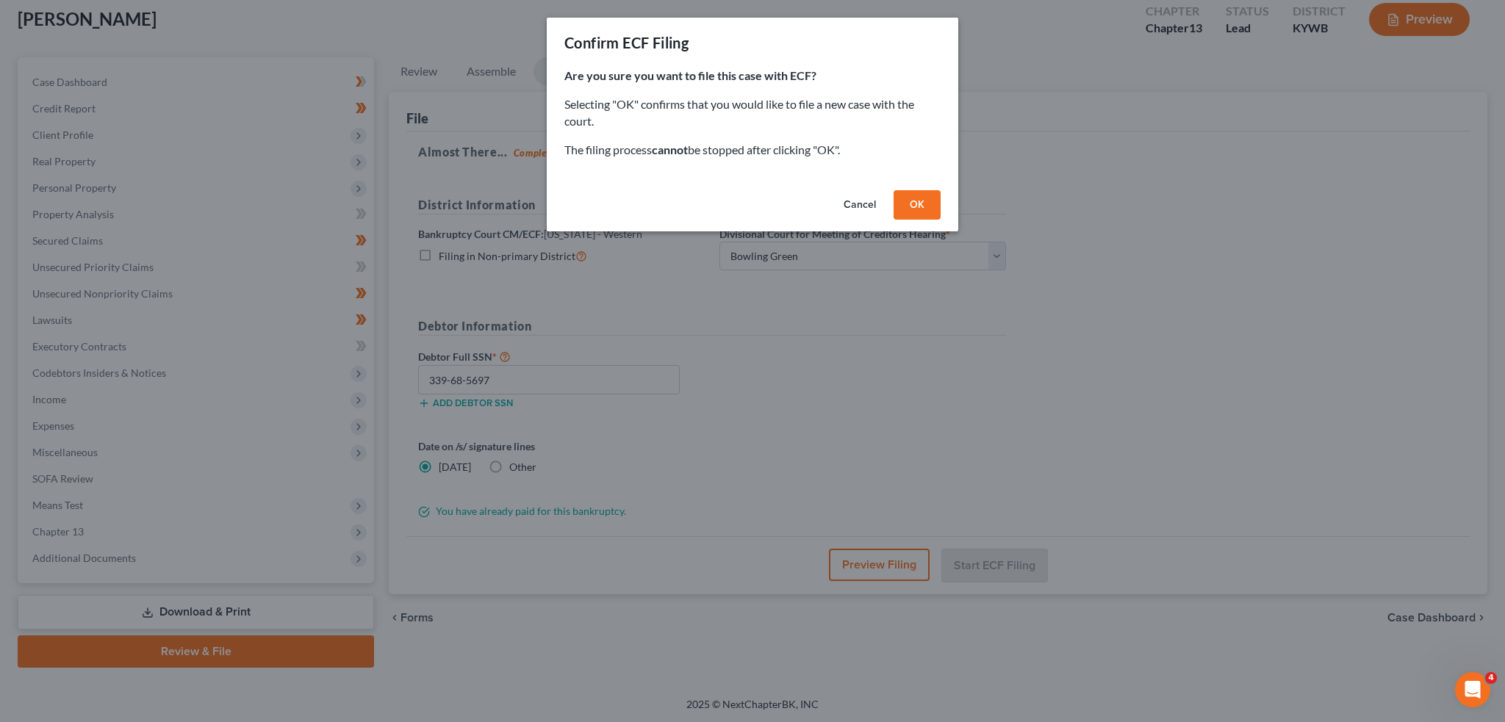
click at [913, 206] on button "OK" at bounding box center [916, 204] width 47 height 29
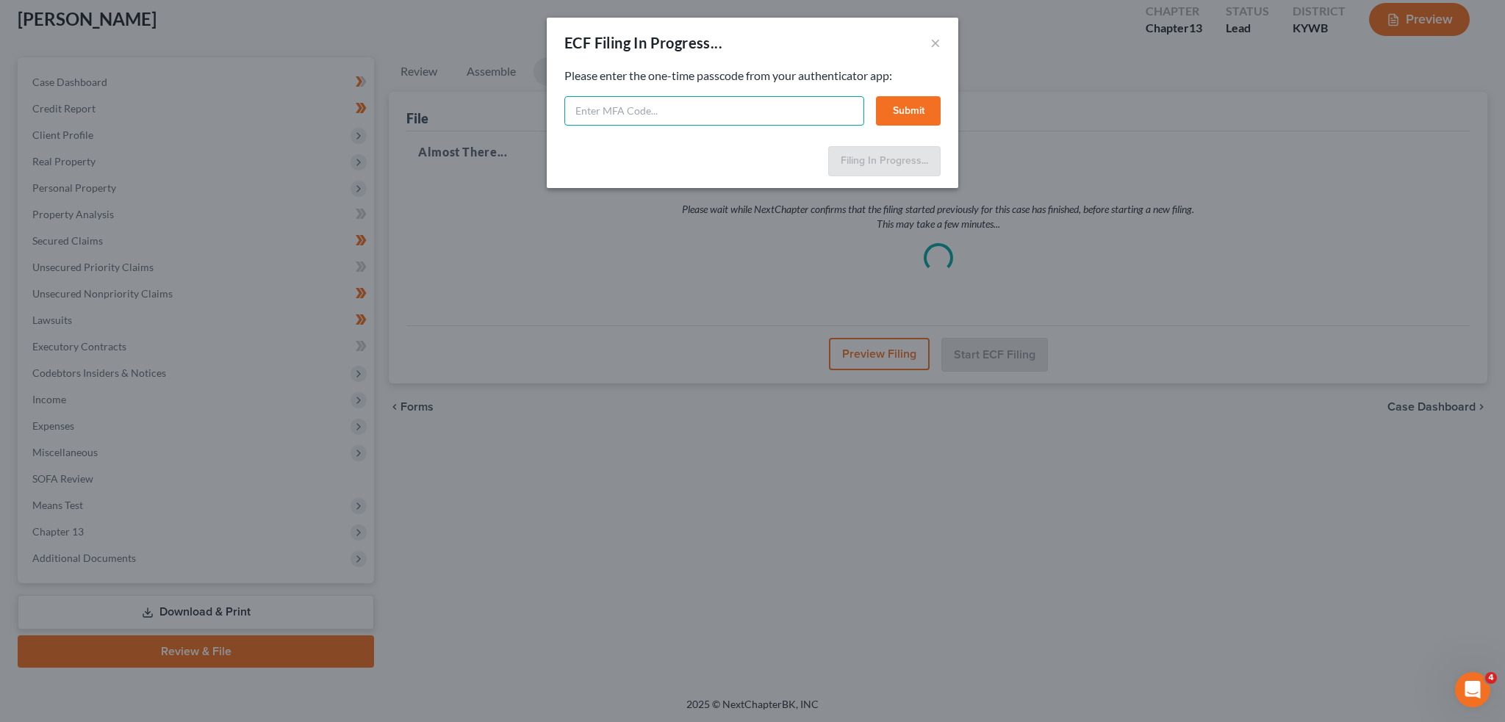
click at [715, 115] on input "text" at bounding box center [714, 110] width 300 height 29
type input "262621"
click at [910, 117] on button "Submit" at bounding box center [908, 110] width 65 height 29
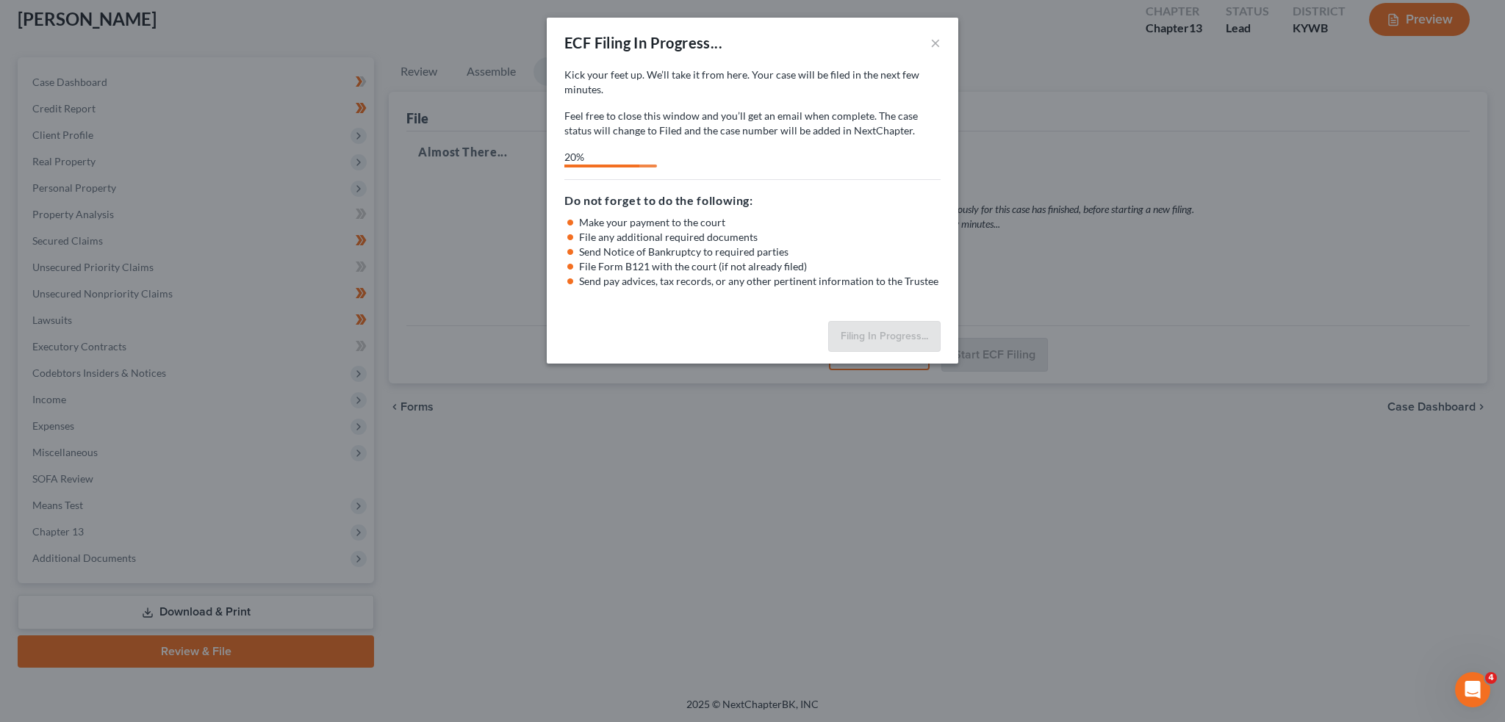
click at [985, 54] on div "ECF Filing In Progress... × Kick your feet up. We’ll take it from here. Your ca…" at bounding box center [752, 361] width 1505 height 722
select select "0"
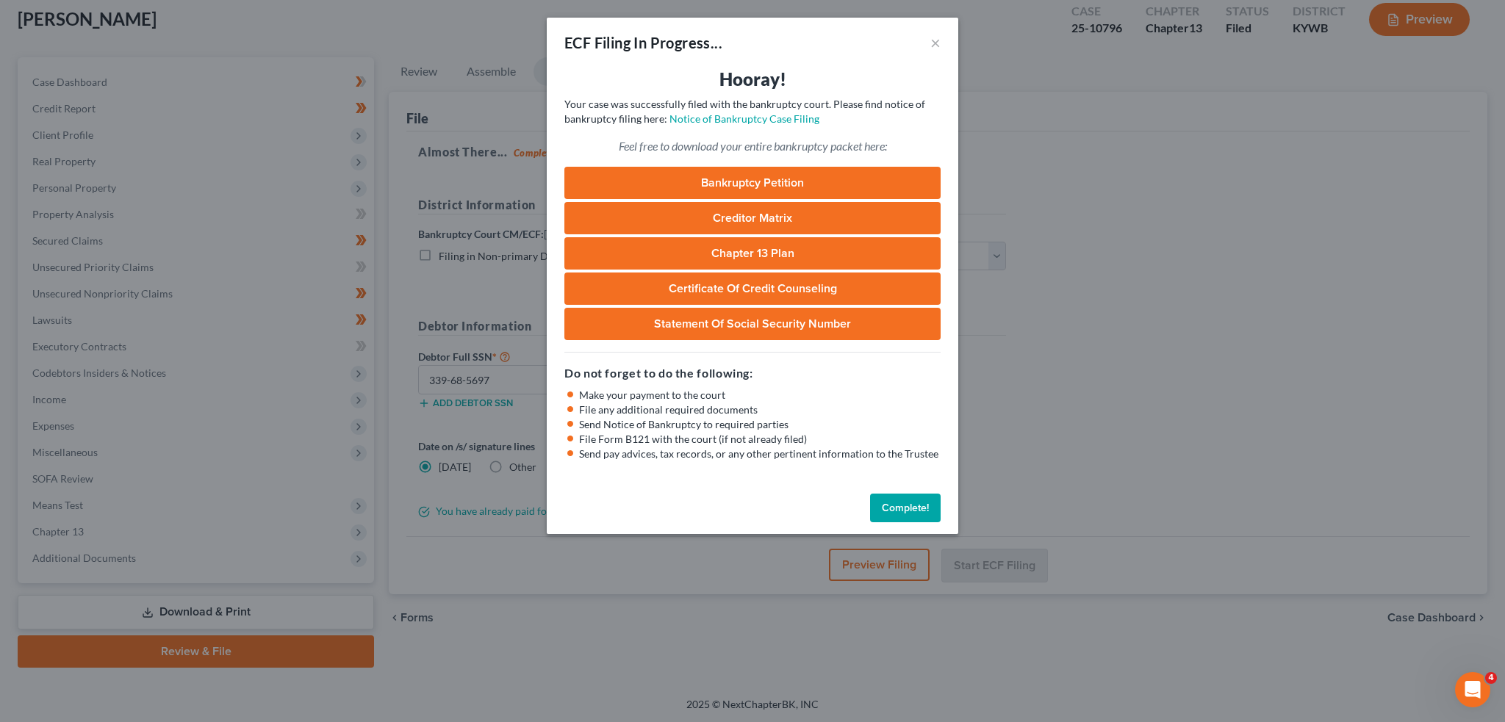
drag, startPoint x: 914, startPoint y: 511, endPoint x: 1173, endPoint y: 308, distance: 328.6
click at [914, 511] on button "Complete!" at bounding box center [905, 508] width 71 height 29
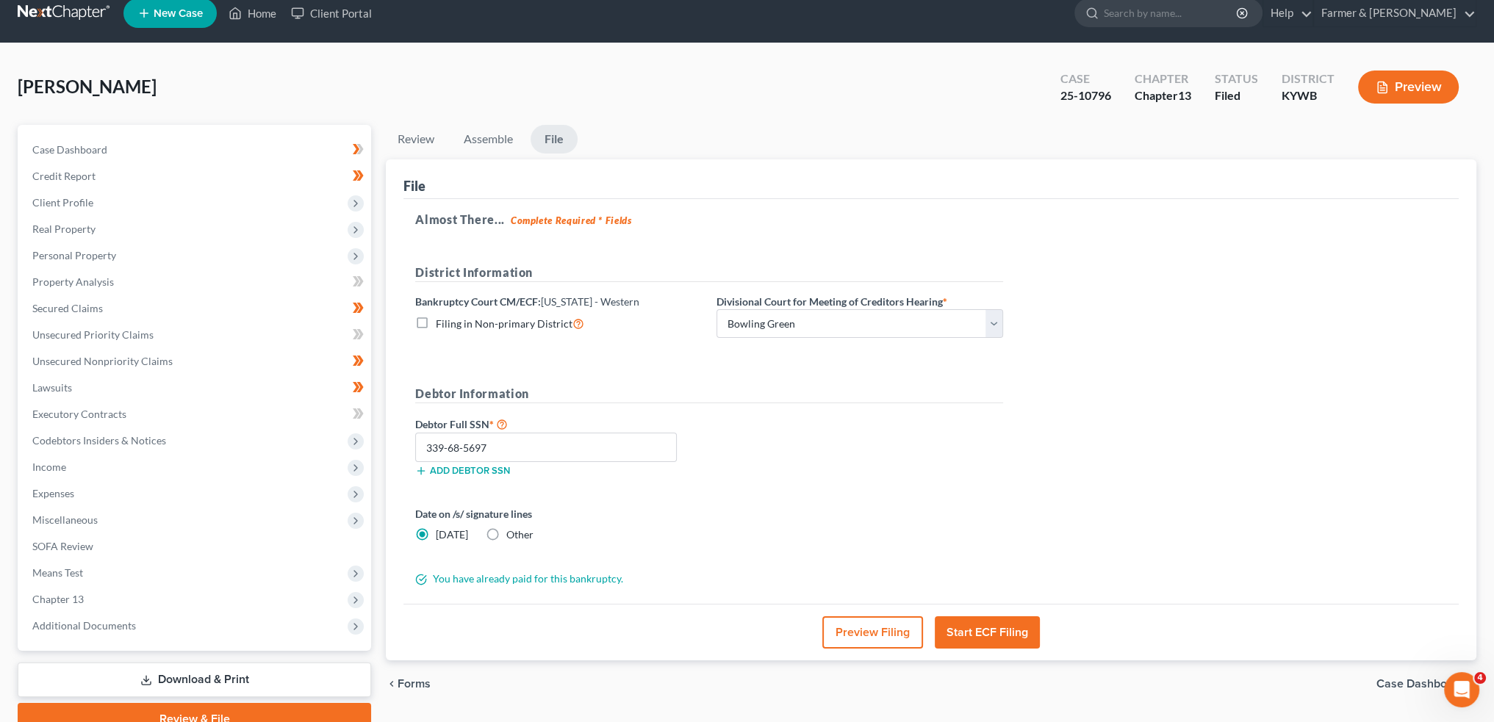
scroll to position [0, 0]
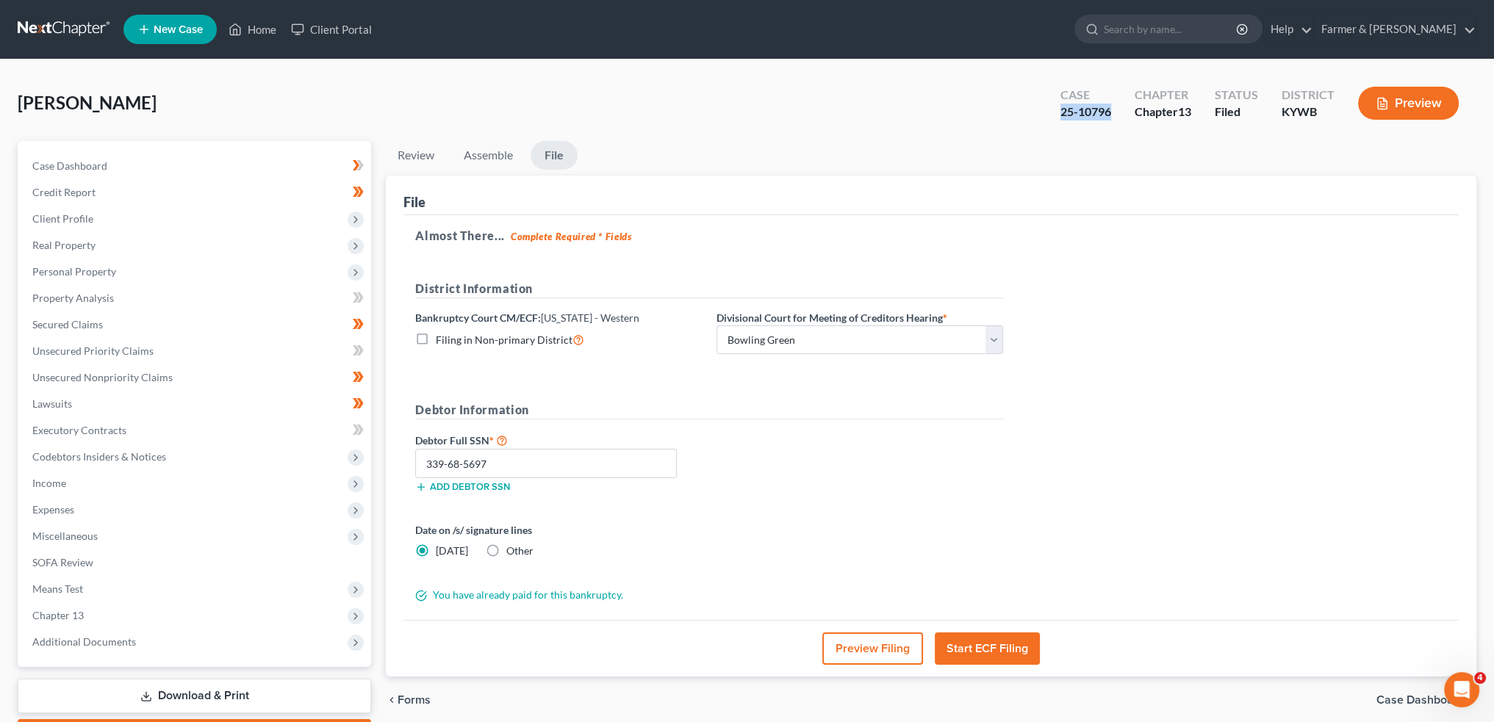
drag, startPoint x: 1092, startPoint y: 112, endPoint x: 1055, endPoint y: 112, distance: 36.7
click at [1055, 112] on div "Case 25-10796" at bounding box center [1085, 104] width 74 height 43
copy div "25-10796"
click at [251, 29] on link "Home" at bounding box center [252, 29] width 62 height 26
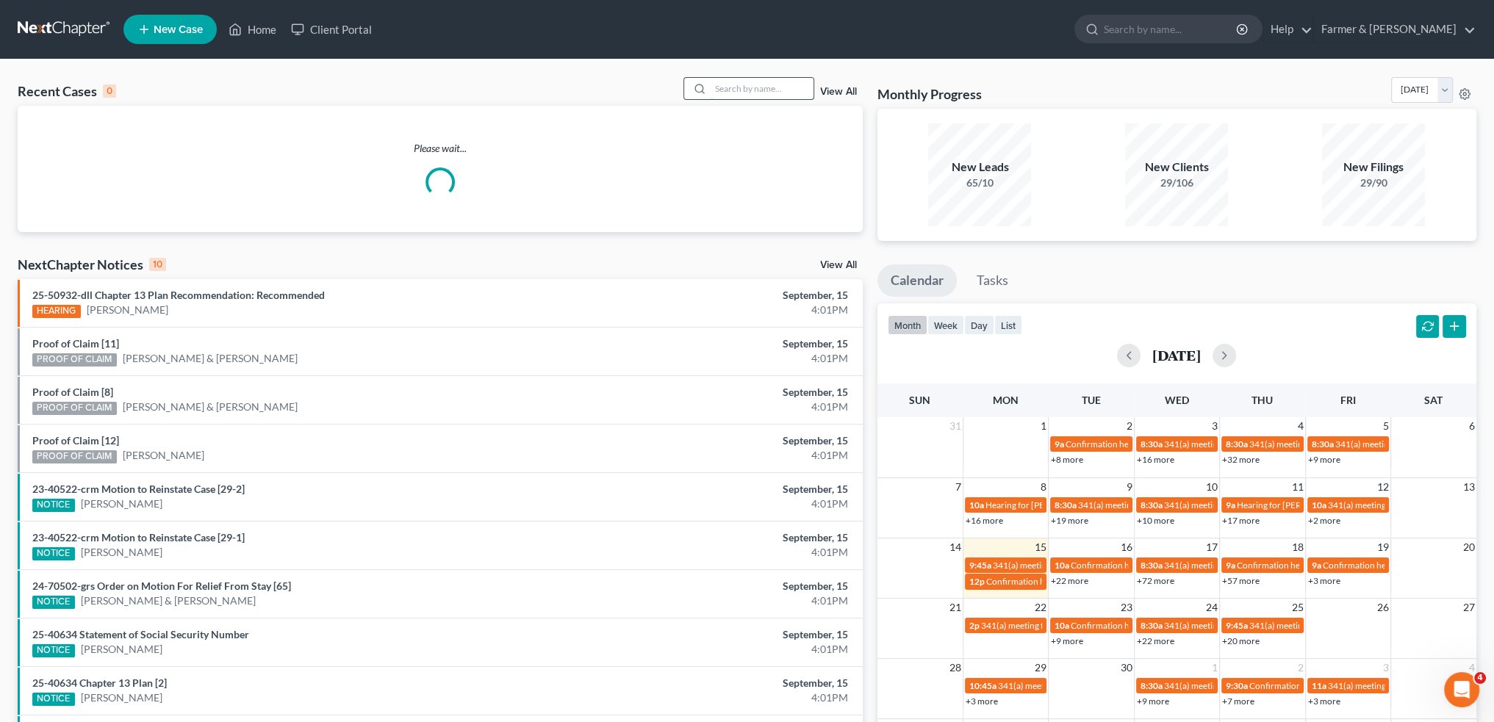
click at [748, 96] on input "search" at bounding box center [761, 88] width 103 height 21
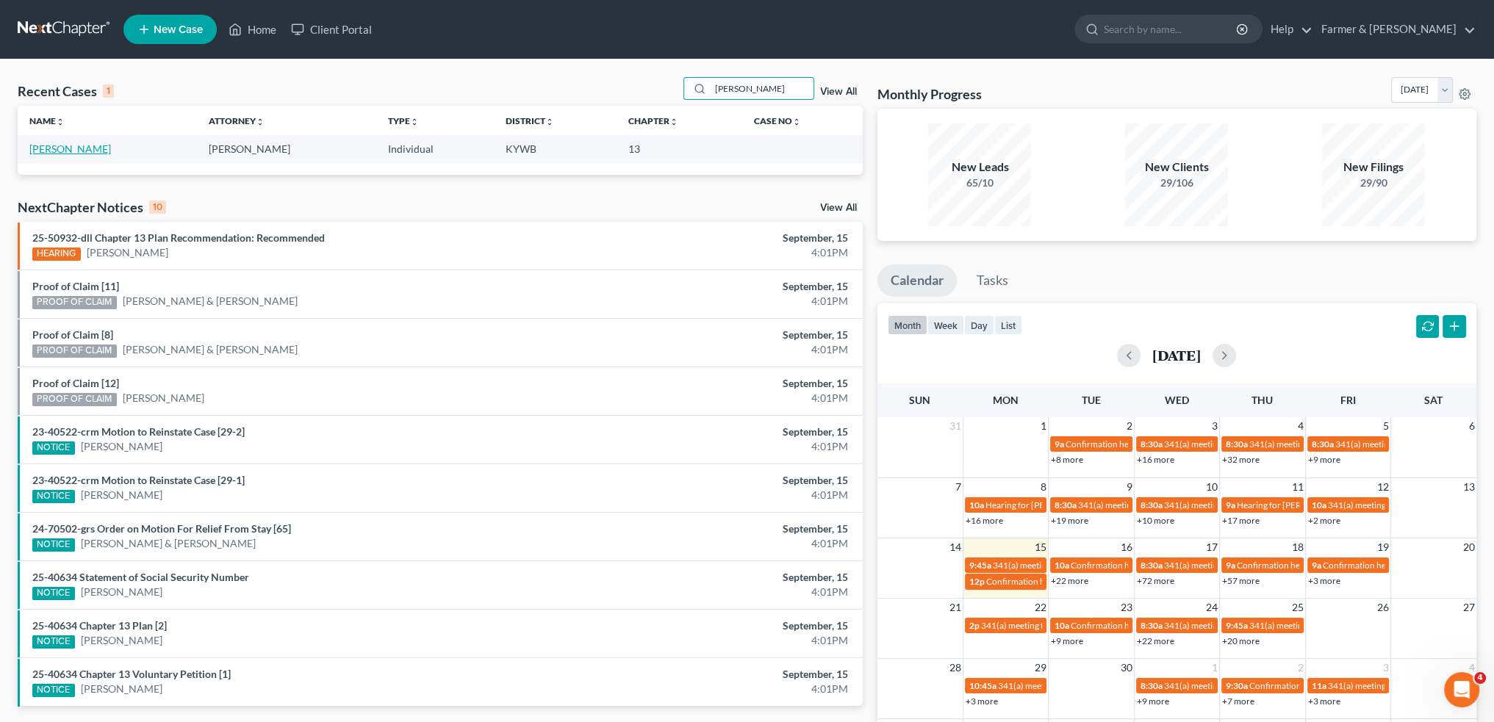
type input "timothy hobbs"
click at [85, 149] on link "[PERSON_NAME]" at bounding box center [70, 149] width 82 height 12
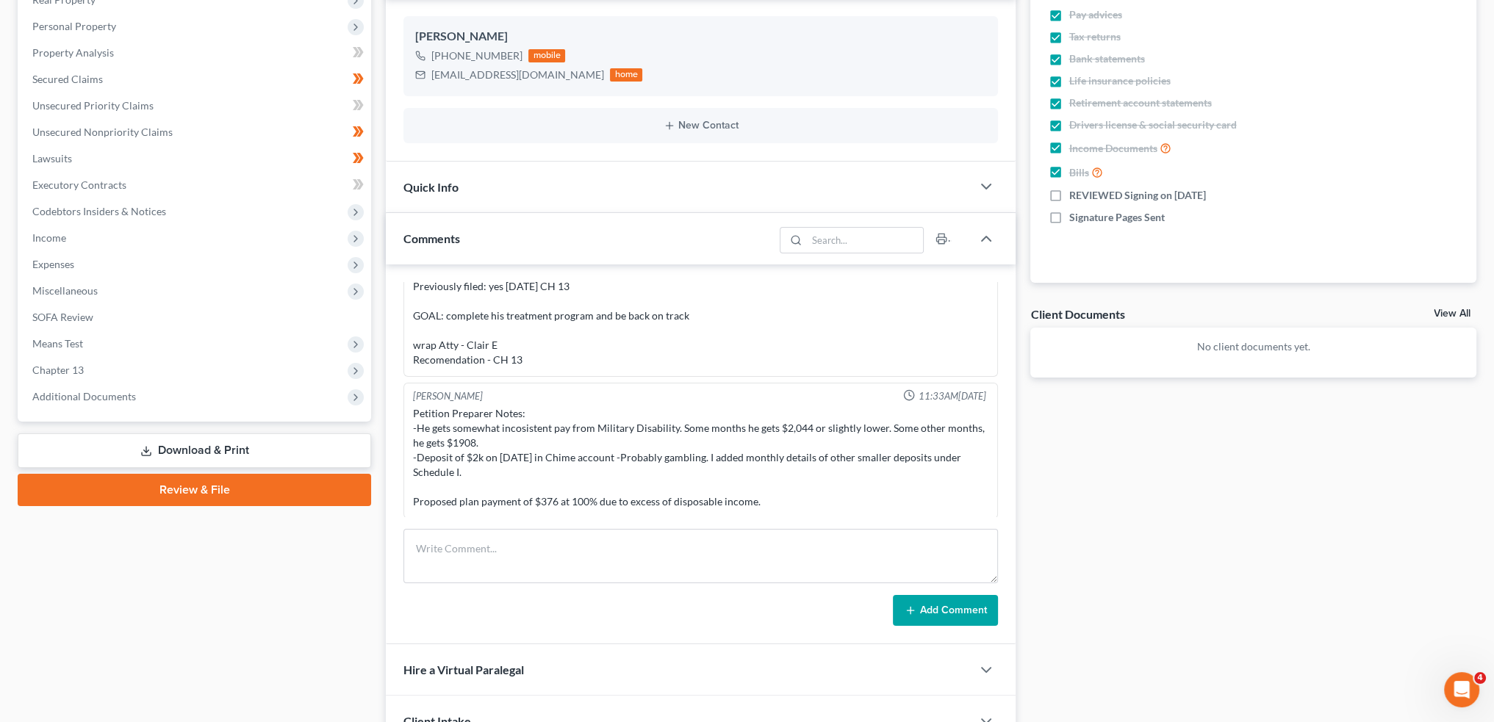
scroll to position [376, 0]
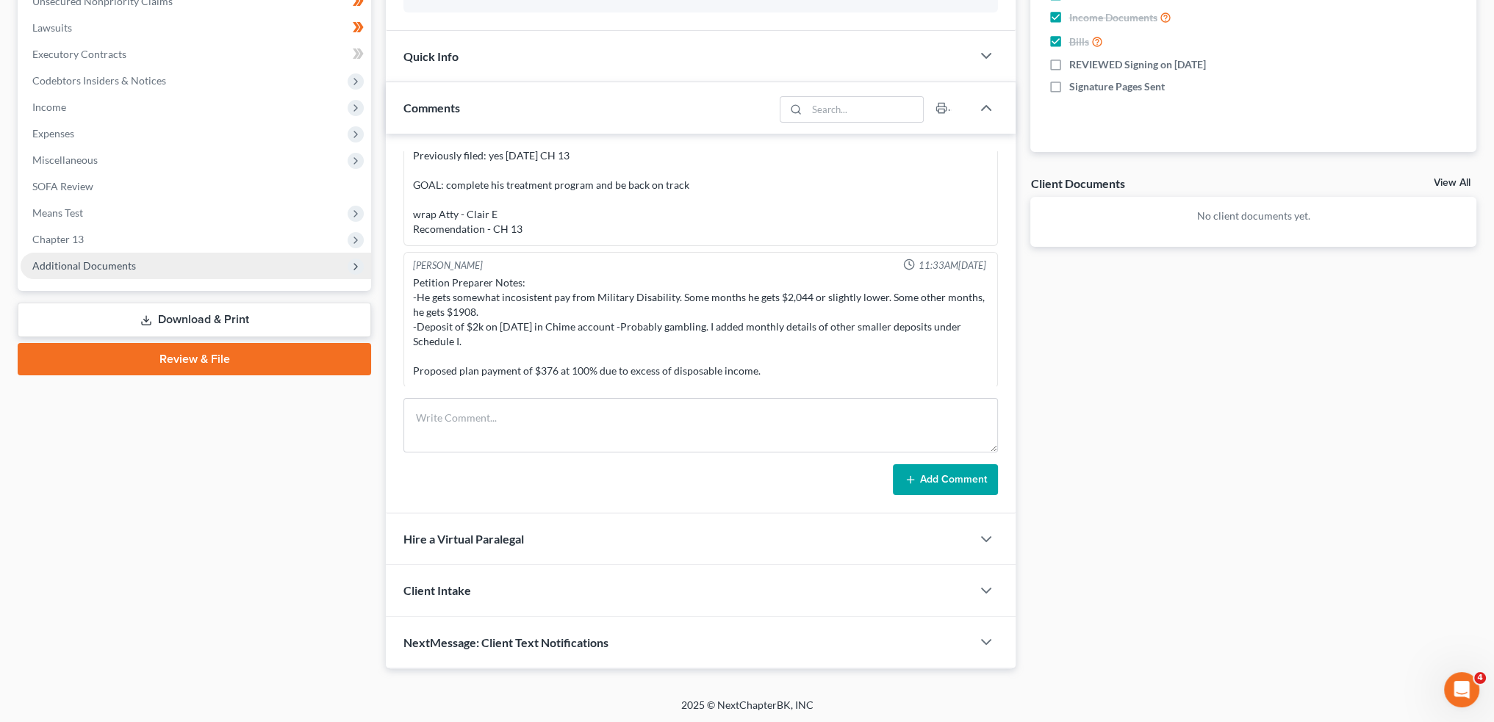
click at [82, 253] on span "Additional Documents" at bounding box center [196, 266] width 350 height 26
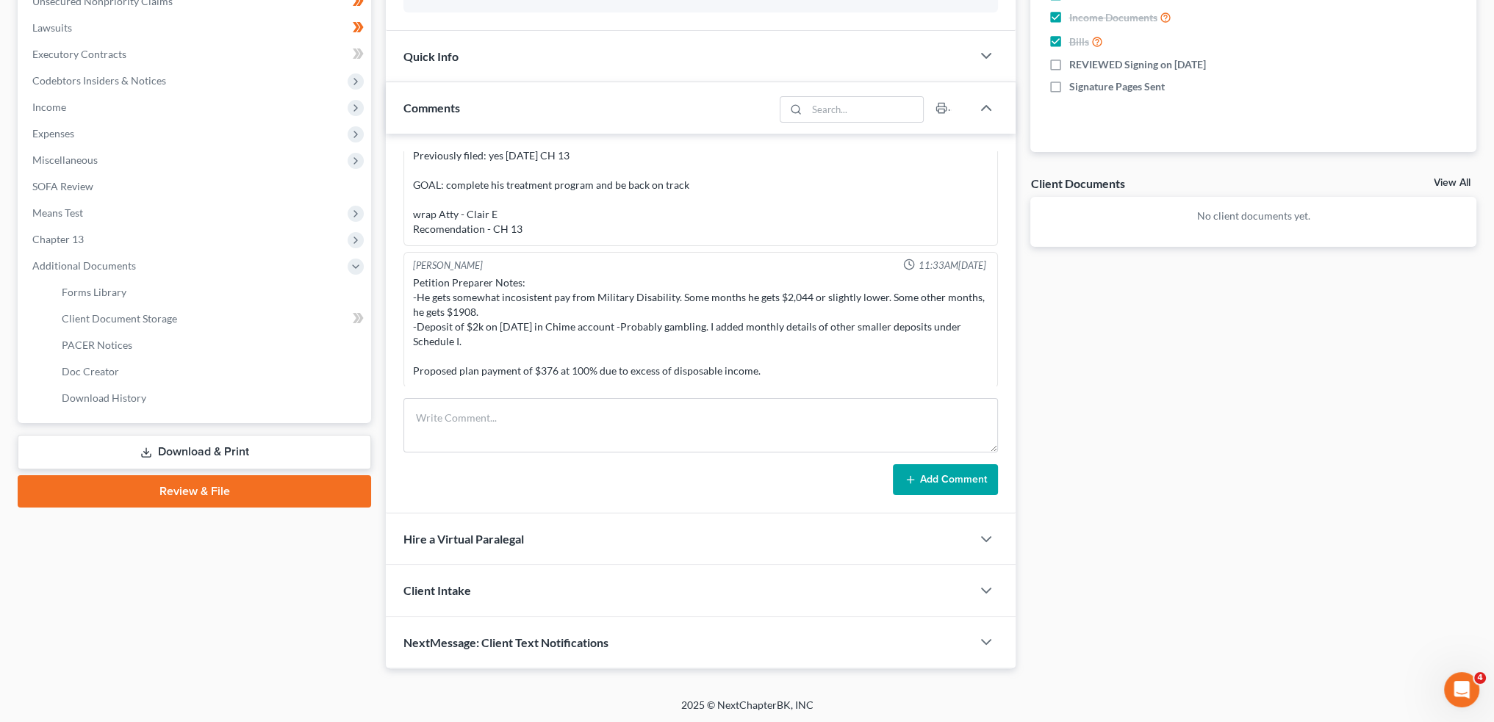
click at [220, 443] on link "Download & Print" at bounding box center [194, 452] width 353 height 35
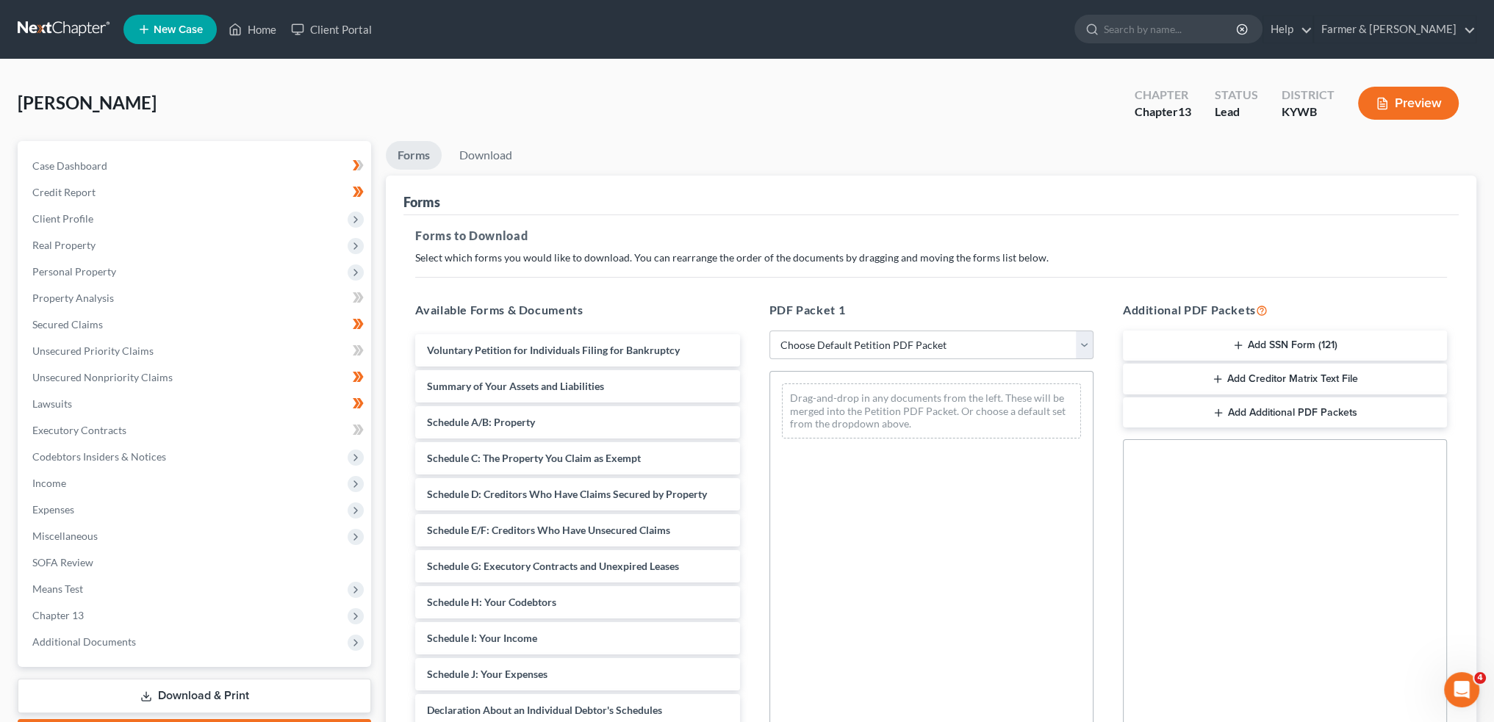
click at [1237, 339] on icon "button" at bounding box center [1238, 345] width 12 height 12
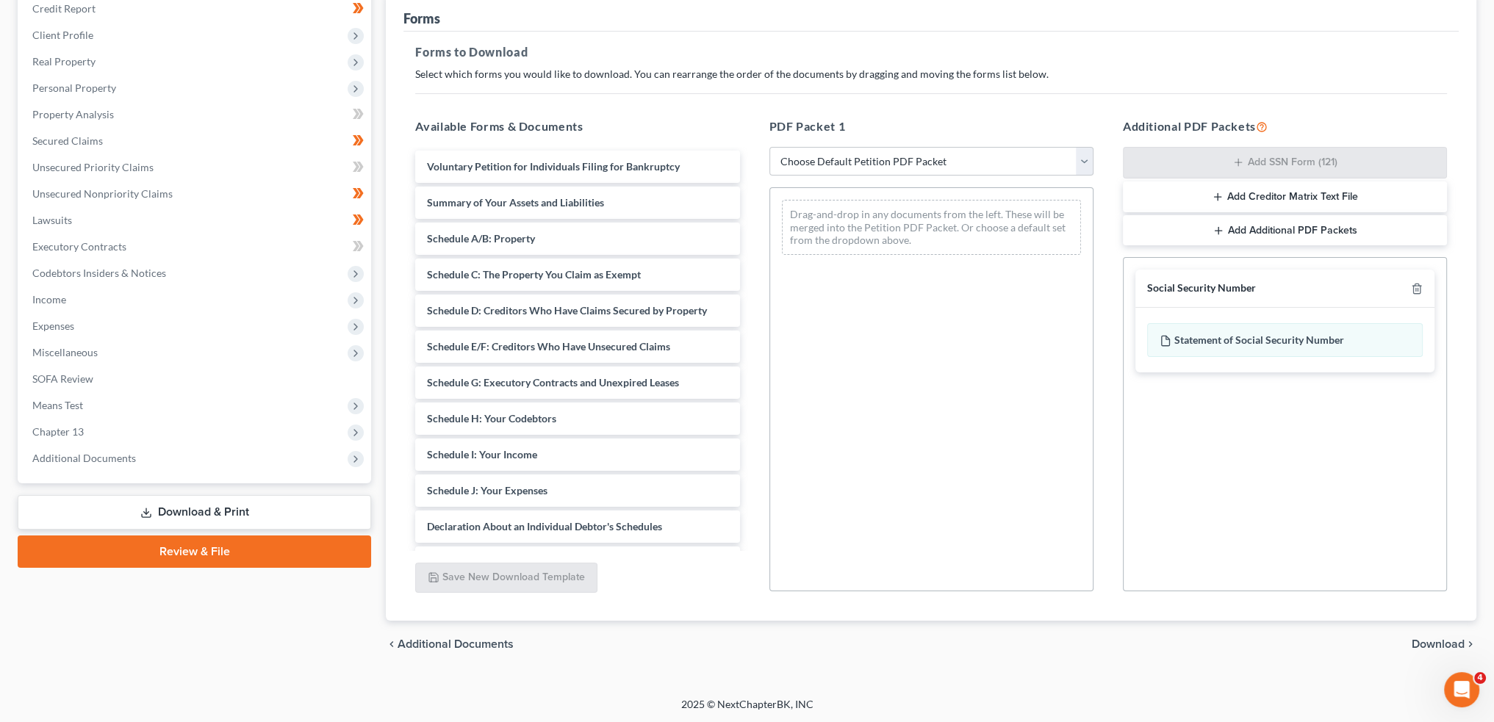
click at [1432, 638] on span "Download" at bounding box center [1437, 644] width 53 height 12
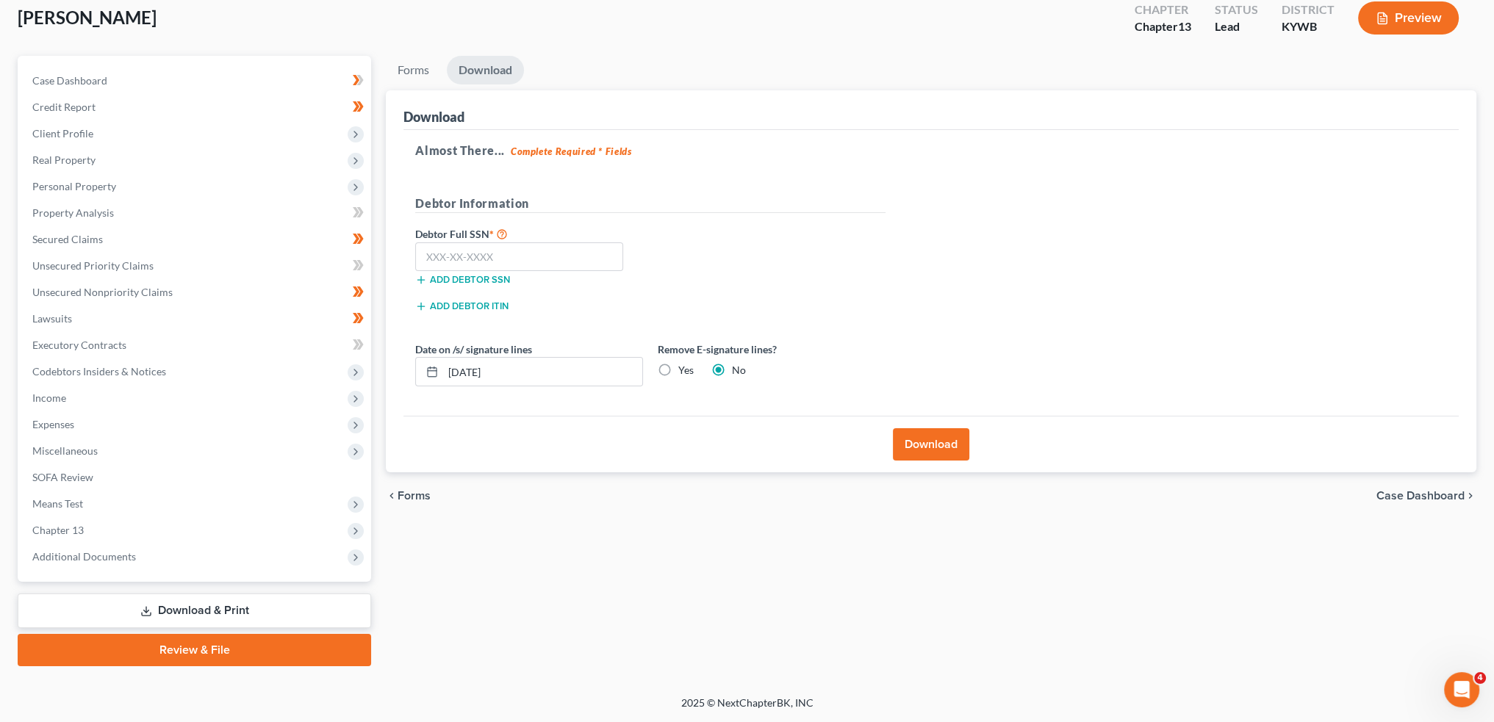
scroll to position [84, 0]
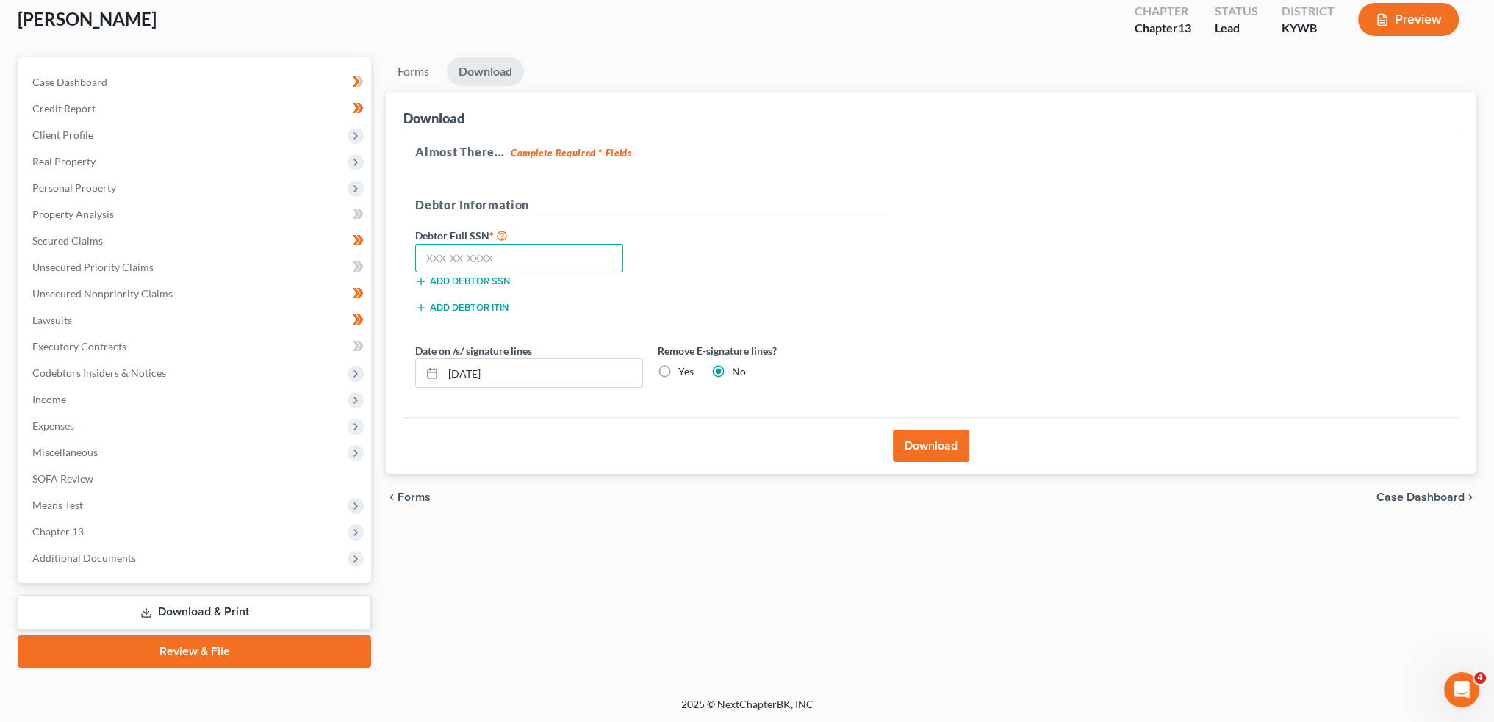
click at [477, 248] on input "text" at bounding box center [519, 258] width 208 height 29
type input "404-96-6790"
click at [927, 439] on button "Download" at bounding box center [931, 446] width 76 height 32
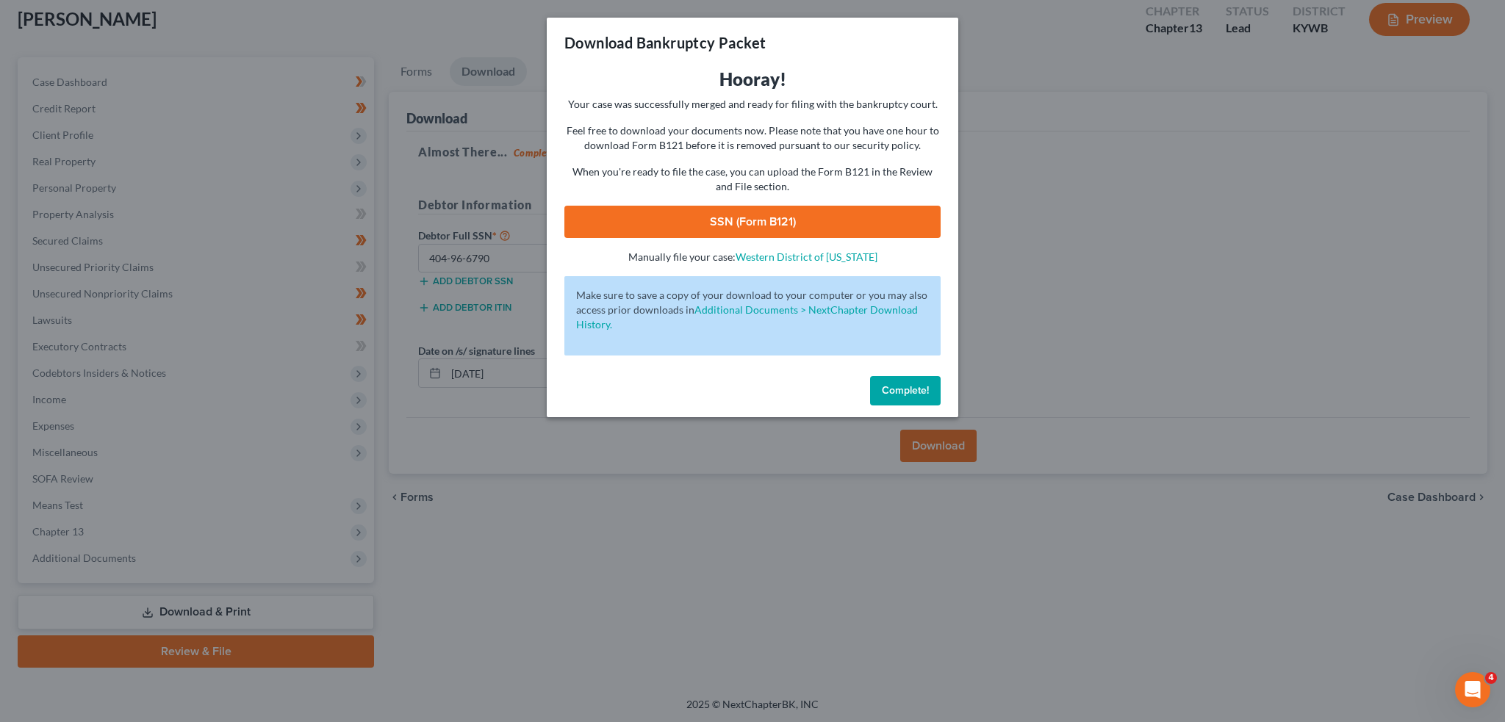
click at [680, 213] on link "SSN (Form B121)" at bounding box center [752, 222] width 376 height 32
click at [910, 394] on span "Complete!" at bounding box center [905, 390] width 47 height 12
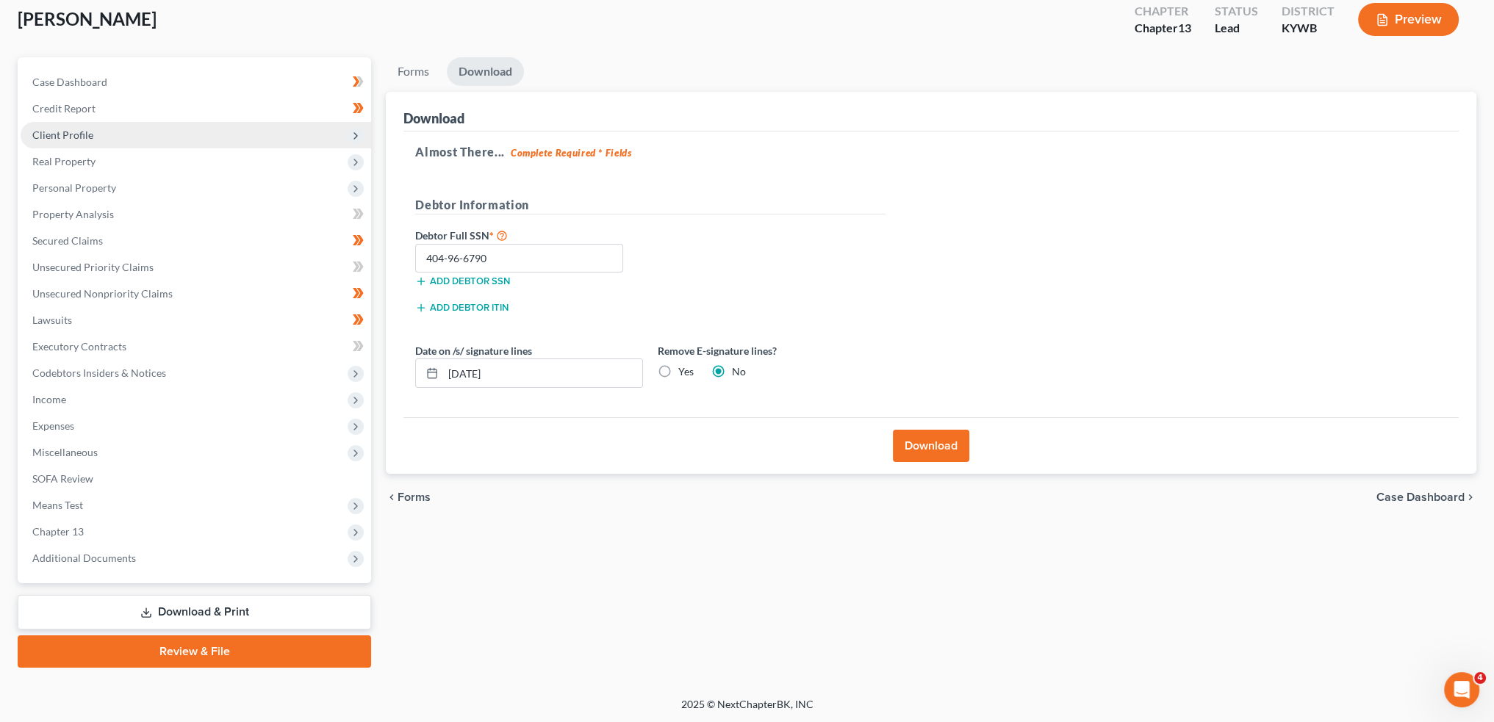
click at [80, 129] on span "Client Profile" at bounding box center [62, 135] width 61 height 12
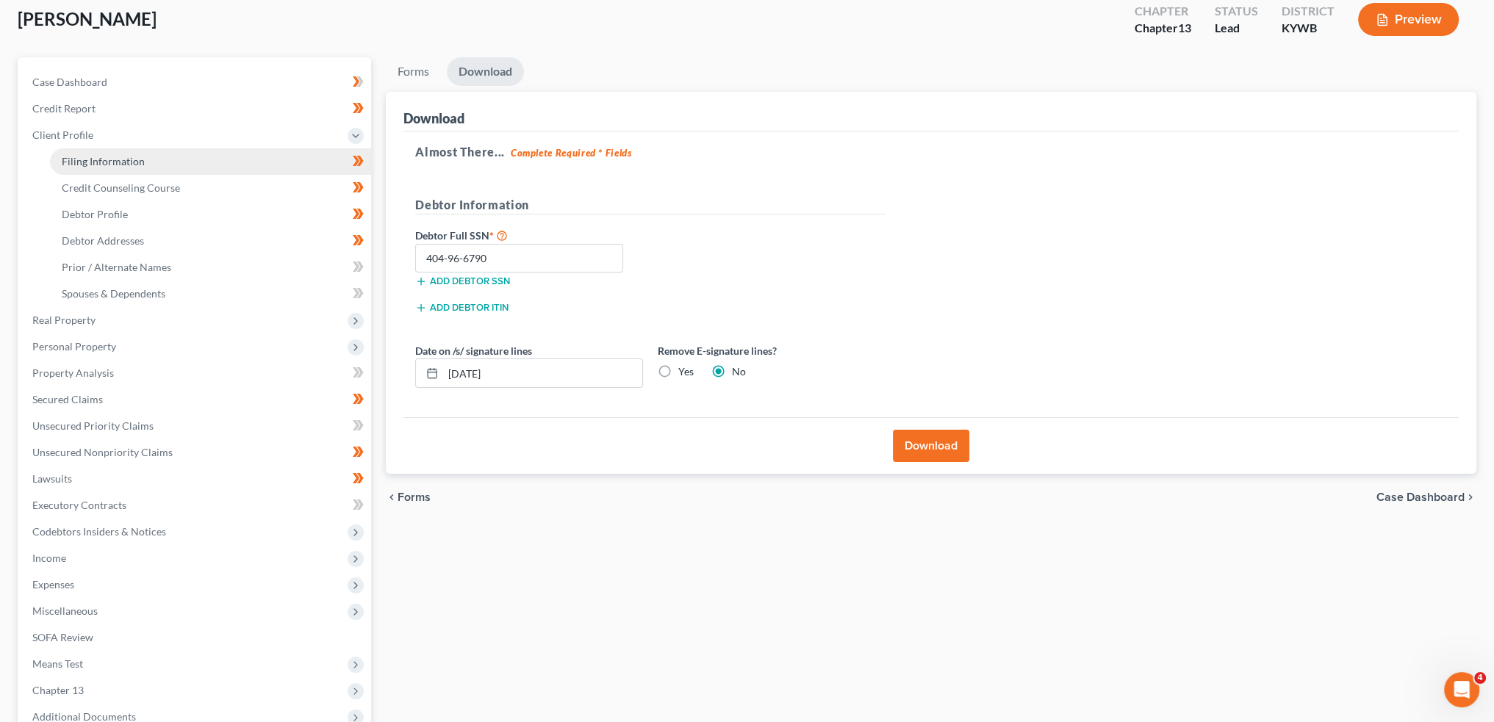
click at [105, 163] on span "Filing Information" at bounding box center [103, 161] width 83 height 12
select select "1"
select select "0"
select select "3"
select select "33"
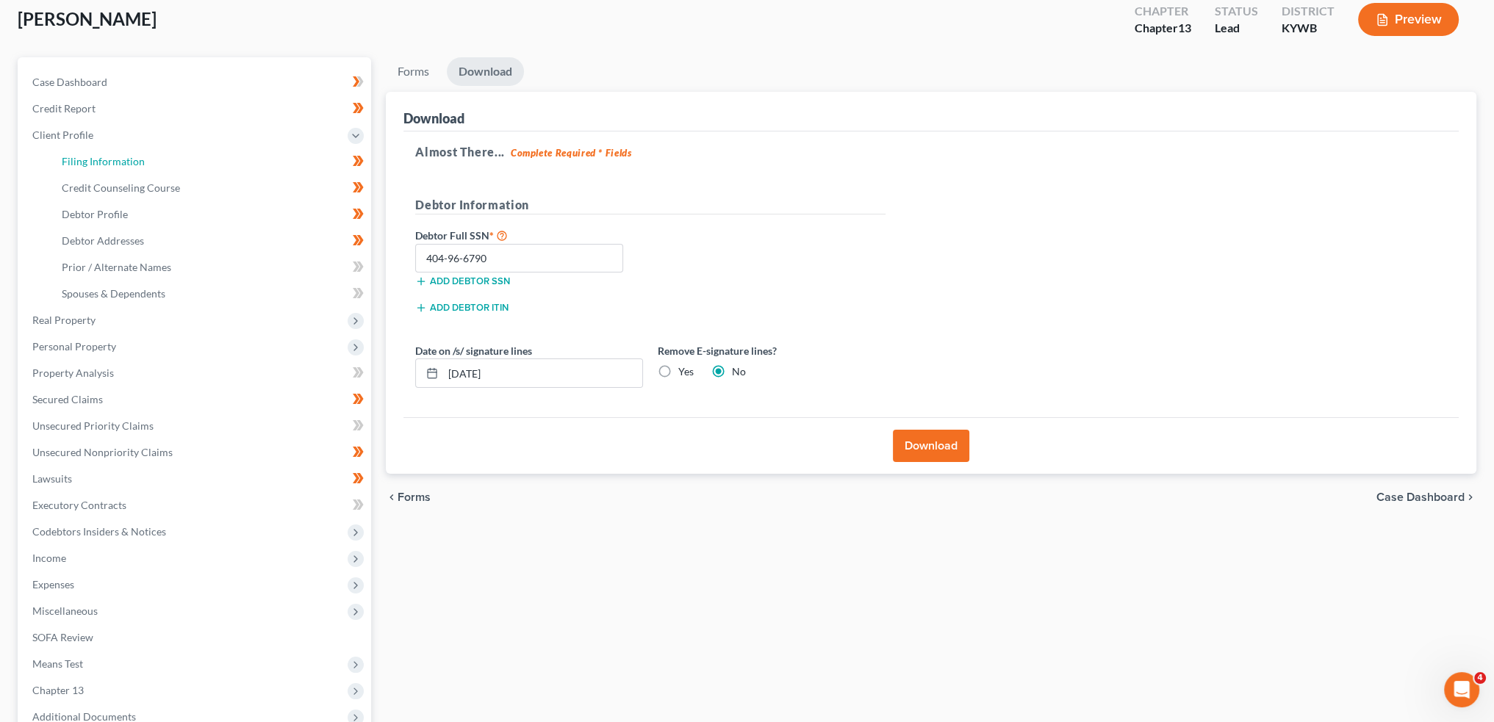
select select "2"
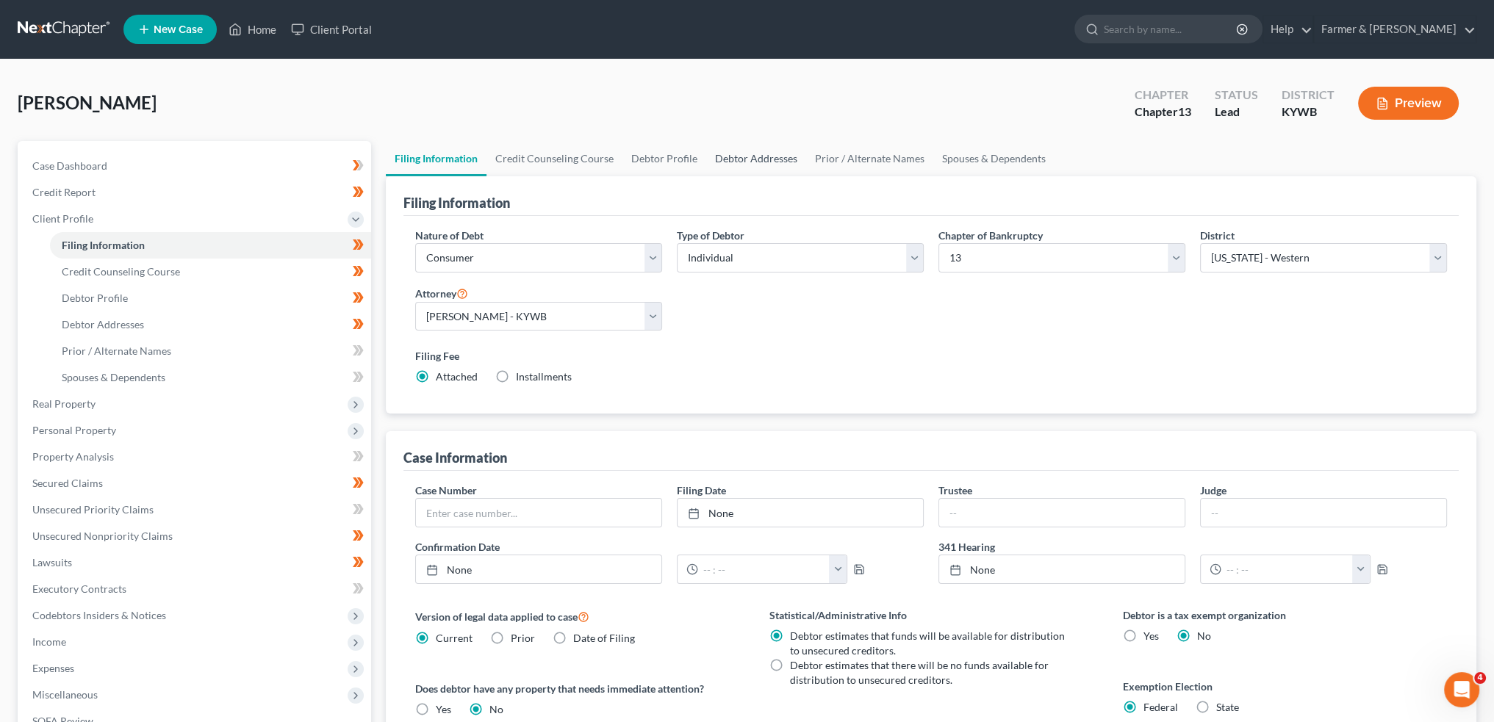
click at [760, 148] on link "Debtor Addresses" at bounding box center [756, 158] width 100 height 35
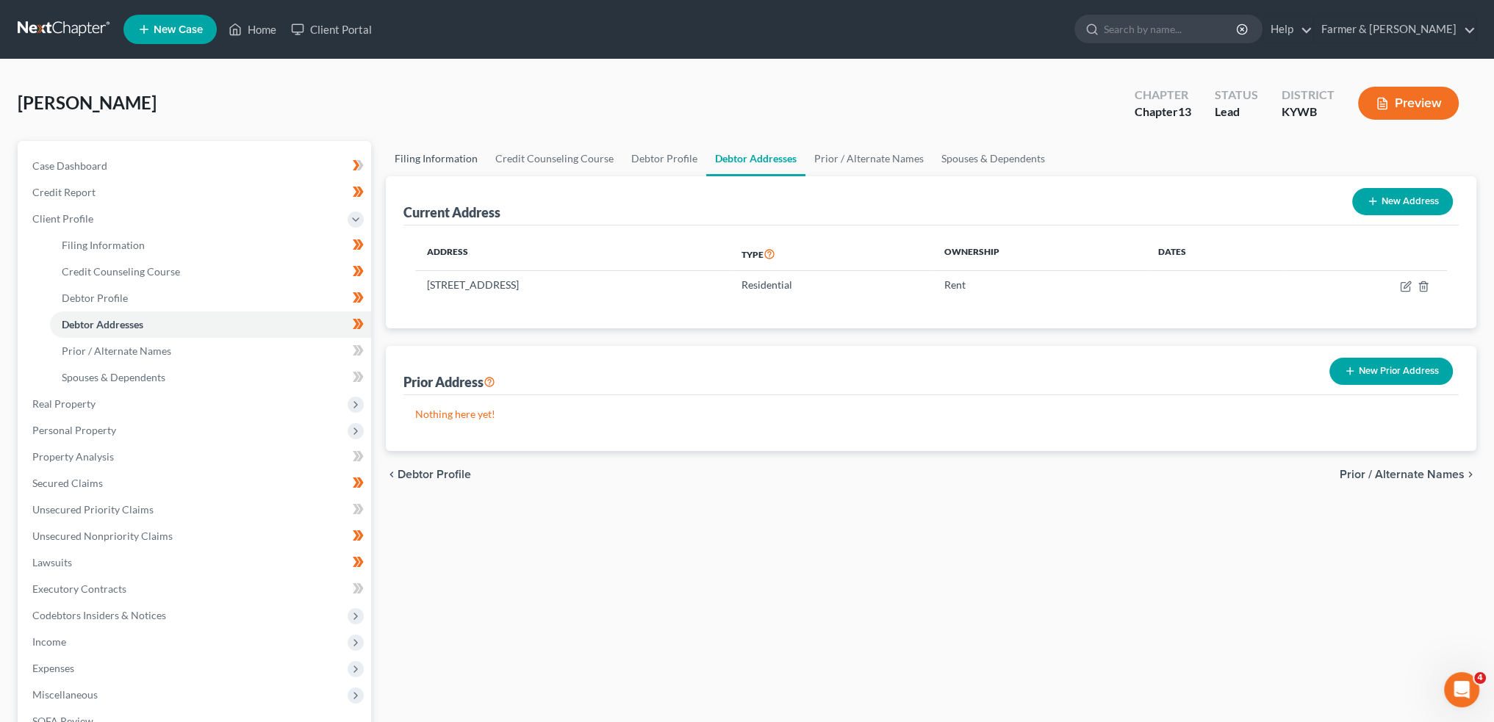
click at [426, 149] on link "Filing Information" at bounding box center [436, 158] width 101 height 35
select select "1"
select select "0"
select select "3"
select select "33"
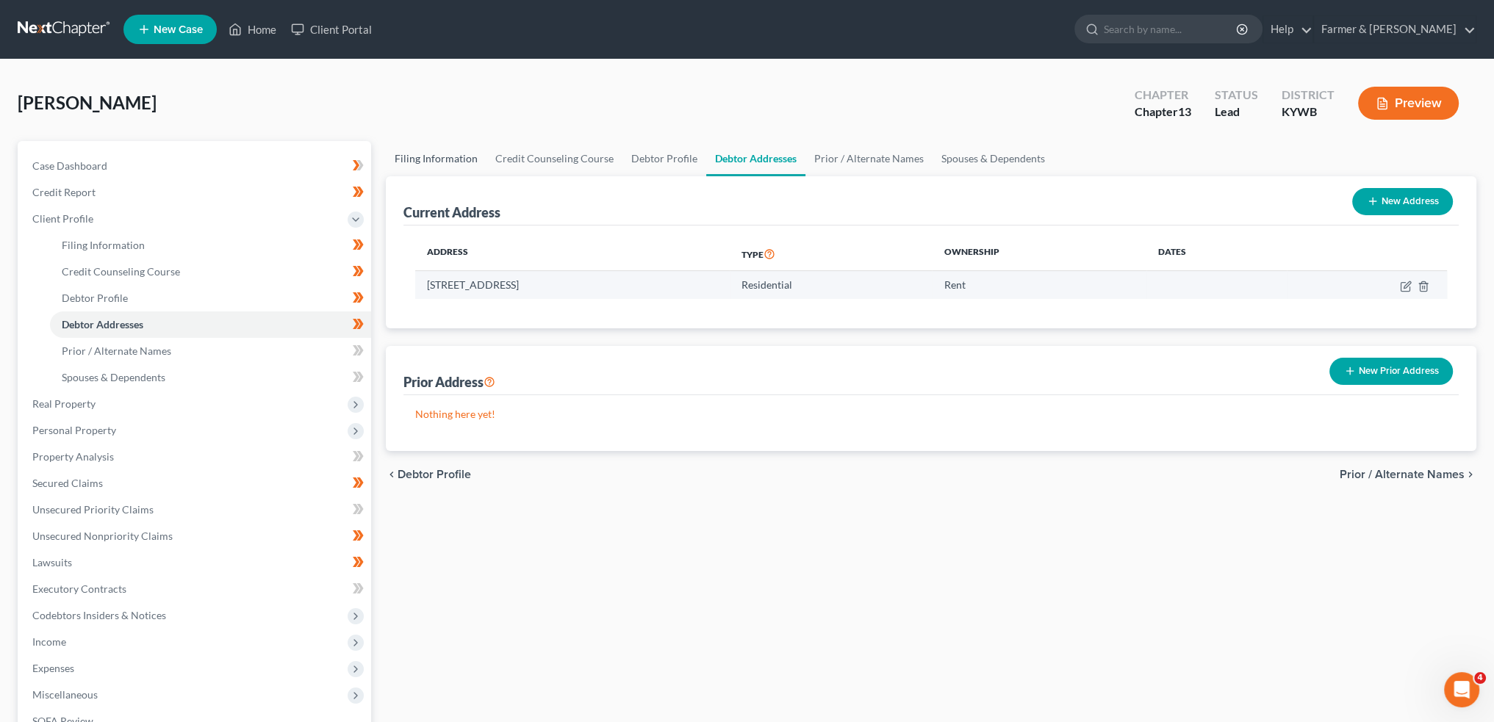
select select "2"
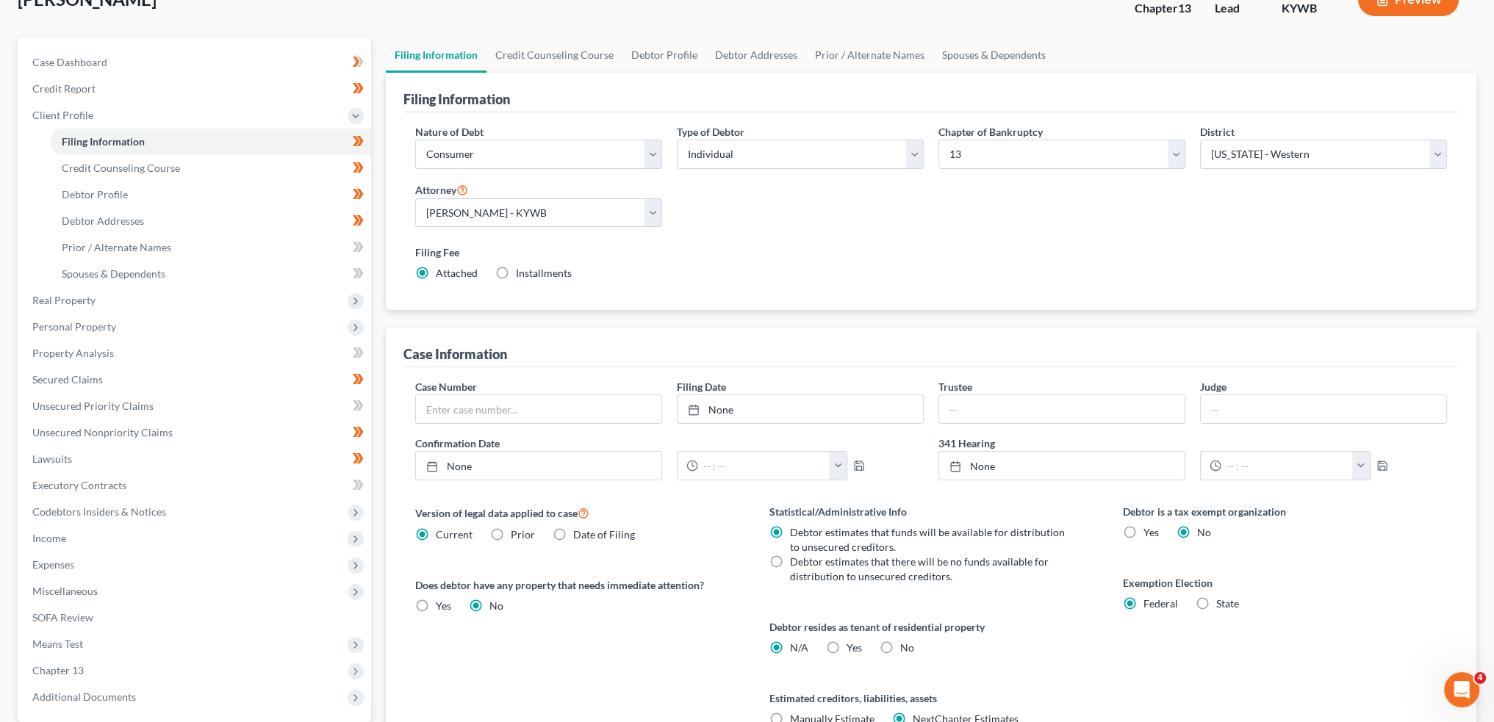
scroll to position [244, 0]
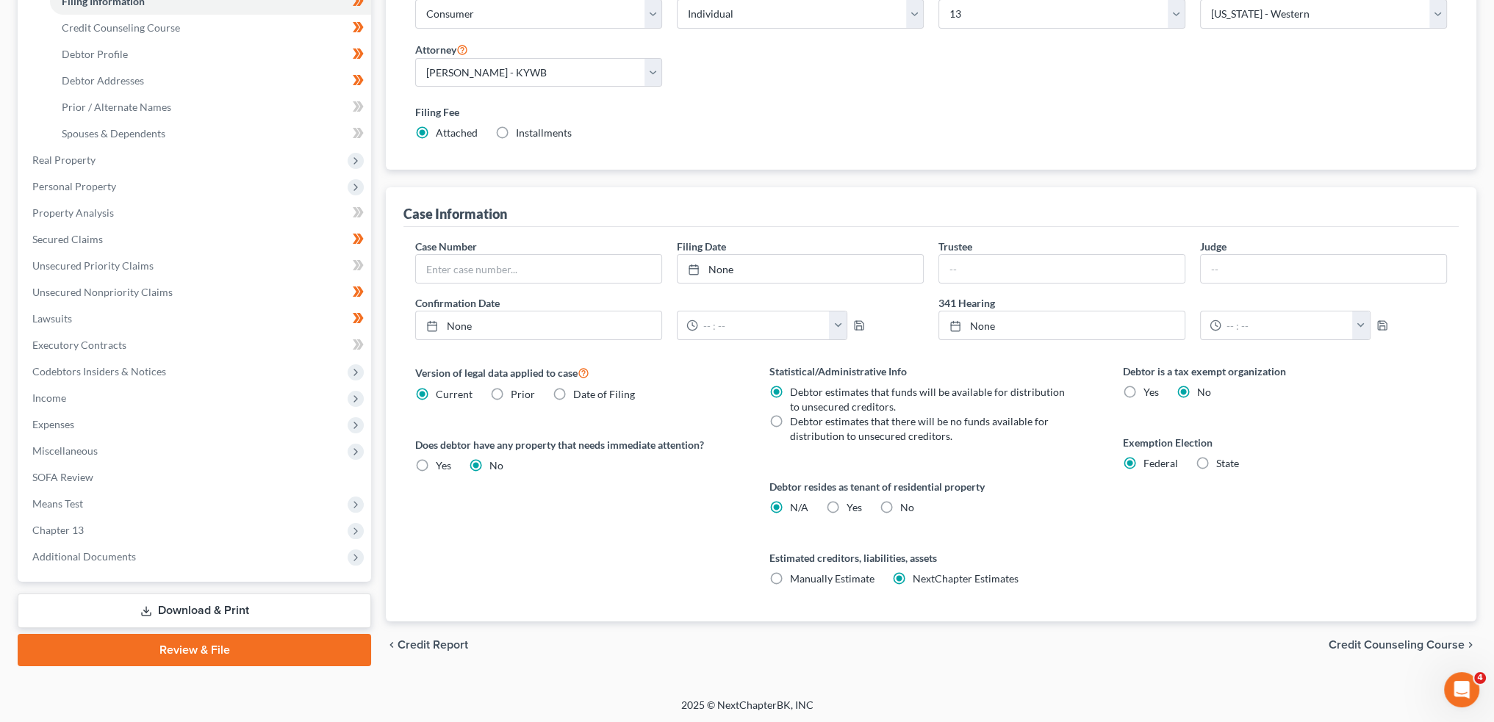
drag, startPoint x: 820, startPoint y: 500, endPoint x: 829, endPoint y: 503, distance: 9.1
click at [826, 502] on div "Debtor resides as tenant of residential property N/A Yes Yes No" at bounding box center [931, 497] width 324 height 36
click at [846, 503] on label "Yes Yes" at bounding box center [853, 507] width 15 height 15
click at [852, 503] on input "Yes Yes" at bounding box center [857, 505] width 10 height 10
radio input "true"
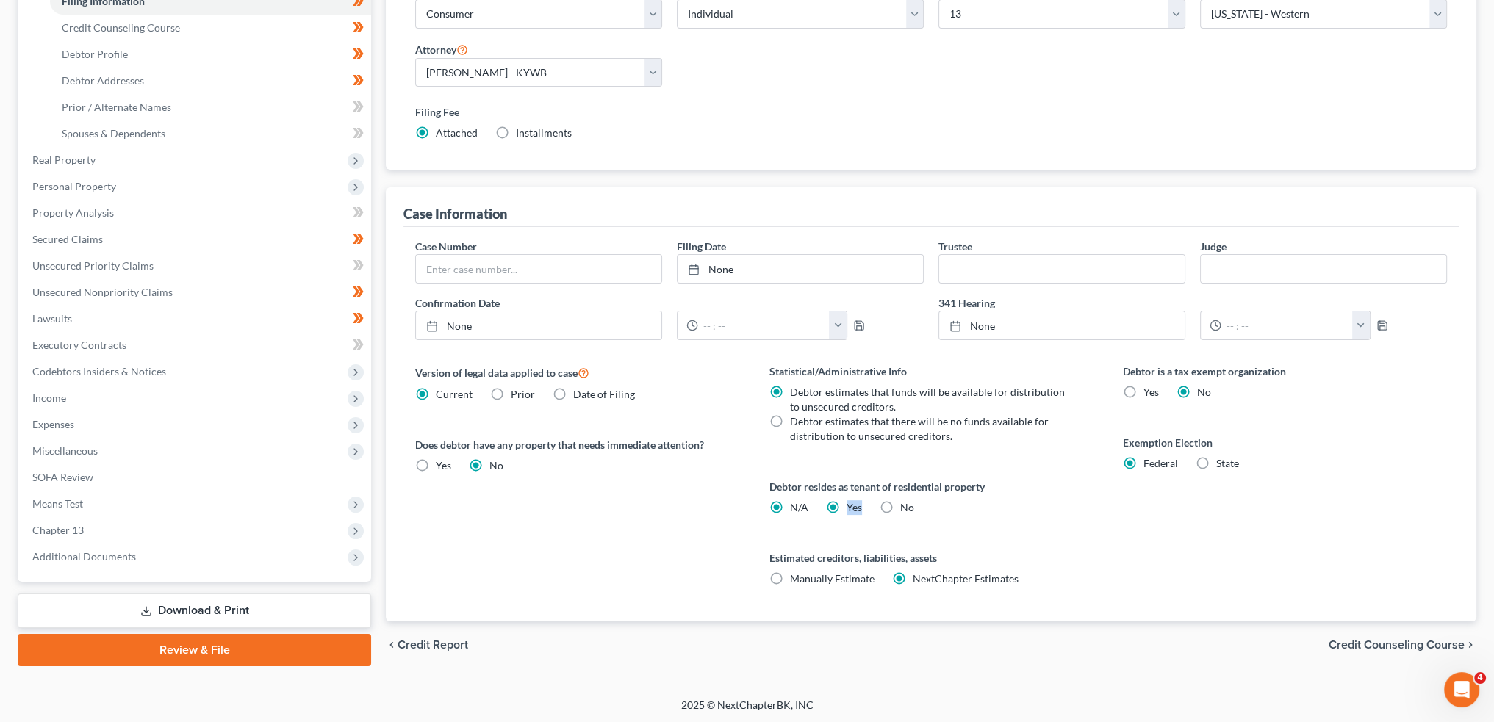
radio input "false"
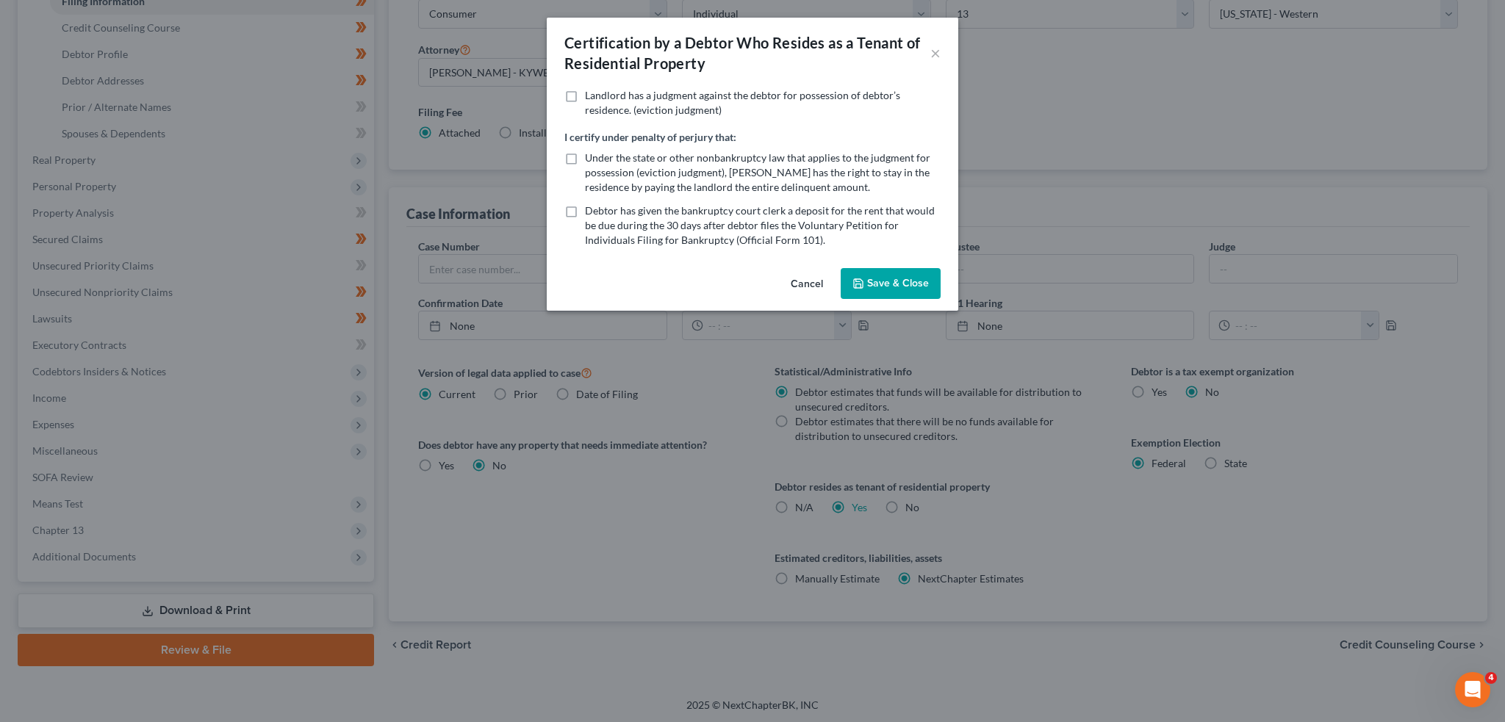
click at [908, 287] on button "Save & Close" at bounding box center [891, 283] width 100 height 31
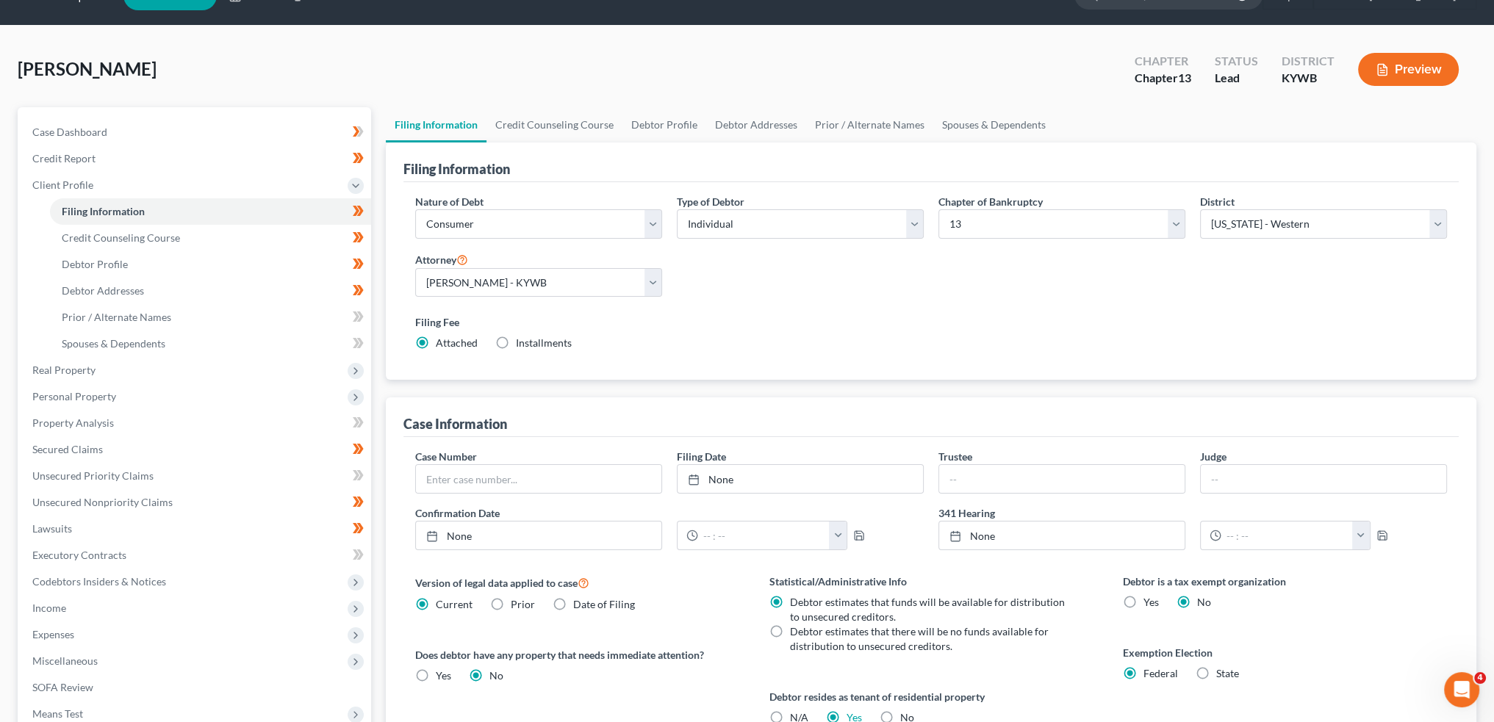
scroll to position [0, 0]
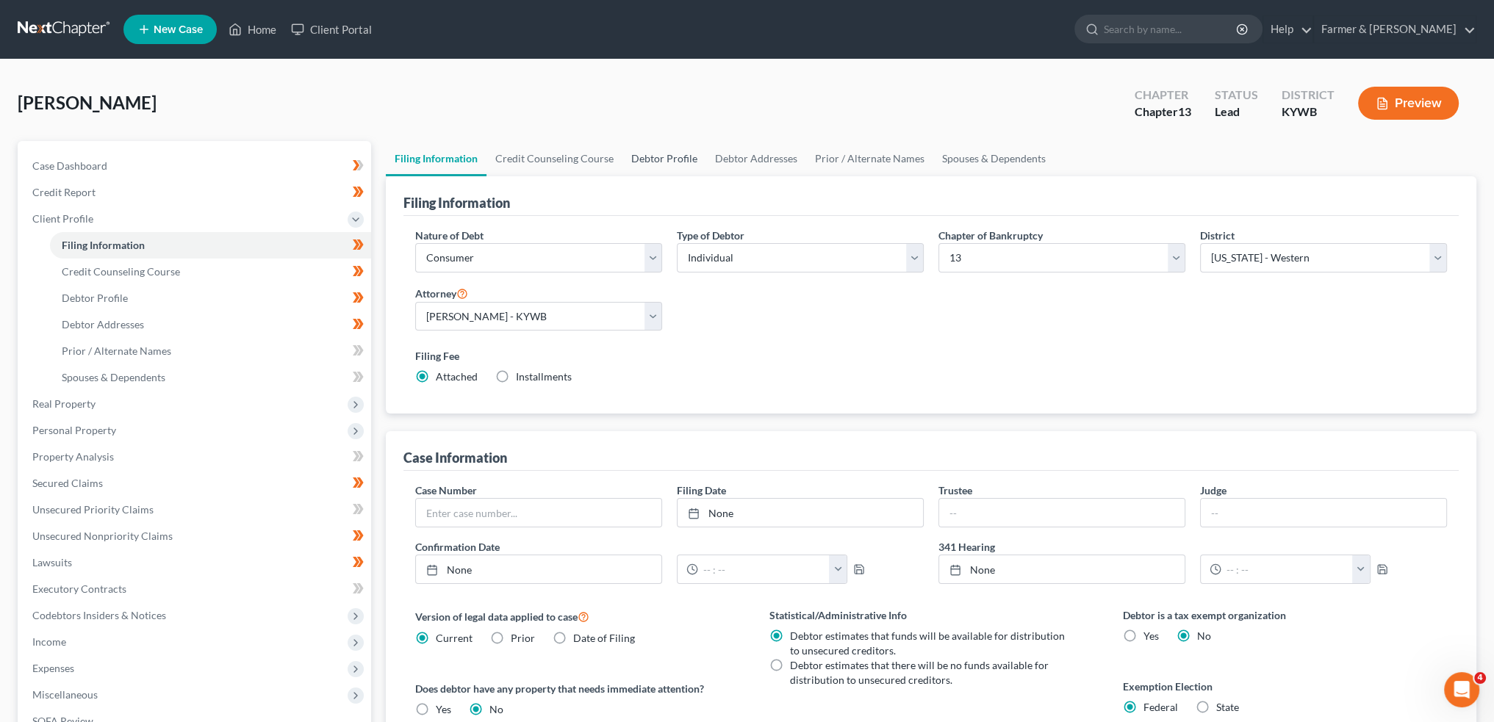
click at [638, 158] on link "Debtor Profile" at bounding box center [664, 158] width 84 height 35
select select "3"
select select "0"
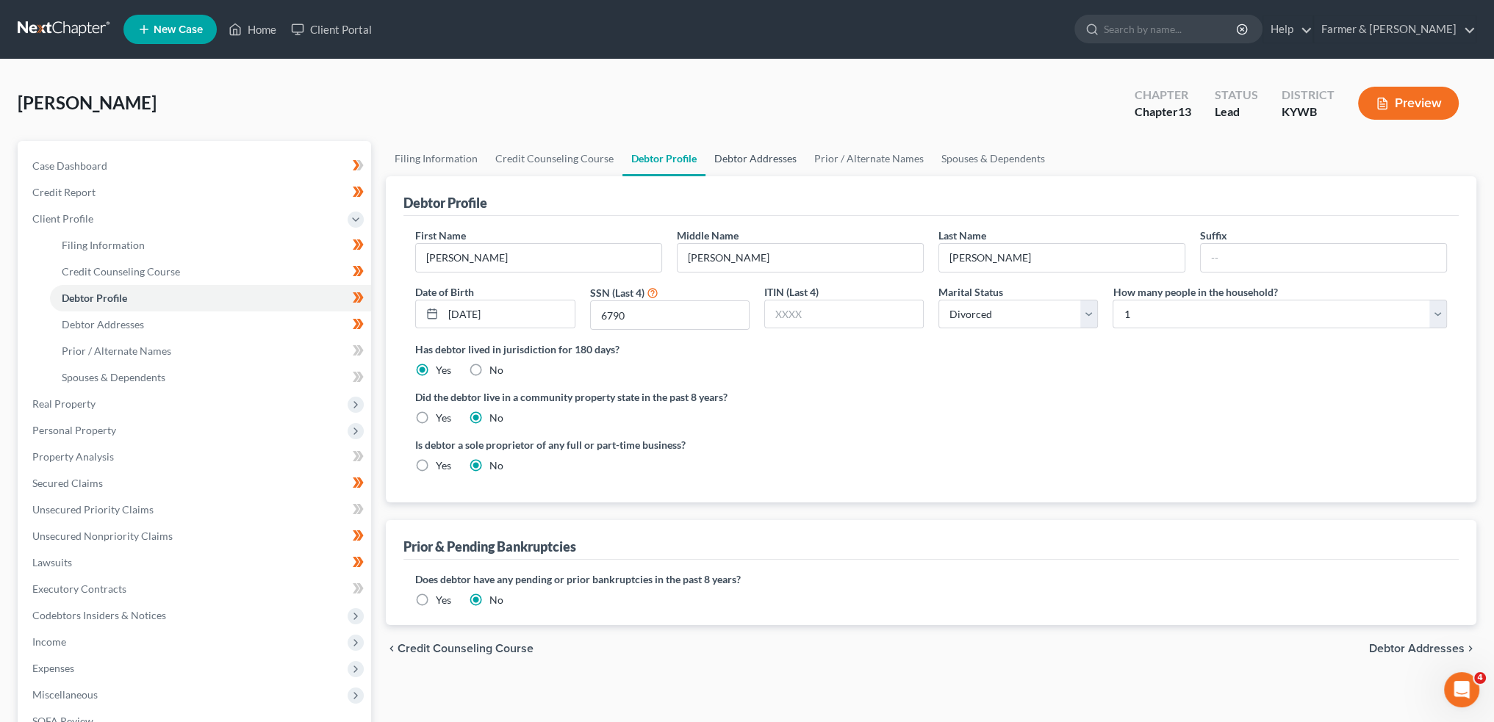
click at [755, 159] on link "Debtor Addresses" at bounding box center [755, 158] width 100 height 35
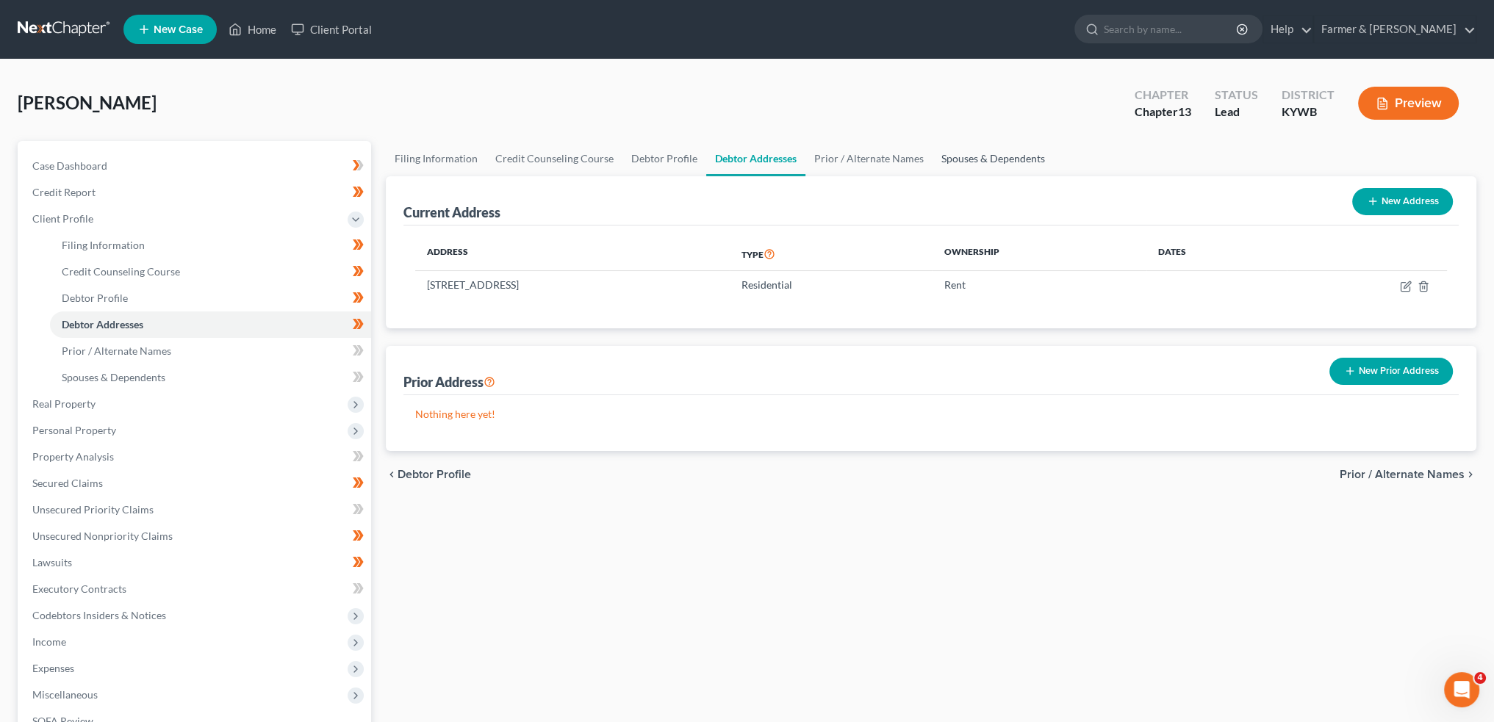
click at [1017, 162] on link "Spouses & Dependents" at bounding box center [992, 158] width 121 height 35
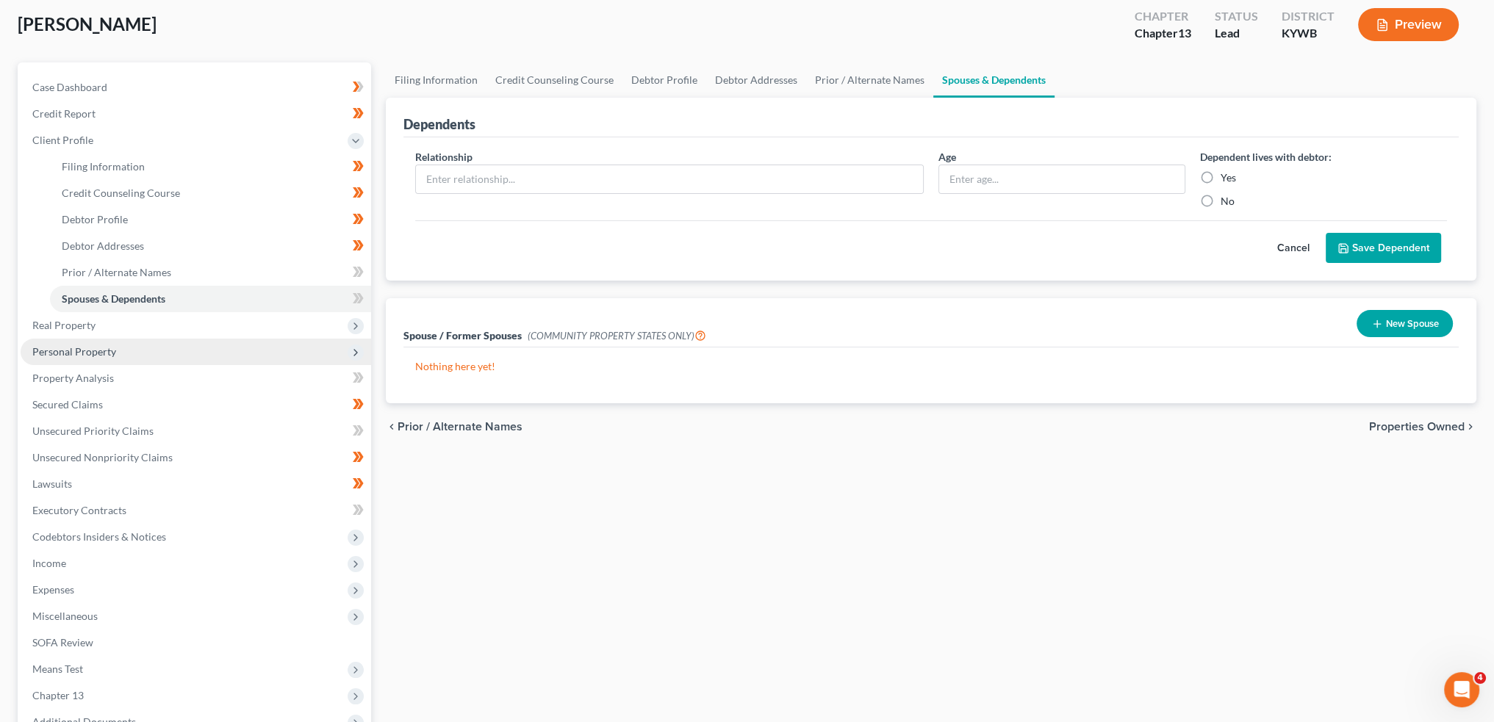
scroll to position [122, 0]
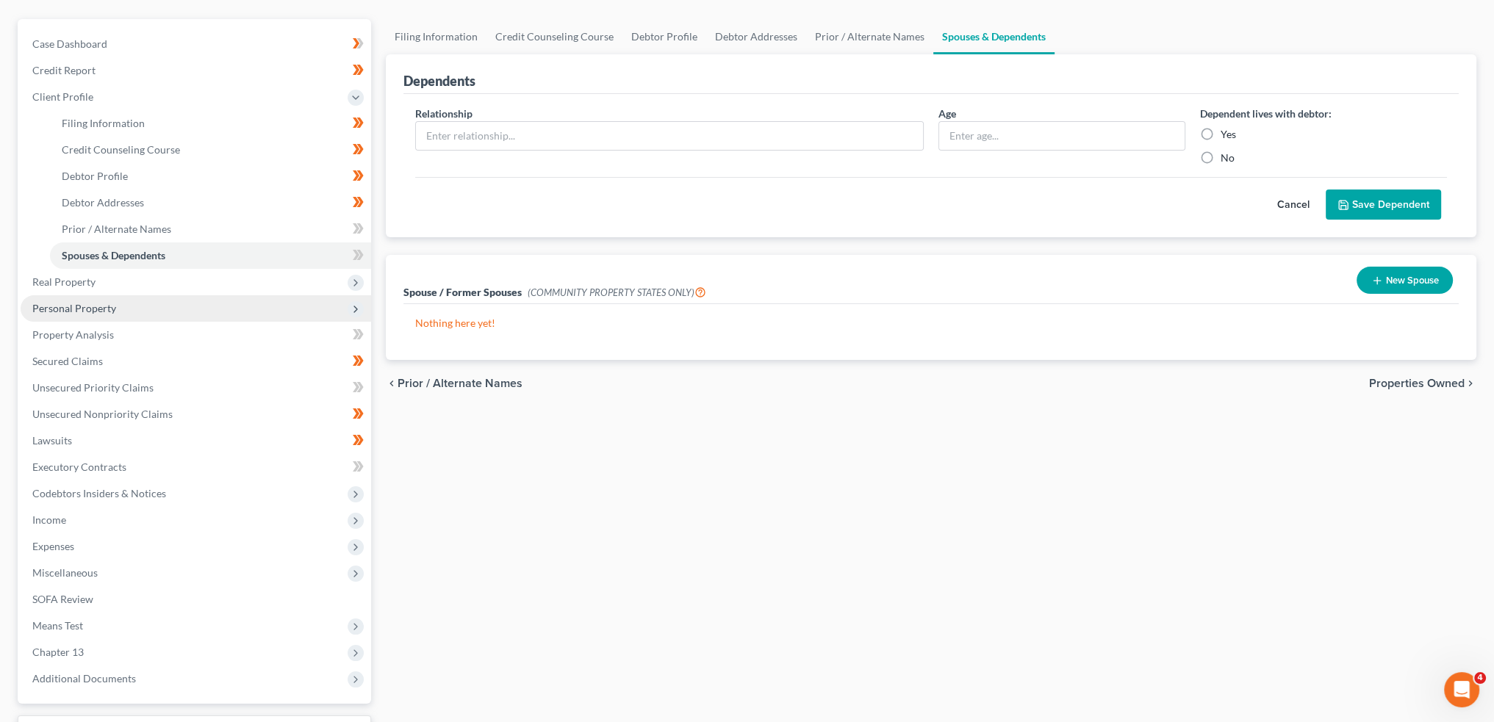
click at [97, 295] on span "Personal Property" at bounding box center [196, 308] width 350 height 26
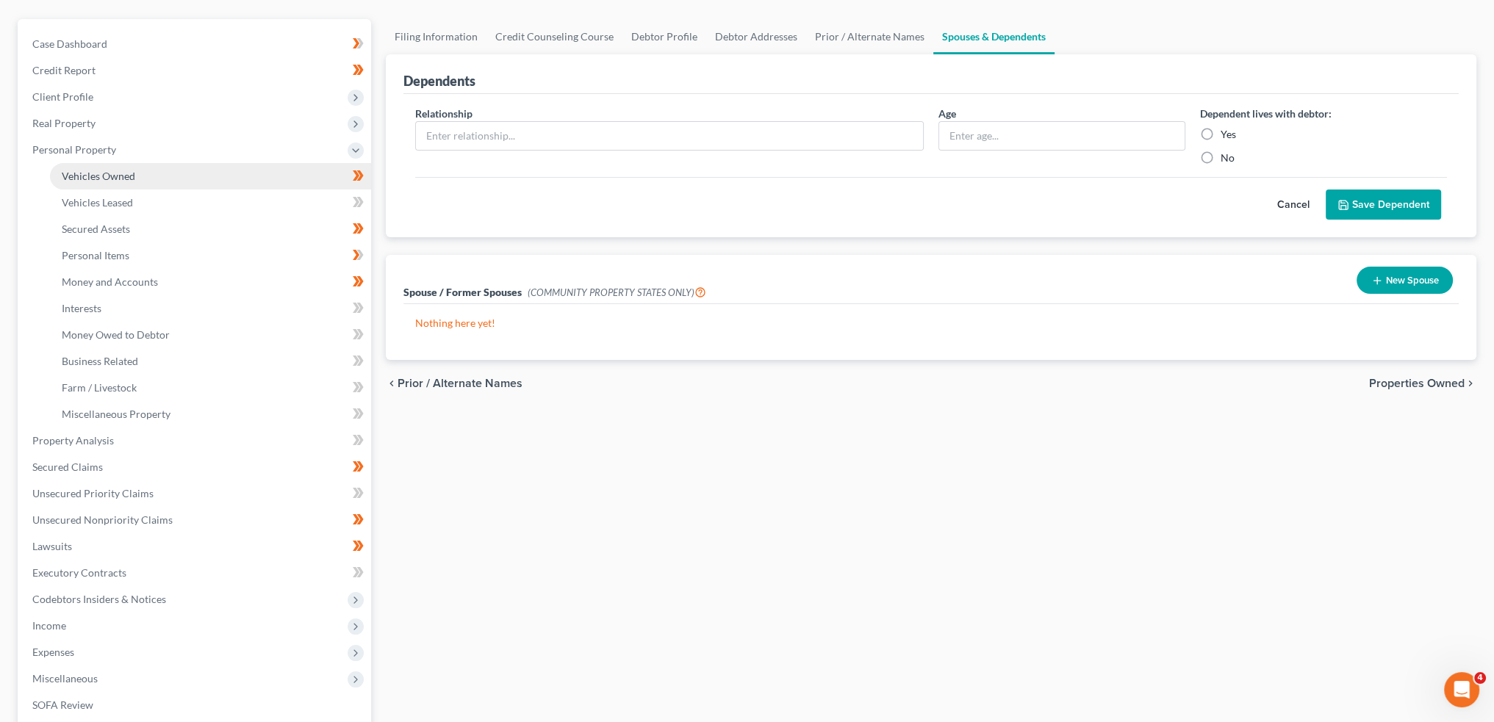
click at [126, 176] on span "Vehicles Owned" at bounding box center [98, 176] width 73 height 12
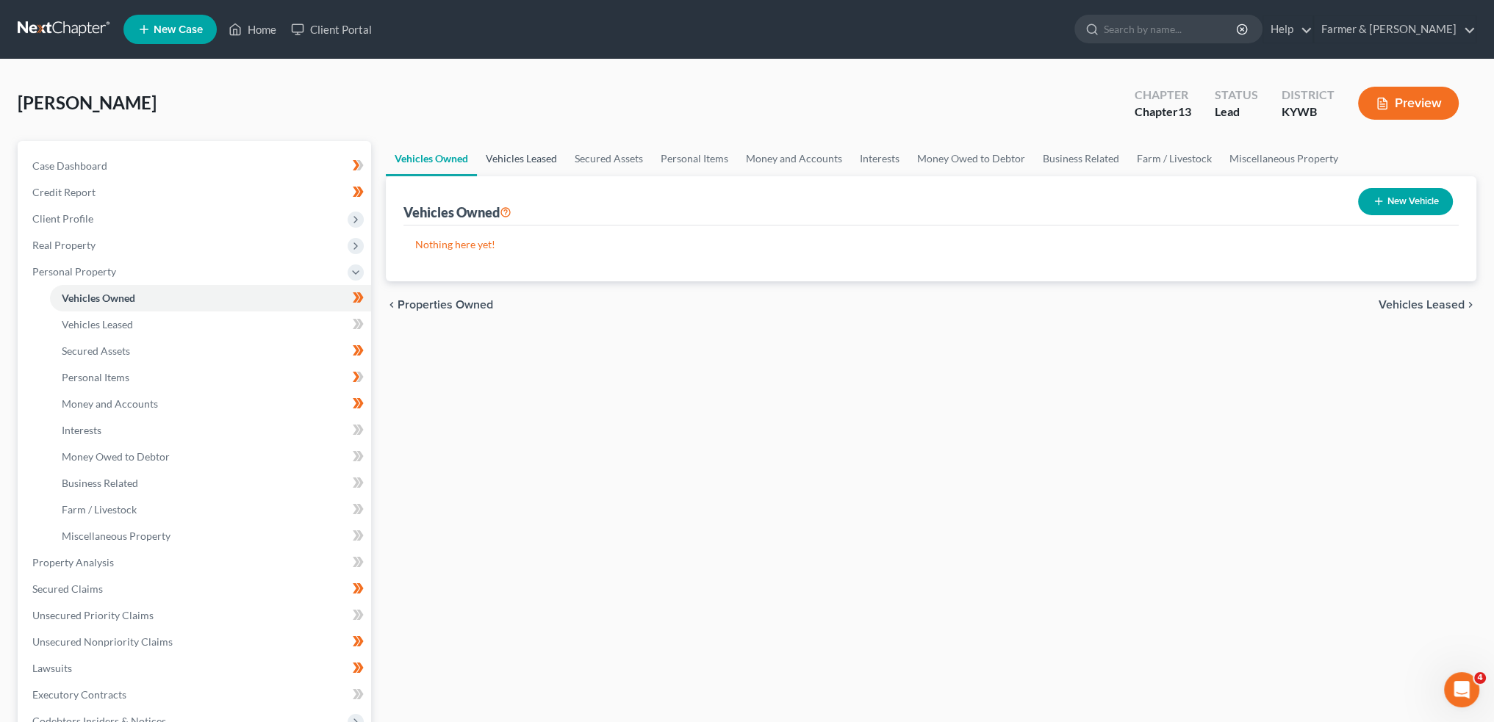
click at [518, 159] on link "Vehicles Leased" at bounding box center [521, 158] width 89 height 35
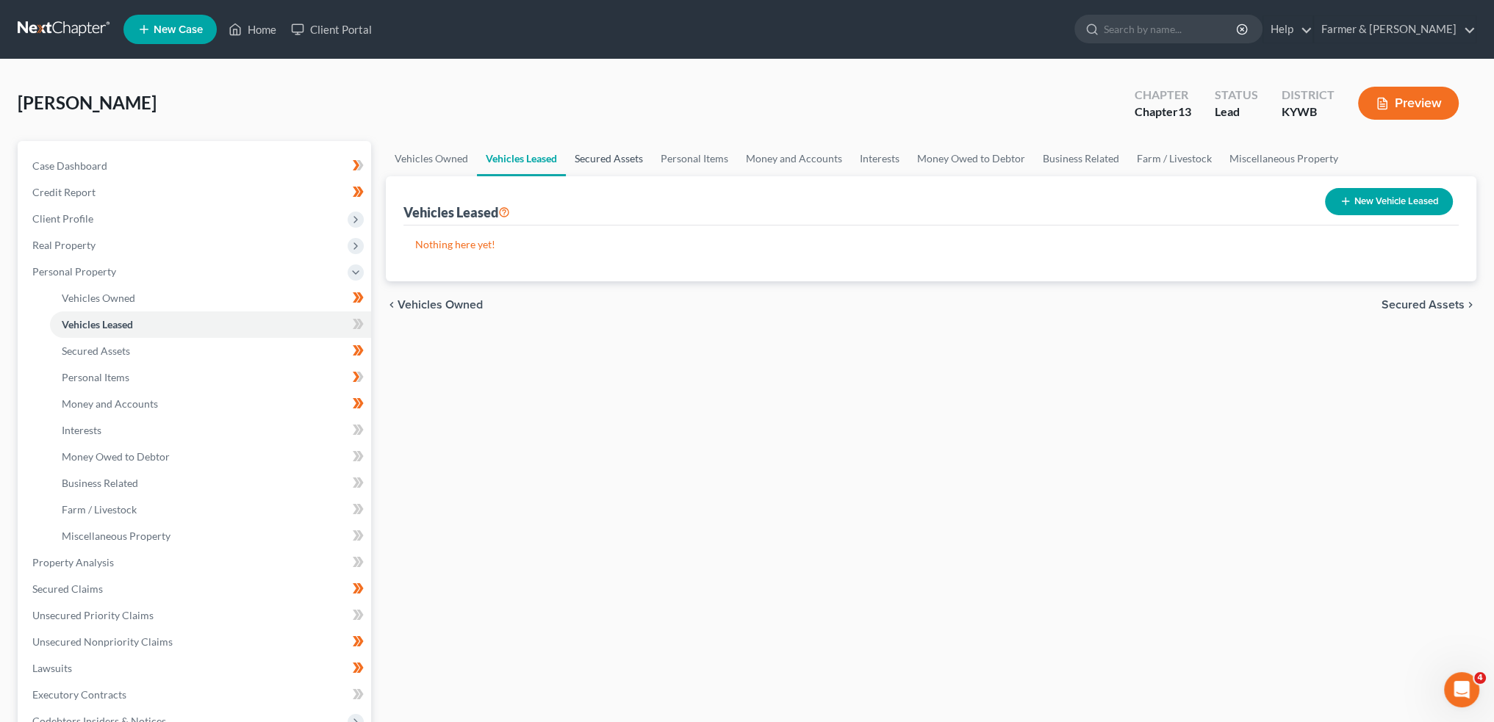
click at [600, 153] on link "Secured Assets" at bounding box center [609, 158] width 86 height 35
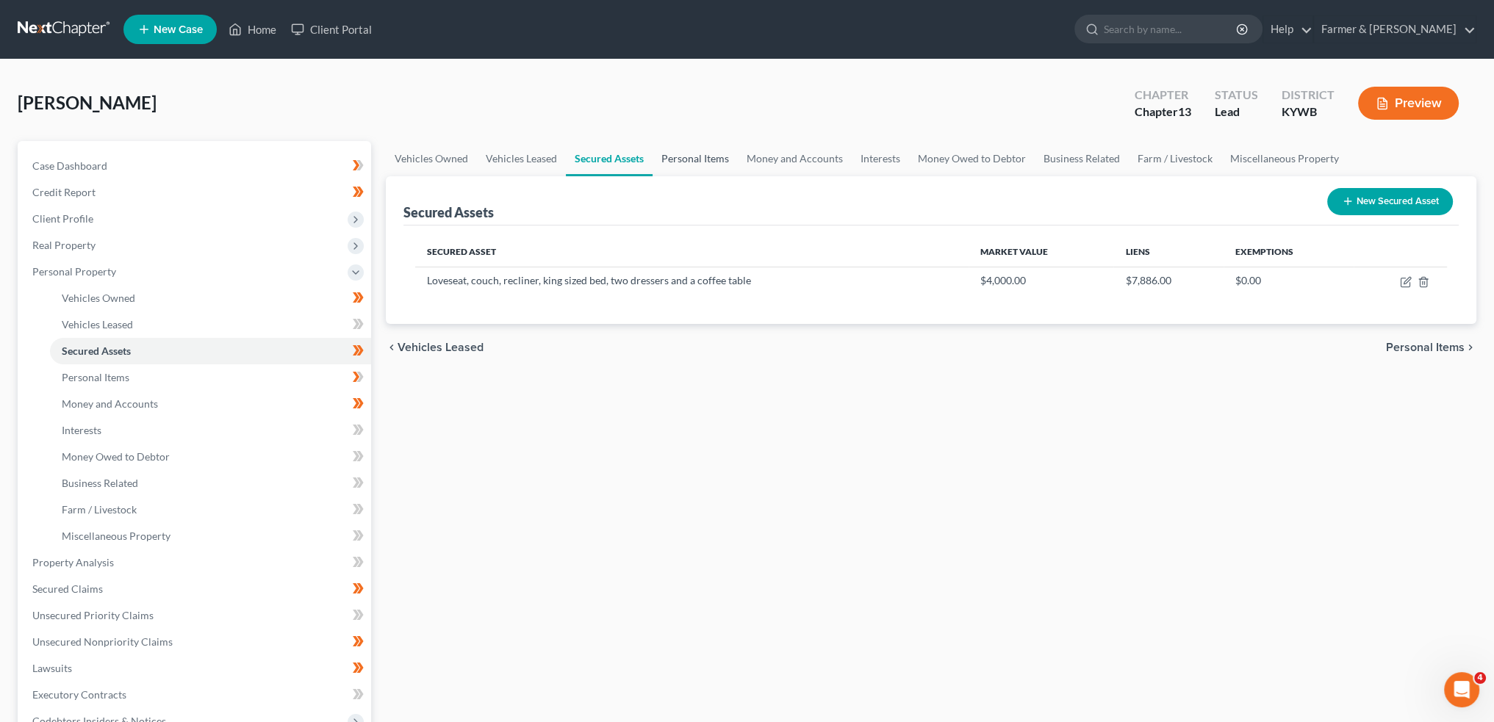
click at [705, 151] on link "Personal Items" at bounding box center [694, 158] width 85 height 35
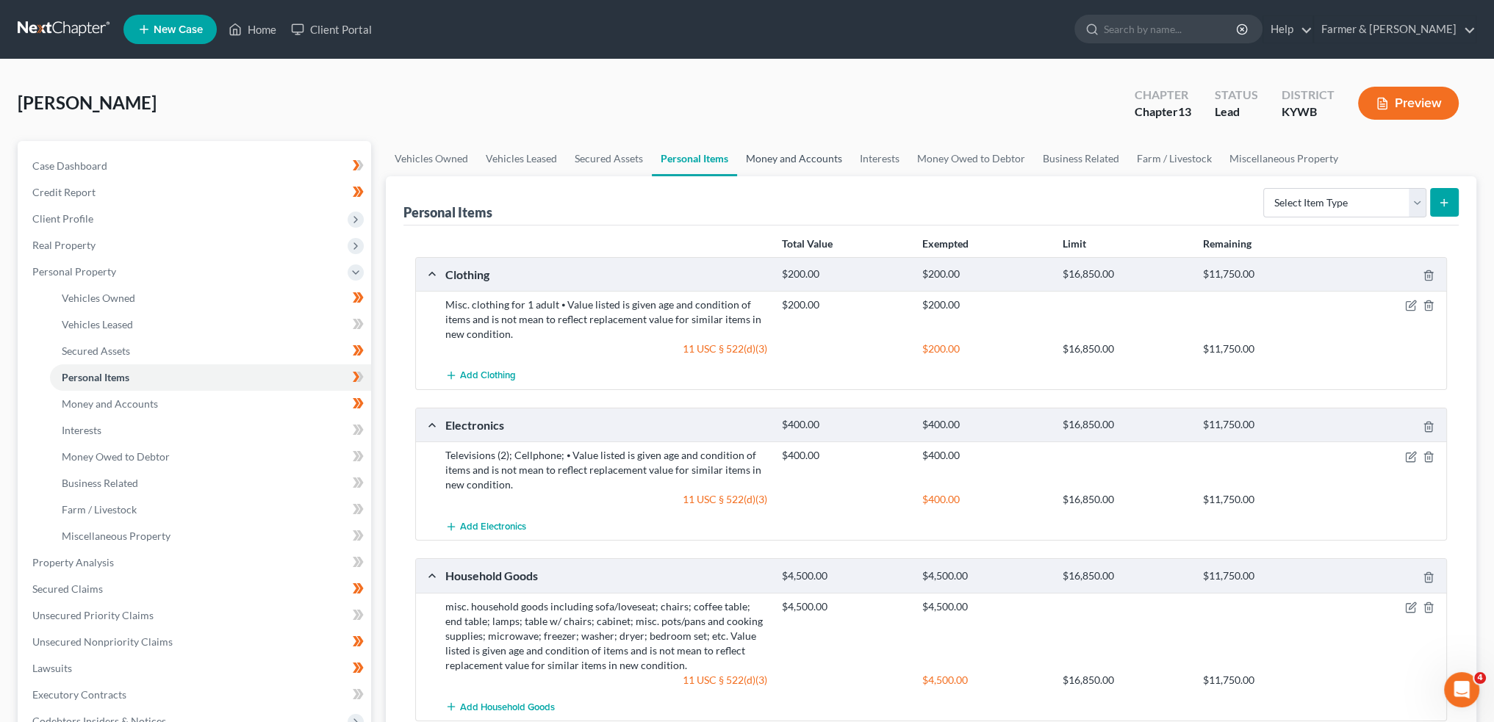
click at [805, 154] on link "Money and Accounts" at bounding box center [794, 158] width 114 height 35
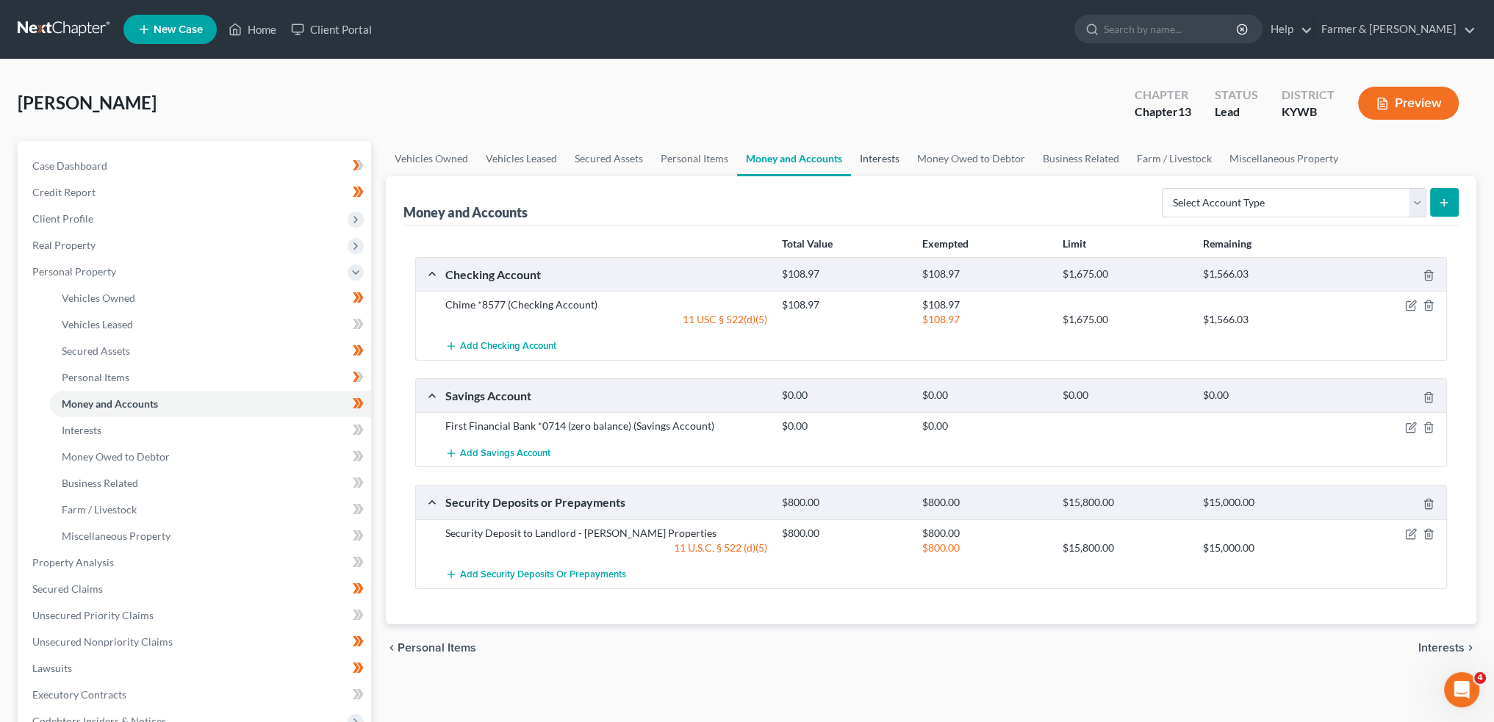
click at [881, 154] on link "Interests" at bounding box center [879, 158] width 57 height 35
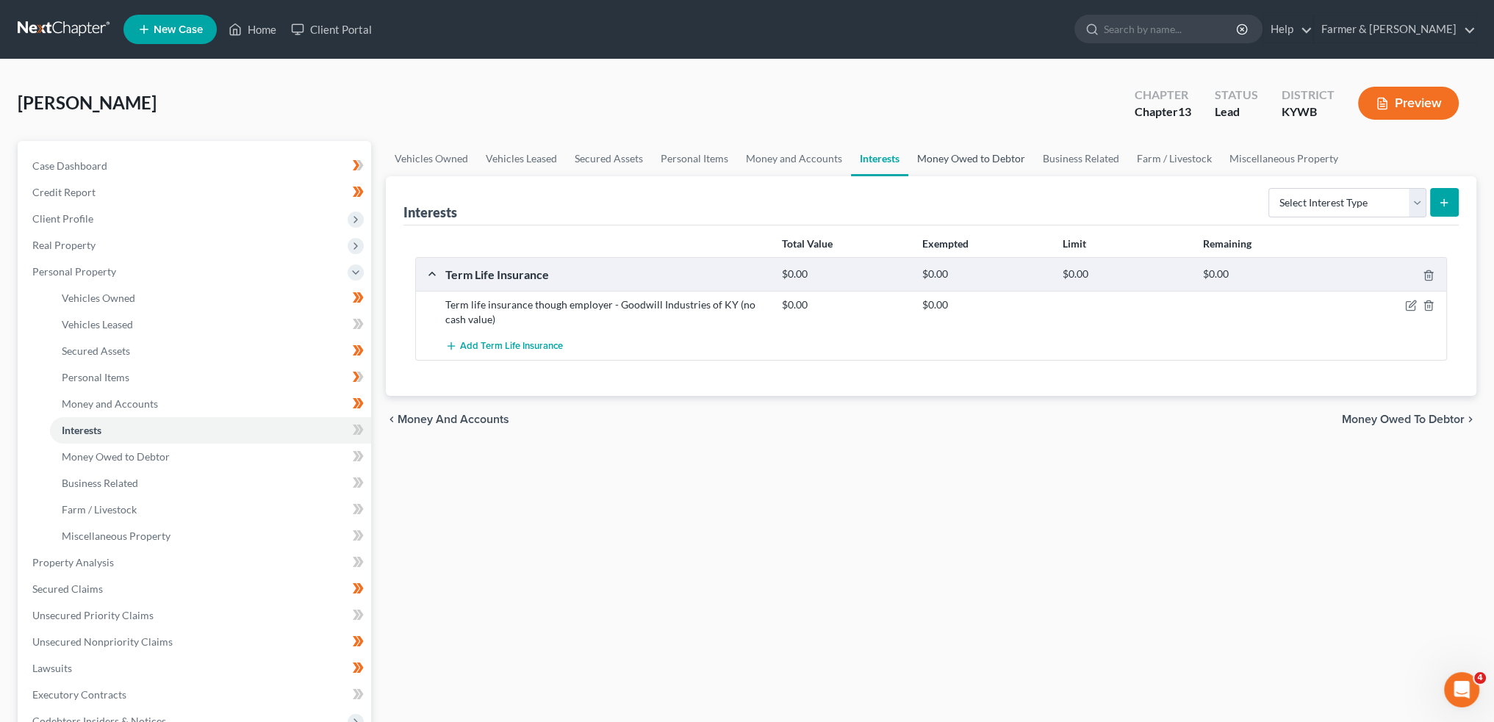
click at [958, 160] on link "Money Owed to Debtor" at bounding box center [971, 158] width 126 height 35
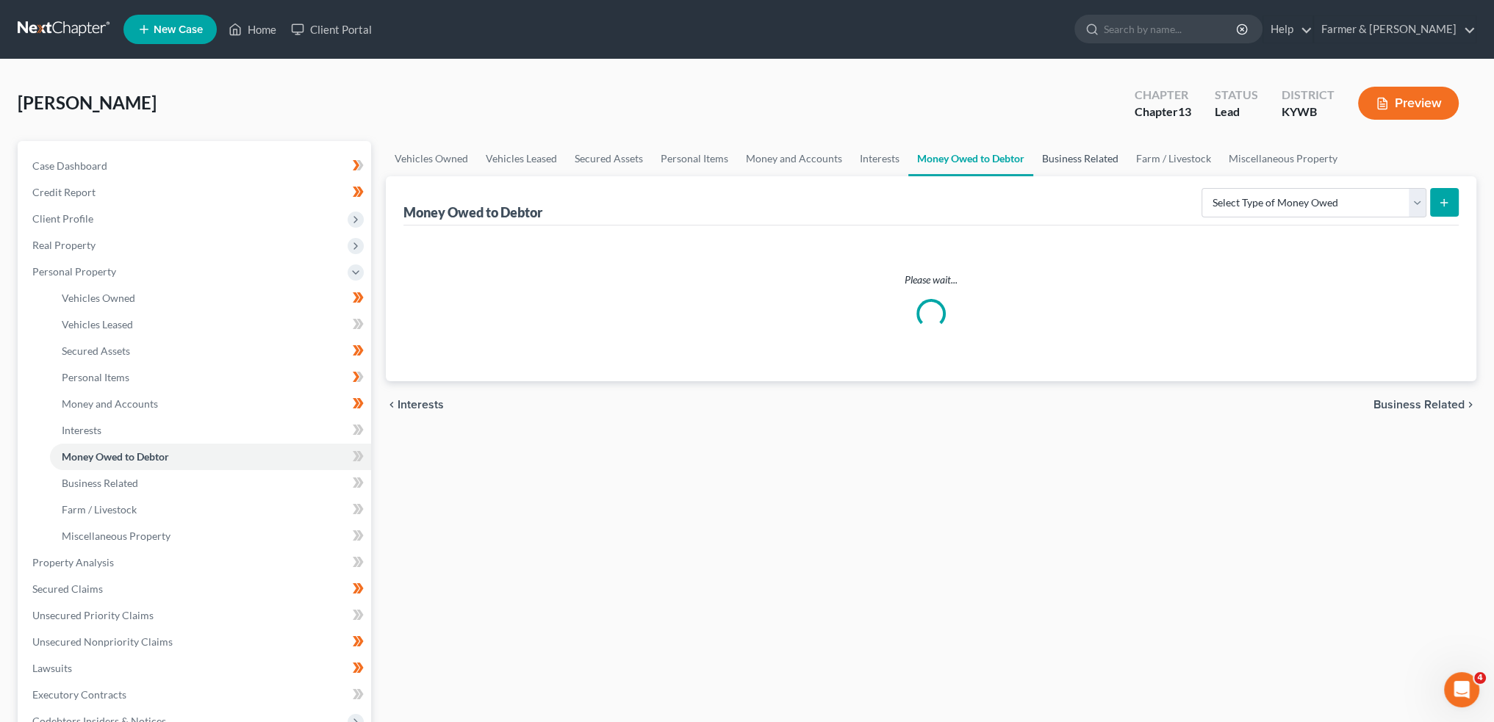
click at [1076, 160] on link "Business Related" at bounding box center [1080, 158] width 94 height 35
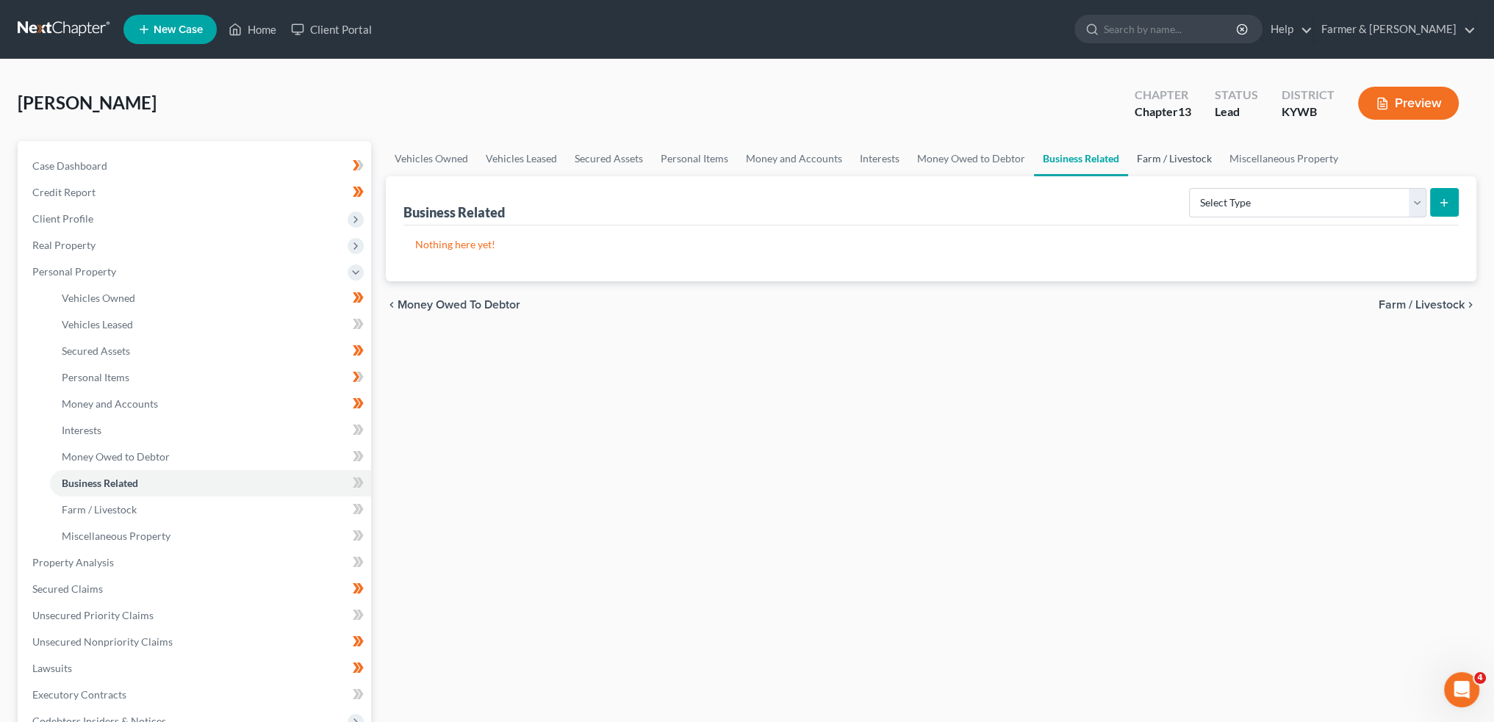
click at [1186, 151] on link "Farm / Livestock" at bounding box center [1174, 158] width 93 height 35
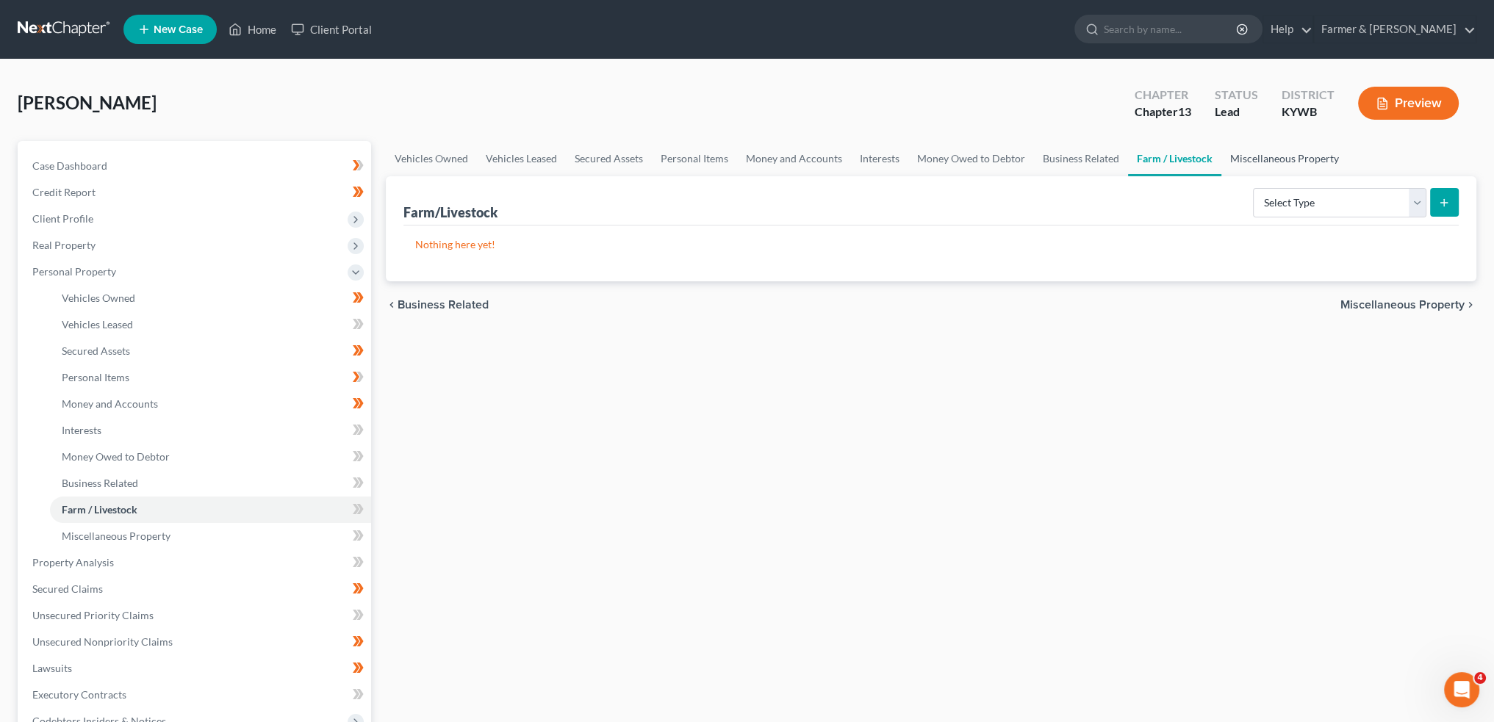
click at [1275, 158] on link "Miscellaneous Property" at bounding box center [1284, 158] width 126 height 35
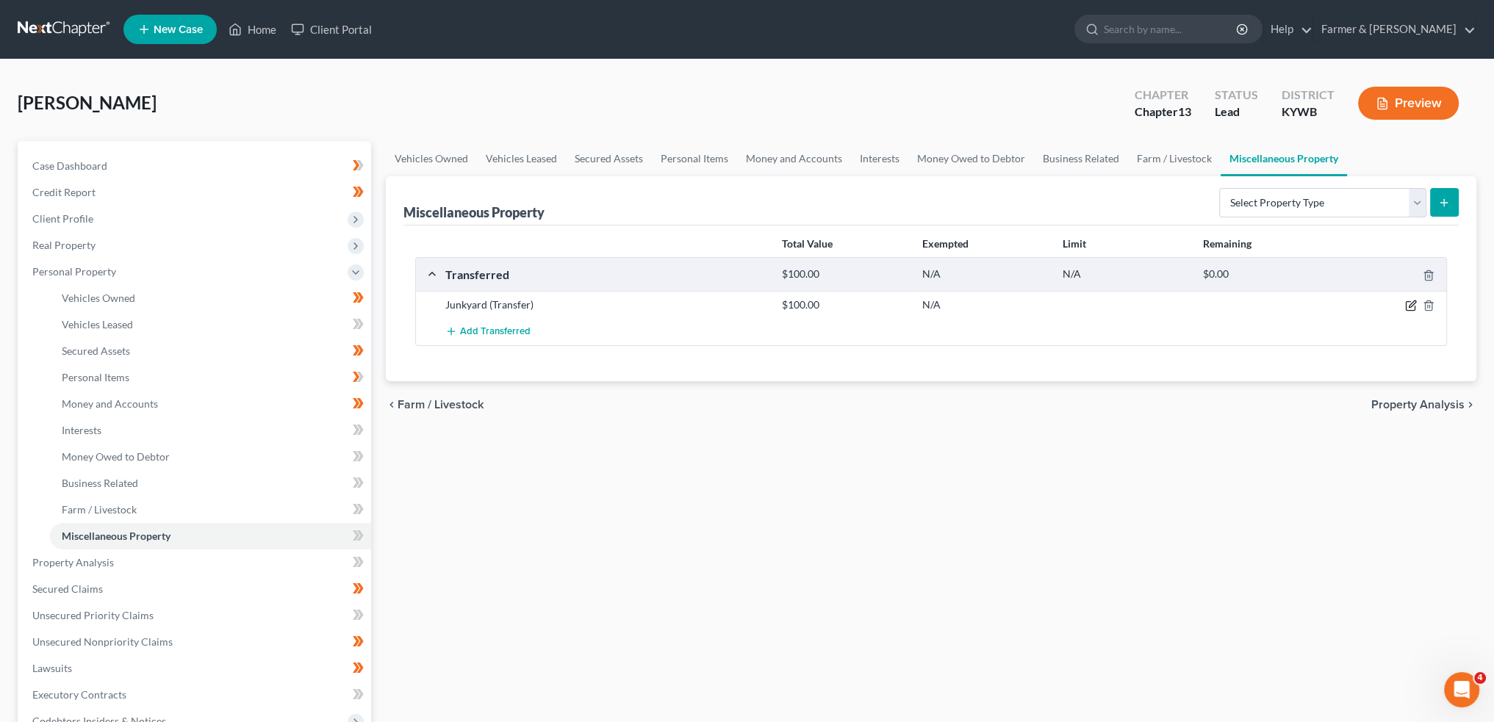
click at [1406, 302] on icon "button" at bounding box center [1411, 306] width 12 height 12
select select "Ordinary (within 2 years)"
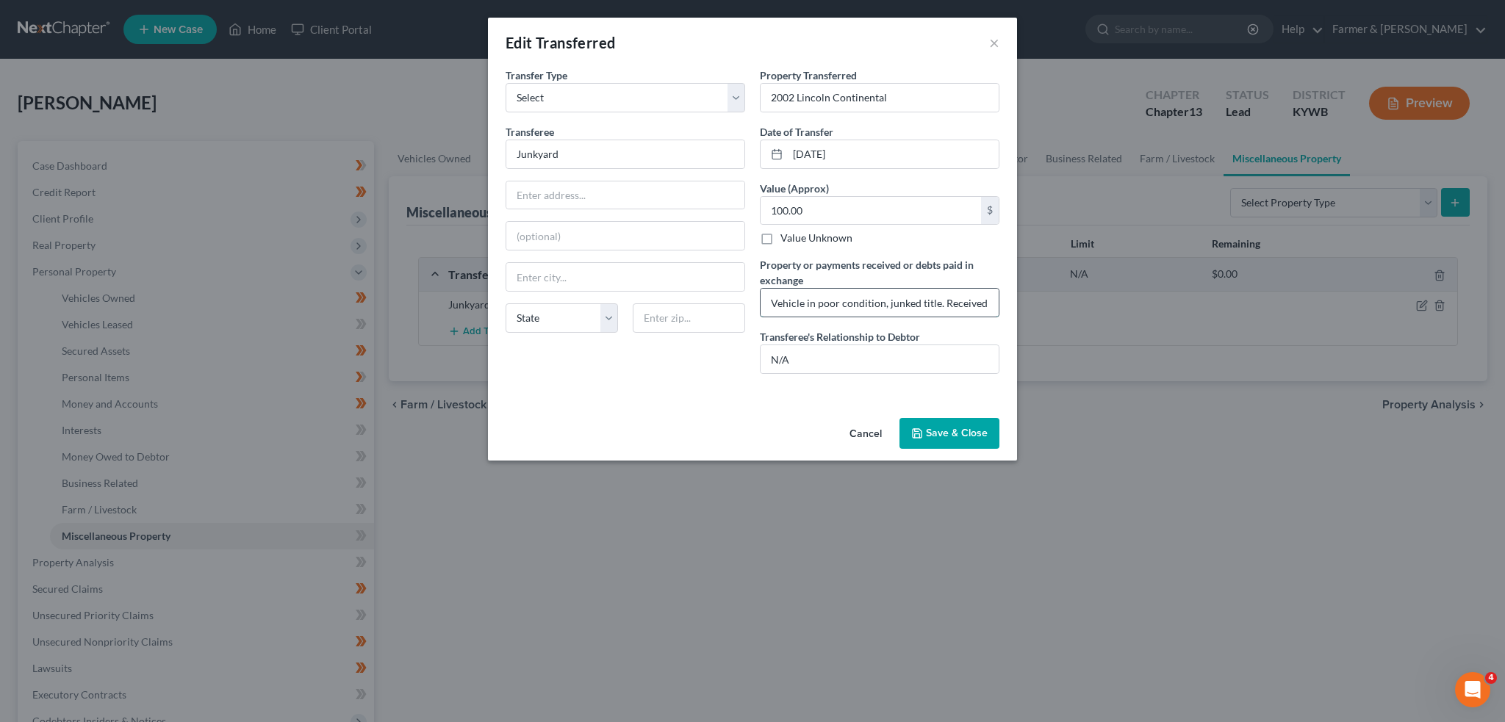
scroll to position [0, 73]
drag, startPoint x: 937, startPoint y: 297, endPoint x: 1004, endPoint y: 361, distance: 92.5
click at [1020, 312] on div "Edit Transferred × An exemption set must first be selected from the Filing Info…" at bounding box center [752, 361] width 1505 height 722
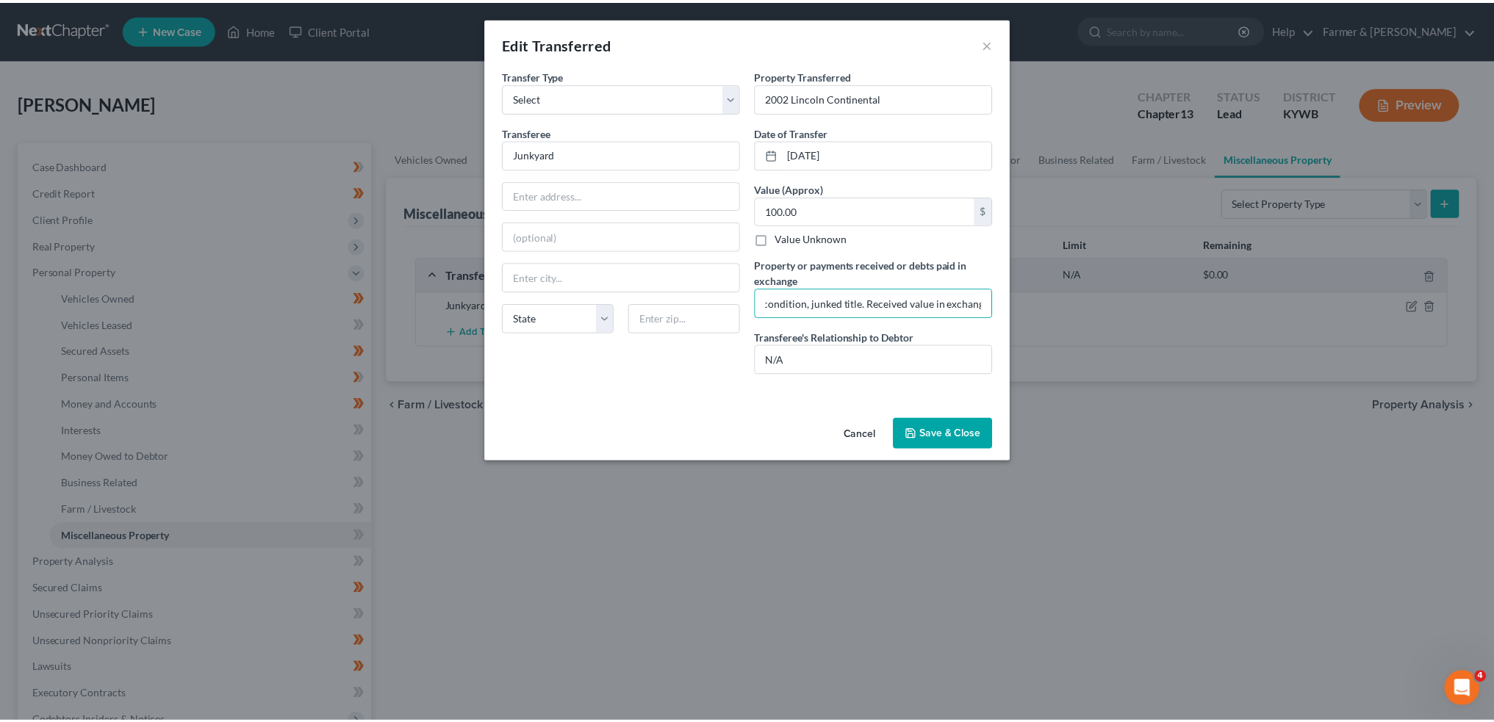
scroll to position [0, 0]
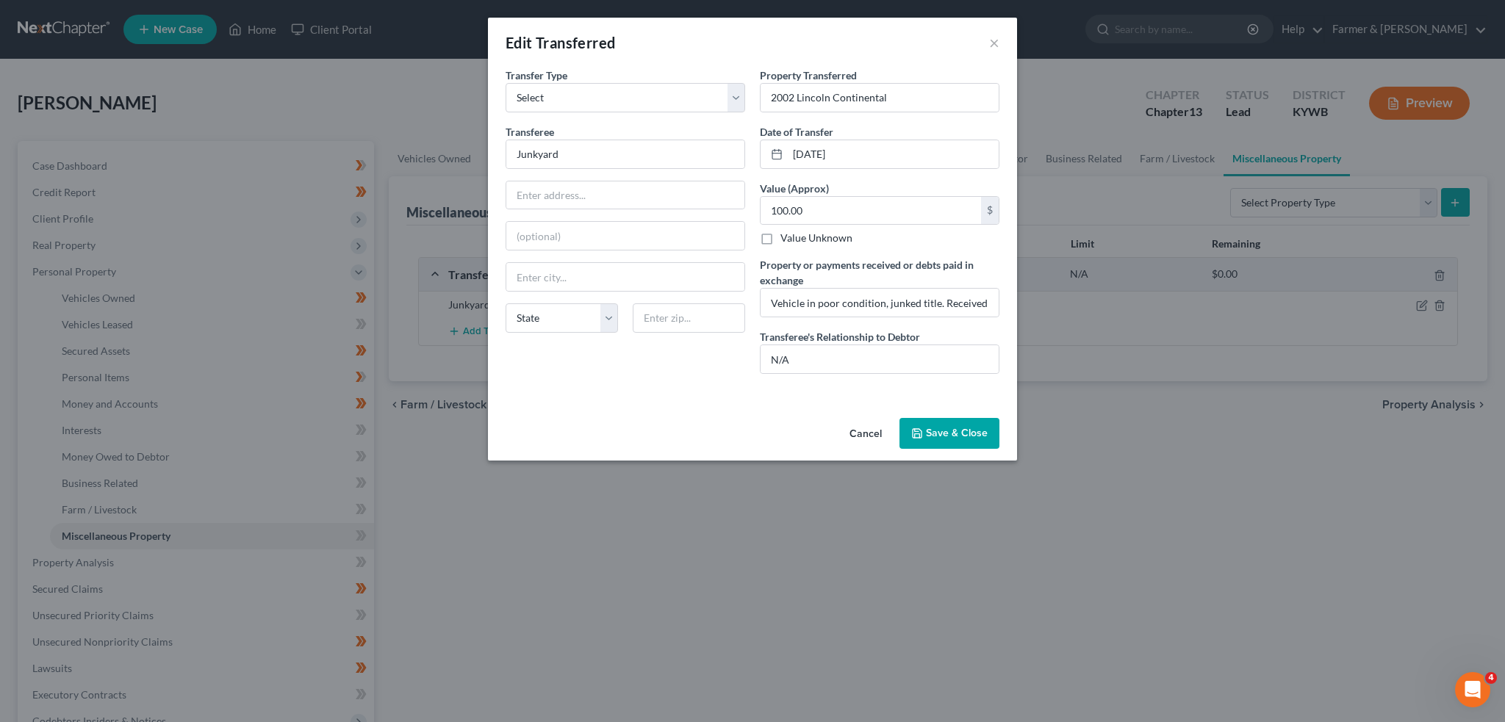
click at [960, 432] on button "Save & Close" at bounding box center [949, 433] width 100 height 31
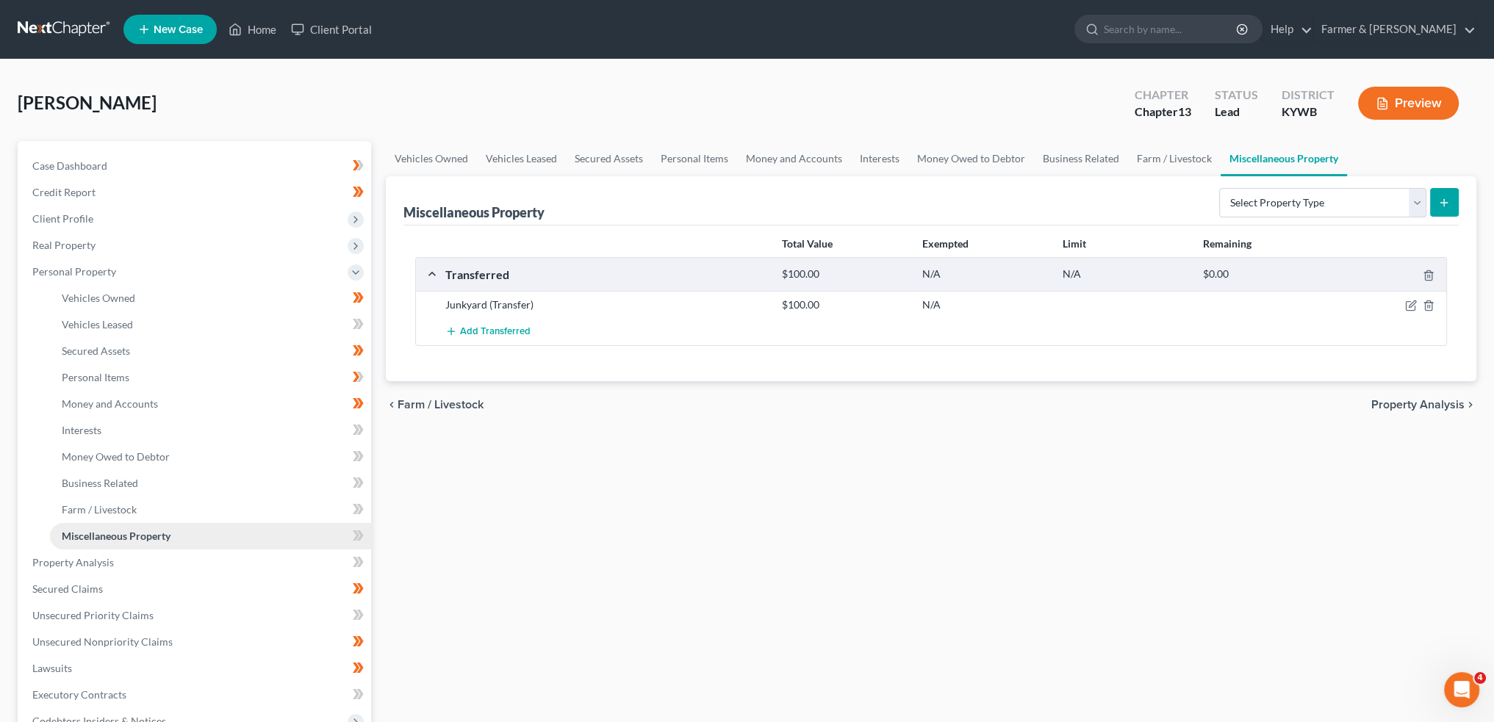
scroll to position [122, 0]
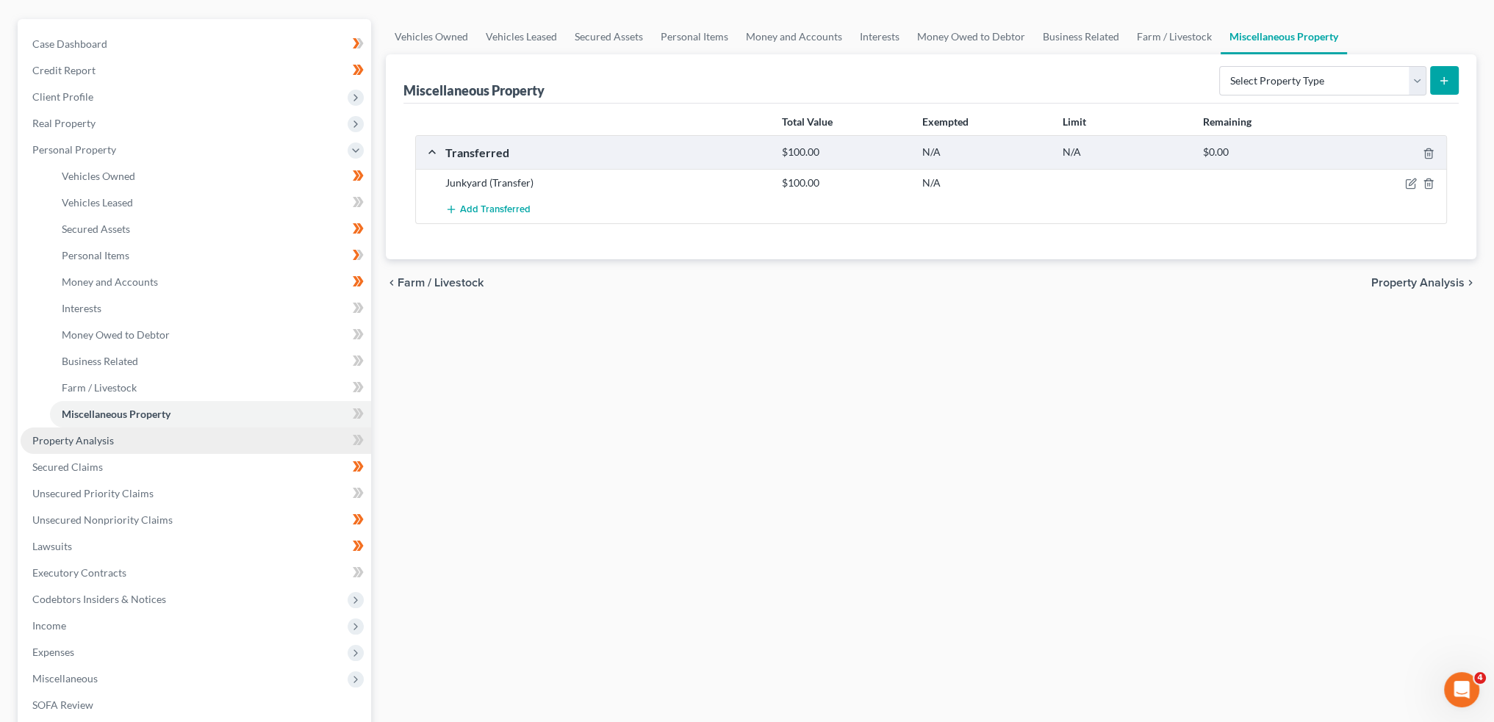
click at [93, 443] on span "Property Analysis" at bounding box center [73, 440] width 82 height 12
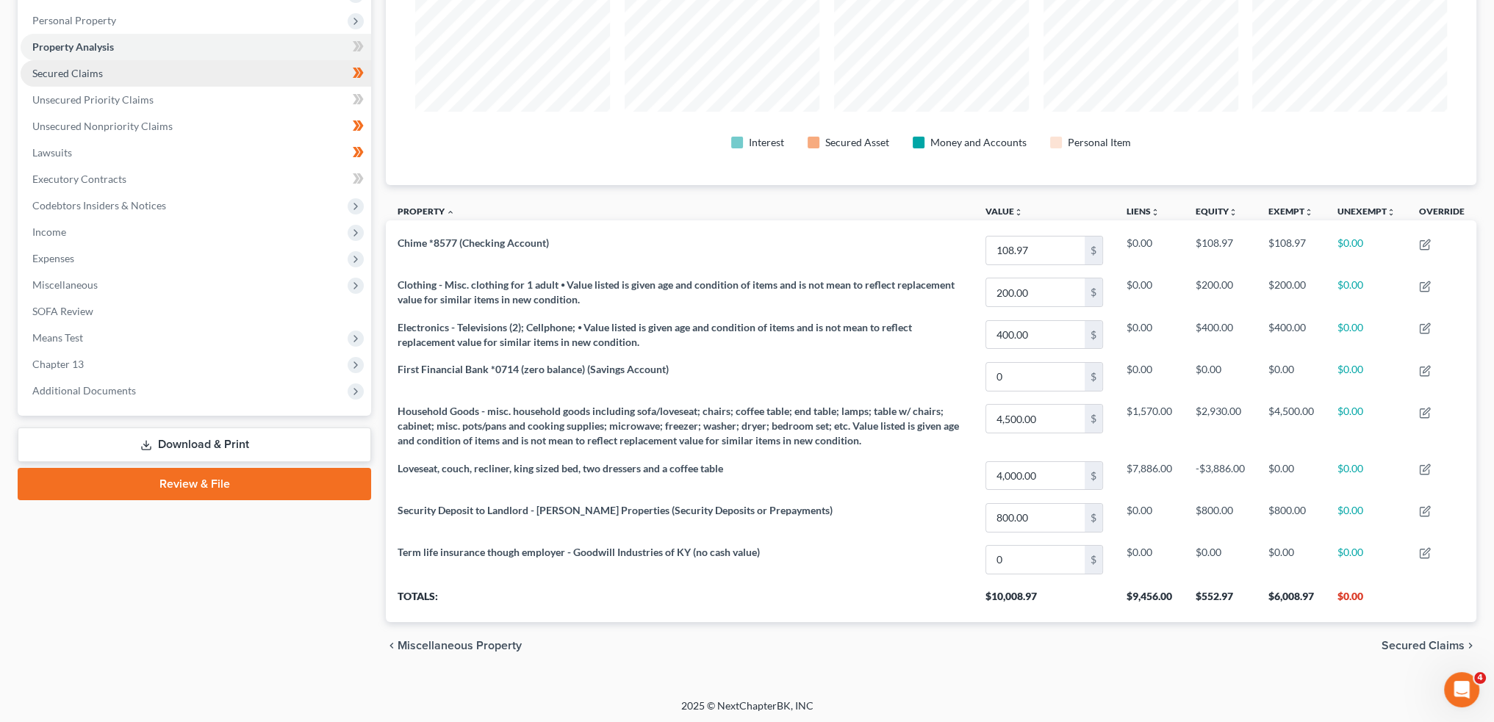
click at [85, 71] on span "Secured Claims" at bounding box center [67, 73] width 71 height 12
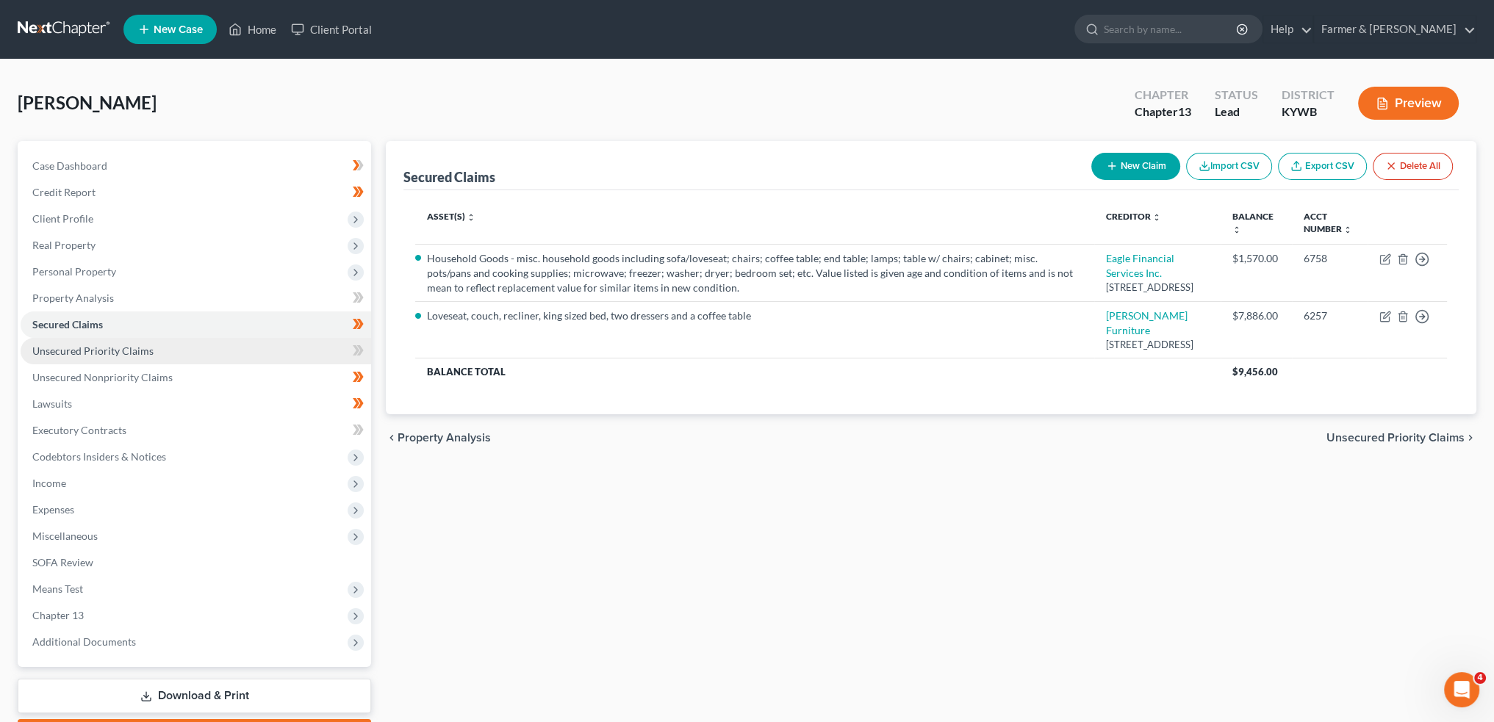
click at [114, 347] on span "Unsecured Priority Claims" at bounding box center [92, 351] width 121 height 12
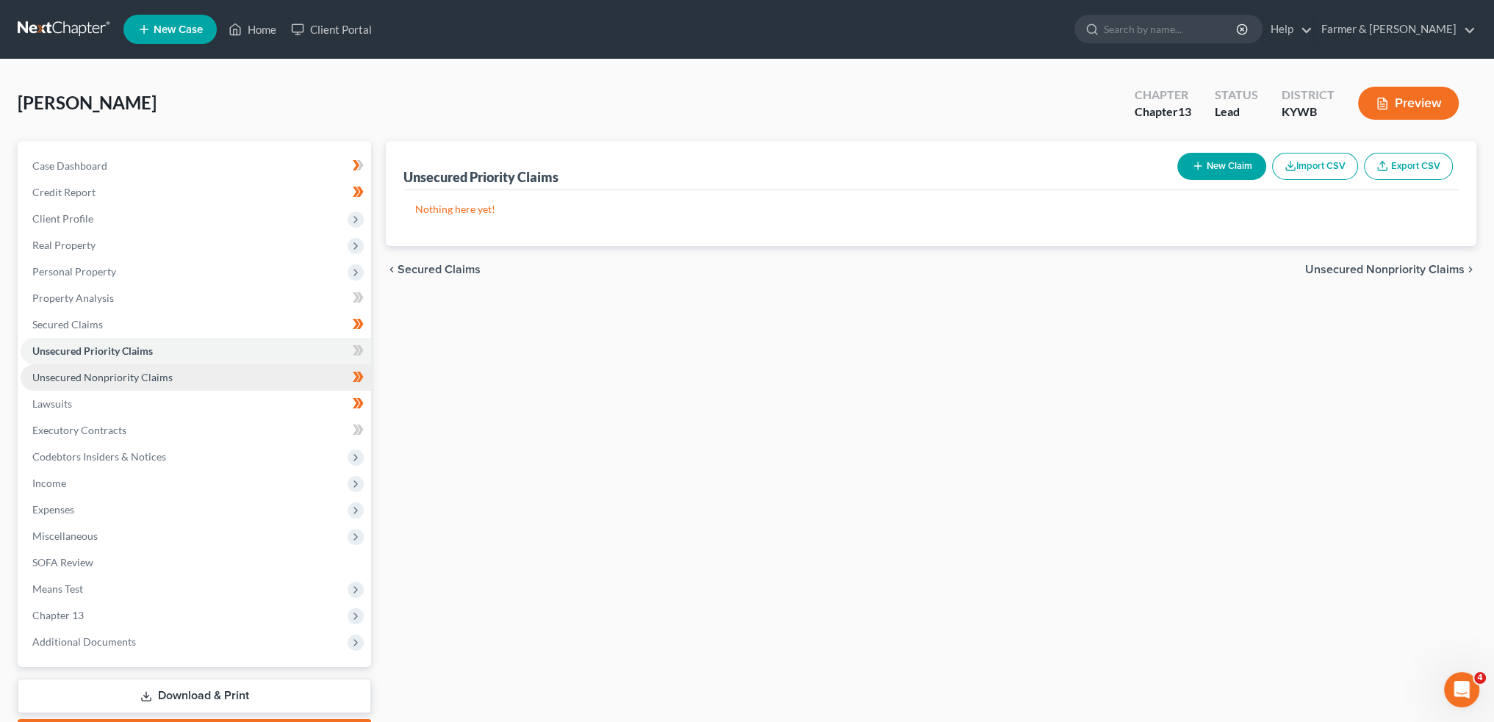
click at [111, 378] on span "Unsecured Nonpriority Claims" at bounding box center [102, 377] width 140 height 12
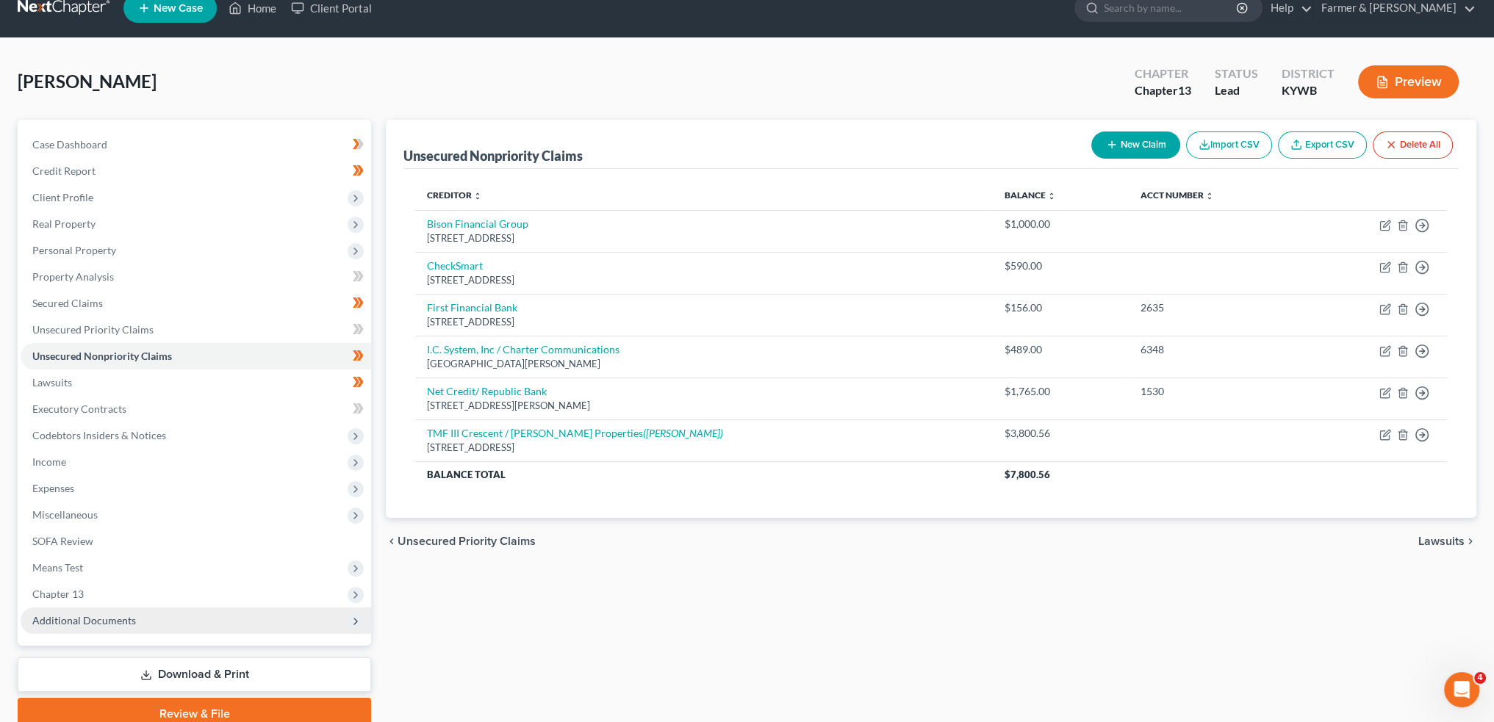
scroll to position [84, 0]
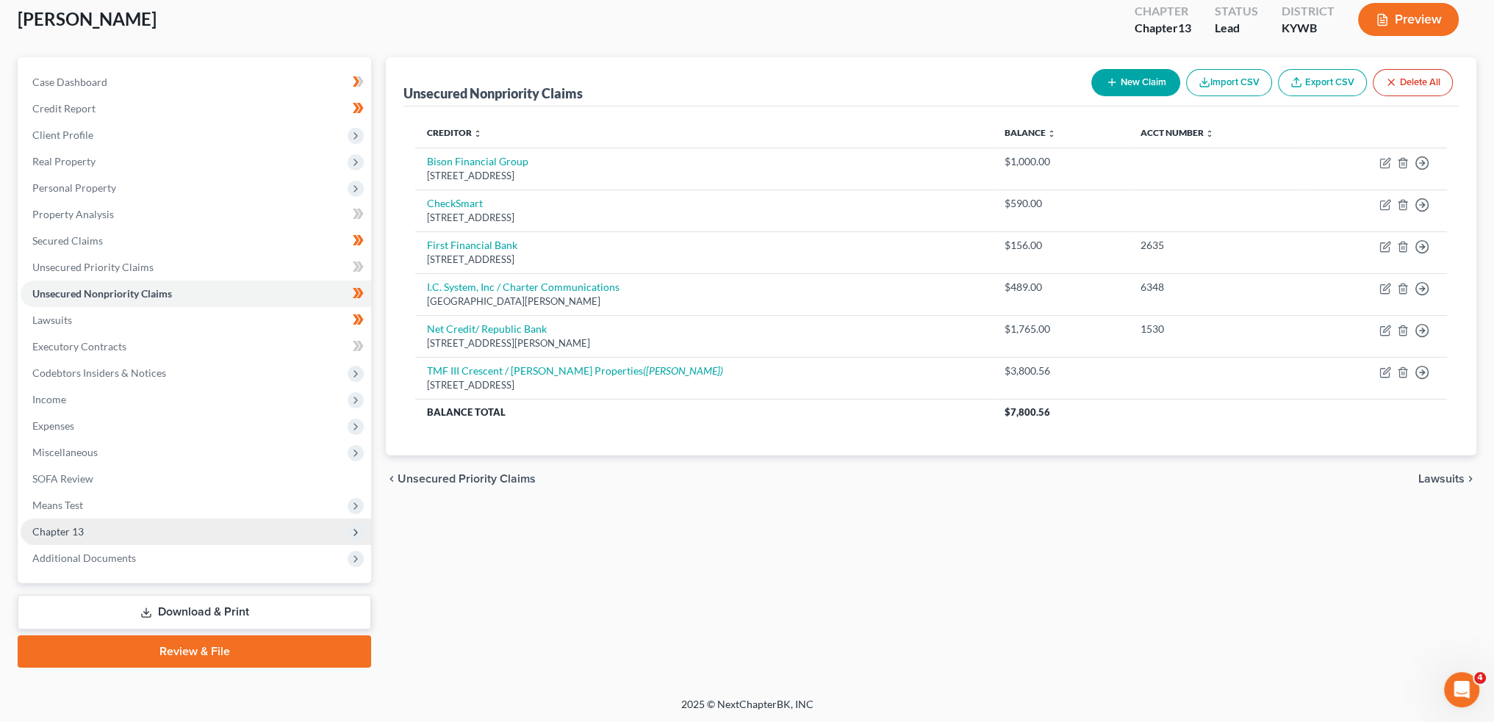
click at [112, 530] on span "Chapter 13" at bounding box center [196, 532] width 350 height 26
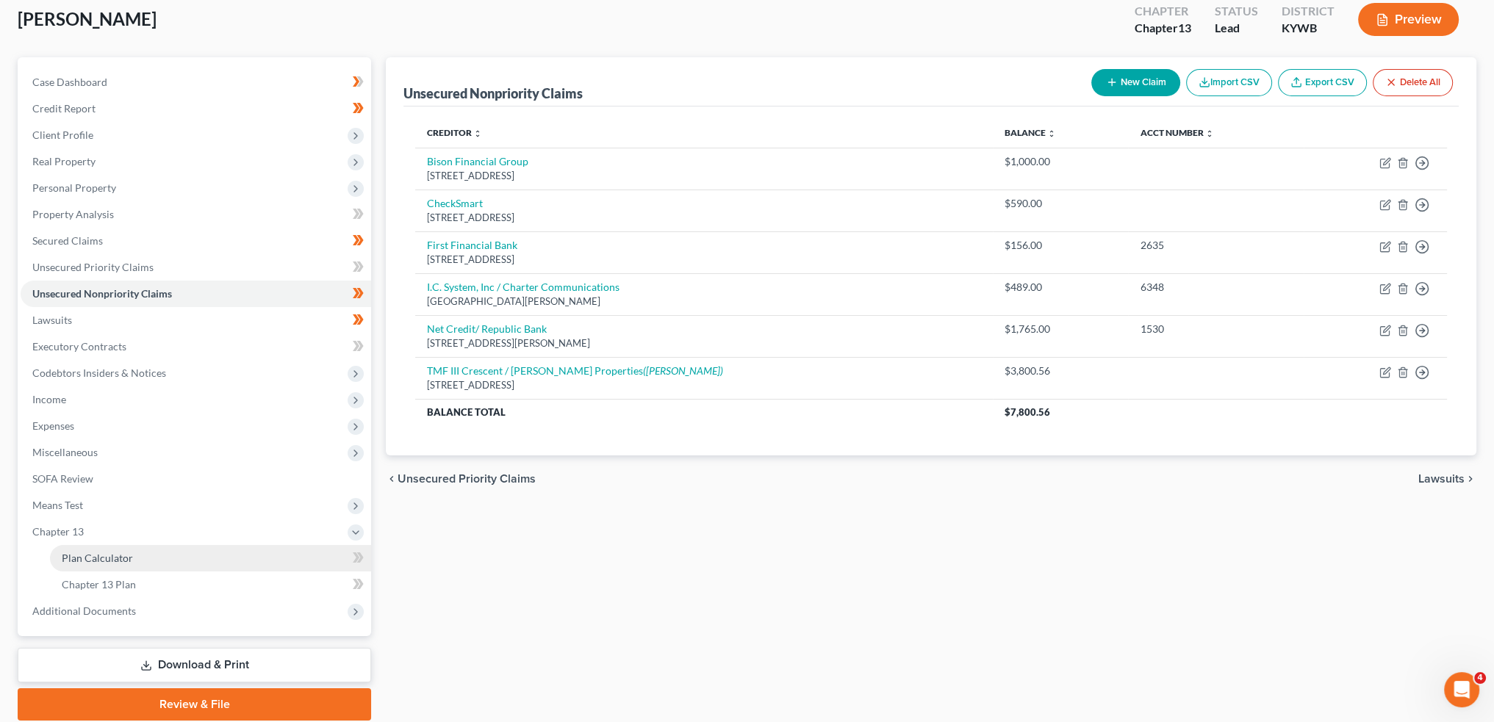
click at [109, 548] on link "Plan Calculator" at bounding box center [210, 558] width 321 height 26
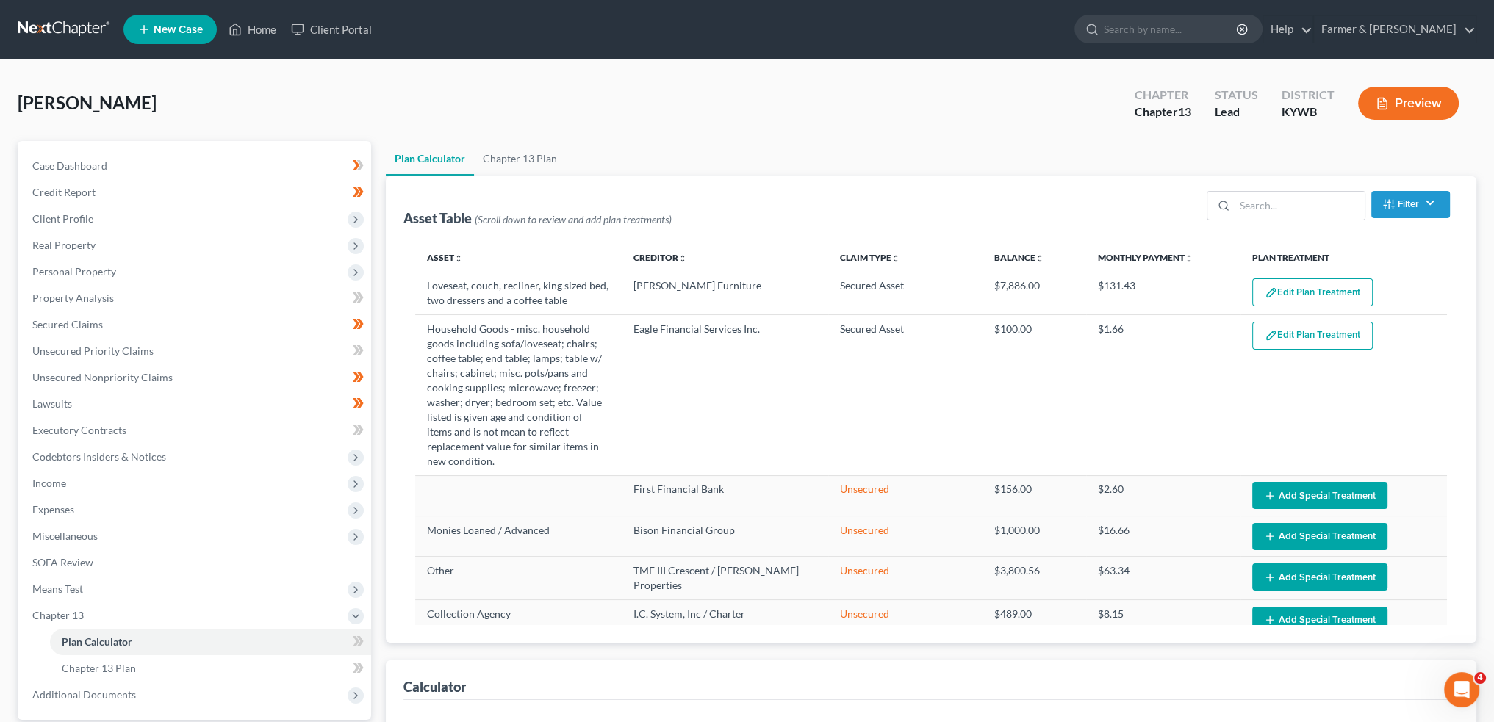
select select "59"
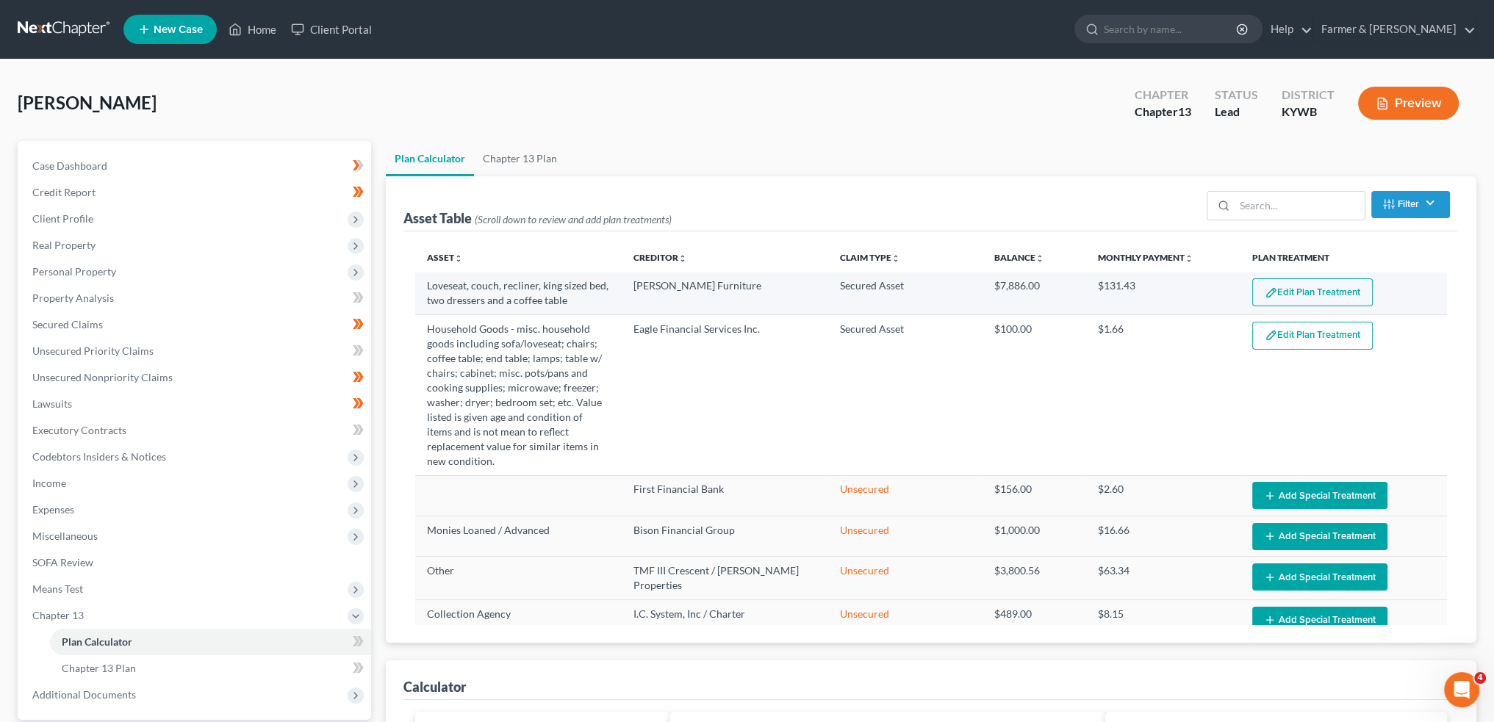
click at [1286, 288] on button "Edit Plan Treatment" at bounding box center [1312, 292] width 120 height 28
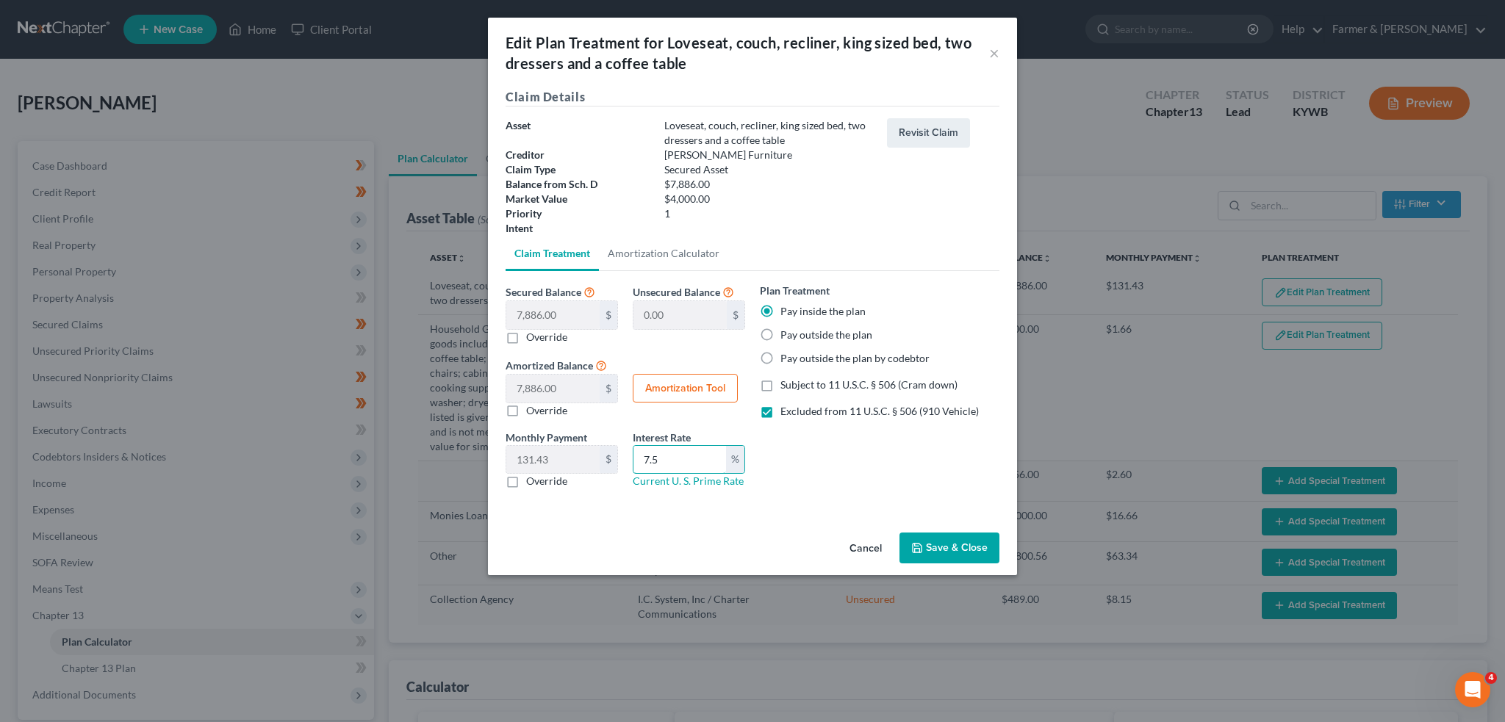
drag, startPoint x: 669, startPoint y: 453, endPoint x: 627, endPoint y: 456, distance: 41.9
click at [632, 454] on div "Interest Rate 7.5 % Current U. S. Prime Rate" at bounding box center [688, 460] width 127 height 60
type input "0.00"
drag, startPoint x: 928, startPoint y: 548, endPoint x: 936, endPoint y: 549, distance: 8.1
click at [929, 548] on button "Save & Close" at bounding box center [949, 548] width 100 height 31
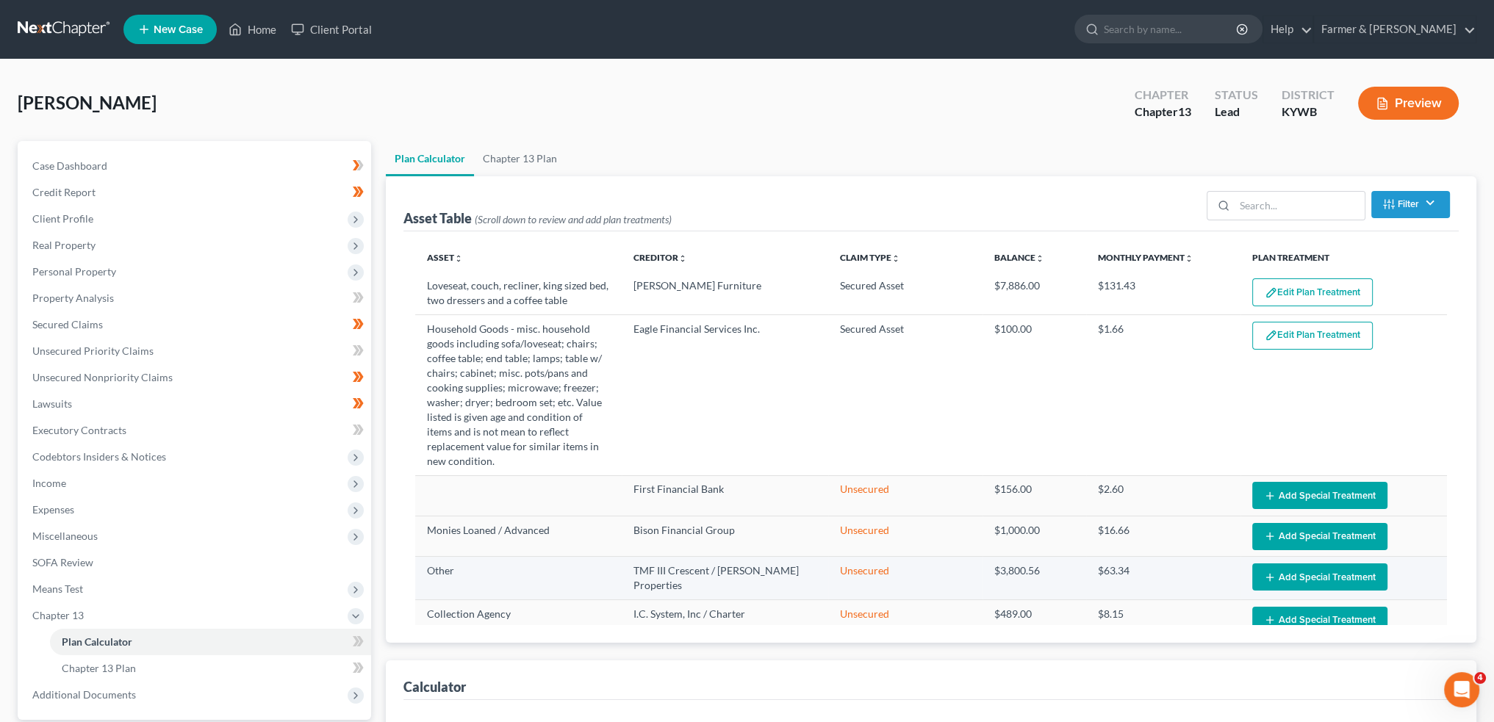
select select "59"
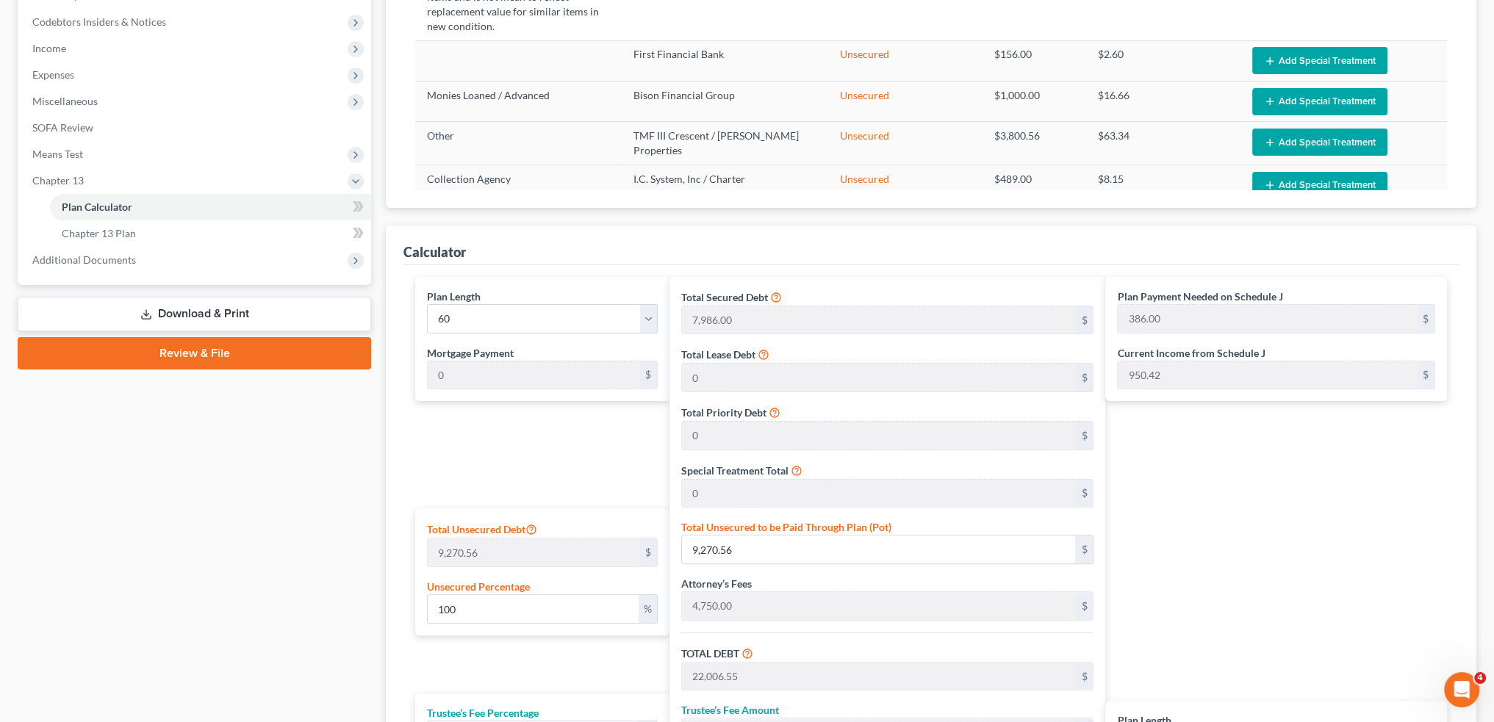
scroll to position [367, 0]
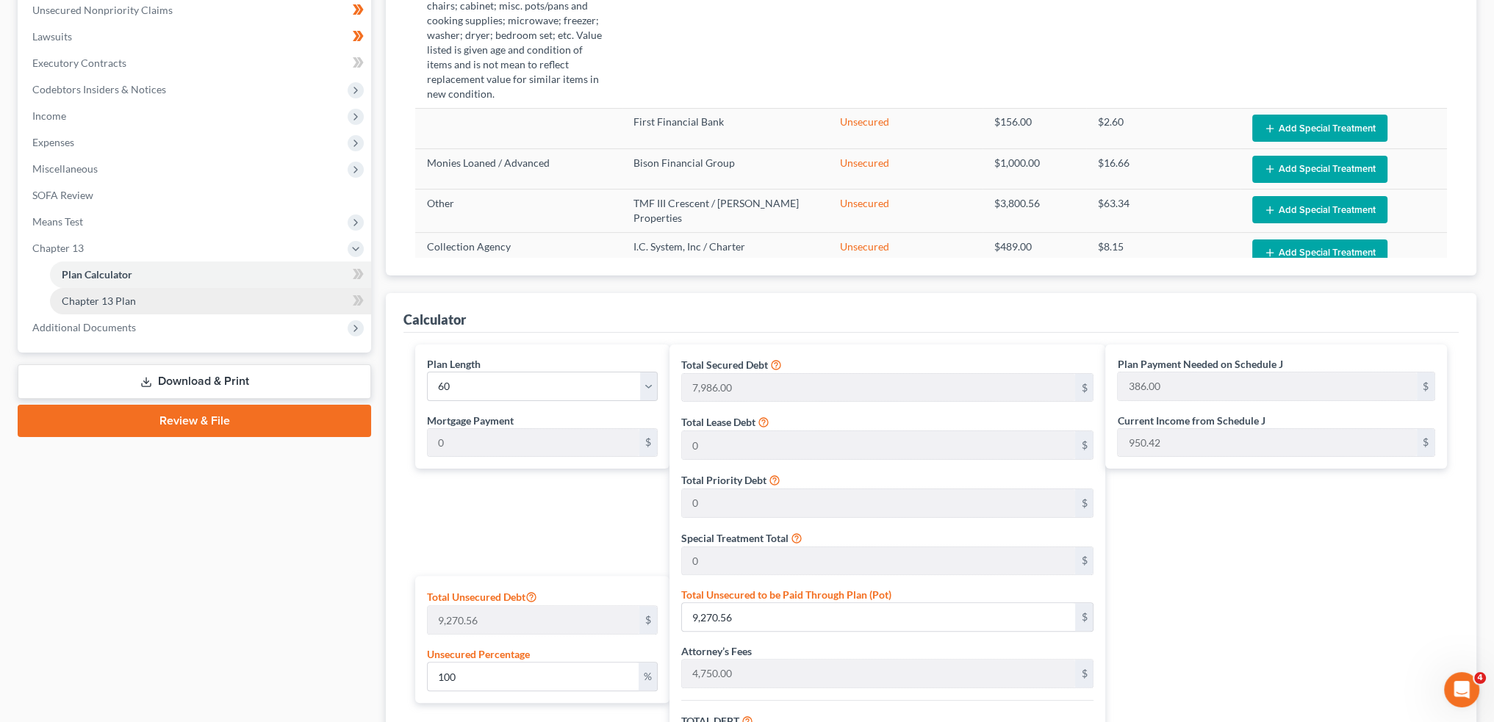
click at [174, 301] on link "Chapter 13 Plan" at bounding box center [210, 301] width 321 height 26
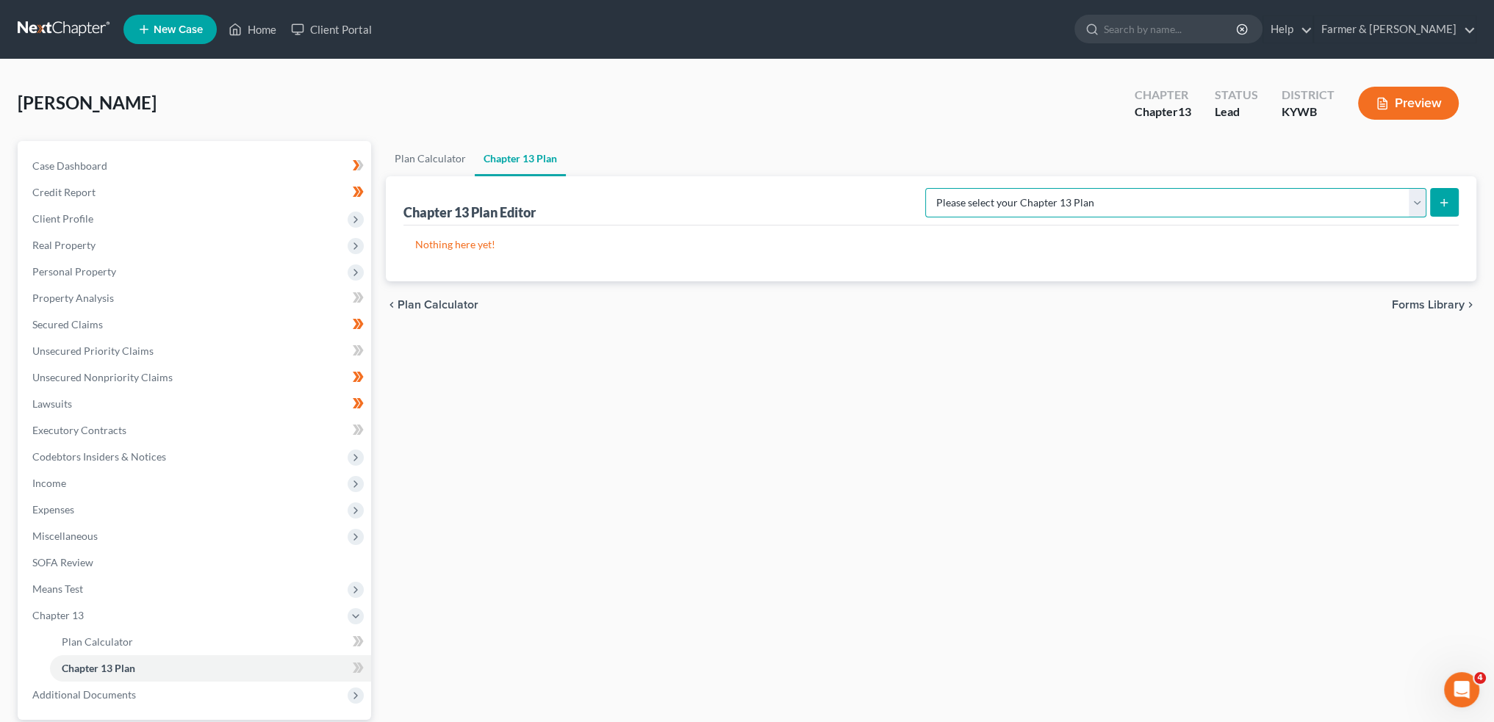
drag, startPoint x: 1231, startPoint y: 199, endPoint x: 1234, endPoint y: 212, distance: 13.5
click at [1231, 199] on select "Please select your Chapter 13 Plan National Form Plan - Official Form 113 Natio…" at bounding box center [1175, 202] width 501 height 29
click at [984, 188] on select "Please select your Chapter 13 Plan National Form Plan - Official Form 113 Natio…" at bounding box center [1175, 202] width 501 height 29
drag, startPoint x: 1238, startPoint y: 187, endPoint x: 1237, endPoint y: 213, distance: 25.7
click at [1238, 188] on select "Please select your Chapter 13 Plan National Form Plan - Official Form 113 Natio…" at bounding box center [1175, 202] width 501 height 29
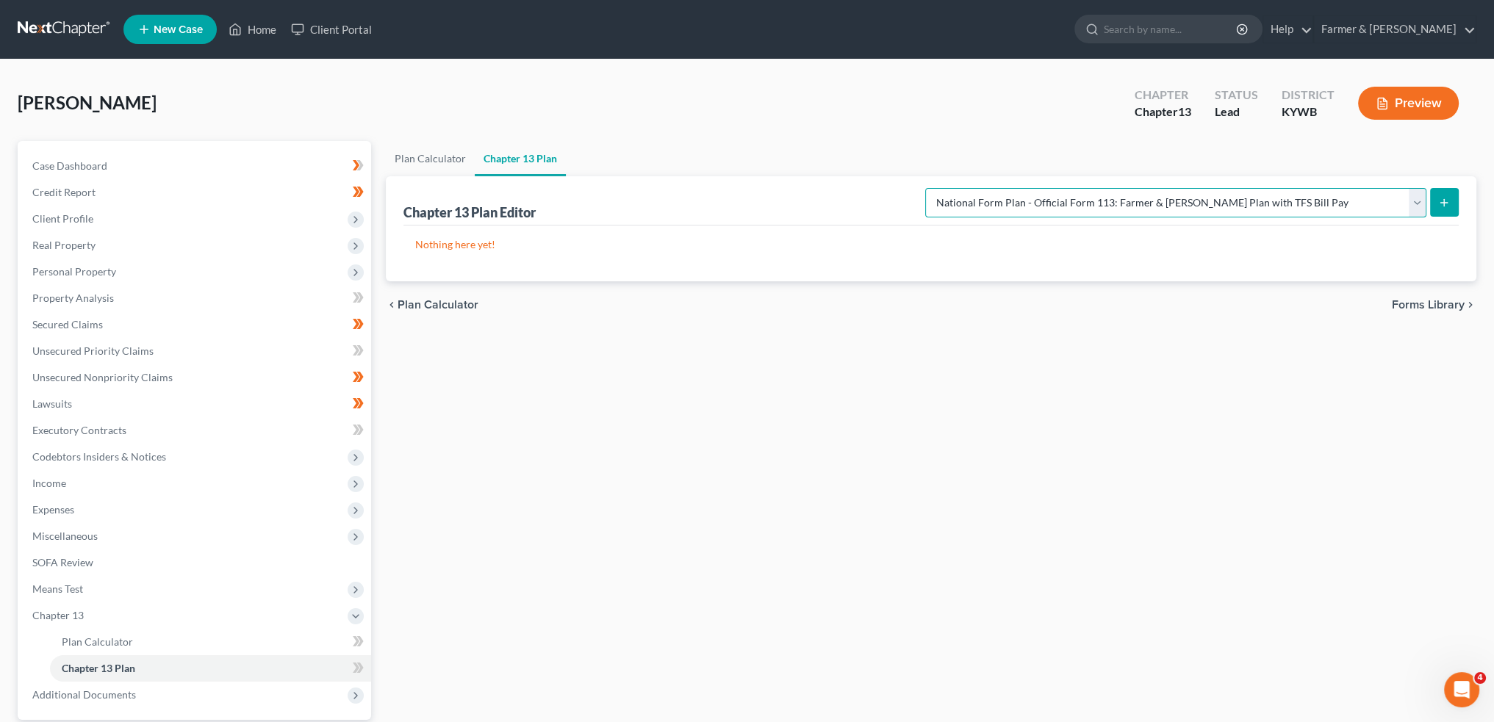
select select "2"
click at [984, 188] on select "Please select your Chapter 13 Plan National Form Plan - Official Form 113 Natio…" at bounding box center [1175, 202] width 501 height 29
click at [1440, 201] on icon "submit" at bounding box center [1444, 203] width 12 height 12
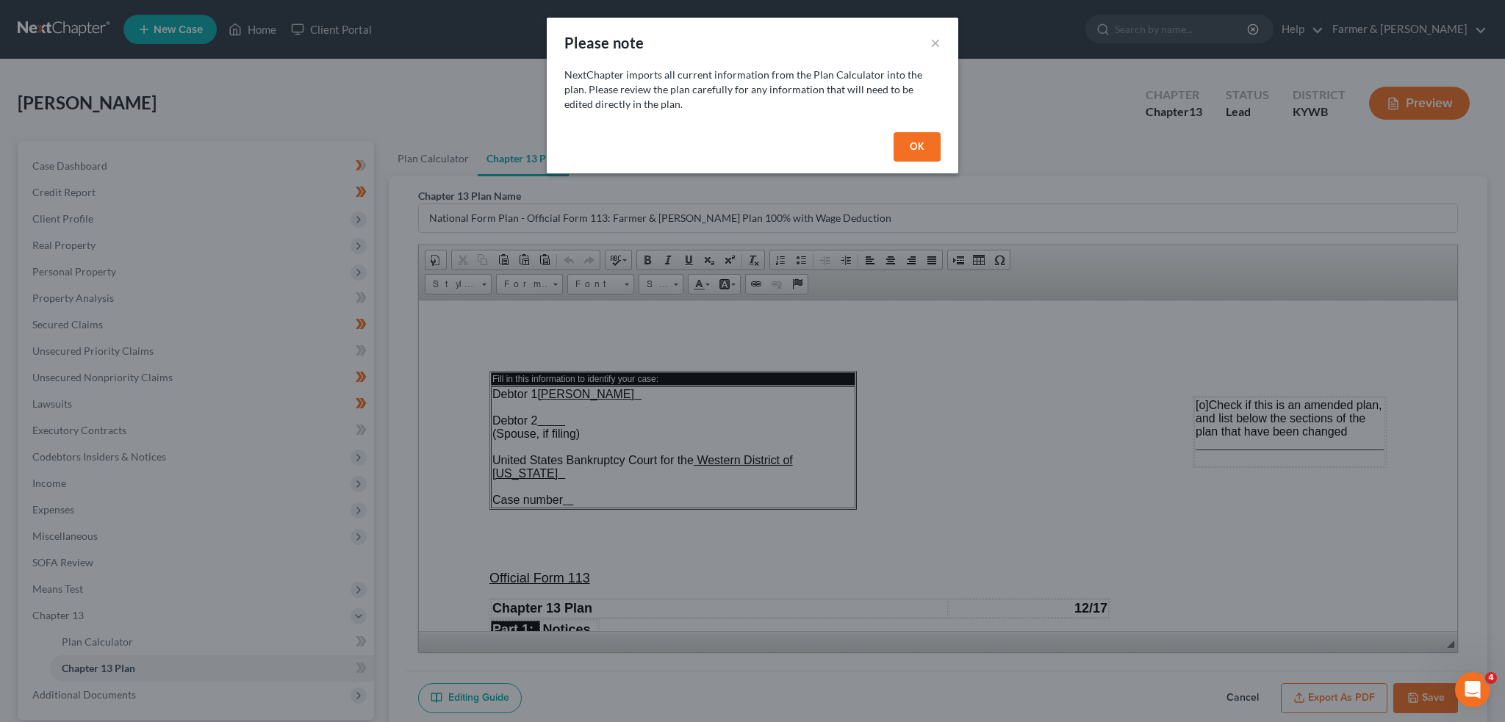
click at [929, 144] on button "OK" at bounding box center [916, 146] width 47 height 29
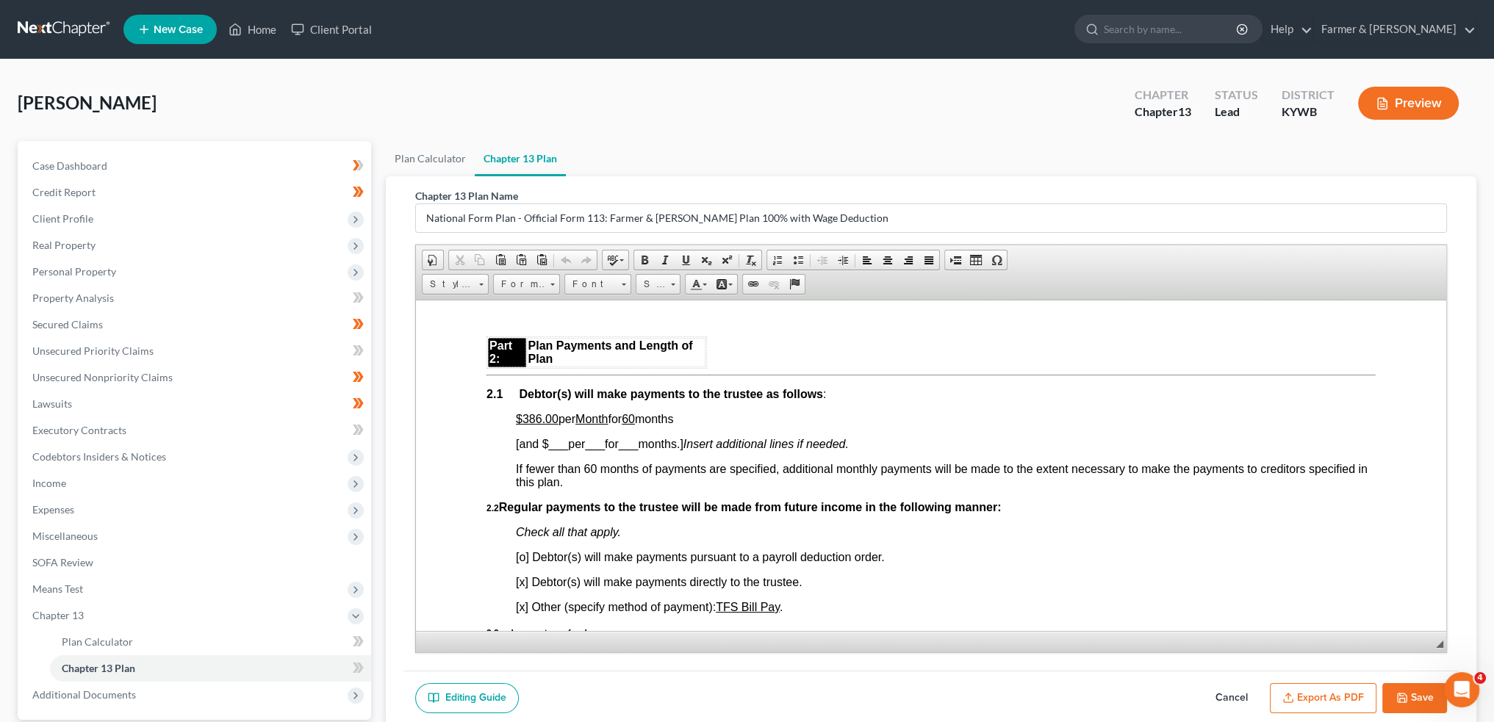
scroll to position [857, 0]
drag, startPoint x: 564, startPoint y: 422, endPoint x: 699, endPoint y: 418, distance: 134.5
click at [699, 418] on p "$386.00 per Month for 60 months" at bounding box center [946, 417] width 860 height 13
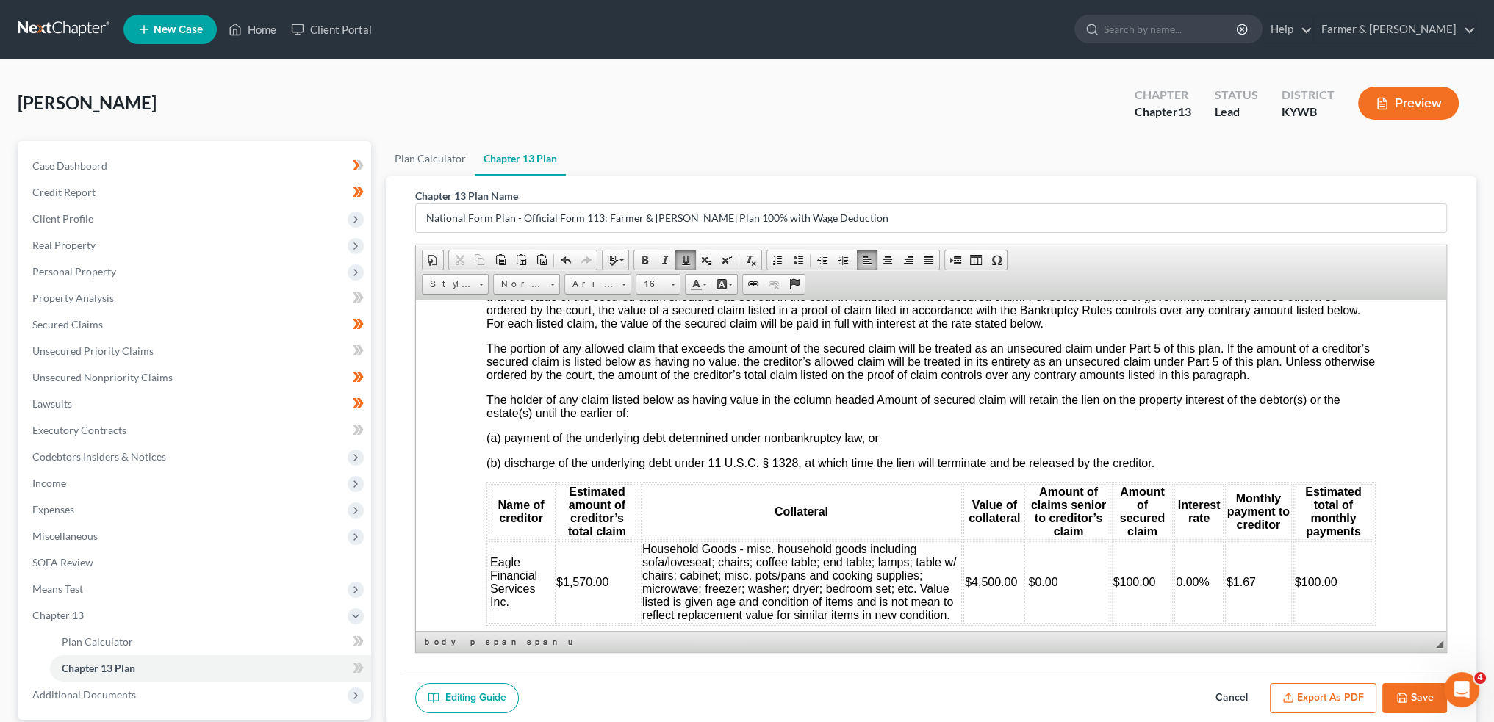
scroll to position [1959, 0]
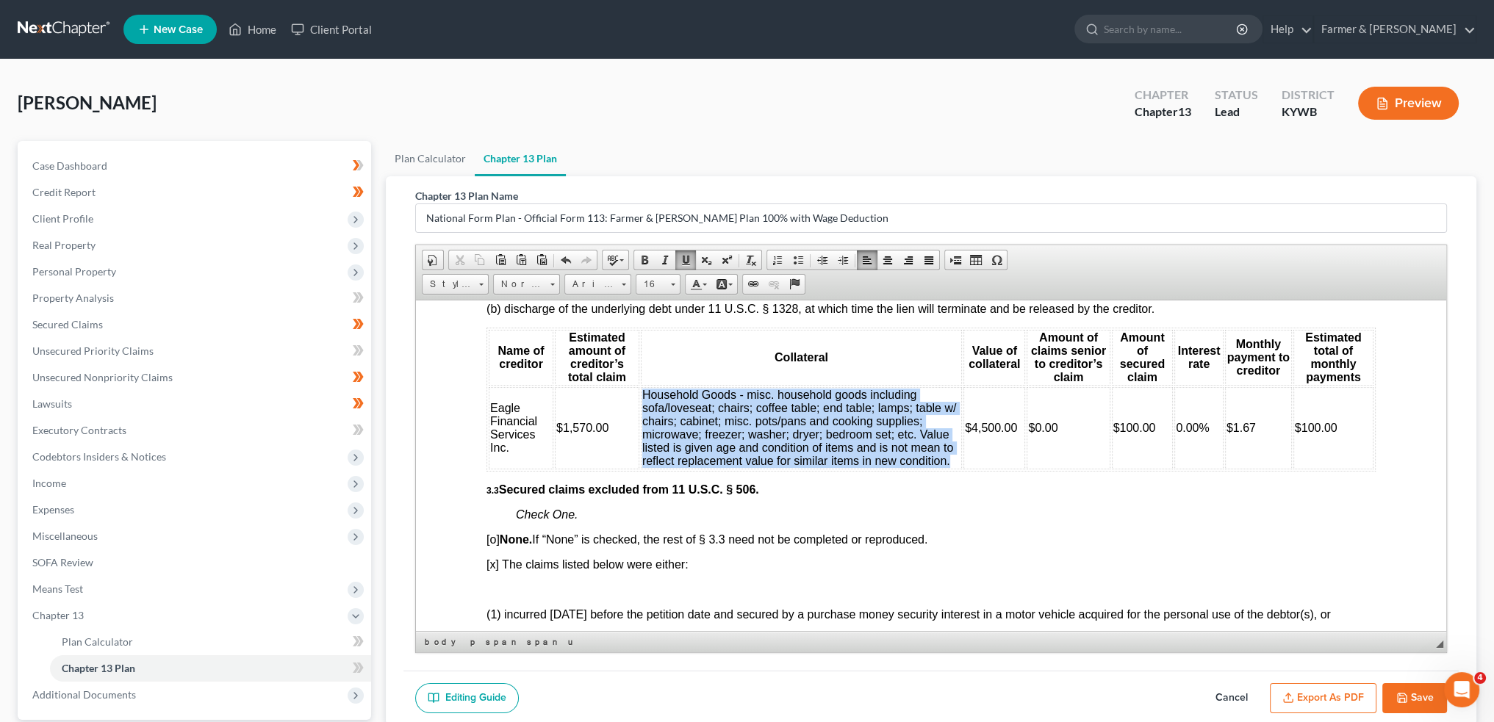
drag, startPoint x: 949, startPoint y: 479, endPoint x: 642, endPoint y: 417, distance: 313.4
click at [642, 417] on td "Household Goods - misc. household goods including sofa/loveseat; chairs; coffee…" at bounding box center [801, 427] width 321 height 82
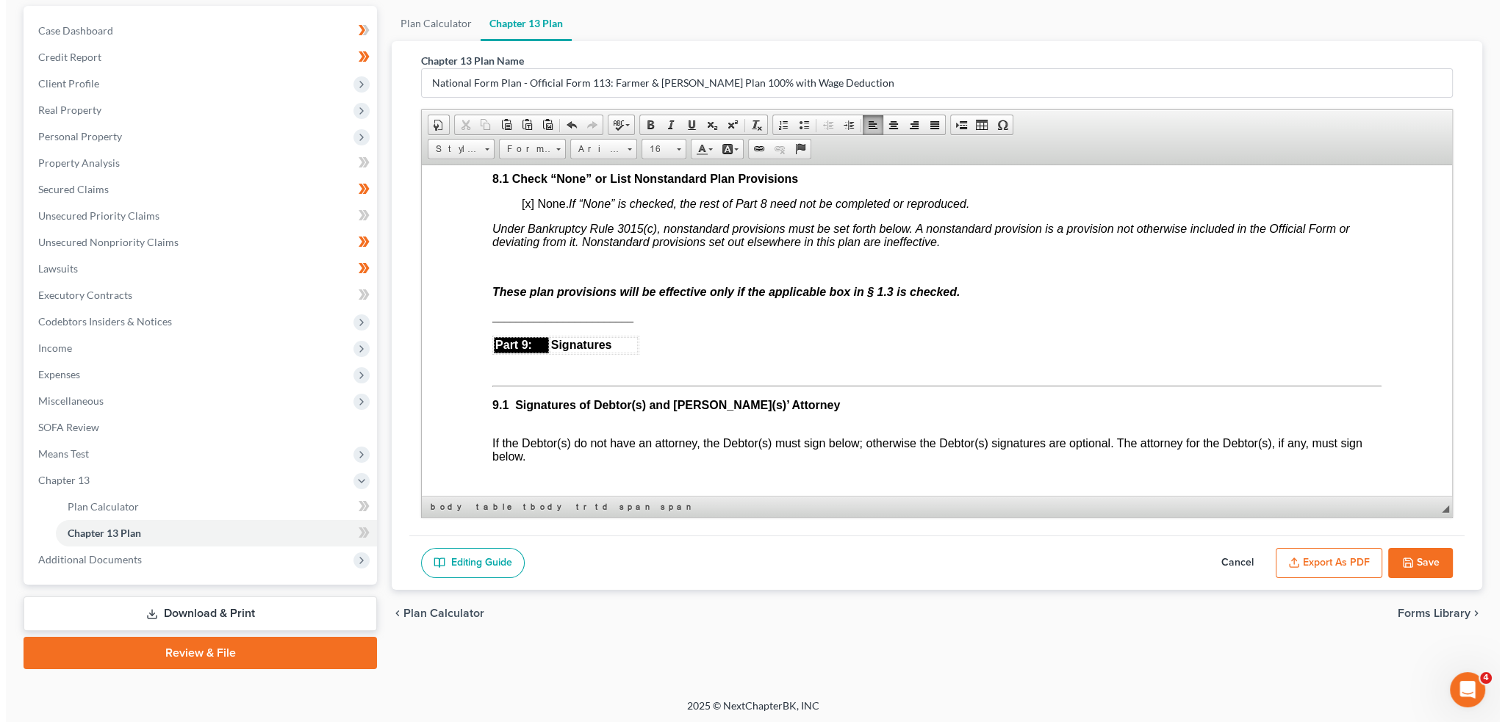
scroll to position [137, 0]
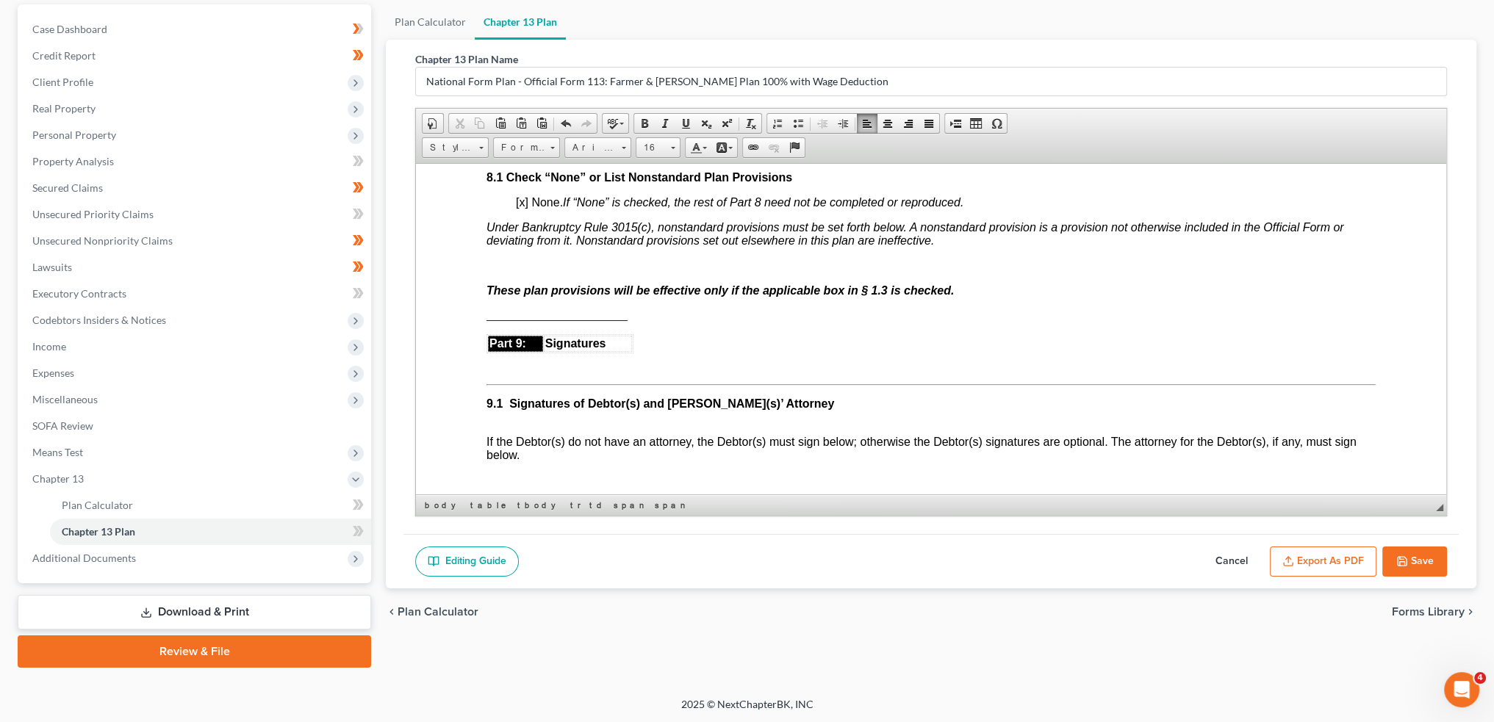
click at [1334, 561] on button "Export as PDF" at bounding box center [1323, 562] width 107 height 31
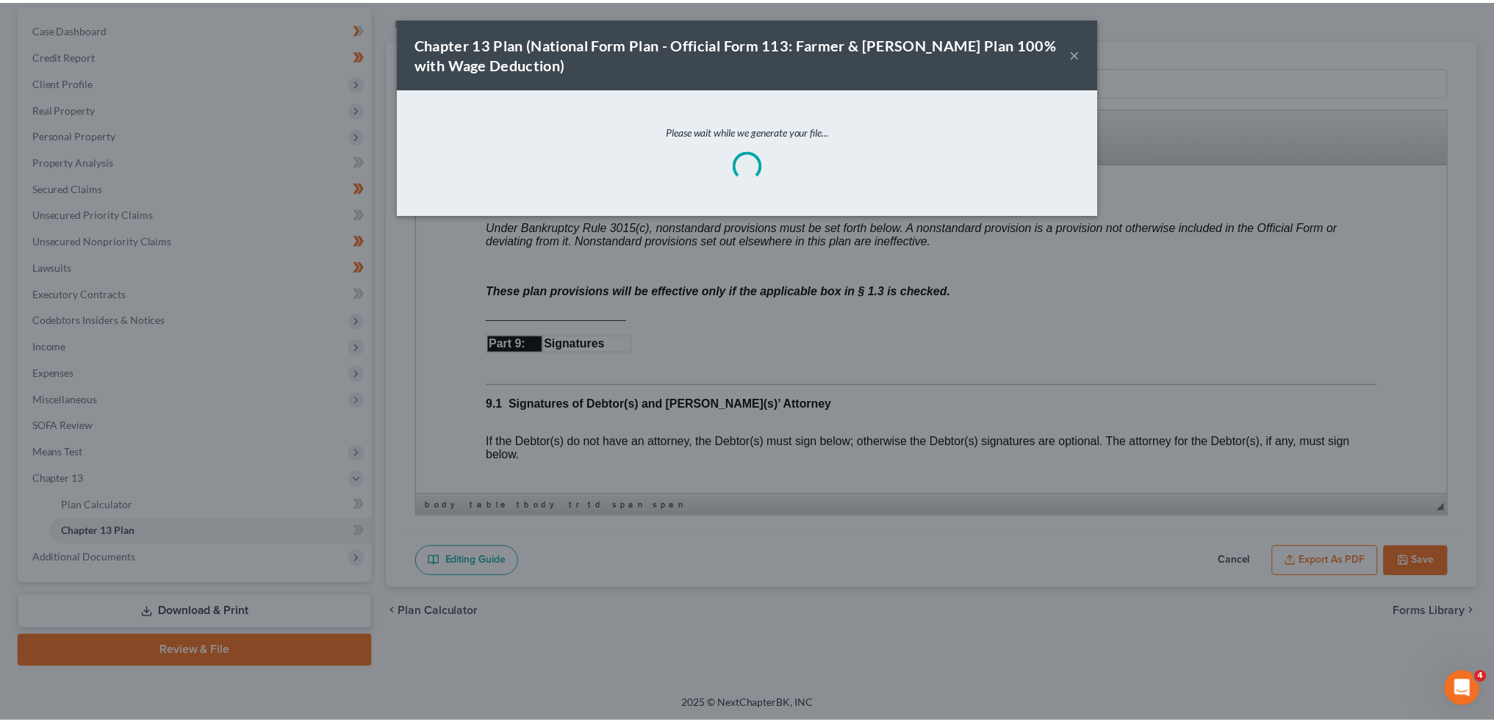
scroll to position [4150, 0]
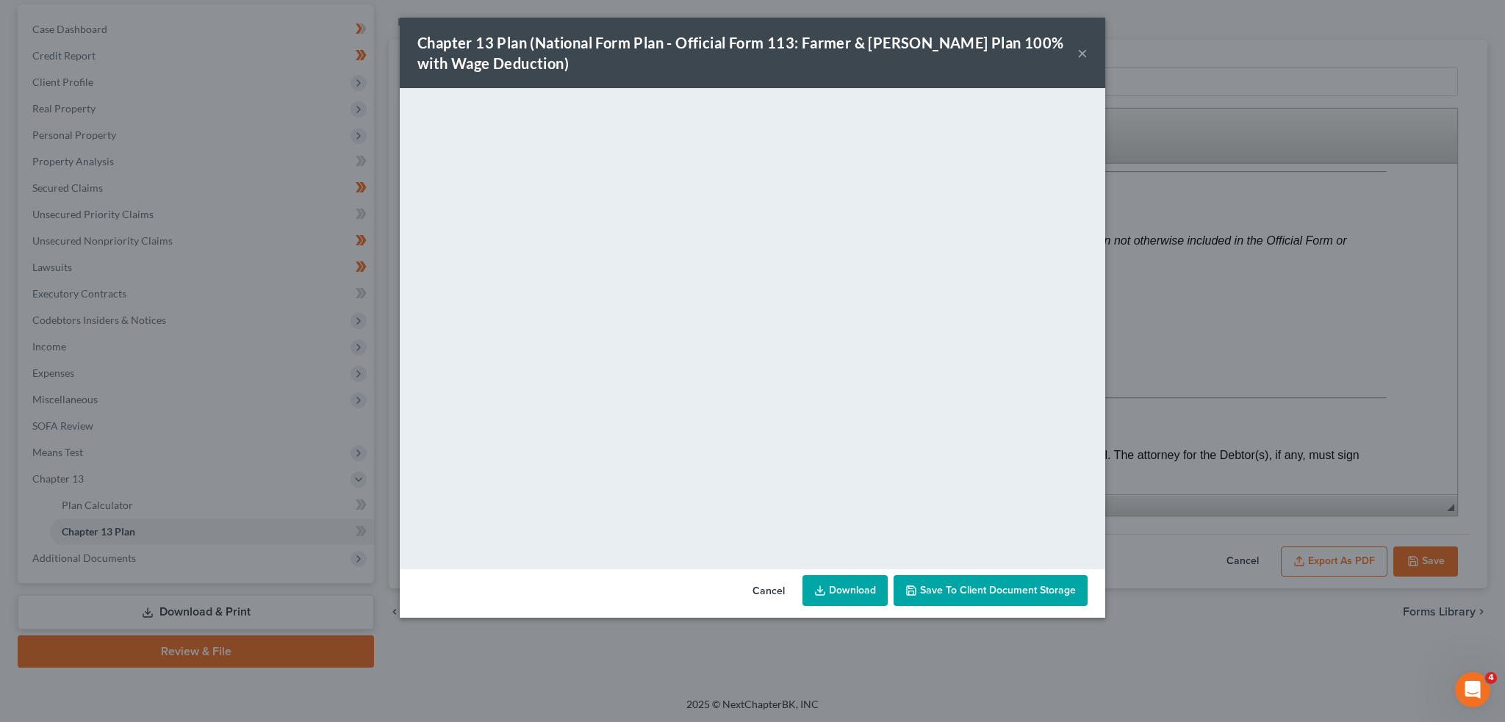
click at [1075, 588] on span "Save to Client Document Storage" at bounding box center [998, 590] width 156 height 12
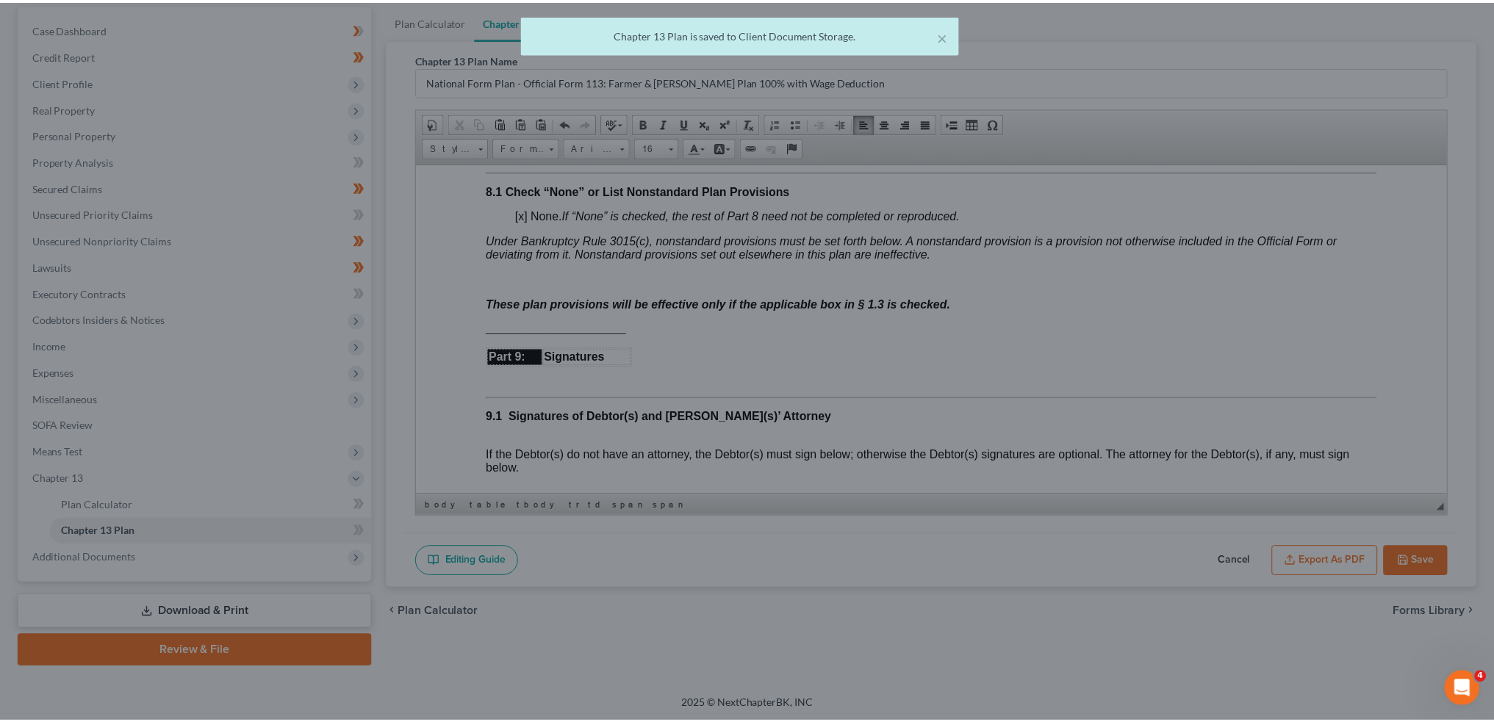
scroll to position [4163, 0]
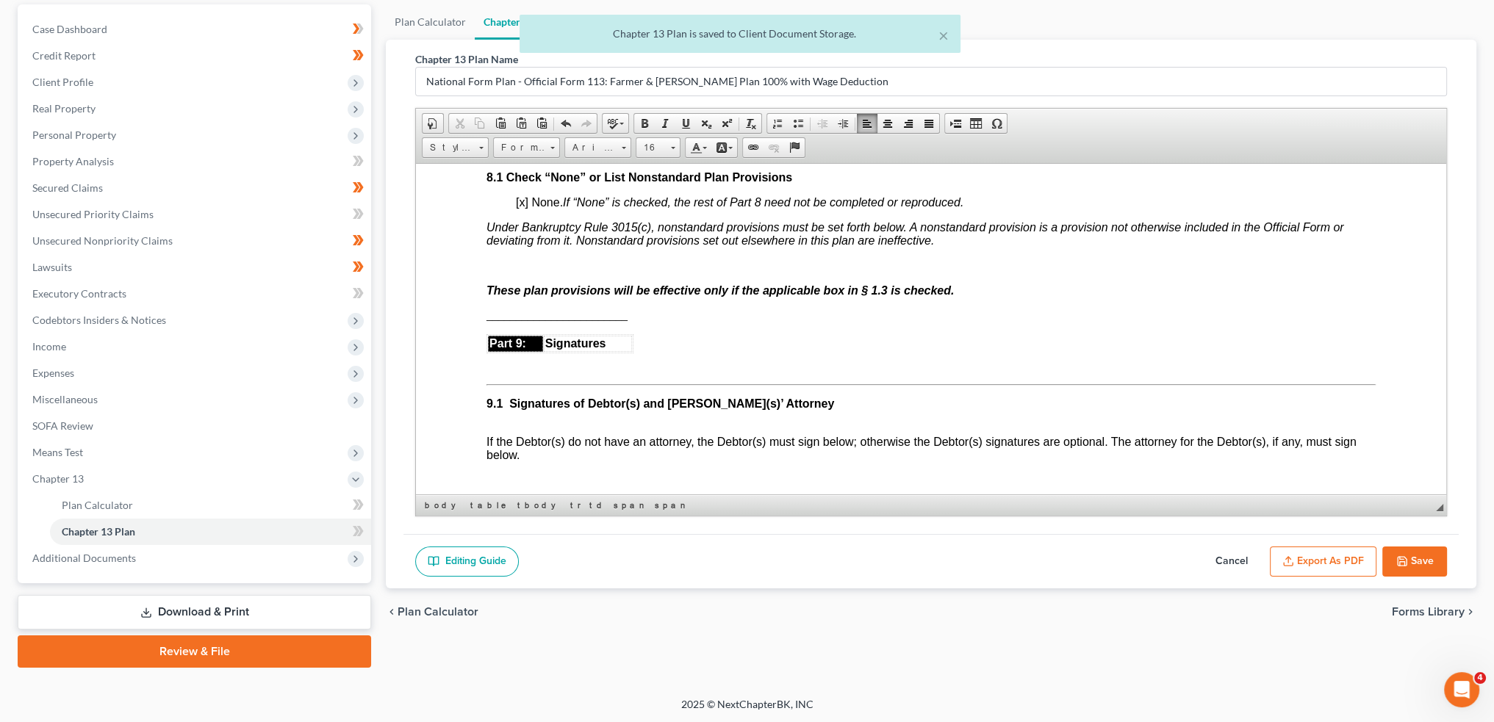
click at [1422, 561] on button "Save" at bounding box center [1414, 562] width 65 height 31
select select "2"
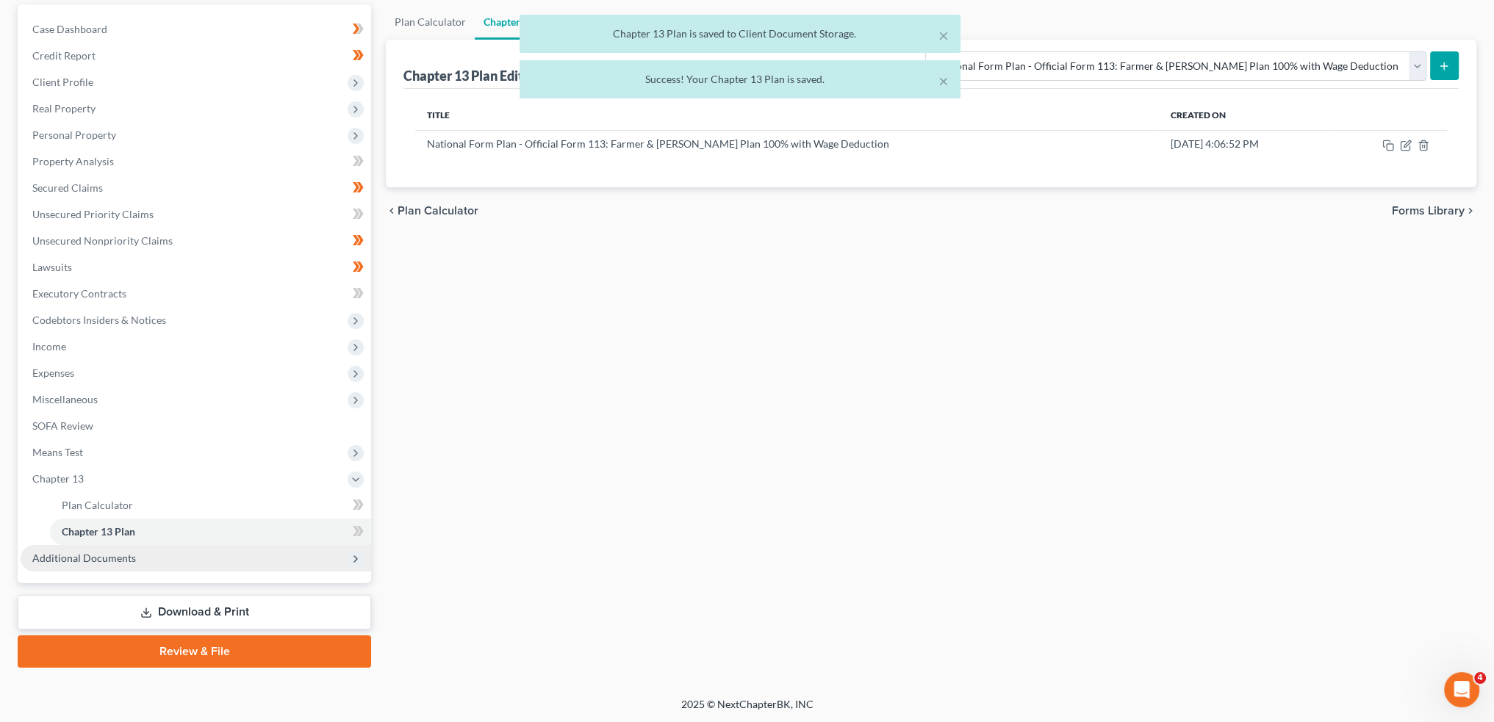
click at [126, 555] on span "Additional Documents" at bounding box center [84, 558] width 104 height 12
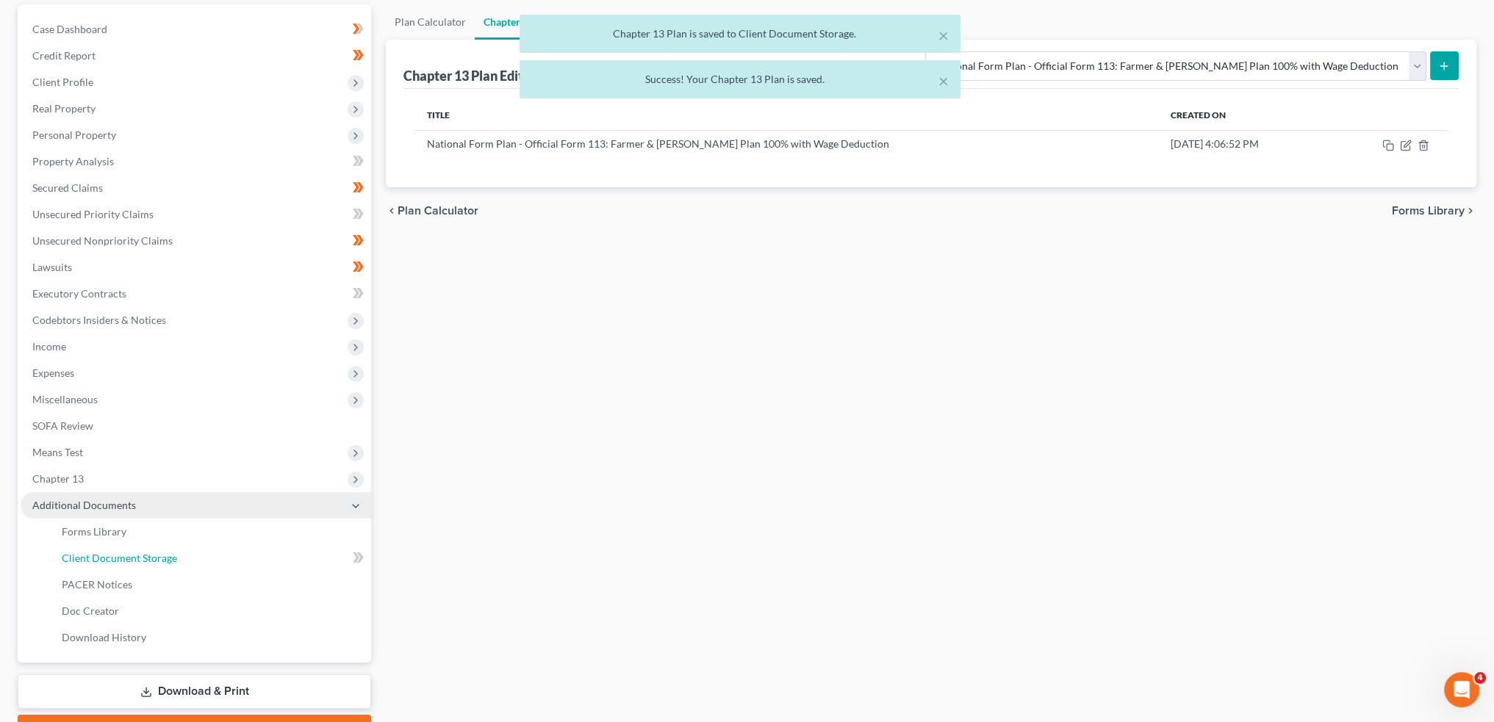
click at [126, 555] on span "Client Document Storage" at bounding box center [119, 558] width 115 height 12
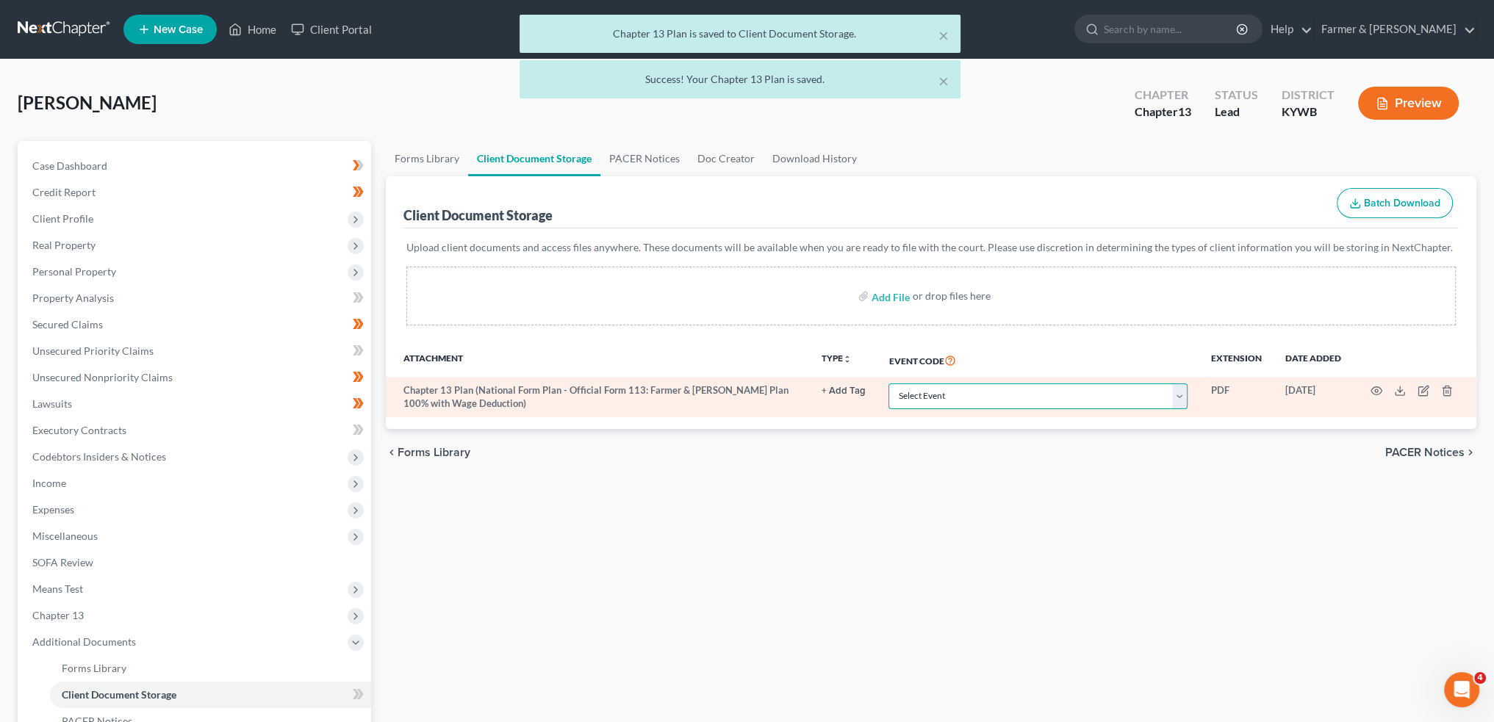
click at [991, 395] on select "Select Event Amended Answer Amended Complaint Amended List of Creditors (Fee) A…" at bounding box center [1037, 397] width 299 height 26
select select "16"
click at [888, 384] on select "Select Event Amended Answer Amended Complaint Amended List of Creditors (Fee) A…" at bounding box center [1037, 397] width 299 height 26
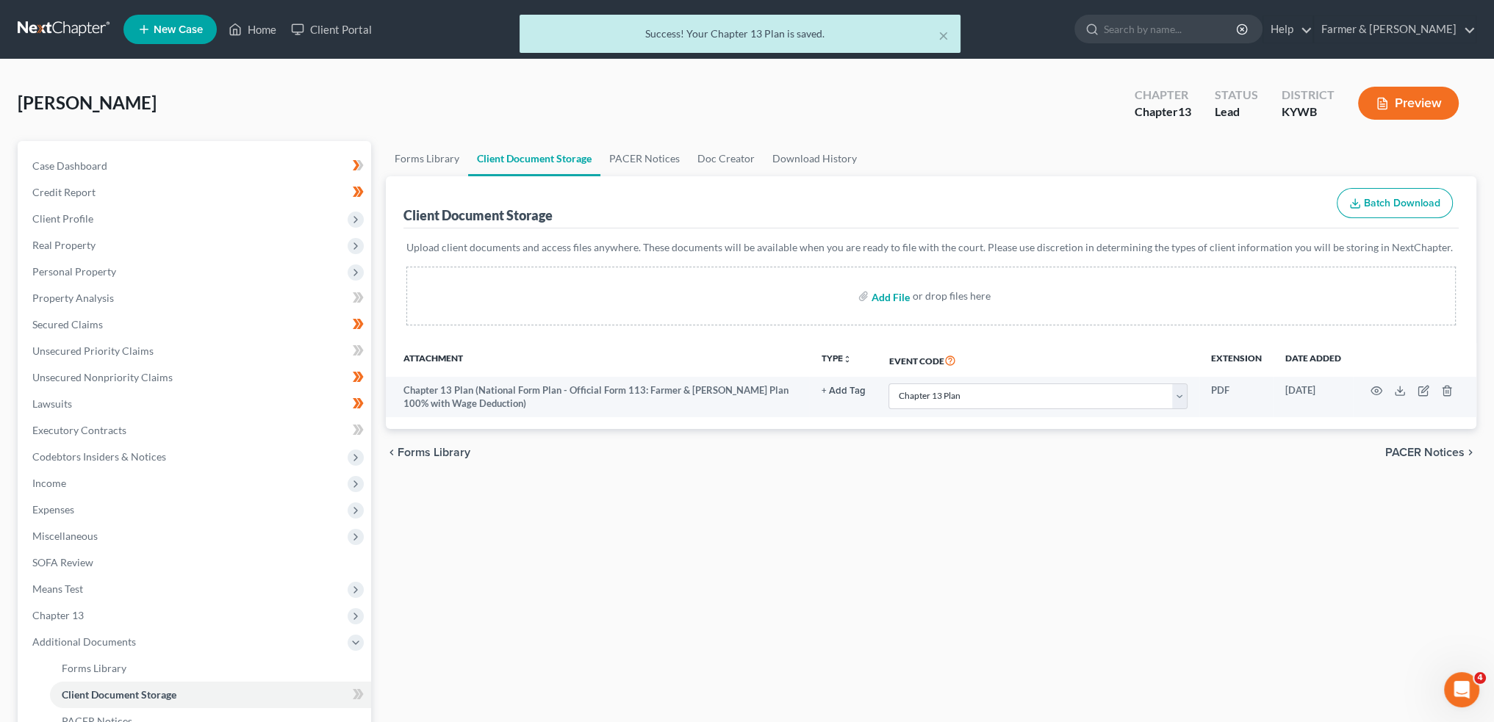
click at [882, 289] on input "file" at bounding box center [888, 296] width 35 height 26
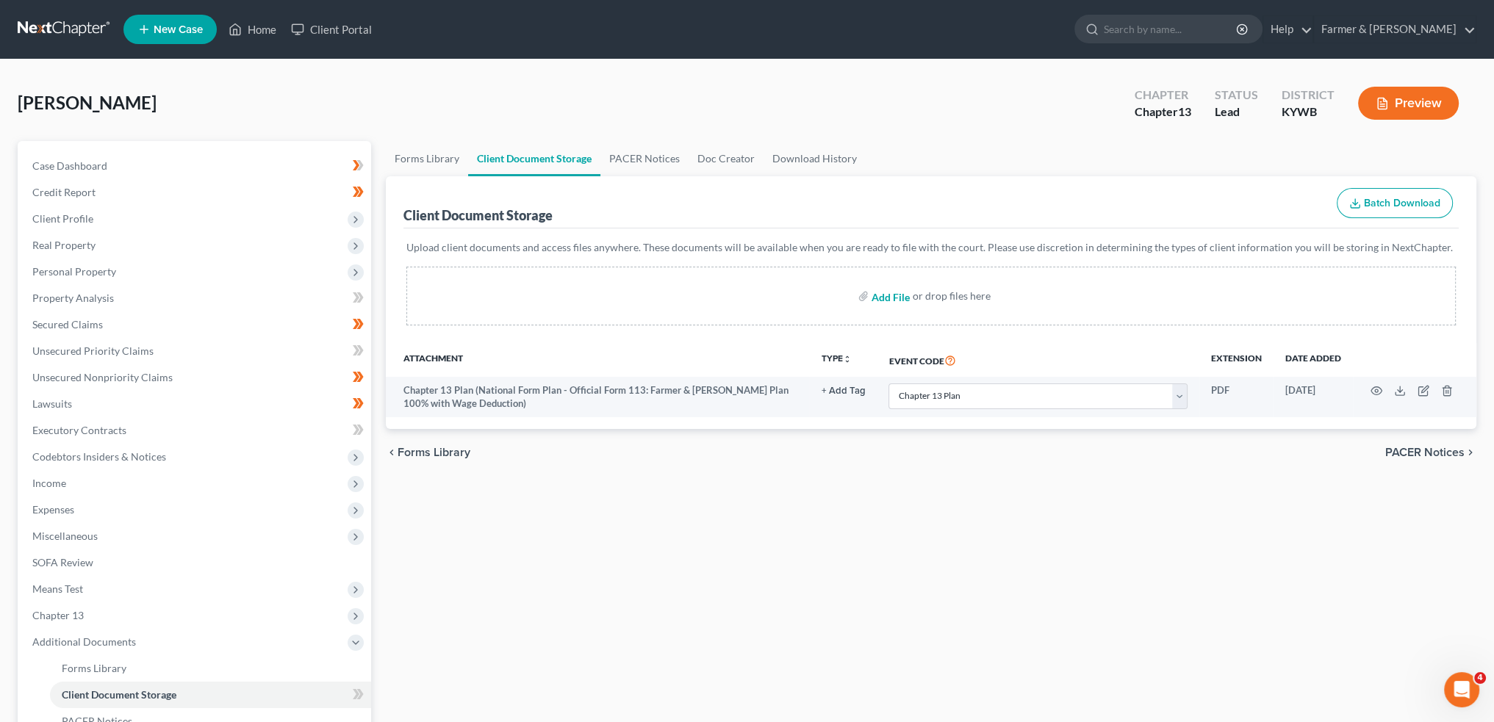
type input "C:\fakepath\CCC - Hobbs_Timothy_B_06531_KYW_CC_040052588.pdf"
select select "16"
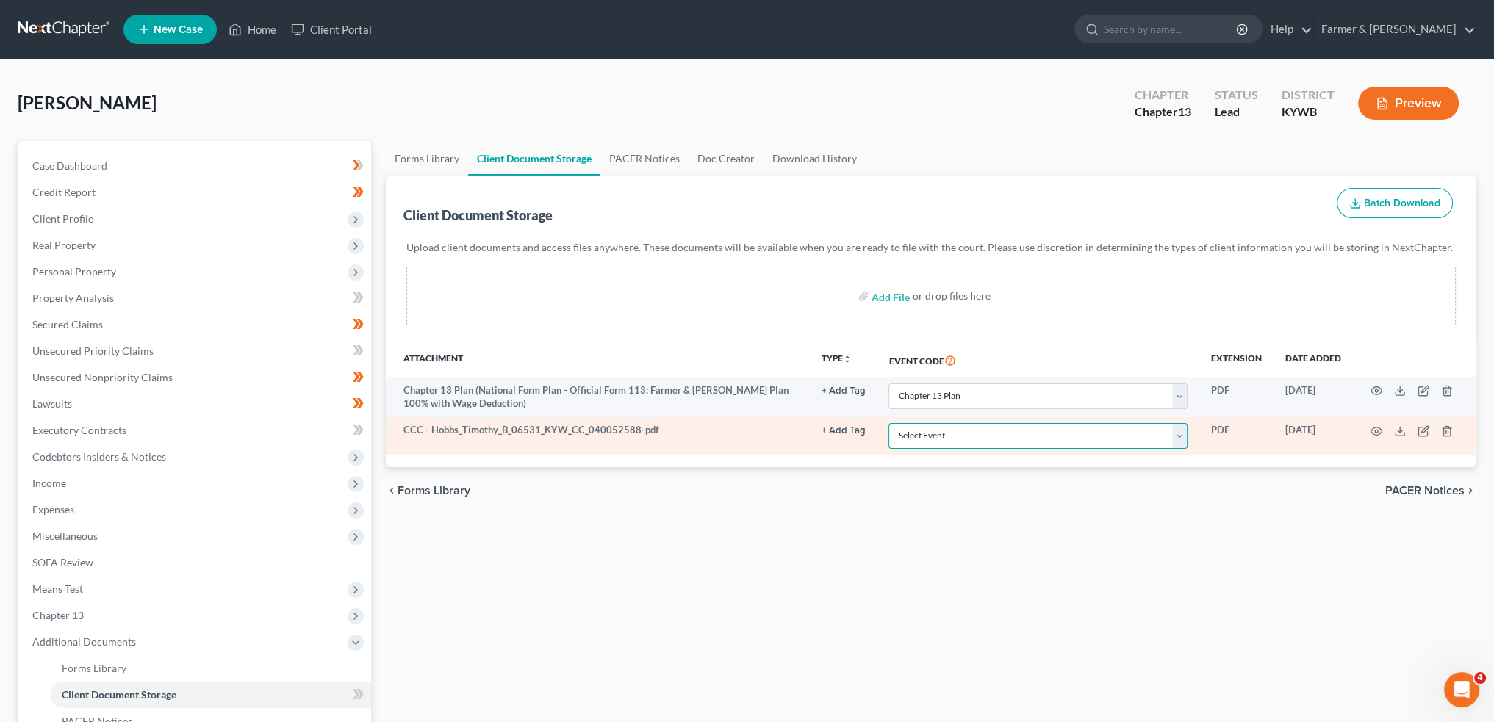
click at [1020, 425] on select "Select Event Amended Answer Amended Complaint Amended List of Creditors (Fee) A…" at bounding box center [1037, 436] width 299 height 26
click at [888, 423] on select "Select Event Amended Answer Amended Complaint Amended List of Creditors (Fee) A…" at bounding box center [1037, 436] width 299 height 26
drag, startPoint x: 996, startPoint y: 441, endPoint x: 996, endPoint y: 425, distance: 16.2
click at [996, 441] on select "Select Event Amended Answer Amended Complaint Amended List of Creditors (Fee) A…" at bounding box center [1037, 436] width 299 height 26
select select "7"
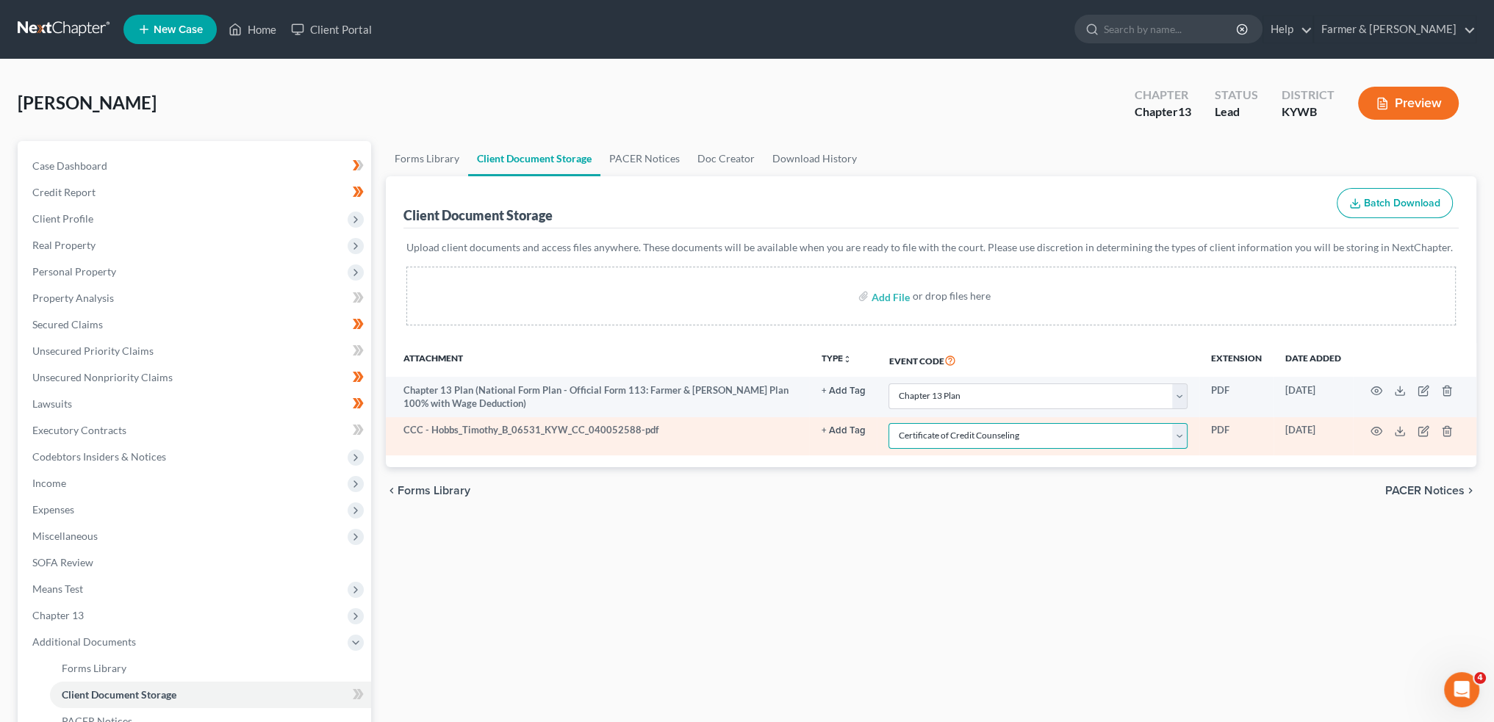
click at [888, 423] on select "Select Event Amended Answer Amended Complaint Amended List of Creditors (Fee) A…" at bounding box center [1037, 436] width 299 height 26
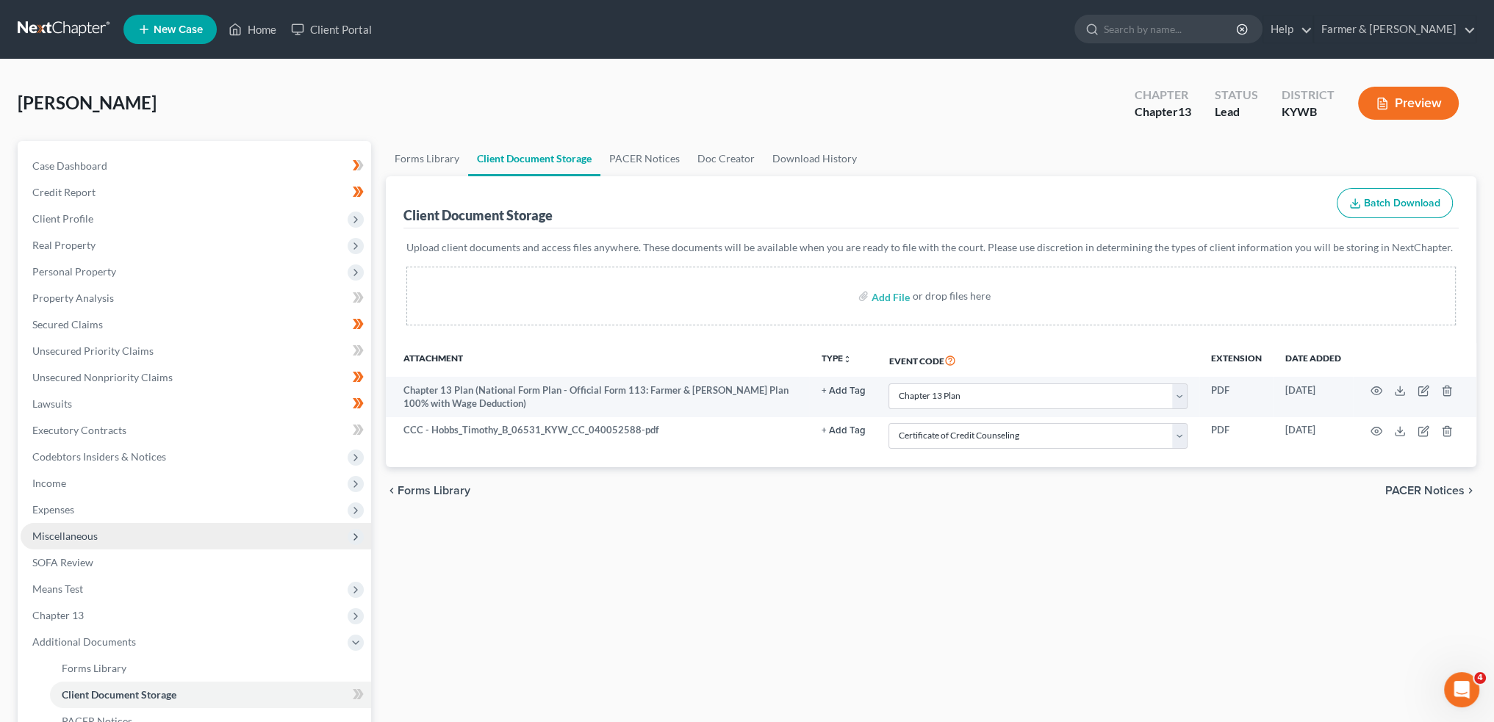
drag, startPoint x: 806, startPoint y: 559, endPoint x: 304, endPoint y: 534, distance: 502.4
click at [805, 559] on div "Forms Library Client Document Storage PACER Notices Doc Creator Download Histor…" at bounding box center [930, 512] width 1105 height 743
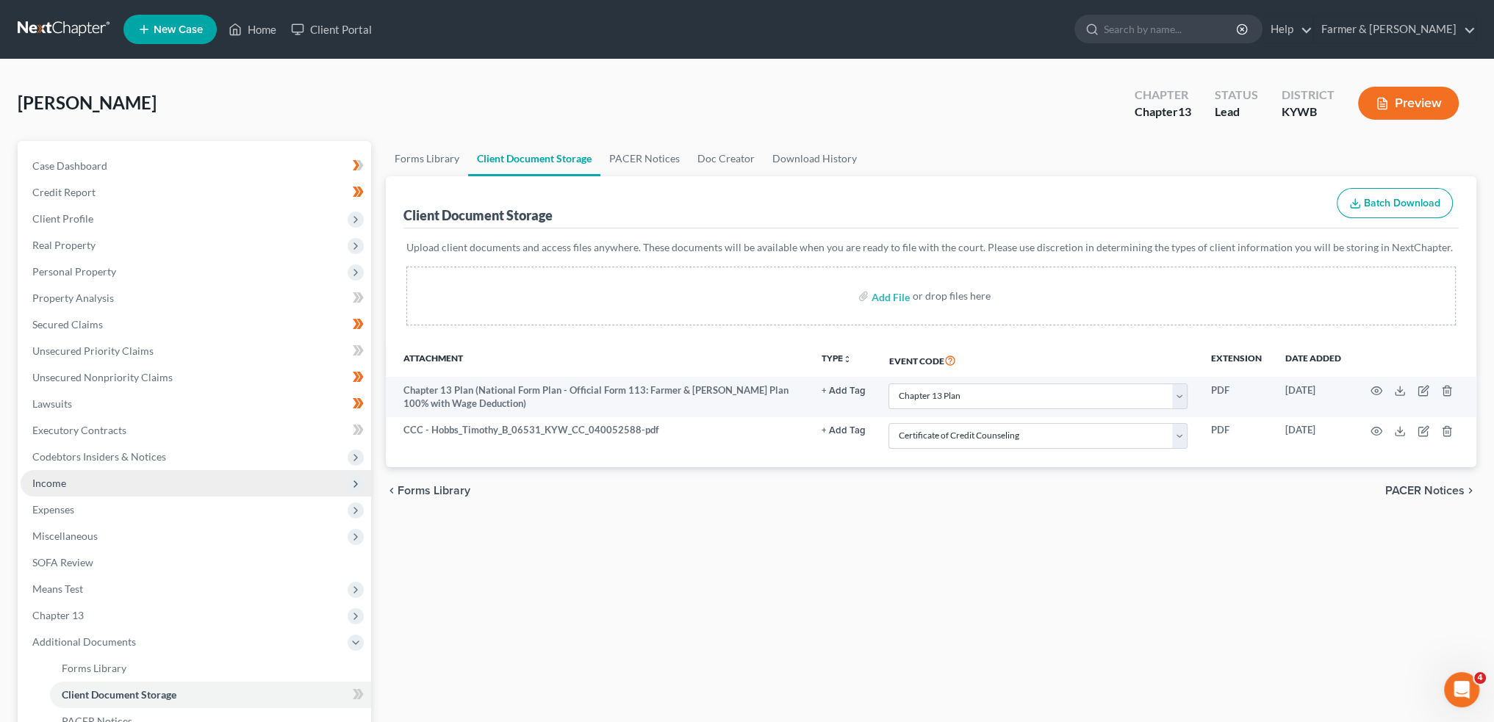
click at [85, 482] on span "Income" at bounding box center [196, 483] width 350 height 26
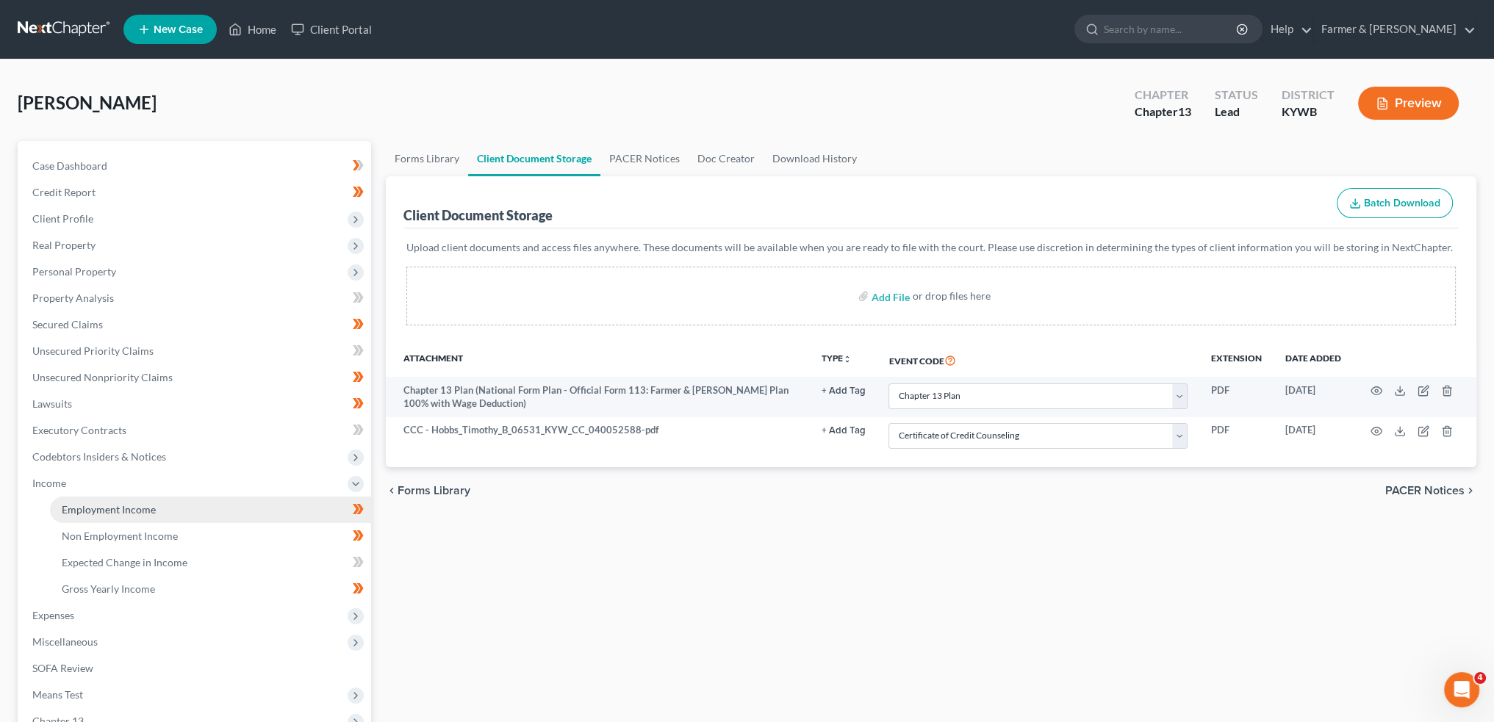
click at [82, 509] on span "Employment Income" at bounding box center [109, 509] width 94 height 12
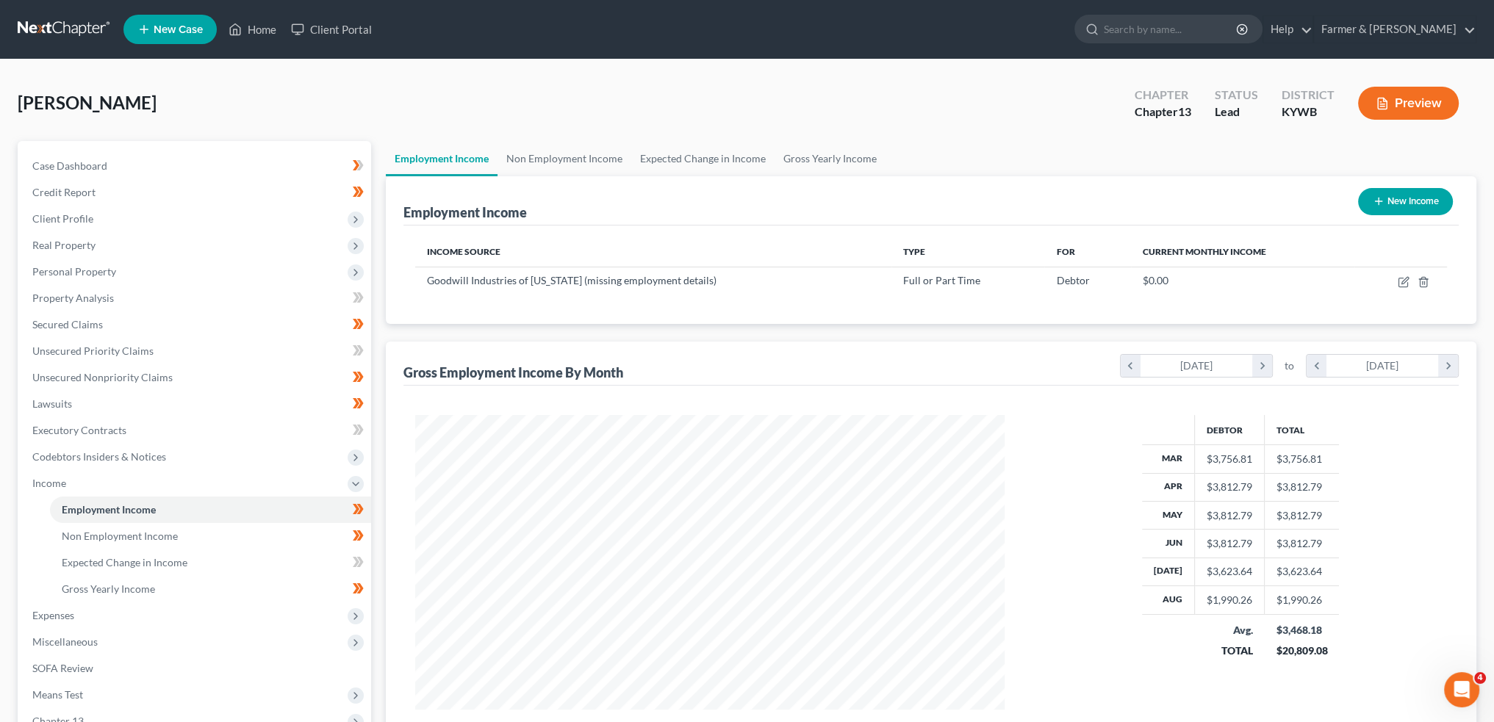
scroll to position [295, 618]
click at [578, 155] on link "Non Employment Income" at bounding box center [564, 158] width 134 height 35
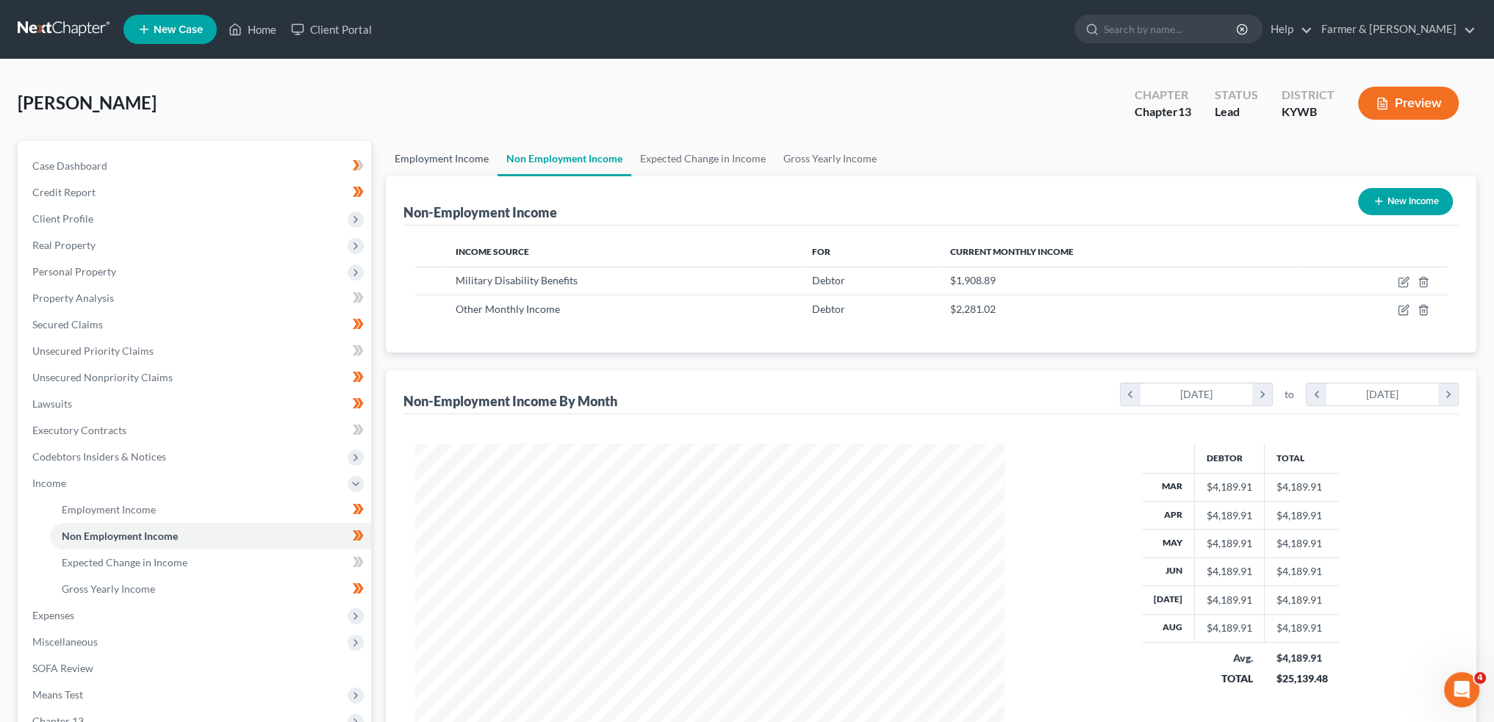
scroll to position [295, 618]
click at [446, 156] on link "Employment Income" at bounding box center [442, 158] width 112 height 35
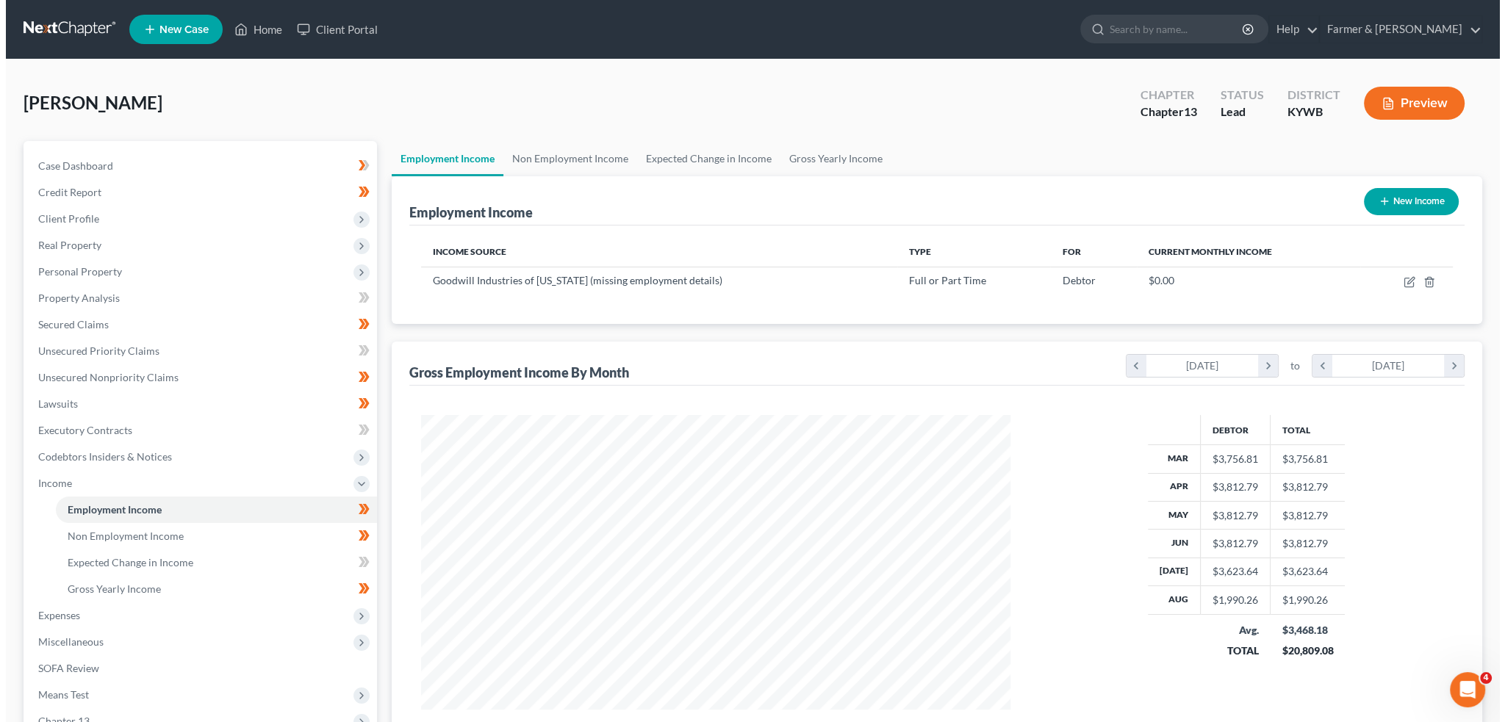
scroll to position [295, 618]
click at [1403, 278] on icon "button" at bounding box center [1402, 282] width 9 height 9
select select "0"
select select "18"
select select "1"
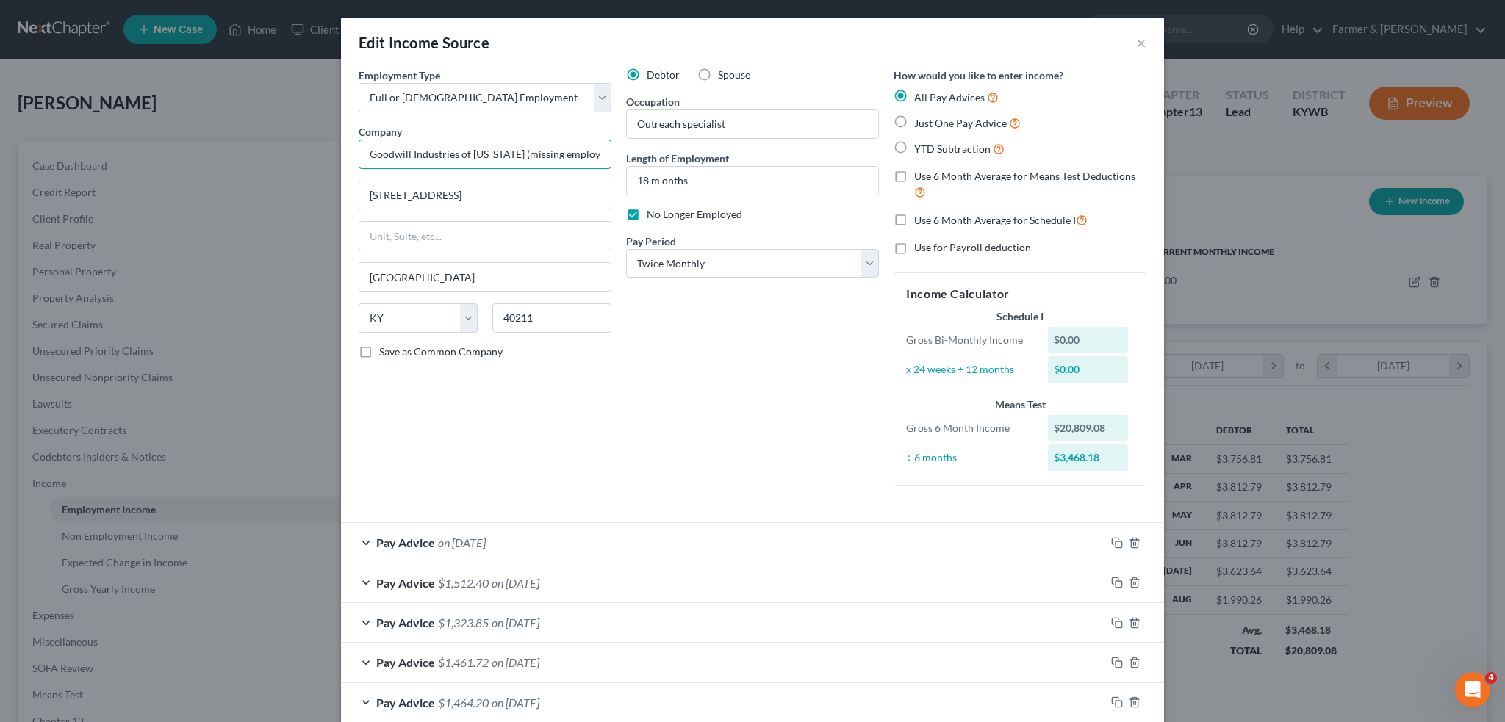
scroll to position [0, 44]
drag, startPoint x: 510, startPoint y: 154, endPoint x: 825, endPoint y: 170, distance: 315.6
click at [821, 170] on div "Employment Type * Select Full or Part Time Employment Self Employment Company *…" at bounding box center [752, 289] width 802 height 443
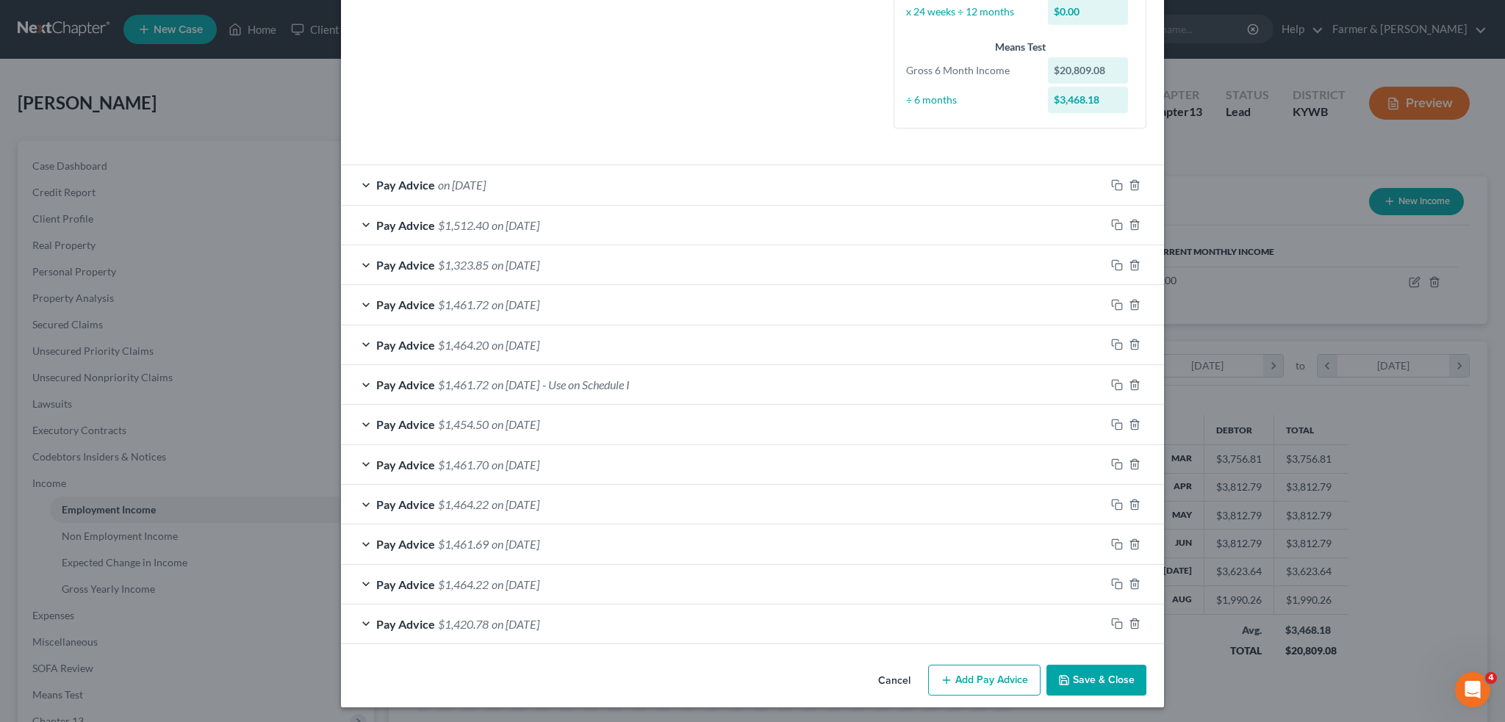
scroll to position [0, 0]
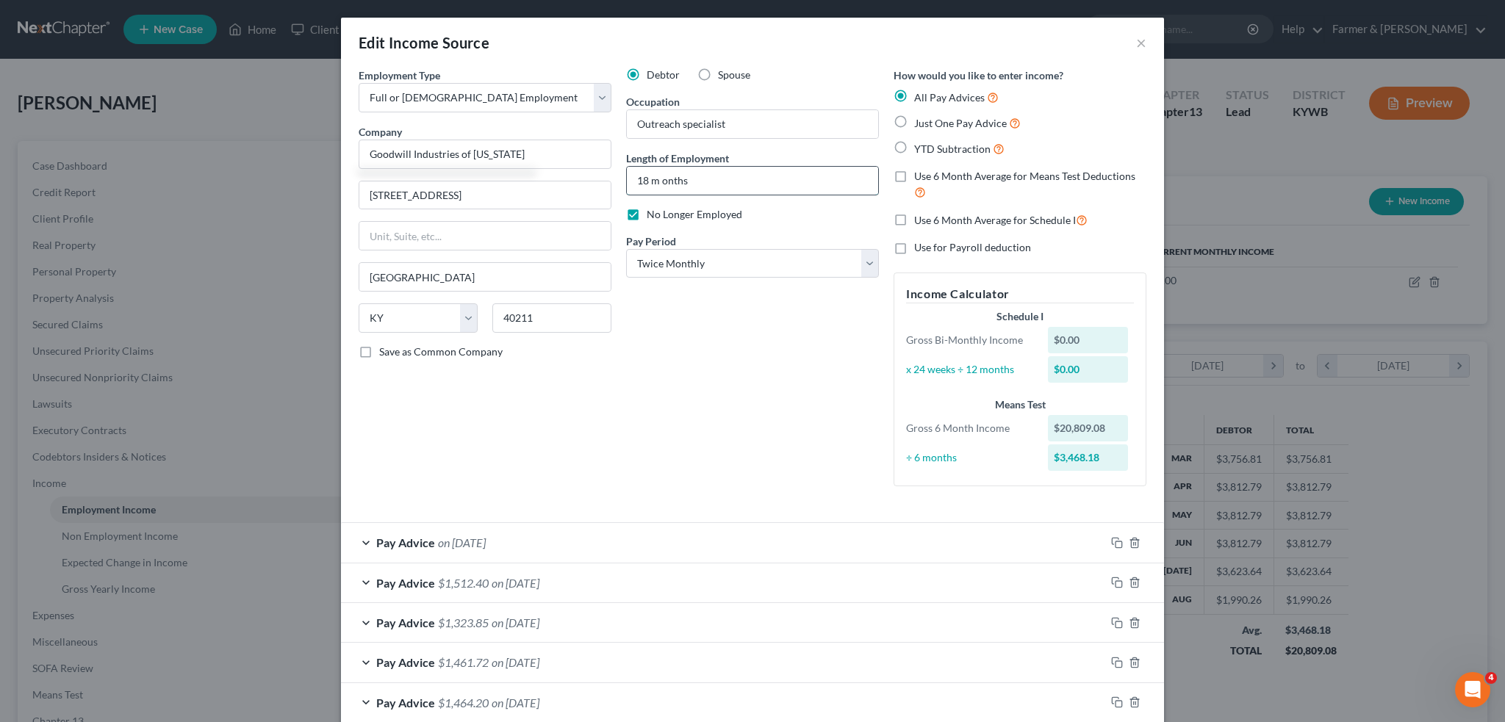
click at [655, 179] on input "18 m onths" at bounding box center [752, 181] width 251 height 28
type input "Goodwill Industries of Kentucky"
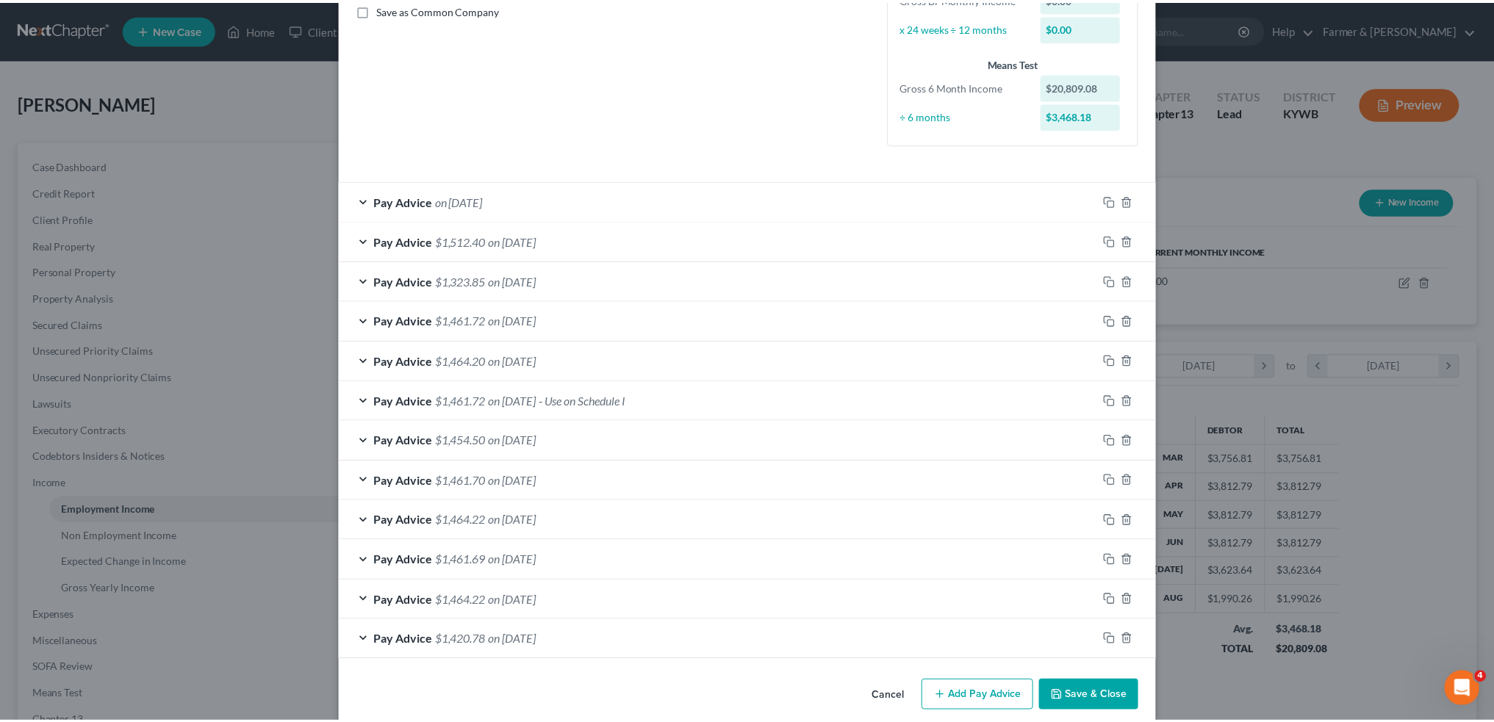
scroll to position [358, 0]
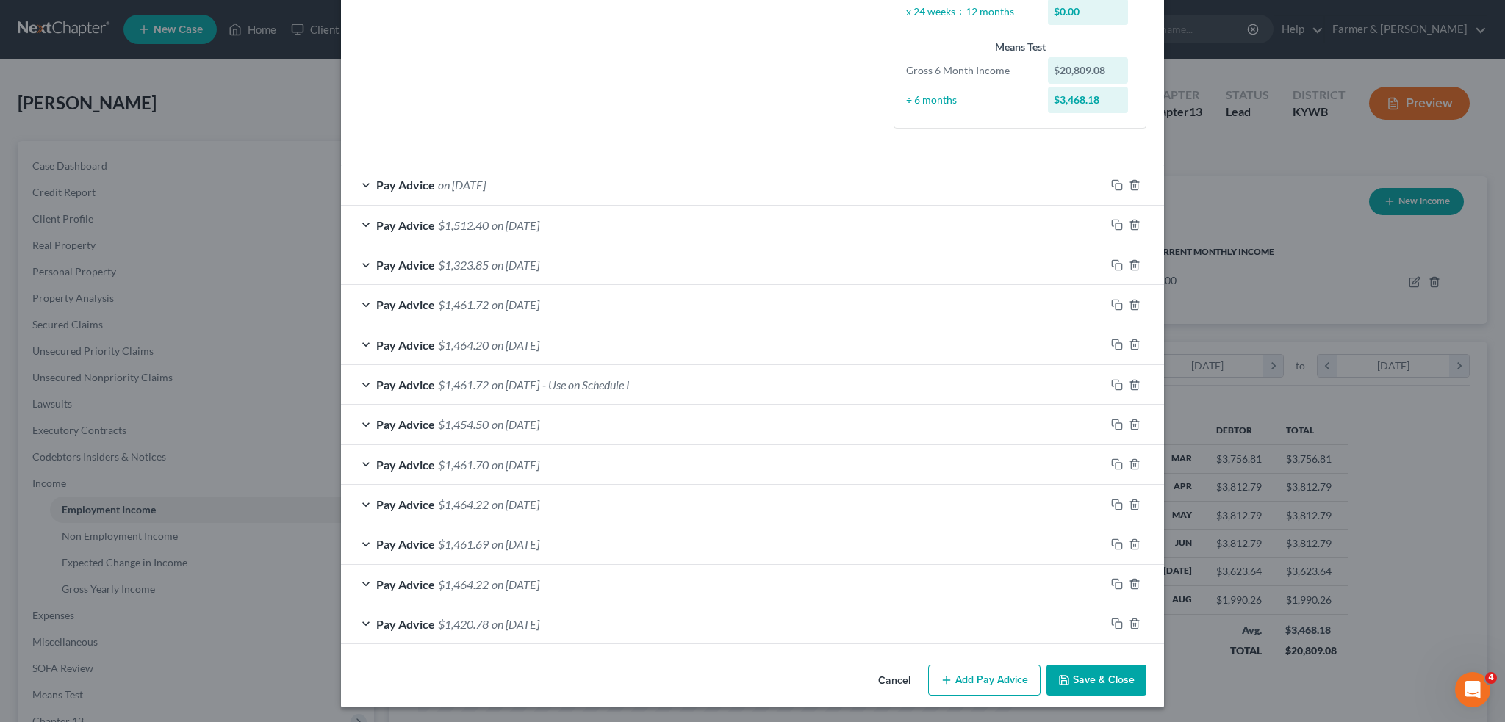
type input "18 months"
click at [1085, 666] on button "Save & Close" at bounding box center [1096, 680] width 100 height 31
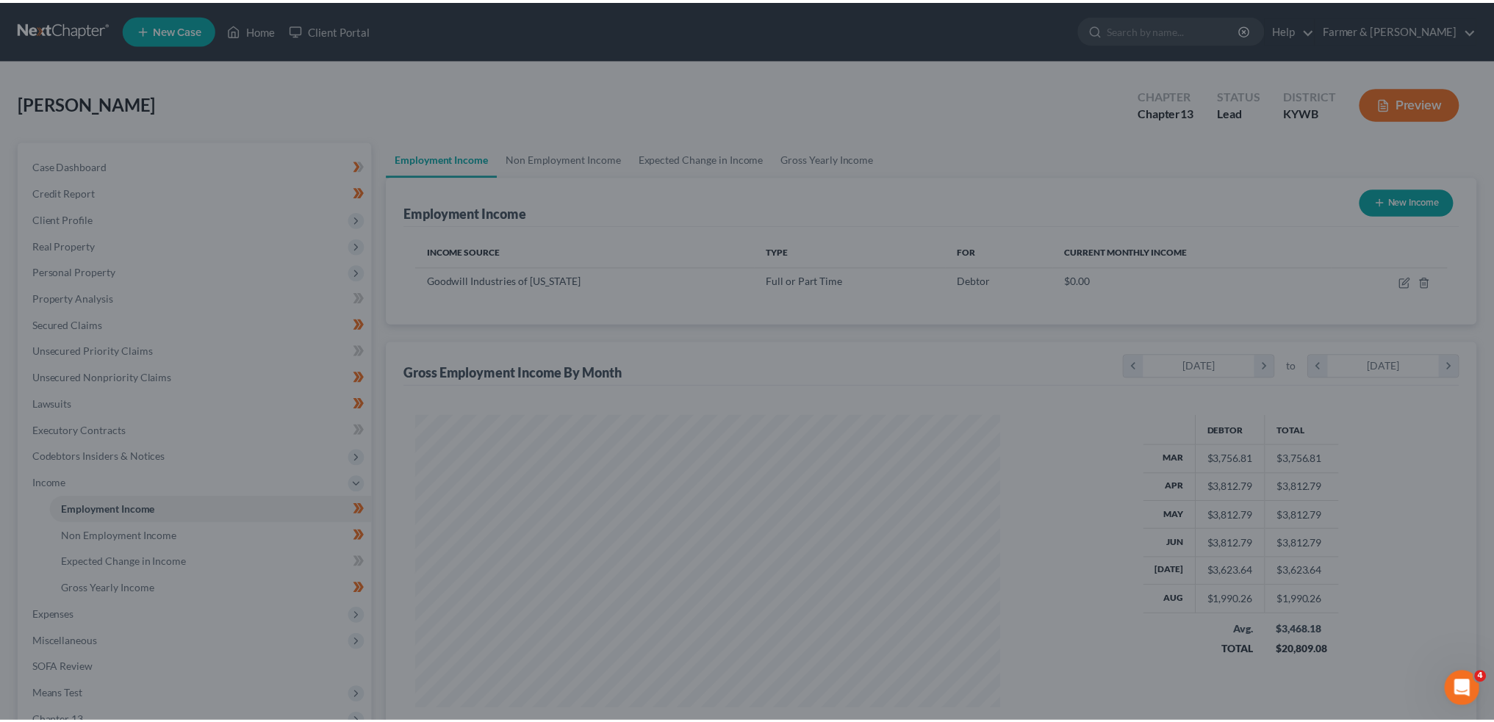
scroll to position [734413, 734088]
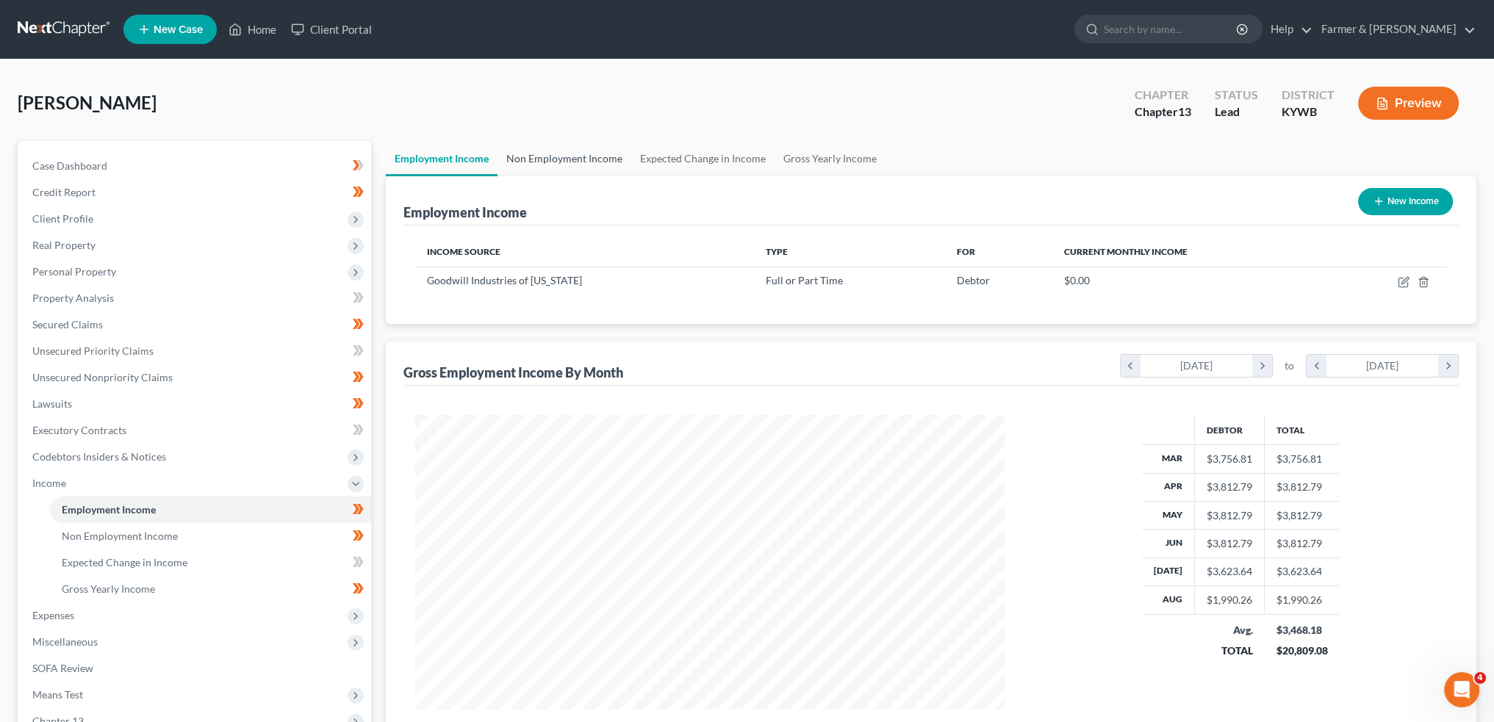
click at [588, 155] on link "Non Employment Income" at bounding box center [564, 158] width 134 height 35
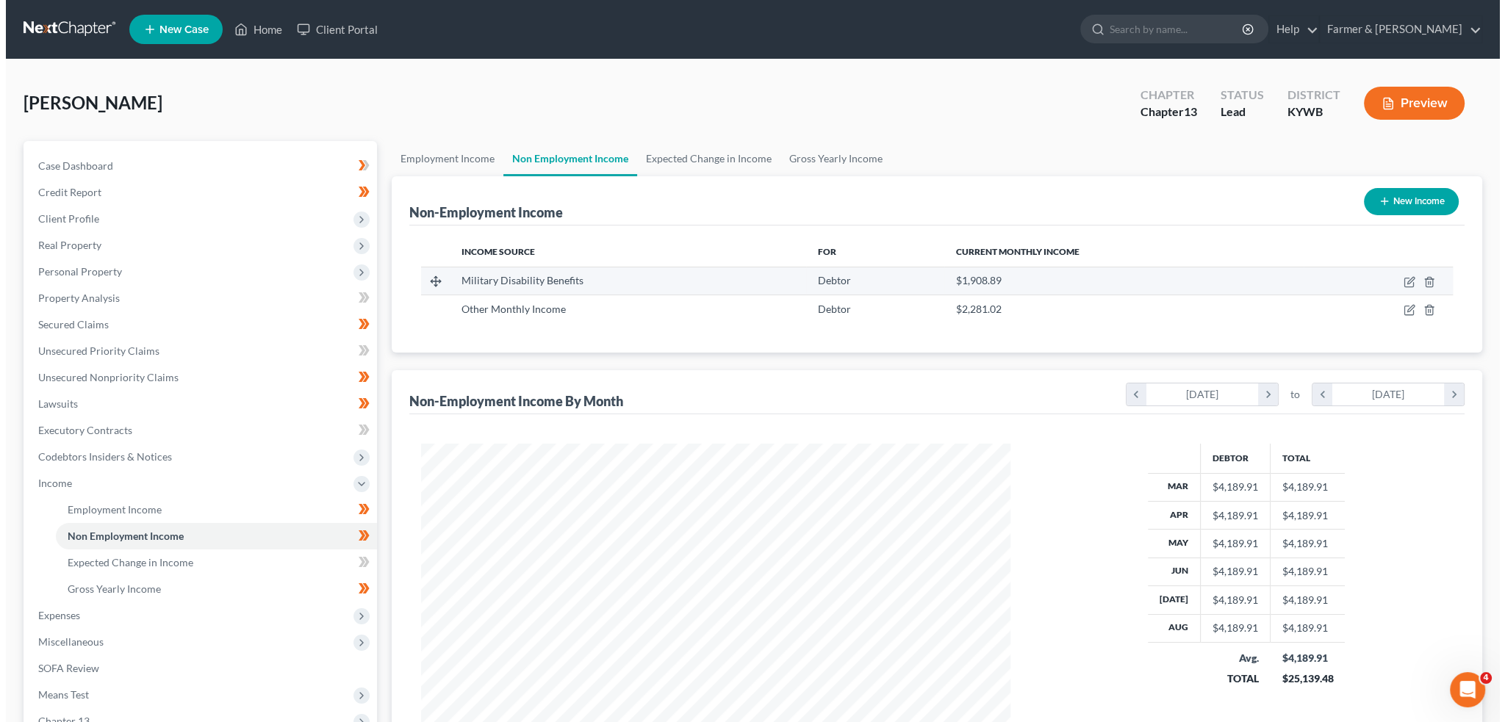
scroll to position [295, 618]
click at [1404, 281] on icon "button" at bounding box center [1404, 280] width 7 height 7
select select "12"
select select "0"
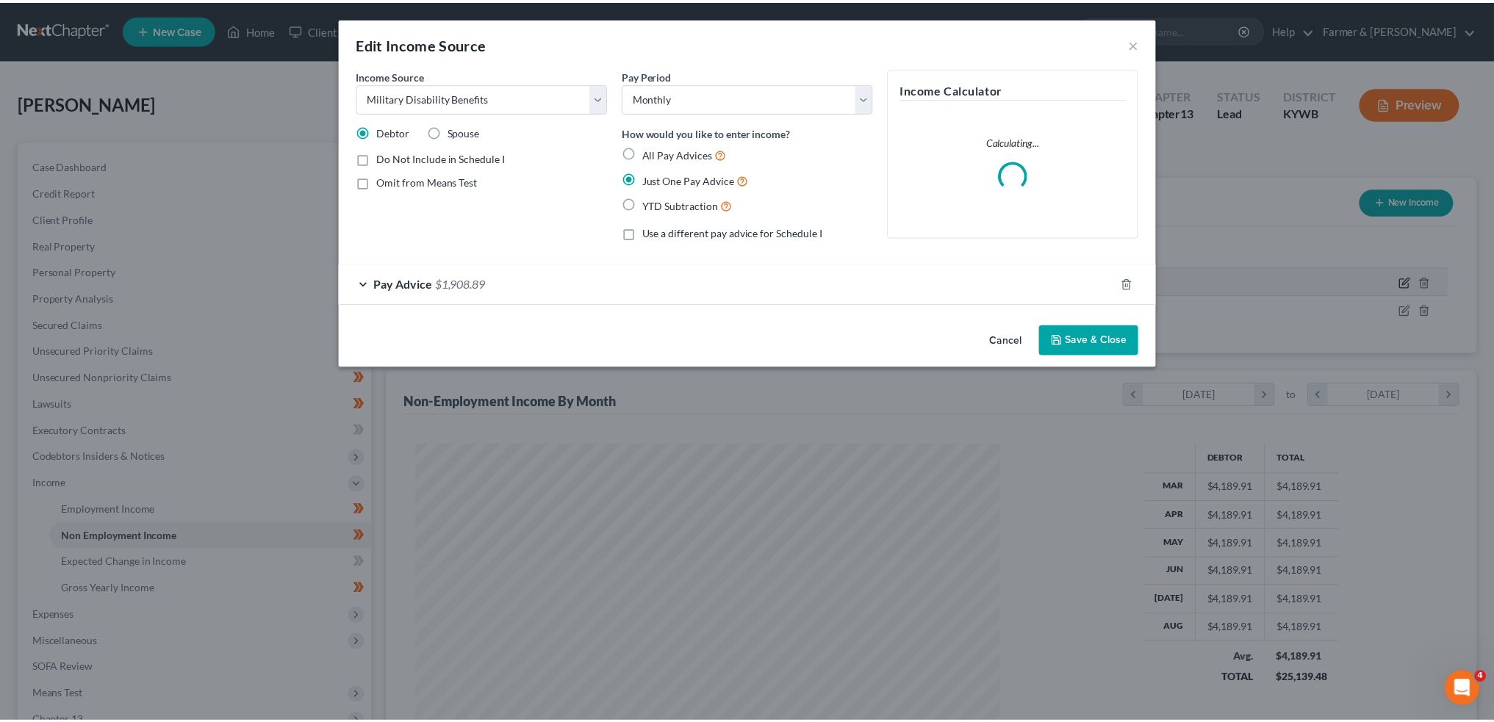
scroll to position [297, 623]
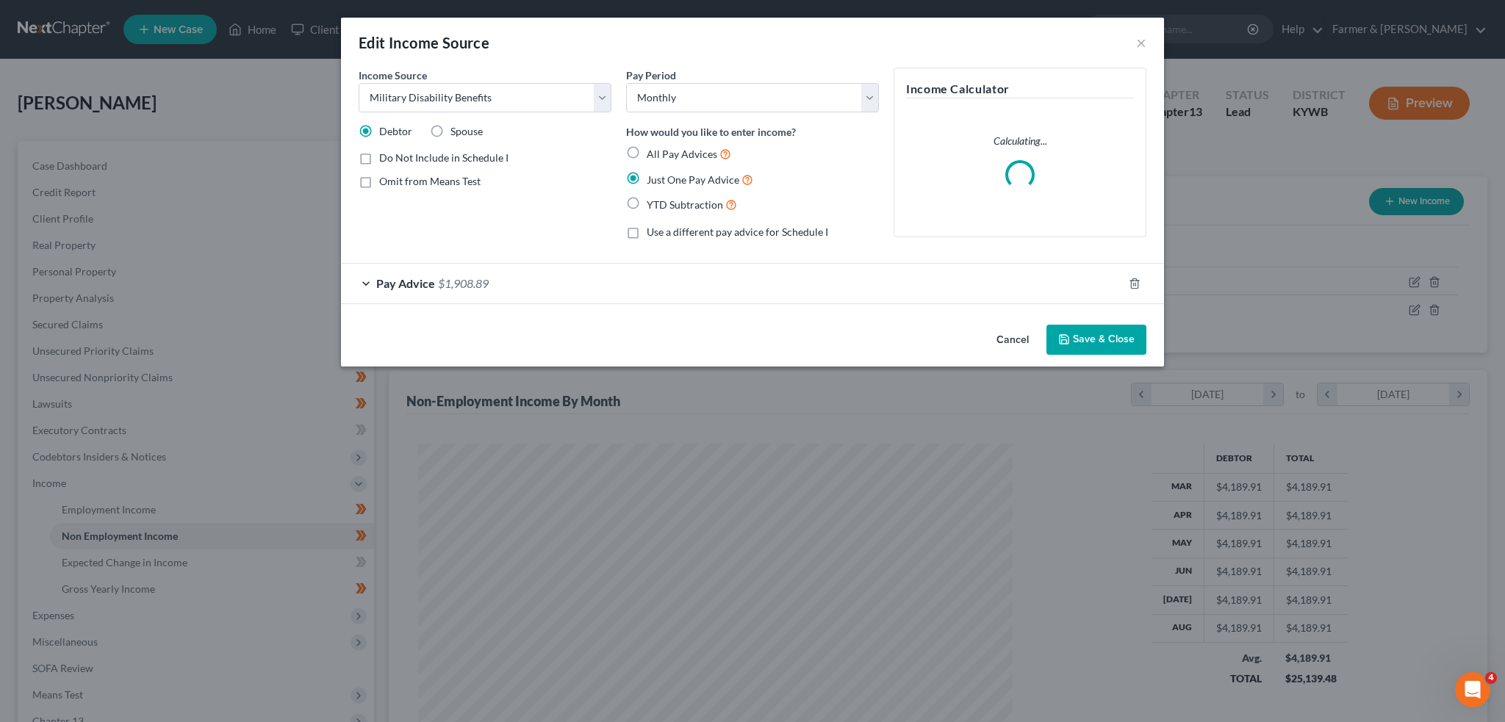
click at [379, 179] on label "Omit from Means Test" at bounding box center [429, 181] width 101 height 15
click at [385, 179] on input "Omit from Means Test" at bounding box center [390, 179] width 10 height 10
checkbox input "true"
click at [1102, 339] on button "Save & Close" at bounding box center [1096, 340] width 100 height 31
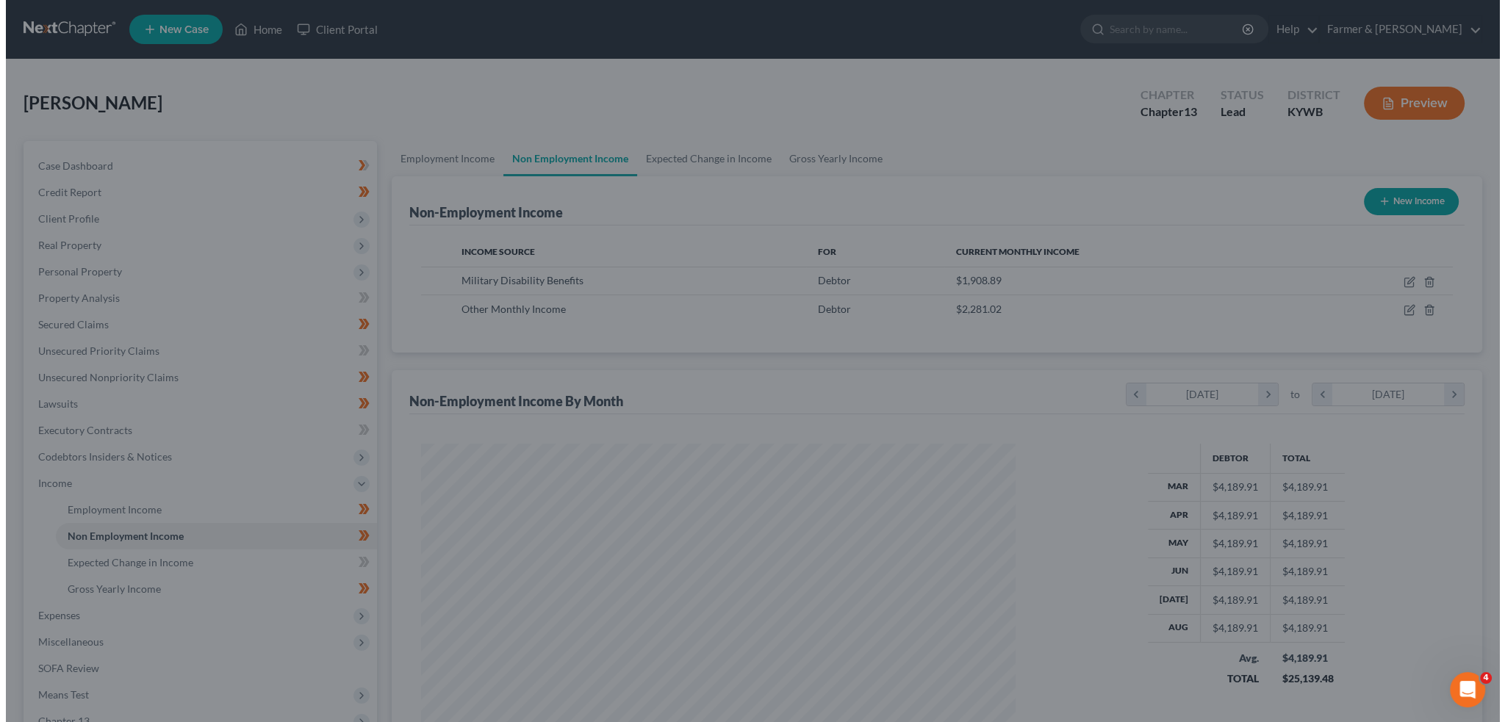
scroll to position [734413, 734088]
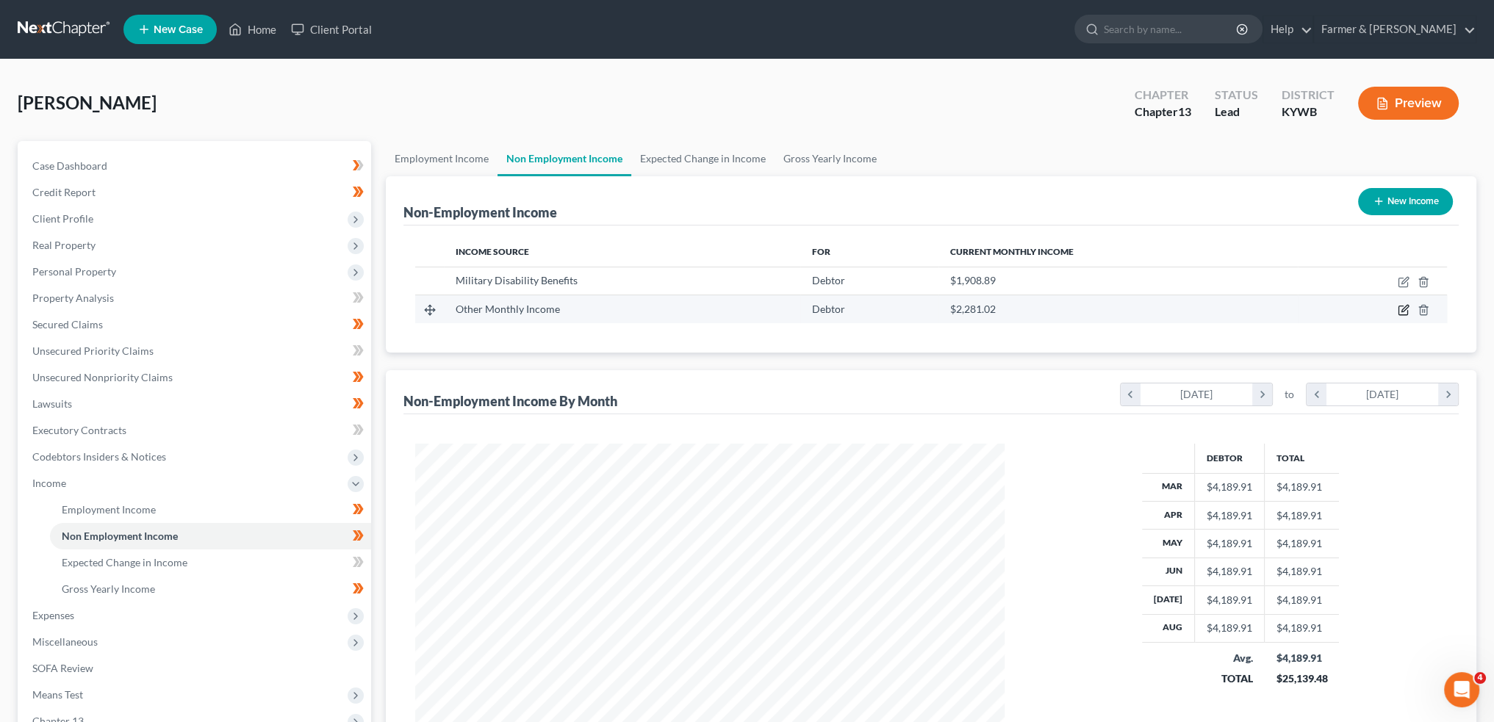
click at [1406, 309] on icon "button" at bounding box center [1403, 310] width 12 height 12
select select "13"
select select "3"
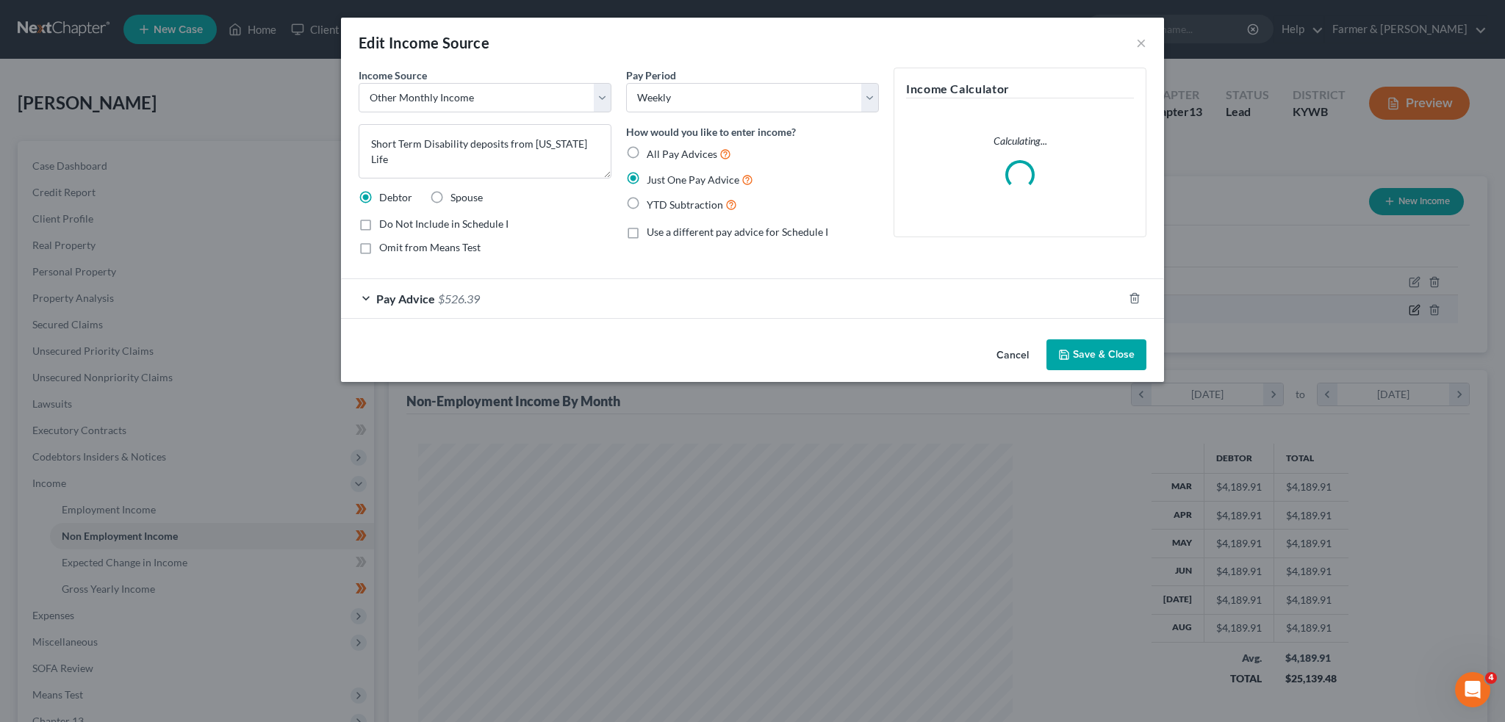
scroll to position [734411, 734084]
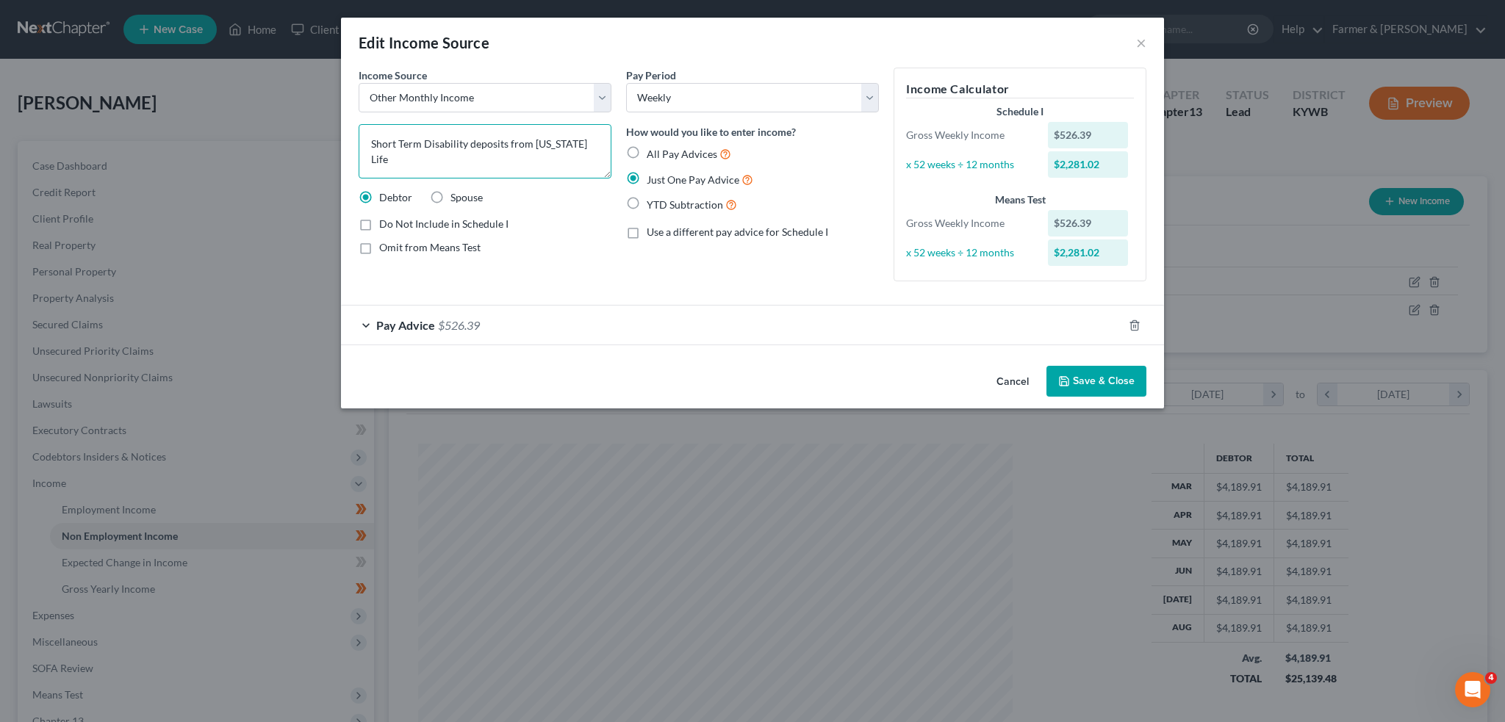
drag, startPoint x: 522, startPoint y: 140, endPoint x: 654, endPoint y: 145, distance: 132.3
click at [654, 145] on div "Income Source * Select Unemployment Disability (from employer) Pension Retireme…" at bounding box center [752, 181] width 802 height 226
click at [1105, 379] on button "Save & Close" at bounding box center [1096, 381] width 100 height 31
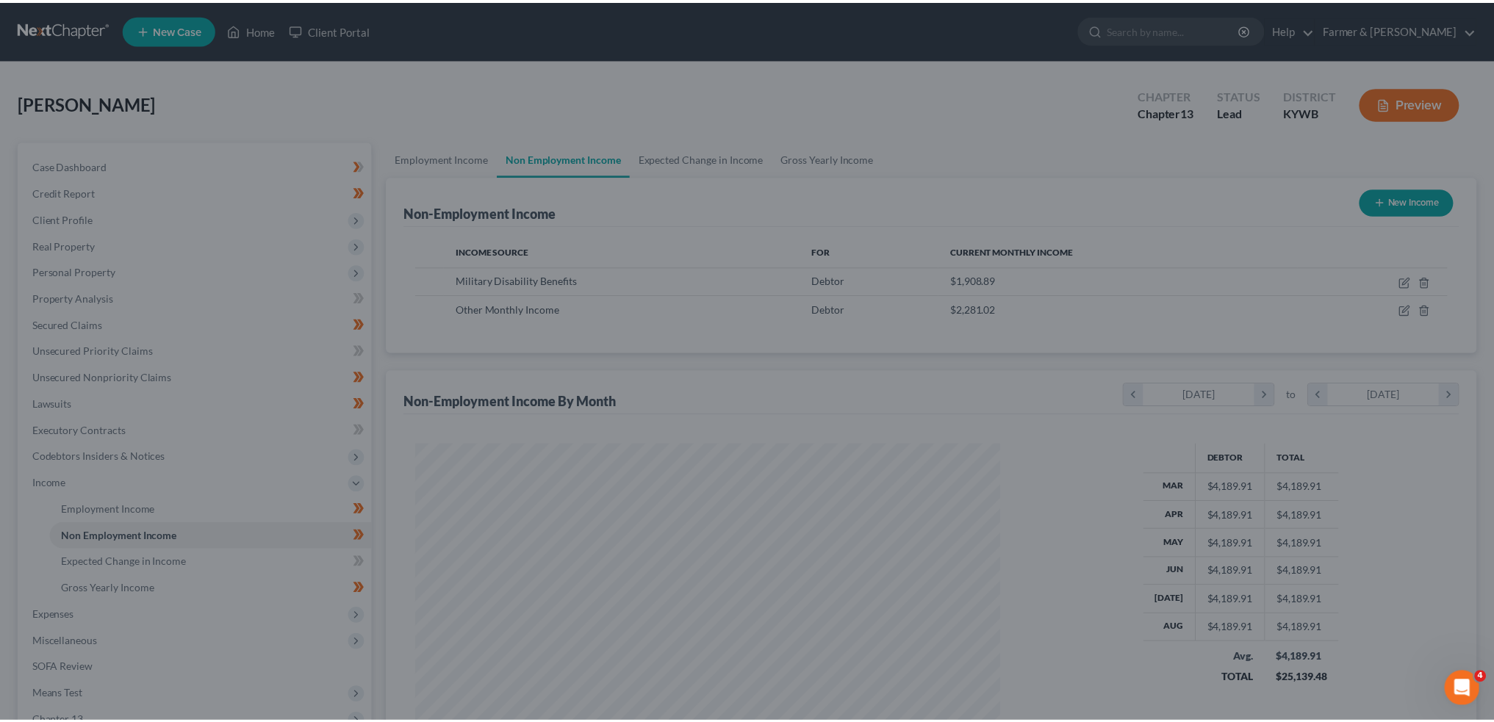
scroll to position [295, 618]
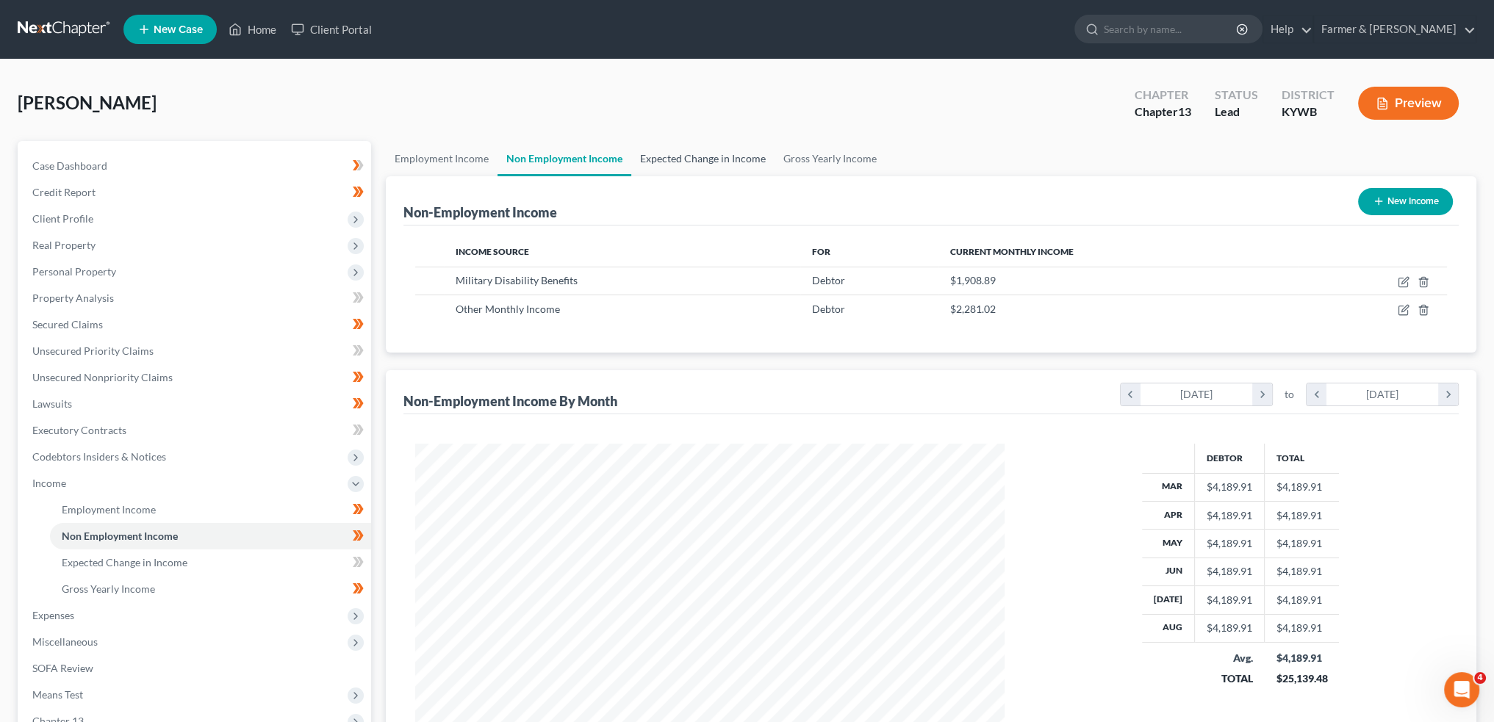
click at [697, 163] on link "Expected Change in Income" at bounding box center [702, 158] width 143 height 35
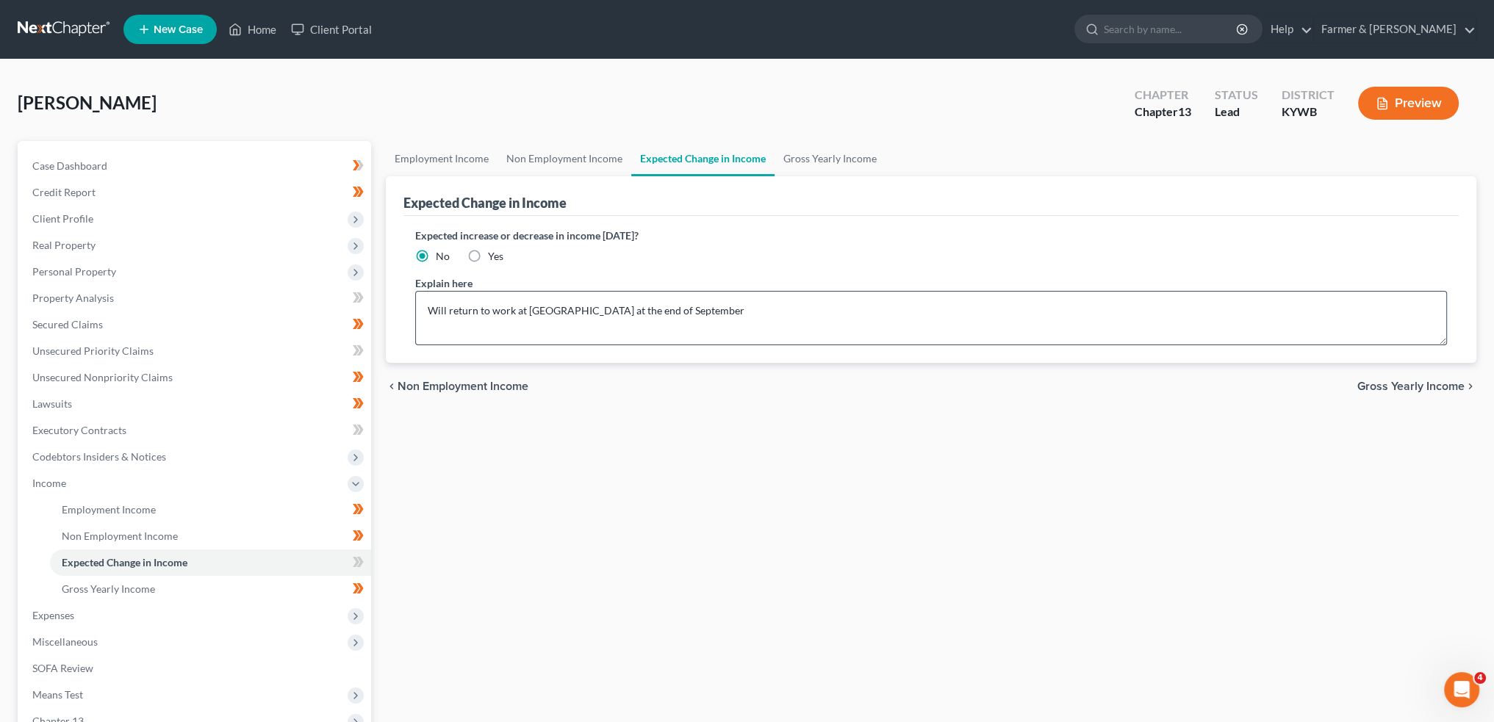
drag, startPoint x: 468, startPoint y: 251, endPoint x: 761, endPoint y: 320, distance: 301.3
click at [488, 251] on label "Yes" at bounding box center [495, 256] width 15 height 15
click at [494, 251] on input "Yes" at bounding box center [499, 254] width 10 height 10
radio input "true"
click at [689, 313] on textarea "Will return to work at Goodwill at the end of September" at bounding box center [931, 318] width 1032 height 54
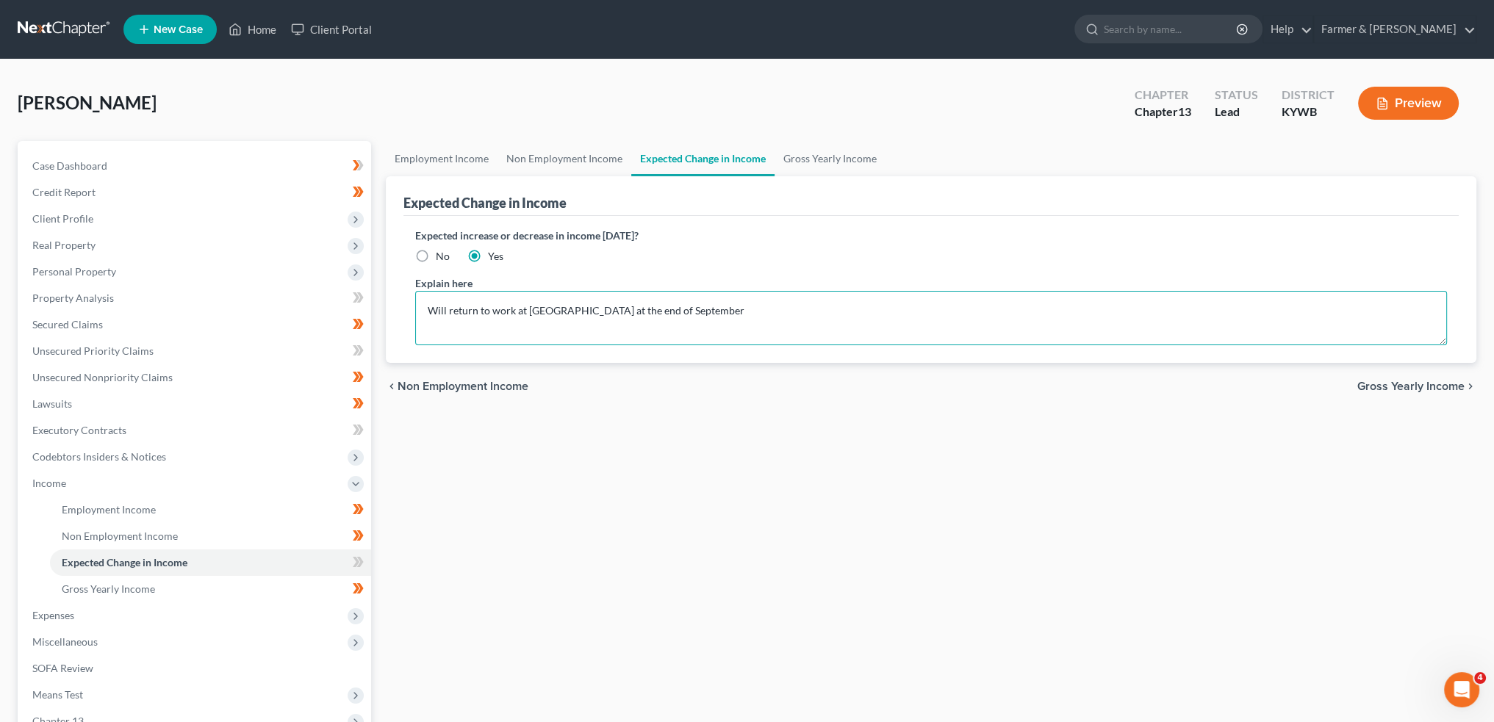
drag, startPoint x: 627, startPoint y: 309, endPoint x: 886, endPoint y: 304, distance: 258.7
click at [886, 304] on textarea "Will return to work at Goodwill at the end of September" at bounding box center [931, 318] width 1032 height 54
drag, startPoint x: 420, startPoint y: 252, endPoint x: 673, endPoint y: 305, distance: 258.9
click at [436, 253] on label "No" at bounding box center [443, 256] width 14 height 15
click at [442, 253] on input "No" at bounding box center [447, 254] width 10 height 10
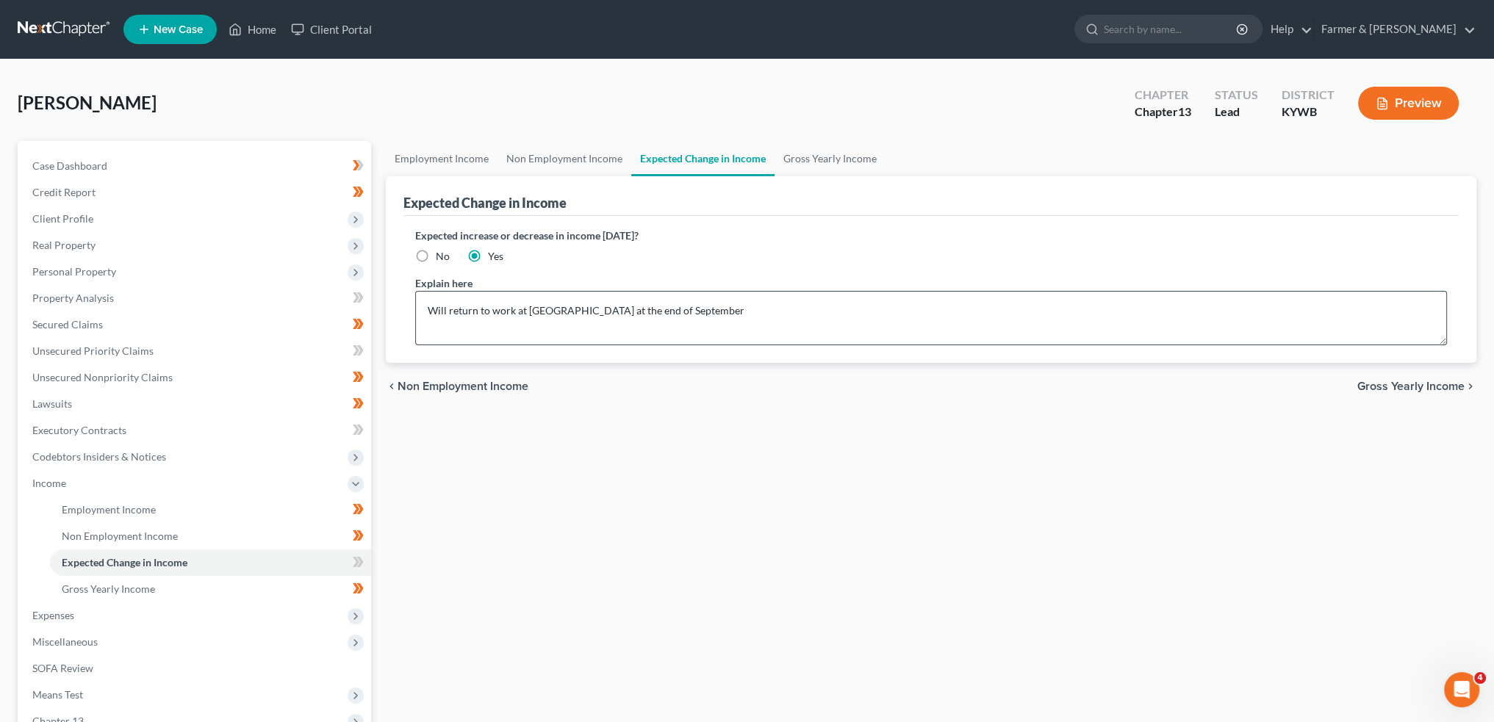
radio input "true"
drag, startPoint x: 699, startPoint y: 309, endPoint x: 385, endPoint y: 302, distance: 314.5
click at [397, 299] on div "Expected Change in Income Expected increase or decrease in income within one ye…" at bounding box center [931, 269] width 1090 height 187
click at [818, 159] on link "Gross Yearly Income" at bounding box center [829, 158] width 111 height 35
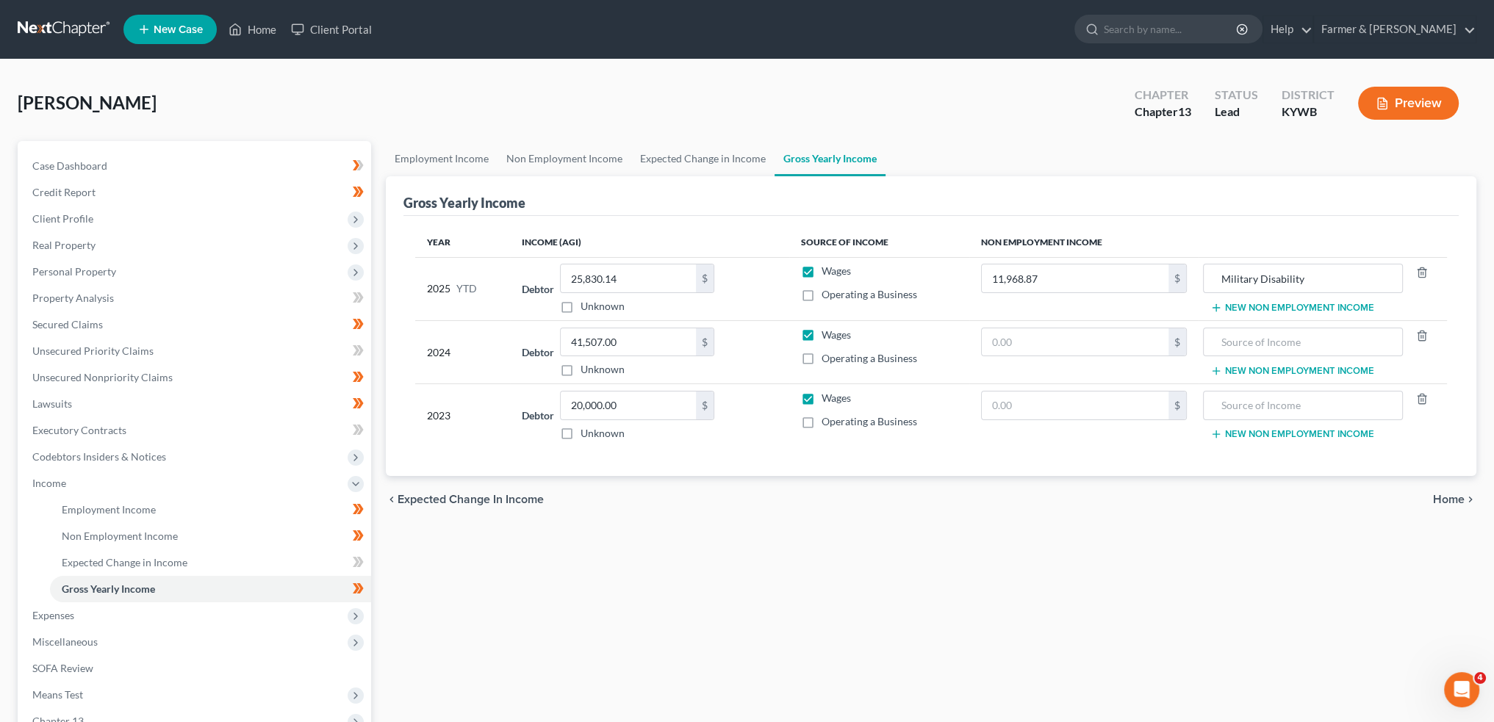
scroll to position [190, 0]
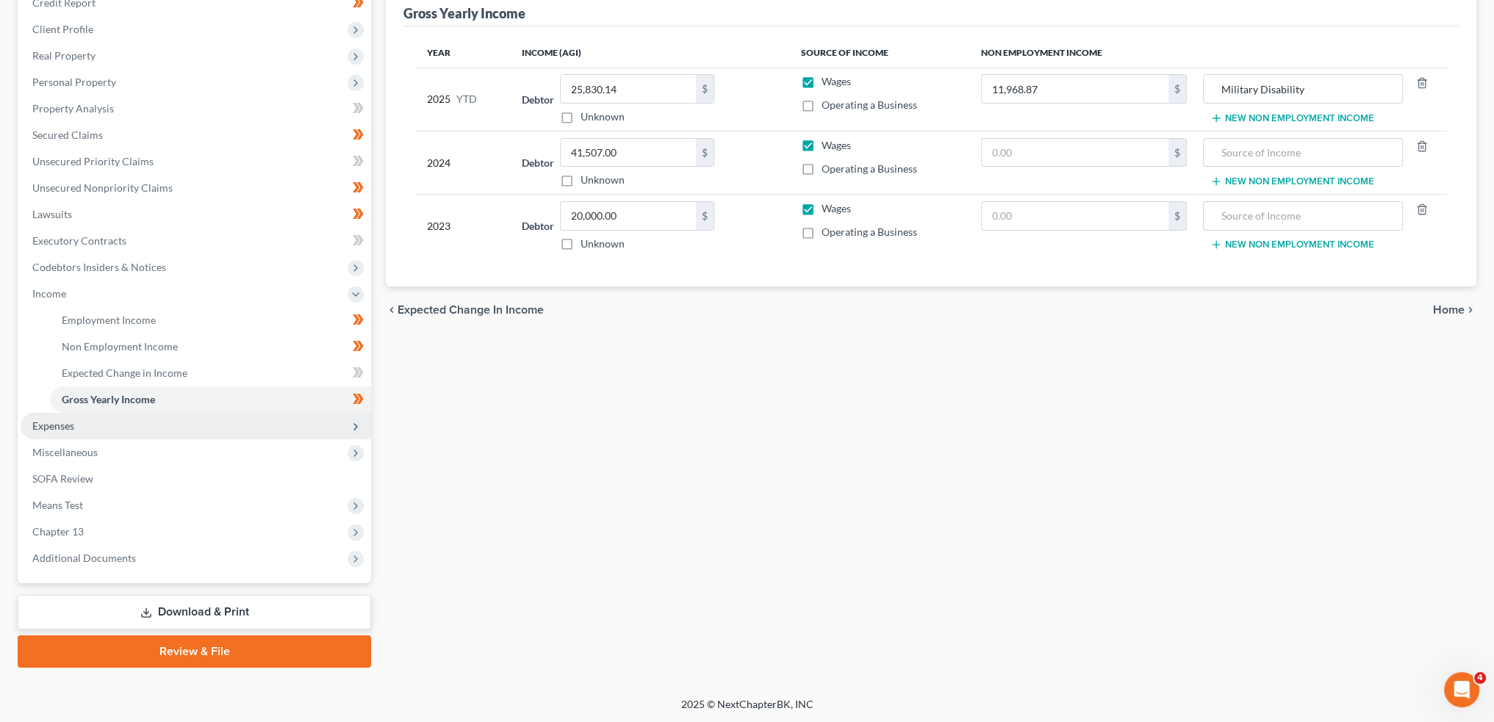
click at [146, 431] on span "Expenses" at bounding box center [196, 426] width 350 height 26
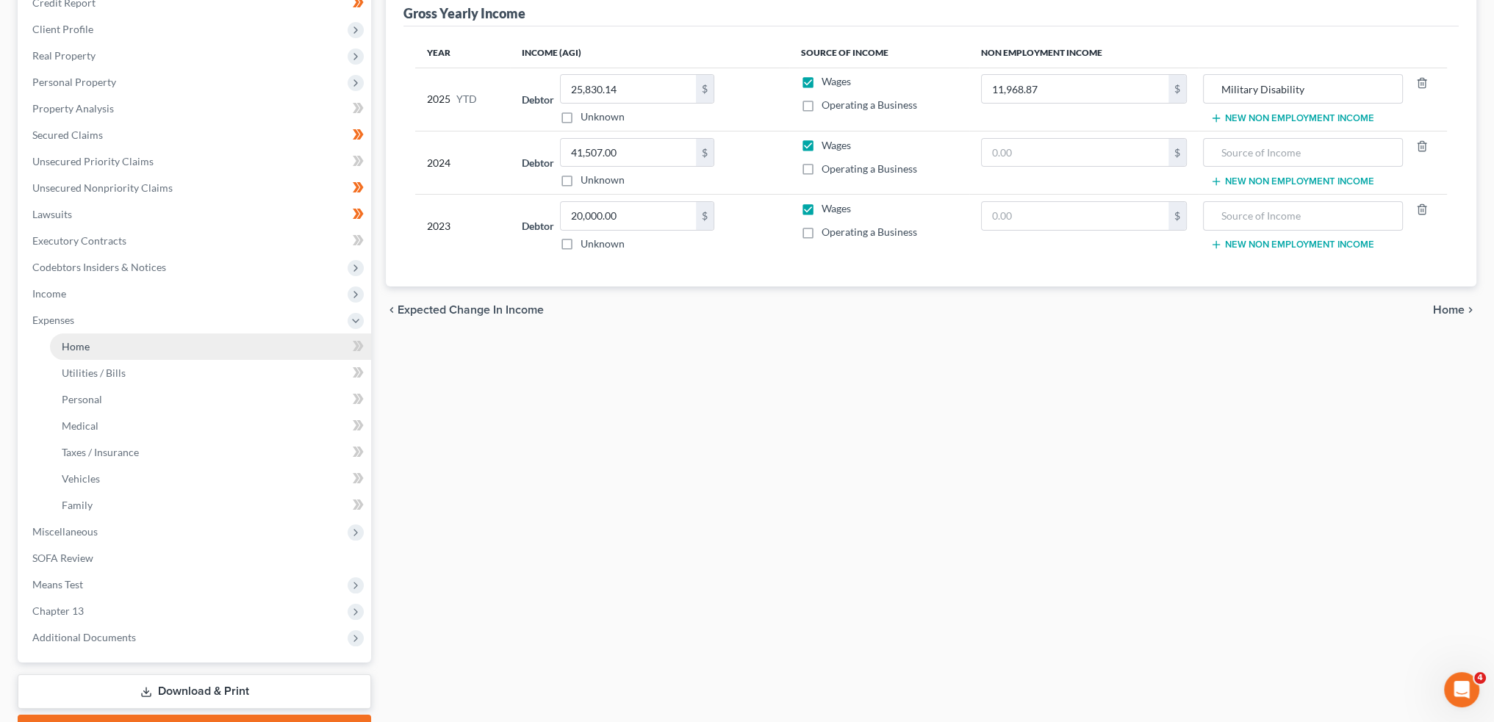
click at [111, 345] on link "Home" at bounding box center [210, 347] width 321 height 26
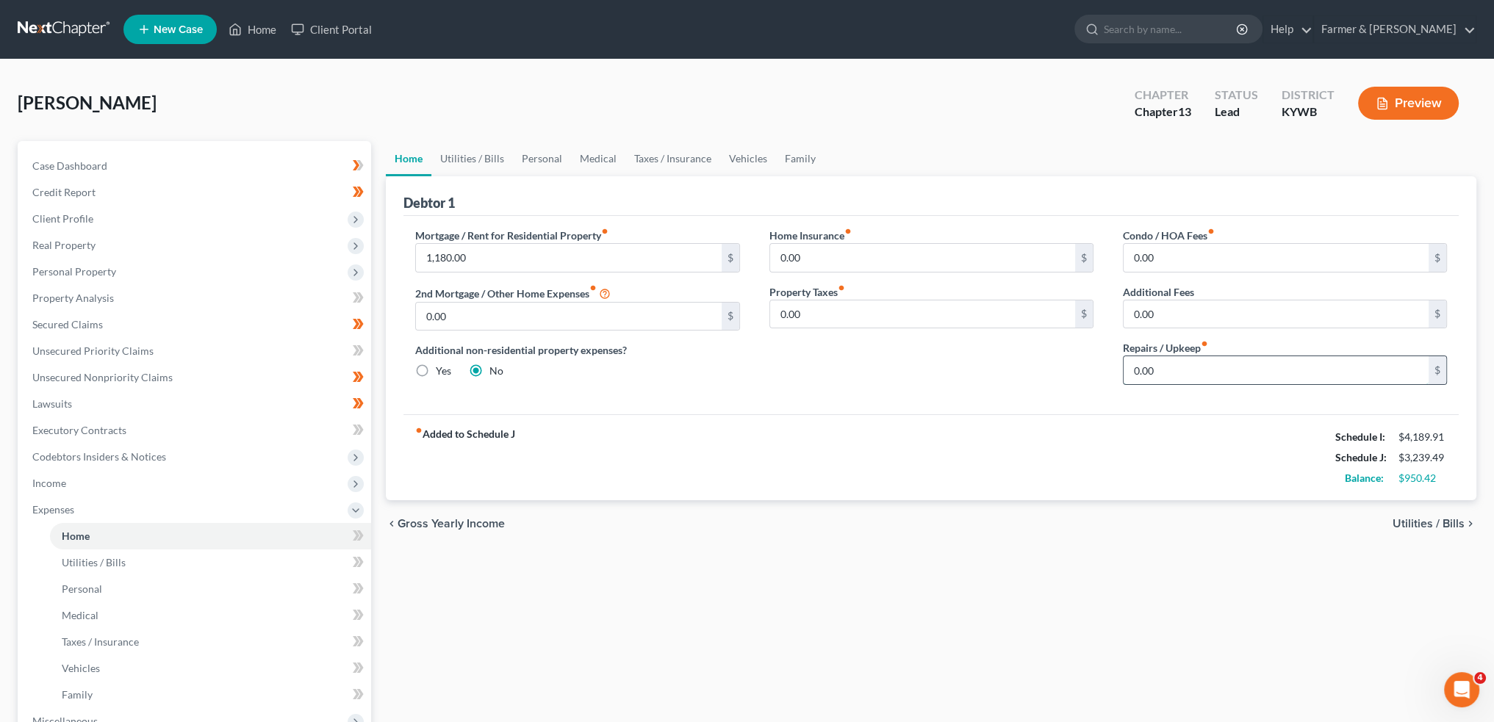
click at [1199, 370] on input "0.00" at bounding box center [1275, 370] width 305 height 28
type input "50.00"
drag, startPoint x: 494, startPoint y: 161, endPoint x: 528, endPoint y: 155, distance: 34.3
click at [494, 161] on link "Utilities / Bills" at bounding box center [472, 158] width 82 height 35
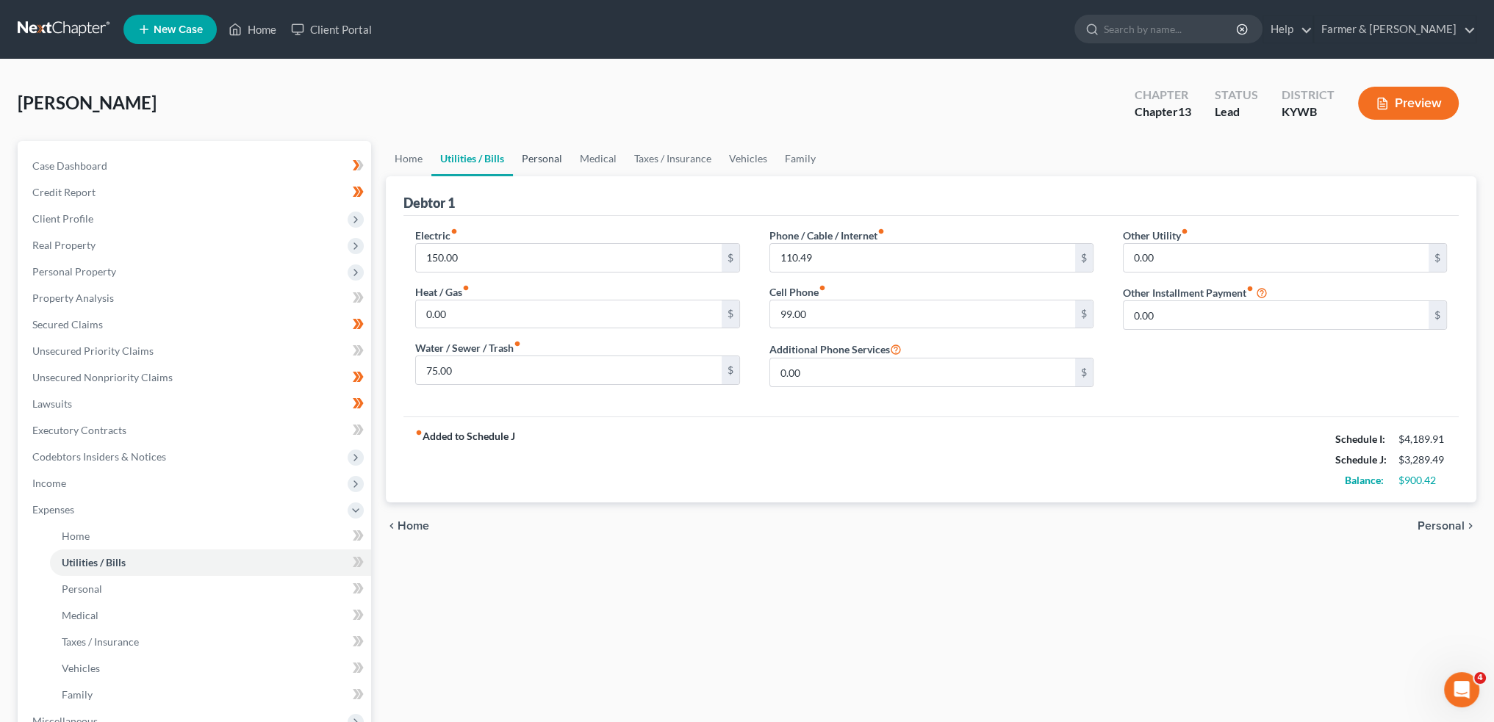
click at [528, 155] on link "Personal" at bounding box center [542, 158] width 58 height 35
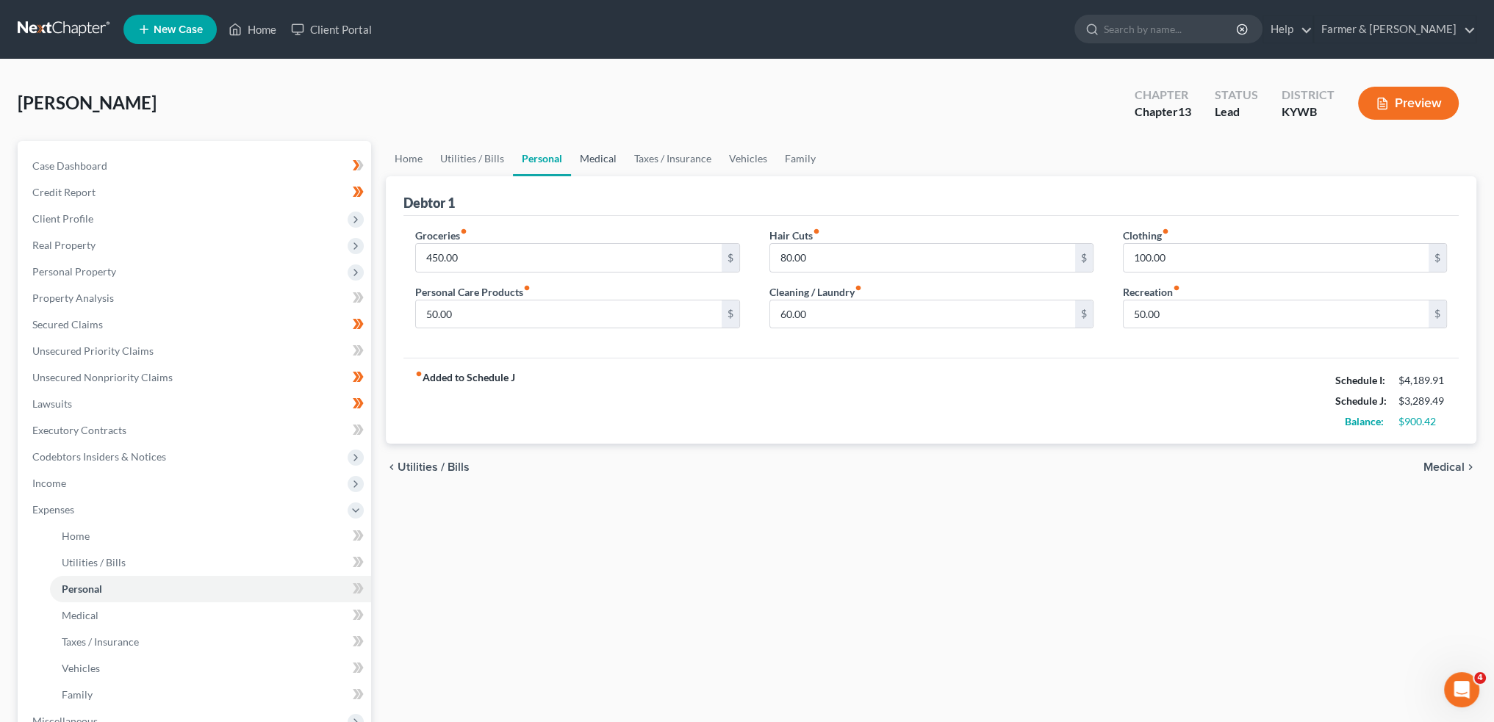
click at [598, 156] on link "Medical" at bounding box center [598, 158] width 54 height 35
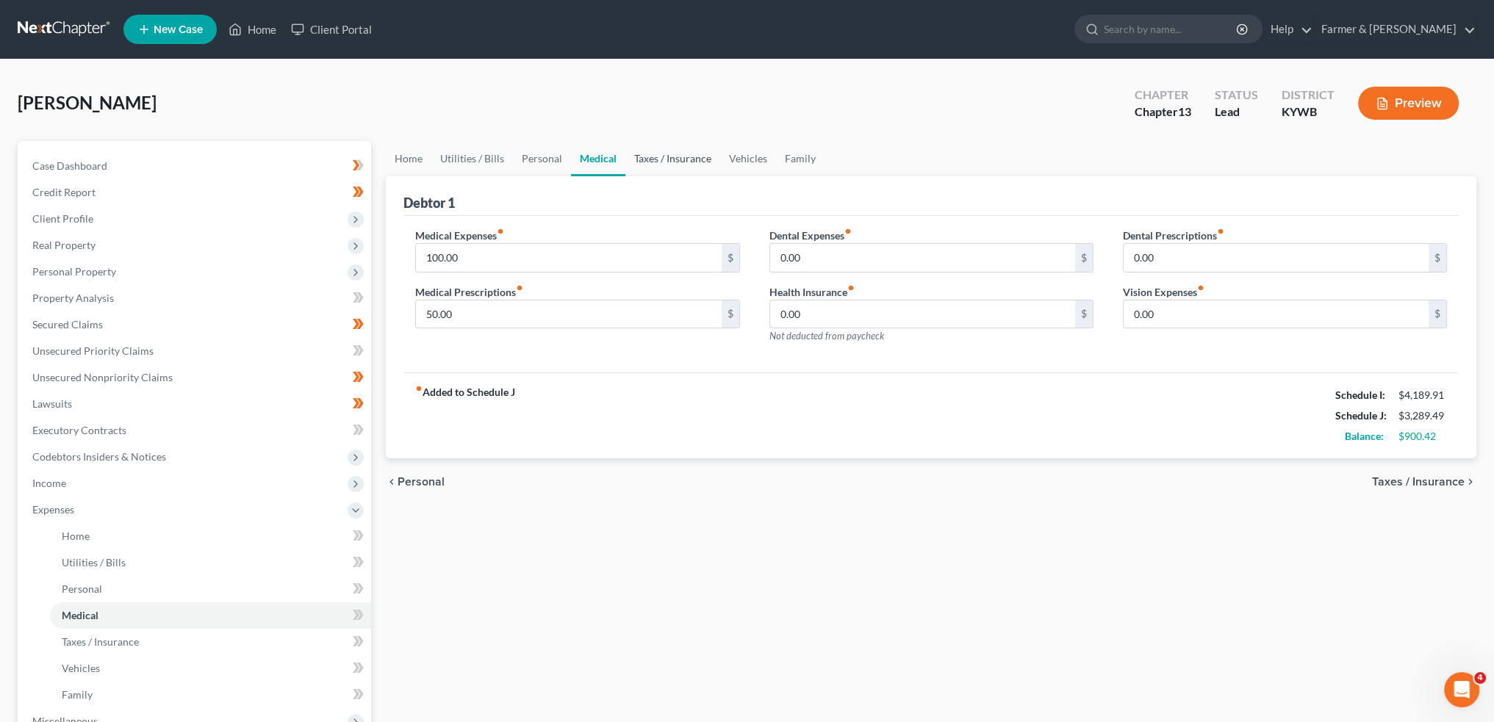
click at [677, 151] on link "Taxes / Insurance" at bounding box center [672, 158] width 95 height 35
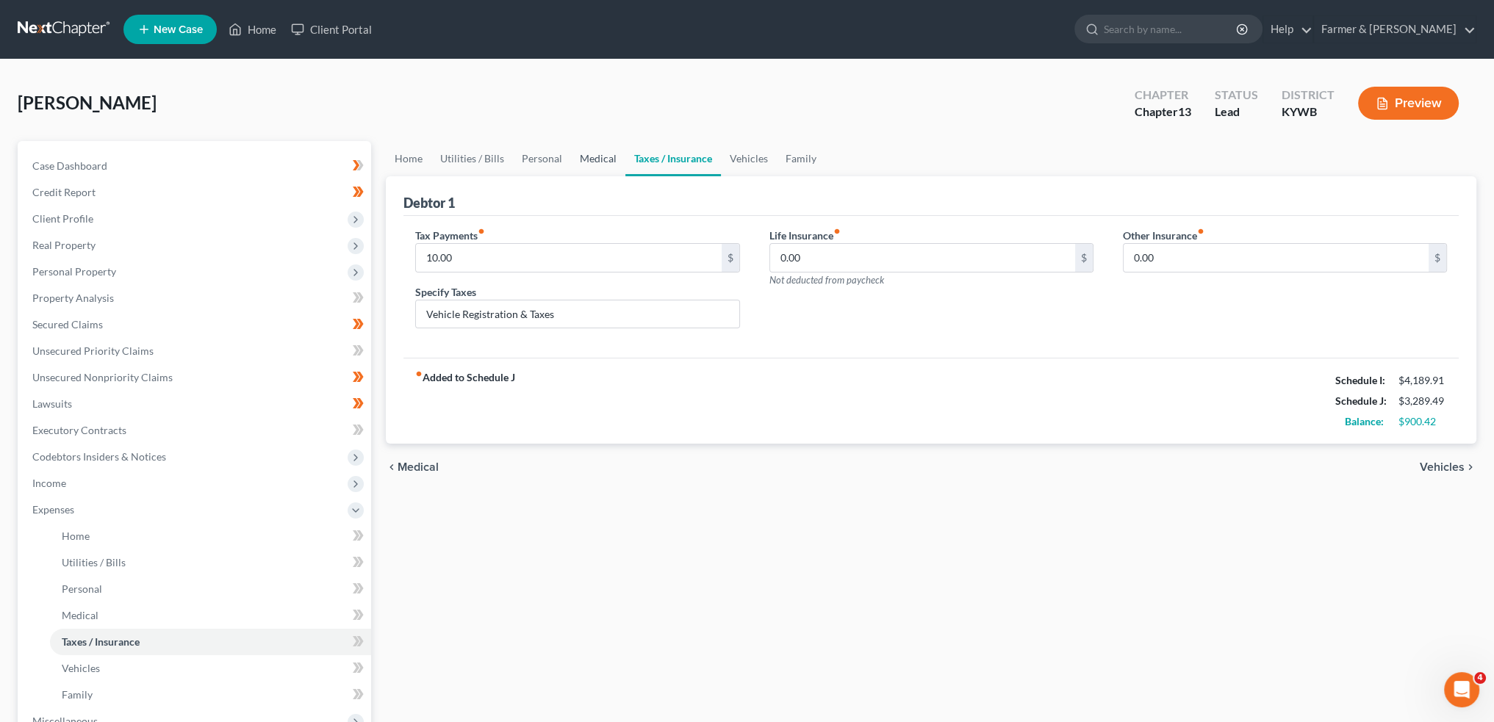
click at [605, 152] on link "Medical" at bounding box center [598, 158] width 54 height 35
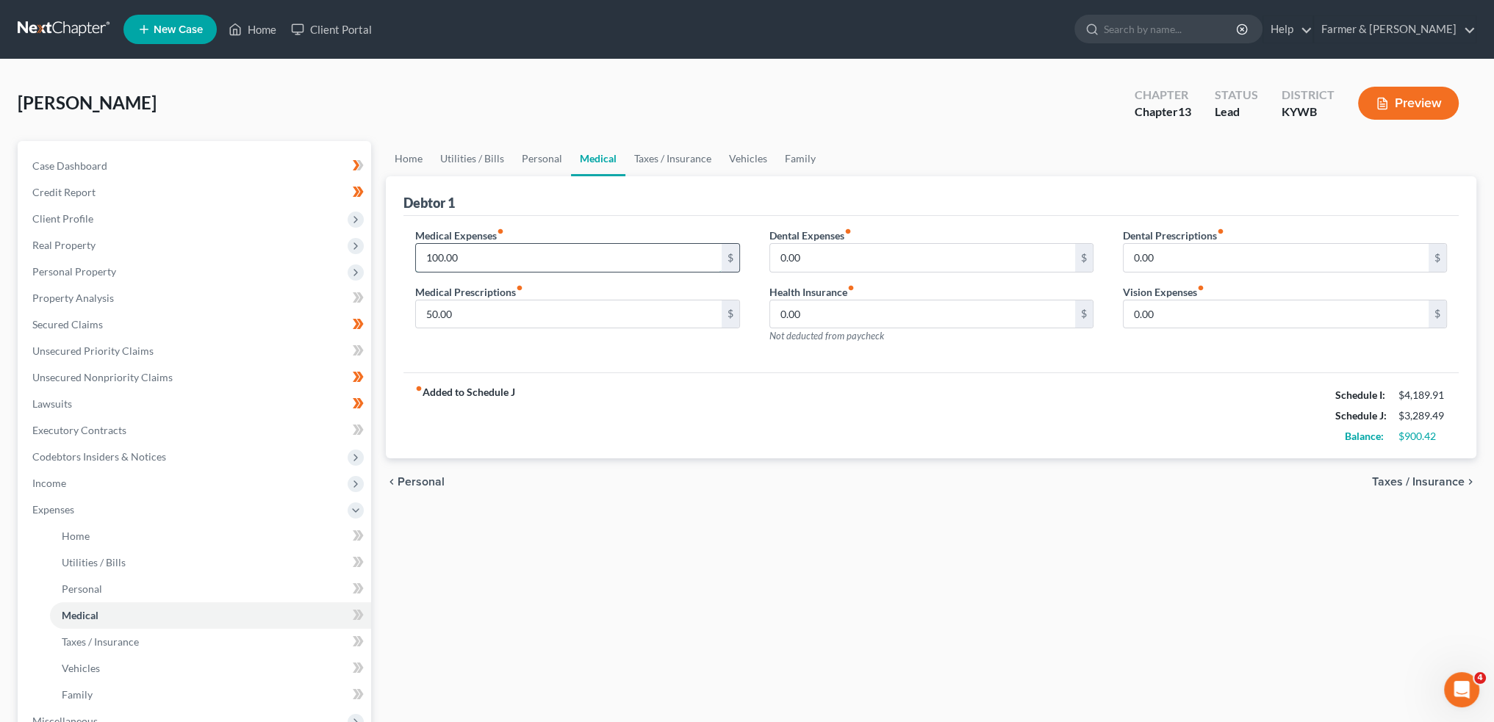
click at [484, 262] on input "100.00" at bounding box center [568, 258] width 305 height 28
type input "45.00"
type input "25.00"
click at [664, 152] on link "Taxes / Insurance" at bounding box center [672, 158] width 95 height 35
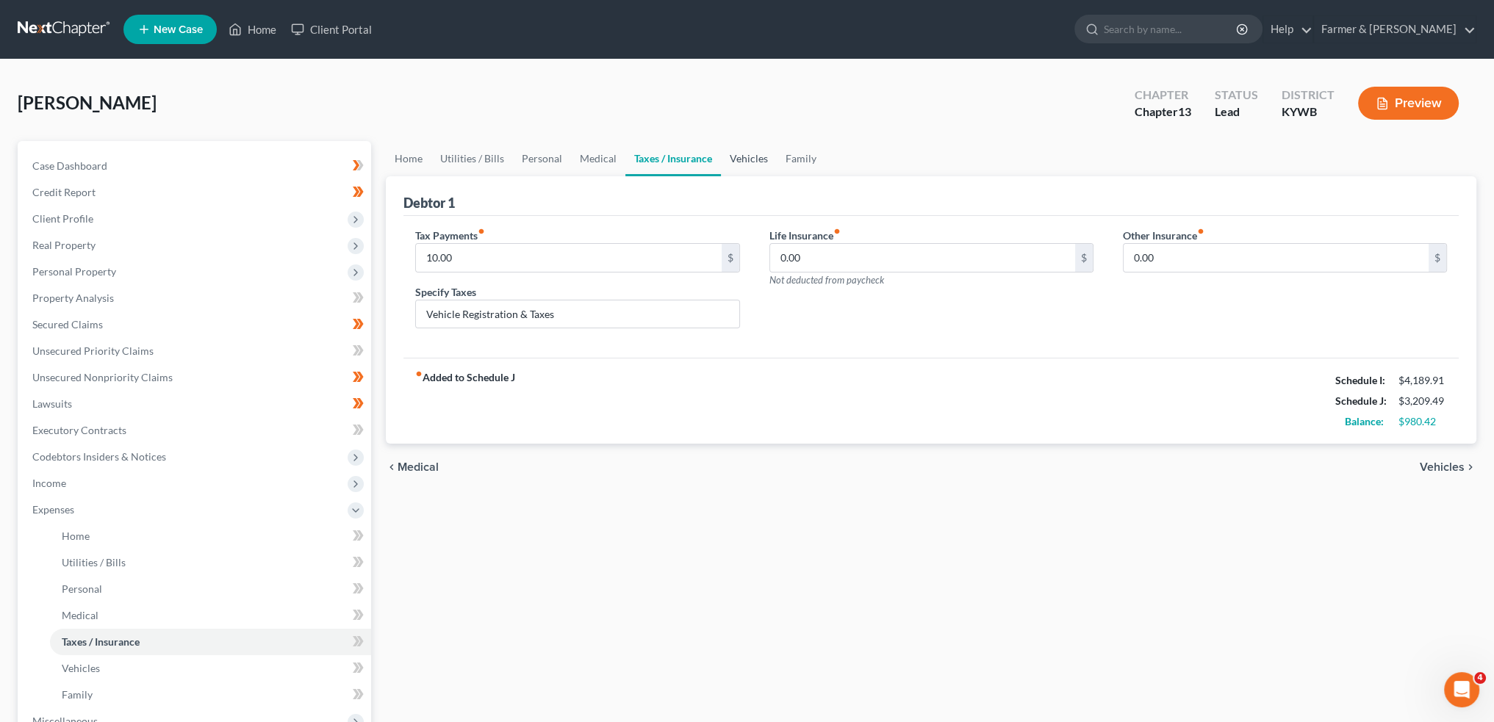
click at [757, 153] on link "Vehicles" at bounding box center [749, 158] width 56 height 35
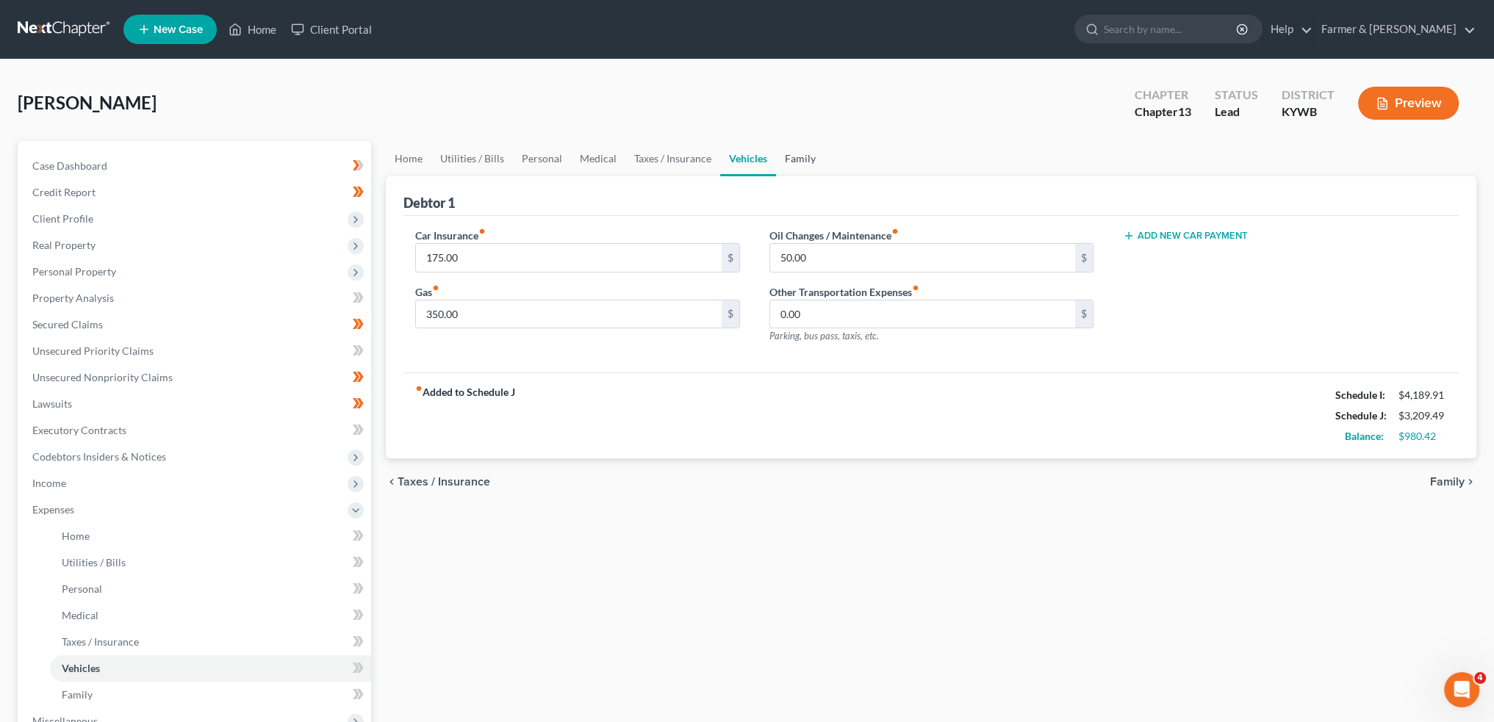
click at [814, 155] on link "Family" at bounding box center [800, 158] width 48 height 35
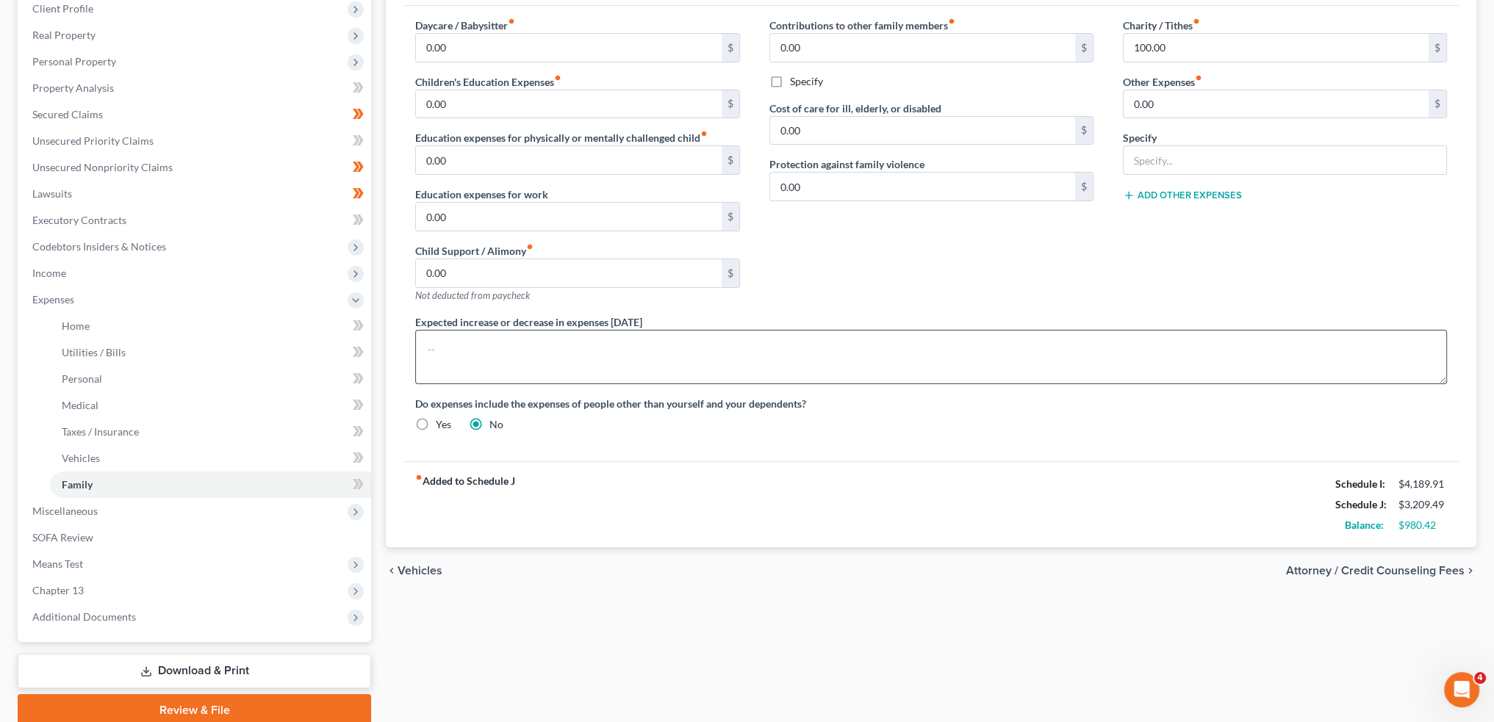
scroll to position [269, 0]
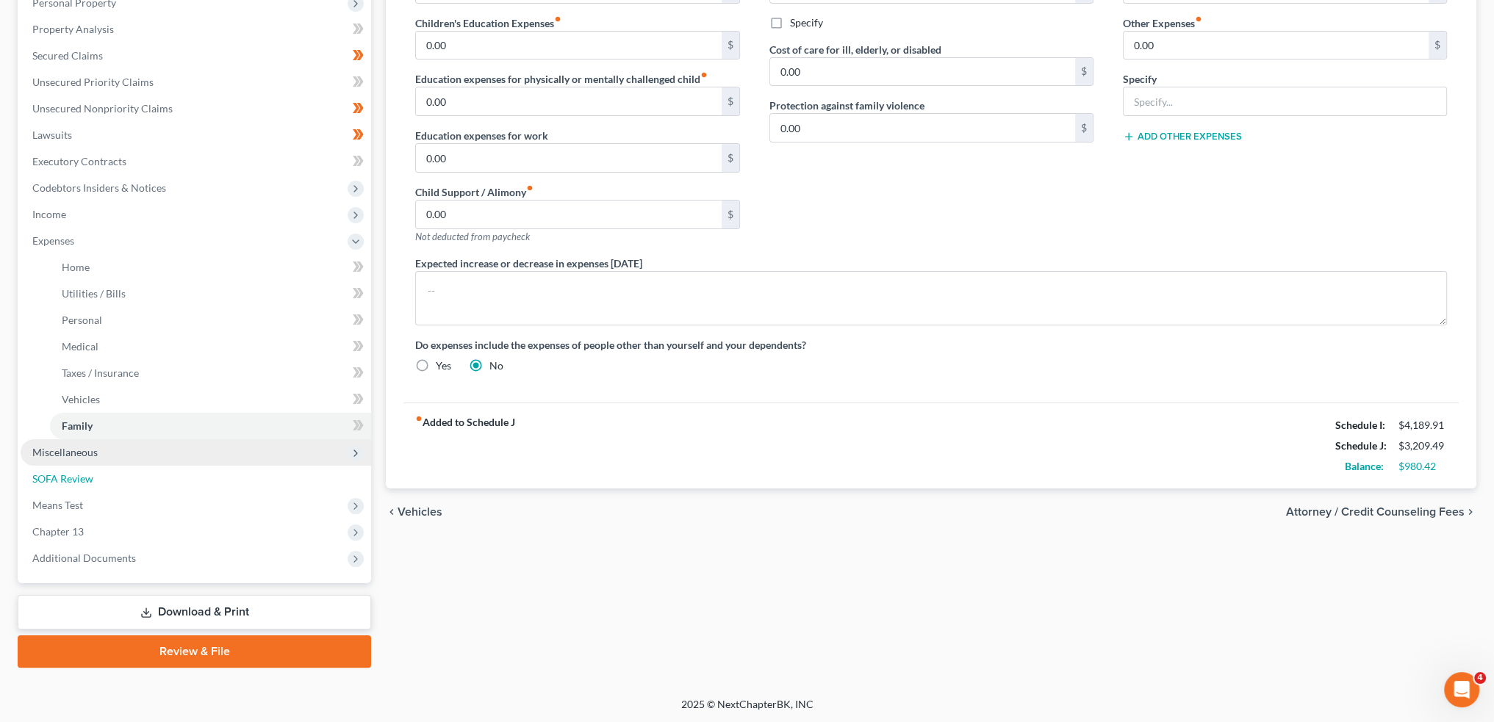
drag, startPoint x: 126, startPoint y: 476, endPoint x: 297, endPoint y: 461, distance: 171.9
click at [126, 475] on link "SOFA Review" at bounding box center [196, 479] width 350 height 26
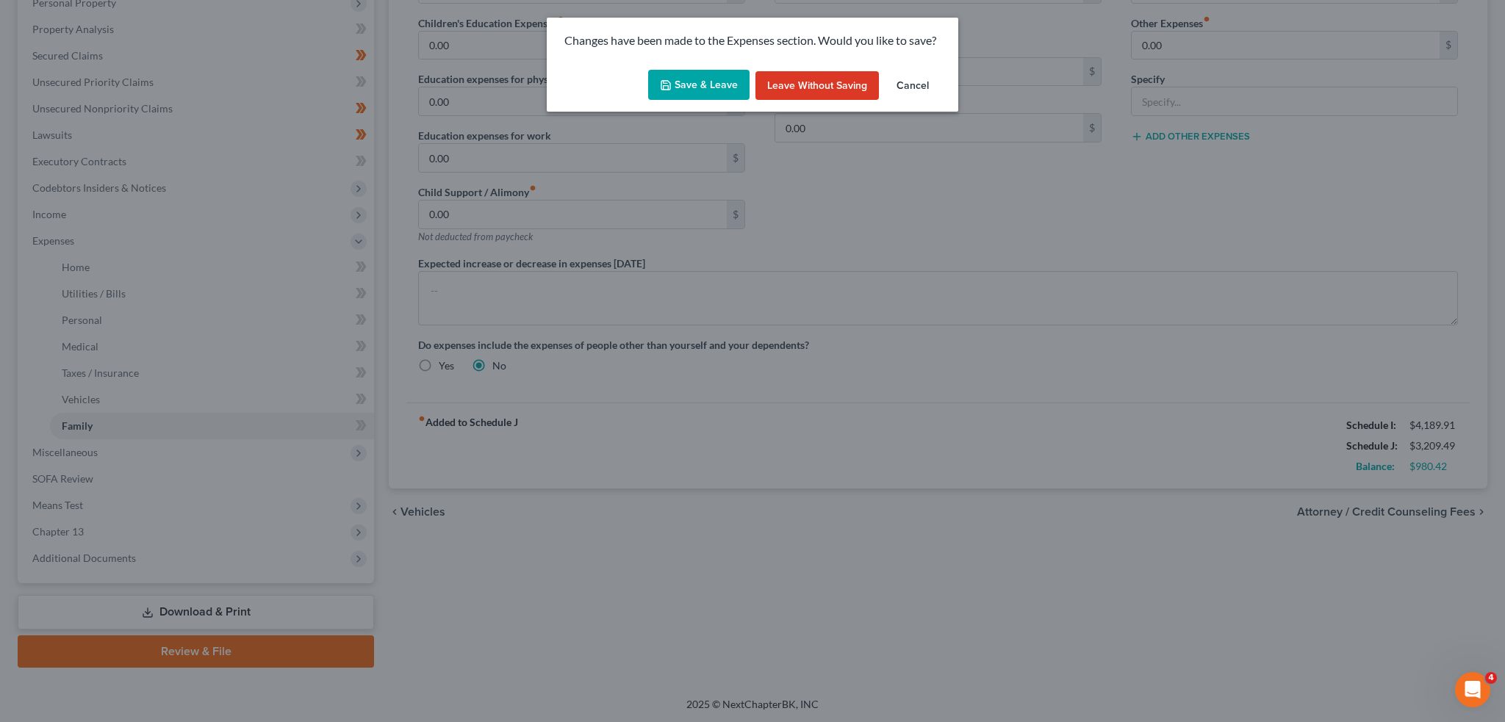
click at [708, 82] on button "Save & Leave" at bounding box center [698, 85] width 101 height 31
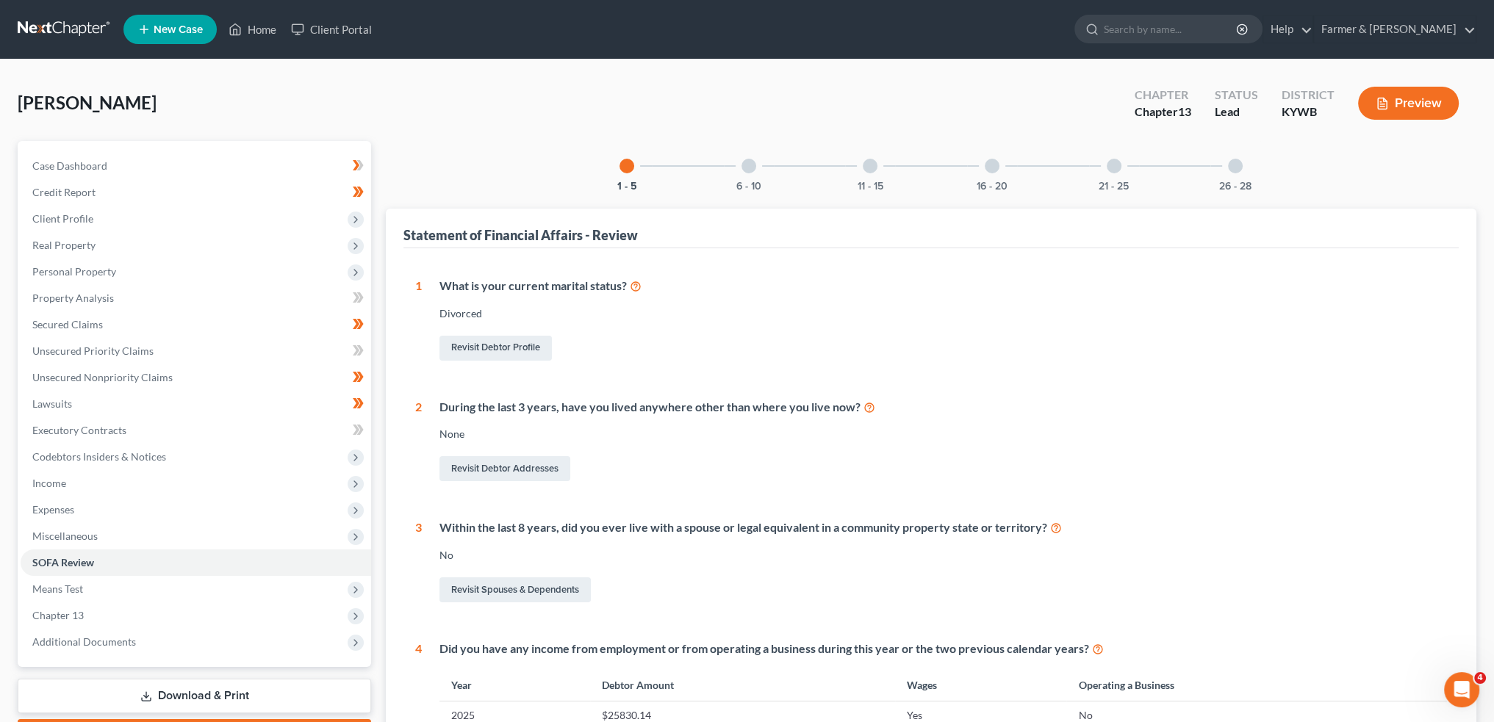
click at [738, 170] on div "6 - 10" at bounding box center [749, 166] width 50 height 50
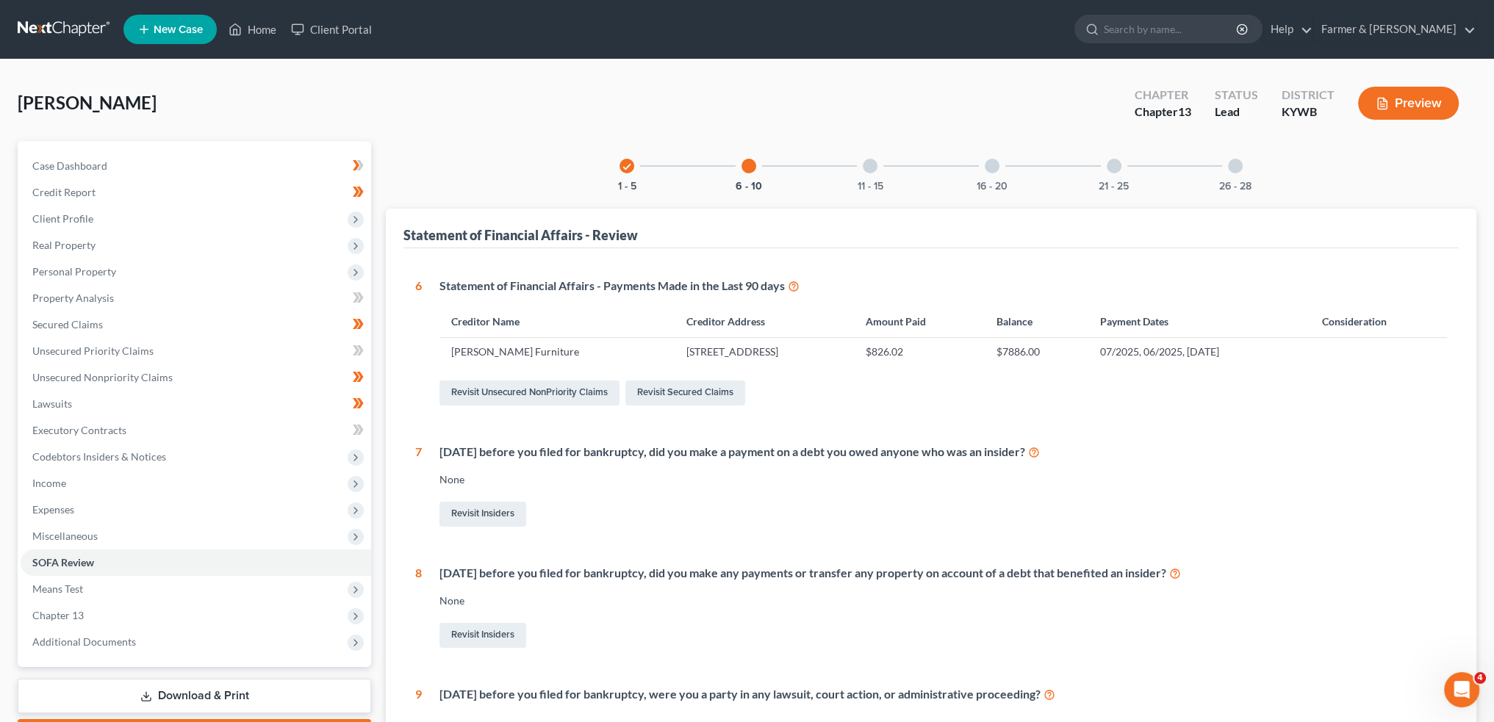
click at [886, 168] on div "11 - 15" at bounding box center [870, 166] width 50 height 50
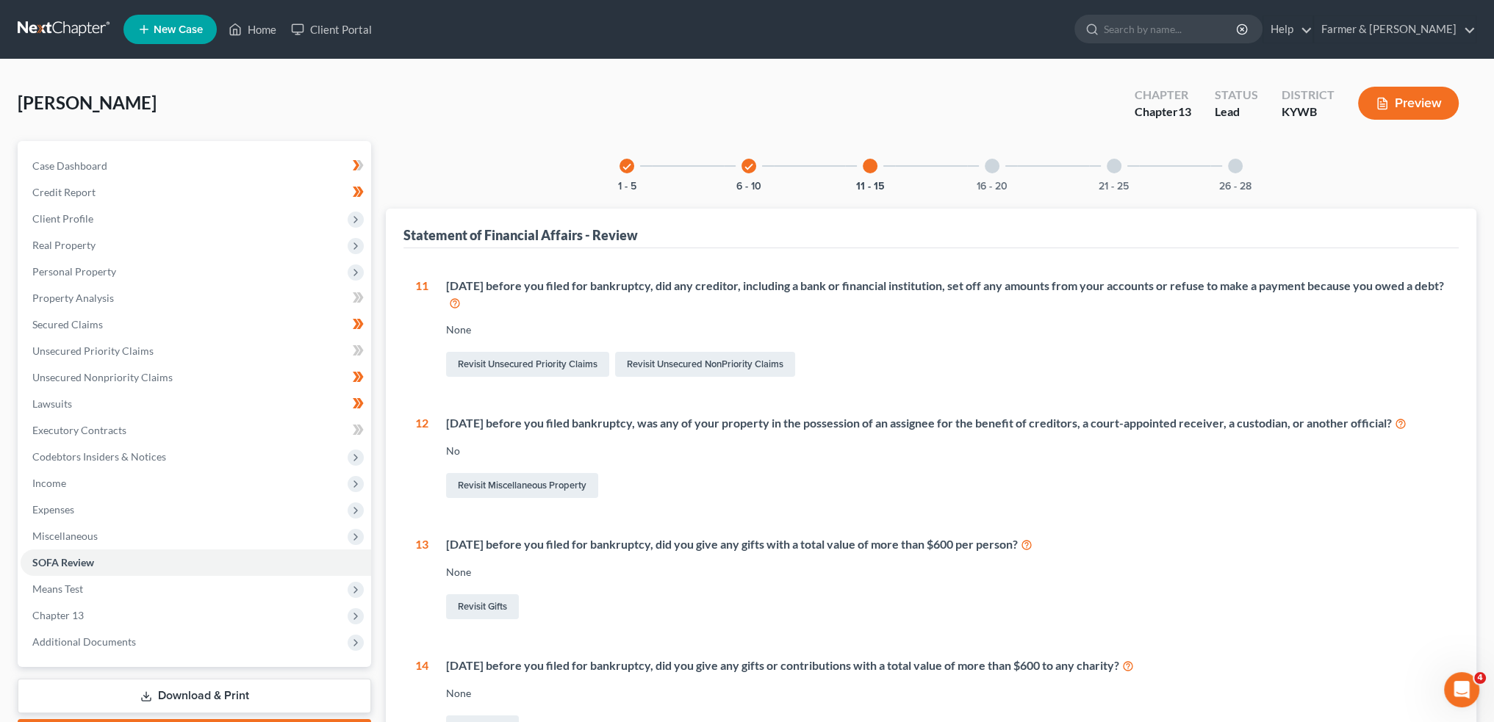
click at [984, 178] on div "16 - 20" at bounding box center [992, 166] width 50 height 50
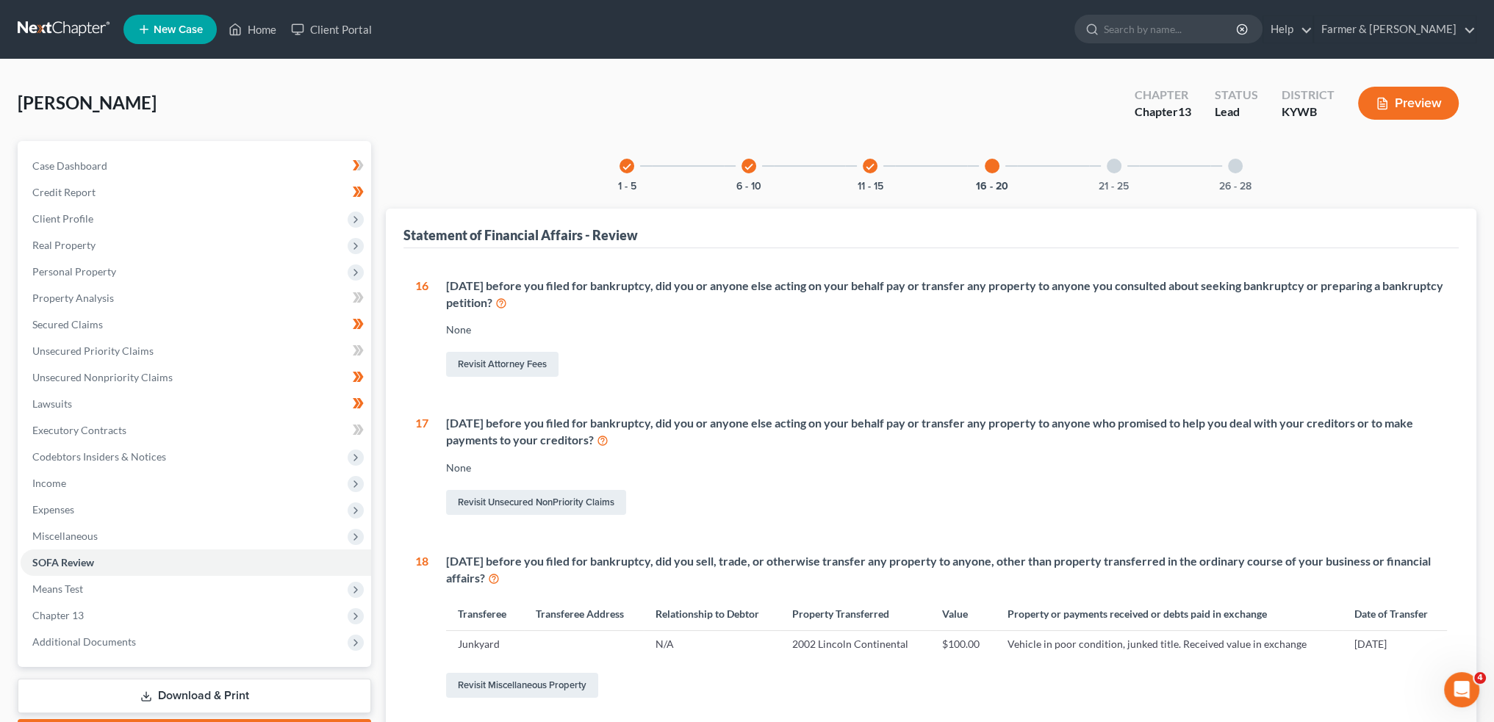
click at [1111, 177] on div "21 - 25" at bounding box center [1114, 166] width 50 height 50
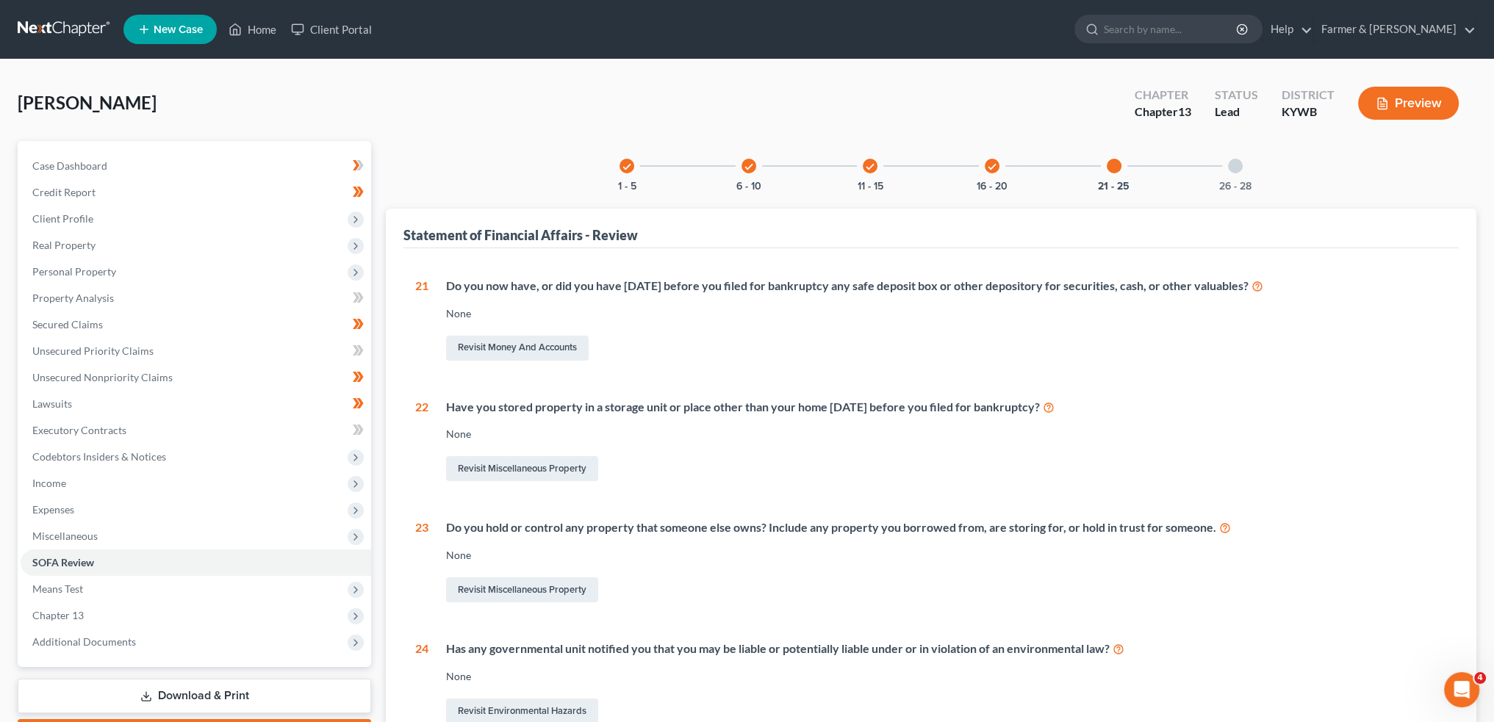
click at [1235, 179] on div "26 - 28" at bounding box center [1235, 166] width 50 height 50
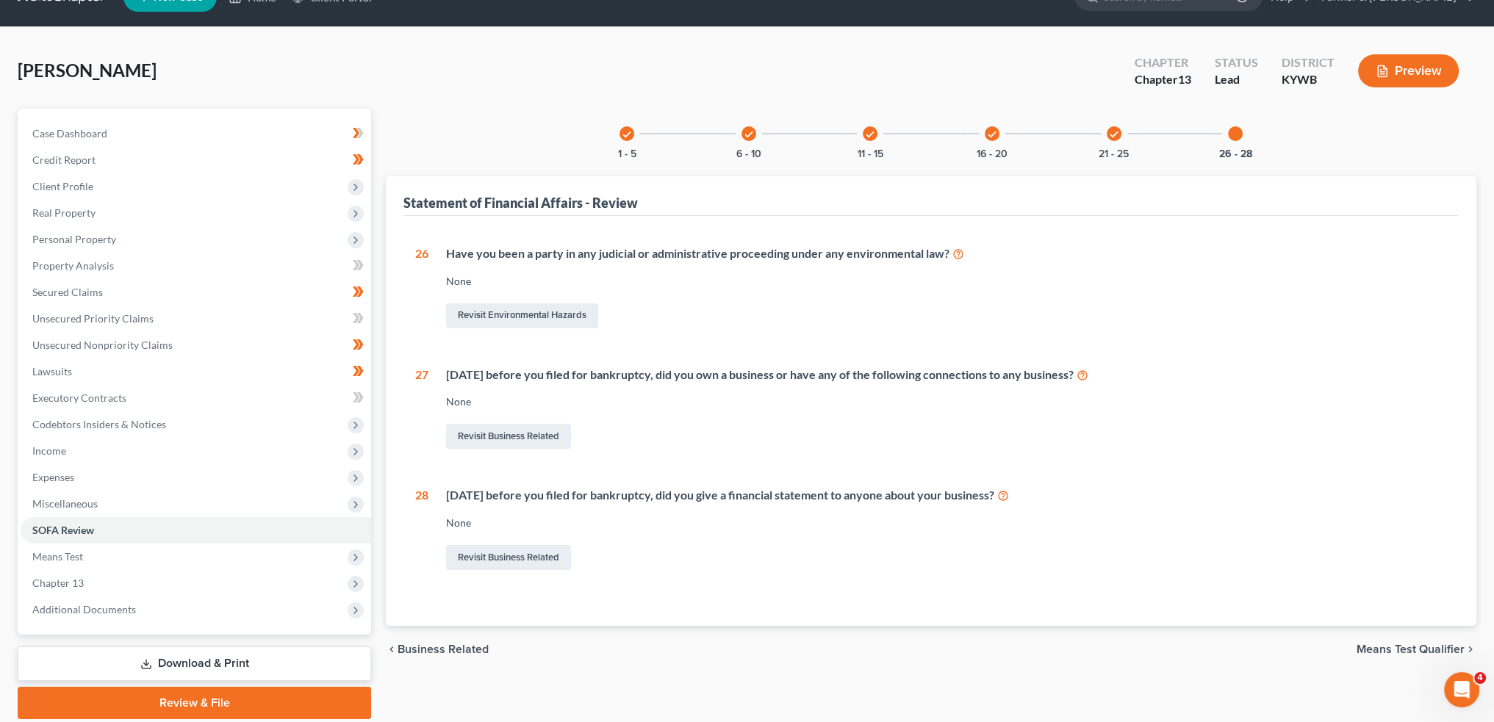
scroll to position [84, 0]
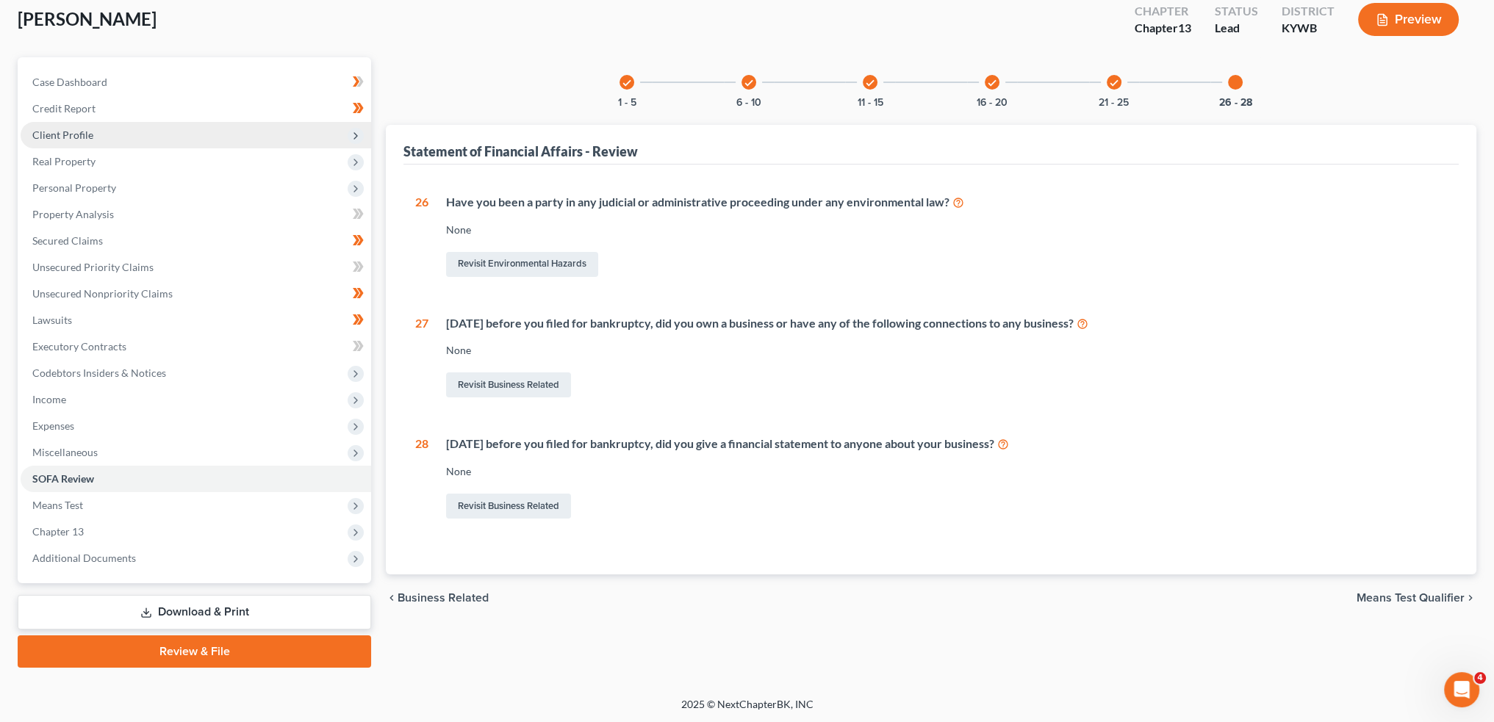
click at [127, 134] on span "Client Profile" at bounding box center [196, 135] width 350 height 26
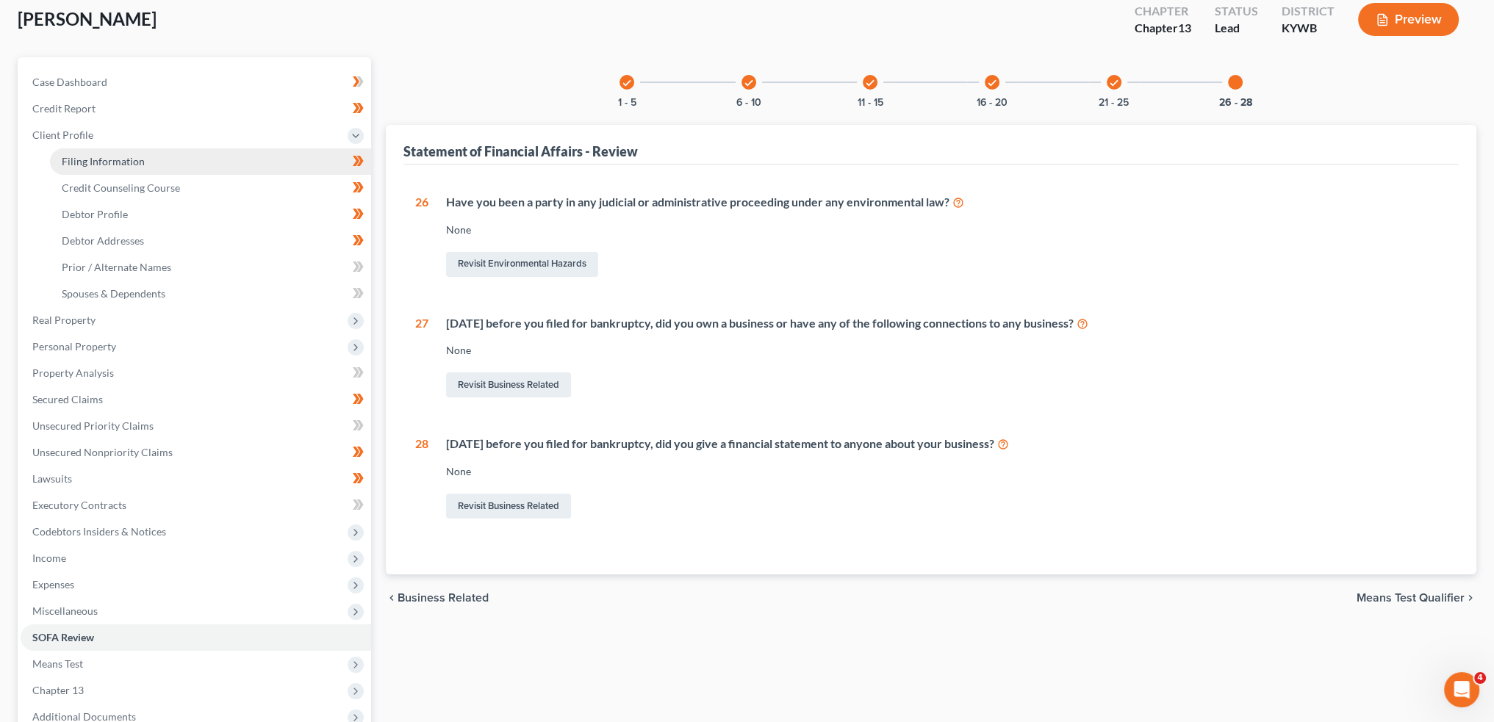
click at [116, 157] on span "Filing Information" at bounding box center [103, 161] width 83 height 12
select select "1"
select select "0"
select select "3"
select select "33"
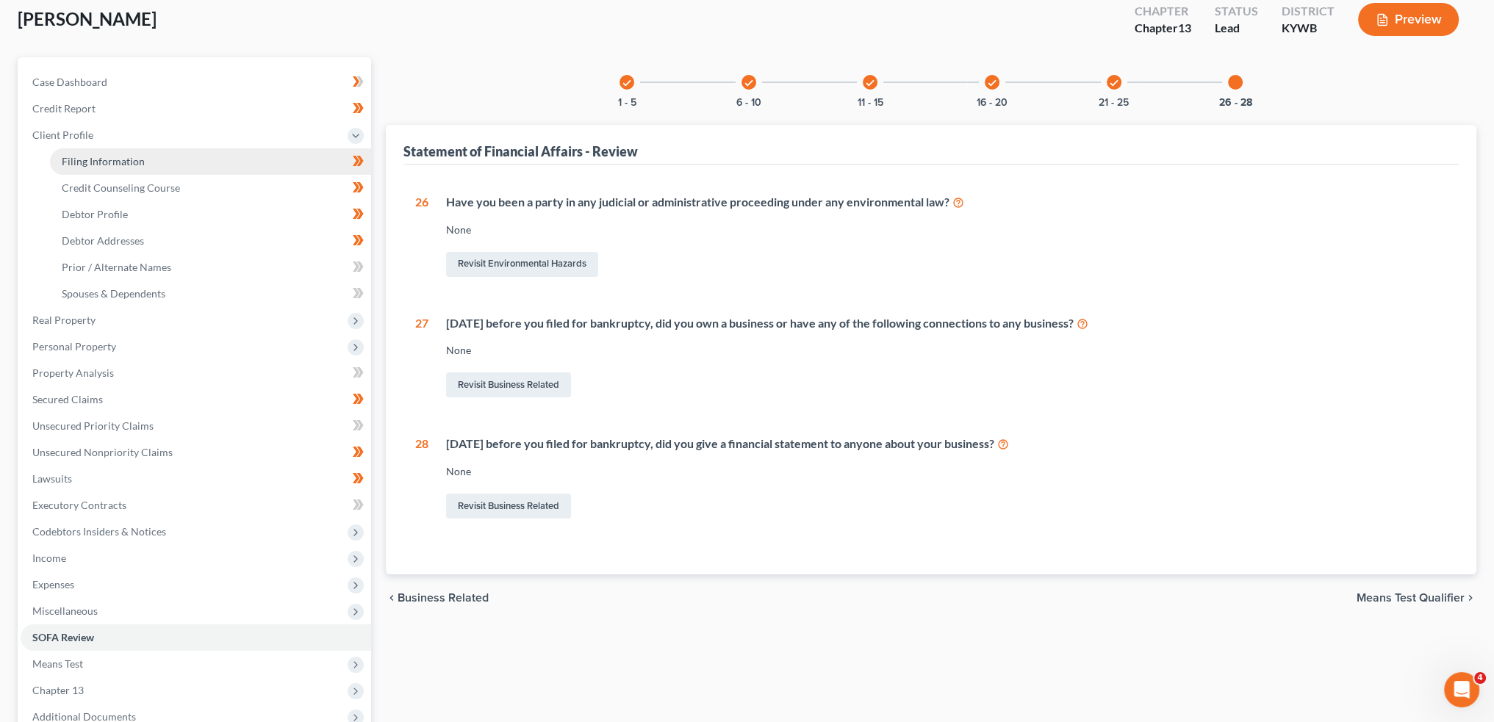
select select "2"
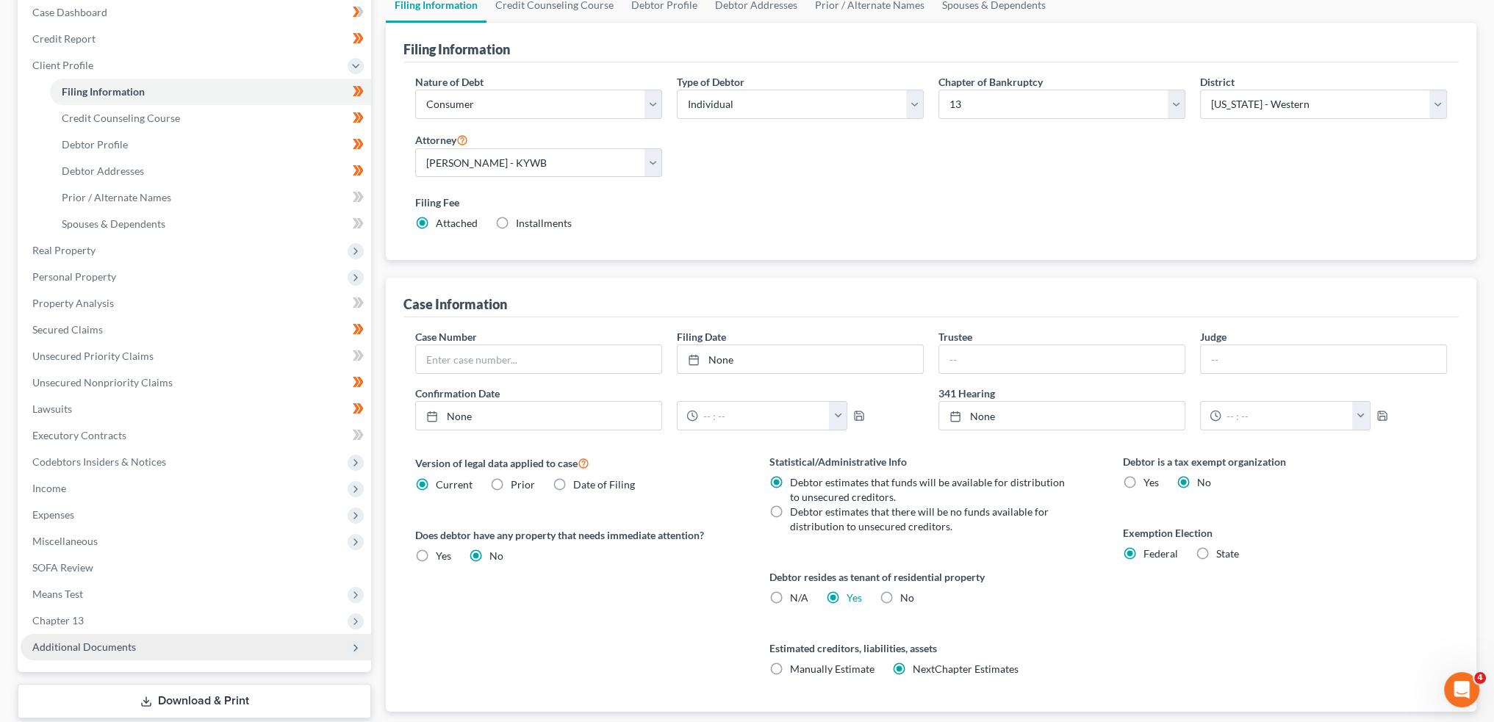
scroll to position [244, 0]
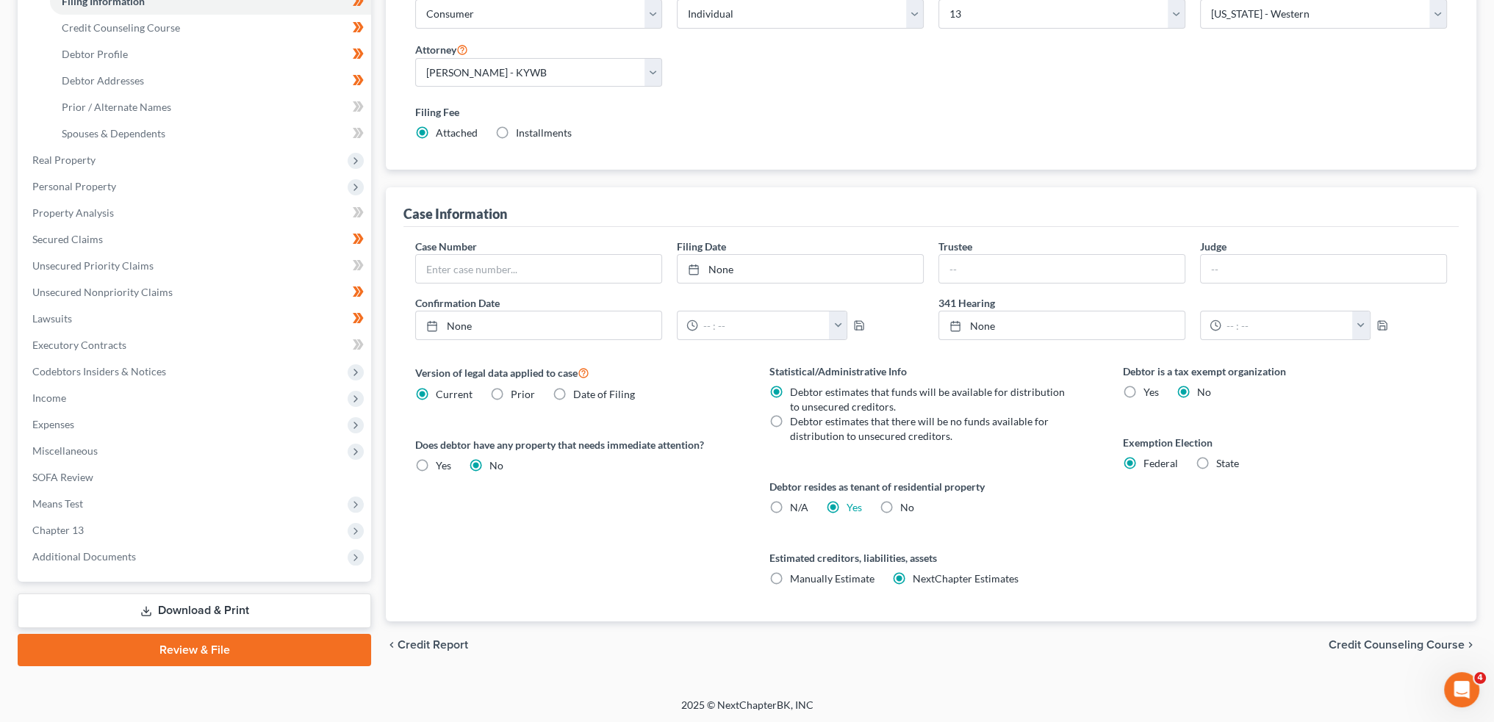
click at [152, 635] on link "Review & File" at bounding box center [194, 650] width 353 height 32
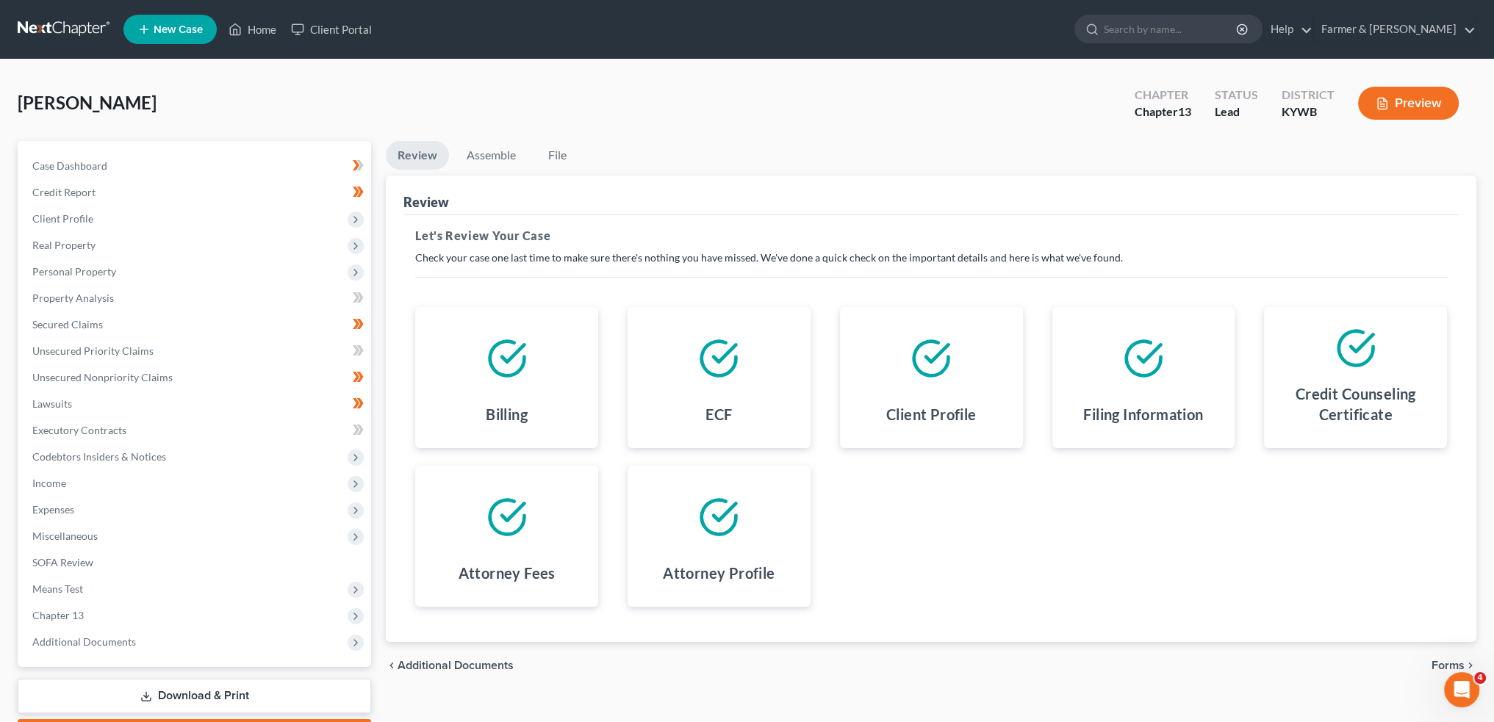
scroll to position [84, 0]
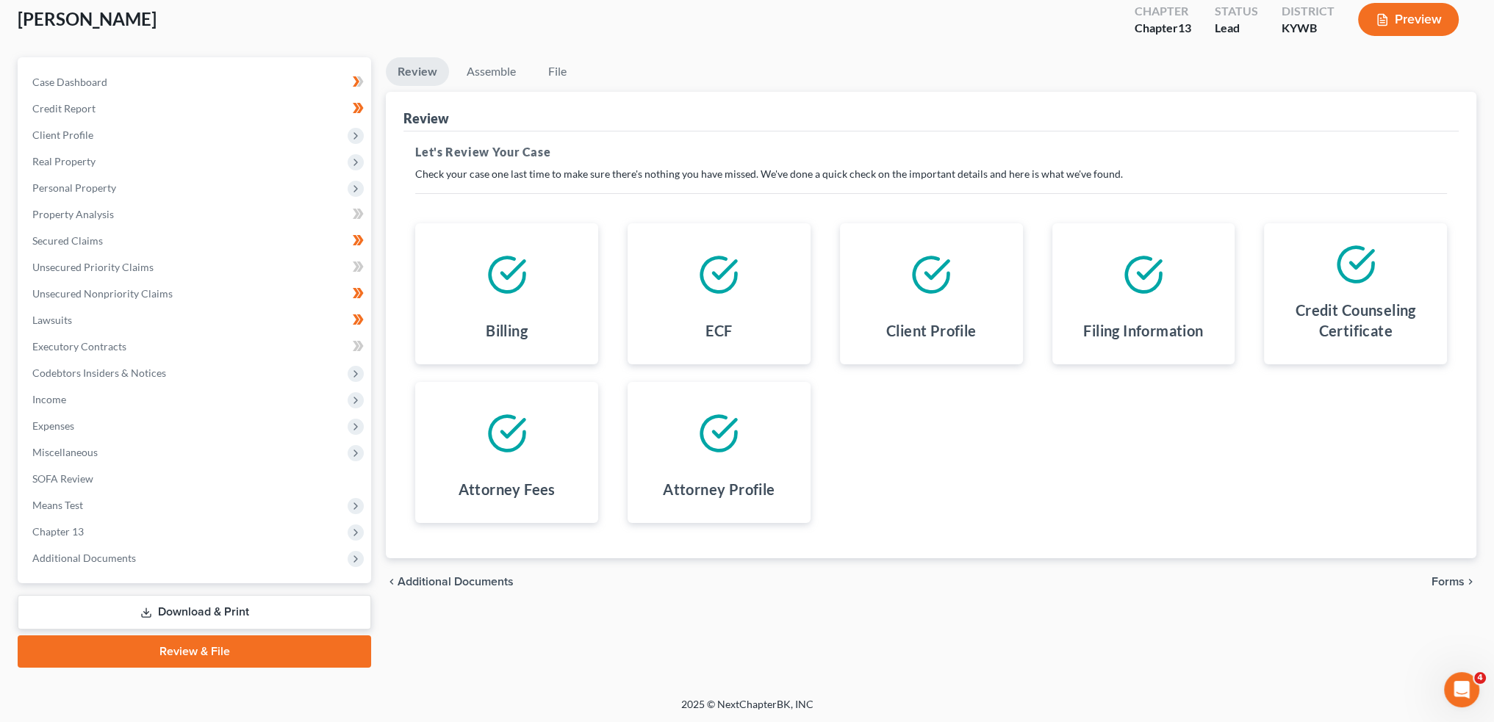
click at [1455, 582] on span "Forms" at bounding box center [1447, 582] width 33 height 12
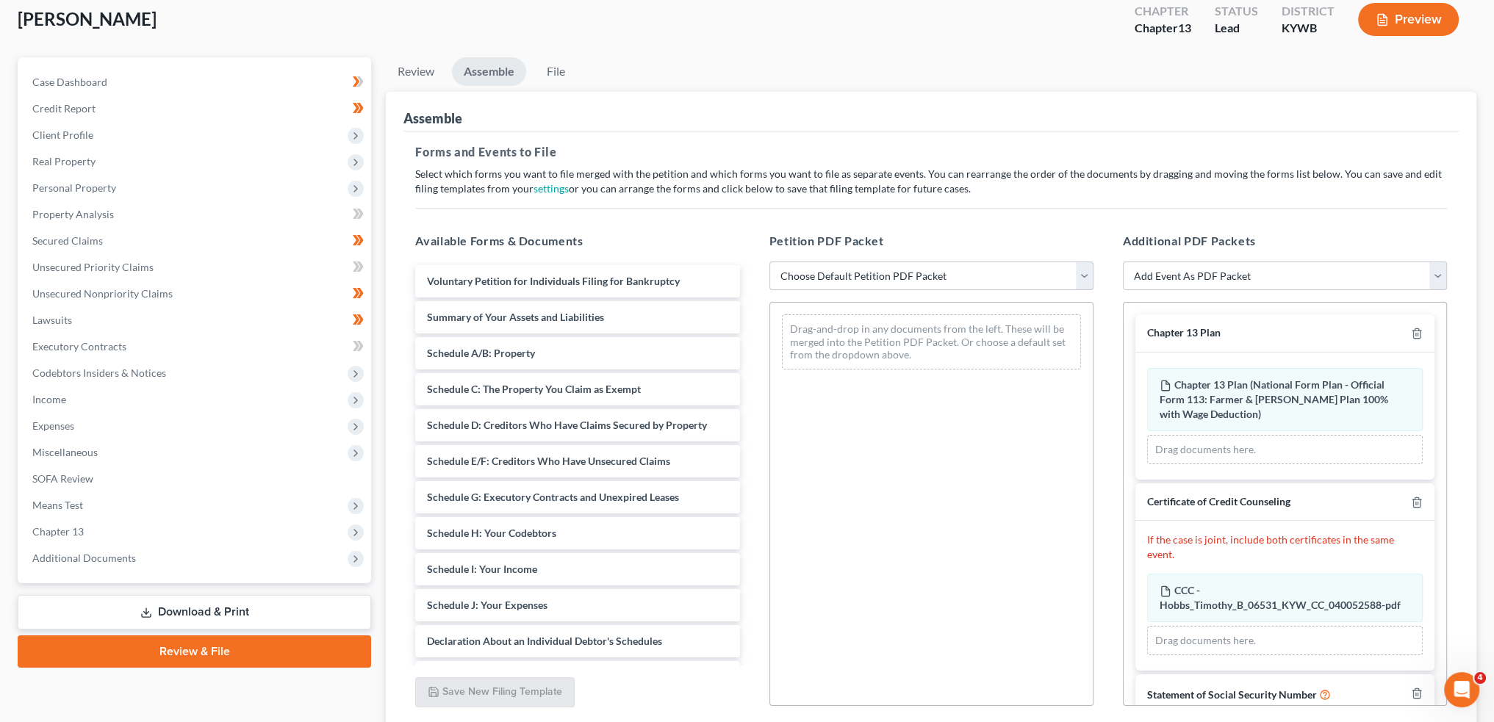
click at [843, 270] on select "Choose Default Petition PDF Packet Emergency Filing (Voluntary Petition and Cre…" at bounding box center [931, 276] width 324 height 29
select select "1"
click at [769, 262] on select "Choose Default Petition PDF Packet Emergency Filing (Voluntary Petition and Cre…" at bounding box center [931, 276] width 324 height 29
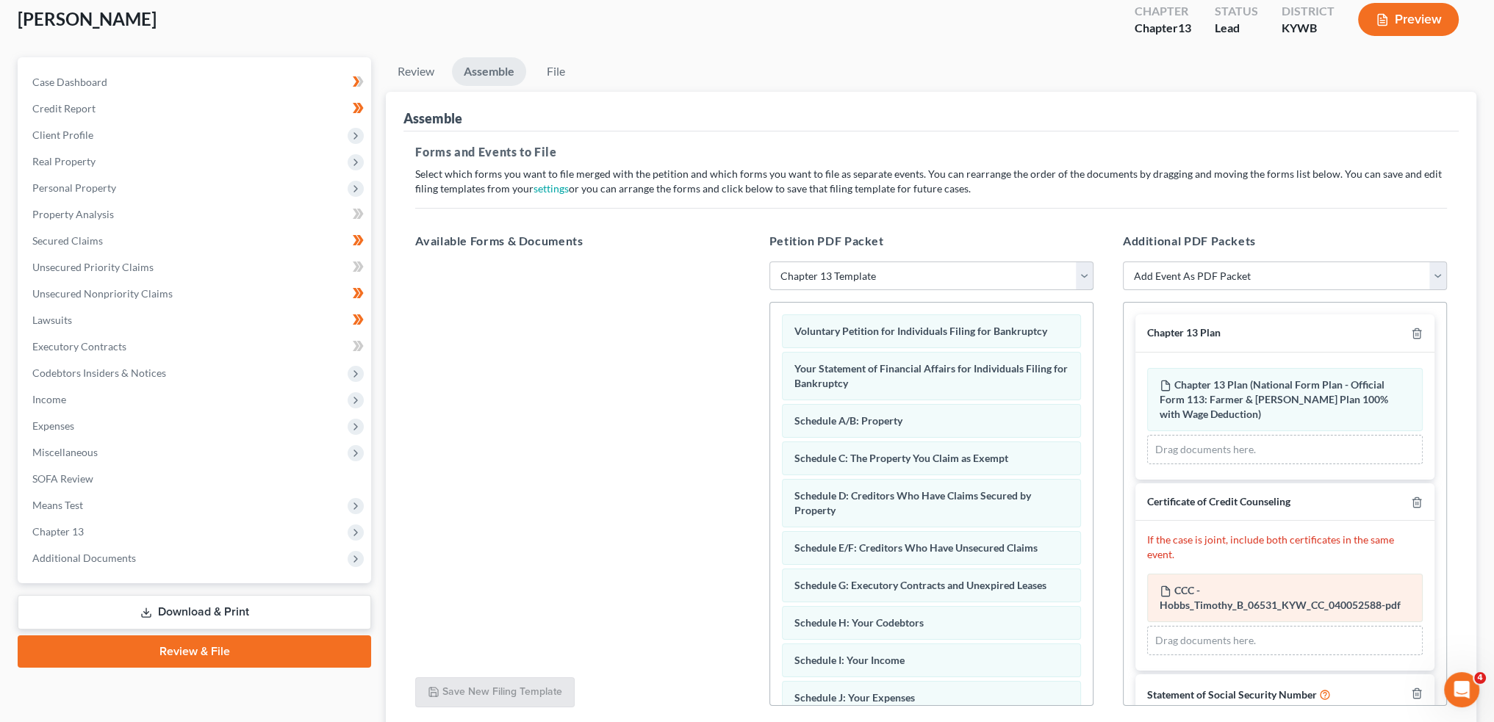
scroll to position [91, 0]
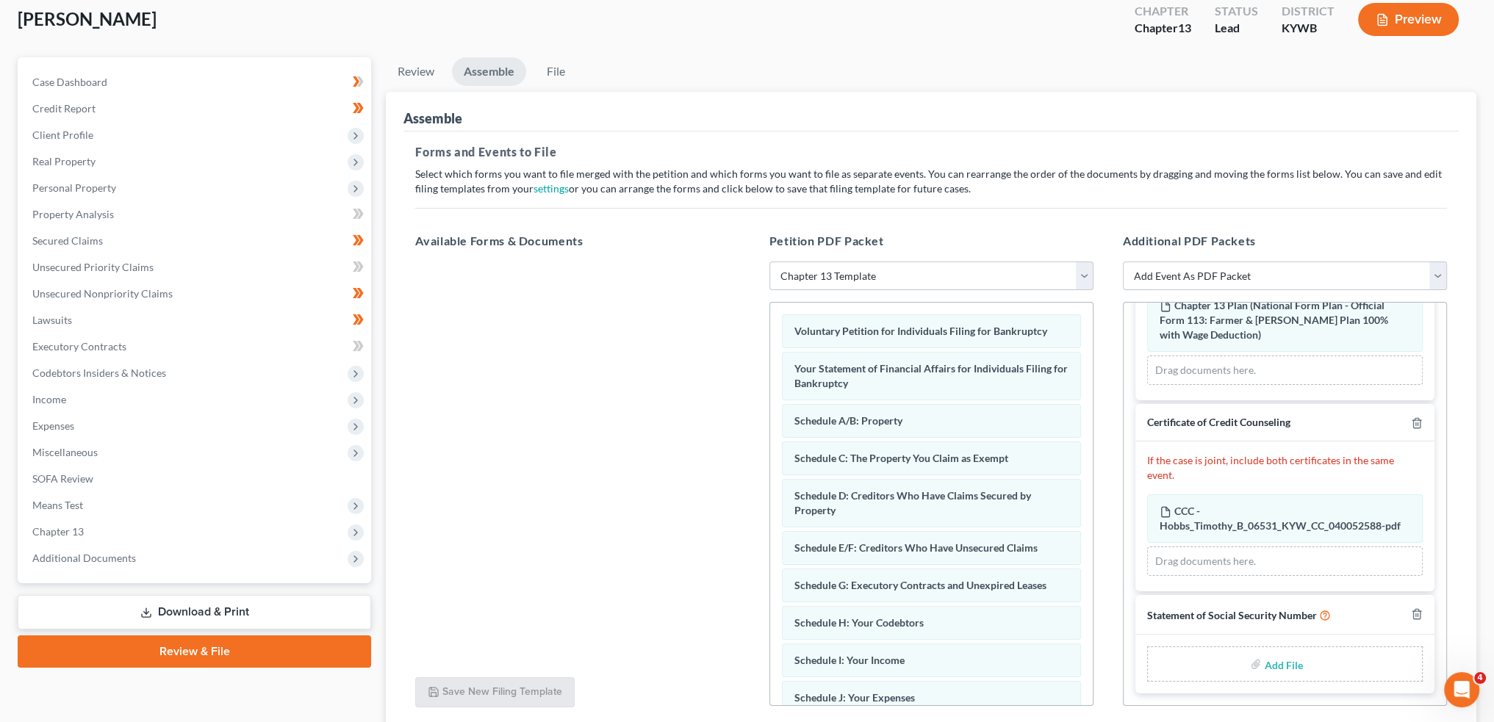
click at [1269, 661] on input "file" at bounding box center [1281, 664] width 35 height 26
type input "C:\fakepath\SSN for filing.pdf"
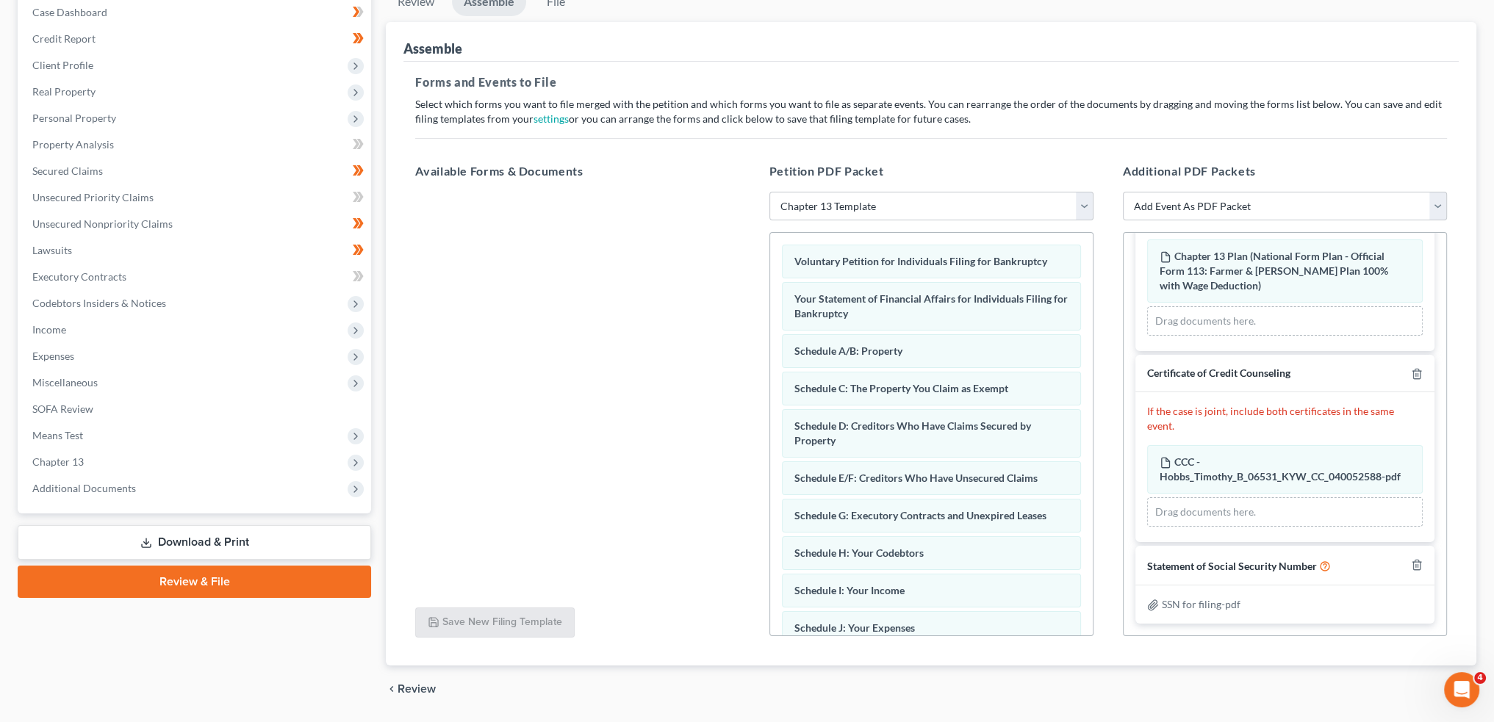
scroll to position [198, 0]
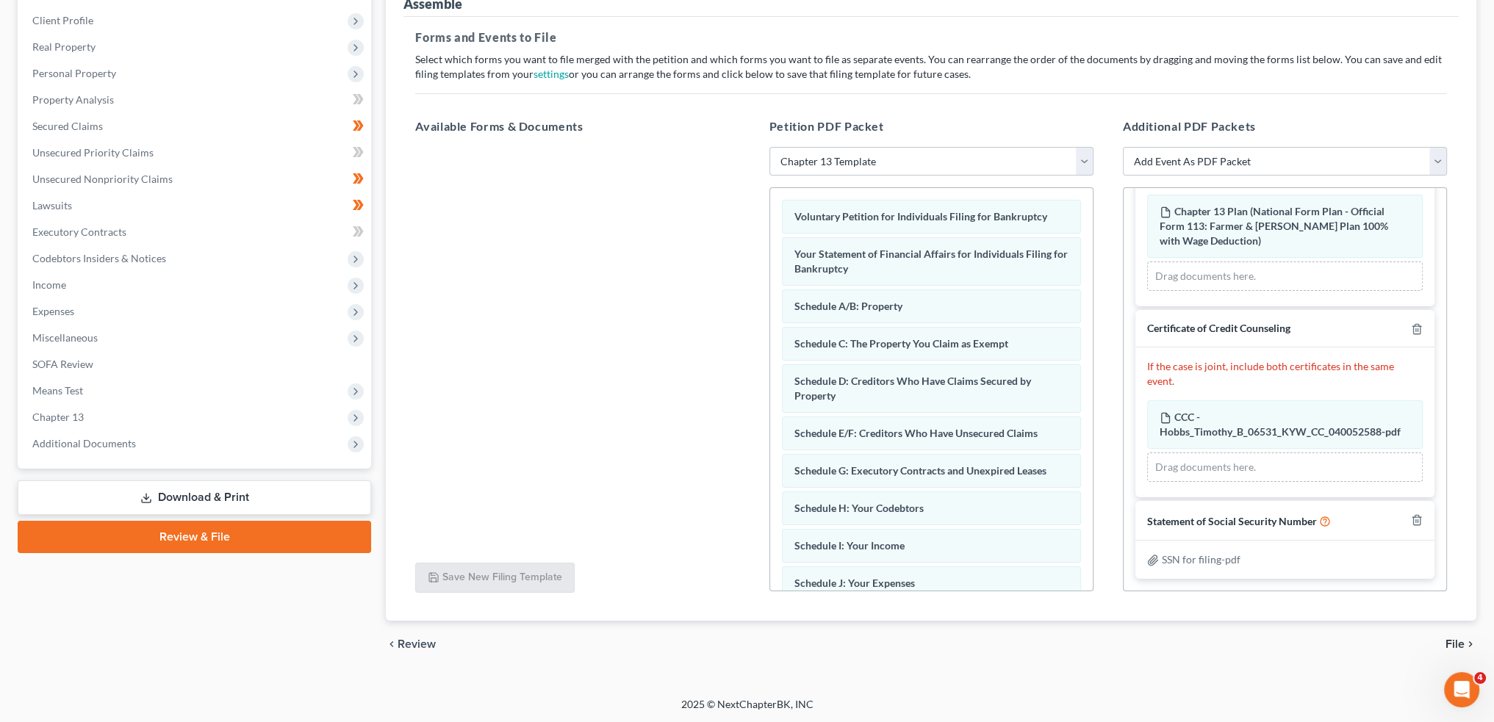
click at [1452, 629] on div "chevron_left Review File chevron_right" at bounding box center [931, 644] width 1090 height 47
click at [1455, 644] on span "File" at bounding box center [1454, 644] width 19 height 12
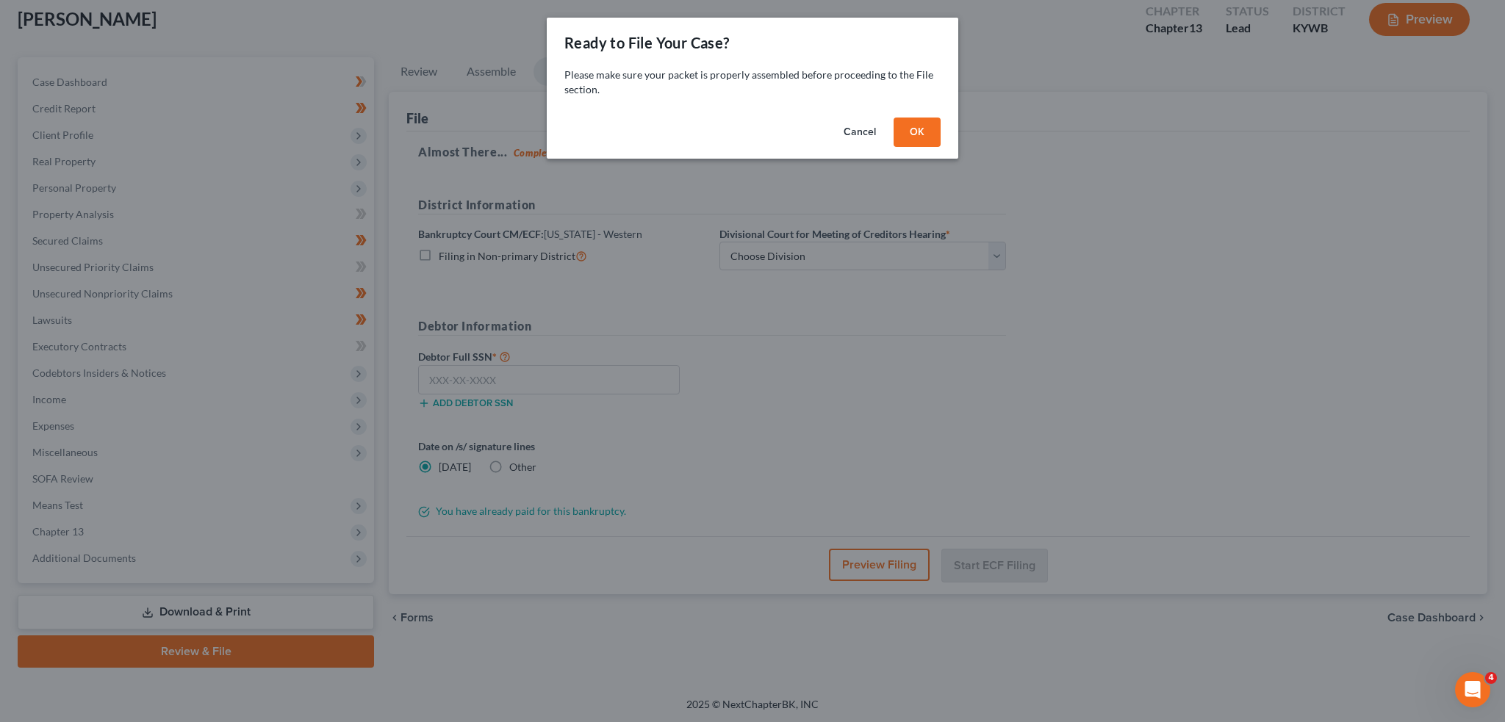
click at [934, 140] on button "OK" at bounding box center [916, 132] width 47 height 29
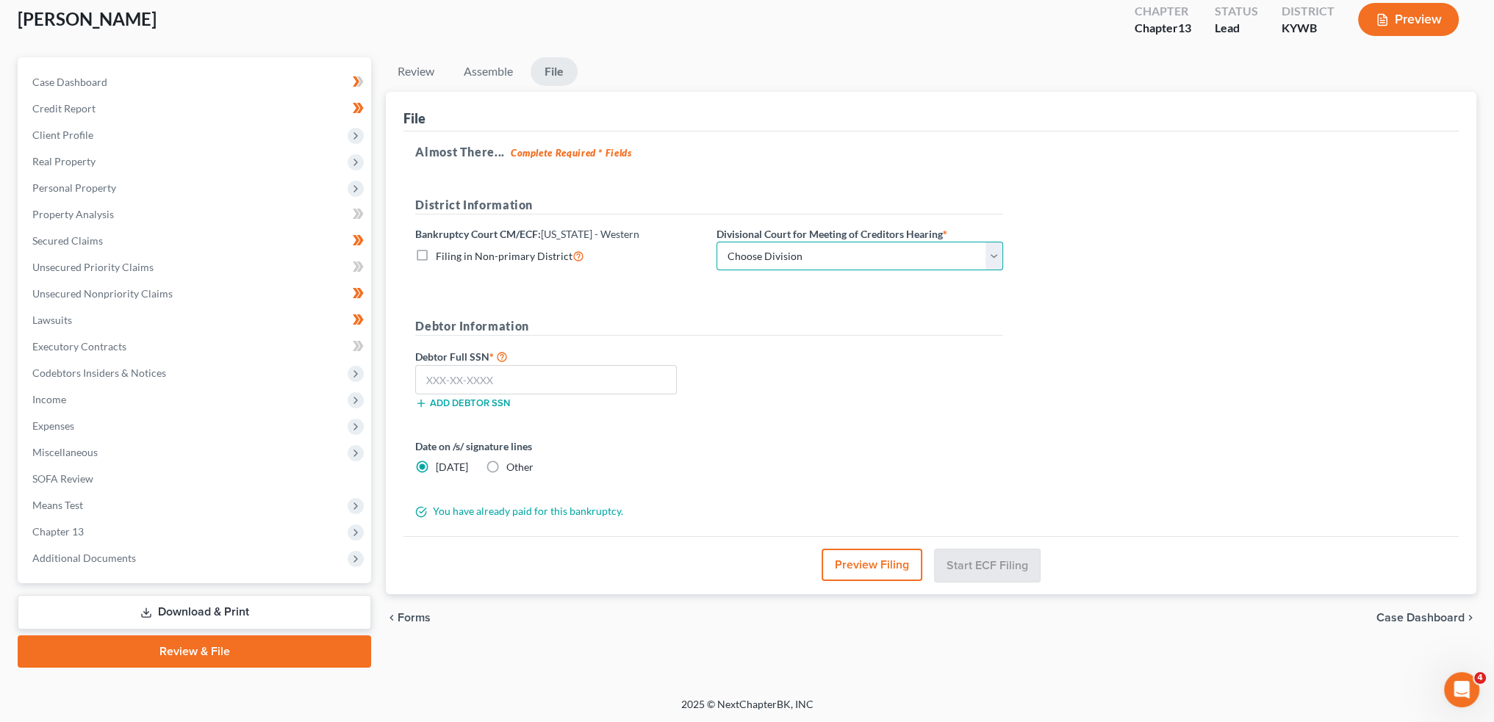
click at [776, 251] on select "Choose Division Bowling Green Louisville Owensboro Paducah" at bounding box center [859, 256] width 287 height 29
select select "1"
click at [716, 242] on select "Choose Division Bowling Green Louisville Owensboro Paducah" at bounding box center [859, 256] width 287 height 29
click at [637, 379] on input "text" at bounding box center [546, 379] width 262 height 29
type input "404-96-6790"
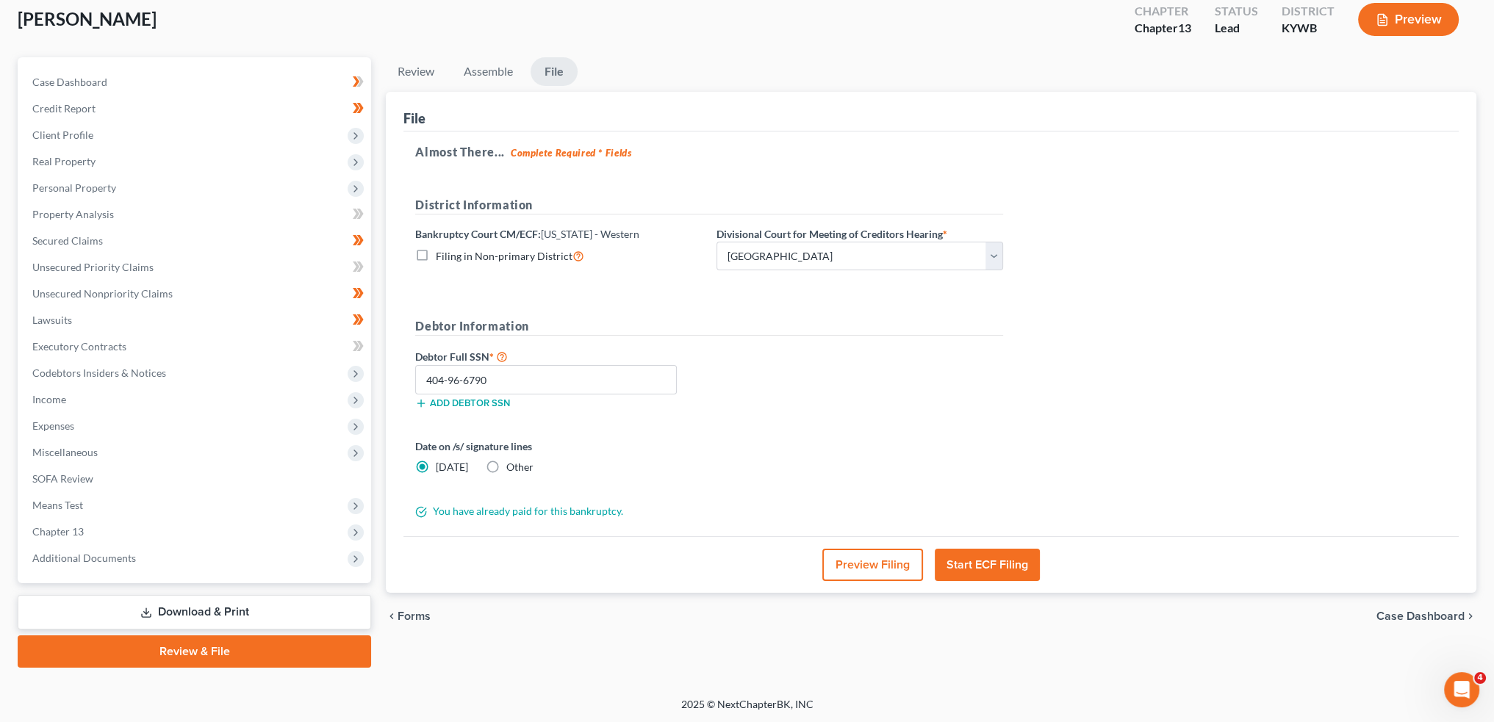
click at [965, 567] on button "Start ECF Filing" at bounding box center [987, 565] width 105 height 32
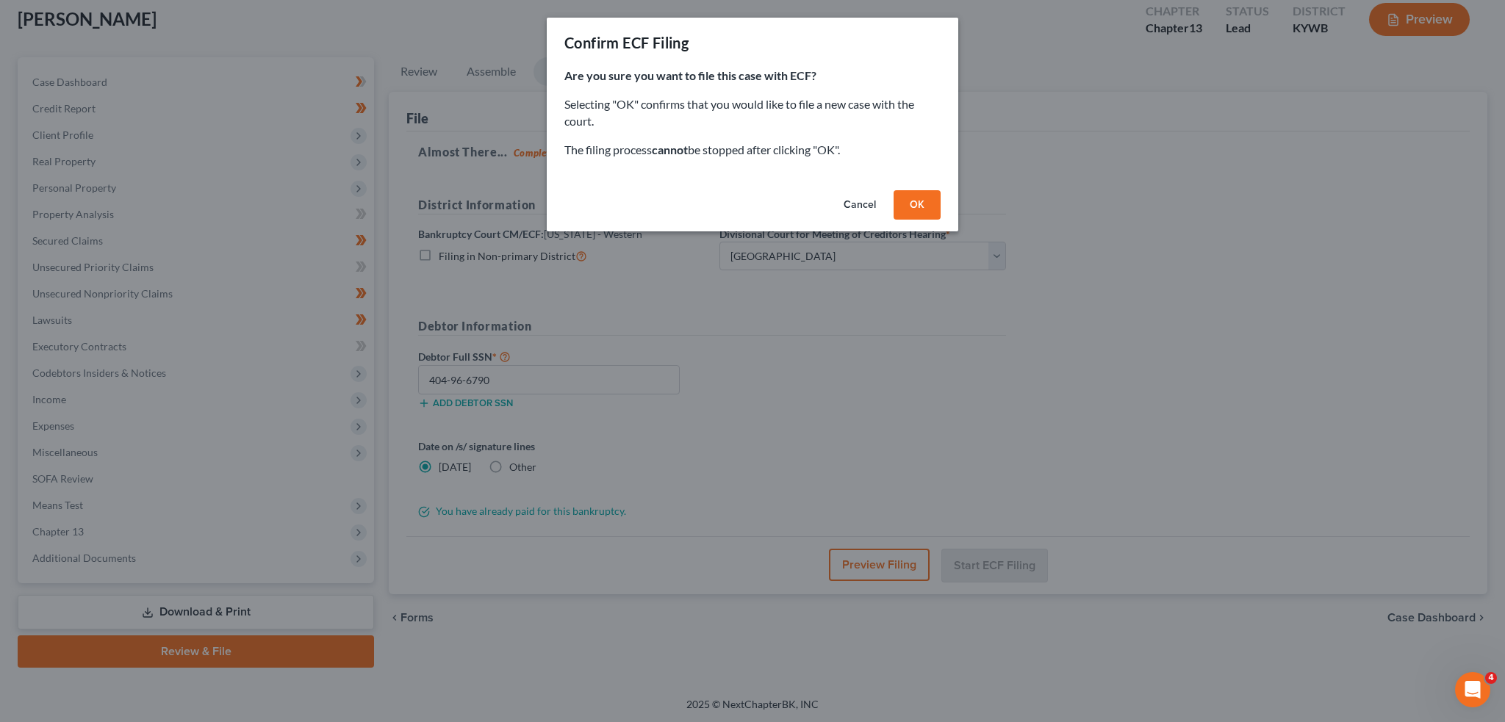
click at [922, 203] on button "OK" at bounding box center [916, 204] width 47 height 29
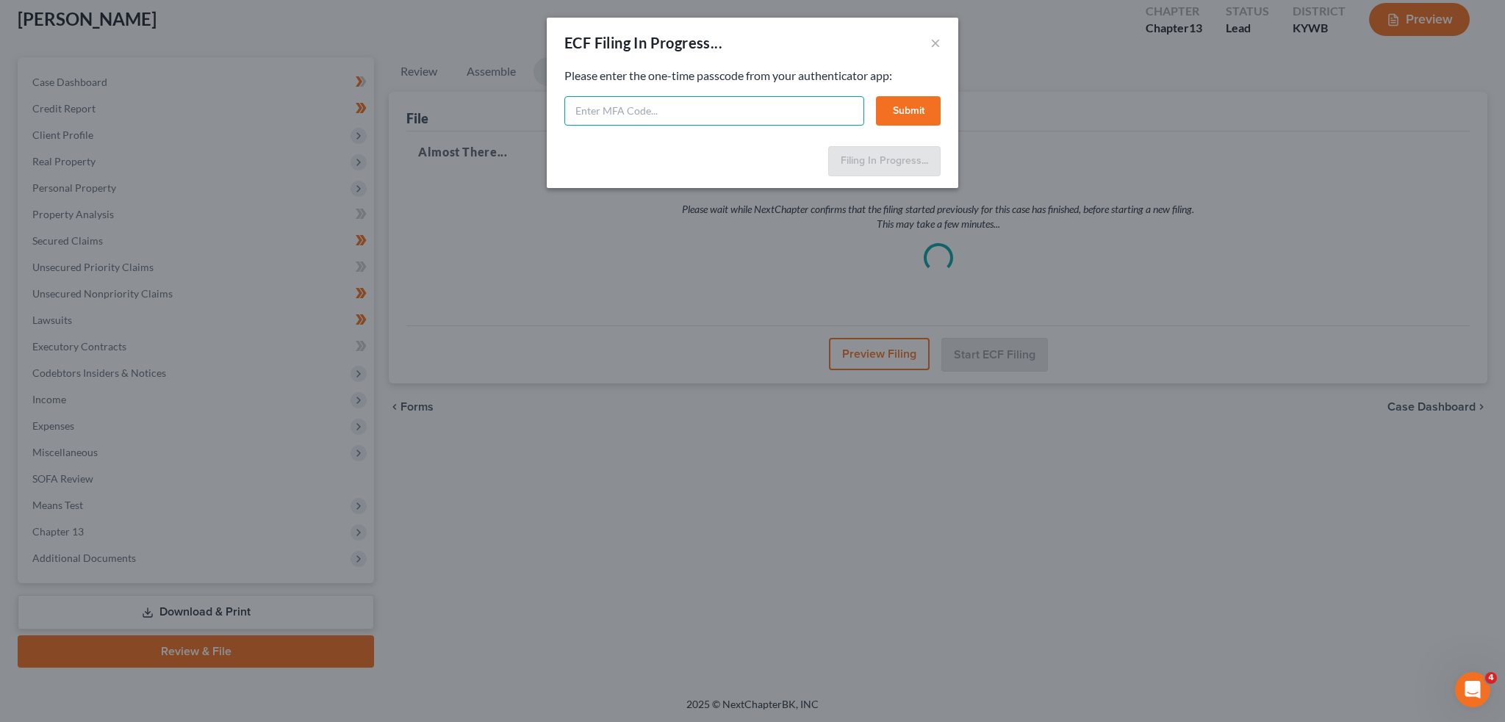
click at [784, 112] on input "text" at bounding box center [714, 110] width 300 height 29
type input "876387"
click at [921, 103] on button "Submit" at bounding box center [908, 110] width 65 height 29
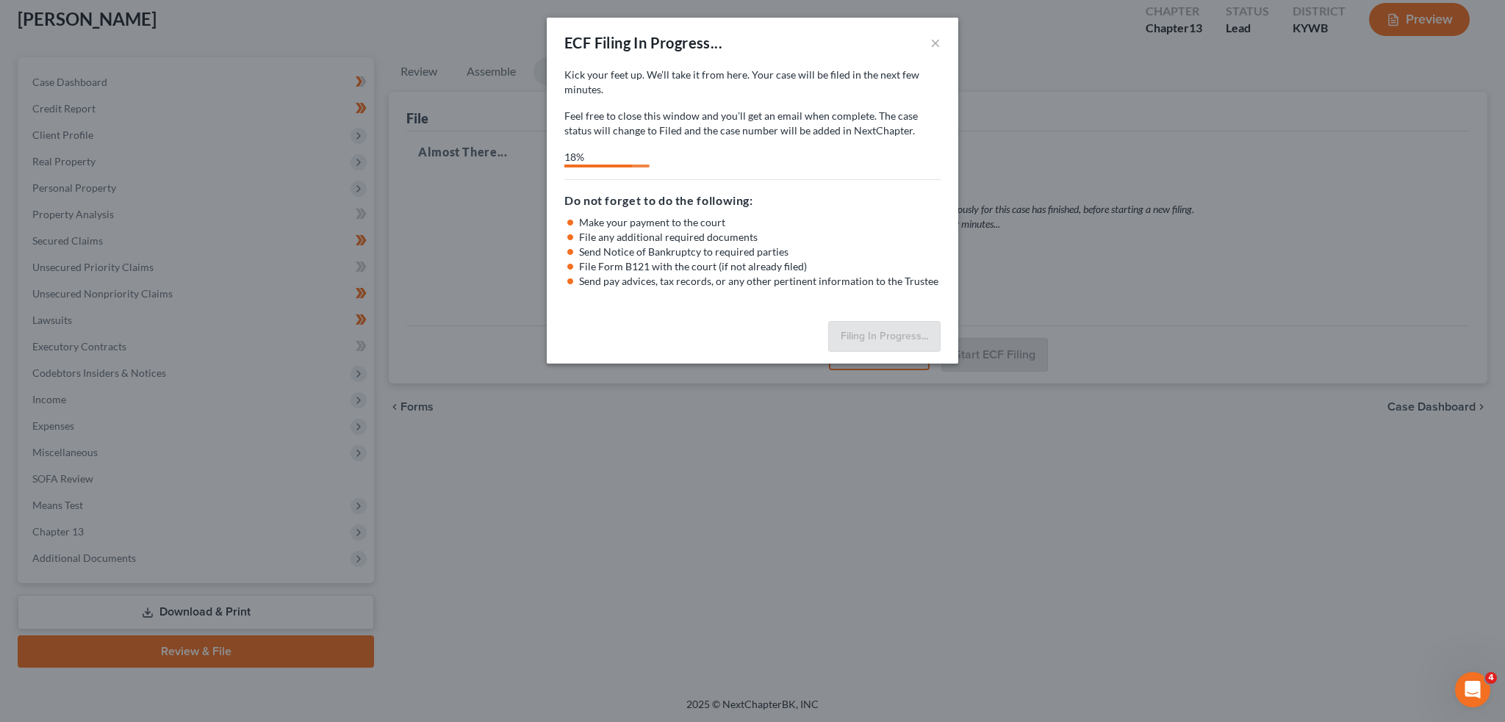
select select "1"
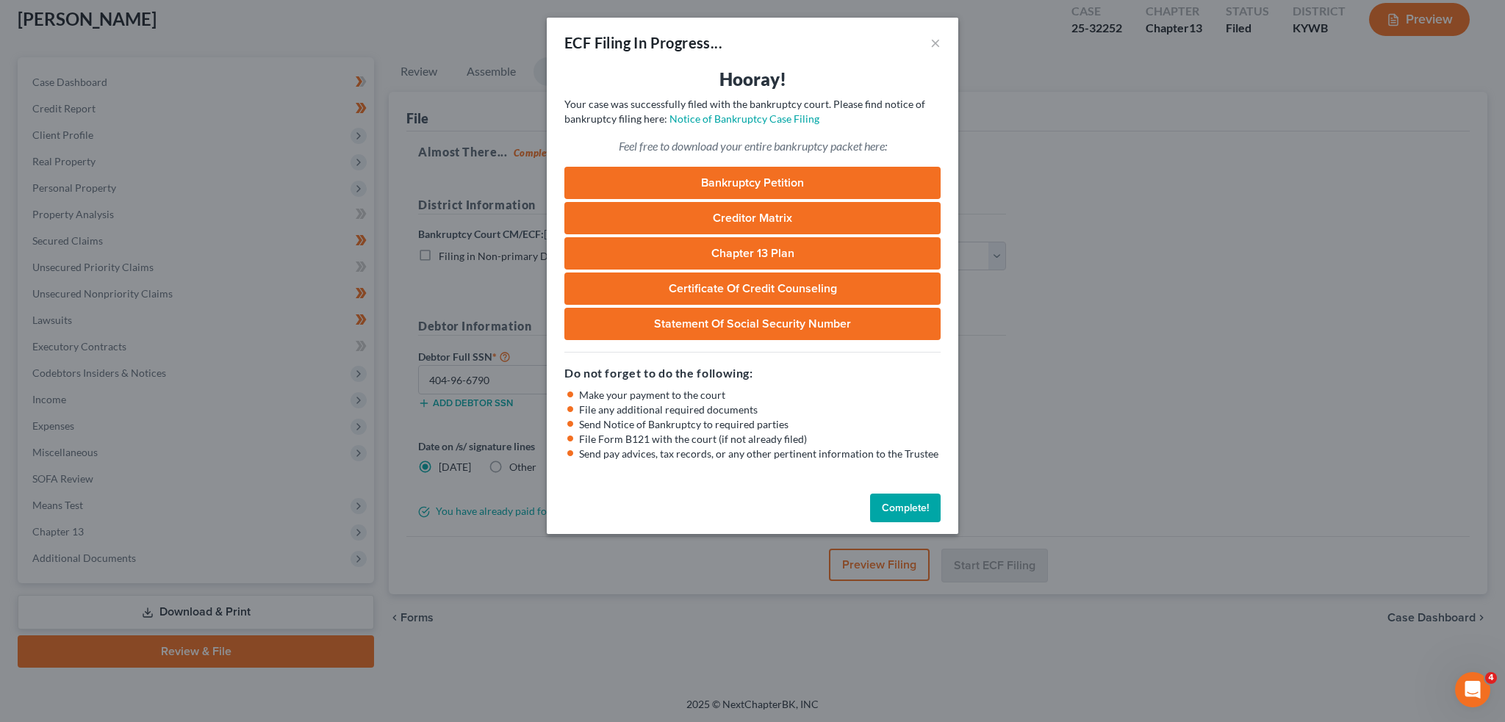
click at [1201, 137] on div "ECF Filing In Progress... × Hooray! Your case was successfully filed with the b…" at bounding box center [752, 361] width 1505 height 722
click at [908, 511] on button "Complete!" at bounding box center [905, 508] width 71 height 29
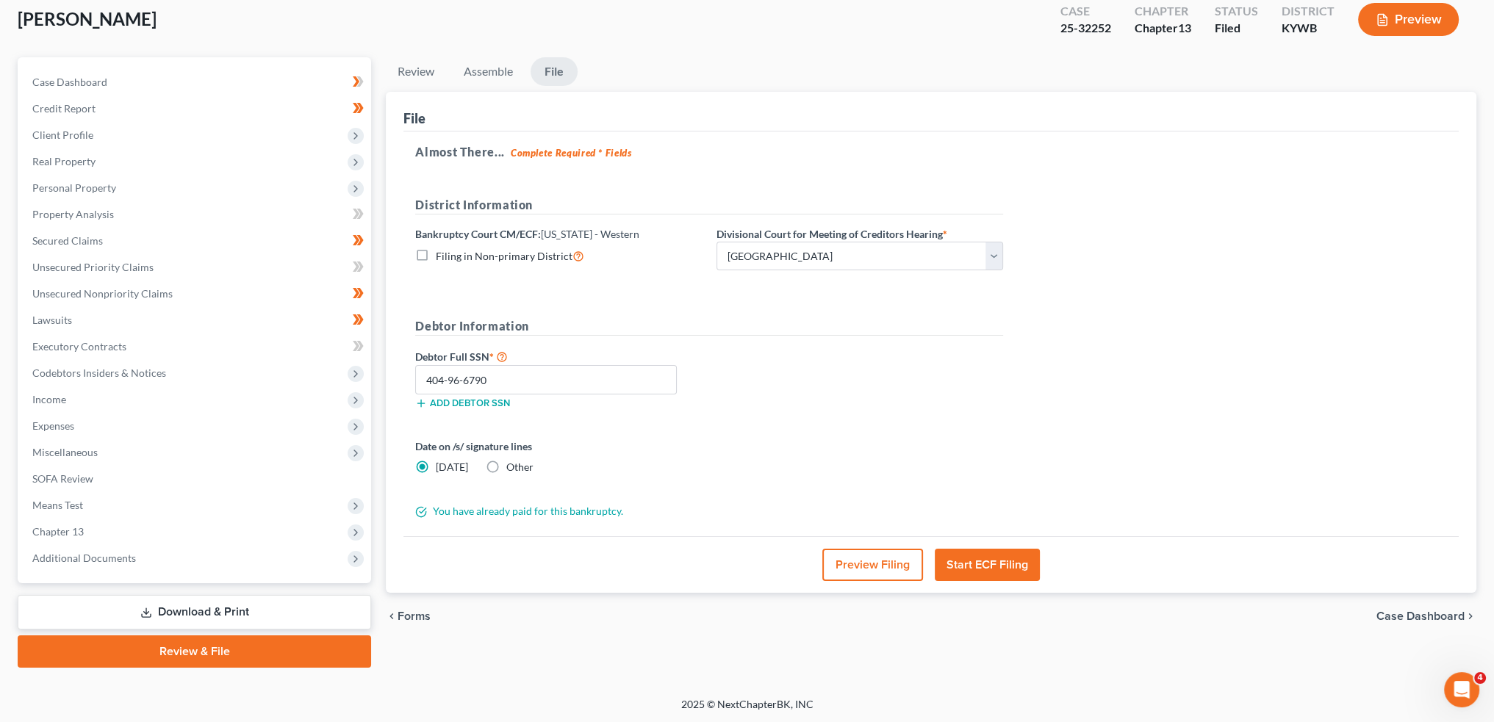
scroll to position [0, 0]
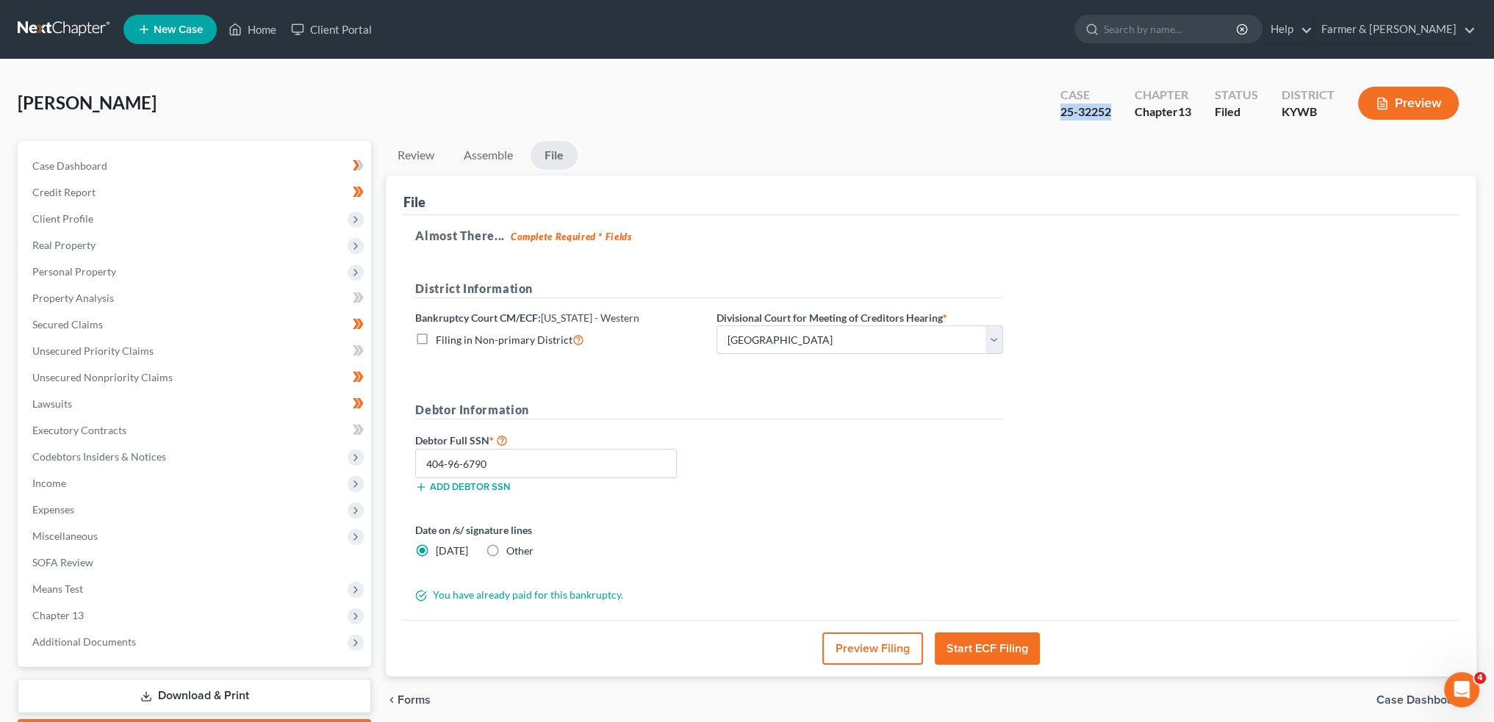
drag, startPoint x: 1114, startPoint y: 111, endPoint x: 1058, endPoint y: 114, distance: 55.9
click at [1058, 114] on div "Case 25-32252" at bounding box center [1085, 104] width 74 height 43
copy div "25-32252"
click at [247, 21] on link "Home" at bounding box center [252, 29] width 62 height 26
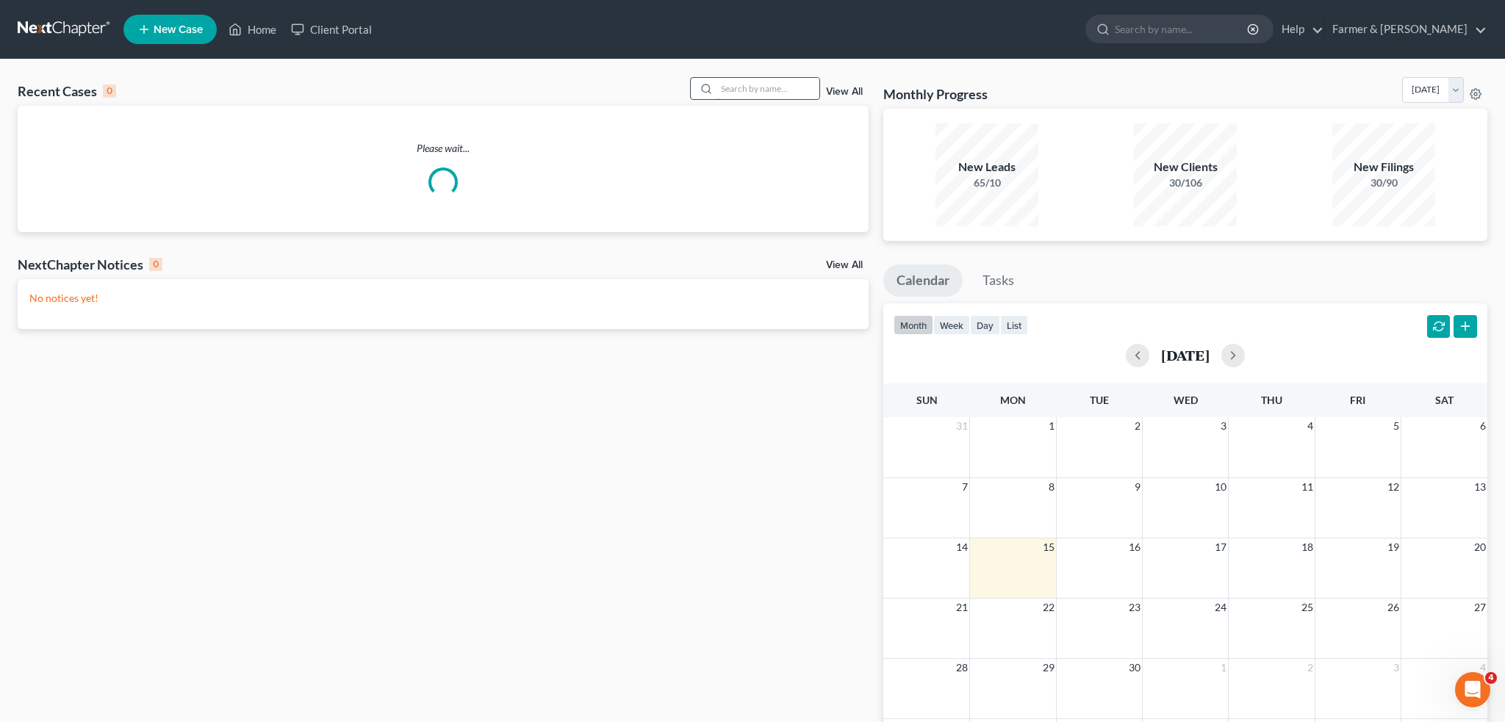
click at [732, 81] on input "search" at bounding box center [767, 88] width 103 height 21
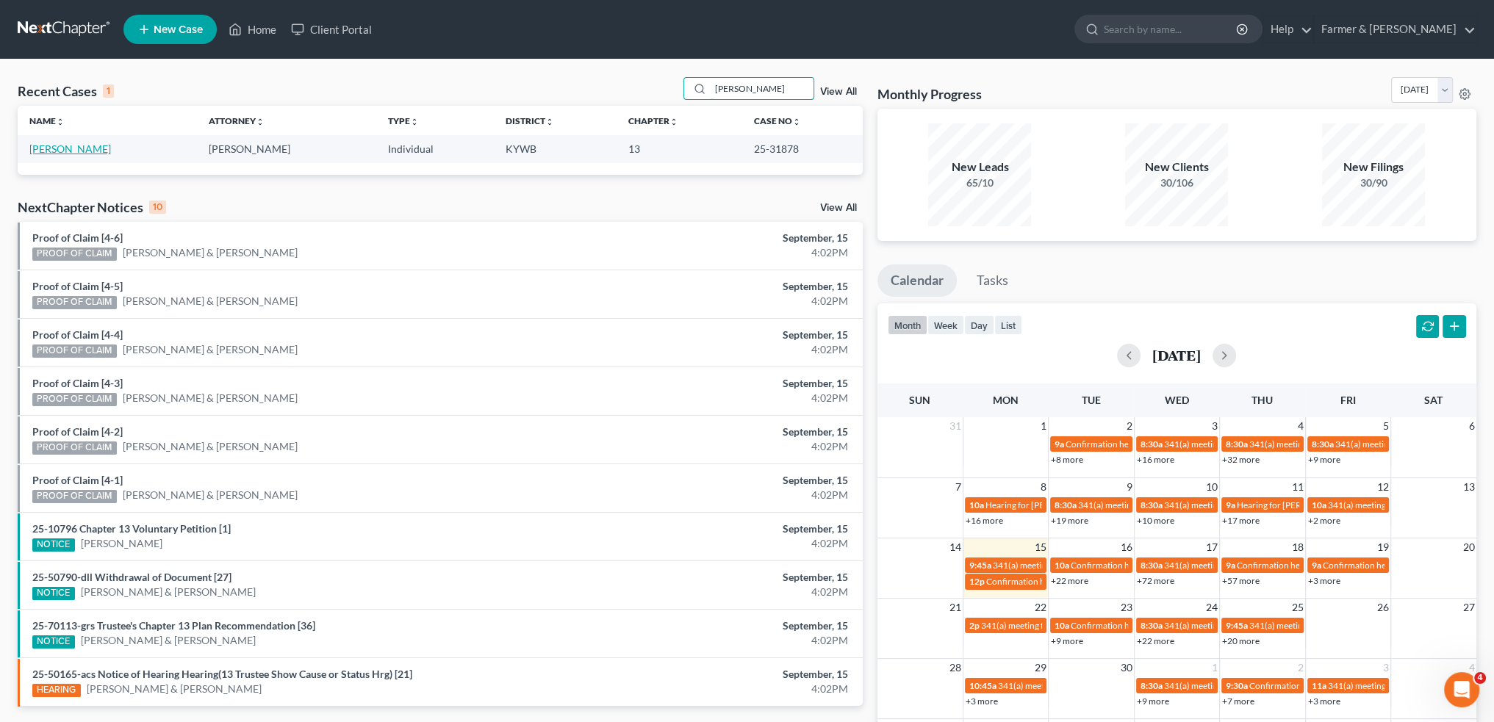
type input "GEORGE GRIFFIN"
click at [56, 148] on link "[PERSON_NAME]" at bounding box center [70, 149] width 82 height 12
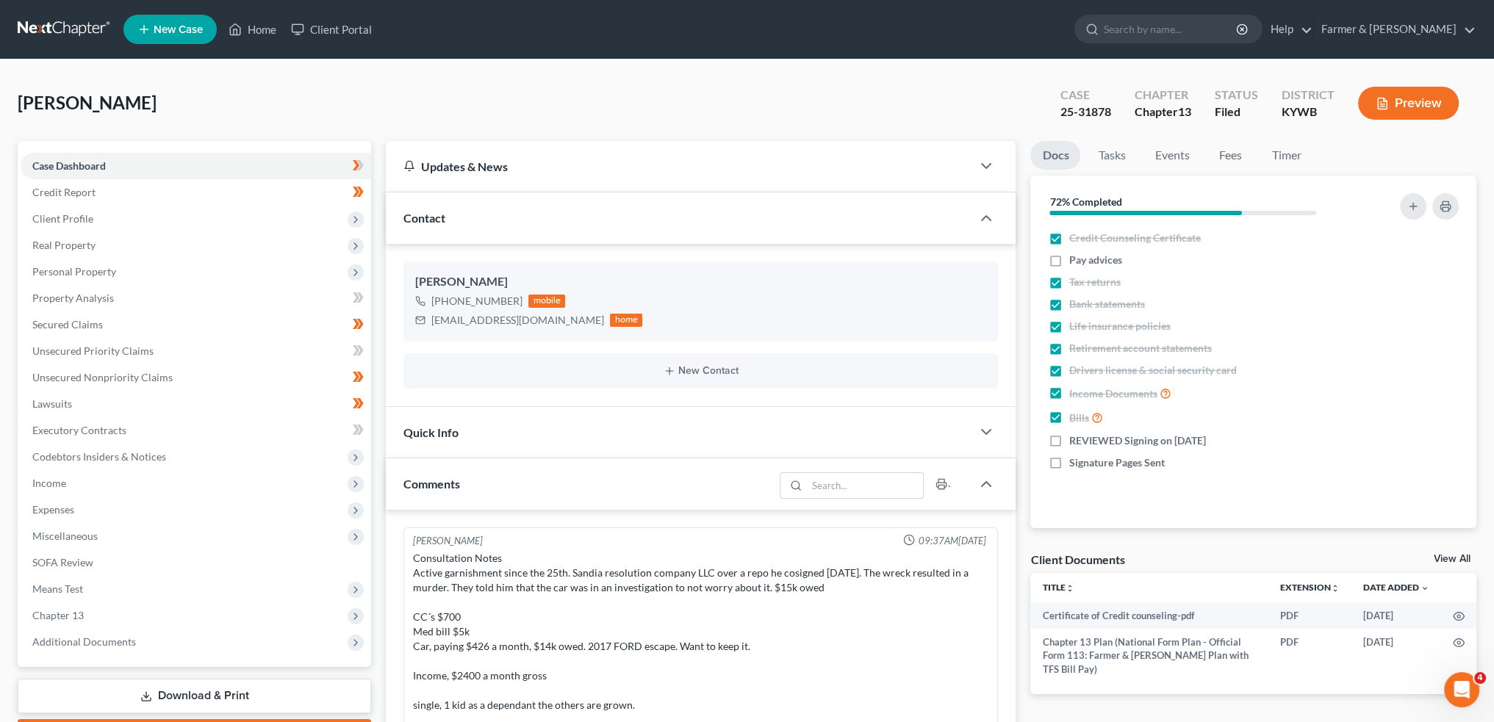
scroll to position [173, 0]
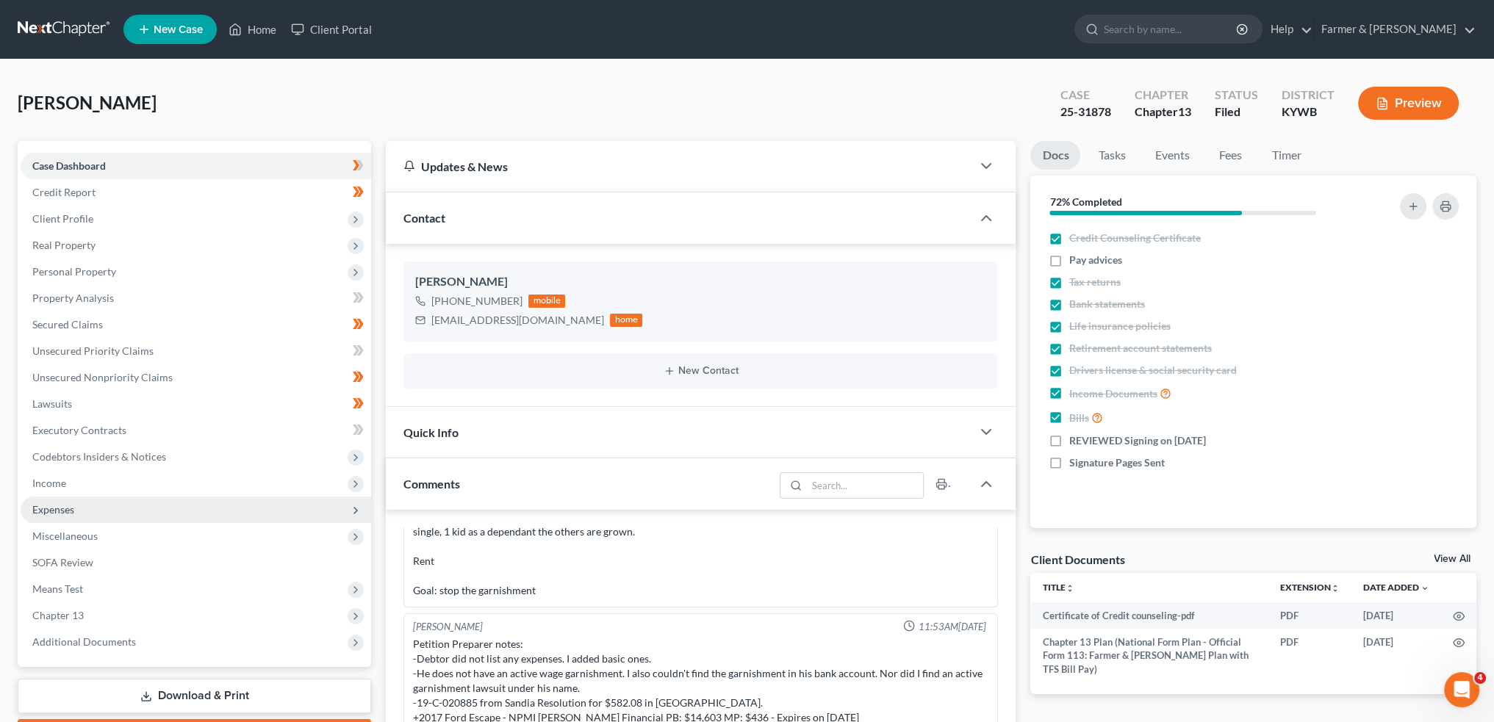
drag, startPoint x: 132, startPoint y: 483, endPoint x: 115, endPoint y: 506, distance: 29.0
click at [132, 483] on span "Income" at bounding box center [196, 483] width 350 height 26
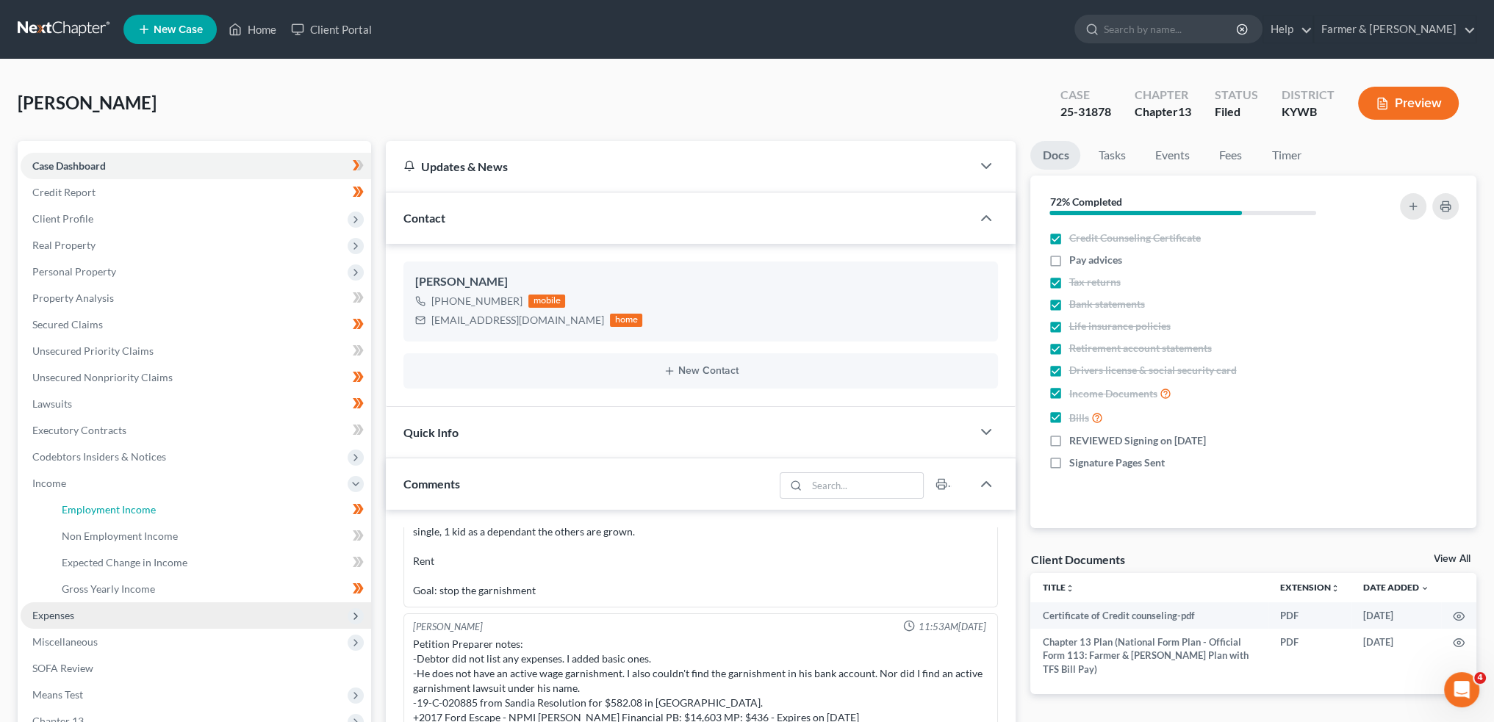
click at [115, 506] on span "Employment Income" at bounding box center [109, 509] width 94 height 12
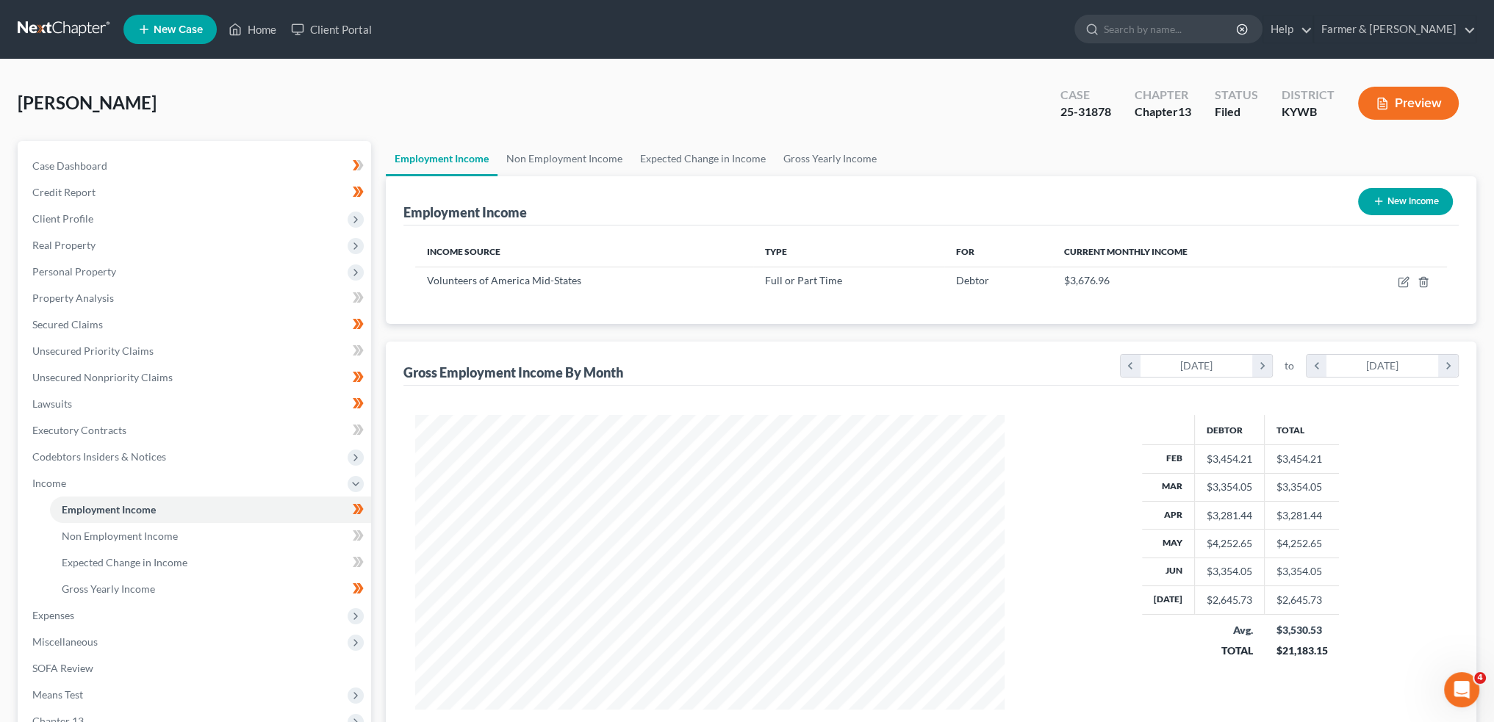
scroll to position [295, 618]
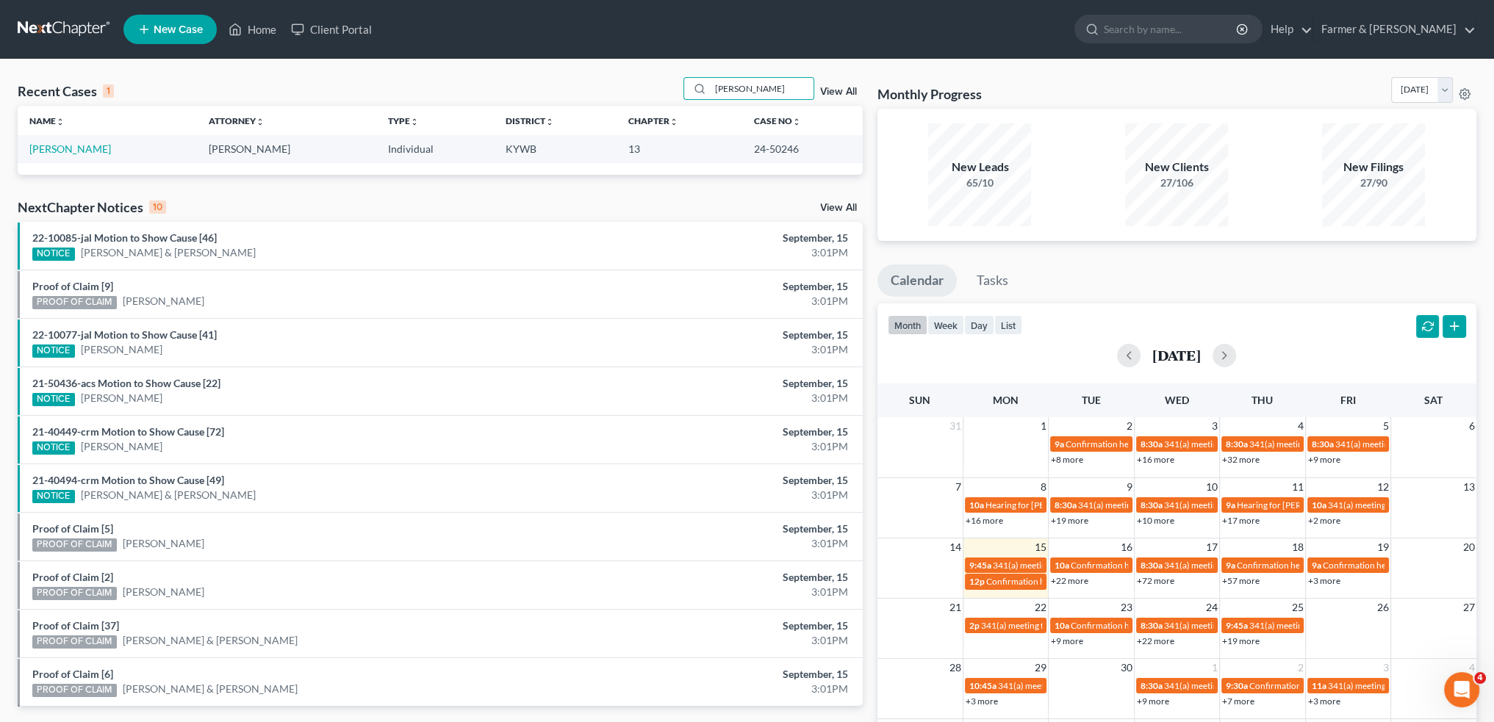
drag, startPoint x: 773, startPoint y: 90, endPoint x: 574, endPoint y: 81, distance: 199.3
click at [575, 79] on div "Recent Cases 1 [PERSON_NAME] View All" at bounding box center [440, 91] width 845 height 29
type input "[PERSON_NAME]"
click at [93, 146] on link "[PERSON_NAME]" at bounding box center [70, 149] width 82 height 12
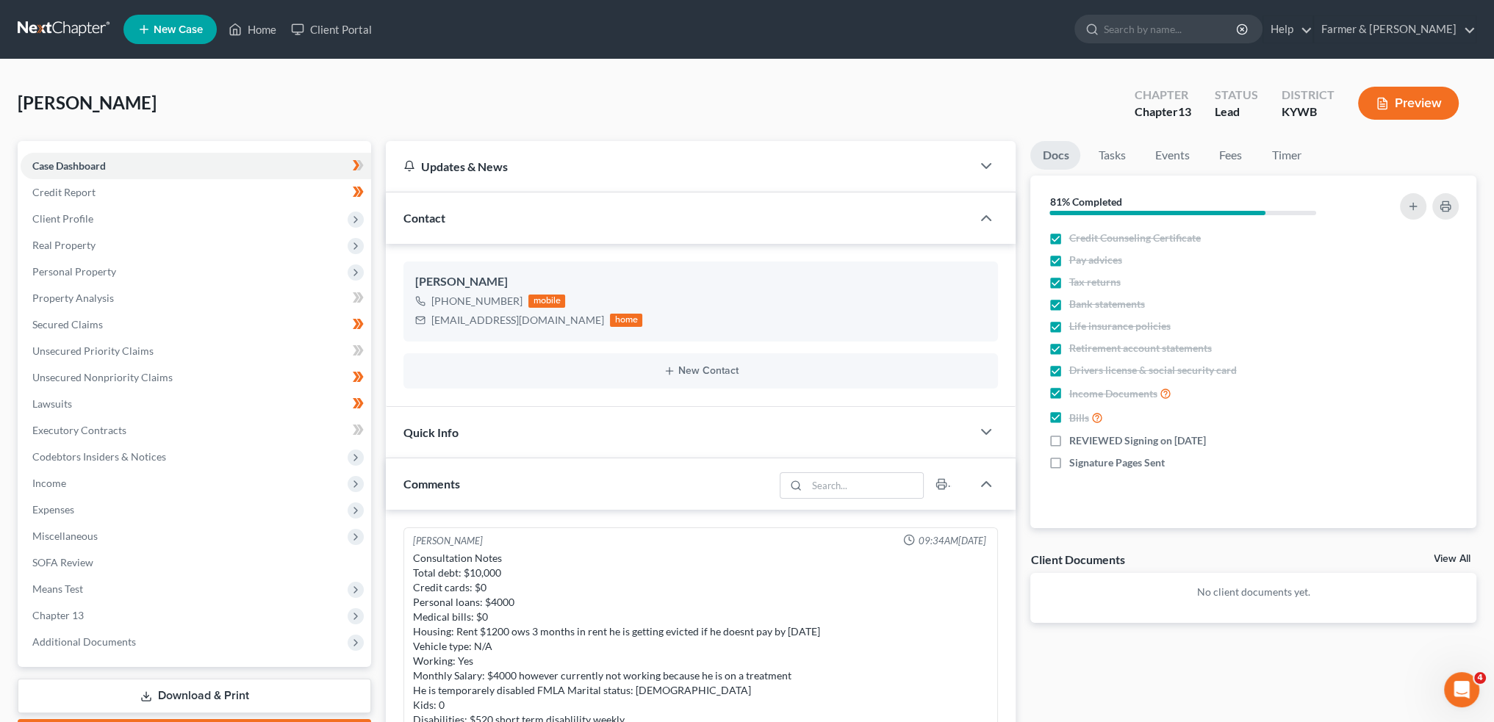
scroll to position [217, 0]
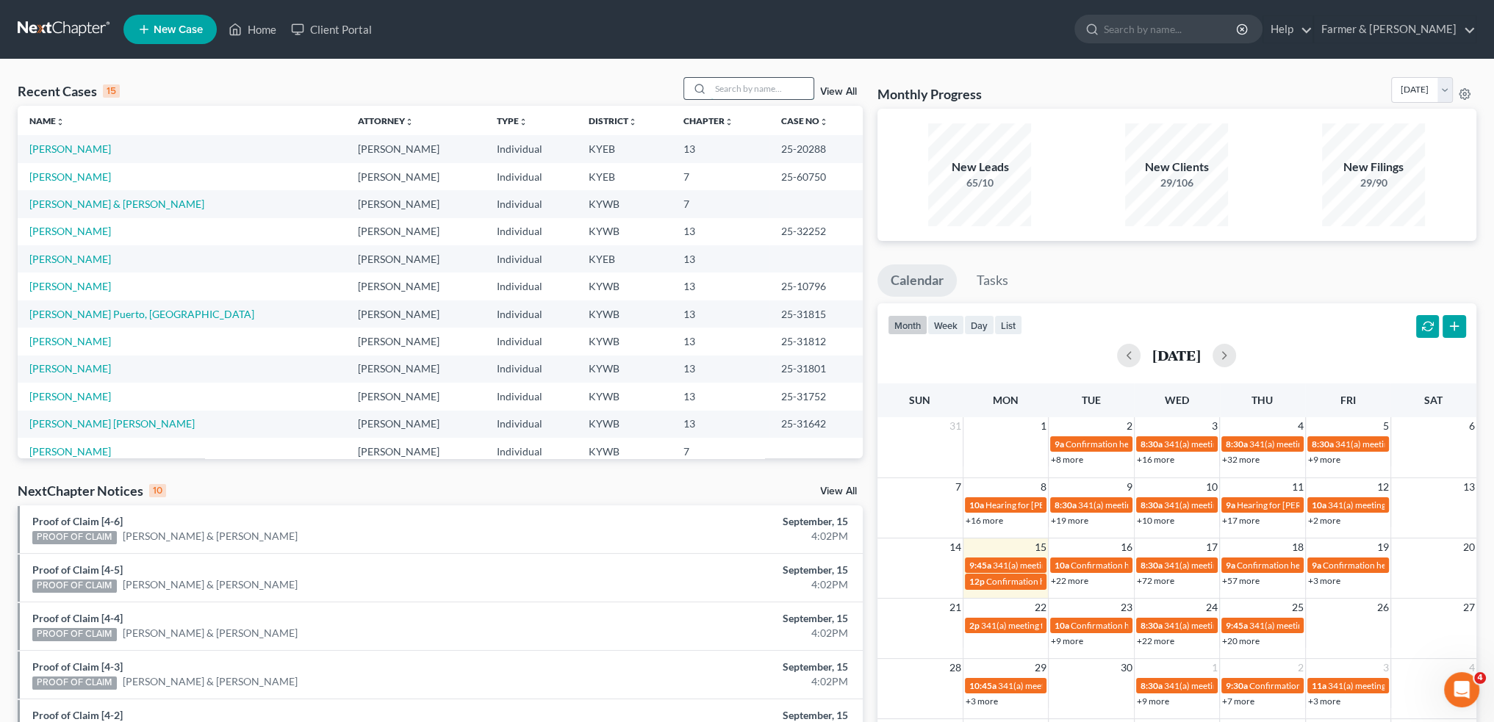
click at [746, 90] on input "search" at bounding box center [761, 88] width 103 height 21
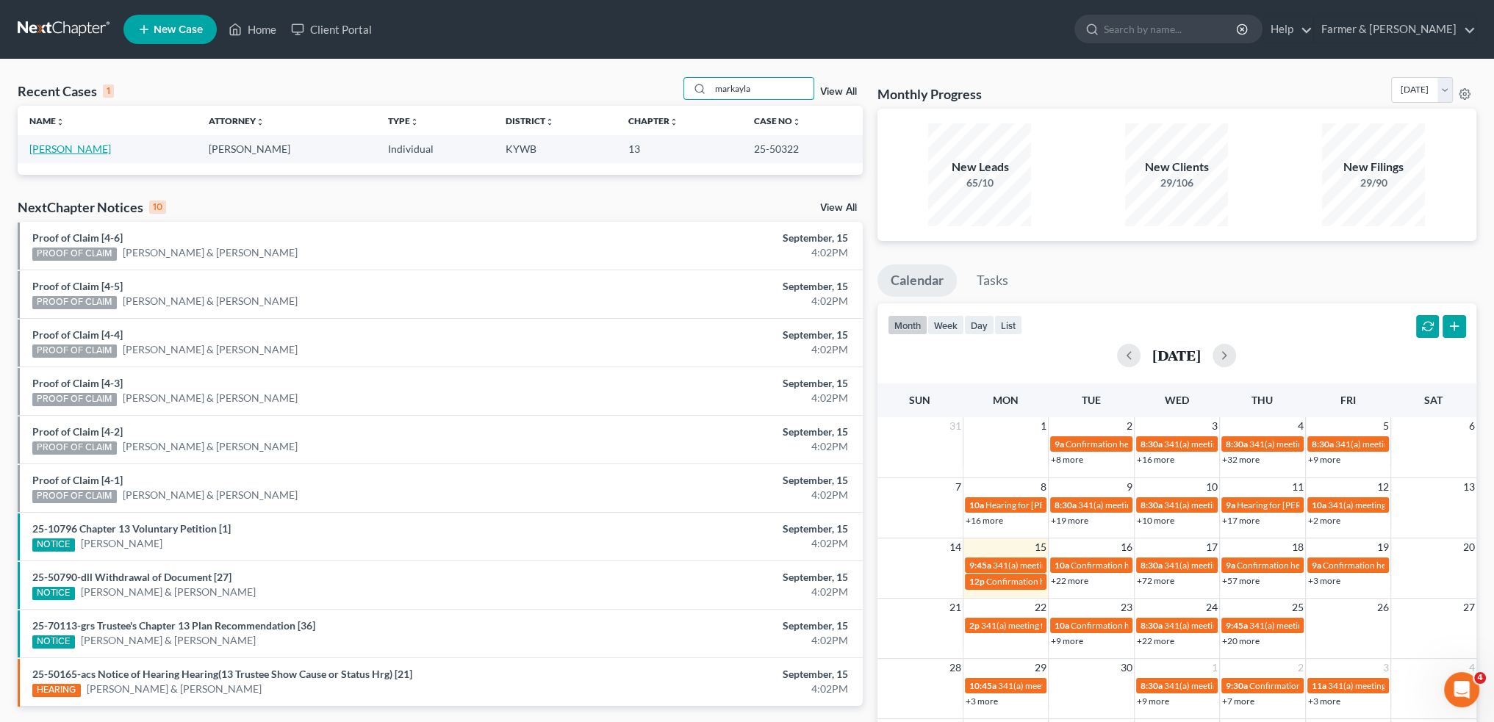
type input "markayla"
click at [94, 148] on link "[PERSON_NAME]" at bounding box center [70, 149] width 82 height 12
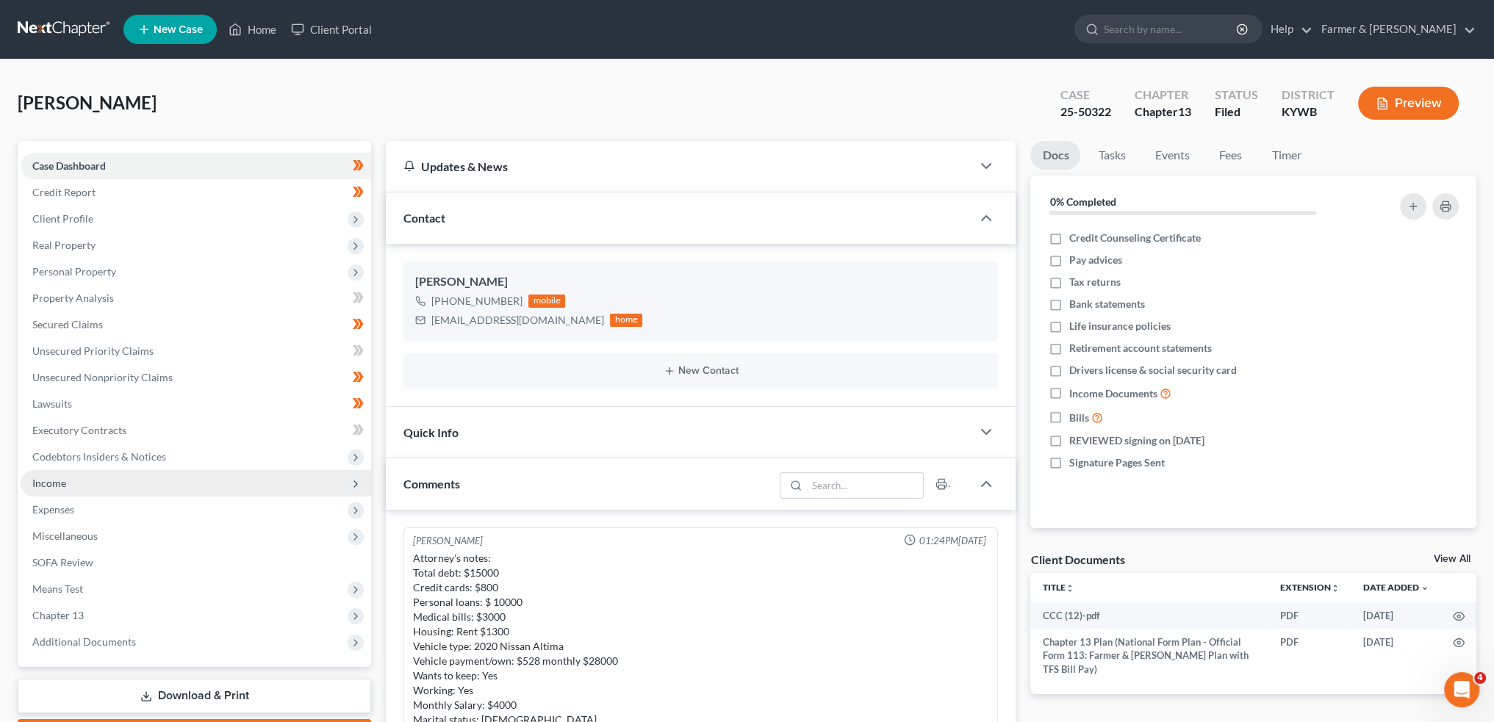
click at [79, 484] on span "Income" at bounding box center [196, 483] width 350 height 26
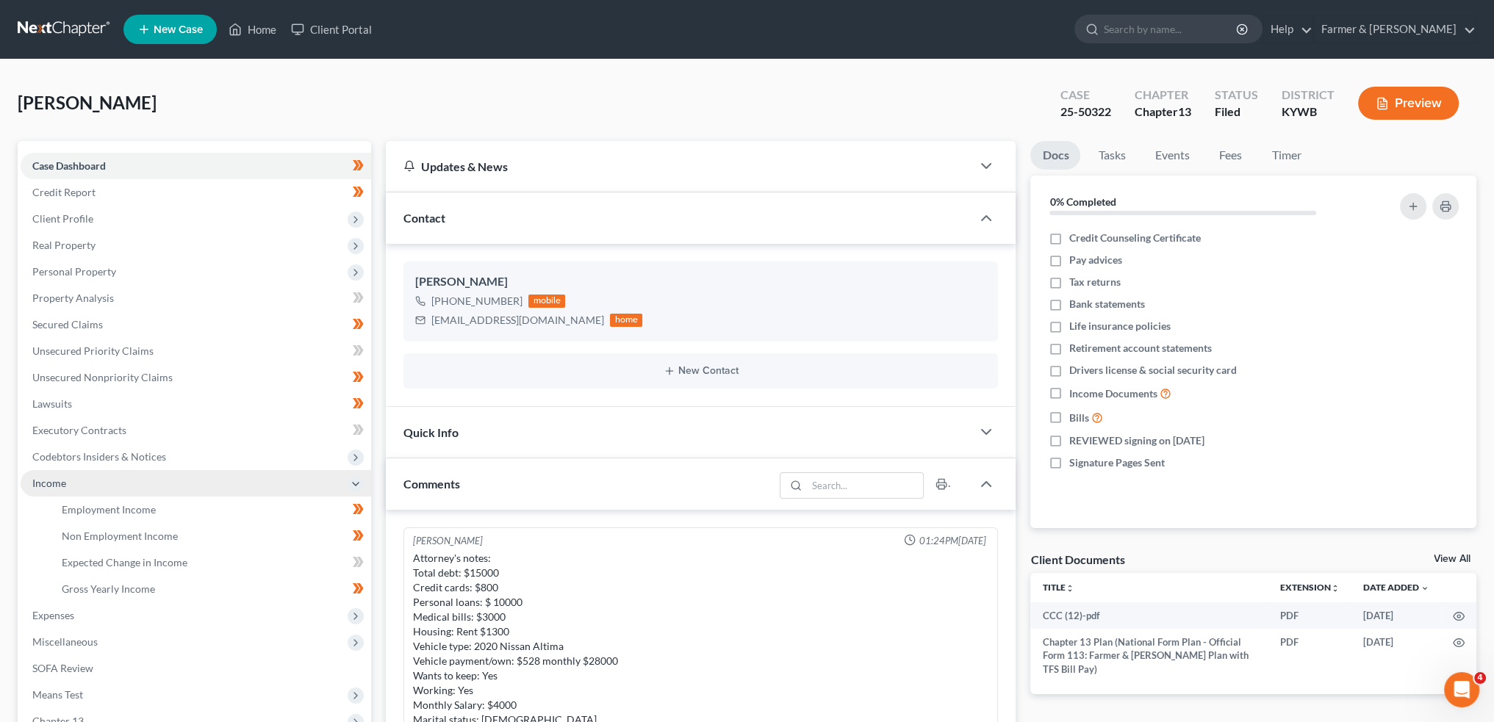
scroll to position [491, 0]
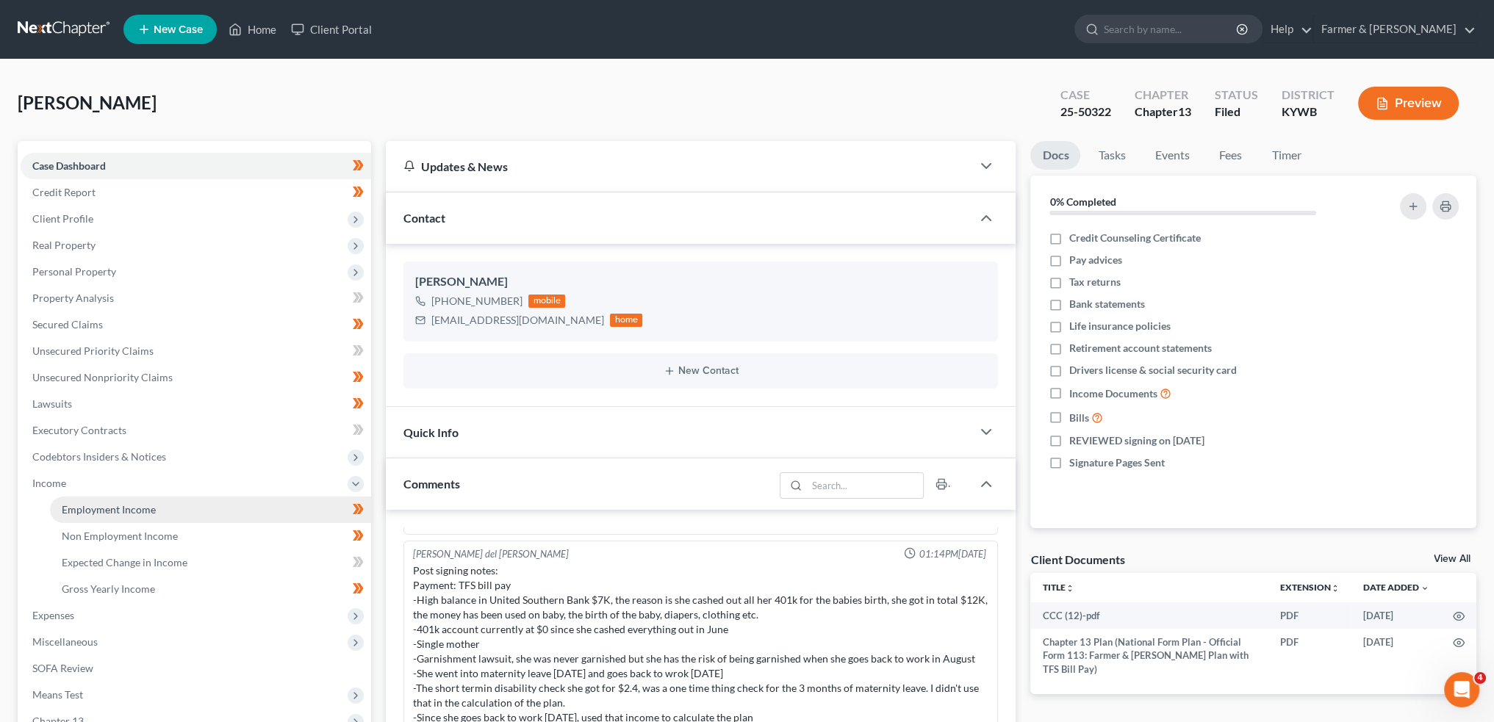
click at [82, 505] on span "Employment Income" at bounding box center [109, 509] width 94 height 12
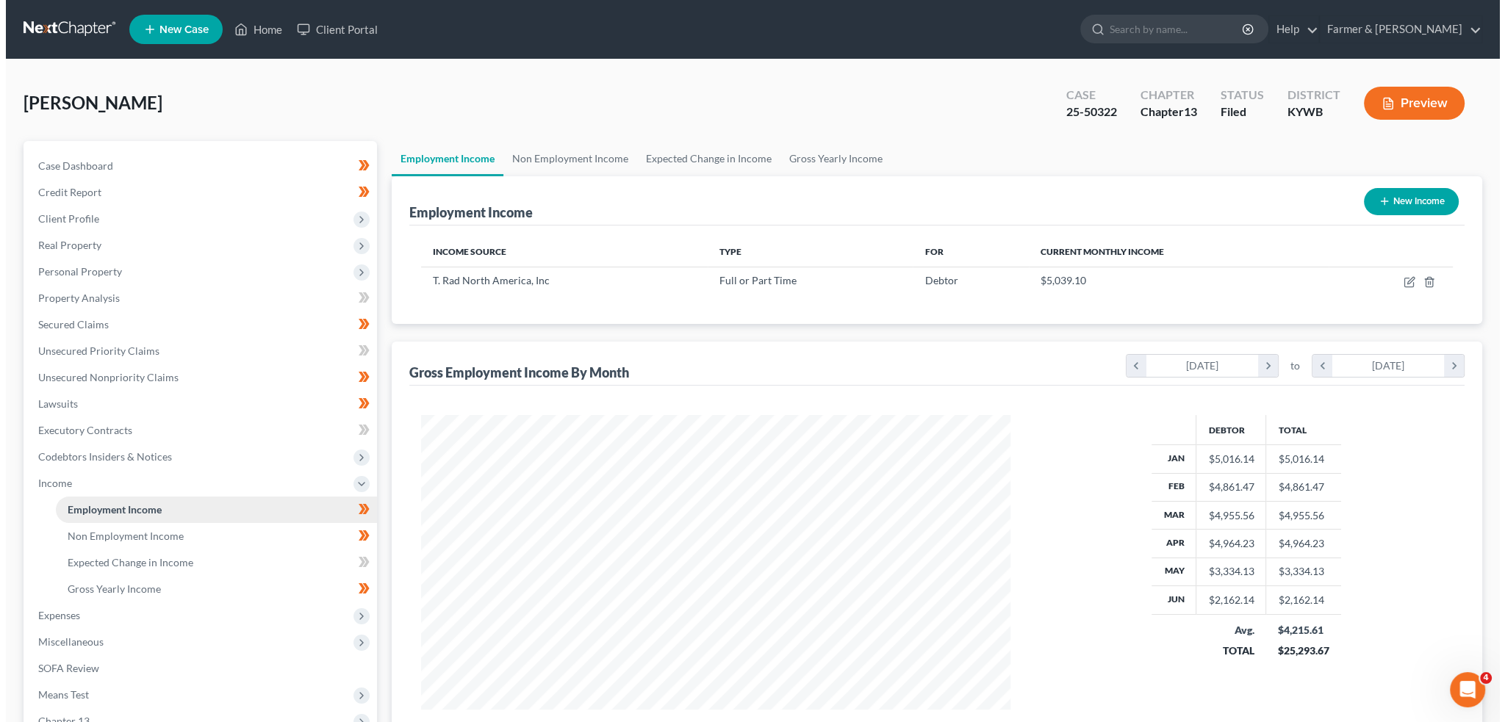
scroll to position [295, 618]
click at [1402, 281] on icon "button" at bounding box center [1404, 280] width 7 height 7
select select "0"
select select "18"
select select "2"
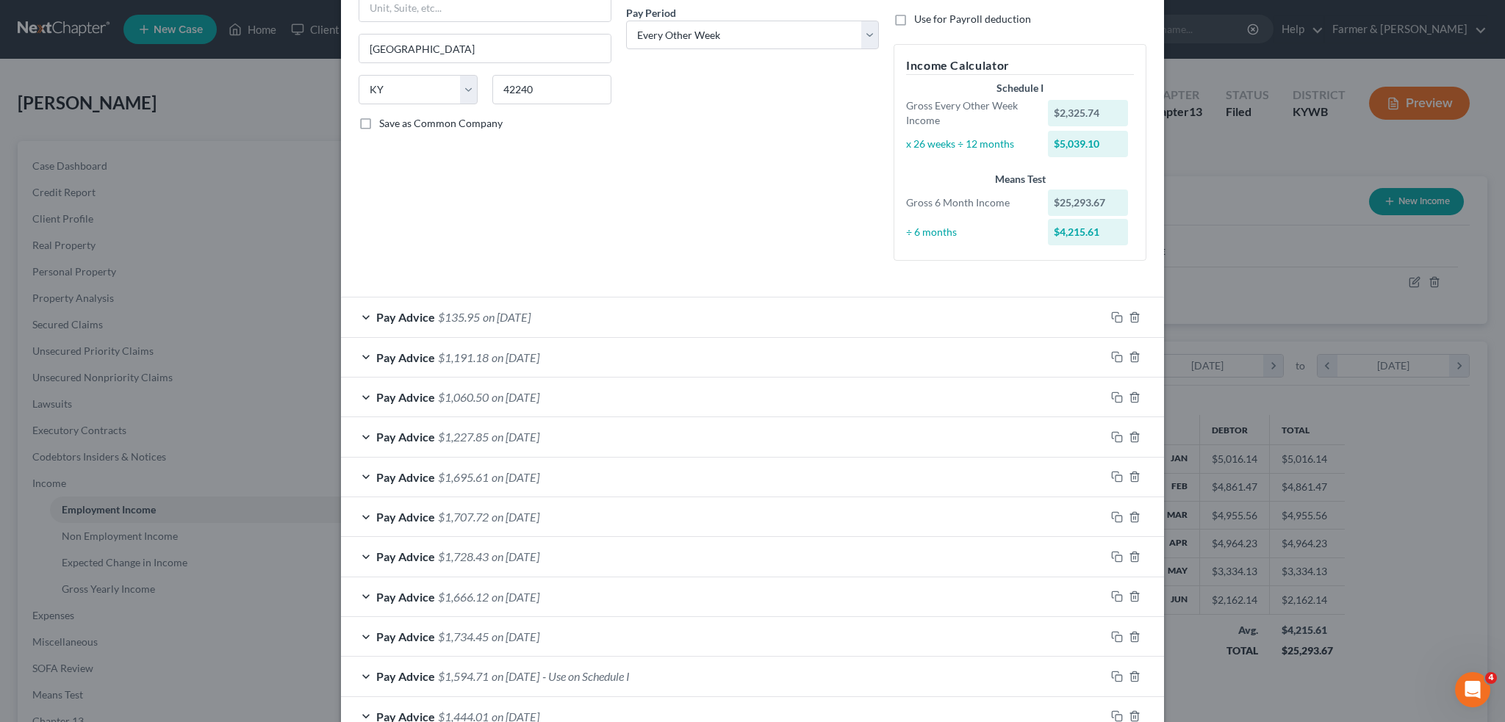
scroll to position [353, 0]
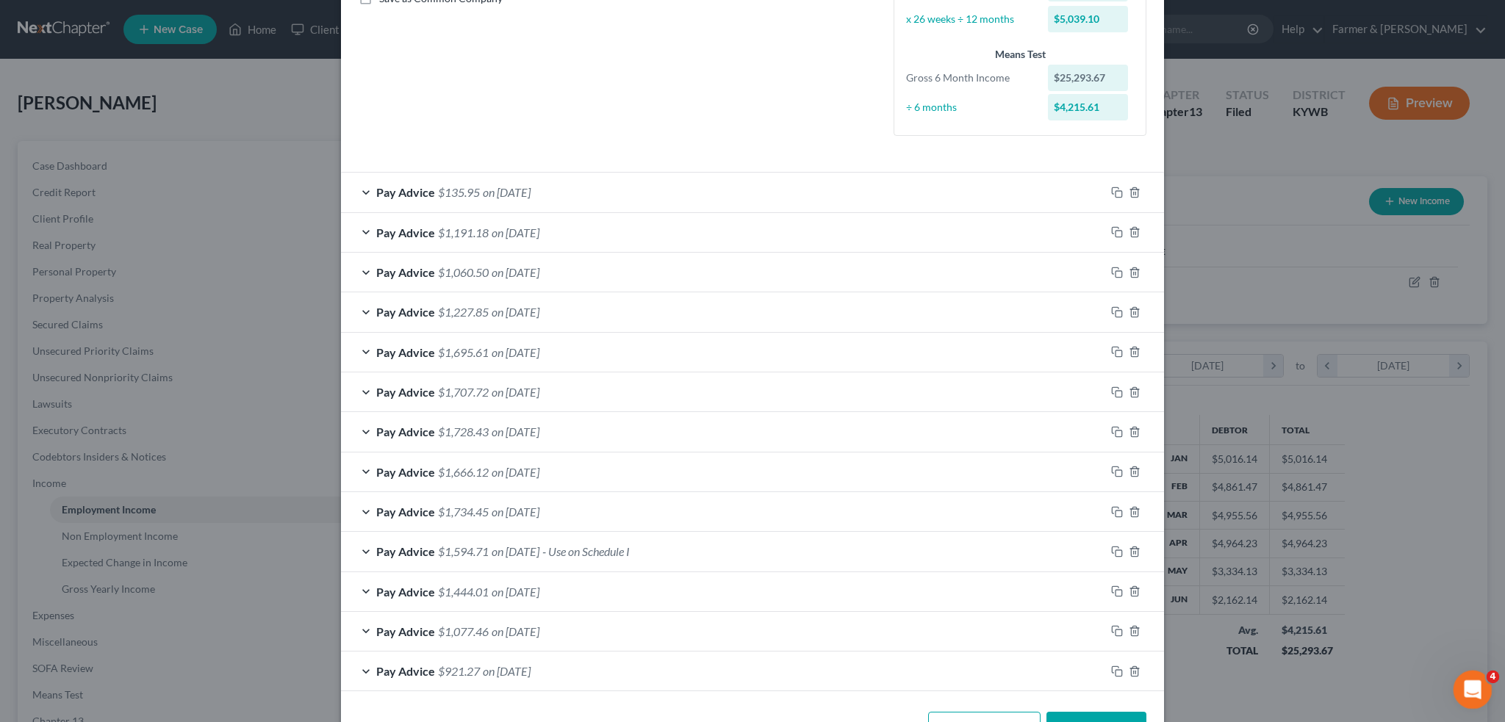
click at [1484, 687] on div "Open Intercom Messenger" at bounding box center [1470, 687] width 48 height 48
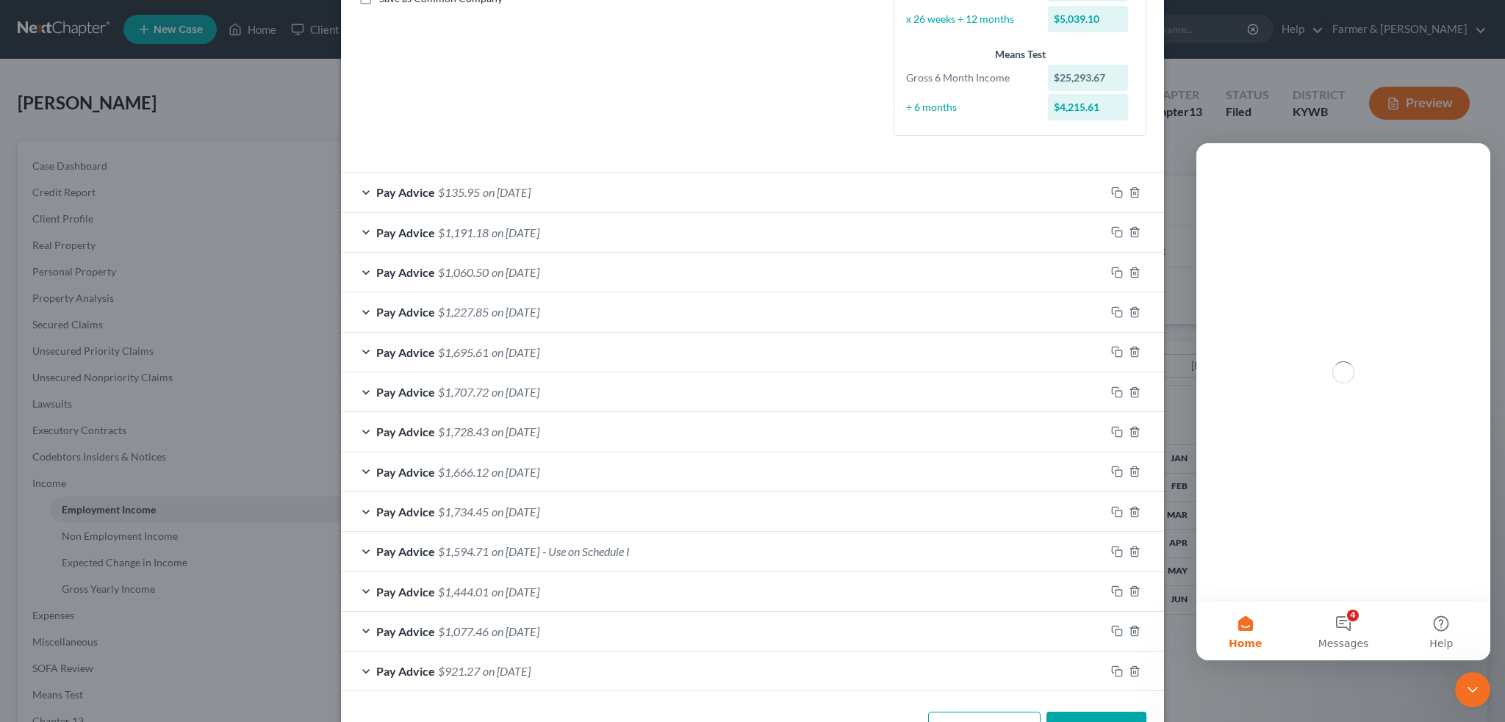
scroll to position [0, 0]
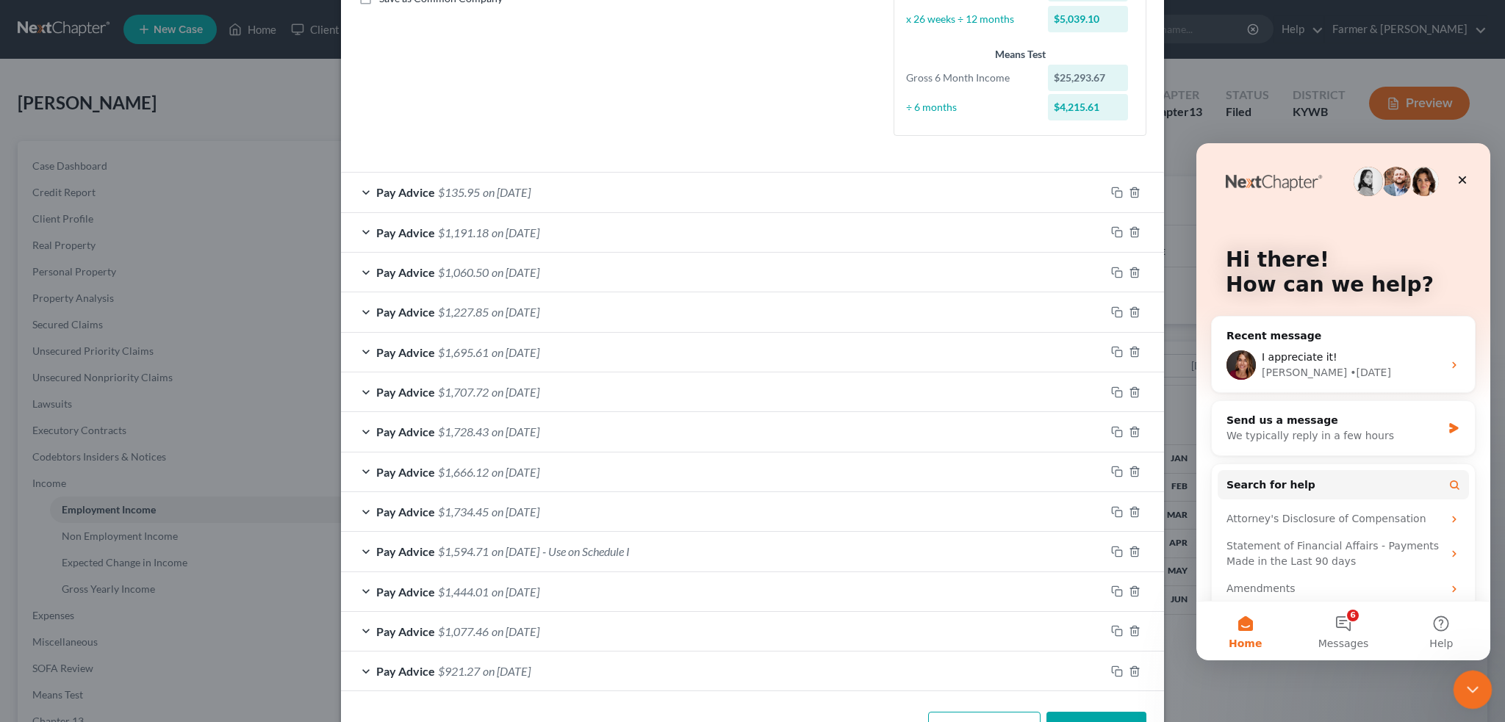
click at [1469, 681] on icon "Close Intercom Messenger" at bounding box center [1470, 688] width 18 height 18
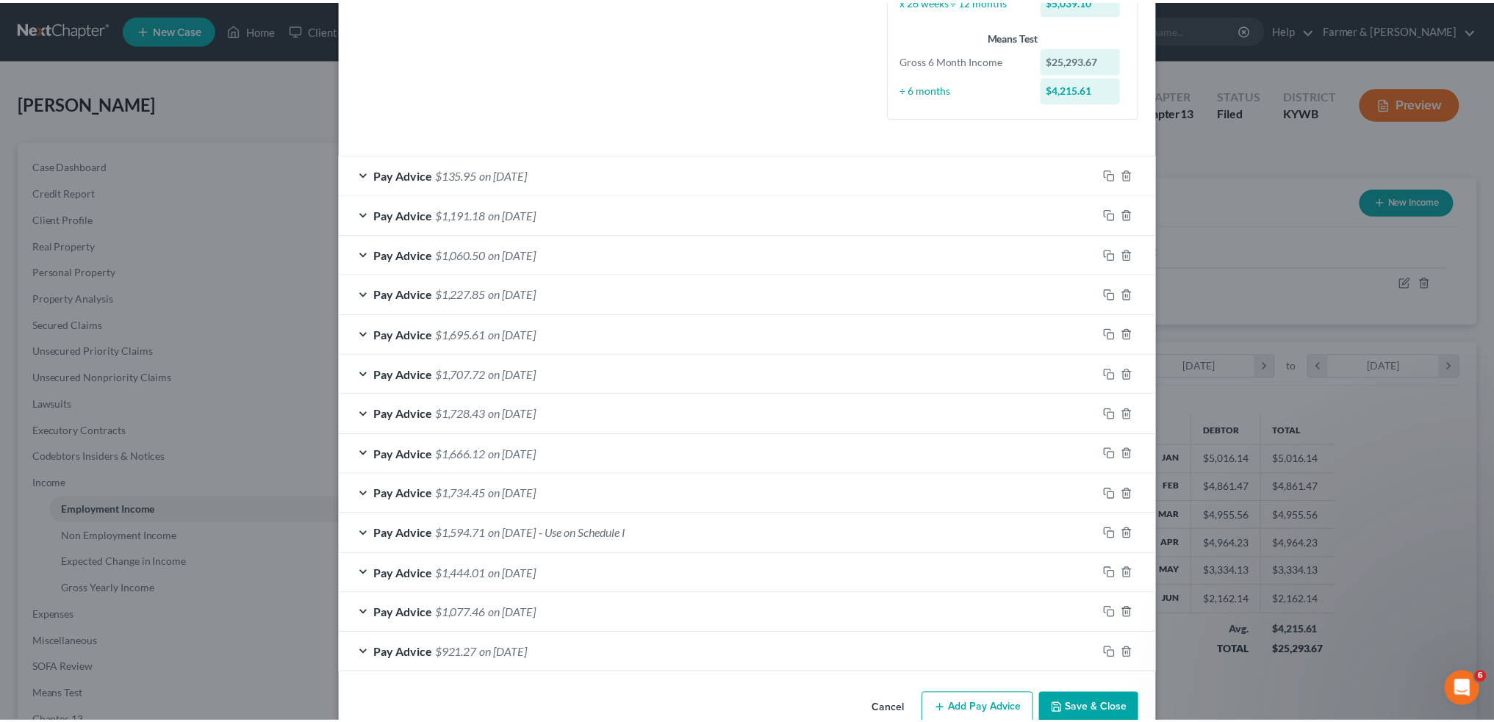
scroll to position [400, 0]
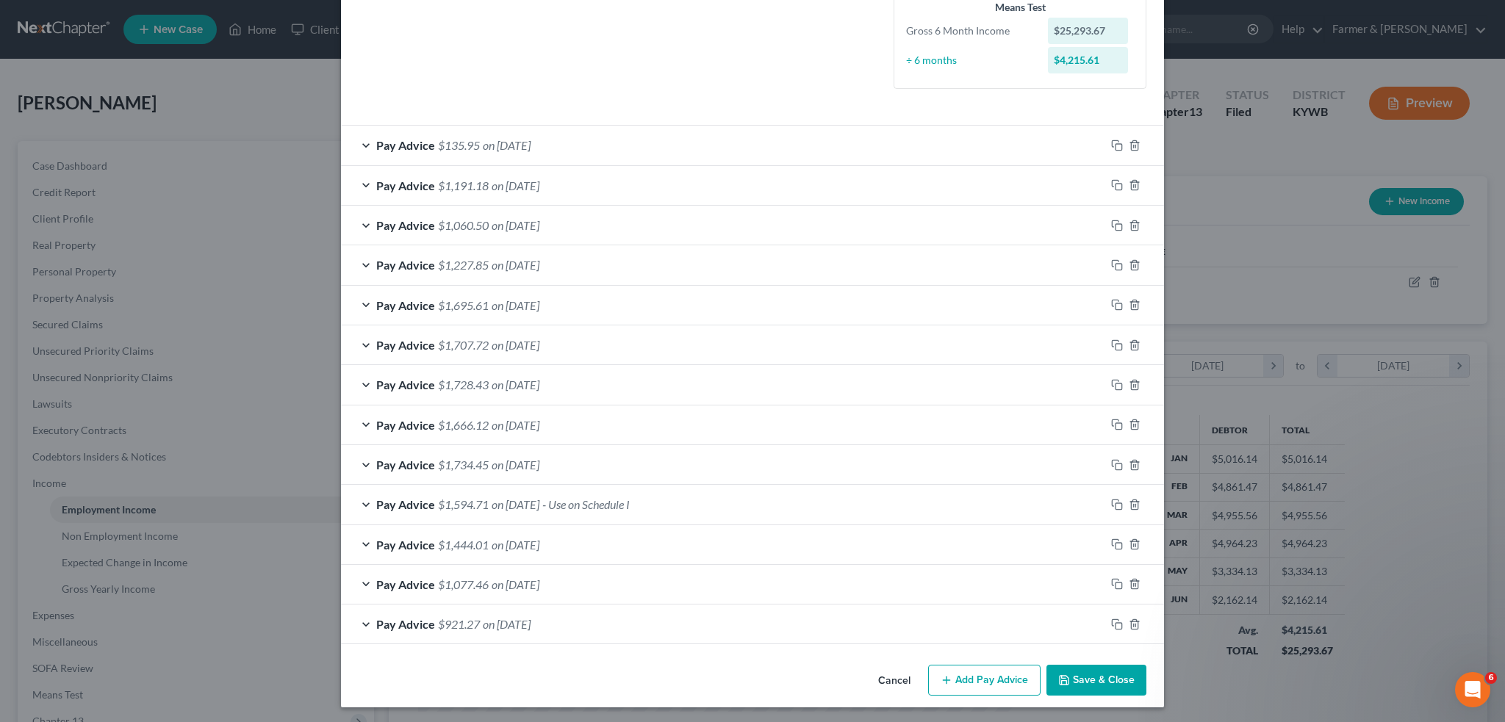
click at [1084, 687] on button "Save & Close" at bounding box center [1096, 680] width 100 height 31
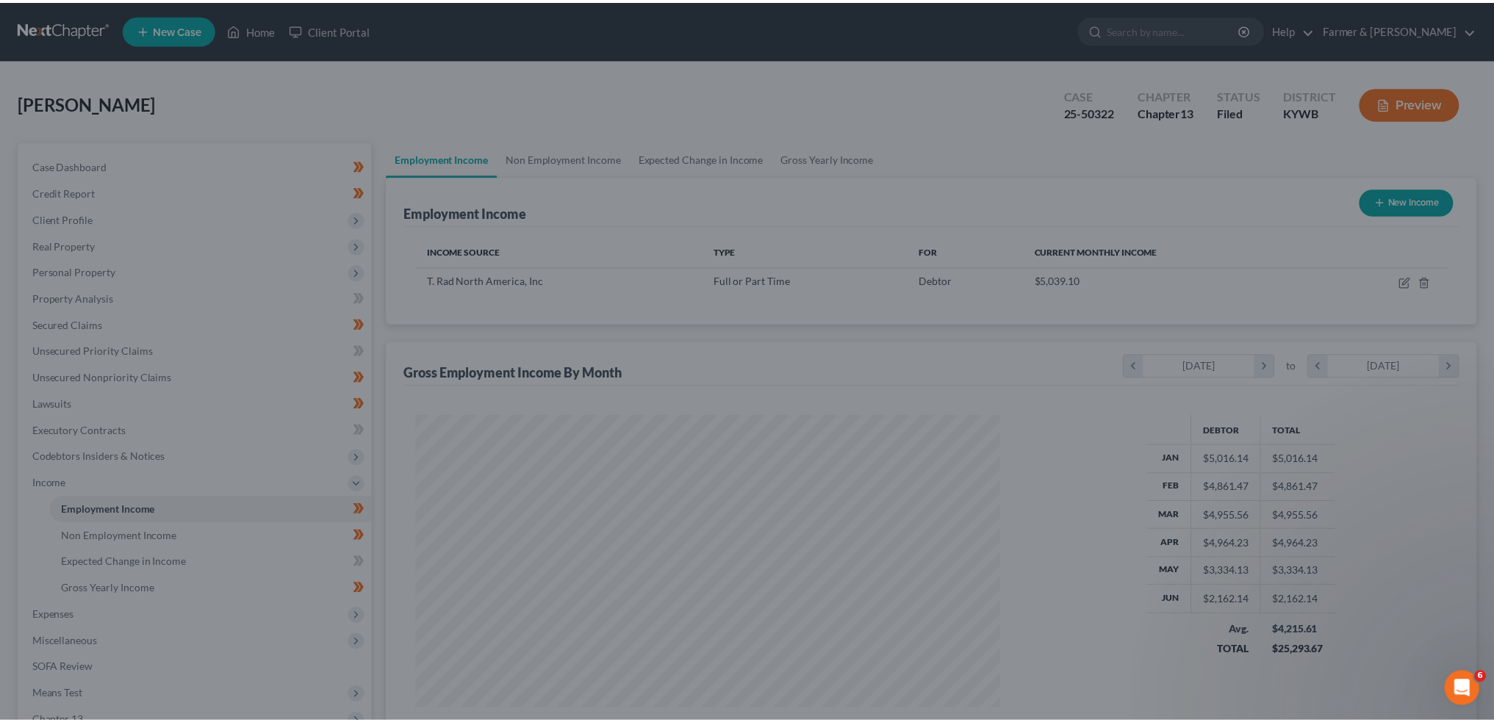
scroll to position [734413, 734088]
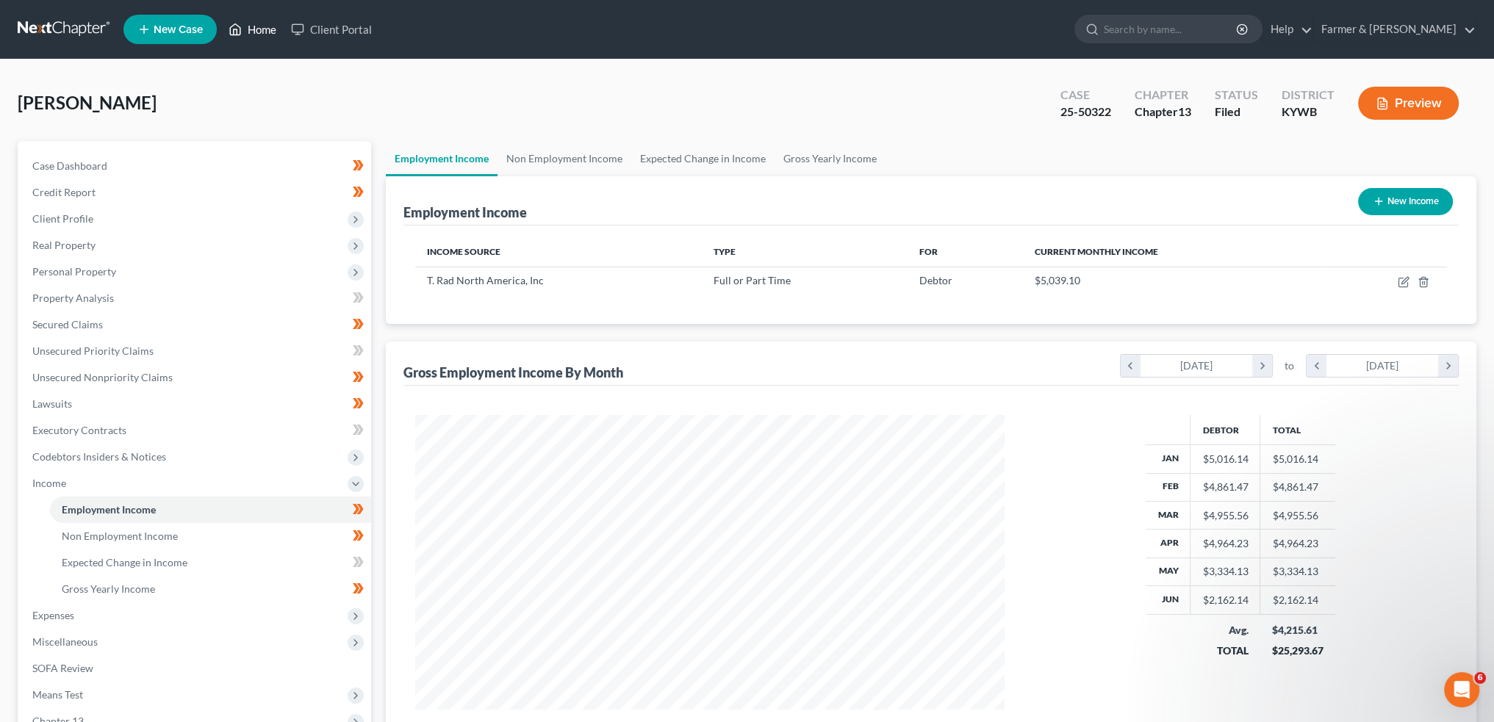
click at [251, 28] on link "Home" at bounding box center [252, 29] width 62 height 26
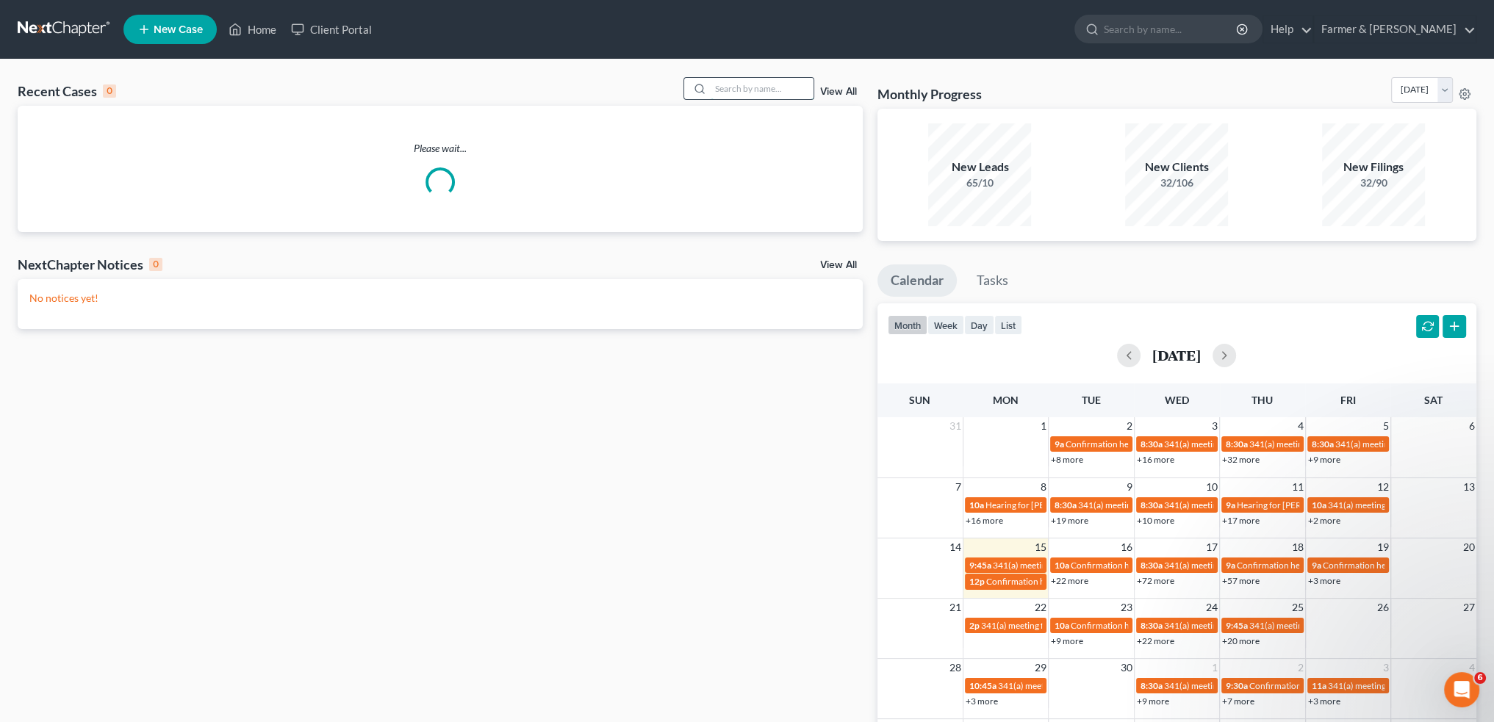
click at [769, 87] on input "search" at bounding box center [761, 88] width 103 height 21
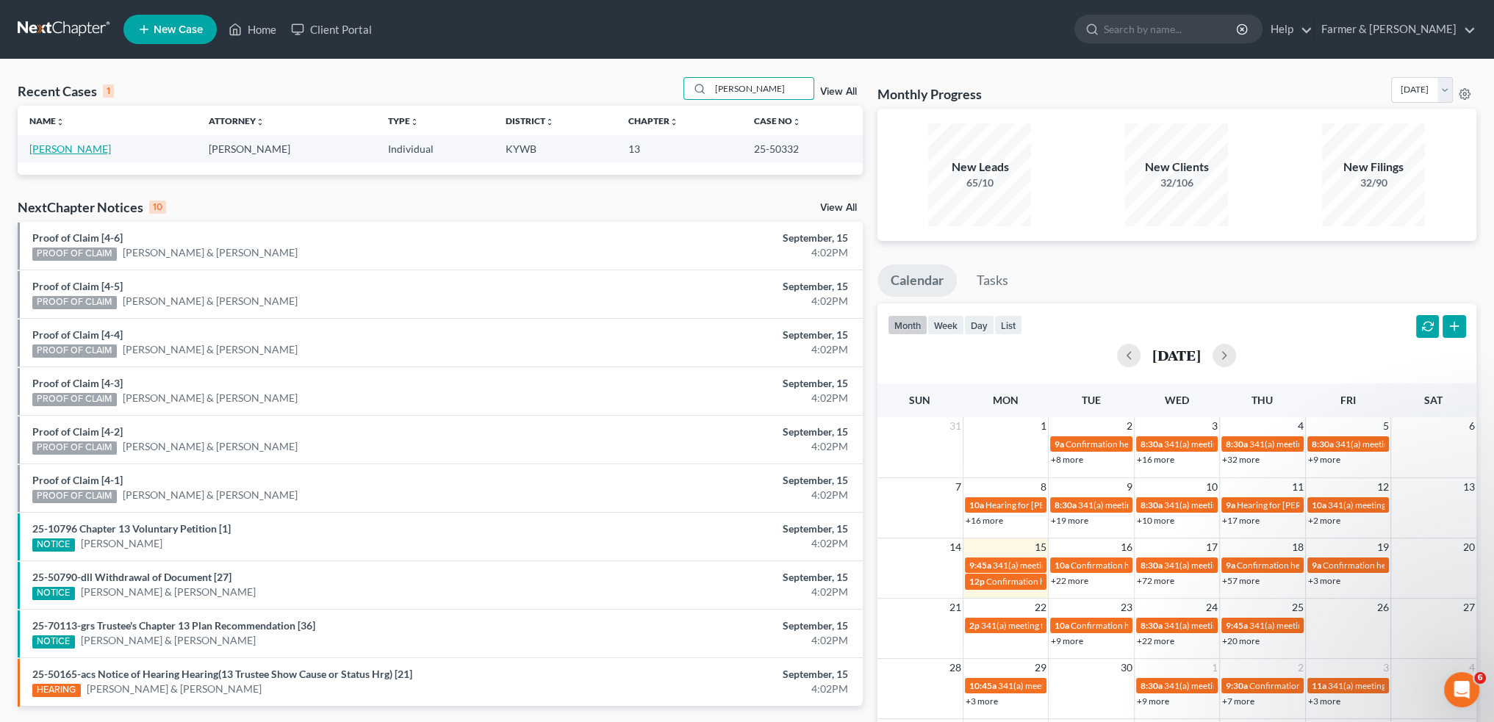
type input "[PERSON_NAME]"
click at [47, 145] on link "[PERSON_NAME]" at bounding box center [70, 149] width 82 height 12
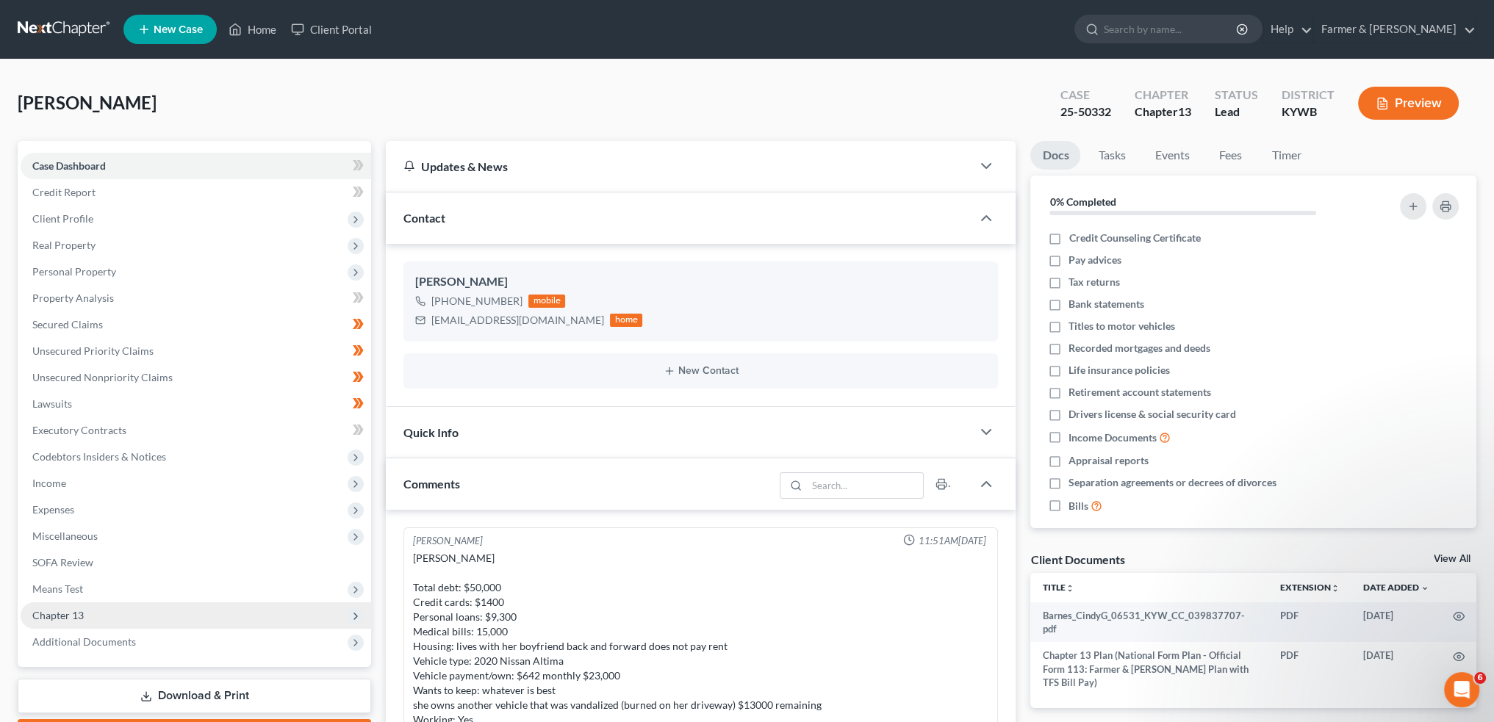
scroll to position [84, 0]
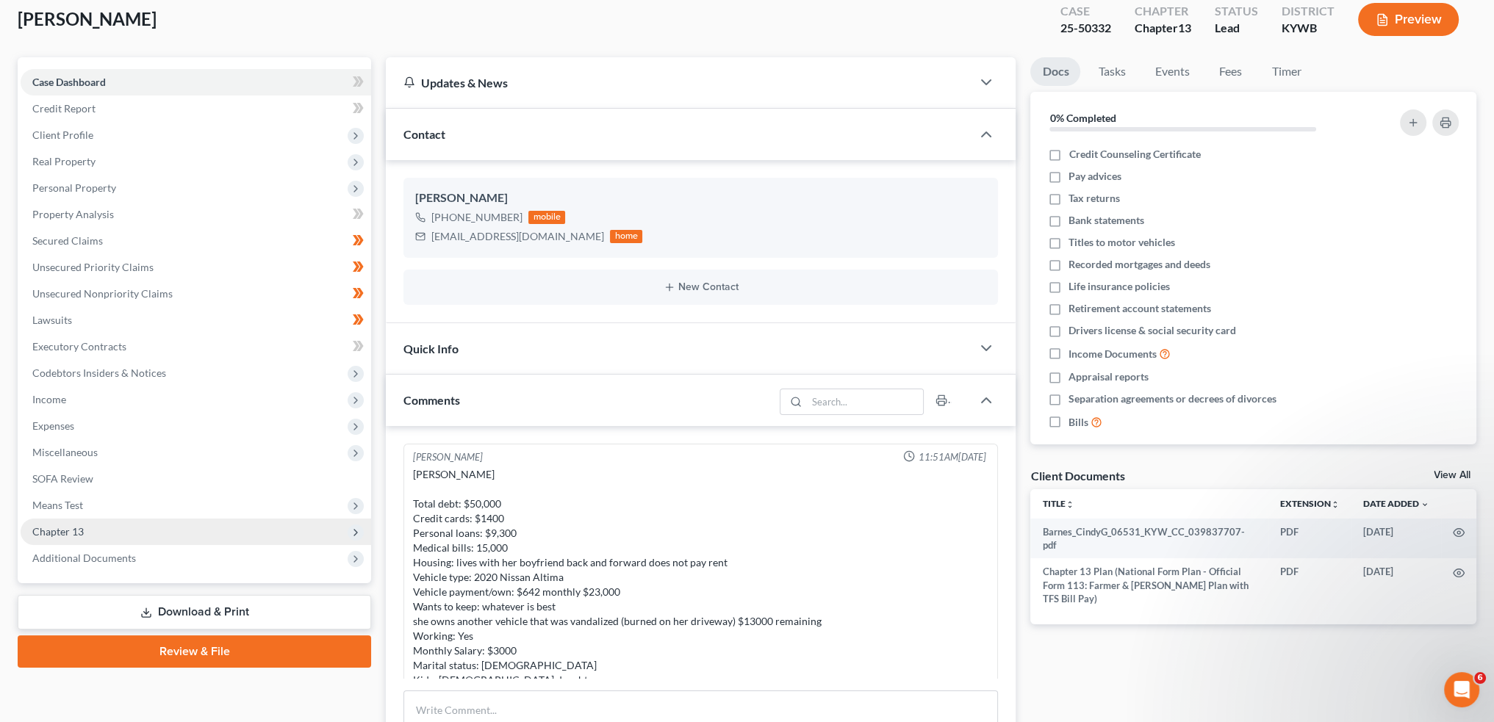
click at [90, 535] on span "Chapter 13" at bounding box center [196, 532] width 350 height 26
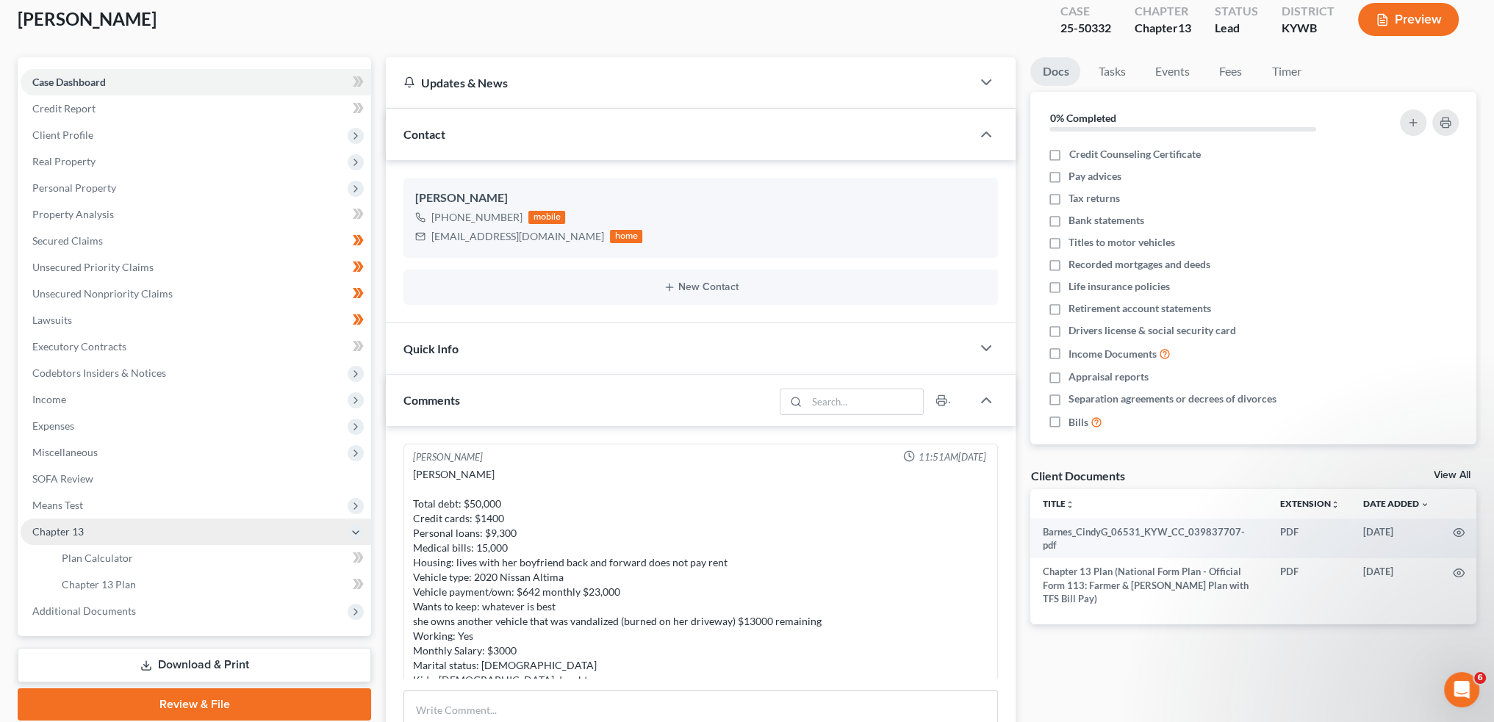
scroll to position [344, 0]
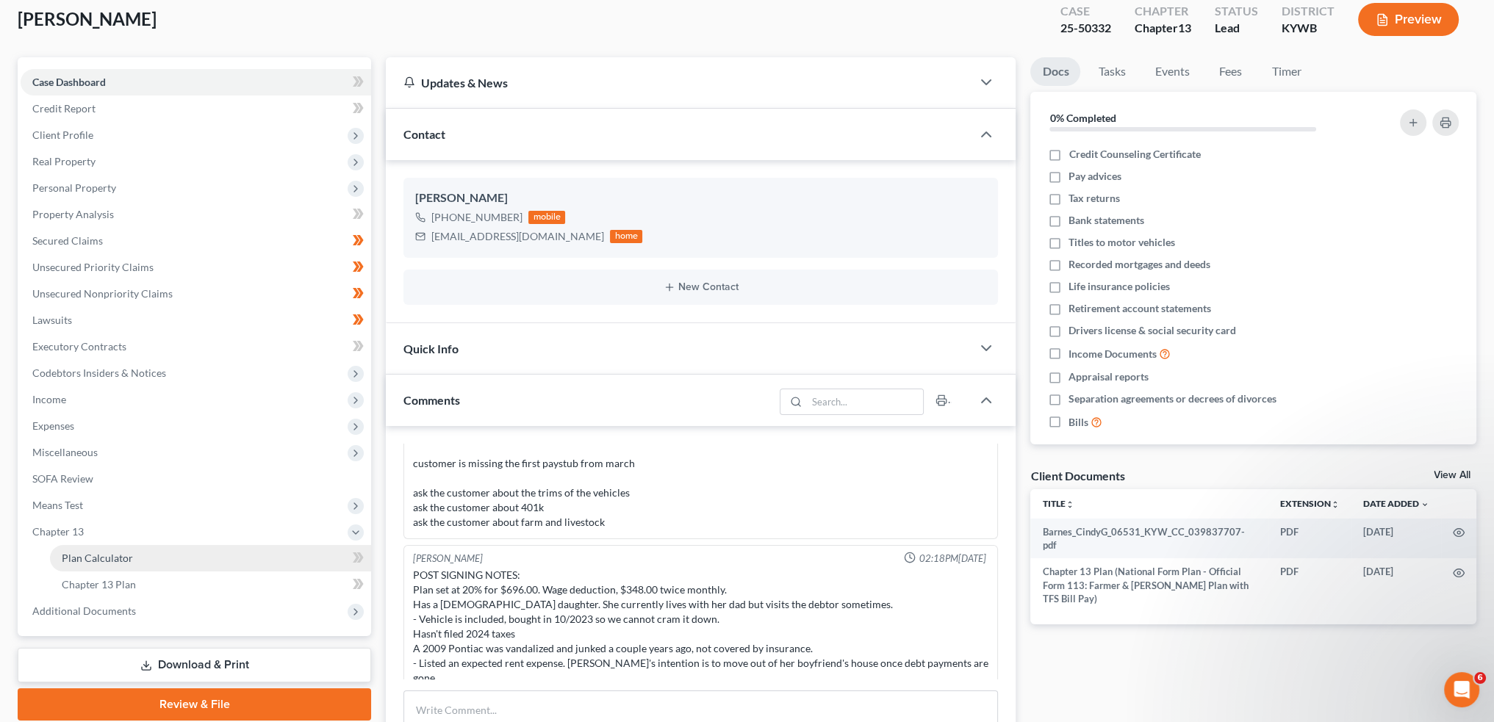
click at [100, 558] on span "Plan Calculator" at bounding box center [97, 558] width 71 height 12
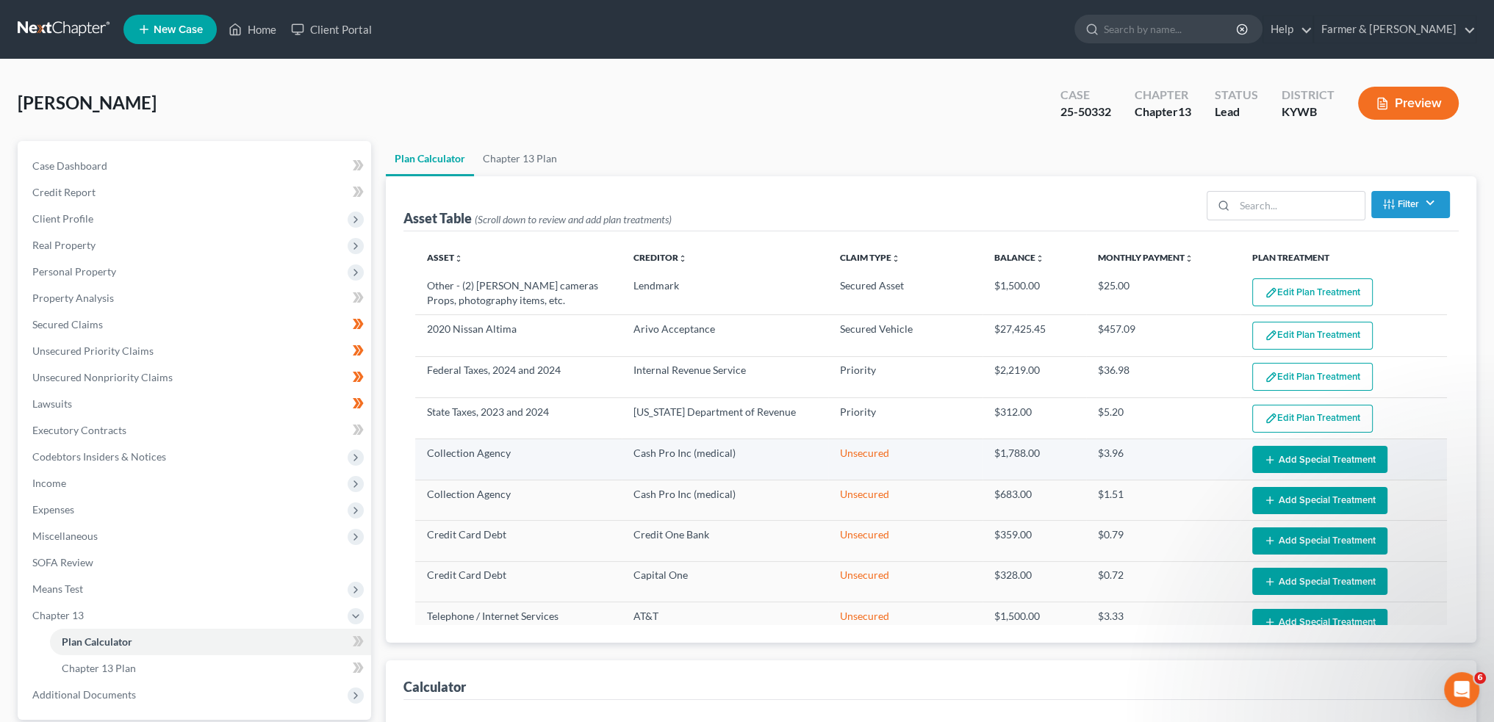
select select "59"
click at [1359, 333] on button "Edit Plan Treatment" at bounding box center [1312, 336] width 120 height 28
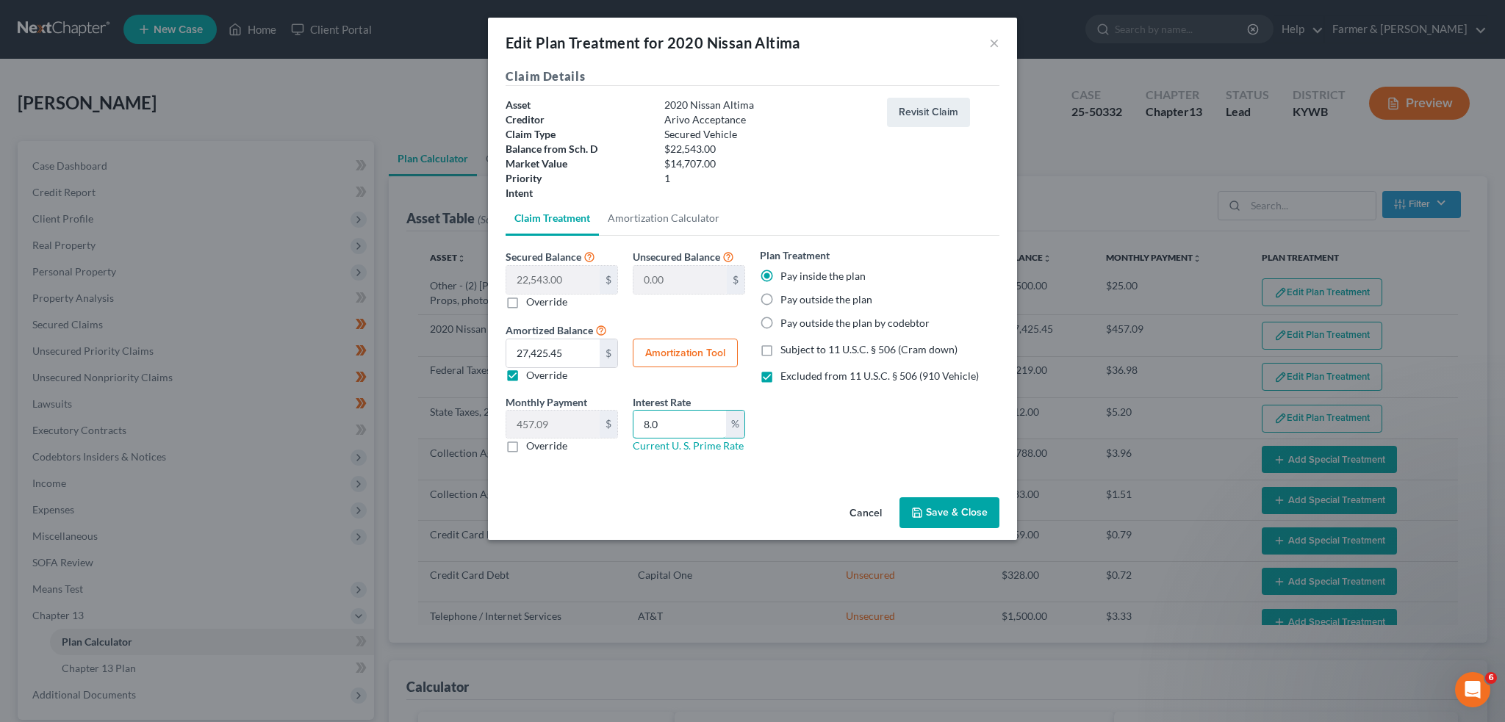
drag, startPoint x: 697, startPoint y: 421, endPoint x: 516, endPoint y: 396, distance: 181.7
click at [516, 396] on div "Monthly Payment 457.09 $ 0.00 $ Override Interest Rate 8.0 % Current U. S. Prim…" at bounding box center [625, 430] width 254 height 71
type input "9.5"
click at [677, 360] on button "Amortization Tool" at bounding box center [685, 353] width 105 height 29
type input "22,543.00"
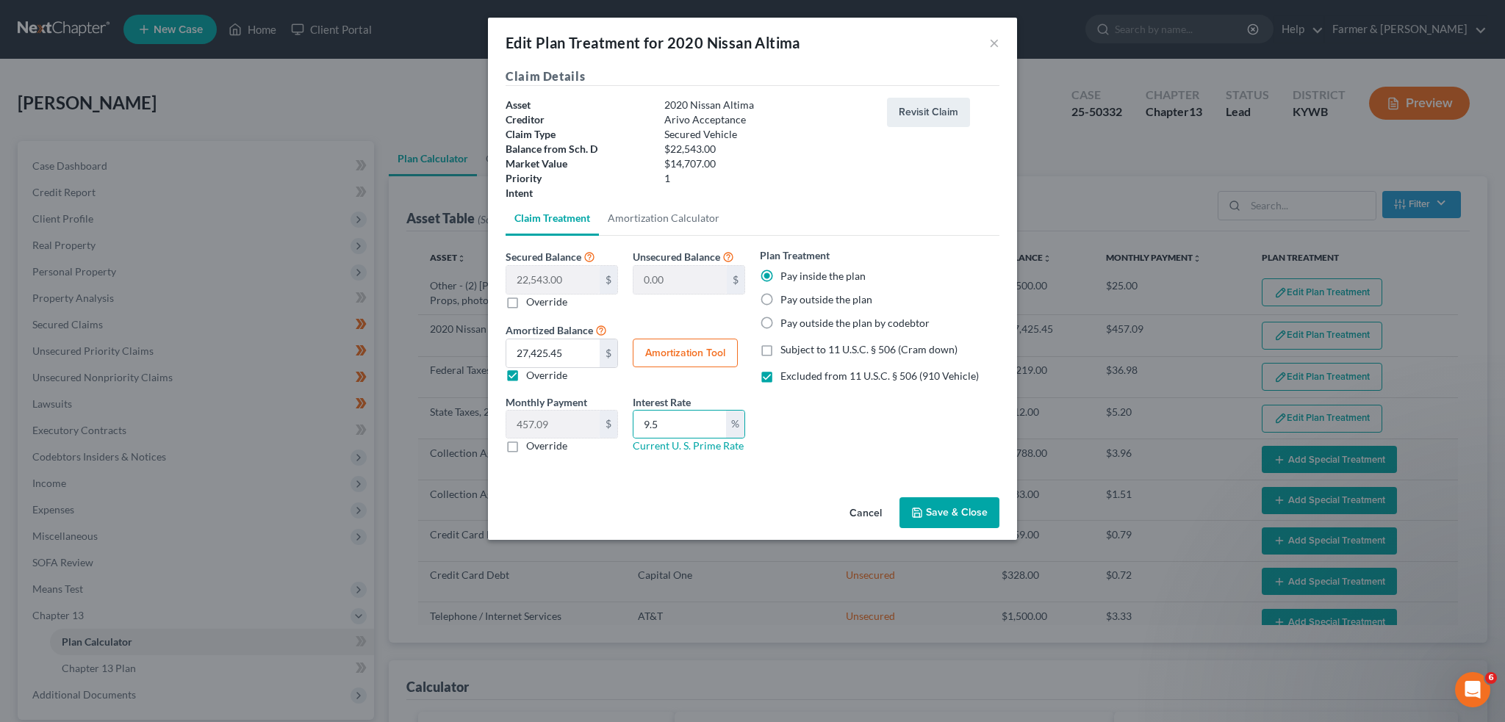
type input "9.5"
type input "60"
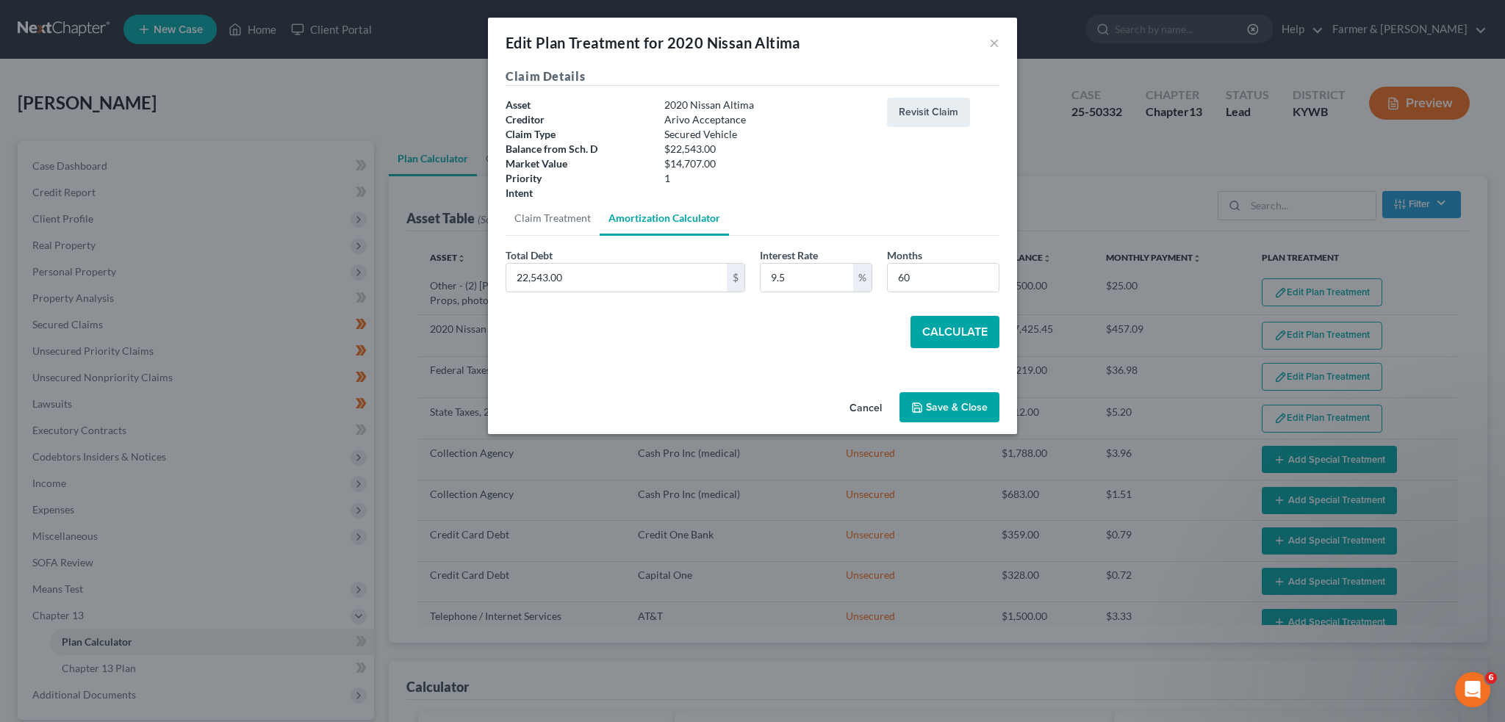
click at [961, 334] on button "Calculate" at bounding box center [954, 332] width 89 height 32
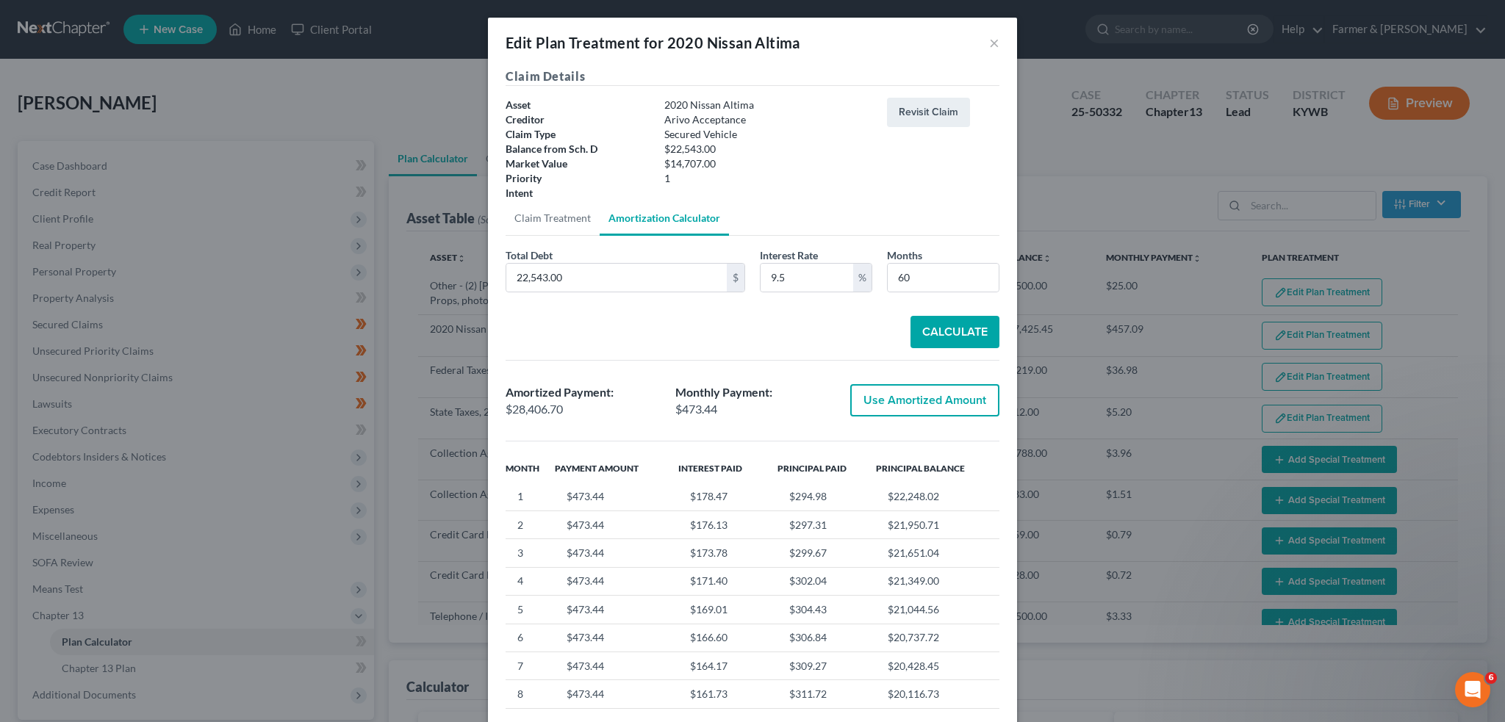
click at [939, 395] on button "Use Amortized Amount" at bounding box center [924, 400] width 149 height 32
type input "28,406.69"
type input "473.44"
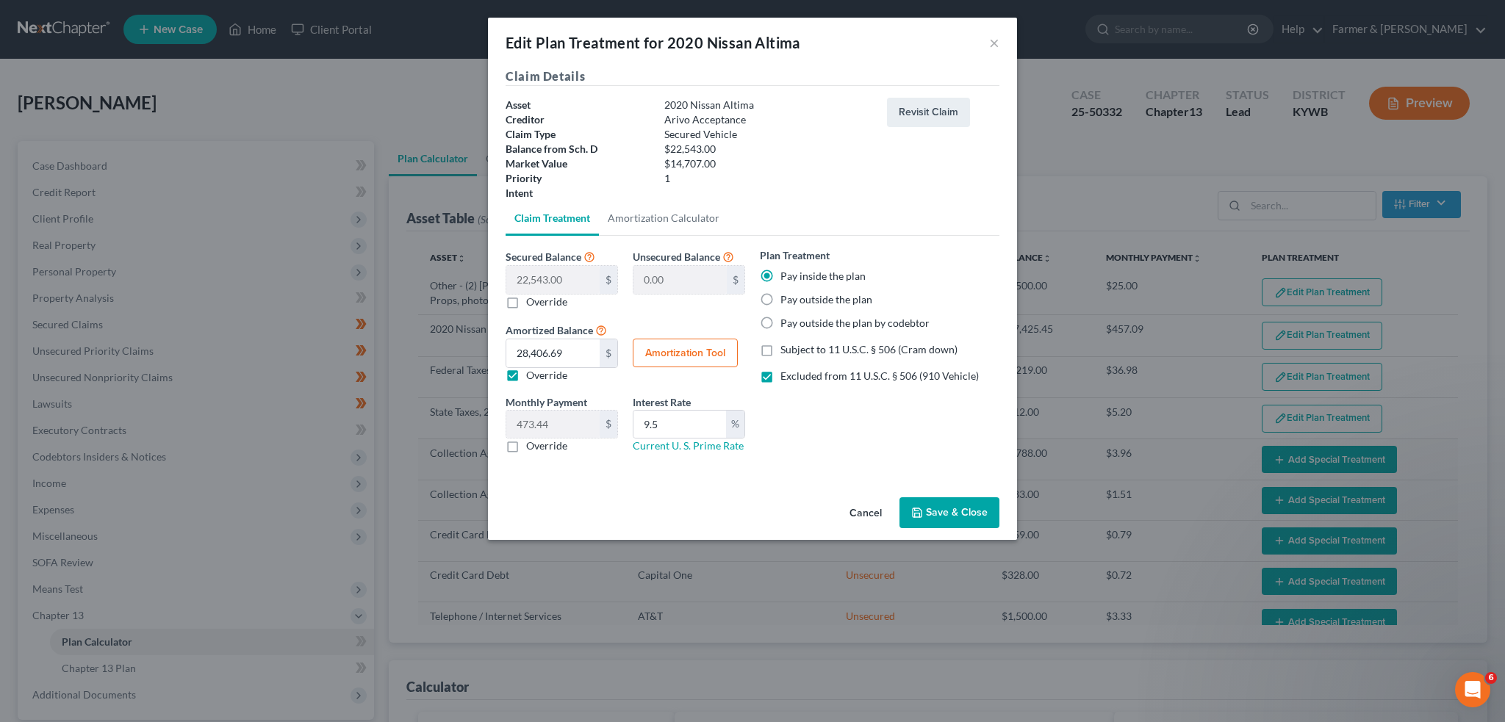
drag, startPoint x: 935, startPoint y: 512, endPoint x: 943, endPoint y: 513, distance: 8.1
click at [936, 512] on button "Save & Close" at bounding box center [949, 512] width 100 height 31
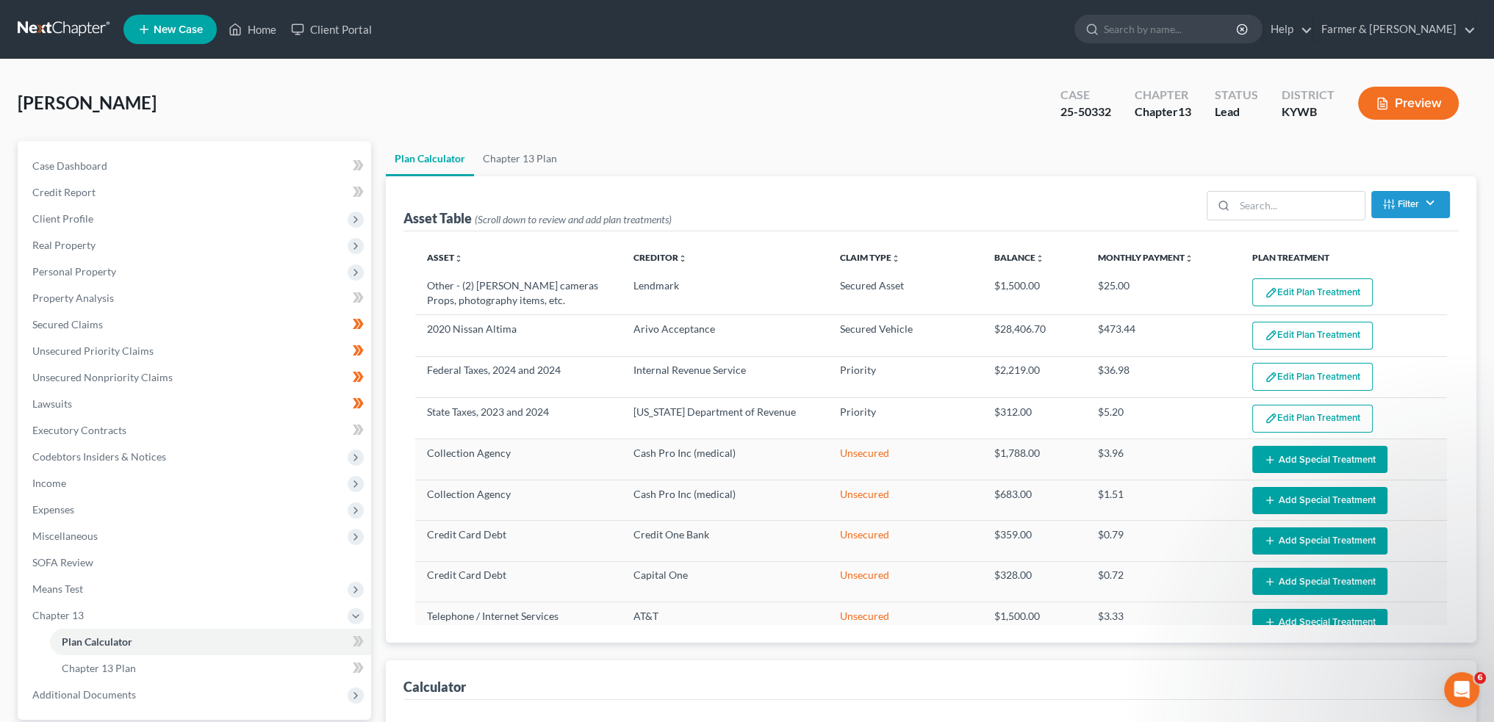
select select "59"
click at [253, 27] on link "Home" at bounding box center [252, 29] width 62 height 26
